Goal: Task Accomplishment & Management: Use online tool/utility

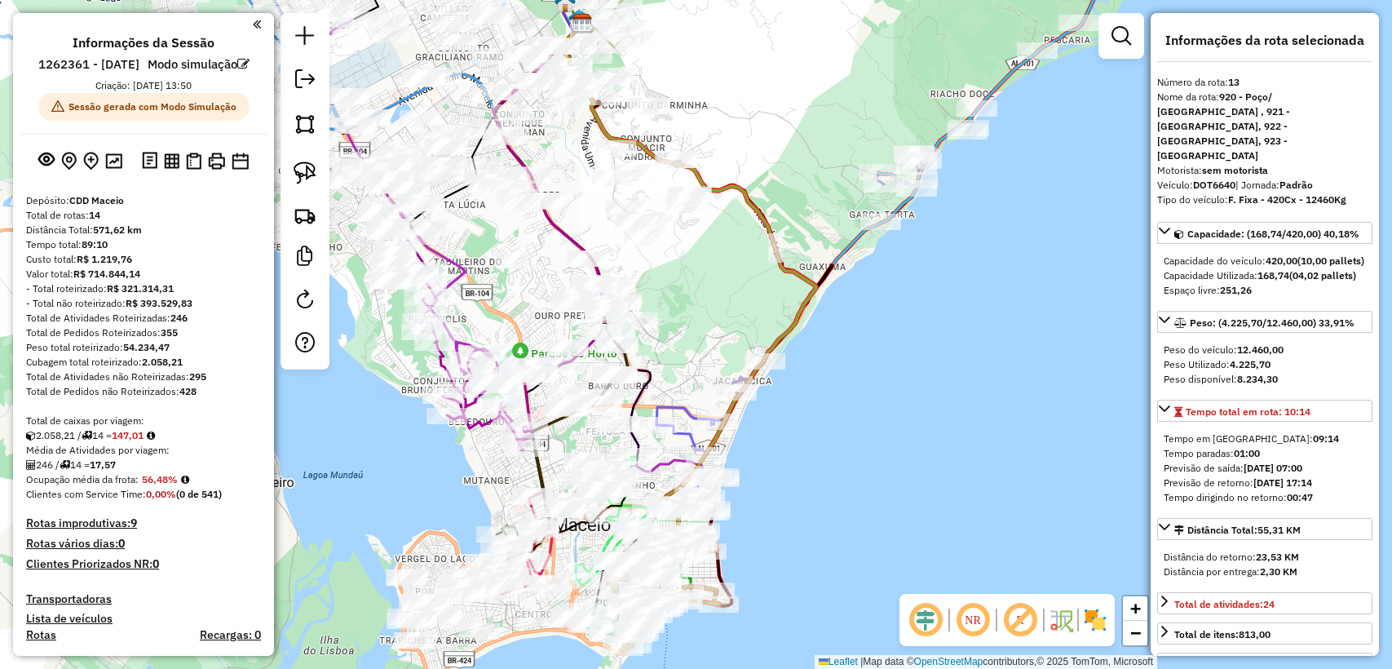
select select "**********"
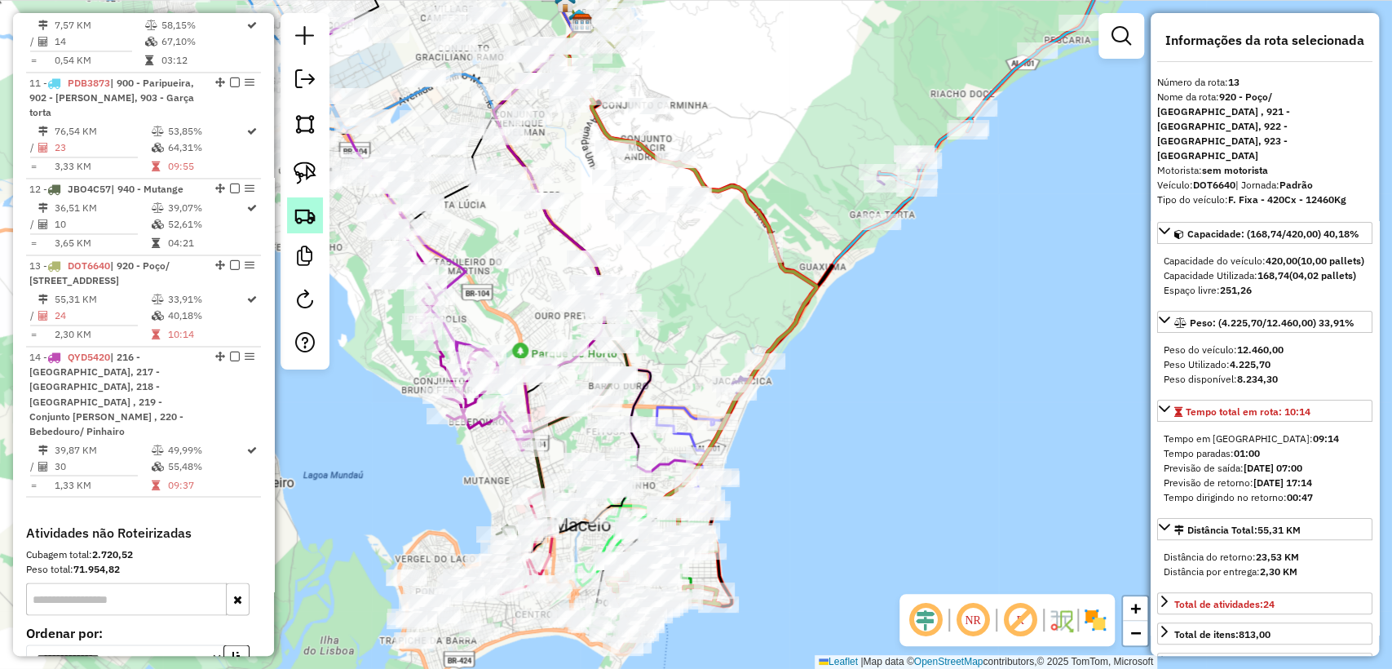
click at [298, 218] on img at bounding box center [305, 215] width 23 height 23
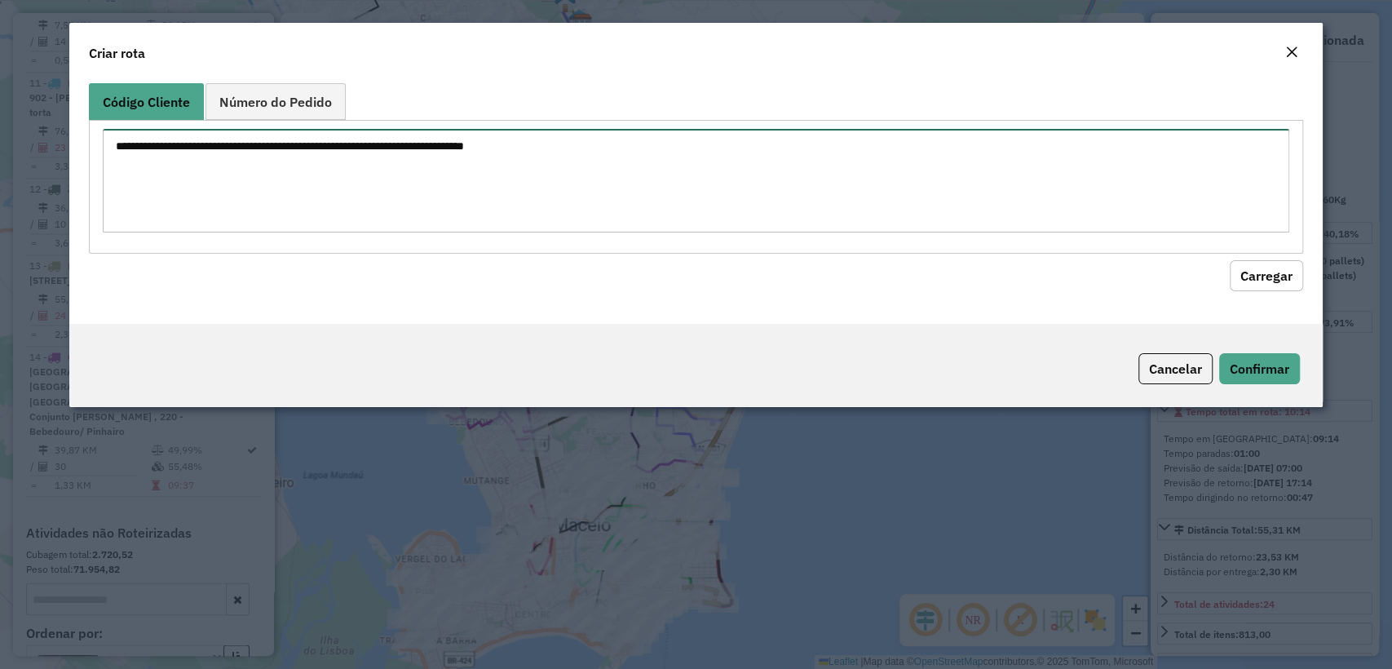
click at [411, 158] on textarea at bounding box center [695, 181] width 1185 height 104
paste textarea "******** ******** ******** ******** ******** ******** ******** ******** *******…"
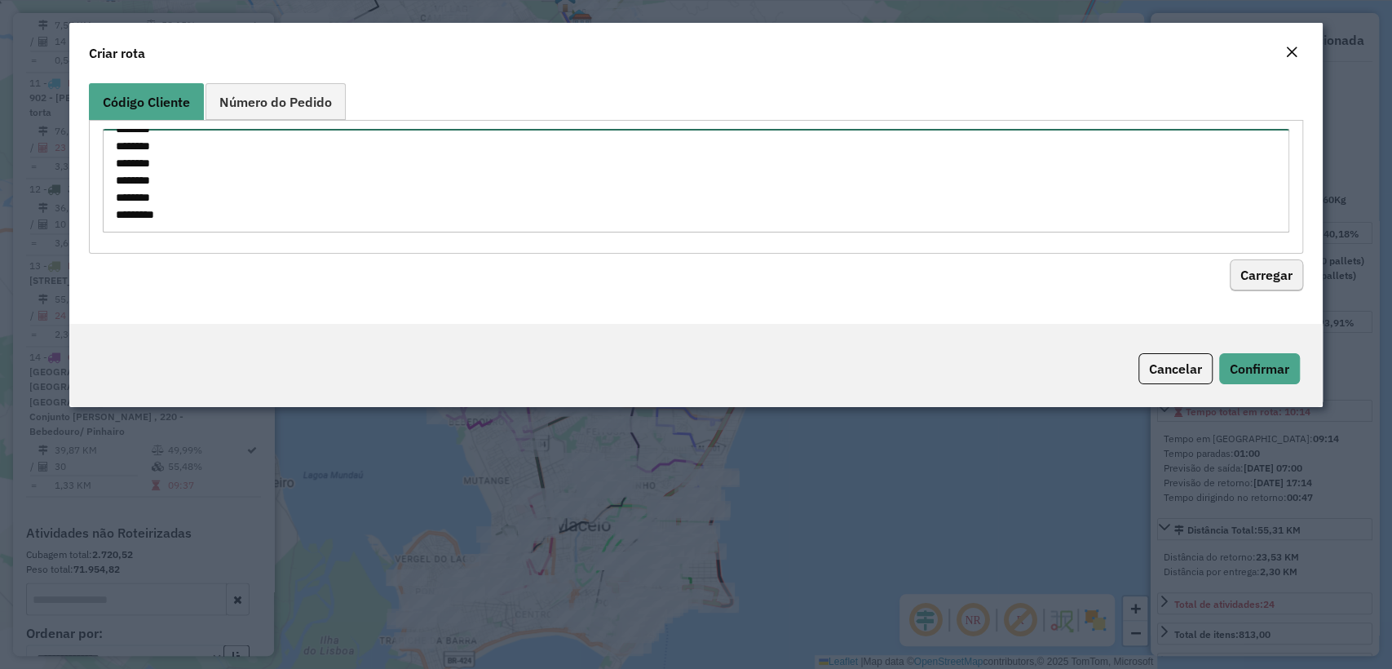
type textarea "******** ******** ******** ******** ******** ******** ******** ******** *******…"
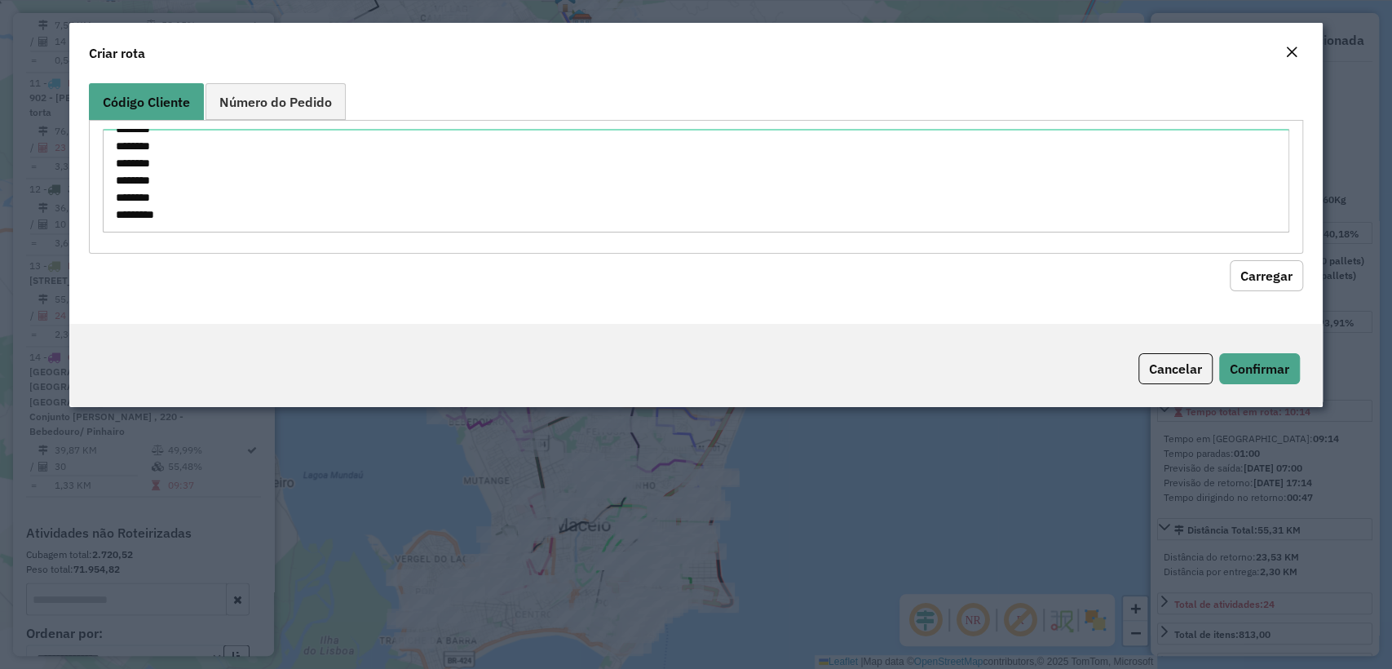
click at [1234, 274] on button "Carregar" at bounding box center [1265, 275] width 73 height 31
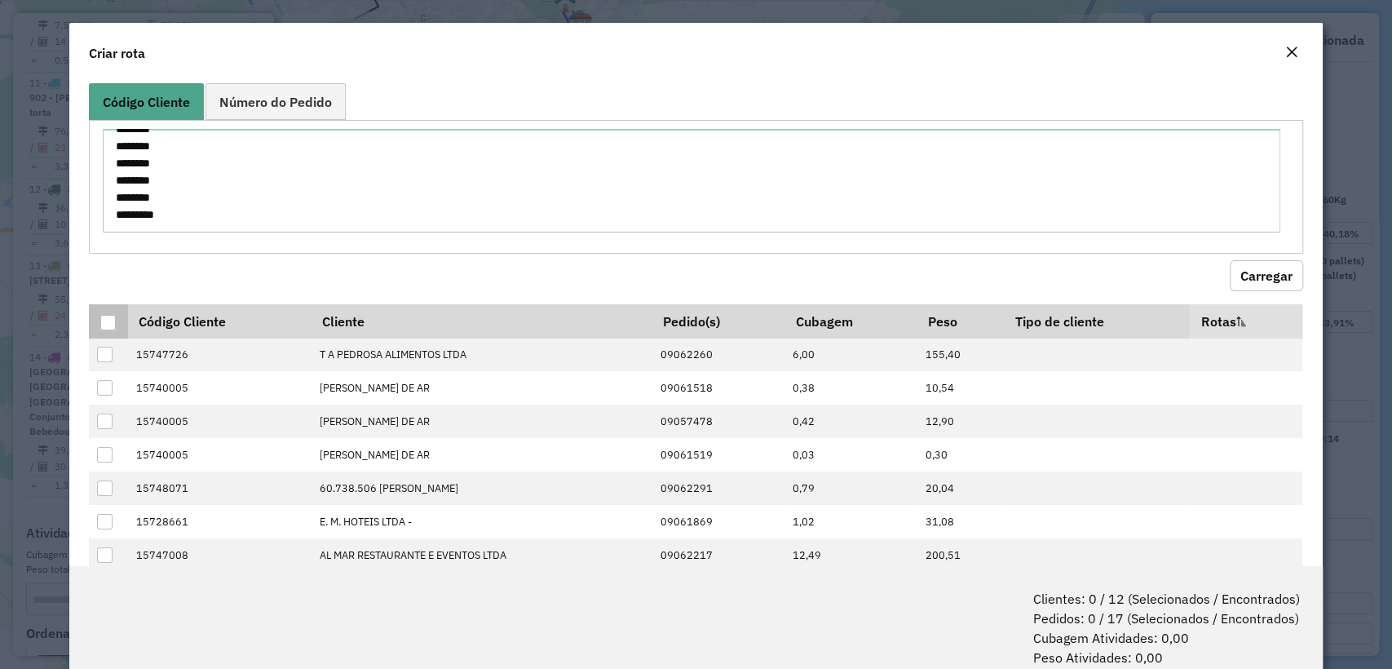
click at [105, 320] on div at bounding box center [107, 322] width 15 height 15
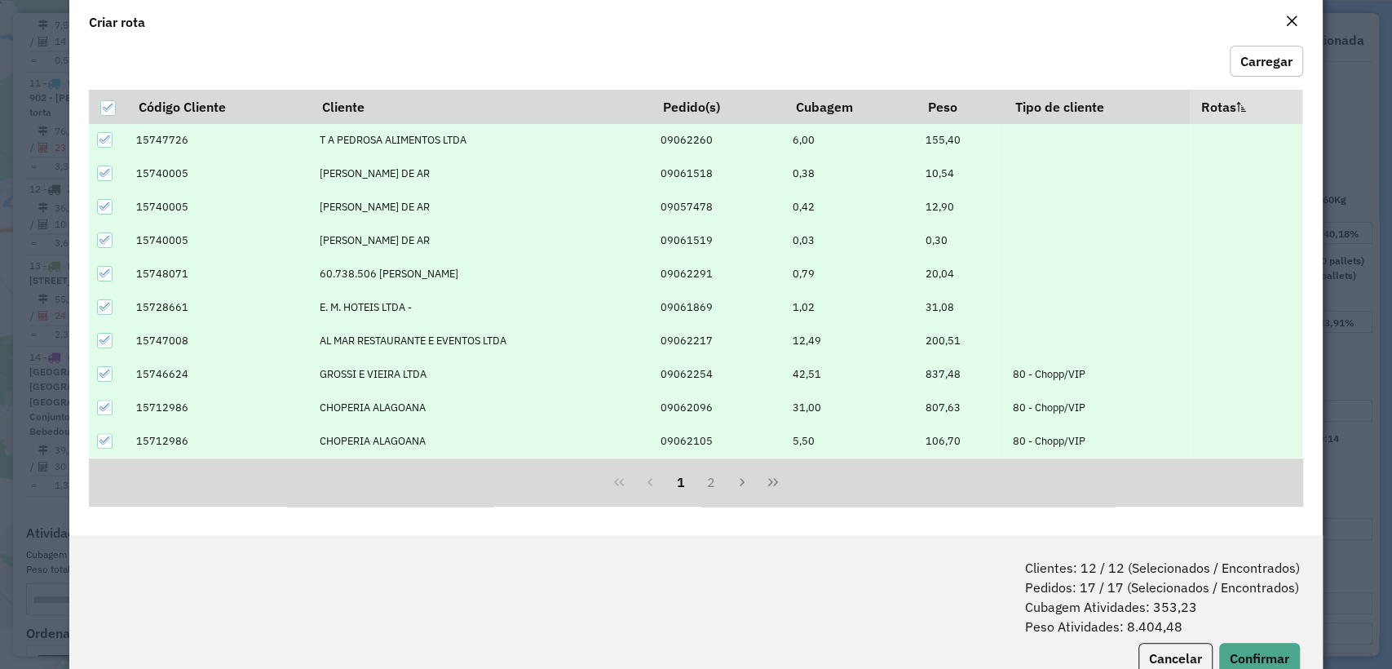
scroll to position [81, 0]
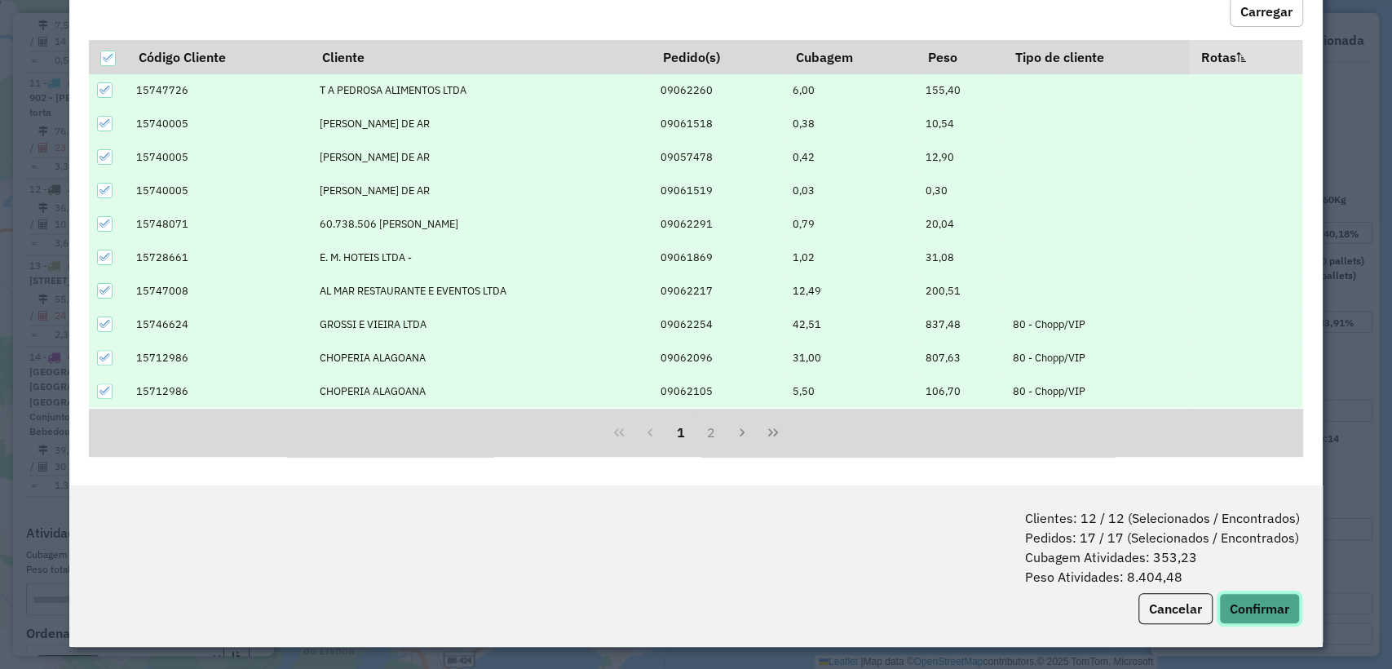
click at [1255, 609] on button "Confirmar" at bounding box center [1259, 608] width 81 height 31
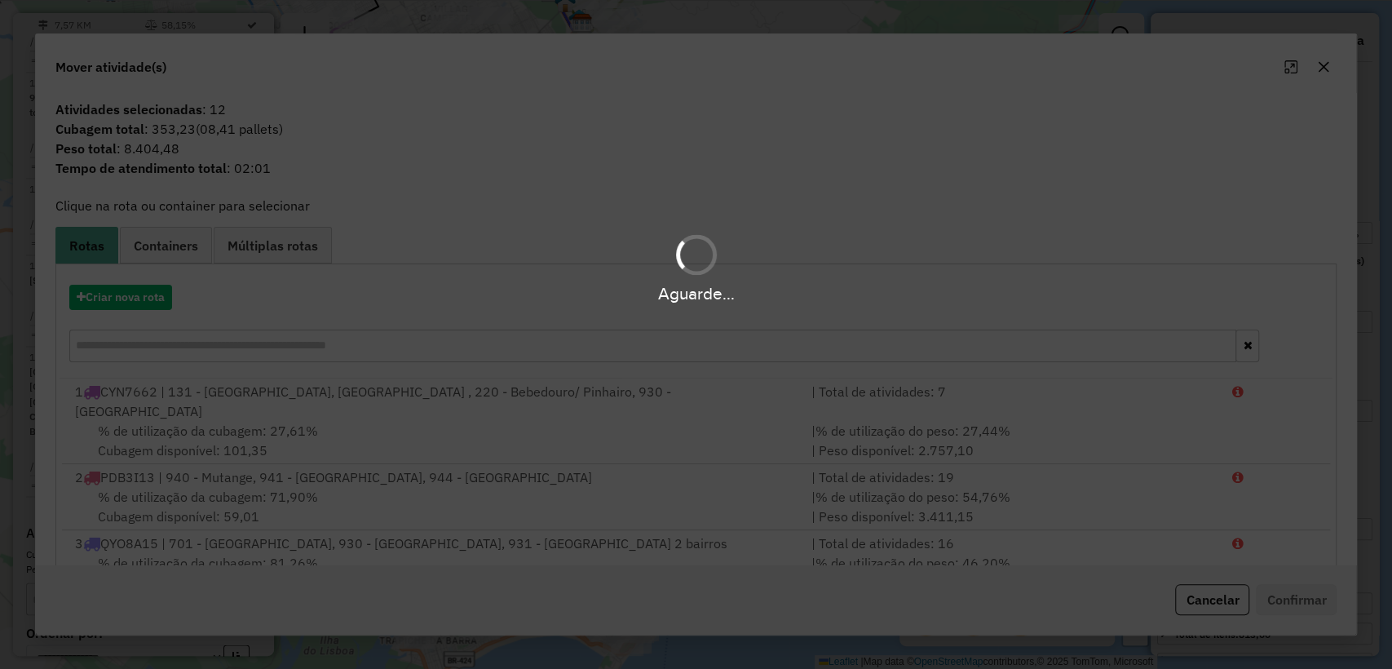
click at [150, 291] on div "Aguarde..." at bounding box center [696, 292] width 1392 height 25
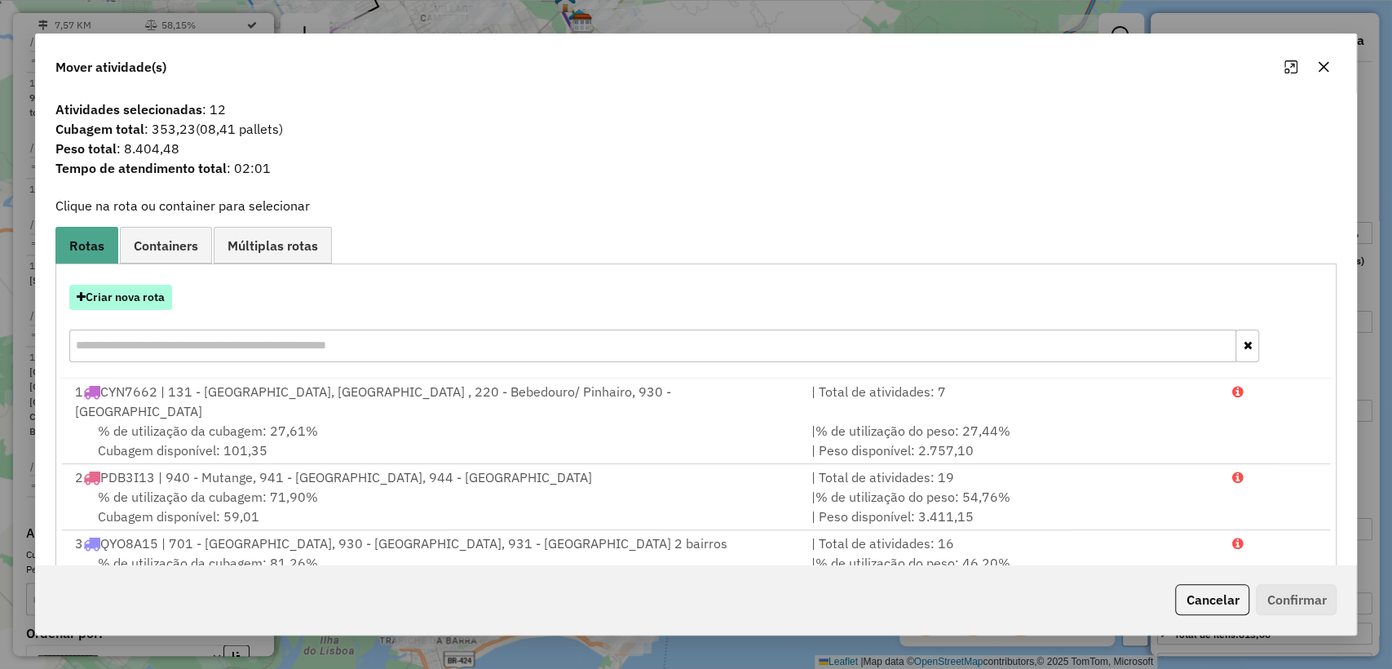
click at [143, 293] on button "Criar nova rota" at bounding box center [120, 297] width 103 height 25
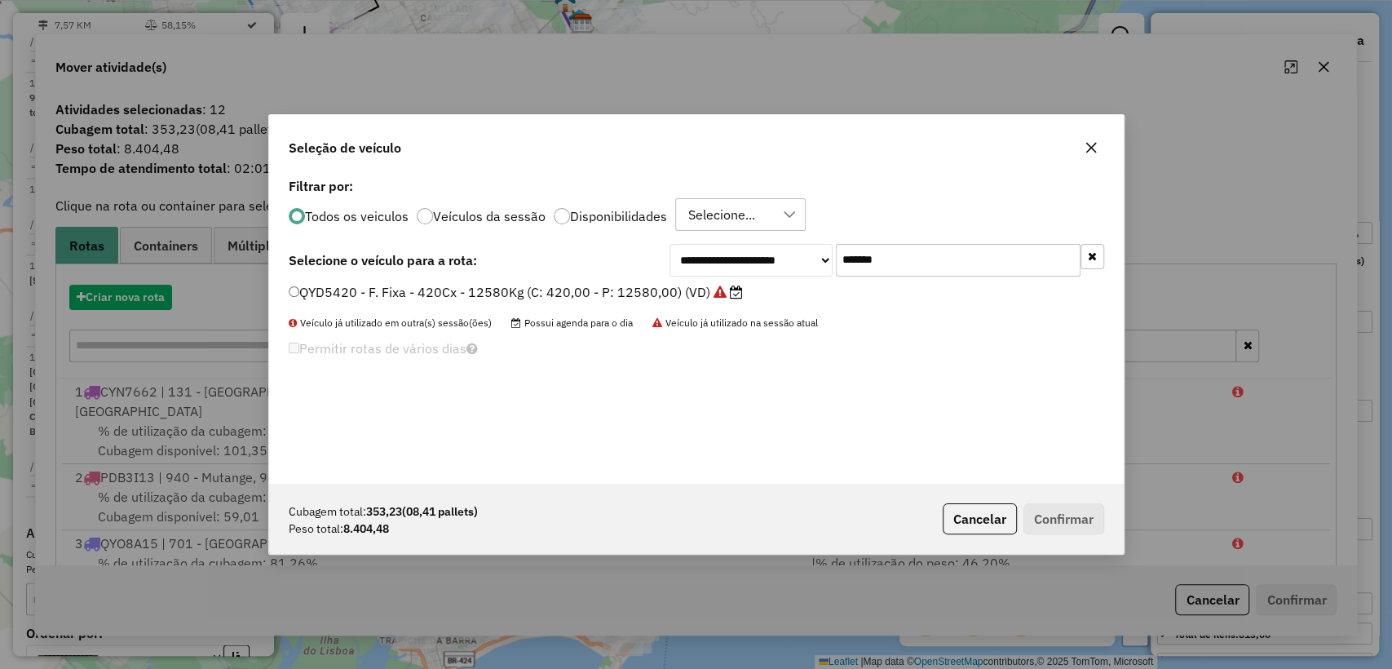
scroll to position [8, 5]
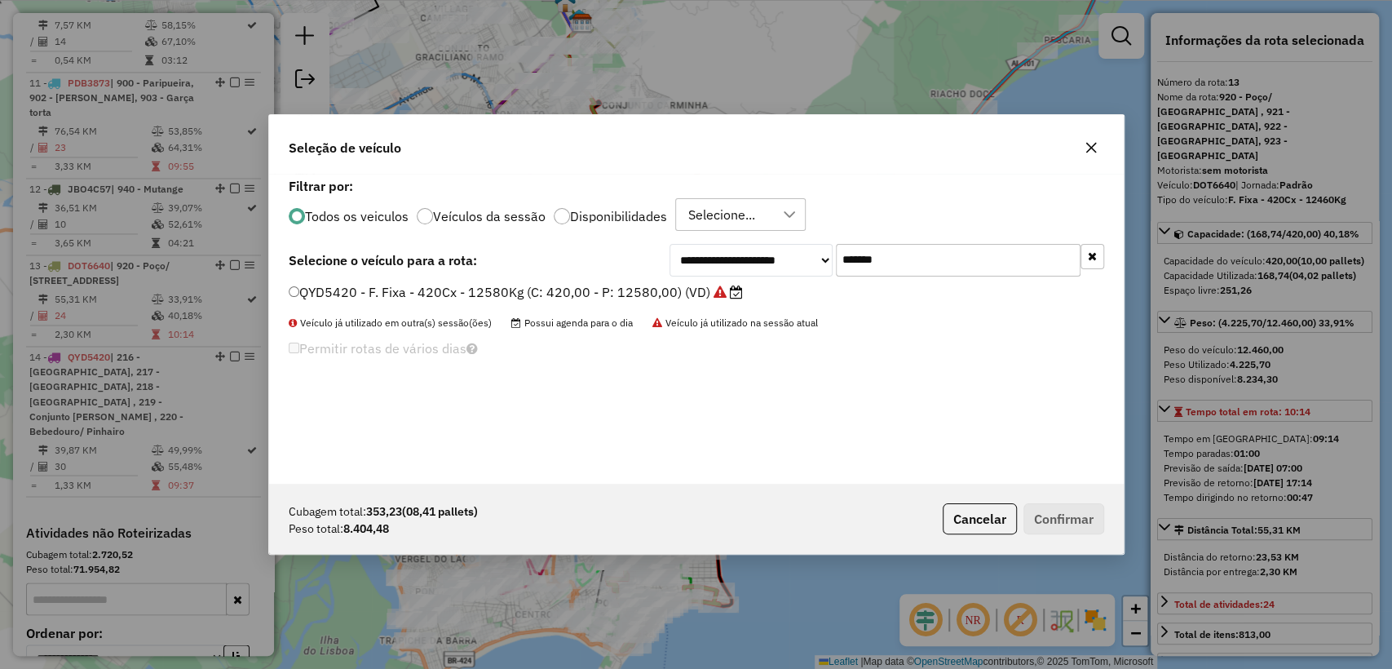
click at [1012, 273] on input "*******" at bounding box center [958, 260] width 245 height 33
paste input "text"
type input "*******"
click at [539, 301] on label "QYD5580 - F. Fixa - 420Cx - 12580Kg (C: 420,00 - P: 12580,00) (VD)" at bounding box center [500, 292] width 422 height 20
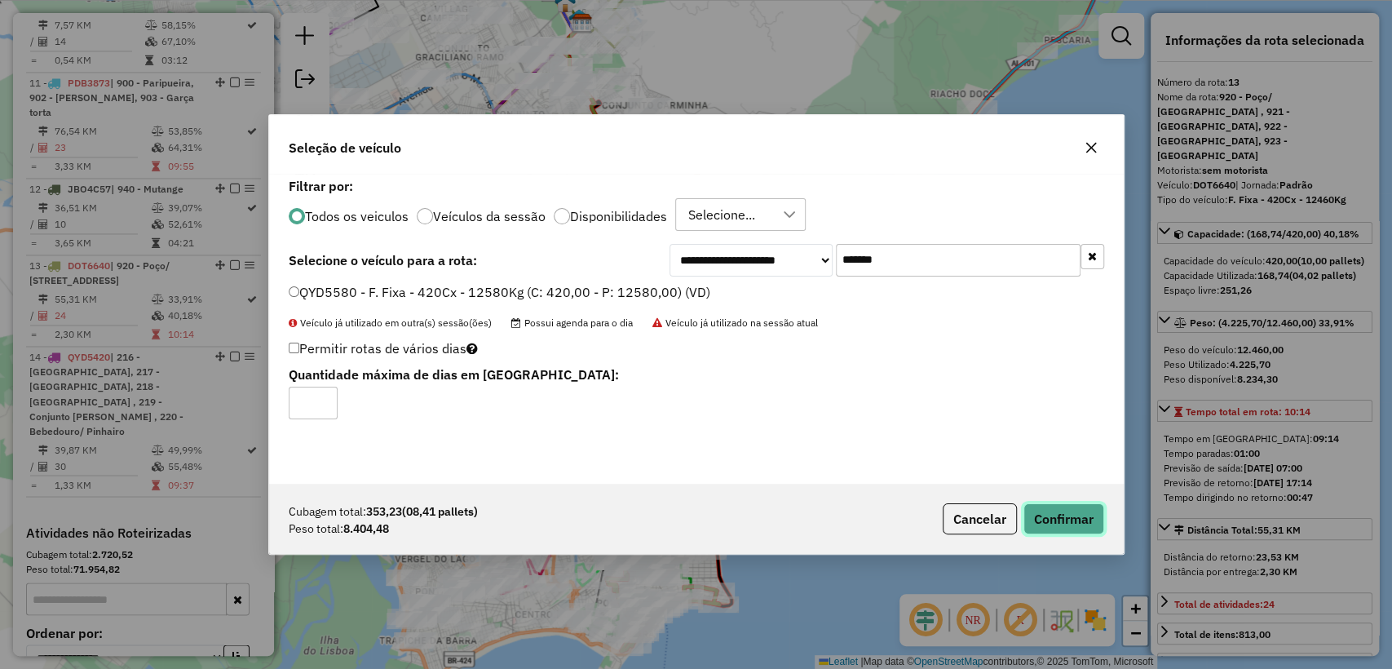
click at [1065, 512] on button "Confirmar" at bounding box center [1063, 518] width 81 height 31
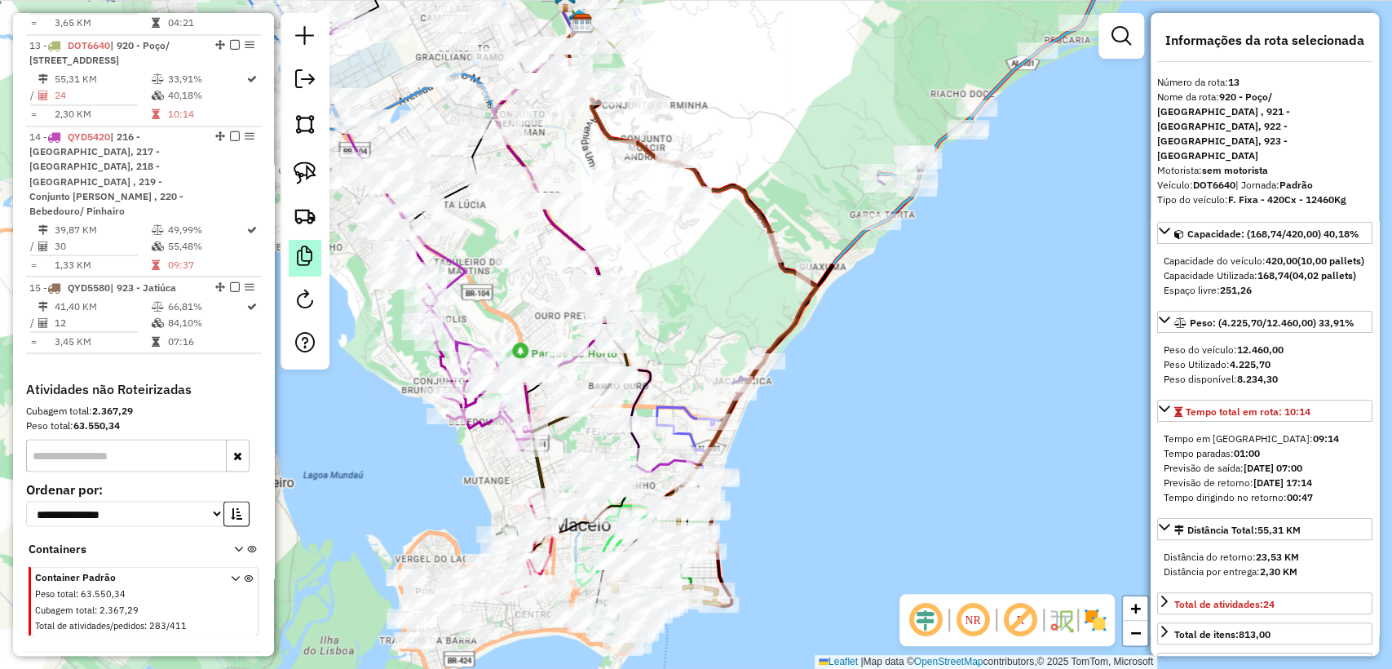
scroll to position [1931, 0]
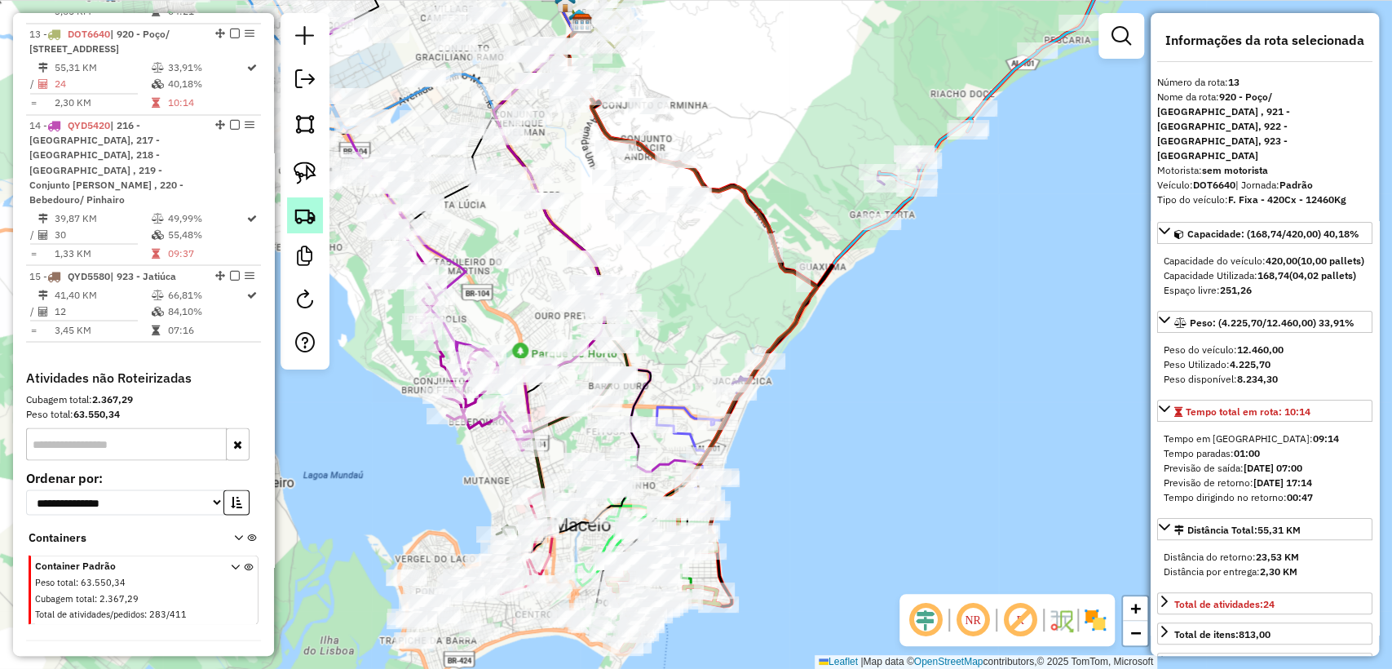
click at [295, 208] on img at bounding box center [305, 215] width 23 height 23
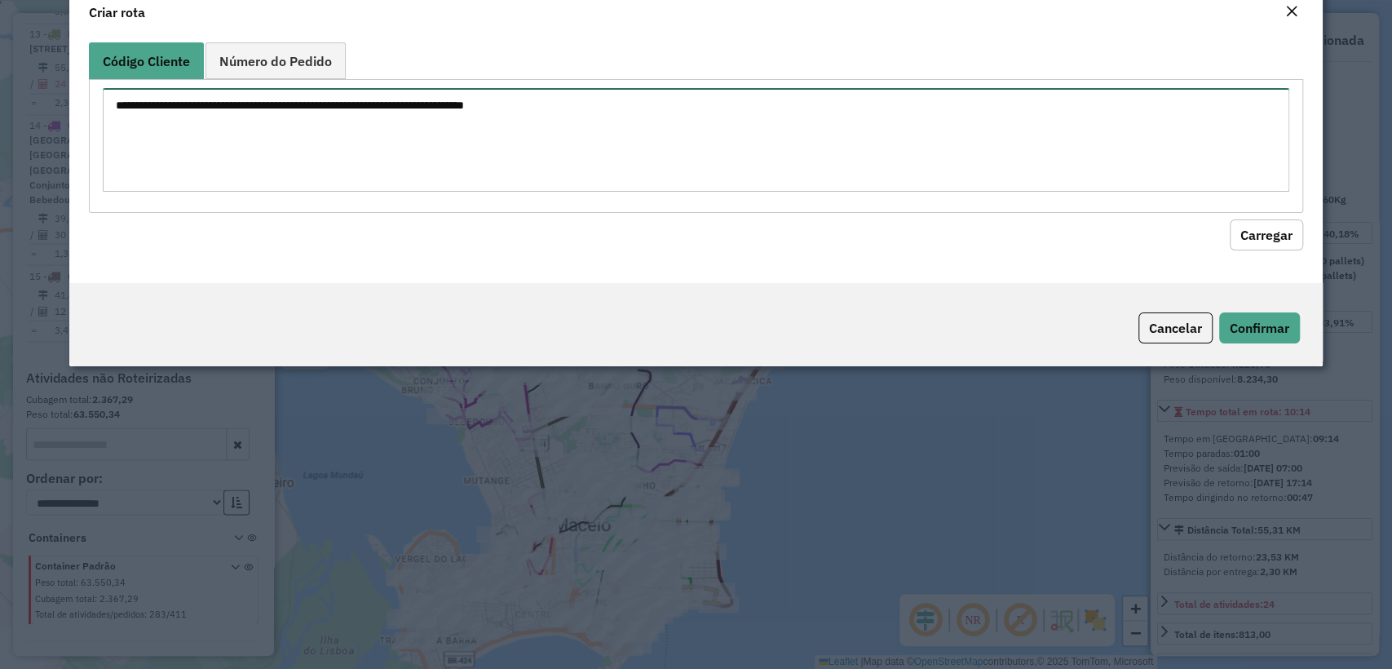
click at [386, 144] on textarea at bounding box center [695, 140] width 1185 height 104
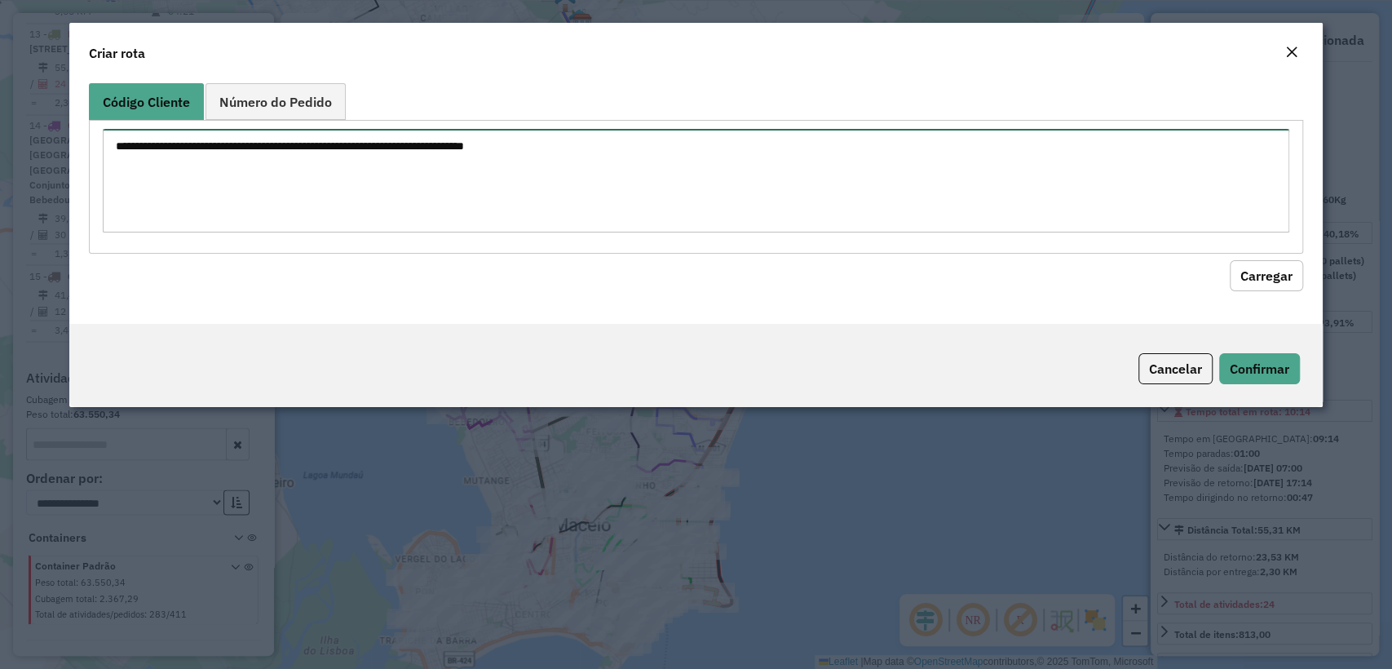
paste textarea "******** ******** ******** ******** ******** ******** ******** ******** *******…"
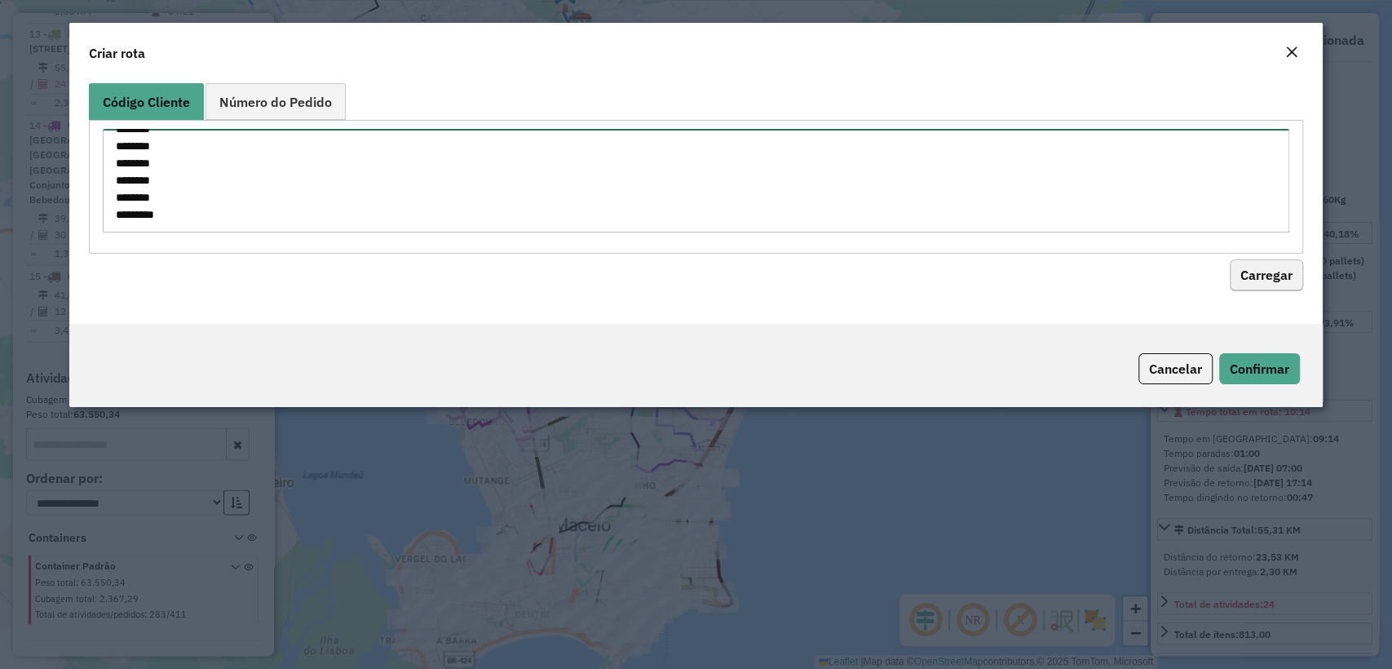
type textarea "******** ******** ******** ******** ******** ******** ******** ******** *******…"
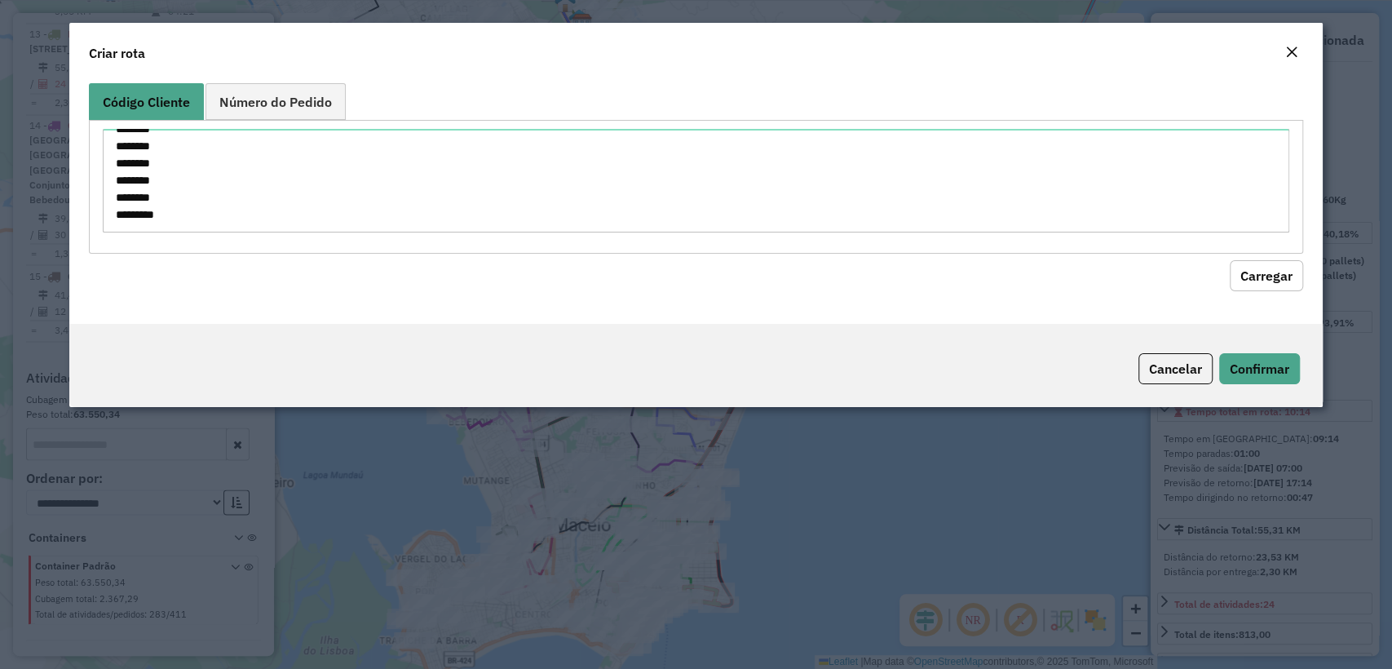
drag, startPoint x: 1300, startPoint y: 267, endPoint x: 422, endPoint y: 287, distance: 878.3
click at [1300, 268] on button "Carregar" at bounding box center [1265, 275] width 73 height 31
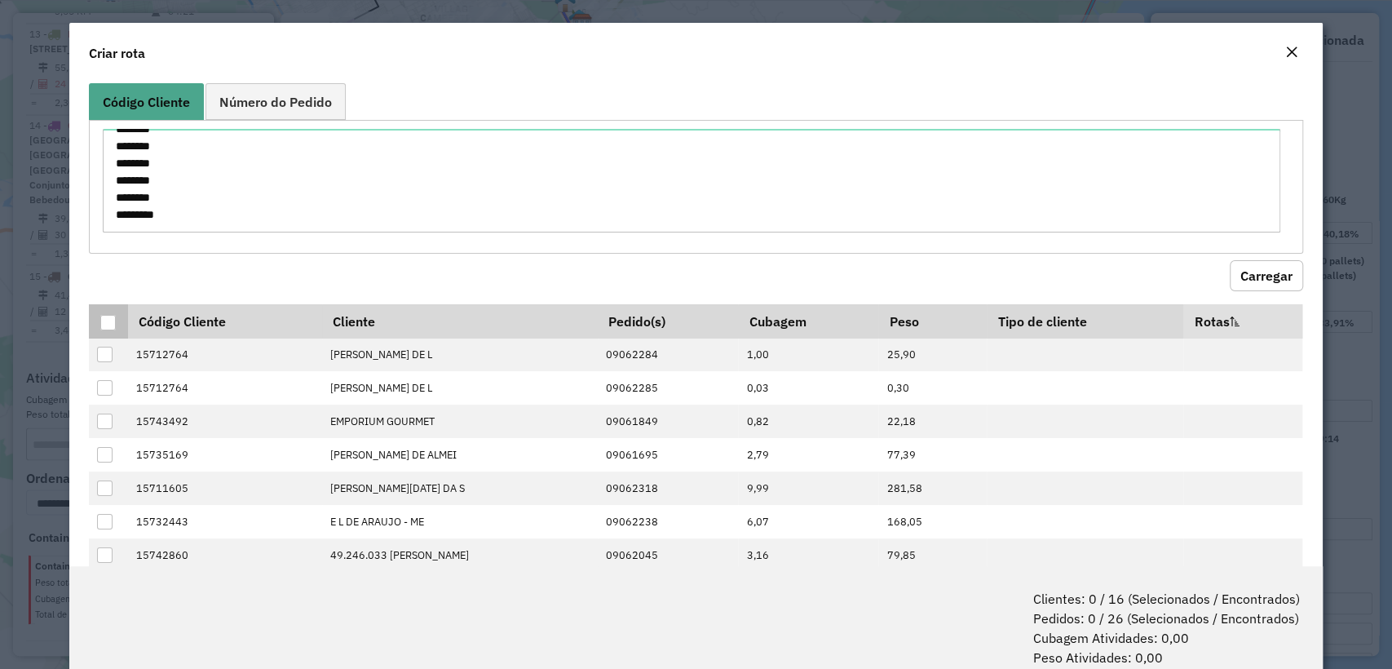
click at [104, 315] on div at bounding box center [107, 322] width 15 height 15
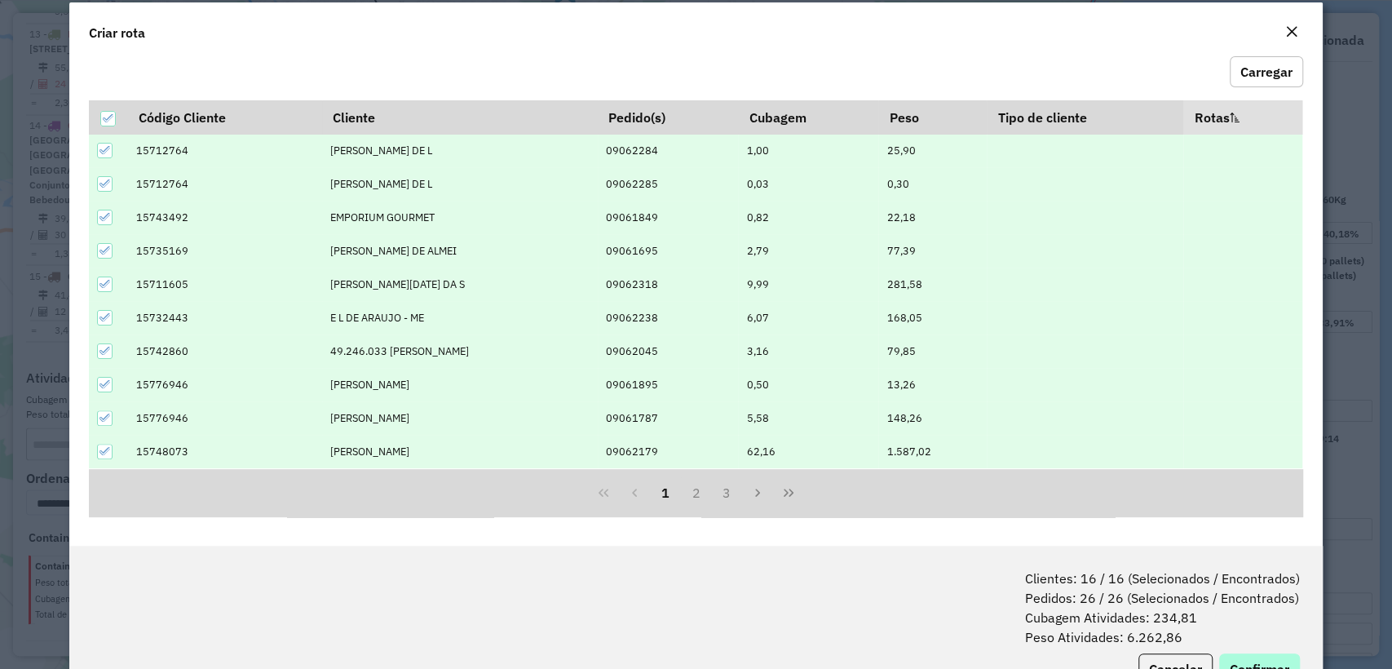
scroll to position [81, 0]
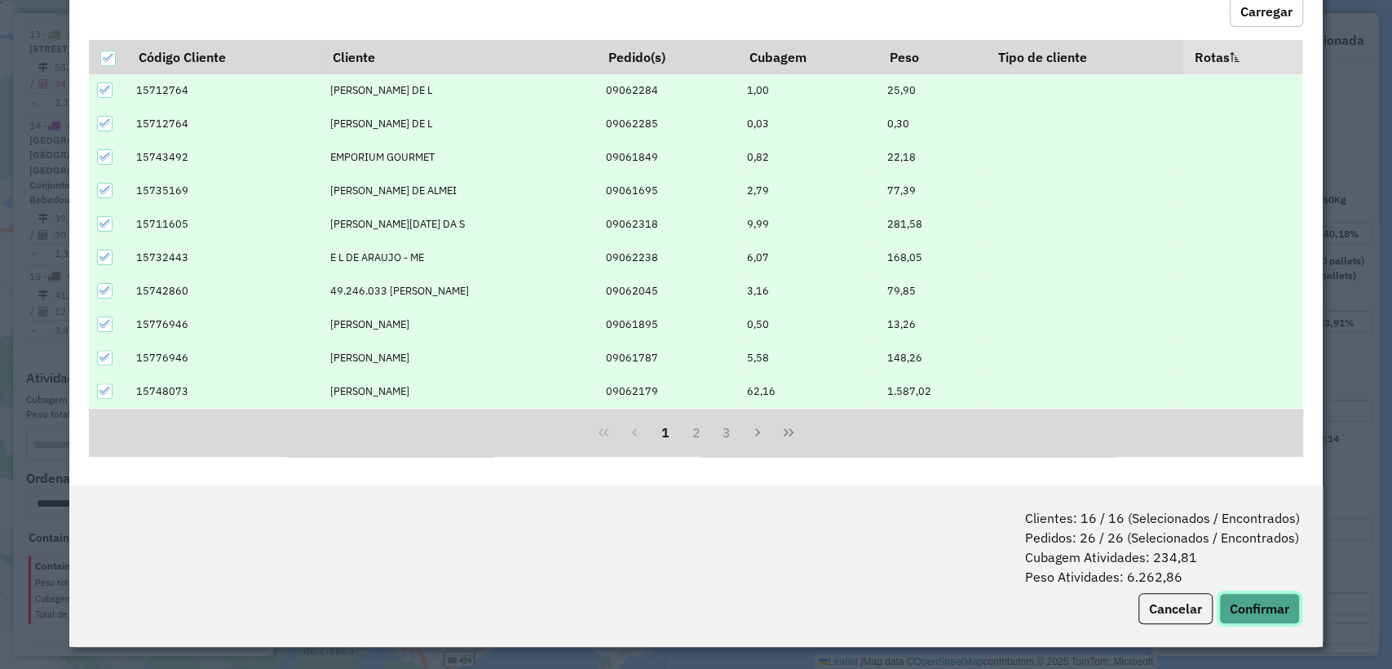
click at [1247, 611] on button "Confirmar" at bounding box center [1259, 608] width 81 height 31
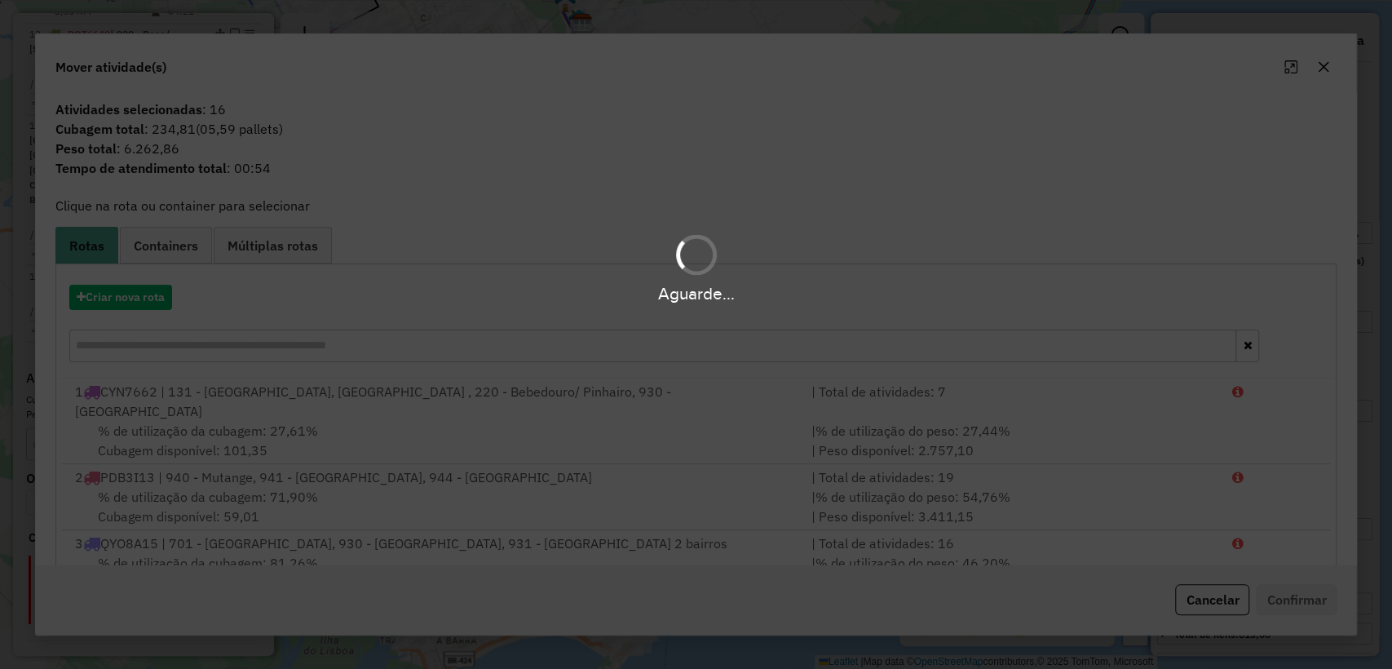
click at [130, 292] on div "Aguarde..." at bounding box center [696, 292] width 1392 height 25
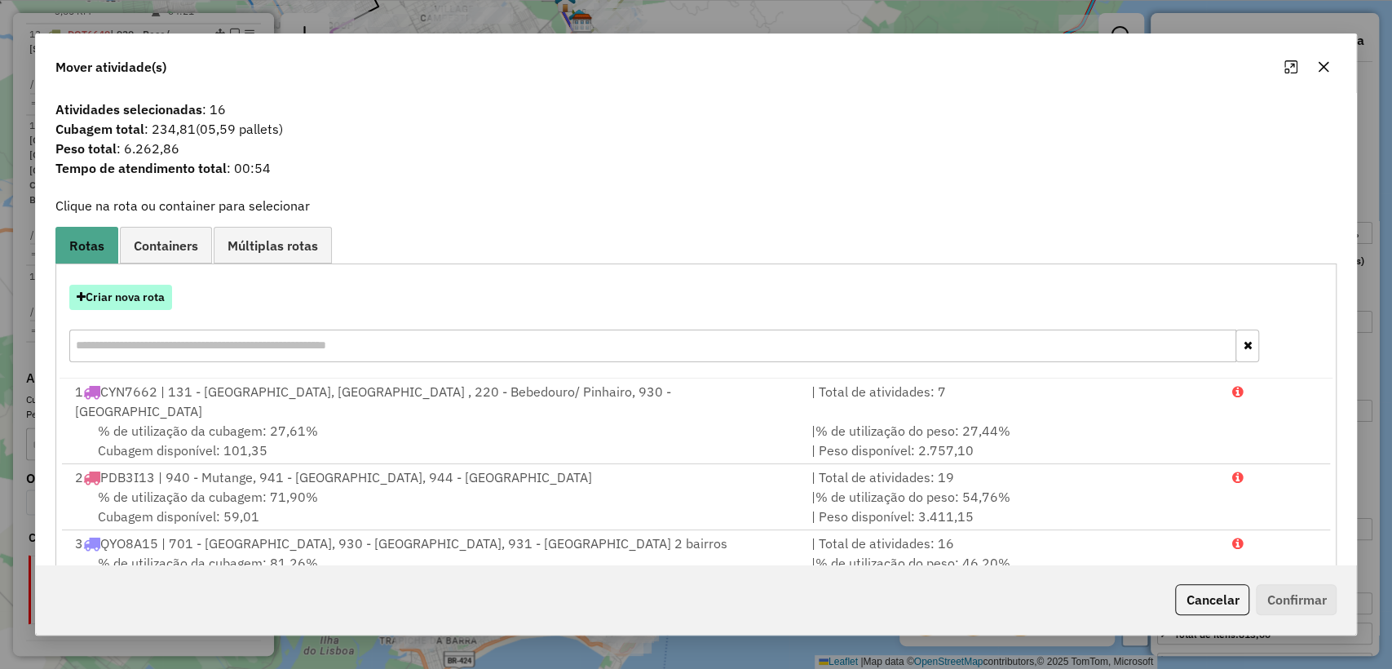
click at [130, 293] on button "Criar nova rota" at bounding box center [120, 297] width 103 height 25
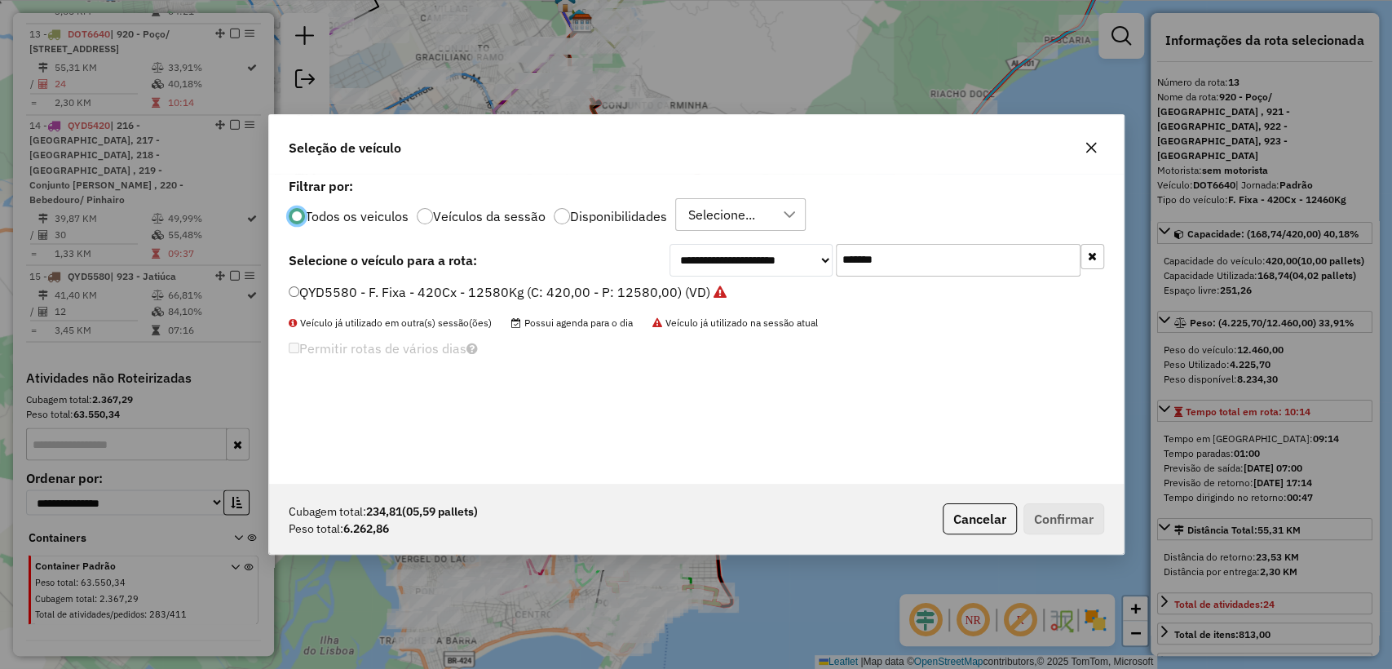
scroll to position [8, 5]
drag, startPoint x: 913, startPoint y: 282, endPoint x: 906, endPoint y: 267, distance: 16.4
click at [913, 281] on div "**********" at bounding box center [696, 329] width 854 height 310
click at [906, 267] on input "*******" at bounding box center [958, 260] width 245 height 33
paste input "text"
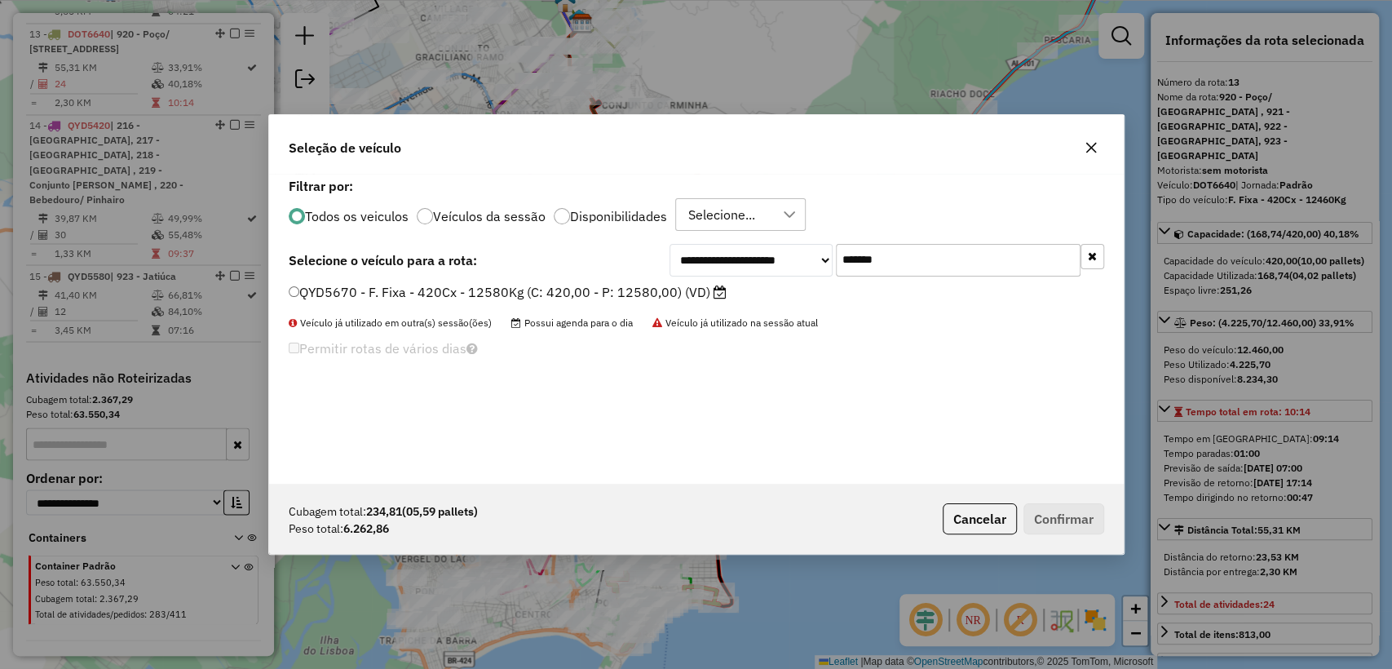
type input "*******"
click at [560, 292] on label "QYD5670 - F. Fixa - 420Cx - 12580Kg (C: 420,00 - P: 12580,00) (VD)" at bounding box center [508, 292] width 438 height 20
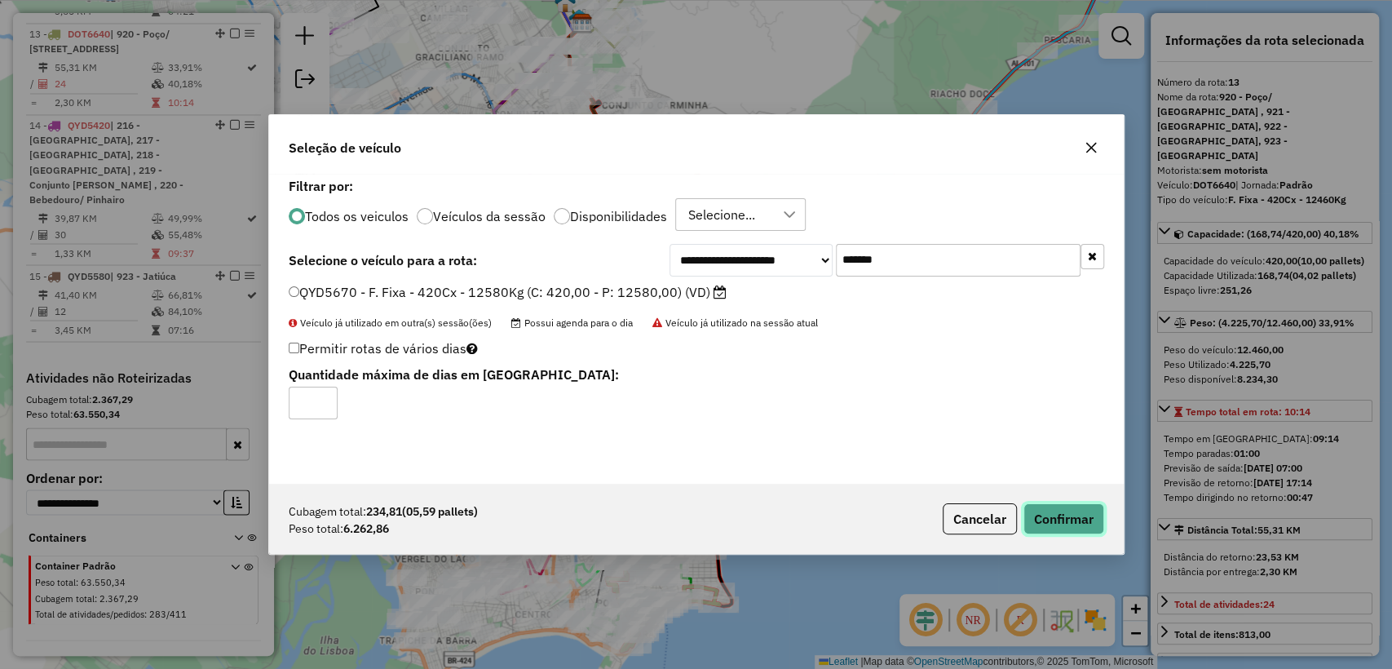
click at [1044, 511] on button "Confirmar" at bounding box center [1063, 518] width 81 height 31
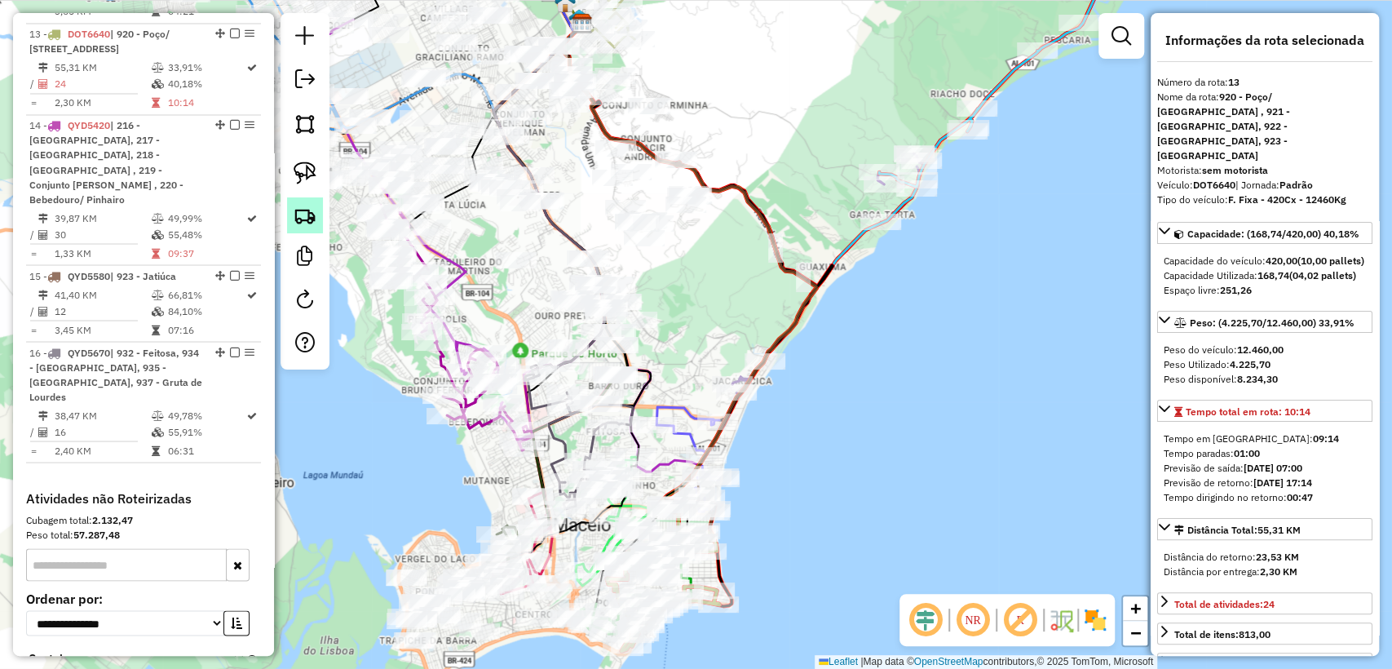
click at [299, 215] on img at bounding box center [305, 215] width 23 height 23
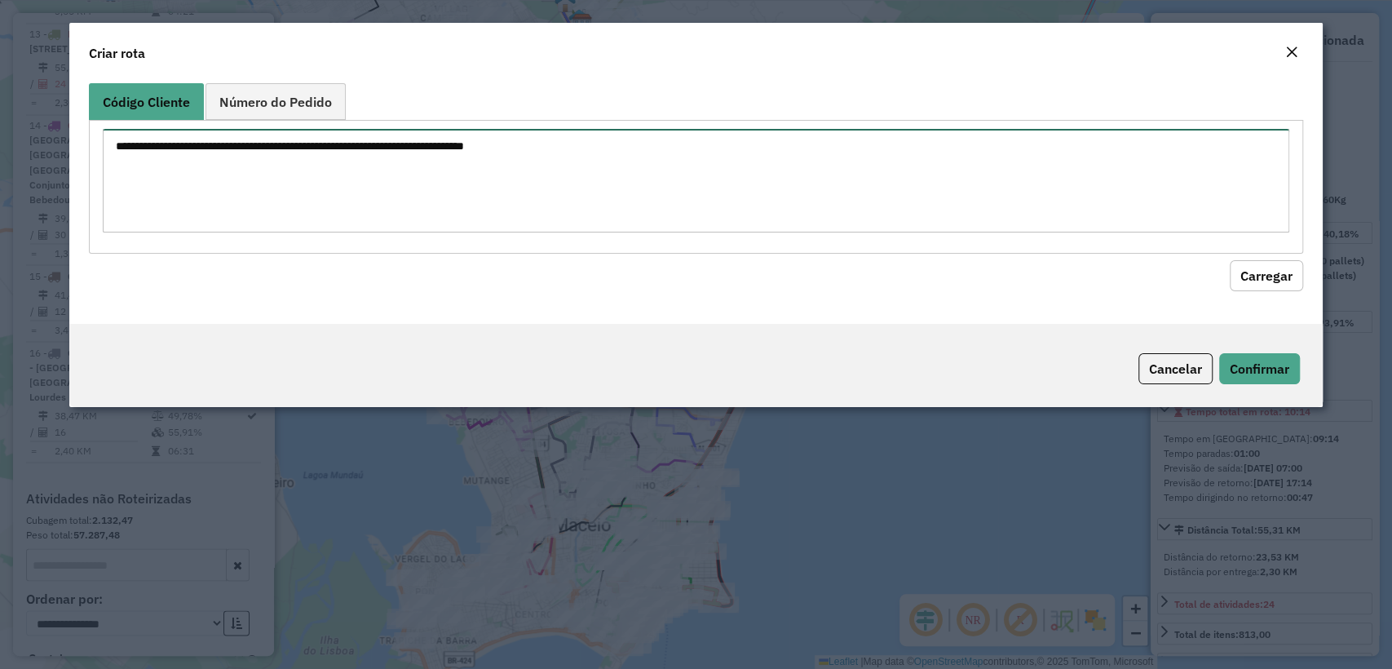
click at [408, 152] on textarea at bounding box center [695, 181] width 1185 height 104
paste textarea "******** ******** ******** ******** ******** ******** ******** ******** *******…"
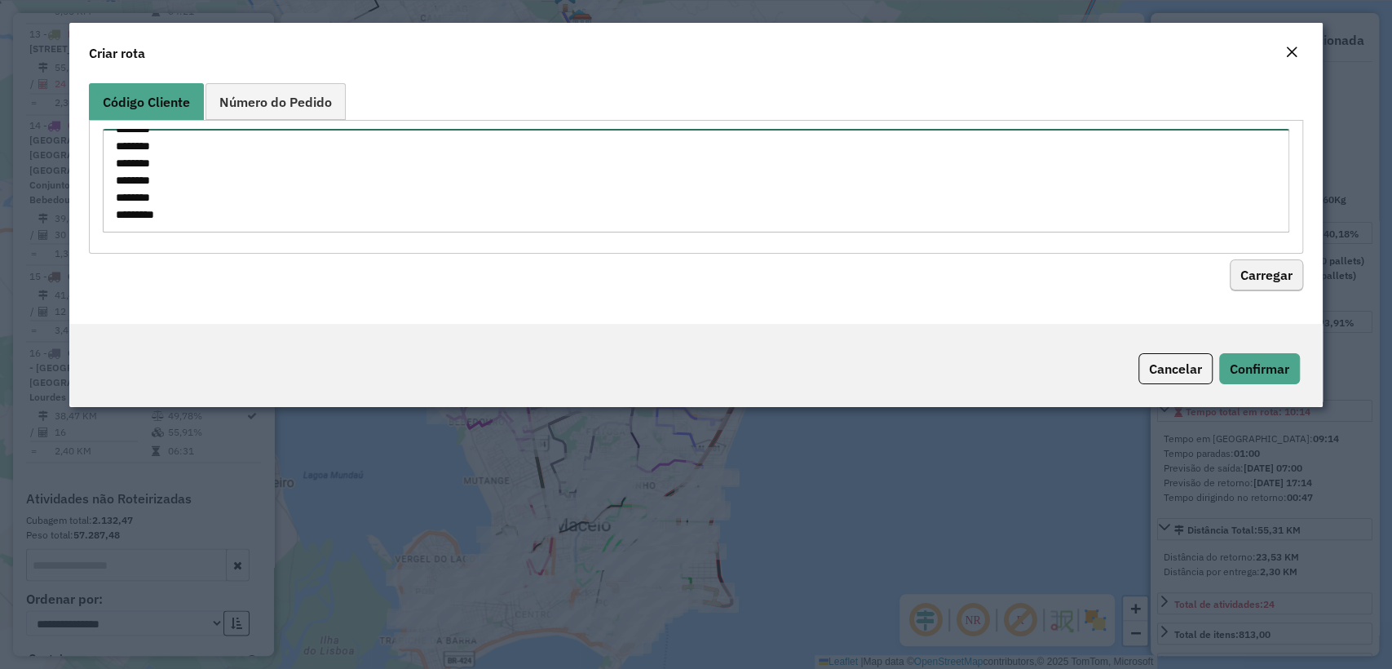
type textarea "******** ******** ******** ******** ******** ******** ******** ******** *******…"
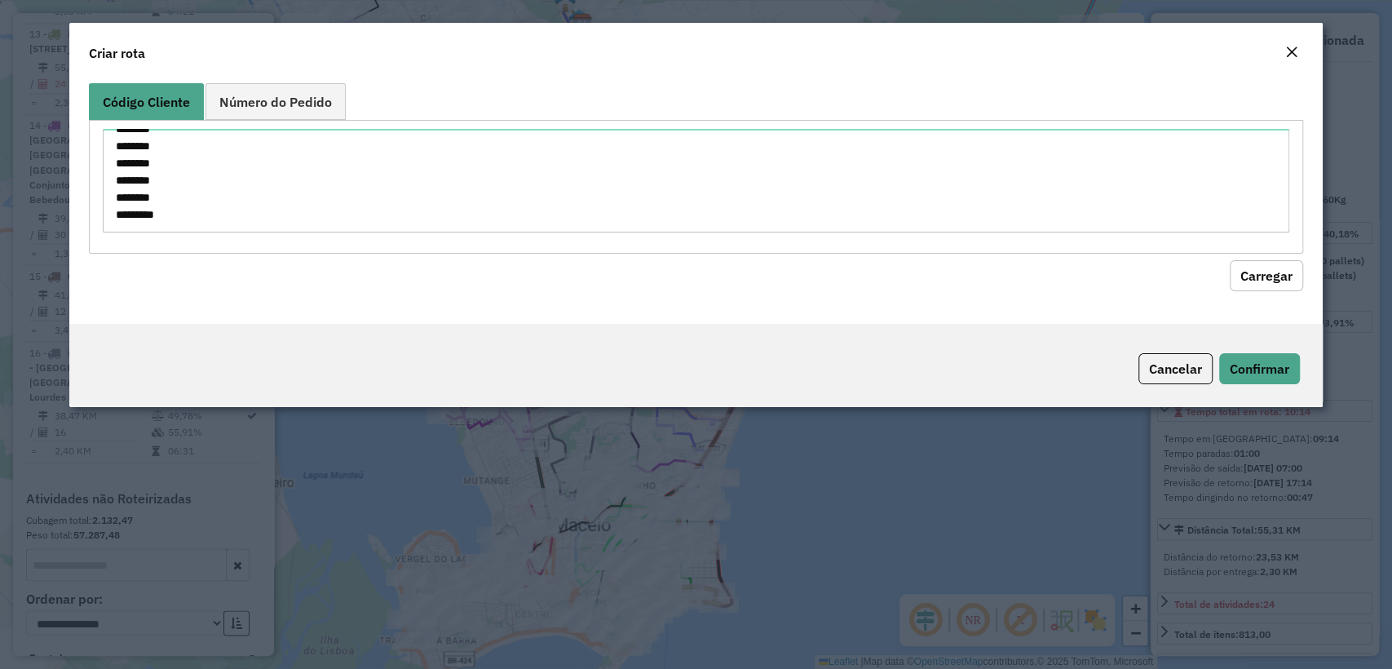
click at [1263, 269] on button "Carregar" at bounding box center [1265, 275] width 73 height 31
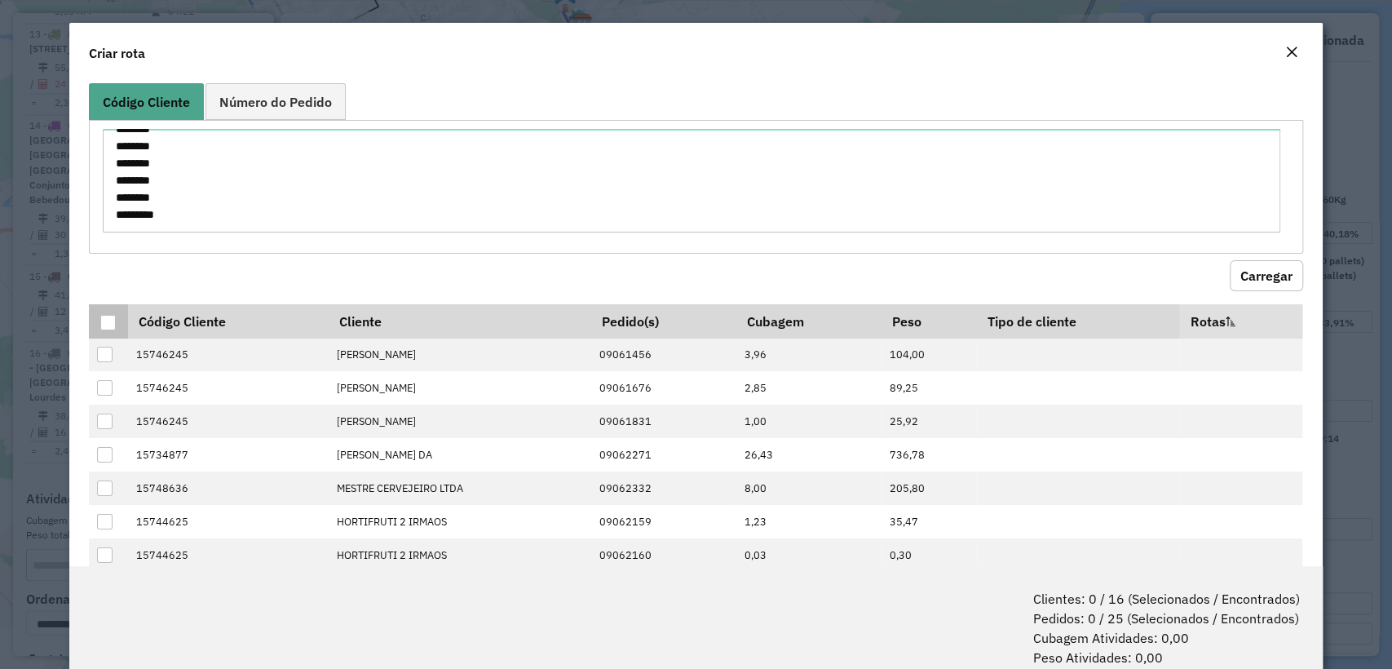
click at [109, 315] on div at bounding box center [107, 322] width 15 height 15
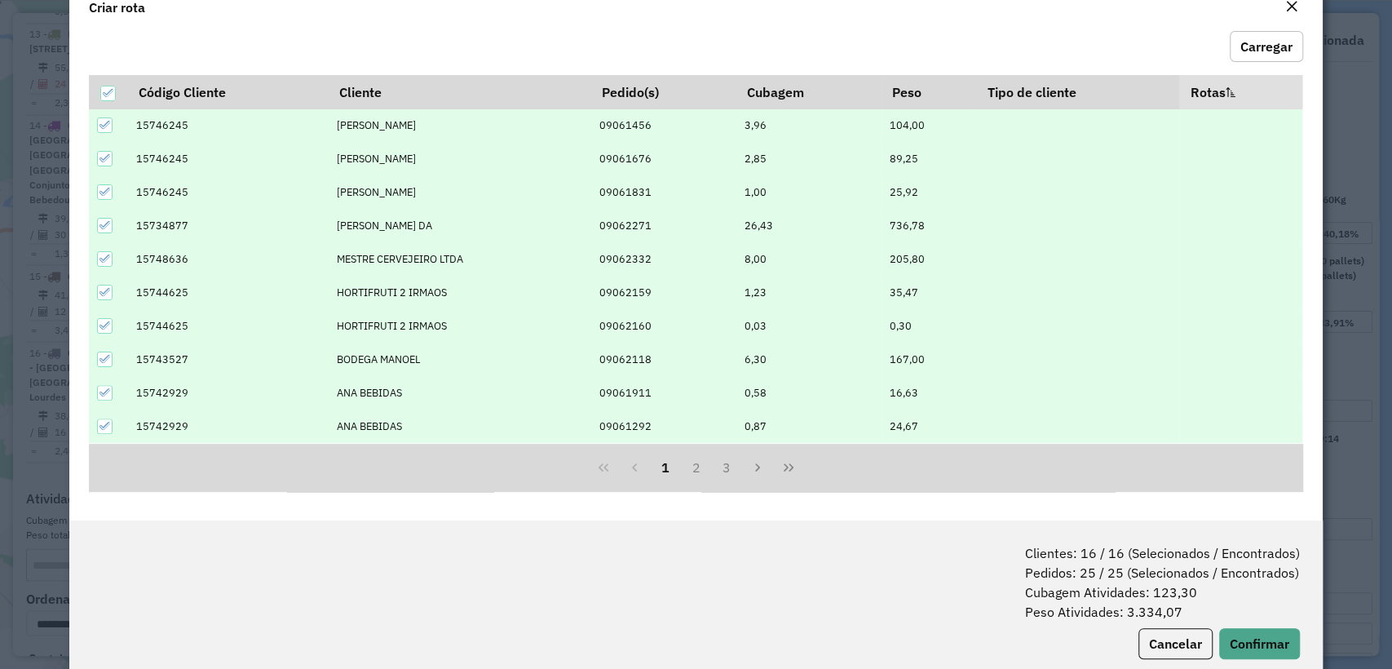
scroll to position [81, 0]
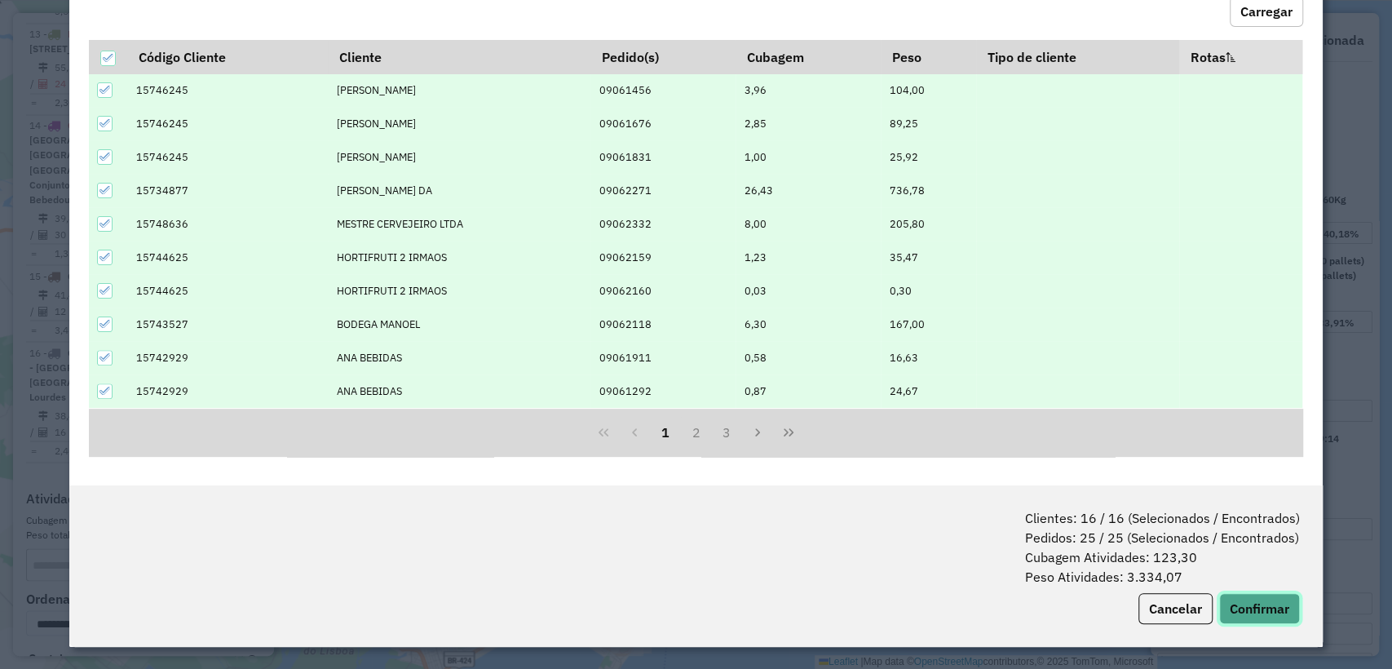
click at [1237, 615] on button "Confirmar" at bounding box center [1259, 608] width 81 height 31
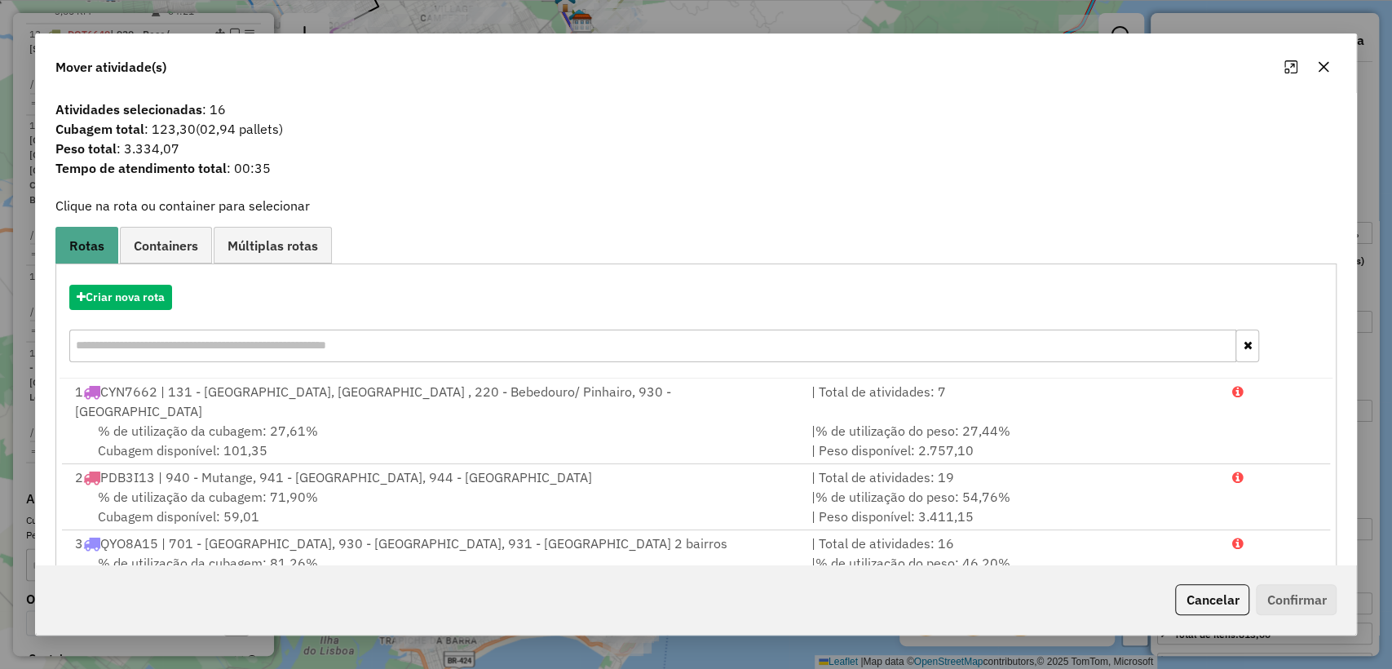
drag, startPoint x: 98, startPoint y: 273, endPoint x: 108, endPoint y: 281, distance: 12.7
click at [98, 272] on div "Criar nova rota" at bounding box center [696, 325] width 1273 height 106
click at [108, 282] on div "Criar nova rota" at bounding box center [696, 325] width 1273 height 106
click at [111, 287] on button "Criar nova rota" at bounding box center [120, 297] width 103 height 25
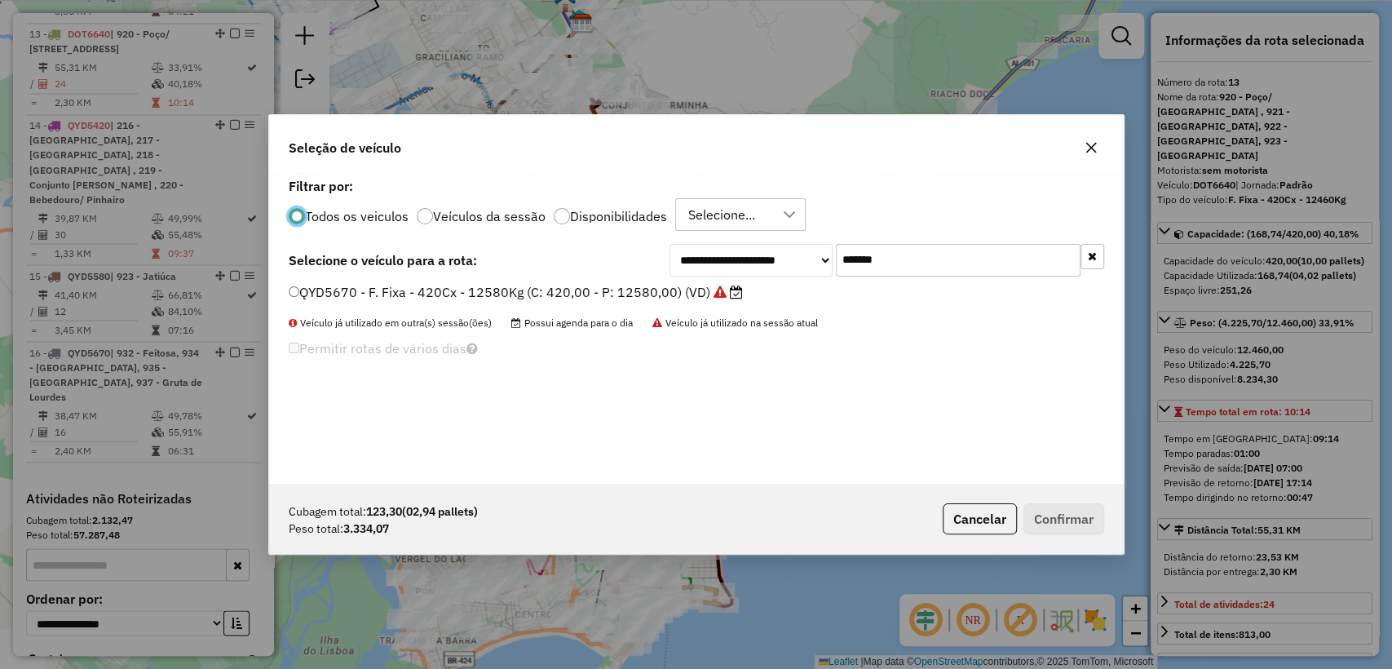
scroll to position [8, 5]
drag, startPoint x: 933, startPoint y: 270, endPoint x: 893, endPoint y: 279, distance: 40.9
click at [934, 270] on input "*******" at bounding box center [958, 260] width 245 height 33
paste input "text"
type input "*******"
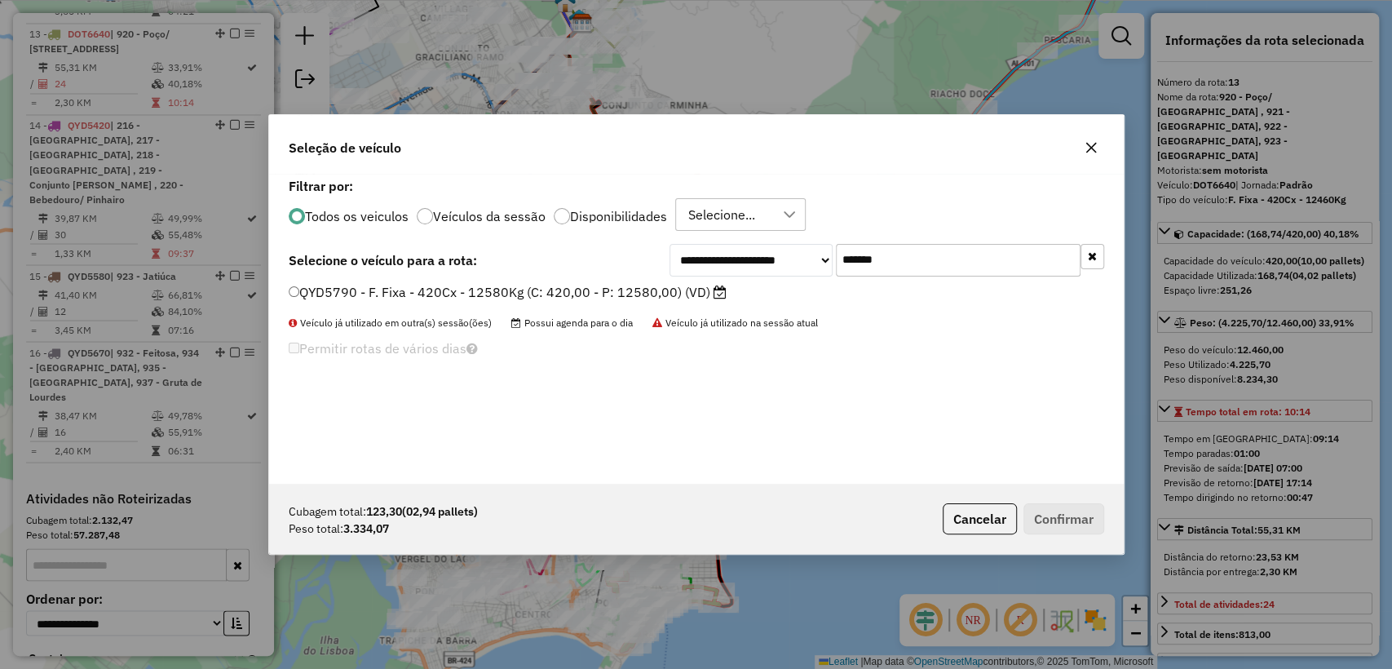
click at [595, 290] on label "QYD5790 - F. Fixa - 420Cx - 12580Kg (C: 420,00 - P: 12580,00) (VD)" at bounding box center [508, 292] width 438 height 20
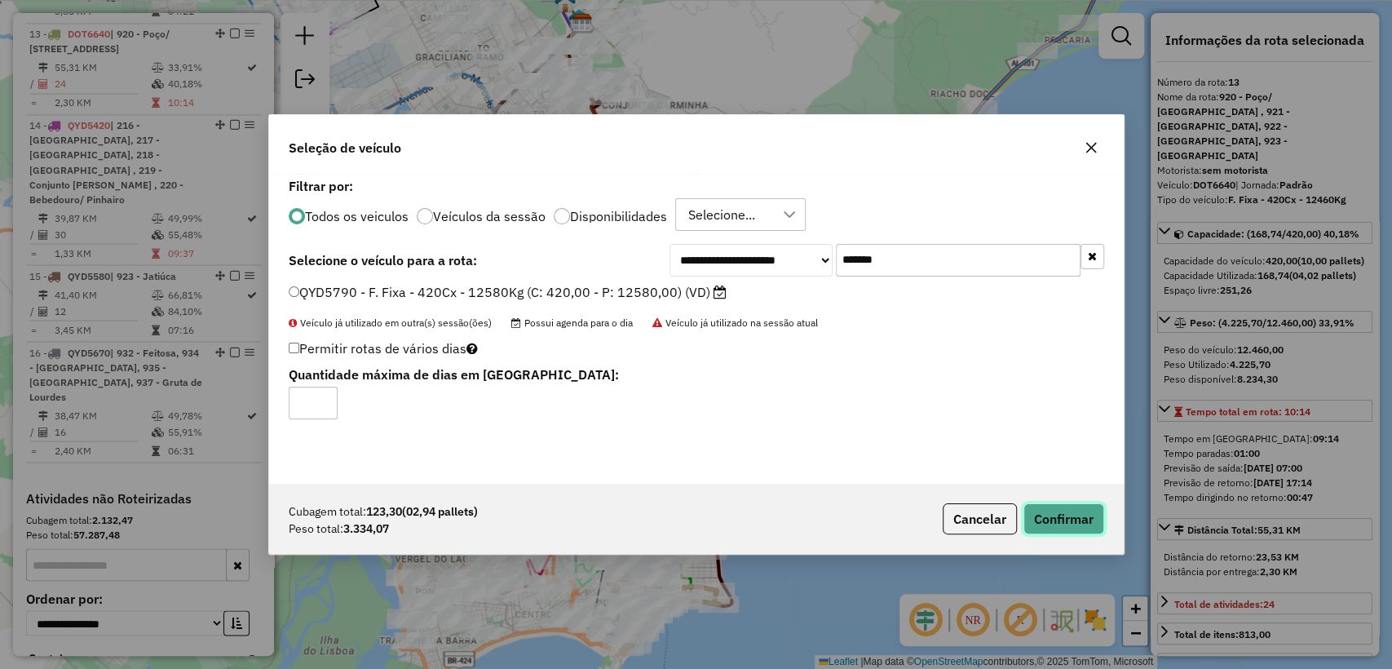
click at [1082, 520] on button "Confirmar" at bounding box center [1063, 518] width 81 height 31
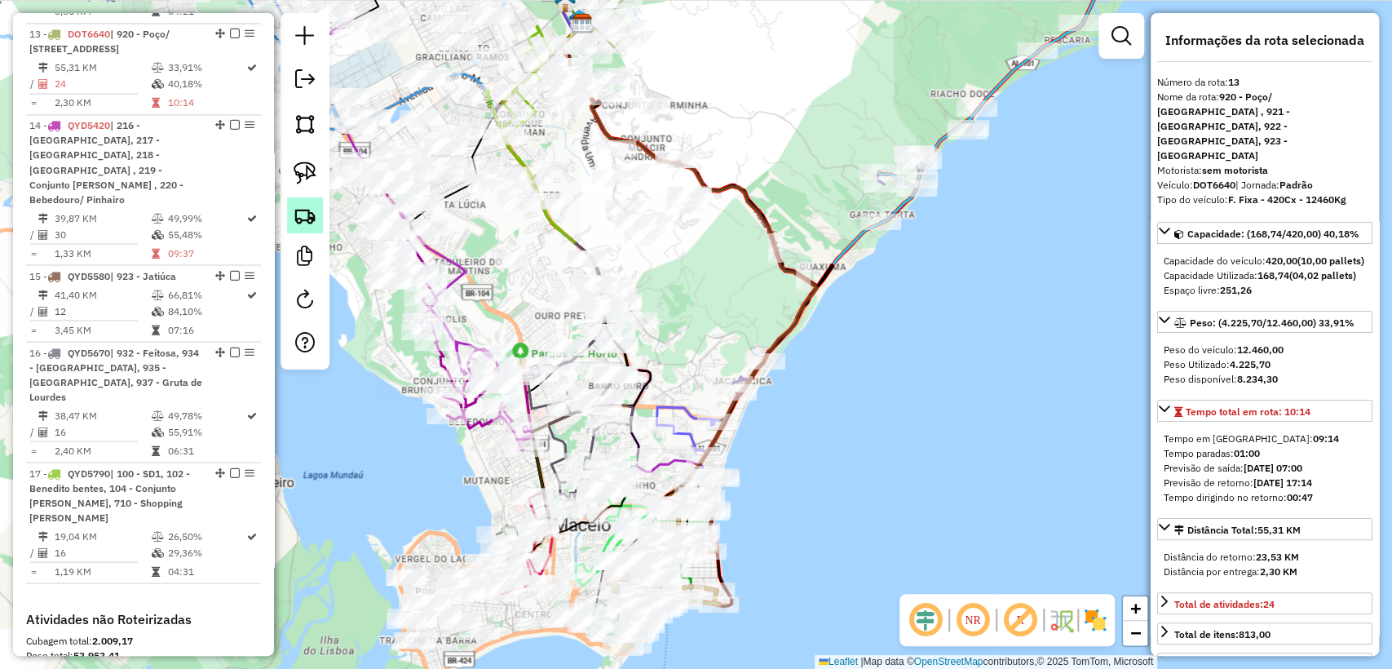
click at [310, 210] on img at bounding box center [305, 215] width 23 height 23
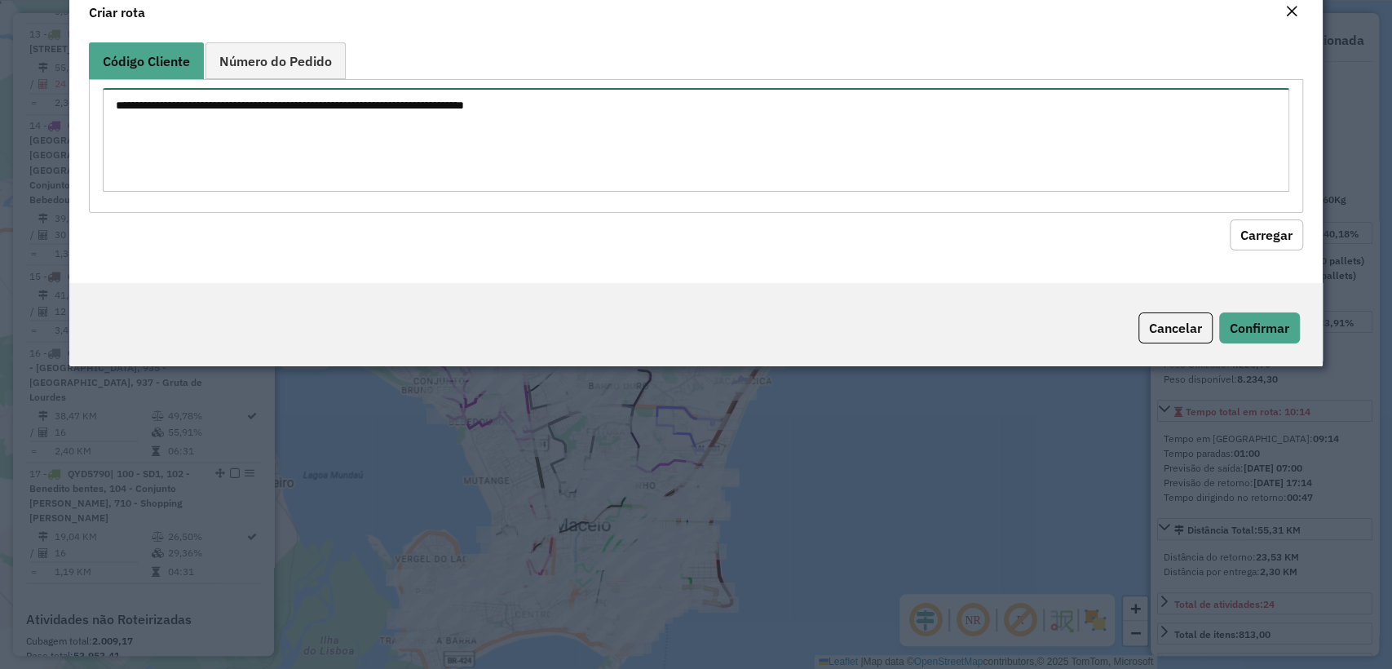
click at [372, 158] on textarea at bounding box center [695, 140] width 1185 height 104
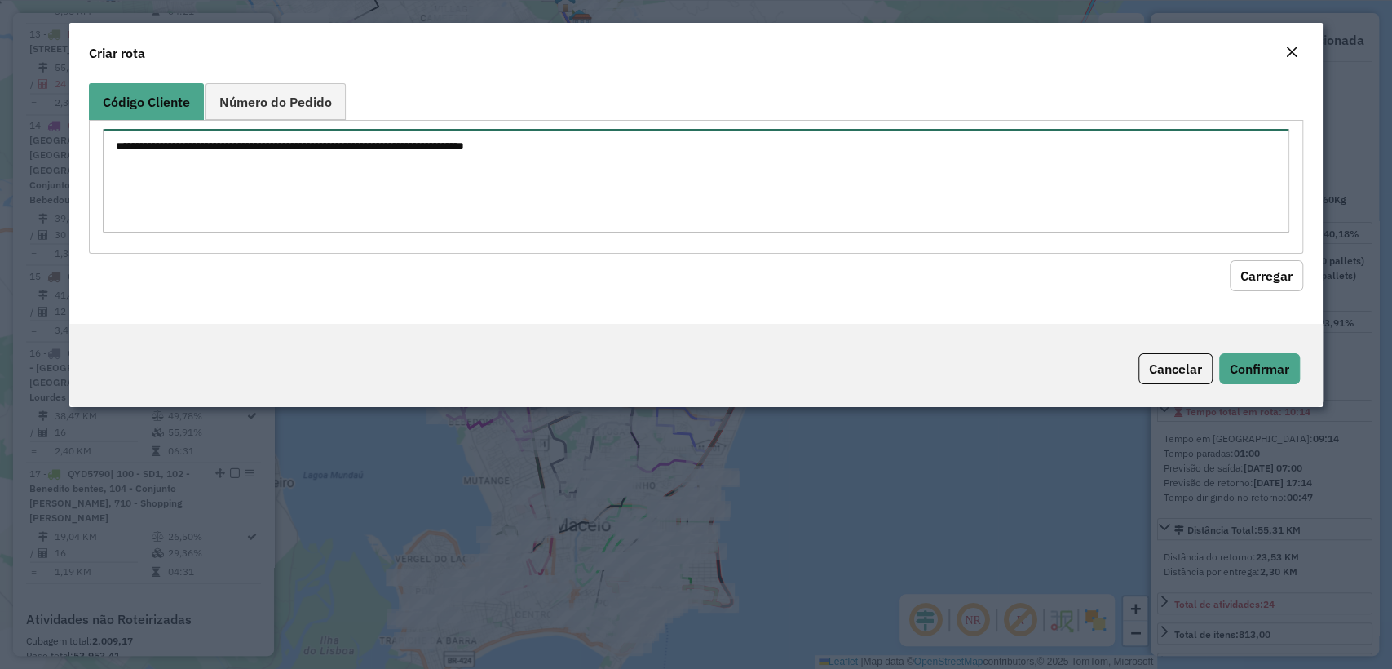
paste textarea "******** ******** ******** ******** ******** ******** ******** ******** *******…"
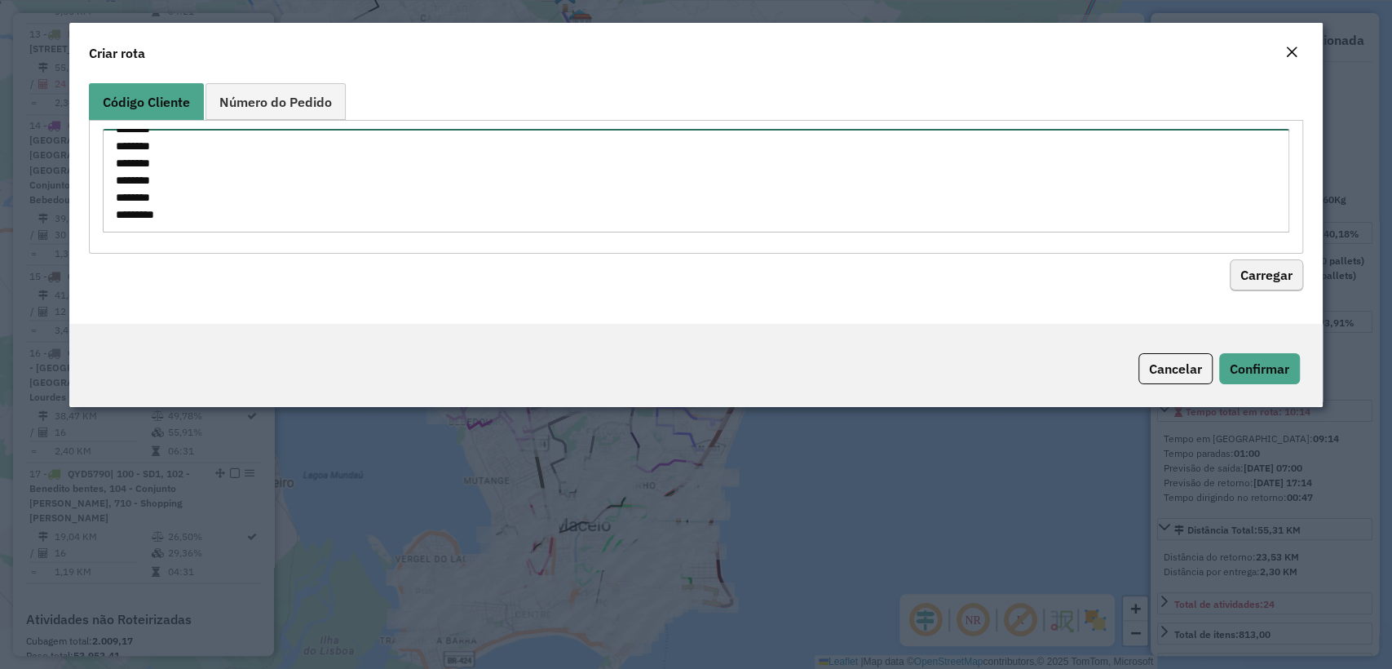
type textarea "******** ******** ******** ******** ******** ******** ******** ******** *******…"
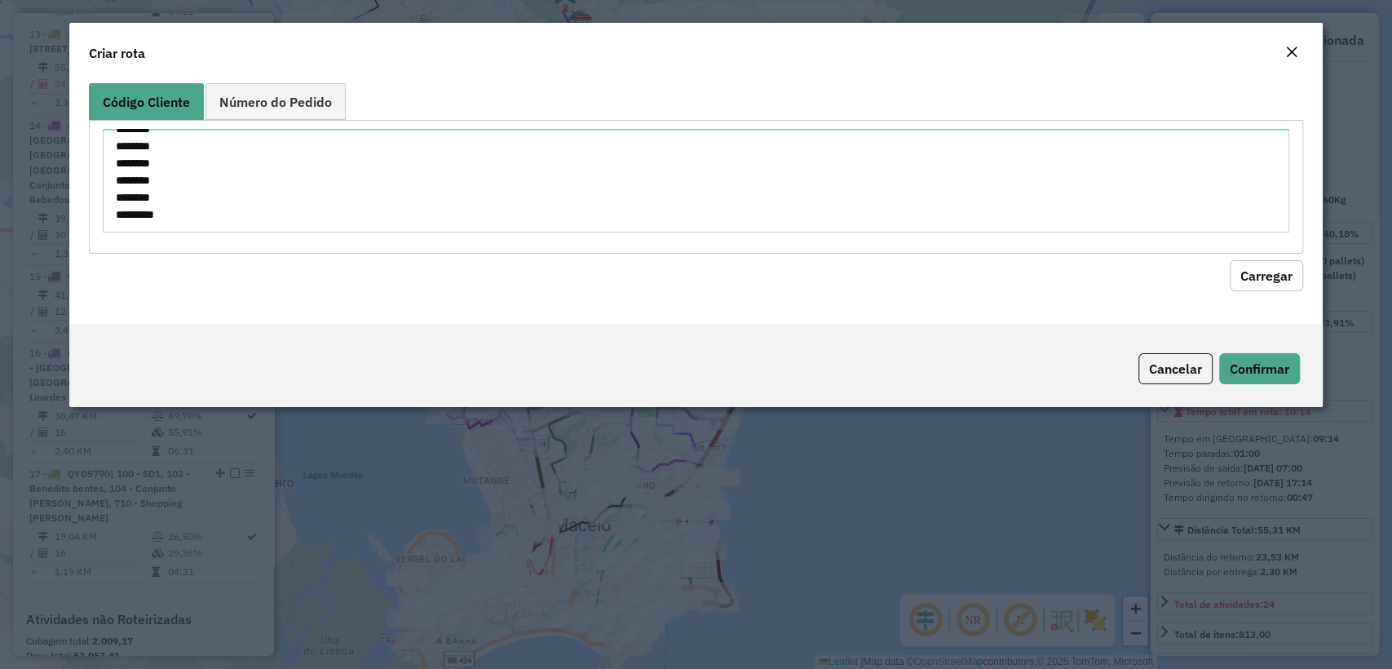
click at [1260, 279] on button "Carregar" at bounding box center [1265, 275] width 73 height 31
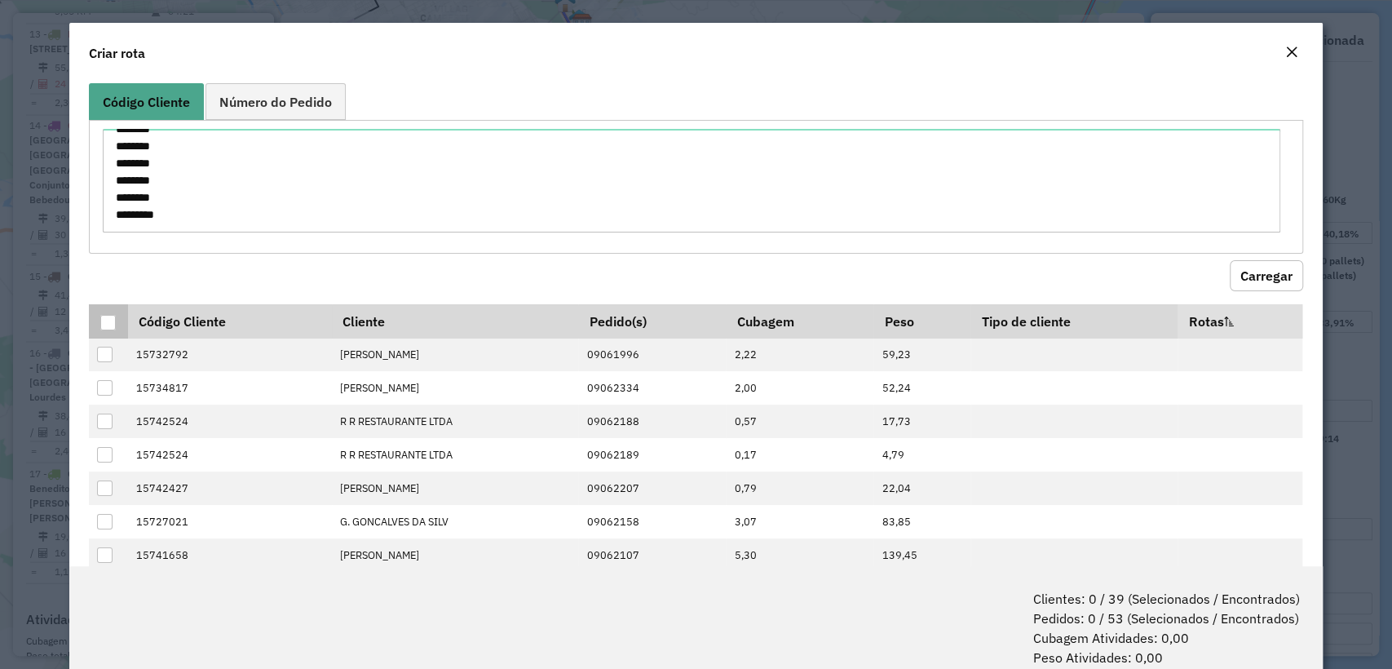
click at [104, 326] on div at bounding box center [107, 322] width 15 height 15
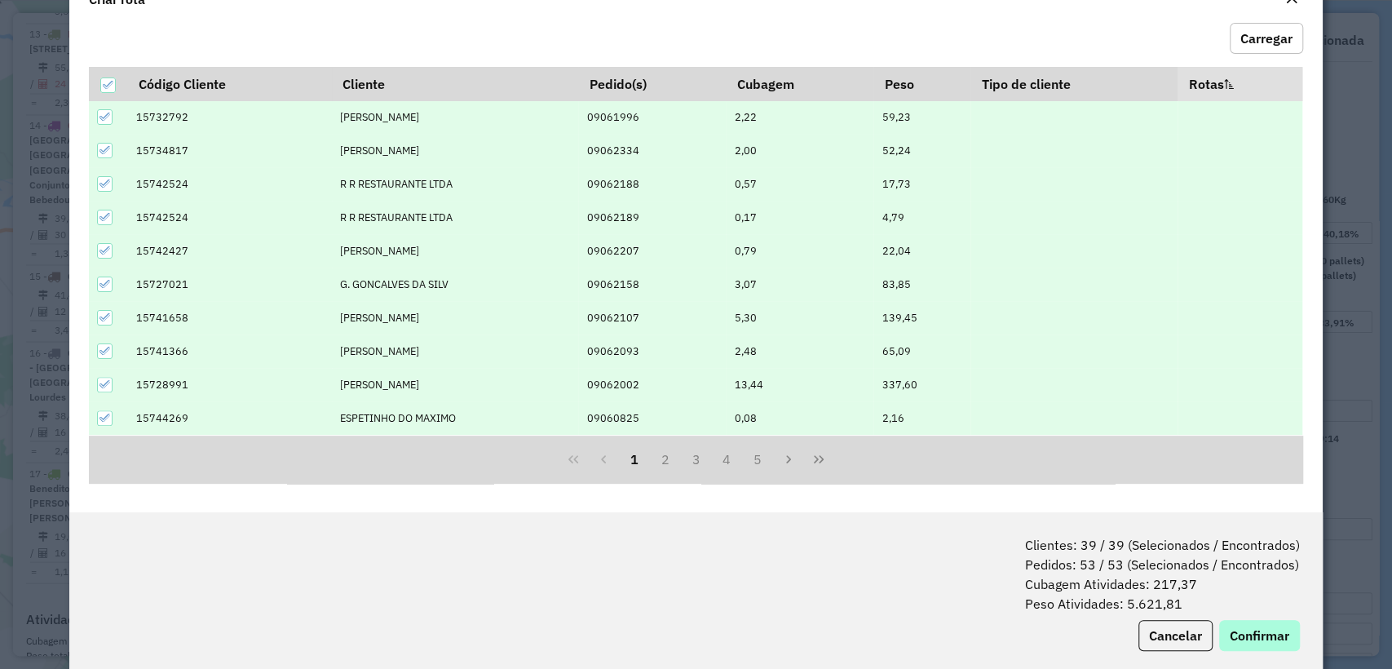
scroll to position [81, 0]
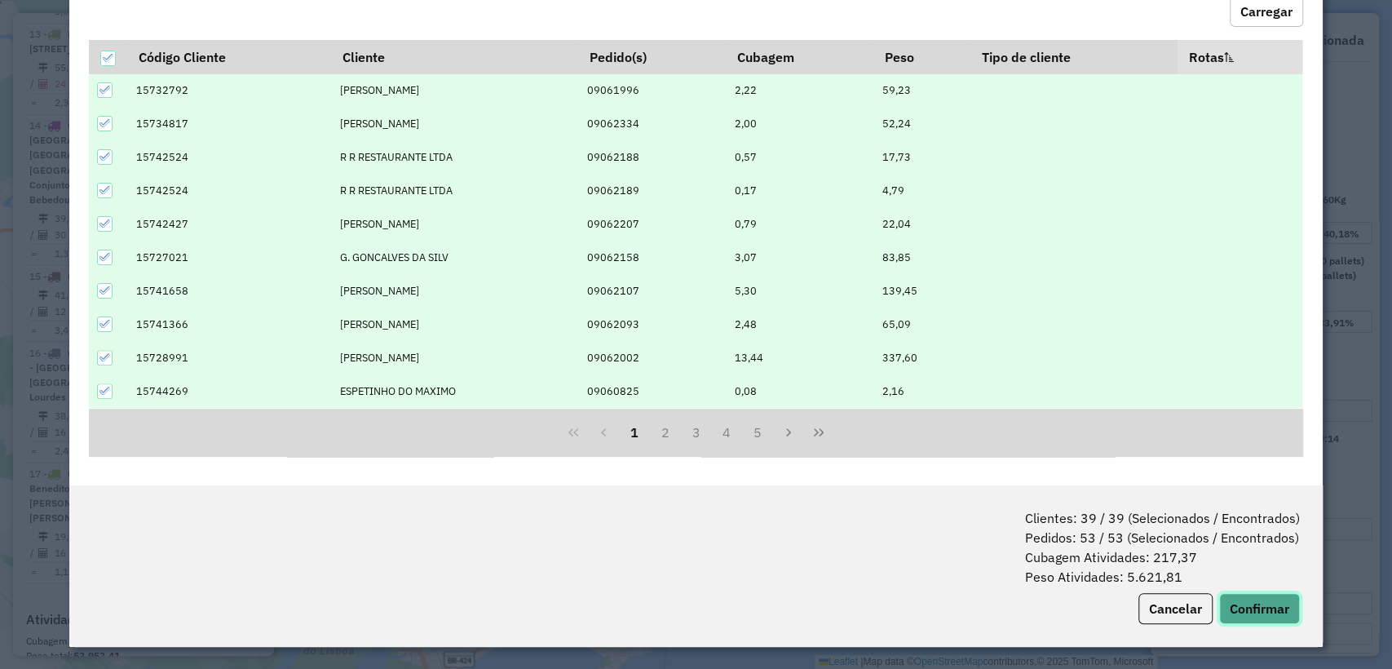
click at [1225, 608] on button "Confirmar" at bounding box center [1259, 608] width 81 height 31
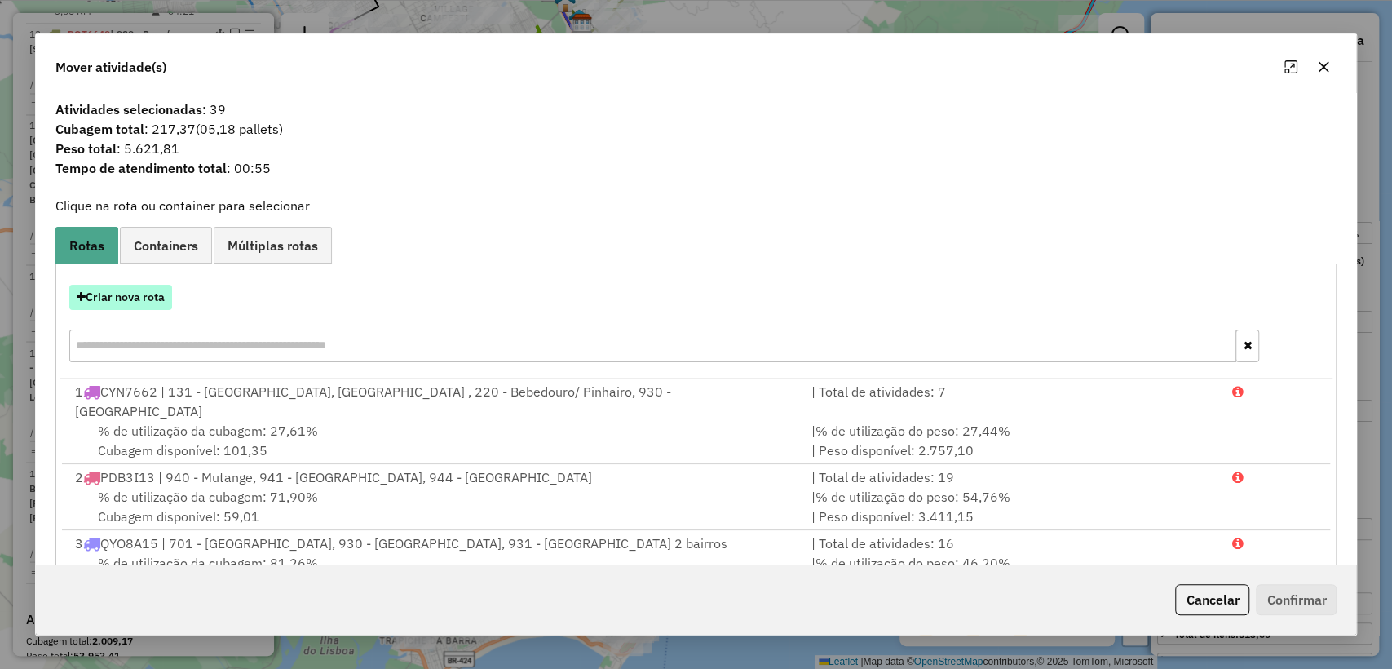
click at [130, 304] on button "Criar nova rota" at bounding box center [120, 297] width 103 height 25
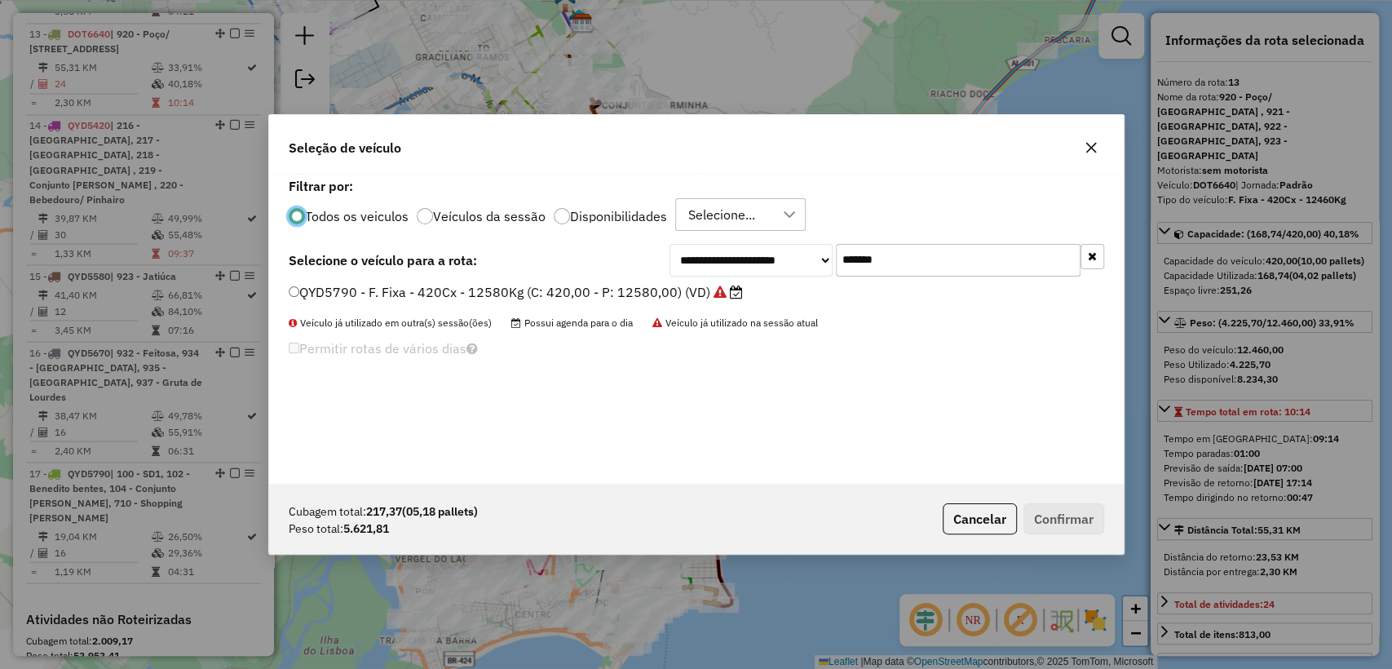
scroll to position [8, 5]
click at [972, 263] on input "*******" at bounding box center [958, 260] width 245 height 33
paste input "text"
type input "*******"
click at [591, 295] on label "QYD5880 - F. Fixa - 420Cx - 12580Kg (C: 420,00 - P: 12580,00) (VD)" at bounding box center [508, 292] width 438 height 20
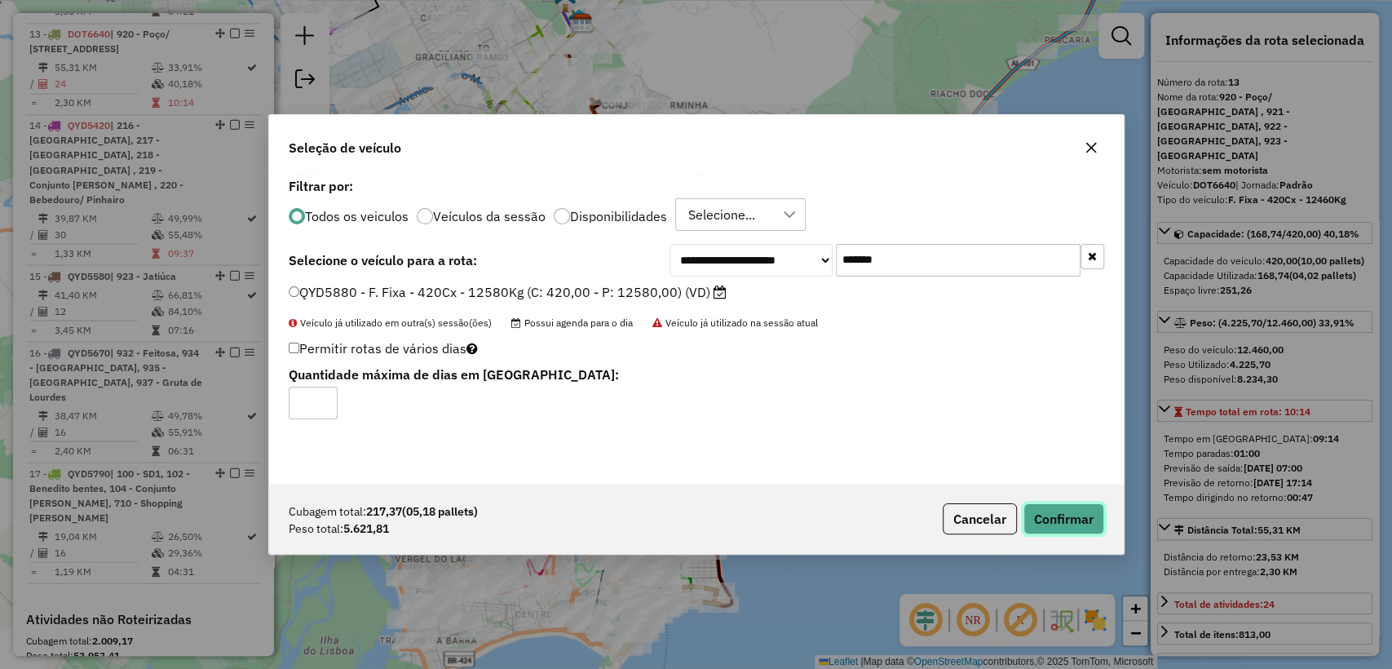
click at [1055, 508] on button "Confirmar" at bounding box center [1063, 518] width 81 height 31
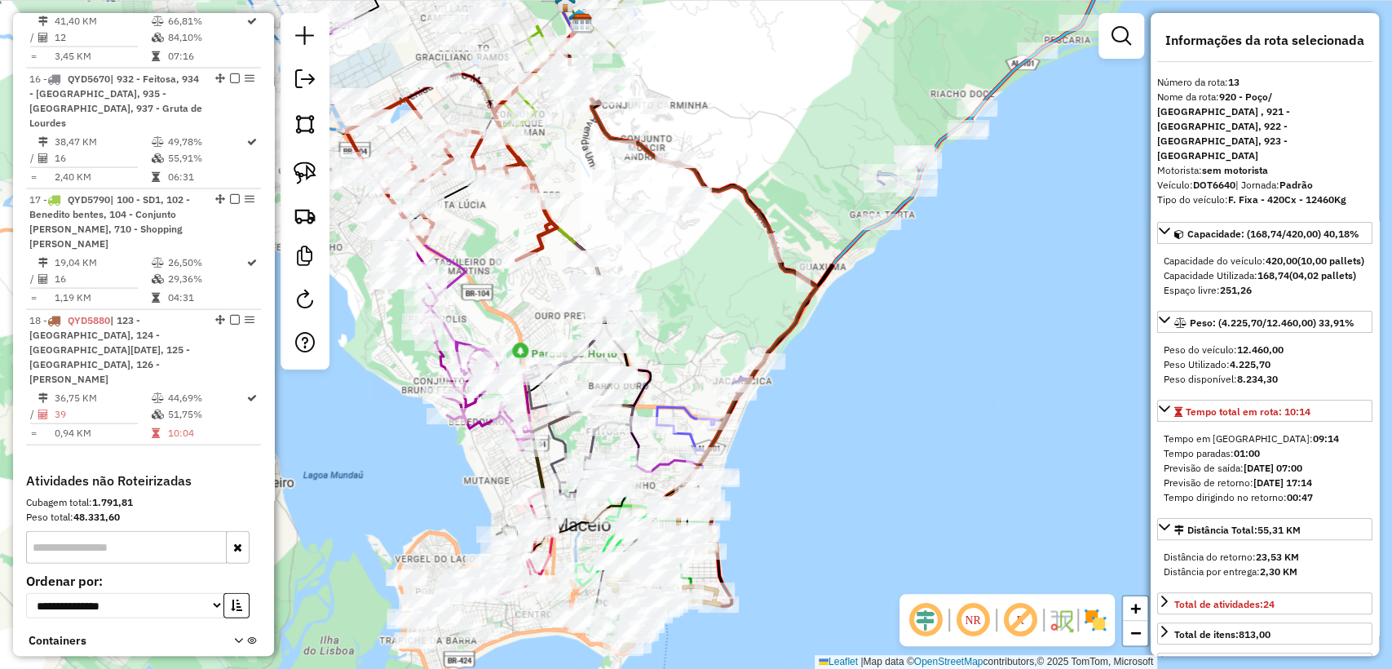
scroll to position [2304, 0]
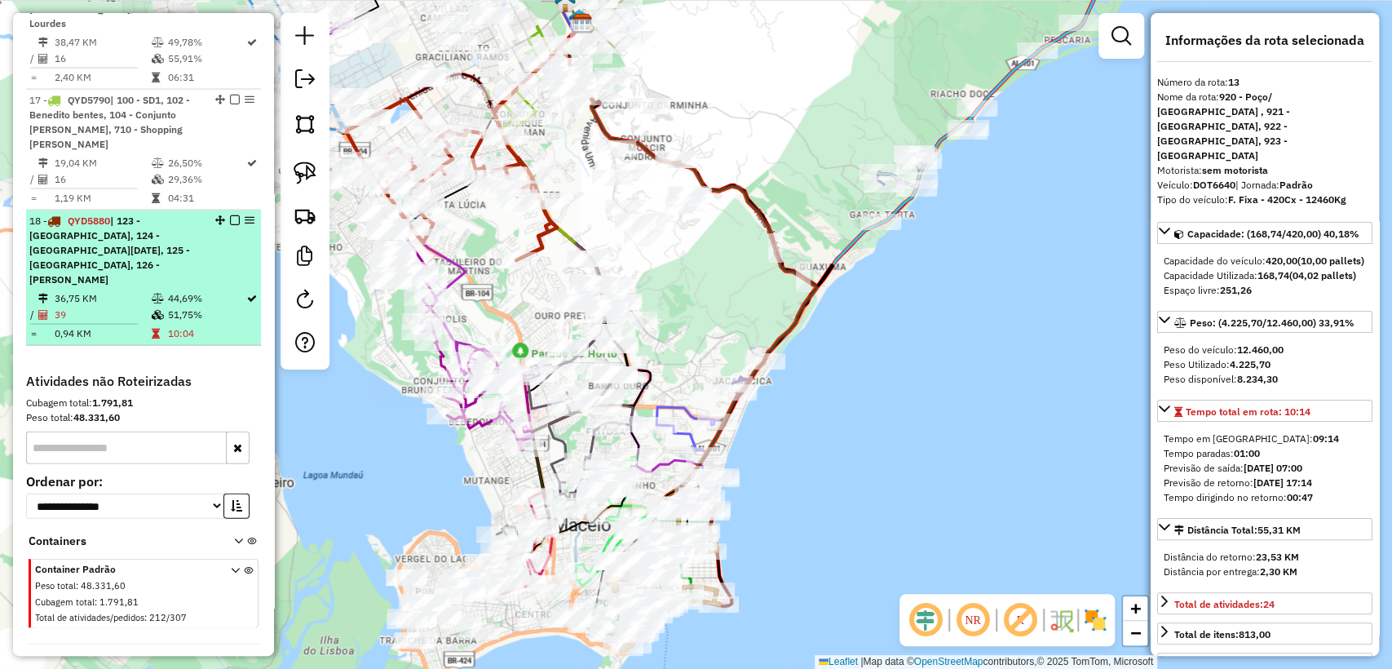
click at [192, 307] on td "51,75%" at bounding box center [205, 315] width 79 height 16
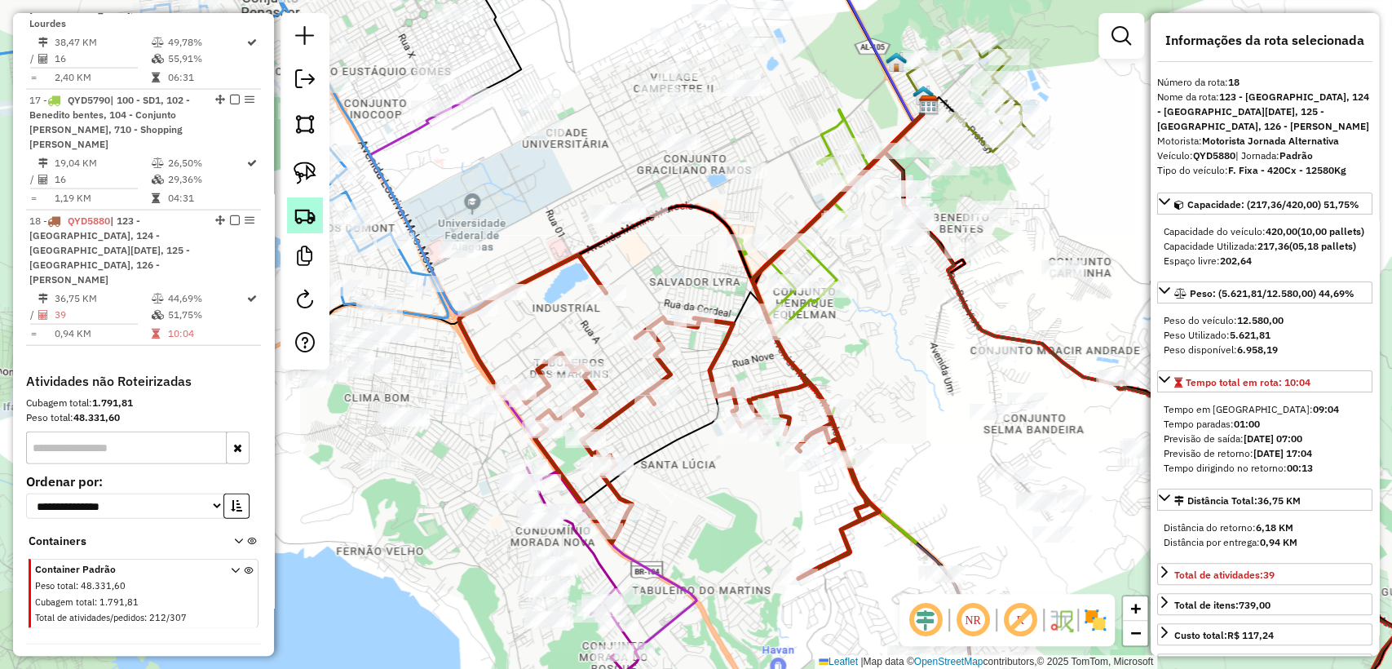
click at [300, 219] on img at bounding box center [305, 215] width 23 height 23
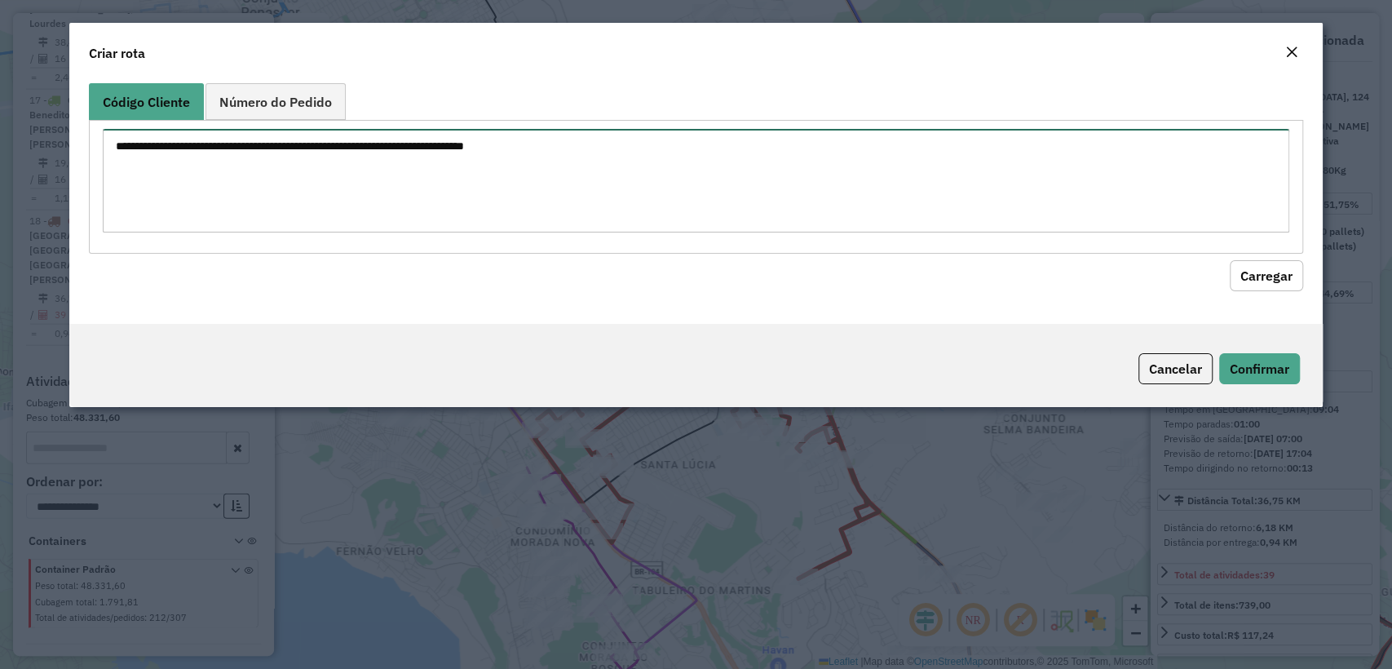
click at [513, 145] on textarea at bounding box center [695, 181] width 1185 height 104
paste textarea "******** ******** ******** ******** ******** ******** ******** ******** *******…"
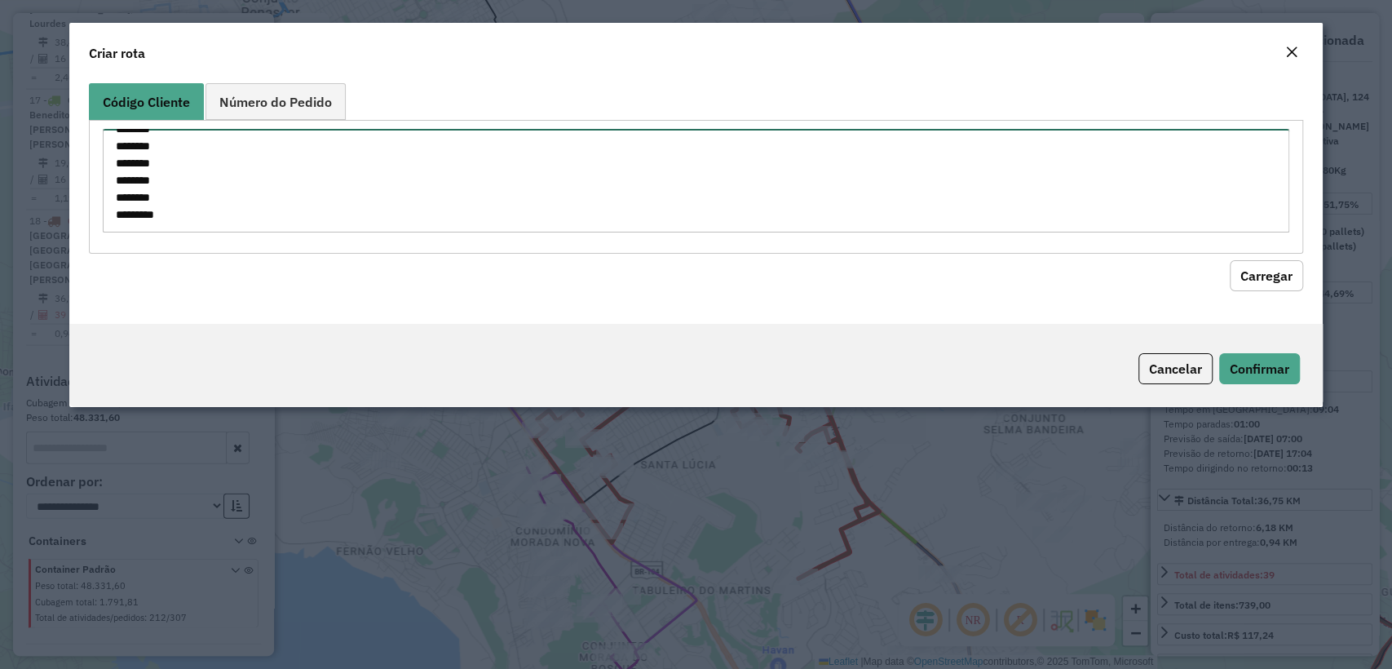
type textarea "******** ******** ******** ******** ******** ******** ******** ******** *******…"
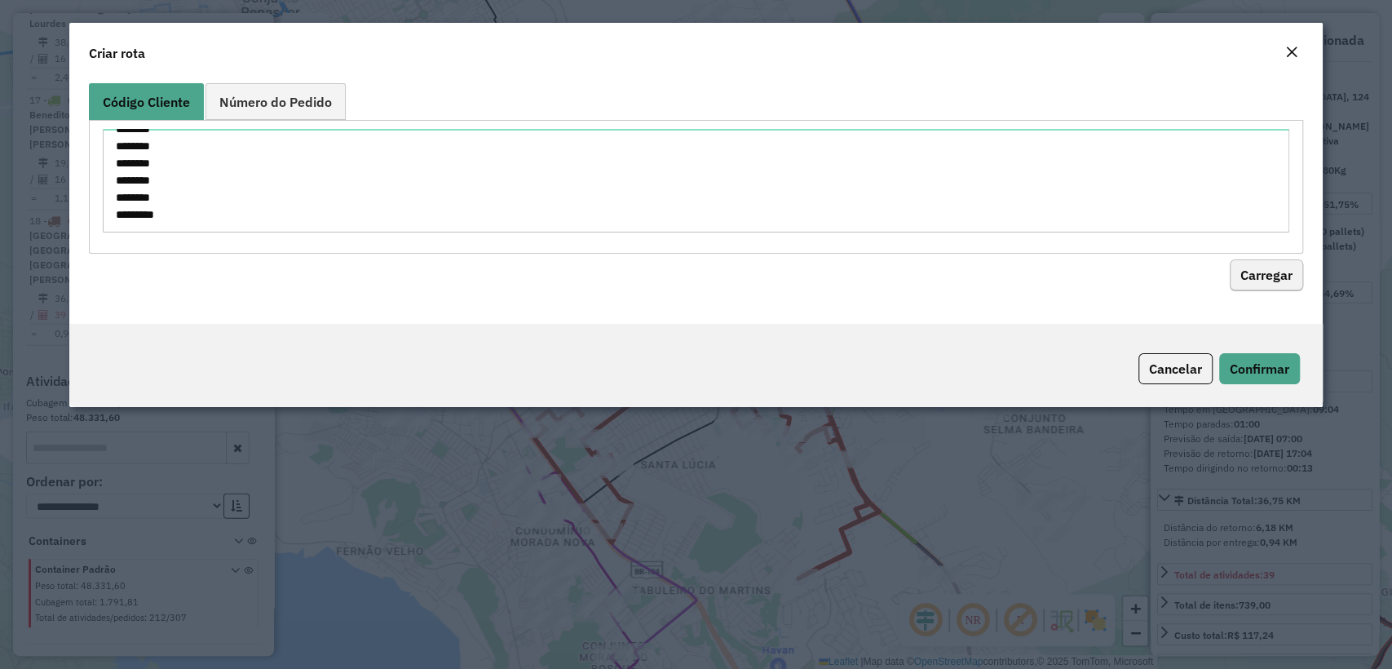
drag, startPoint x: 1261, startPoint y: 255, endPoint x: 1259, endPoint y: 270, distance: 14.9
click at [1260, 263] on hb-field-button "Carregar" at bounding box center [695, 273] width 1213 height 38
click at [1259, 270] on button "Carregar" at bounding box center [1265, 275] width 73 height 31
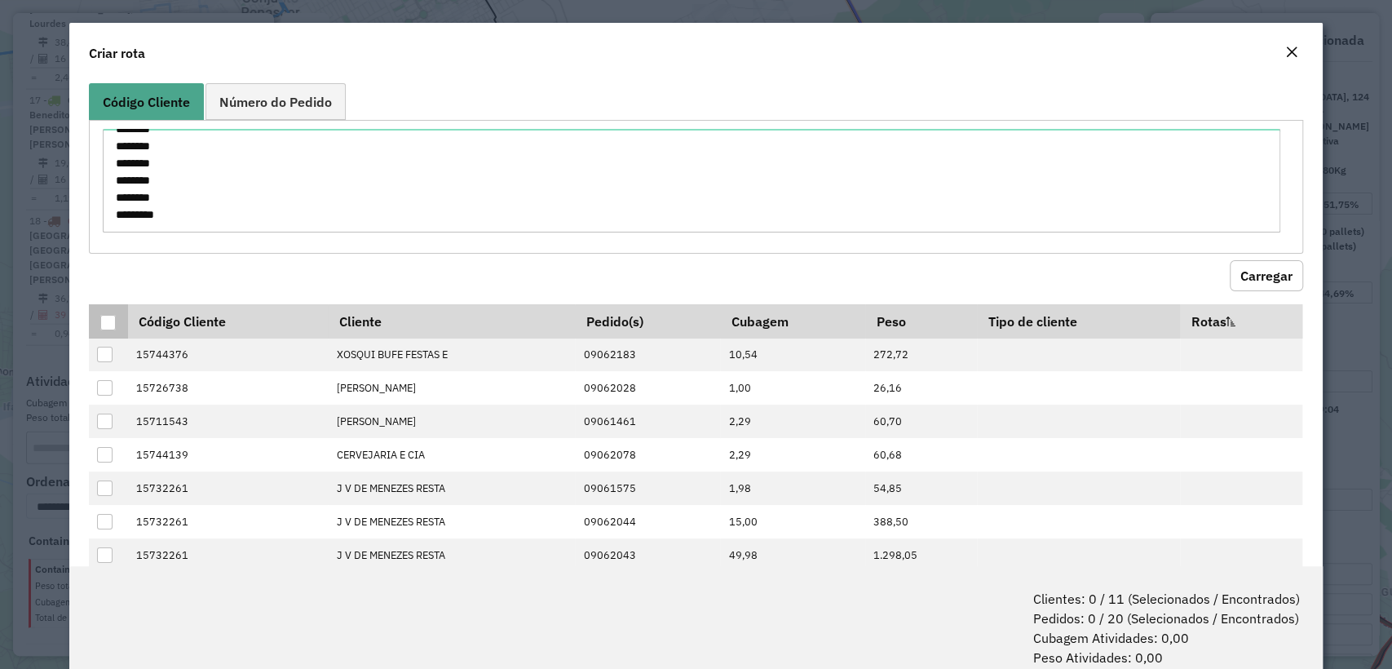
click at [109, 320] on div at bounding box center [107, 322] width 15 height 15
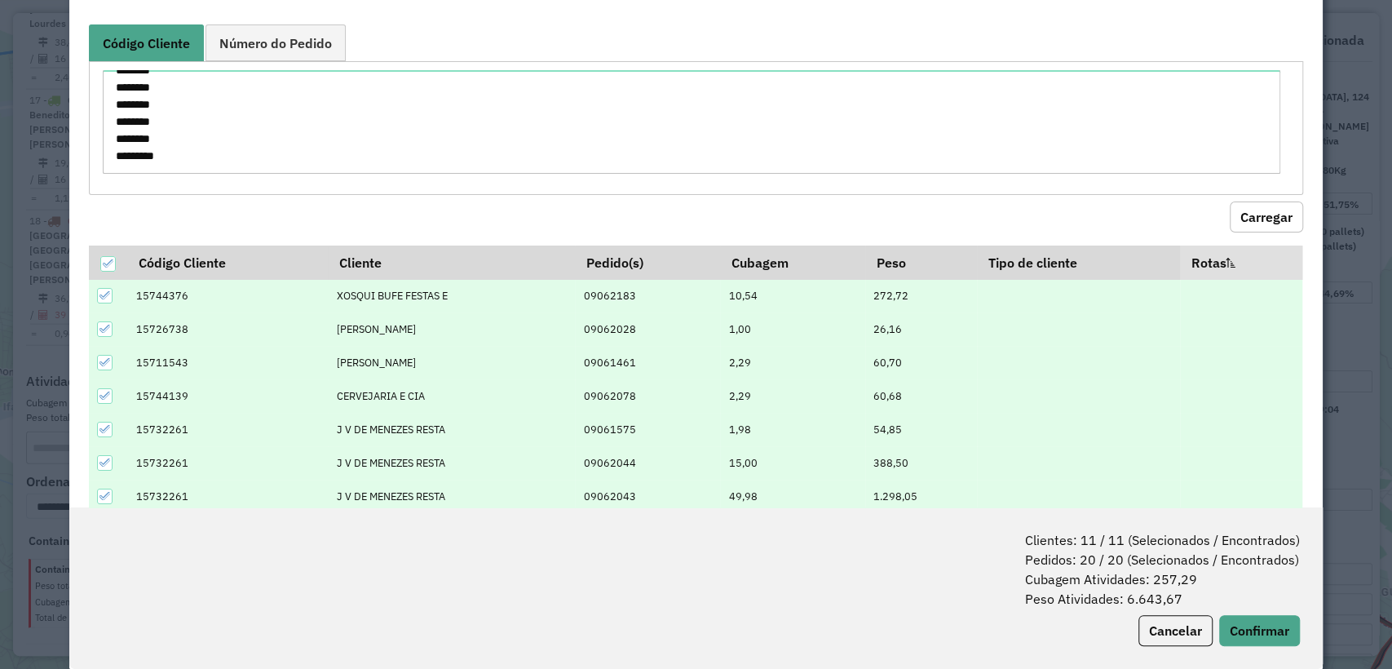
scroll to position [81, 0]
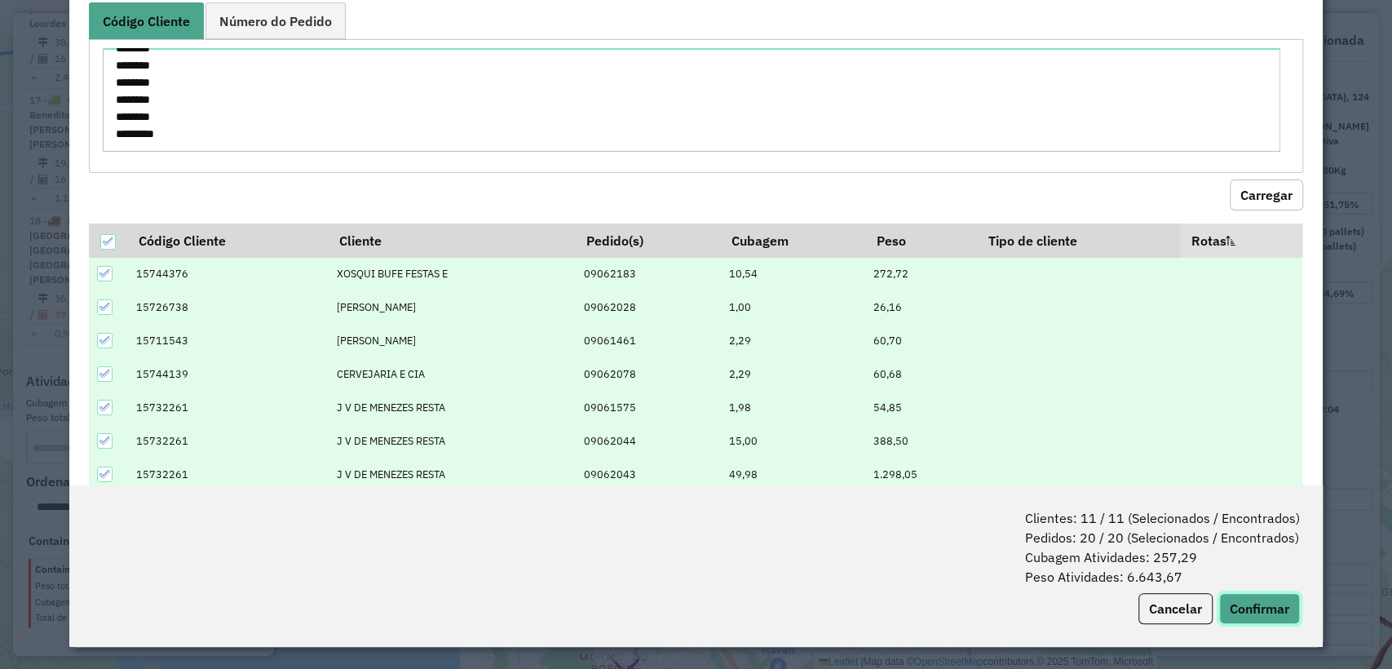
click at [1264, 595] on button "Confirmar" at bounding box center [1259, 608] width 81 height 31
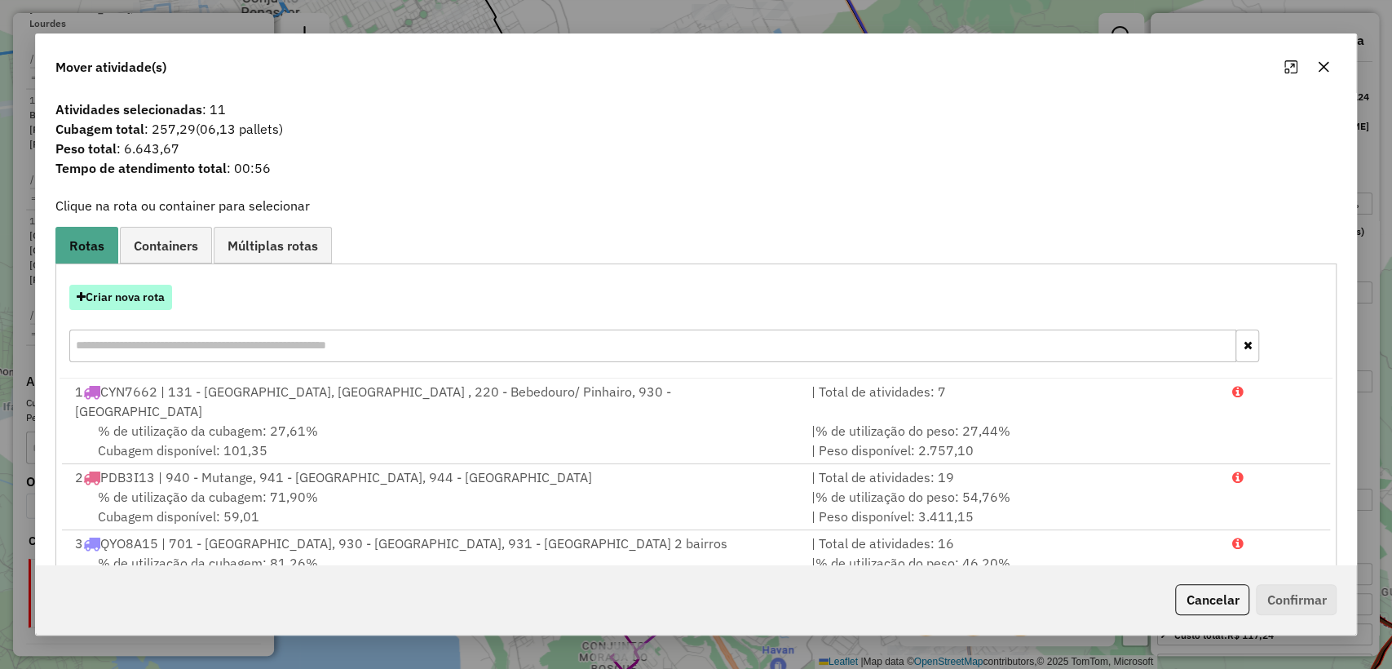
click at [160, 300] on button "Criar nova rota" at bounding box center [120, 297] width 103 height 25
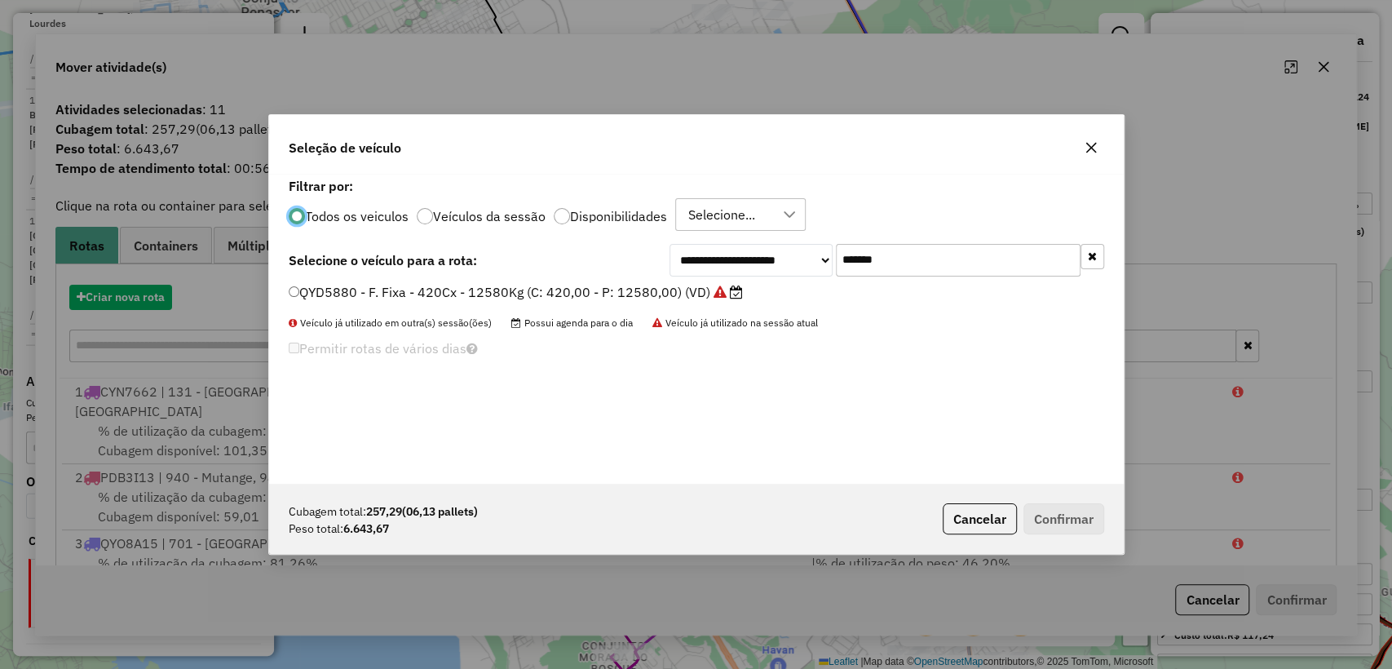
scroll to position [8, 5]
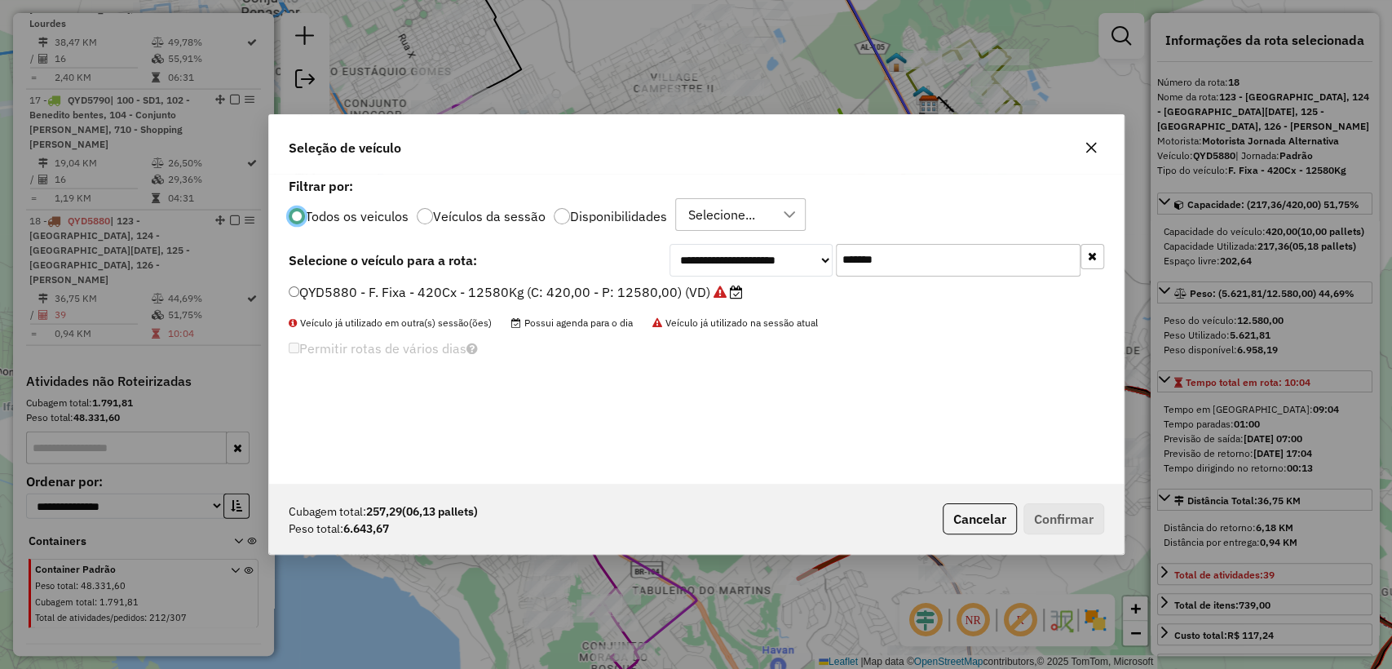
click at [995, 263] on input "*******" at bounding box center [958, 260] width 245 height 33
paste input "text"
type input "*******"
click at [467, 292] on label "QYD4420 - F. Fixa - 420Cx - 12580Kg (C: 420,00 - P: 12580,00) (VD)" at bounding box center [508, 292] width 438 height 20
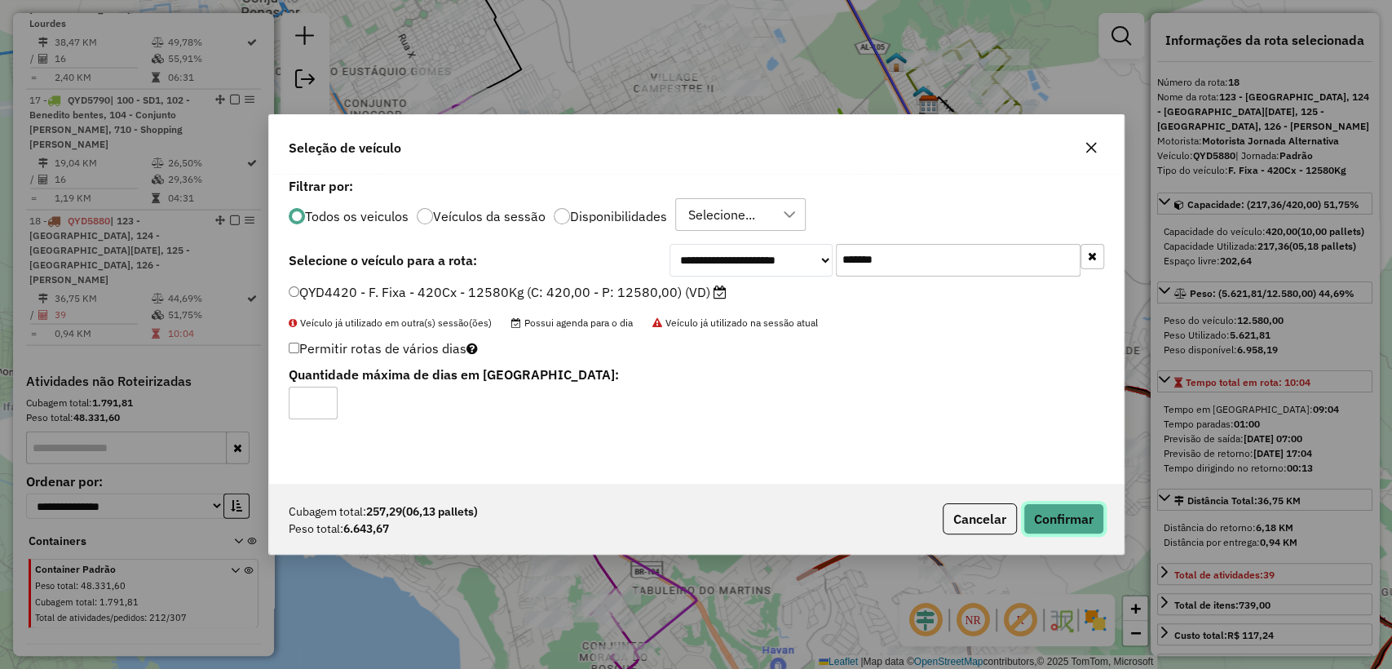
click at [1039, 515] on button "Confirmar" at bounding box center [1063, 518] width 81 height 31
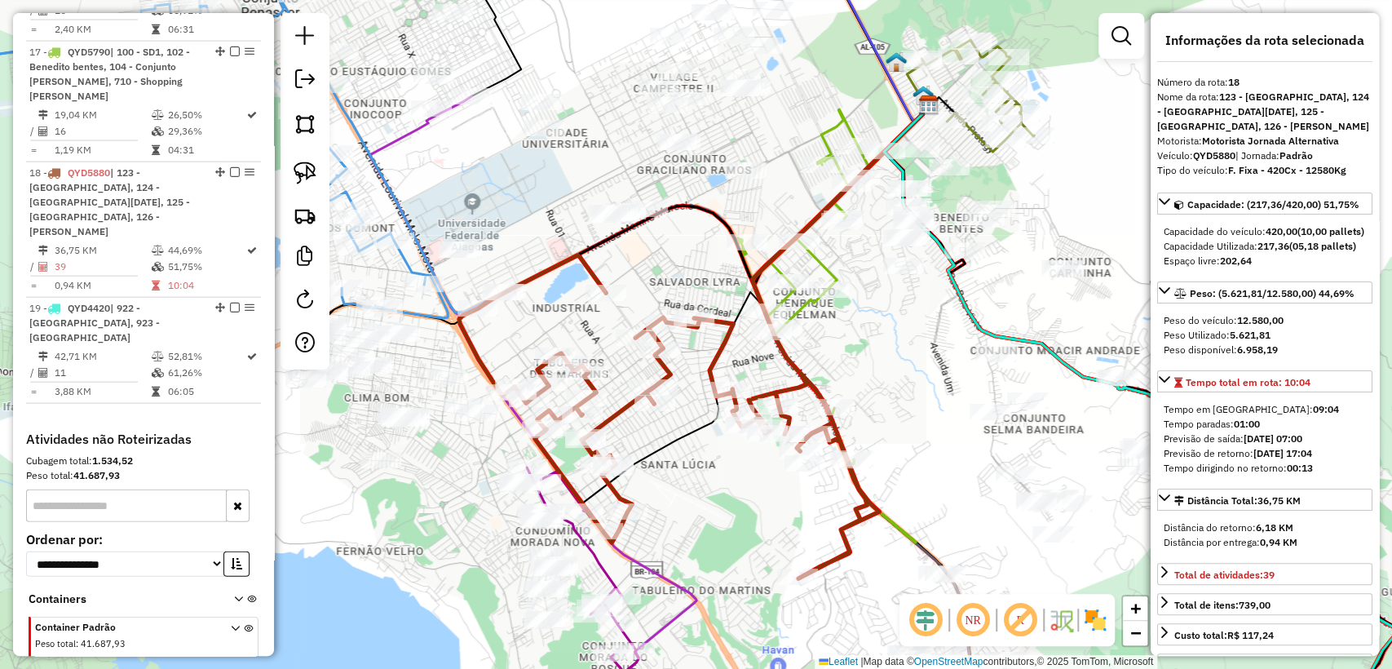
scroll to position [2395, 0]
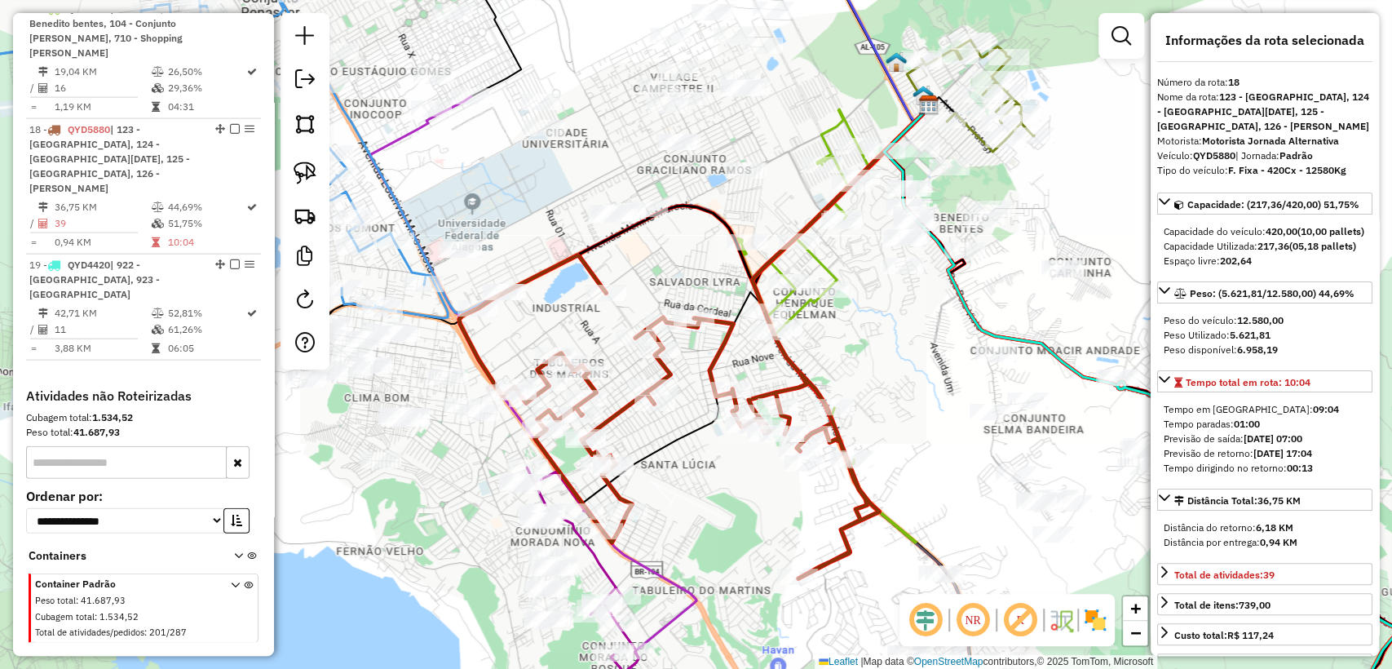
click at [460, 167] on div "Janela de atendimento Grade de atendimento Capacidade Transportadoras Veículos …" at bounding box center [696, 334] width 1392 height 669
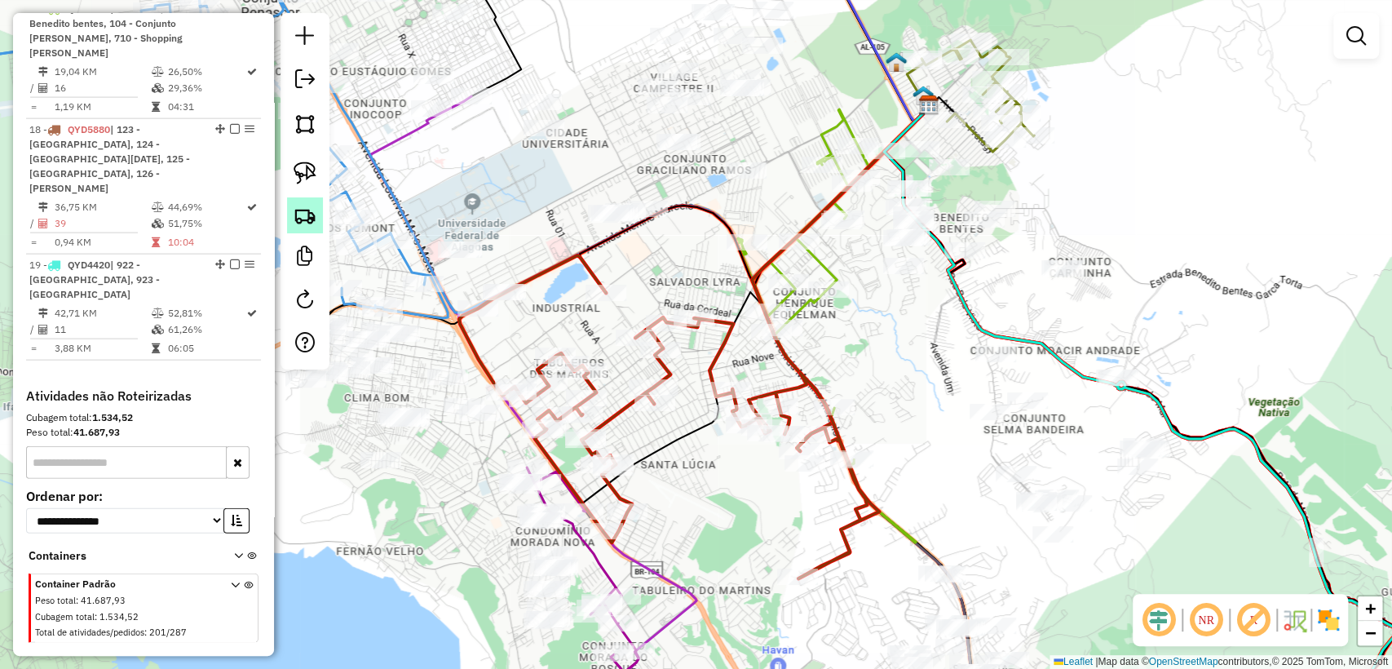
click at [303, 223] on img at bounding box center [305, 215] width 23 height 23
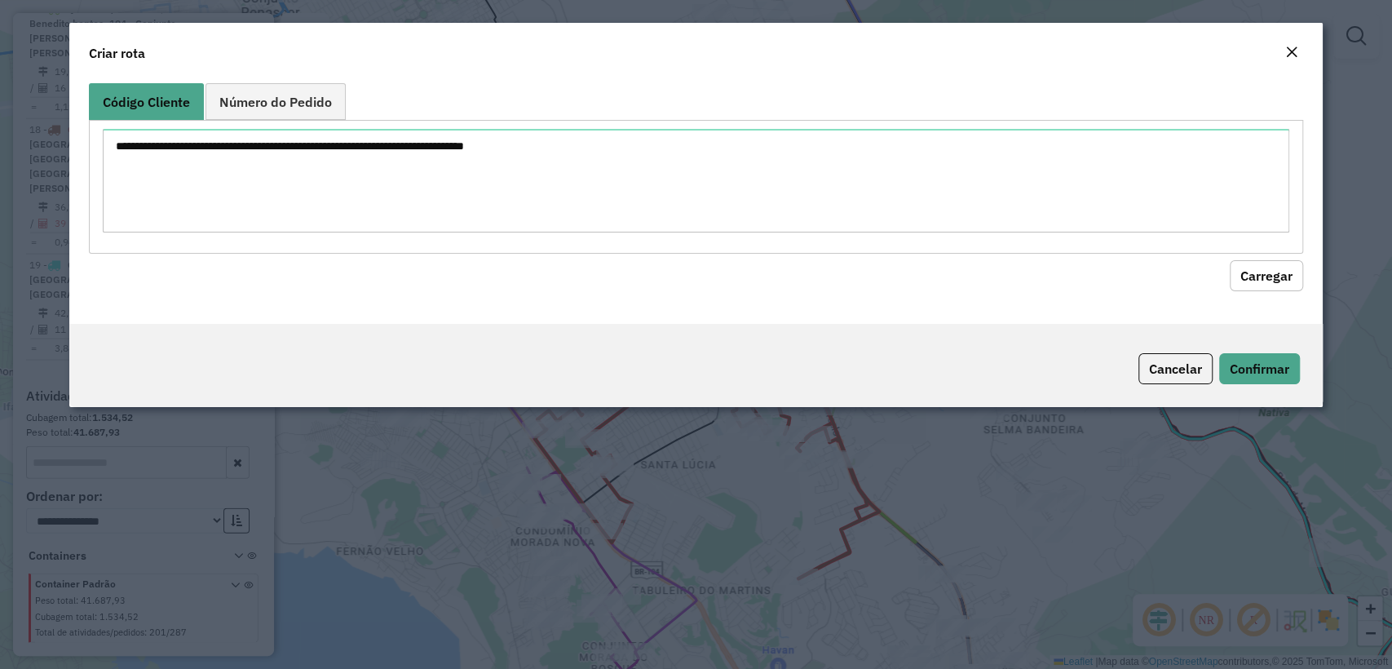
click at [523, 139] on textarea at bounding box center [695, 181] width 1185 height 104
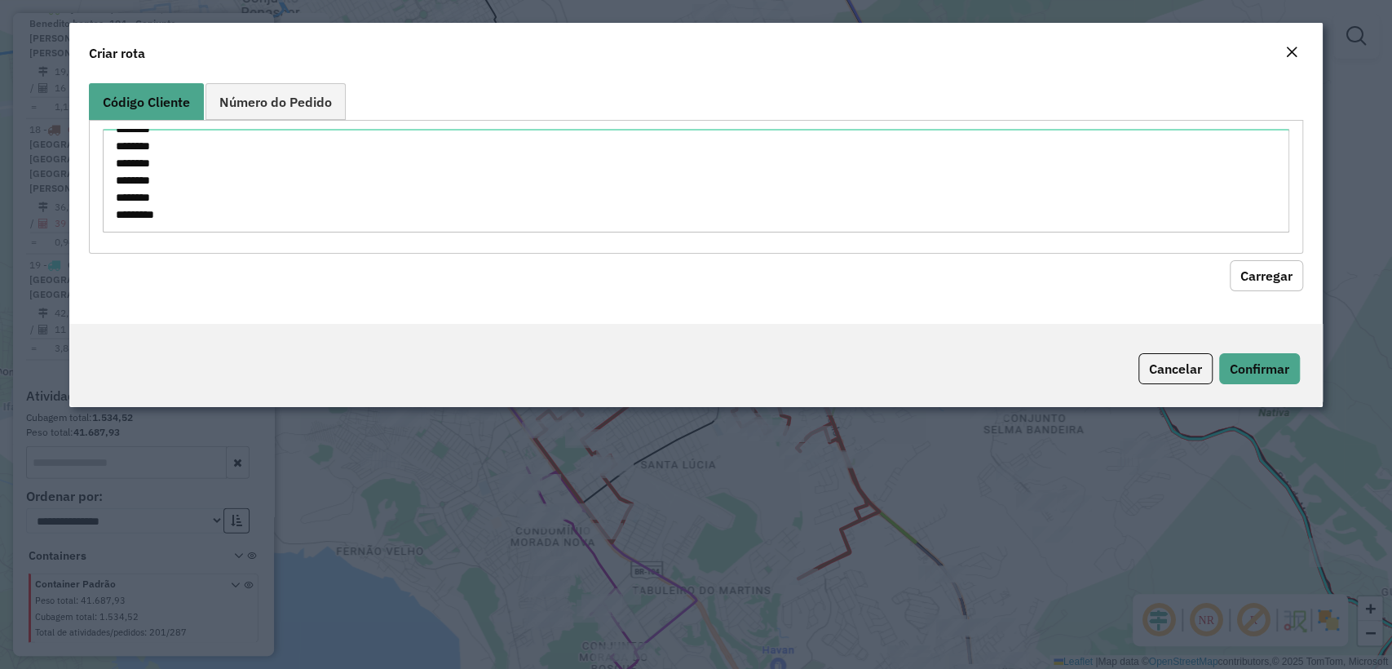
type textarea "******** ******** ******** ******** ******** ******** ******** ******** *******…"
click at [1249, 296] on div "Código Cliente Número do Pedido ******** ******** ******** ******** ******** **…" at bounding box center [695, 200] width 1252 height 247
drag, startPoint x: 1257, startPoint y: 280, endPoint x: 189, endPoint y: 223, distance: 1069.5
click at [1256, 280] on button "Carregar" at bounding box center [1265, 275] width 73 height 31
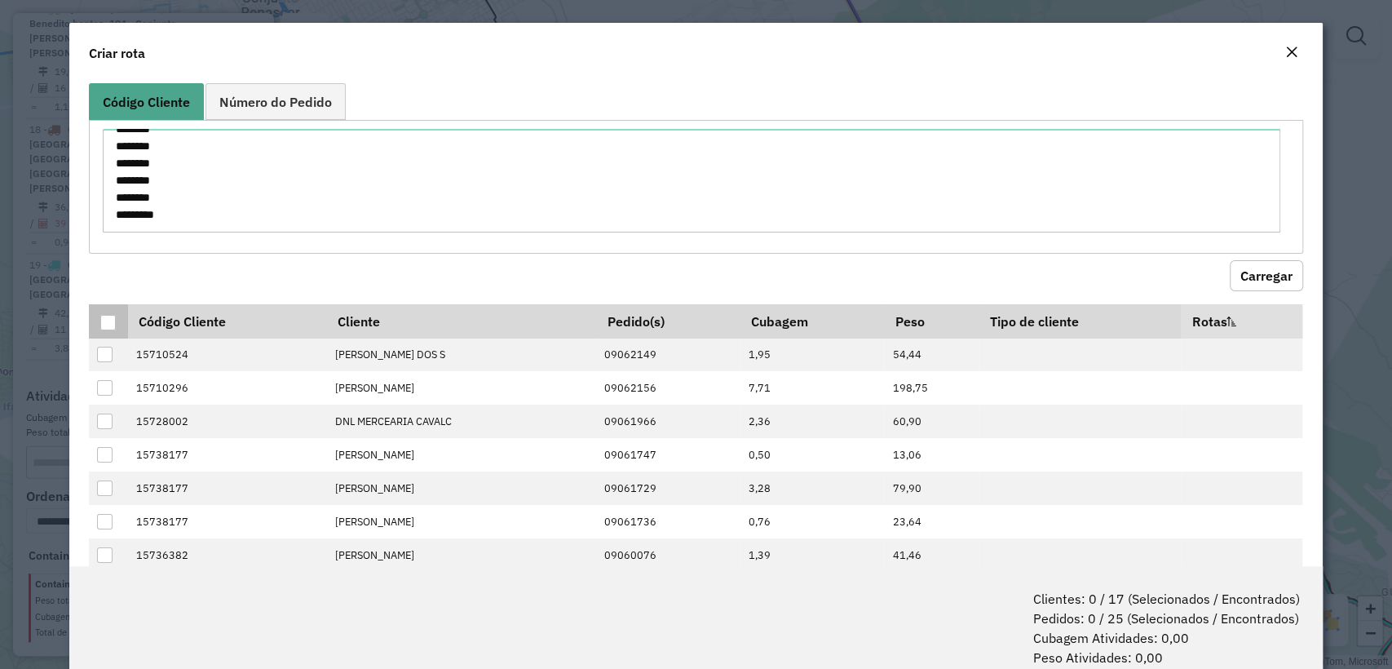
click at [113, 317] on div at bounding box center [107, 322] width 15 height 15
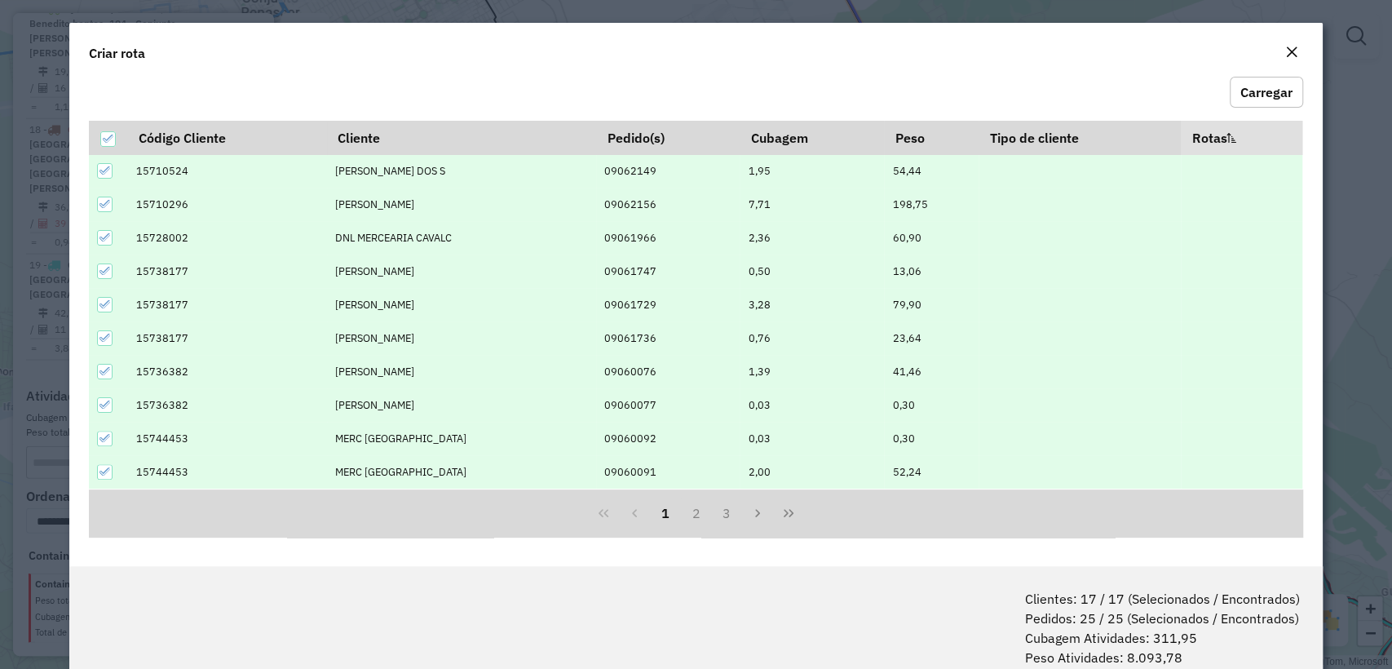
scroll to position [81, 0]
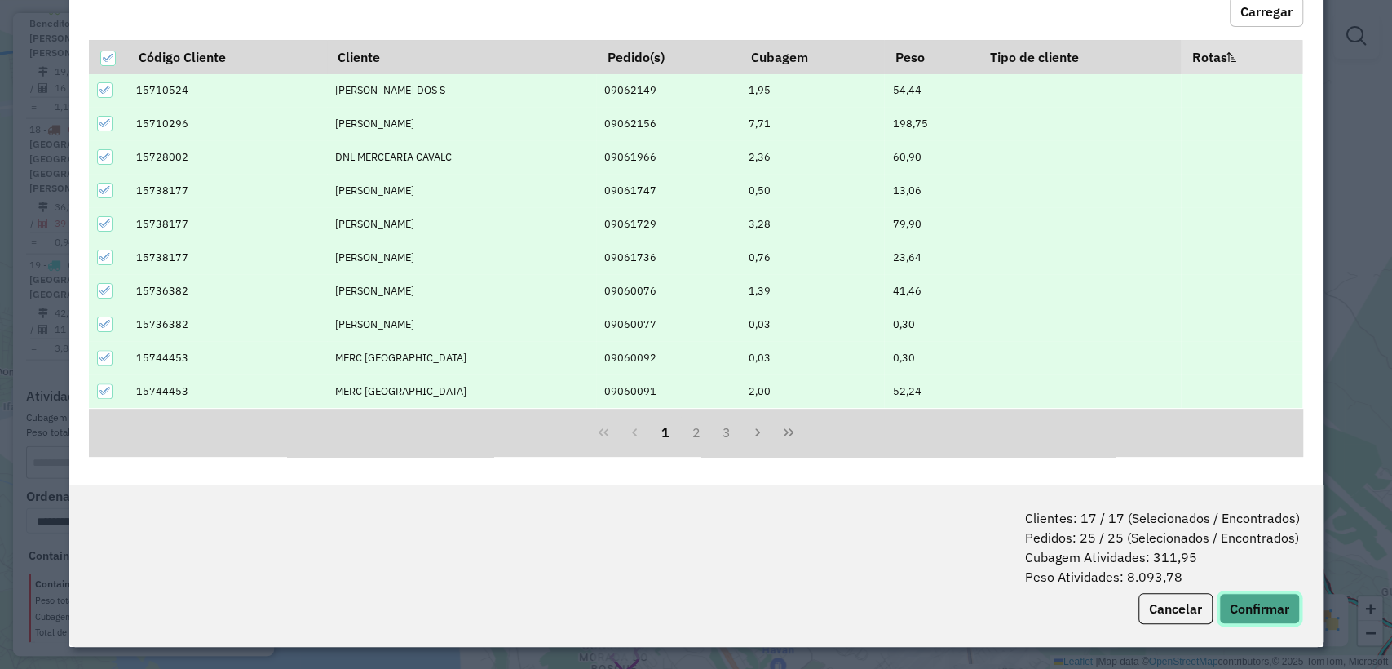
click at [1255, 613] on button "Confirmar" at bounding box center [1259, 608] width 81 height 31
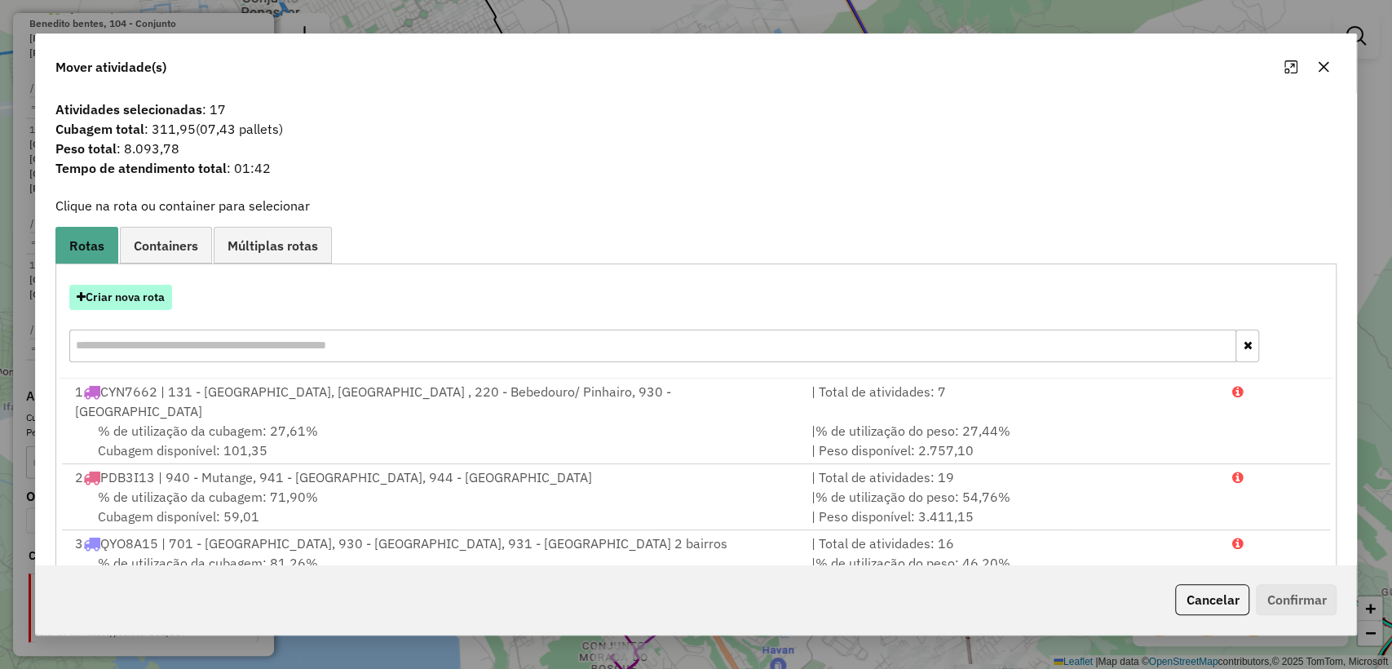
click at [124, 302] on button "Criar nova rota" at bounding box center [120, 297] width 103 height 25
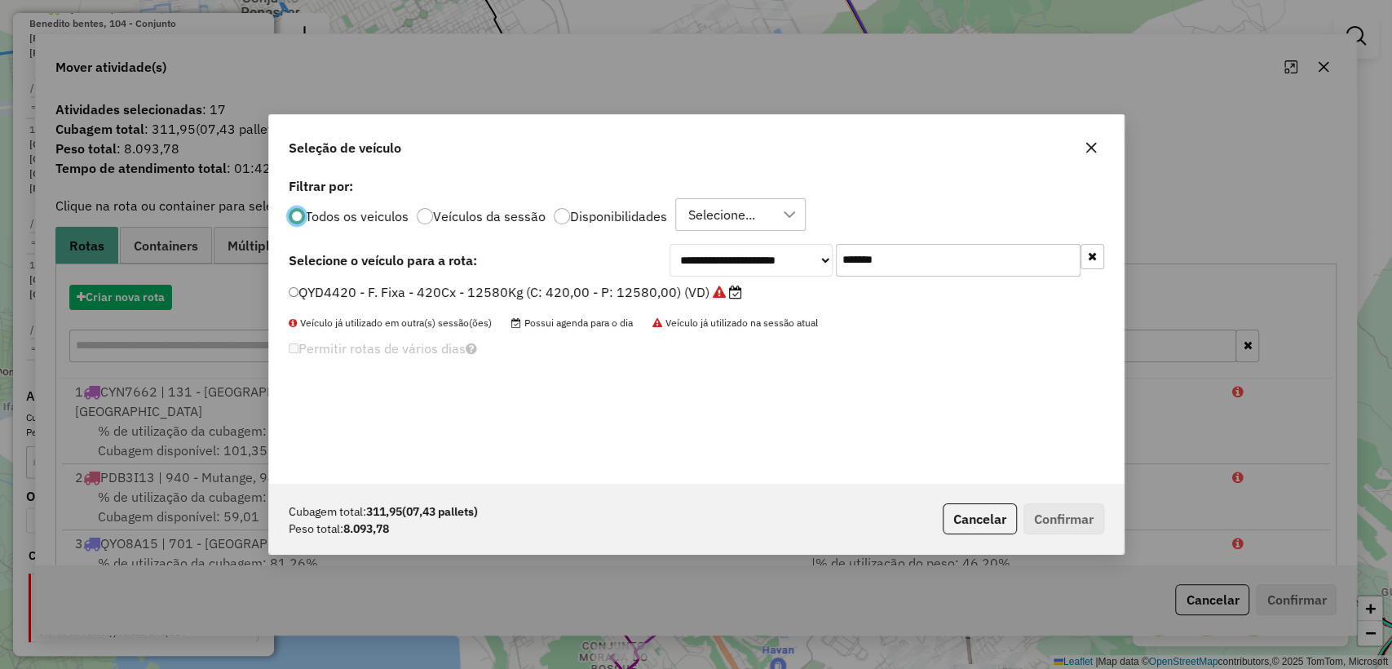
scroll to position [8, 5]
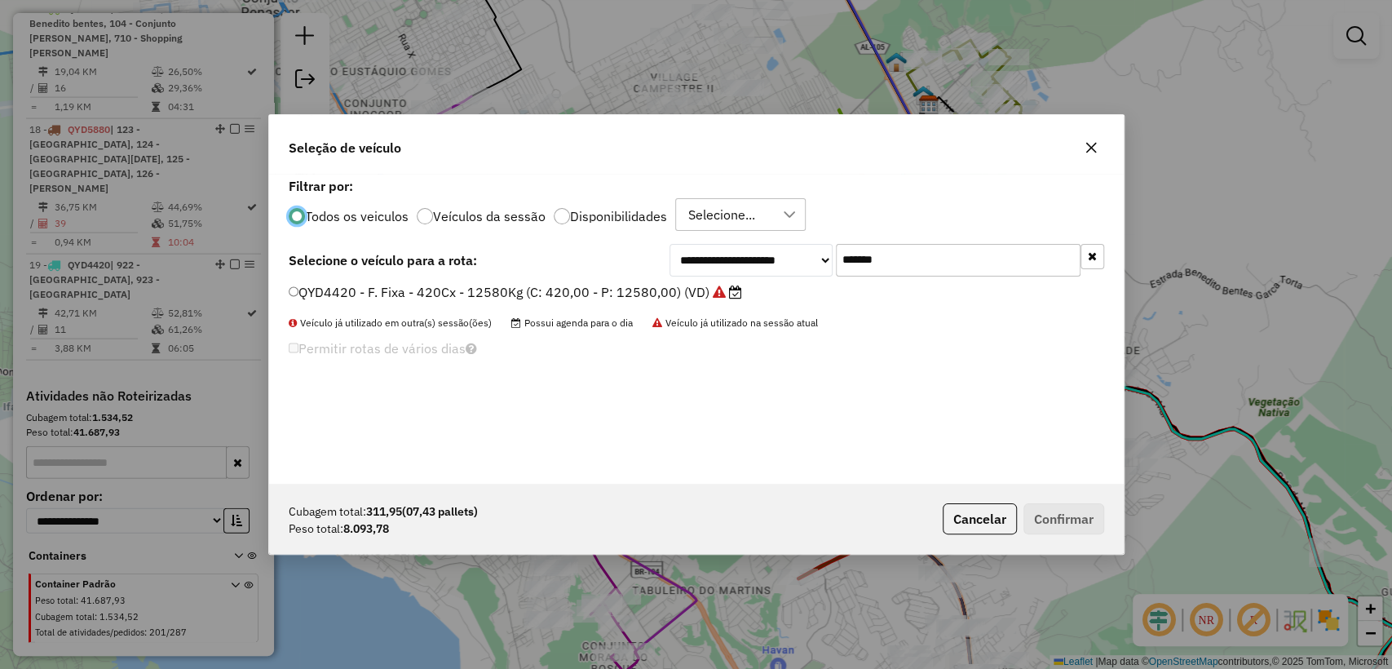
click at [955, 254] on input "*******" at bounding box center [958, 260] width 245 height 33
paste input "text"
type input "*******"
click at [586, 302] on div "QYD5830 - F. Fixa - 420Cx - 12580Kg (C: 420,00 - P: 12580,00) (VD)" at bounding box center [696, 299] width 835 height 33
click at [581, 299] on label "QYD5830 - F. Fixa - 420Cx - 12580Kg (C: 420,00 - P: 12580,00) (VD)" at bounding box center [500, 292] width 422 height 20
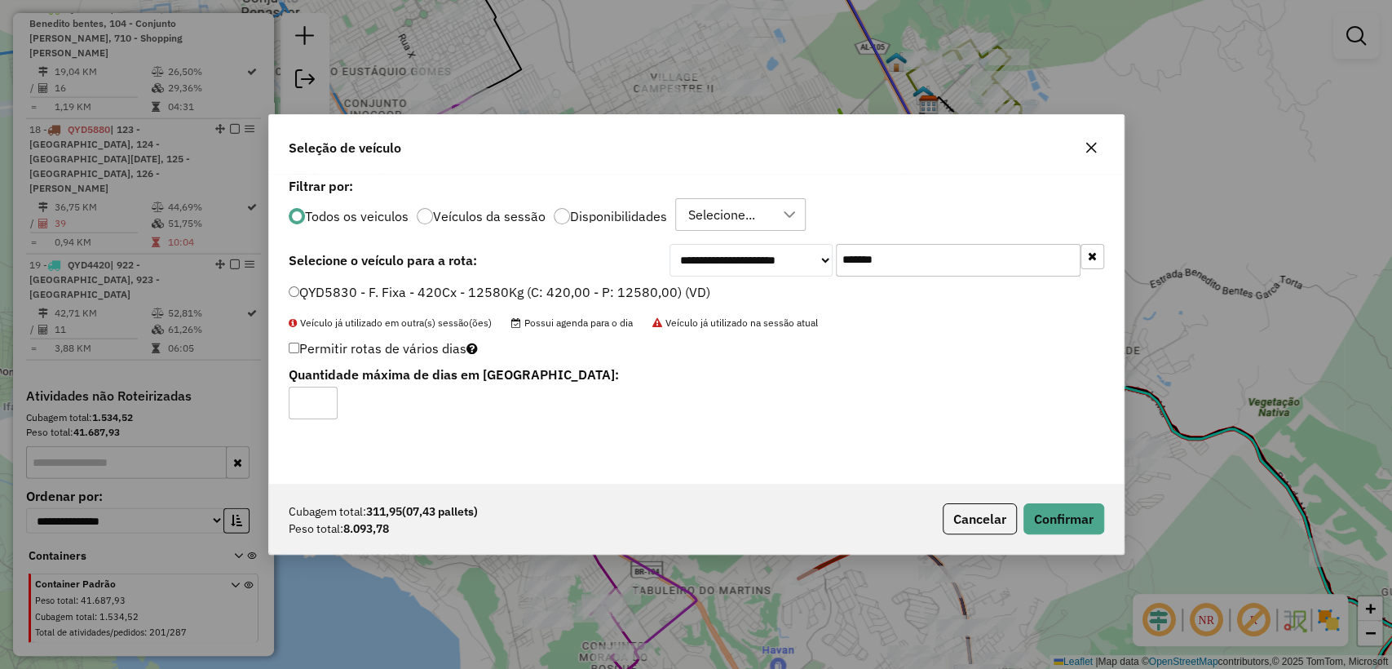
click at [1055, 536] on div "Cubagem total: 311,95 (07,43 pallets) Peso total: 8.093,78 Cancelar Confirmar" at bounding box center [696, 518] width 854 height 70
click at [1053, 518] on button "Confirmar" at bounding box center [1063, 518] width 81 height 31
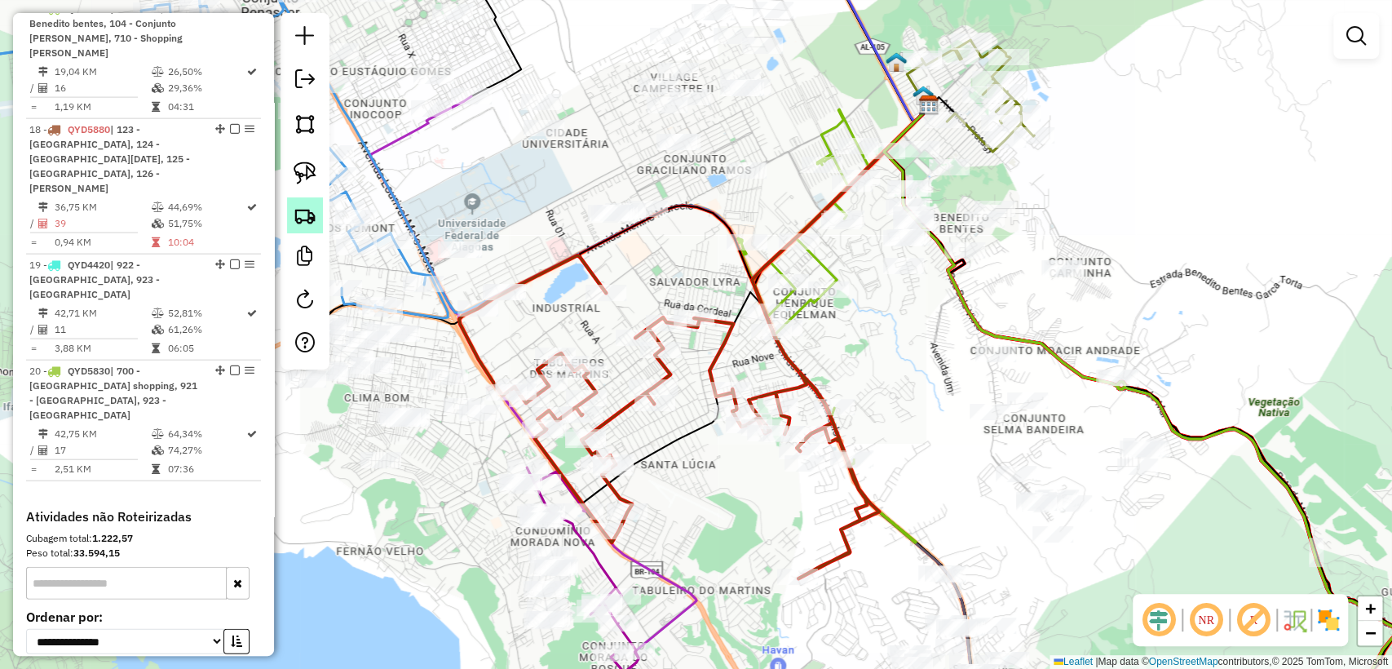
click at [307, 213] on img at bounding box center [305, 215] width 23 height 23
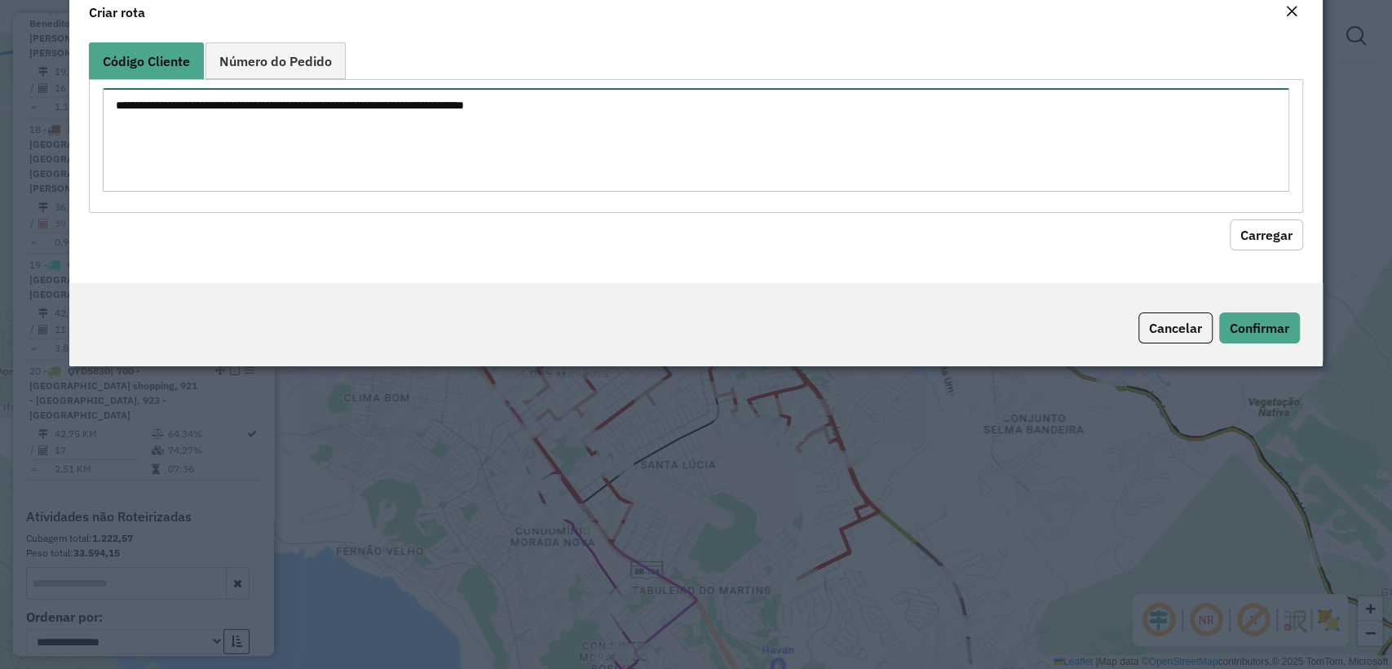
click at [509, 161] on textarea at bounding box center [695, 140] width 1185 height 104
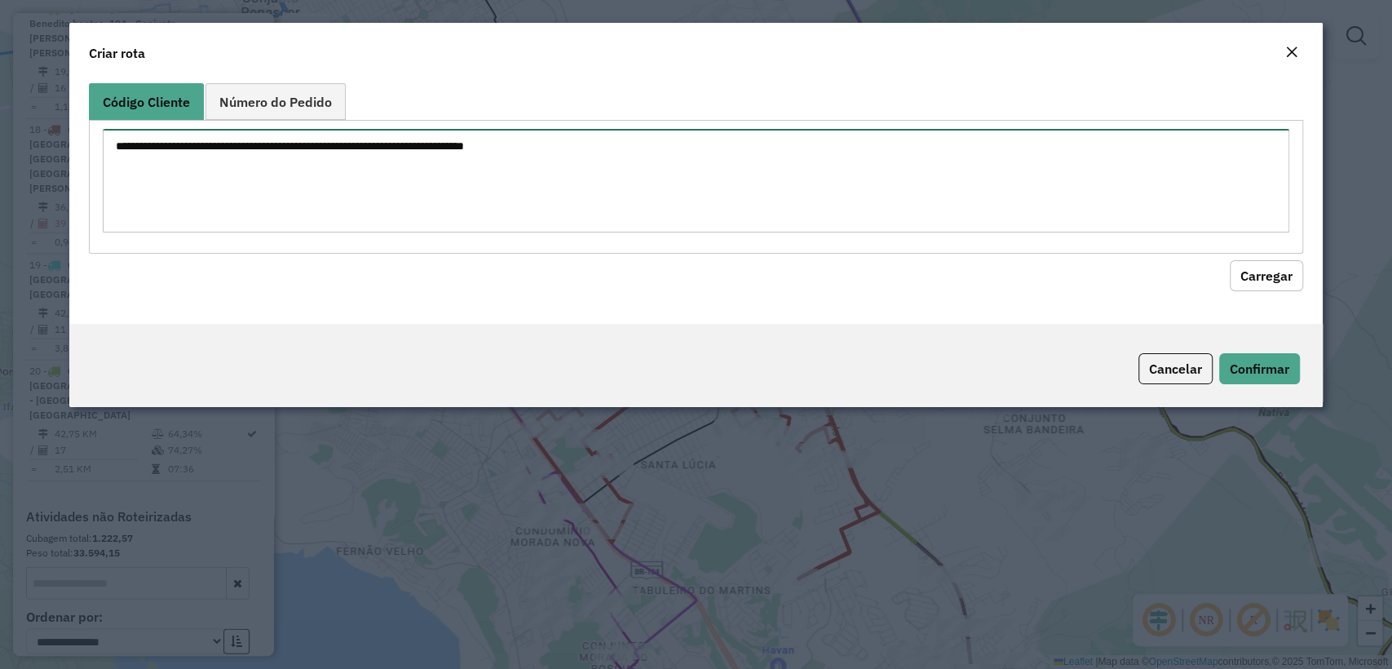
paste textarea "******** ******** ******** ******** ******** ******** ******** ******** *******…"
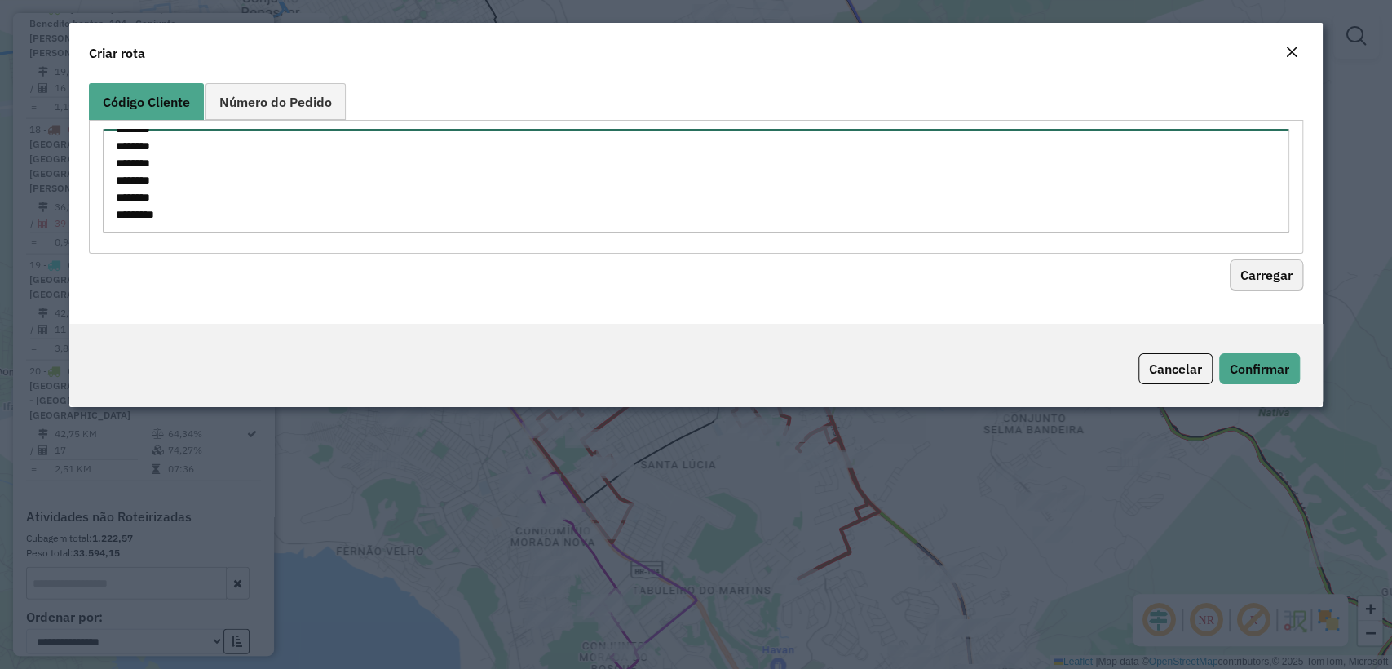
type textarea "******** ******** ******** ******** ******** ******** ******** ******** *******…"
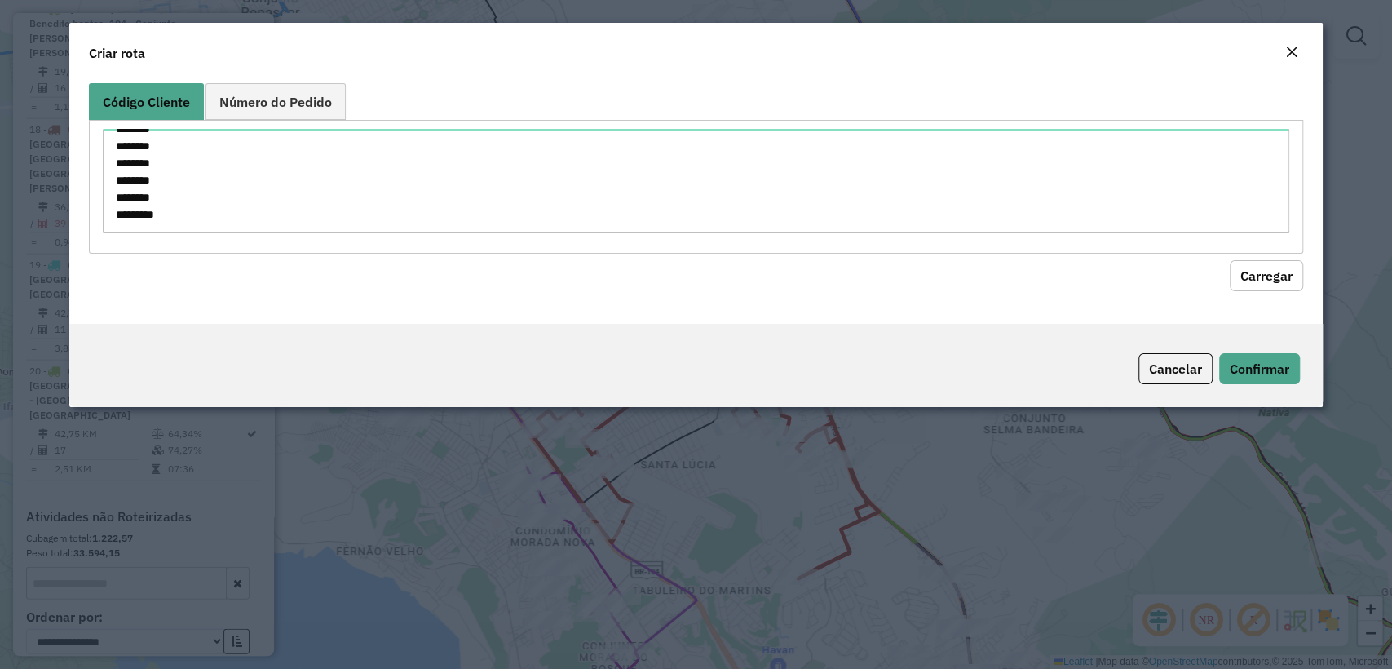
click at [1278, 263] on button "Carregar" at bounding box center [1265, 275] width 73 height 31
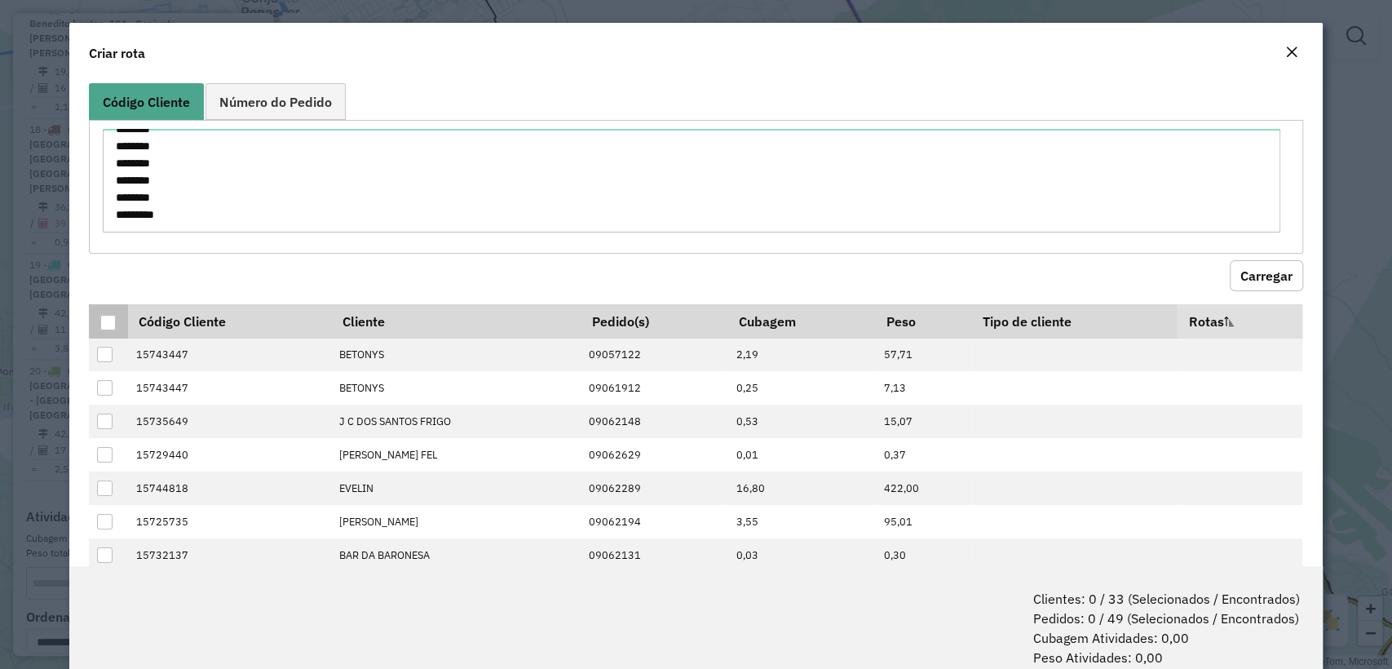
click at [106, 323] on div at bounding box center [107, 322] width 15 height 15
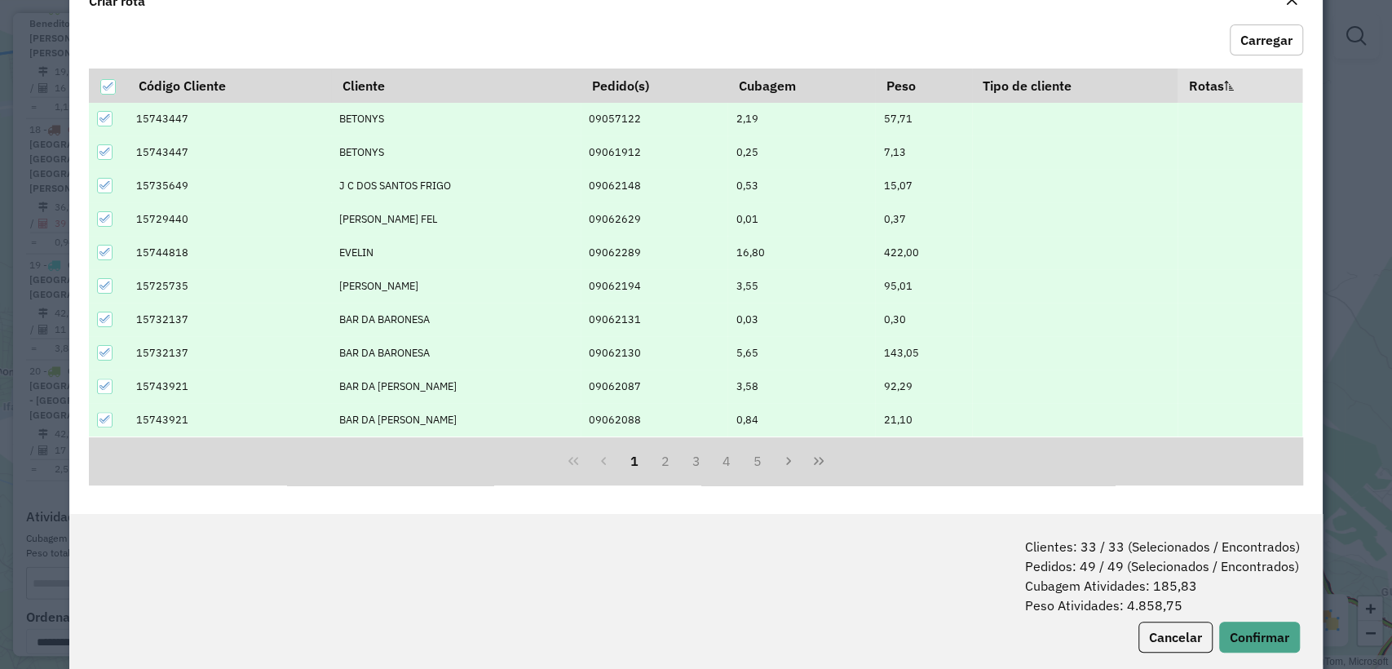
scroll to position [81, 0]
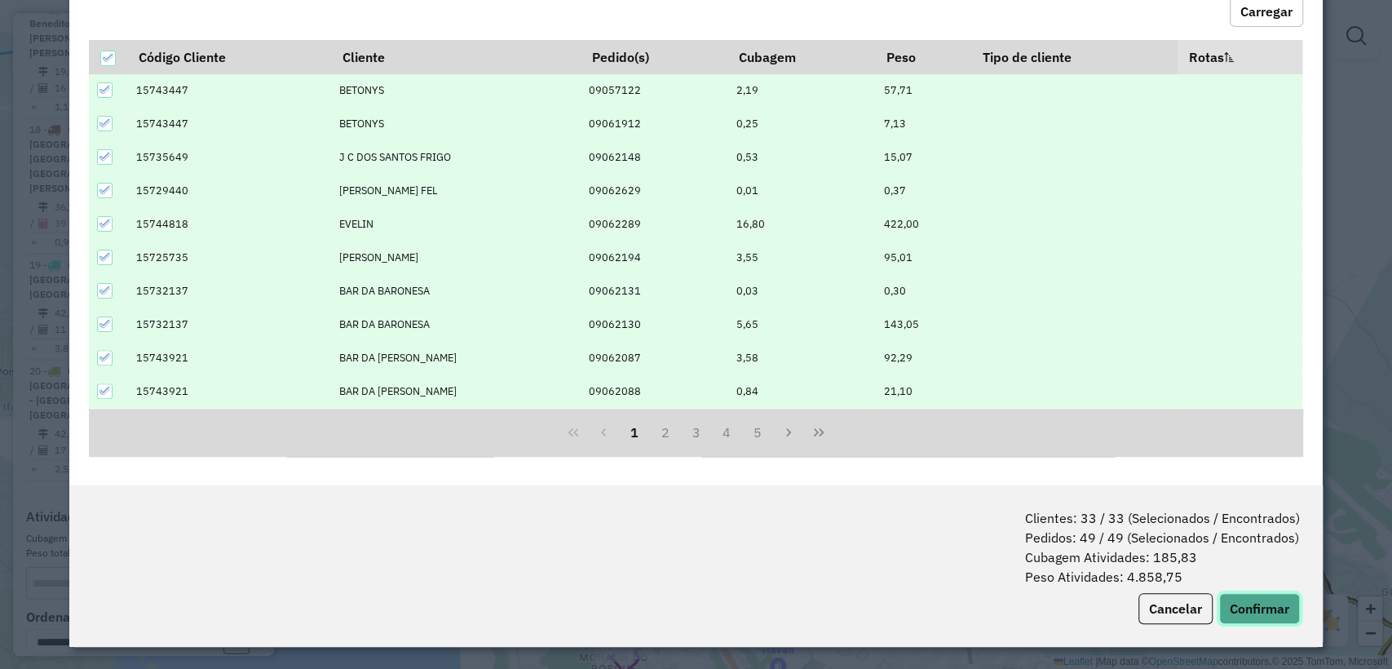
click at [1247, 602] on button "Confirmar" at bounding box center [1259, 608] width 81 height 31
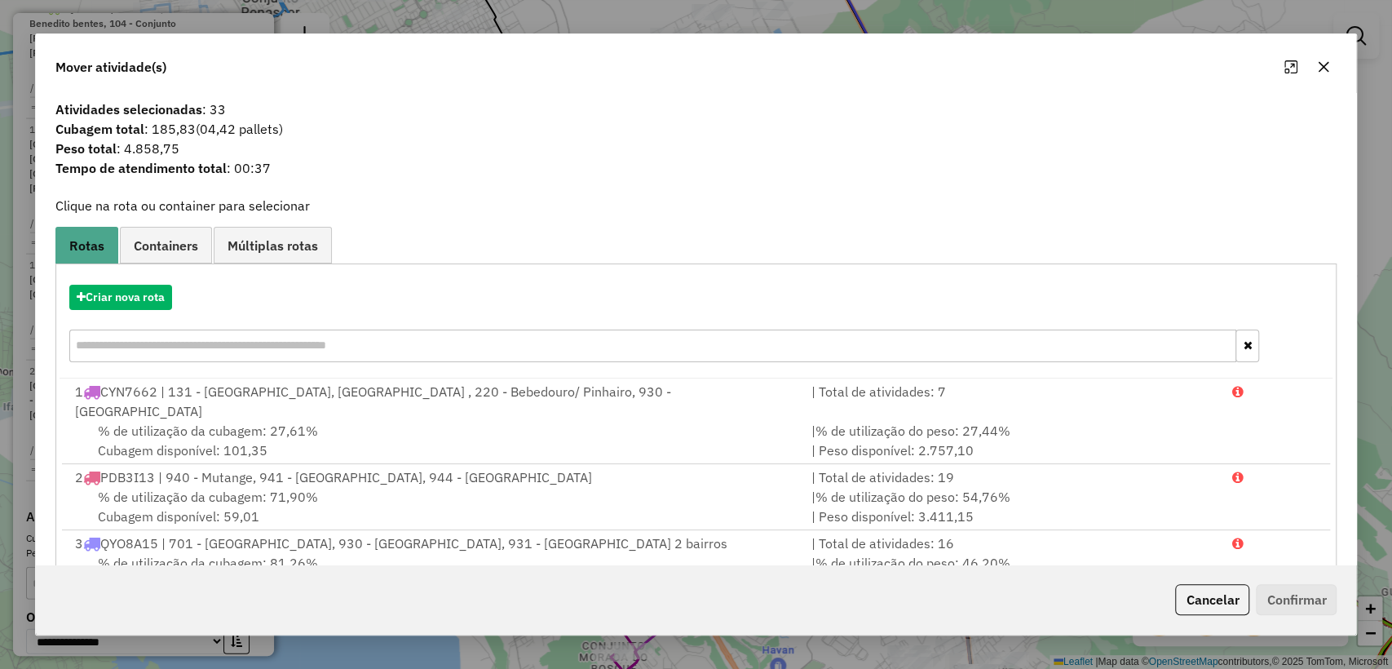
click at [156, 280] on div "Criar nova rota" at bounding box center [696, 325] width 1273 height 106
click at [151, 293] on button "Criar nova rota" at bounding box center [120, 297] width 103 height 25
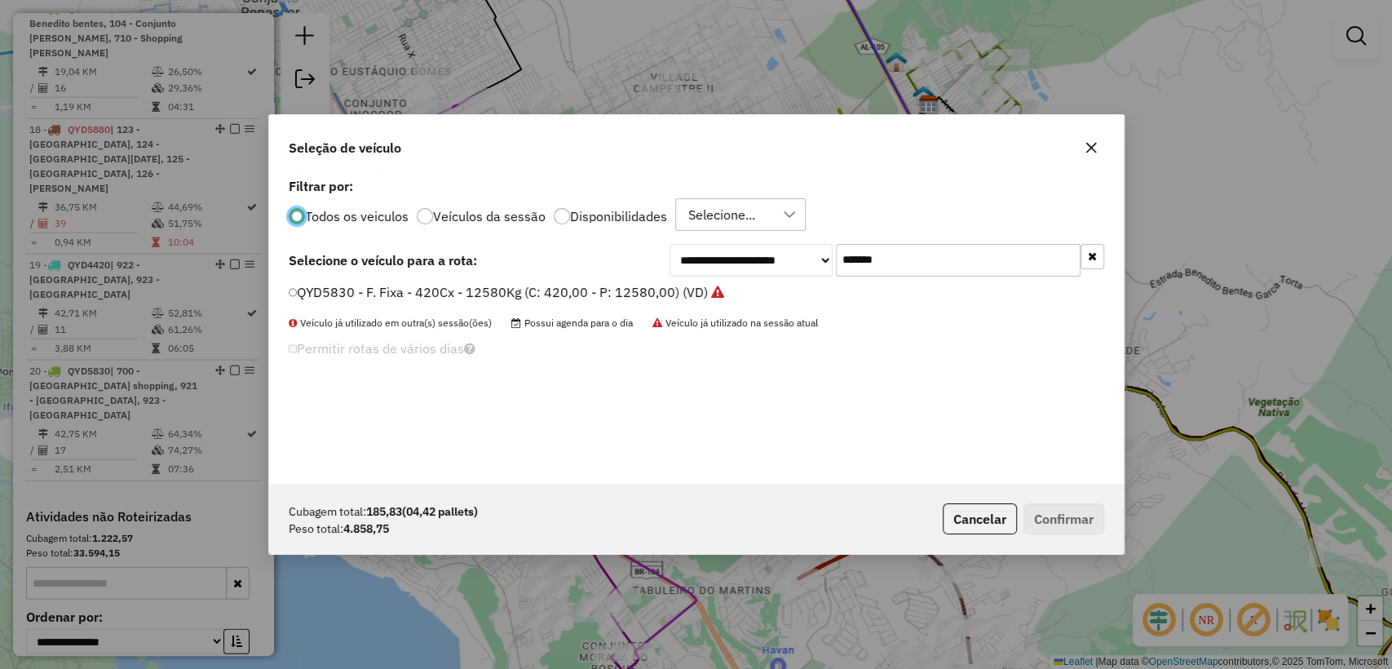
scroll to position [8, 5]
click at [981, 280] on div "**********" at bounding box center [696, 329] width 854 height 310
click at [969, 270] on input "*******" at bounding box center [958, 260] width 245 height 33
paste input "text"
type input "*******"
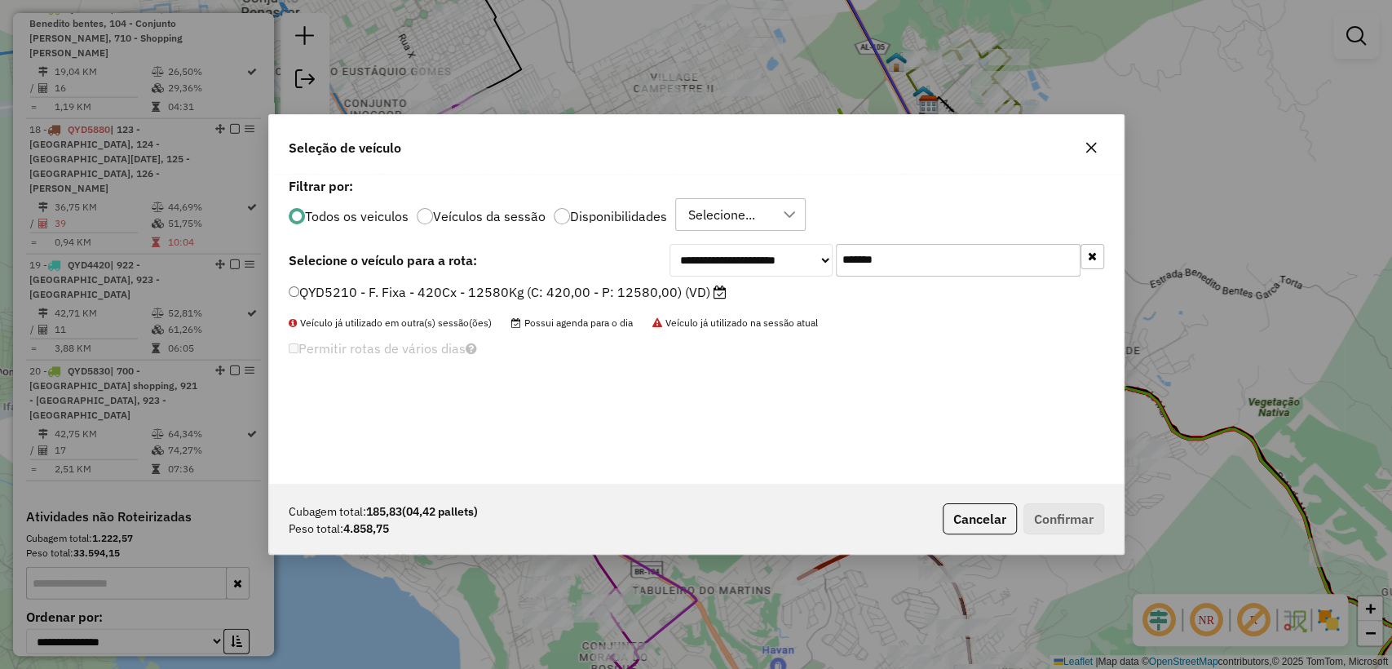
click at [545, 273] on div "**********" at bounding box center [696, 260] width 815 height 33
click at [543, 287] on label "QYD5210 - F. Fixa - 420Cx - 12580Kg (C: 420,00 - P: 12580,00) (VD)" at bounding box center [508, 292] width 438 height 20
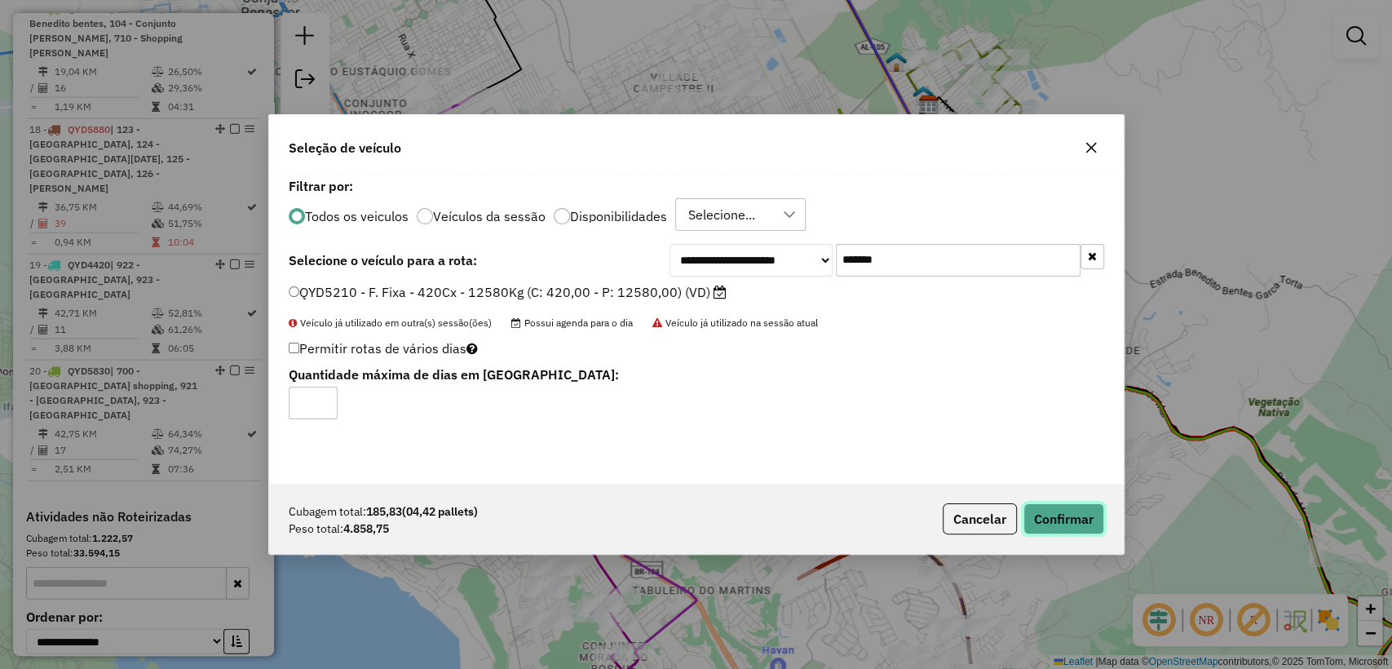
click at [1068, 517] on button "Confirmar" at bounding box center [1063, 518] width 81 height 31
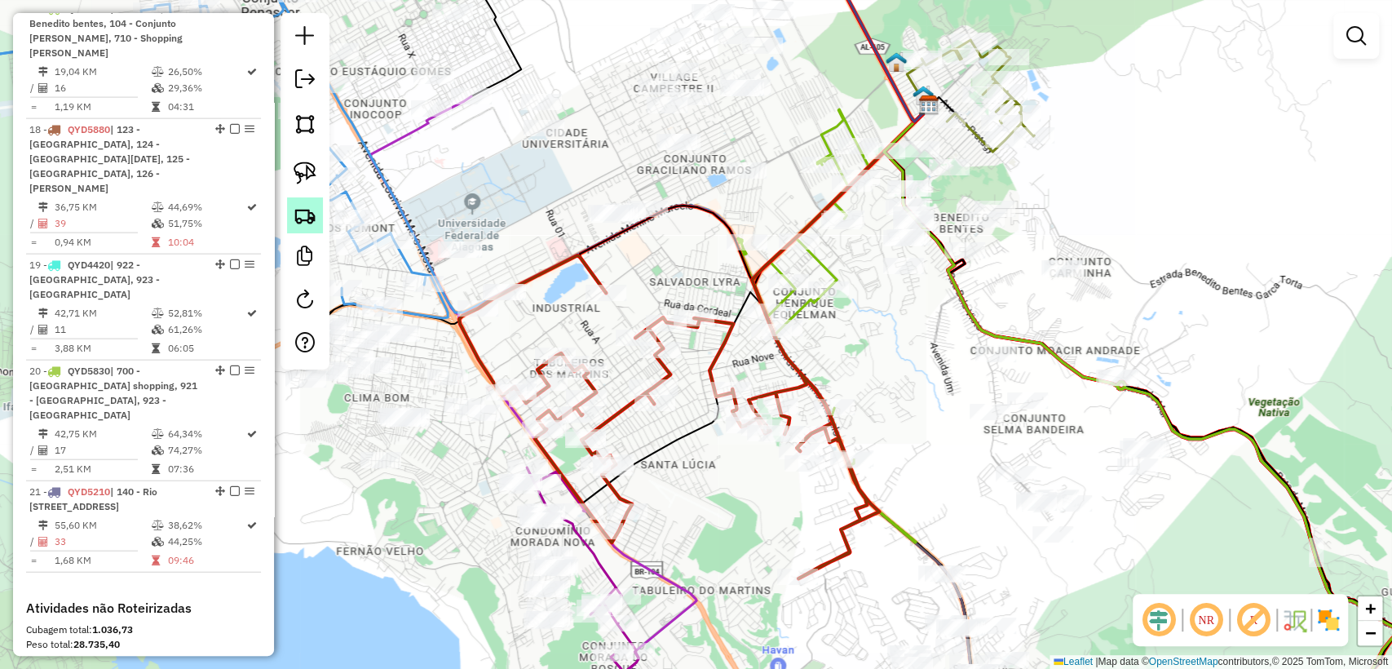
click at [294, 223] on img at bounding box center [305, 215] width 23 height 23
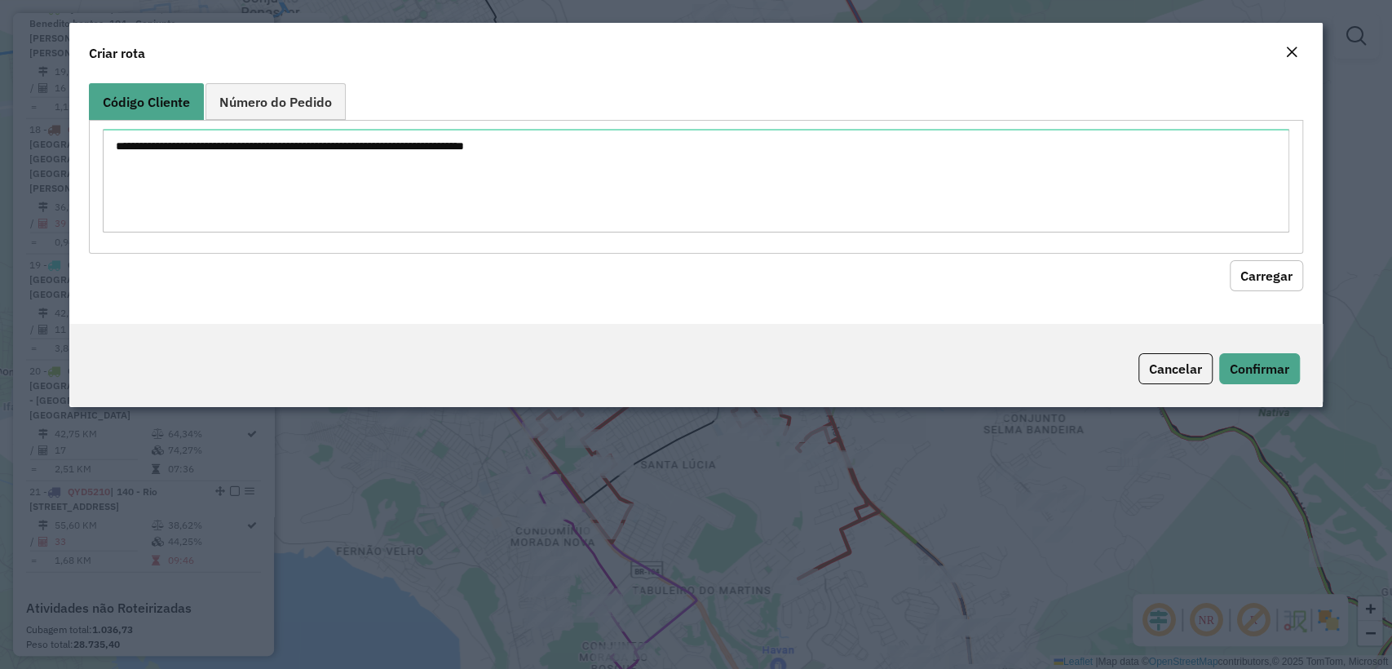
click at [391, 163] on textarea at bounding box center [695, 181] width 1185 height 104
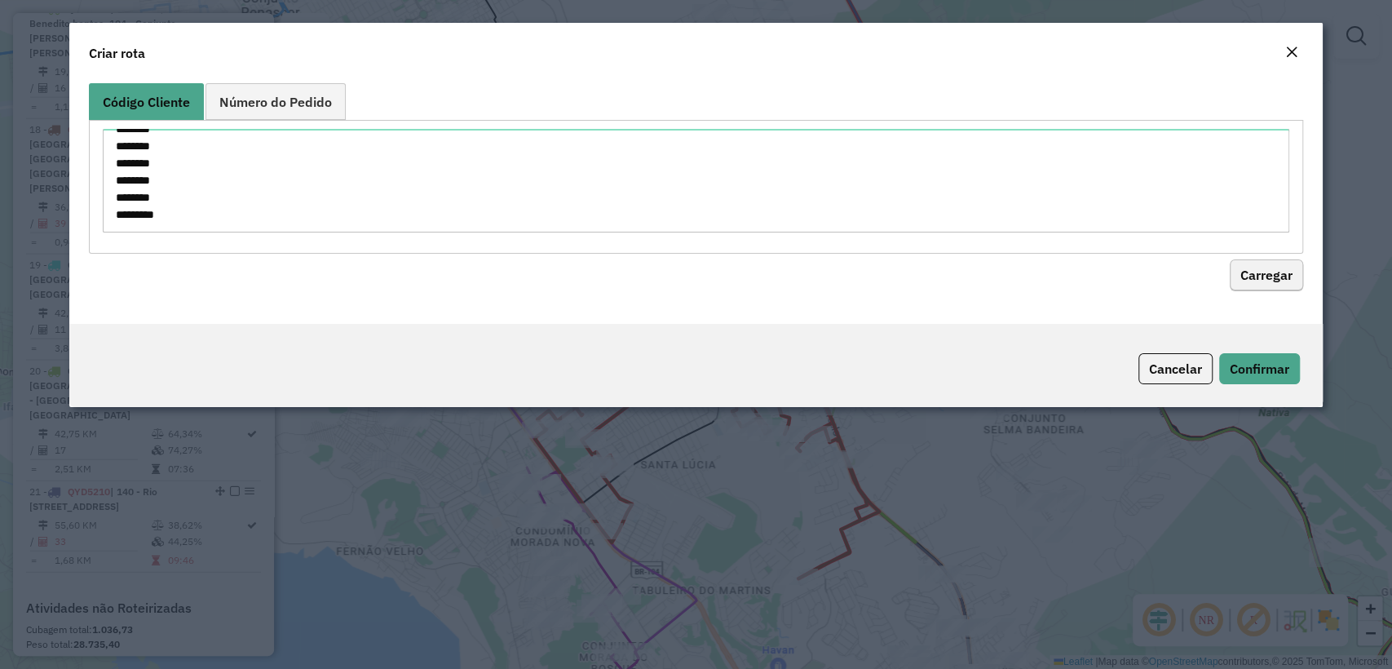
type textarea "******** ******** ******** ******** ******** ******** ******** ******** *******…"
click at [1289, 281] on button "Carregar" at bounding box center [1265, 275] width 73 height 31
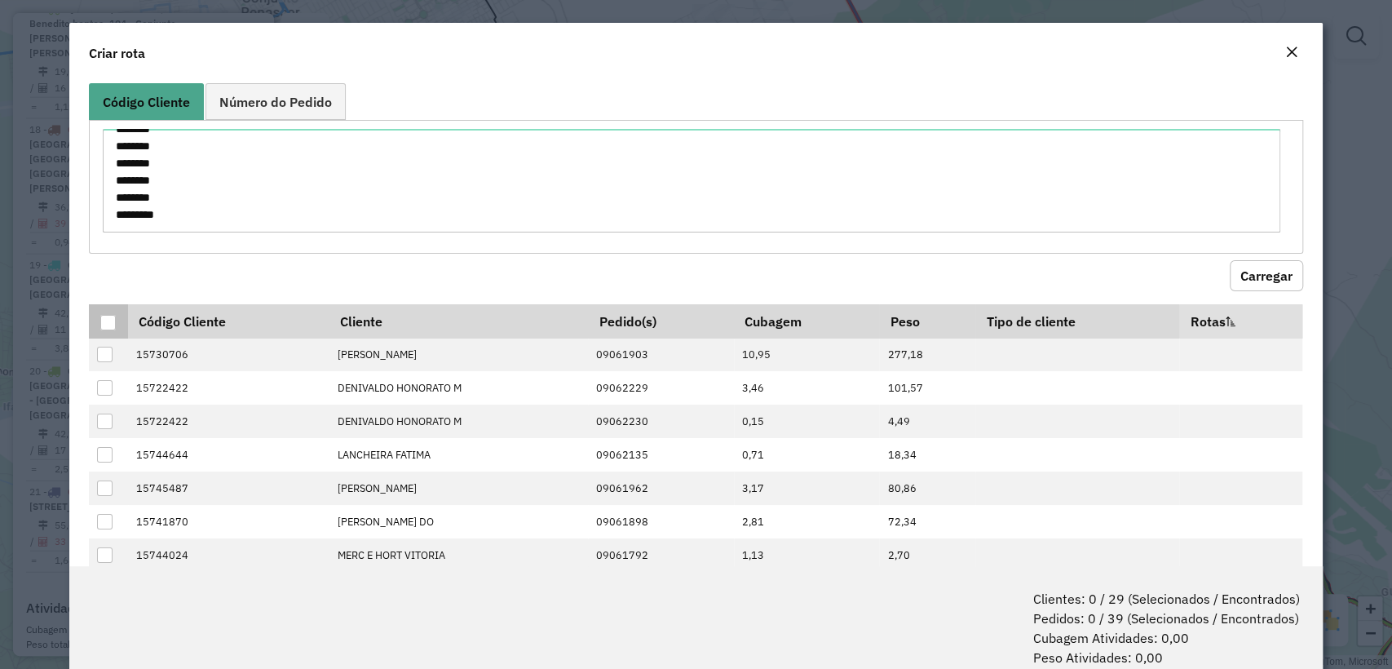
click at [98, 313] on th at bounding box center [108, 321] width 38 height 34
drag, startPoint x: 104, startPoint y: 319, endPoint x: 137, endPoint y: 324, distance: 33.1
click at [106, 318] on div at bounding box center [107, 322] width 15 height 15
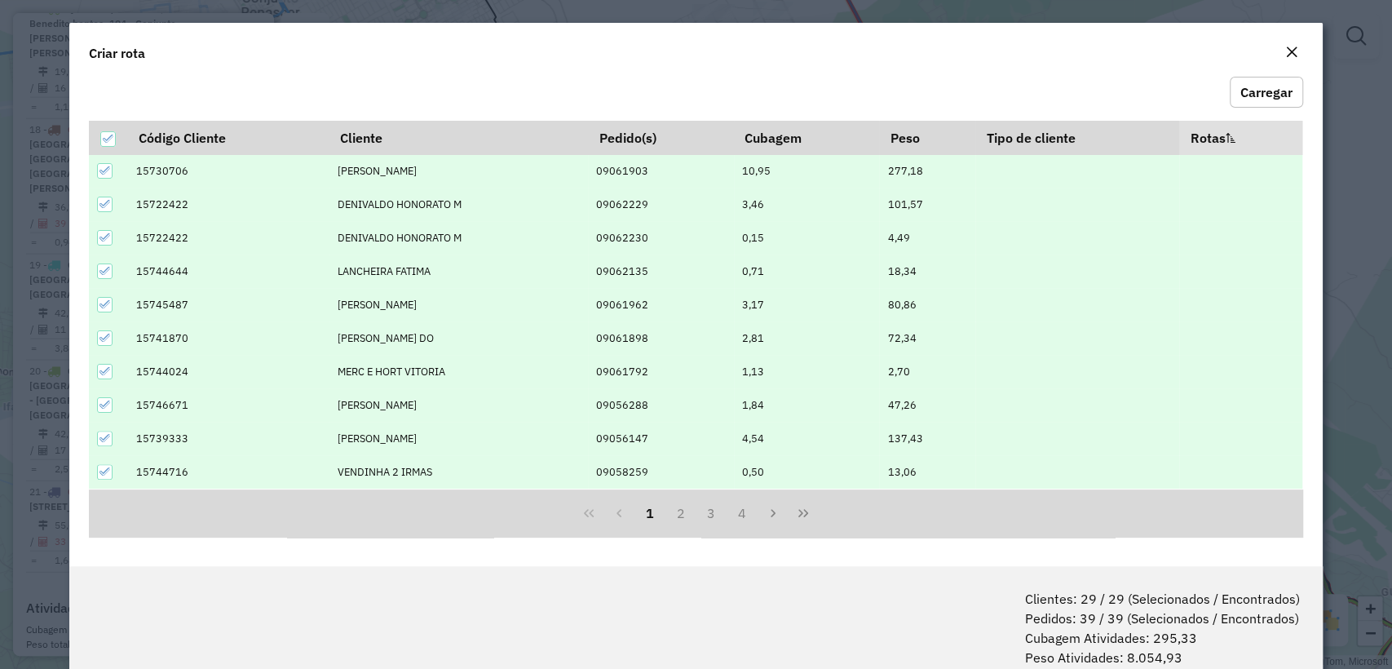
scroll to position [81, 0]
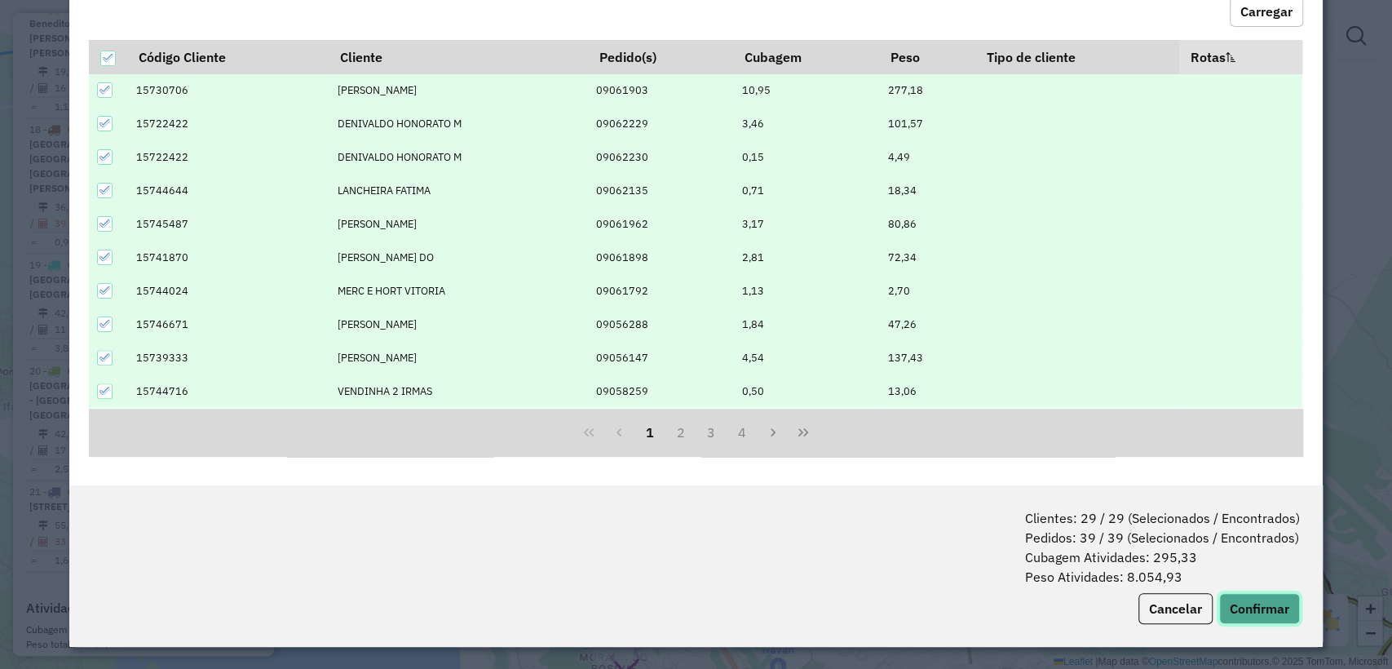
click at [1245, 600] on button "Confirmar" at bounding box center [1259, 608] width 81 height 31
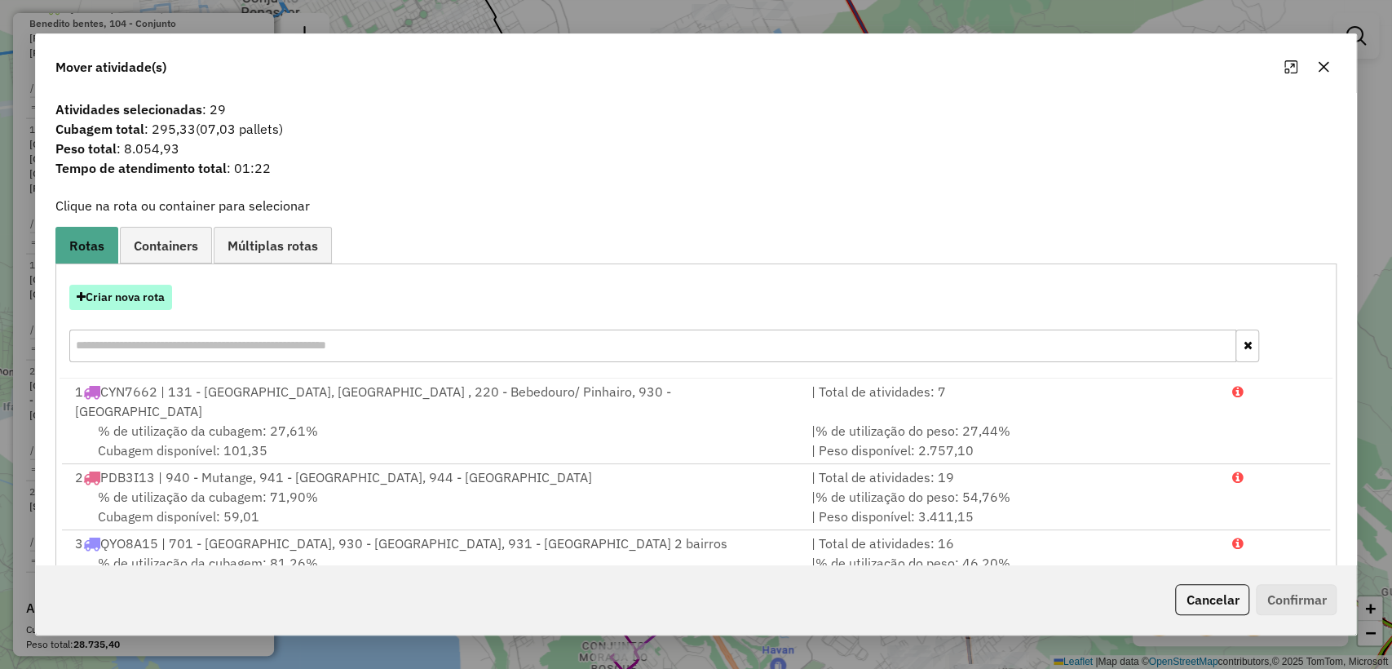
click at [146, 298] on button "Criar nova rota" at bounding box center [120, 297] width 103 height 25
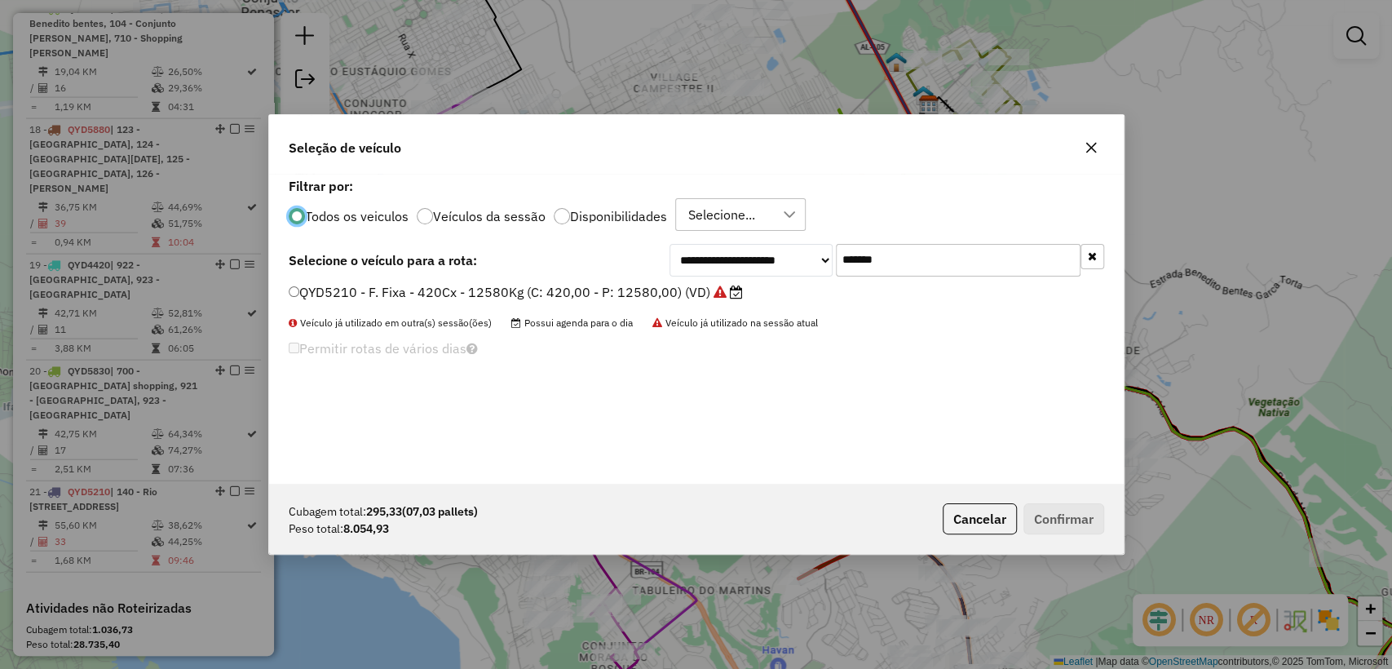
scroll to position [8, 5]
click at [953, 264] on input "*******" at bounding box center [958, 260] width 245 height 33
paste input "text"
type input "*******"
click at [528, 289] on label "QYL8I04 - F. Fixa - 420Cx - 12580Kg (C: 420,00 - P: 12580,00) (VD)" at bounding box center [505, 292] width 432 height 20
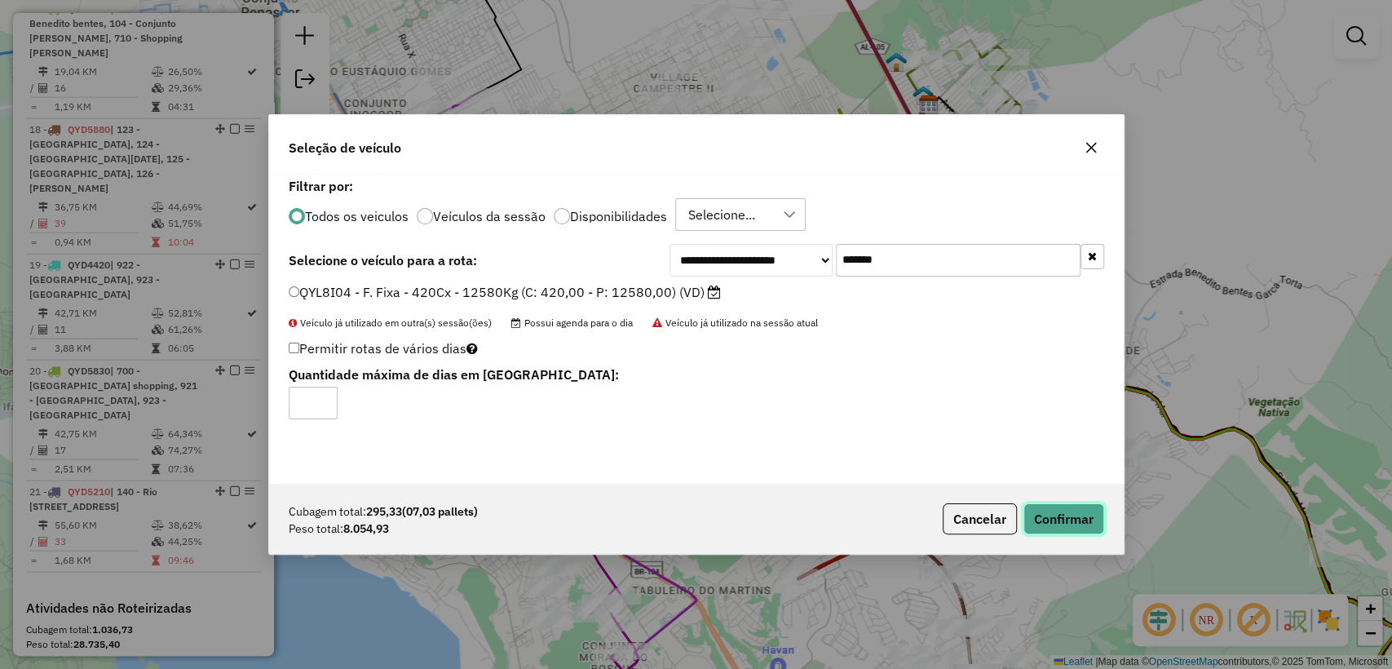
click at [1061, 519] on button "Confirmar" at bounding box center [1063, 518] width 81 height 31
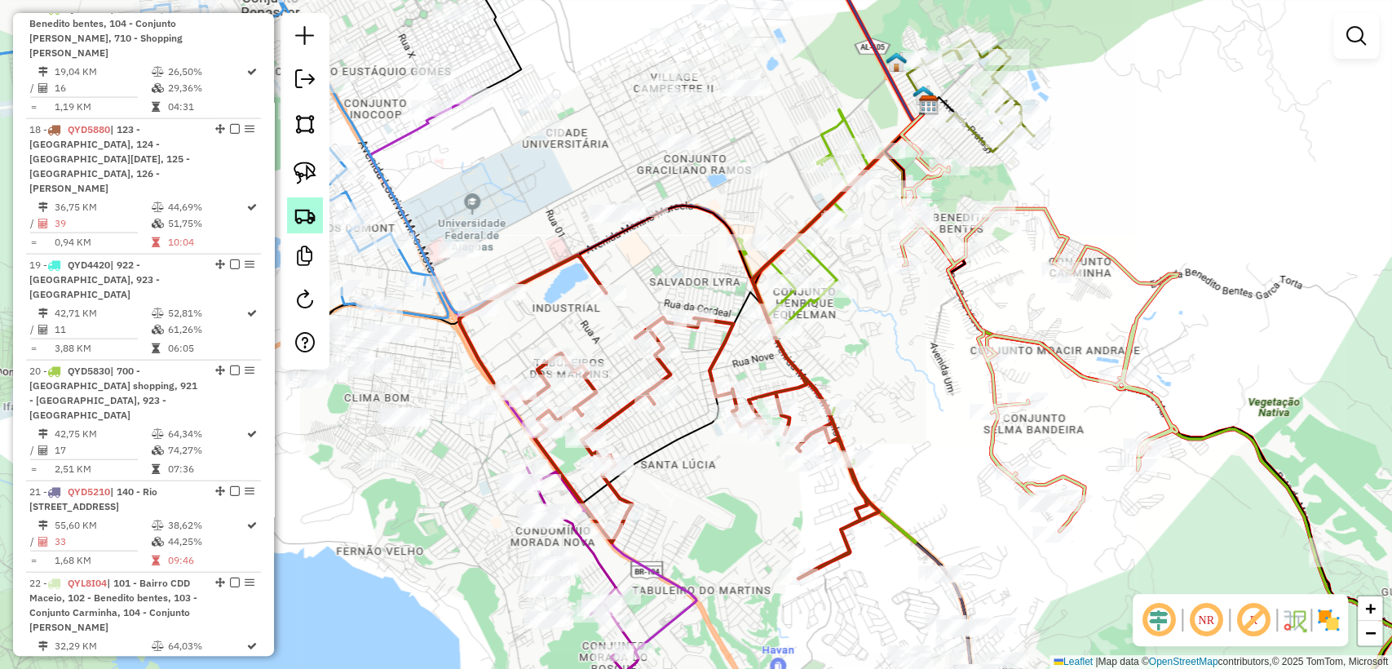
click at [305, 212] on img at bounding box center [305, 215] width 23 height 23
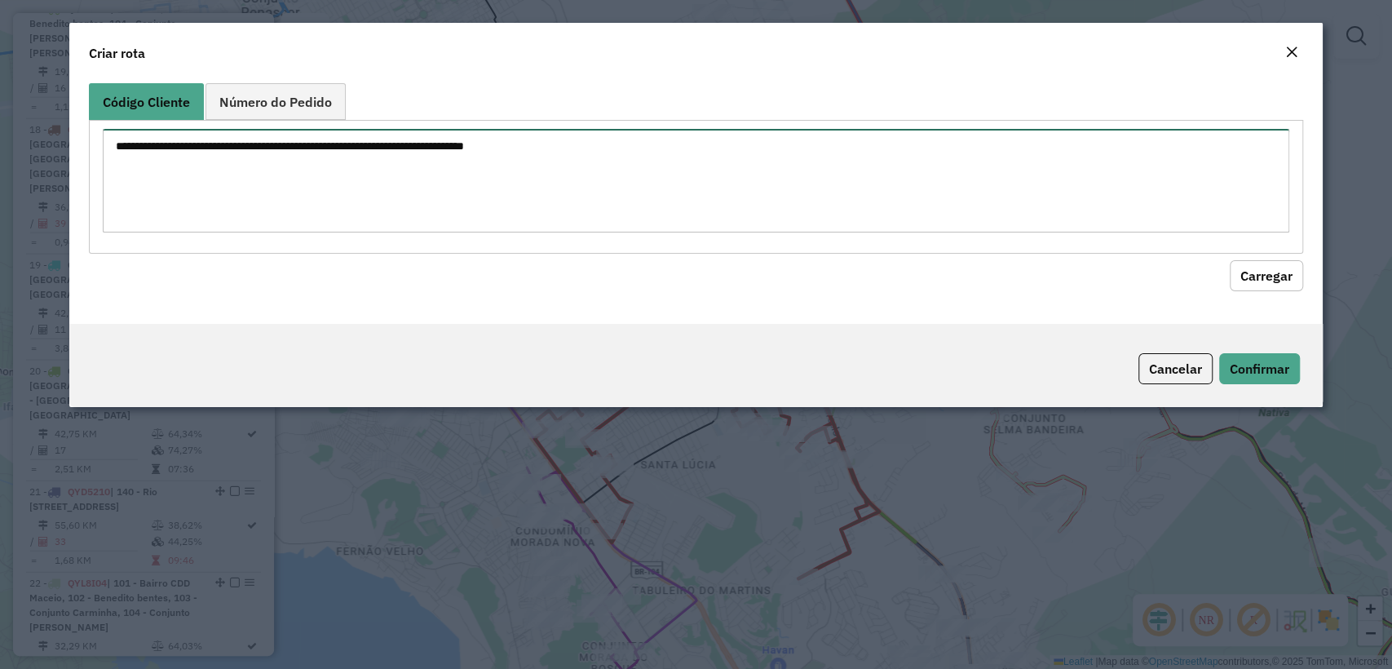
click at [407, 130] on textarea at bounding box center [695, 181] width 1185 height 104
paste textarea "******** ******** ******** ******** ******** ******** ******** ******** *******…"
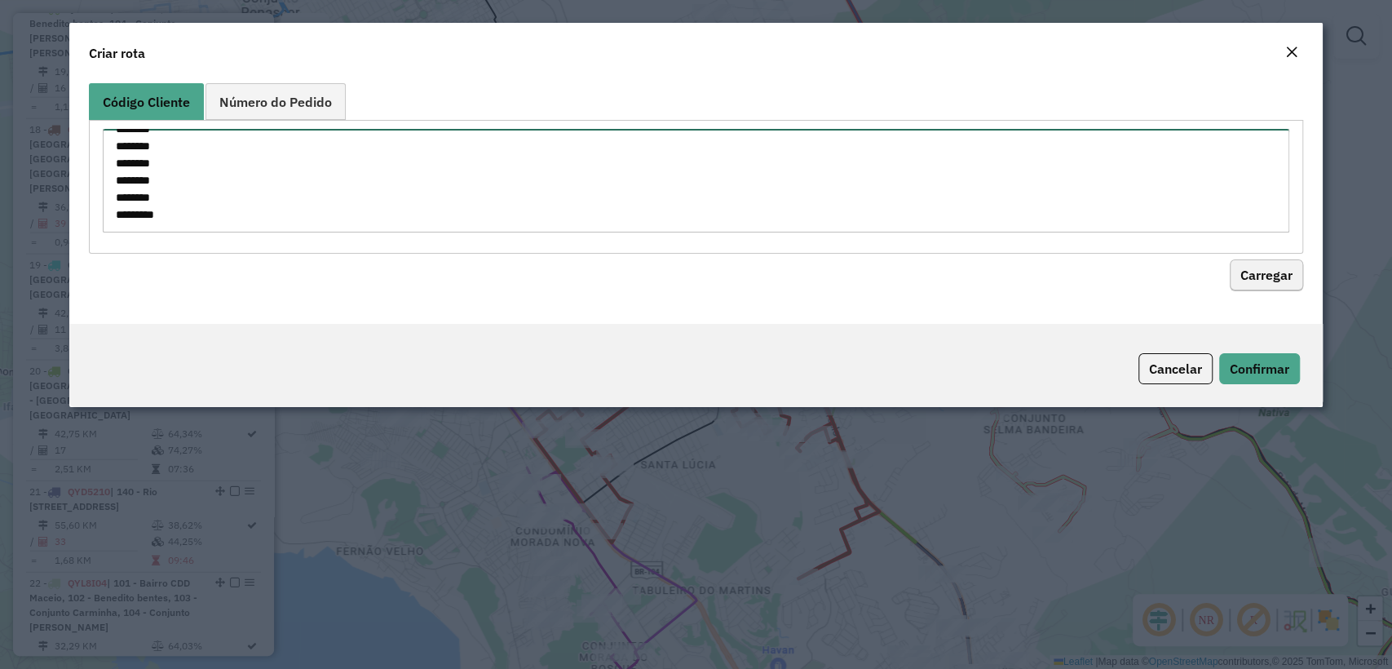
type textarea "******** ******** ******** ******** ******** ******** ******** ******** *******…"
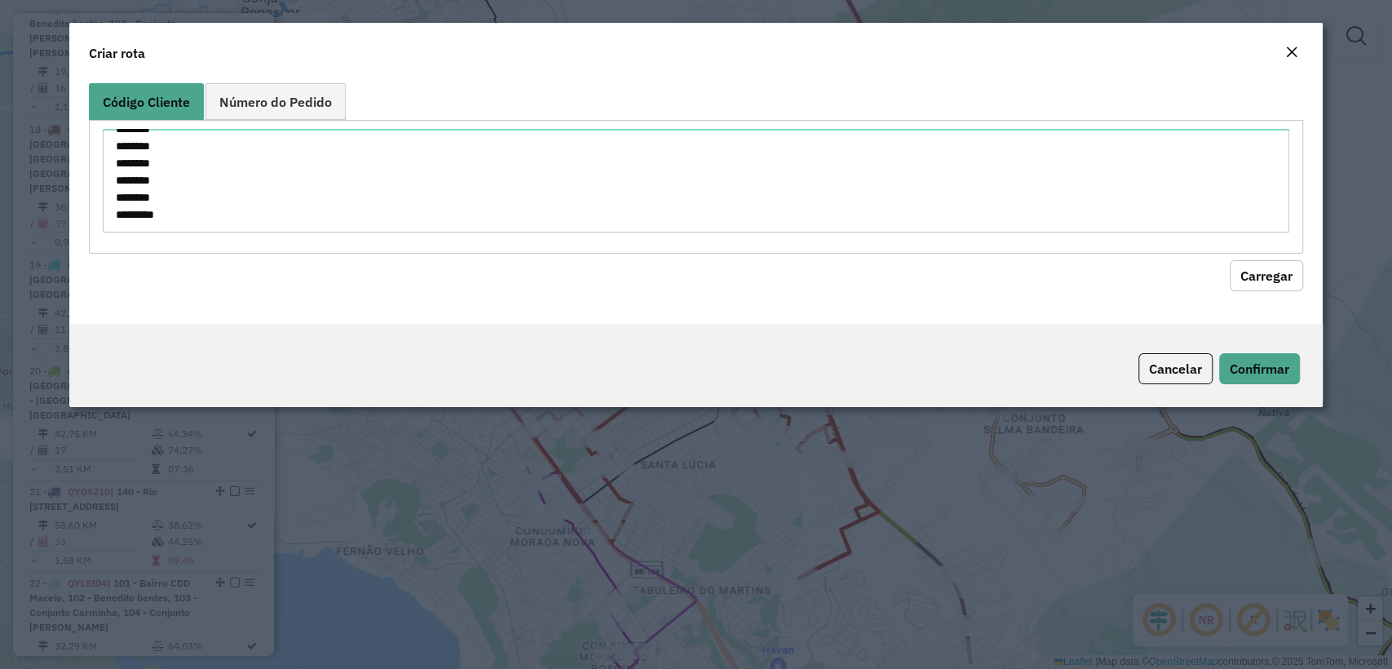
drag, startPoint x: 1257, startPoint y: 270, endPoint x: 77, endPoint y: 267, distance: 1180.5
click at [1246, 270] on button "Carregar" at bounding box center [1265, 275] width 73 height 31
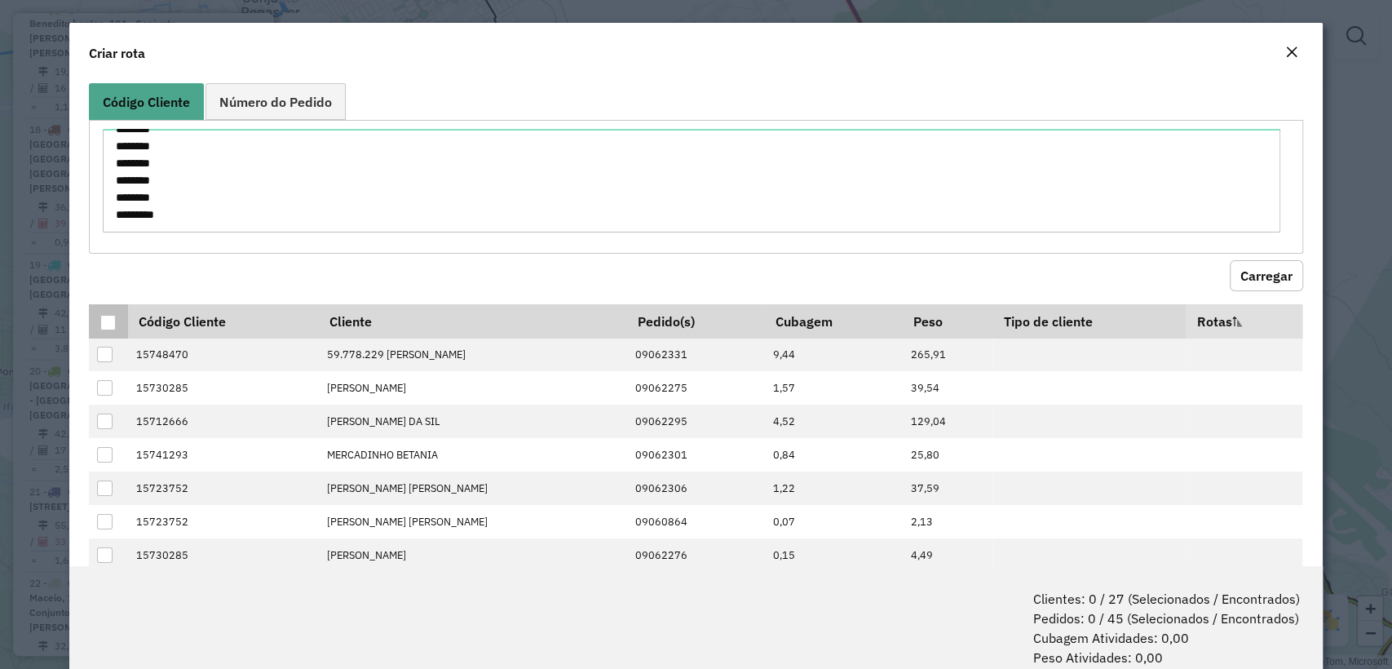
click at [108, 321] on div at bounding box center [107, 322] width 15 height 15
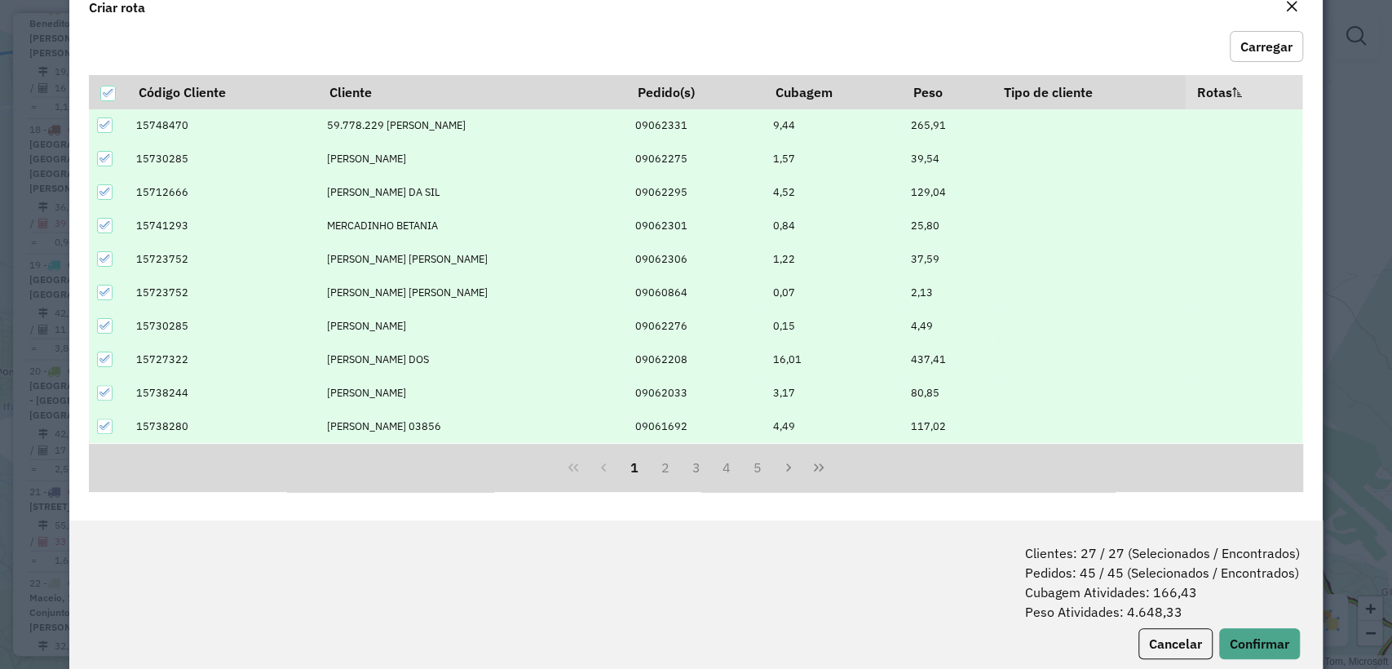
scroll to position [81, 0]
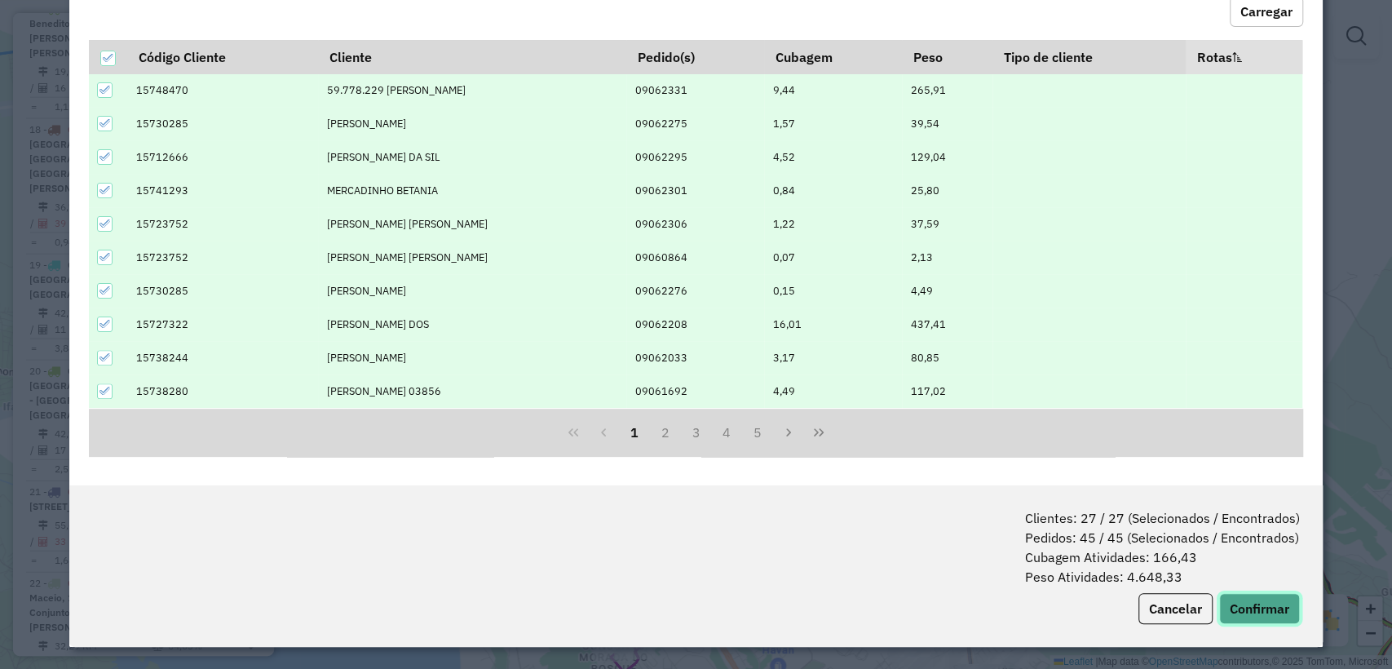
click at [1259, 611] on button "Confirmar" at bounding box center [1259, 608] width 81 height 31
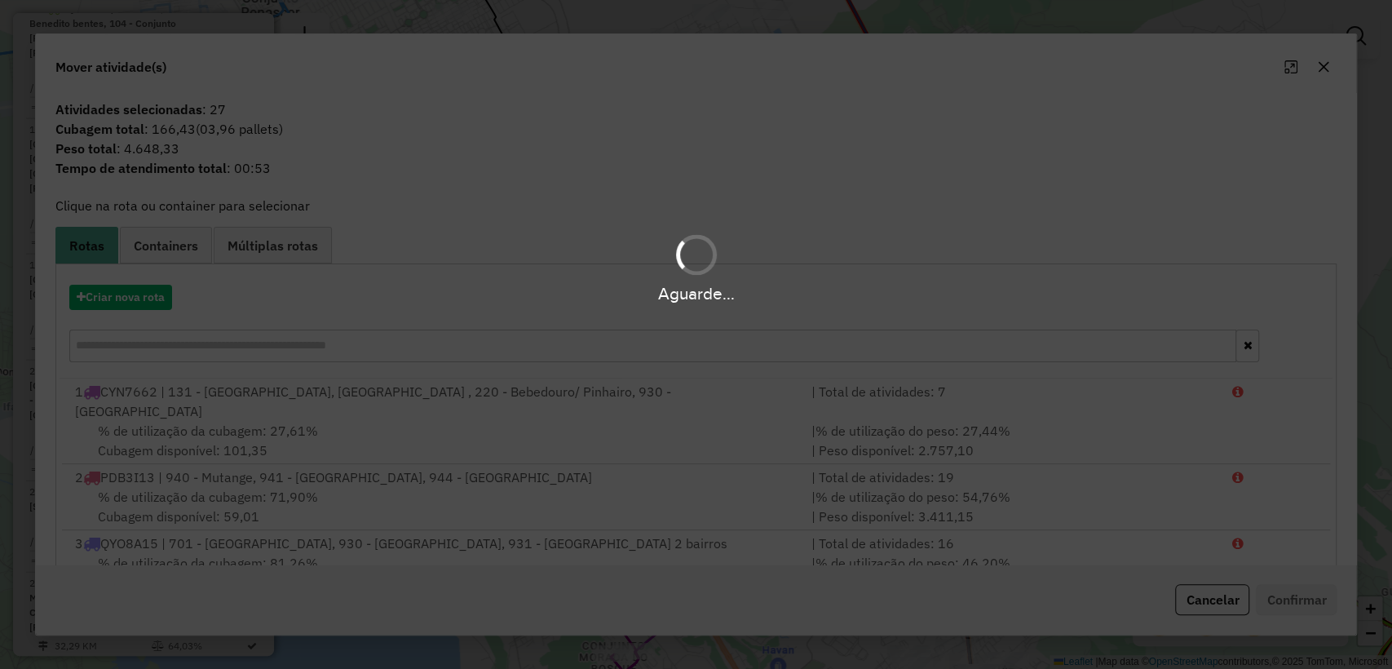
click at [109, 292] on div "Aguarde..." at bounding box center [696, 292] width 1392 height 25
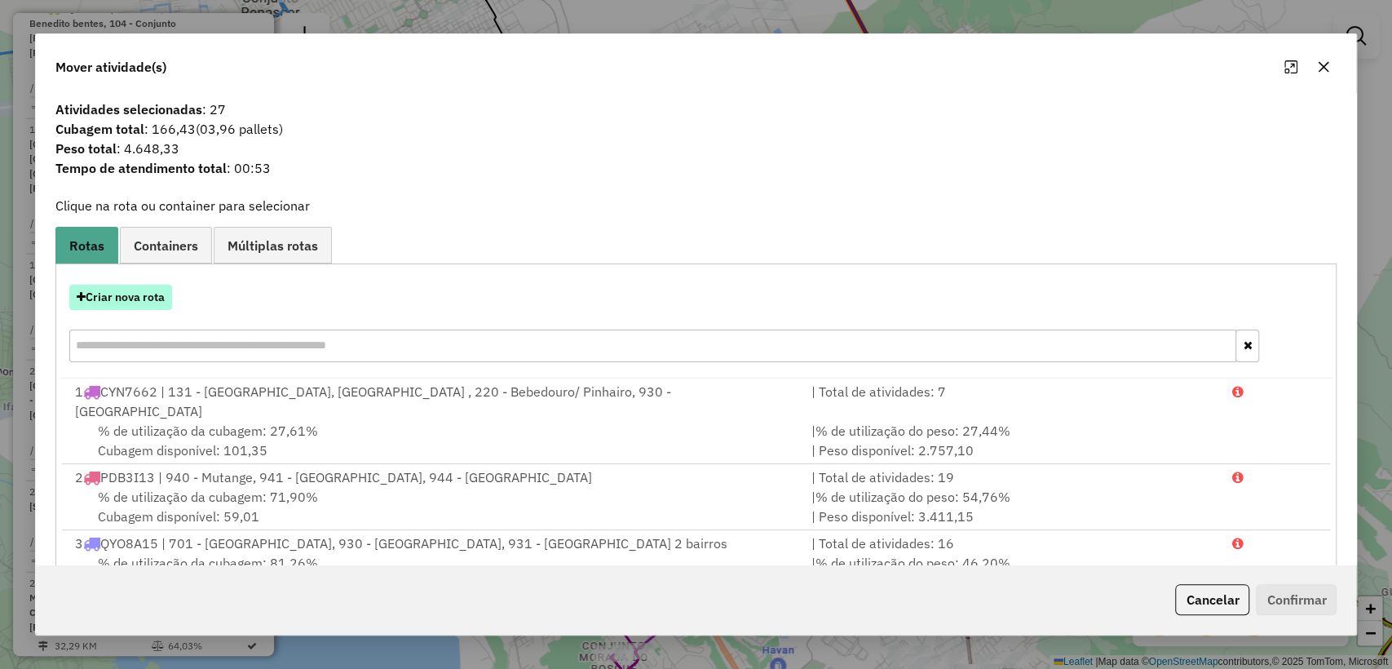
click at [115, 293] on button "Criar nova rota" at bounding box center [120, 297] width 103 height 25
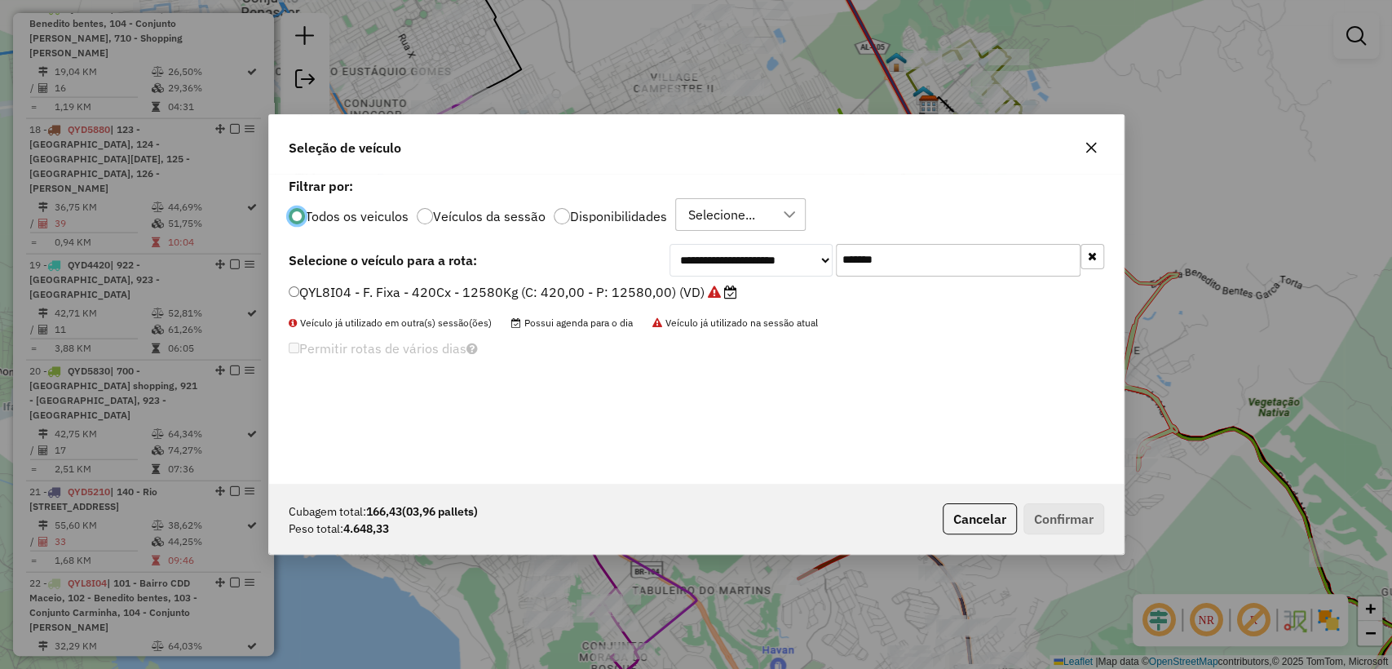
scroll to position [8, 5]
click at [909, 255] on input "*******" at bounding box center [958, 260] width 245 height 33
paste input "text"
type input "*******"
click at [502, 304] on div "HZB8033 - Freteiro - 504Cx - 13020Kg (C: 504,00 - P: 13020,00) (VD)" at bounding box center [696, 299] width 835 height 33
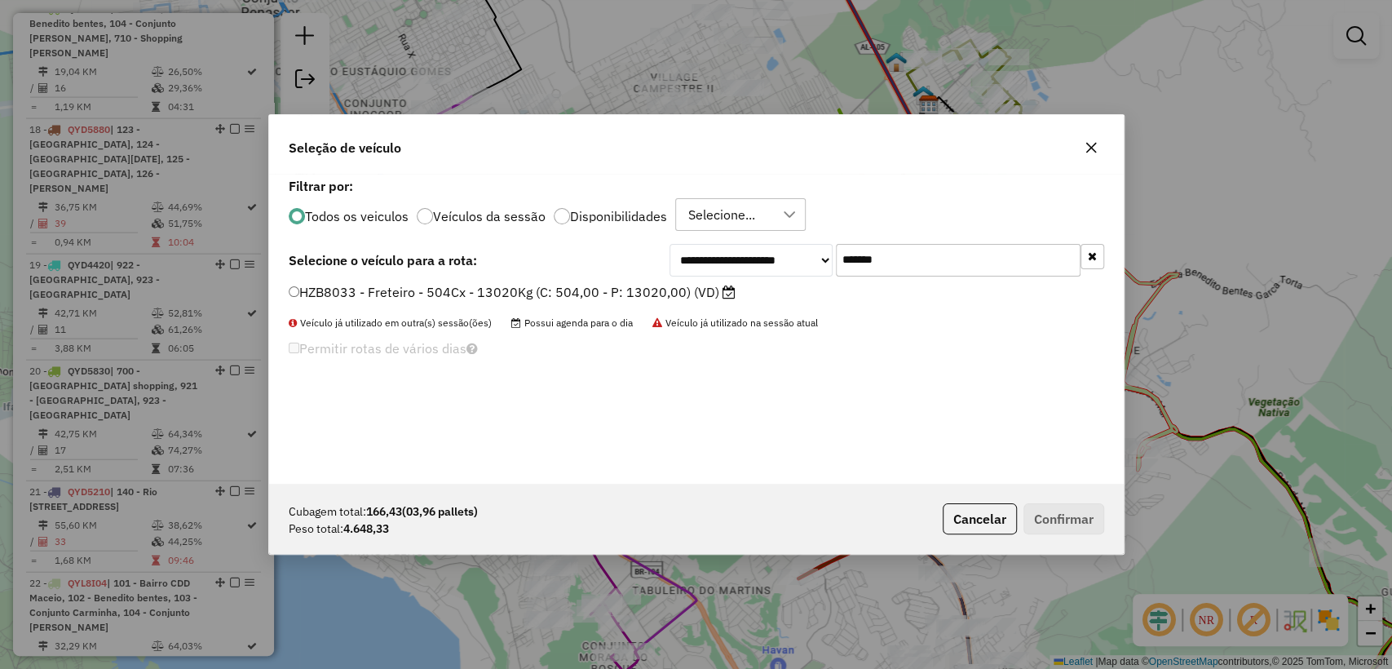
click at [498, 298] on label "HZB8033 - Freteiro - 504Cx - 13020Kg (C: 504,00 - P: 13020,00) (VD)" at bounding box center [512, 292] width 447 height 20
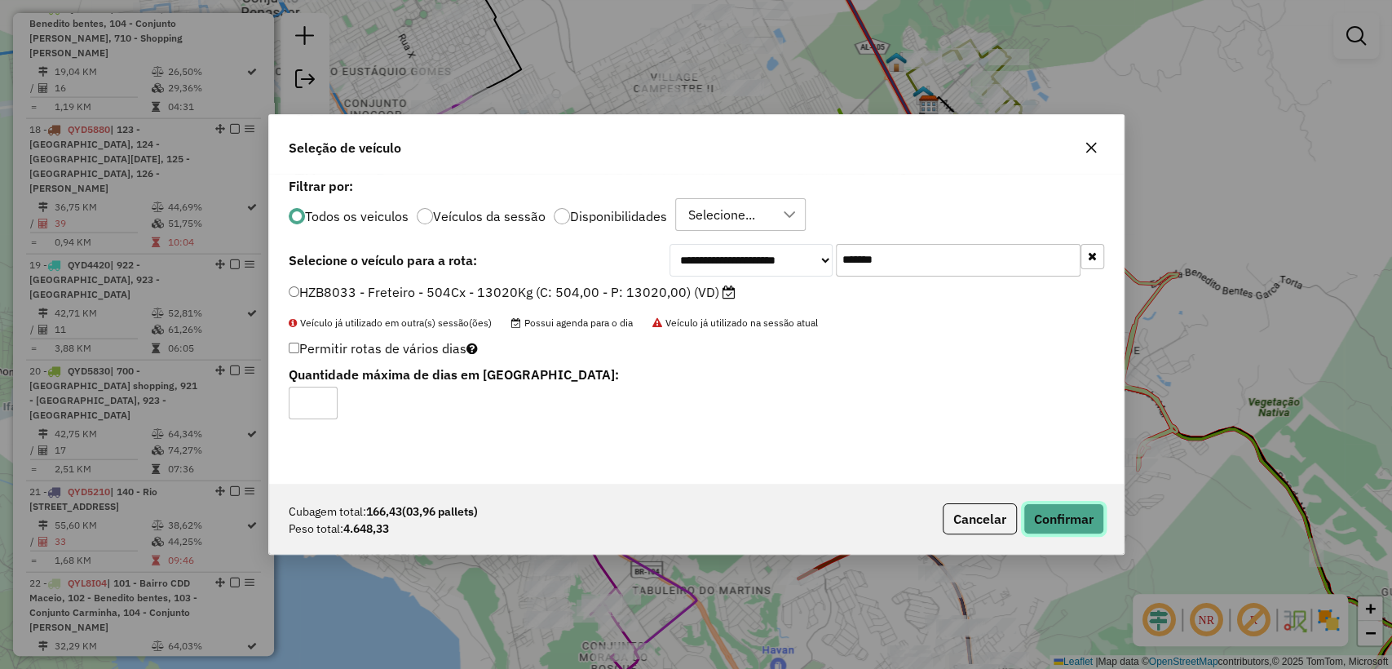
click at [1042, 519] on button "Confirmar" at bounding box center [1063, 518] width 81 height 31
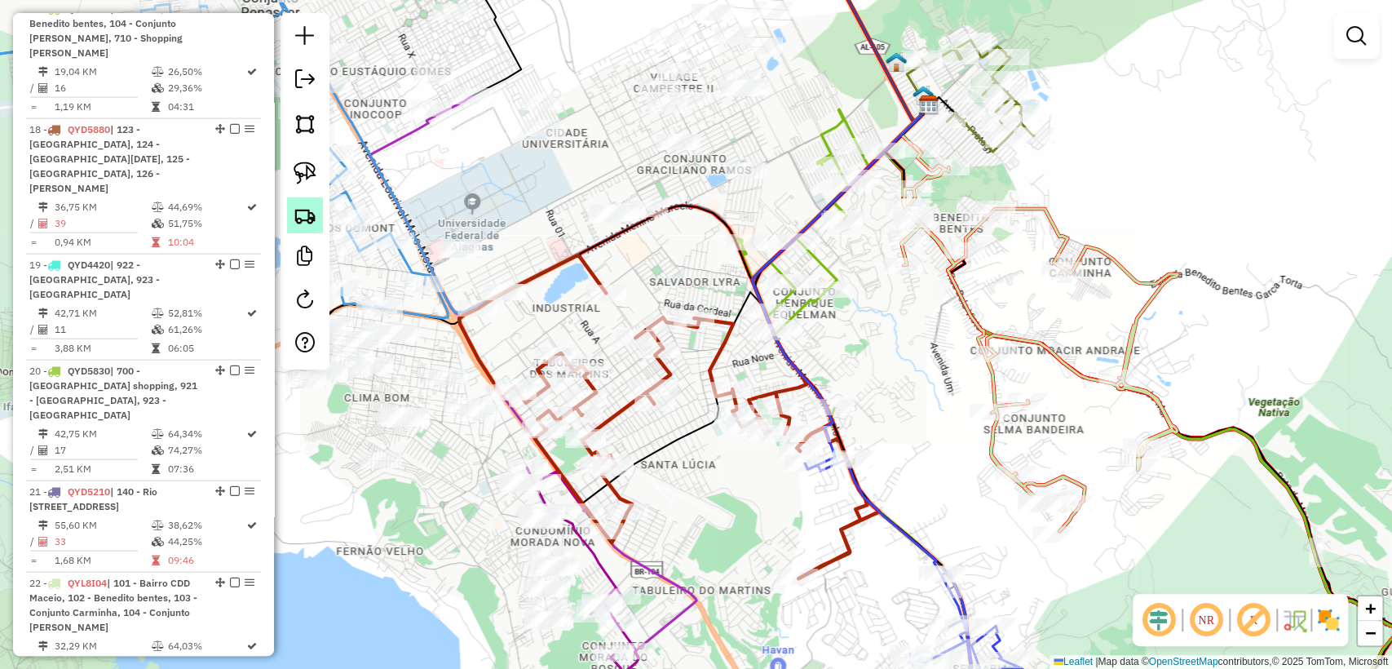
click at [296, 227] on link at bounding box center [305, 215] width 36 height 36
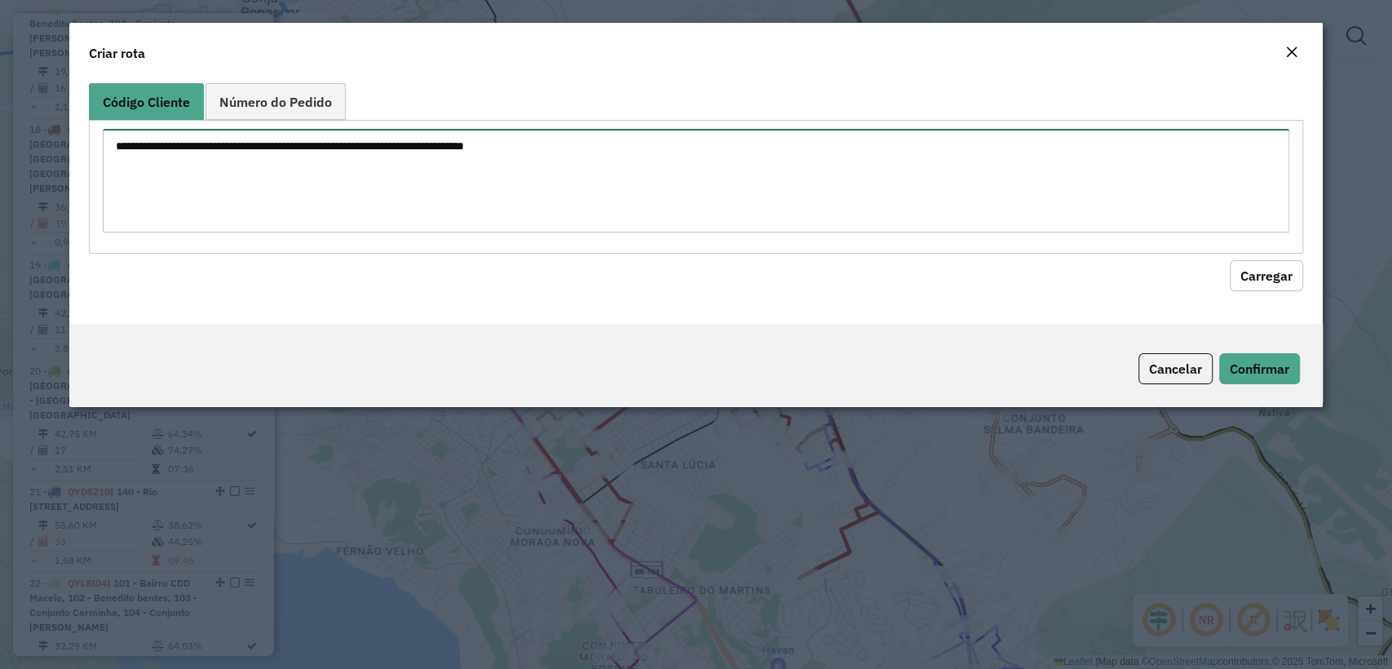
drag, startPoint x: 381, startPoint y: 154, endPoint x: 867, endPoint y: 199, distance: 488.8
click at [382, 154] on textarea at bounding box center [695, 181] width 1185 height 104
paste textarea "******** ******** ******** ******** ******** ******** ******** ******** *******…"
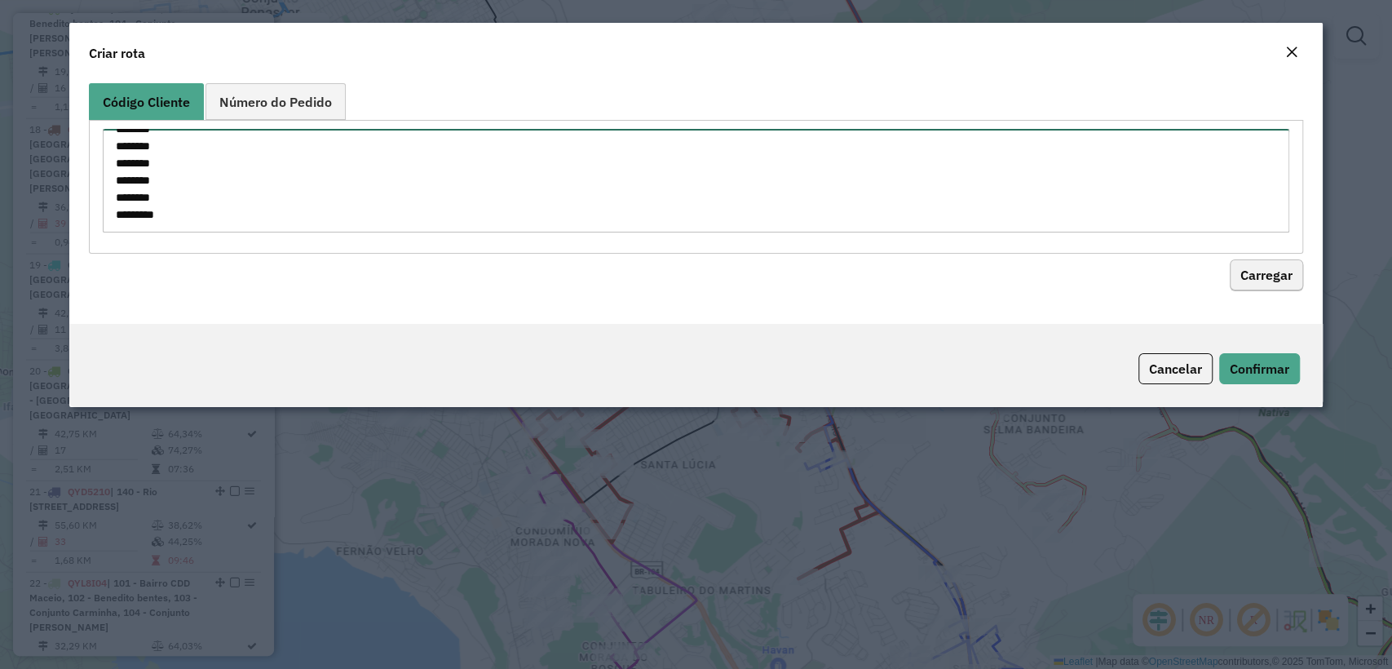
type textarea "******** ******** ******** ******** ******** ******** ******** ******** *******…"
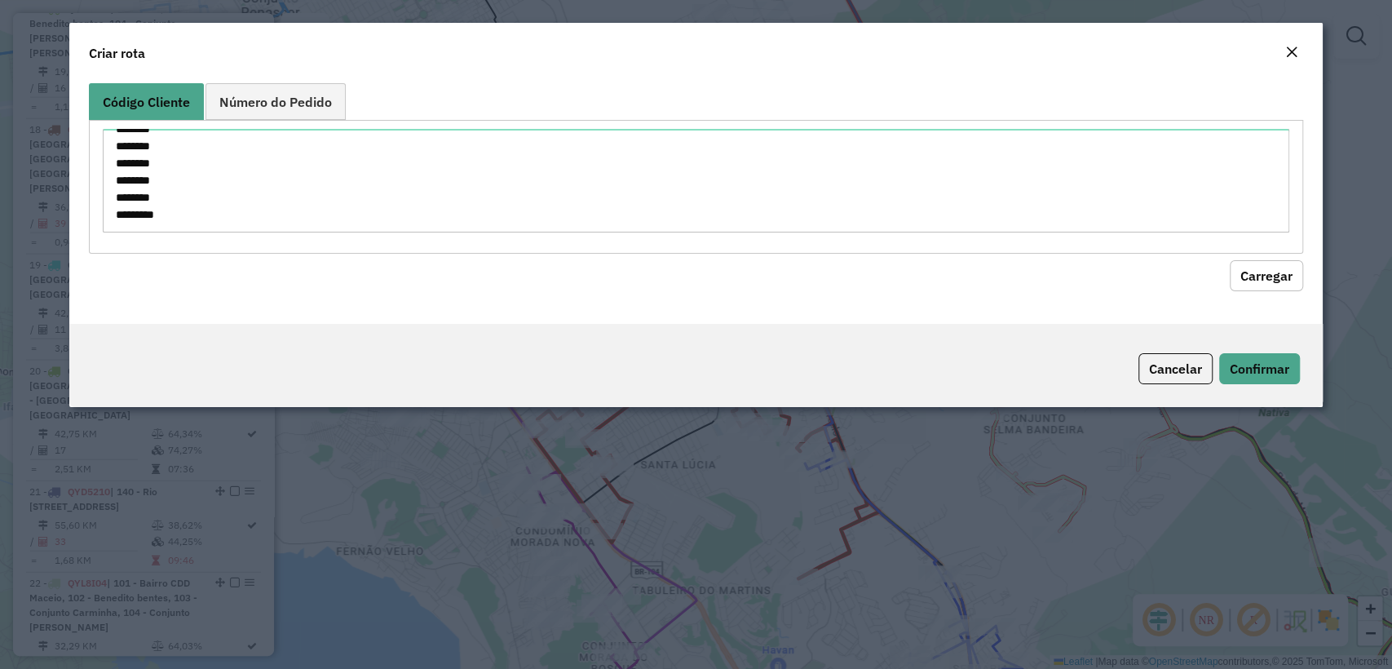
click at [1246, 268] on button "Carregar" at bounding box center [1265, 275] width 73 height 31
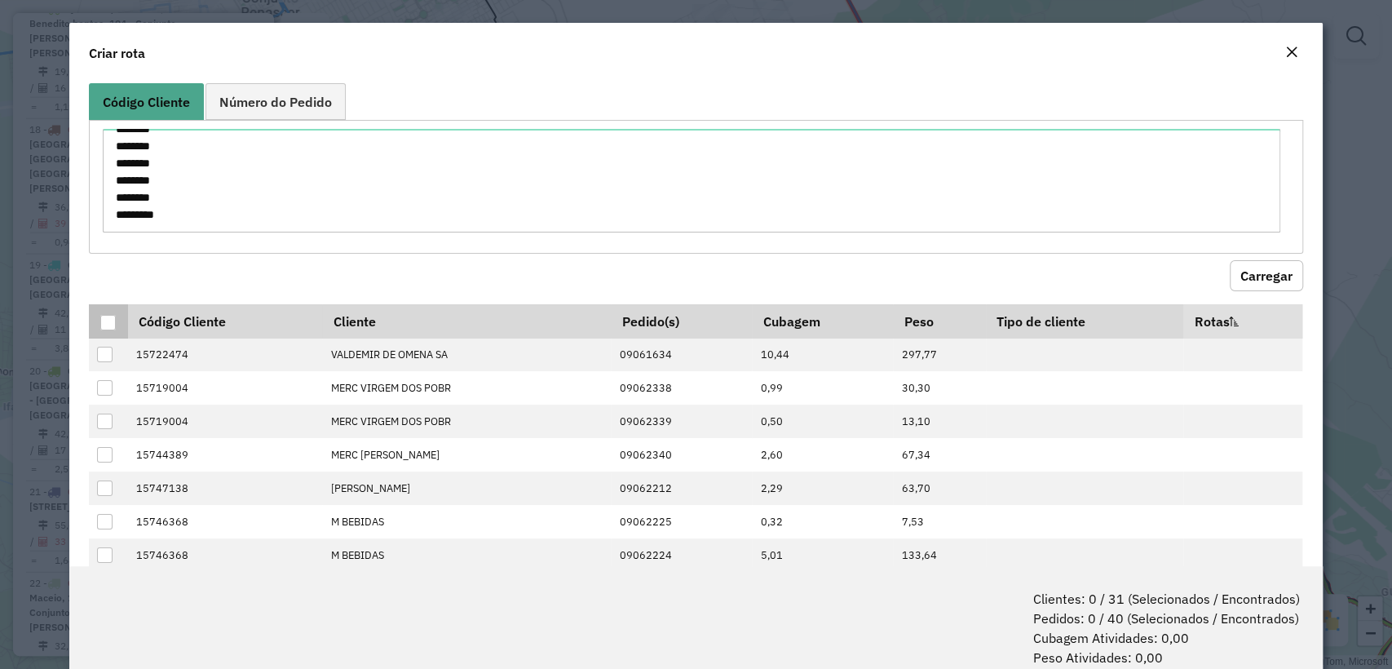
click at [102, 324] on div at bounding box center [107, 322] width 15 height 15
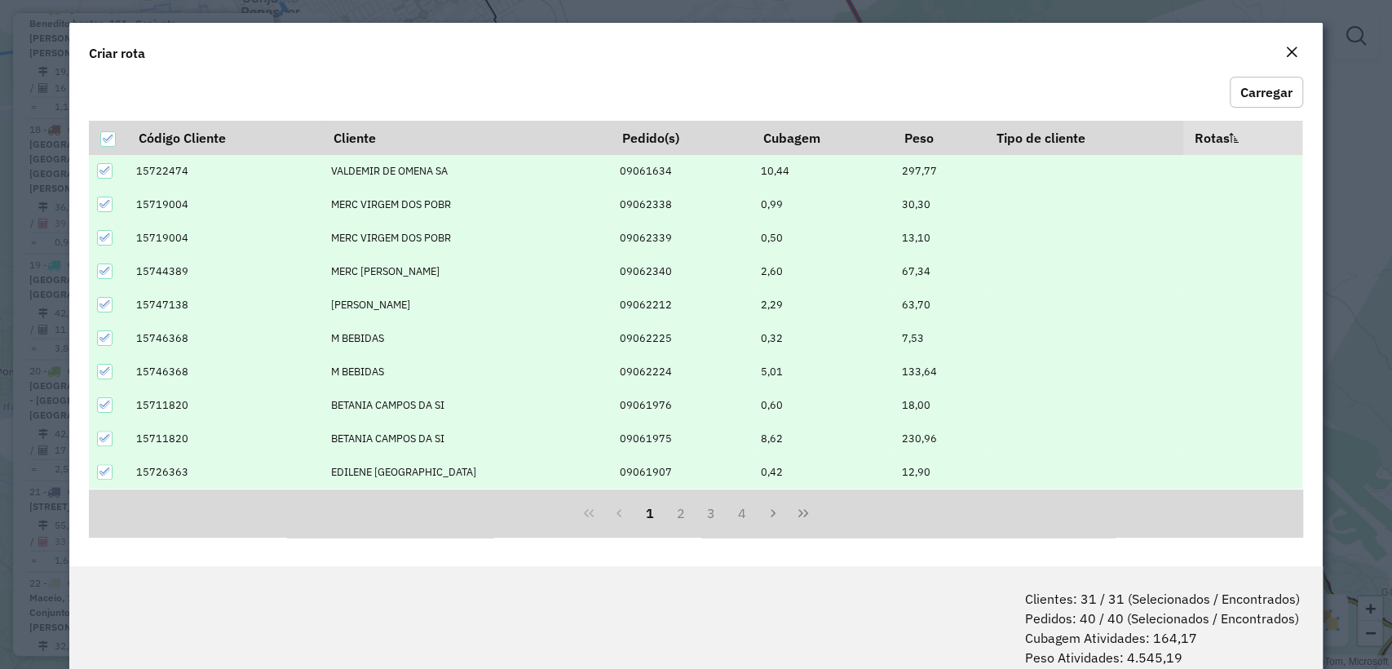
scroll to position [81, 0]
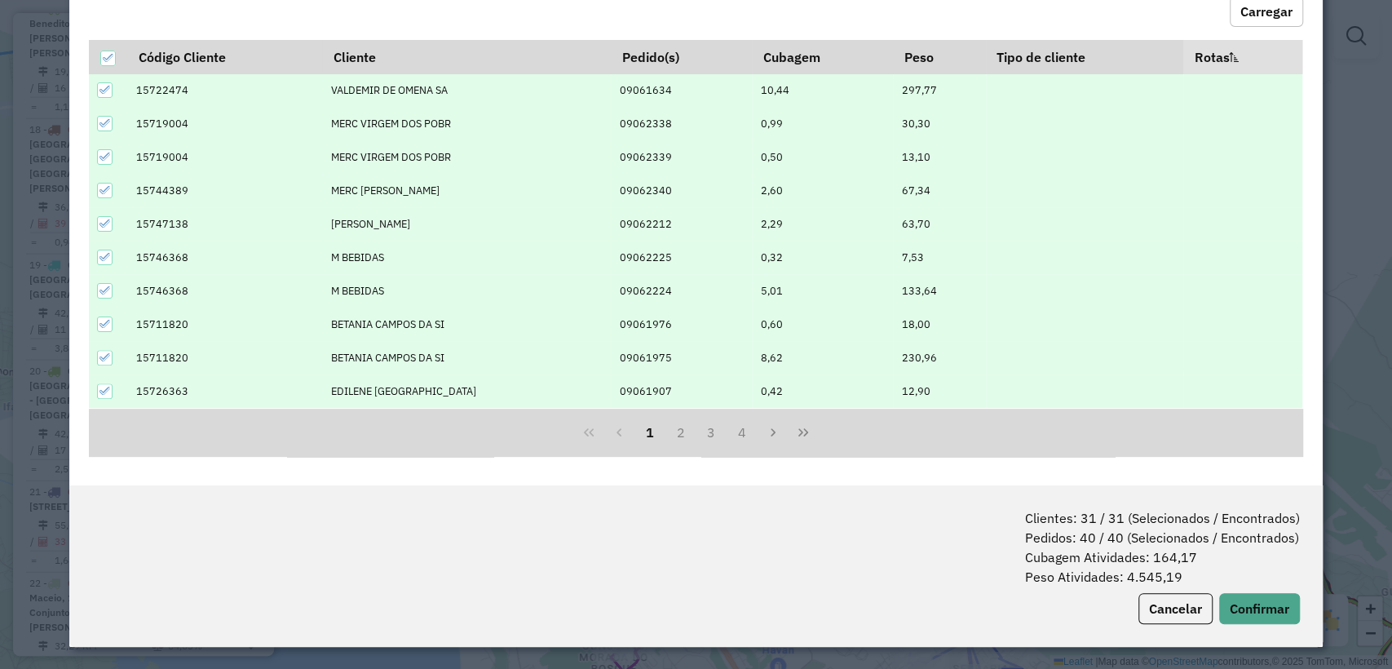
click at [1239, 580] on span "Clientes: 31 / 31 (Selecionados / Encontrados) Pedidos: 40 / 40 (Selecionados /…" at bounding box center [1162, 547] width 275 height 78
click at [1234, 594] on button "Confirmar" at bounding box center [1259, 608] width 81 height 31
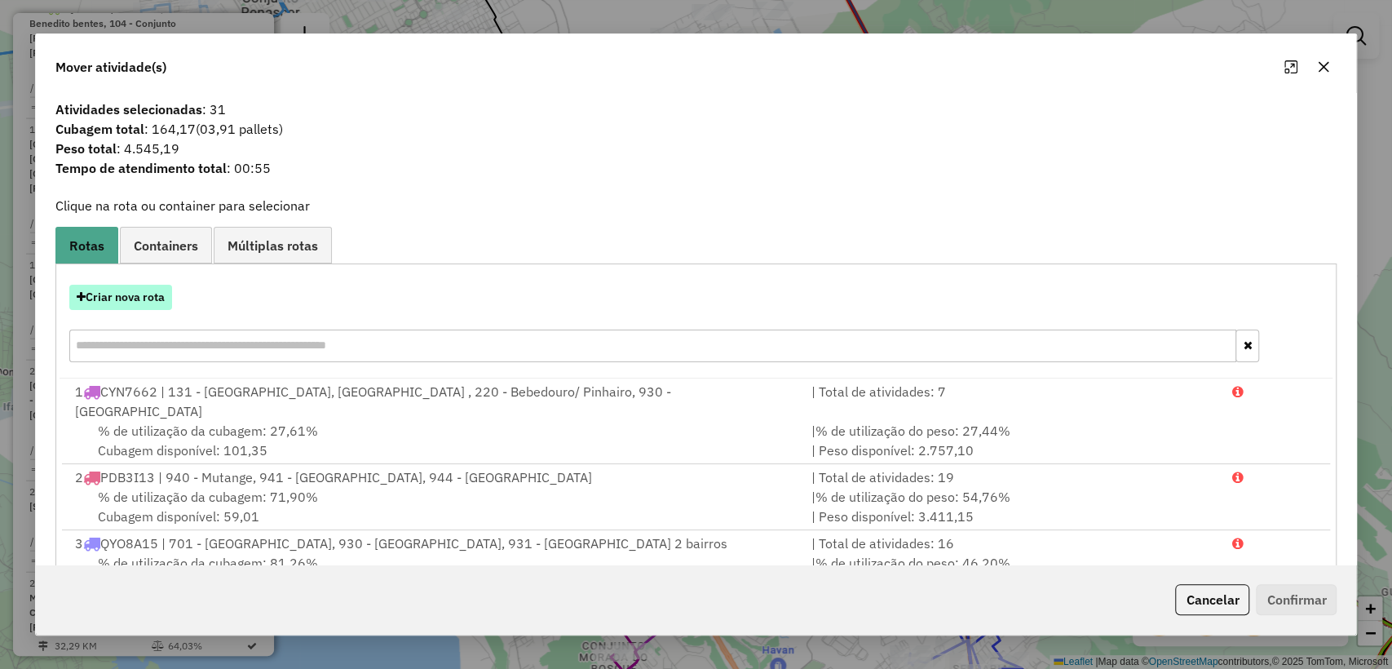
click at [130, 292] on button "Criar nova rota" at bounding box center [120, 297] width 103 height 25
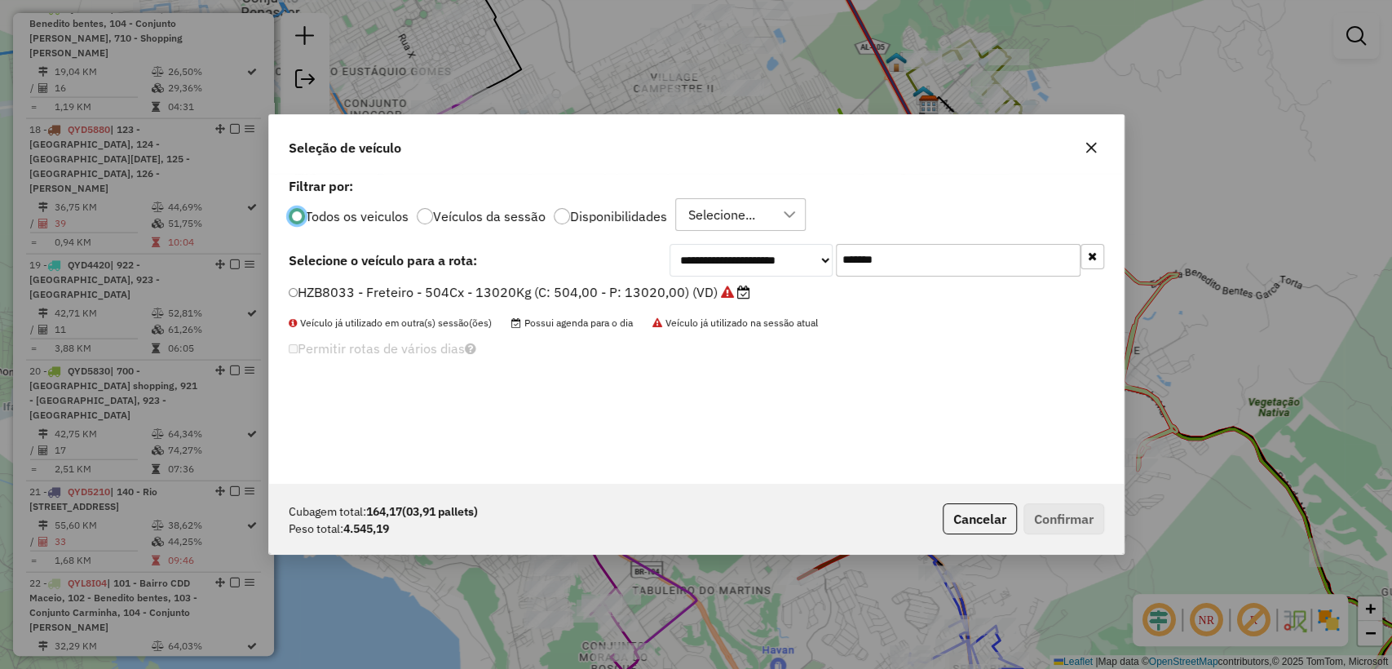
scroll to position [8, 5]
click at [924, 240] on div "**********" at bounding box center [696, 329] width 854 height 310
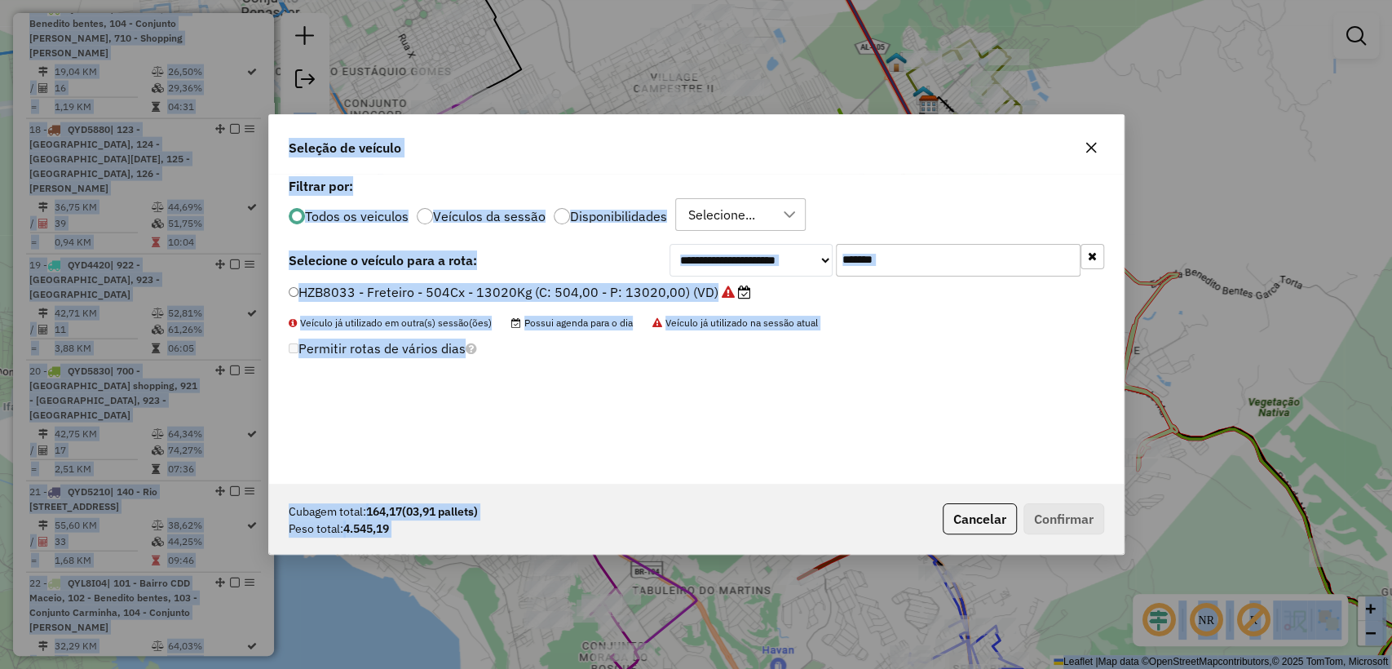
click at [919, 252] on input "*******" at bounding box center [958, 260] width 245 height 33
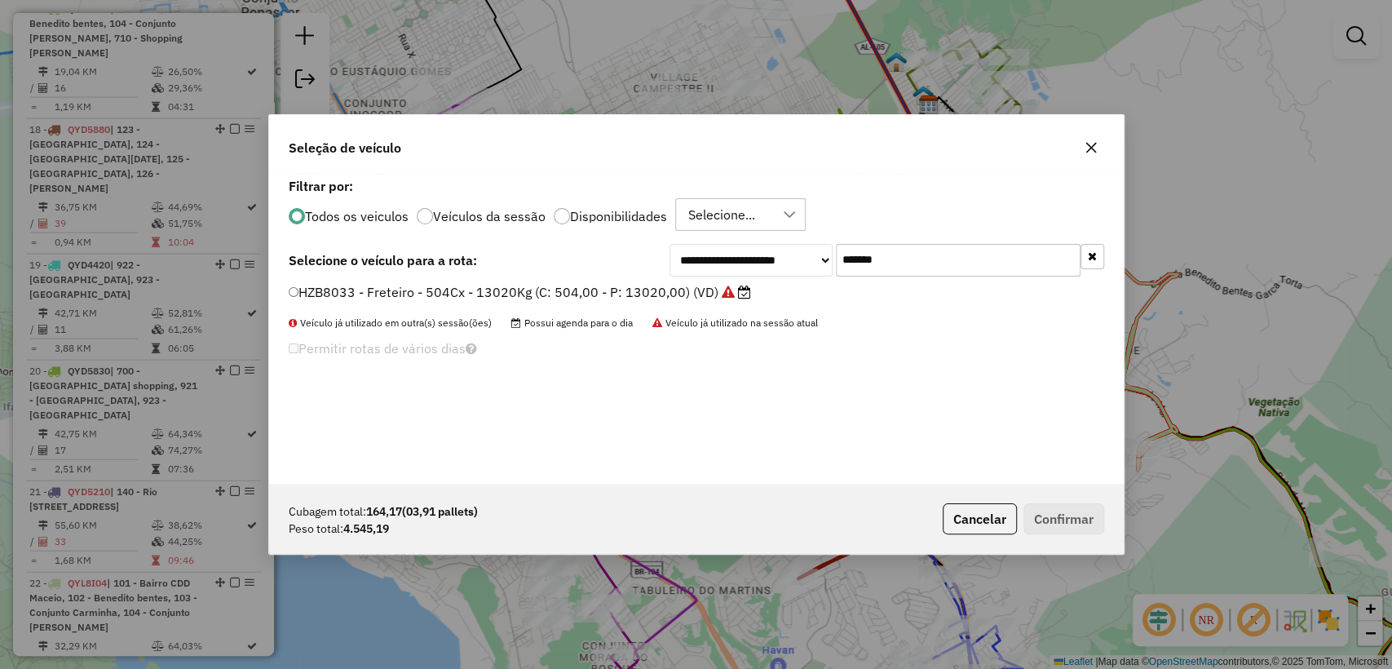
paste input "text"
type input "*******"
click at [600, 297] on label "MUZ4C85 - Freteiro - 504Cx - 14700Kg (C: 504,00 - P: 14700,00) (VD)" at bounding box center [513, 292] width 449 height 20
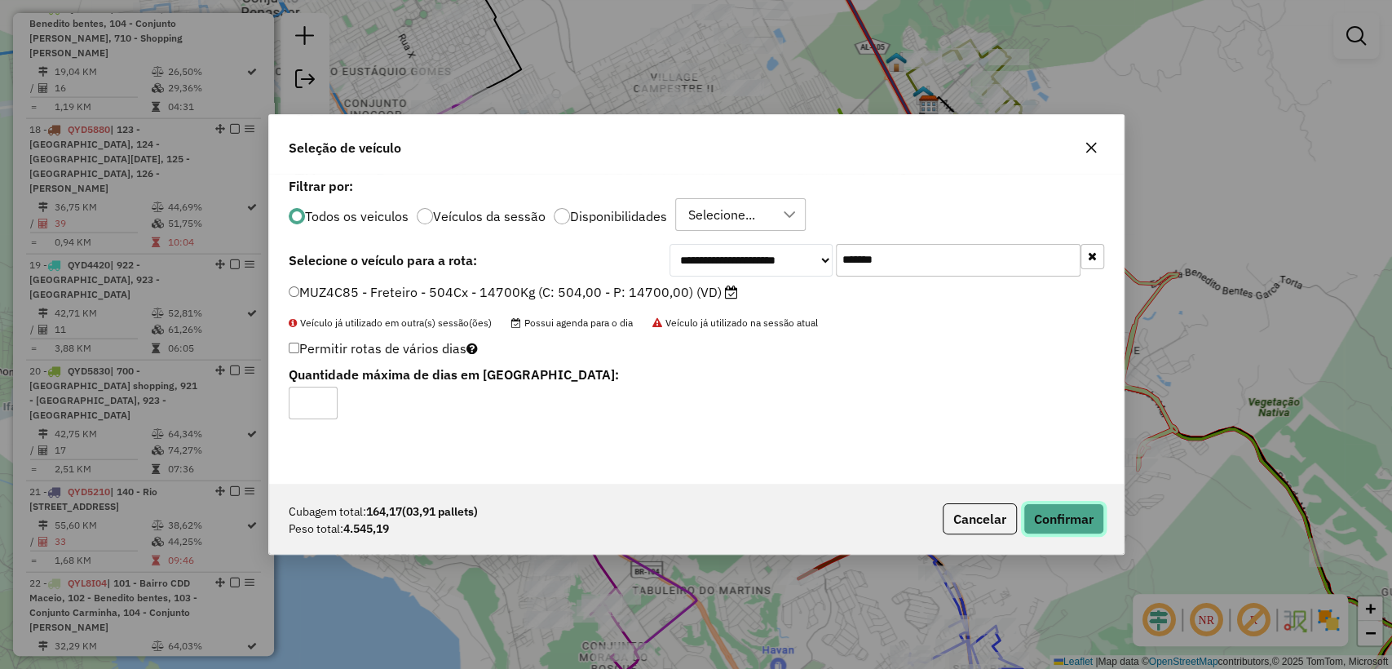
click at [1076, 523] on button "Confirmar" at bounding box center [1063, 518] width 81 height 31
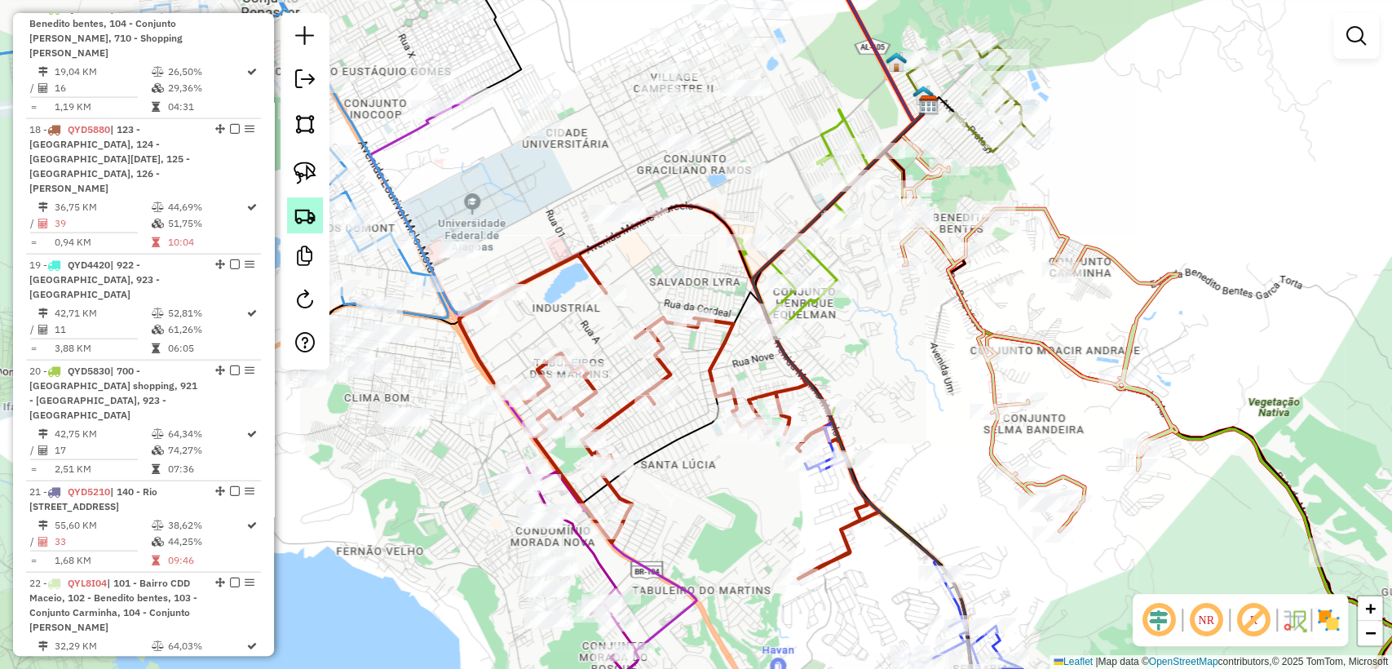
click at [302, 214] on img at bounding box center [305, 215] width 23 height 23
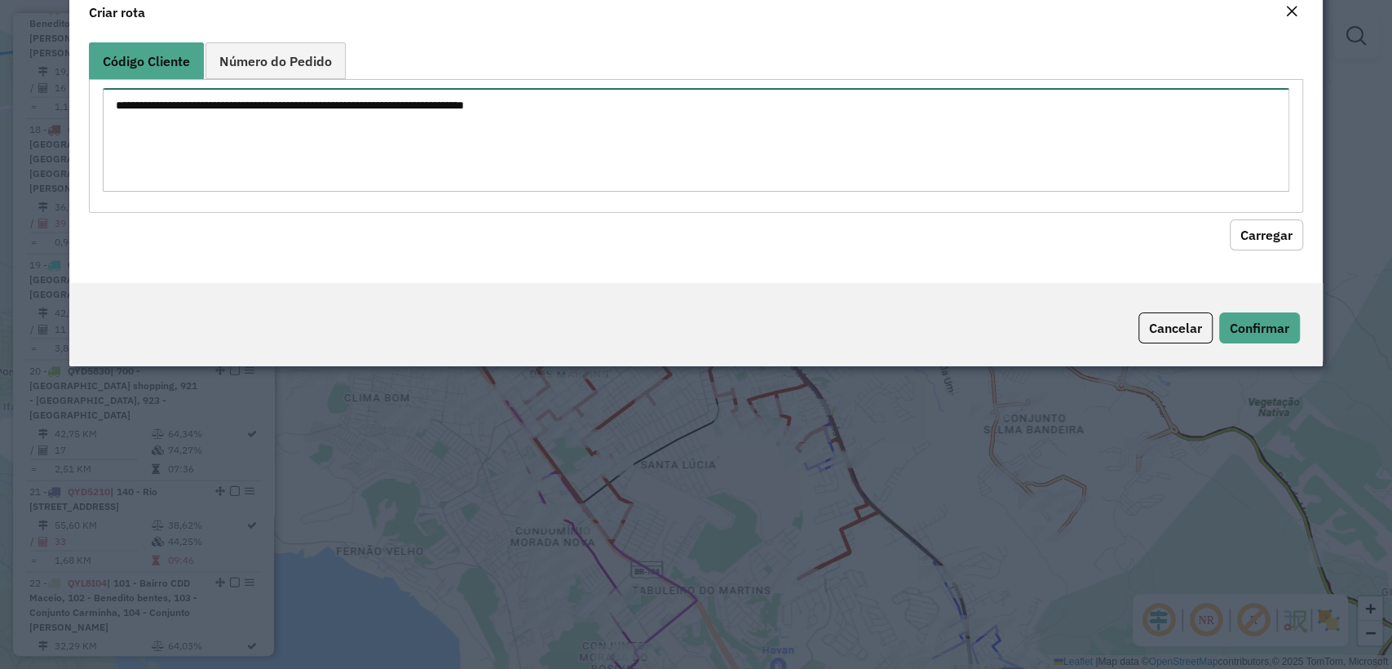
click at [419, 137] on textarea at bounding box center [695, 140] width 1185 height 104
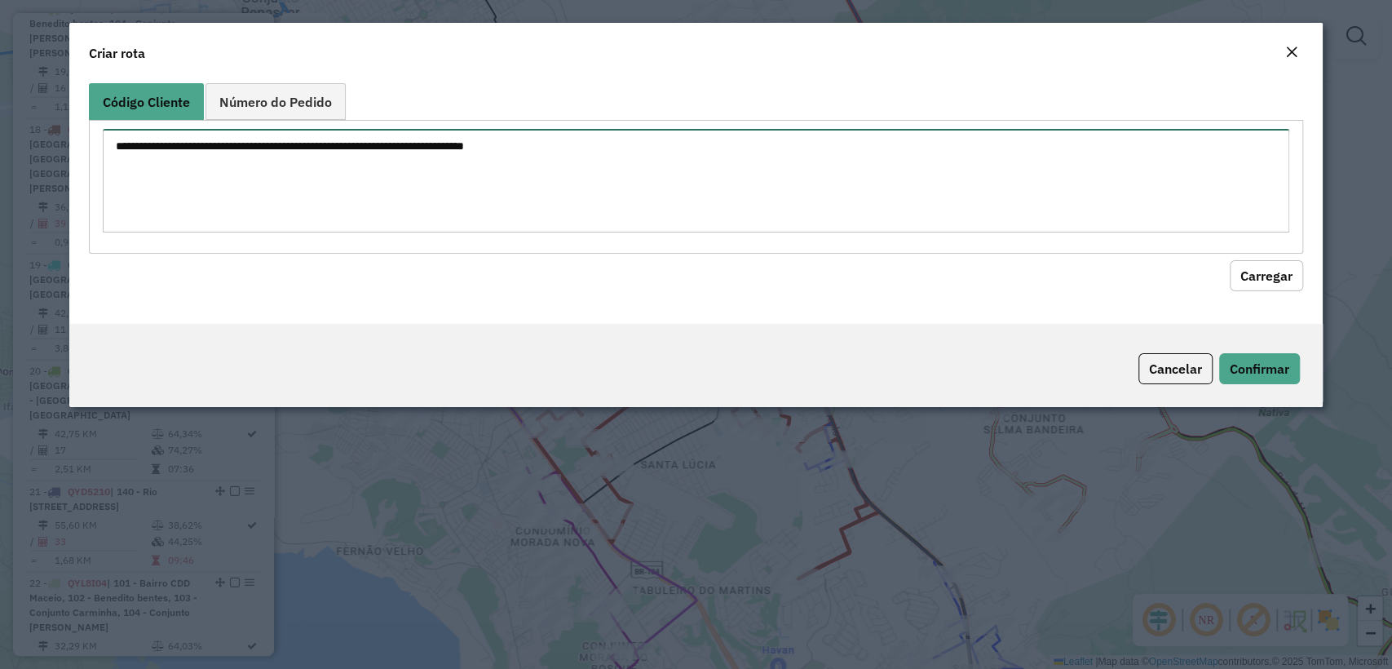
paste textarea "******** ******** ******** ******** ******** ******** ******** ******** *******…"
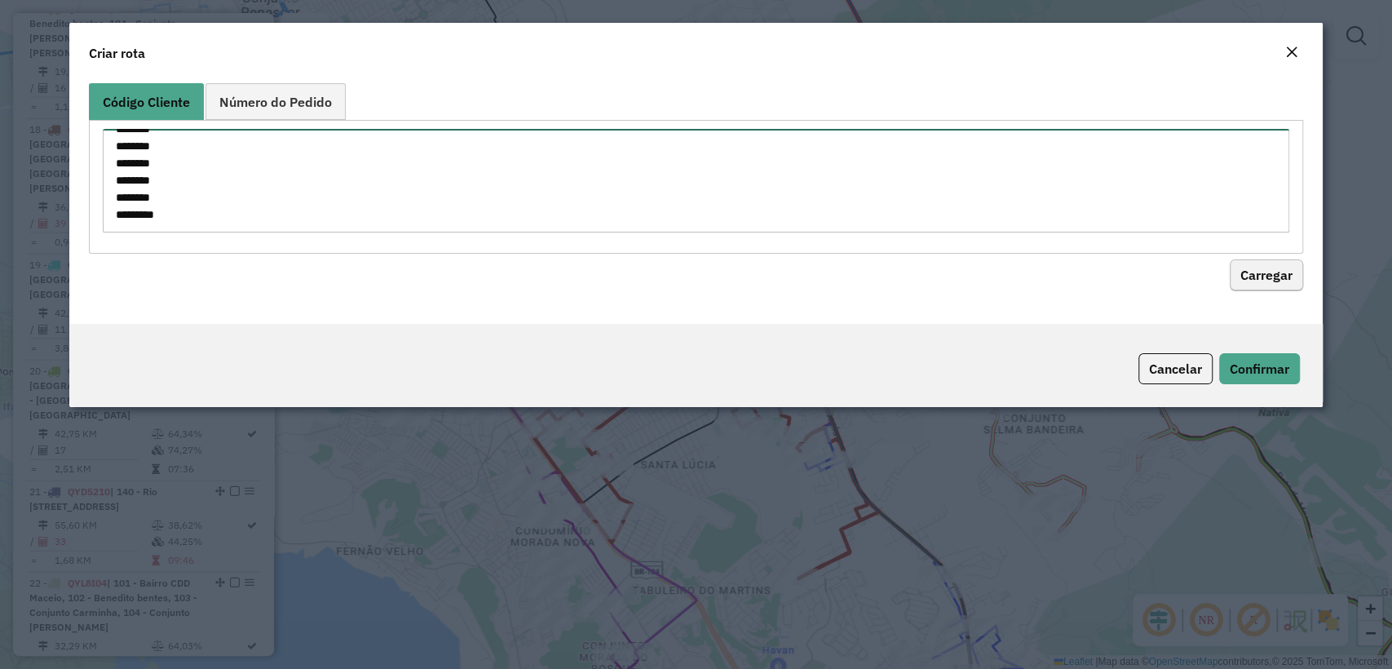
type textarea "******** ******** ******** ******** ******** ******** ******** ******** *******…"
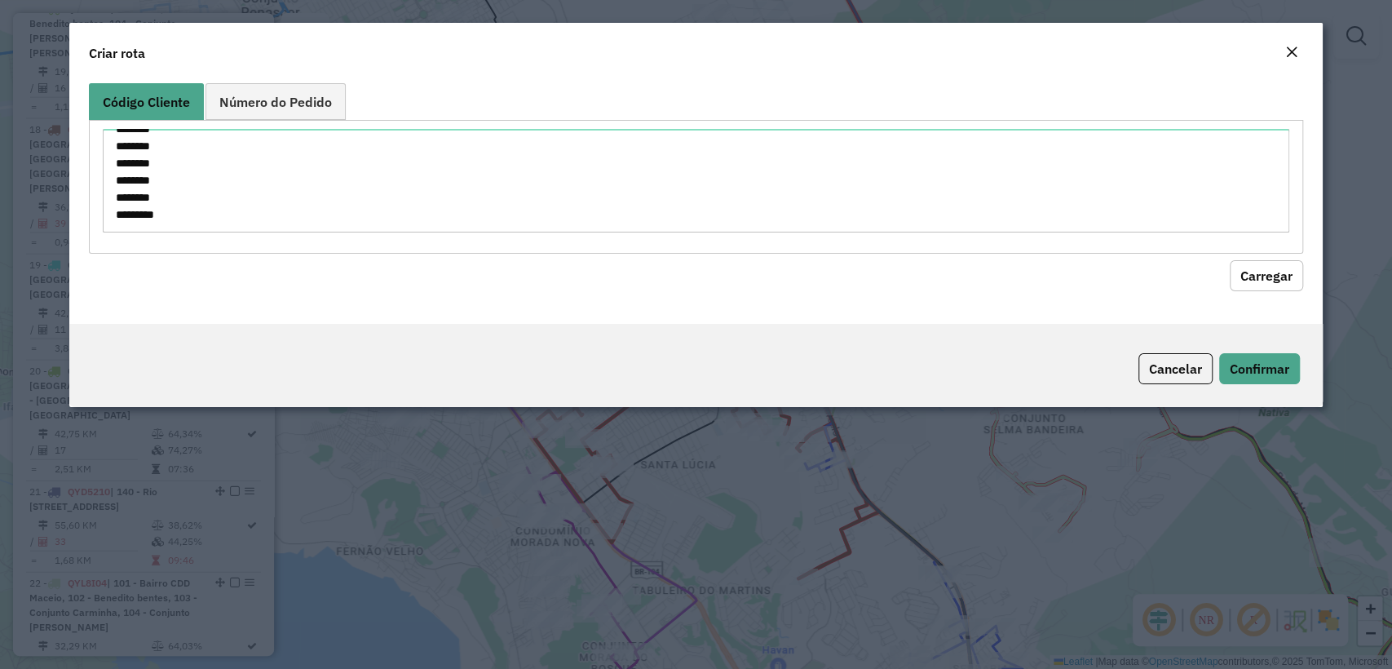
click at [1263, 276] on button "Carregar" at bounding box center [1265, 275] width 73 height 31
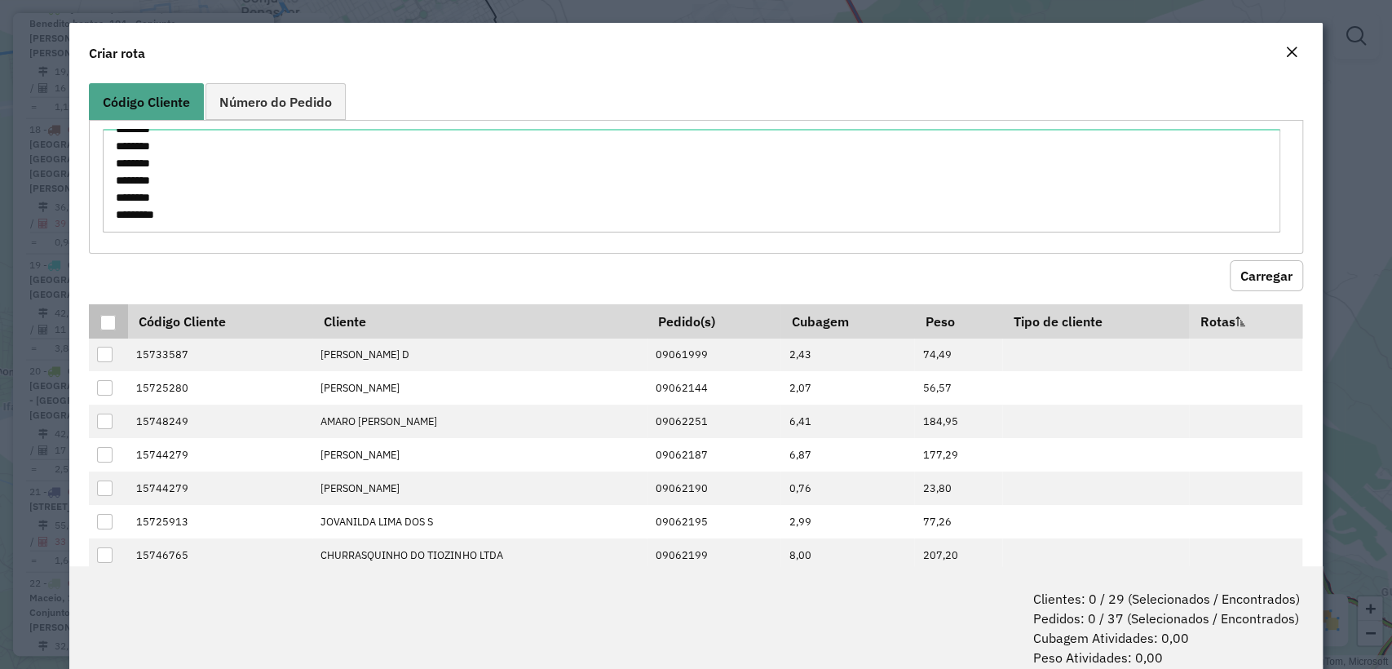
click at [108, 315] on div at bounding box center [107, 322] width 15 height 15
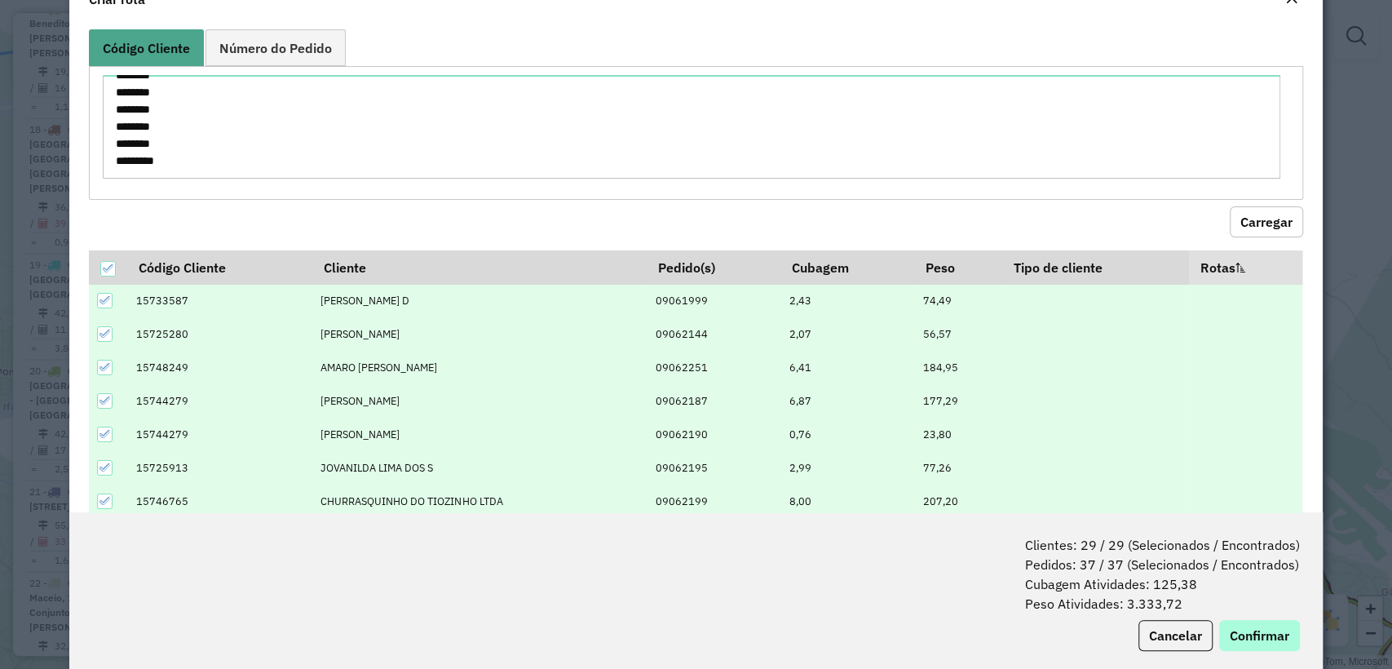
scroll to position [81, 0]
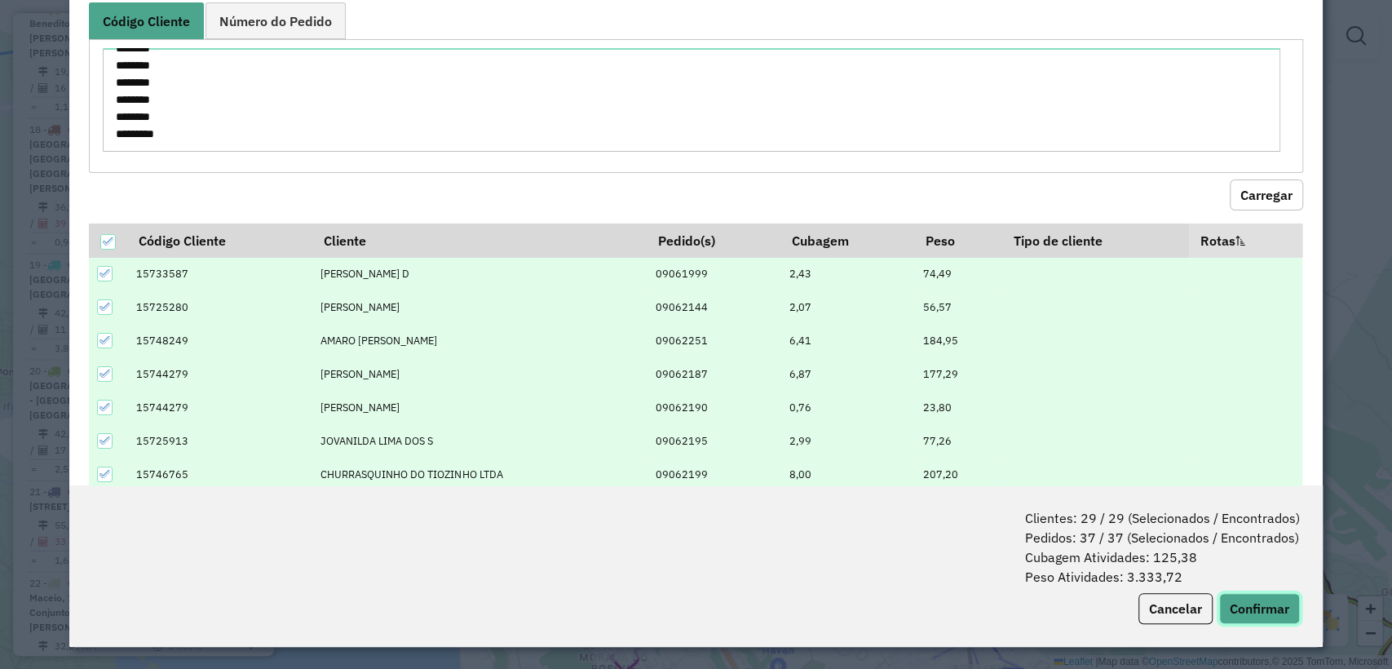
click at [1254, 602] on button "Confirmar" at bounding box center [1259, 608] width 81 height 31
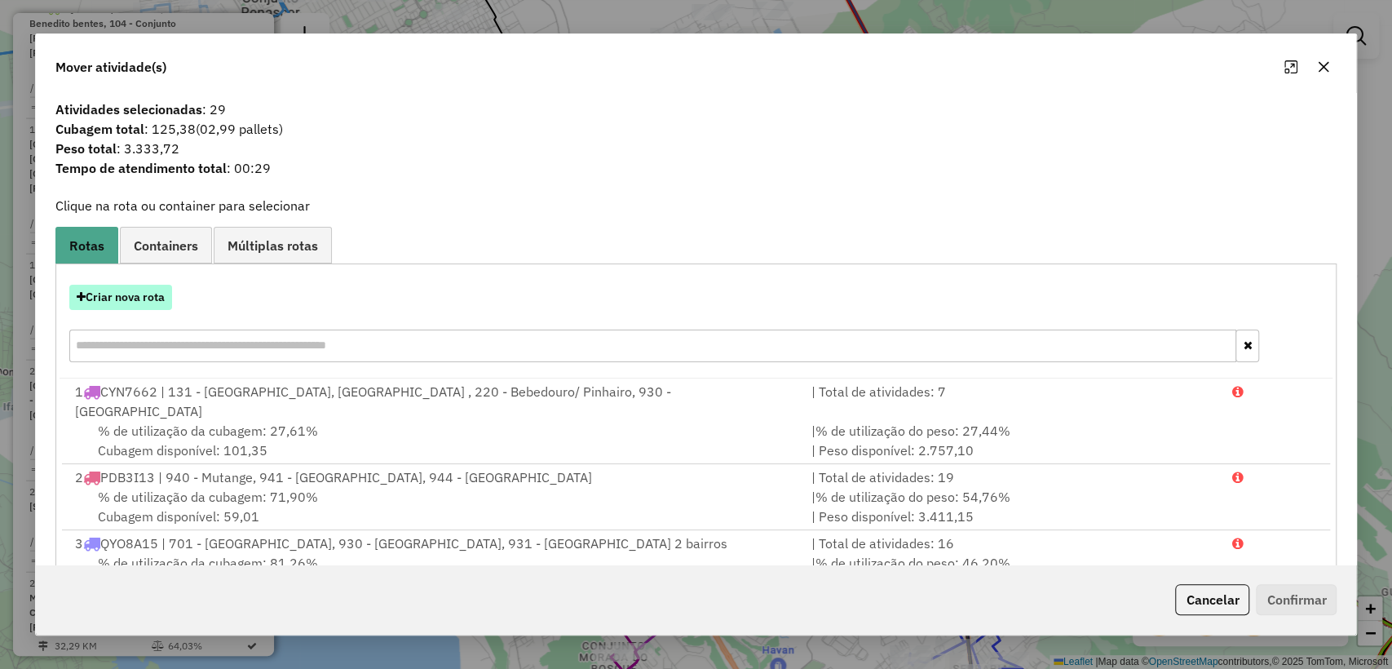
click at [139, 287] on button "Criar nova rota" at bounding box center [120, 297] width 103 height 25
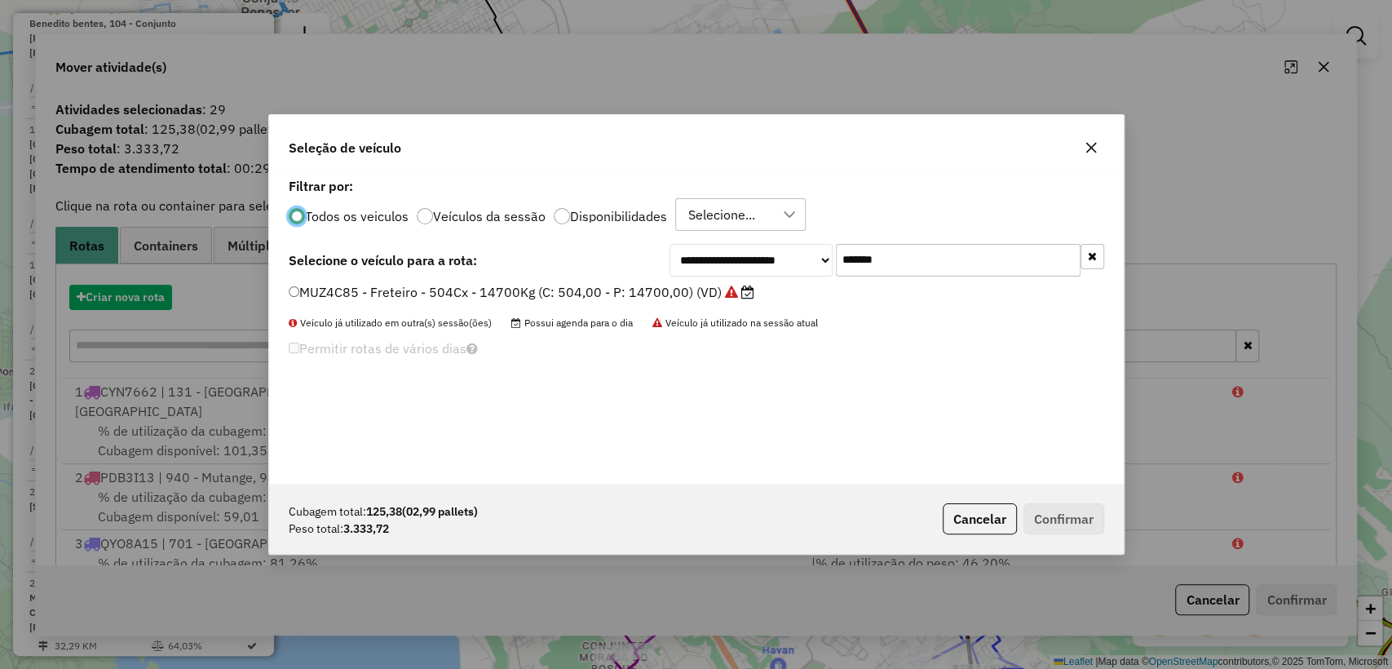
scroll to position [8, 5]
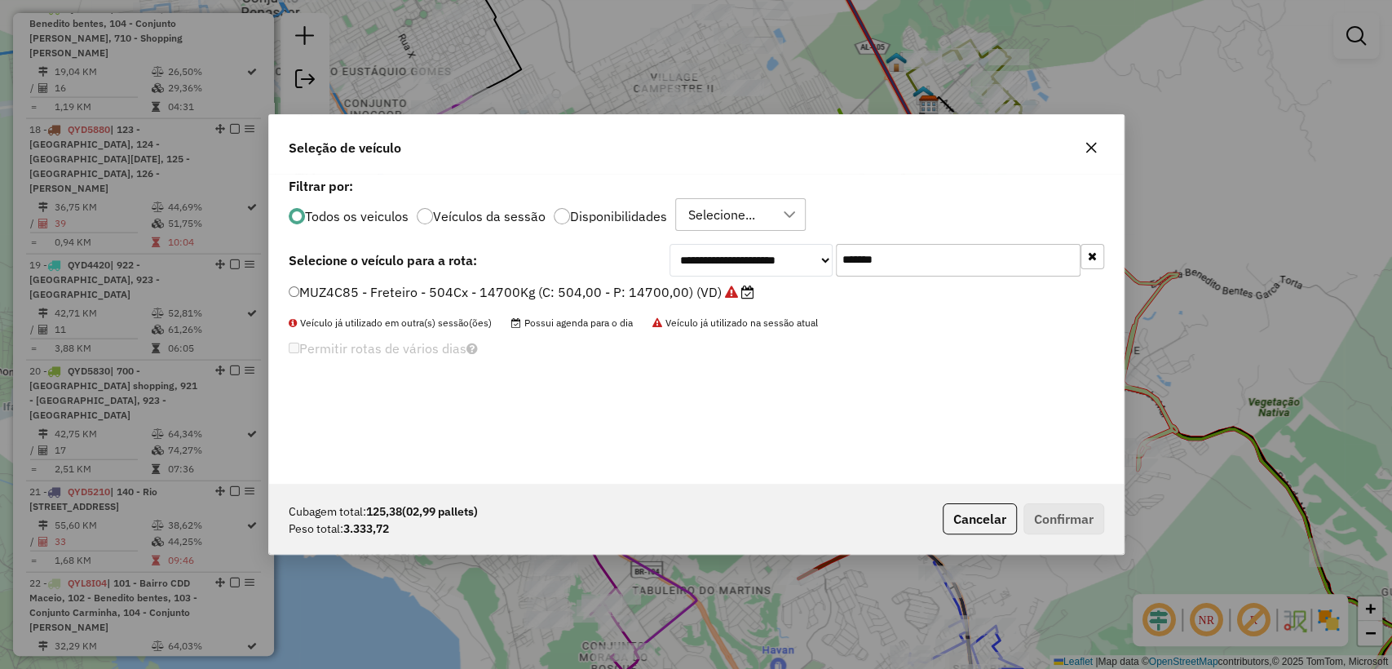
click at [911, 267] on input "*******" at bounding box center [958, 260] width 245 height 33
paste input "text"
type input "*******"
click at [587, 272] on div "**********" at bounding box center [696, 260] width 815 height 33
drag, startPoint x: 580, startPoint y: 289, endPoint x: 883, endPoint y: 426, distance: 333.1
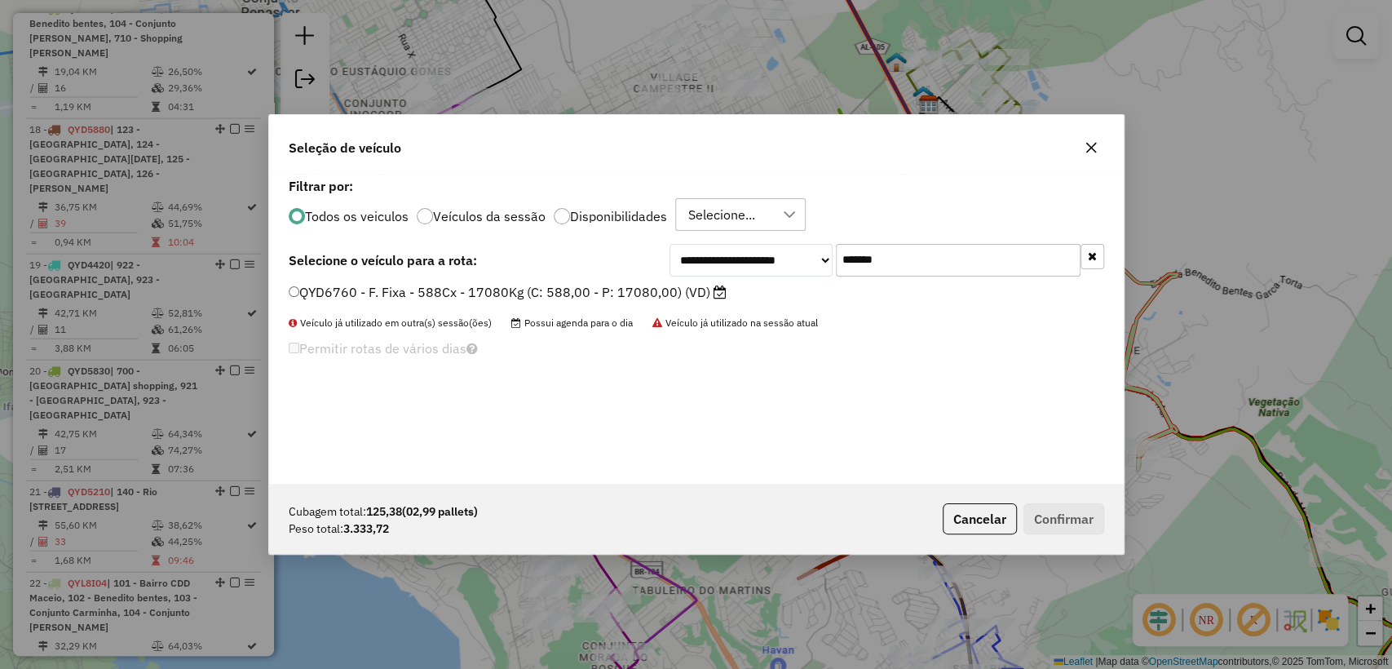
click at [577, 289] on label "QYD6760 - F. Fixa - 588Cx - 17080Kg (C: 588,00 - P: 17080,00) (VD)" at bounding box center [508, 292] width 438 height 20
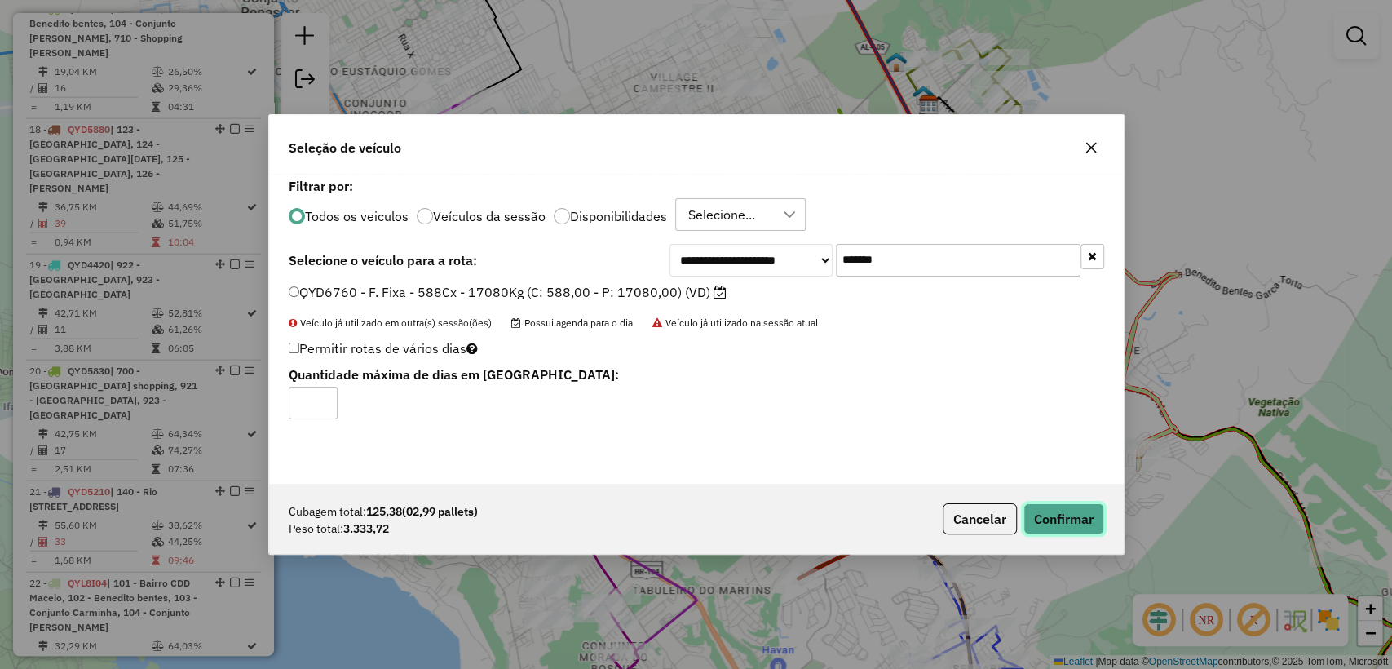
click at [1035, 520] on button "Confirmar" at bounding box center [1063, 518] width 81 height 31
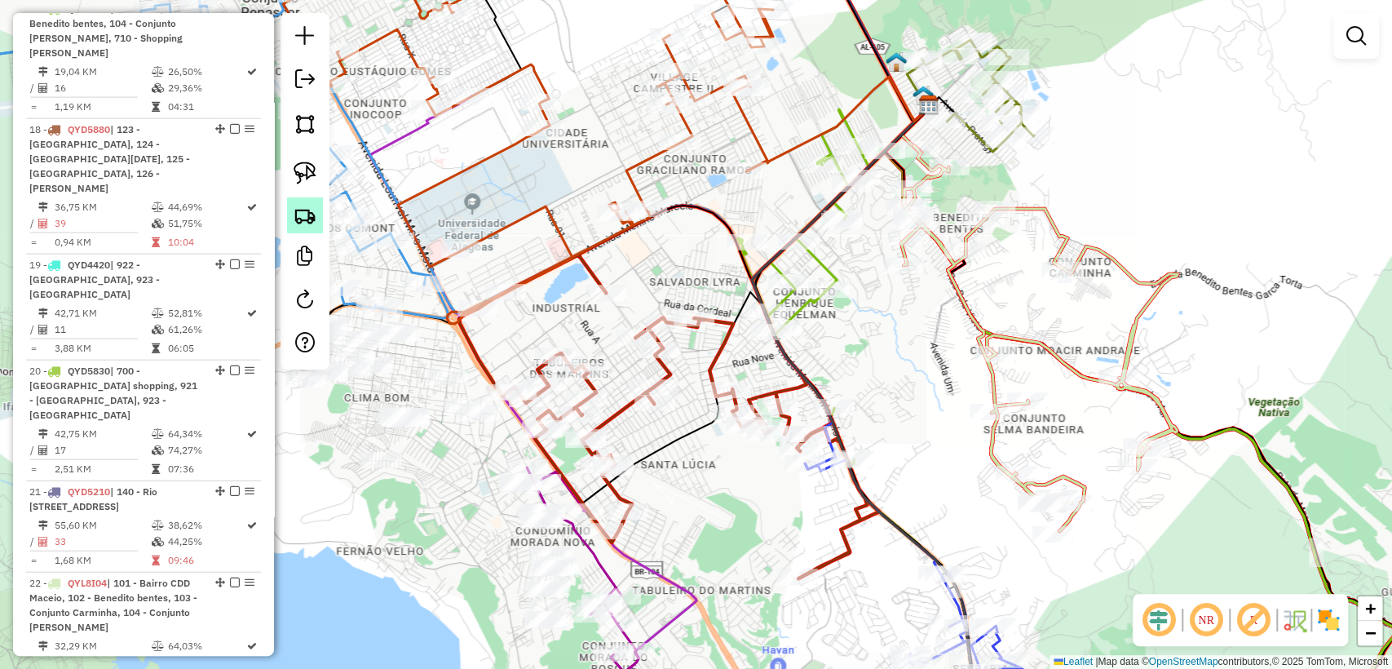
click at [307, 222] on img at bounding box center [305, 215] width 23 height 23
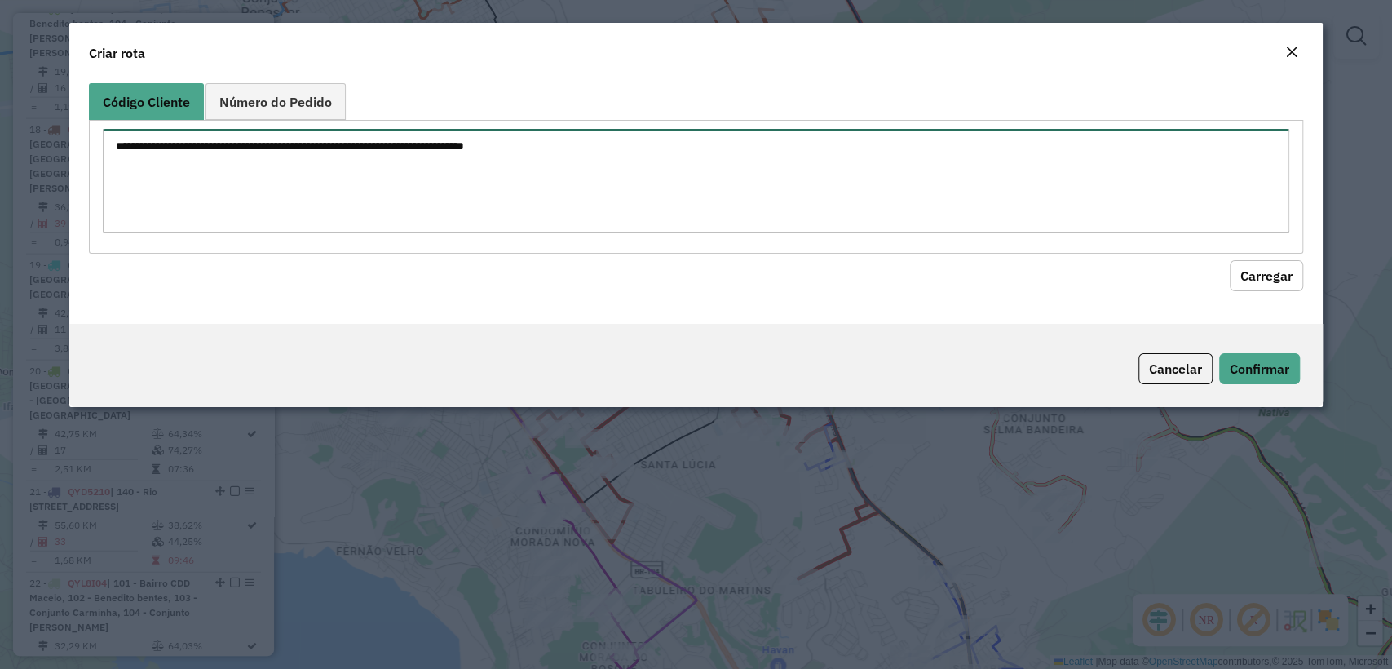
click at [398, 168] on textarea at bounding box center [695, 181] width 1185 height 104
paste textarea "******** ******** ******** ******** ******** ******** ******** ******** *******…"
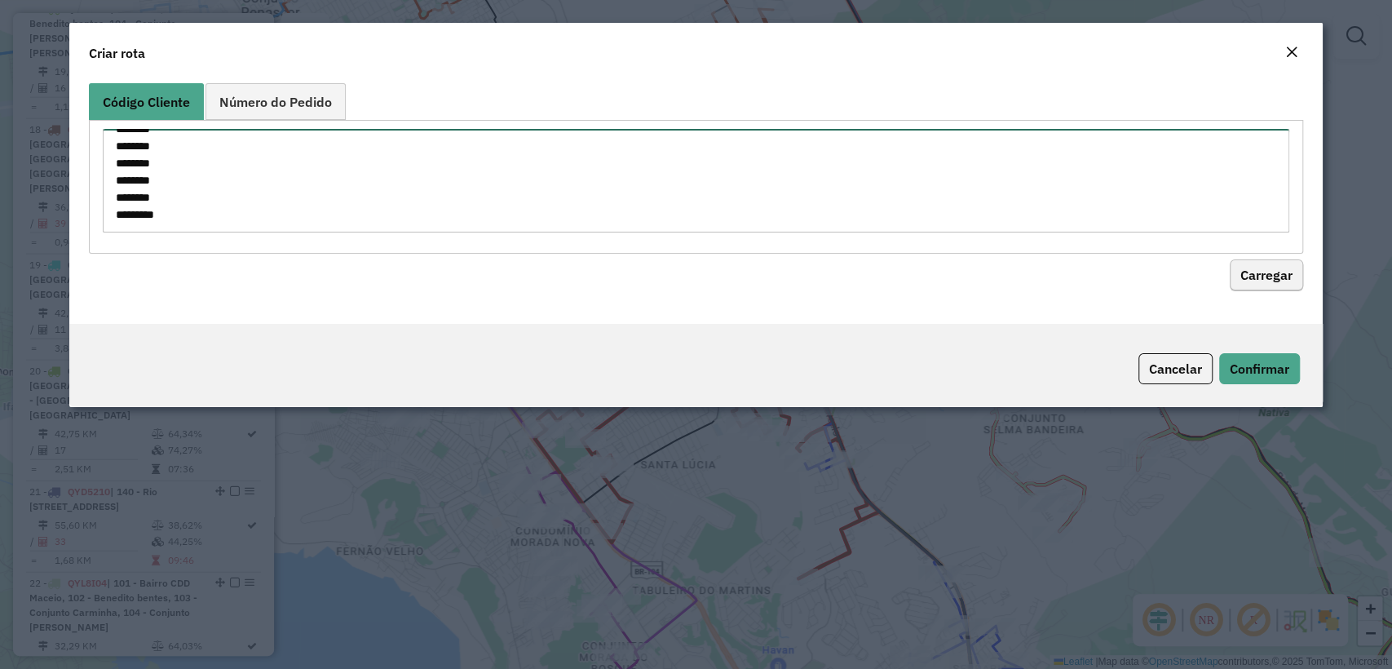
type textarea "******** ******** ******** ******** ******** ******** ******** ******** *******…"
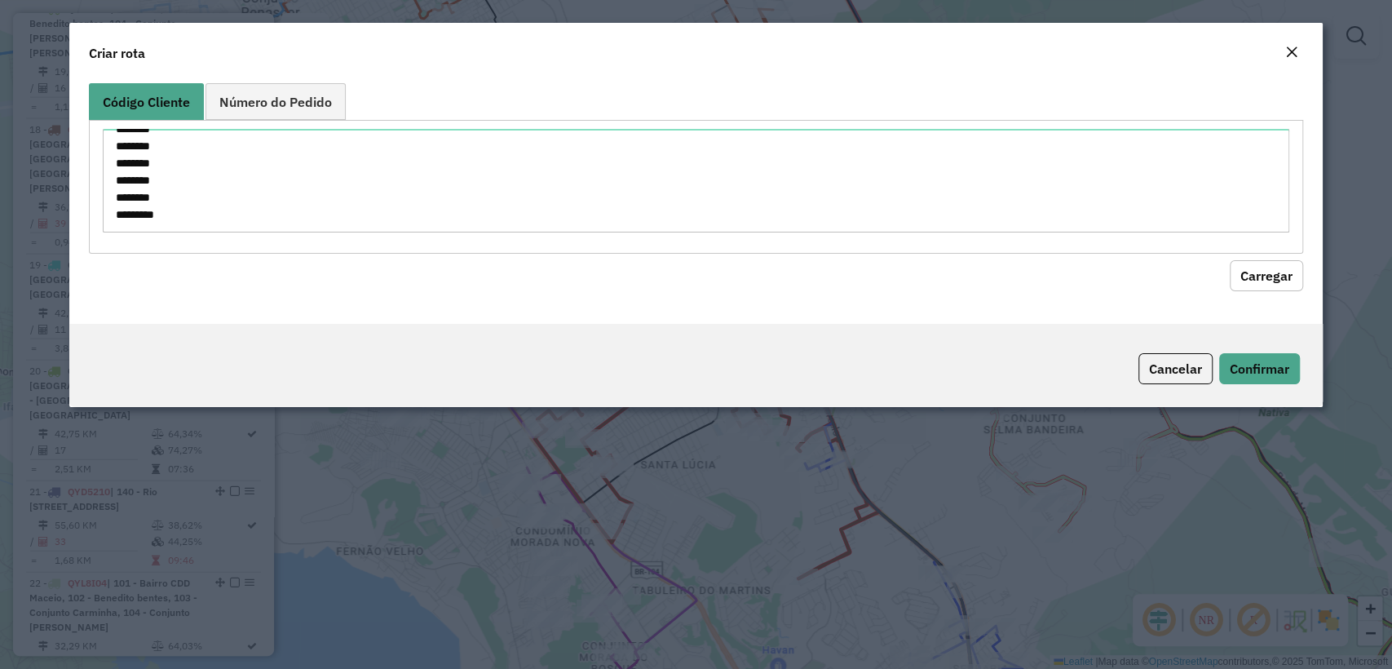
click at [1270, 287] on button "Carregar" at bounding box center [1265, 275] width 73 height 31
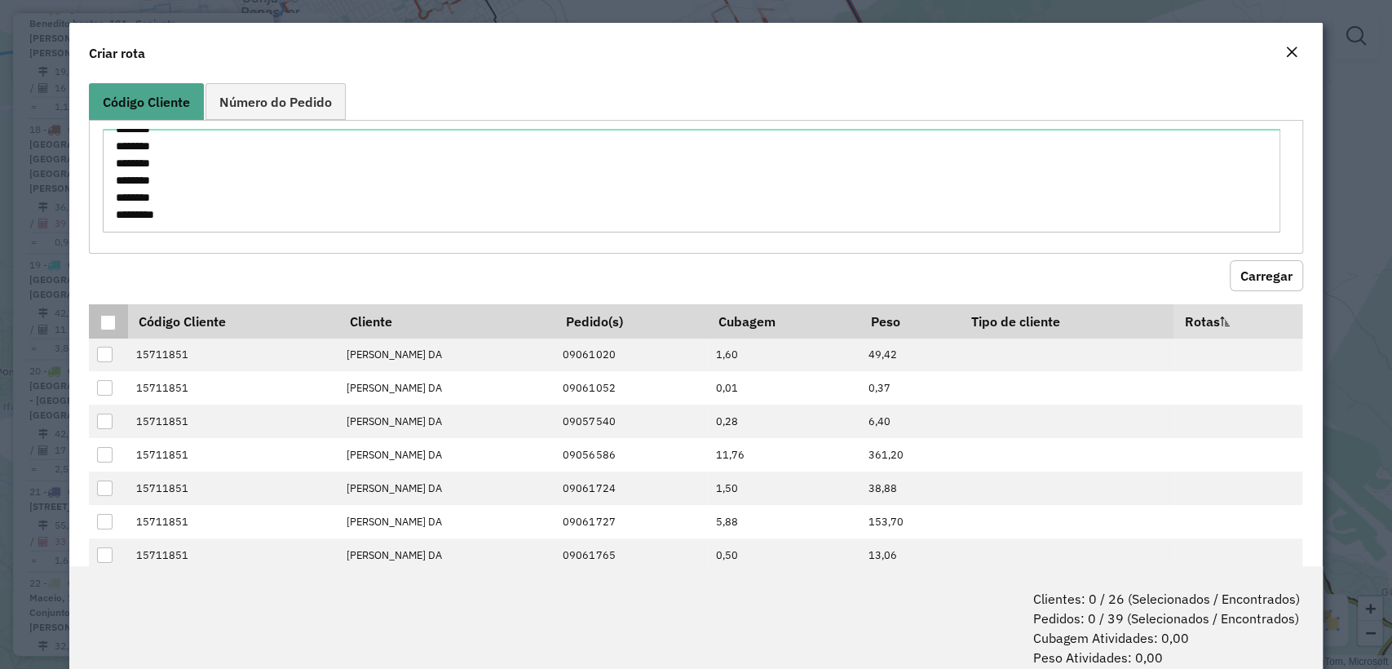
click at [105, 322] on div at bounding box center [107, 322] width 15 height 15
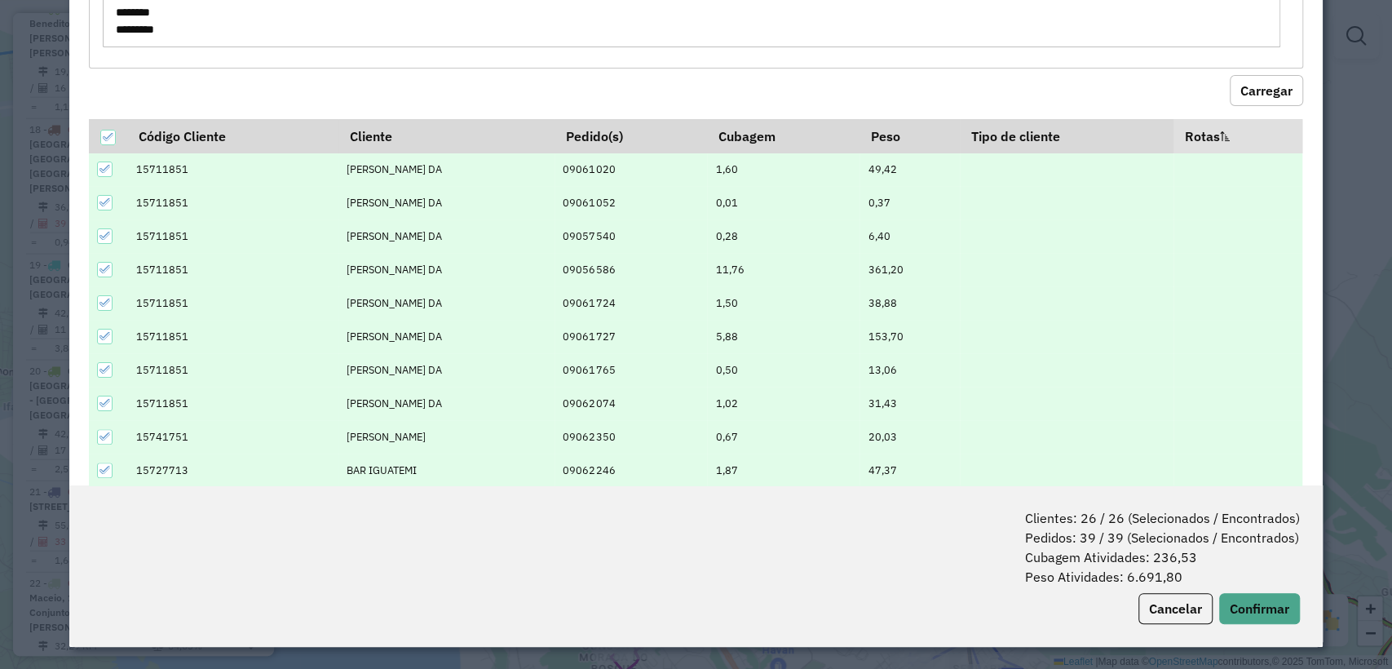
scroll to position [183, 0]
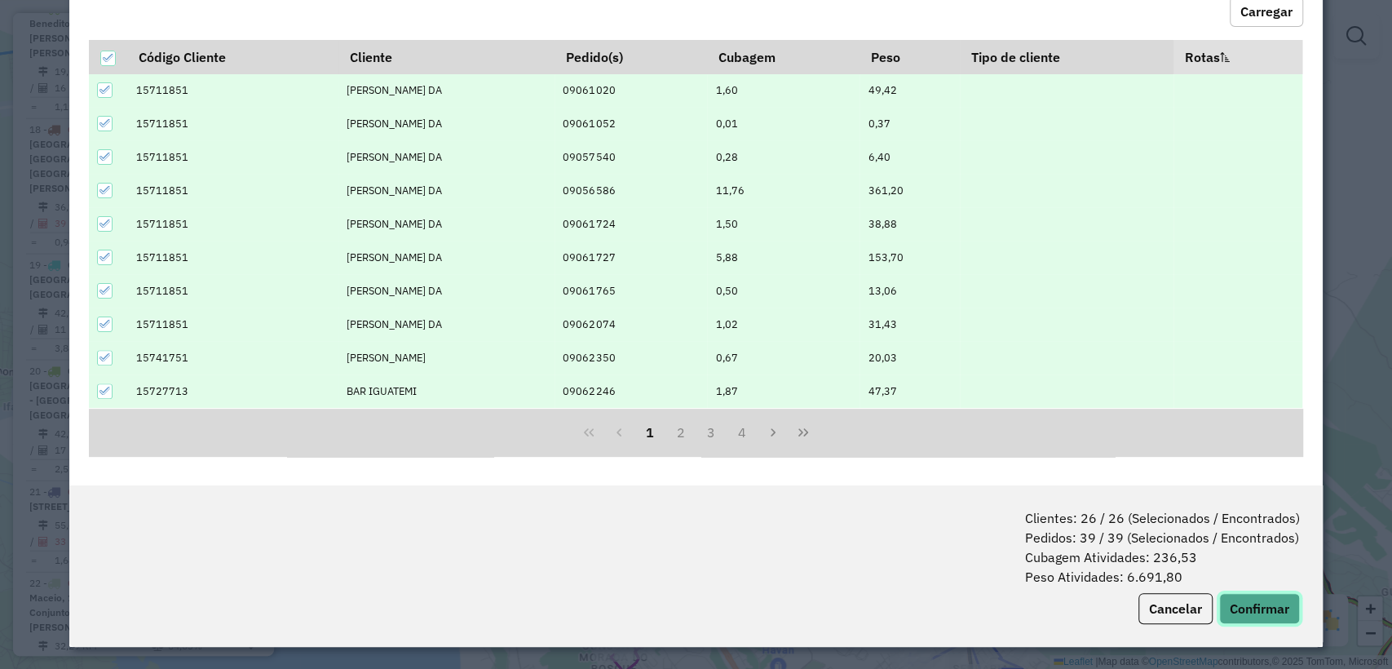
click at [1243, 606] on button "Confirmar" at bounding box center [1259, 608] width 81 height 31
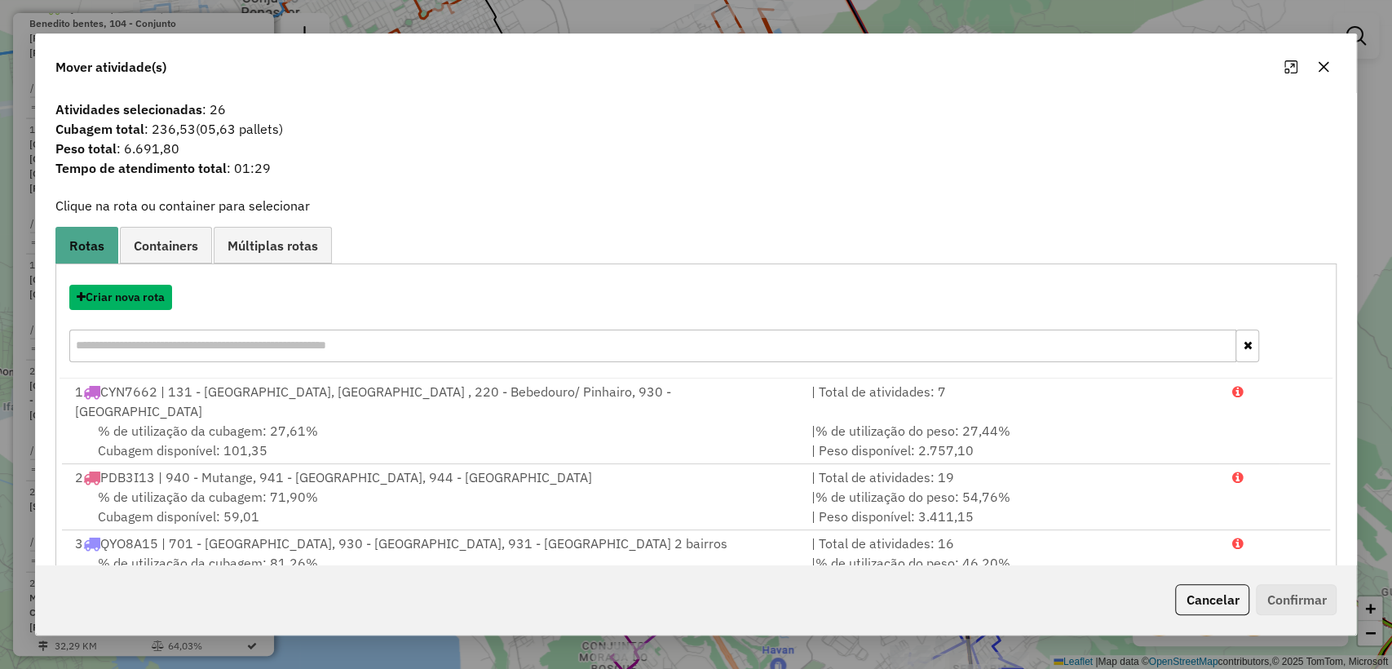
click at [128, 295] on button "Criar nova rota" at bounding box center [120, 297] width 103 height 25
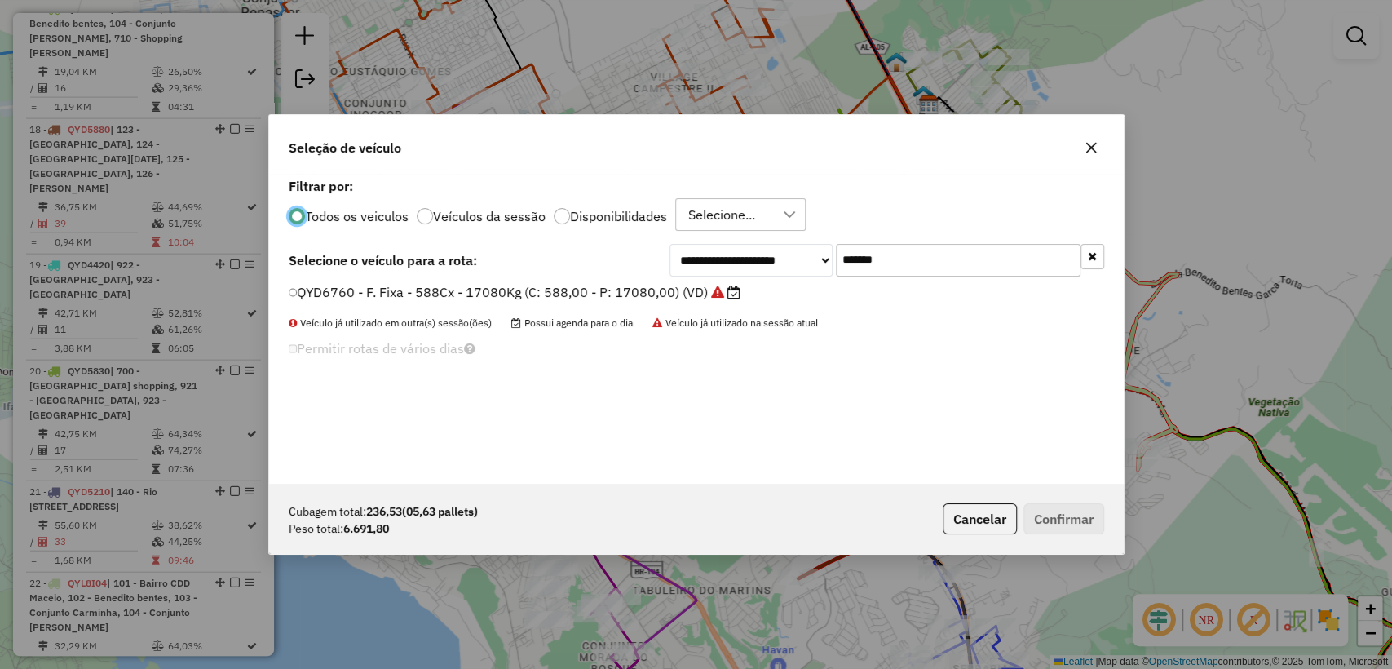
scroll to position [8, 5]
click at [890, 248] on input "*******" at bounding box center [958, 260] width 245 height 33
paste input "text"
type input "*******"
click at [597, 289] on label "KUR9076 - Freteiro - 588Cx - 19000Kg (C: 588,00 - P: 19000,00) (VD)" at bounding box center [504, 292] width 431 height 20
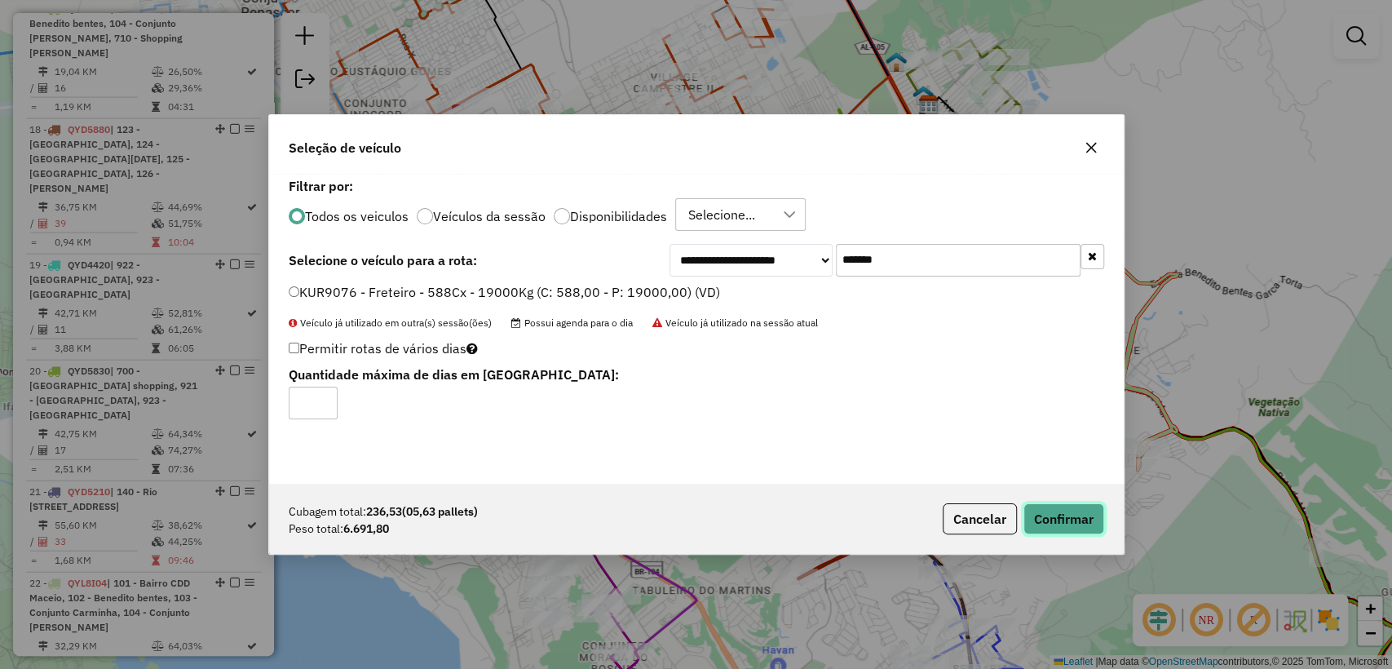
click at [1066, 527] on button "Confirmar" at bounding box center [1063, 518] width 81 height 31
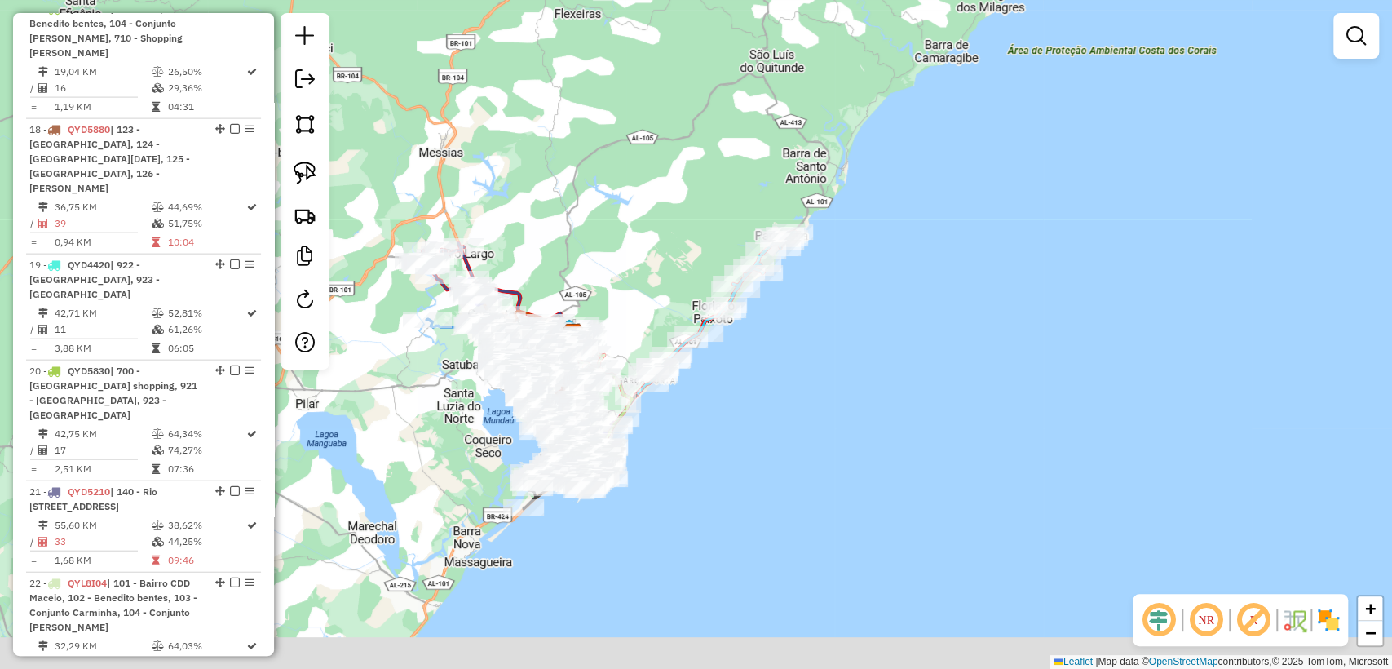
drag, startPoint x: 443, startPoint y: 470, endPoint x: 510, endPoint y: 411, distance: 89.0
click at [483, 417] on div "Janela de atendimento Grade de atendimento Capacidade Transportadoras Veículos …" at bounding box center [696, 334] width 1392 height 669
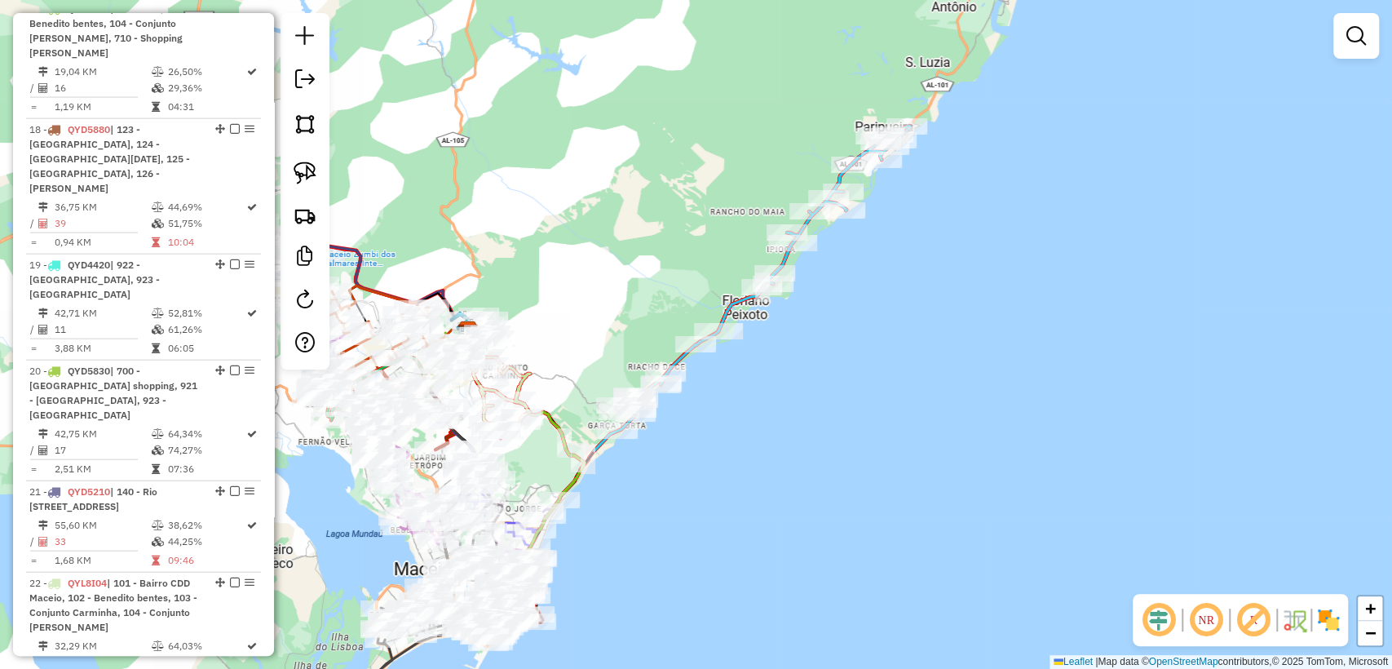
click at [737, 298] on icon at bounding box center [763, 270] width 294 height 288
select select "**********"
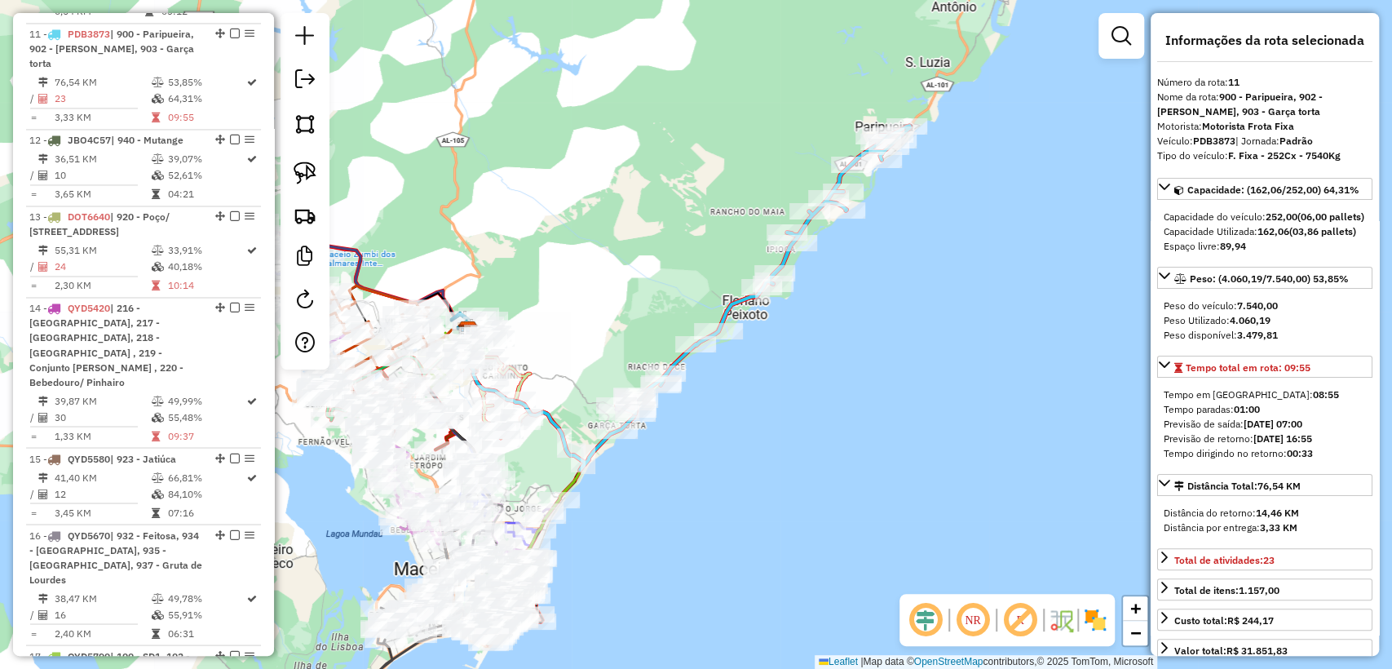
click at [766, 375] on div "Janela de atendimento Grade de atendimento Capacidade Transportadoras Veículos …" at bounding box center [696, 334] width 1392 height 669
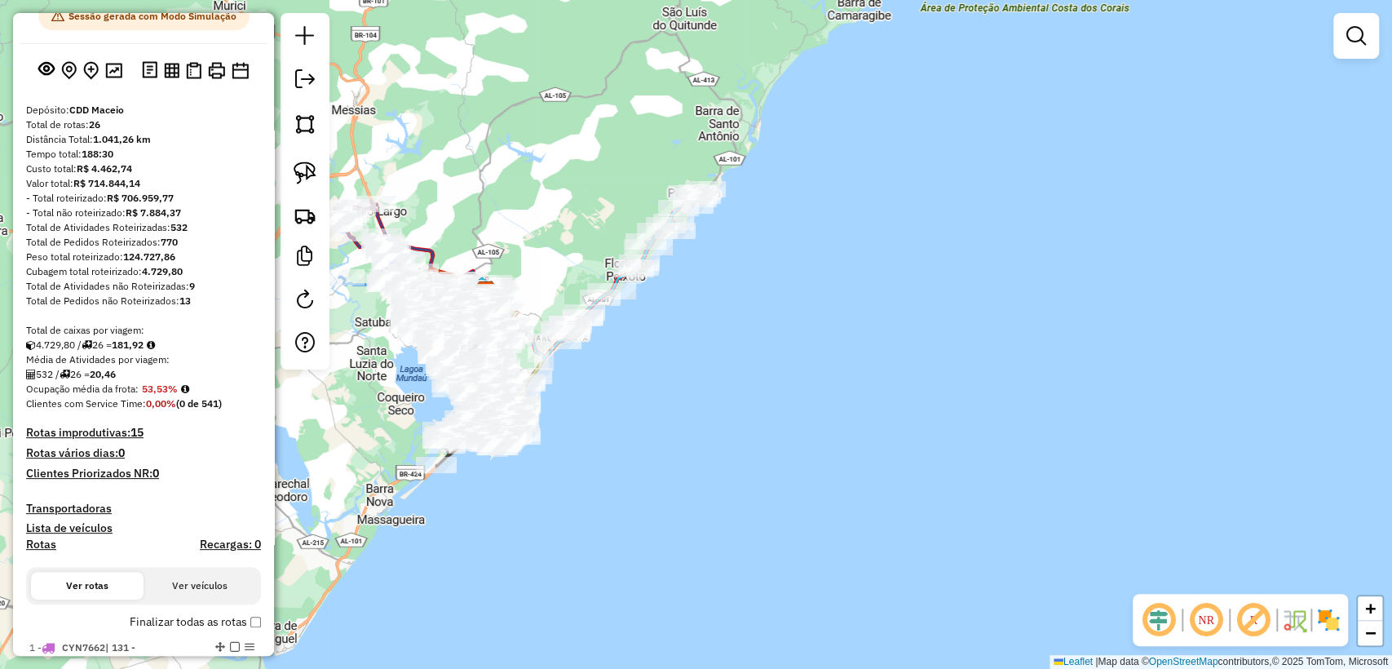
scroll to position [0, 0]
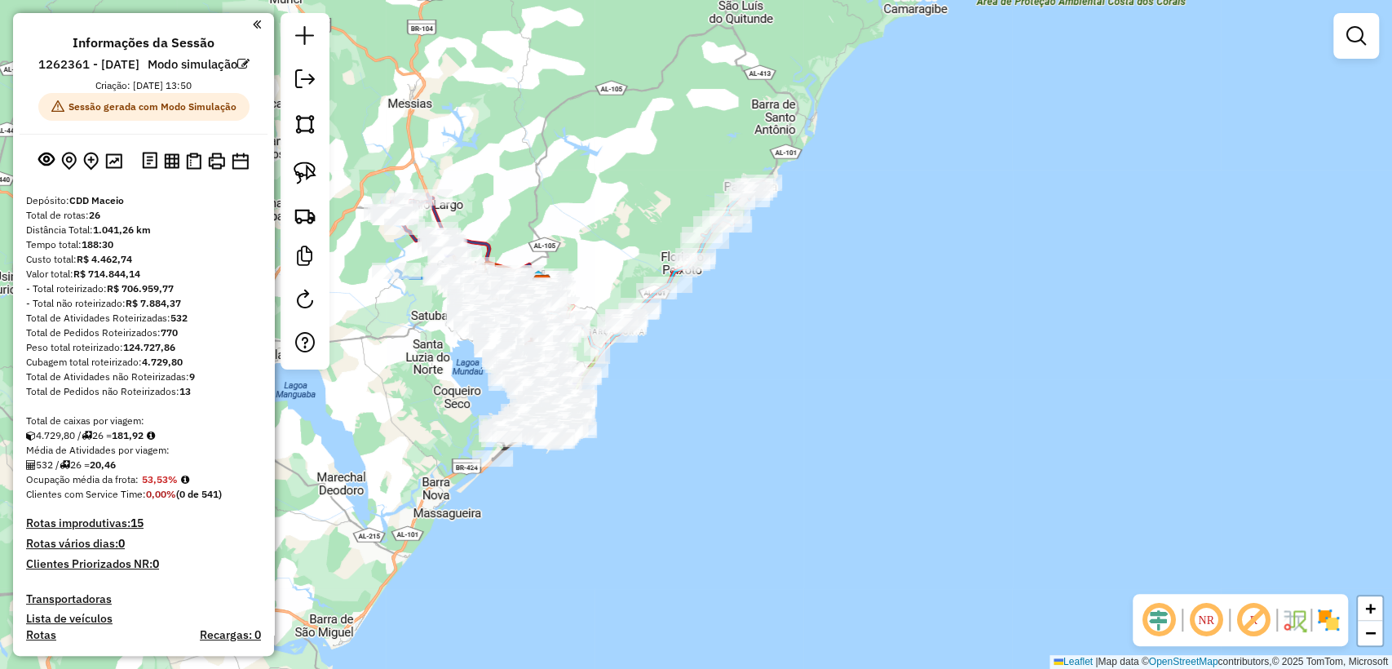
drag, startPoint x: 359, startPoint y: 407, endPoint x: 415, endPoint y: 399, distance: 56.7
click at [415, 399] on div "Janela de atendimento Grade de atendimento Capacidade Transportadoras Veículos …" at bounding box center [696, 334] width 1392 height 669
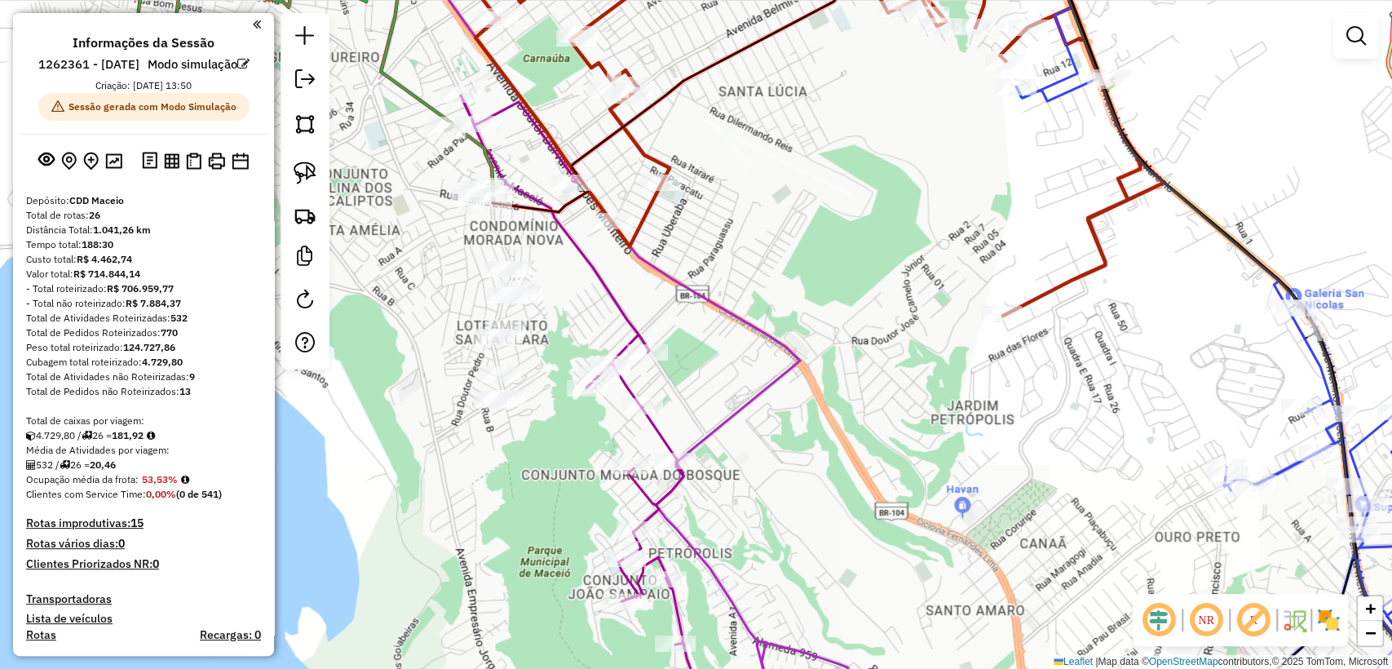
drag, startPoint x: 306, startPoint y: 171, endPoint x: 440, endPoint y: 254, distance: 157.7
click at [307, 171] on img at bounding box center [305, 172] width 23 height 23
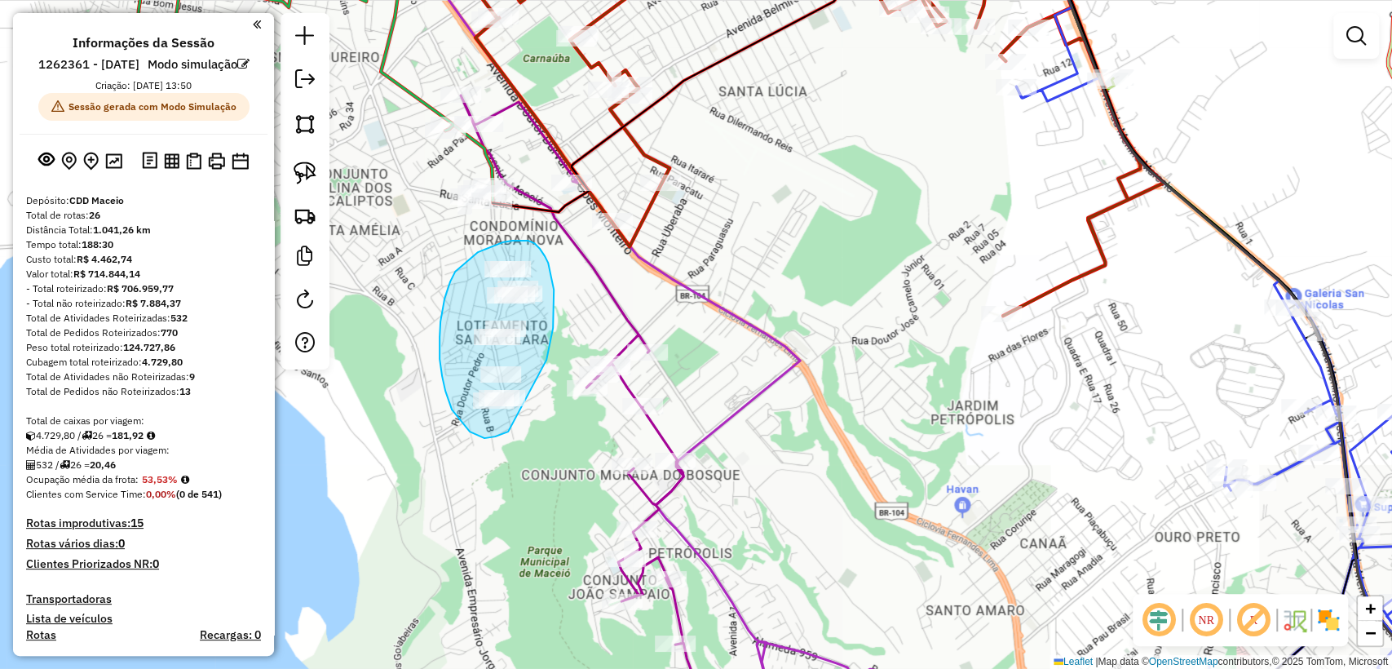
drag, startPoint x: 548, startPoint y: 354, endPoint x: 510, endPoint y: 431, distance: 86.4
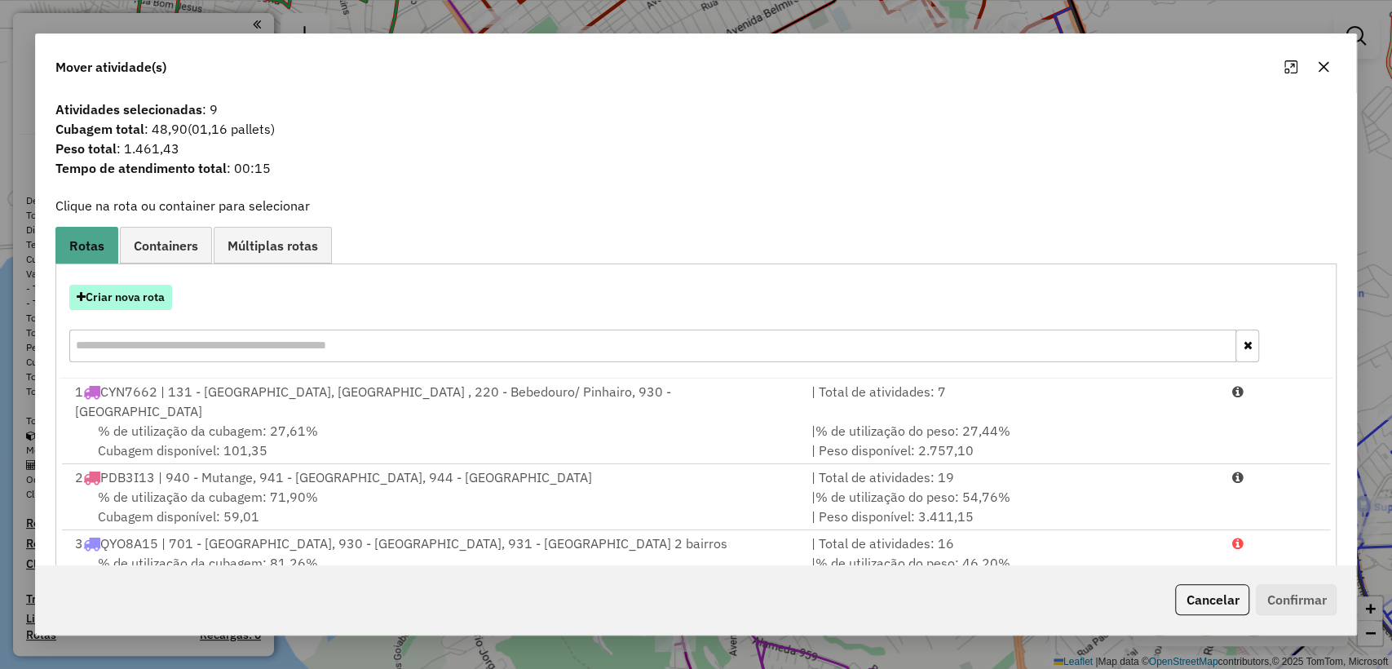
click at [132, 295] on button "Criar nova rota" at bounding box center [120, 297] width 103 height 25
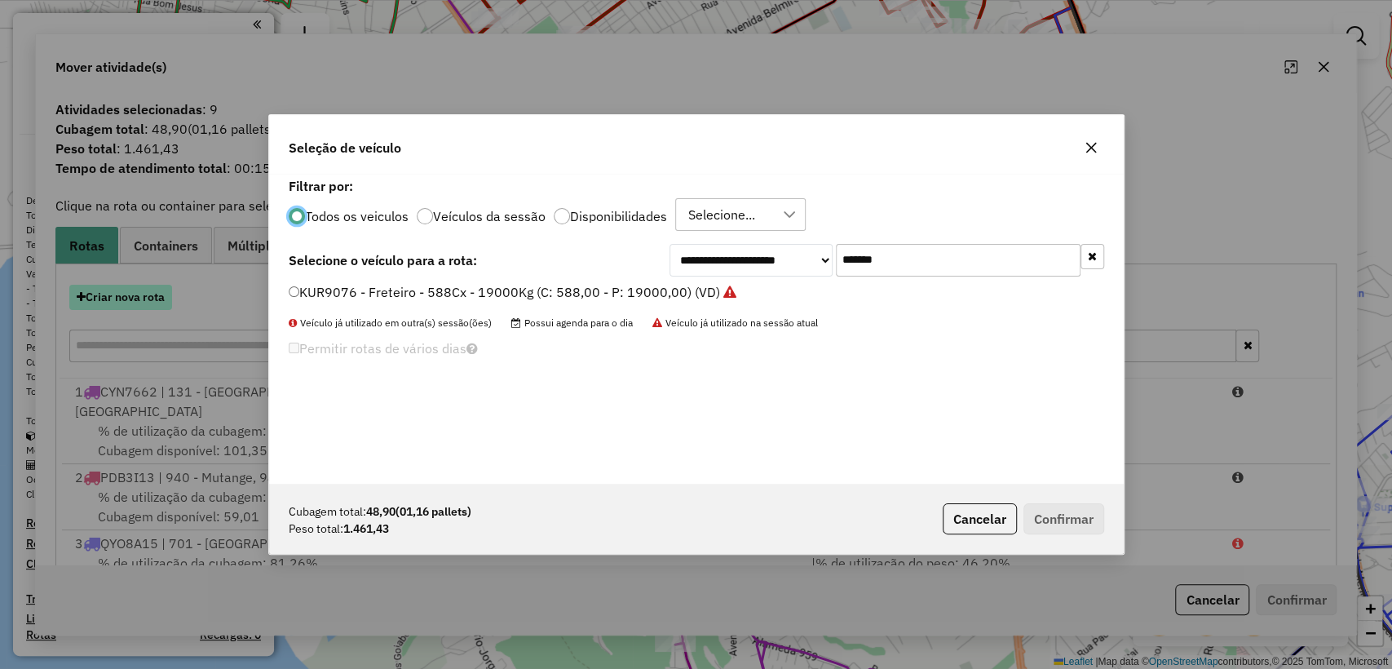
scroll to position [8, 5]
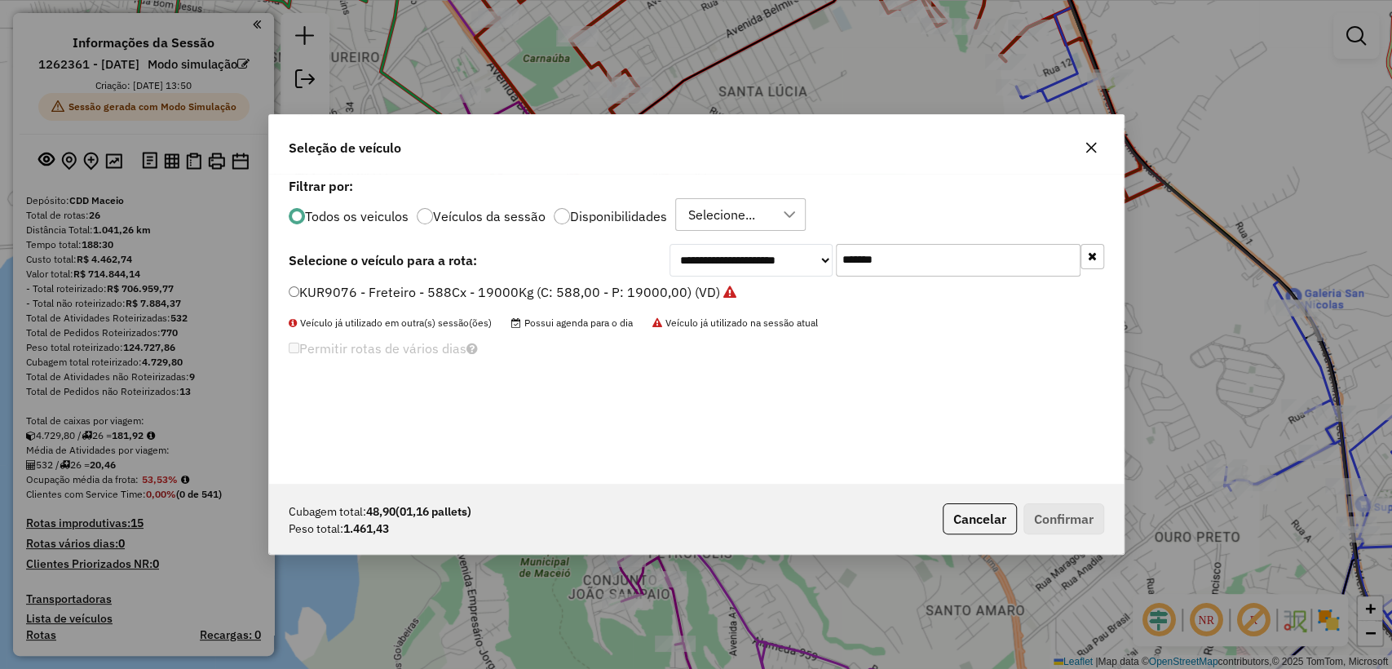
click at [897, 269] on input "*******" at bounding box center [958, 260] width 245 height 33
paste input "text"
type input "*******"
click at [424, 286] on label "SHB4B71 - F. Fixa - 70Cx - 1470Kg (C: 70,00 - P: 1470,00) (VD)" at bounding box center [491, 292] width 404 height 20
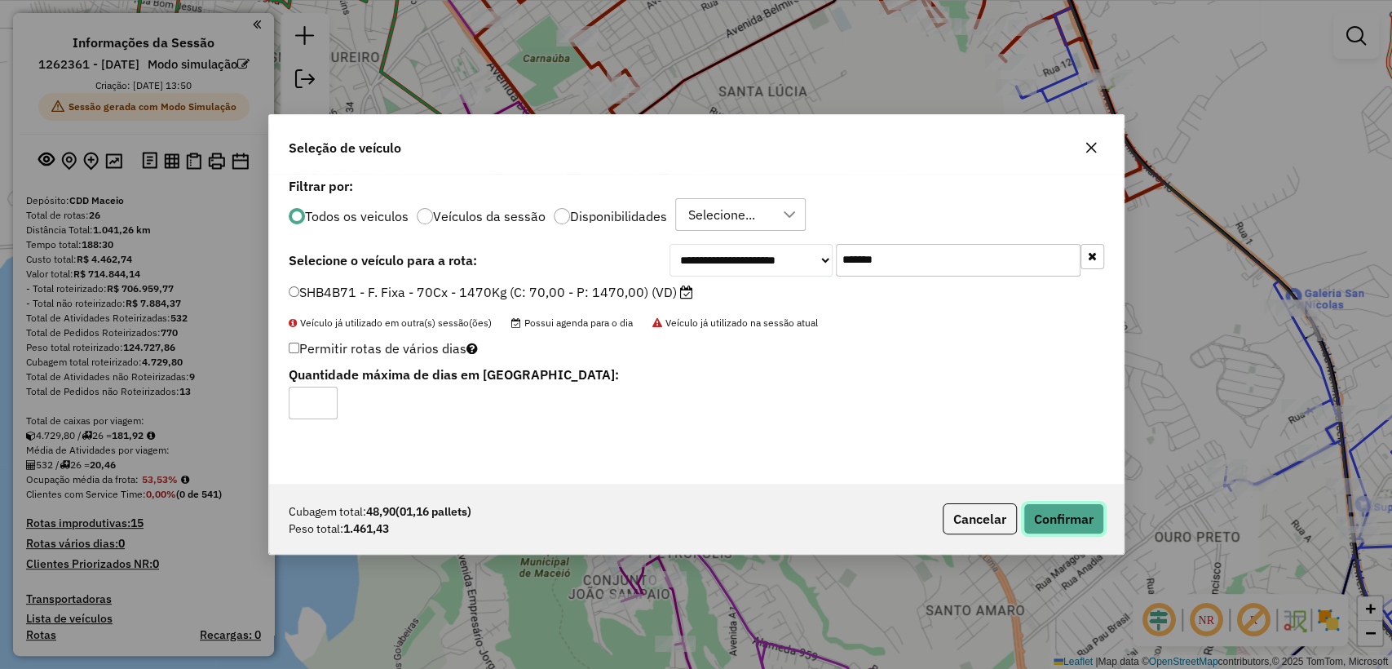
click at [1044, 505] on button "Confirmar" at bounding box center [1063, 518] width 81 height 31
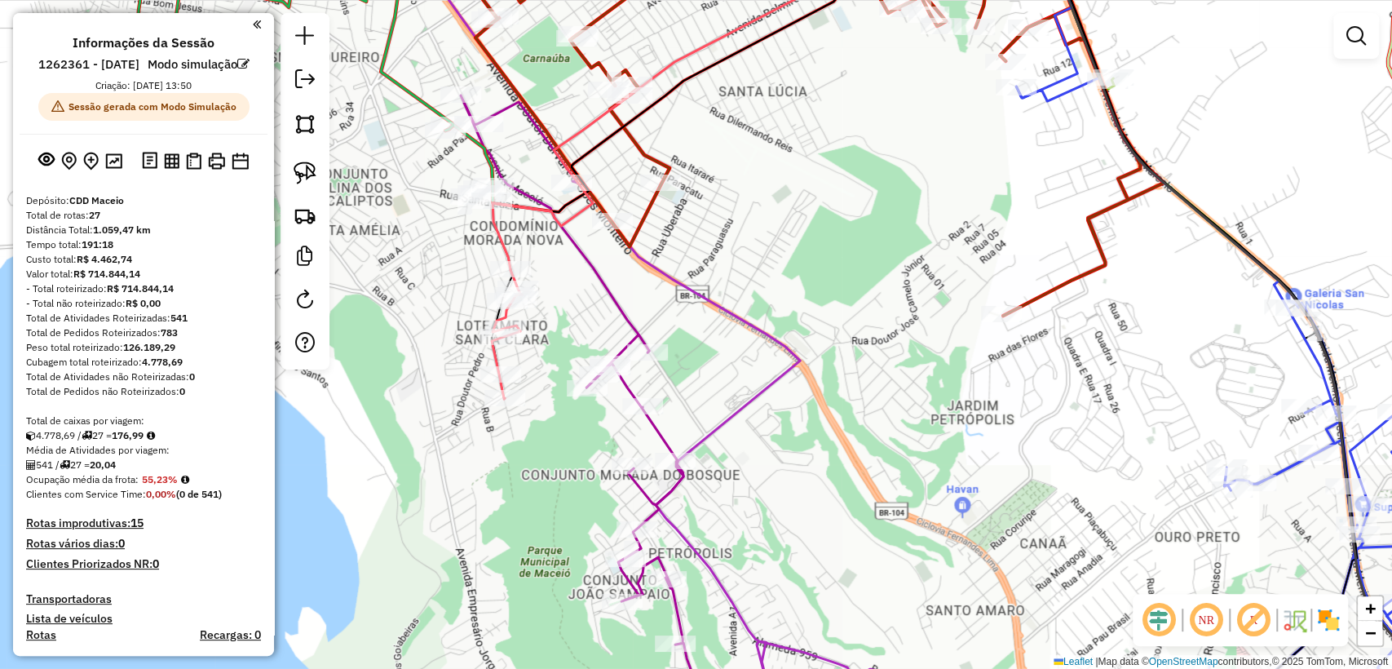
click at [501, 241] on icon at bounding box center [657, 101] width 331 height 337
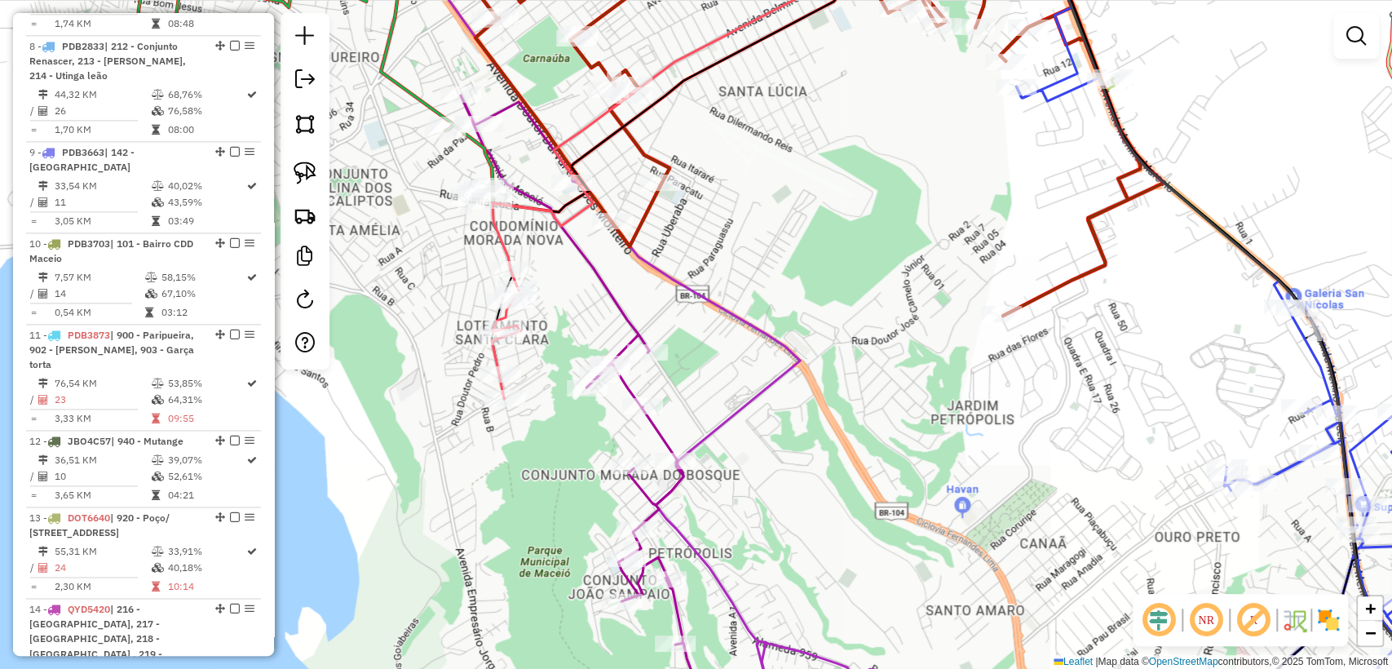
select select "**********"
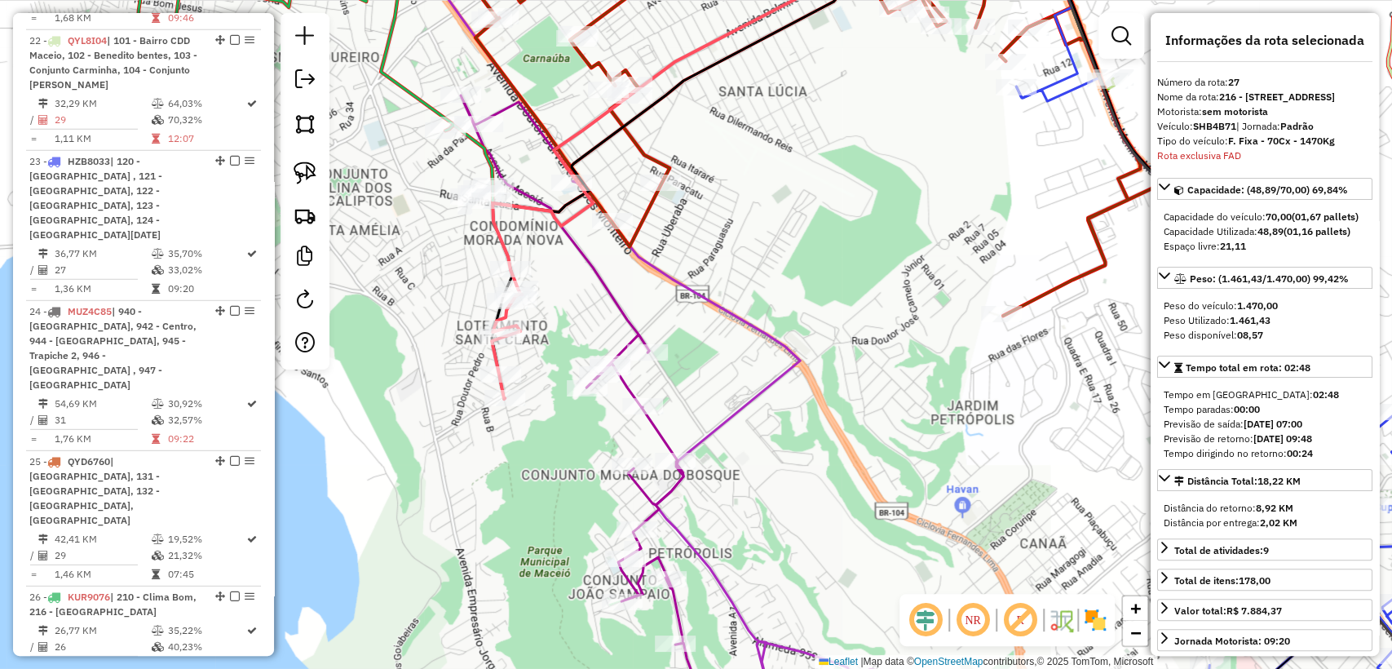
scroll to position [3016, 0]
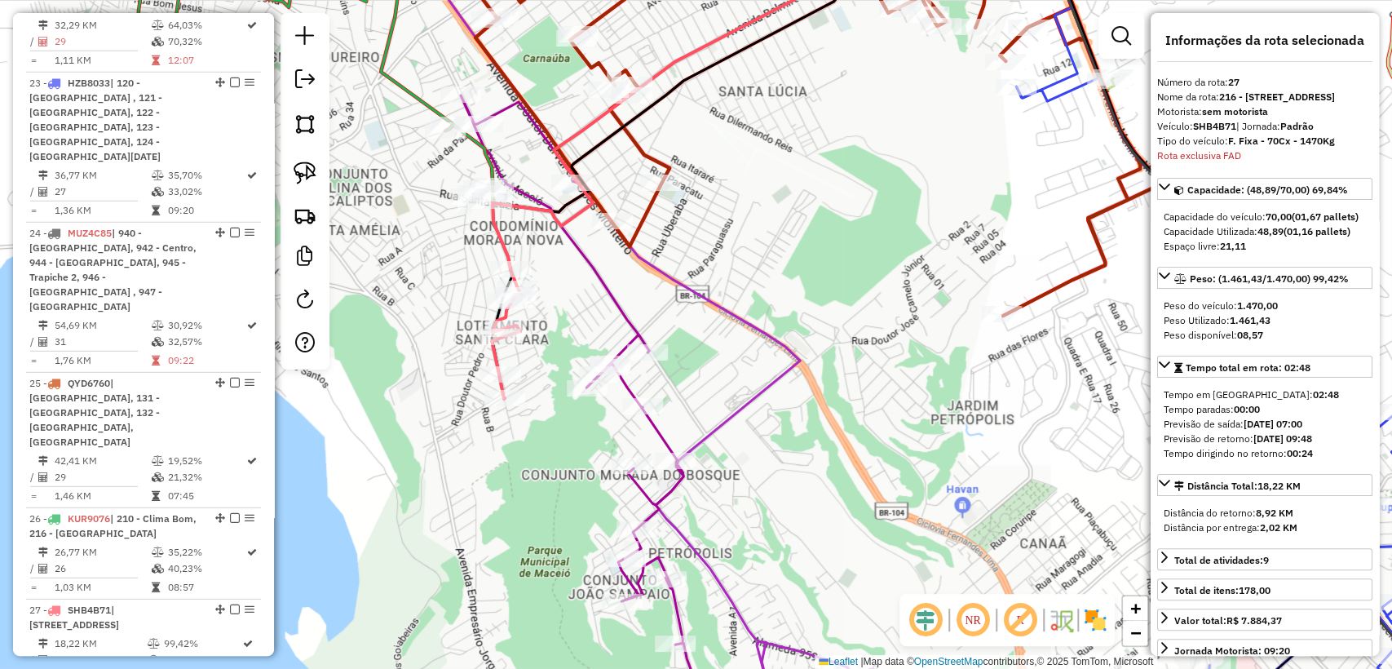
click at [439, 309] on div "Janela de atendimento Grade de atendimento Capacidade Transportadoras Veículos …" at bounding box center [696, 334] width 1392 height 669
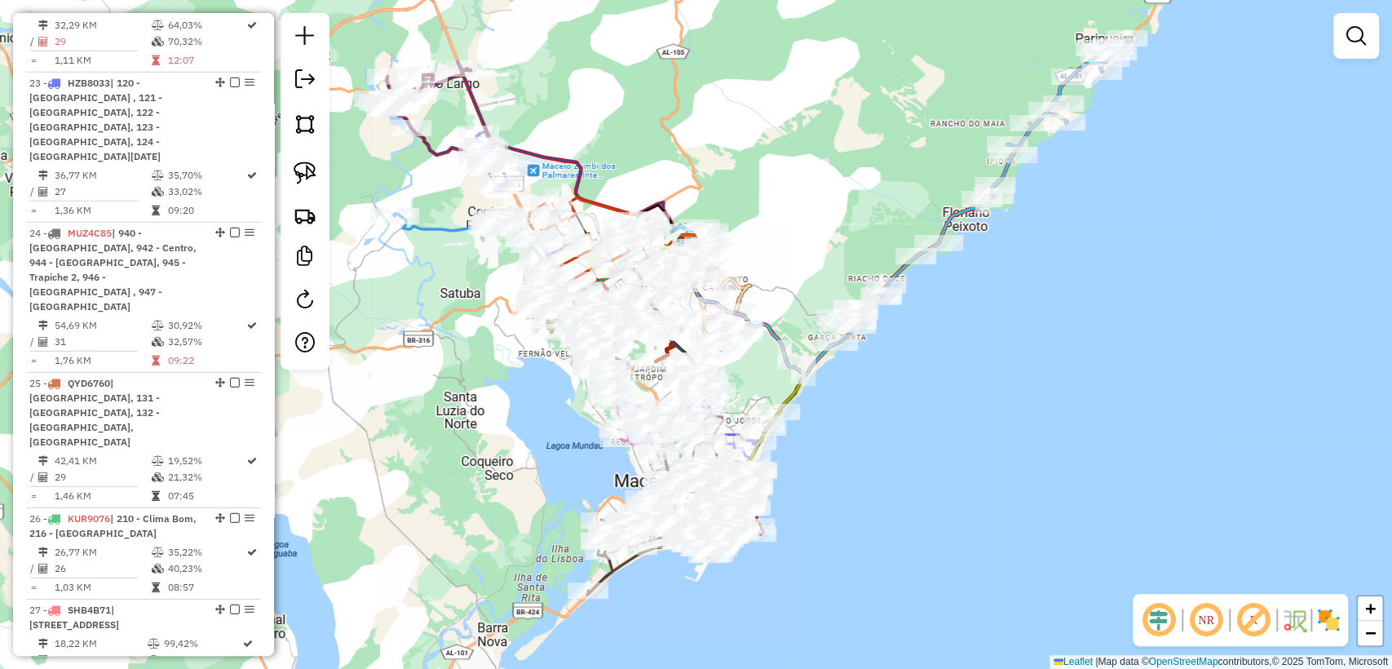
drag, startPoint x: 395, startPoint y: 385, endPoint x: 457, endPoint y: 373, distance: 63.8
click at [457, 373] on div "Janela de atendimento Grade de atendimento Capacidade Transportadoras Veículos …" at bounding box center [696, 334] width 1392 height 669
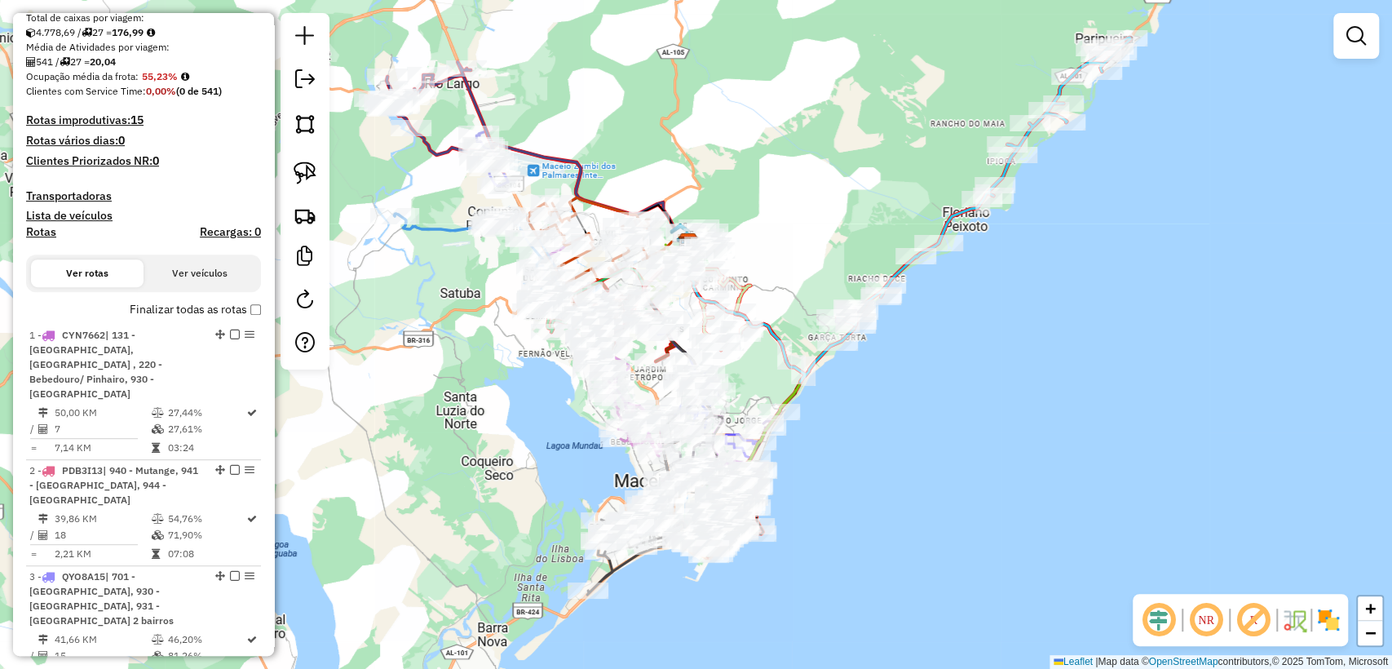
scroll to position [117, 0]
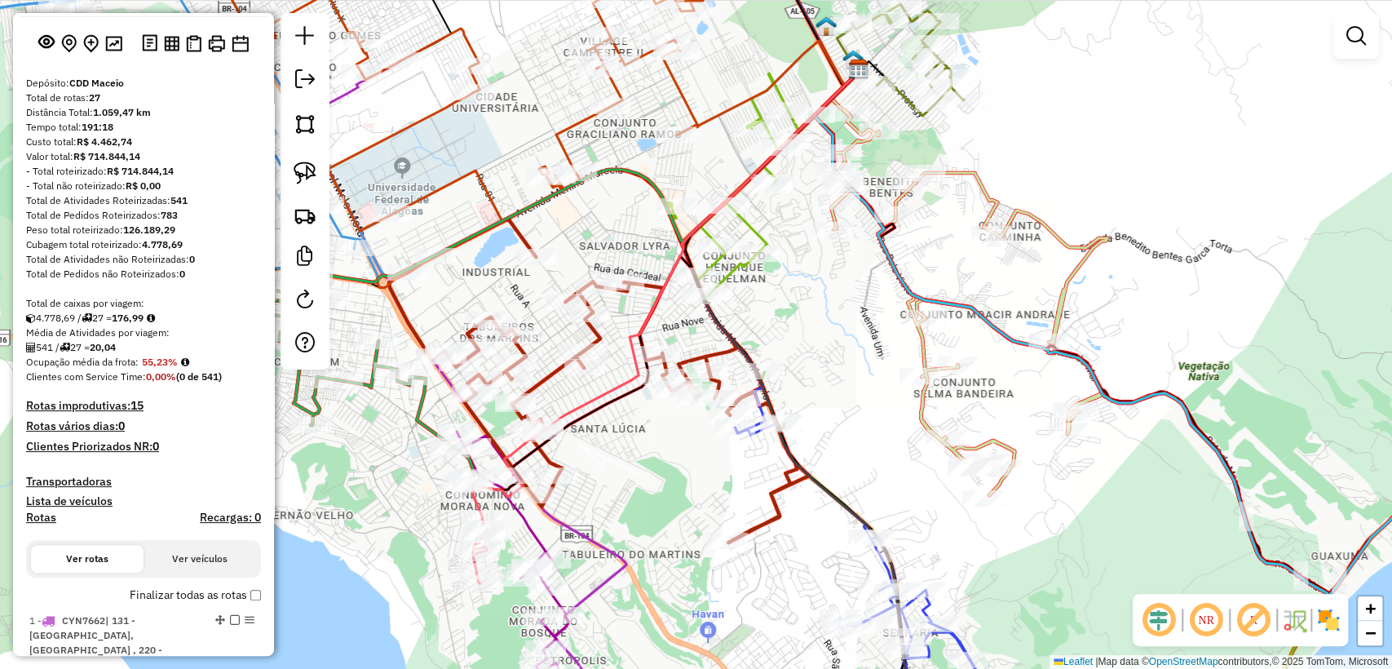
drag, startPoint x: 640, startPoint y: 252, endPoint x: 634, endPoint y: 236, distance: 16.5
click at [639, 250] on div "Janela de atendimento Grade de atendimento Capacidade Transportadoras Veículos …" at bounding box center [696, 334] width 1392 height 669
click at [568, 130] on icon at bounding box center [457, 109] width 490 height 353
select select "**********"
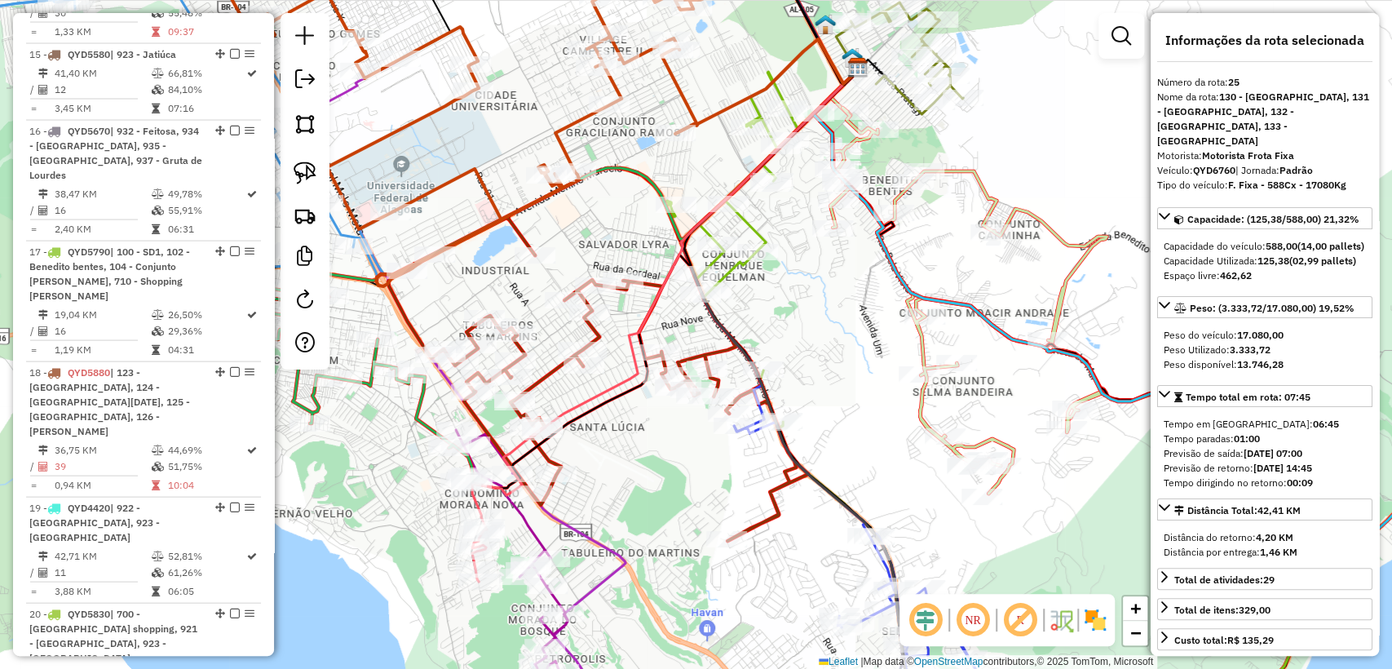
scroll to position [3016, 0]
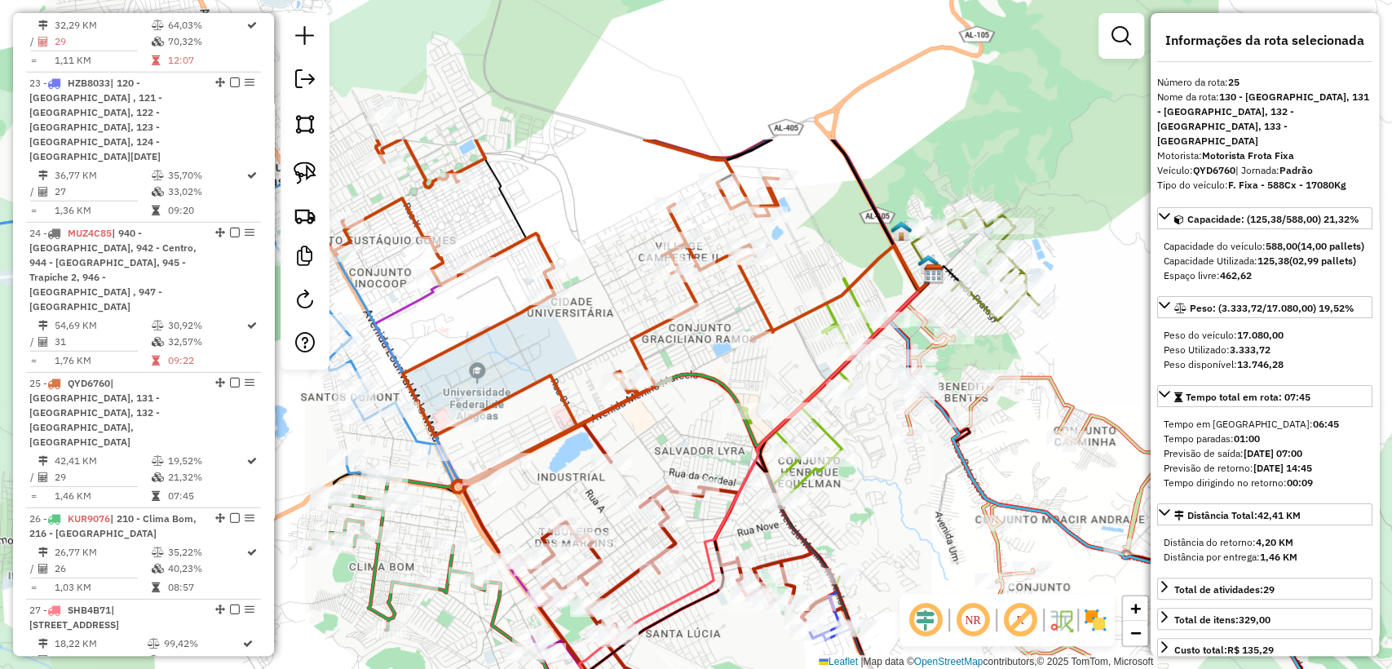
drag, startPoint x: 548, startPoint y: 85, endPoint x: 624, endPoint y: 291, distance: 219.8
click at [624, 291] on div "Janela de atendimento Grade de atendimento Capacidade Transportadoras Veículos …" at bounding box center [696, 334] width 1392 height 669
click at [621, 289] on div "Janela de atendimento Grade de atendimento Capacidade Transportadoras Veículos …" at bounding box center [696, 334] width 1392 height 669
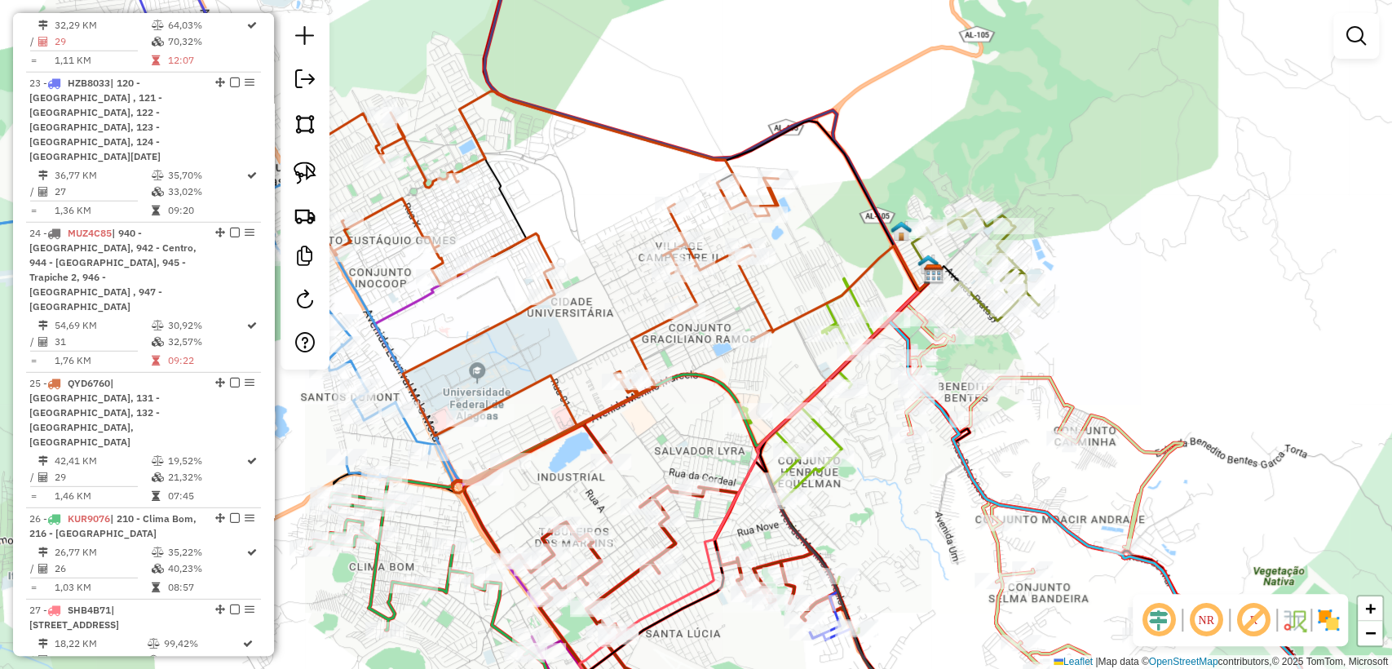
click at [514, 245] on icon at bounding box center [533, 291] width 490 height 401
select select "**********"
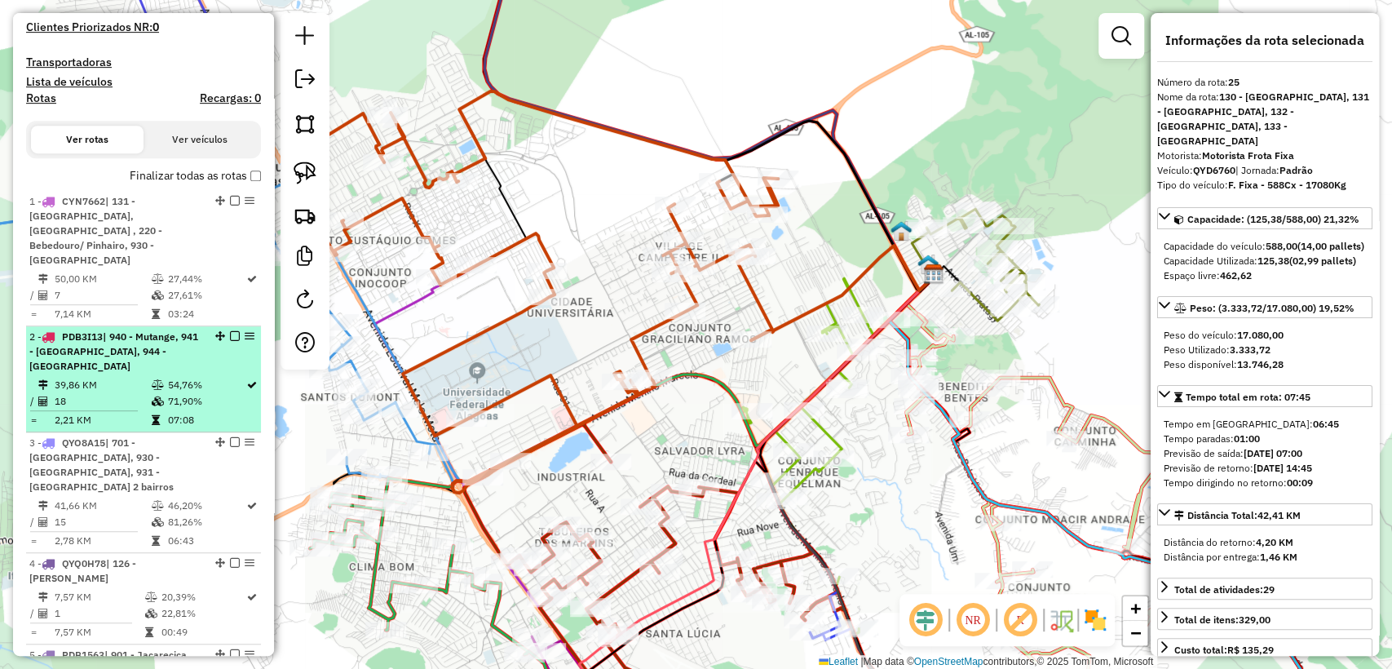
scroll to position [543, 0]
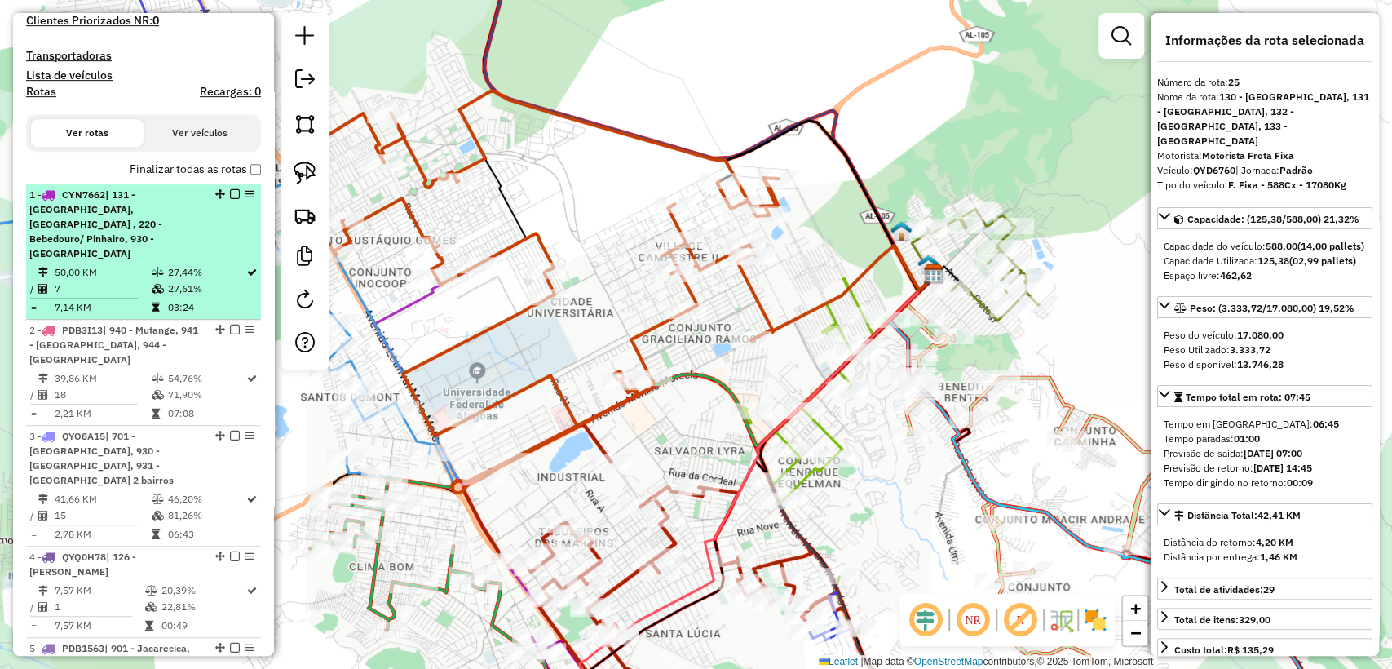
click at [220, 235] on div "1 - CYN7662 | 131 - Cidade Universitária, 218 - Santo Amaro , 220 - Bebedouro/ …" at bounding box center [143, 224] width 228 height 73
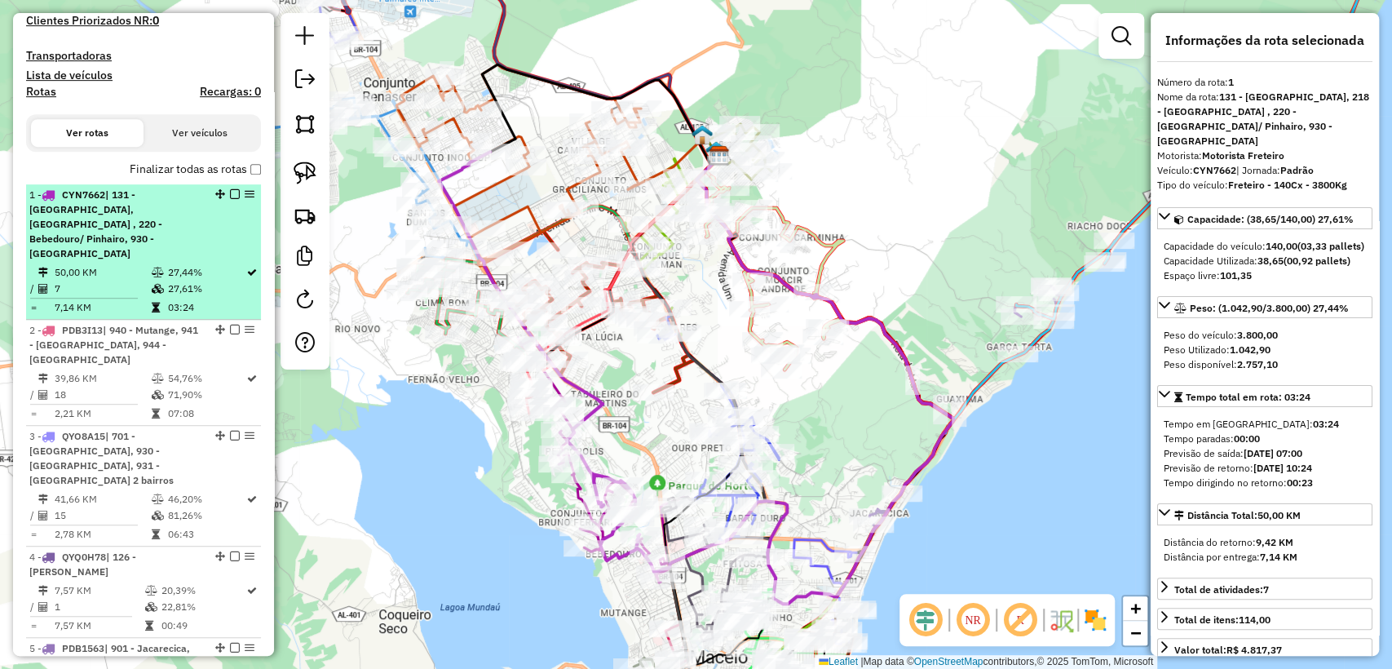
click at [230, 199] on em at bounding box center [235, 194] width 10 height 10
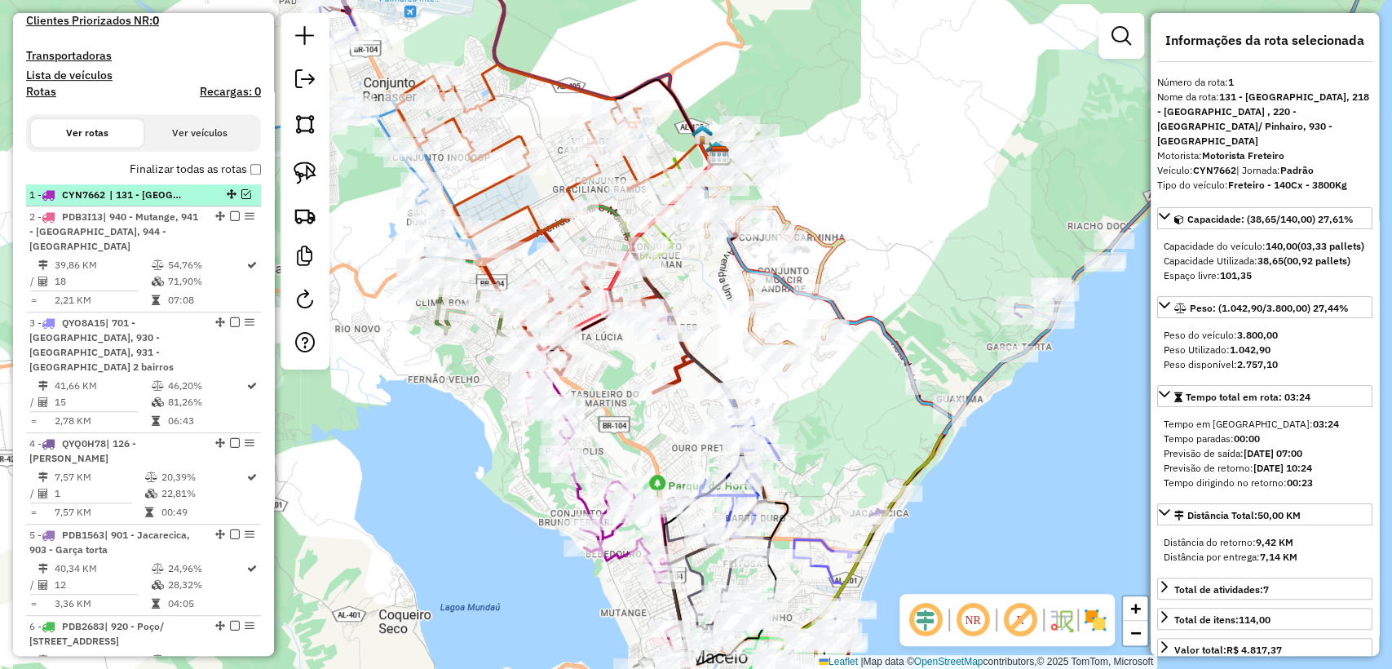
click at [241, 199] on em at bounding box center [246, 194] width 10 height 10
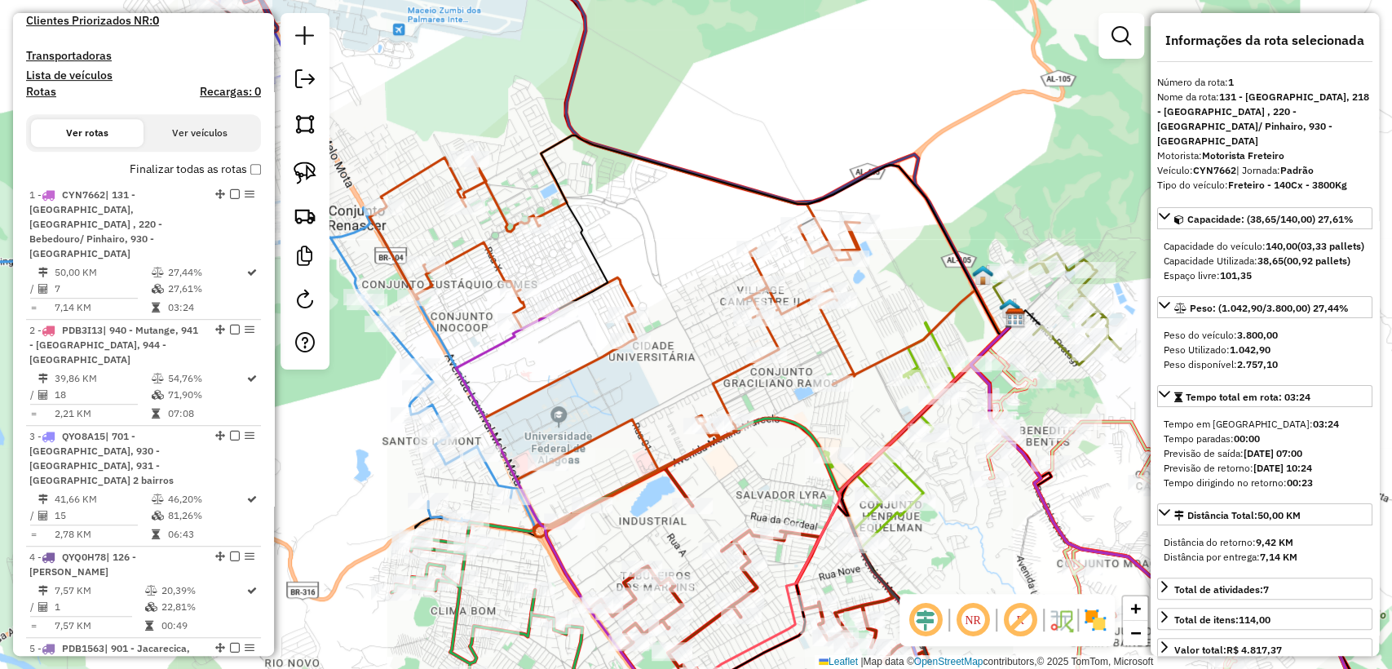
click at [1098, 621] on img at bounding box center [1095, 620] width 26 height 26
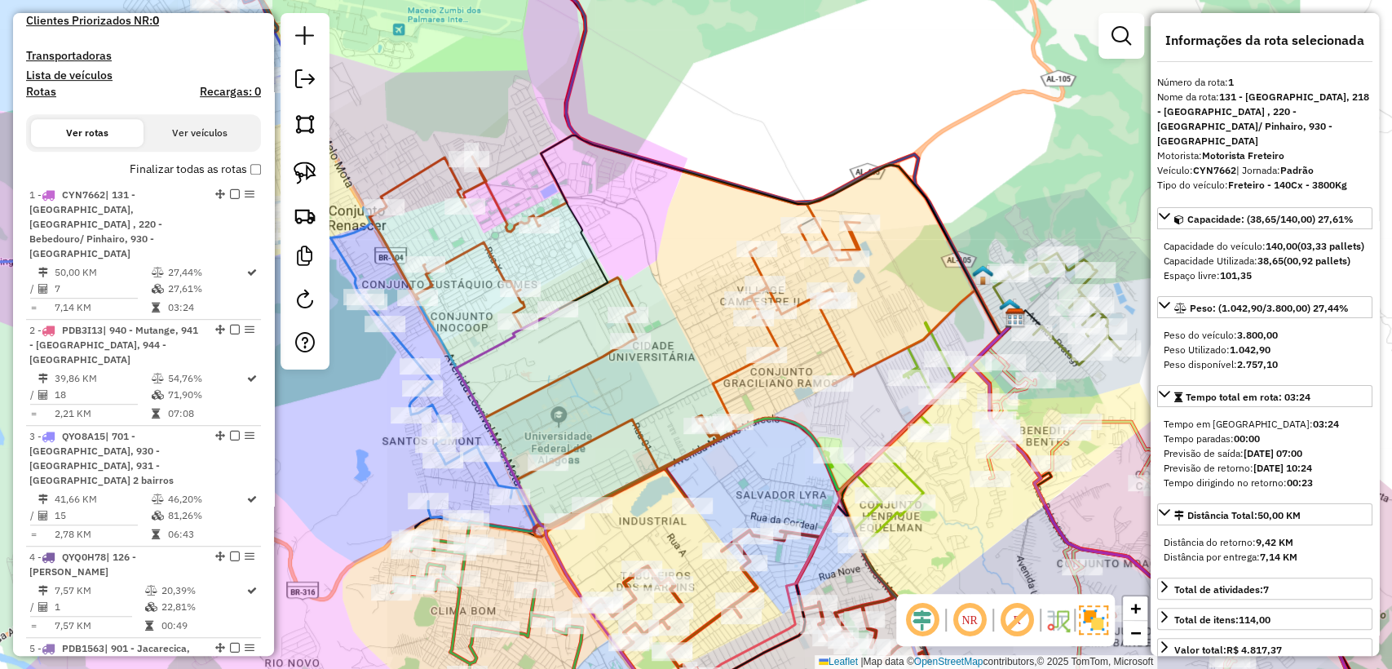
click at [1098, 621] on img at bounding box center [1093, 619] width 29 height 29
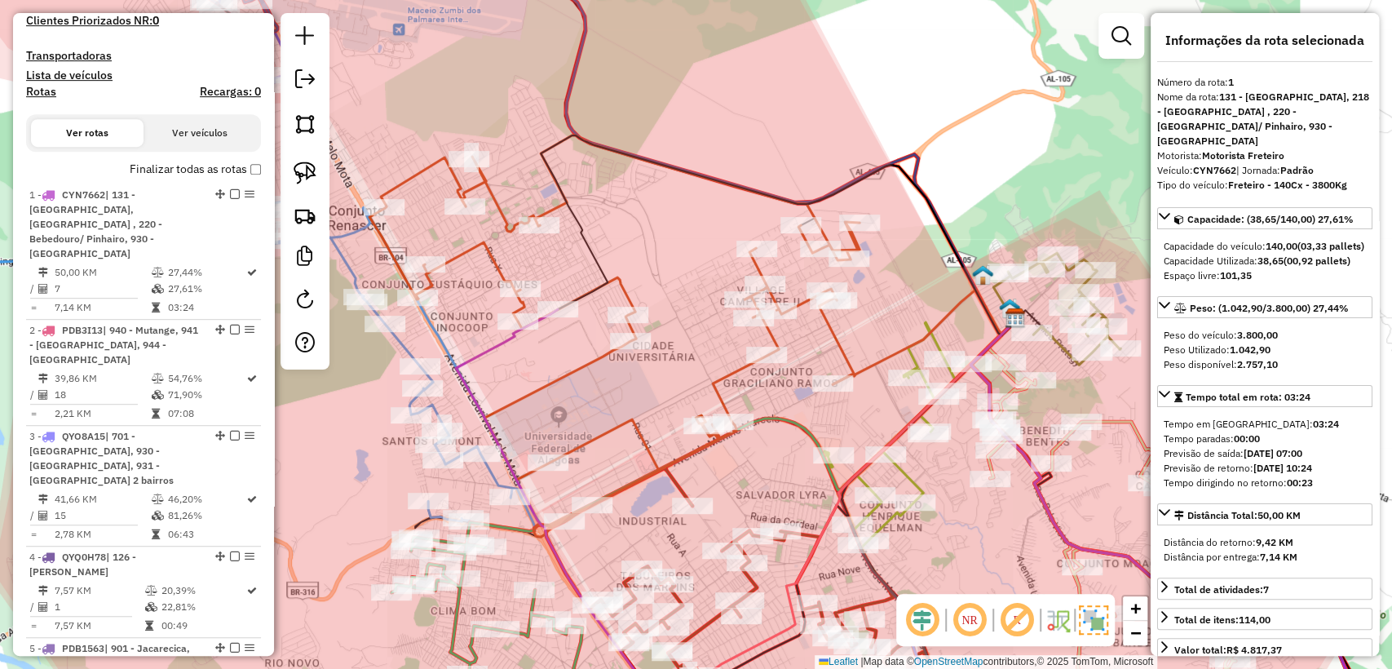
click at [1098, 621] on img at bounding box center [1093, 619] width 29 height 29
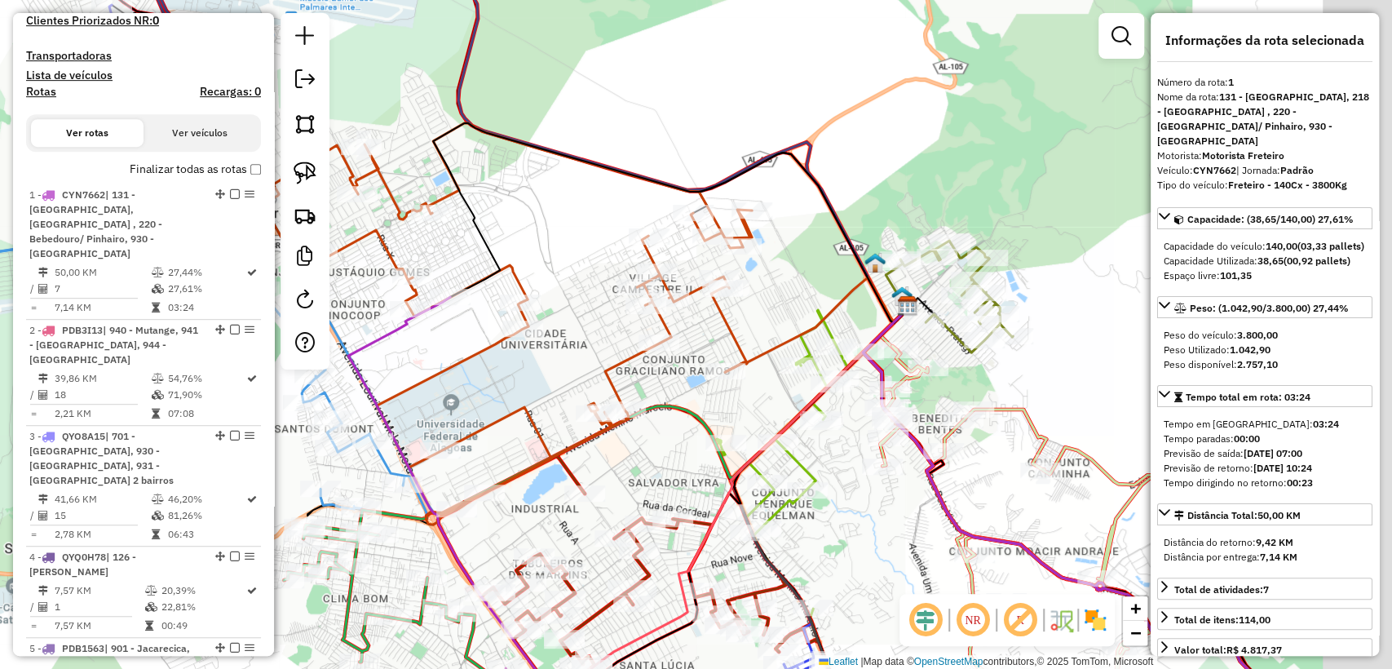
drag, startPoint x: 947, startPoint y: 516, endPoint x: 845, endPoint y: 509, distance: 101.4
click at [845, 509] on div "Janela de atendimento Grade de atendimento Capacidade Transportadoras Veículos …" at bounding box center [696, 334] width 1392 height 669
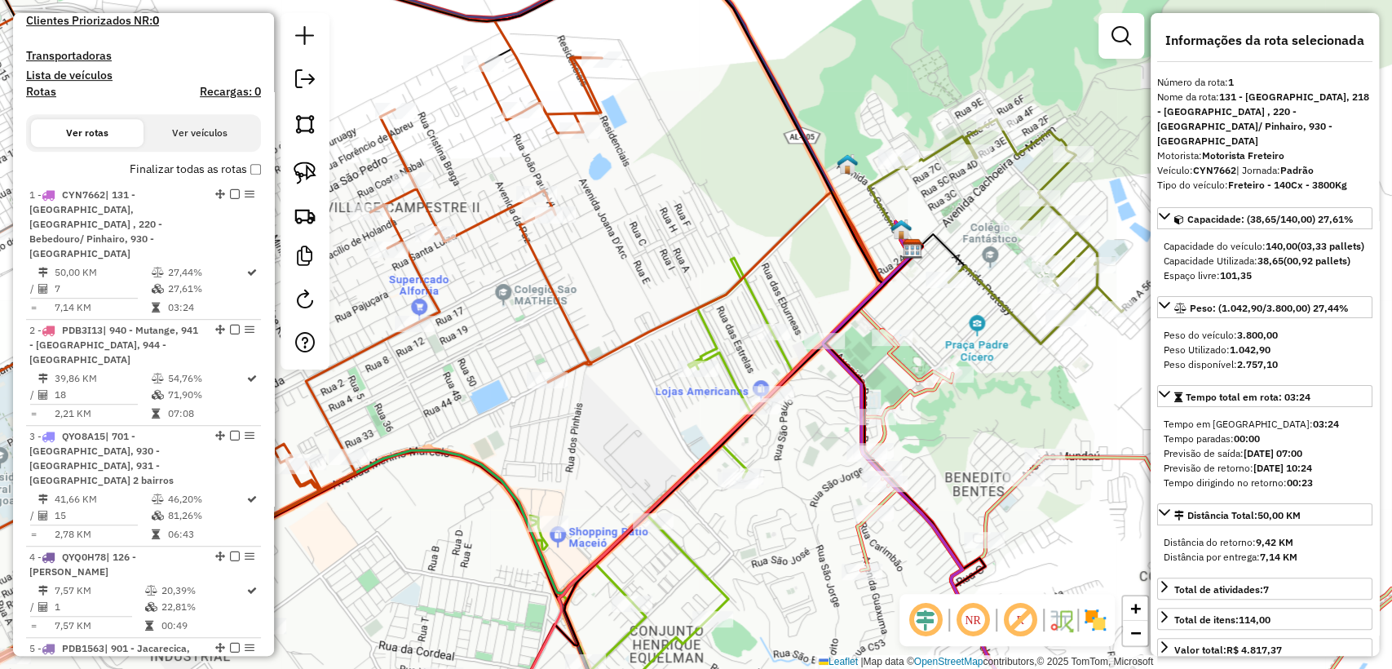
click at [759, 306] on icon at bounding box center [676, 497] width 296 height 478
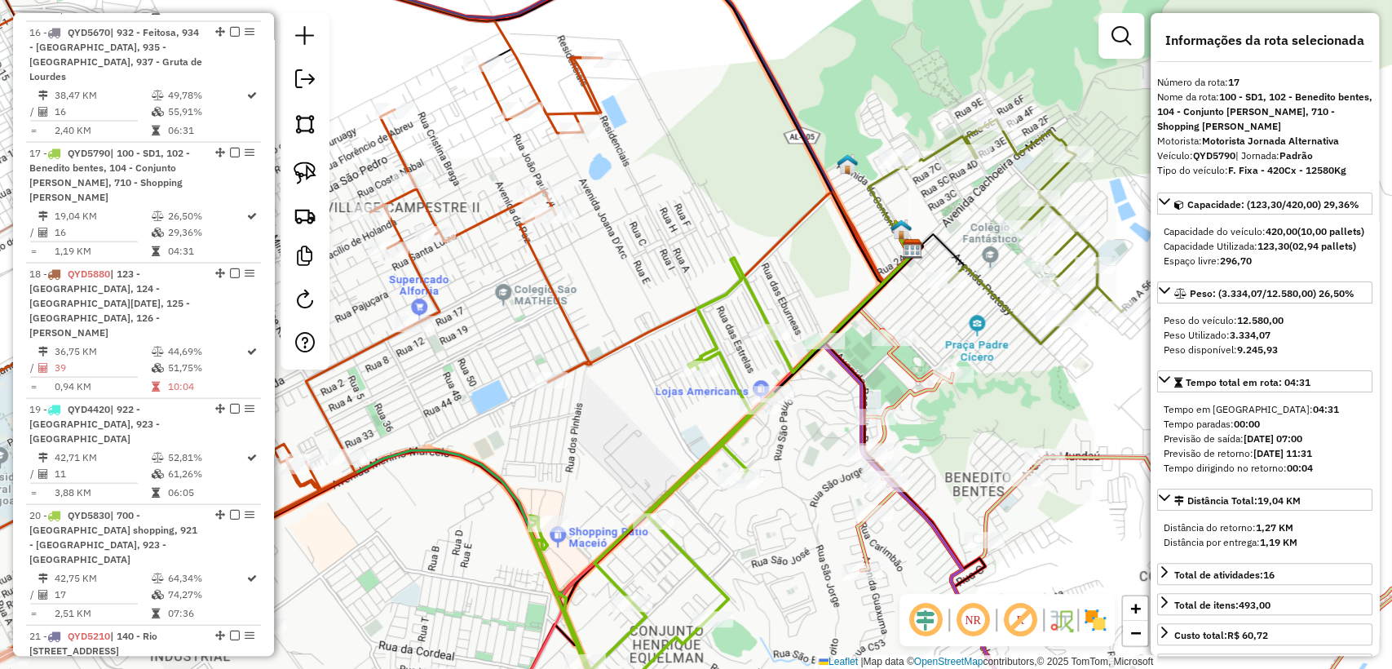
scroll to position [2341, 0]
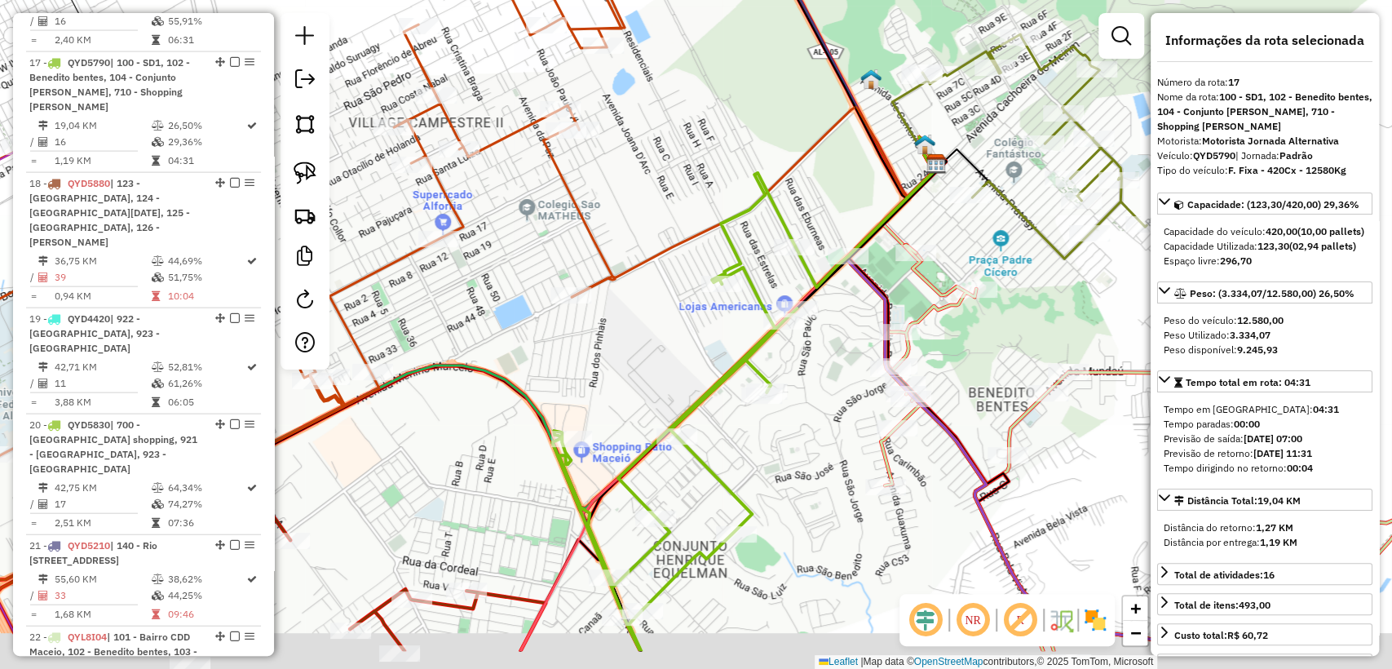
drag, startPoint x: 579, startPoint y: 406, endPoint x: 602, endPoint y: 290, distance: 118.2
click at [602, 290] on div "Janela de atendimento Grade de atendimento Capacidade Transportadoras Veículos …" at bounding box center [696, 334] width 1392 height 669
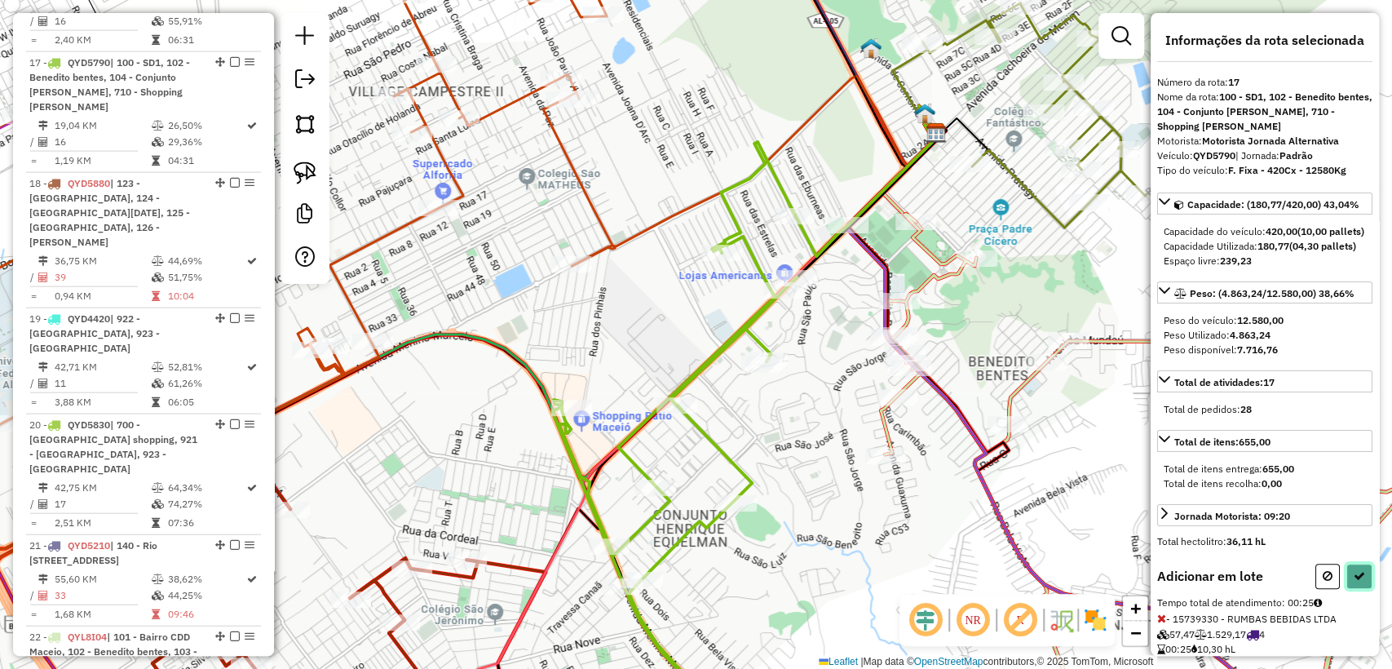
click at [1351, 589] on button at bounding box center [1359, 575] width 26 height 25
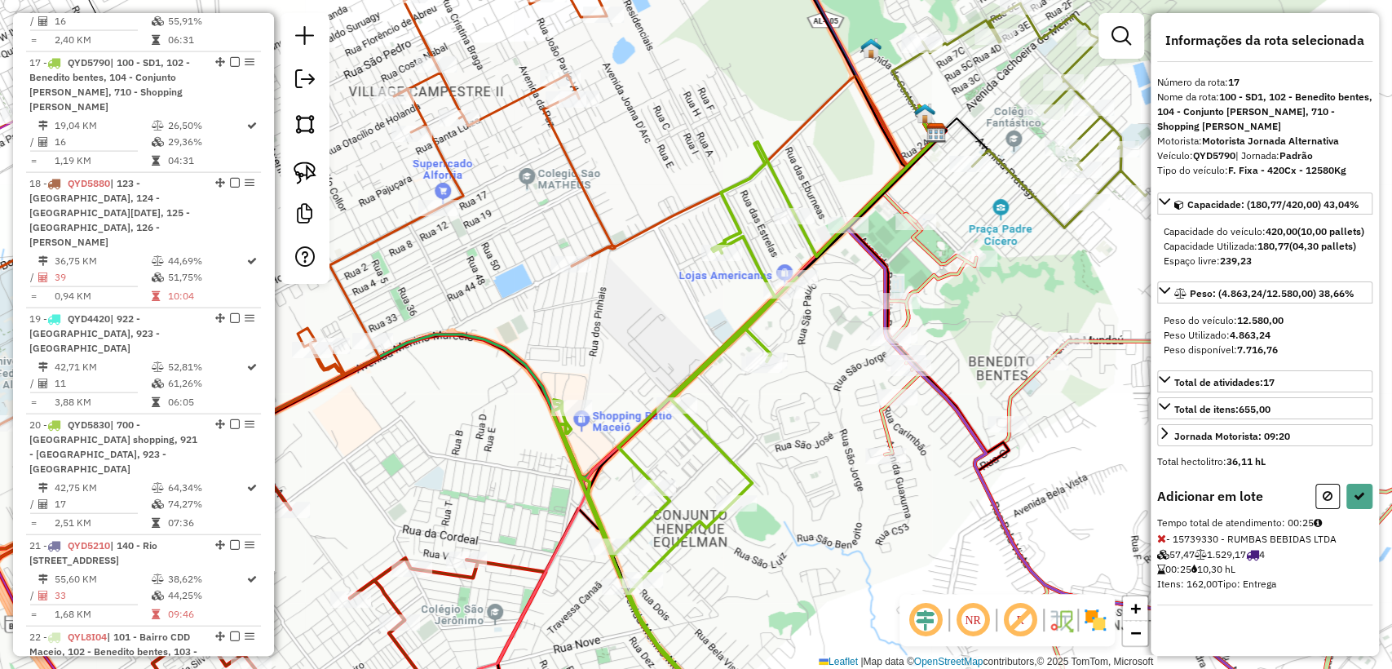
select select "**********"
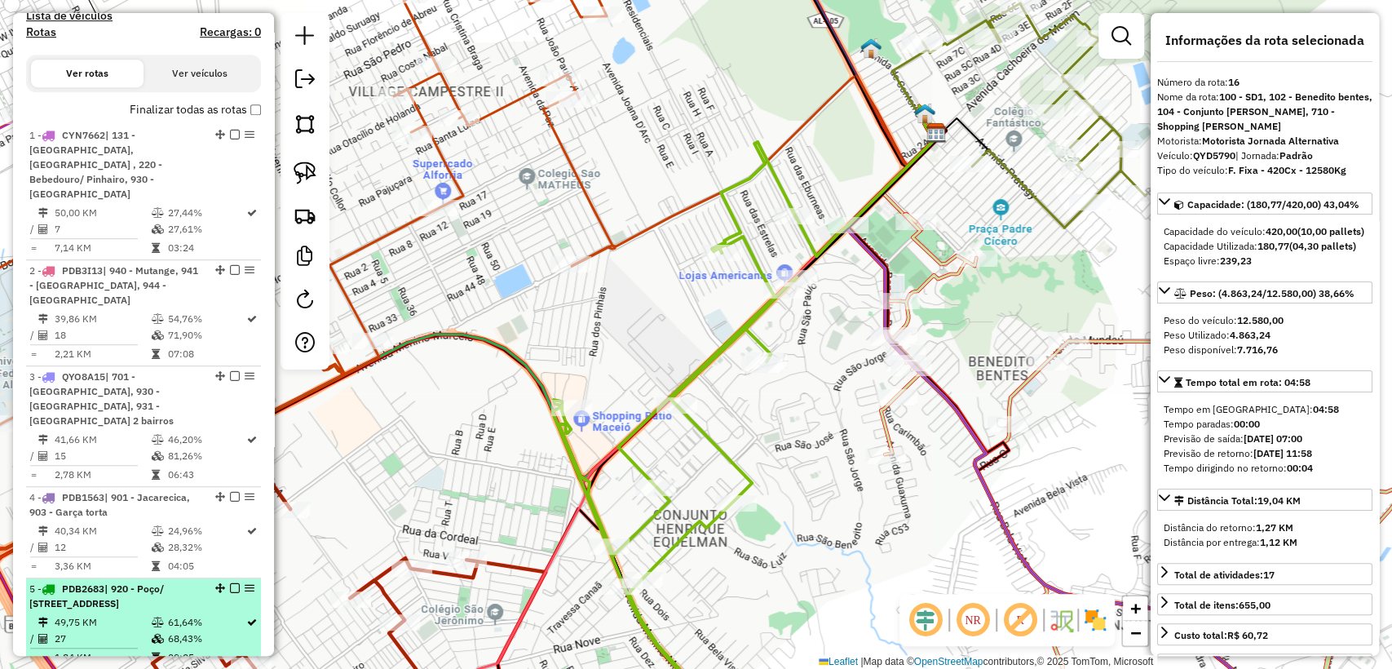
scroll to position [0, 0]
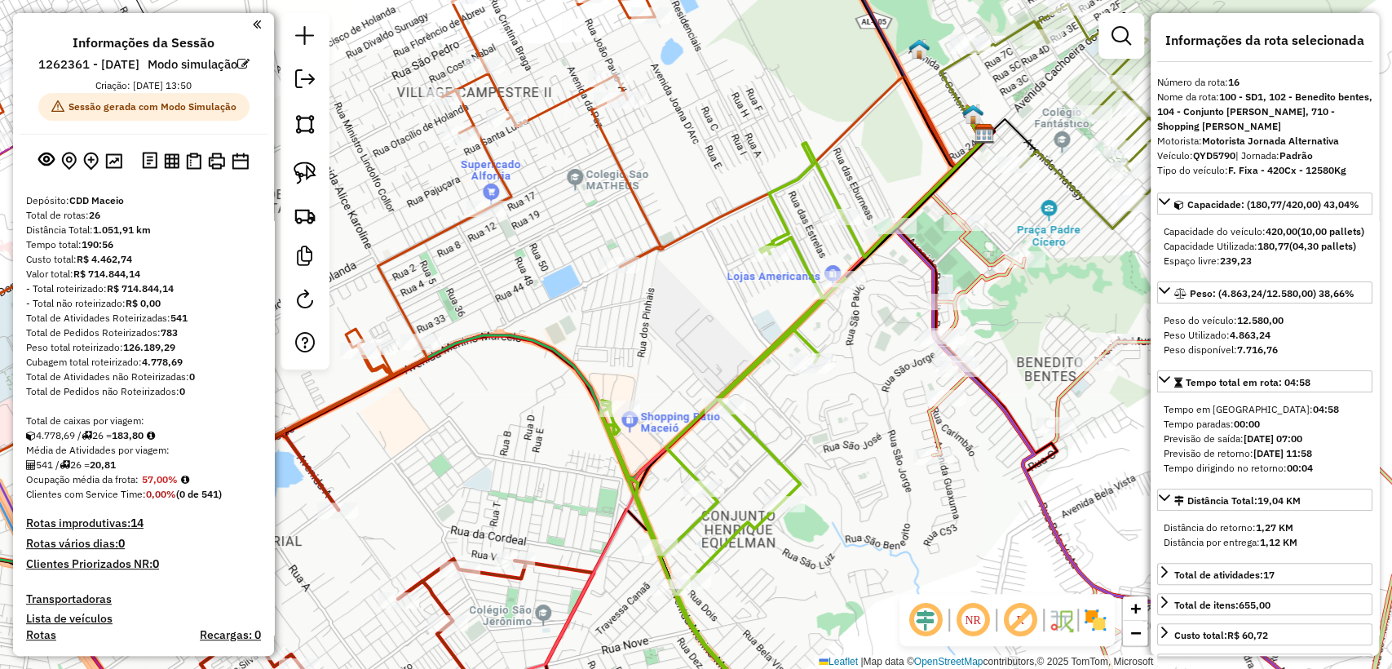
drag, startPoint x: 565, startPoint y: 334, endPoint x: 613, endPoint y: 335, distance: 48.1
click at [613, 335] on div "Janela de atendimento Grade de atendimento Capacidade Transportadoras Veículos …" at bounding box center [696, 334] width 1392 height 669
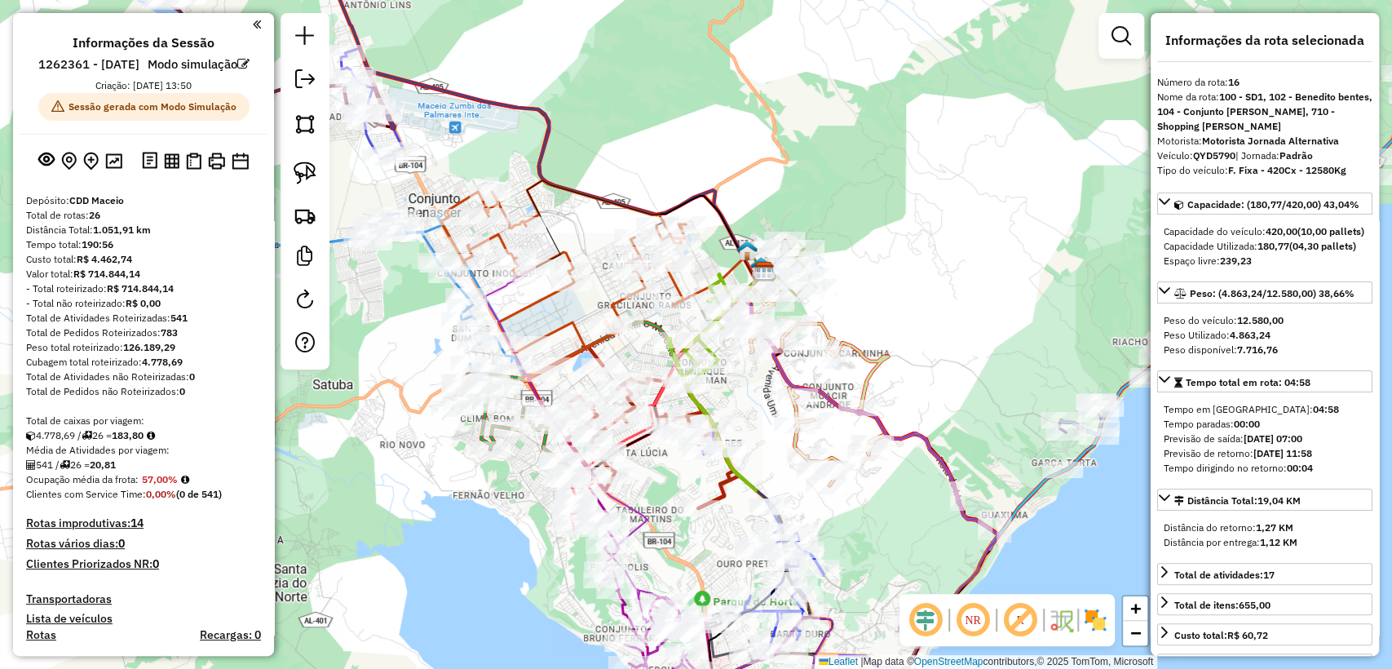
drag, startPoint x: 901, startPoint y: 332, endPoint x: 947, endPoint y: 307, distance: 52.2
click at [947, 307] on div "Janela de atendimento Grade de atendimento Capacidade Transportadoras Veículos …" at bounding box center [696, 334] width 1392 height 669
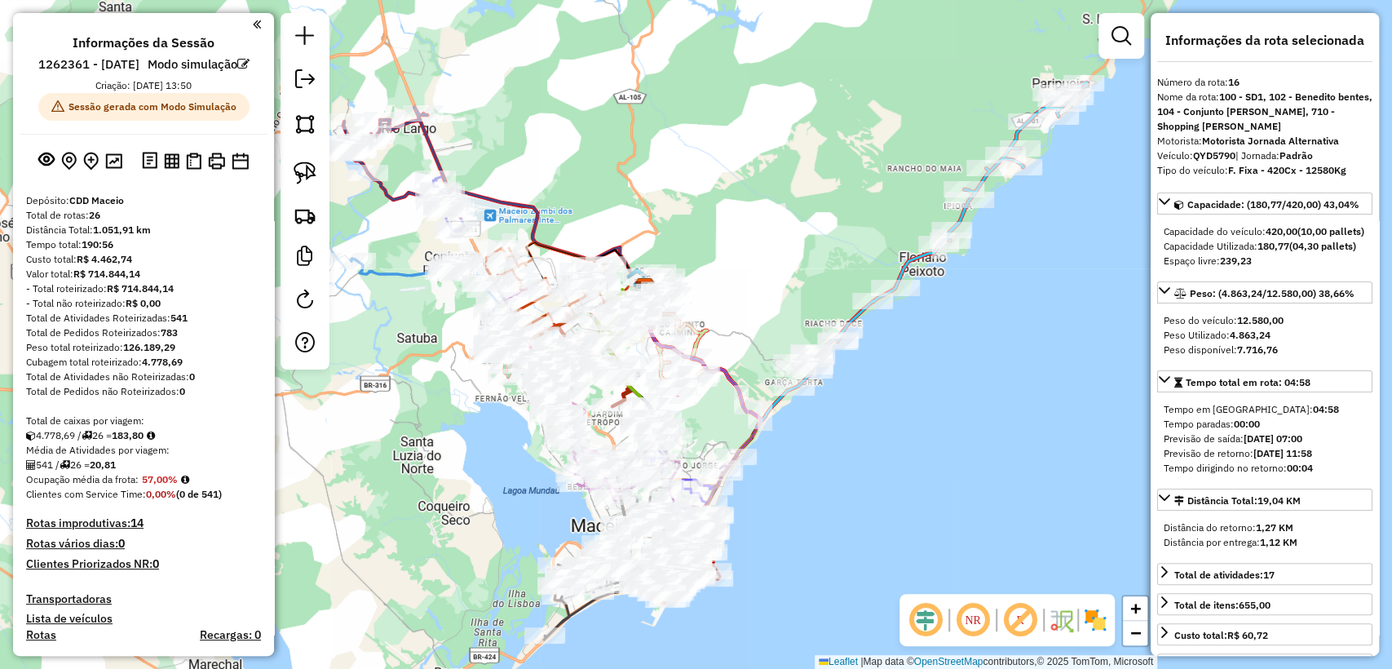
drag, startPoint x: 913, startPoint y: 285, endPoint x: 717, endPoint y: 295, distance: 195.9
click at [717, 295] on div "Janela de atendimento Grade de atendimento Capacidade Transportadoras Veículos …" at bounding box center [696, 334] width 1392 height 669
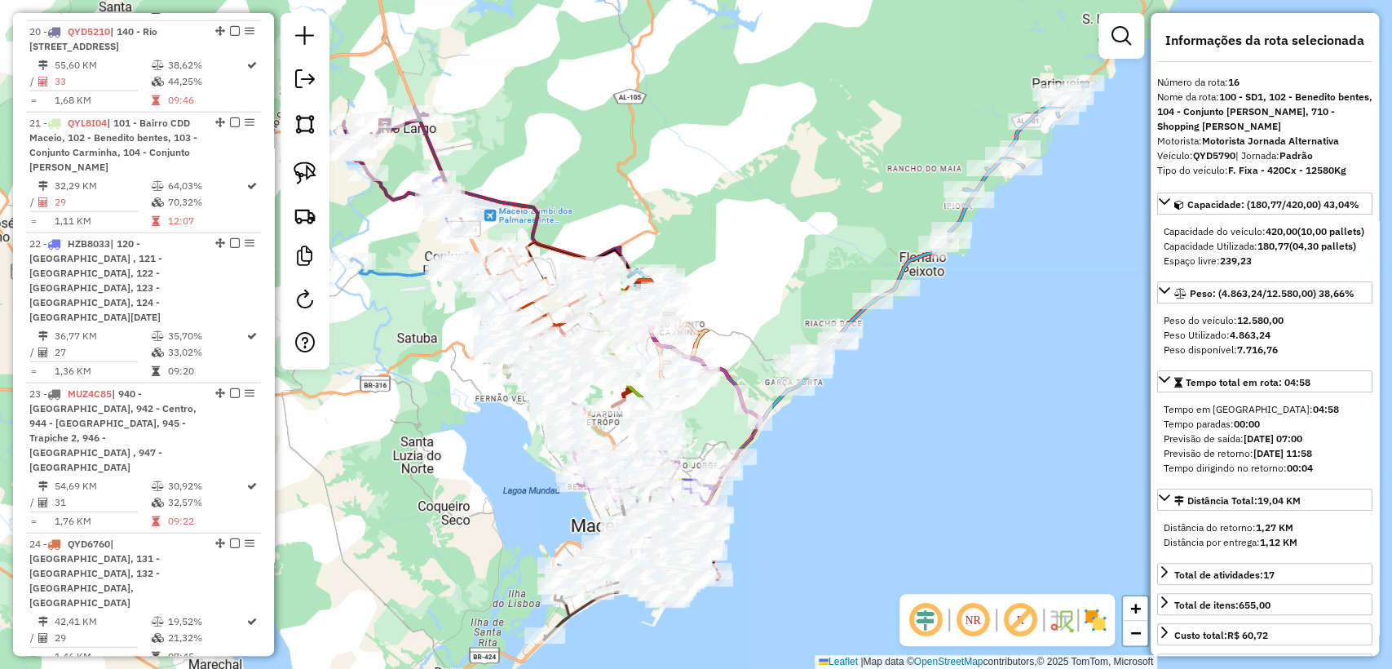
scroll to position [2924, 0]
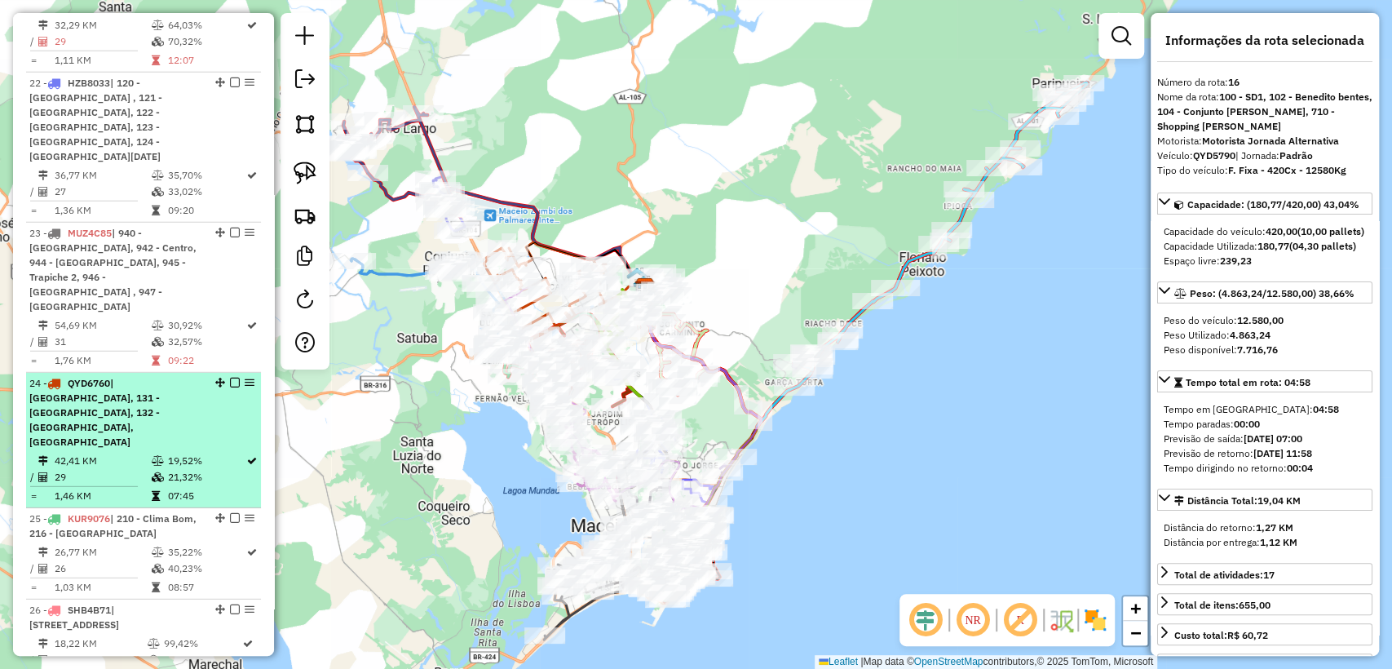
click at [169, 488] on td "07:45" at bounding box center [205, 496] width 79 height 16
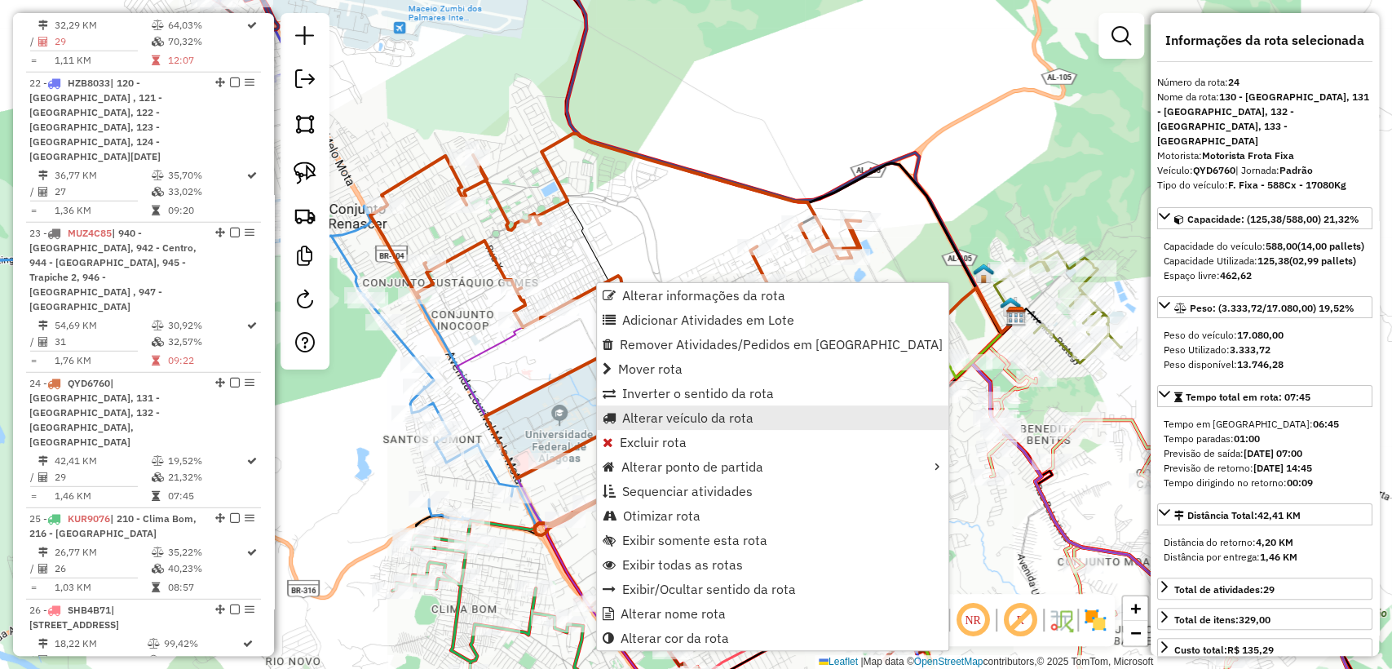
click at [691, 422] on span "Alterar veículo da rota" at bounding box center [687, 417] width 131 height 13
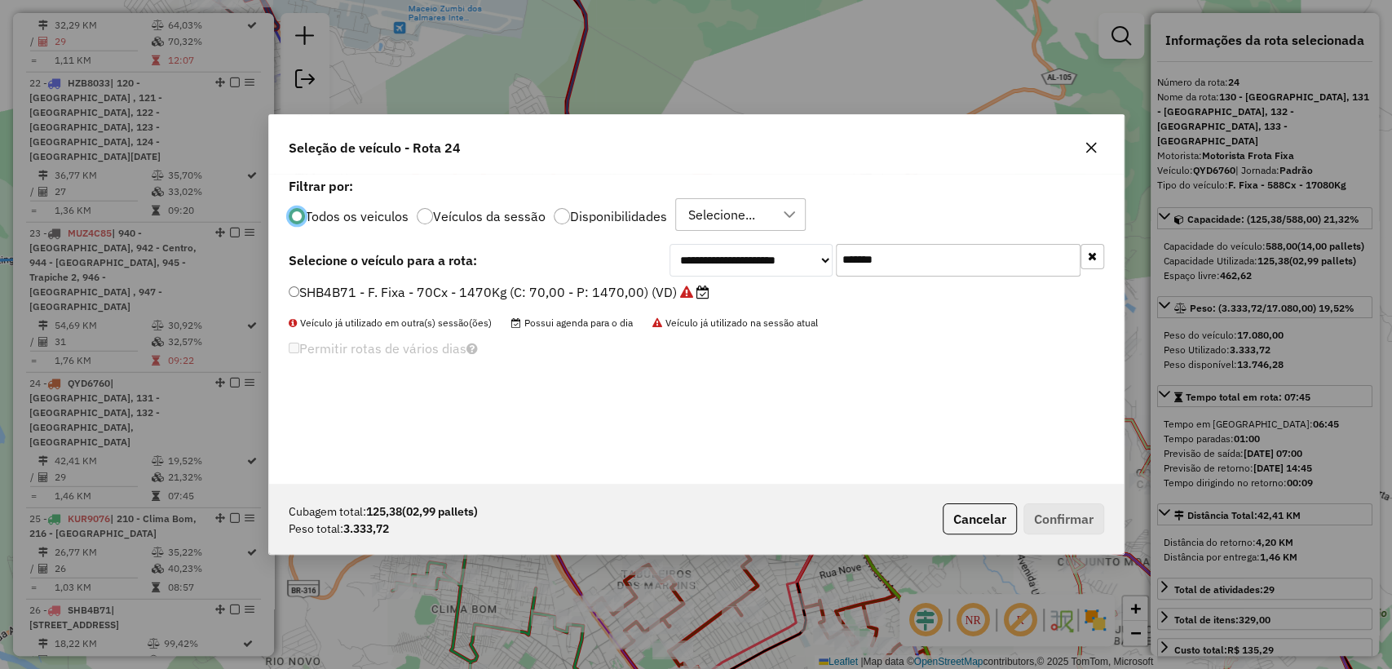
scroll to position [8, 5]
click at [647, 214] on label "Disponibilidades" at bounding box center [618, 216] width 97 height 13
click at [726, 205] on div "ROTA - 10/09 - PROMAX" at bounding box center [727, 214] width 91 height 31
click at [873, 153] on div "Seleção de veículo - Rota 24" at bounding box center [696, 144] width 854 height 59
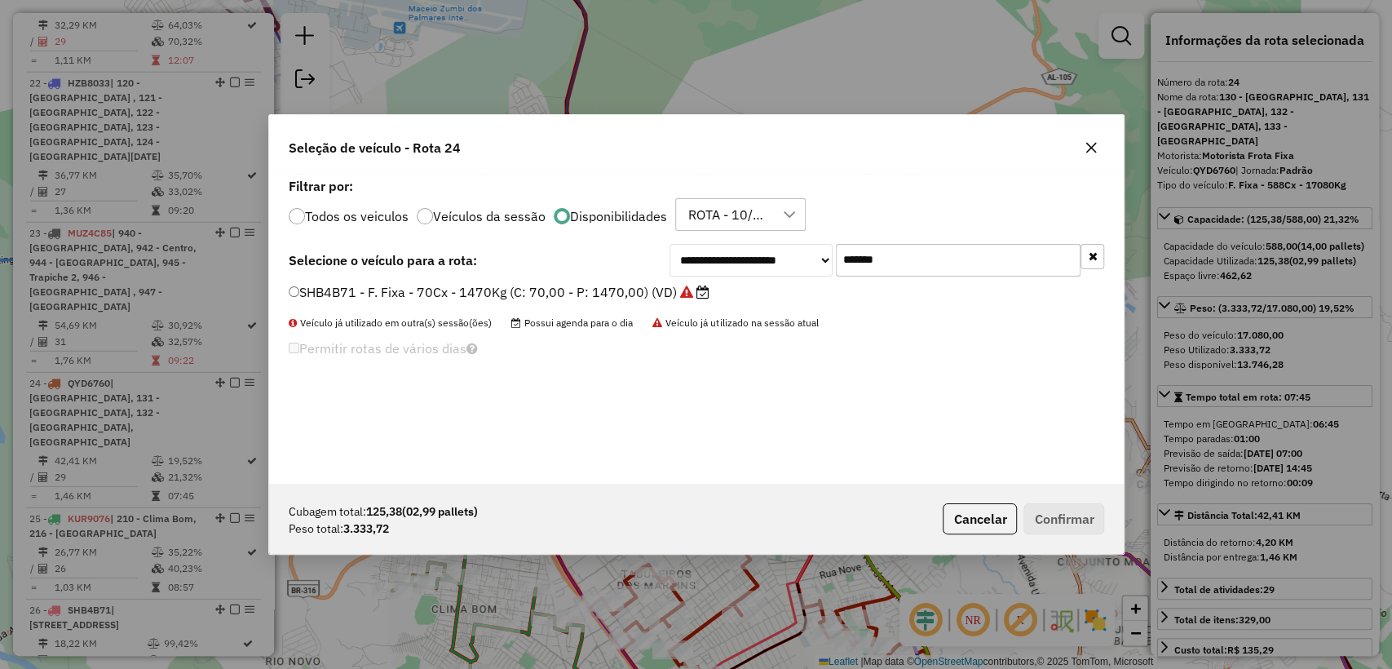
click at [1088, 260] on icon "button" at bounding box center [1092, 255] width 9 height 11
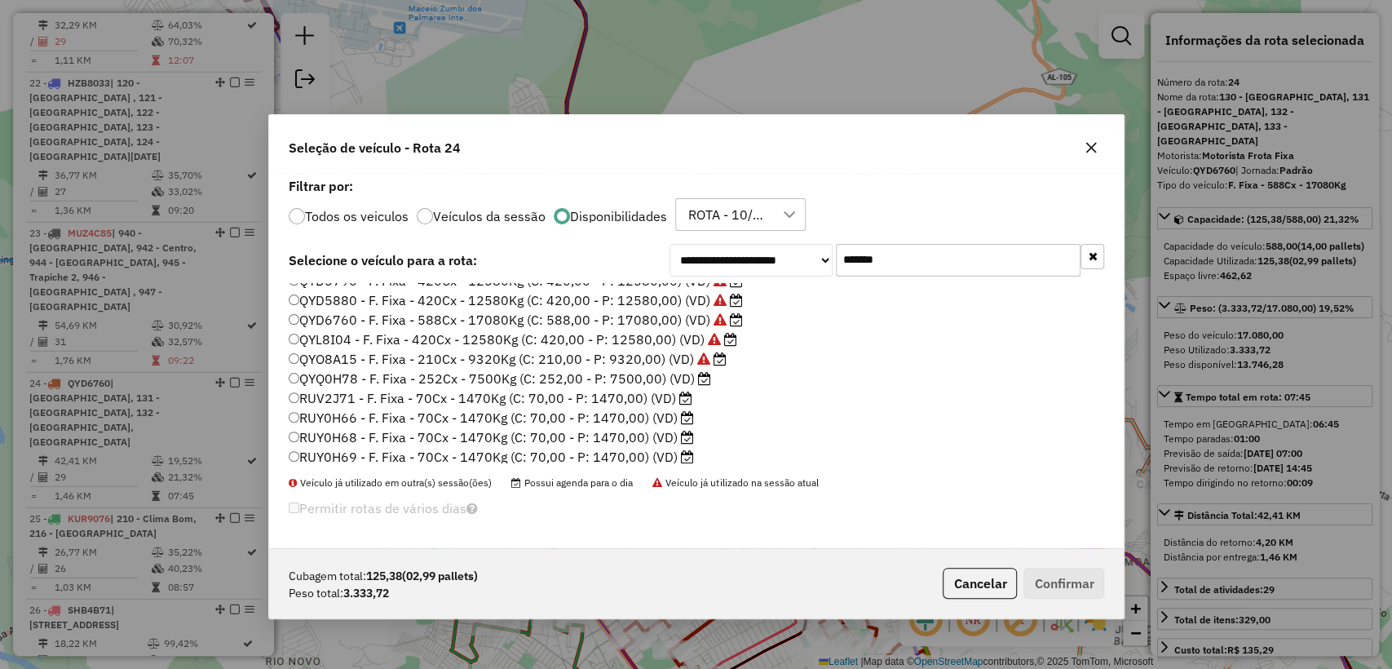
scroll to position [485, 0]
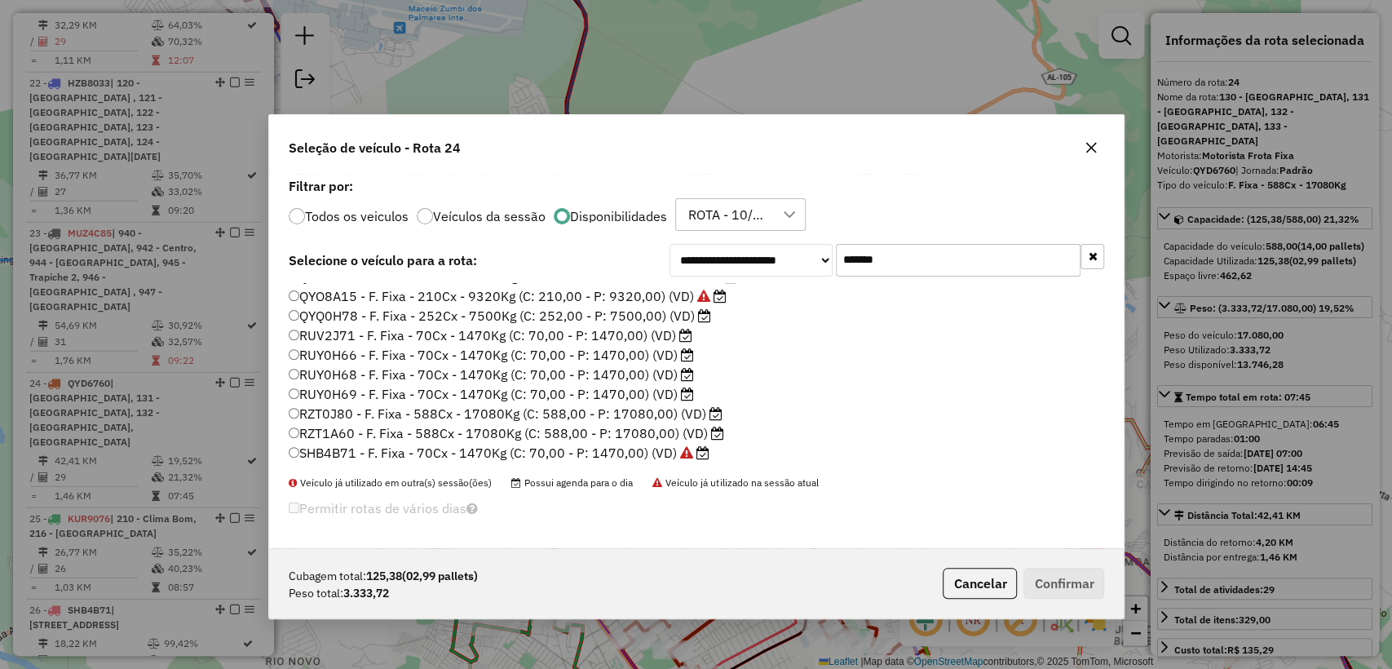
click at [572, 310] on label "QYQ0H78 - F. Fixa - 252Cx - 7500Kg (C: 252,00 - P: 7500,00) (VD)" at bounding box center [500, 316] width 422 height 20
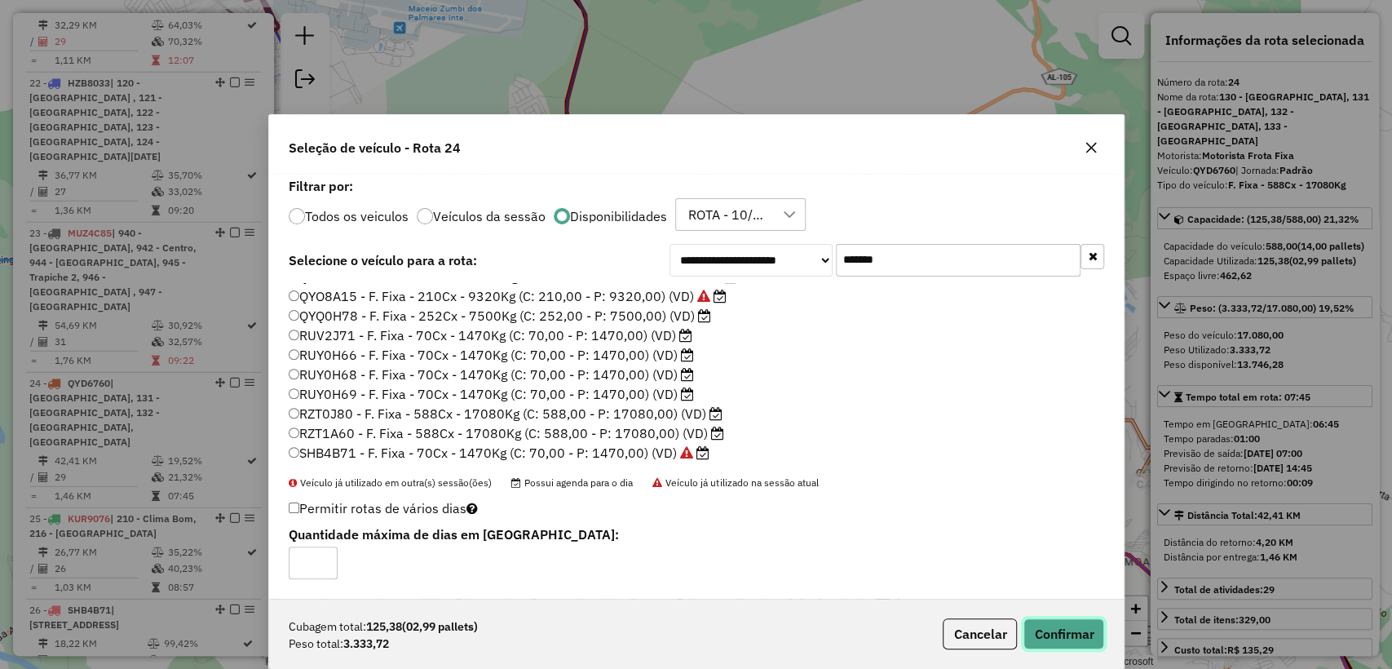
click at [1061, 634] on button "Confirmar" at bounding box center [1063, 633] width 81 height 31
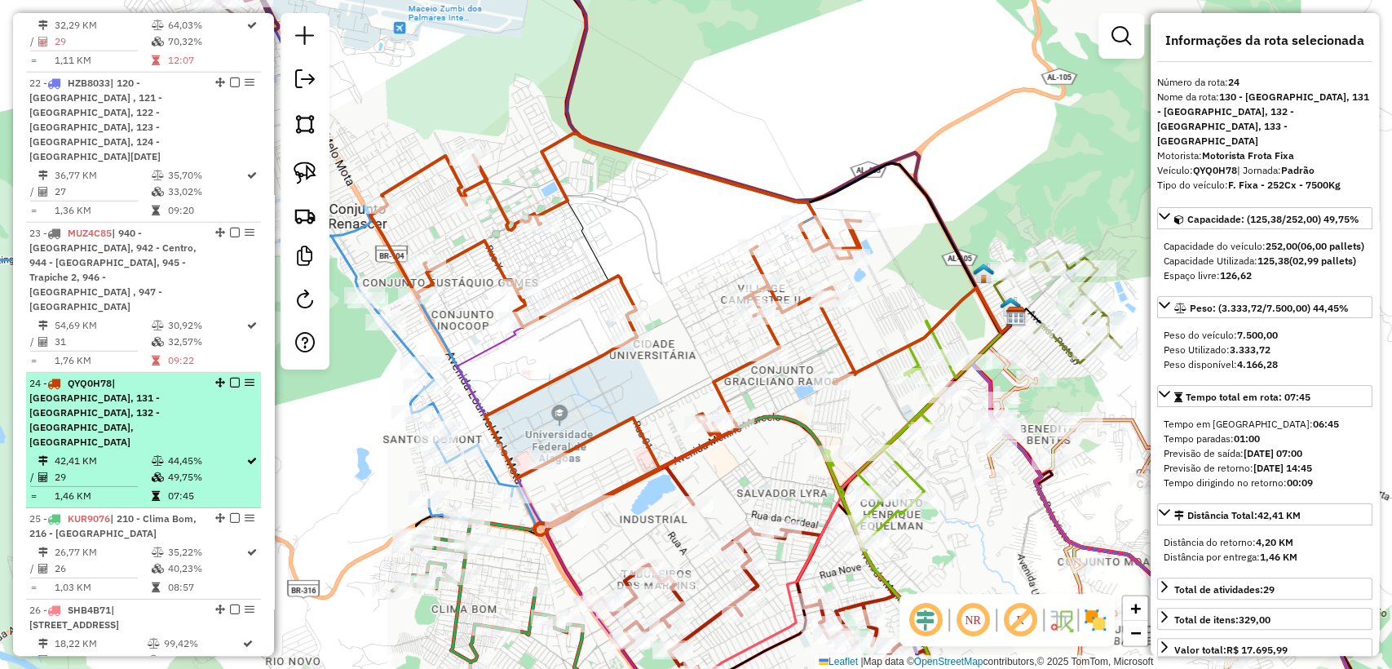
click at [113, 452] on td "42,41 KM" at bounding box center [102, 460] width 96 height 16
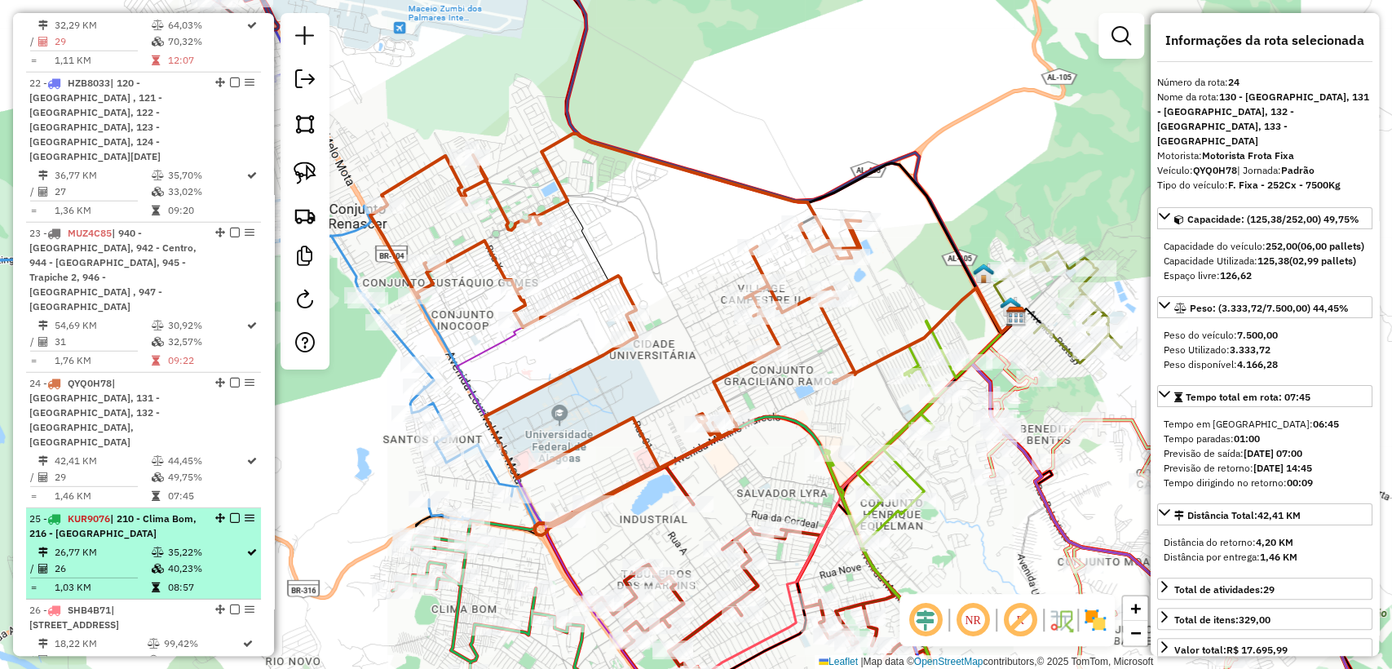
click at [139, 512] on span "| 210 - Clima Bom, 216 - Santa Amélia" at bounding box center [112, 525] width 167 height 27
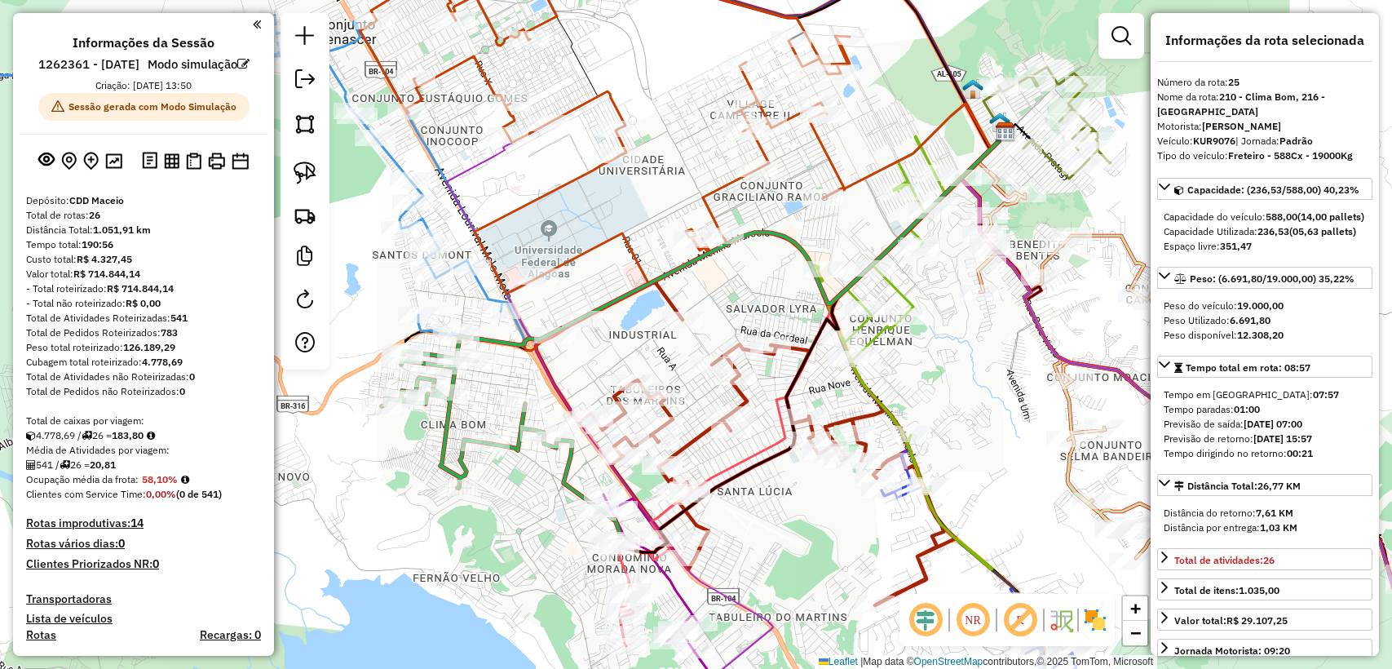
select select "**********"
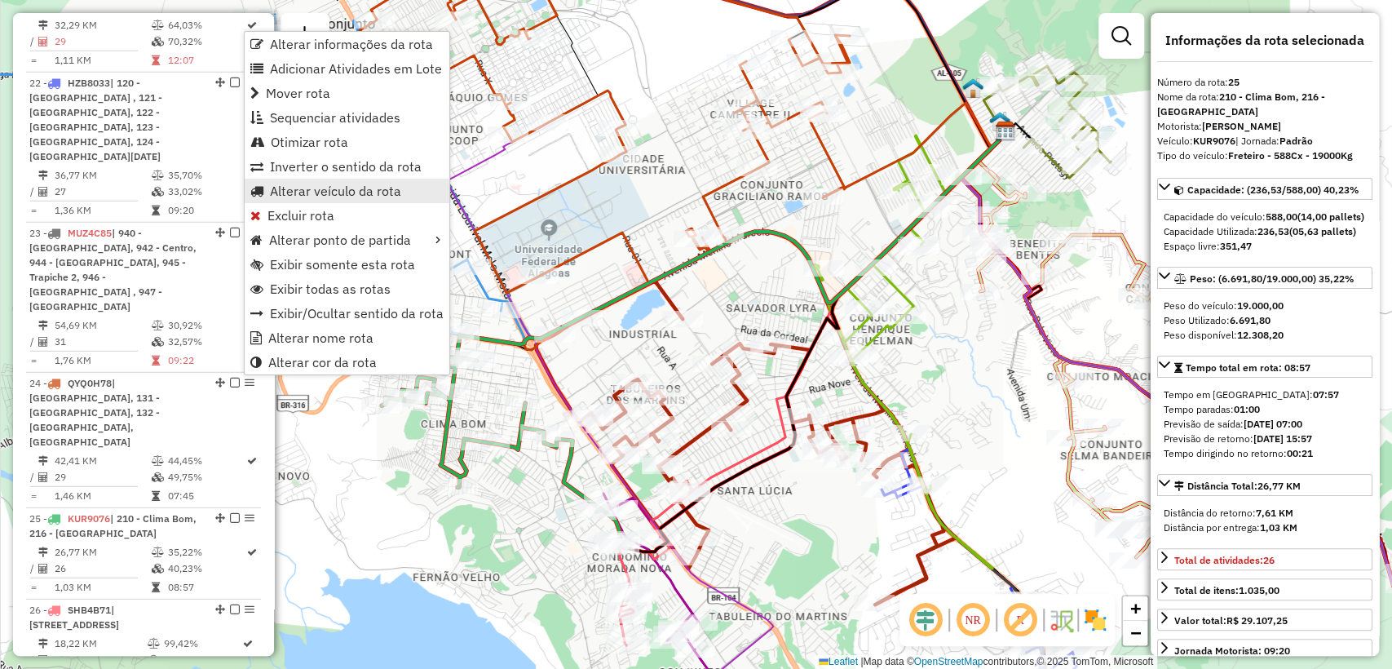
click at [359, 194] on span "Alterar veículo da rota" at bounding box center [335, 190] width 131 height 13
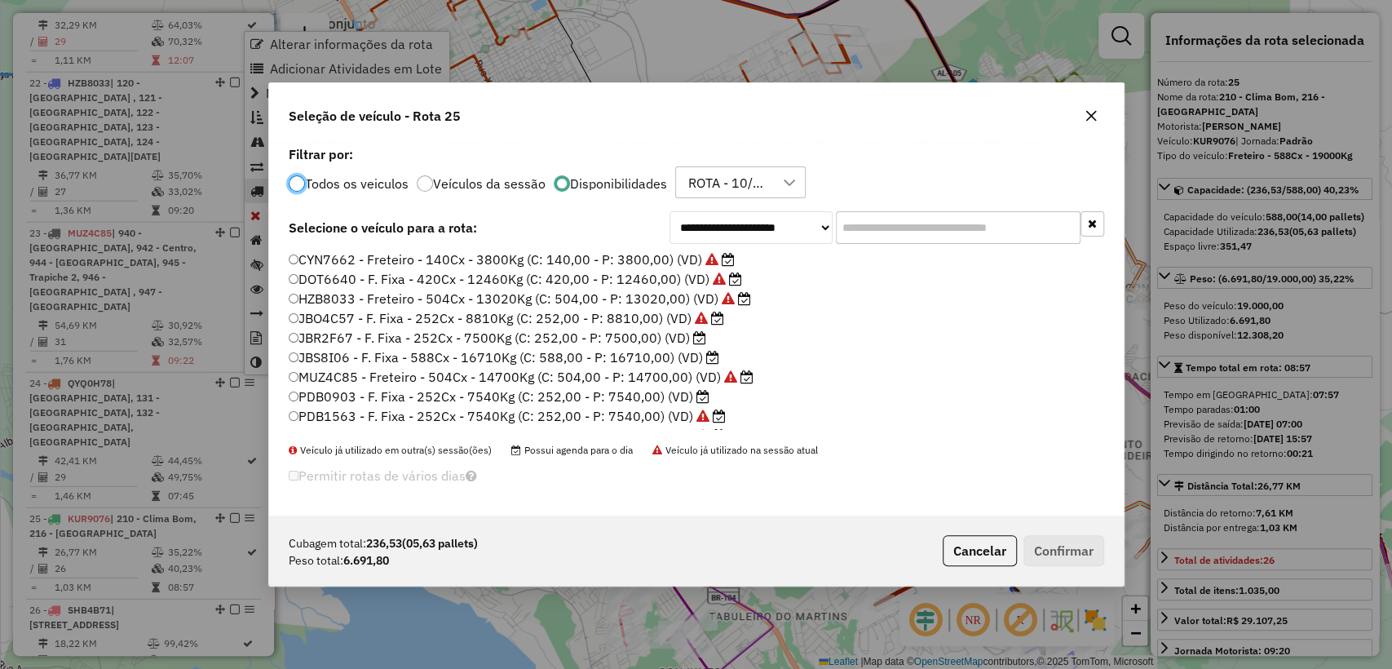
scroll to position [8, 5]
click at [476, 340] on label "JBR2F67 - F. Fixa - 252Cx - 7500Kg (C: 252,00 - P: 7500,00) (VD)" at bounding box center [498, 338] width 418 height 20
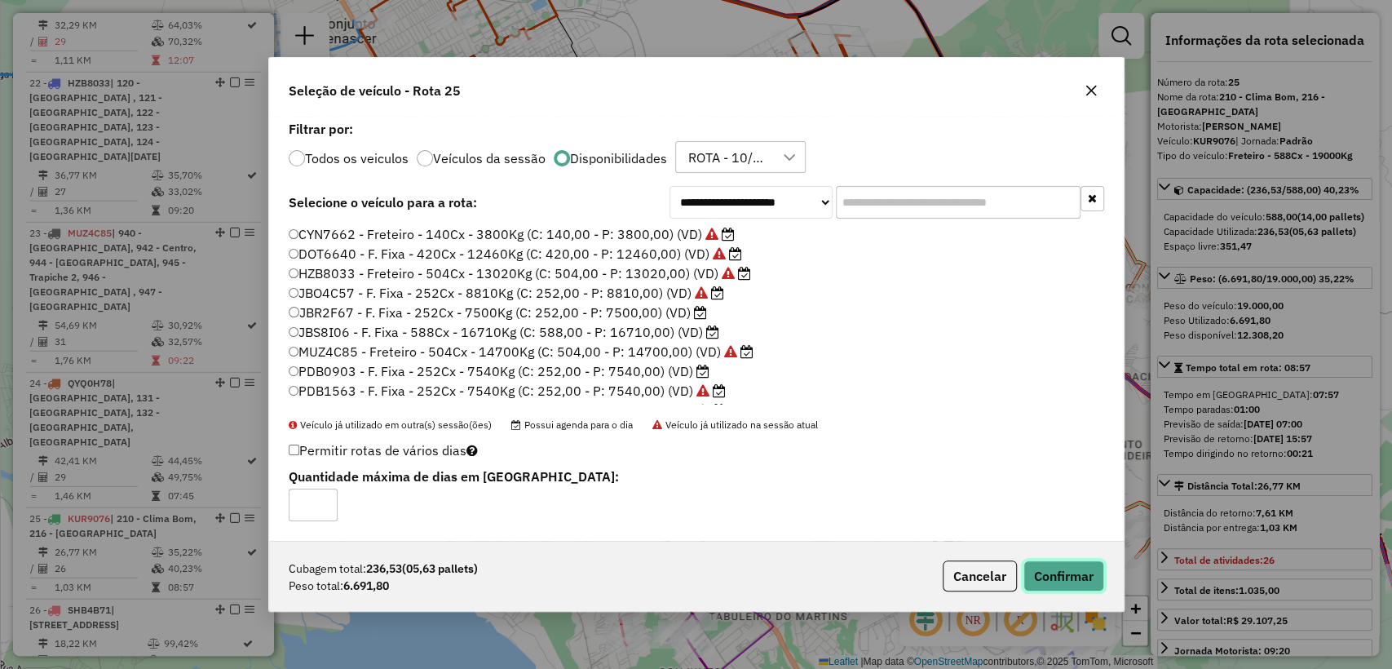
click at [1083, 589] on button "Confirmar" at bounding box center [1063, 575] width 81 height 31
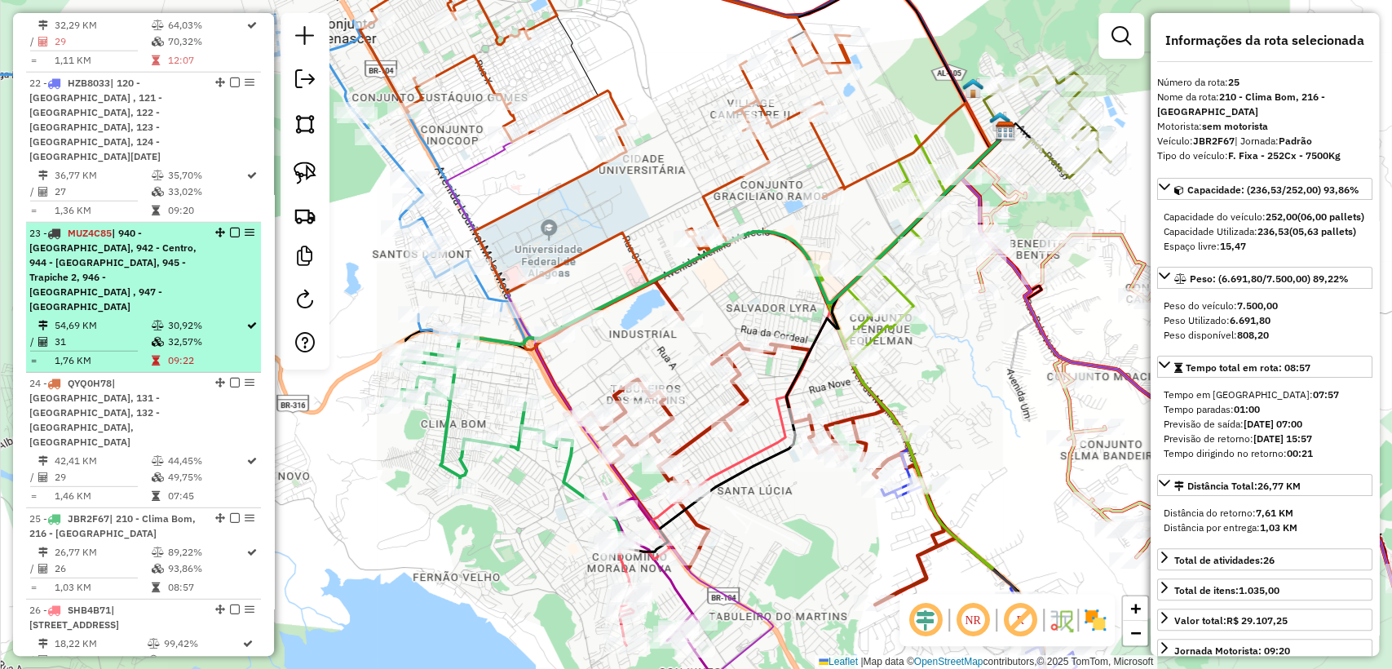
click at [161, 333] on td at bounding box center [158, 341] width 16 height 16
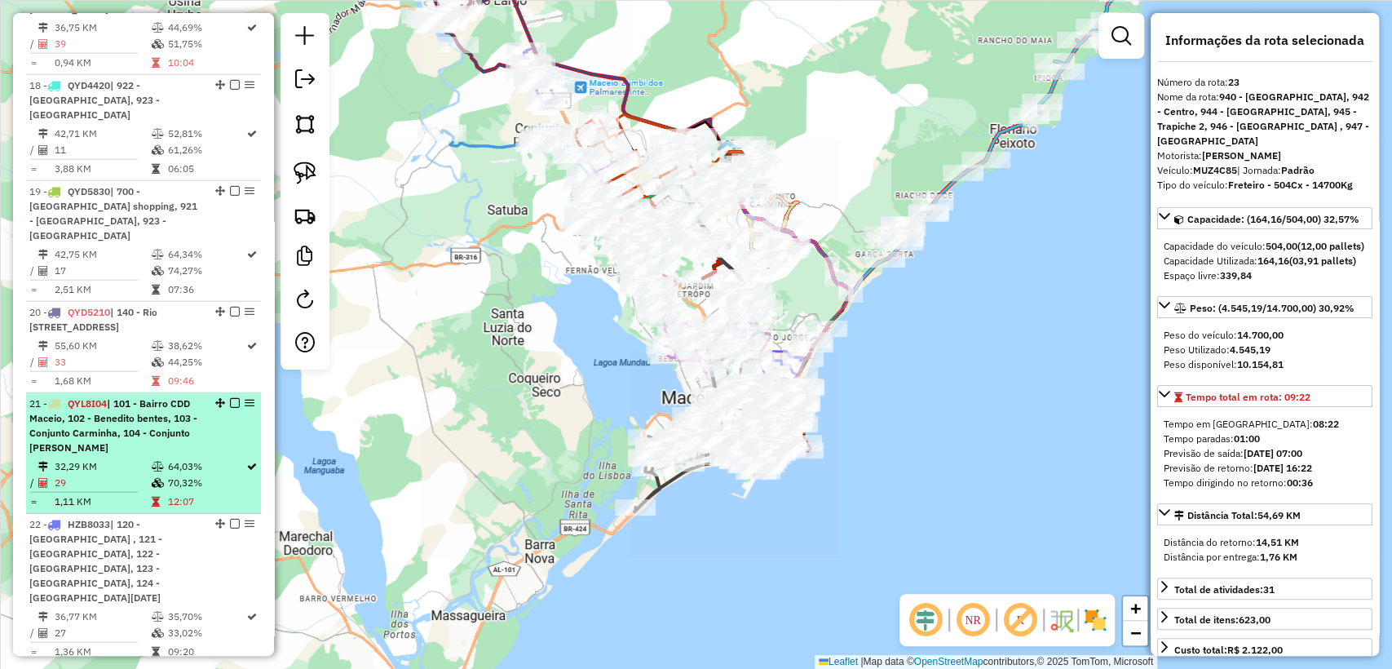
scroll to position [2472, 0]
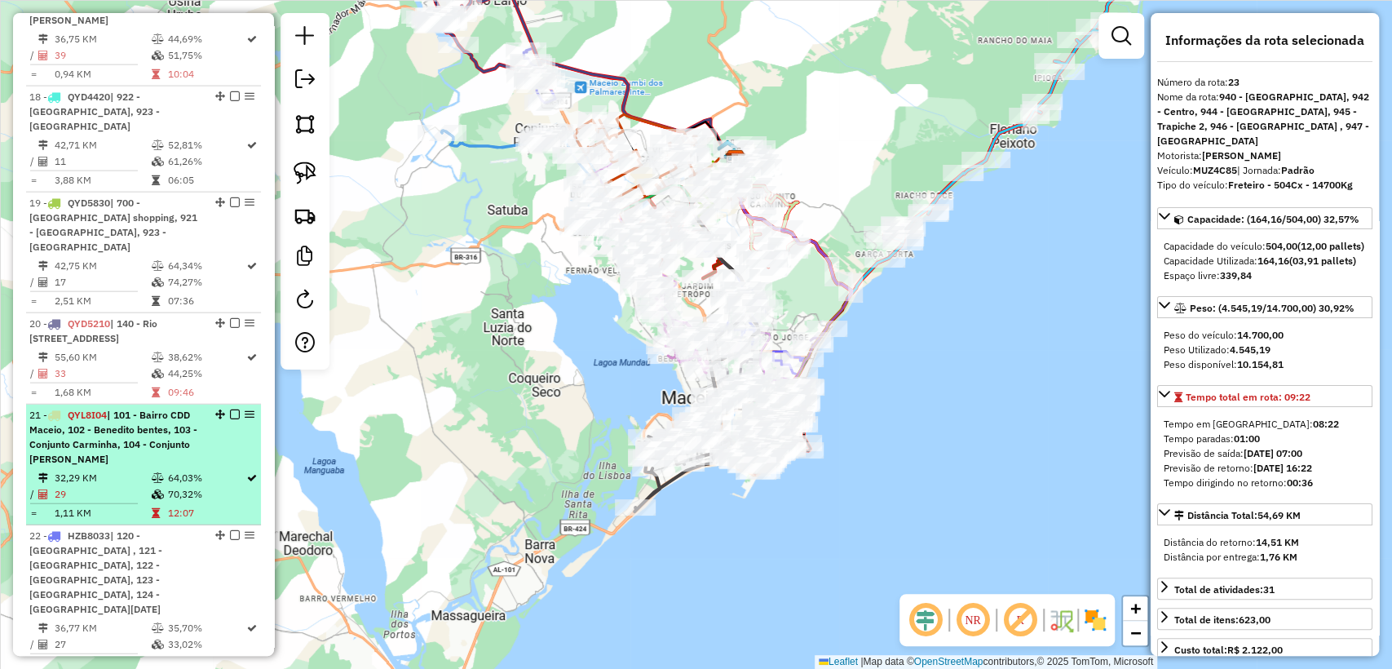
click at [108, 408] on span "| 101 - Bairro CDD Maceio, 102 - Benedito bentes, 103 - Conjunto Carminha, 104 …" at bounding box center [113, 436] width 168 height 56
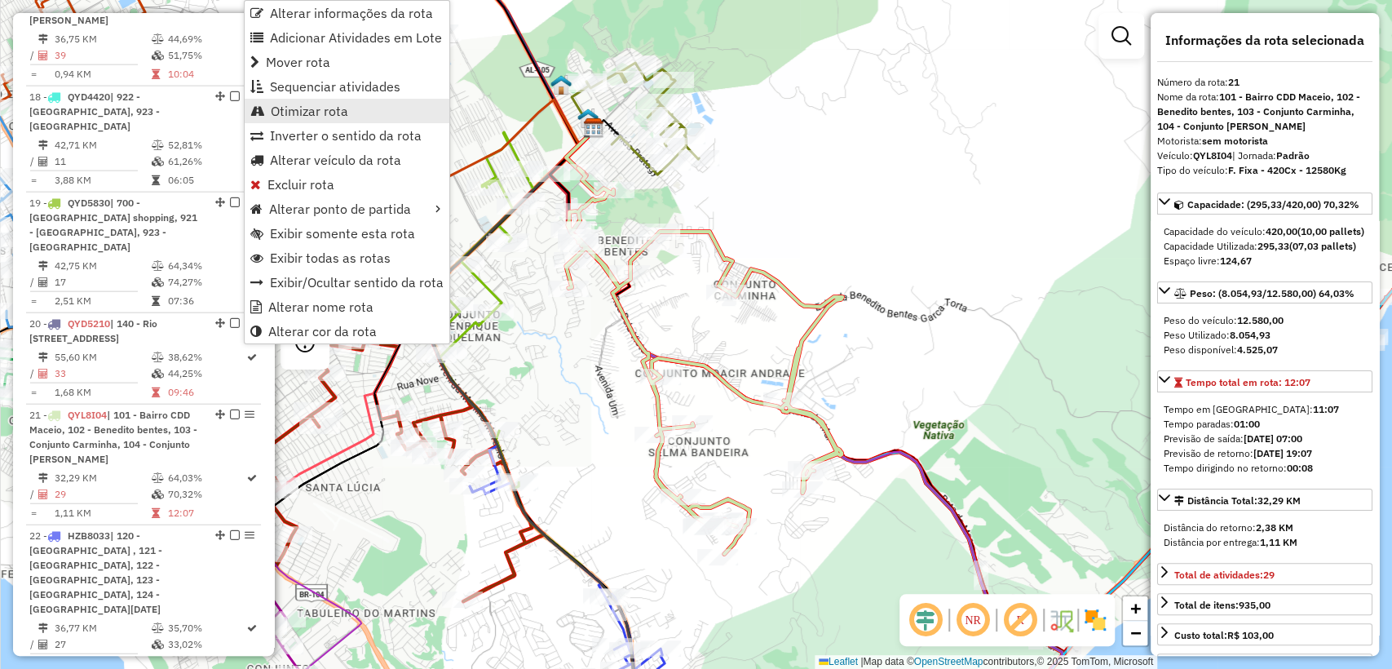
click at [341, 114] on span "Otimizar rota" at bounding box center [309, 110] width 77 height 13
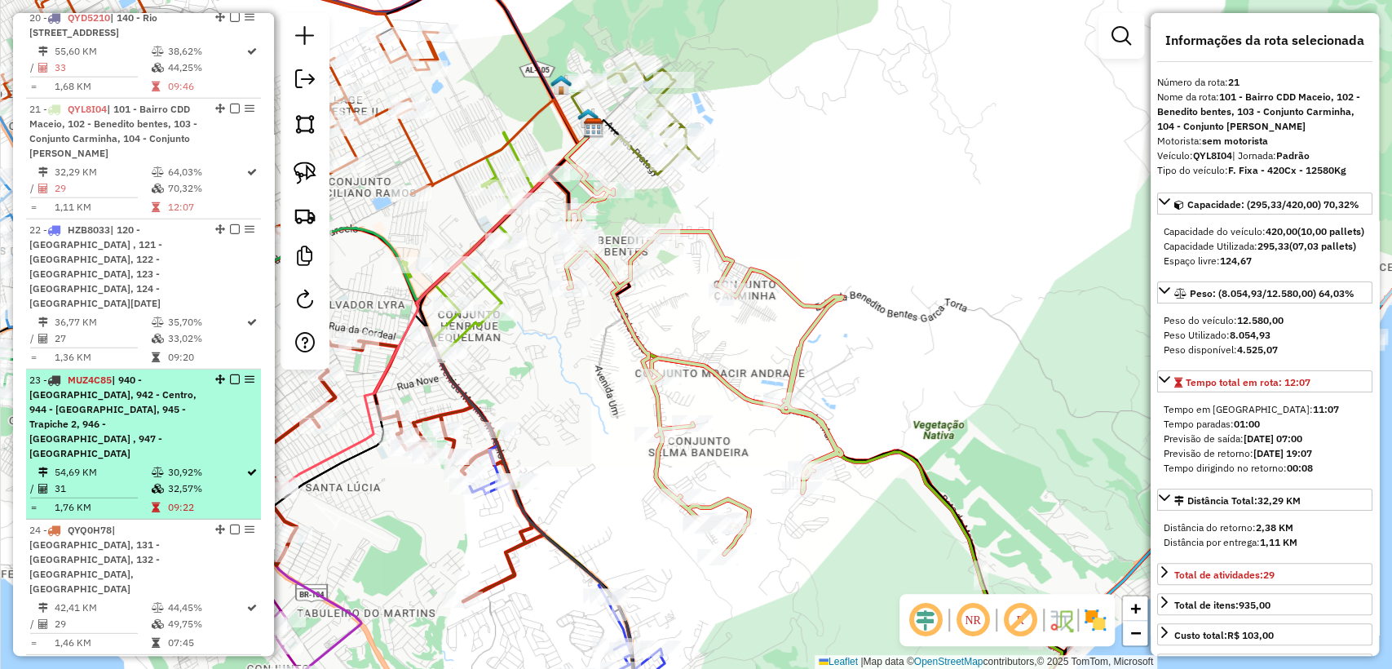
scroll to position [2793, 0]
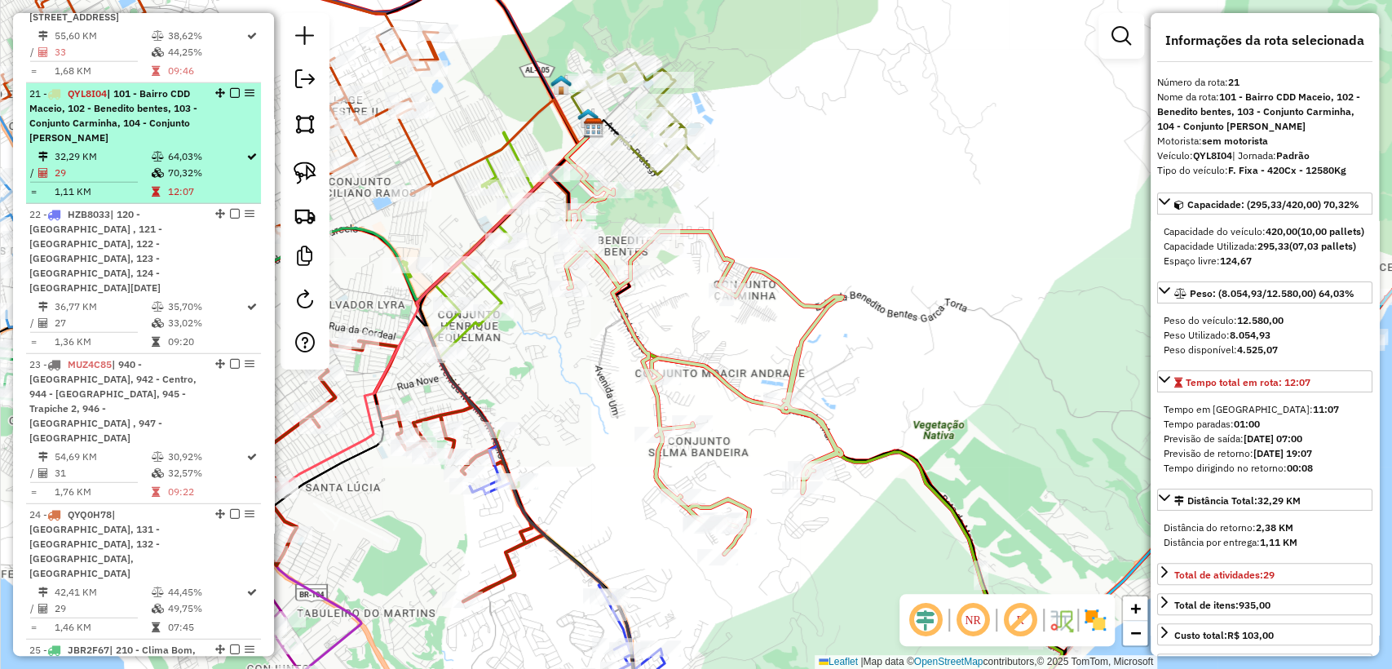
click at [179, 183] on td "12:07" at bounding box center [205, 191] width 79 height 16
click at [247, 88] on em at bounding box center [250, 93] width 10 height 10
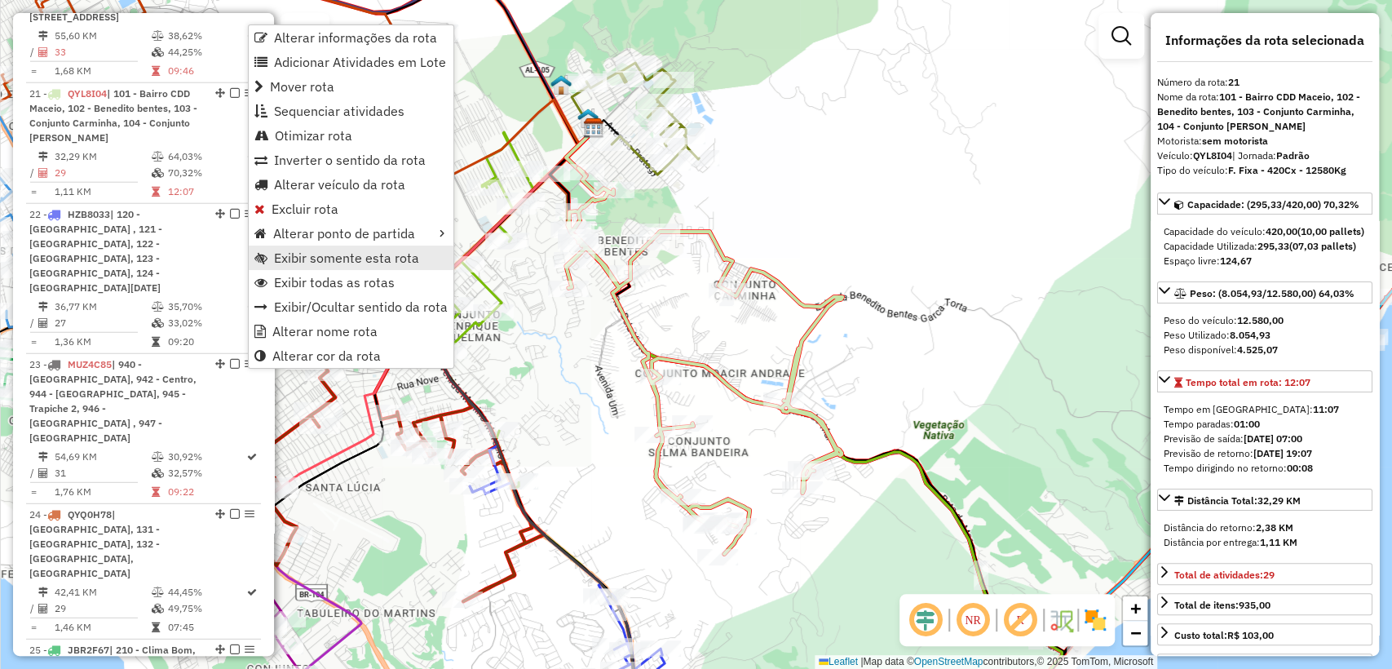
click at [333, 255] on span "Exibir somente esta rota" at bounding box center [346, 257] width 145 height 13
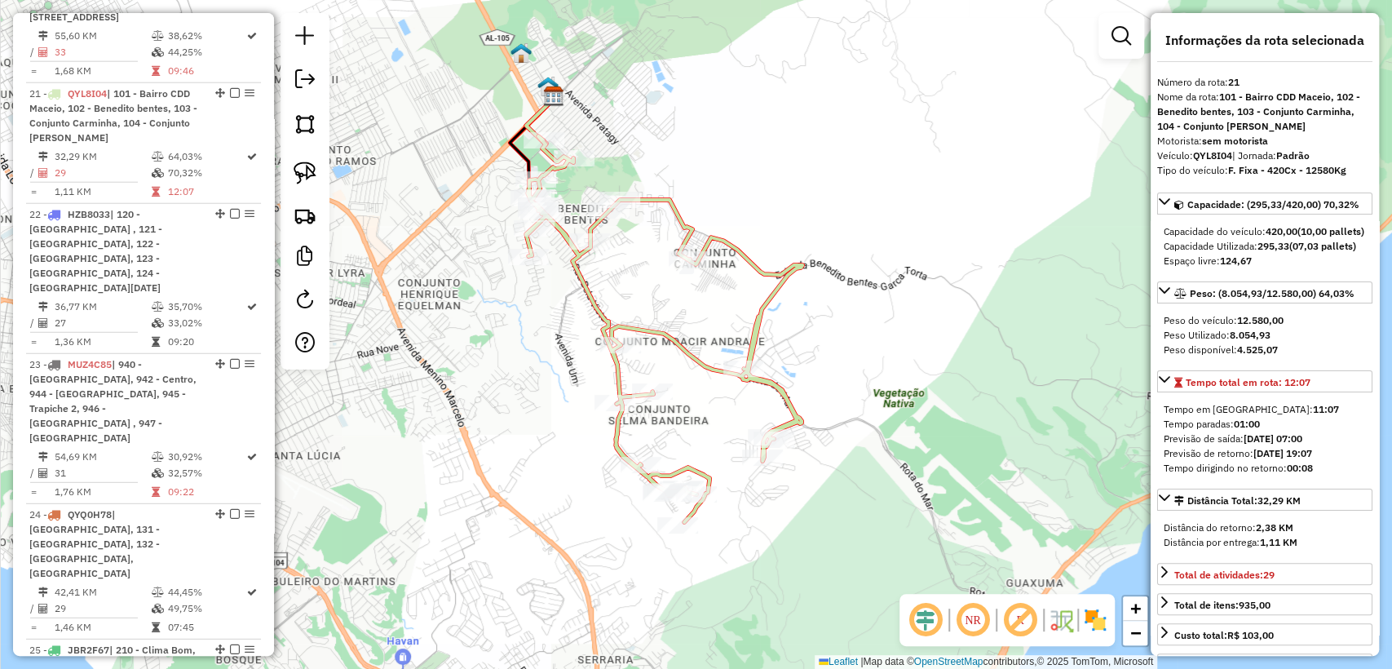
click at [668, 331] on icon at bounding box center [664, 329] width 276 height 386
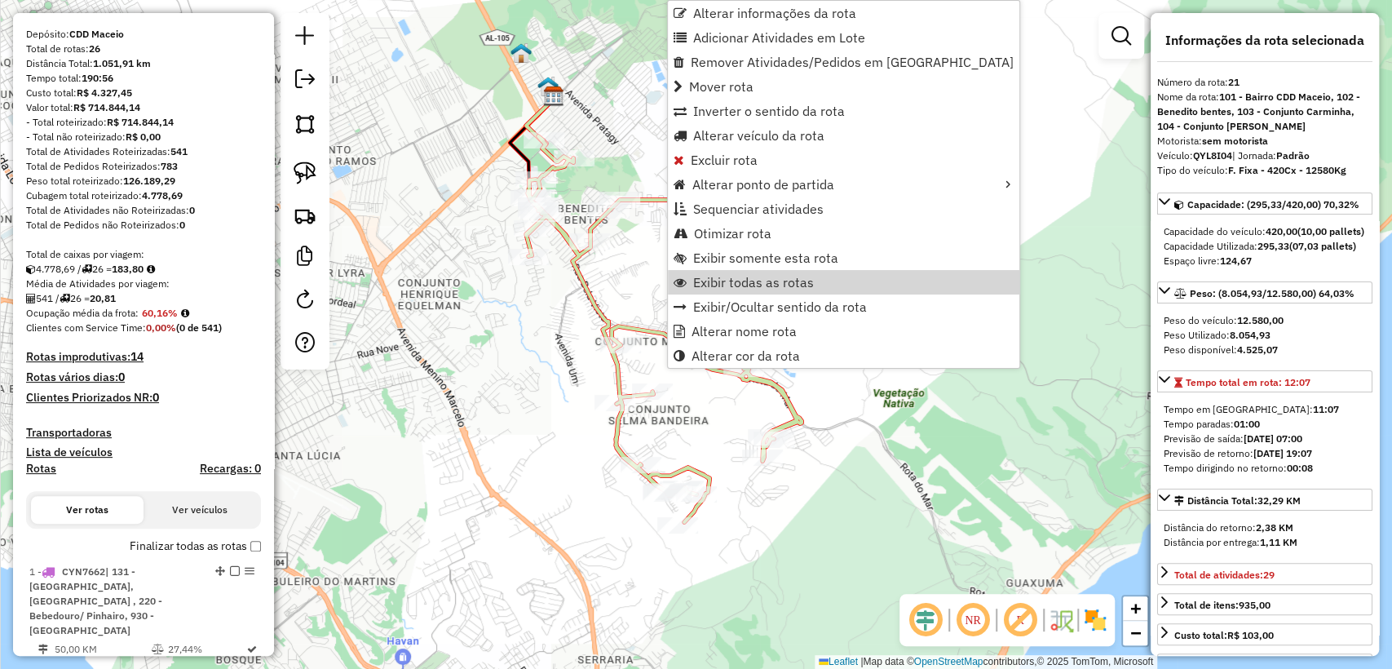
scroll to position [0, 0]
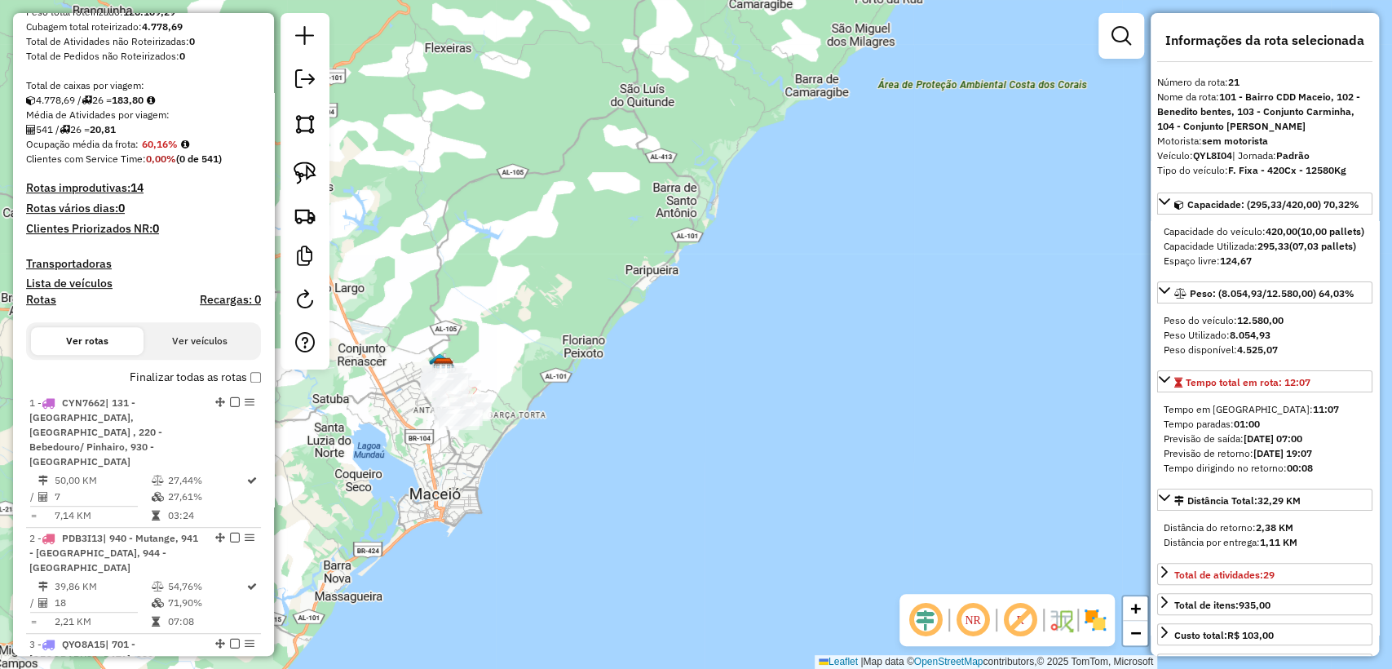
scroll to position [724, 0]
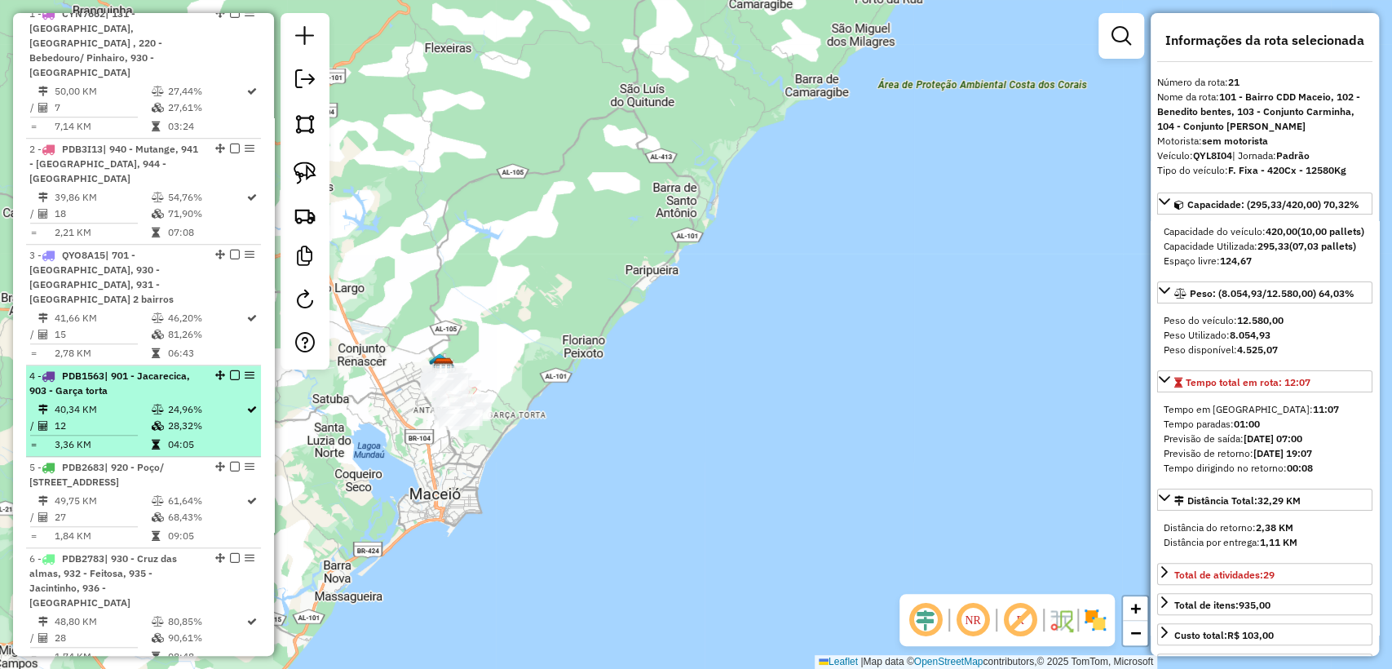
click at [166, 420] on td "28,32%" at bounding box center [205, 425] width 79 height 16
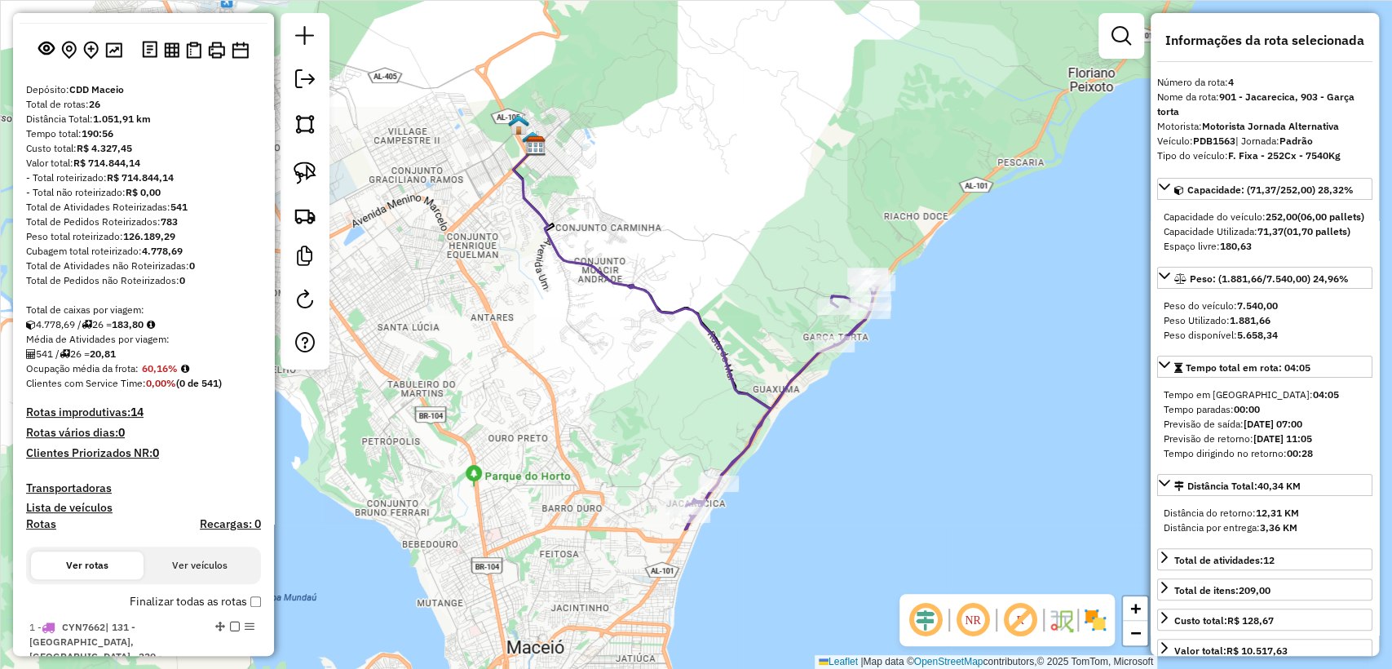
scroll to position [181, 0]
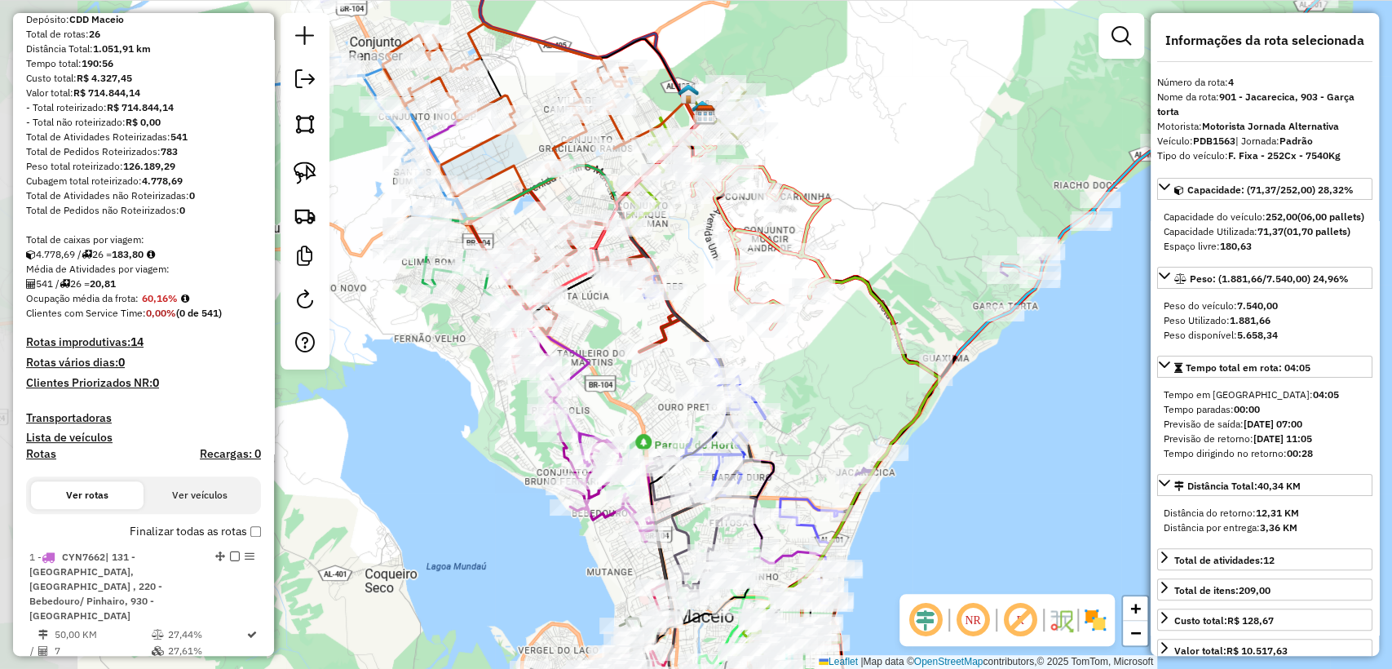
drag, startPoint x: 594, startPoint y: 386, endPoint x: 761, endPoint y: 354, distance: 170.3
click at [761, 354] on div "Janela de atendimento Grade de atendimento Capacidade Transportadoras Veículos …" at bounding box center [696, 334] width 1392 height 669
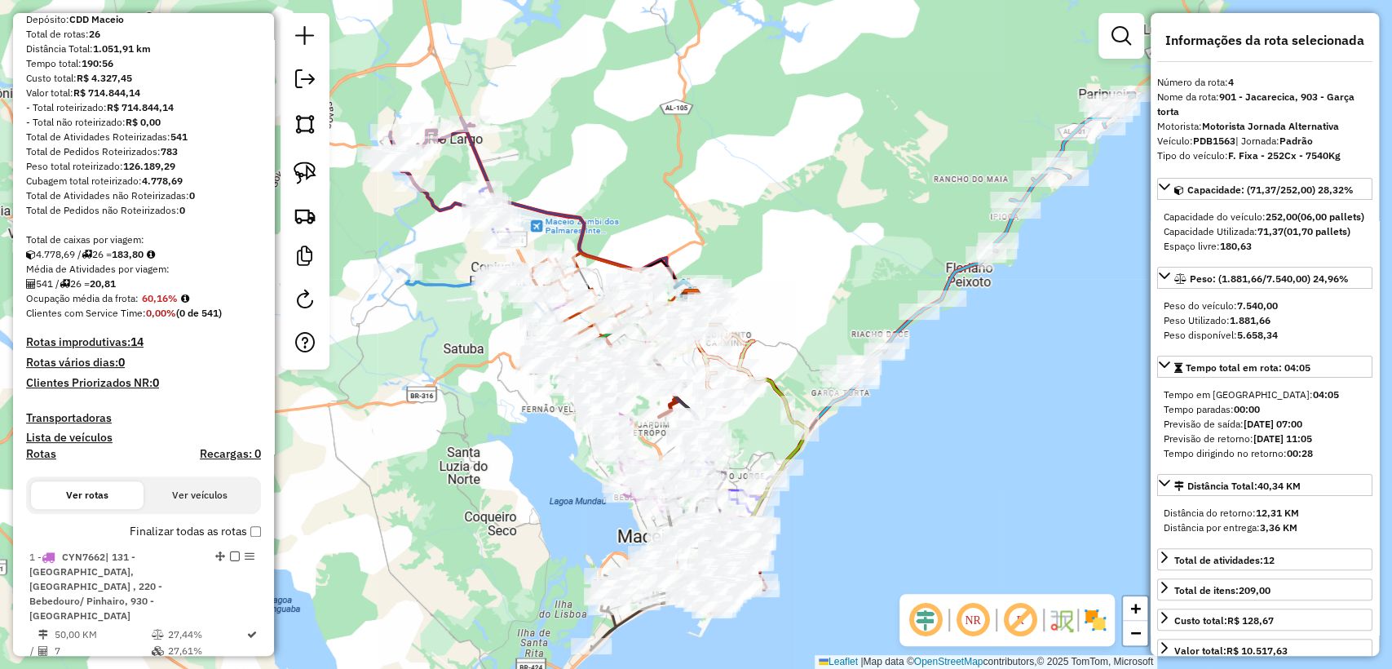
drag, startPoint x: 458, startPoint y: 465, endPoint x: 532, endPoint y: 489, distance: 78.1
click at [532, 489] on div "Janela de atendimento Grade de atendimento Capacidade Transportadoras Veículos …" at bounding box center [696, 334] width 1392 height 669
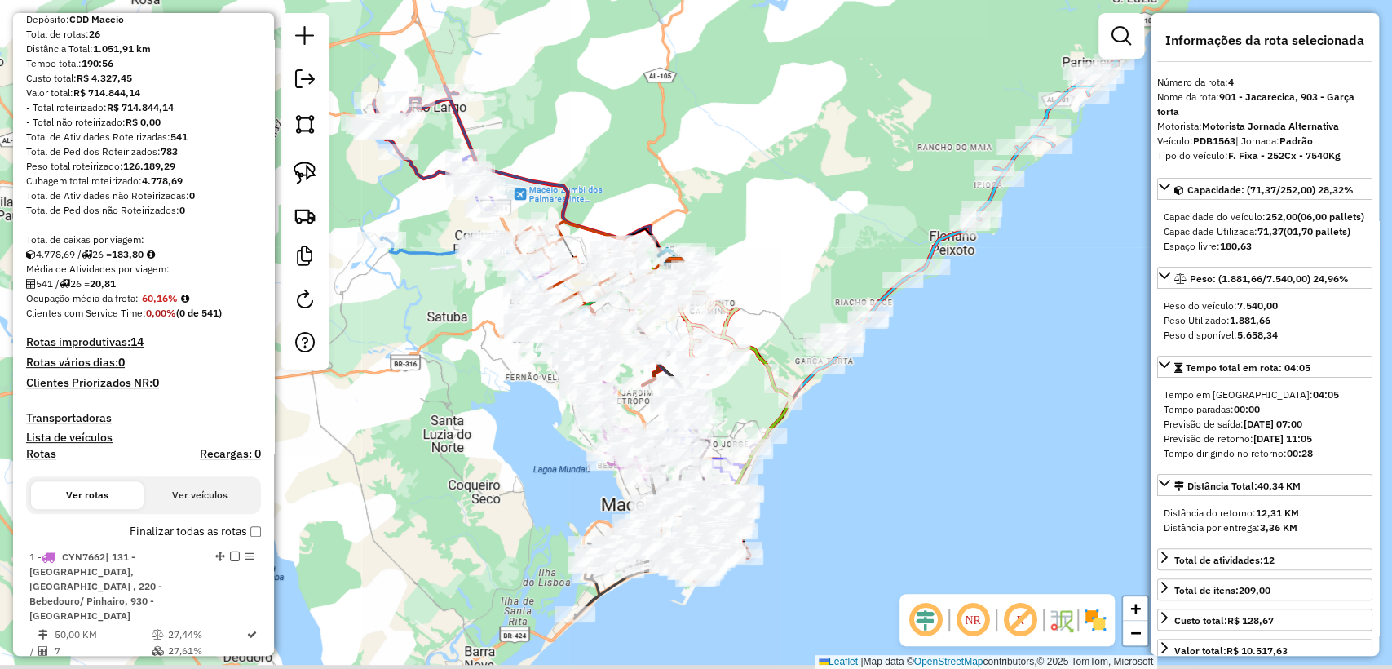
drag, startPoint x: 483, startPoint y: 546, endPoint x: 459, endPoint y: 488, distance: 63.3
click at [454, 491] on div "Janela de atendimento Grade de atendimento Capacidade Transportadoras Veículos …" at bounding box center [696, 334] width 1392 height 669
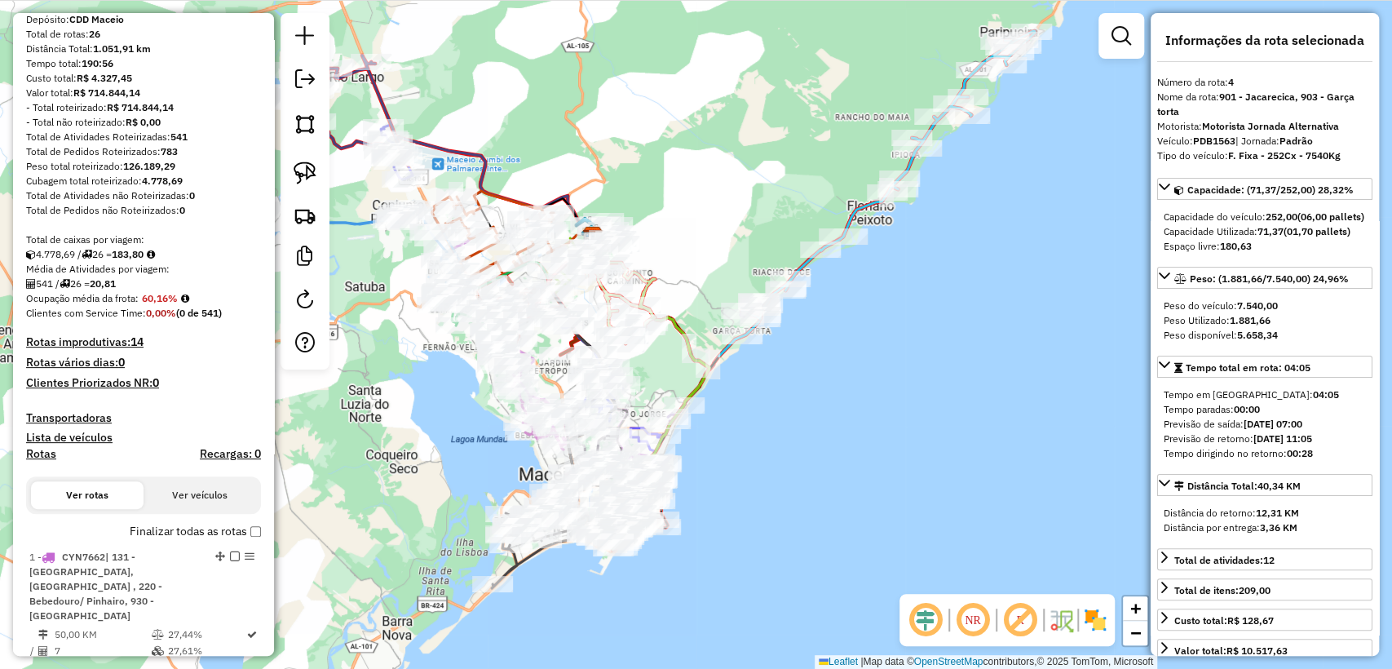
drag, startPoint x: 408, startPoint y: 420, endPoint x: 450, endPoint y: 406, distance: 44.6
click at [450, 406] on div "Janela de atendimento Grade de atendimento Capacidade Transportadoras Veículos …" at bounding box center [696, 334] width 1392 height 669
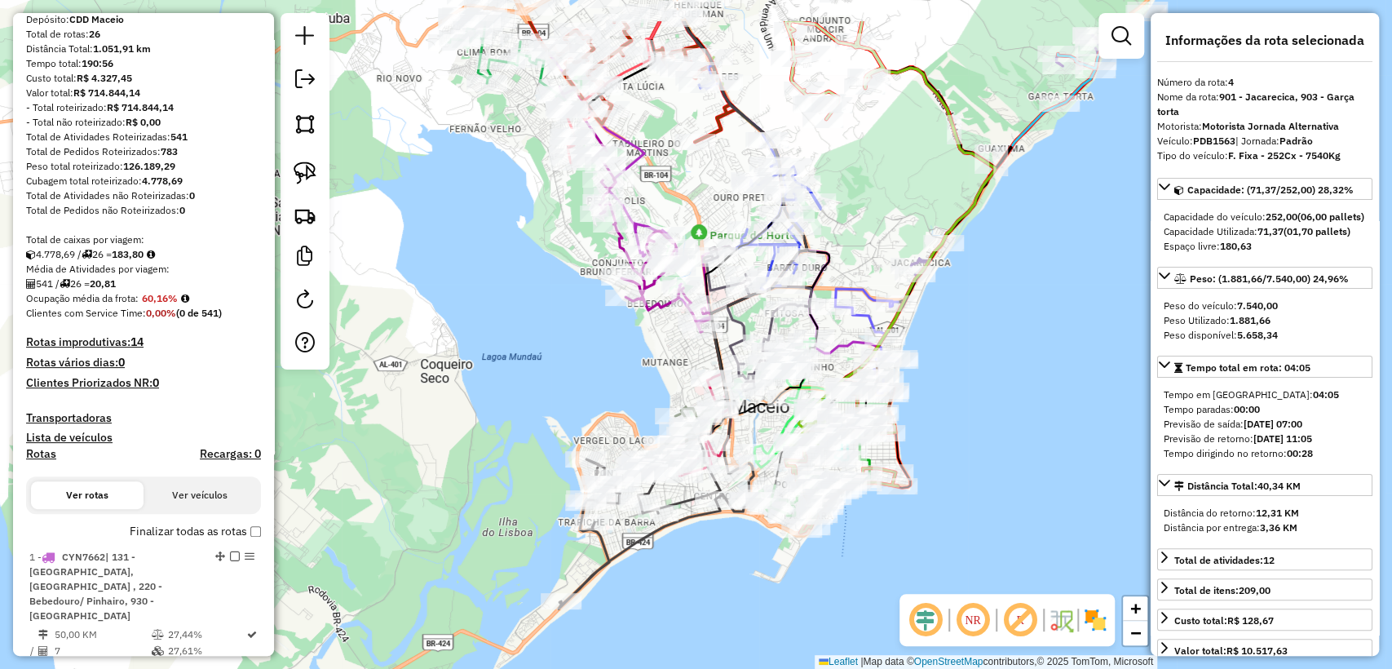
drag, startPoint x: 369, startPoint y: 426, endPoint x: 385, endPoint y: 421, distance: 16.2
click at [385, 421] on div "Janela de atendimento Grade de atendimento Capacidade Transportadoras Veículos …" at bounding box center [696, 334] width 1392 height 669
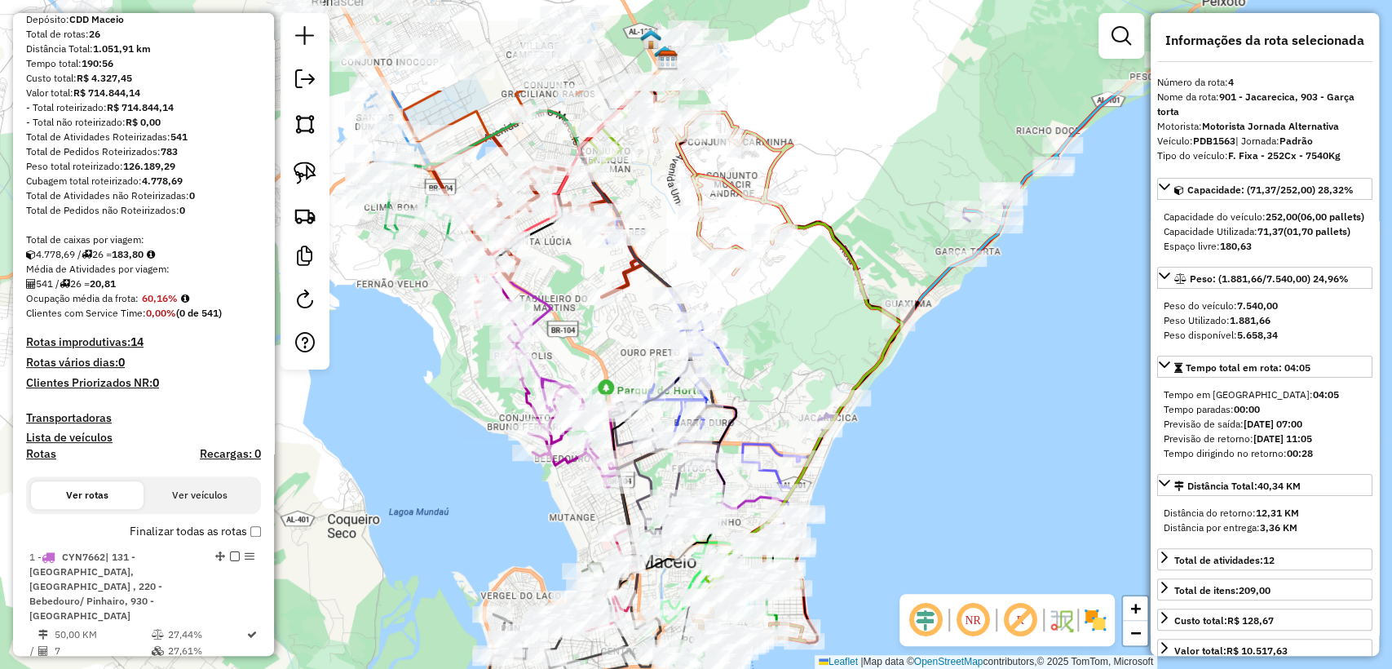
drag, startPoint x: 506, startPoint y: 353, endPoint x: 413, endPoint y: 510, distance: 182.0
click at [413, 510] on div "Janela de atendimento Grade de atendimento Capacidade Transportadoras Veículos …" at bounding box center [696, 334] width 1392 height 669
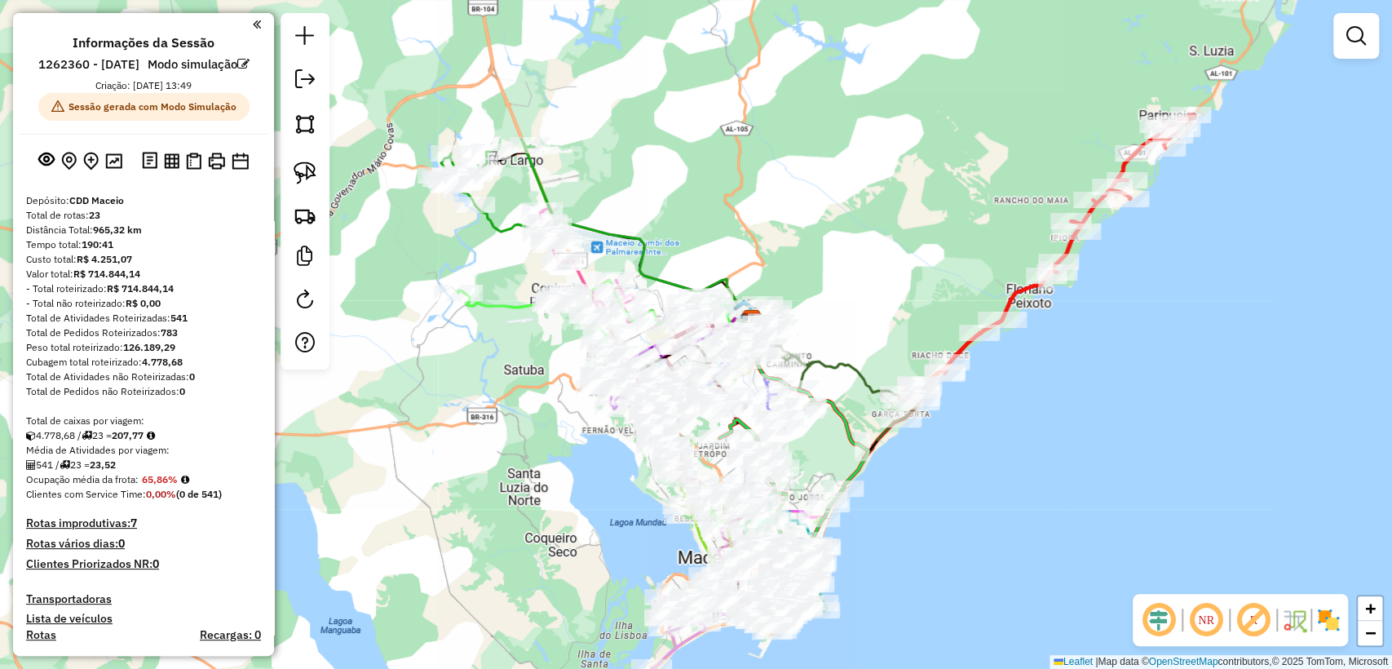
scroll to position [181, 0]
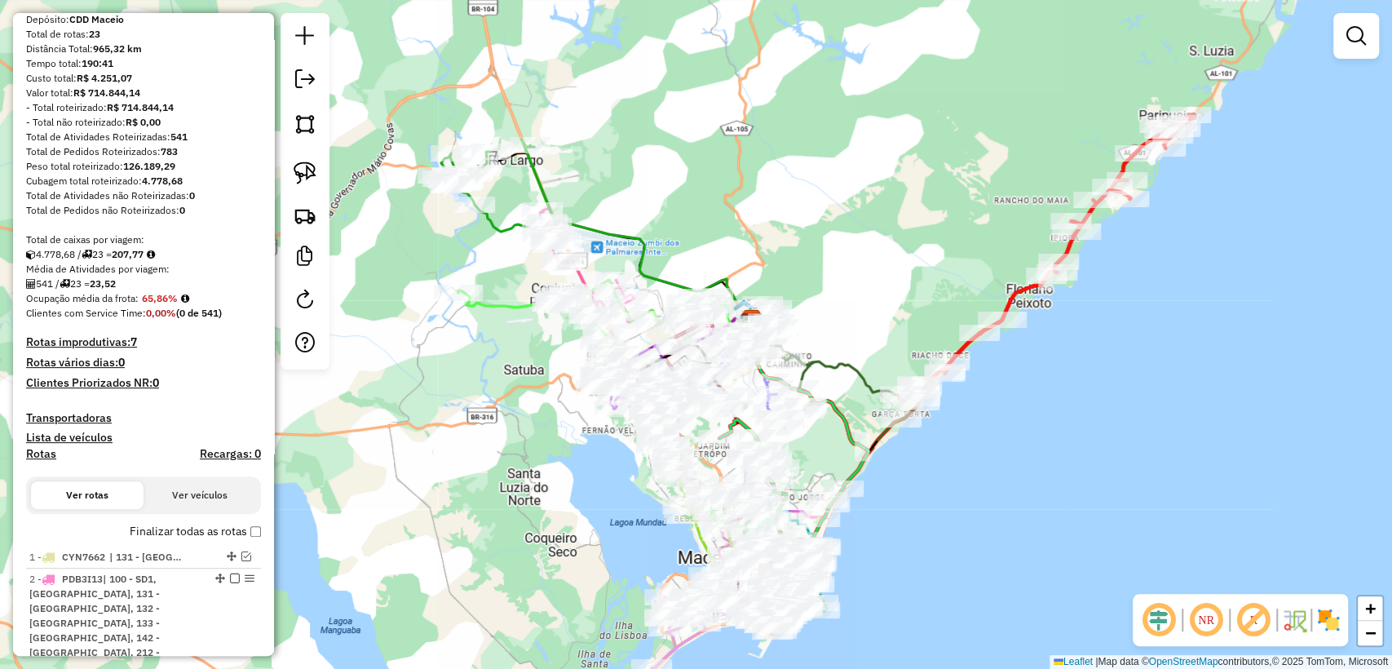
click at [207, 247] on div "Total de caixas por viagem:" at bounding box center [143, 239] width 235 height 15
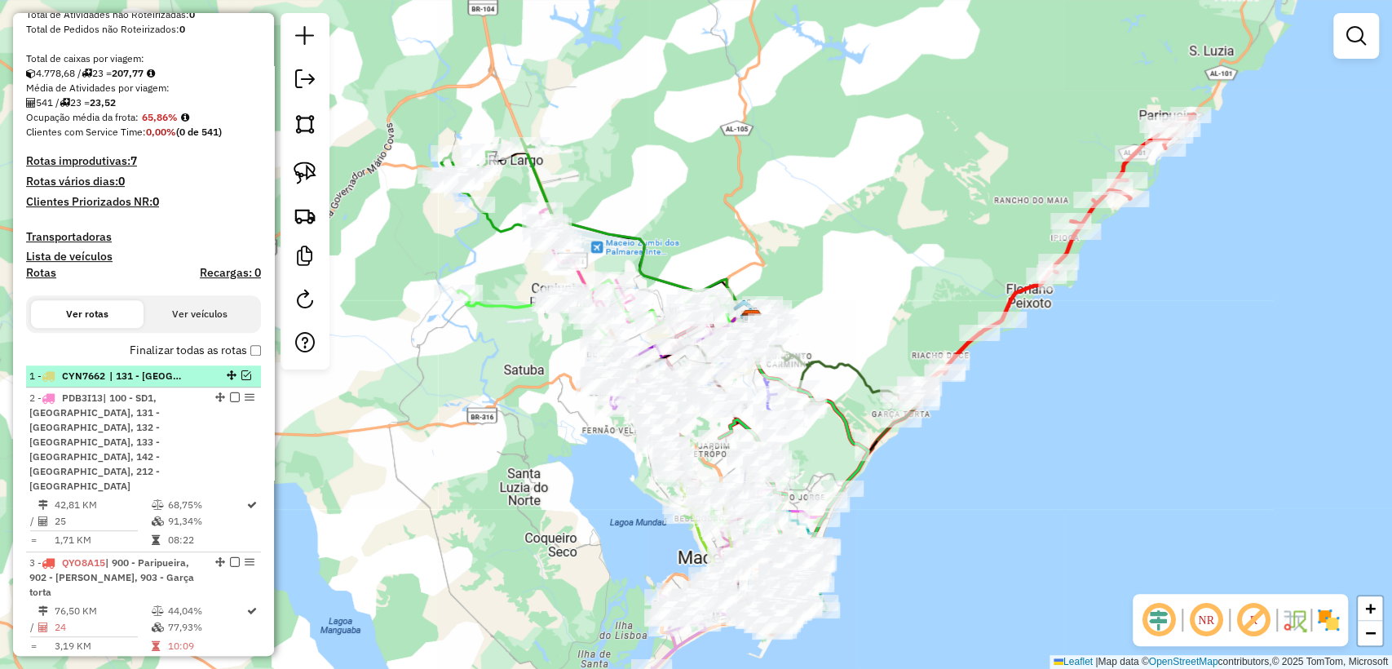
click at [243, 387] on li "1 - CYN7662 | 131 - Cidade Universitária, 218 - Santo Amaro , 220 - Bebedouro/ …" at bounding box center [143, 376] width 235 height 22
select select "**********"
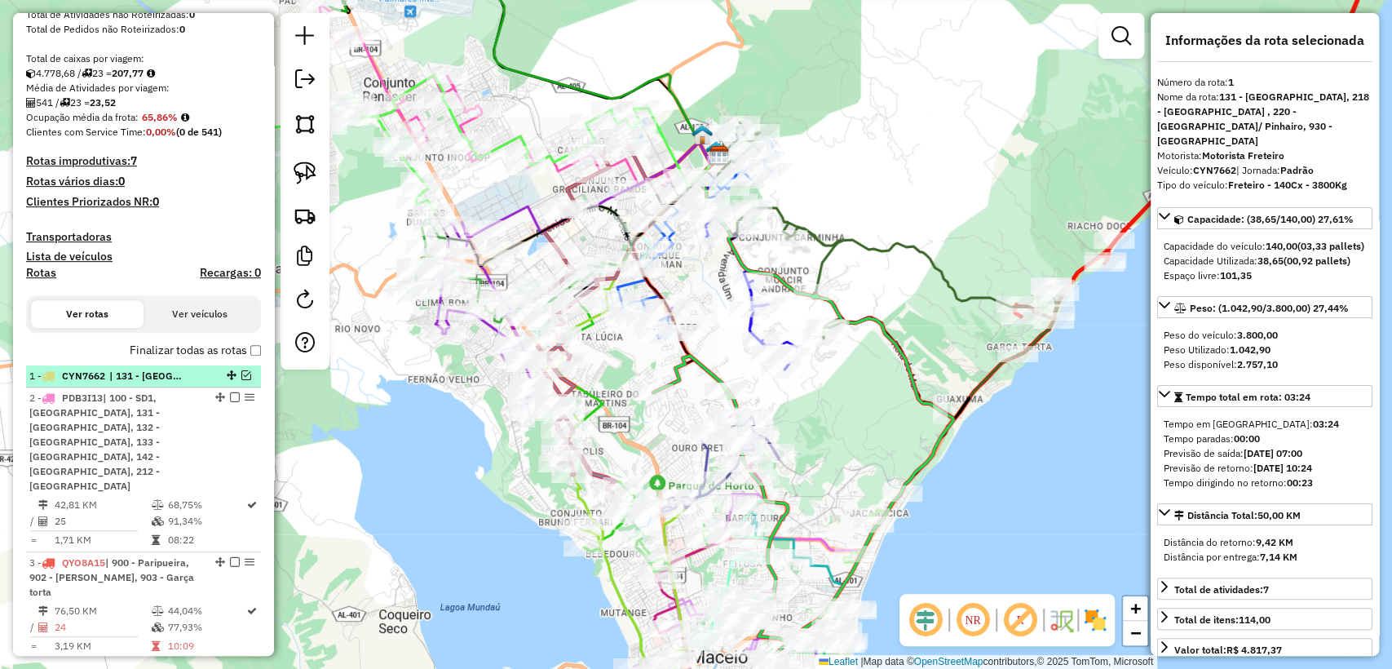
click at [243, 380] on em at bounding box center [246, 375] width 10 height 10
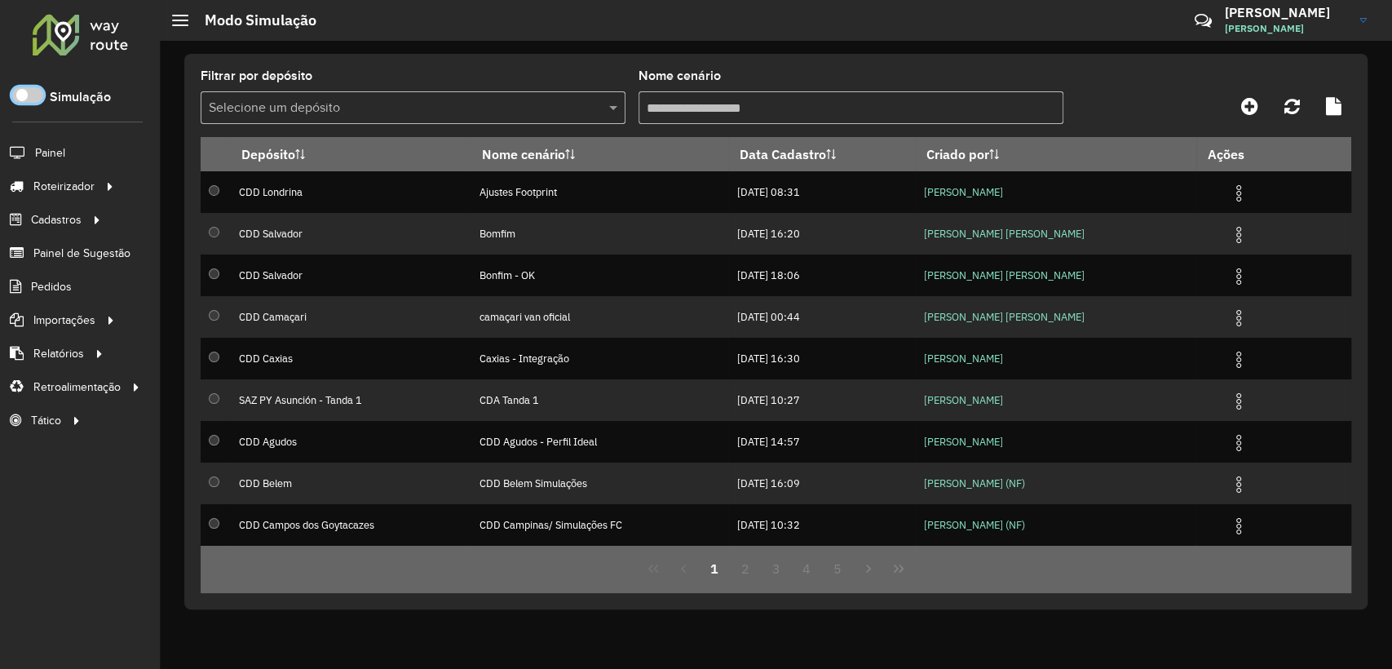
scroll to position [9, 5]
click at [91, 24] on div at bounding box center [80, 34] width 99 height 42
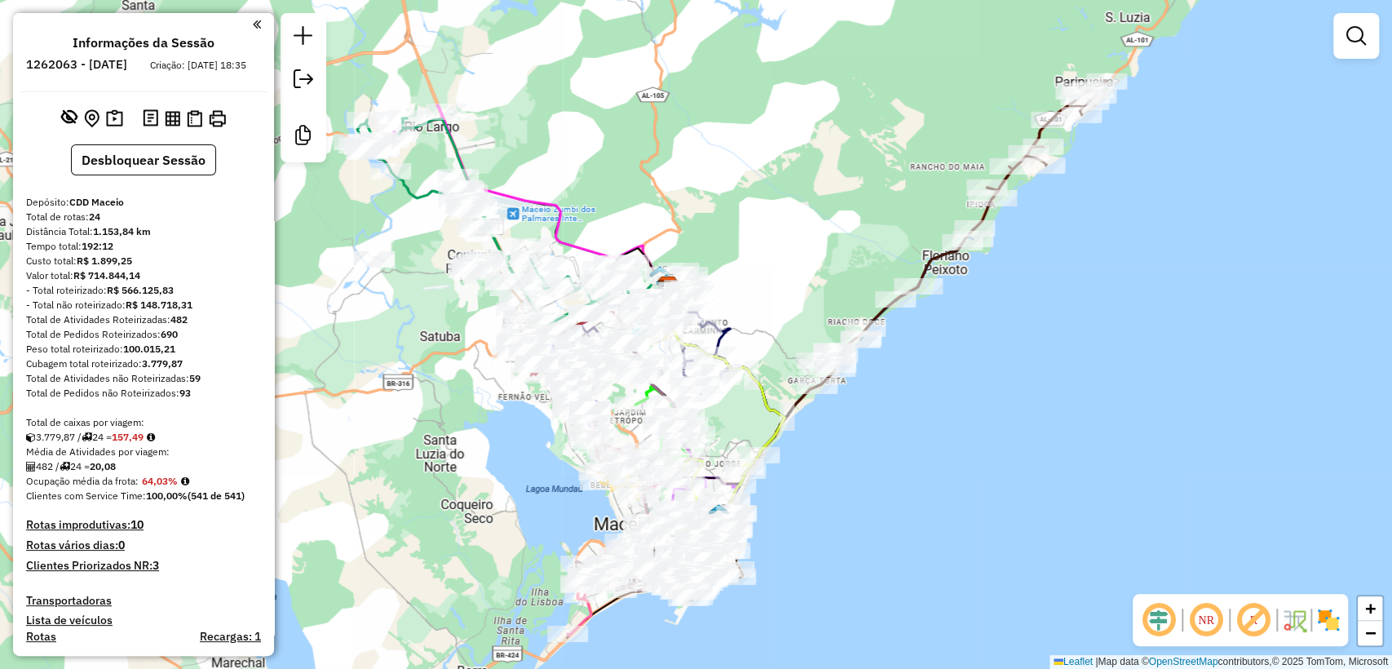
drag, startPoint x: 358, startPoint y: 304, endPoint x: 402, endPoint y: 309, distance: 44.3
click at [402, 309] on div "Janela de atendimento Grade de atendimento Capacidade Transportadoras Veículos …" at bounding box center [696, 334] width 1392 height 669
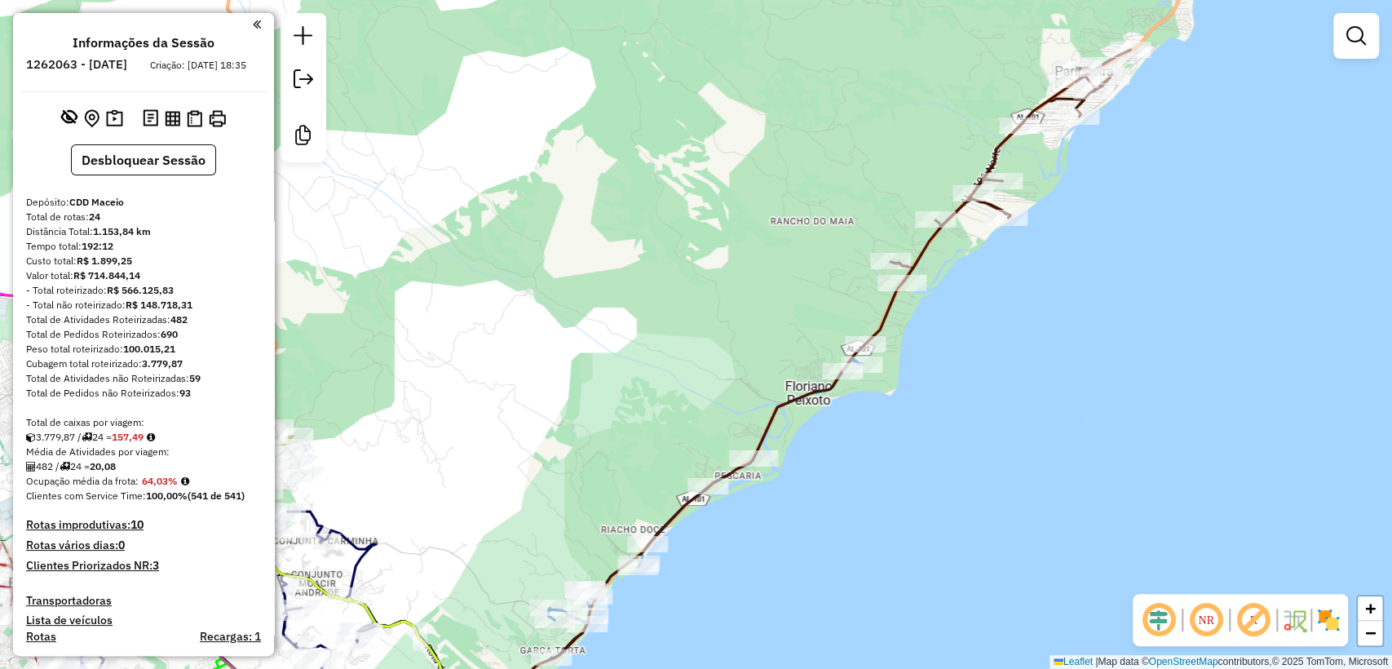
click at [991, 157] on icon at bounding box center [1010, 166] width 240 height 233
select select "**********"
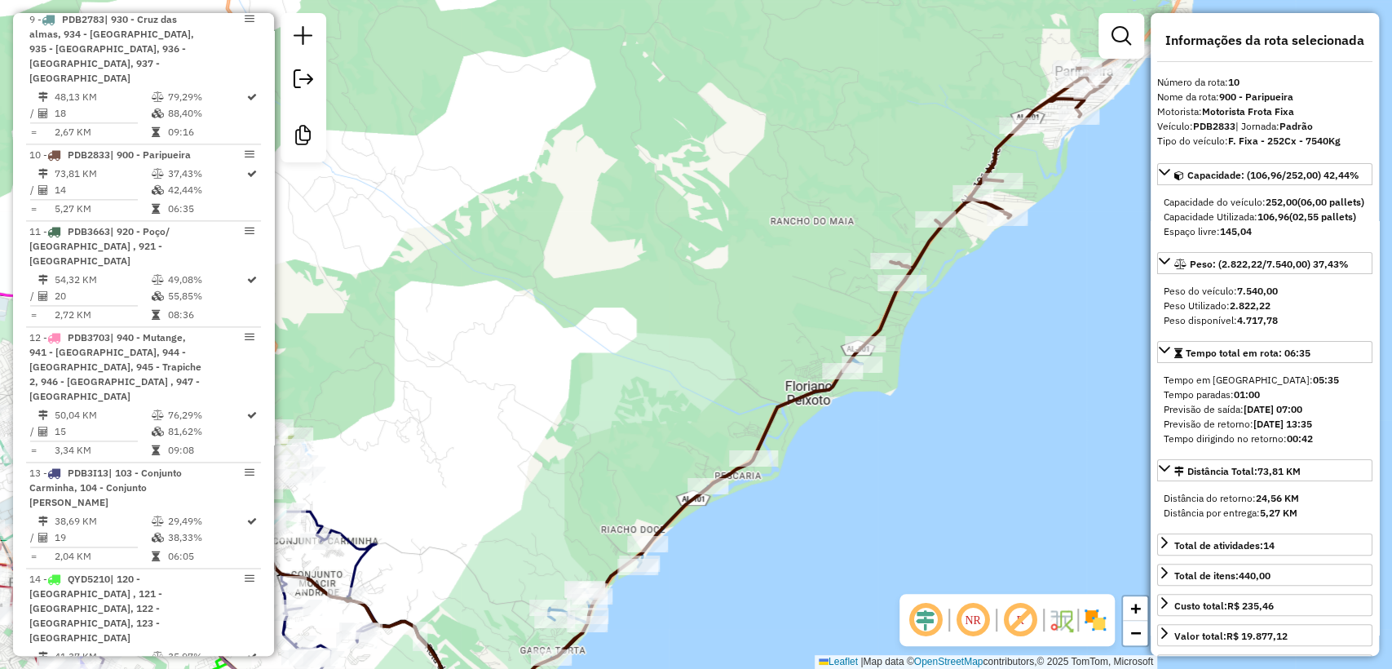
scroll to position [1591, 0]
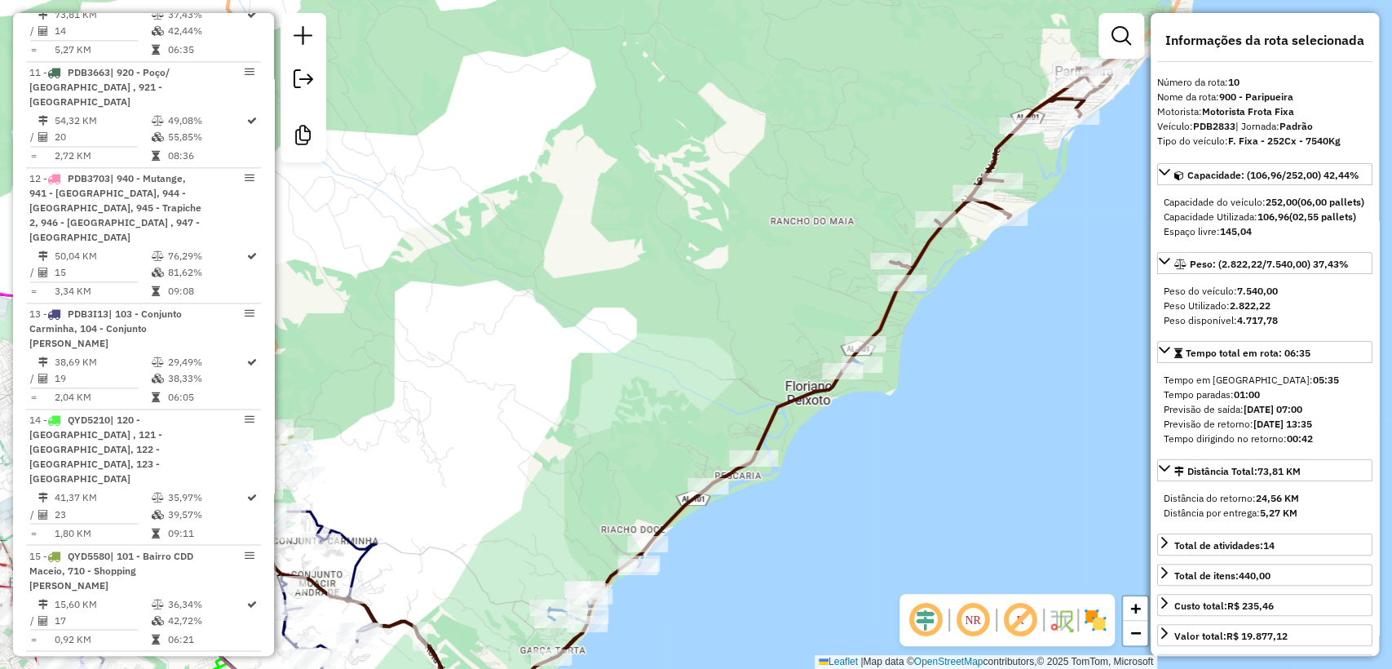
click at [869, 438] on div "Janela de atendimento Grade de atendimento Capacidade Transportadoras Veículos …" at bounding box center [696, 334] width 1392 height 669
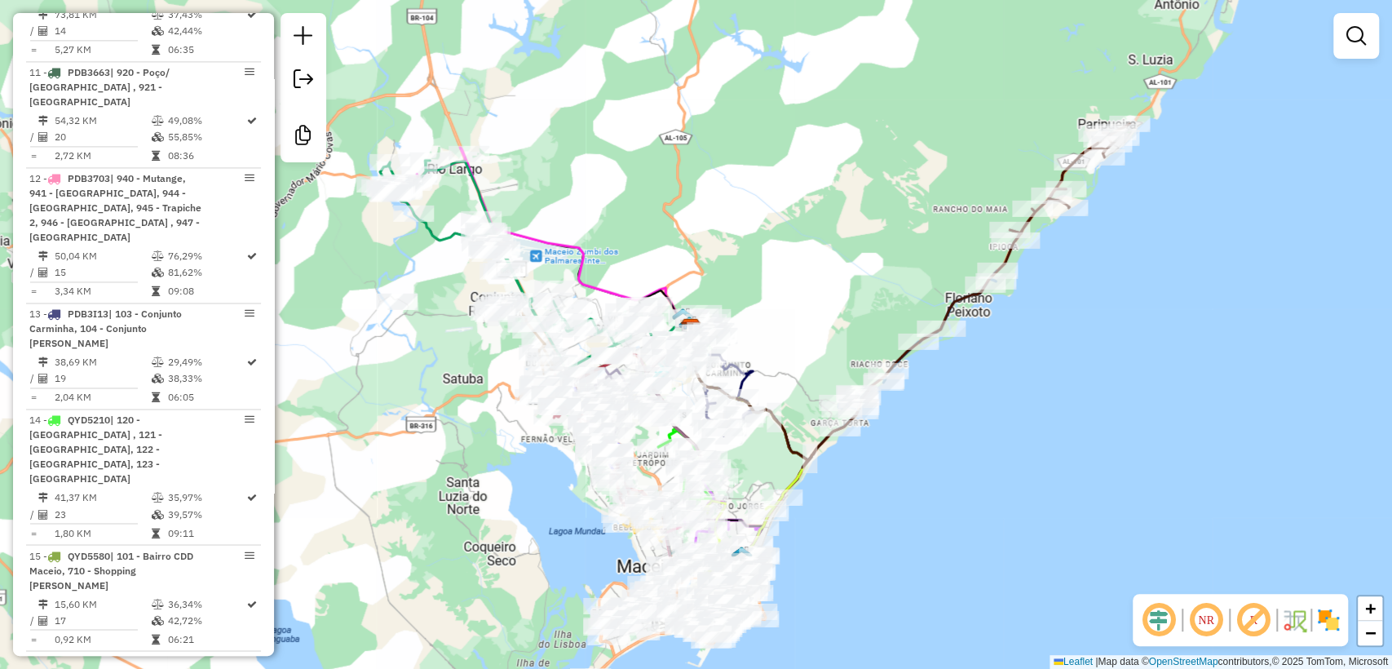
drag, startPoint x: 734, startPoint y: 462, endPoint x: 839, endPoint y: 302, distance: 191.3
click at [839, 302] on div "Janela de atendimento Grade de atendimento Capacidade Transportadoras Veículos …" at bounding box center [696, 334] width 1392 height 669
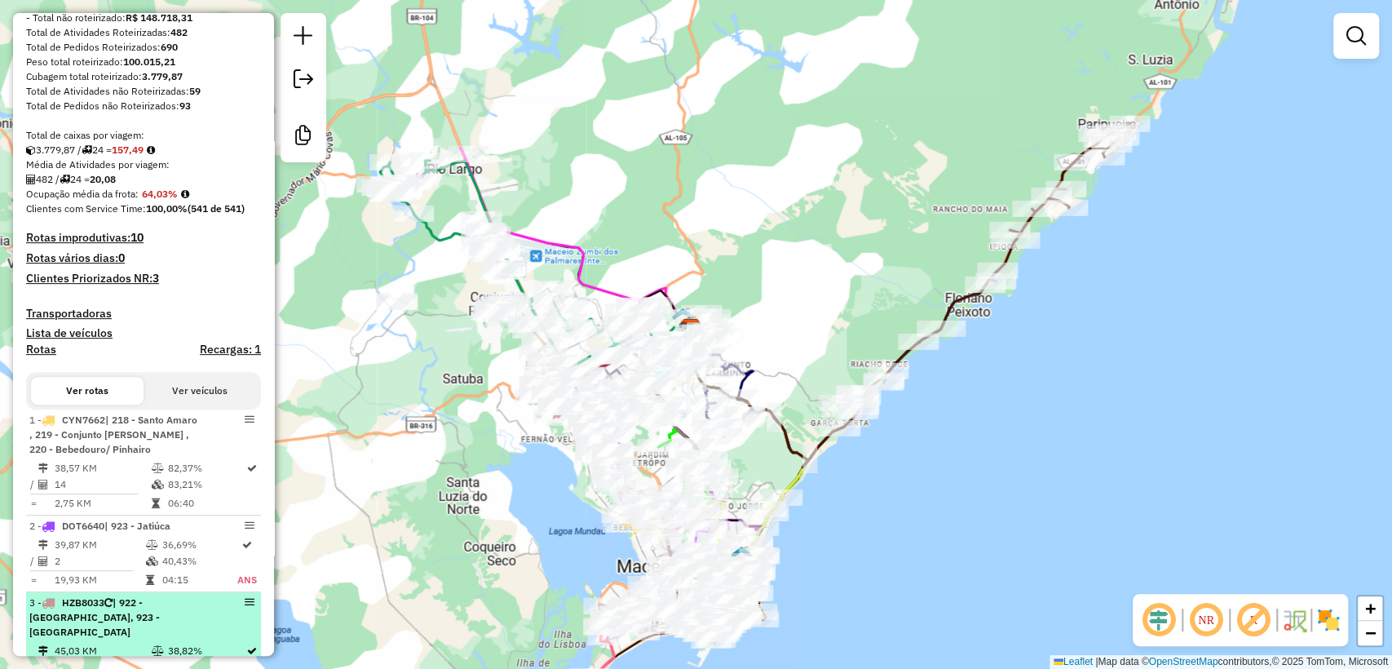
scroll to position [51, 0]
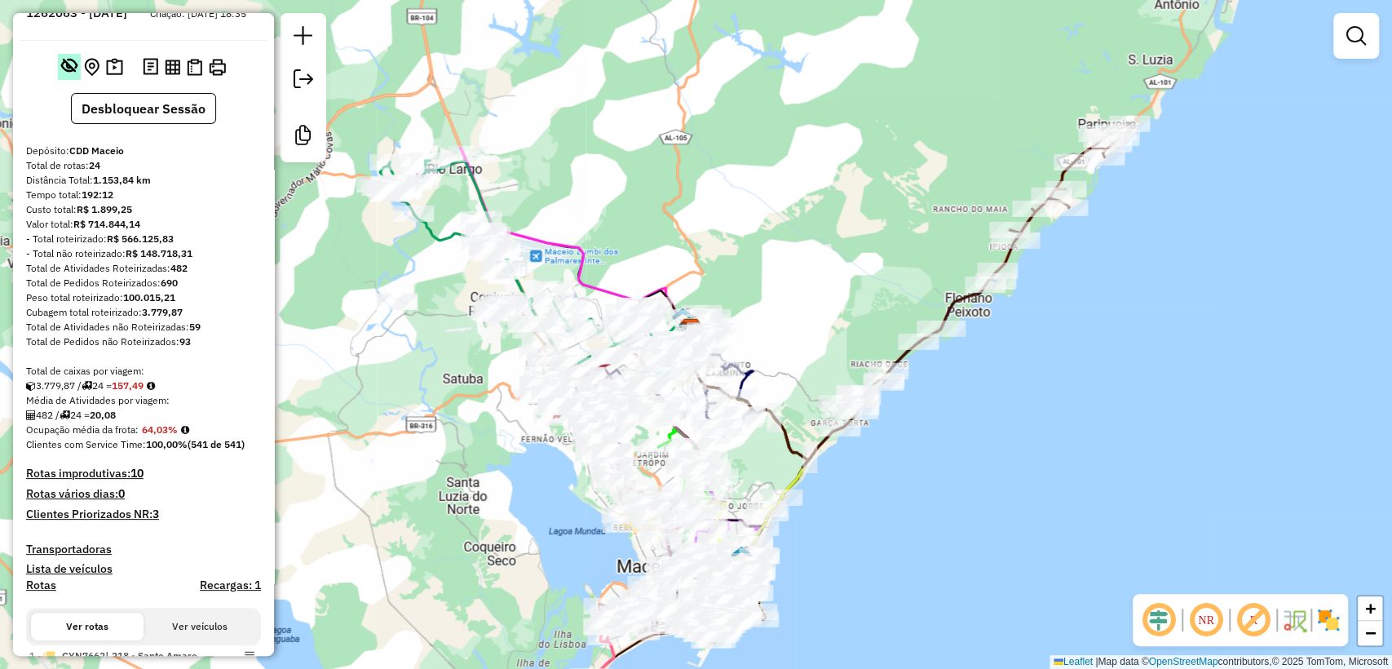
click at [63, 73] on em at bounding box center [69, 65] width 16 height 16
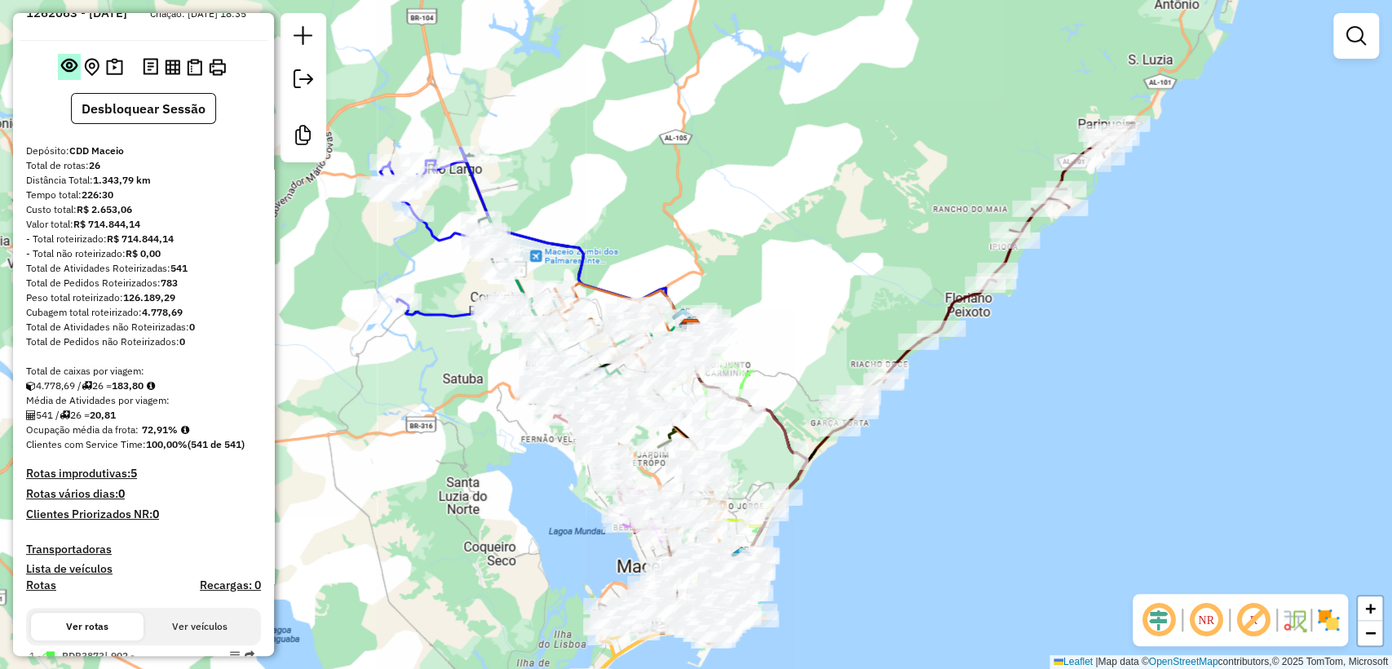
click at [61, 73] on em at bounding box center [69, 65] width 16 height 16
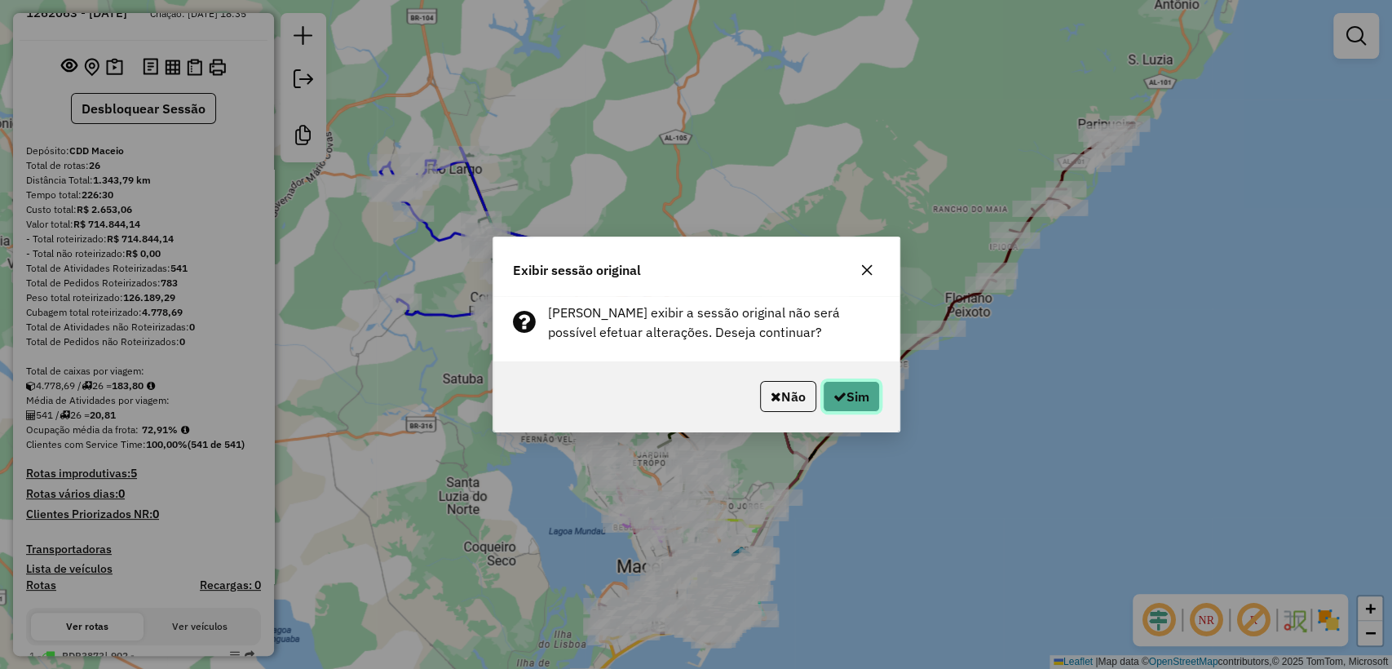
click at [854, 405] on button "Sim" at bounding box center [851, 396] width 57 height 31
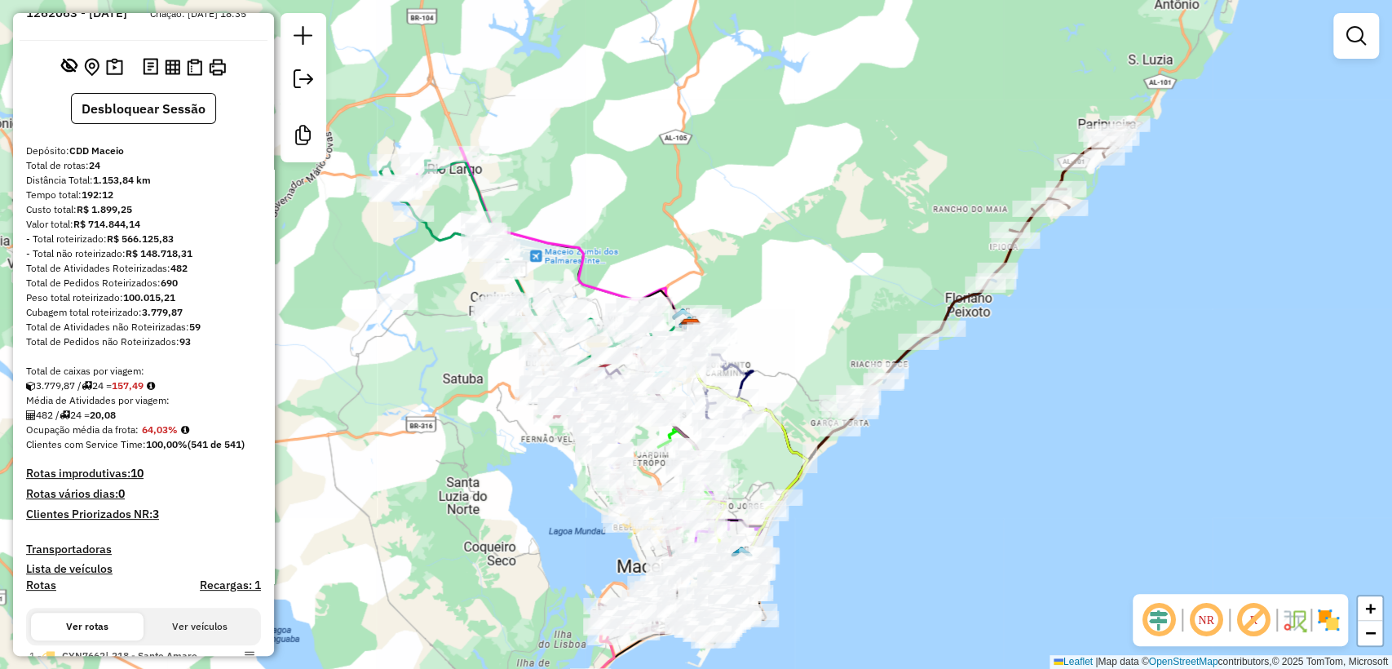
drag, startPoint x: 91, startPoint y: 175, endPoint x: 102, endPoint y: 177, distance: 10.7
click at [100, 171] on strong "24" at bounding box center [94, 165] width 11 height 12
drag, startPoint x: 192, startPoint y: 338, endPoint x: 205, endPoint y: 342, distance: 13.7
click at [205, 334] on div "Total de Atividades não Roteirizadas: 59" at bounding box center [143, 327] width 235 height 15
click at [216, 334] on div "Total de Atividades não Roteirizadas: 59" at bounding box center [143, 327] width 235 height 15
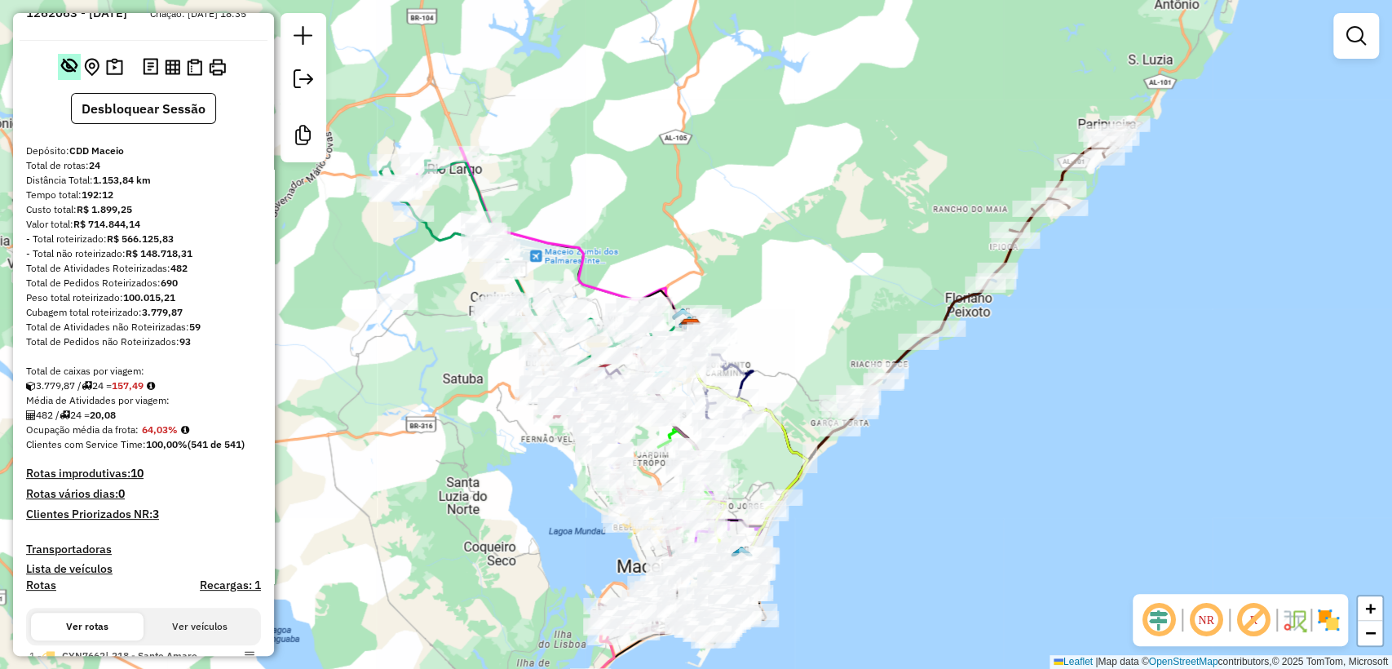
click at [58, 76] on button at bounding box center [69, 67] width 23 height 26
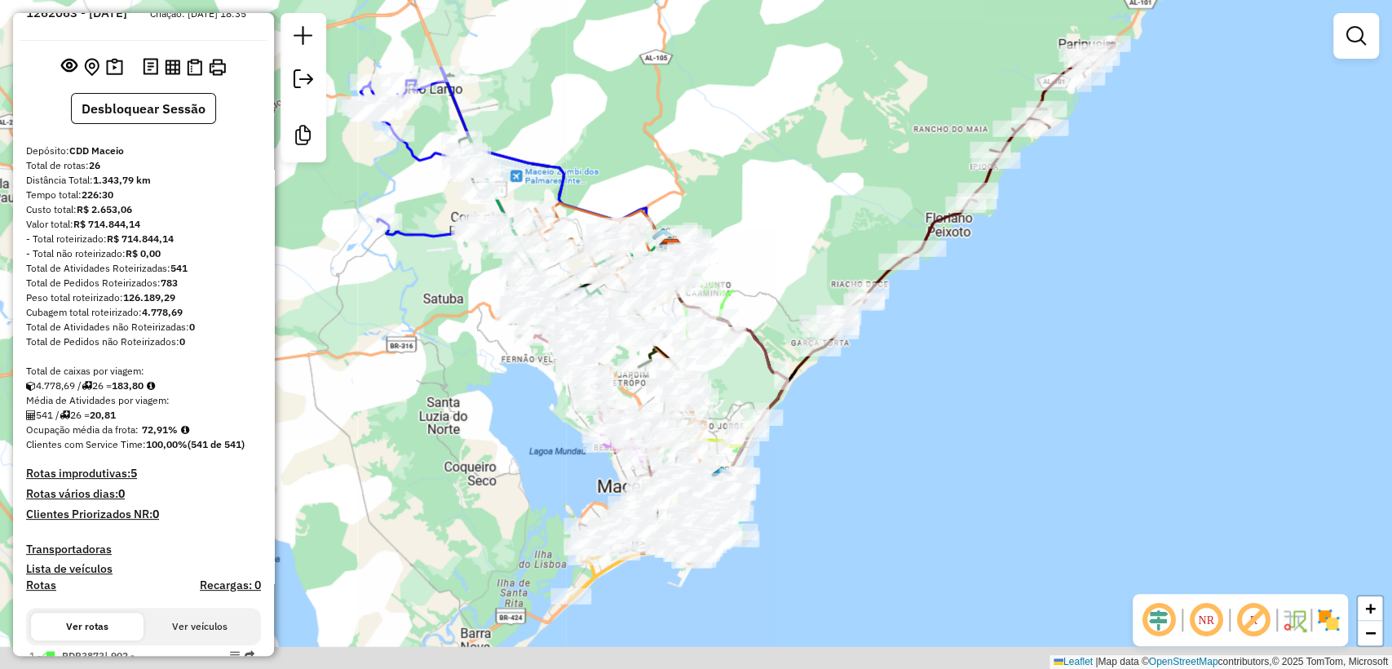
drag, startPoint x: 828, startPoint y: 514, endPoint x: 822, endPoint y: 490, distance: 24.5
click at [822, 490] on div "Janela de atendimento Grade de atendimento Capacidade Transportadoras Veículos …" at bounding box center [696, 334] width 1392 height 669
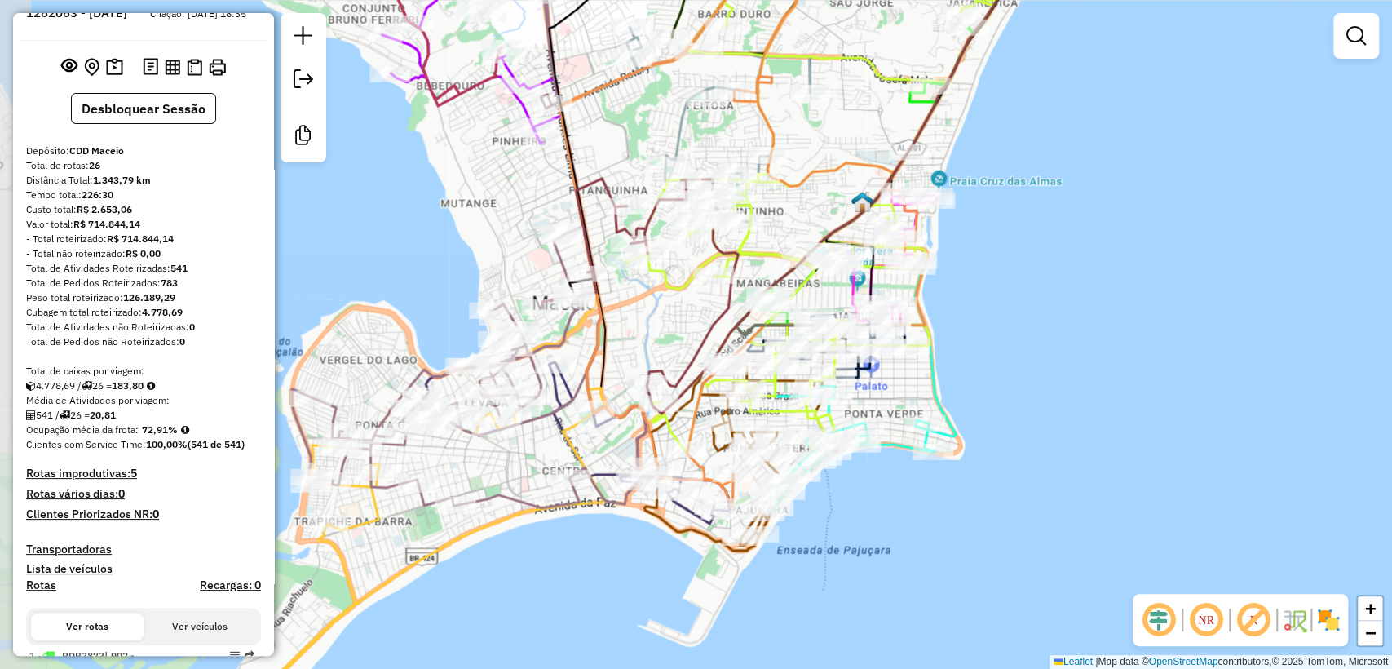
drag, startPoint x: 416, startPoint y: 571, endPoint x: 573, endPoint y: 553, distance: 158.4
click at [572, 554] on div "Janela de atendimento Grade de atendimento Capacidade Transportadoras Veículos …" at bounding box center [696, 334] width 1392 height 669
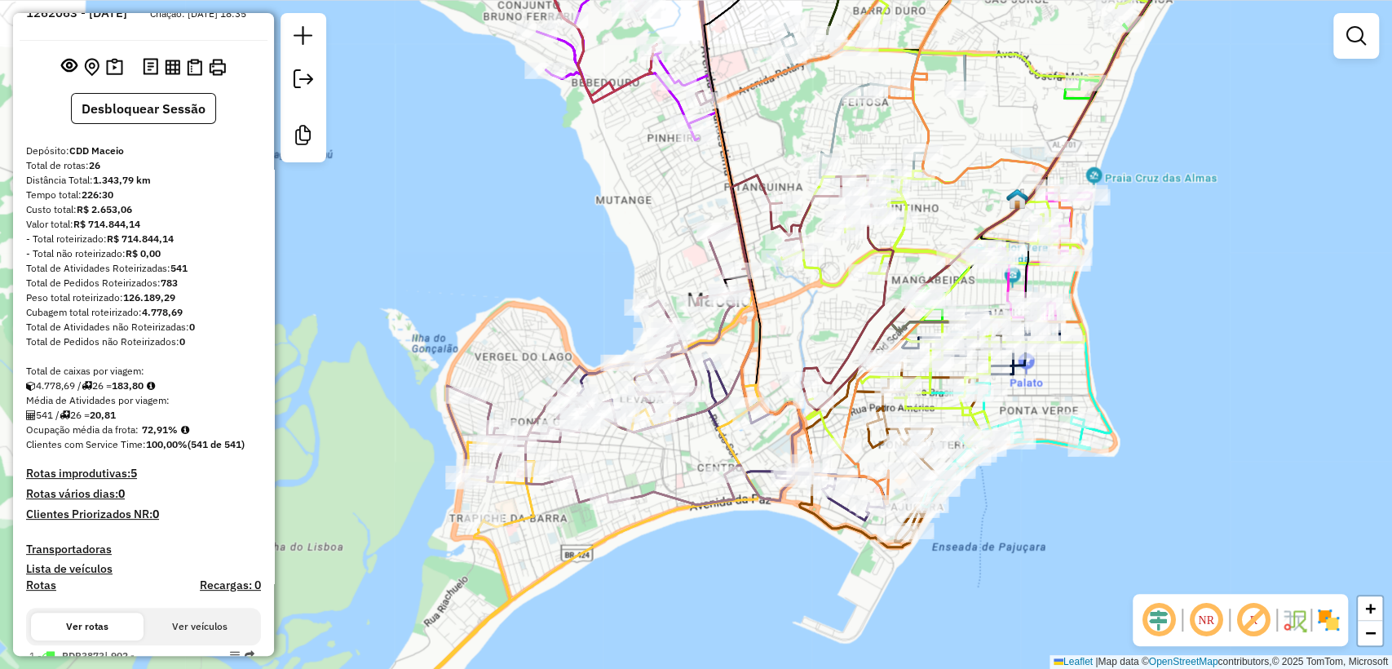
drag, startPoint x: 640, startPoint y: 585, endPoint x: 744, endPoint y: 587, distance: 103.6
click at [744, 587] on div "Janela de atendimento Grade de atendimento Capacidade Transportadoras Veículos …" at bounding box center [696, 334] width 1392 height 669
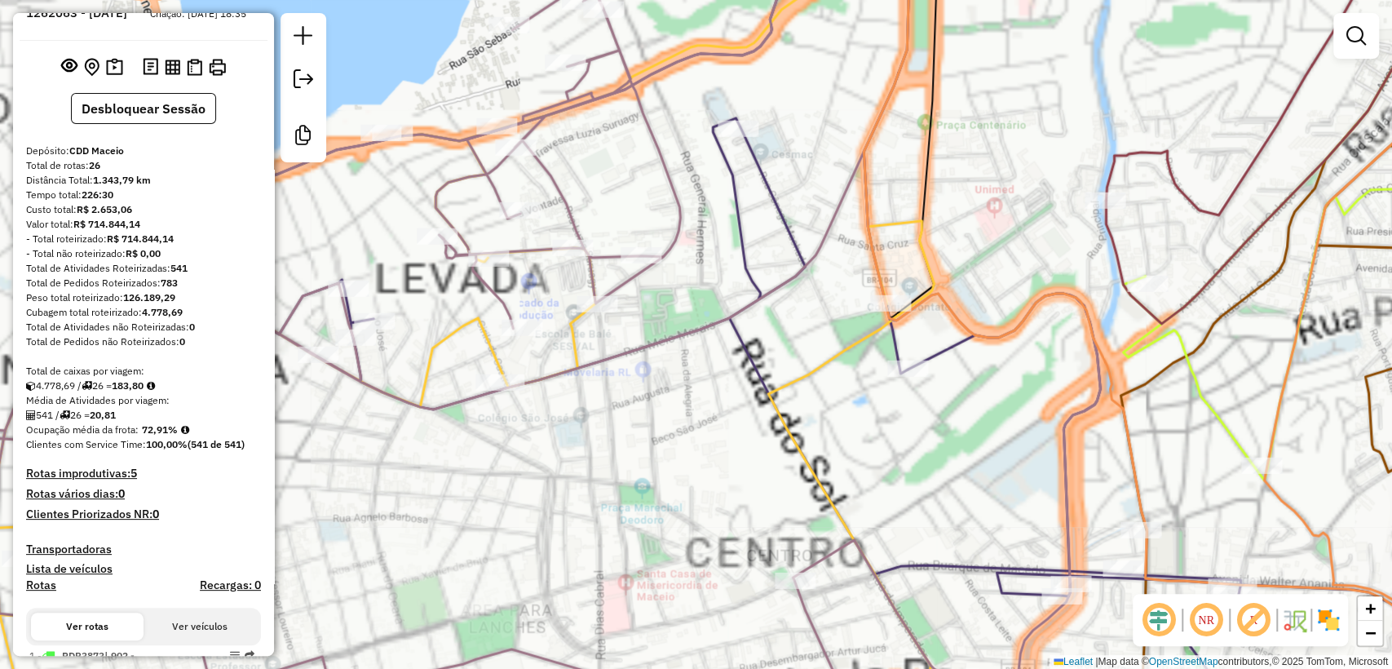
click at [477, 324] on icon at bounding box center [397, 433] width 1073 height 606
select select "**********"
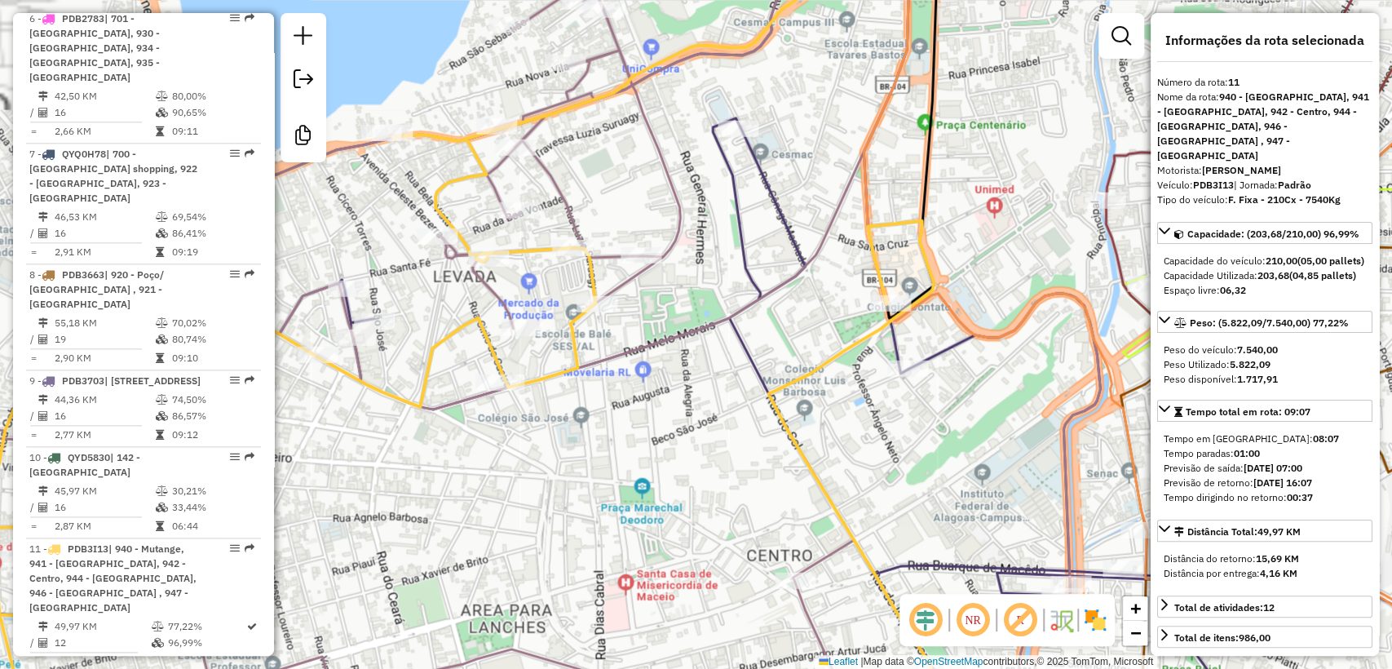
scroll to position [1697, 0]
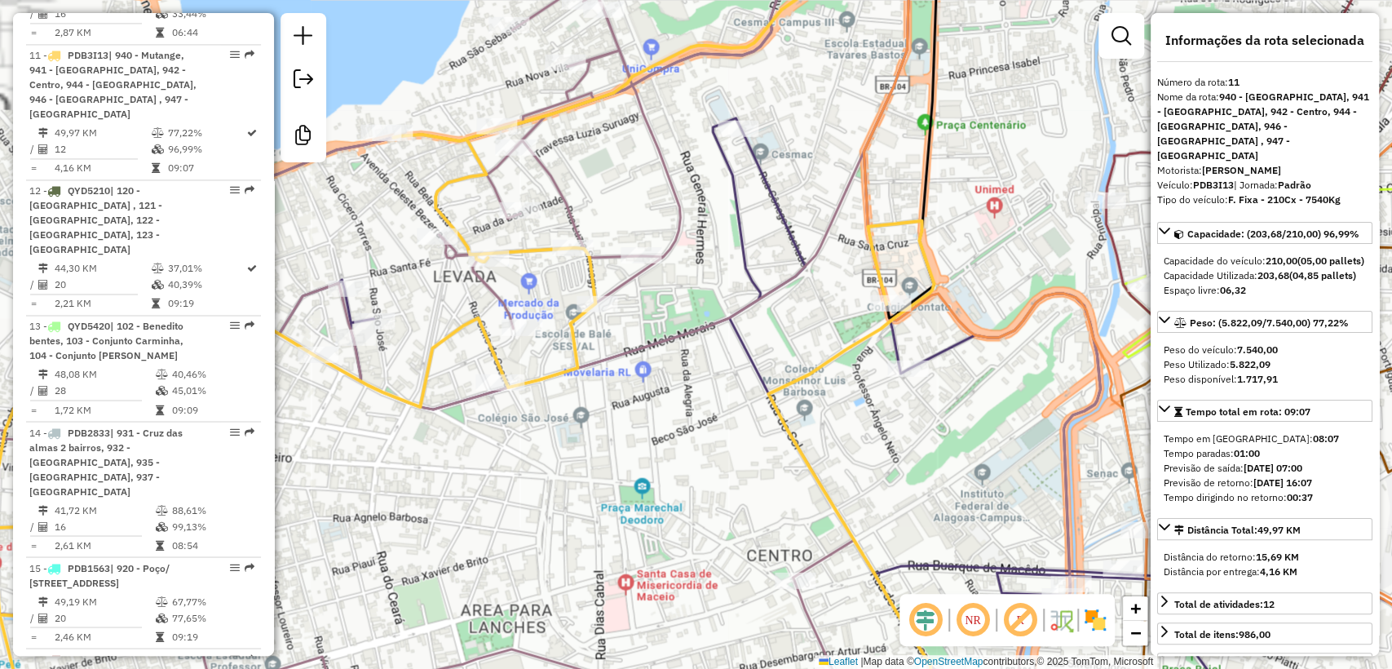
click at [562, 191] on icon at bounding box center [480, 317] width 1239 height 768
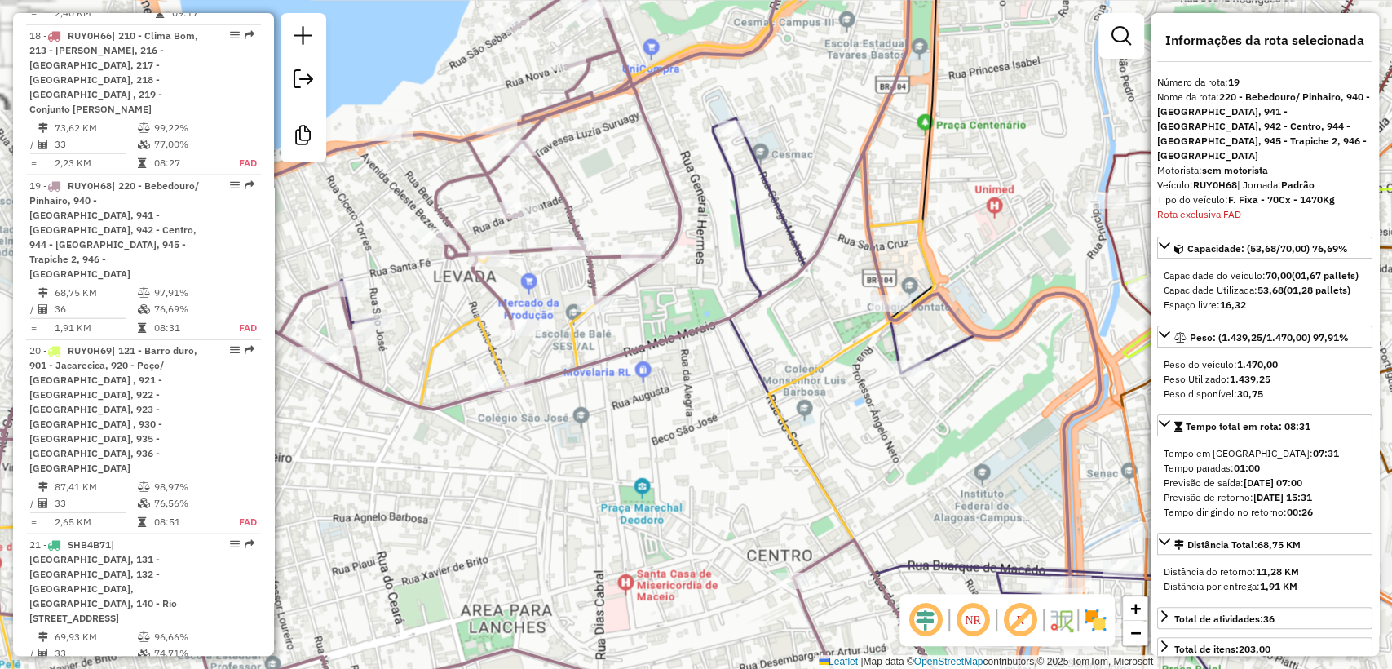
scroll to position [2558, 0]
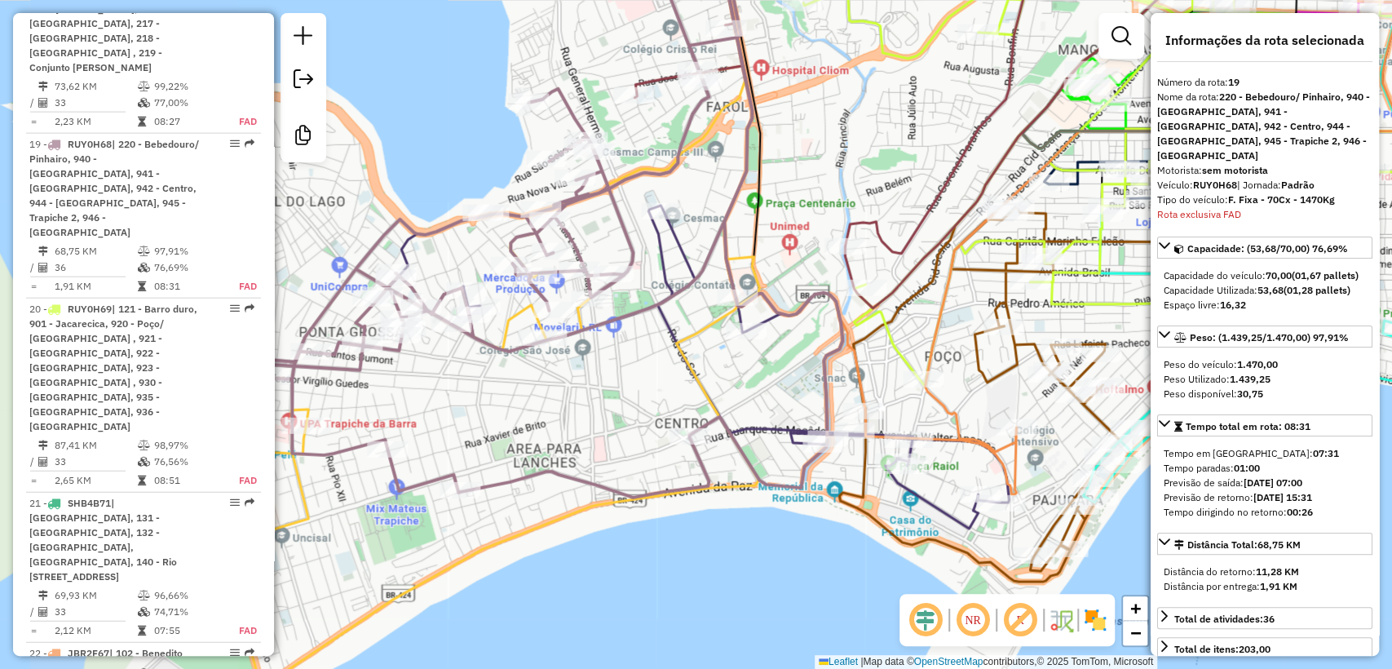
click at [675, 236] on icon at bounding box center [697, 302] width 621 height 451
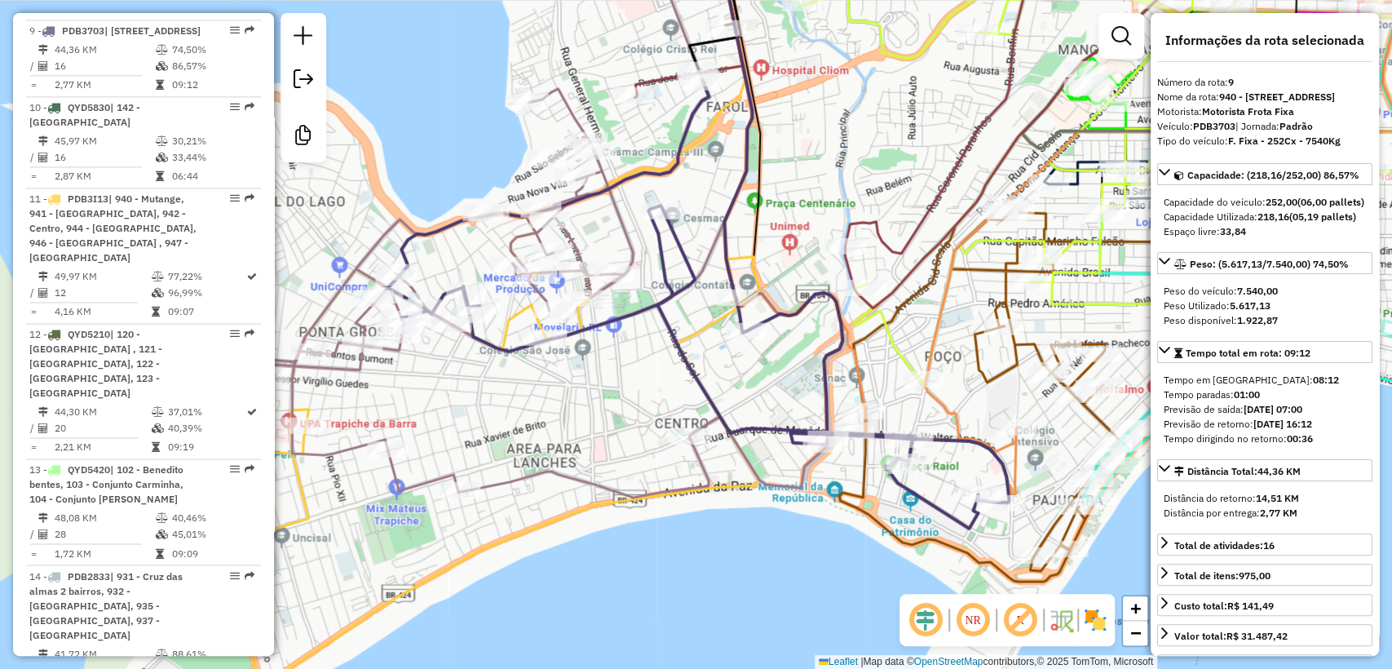
scroll to position [1500, 0]
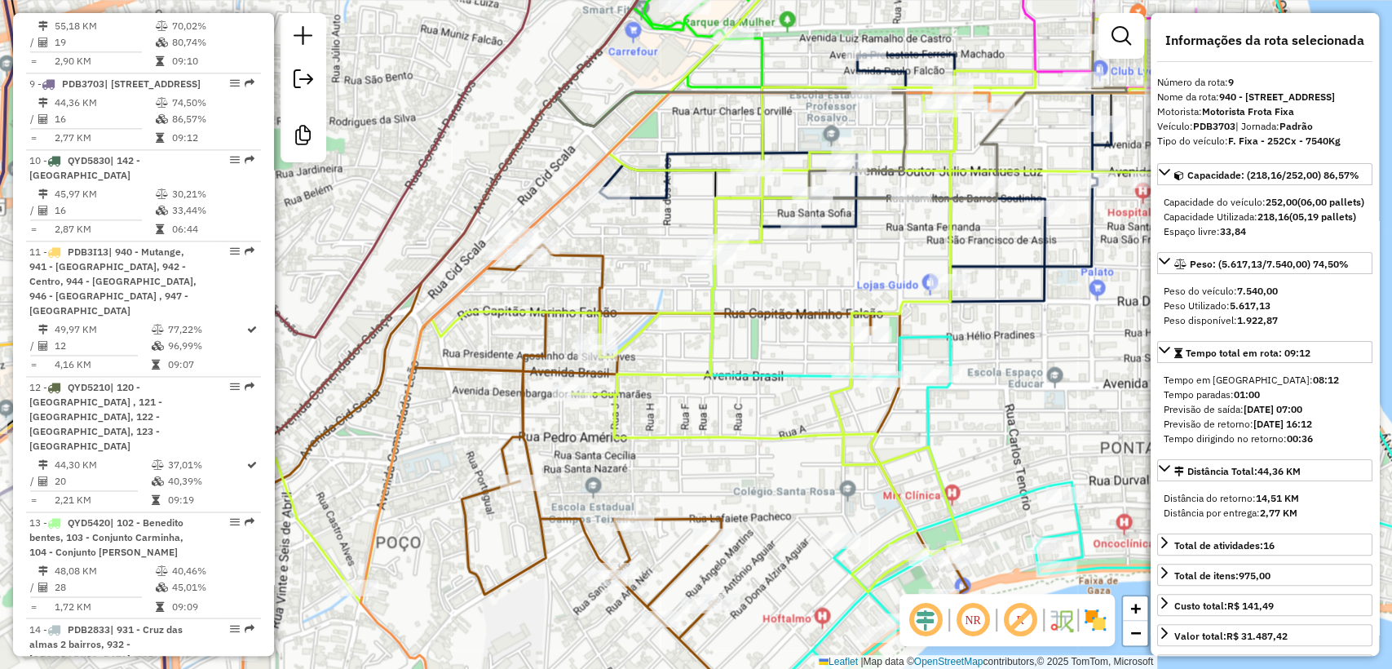
click at [990, 95] on icon at bounding box center [612, 334] width 1406 height 802
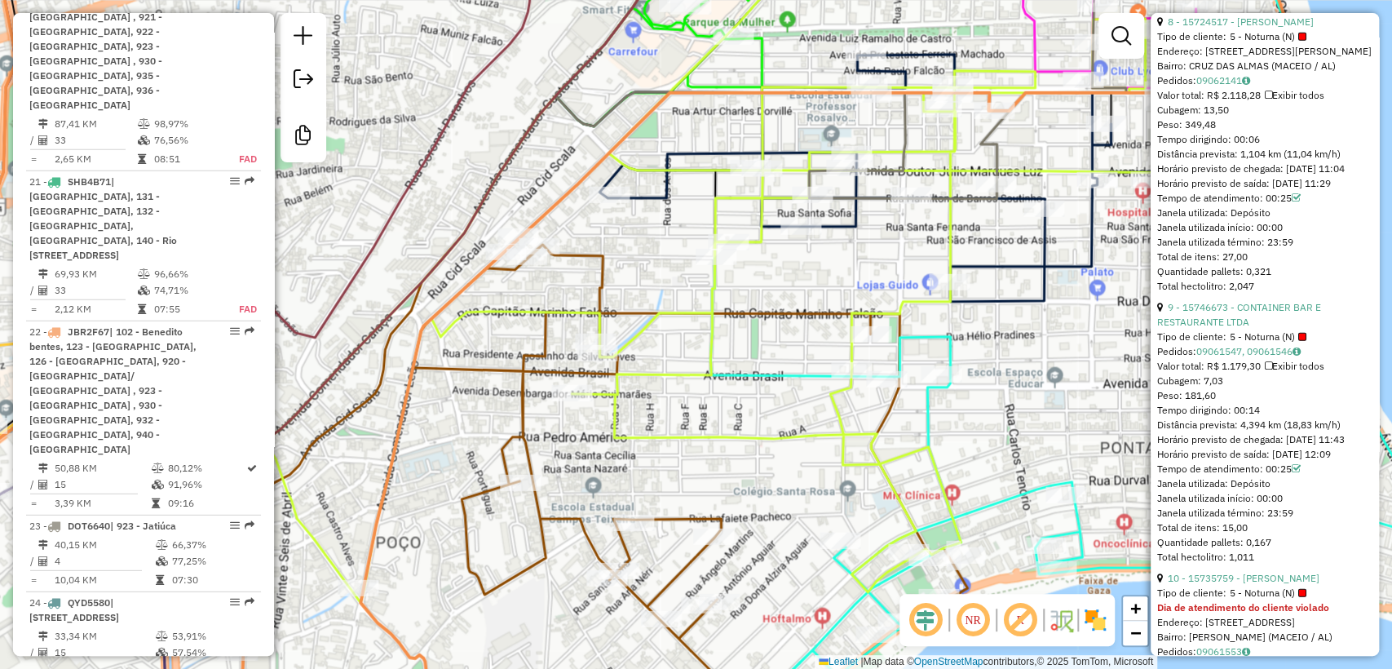
scroll to position [2724, 0]
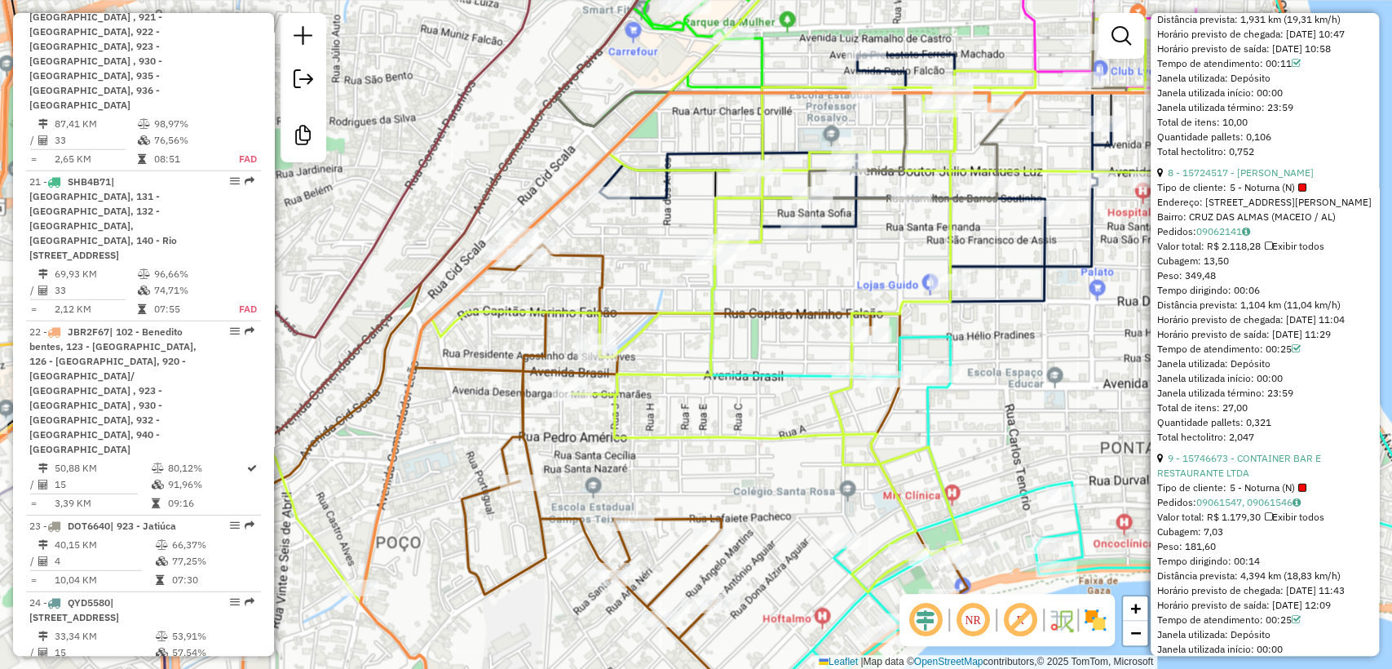
click at [802, 287] on div "Janela de atendimento Grade de atendimento Capacidade Transportadoras Veículos …" at bounding box center [696, 334] width 1392 height 669
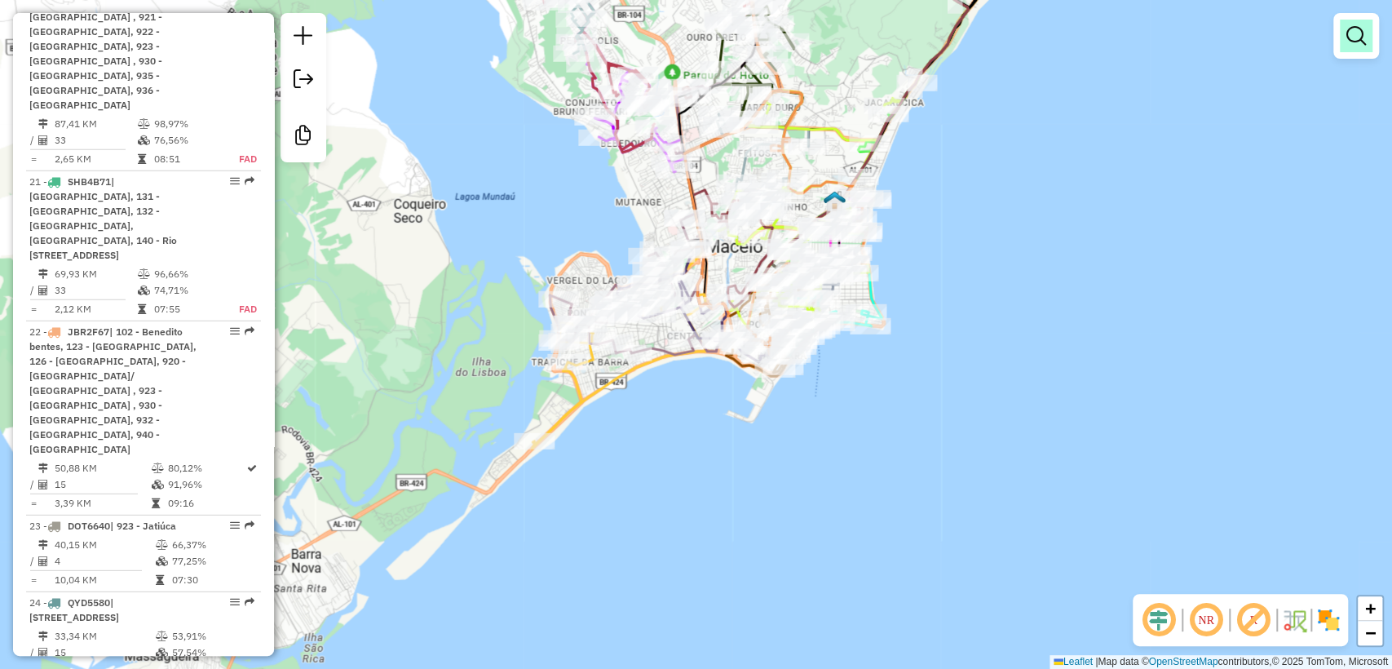
click at [1344, 41] on link at bounding box center [1356, 36] width 33 height 33
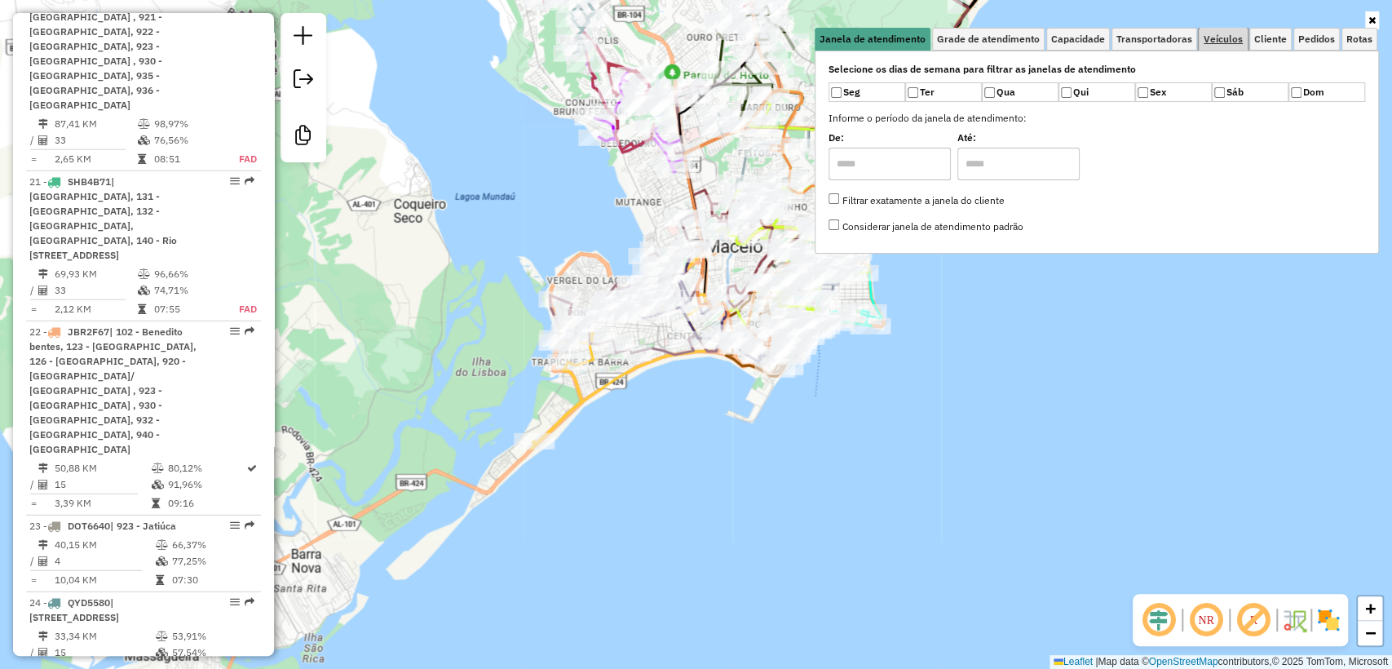
click at [1219, 41] on span "Veículos" at bounding box center [1222, 39] width 39 height 10
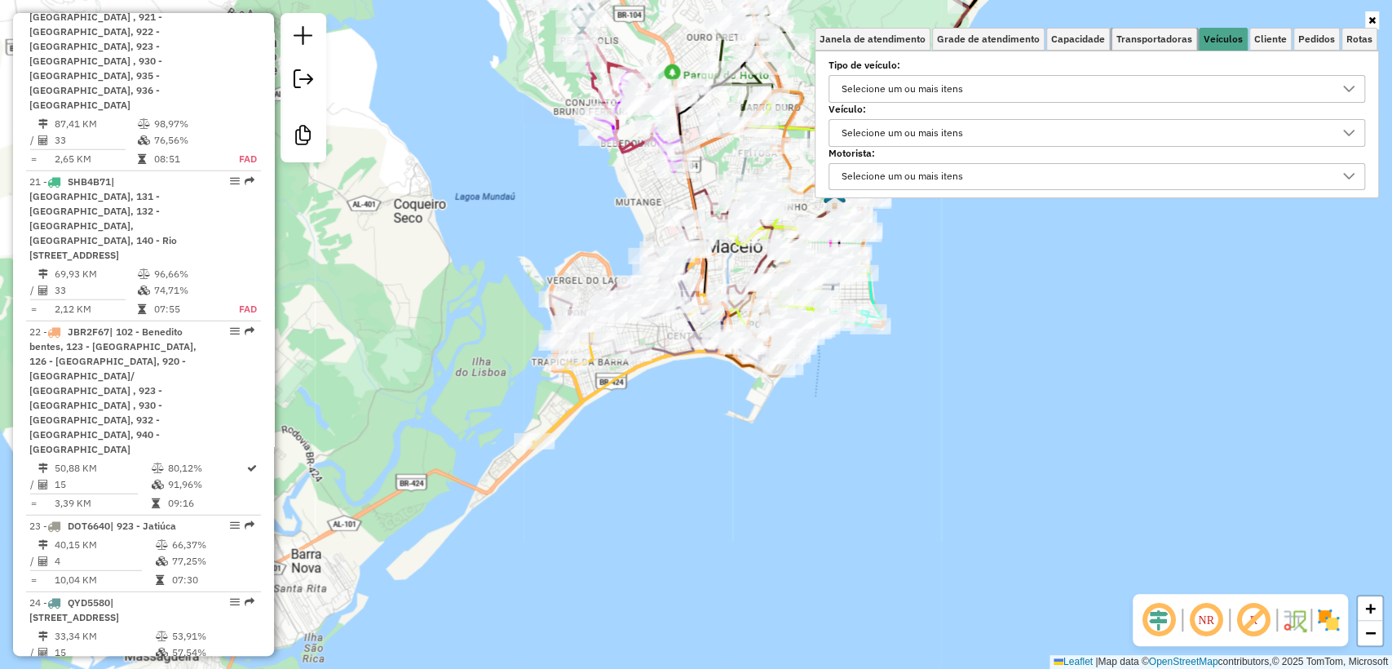
drag, startPoint x: 1147, startPoint y: 46, endPoint x: 1310, endPoint y: 18, distance: 165.5
click at [1150, 46] on link "Transportadoras" at bounding box center [1154, 39] width 86 height 23
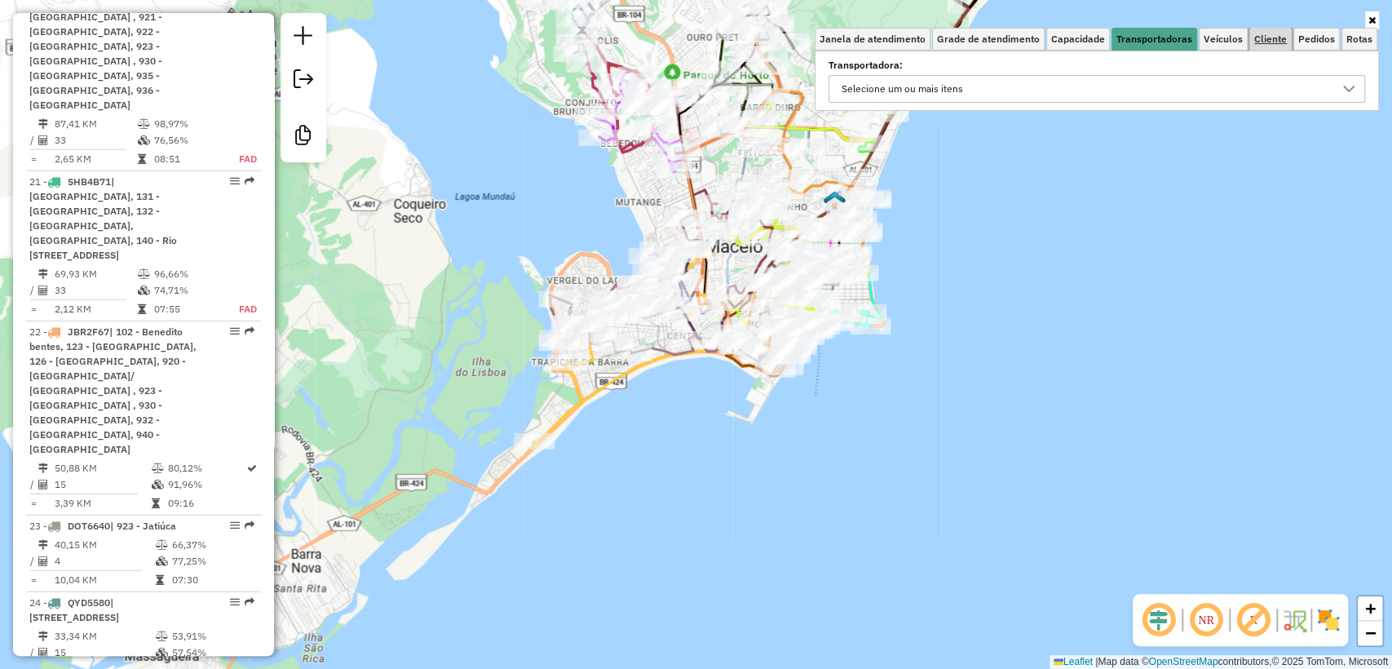
click at [1291, 39] on link "Cliente" at bounding box center [1270, 39] width 42 height 23
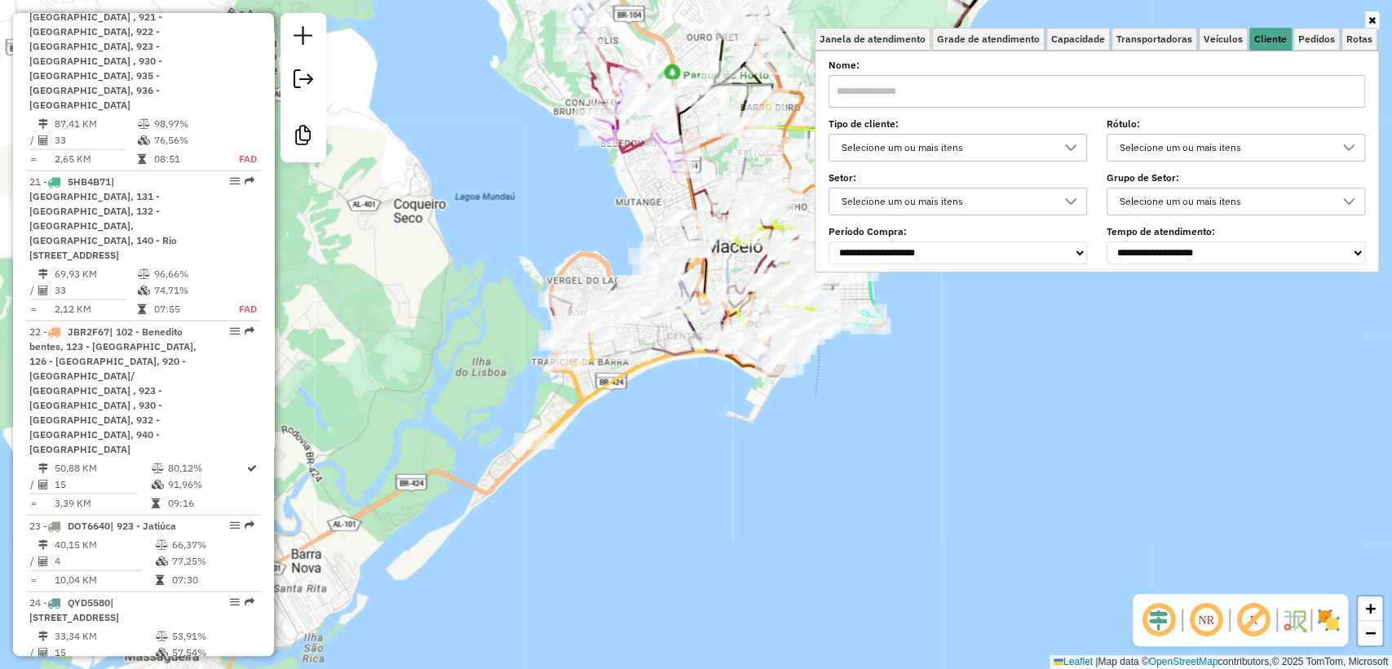
click at [881, 148] on div "Selecione um ou mais itens" at bounding box center [945, 148] width 219 height 26
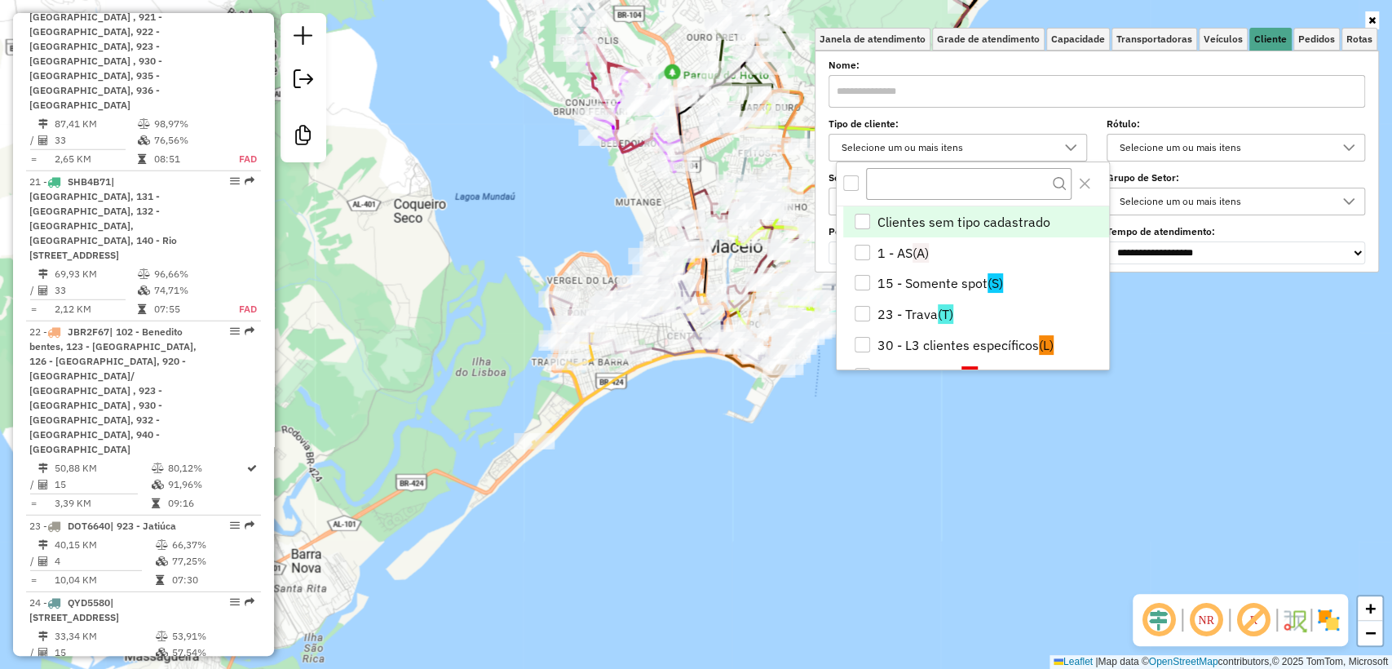
scroll to position [9, 57]
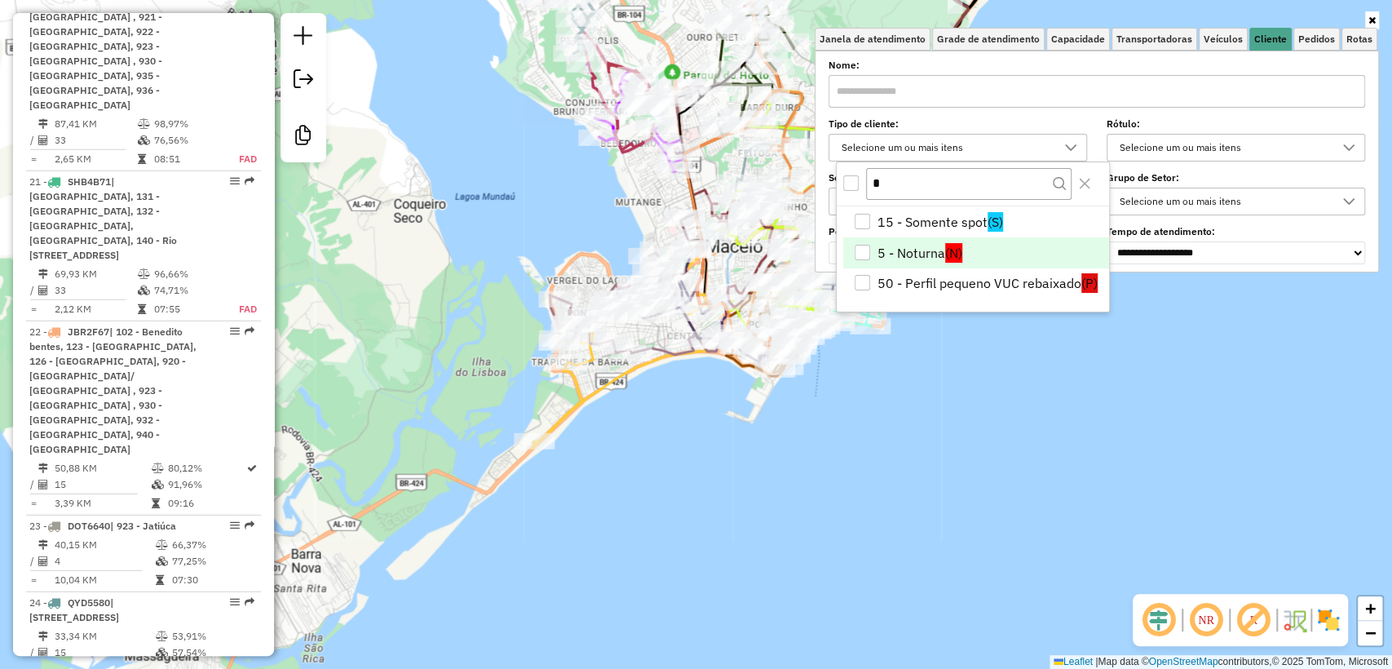
type input "*"
click at [886, 246] on li "5 - Noturna (N)" at bounding box center [975, 252] width 265 height 31
click at [887, 396] on div "Janela de atendimento Grade de atendimento Capacidade Transportadoras Veículos …" at bounding box center [696, 334] width 1392 height 669
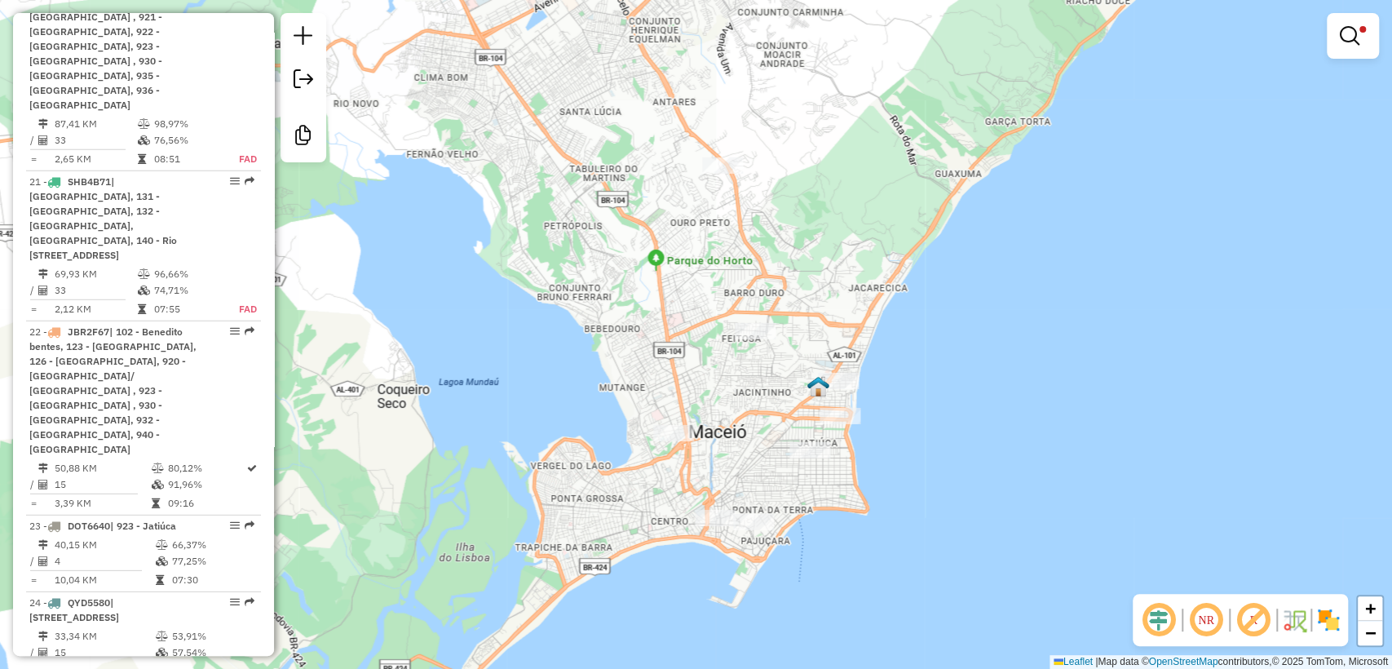
drag, startPoint x: 984, startPoint y: 280, endPoint x: 969, endPoint y: 435, distance: 156.5
click at [969, 435] on div "Limpar filtros Janela de atendimento Grade de atendimento Capacidade Transporta…" at bounding box center [696, 334] width 1392 height 669
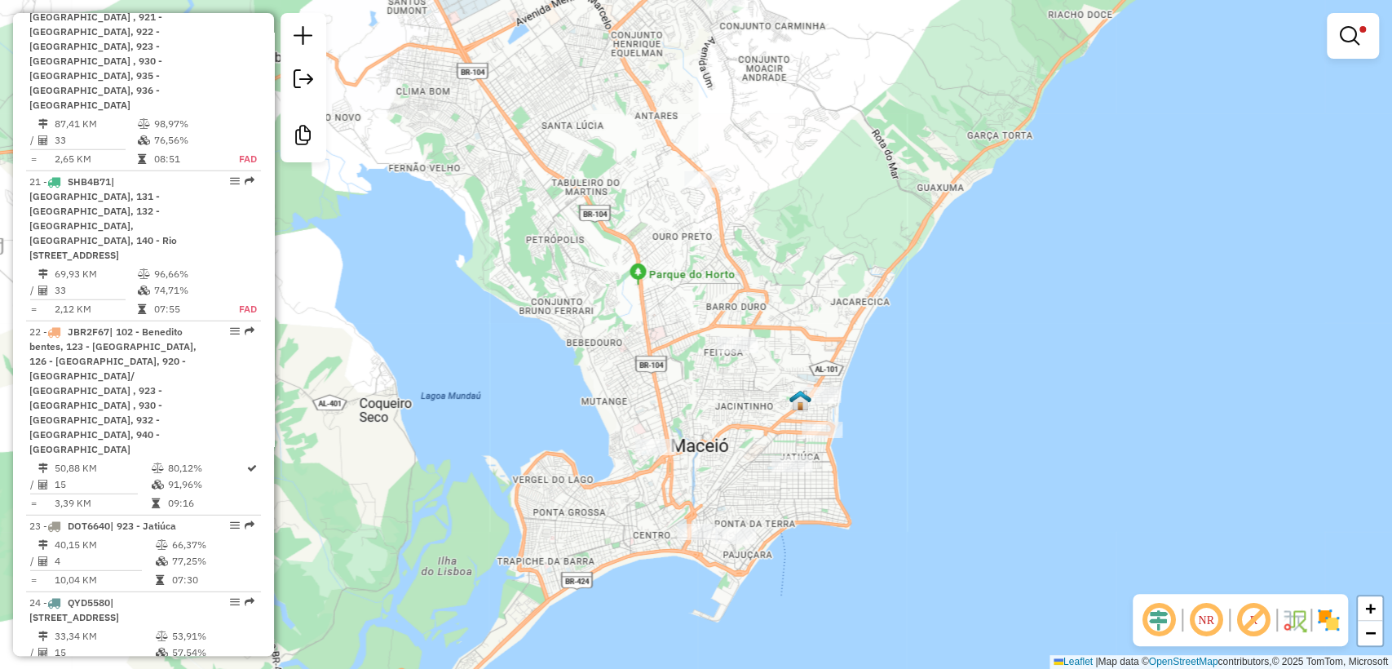
drag, startPoint x: 948, startPoint y: 420, endPoint x: 925, endPoint y: 426, distance: 23.5
click at [925, 426] on div "Limpar filtros Janela de atendimento Grade de atendimento Capacidade Transporta…" at bounding box center [696, 334] width 1392 height 669
click at [734, 353] on div at bounding box center [737, 345] width 41 height 16
select select "**********"
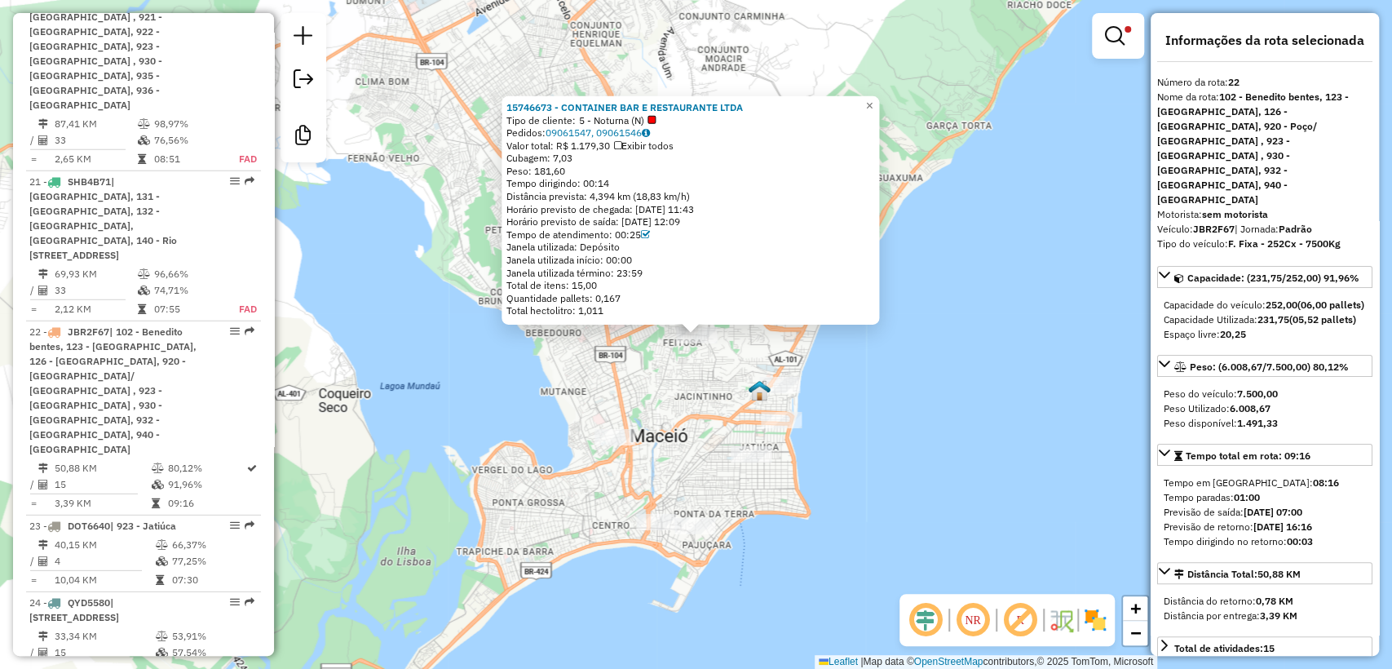
click at [972, 219] on div "15746673 - CONTAINER BAR E RESTAURANTE LTDA Tipo de cliente: 5 - Noturna (N) Pe…" at bounding box center [696, 334] width 1392 height 669
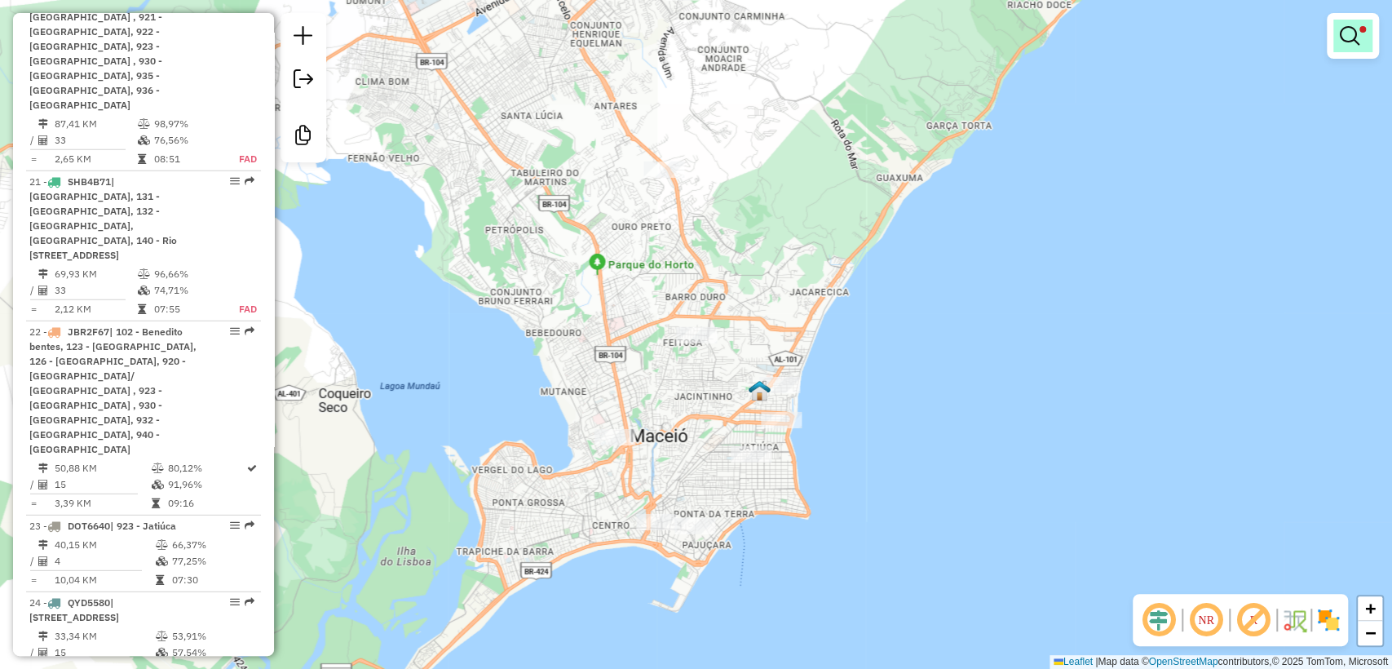
click at [1333, 46] on link at bounding box center [1352, 36] width 39 height 33
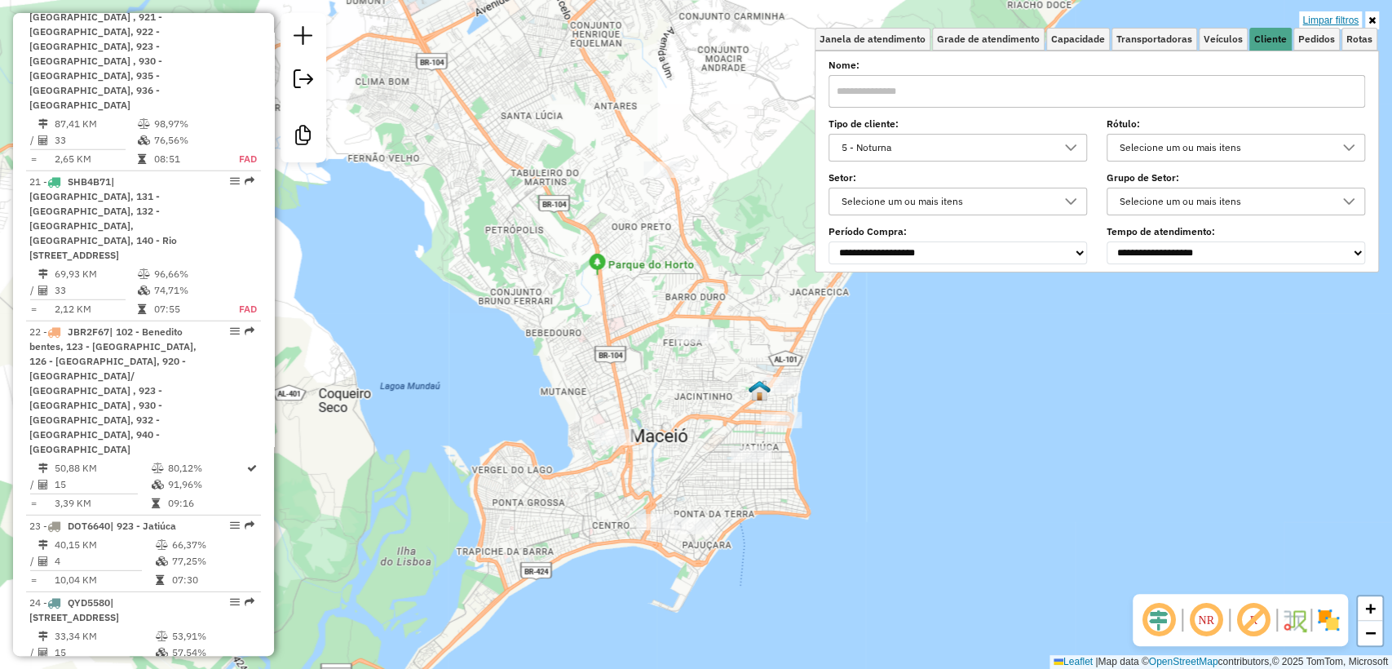
click at [1337, 18] on link "Limpar filtros" at bounding box center [1330, 20] width 63 height 18
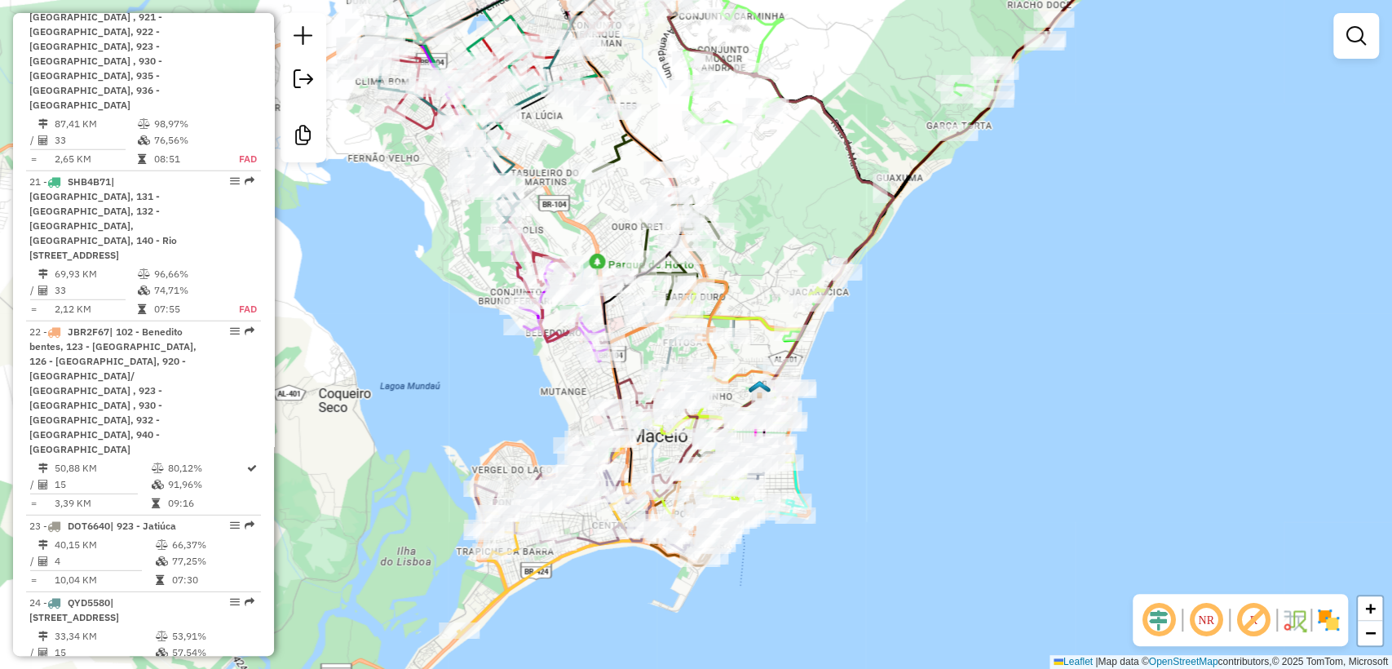
click at [1058, 267] on div "Janela de atendimento Grade de atendimento Capacidade Transportadoras Veículos …" at bounding box center [696, 334] width 1392 height 669
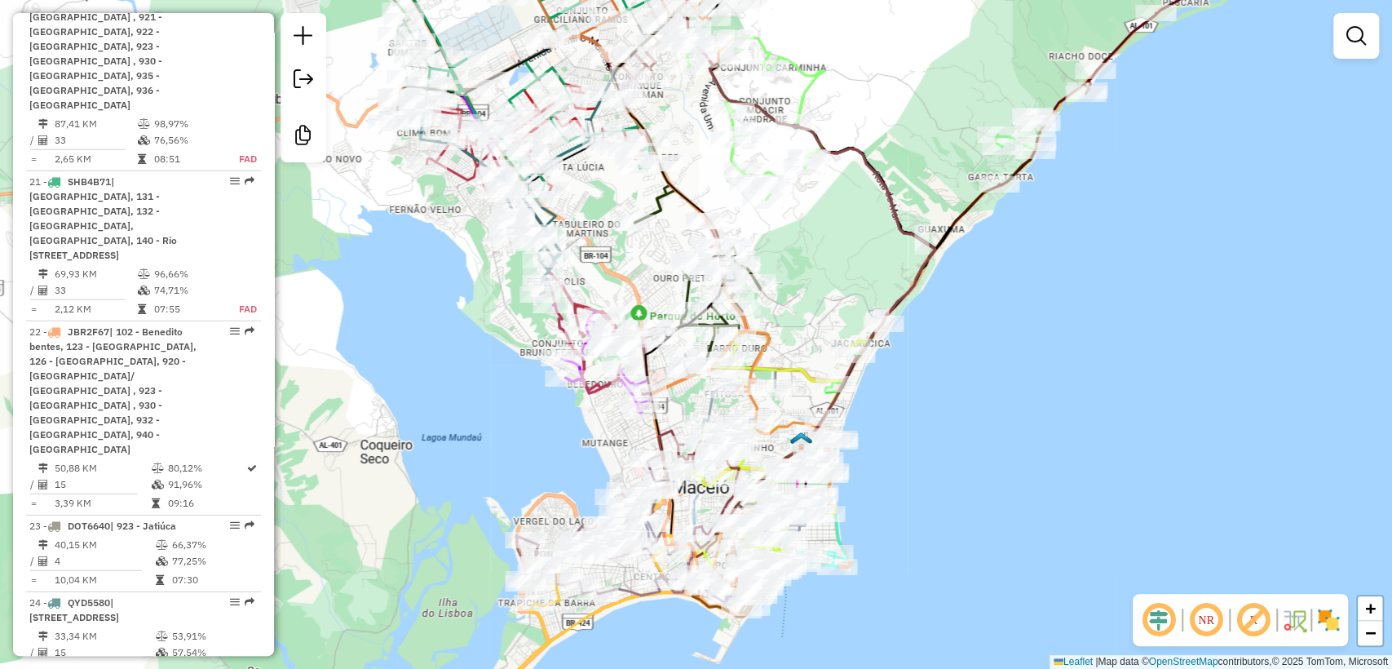
drag, startPoint x: 979, startPoint y: 315, endPoint x: 1011, endPoint y: 351, distance: 48.5
click at [1011, 351] on div "Janela de atendimento Grade de atendimento Capacidade Transportadoras Veículos …" at bounding box center [696, 334] width 1392 height 669
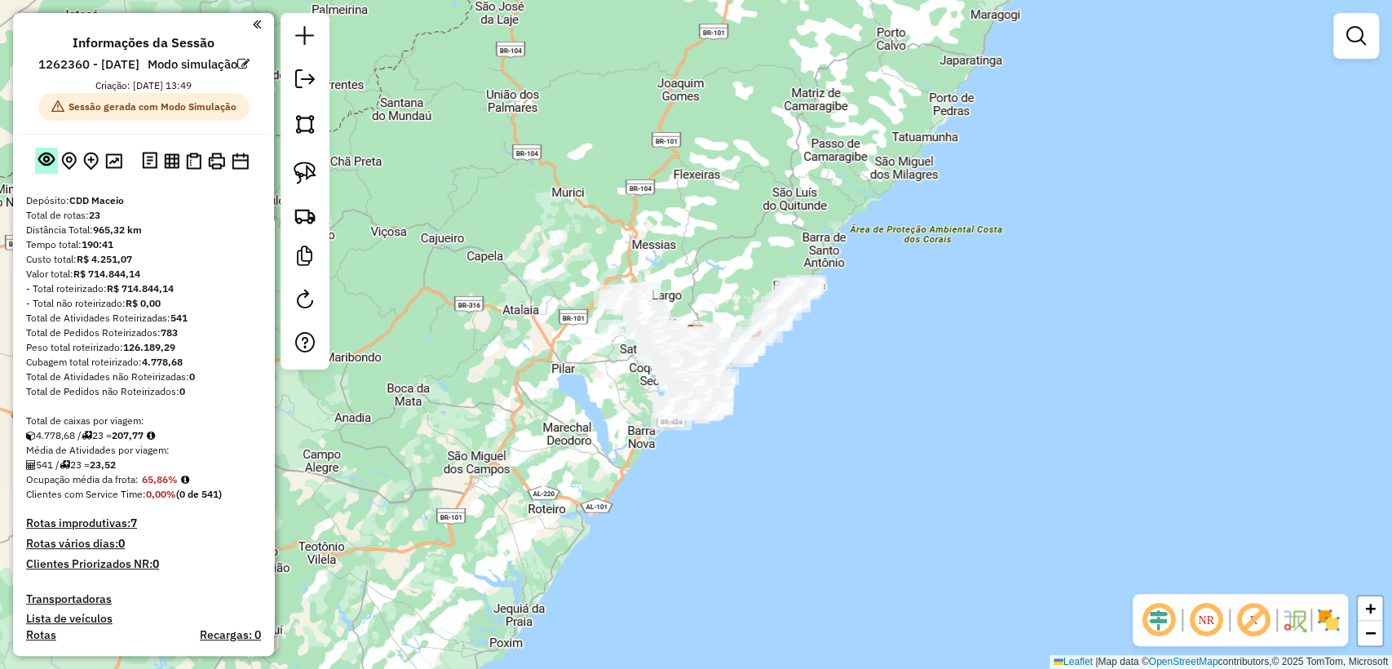
click at [40, 167] on em at bounding box center [46, 159] width 16 height 16
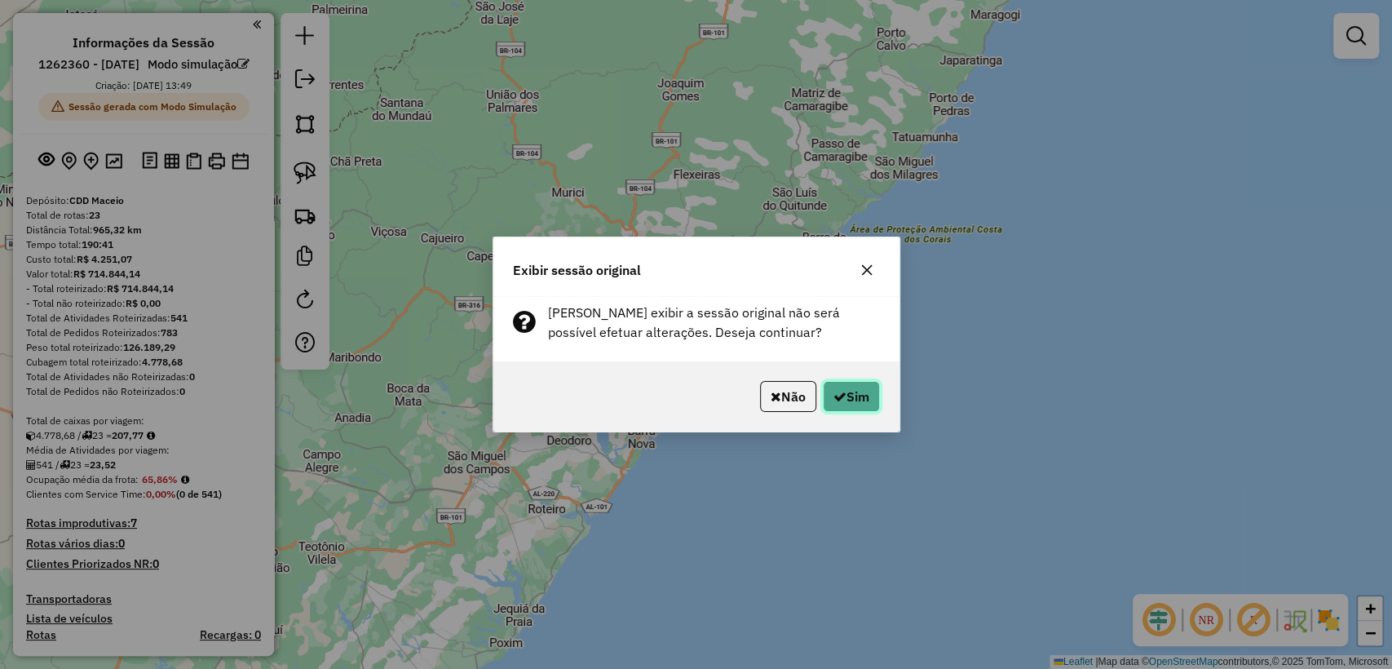
click at [806, 395] on button "Sim" at bounding box center [851, 396] width 57 height 31
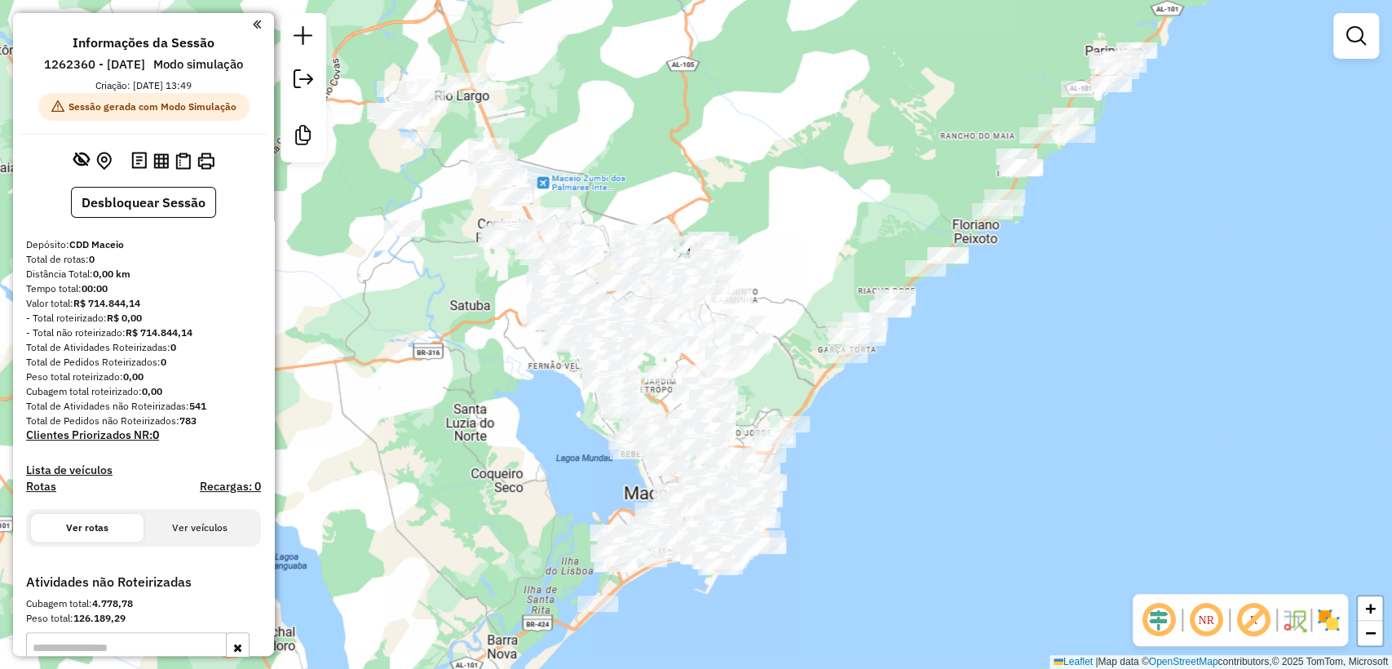
drag, startPoint x: 488, startPoint y: 422, endPoint x: 497, endPoint y: 428, distance: 11.3
click at [497, 428] on div "Janela de atendimento Grade de atendimento Capacidade Transportadoras Veículos …" at bounding box center [696, 334] width 1392 height 669
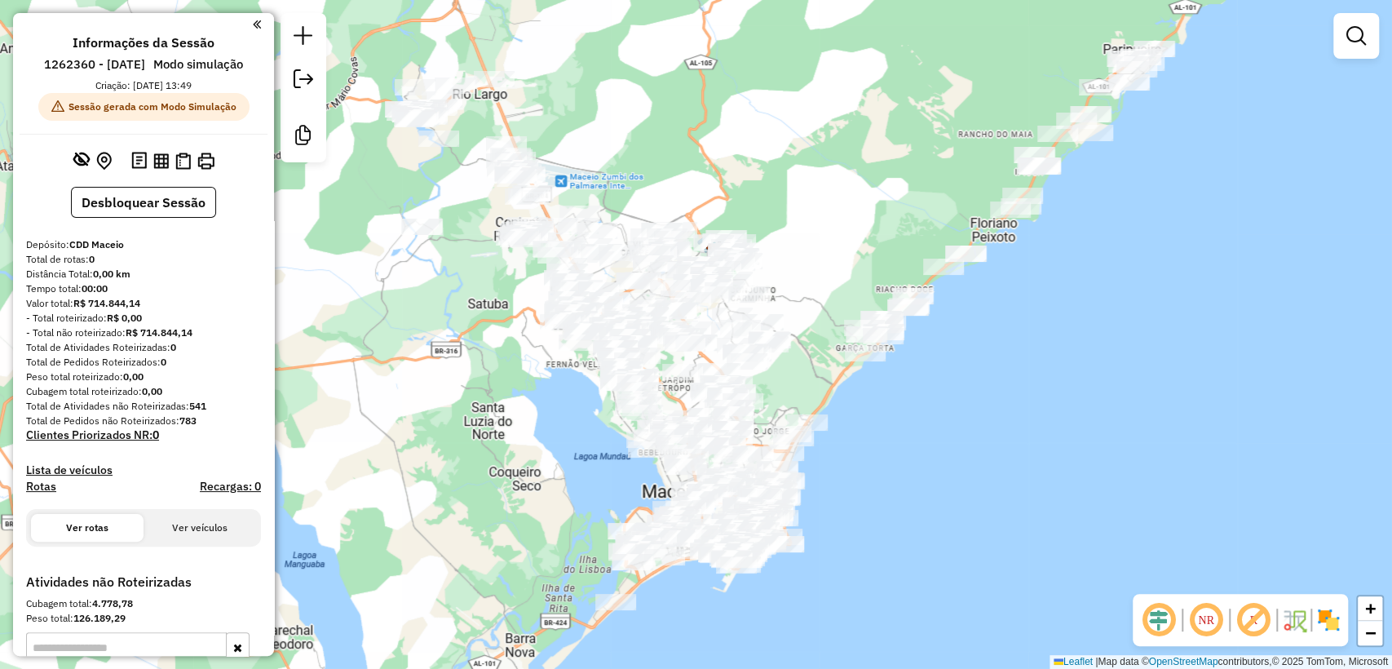
drag, startPoint x: 486, startPoint y: 375, endPoint x: 504, endPoint y: 373, distance: 18.0
click at [504, 373] on div "Janela de atendimento Grade de atendimento Capacidade Transportadoras Veículos …" at bounding box center [696, 334] width 1392 height 669
click at [806, 501] on img at bounding box center [1328, 620] width 26 height 26
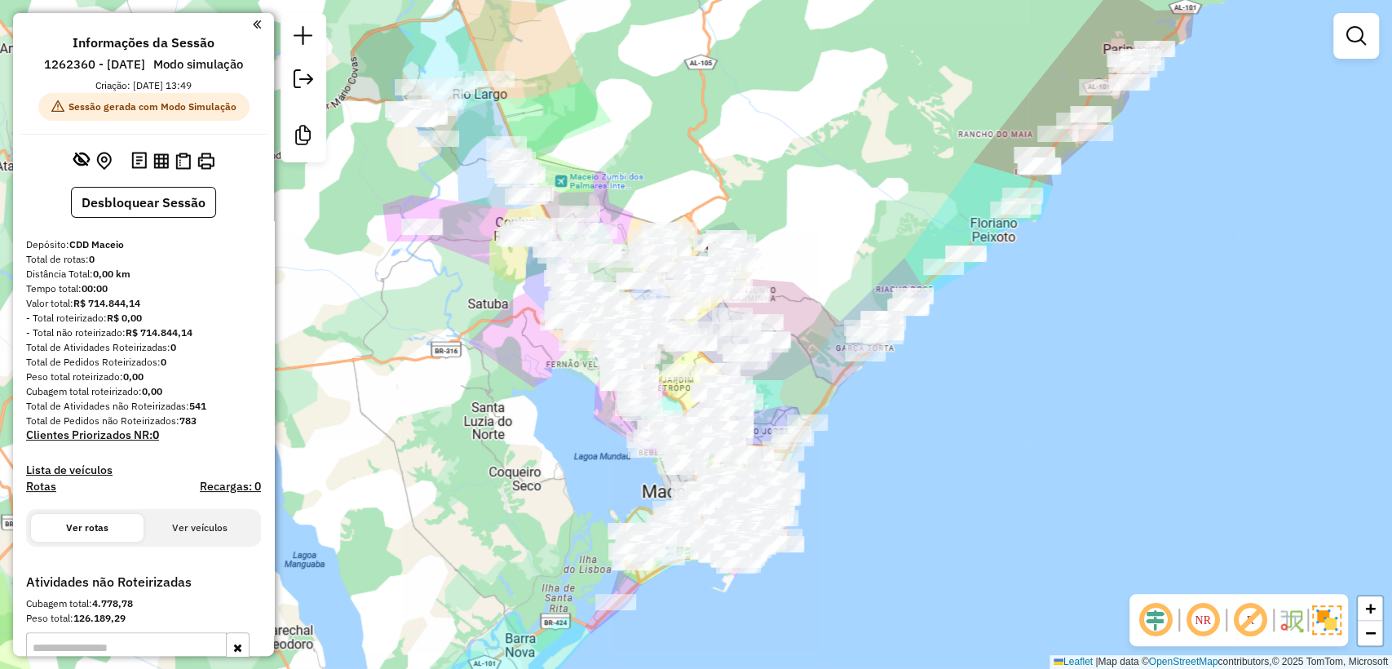
click at [806, 501] on img at bounding box center [1326, 619] width 29 height 29
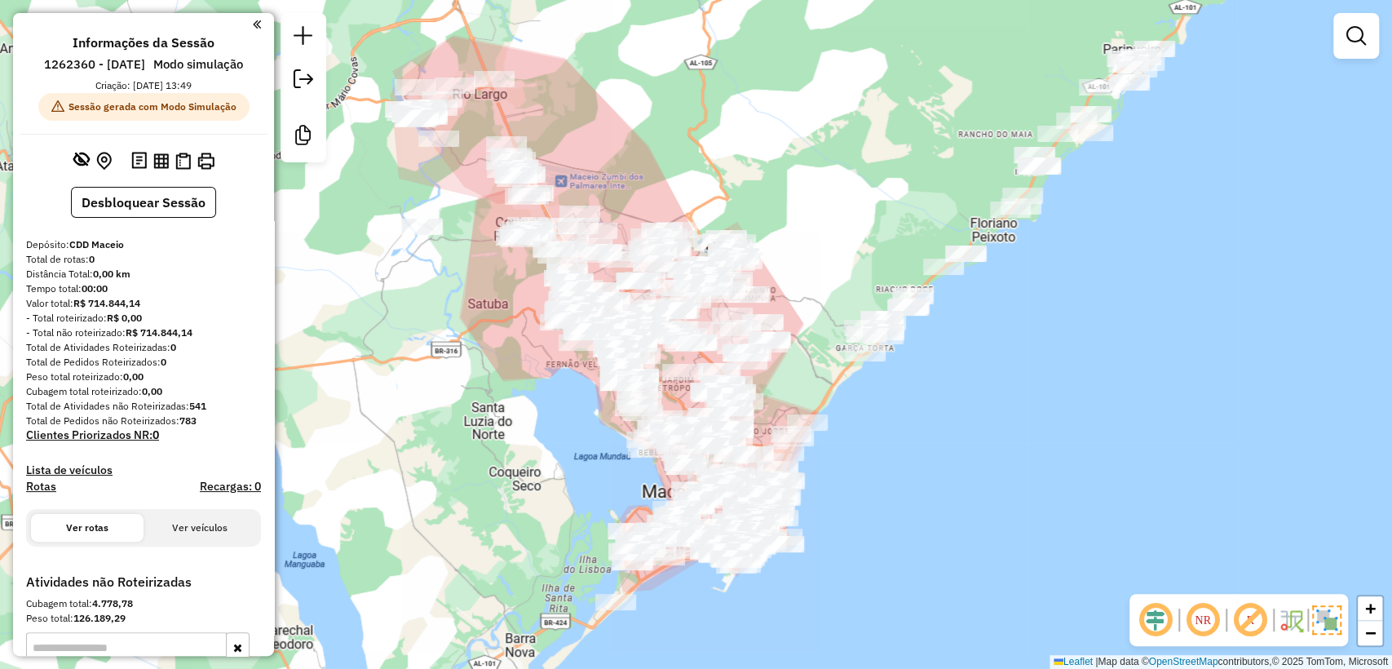
click at [806, 501] on img at bounding box center [1326, 619] width 29 height 29
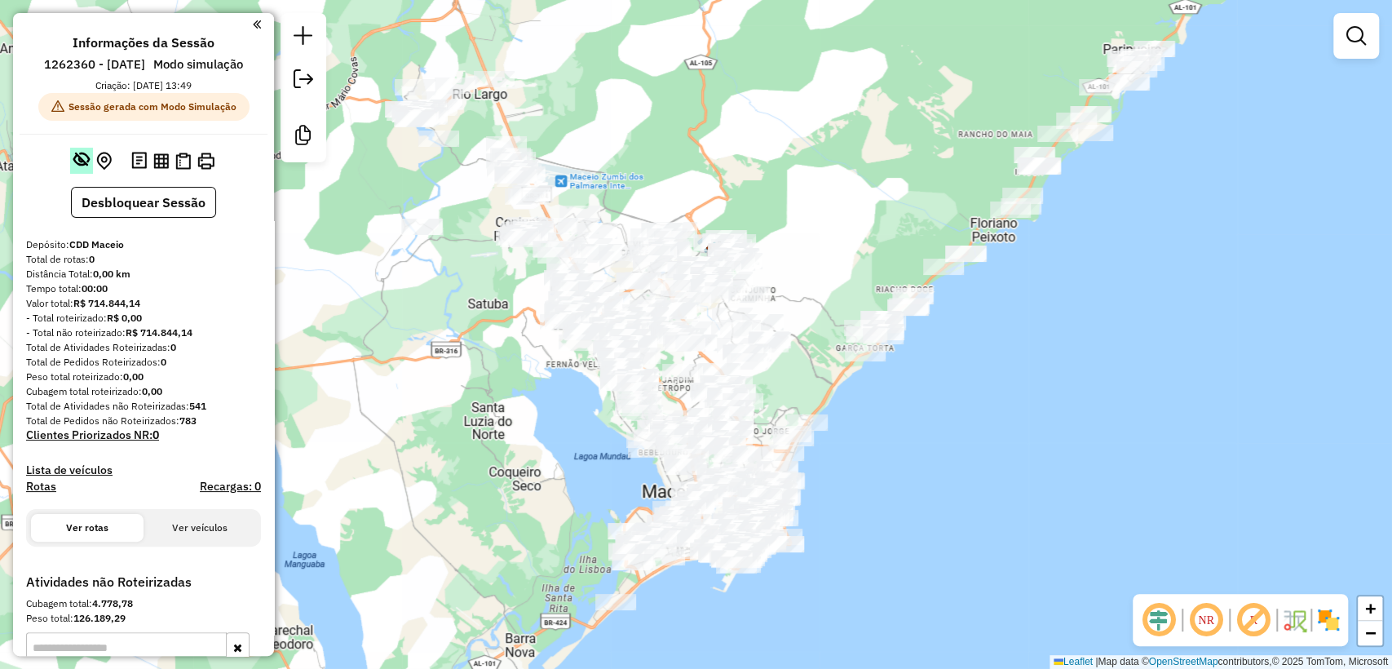
click at [77, 153] on em at bounding box center [81, 159] width 16 height 16
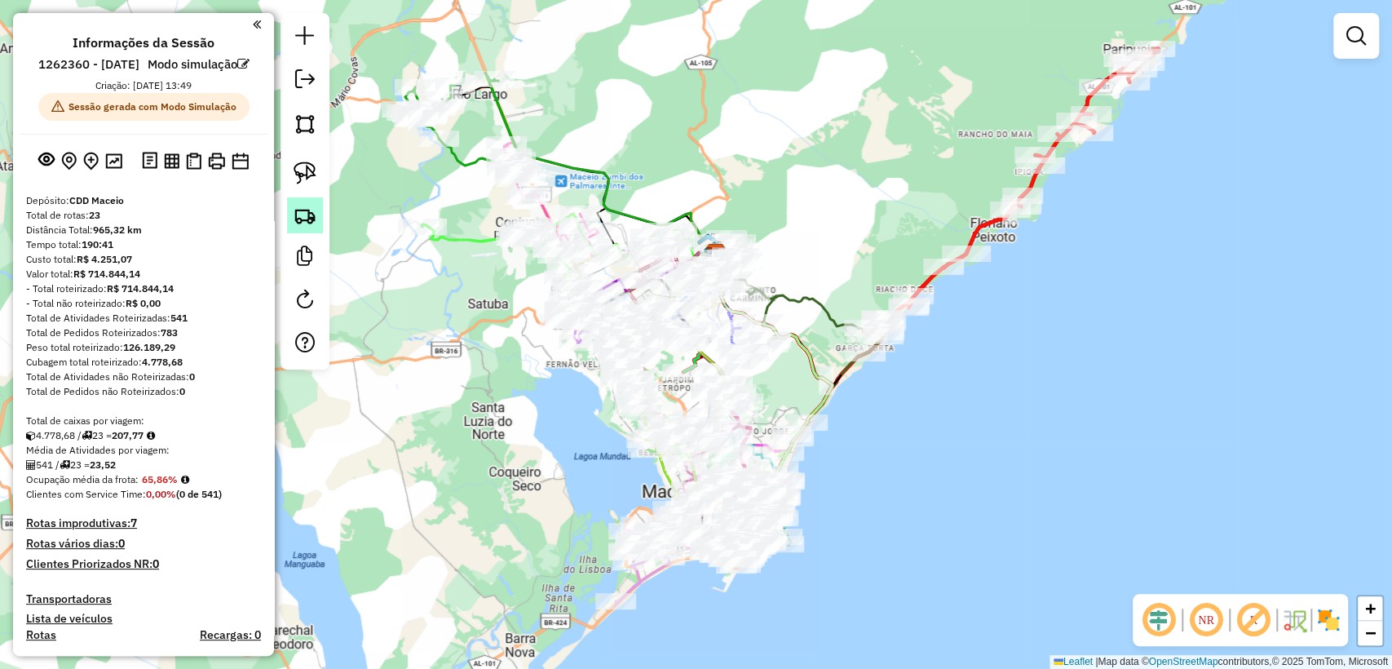
click at [302, 213] on img at bounding box center [305, 215] width 23 height 23
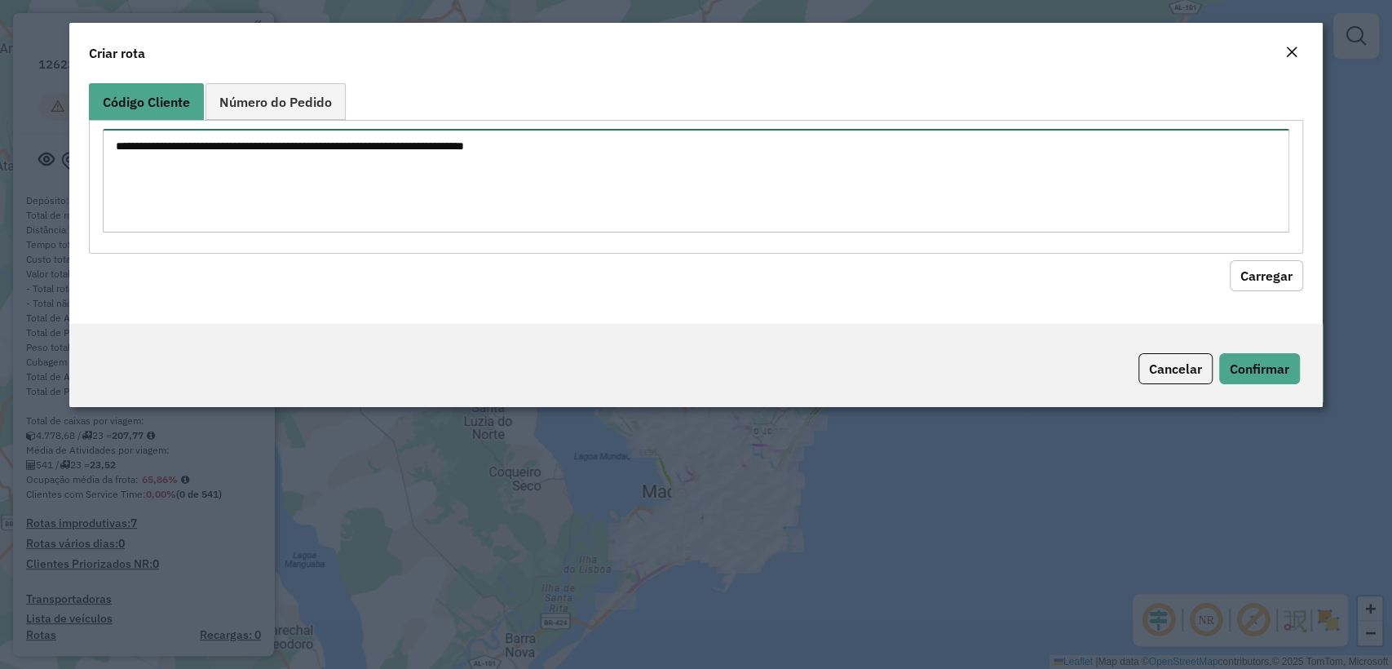
click at [449, 162] on textarea at bounding box center [695, 181] width 1185 height 104
type textarea "*"
paste textarea "******** ******** ******** ******** ******** ******** ********"
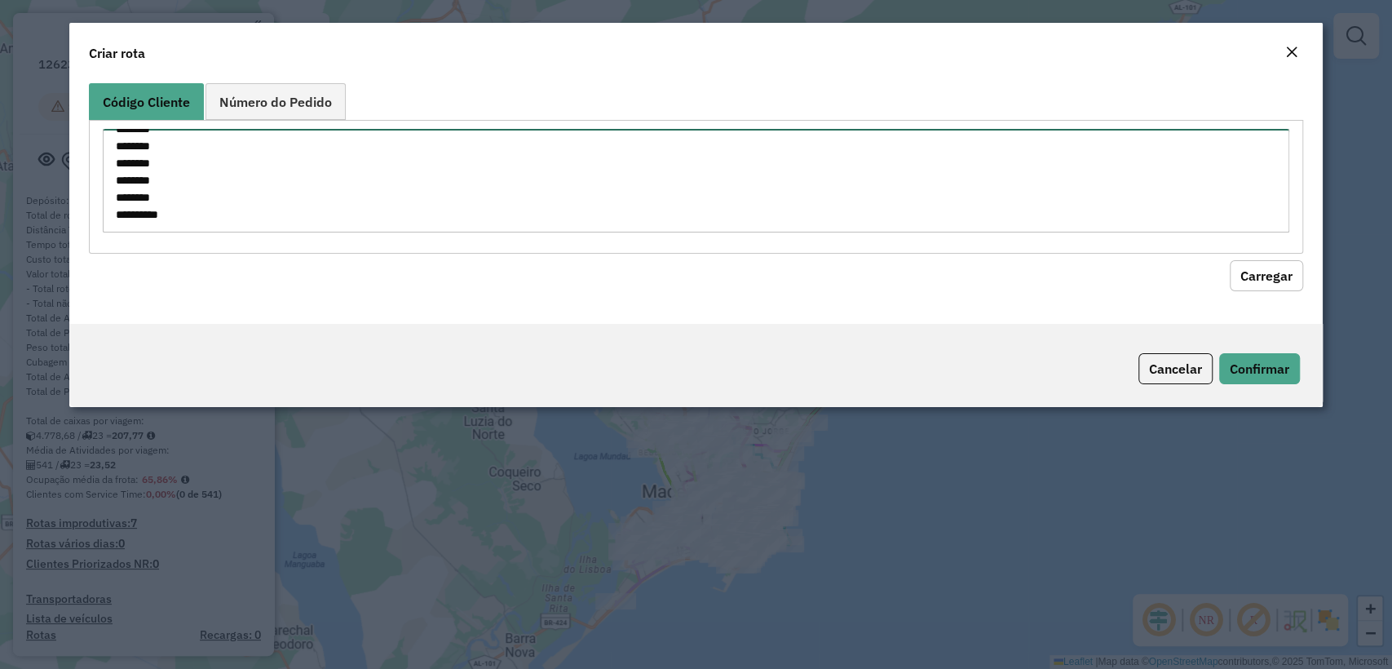
scroll to position [58, 0]
type textarea "******** ******** ******** ******** ******** ******** ********"
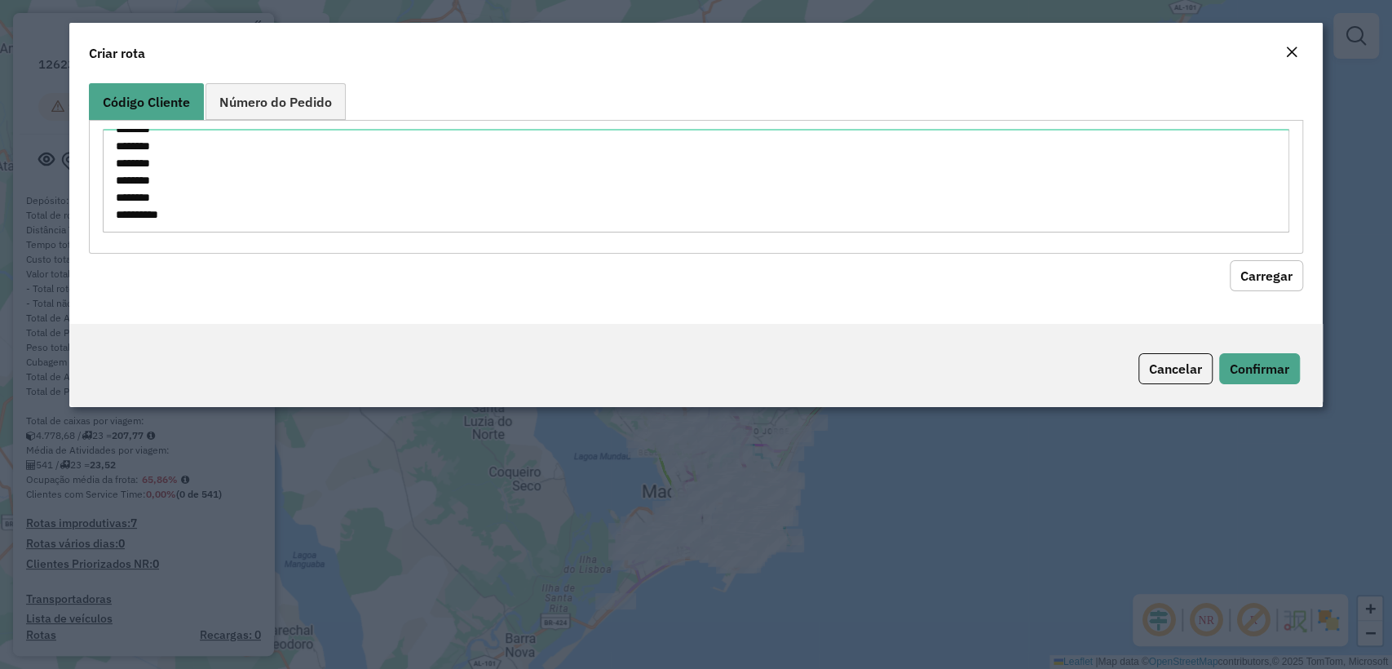
click at [806, 276] on button "Carregar" at bounding box center [1265, 275] width 73 height 31
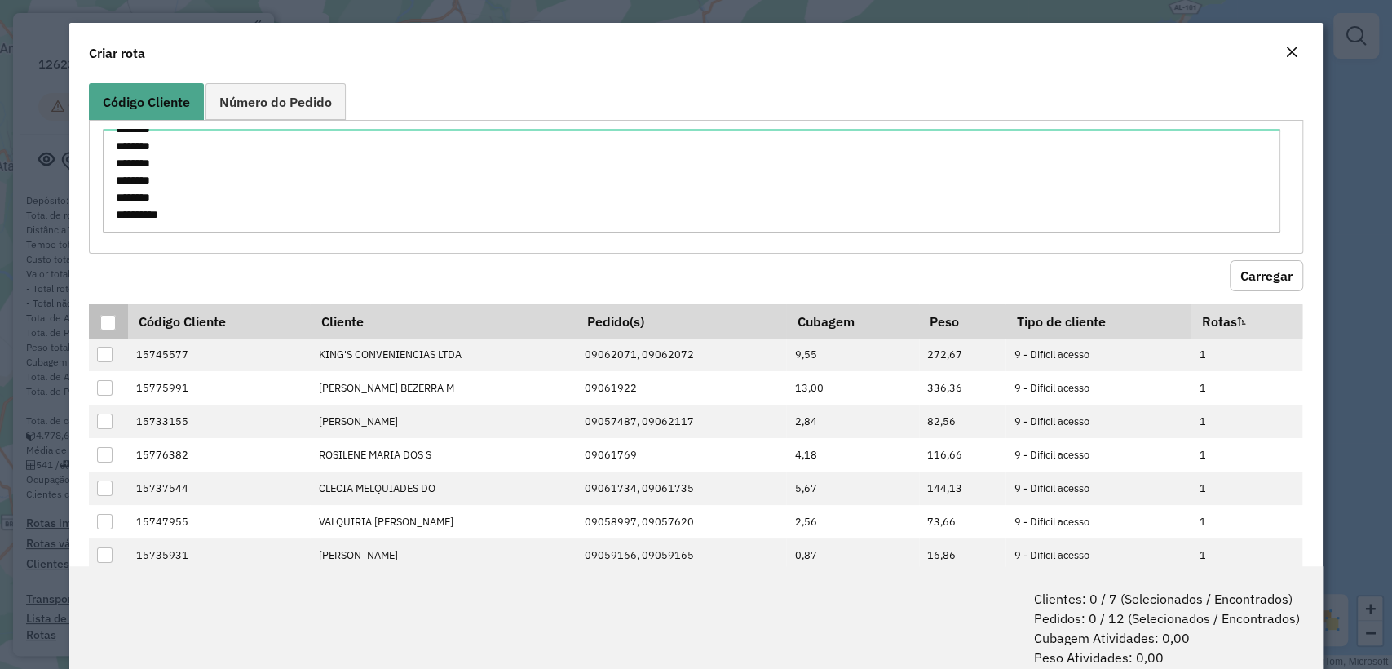
click at [100, 321] on div at bounding box center [107, 322] width 15 height 15
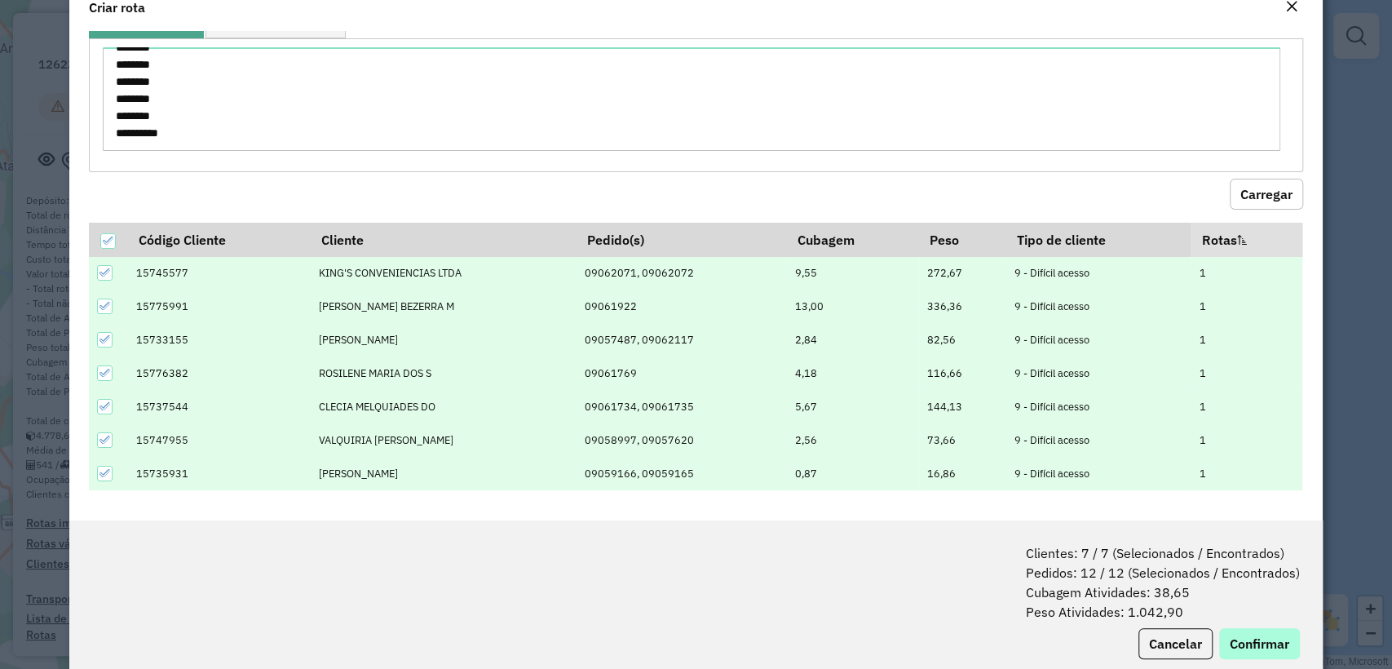
scroll to position [81, 0]
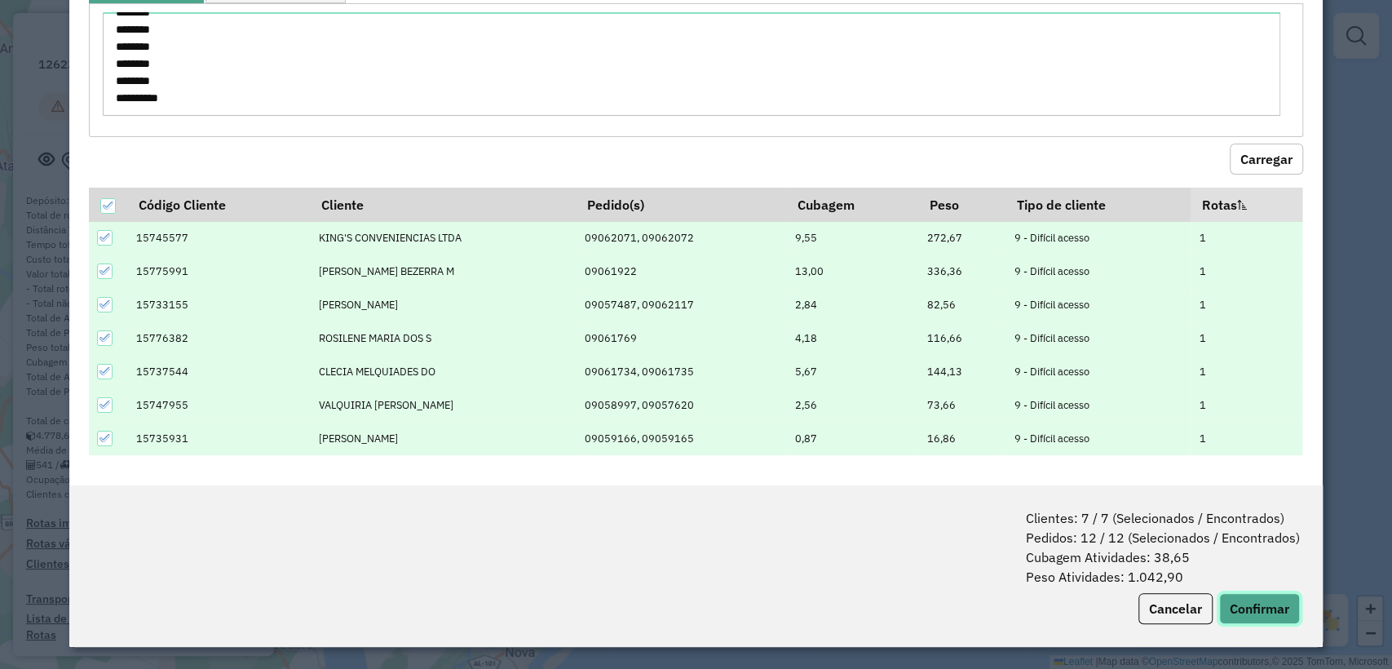
click at [806, 501] on button "Confirmar" at bounding box center [1259, 608] width 81 height 31
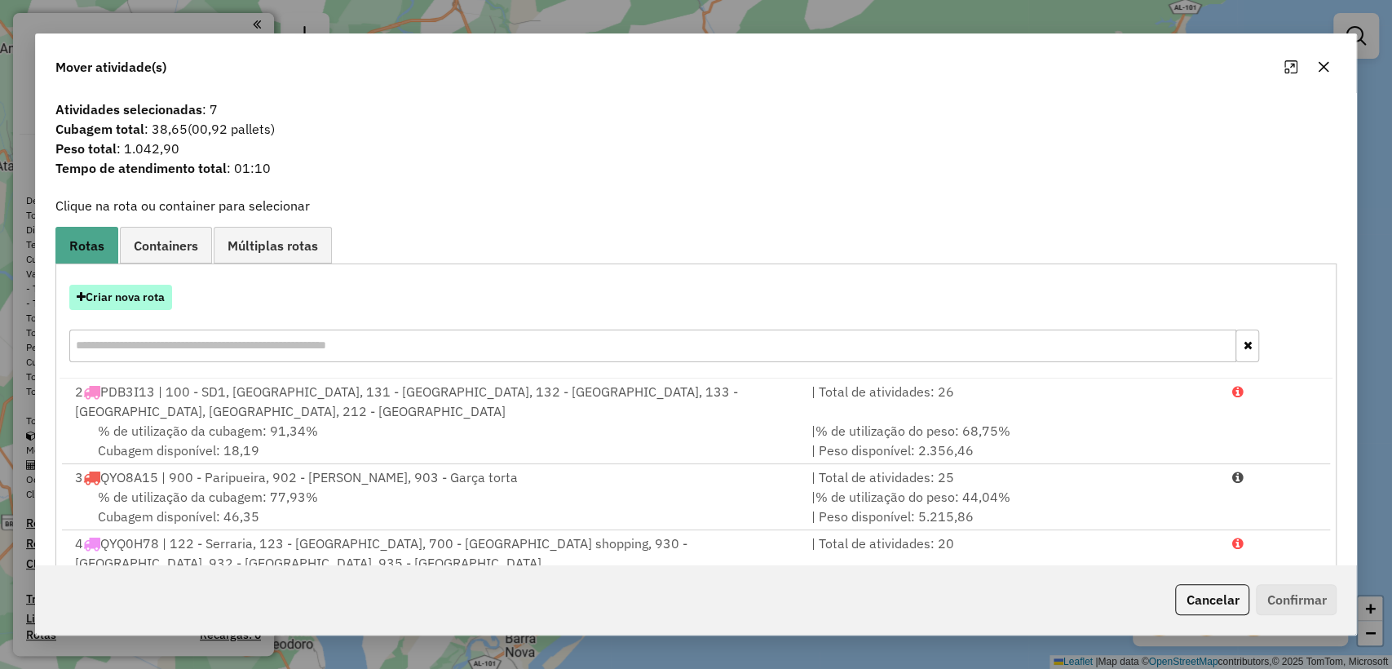
click at [153, 296] on button "Criar nova rota" at bounding box center [120, 297] width 103 height 25
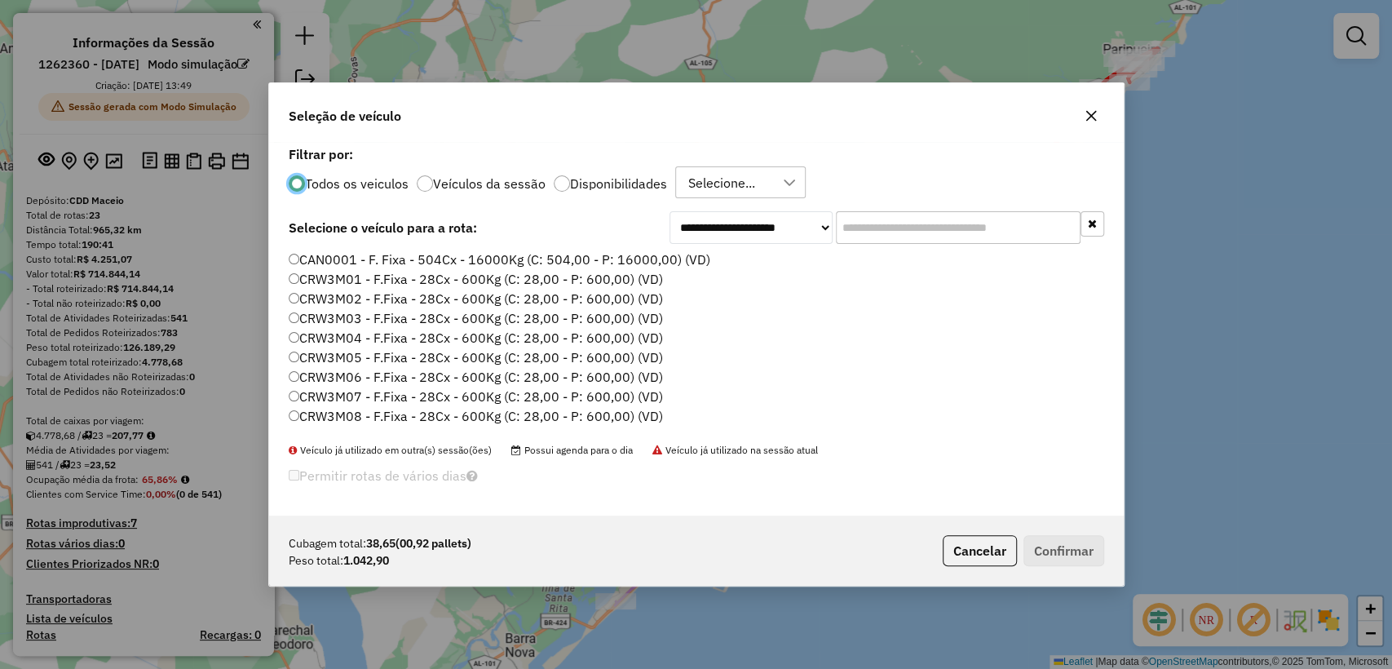
scroll to position [8, 5]
click at [806, 123] on button "button" at bounding box center [1091, 116] width 26 height 26
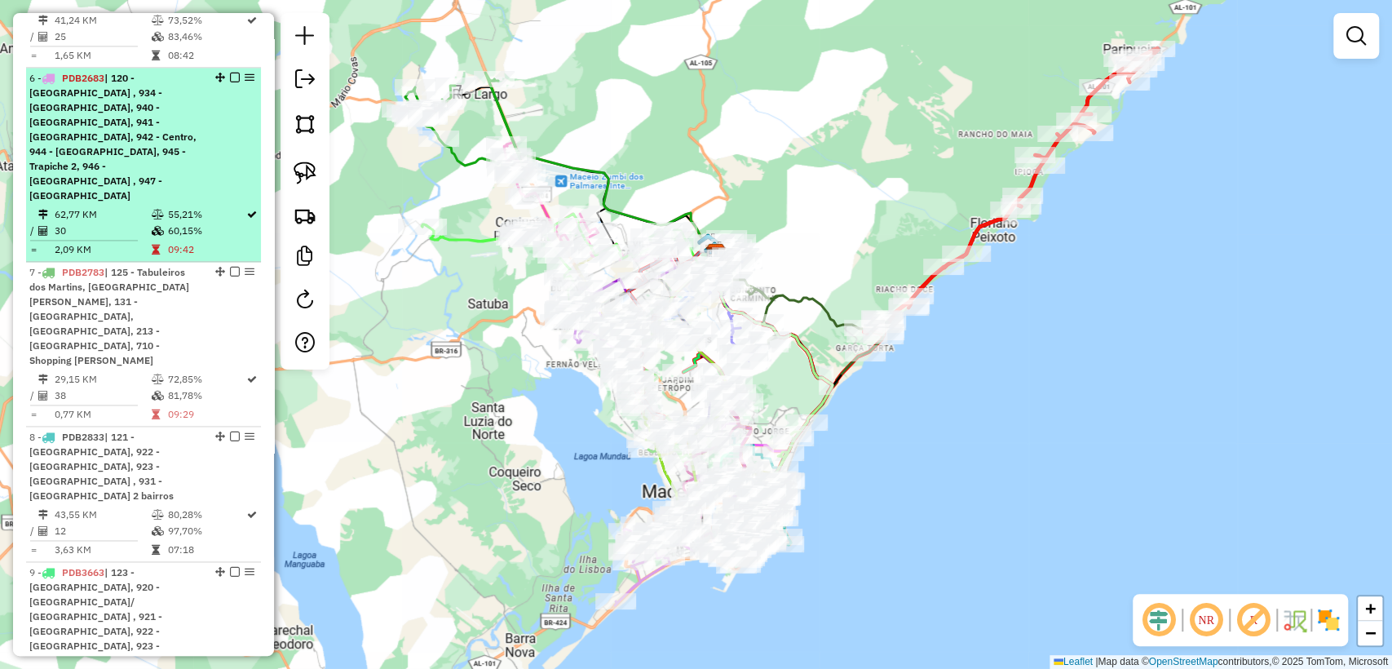
scroll to position [1449, 0]
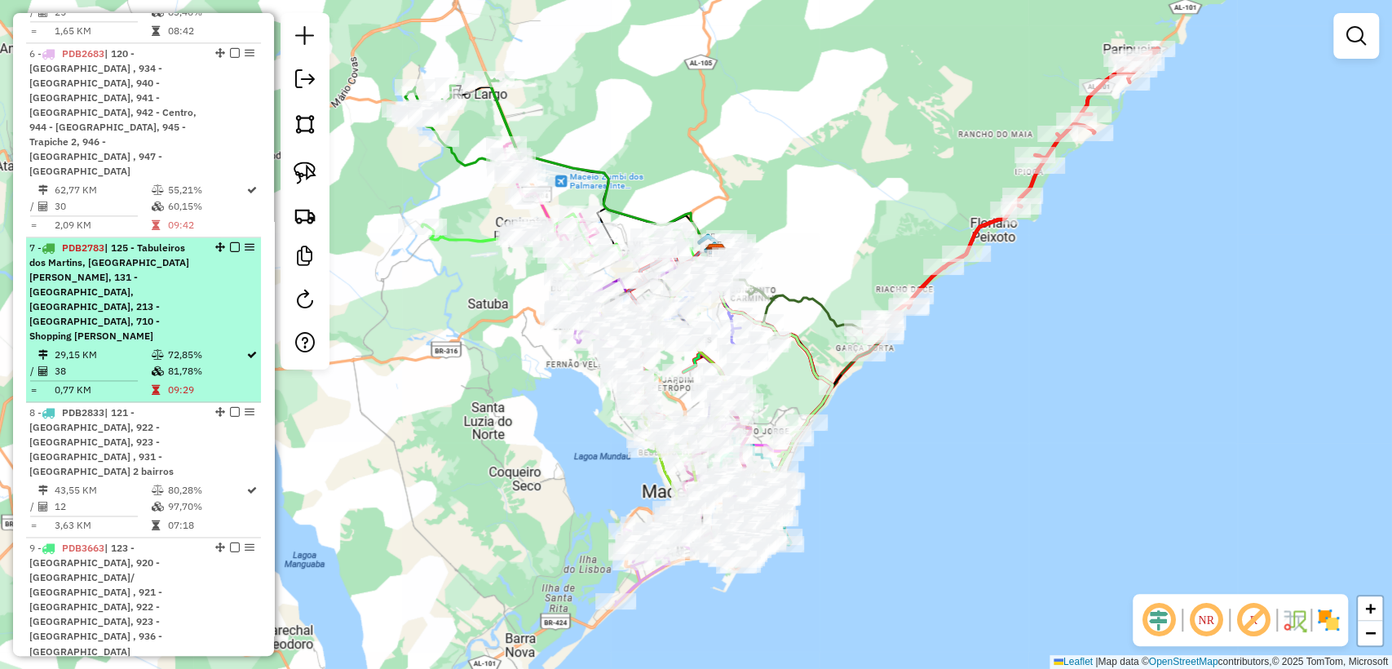
click at [166, 363] on td "81,78%" at bounding box center [205, 371] width 79 height 16
select select "**********"
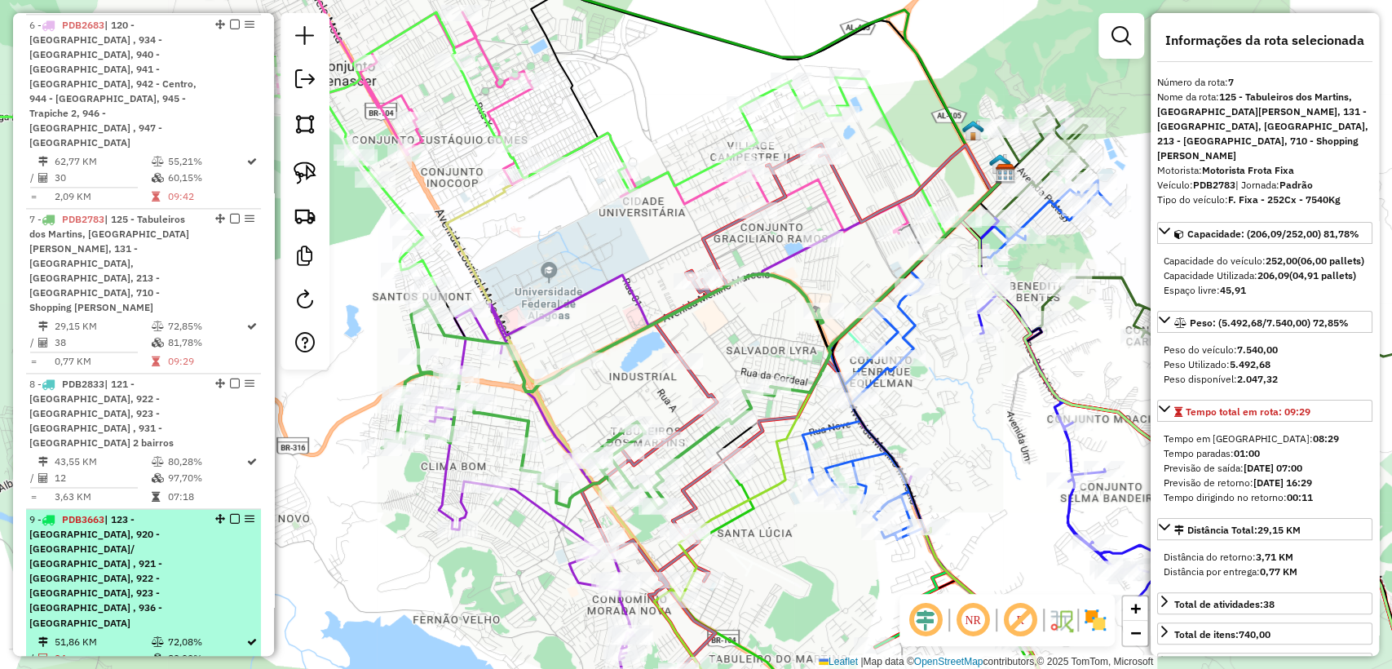
scroll to position [1443, 0]
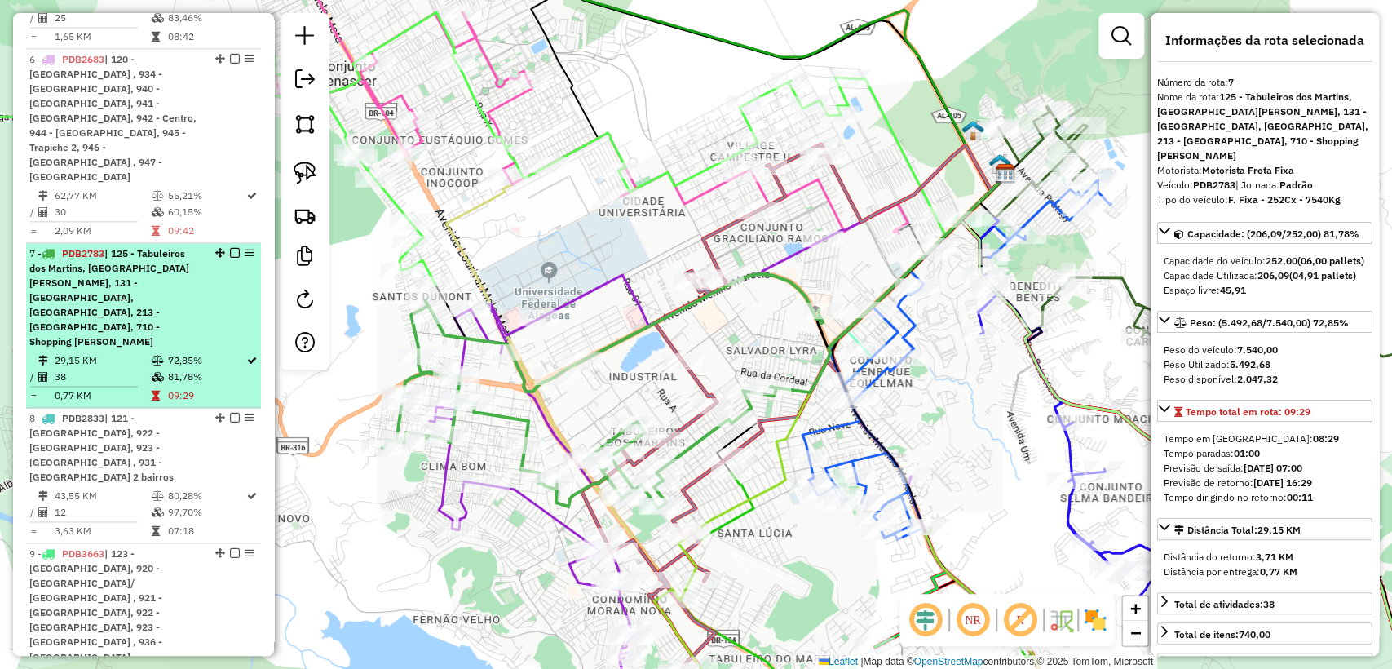
click at [117, 352] on td "29,15 KM" at bounding box center [102, 360] width 96 height 16
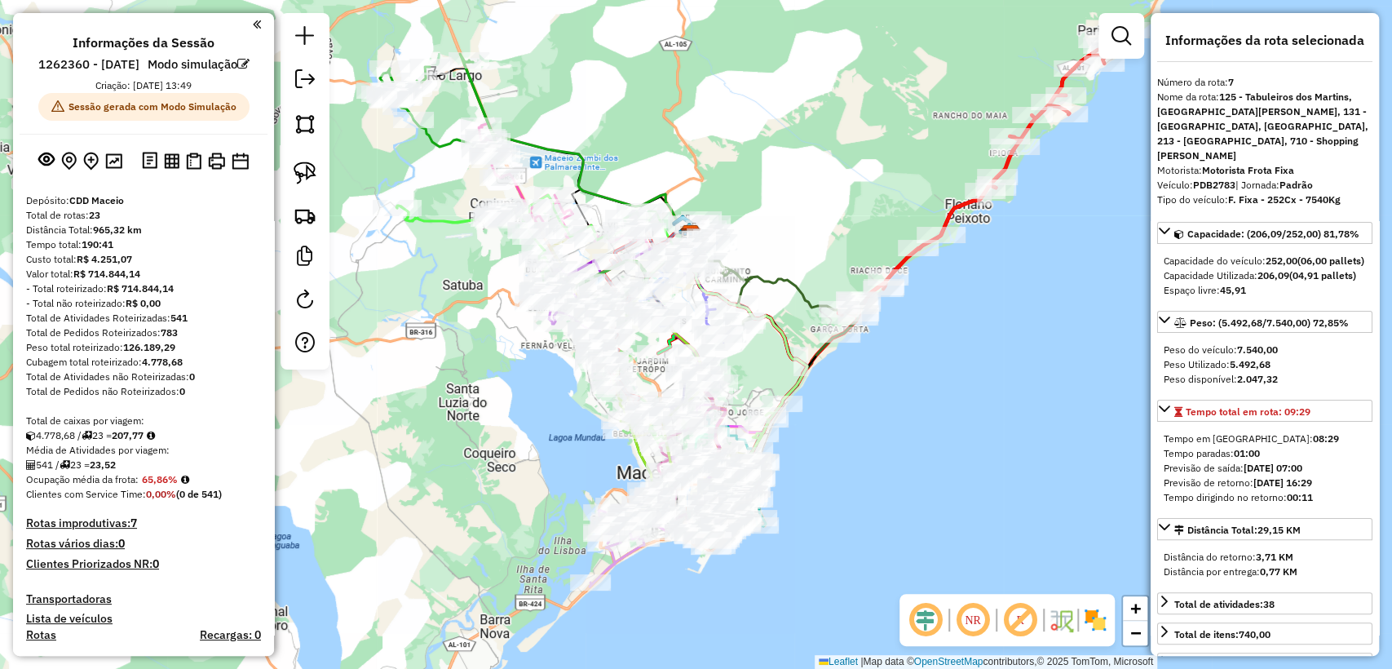
scroll to position [181, 0]
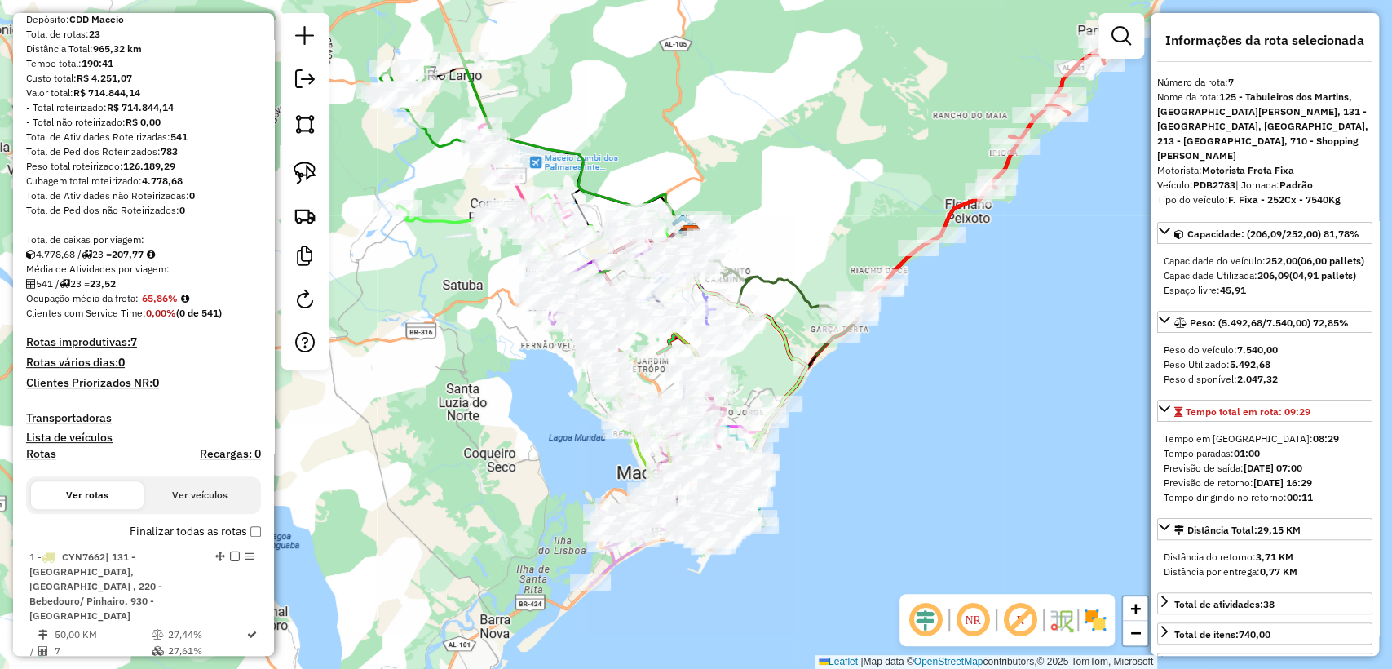
click at [191, 201] on strong "0" at bounding box center [192, 195] width 6 height 12
click at [202, 203] on div "Total de Atividades não Roteirizadas: 0" at bounding box center [143, 195] width 235 height 15
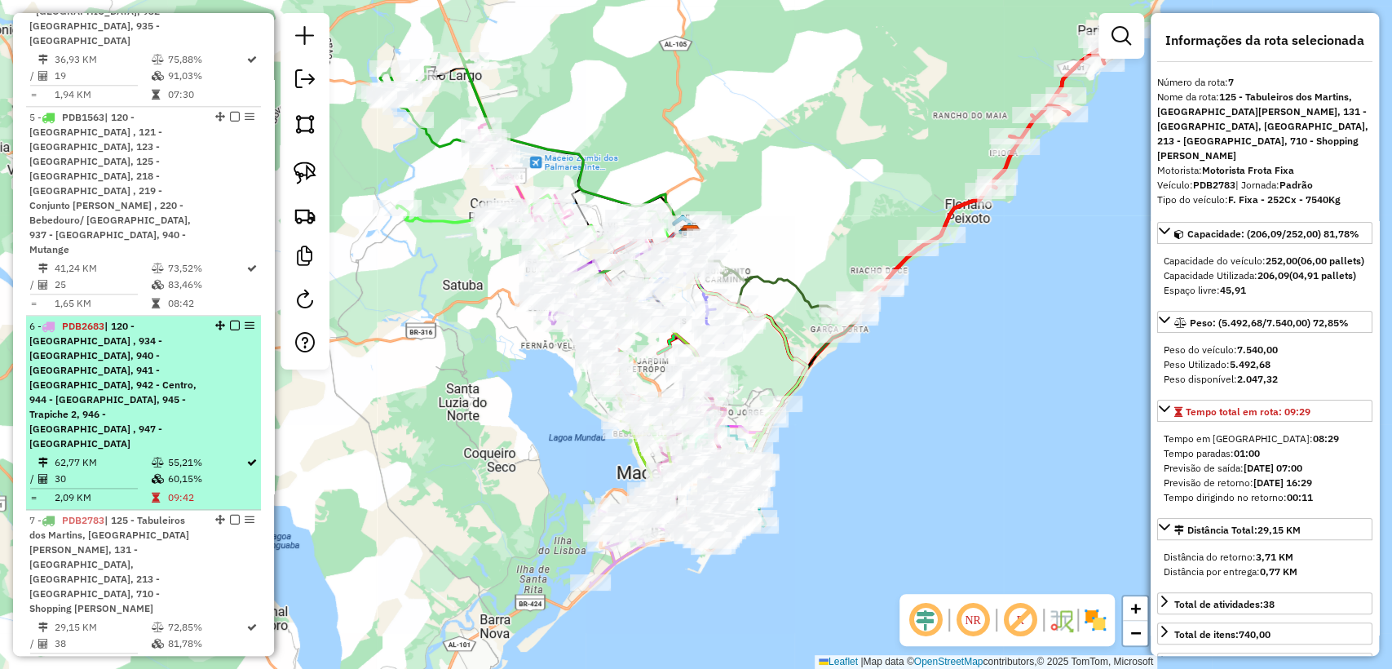
scroll to position [1177, 0]
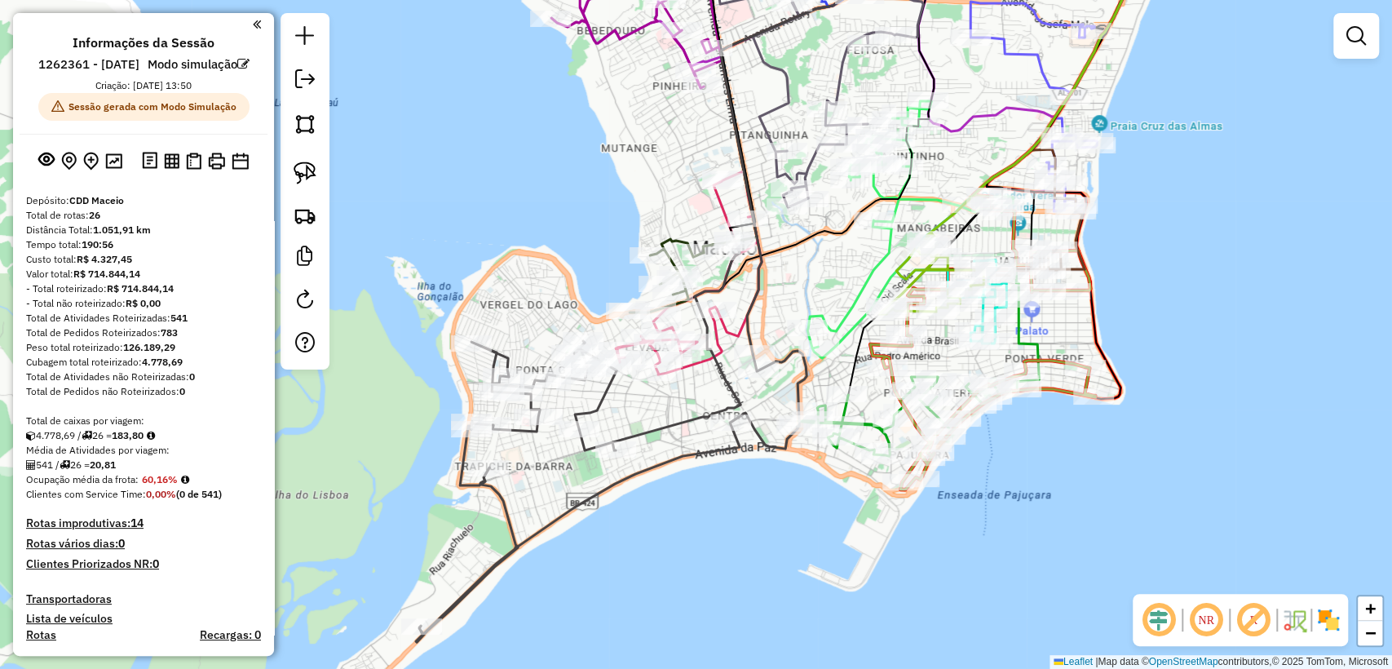
drag, startPoint x: 688, startPoint y: 531, endPoint x: 700, endPoint y: 554, distance: 26.3
click at [700, 554] on div "Janela de atendimento Grade de atendimento Capacidade Transportadoras Veículos …" at bounding box center [696, 334] width 1392 height 669
click at [1053, 360] on icon at bounding box center [982, 369] width 225 height 239
select select "**********"
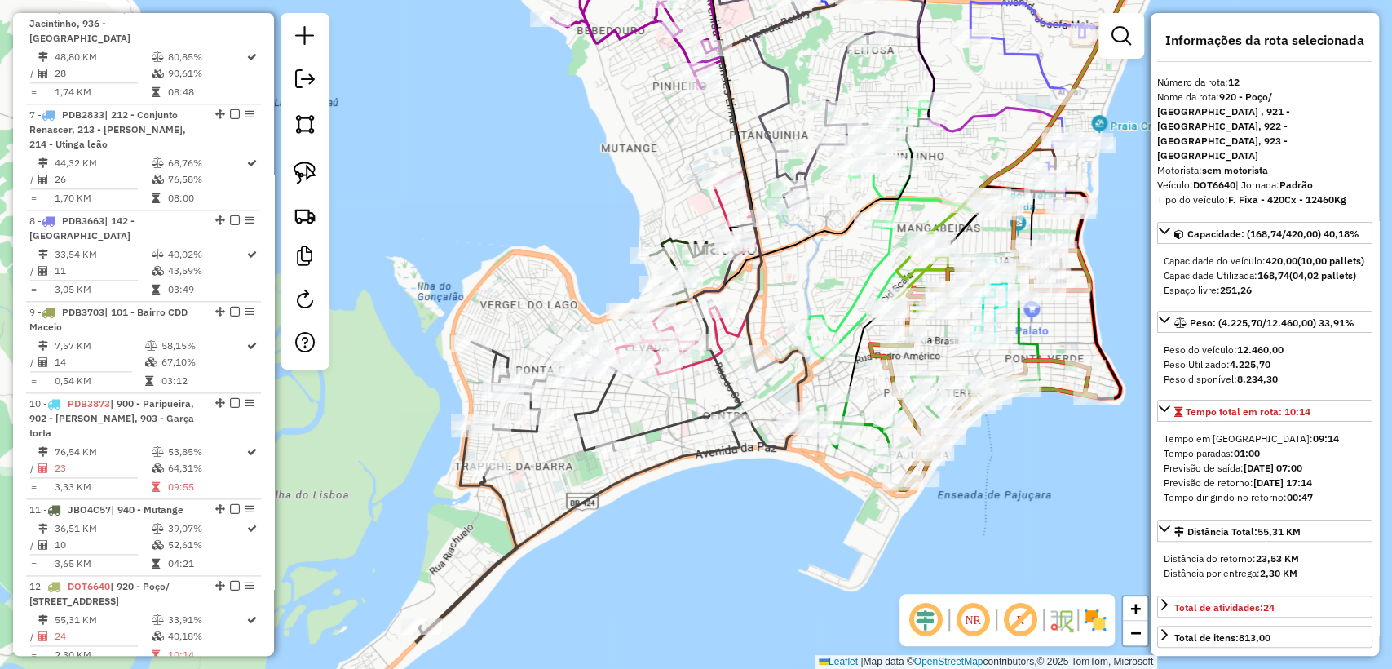
scroll to position [1840, 0]
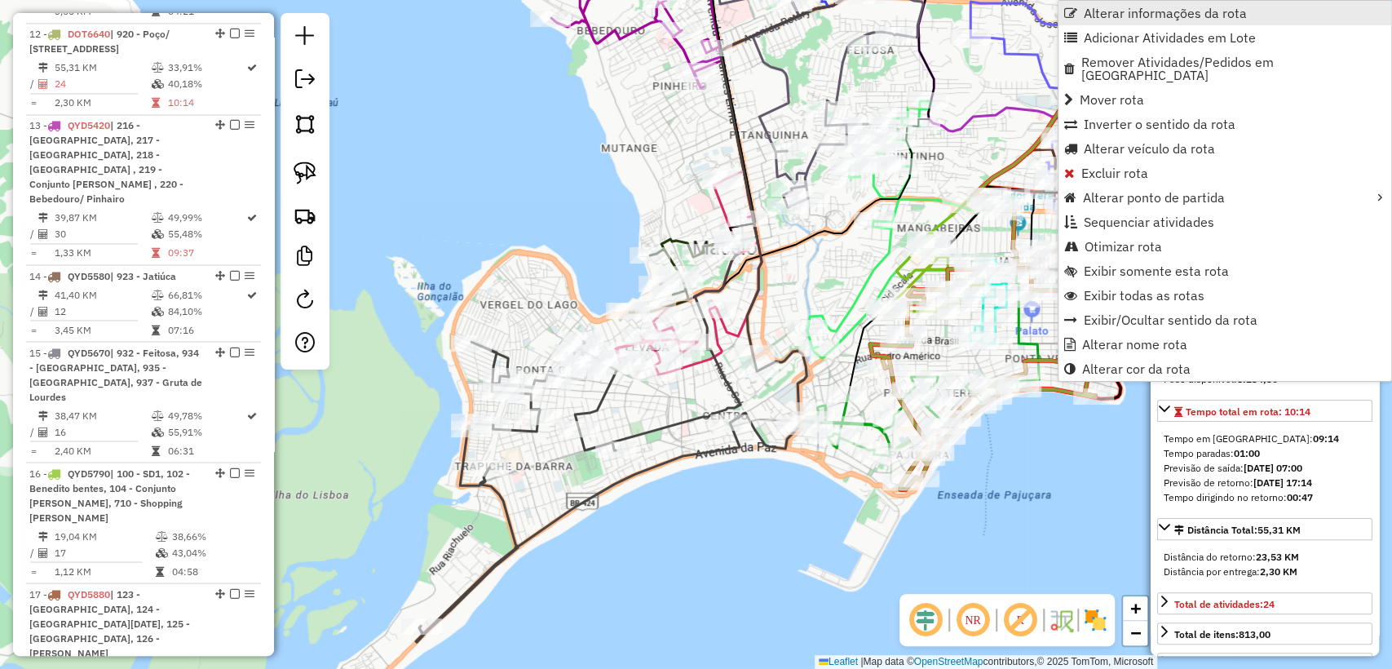
click at [1186, 11] on span "Alterar informações da rota" at bounding box center [1165, 13] width 163 height 13
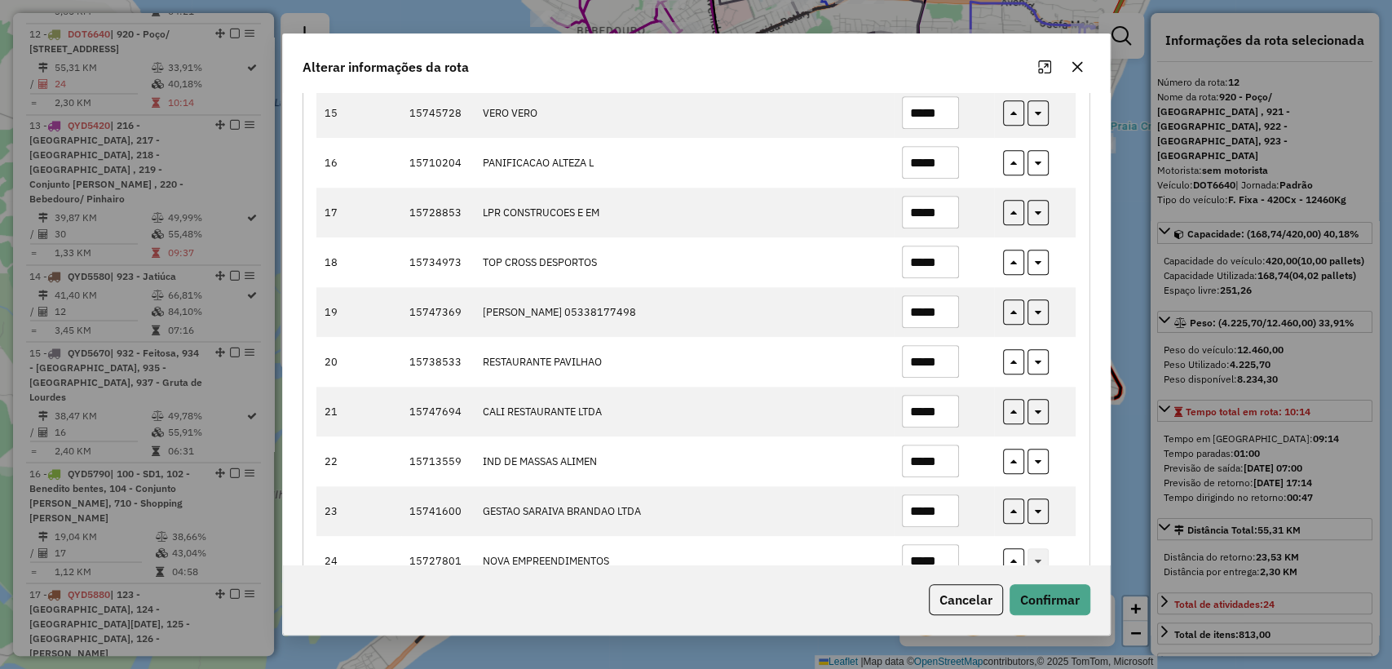
scroll to position [950, 0]
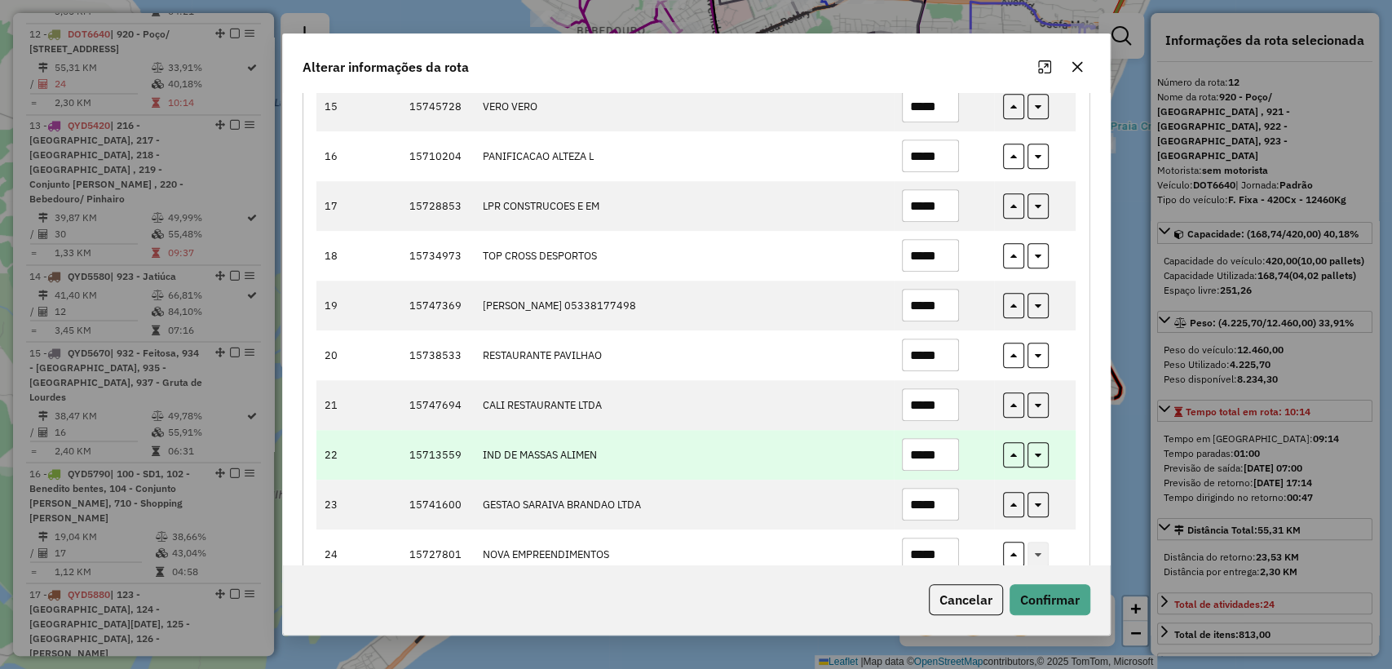
drag, startPoint x: 944, startPoint y: 413, endPoint x: 932, endPoint y: 412, distance: 12.3
click at [932, 438] on input "*****" at bounding box center [930, 454] width 57 height 33
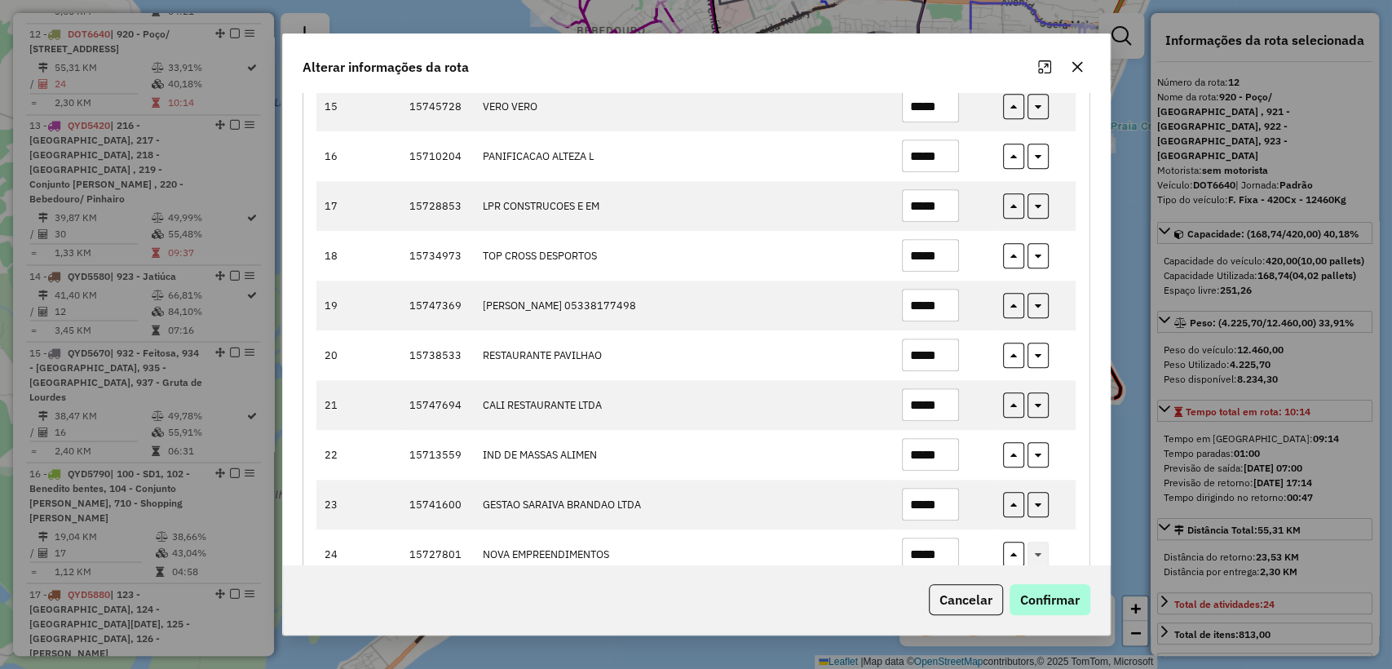
type input "*****"
click at [1059, 606] on button "Confirmar" at bounding box center [1049, 599] width 81 height 31
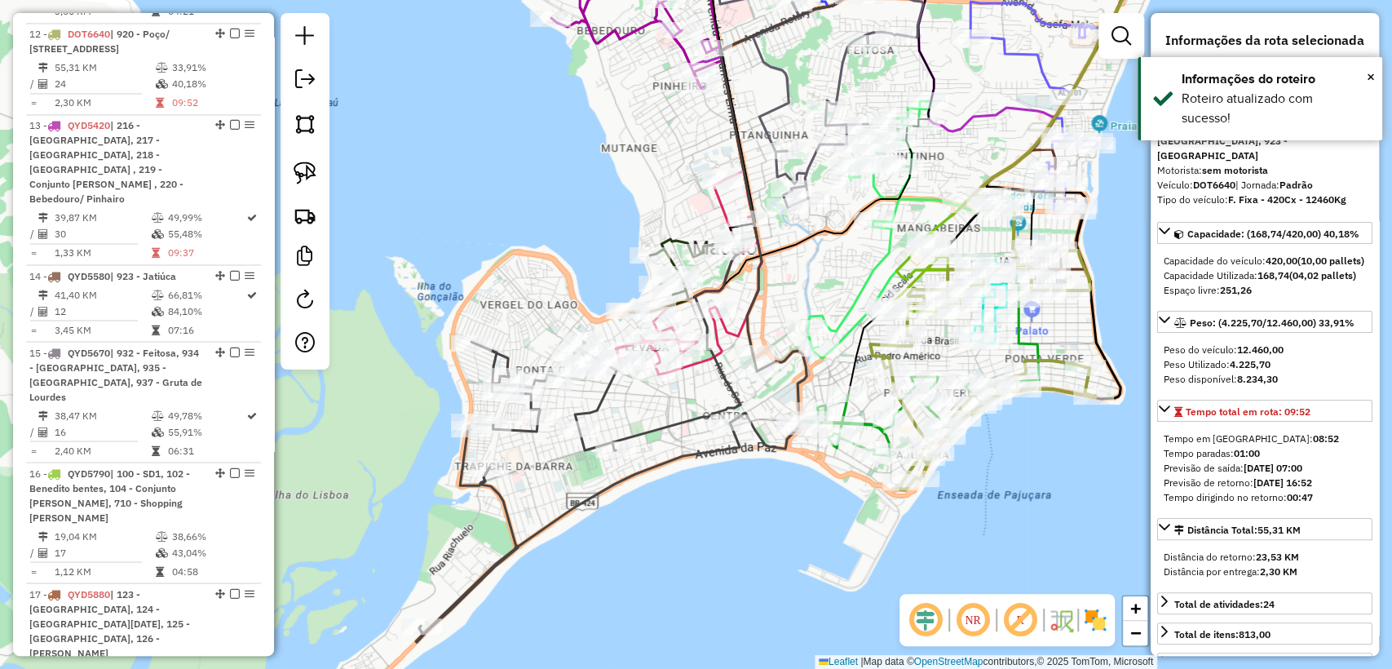
click at [702, 504] on div "Janela de atendimento Grade de atendimento Capacidade Transportadoras Veículos …" at bounding box center [696, 334] width 1392 height 669
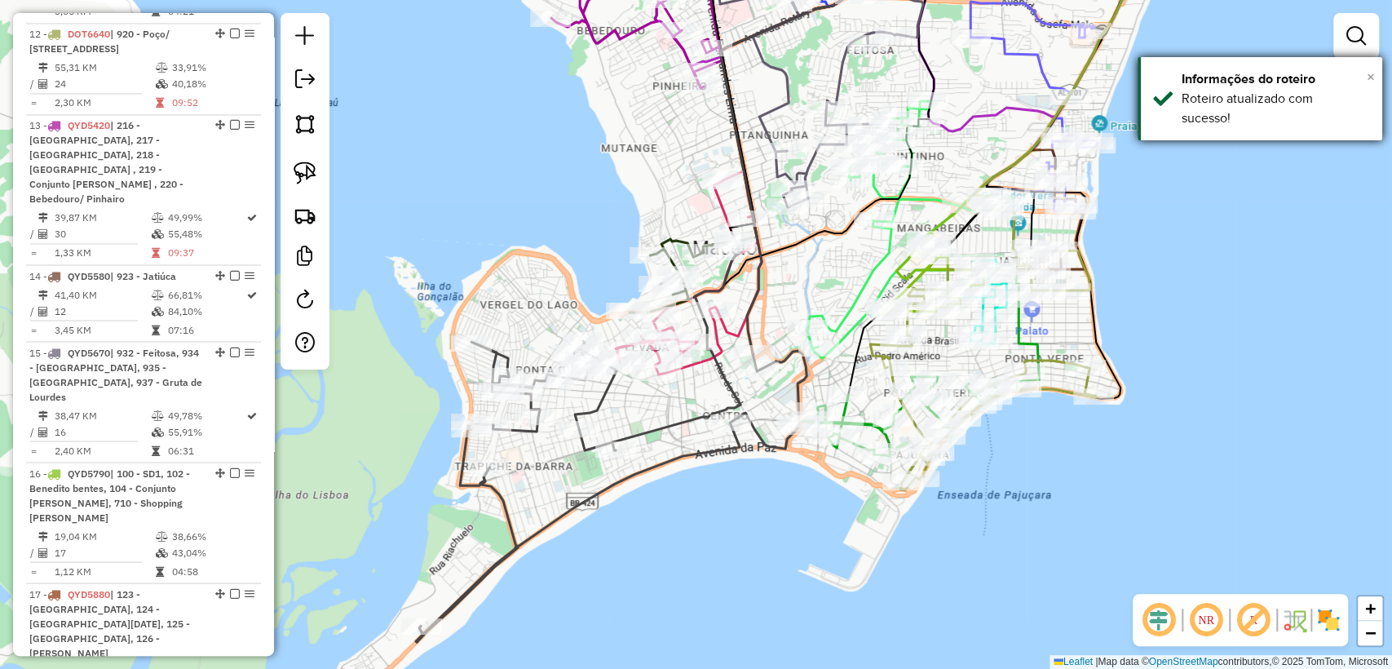
click at [1369, 74] on span "×" at bounding box center [1370, 77] width 8 height 18
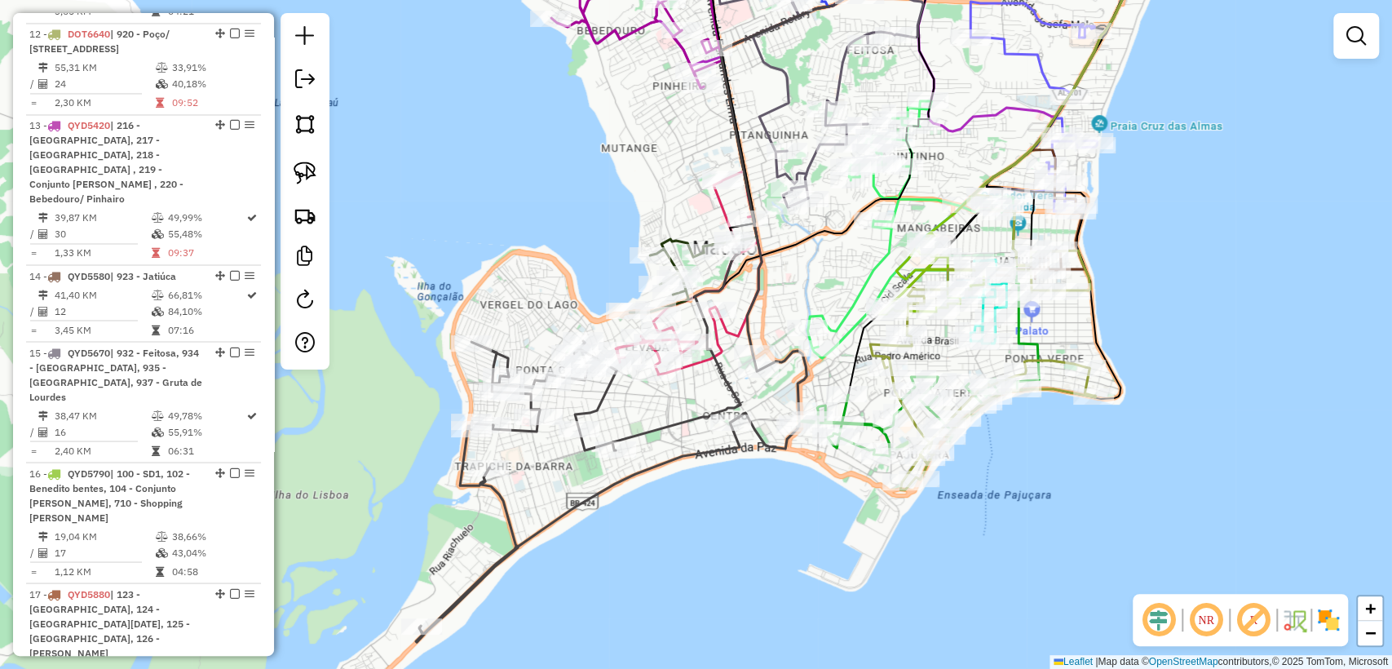
click at [726, 331] on icon at bounding box center [805, 134] width 177 height 403
select select "**********"
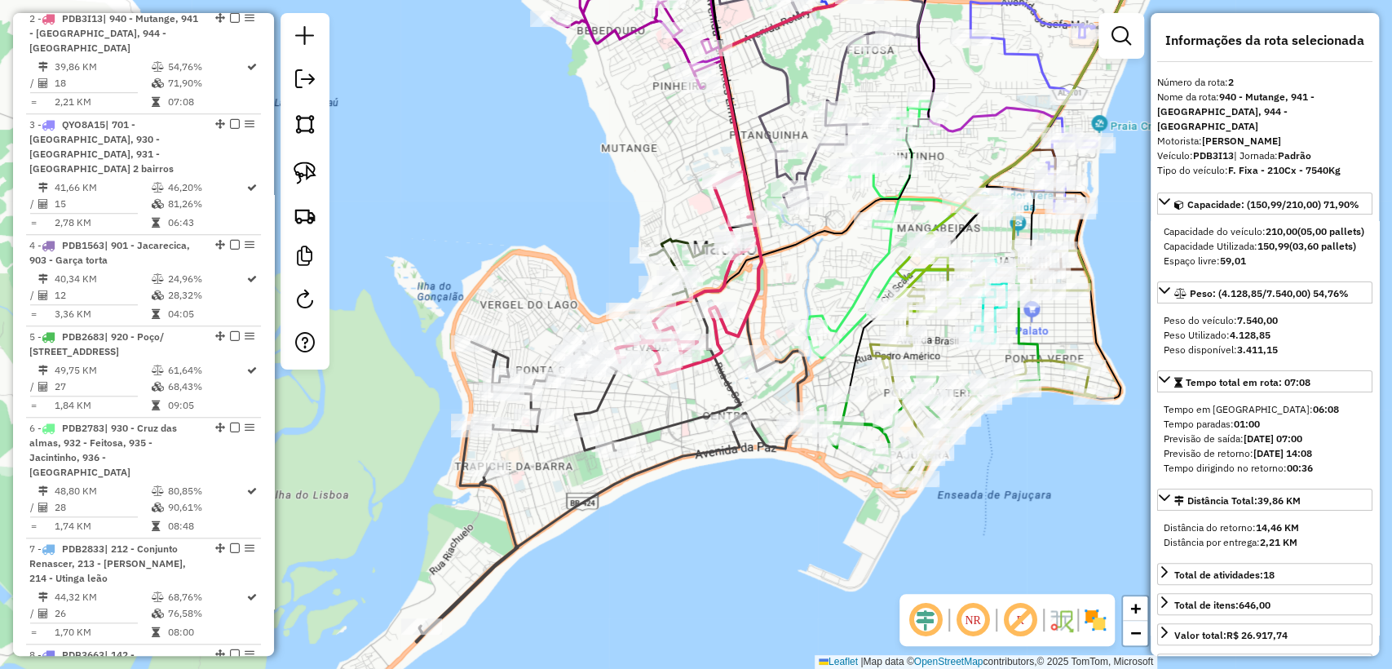
click at [682, 428] on icon at bounding box center [611, 442] width 391 height 399
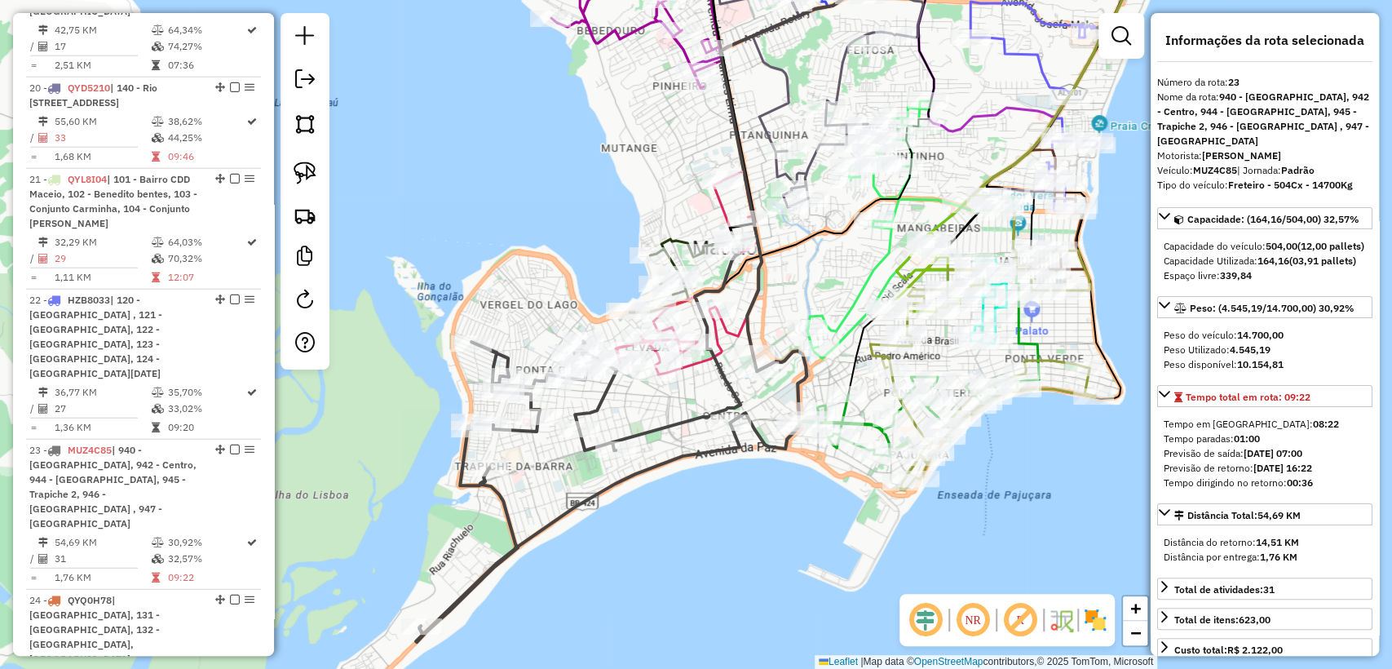
scroll to position [2924, 0]
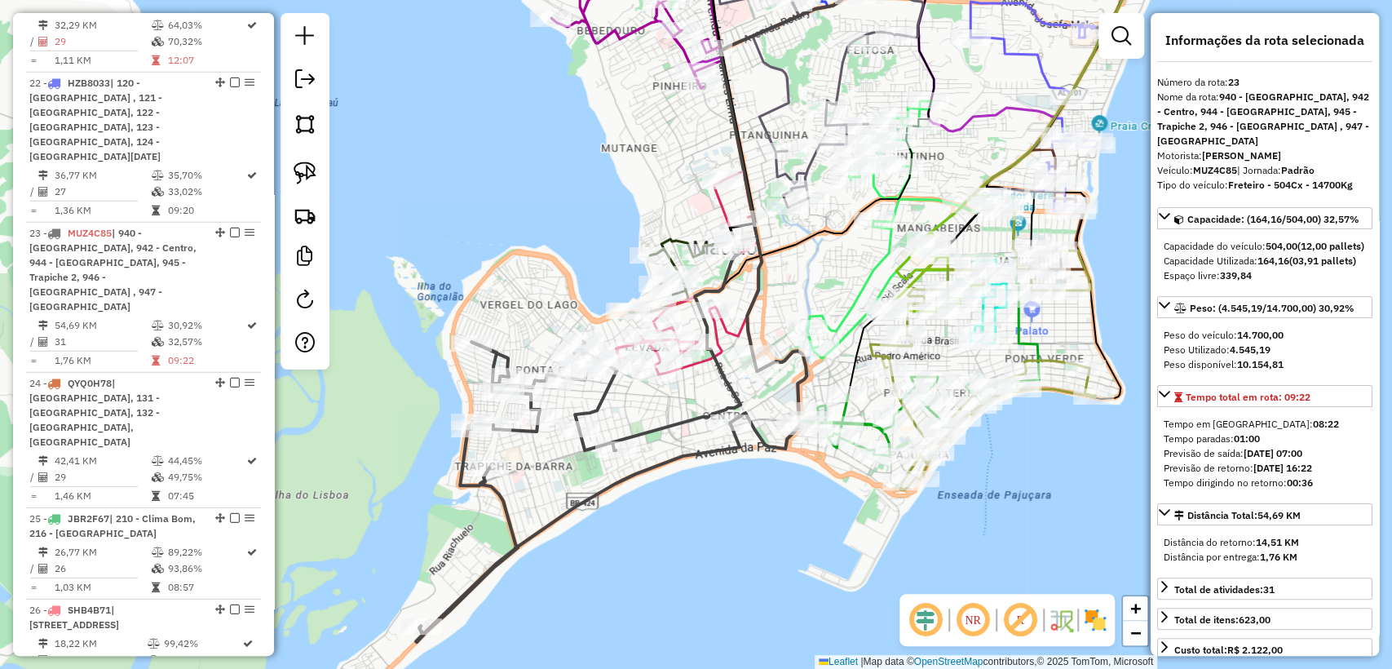
click at [700, 501] on div "Janela de atendimento Grade de atendimento Capacidade Transportadoras Veículos …" at bounding box center [696, 334] width 1392 height 669
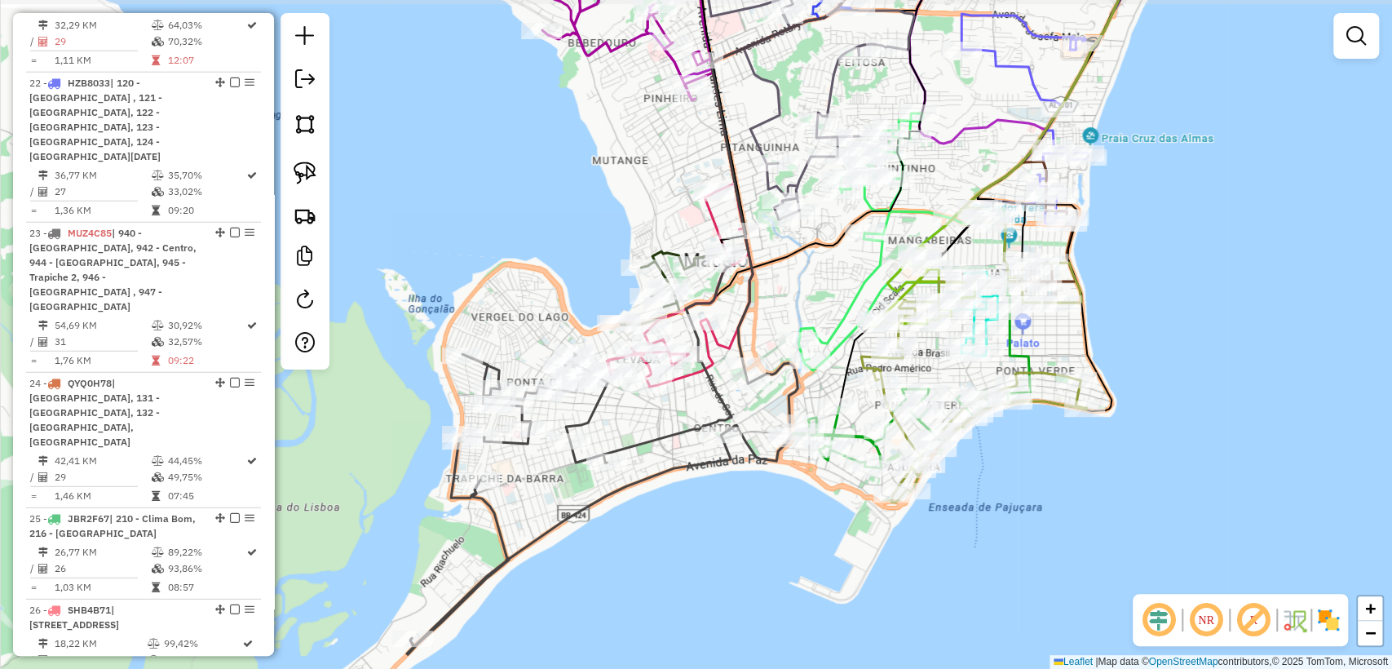
drag, startPoint x: 700, startPoint y: 501, endPoint x: 691, endPoint y: 514, distance: 15.2
click at [691, 514] on div "Janela de atendimento Grade de atendimento Capacidade Transportadoras Veículos …" at bounding box center [696, 334] width 1392 height 669
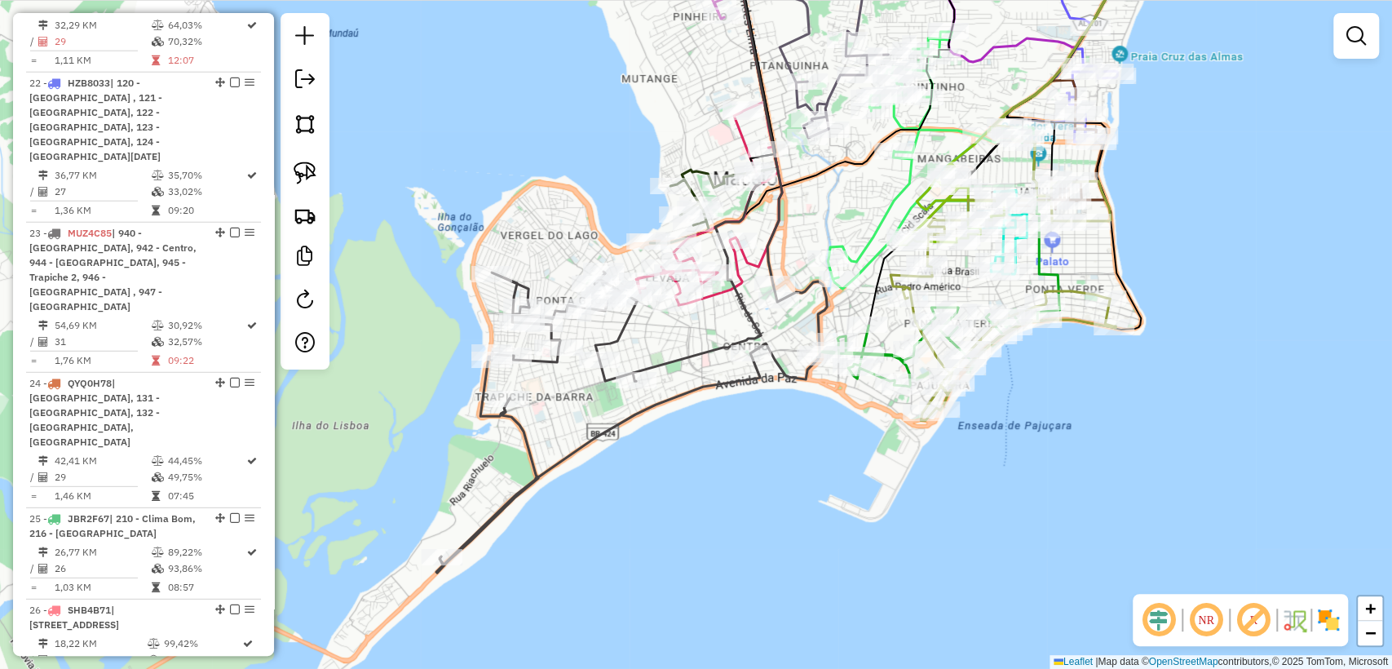
drag, startPoint x: 922, startPoint y: 544, endPoint x: 942, endPoint y: 488, distance: 59.8
click at [942, 488] on div "Janela de atendimento Grade de atendimento Capacidade Transportadoras Veículos …" at bounding box center [696, 334] width 1392 height 669
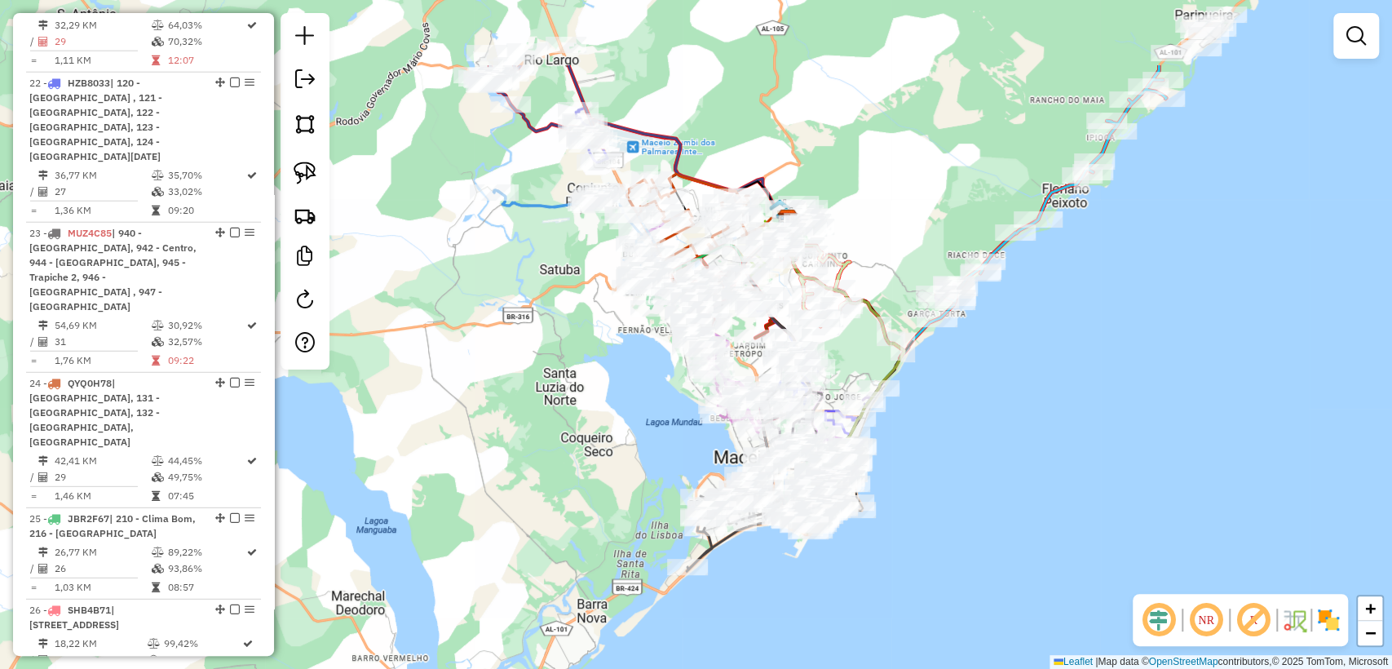
drag, startPoint x: 923, startPoint y: 314, endPoint x: 956, endPoint y: 439, distance: 129.1
click at [956, 439] on div "Janela de atendimento Grade de atendimento Capacidade Transportadoras Veículos …" at bounding box center [696, 334] width 1392 height 669
click at [570, 82] on icon at bounding box center [540, 92] width 126 height 109
select select "**********"
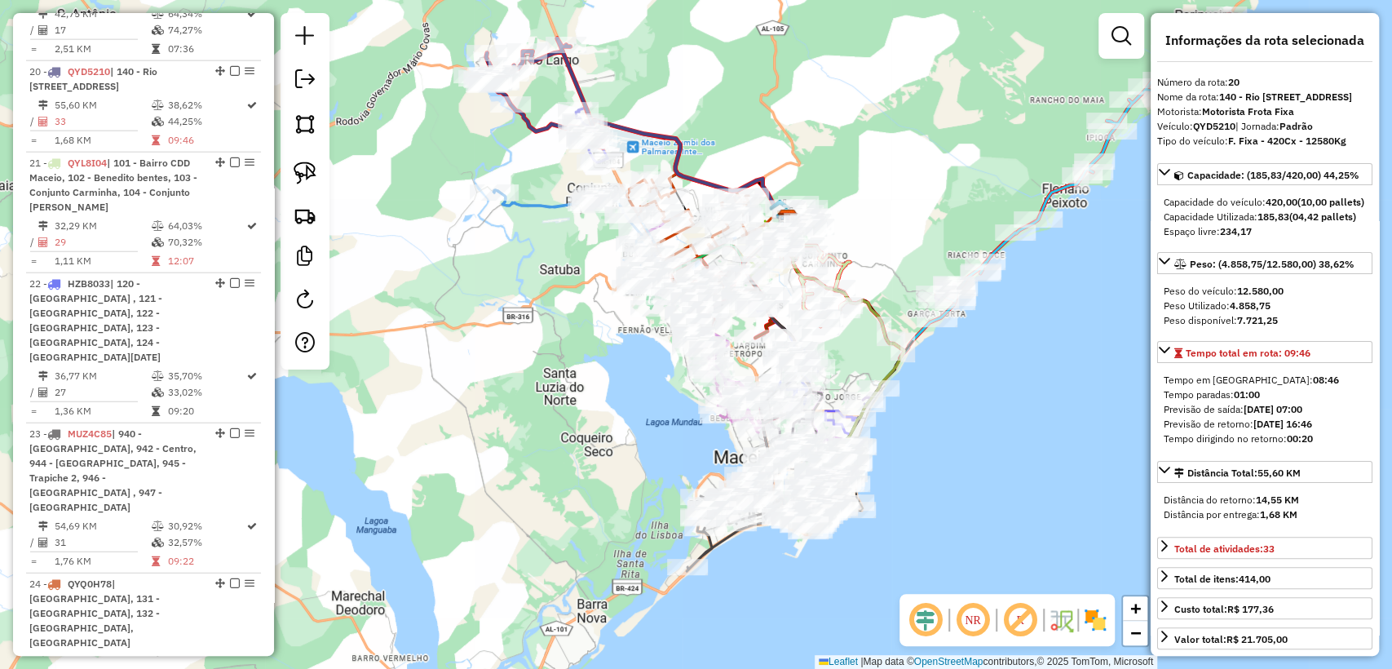
scroll to position [2687, 0]
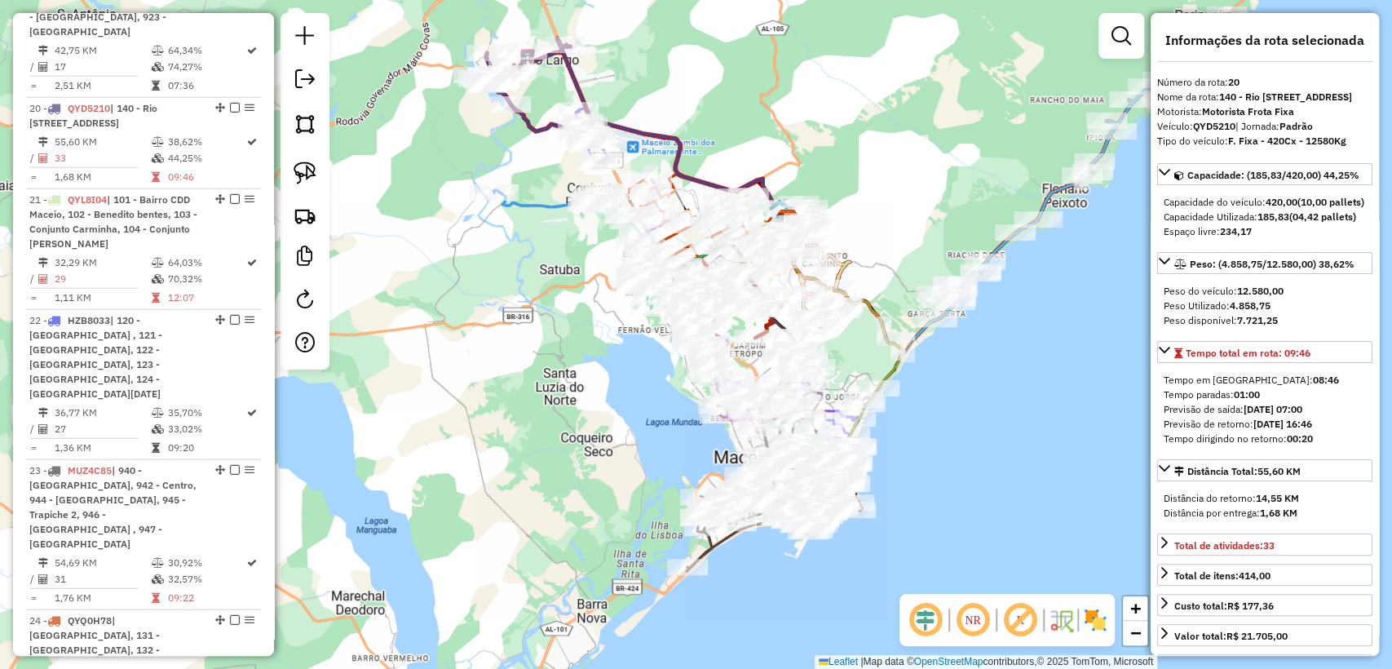
click at [564, 434] on div "Janela de atendimento Grade de atendimento Capacidade Transportadoras Veículos …" at bounding box center [696, 334] width 1392 height 669
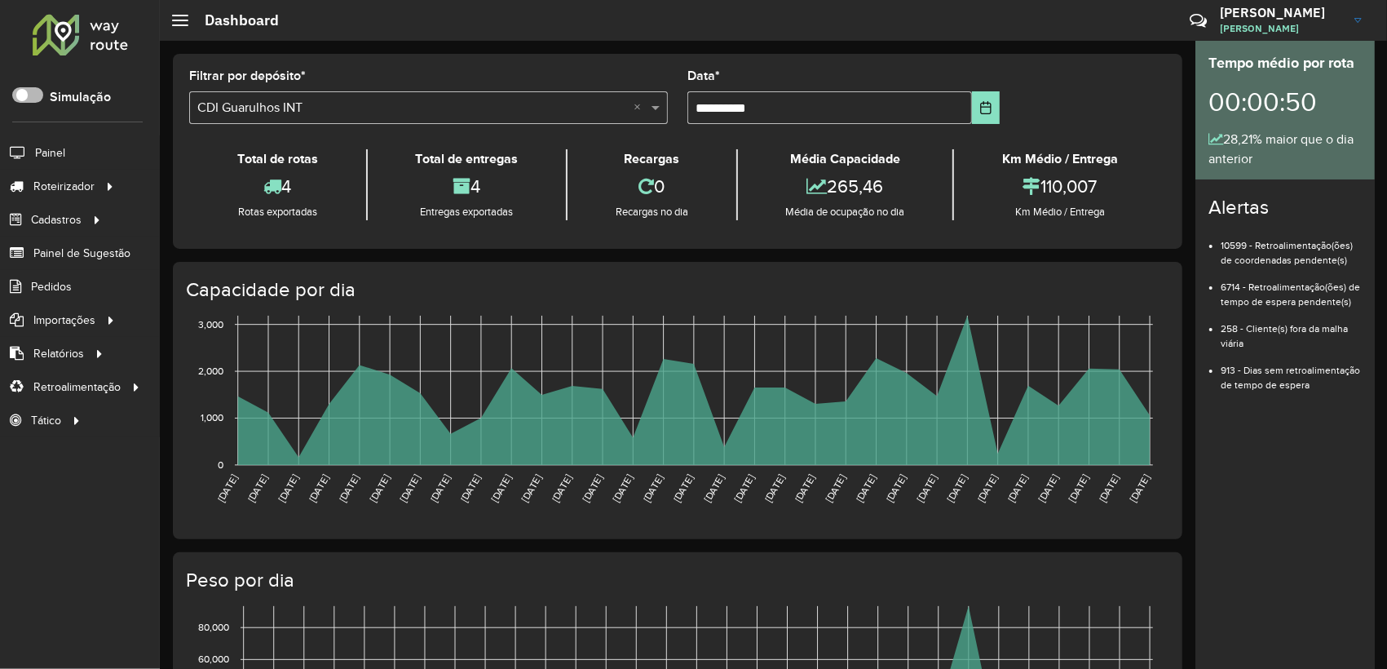
click at [29, 100] on span at bounding box center [27, 94] width 31 height 15
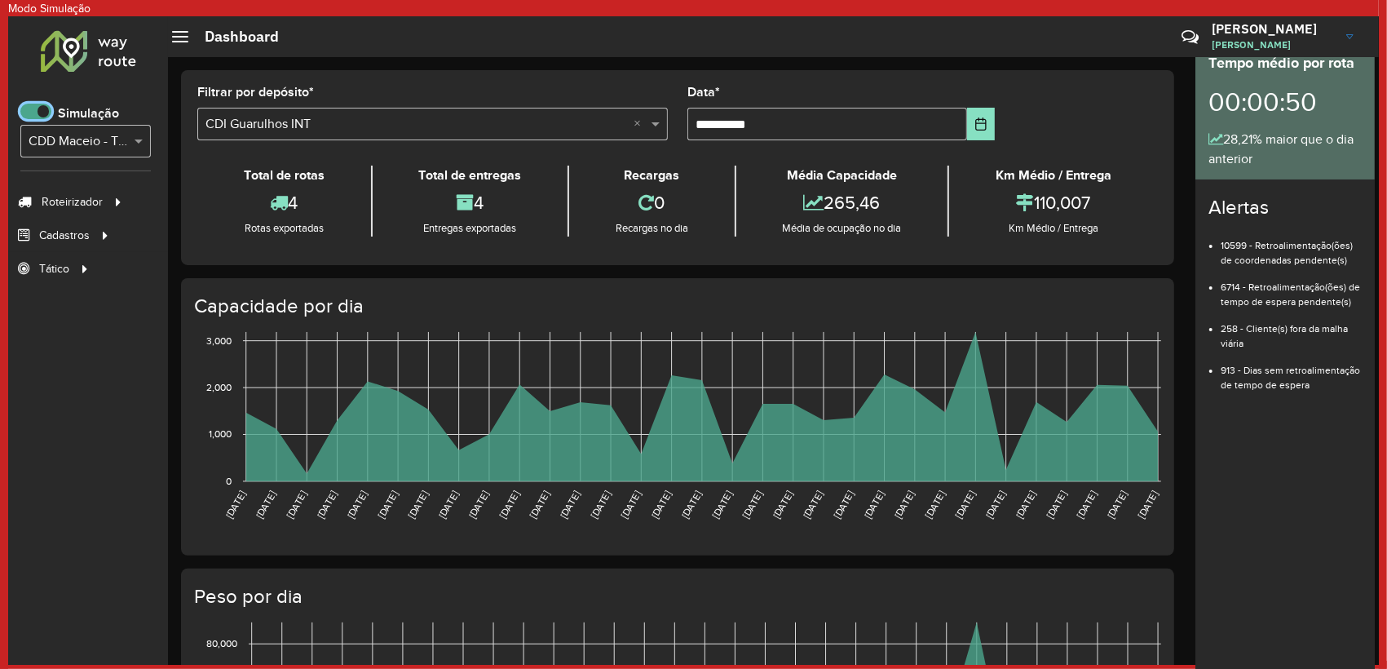
scroll to position [9, 5]
click at [97, 138] on input "text" at bounding box center [70, 142] width 82 height 20
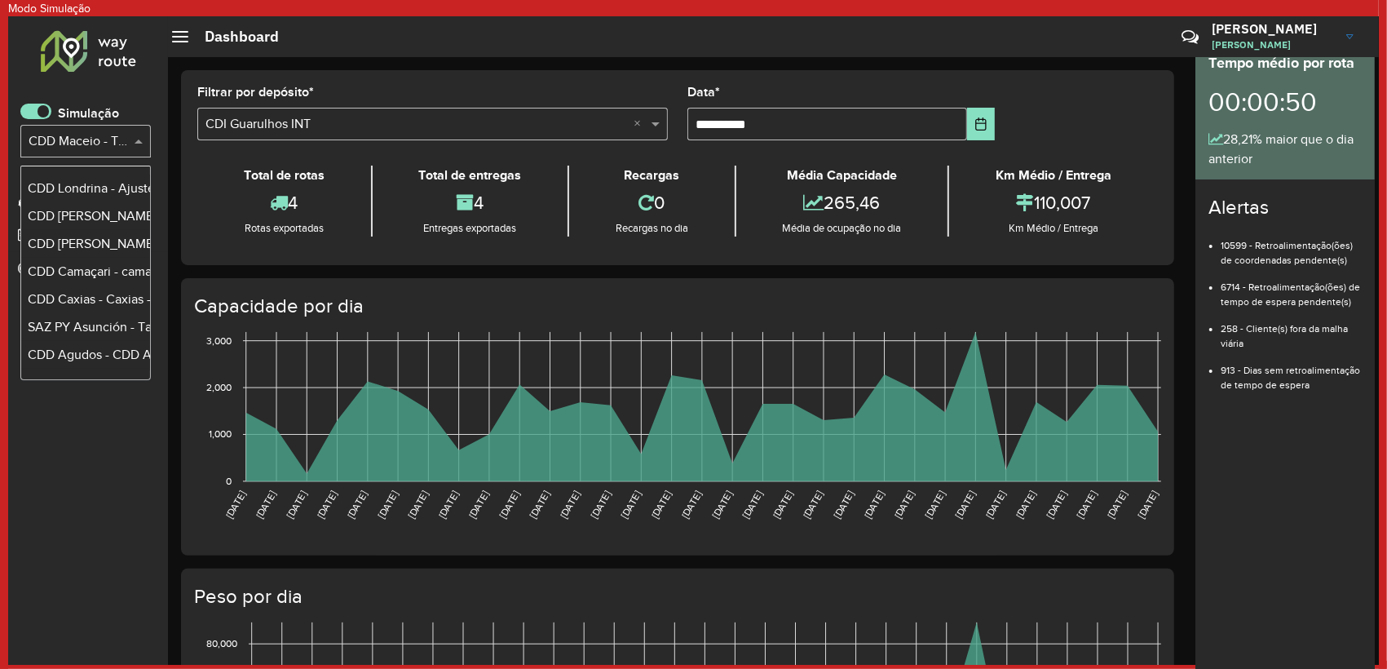
scroll to position [3353, 0]
click at [162, 106] on div "Roteirizador AmbevTech Simulação Selecione... × CDD Maceio - Teste Algoritmo Py…" at bounding box center [88, 340] width 160 height 648
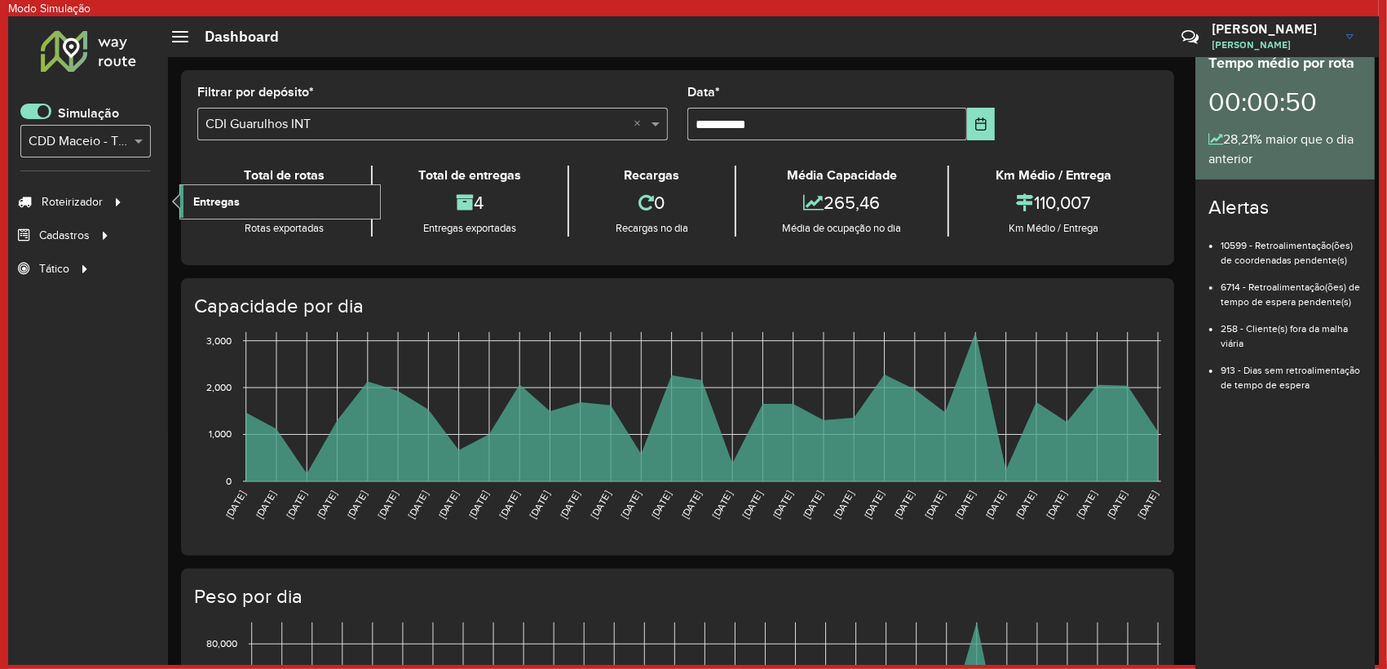
click at [189, 205] on link "Entregas" at bounding box center [280, 201] width 200 height 33
click at [36, 104] on span at bounding box center [35, 111] width 31 height 15
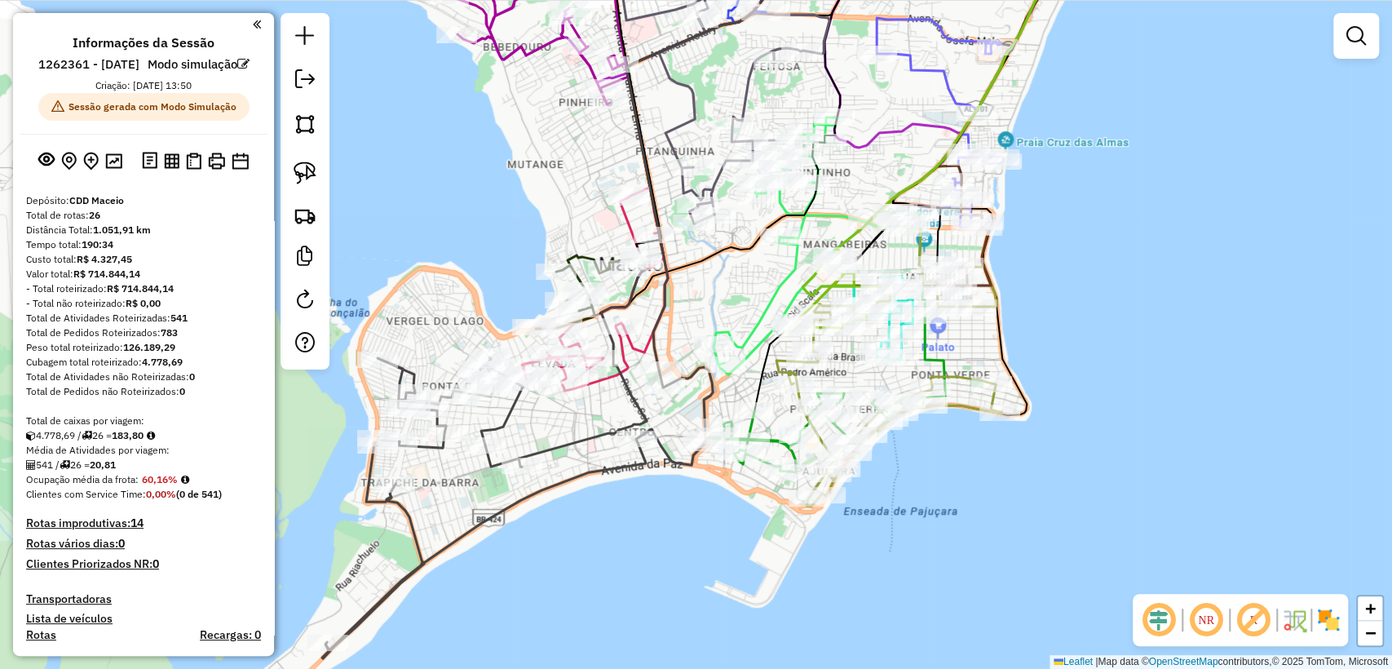
drag, startPoint x: 647, startPoint y: 607, endPoint x: 695, endPoint y: 541, distance: 81.2
click at [695, 541] on div "Janela de atendimento Grade de atendimento Capacidade Transportadoras Veículos …" at bounding box center [696, 334] width 1392 height 669
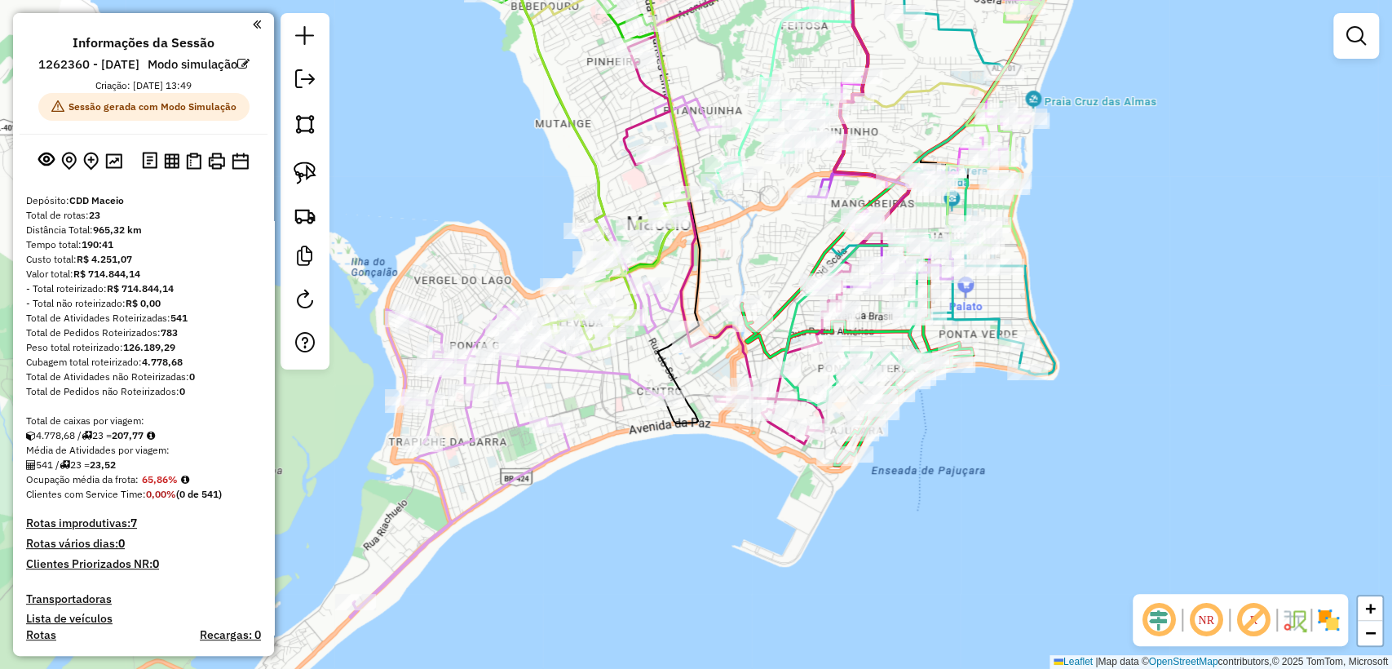
drag, startPoint x: 640, startPoint y: 542, endPoint x: 697, endPoint y: 545, distance: 57.1
click at [697, 545] on div "Janela de atendimento Grade de atendimento Capacidade Transportadoras Veículos …" at bounding box center [696, 334] width 1392 height 669
click at [700, 106] on icon at bounding box center [562, 275] width 425 height 684
select select "**********"
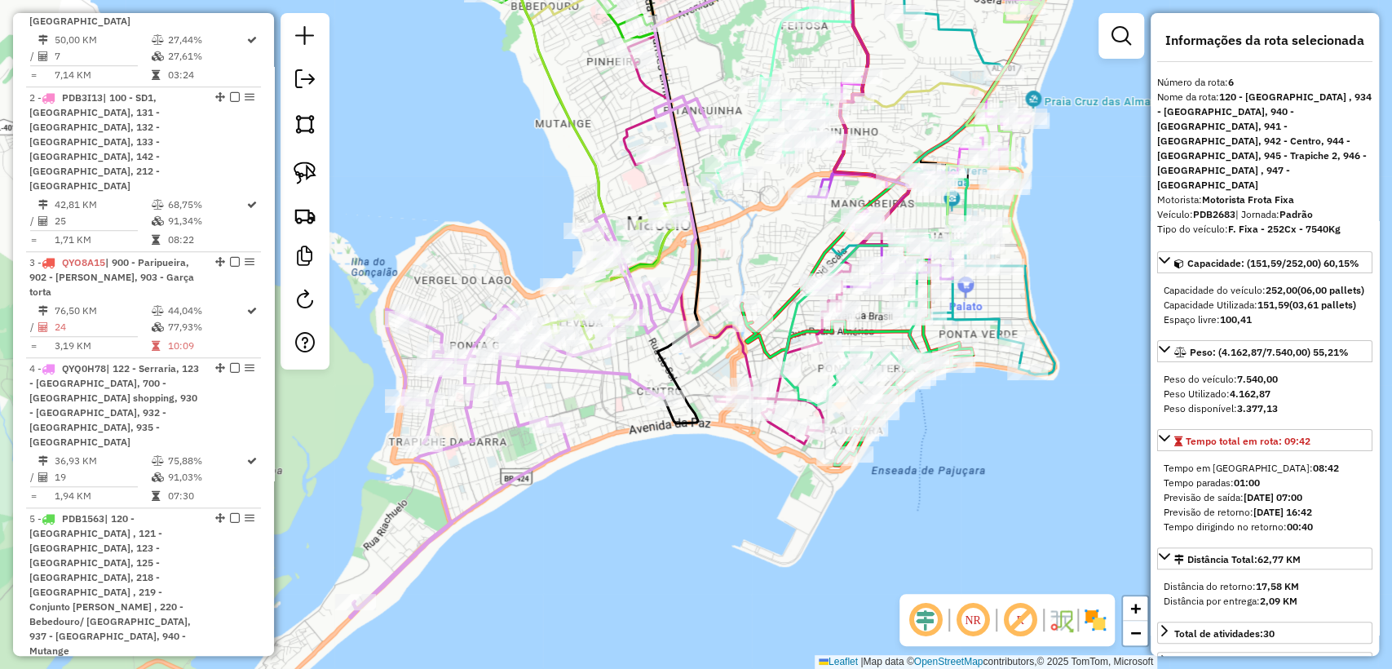
scroll to position [1410, 0]
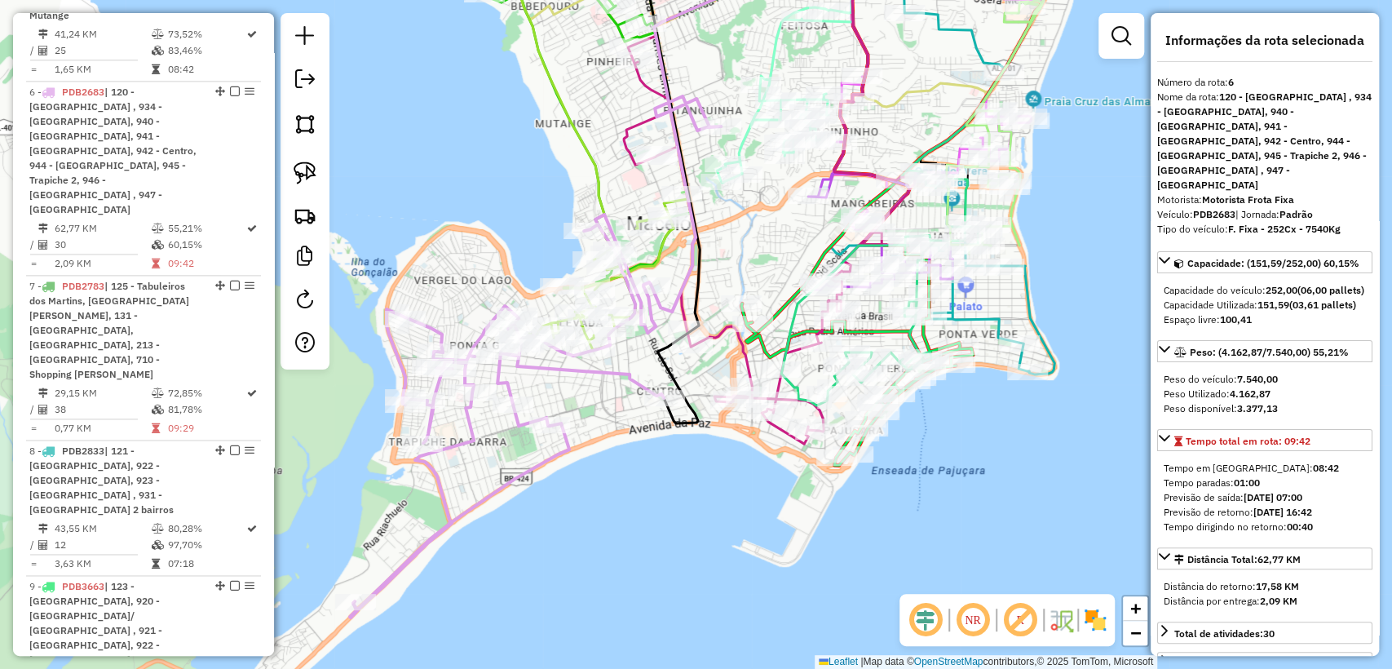
click at [913, 64] on div "Janela de atendimento Grade de atendimento Capacidade Transportadoras Veículos …" at bounding box center [696, 334] width 1392 height 669
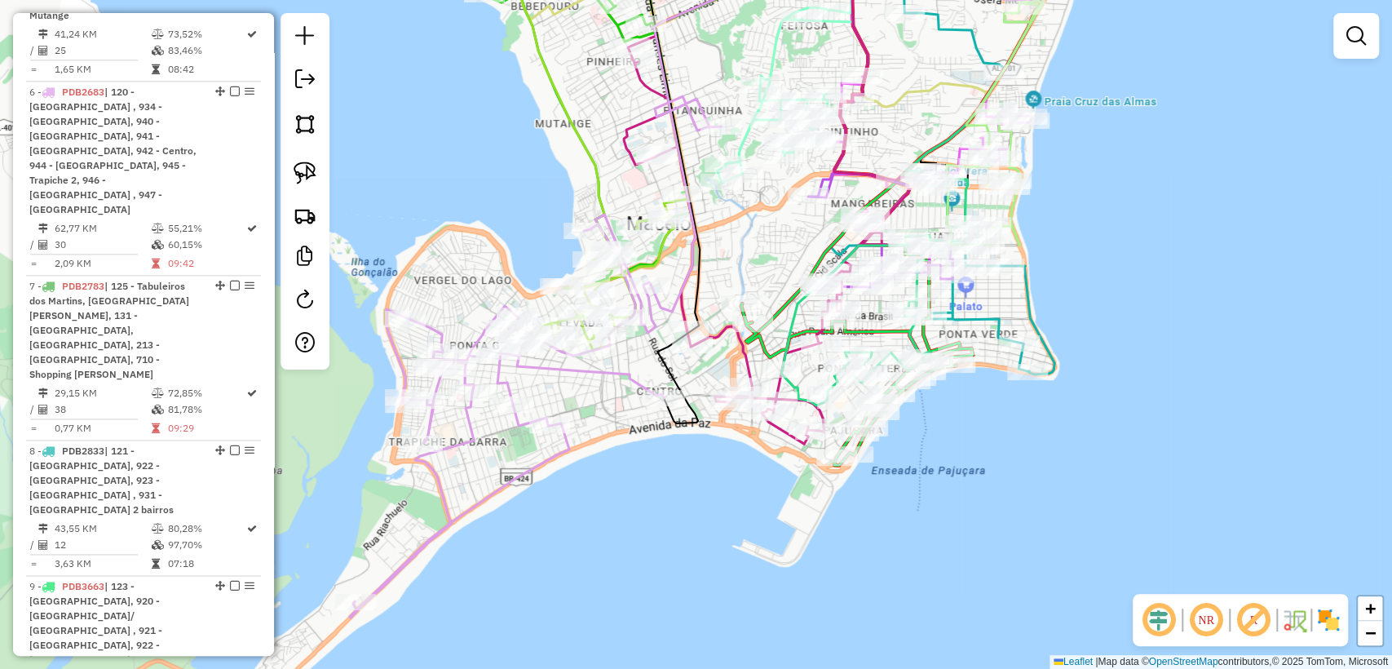
click at [716, 99] on div "Janela de atendimento Grade de atendimento Capacidade Transportadoras Veículos …" at bounding box center [696, 334] width 1392 height 669
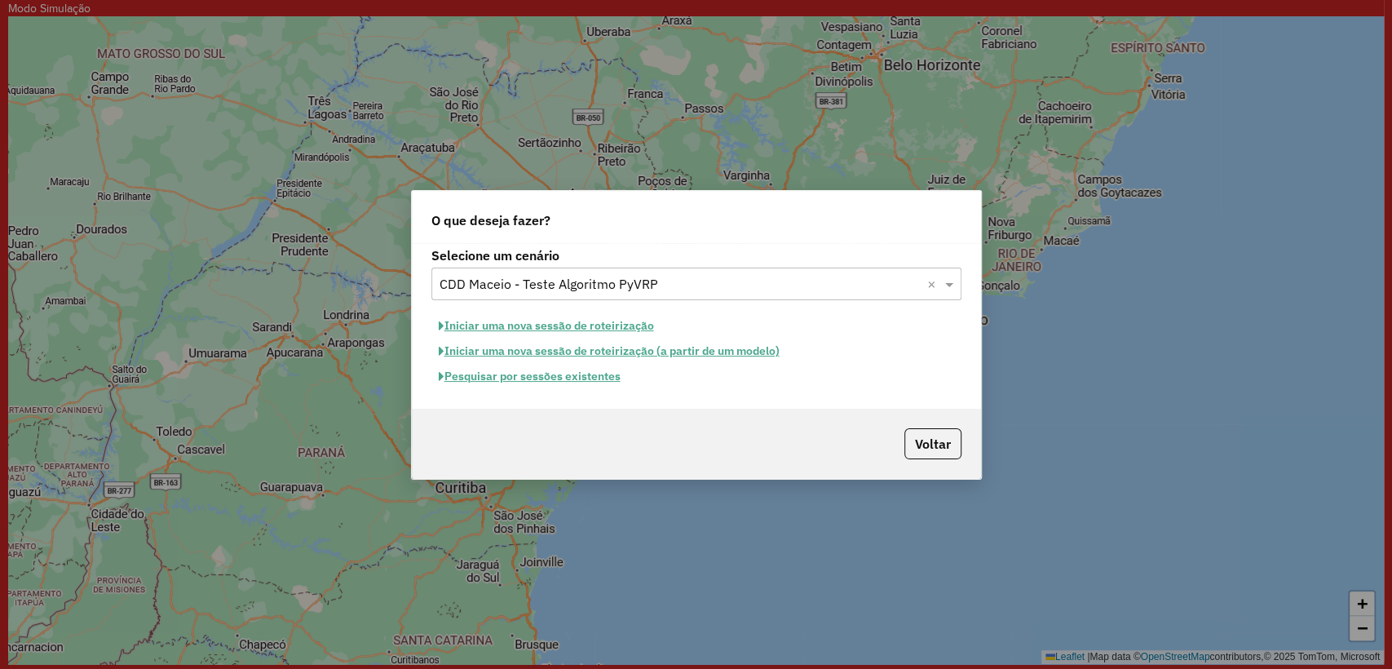
click at [564, 320] on button "Iniciar uma nova sessão de roteirização" at bounding box center [546, 325] width 230 height 25
select select "*"
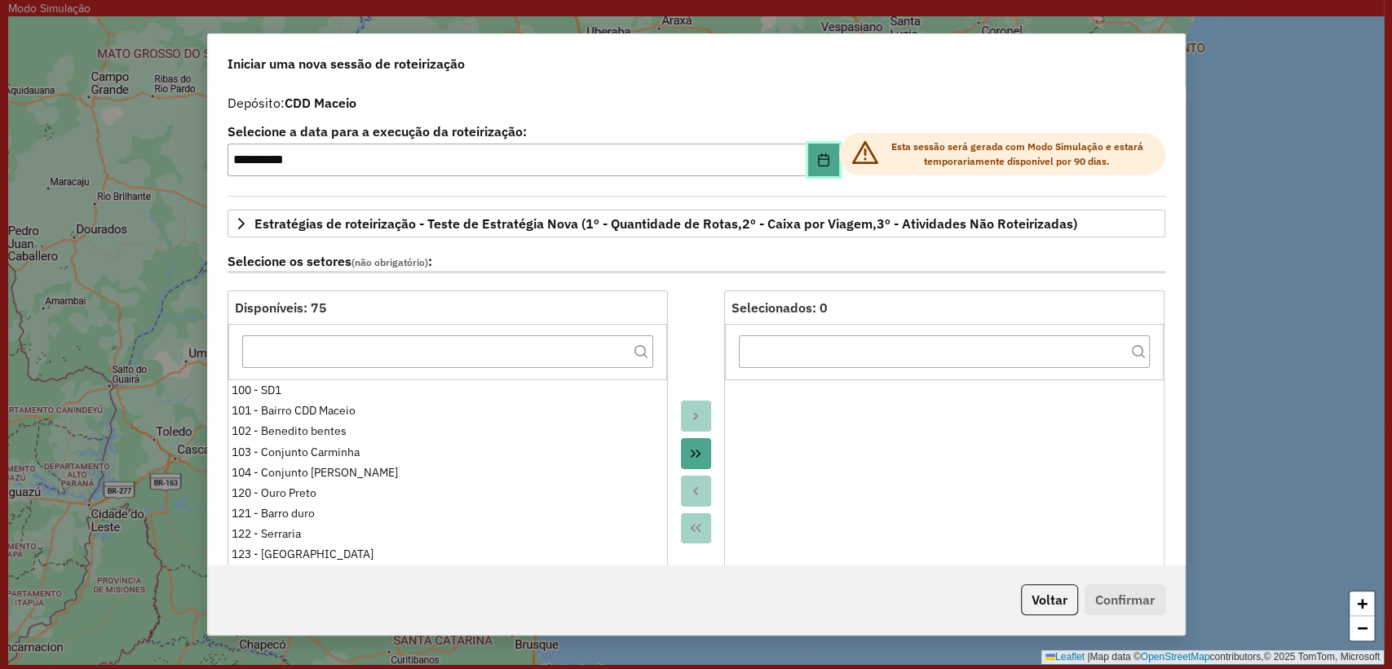
click at [817, 156] on icon "Choose Date" at bounding box center [823, 159] width 13 height 13
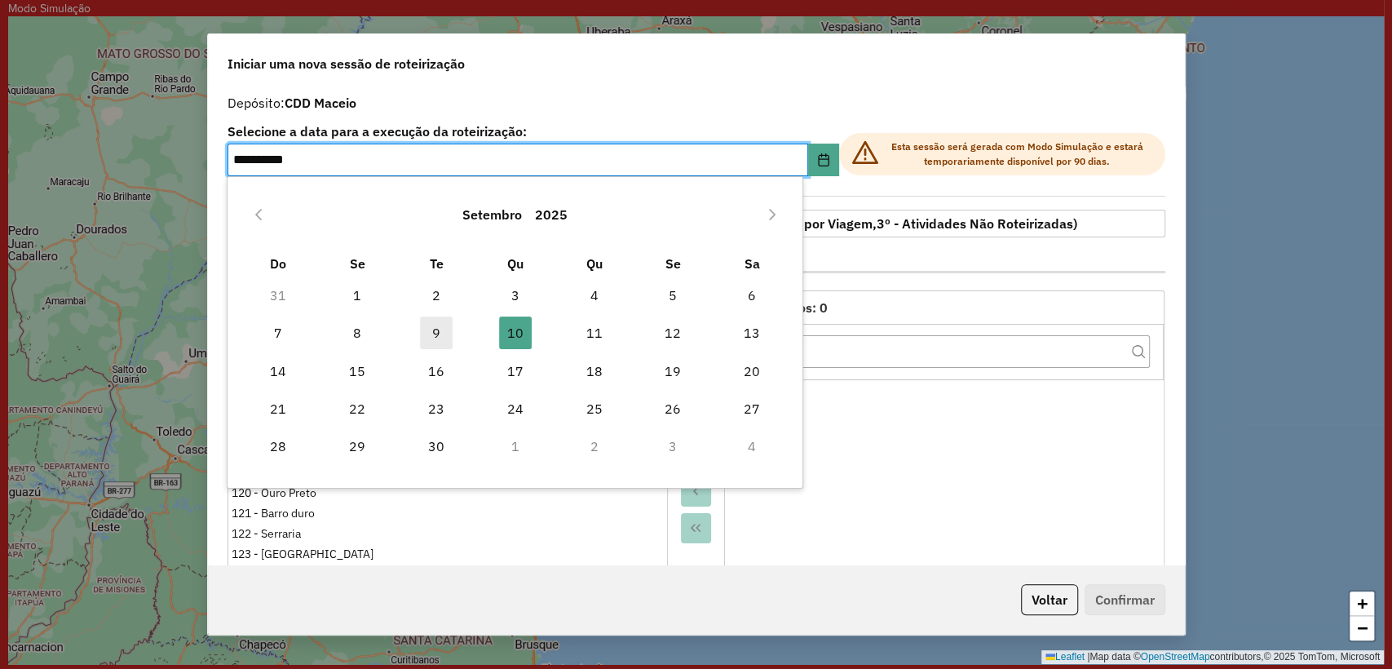
click at [437, 329] on span "9" at bounding box center [436, 332] width 33 height 33
type input "**********"
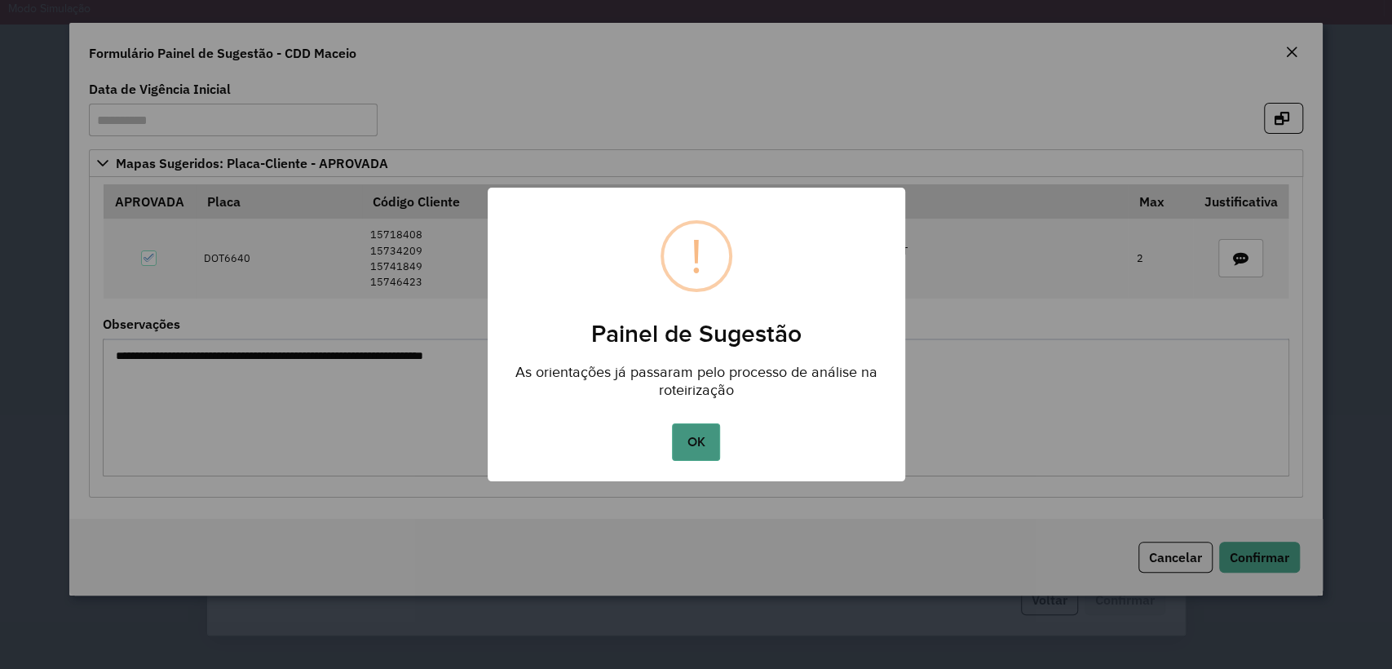
click at [691, 448] on button "OK" at bounding box center [696, 442] width 48 height 38
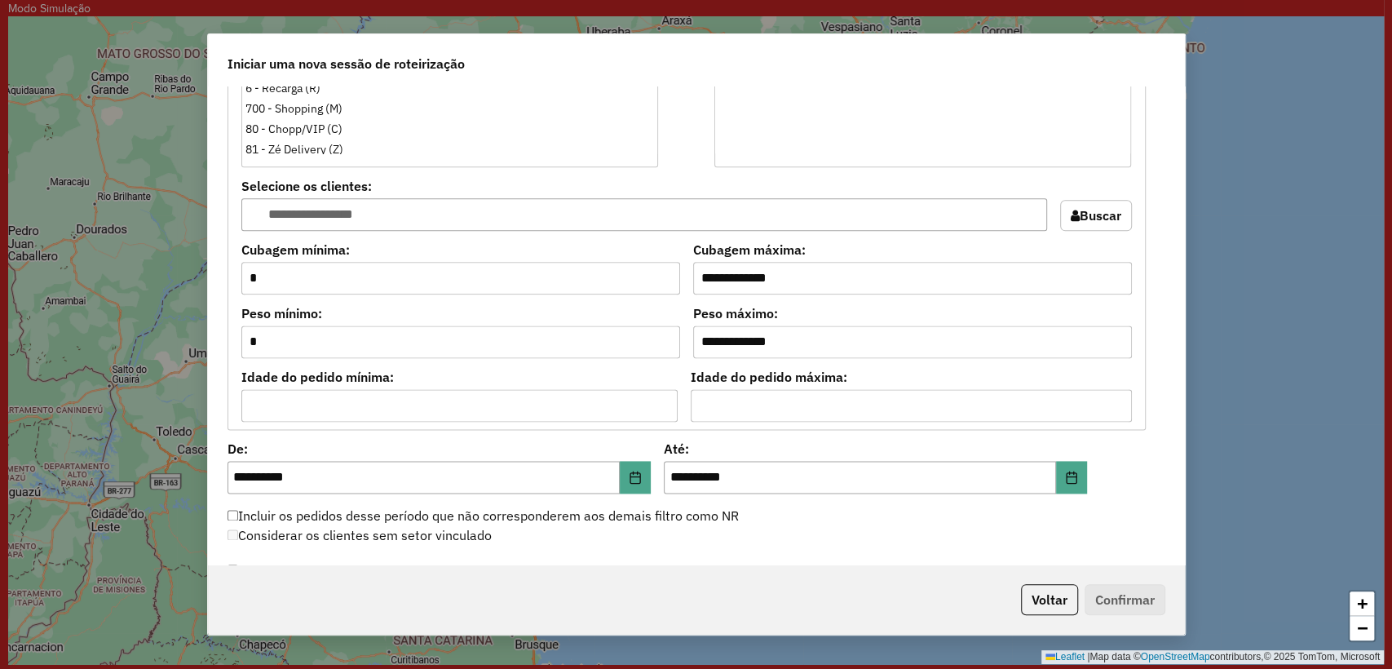
scroll to position [1358, 0]
click at [1079, 465] on button "Choose Date" at bounding box center [1071, 475] width 31 height 33
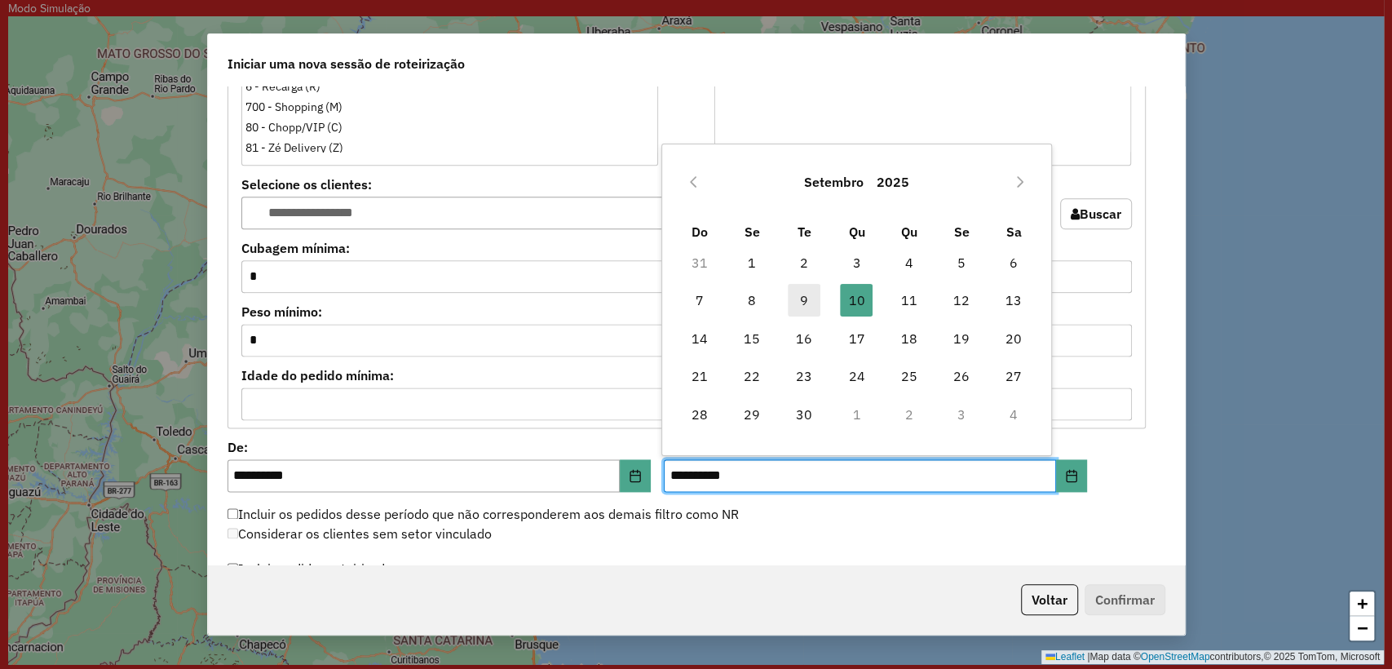
click at [804, 295] on span "9" at bounding box center [804, 300] width 33 height 33
type input "**********"
click at [790, 511] on div "Incluir os pedidos desse período que não corresponderem aos demais filtro como …" at bounding box center [687, 515] width 938 height 20
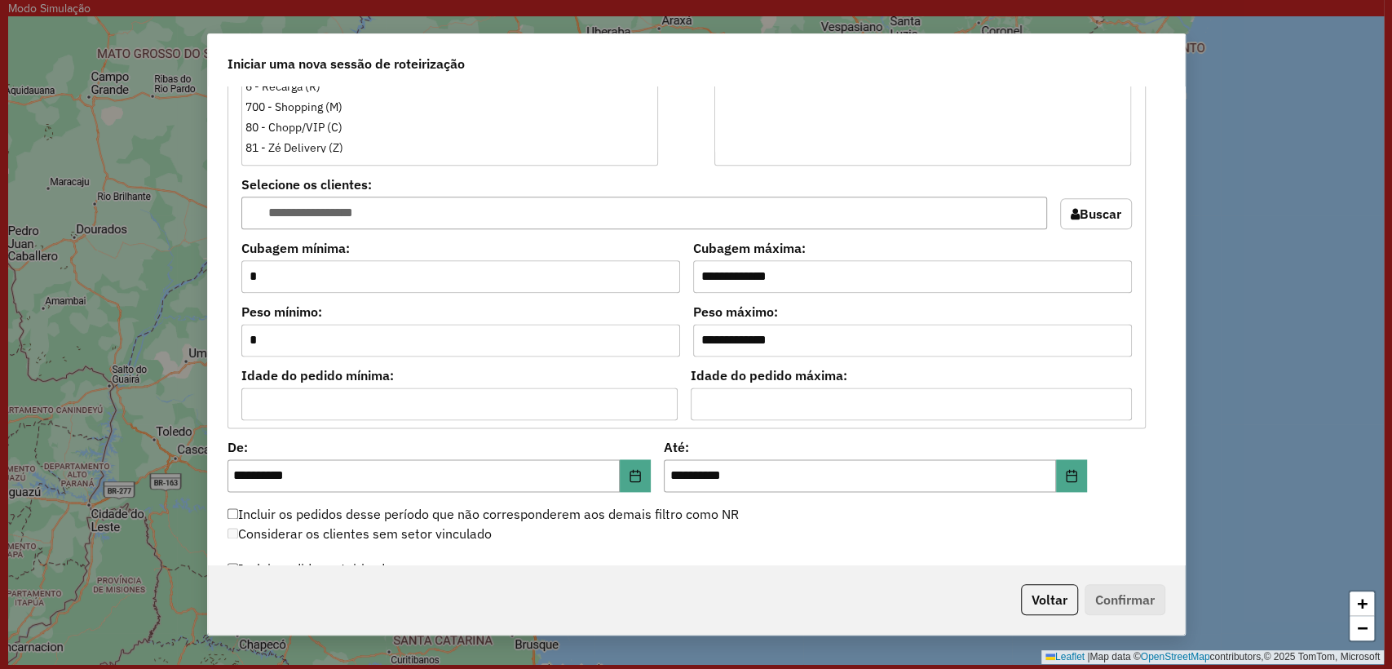
scroll to position [1631, 0]
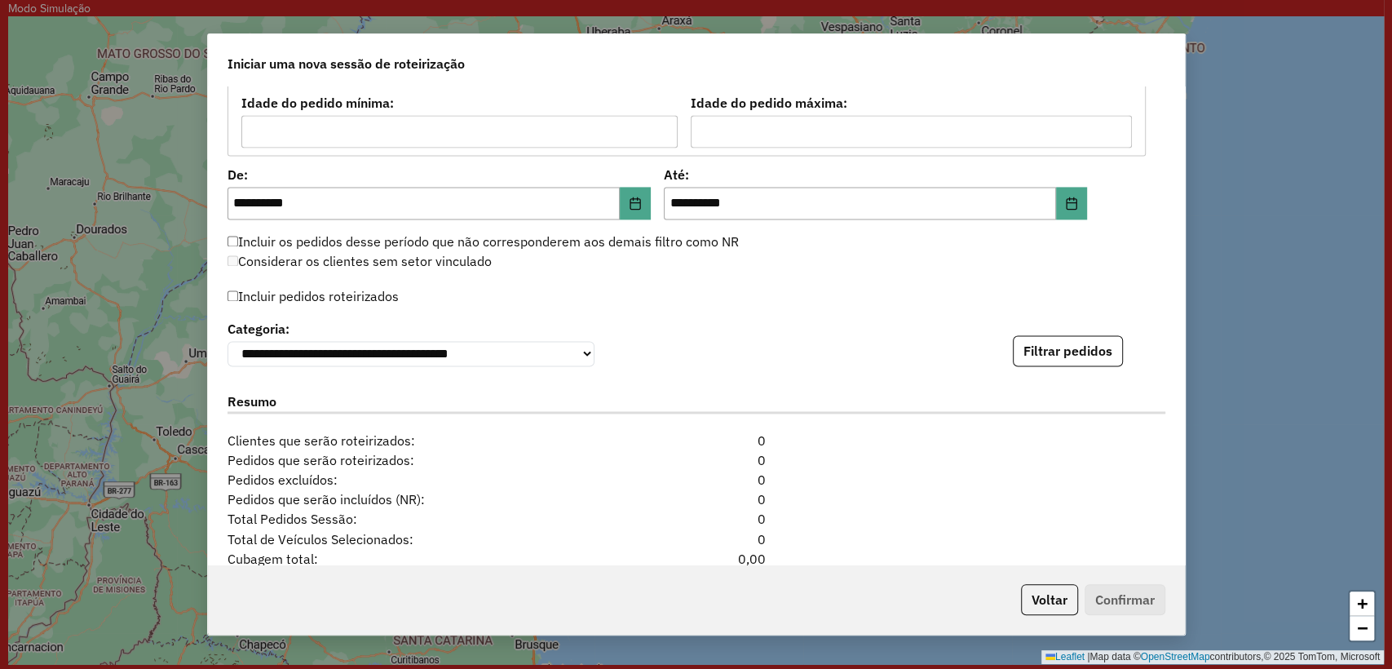
click at [274, 298] on label "Incluir pedidos roteirizados" at bounding box center [312, 295] width 171 height 31
click at [1055, 368] on div "**********" at bounding box center [696, 325] width 977 height 478
click at [1052, 363] on button "Filtrar pedidos" at bounding box center [1068, 350] width 110 height 31
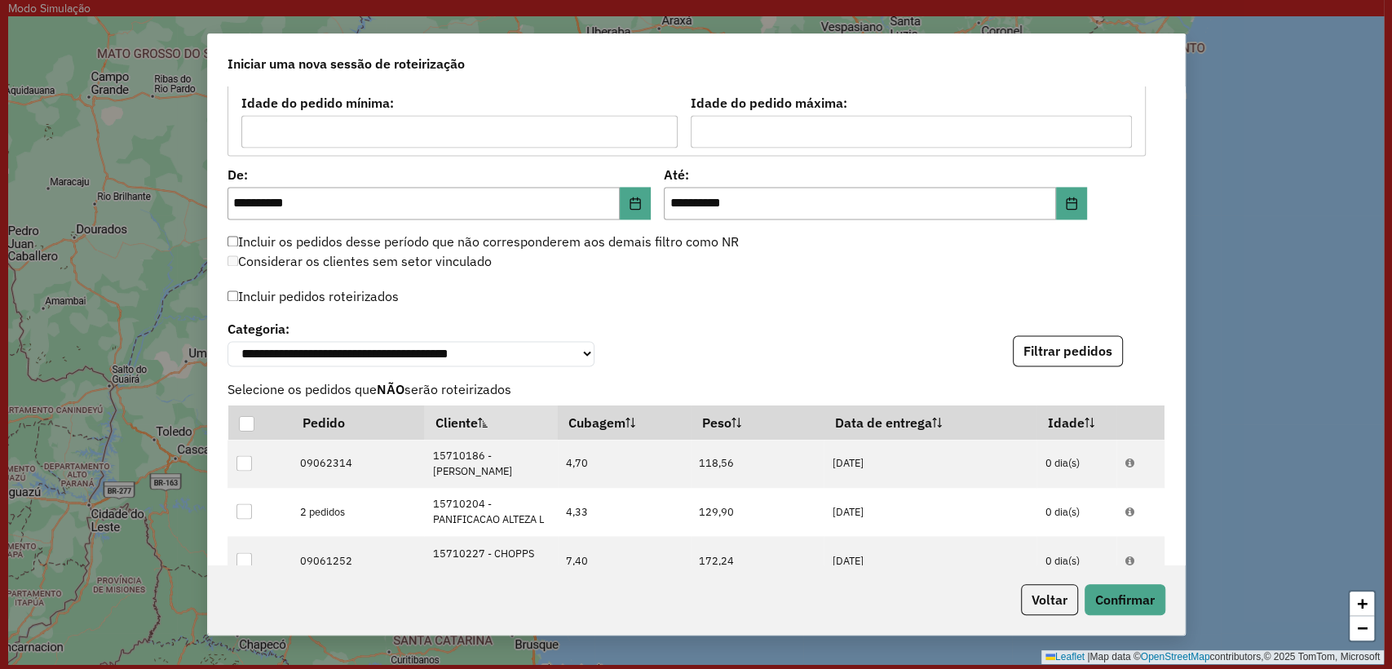
click at [824, 288] on div "Incluir pedidos roteirizados" at bounding box center [696, 301] width 938 height 32
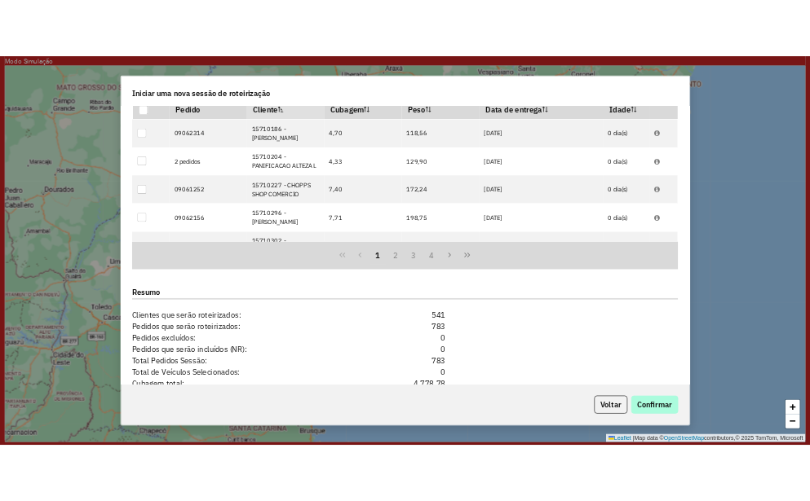
scroll to position [1993, 0]
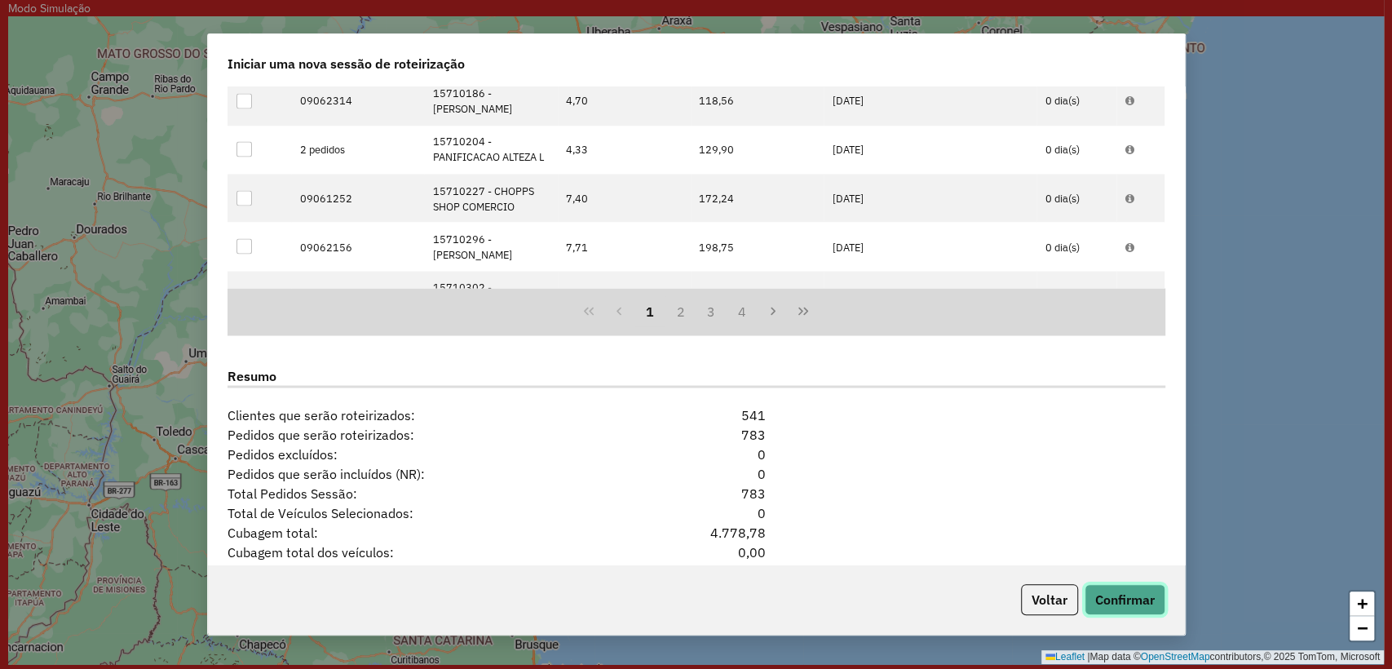
drag, startPoint x: 1117, startPoint y: 608, endPoint x: 1097, endPoint y: 532, distance: 78.3
click at [1097, 532] on div "**********" at bounding box center [696, 334] width 978 height 602
click at [1120, 593] on button "Confirmar" at bounding box center [1124, 599] width 81 height 31
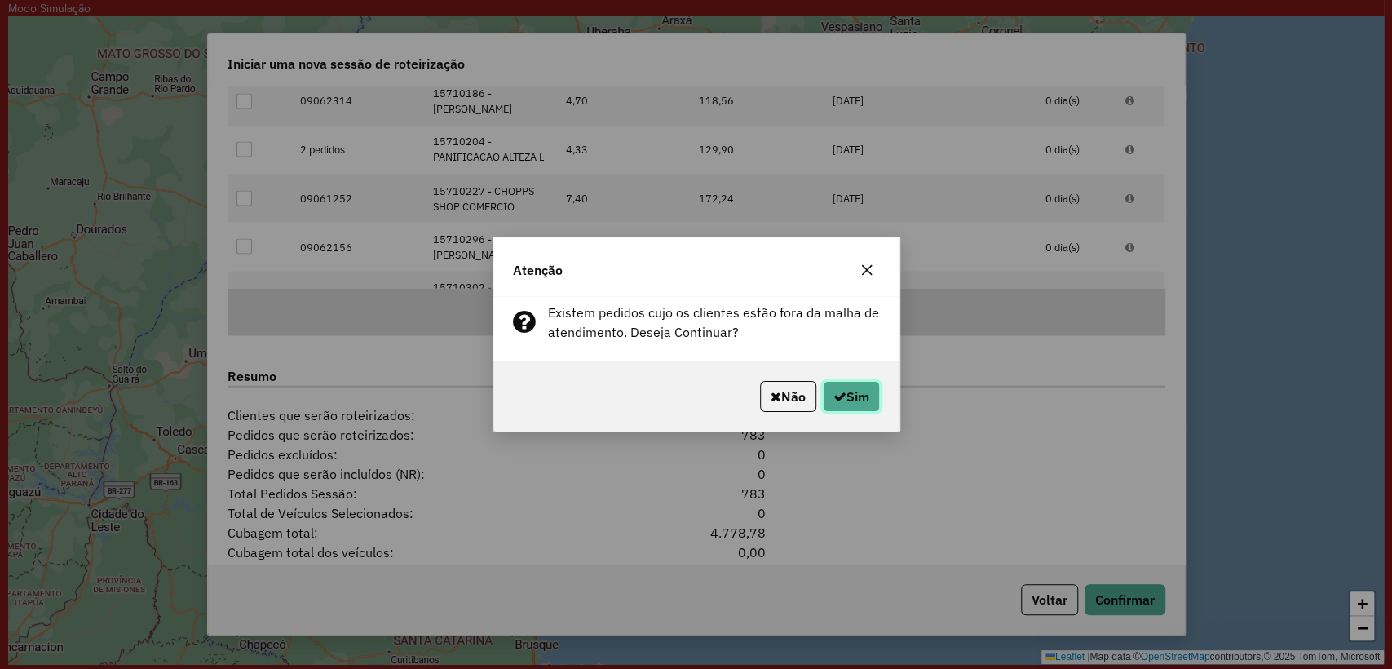
click at [840, 404] on button "Sim" at bounding box center [851, 396] width 57 height 31
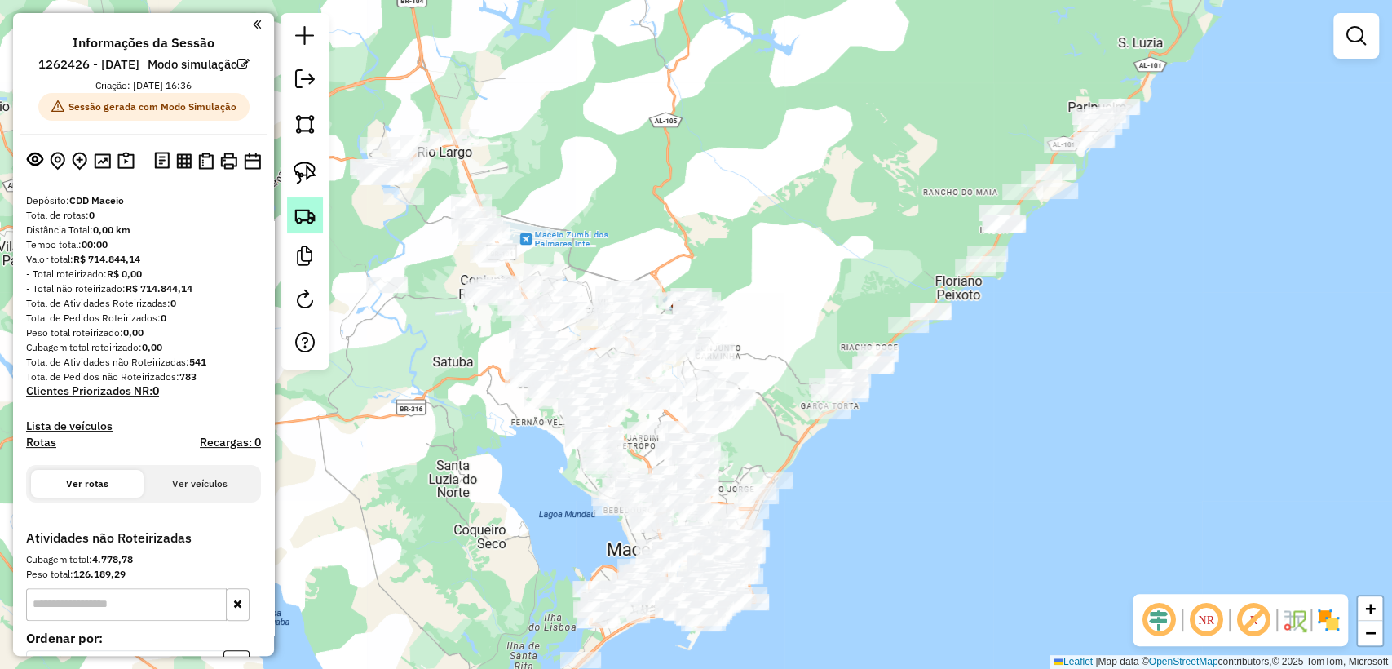
click at [307, 217] on img at bounding box center [305, 215] width 23 height 23
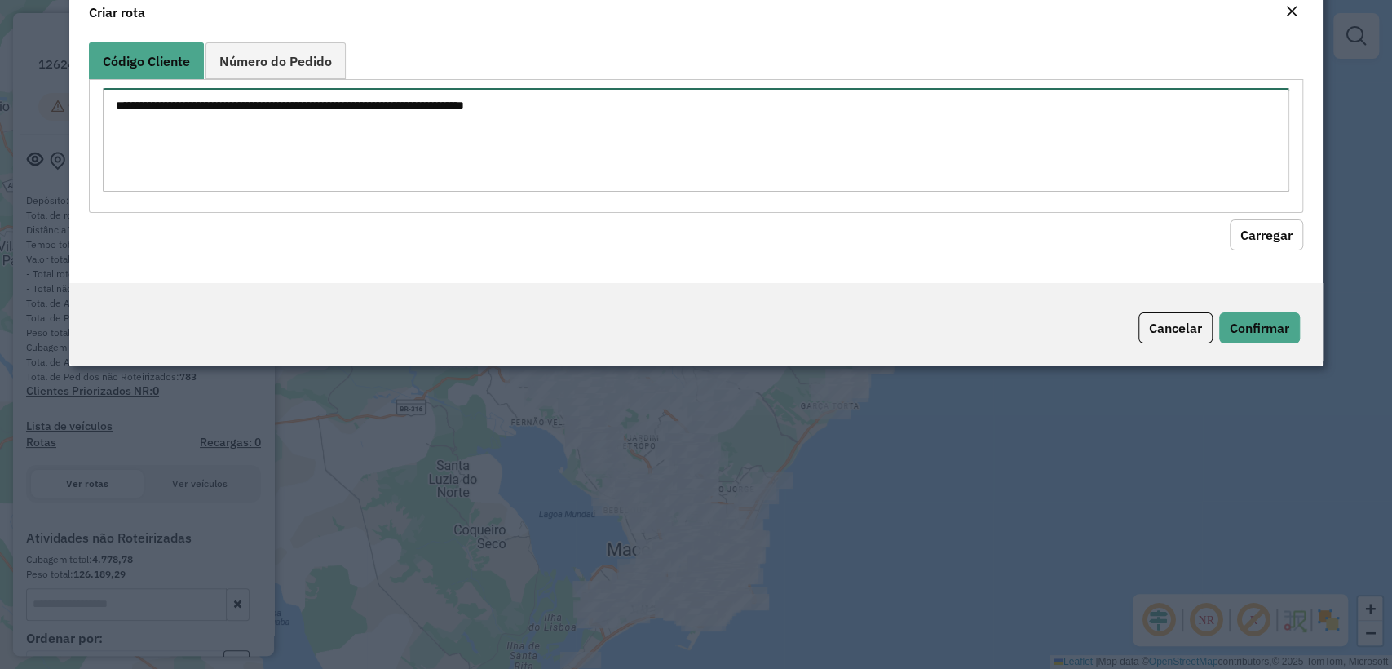
click at [372, 171] on textarea at bounding box center [695, 140] width 1185 height 104
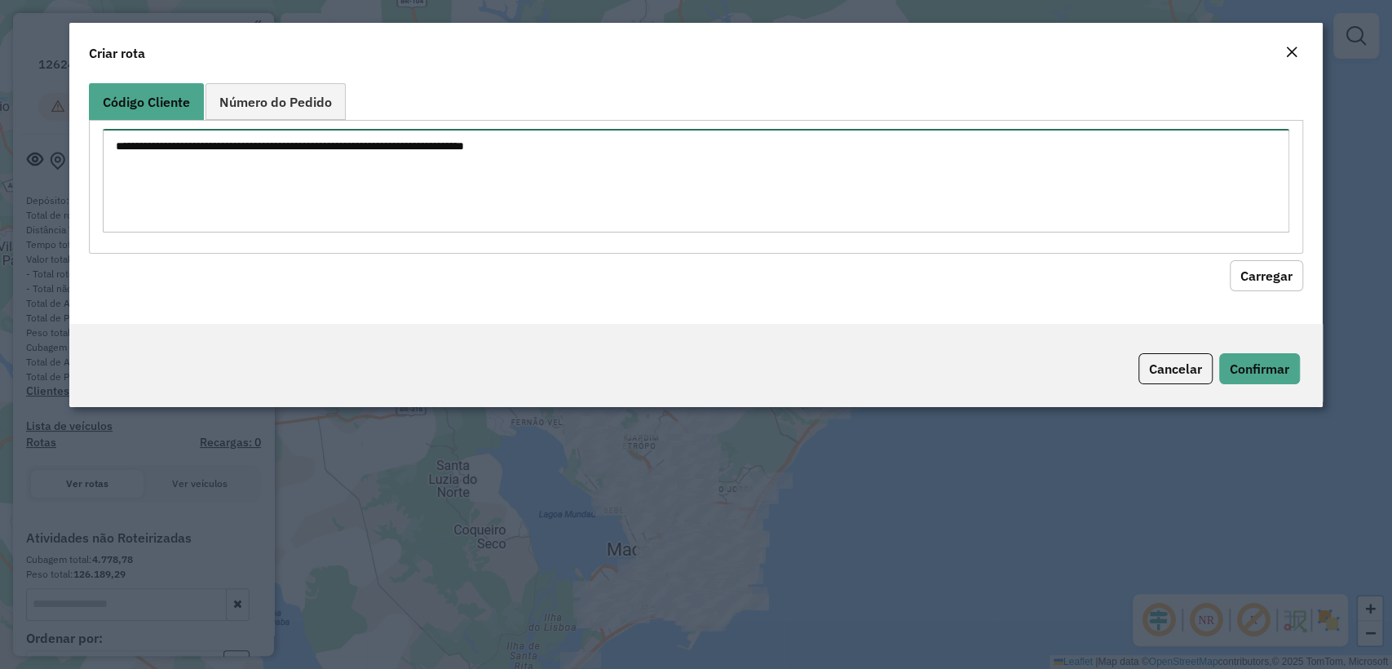
paste textarea "******** ******** ******** ******** ******** ******** ********"
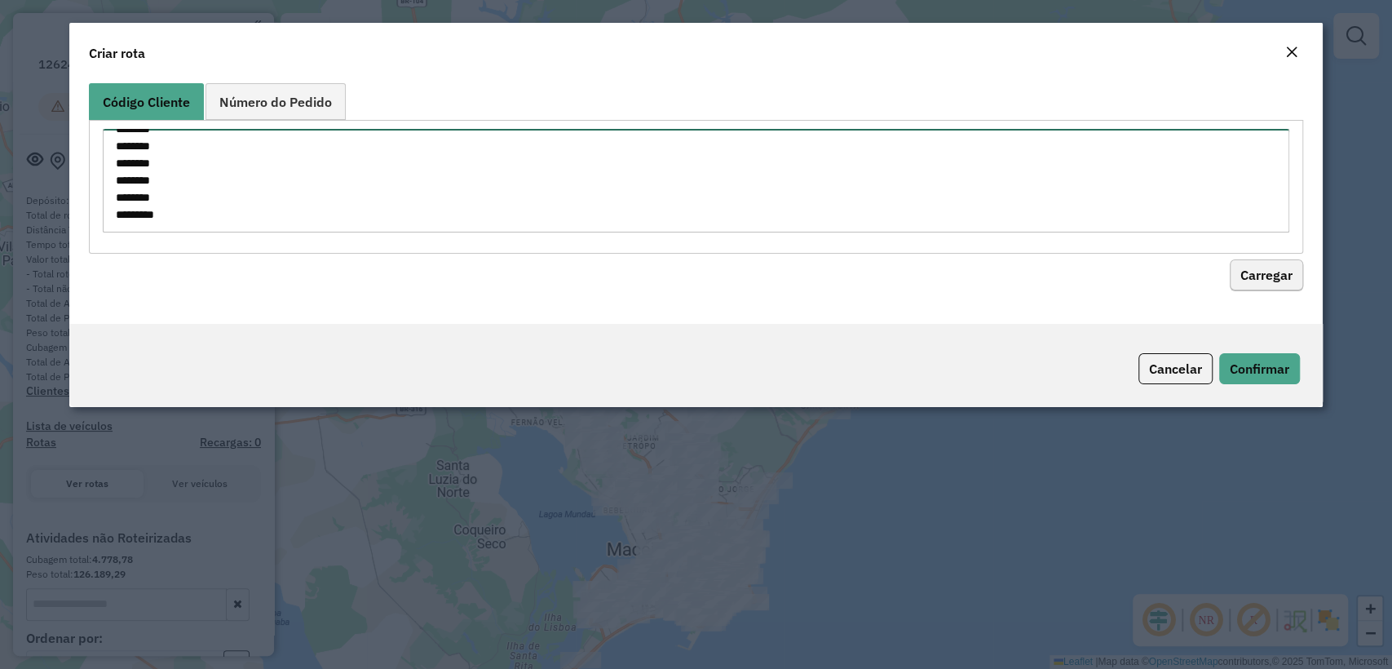
type textarea "******** ******** ******** ******** ******** ******** ********"
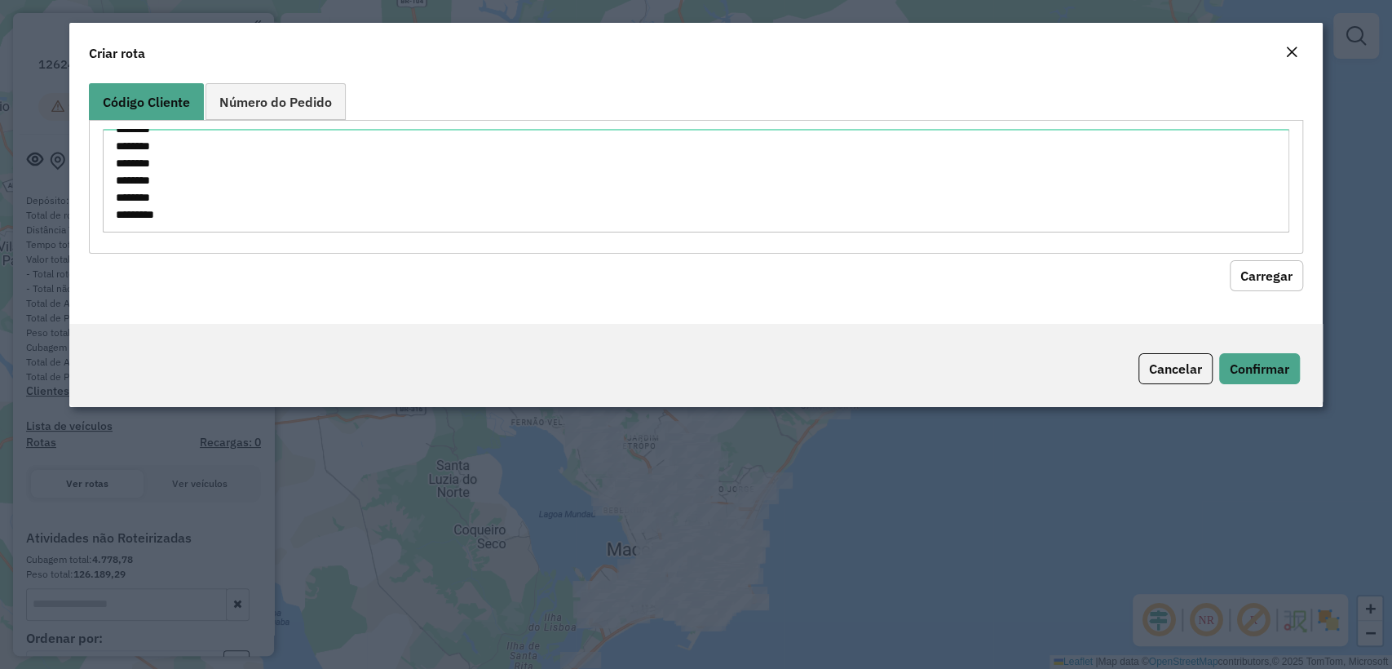
click at [1272, 269] on button "Carregar" at bounding box center [1265, 275] width 73 height 31
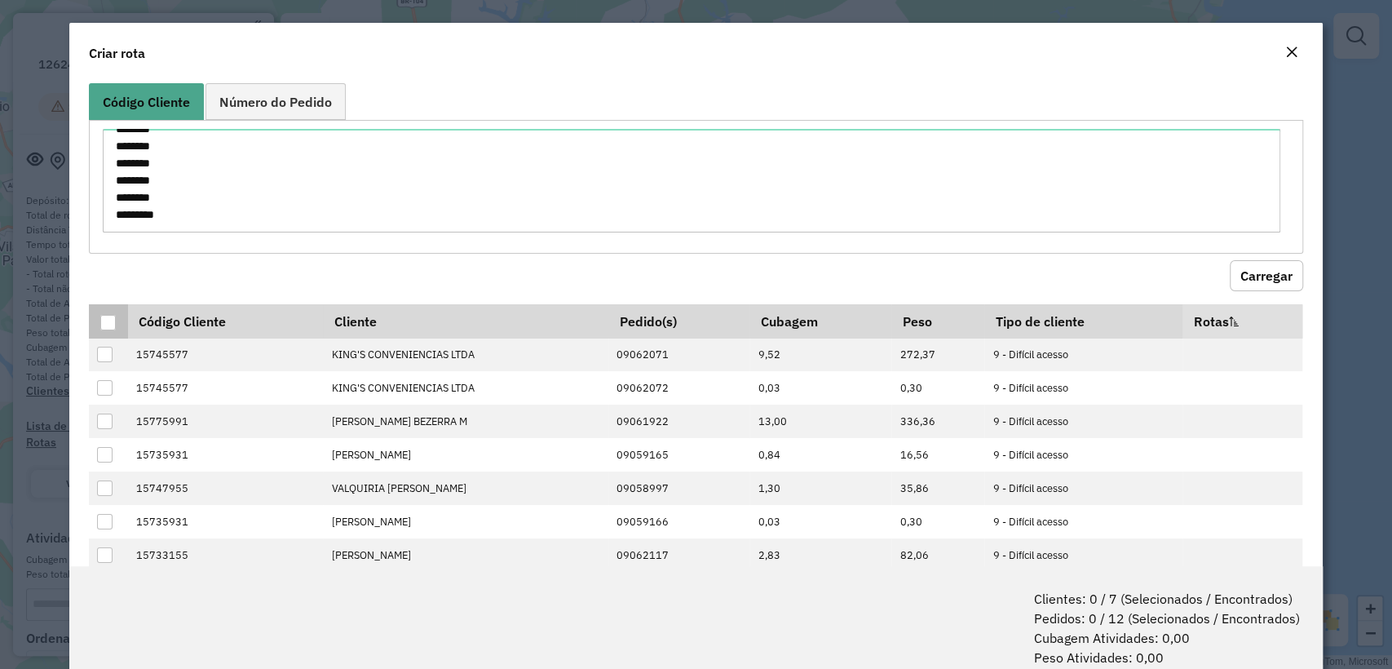
click at [105, 321] on div at bounding box center [107, 322] width 15 height 15
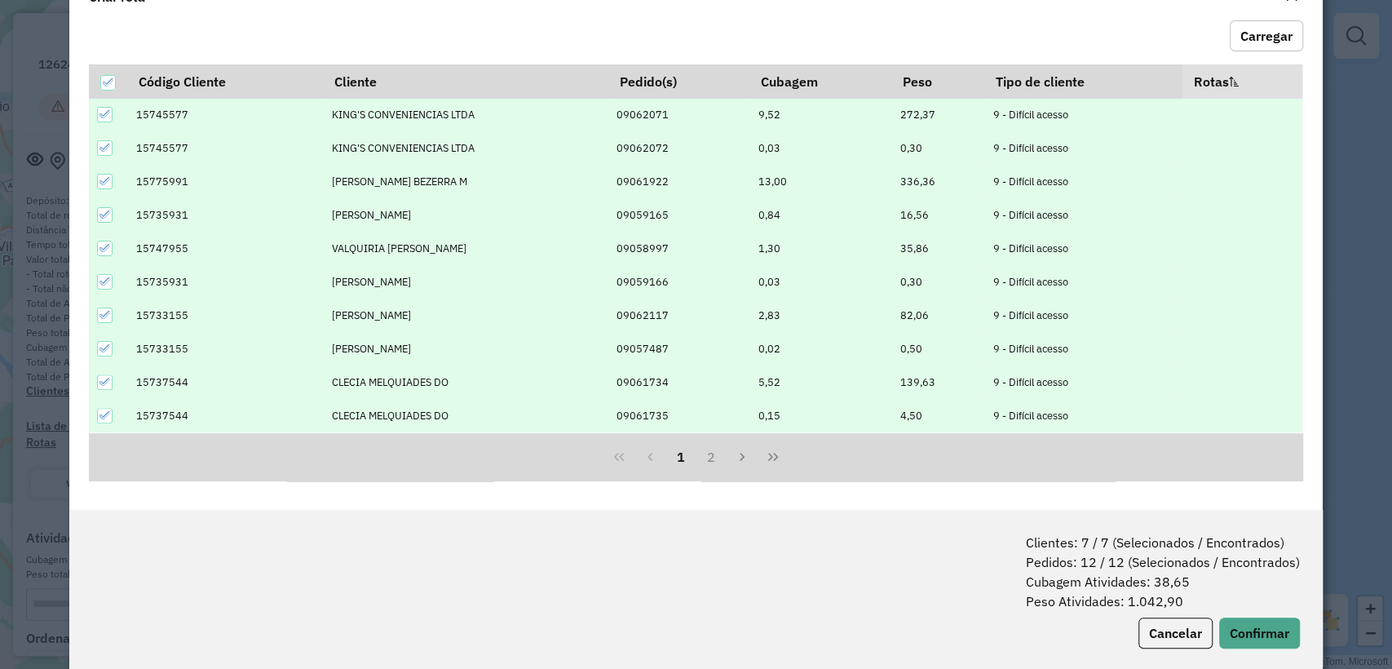
scroll to position [81, 0]
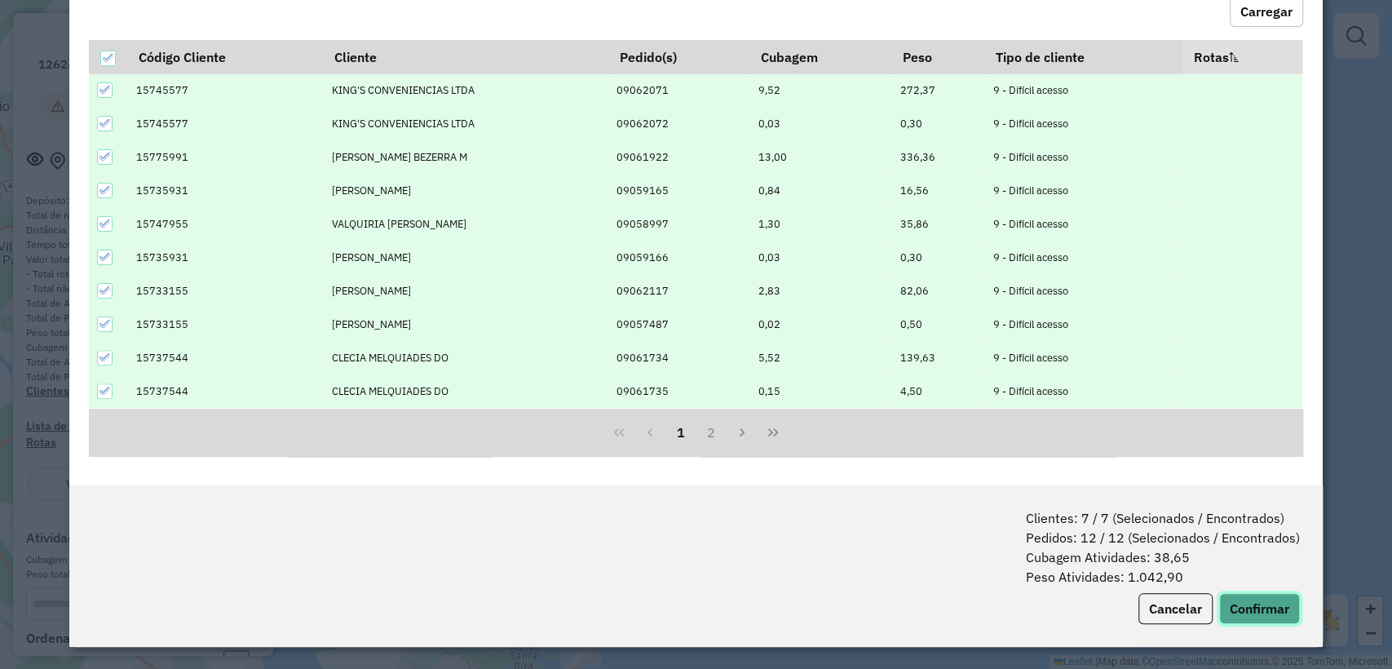
click at [1250, 602] on button "Confirmar" at bounding box center [1259, 608] width 81 height 31
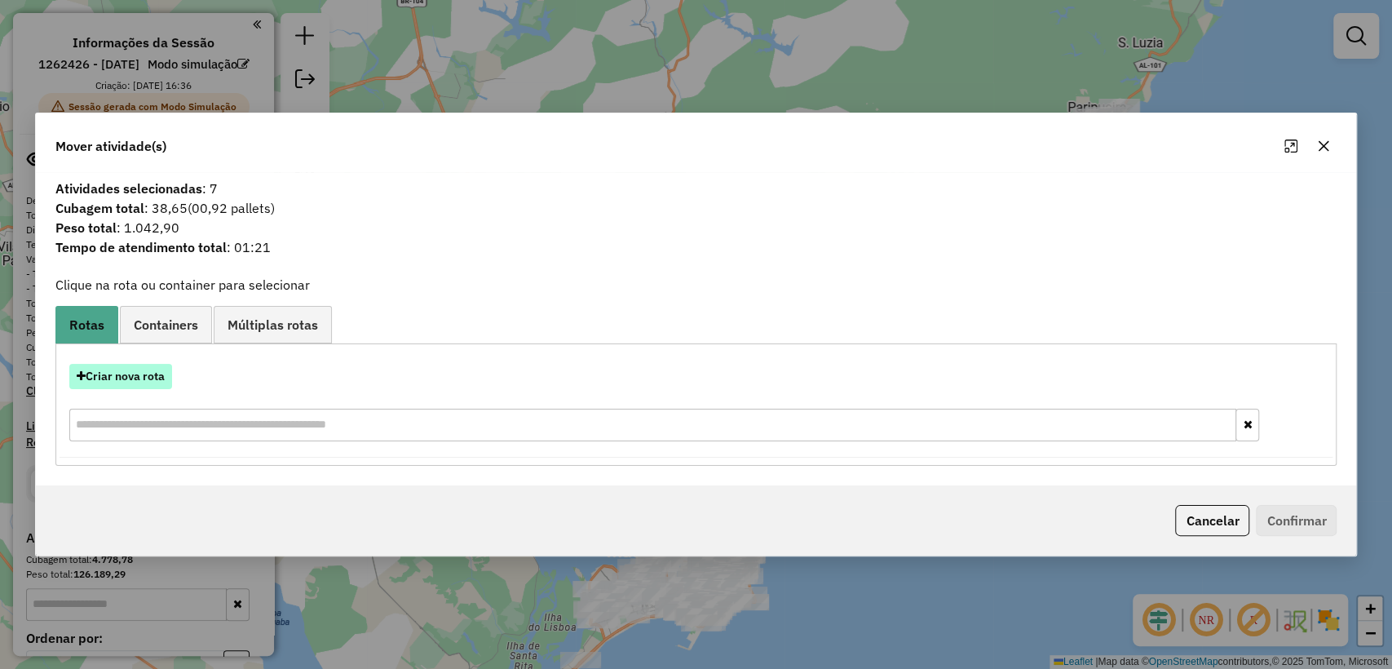
click at [130, 373] on button "Criar nova rota" at bounding box center [120, 376] width 103 height 25
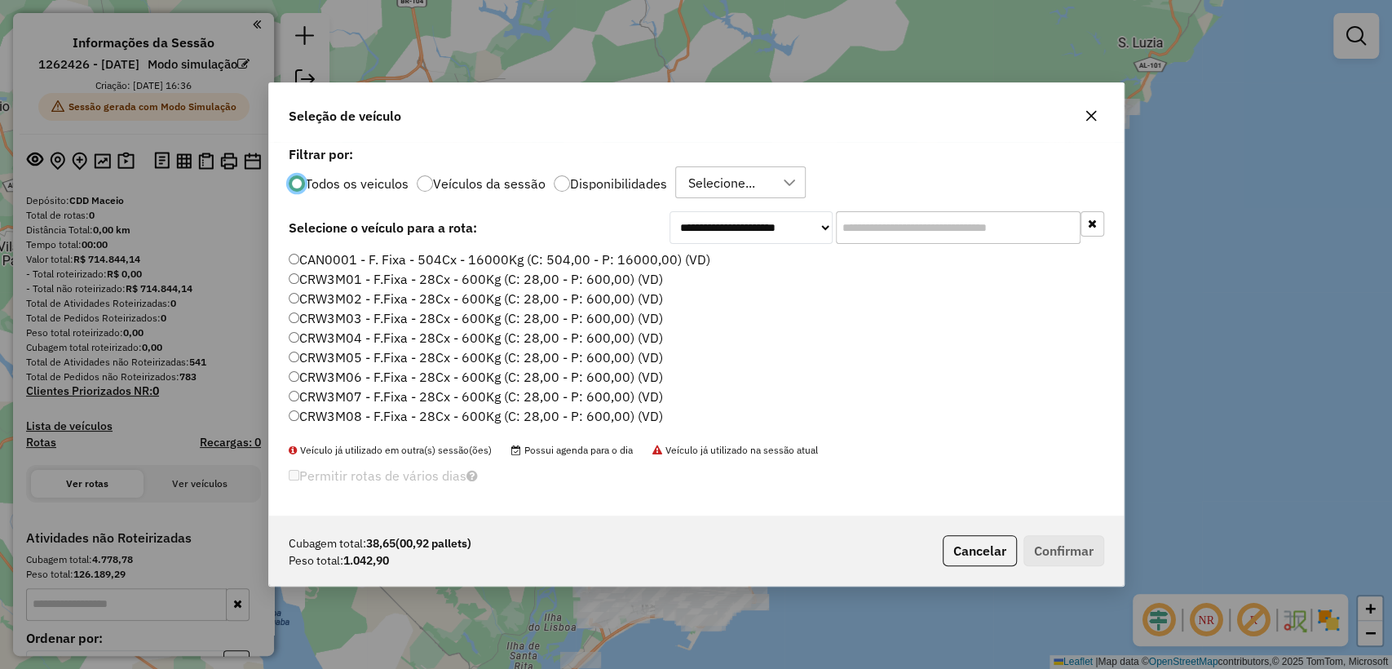
click at [951, 245] on div "**********" at bounding box center [696, 329] width 854 height 374
click at [944, 226] on input "text" at bounding box center [958, 227] width 245 height 33
paste input "*******"
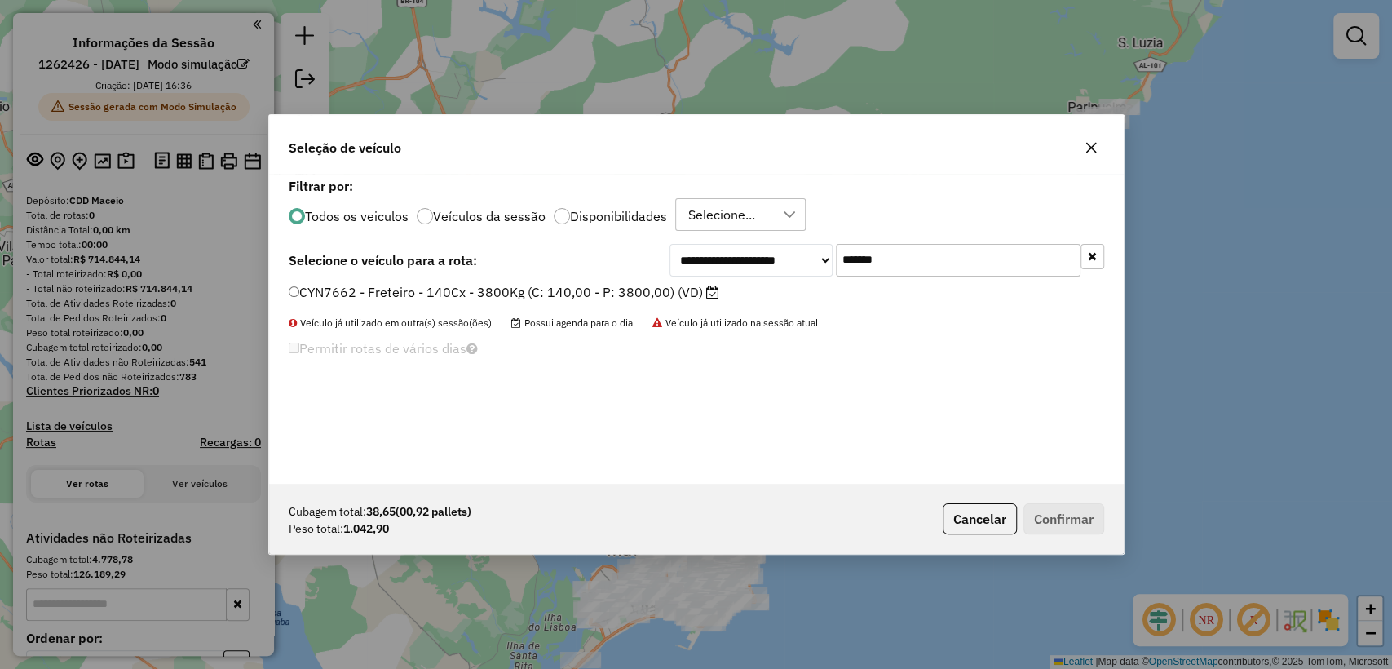
type input "*******"
click at [483, 289] on label "CYN7662 - Freteiro - 140Cx - 3800Kg (C: 140,00 - P: 3800,00) (VD)" at bounding box center [504, 292] width 430 height 20
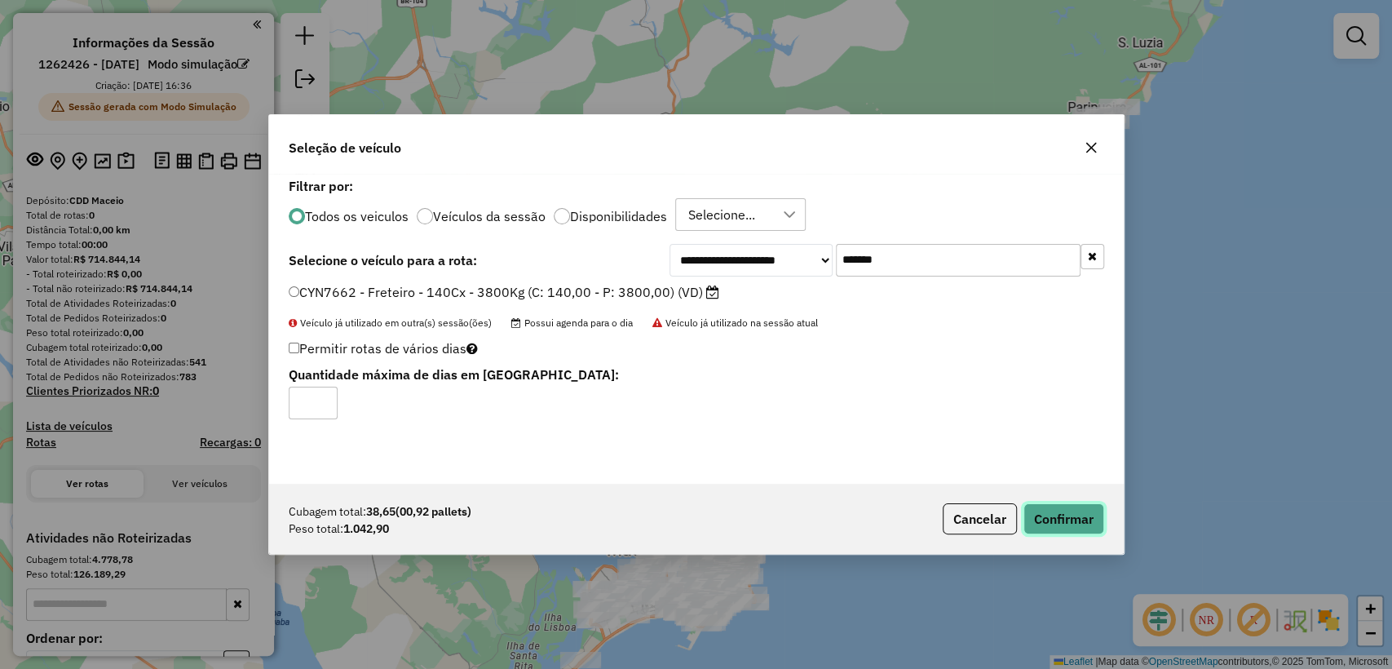
click at [1039, 508] on button "Confirmar" at bounding box center [1063, 518] width 81 height 31
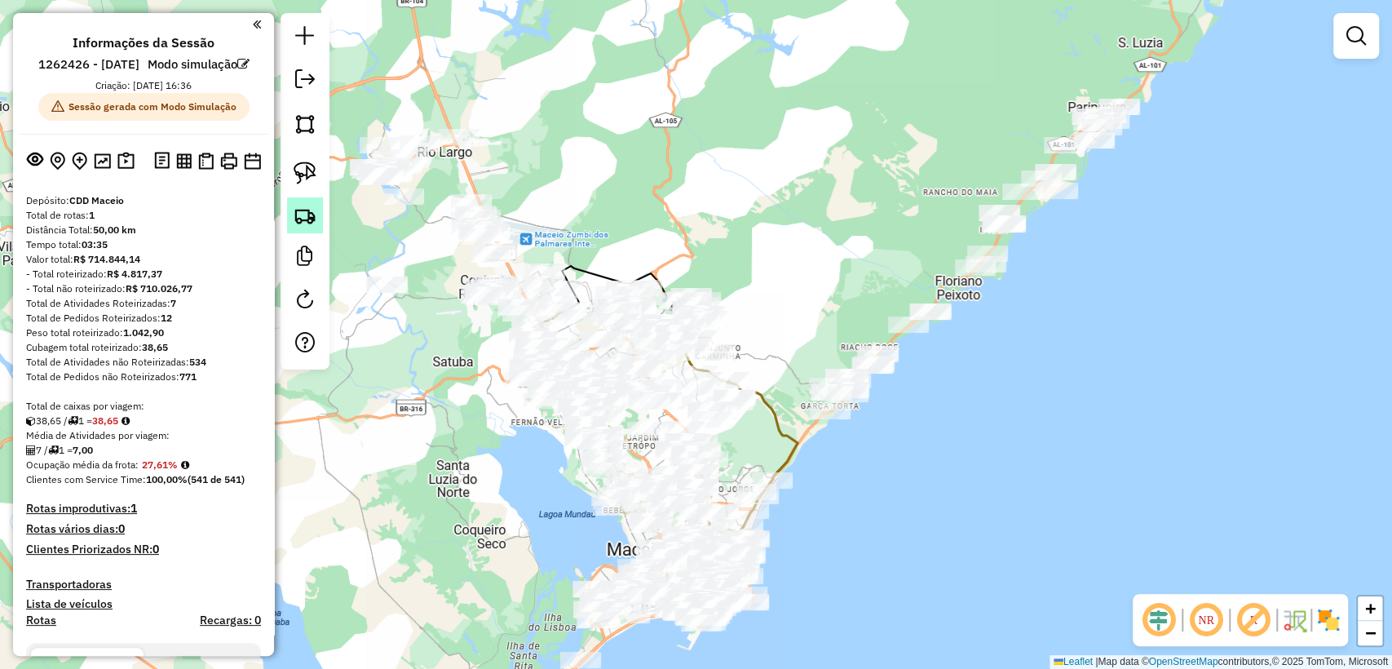
click at [300, 220] on img at bounding box center [305, 215] width 23 height 23
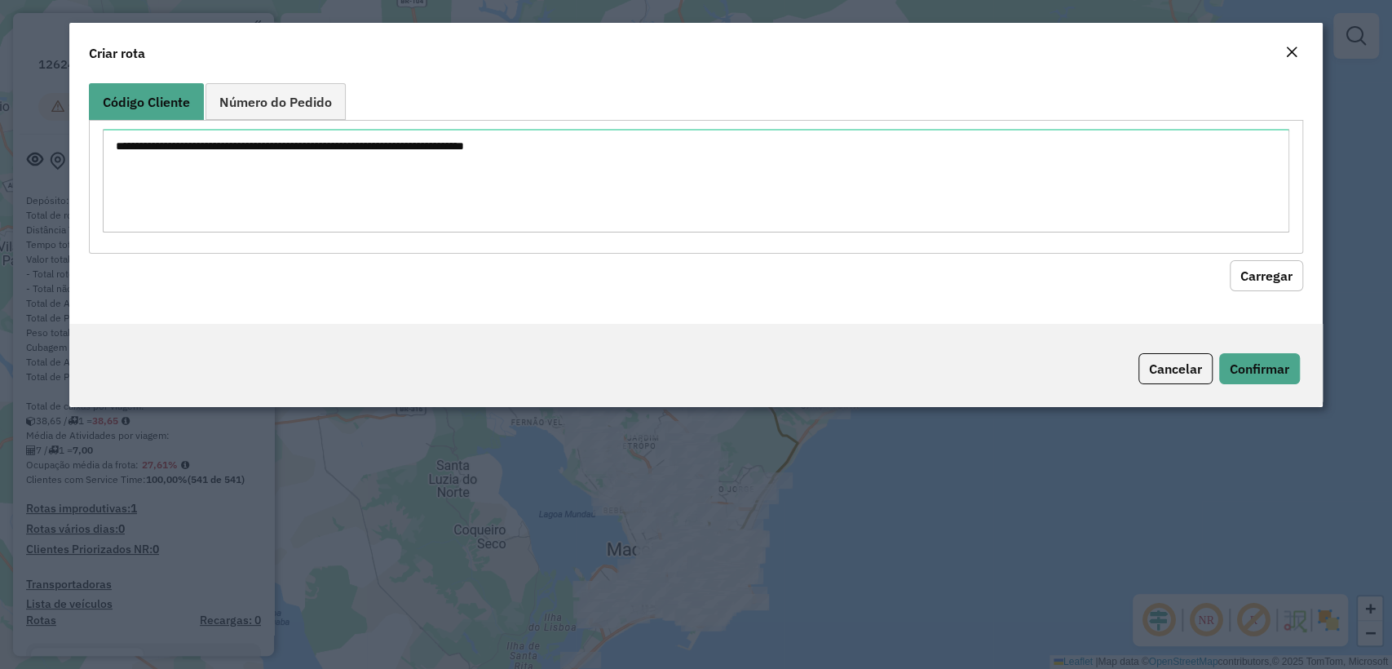
click at [440, 138] on textarea at bounding box center [695, 181] width 1185 height 104
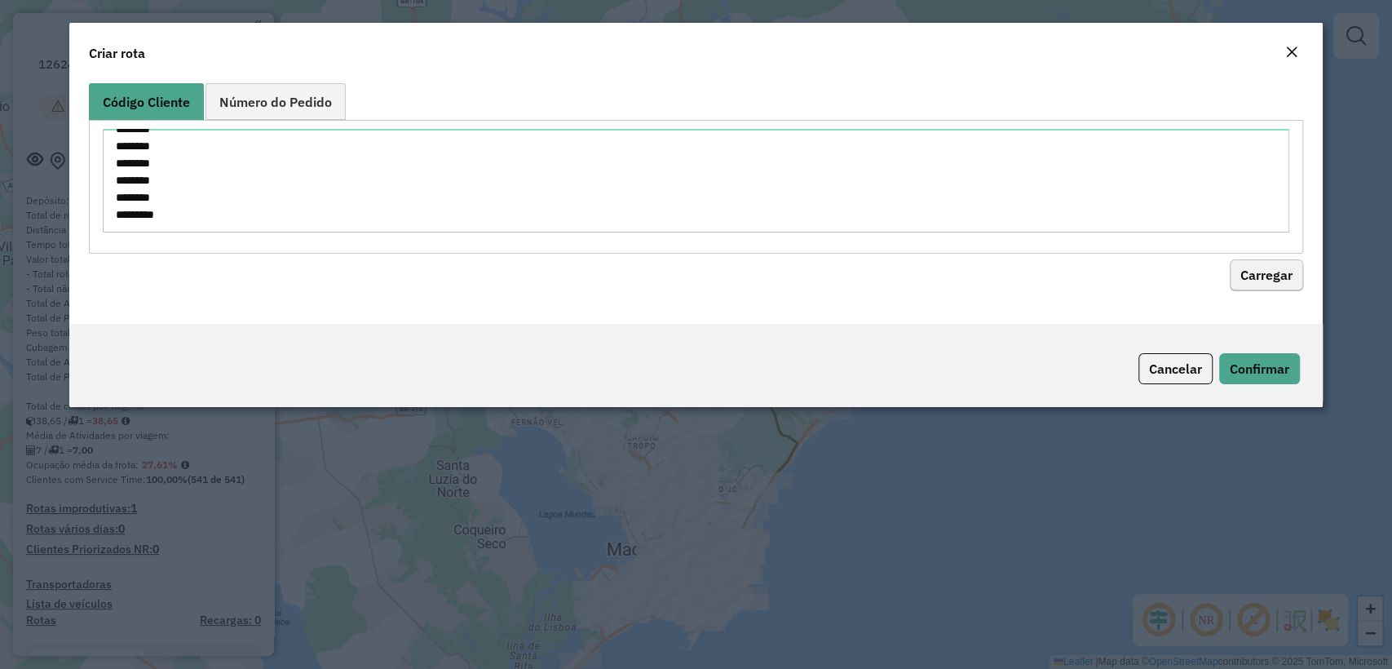
type textarea "******** ******** ******** ******** ******** ******** ******** ******** *******…"
click at [1260, 279] on button "Carregar" at bounding box center [1265, 275] width 73 height 31
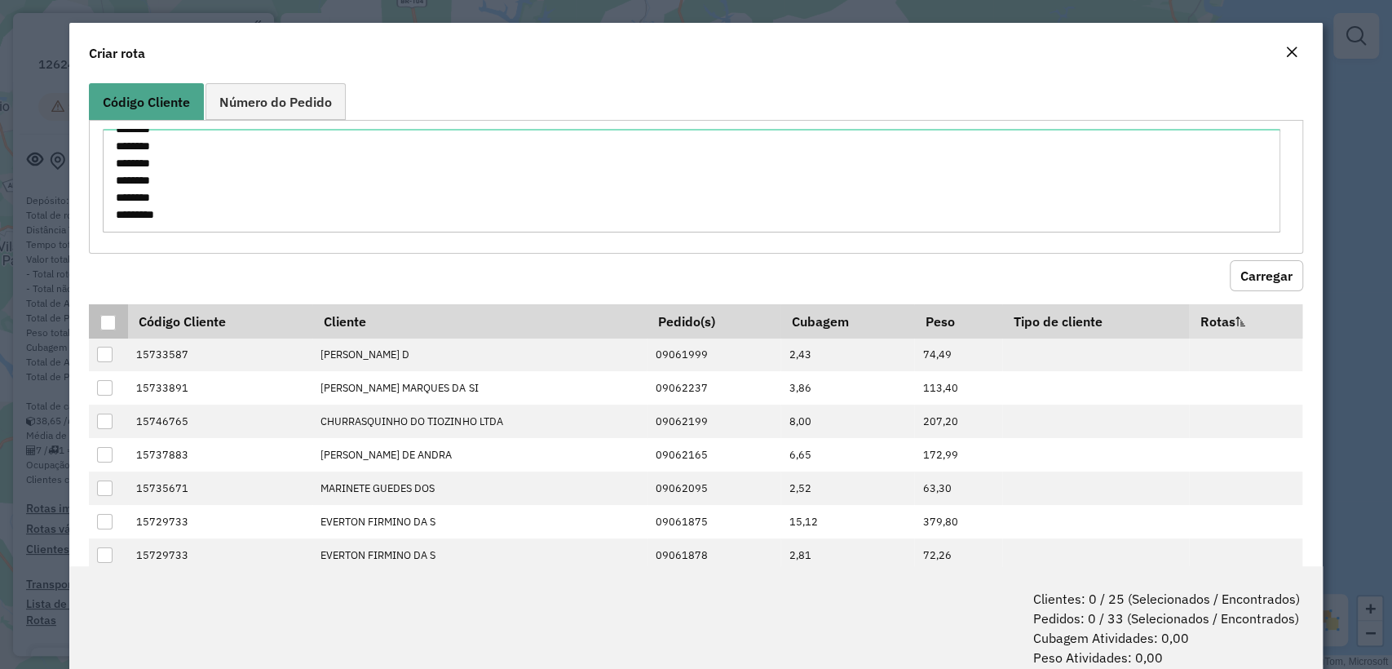
click at [117, 316] on th at bounding box center [108, 321] width 38 height 34
click at [104, 320] on div at bounding box center [107, 322] width 15 height 15
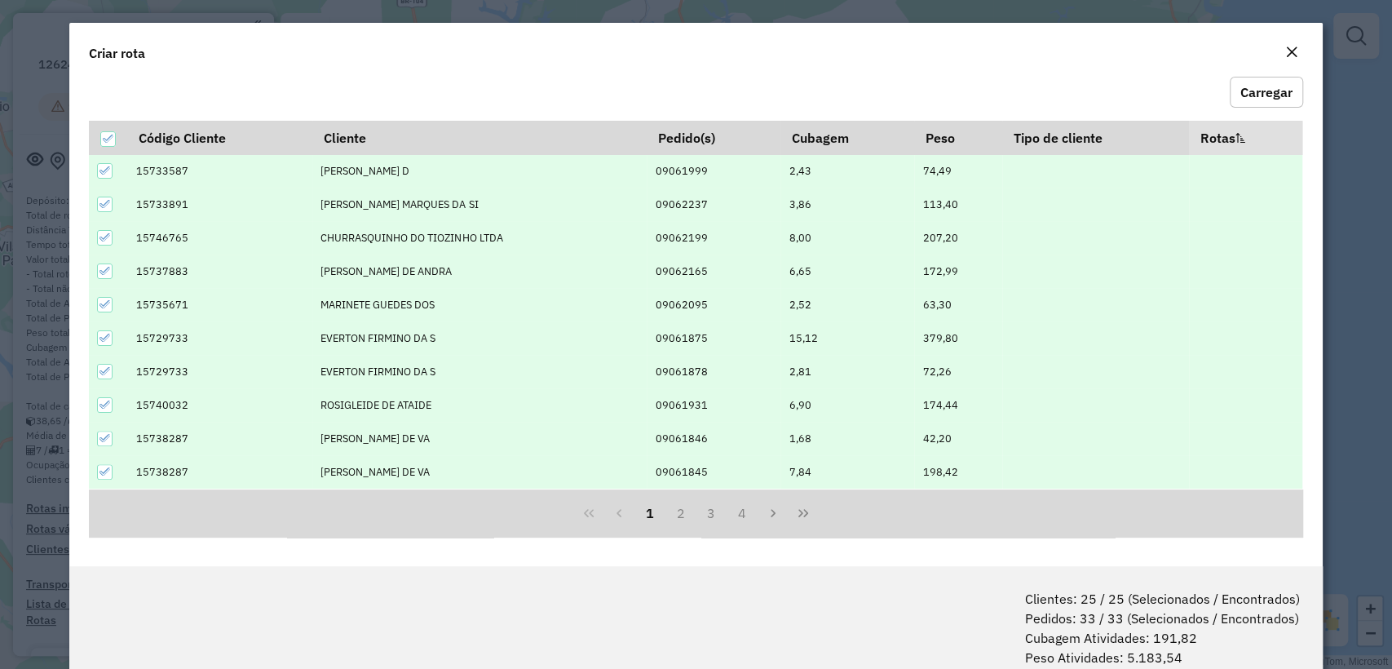
scroll to position [81, 0]
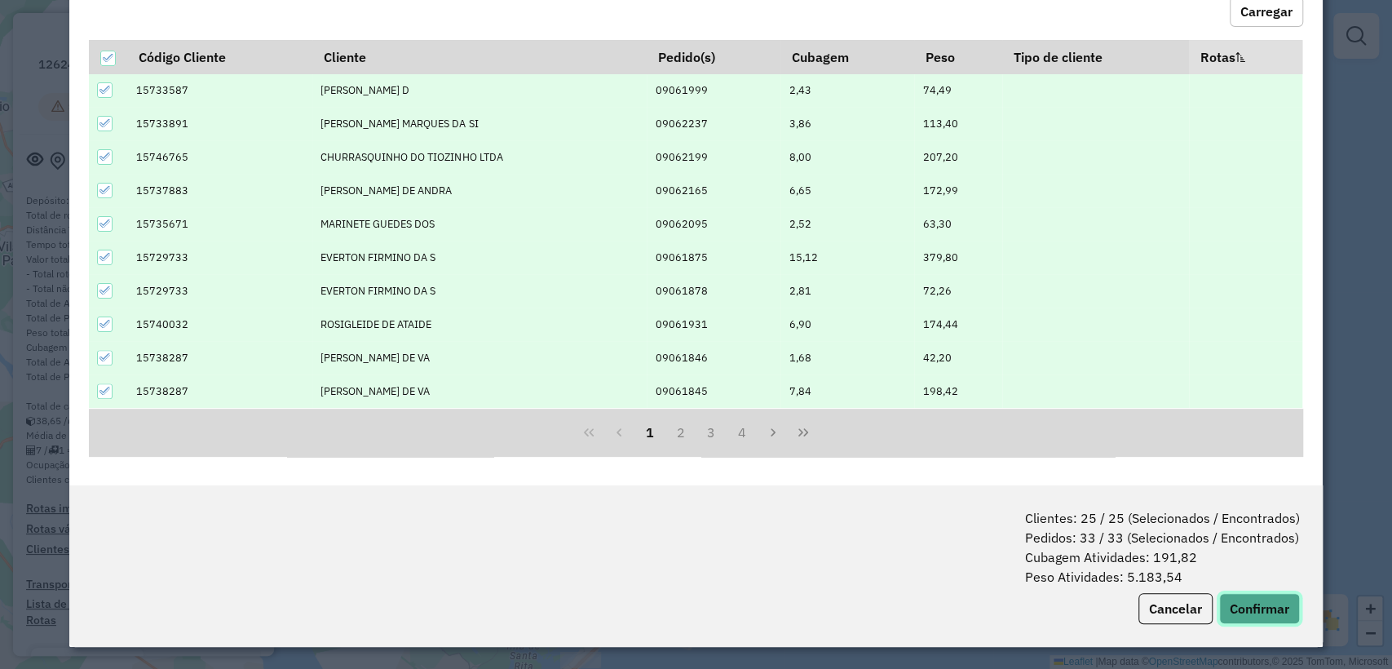
click at [1256, 602] on button "Confirmar" at bounding box center [1259, 608] width 81 height 31
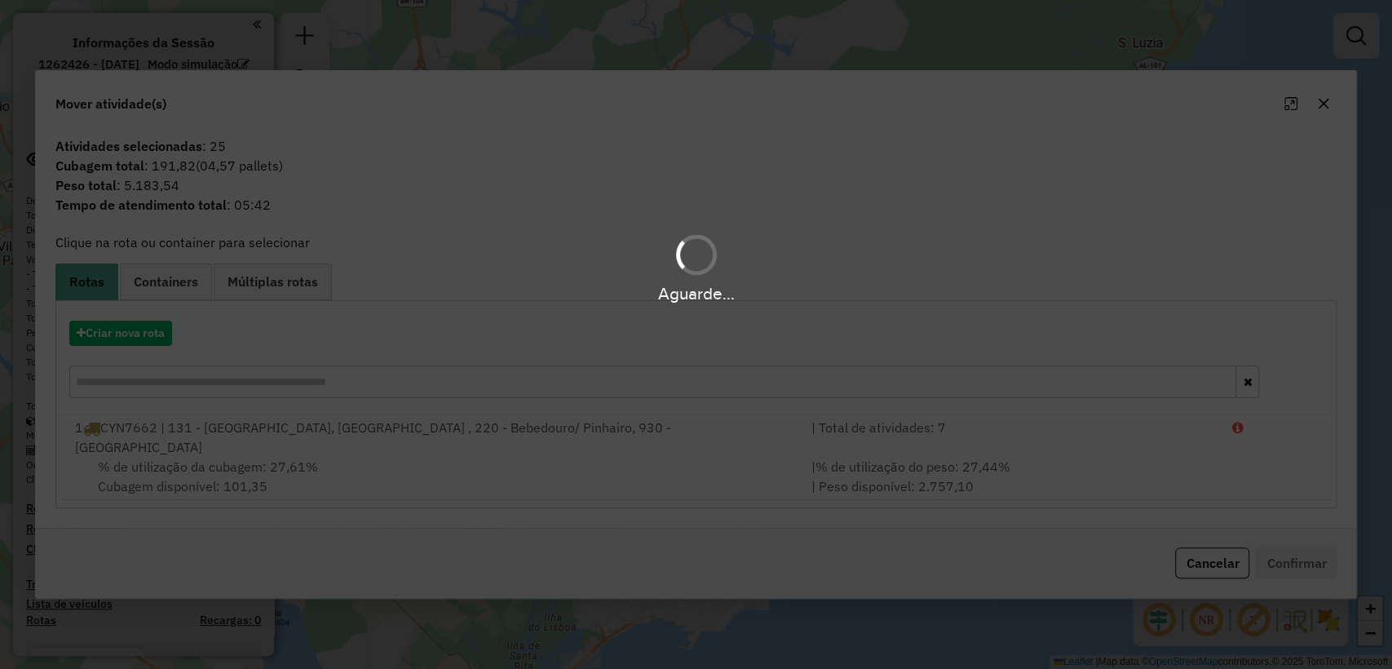
click at [118, 341] on div "Aguarde..." at bounding box center [696, 334] width 1392 height 669
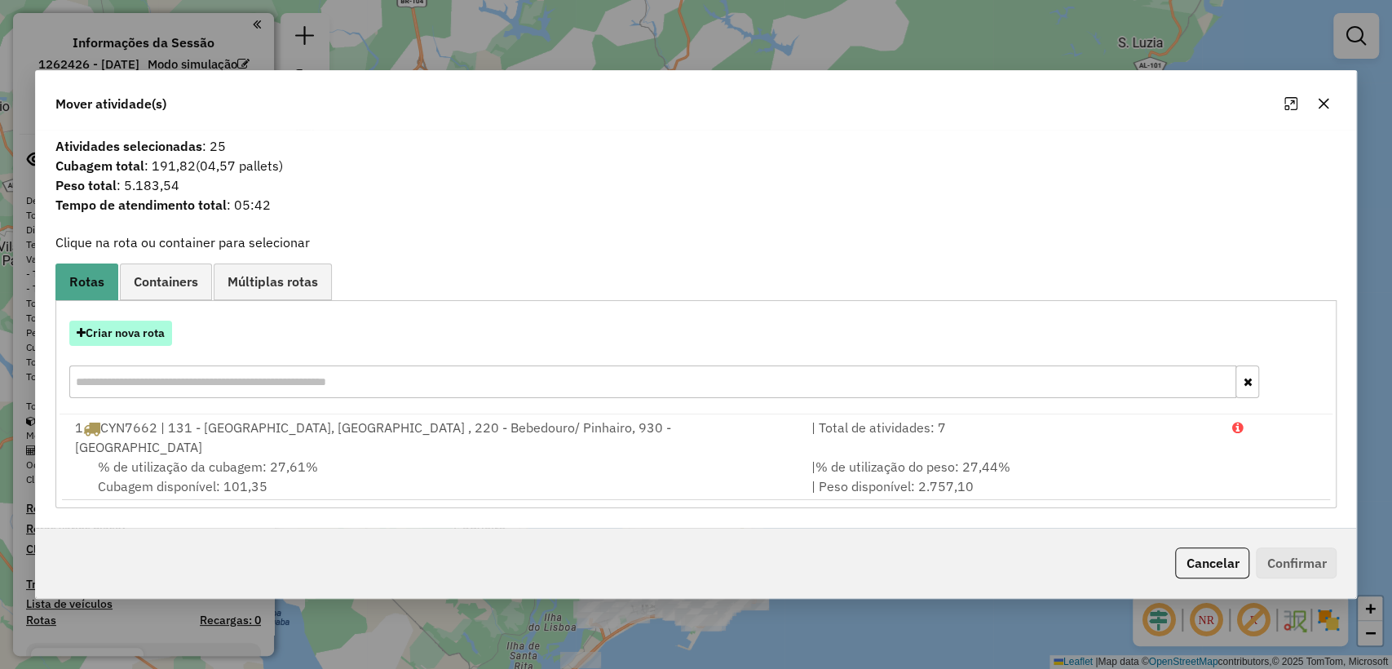
click at [117, 342] on button "Criar nova rota" at bounding box center [120, 332] width 103 height 25
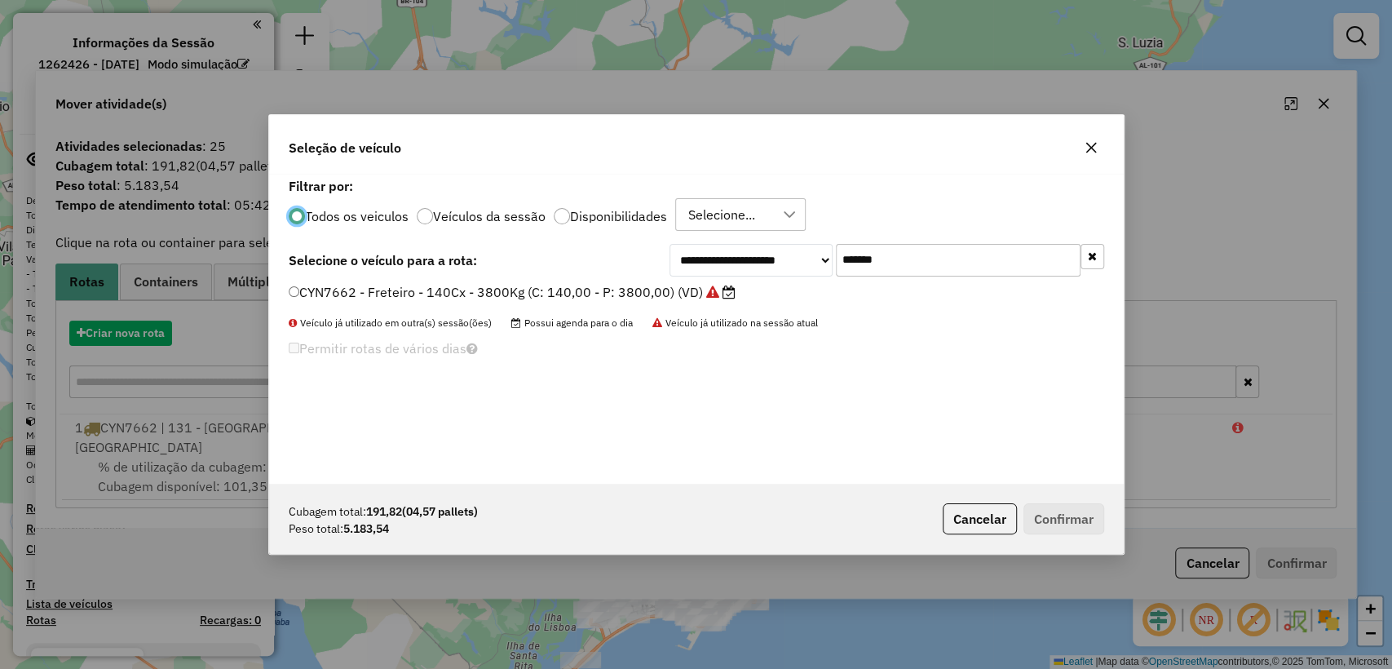
scroll to position [8, 5]
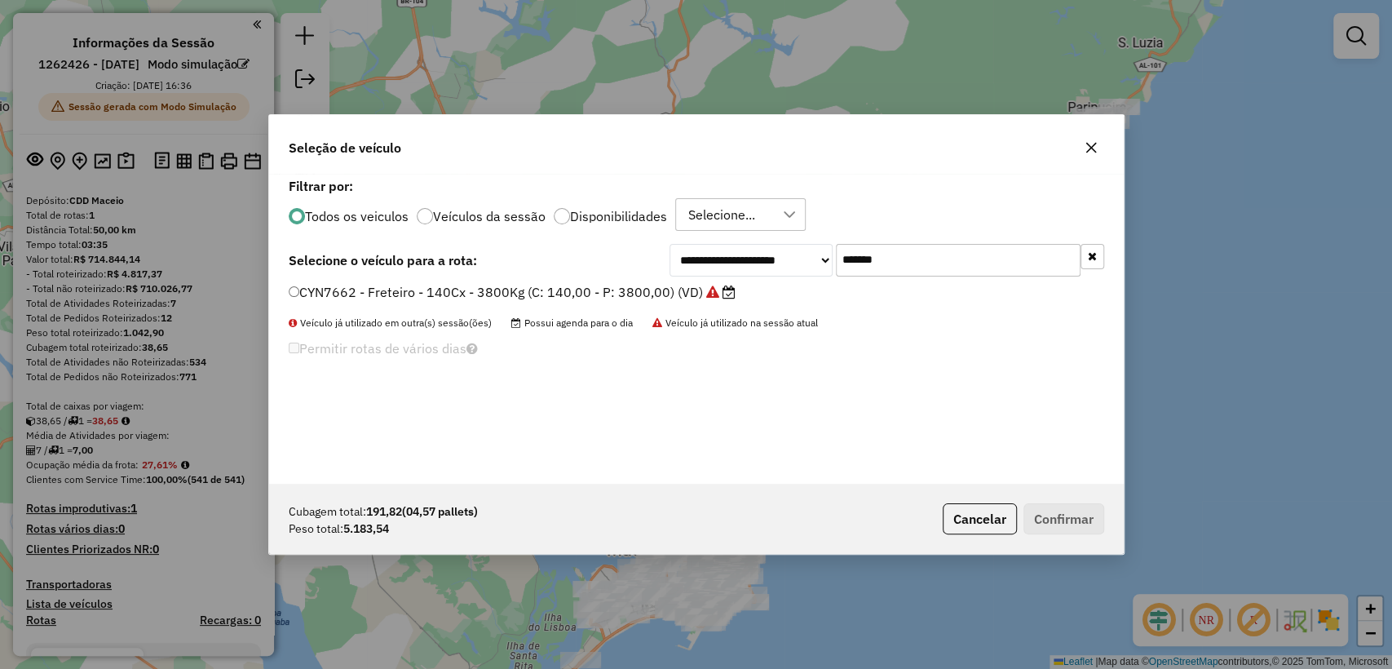
click at [933, 249] on input "*******" at bounding box center [958, 260] width 245 height 33
paste input "text"
type input "*******"
click at [580, 289] on label "PDB3I13 - F. Fixa - 210Cx - 7540Kg (C: 210,00 - P: 7540,00) (VD)" at bounding box center [505, 292] width 433 height 20
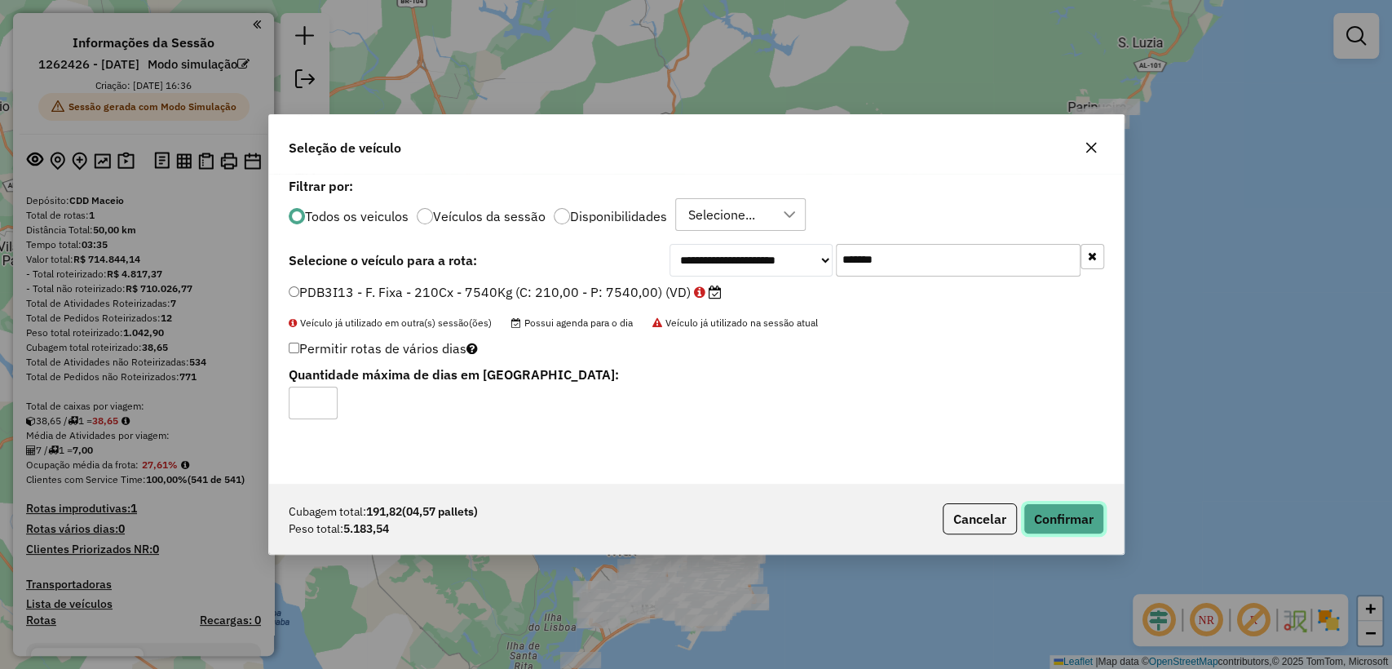
click at [1068, 517] on button "Confirmar" at bounding box center [1063, 518] width 81 height 31
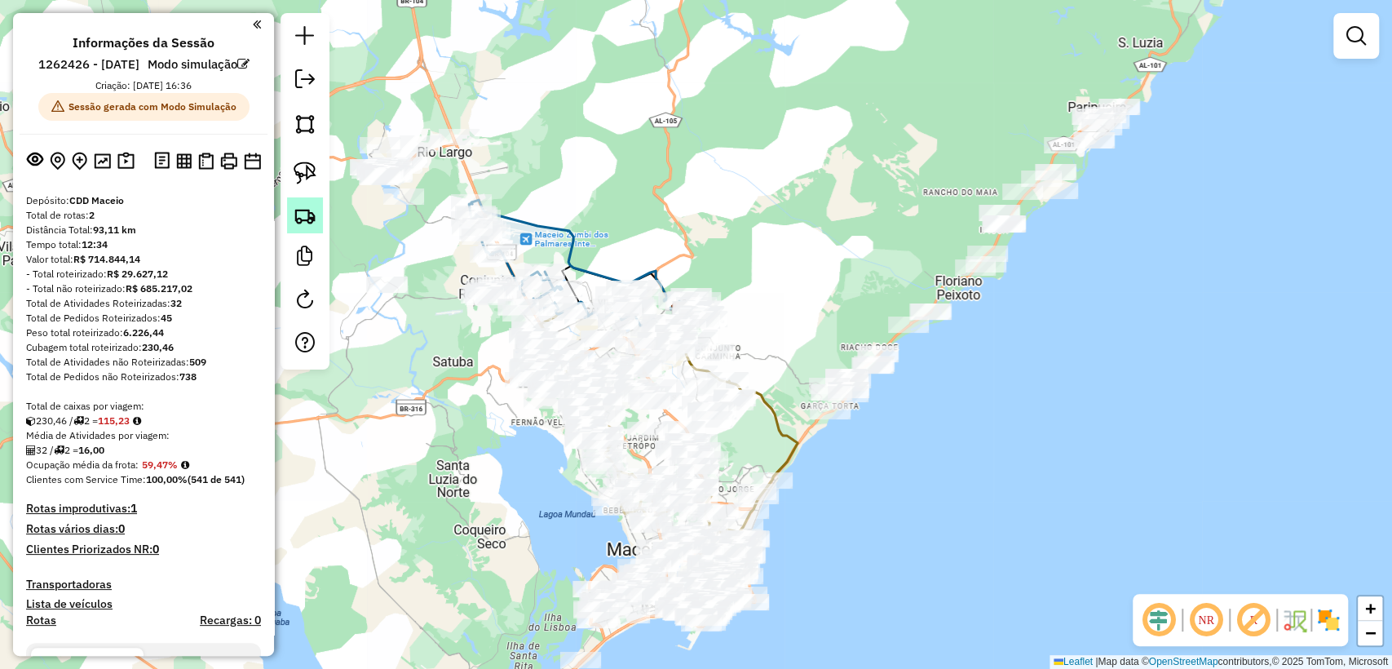
click at [298, 221] on img at bounding box center [305, 215] width 23 height 23
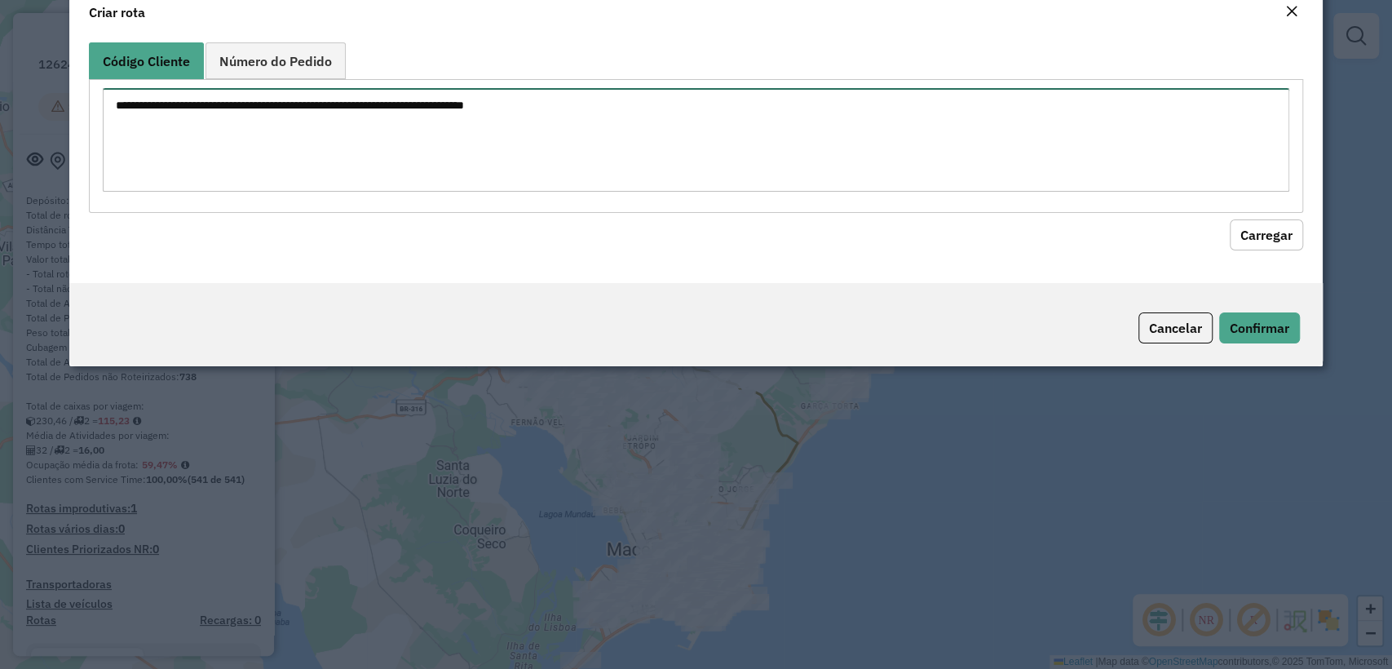
drag, startPoint x: 298, startPoint y: 221, endPoint x: 424, endPoint y: 185, distance: 130.6
click at [423, 185] on textarea at bounding box center [695, 140] width 1185 height 104
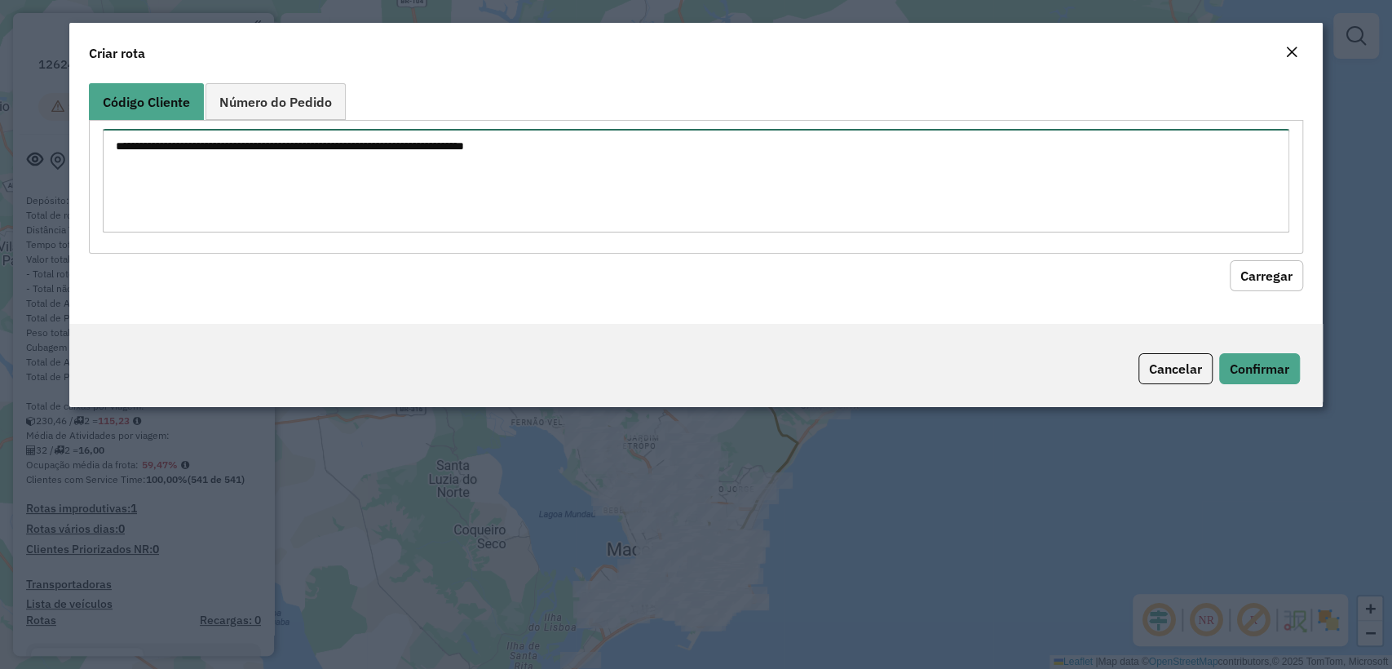
paste textarea "******** ******** ******** ******** ******** ******** ******** ******** *******…"
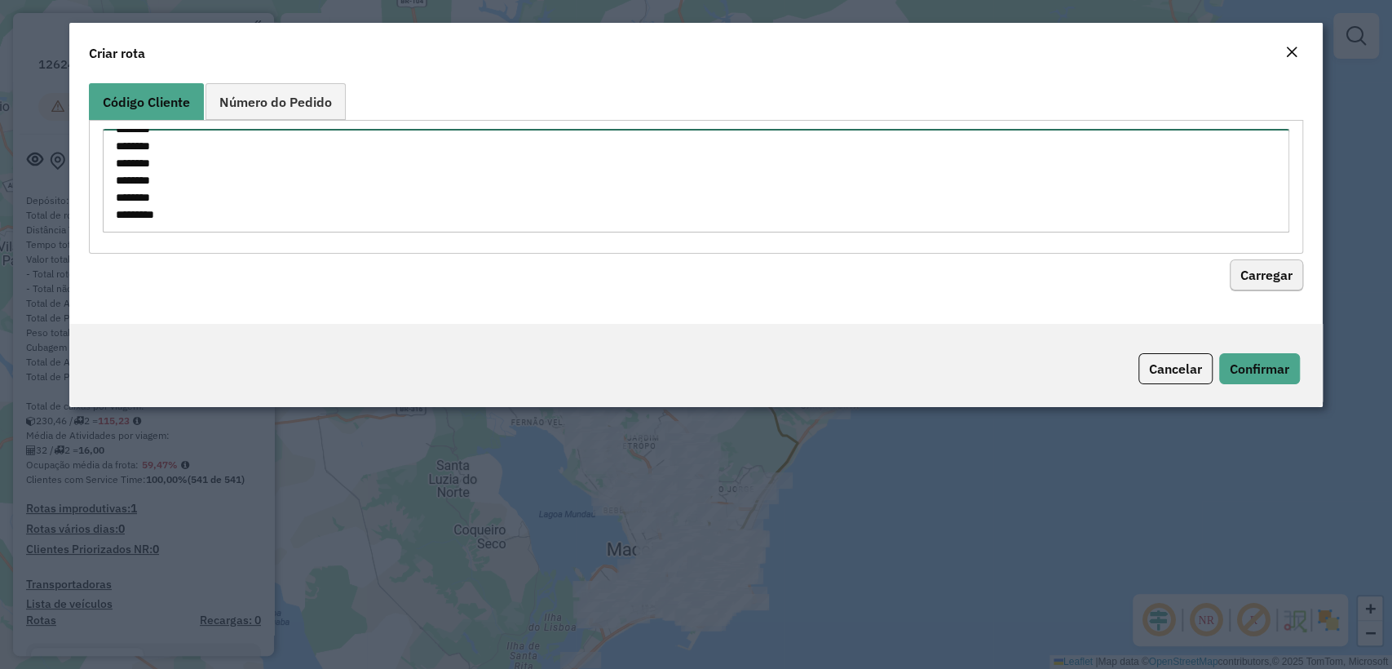
type textarea "******** ******** ******** ******** ******** ******** ******** ******** *******…"
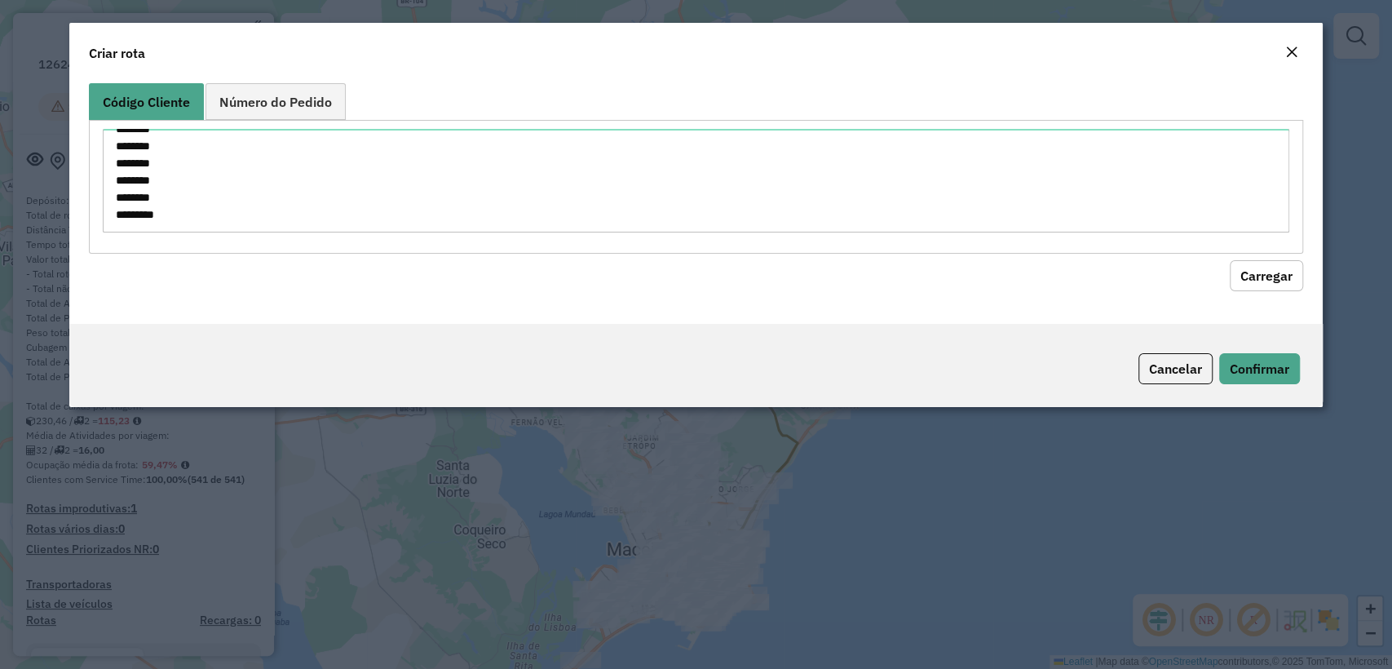
drag, startPoint x: 1252, startPoint y: 276, endPoint x: 783, endPoint y: 258, distance: 470.0
click at [1239, 271] on button "Carregar" at bounding box center [1265, 275] width 73 height 31
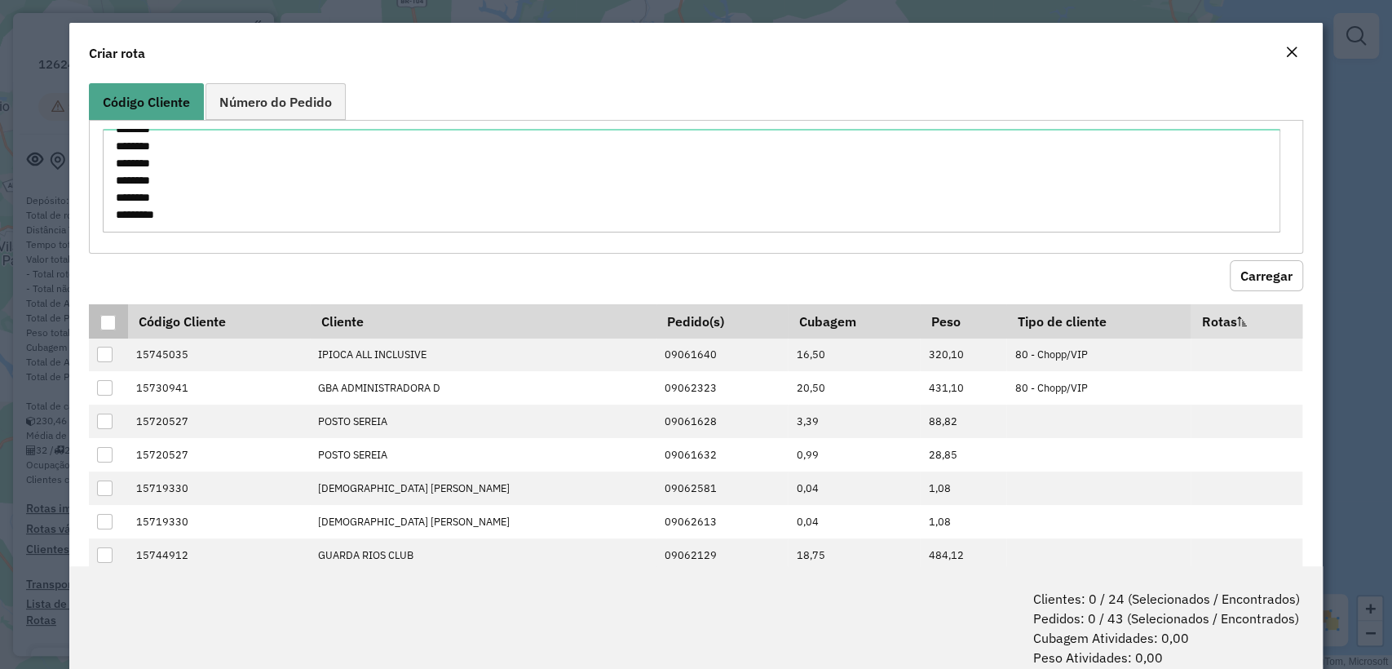
click at [108, 321] on div at bounding box center [107, 322] width 15 height 15
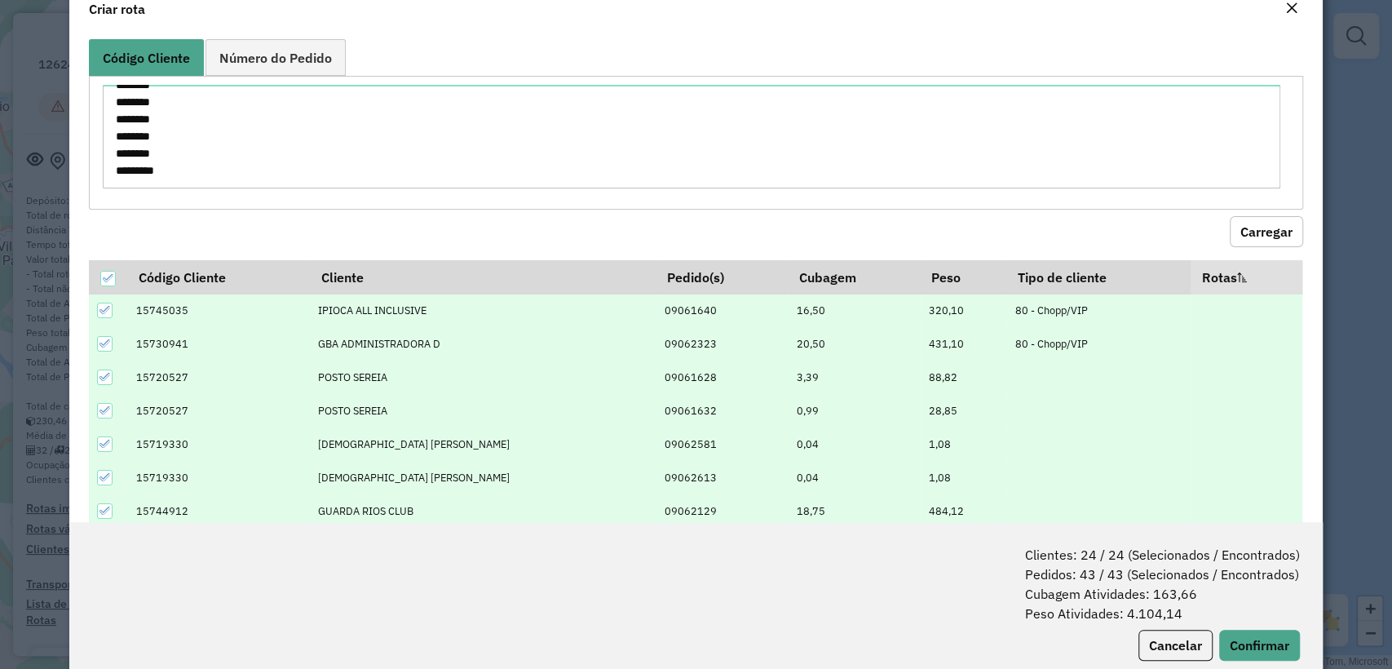
scroll to position [81, 0]
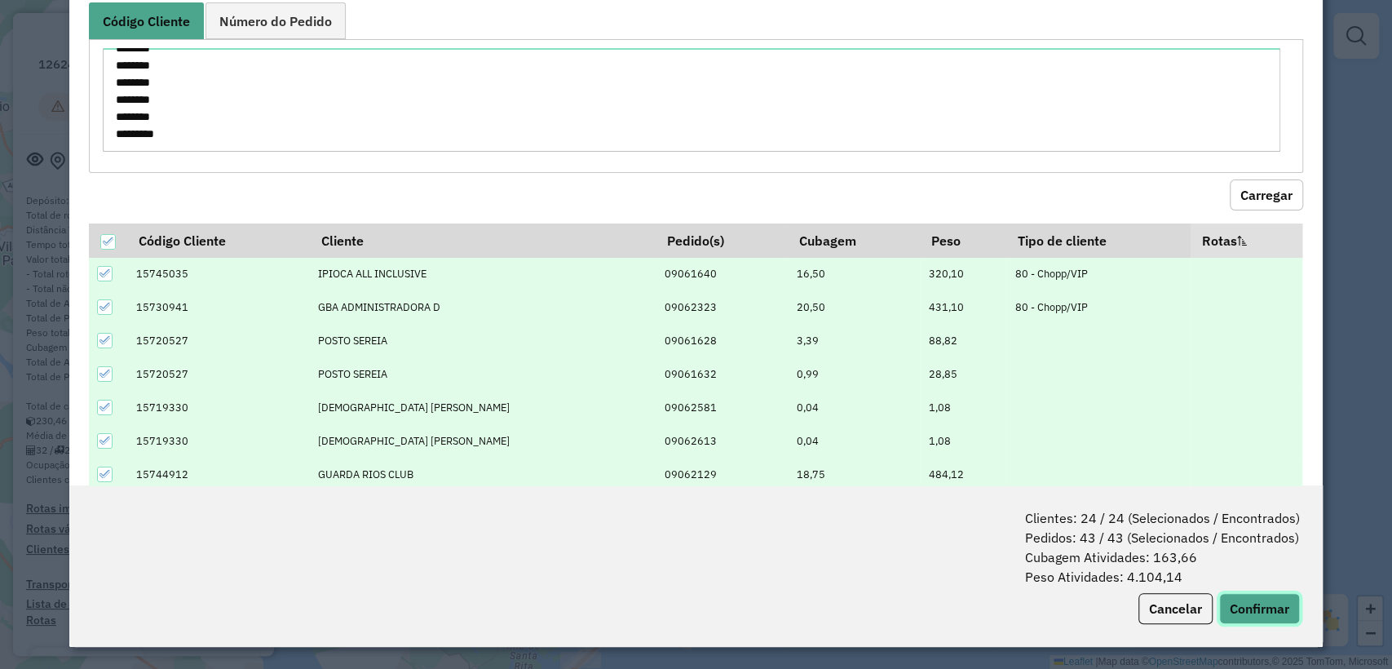
click at [1247, 613] on button "Confirmar" at bounding box center [1259, 608] width 81 height 31
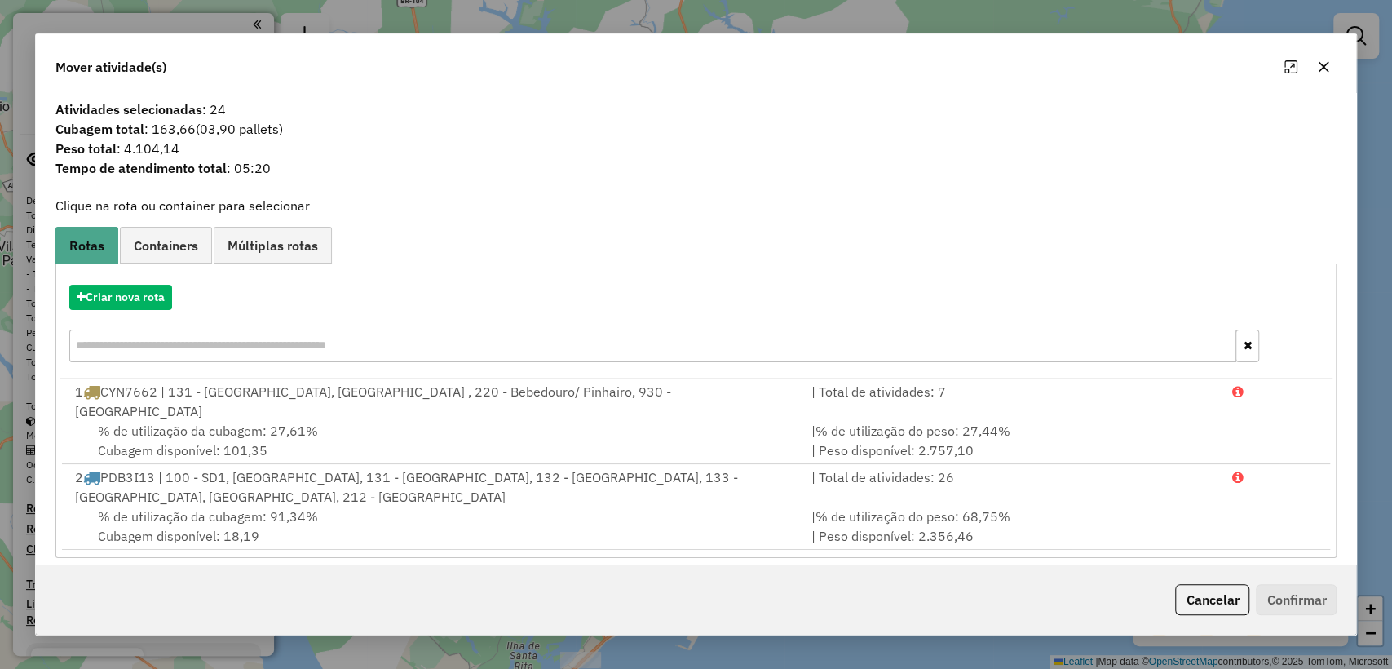
click at [159, 285] on div "Criar nova rota" at bounding box center [696, 325] width 1273 height 106
click at [157, 294] on button "Criar nova rota" at bounding box center [120, 297] width 103 height 25
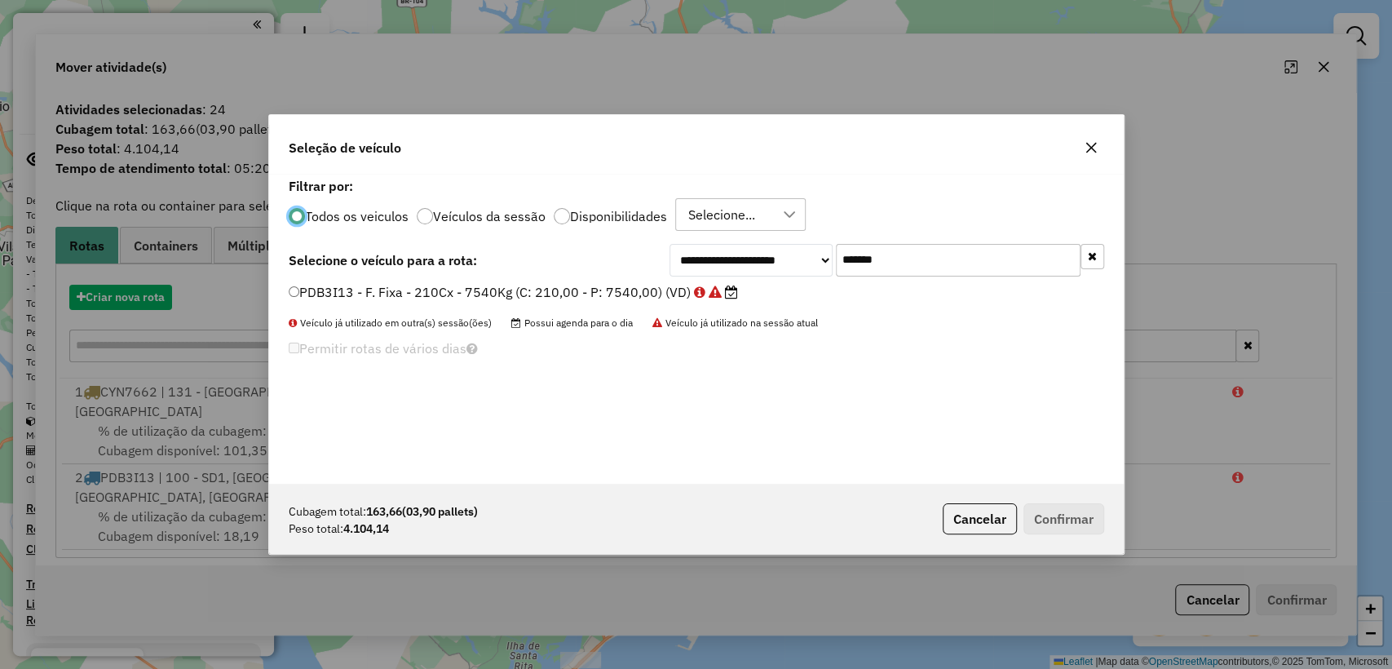
scroll to position [8, 5]
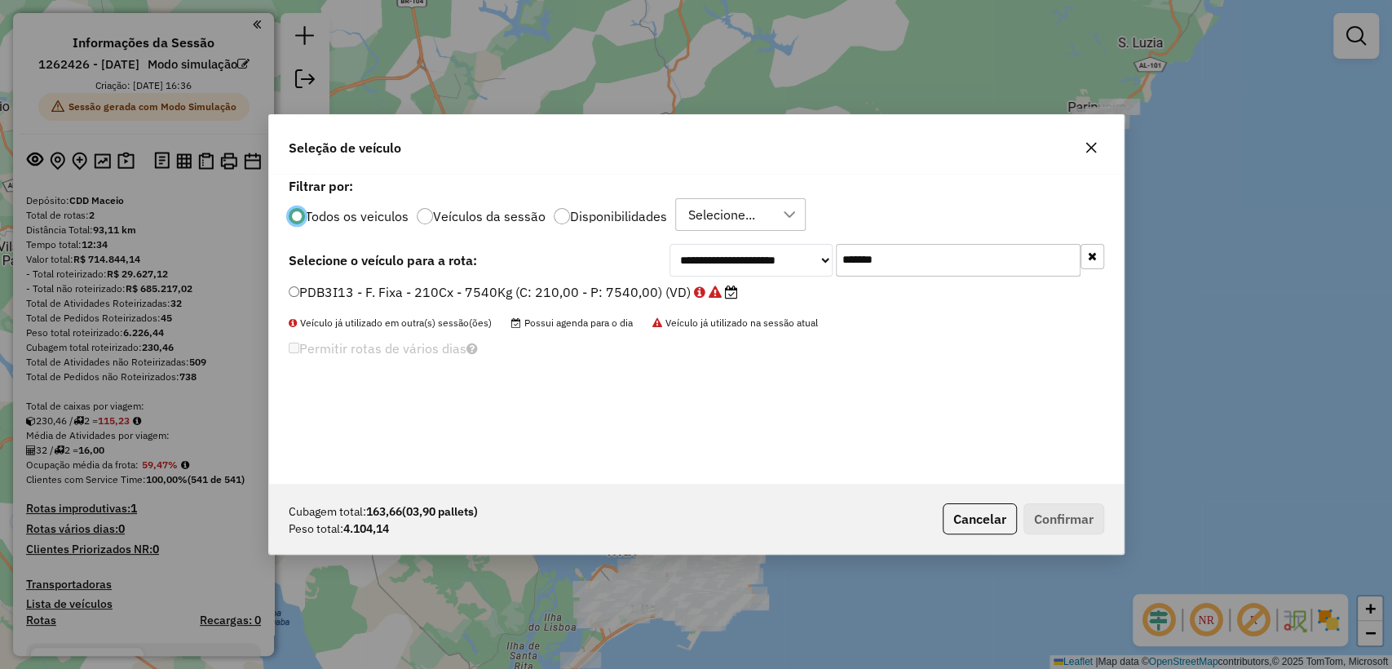
click at [879, 259] on input "*******" at bounding box center [958, 260] width 245 height 33
paste input "text"
type input "*******"
click at [598, 291] on label "QYO8A15 - F. Fixa - 210Cx - 9320Kg (C: 210,00 - P: 9320,00) (VD)" at bounding box center [507, 292] width 436 height 20
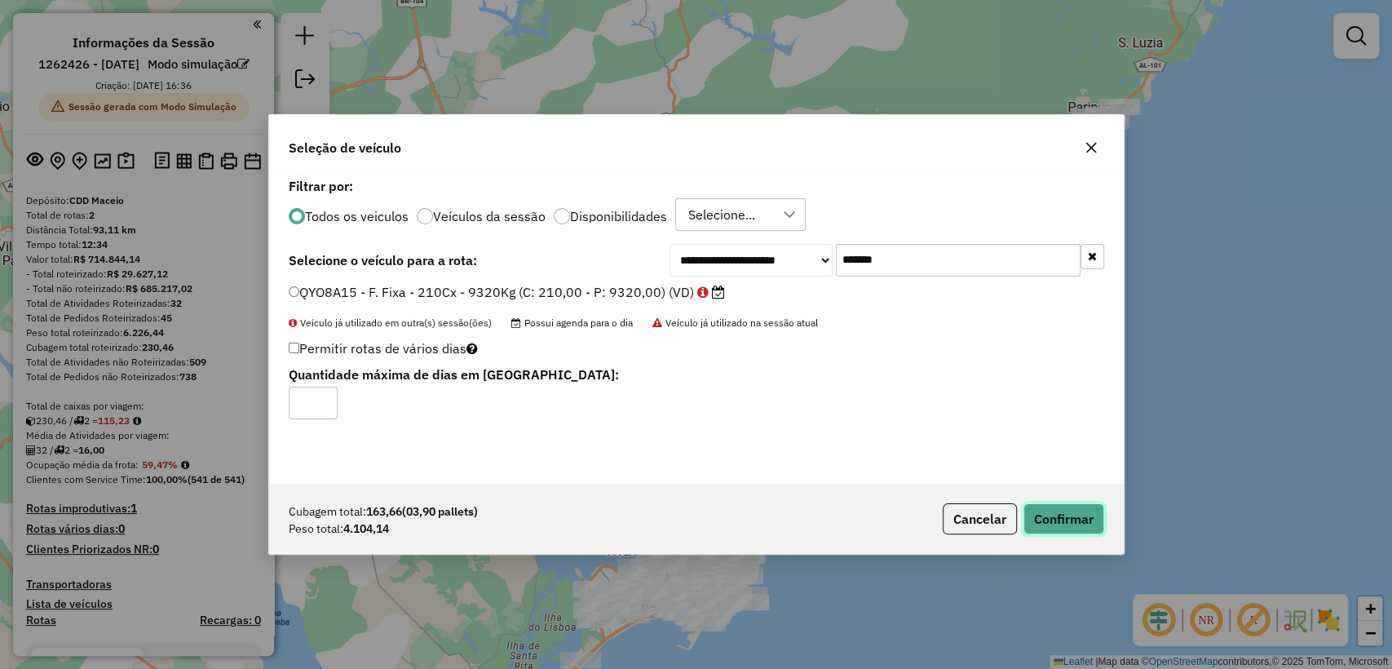
click at [1057, 510] on button "Confirmar" at bounding box center [1063, 518] width 81 height 31
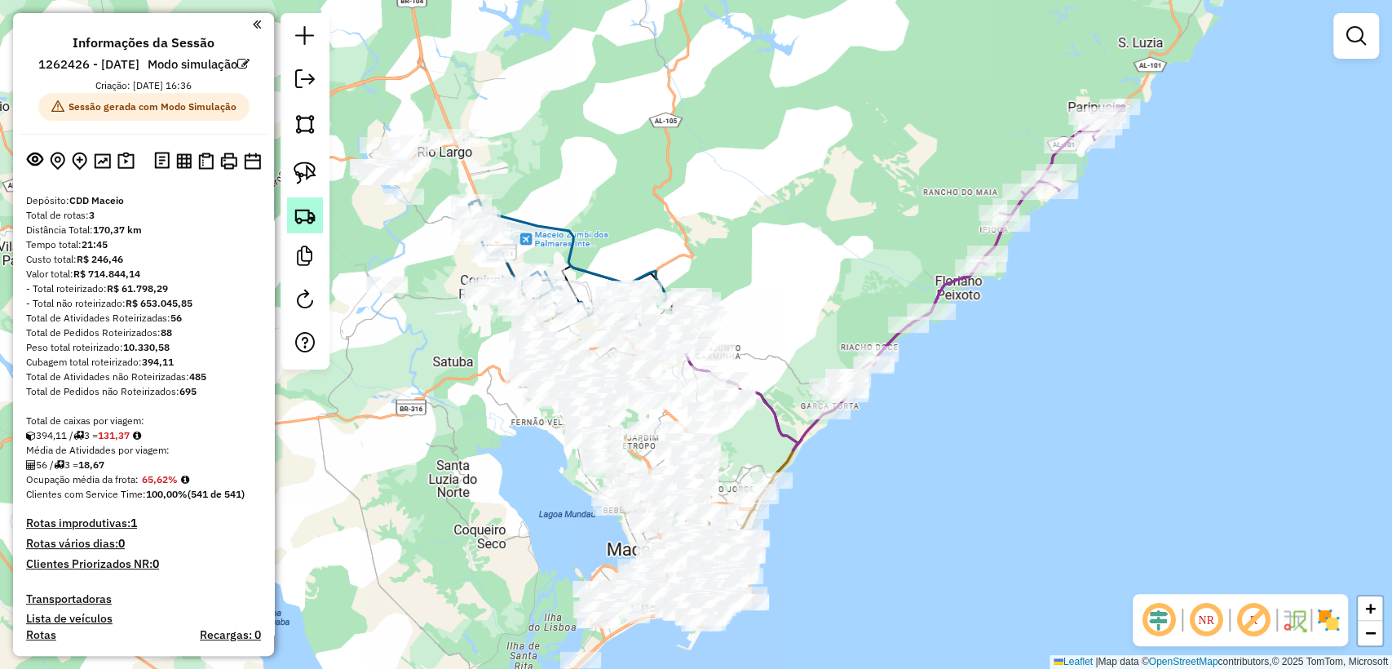
click at [307, 216] on img at bounding box center [305, 215] width 23 height 23
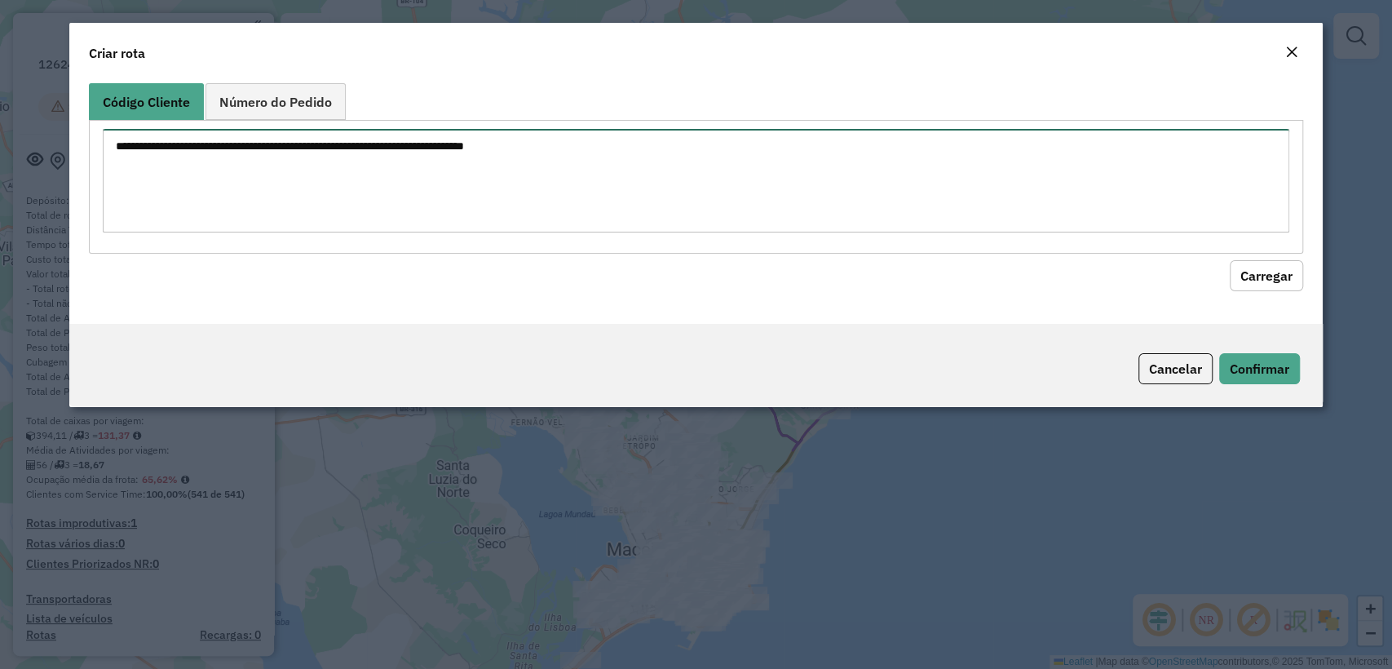
click at [513, 204] on textarea at bounding box center [695, 181] width 1185 height 104
paste textarea "******** ******** ******** ******** ******** ******** ******** ******** *******…"
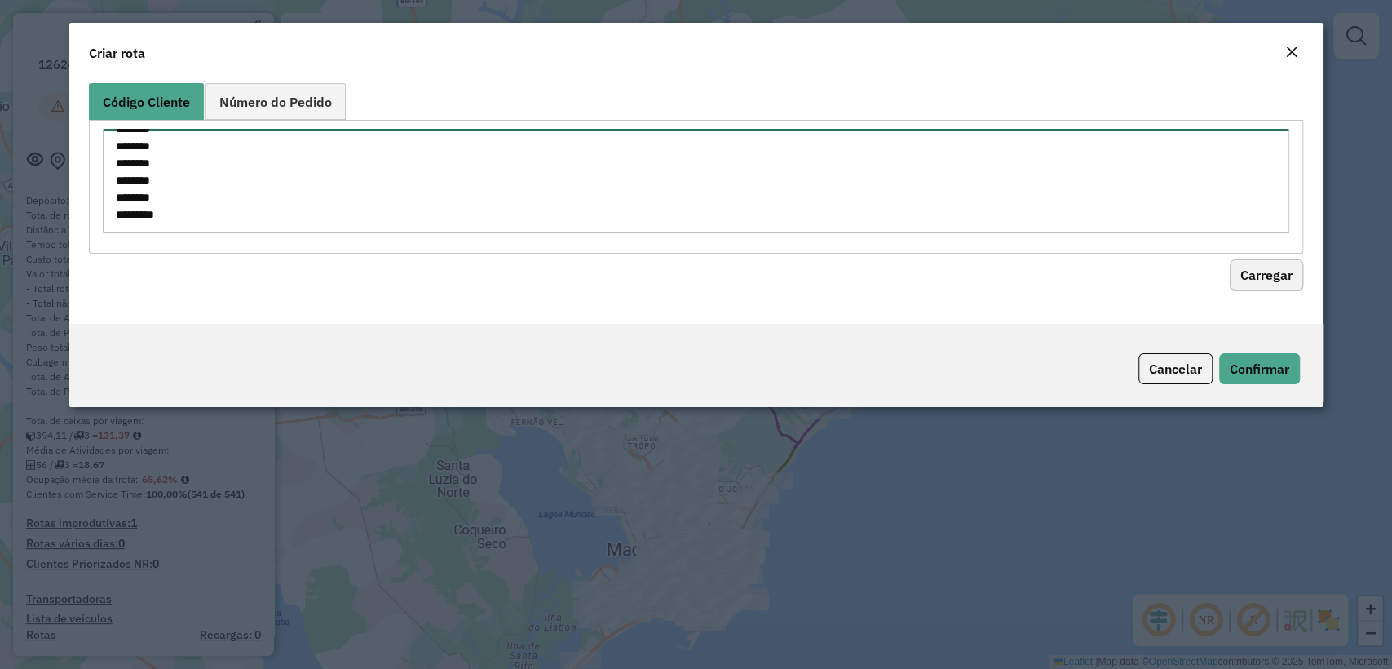
type textarea "******** ******** ******** ******** ******** ******** ******** ******** *******…"
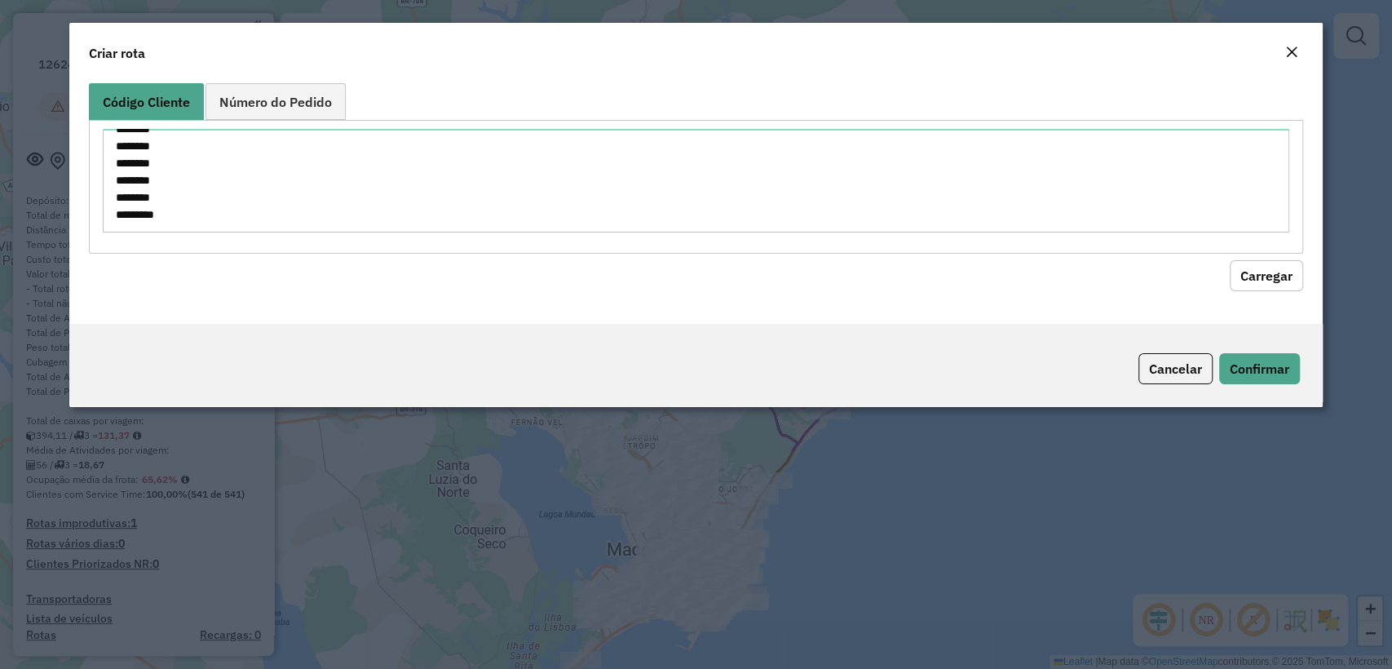
click at [1279, 285] on button "Carregar" at bounding box center [1265, 275] width 73 height 31
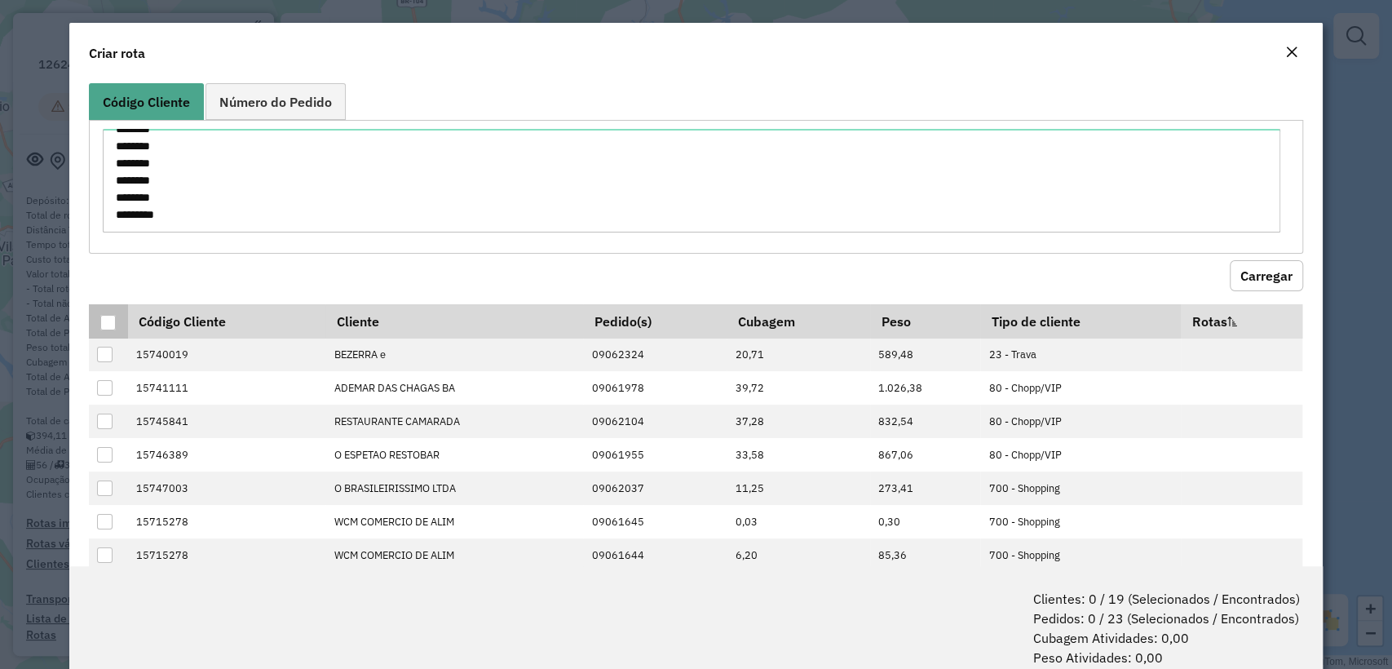
click at [99, 318] on th at bounding box center [108, 321] width 38 height 34
click at [105, 318] on div at bounding box center [107, 322] width 15 height 15
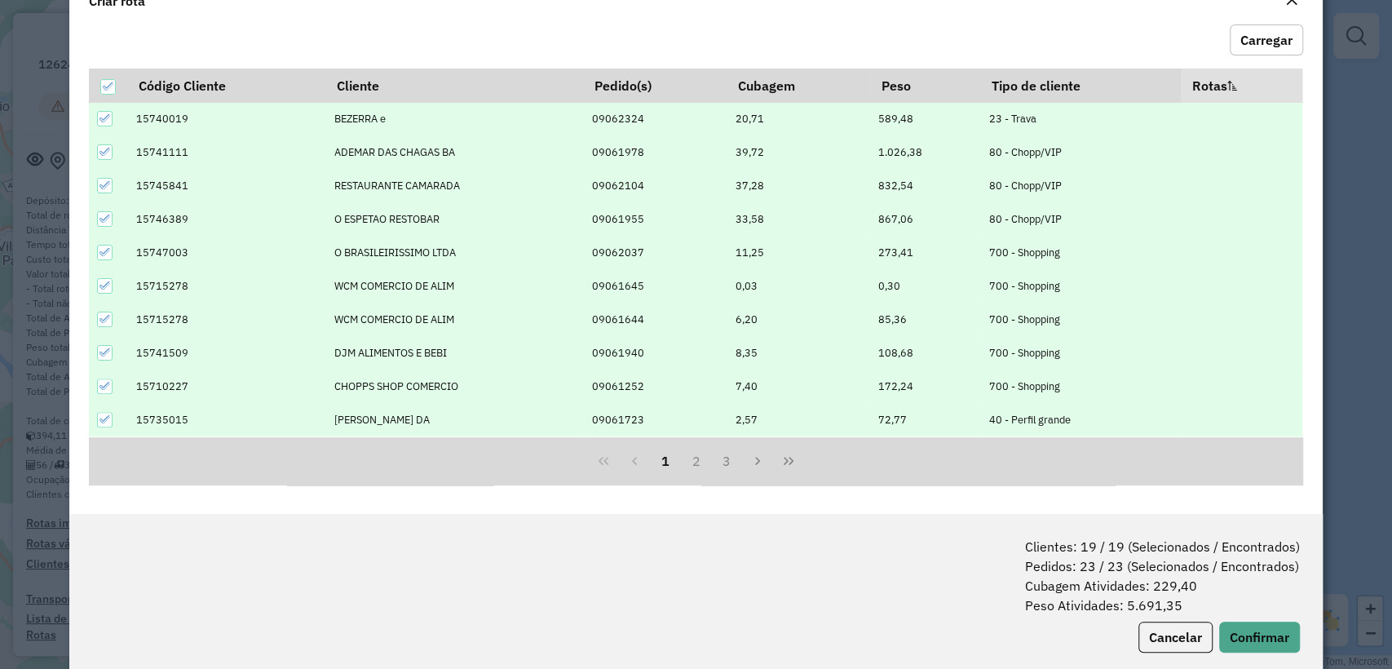
scroll to position [81, 0]
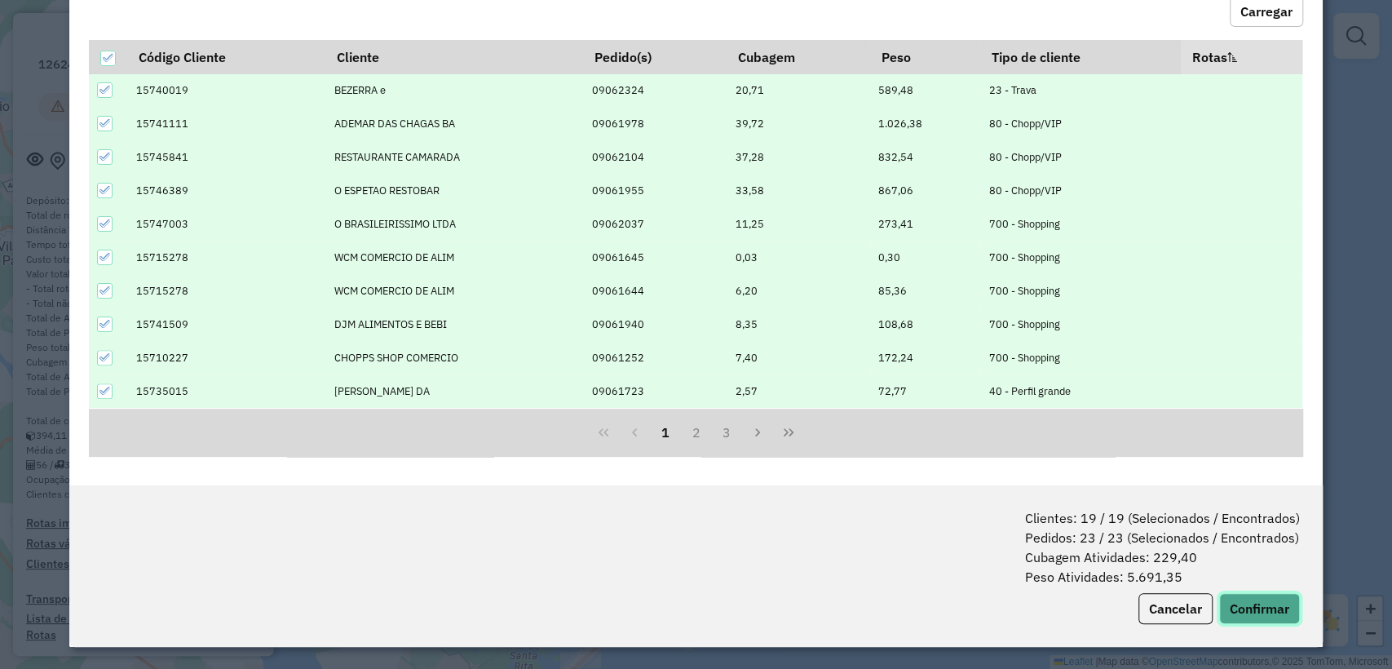
click at [1238, 619] on button "Confirmar" at bounding box center [1259, 608] width 81 height 31
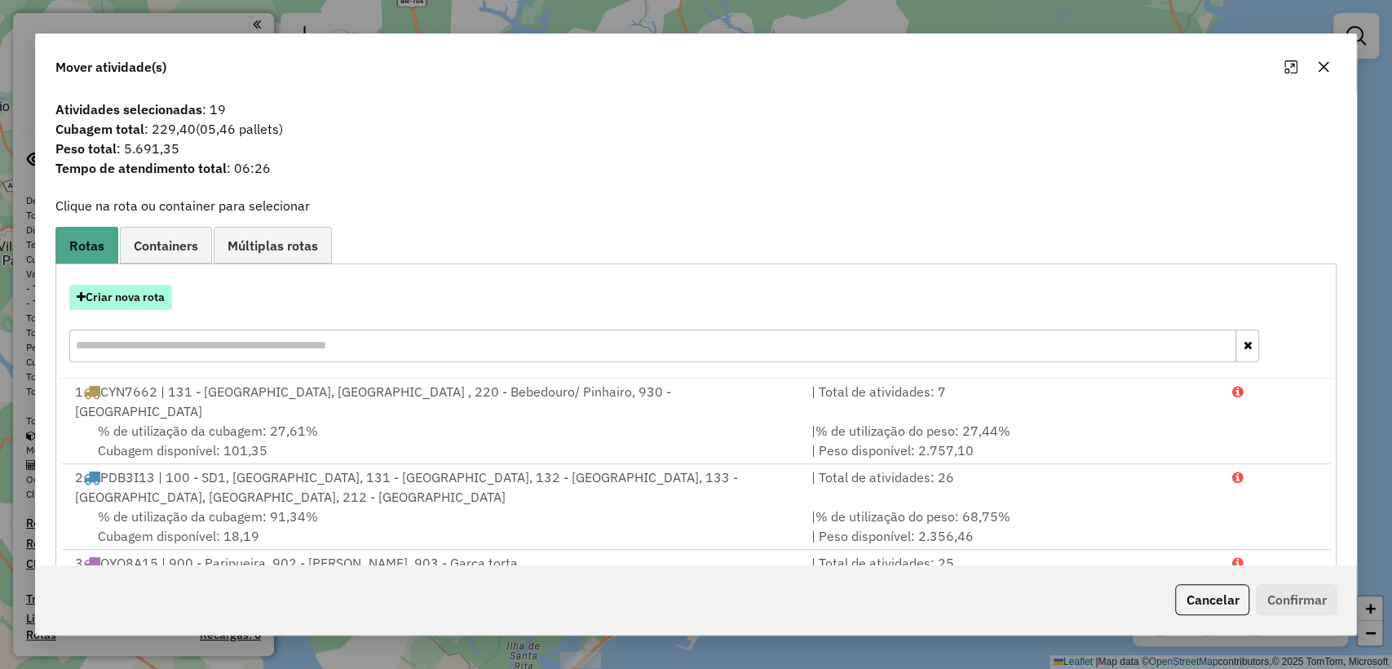
click at [127, 298] on button "Criar nova rota" at bounding box center [120, 297] width 103 height 25
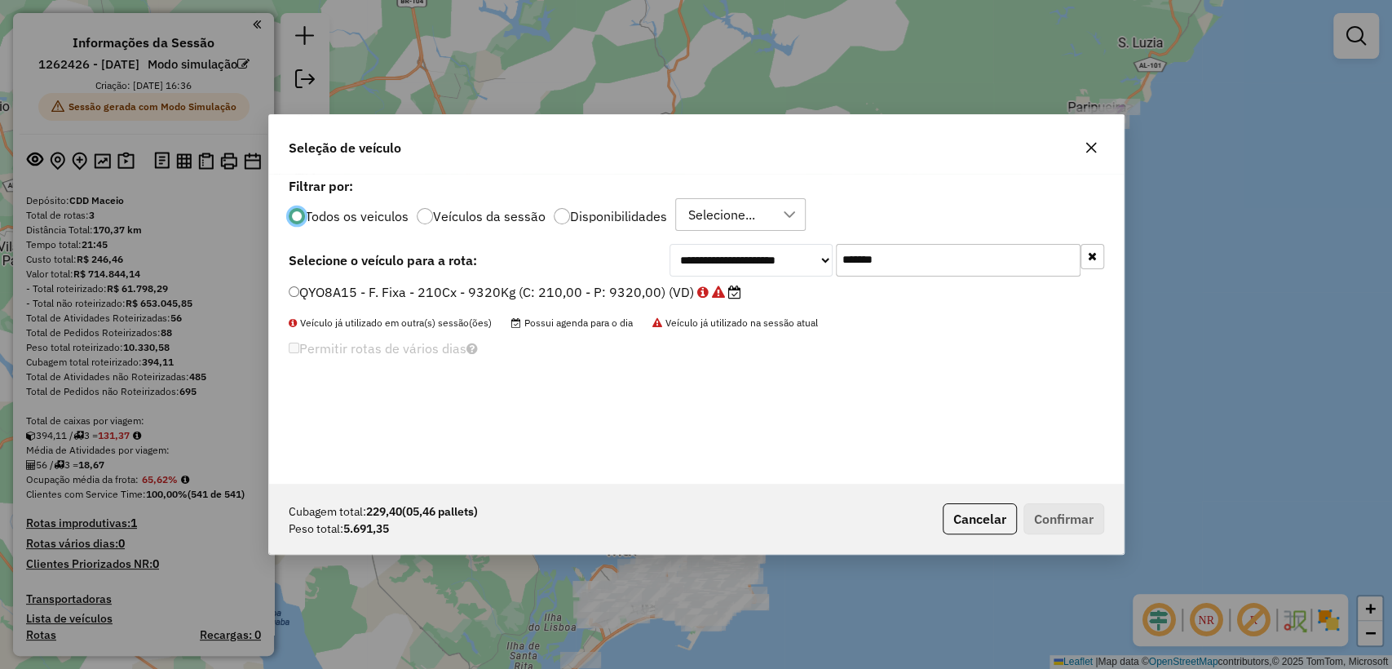
scroll to position [8, 5]
click at [941, 269] on input "*******" at bounding box center [958, 260] width 245 height 33
paste input "text"
type input "*******"
click at [547, 285] on label "QYQ0H78 - F. Fixa - 252Cx - 7500Kg (C: 252,00 - P: 7500,00) (VD)" at bounding box center [507, 292] width 437 height 20
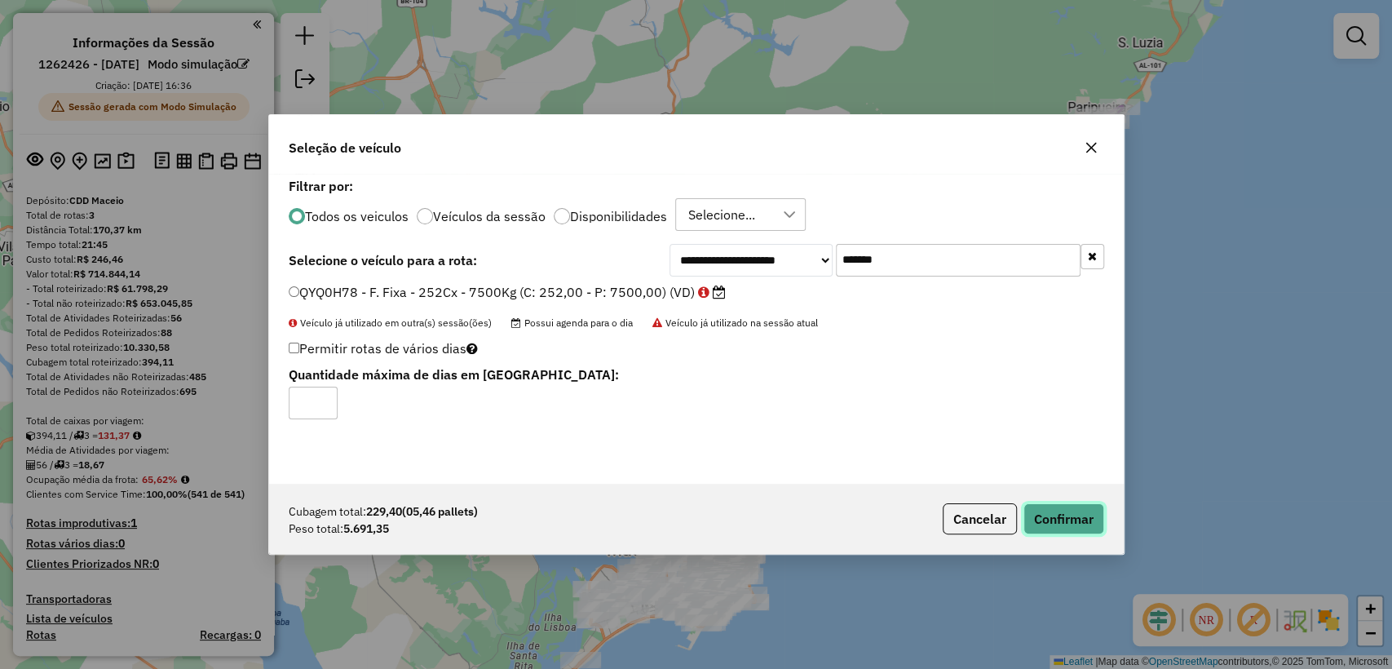
click at [1086, 506] on button "Confirmar" at bounding box center [1063, 518] width 81 height 31
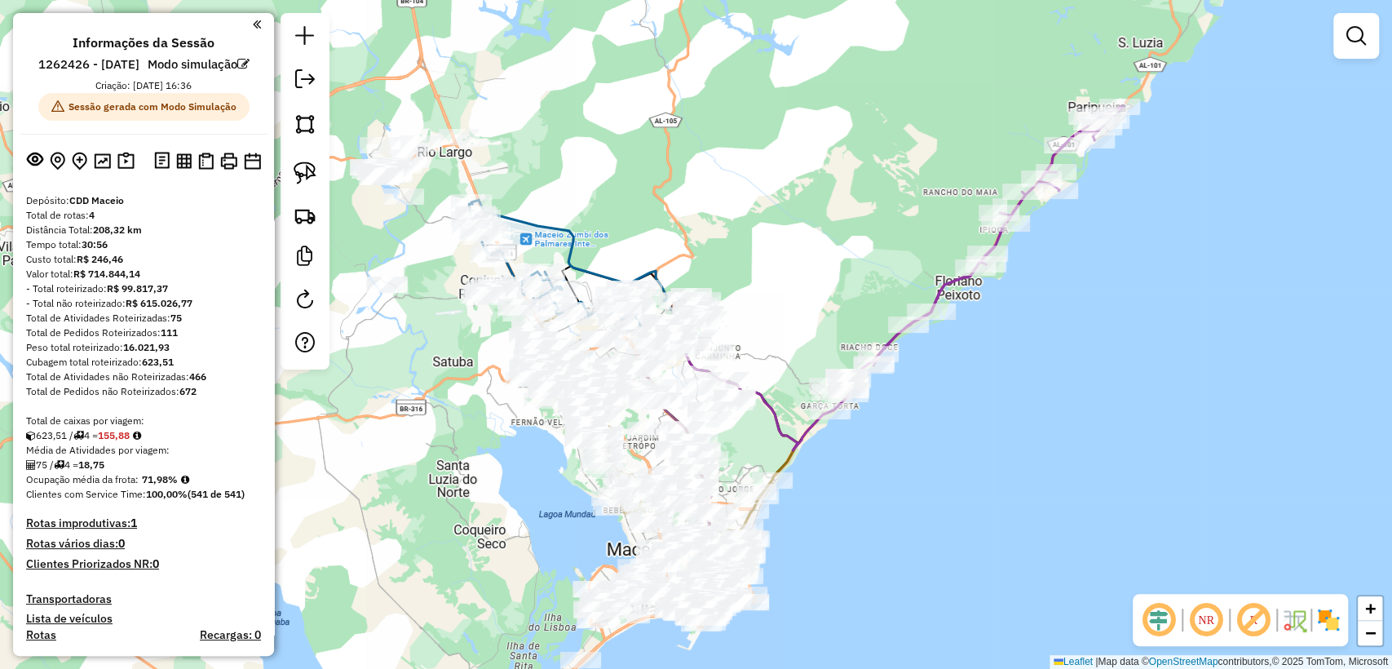
click at [941, 288] on icon at bounding box center [975, 250] width 294 height 288
select select "**********"
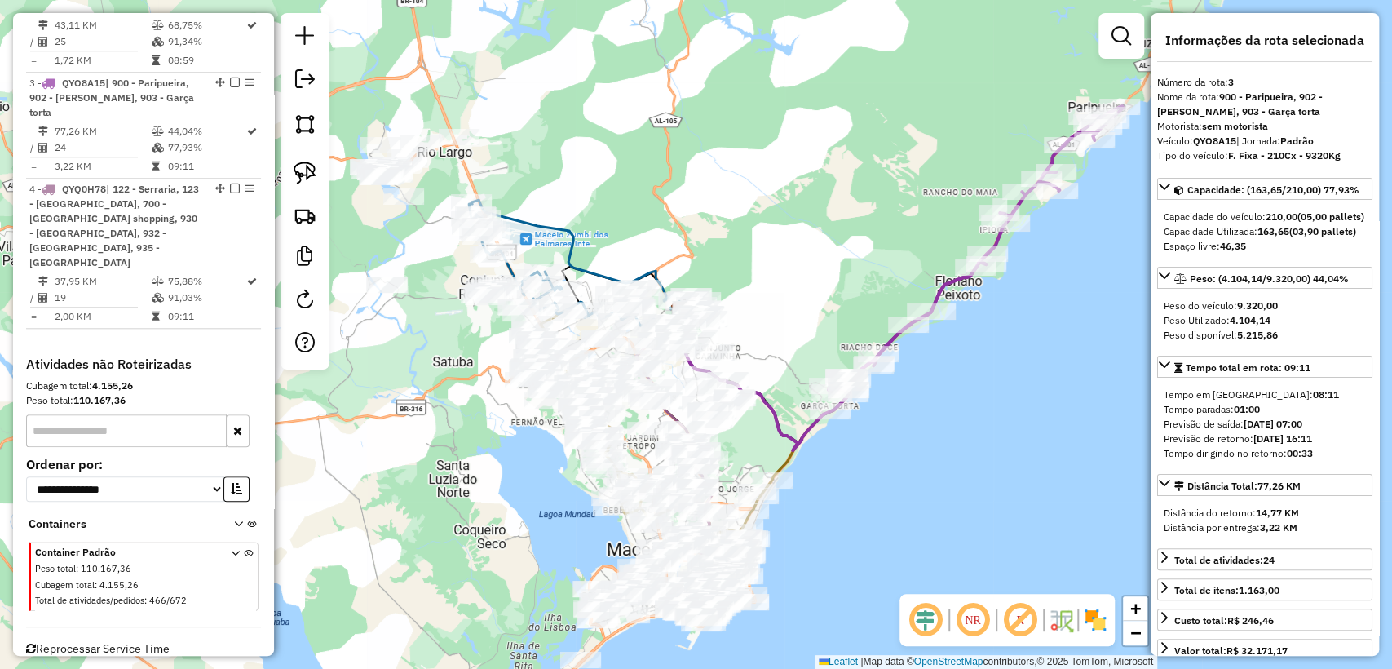
scroll to position [969, 0]
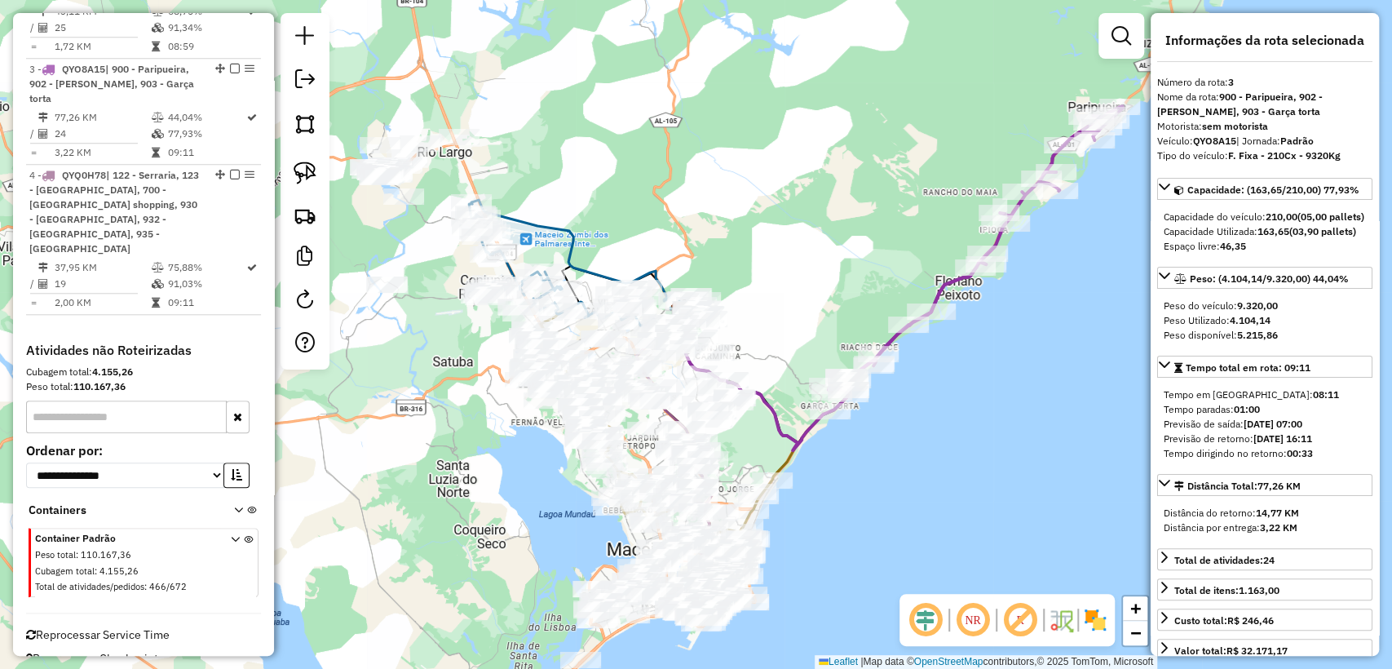
click at [826, 264] on div "Janela de atendimento Grade de atendimento Capacidade Transportadoras Veículos …" at bounding box center [696, 334] width 1392 height 669
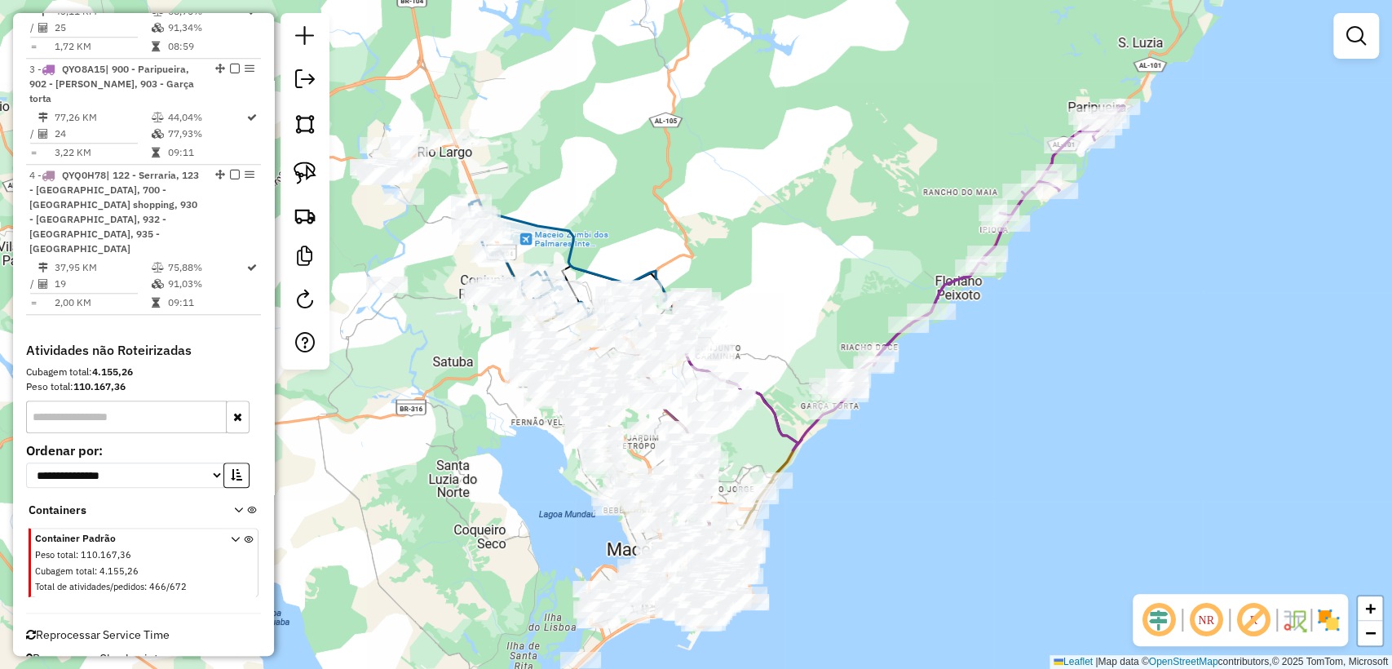
click at [572, 241] on icon at bounding box center [576, 258] width 210 height 116
select select "**********"
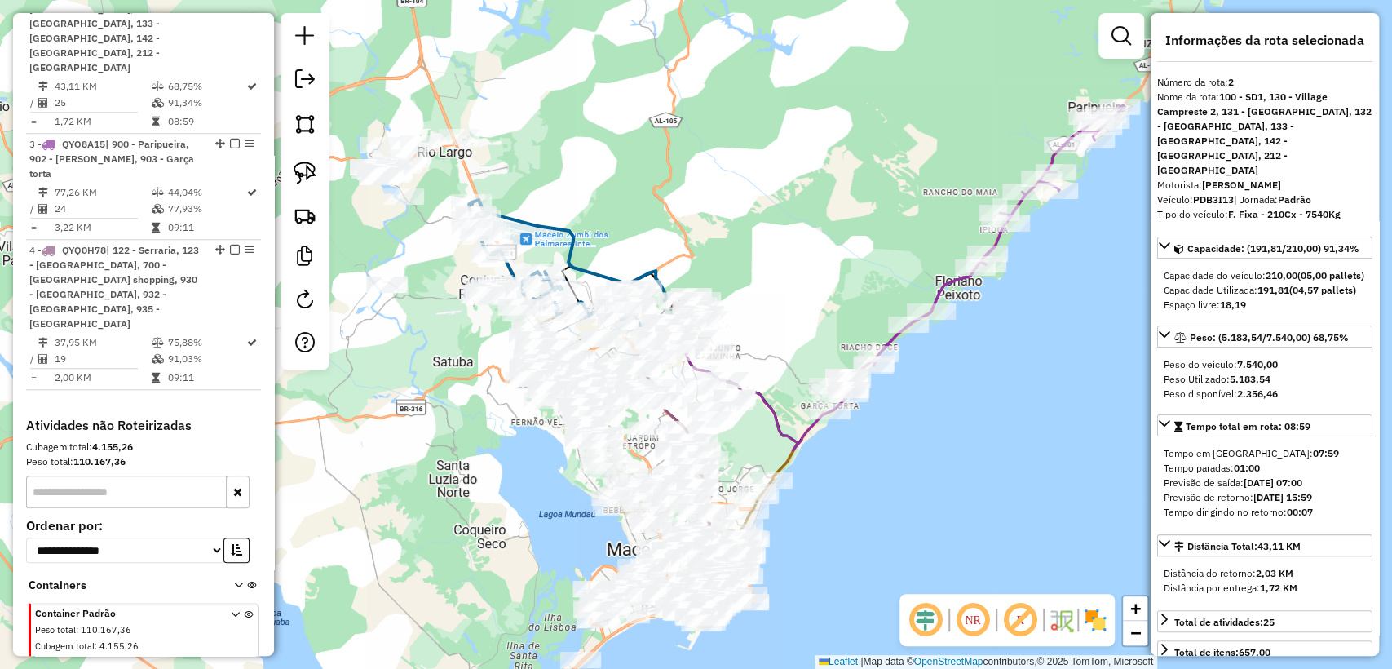
scroll to position [854, 0]
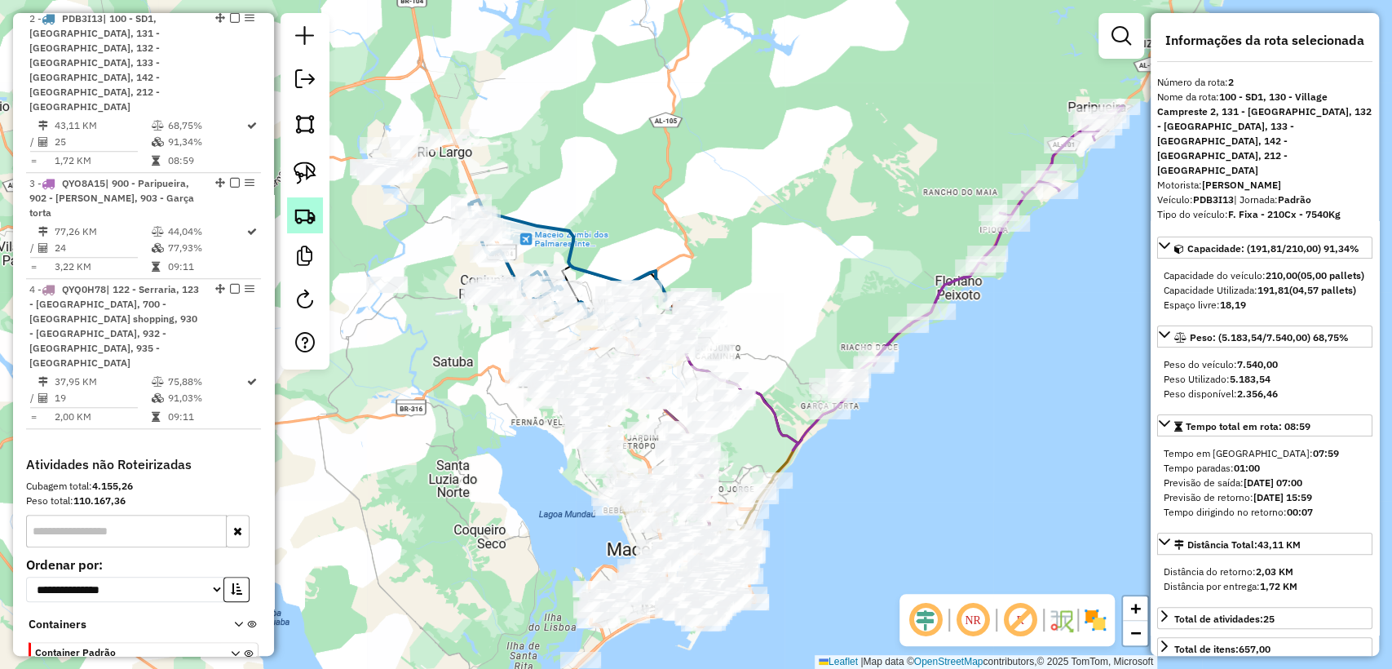
click at [319, 222] on link at bounding box center [305, 215] width 36 height 36
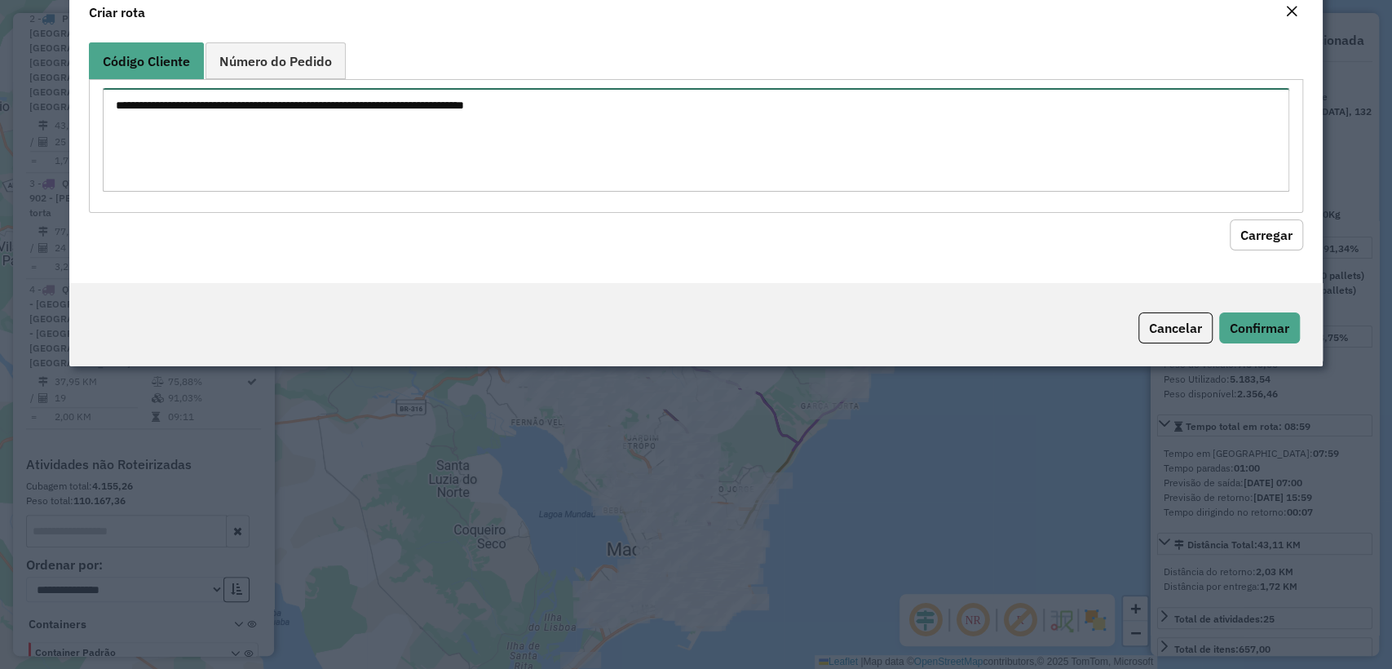
click at [454, 144] on textarea at bounding box center [695, 140] width 1185 height 104
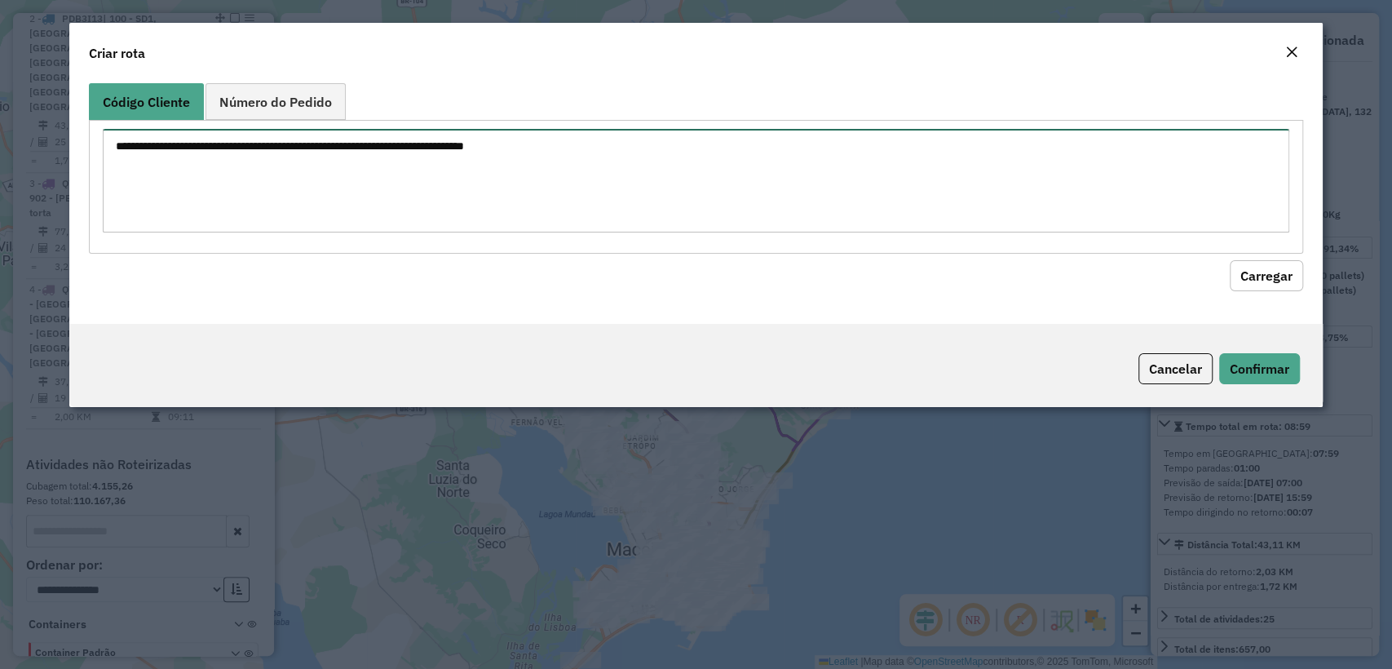
paste textarea "******** ******** ******** ******** ******** ******** ******** ******** *******…"
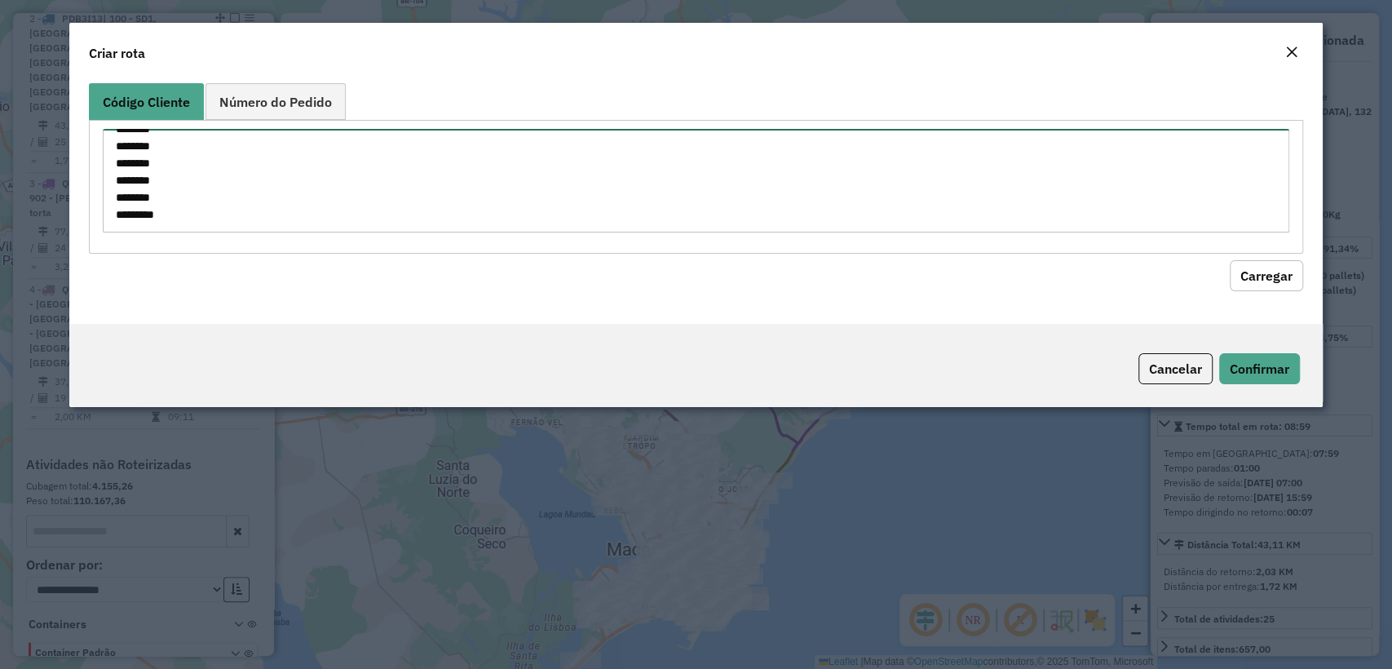
type textarea "******** ******** ******** ******** ******** ******** ******** ******** *******…"
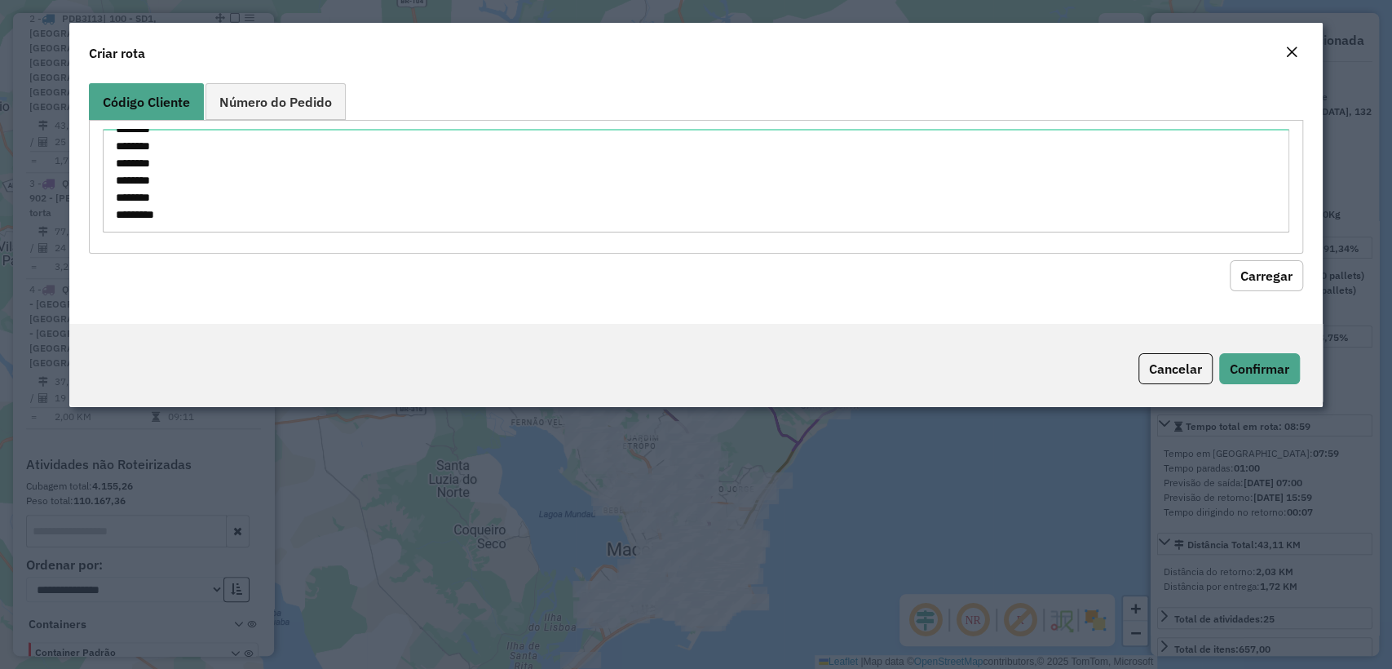
click at [1285, 277] on button "Carregar" at bounding box center [1265, 275] width 73 height 31
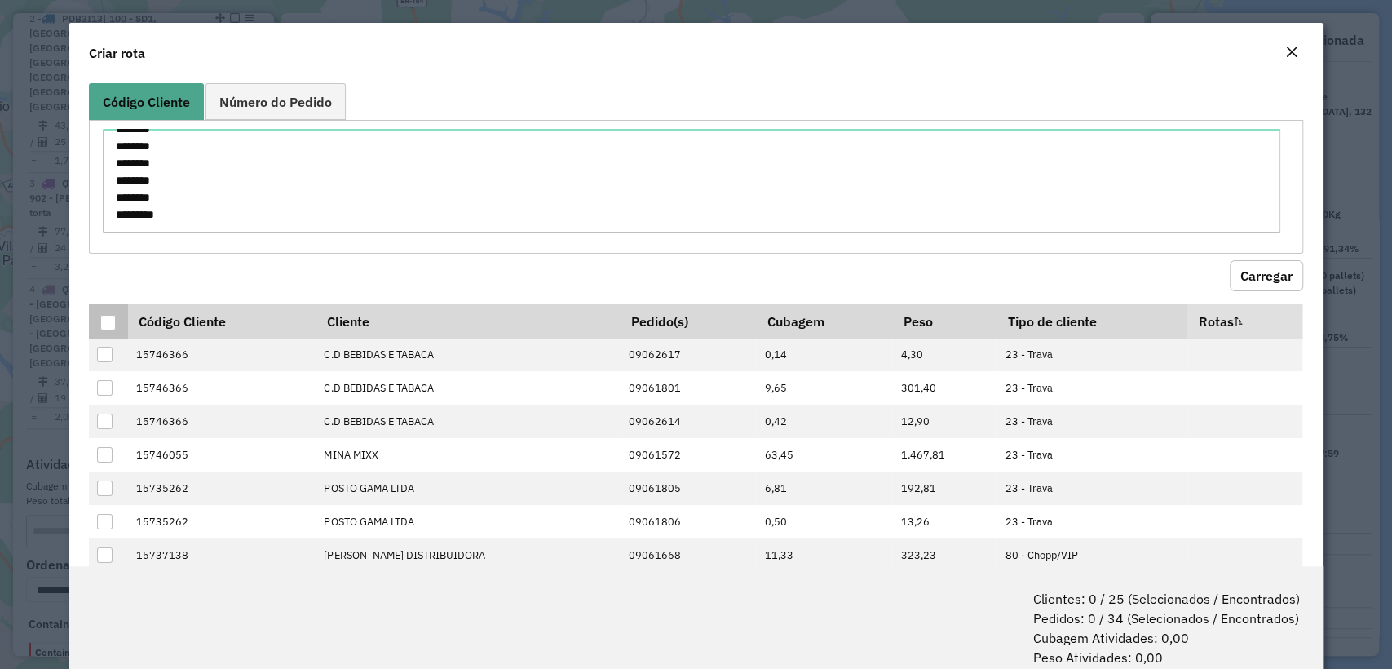
click at [111, 316] on div at bounding box center [107, 322] width 15 height 15
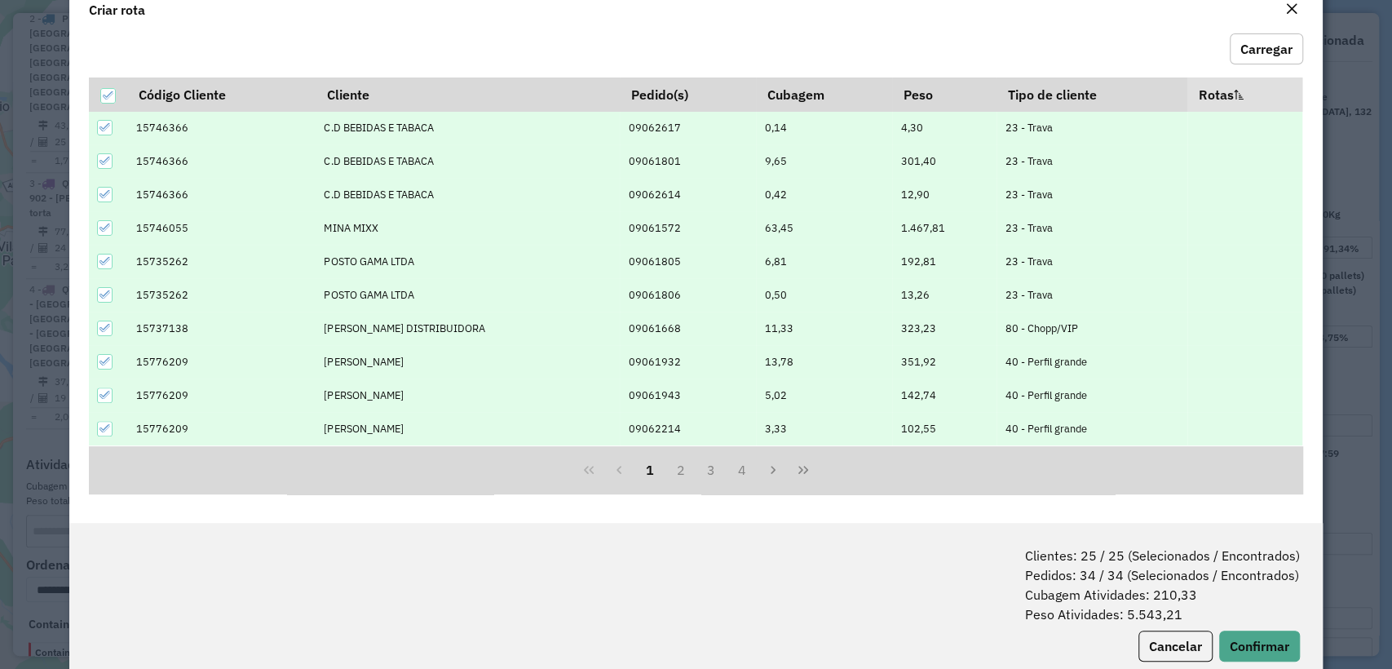
scroll to position [81, 0]
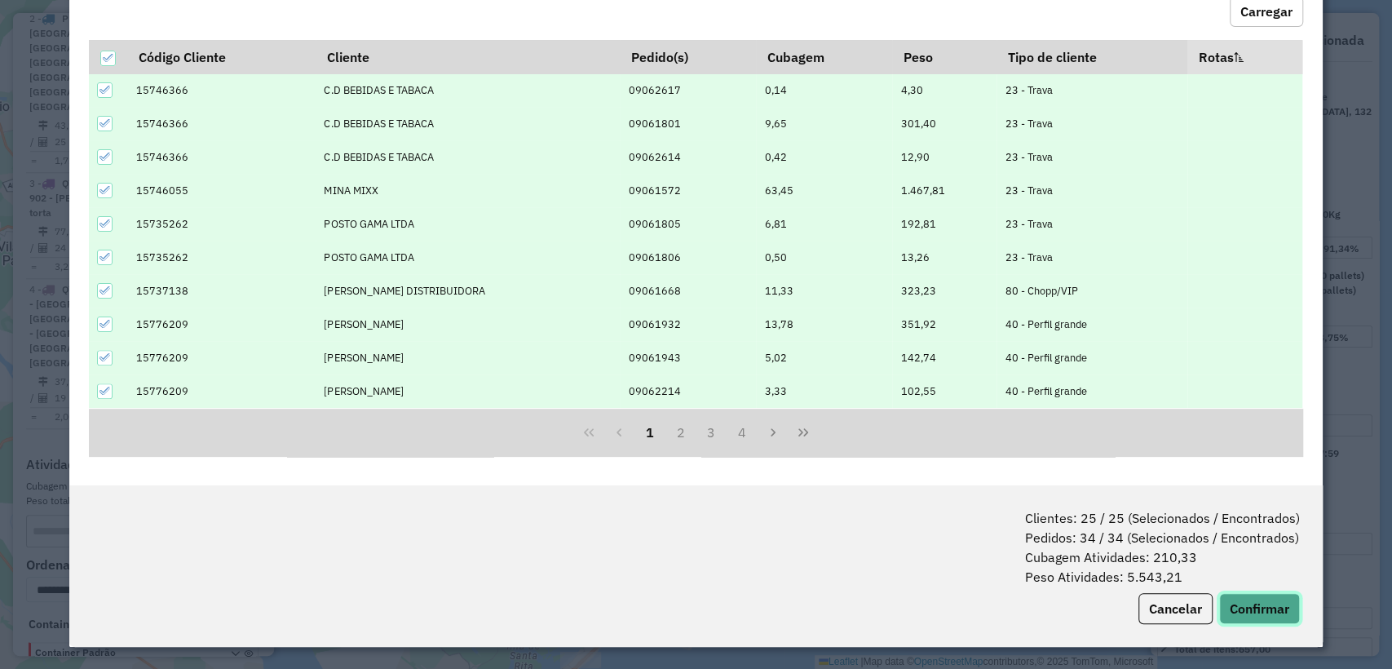
click at [1265, 612] on button "Confirmar" at bounding box center [1259, 608] width 81 height 31
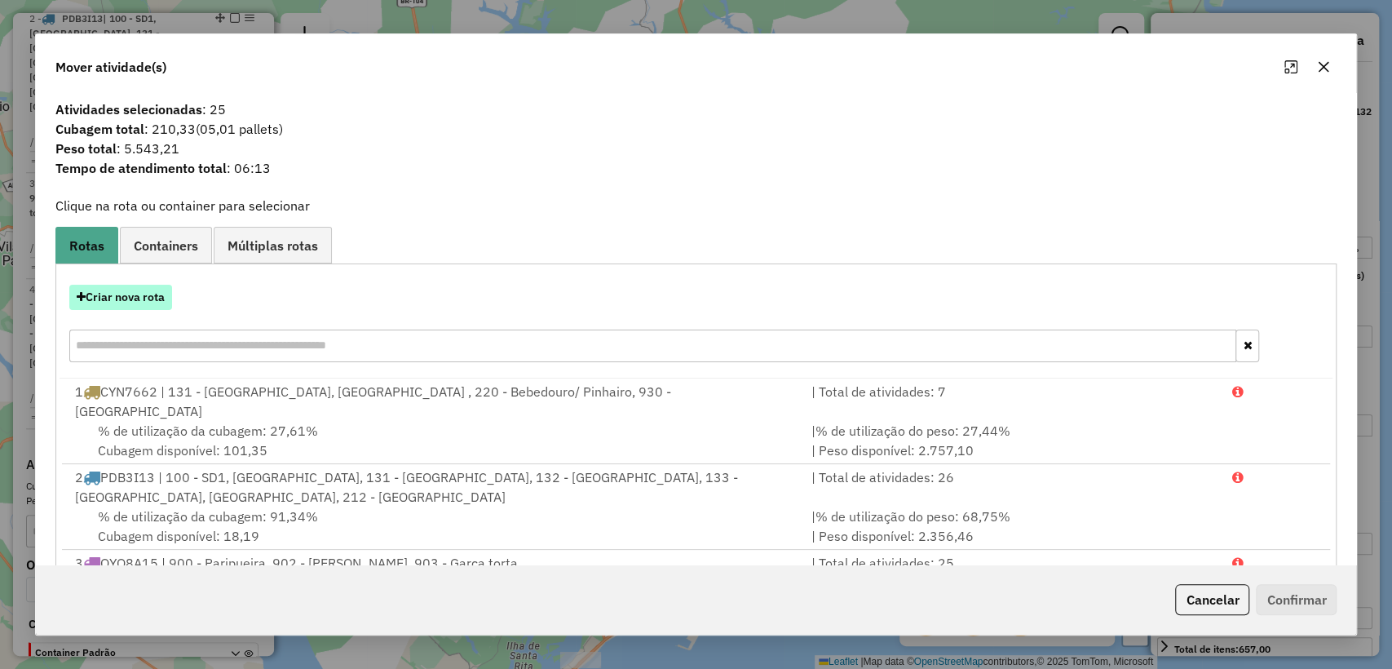
click at [115, 295] on button "Criar nova rota" at bounding box center [120, 297] width 103 height 25
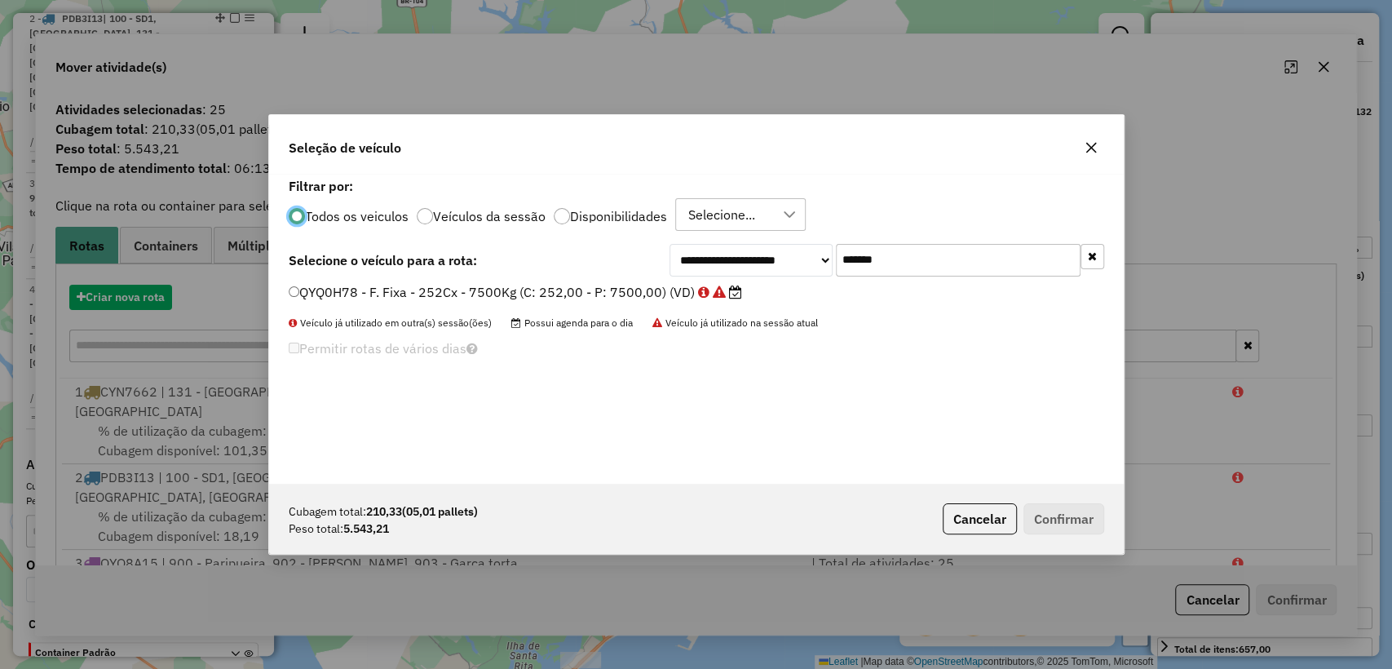
scroll to position [8, 5]
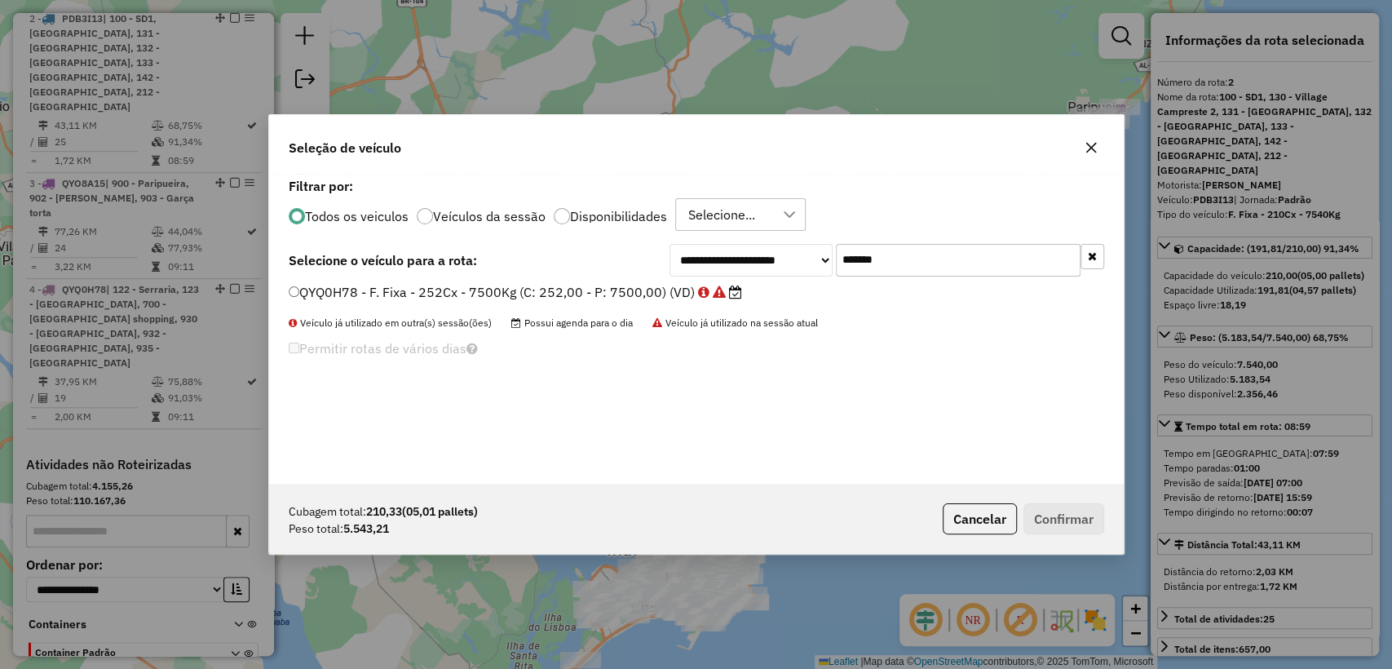
click at [946, 263] on input "*******" at bounding box center [958, 260] width 245 height 33
paste input "text"
type input "*******"
click at [628, 288] on label "PDB1563 - F. Fixa - 252Cx - 7540Kg (C: 252,00 - P: 7540,00) (VD)" at bounding box center [507, 292] width 436 height 20
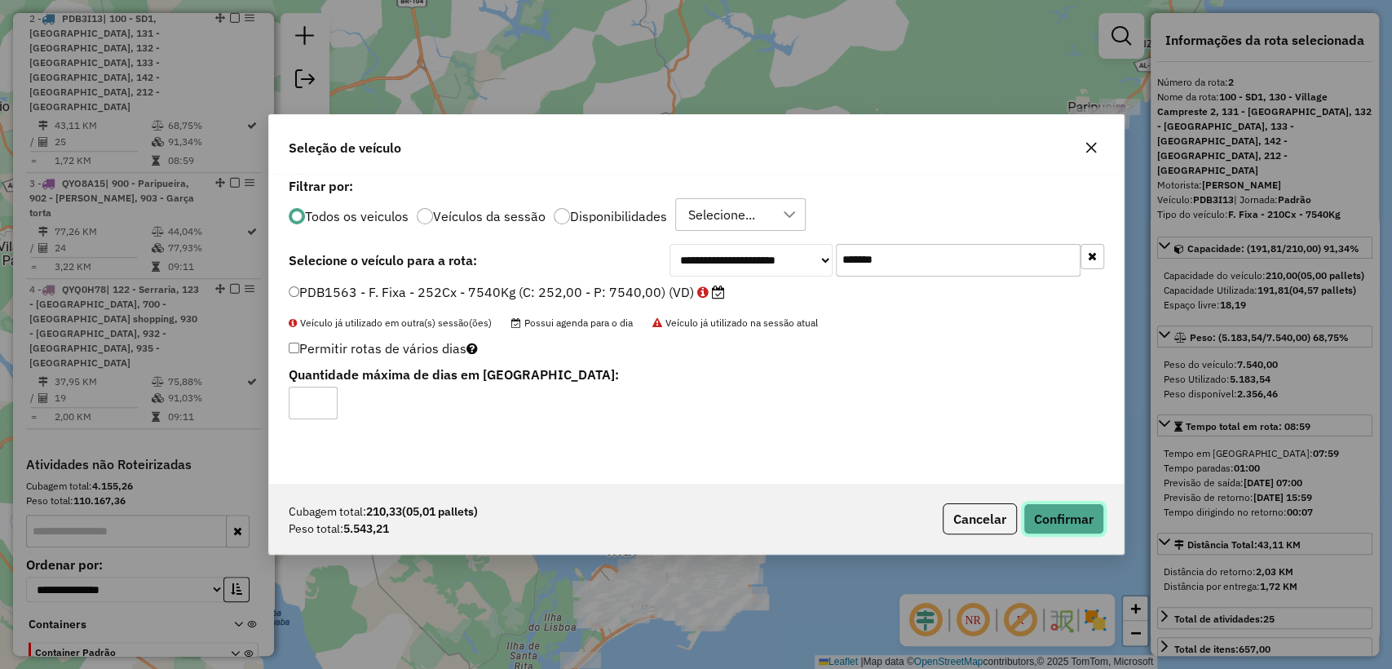
click at [1085, 527] on button "Confirmar" at bounding box center [1063, 518] width 81 height 31
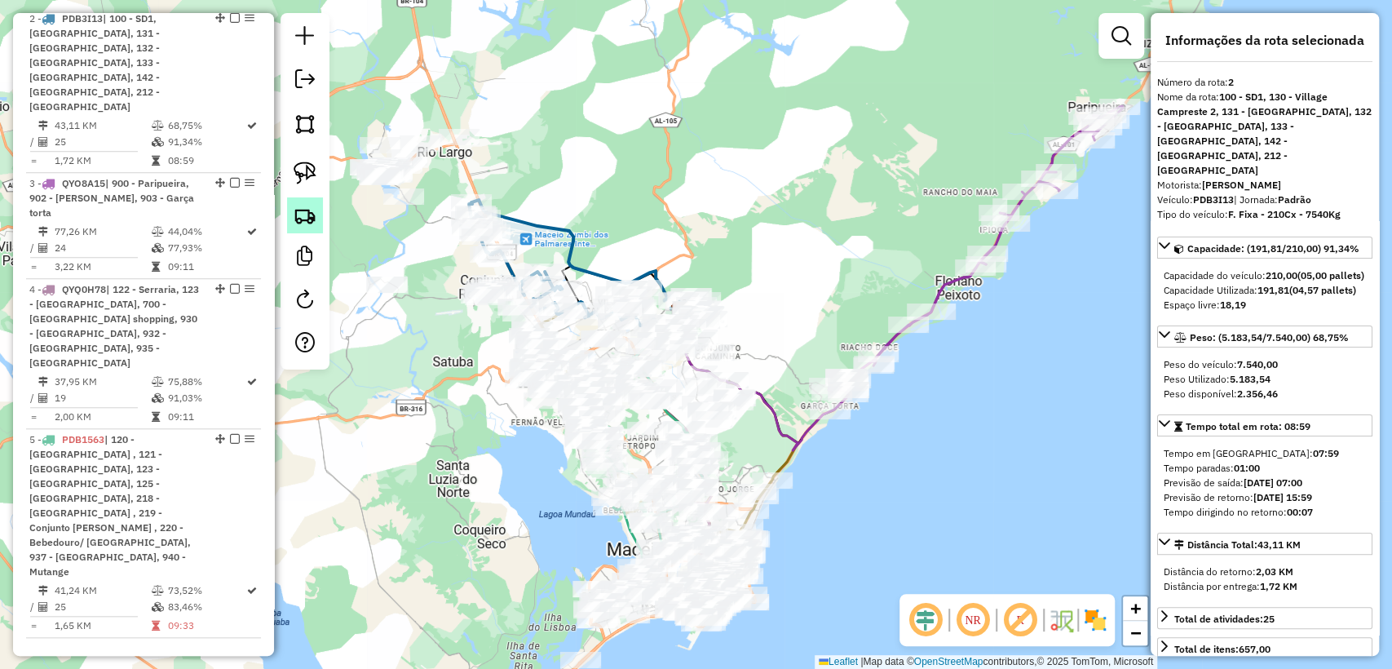
click at [294, 222] on img at bounding box center [305, 215] width 23 height 23
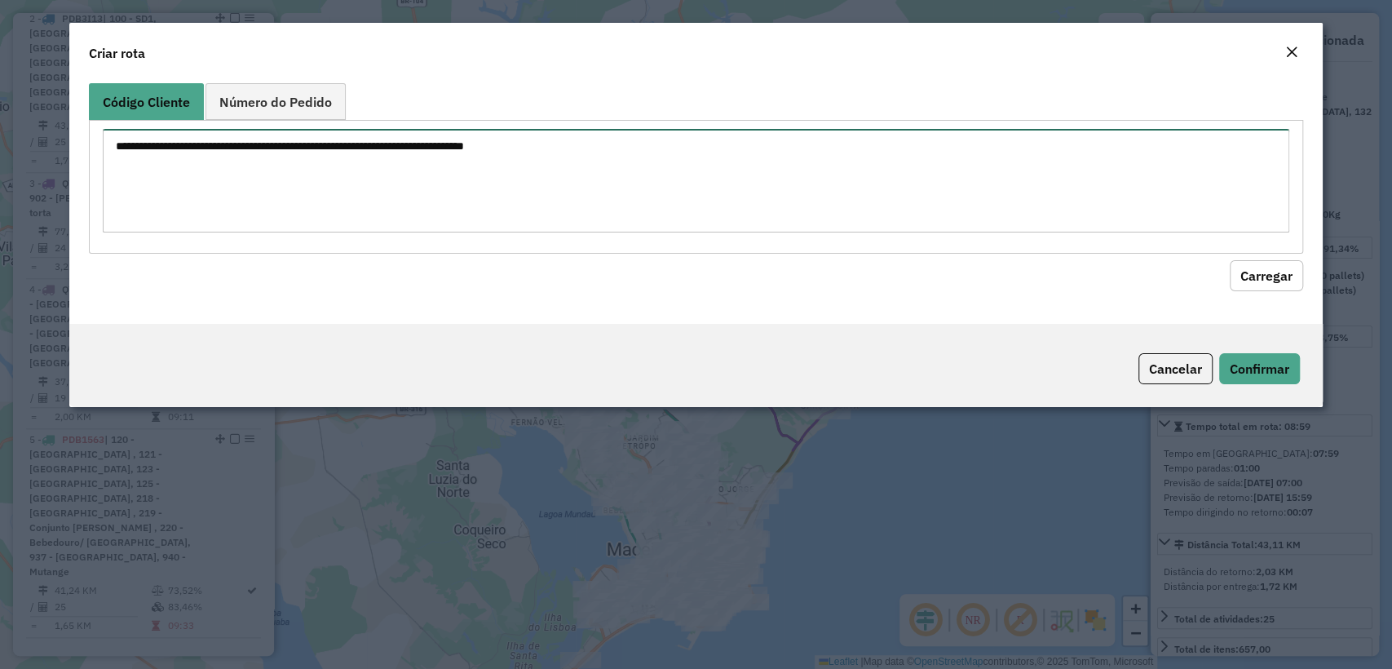
drag, startPoint x: 294, startPoint y: 223, endPoint x: 457, endPoint y: 179, distance: 168.7
click at [457, 179] on textarea at bounding box center [695, 181] width 1185 height 104
paste textarea "******** ******** ******** ******** ******** ******** ******** ******** *******…"
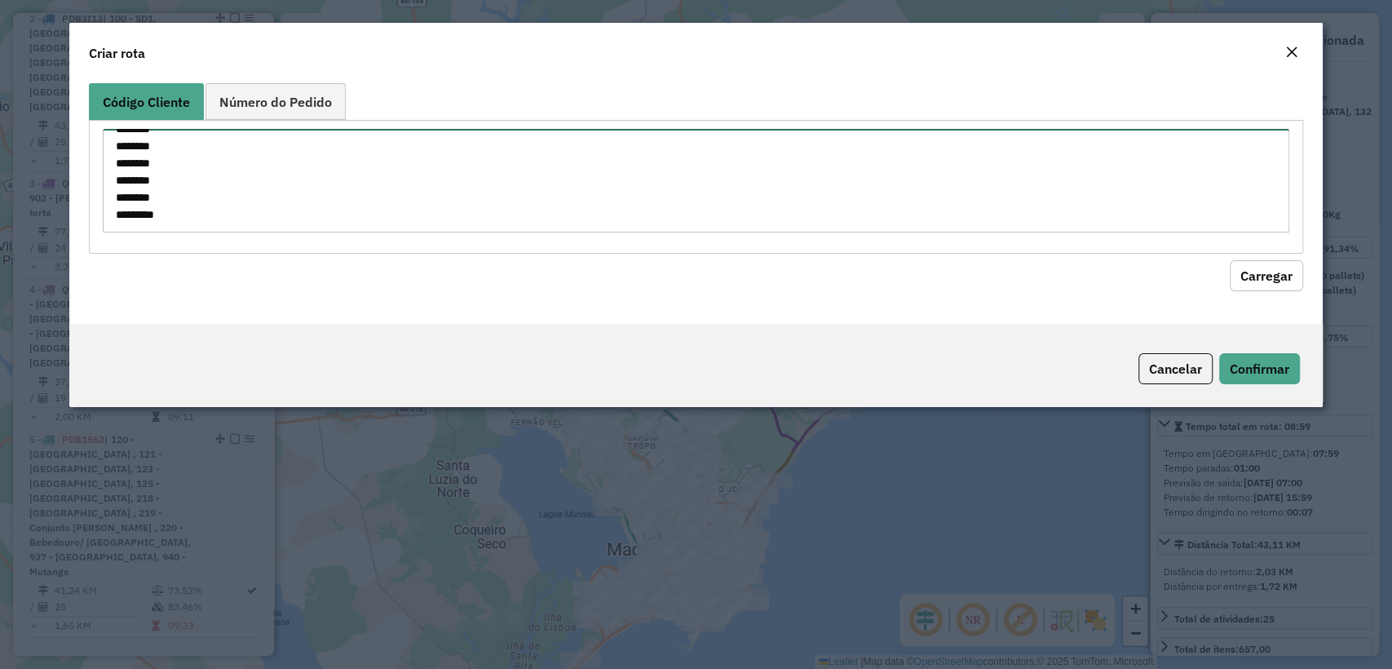
type textarea "******** ******** ******** ******** ******** ******** ******** ******** *******…"
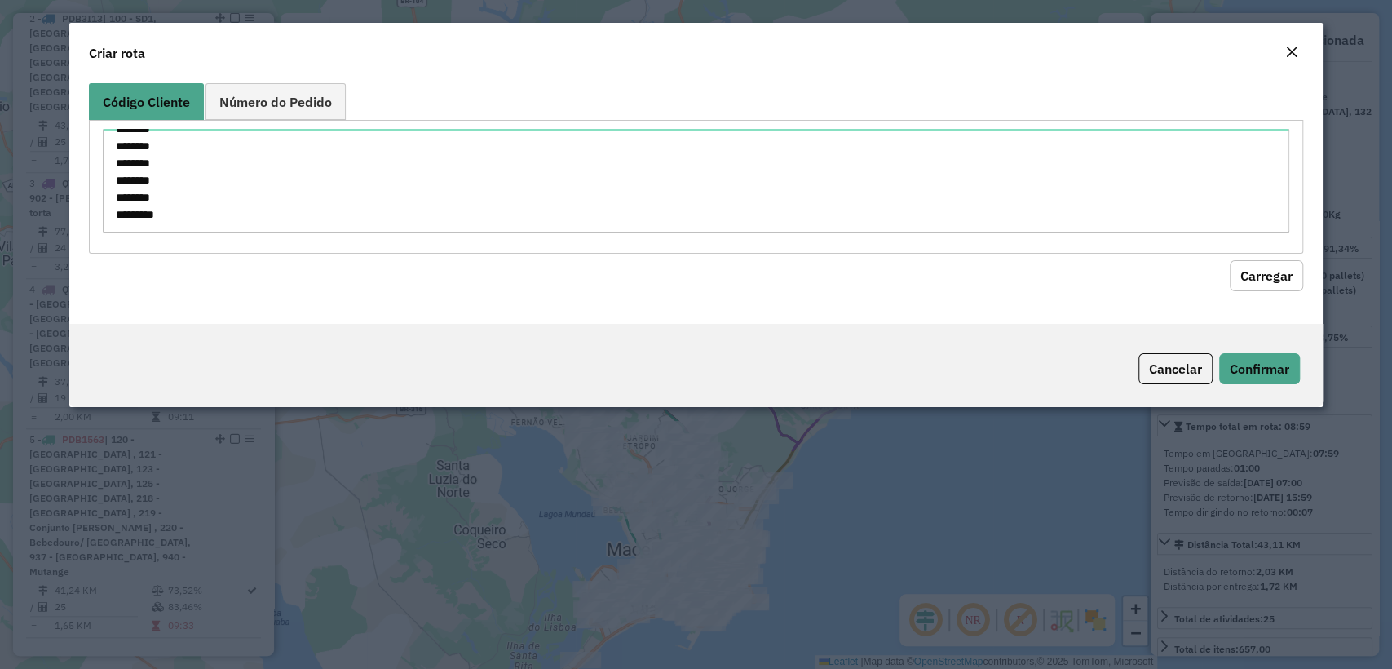
click at [1286, 290] on div "Código Cliente Número do Pedido ******** ******** ******** ******** ******** **…" at bounding box center [695, 200] width 1252 height 247
click at [1275, 278] on button "Carregar" at bounding box center [1265, 275] width 73 height 31
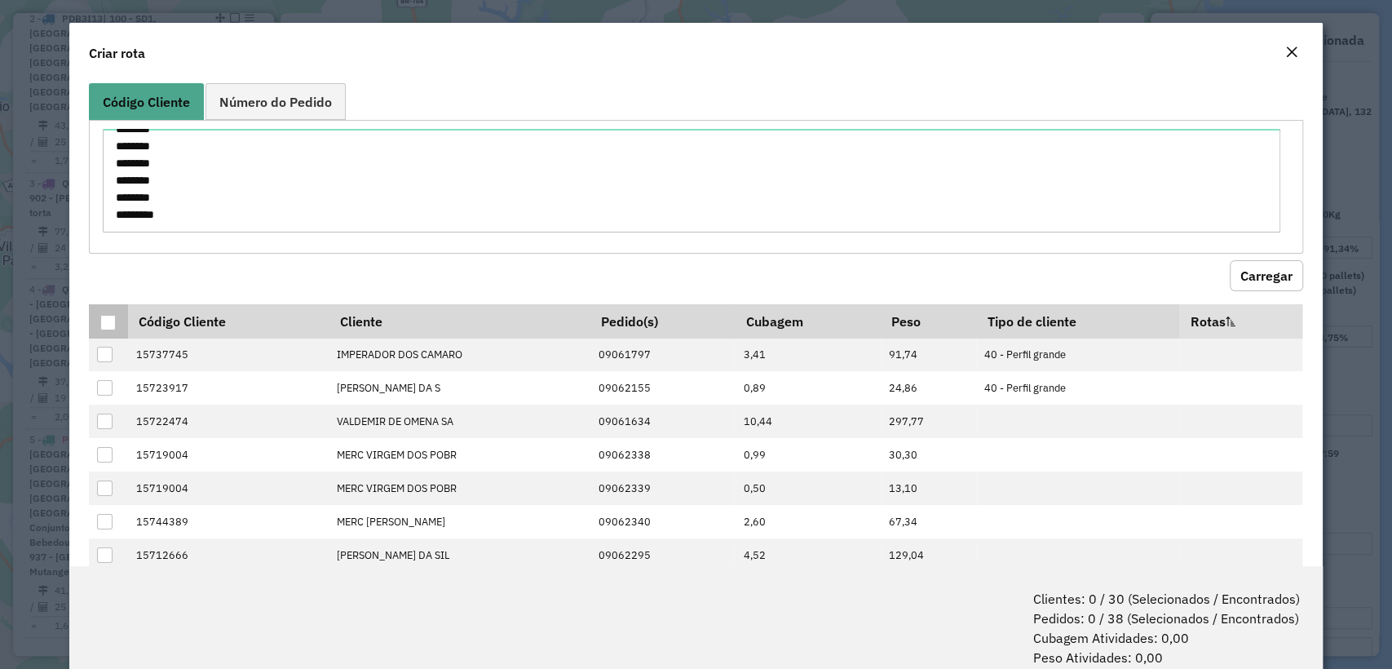
click at [111, 316] on div at bounding box center [107, 322] width 15 height 15
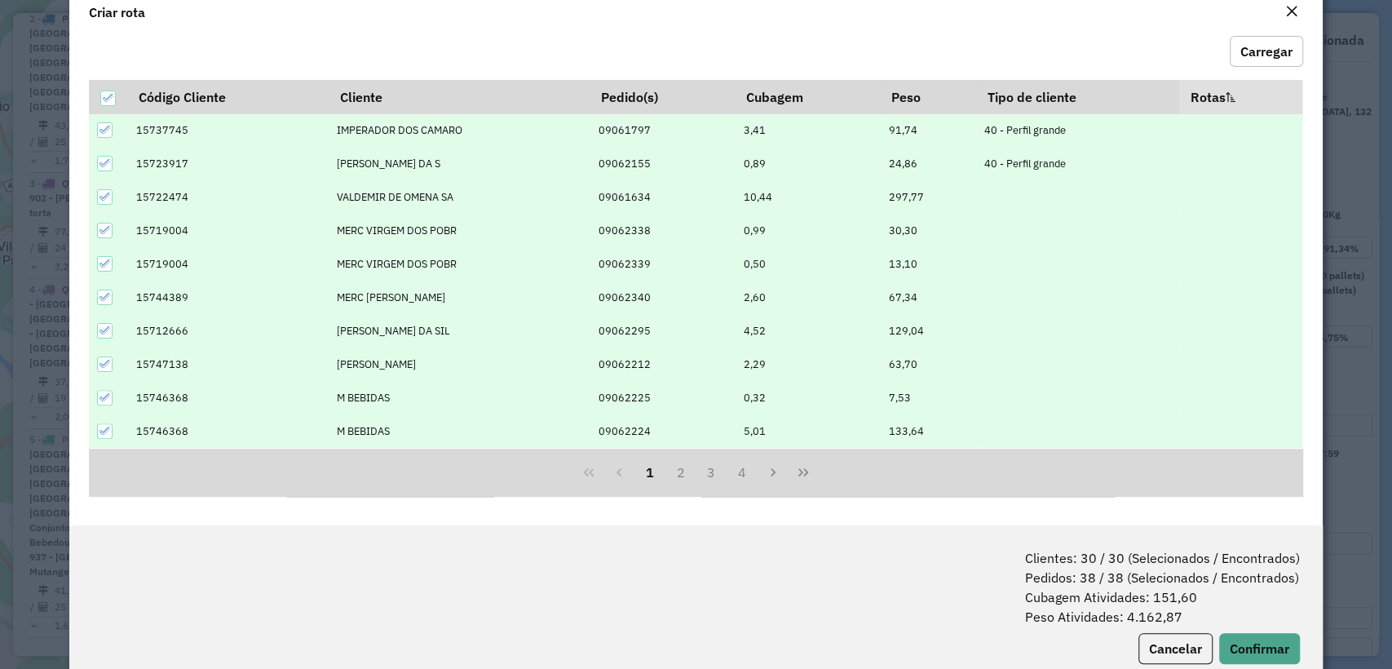
scroll to position [81, 0]
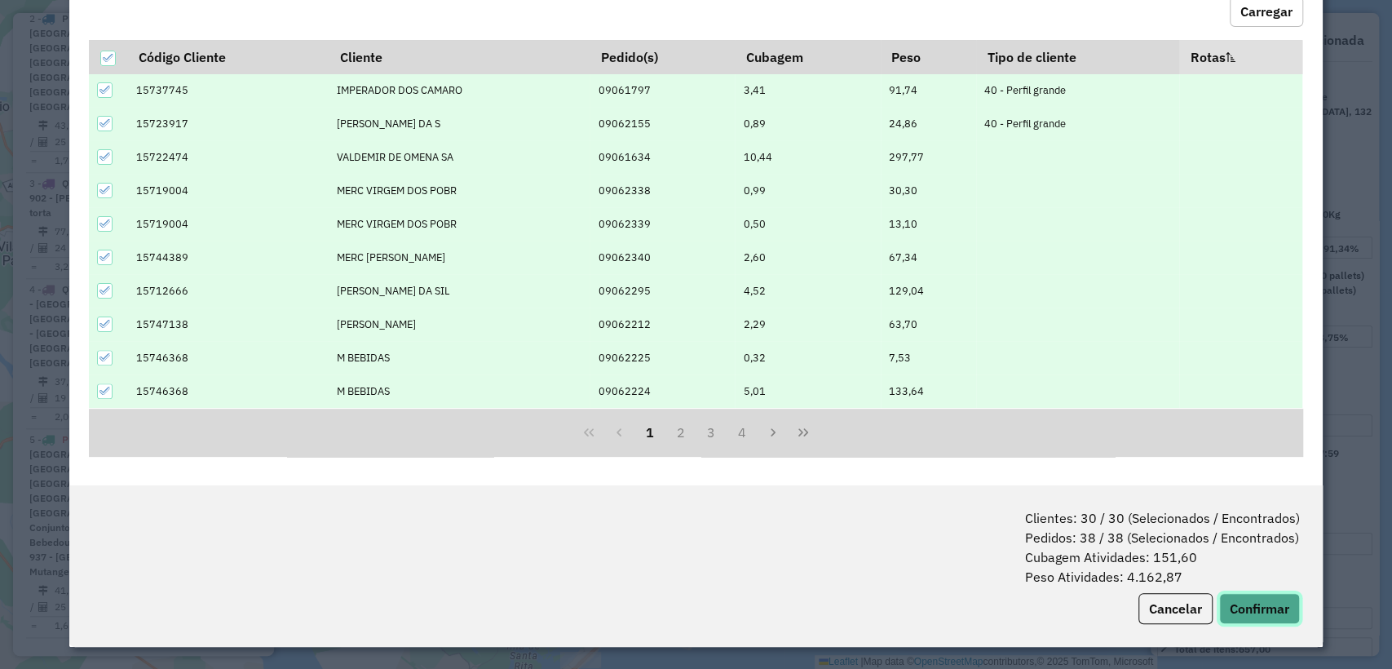
click at [1247, 602] on button "Confirmar" at bounding box center [1259, 608] width 81 height 31
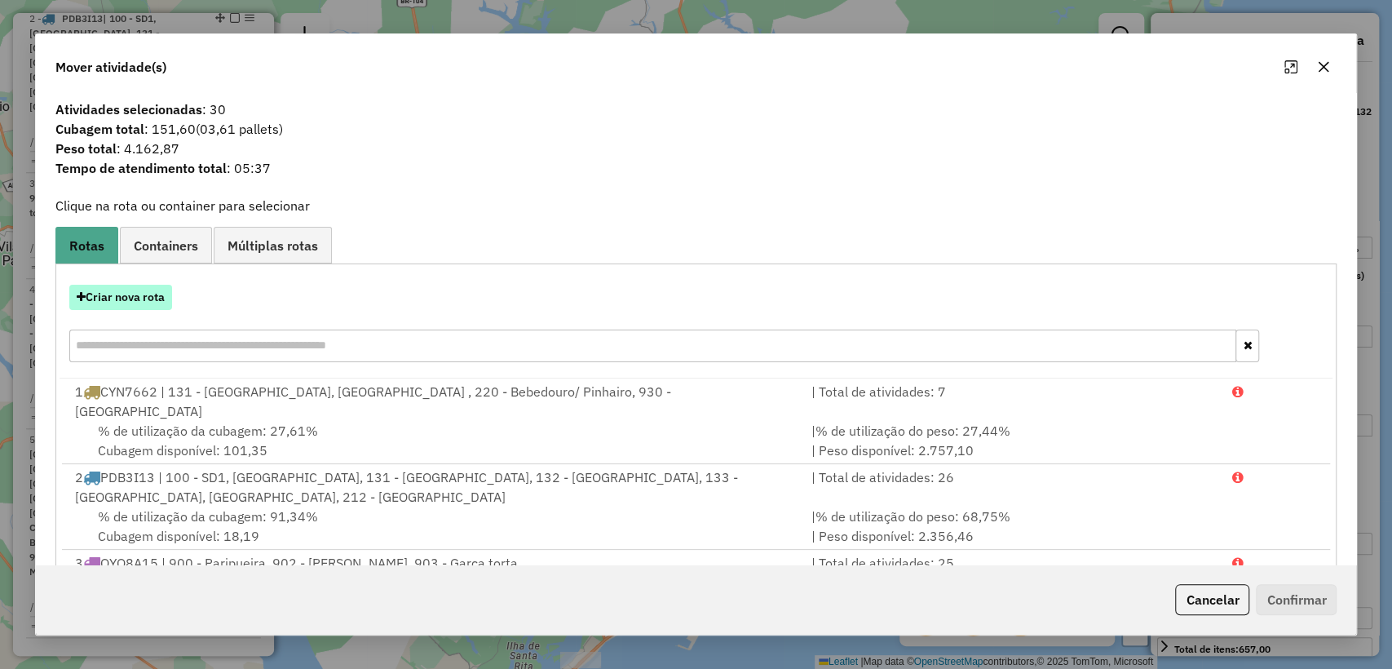
drag, startPoint x: 143, startPoint y: 285, endPoint x: 157, endPoint y: 283, distance: 13.3
click at [157, 285] on button "Criar nova rota" at bounding box center [120, 297] width 103 height 25
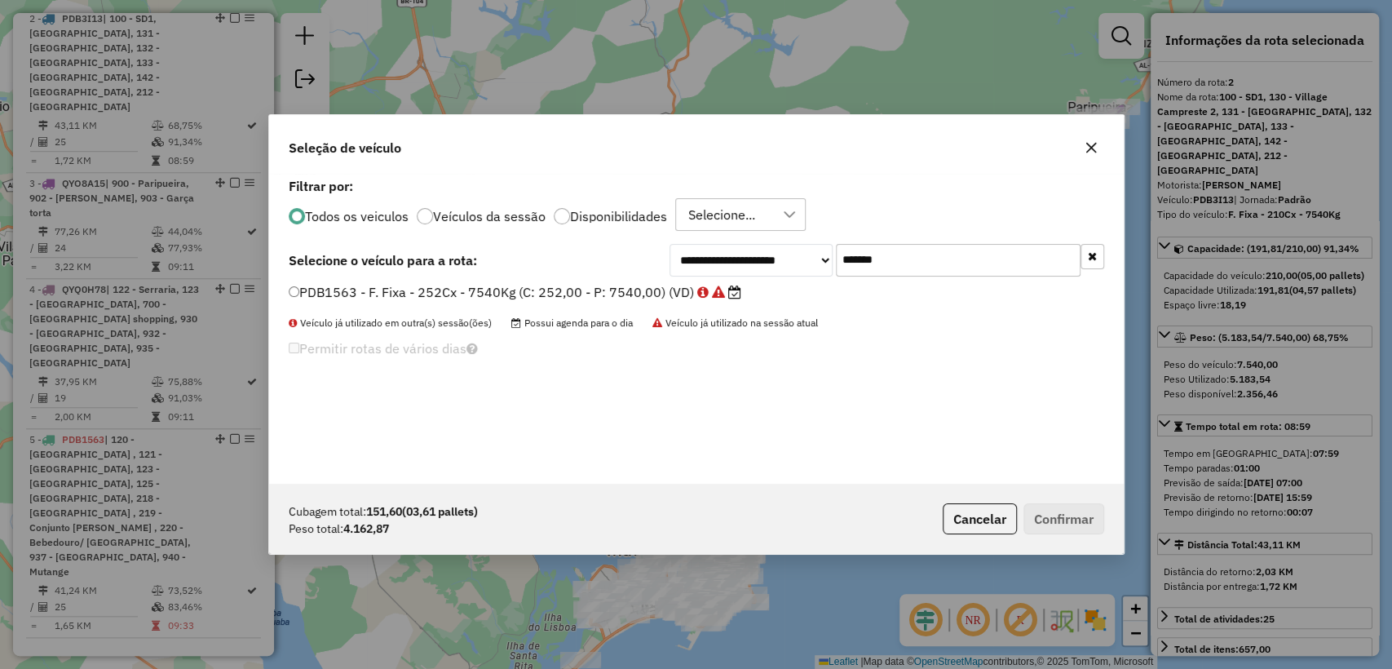
scroll to position [8, 5]
click at [916, 246] on input "*******" at bounding box center [958, 260] width 245 height 33
paste input "text"
type input "*******"
click at [523, 274] on div "**********" at bounding box center [696, 260] width 815 height 33
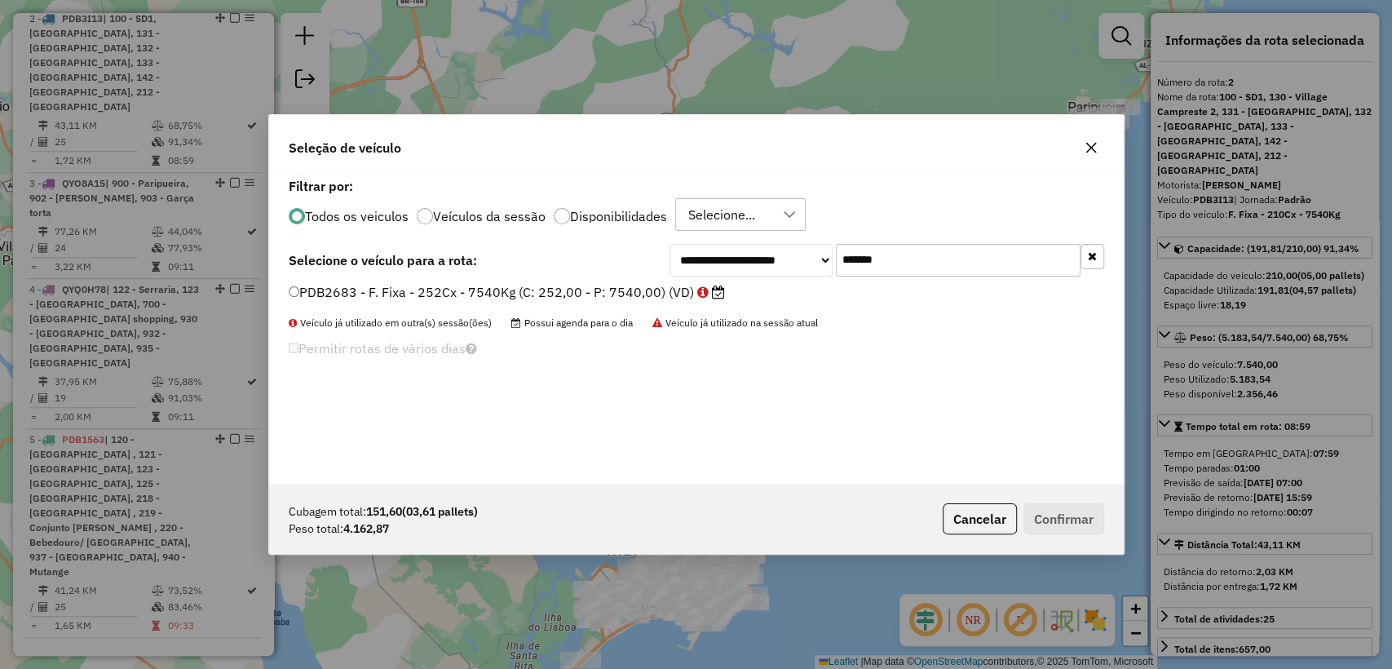
click at [522, 278] on div "**********" at bounding box center [696, 329] width 854 height 310
click at [526, 285] on label "PDB2683 - F. Fixa - 252Cx - 7540Kg (C: 252,00 - P: 7540,00) (VD)" at bounding box center [507, 292] width 436 height 20
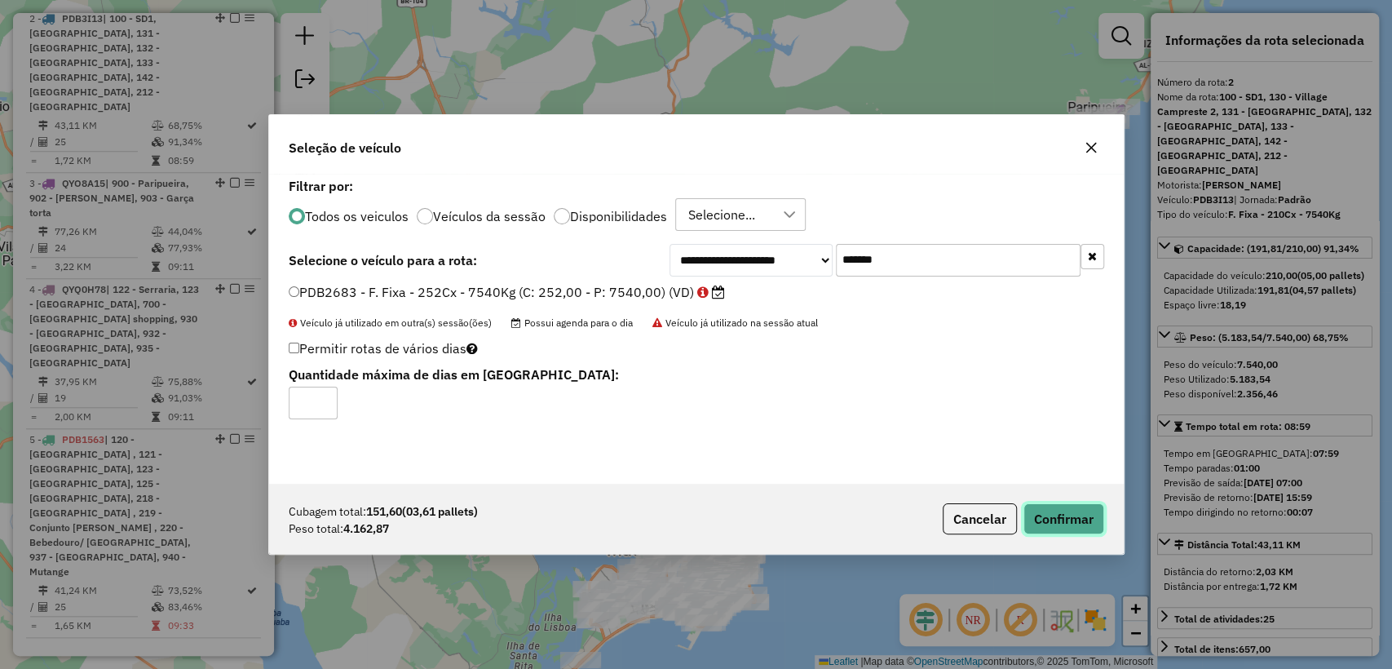
click at [1085, 520] on button "Confirmar" at bounding box center [1063, 518] width 81 height 31
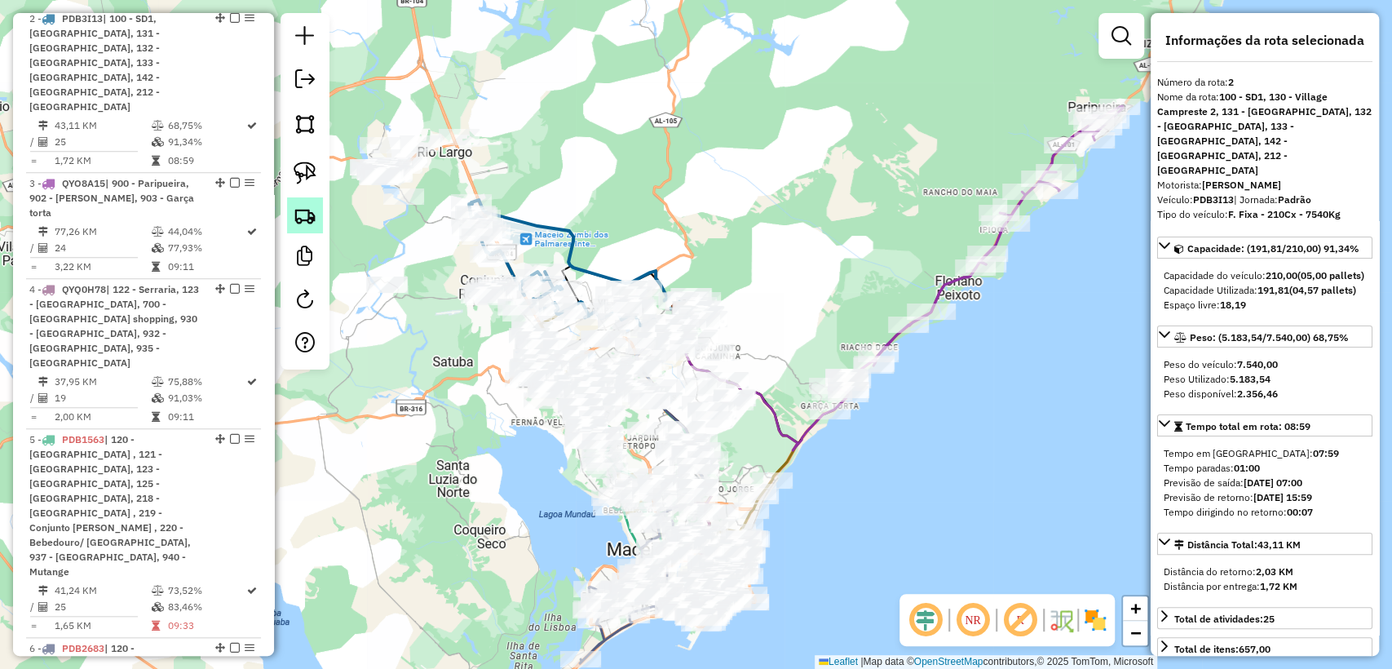
click at [307, 217] on img at bounding box center [305, 215] width 23 height 23
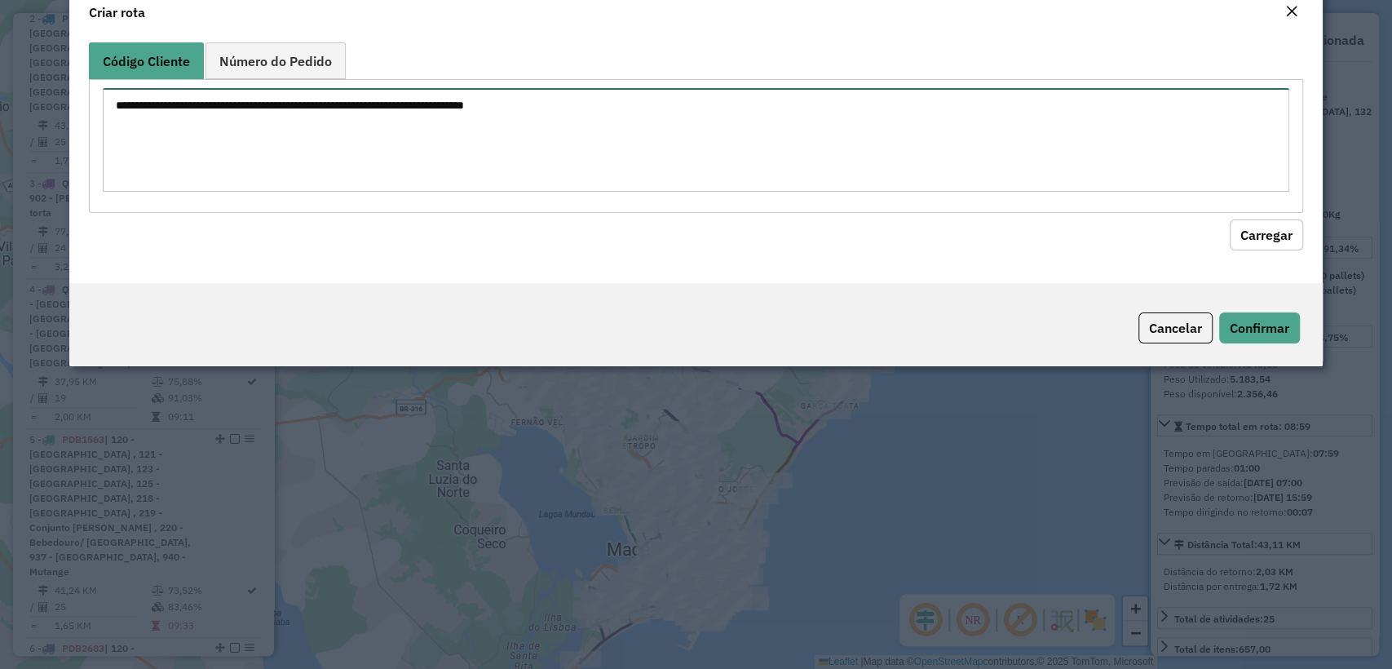
click at [546, 115] on div at bounding box center [695, 145] width 1213 height 133
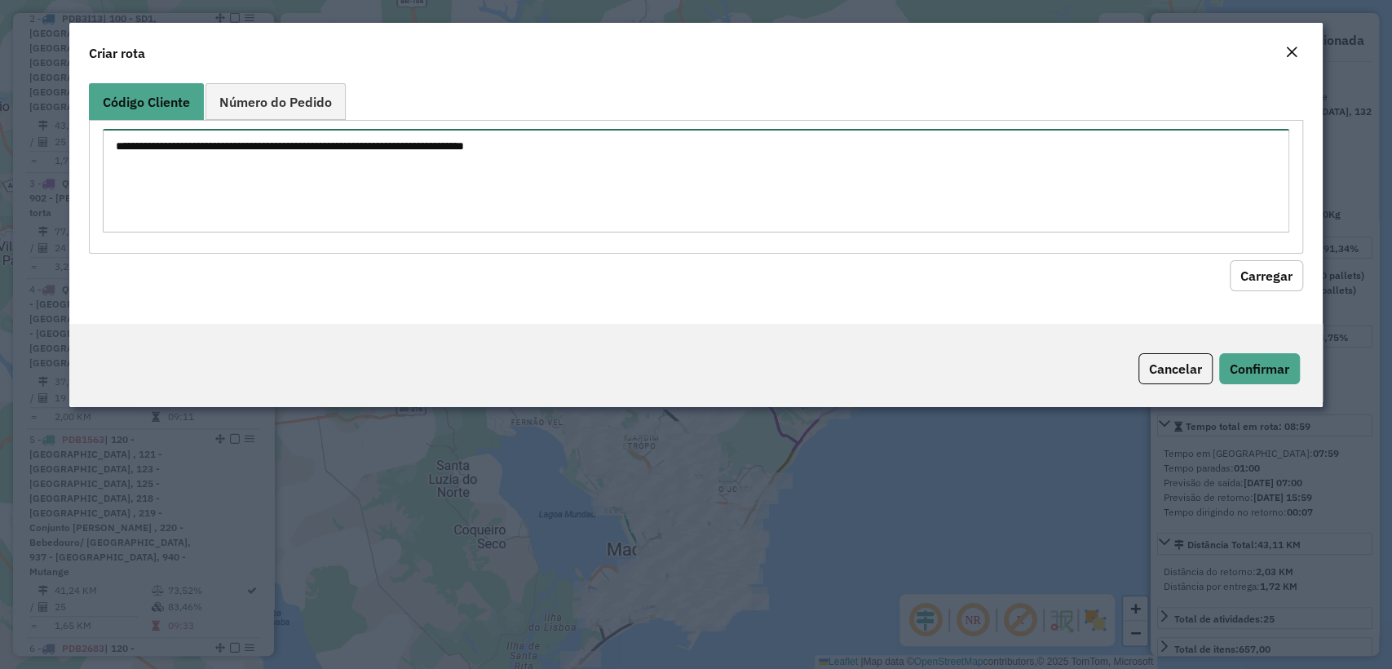
paste textarea "******** ******** ******** ******** ******** ******** ******** ******** *******…"
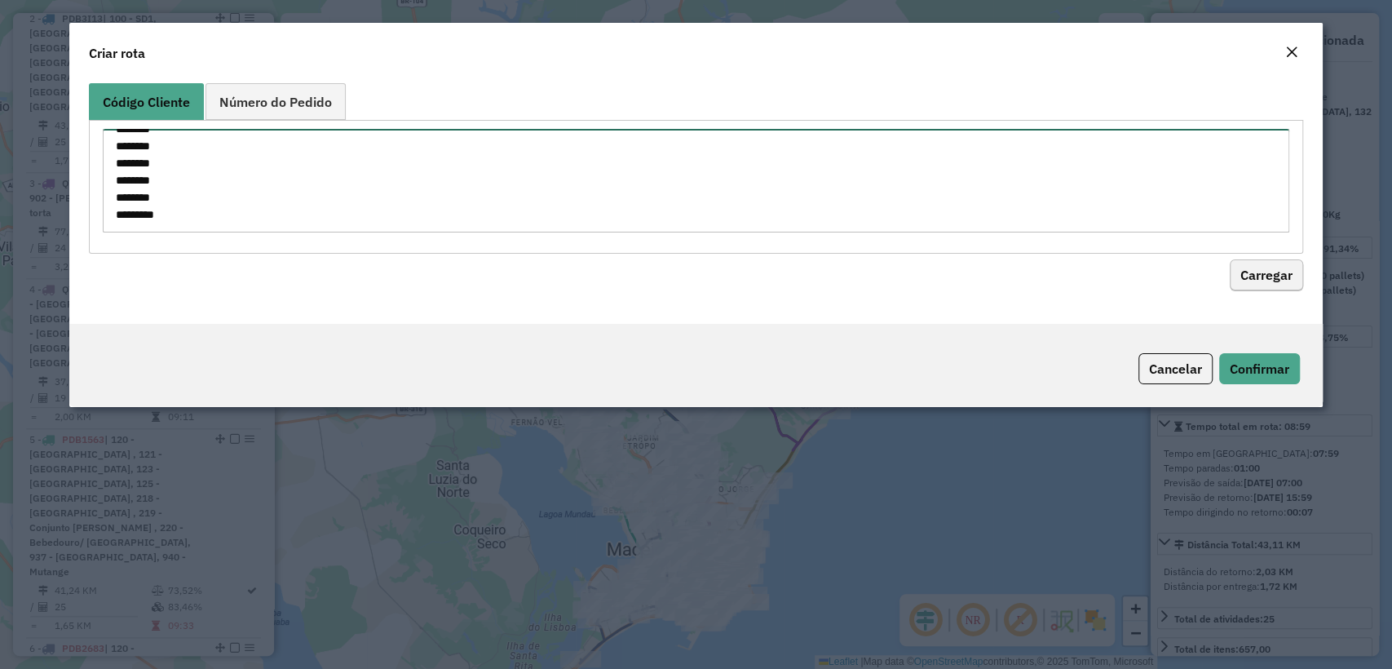
type textarea "******** ******** ******** ******** ******** ******** ******** ******** *******…"
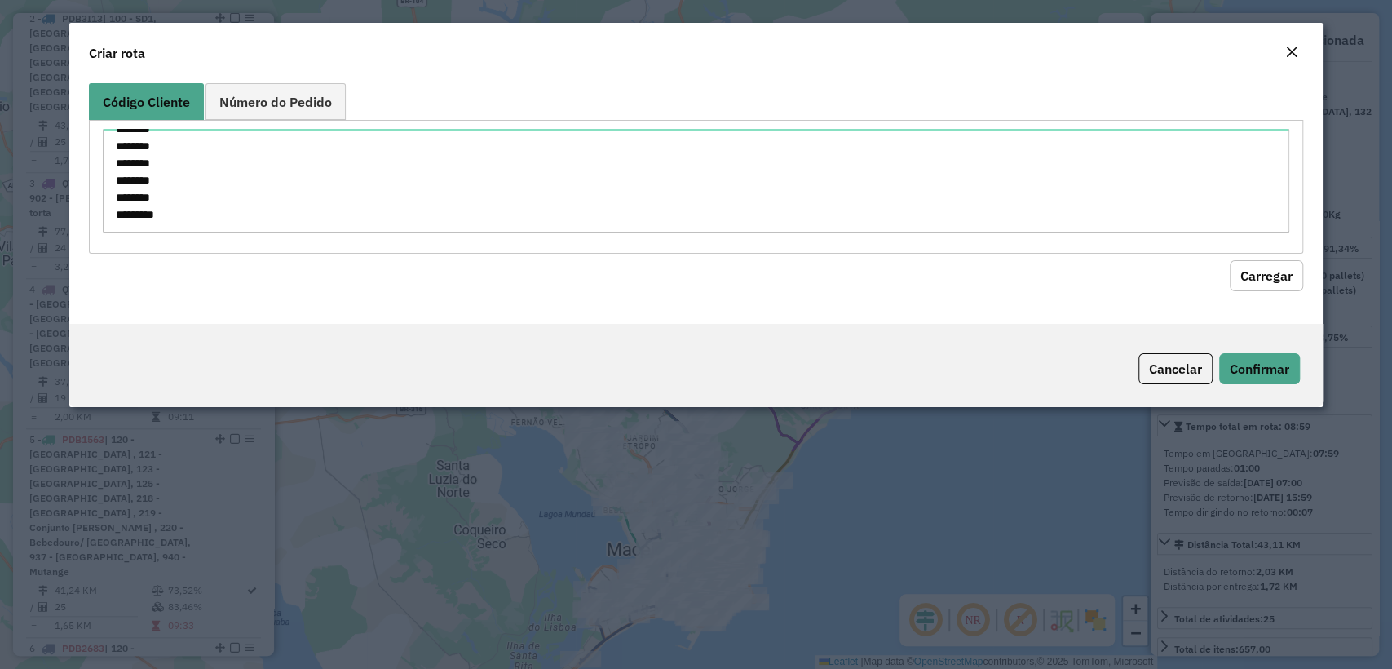
drag, startPoint x: 1267, startPoint y: 275, endPoint x: 1238, endPoint y: 255, distance: 35.3
click at [1265, 271] on button "Carregar" at bounding box center [1265, 275] width 73 height 31
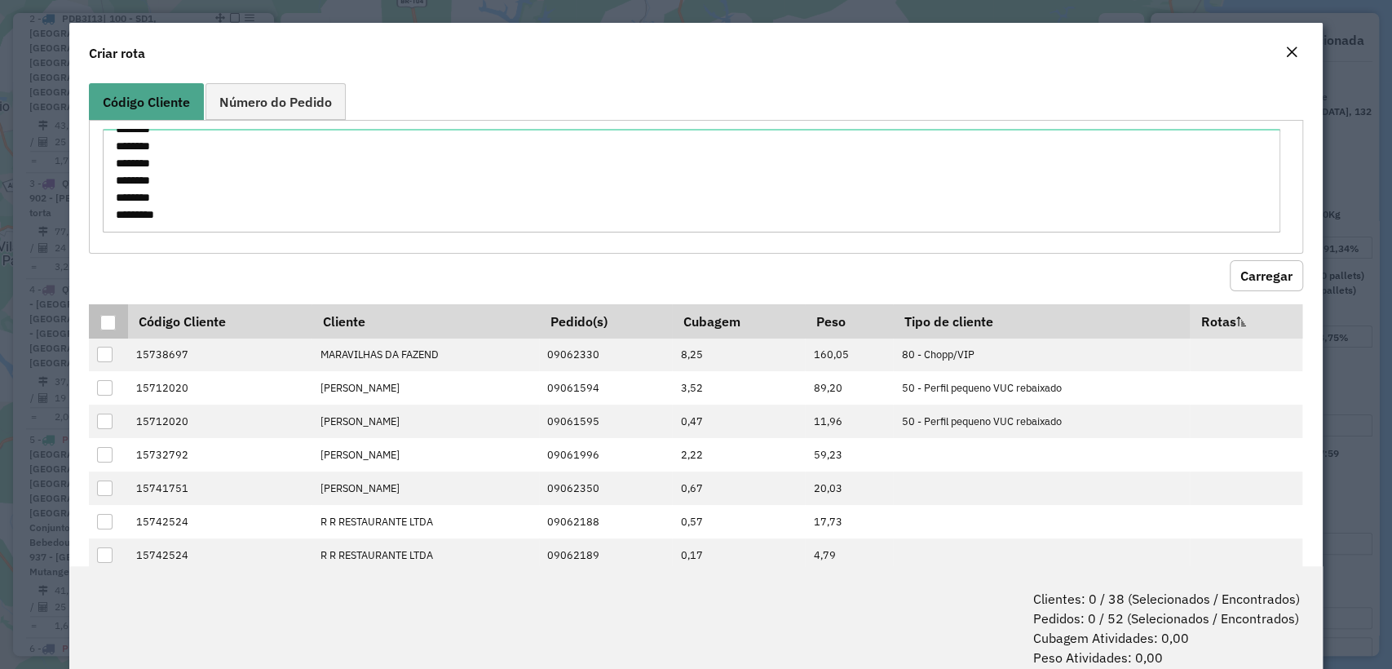
drag, startPoint x: 116, startPoint y: 323, endPoint x: 561, endPoint y: 332, distance: 445.2
click at [117, 323] on th at bounding box center [108, 321] width 38 height 34
click at [108, 323] on div at bounding box center [107, 322] width 15 height 15
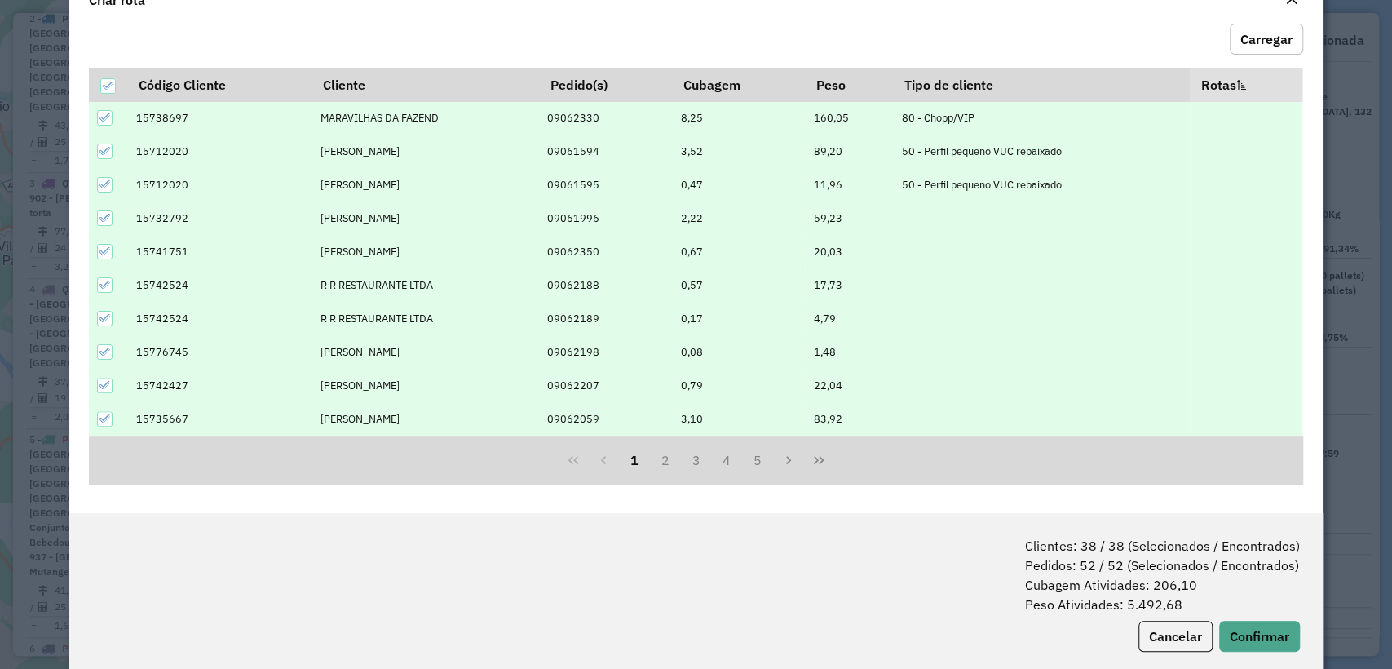
scroll to position [81, 0]
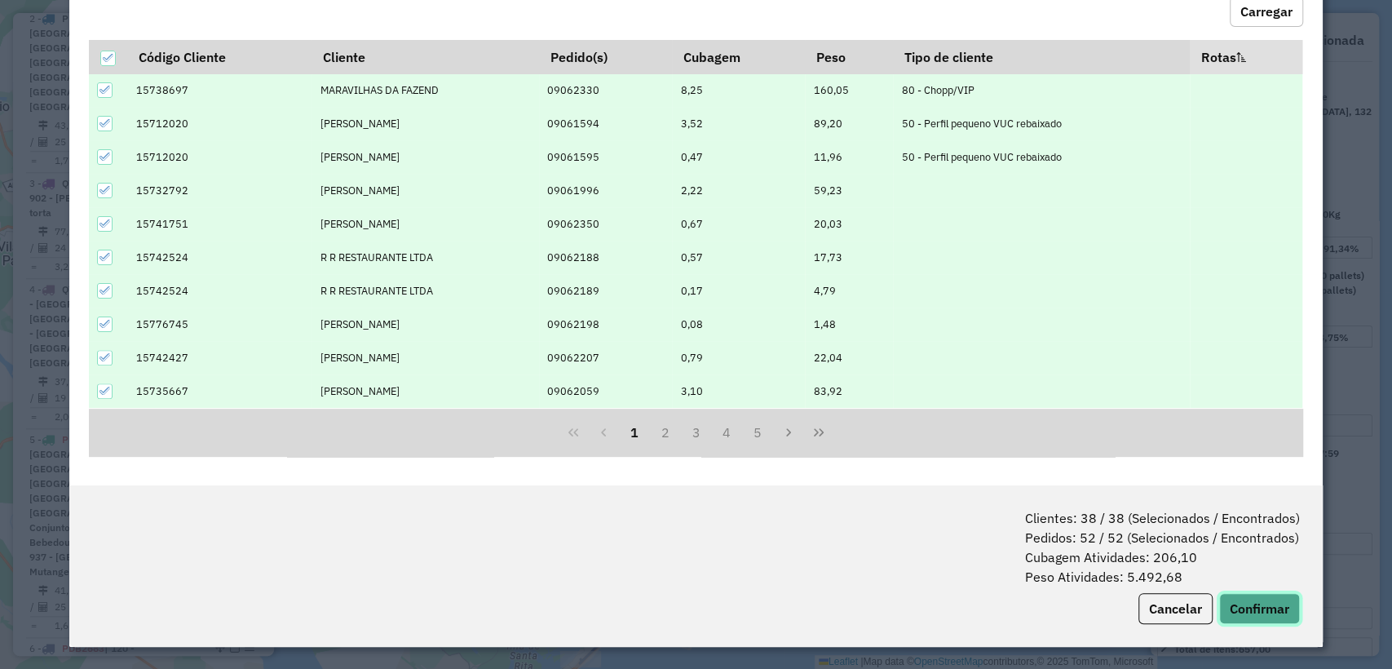
click at [1221, 599] on button "Confirmar" at bounding box center [1259, 608] width 81 height 31
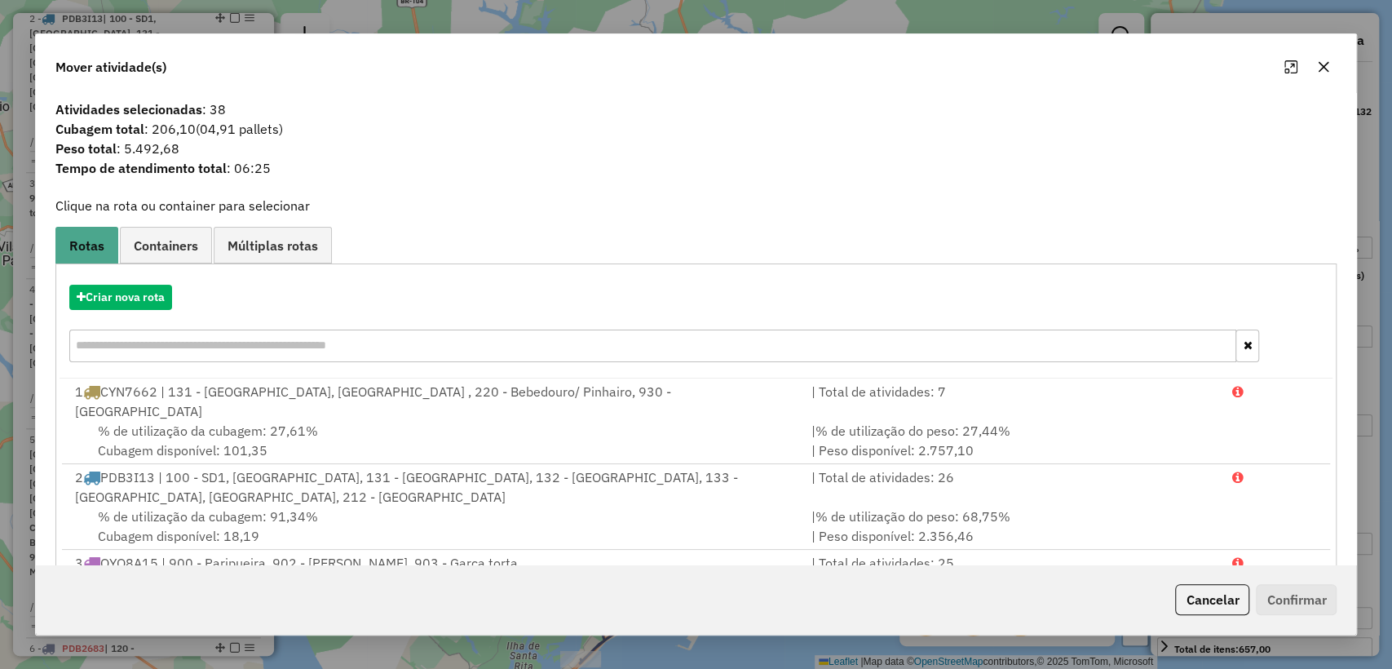
click at [117, 308] on div "Criar nova rota" at bounding box center [696, 297] width 1273 height 25
click at [167, 289] on button "Criar nova rota" at bounding box center [120, 297] width 103 height 25
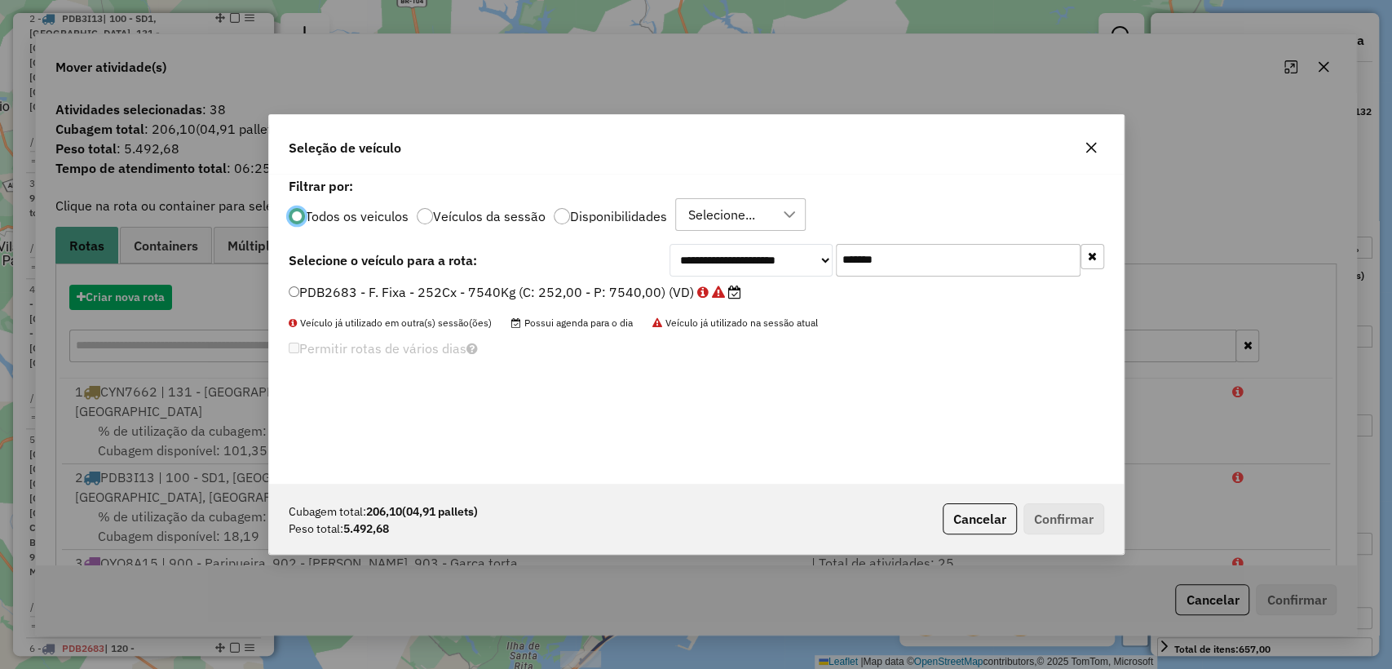
scroll to position [8, 5]
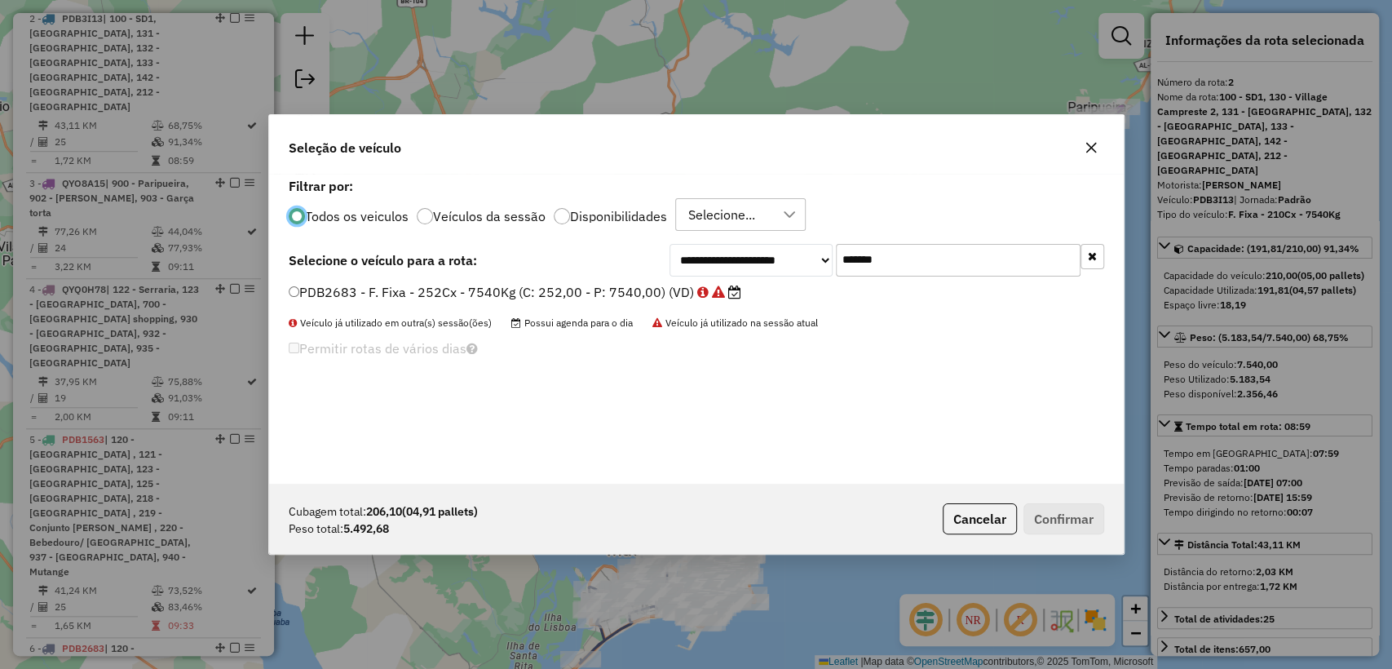
click at [970, 261] on input "*******" at bounding box center [958, 260] width 245 height 33
paste input "text"
type input "*******"
click at [535, 286] on label "PDB2783 - F. Fixa - 252Cx - 7540Kg (C: 252,00 - P: 7540,00) (VD)" at bounding box center [507, 292] width 436 height 20
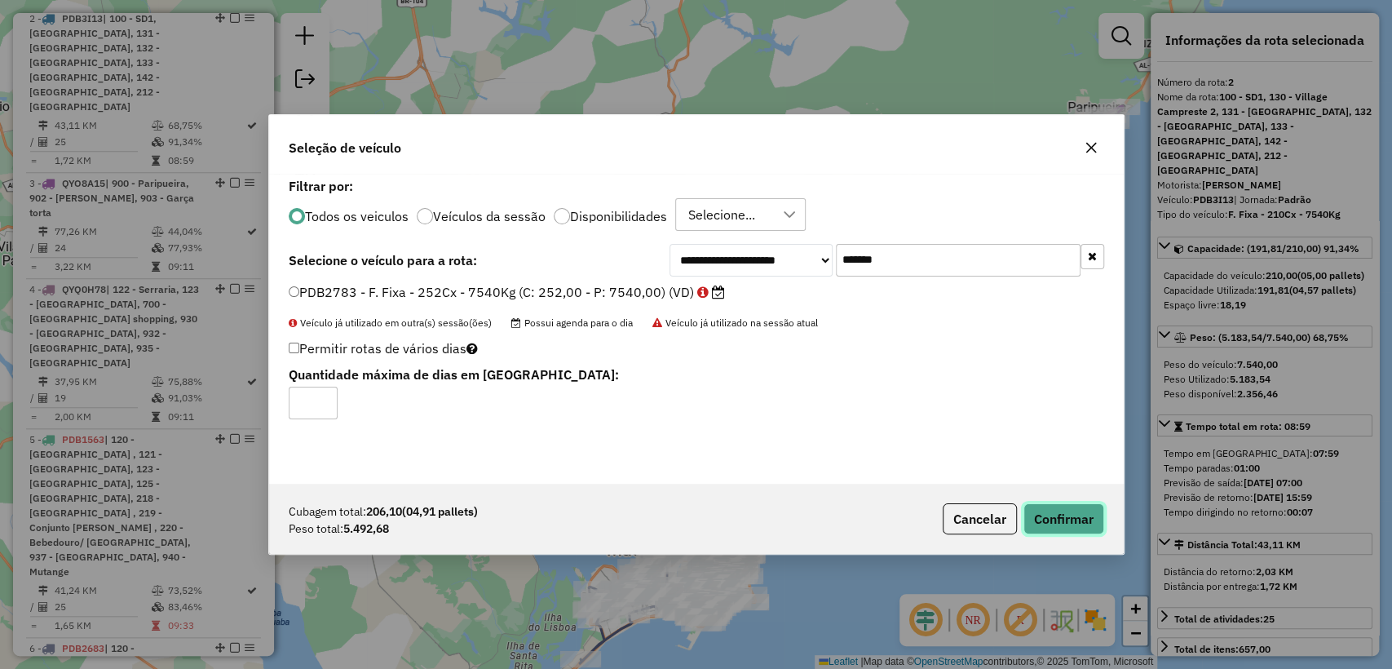
click at [1064, 522] on button "Confirmar" at bounding box center [1063, 518] width 81 height 31
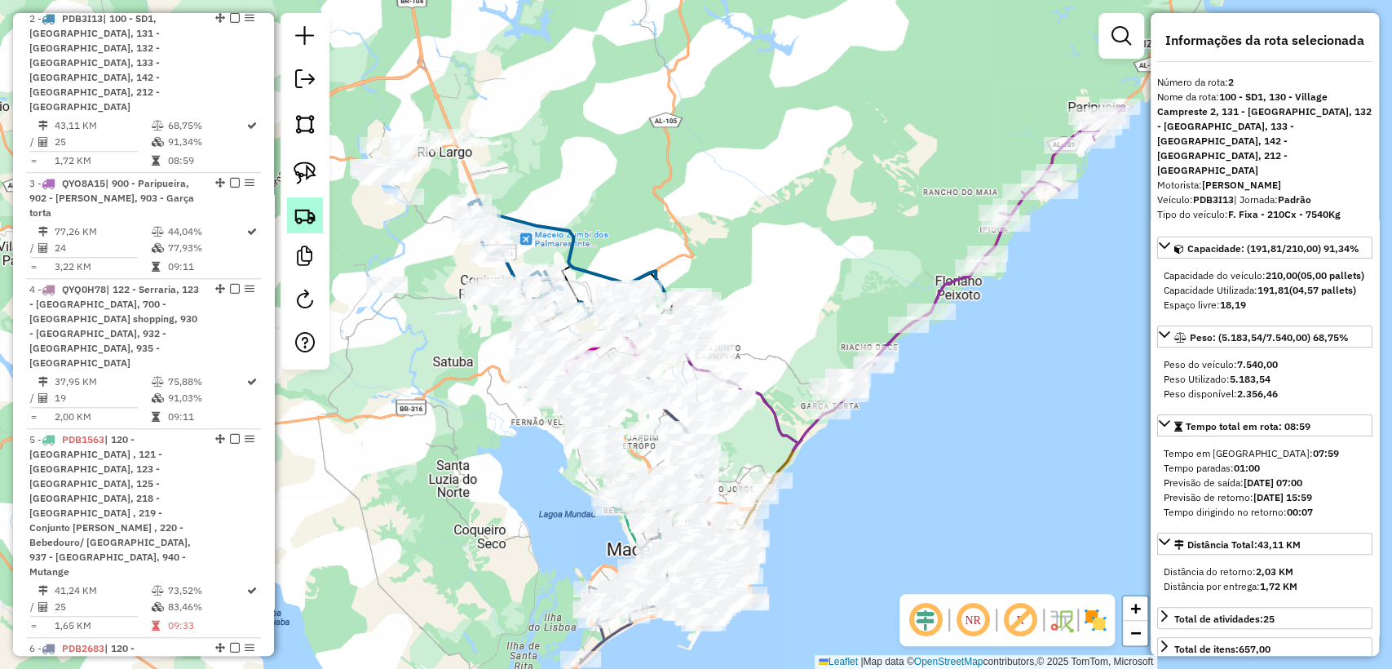
click at [313, 217] on img at bounding box center [305, 215] width 23 height 23
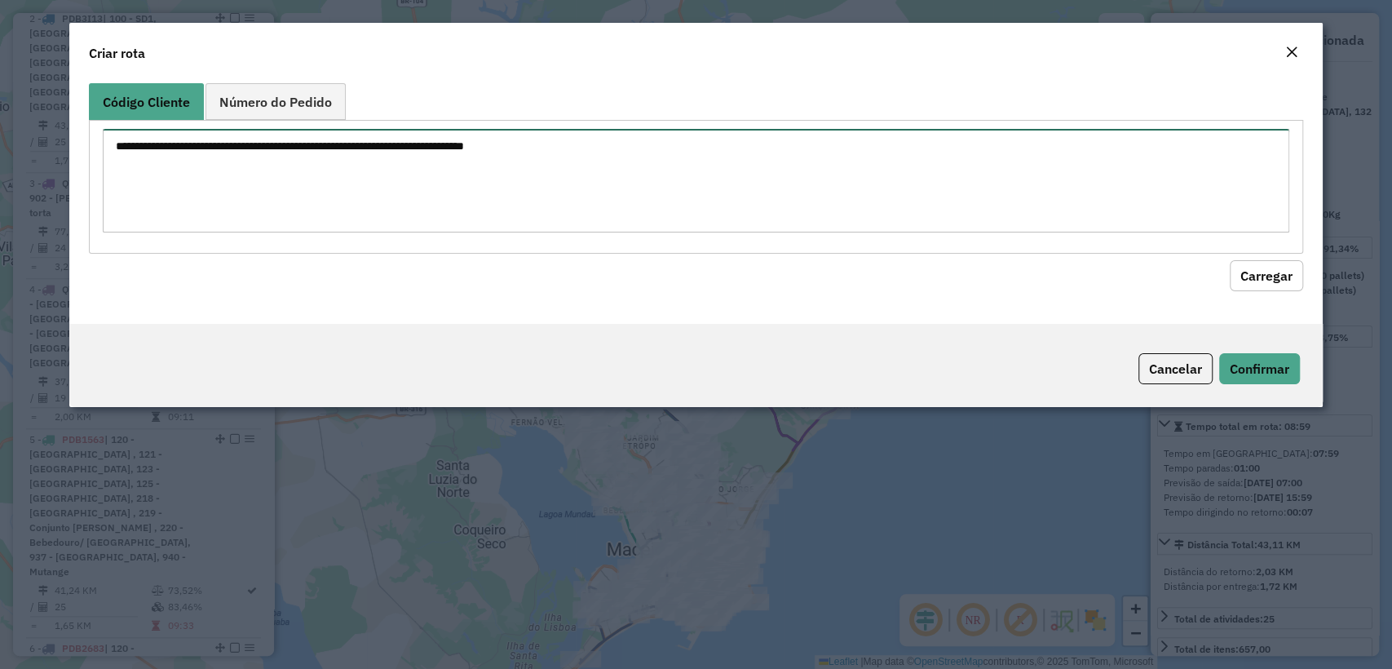
click at [404, 144] on textarea at bounding box center [695, 181] width 1185 height 104
paste textarea "******** ******** ******** ******** ******** ******** ******** ******** *******…"
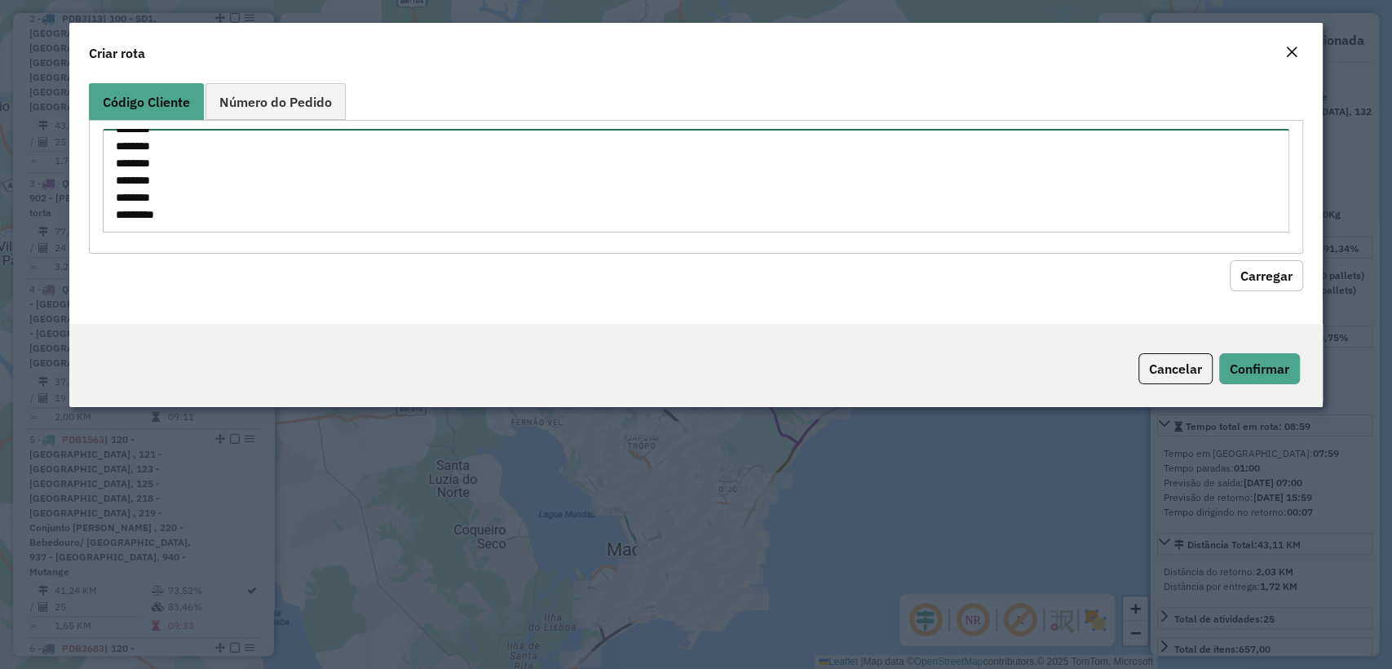
type textarea "******** ******** ******** ******** ******** ******** ******** ******** *******…"
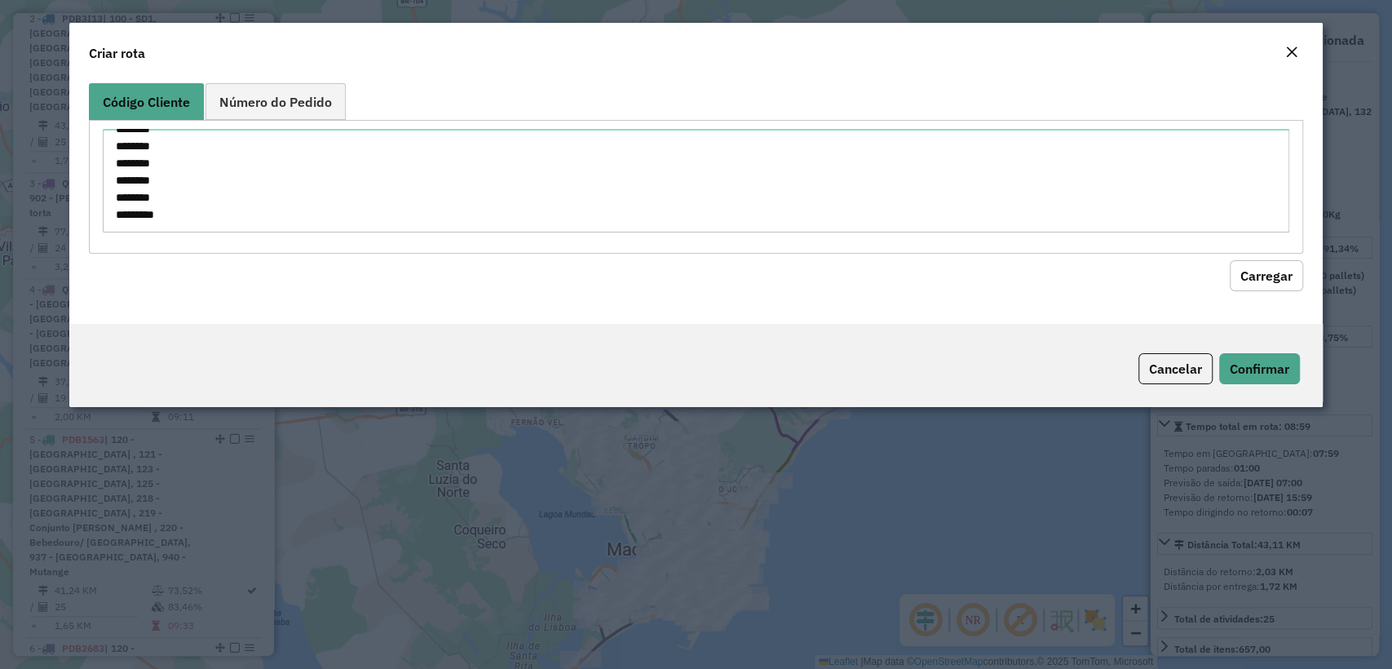
click at [1272, 266] on button "Carregar" at bounding box center [1265, 275] width 73 height 31
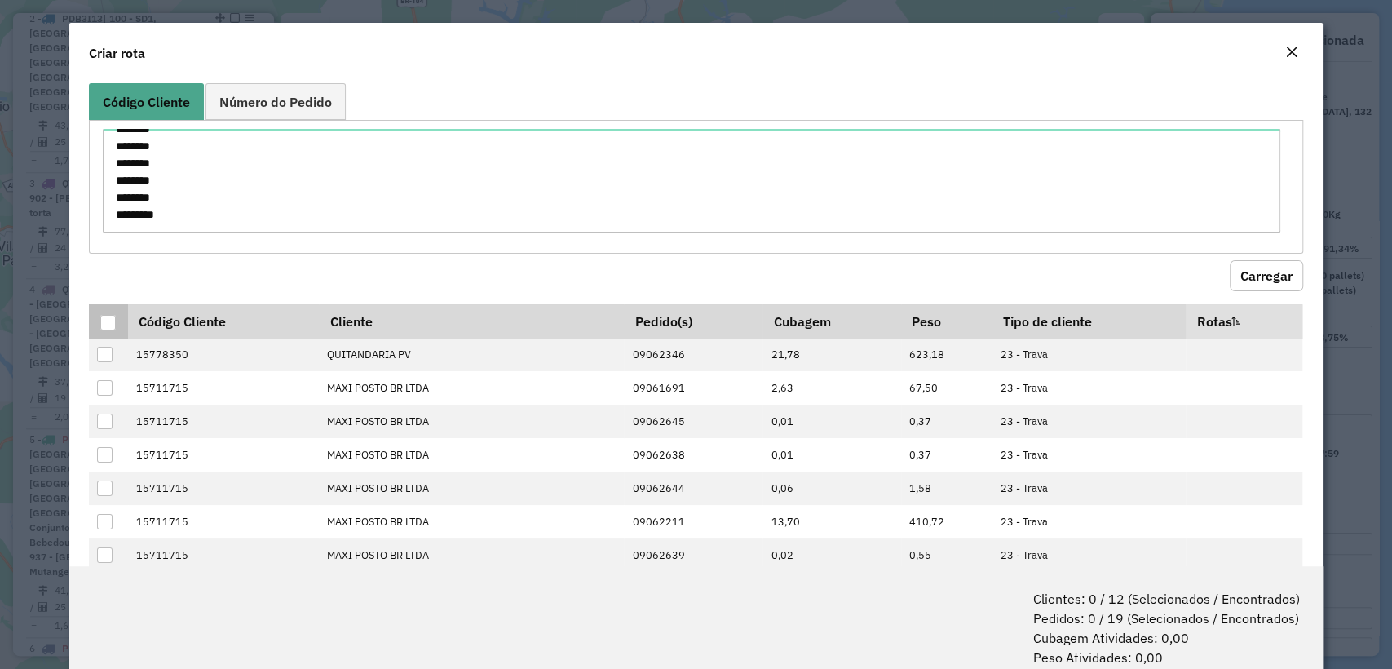
click at [112, 324] on div at bounding box center [107, 322] width 15 height 15
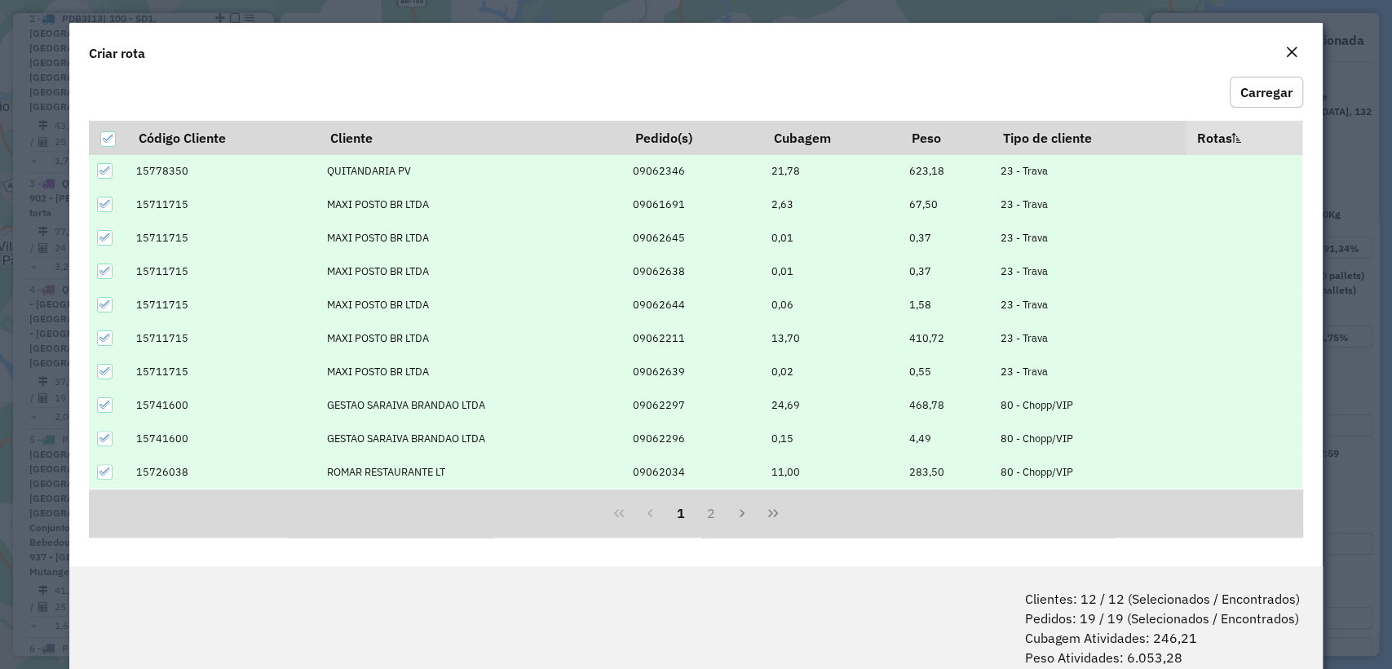
scroll to position [81, 0]
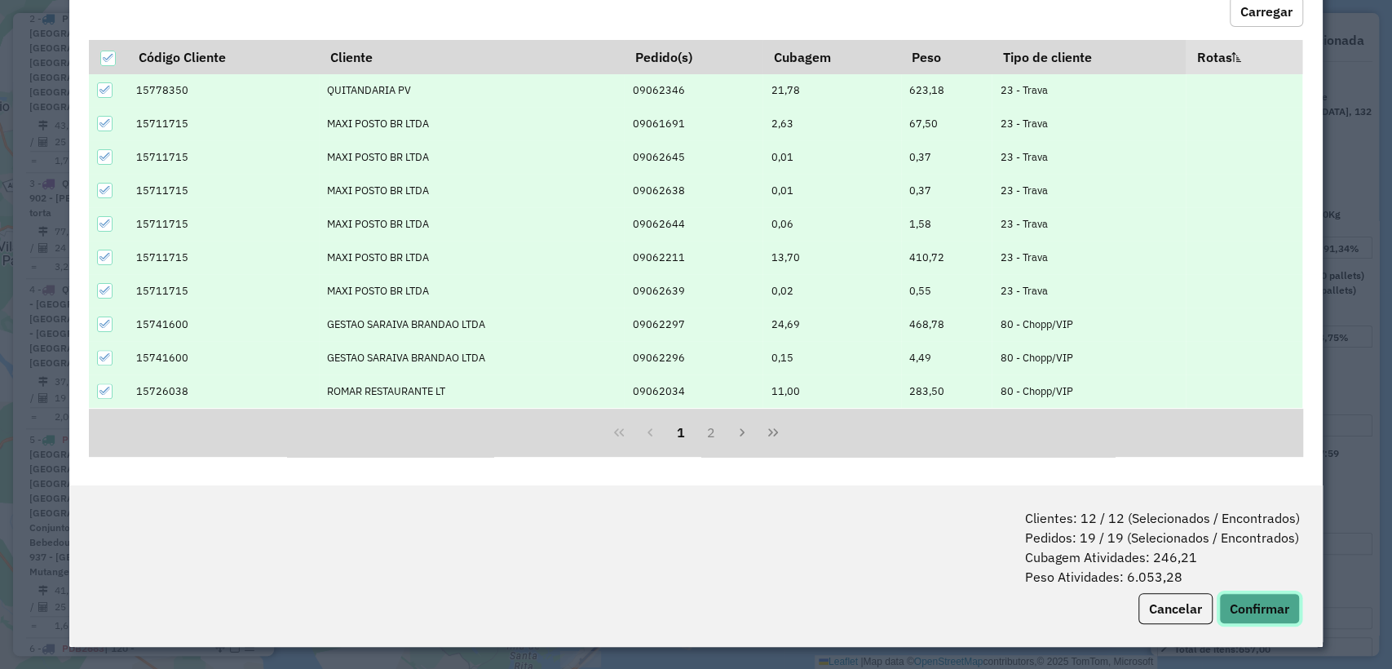
click at [1250, 598] on button "Confirmar" at bounding box center [1259, 608] width 81 height 31
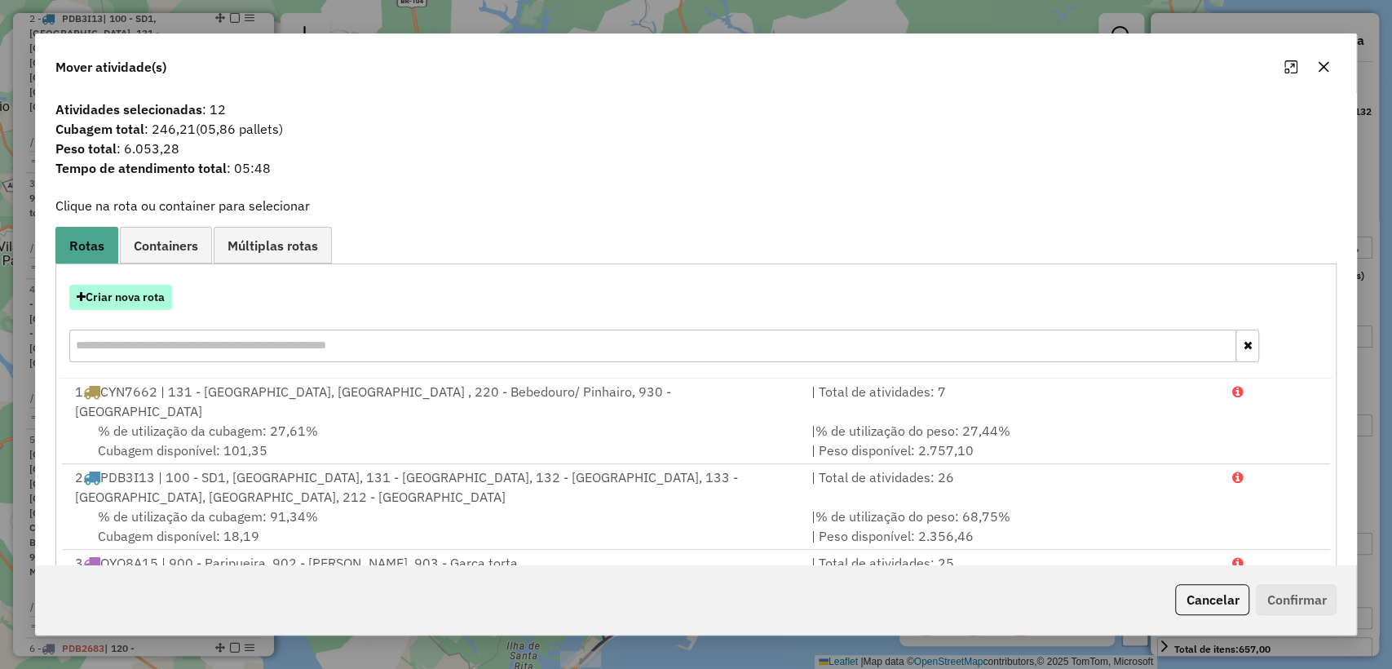
click at [126, 295] on button "Criar nova rota" at bounding box center [120, 297] width 103 height 25
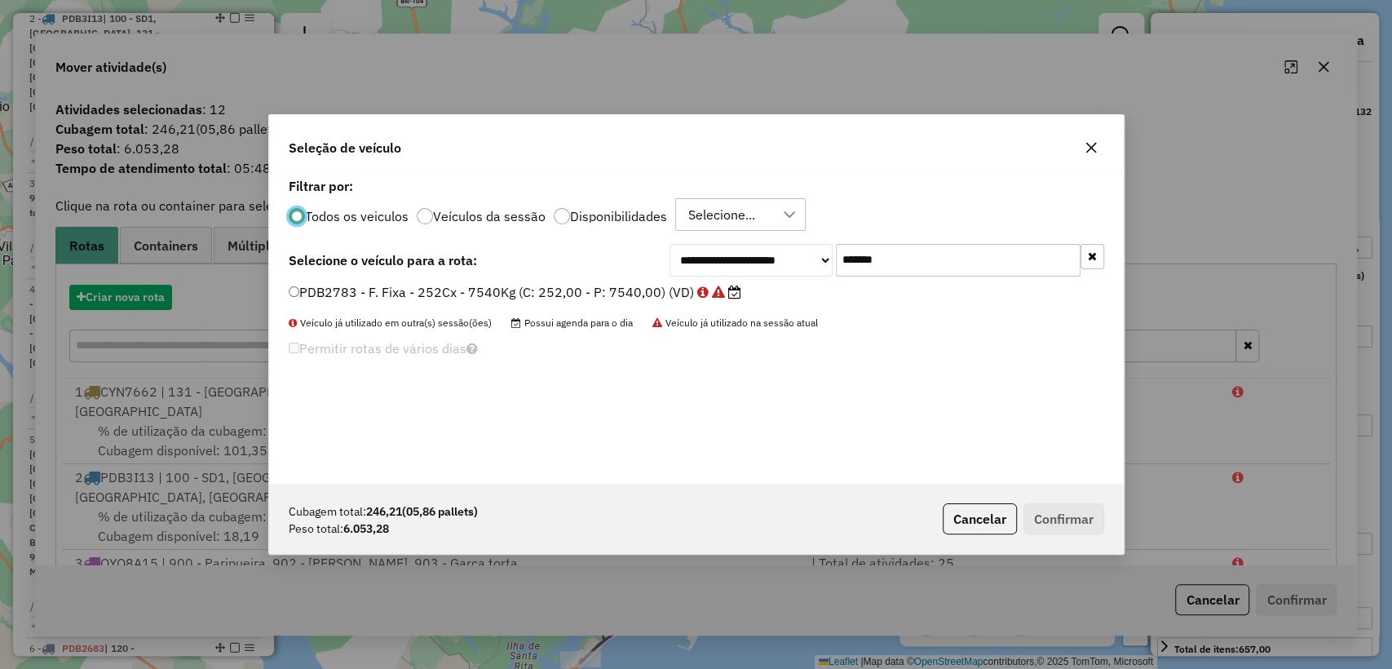
scroll to position [8, 5]
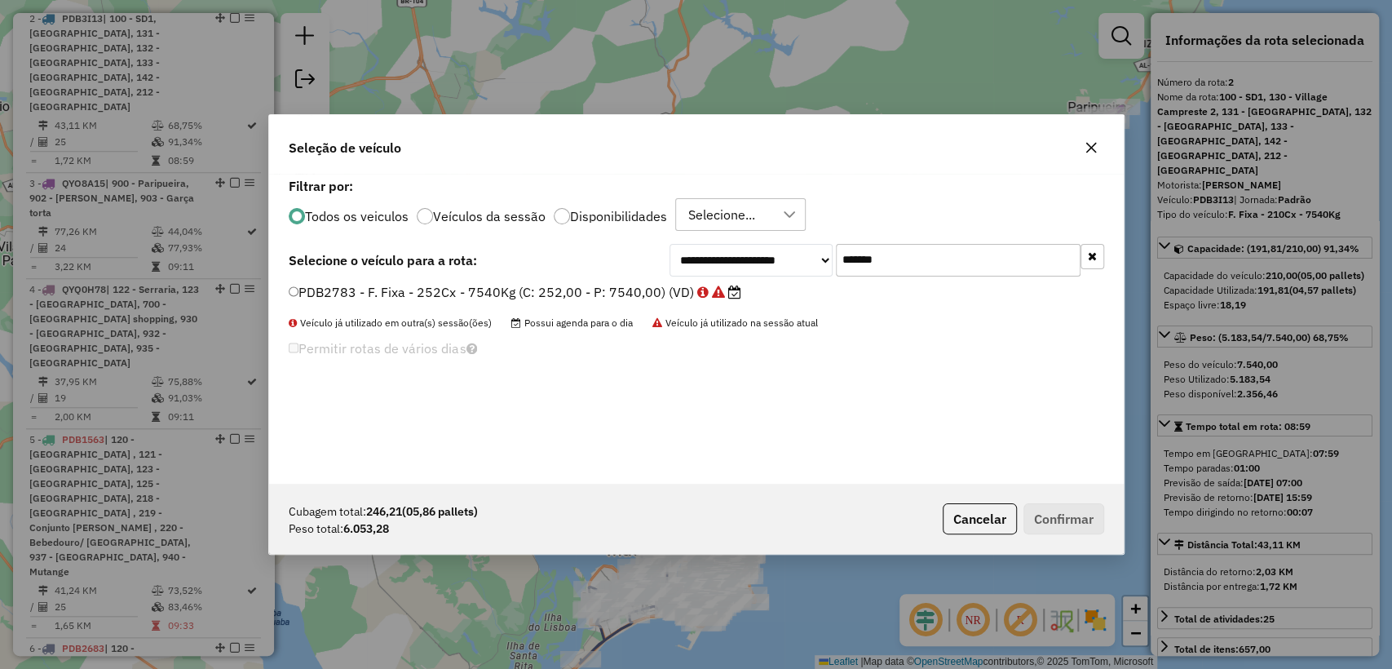
click at [965, 266] on input "*******" at bounding box center [958, 260] width 245 height 33
paste input "text"
type input "*******"
click at [567, 282] on label "PDB2833 - F. Fixa - 252Cx - 7540Kg (C: 252,00 - P: 7540,00) (VD)" at bounding box center [507, 292] width 436 height 20
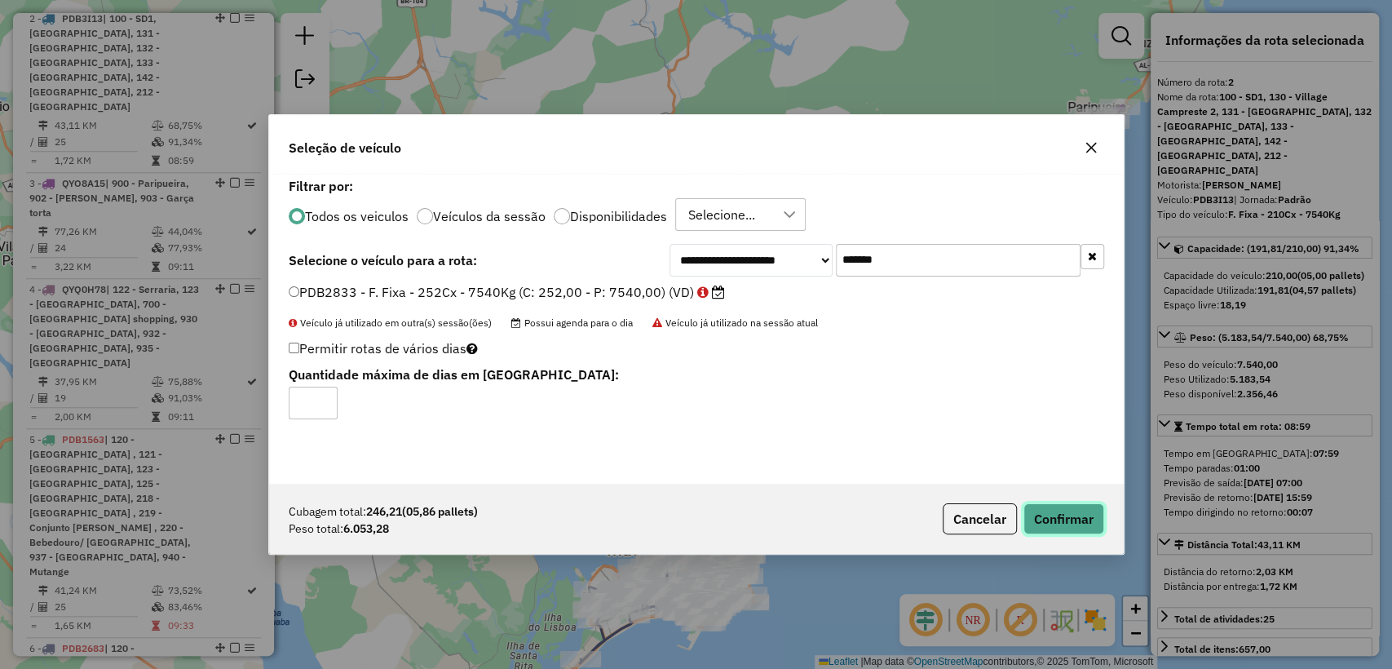
click at [1041, 513] on button "Confirmar" at bounding box center [1063, 518] width 81 height 31
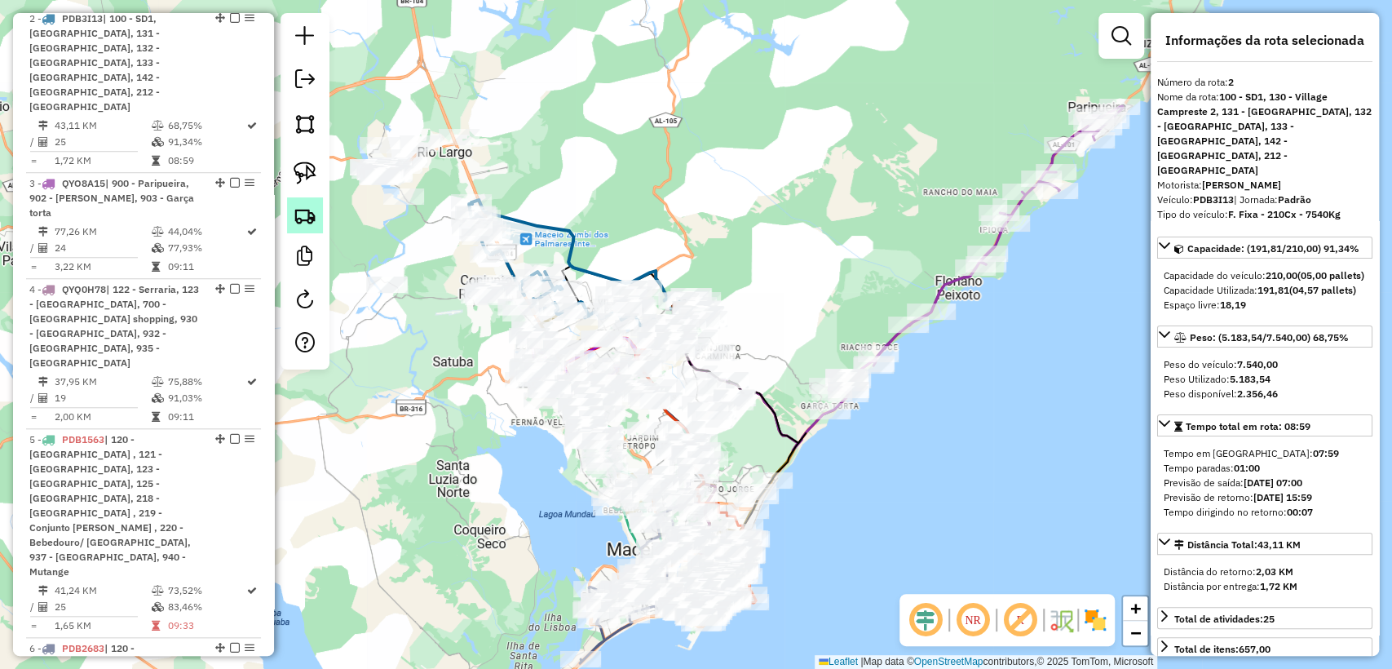
click at [290, 216] on link at bounding box center [305, 215] width 36 height 36
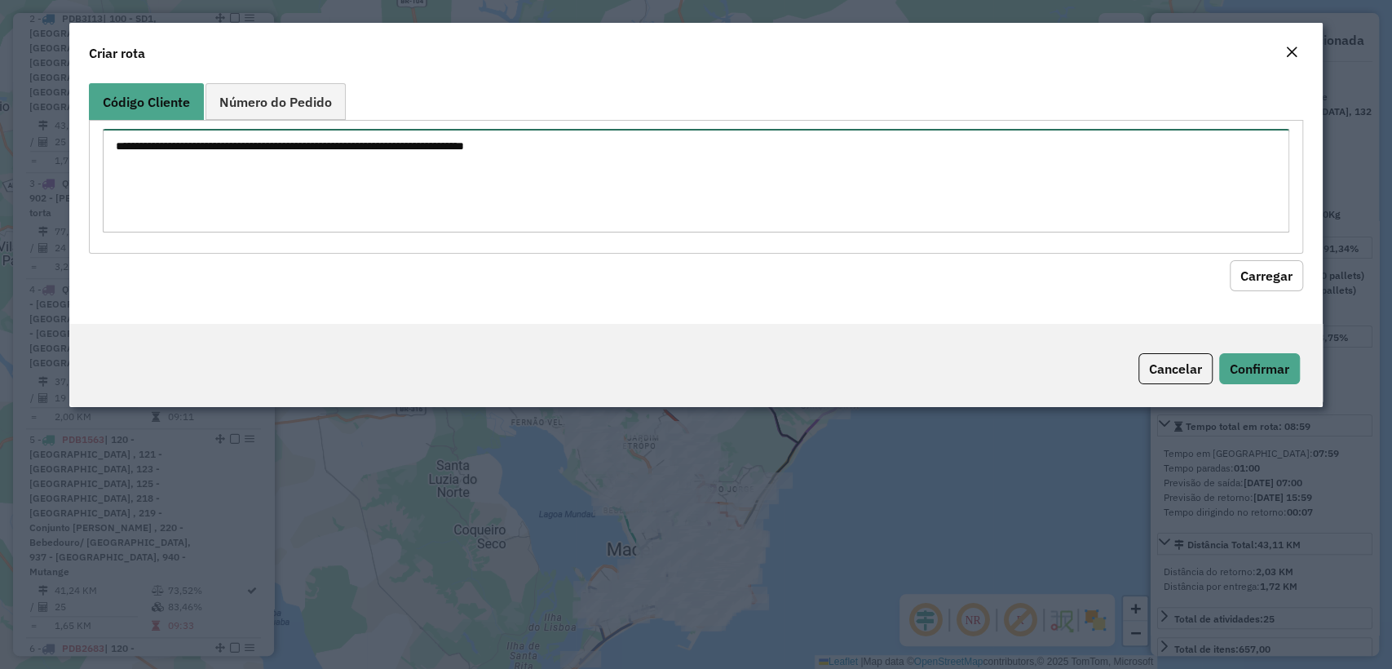
click at [390, 163] on textarea at bounding box center [695, 181] width 1185 height 104
paste textarea "******** ******** ******** ******** ******** ******** ******** ******** *******…"
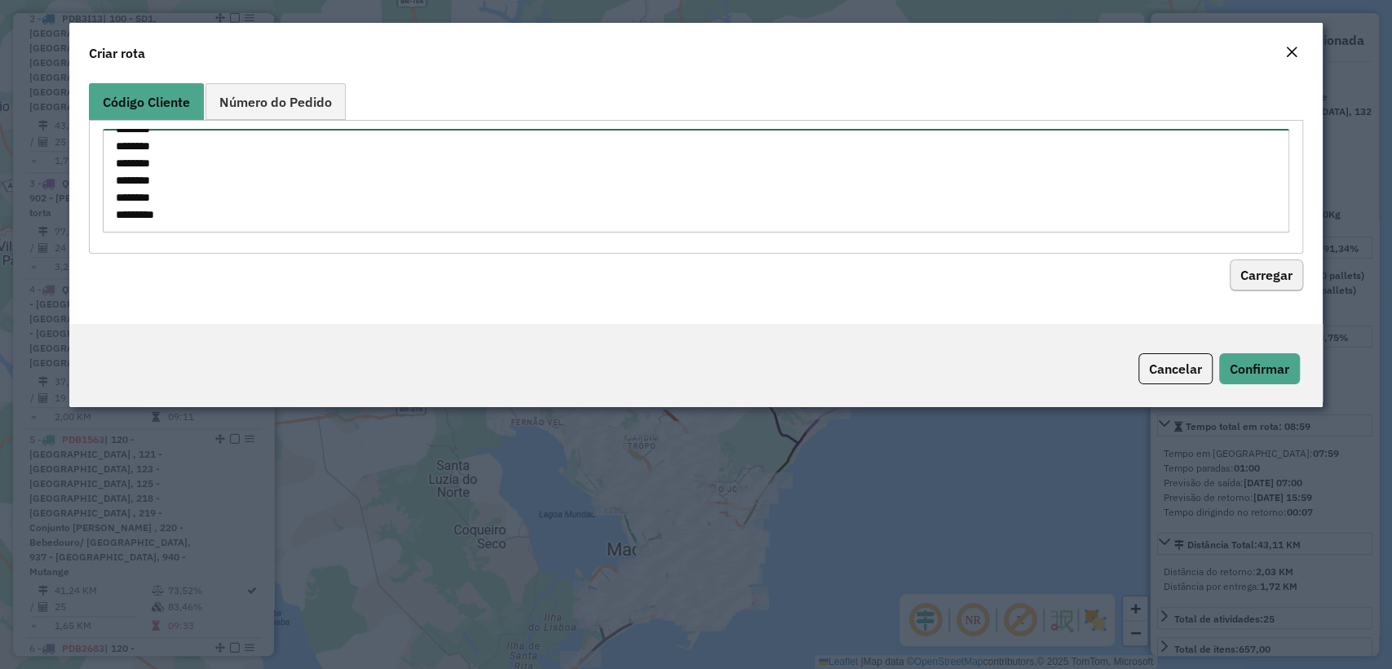
type textarea "******** ******** ******** ******** ******** ******** ******** ******** *******…"
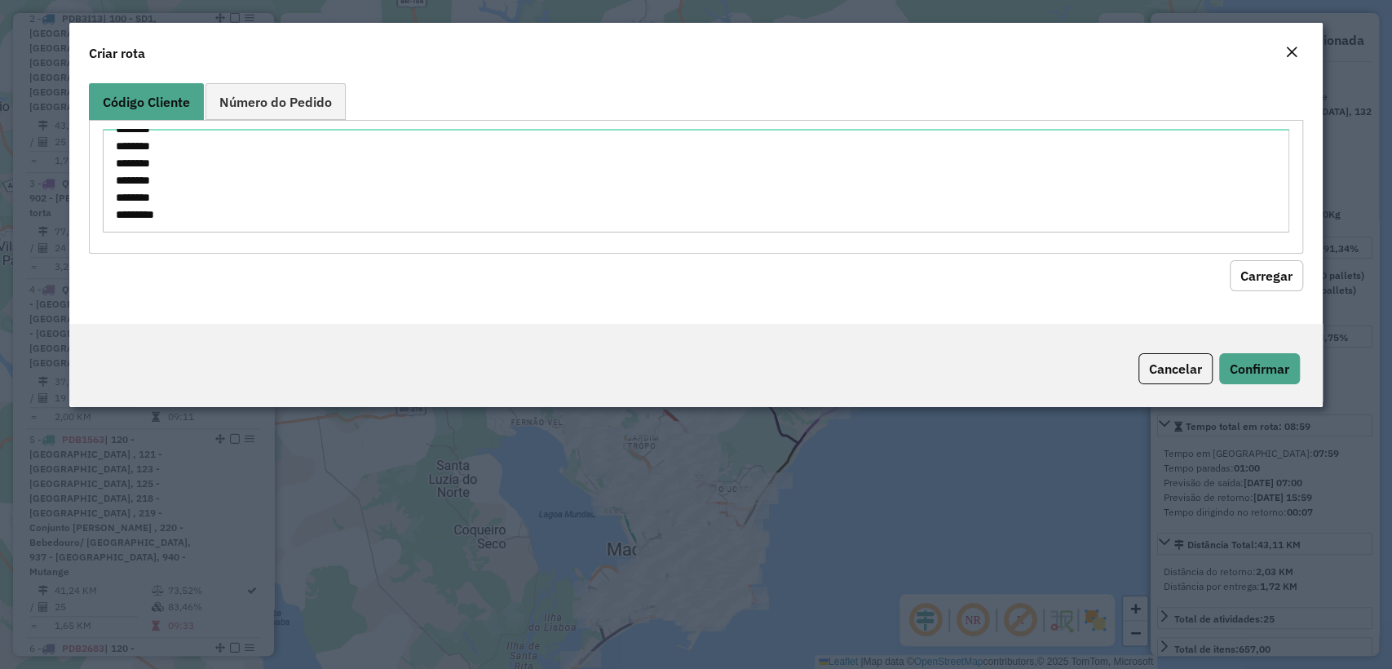
click at [1249, 271] on button "Carregar" at bounding box center [1265, 275] width 73 height 31
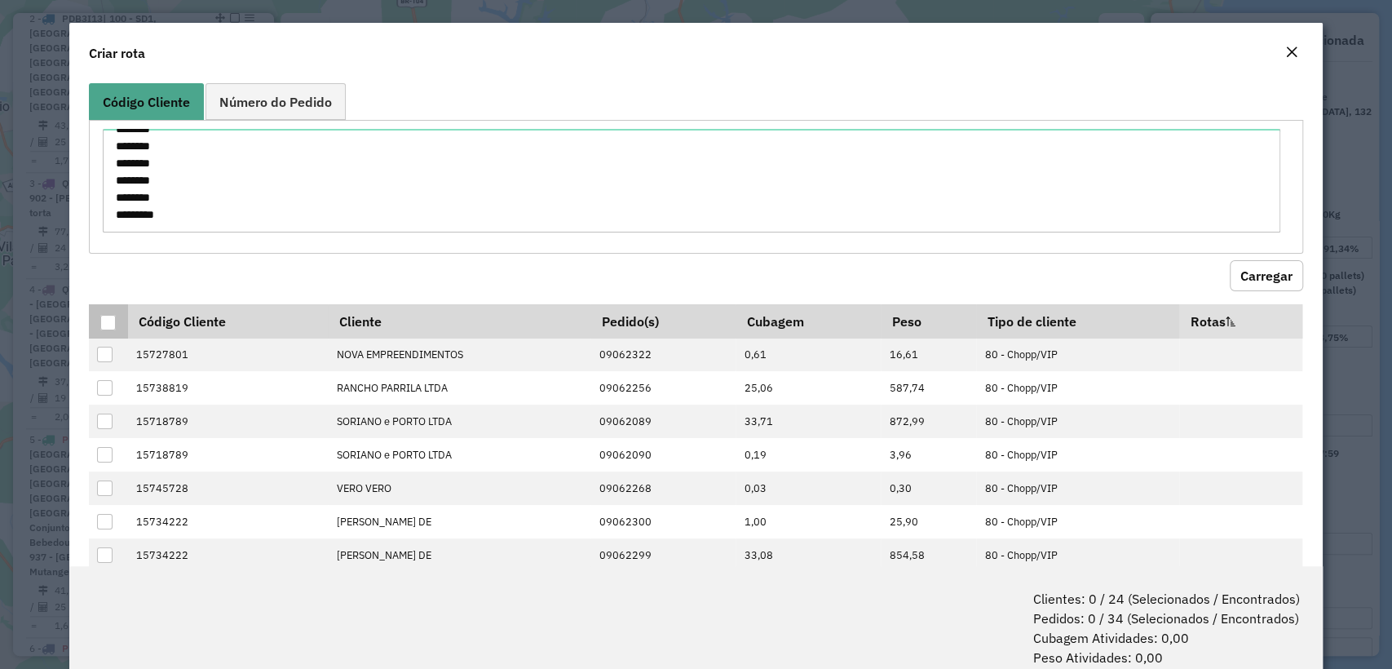
click at [111, 320] on div at bounding box center [107, 322] width 15 height 15
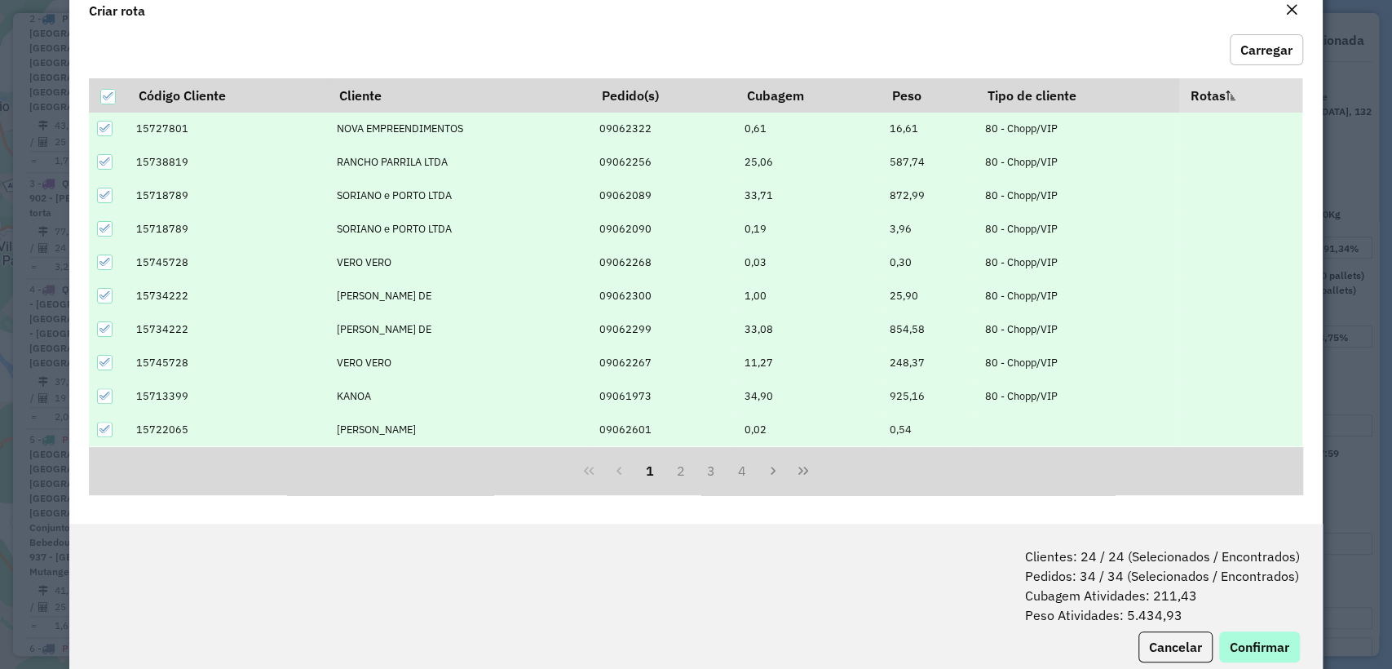
scroll to position [81, 0]
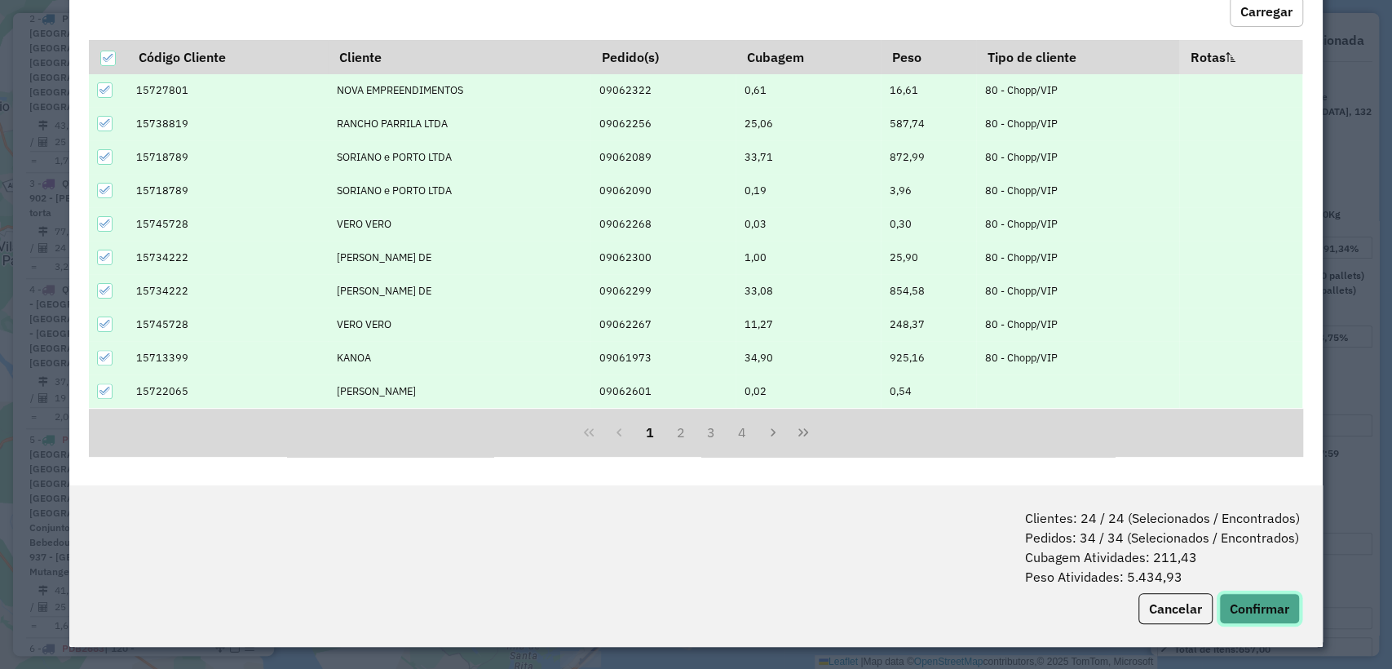
click at [1242, 608] on button "Confirmar" at bounding box center [1259, 608] width 81 height 31
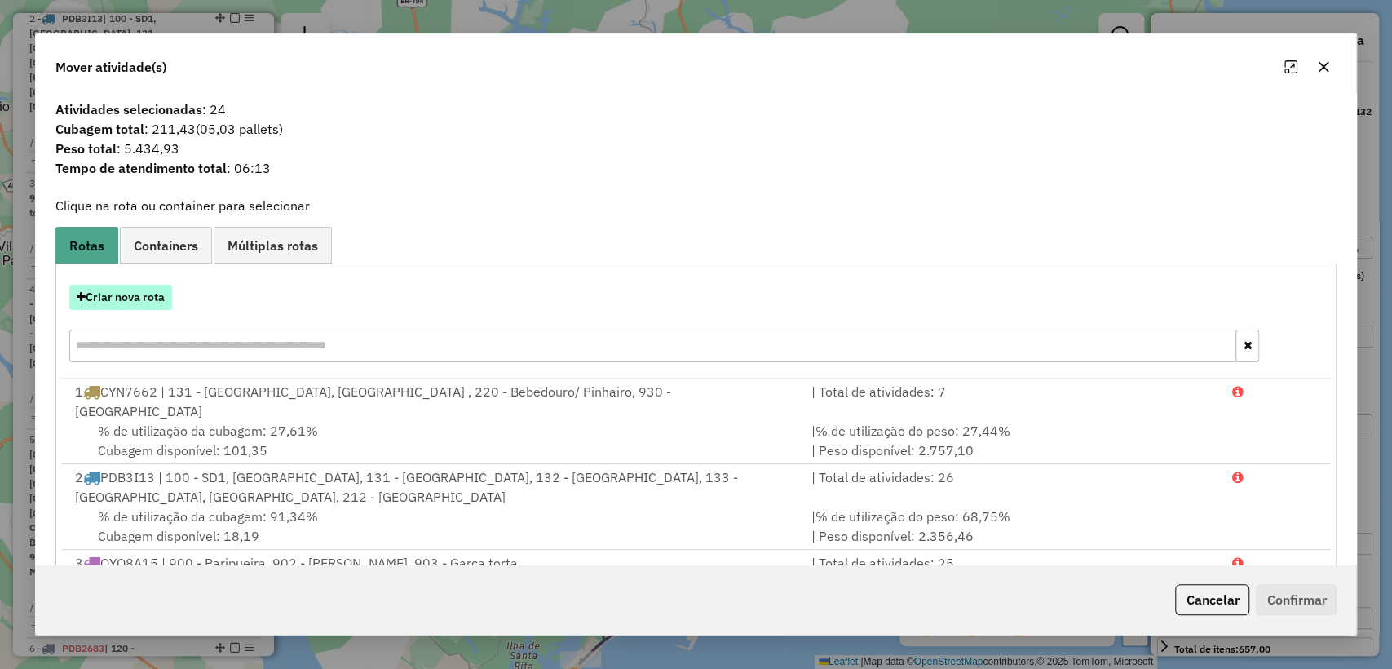
click at [102, 301] on button "Criar nova rota" at bounding box center [120, 297] width 103 height 25
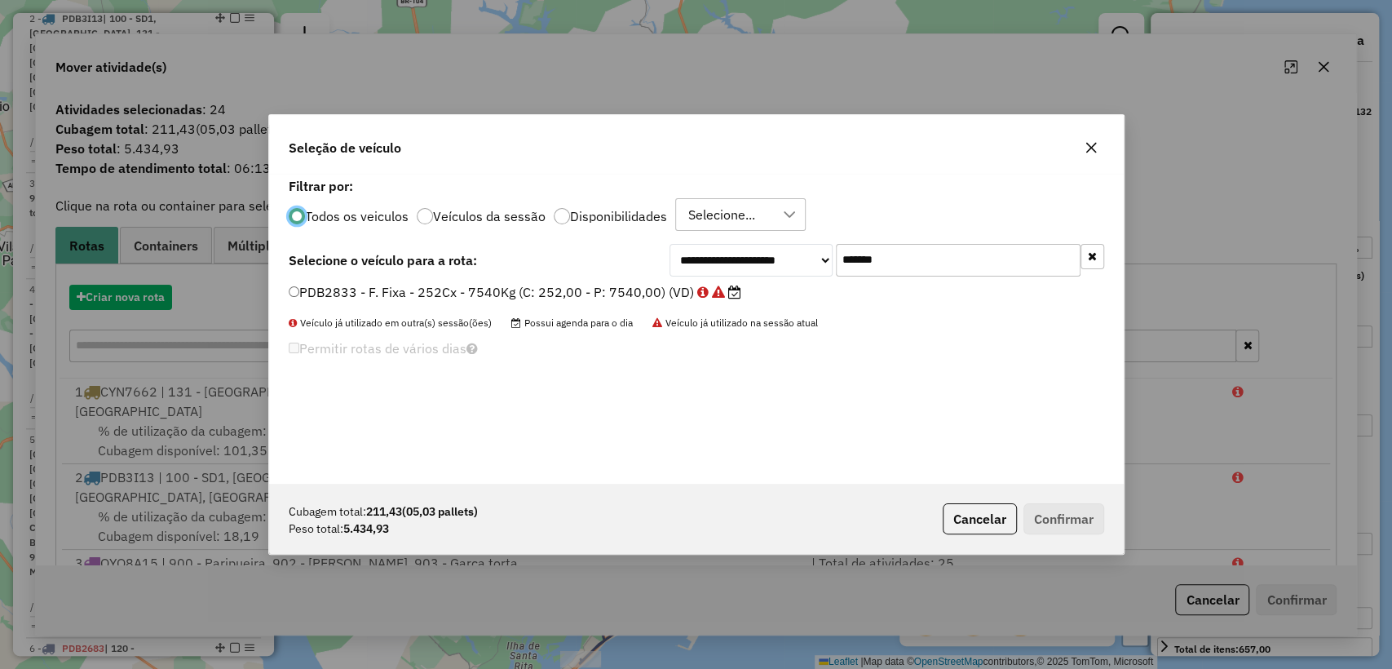
scroll to position [8, 5]
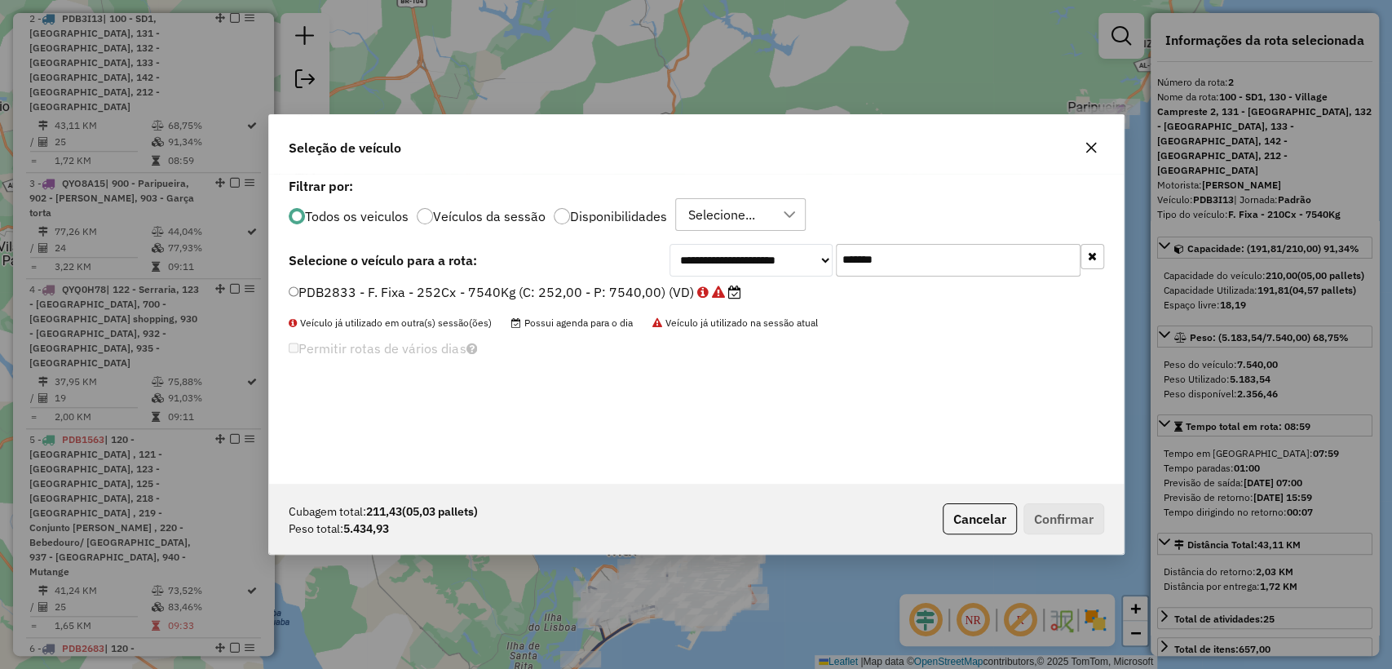
click at [897, 254] on input "*******" at bounding box center [958, 260] width 245 height 33
paste input "text"
type input "*******"
click at [523, 291] on label "PDB3663 - F. Fixa - 252Cx - 7540Kg (C: 252,00 - P: 7540,00) (VD)" at bounding box center [507, 292] width 436 height 20
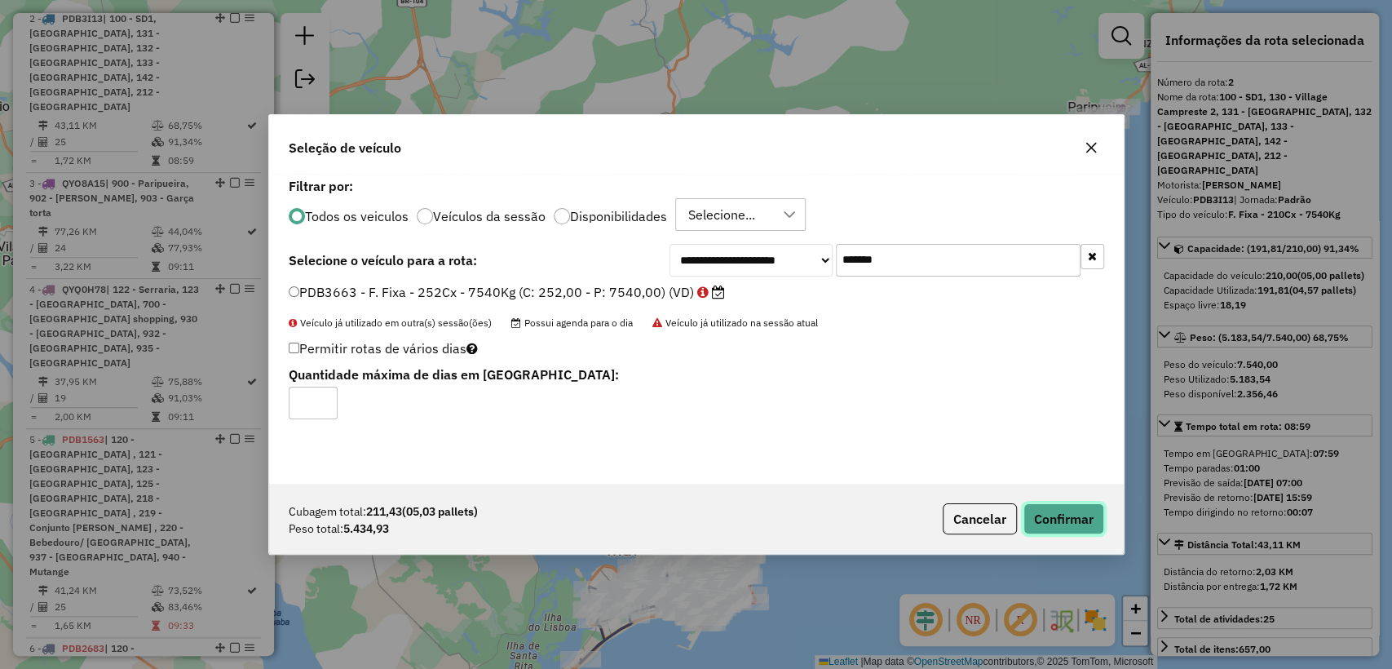
click at [1043, 514] on button "Confirmar" at bounding box center [1063, 518] width 81 height 31
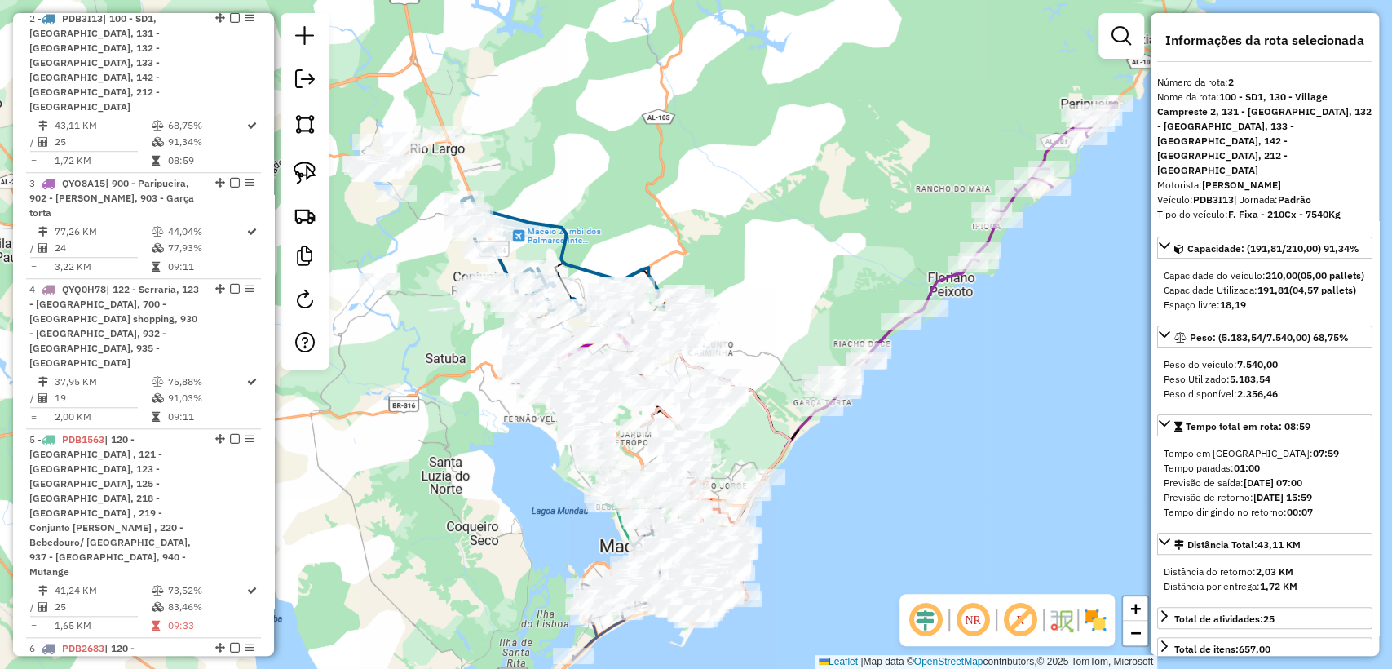
drag, startPoint x: 511, startPoint y: 554, endPoint x: 508, endPoint y: 491, distance: 62.9
click at [508, 491] on div "Janela de atendimento Grade de atendimento Capacidade Transportadoras Veículos …" at bounding box center [696, 334] width 1392 height 669
click at [303, 204] on img at bounding box center [305, 215] width 23 height 23
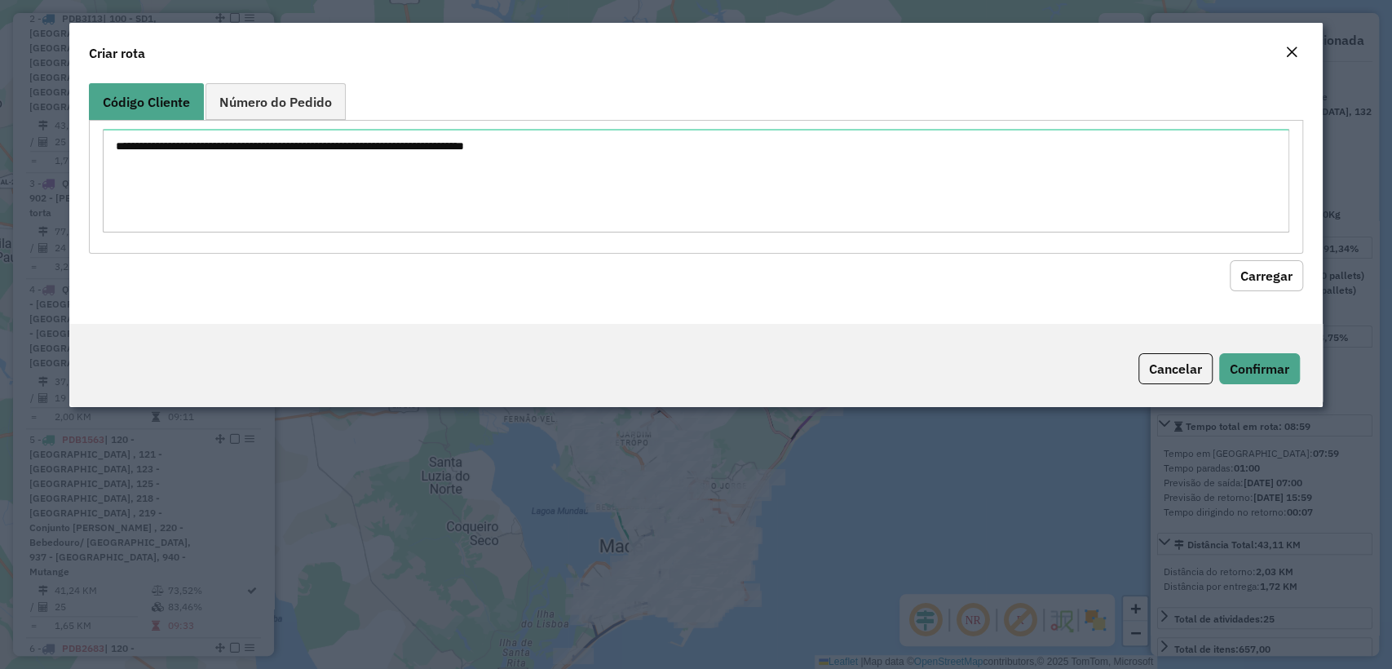
click at [363, 150] on textarea at bounding box center [695, 181] width 1185 height 104
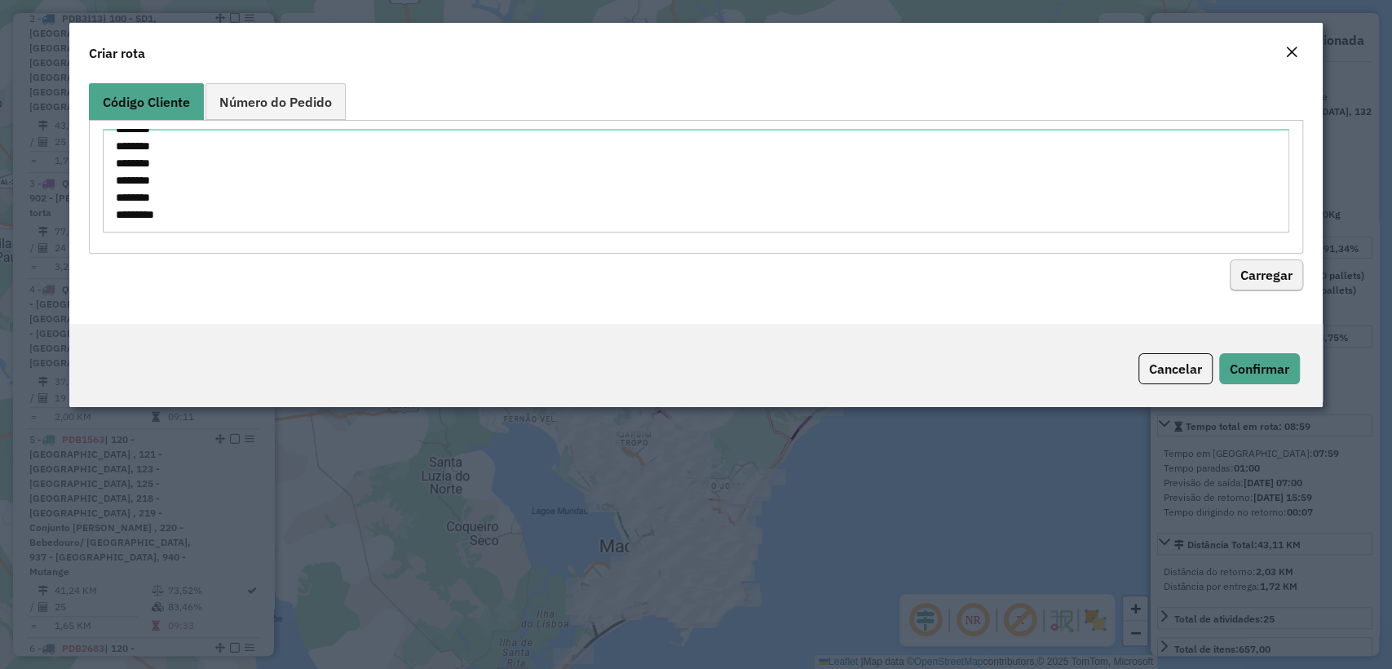
type textarea "******** ******** ******** ******** ******** ******** ******** ******** *******…"
click at [1260, 275] on button "Carregar" at bounding box center [1265, 275] width 73 height 31
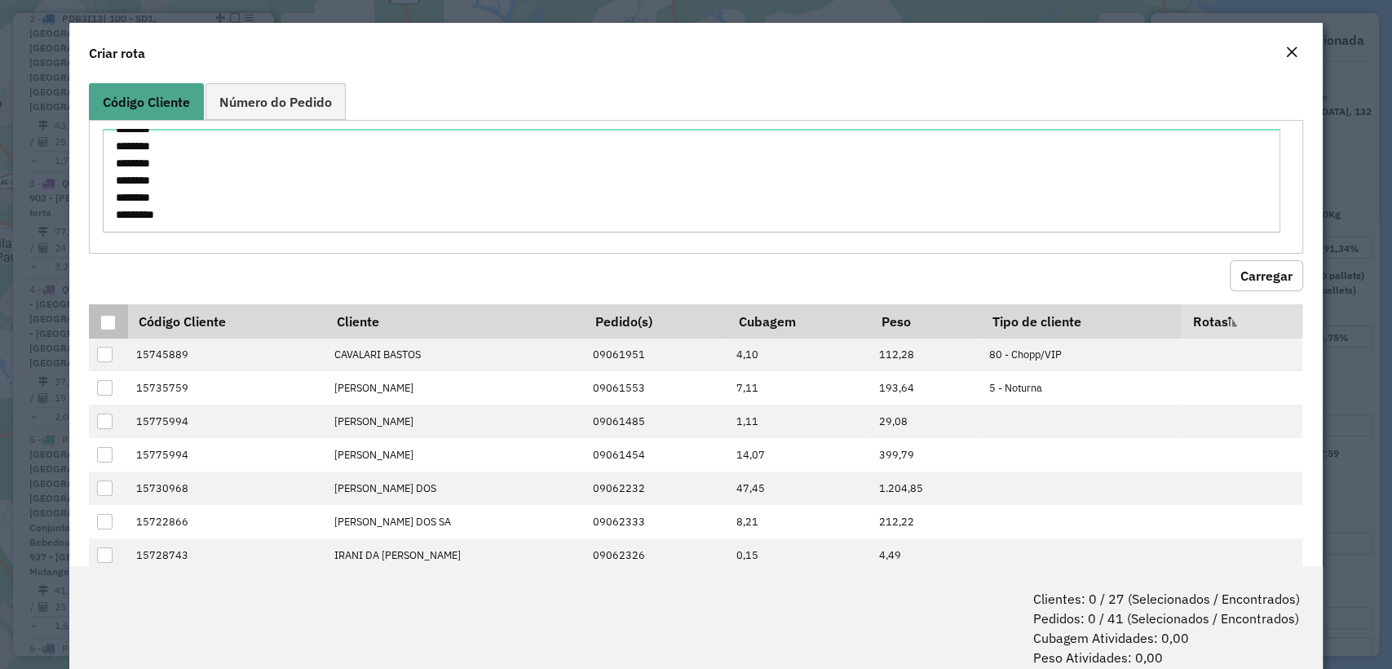
click at [104, 316] on div at bounding box center [107, 322] width 15 height 15
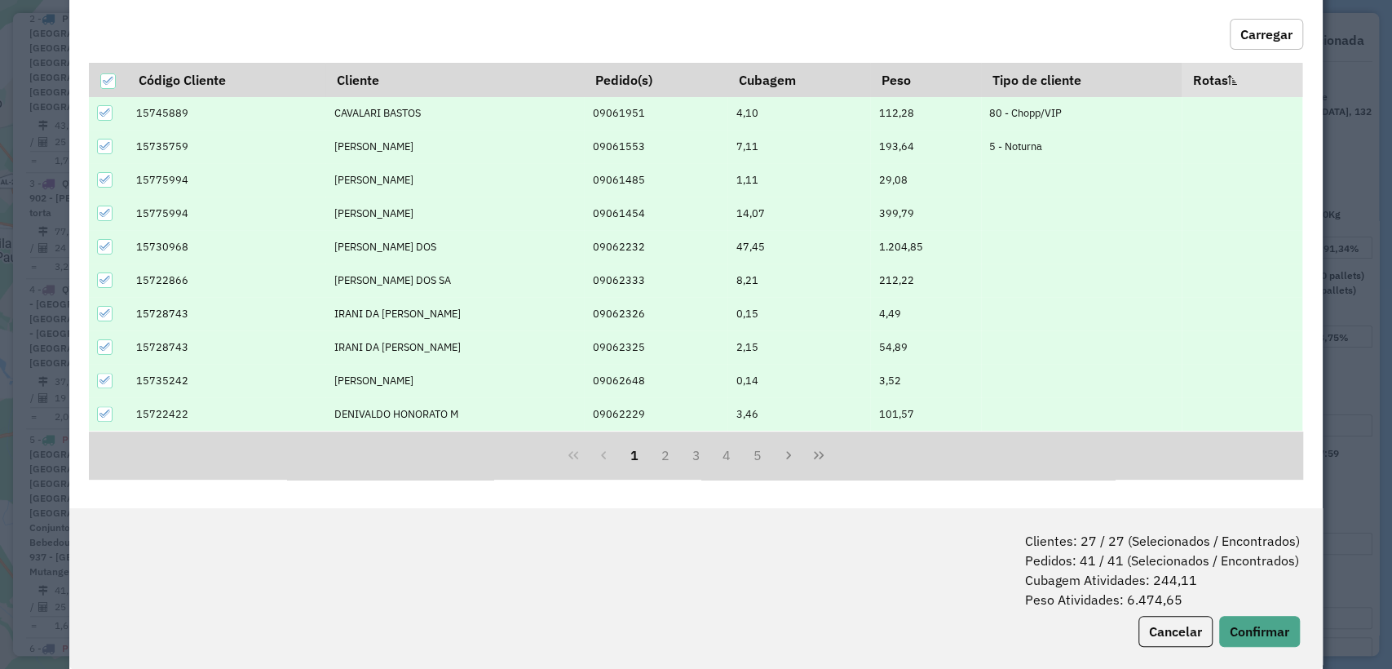
scroll to position [81, 0]
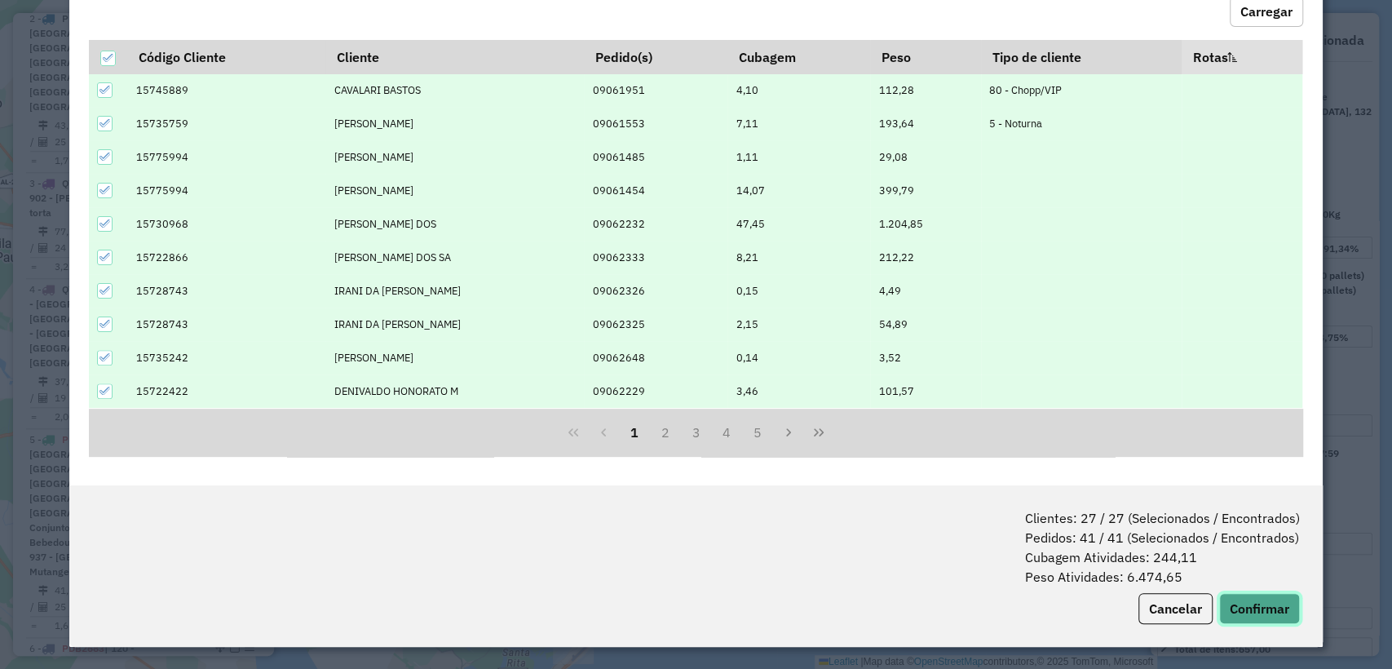
click at [1242, 609] on button "Confirmar" at bounding box center [1259, 608] width 81 height 31
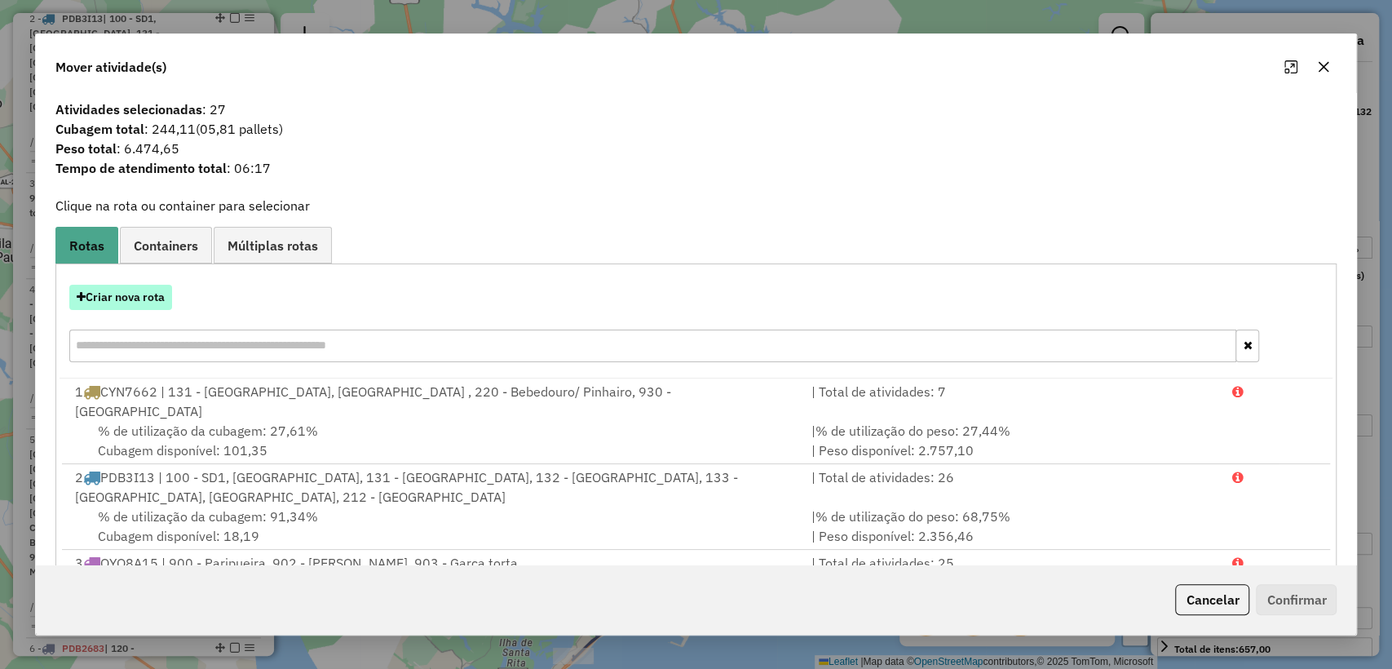
click at [130, 291] on button "Criar nova rota" at bounding box center [120, 297] width 103 height 25
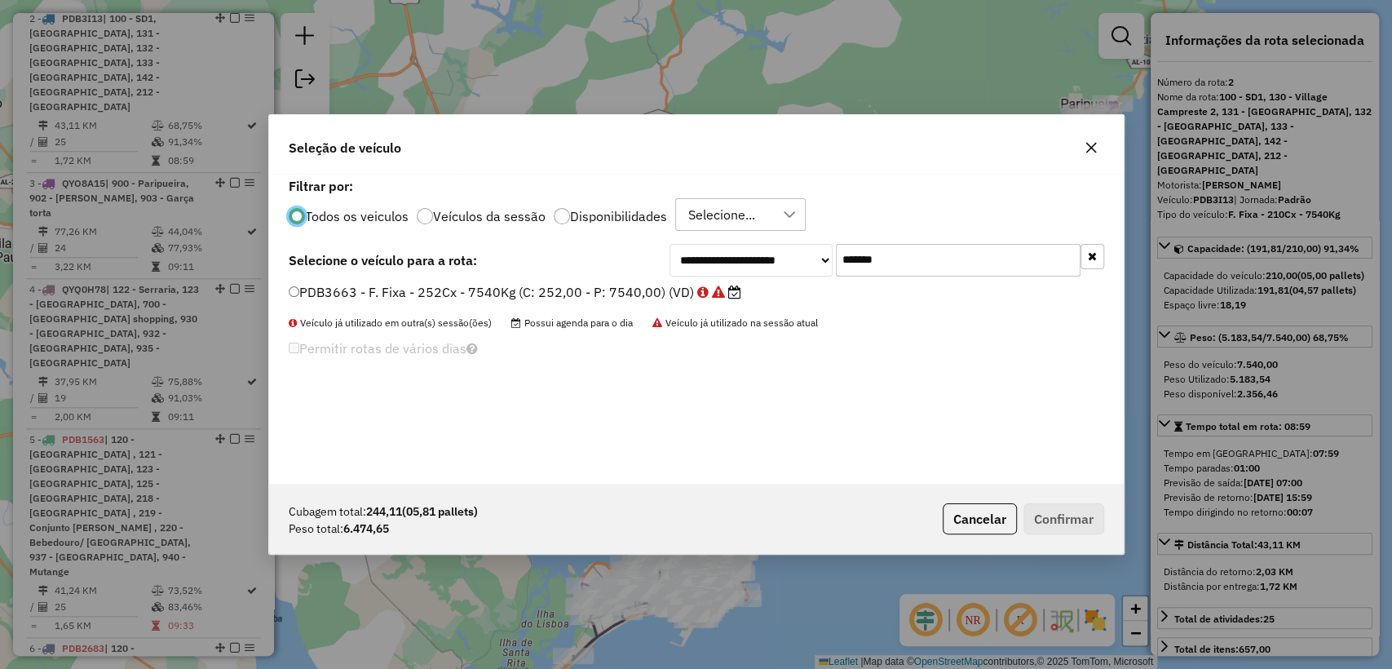
scroll to position [8, 5]
click at [918, 256] on input "*******" at bounding box center [958, 260] width 245 height 33
paste input "text"
type input "*******"
click at [493, 293] on label "PDB3703 - F. Fixa - 252Cx - 7540Kg (C: 252,00 - P: 7540,00) (VD)" at bounding box center [507, 292] width 436 height 20
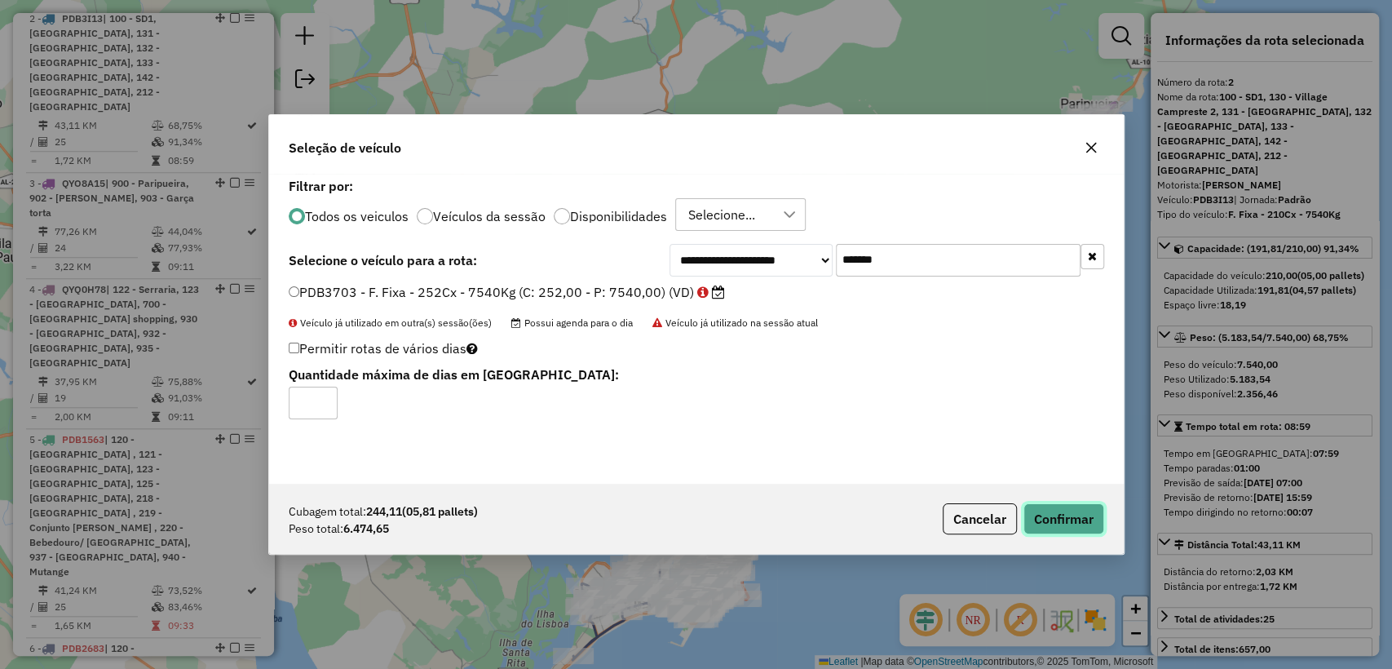
click at [1049, 513] on button "Confirmar" at bounding box center [1063, 518] width 81 height 31
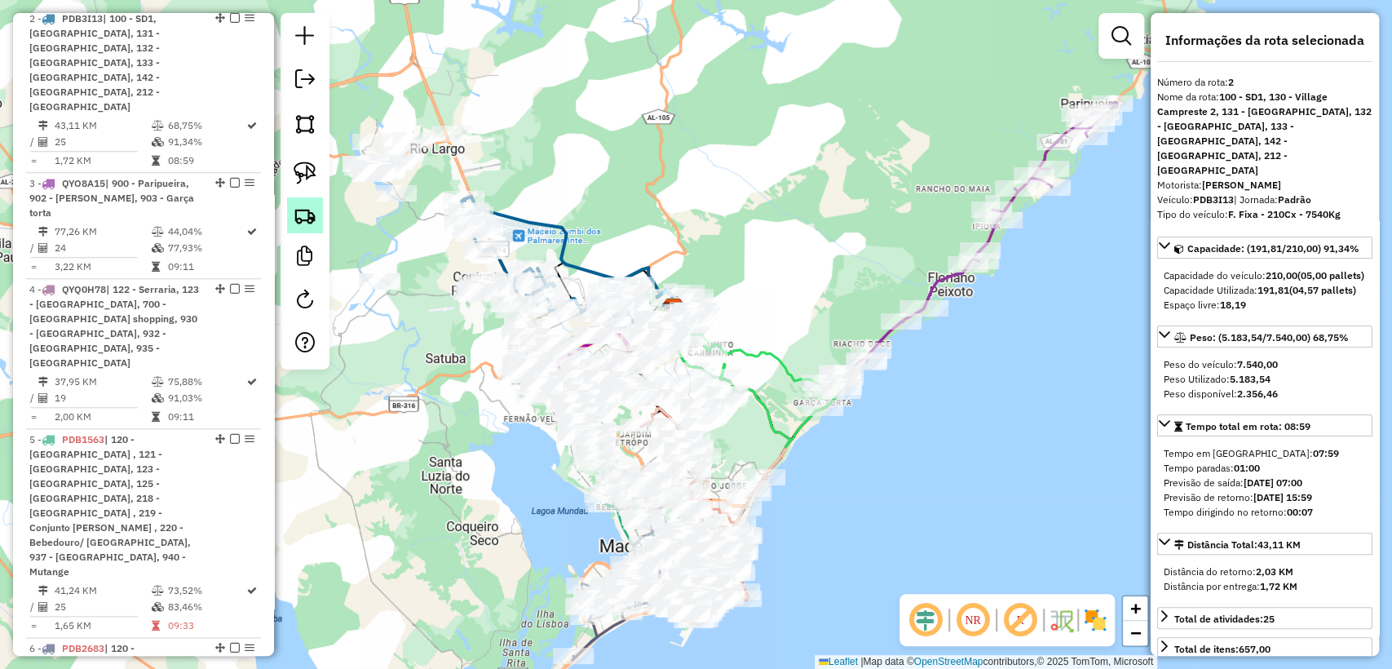
click at [294, 220] on img at bounding box center [305, 215] width 23 height 23
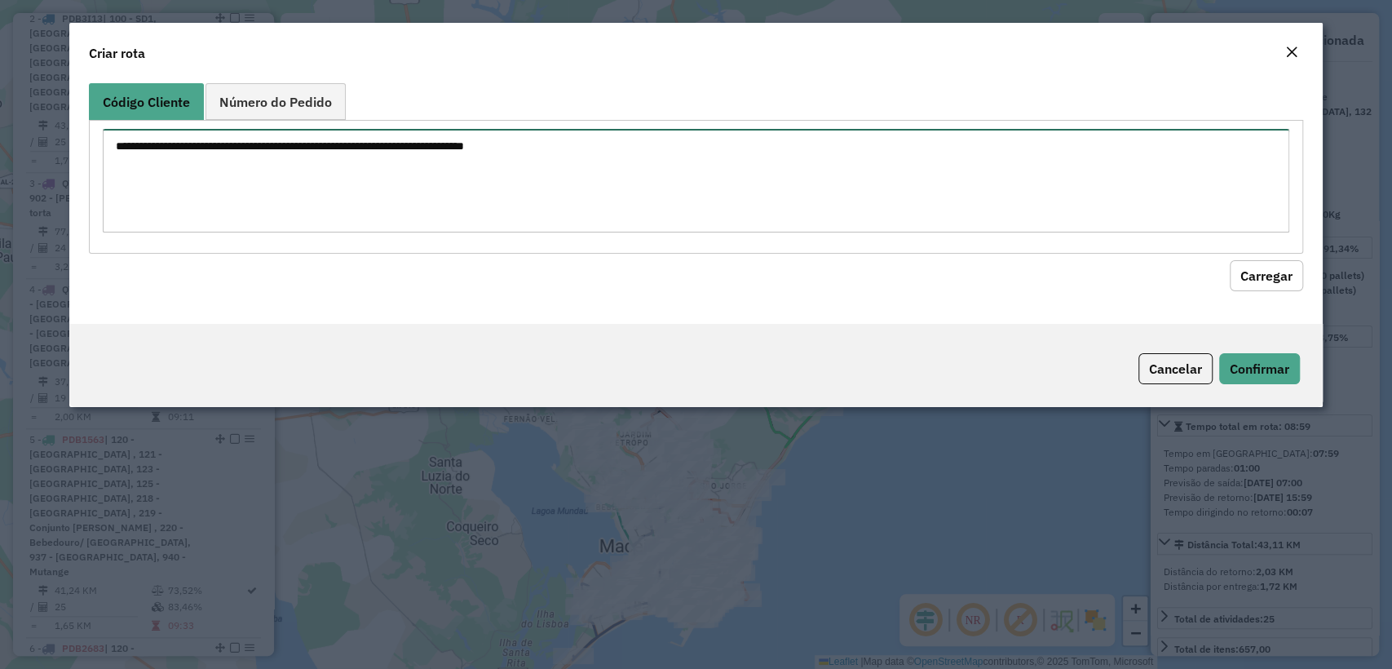
click at [392, 161] on textarea at bounding box center [695, 181] width 1185 height 104
paste textarea "******** ******** ******** ******** ******** ******** ******** ******** *******…"
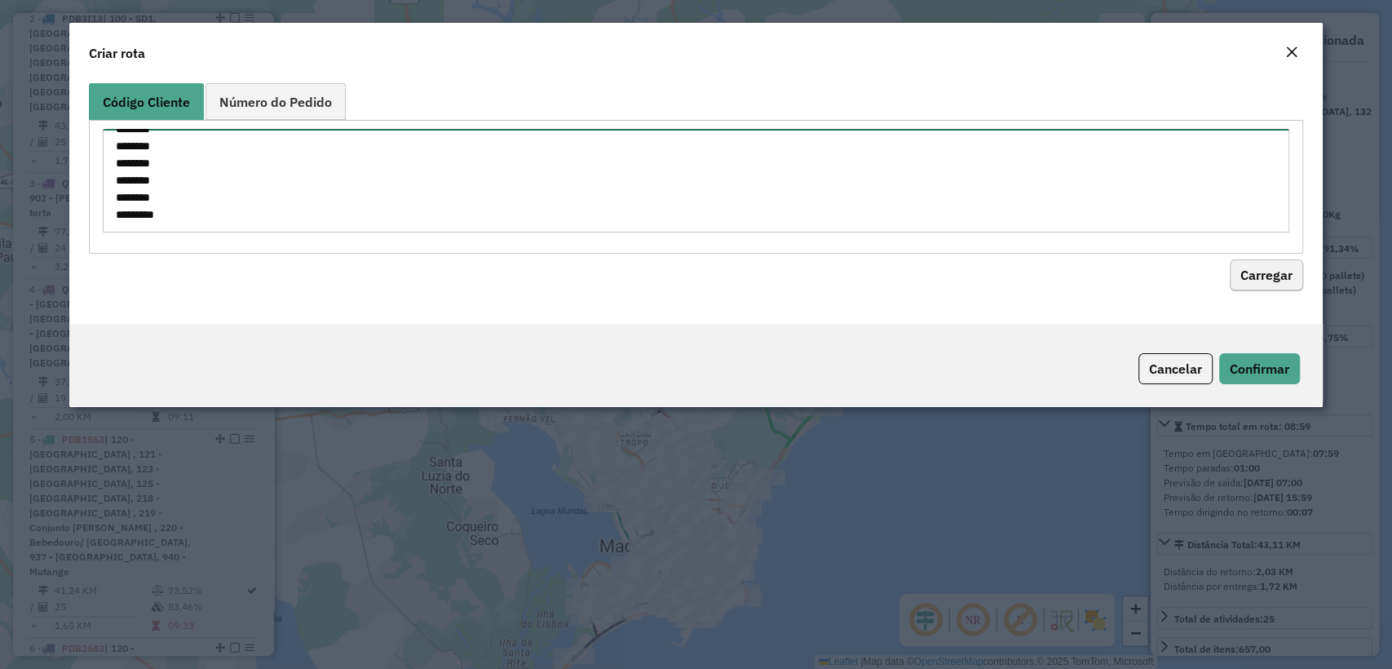
type textarea "******** ******** ******** ******** ******** ******** ******** ******** *******…"
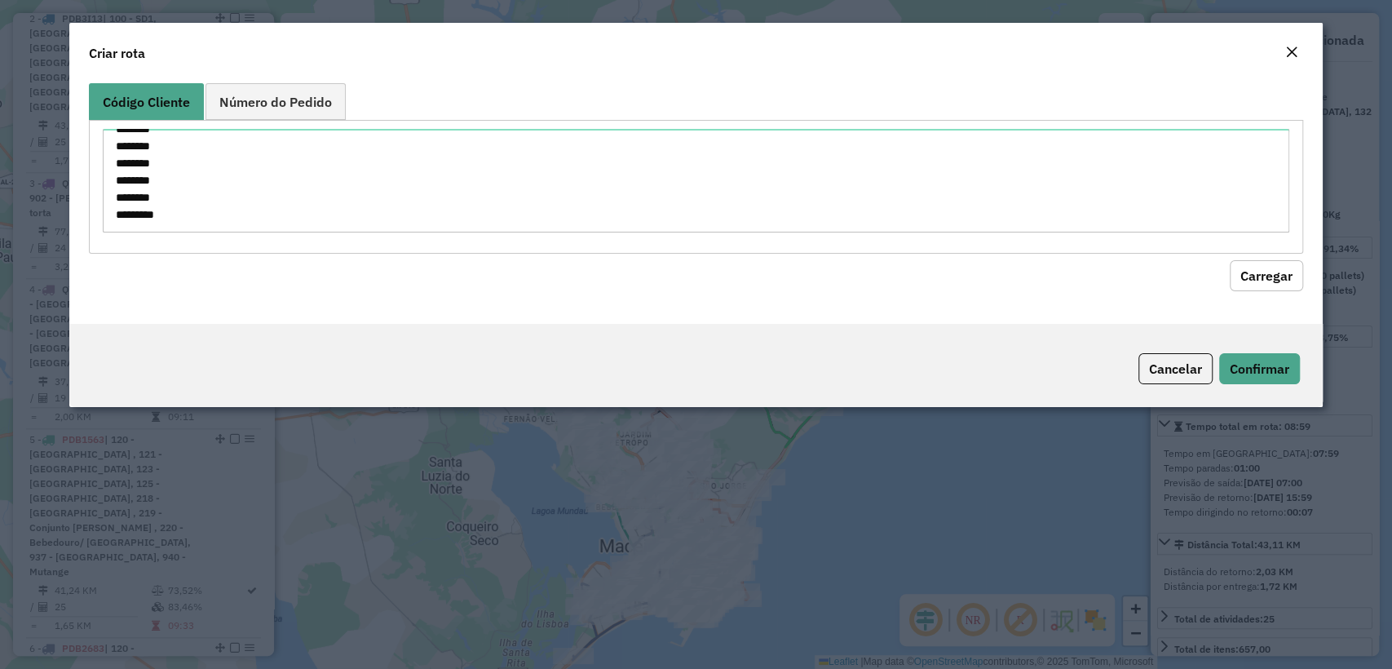
click at [1264, 270] on button "Carregar" at bounding box center [1265, 275] width 73 height 31
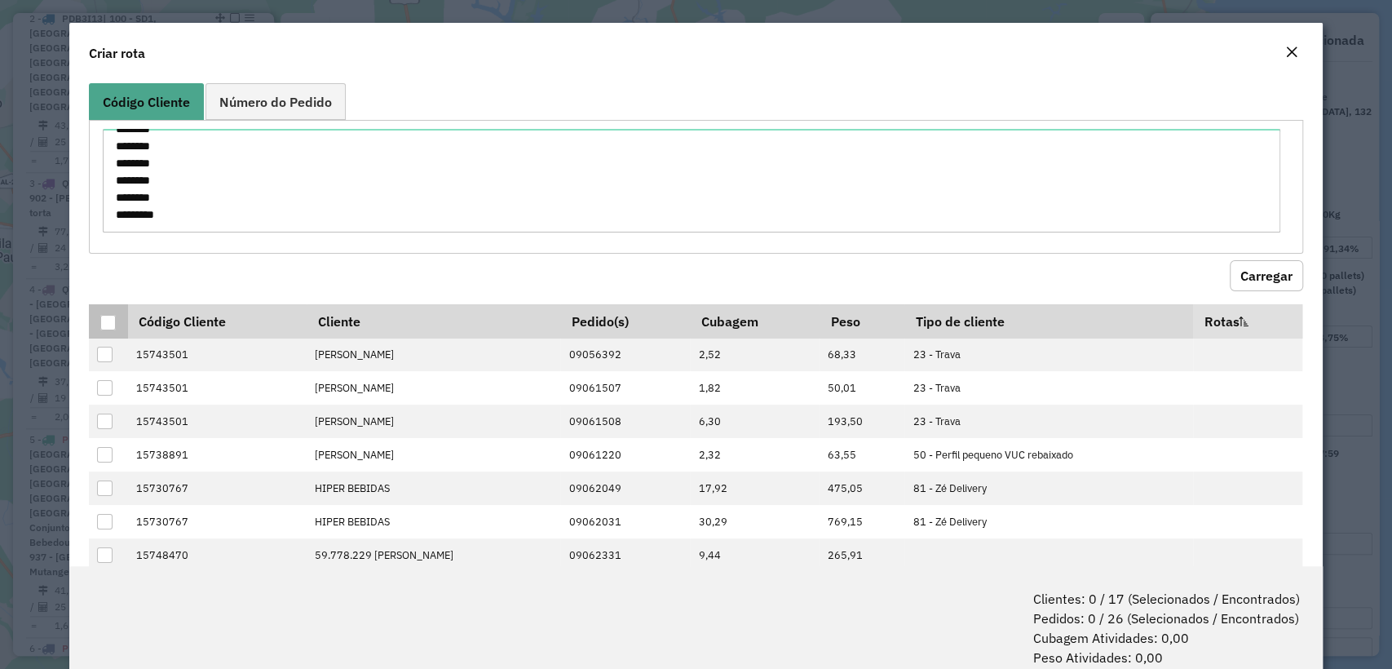
click at [110, 331] on th at bounding box center [108, 321] width 38 height 34
click at [100, 315] on div at bounding box center [107, 322] width 15 height 15
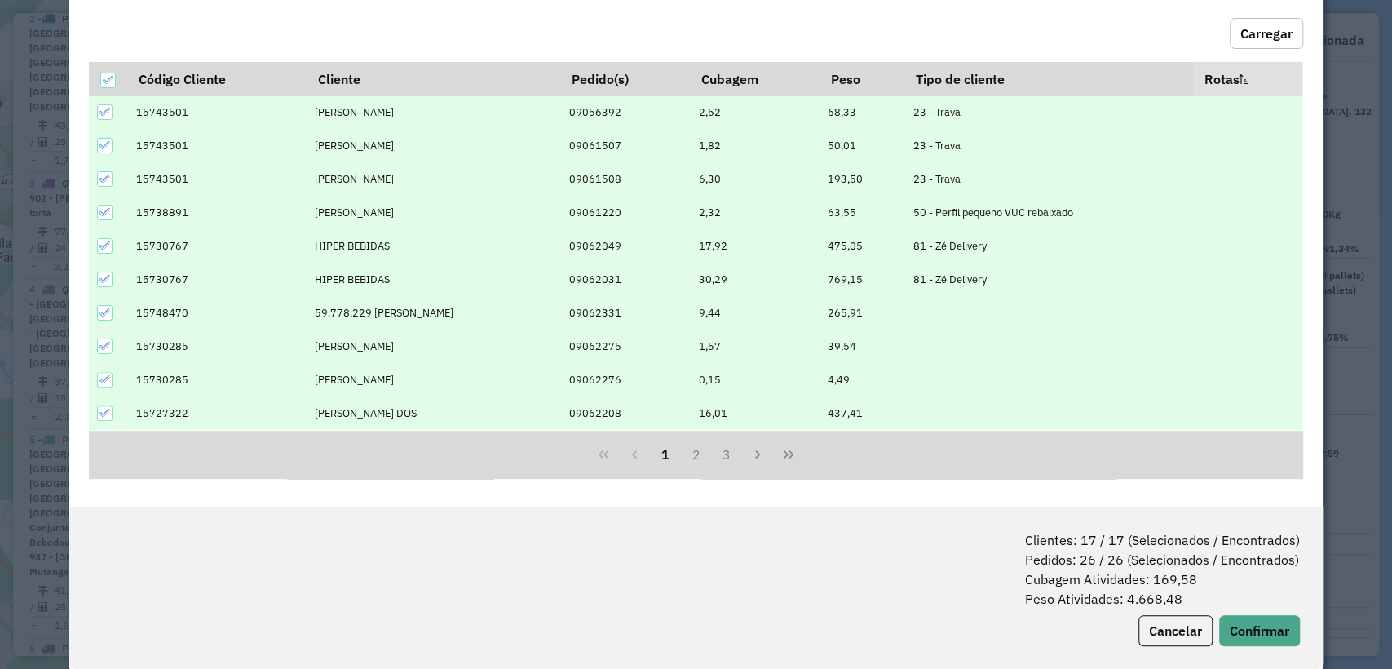
scroll to position [81, 0]
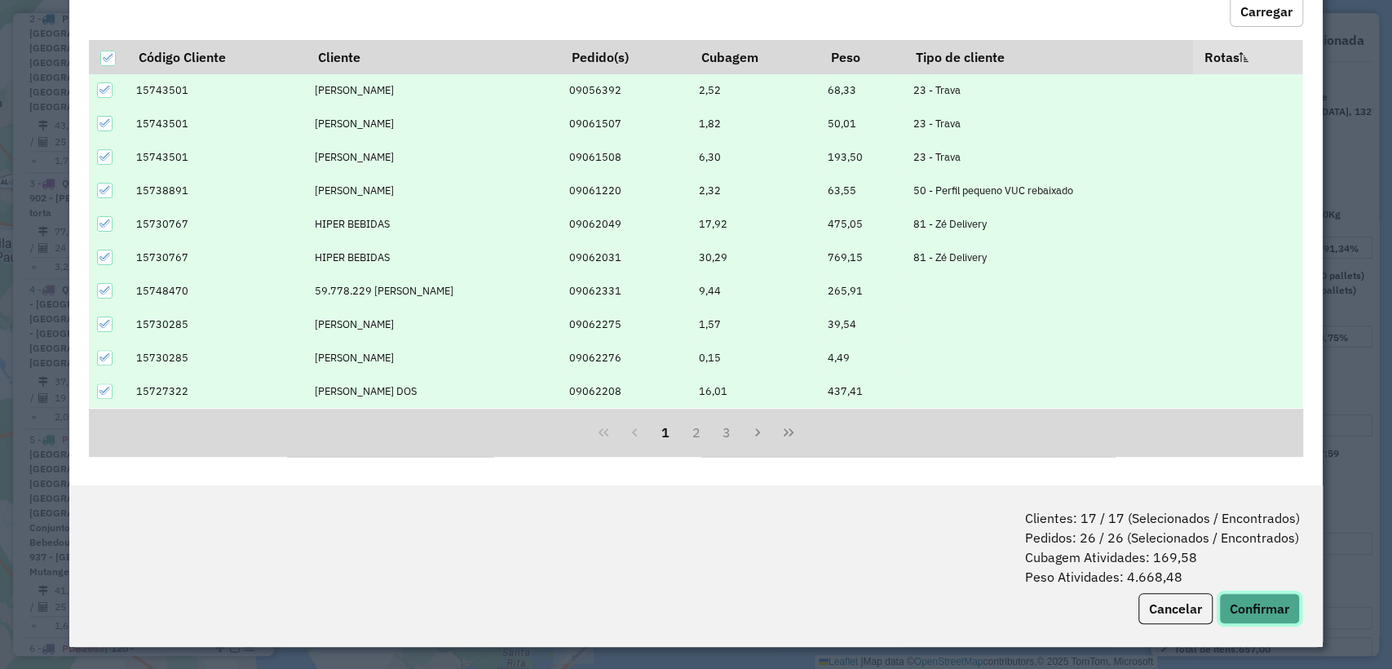
click at [1247, 593] on button "Confirmar" at bounding box center [1259, 608] width 81 height 31
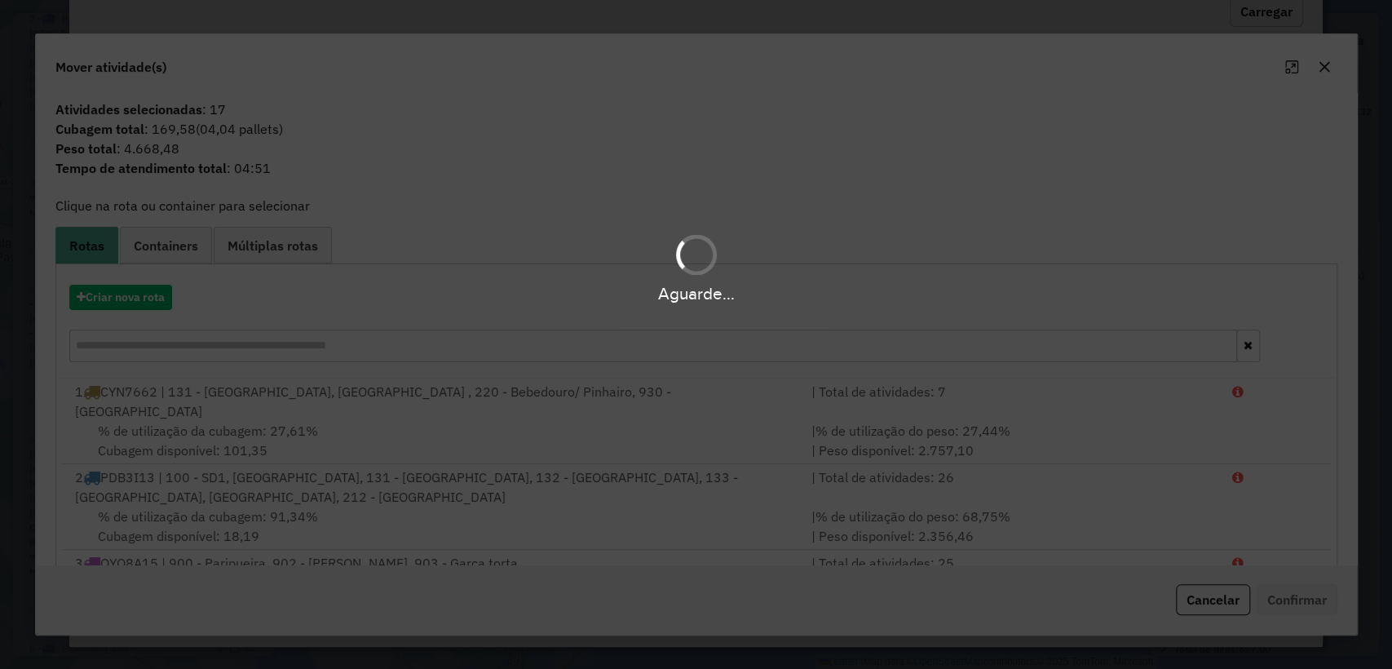
click at [1247, 598] on div "Aguarde..." at bounding box center [696, 334] width 1392 height 669
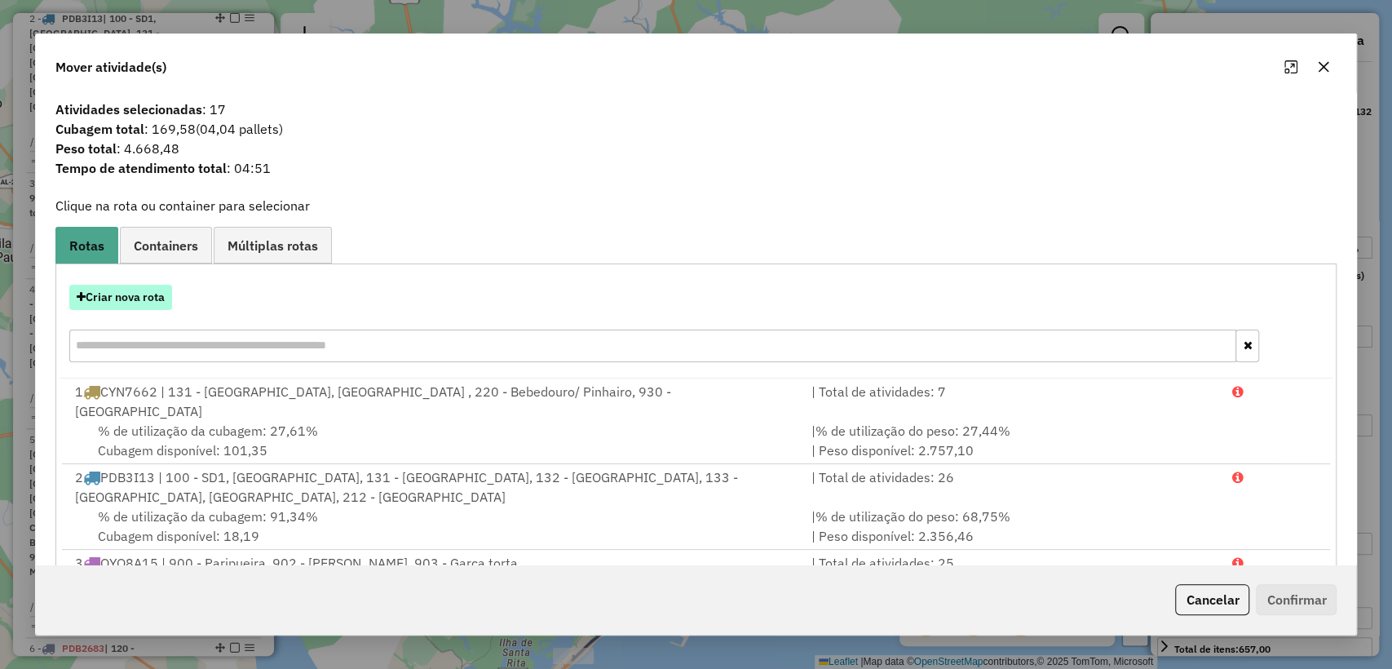
click at [126, 308] on button "Criar nova rota" at bounding box center [120, 297] width 103 height 25
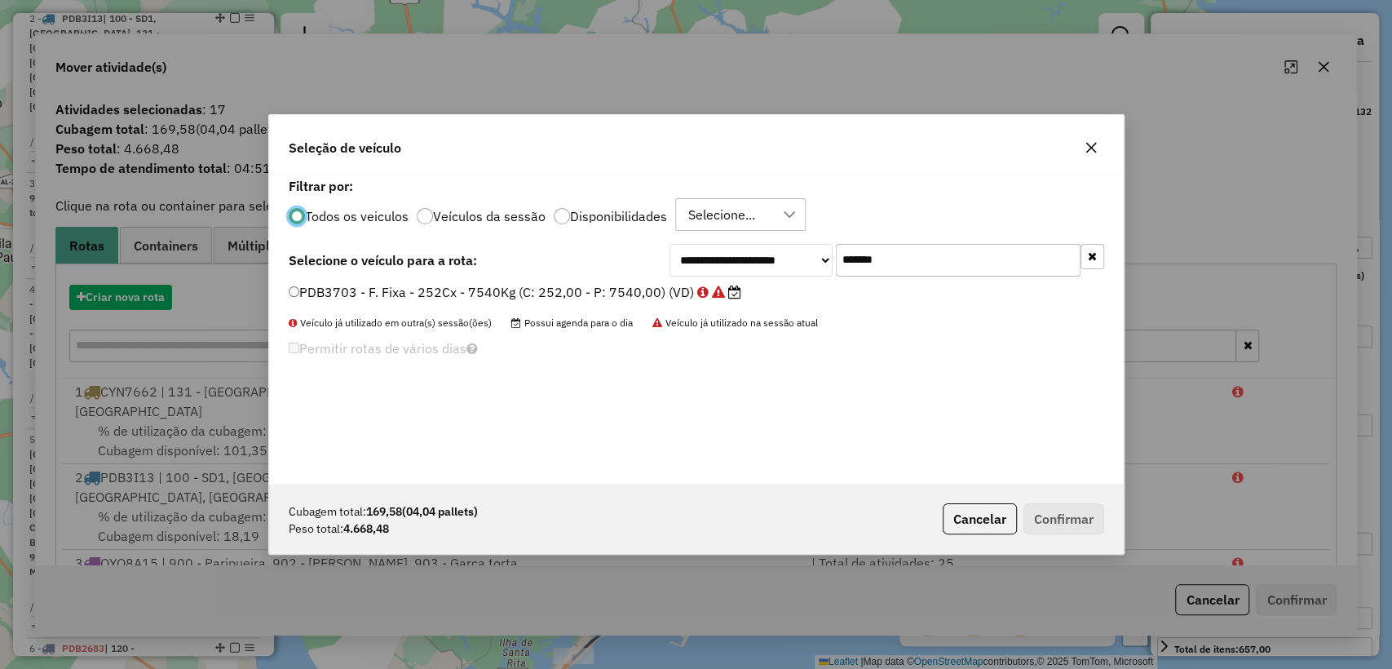
scroll to position [8, 5]
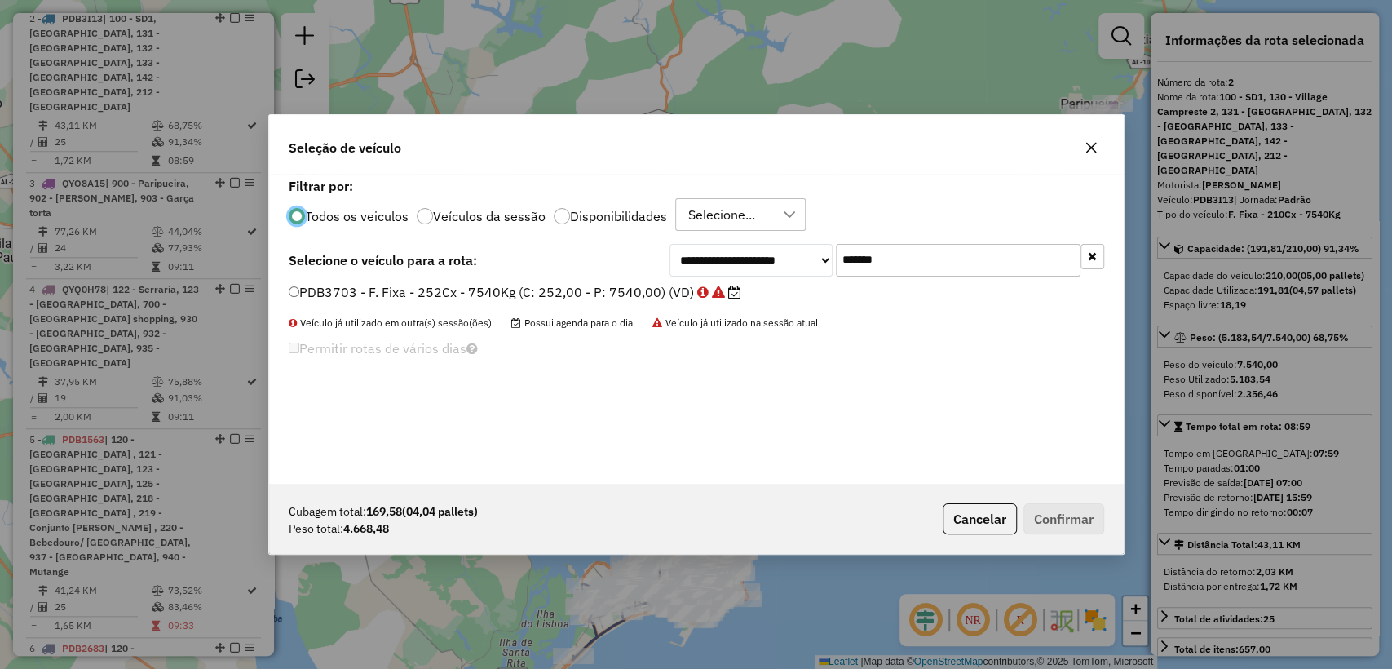
click at [898, 258] on input "*******" at bounding box center [958, 260] width 245 height 33
paste input "text"
type input "*******"
click at [600, 295] on label "PDB3873 - F. Fixa - 252Cx - 7540Kg (C: 252,00 - P: 7540,00) (VD)" at bounding box center [507, 292] width 436 height 20
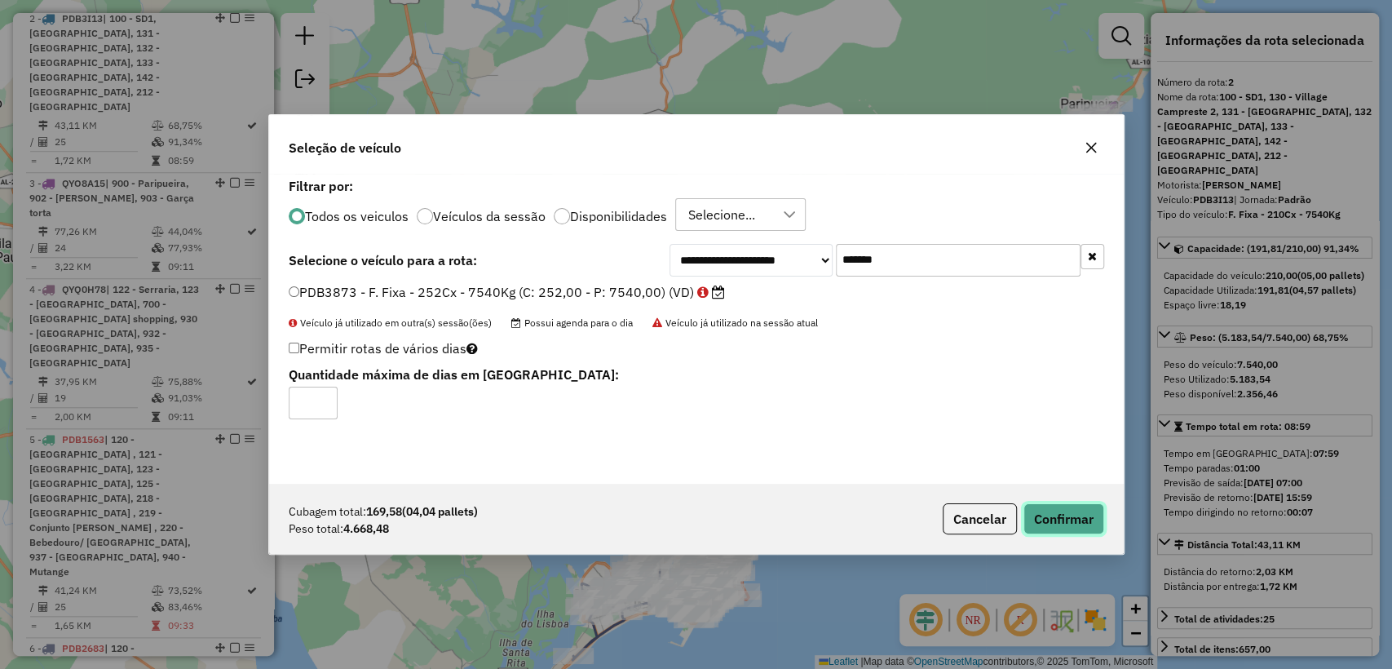
click at [1040, 511] on button "Confirmar" at bounding box center [1063, 518] width 81 height 31
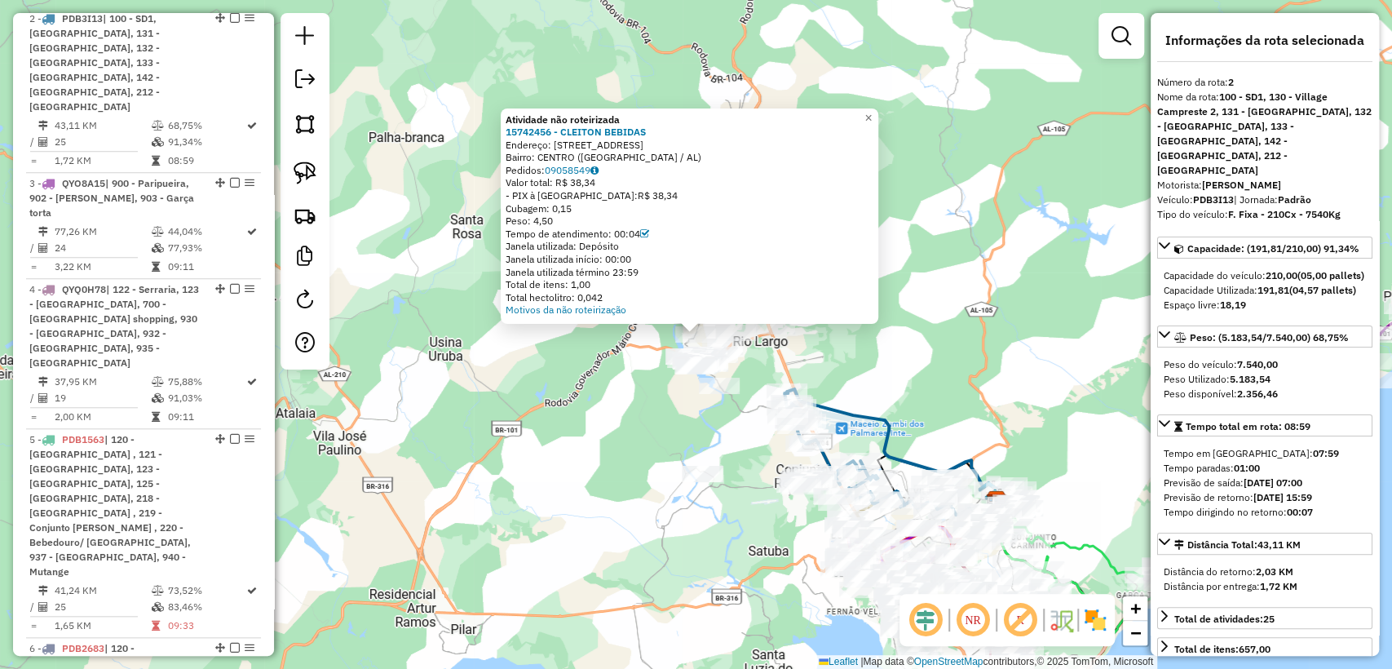
click at [461, 268] on div "Atividade não roteirizada 15742456 - CLEITON BEBIDAS Endereço: ESTRADA DESTILAR…" at bounding box center [696, 334] width 1392 height 669
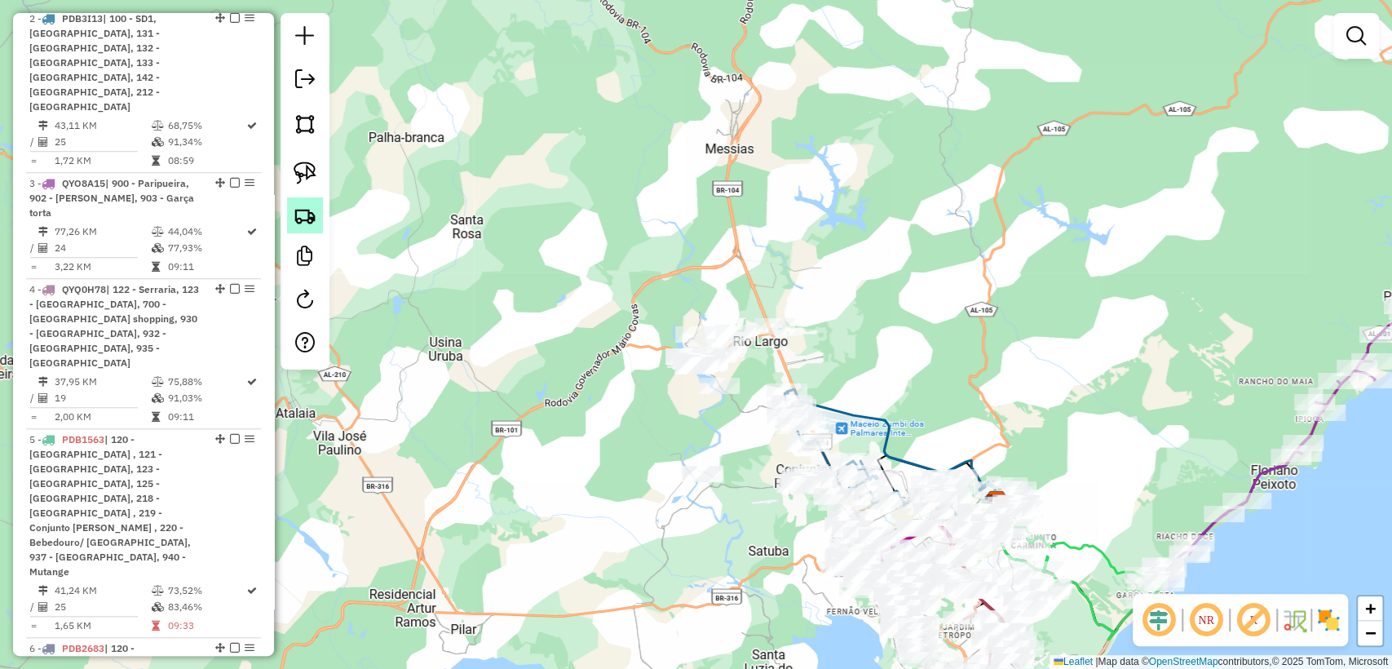
click at [309, 224] on img at bounding box center [305, 215] width 23 height 23
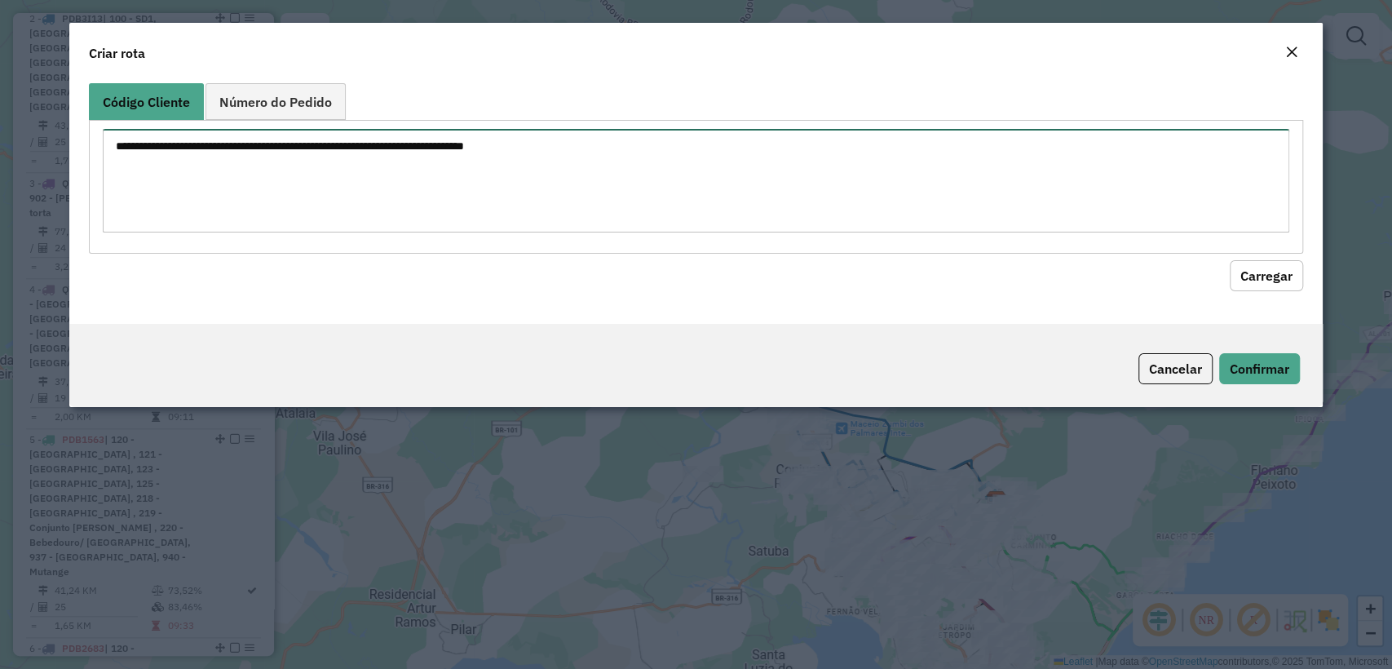
drag, startPoint x: 474, startPoint y: 150, endPoint x: 523, endPoint y: 163, distance: 50.6
click at [475, 149] on textarea at bounding box center [695, 181] width 1185 height 104
paste textarea "******** ******** ******** ******** ******** ******** ******** ******** *******…"
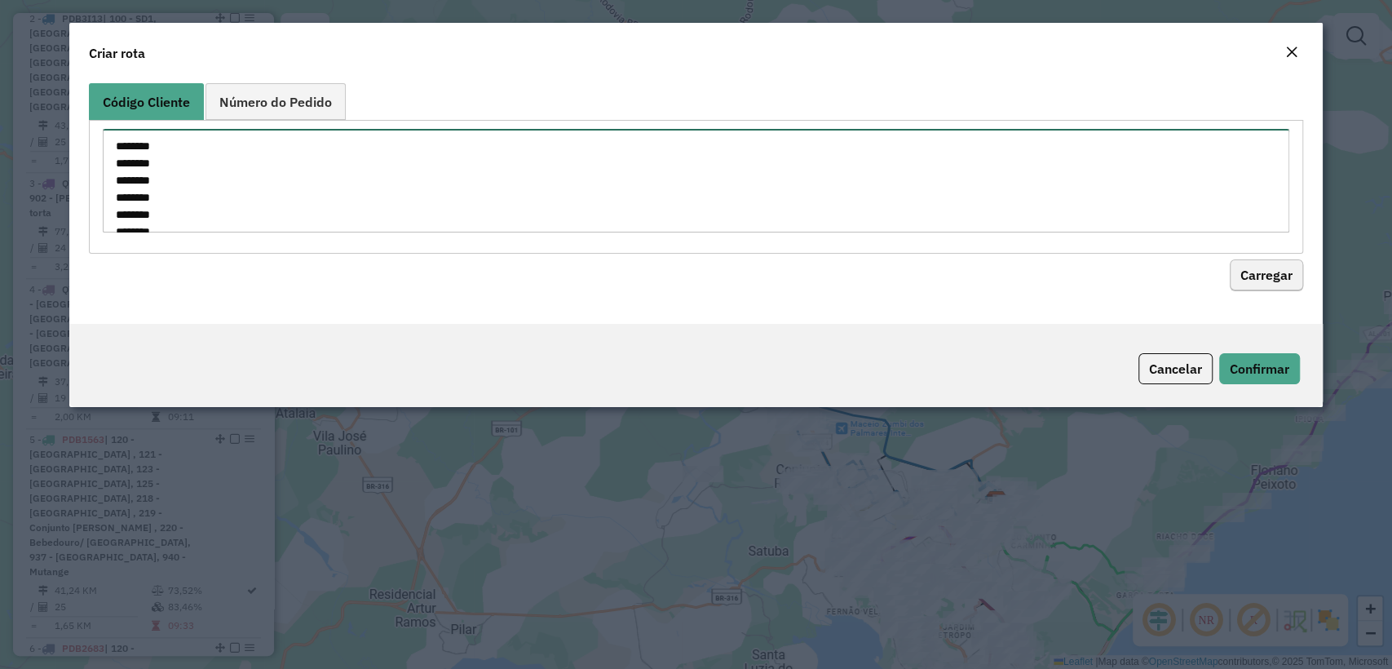
scroll to position [365, 0]
type textarea "******** ******** ******** ******** ******** ******** ******** ******** *******…"
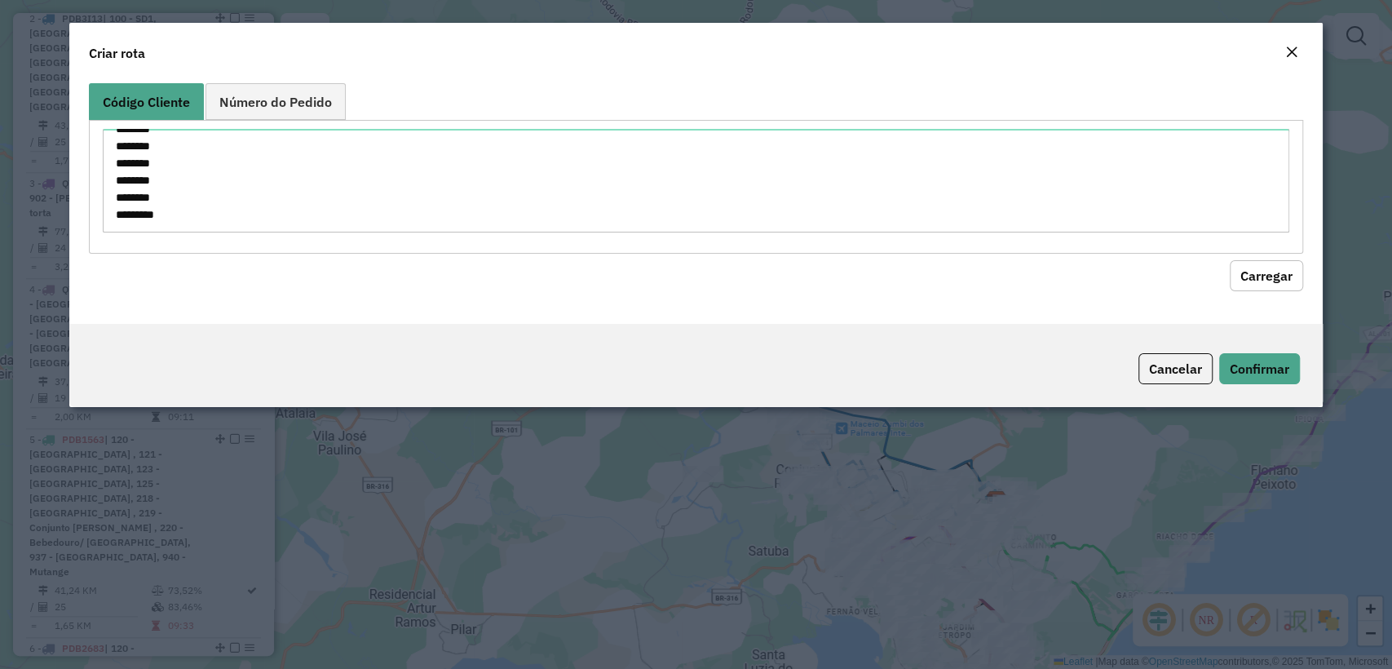
drag, startPoint x: 1243, startPoint y: 273, endPoint x: 262, endPoint y: 219, distance: 983.1
click at [1245, 273] on button "Carregar" at bounding box center [1265, 275] width 73 height 31
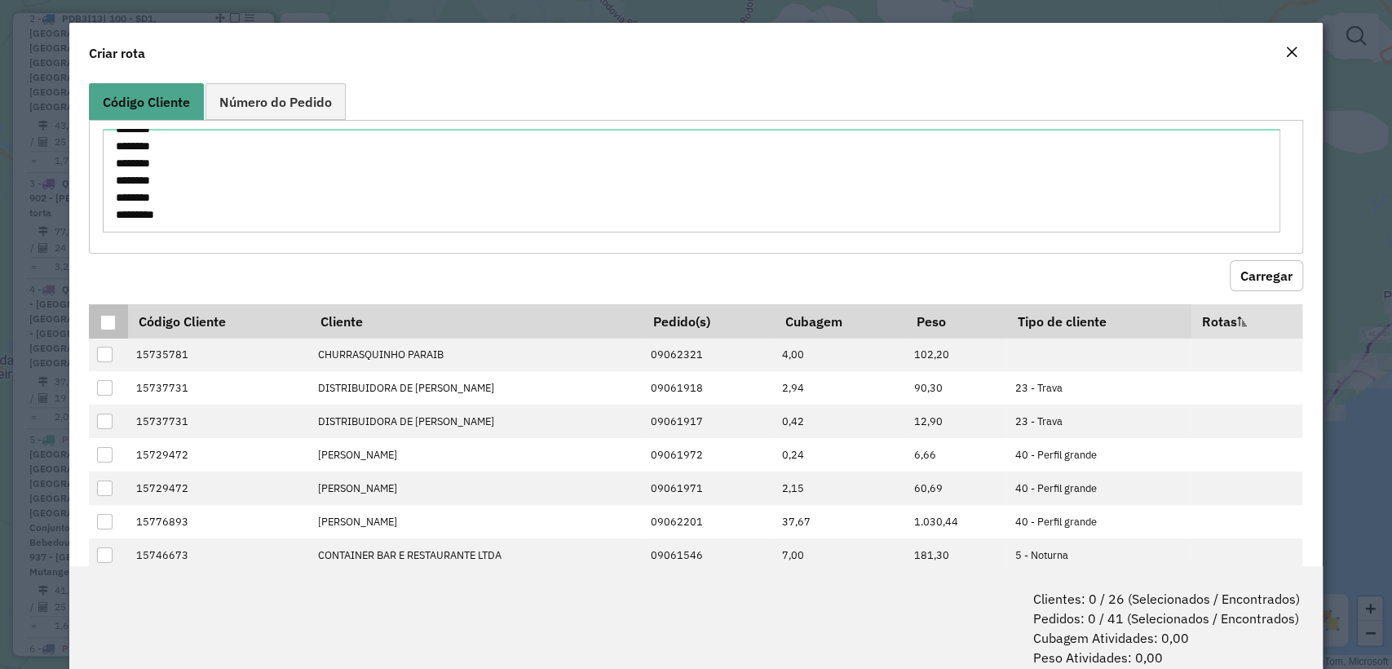
click at [113, 316] on div at bounding box center [107, 322] width 15 height 15
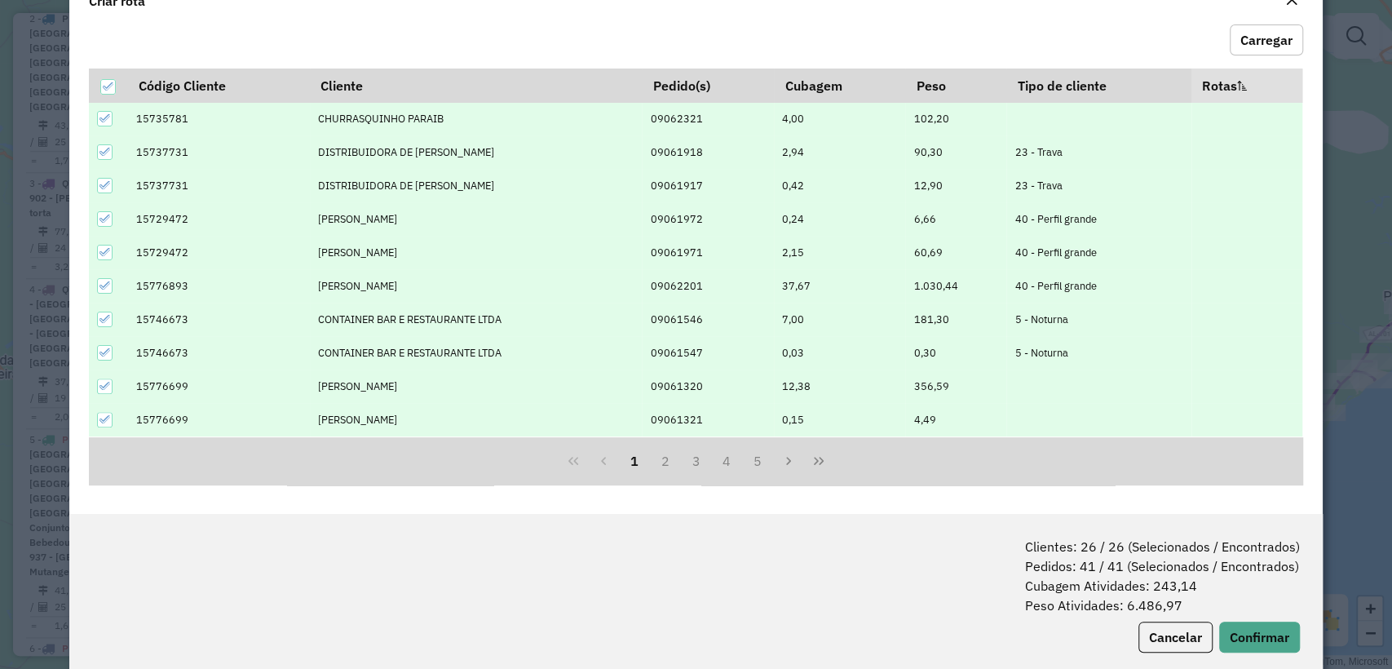
scroll to position [81, 0]
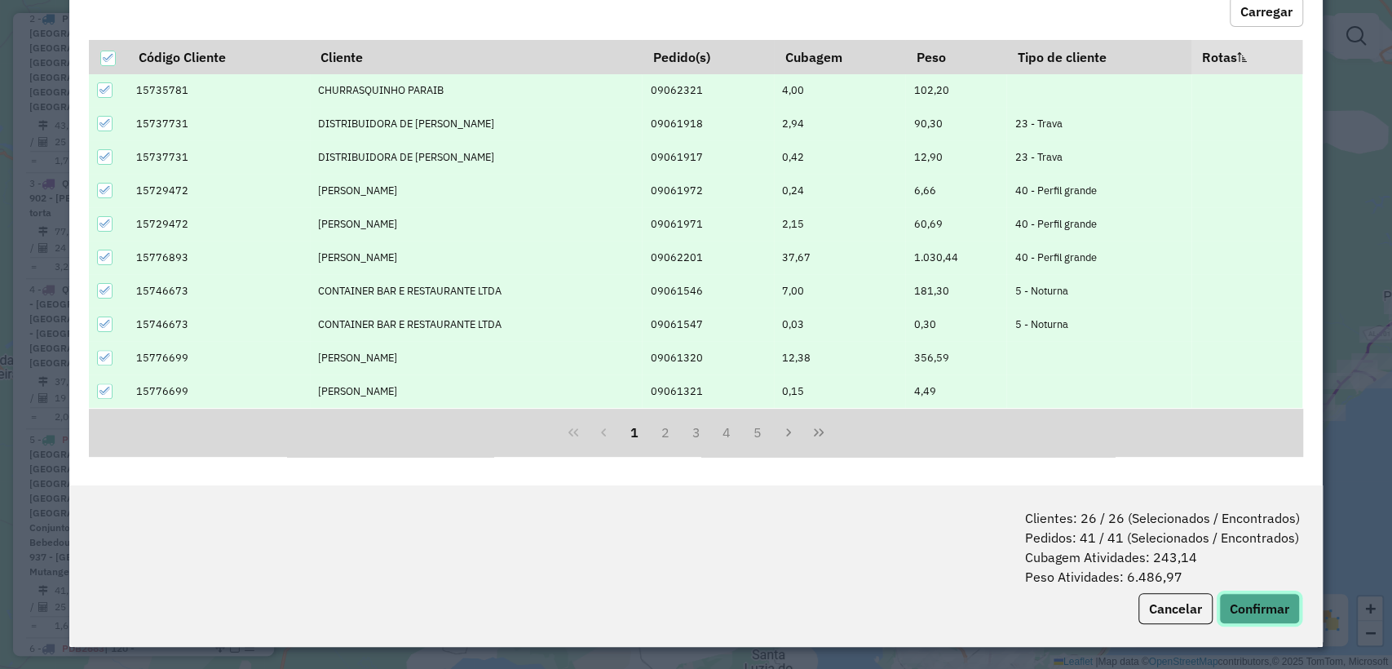
click at [1260, 621] on button "Confirmar" at bounding box center [1259, 608] width 81 height 31
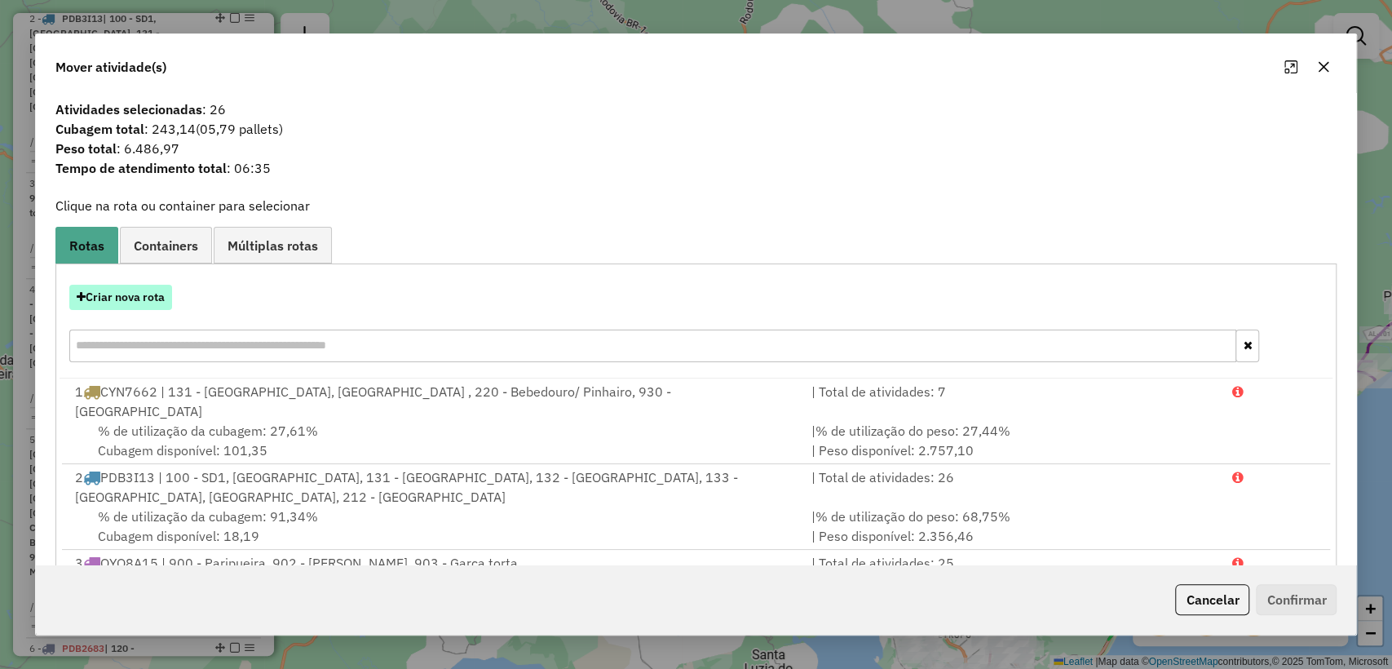
click at [141, 298] on button "Criar nova rota" at bounding box center [120, 297] width 103 height 25
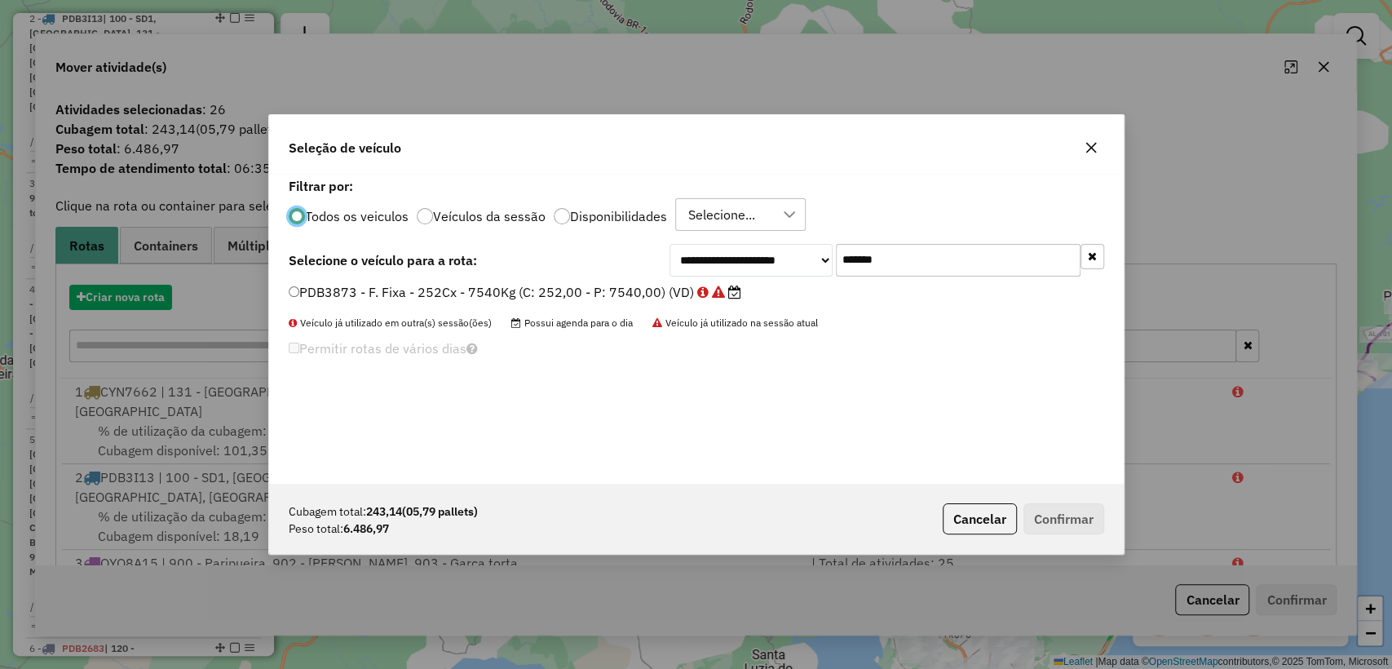
scroll to position [8, 5]
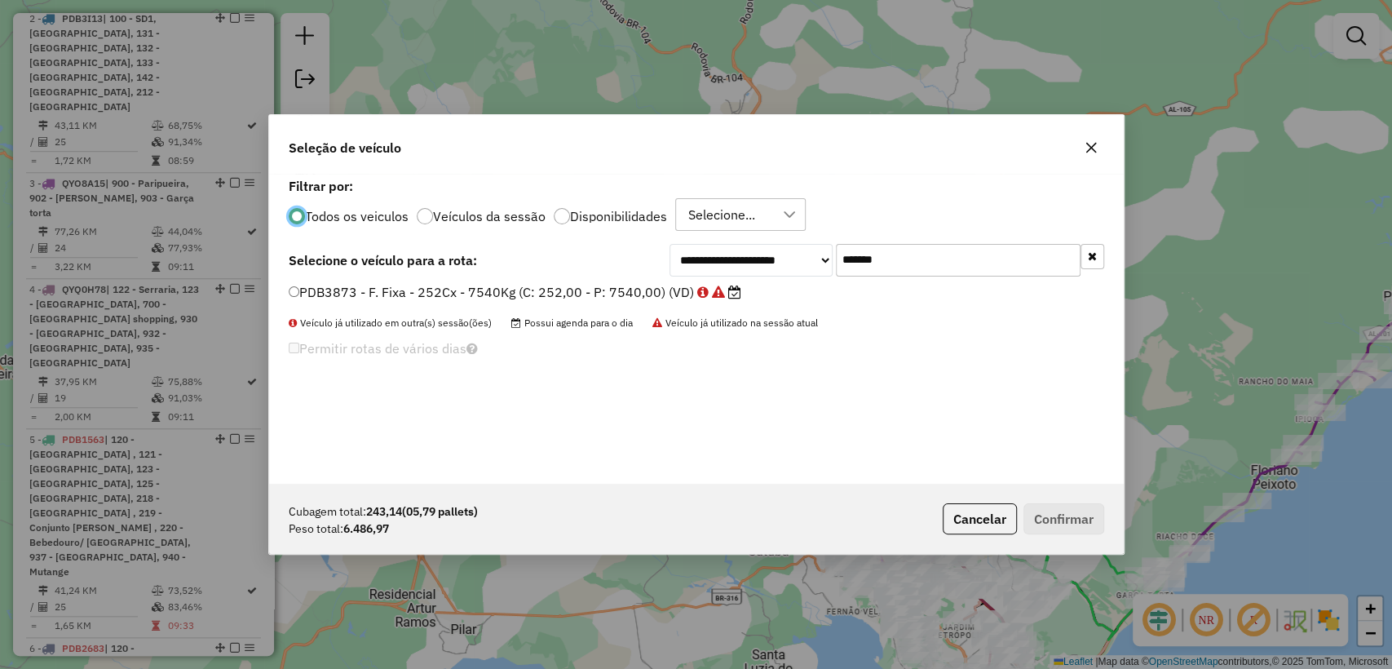
click at [879, 256] on input "*******" at bounding box center [958, 260] width 245 height 33
paste input "*******"
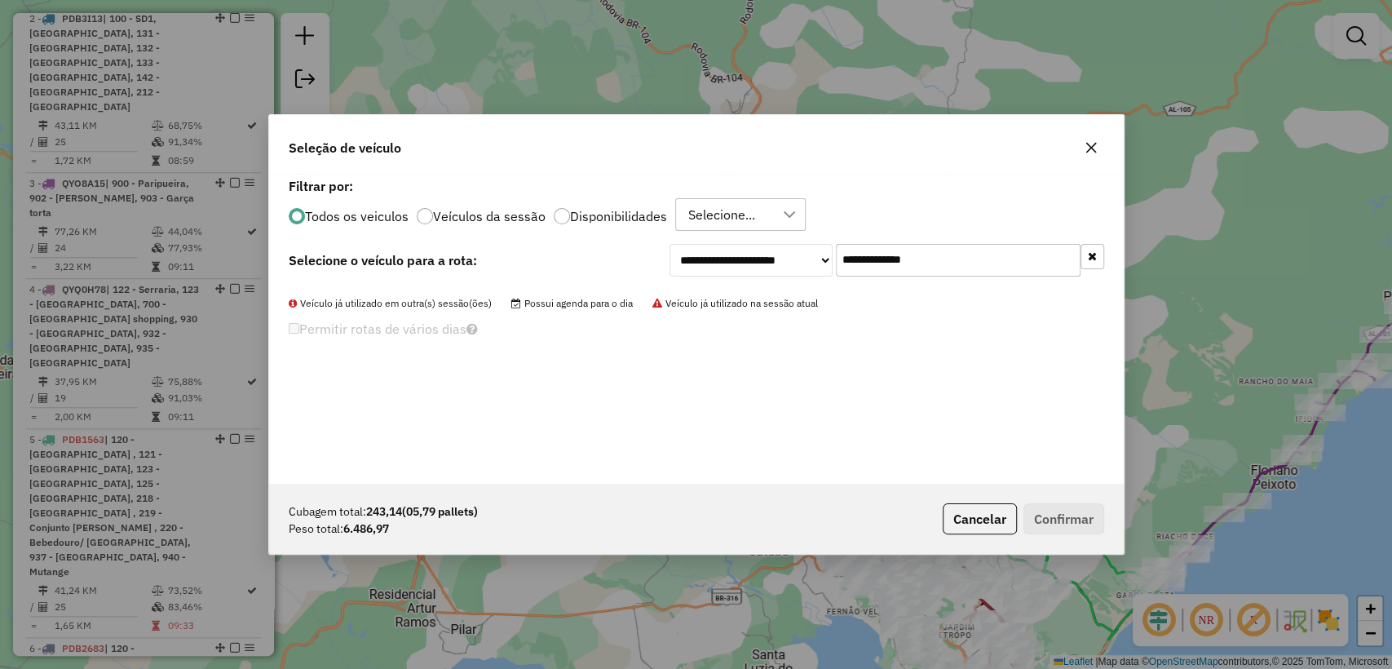
paste input "text"
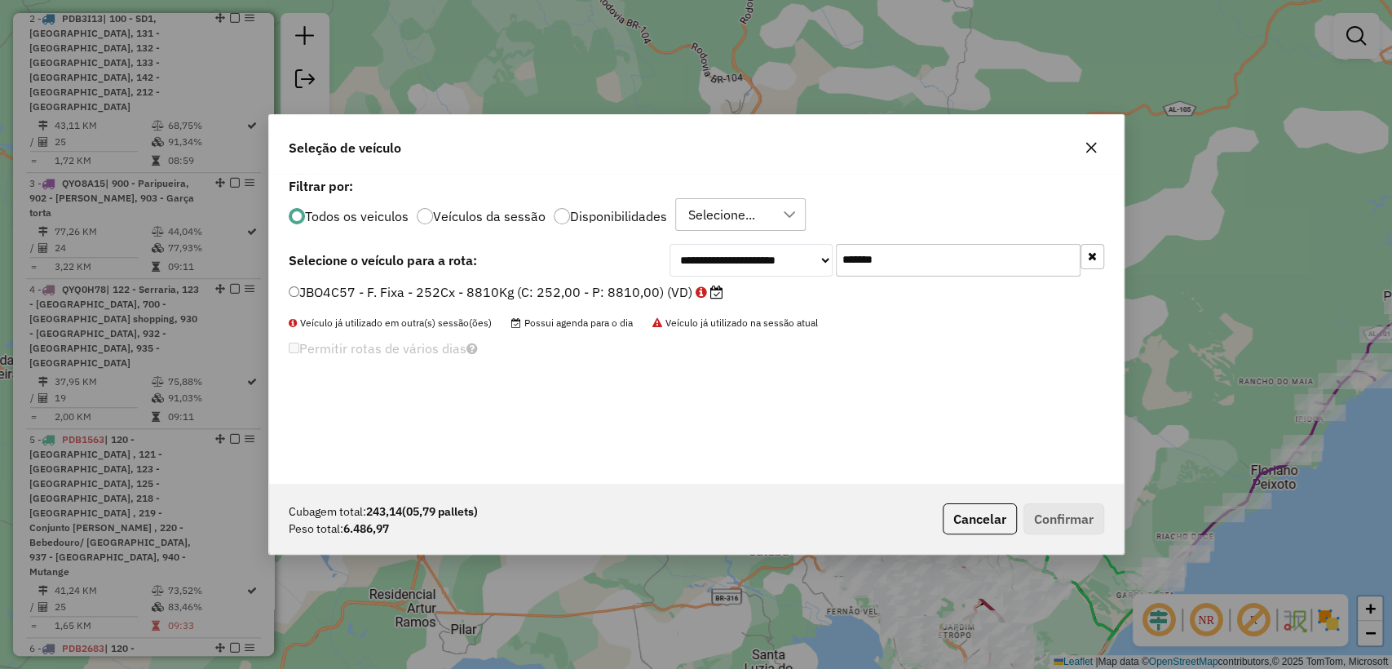
type input "*******"
click at [617, 276] on div "**********" at bounding box center [696, 329] width 854 height 310
click at [611, 301] on label "JBO4C57 - F. Fixa - 252Cx - 8810Kg (C: 252,00 - P: 8810,00) (VD)" at bounding box center [506, 292] width 435 height 20
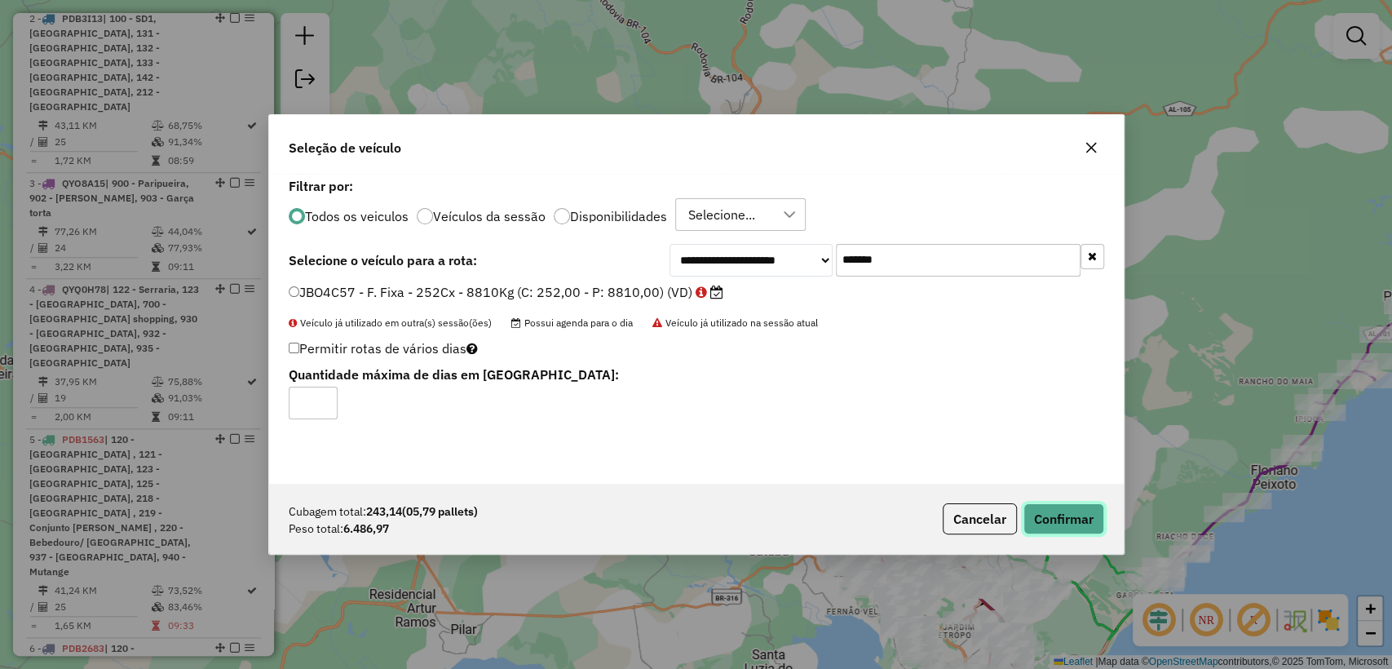
click at [1026, 505] on button "Confirmar" at bounding box center [1063, 518] width 81 height 31
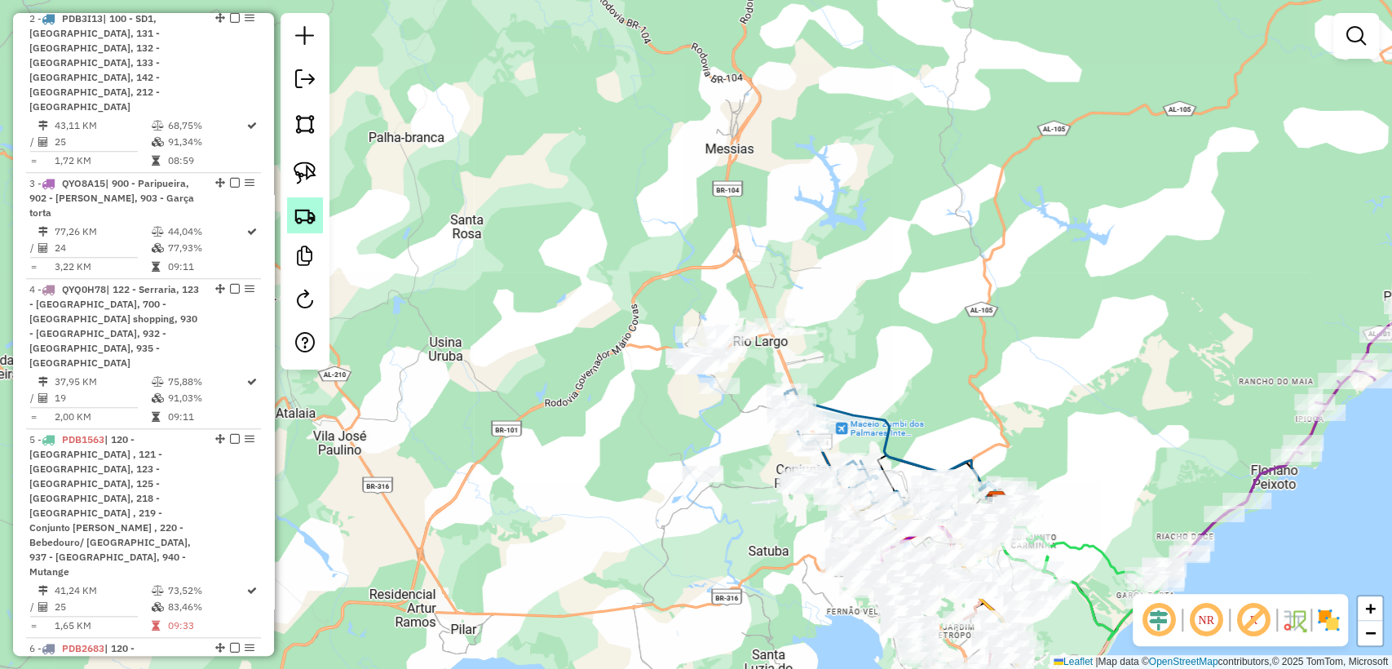
click at [314, 227] on img at bounding box center [305, 215] width 23 height 23
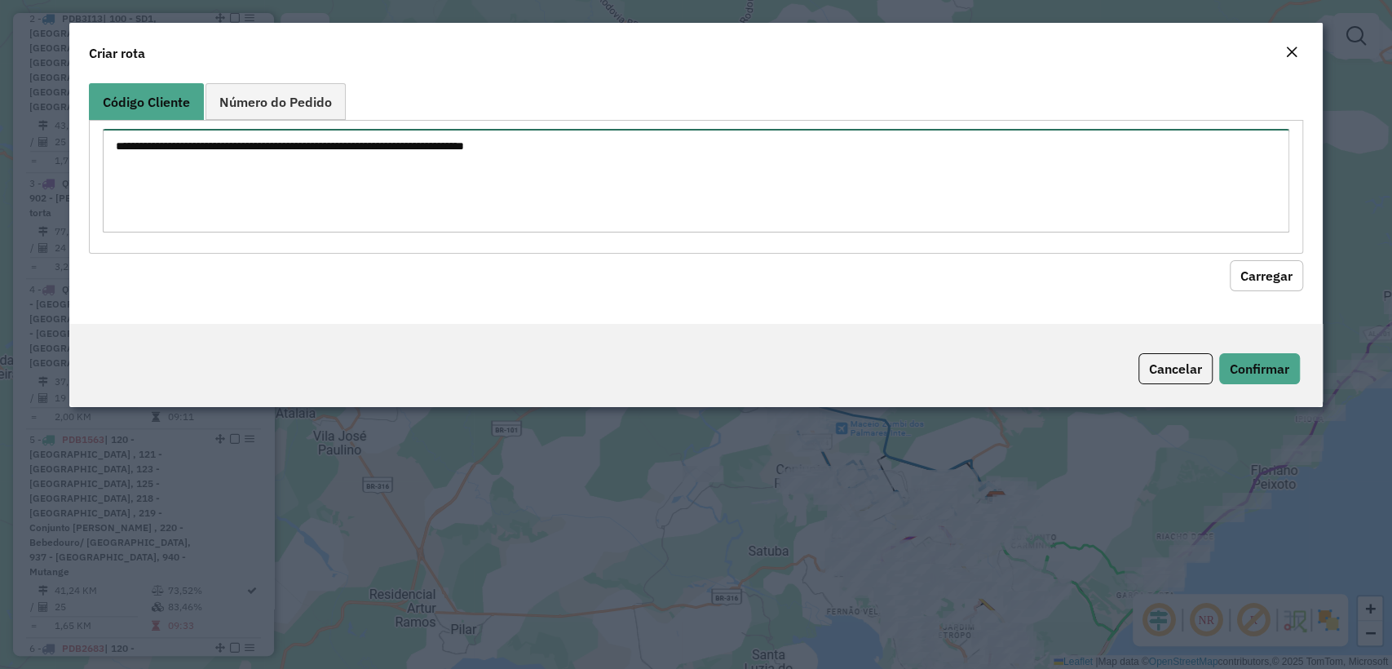
drag, startPoint x: 314, startPoint y: 227, endPoint x: 523, endPoint y: 173, distance: 216.3
click at [523, 173] on textarea at bounding box center [695, 181] width 1185 height 104
paste textarea "******** ******** ******** ******** ******** ******** ******** ******** *******…"
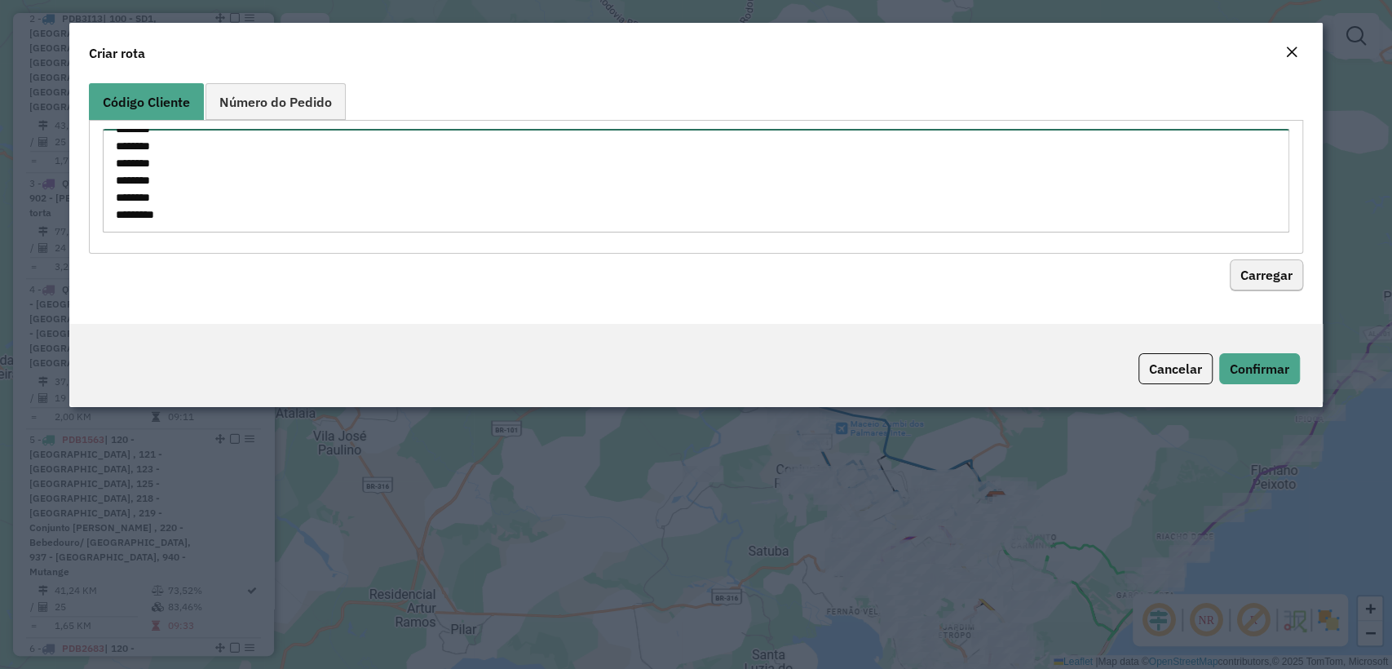
type textarea "******** ******** ******** ******** ******** ******** ******** ******** *******…"
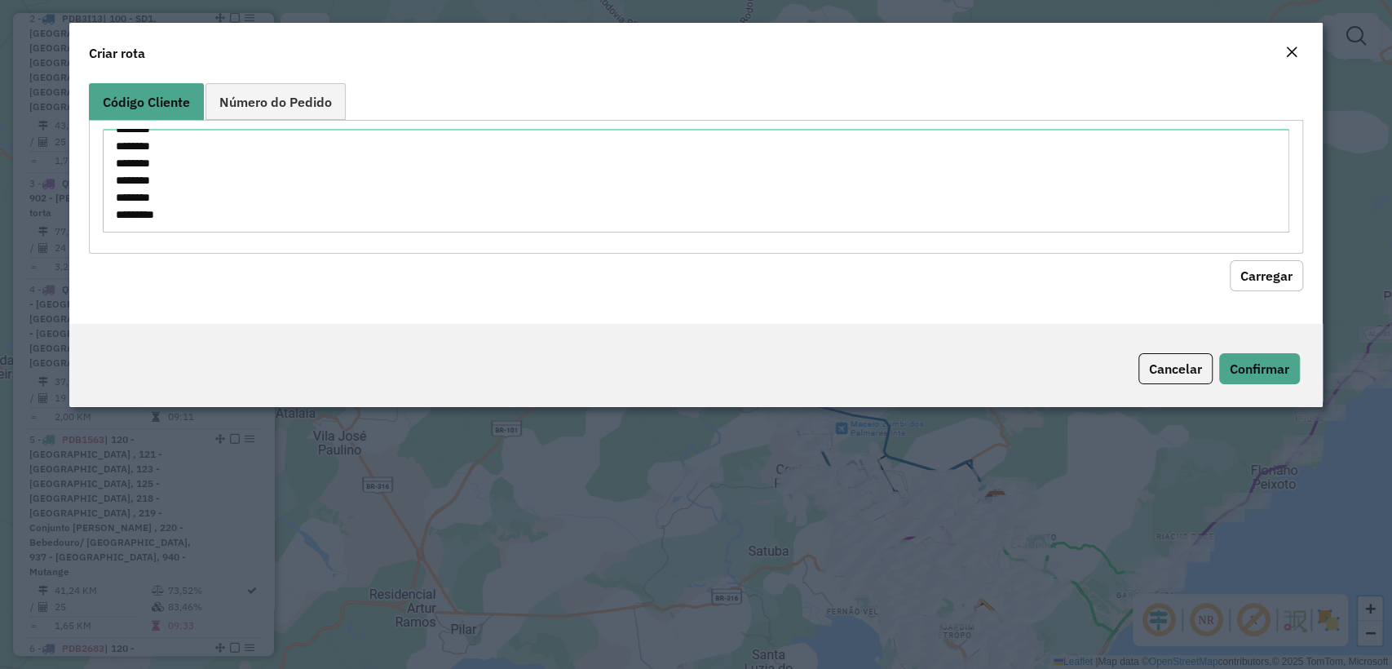
click at [1259, 272] on button "Carregar" at bounding box center [1265, 275] width 73 height 31
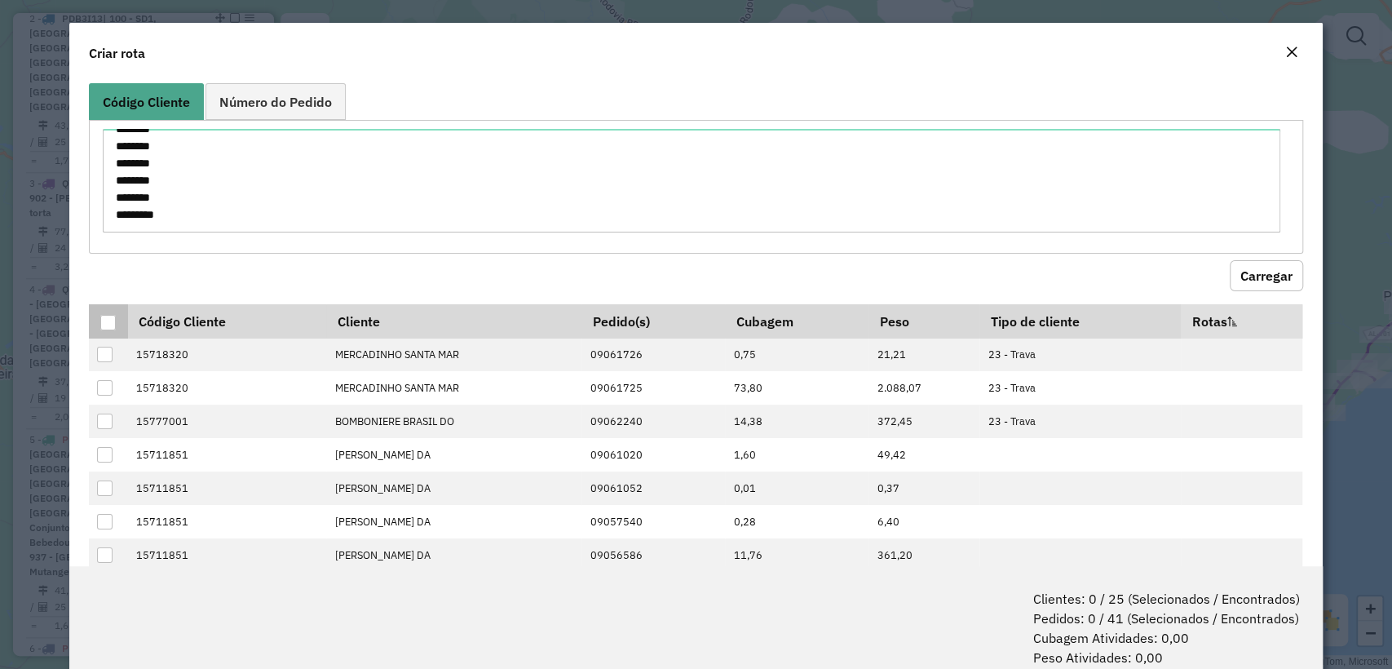
click at [111, 320] on div at bounding box center [107, 322] width 15 height 15
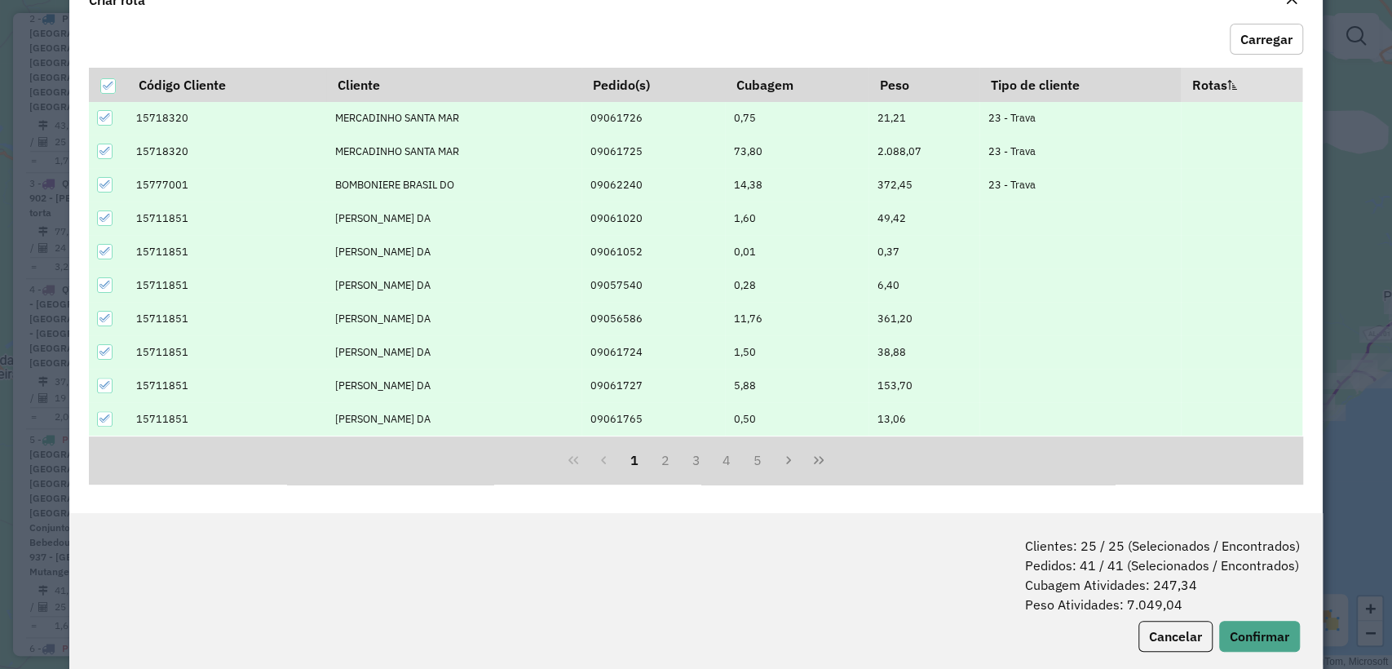
scroll to position [81, 0]
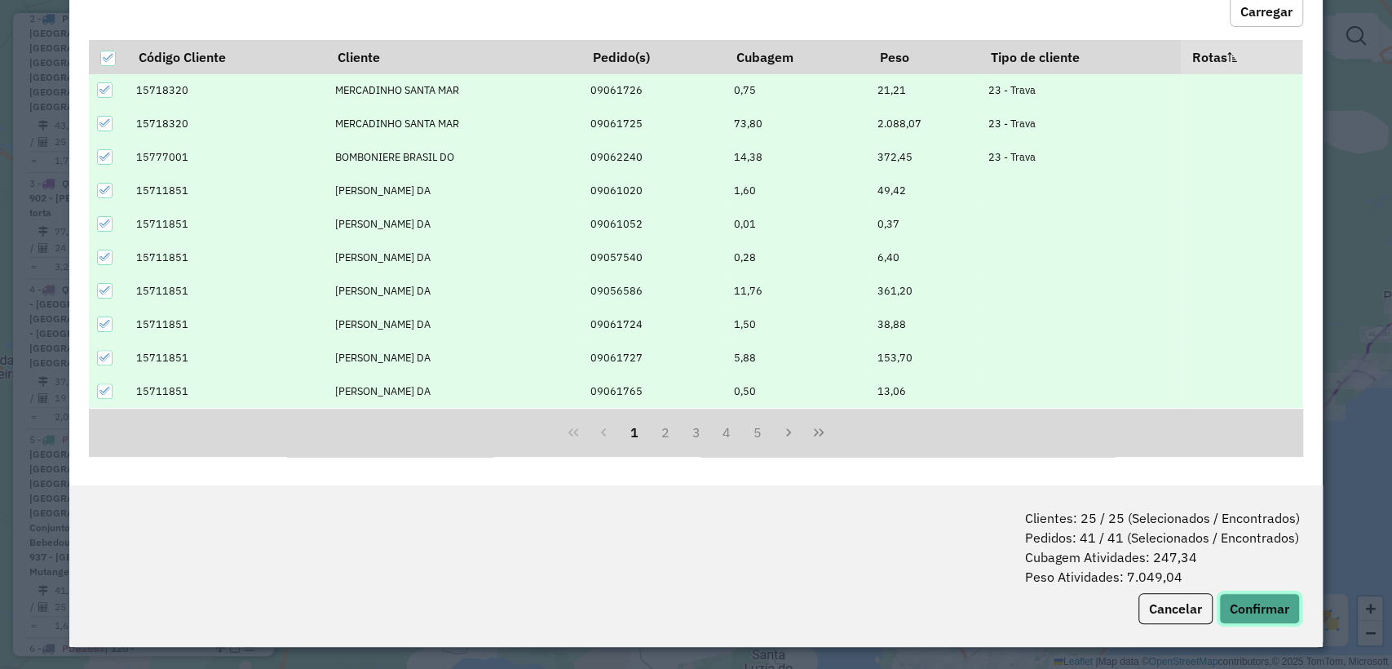
click at [1254, 608] on button "Confirmar" at bounding box center [1259, 608] width 81 height 31
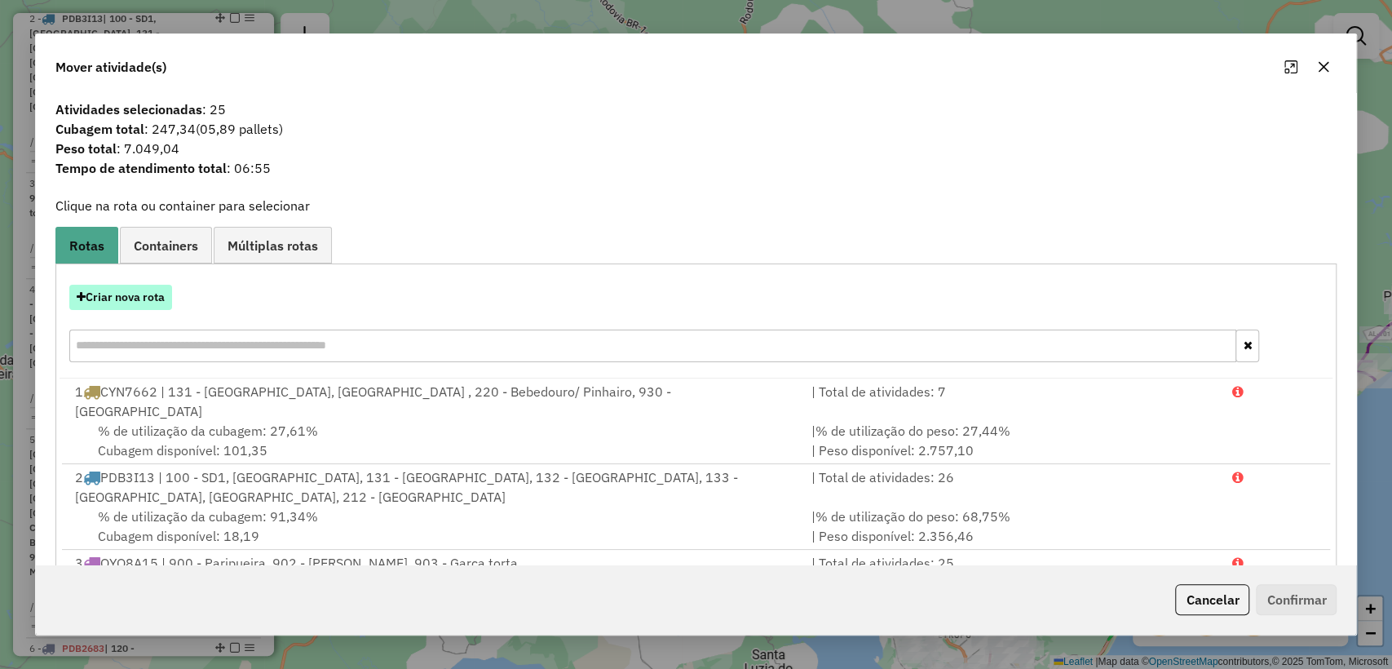
click at [135, 296] on button "Criar nova rota" at bounding box center [120, 297] width 103 height 25
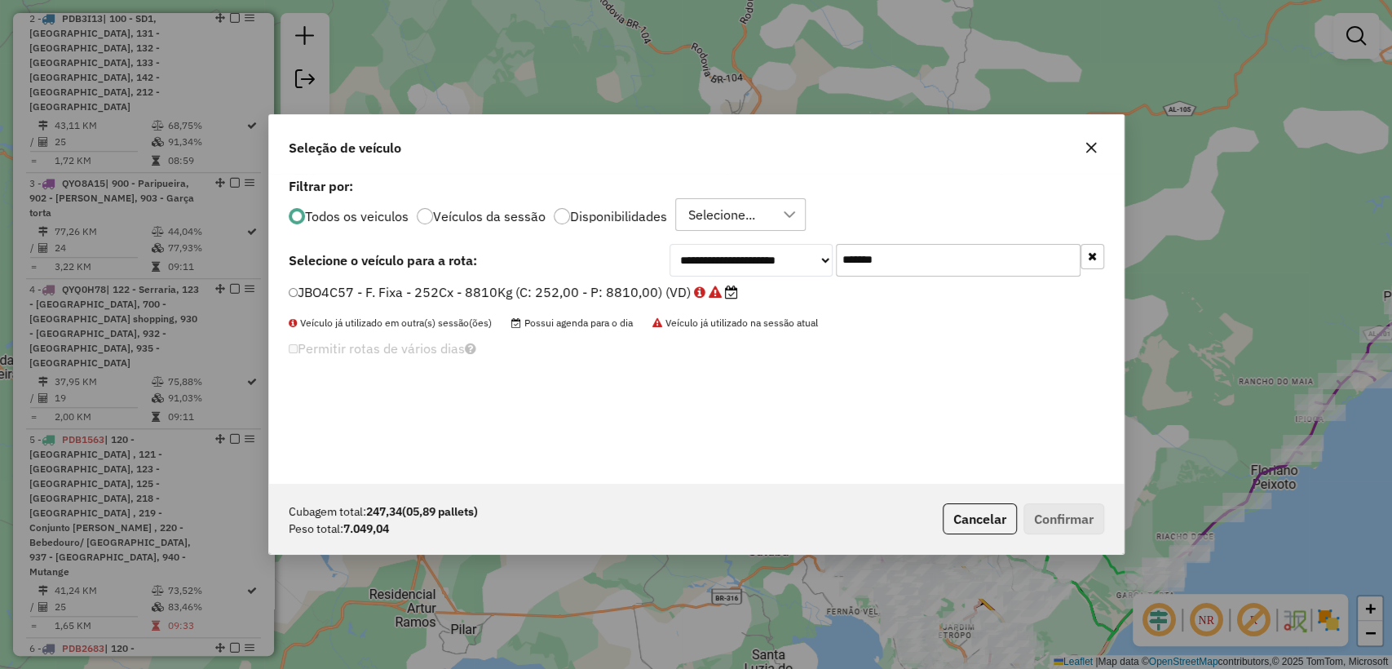
scroll to position [8, 5]
click at [933, 264] on input "*******" at bounding box center [958, 260] width 245 height 33
paste input "text"
type input "*******"
click at [567, 273] on div "**********" at bounding box center [696, 260] width 815 height 33
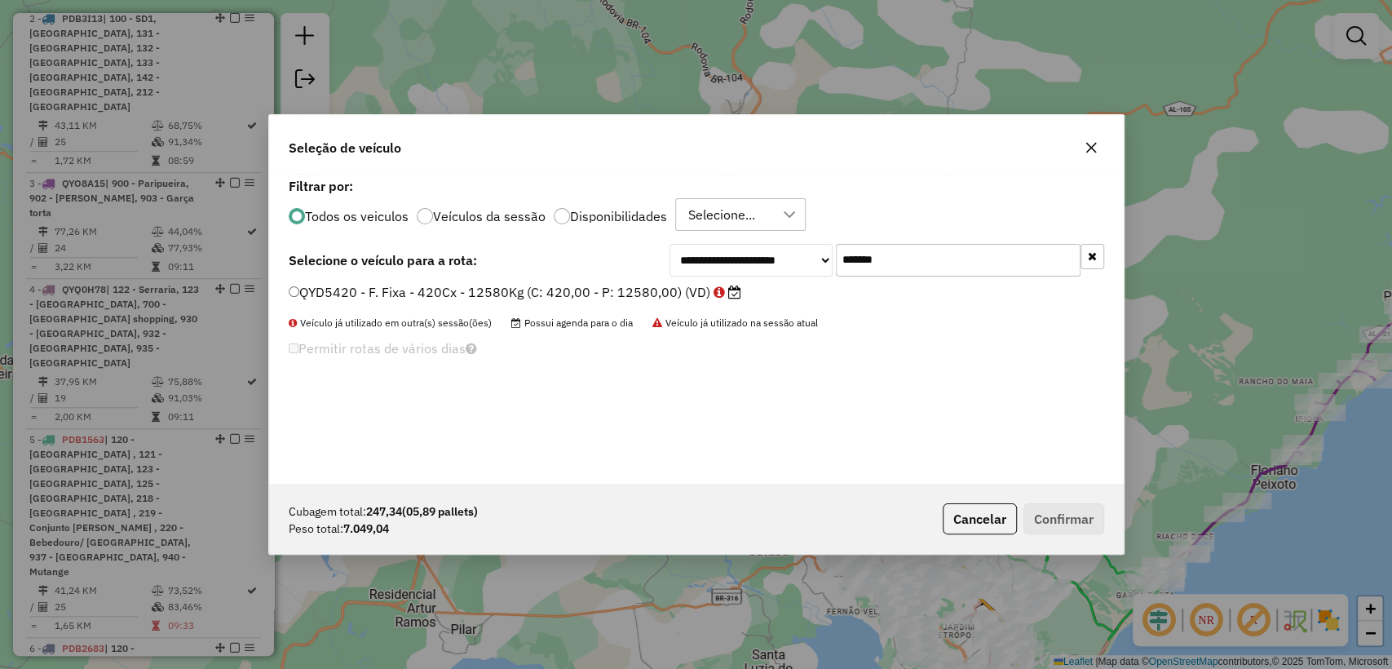
click at [562, 283] on label "QYD5420 - F. Fixa - 420Cx - 12580Kg (C: 420,00 - P: 12580,00) (VD)" at bounding box center [515, 292] width 452 height 20
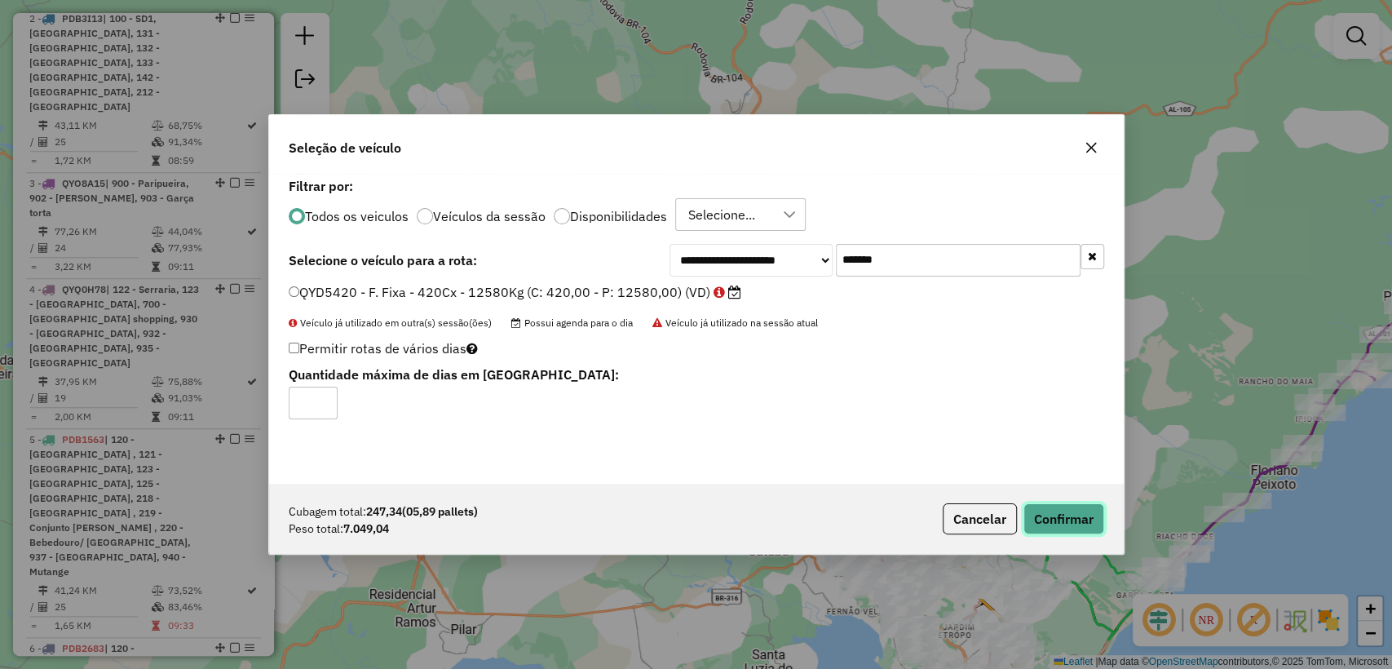
click at [1065, 512] on button "Confirmar" at bounding box center [1063, 518] width 81 height 31
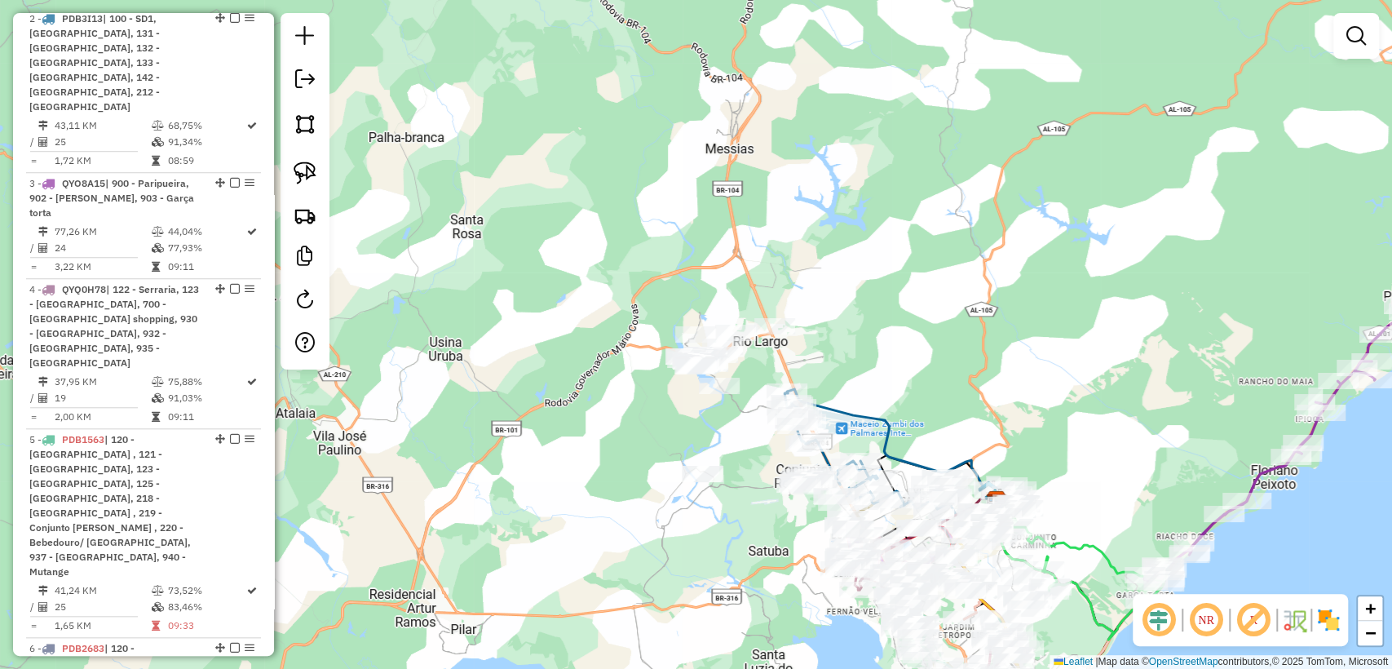
click at [310, 236] on div at bounding box center [304, 191] width 49 height 356
click at [303, 217] on img at bounding box center [305, 215] width 23 height 23
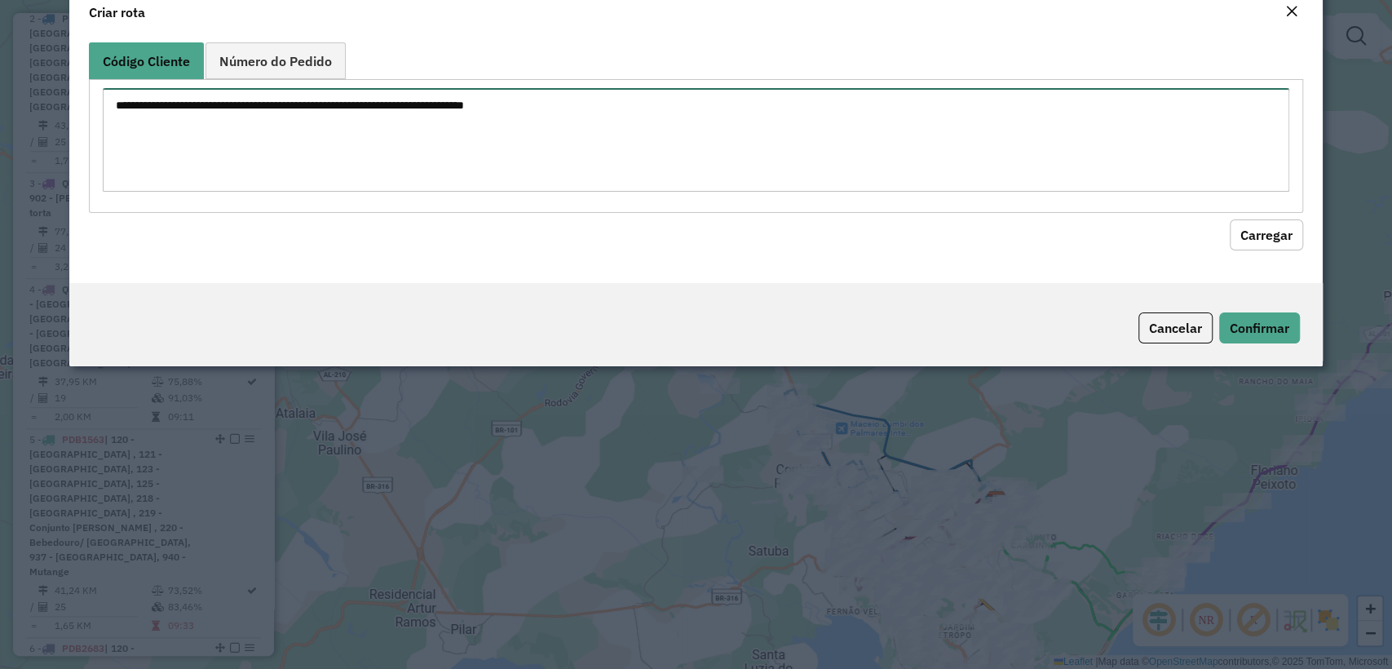
click at [430, 151] on textarea at bounding box center [695, 140] width 1185 height 104
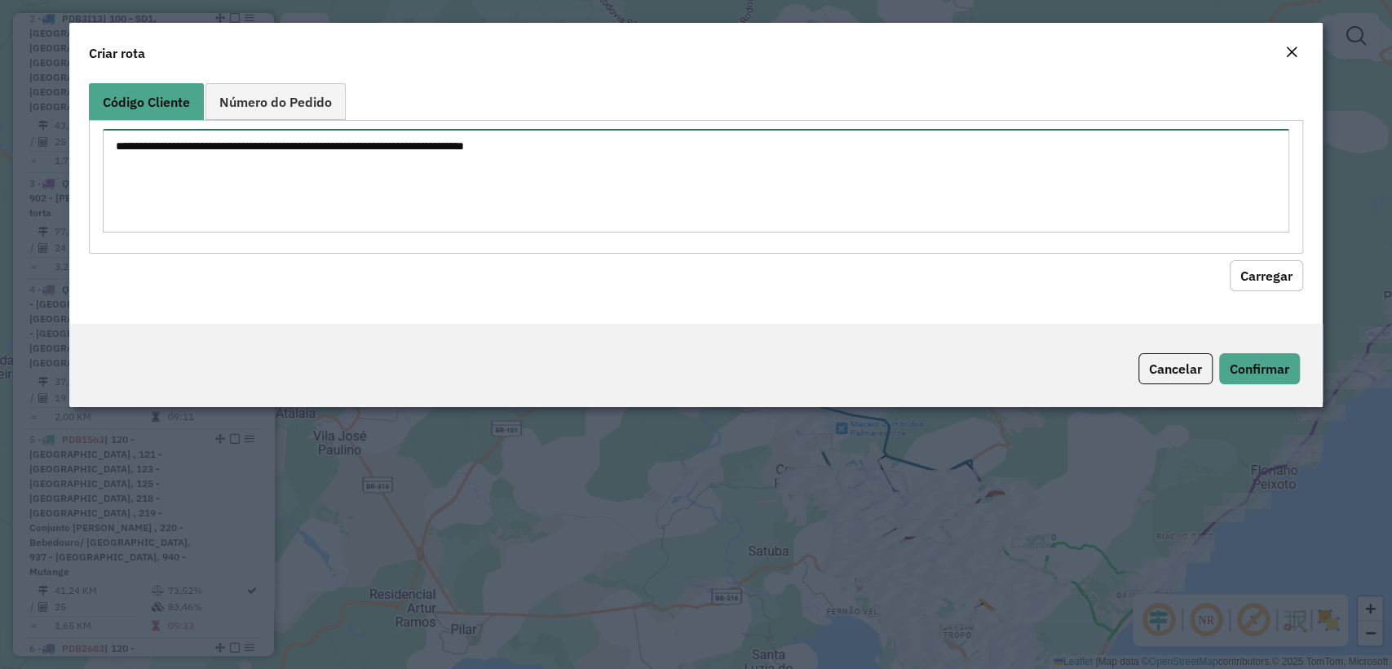
paste textarea "******** ******** ******** ******** ******** ******** ******** ******** *******…"
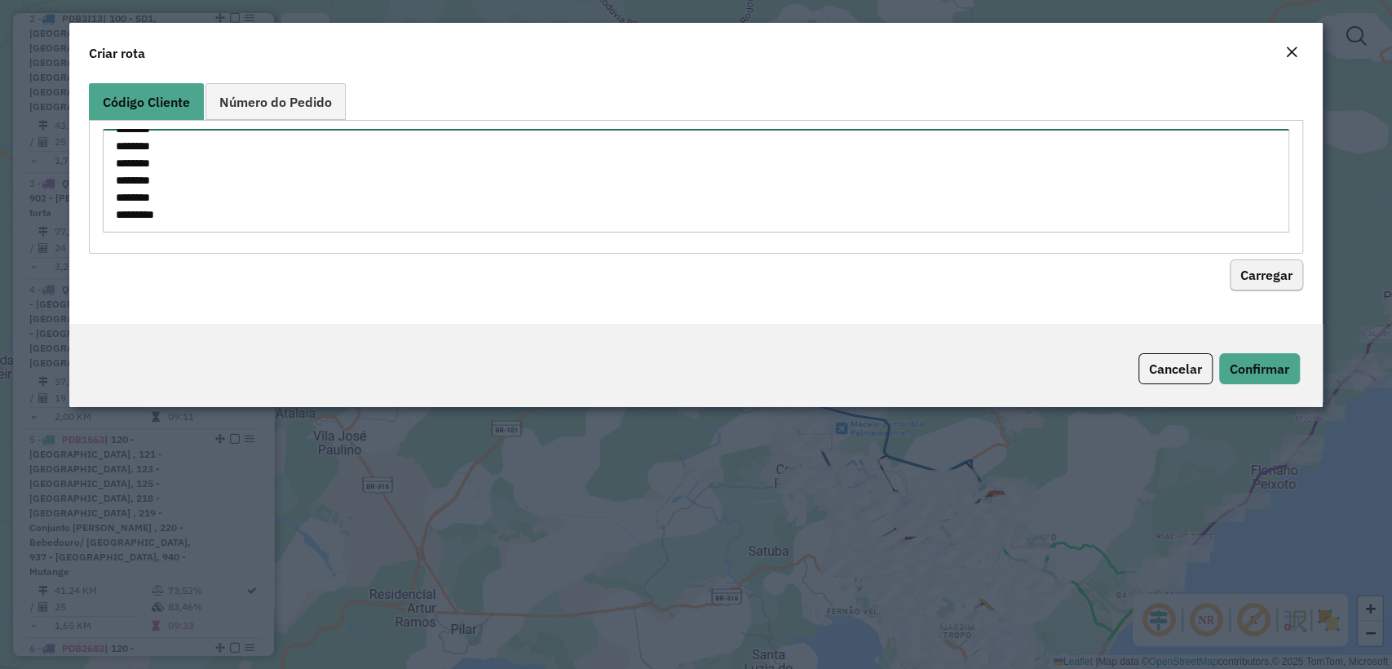
type textarea "******** ******** ******** ******** ******** ******** ******** ******** *******…"
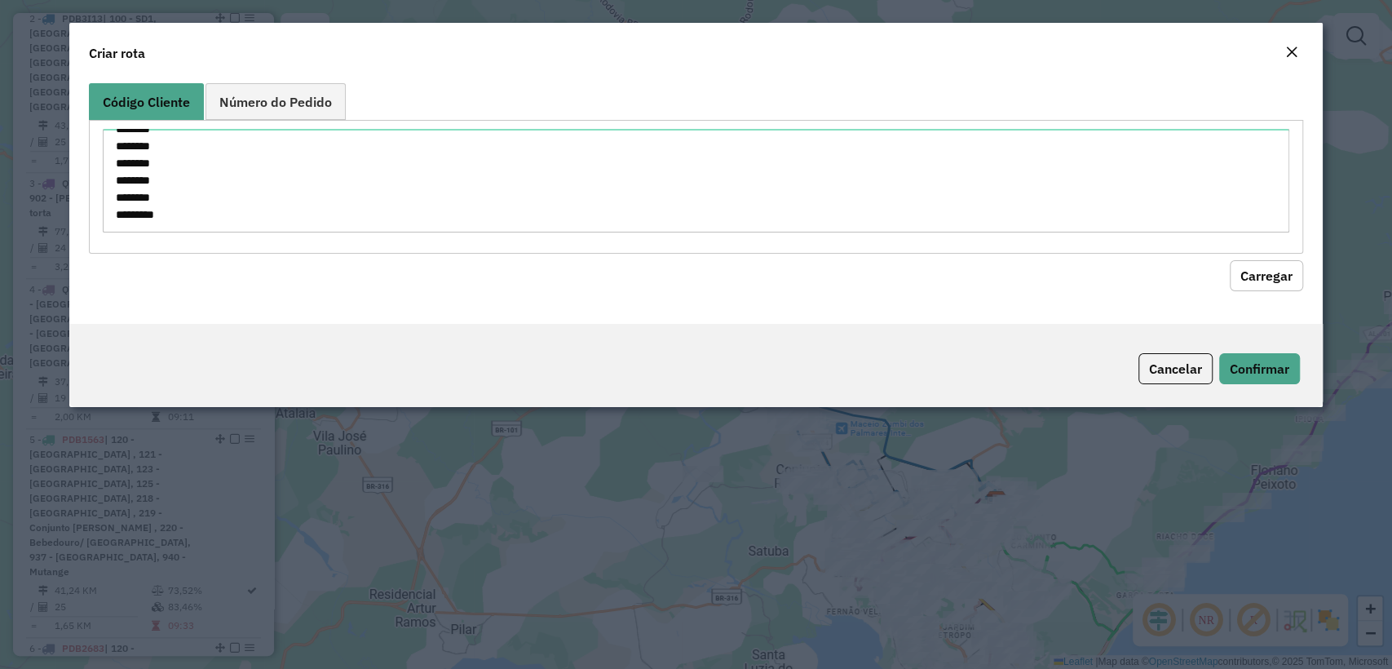
click at [1281, 278] on button "Carregar" at bounding box center [1265, 275] width 73 height 31
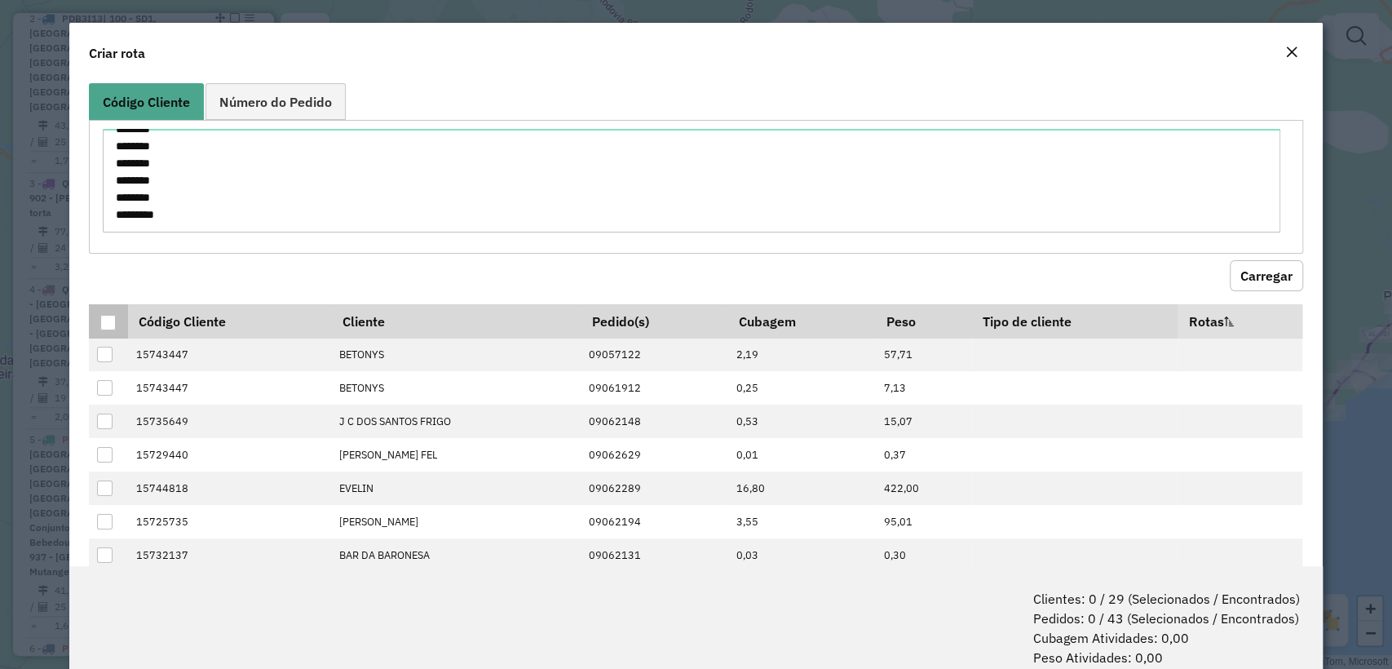
click at [110, 327] on div at bounding box center [107, 322] width 15 height 15
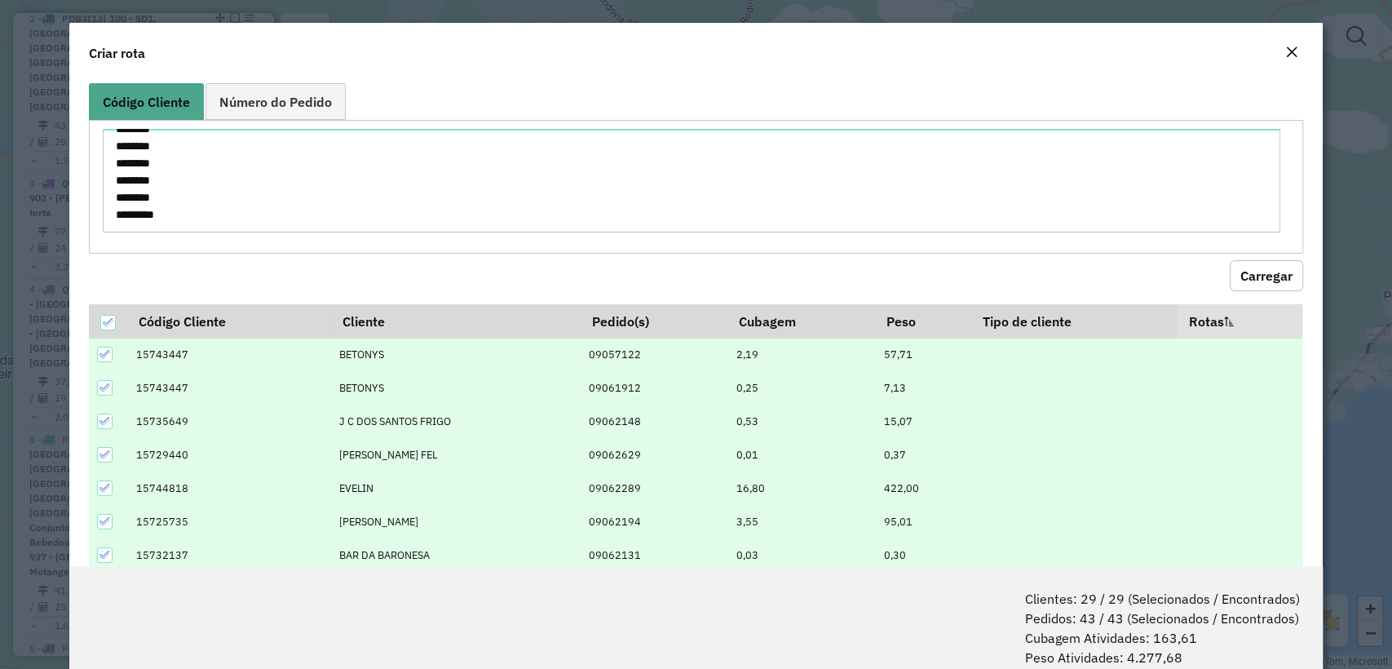
scroll to position [81, 0]
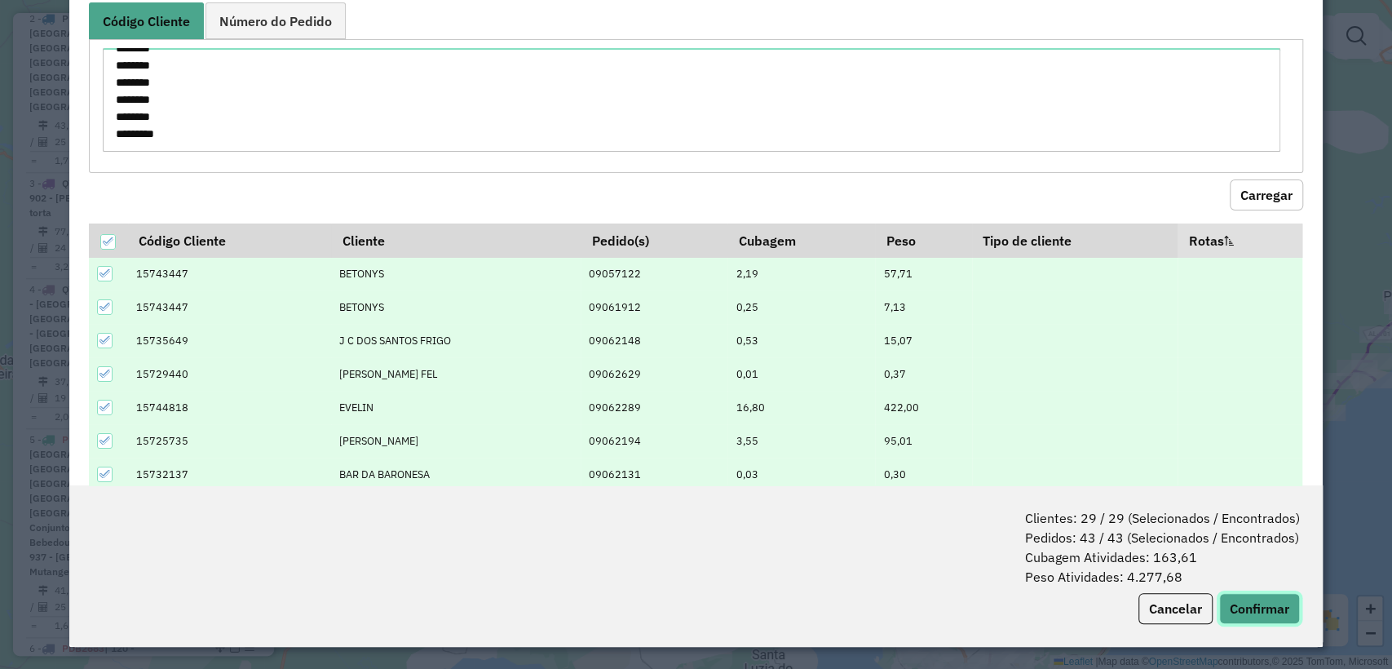
click at [1251, 601] on button "Confirmar" at bounding box center [1259, 608] width 81 height 31
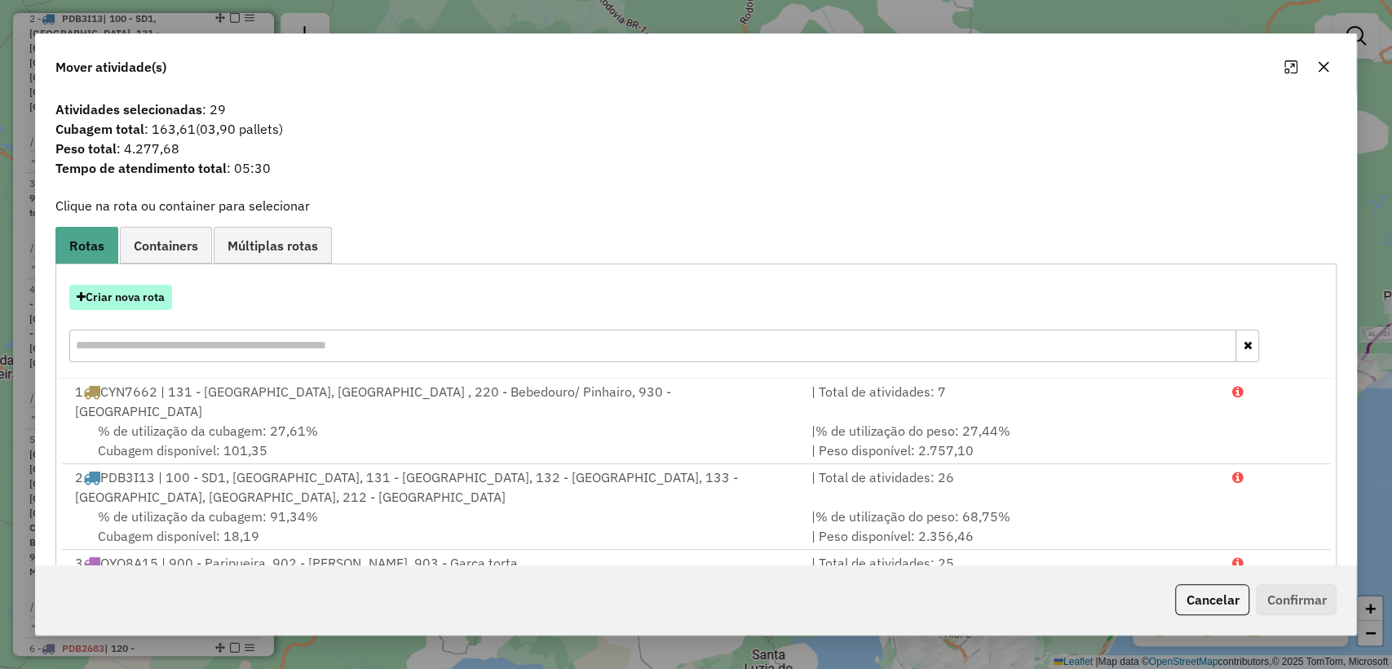
click at [118, 295] on button "Criar nova rota" at bounding box center [120, 297] width 103 height 25
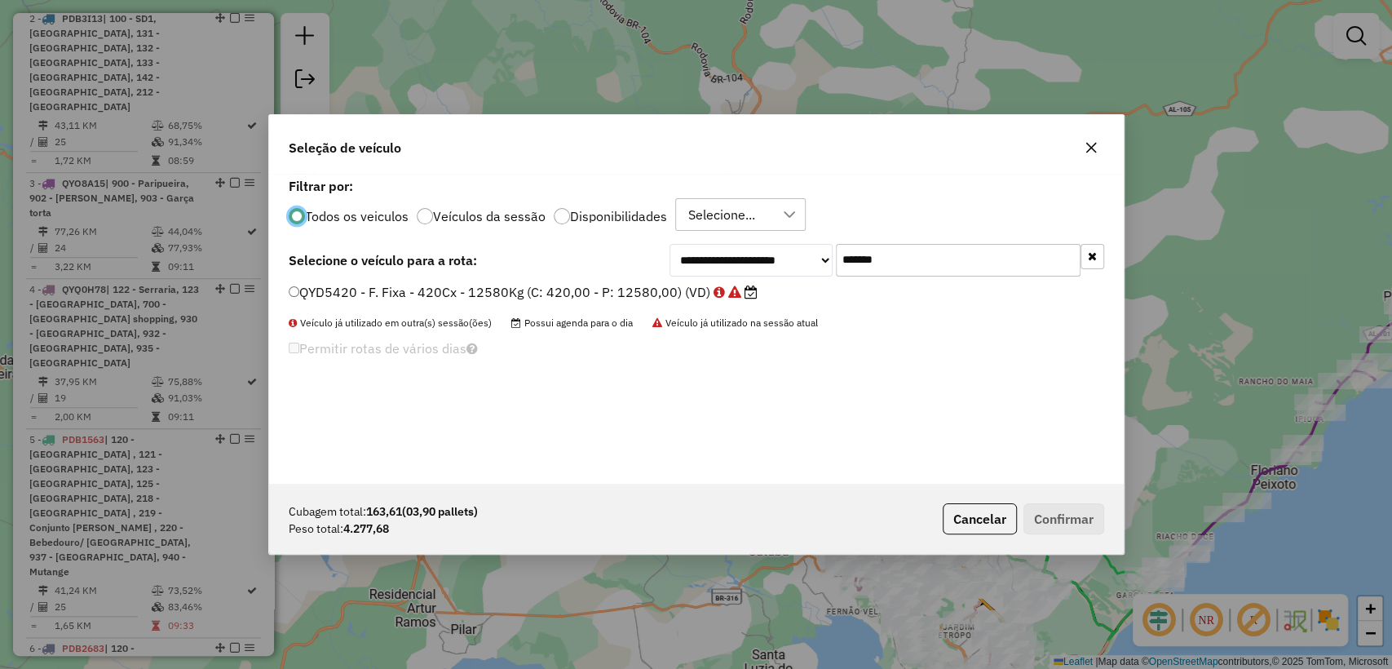
scroll to position [8, 5]
click at [939, 269] on input "*******" at bounding box center [958, 260] width 245 height 33
paste input "text"
type input "*******"
click at [540, 279] on div "**********" at bounding box center [696, 329] width 854 height 310
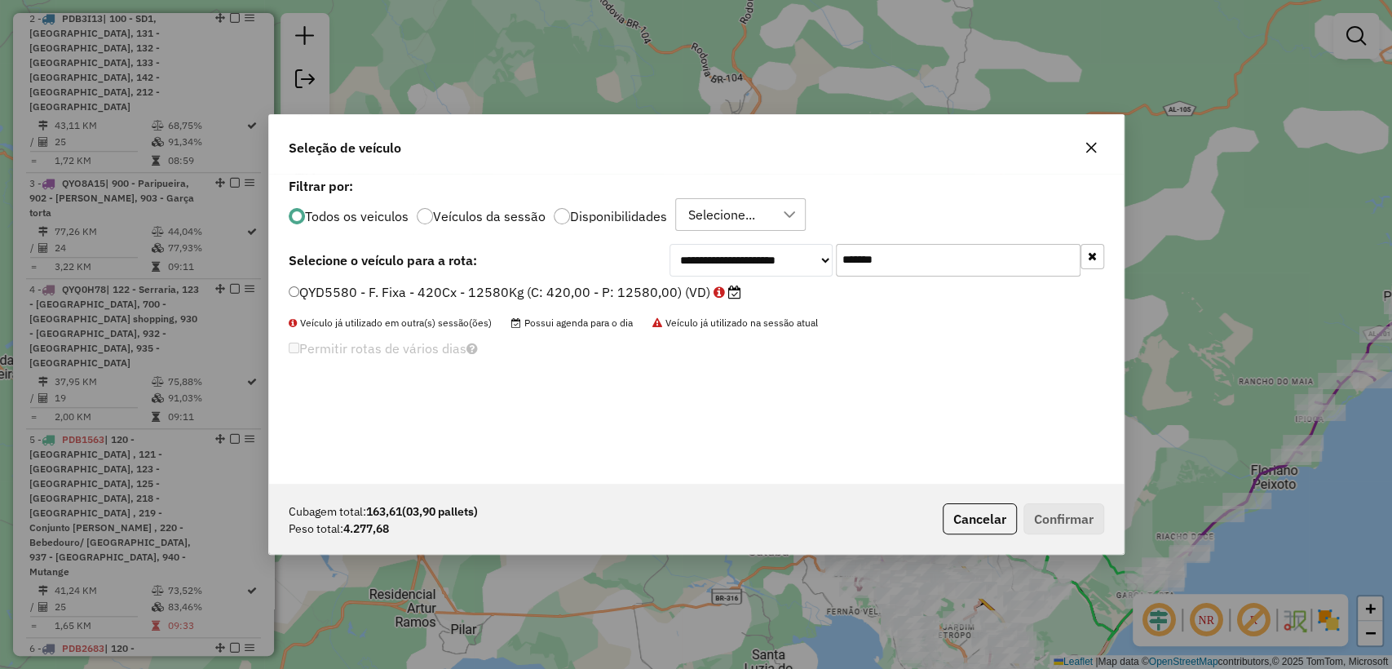
click at [541, 287] on label "QYD5580 - F. Fixa - 420Cx - 12580Kg (C: 420,00 - P: 12580,00) (VD)" at bounding box center [515, 292] width 452 height 20
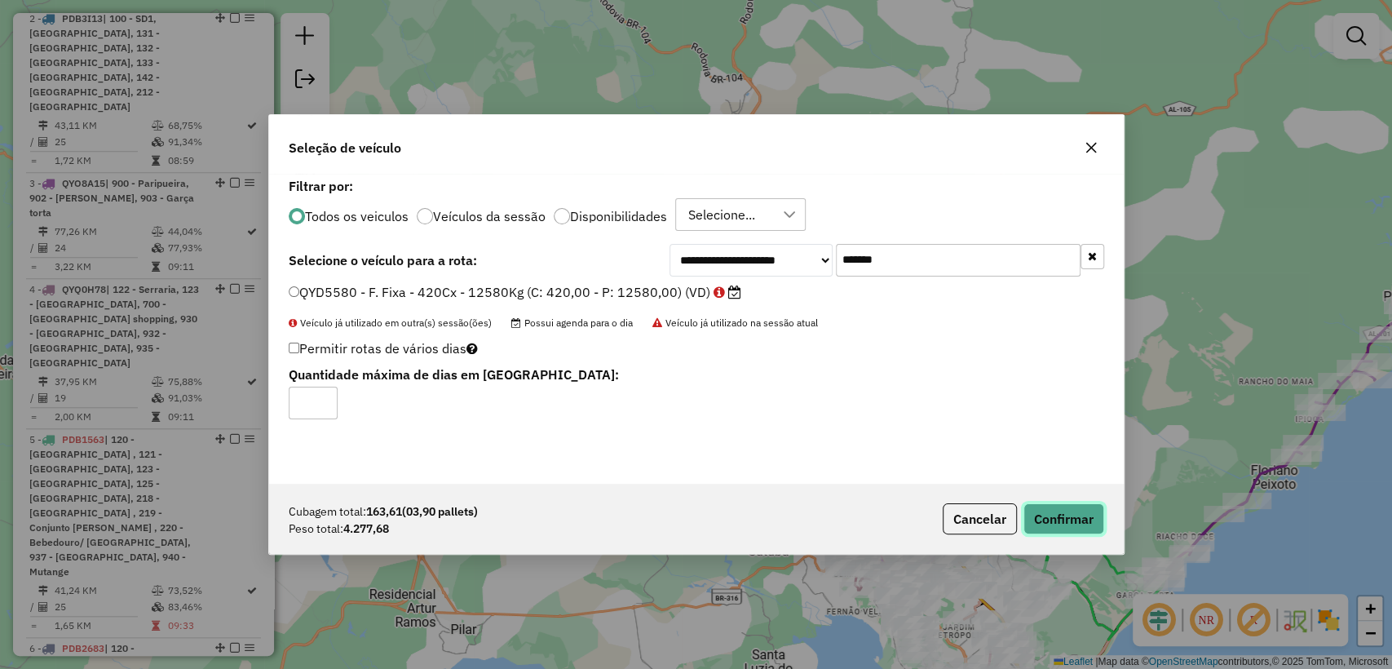
click at [1044, 512] on button "Confirmar" at bounding box center [1063, 518] width 81 height 31
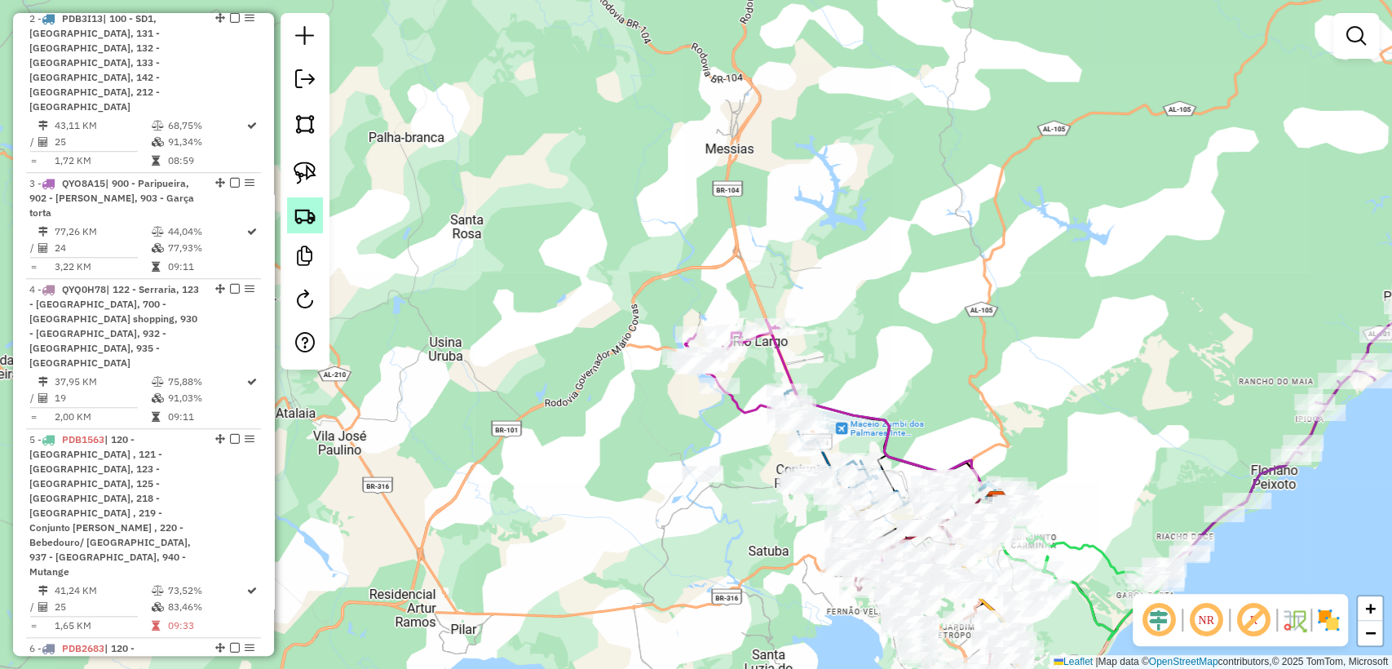
click at [309, 214] on img at bounding box center [305, 215] width 23 height 23
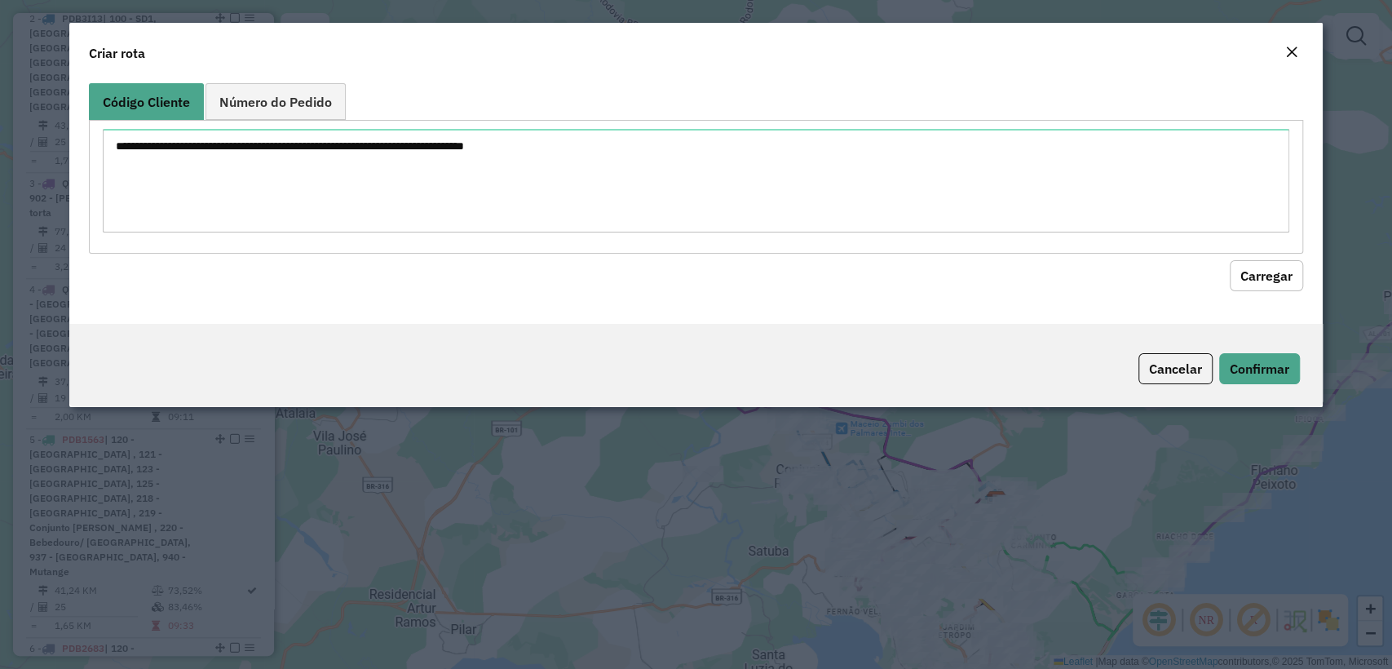
click at [490, 145] on textarea at bounding box center [695, 181] width 1185 height 104
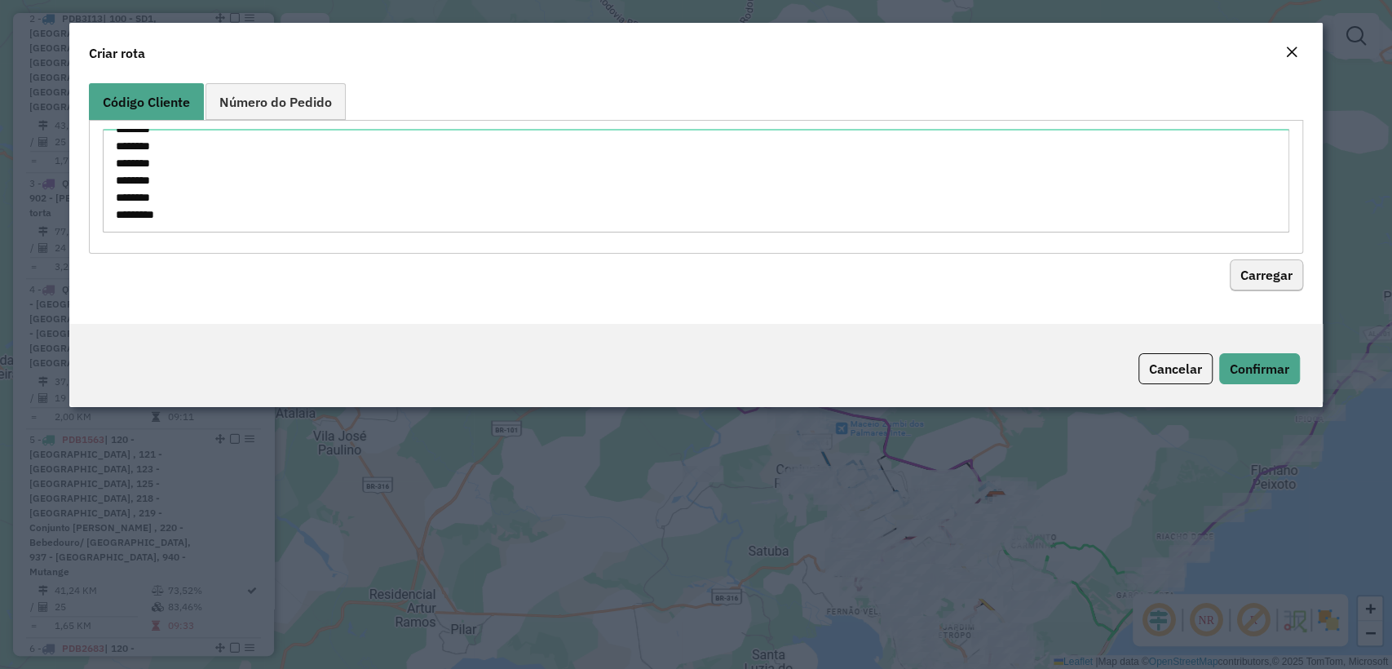
type textarea "******** ******** ******** ******** ******** ******** ******** ******** *******…"
click at [1238, 268] on button "Carregar" at bounding box center [1265, 275] width 73 height 31
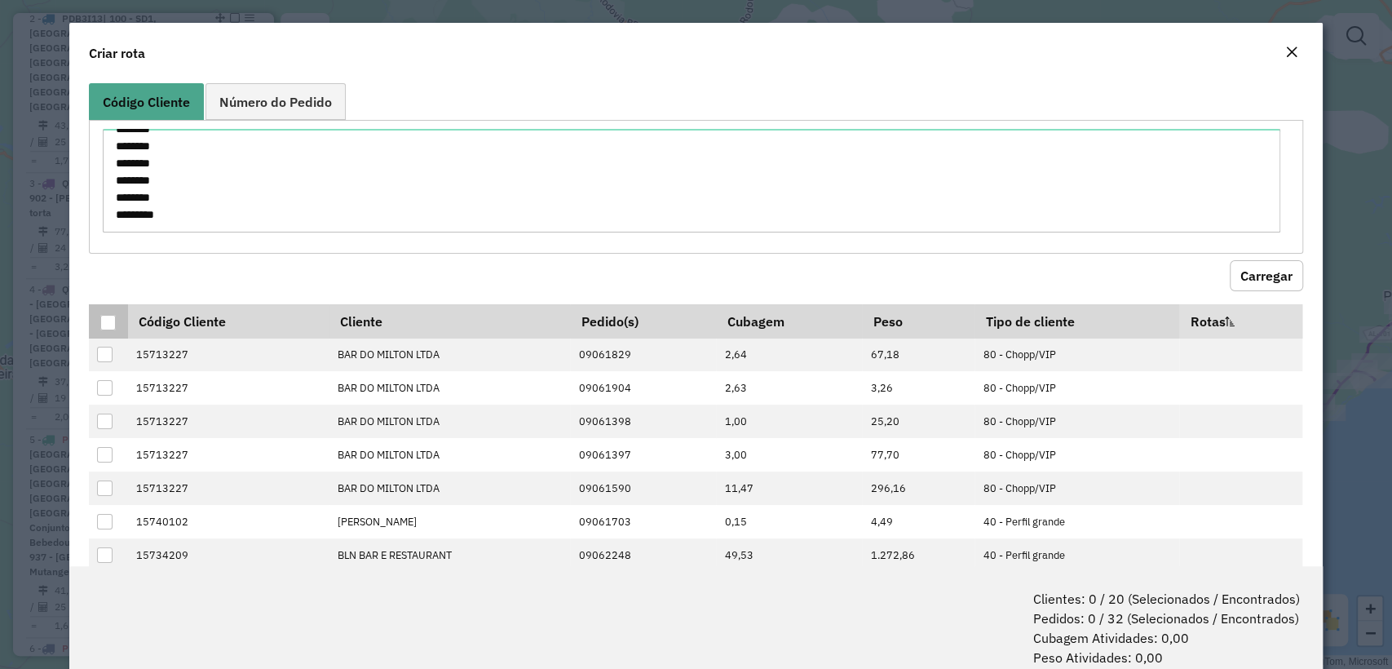
click at [113, 321] on div at bounding box center [107, 322] width 15 height 15
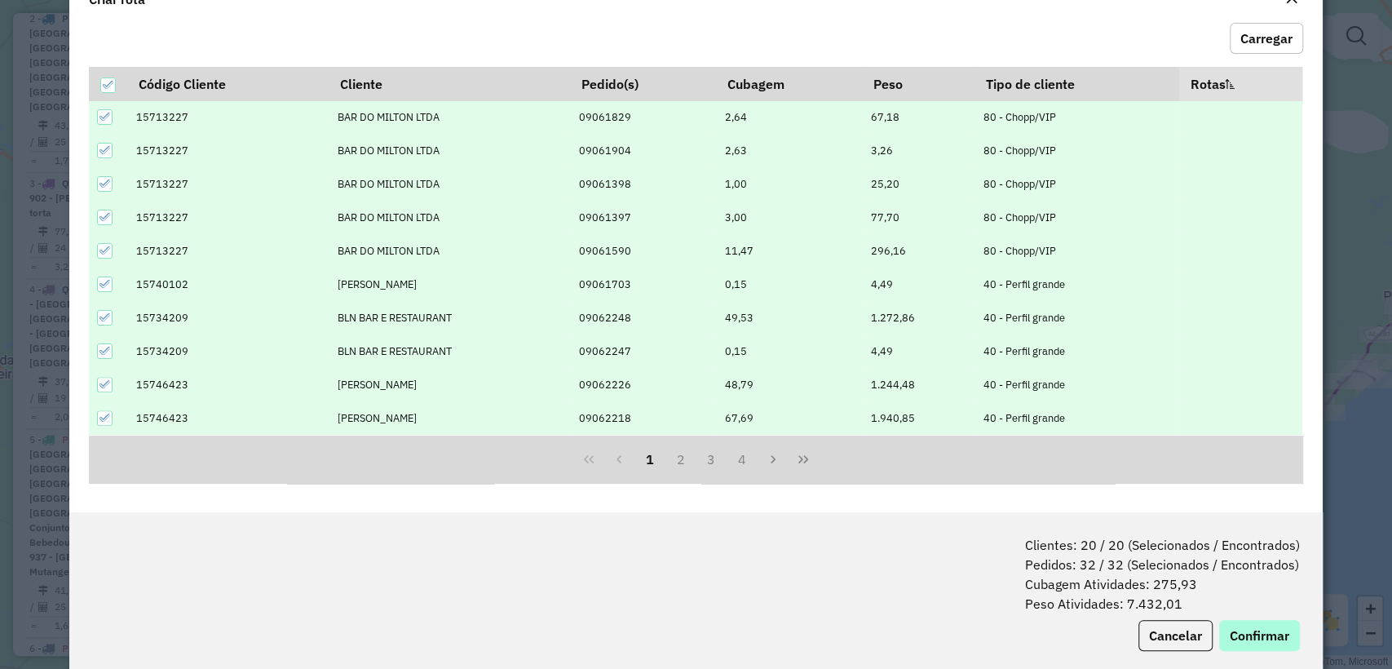
scroll to position [81, 0]
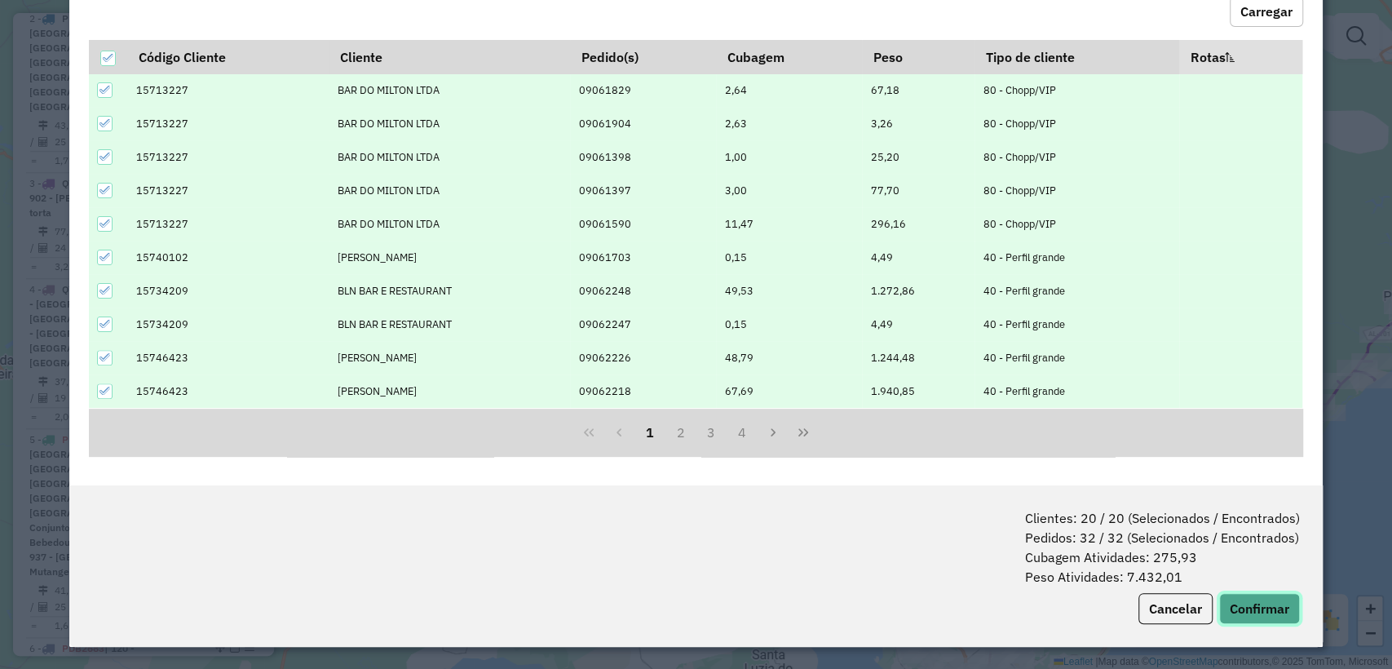
click at [1260, 606] on button "Confirmar" at bounding box center [1259, 608] width 81 height 31
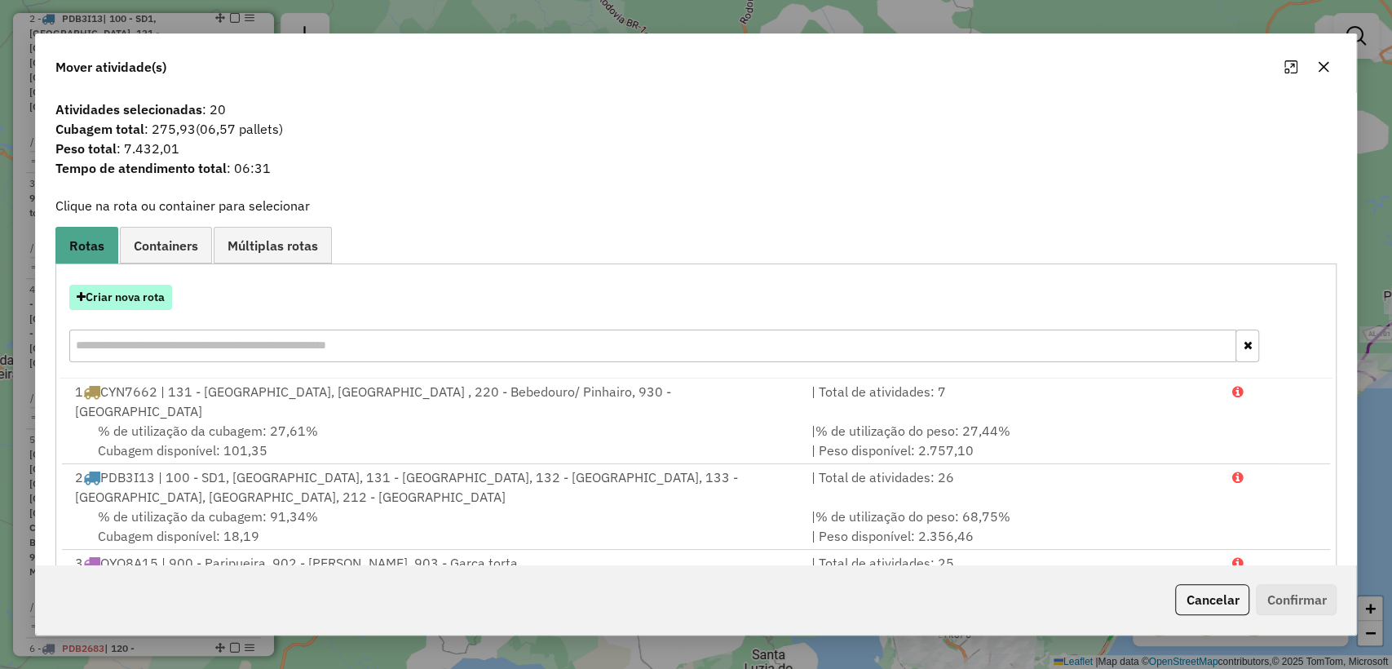
click at [133, 289] on button "Criar nova rota" at bounding box center [120, 297] width 103 height 25
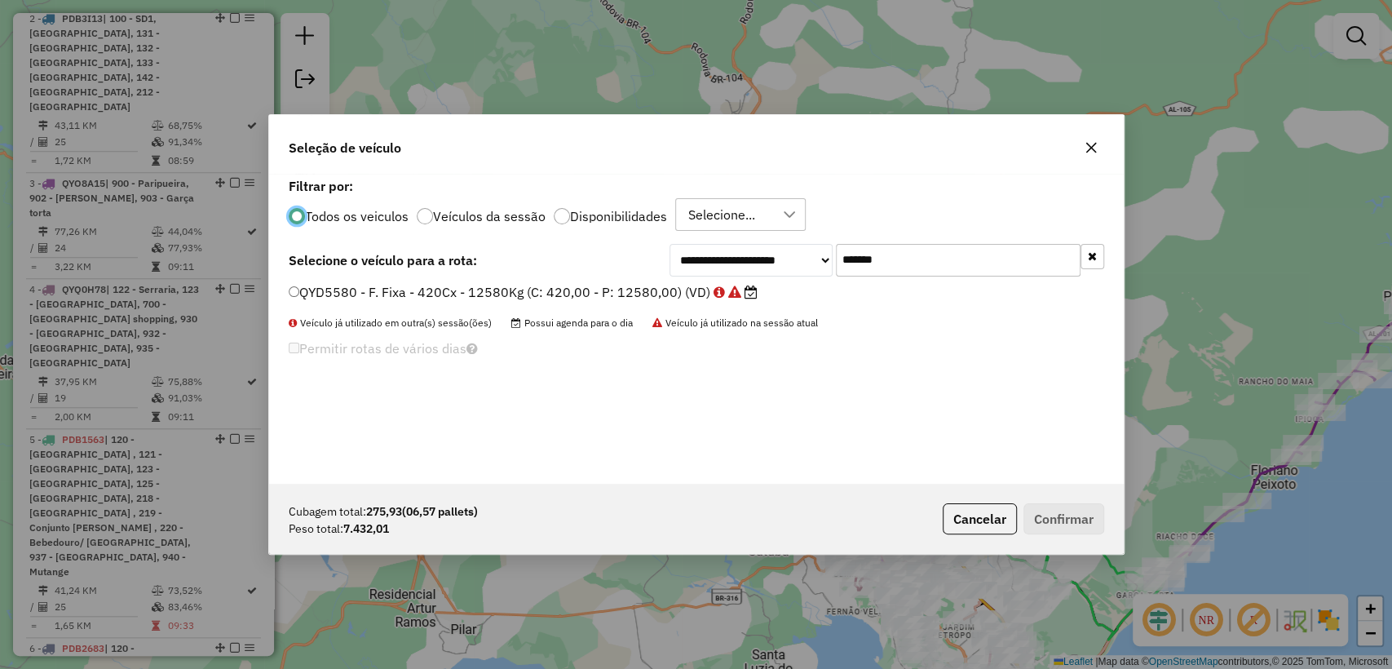
scroll to position [8, 5]
click at [903, 244] on input "*******" at bounding box center [958, 260] width 245 height 33
paste input "text"
type input "*******"
drag, startPoint x: 528, startPoint y: 306, endPoint x: 523, endPoint y: 294, distance: 13.2
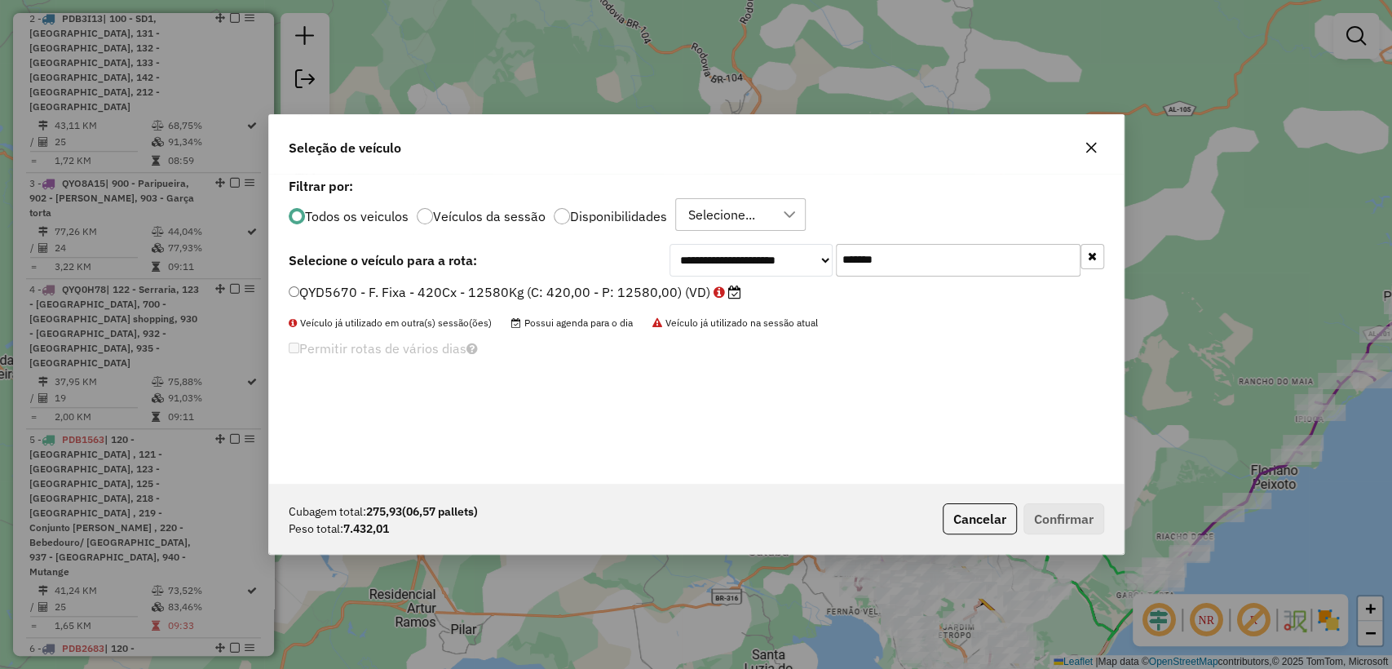
click at [525, 299] on div "QYD5670 - F. Fixa - 420Cx - 12580Kg (C: 420,00 - P: 12580,00) (VD)" at bounding box center [696, 299] width 835 height 33
click at [522, 292] on label "QYD5670 - F. Fixa - 420Cx - 12580Kg (C: 420,00 - P: 12580,00) (VD)" at bounding box center [515, 292] width 452 height 20
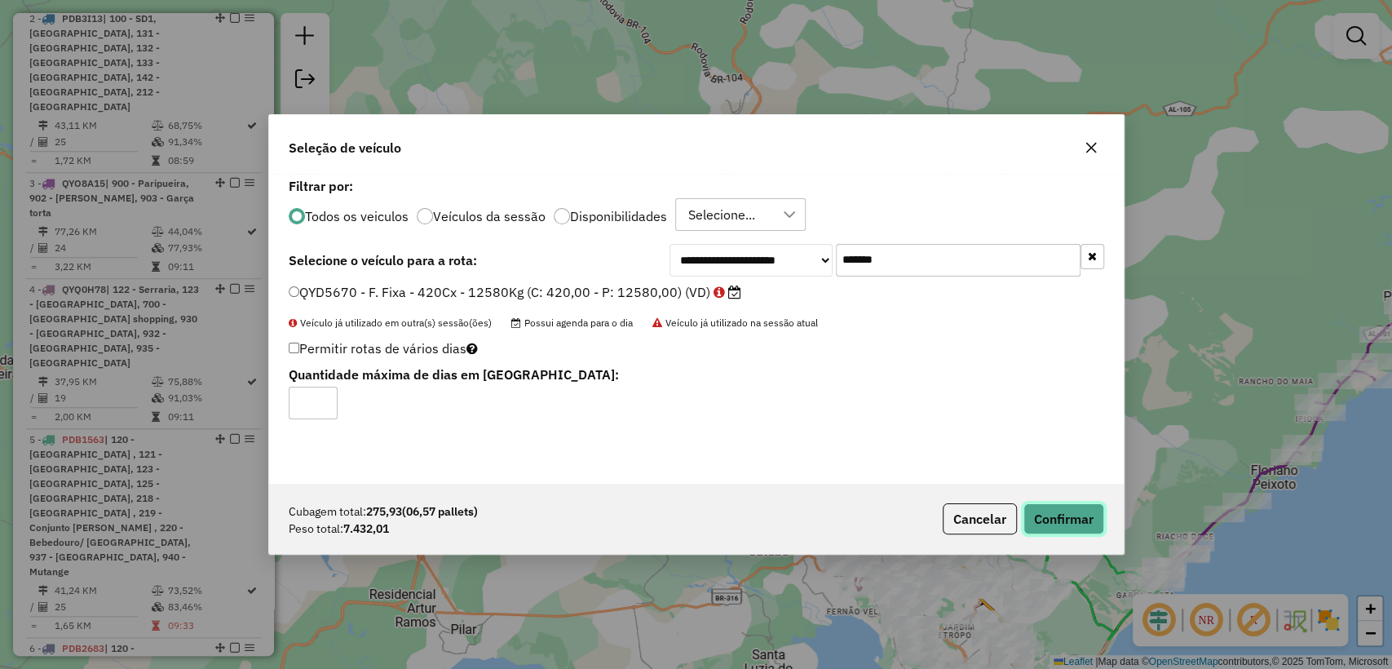
click at [1029, 517] on button "Confirmar" at bounding box center [1063, 518] width 81 height 31
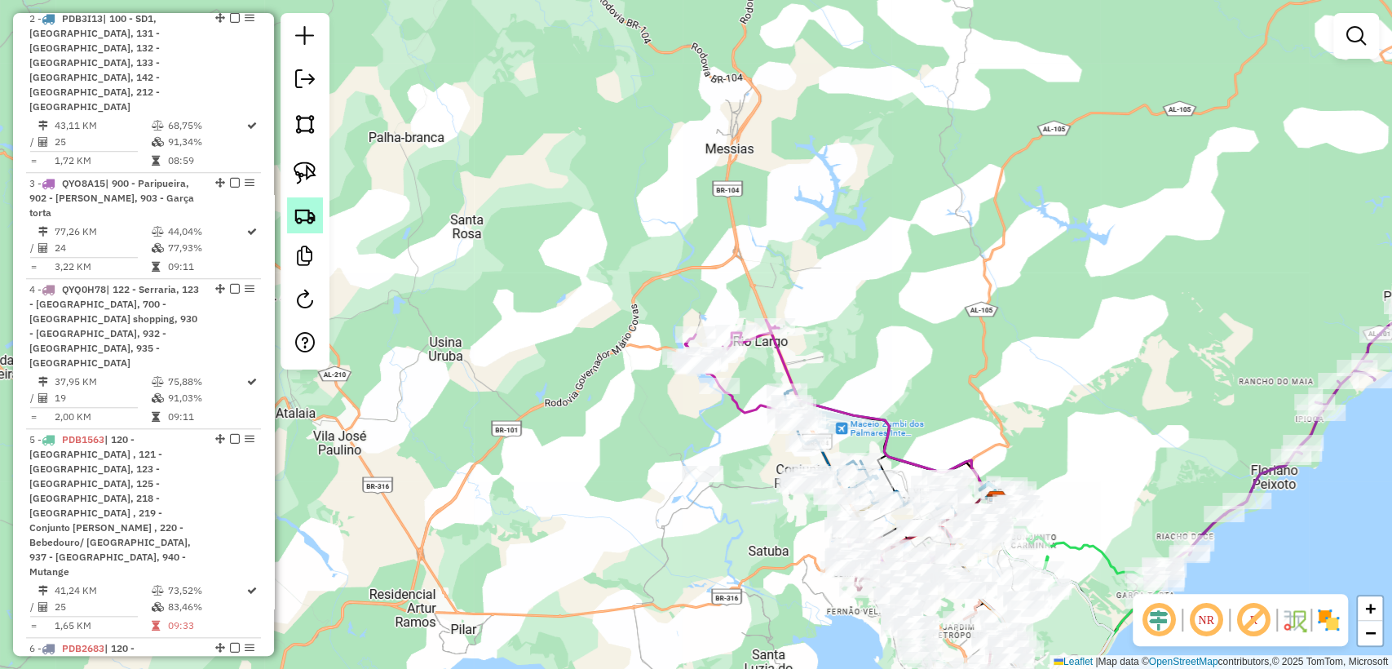
click at [300, 214] on img at bounding box center [305, 215] width 23 height 23
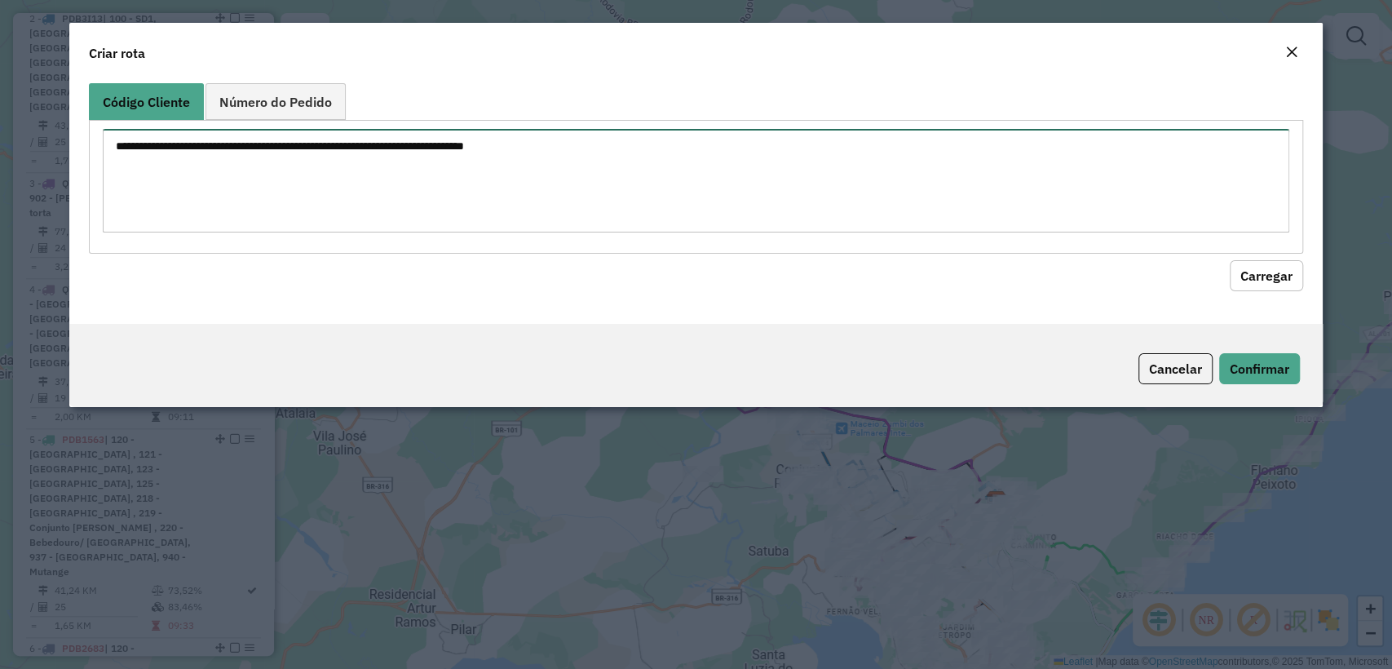
click at [448, 177] on textarea at bounding box center [695, 181] width 1185 height 104
paste textarea "******** ******** ******** ******** ******** ******** ******** ******** *******…"
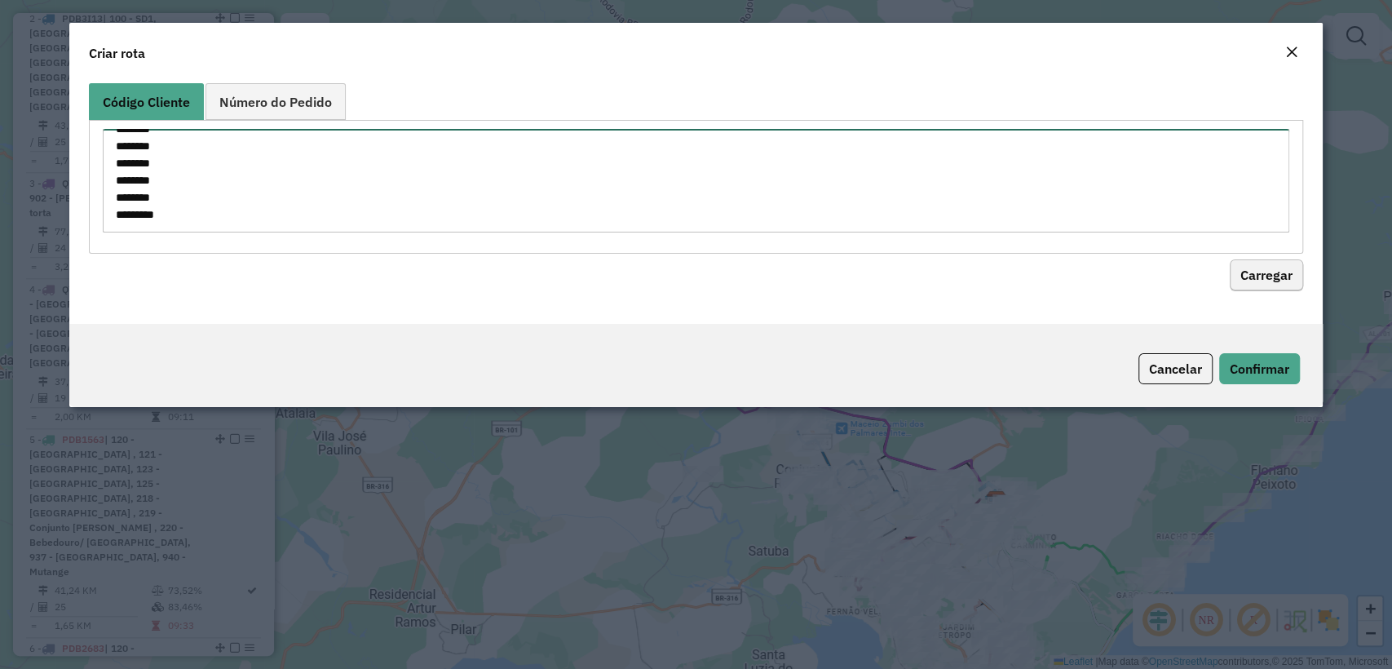
type textarea "******** ******** ******** ******** ******** ******** ******** ******** *******…"
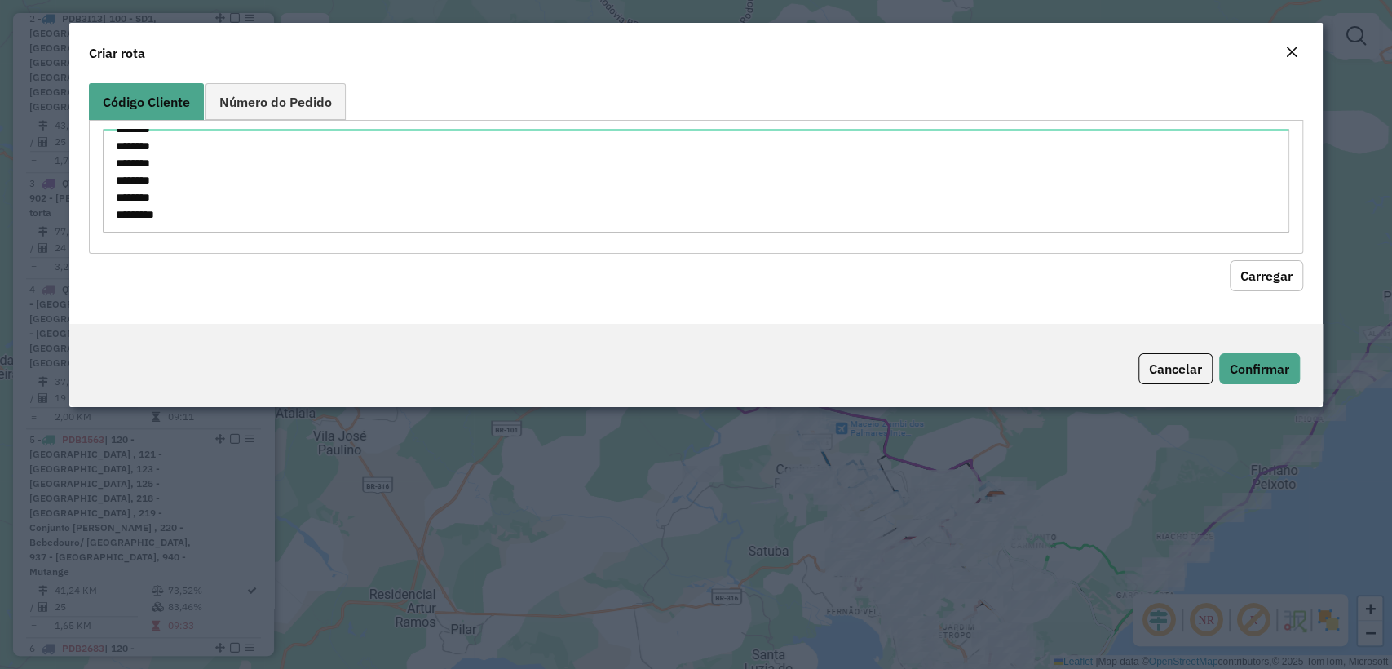
click at [1248, 267] on button "Carregar" at bounding box center [1265, 275] width 73 height 31
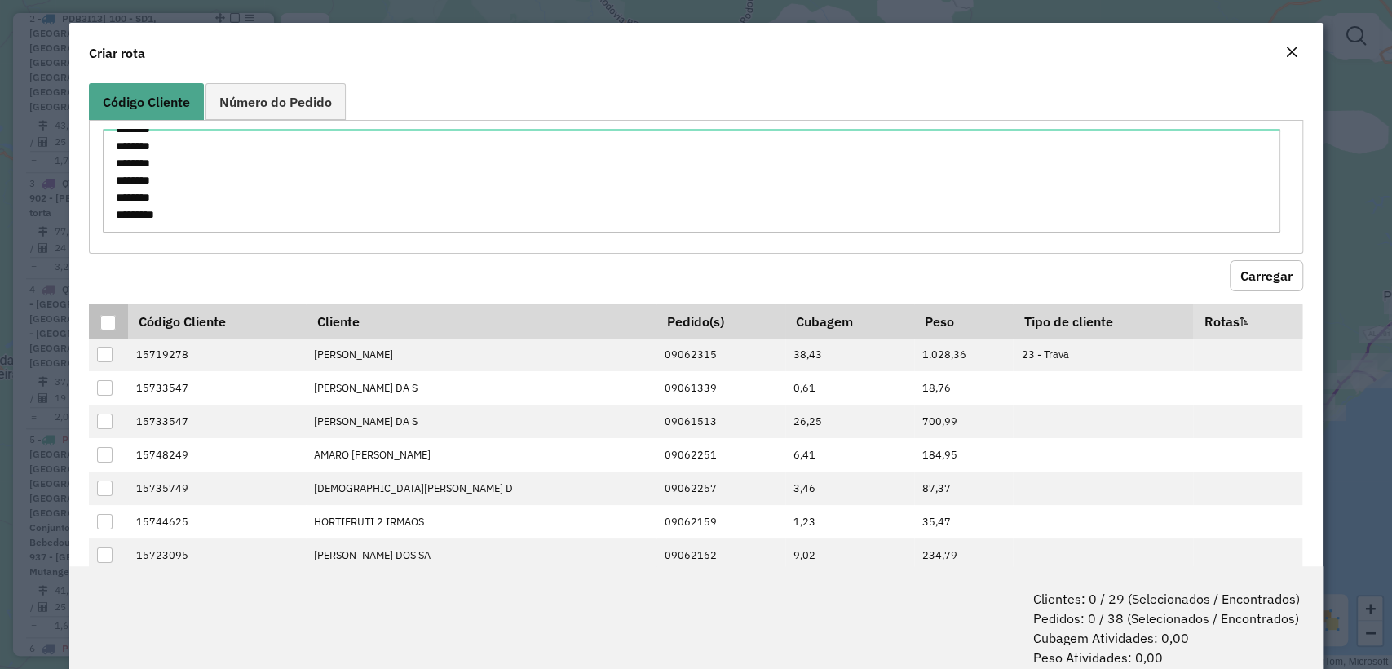
click at [100, 324] on div at bounding box center [107, 322] width 15 height 15
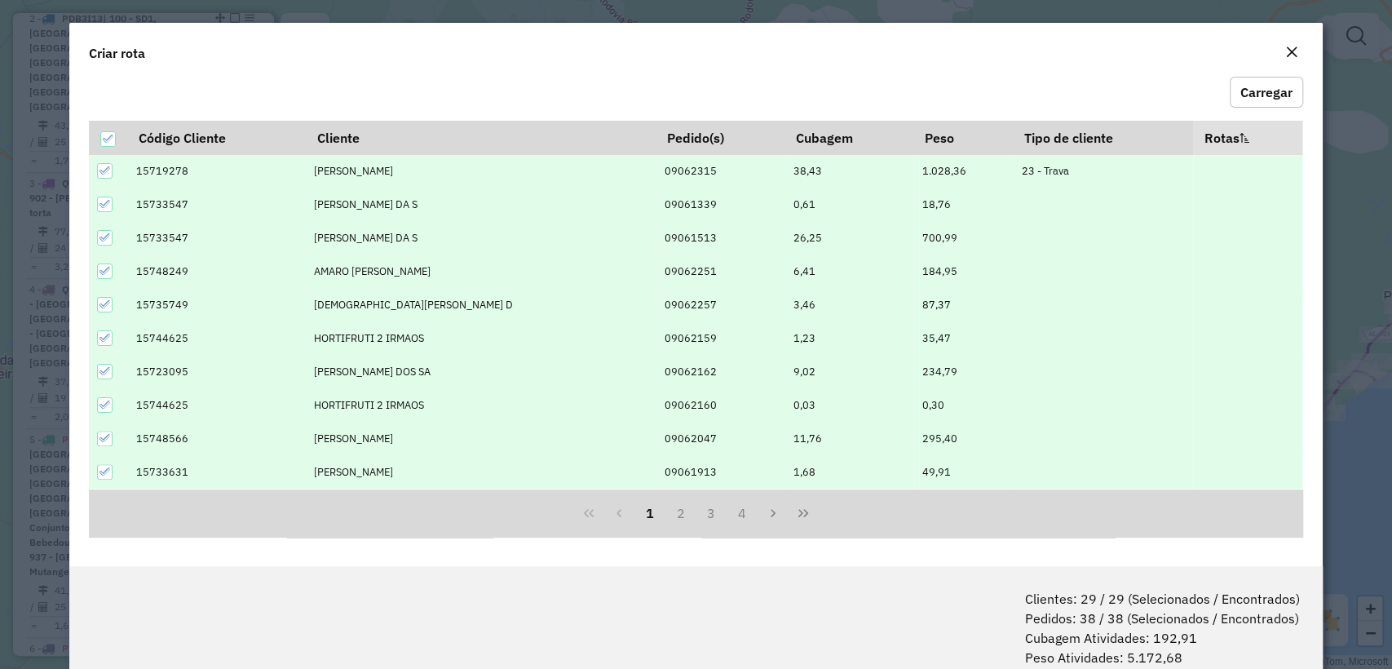
scroll to position [81, 0]
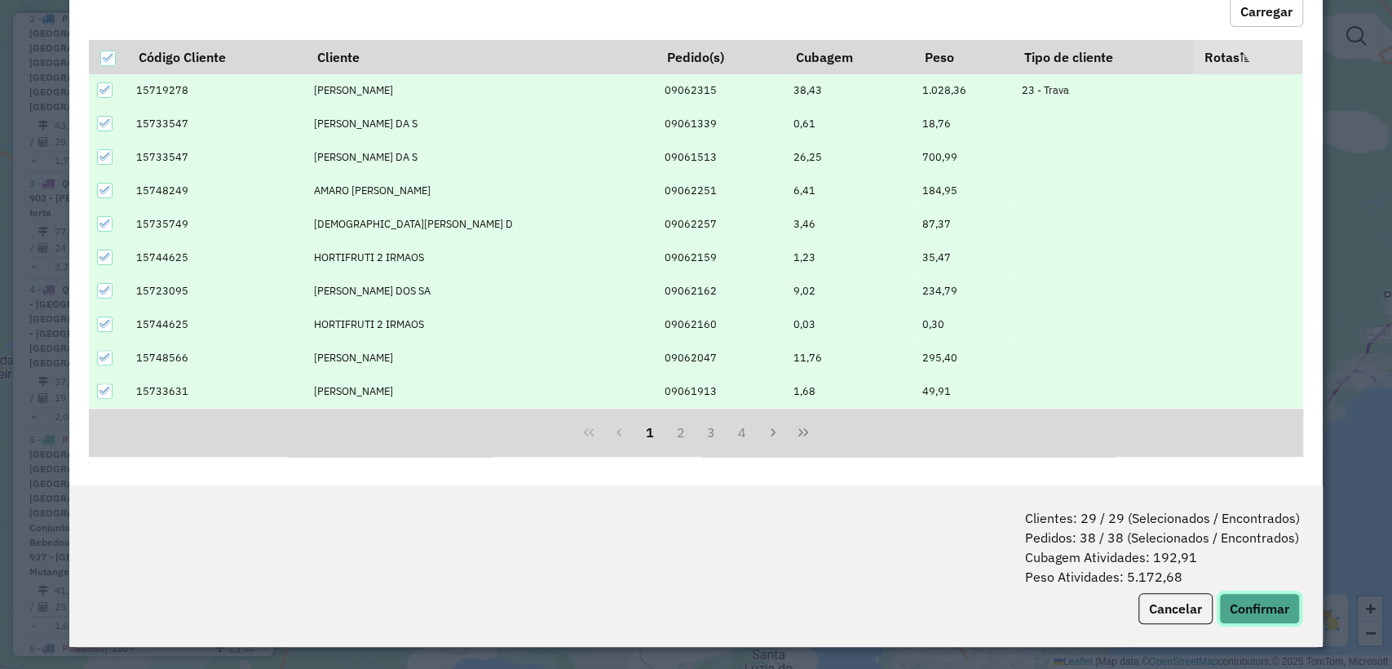
click at [1246, 604] on button "Confirmar" at bounding box center [1259, 608] width 81 height 31
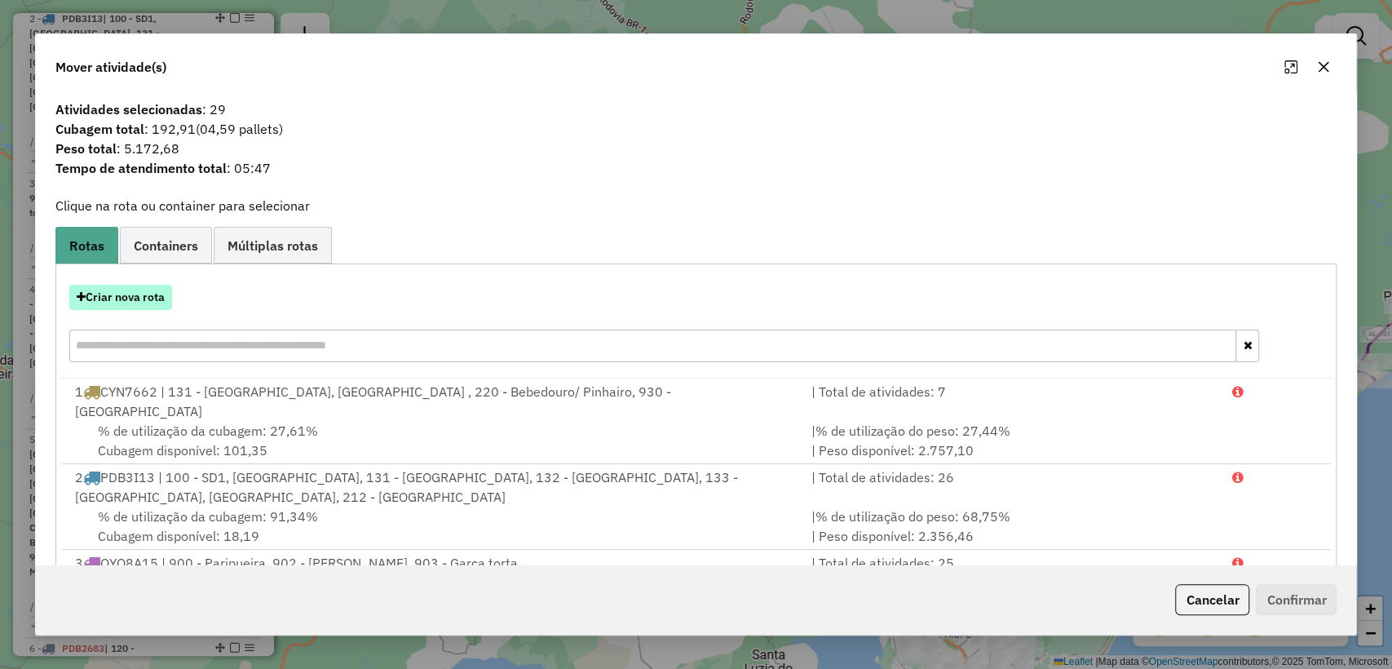
click at [113, 294] on button "Criar nova rota" at bounding box center [120, 297] width 103 height 25
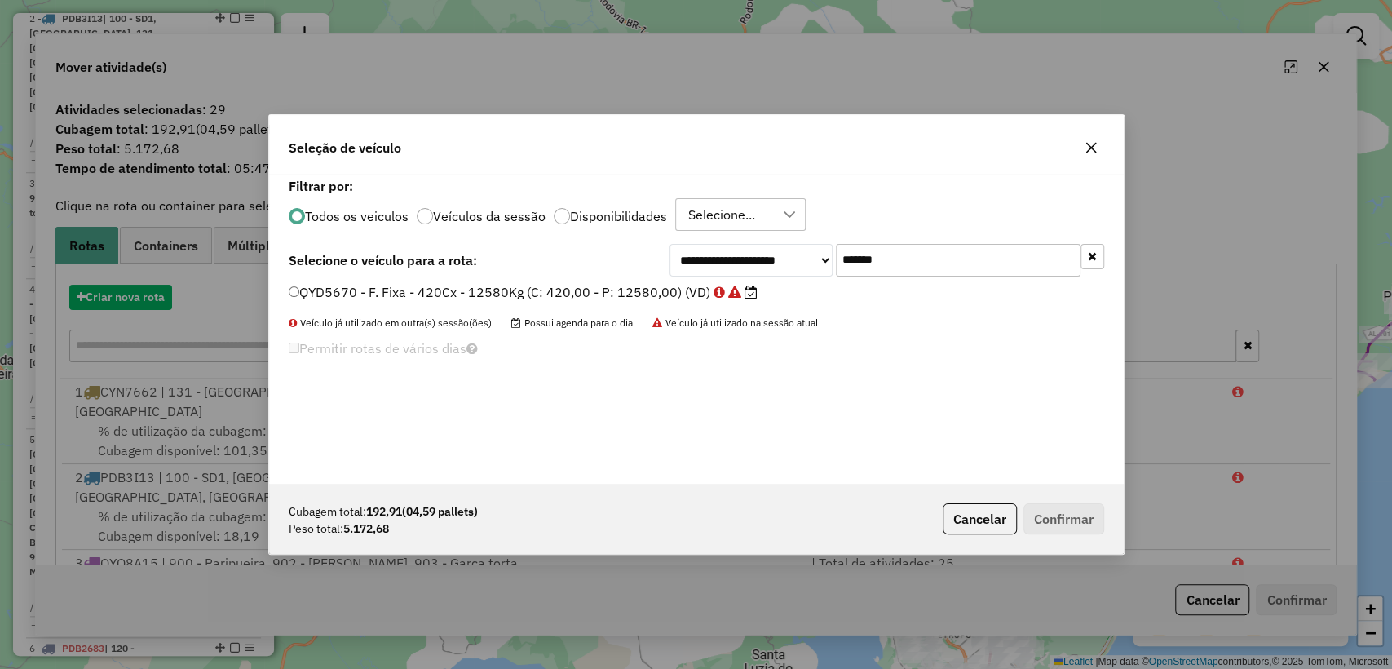
scroll to position [8, 5]
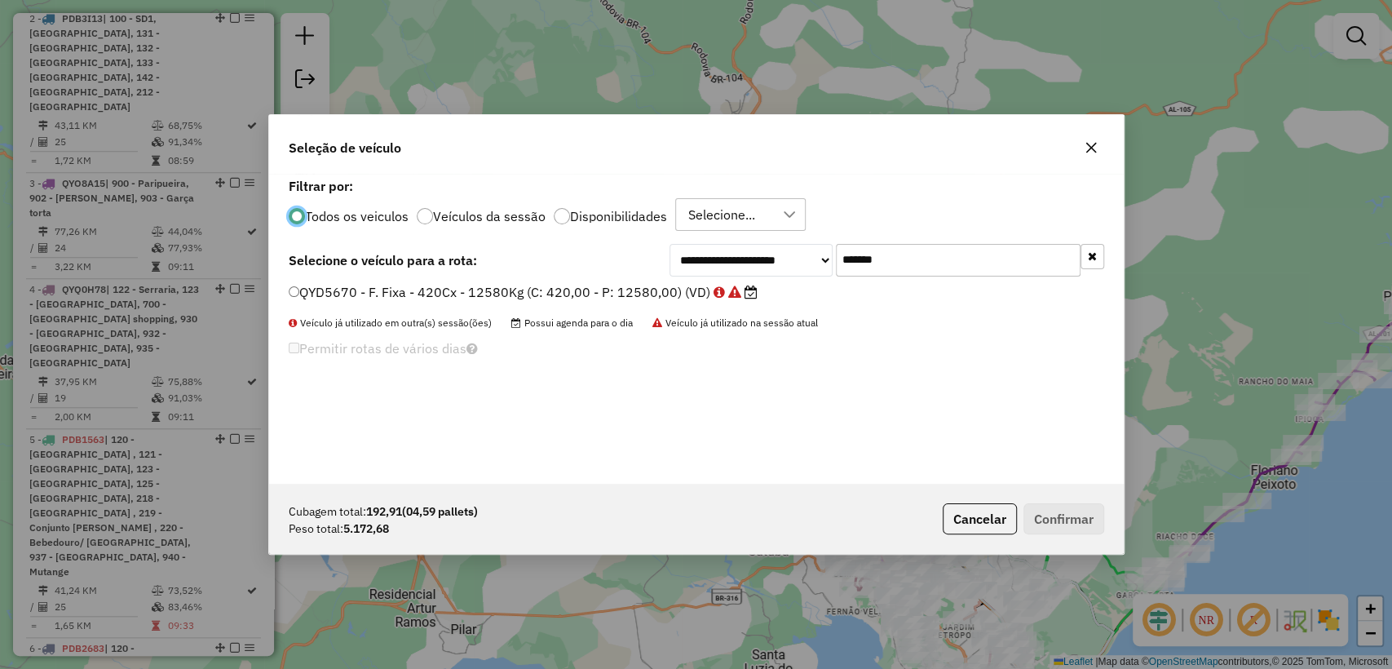
click at [920, 244] on input "*******" at bounding box center [958, 260] width 245 height 33
paste input "text"
type input "*******"
click at [560, 296] on label "QYD5790 - F. Fixa - 420Cx - 12580Kg (C: 420,00 - P: 12580,00) (VD)" at bounding box center [515, 292] width 452 height 20
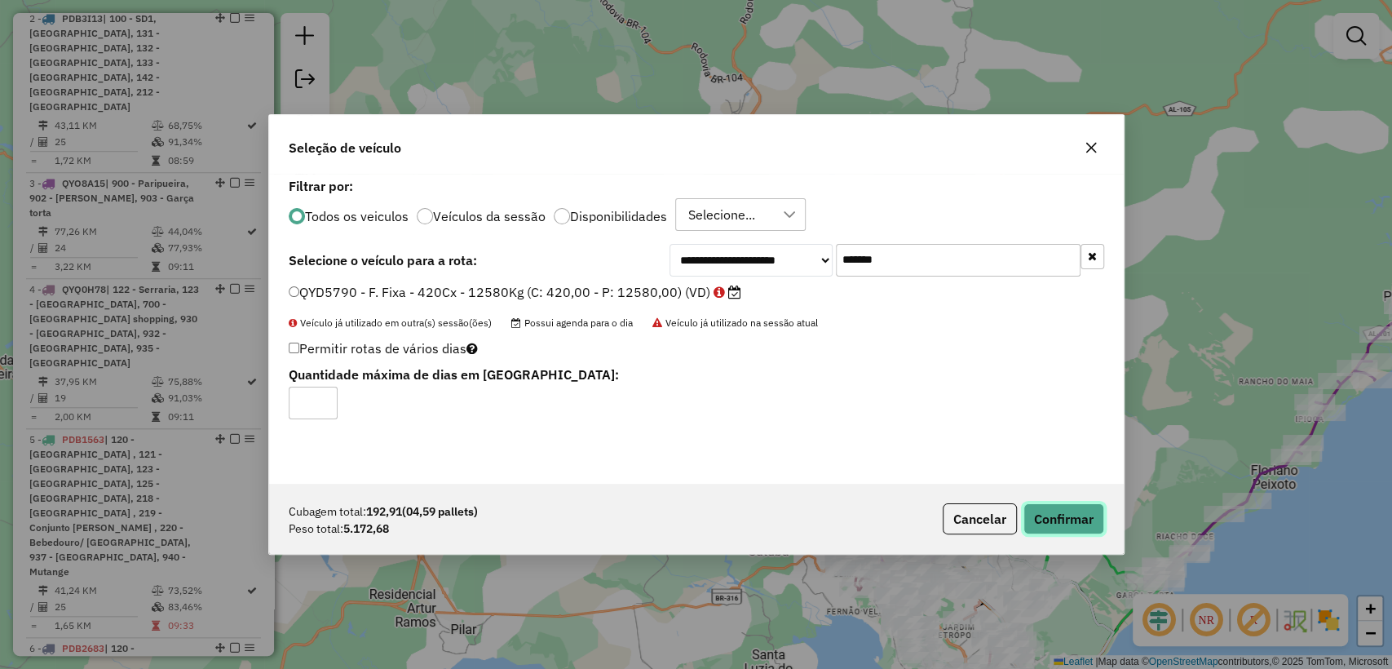
click at [1064, 524] on button "Confirmar" at bounding box center [1063, 518] width 81 height 31
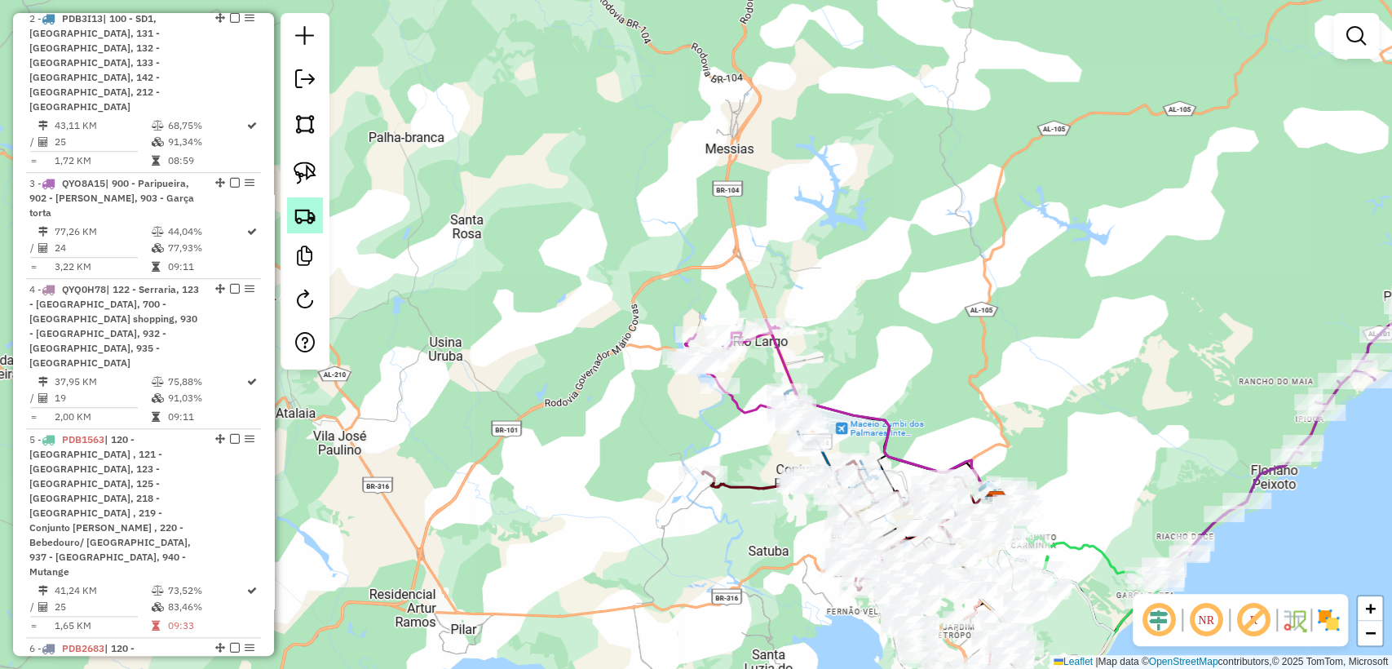
click at [302, 223] on img at bounding box center [305, 215] width 23 height 23
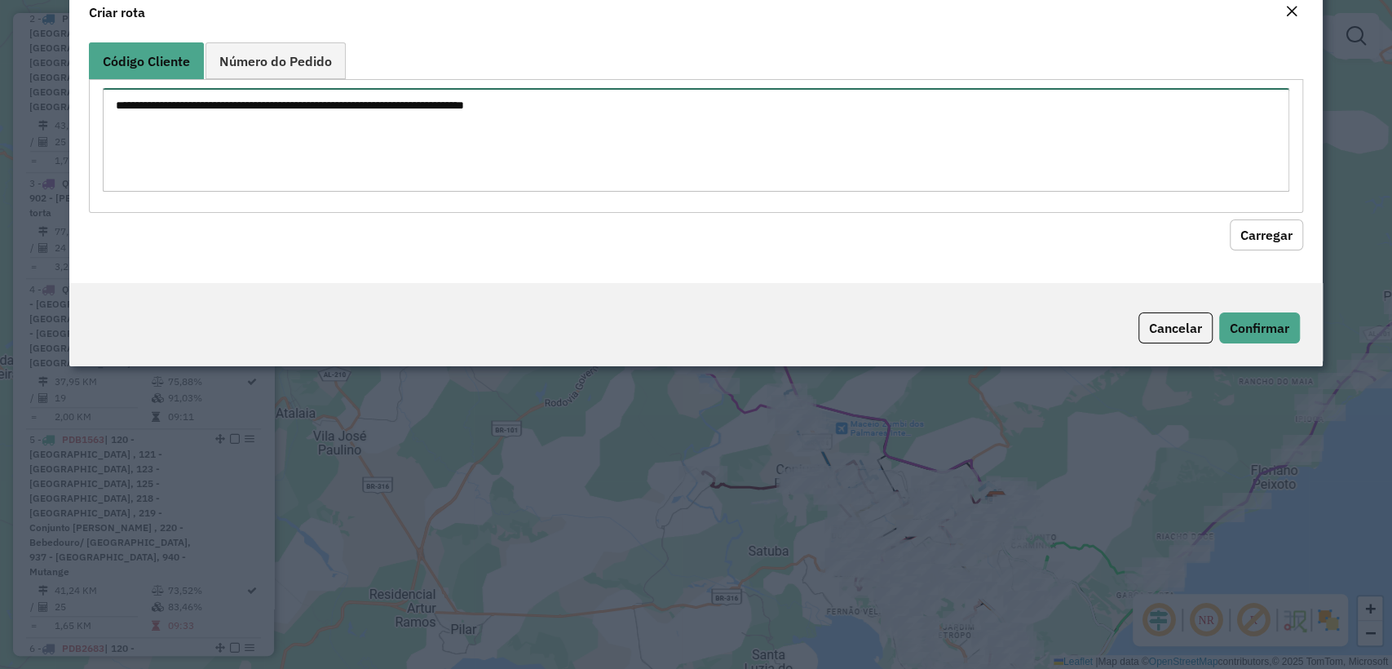
click at [377, 171] on textarea at bounding box center [695, 140] width 1185 height 104
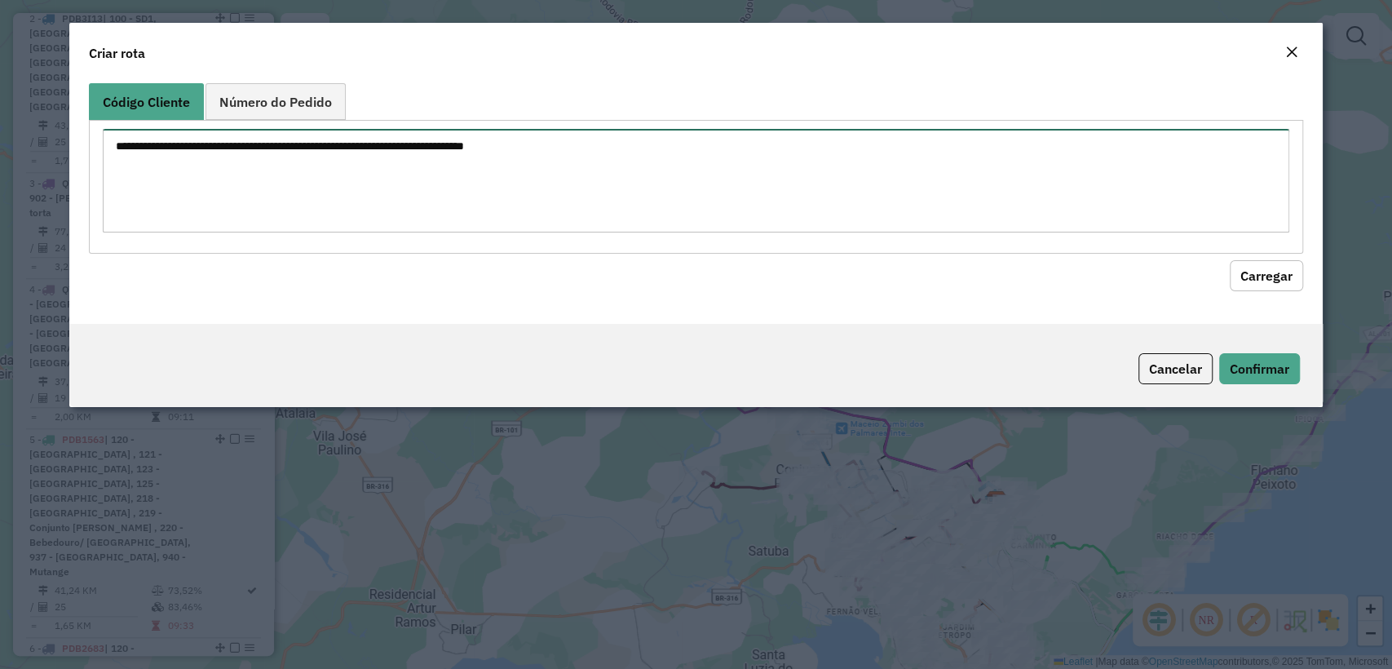
paste textarea "******** ******** ******** ******** ******** ******** ******** ******** *******…"
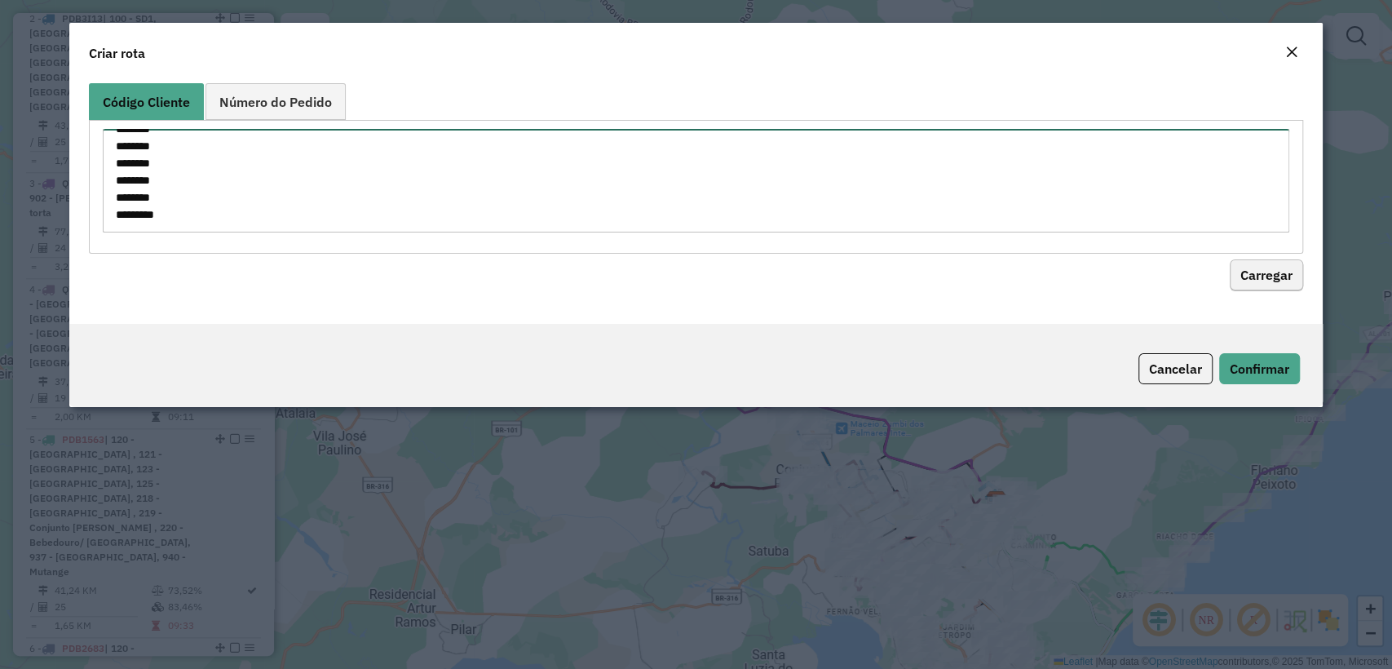
type textarea "******** ******** ******** ******** ******** ******** ******** ******** *******…"
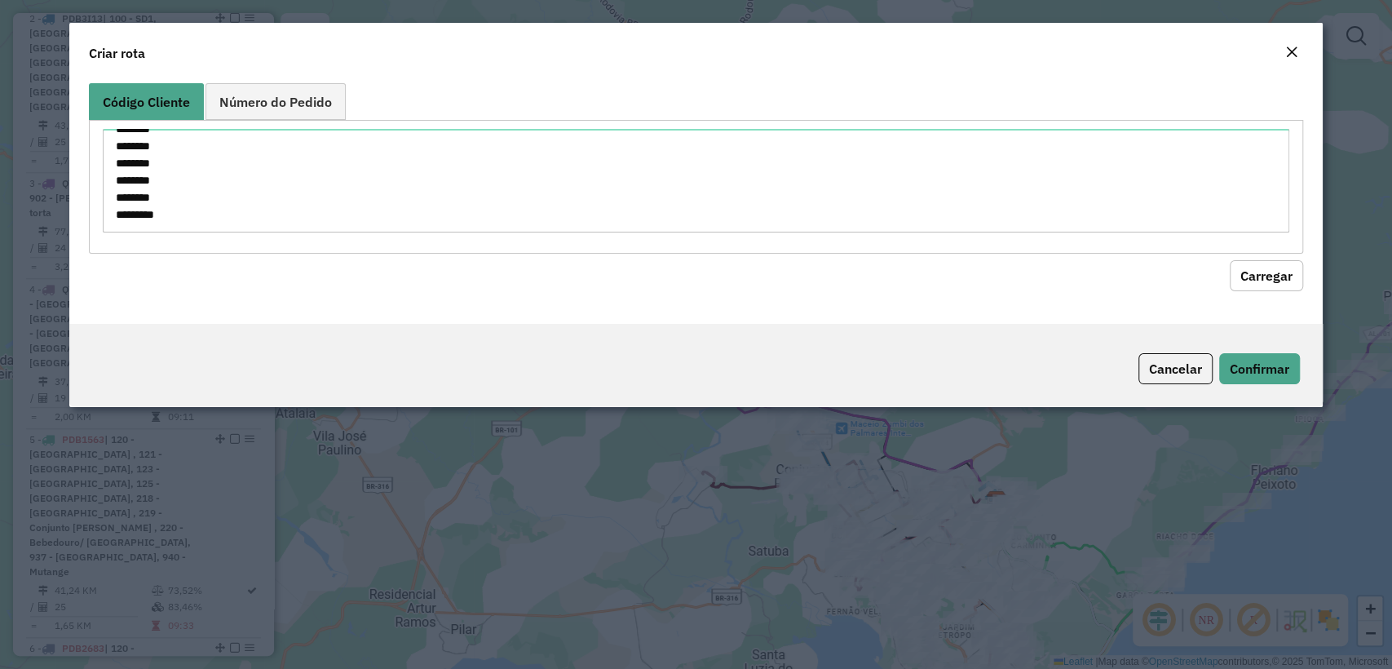
click at [1264, 289] on button "Carregar" at bounding box center [1265, 275] width 73 height 31
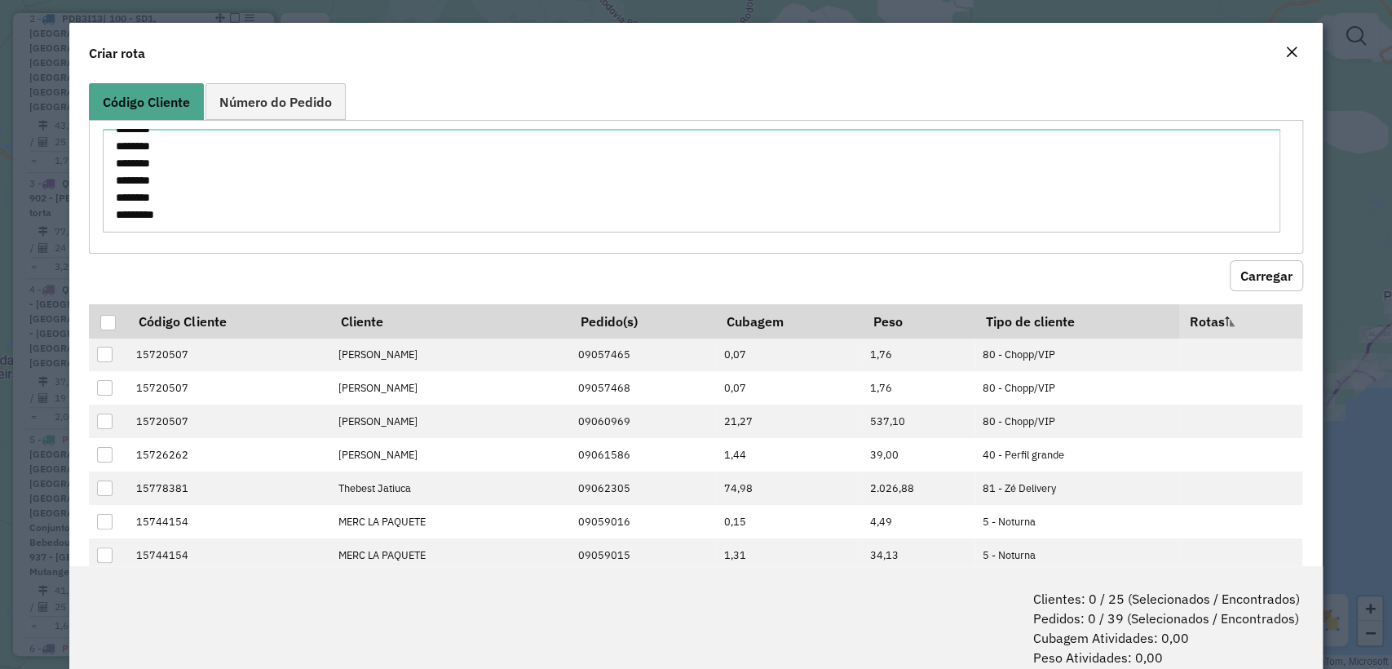
click at [1256, 275] on button "Carregar" at bounding box center [1265, 275] width 73 height 31
click at [106, 326] on div at bounding box center [107, 322] width 15 height 15
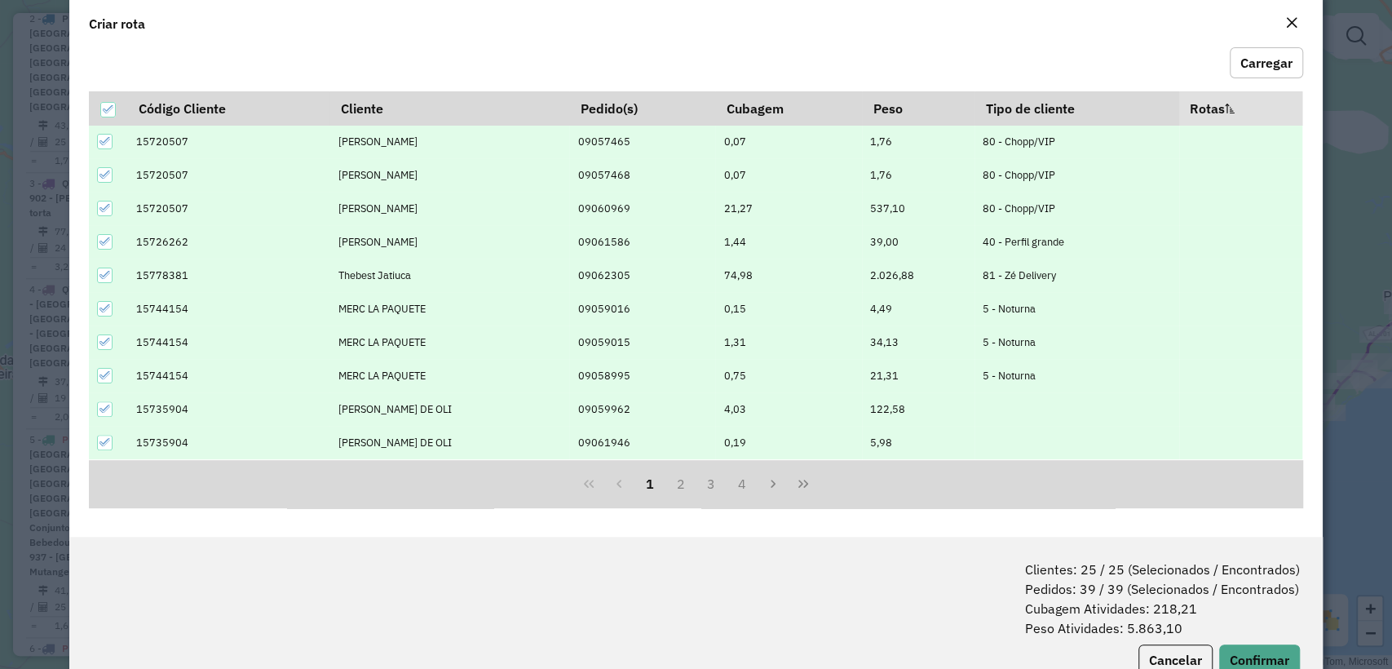
scroll to position [81, 0]
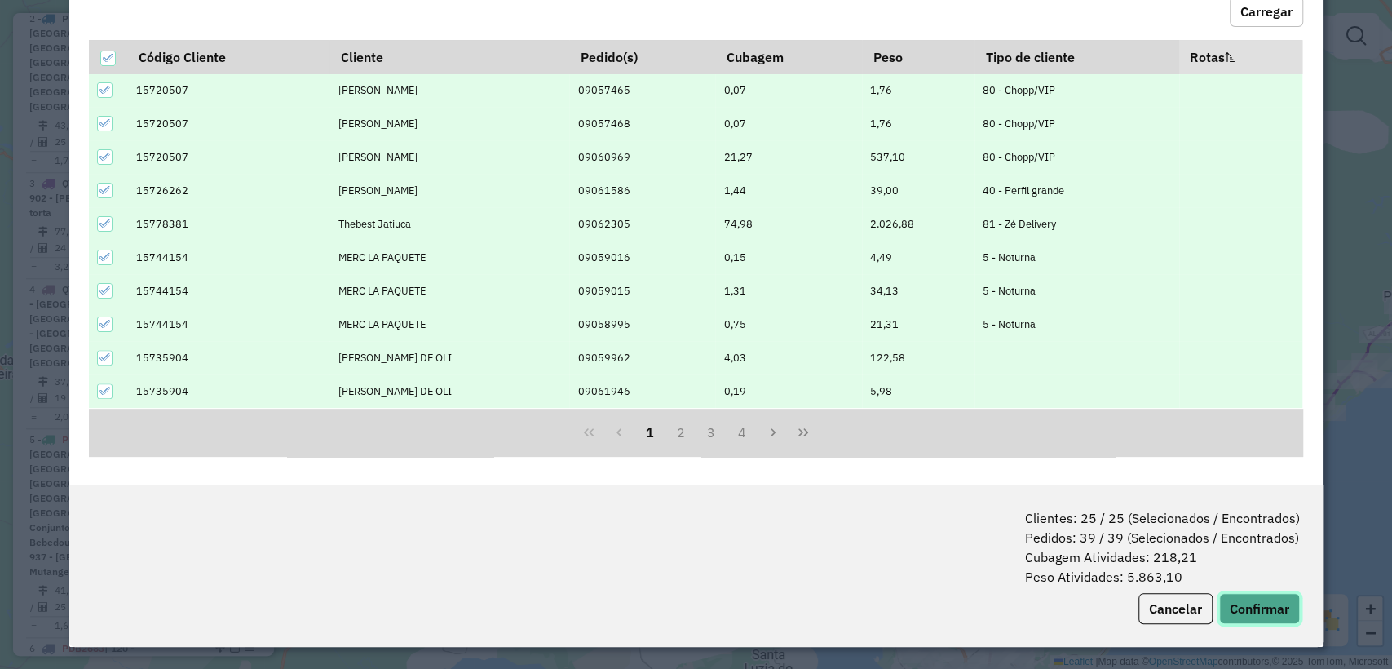
click at [1252, 616] on button "Confirmar" at bounding box center [1259, 608] width 81 height 31
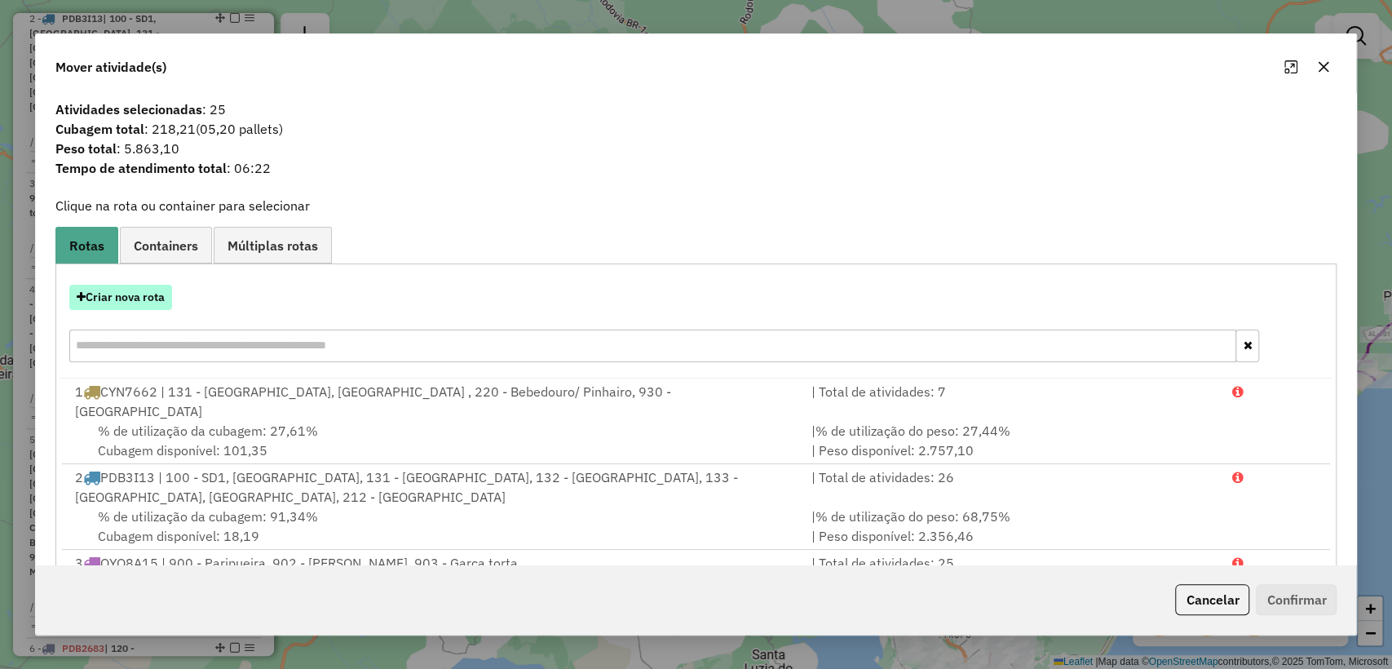
click at [138, 290] on button "Criar nova rota" at bounding box center [120, 297] width 103 height 25
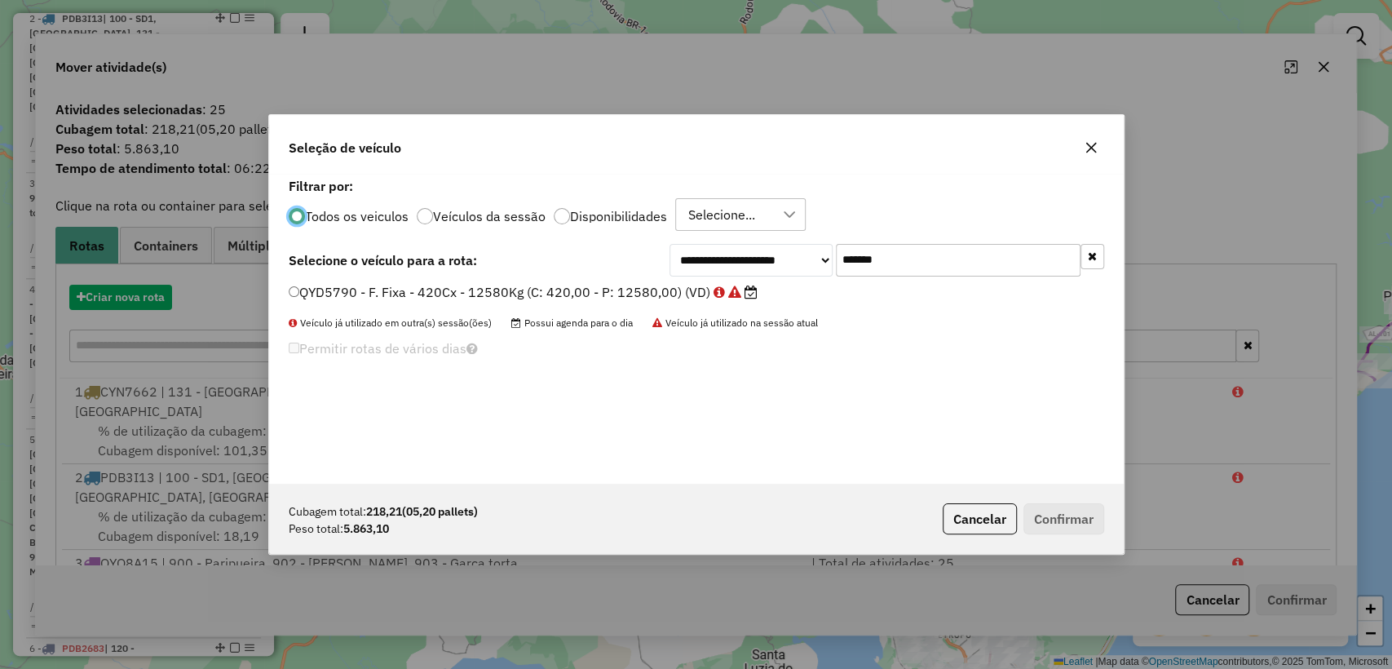
scroll to position [8, 5]
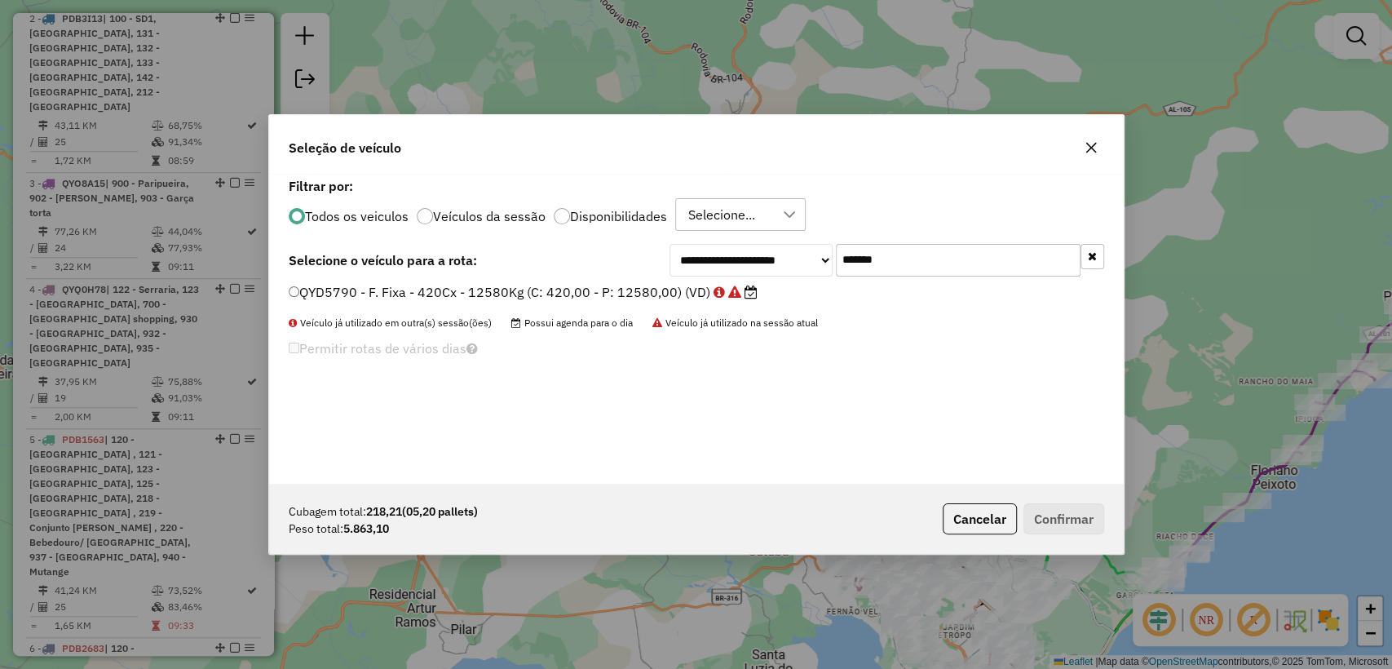
click at [922, 276] on div "**********" at bounding box center [696, 329] width 854 height 310
click at [917, 260] on input "*******" at bounding box center [958, 260] width 245 height 33
paste input "text"
type input "*******"
click at [568, 302] on div "QYD4420 - F. Fixa - 420Cx - 12580Kg (C: 420,00 - P: 12580,00) (VD)" at bounding box center [696, 299] width 835 height 33
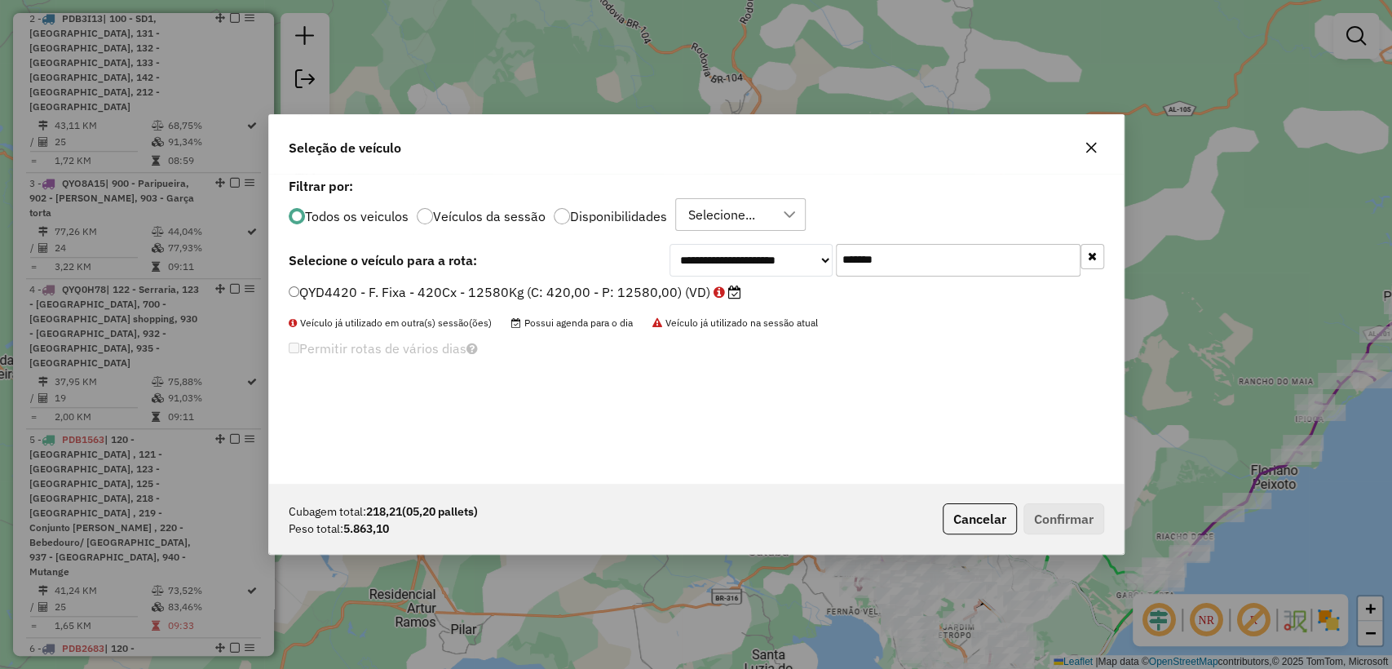
click at [558, 281] on div "**********" at bounding box center [696, 329] width 854 height 310
click at [392, 289] on label "QYD4420 - F. Fixa - 420Cx - 12580Kg (C: 420,00 - P: 12580,00) (VD)" at bounding box center [515, 292] width 452 height 20
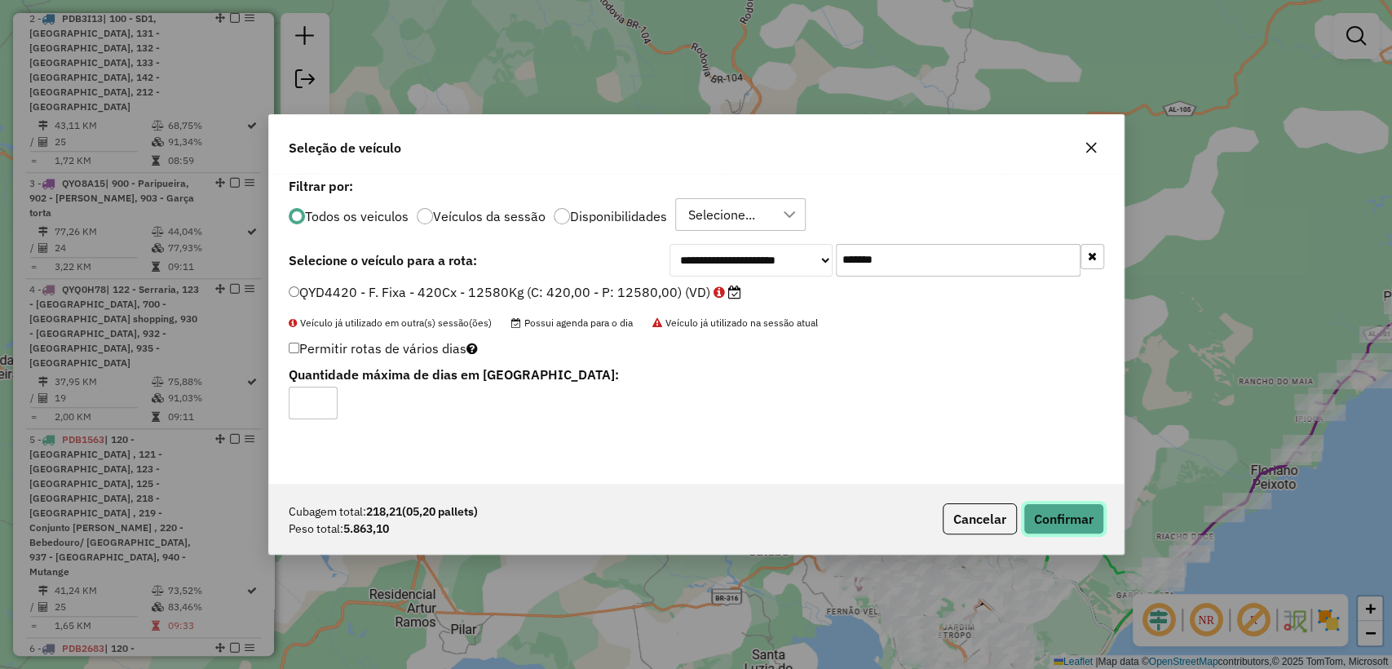
click at [1044, 520] on button "Confirmar" at bounding box center [1063, 518] width 81 height 31
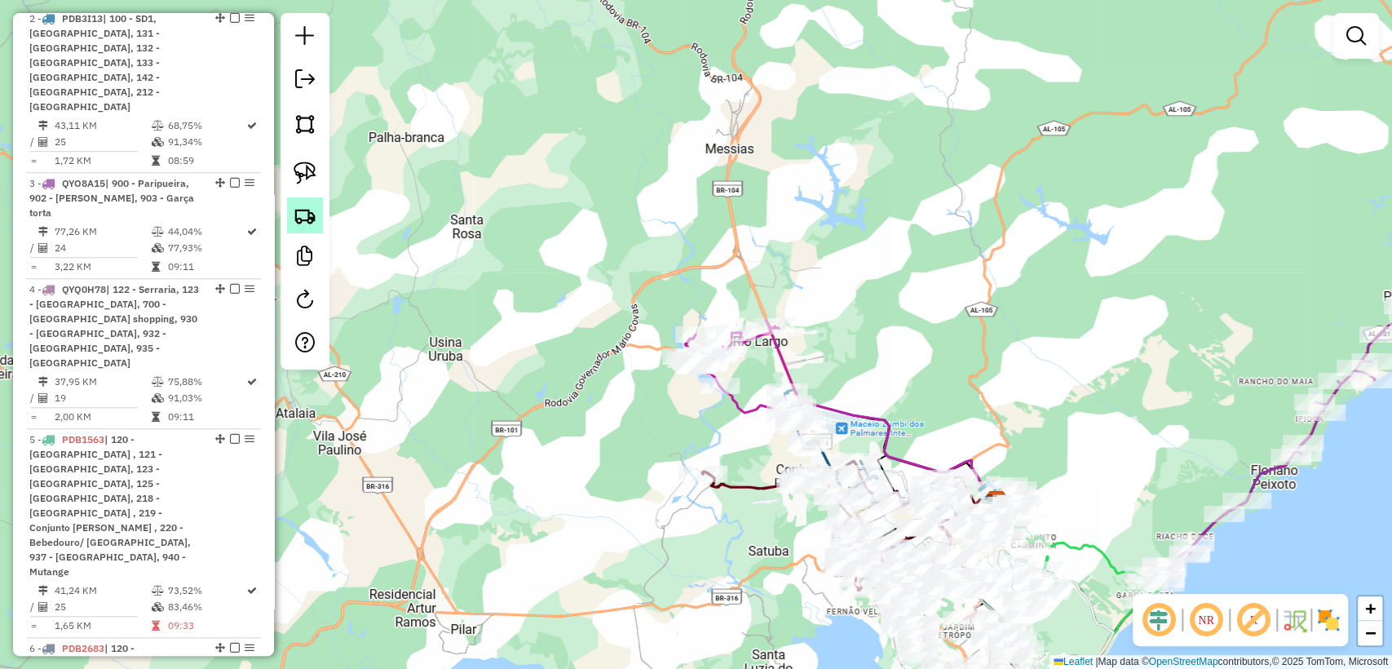
click at [308, 232] on link at bounding box center [305, 215] width 36 height 36
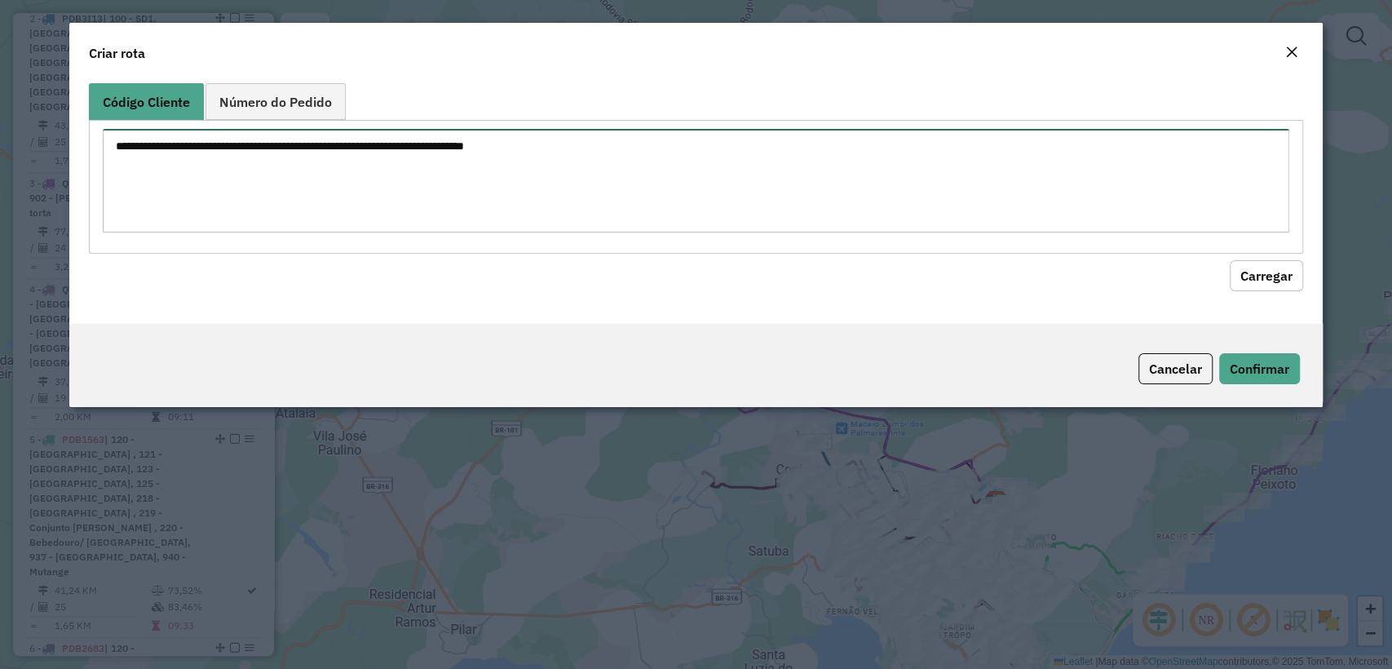
click at [422, 159] on textarea at bounding box center [695, 181] width 1185 height 104
paste textarea "******** ******** ******** ******** ******** ******** ******** ******** *******…"
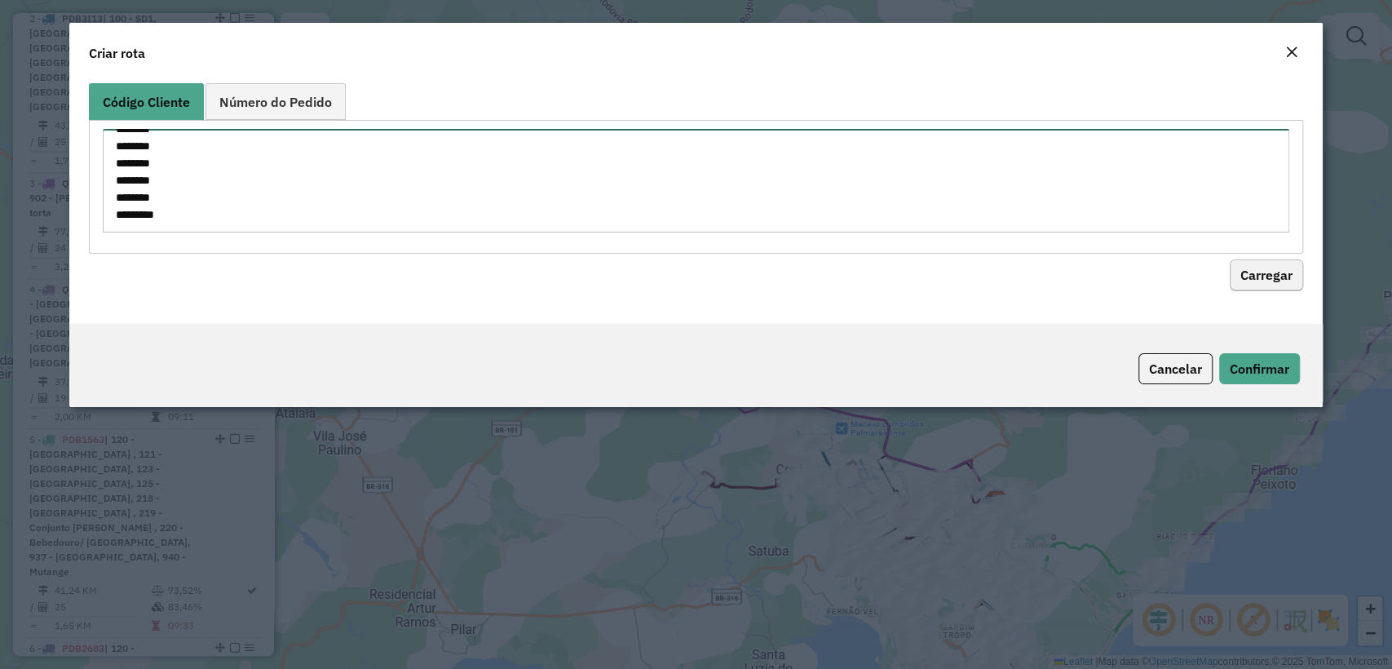
type textarea "******** ******** ******** ******** ******** ******** ******** ******** *******…"
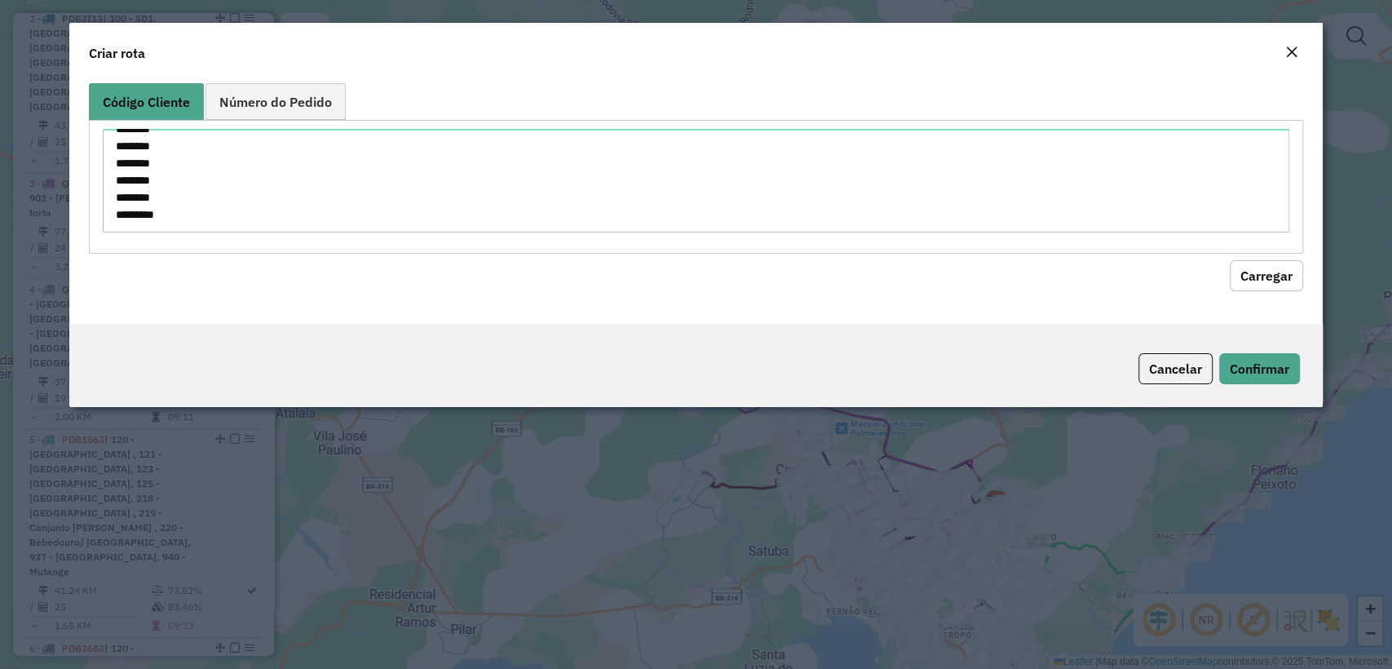
click at [1284, 262] on button "Carregar" at bounding box center [1265, 275] width 73 height 31
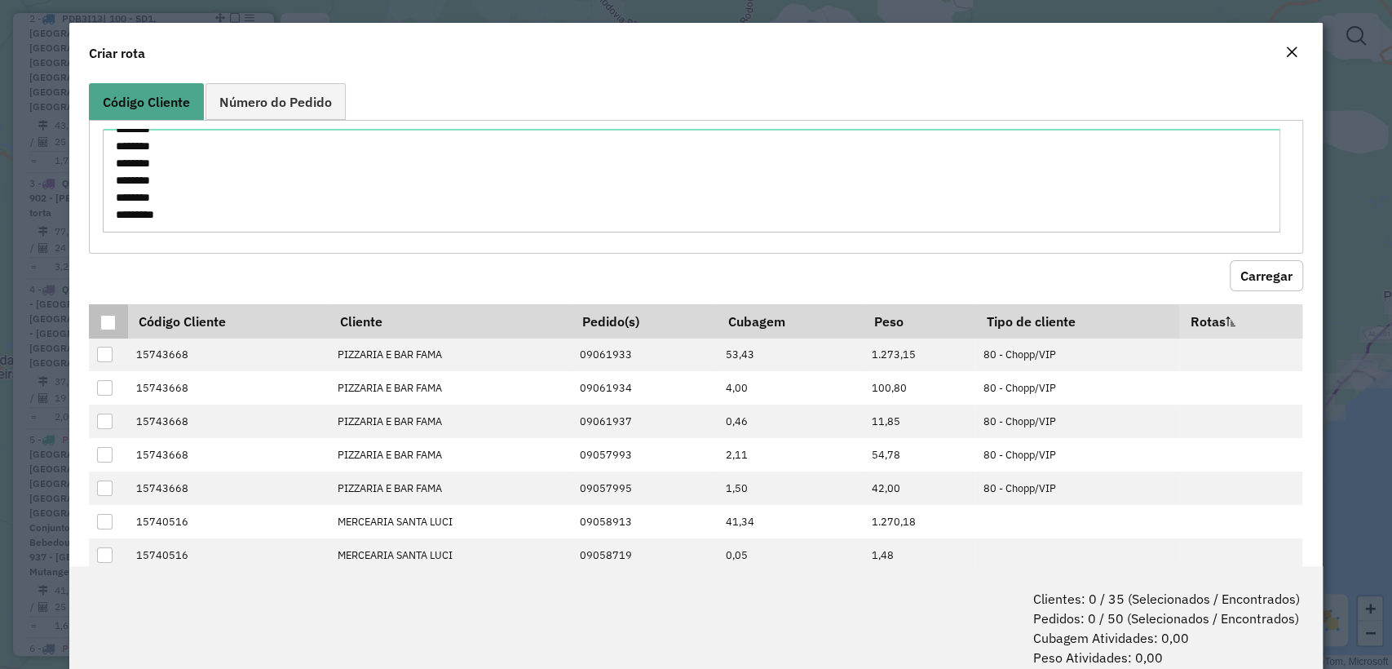
click at [107, 321] on div at bounding box center [107, 322] width 15 height 15
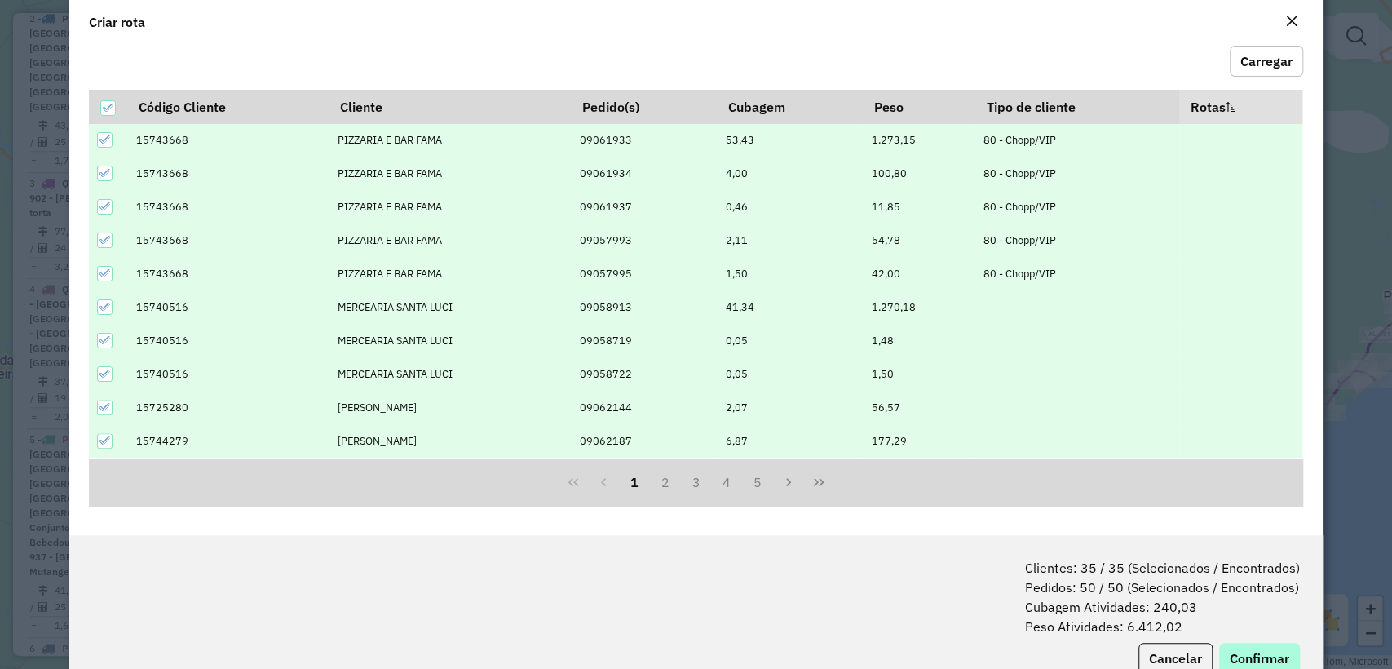
scroll to position [81, 0]
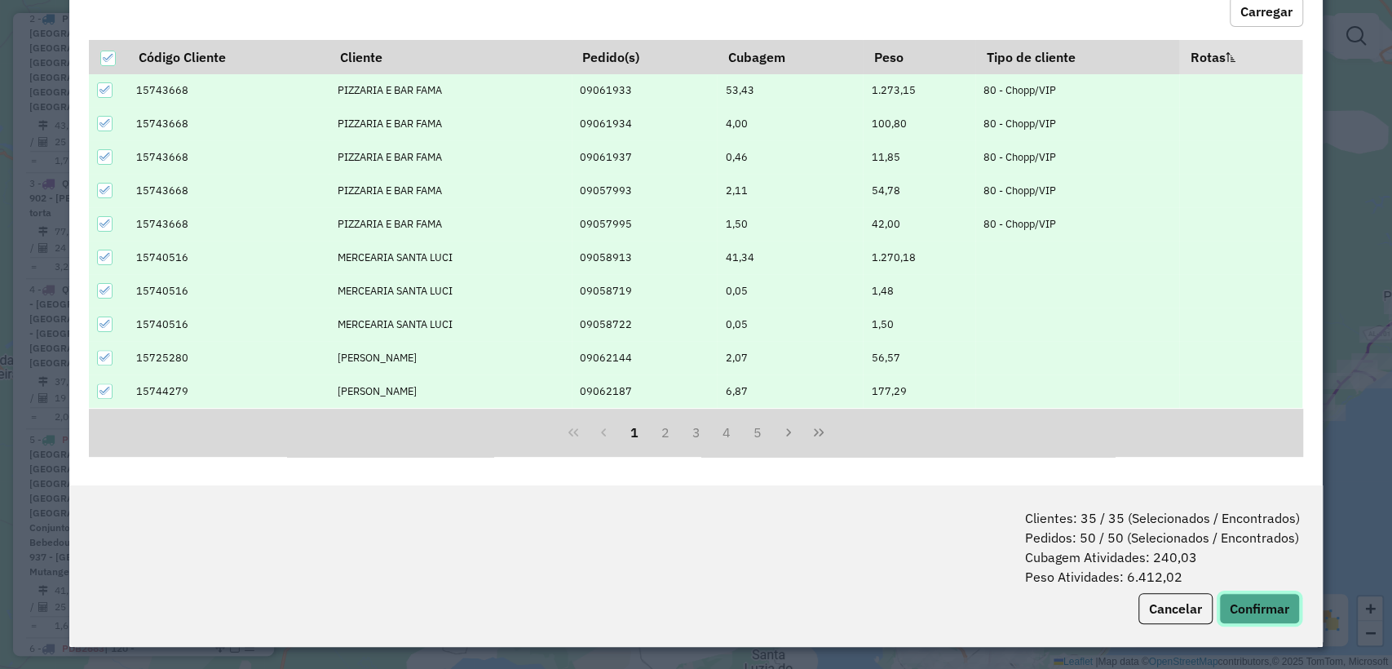
click at [1261, 616] on button "Confirmar" at bounding box center [1259, 608] width 81 height 31
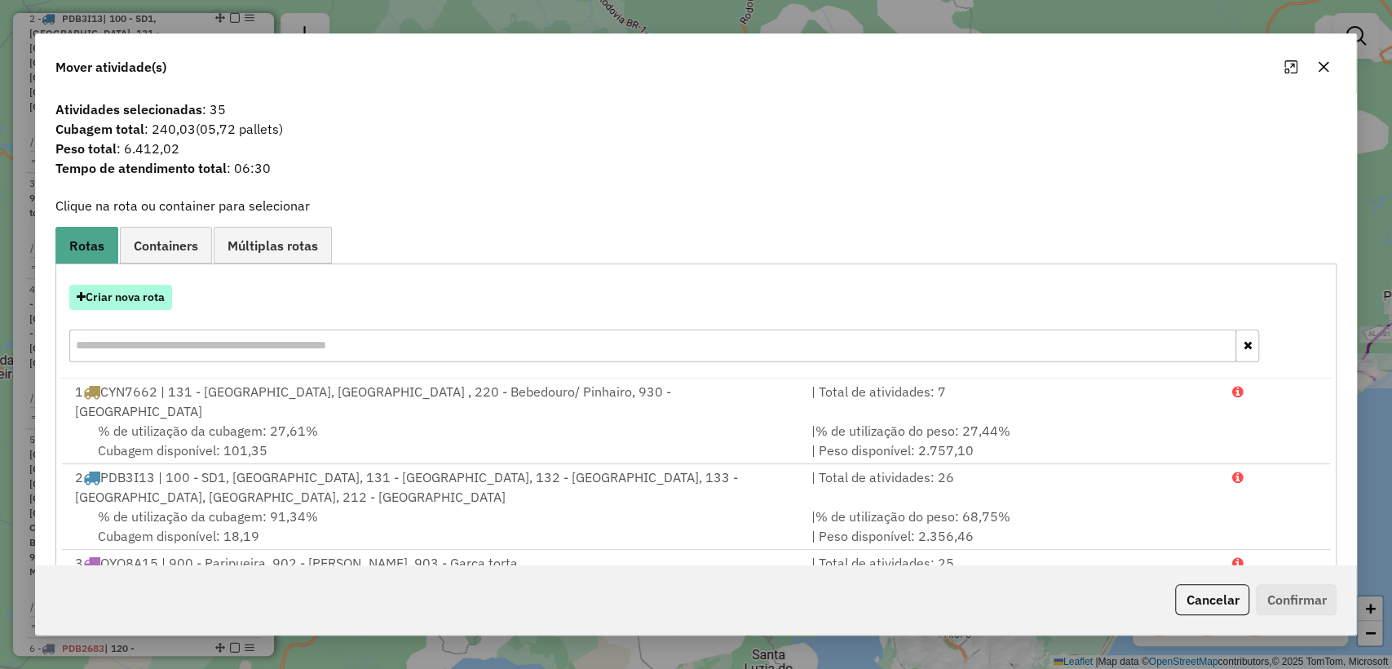
click at [150, 290] on button "Criar nova rota" at bounding box center [120, 297] width 103 height 25
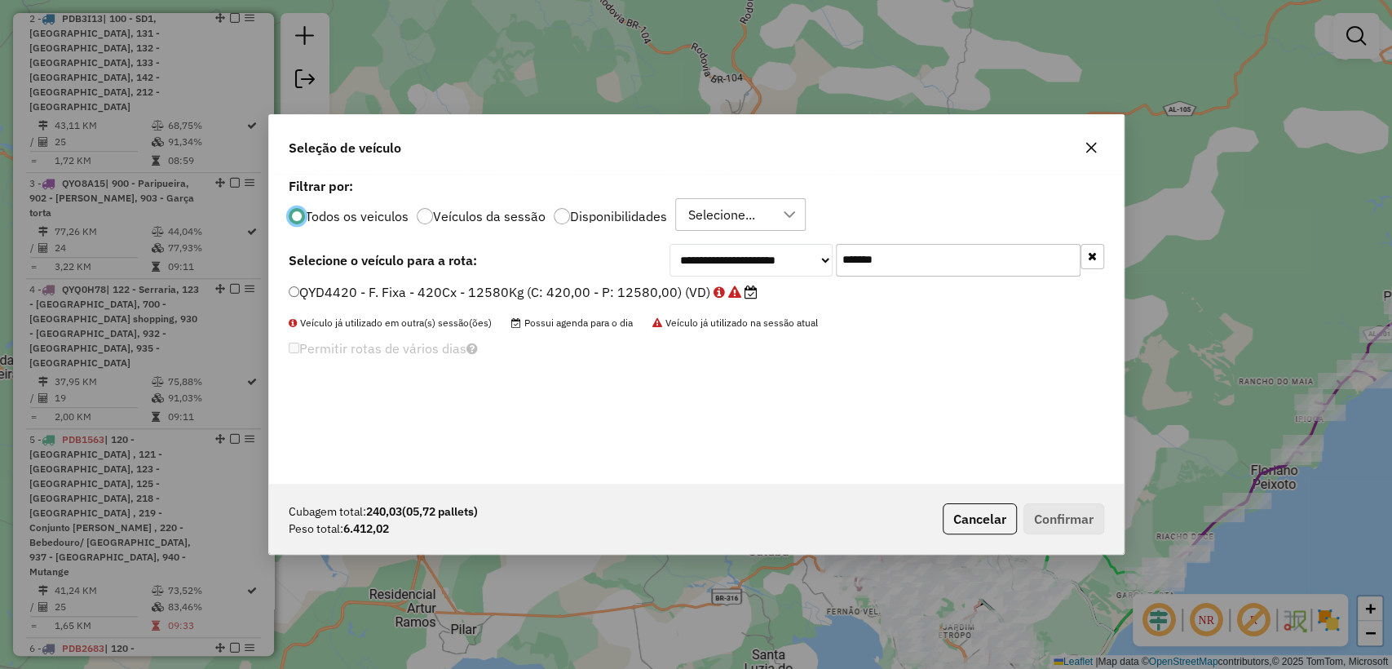
scroll to position [8, 5]
click at [942, 249] on input "*******" at bounding box center [958, 260] width 245 height 33
paste input "text"
type input "*******"
click at [547, 289] on label "QYD5830 - F. Fixa - 420Cx - 12580Kg (C: 420,00 - P: 12580,00) (VD)" at bounding box center [515, 292] width 452 height 20
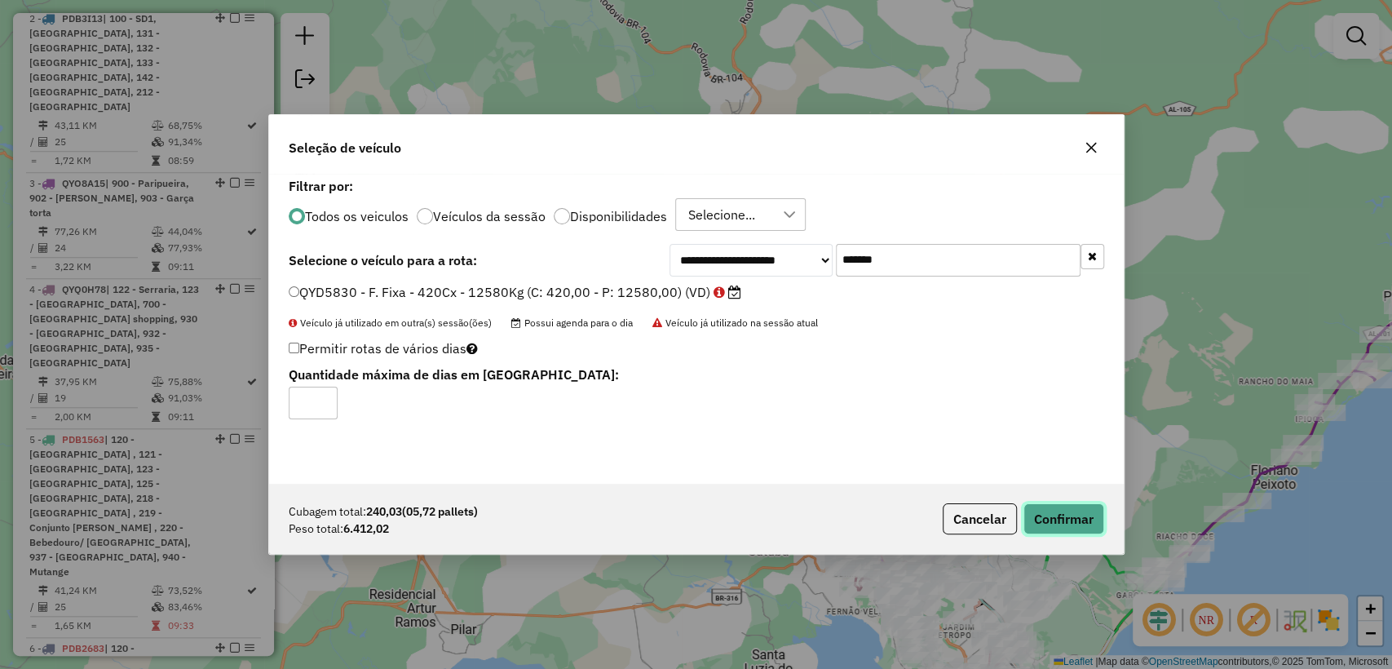
click at [1059, 514] on button "Confirmar" at bounding box center [1063, 518] width 81 height 31
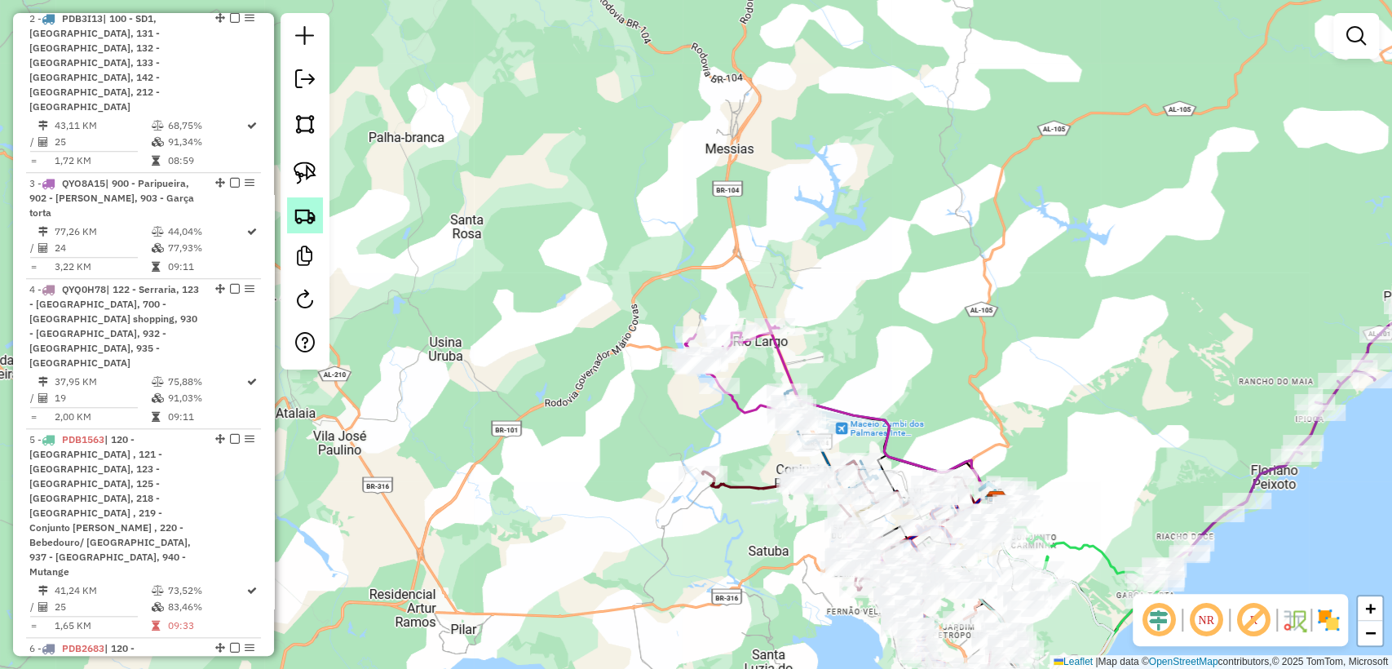
click at [318, 223] on link at bounding box center [305, 215] width 36 height 36
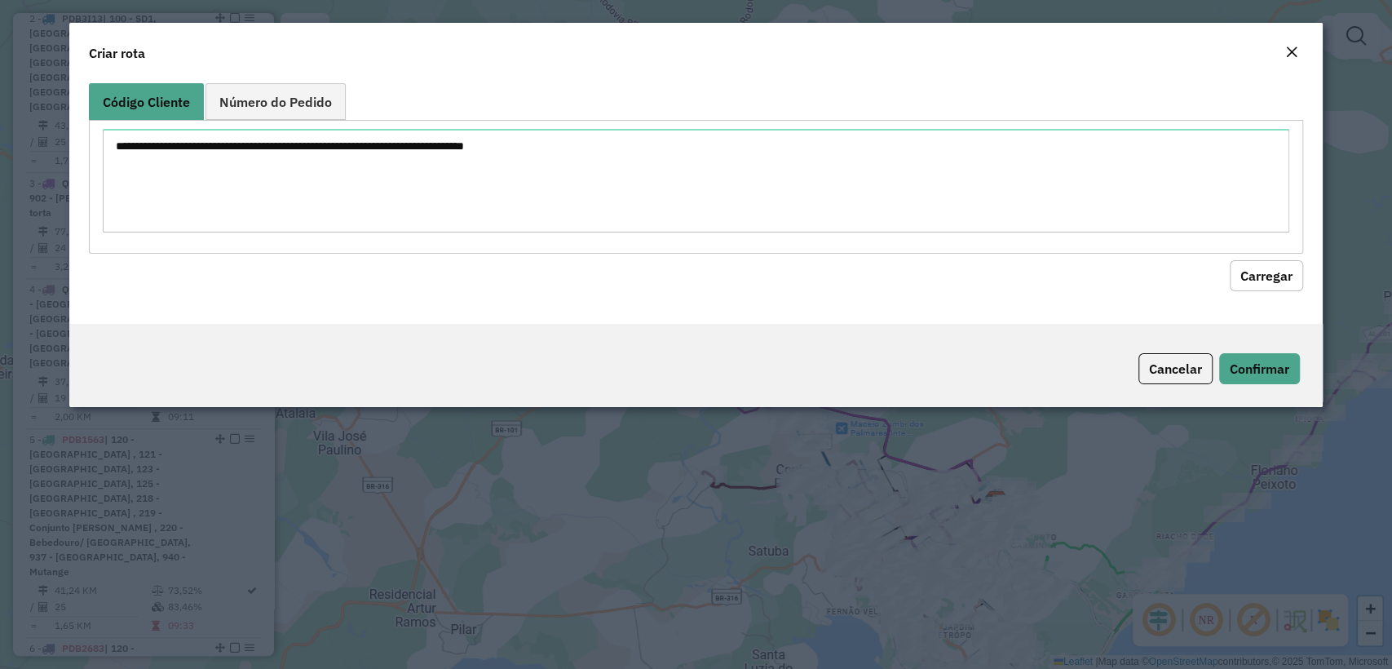
click at [442, 116] on div "Código Cliente Número do Pedido" at bounding box center [695, 168] width 1213 height 170
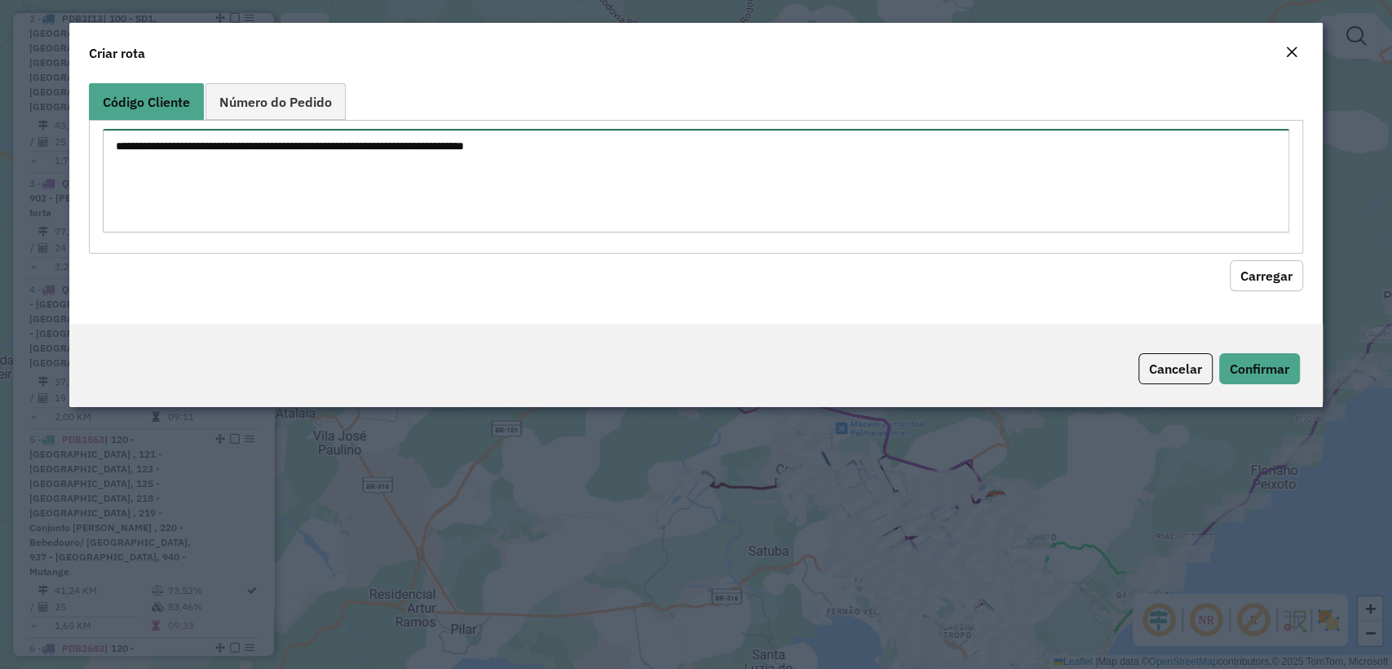
click at [603, 164] on textarea at bounding box center [695, 181] width 1185 height 104
paste textarea "******** ******** ******** ******** ******** ******** ******** ******** *******…"
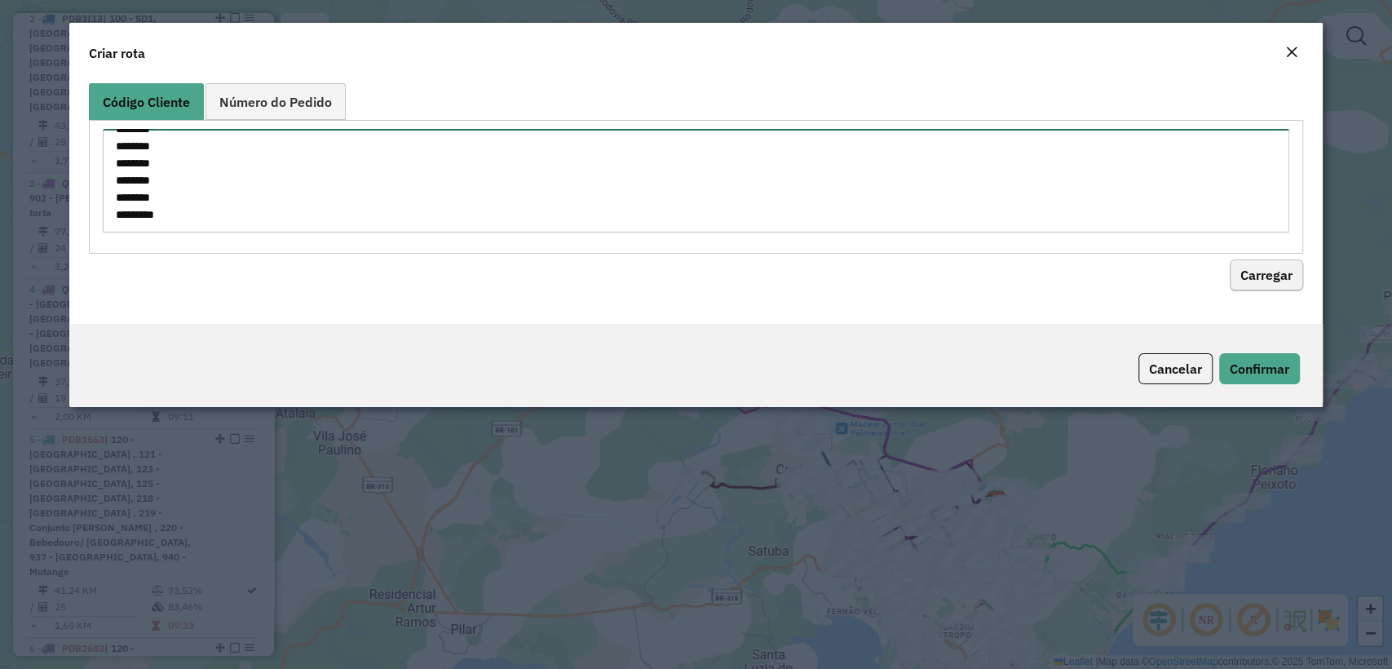
type textarea "******** ******** ******** ******** ******** ******** ******** ******** *******…"
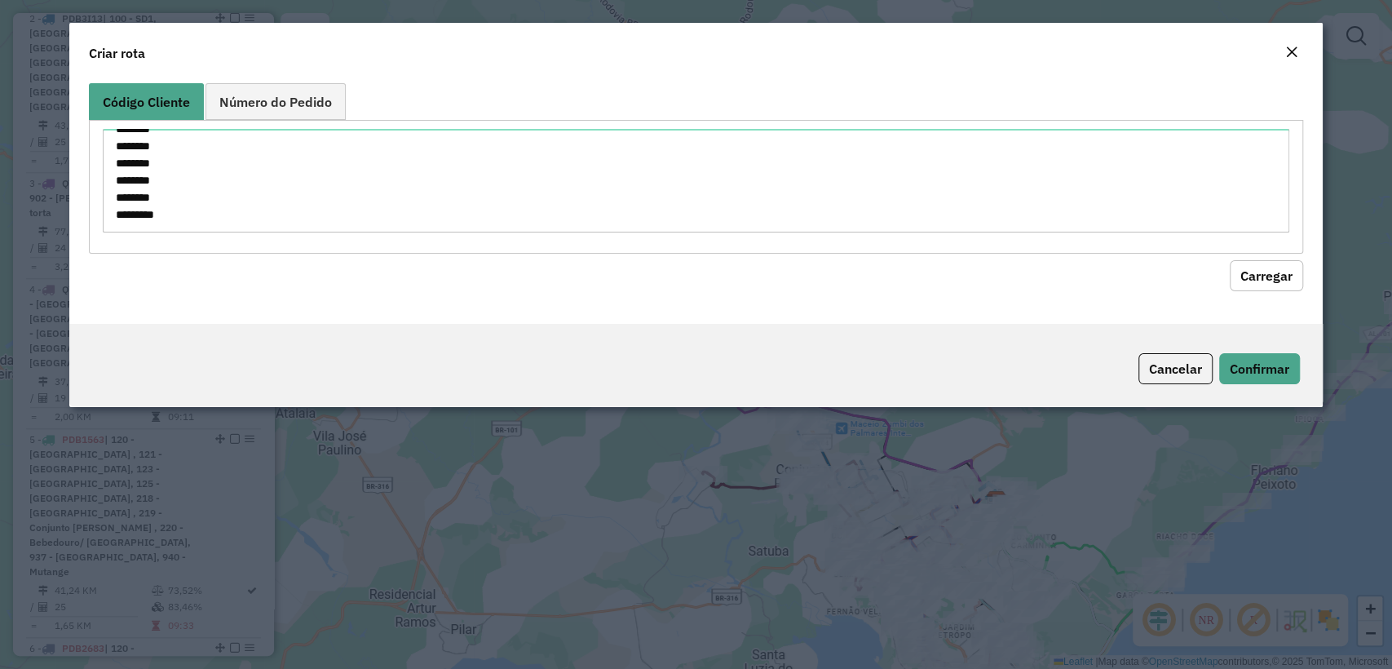
click at [1253, 267] on button "Carregar" at bounding box center [1265, 275] width 73 height 31
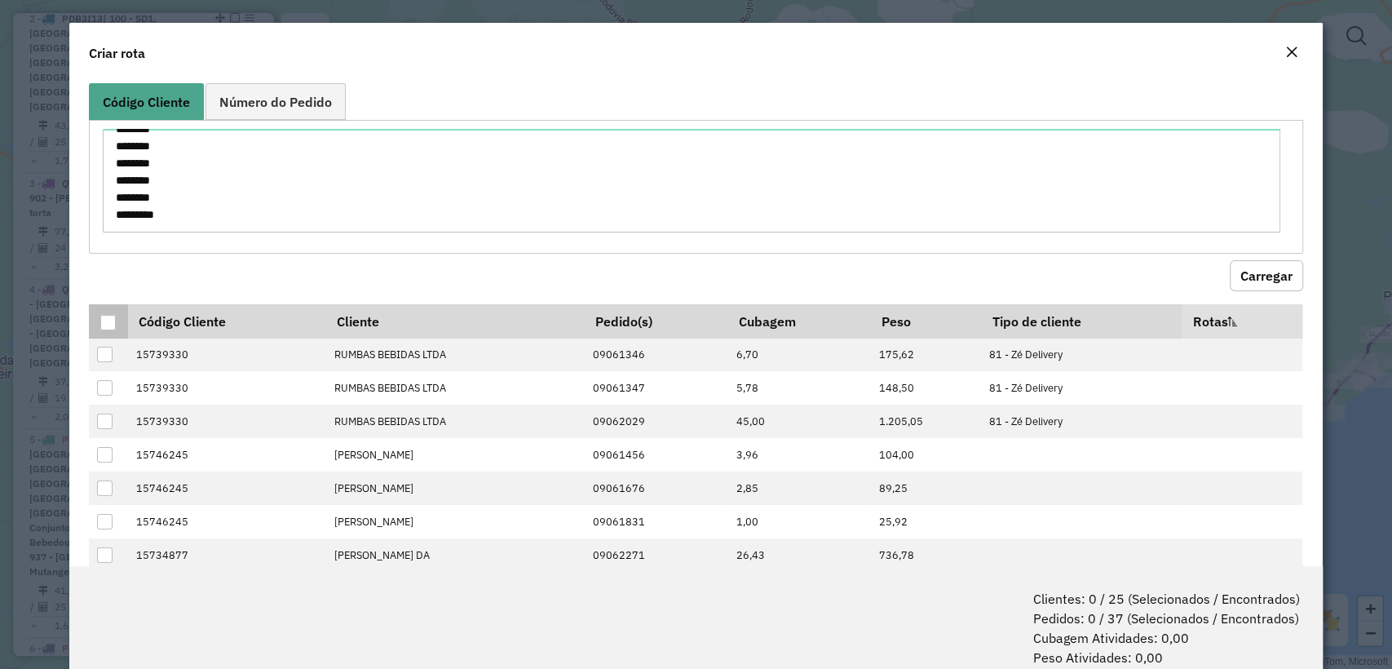
click at [108, 323] on div at bounding box center [107, 322] width 15 height 15
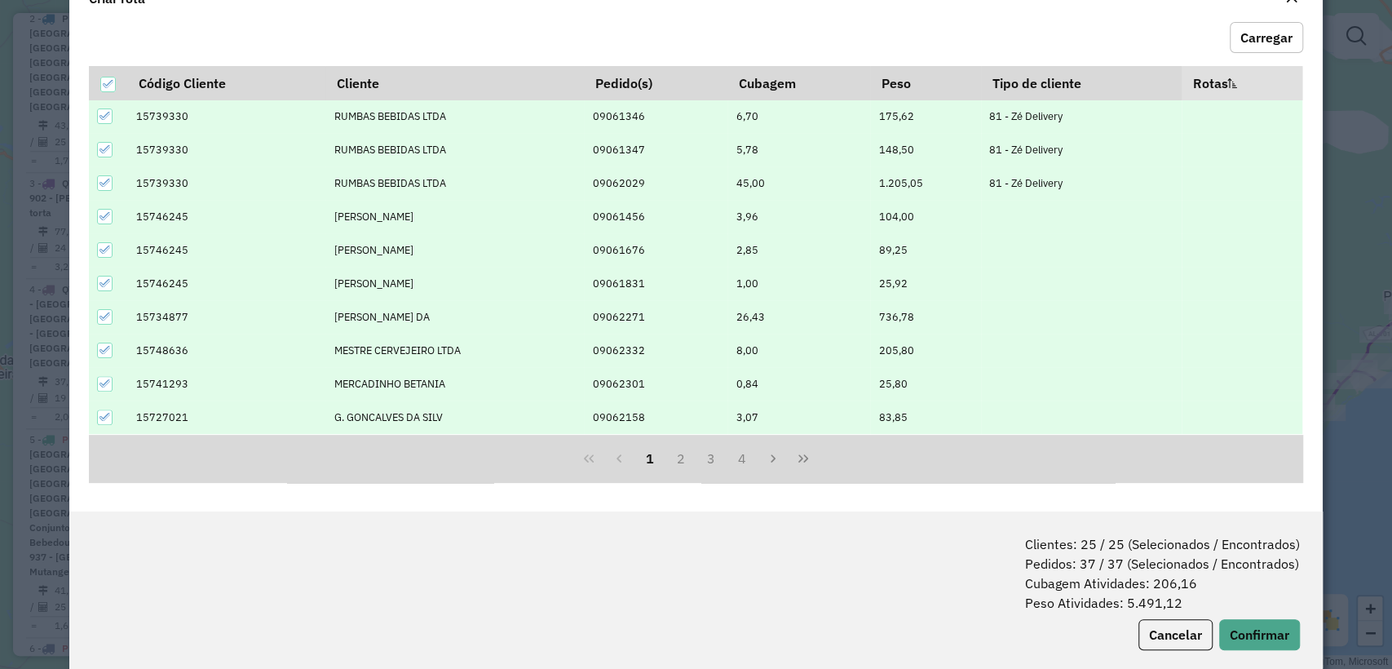
scroll to position [81, 0]
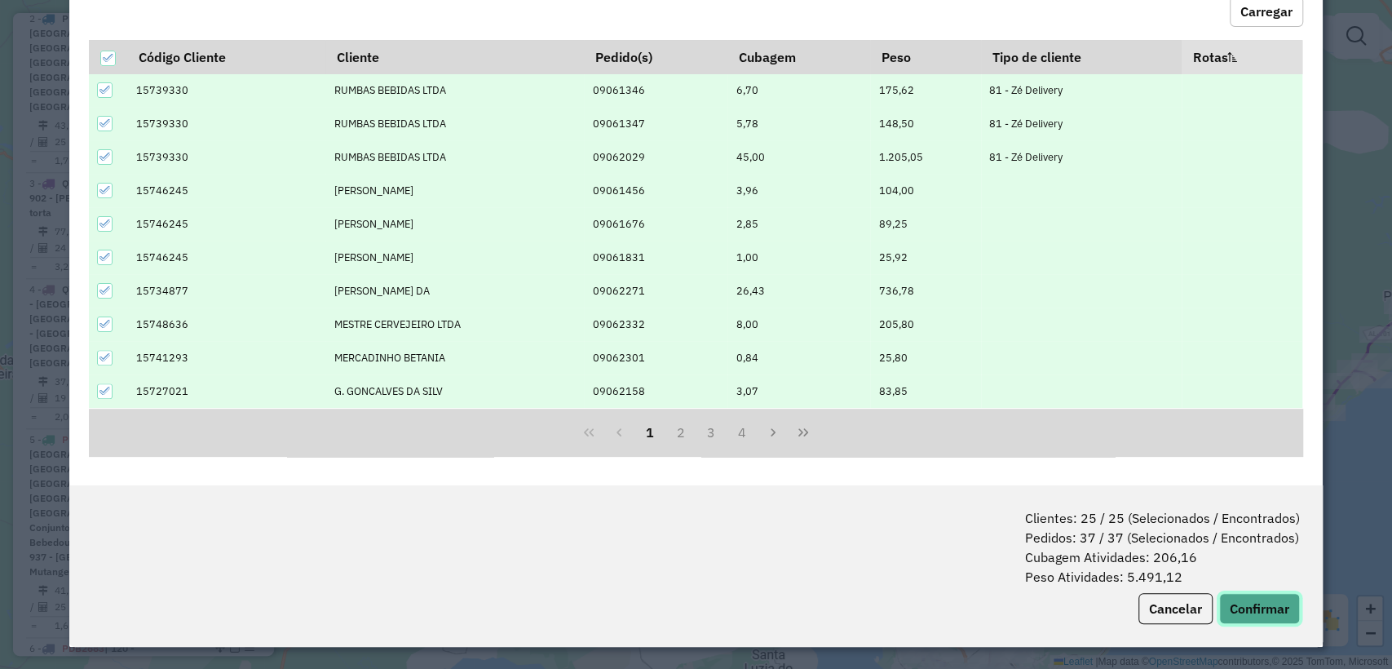
click at [1242, 595] on button "Confirmar" at bounding box center [1259, 608] width 81 height 31
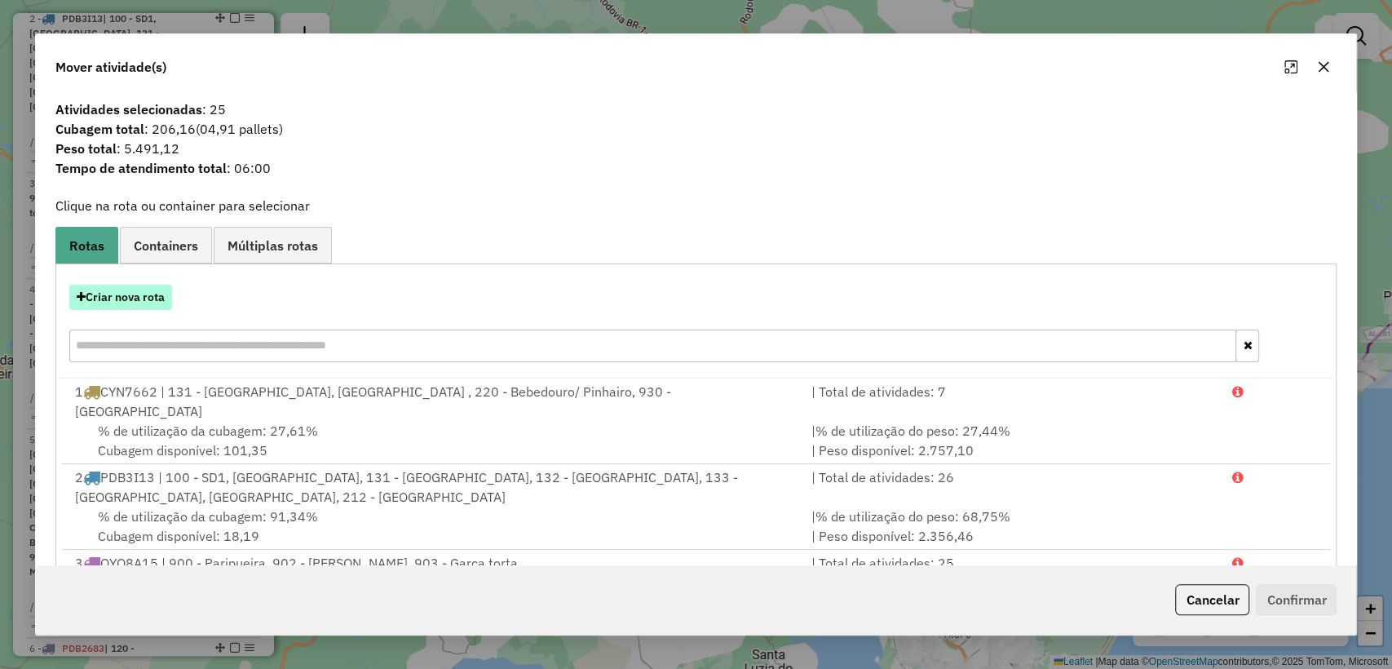
click at [124, 295] on button "Criar nova rota" at bounding box center [120, 297] width 103 height 25
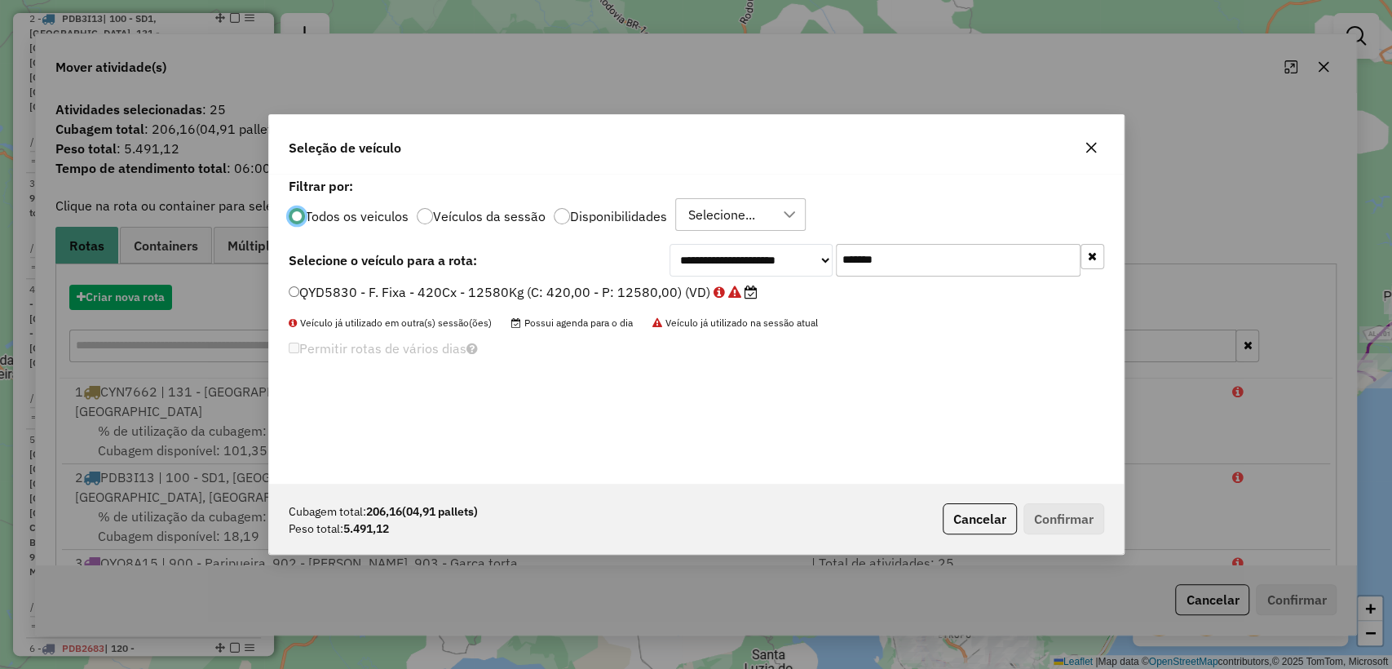
scroll to position [8, 5]
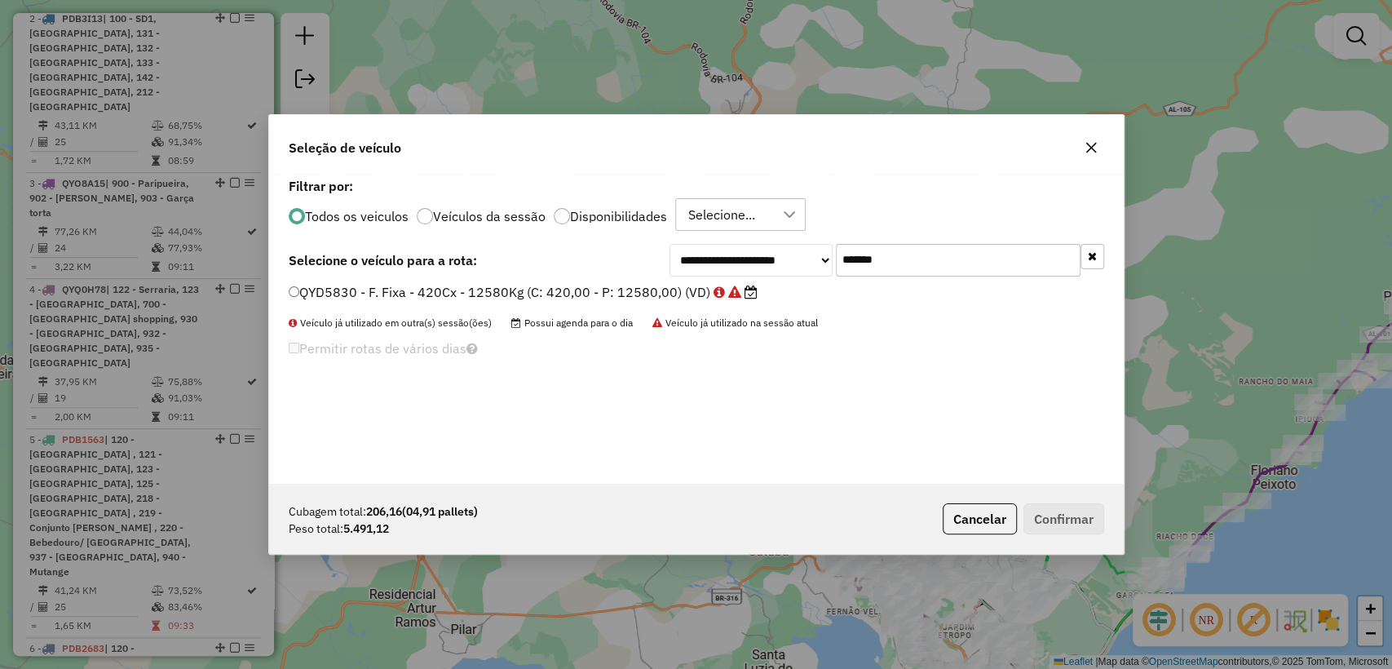
click at [891, 256] on input "*******" at bounding box center [958, 260] width 245 height 33
paste input "text"
type input "*******"
click at [589, 293] on label "QYD5210 - F. Fixa - 420Cx - 12580Kg (C: 420,00 - P: 12580,00) (VD)" at bounding box center [515, 292] width 452 height 20
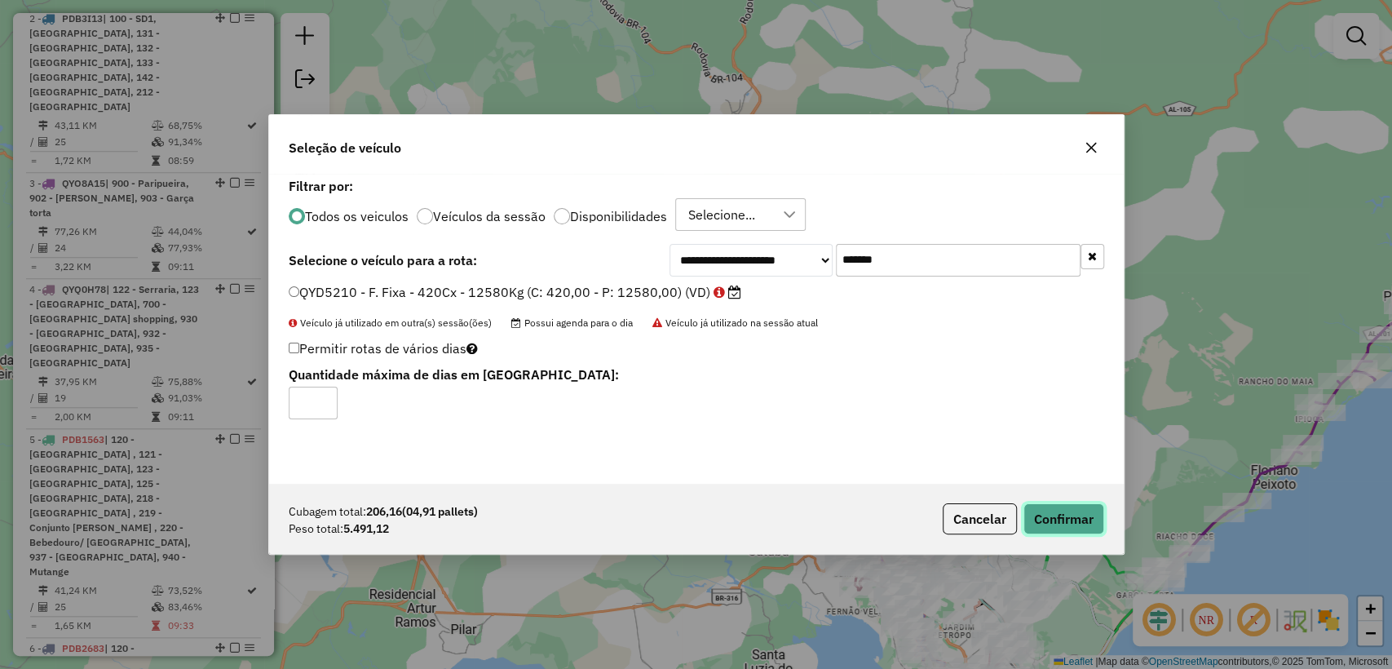
click at [1070, 524] on button "Confirmar" at bounding box center [1063, 518] width 81 height 31
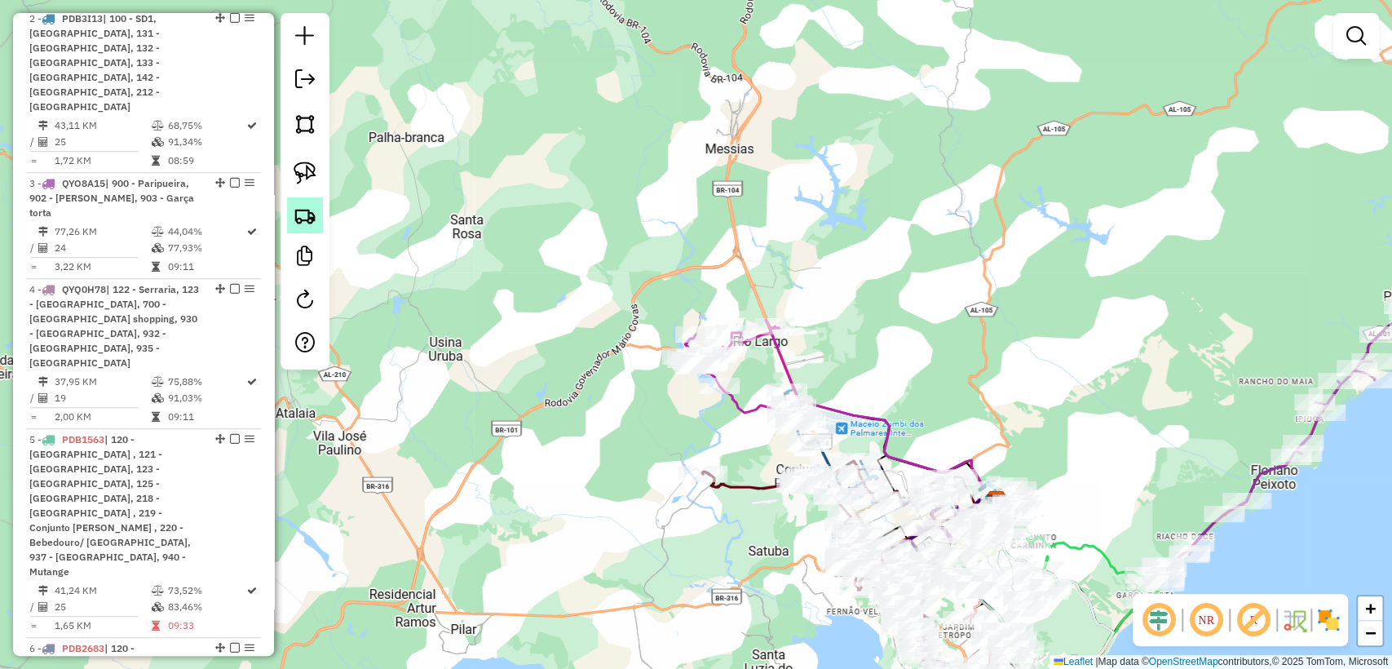
click at [302, 213] on img at bounding box center [305, 215] width 23 height 23
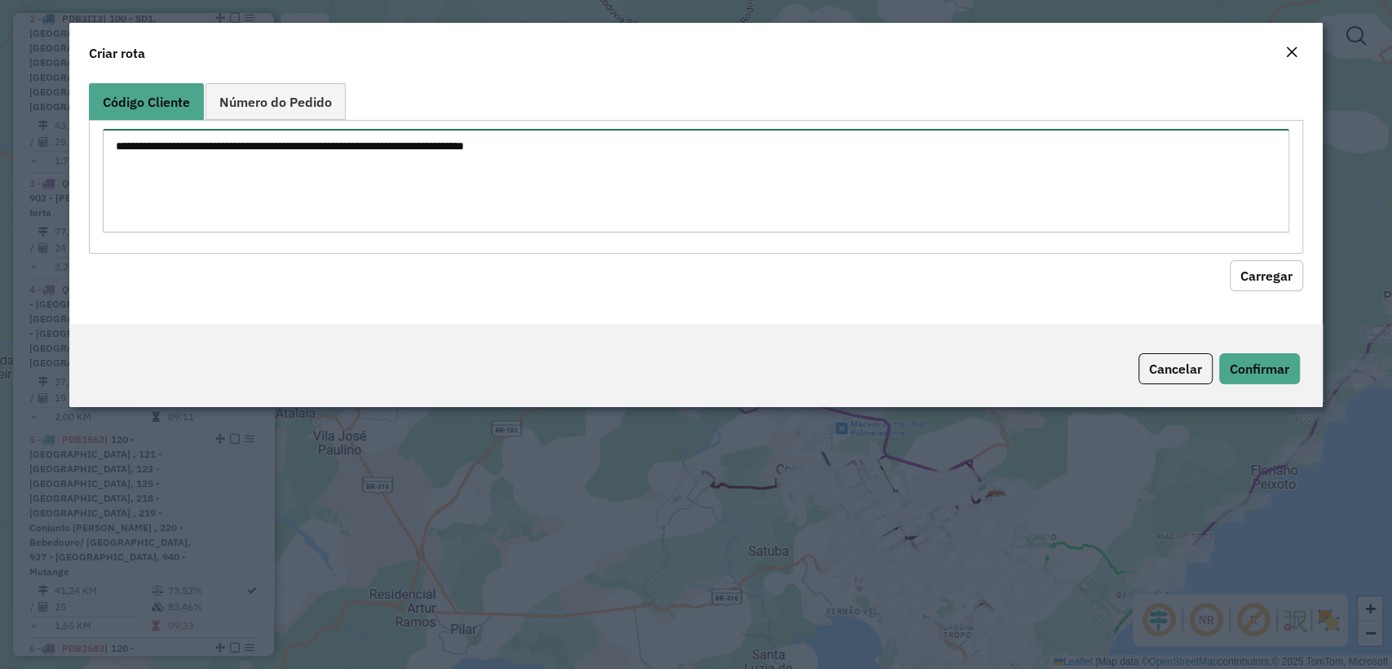
click at [399, 147] on textarea at bounding box center [695, 181] width 1185 height 104
paste textarea "******** ******** ******** ******** ******** ******** ******** ******** *******…"
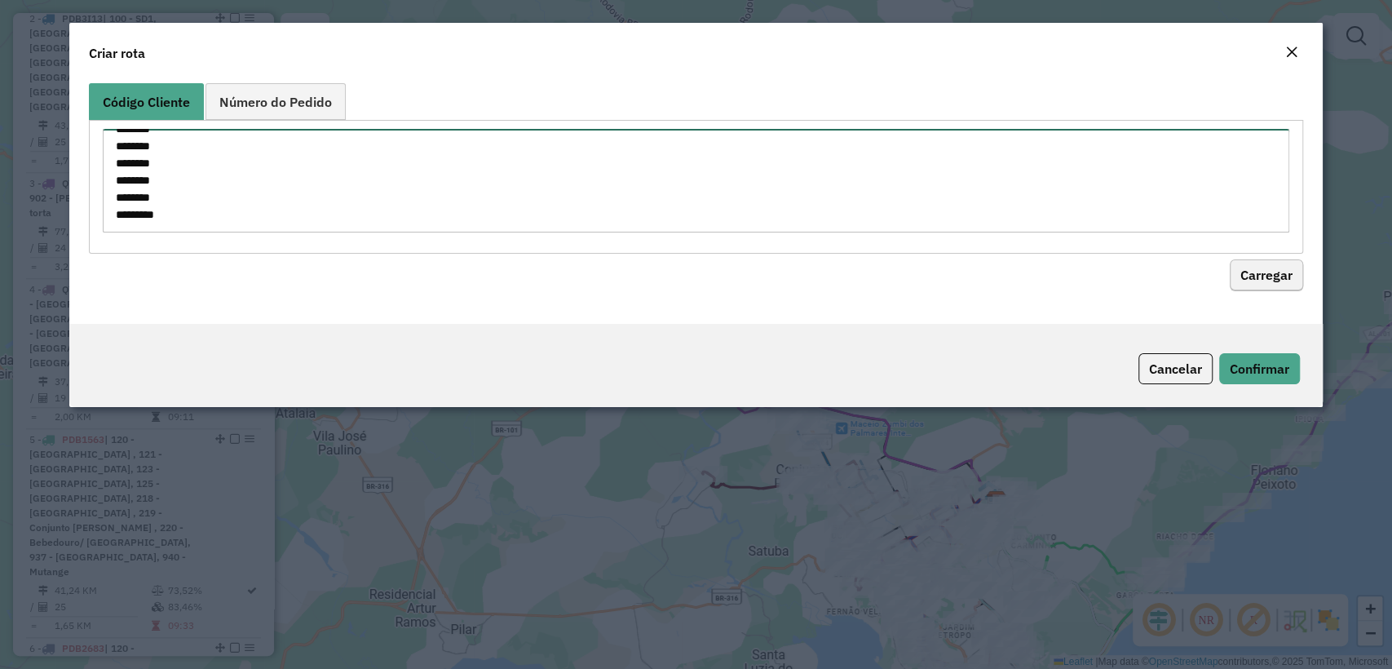
type textarea "******** ******** ******** ******** ******** ******** ******** ******** *******…"
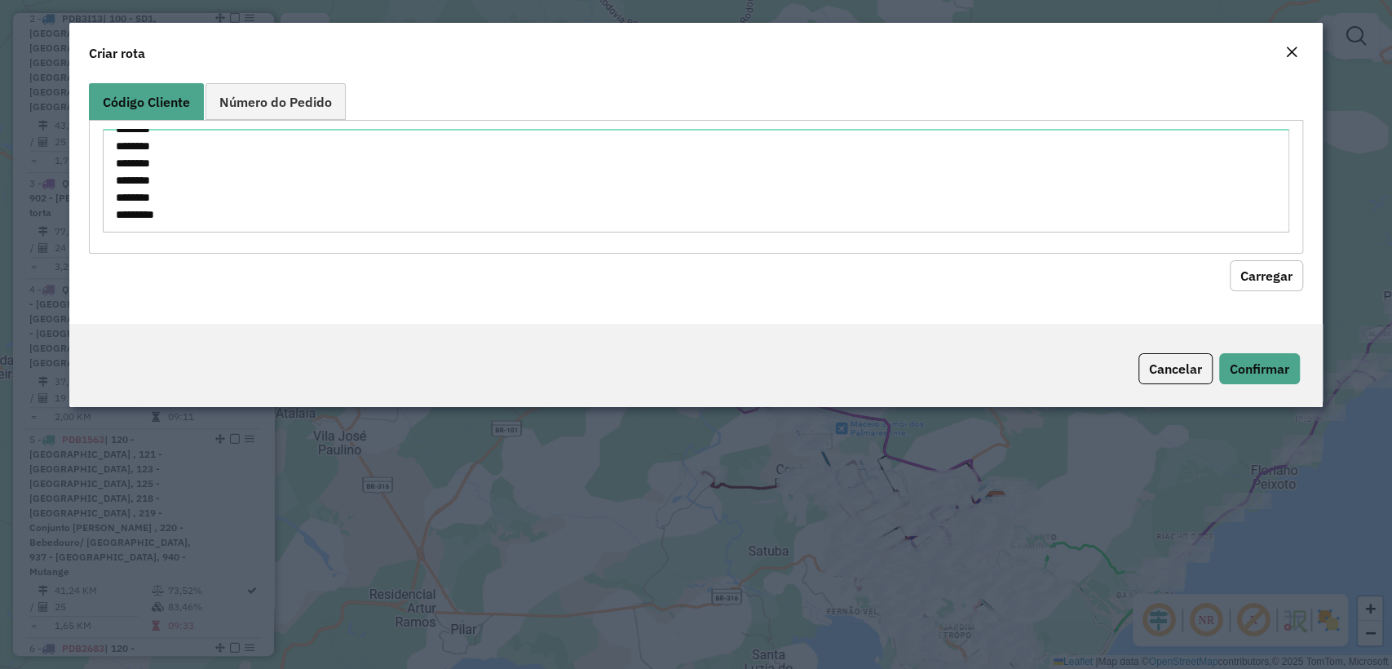
click at [1257, 280] on button "Carregar" at bounding box center [1265, 275] width 73 height 31
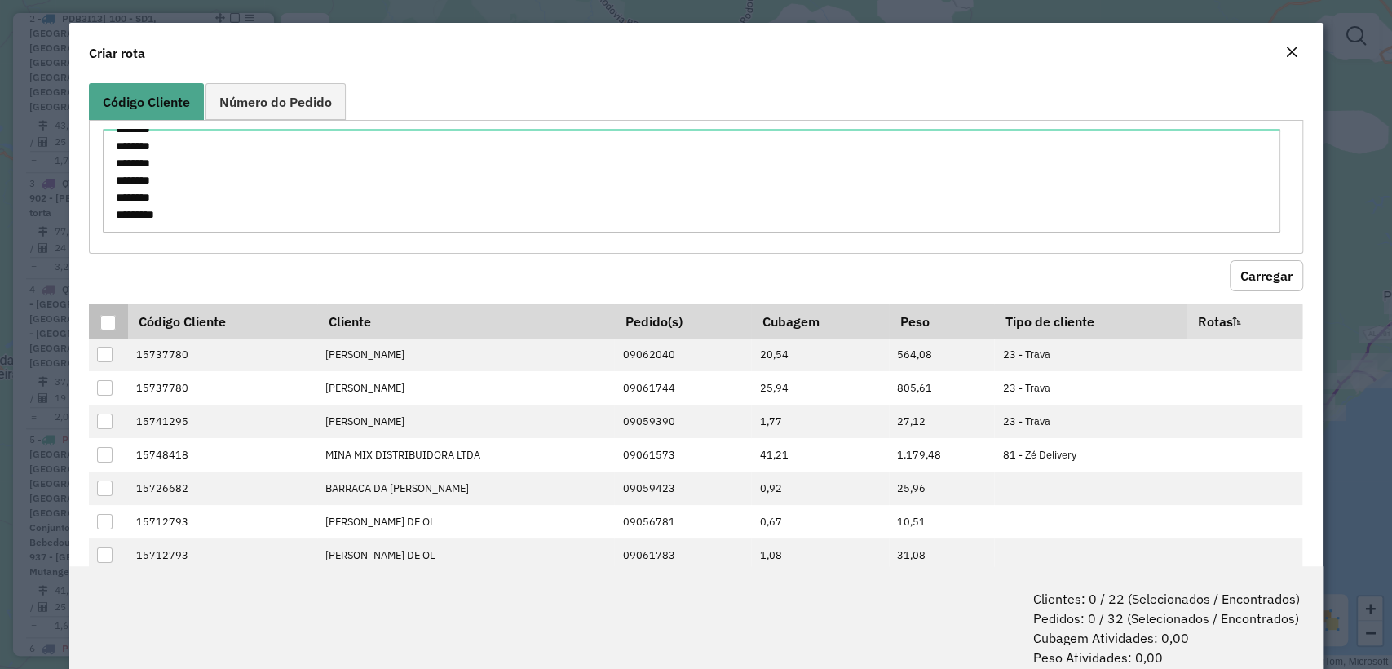
click at [111, 315] on div at bounding box center [107, 322] width 15 height 15
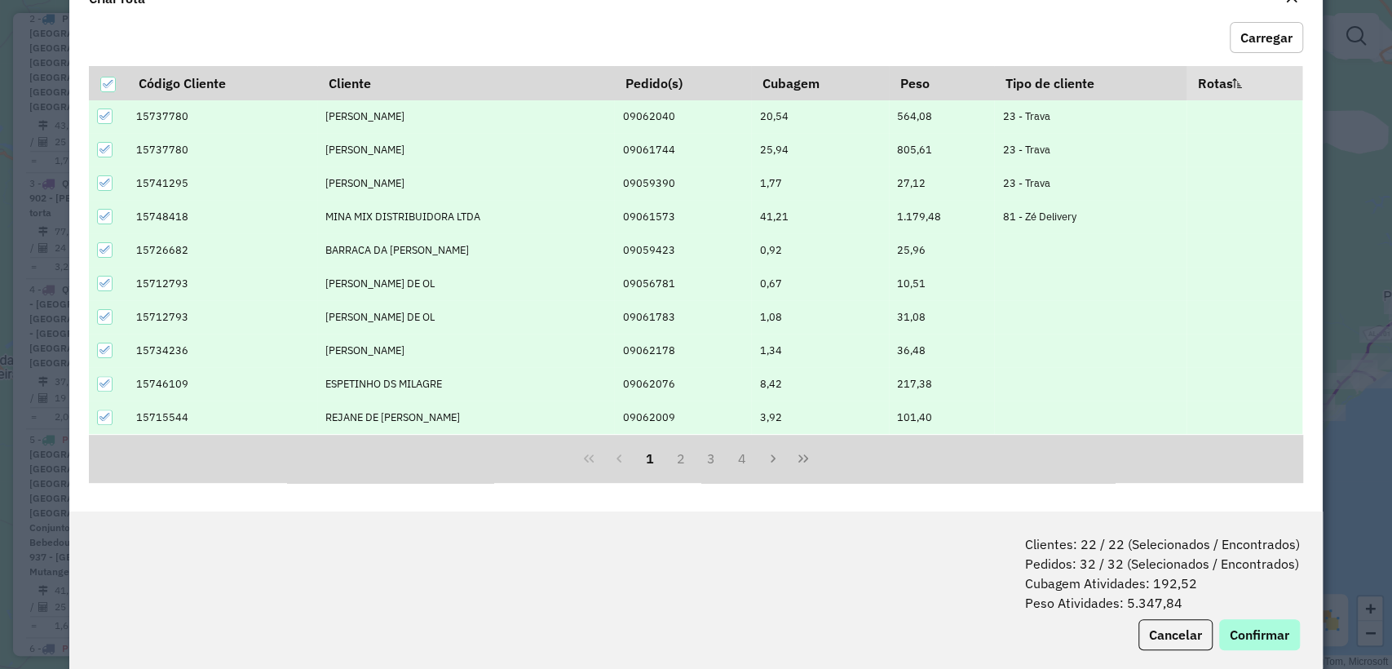
scroll to position [81, 0]
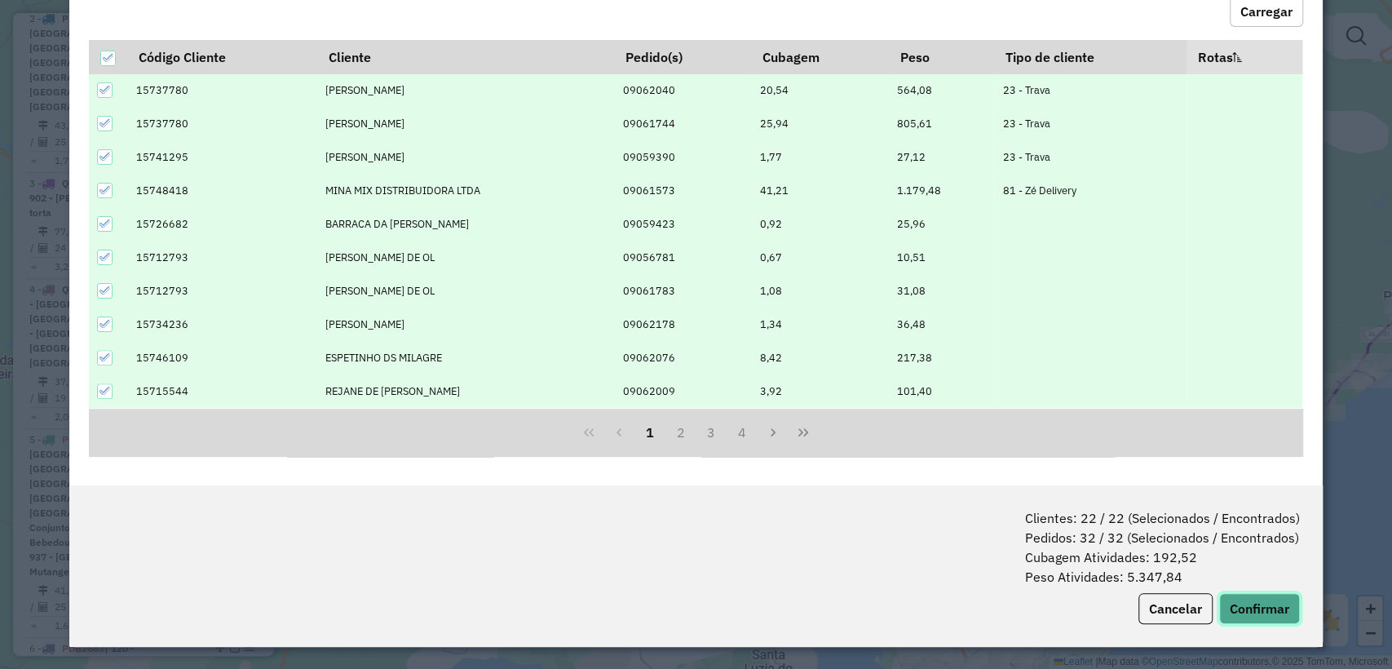
click at [1255, 612] on button "Confirmar" at bounding box center [1259, 608] width 81 height 31
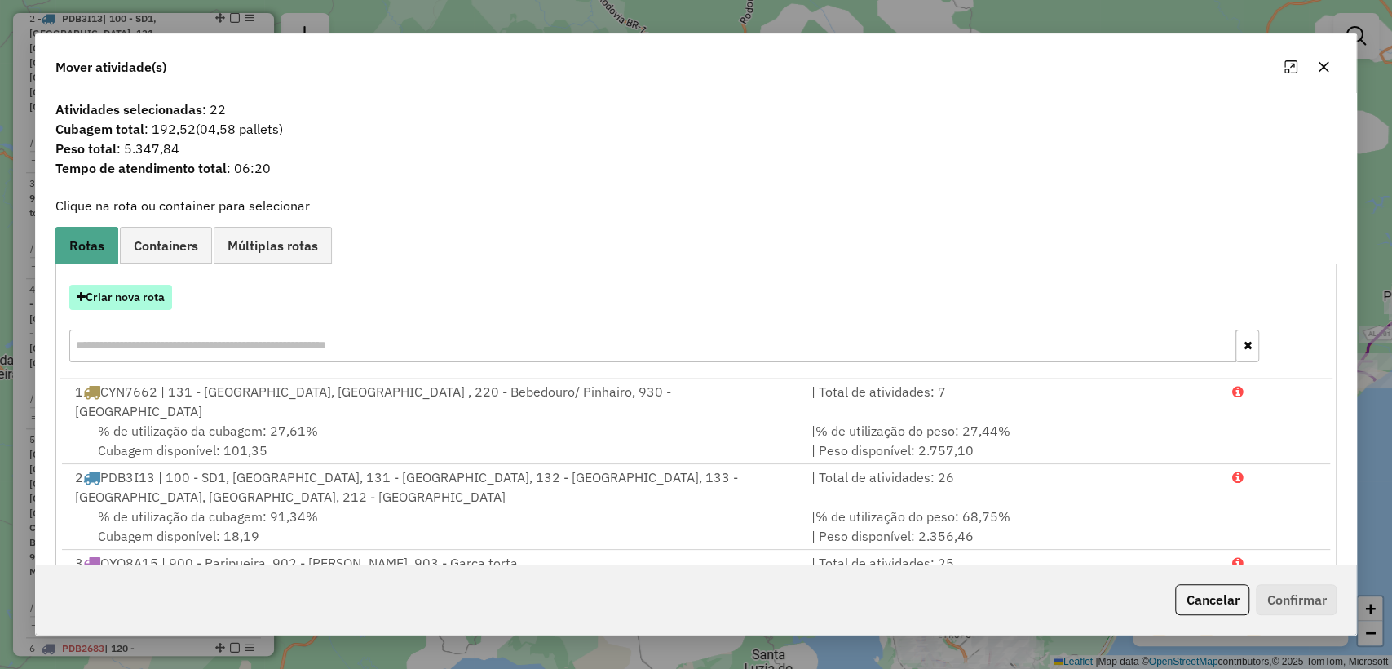
click at [111, 302] on button "Criar nova rota" at bounding box center [120, 297] width 103 height 25
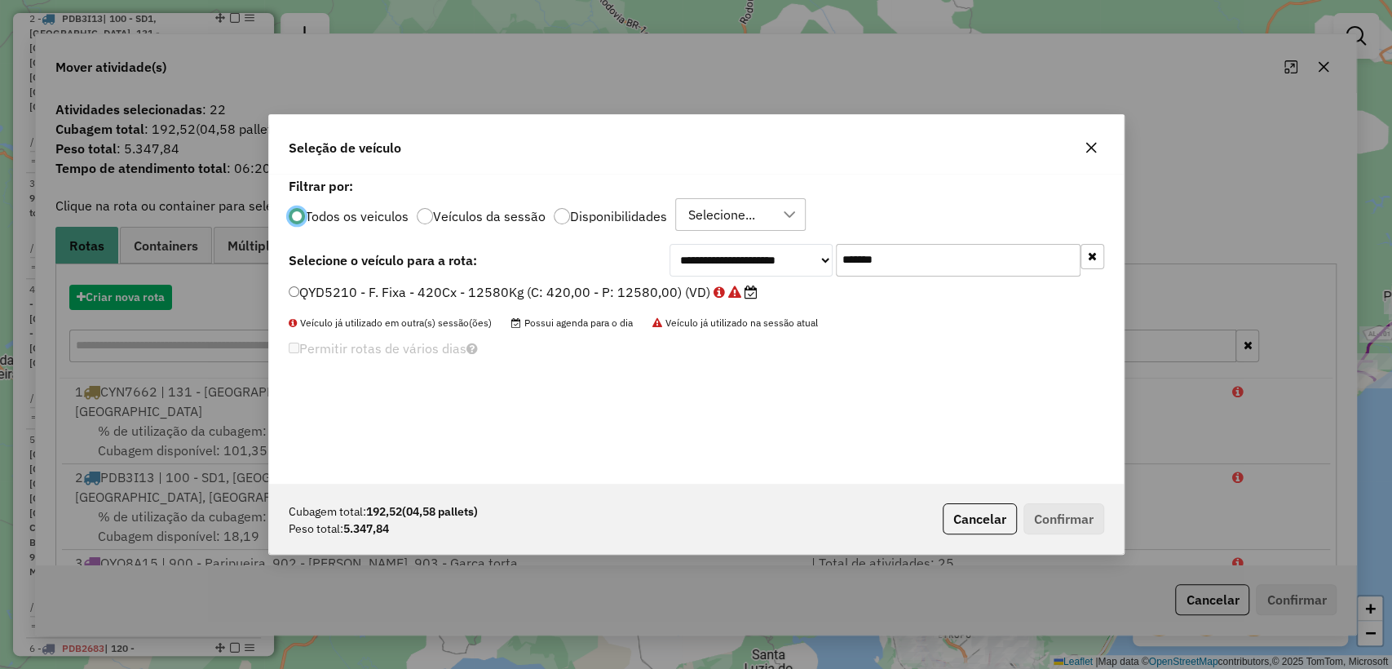
scroll to position [8, 5]
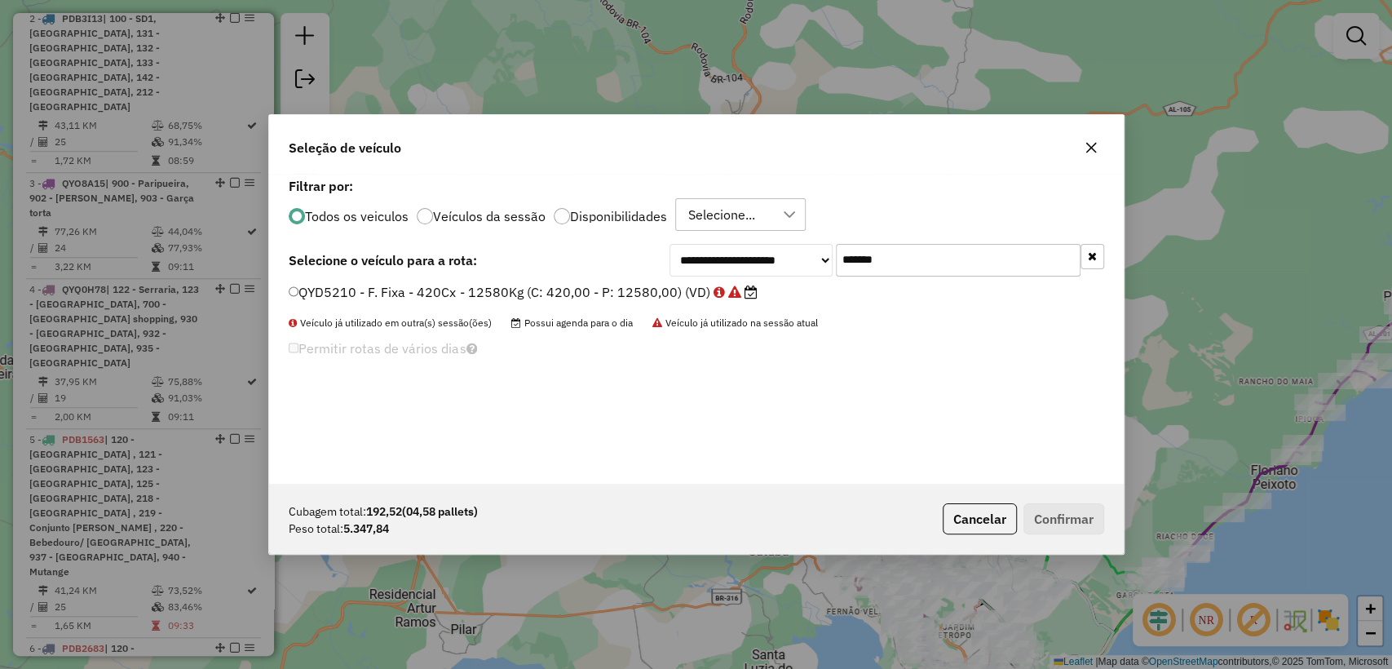
click at [887, 263] on input "*******" at bounding box center [958, 260] width 245 height 33
paste input "text"
type input "*******"
click at [589, 300] on label "HZB8033 - Freteiro - 504Cx - 13020Kg (C: 504,00 - P: 13020,00) (VD)" at bounding box center [512, 292] width 447 height 20
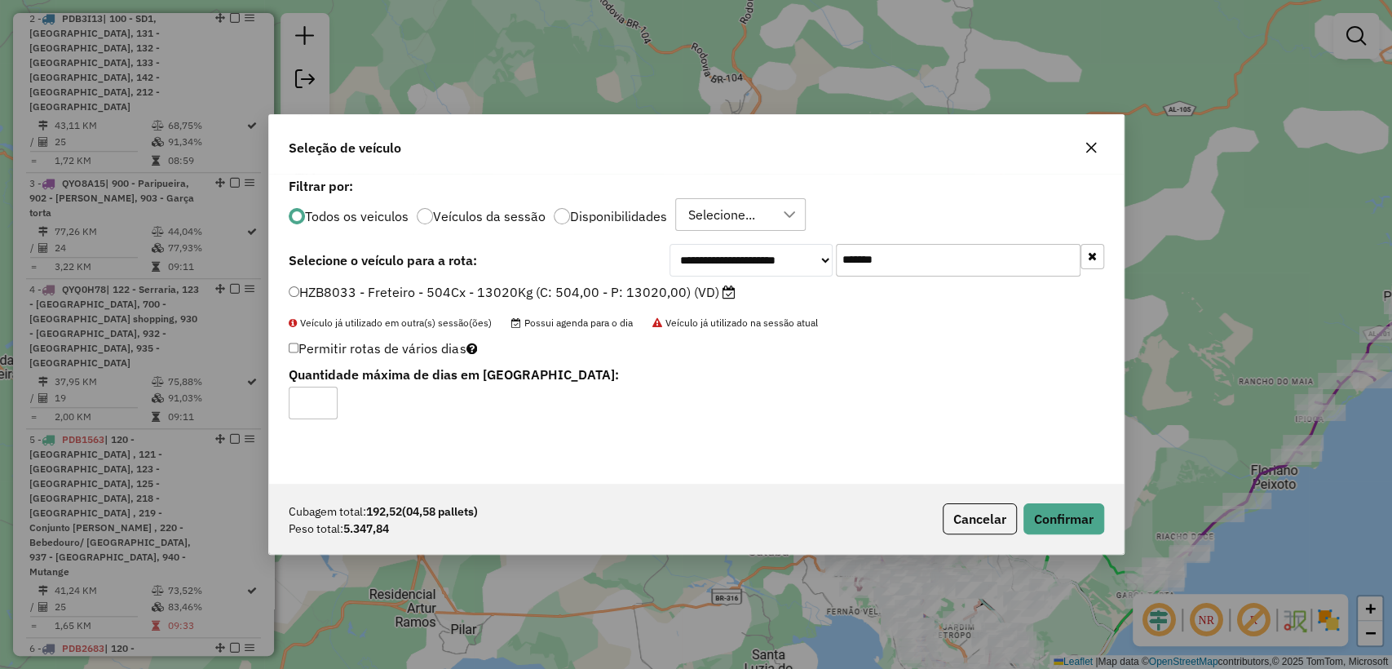
click at [585, 294] on label "HZB8033 - Freteiro - 504Cx - 13020Kg (C: 504,00 - P: 13020,00) (VD)" at bounding box center [512, 292] width 447 height 20
click at [1055, 516] on button "Confirmar" at bounding box center [1063, 518] width 81 height 31
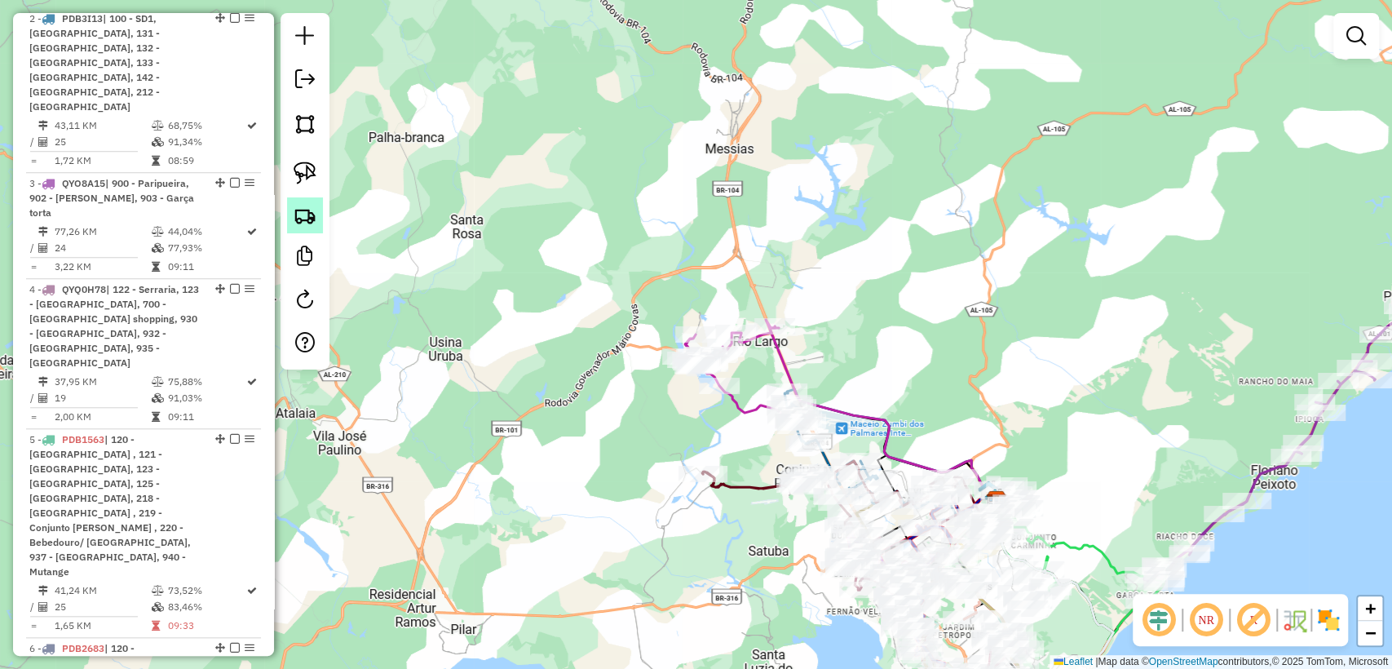
click at [310, 208] on img at bounding box center [305, 215] width 23 height 23
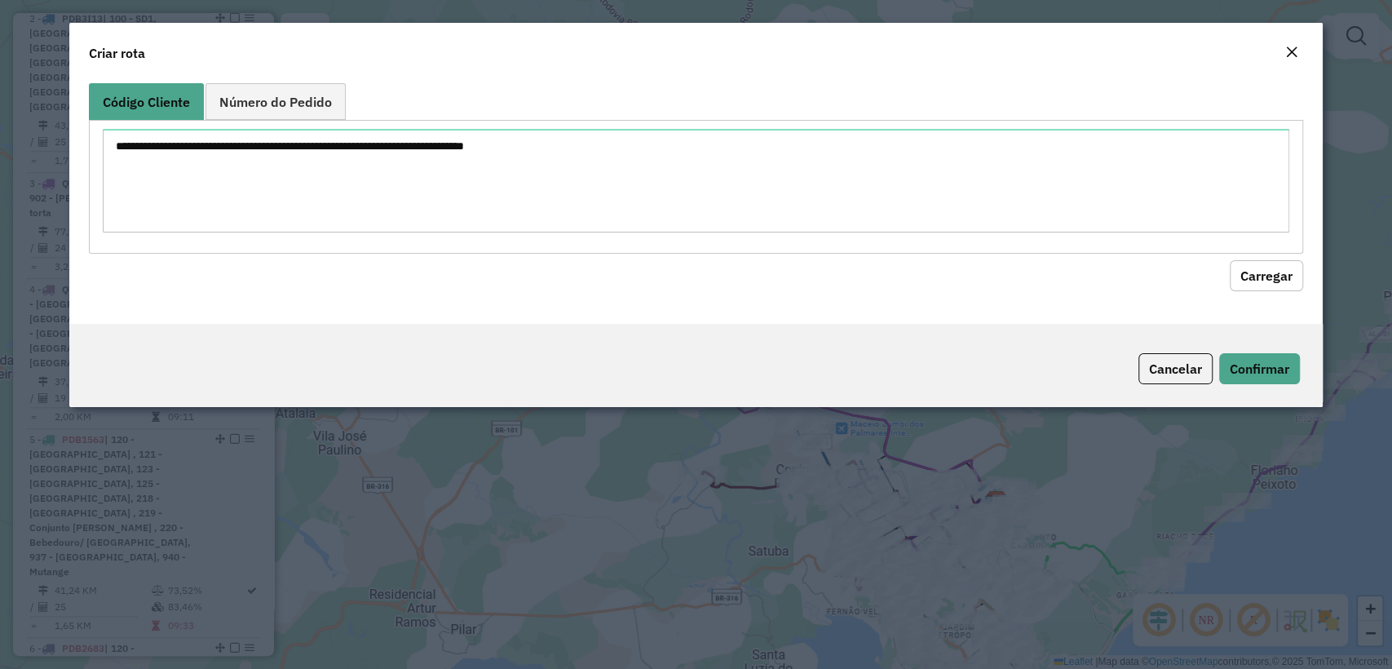
click at [418, 135] on textarea at bounding box center [695, 181] width 1185 height 104
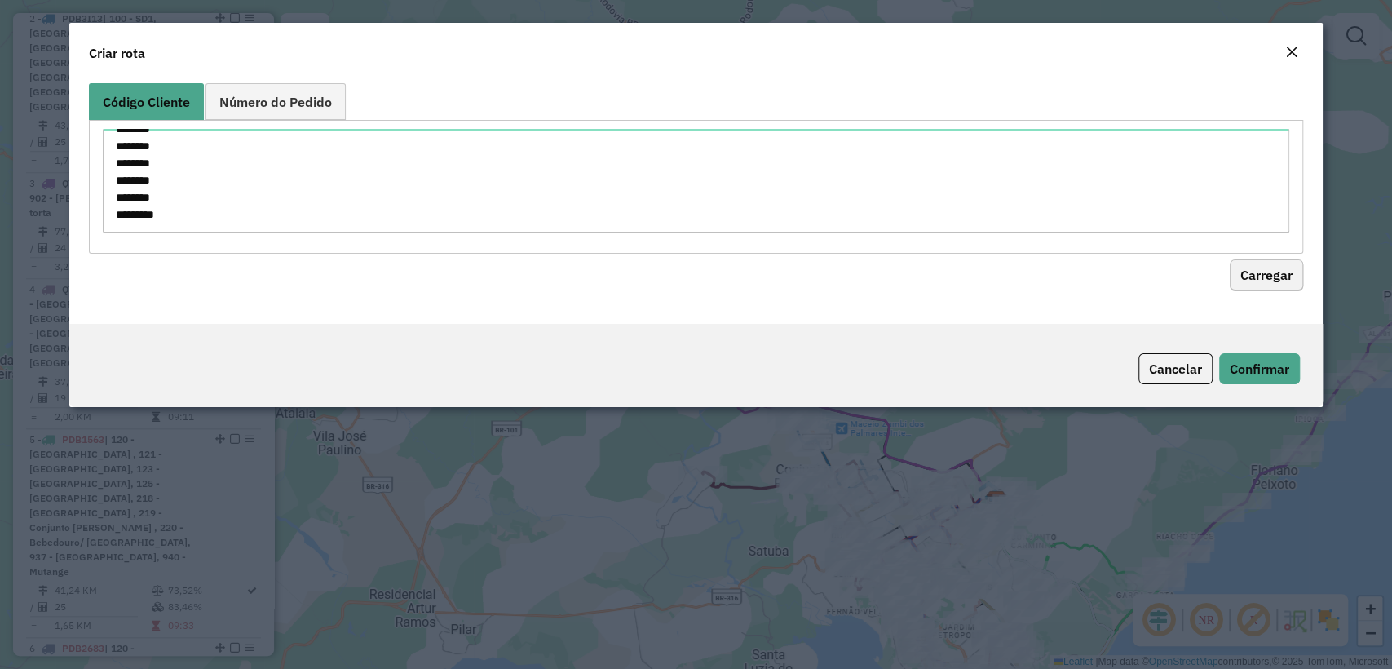
type textarea "******** ******** ******** ******** ******** ******** ******** ******** *******…"
click at [1247, 274] on button "Carregar" at bounding box center [1265, 275] width 73 height 31
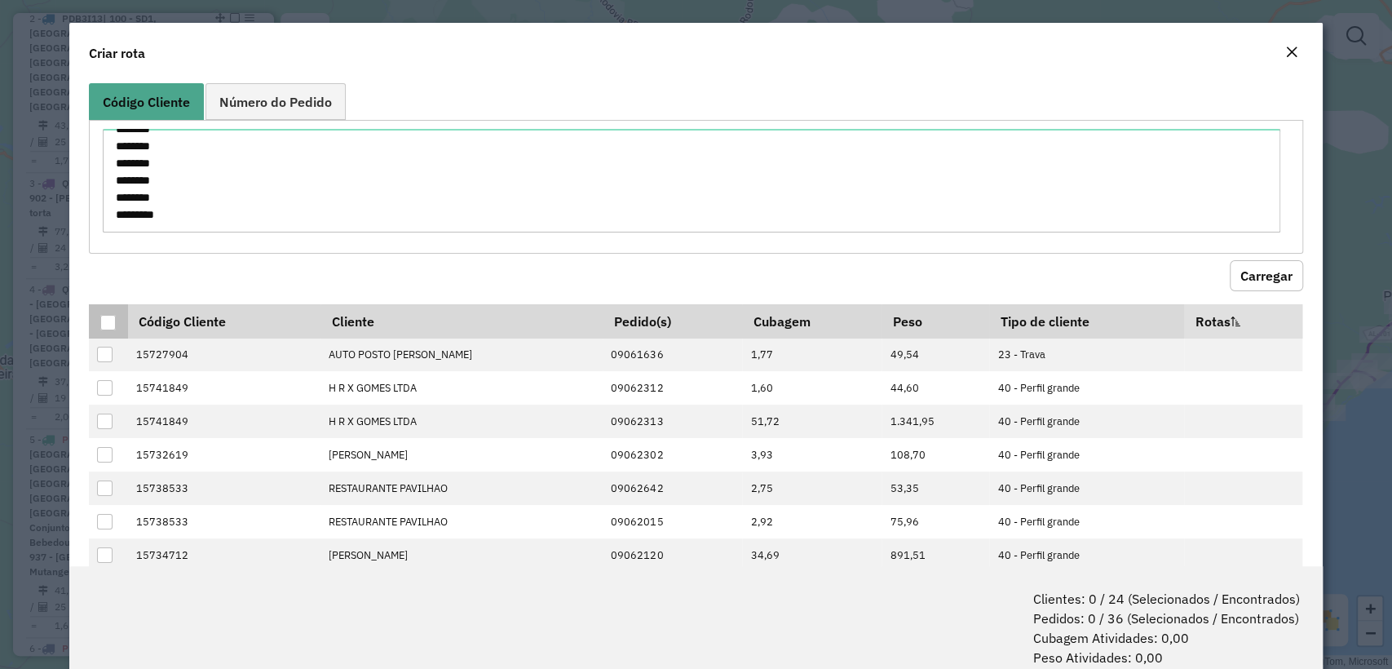
click at [106, 324] on div at bounding box center [107, 322] width 15 height 15
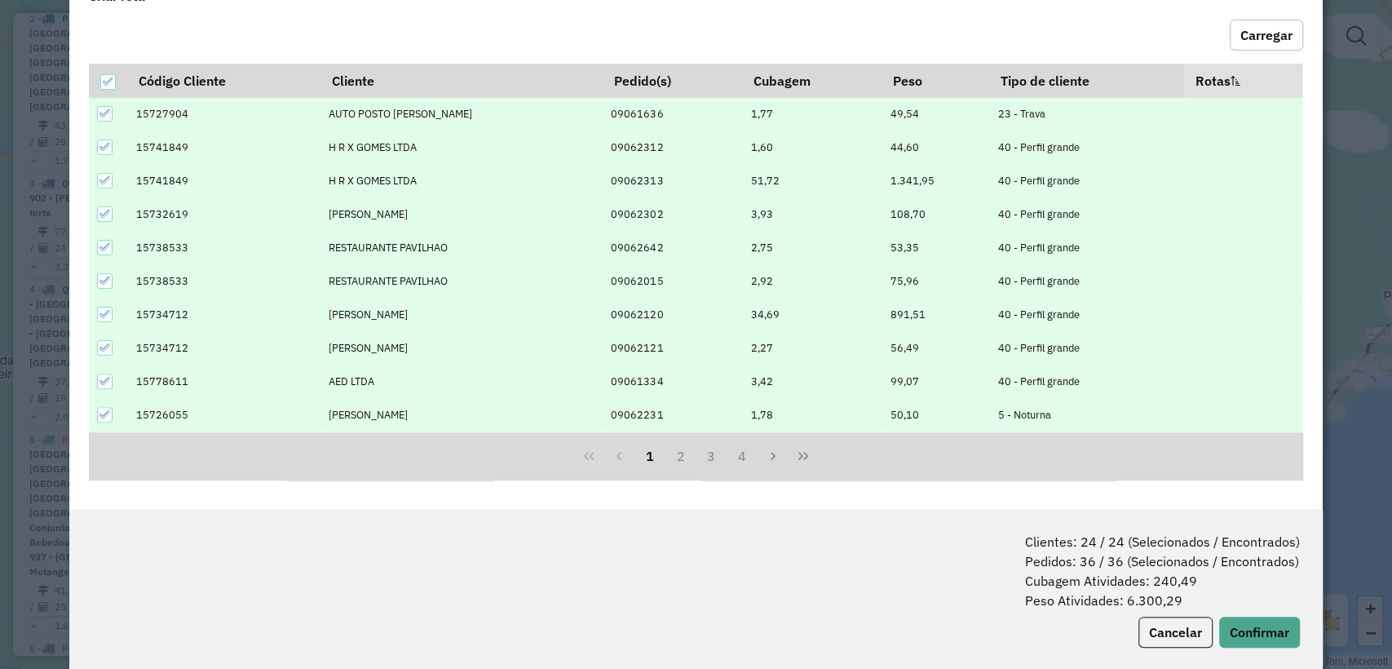
scroll to position [81, 0]
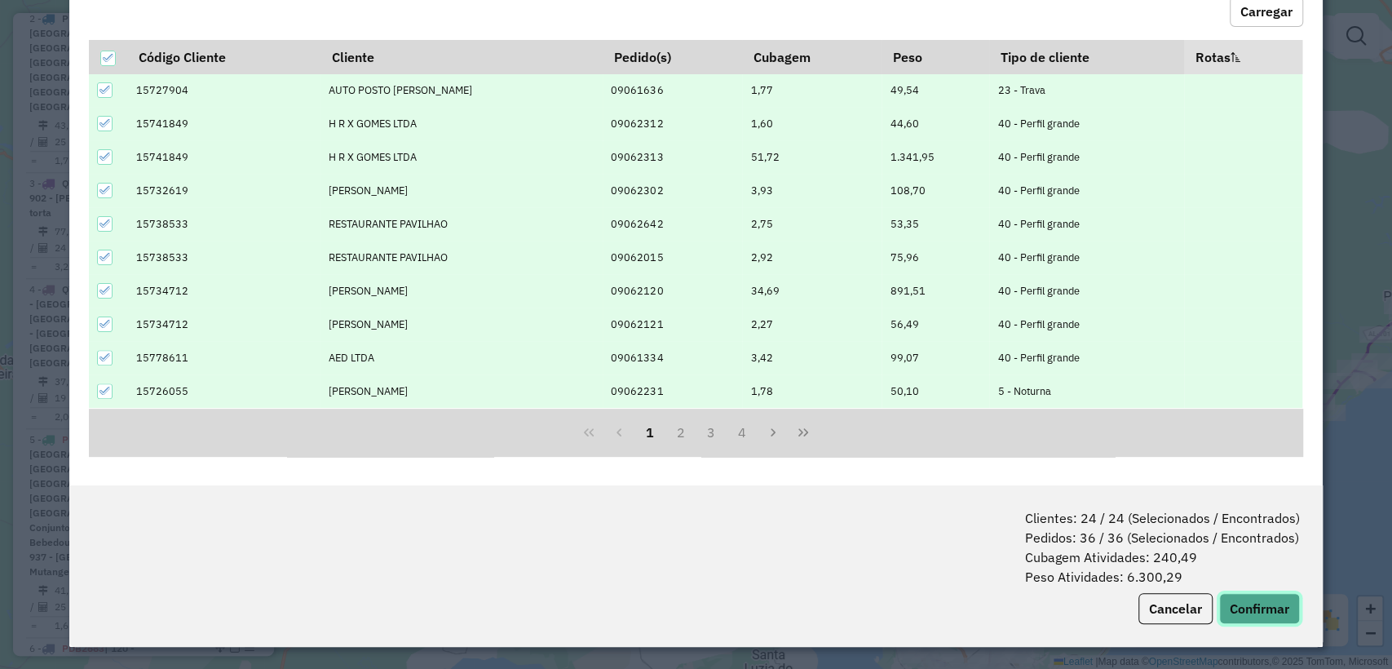
click at [1253, 612] on button "Confirmar" at bounding box center [1259, 608] width 81 height 31
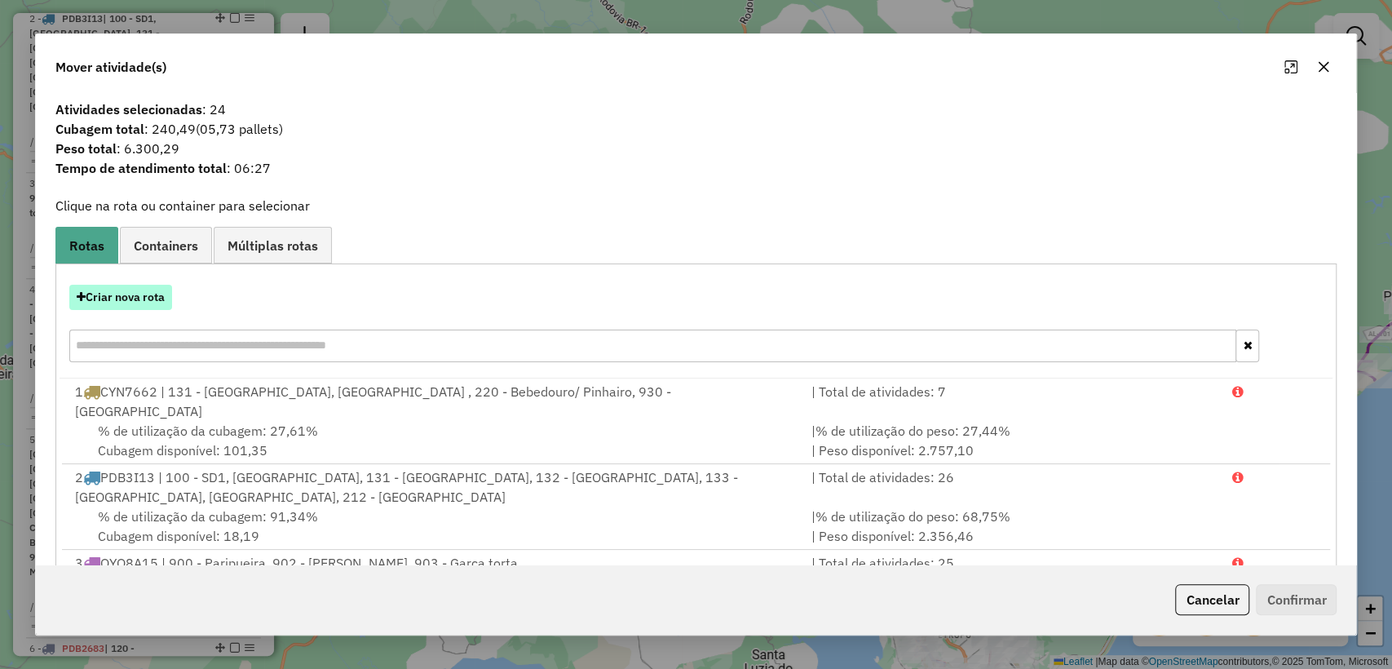
click at [127, 298] on button "Criar nova rota" at bounding box center [120, 297] width 103 height 25
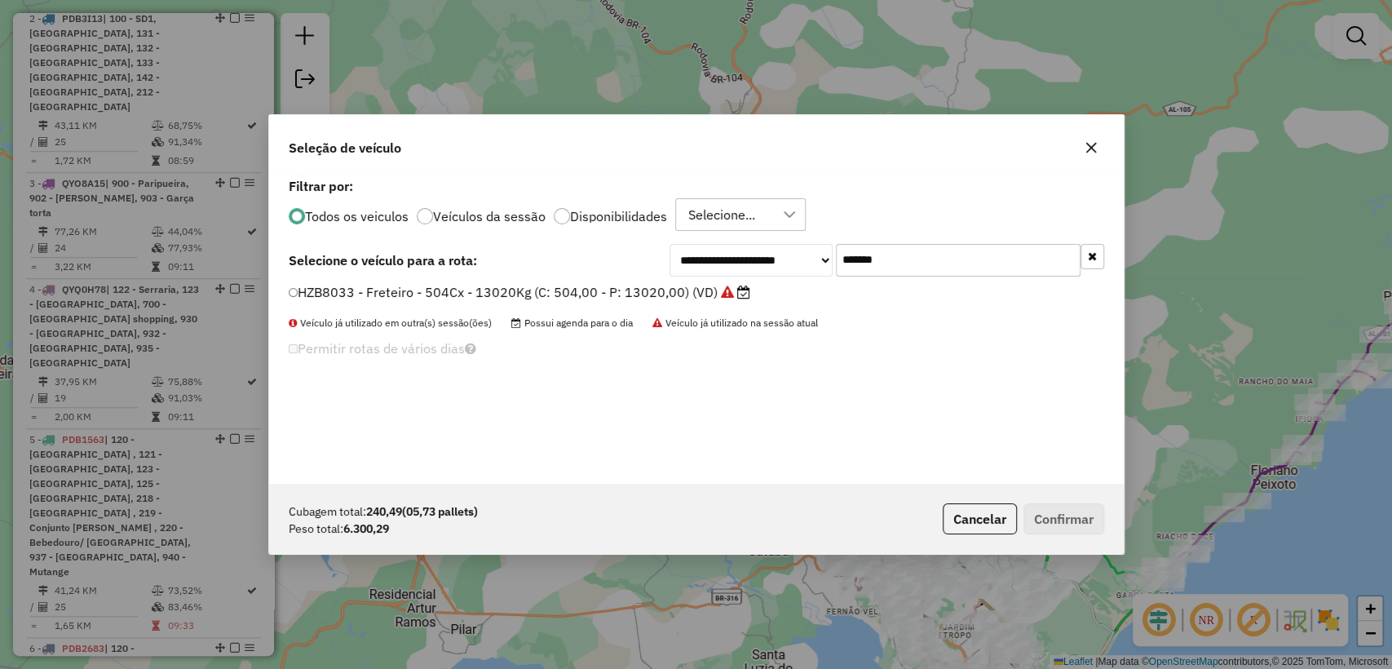
scroll to position [8, 5]
click at [934, 260] on input "*******" at bounding box center [958, 260] width 245 height 33
paste input "text"
type input "*******"
click at [572, 298] on label "MUZ4C85 - Freteiro - 504Cx - 14700Kg (C: 504,00 - P: 14700,00) (VD)" at bounding box center [513, 292] width 449 height 20
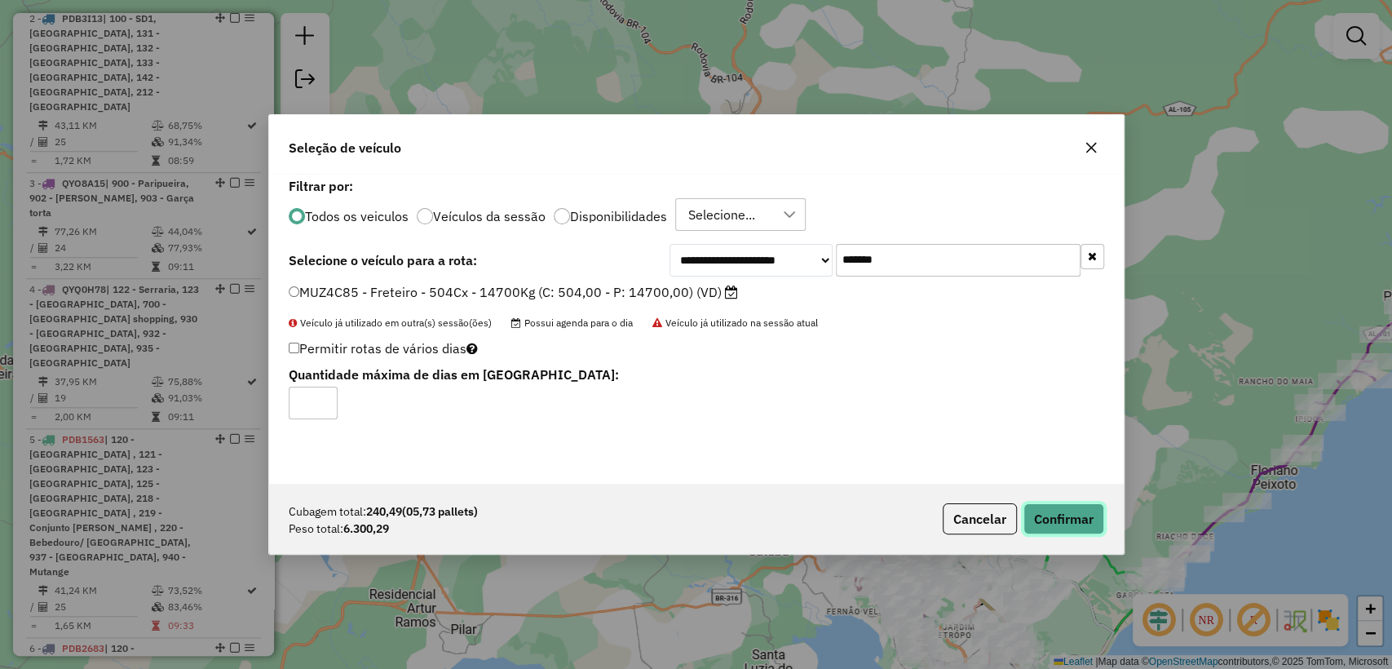
click at [1070, 523] on button "Confirmar" at bounding box center [1063, 518] width 81 height 31
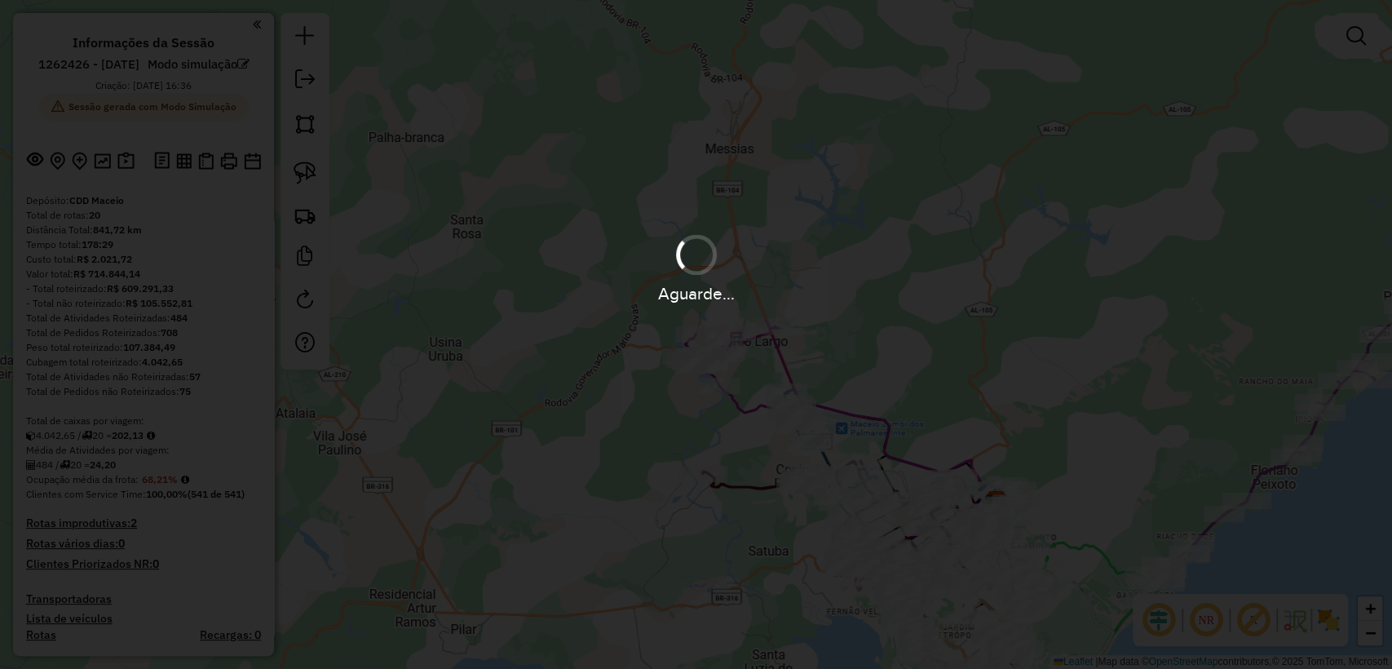
scroll to position [8, 5]
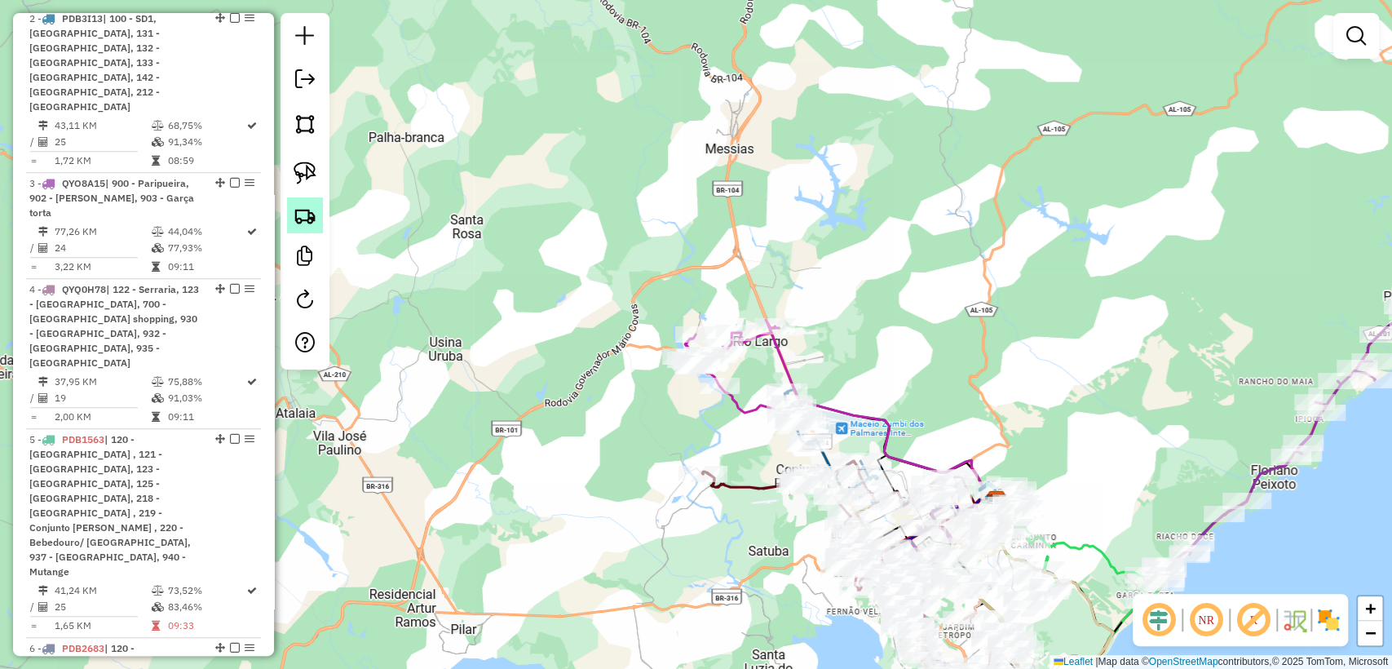
click at [308, 221] on img at bounding box center [305, 215] width 23 height 23
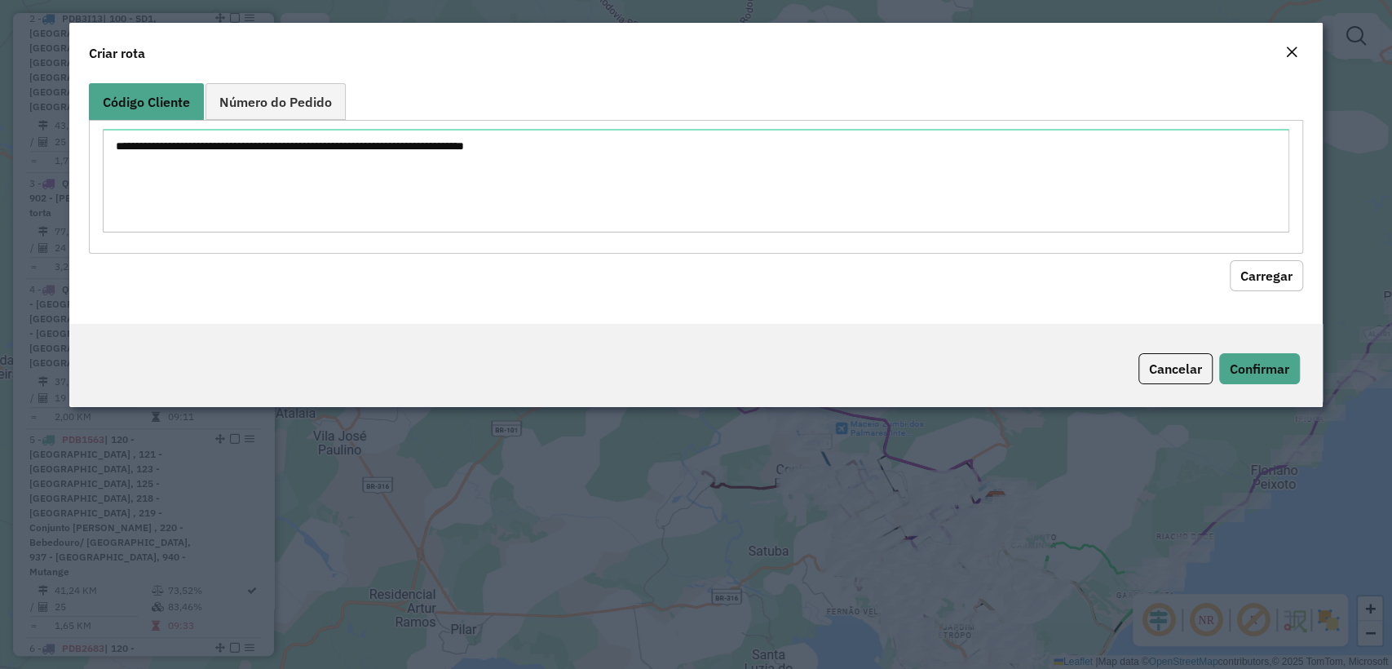
click at [366, 176] on textarea at bounding box center [695, 181] width 1185 height 104
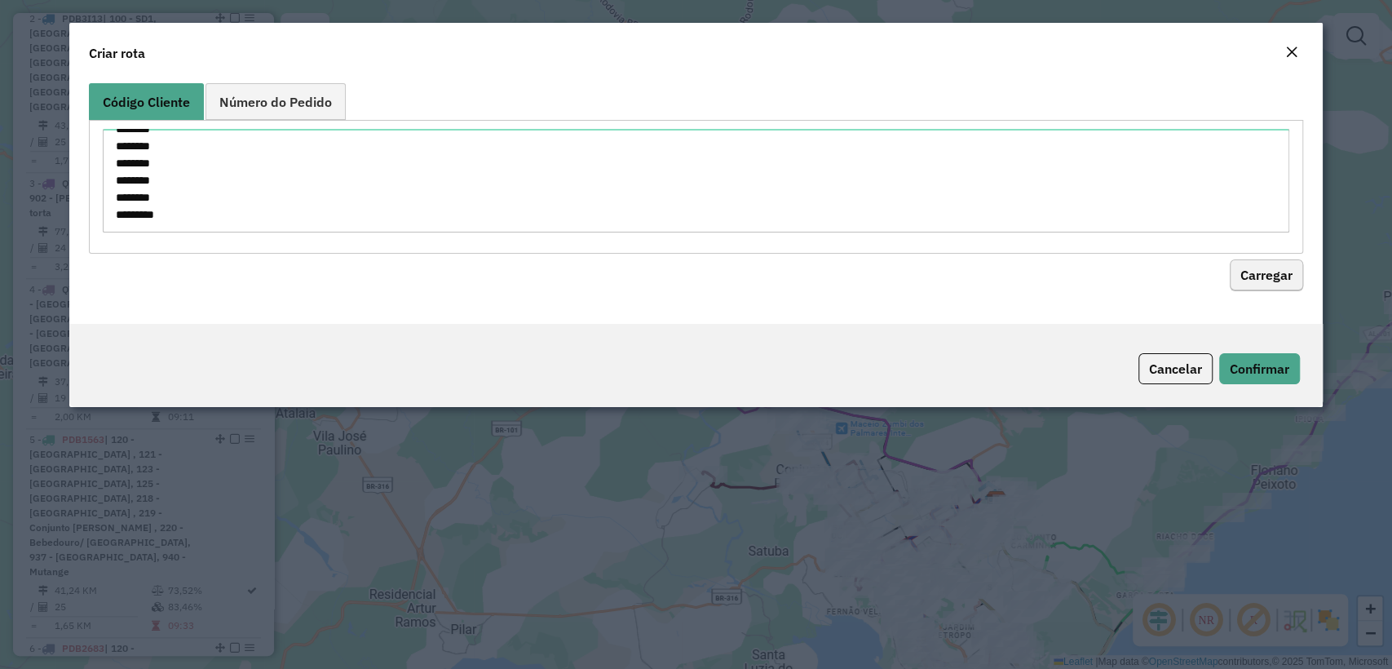
type textarea "******** ******** ******** ******** ******** ******** ******** ******** *******…"
click at [1263, 267] on button "Carregar" at bounding box center [1265, 275] width 73 height 31
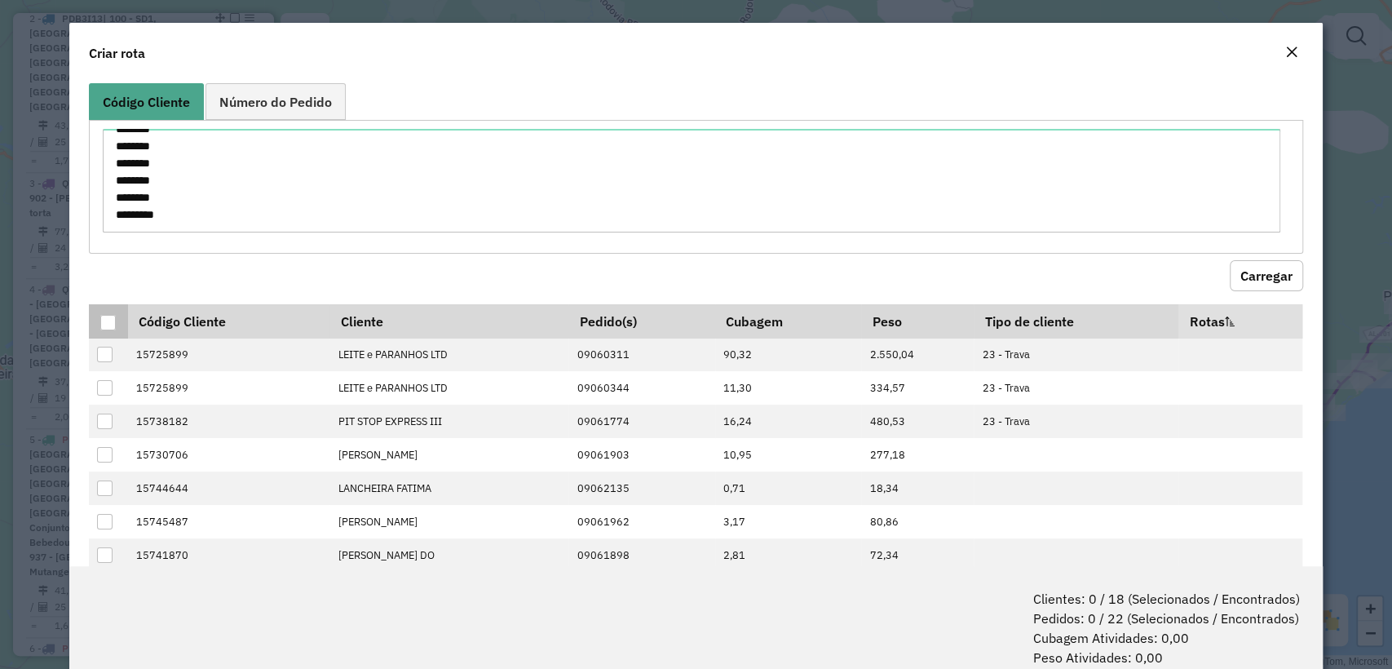
click at [109, 319] on div at bounding box center [107, 322] width 15 height 15
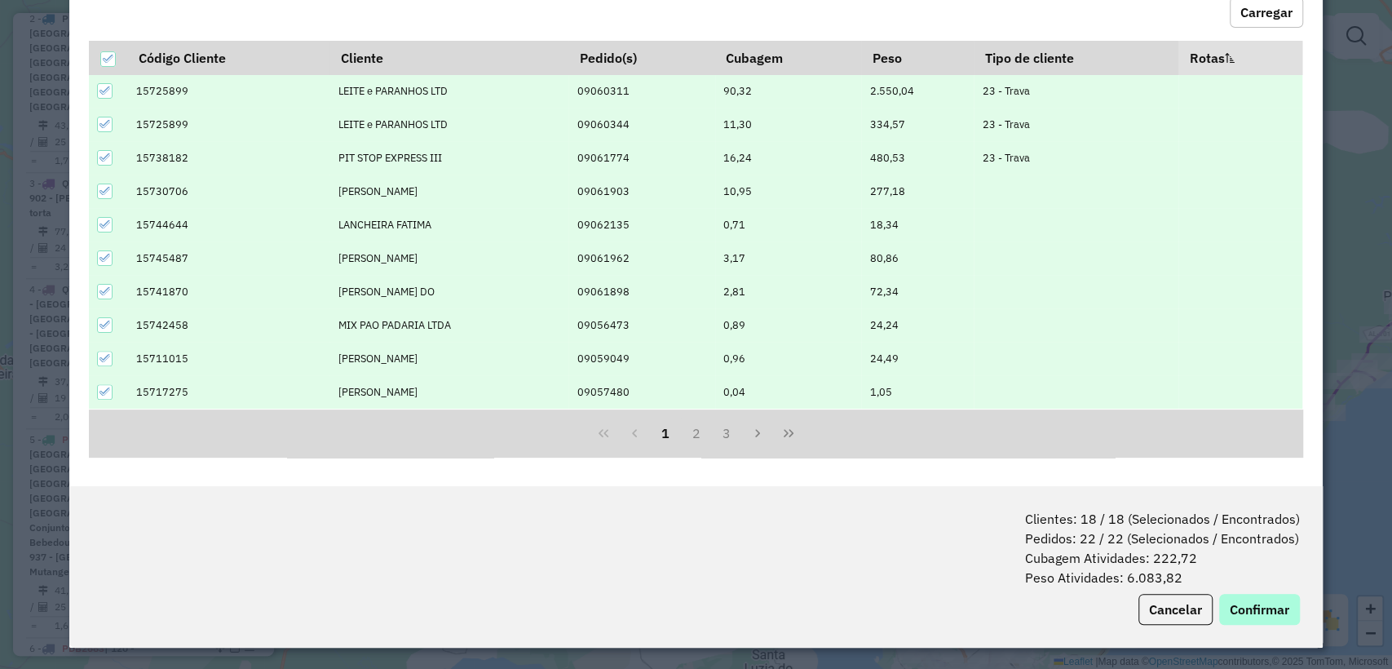
scroll to position [81, 0]
click at [1247, 614] on button "Confirmar" at bounding box center [1259, 608] width 81 height 31
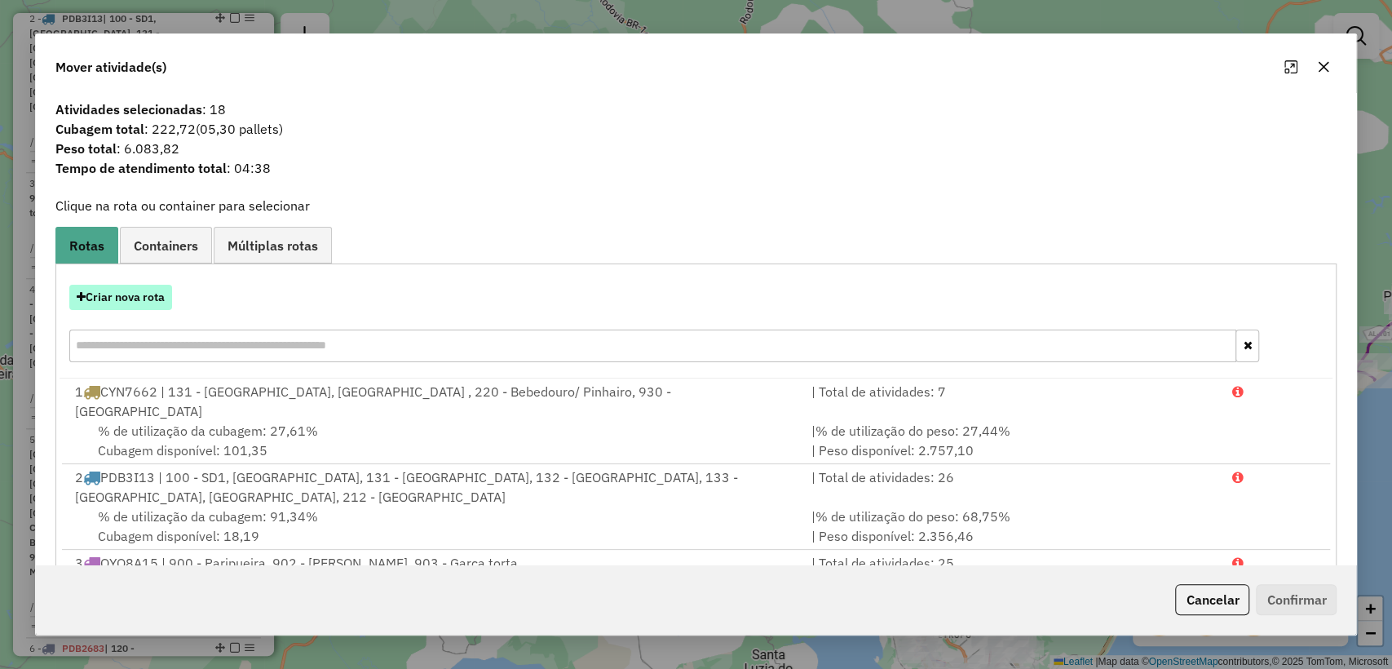
click at [134, 285] on button "Criar nova rota" at bounding box center [120, 297] width 103 height 25
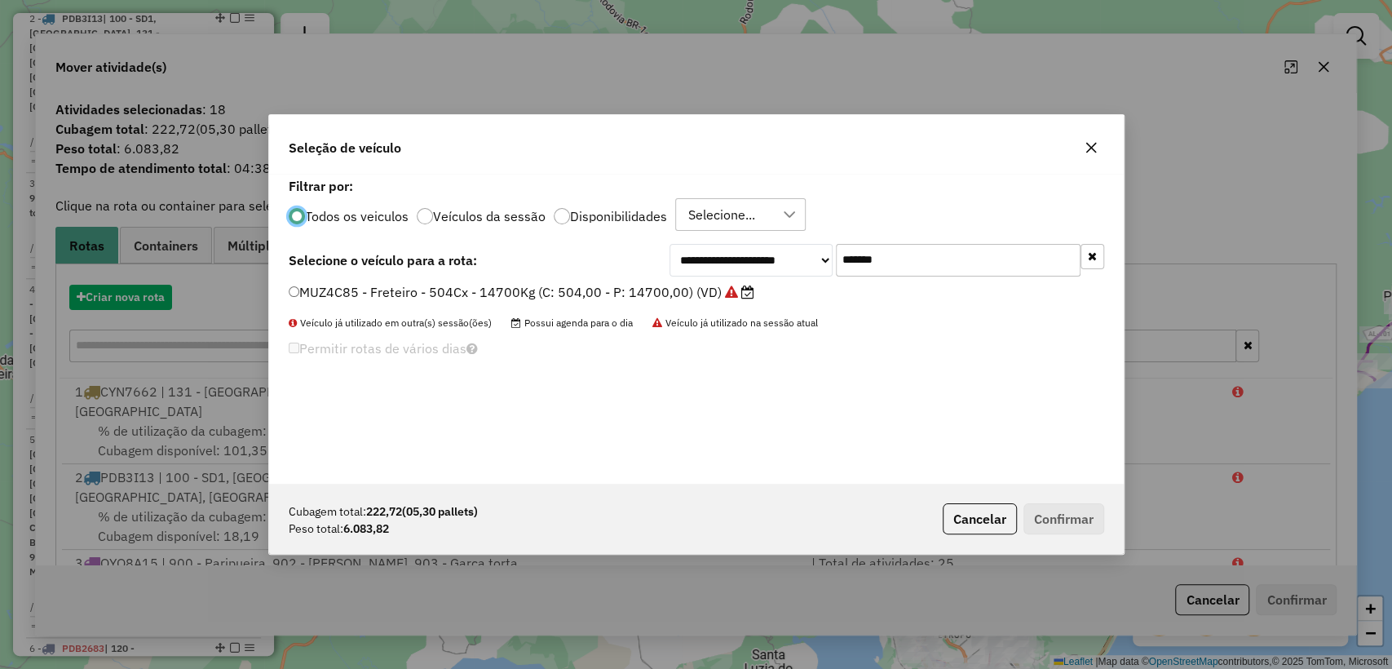
scroll to position [8, 5]
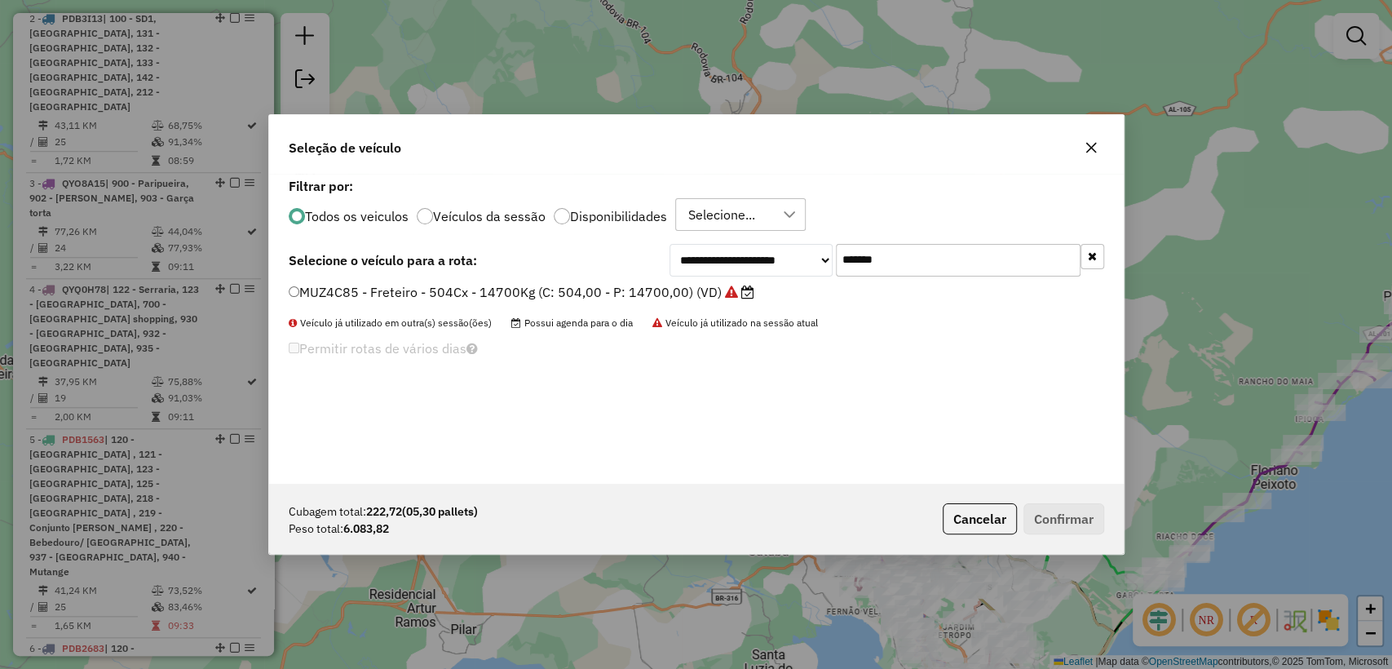
click at [904, 279] on div "**********" at bounding box center [696, 329] width 854 height 310
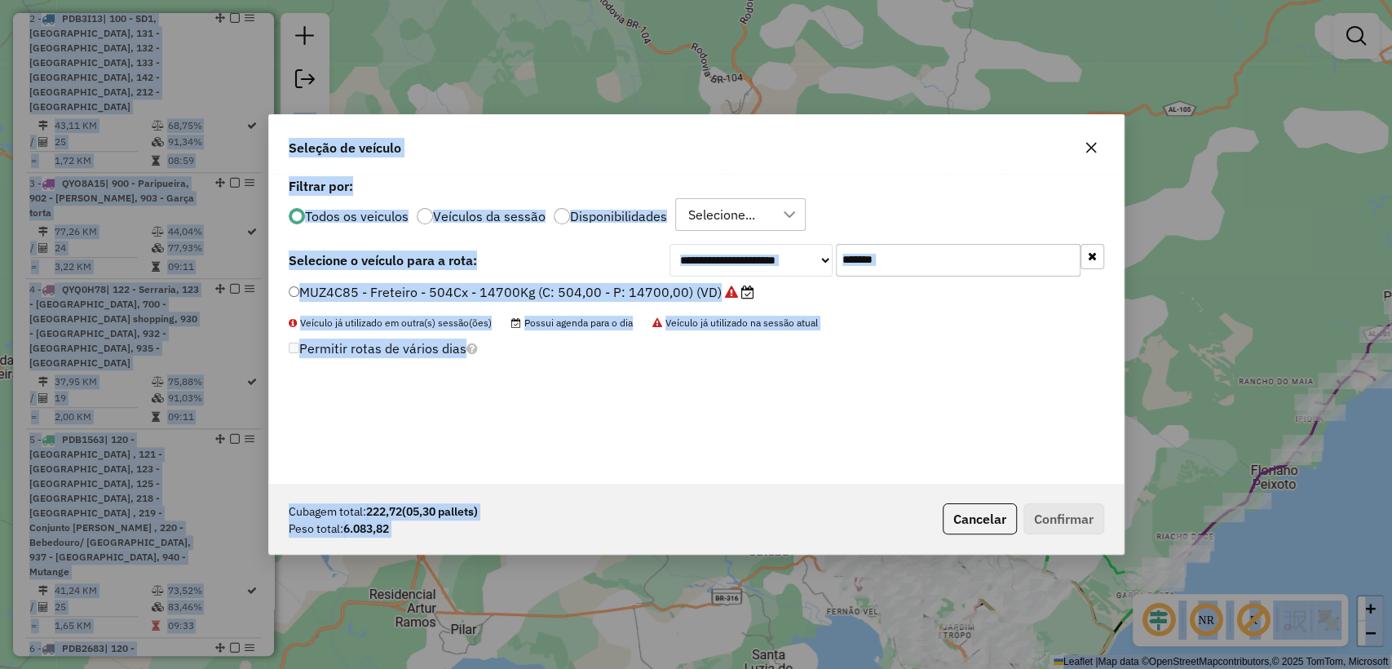
click at [906, 264] on input "*******" at bounding box center [958, 260] width 245 height 33
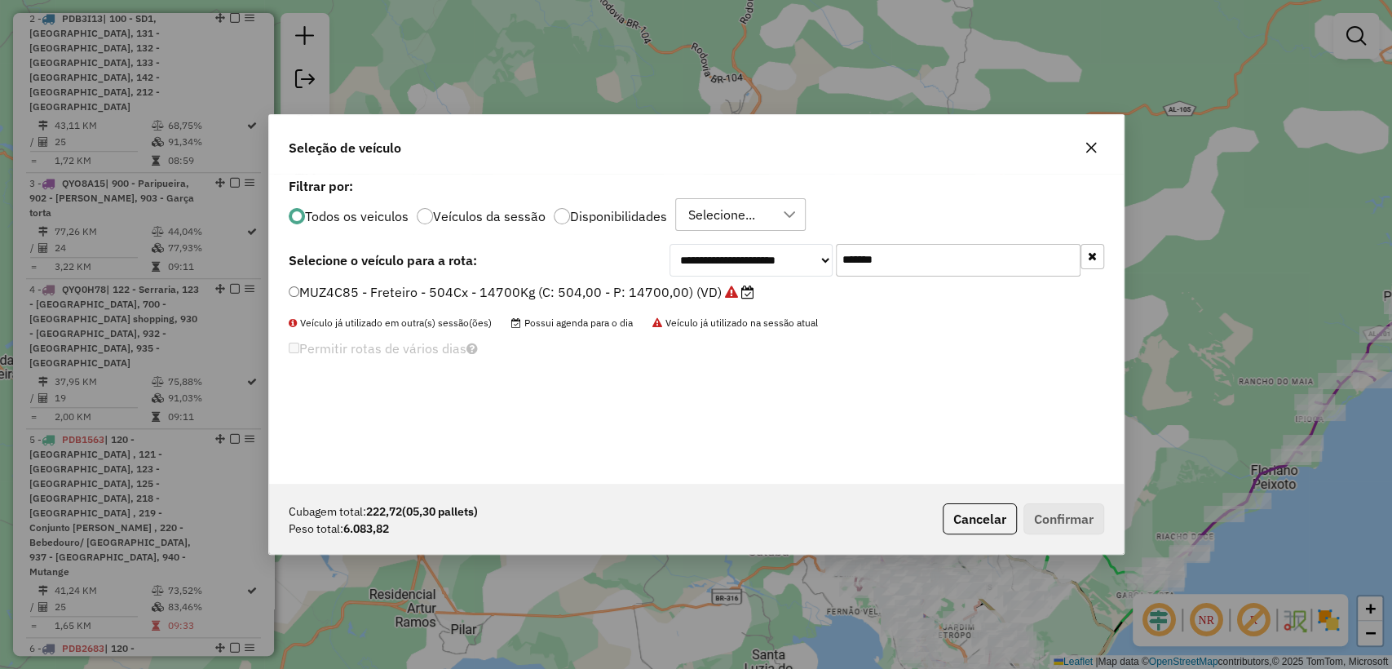
paste input "text"
type input "*******"
click at [611, 280] on div "**********" at bounding box center [696, 329] width 854 height 310
click at [611, 285] on label "QYD6760 - F. Fixa - 588Cx - 17080Kg (C: 588,00 - P: 17080,00) (VD)" at bounding box center [508, 292] width 438 height 20
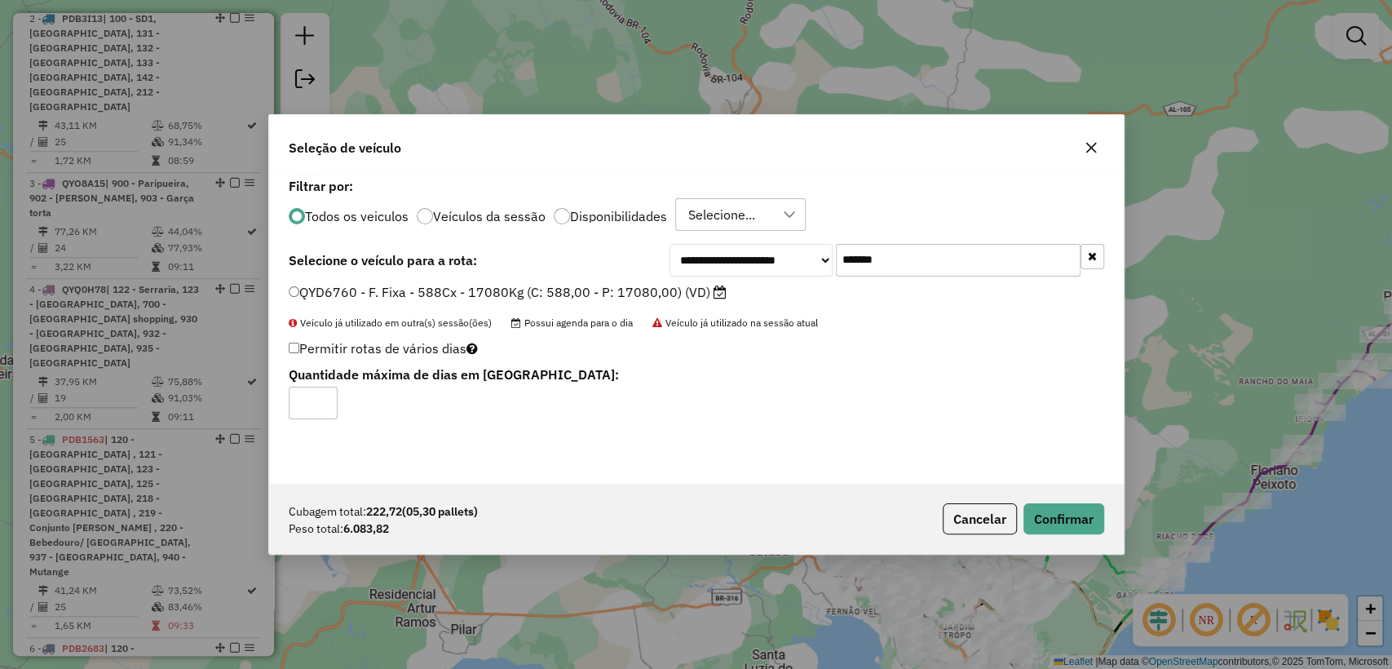
click at [1052, 534] on div "Cubagem total: 222,72 (05,30 pallets) Peso total: 6.083,82 Cancelar Confirmar" at bounding box center [696, 518] width 854 height 70
click at [1050, 519] on button "Confirmar" at bounding box center [1063, 518] width 81 height 31
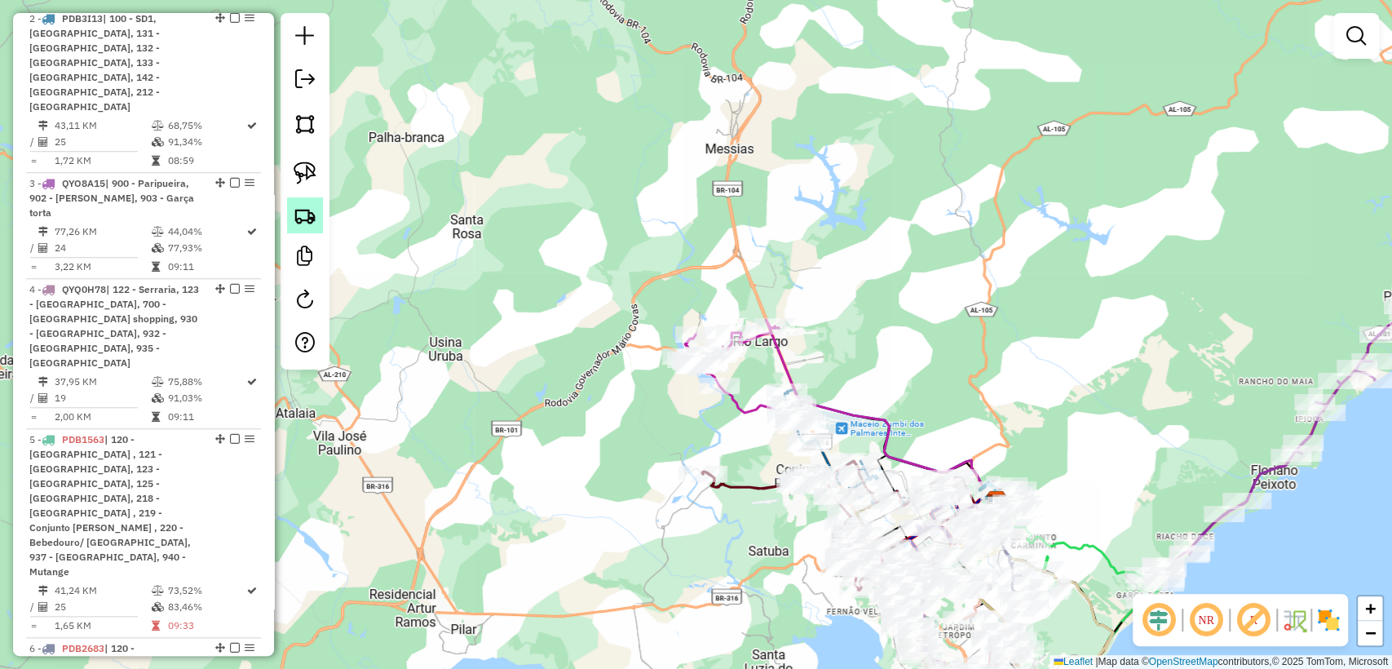
click at [307, 223] on img at bounding box center [305, 215] width 23 height 23
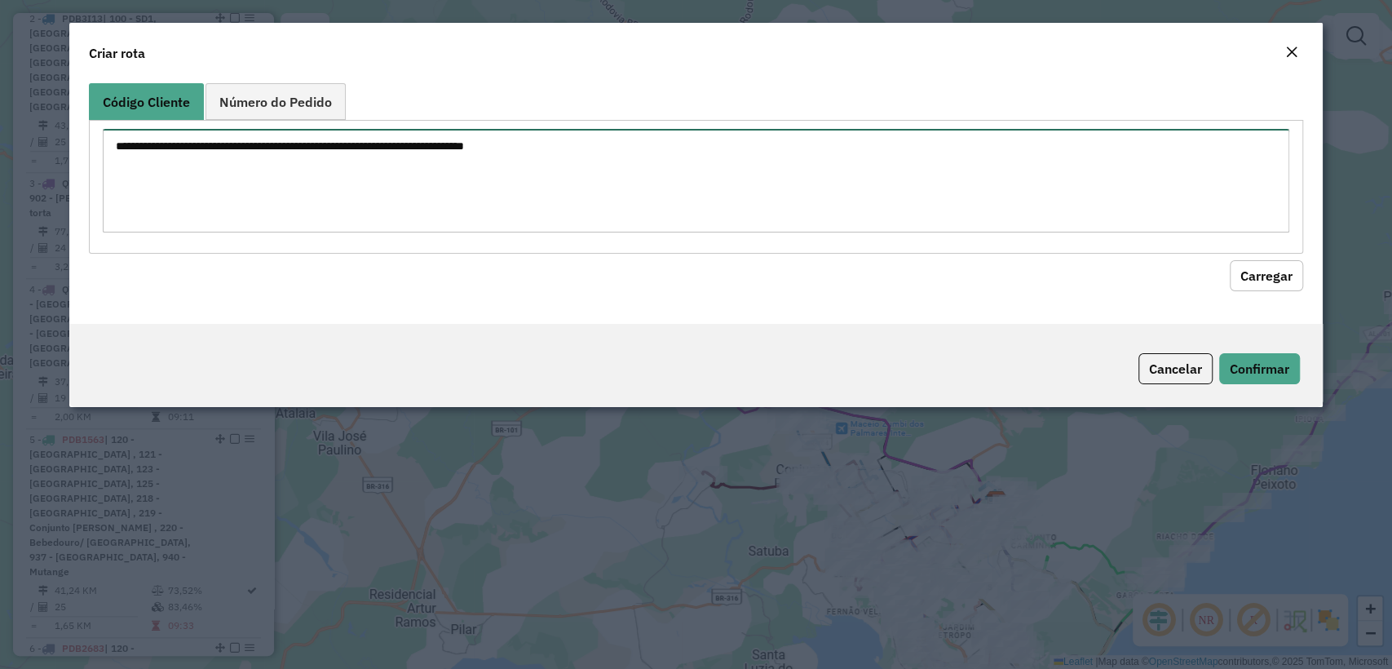
click at [448, 131] on textarea at bounding box center [695, 181] width 1185 height 104
paste textarea "******** ******** ******** ******** ******** ******** ******** ******** *******…"
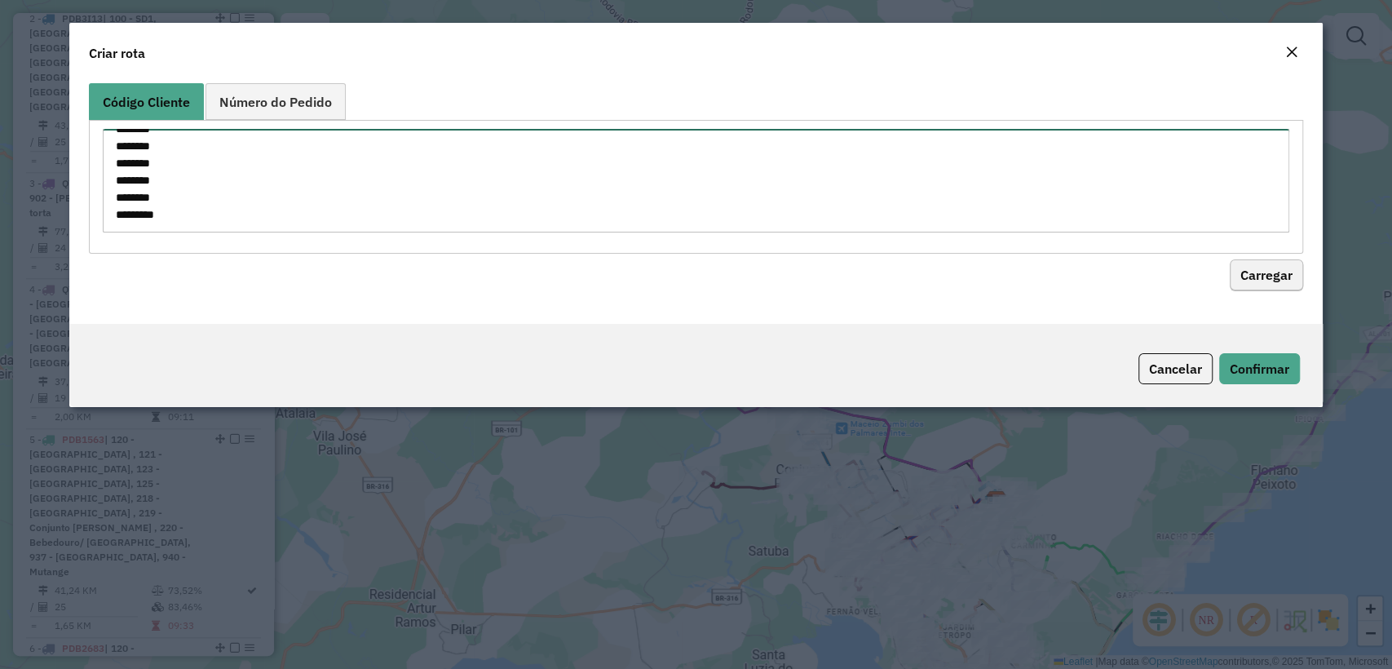
type textarea "******** ******** ******** ******** ******** ******** ******** ******** *******…"
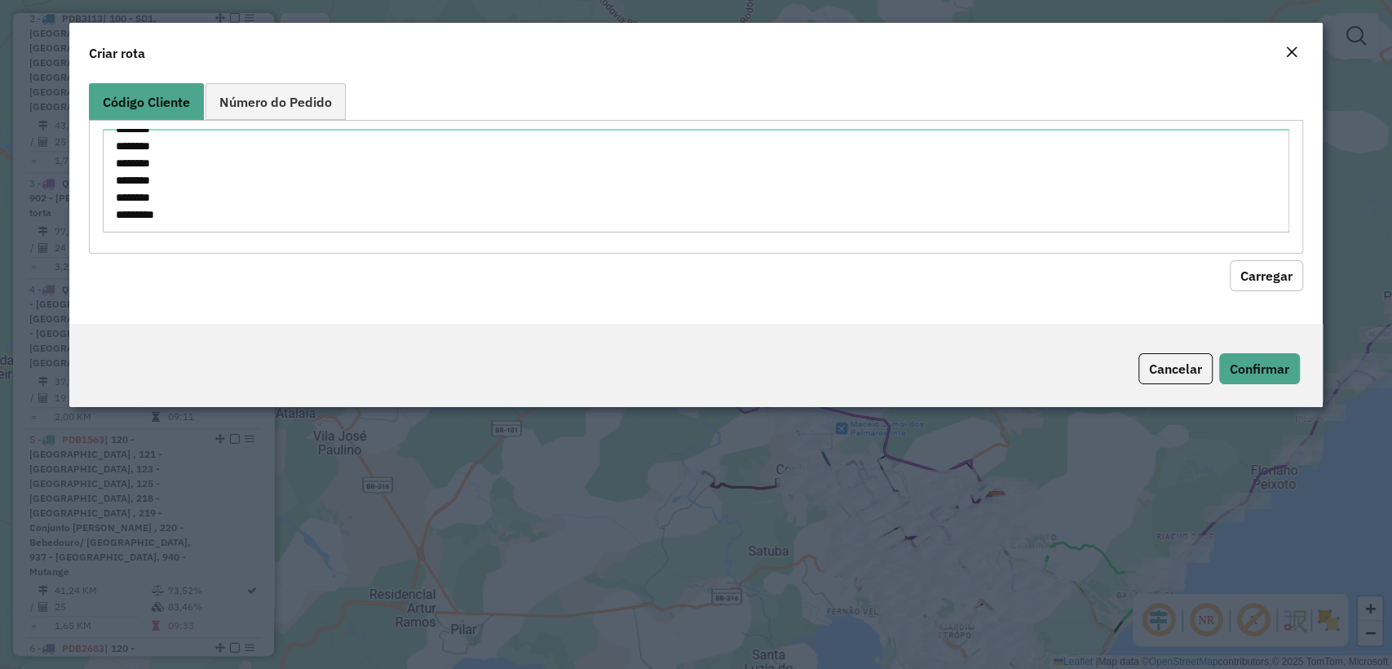
drag, startPoint x: 1259, startPoint y: 281, endPoint x: 1242, endPoint y: 276, distance: 18.0
click at [1259, 280] on button "Carregar" at bounding box center [1265, 275] width 73 height 31
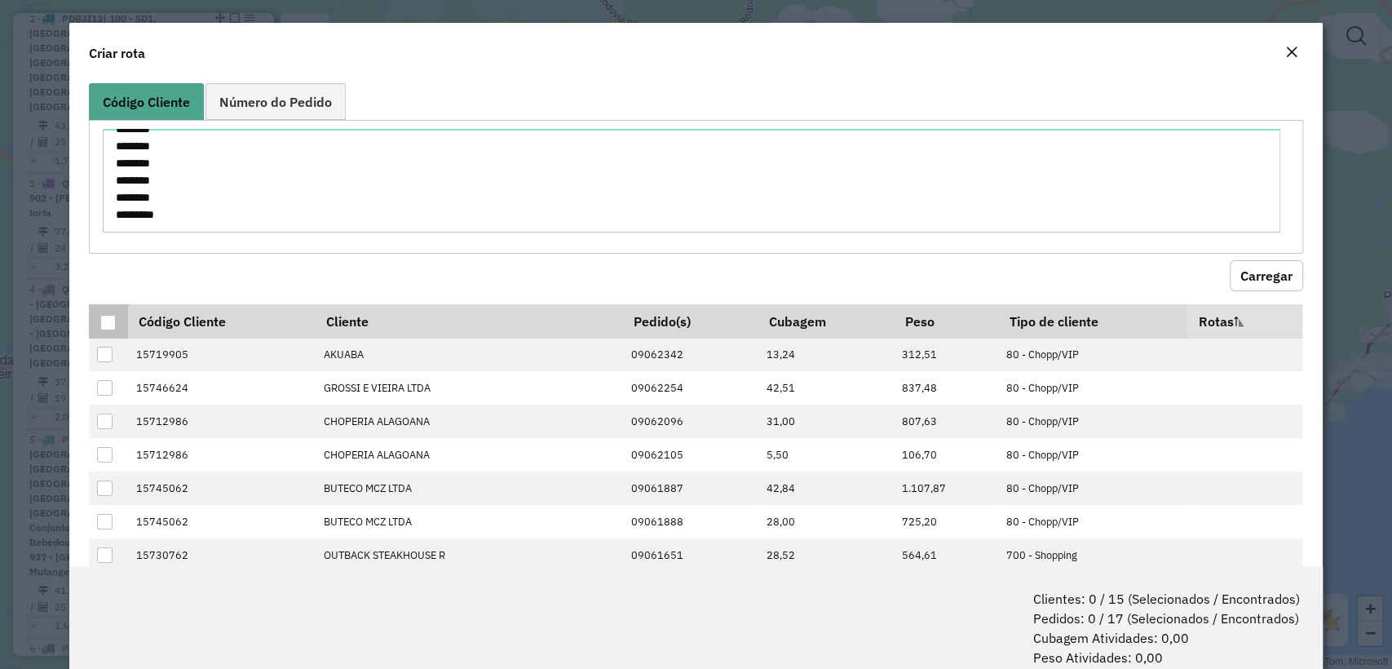
click at [112, 329] on div at bounding box center [108, 323] width 16 height 16
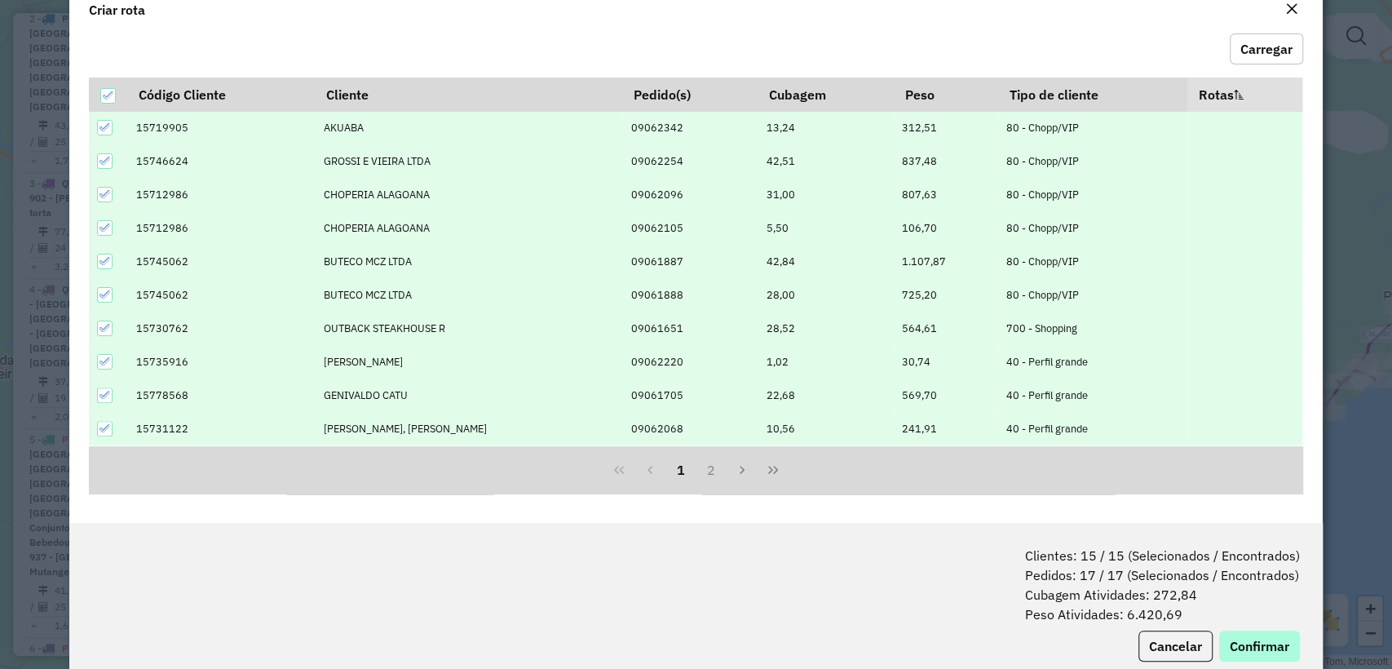
scroll to position [81, 0]
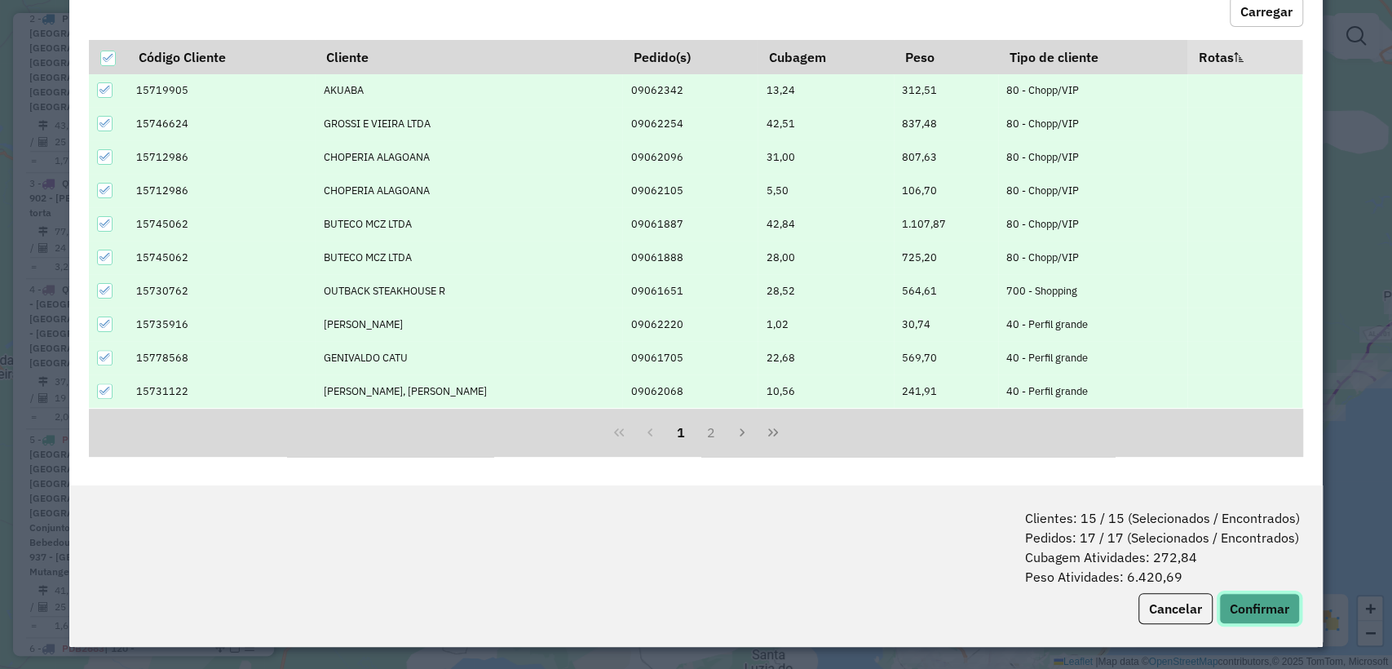
click at [1241, 608] on button "Confirmar" at bounding box center [1259, 608] width 81 height 31
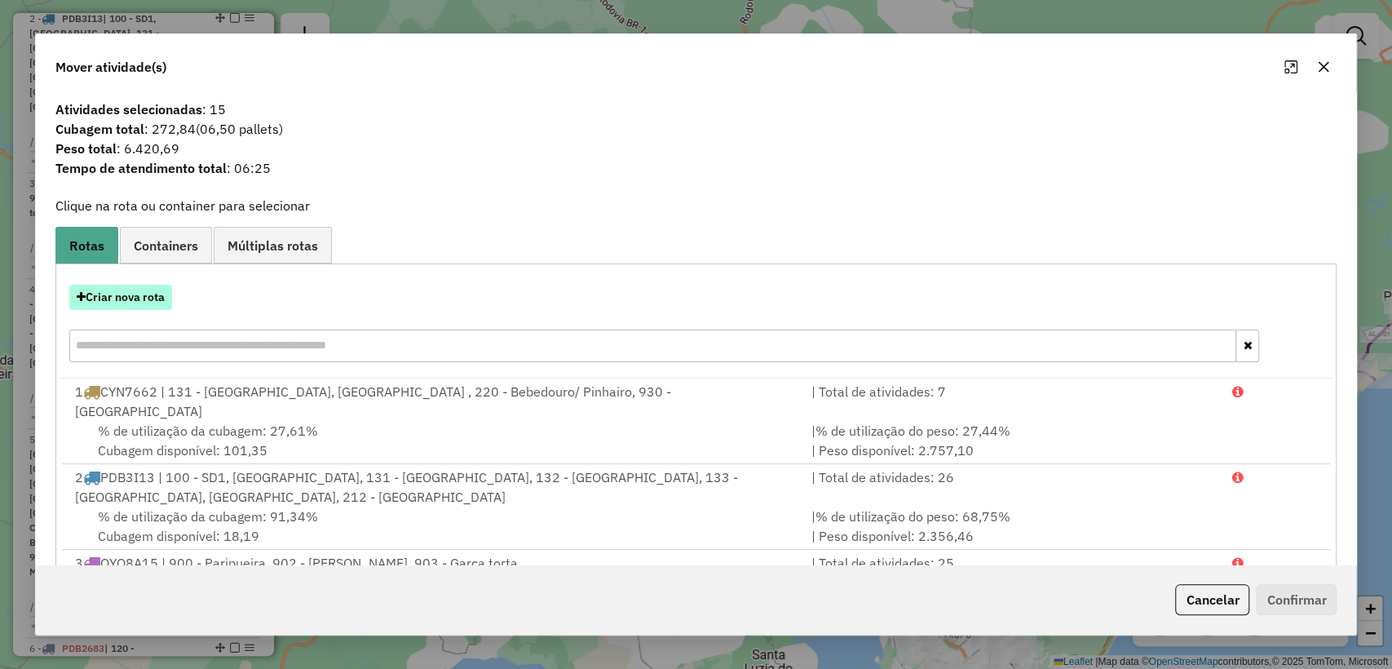
click at [130, 294] on button "Criar nova rota" at bounding box center [120, 297] width 103 height 25
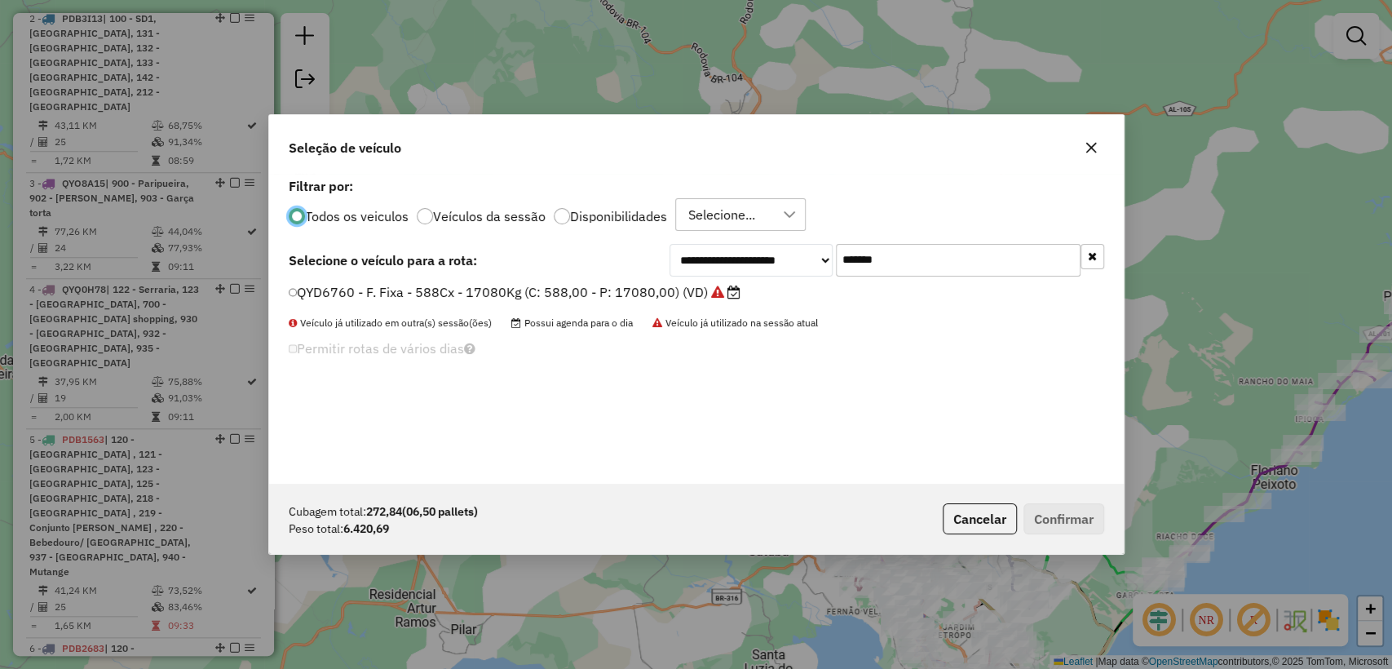
scroll to position [8, 5]
click at [907, 254] on input "*******" at bounding box center [958, 260] width 245 height 33
paste input "text"
type input "*******"
click at [604, 294] on label "KUR9076 - Freteiro - 588Cx - 19000Kg (C: 588,00 - P: 19000,00) (VD)" at bounding box center [513, 292] width 448 height 20
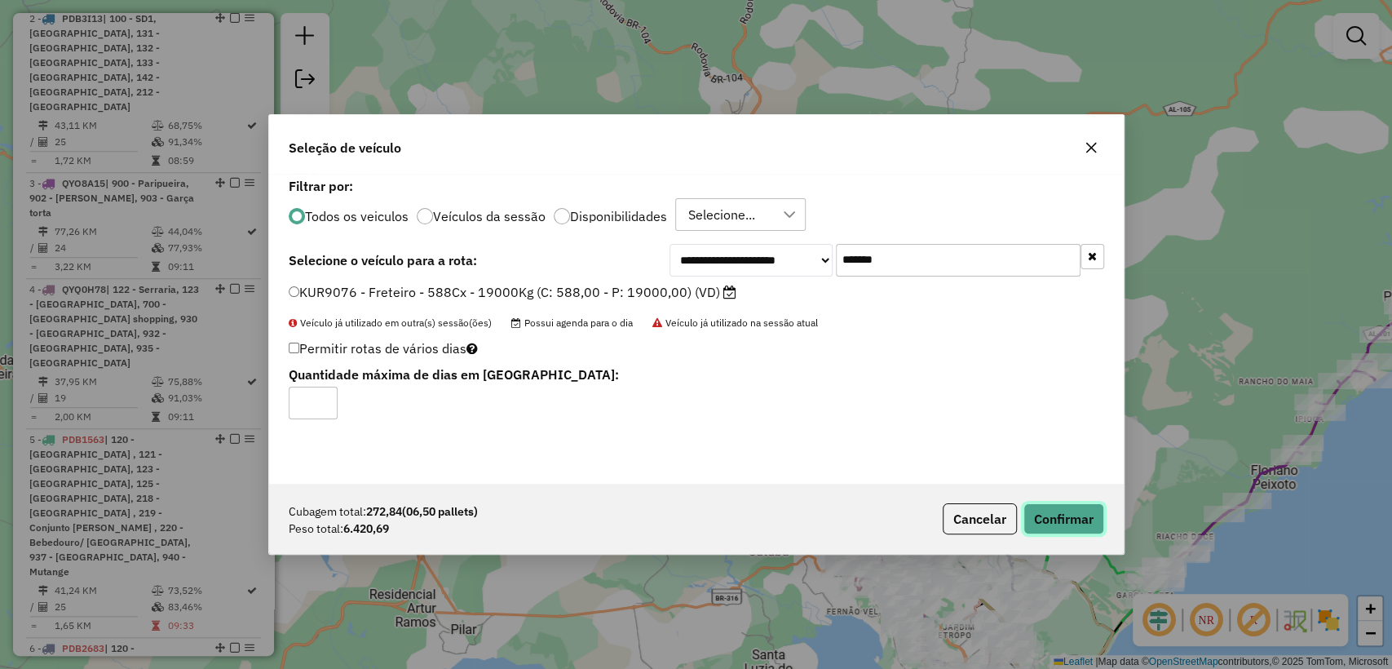
click at [1064, 505] on button "Confirmar" at bounding box center [1063, 518] width 81 height 31
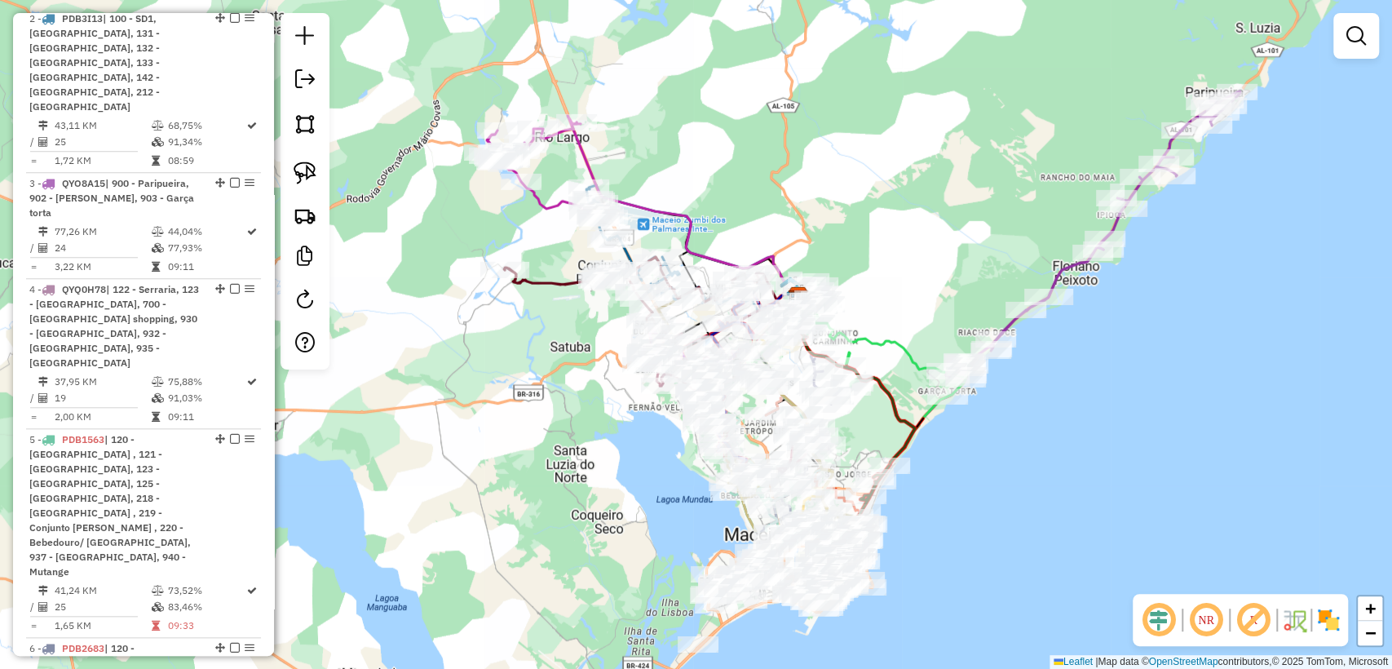
drag, startPoint x: 643, startPoint y: 576, endPoint x: 445, endPoint y: 373, distance: 284.2
click at [445, 373] on div "Janela de atendimento Grade de atendimento Capacidade Transportadoras Veículos …" at bounding box center [696, 334] width 1392 height 669
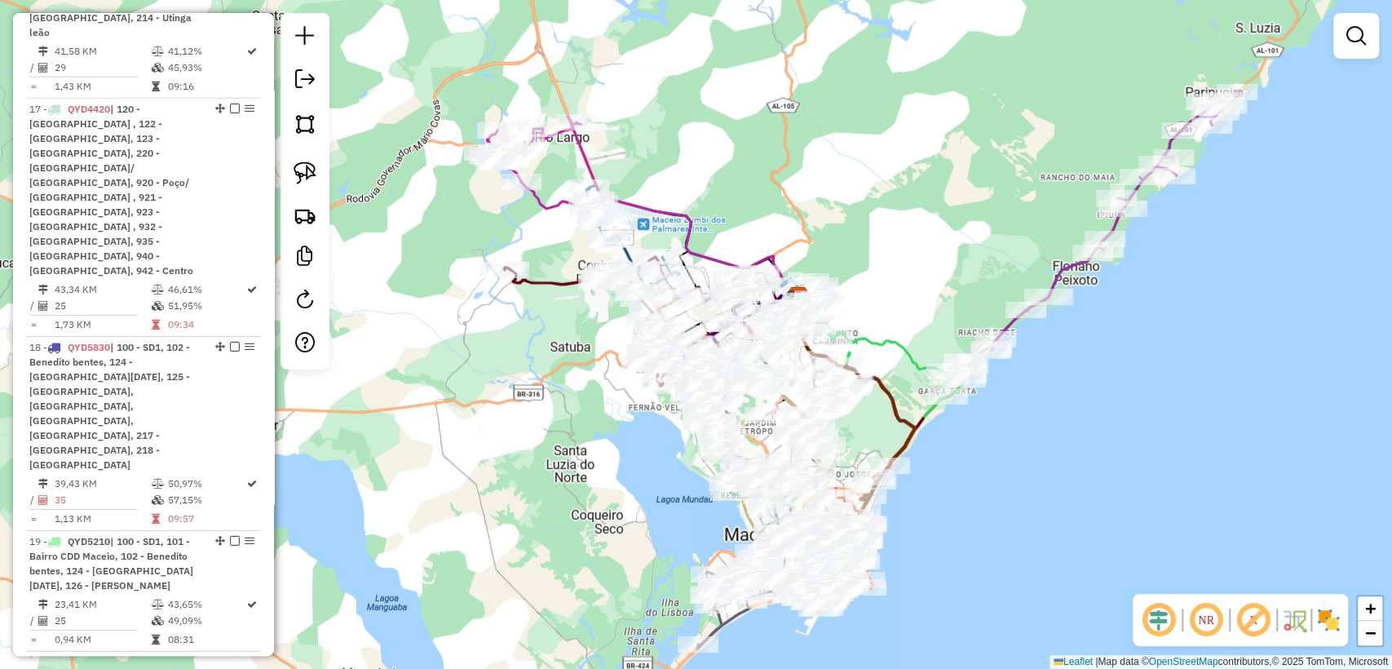
scroll to position [3164, 0]
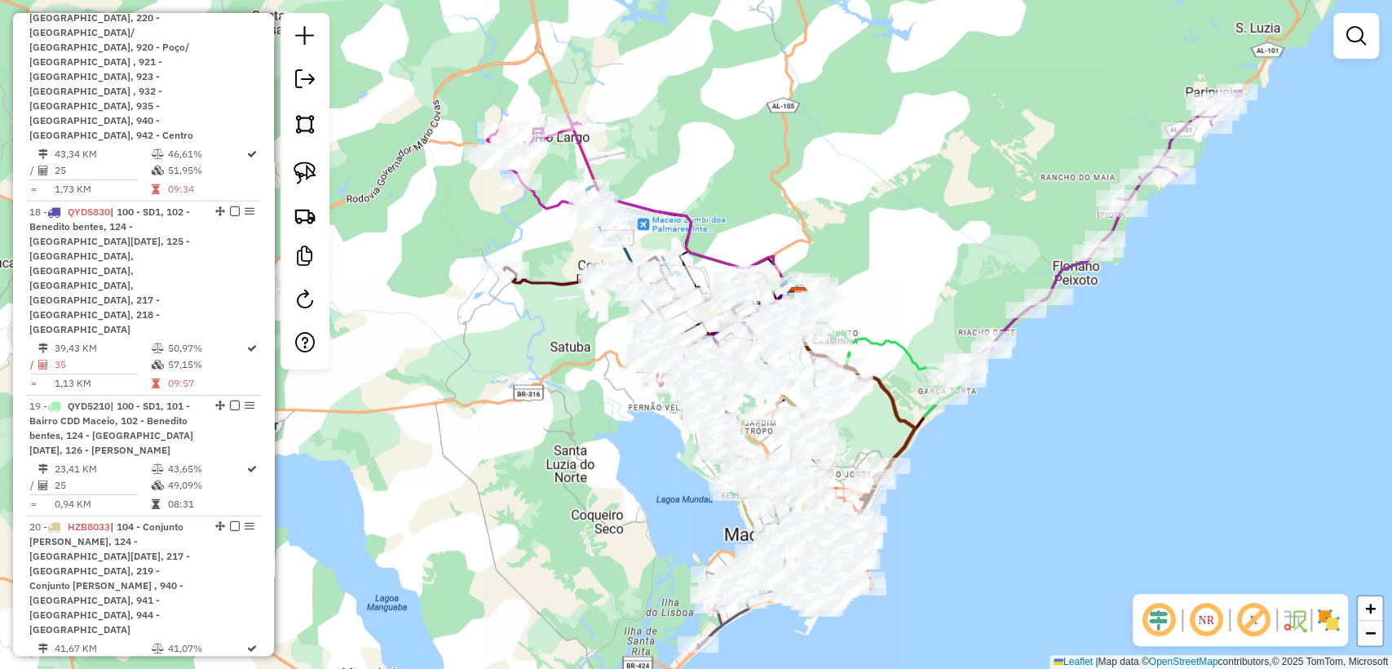
select select "**********"
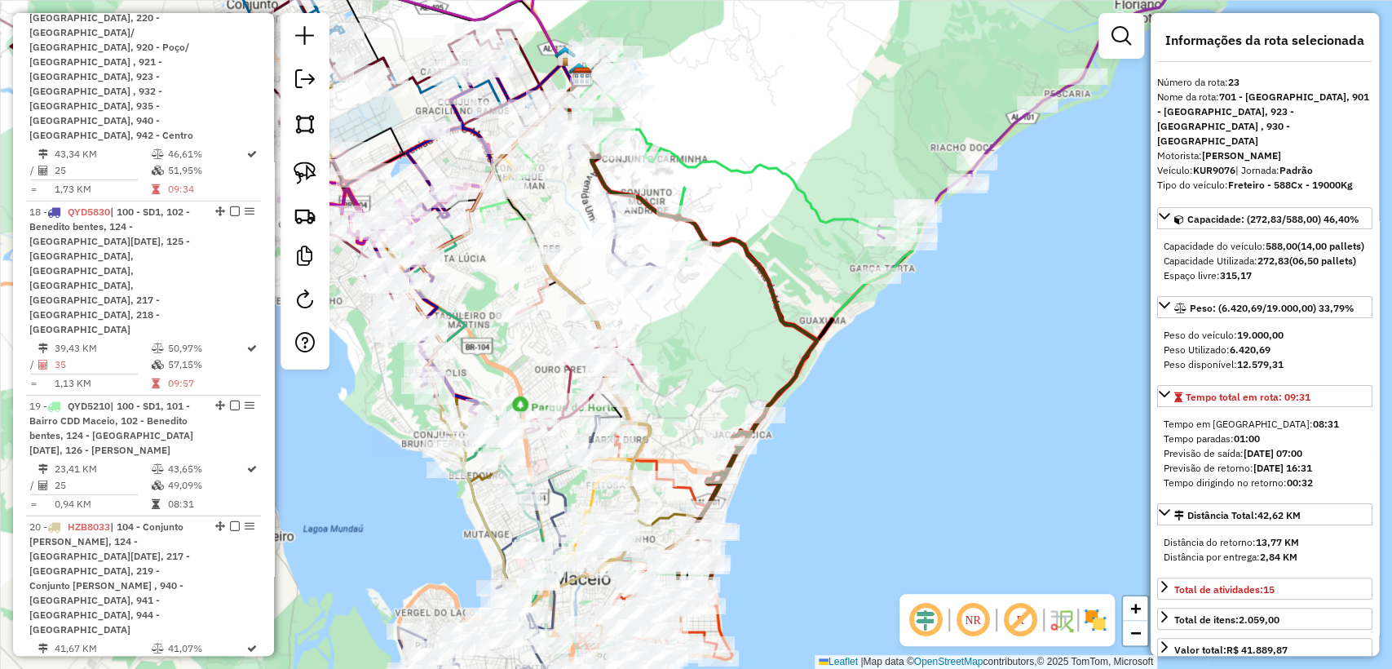
click at [898, 448] on div "Janela de atendimento Grade de atendimento Capacidade Transportadoras Veículos …" at bounding box center [696, 334] width 1392 height 669
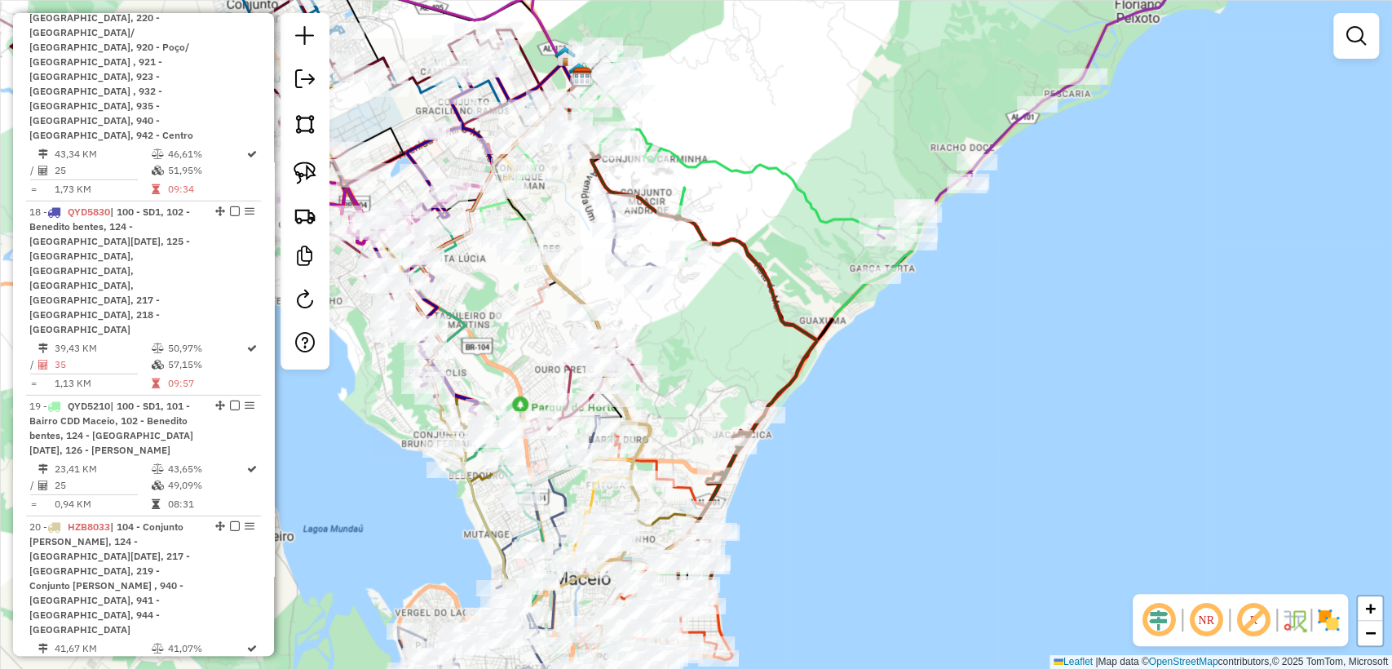
click at [809, 370] on icon at bounding box center [696, 246] width 272 height 338
select select "**********"
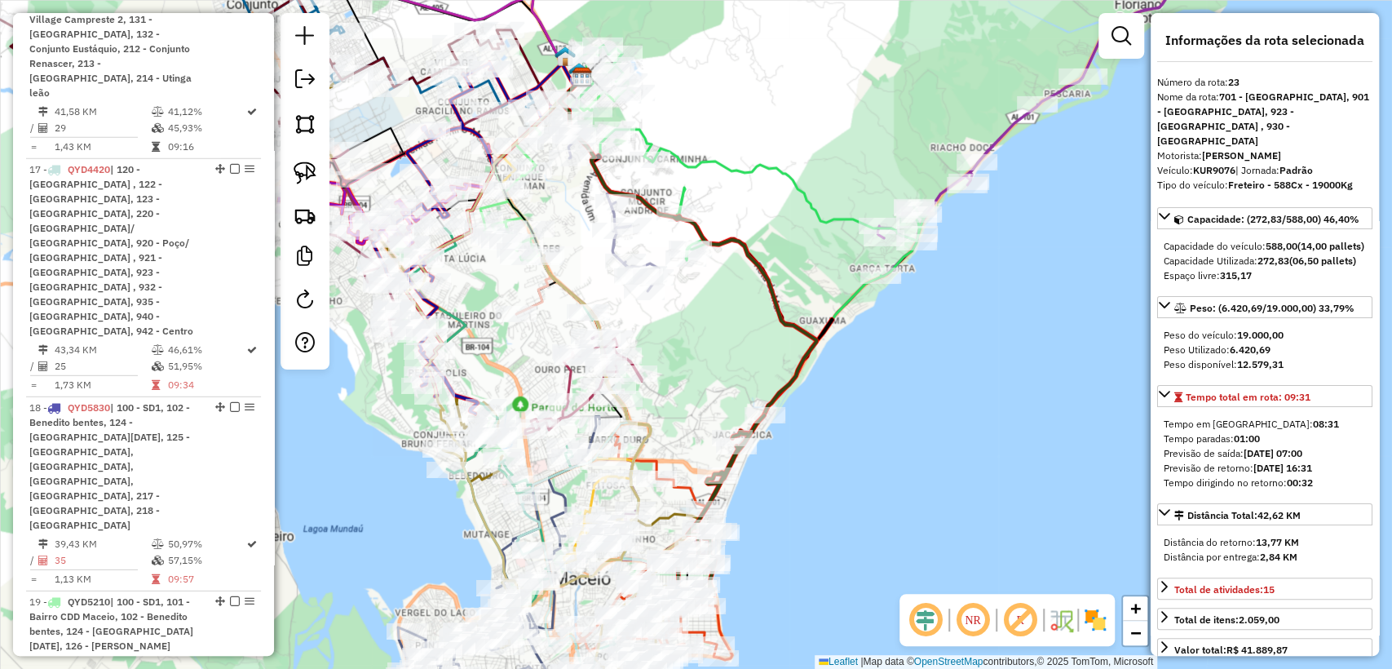
scroll to position [2893, 0]
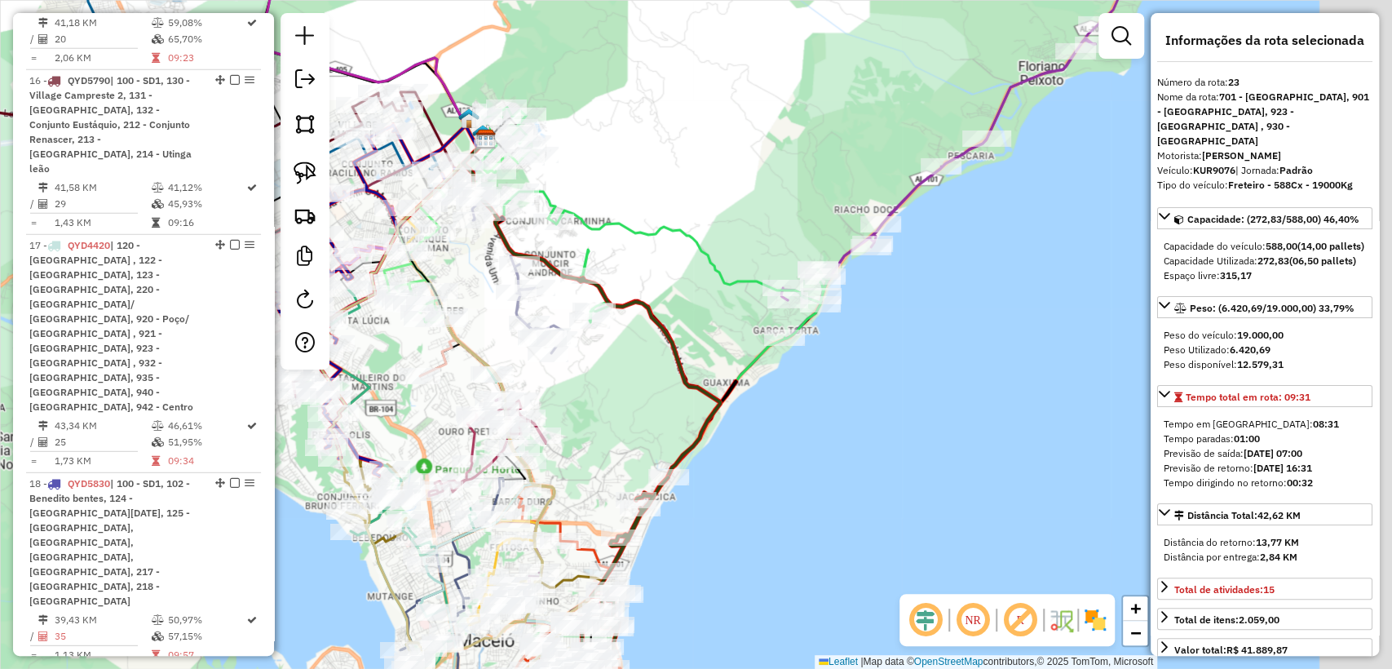
drag, startPoint x: 868, startPoint y: 510, endPoint x: 819, endPoint y: 565, distance: 73.9
click at [819, 565] on div "Janela de atendimento Grade de atendimento Capacidade Transportadoras Veículos …" at bounding box center [696, 334] width 1392 height 669
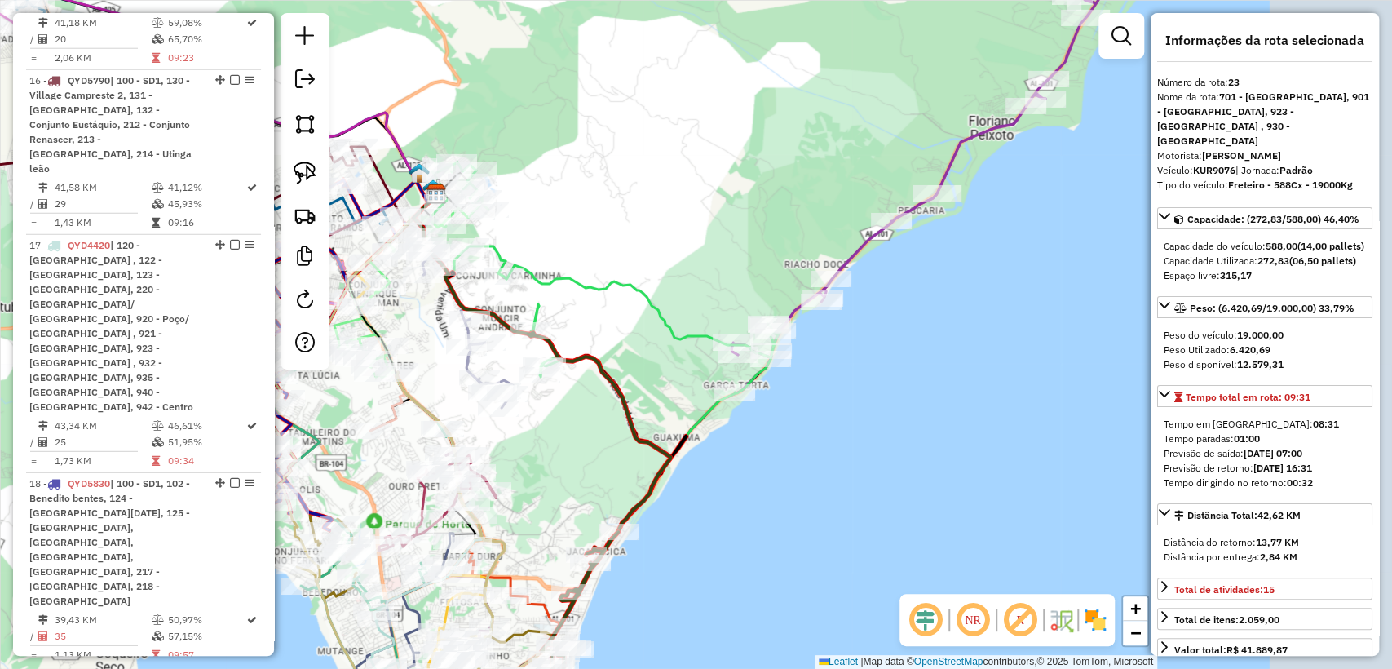
click at [859, 453] on div "Janela de atendimento Grade de atendimento Capacidade Transportadoras Veículos …" at bounding box center [696, 334] width 1392 height 669
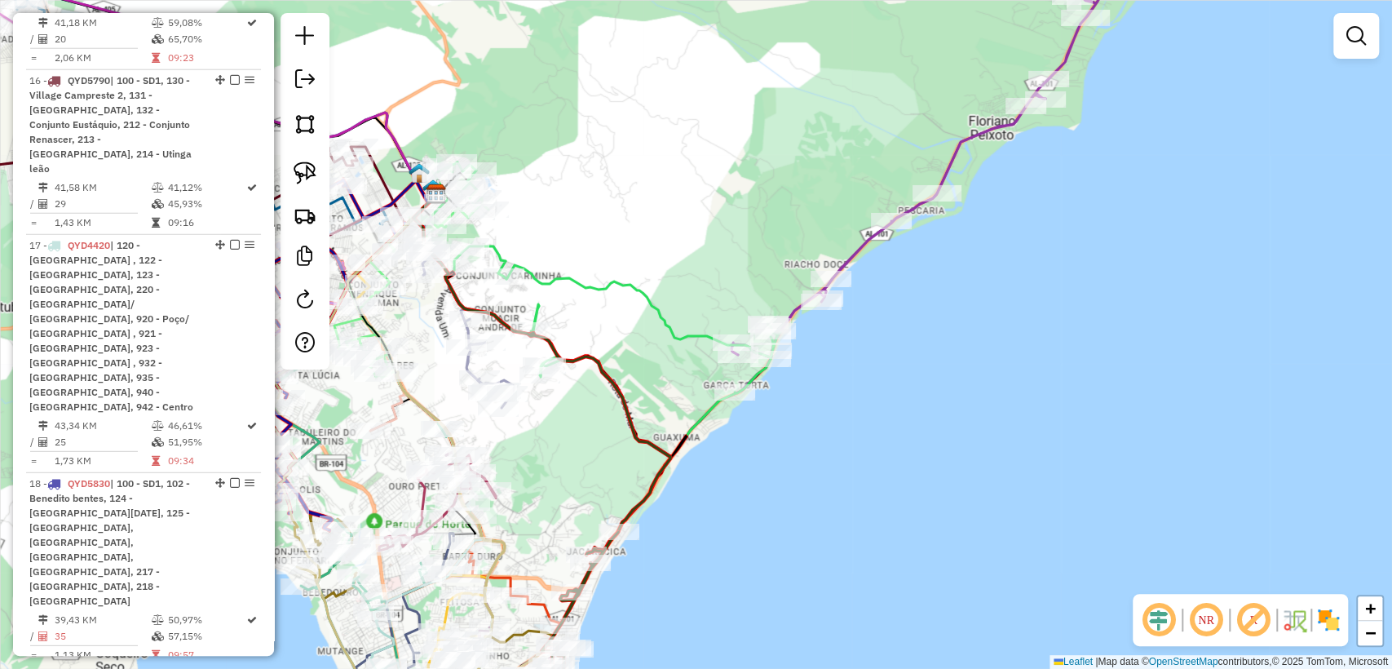
click at [863, 247] on icon at bounding box center [962, 145] width 462 height 424
select select "**********"
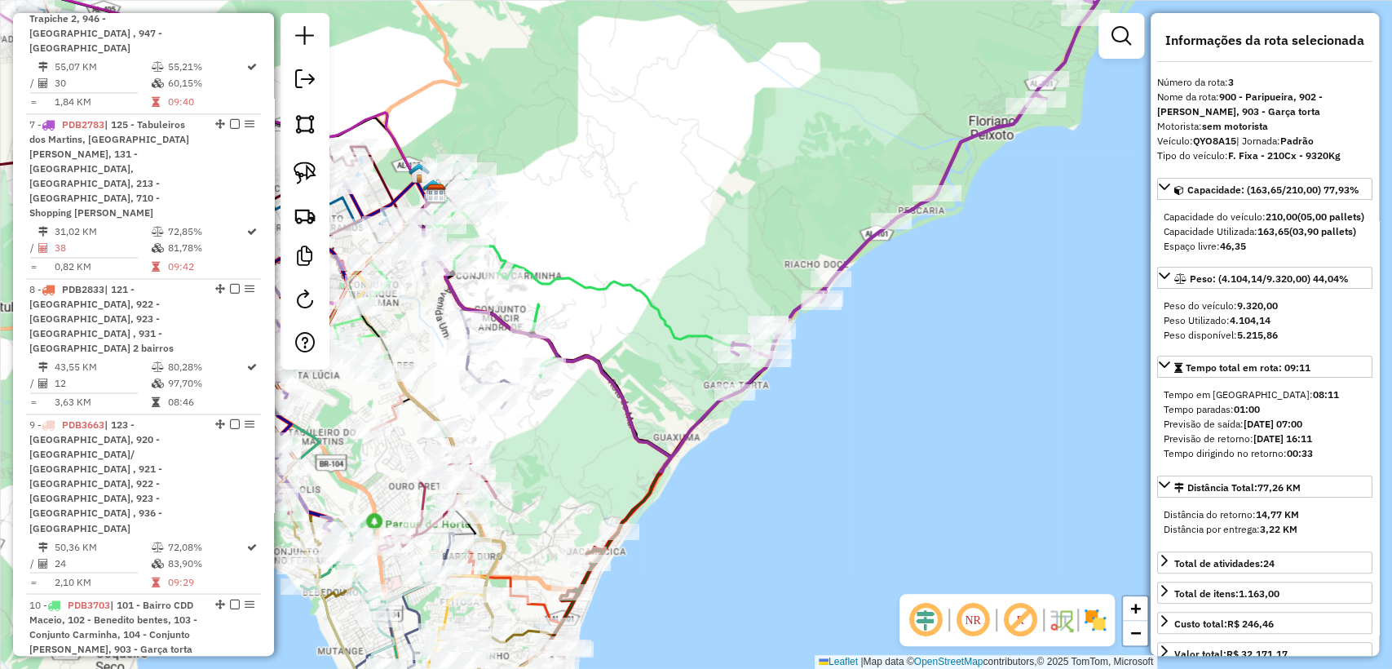
scroll to position [1004, 0]
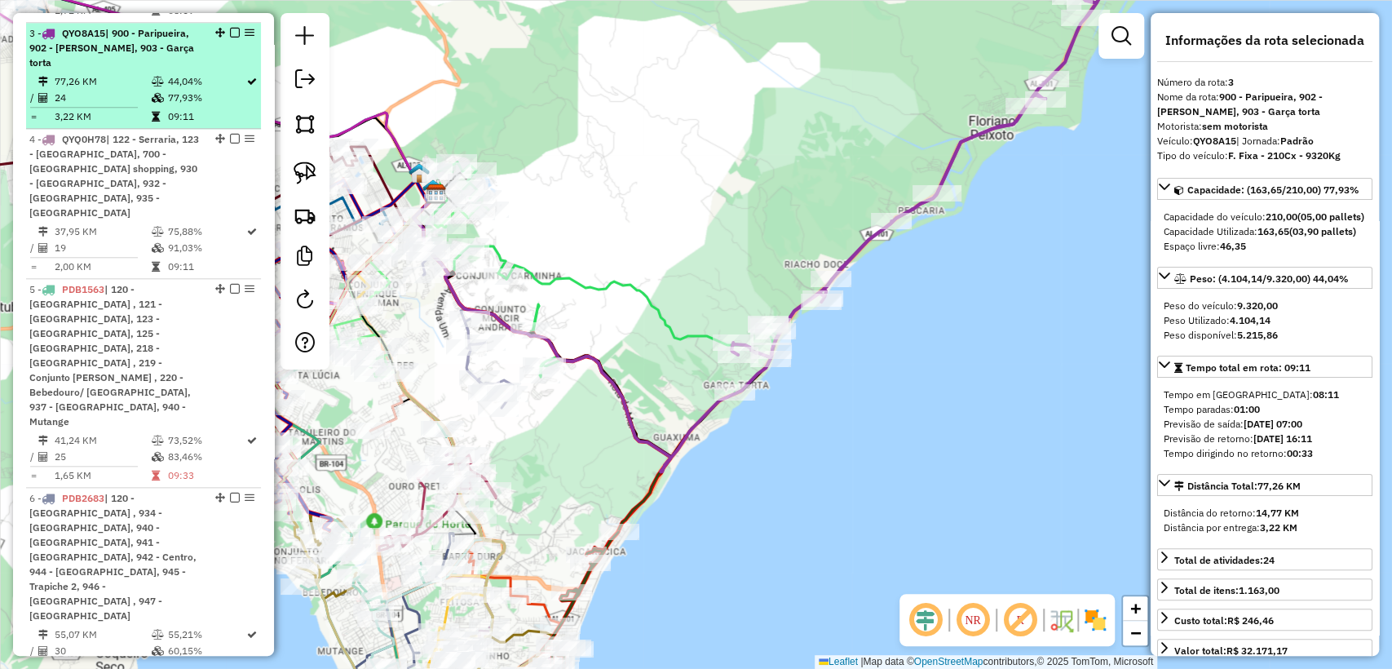
click at [232, 28] on em at bounding box center [235, 33] width 10 height 10
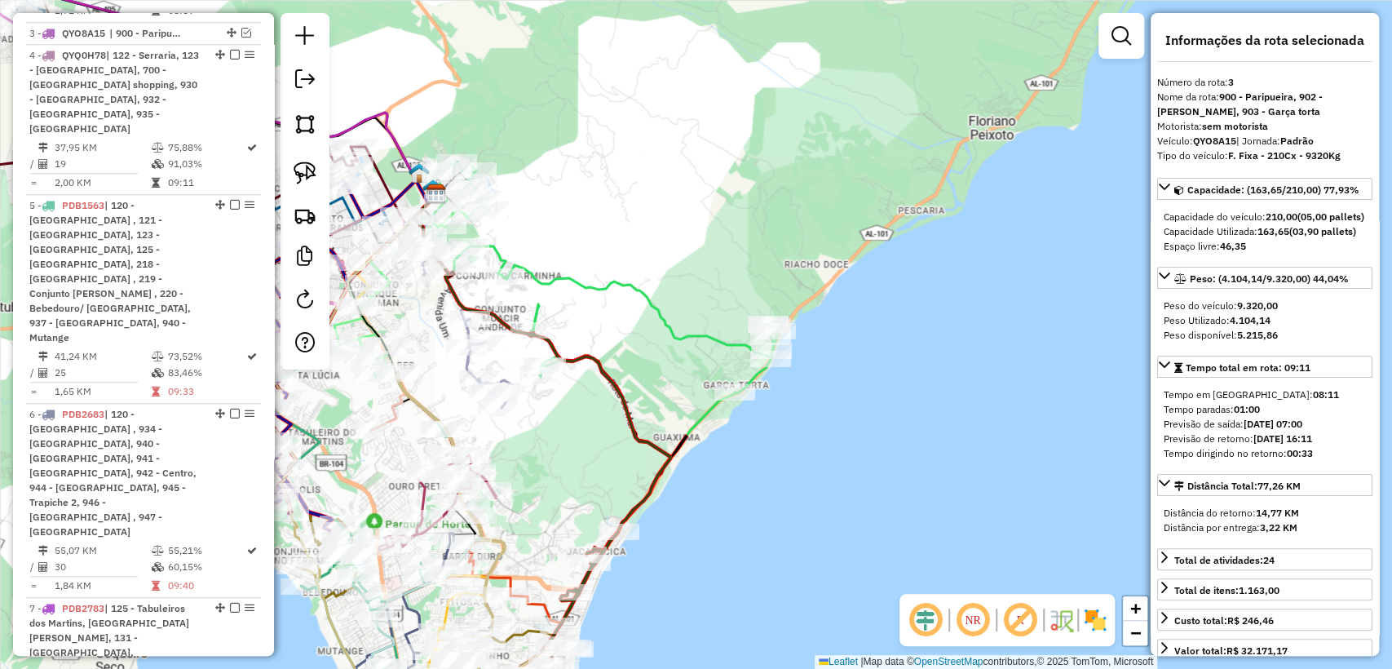
click at [653, 307] on icon at bounding box center [601, 316] width 357 height 309
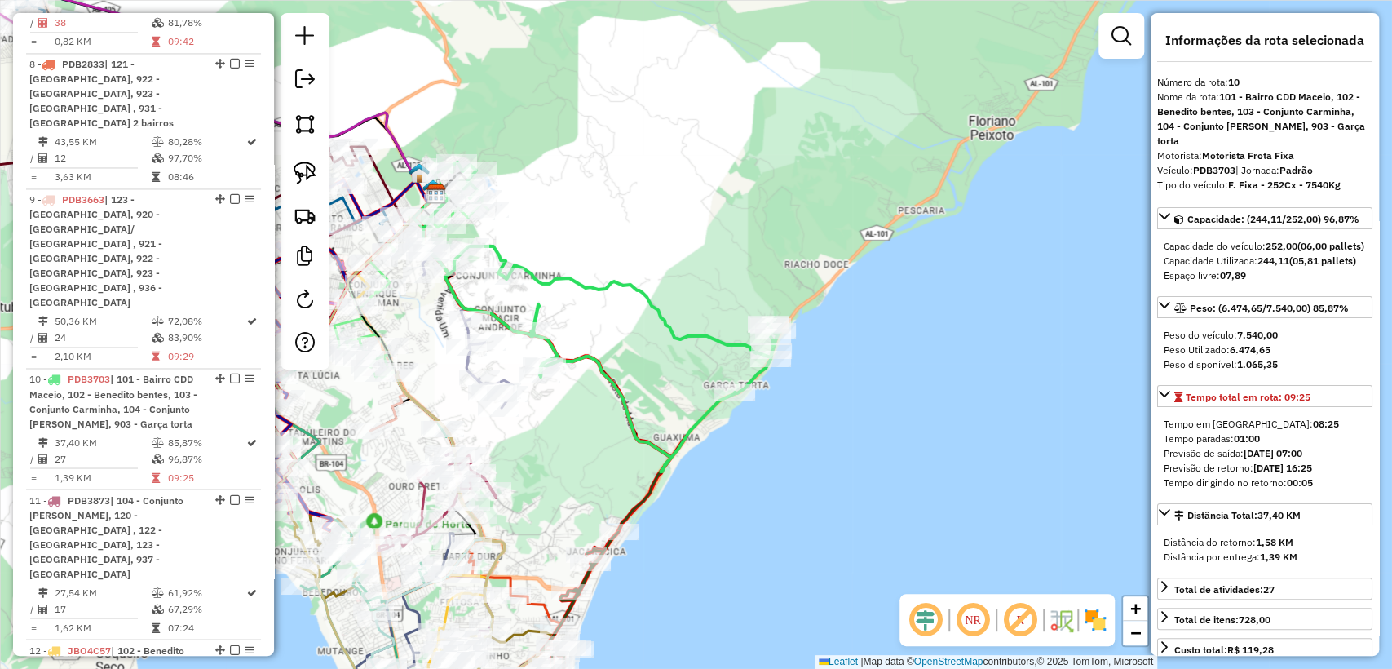
scroll to position [1838, 0]
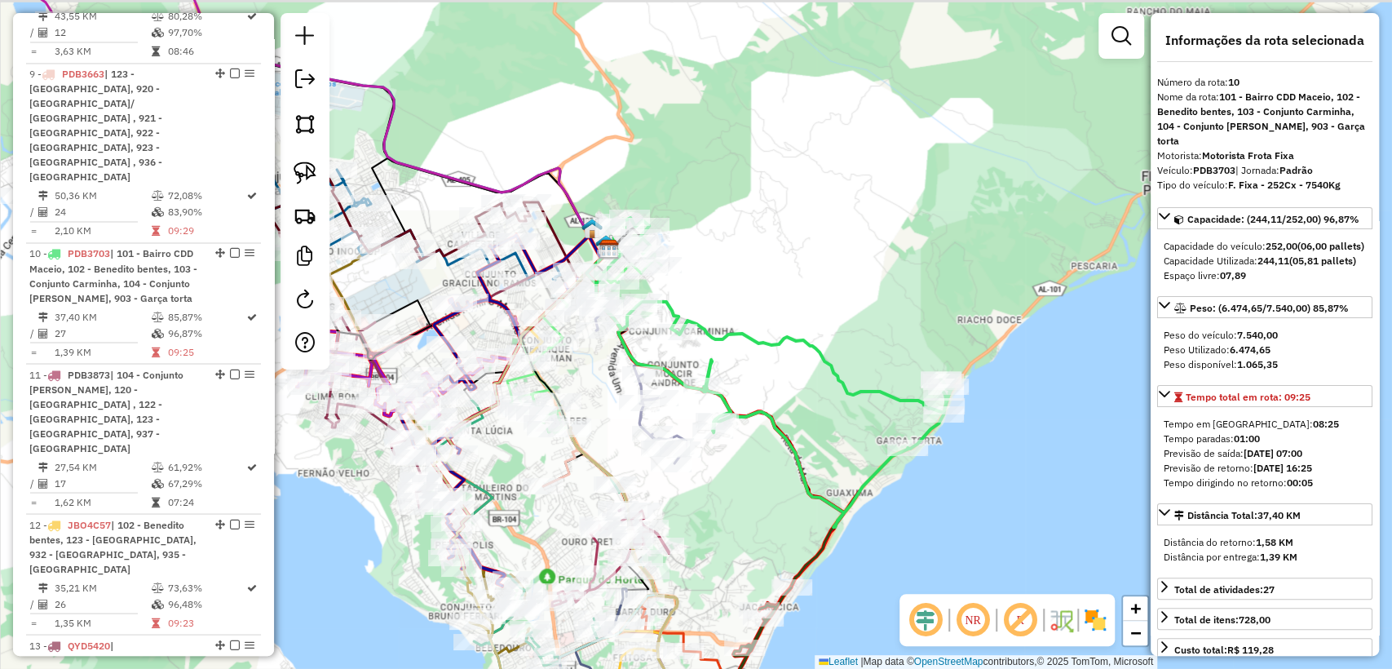
drag, startPoint x: 607, startPoint y: 231, endPoint x: 781, endPoint y: 287, distance: 182.5
click at [781, 286] on div "Janela de atendimento Grade de atendimento Capacidade Transportadoras Veículos …" at bounding box center [696, 334] width 1392 height 669
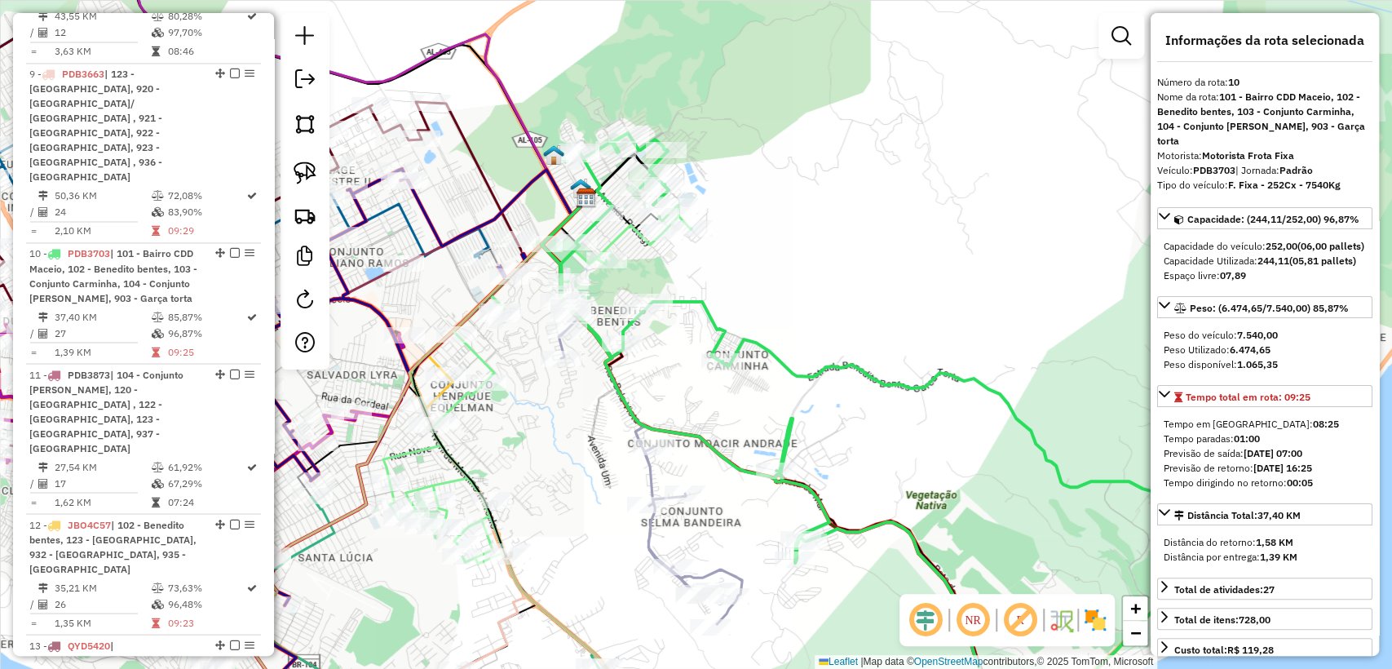
click at [652, 476] on icon at bounding box center [649, 433] width 183 height 382
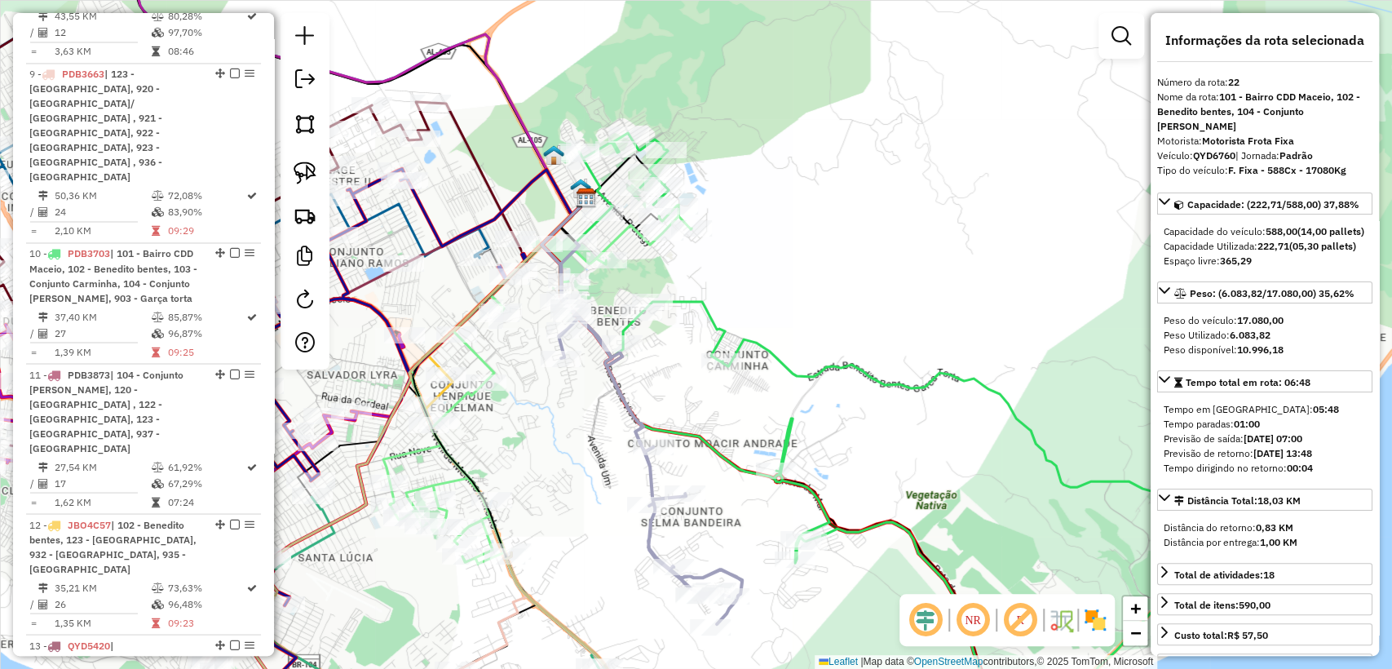
scroll to position [3081, 0]
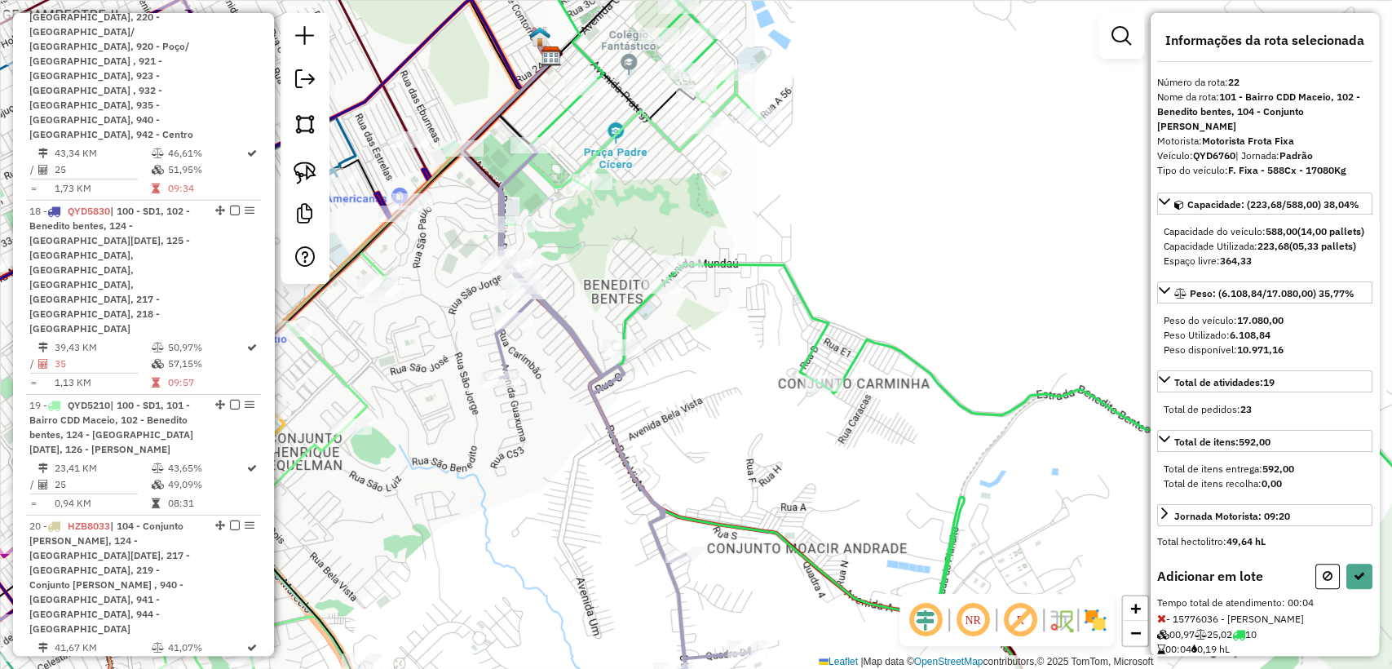
click at [1356, 601] on div "Adicionar em lote Tempo total de atendimento: 00:04 - 15776036 - RENILSON SANTO…" at bounding box center [1264, 623] width 215 height 121
click at [1355, 589] on button at bounding box center [1359, 575] width 26 height 25
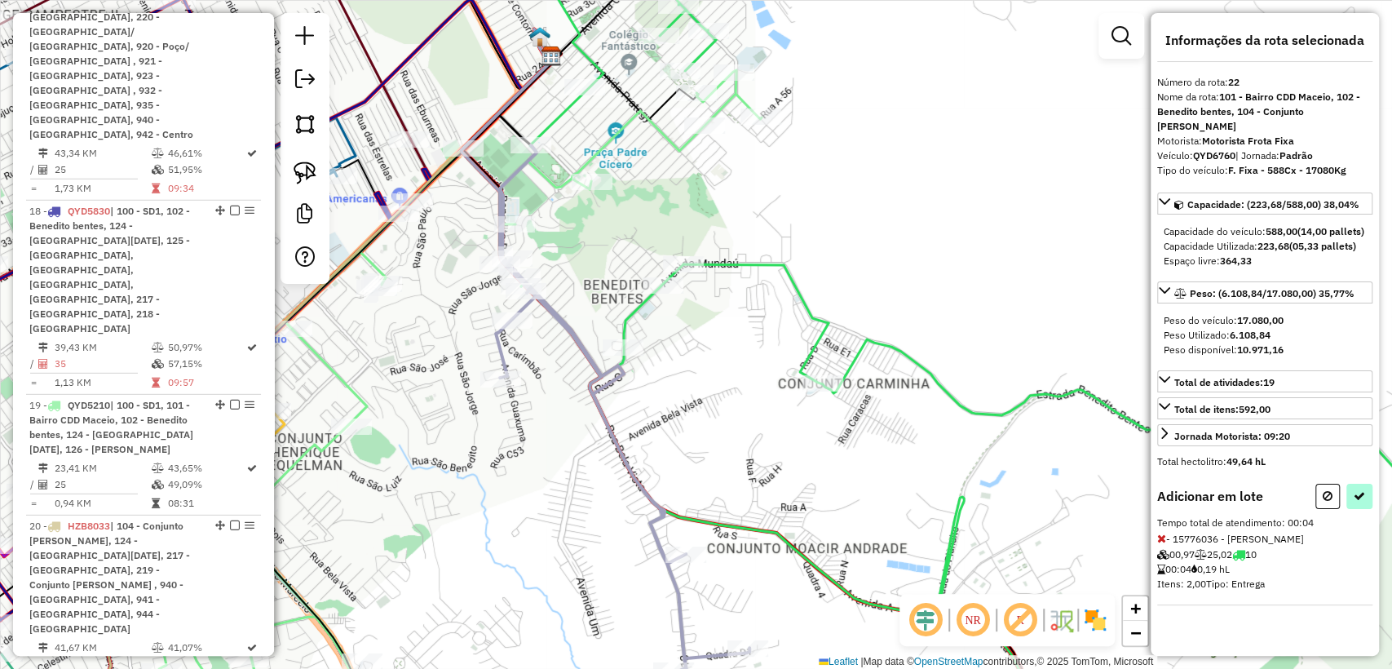
select select "**********"
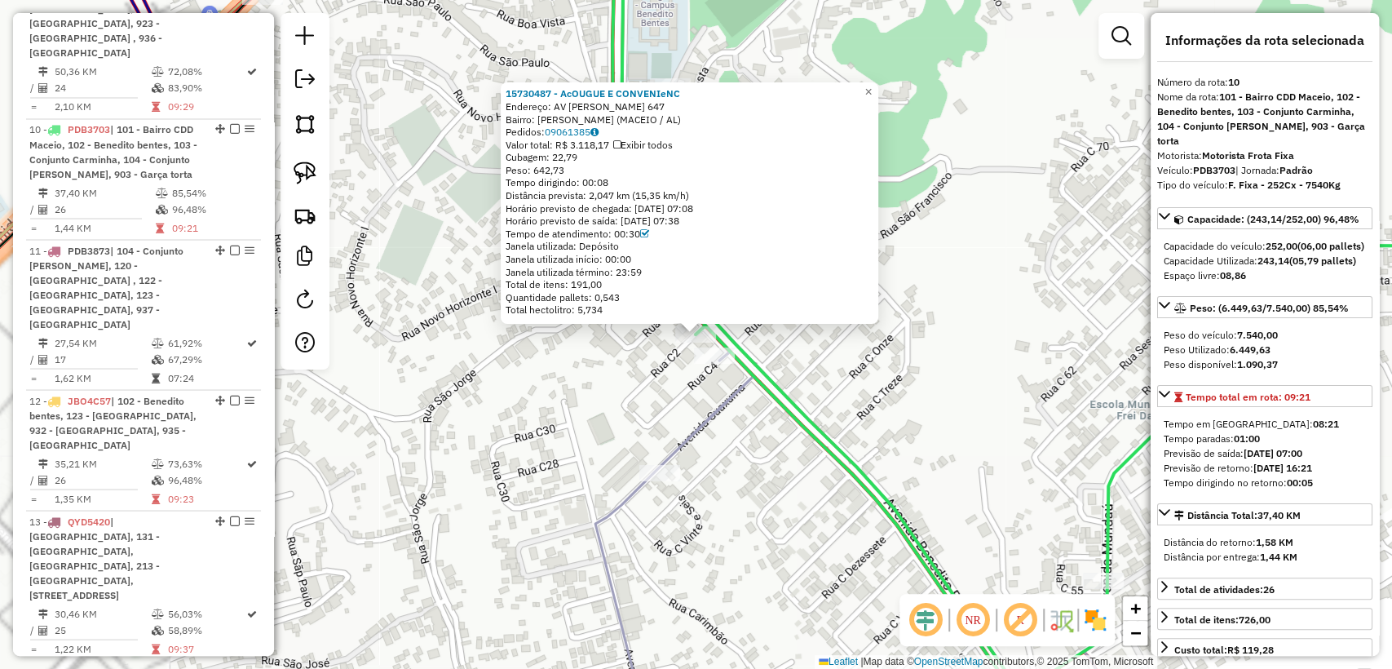
scroll to position [1838, 0]
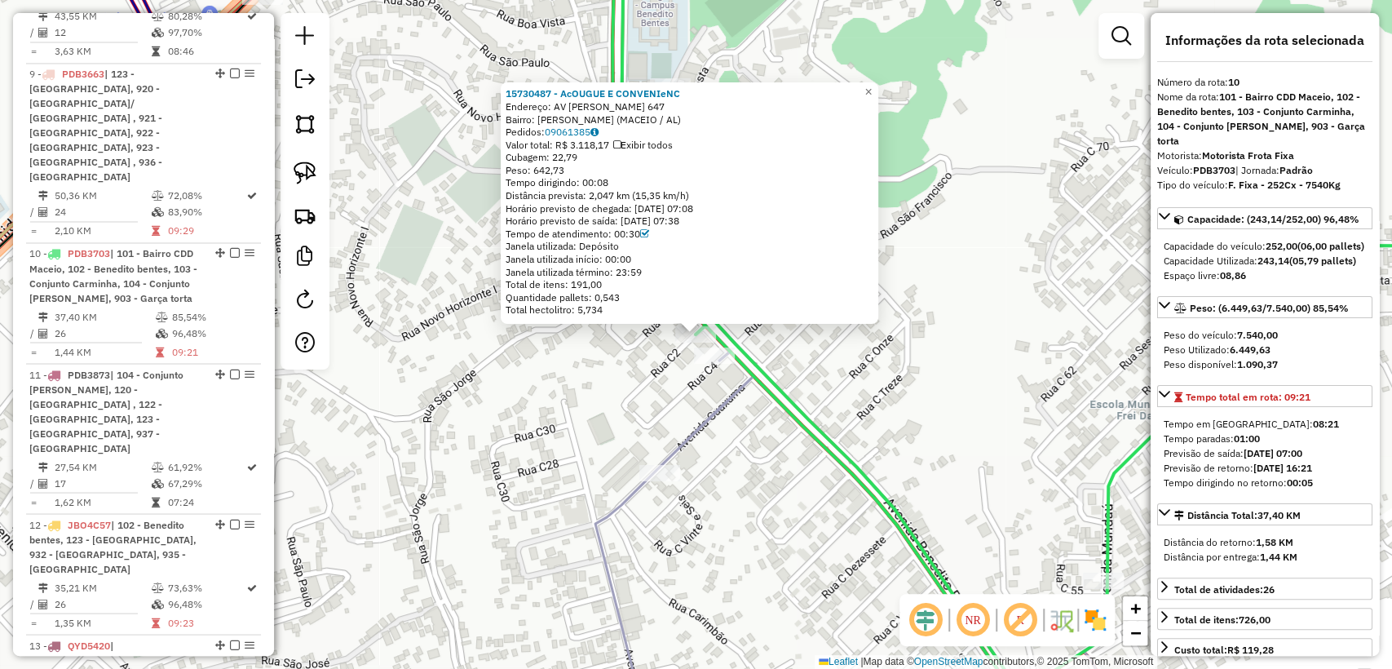
click at [838, 376] on div "15730487 - AcOUGUE E CONVENIeNC Endereço: AV BENEDITO BENTES 647 Bairro: BENEDI…" at bounding box center [696, 334] width 1392 height 669
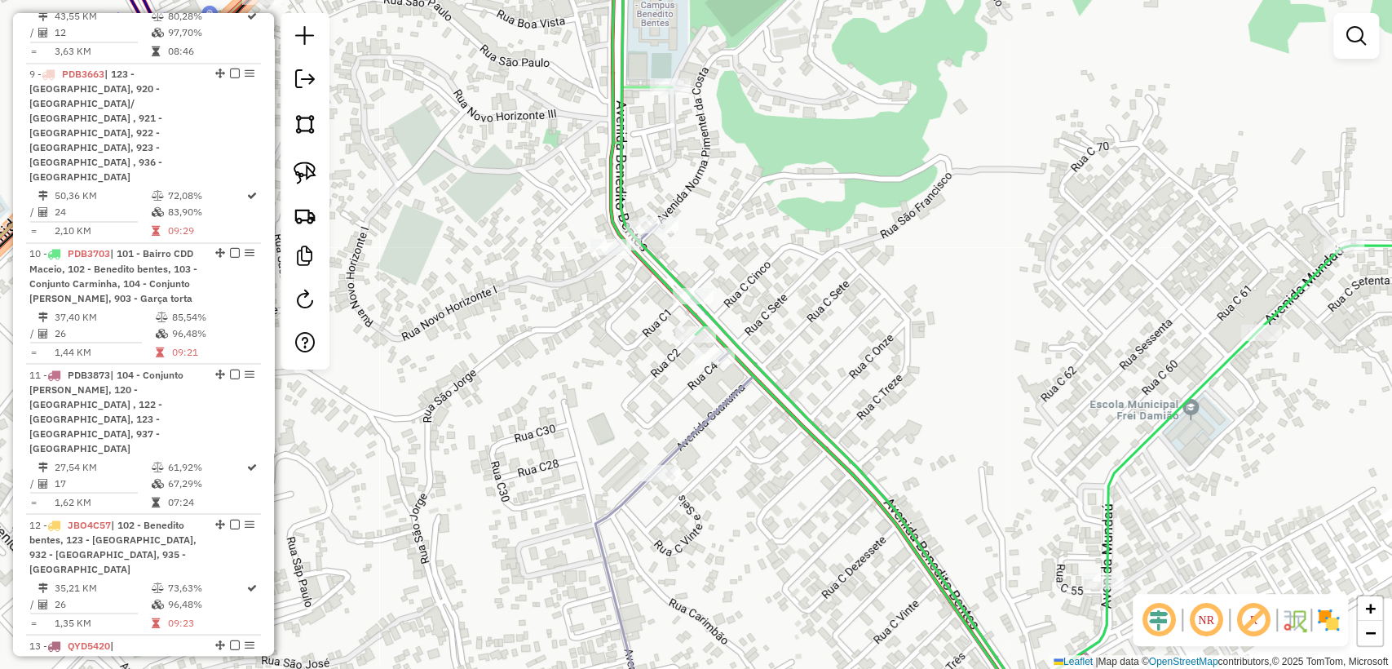
click at [777, 404] on icon at bounding box center [1071, 334] width 920 height 802
select select "**********"
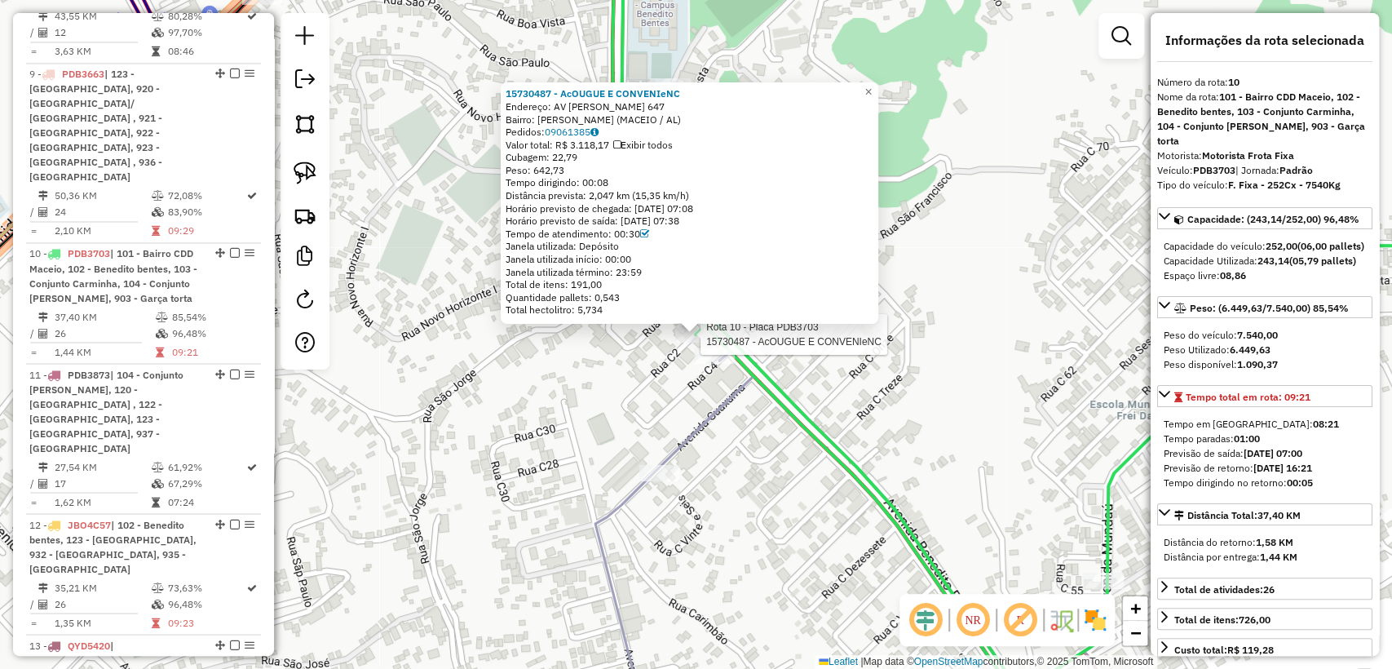
click at [841, 379] on div "Rota 10 - Placa PDB3703 15730487 - AcOUGUE E CONVENIeNC 15730487 - AcOUGUE E CO…" at bounding box center [696, 334] width 1392 height 669
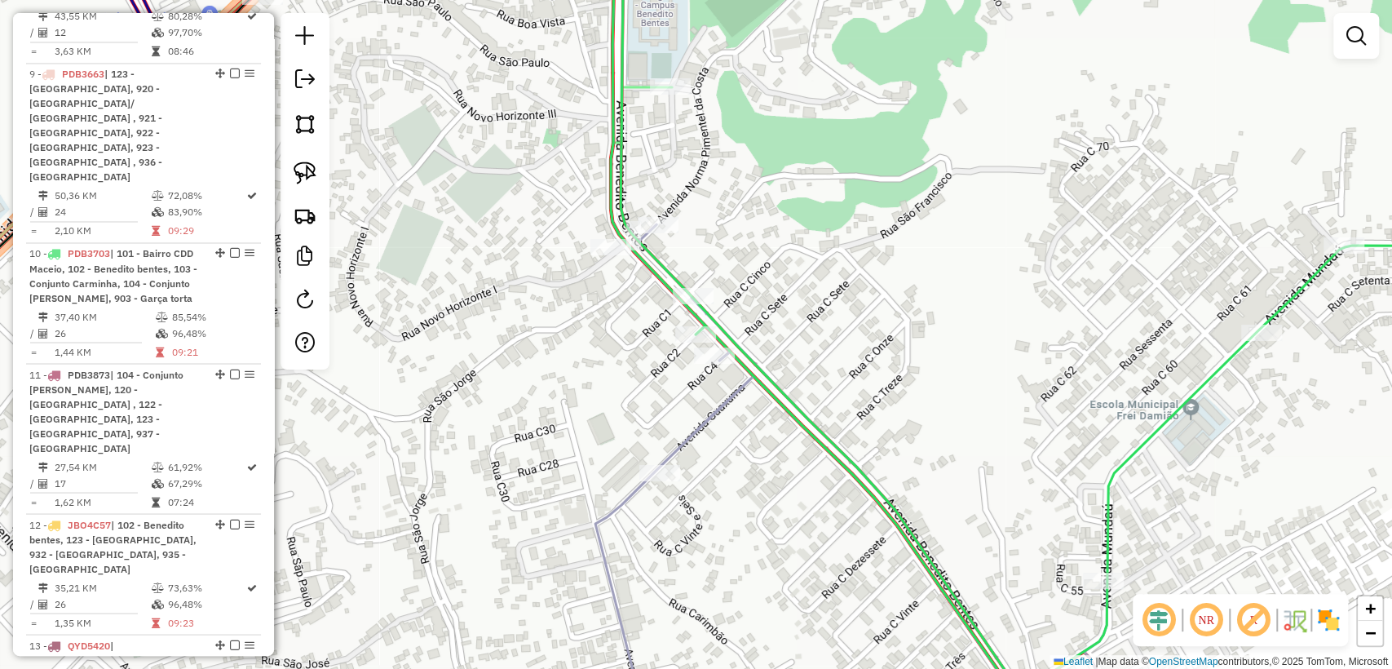
click at [705, 430] on icon at bounding box center [850, 334] width 511 height 802
select select "**********"
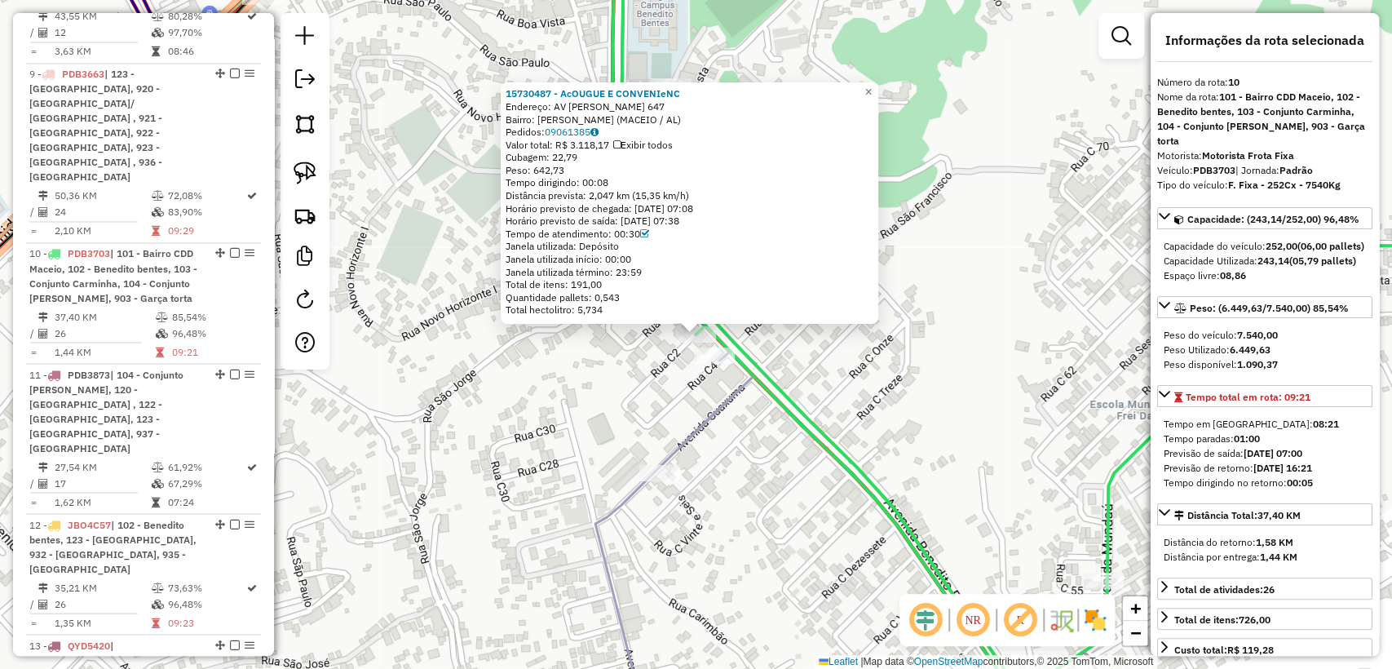
click at [933, 400] on div "15730487 - AcOUGUE E CONVENIeNC Endereço: AV BENEDITO BENTES 647 Bairro: BENEDI…" at bounding box center [696, 334] width 1392 height 669
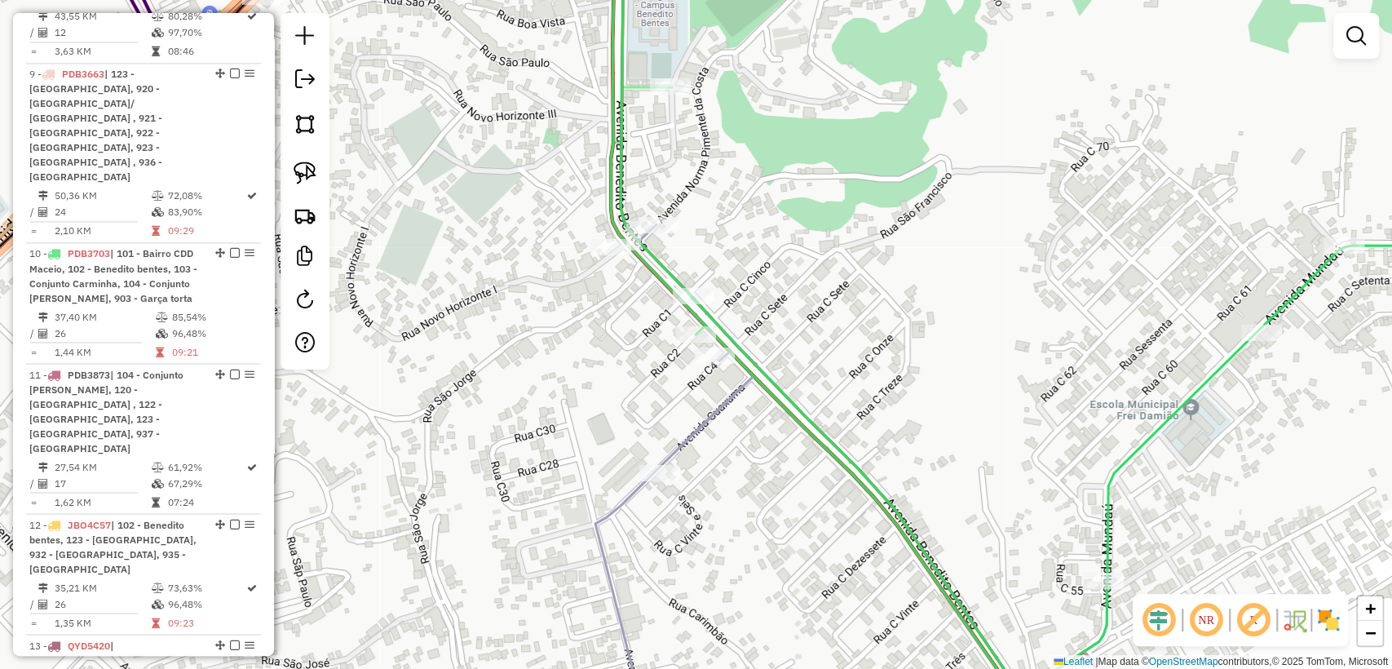
click at [708, 406] on icon at bounding box center [850, 334] width 511 height 802
select select "**********"
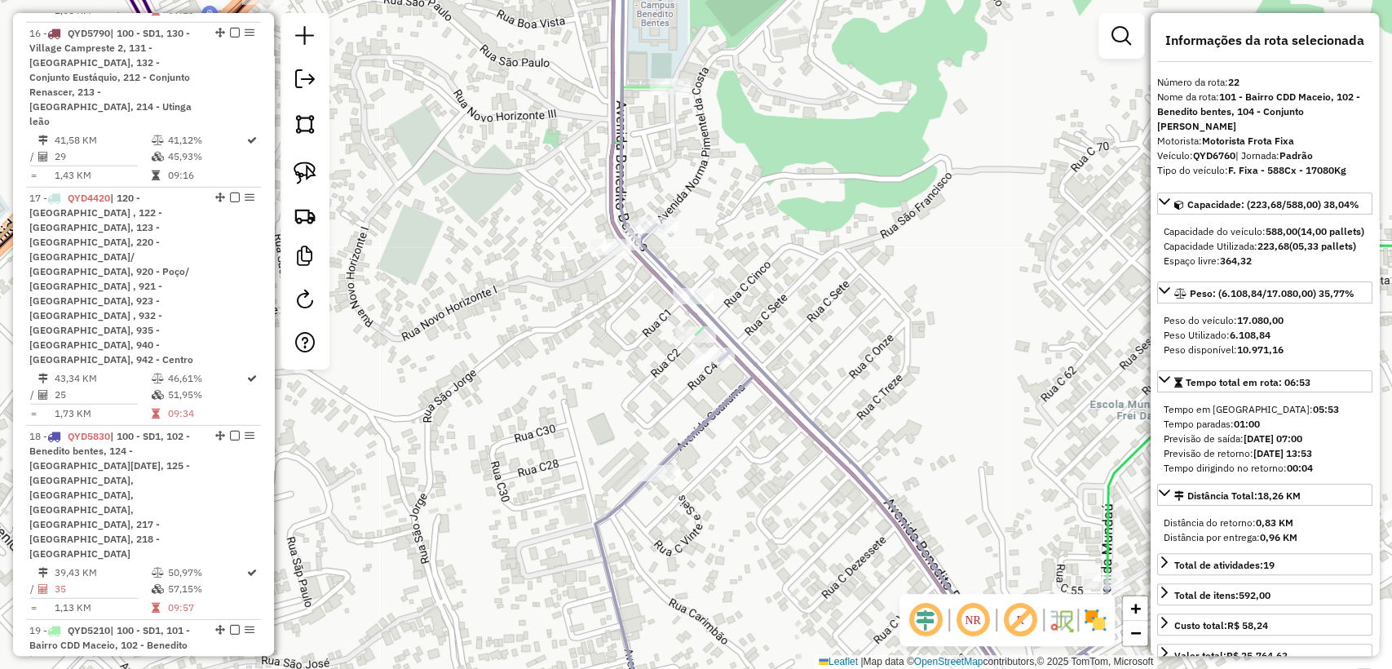
scroll to position [3081, 0]
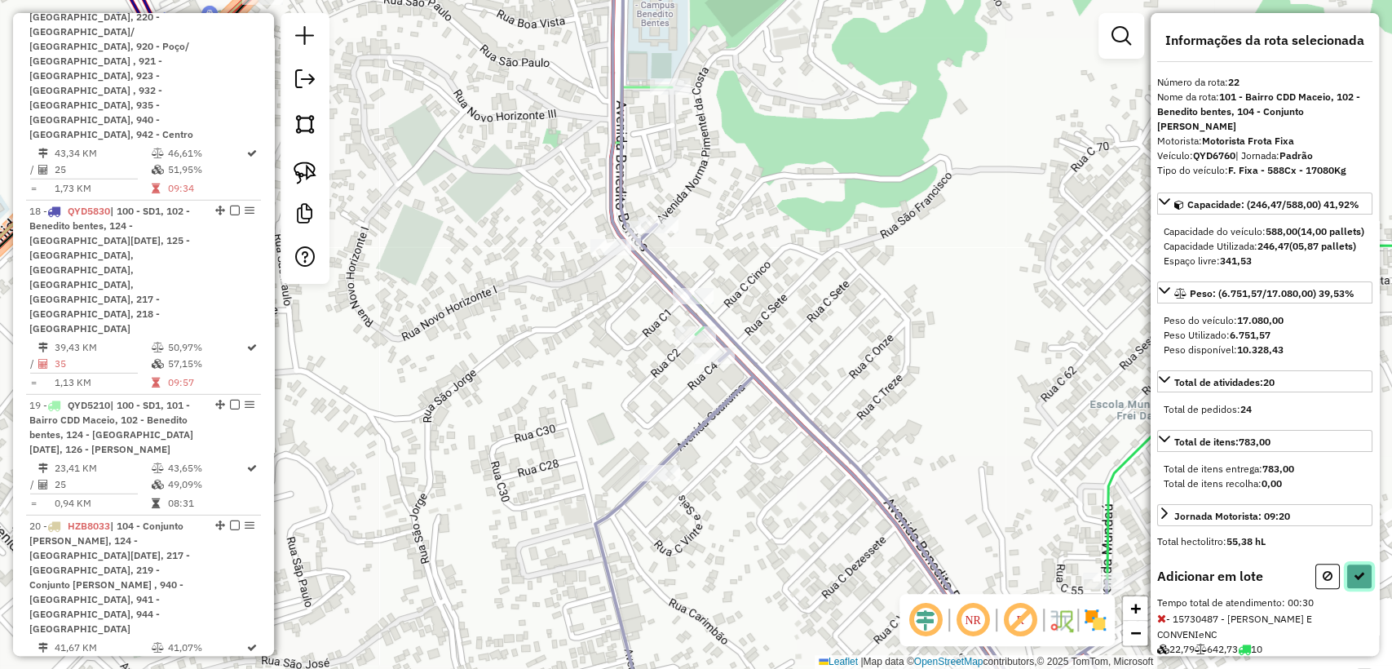
click at [1363, 589] on button at bounding box center [1359, 575] width 26 height 25
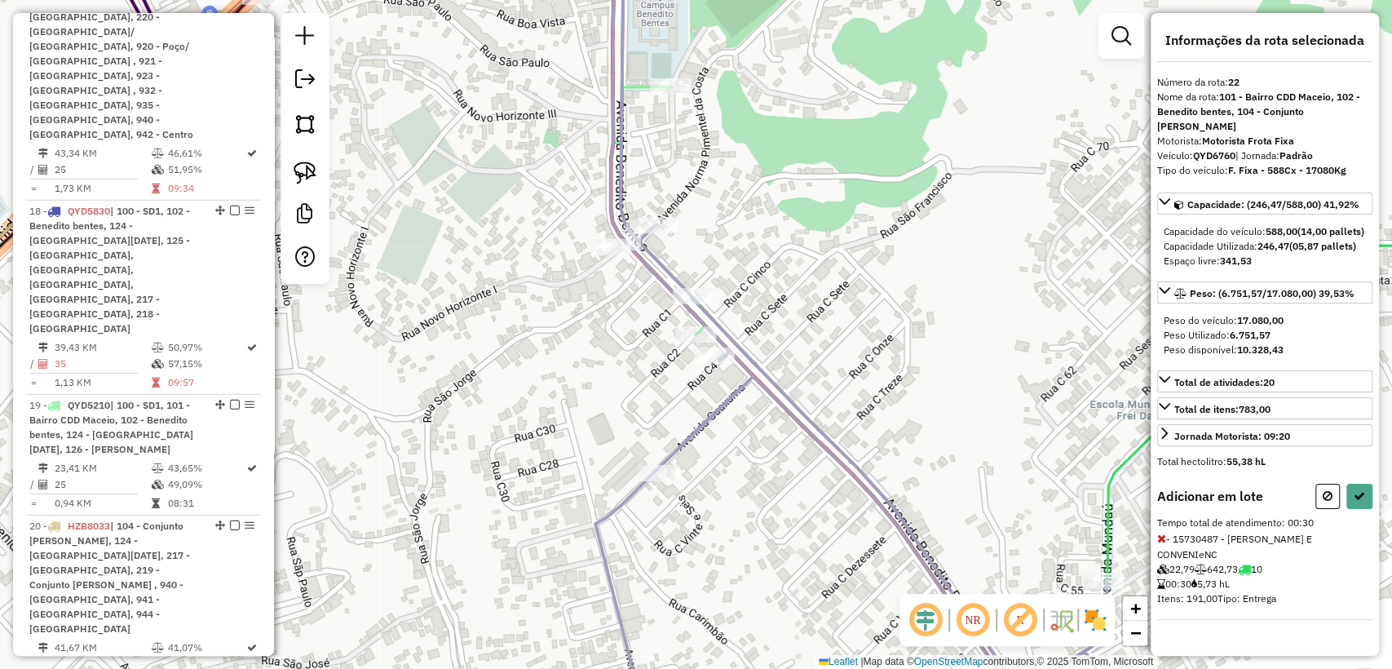
select select "**********"
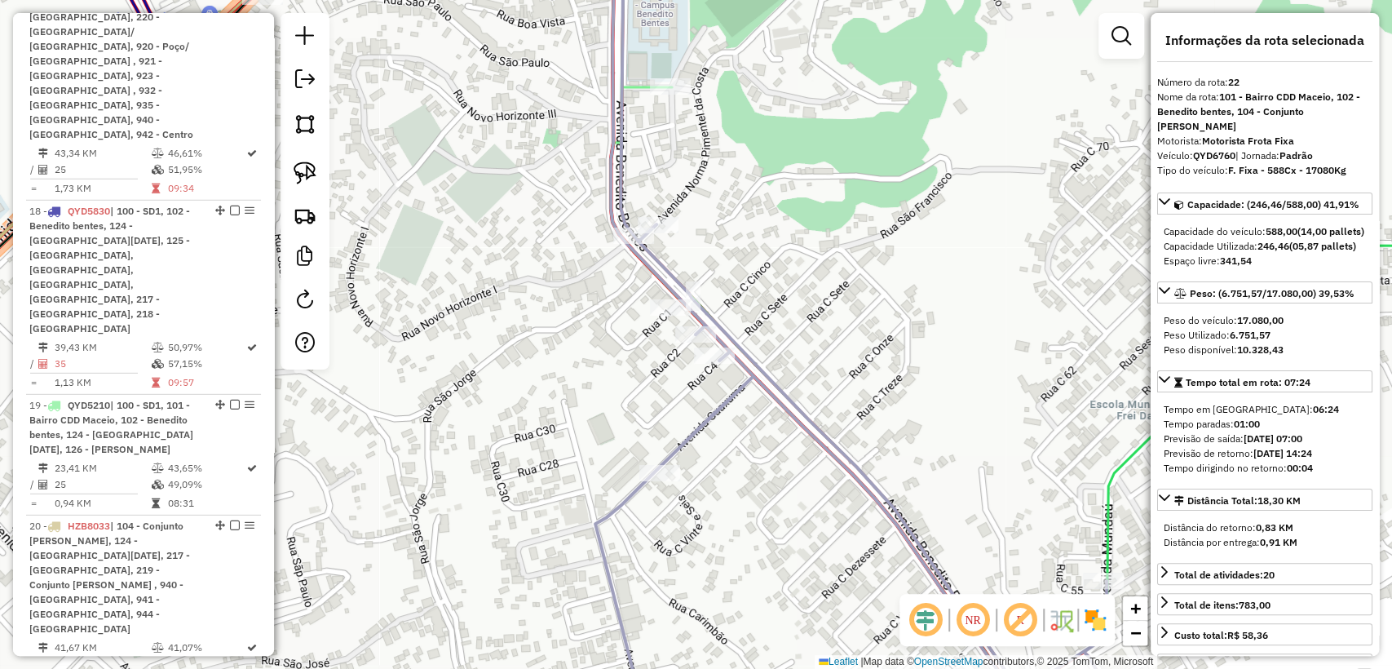
click at [752, 377] on icon at bounding box center [850, 334] width 511 height 802
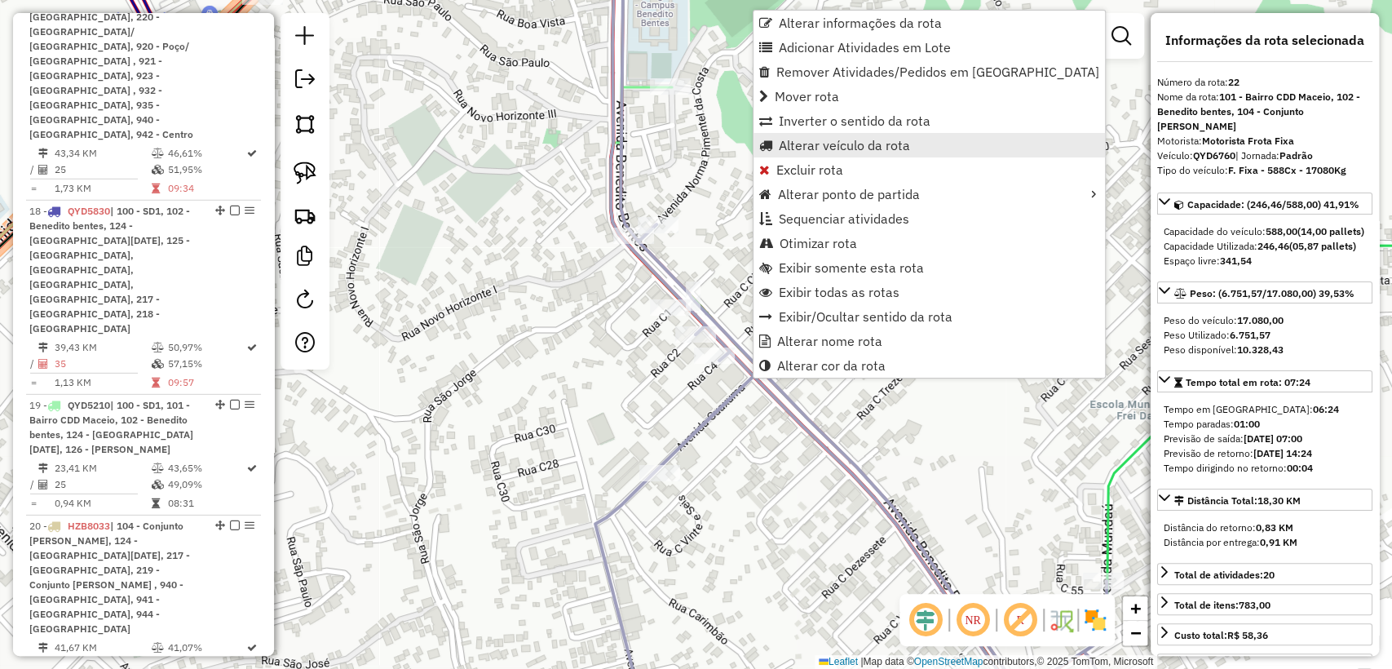
click at [881, 145] on span "Alterar veículo da rota" at bounding box center [844, 145] width 131 height 13
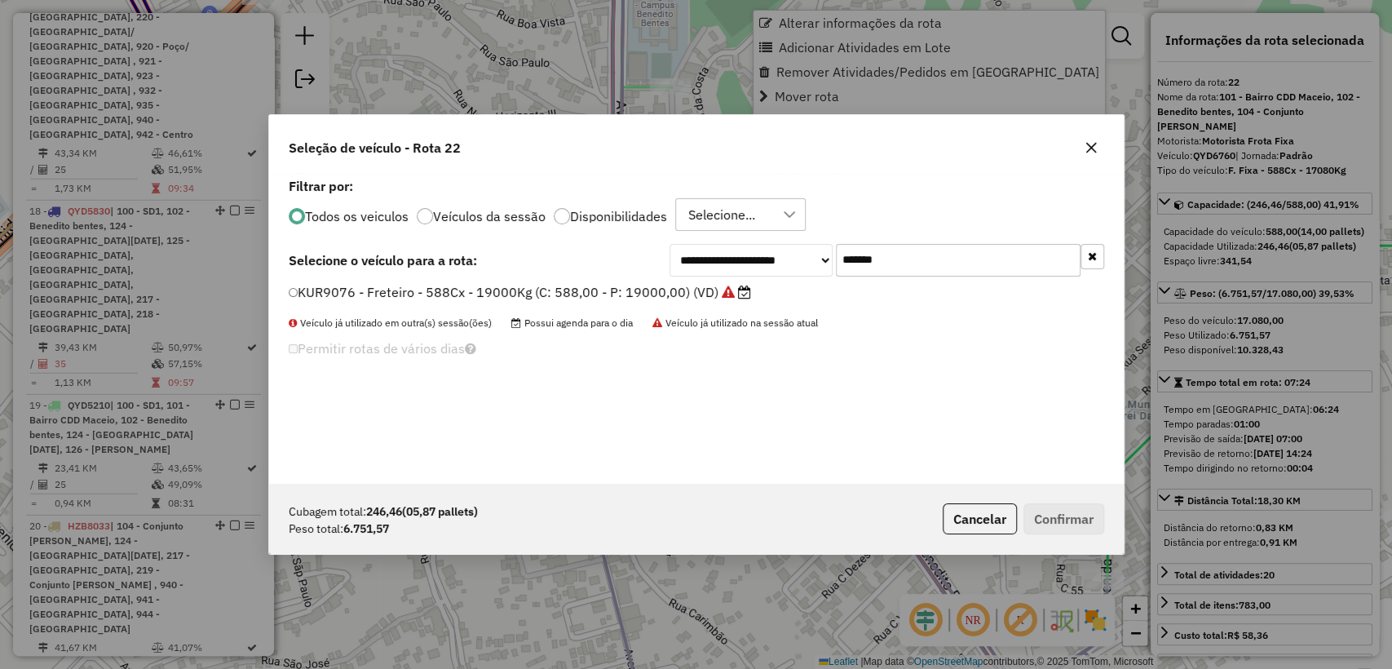
scroll to position [8, 5]
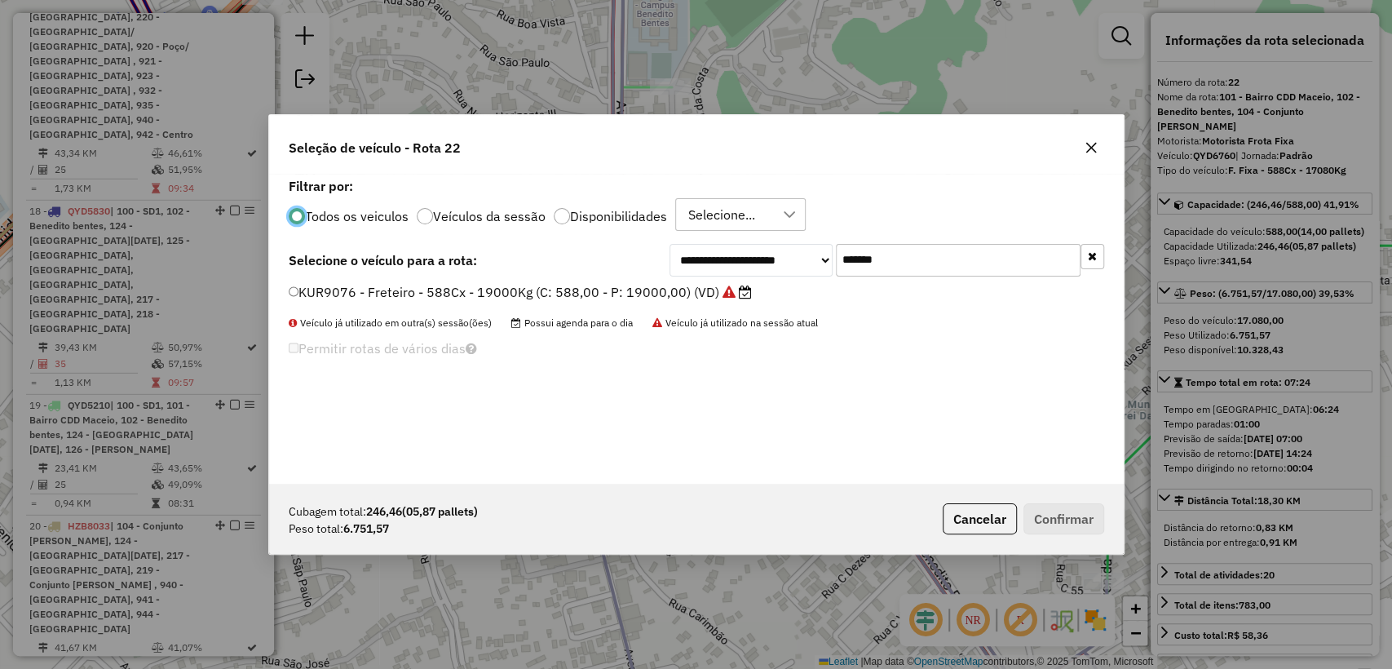
click at [636, 210] on label "Disponibilidades" at bounding box center [618, 216] width 97 height 13
click at [1090, 256] on icon "button" at bounding box center [1092, 255] width 9 height 11
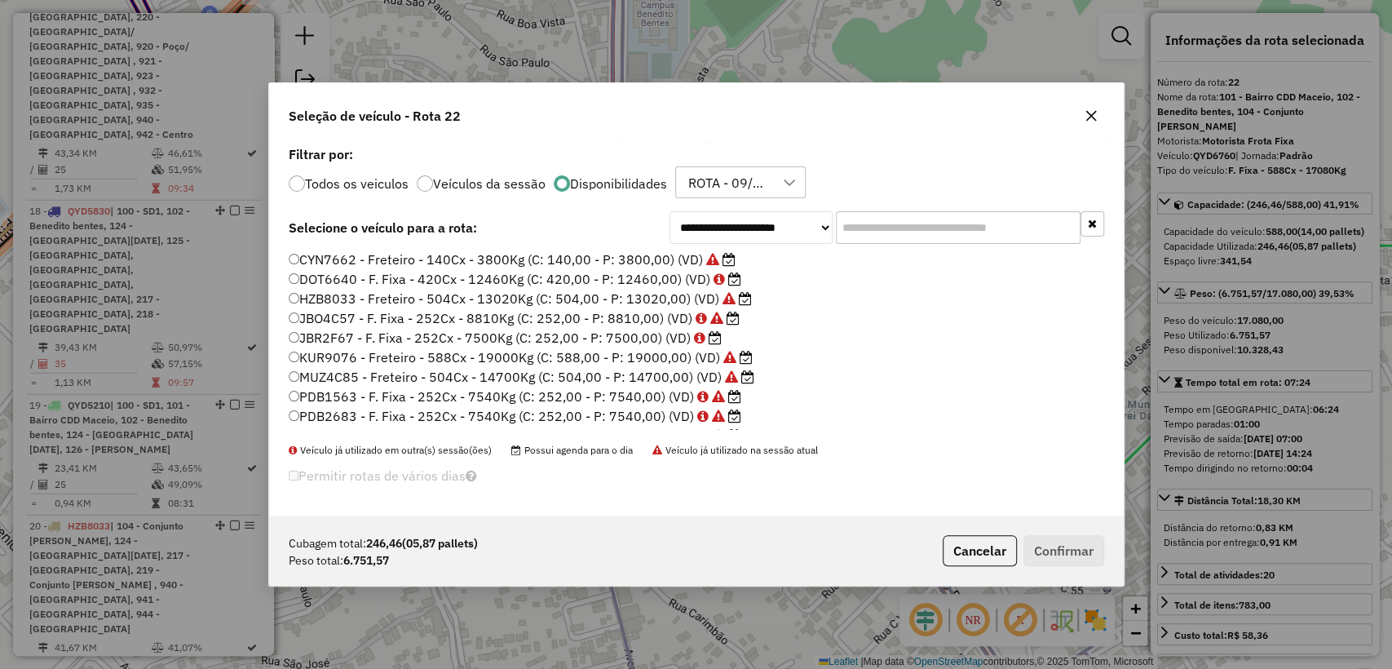
click at [635, 340] on label "JBR2F67 - F. Fixa - 252Cx - 7500Kg (C: 252,00 - P: 7500,00) (VD)" at bounding box center [505, 338] width 433 height 20
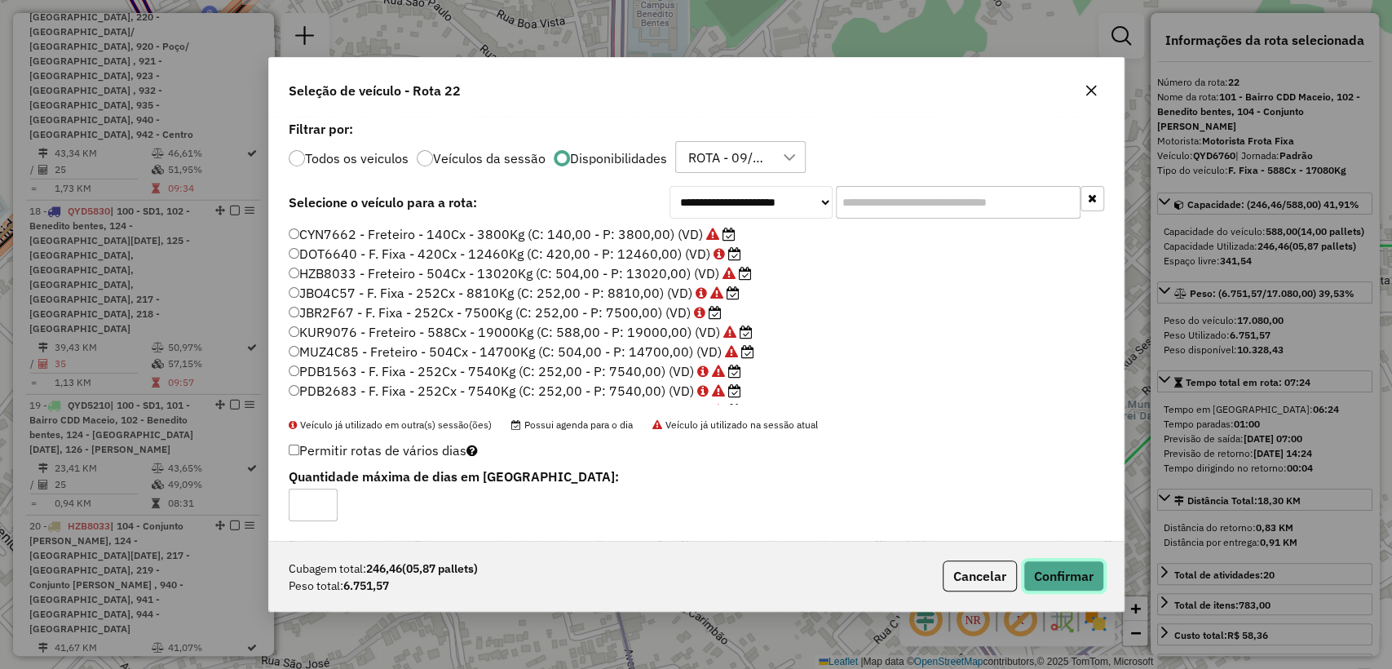
click at [1066, 576] on button "Confirmar" at bounding box center [1063, 575] width 81 height 31
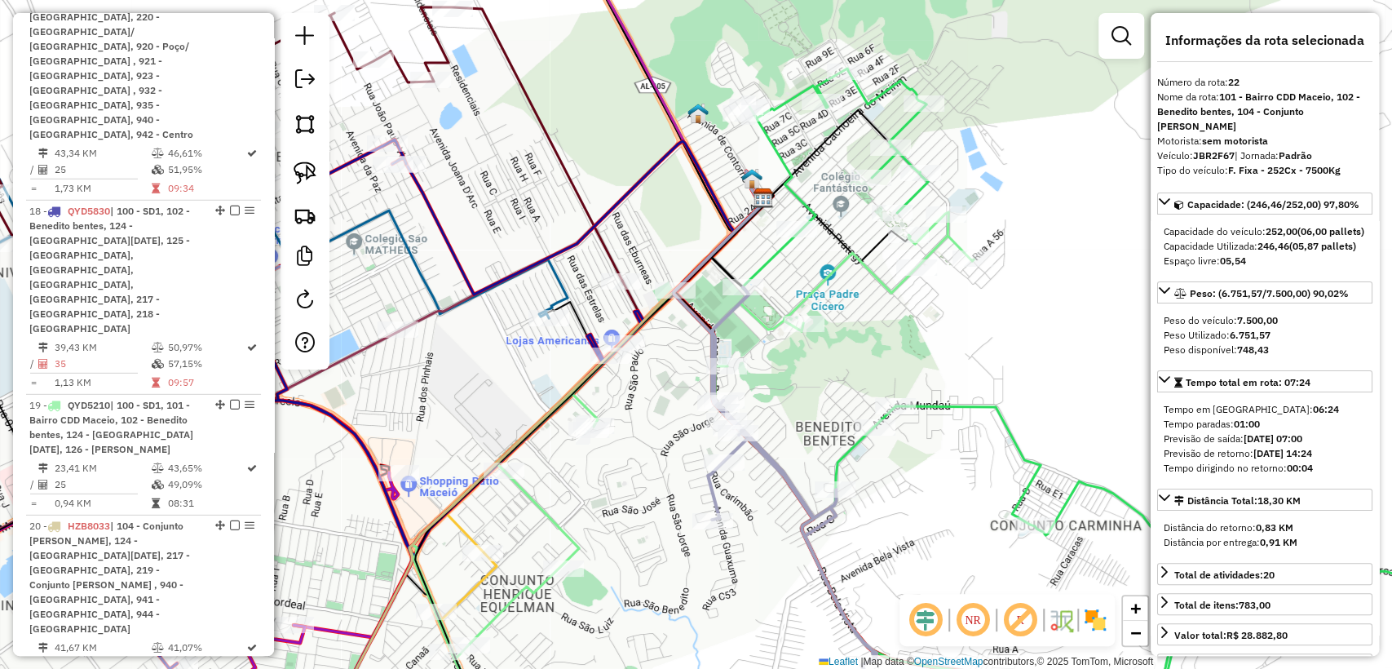
click at [775, 472] on icon at bounding box center [803, 511] width 190 height 448
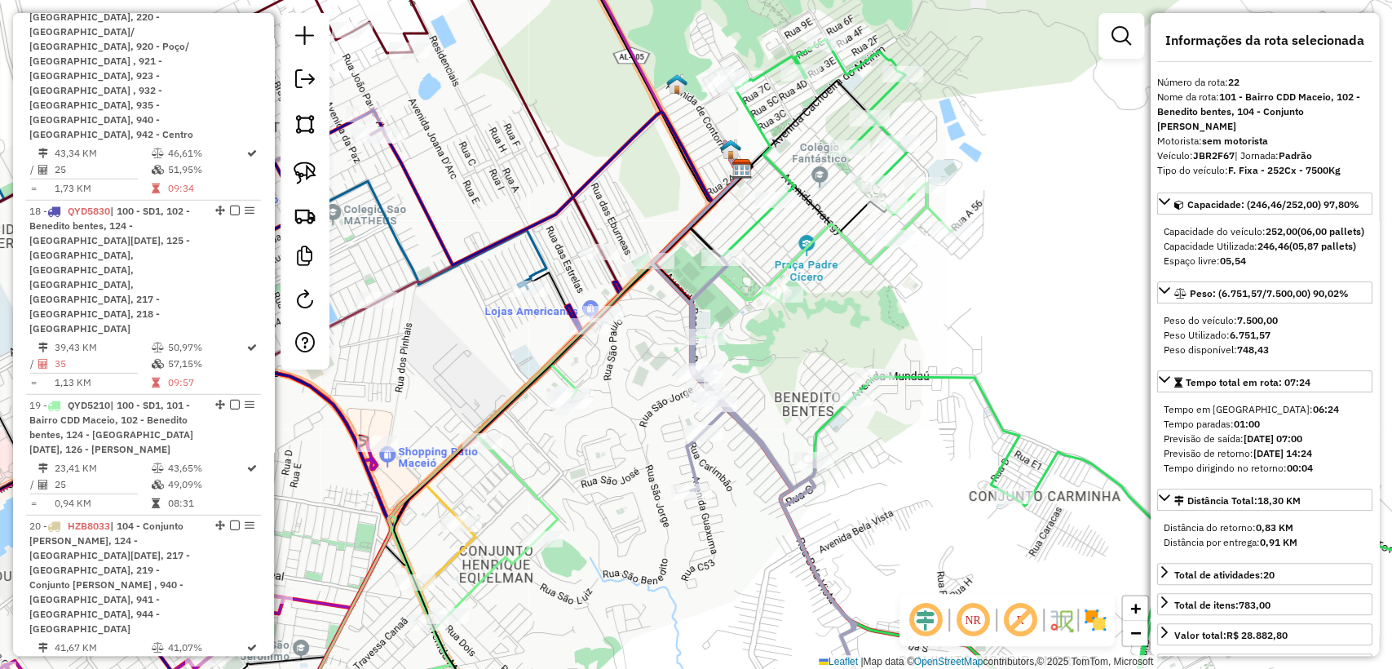
drag, startPoint x: 763, startPoint y: 519, endPoint x: 748, endPoint y: 497, distance: 25.8
click at [748, 497] on div "Janela de atendimento Grade de atendimento Capacidade Transportadoras Veículos …" at bounding box center [696, 334] width 1392 height 669
click at [919, 376] on icon at bounding box center [1111, 387] width 840 height 696
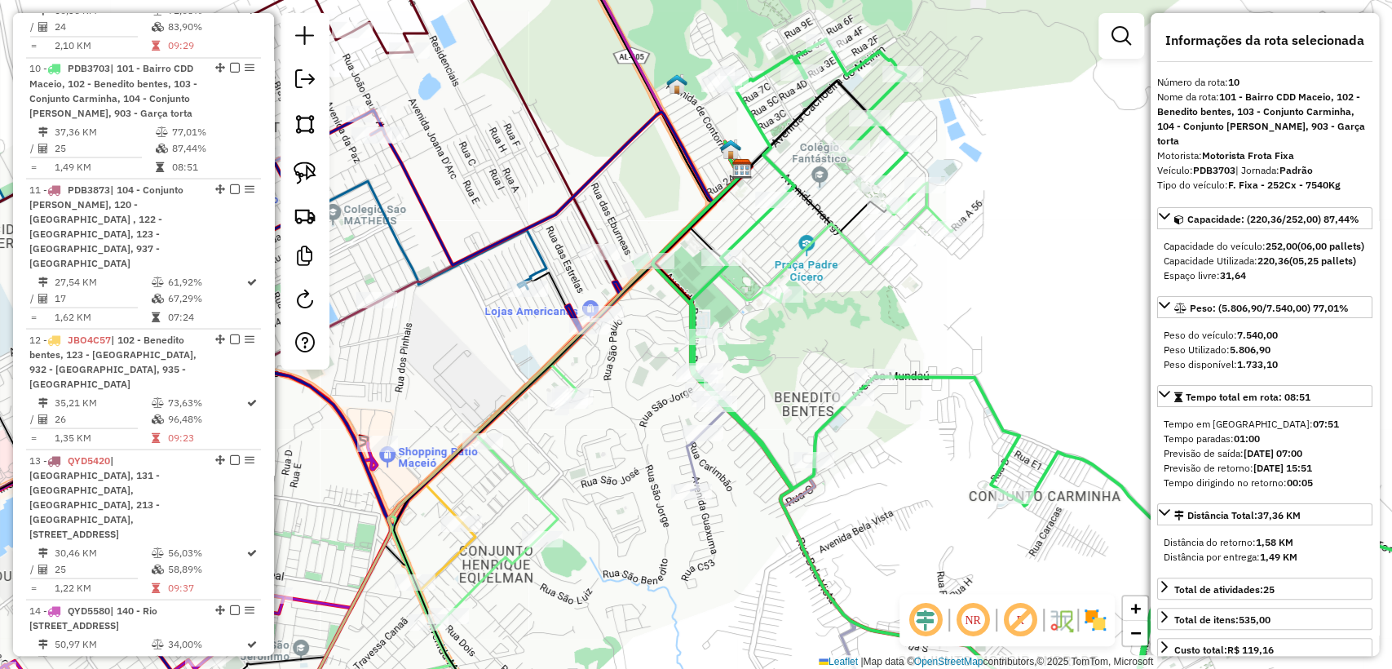
scroll to position [1838, 0]
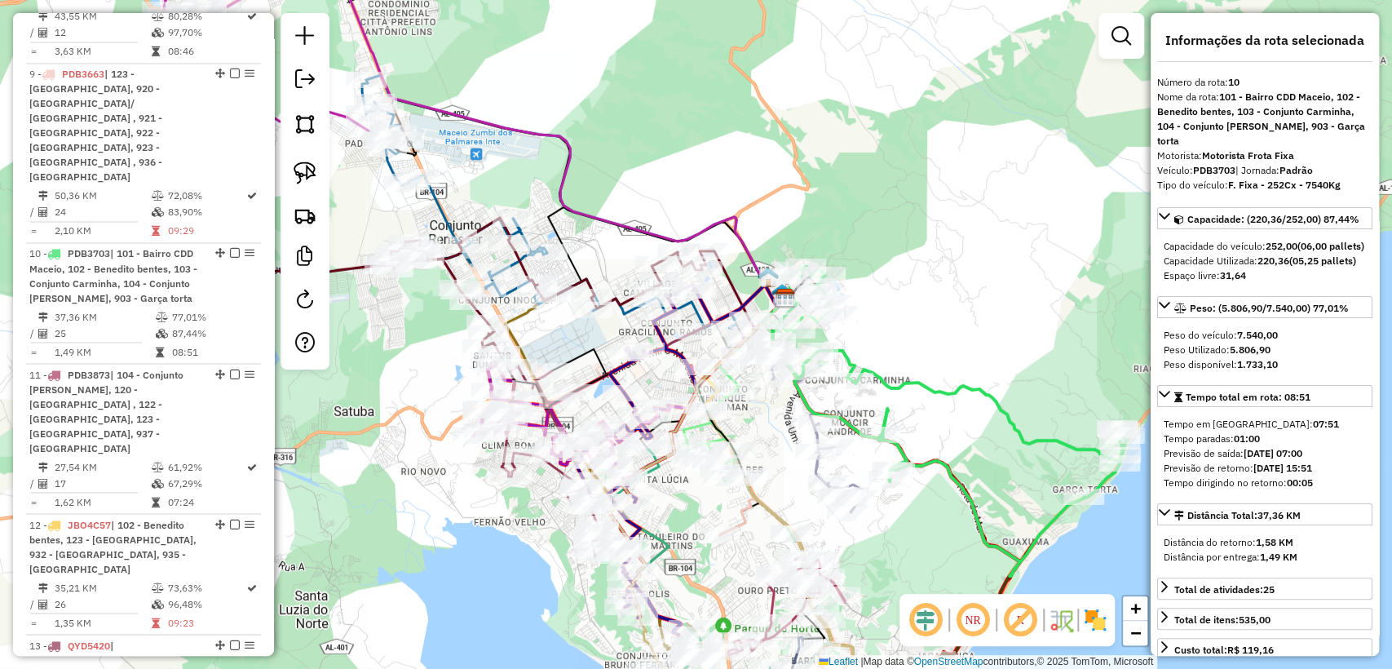
drag, startPoint x: 849, startPoint y: 496, endPoint x: 788, endPoint y: 432, distance: 88.2
click at [770, 430] on div "Janela de atendimento Grade de atendimento Capacidade Transportadoras Veículos …" at bounding box center [696, 334] width 1392 height 669
click at [968, 354] on div "Janela de atendimento Grade de atendimento Capacidade Transportadoras Veículos …" at bounding box center [696, 334] width 1392 height 669
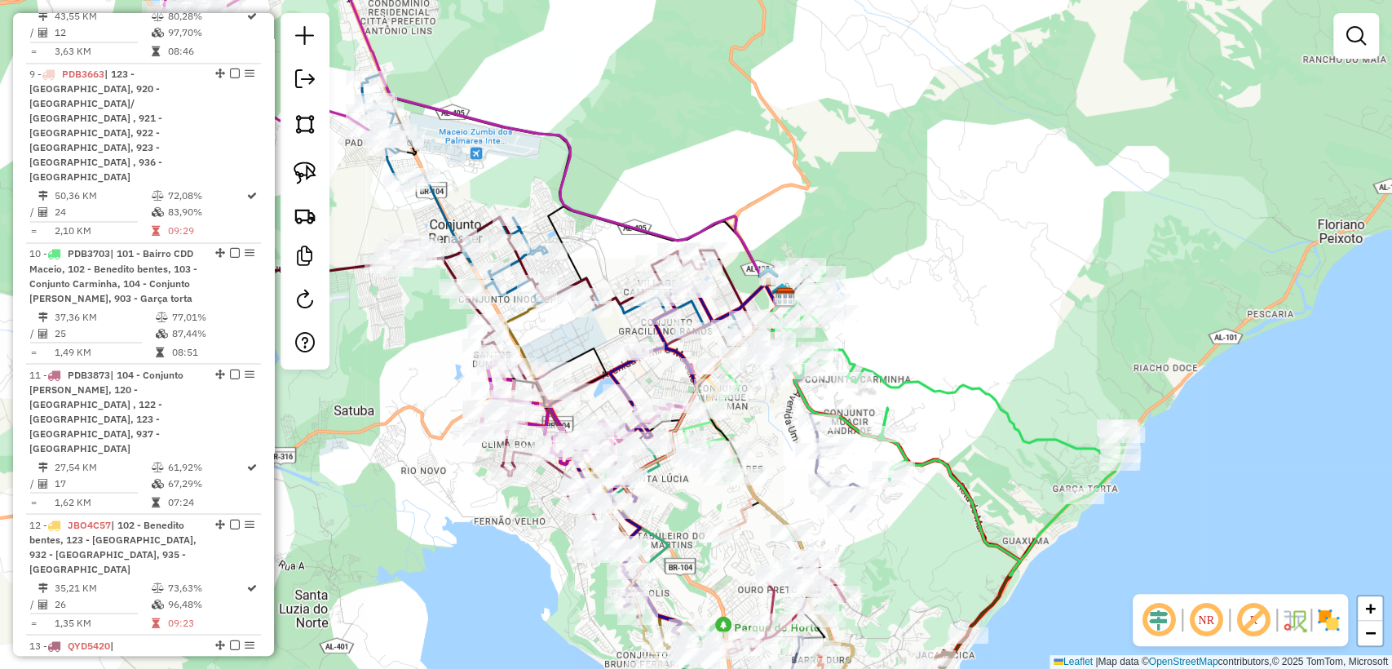
click at [956, 388] on icon at bounding box center [950, 420] width 357 height 309
select select "**********"
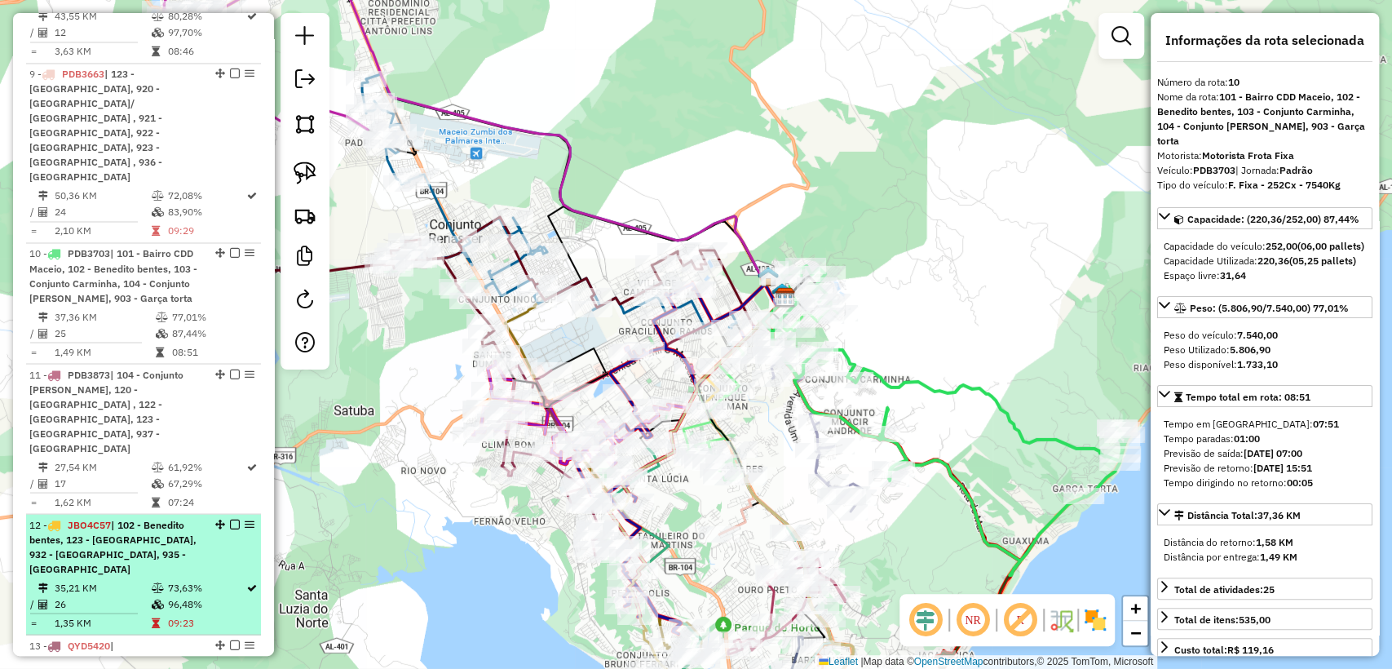
click at [153, 517] on div "12 - JBO4C57 | 102 - Benedito bentes, 123 - Jardim Petrópolis, 932 - Feitosa, 9…" at bounding box center [115, 546] width 173 height 59
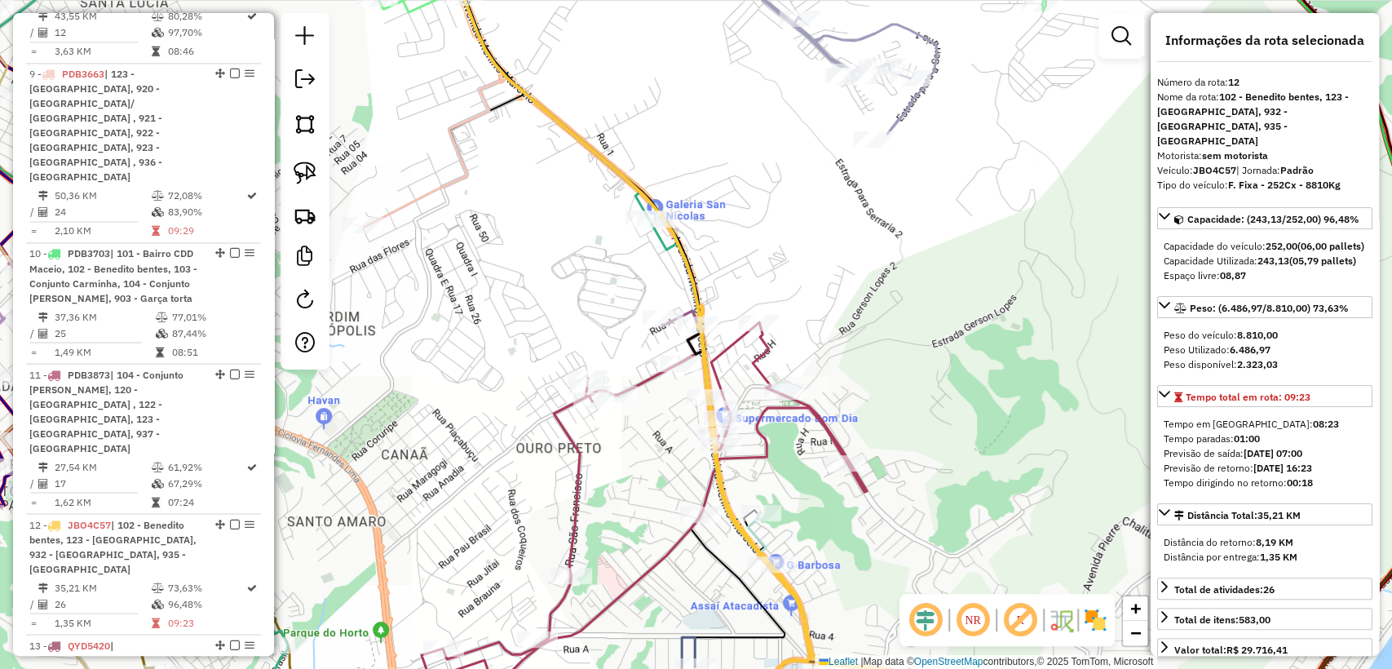
click at [760, 355] on icon at bounding box center [631, 347] width 470 height 716
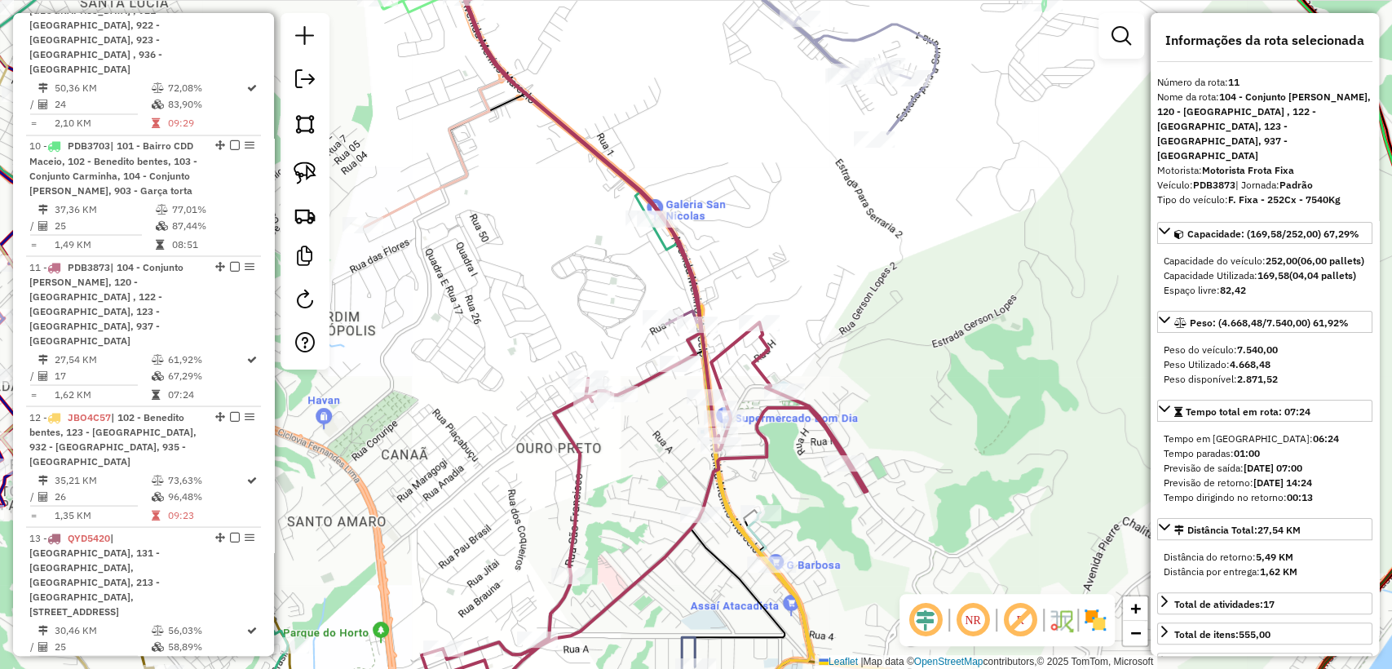
scroll to position [1958, 0]
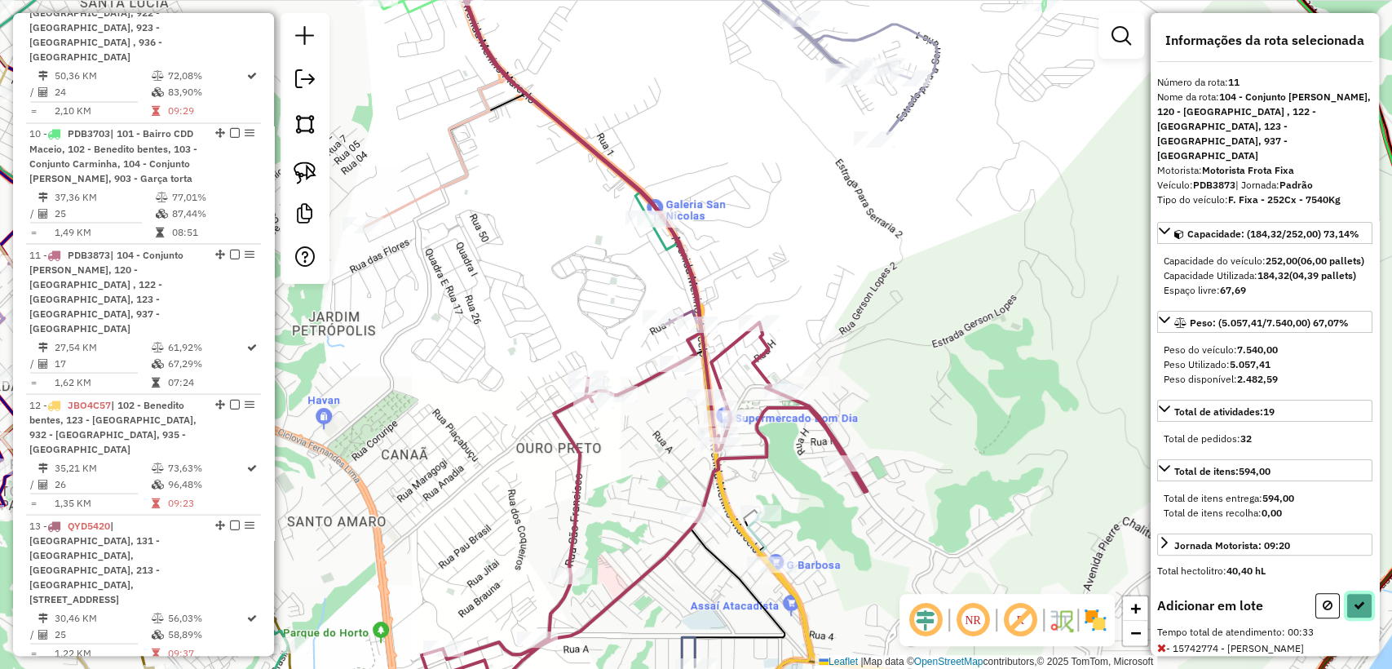
click at [1357, 602] on icon at bounding box center [1358, 604] width 11 height 11
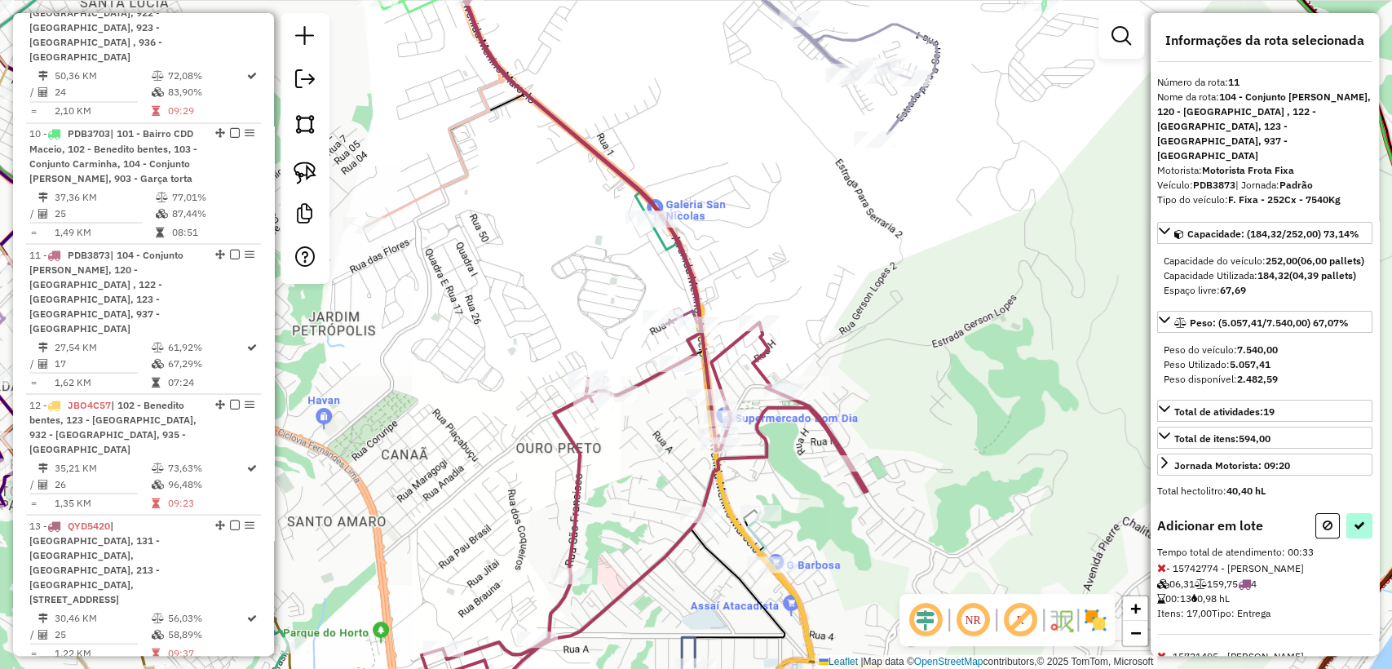
select select "**********"
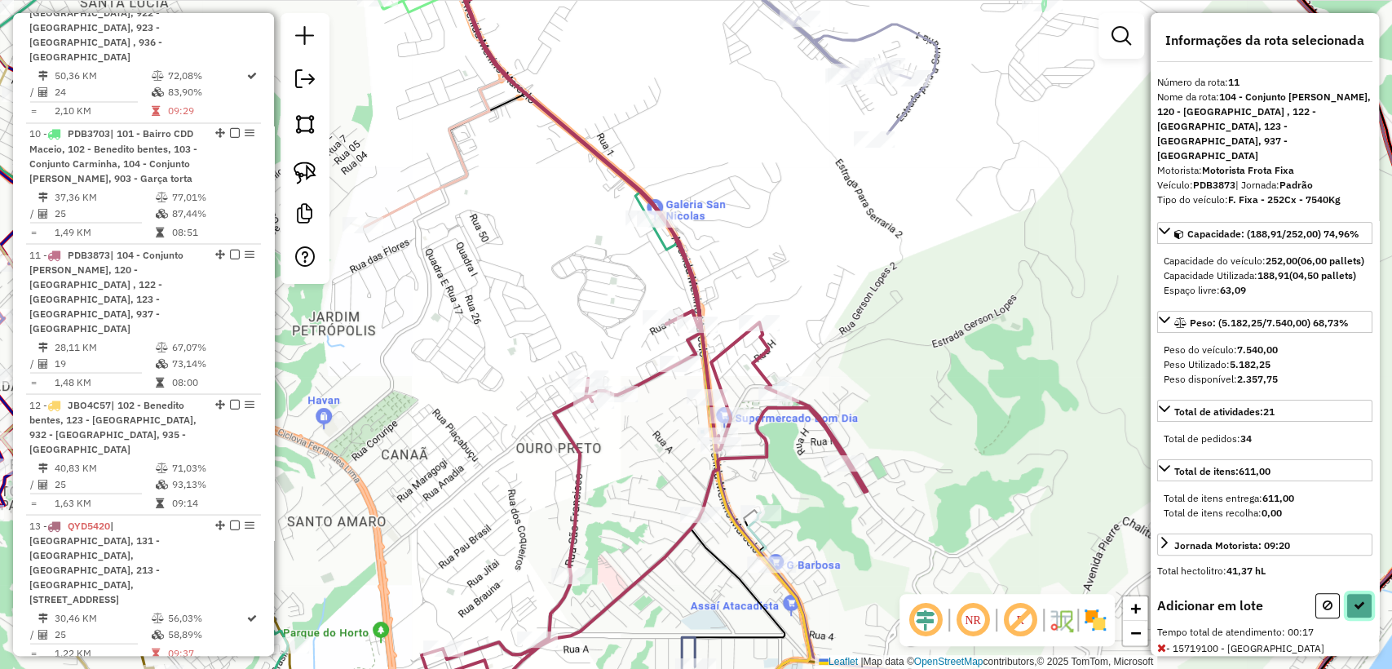
click at [1355, 611] on button at bounding box center [1359, 605] width 26 height 25
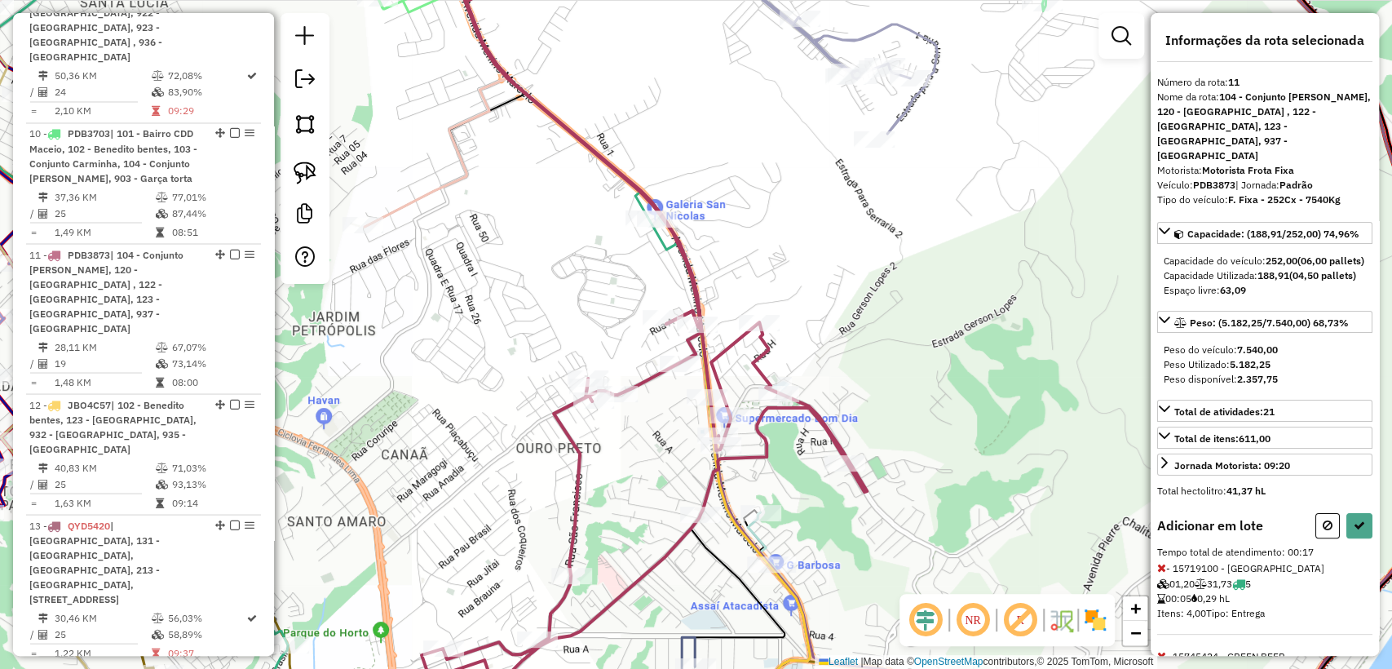
select select "**********"
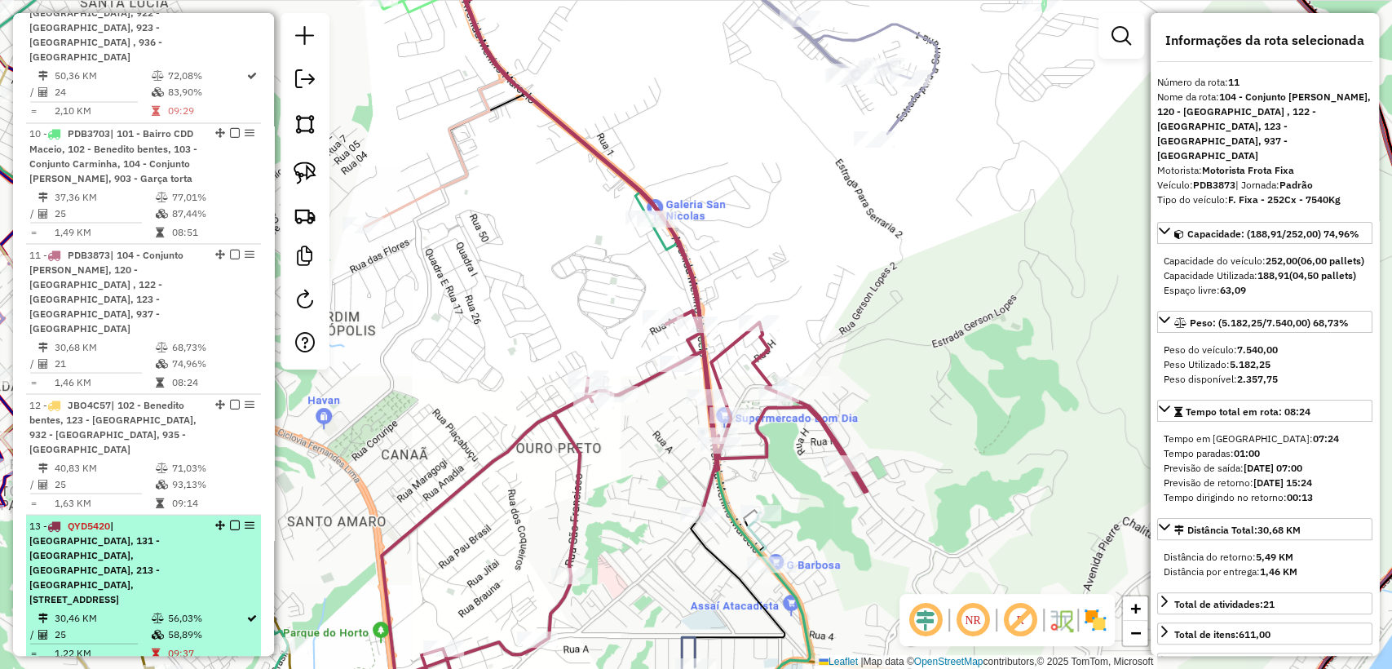
click at [130, 518] on div "13 - QYD5420 | 130 - Village Campreste 2, 131 - Cidade Universitária, 210 - Cli…" at bounding box center [115, 562] width 173 height 88
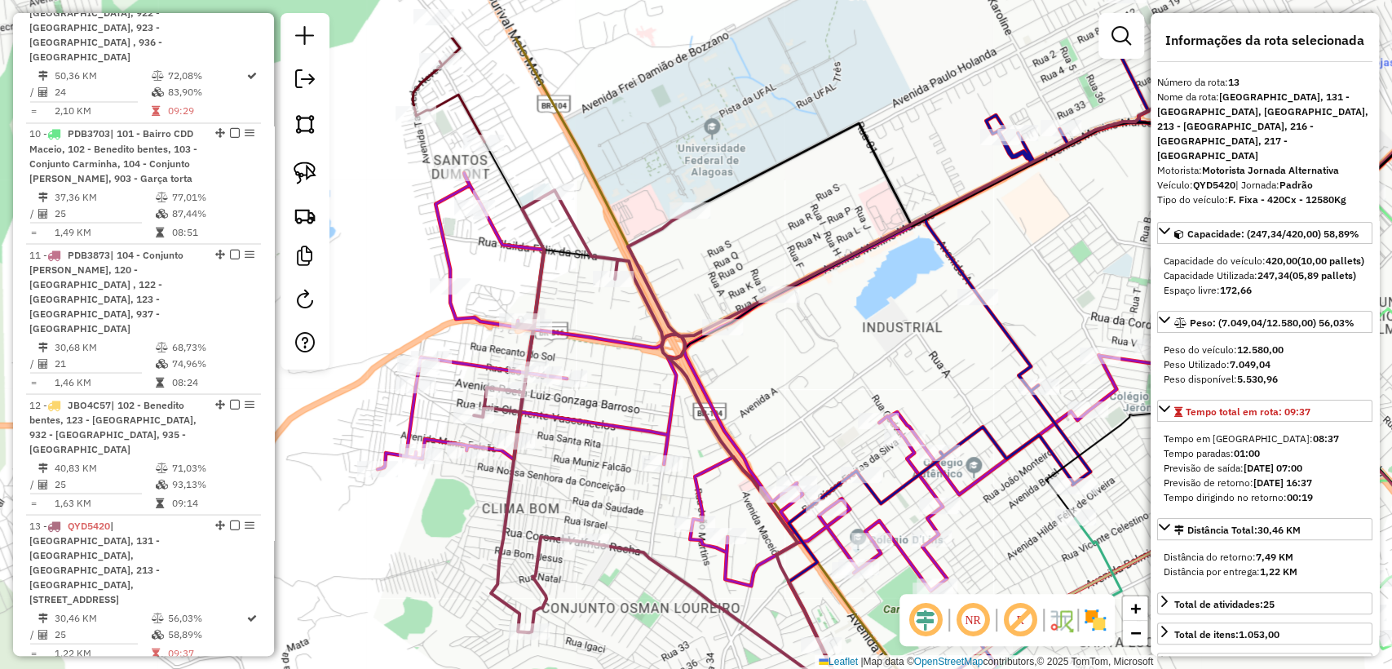
drag, startPoint x: 472, startPoint y: 353, endPoint x: 575, endPoint y: 452, distance: 142.4
click at [575, 452] on div "Janela de atendimento Grade de atendimento Capacidade Transportadoras Veículos …" at bounding box center [696, 334] width 1392 height 669
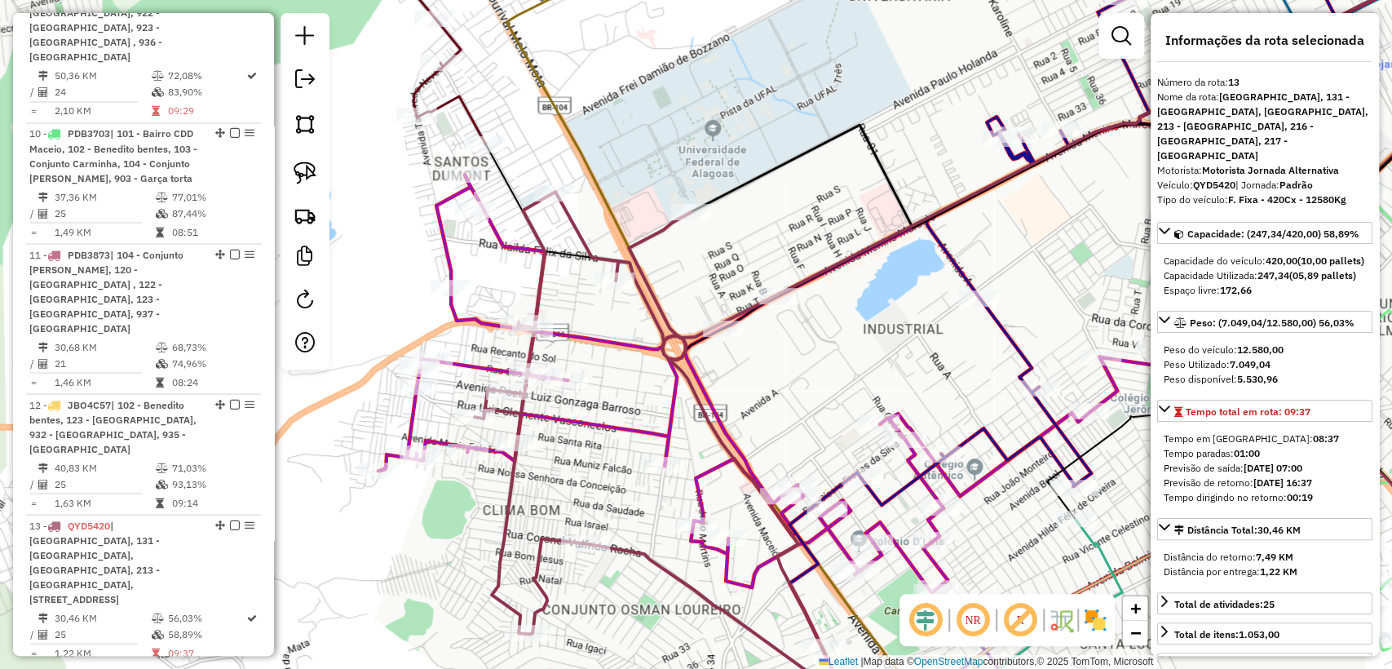
click at [470, 108] on icon at bounding box center [923, 38] width 1119 height 210
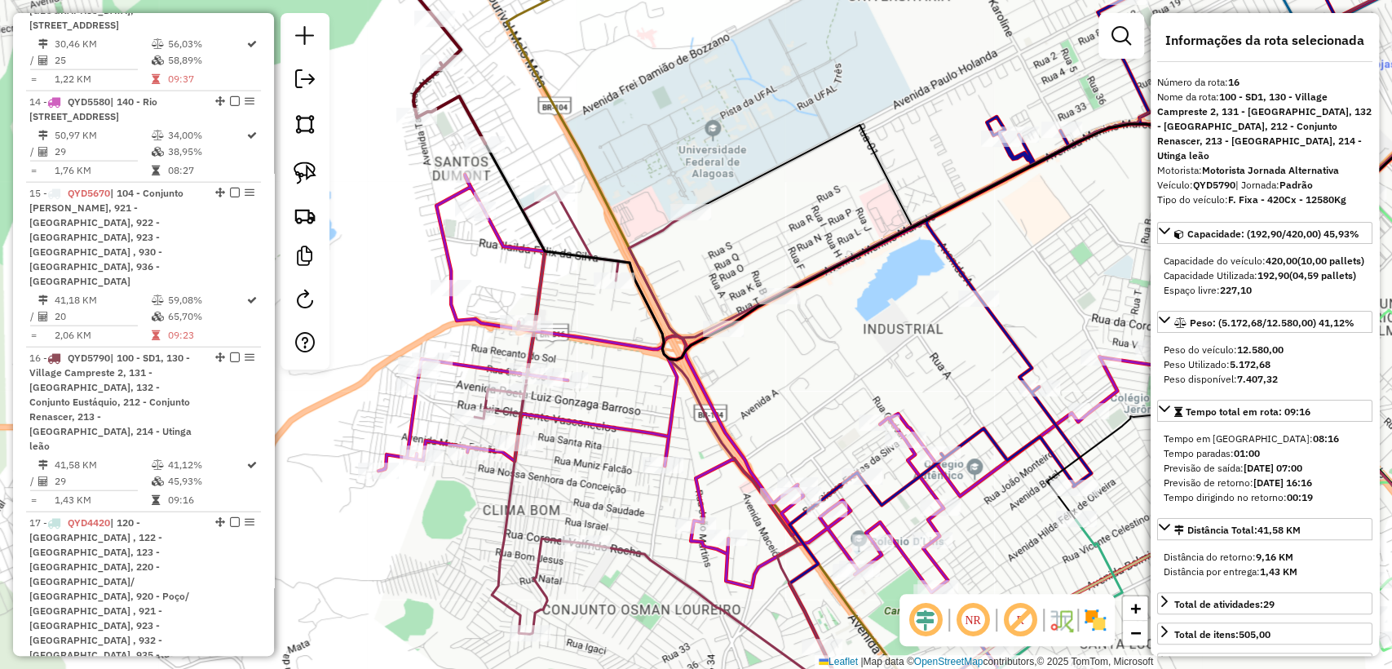
scroll to position [2562, 0]
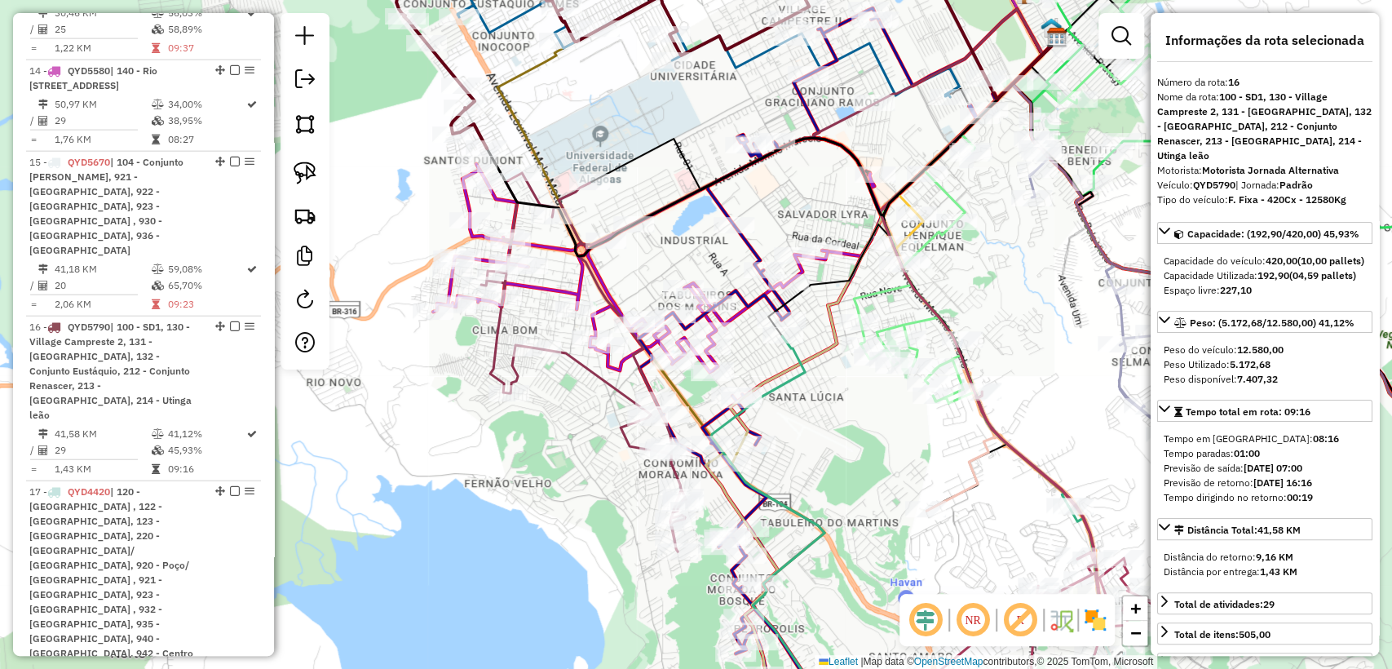
click at [805, 95] on icon at bounding box center [817, 358] width 359 height 700
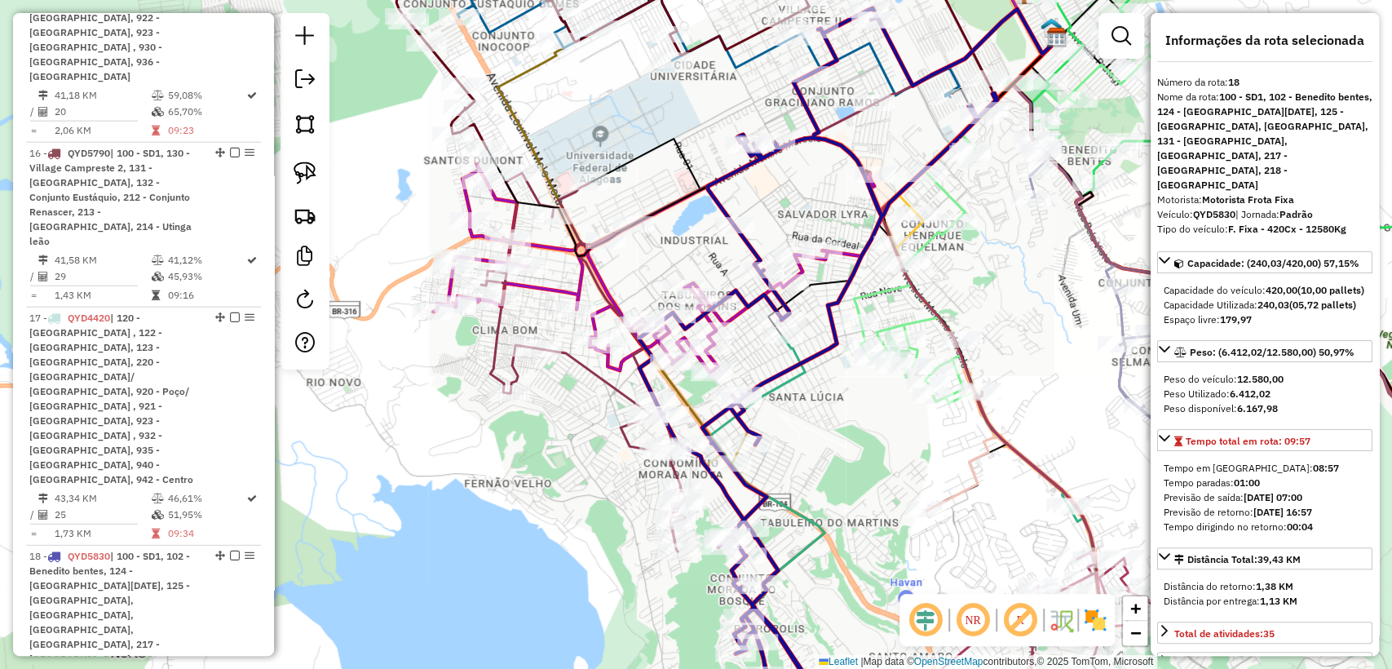
scroll to position [2876, 0]
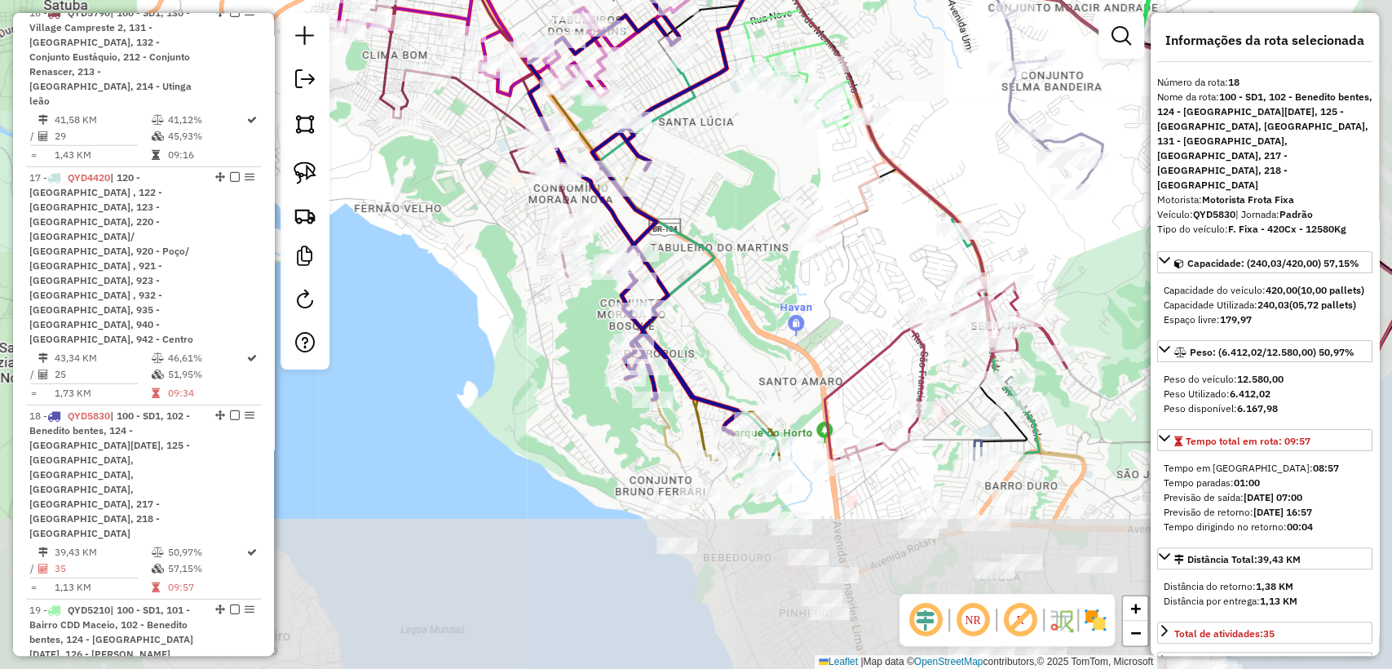
drag, startPoint x: 911, startPoint y: 469, endPoint x: 811, endPoint y: 213, distance: 274.9
click at [816, 213] on icon at bounding box center [949, 311] width 267 height 300
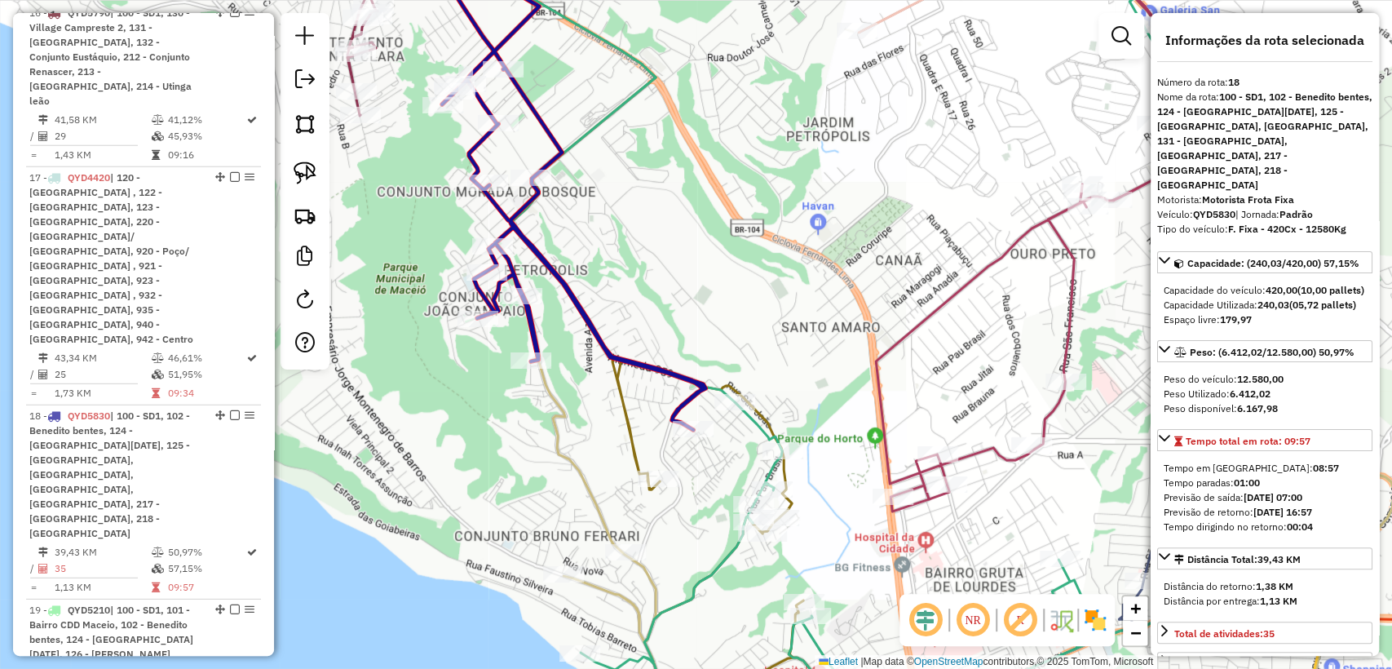
click at [750, 419] on icon at bounding box center [883, 334] width 841 height 802
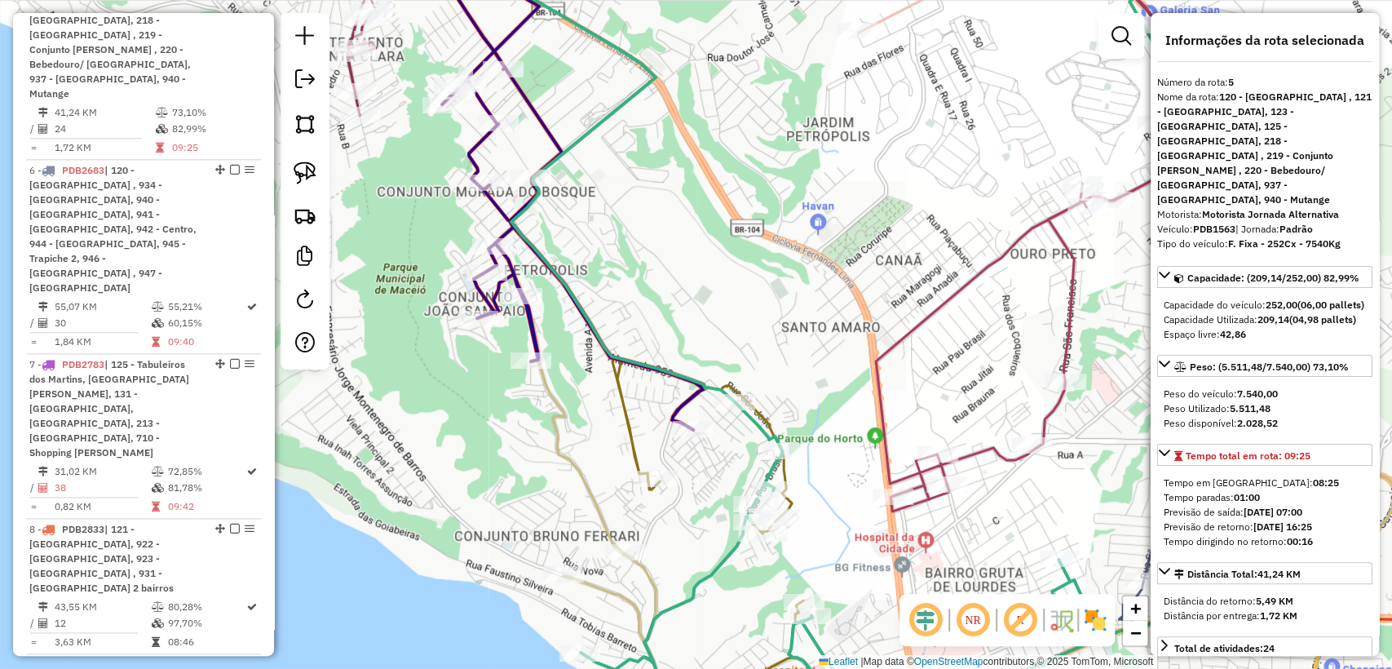
scroll to position [1162, 0]
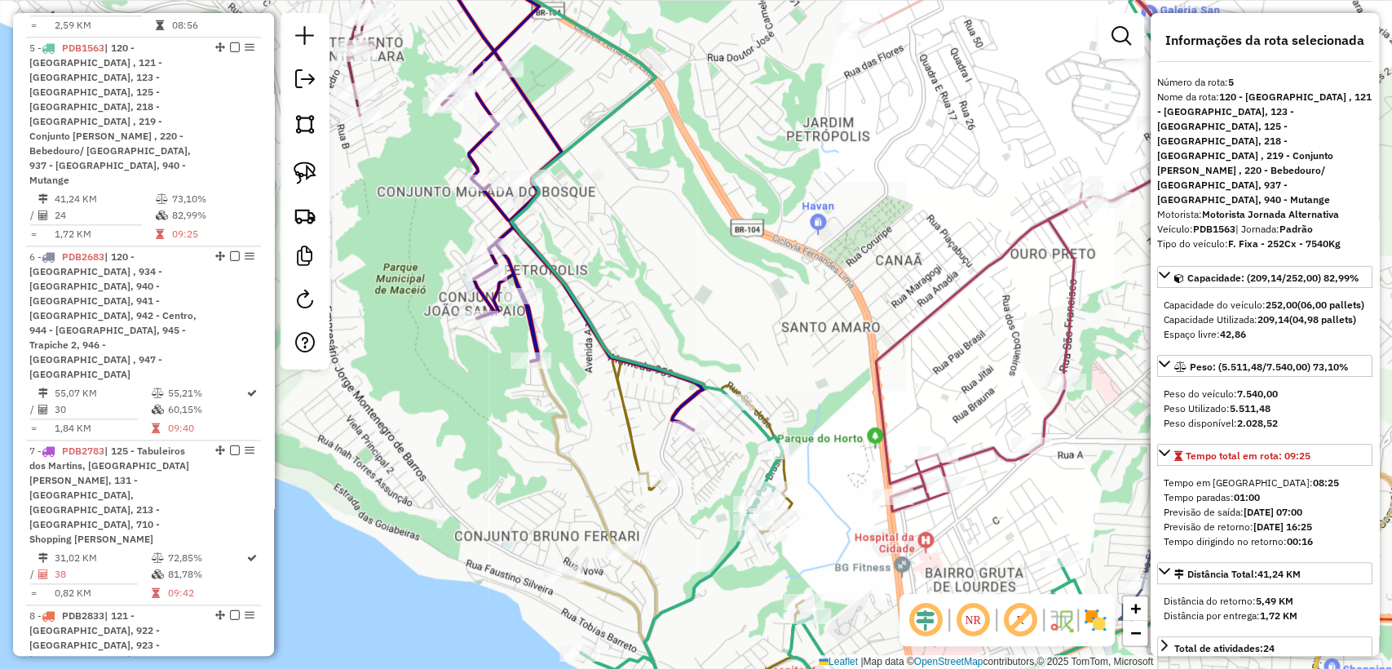
drag, startPoint x: 732, startPoint y: 452, endPoint x: 743, endPoint y: 435, distance: 20.1
click at [732, 452] on div "Janela de atendimento Grade de atendimento Capacidade Transportadoras Veículos …" at bounding box center [696, 334] width 1392 height 669
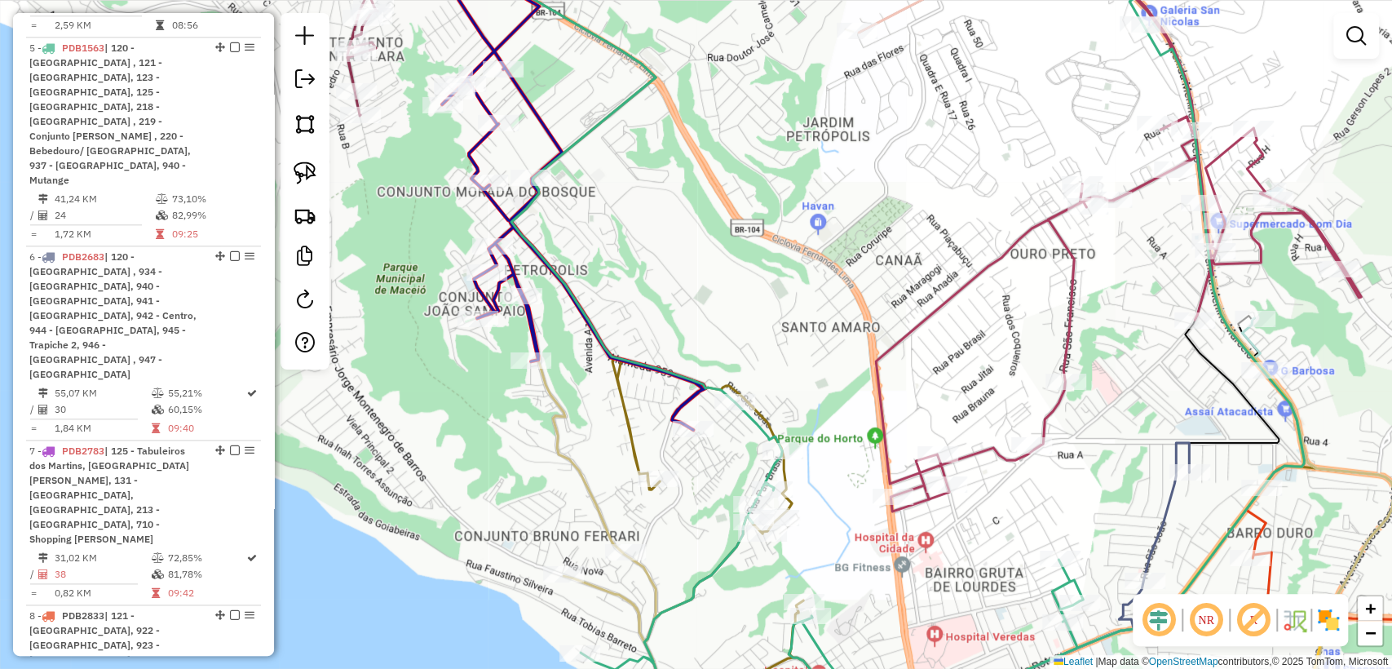
click at [749, 425] on icon at bounding box center [883, 334] width 841 height 802
select select "**********"
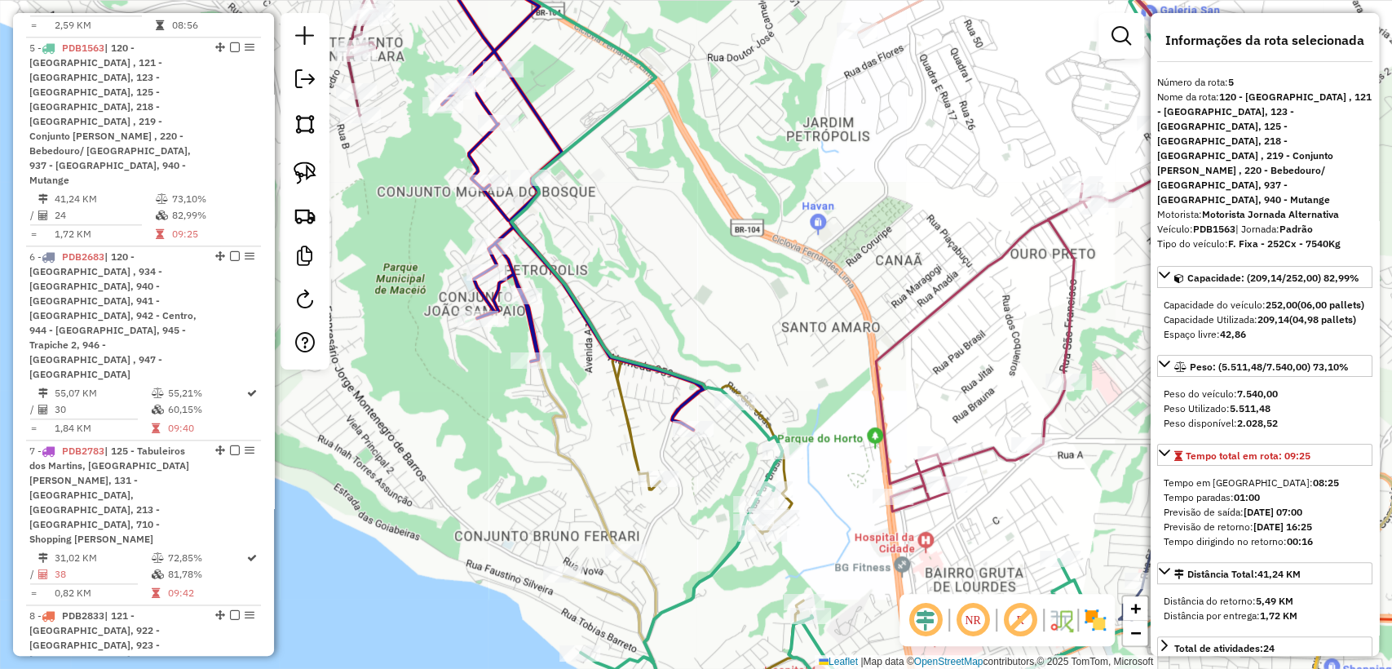
drag, startPoint x: 678, startPoint y: 404, endPoint x: 670, endPoint y: 426, distance: 23.5
click at [678, 406] on icon at bounding box center [557, 181] width 296 height 497
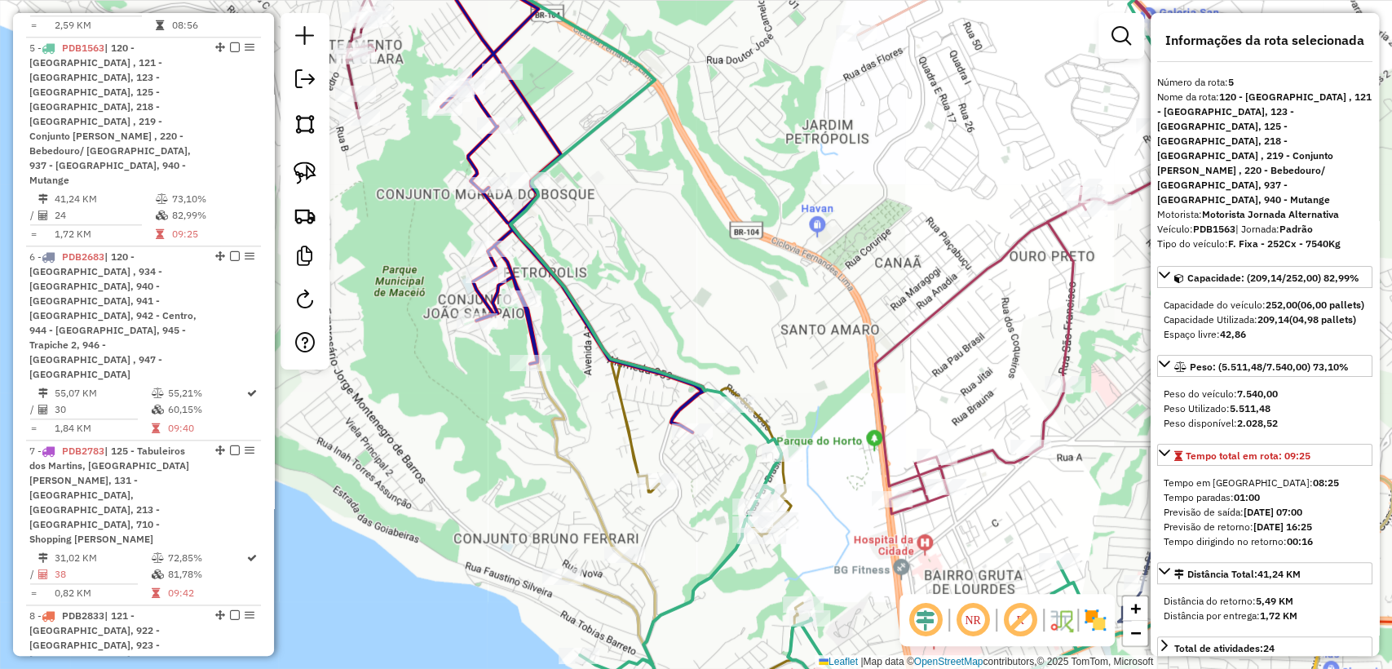
click at [633, 443] on icon at bounding box center [926, 334] width 933 height 802
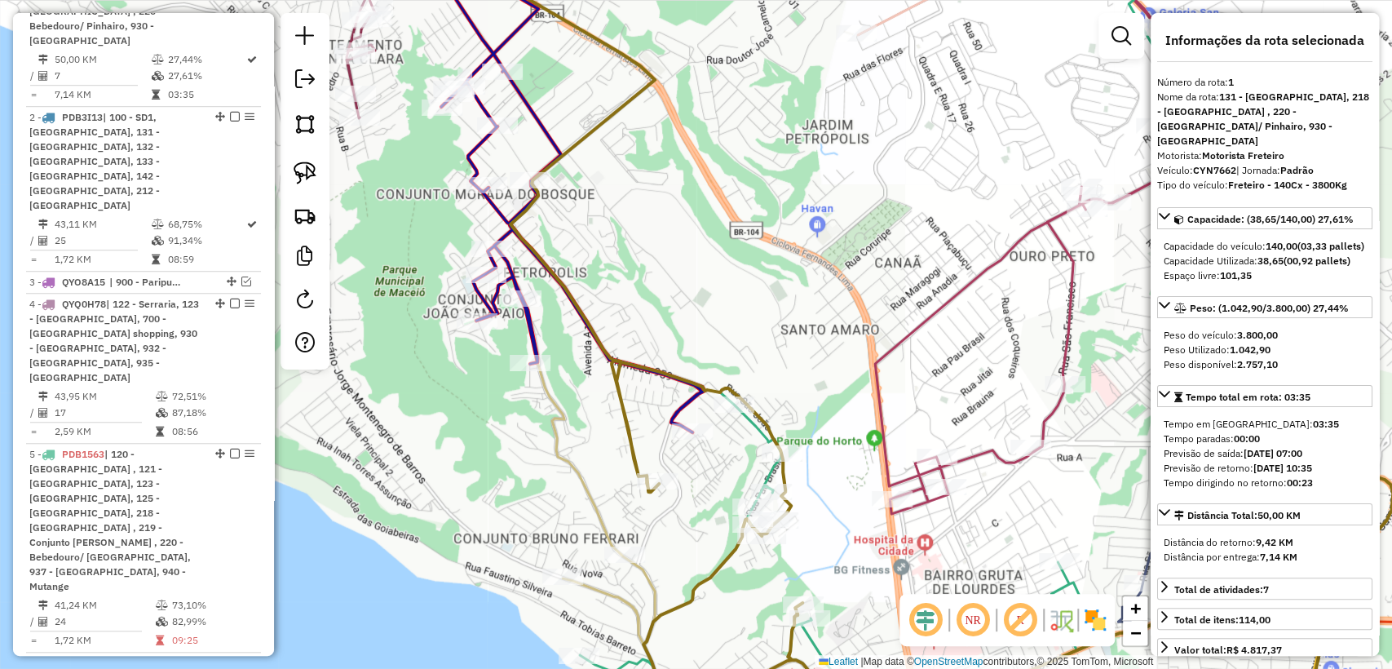
scroll to position [735, 0]
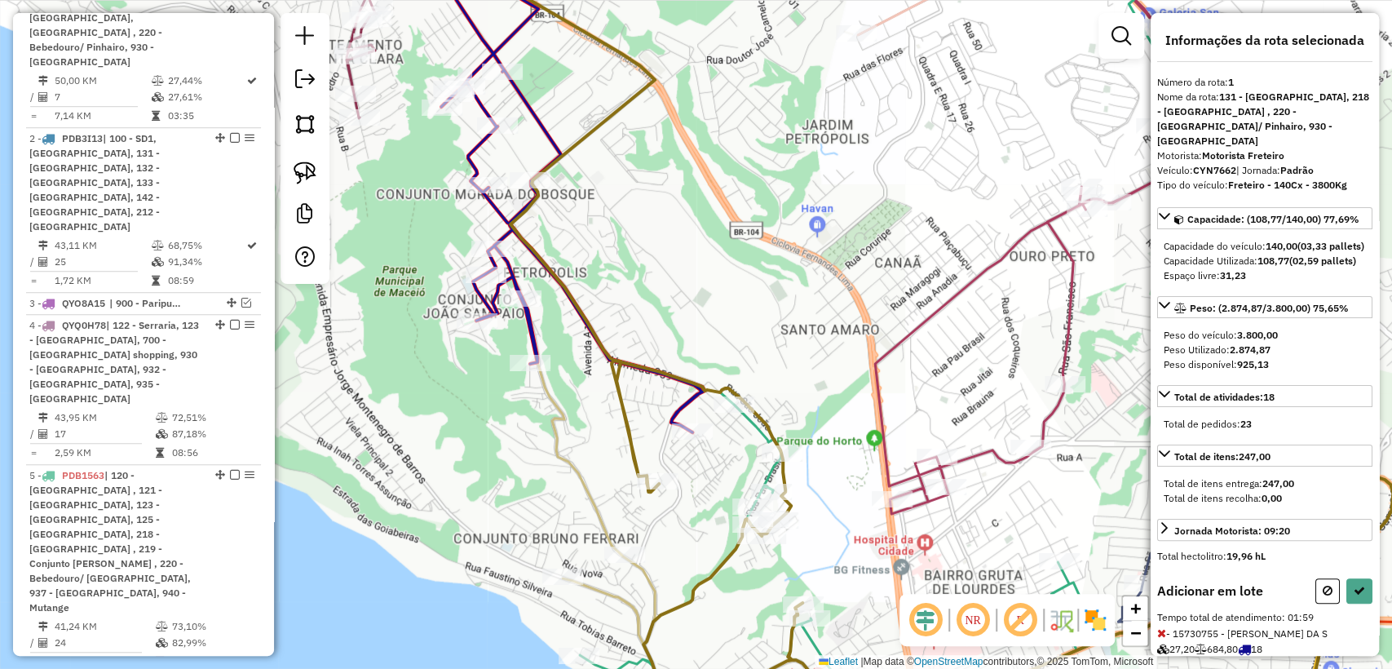
click at [762, 482] on icon at bounding box center [881, 334] width 843 height 802
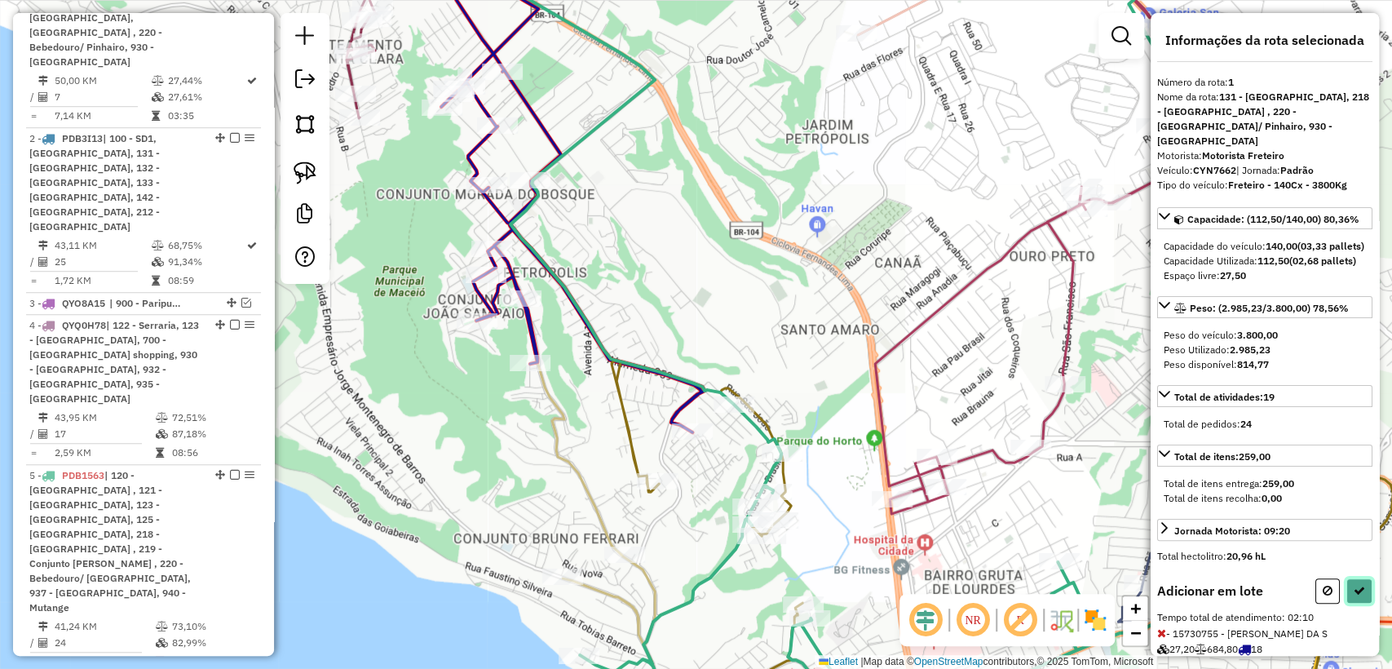
click at [1357, 596] on icon at bounding box center [1358, 590] width 11 height 11
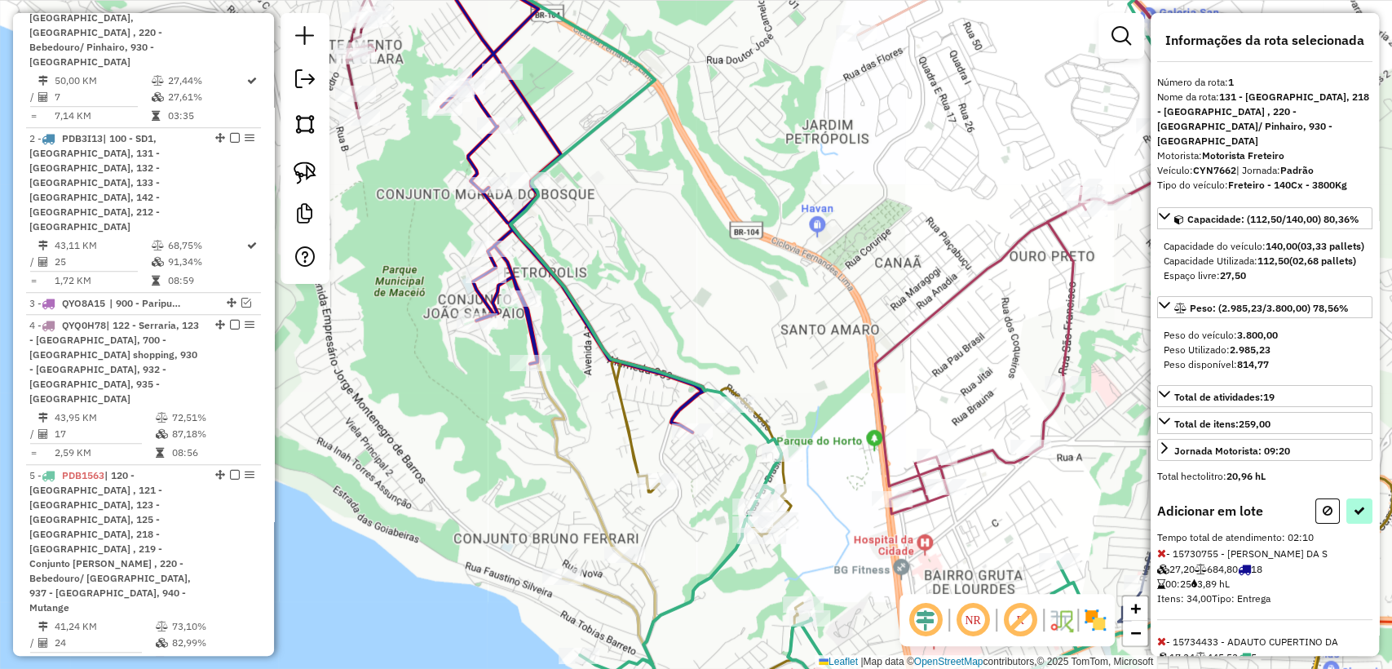
select select "**********"
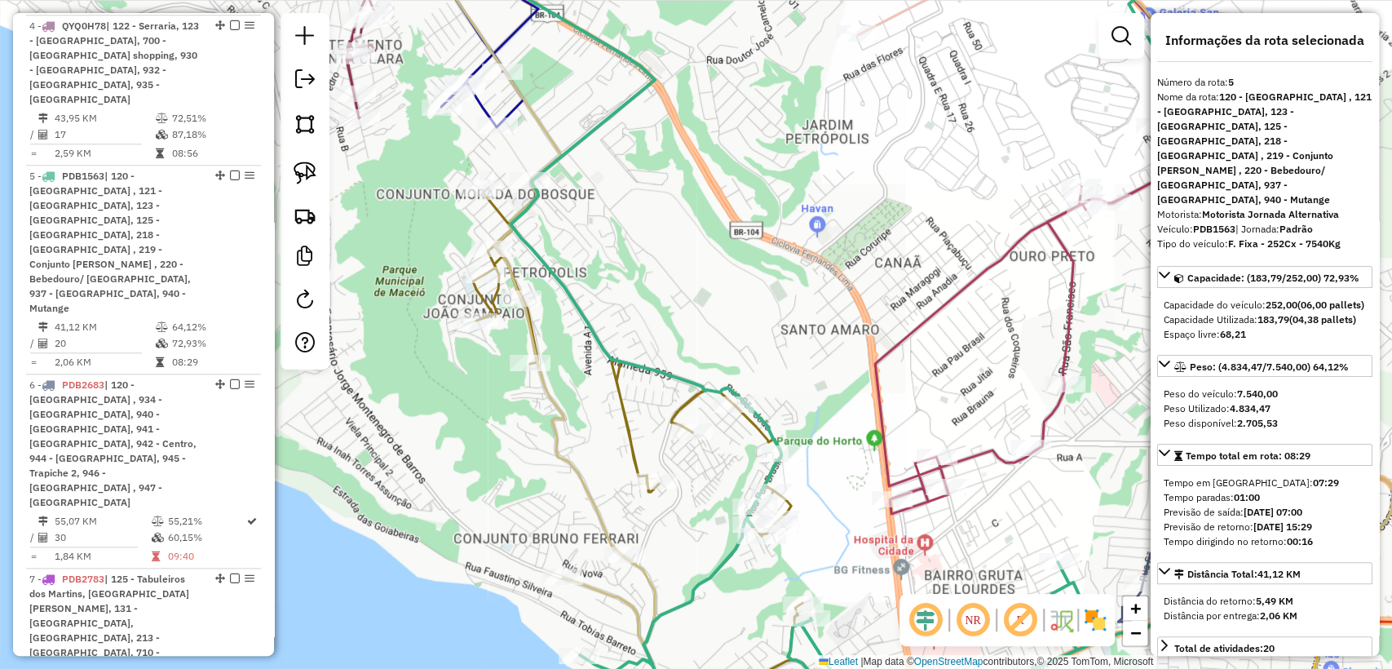
scroll to position [1162, 0]
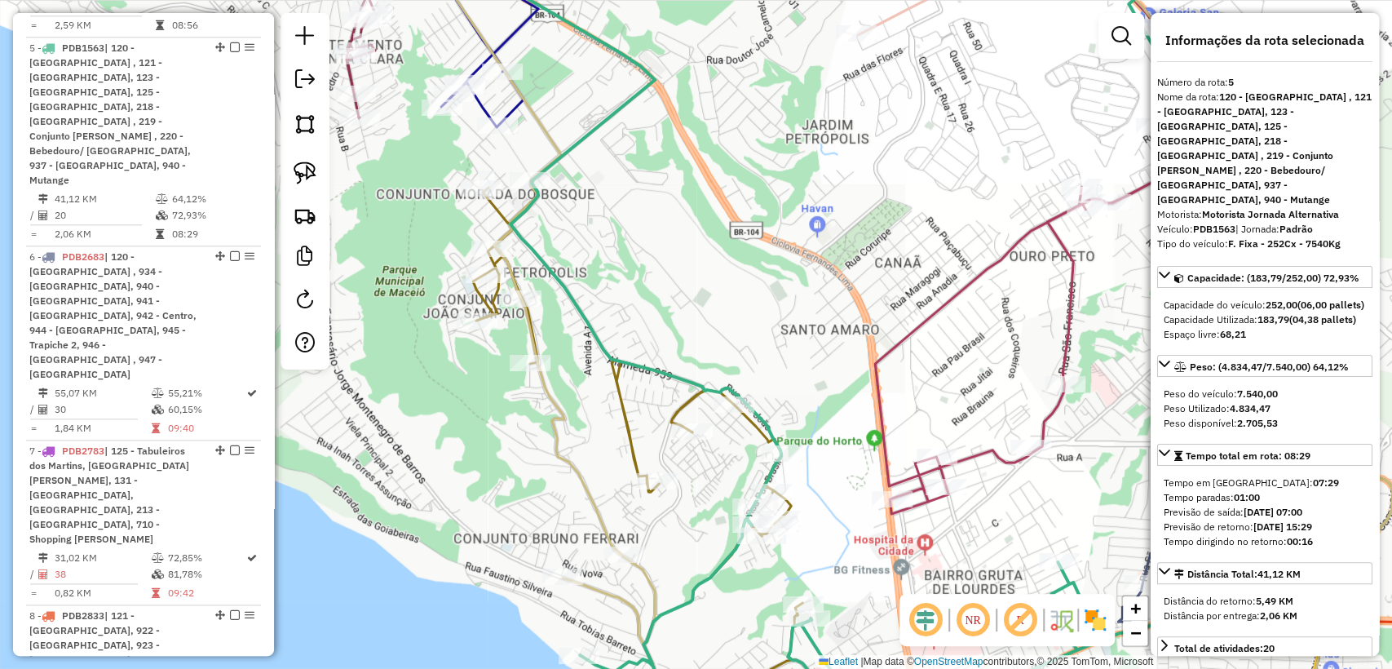
click at [679, 375] on icon at bounding box center [881, 334] width 843 height 802
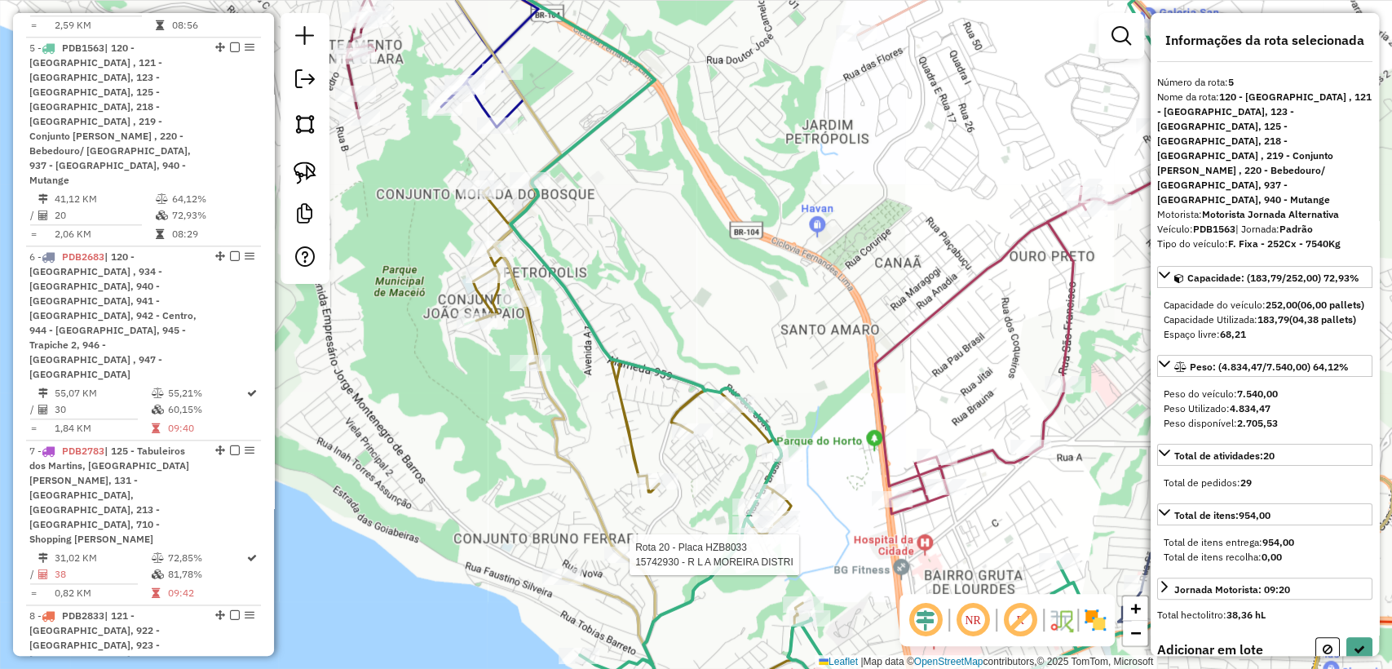
click at [628, 563] on div at bounding box center [624, 554] width 41 height 16
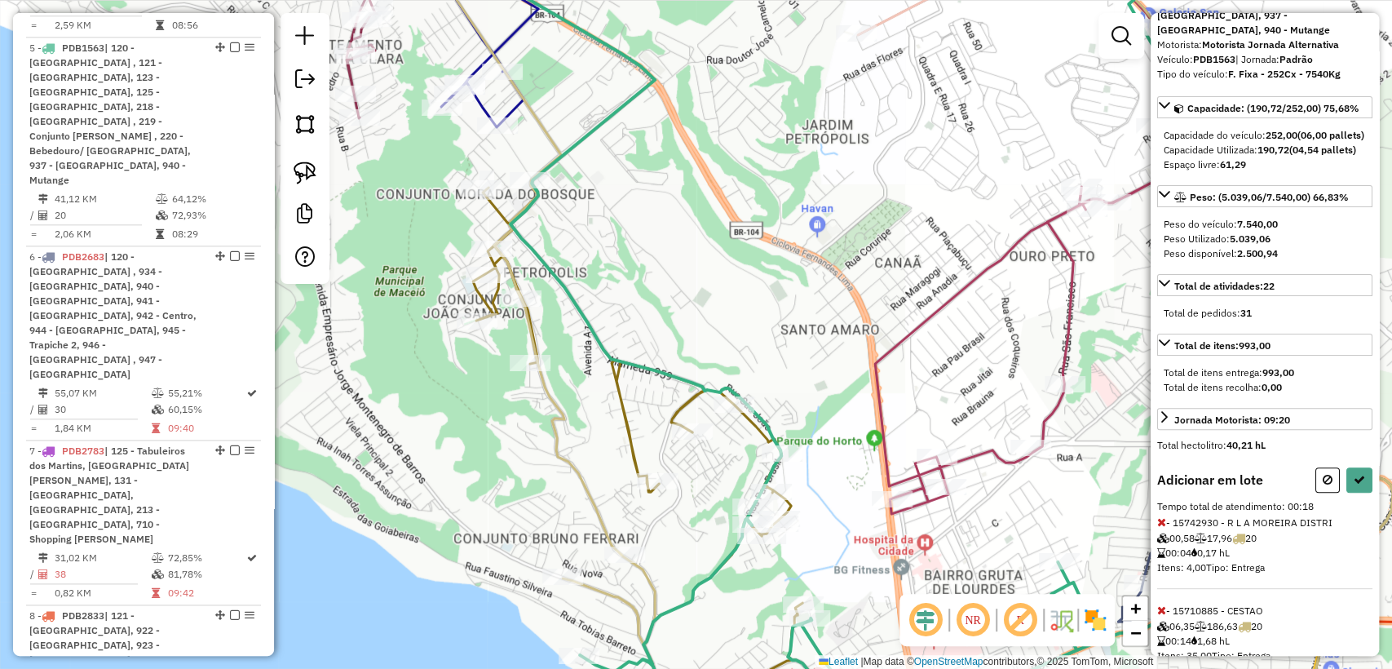
scroll to position [181, 0]
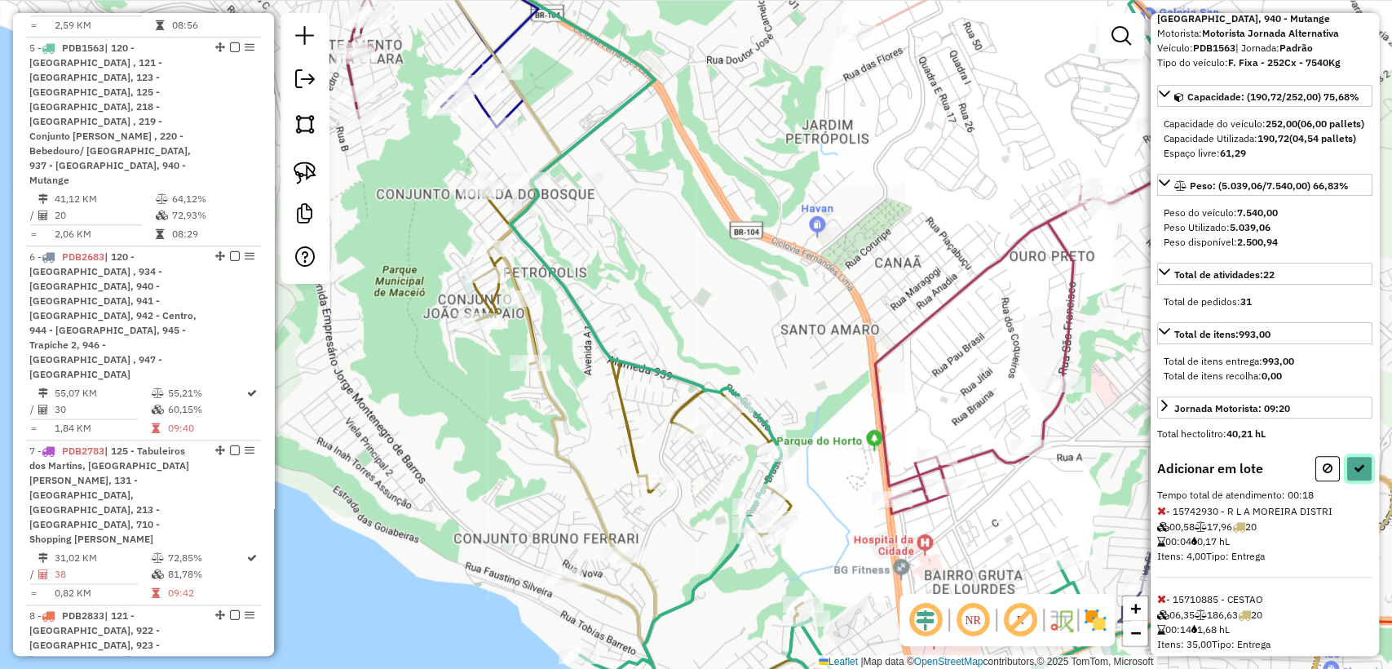
click at [1348, 465] on button at bounding box center [1359, 468] width 26 height 25
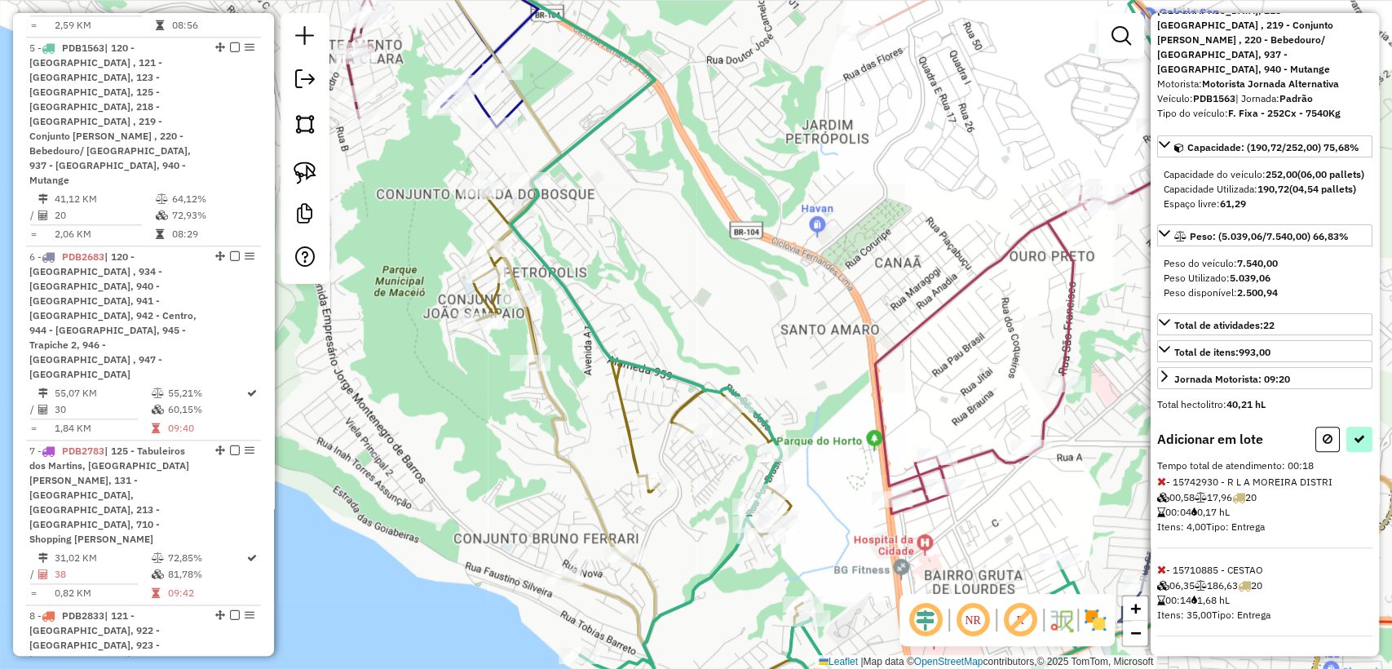
select select "**********"
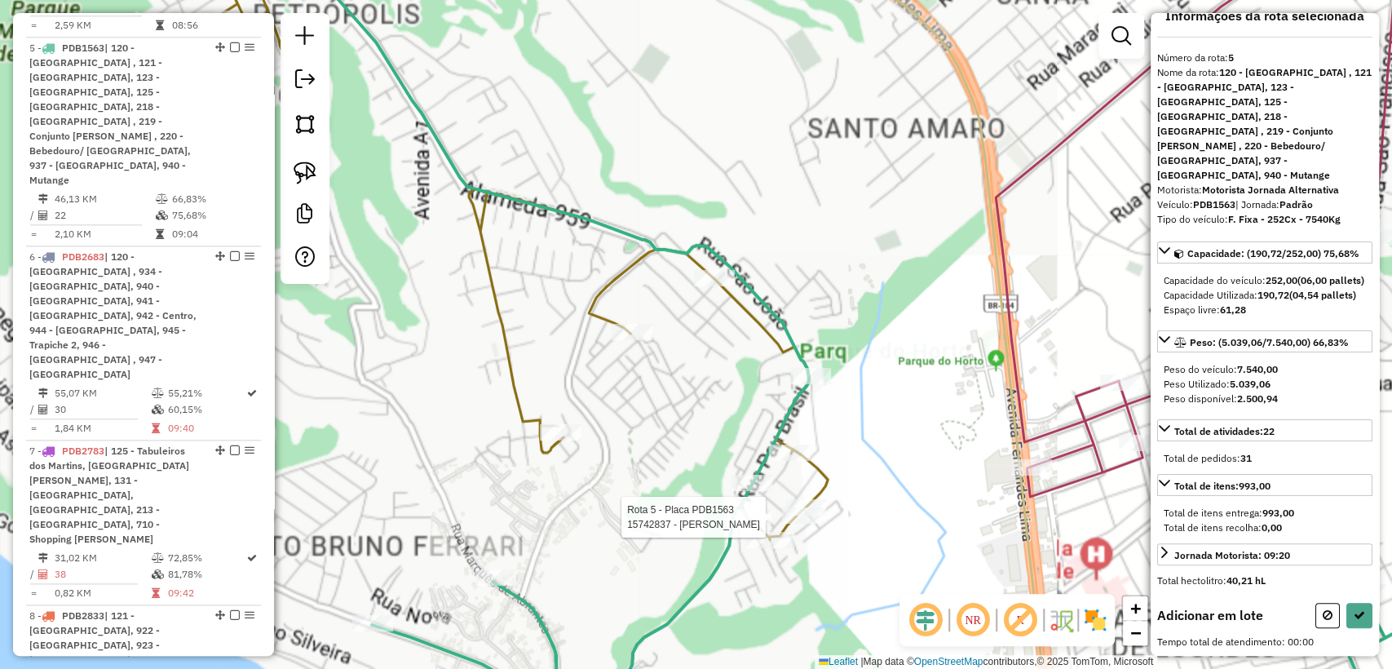
scroll to position [0, 0]
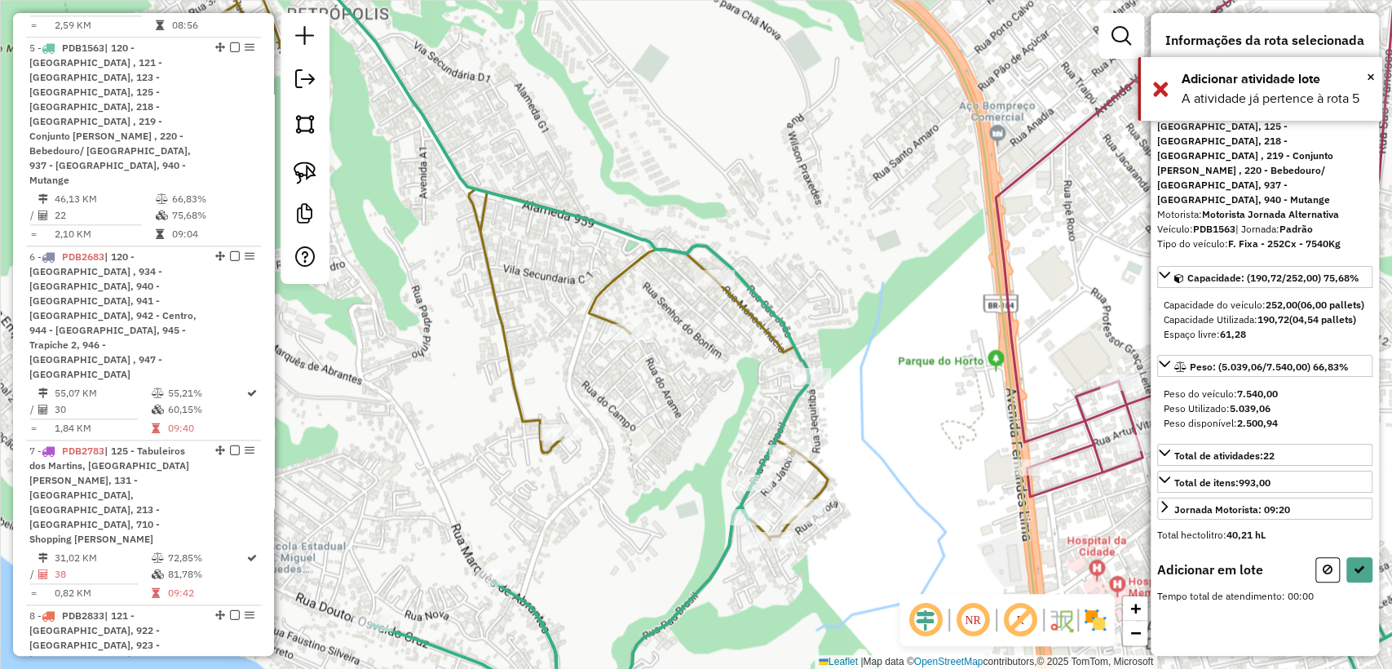
select select "**********"
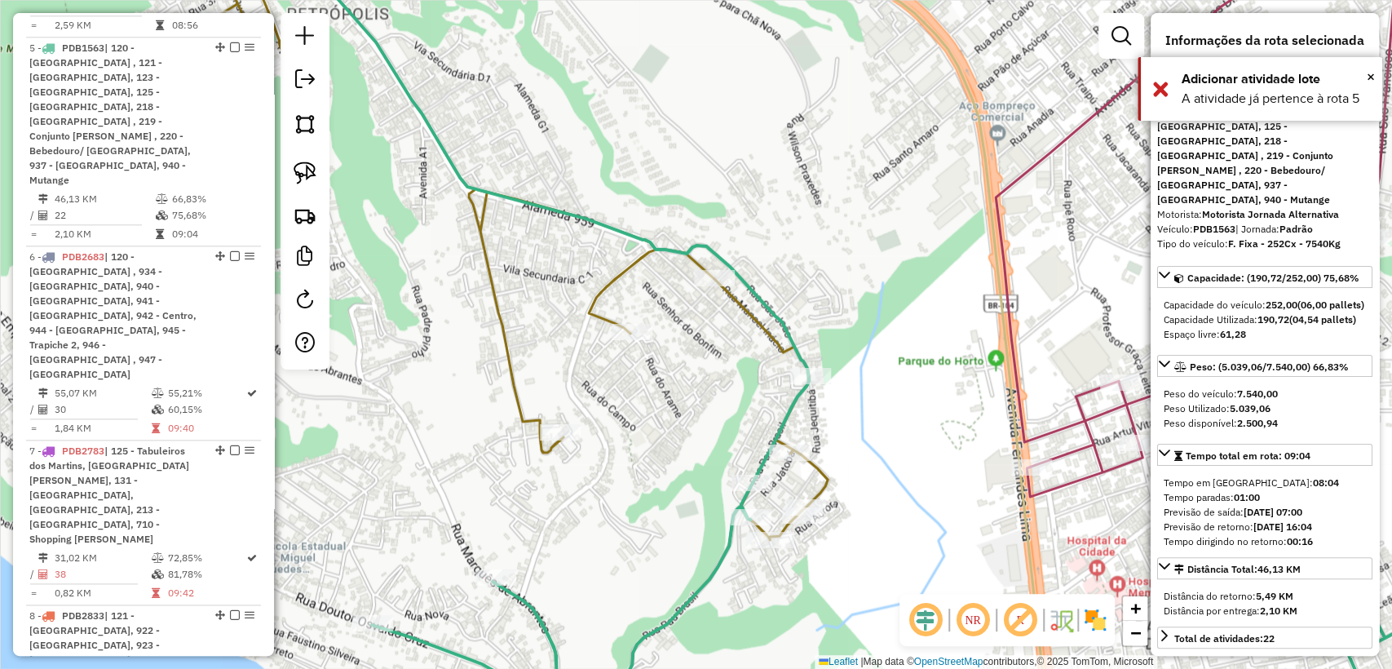
click at [812, 474] on icon at bounding box center [861, 334] width 1338 height 802
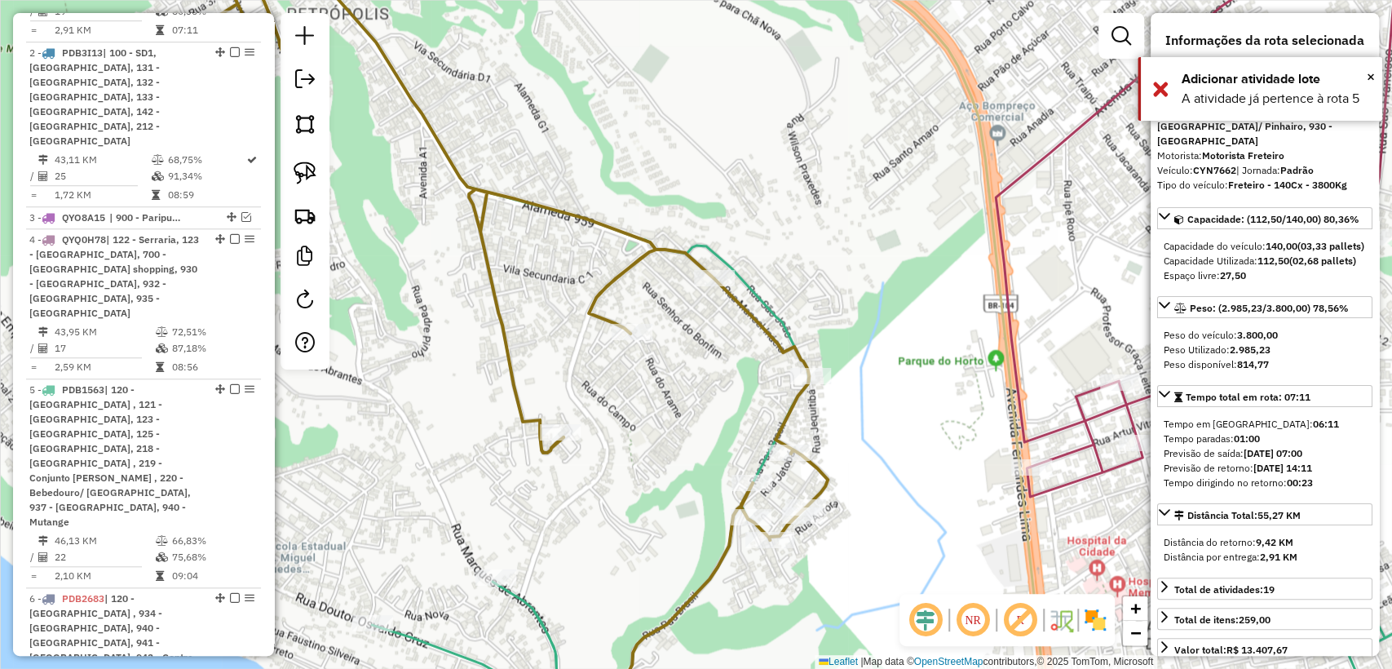
scroll to position [735, 0]
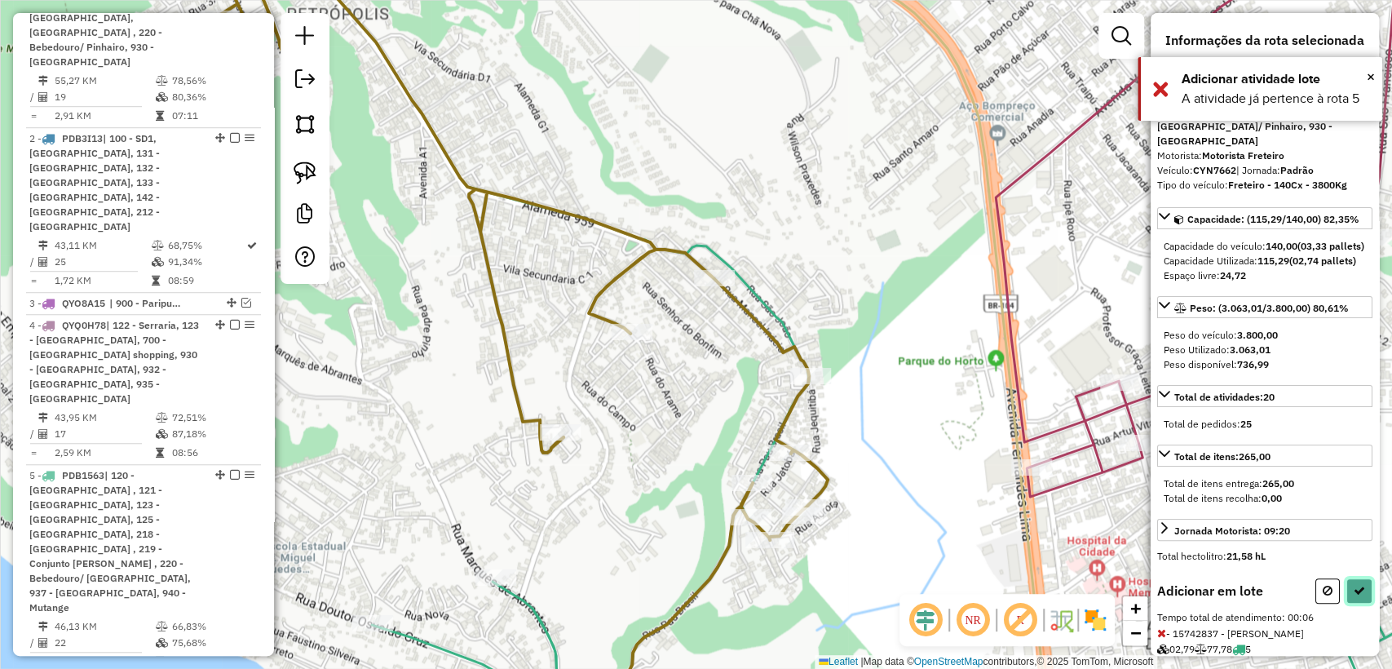
click at [1353, 596] on icon at bounding box center [1358, 590] width 11 height 11
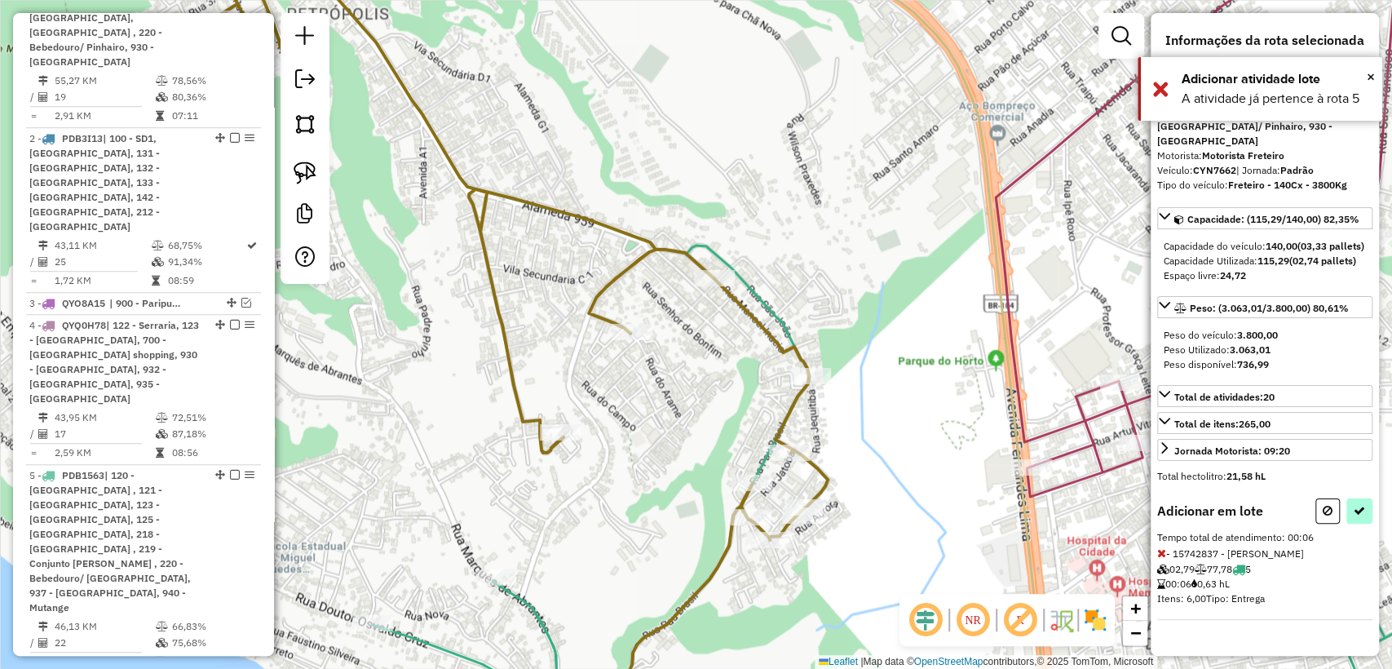
select select "**********"
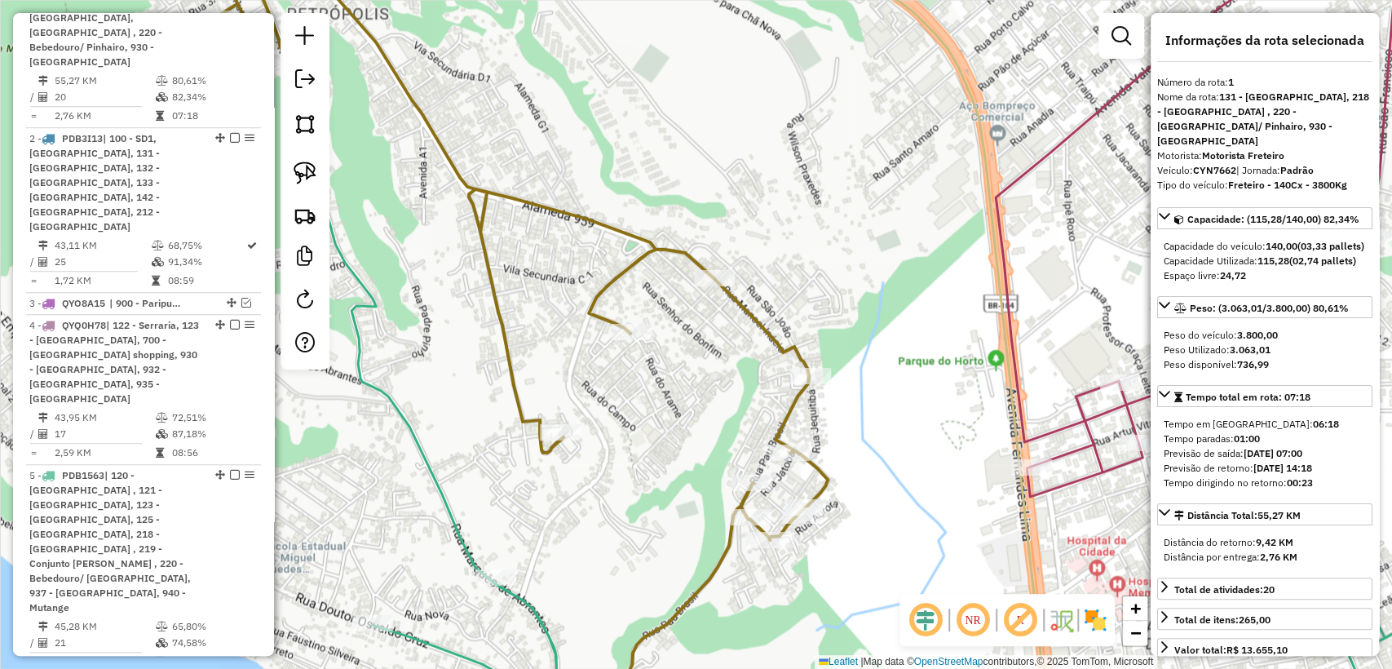
click at [823, 475] on icon at bounding box center [861, 334] width 1338 height 802
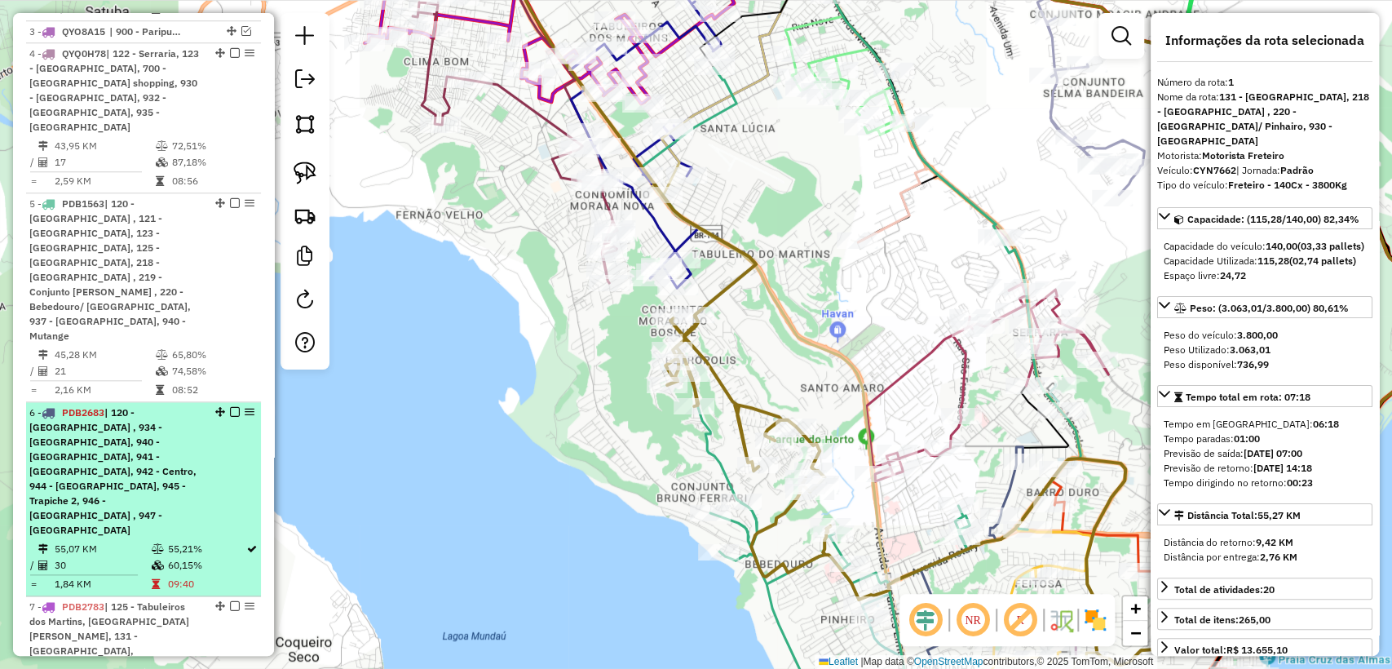
scroll to position [1187, 0]
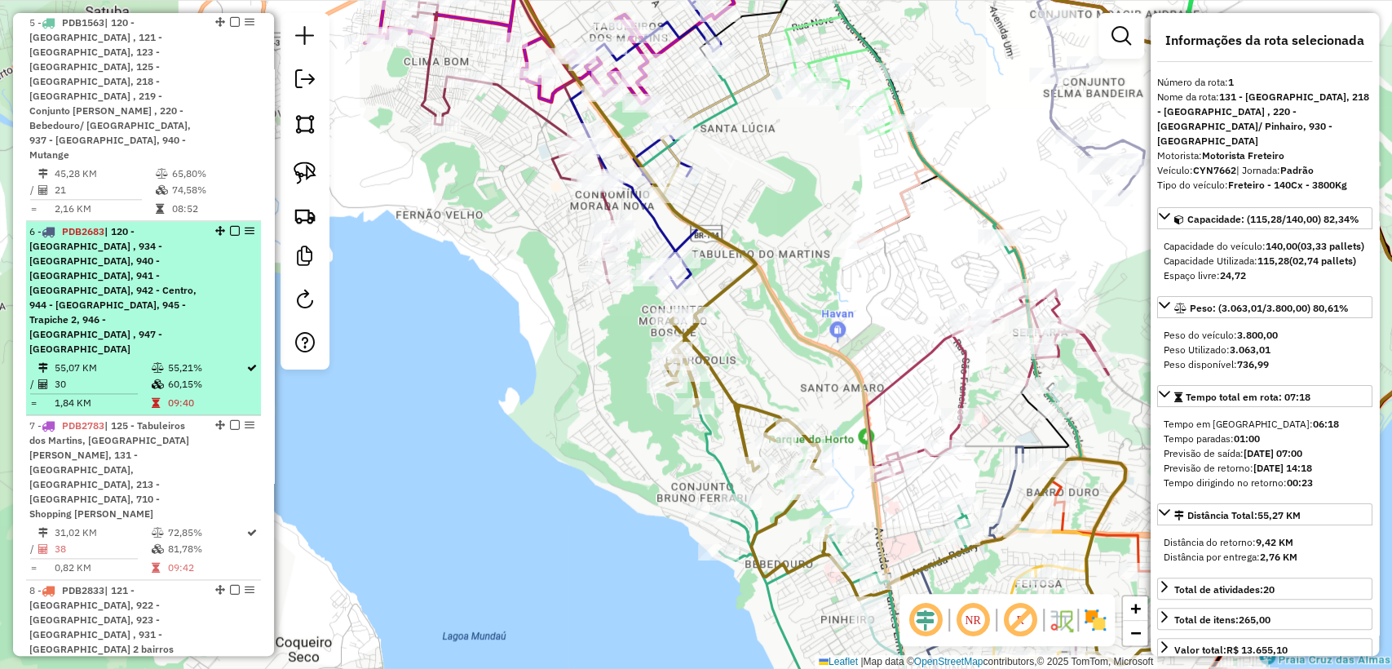
click at [126, 376] on td "30" at bounding box center [102, 384] width 96 height 16
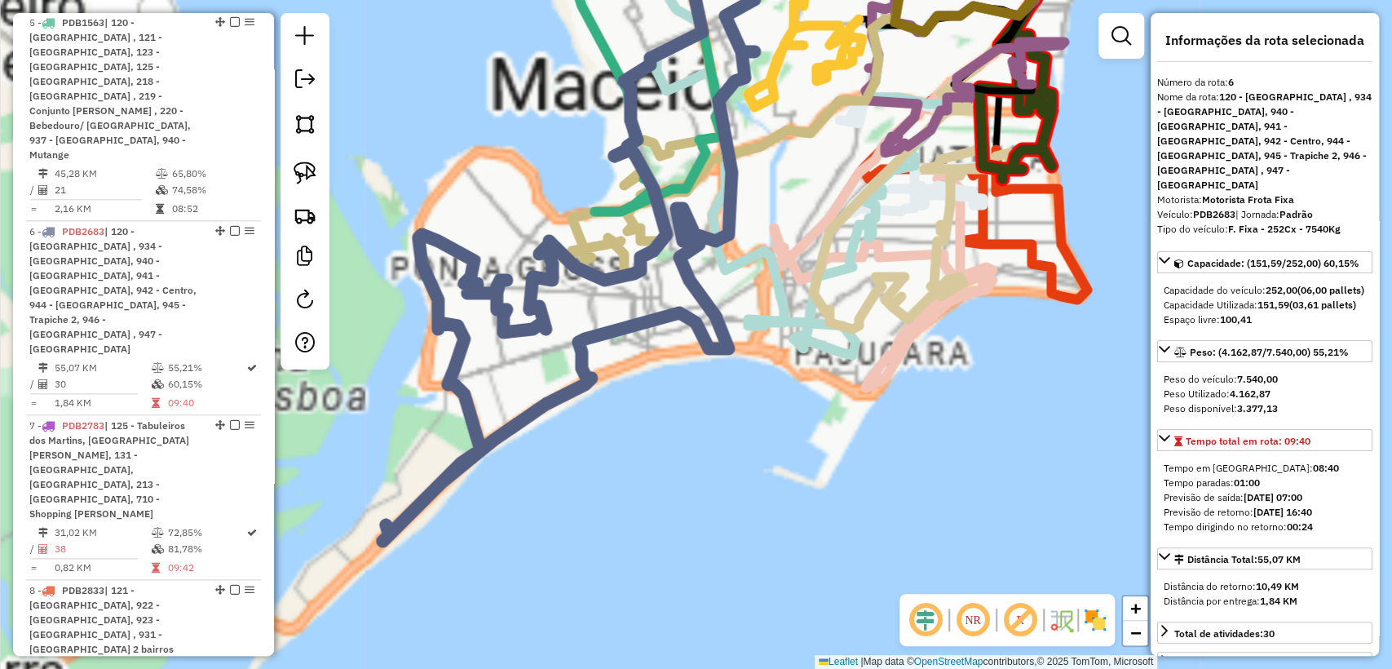
click at [643, 442] on div "Janela de atendimento Grade de atendimento Capacidade Transportadoras Veículos …" at bounding box center [696, 334] width 1392 height 669
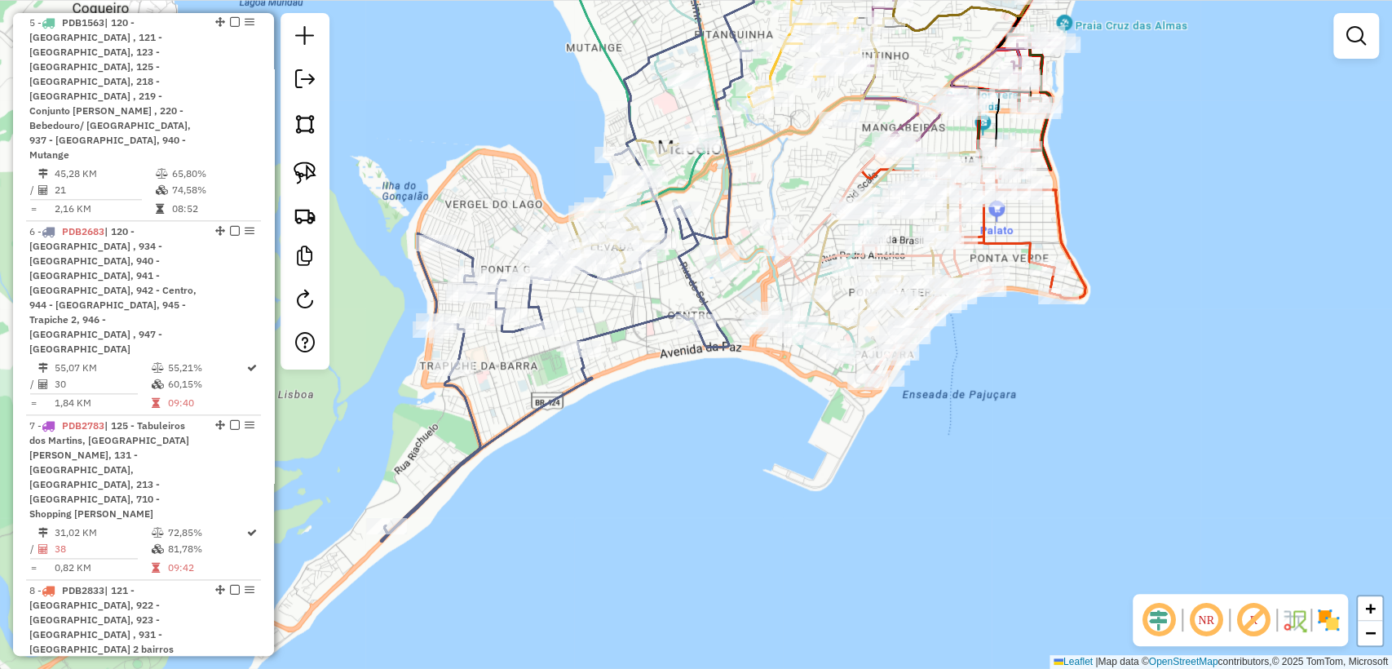
click at [565, 399] on icon at bounding box center [567, 237] width 373 height 608
select select "**********"
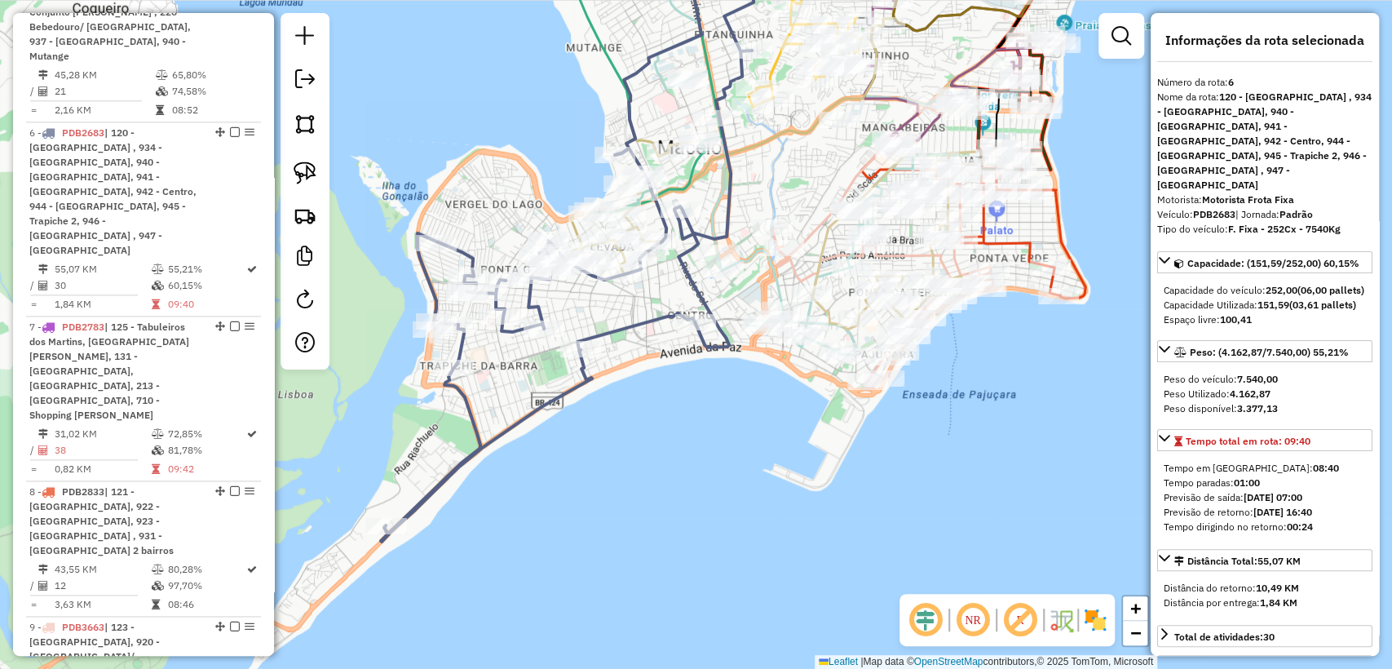
scroll to position [1327, 0]
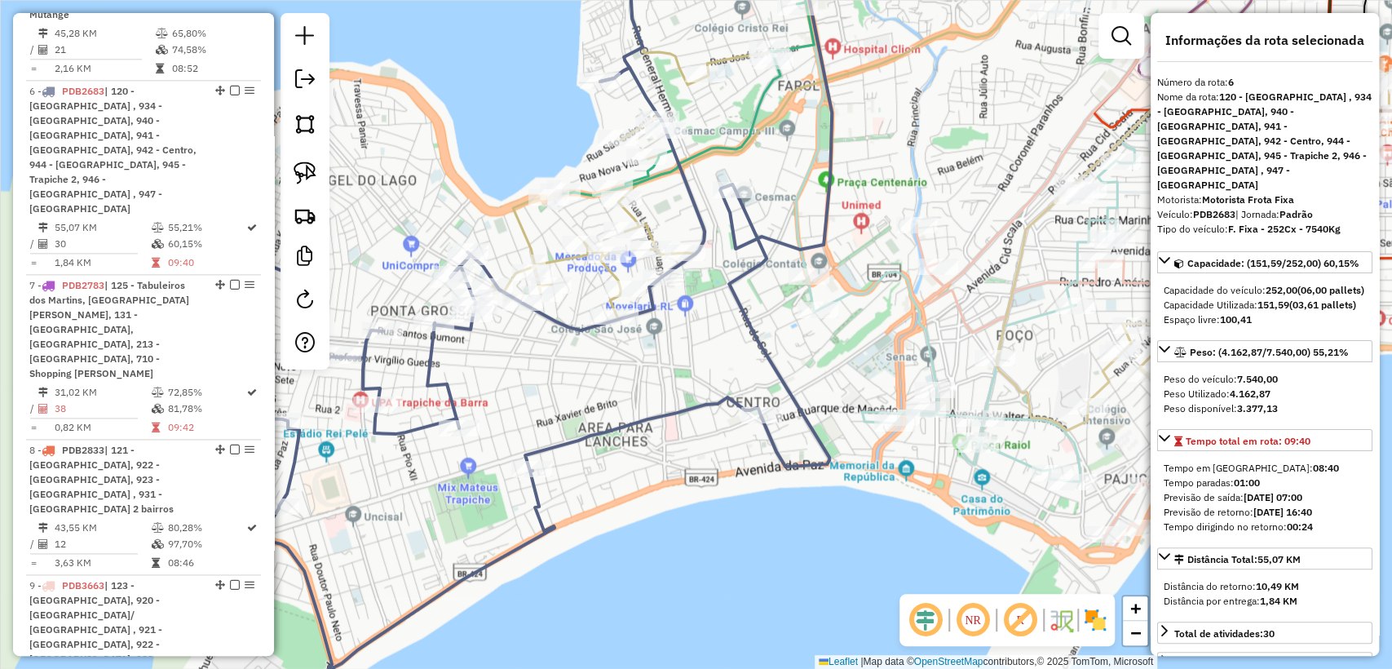
click at [516, 225] on icon at bounding box center [804, 126] width 624 height 386
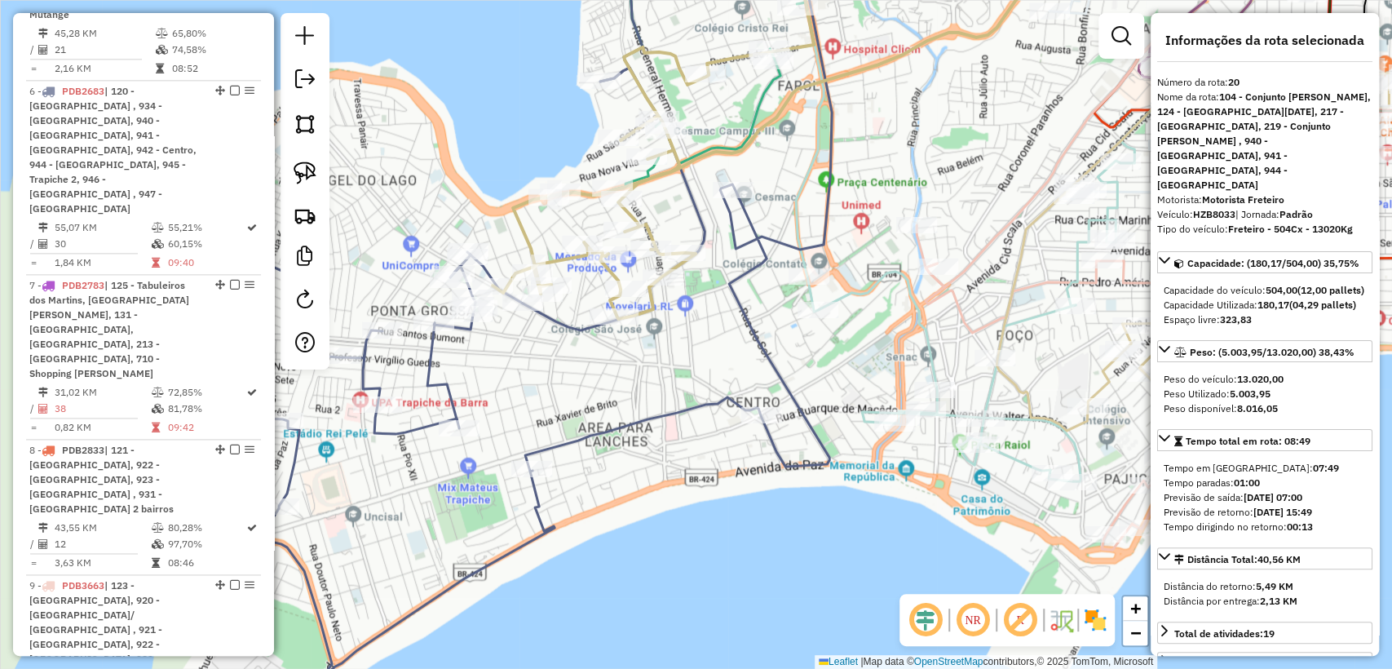
scroll to position [3081, 0]
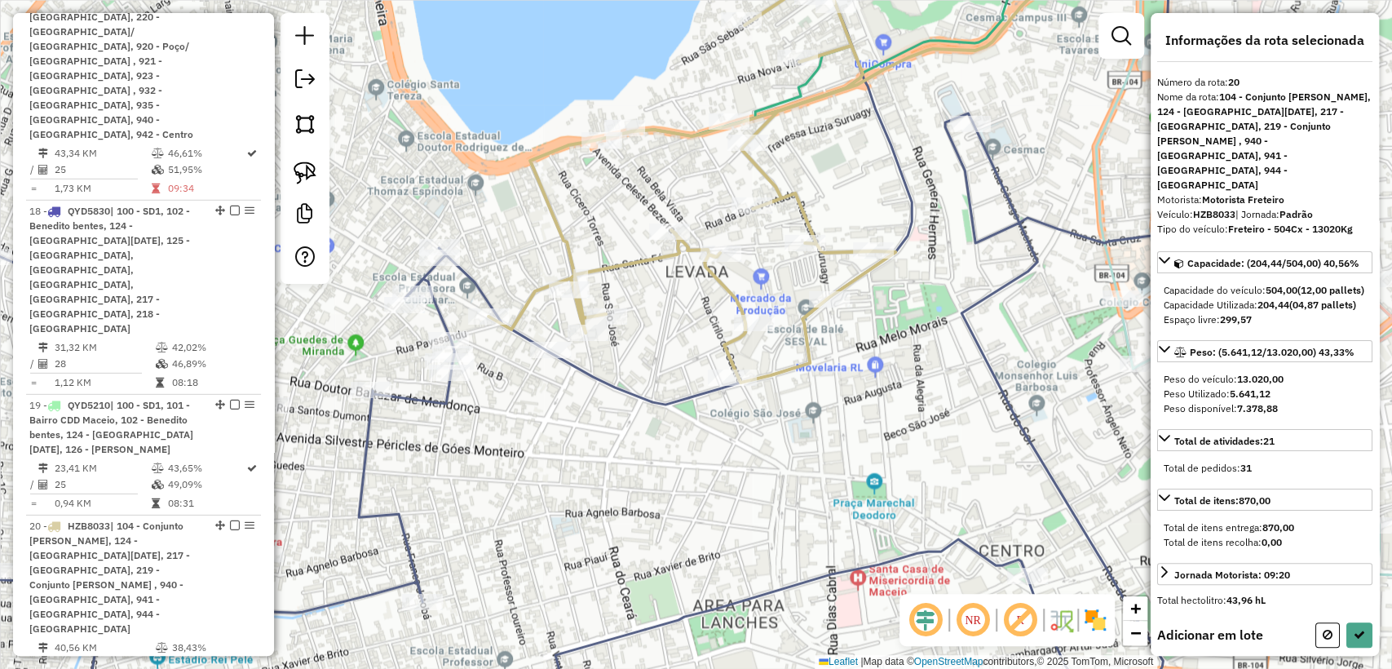
click at [440, 271] on icon at bounding box center [541, 334] width 1253 height 802
click at [1326, 629] on icon at bounding box center [1327, 634] width 10 height 11
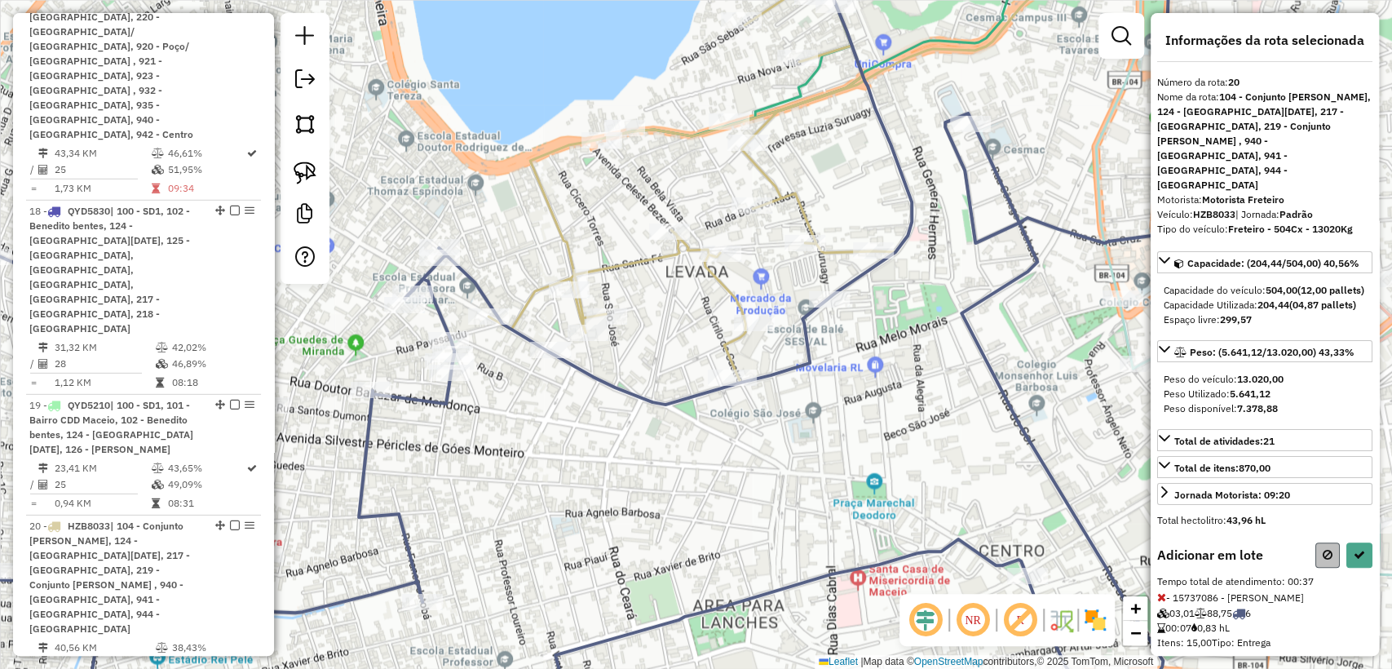
select select "**********"
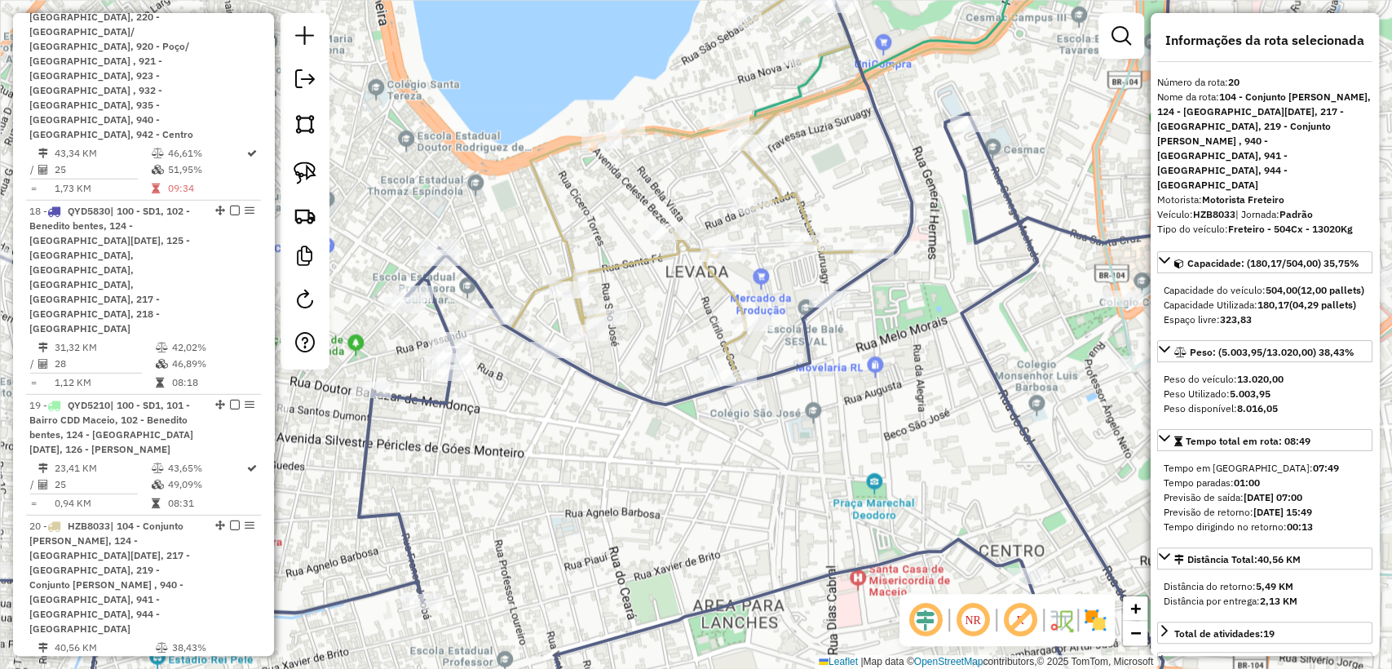
click at [572, 413] on div "Janela de atendimento Grade de atendimento Capacidade Transportadoras Veículos …" at bounding box center [696, 334] width 1392 height 669
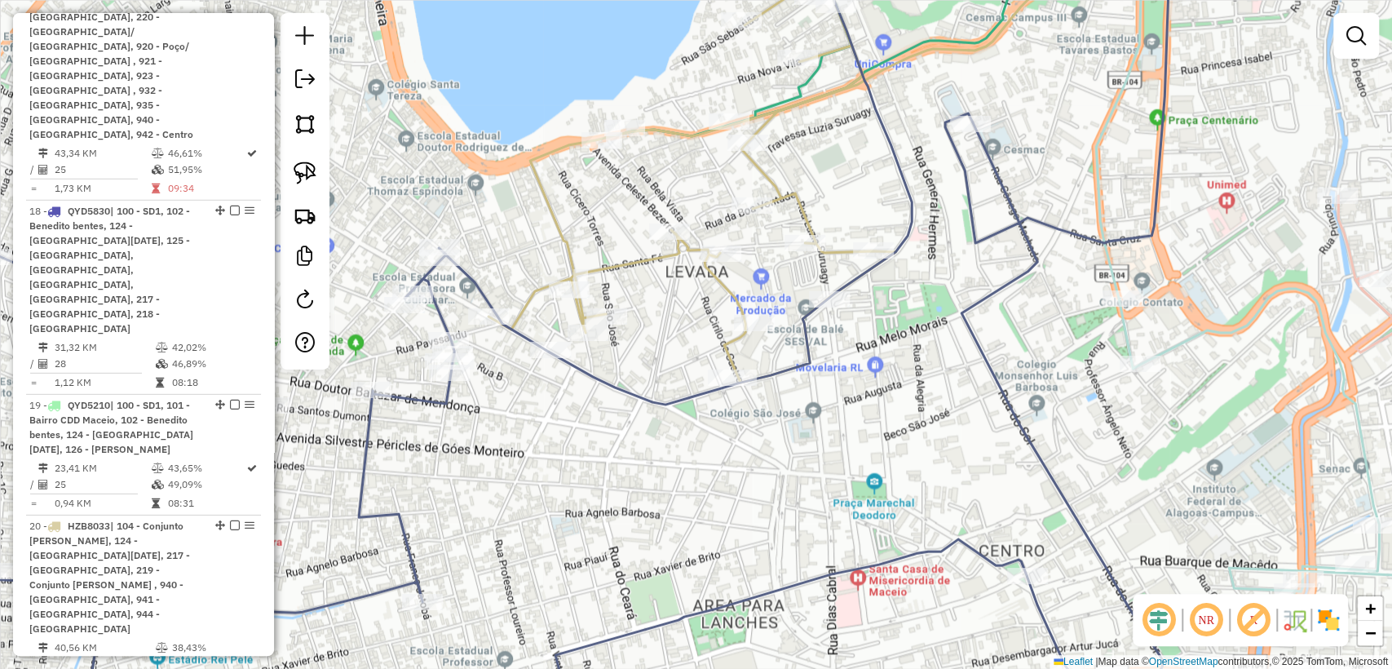
click at [594, 372] on icon at bounding box center [541, 334] width 1253 height 802
select select "**********"
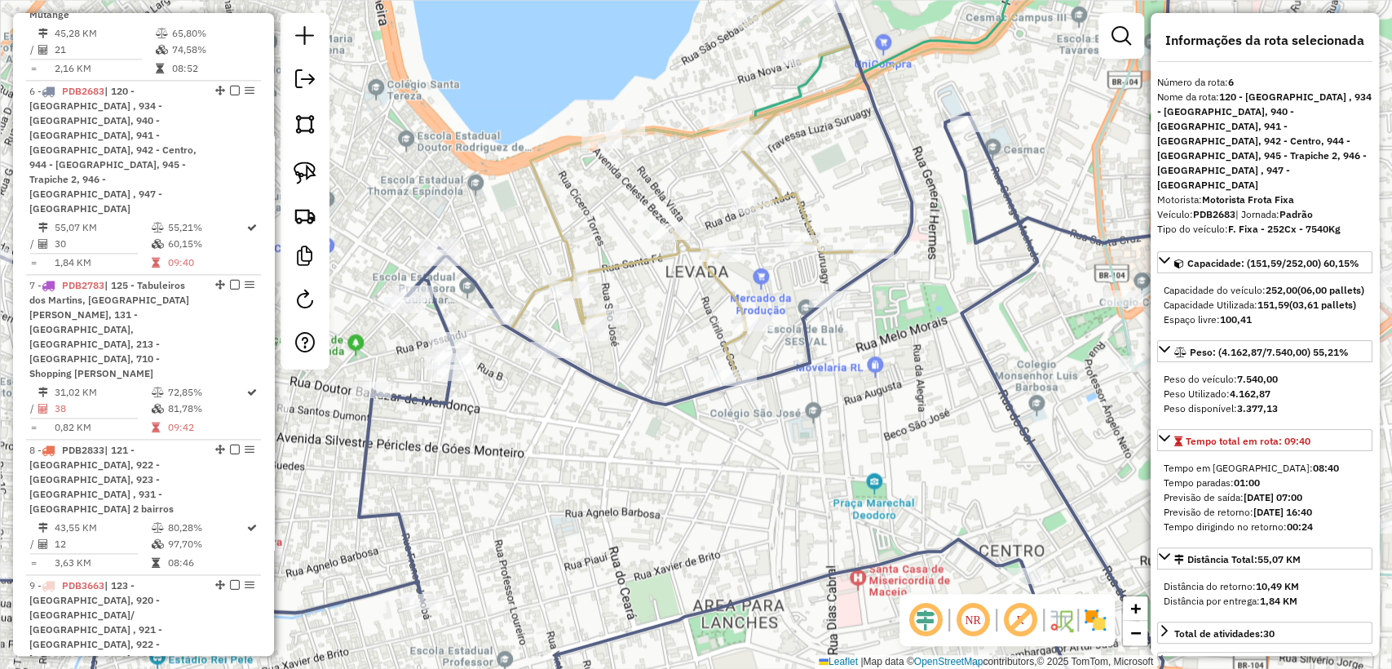
click at [563, 243] on icon at bounding box center [787, 157] width 599 height 449
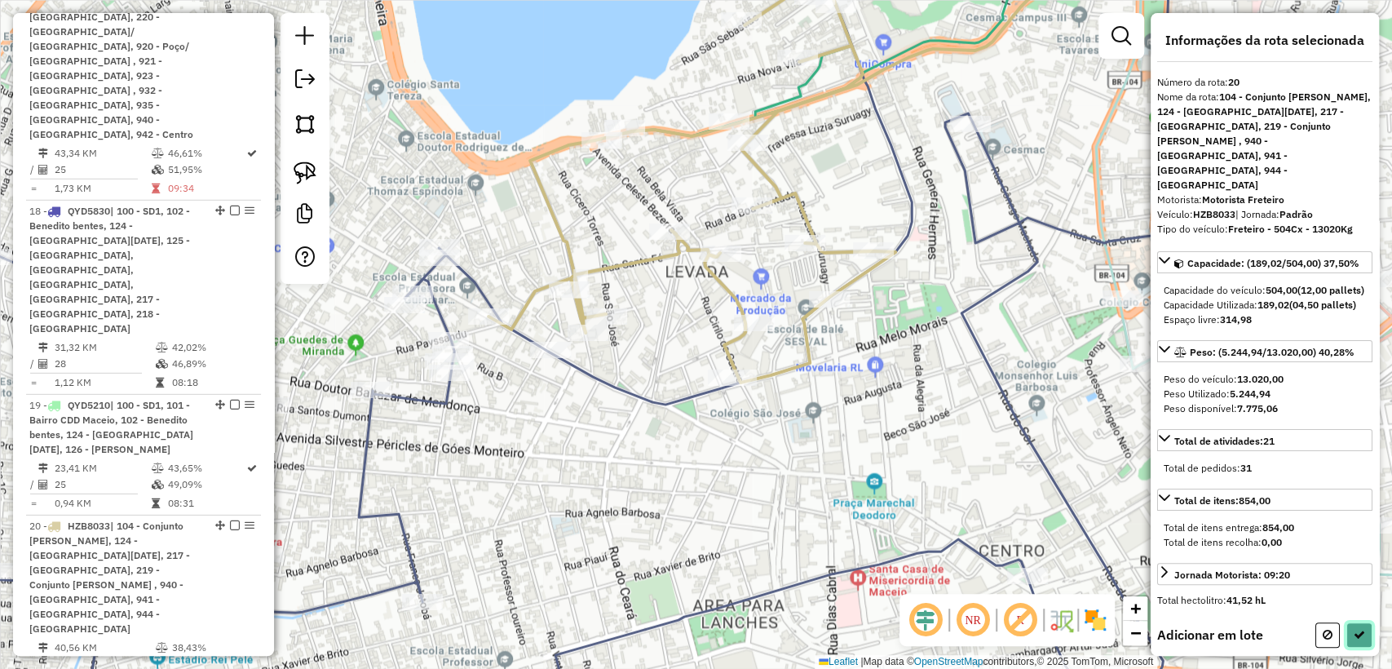
click at [1353, 629] on icon at bounding box center [1358, 634] width 11 height 11
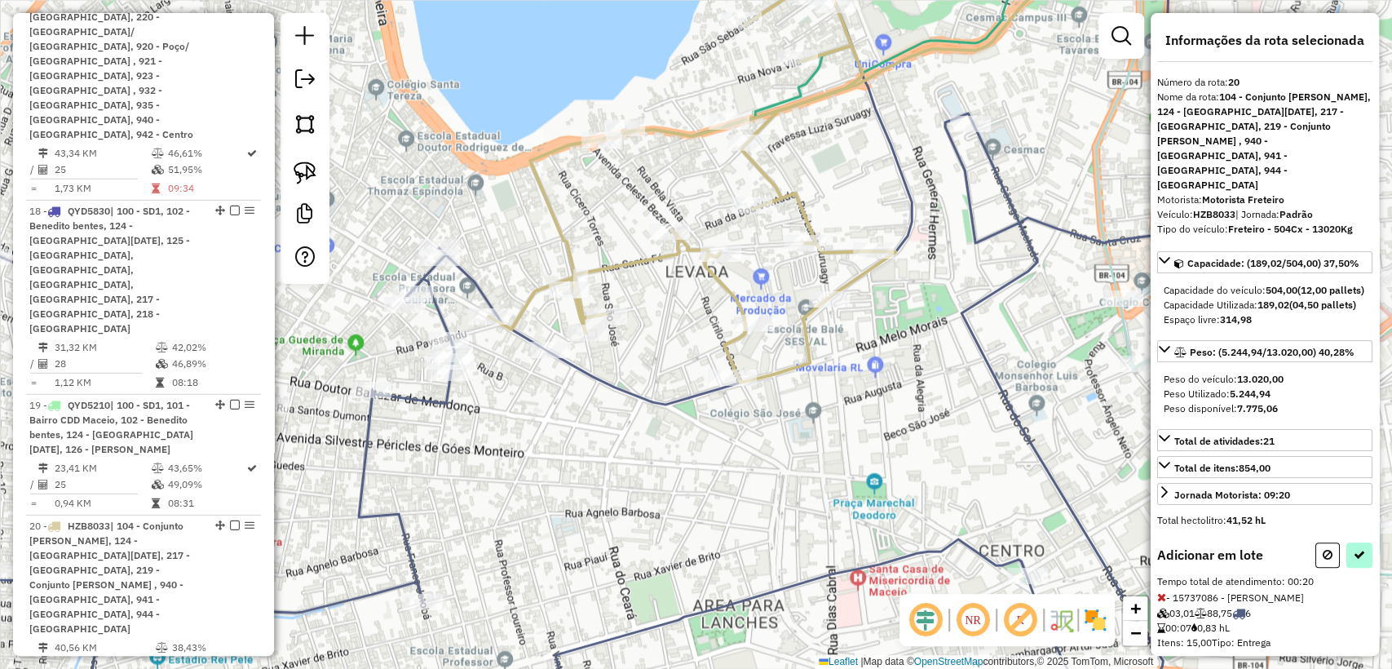
select select "**********"
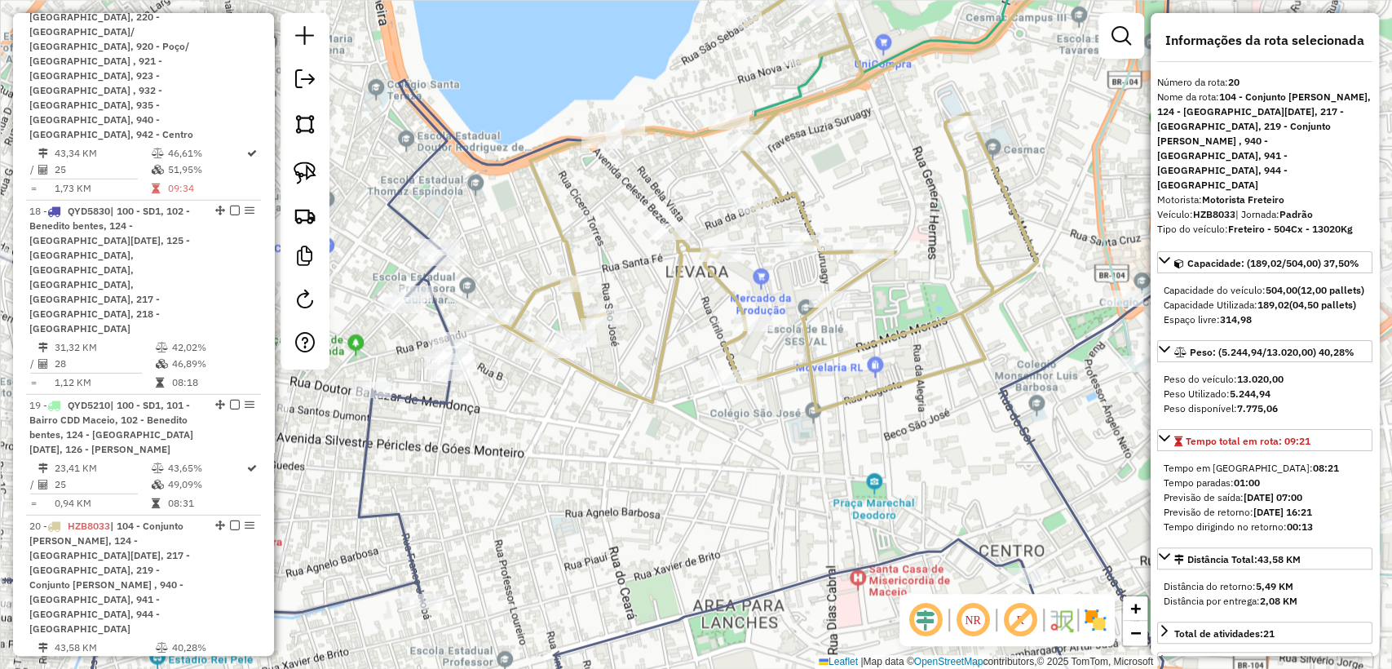
click at [418, 400] on icon at bounding box center [541, 334] width 1253 height 802
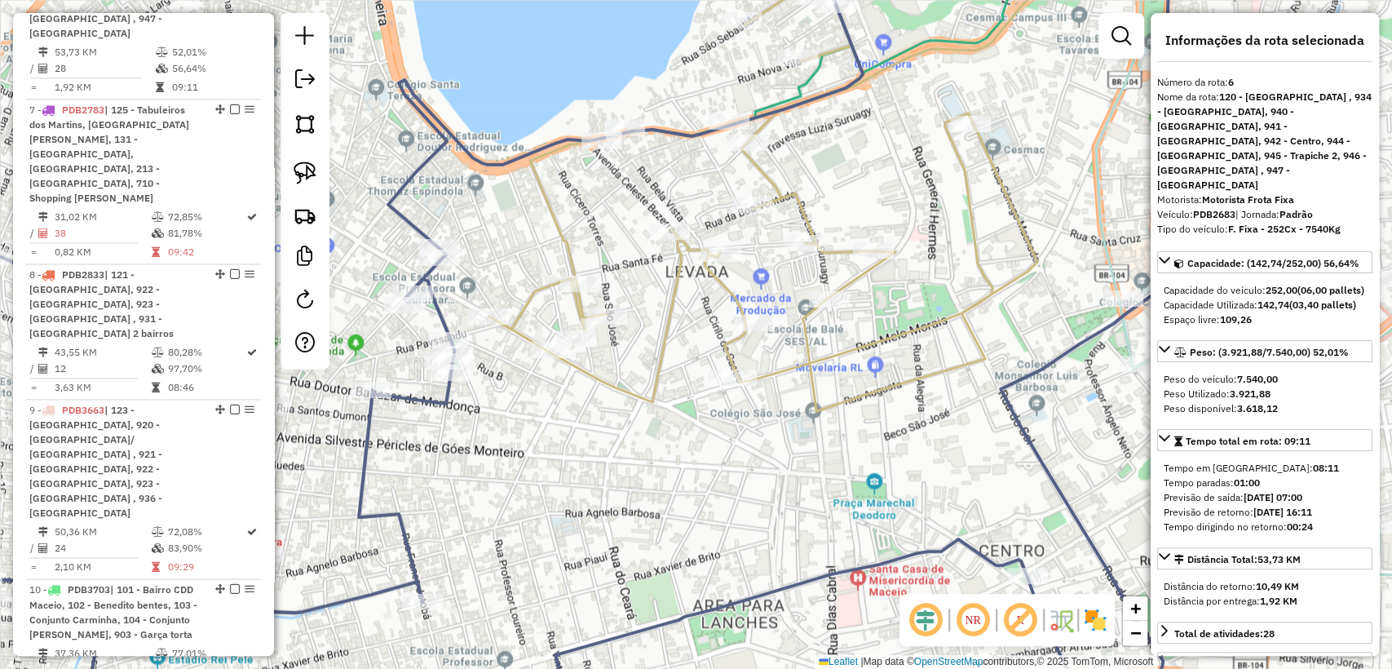
scroll to position [1327, 0]
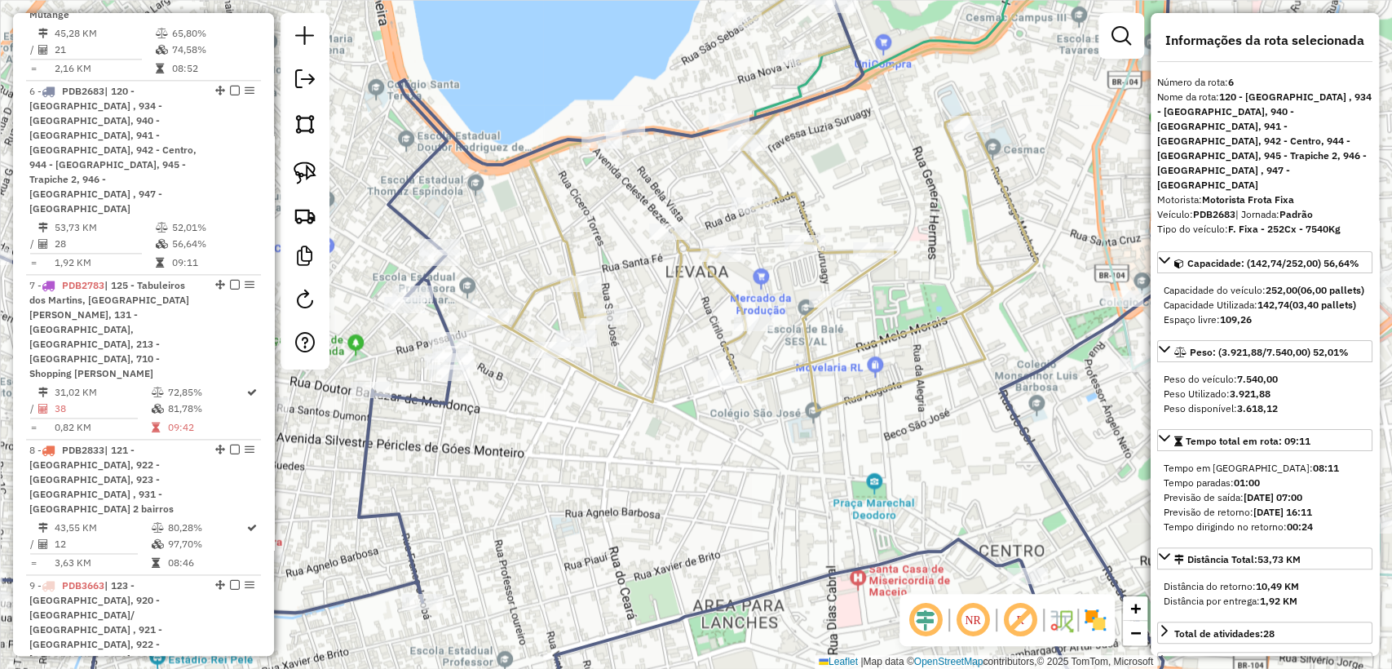
drag, startPoint x: 232, startPoint y: 25, endPoint x: 453, endPoint y: 121, distance: 241.0
click at [230, 86] on em at bounding box center [235, 91] width 10 height 10
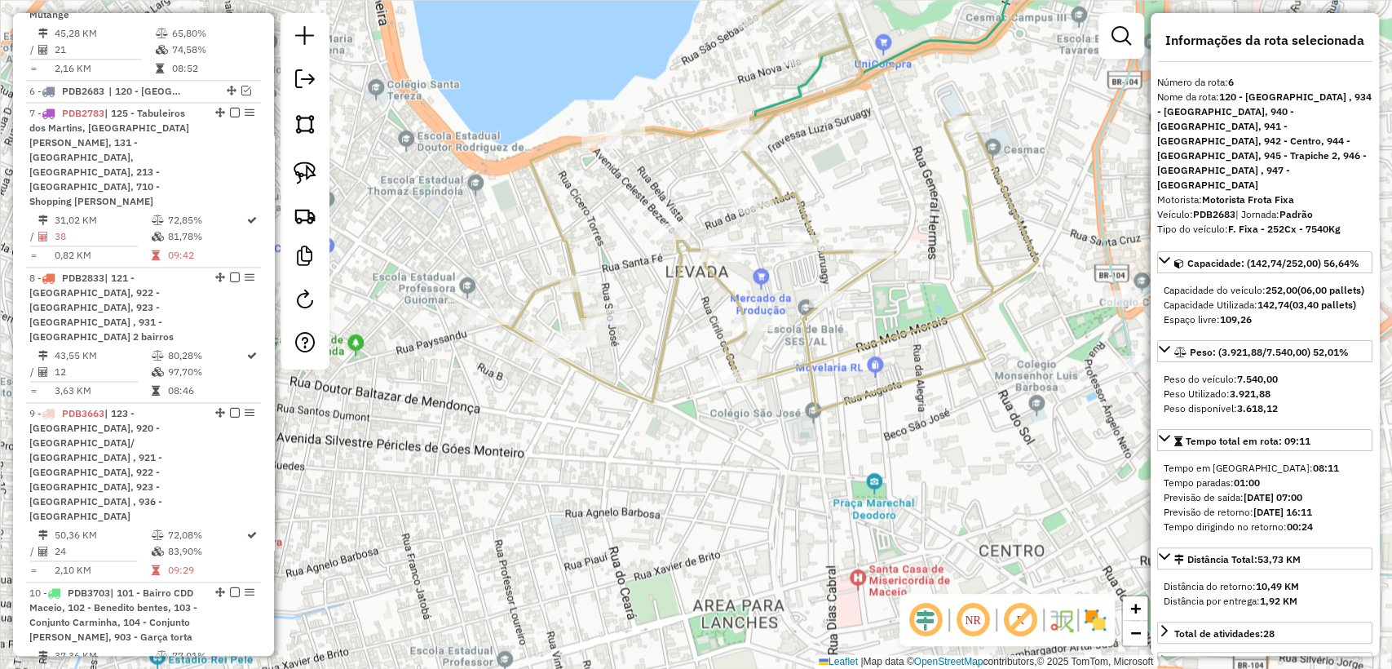
click at [558, 214] on icon at bounding box center [787, 172] width 599 height 478
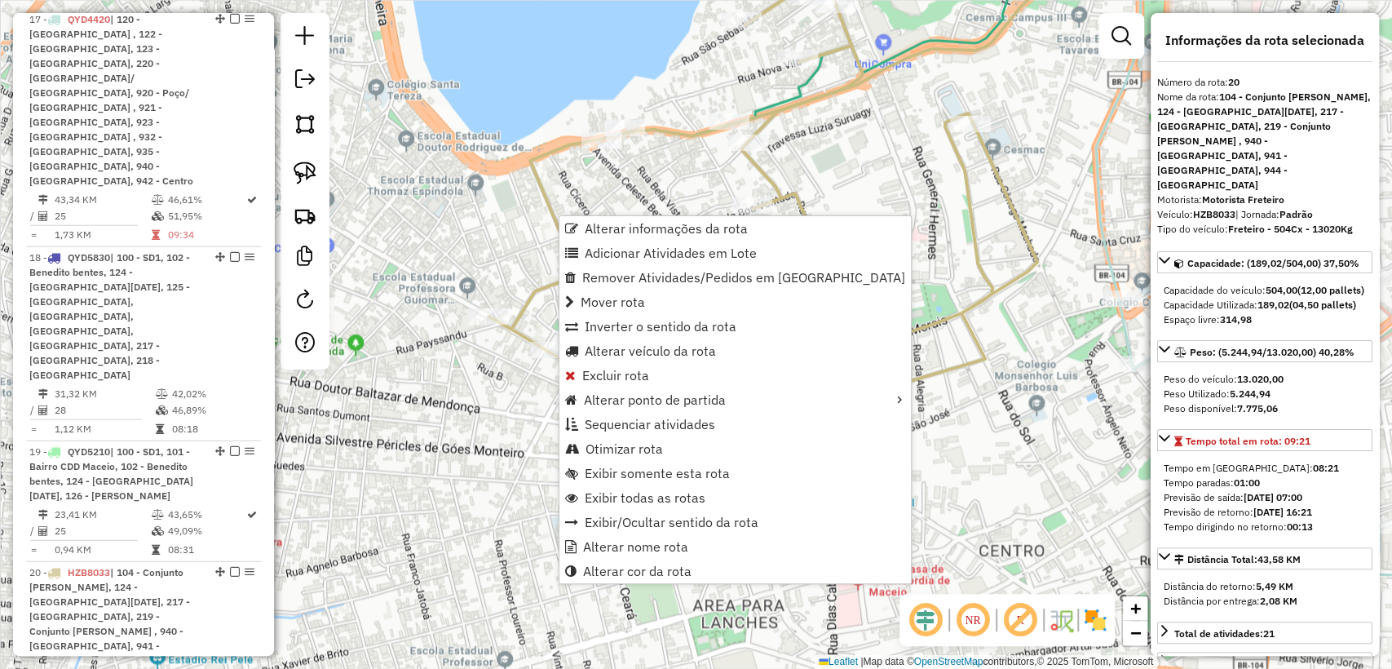
scroll to position [2953, 0]
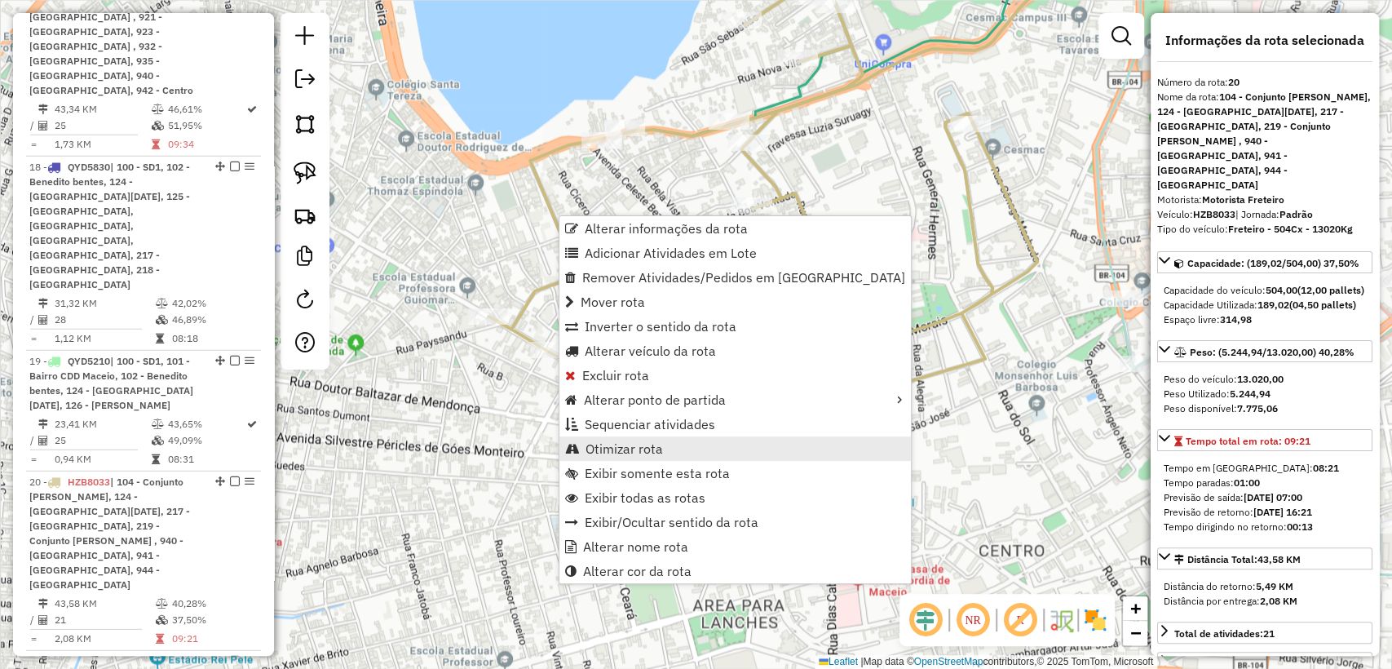
click at [709, 446] on link "Otimizar rota" at bounding box center [734, 448] width 351 height 24
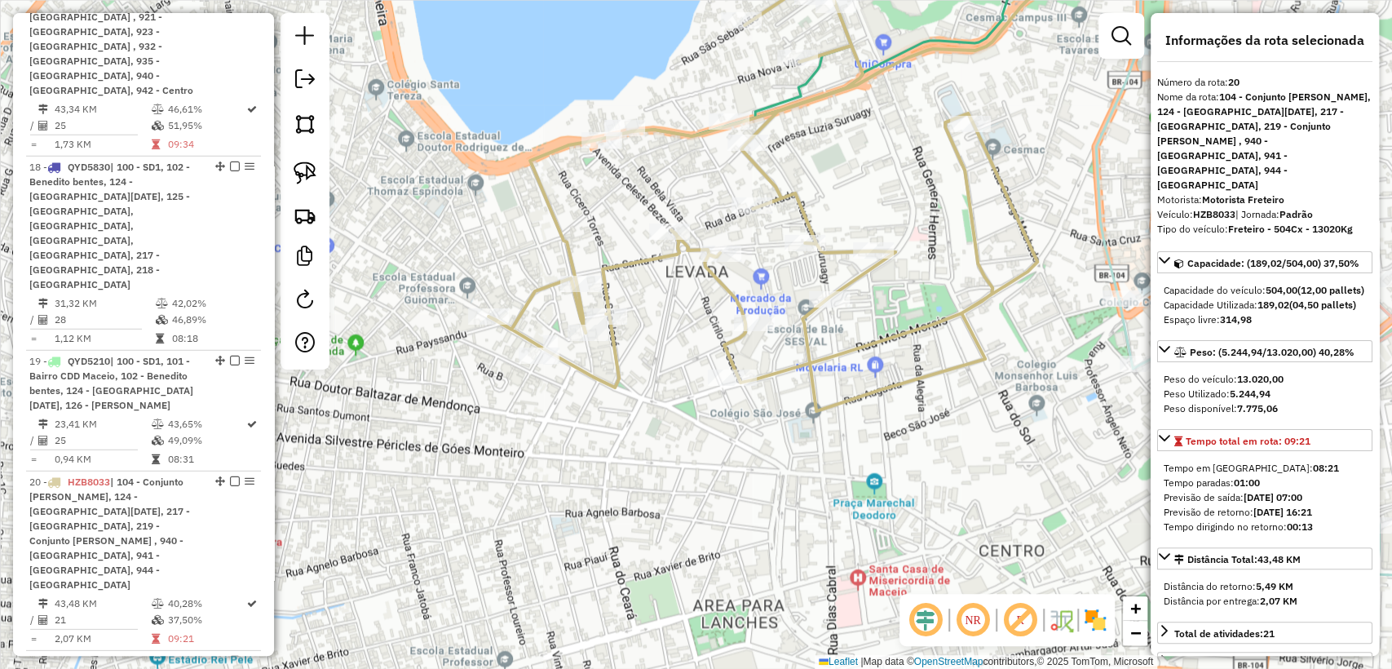
click at [550, 210] on icon at bounding box center [787, 172] width 599 height 478
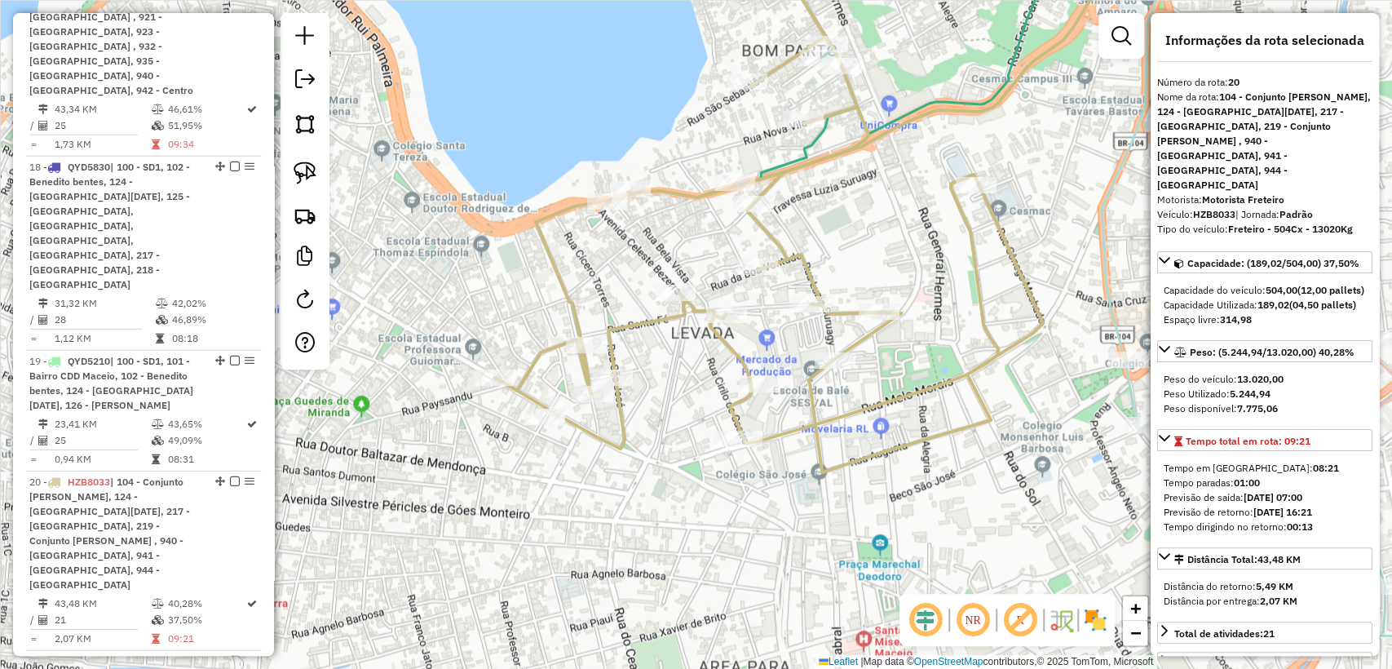
drag, startPoint x: 577, startPoint y: 251, endPoint x: 582, endPoint y: 288, distance: 37.0
click at [581, 288] on div "Janela de atendimento Grade de atendimento Capacidade Transportadoras Veículos …" at bounding box center [696, 334] width 1392 height 669
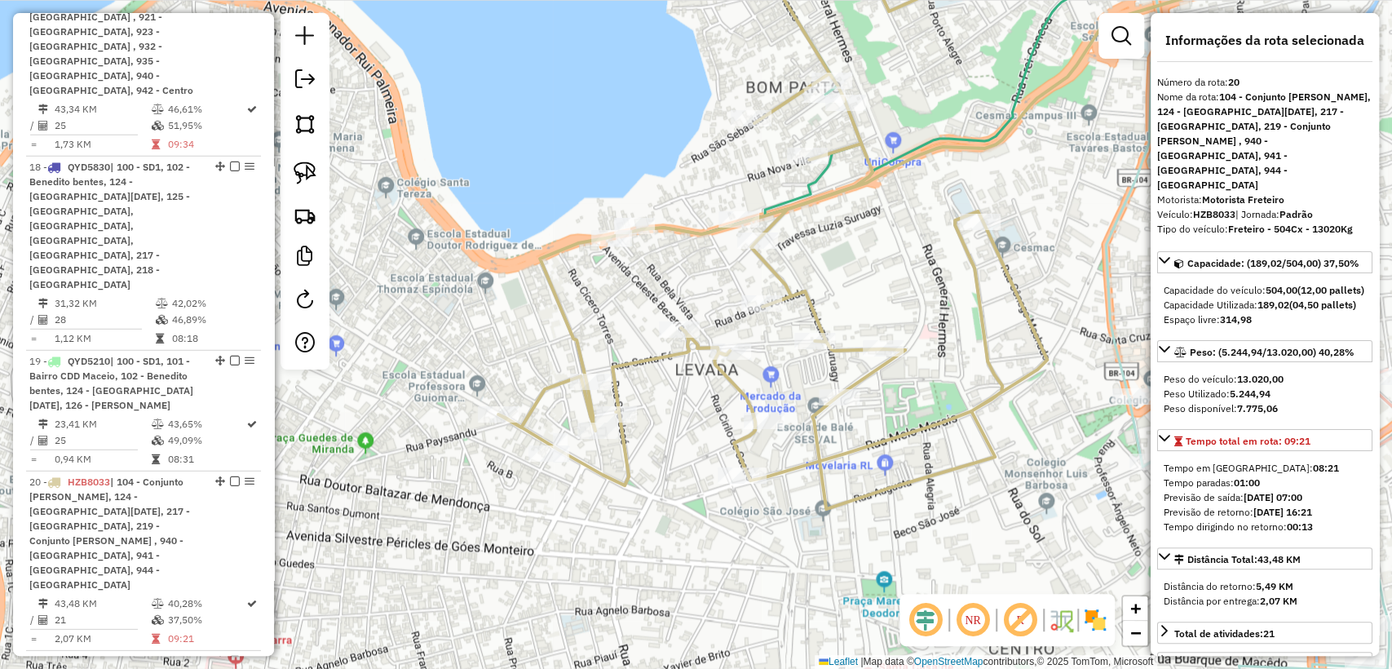
click at [794, 213] on icon at bounding box center [925, 221] width 855 height 576
click at [788, 199] on icon at bounding box center [925, 221] width 855 height 576
click at [810, 184] on icon at bounding box center [884, 83] width 498 height 301
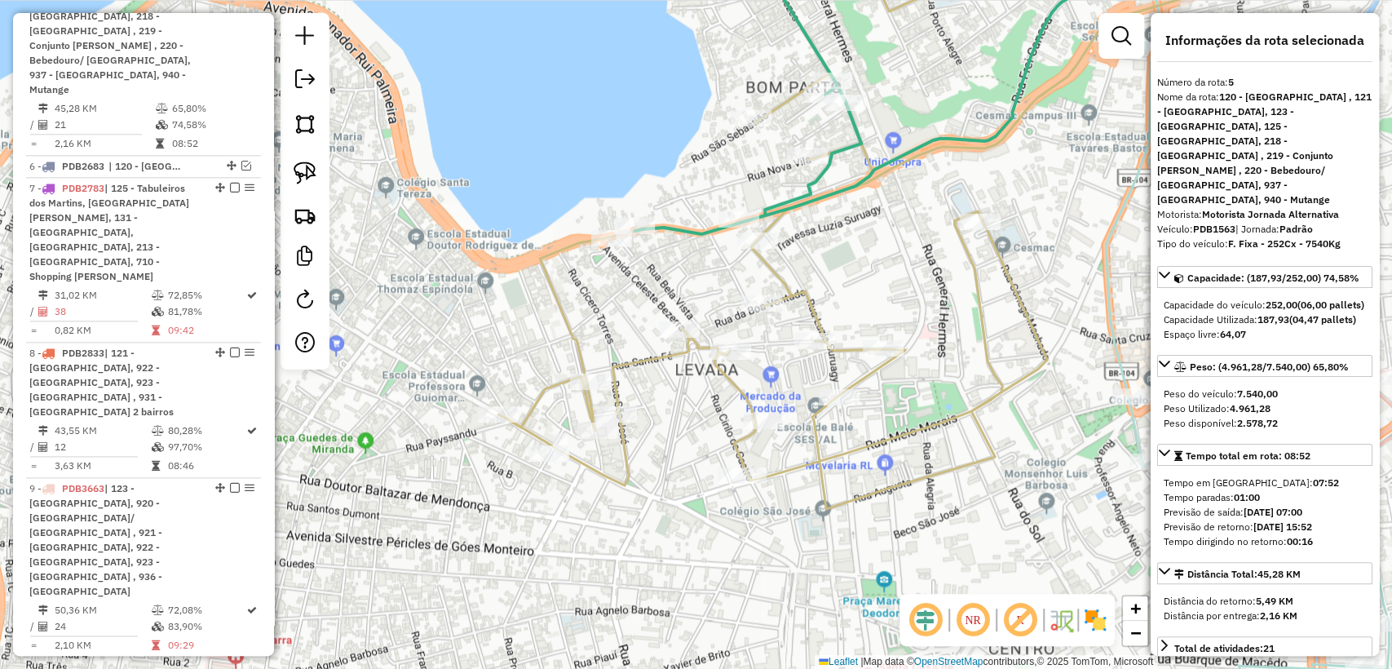
scroll to position [1162, 0]
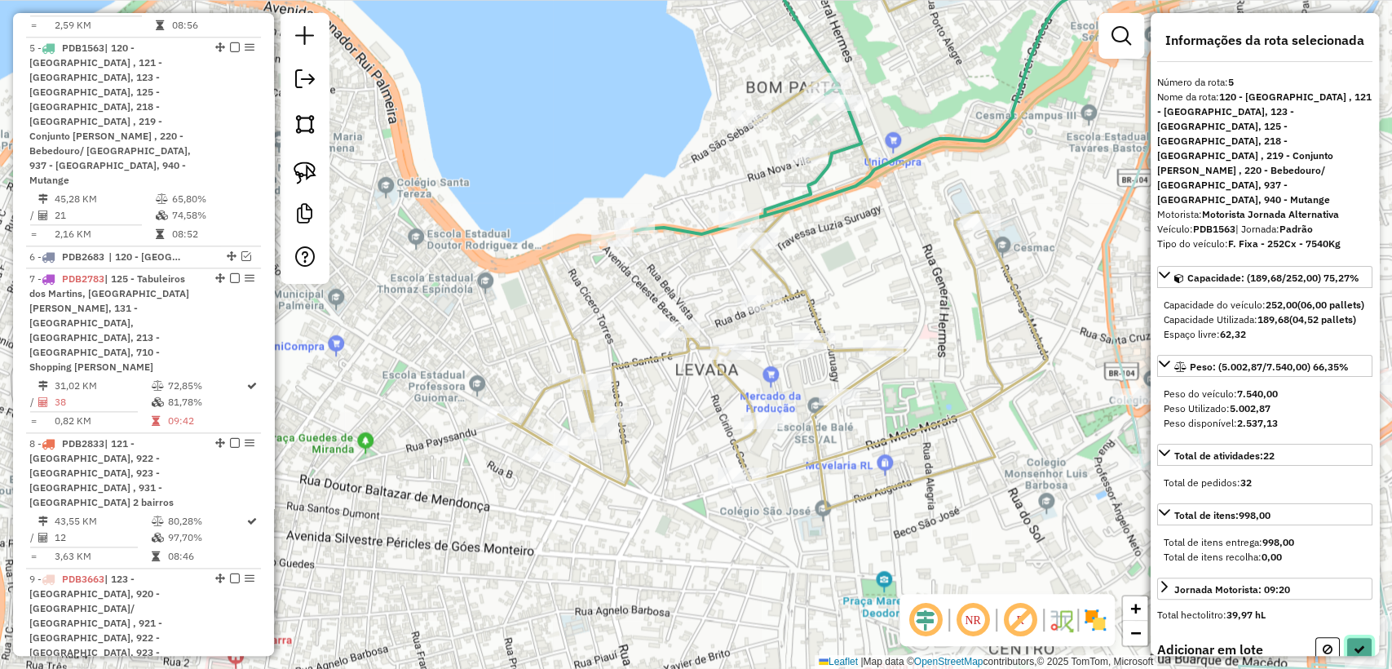
click at [1356, 638] on button at bounding box center [1359, 649] width 26 height 25
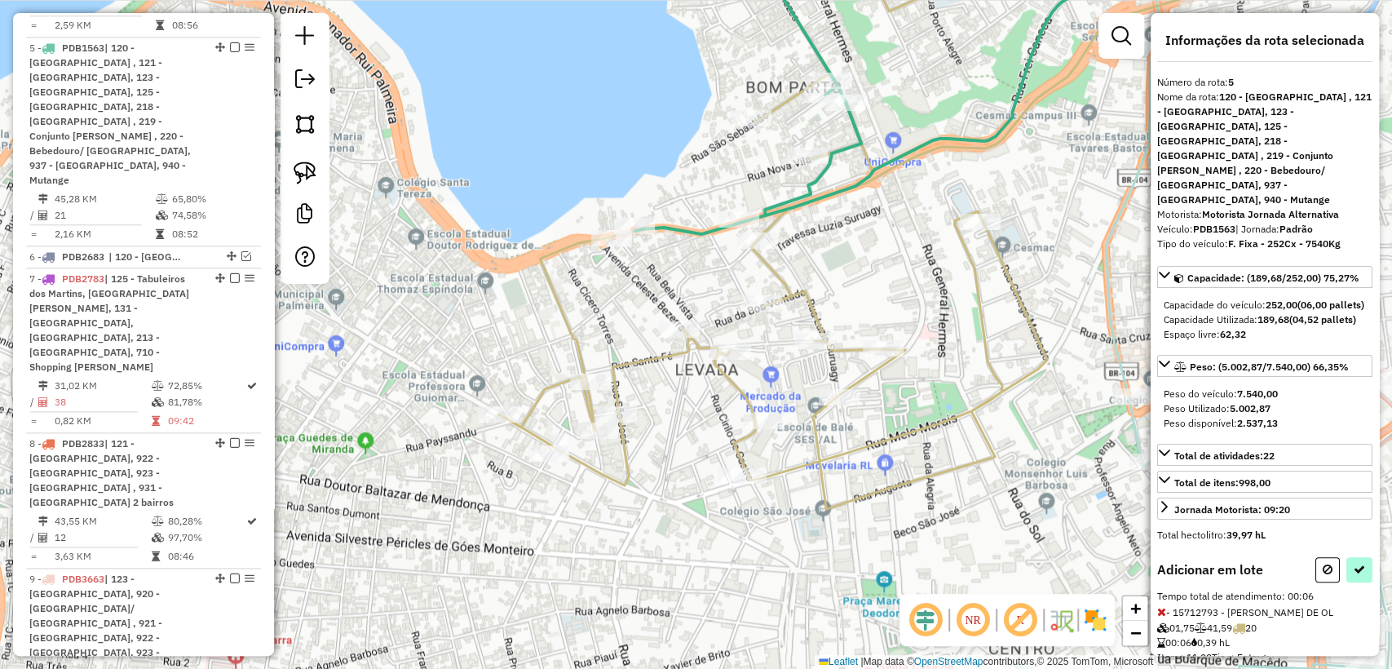
select select "**********"
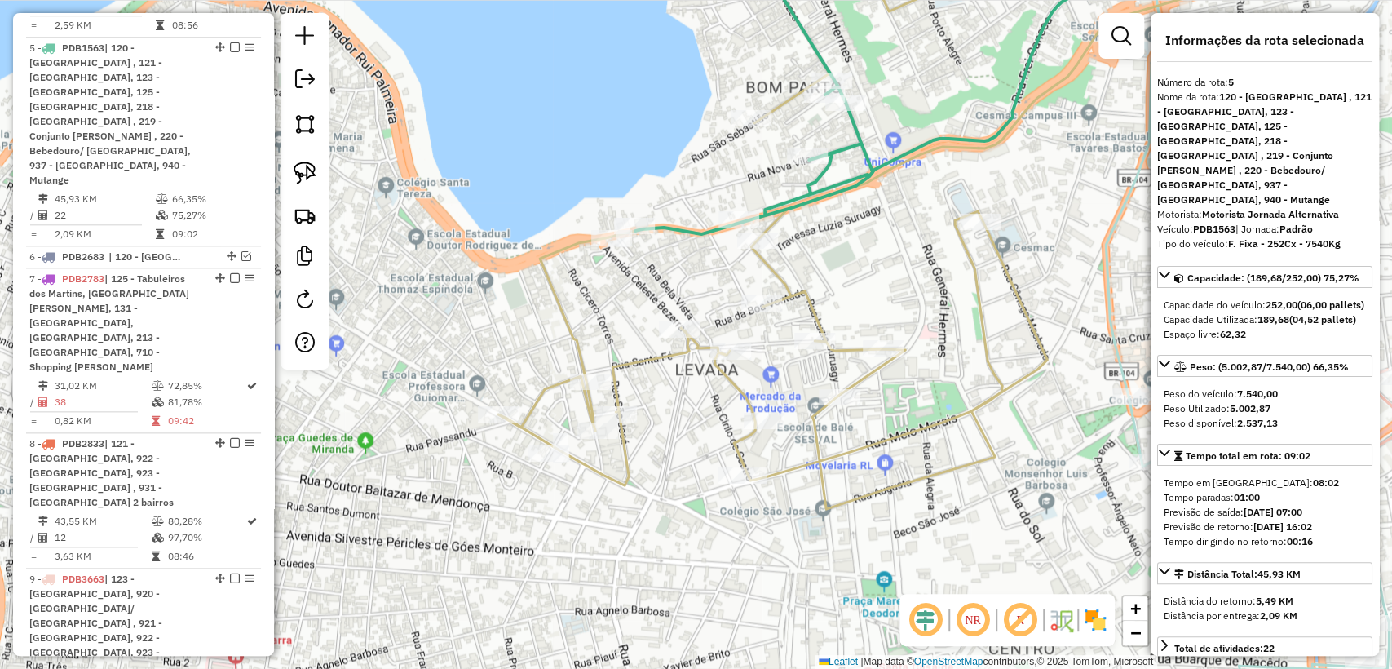
click at [810, 313] on icon at bounding box center [925, 221] width 855 height 576
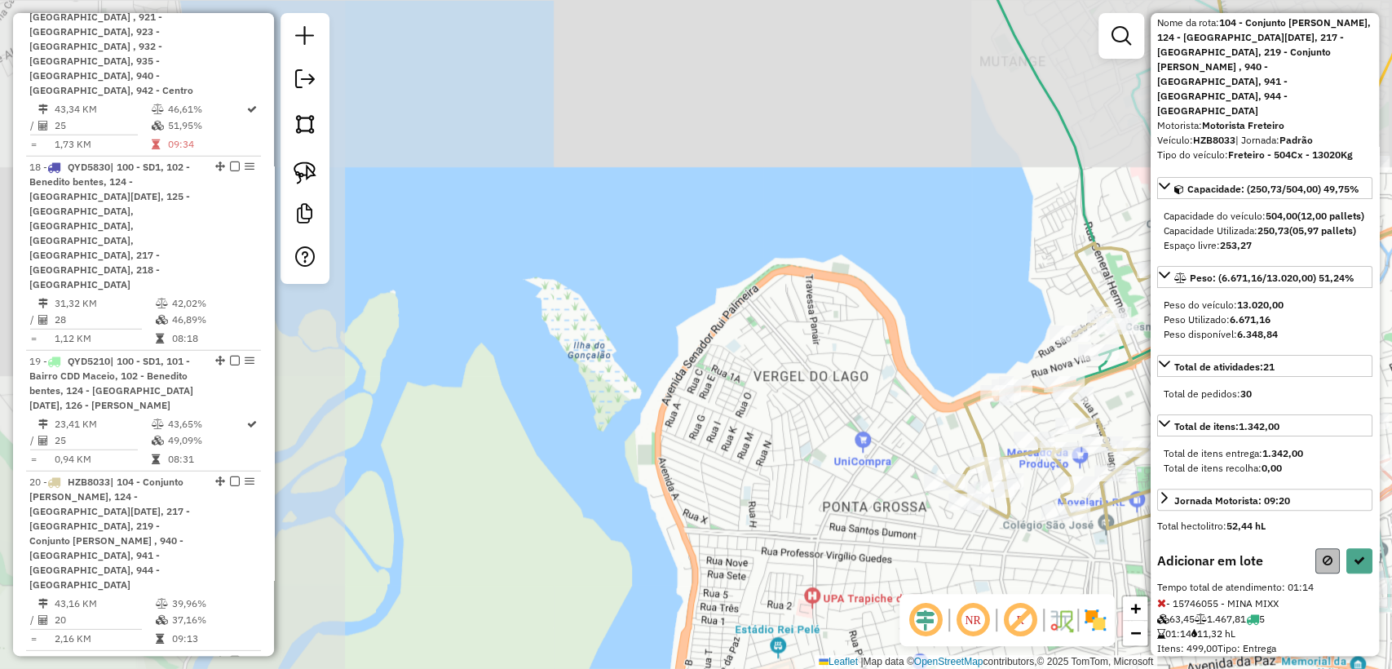
scroll to position [90, 0]
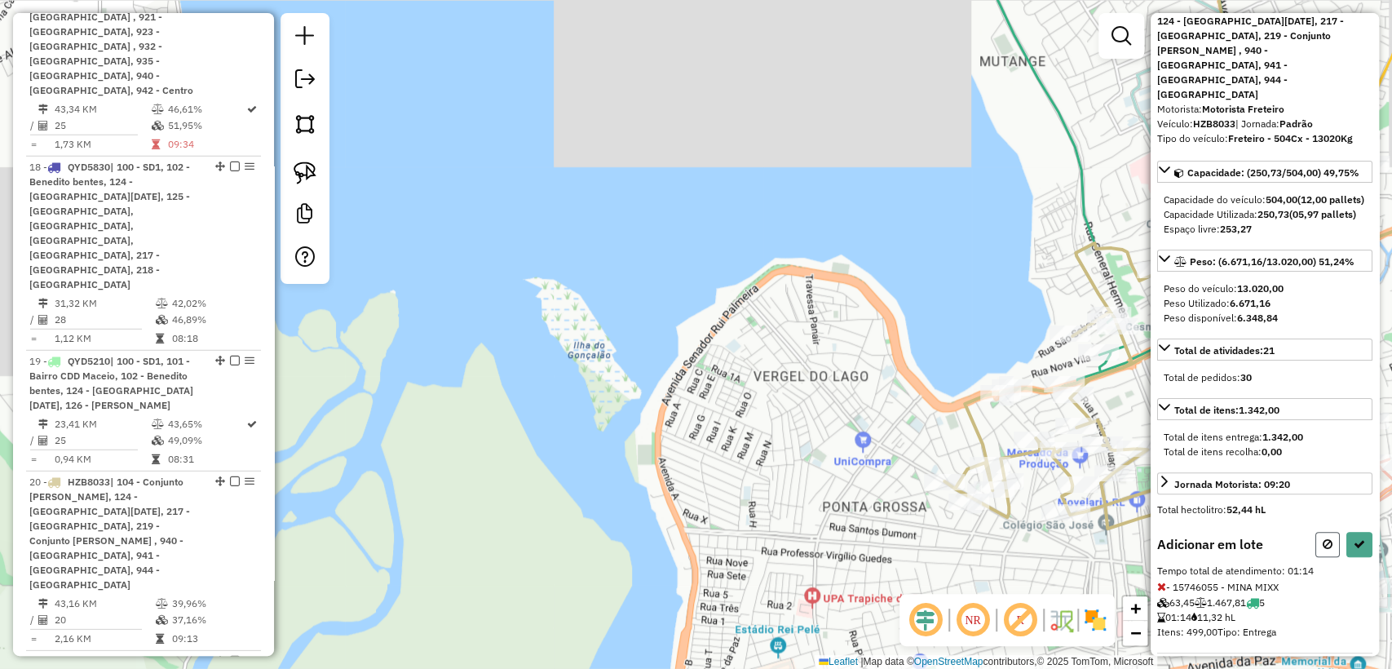
click at [1331, 532] on button at bounding box center [1327, 544] width 24 height 25
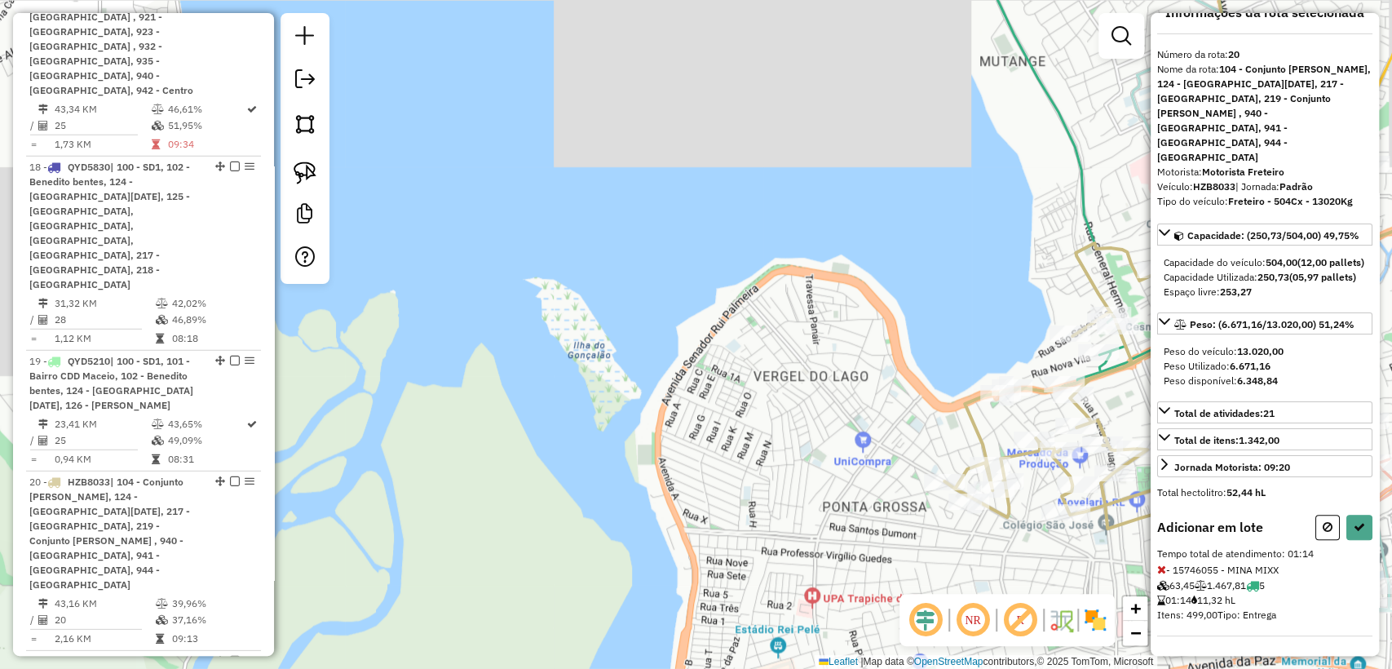
select select "**********"
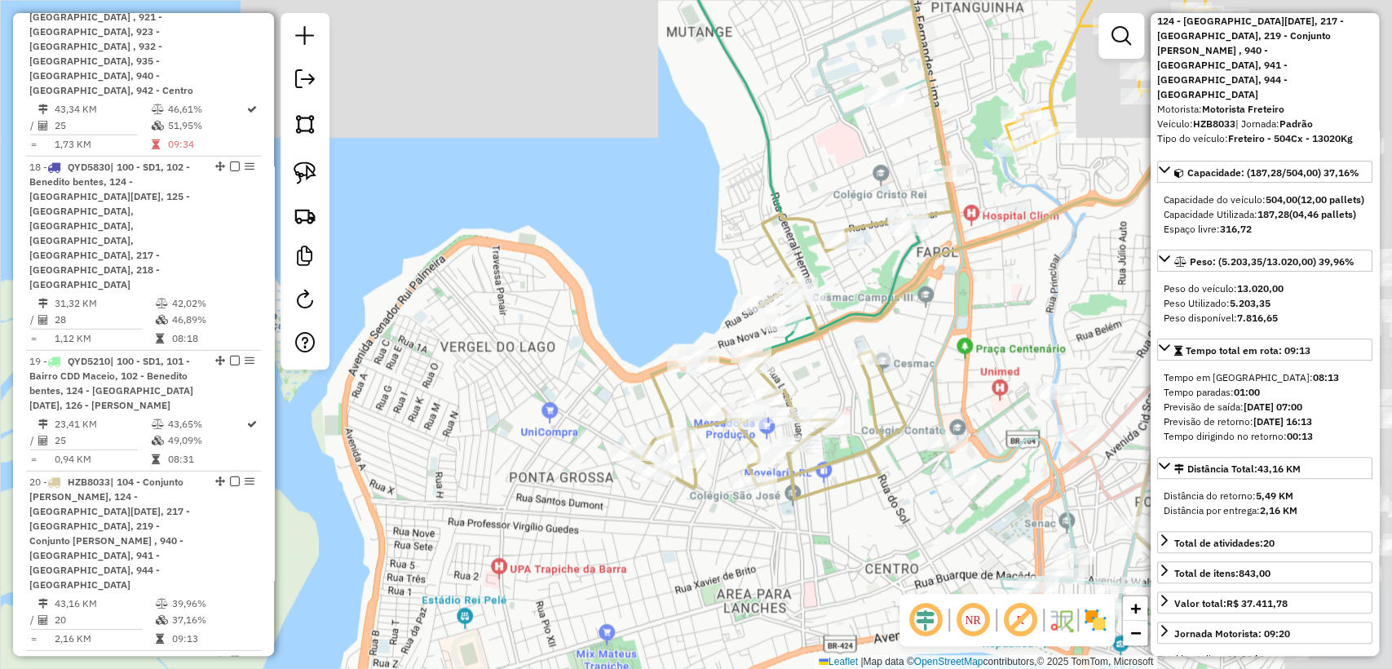
drag, startPoint x: 1118, startPoint y: 386, endPoint x: 805, endPoint y: 357, distance: 314.4
click at [805, 357] on div "Janela de atendimento Grade de atendimento Capacidade Transportadoras Veículos …" at bounding box center [696, 334] width 1392 height 669
click at [852, 373] on div "Janela de atendimento Grade de atendimento Capacidade Transportadoras Veículos …" at bounding box center [696, 334] width 1392 height 669
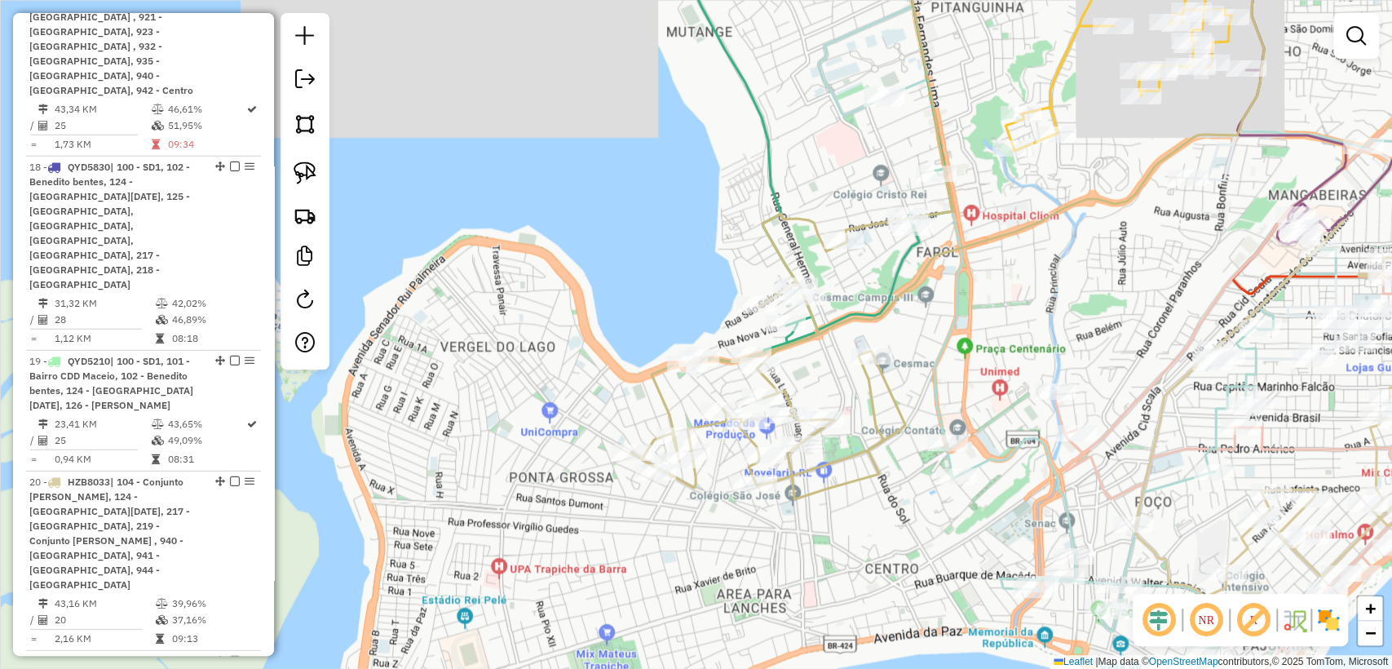
click at [764, 248] on icon at bounding box center [966, 216] width 671 height 566
select select "**********"
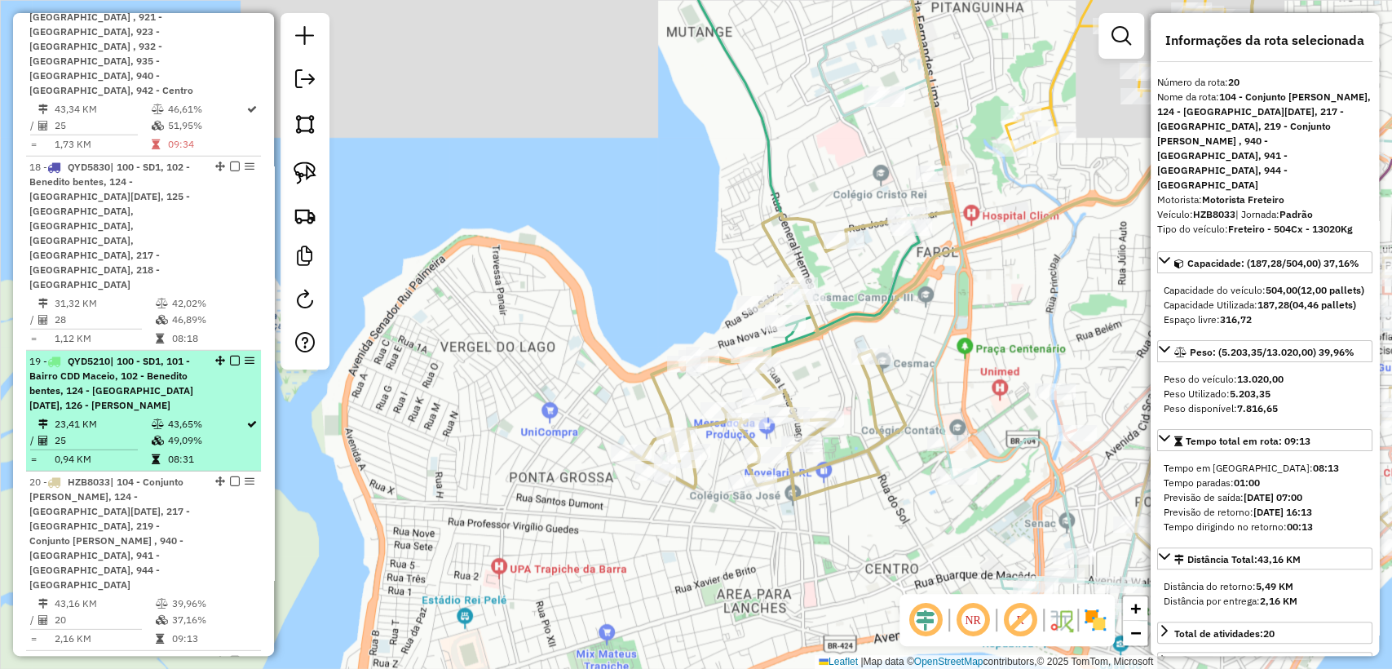
click at [234, 476] on em at bounding box center [235, 481] width 10 height 10
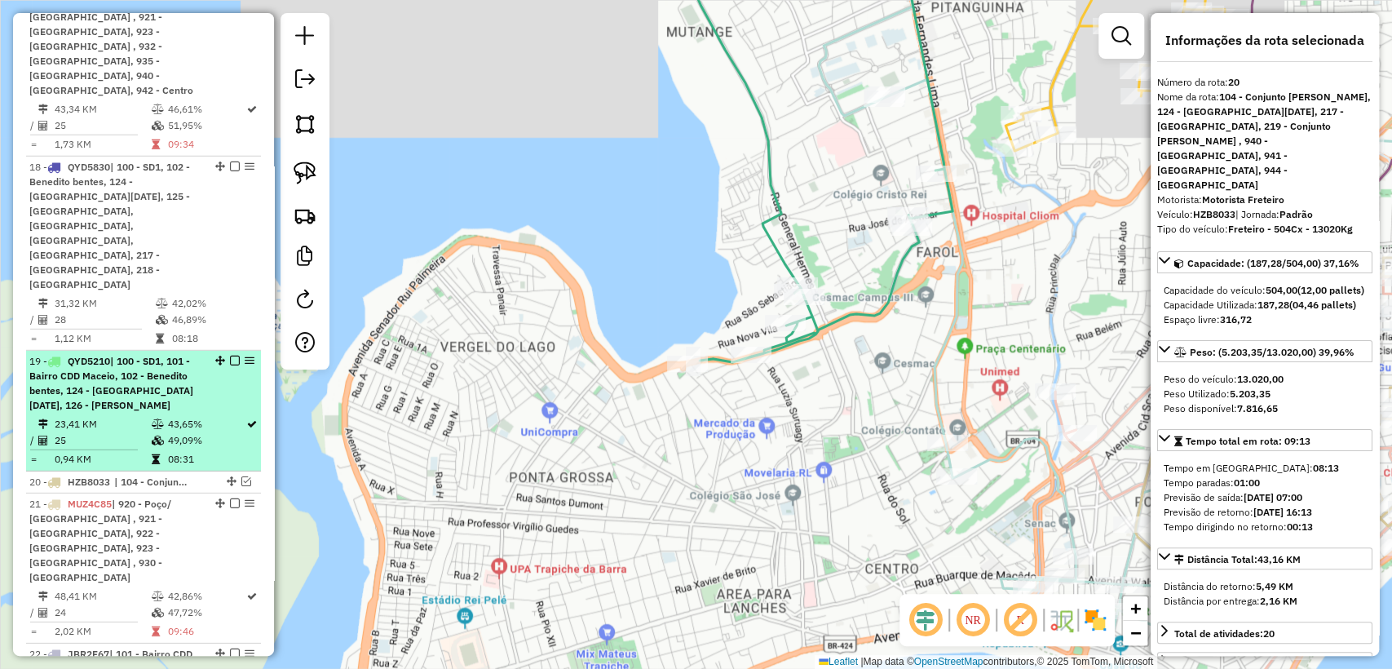
scroll to position [2840, 0]
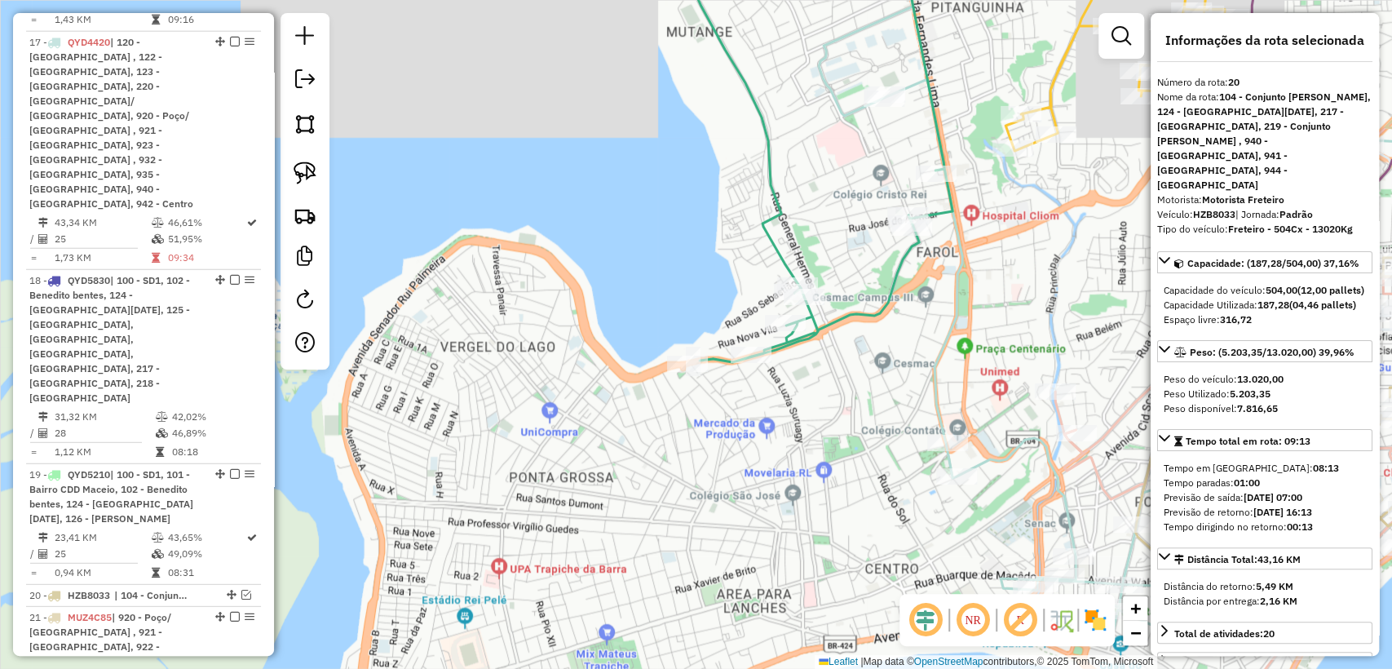
click at [894, 289] on icon at bounding box center [810, 147] width 285 height 429
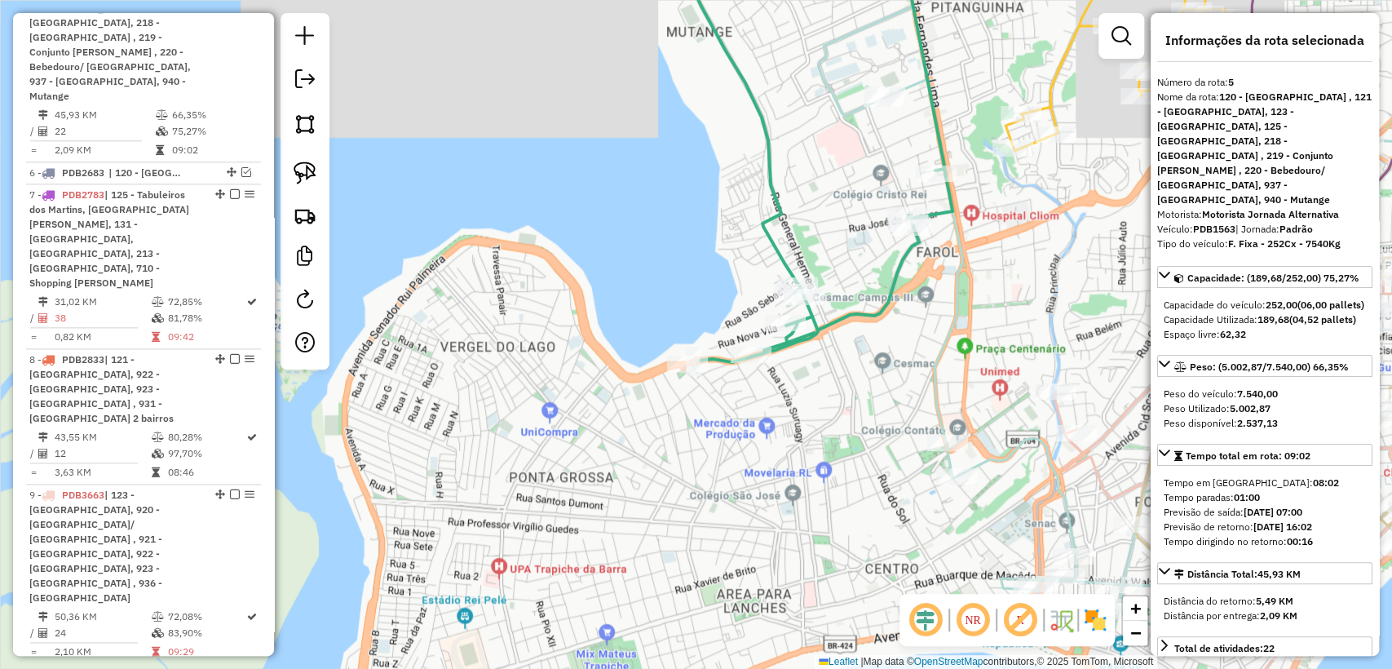
scroll to position [1162, 0]
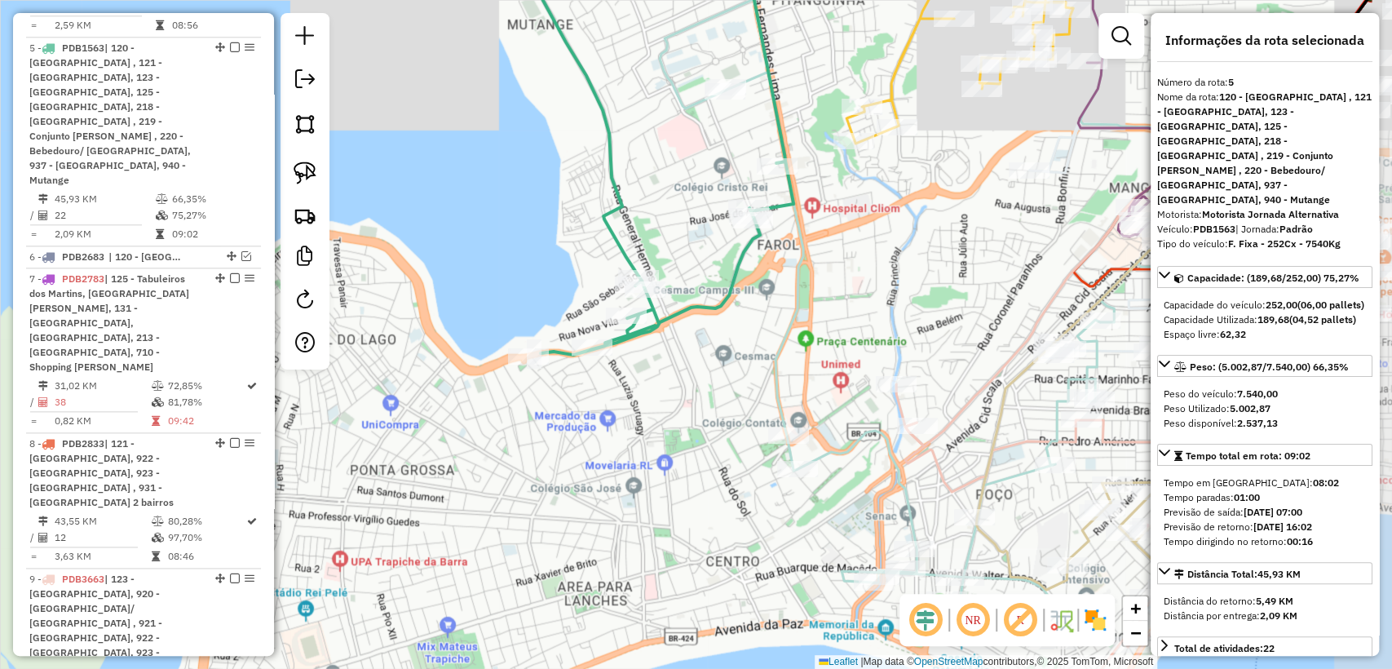
drag, startPoint x: 916, startPoint y: 302, endPoint x: 814, endPoint y: 285, distance: 103.3
click at [814, 285] on div "Janela de atendimento Grade de atendimento Capacidade Transportadoras Veículos …" at bounding box center [696, 334] width 1392 height 669
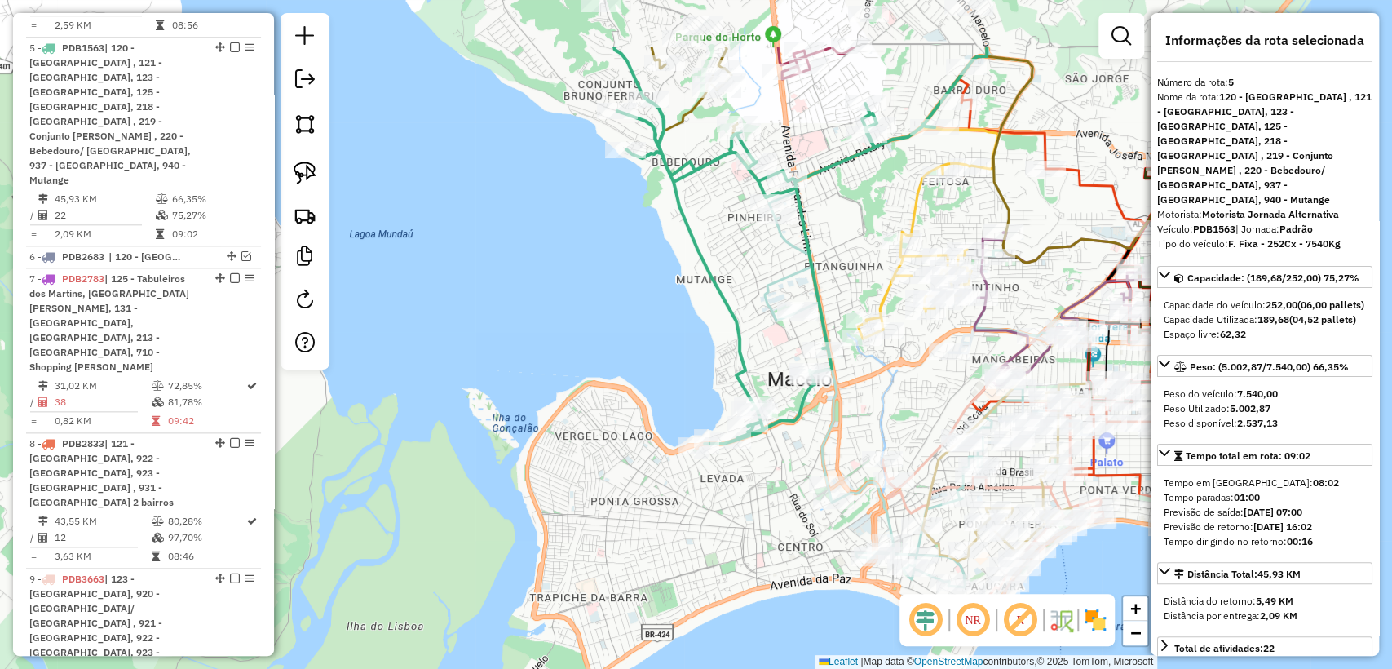
drag, startPoint x: 752, startPoint y: 179, endPoint x: 771, endPoint y: 228, distance: 53.4
click at [774, 293] on icon at bounding box center [911, 317] width 292 height 540
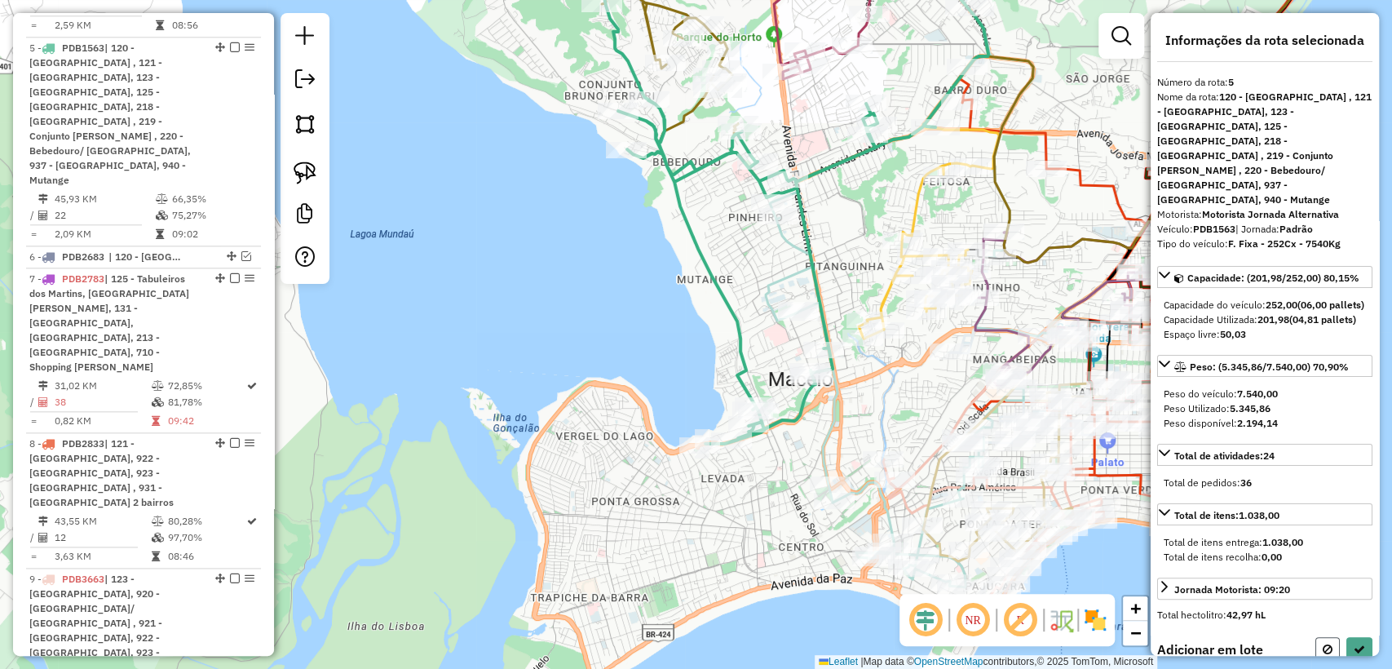
click at [1323, 647] on icon at bounding box center [1327, 648] width 10 height 11
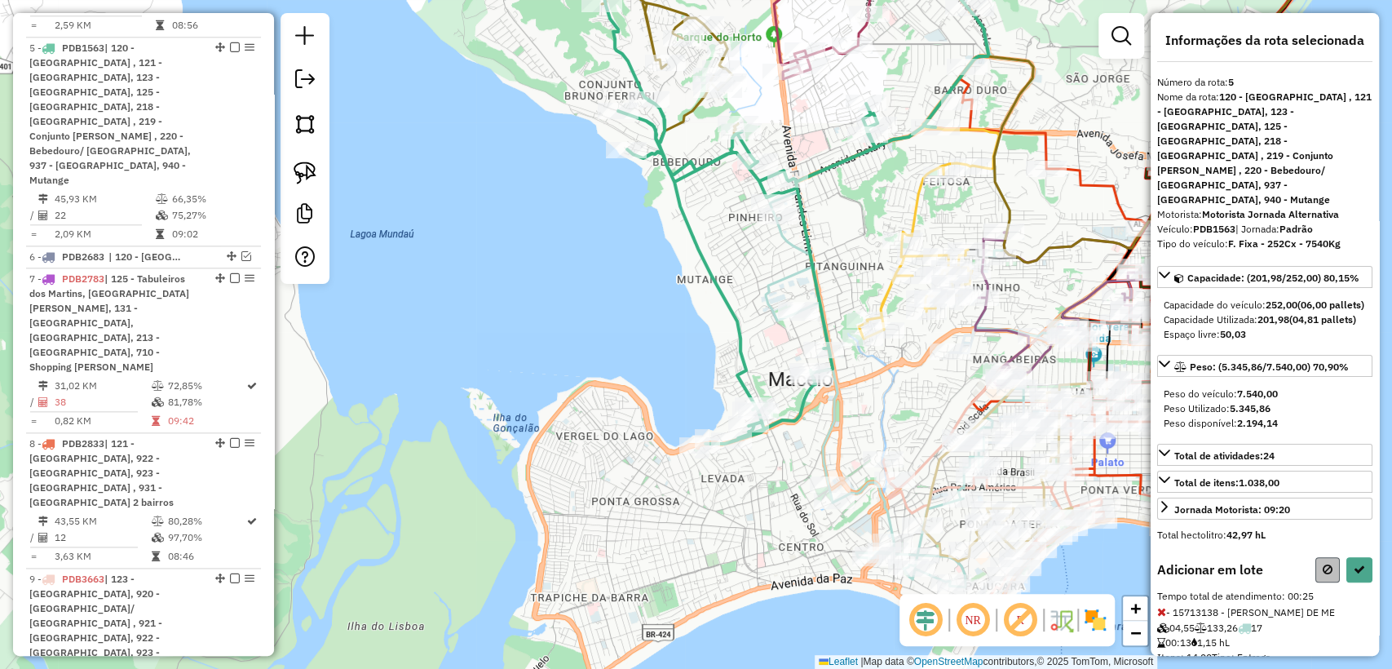
select select "**********"
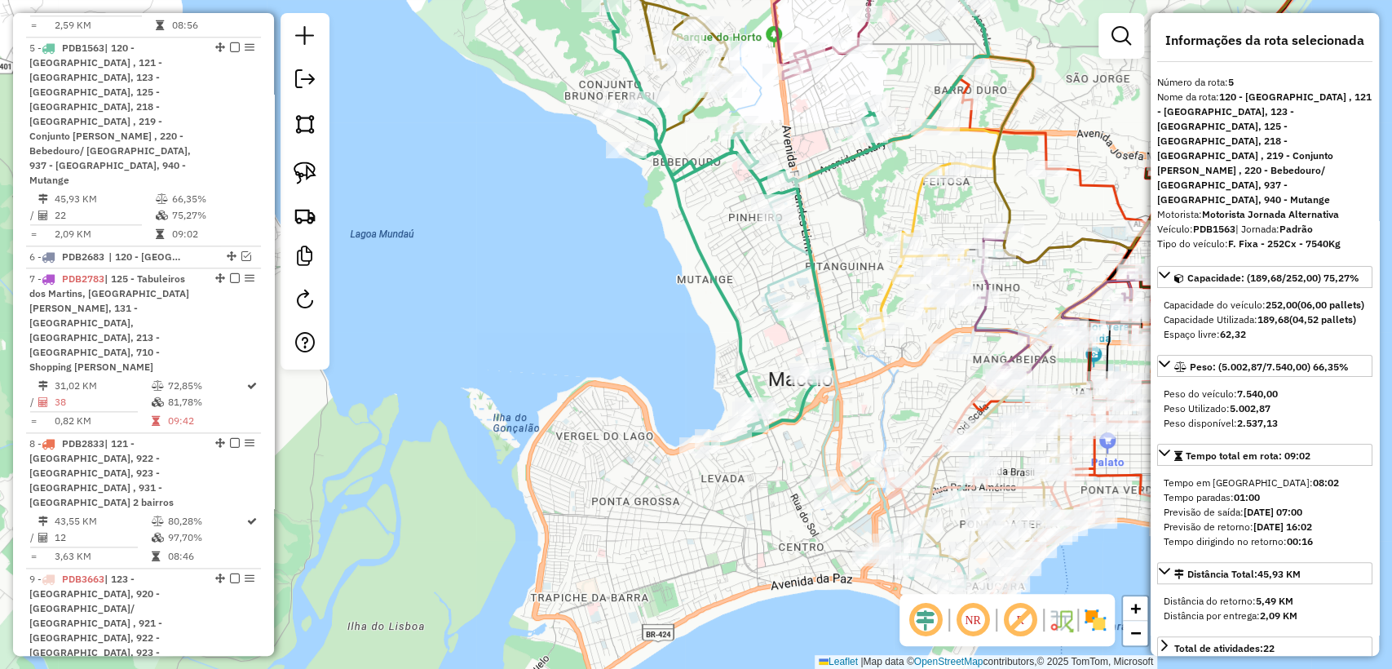
click at [743, 239] on div "Janela de atendimento Grade de atendimento Capacidade Transportadoras Veículos …" at bounding box center [696, 334] width 1392 height 669
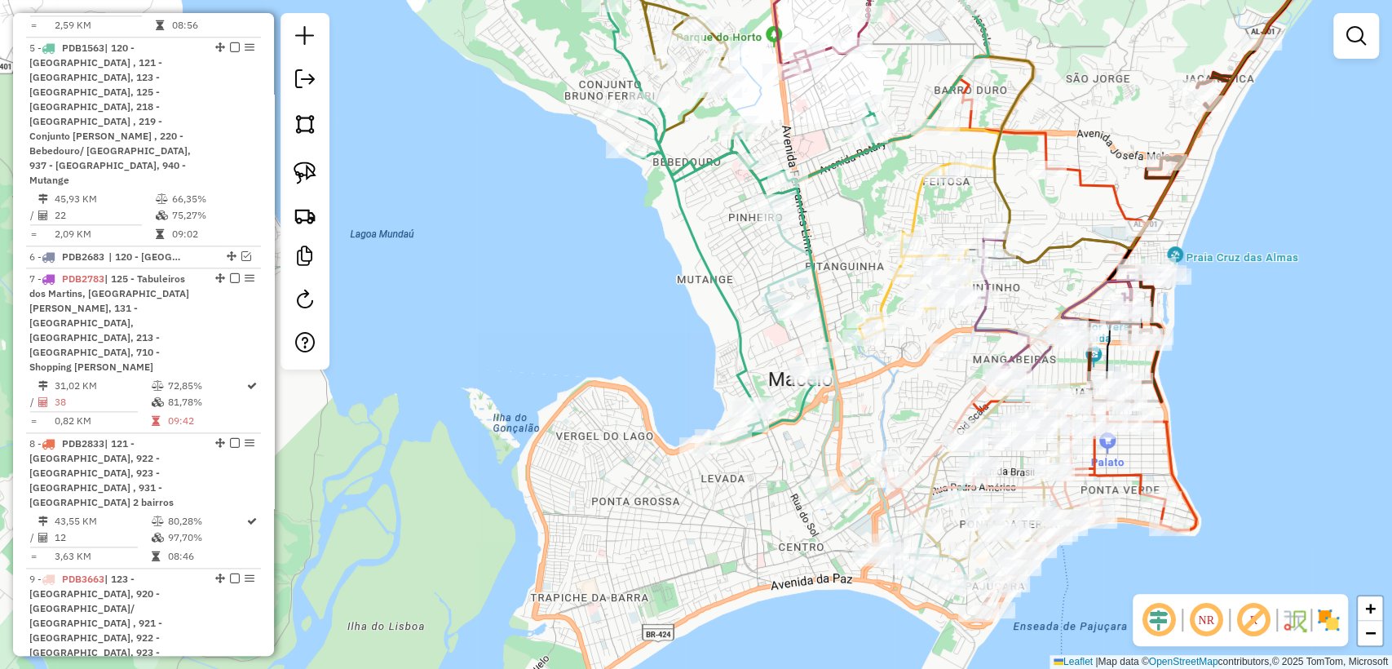
click at [810, 266] on icon at bounding box center [786, 188] width 404 height 510
select select "**********"
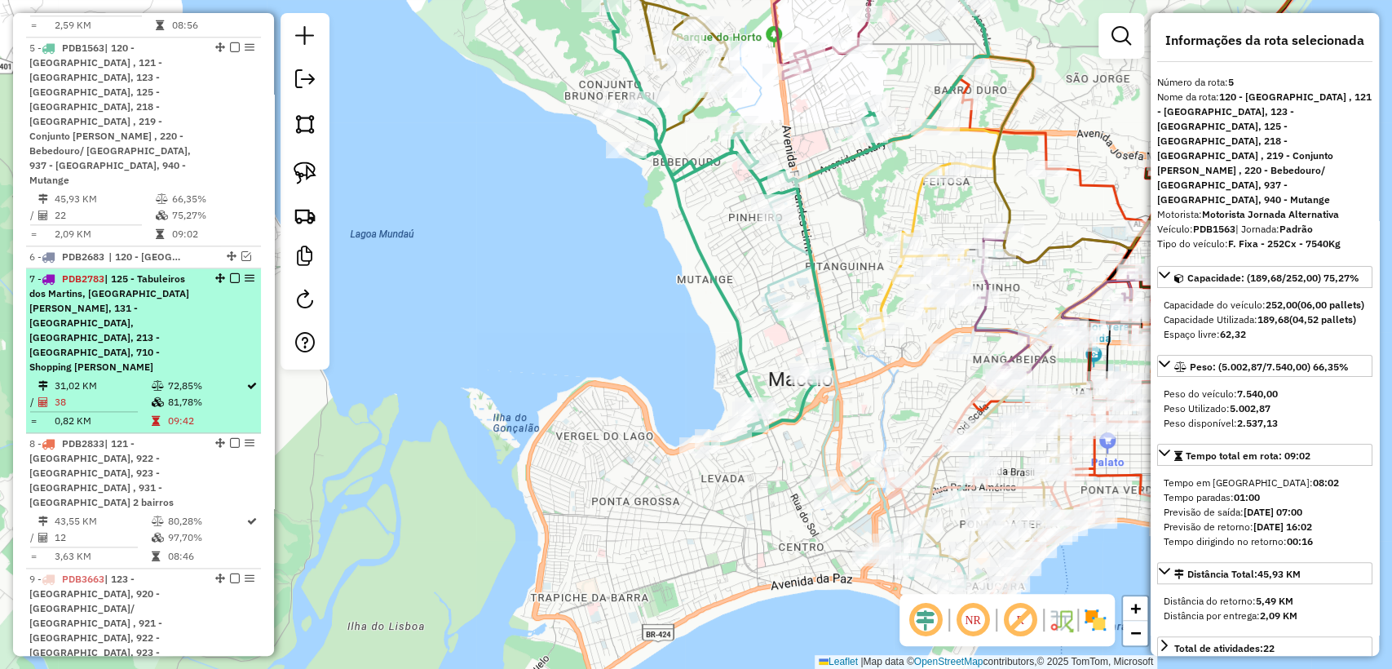
click at [150, 272] on span "| 125 - Tabuleiros dos Martins, [GEOGRAPHIC_DATA][PERSON_NAME], 131 - [GEOGRAPH…" at bounding box center [109, 322] width 160 height 100
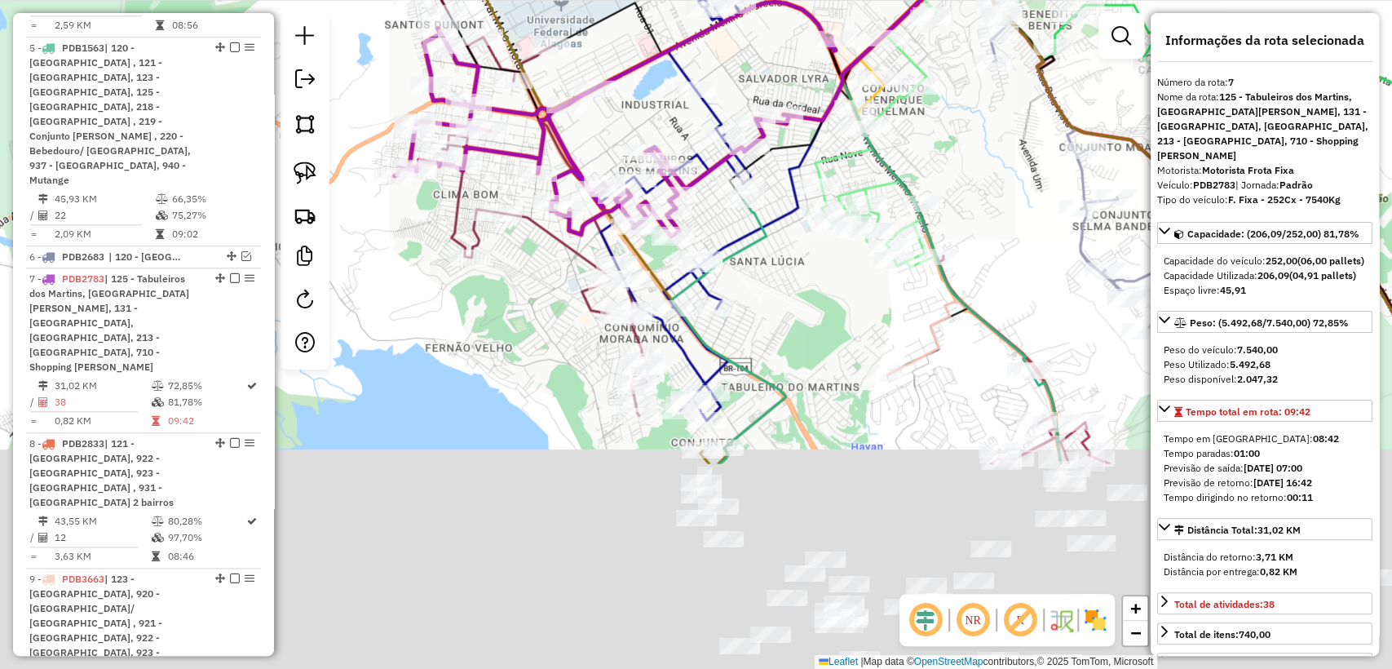
drag, startPoint x: 639, startPoint y: 282, endPoint x: 620, endPoint y: 126, distance: 157.7
click at [620, 126] on div "Janela de atendimento Grade de atendimento Capacidade Transportadoras Veículos …" at bounding box center [696, 334] width 1392 height 669
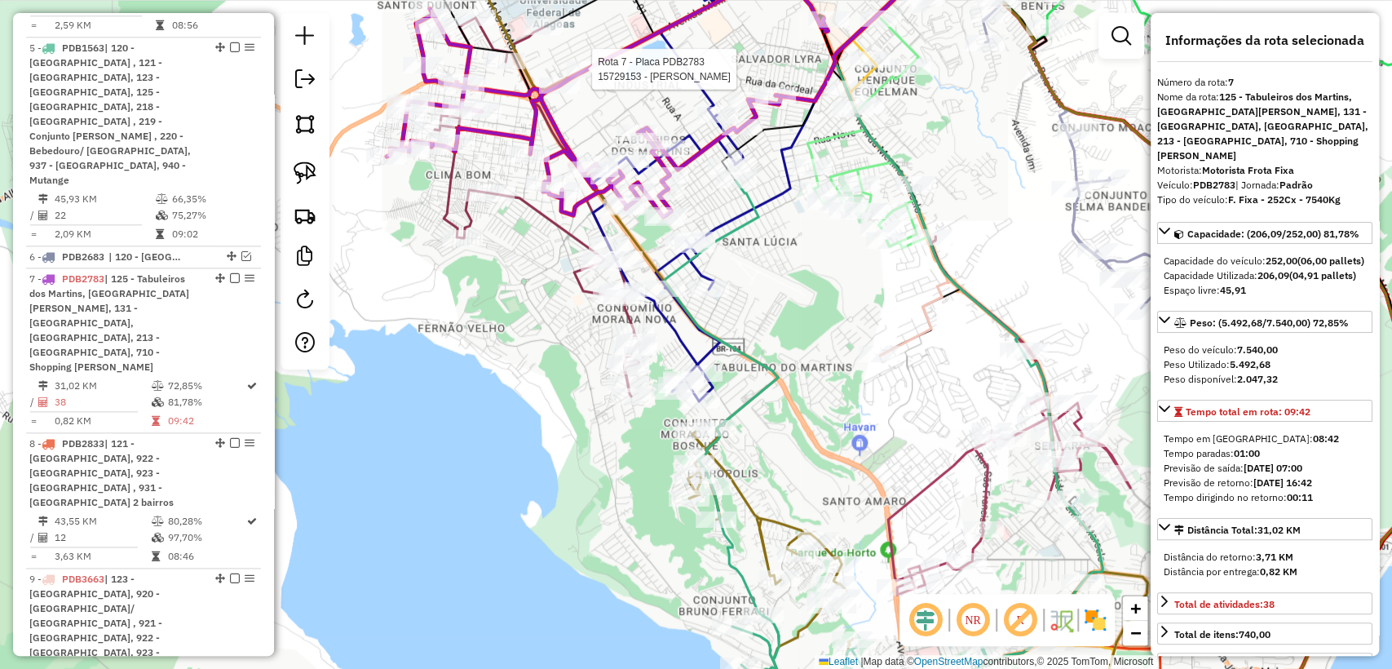
drag, startPoint x: 775, startPoint y: 498, endPoint x: 745, endPoint y: 427, distance: 77.1
click at [745, 427] on div "Rota 7 - Placa PDB2783 15729153 - ALEX SANTOS DE ALMEI Janela de atendimento Gr…" at bounding box center [696, 334] width 1392 height 669
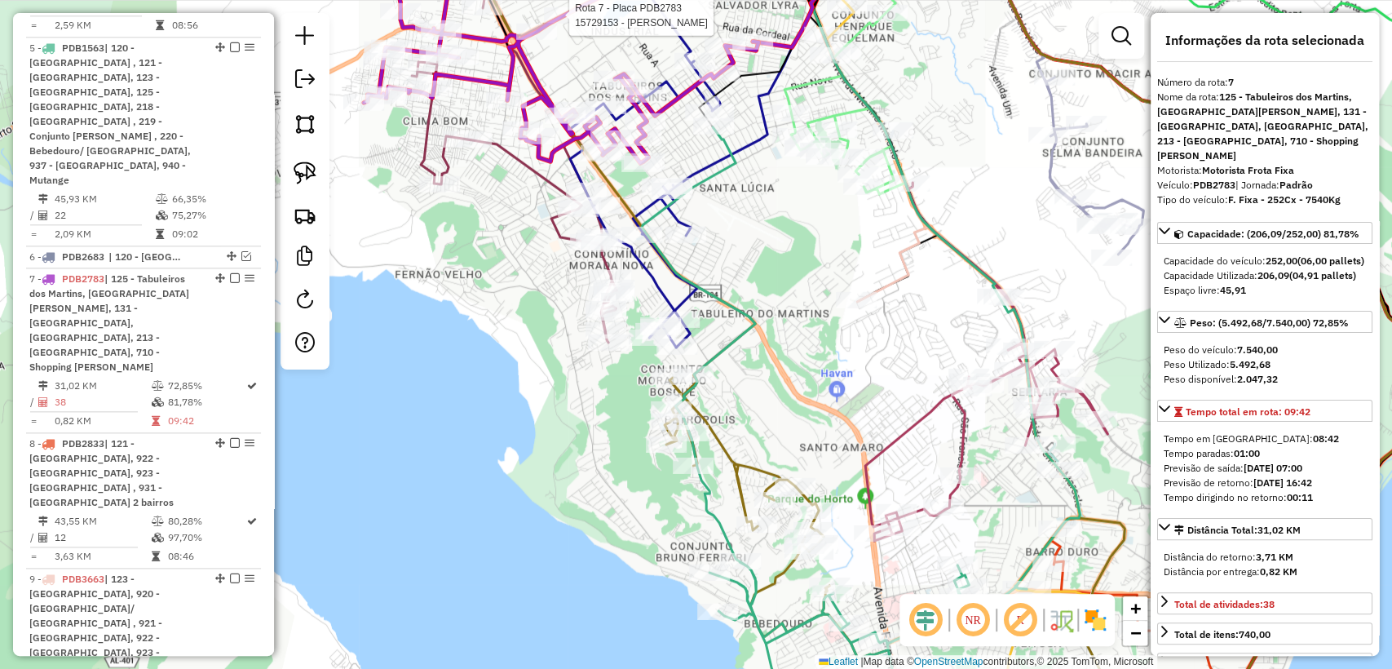
click at [656, 289] on icon at bounding box center [727, 140] width 316 height 414
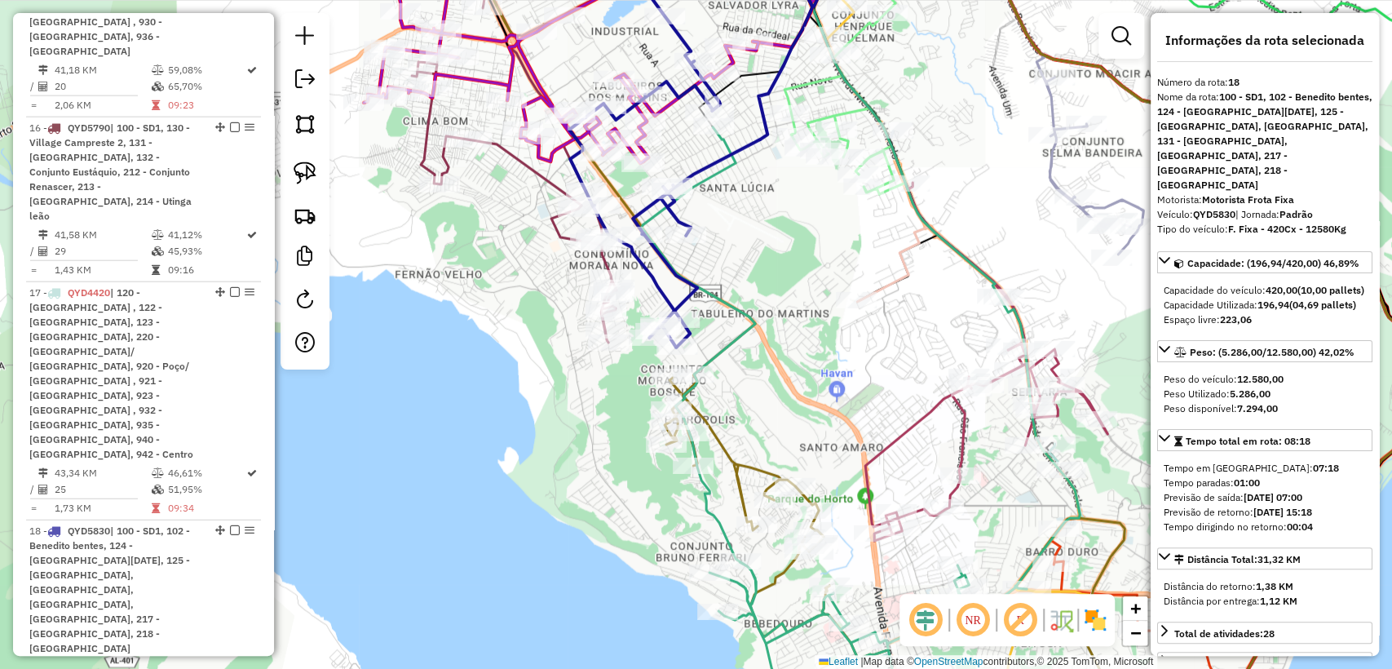
scroll to position [2748, 0]
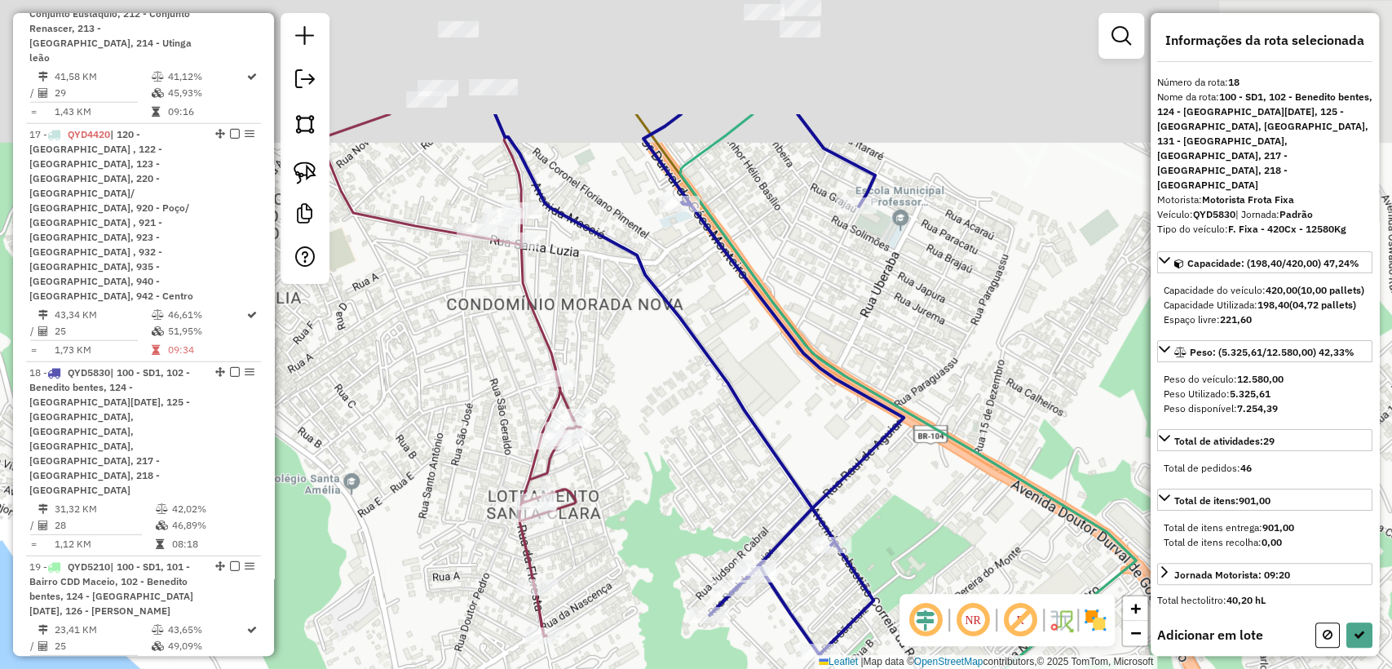
drag, startPoint x: 579, startPoint y: 297, endPoint x: 613, endPoint y: 478, distance: 184.2
click at [613, 478] on div "Janela de atendimento Grade de atendimento Capacidade Transportadoras Veículos …" at bounding box center [696, 334] width 1392 height 669
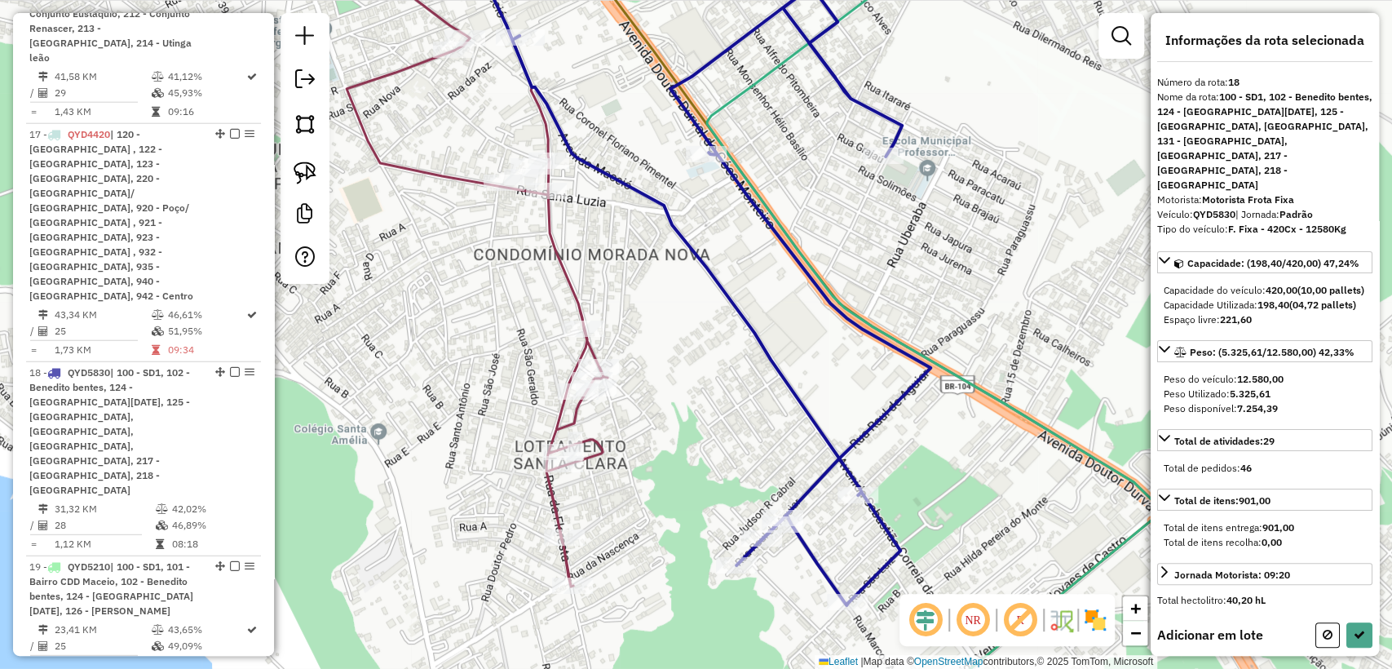
click at [285, 166] on div at bounding box center [304, 148] width 49 height 271
drag, startPoint x: 339, startPoint y: 207, endPoint x: 327, endPoint y: 196, distance: 16.2
click at [333, 201] on div "Janela de atendimento Grade de atendimento Capacidade Transportadoras Veículos …" at bounding box center [696, 334] width 1392 height 669
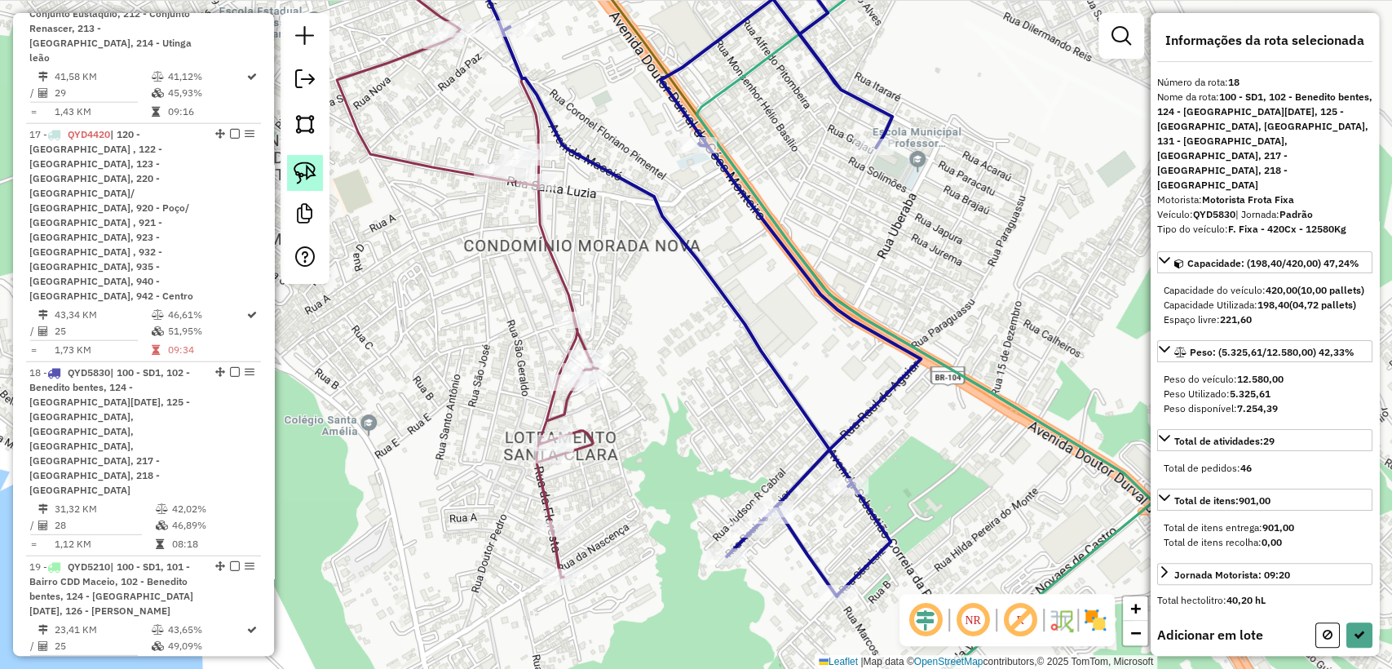
click at [307, 181] on img at bounding box center [305, 172] width 23 height 23
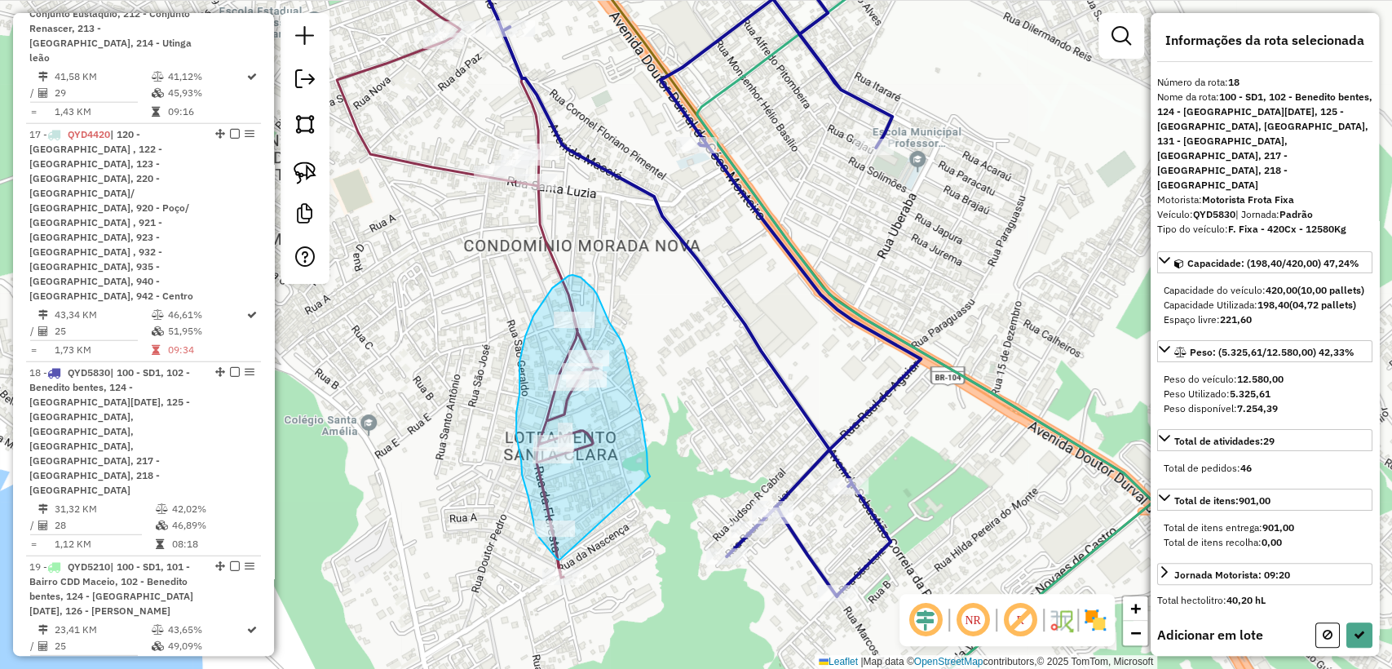
drag, startPoint x: 644, startPoint y: 437, endPoint x: 1025, endPoint y: 660, distance: 441.0
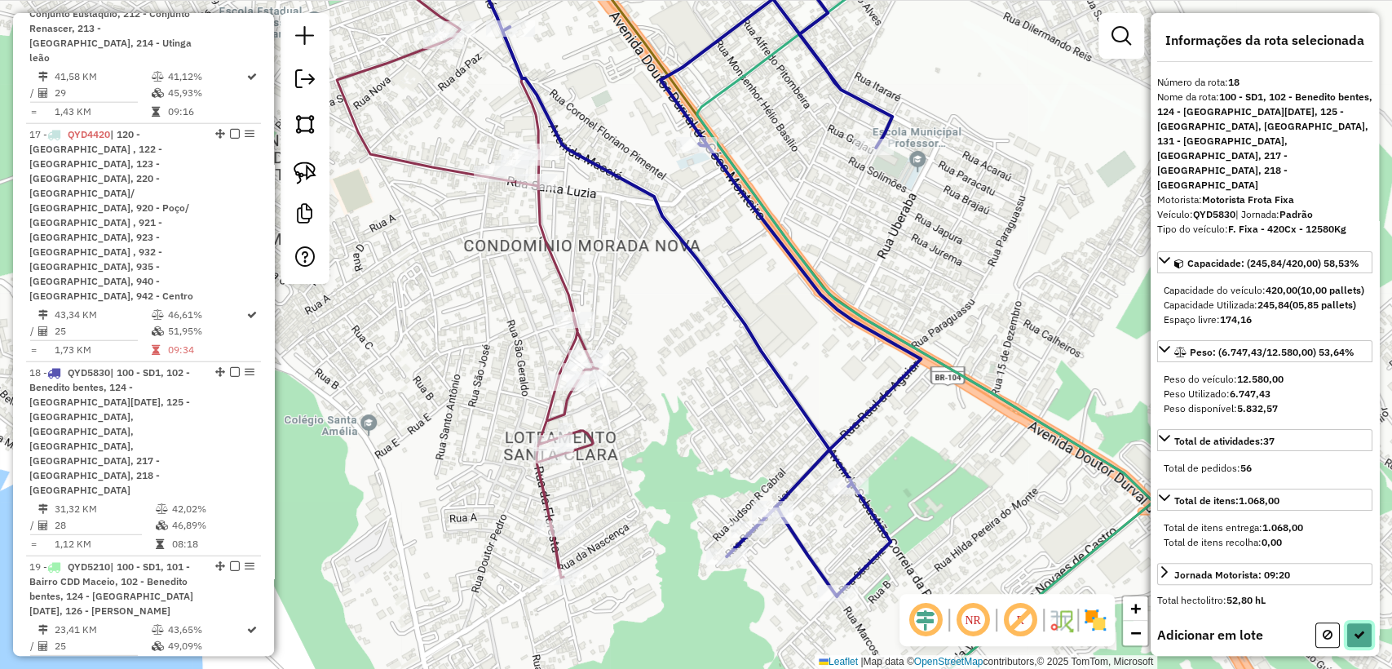
click at [1358, 633] on icon at bounding box center [1358, 634] width 11 height 11
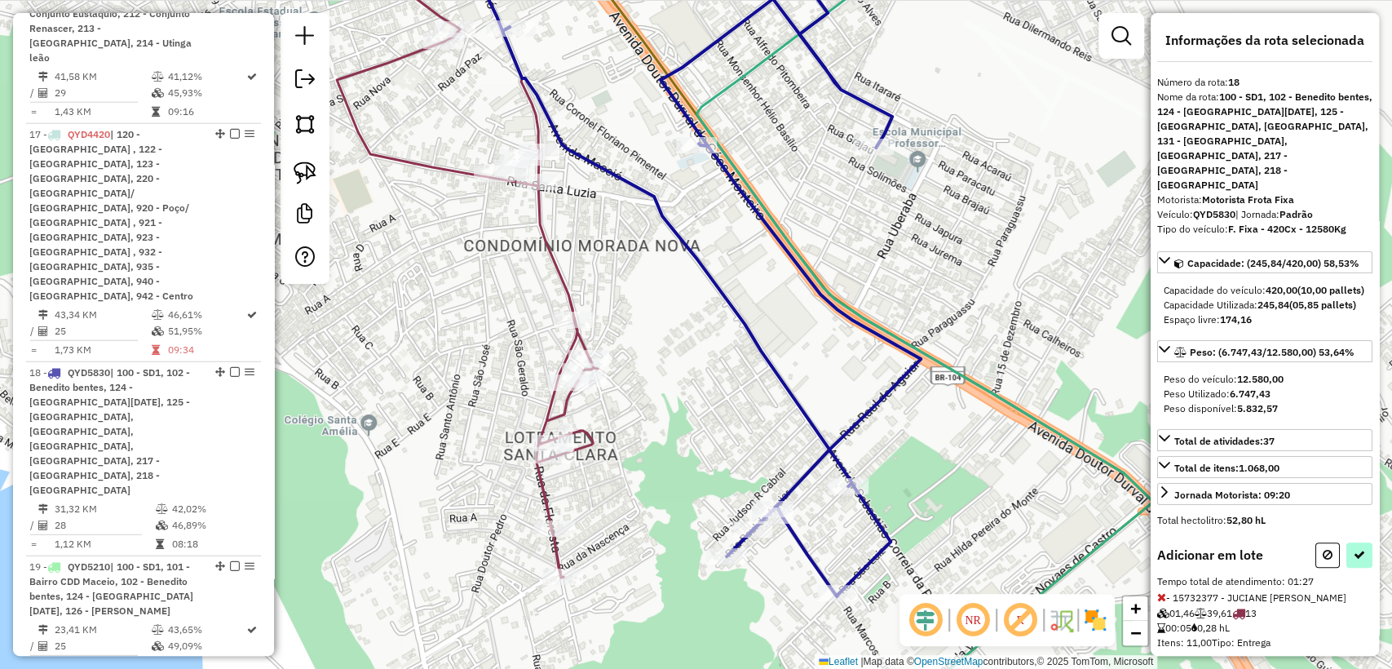
select select "**********"
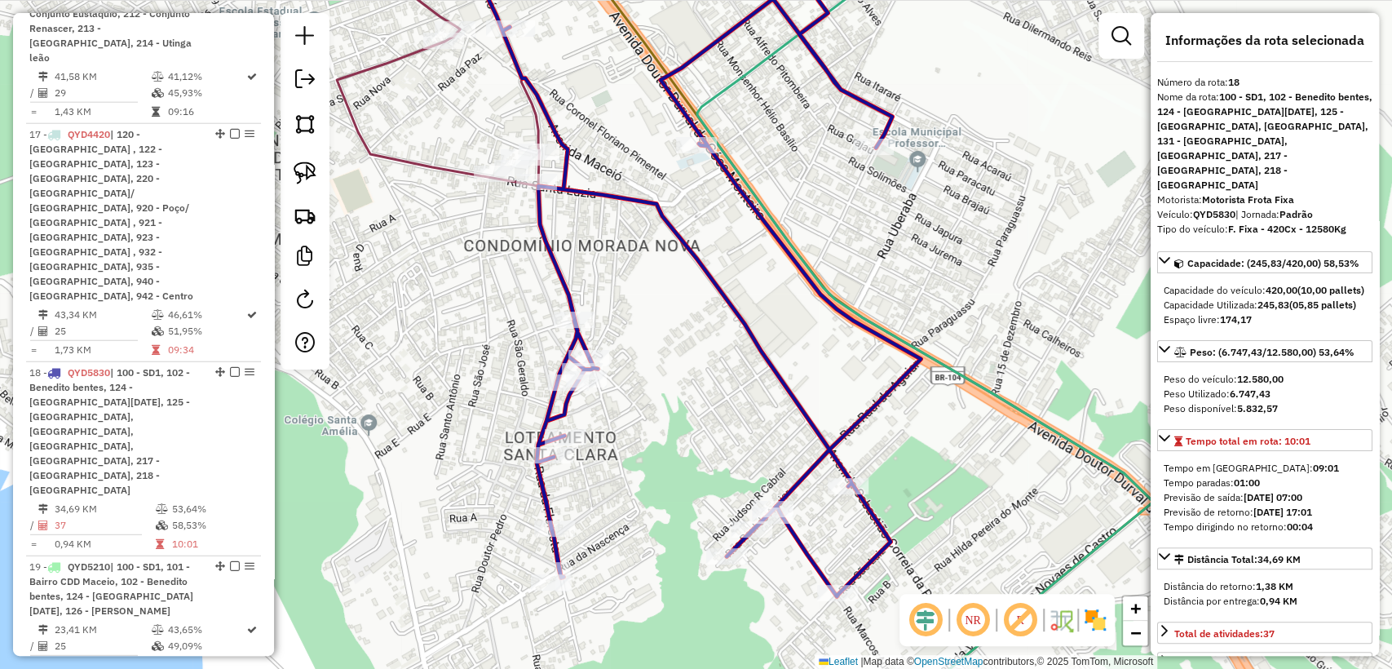
click at [448, 165] on icon at bounding box center [203, 59] width 671 height 253
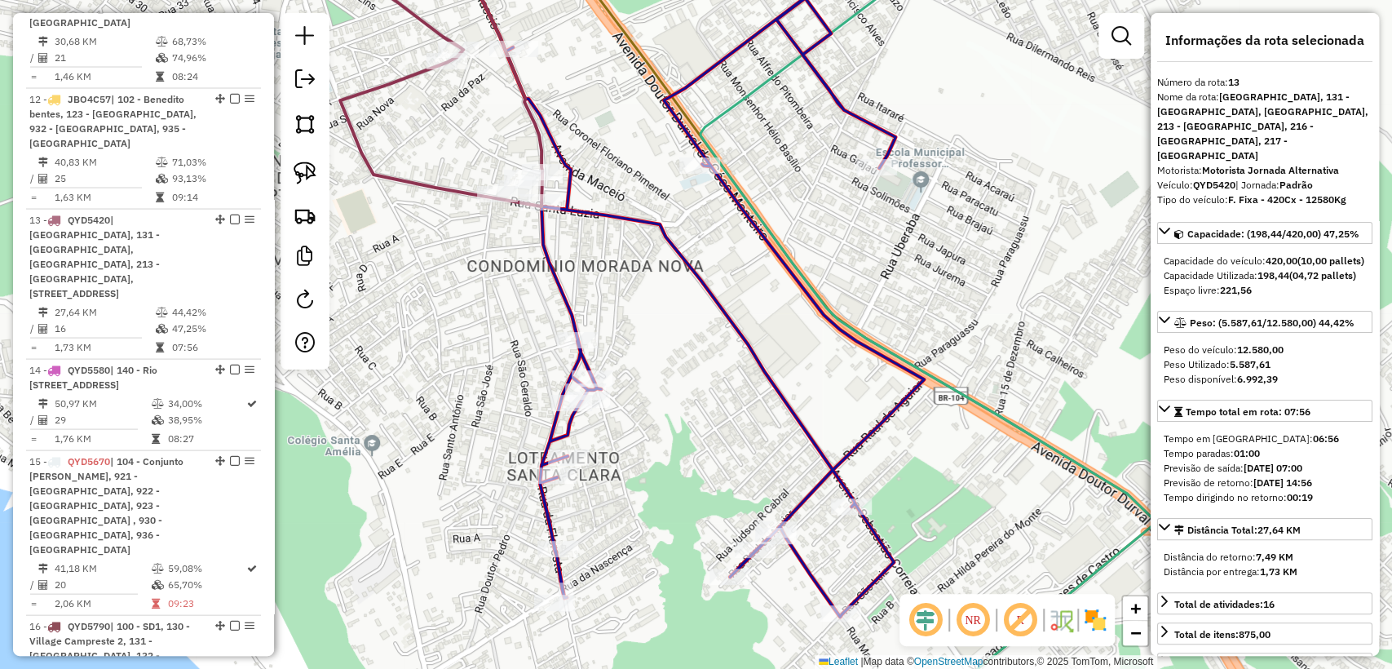
scroll to position [2058, 0]
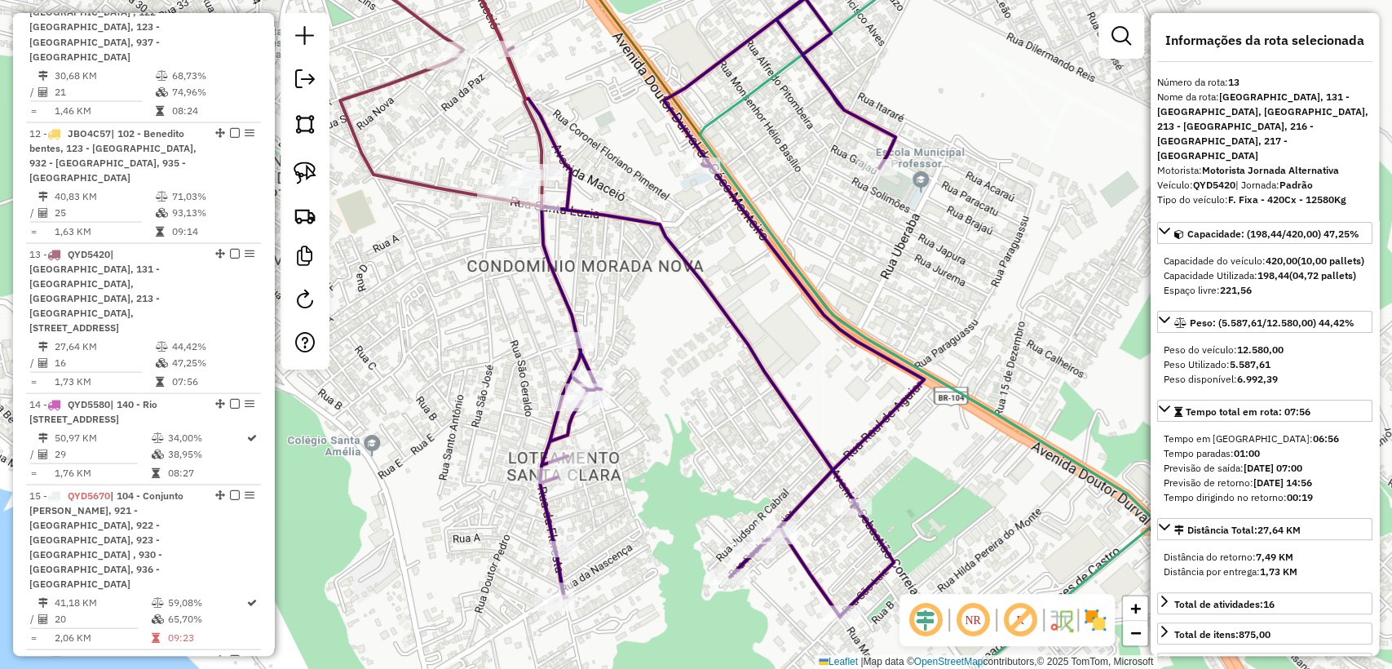
drag, startPoint x: 437, startPoint y: 113, endPoint x: 502, endPoint y: 322, distance: 218.7
click at [502, 322] on div "Janela de atendimento Grade de atendimento Capacidade Transportadoras Veículos …" at bounding box center [696, 334] width 1392 height 669
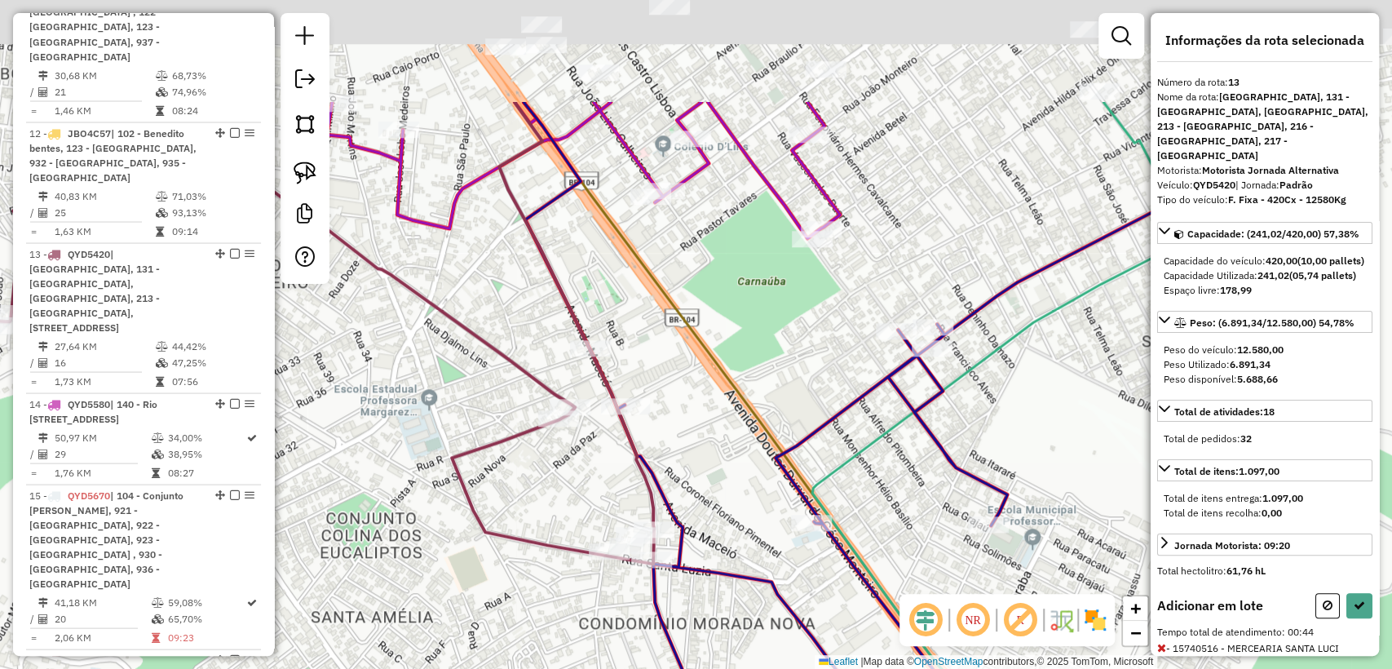
drag, startPoint x: 580, startPoint y: 128, endPoint x: 630, endPoint y: 297, distance: 175.9
click at [630, 297] on div "Janela de atendimento Grade de atendimento Capacidade Transportadoras Veículos …" at bounding box center [696, 334] width 1392 height 669
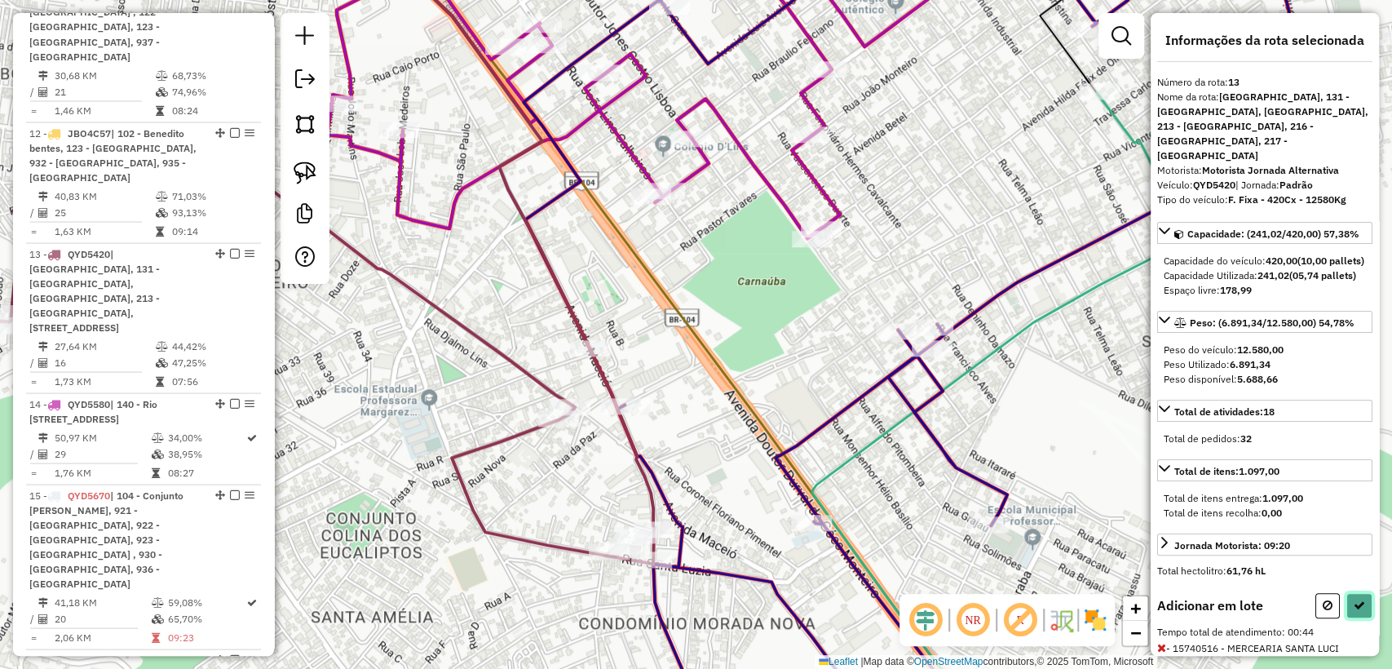
click at [1353, 611] on icon at bounding box center [1358, 604] width 11 height 11
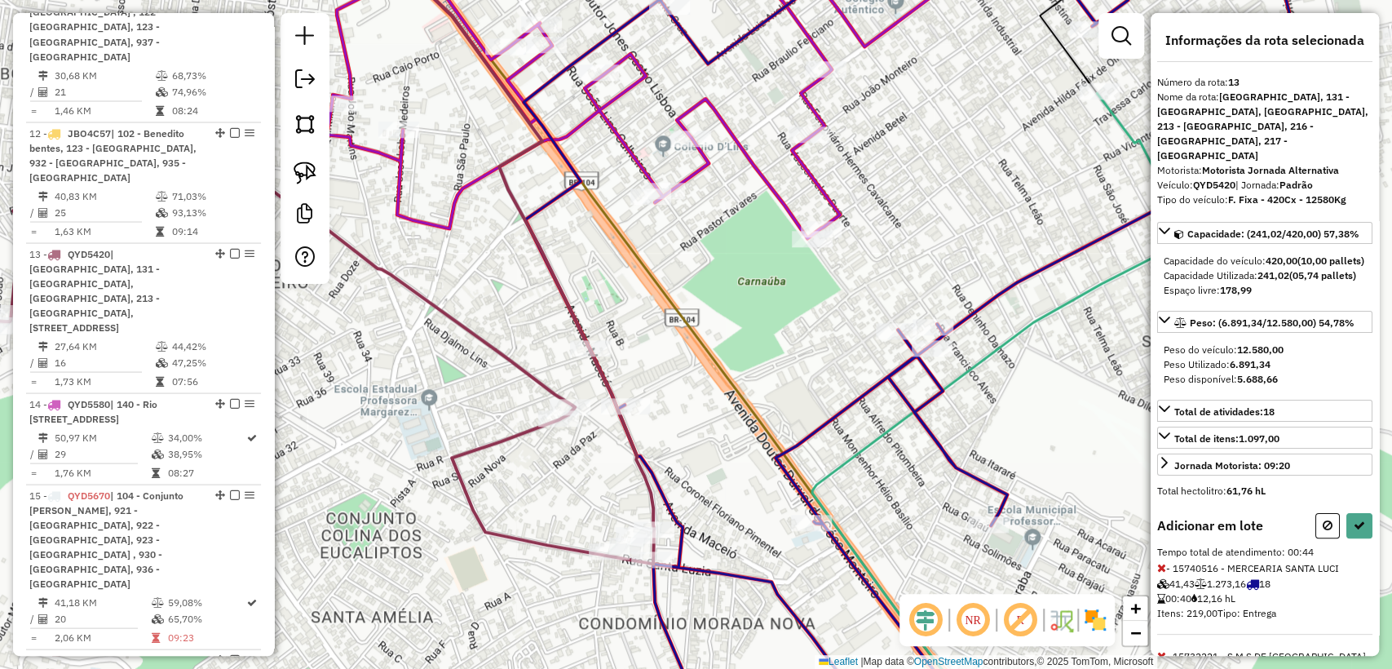
select select "**********"
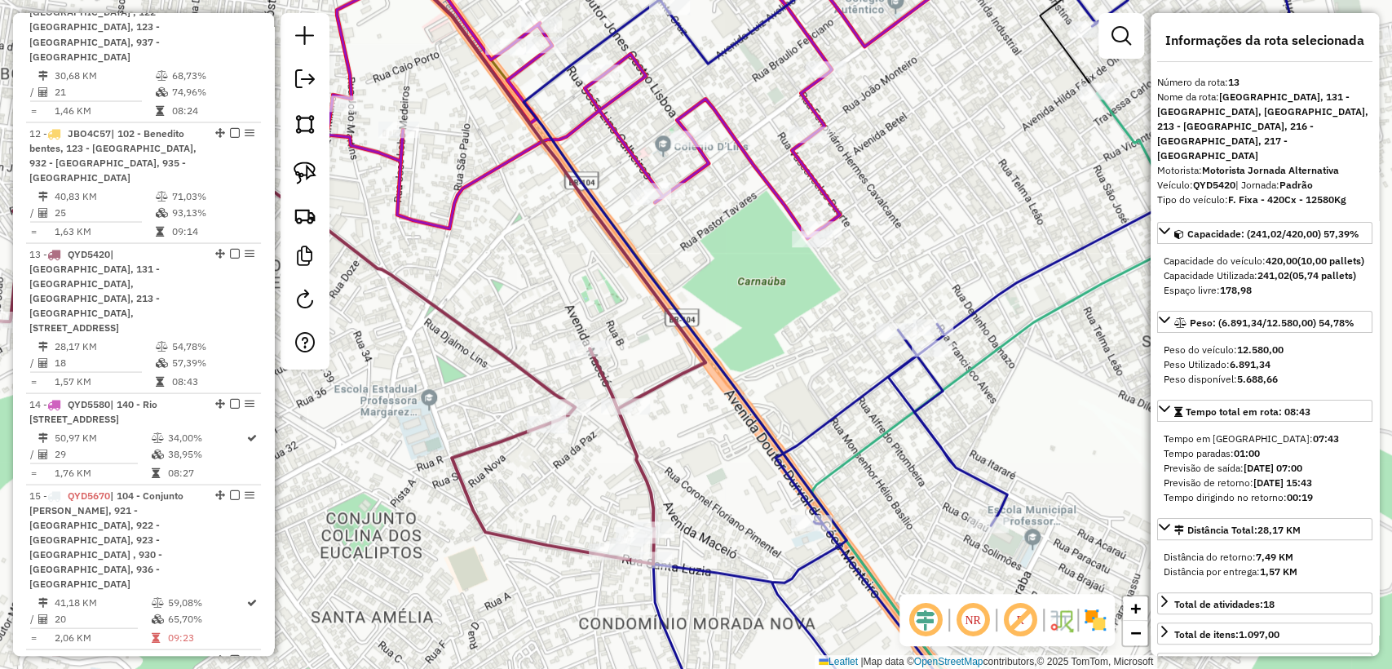
click at [496, 305] on div "Janela de atendimento Grade de atendimento Capacidade Transportadoras Veículos …" at bounding box center [696, 334] width 1392 height 669
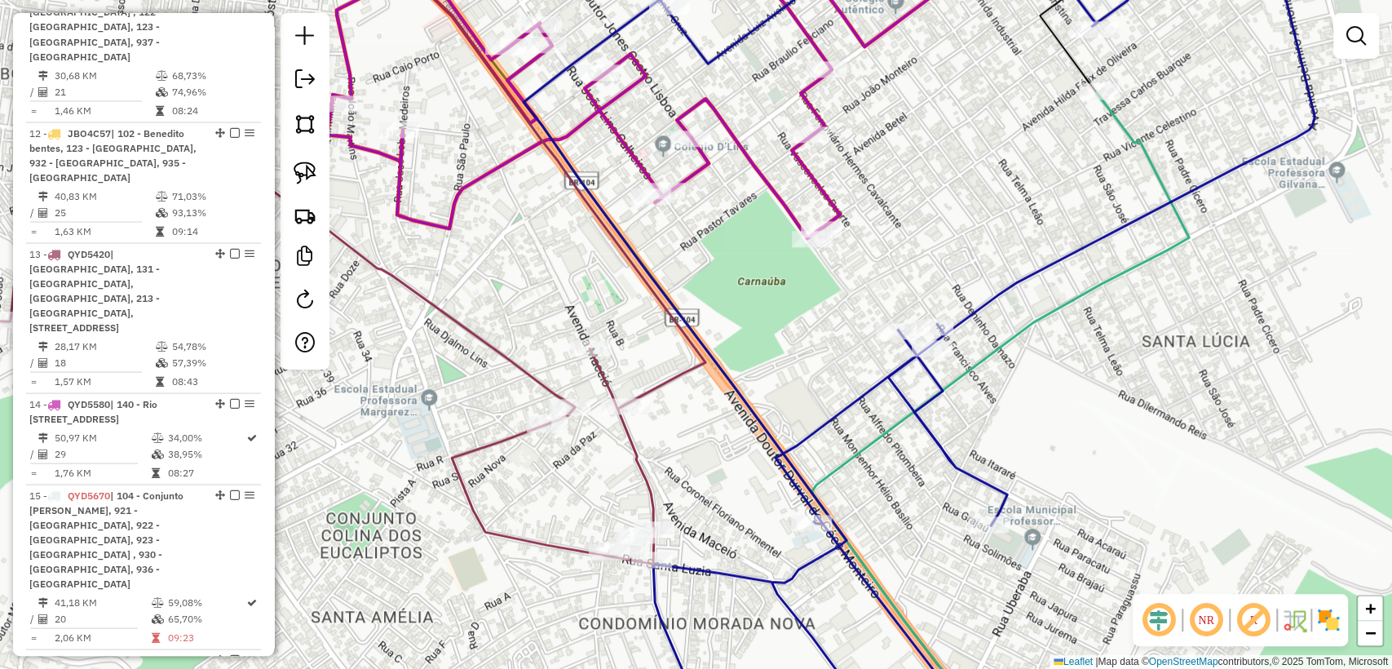
click at [519, 378] on icon at bounding box center [317, 248] width 776 height 630
select select "**********"
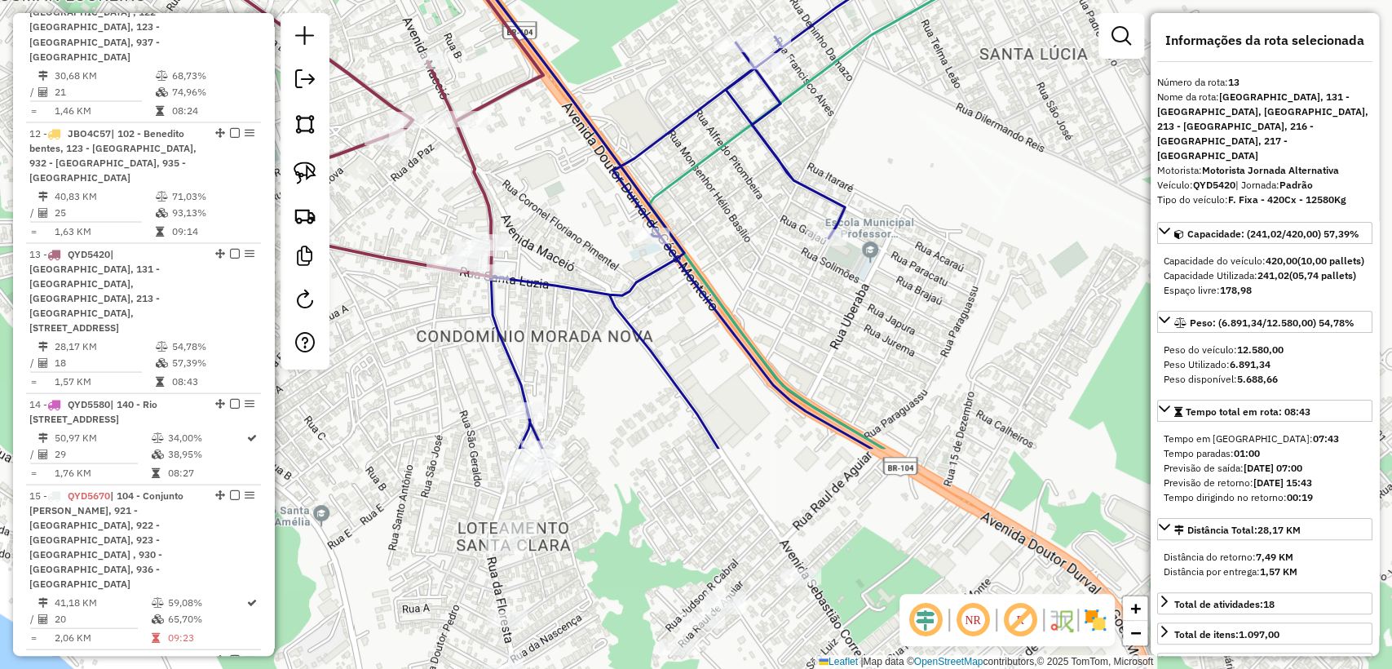
drag, startPoint x: 735, startPoint y: 481, endPoint x: 618, endPoint y: 328, distance: 193.1
click at [574, 198] on div "Janela de atendimento Grade de atendimento Capacidade Transportadoras Veículos …" at bounding box center [696, 334] width 1392 height 669
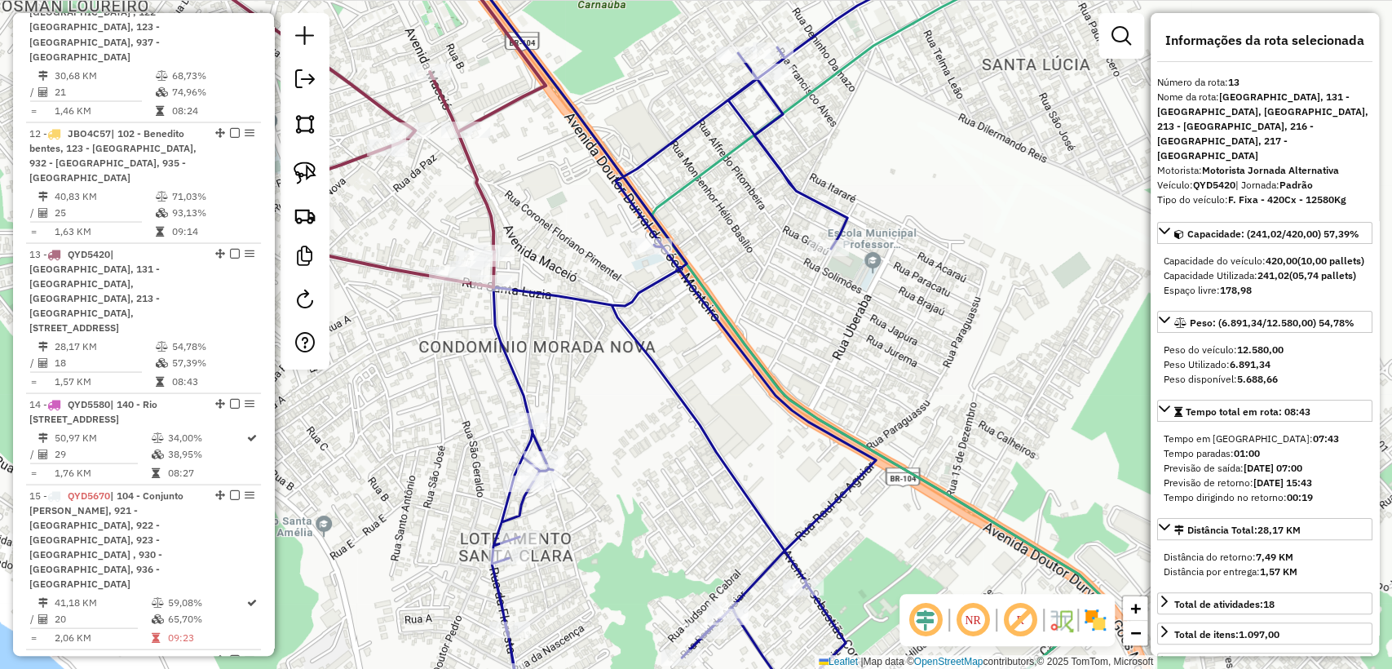
click at [621, 328] on icon at bounding box center [719, 315] width 554 height 764
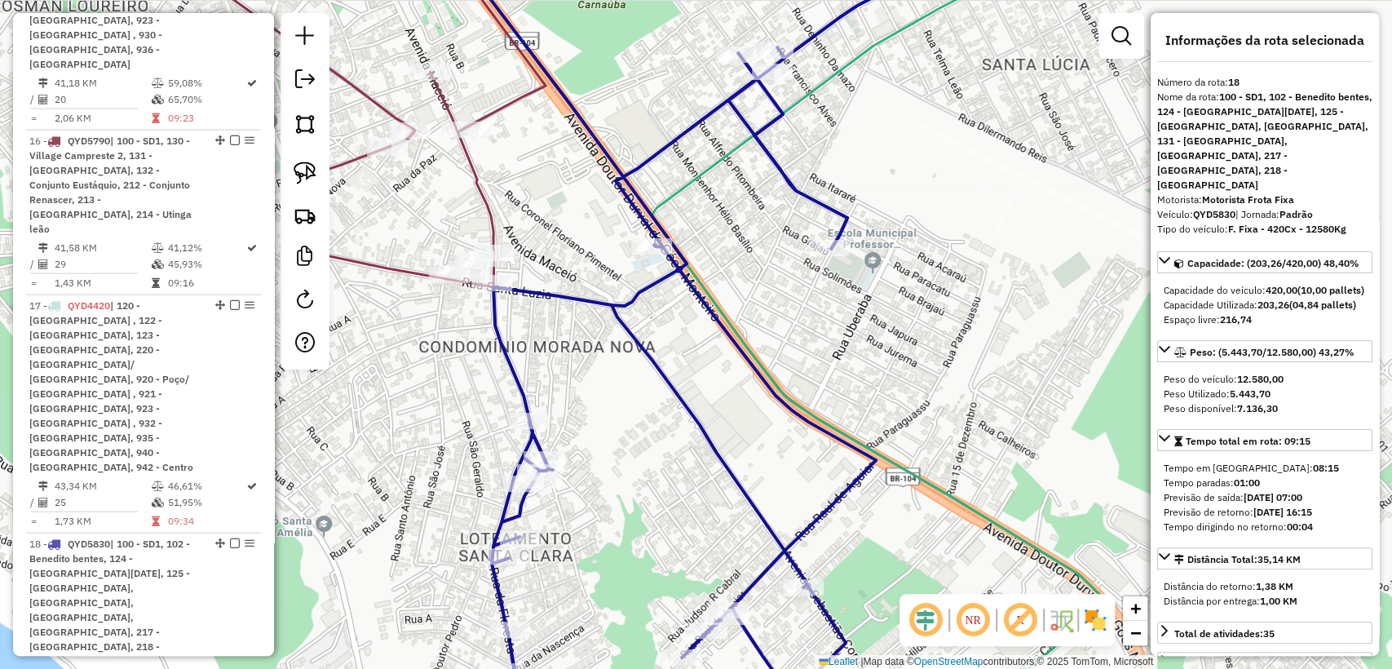
scroll to position [2748, 0]
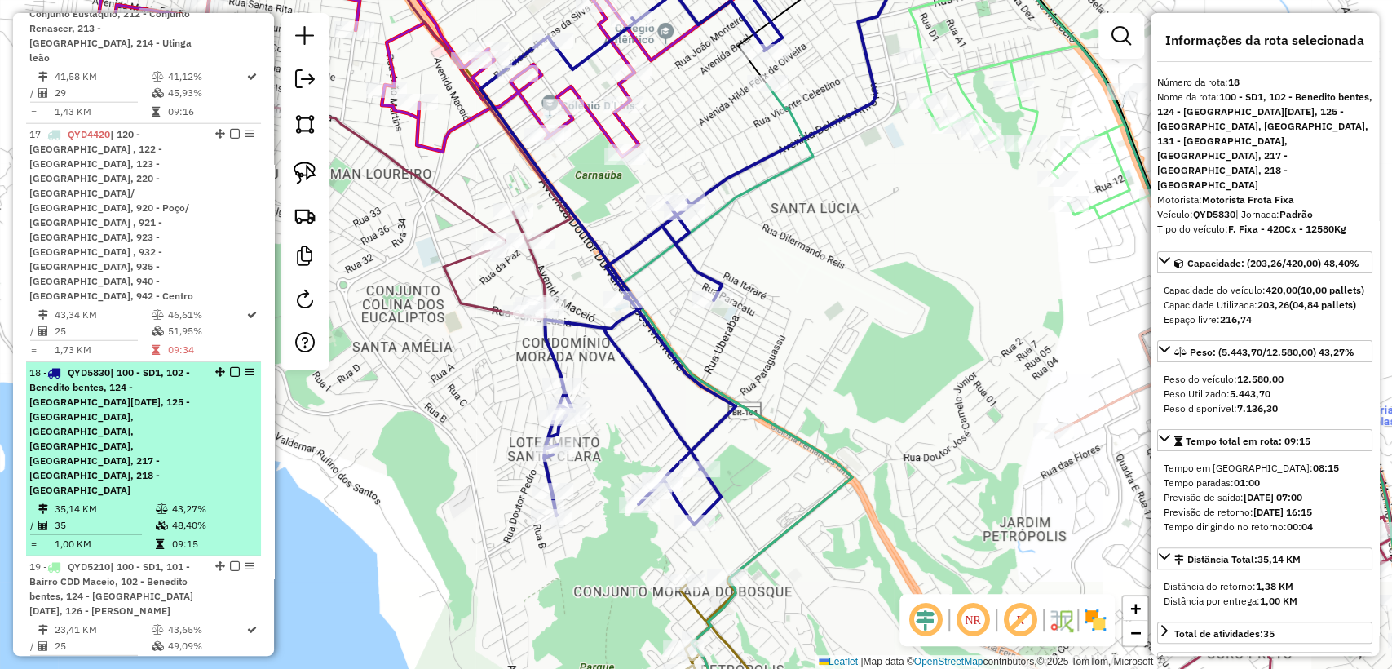
click at [231, 367] on em at bounding box center [235, 372] width 10 height 10
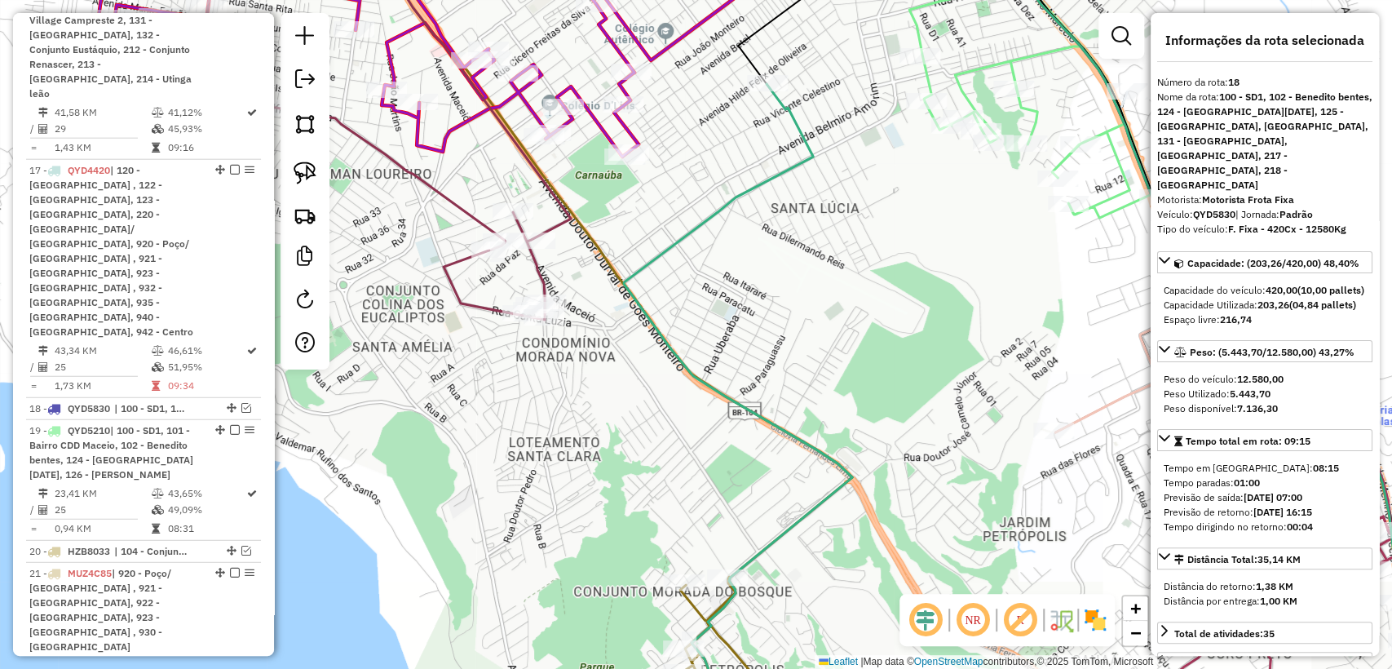
click at [452, 202] on icon at bounding box center [368, 126] width 405 height 386
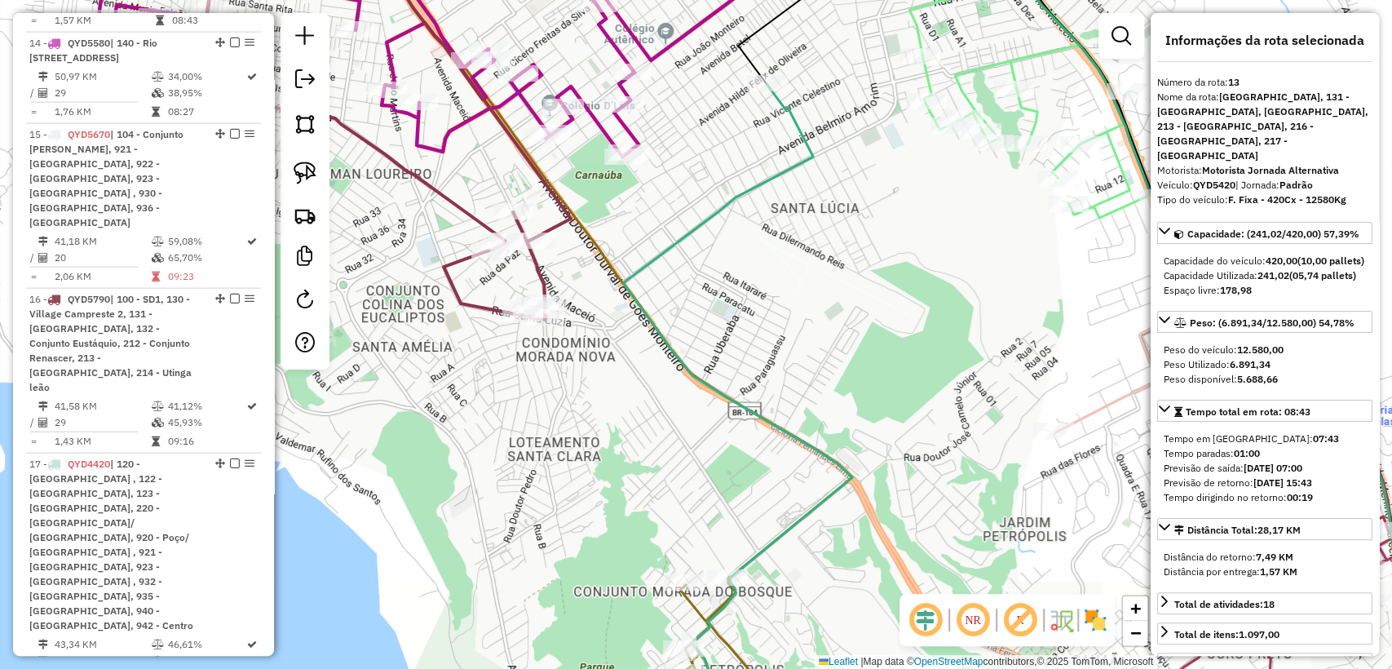
scroll to position [2058, 0]
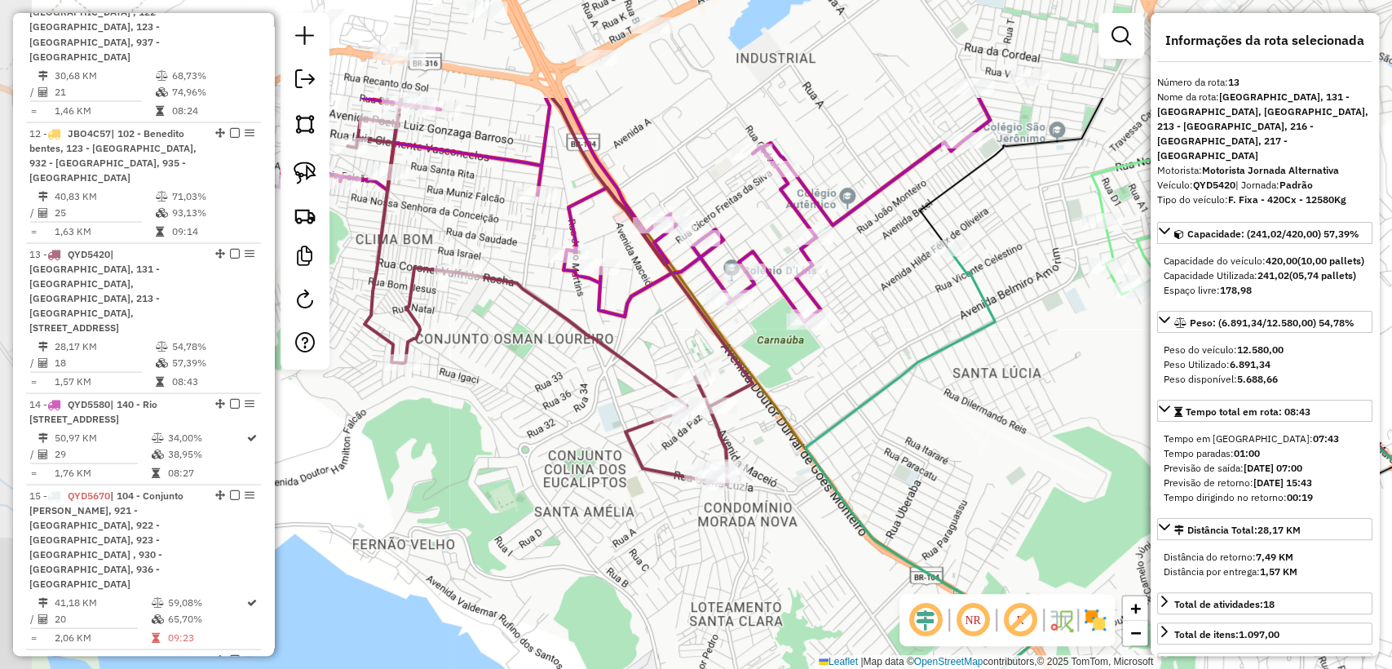
drag, startPoint x: 473, startPoint y: 166, endPoint x: 649, endPoint y: 327, distance: 238.3
click at [652, 328] on div "Janela de atendimento Grade de atendimento Capacidade Transportadoras Veículos …" at bounding box center [696, 334] width 1392 height 669
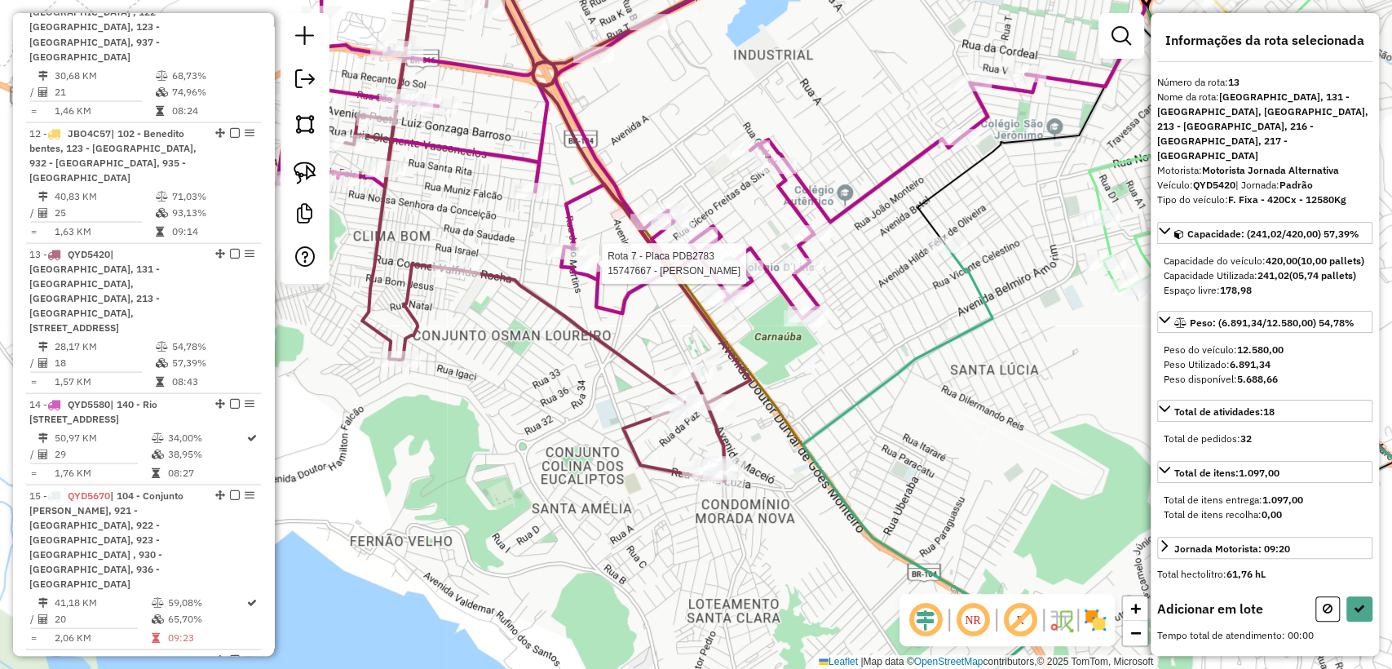
click at [598, 271] on div at bounding box center [596, 263] width 41 height 16
click at [1353, 611] on icon at bounding box center [1358, 604] width 11 height 11
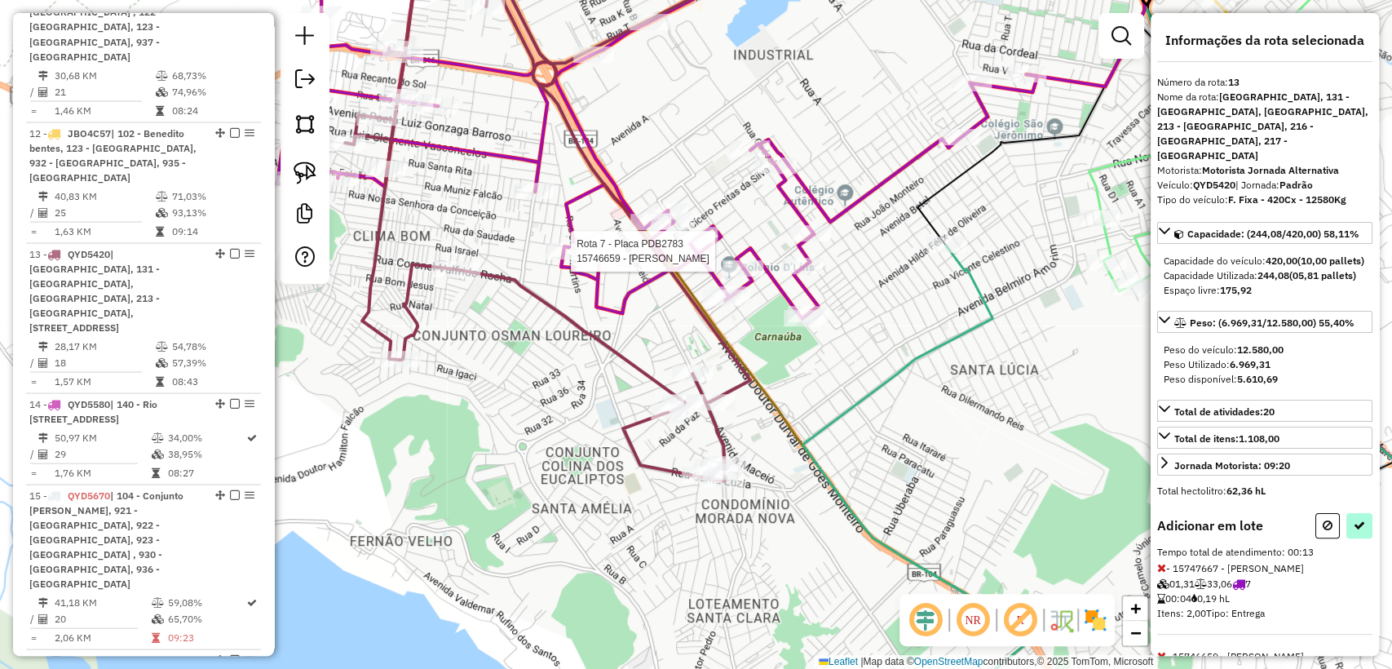
select select "**********"
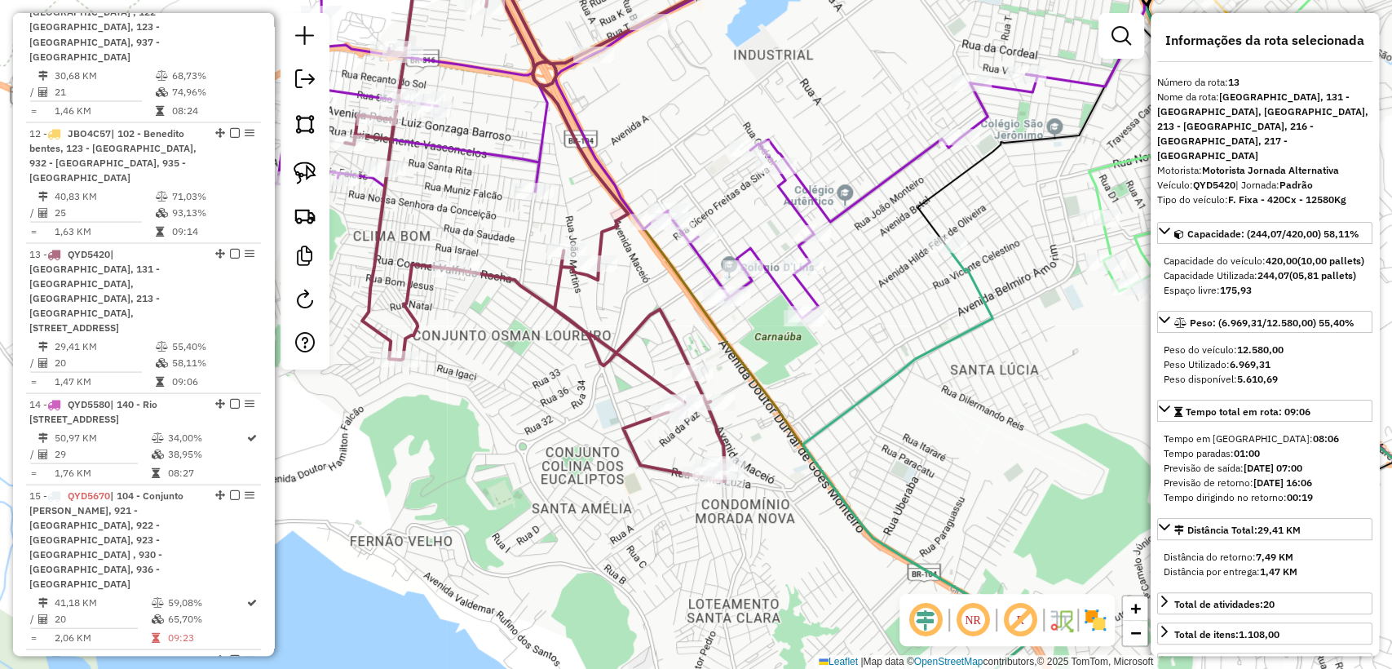
click at [540, 441] on div "Janela de atendimento Grade de atendimento Capacidade Transportadoras Veículos …" at bounding box center [696, 334] width 1392 height 669
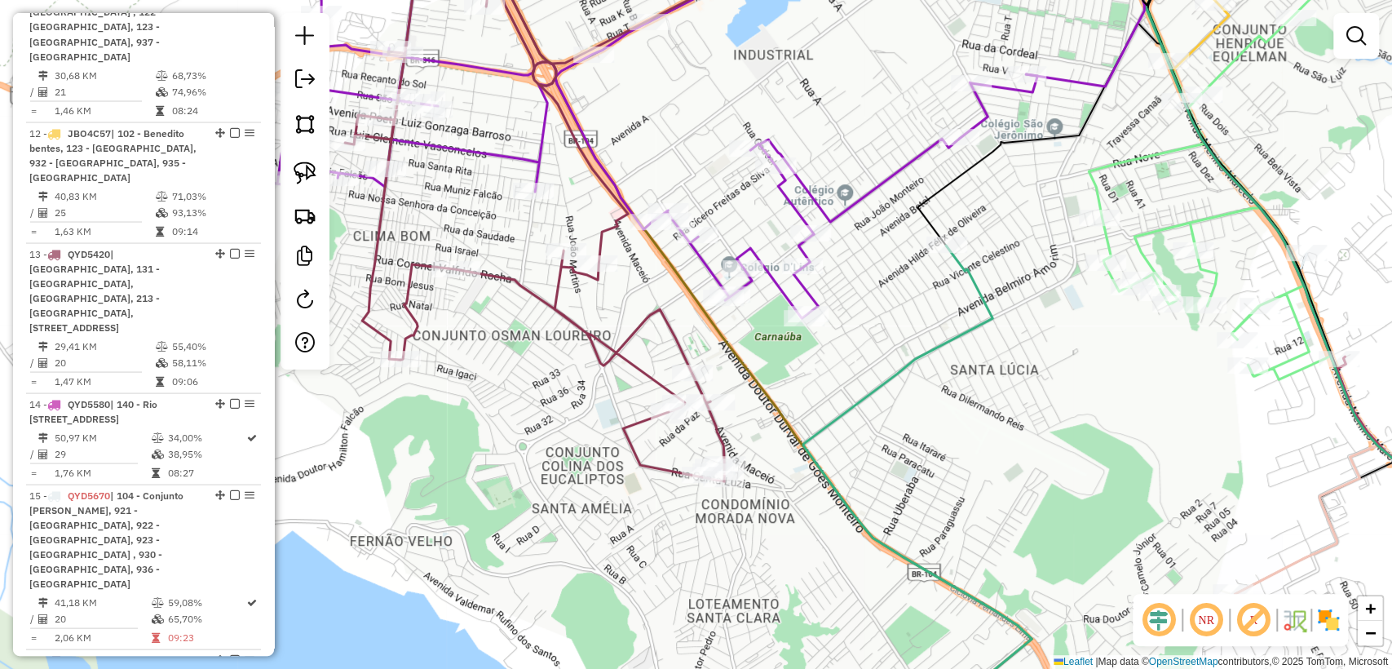
click at [575, 325] on icon at bounding box center [582, 207] width 474 height 548
select select "**********"
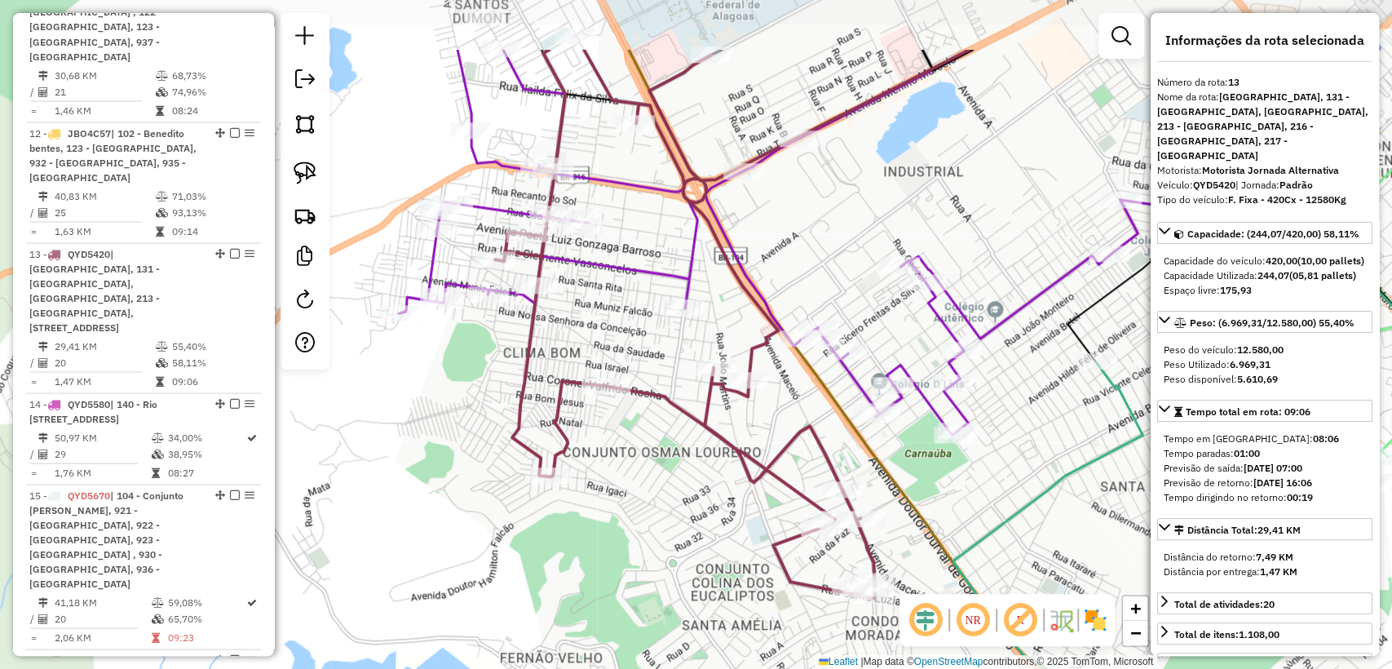
drag, startPoint x: 579, startPoint y: 441, endPoint x: 665, endPoint y: 483, distance: 96.3
click at [665, 483] on div "Janela de atendimento Grade de atendimento Capacidade Transportadoras Veículos …" at bounding box center [696, 334] width 1392 height 669
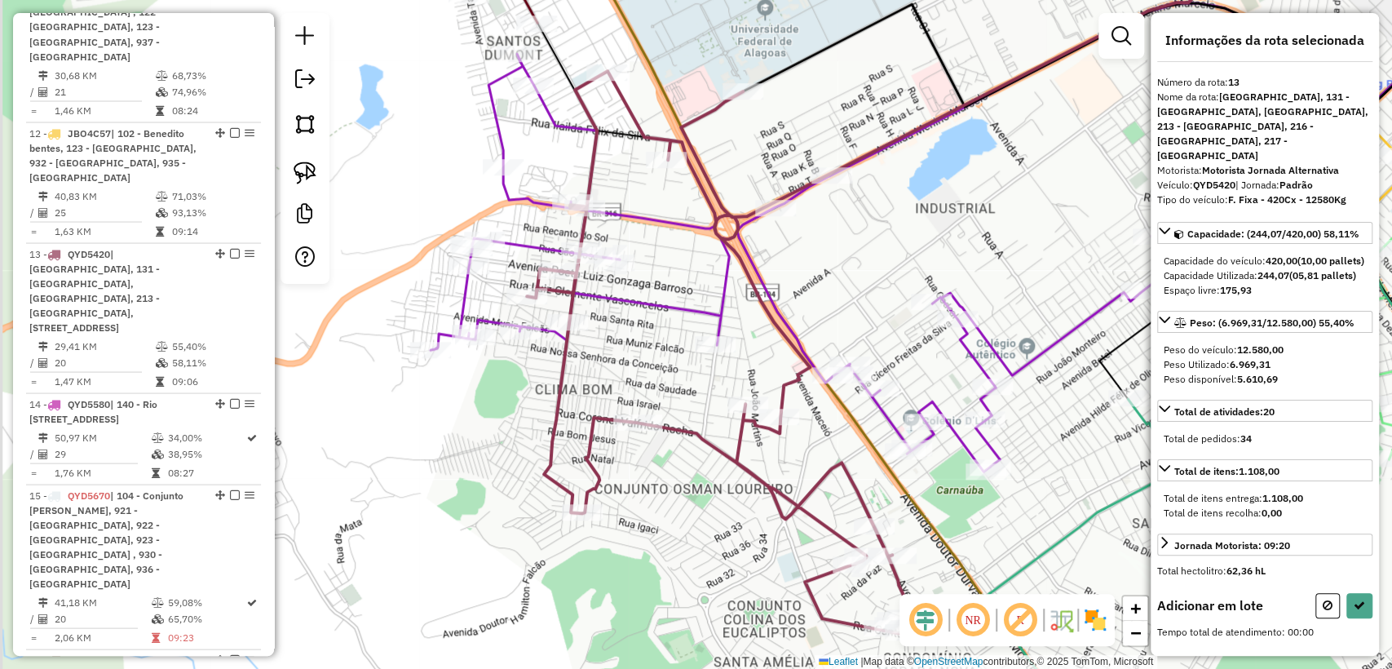
drag, startPoint x: 592, startPoint y: 342, endPoint x: 624, endPoint y: 379, distance: 48.5
click at [624, 379] on div "Janela de atendimento Grade de atendimento Capacidade Transportadoras Veículos …" at bounding box center [696, 334] width 1392 height 669
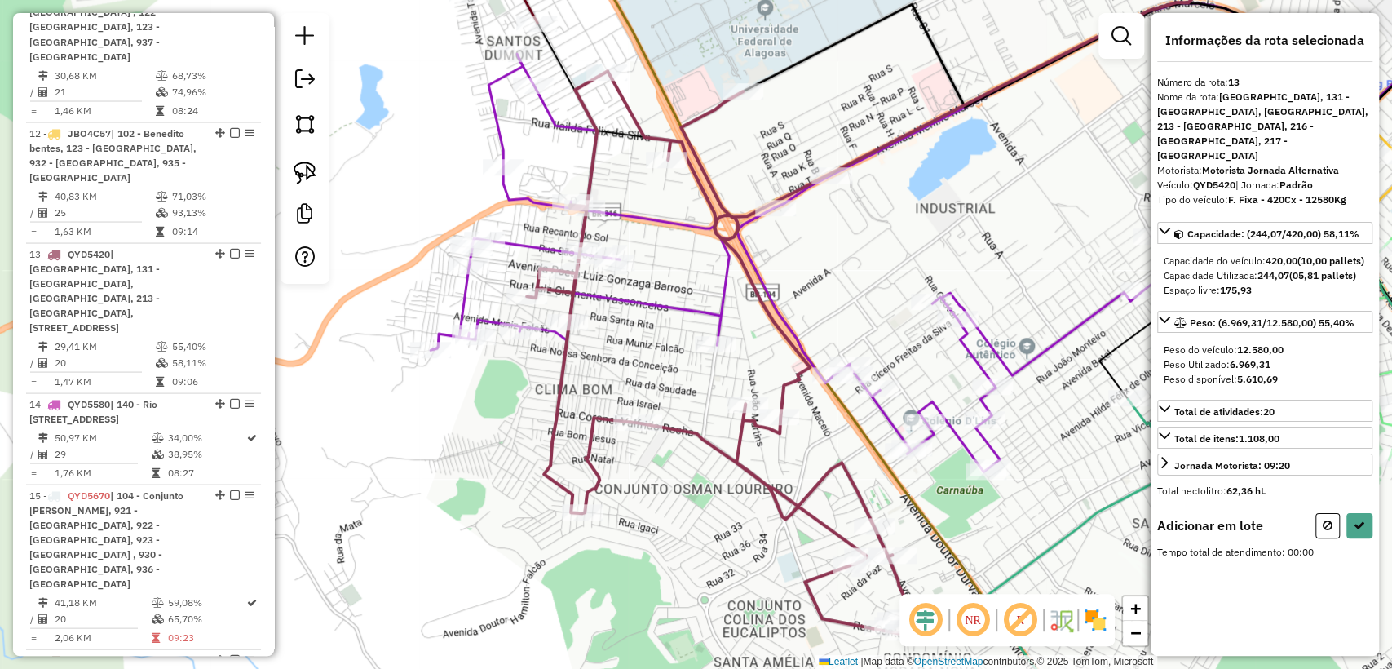
select select "**********"
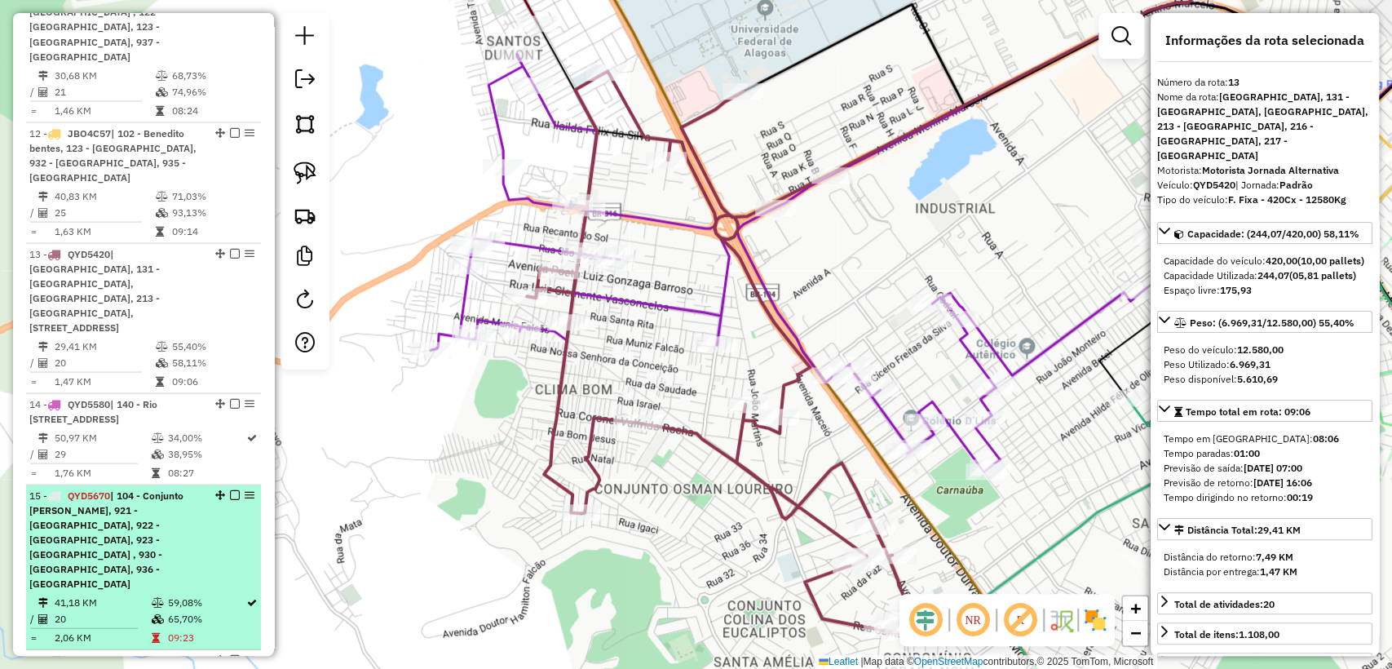
click at [174, 488] on div "15 - QYD5670 | 104 - Conjunto [PERSON_NAME], 921 - [GEOGRAPHIC_DATA], 922 - [GE…" at bounding box center [115, 539] width 173 height 103
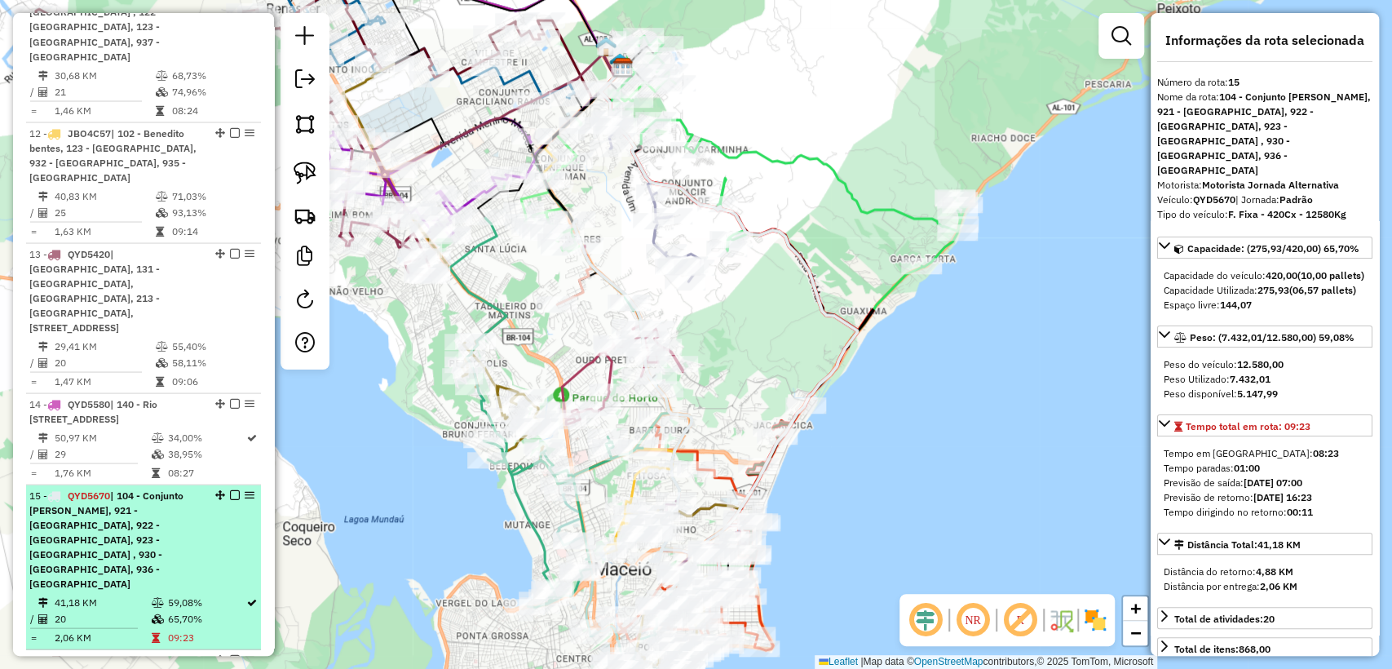
scroll to position [2239, 0]
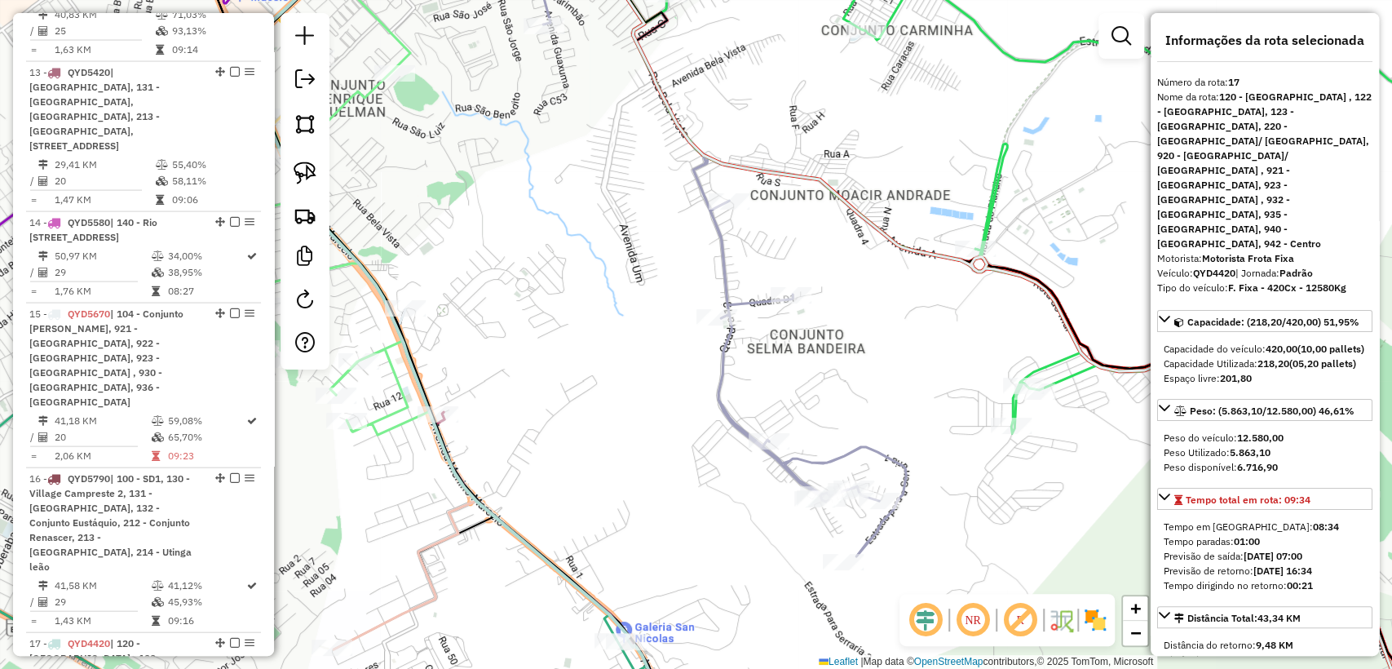
click at [718, 240] on icon at bounding box center [722, 244] width 367 height 623
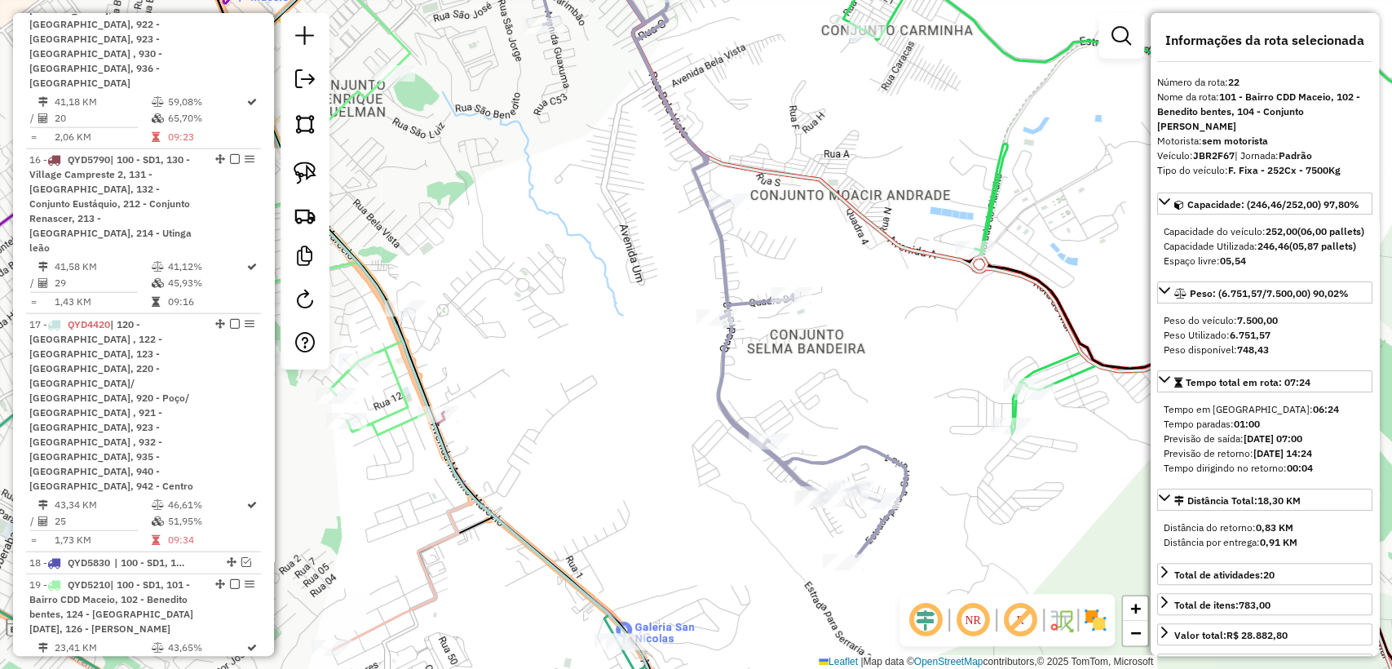
scroll to position [2712, 0]
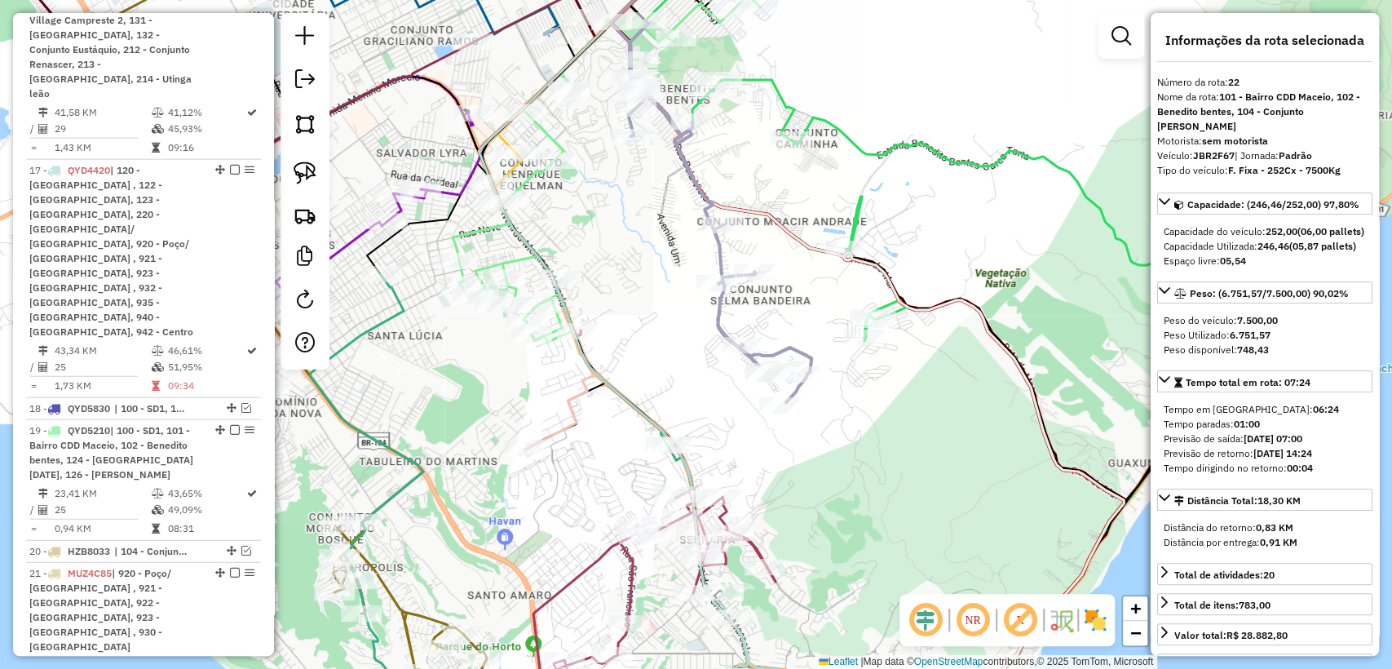
drag, startPoint x: 814, startPoint y: 277, endPoint x: 804, endPoint y: 278, distance: 10.6
click at [804, 278] on div "Janela de atendimento Grade de atendimento Capacidade Transportadoras Veículos …" at bounding box center [696, 334] width 1392 height 669
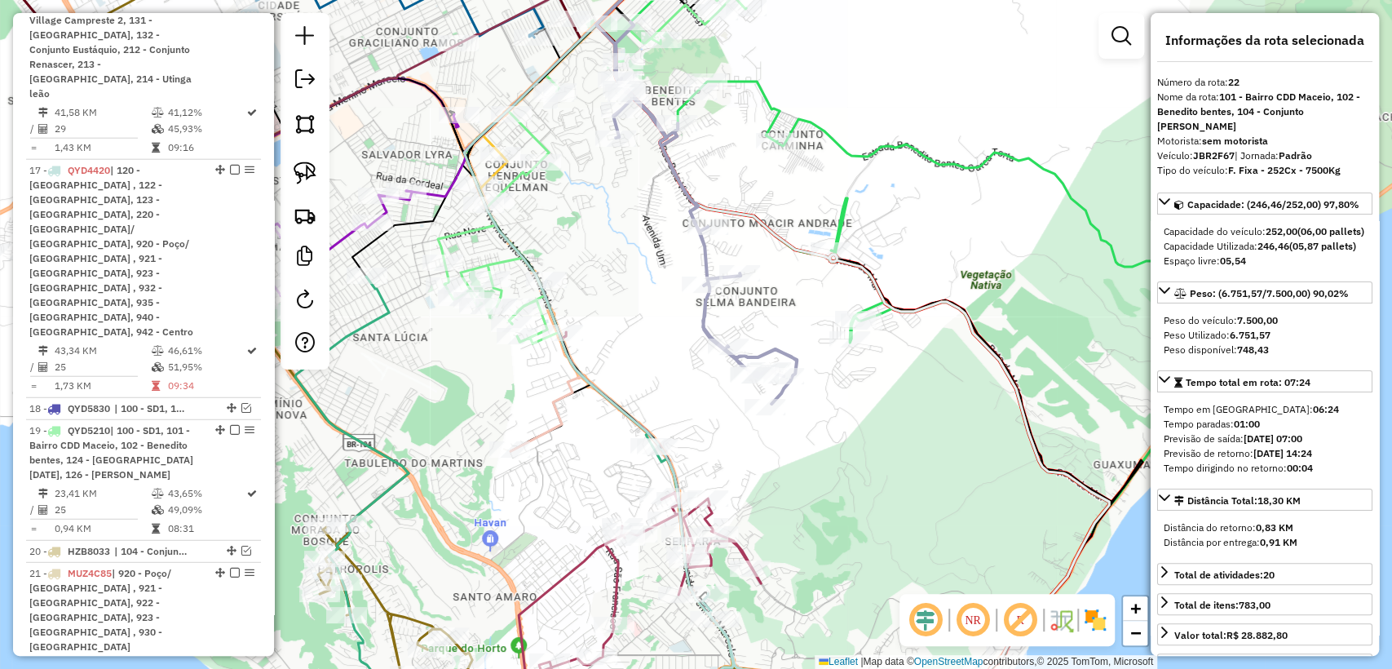
click at [775, 234] on icon at bounding box center [852, 349] width 513 height 771
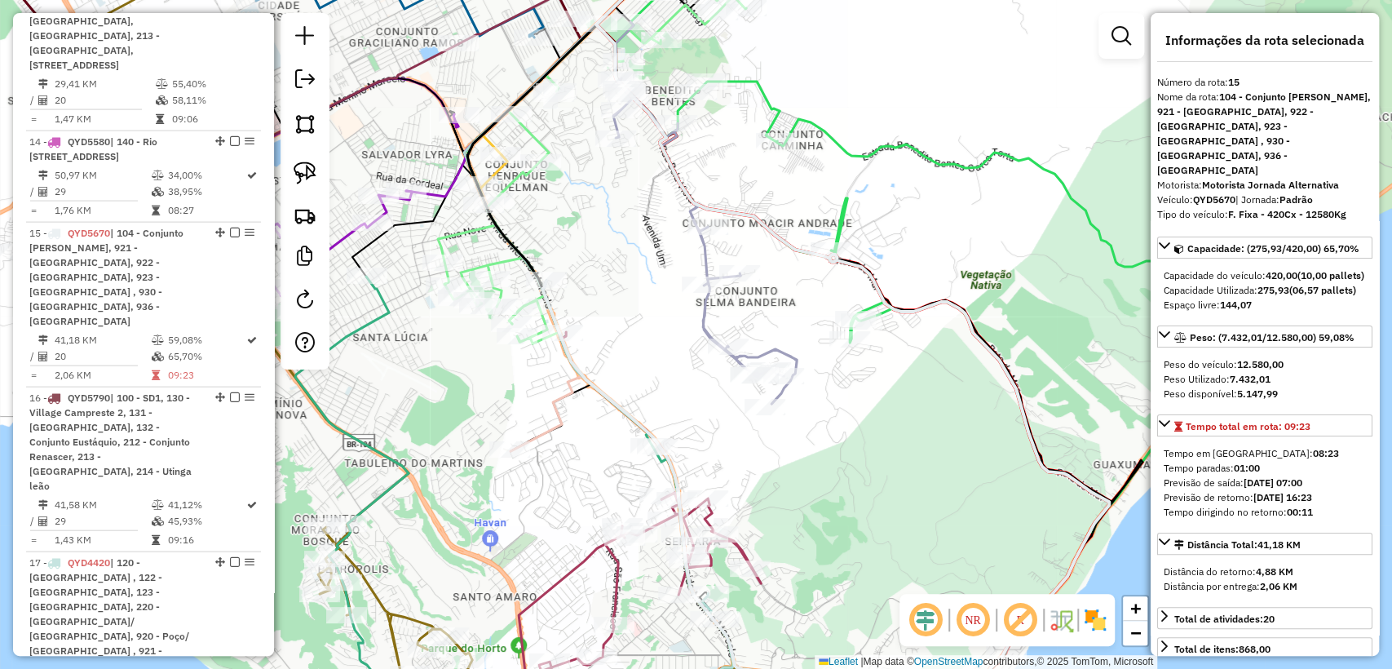
scroll to position [2299, 0]
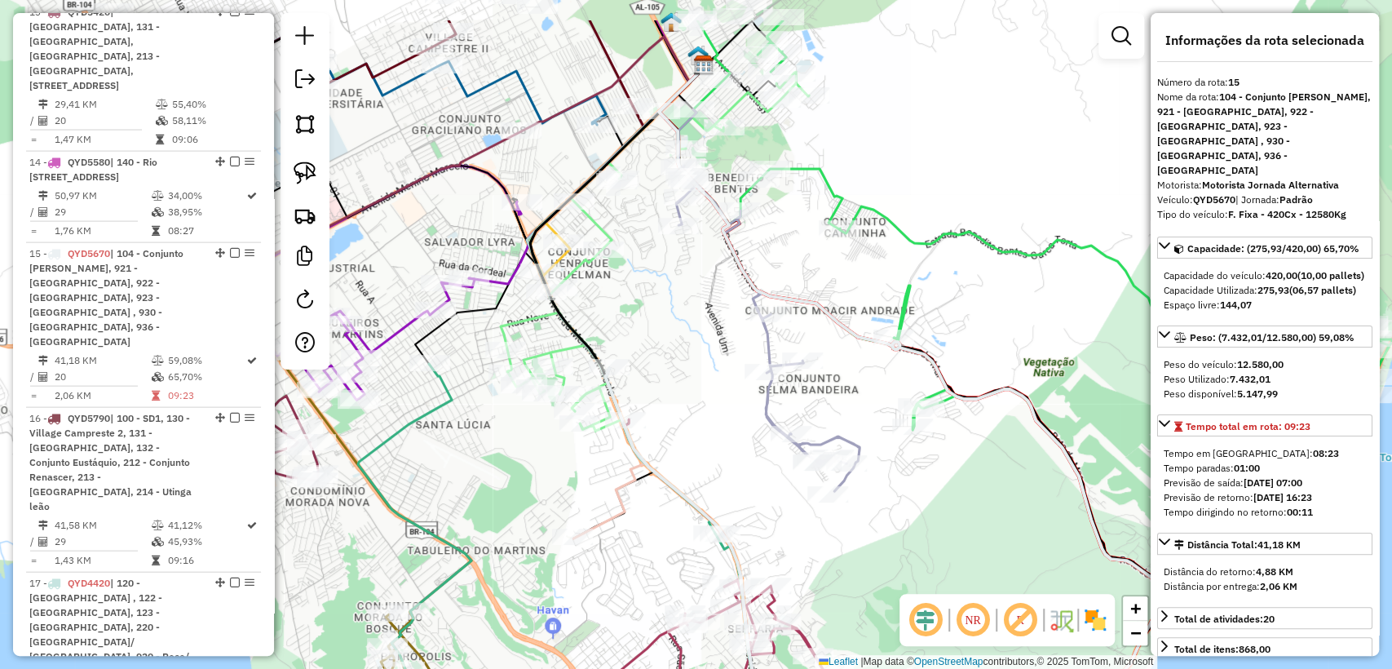
drag, startPoint x: 759, startPoint y: 178, endPoint x: 832, endPoint y: 328, distance: 166.6
click at [832, 328] on div "Janela de atendimento Grade de atendimento Capacidade Transportadoras Veículos …" at bounding box center [696, 334] width 1392 height 669
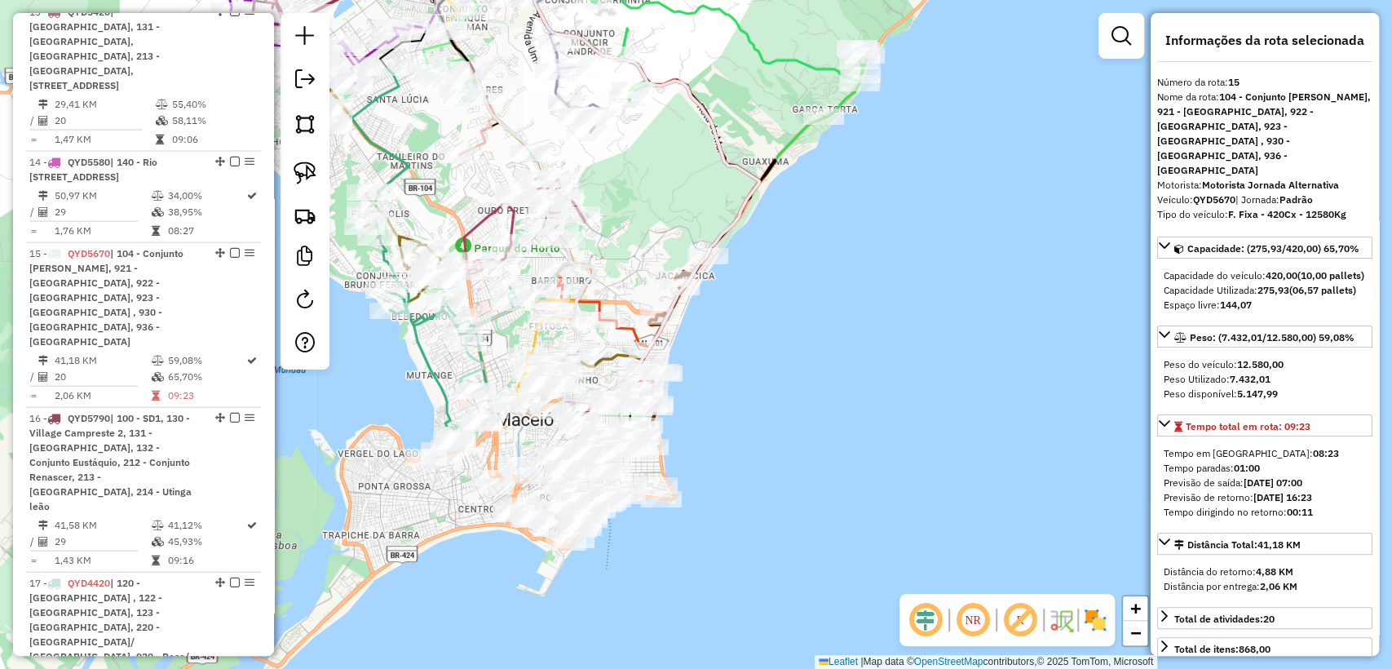
drag, startPoint x: 932, startPoint y: 500, endPoint x: 685, endPoint y: 191, distance: 395.6
click at [685, 191] on div "Janela de atendimento Grade de atendimento Capacidade Transportadoras Veículos …" at bounding box center [696, 334] width 1392 height 669
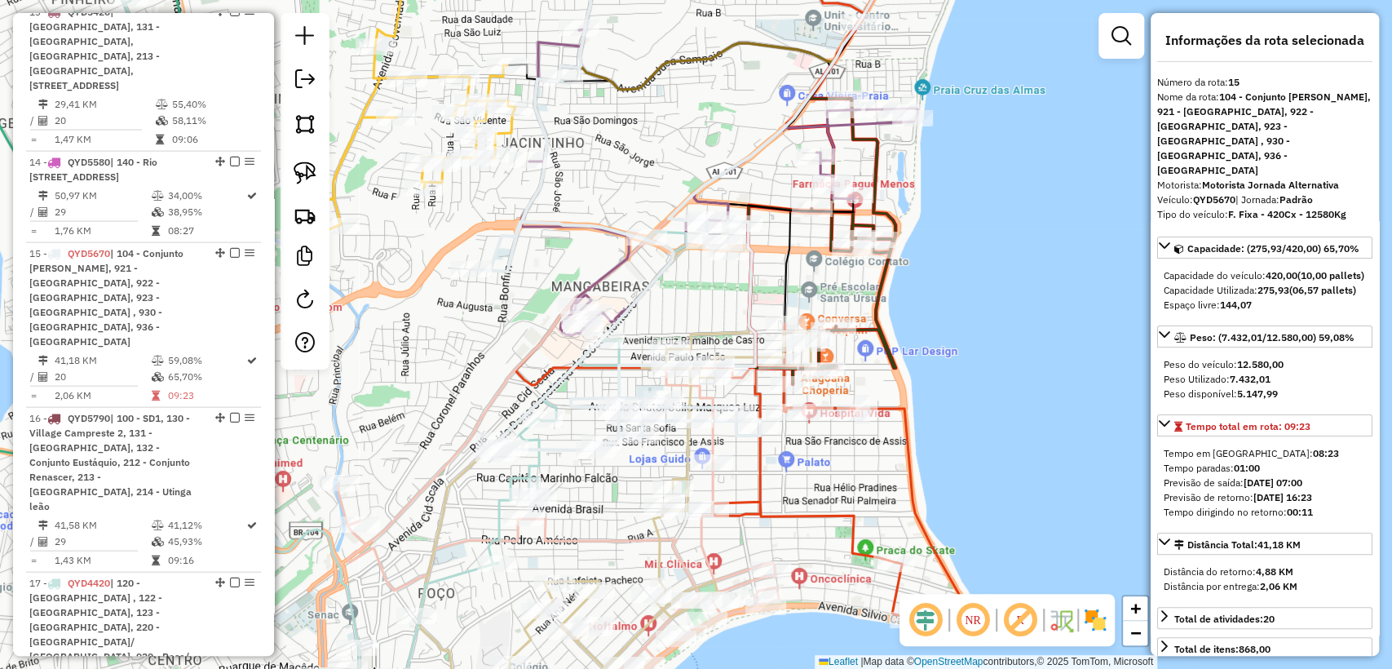
click at [465, 355] on div "Janela de atendimento Grade de atendimento Capacidade Transportadoras Veículos …" at bounding box center [696, 334] width 1392 height 669
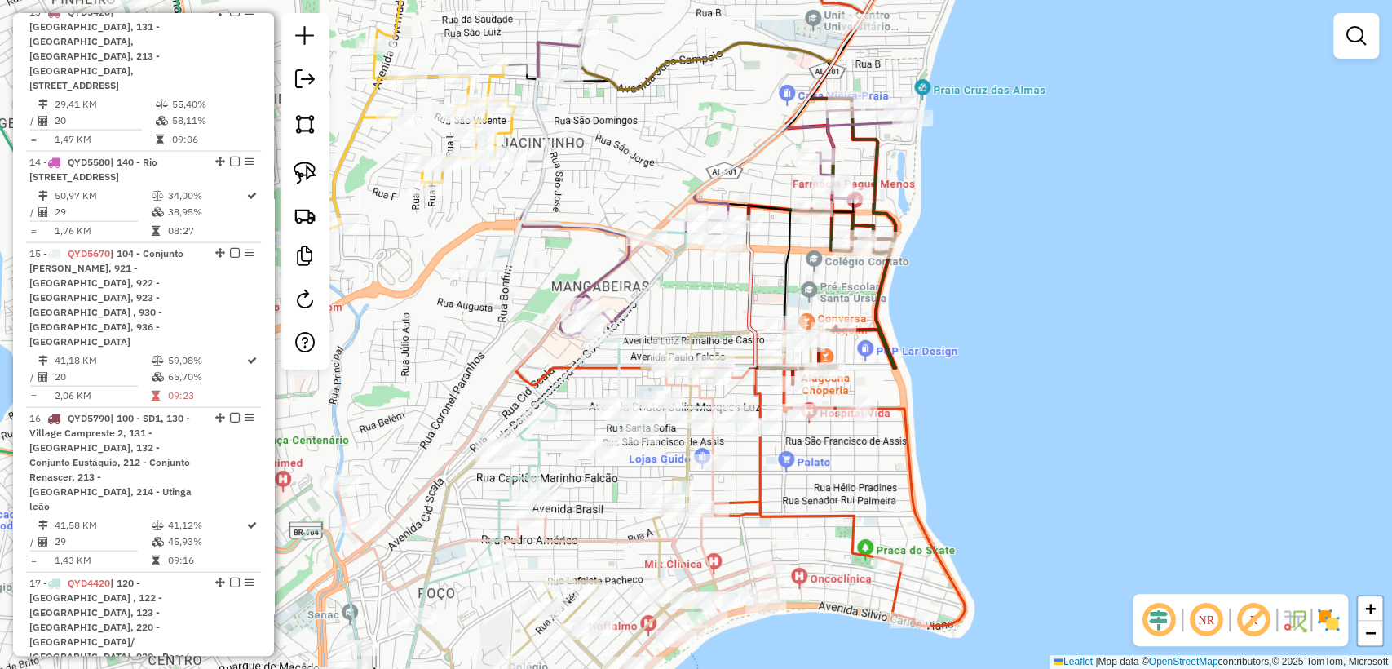
click at [546, 386] on icon at bounding box center [615, 194] width 289 height 523
select select "**********"
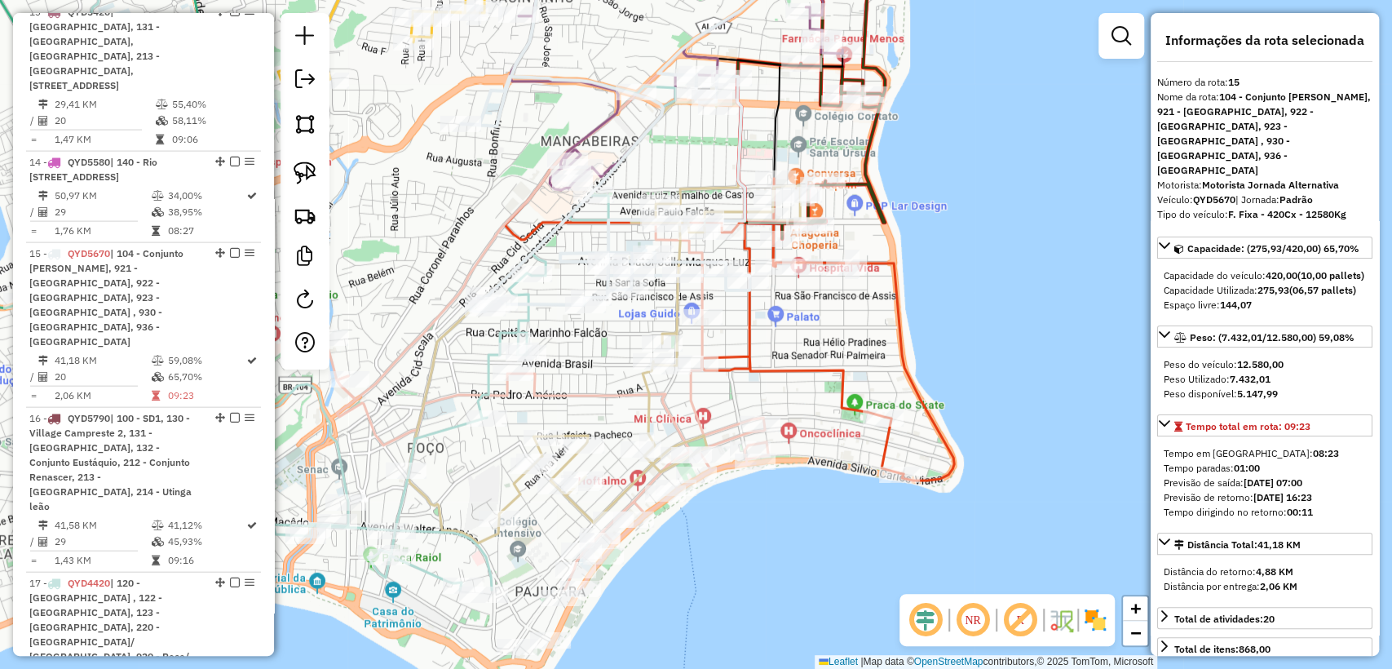
drag, startPoint x: 604, startPoint y: 482, endPoint x: 595, endPoint y: 338, distance: 143.8
click at [595, 338] on div "Rota 15 - Placa QYD5670 15741421 - VALESCA DOS SANTOS S Janela de atendimento G…" at bounding box center [696, 334] width 1392 height 669
click at [577, 395] on icon at bounding box center [548, 297] width 440 height 729
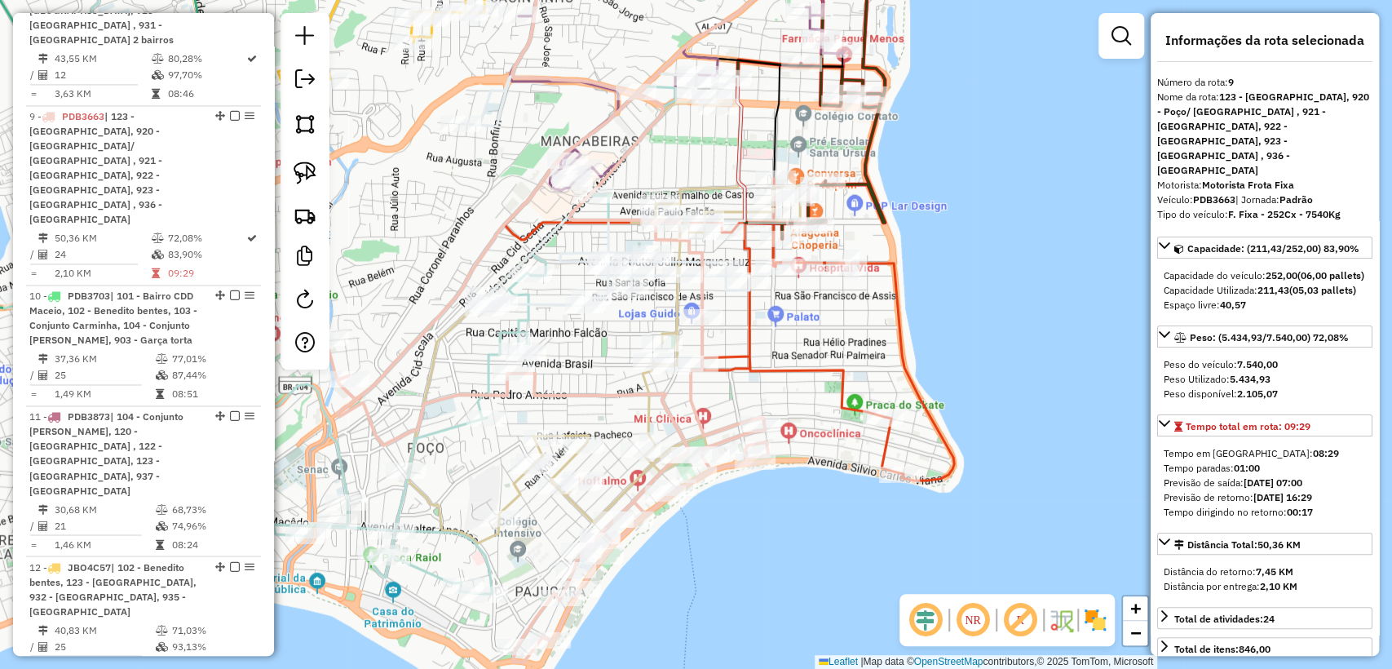
scroll to position [1590, 0]
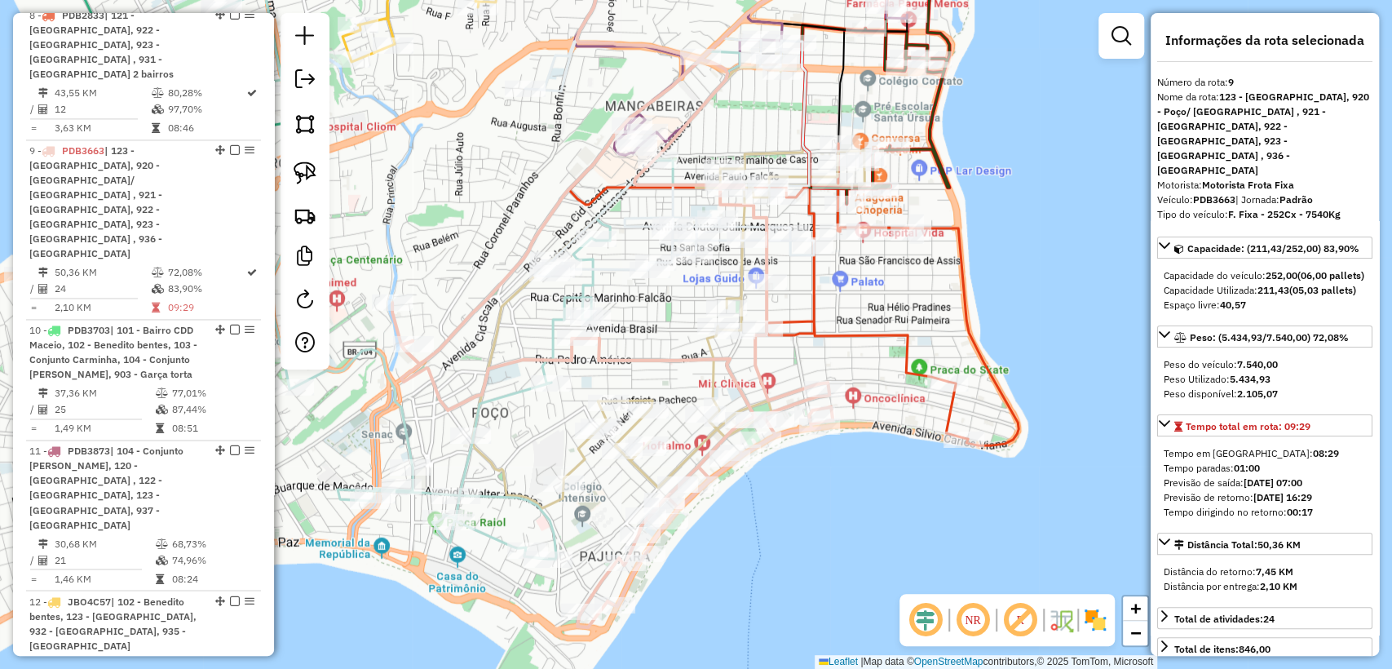
drag, startPoint x: 526, startPoint y: 417, endPoint x: 668, endPoint y: 361, distance: 152.6
click at [668, 361] on div "Rota 21 - Placa MUZ4C85 15744499 - MERC RR Janela de atendimento Grade de atend…" at bounding box center [696, 334] width 1392 height 669
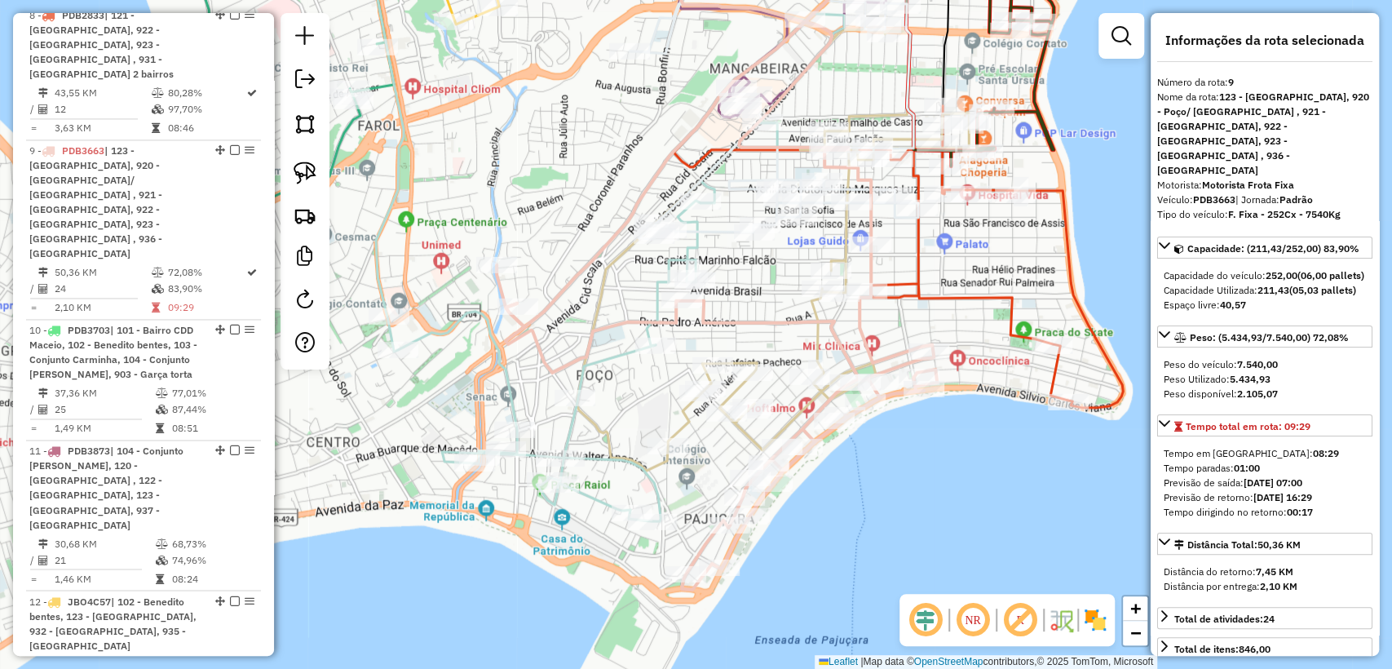
click at [575, 425] on icon at bounding box center [552, 227] width 584 height 588
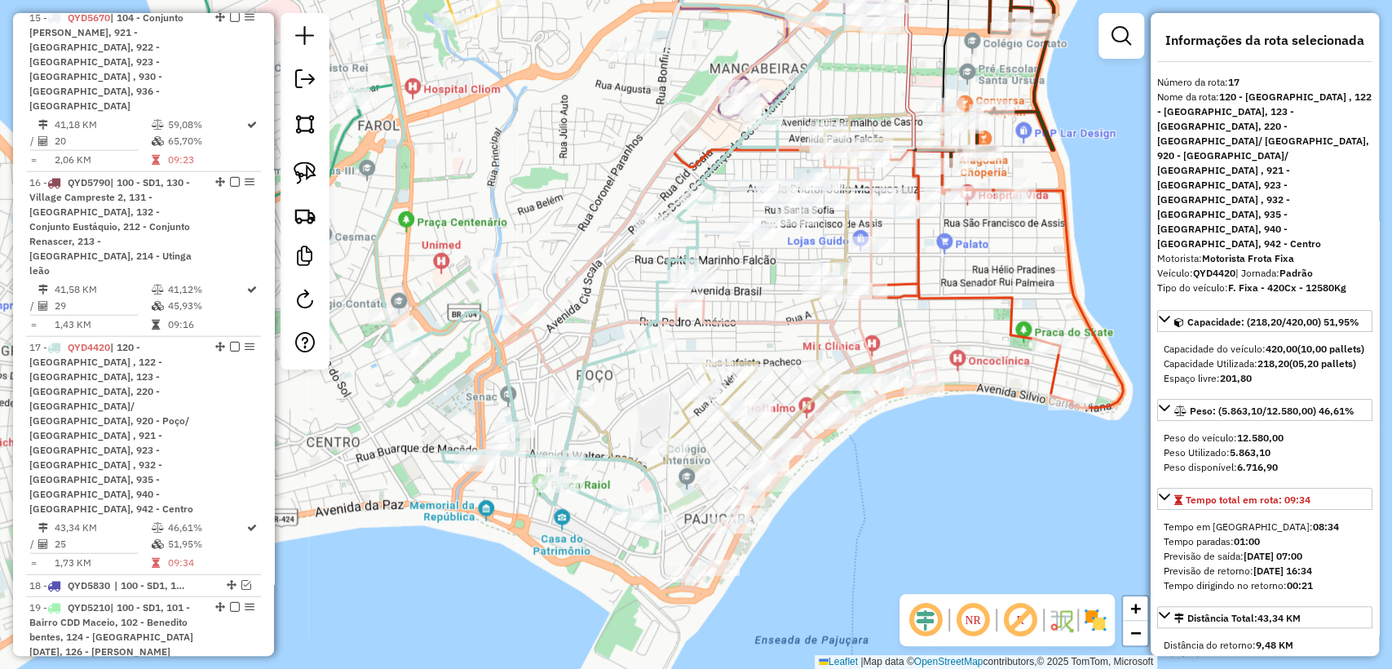
scroll to position [2584, 0]
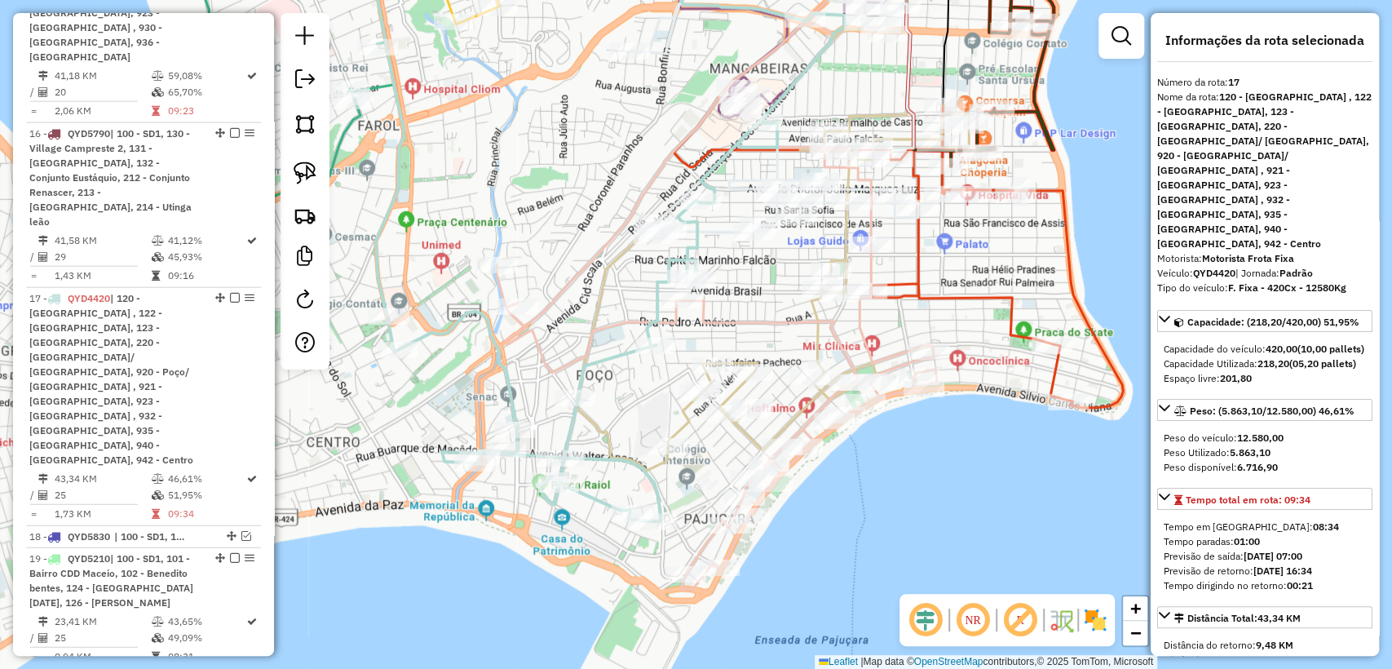
click at [496, 347] on icon at bounding box center [552, 227] width 584 height 588
click at [815, 436] on icon at bounding box center [717, 261] width 440 height 656
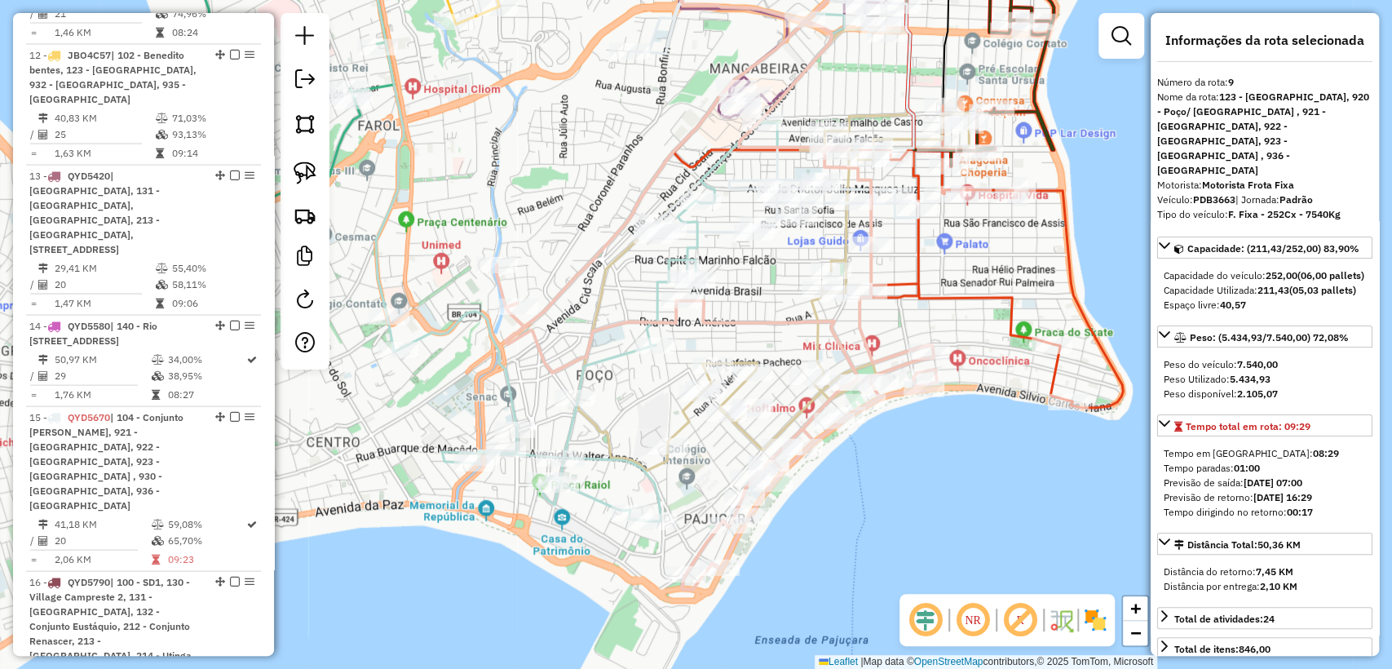
scroll to position [1590, 0]
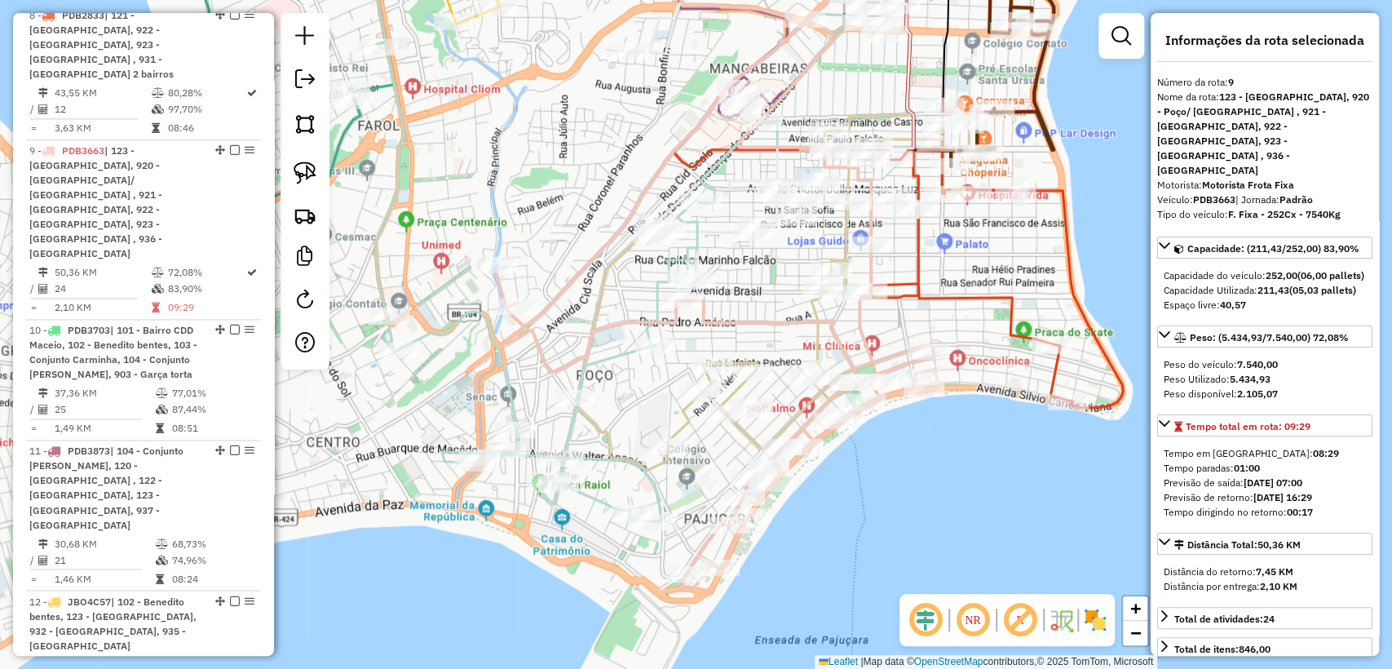
click at [806, 427] on icon at bounding box center [717, 261] width 440 height 656
click at [1009, 315] on icon at bounding box center [897, 170] width 449 height 474
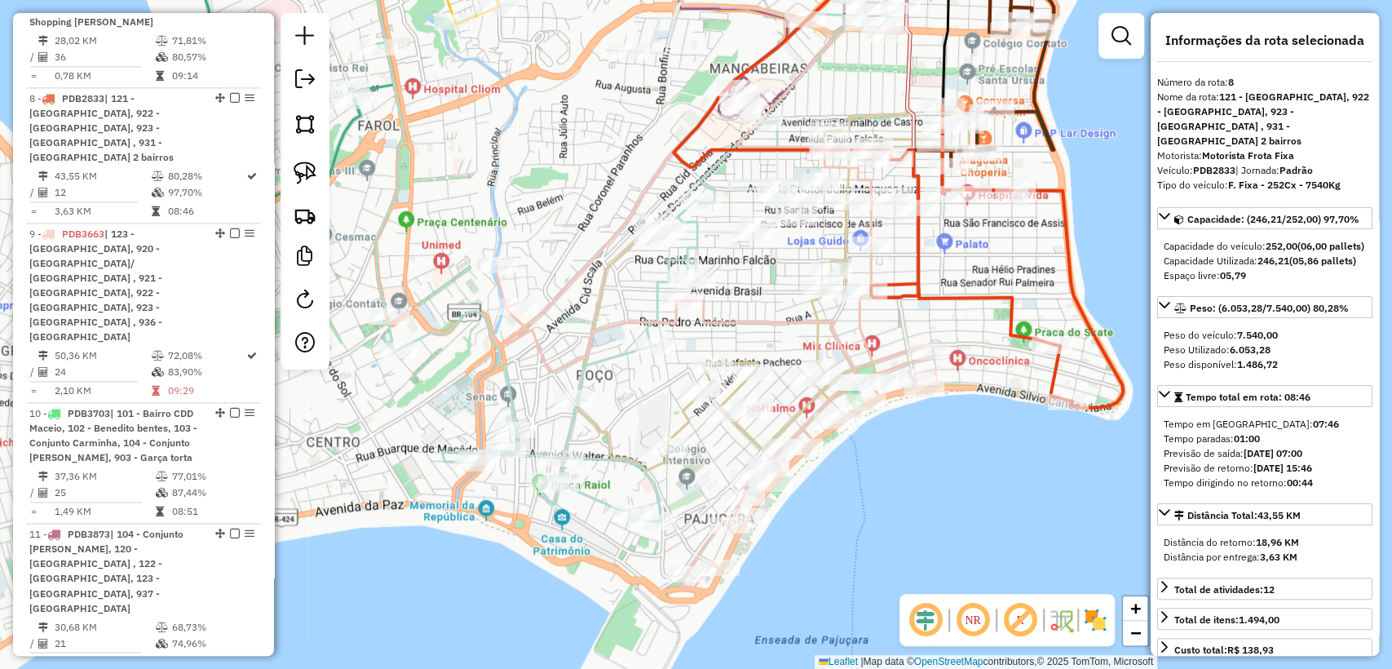
scroll to position [1485, 0]
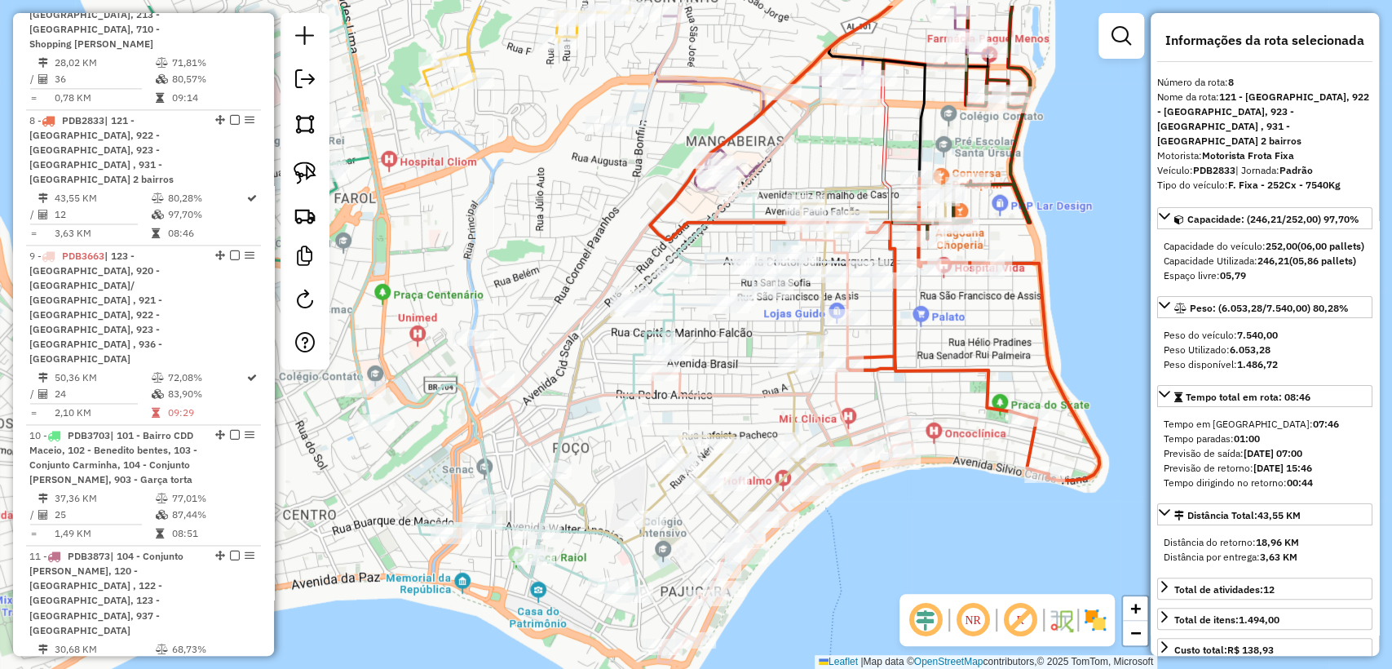
drag, startPoint x: 980, startPoint y: 277, endPoint x: 956, endPoint y: 350, distance: 76.3
click at [956, 350] on div "Janela de atendimento Grade de atendimento Capacidade Transportadoras Veículos …" at bounding box center [696, 334] width 1392 height 669
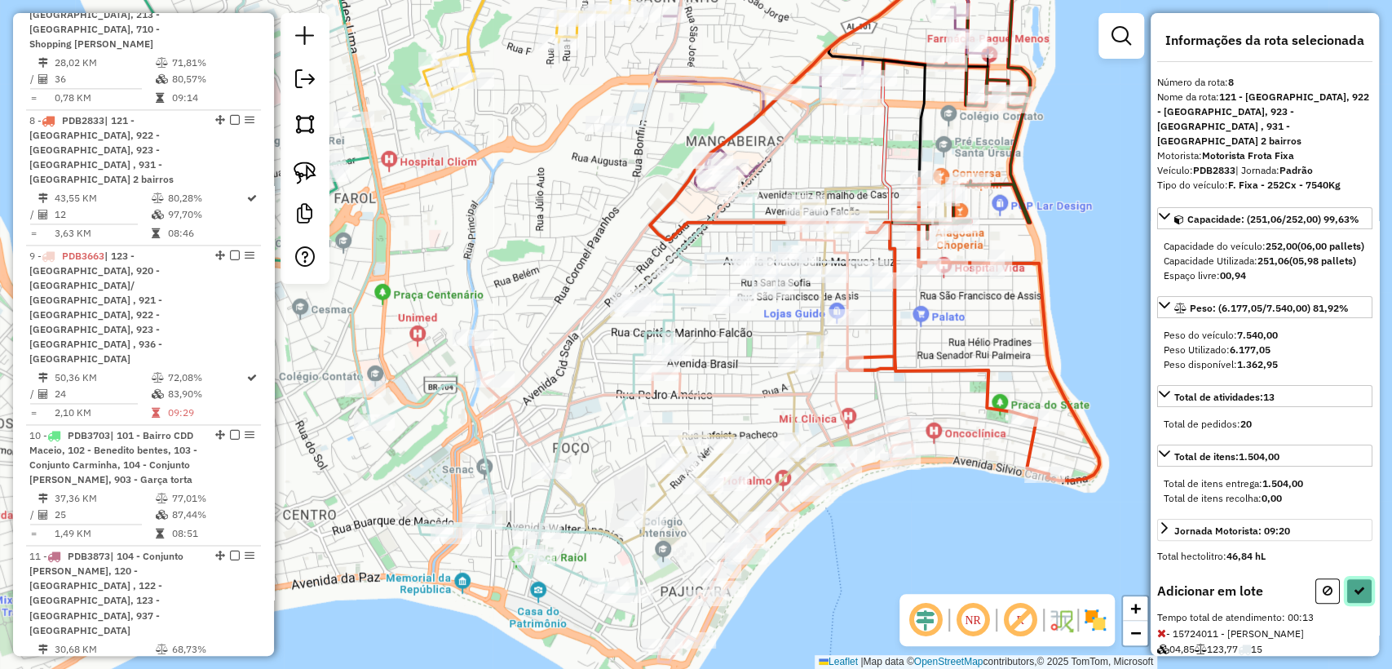
drag, startPoint x: 1352, startPoint y: 602, endPoint x: 1313, endPoint y: 547, distance: 67.2
click at [1313, 547] on div "Informações da rota selecionada Número da rota: 8 Nome da rota: 121 - Barro dur…" at bounding box center [1264, 334] width 228 height 642
click at [1353, 596] on icon at bounding box center [1358, 590] width 11 height 11
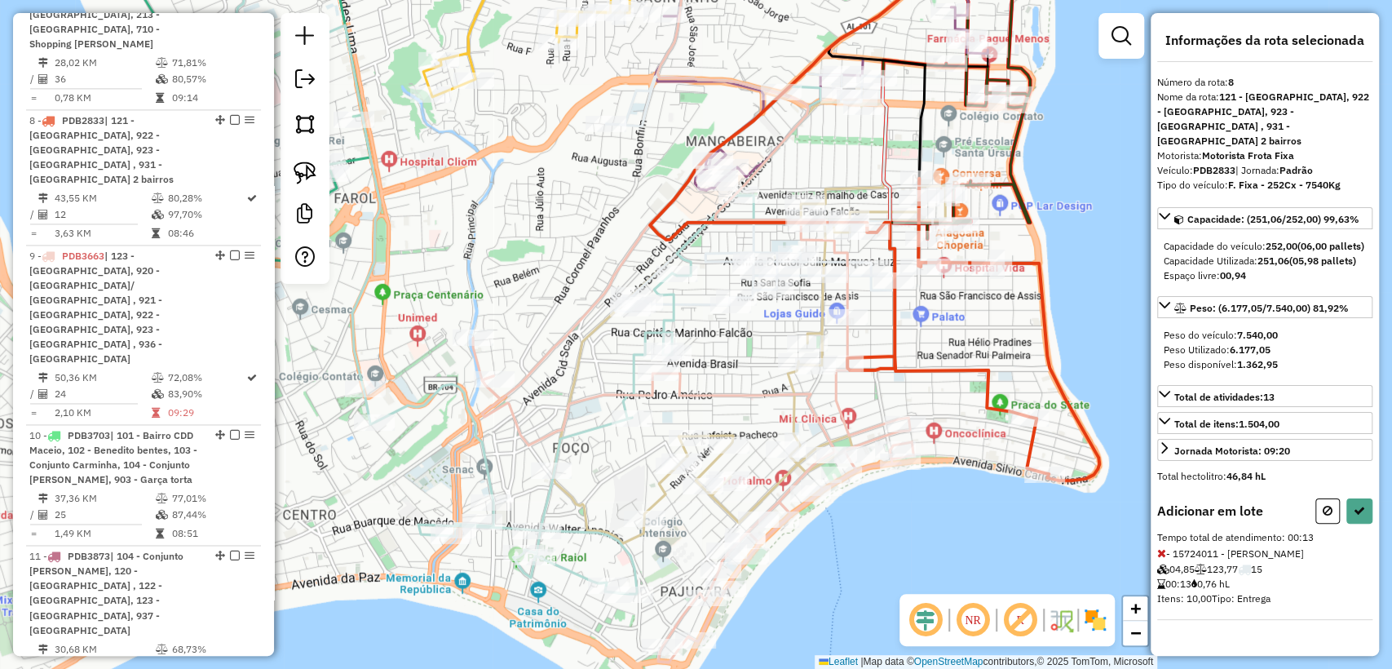
select select "**********"
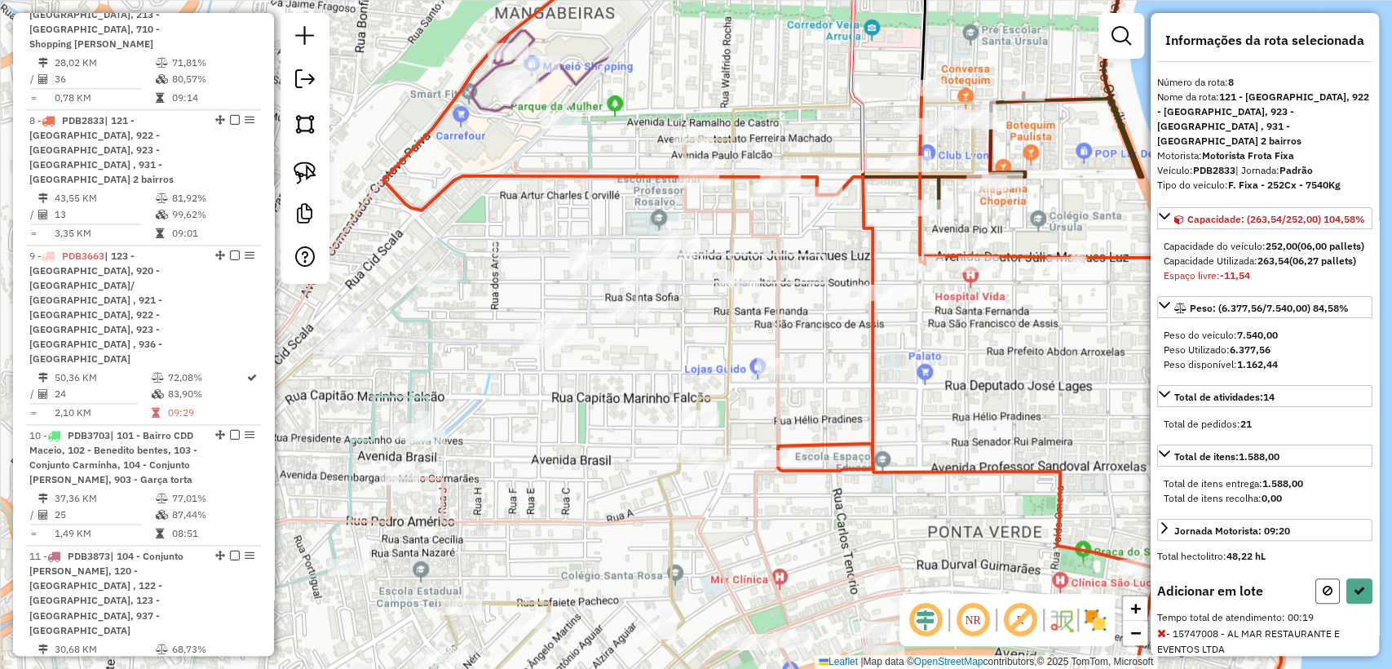
click at [1317, 603] on button at bounding box center [1327, 590] width 24 height 25
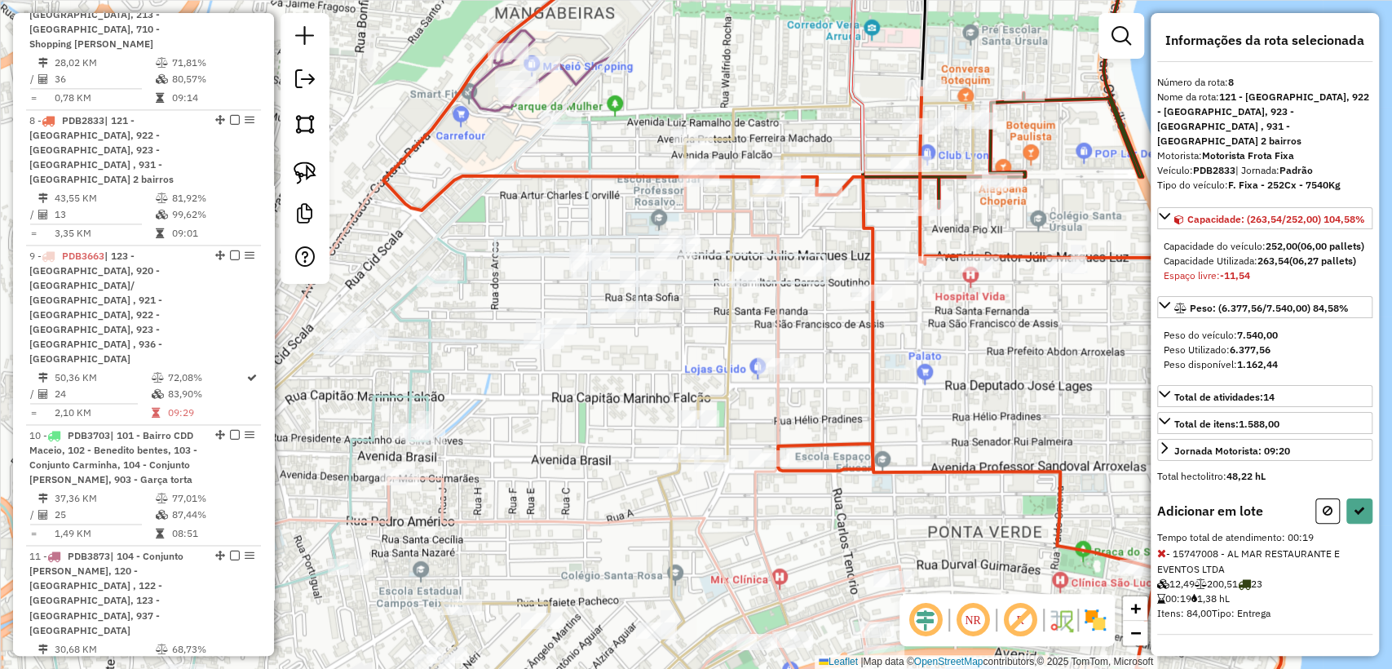
select select "**********"
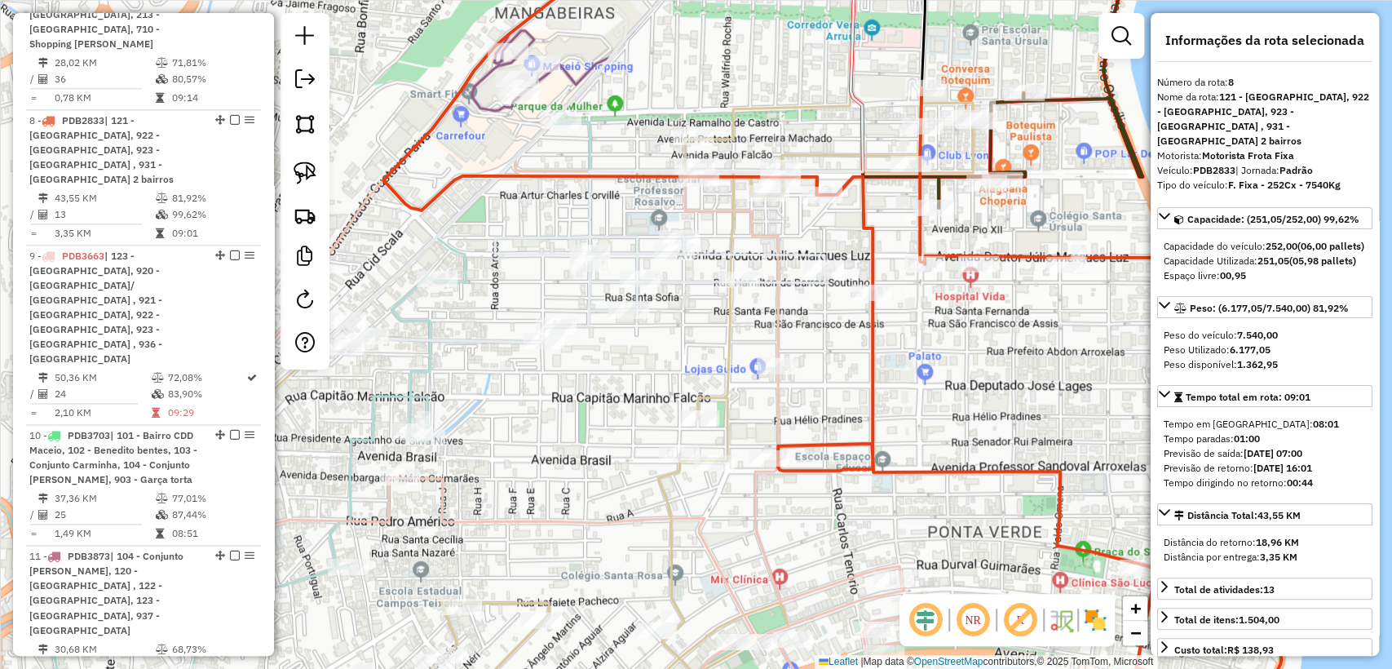
click at [876, 338] on icon at bounding box center [832, 312] width 898 height 759
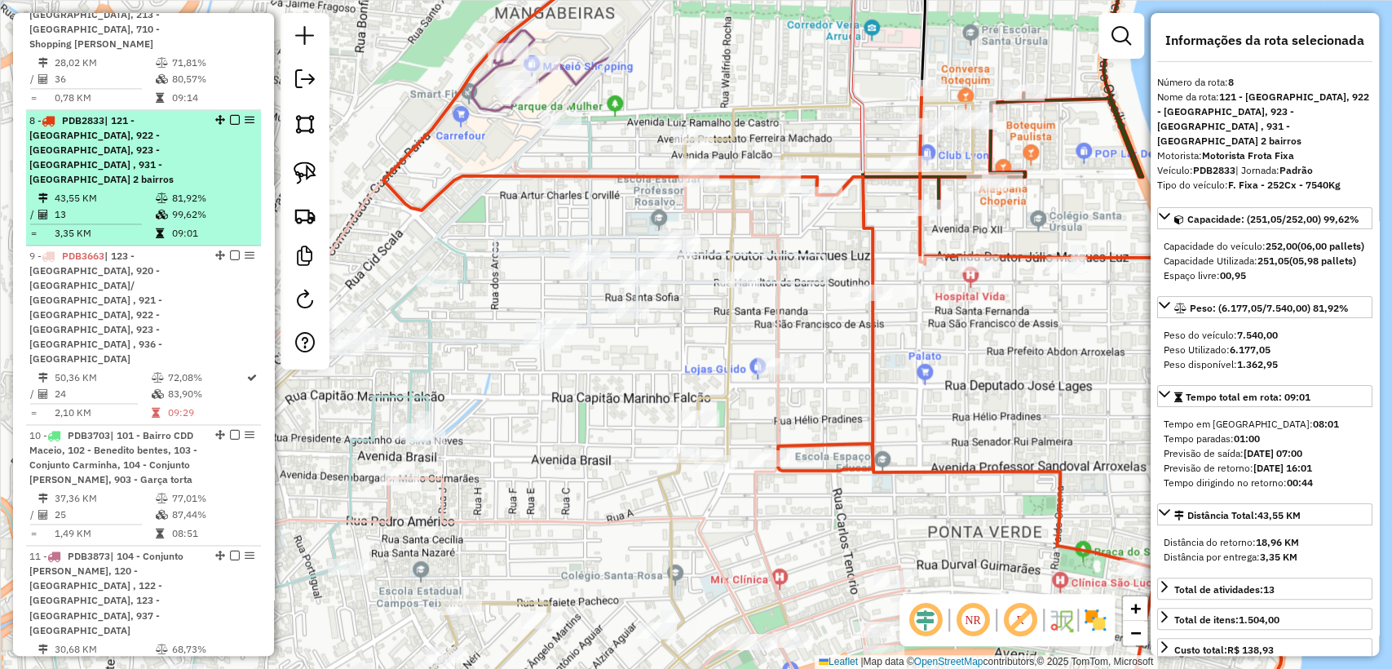
click at [228, 113] on div "8 - PDB2833 | 121 - Barro duro, 922 - Ponta verde, 923 - Jatiúca , 931 - Cruz d…" at bounding box center [143, 149] width 228 height 73
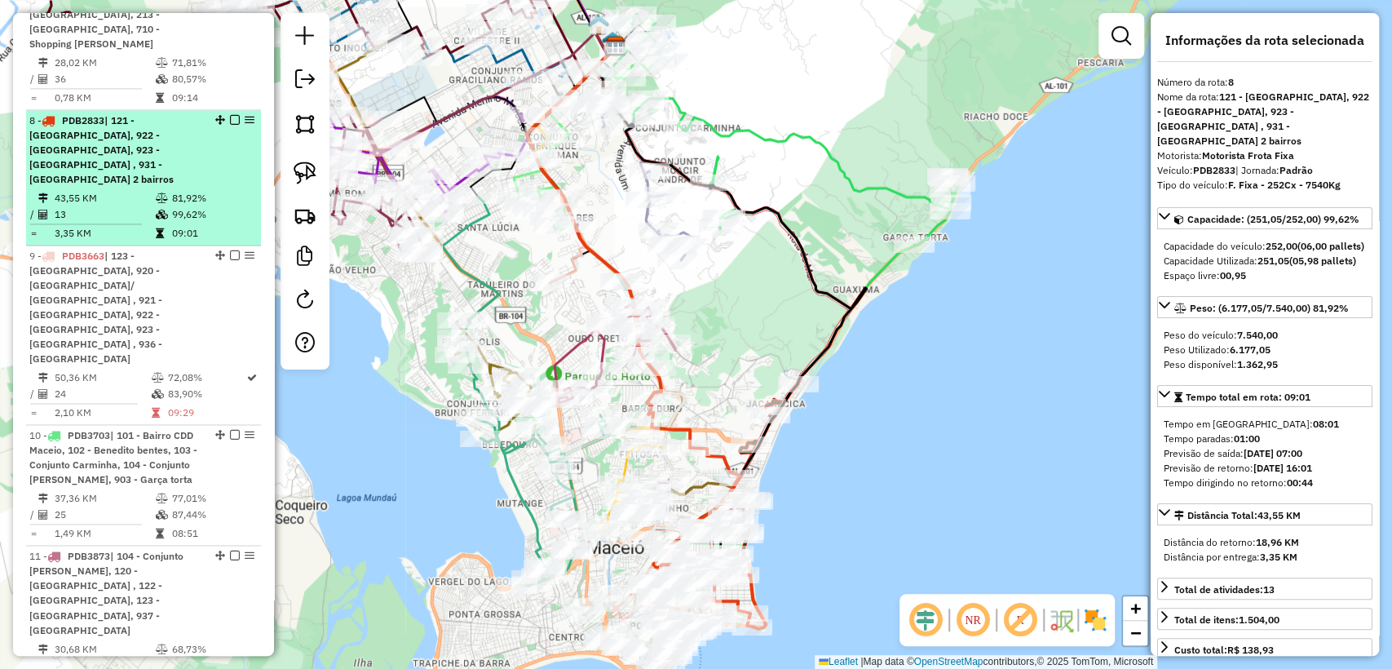
click at [230, 115] on em at bounding box center [235, 120] width 10 height 10
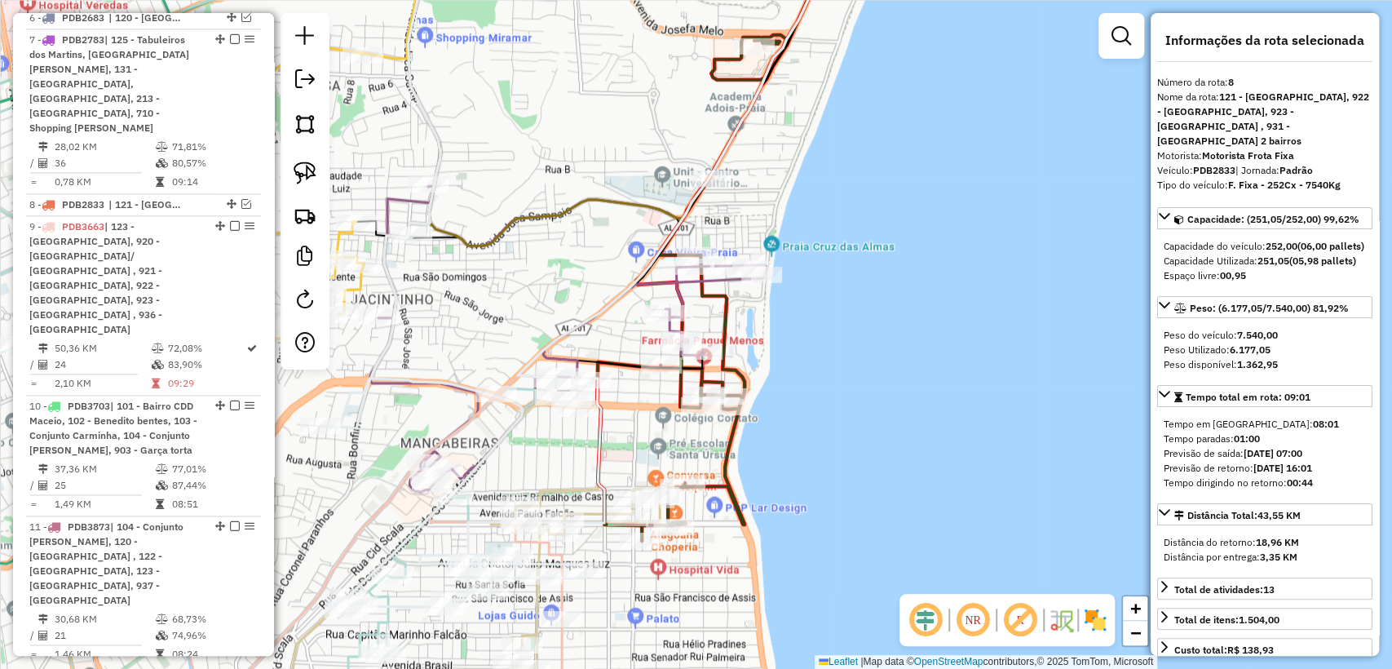
click at [691, 282] on icon at bounding box center [567, 339] width 397 height 306
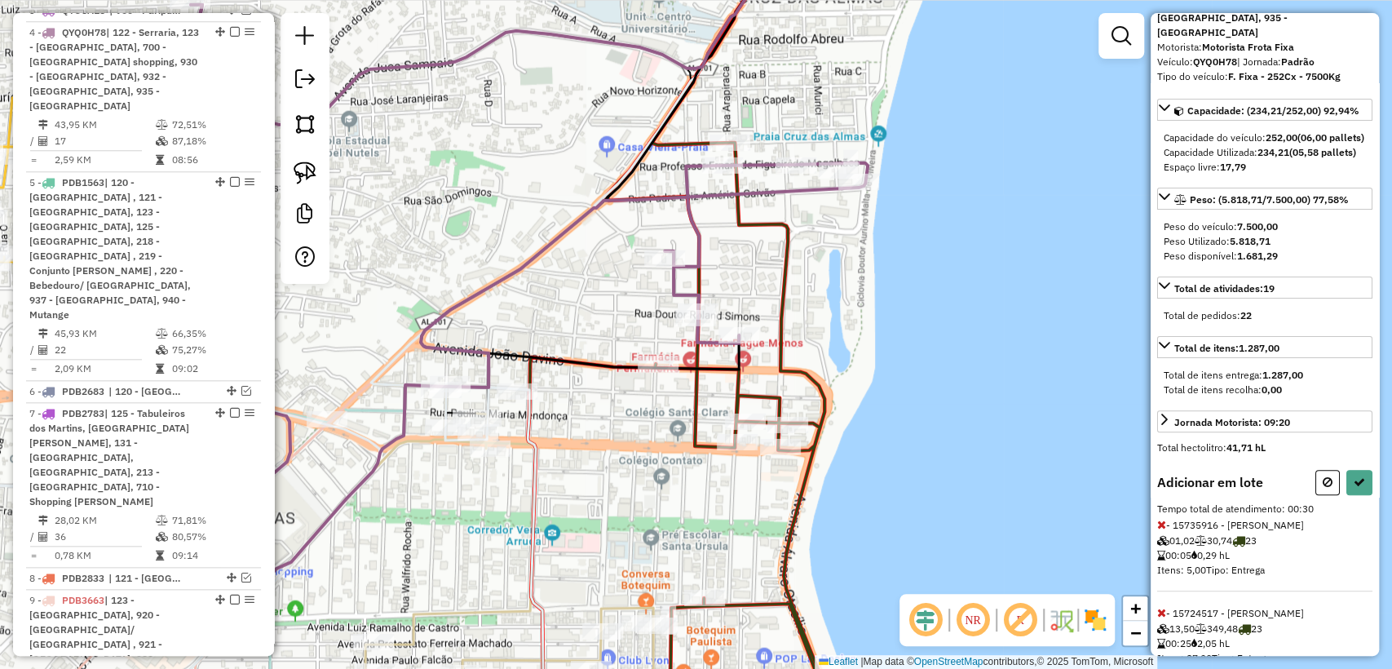
scroll to position [163, 0]
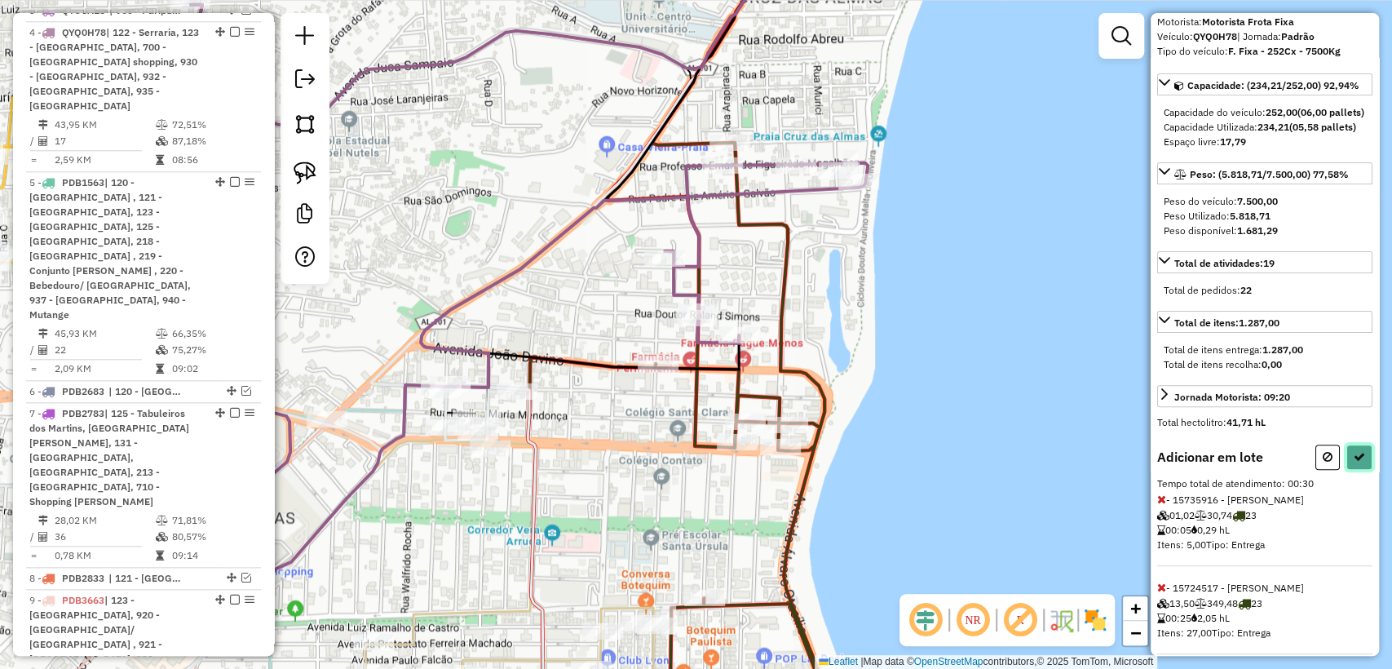
click at [1353, 451] on icon at bounding box center [1358, 456] width 11 height 11
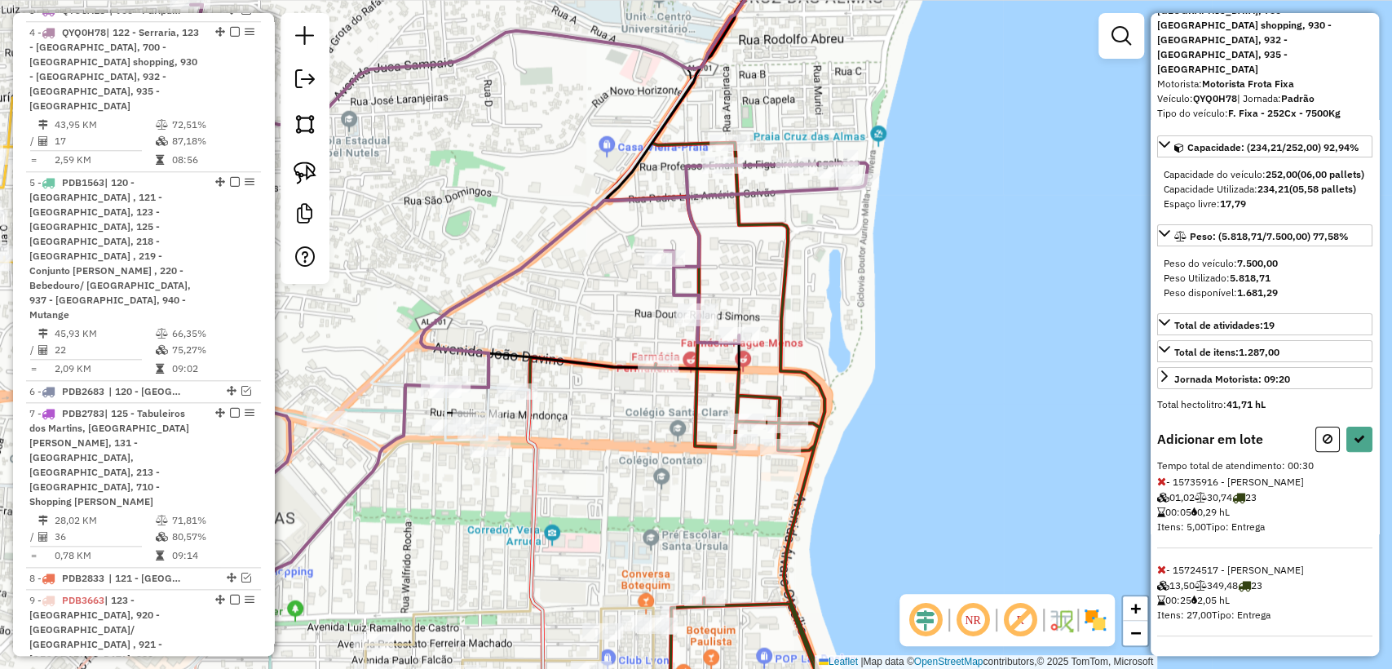
select select "**********"
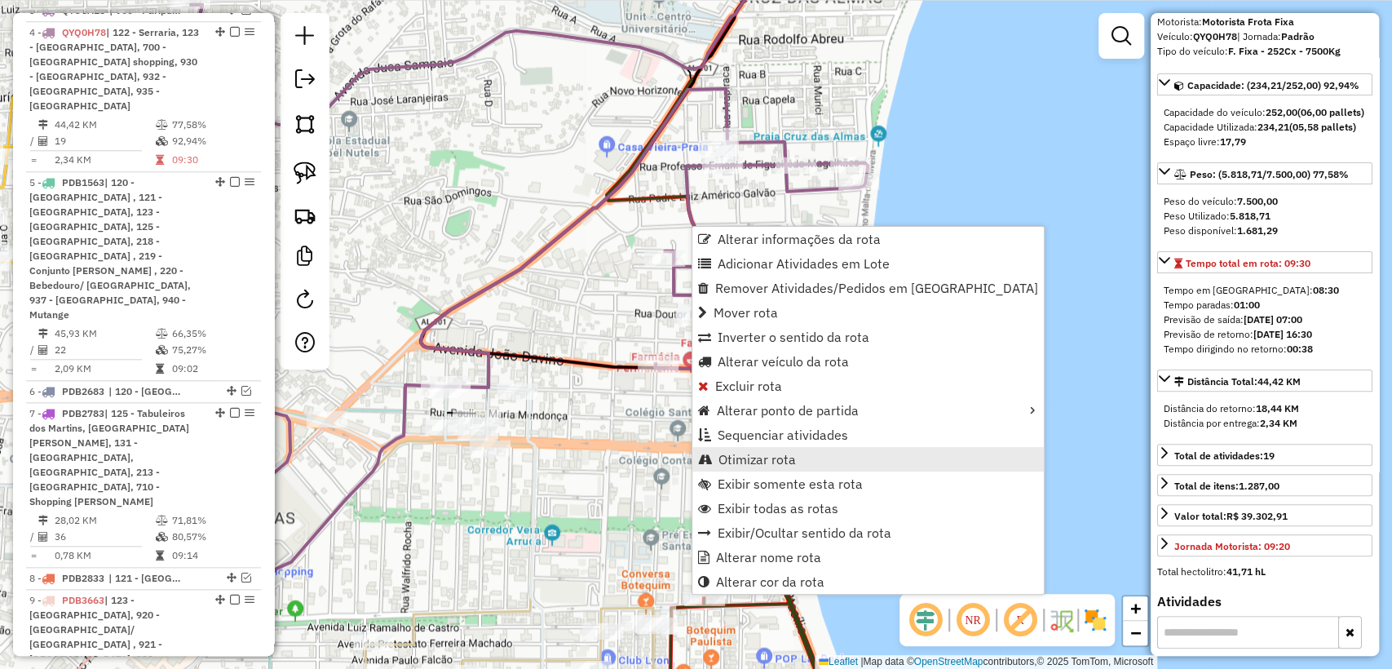
click at [748, 452] on span "Otimizar rota" at bounding box center [756, 458] width 77 height 13
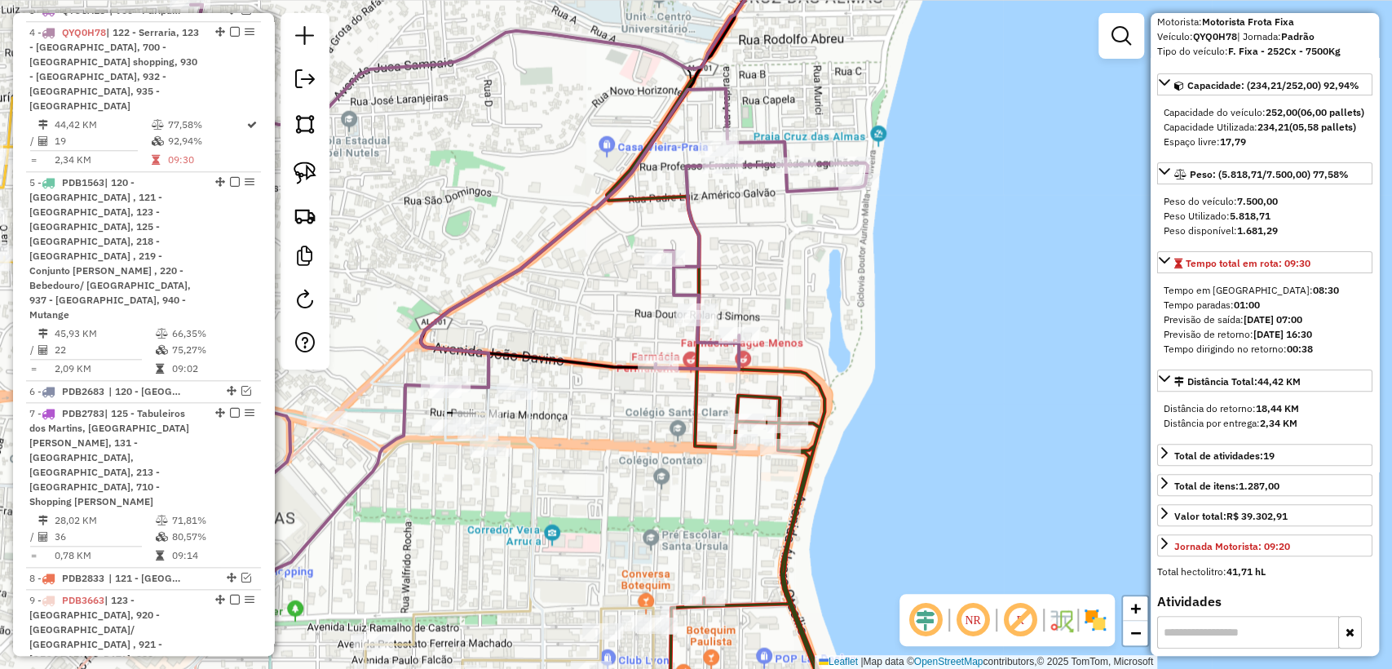
click at [789, 191] on icon at bounding box center [470, 310] width 794 height 611
click at [750, 393] on icon at bounding box center [629, 334] width 417 height 802
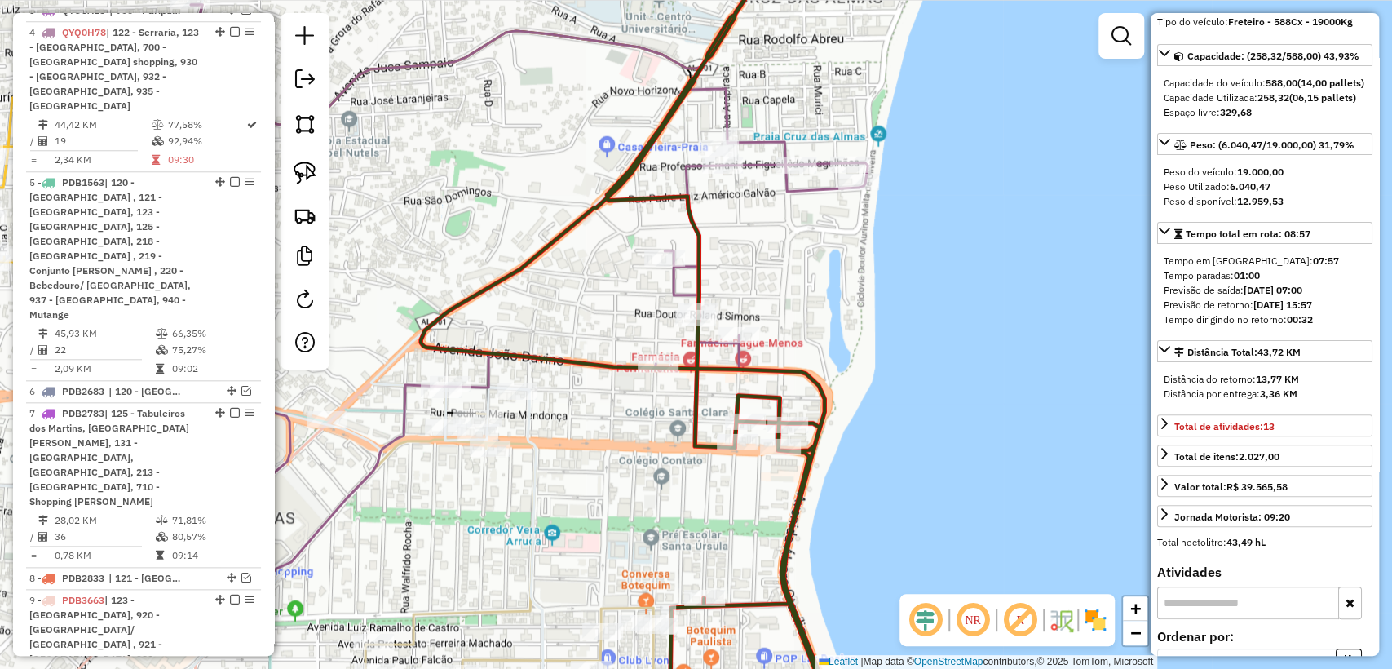
scroll to position [2628, 0]
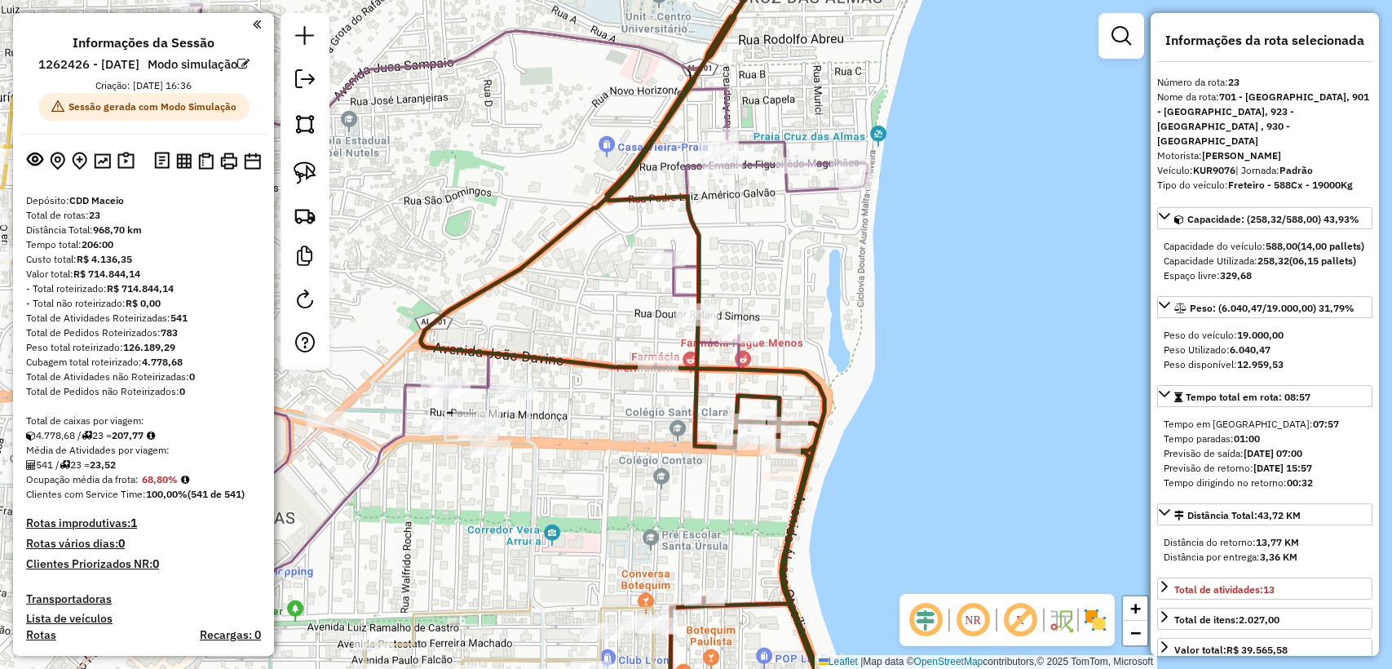
select select "**********"
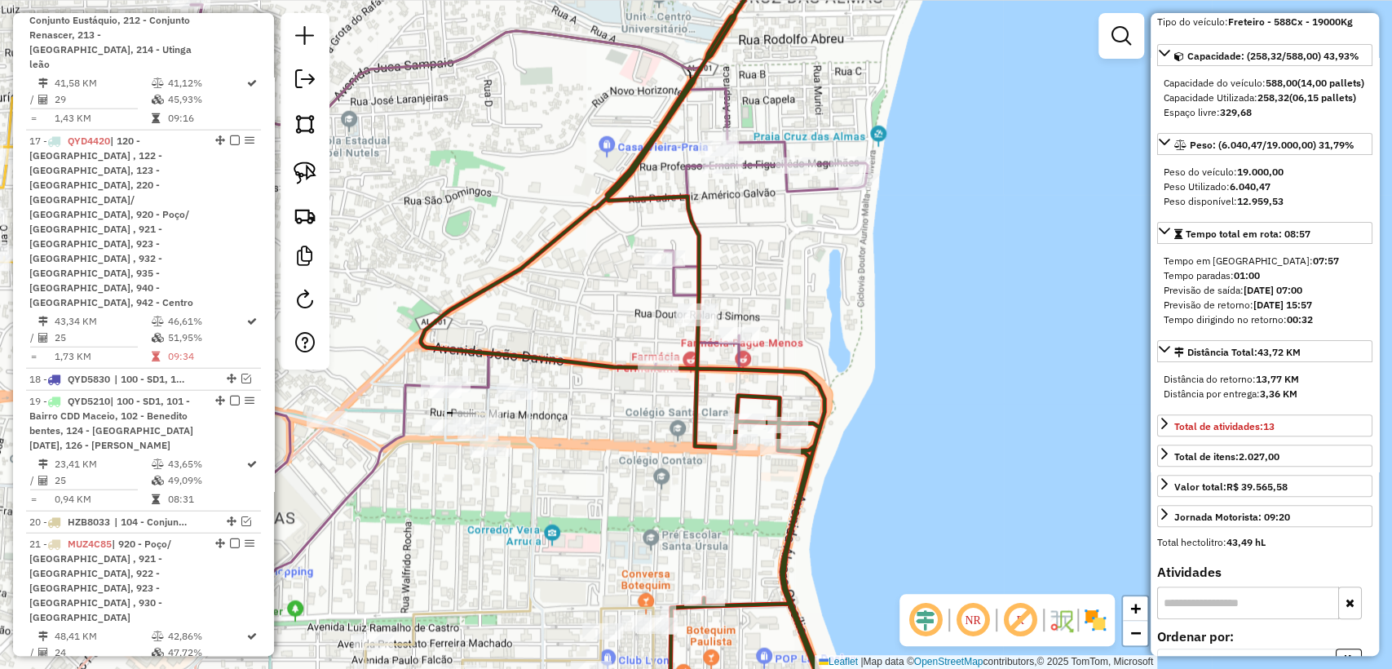
drag, startPoint x: 538, startPoint y: 423, endPoint x: 584, endPoint y: 413, distance: 46.9
click at [543, 413] on icon at bounding box center [259, 334] width 567 height 802
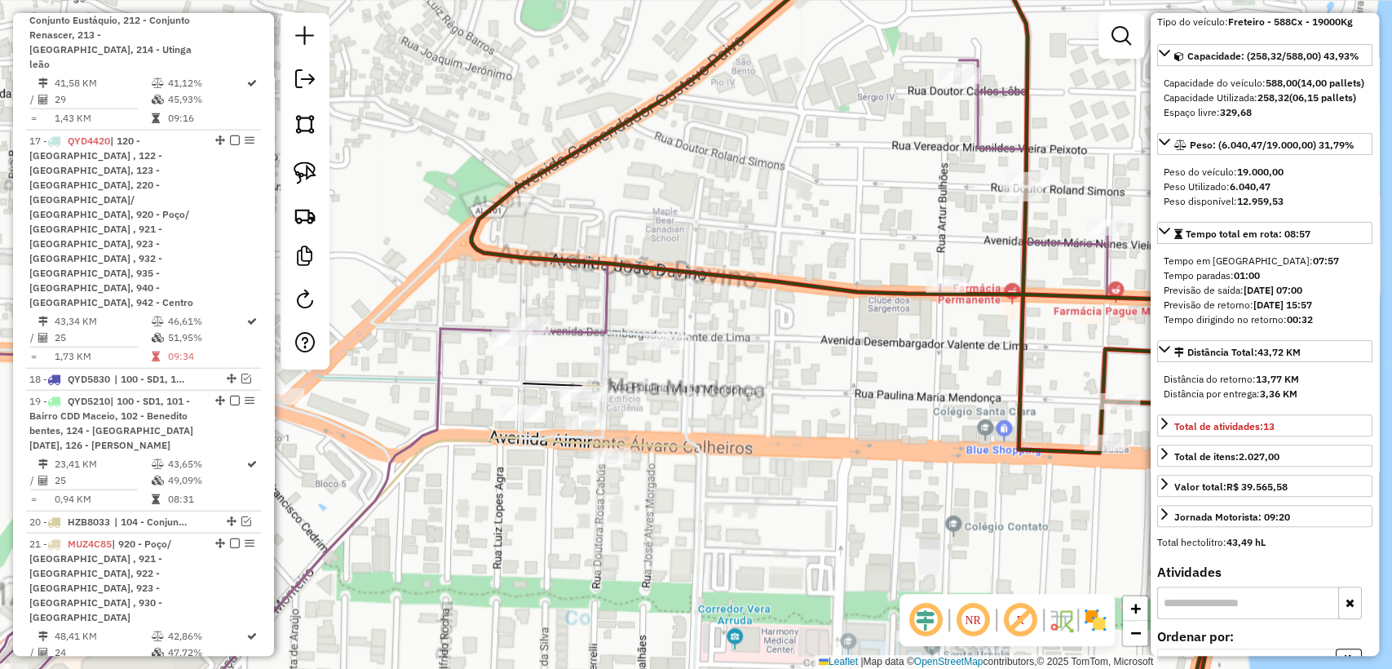
click at [376, 373] on icon at bounding box center [150, 340] width 578 height 791
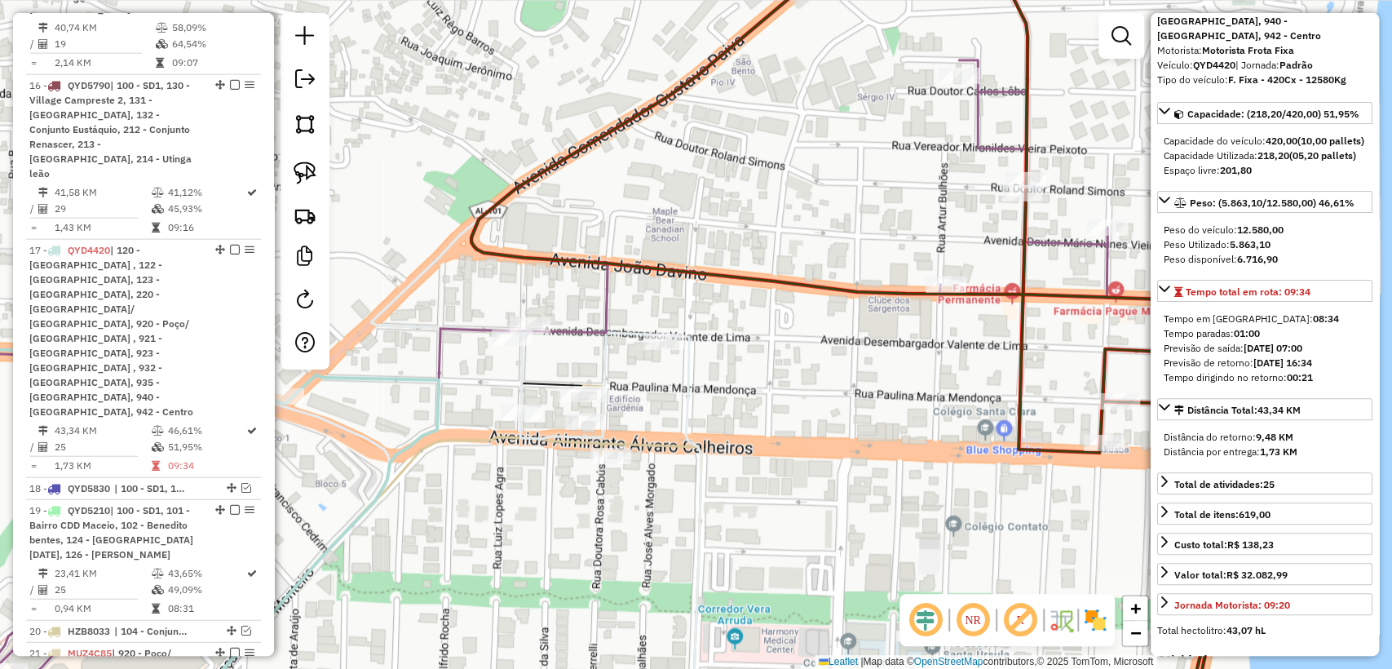
scroll to position [2500, 0]
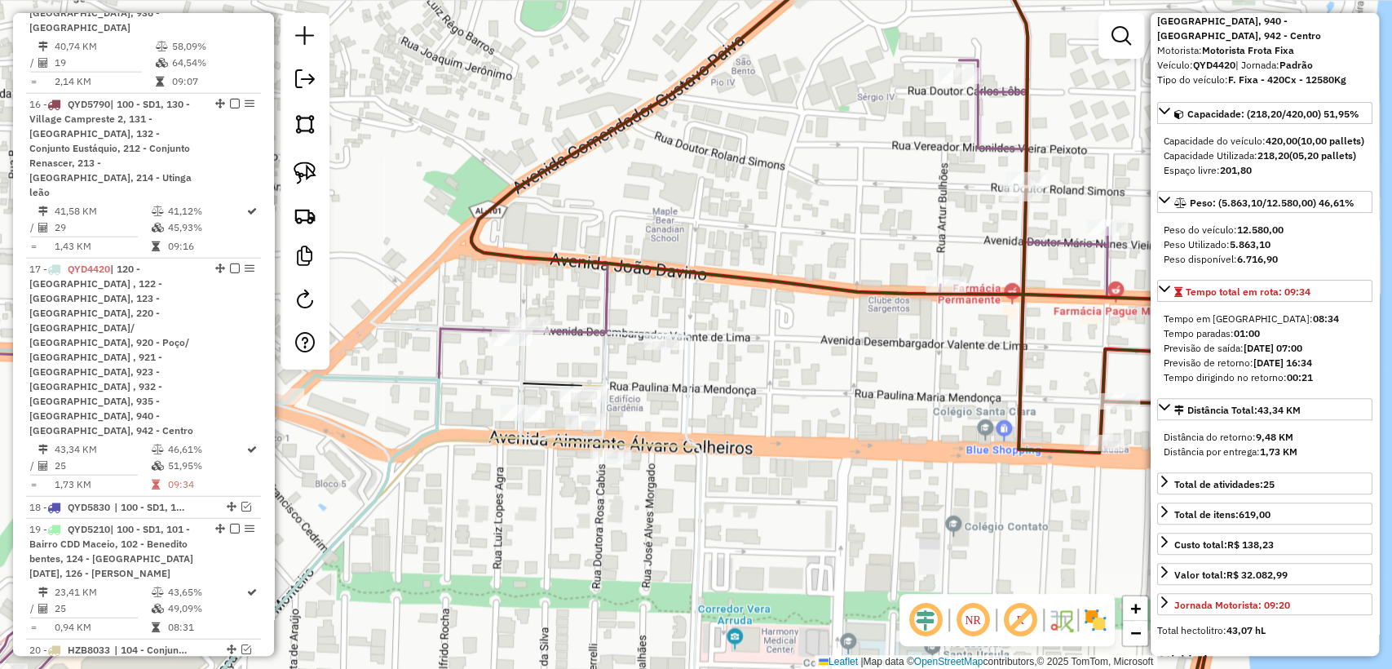
click at [543, 408] on div "Janela de atendimento Grade de atendimento Capacidade Transportadoras Veículos …" at bounding box center [696, 334] width 1392 height 669
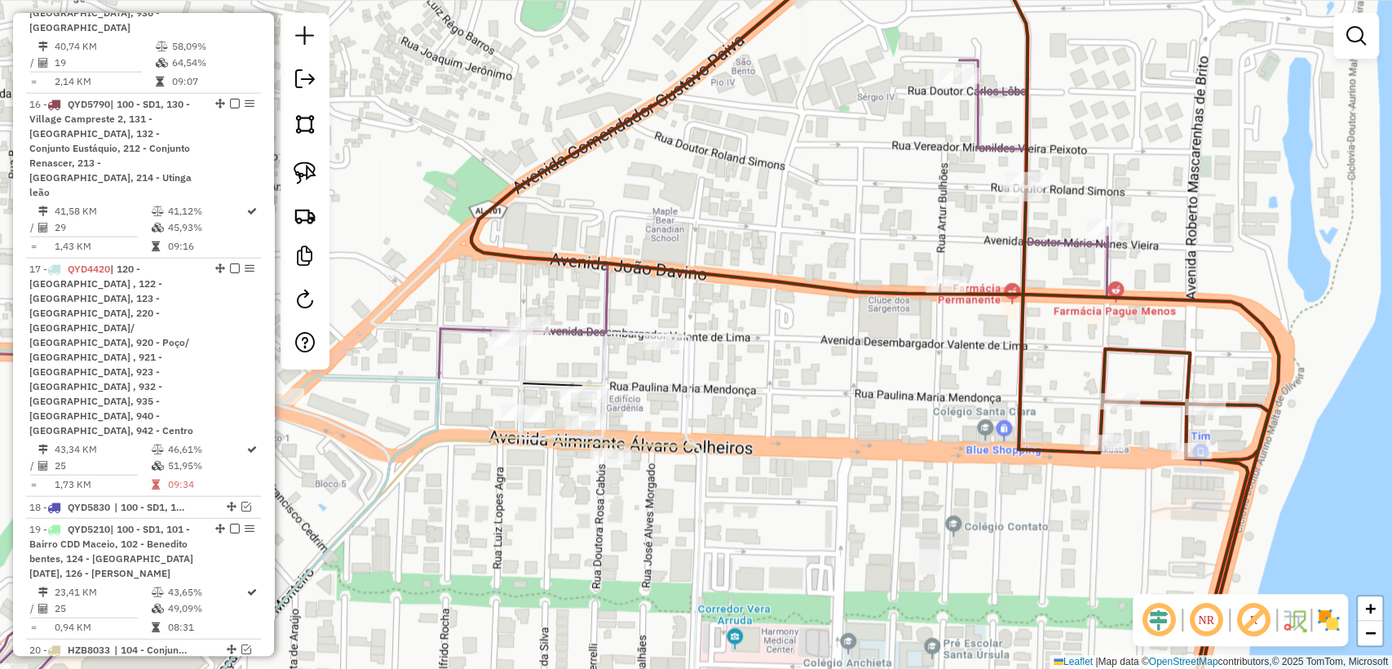
click at [611, 443] on icon at bounding box center [433, 561] width 536 height 350
select select "**********"
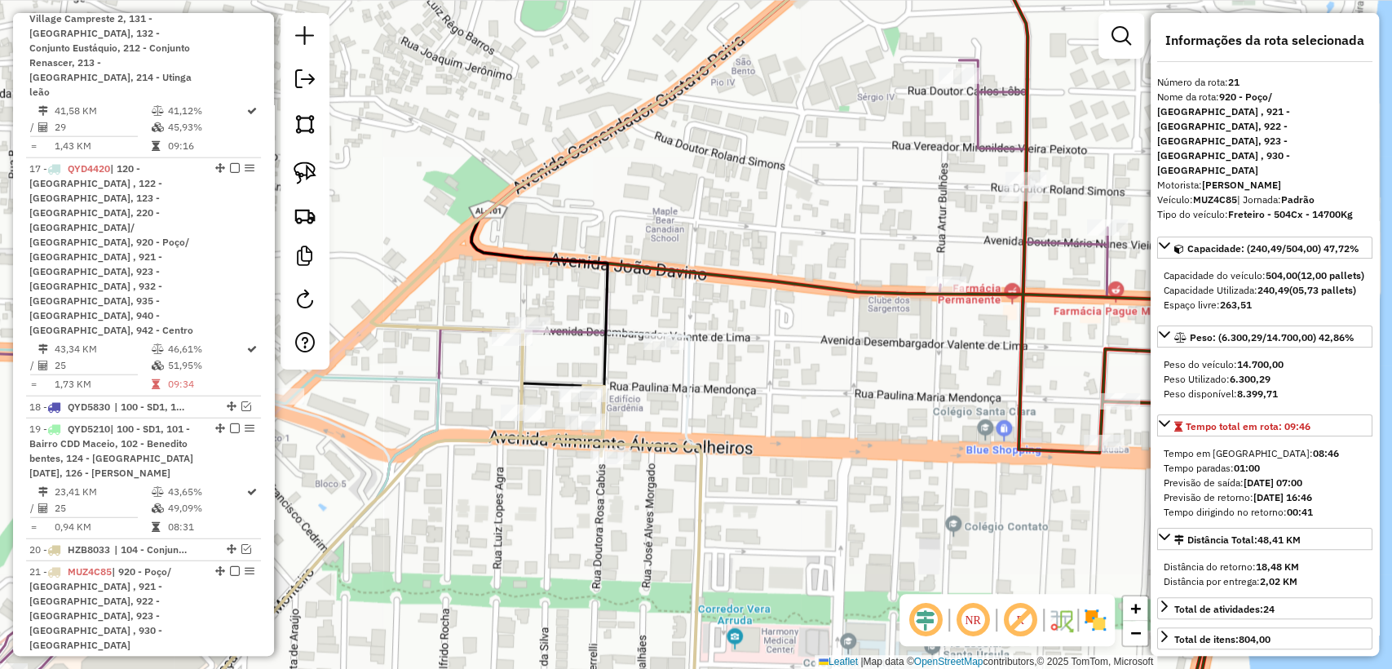
scroll to position [2628, 0]
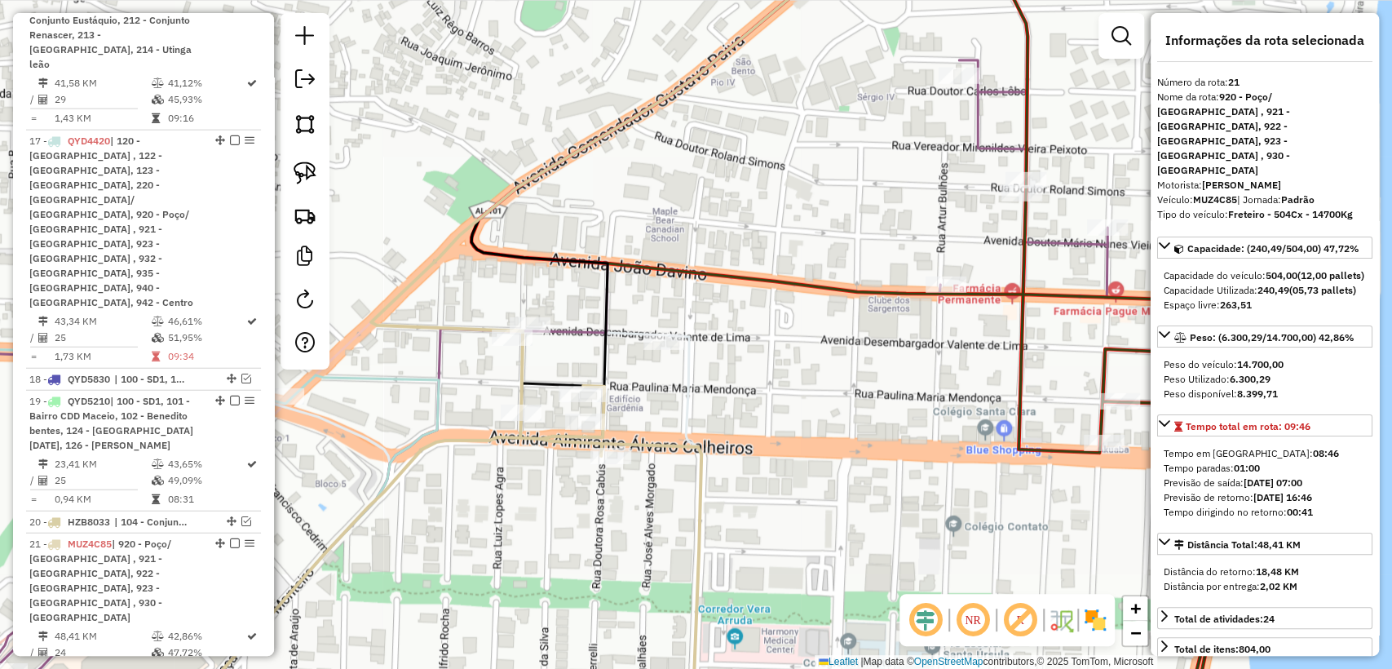
click at [549, 435] on icon at bounding box center [433, 561] width 536 height 350
click at [685, 354] on icon at bounding box center [281, 340] width 841 height 791
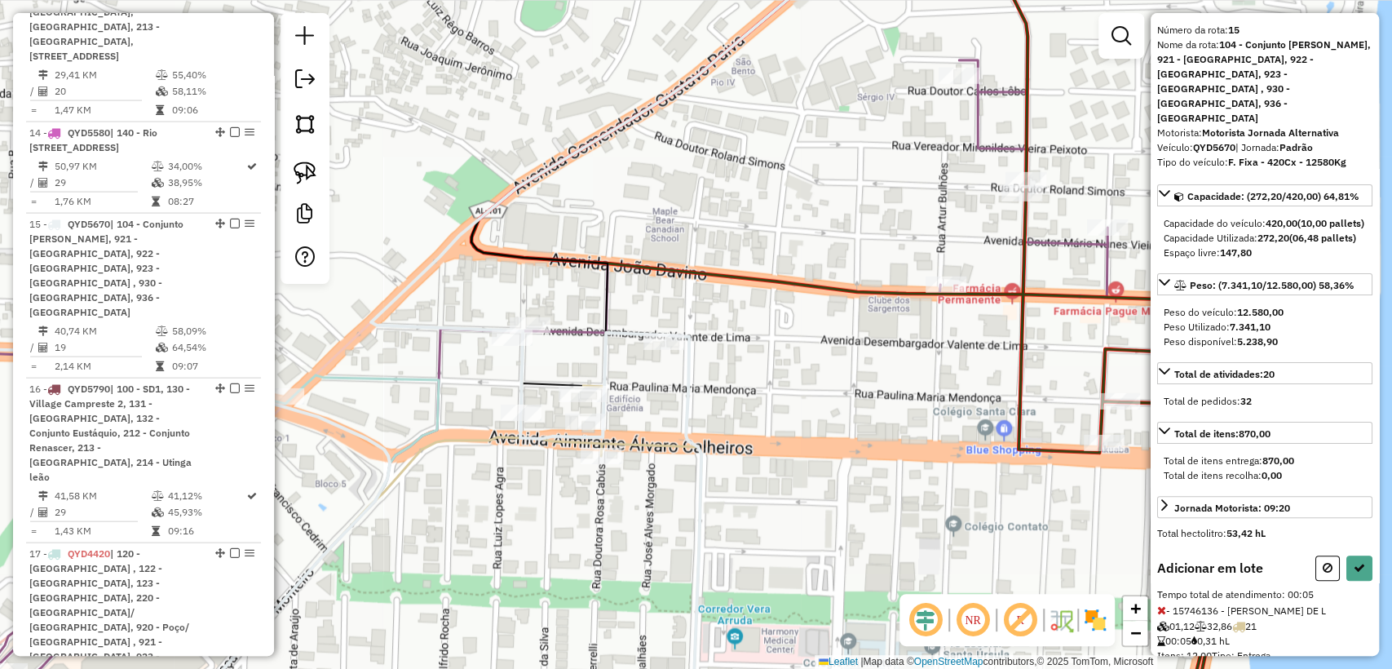
scroll to position [90, 0]
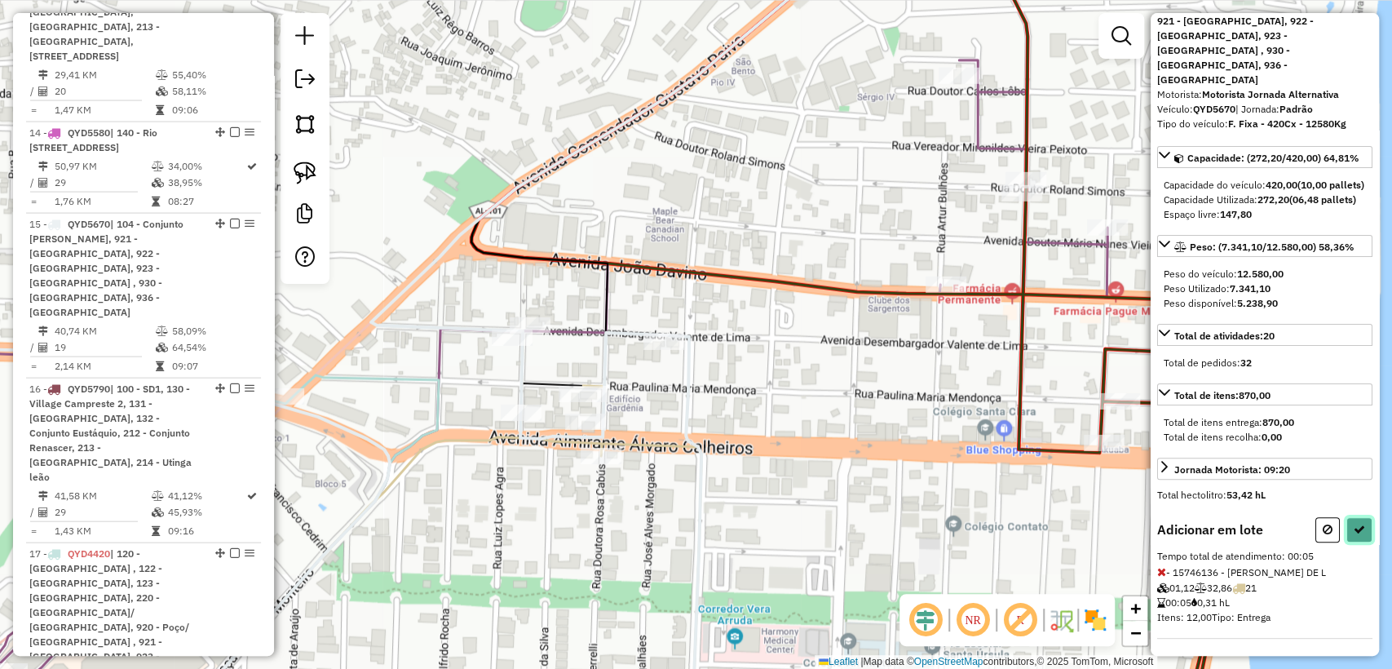
click at [1353, 530] on icon at bounding box center [1358, 528] width 11 height 11
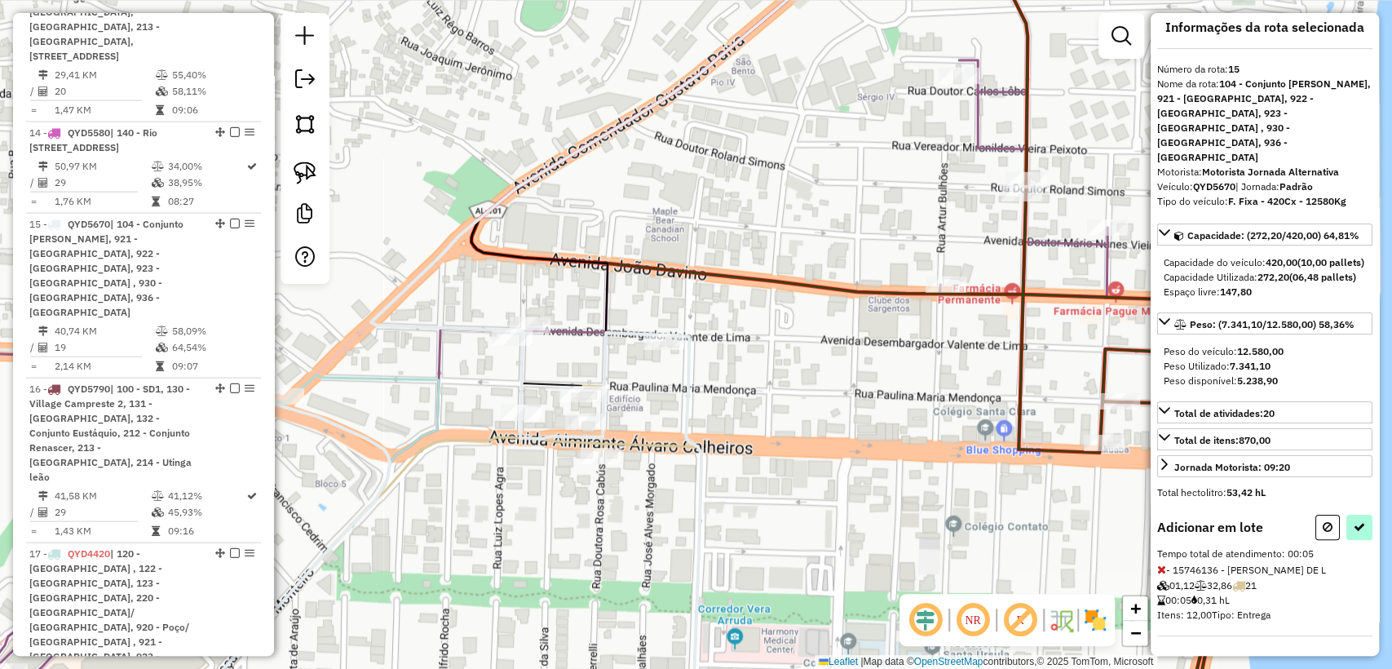
select select "**********"
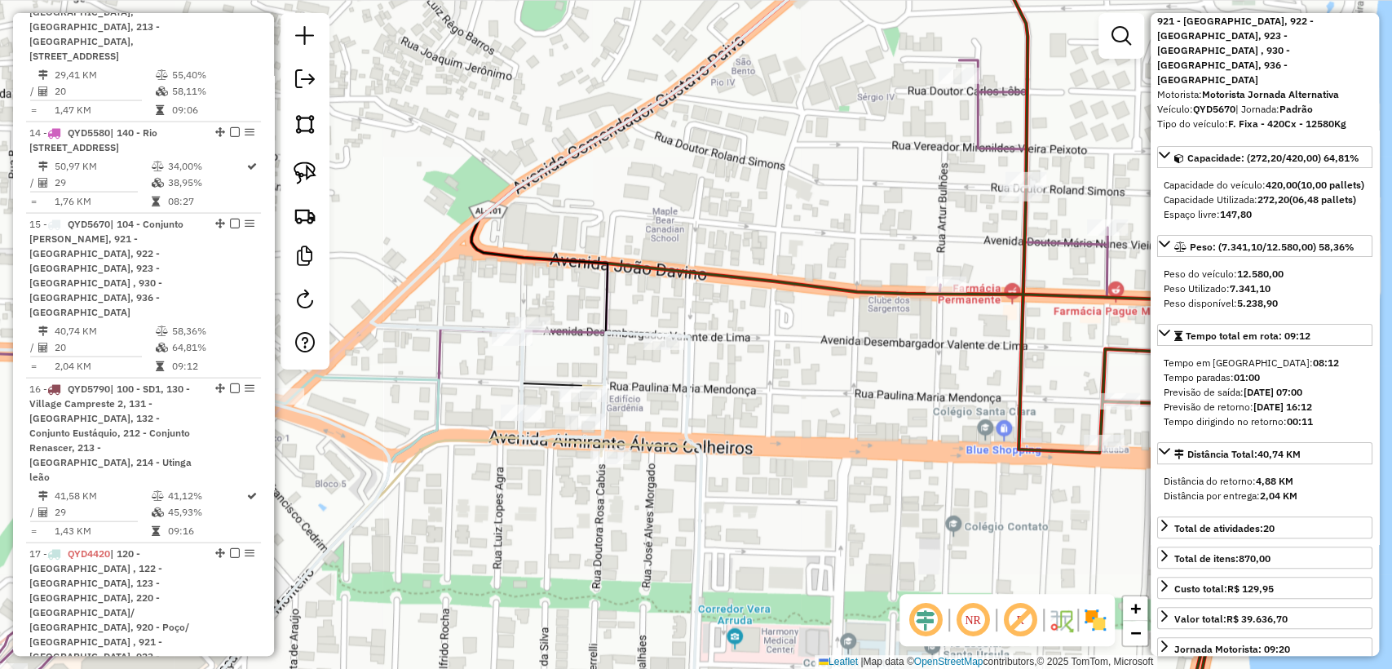
click at [514, 391] on icon at bounding box center [614, 172] width 486 height 479
click at [520, 361] on icon at bounding box center [614, 172] width 486 height 479
click at [566, 321] on div "Janela de atendimento Grade de atendimento Capacidade Transportadoras Veículos …" at bounding box center [696, 334] width 1392 height 669
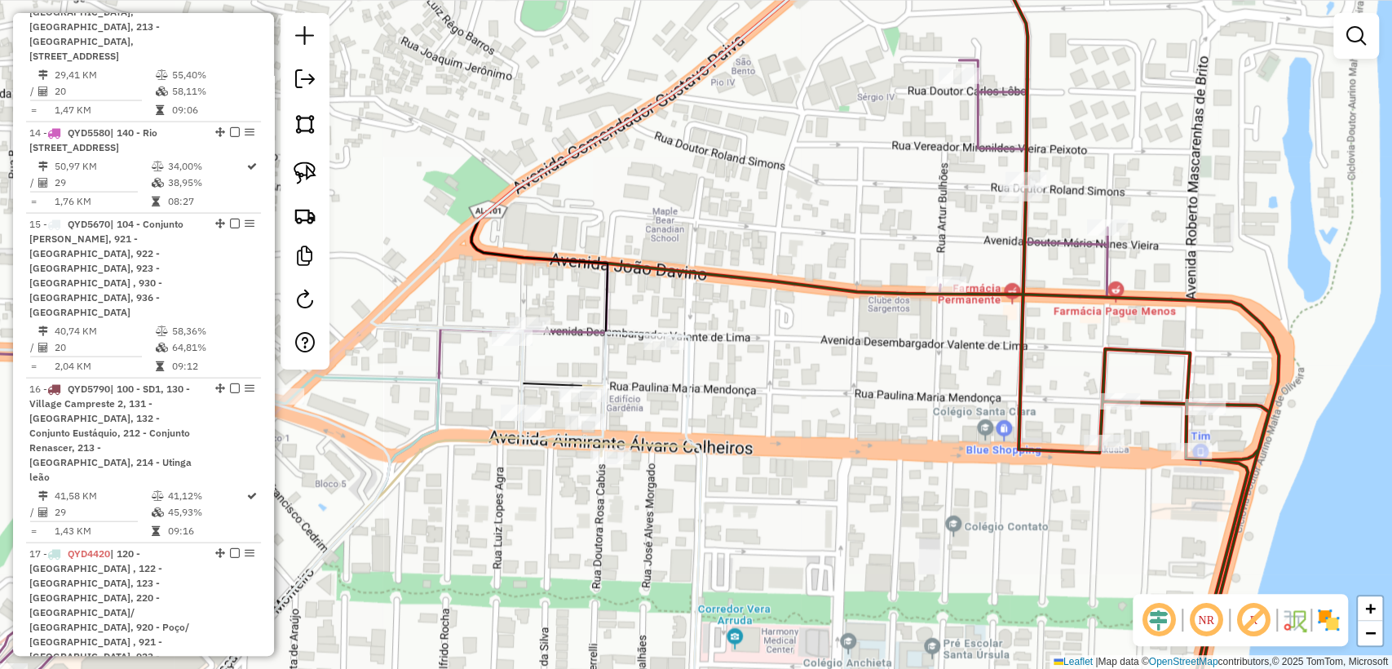
click at [570, 335] on icon at bounding box center [606, 334] width 1491 height 802
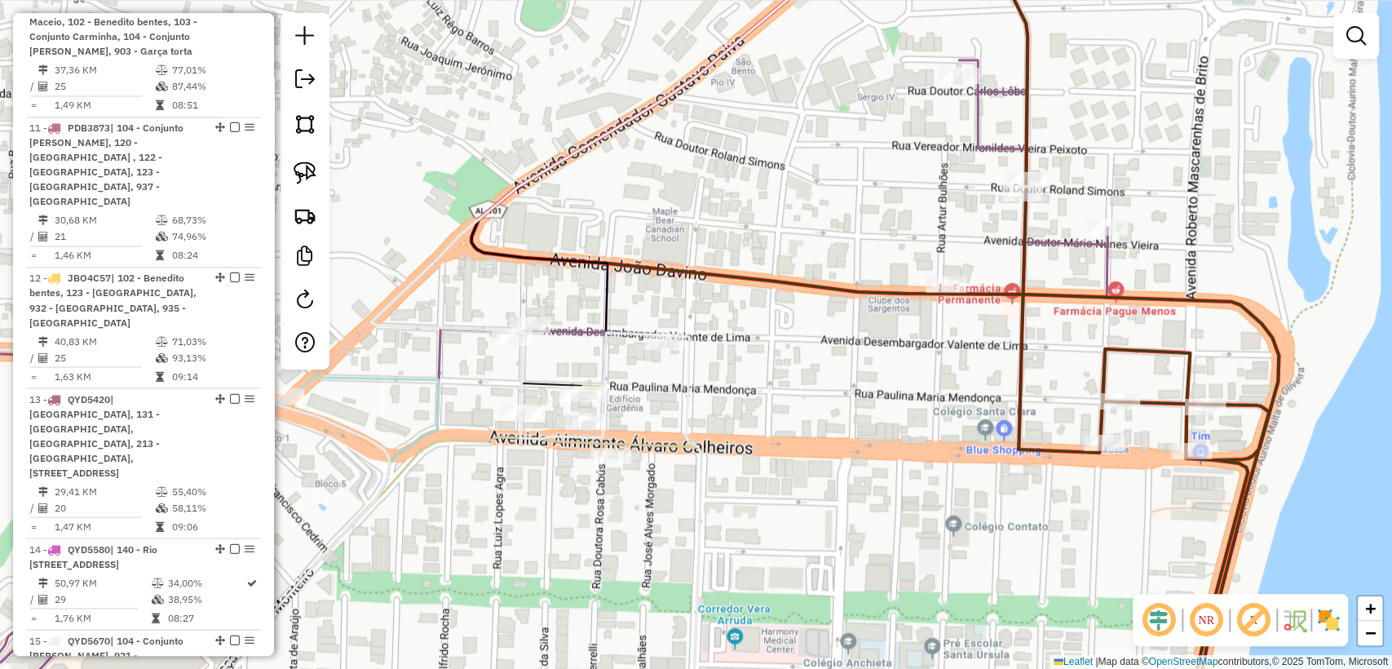
select select "**********"
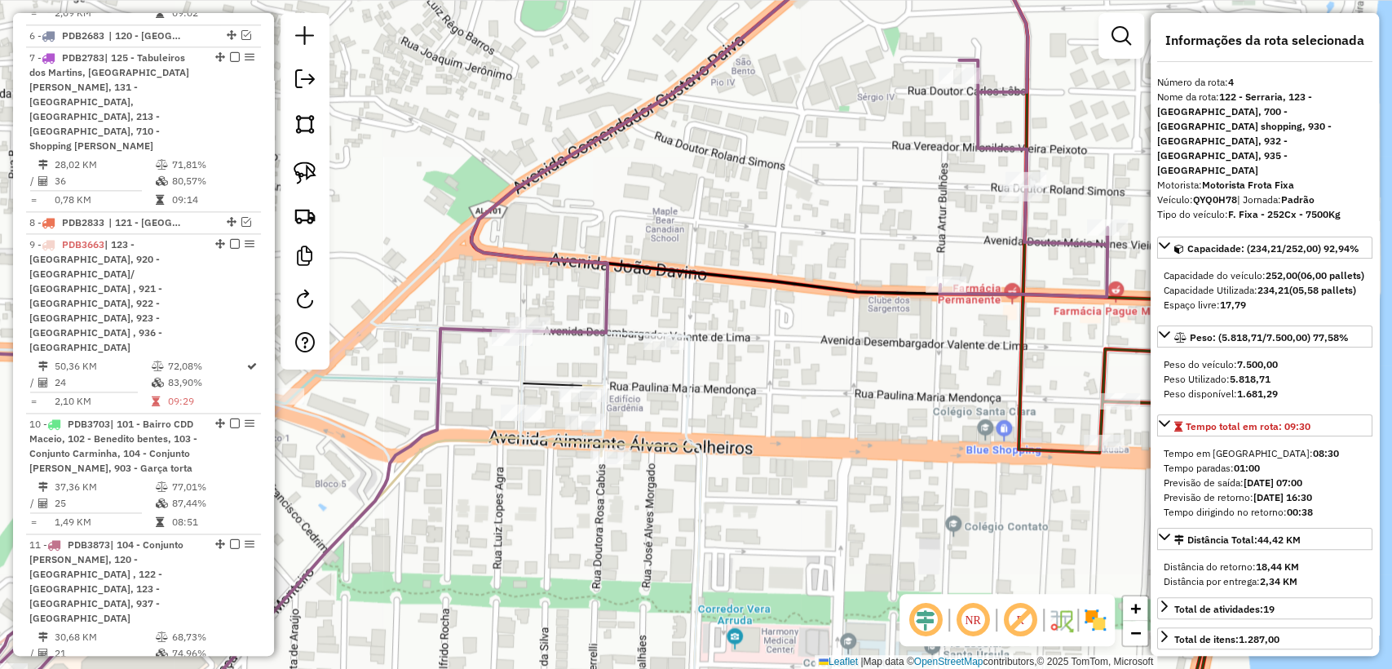
scroll to position [1027, 0]
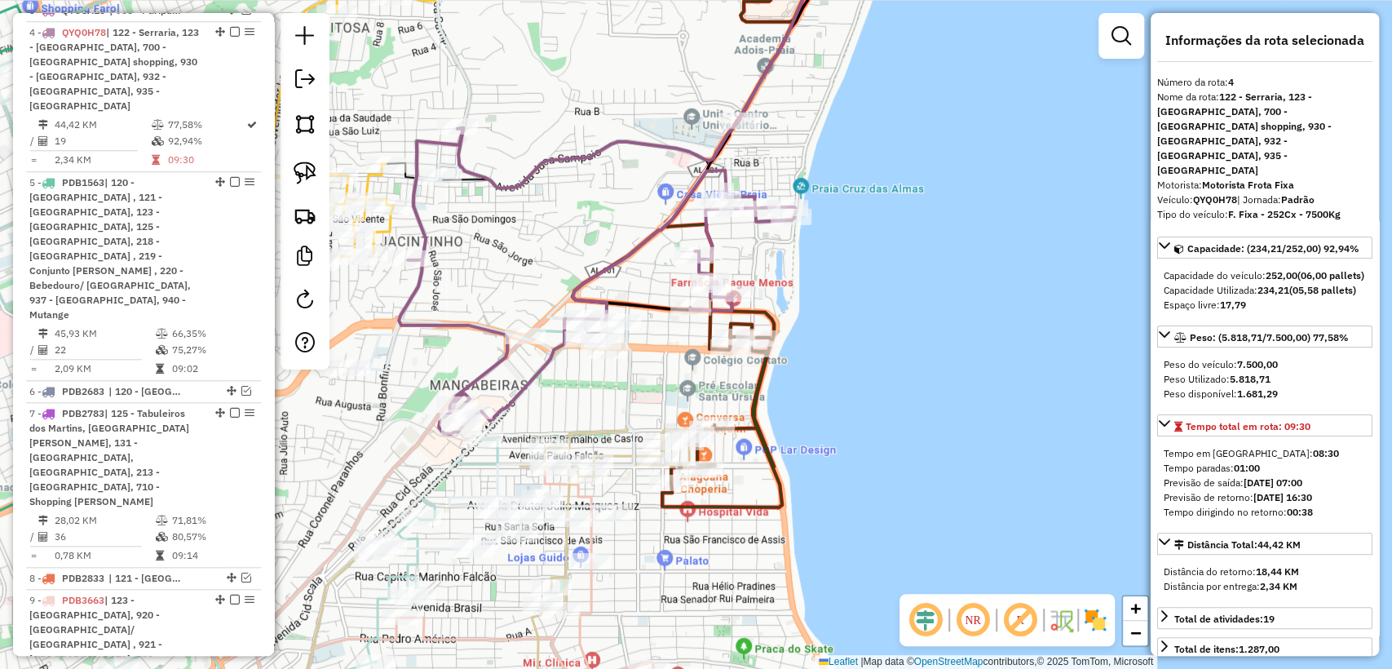
drag, startPoint x: 512, startPoint y: 267, endPoint x: 629, endPoint y: 188, distance: 141.1
click at [629, 188] on div "Janela de atendimento Grade de atendimento Capacidade Transportadoras Veículos …" at bounding box center [696, 334] width 1392 height 669
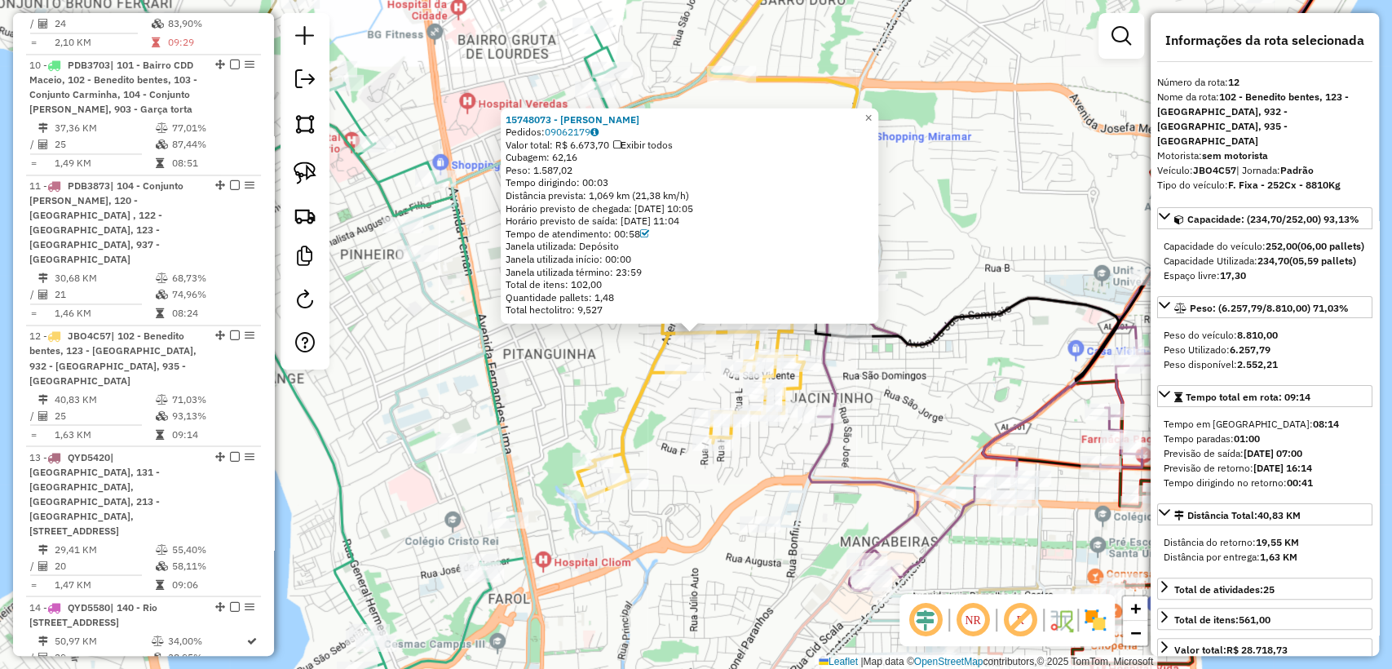
scroll to position [1867, 0]
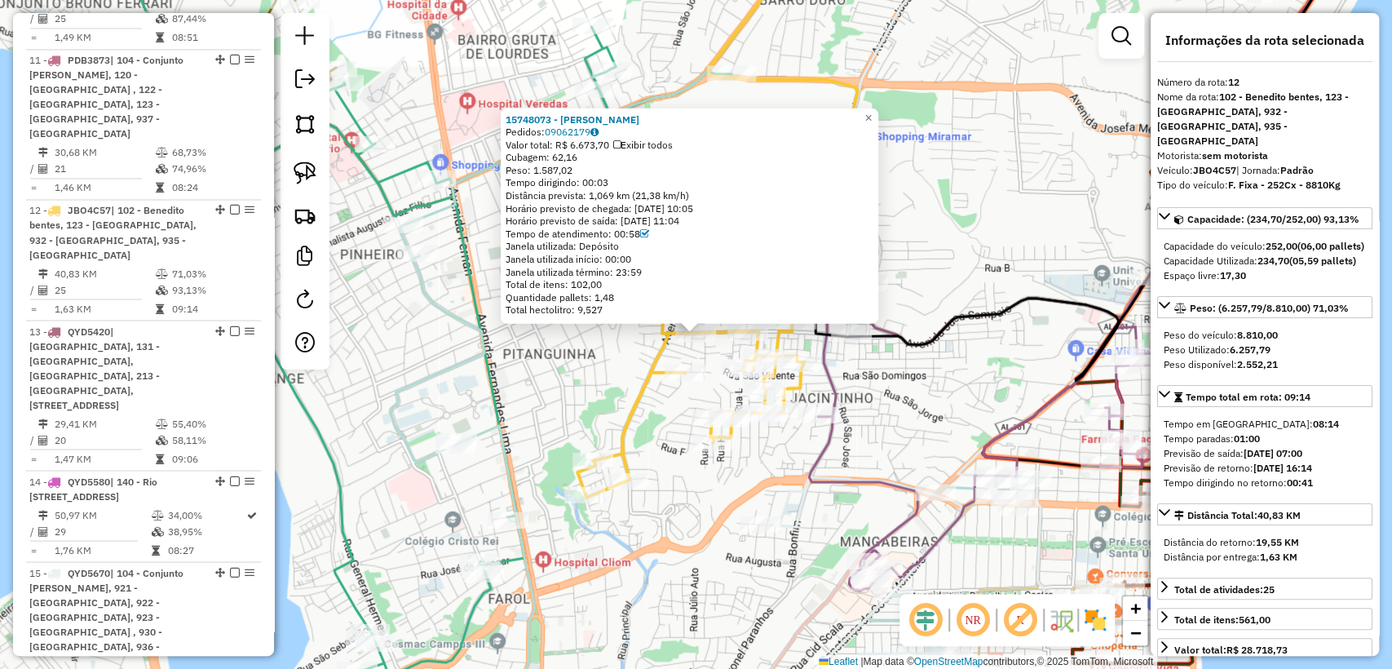
drag, startPoint x: 629, startPoint y: 360, endPoint x: 646, endPoint y: 365, distance: 17.0
click at [628, 360] on div "15748073 - [PERSON_NAME]: 09062179 Valor total: R$ 6.673,70 Exibir todos Cubage…" at bounding box center [696, 334] width 1392 height 669
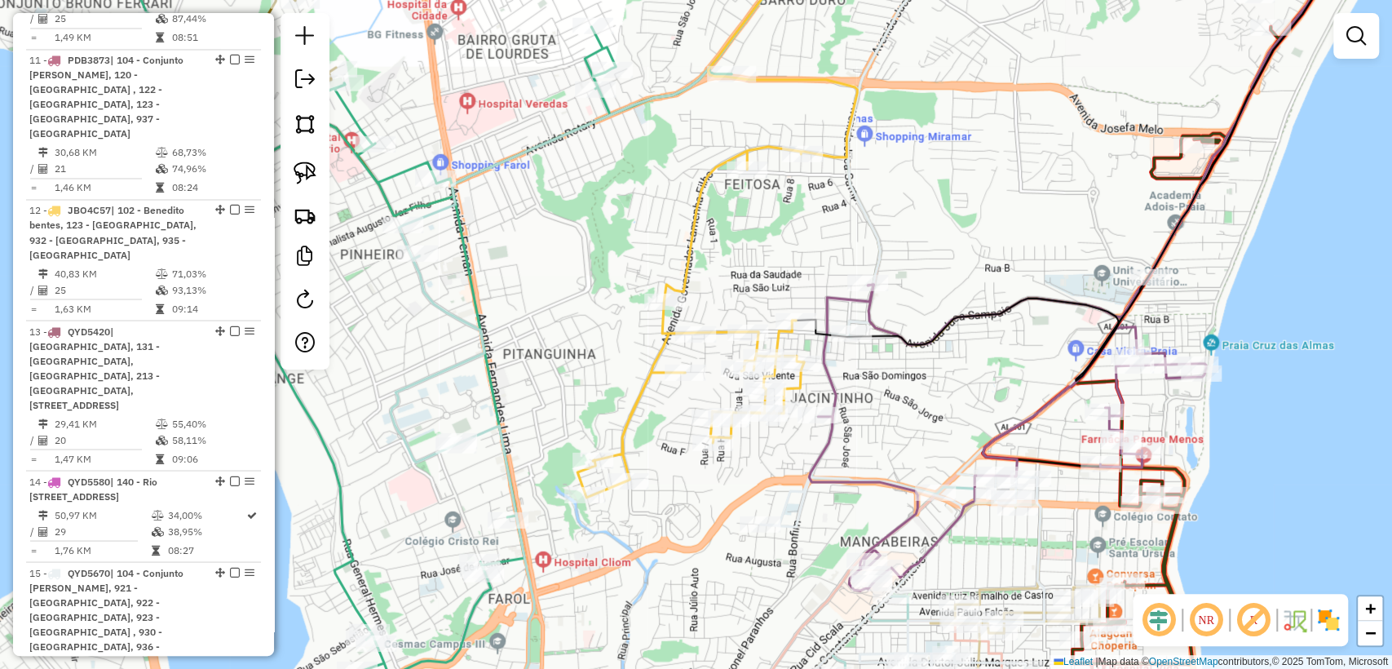
click at [656, 350] on icon at bounding box center [717, 215] width 280 height 564
select select "**********"
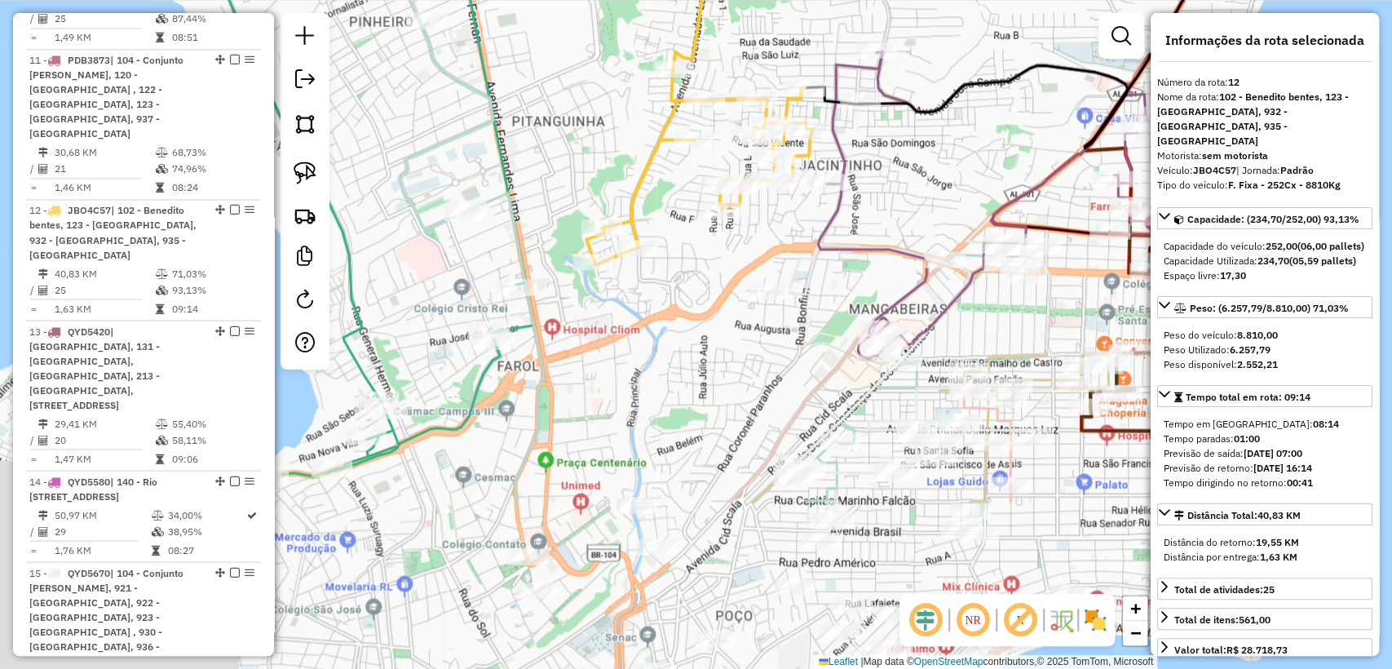
drag, startPoint x: 604, startPoint y: 226, endPoint x: 611, endPoint y: 167, distance: 59.2
click at [611, 167] on div "Janela de atendimento Grade de atendimento Capacidade Transportadoras Veículos …" at bounding box center [696, 334] width 1392 height 669
click at [481, 381] on icon at bounding box center [371, 204] width 324 height 543
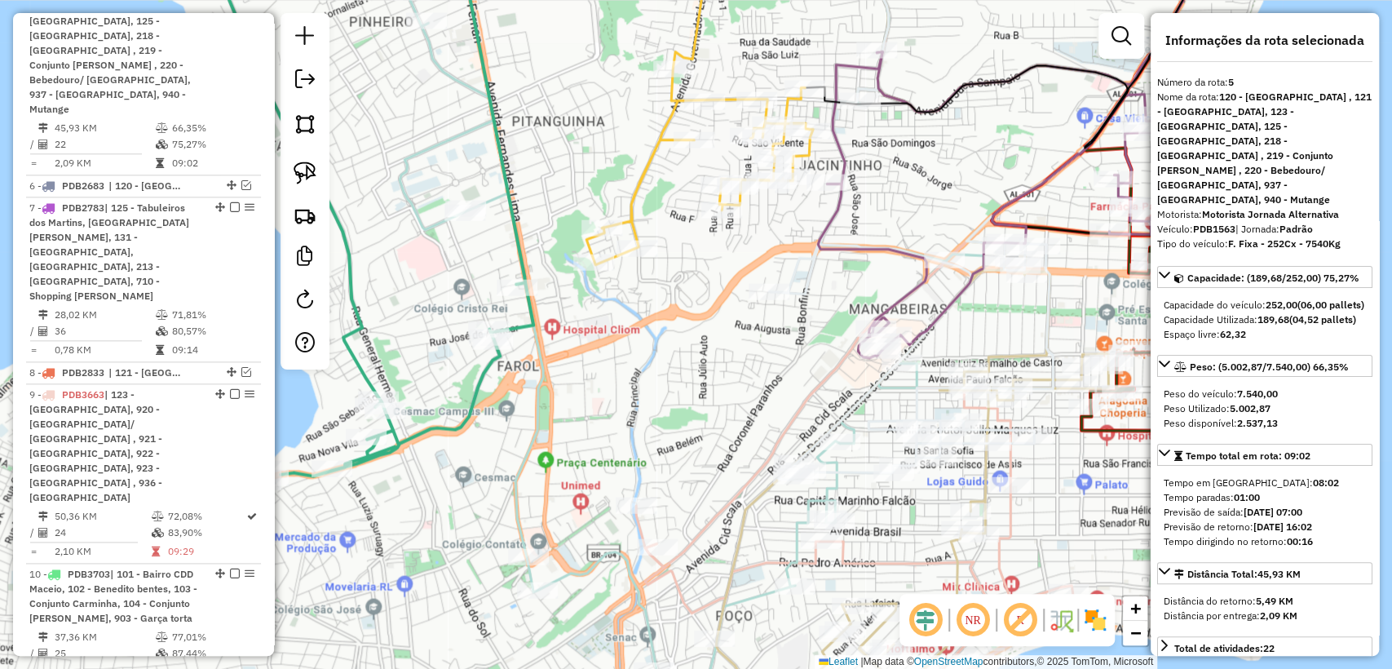
scroll to position [1162, 0]
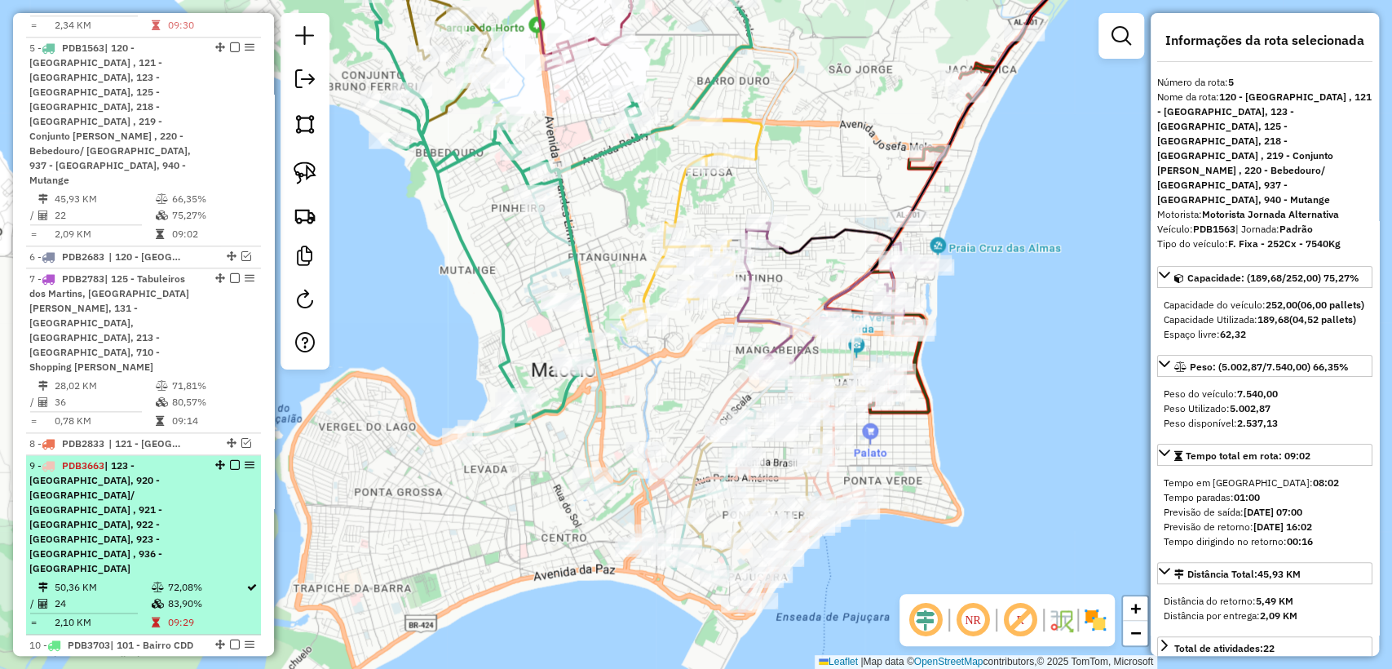
click at [170, 579] on td "72,08%" at bounding box center [205, 587] width 79 height 16
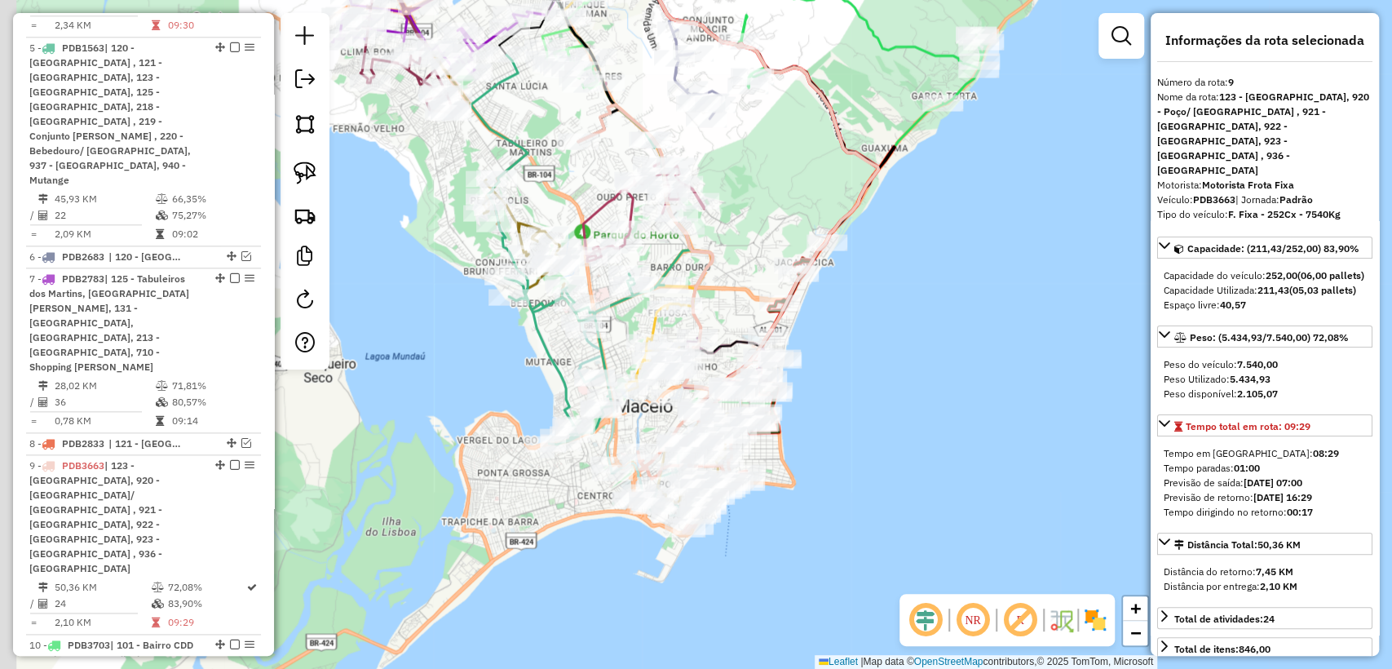
drag, startPoint x: 885, startPoint y: 420, endPoint x: 904, endPoint y: 295, distance: 126.1
click at [916, 268] on div "Janela de atendimento Grade de atendimento Capacidade Transportadoras Veículos …" at bounding box center [696, 334] width 1392 height 669
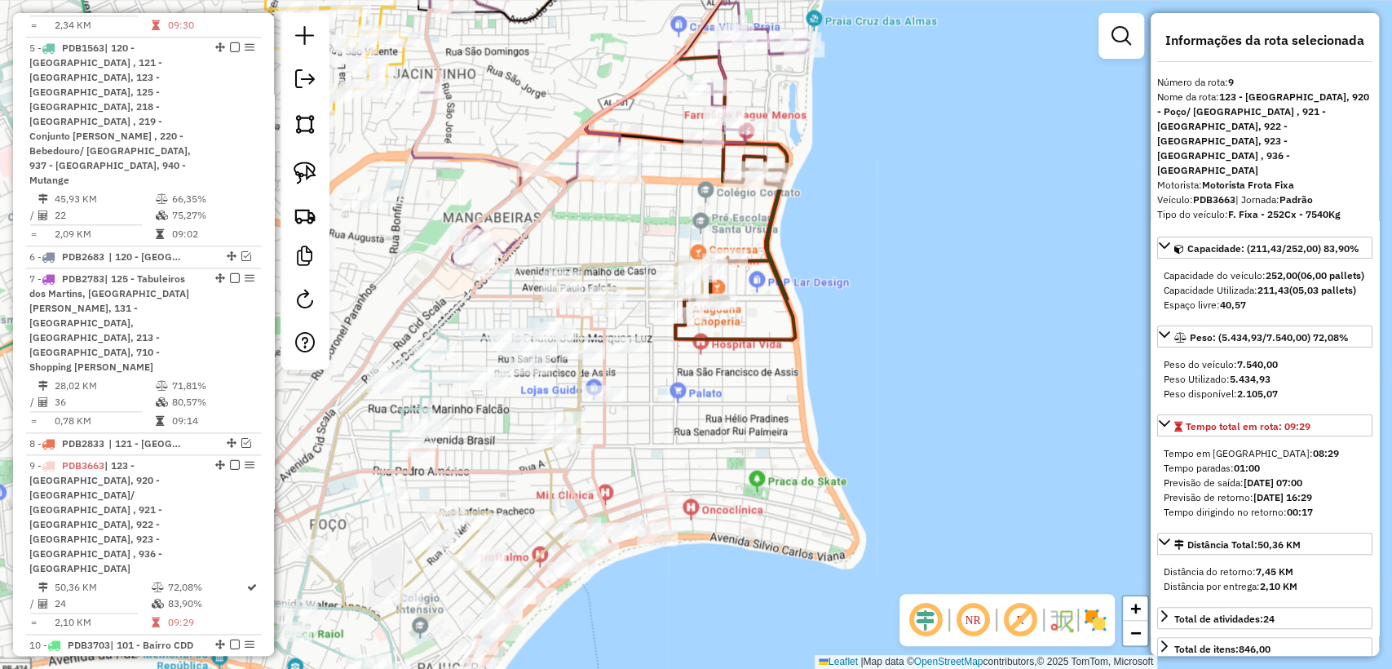
click at [592, 476] on icon at bounding box center [450, 334] width 440 height 802
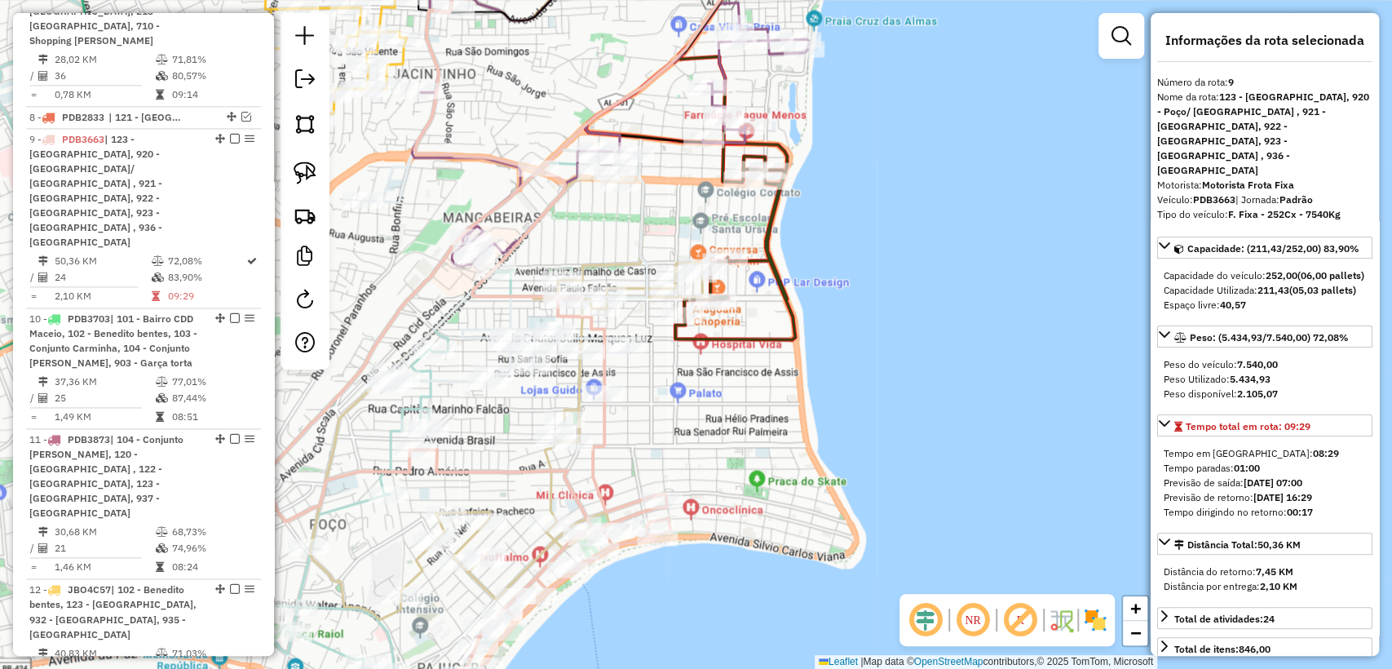
scroll to position [1506, 0]
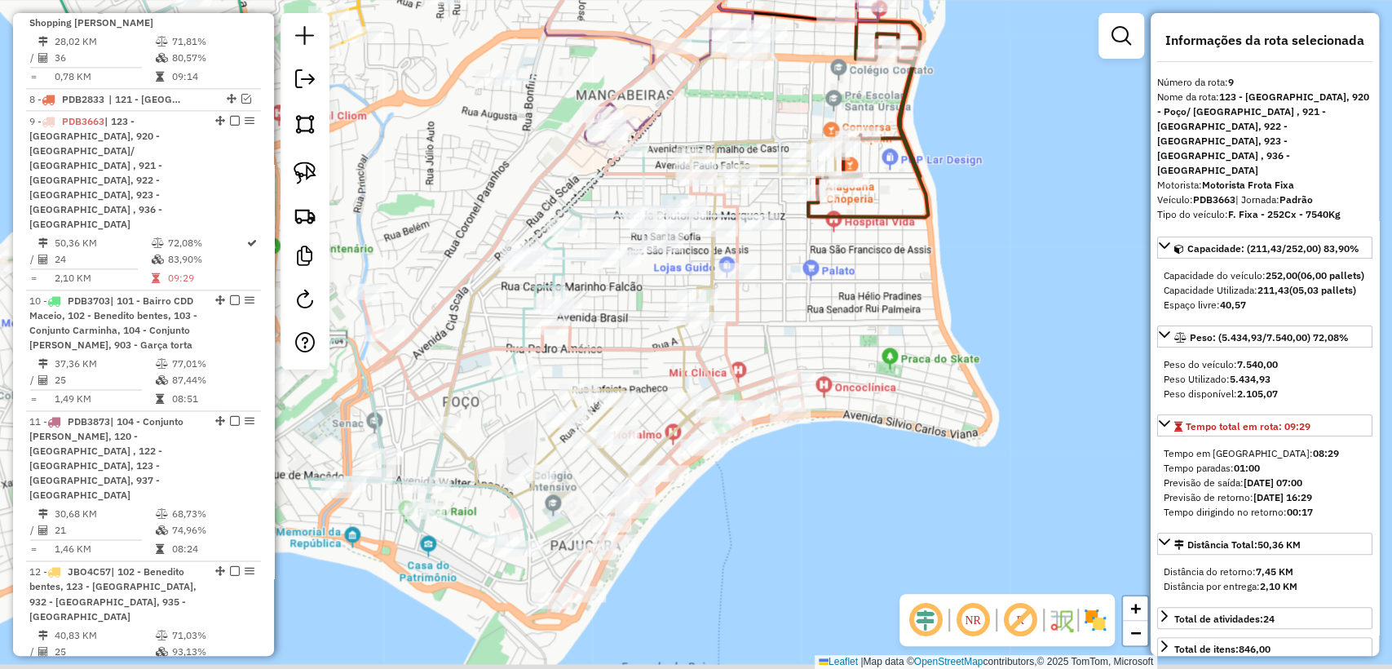
drag, startPoint x: 792, startPoint y: 343, endPoint x: 808, endPoint y: 328, distance: 21.9
click at [808, 328] on div "Janela de atendimento Grade de atendimento Capacidade Transportadoras Veículos …" at bounding box center [696, 334] width 1392 height 669
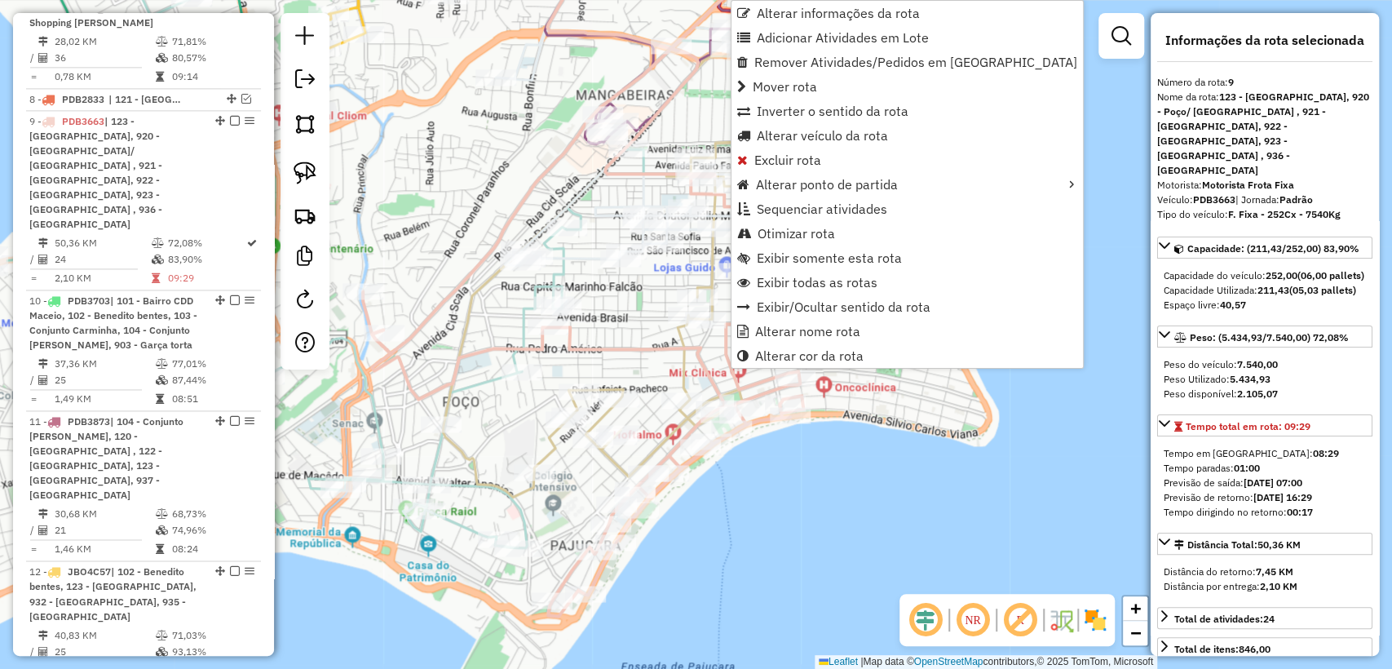
drag, startPoint x: 630, startPoint y: 320, endPoint x: 585, endPoint y: 310, distance: 46.7
click at [629, 320] on div "Janela de atendimento Grade de atendimento Capacidade Transportadoras Veículos …" at bounding box center [696, 334] width 1392 height 669
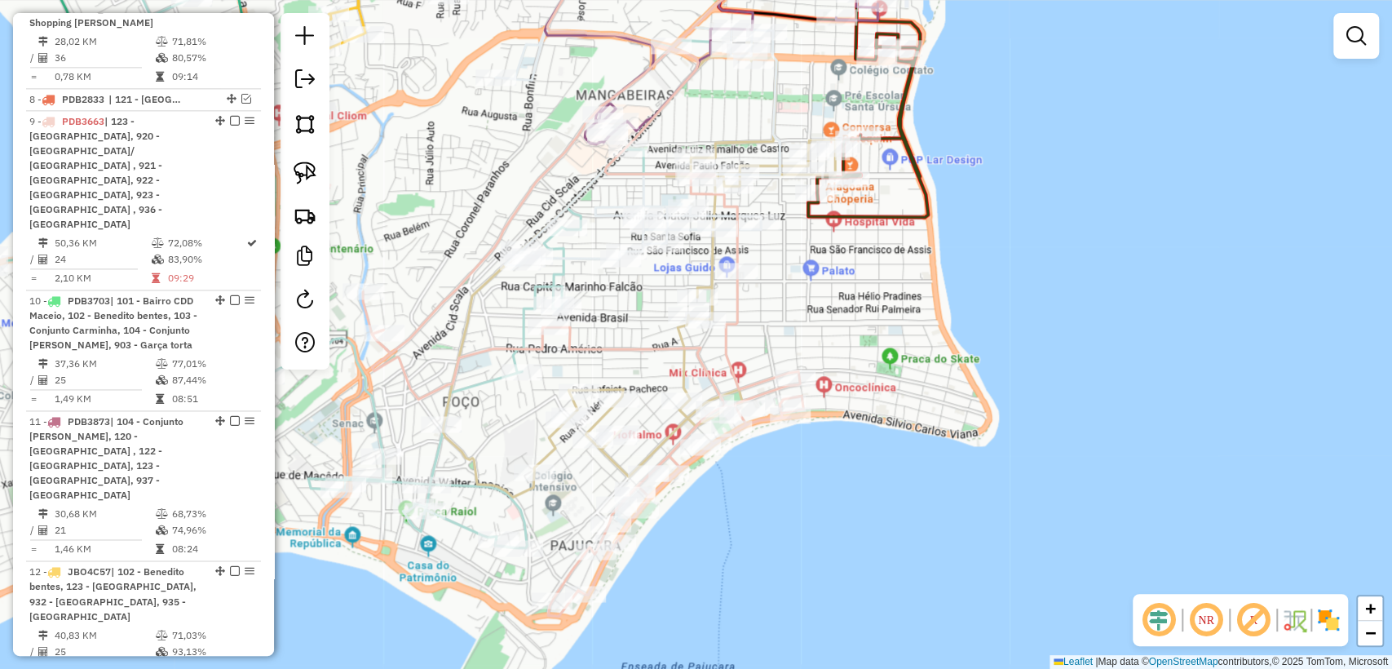
click at [564, 272] on icon at bounding box center [418, 240] width 584 height 614
select select "**********"
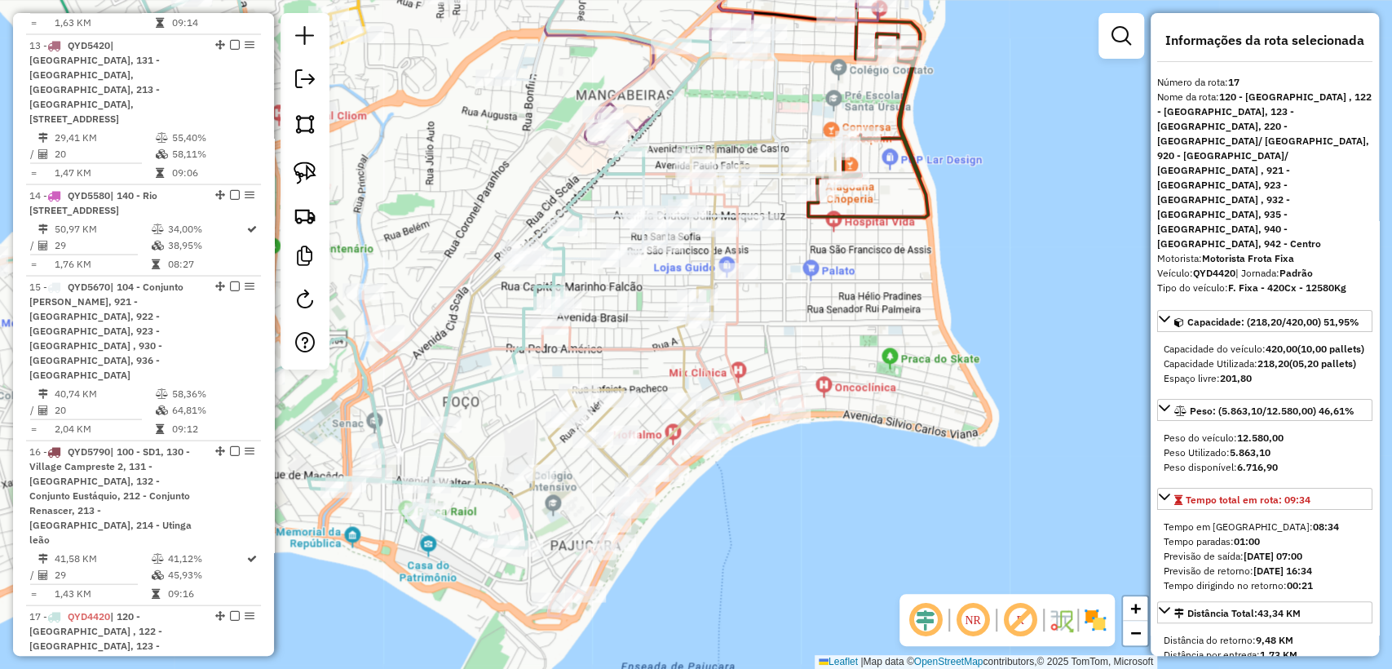
scroll to position [2500, 0]
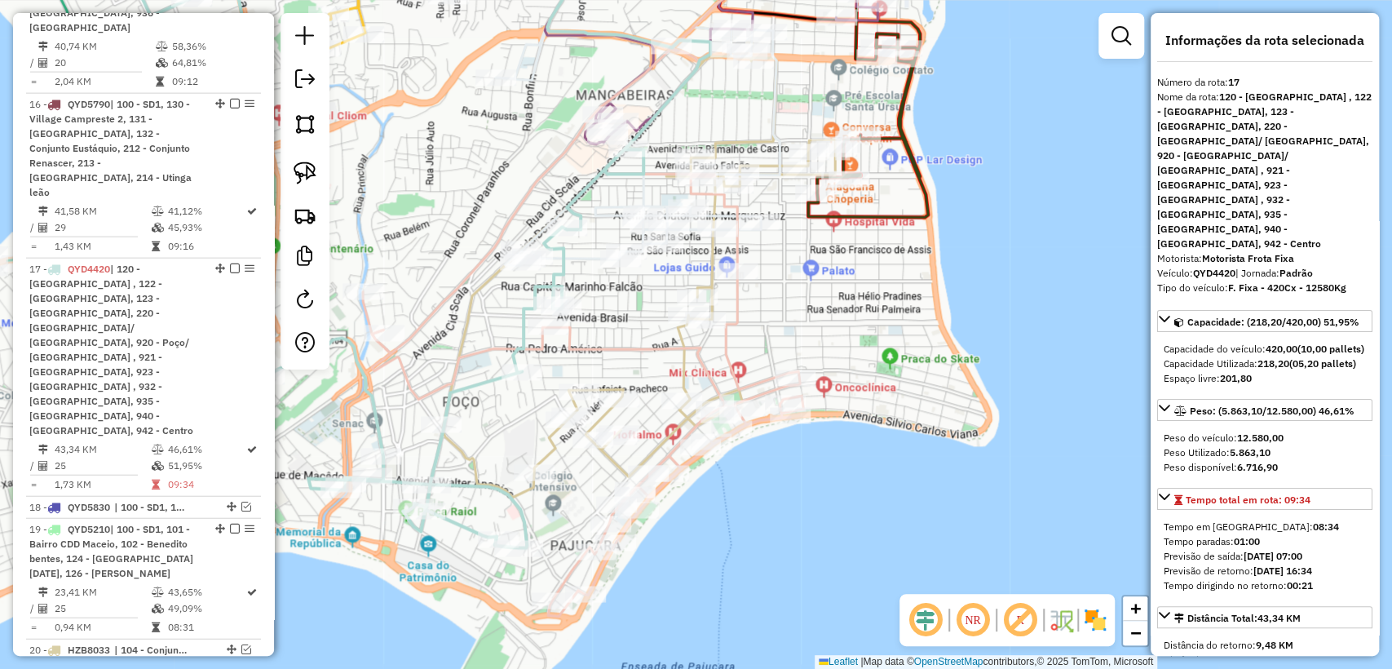
click at [546, 453] on icon at bounding box center [639, 269] width 392 height 454
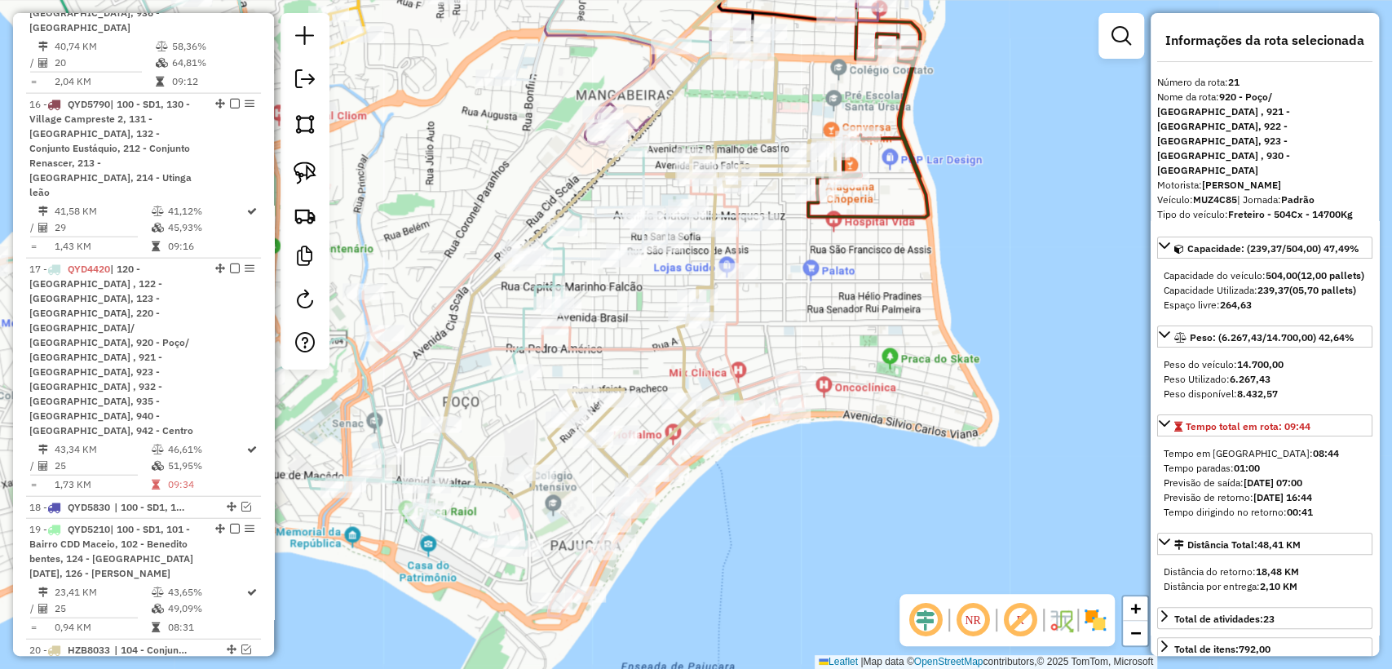
scroll to position [2628, 0]
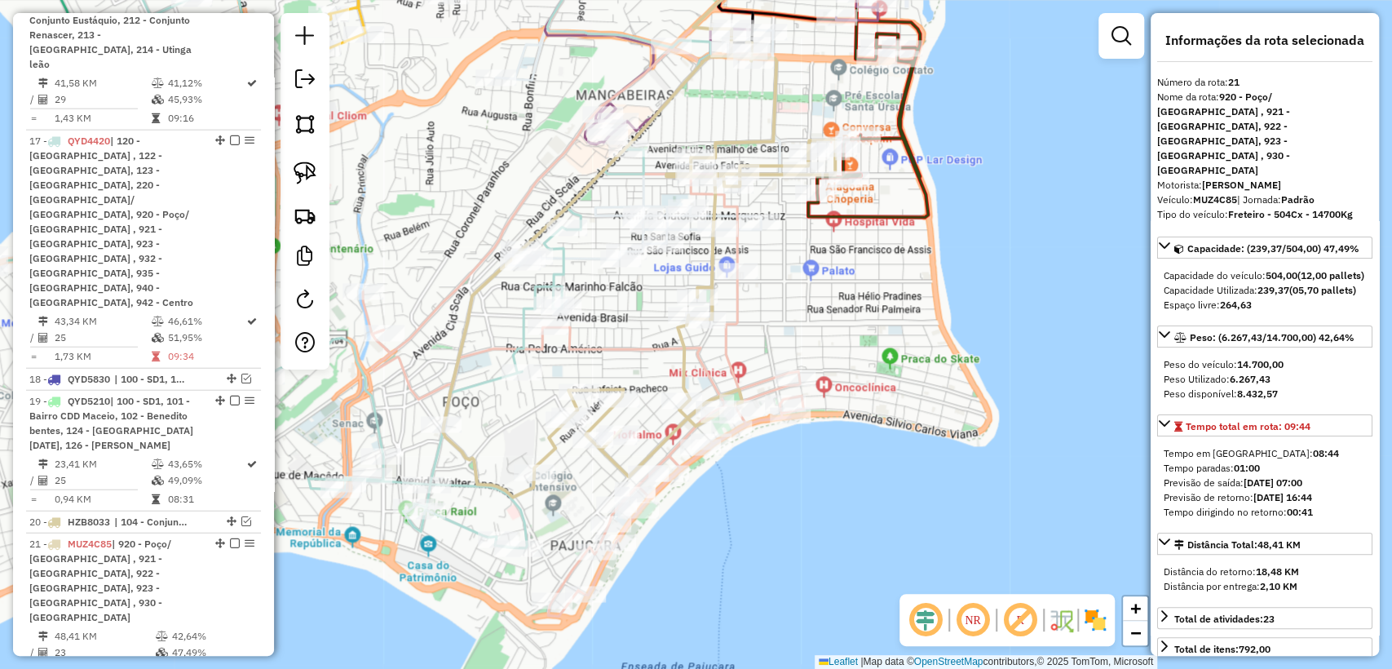
click at [470, 464] on icon at bounding box center [639, 269] width 392 height 454
click at [454, 481] on icon at bounding box center [418, 240] width 584 height 614
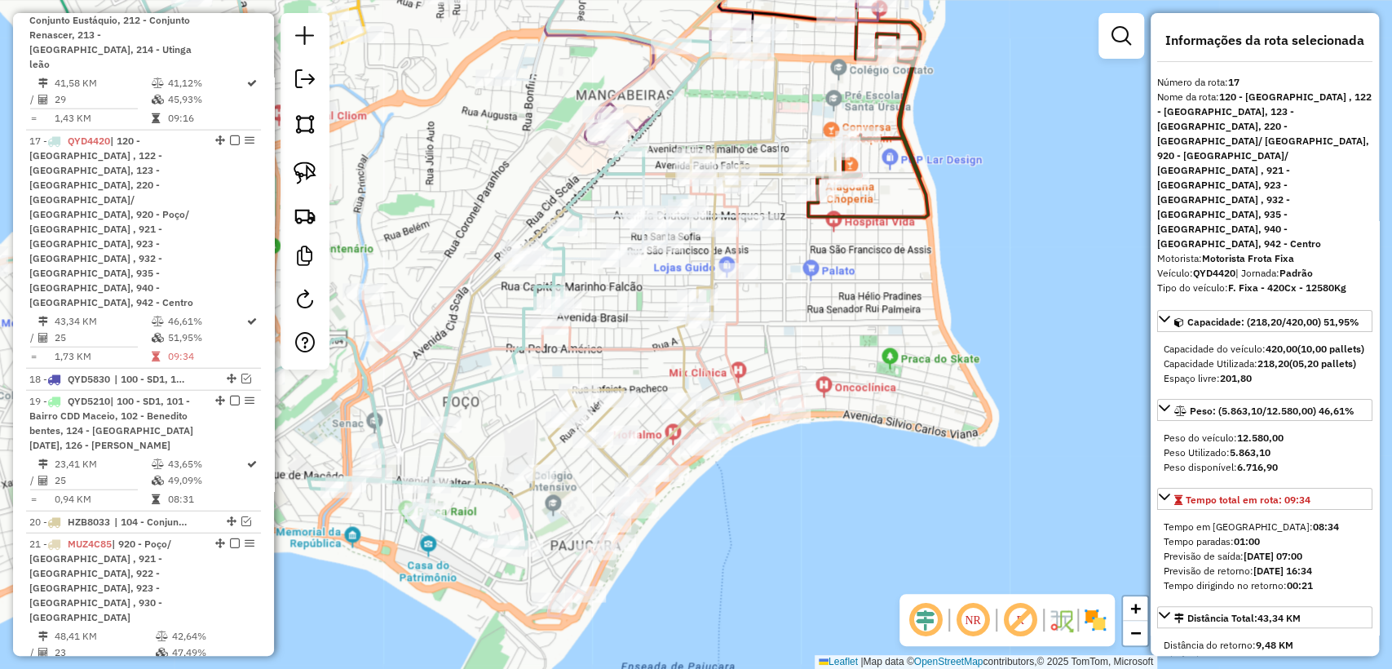
scroll to position [2500, 0]
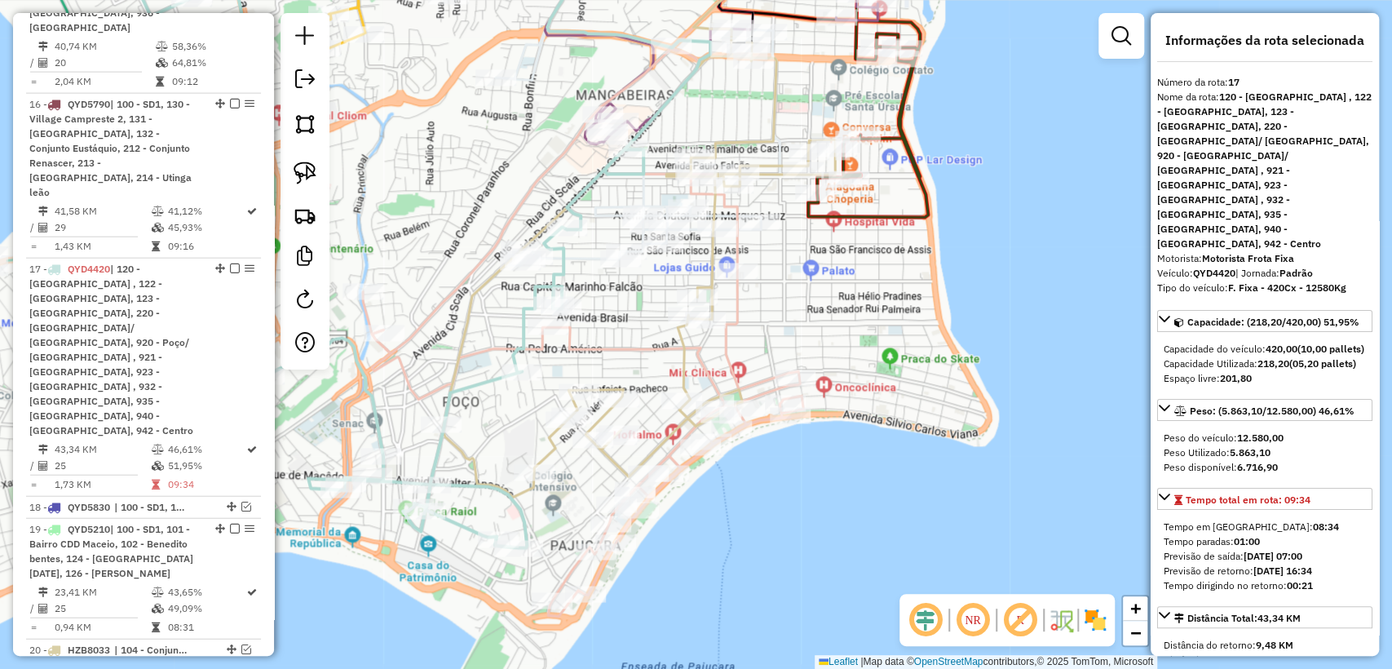
click at [402, 381] on icon at bounding box center [583, 274] width 440 height 682
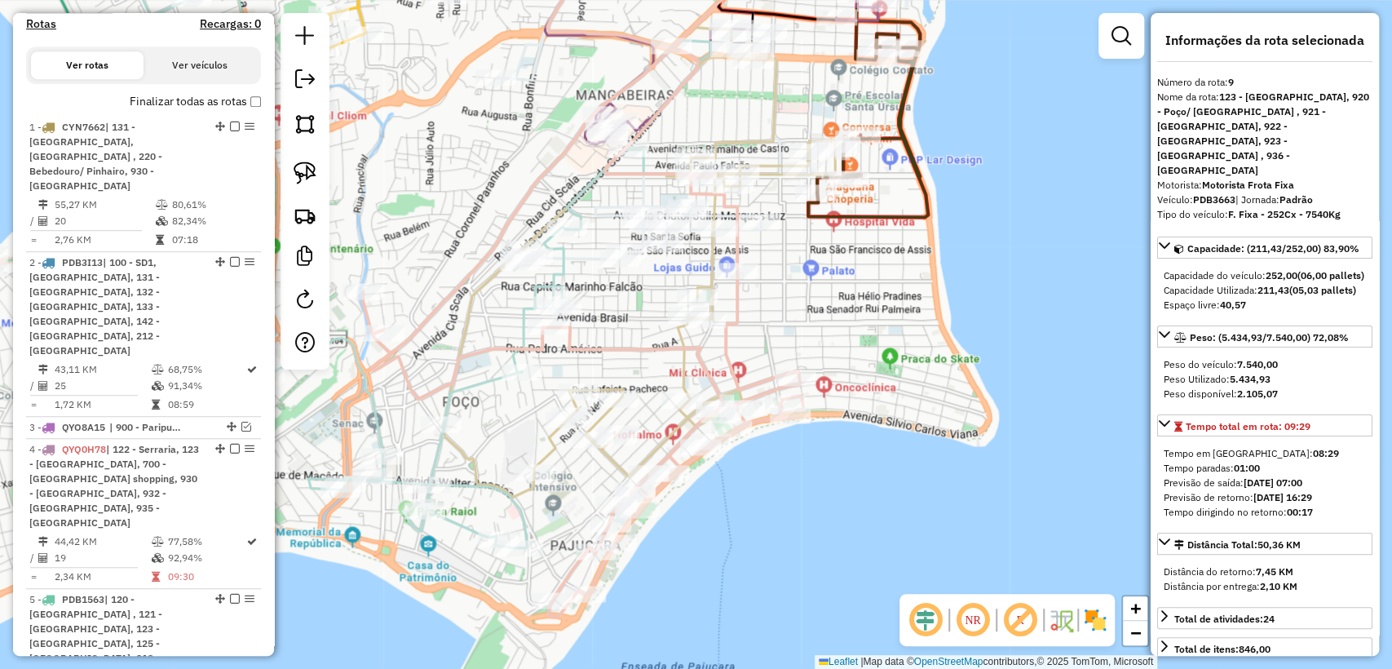
scroll to position [509, 0]
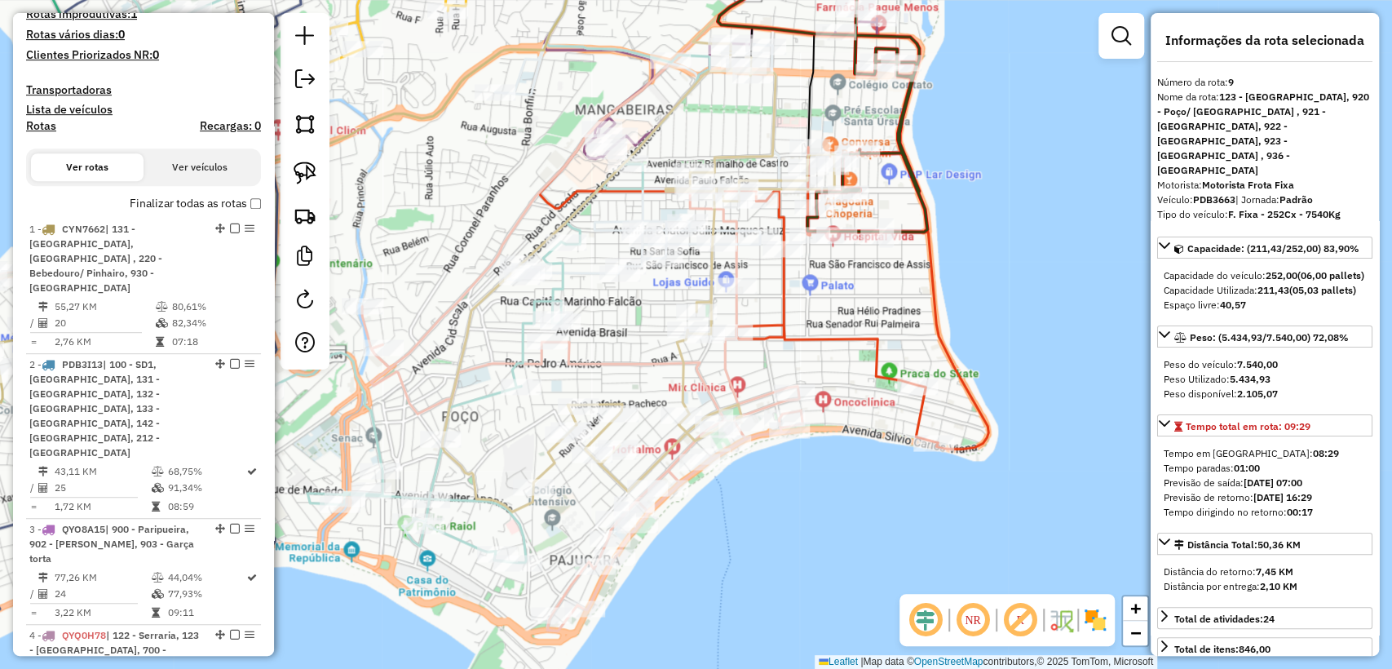
drag, startPoint x: 871, startPoint y: 517, endPoint x: 872, endPoint y: 576, distance: 59.5
click at [872, 576] on div "Janela de atendimento Grade de atendimento Capacidade Transportadoras Veículos …" at bounding box center [696, 334] width 1392 height 669
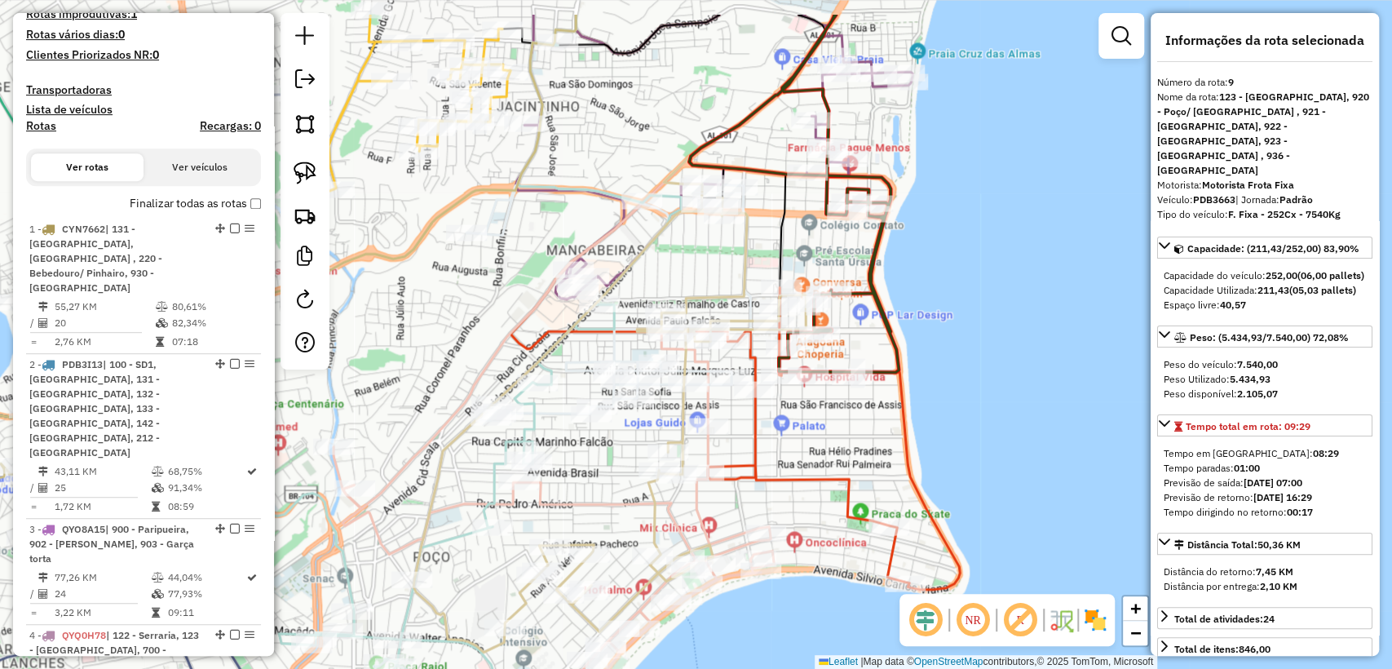
drag, startPoint x: 1017, startPoint y: 301, endPoint x: 947, endPoint y: 477, distance: 189.8
click at [947, 477] on div "Janela de atendimento Grade de atendimento Capacidade Transportadoras Veículos …" at bounding box center [696, 334] width 1392 height 669
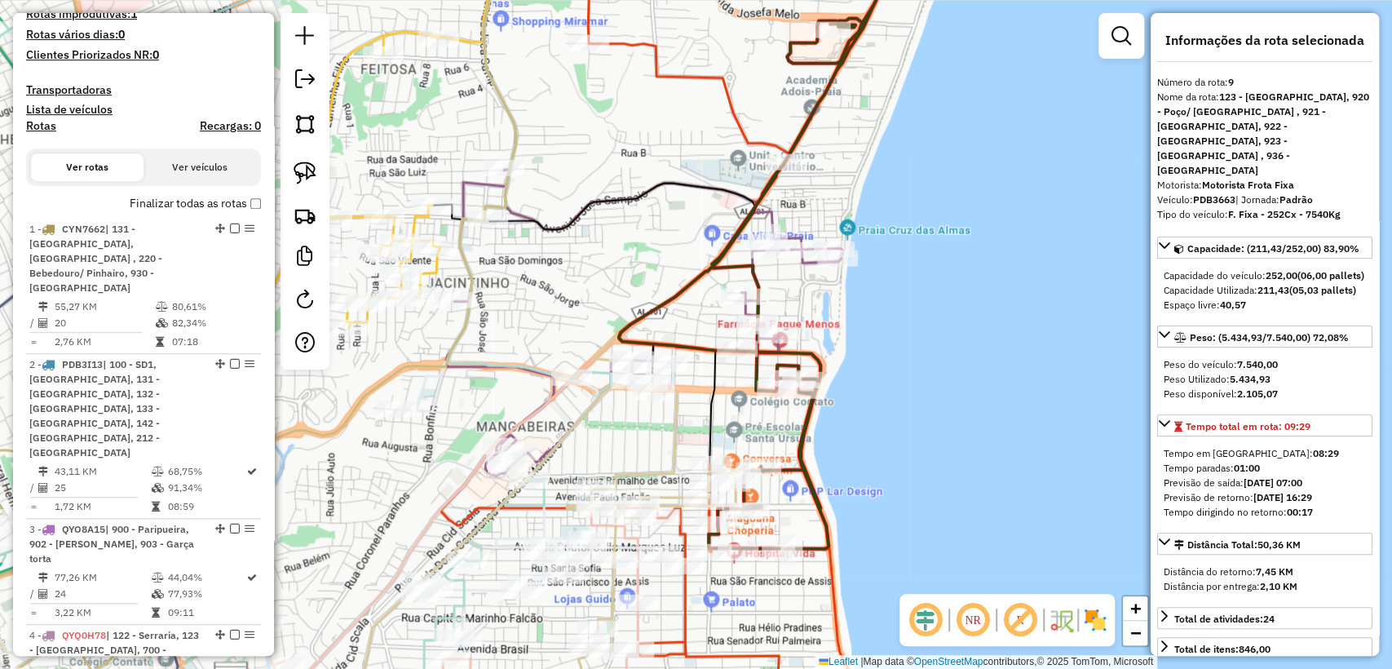
click at [801, 423] on icon at bounding box center [765, 241] width 292 height 616
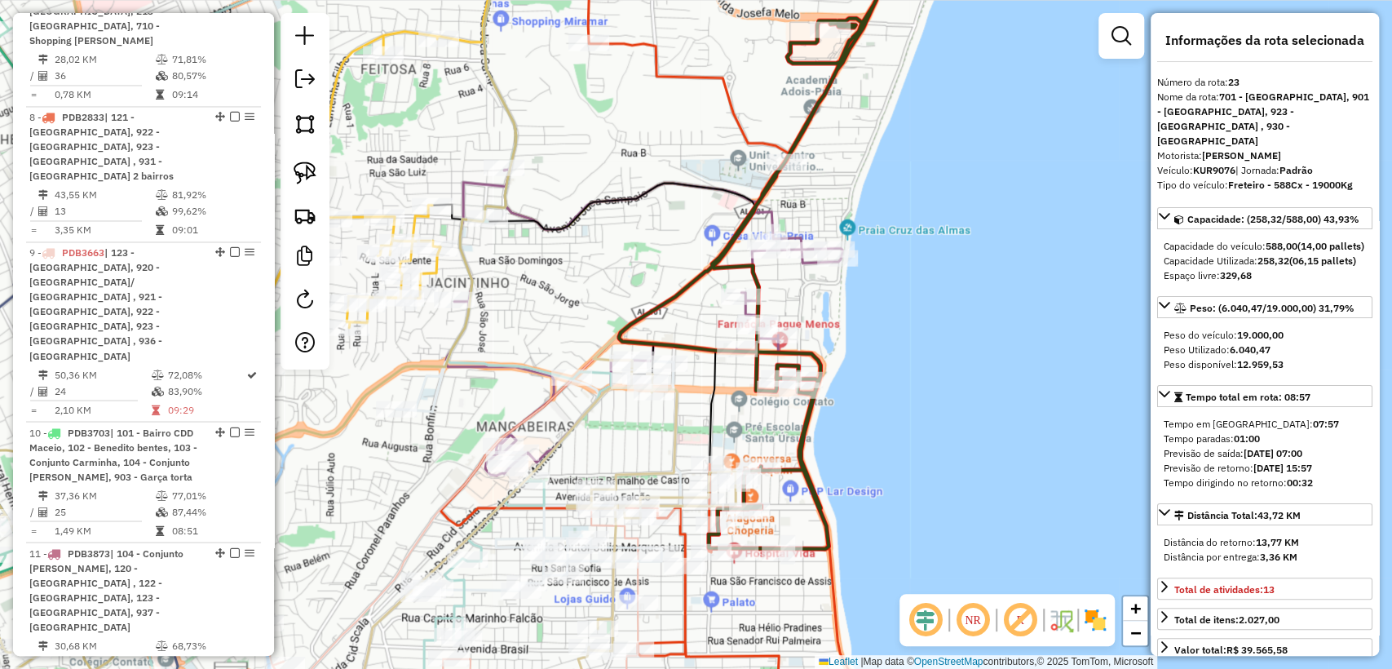
scroll to position [3164, 0]
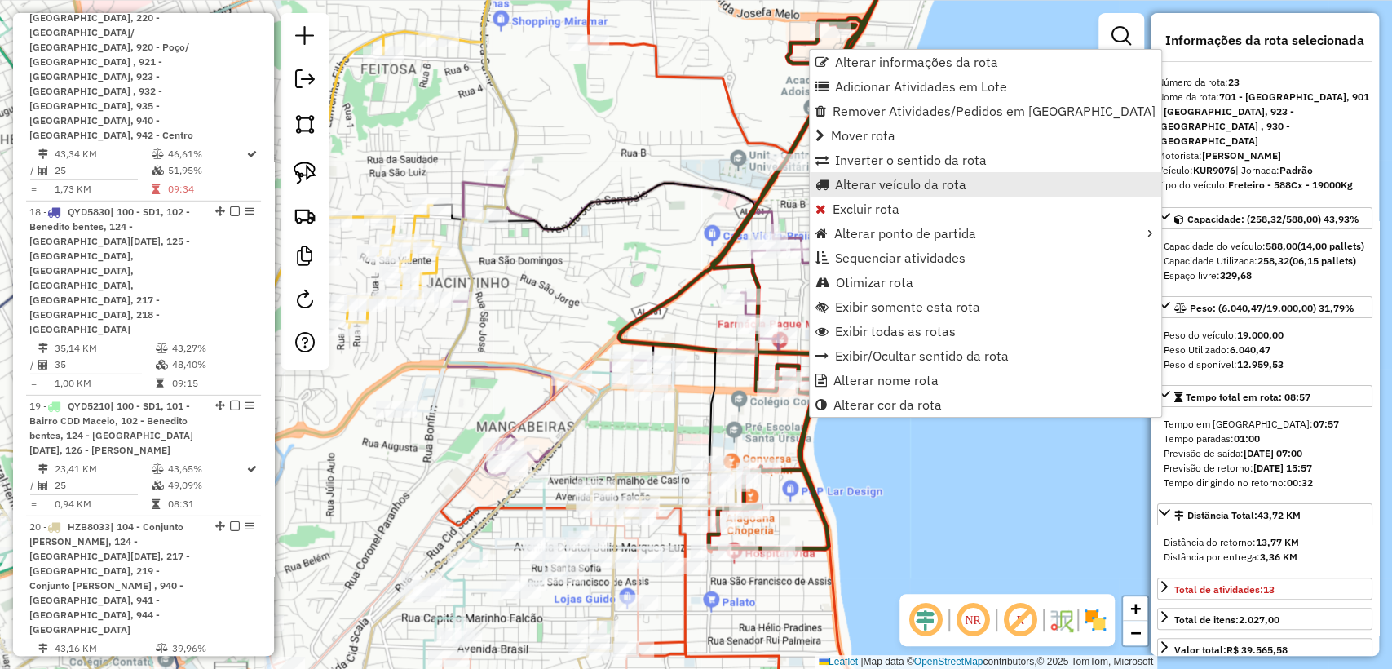
click at [917, 183] on span "Alterar veículo da rota" at bounding box center [900, 184] width 131 height 13
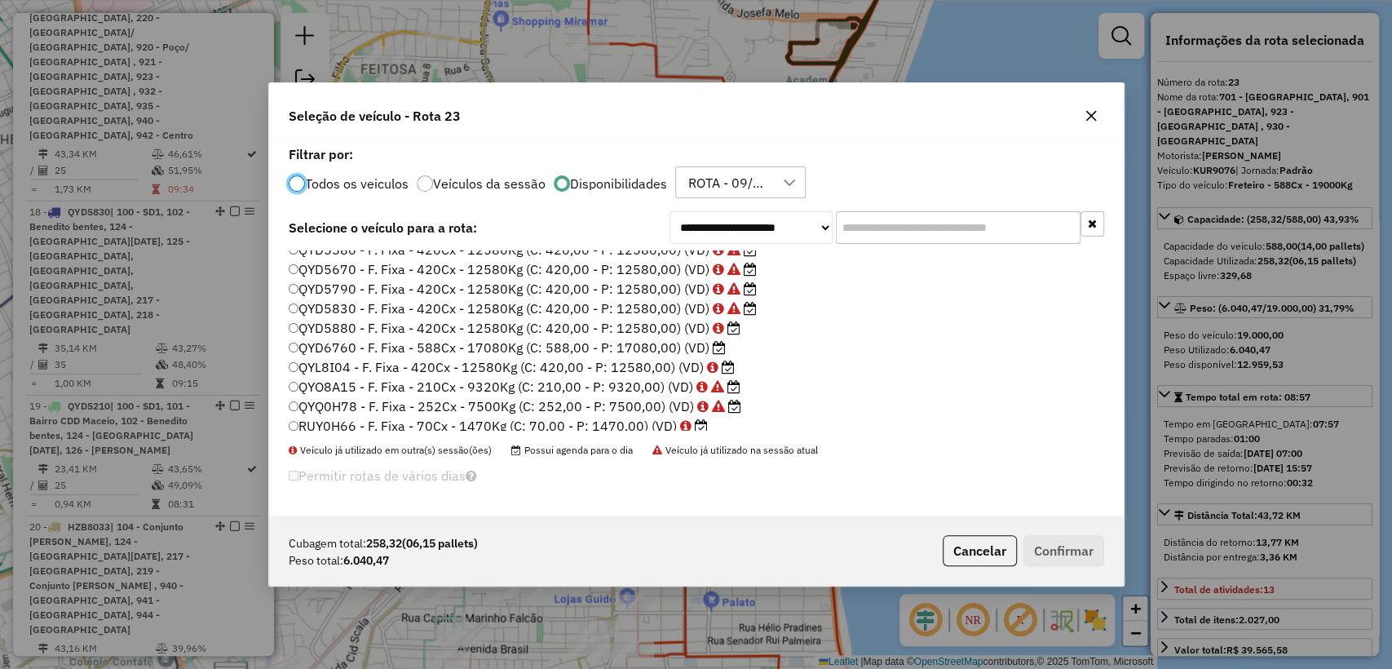
scroll to position [426, 0]
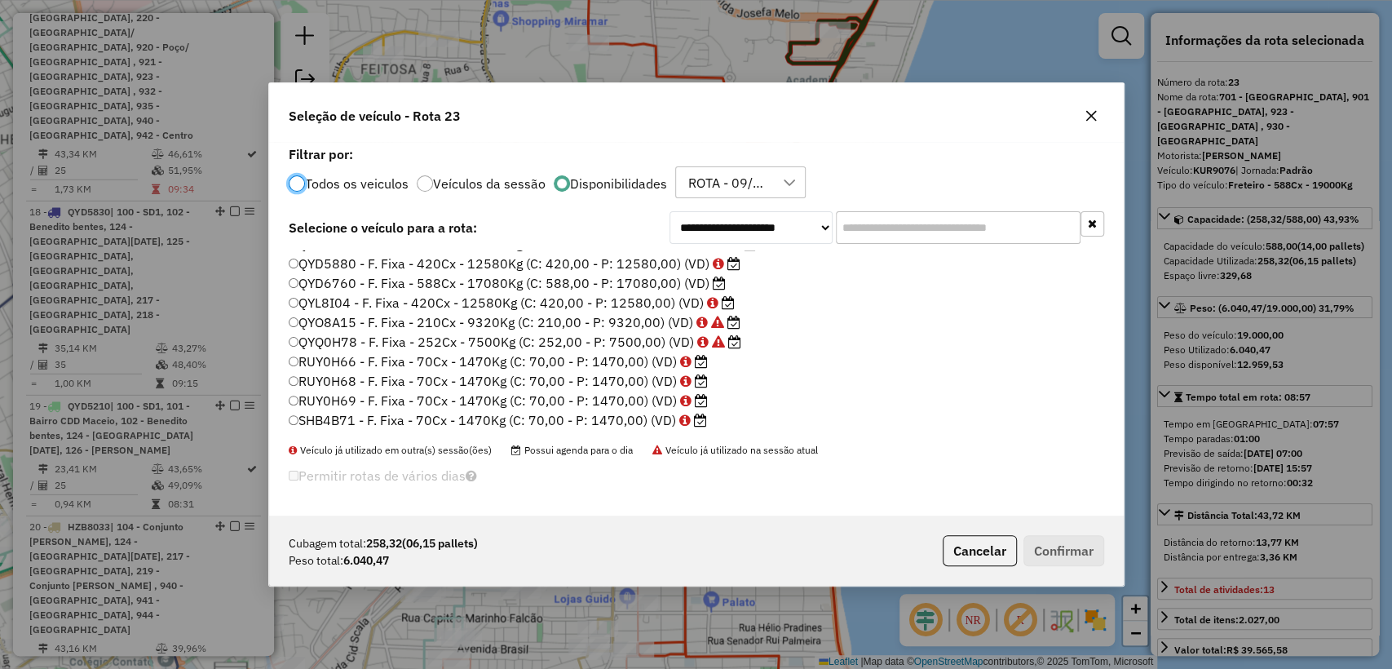
click at [582, 302] on label "QYL8I04 - F. Fixa - 420Cx - 12580Kg (C: 420,00 - P: 12580,00) (VD)" at bounding box center [512, 303] width 447 height 20
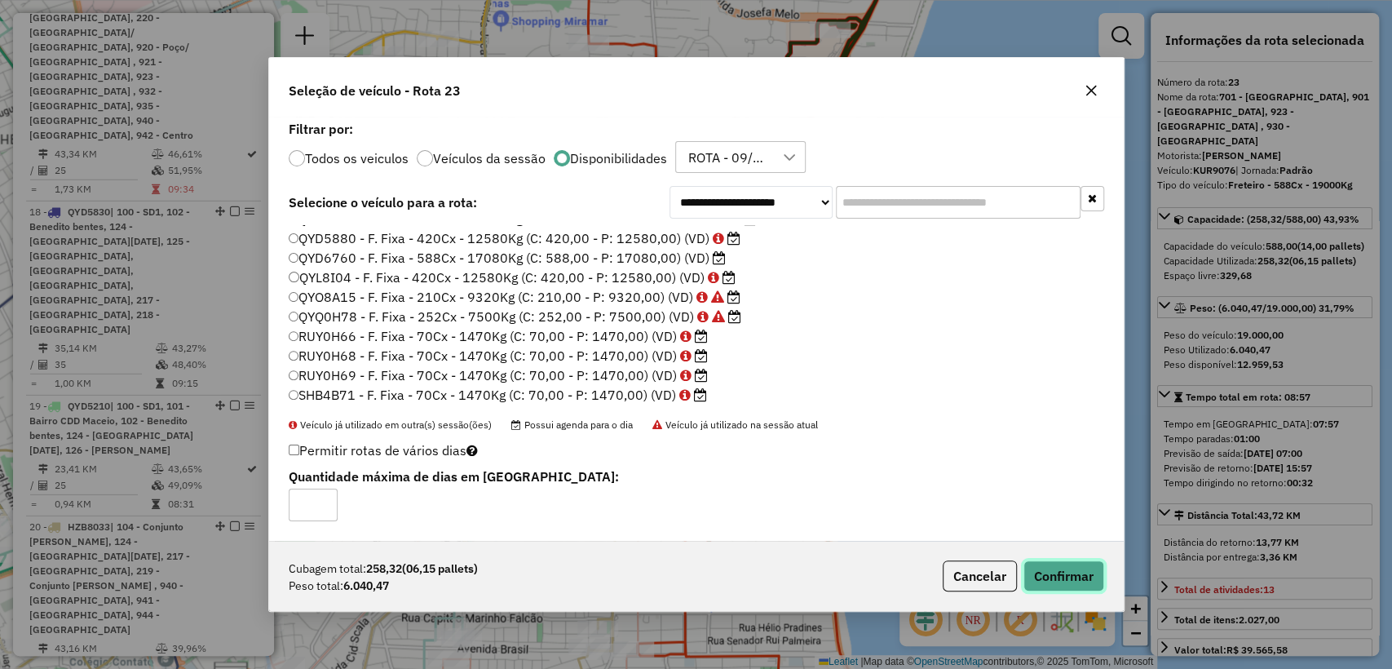
click at [1070, 576] on button "Confirmar" at bounding box center [1063, 575] width 81 height 31
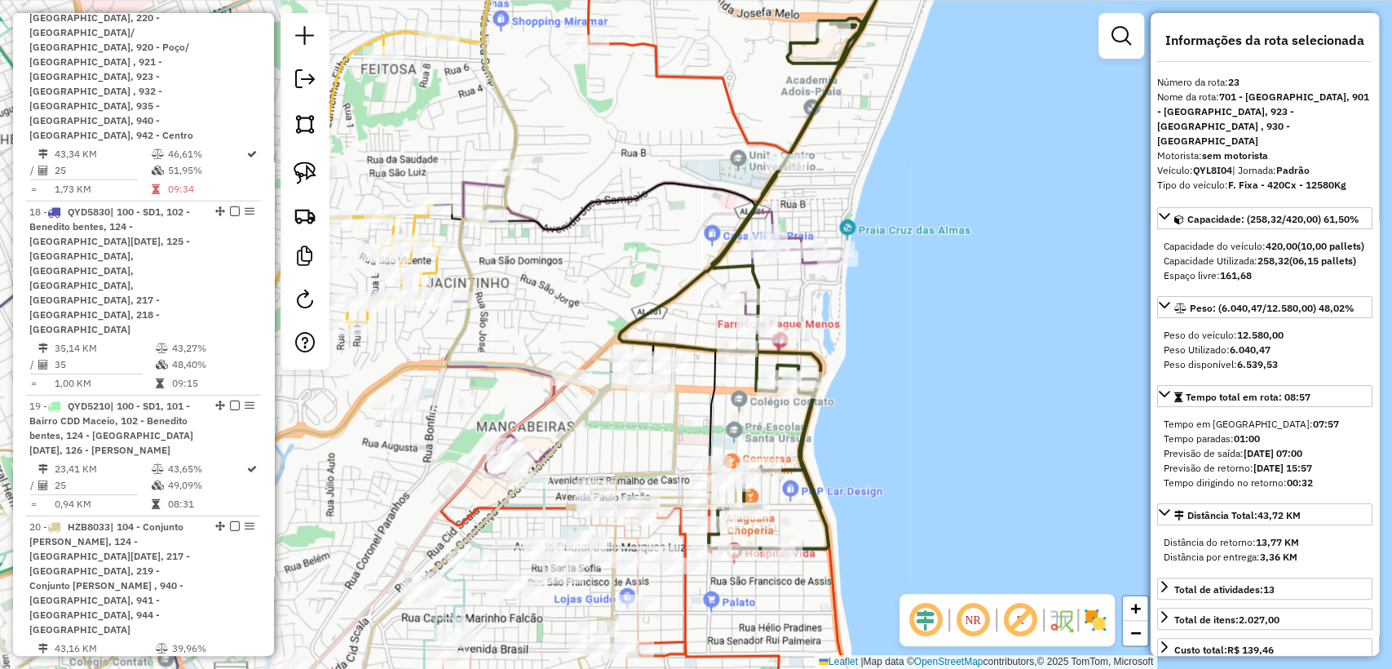
click at [804, 415] on icon at bounding box center [765, 241] width 292 height 616
click at [805, 438] on icon at bounding box center [765, 241] width 292 height 616
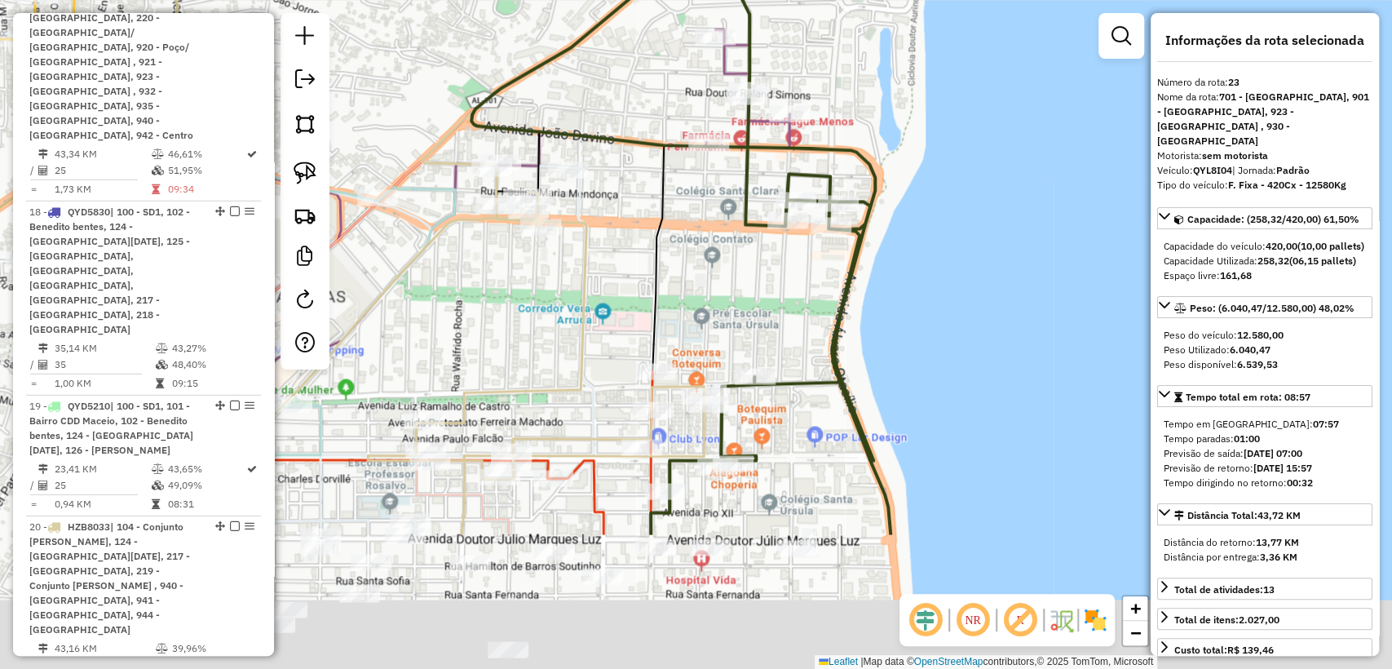
drag, startPoint x: 769, startPoint y: 505, endPoint x: 769, endPoint y: 305, distance: 200.6
click at [769, 305] on div "Janela de atendimento Grade de atendimento Capacidade Transportadoras Veículos …" at bounding box center [696, 334] width 1392 height 669
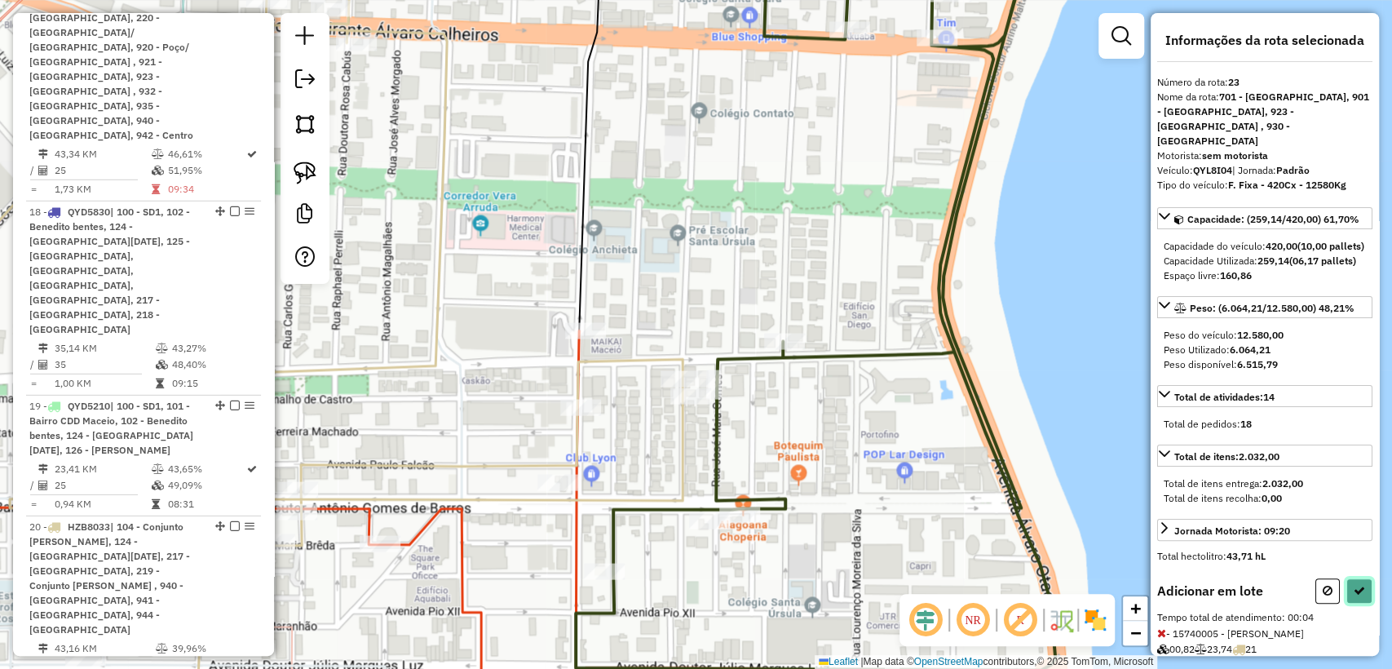
click at [1357, 596] on icon at bounding box center [1358, 590] width 11 height 11
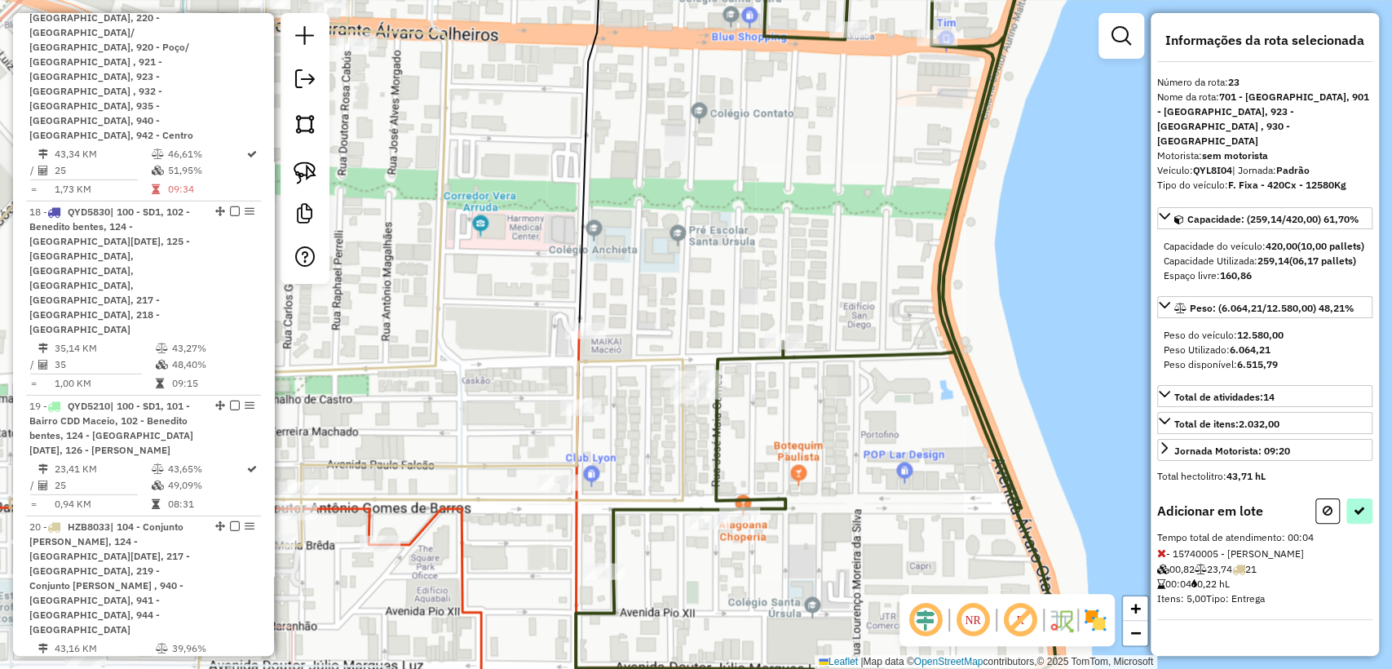
select select "**********"
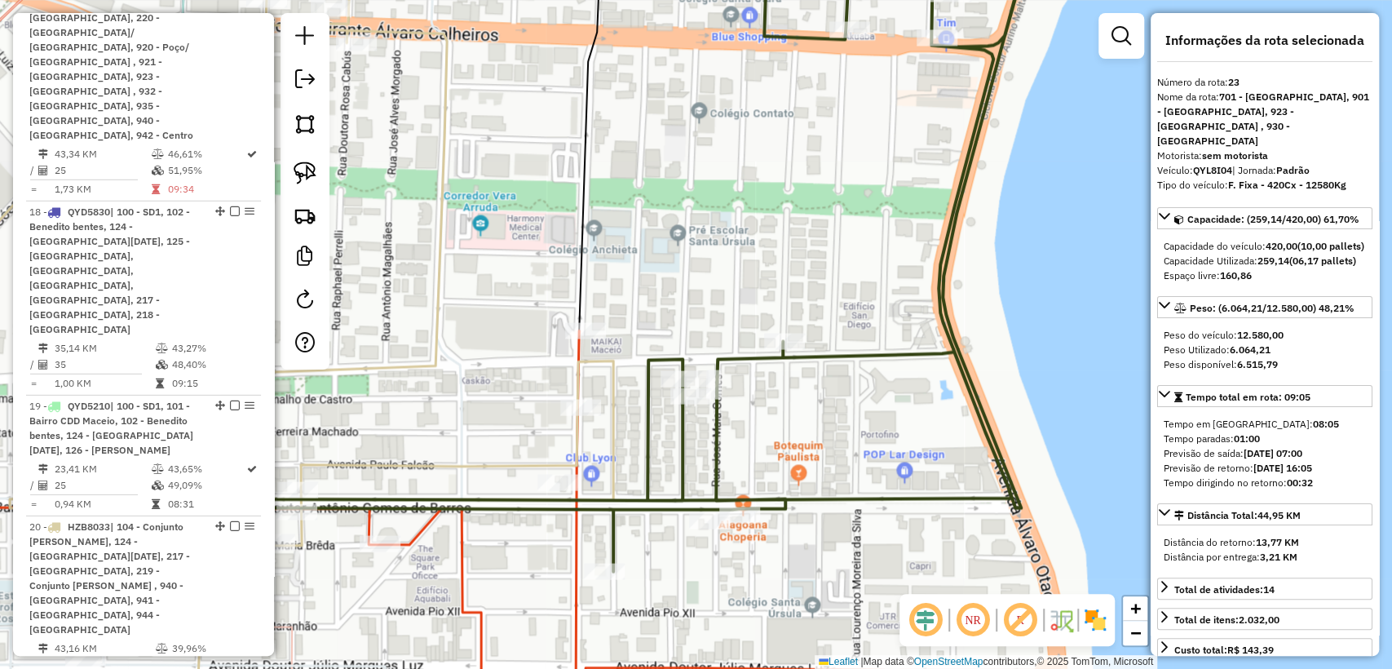
click at [684, 443] on icon at bounding box center [612, 252] width 823 height 638
click at [607, 376] on icon at bounding box center [237, 353] width 753 height 763
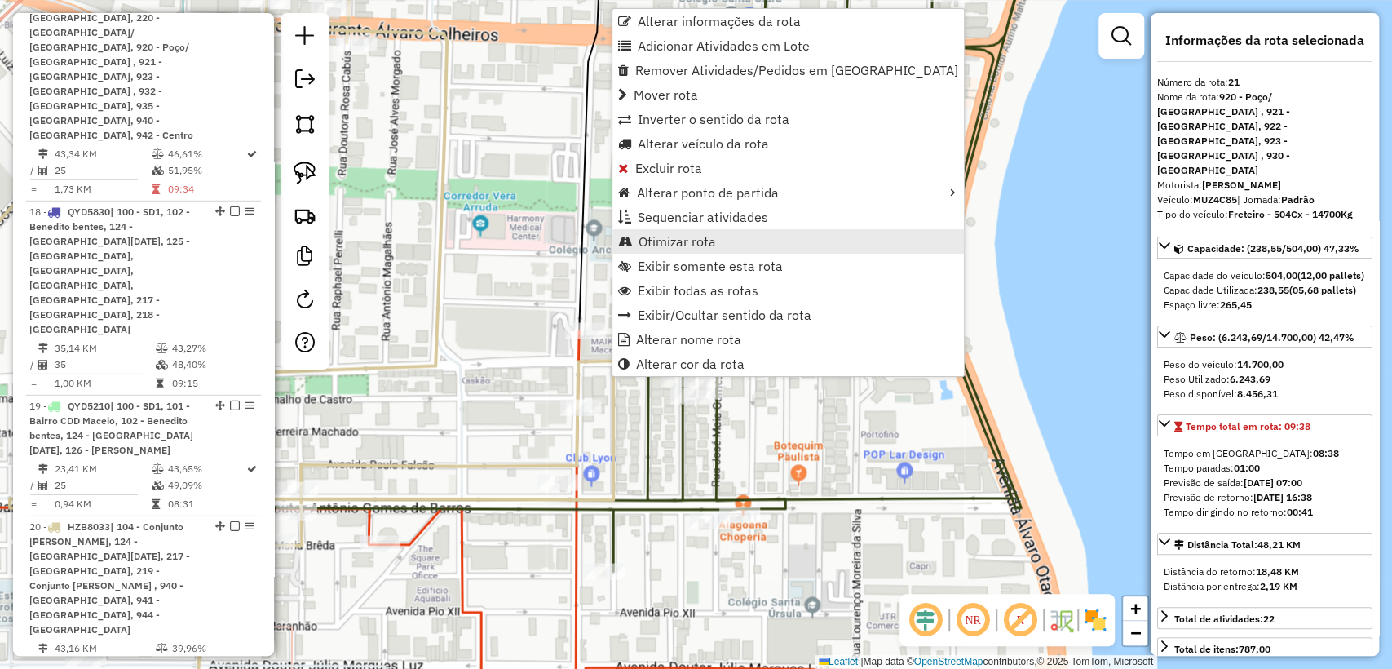
click at [684, 237] on span "Otimizar rota" at bounding box center [676, 241] width 77 height 13
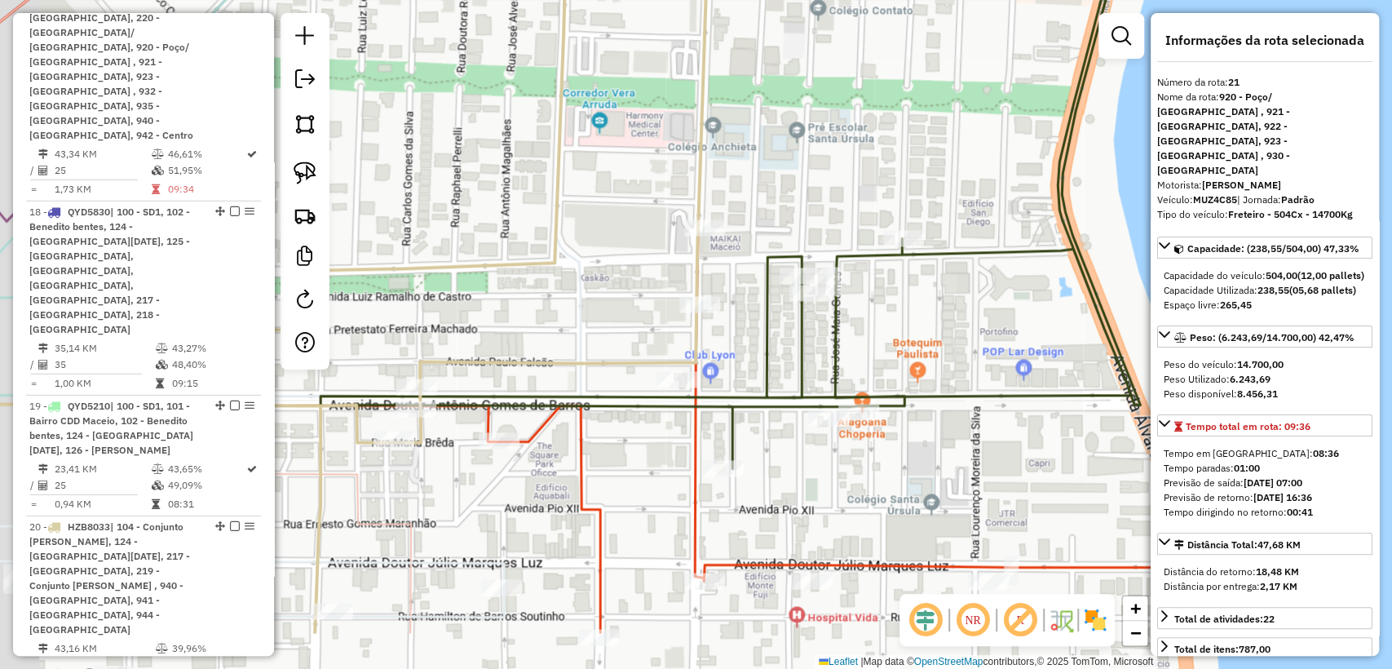
drag, startPoint x: 594, startPoint y: 539, endPoint x: 713, endPoint y: 436, distance: 157.2
click at [713, 436] on div "Janela de atendimento Grade de atendimento Capacidade Transportadoras Veículos …" at bounding box center [696, 334] width 1392 height 669
click at [576, 455] on icon at bounding box center [527, 334] width 1332 height 802
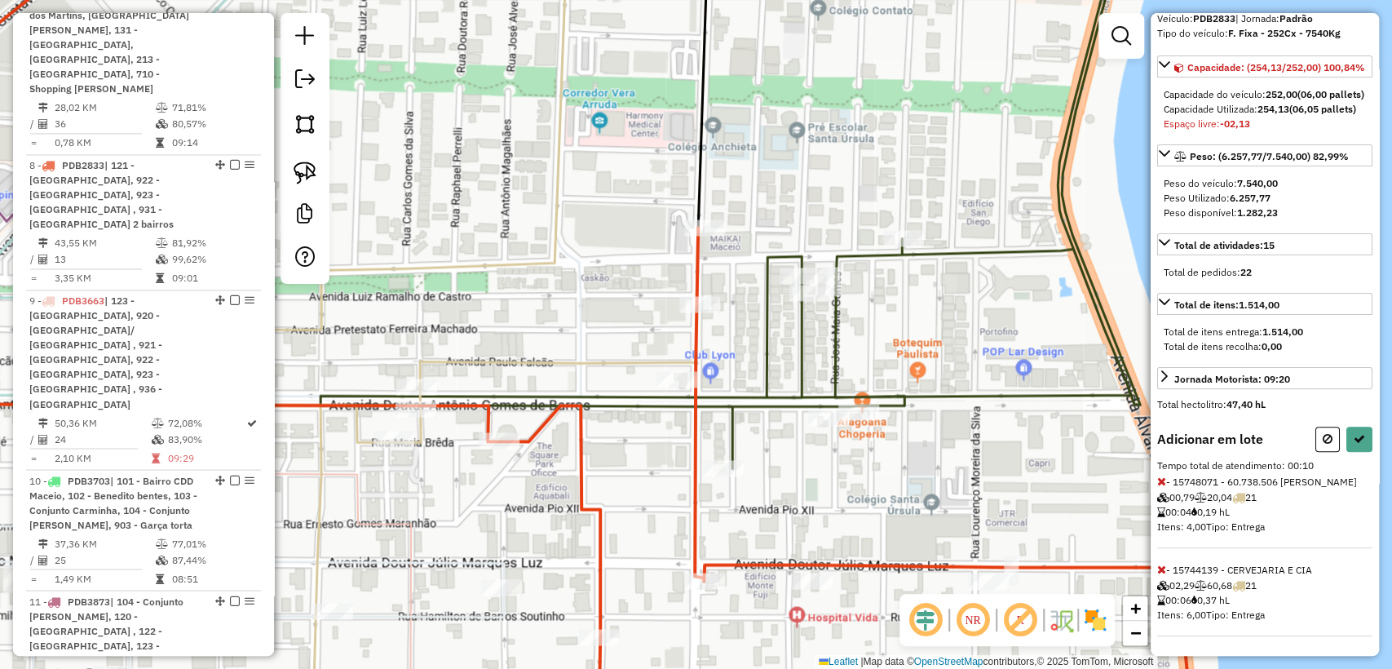
scroll to position [193, 0]
click at [1161, 573] on icon at bounding box center [1161, 568] width 9 height 11
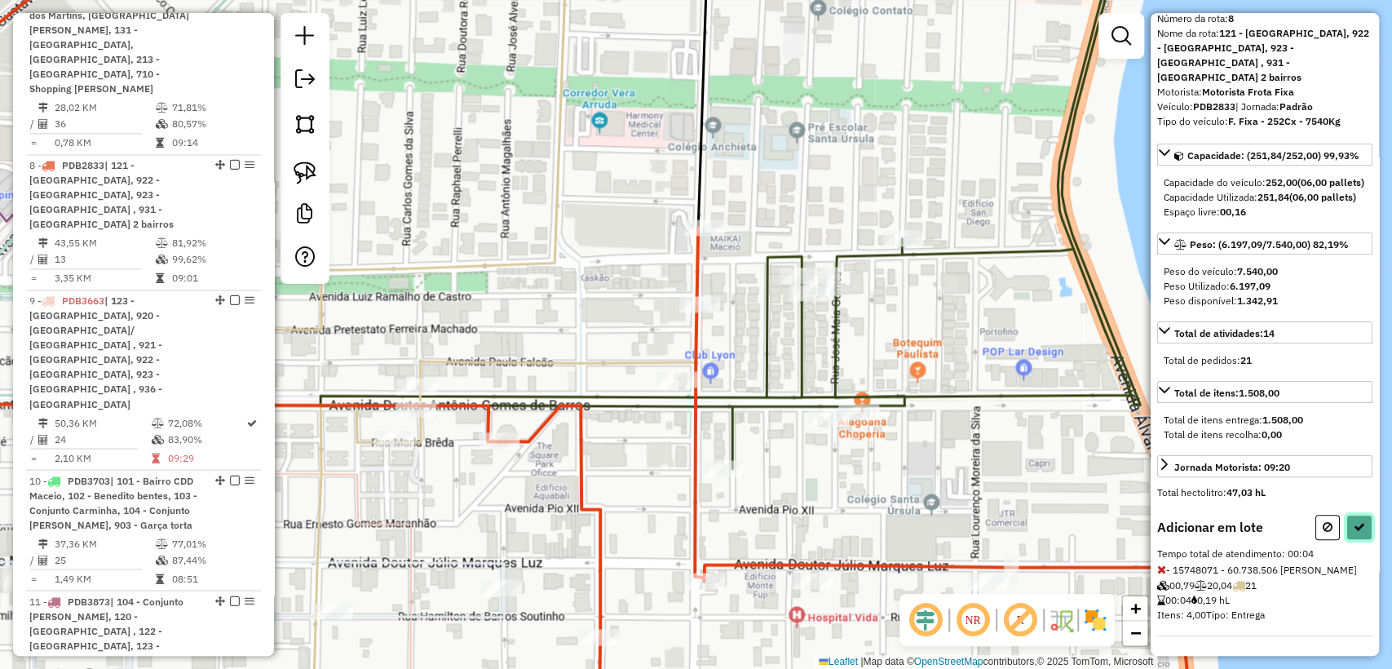
click at [1359, 521] on icon at bounding box center [1358, 526] width 11 height 11
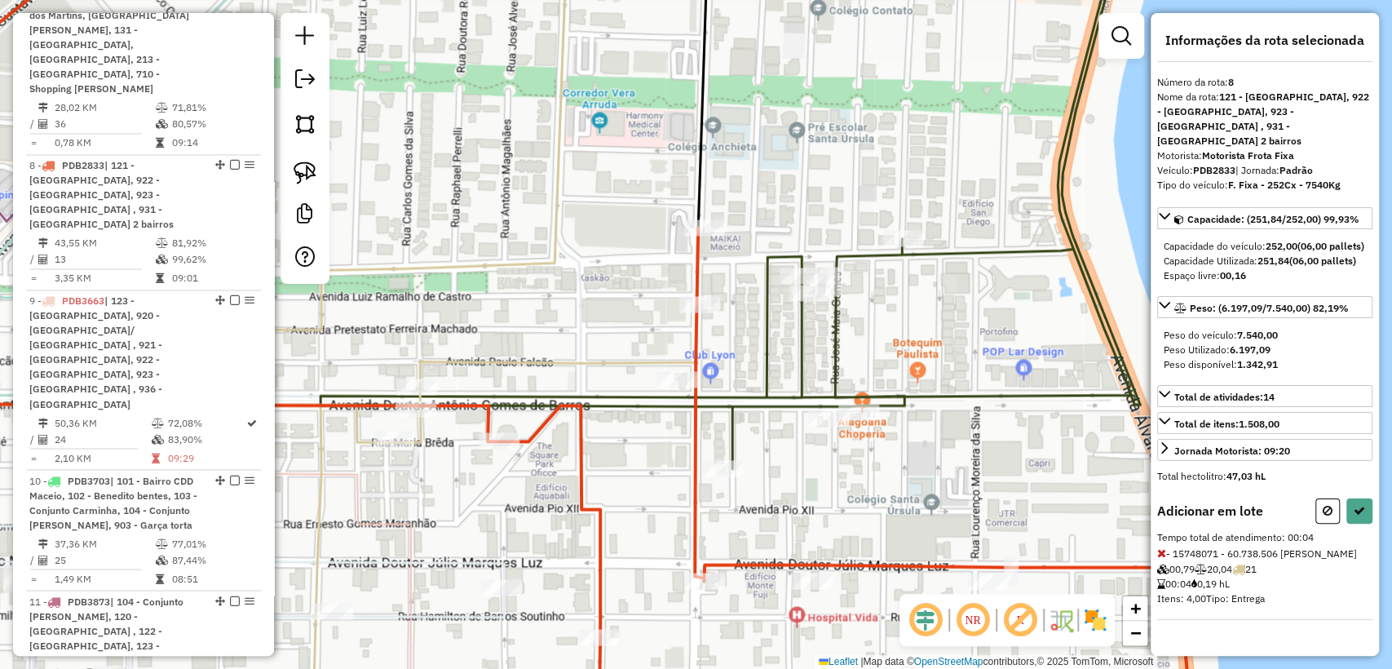
select select "**********"
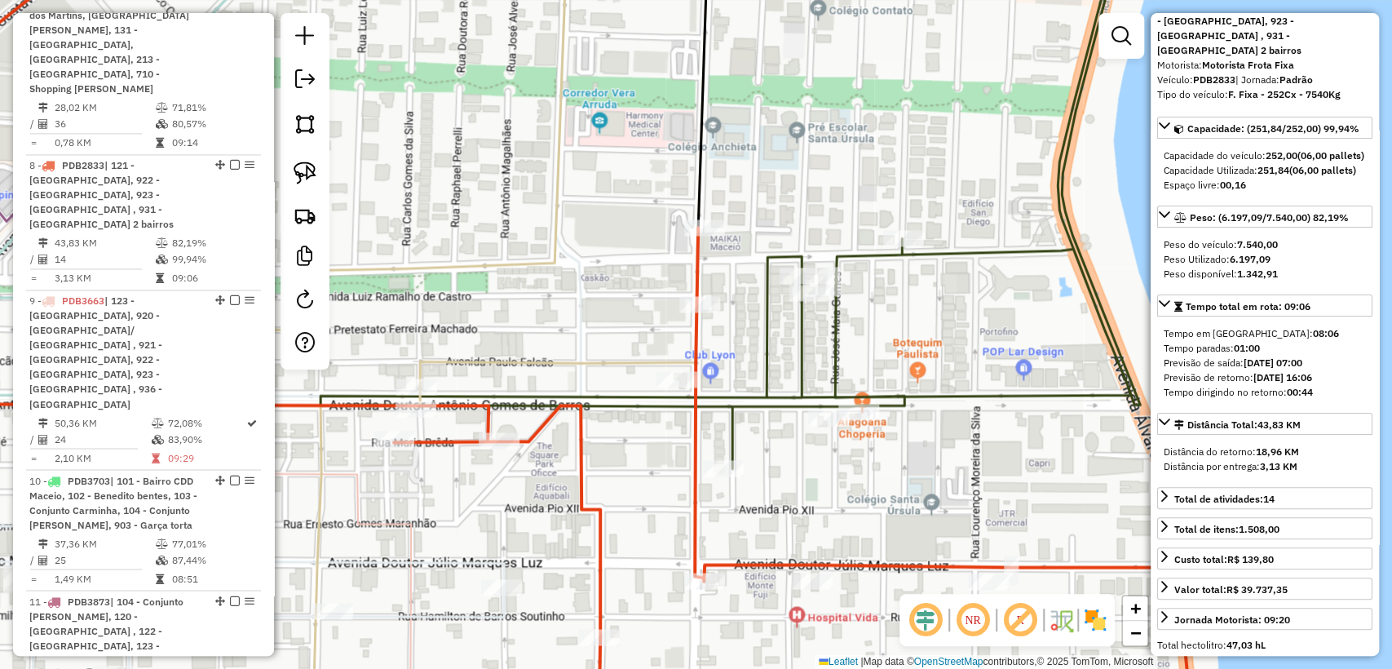
click at [536, 426] on icon at bounding box center [527, 334] width 1332 height 802
click at [546, 361] on icon at bounding box center [288, 334] width 854 height 802
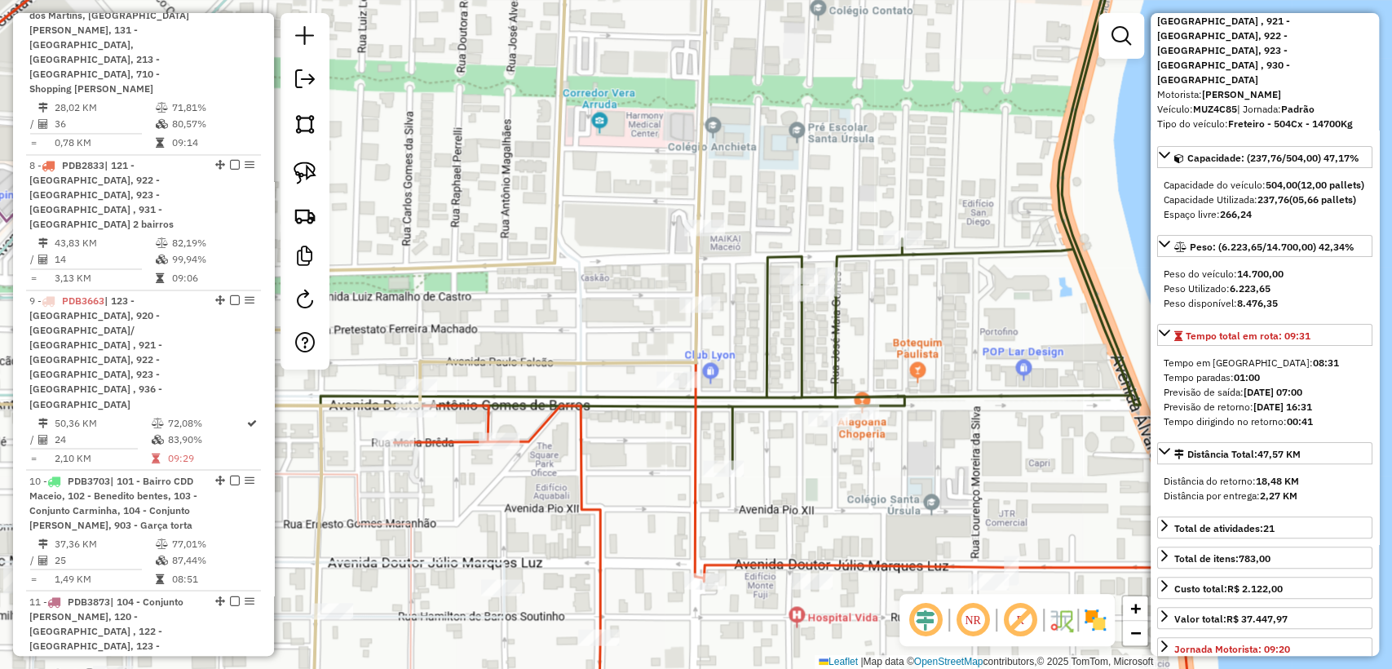
scroll to position [3164, 0]
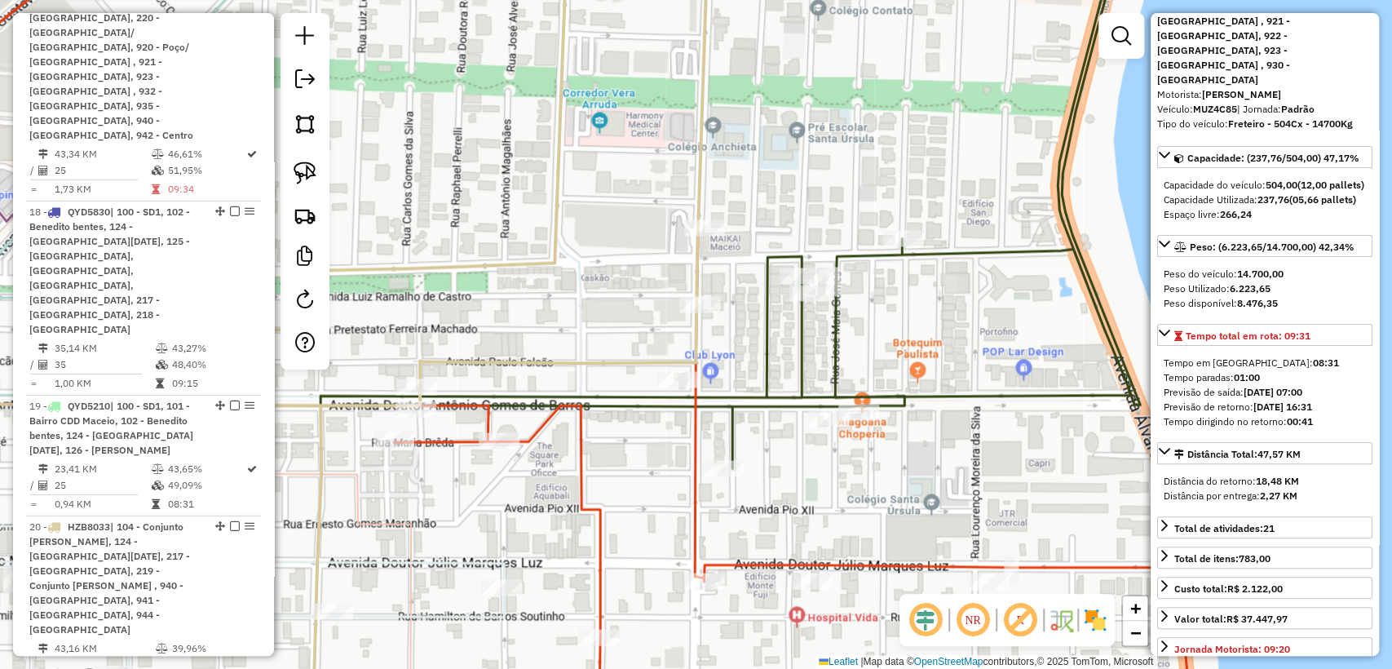
drag, startPoint x: 673, startPoint y: 496, endPoint x: 810, endPoint y: 380, distance: 180.0
click at [811, 380] on div "Janela de atendimento Grade de atendimento Capacidade Transportadoras Veículos …" at bounding box center [696, 334] width 1392 height 669
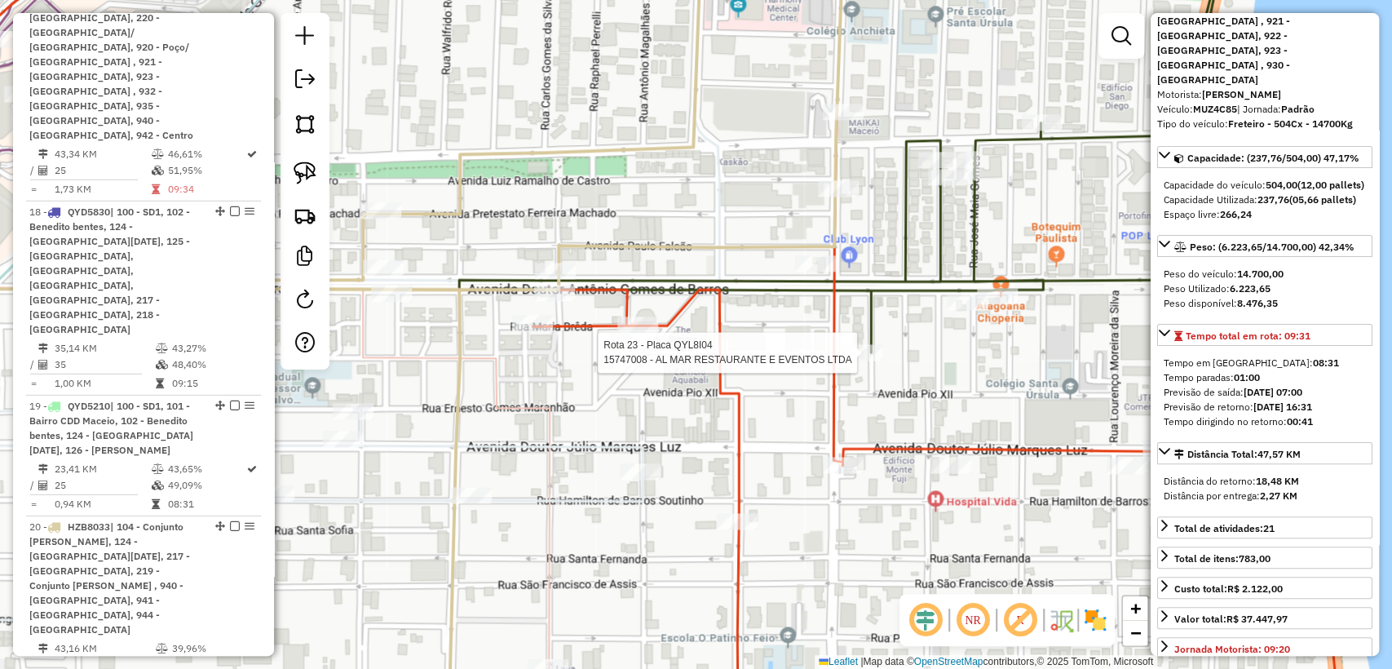
click at [721, 368] on icon at bounding box center [601, 334] width 1480 height 802
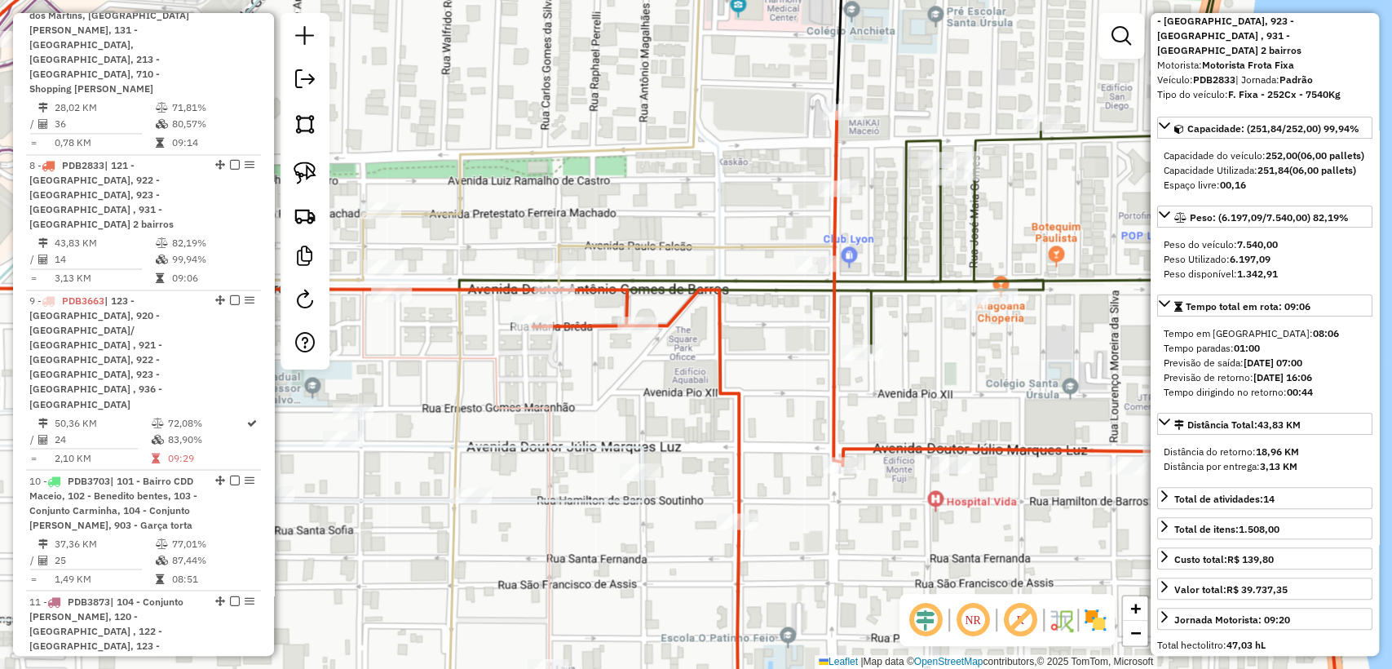
click at [565, 434] on div "Janela de atendimento Grade de atendimento Capacidade Transportadoras Veículos …" at bounding box center [696, 334] width 1392 height 669
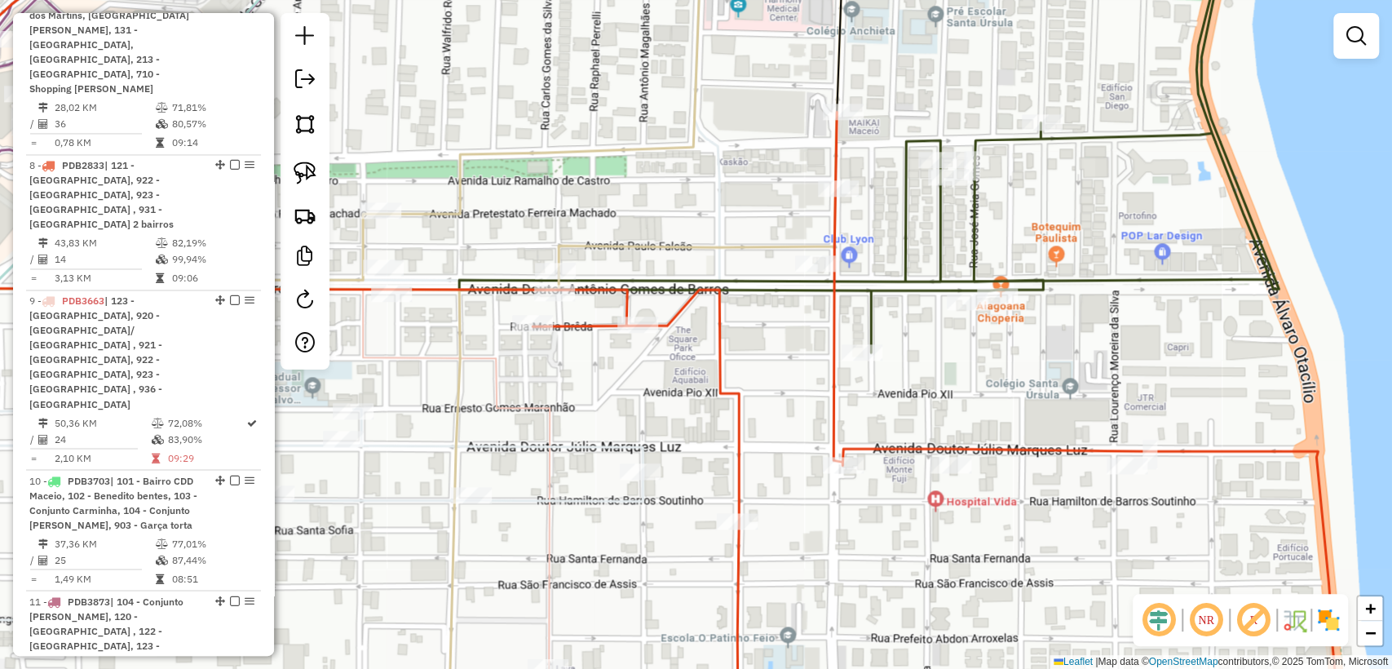
click at [560, 445] on icon at bounding box center [290, 276] width 858 height 687
select select "**********"
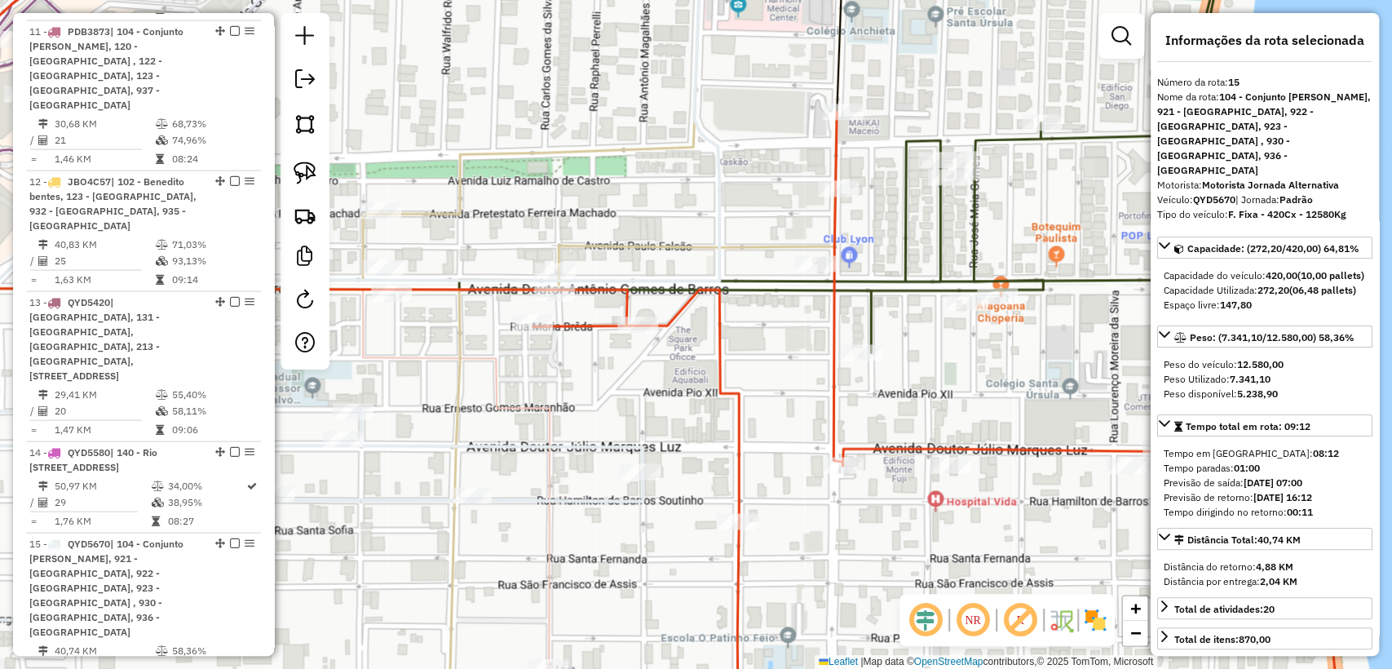
scroll to position [2511, 0]
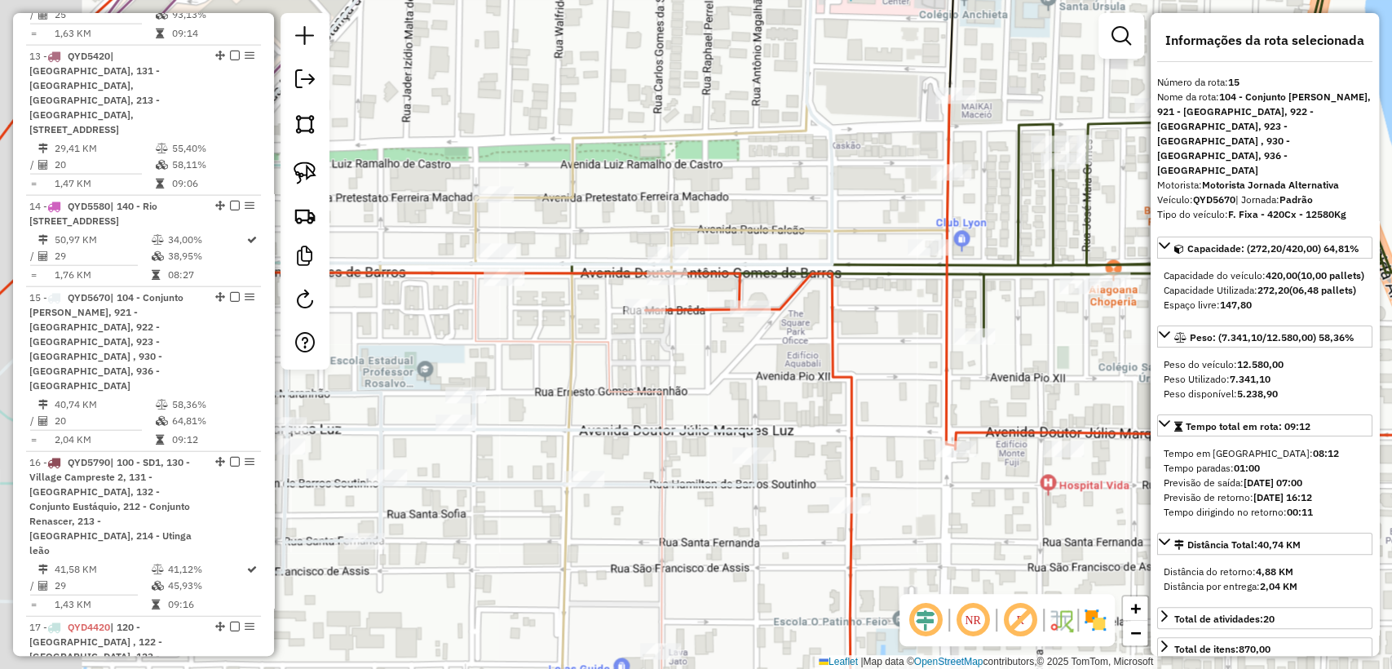
drag, startPoint x: 561, startPoint y: 401, endPoint x: 673, endPoint y: 385, distance: 113.7
click at [673, 385] on div "Janela de atendimento Grade de atendimento Capacidade Transportadoras Veículos …" at bounding box center [696, 334] width 1392 height 669
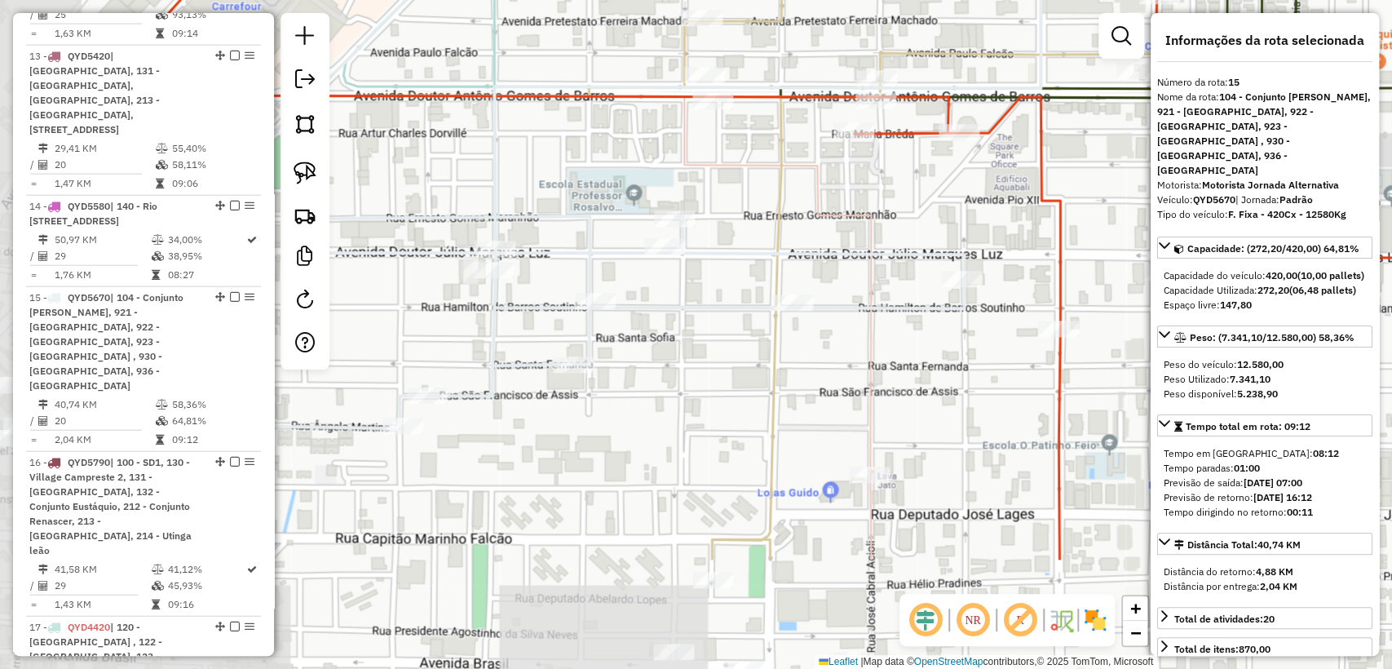
drag, startPoint x: 506, startPoint y: 400, endPoint x: 757, endPoint y: 345, distance: 256.4
click at [716, 223] on div "Janela de atendimento Grade de atendimento Capacidade Transportadoras Veículos …" at bounding box center [696, 334] width 1392 height 669
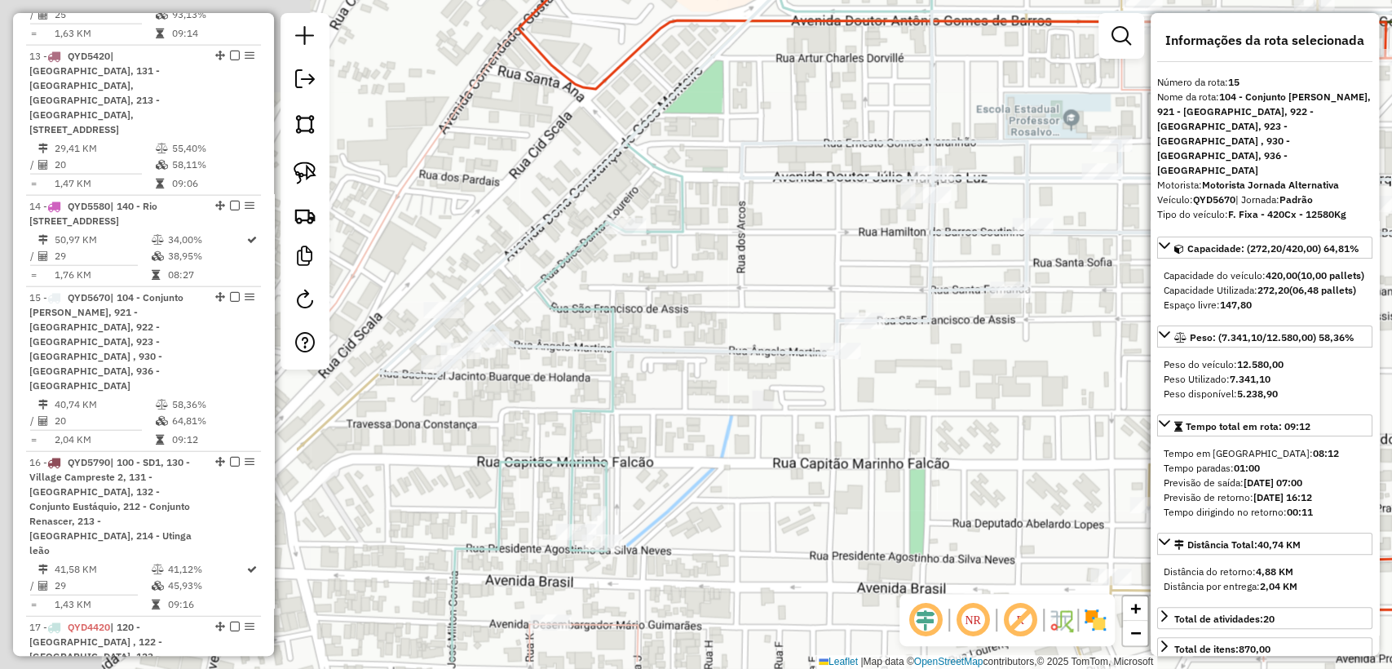
drag, startPoint x: 687, startPoint y: 432, endPoint x: 1089, endPoint y: 380, distance: 405.3
click at [1089, 380] on div "Janela de atendimento Grade de atendimento Capacidade Transportadoras Veículos …" at bounding box center [696, 334] width 1392 height 669
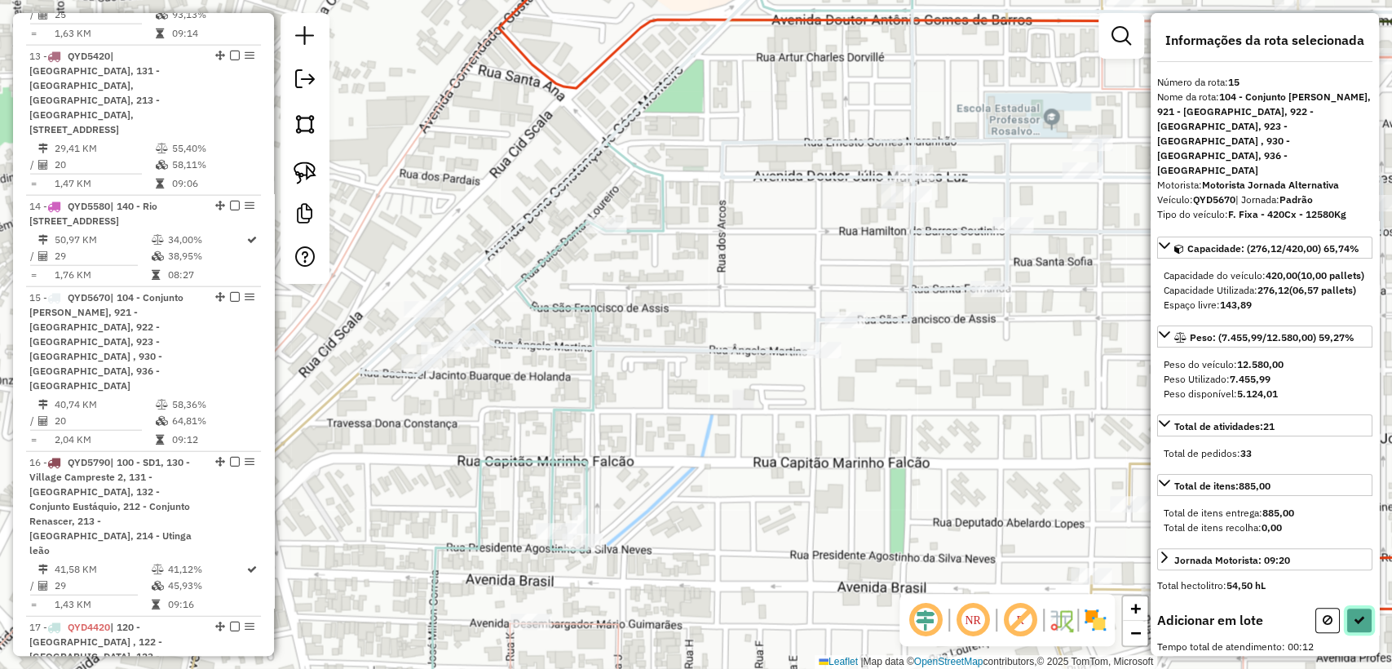
click at [1348, 623] on button at bounding box center [1359, 619] width 26 height 25
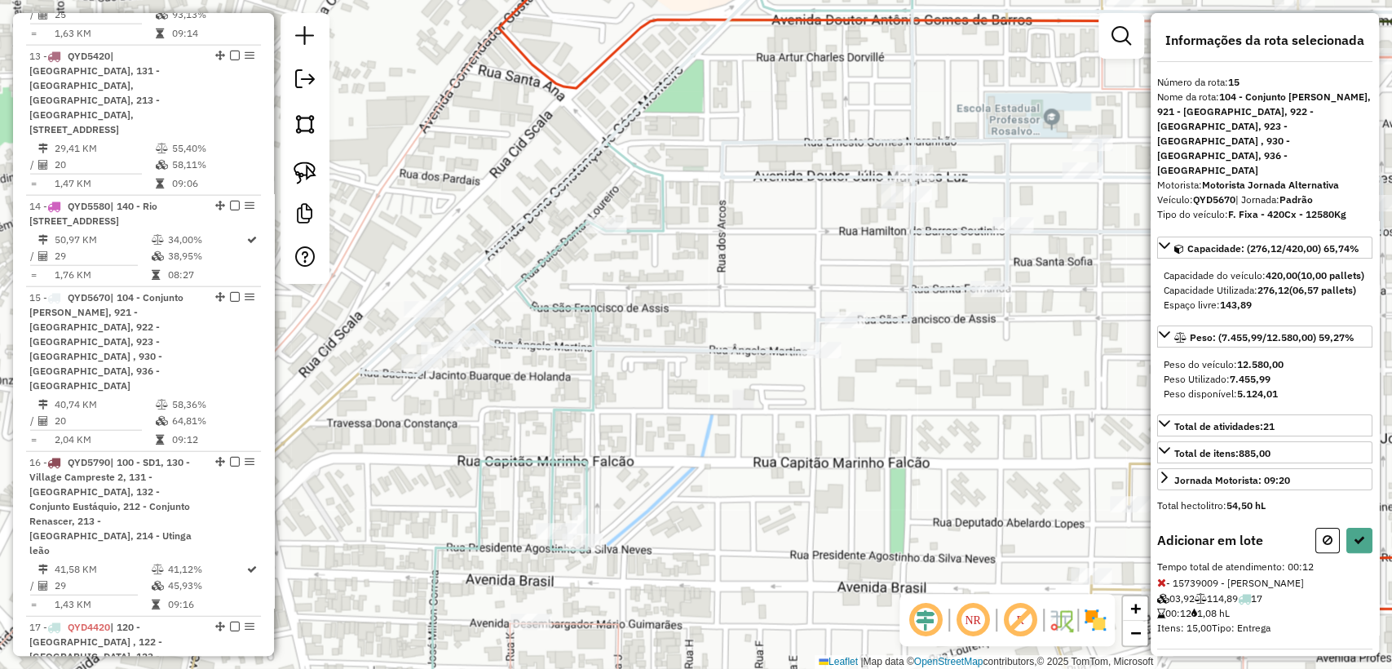
select select "**********"
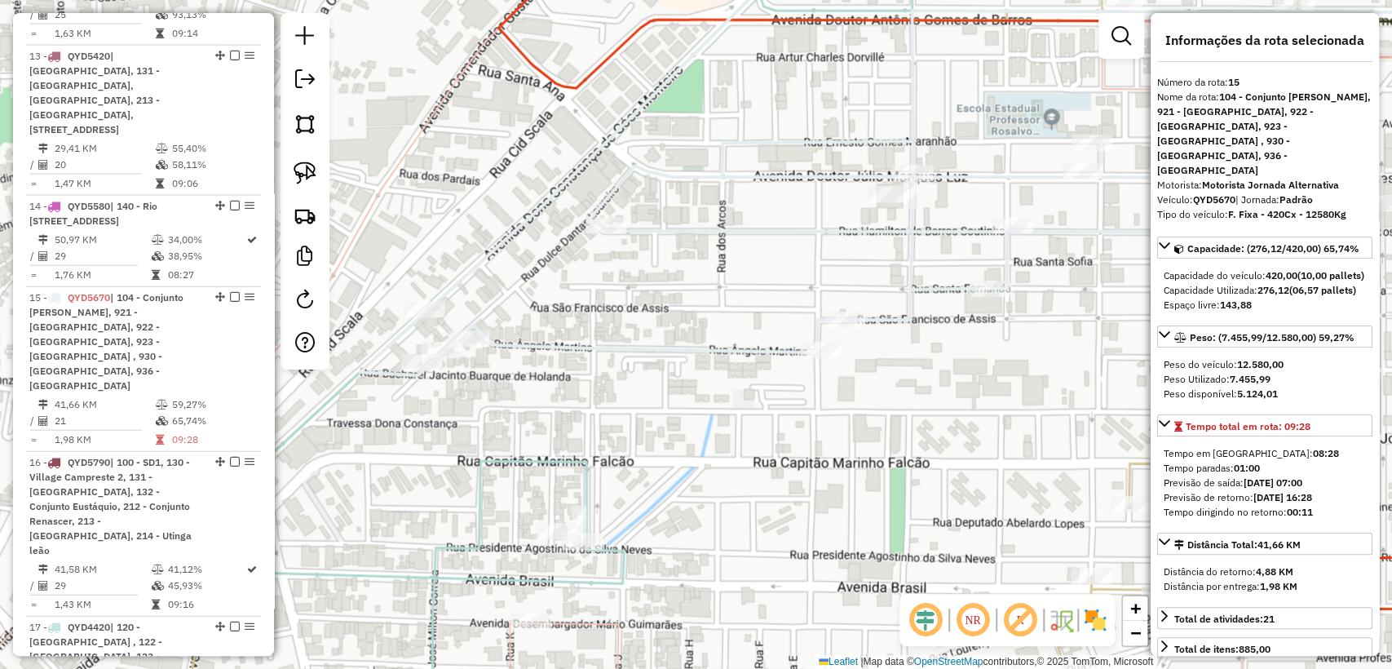
click at [533, 345] on icon at bounding box center [909, 154] width 1098 height 442
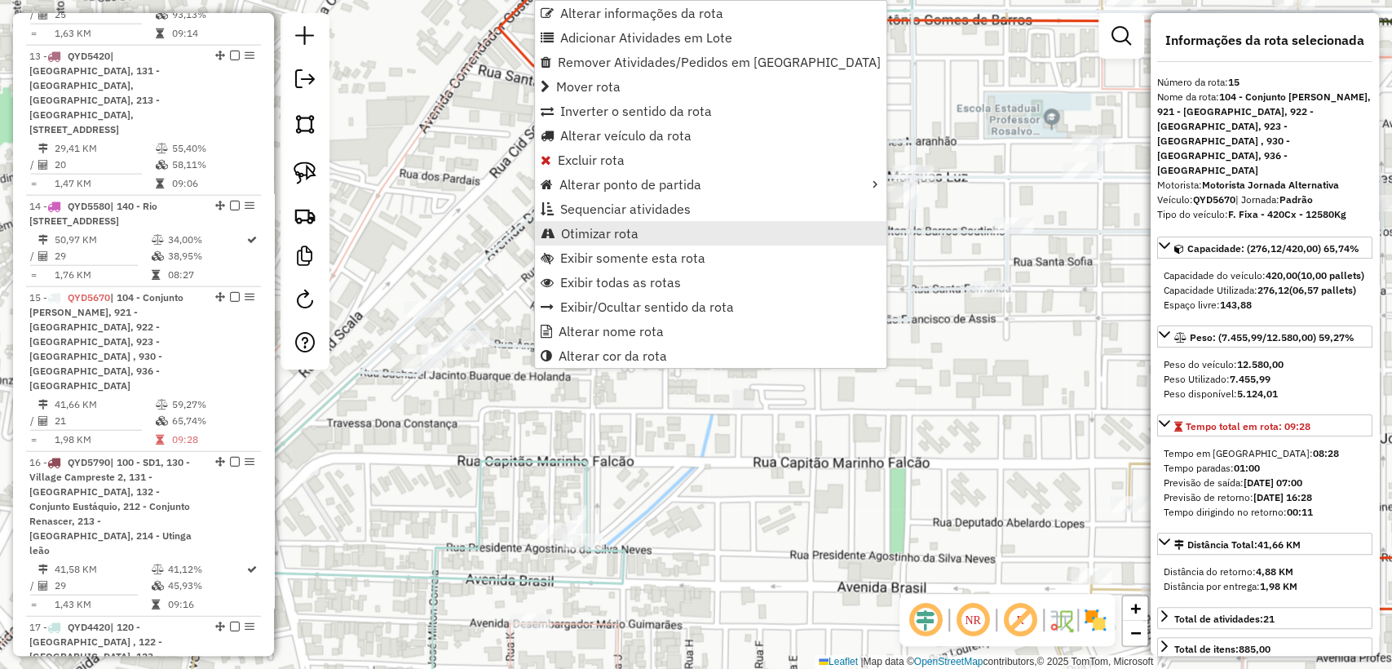
click at [604, 236] on span "Otimizar rota" at bounding box center [599, 233] width 77 height 13
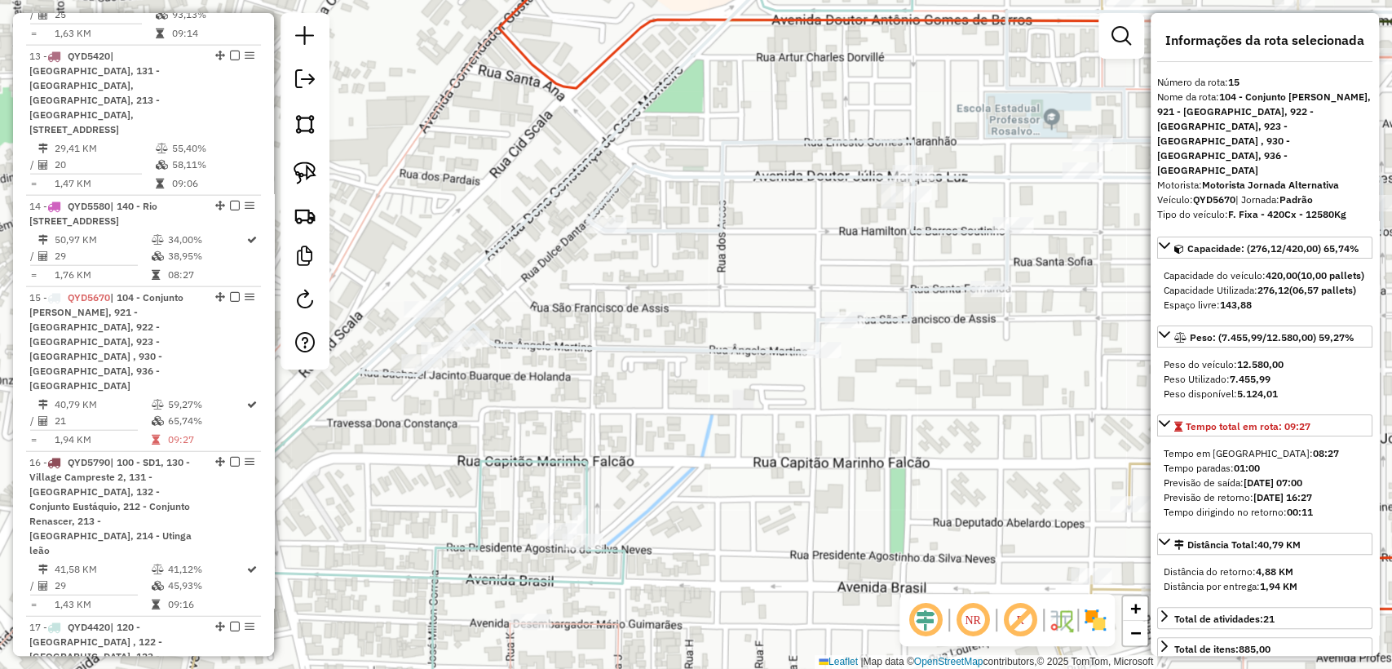
click at [644, 347] on icon at bounding box center [909, 154] width 1098 height 442
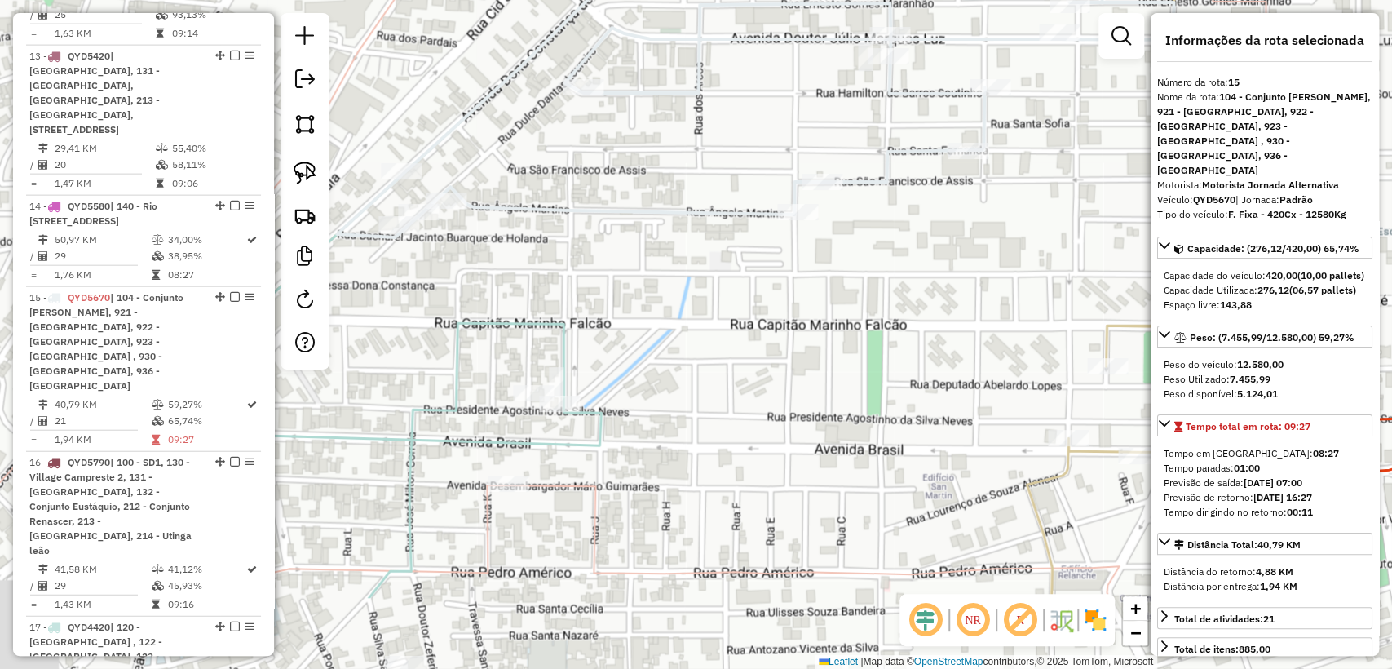
drag, startPoint x: 619, startPoint y: 432, endPoint x: 597, endPoint y: 295, distance: 138.7
click at [597, 295] on div "Janela de atendimento Grade de atendimento Capacidade Transportadoras Veículos …" at bounding box center [696, 334] width 1392 height 669
click at [569, 349] on icon at bounding box center [401, 334] width 506 height 802
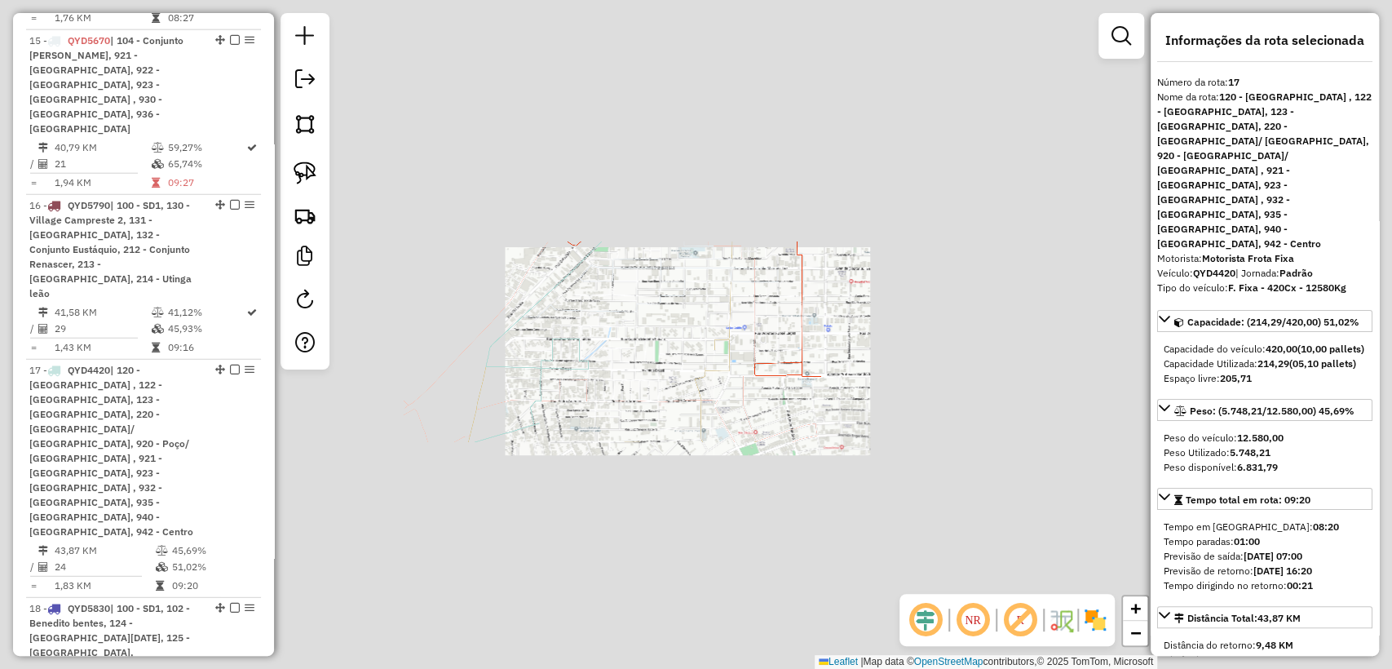
scroll to position [2796, 0]
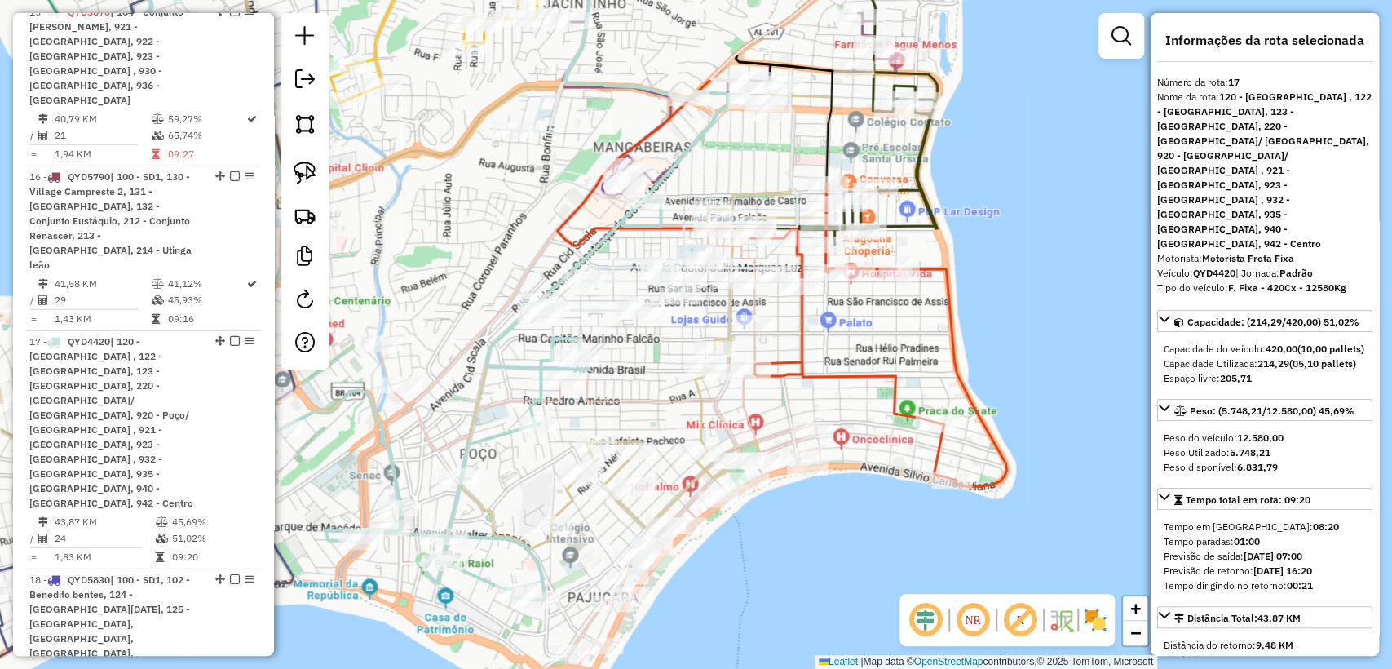
click at [634, 351] on div "Janela de atendimento Grade de atendimento Capacidade Transportadoras Veículos …" at bounding box center [696, 334] width 1392 height 669
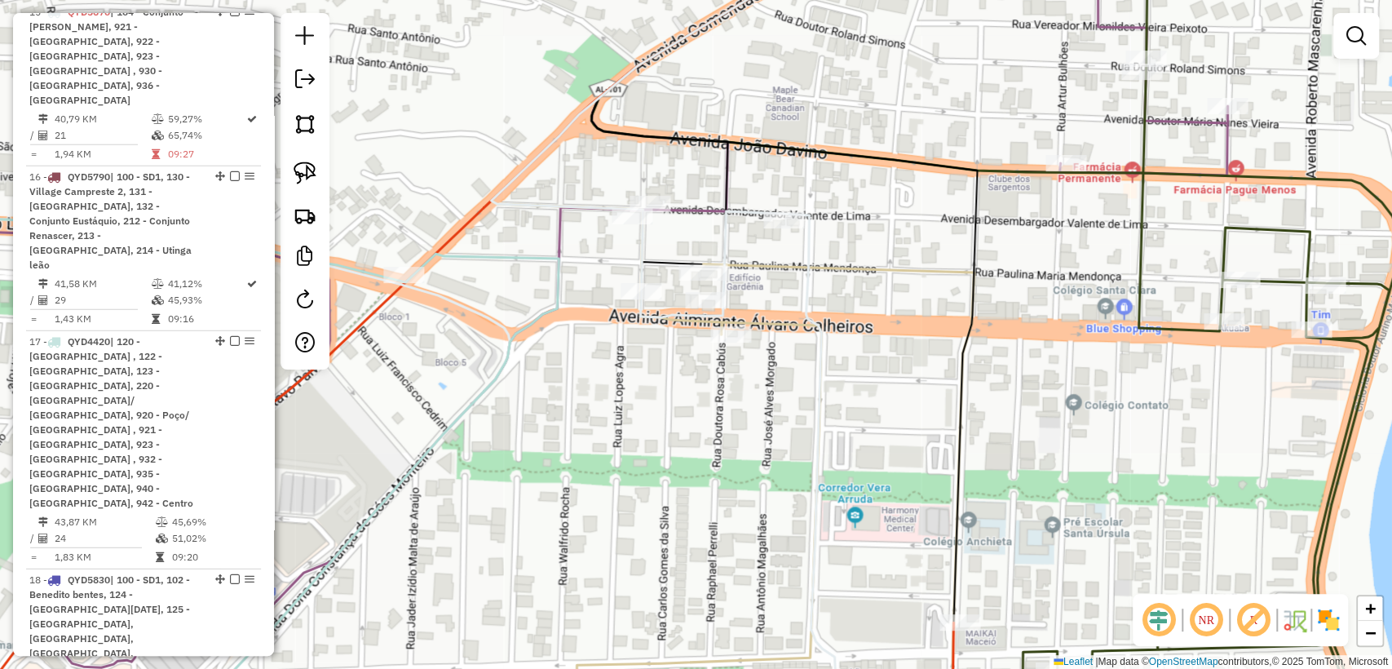
click at [690, 204] on icon at bounding box center [561, 300] width 1331 height 734
select select "**********"
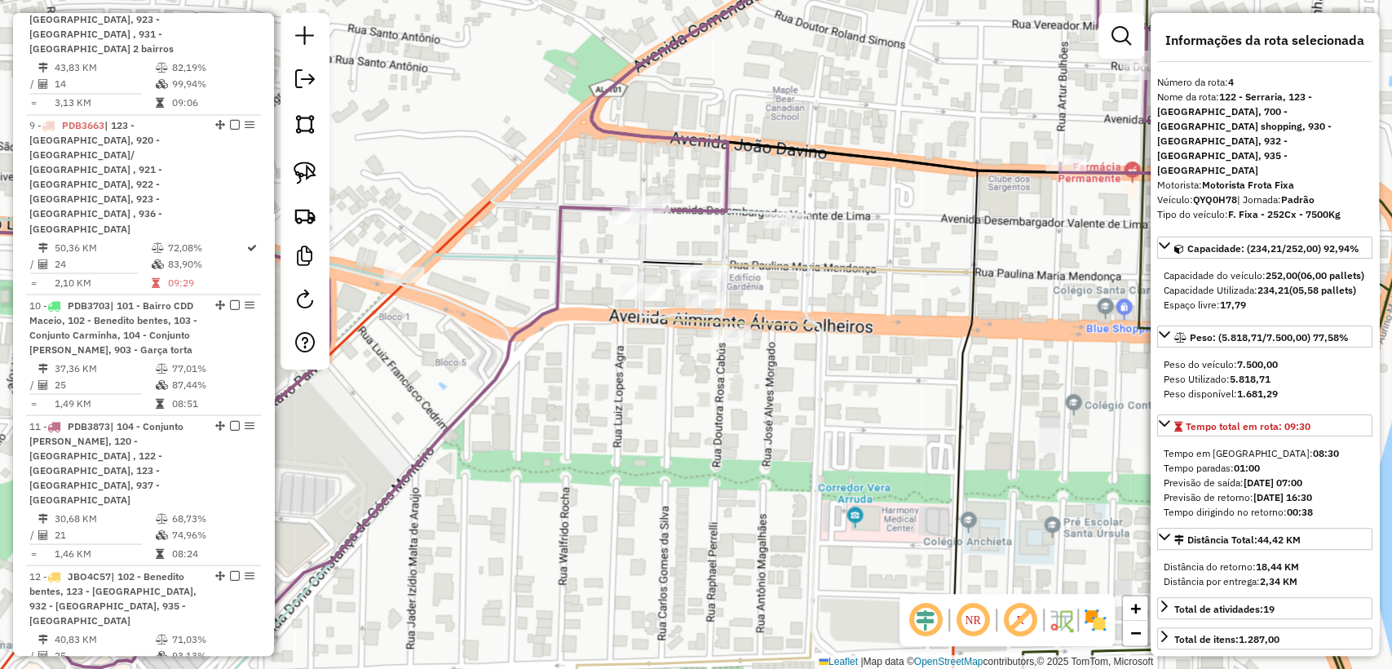
scroll to position [1110, 0]
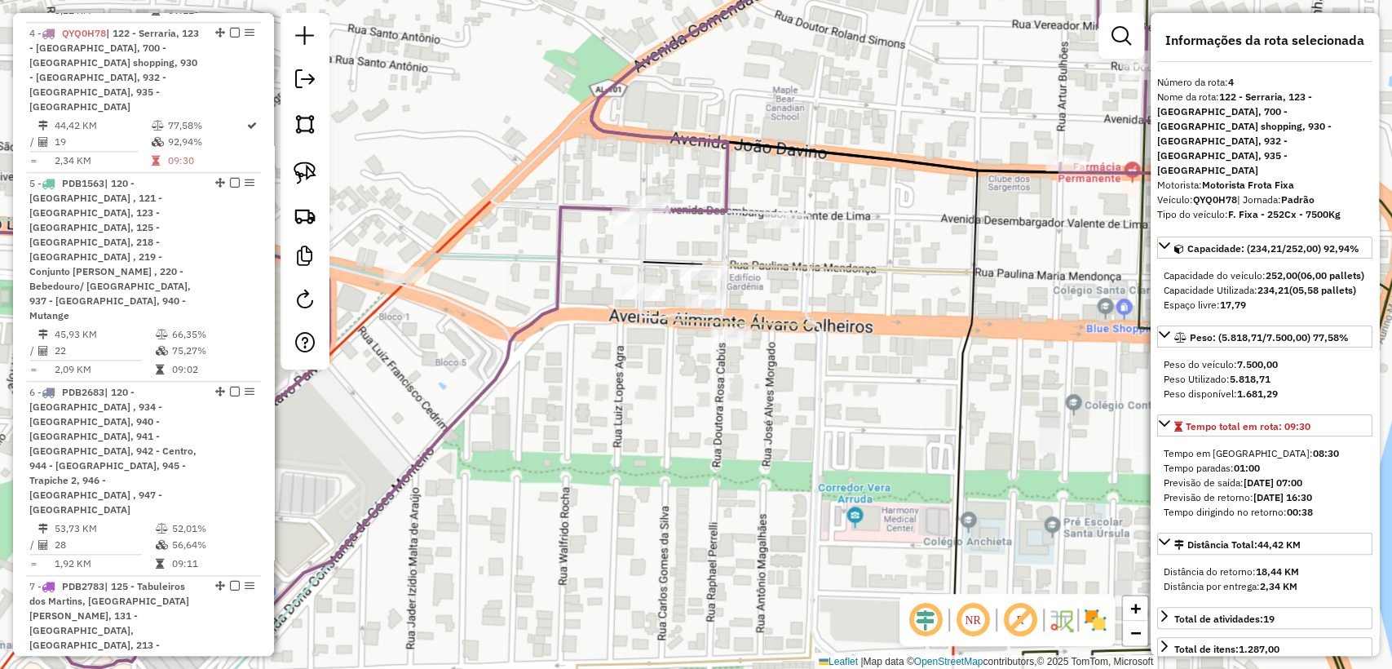
click at [754, 266] on icon at bounding box center [726, 499] width 494 height 471
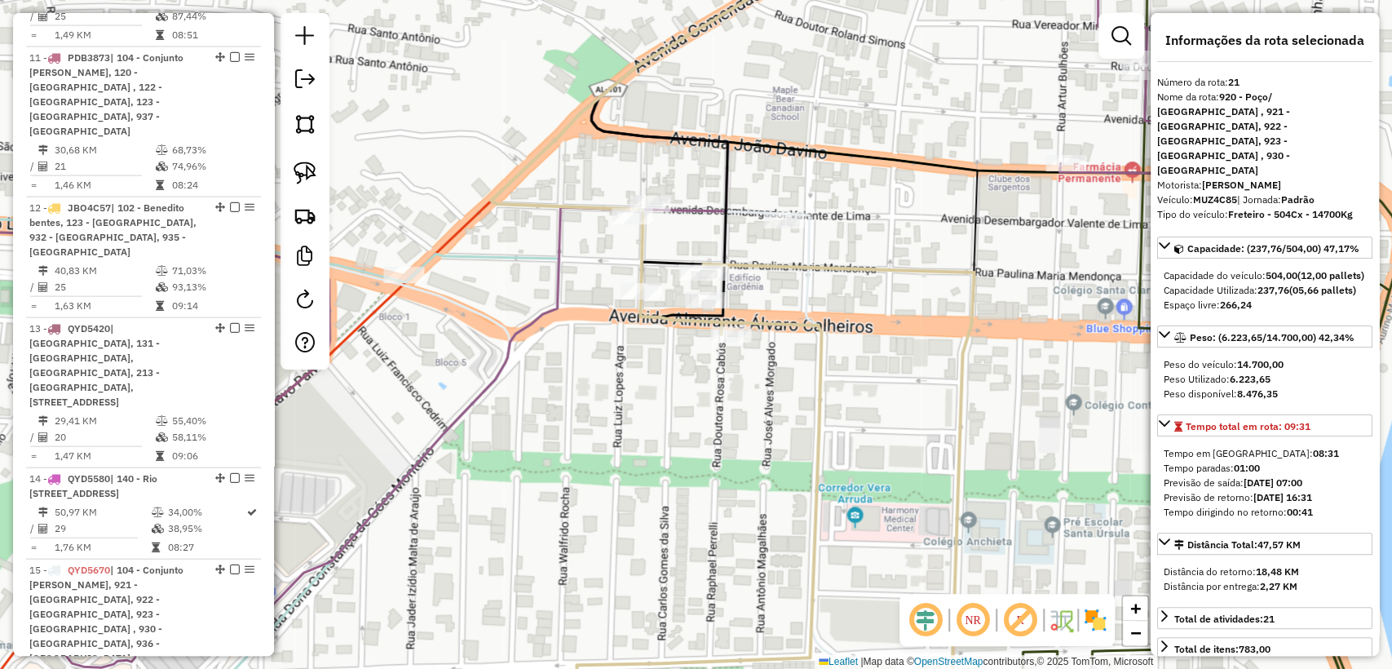
scroll to position [3164, 0]
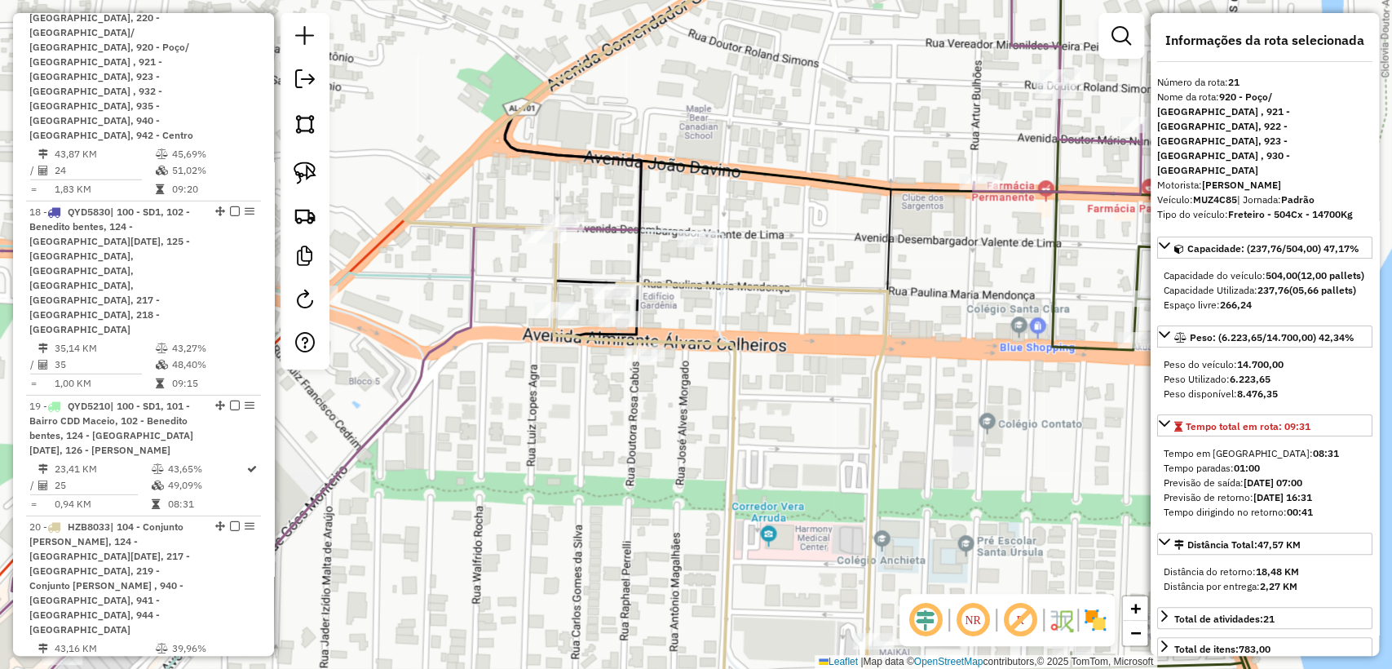
drag, startPoint x: 799, startPoint y: 249, endPoint x: 638, endPoint y: 276, distance: 162.7
click at [633, 275] on div "Janela de atendimento Grade de atendimento Capacidade Transportadoras Veículos …" at bounding box center [696, 334] width 1392 height 669
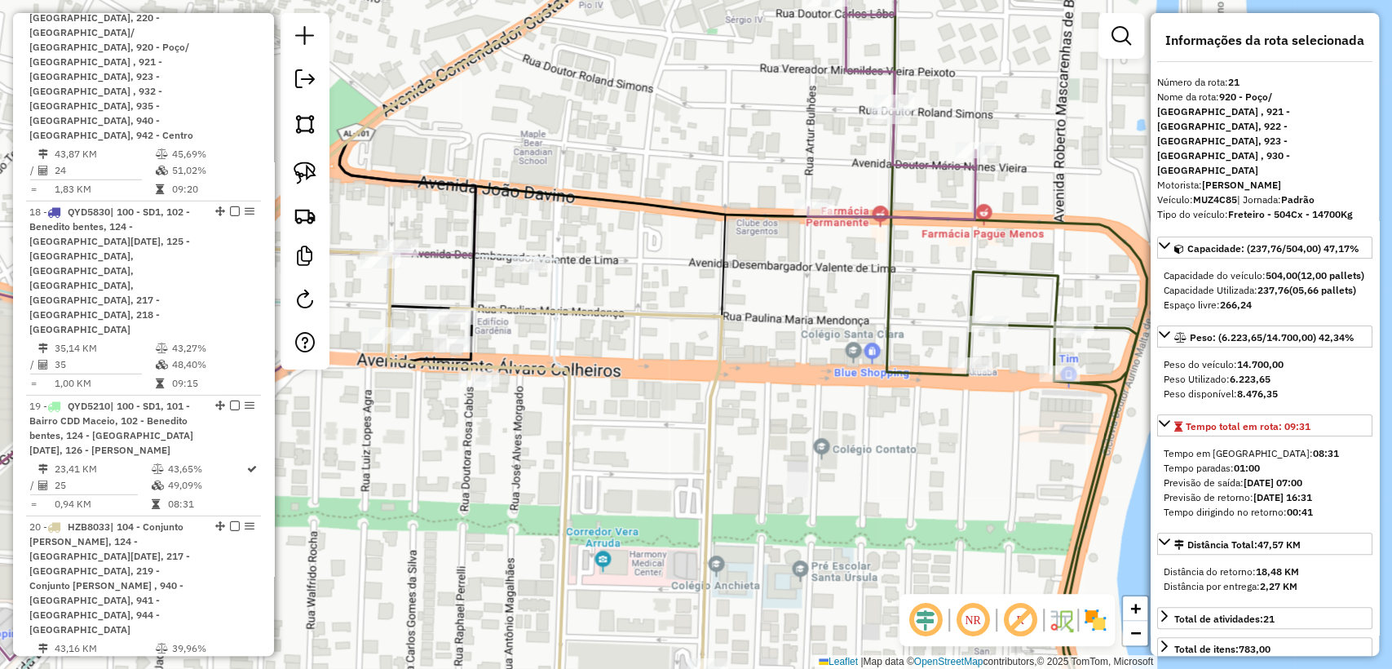
click at [840, 217] on icon at bounding box center [418, 320] width 1114 height 775
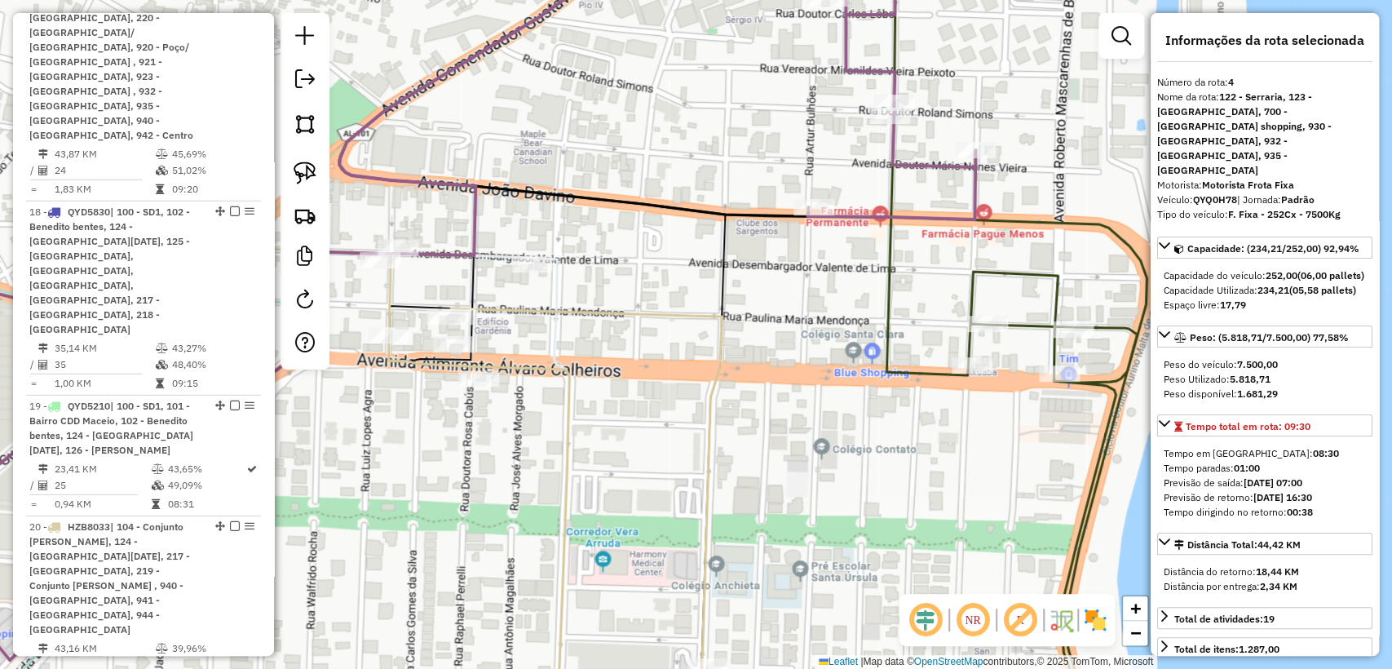
scroll to position [1110, 0]
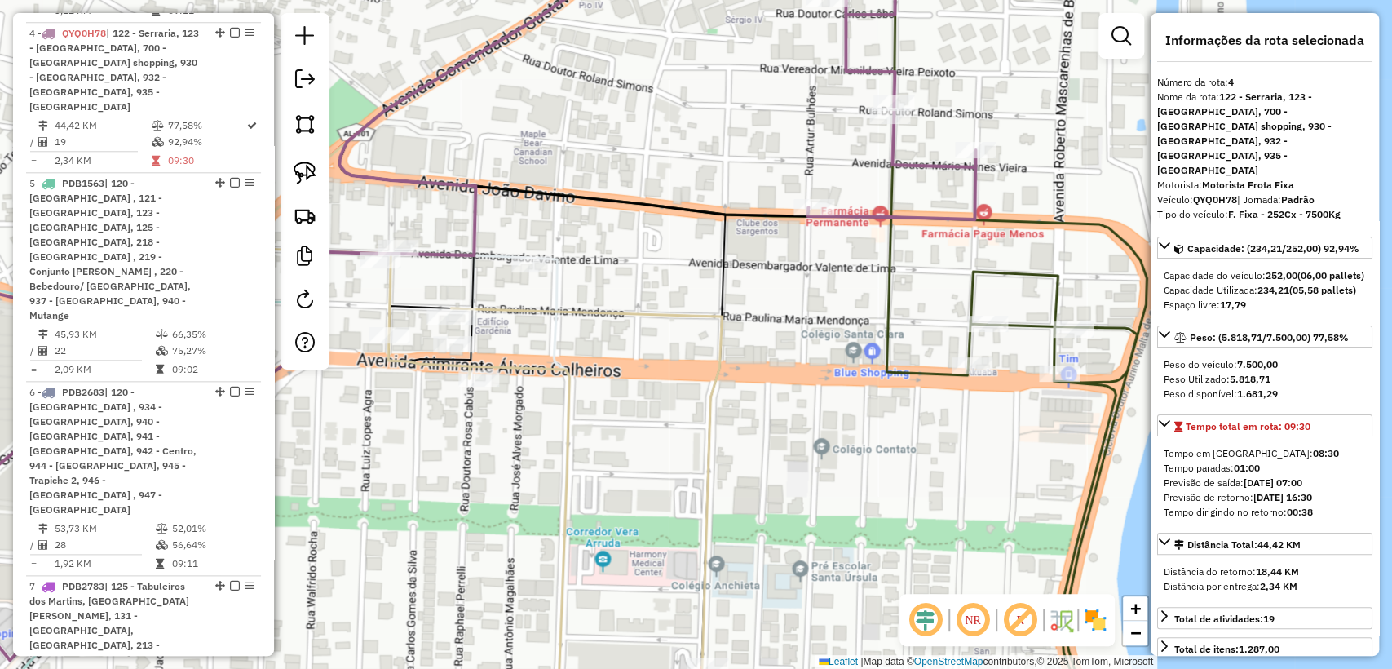
click at [890, 307] on icon at bounding box center [742, 334] width 807 height 802
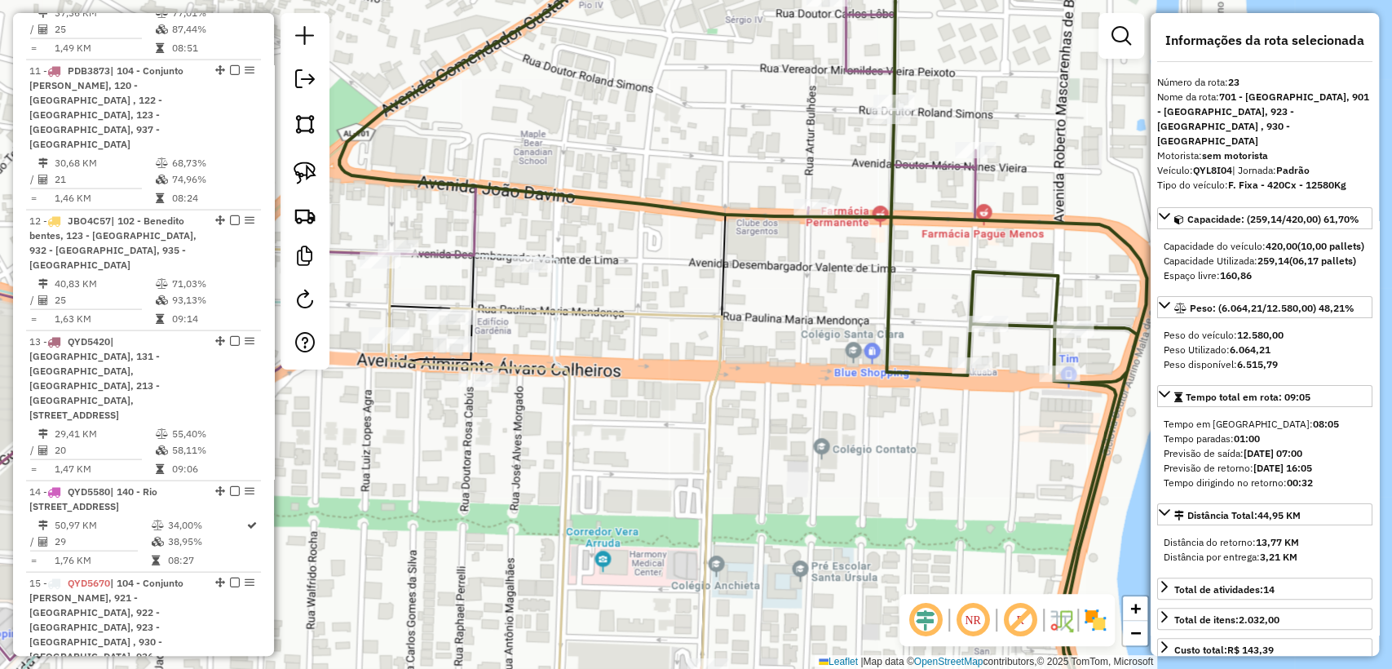
scroll to position [3164, 0]
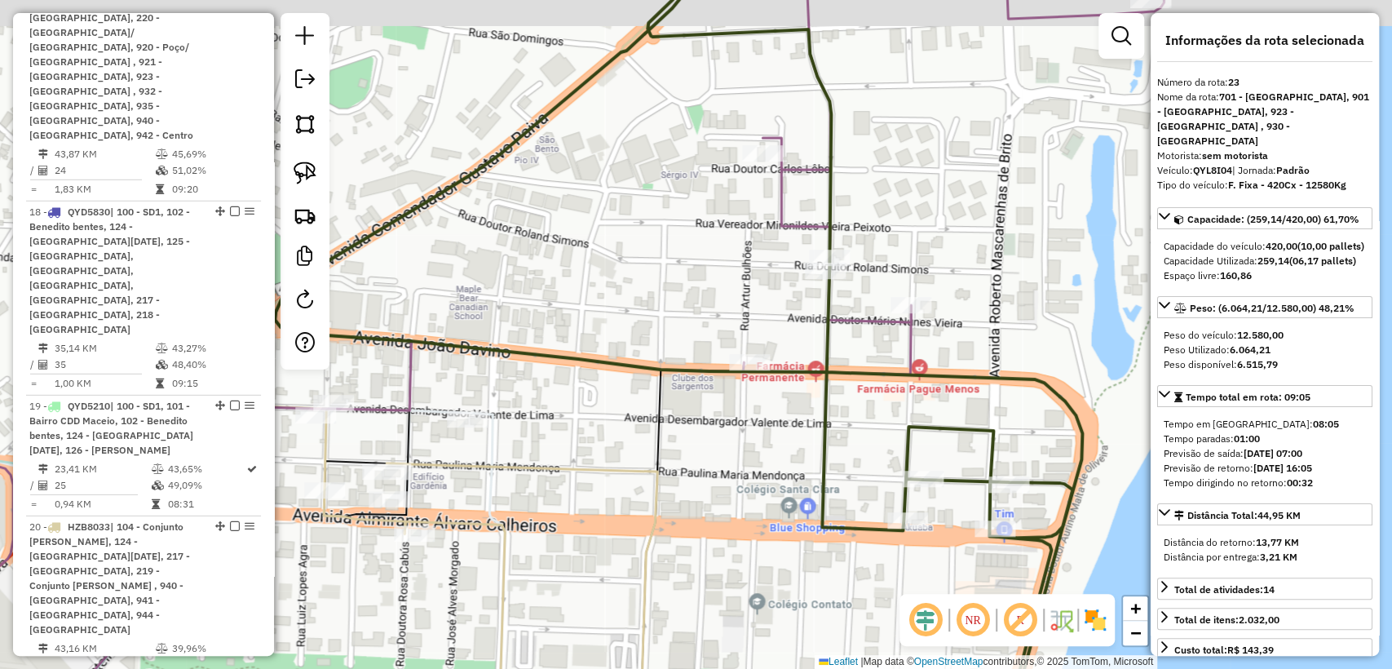
drag, startPoint x: 1001, startPoint y: 193, endPoint x: 955, endPoint y: 259, distance: 80.8
click at [955, 259] on div "Janela de atendimento Grade de atendimento Capacidade Transportadoras Veículos …" at bounding box center [696, 334] width 1392 height 669
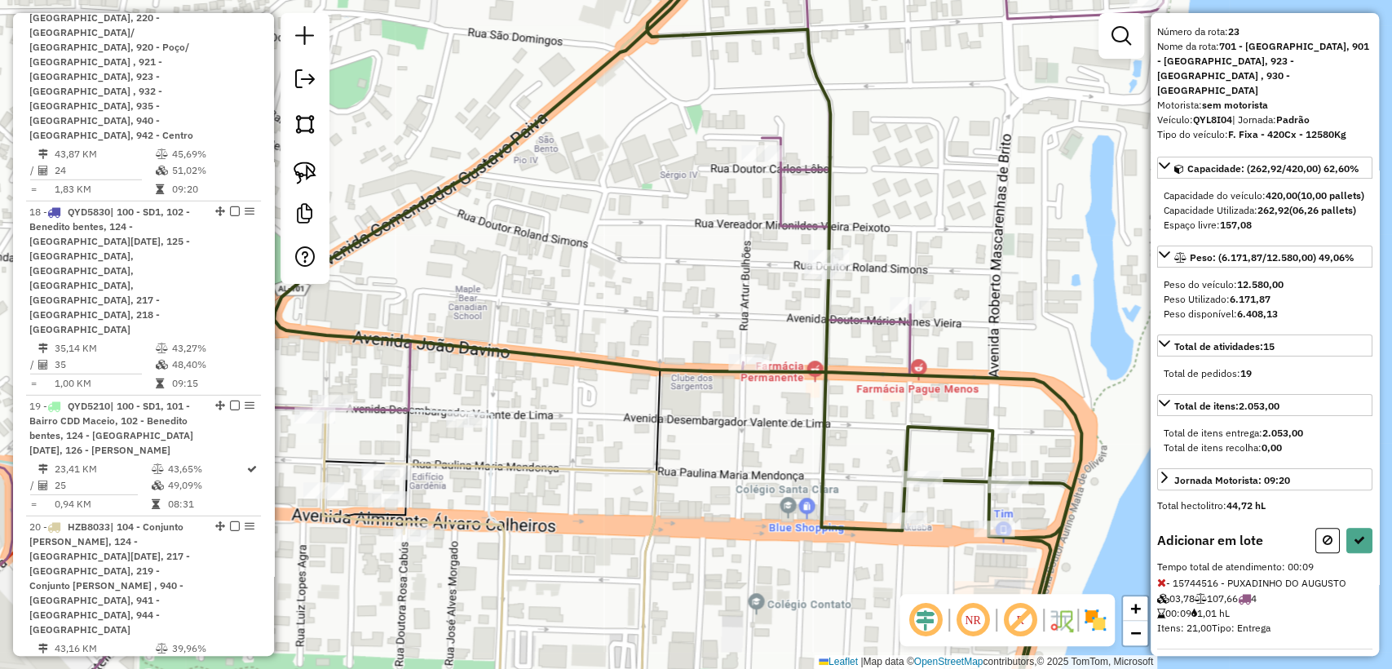
scroll to position [76, 0]
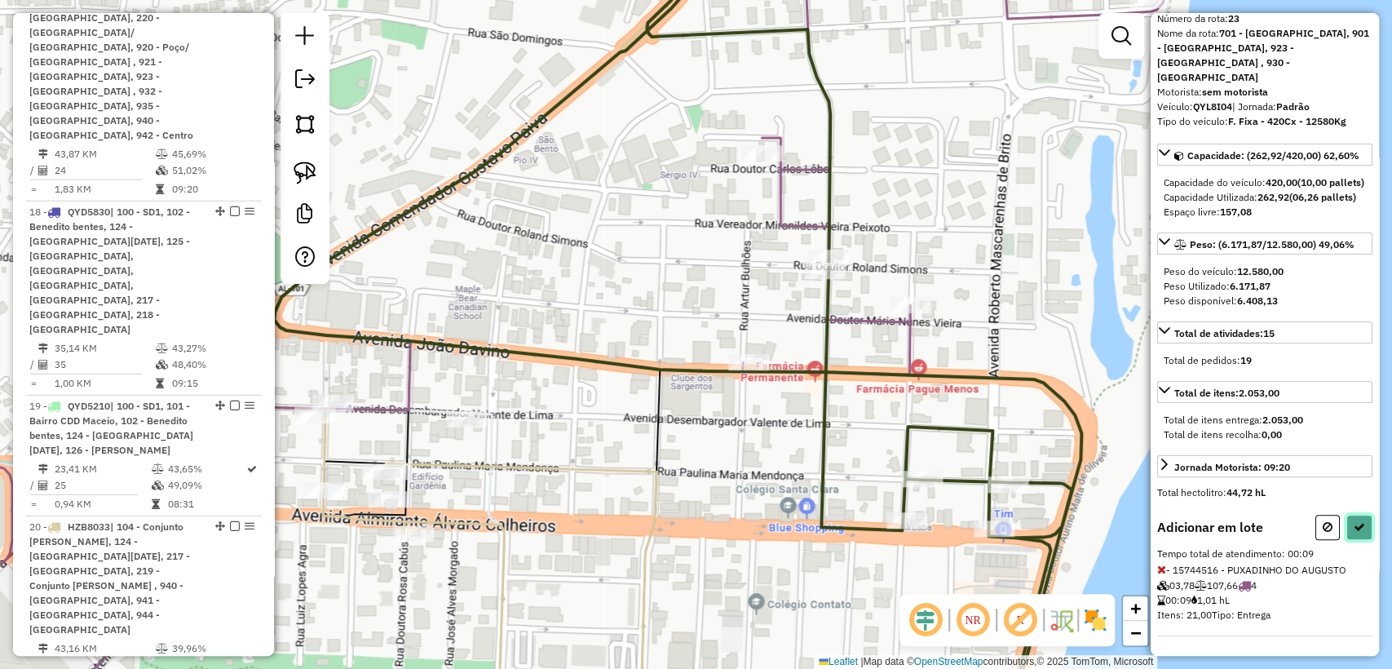
click at [1353, 523] on icon at bounding box center [1358, 526] width 11 height 11
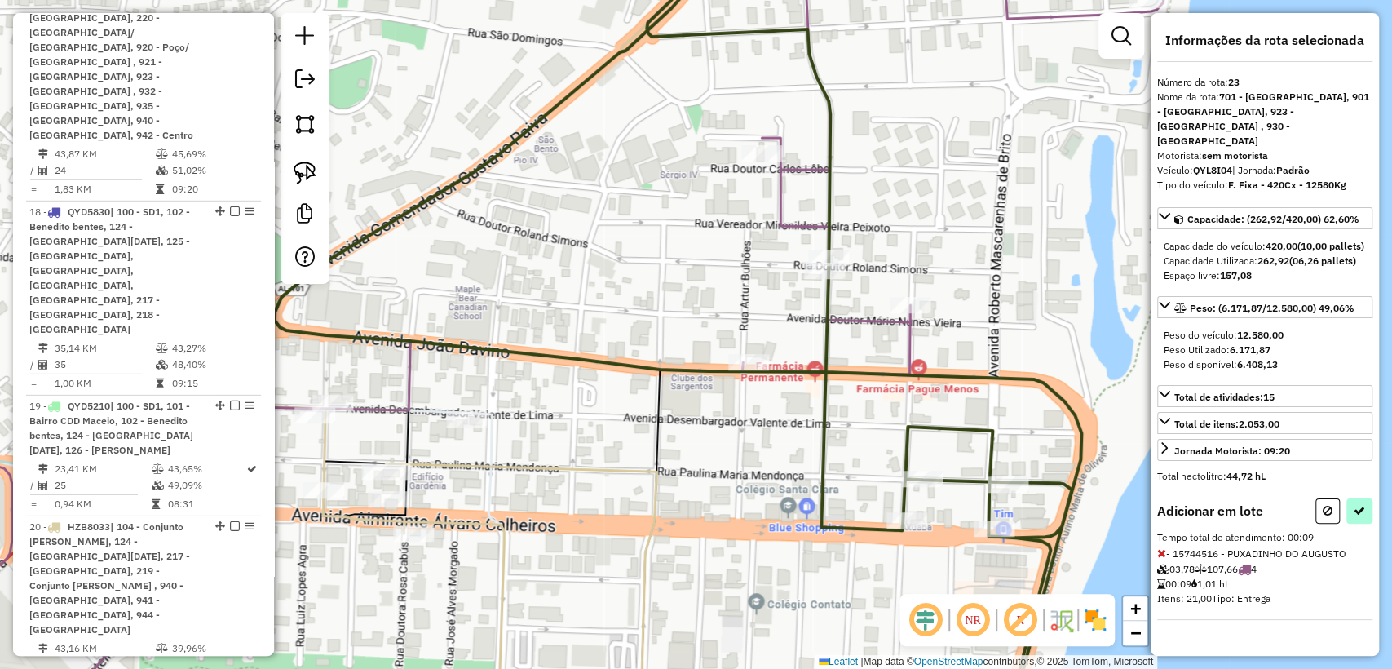
select select "**********"
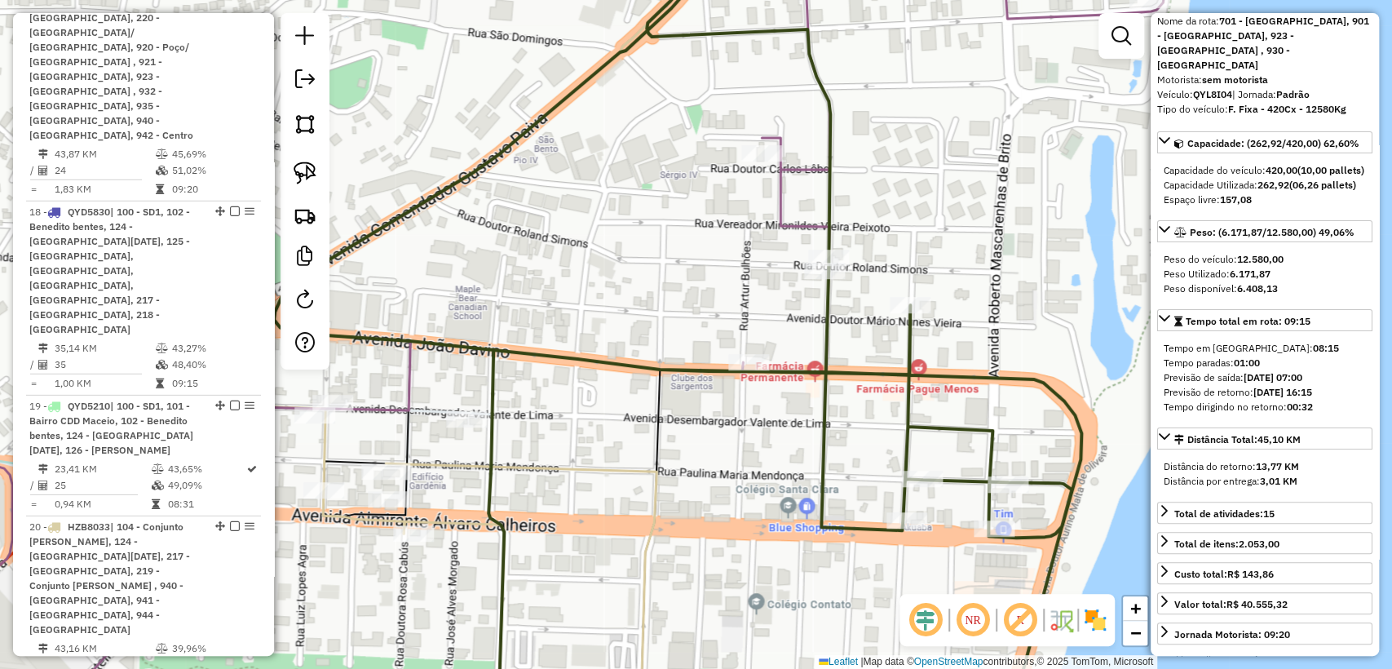
click at [909, 335] on icon at bounding box center [677, 334] width 807 height 802
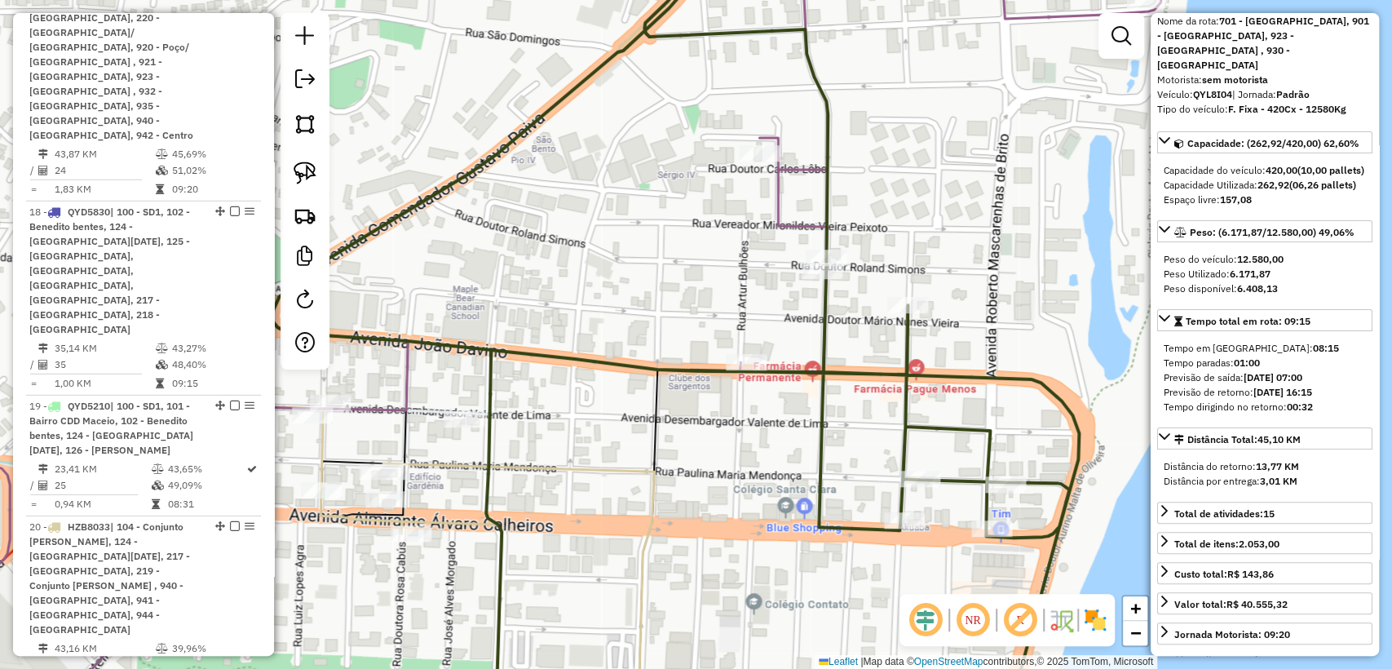
click at [909, 335] on icon at bounding box center [674, 334] width 807 height 802
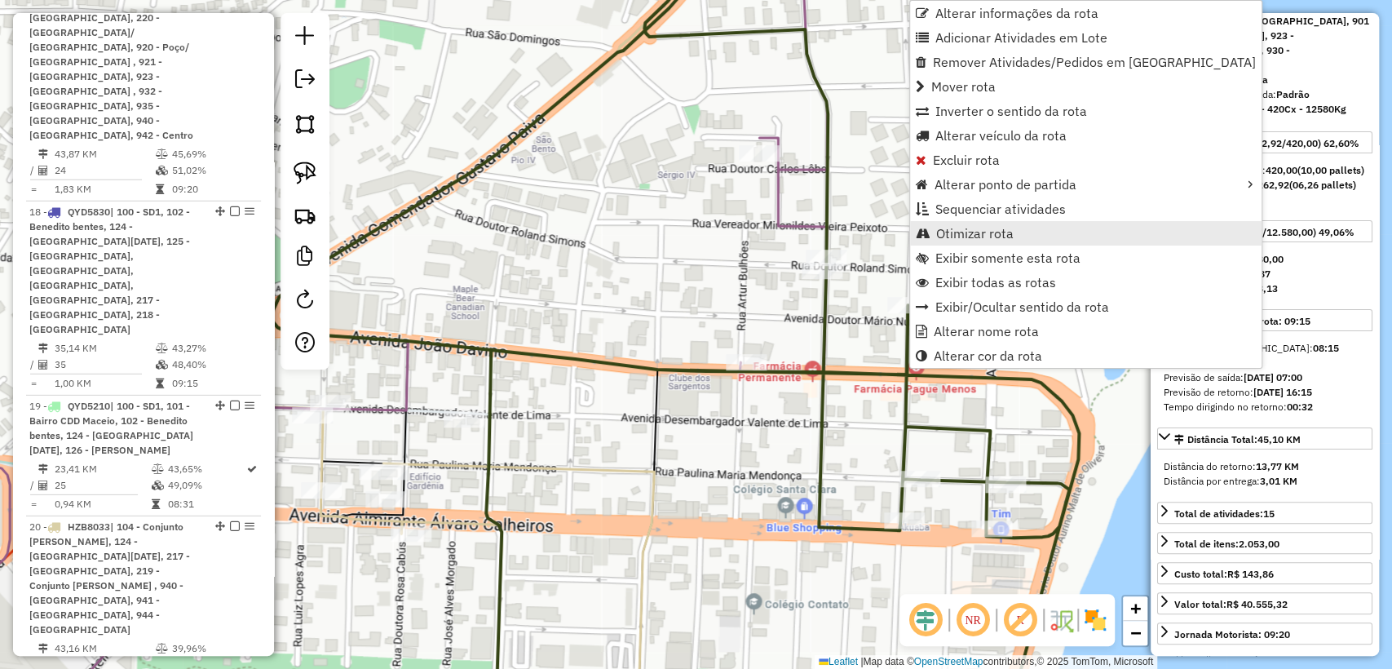
click at [991, 227] on span "Otimizar rota" at bounding box center [974, 233] width 77 height 13
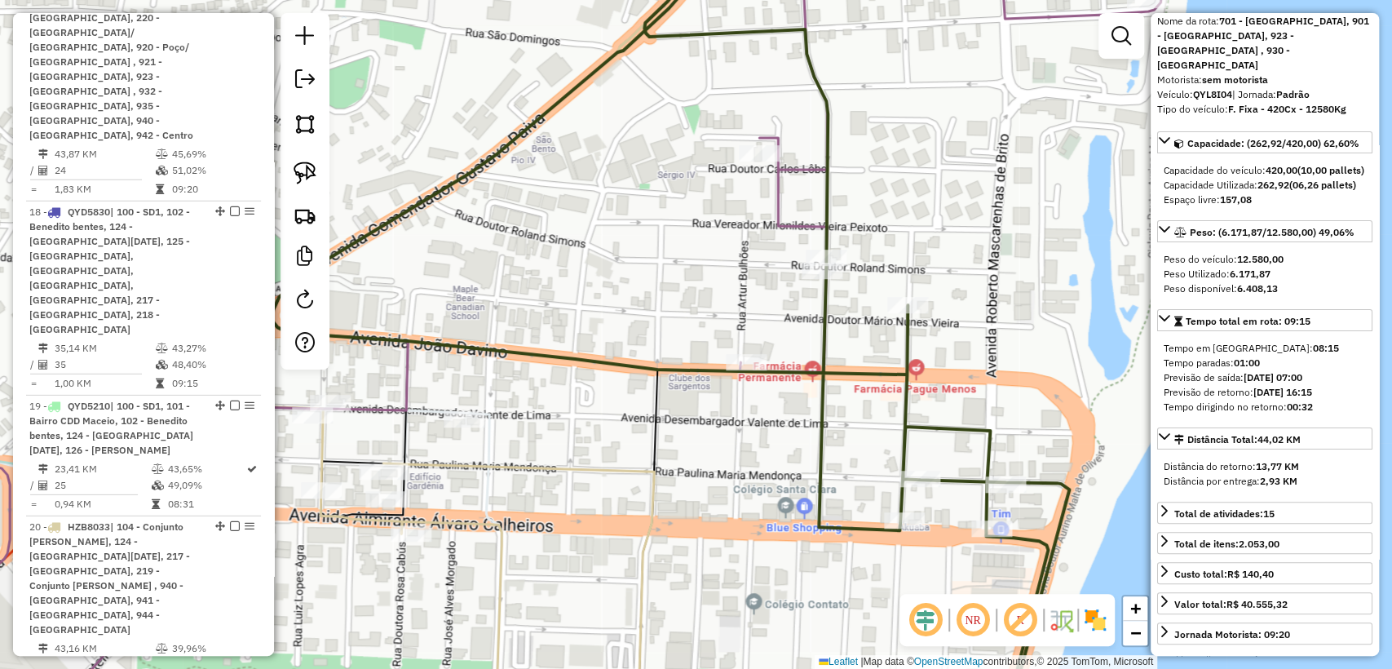
click at [907, 335] on icon at bounding box center [669, 334] width 797 height 802
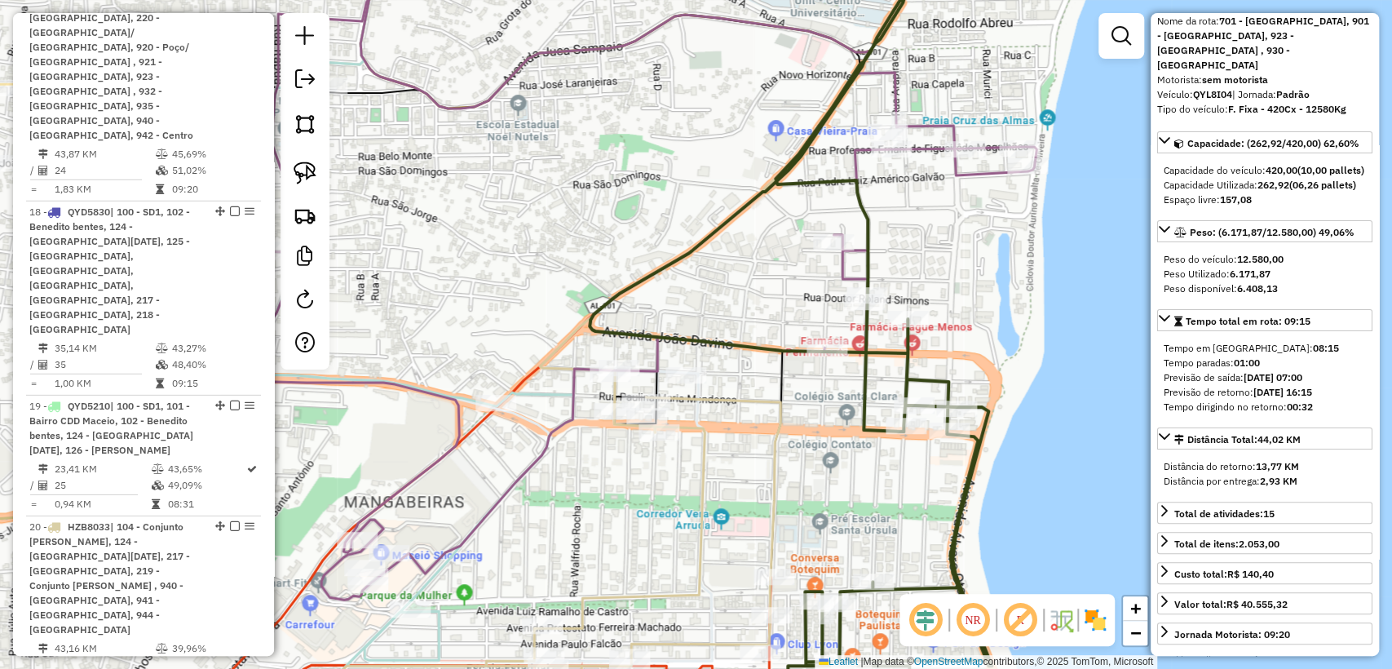
click at [972, 174] on icon at bounding box center [639, 294] width 794 height 611
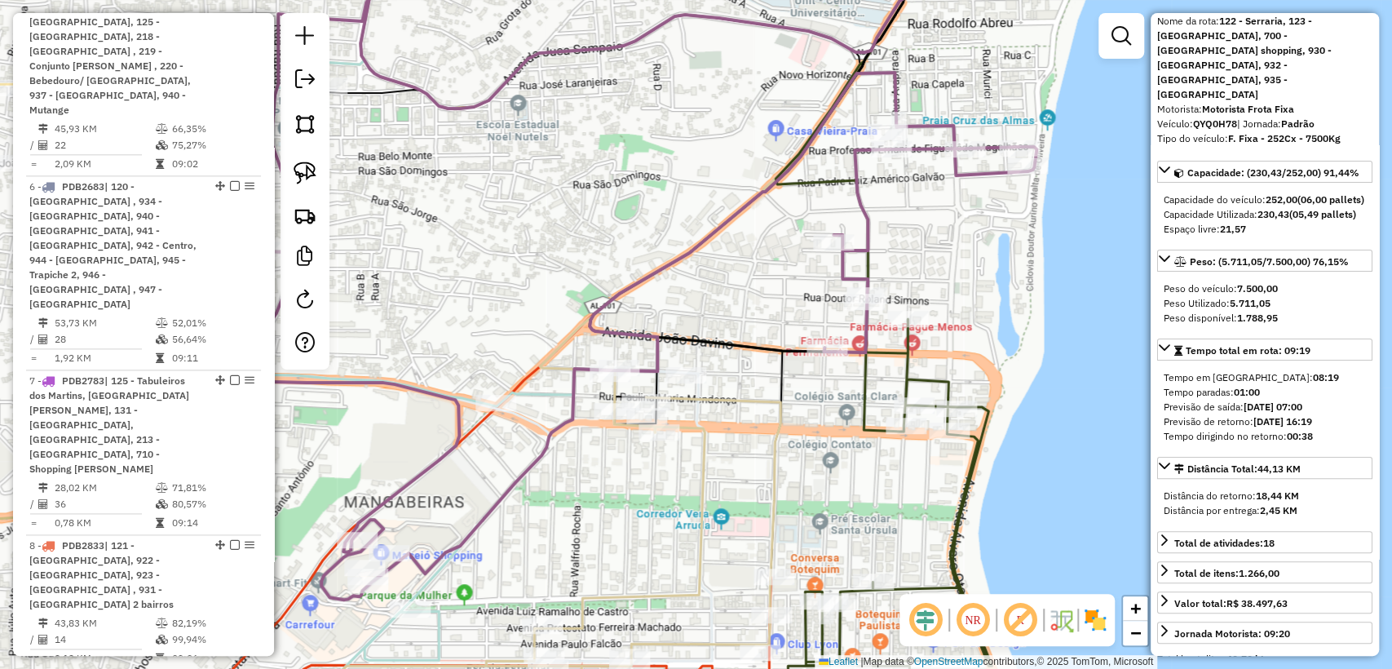
scroll to position [1110, 0]
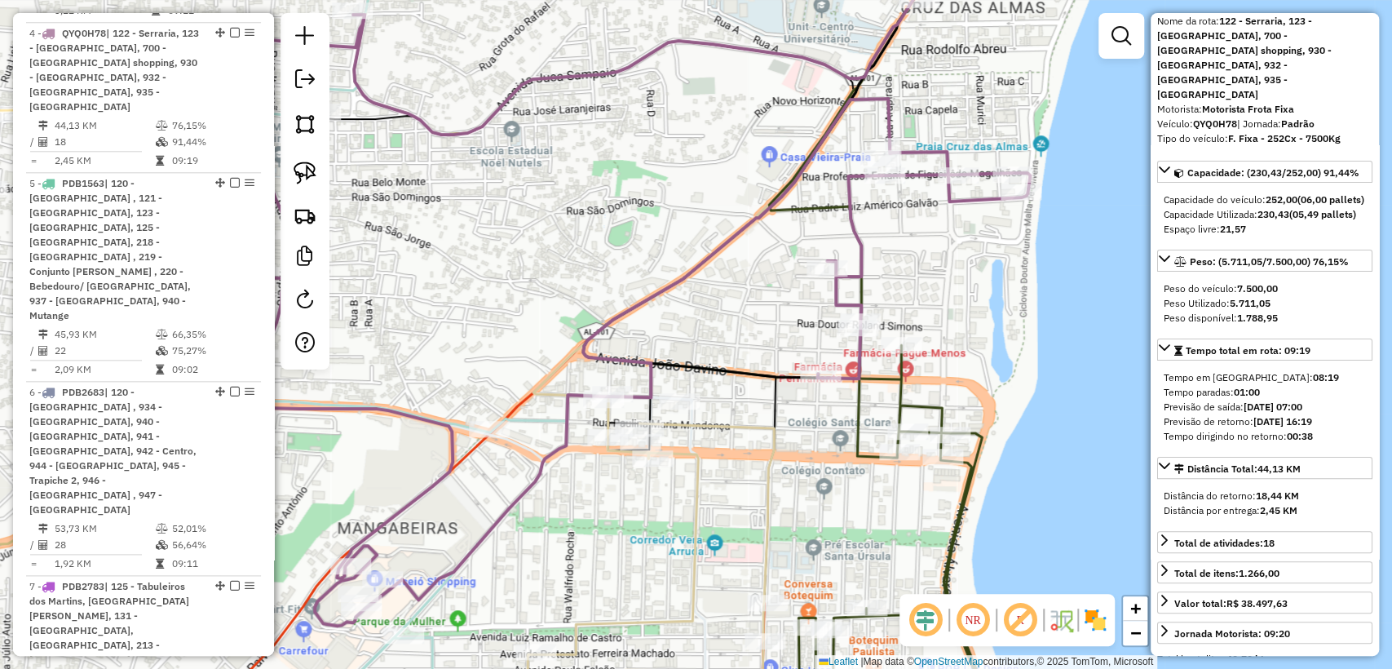
drag, startPoint x: 928, startPoint y: 267, endPoint x: 904, endPoint y: 468, distance: 201.9
click at [904, 468] on div "Janela de atendimento Grade de atendimento Capacidade Transportadoras Veículos …" at bounding box center [696, 334] width 1392 height 669
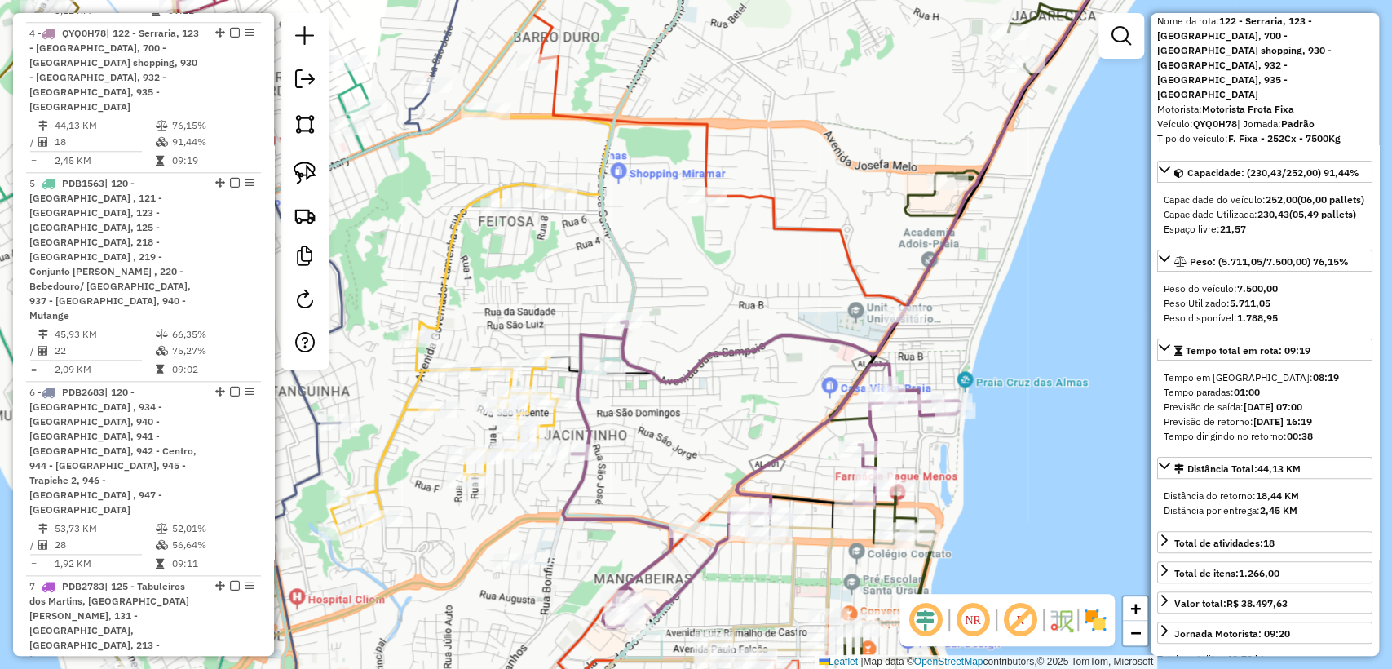
drag, startPoint x: 664, startPoint y: 344, endPoint x: 795, endPoint y: 285, distance: 144.1
click at [795, 285] on div "Janela de atendimento Grade de atendimento Capacidade Transportadoras Veículos …" at bounding box center [696, 334] width 1392 height 669
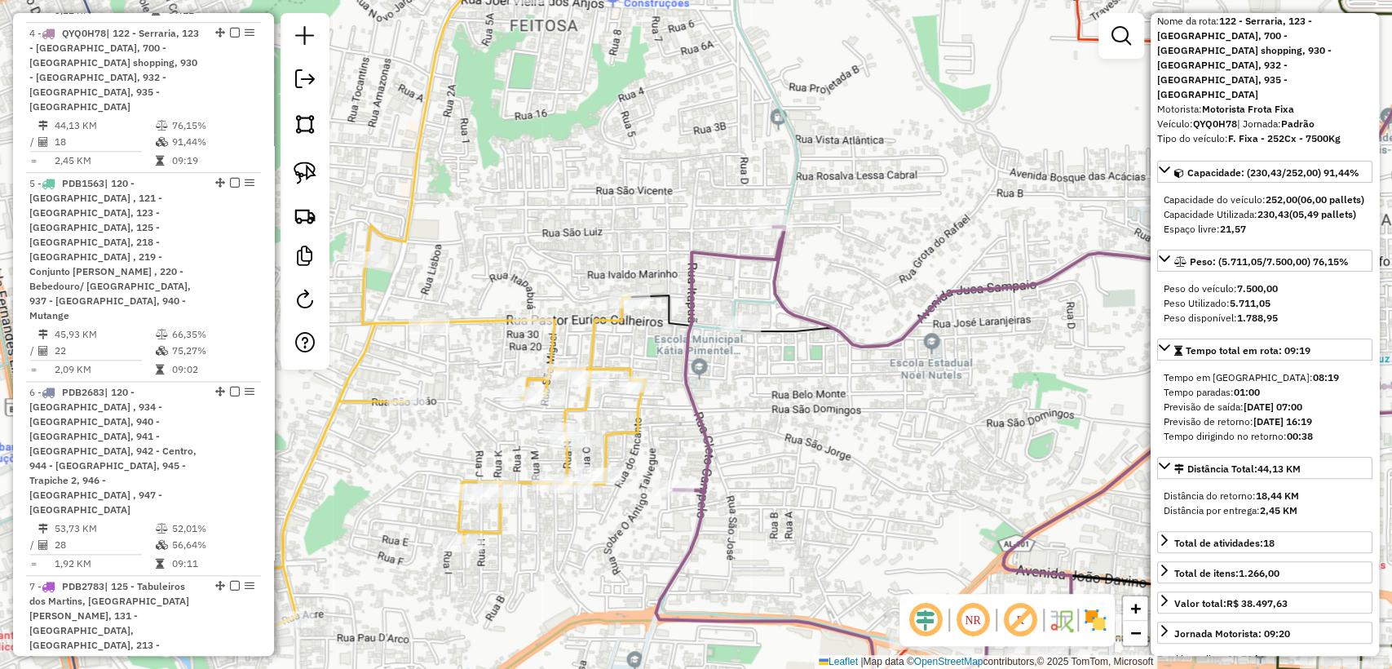
click at [605, 339] on div "Janela de atendimento Grade de atendimento Capacidade Transportadoras Veículos …" at bounding box center [696, 334] width 1392 height 669
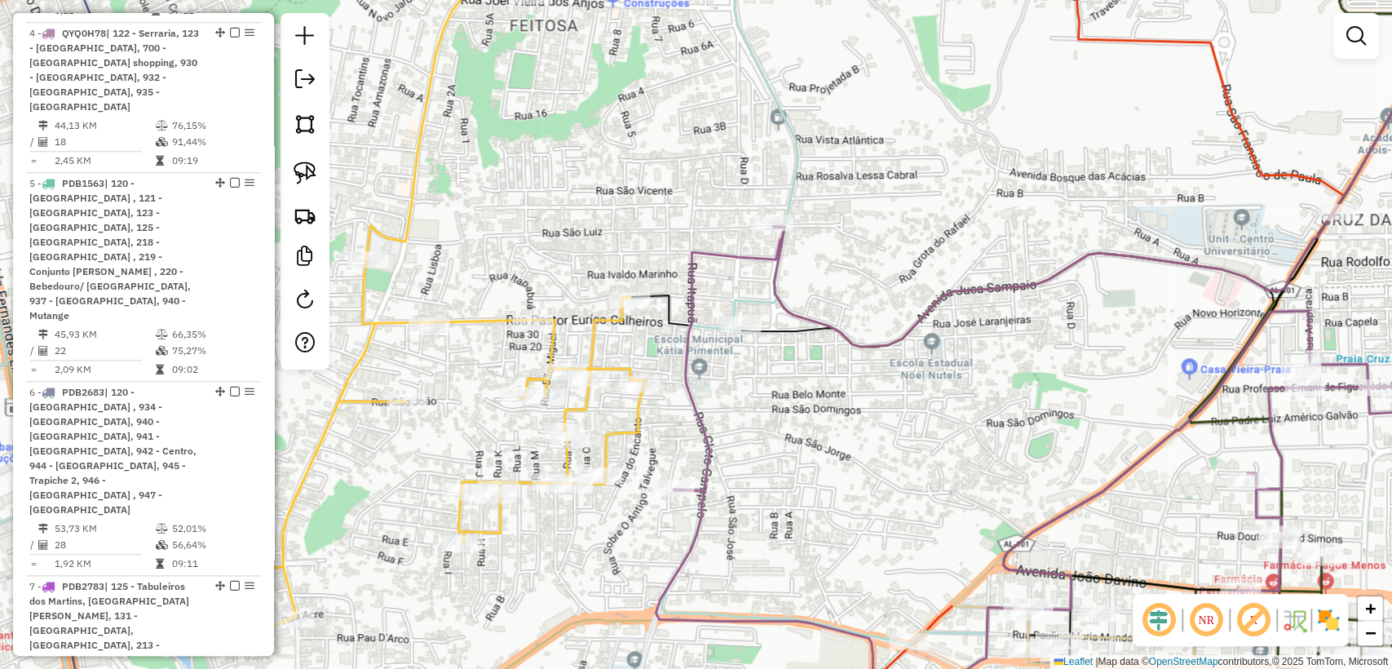
click at [600, 335] on icon at bounding box center [461, 292] width 538 height 718
select select "**********"
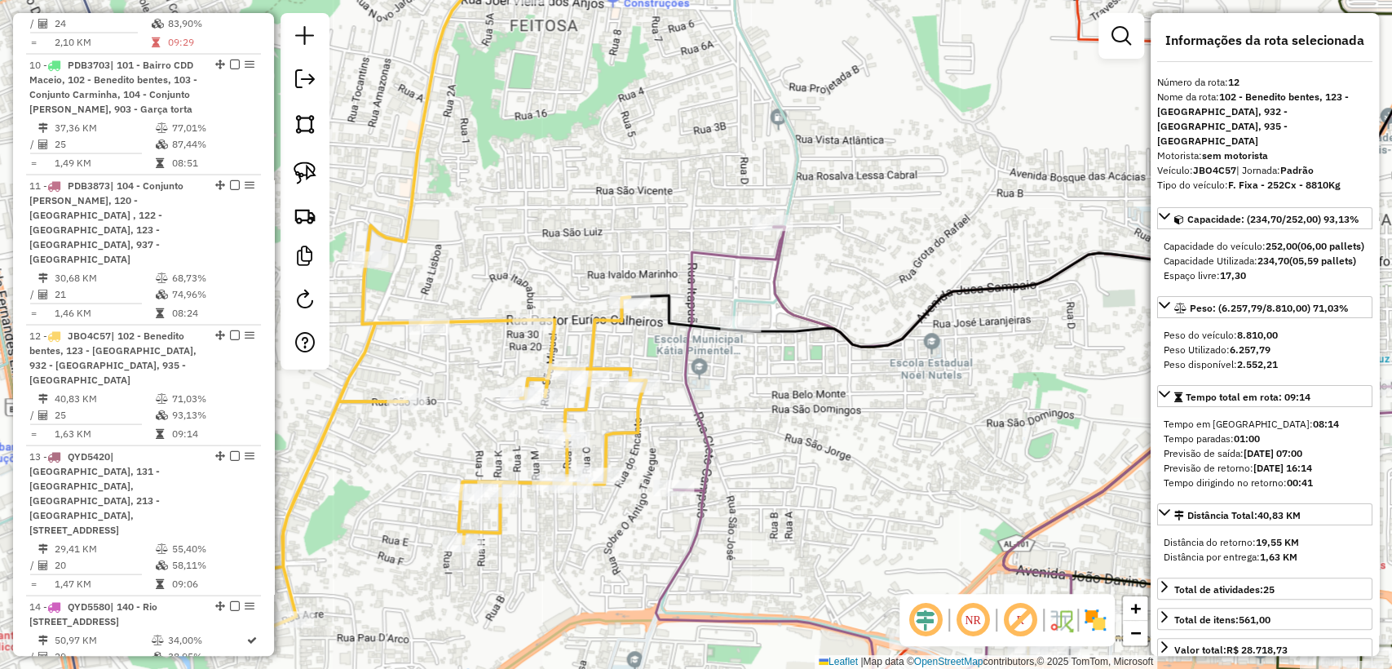
scroll to position [2164, 0]
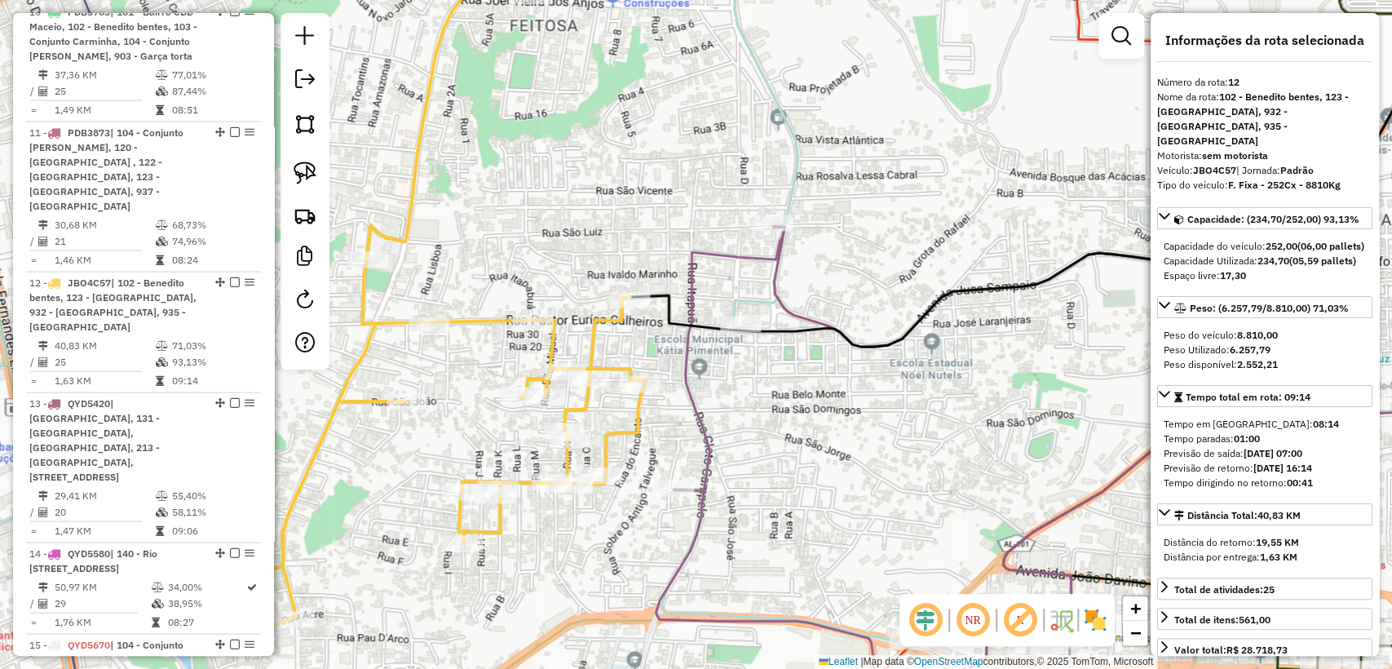
click at [761, 293] on icon at bounding box center [424, 334] width 1126 height 802
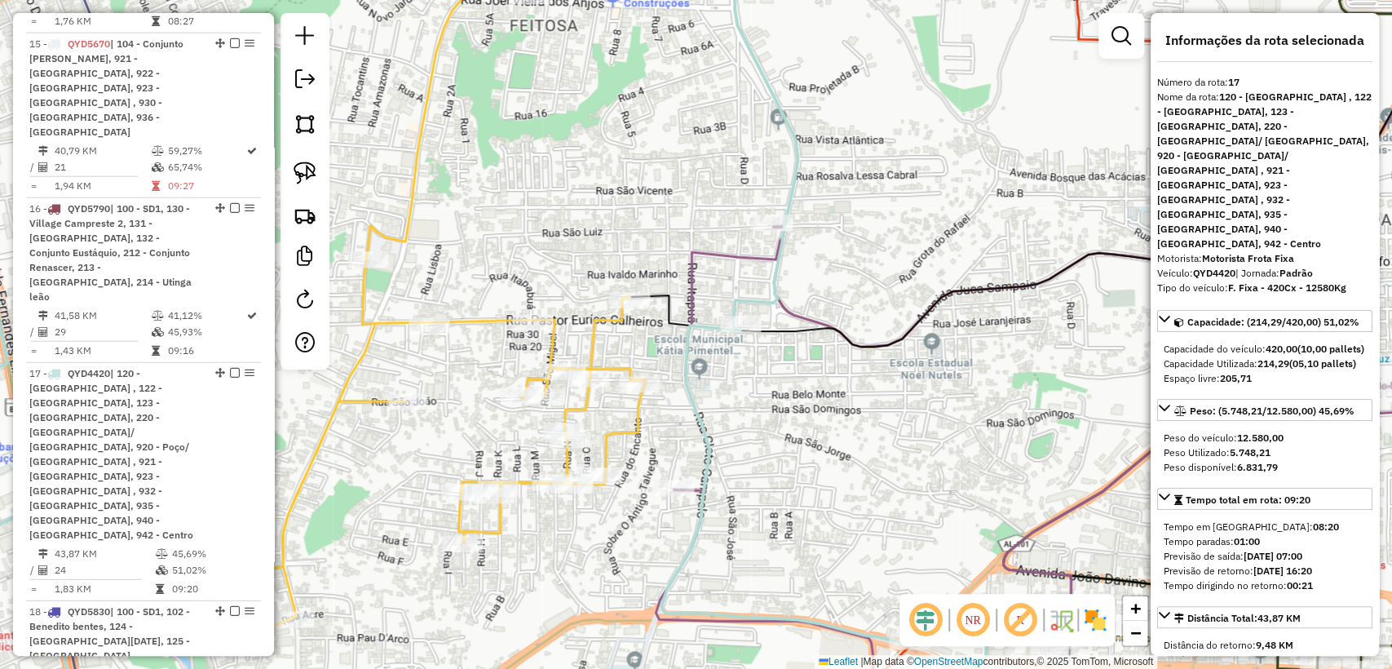
scroll to position [2796, 0]
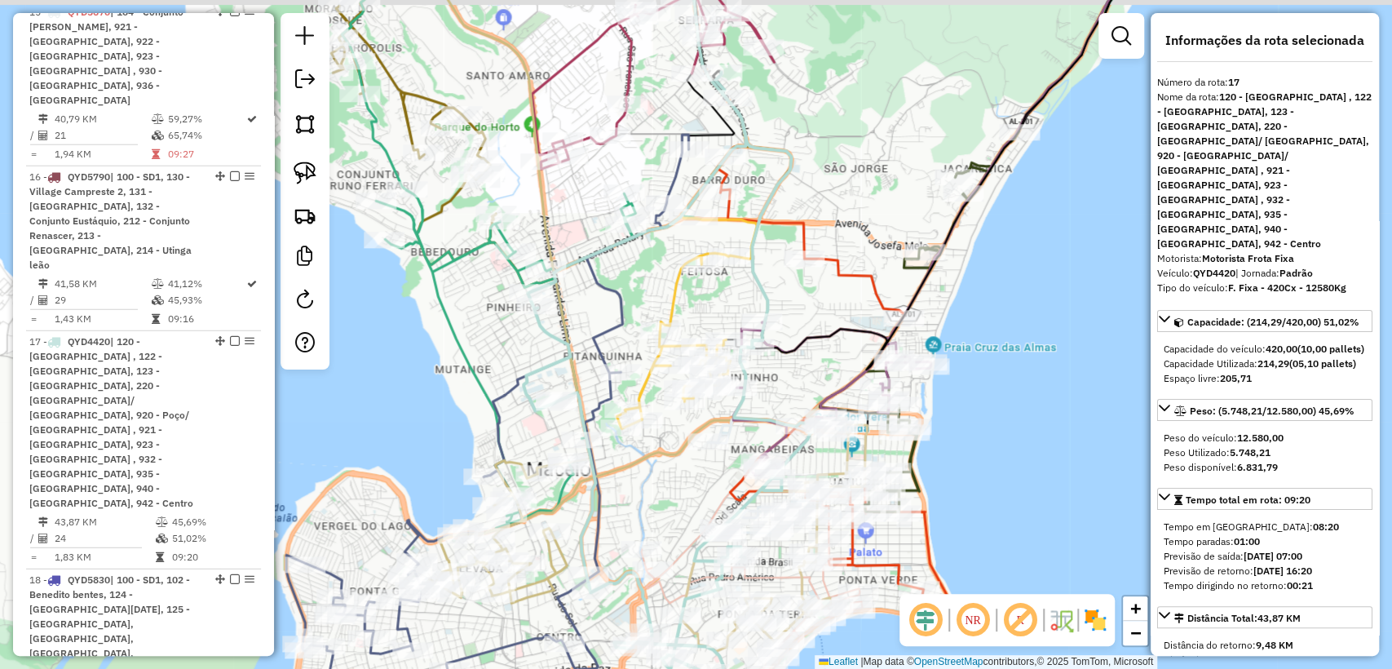
drag, startPoint x: 794, startPoint y: 276, endPoint x: 792, endPoint y: 320, distance: 44.9
click at [792, 320] on div "Janela de atendimento Grade de atendimento Capacidade Transportadoras Veículos …" at bounding box center [696, 334] width 1392 height 669
click at [807, 231] on icon at bounding box center [835, 388] width 237 height 462
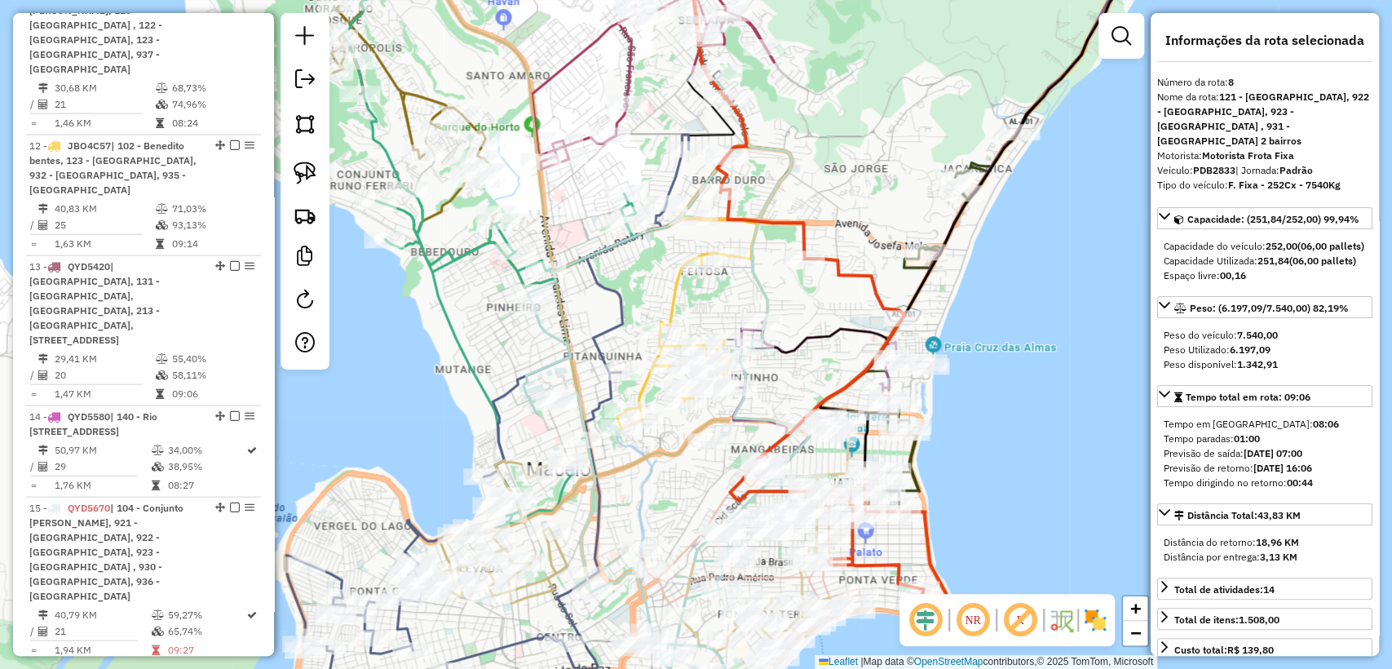
scroll to position [1696, 0]
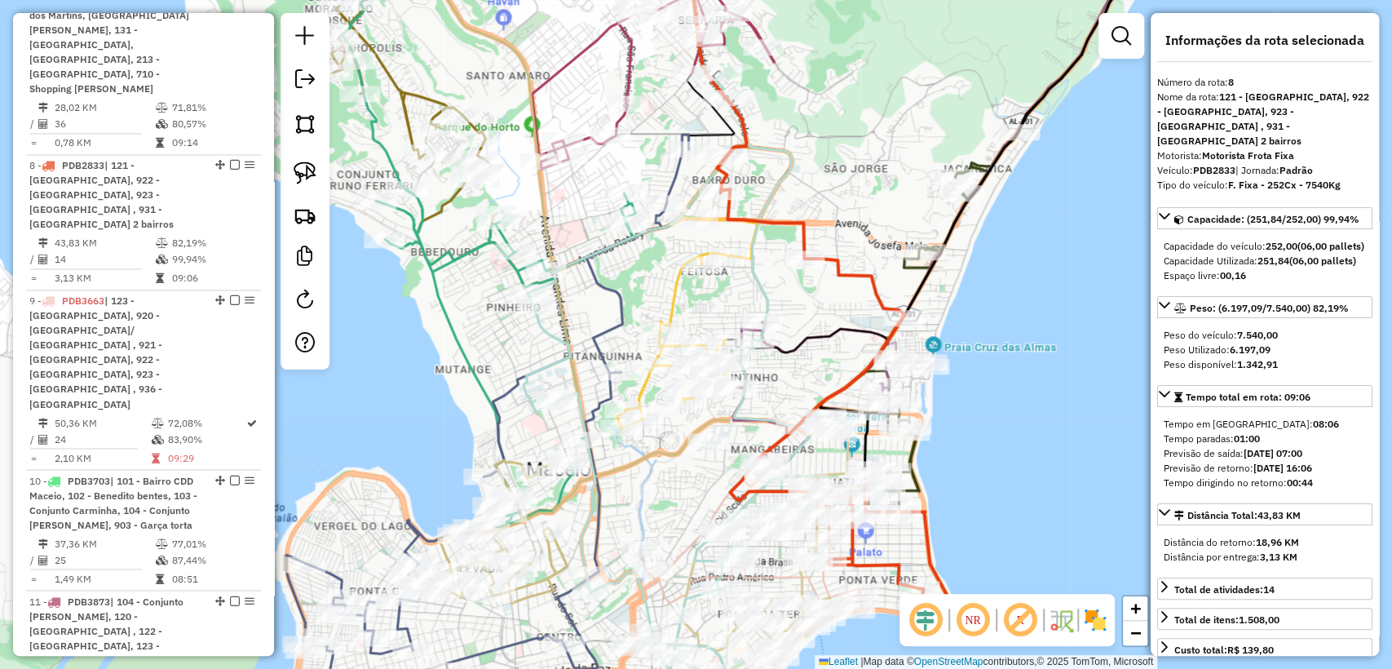
click at [678, 175] on icon at bounding box center [487, 435] width 402 height 601
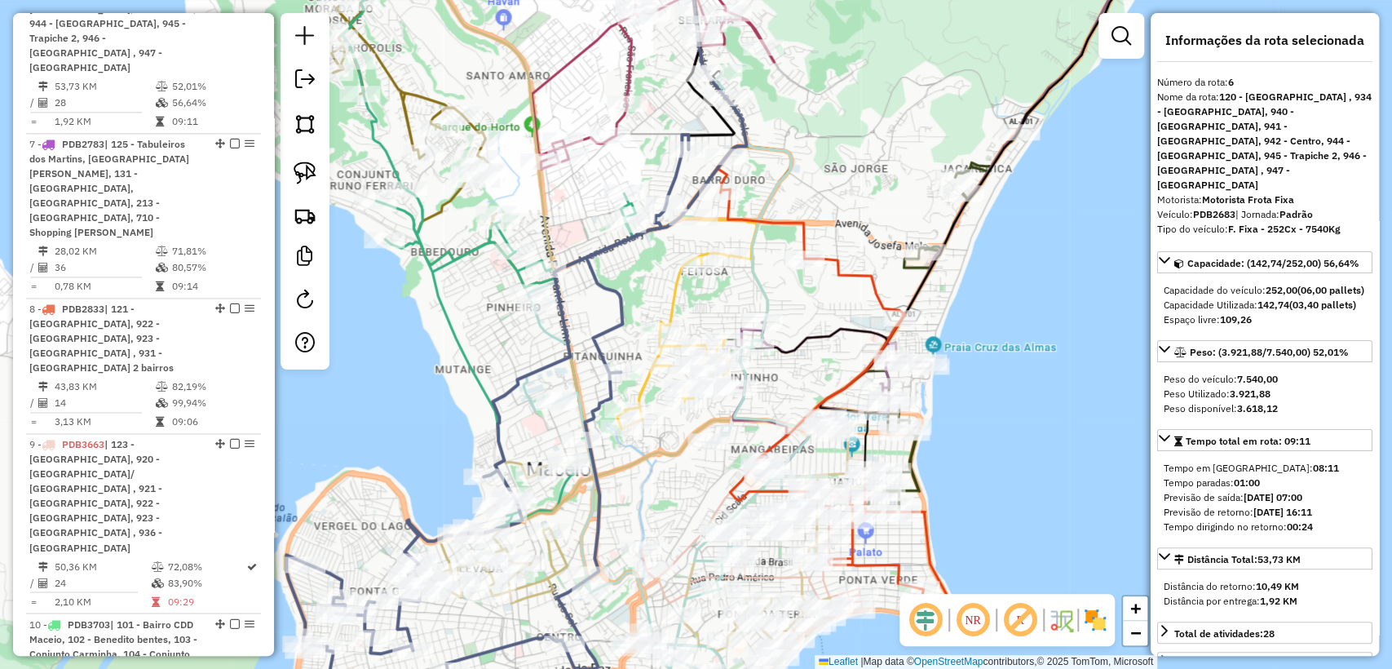
scroll to position [1410, 0]
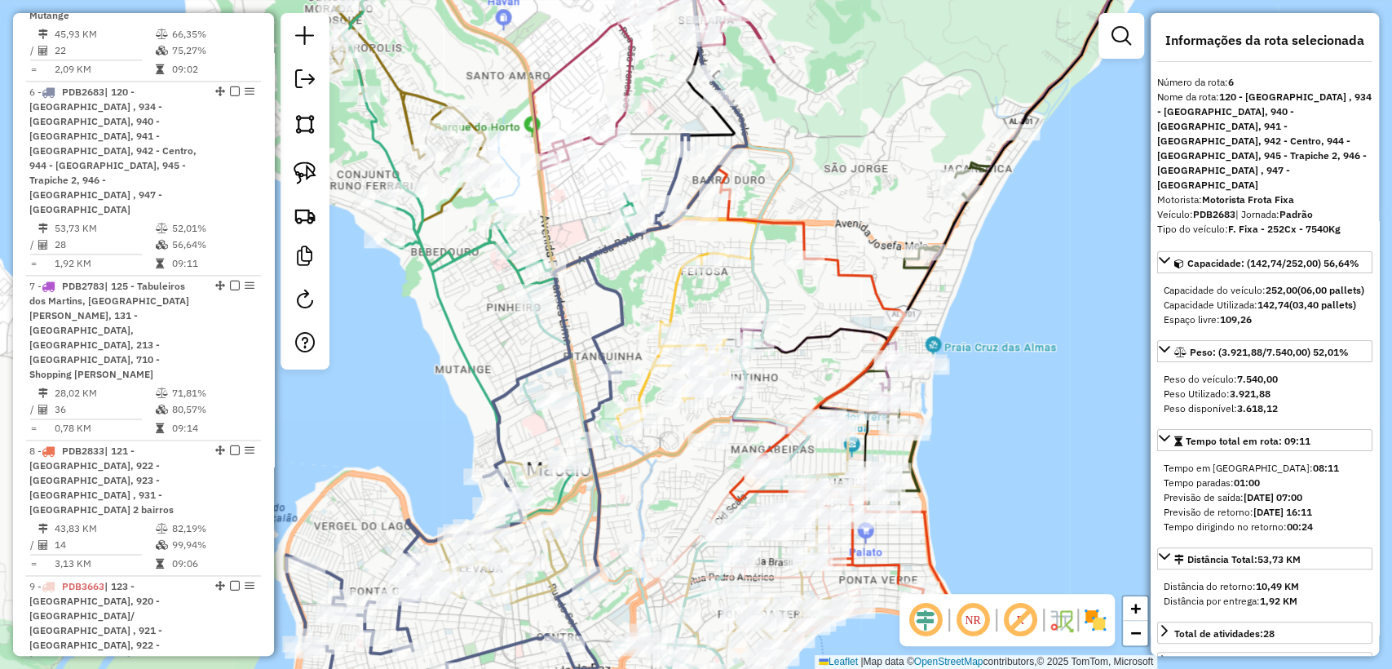
click at [511, 269] on icon at bounding box center [544, 233] width 404 height 600
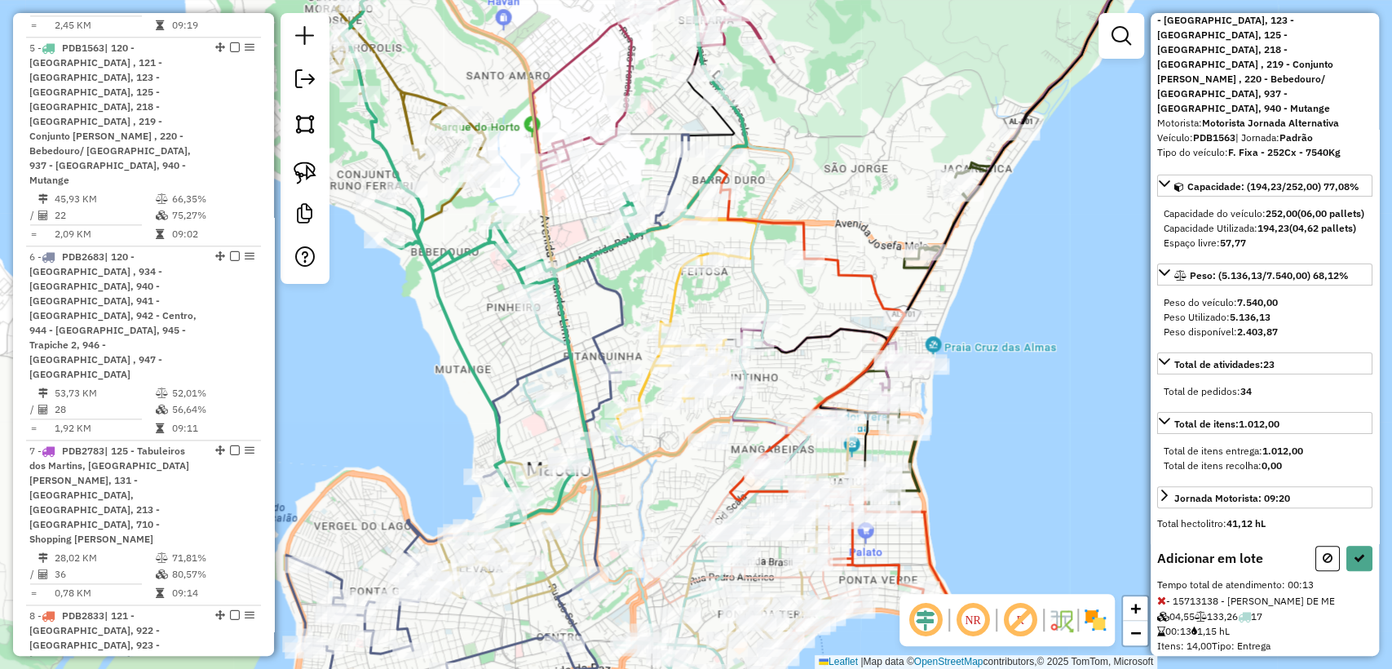
scroll to position [120, 0]
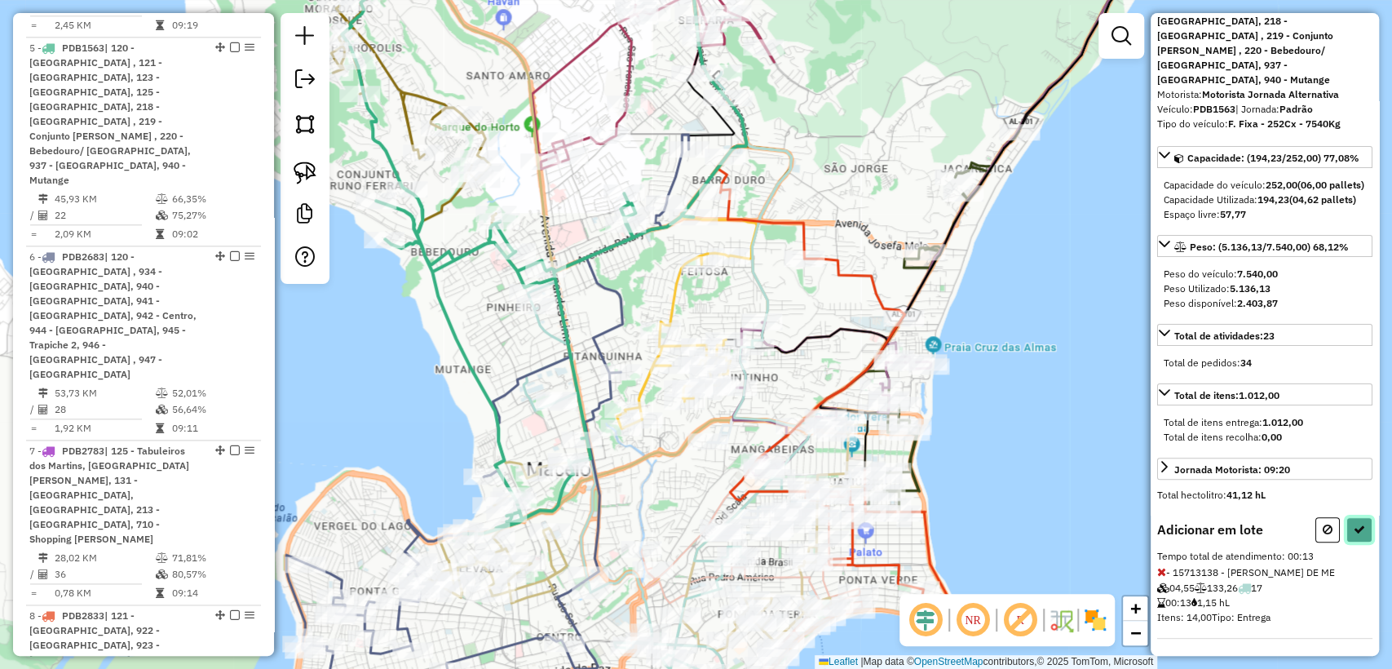
click at [1357, 533] on button at bounding box center [1359, 529] width 26 height 25
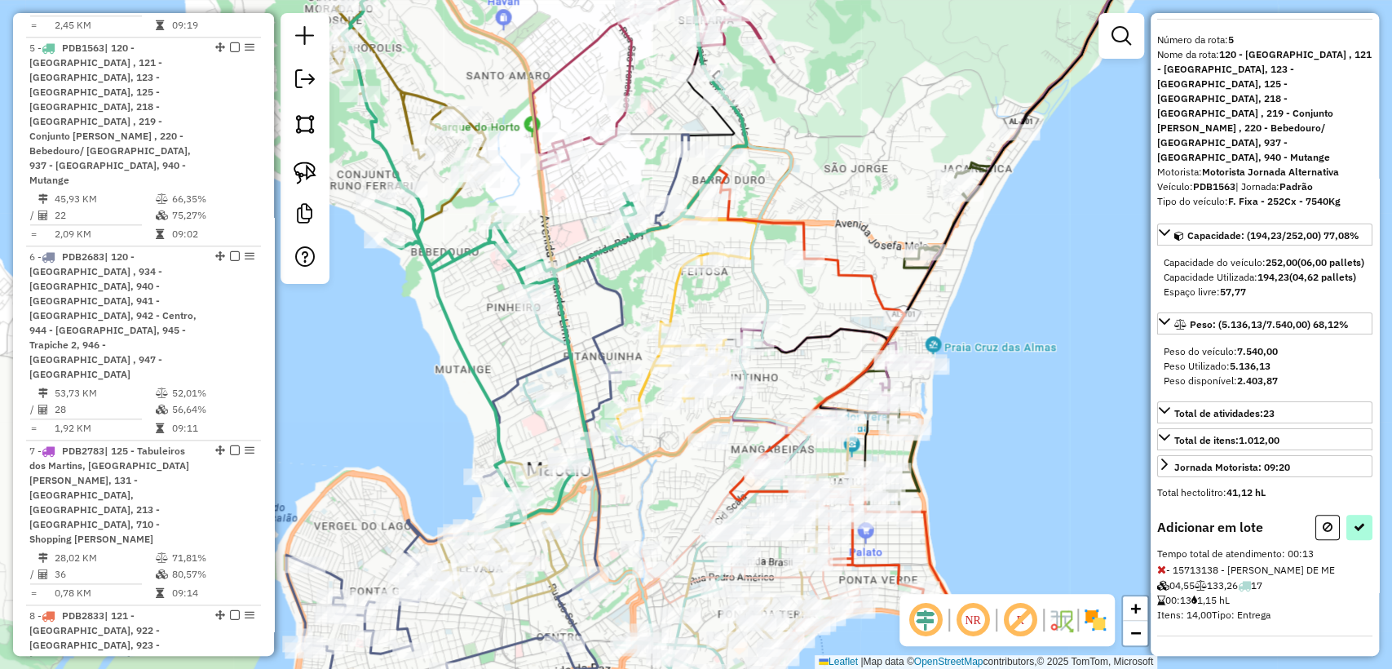
select select "**********"
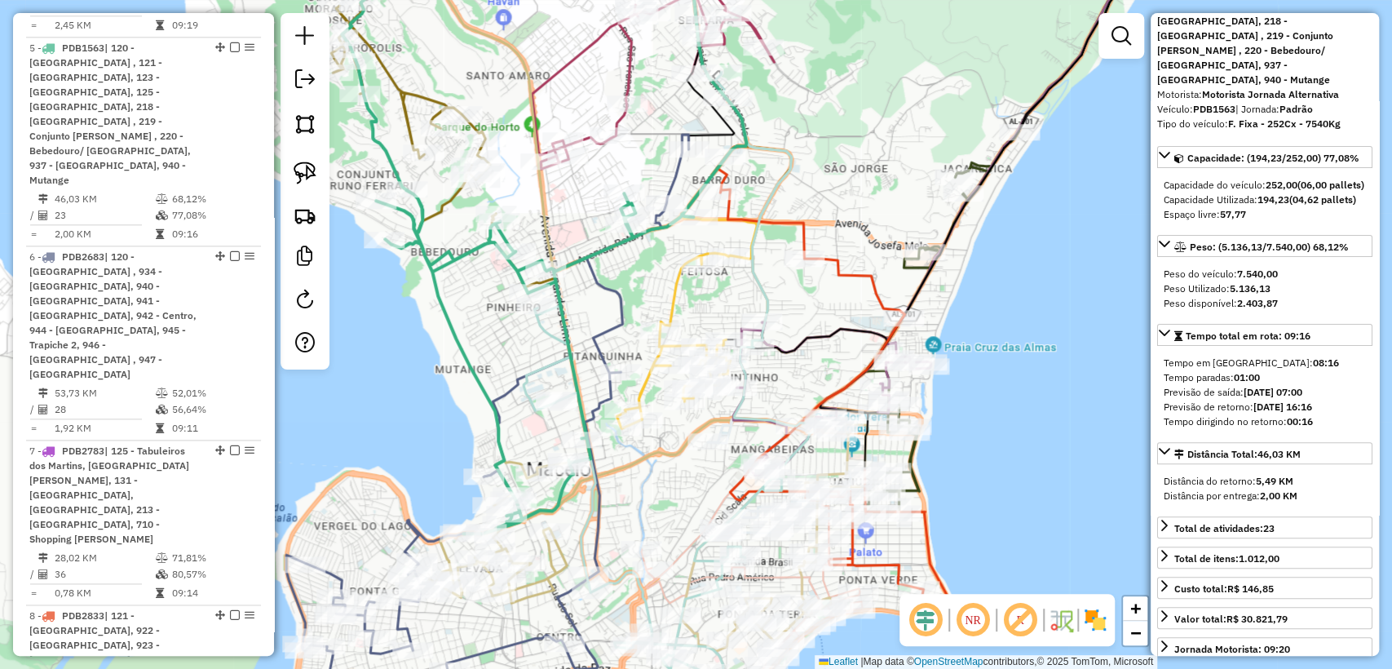
click at [450, 200] on icon at bounding box center [616, 142] width 571 height 419
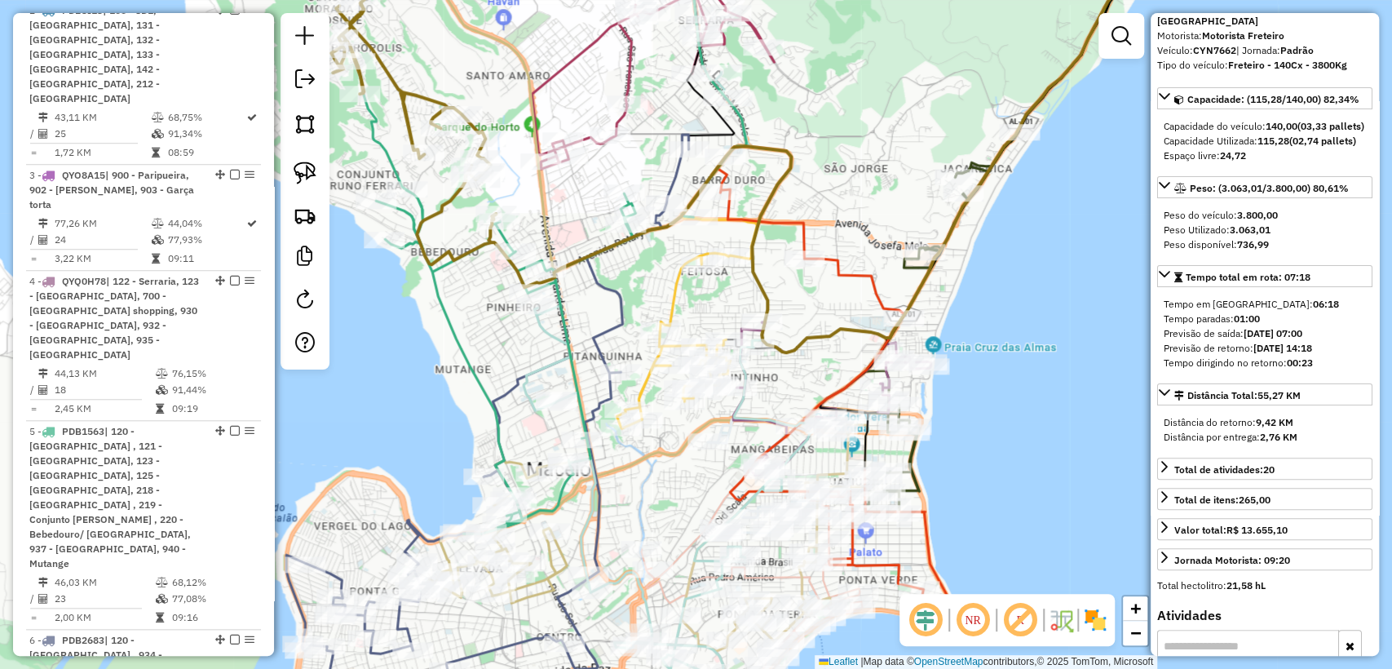
scroll to position [735, 0]
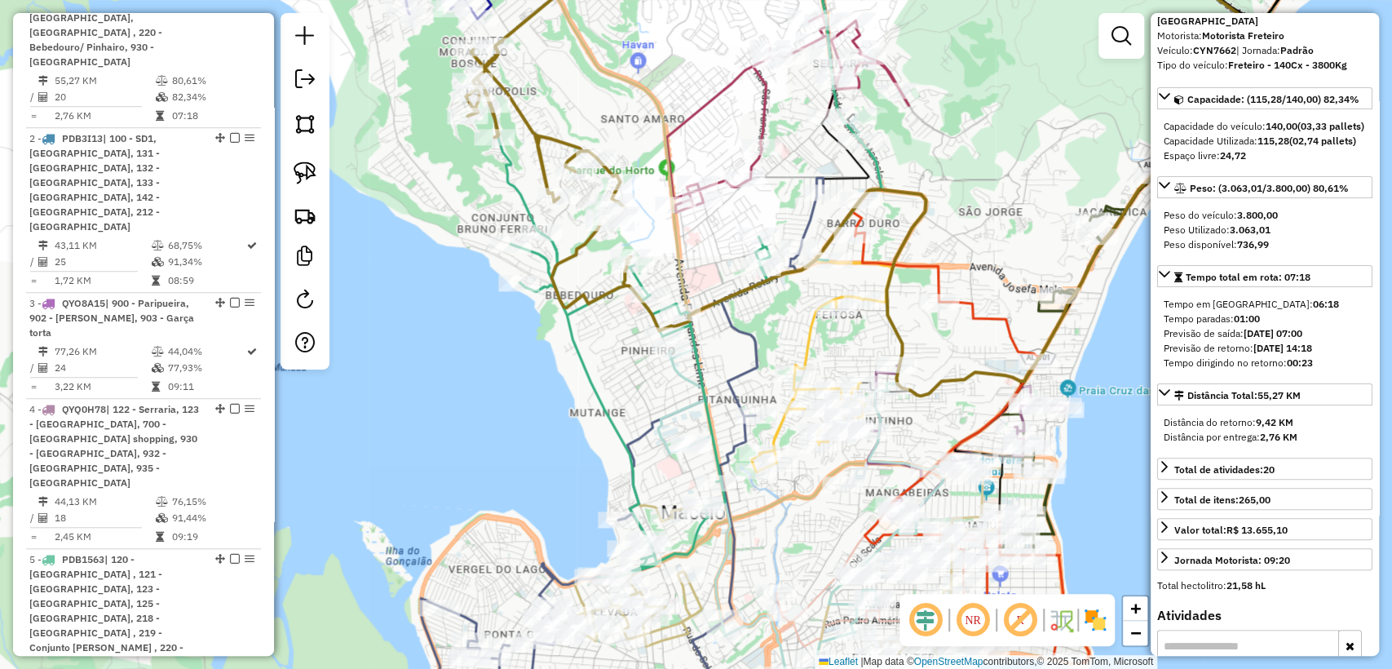
drag, startPoint x: 440, startPoint y: 326, endPoint x: 575, endPoint y: 366, distance: 140.3
click at [575, 366] on icon at bounding box center [678, 276] width 404 height 600
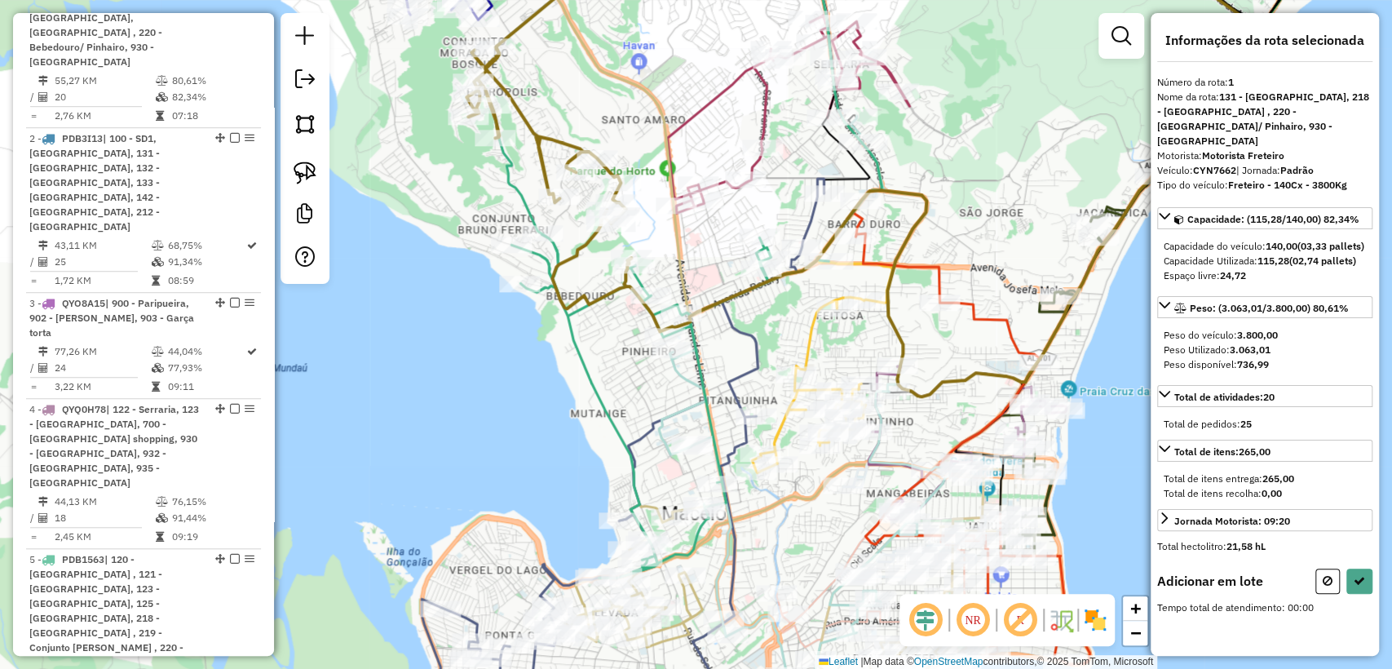
scroll to position [0, 0]
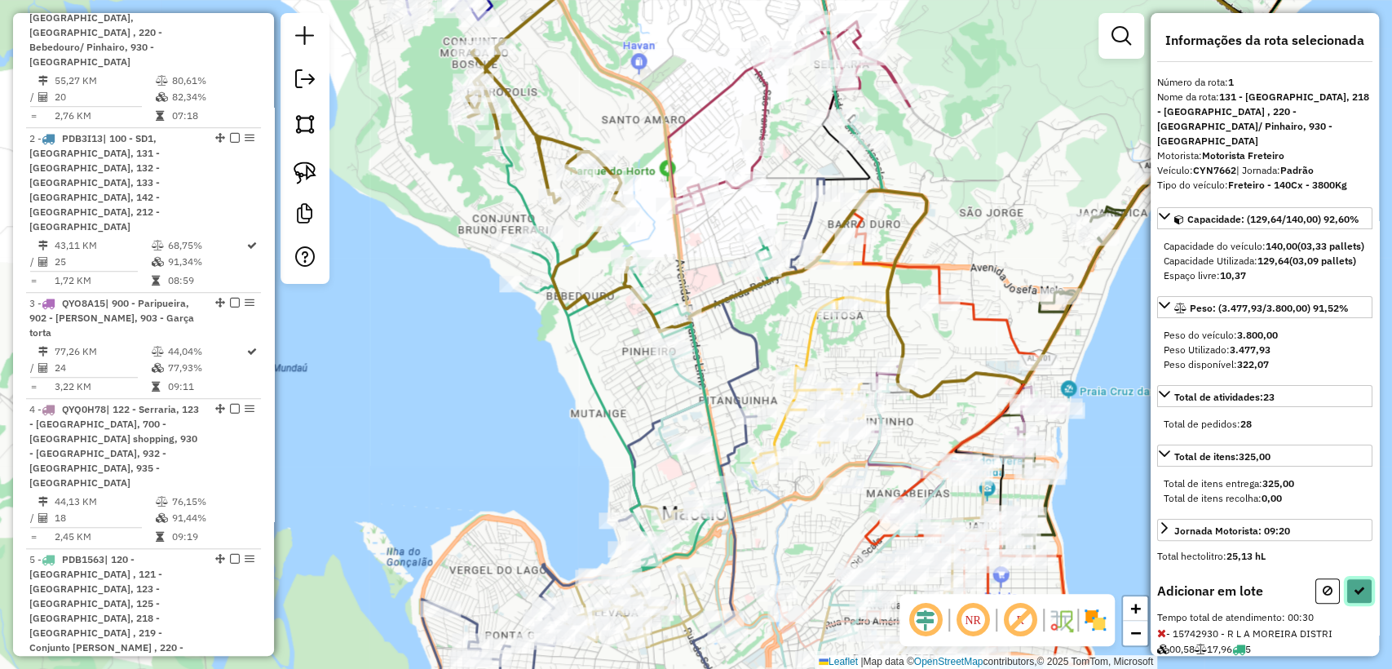
click at [1357, 596] on icon at bounding box center [1358, 590] width 11 height 11
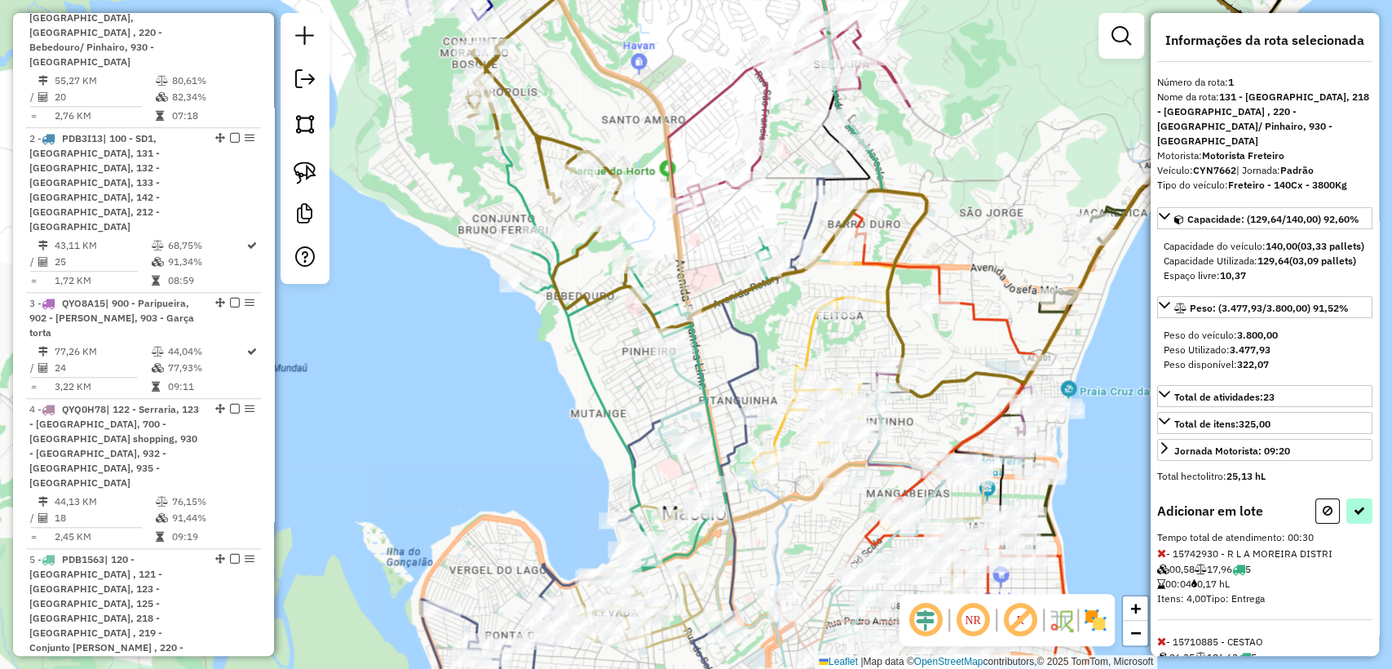
select select "**********"
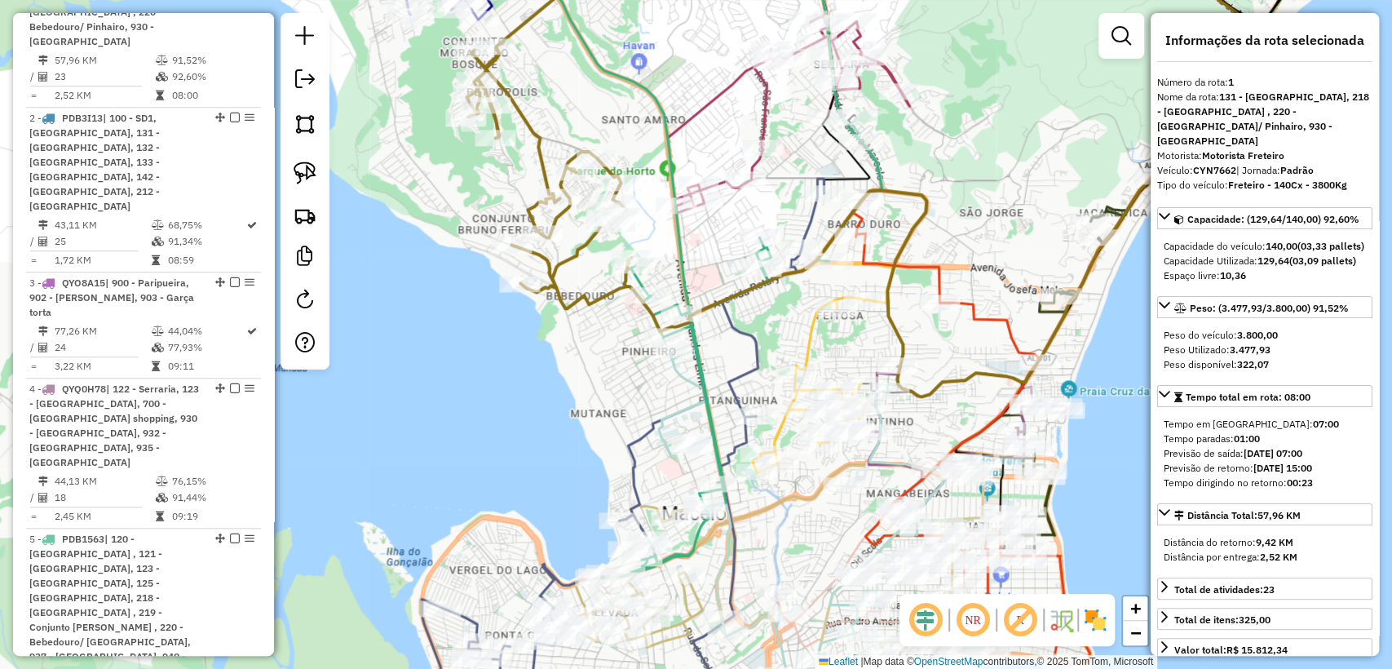
click at [541, 157] on icon at bounding box center [751, 164] width 571 height 463
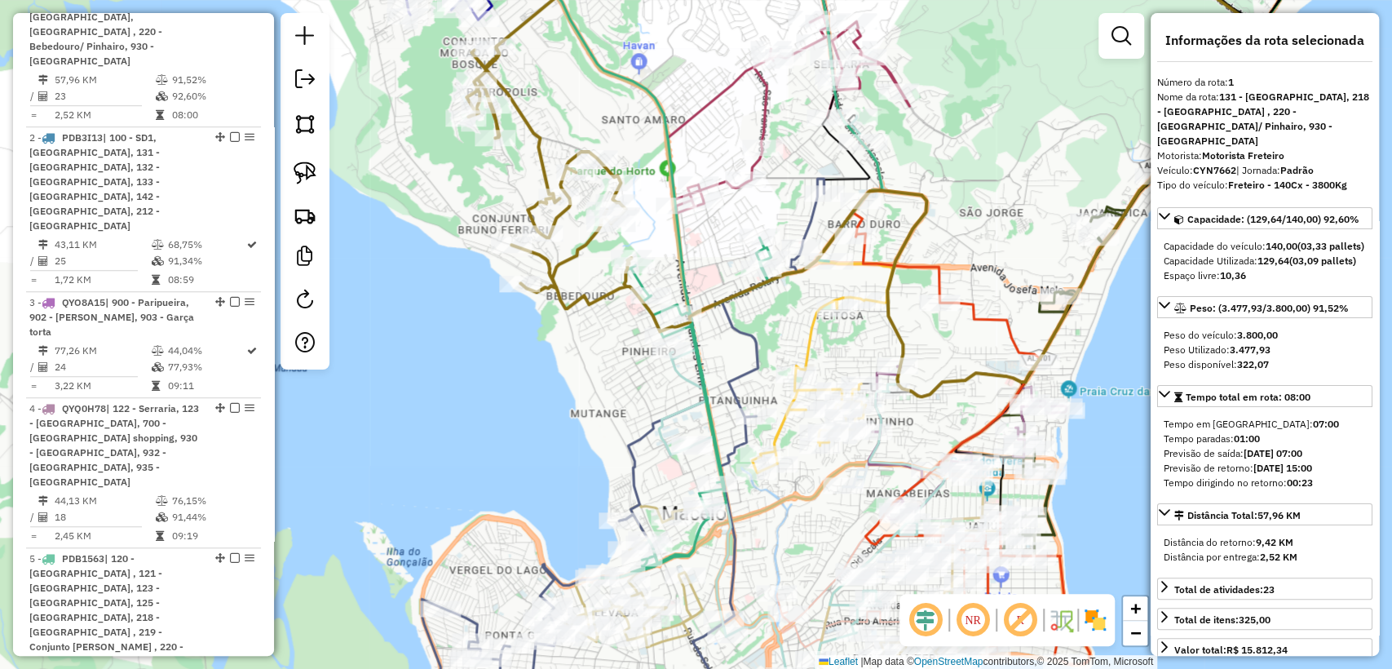
scroll to position [714, 0]
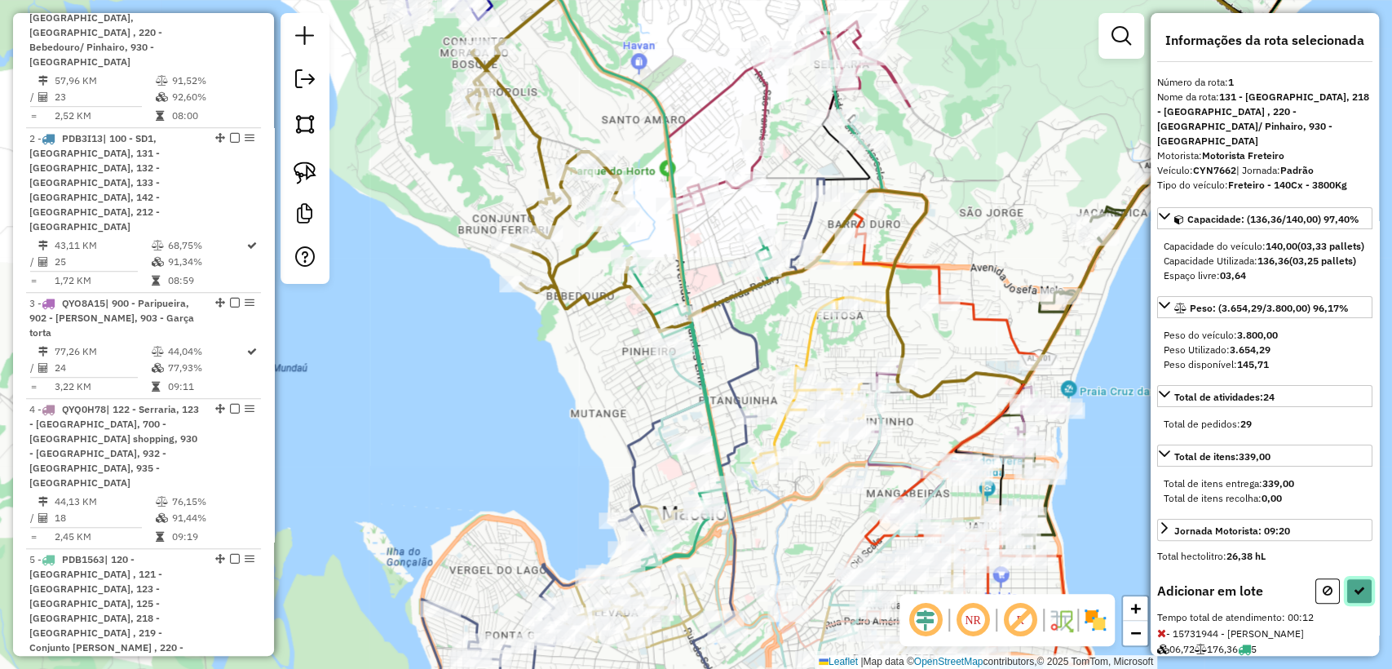
click at [1350, 595] on button at bounding box center [1359, 590] width 26 height 25
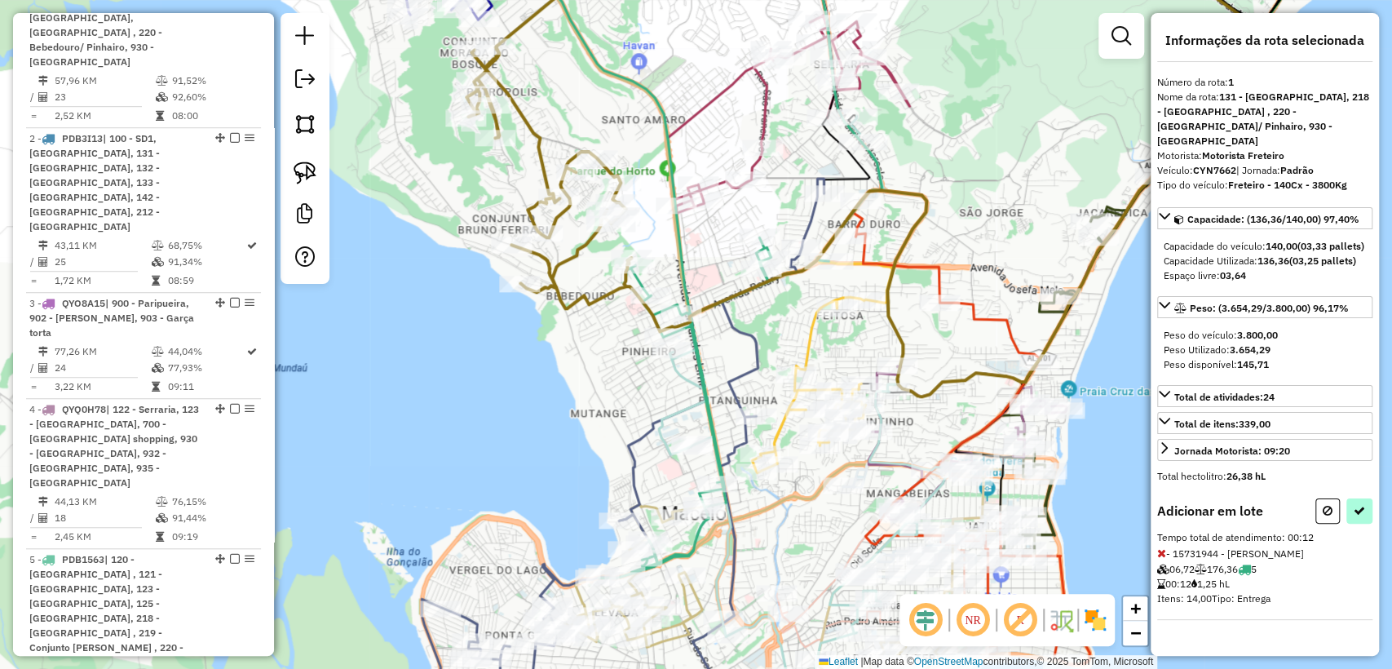
select select "**********"
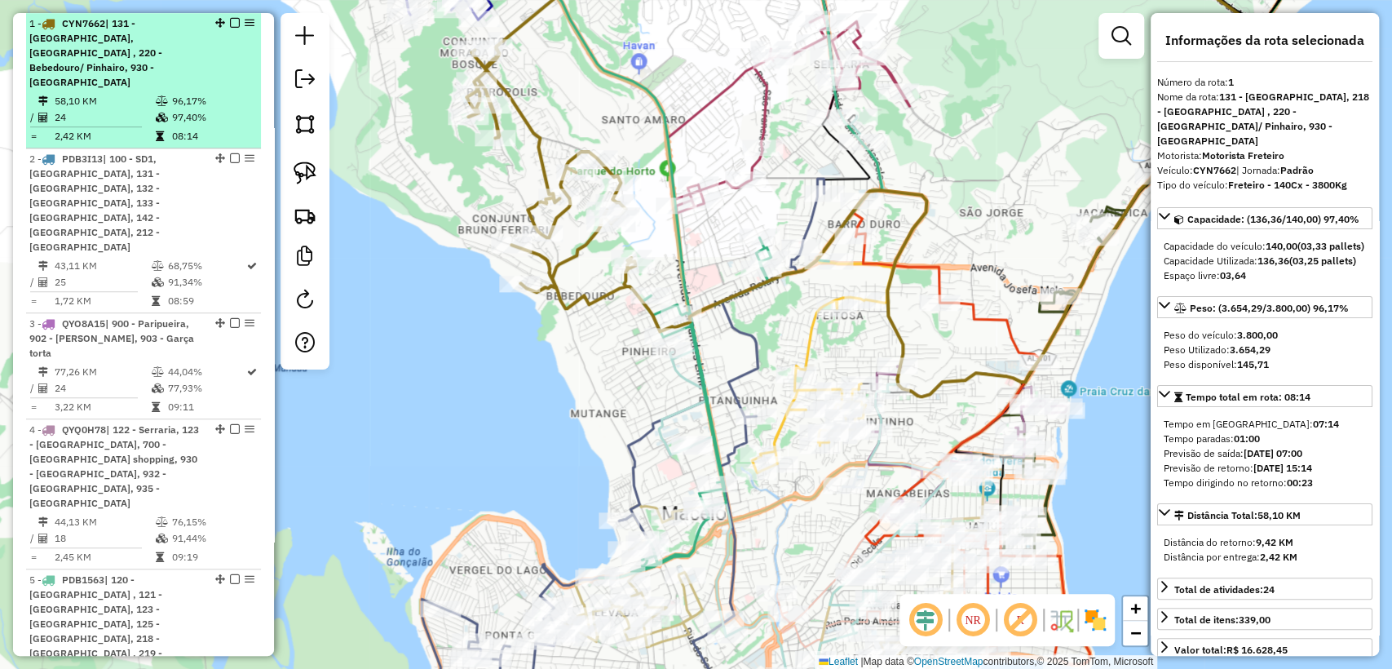
click at [231, 28] on em at bounding box center [235, 23] width 10 height 10
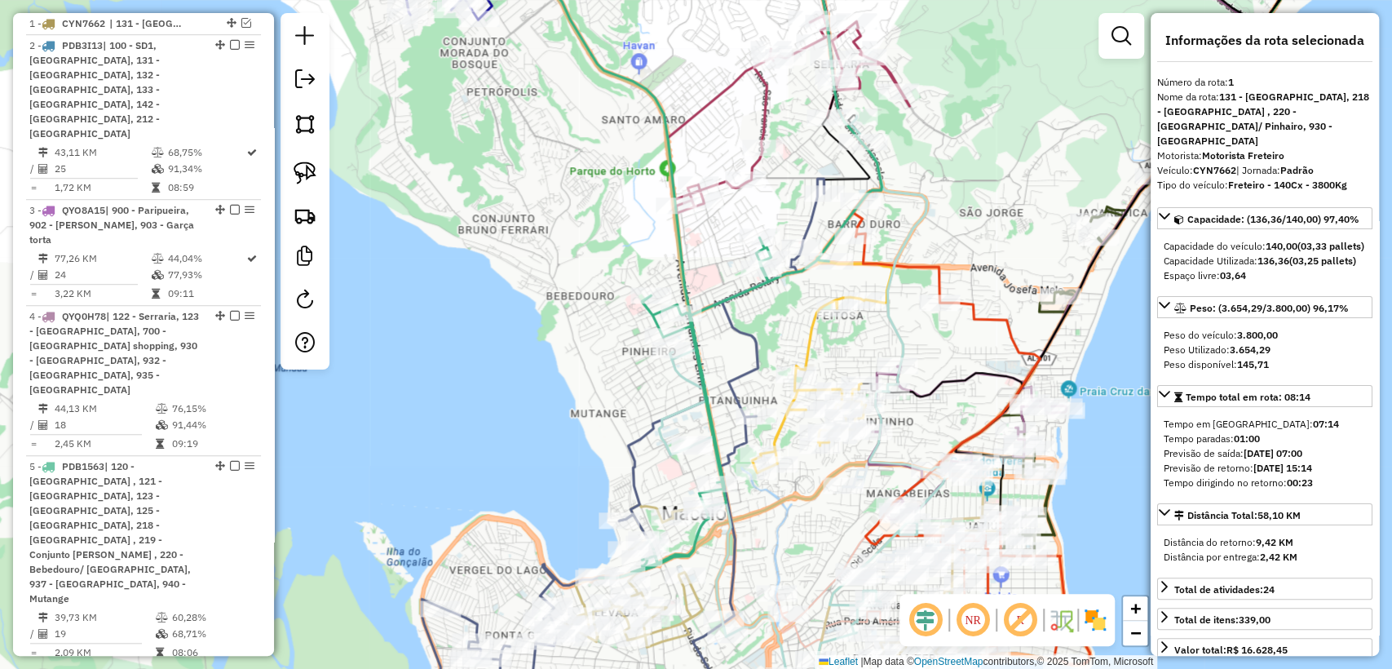
click at [722, 296] on icon at bounding box center [674, 255] width 413 height 644
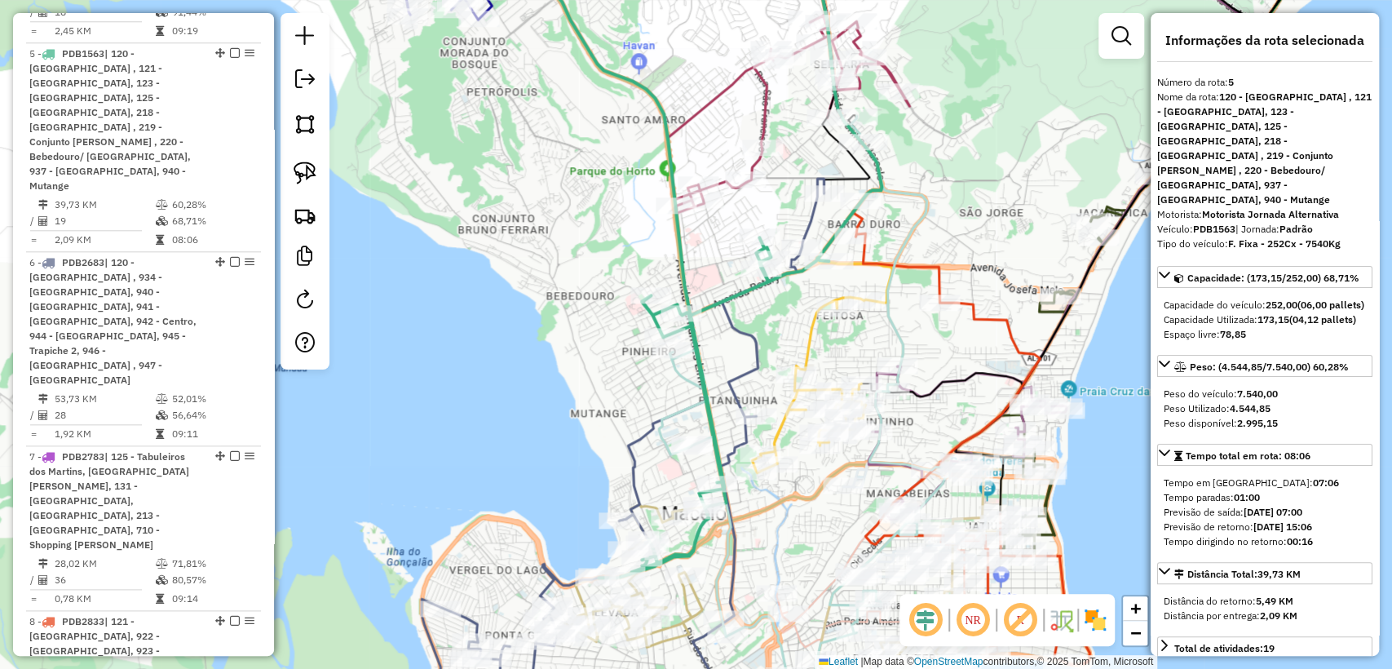
scroll to position [1148, 0]
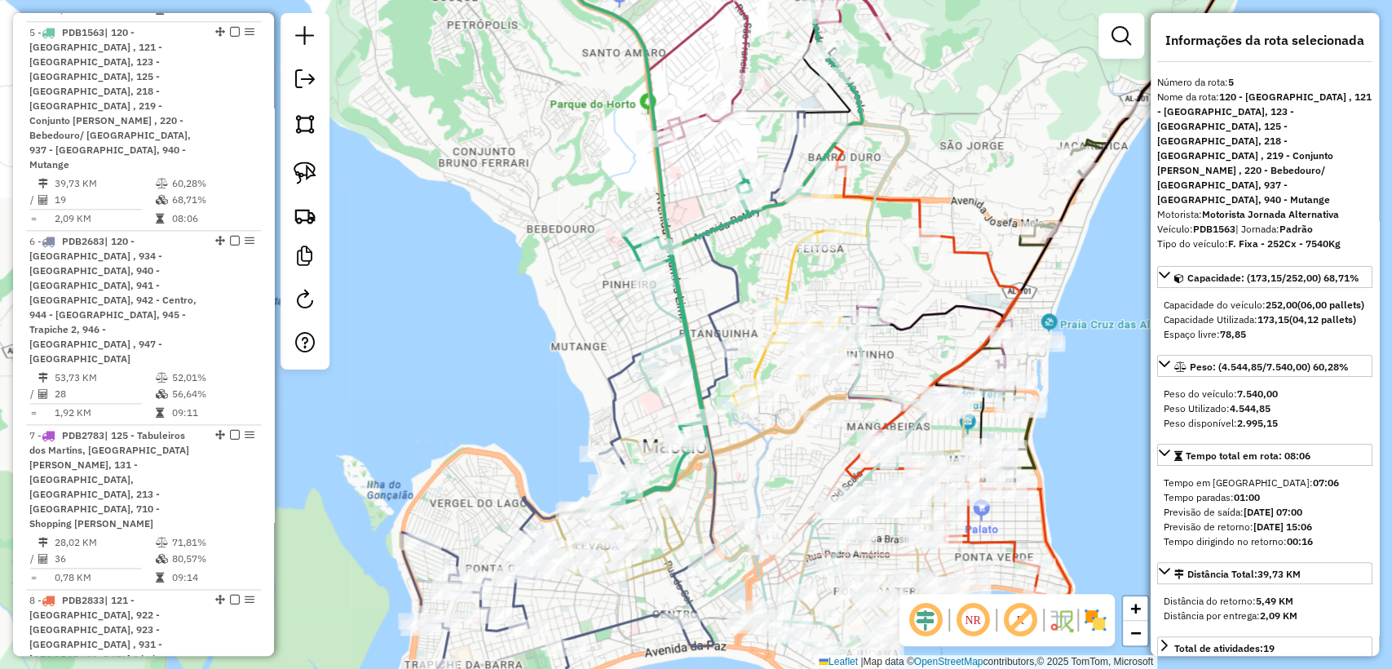
drag, startPoint x: 722, startPoint y: 346, endPoint x: 701, endPoint y: 280, distance: 69.9
click at [701, 280] on div "Janela de atendimento Grade de atendimento Capacidade Transportadoras Veículos …" at bounding box center [696, 334] width 1392 height 669
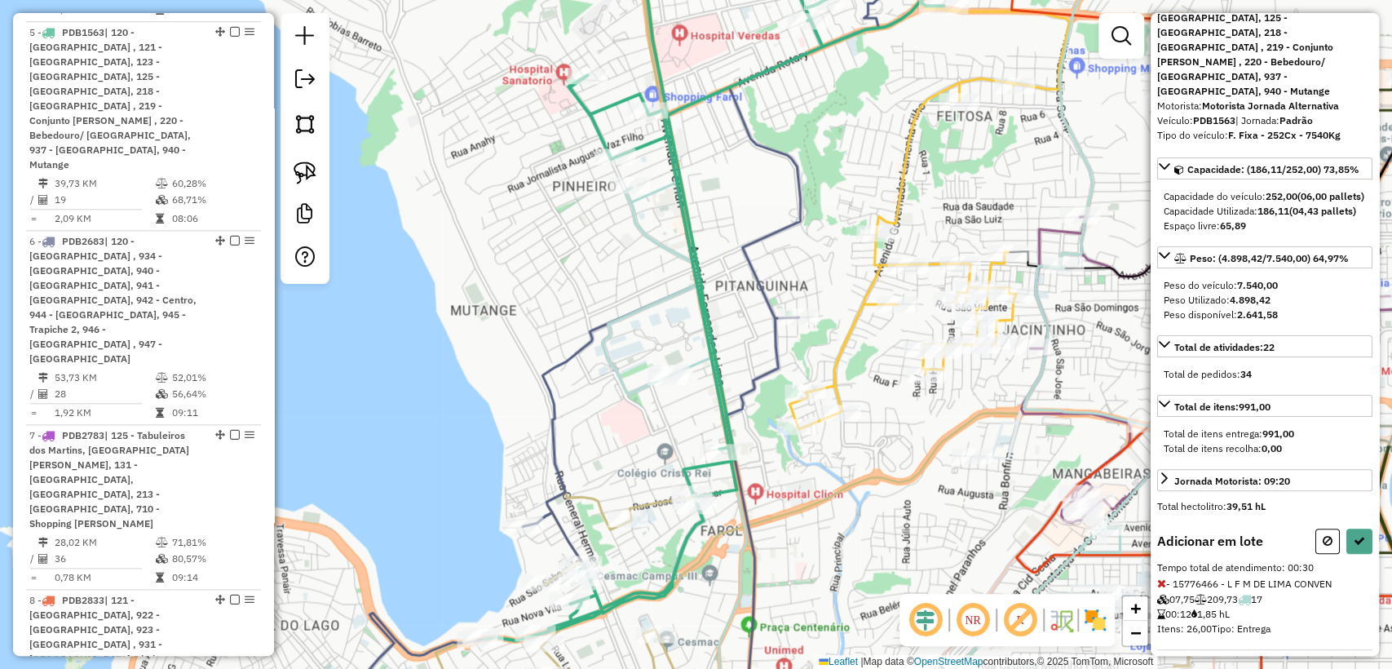
scroll to position [181, 0]
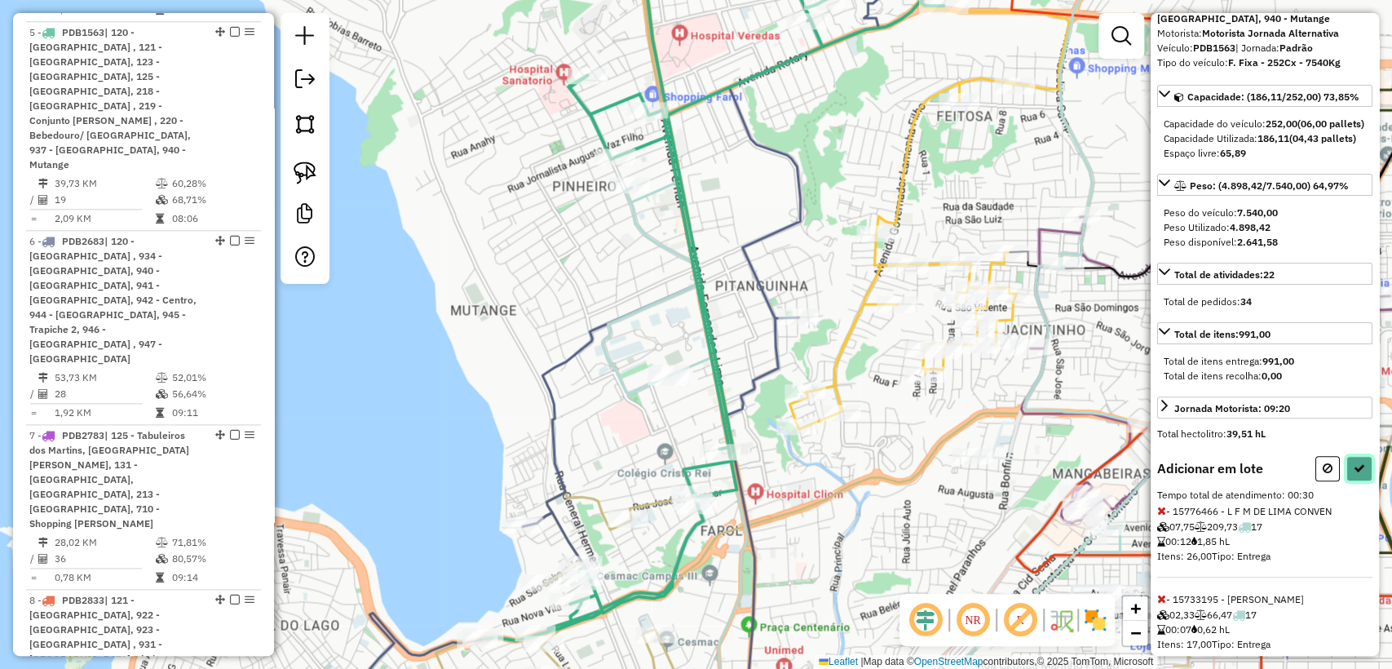
click at [1346, 466] on button at bounding box center [1359, 468] width 26 height 25
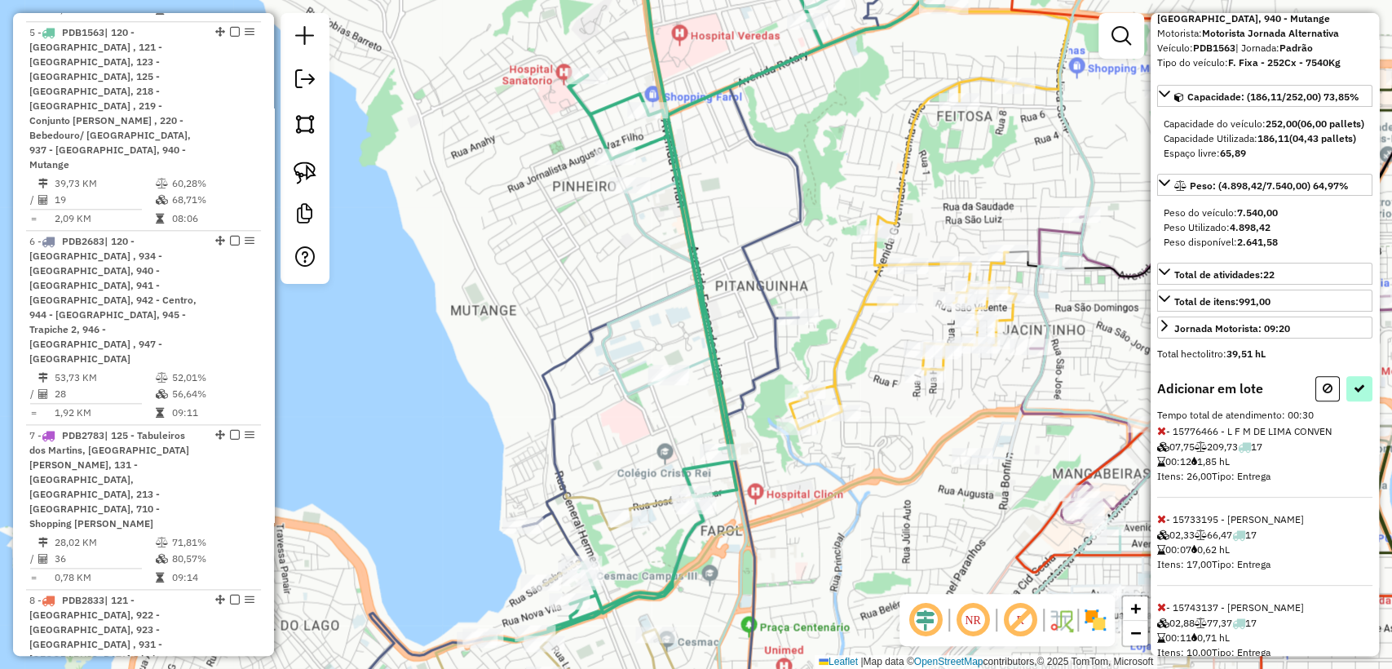
select select "**********"
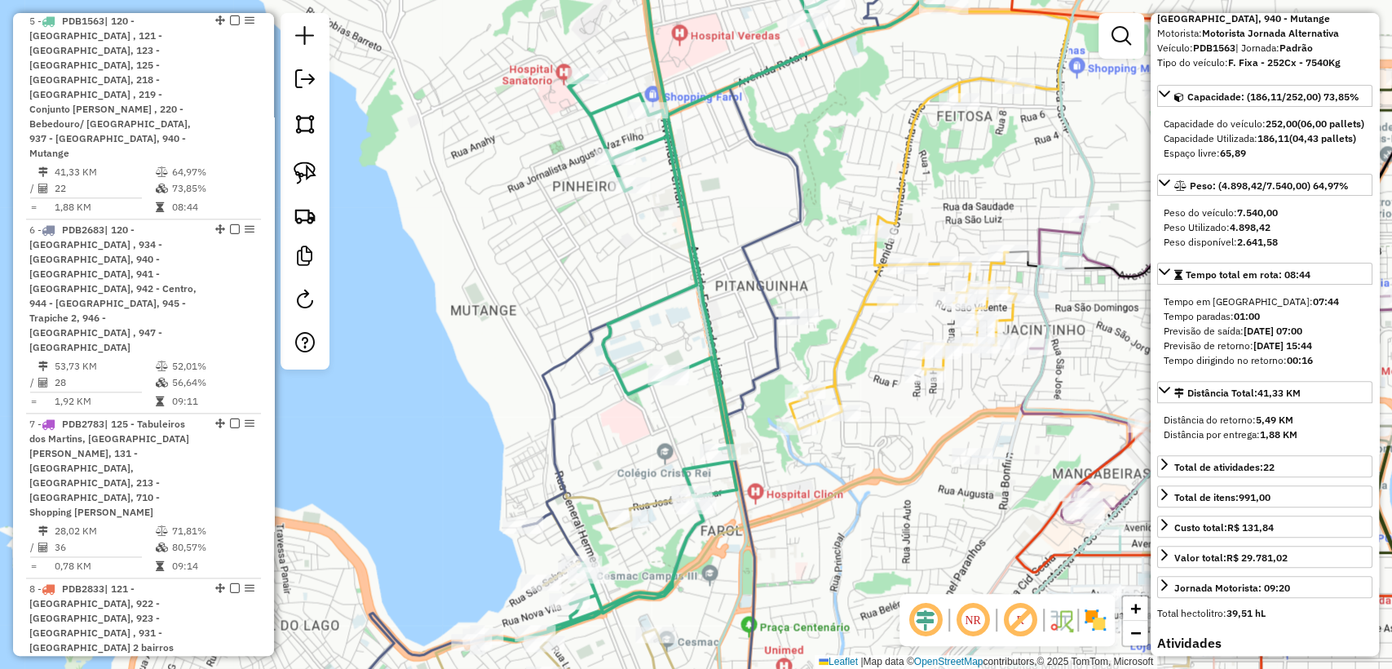
scroll to position [1148, 0]
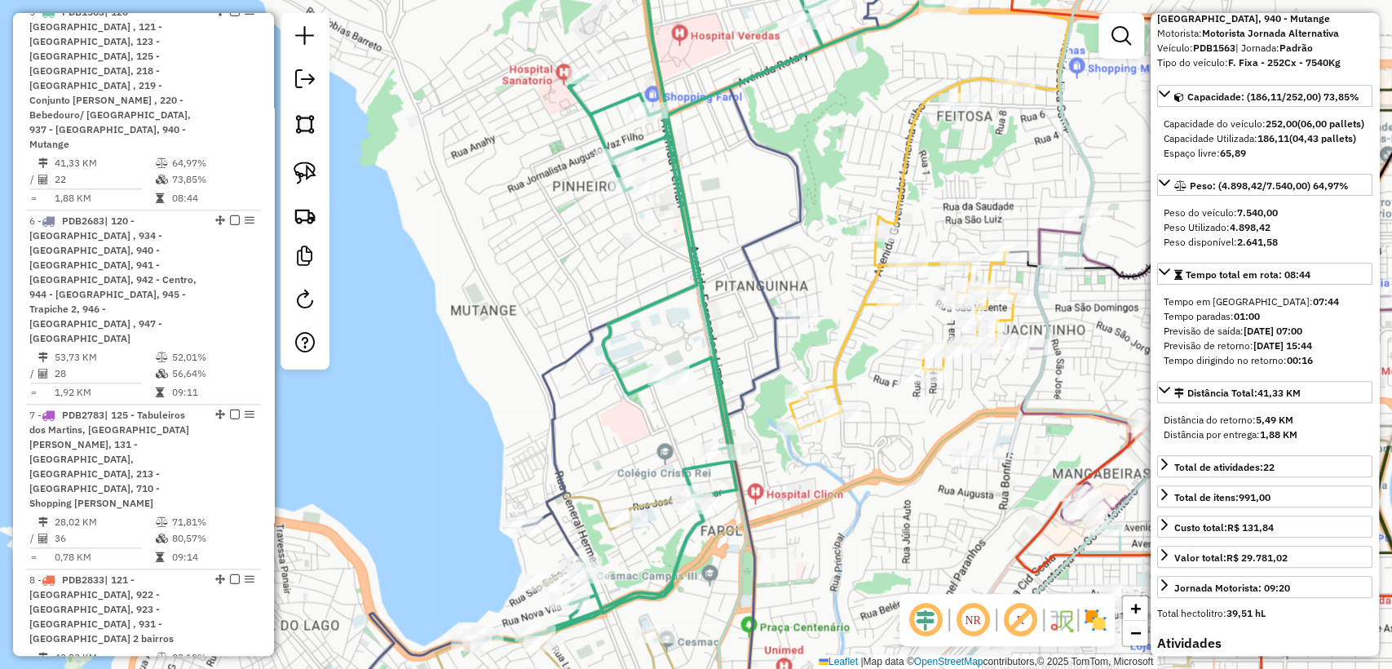
click at [650, 313] on icon at bounding box center [727, 286] width 488 height 707
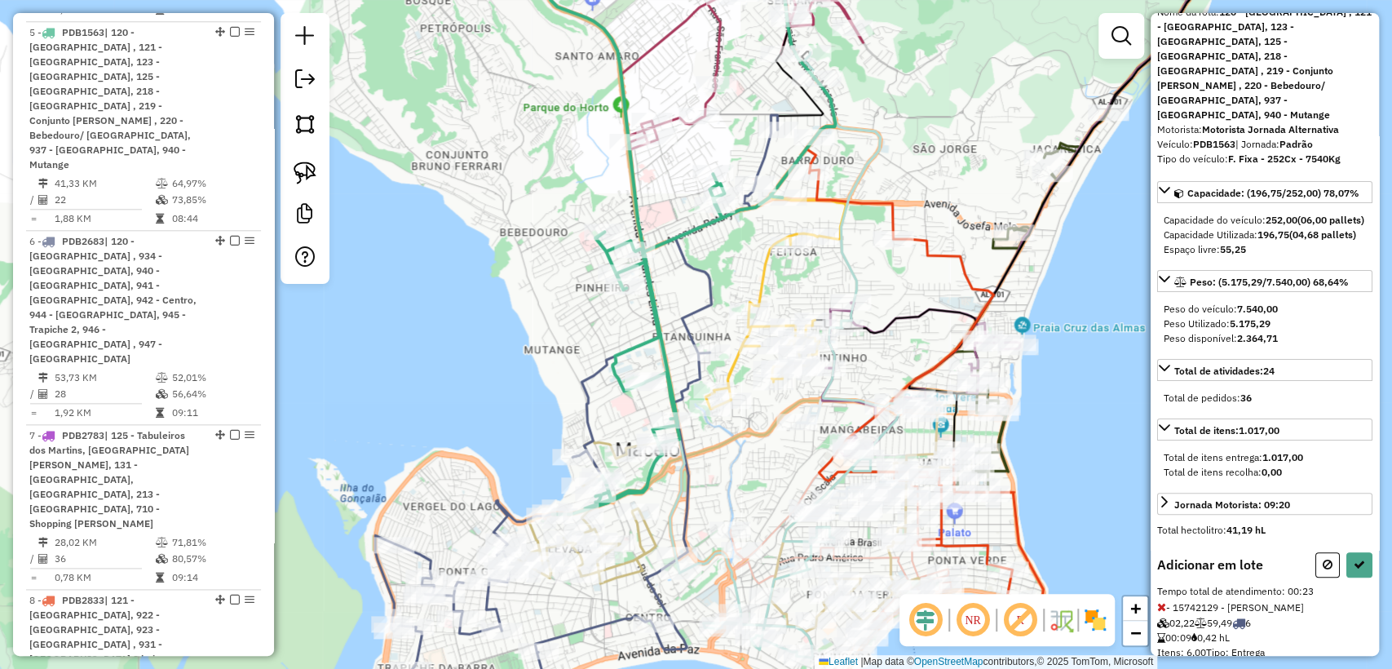
scroll to position [181, 0]
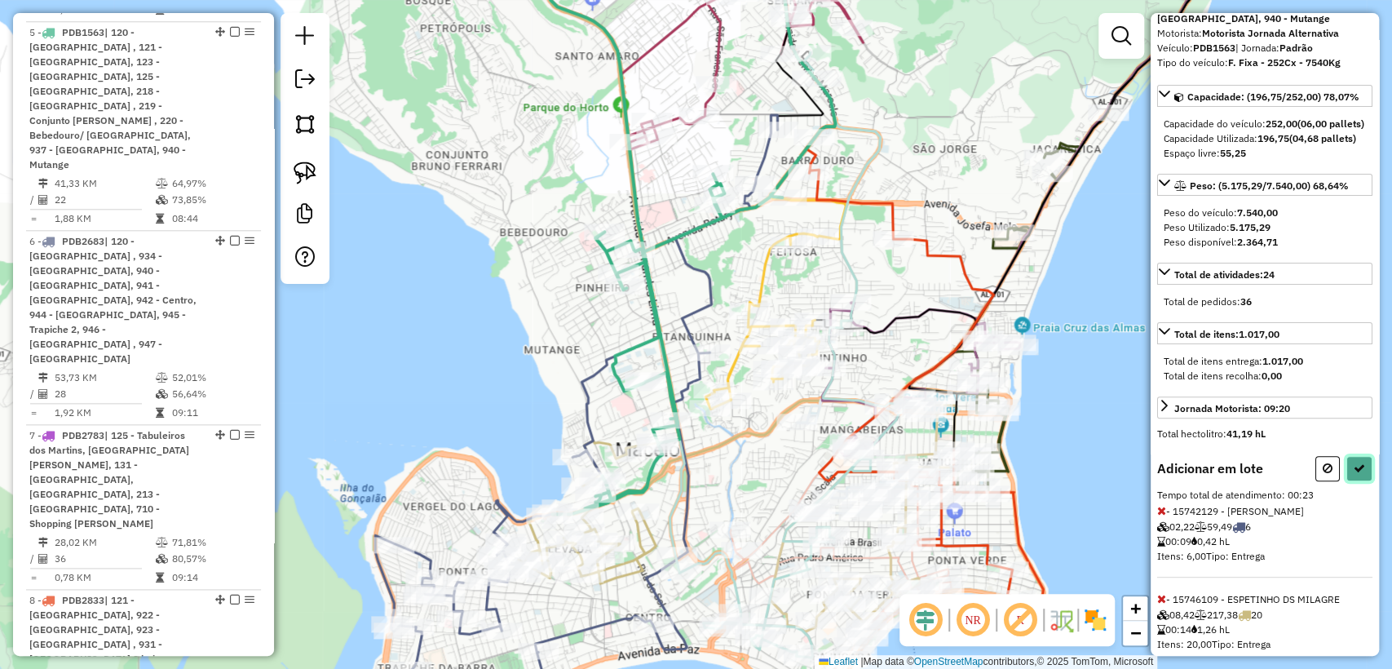
click at [1353, 470] on icon at bounding box center [1358, 467] width 11 height 11
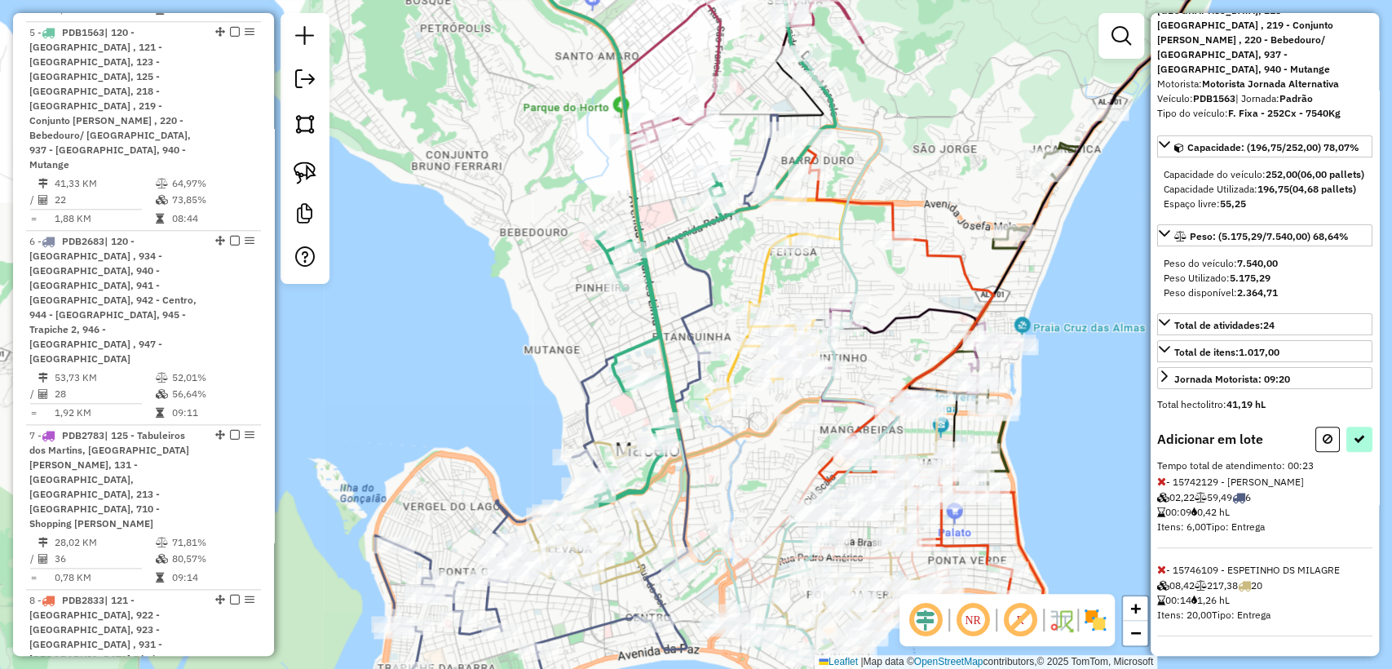
select select "**********"
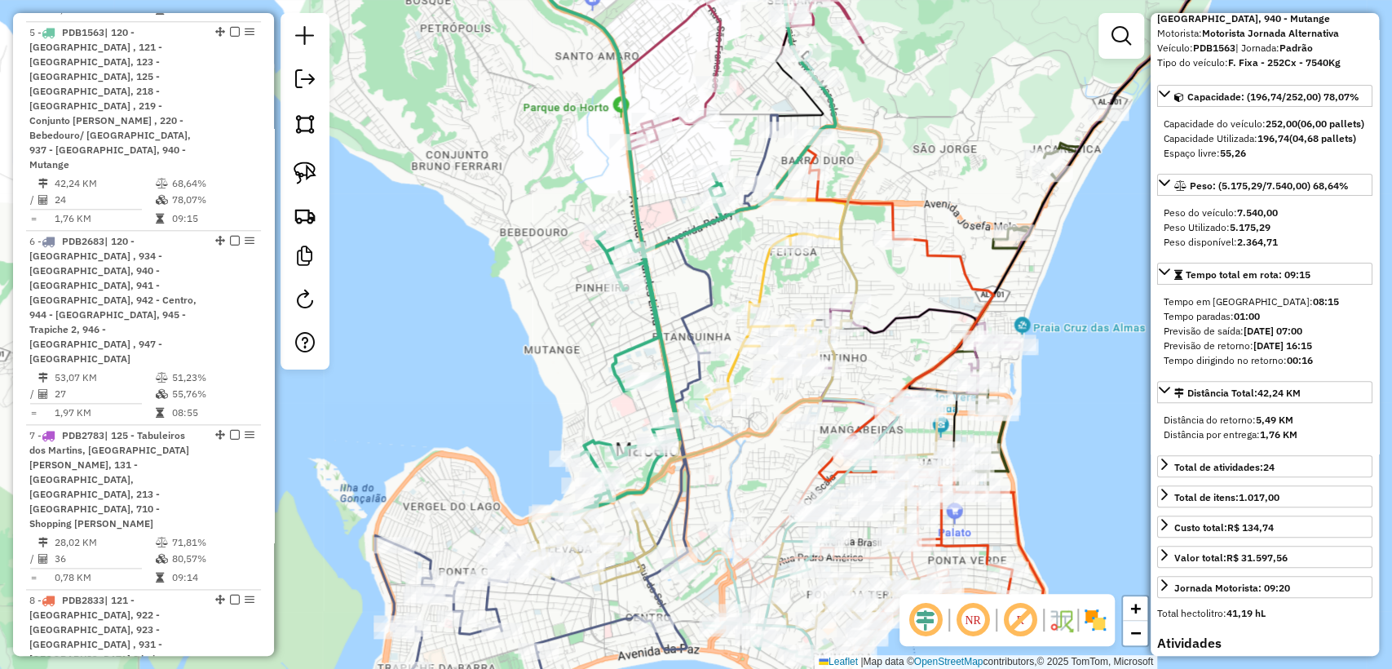
click at [613, 367] on icon at bounding box center [673, 223] width 323 height 580
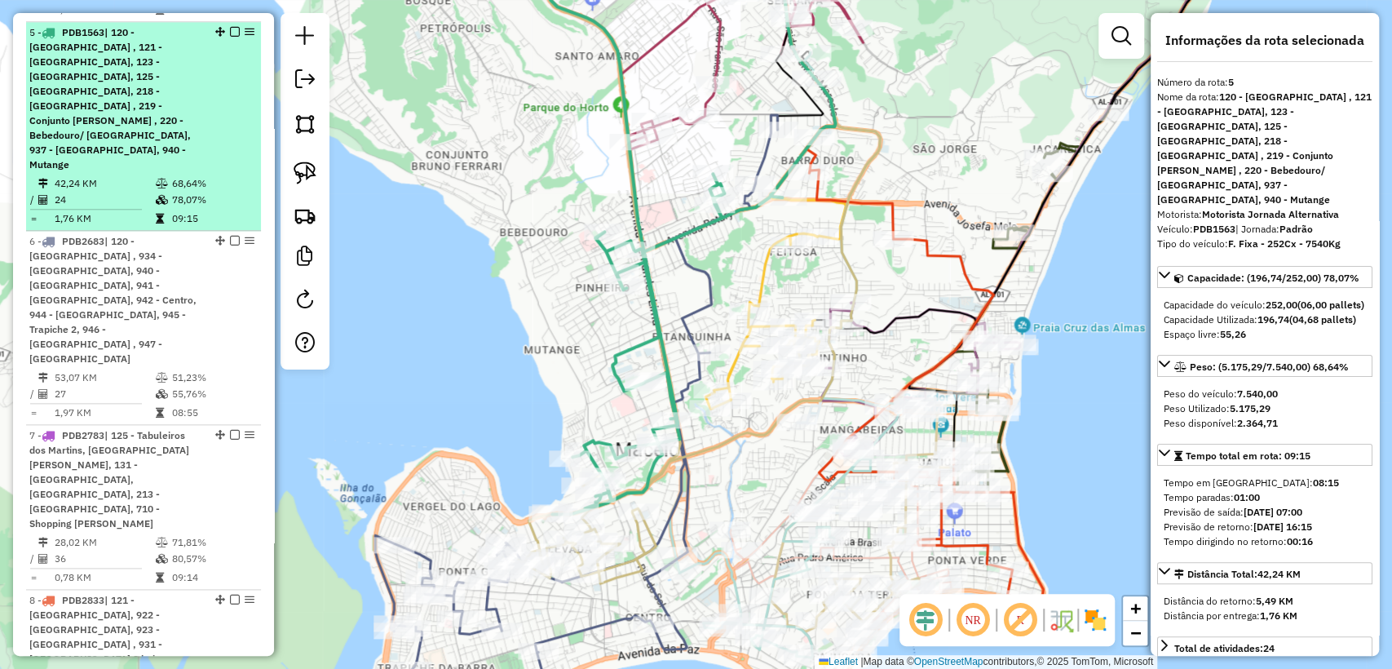
click at [231, 27] on em at bounding box center [235, 32] width 10 height 10
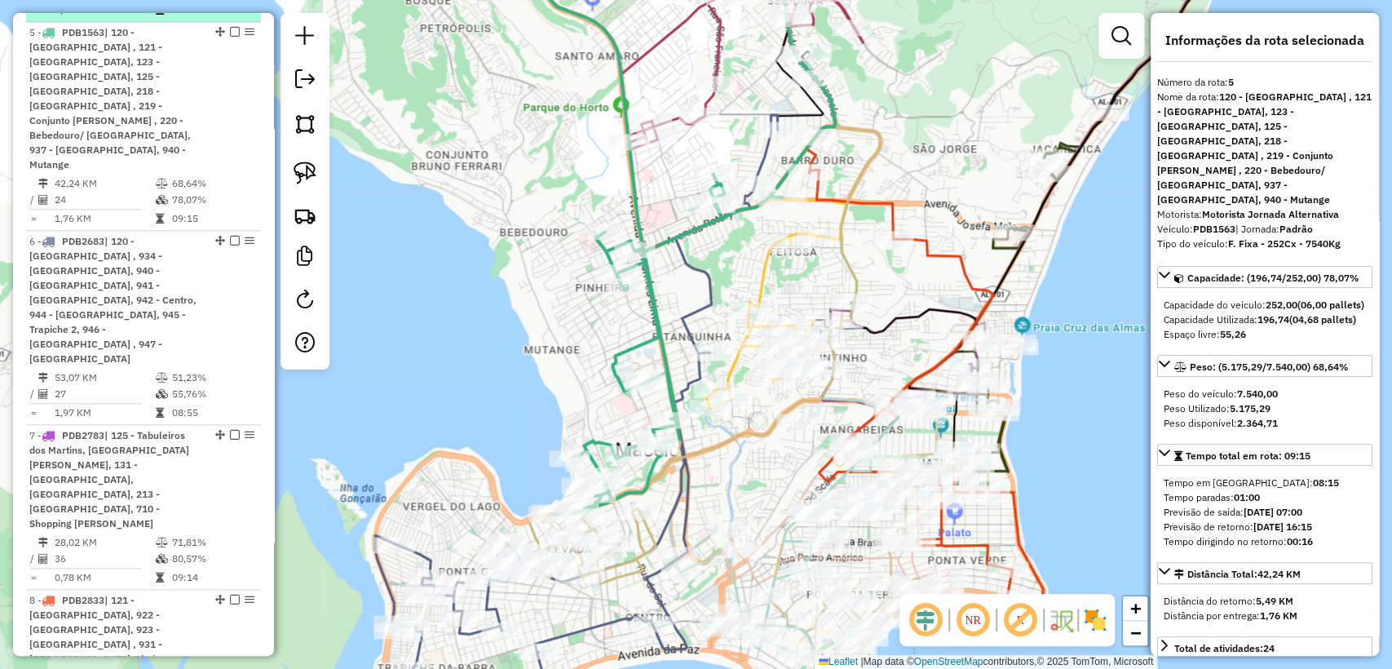
scroll to position [985, 0]
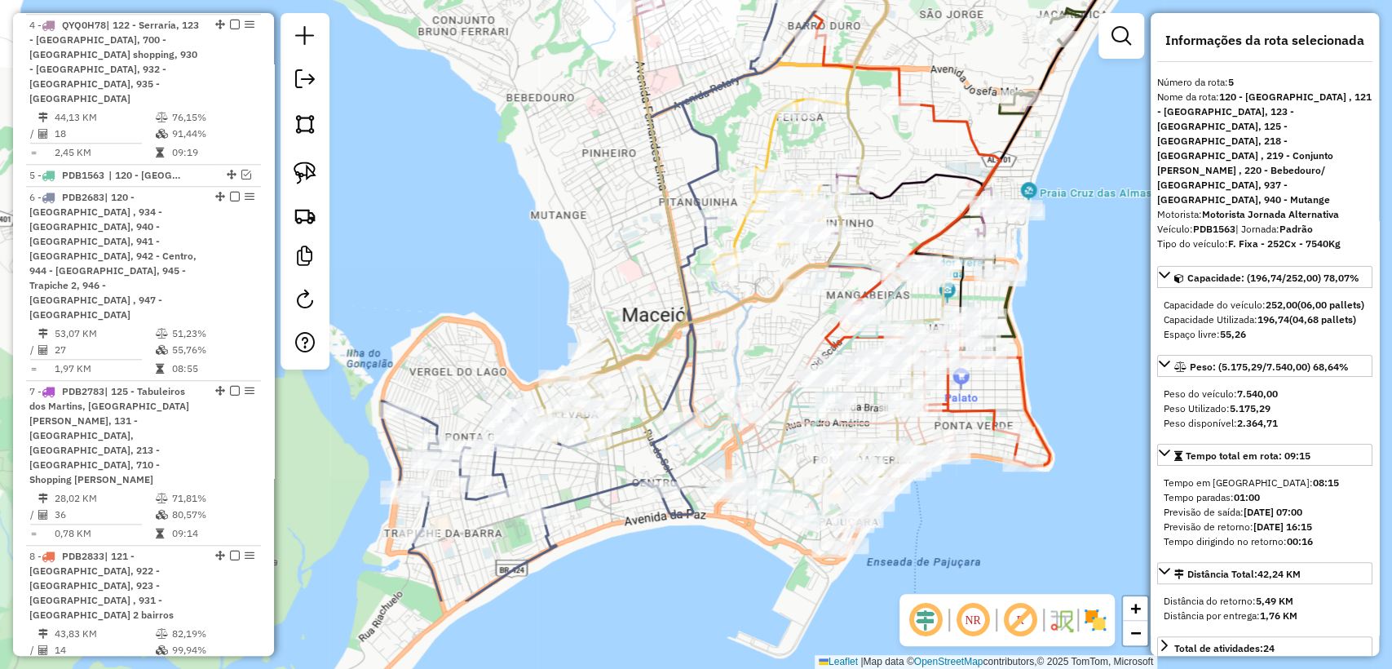
drag, startPoint x: 552, startPoint y: 329, endPoint x: 630, endPoint y: 360, distance: 83.9
click at [551, 254] on div "Janela de atendimento Grade de atendimento Capacidade Transportadoras Veículos …" at bounding box center [696, 334] width 1392 height 669
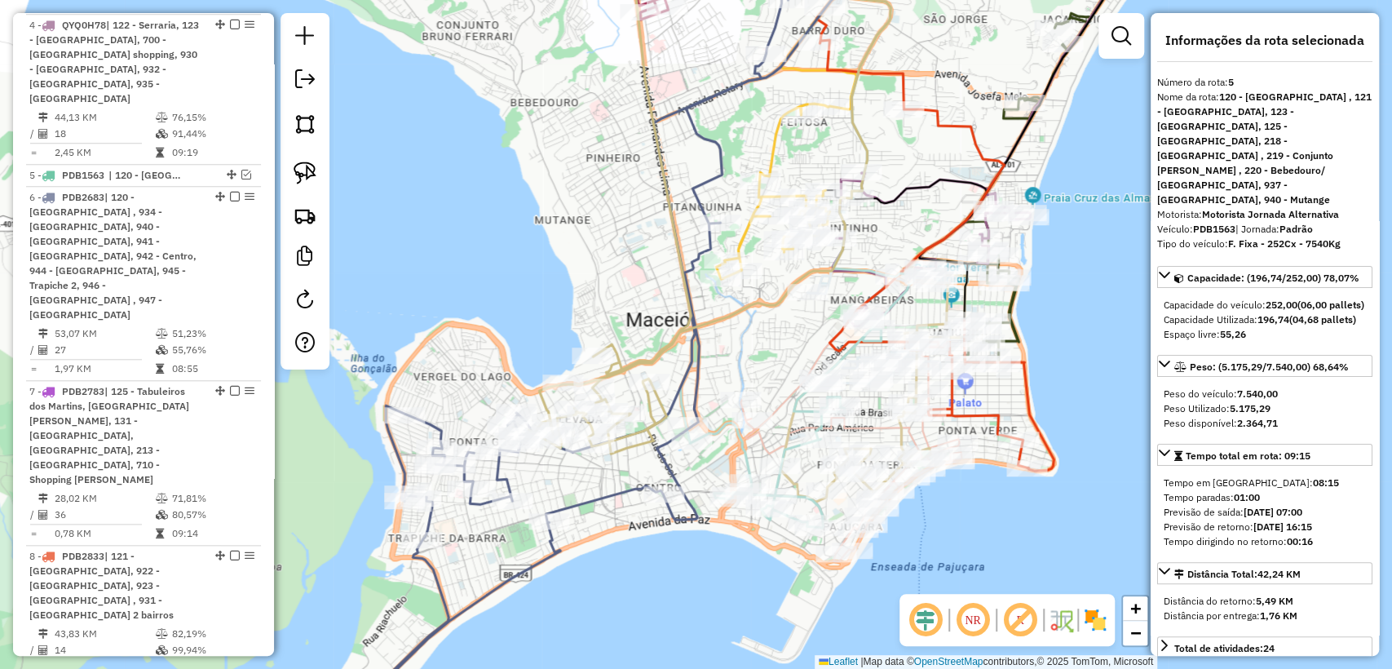
click at [633, 360] on icon at bounding box center [709, 193] width 362 height 520
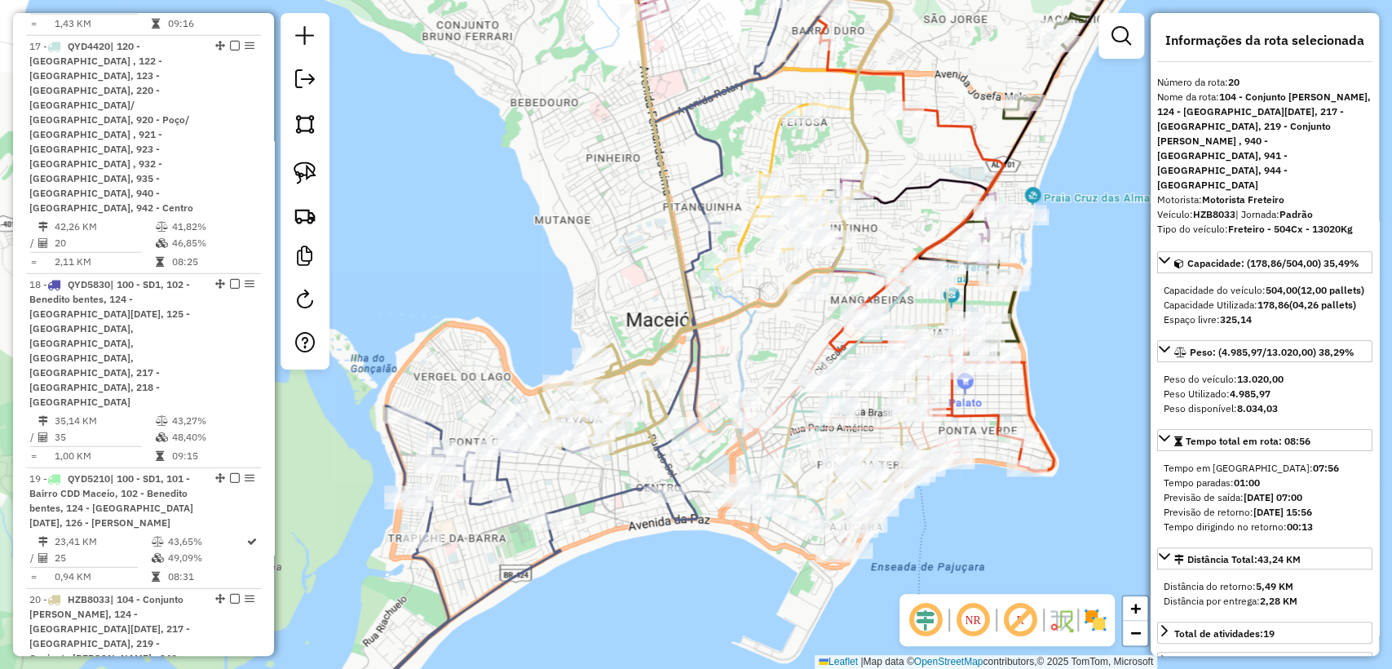
scroll to position [2903, 0]
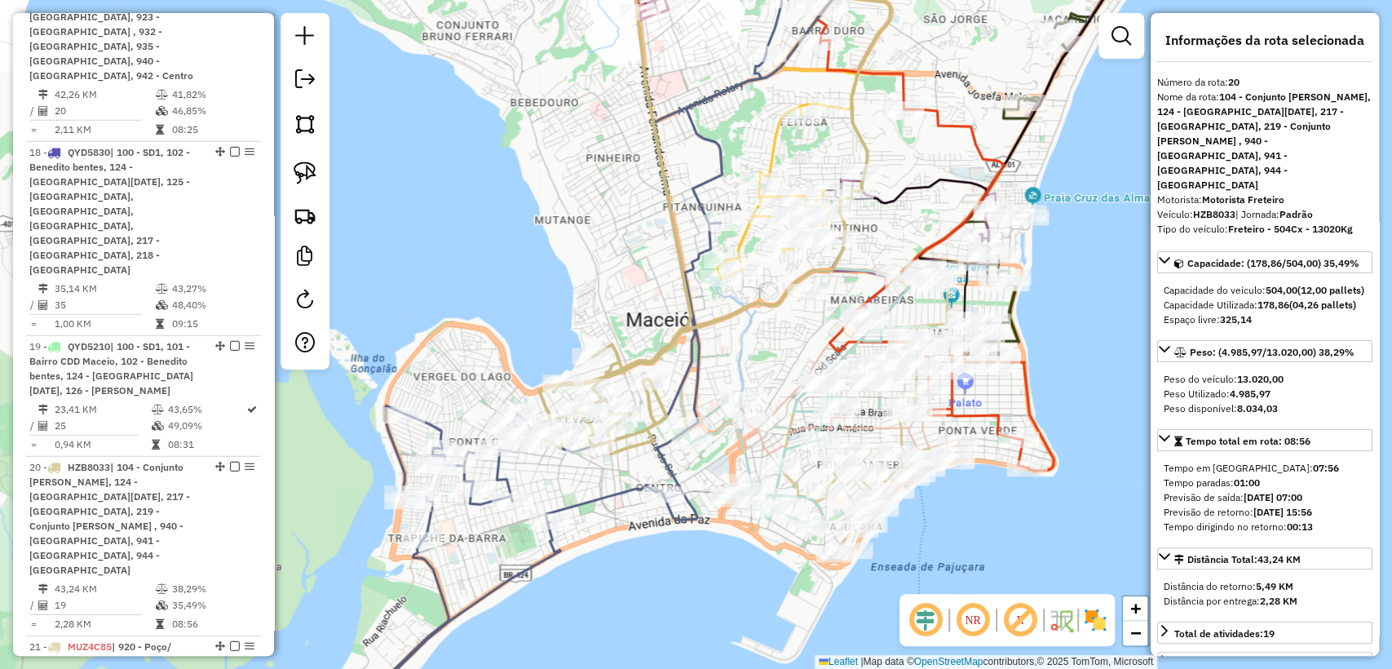
click at [504, 475] on icon at bounding box center [568, 349] width 439 height 728
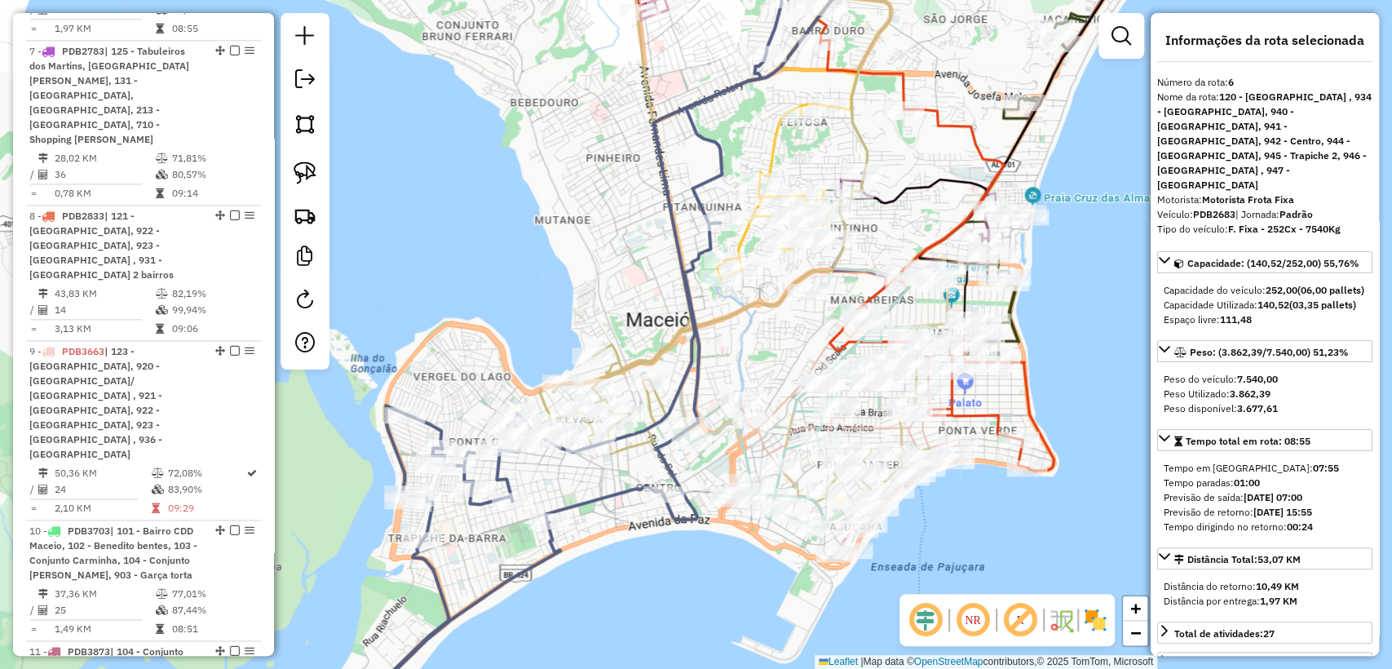
scroll to position [1149, 0]
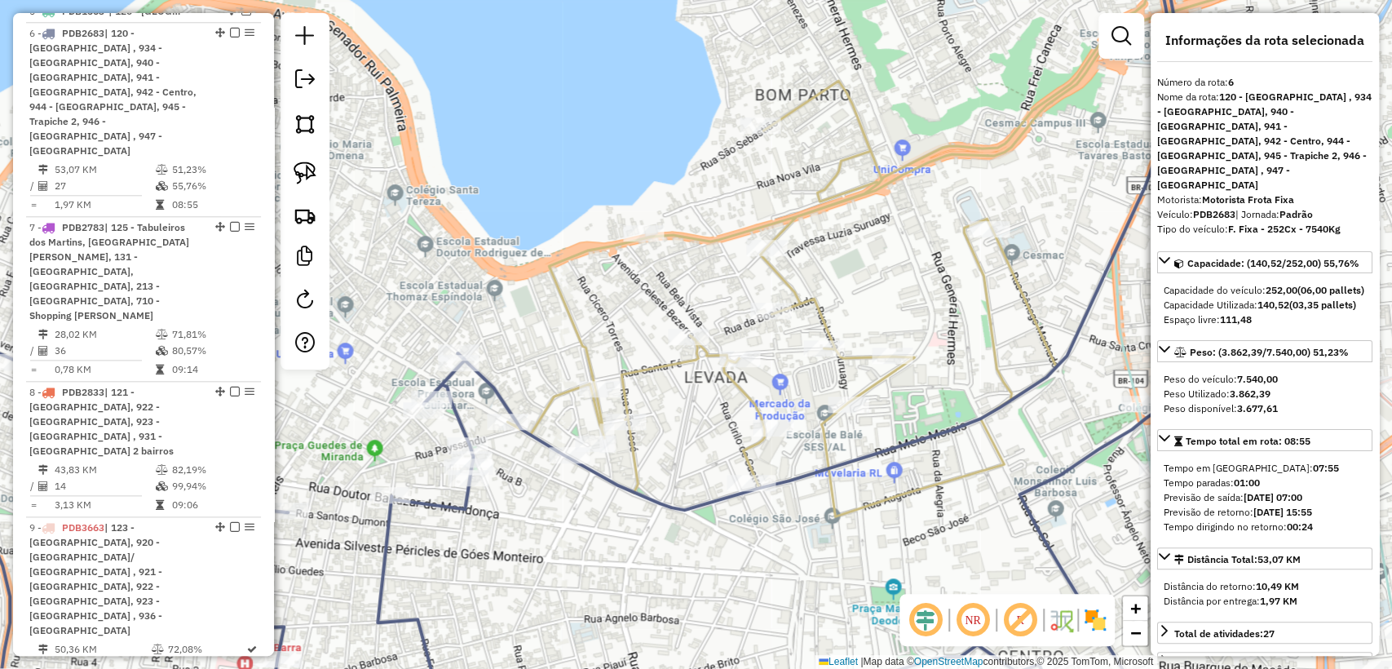
click at [500, 400] on icon at bounding box center [813, 221] width 713 height 576
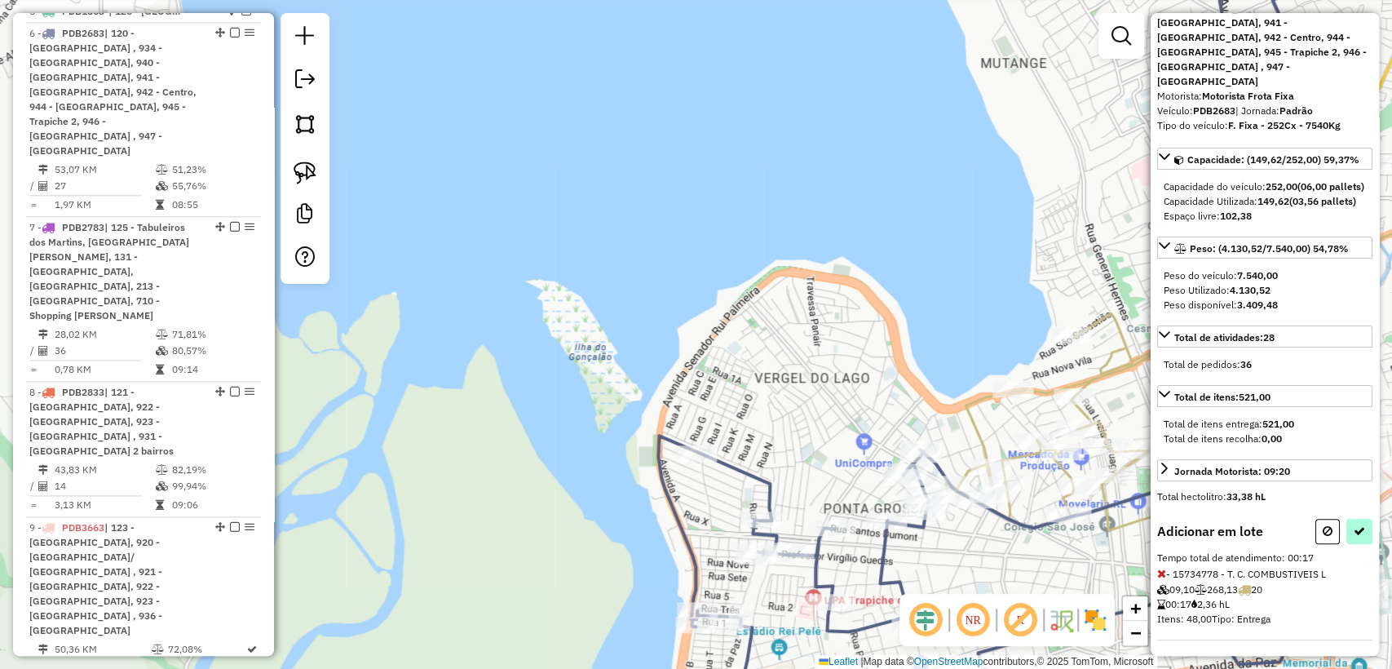
scroll to position [105, 0]
click at [1347, 532] on button at bounding box center [1359, 529] width 26 height 25
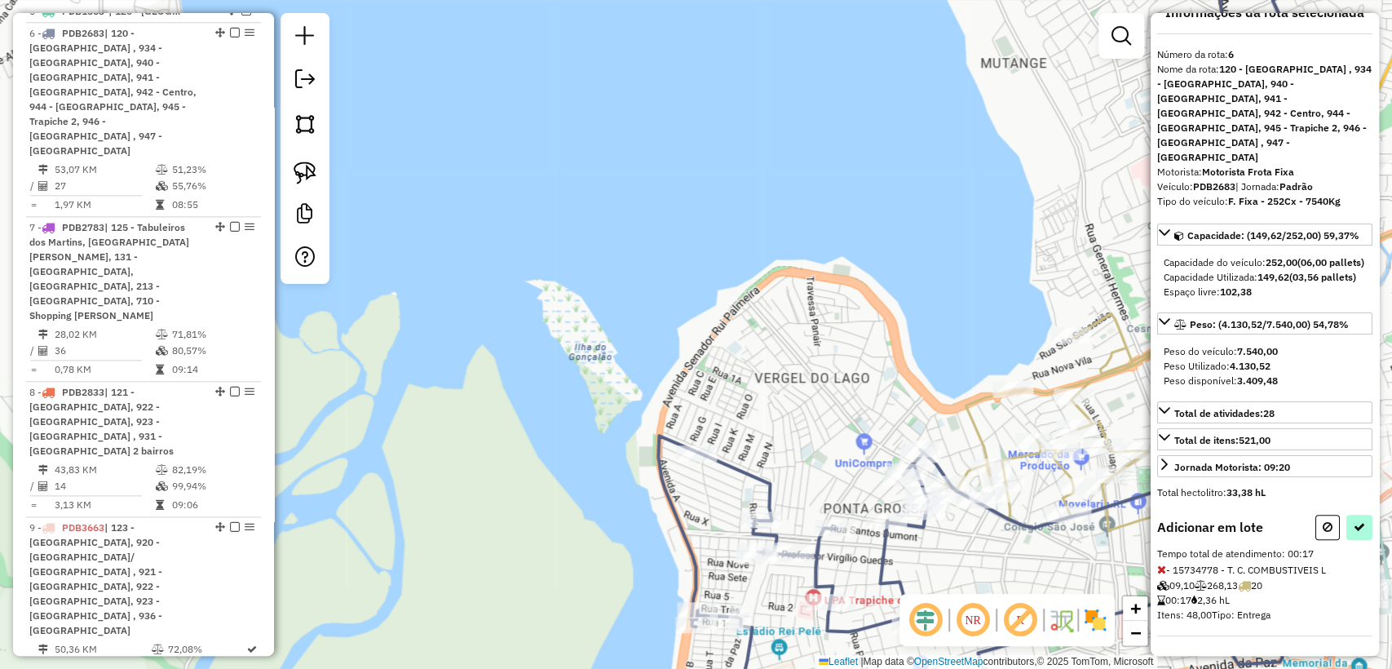
select select "**********"
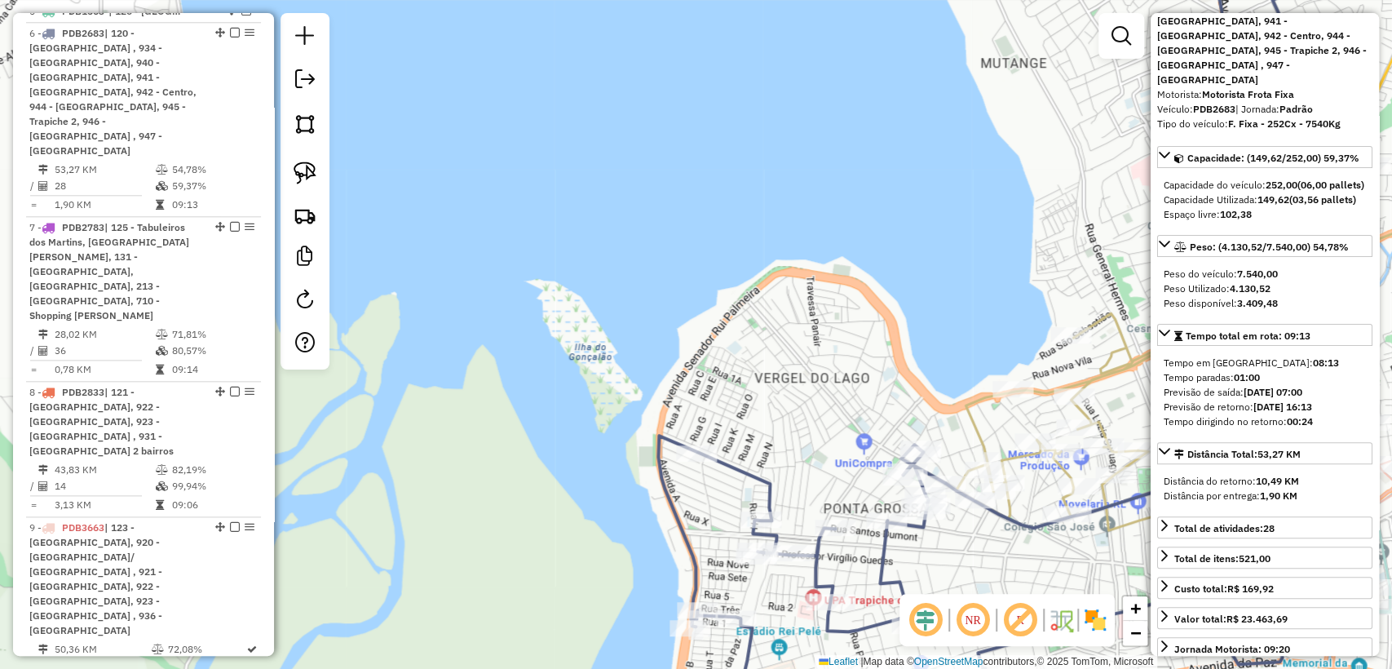
click at [884, 555] on icon at bounding box center [994, 334] width 673 height 802
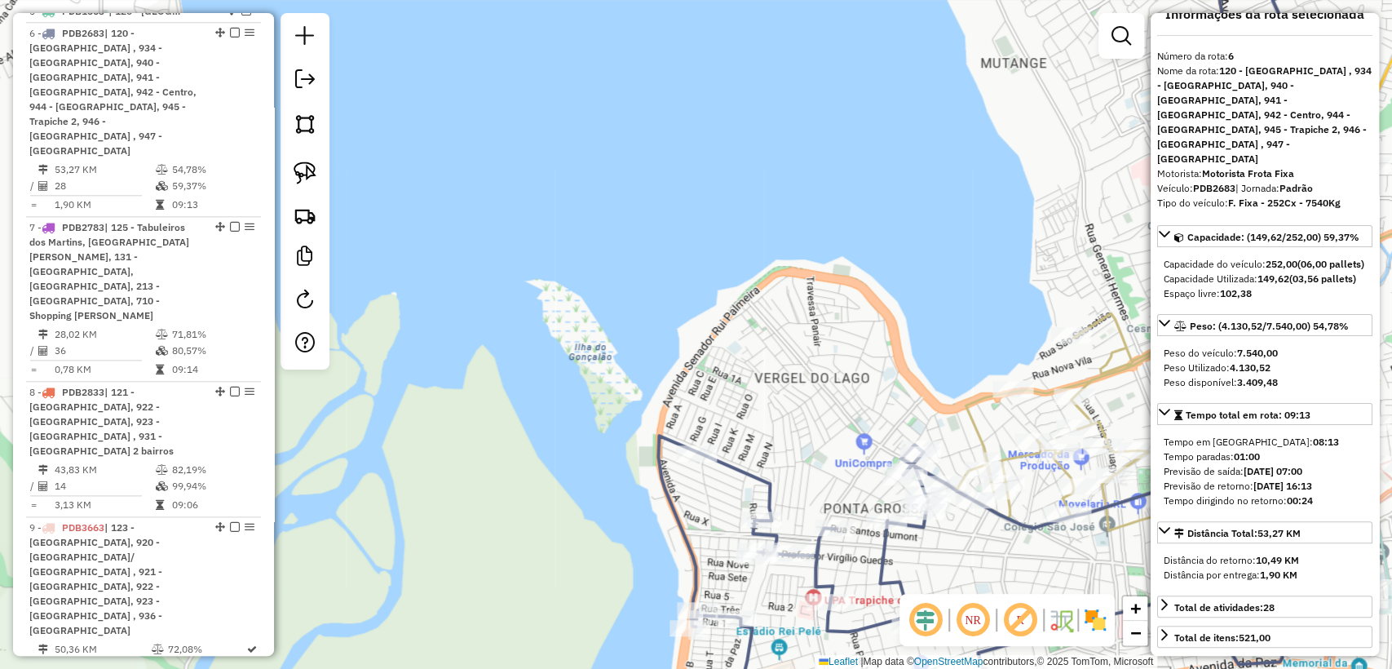
scroll to position [0, 0]
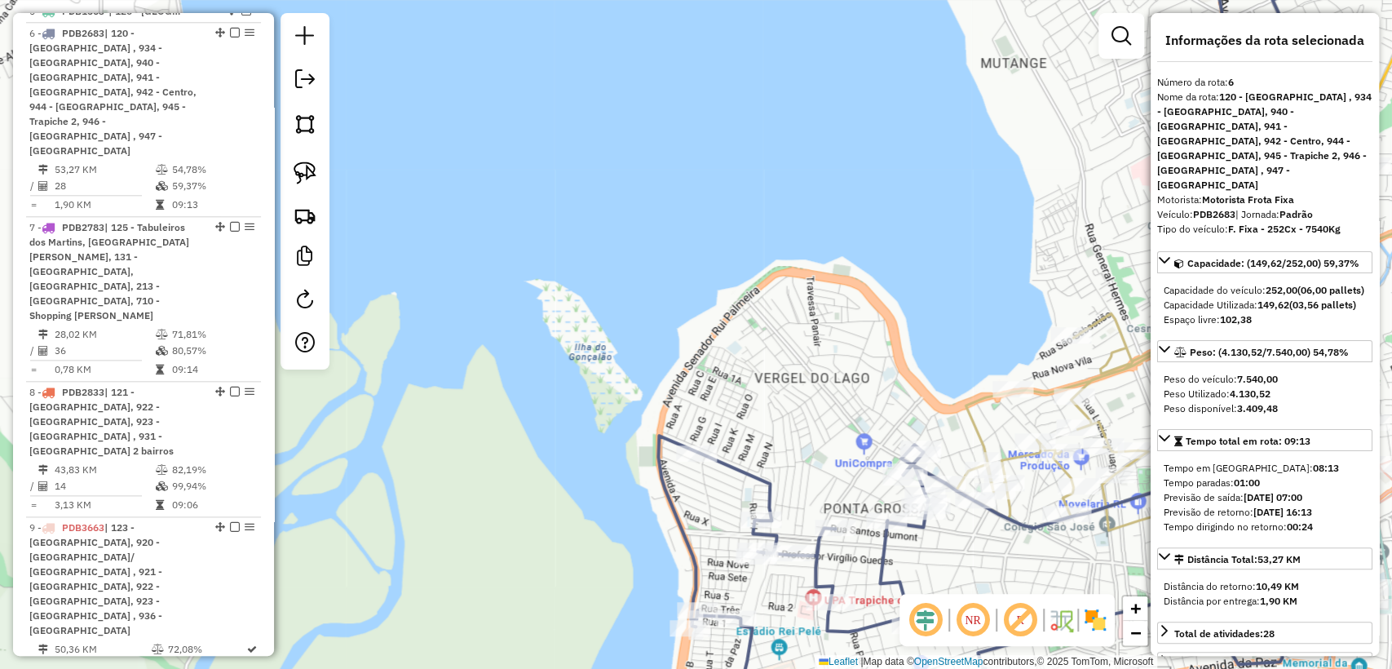
drag, startPoint x: 230, startPoint y: 20, endPoint x: 700, endPoint y: 232, distance: 515.2
click at [230, 28] on em at bounding box center [235, 33] width 10 height 10
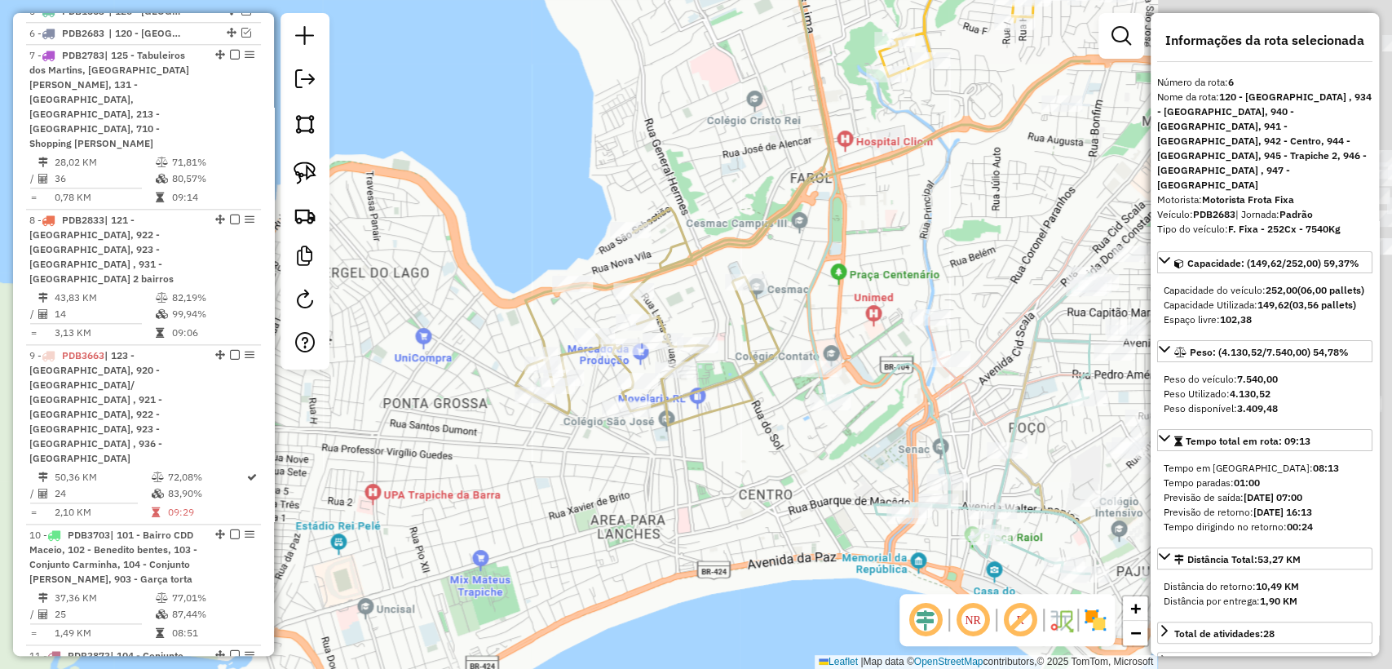
drag, startPoint x: 953, startPoint y: 375, endPoint x: 800, endPoint y: 340, distance: 157.2
click at [521, 276] on div "Janela de atendimento Grade de atendimento Capacidade Transportadoras Veículos …" at bounding box center [696, 334] width 1392 height 669
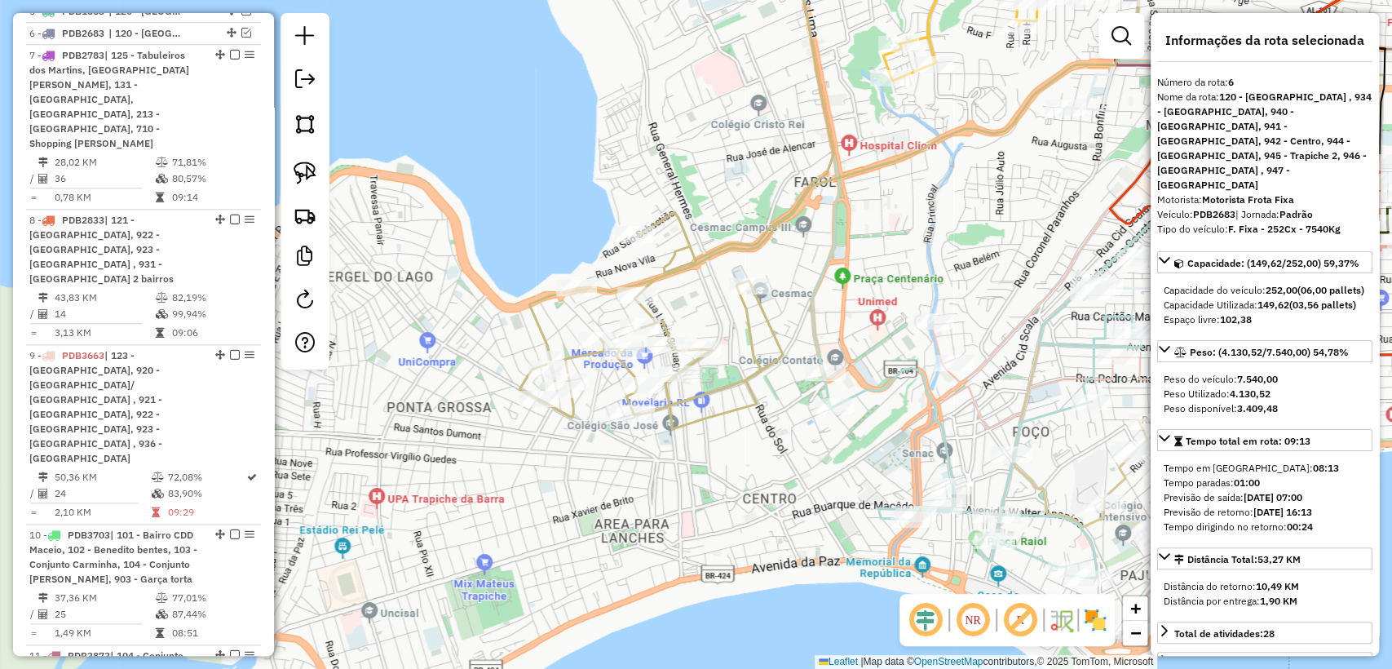
click at [774, 341] on icon at bounding box center [830, 181] width 622 height 496
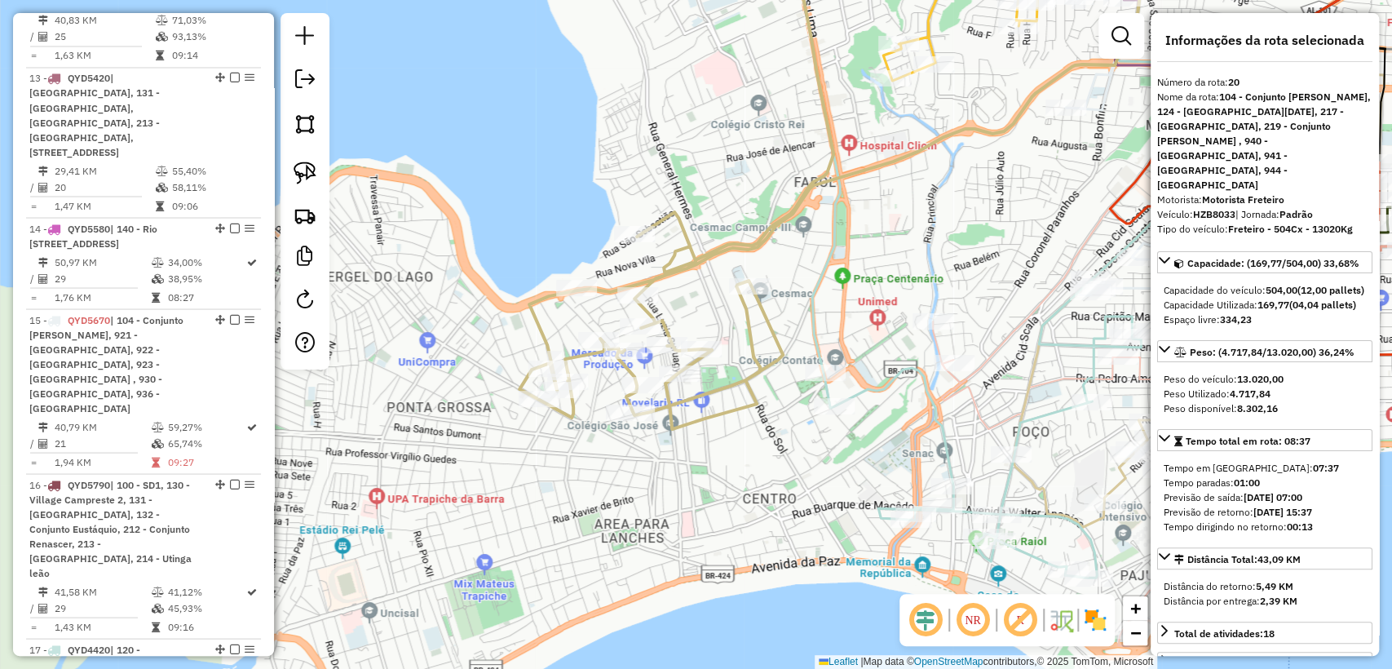
scroll to position [2775, 0]
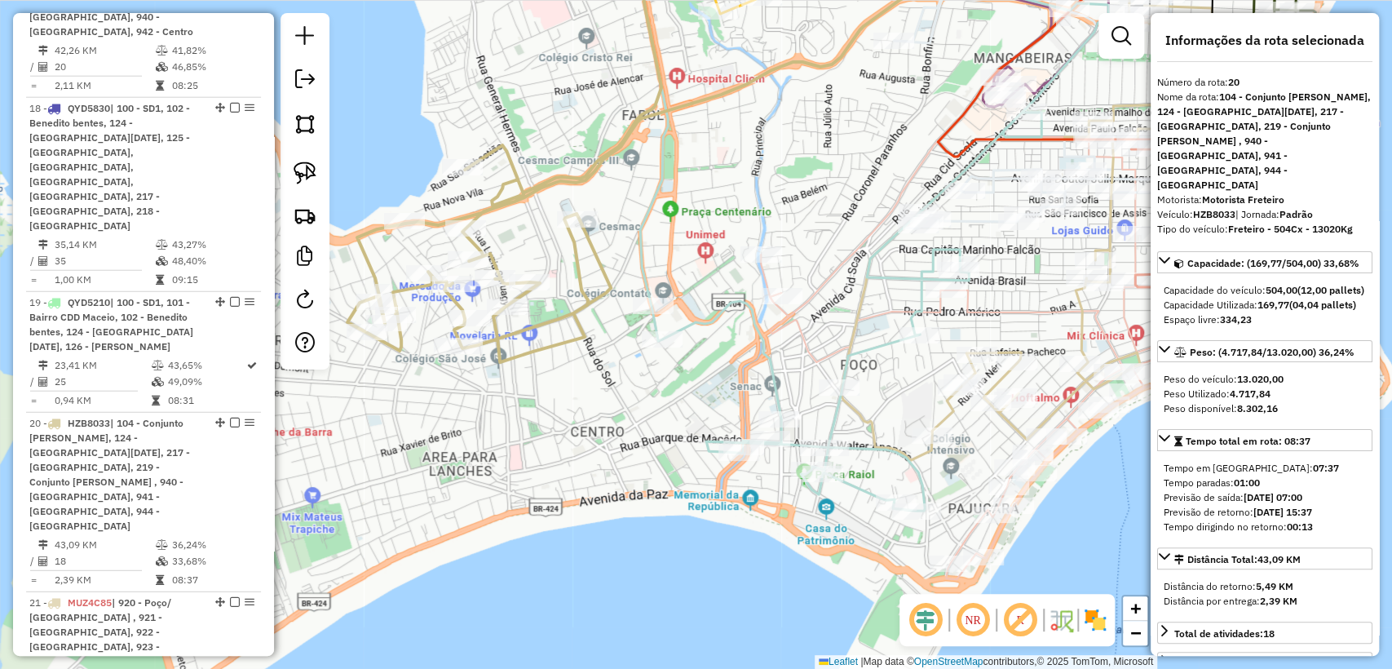
drag, startPoint x: 727, startPoint y: 424, endPoint x: 612, endPoint y: 400, distance: 117.4
click at [612, 400] on div "Janela de atendimento Grade de atendimento Capacidade Transportadoras Veículos …" at bounding box center [696, 334] width 1392 height 669
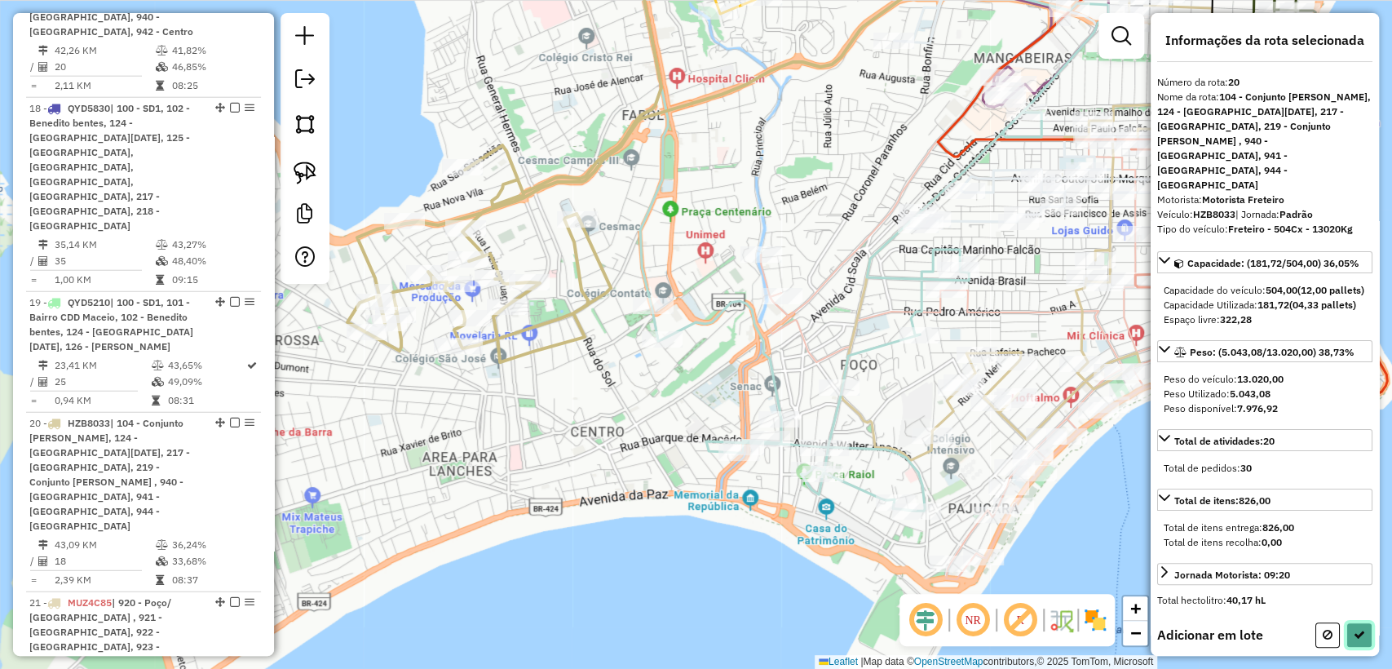
click at [1357, 629] on icon at bounding box center [1358, 634] width 11 height 11
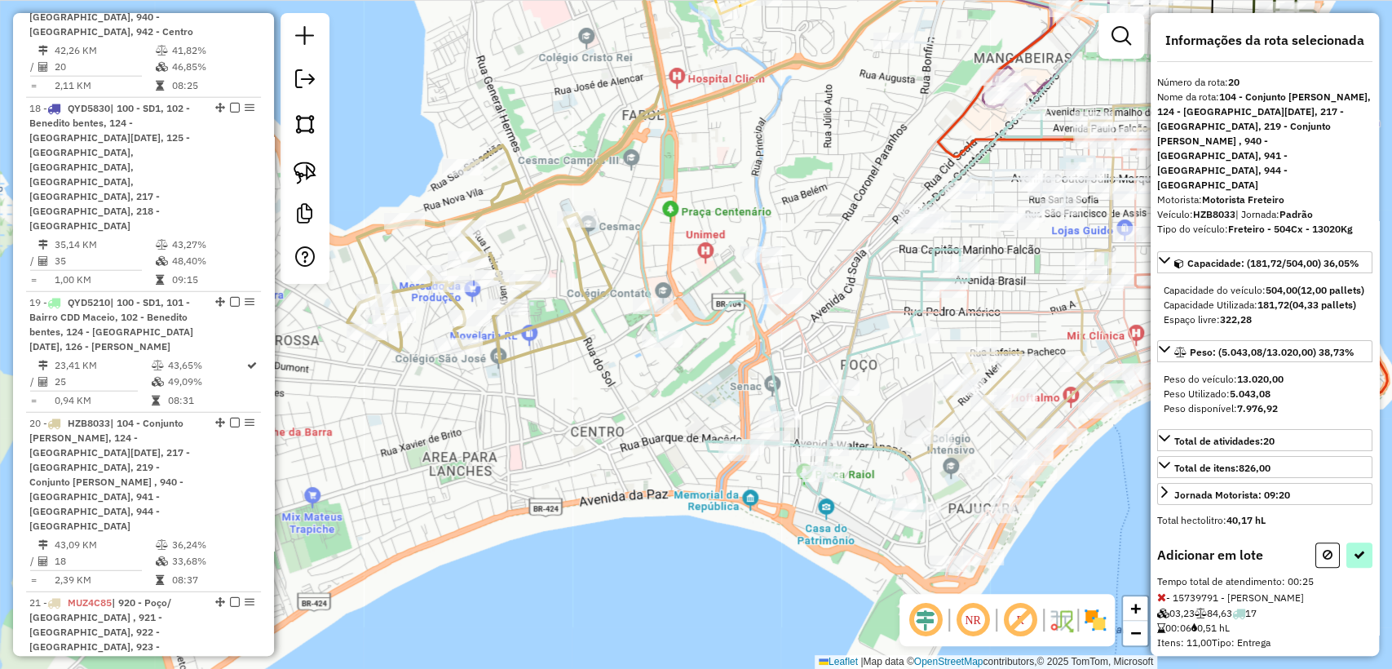
select select "**********"
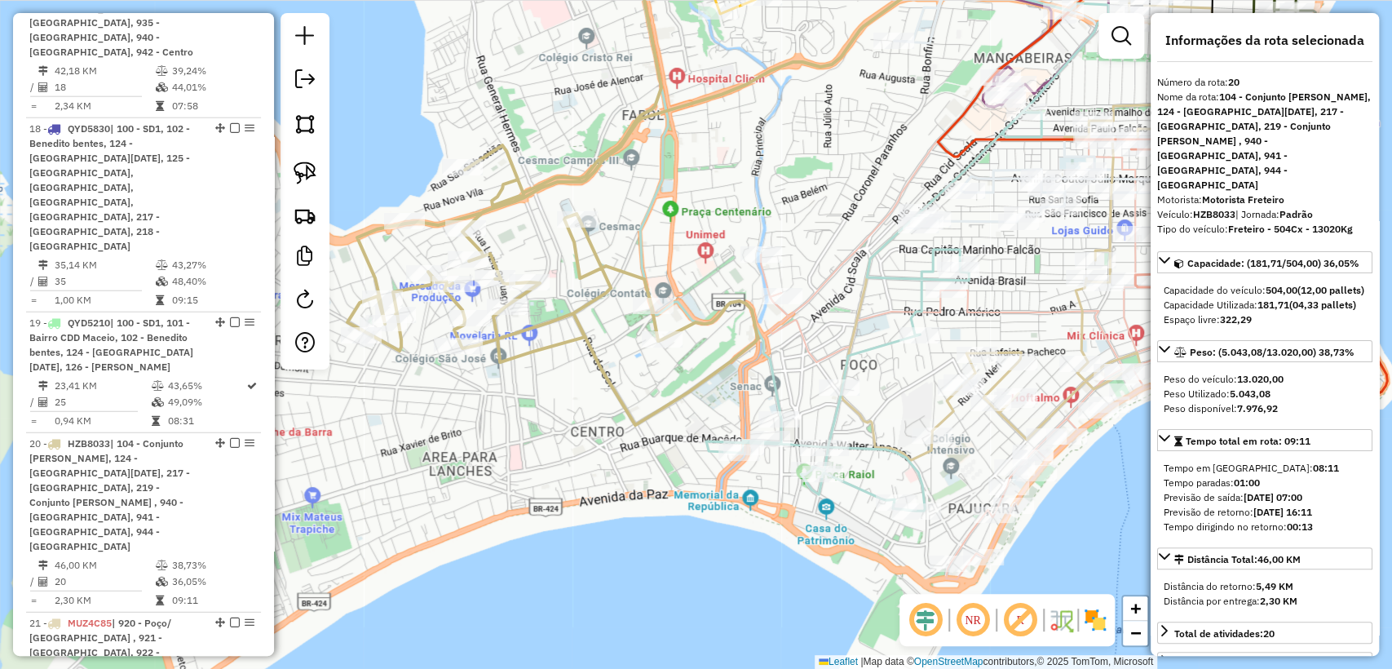
scroll to position [2796, 0]
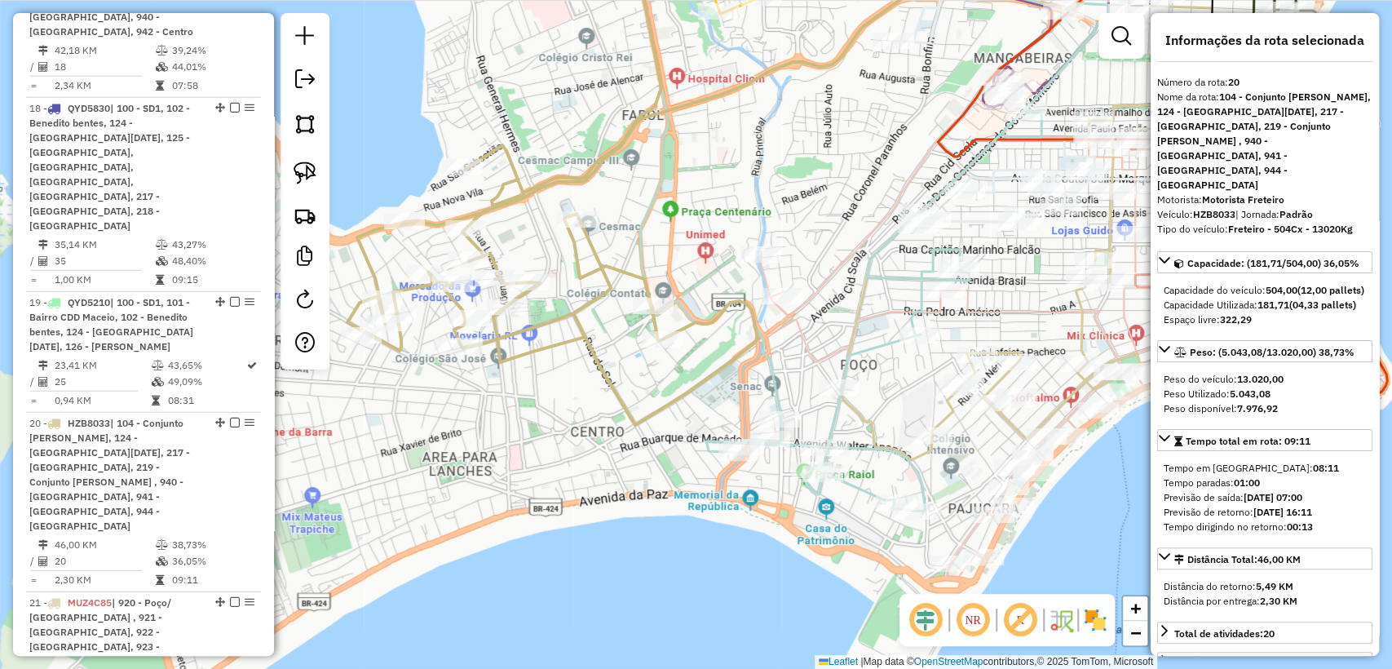
click at [601, 268] on icon at bounding box center [656, 179] width 619 height 492
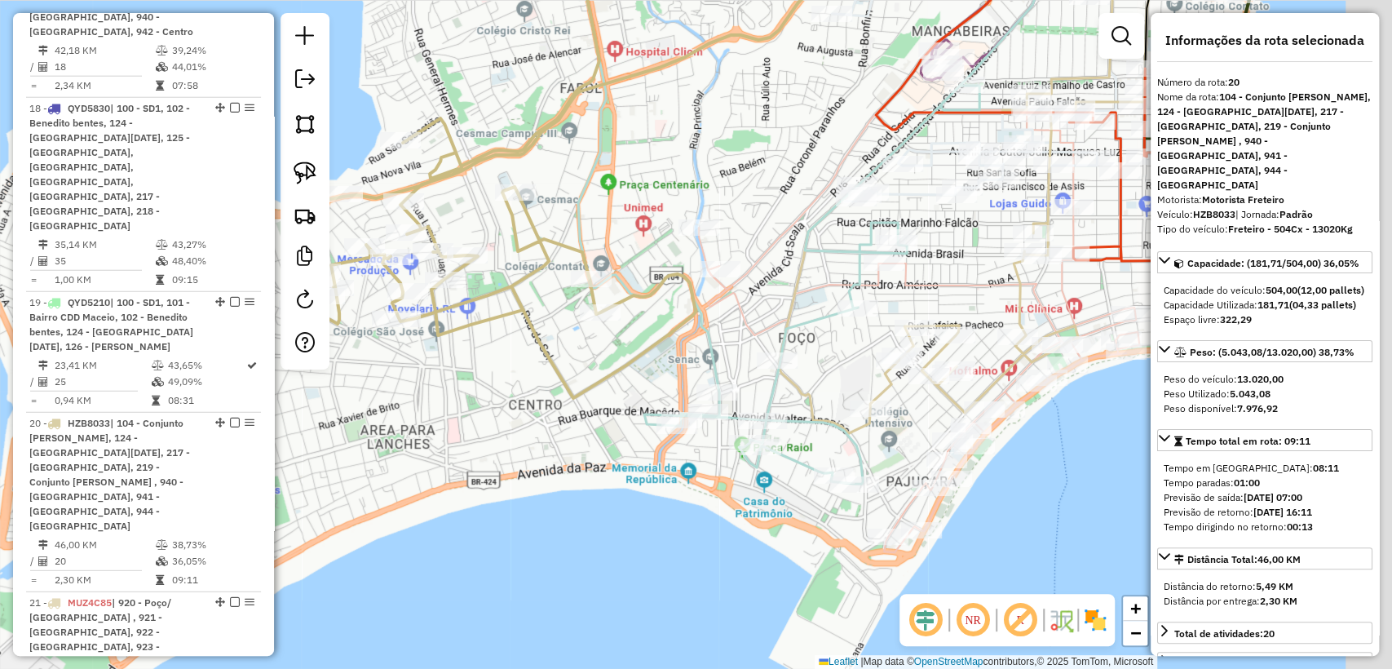
drag, startPoint x: 669, startPoint y: 249, endPoint x: 596, endPoint y: 211, distance: 82.1
click at [596, 211] on div "Janela de atendimento Grade de atendimento Capacidade Transportadoras Veículos …" at bounding box center [696, 334] width 1392 height 669
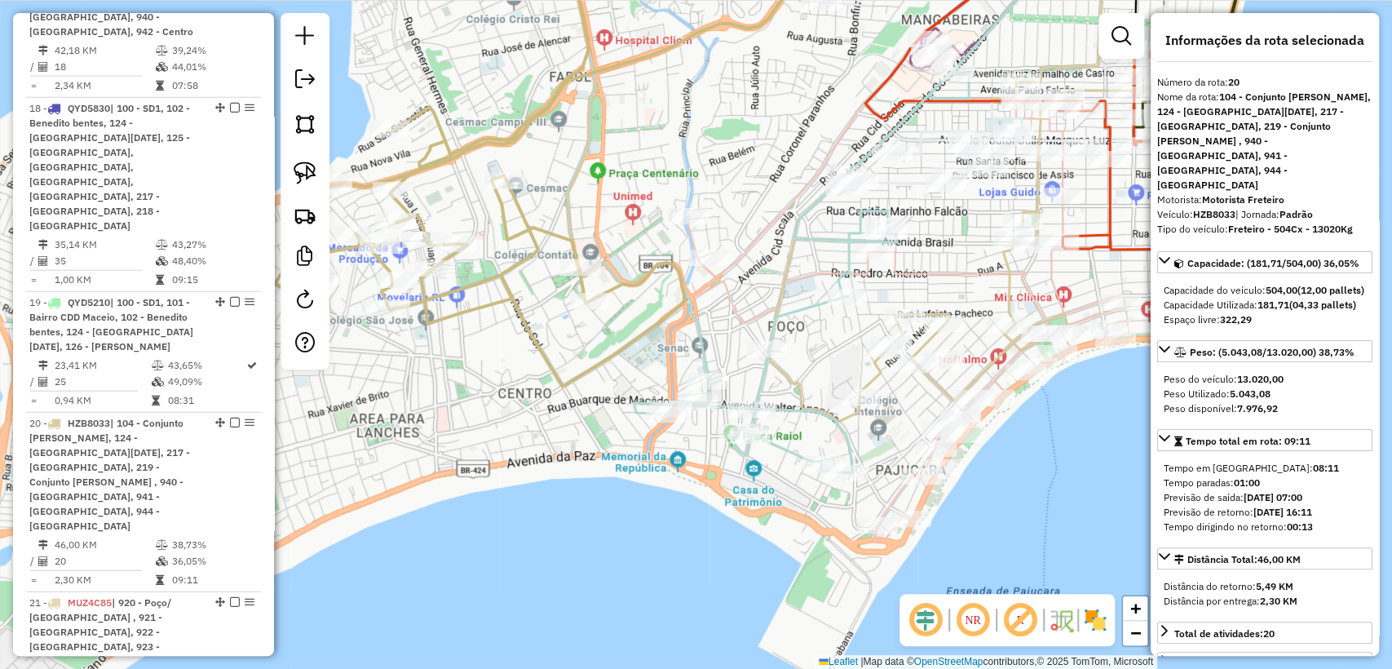
click at [631, 278] on icon at bounding box center [578, 159] width 607 height 453
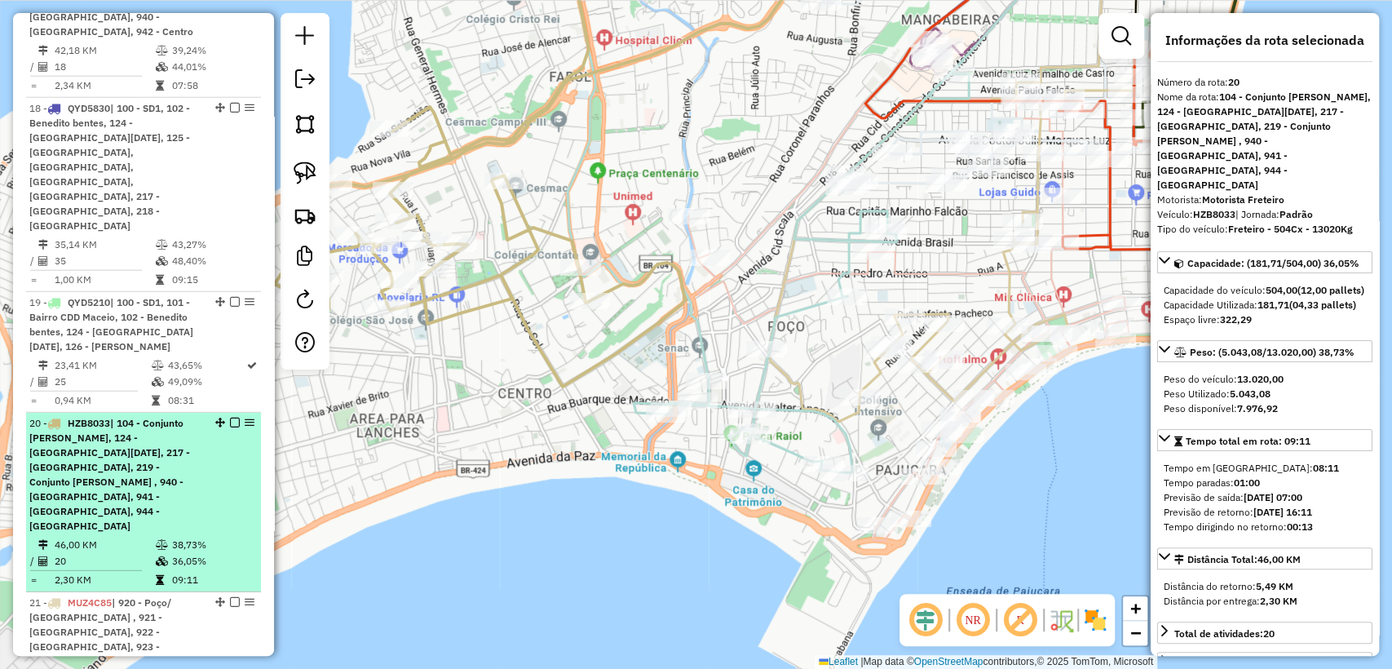
click at [233, 417] on em at bounding box center [235, 422] width 10 height 10
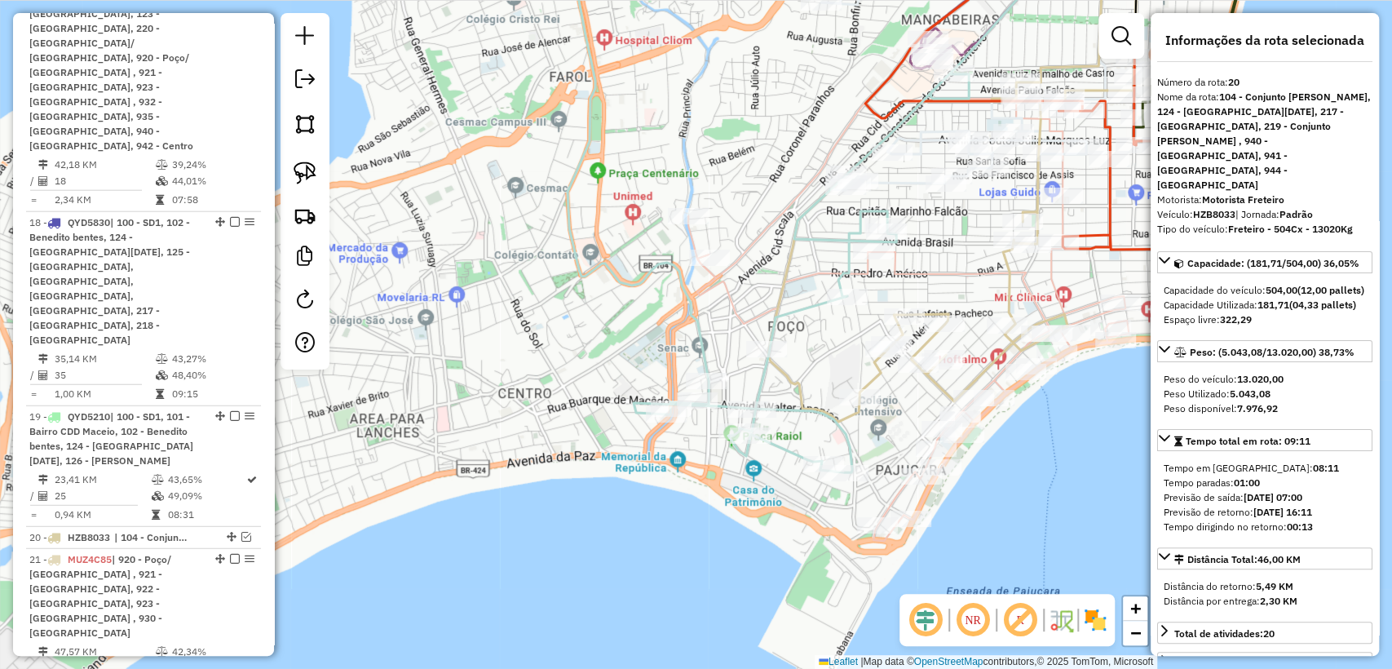
click at [707, 344] on icon at bounding box center [801, 202] width 470 height 539
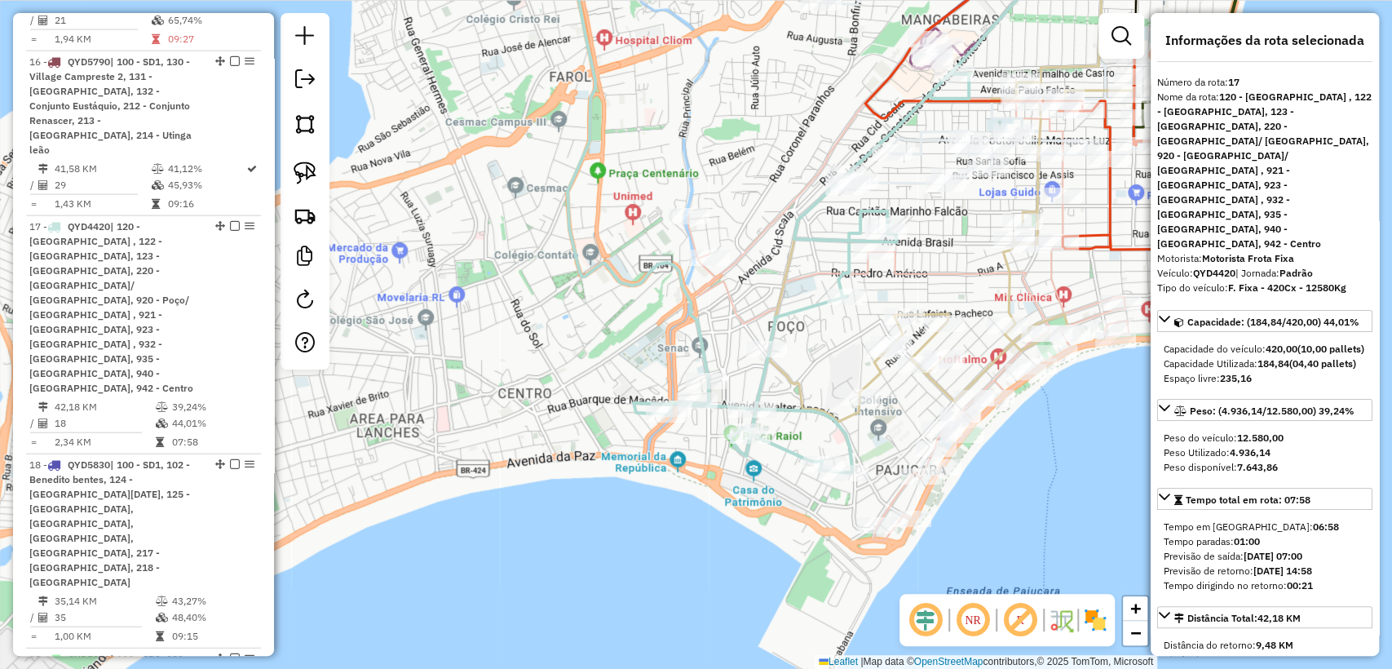
scroll to position [2426, 0]
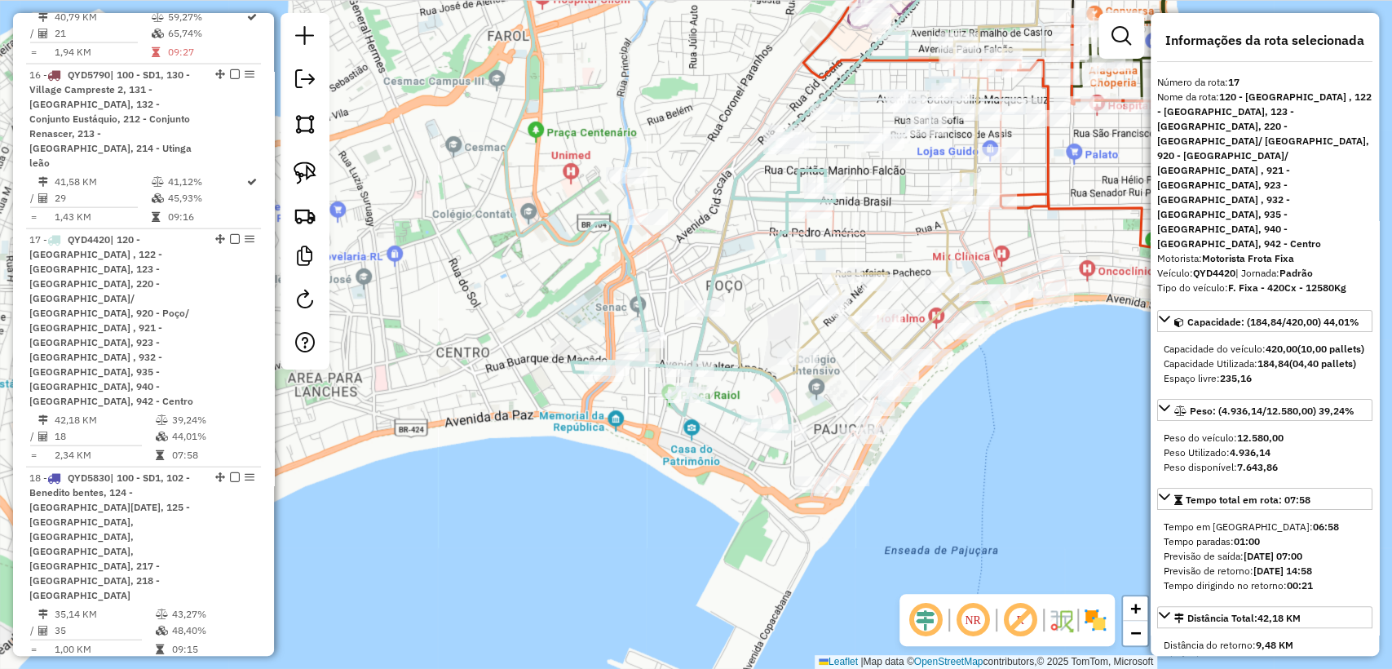
drag, startPoint x: 736, startPoint y: 310, endPoint x: 674, endPoint y: 269, distance: 74.2
click at [674, 269] on icon at bounding box center [846, 195] width 440 height 607
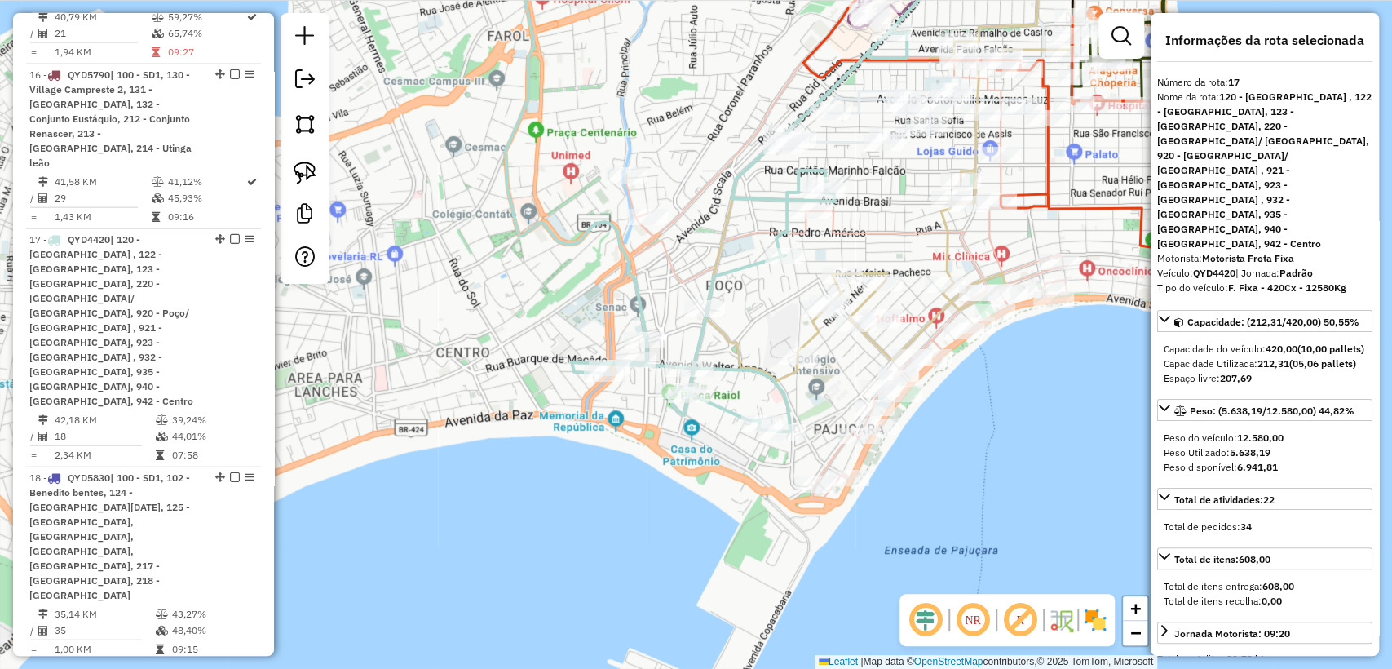
drag, startPoint x: 1102, startPoint y: 638, endPoint x: 1097, endPoint y: 617, distance: 22.0
click at [1101, 637] on div "NR R" at bounding box center [1006, 620] width 215 height 52
click at [1096, 616] on img at bounding box center [1095, 620] width 26 height 26
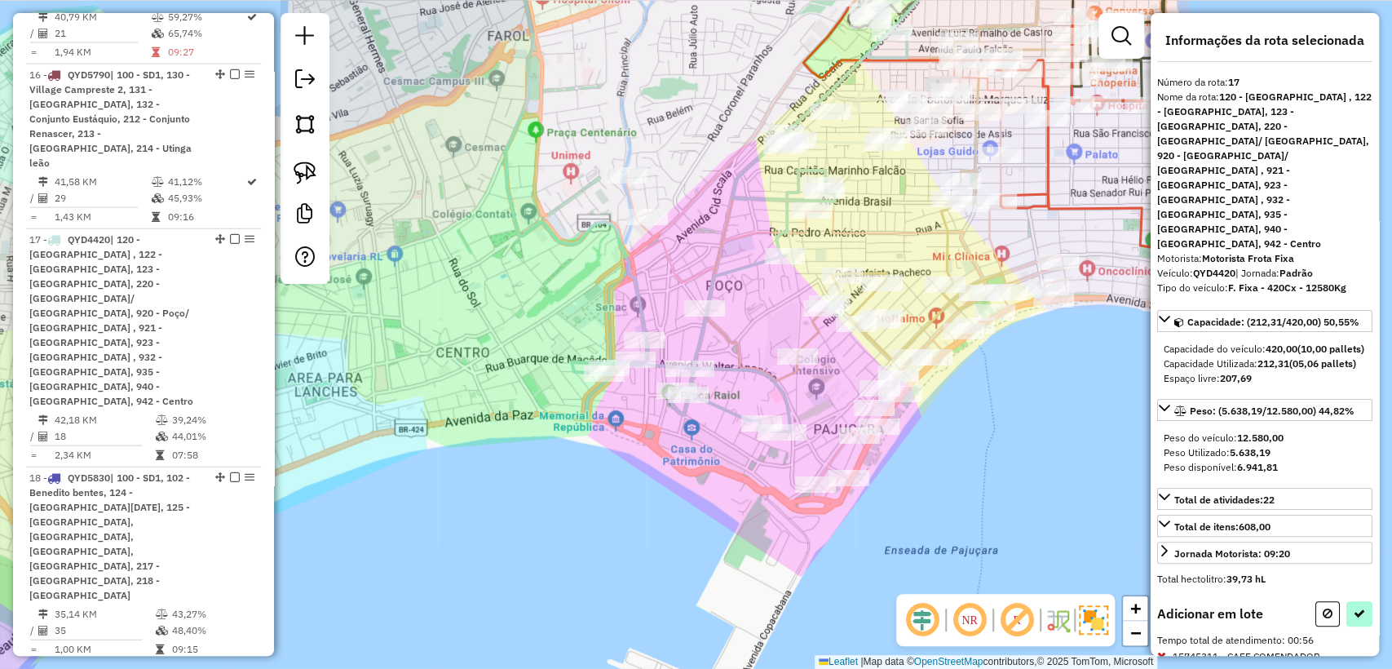
select select "**********"
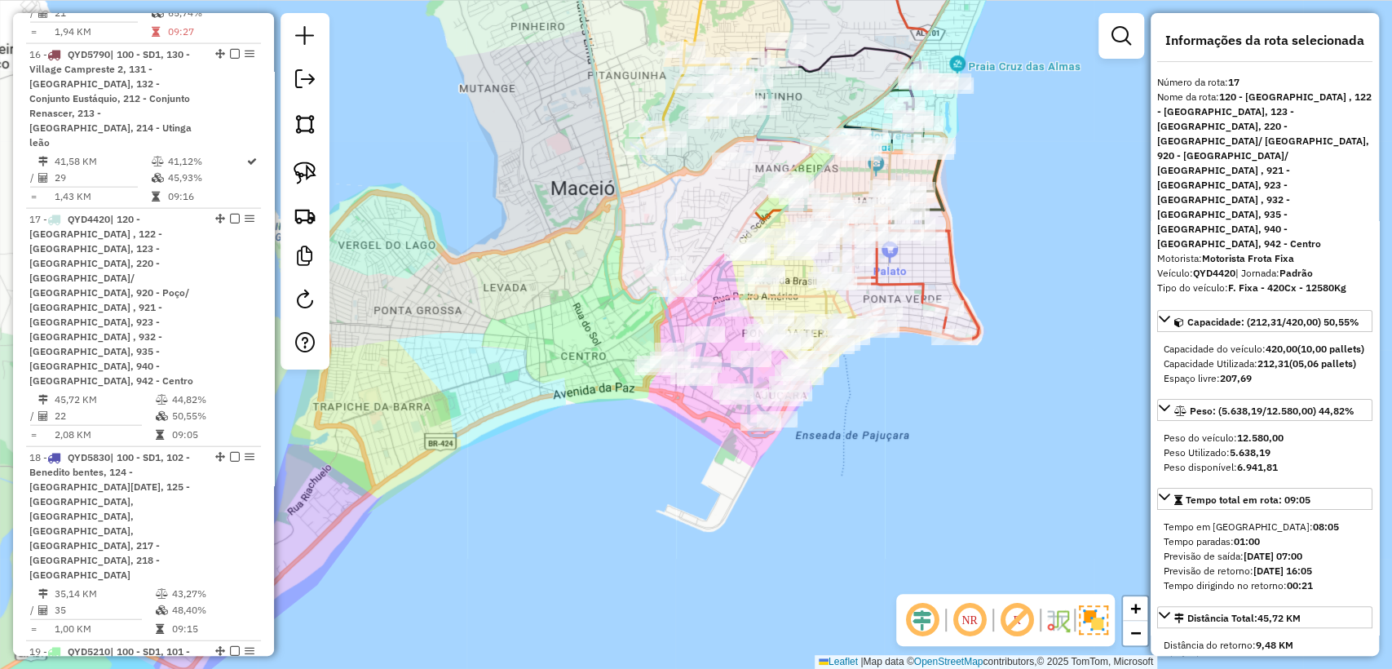
drag, startPoint x: 705, startPoint y: 232, endPoint x: 703, endPoint y: 289, distance: 57.1
click at [703, 285] on icon at bounding box center [812, 141] width 285 height 313
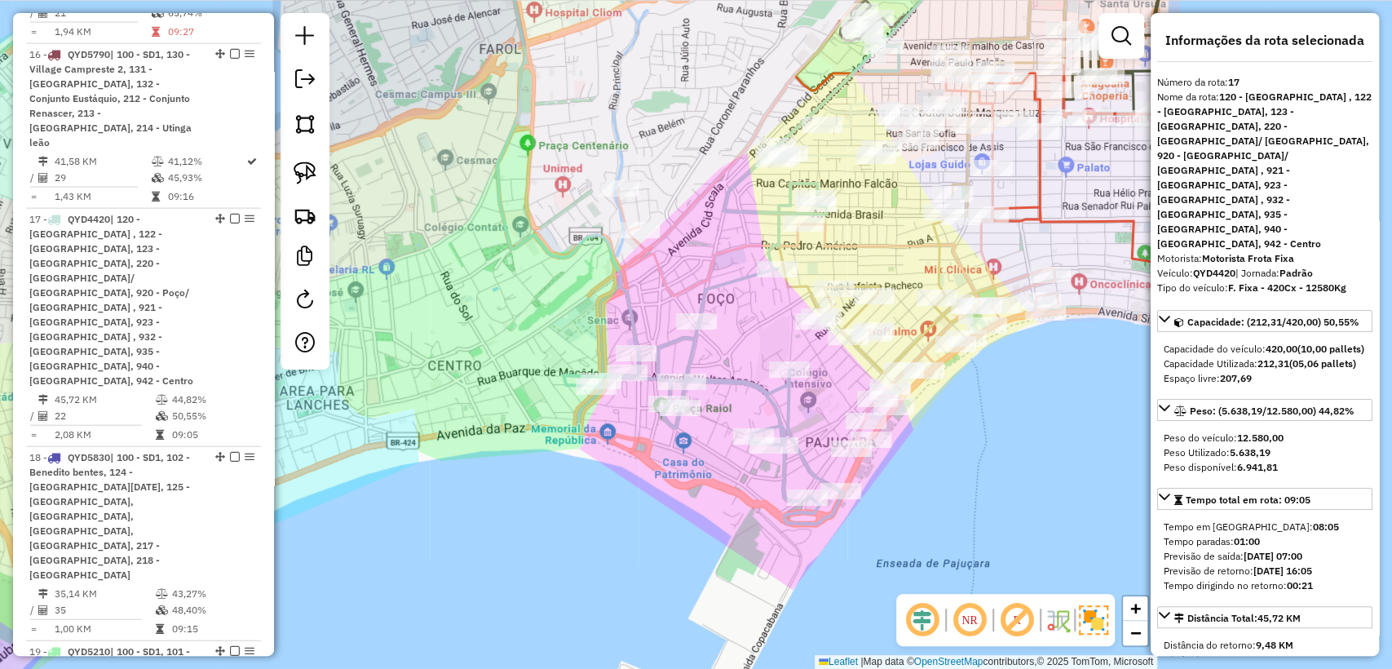
click at [795, 242] on icon at bounding box center [838, 190] width 440 height 515
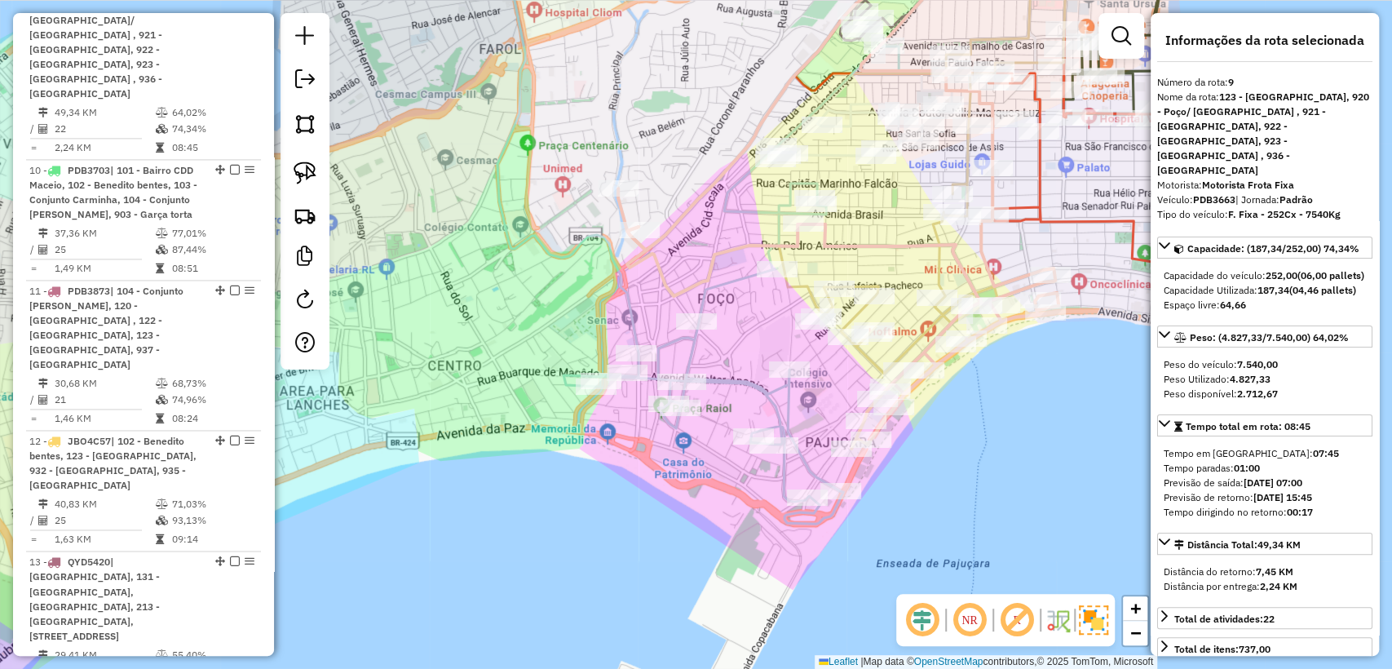
scroll to position [1413, 0]
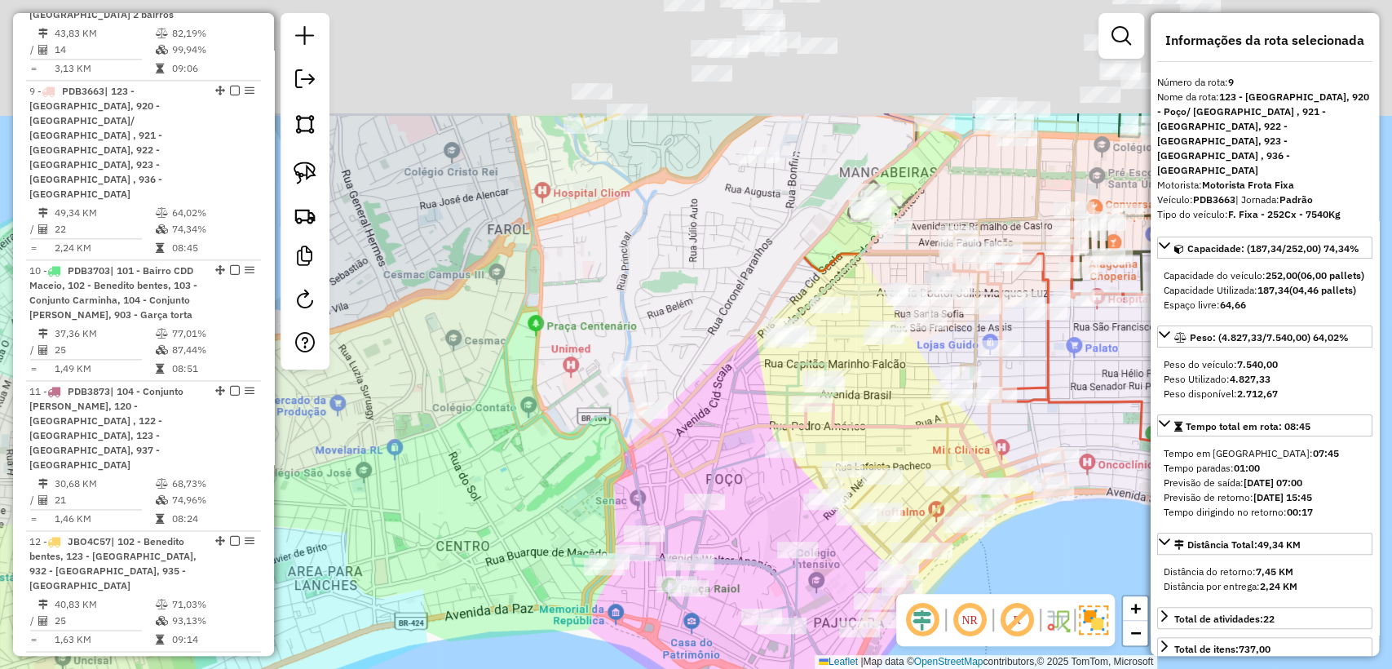
drag, startPoint x: 669, startPoint y: 158, endPoint x: 678, endPoint y: 351, distance: 192.6
click at [678, 351] on div "Janela de atendimento Grade de atendimento Capacidade Transportadoras Veículos …" at bounding box center [696, 334] width 1392 height 669
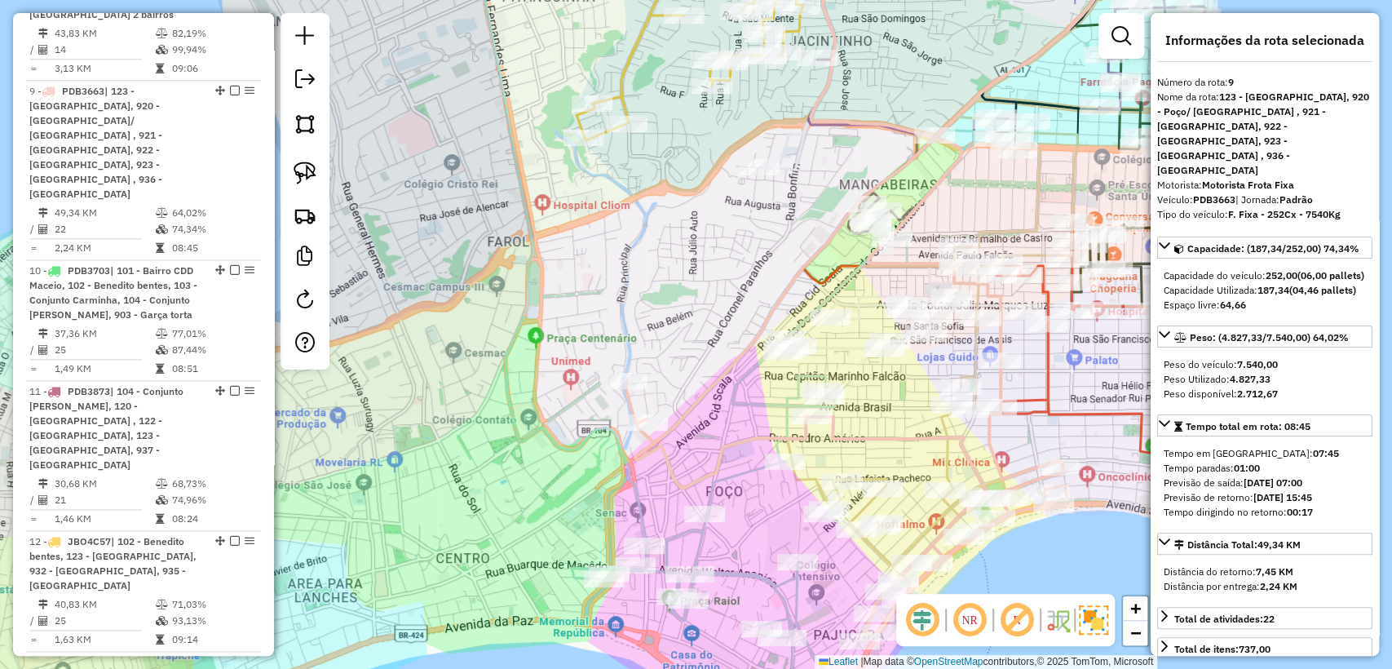
click at [819, 94] on icon at bounding box center [846, 287] width 440 height 708
click at [810, 115] on icon at bounding box center [846, 287] width 440 height 708
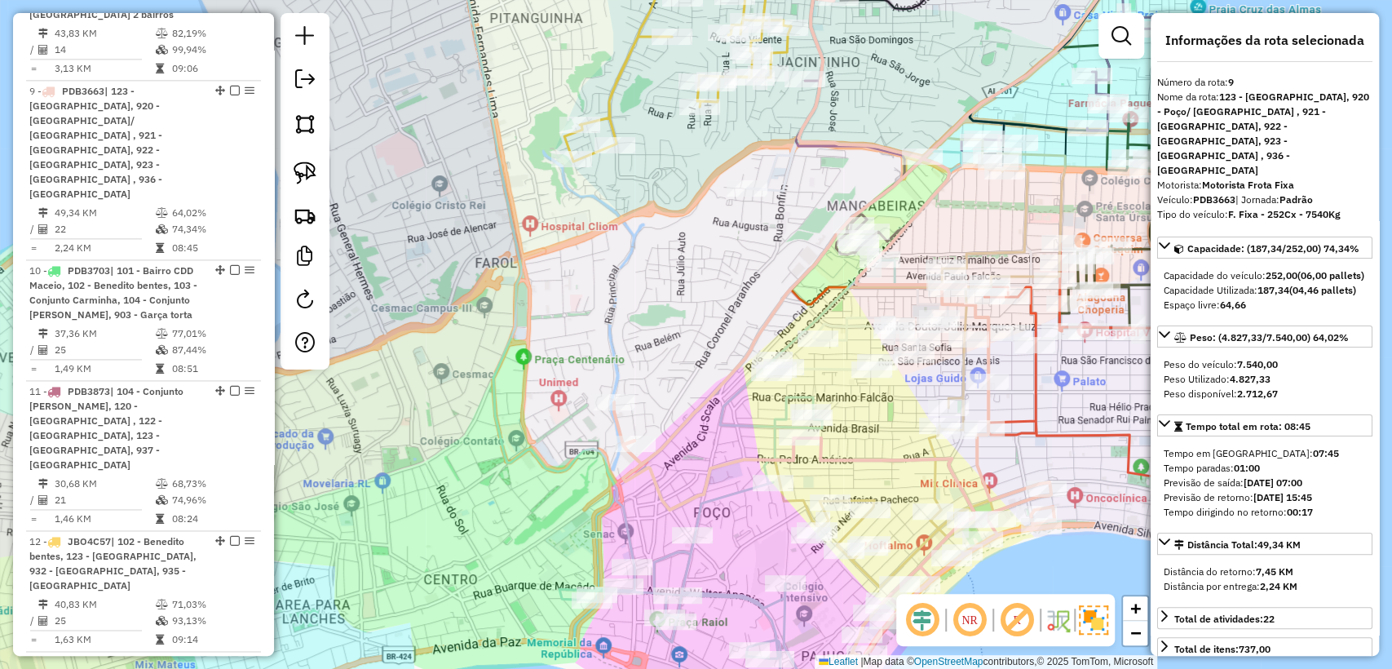
click at [804, 152] on icon at bounding box center [834, 297] width 440 height 729
click at [800, 145] on icon at bounding box center [834, 297] width 440 height 729
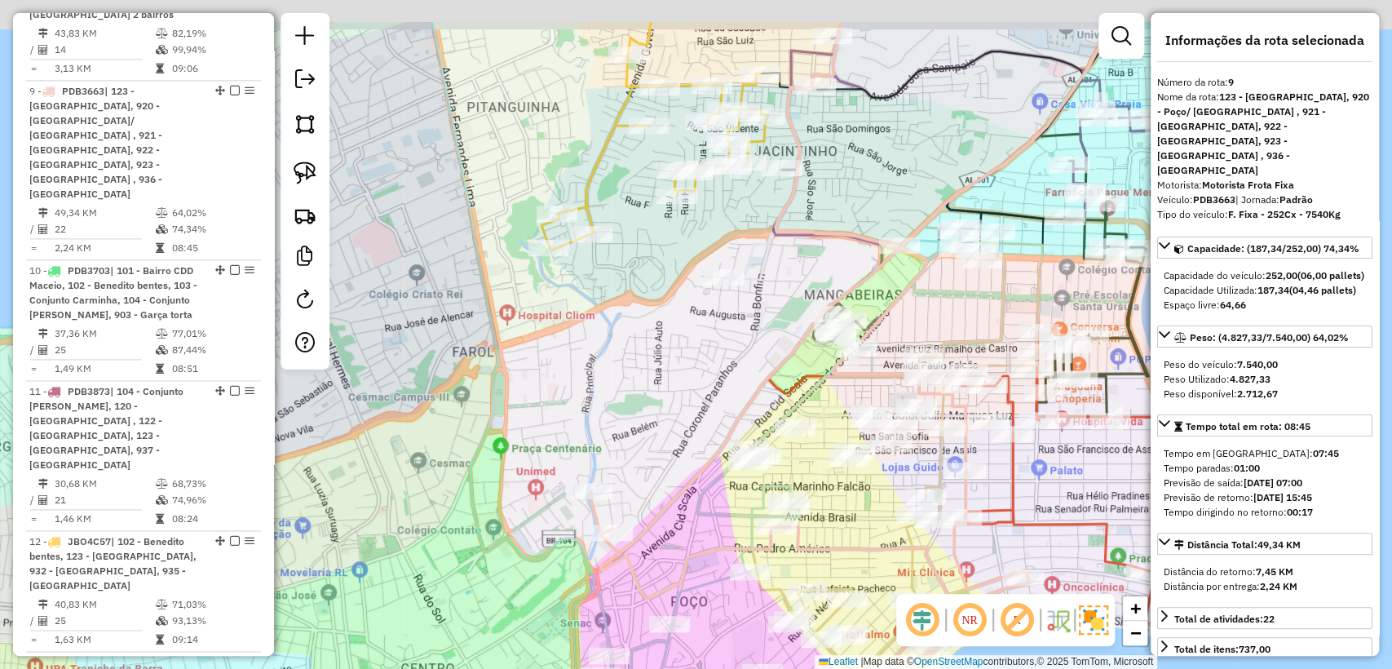
drag, startPoint x: 913, startPoint y: 28, endPoint x: 857, endPoint y: 179, distance: 161.7
click at [857, 179] on div "Janela de atendimento Grade de atendimento Capacidade Transportadoras Veículos …" at bounding box center [696, 334] width 1392 height 669
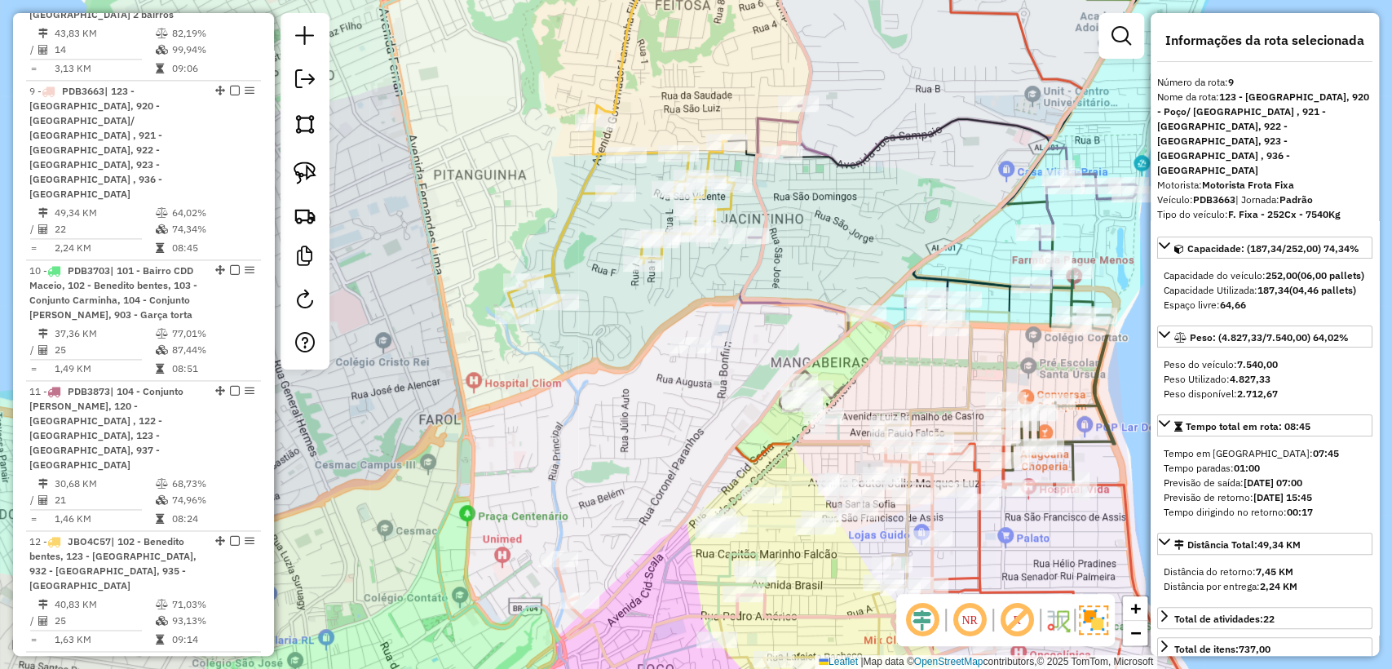
click at [1049, 211] on icon at bounding box center [937, 258] width 397 height 306
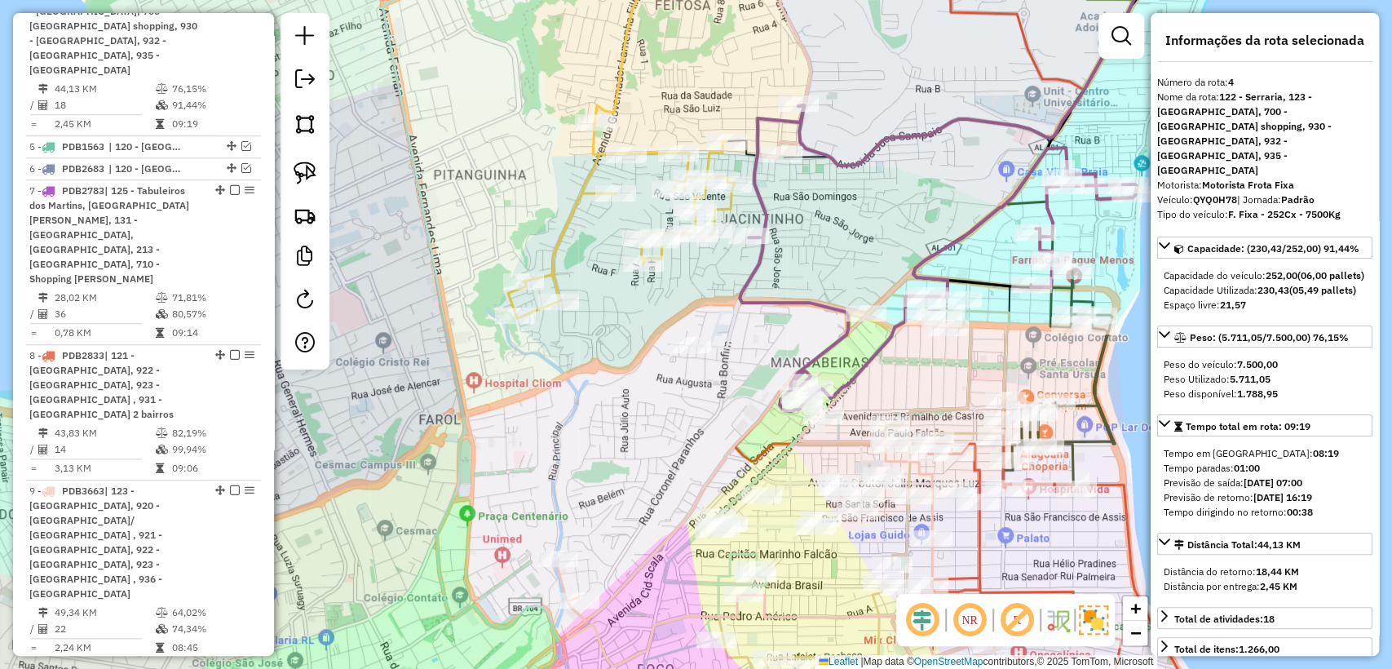
scroll to position [991, 0]
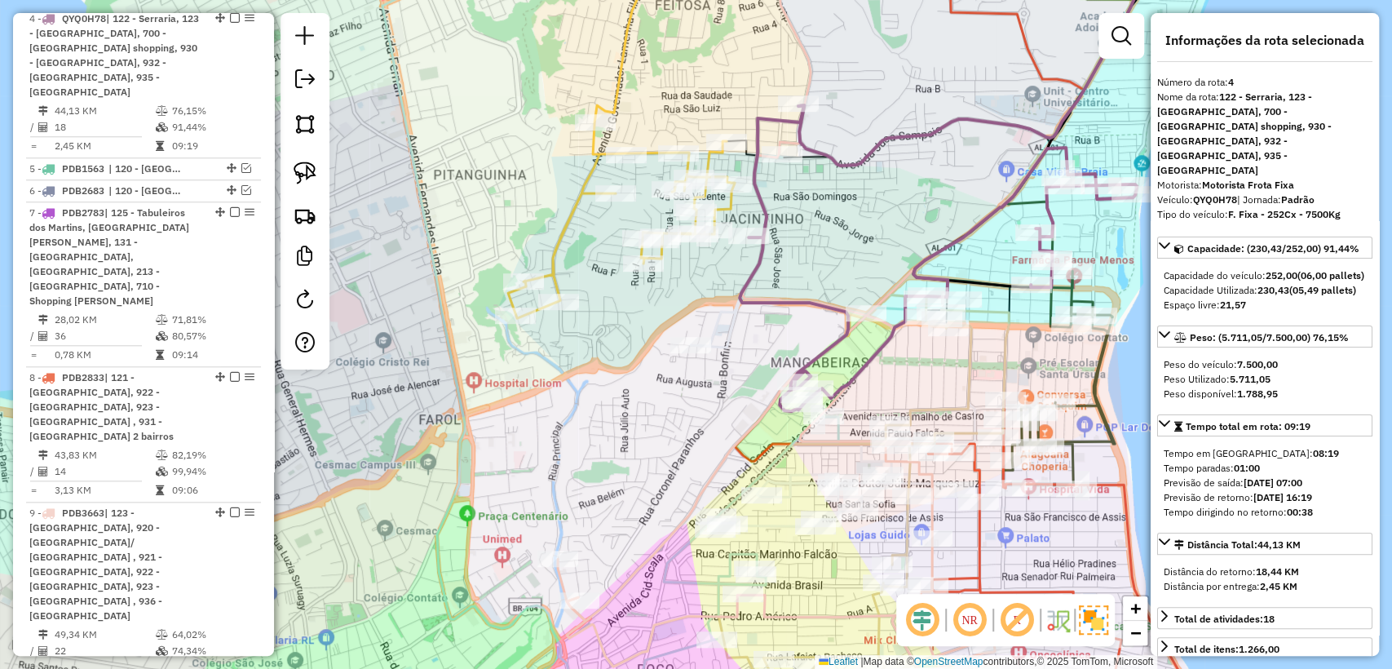
click at [744, 341] on div "Janela de atendimento Grade de atendimento Capacidade Transportadoras Veículos …" at bounding box center [696, 334] width 1392 height 669
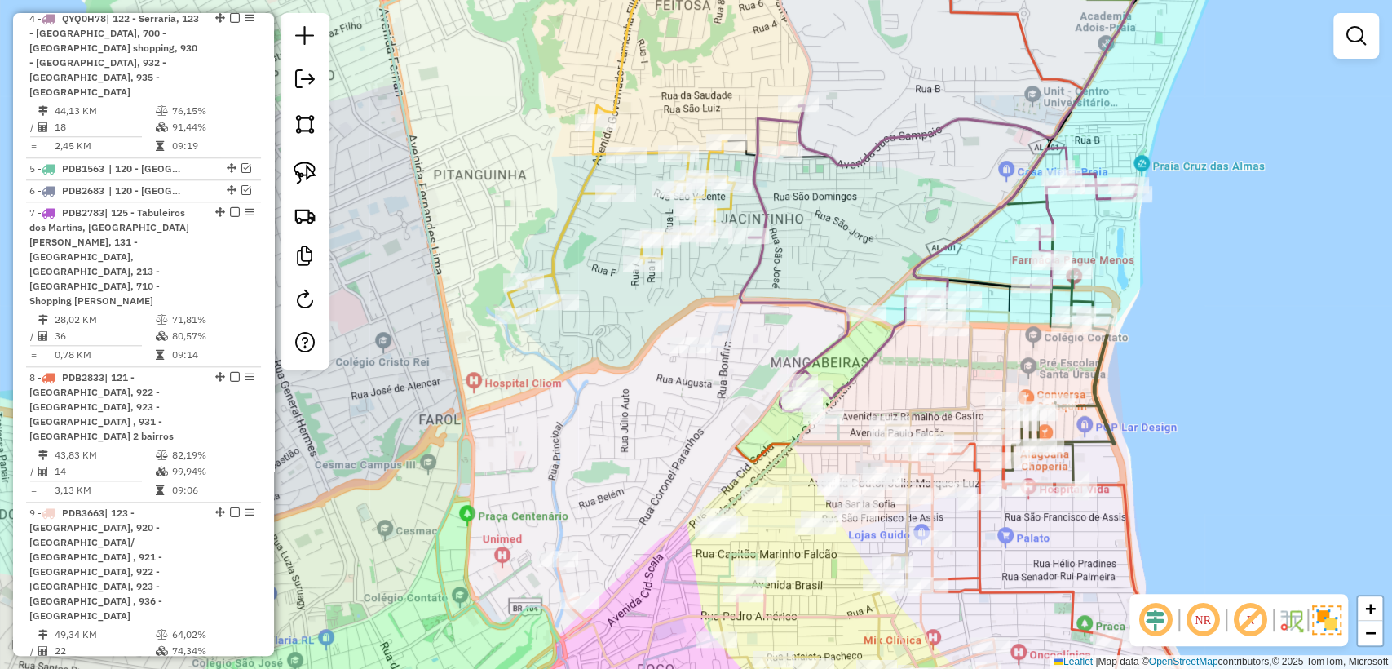
click at [752, 273] on icon at bounding box center [937, 258] width 397 height 306
select select "**********"
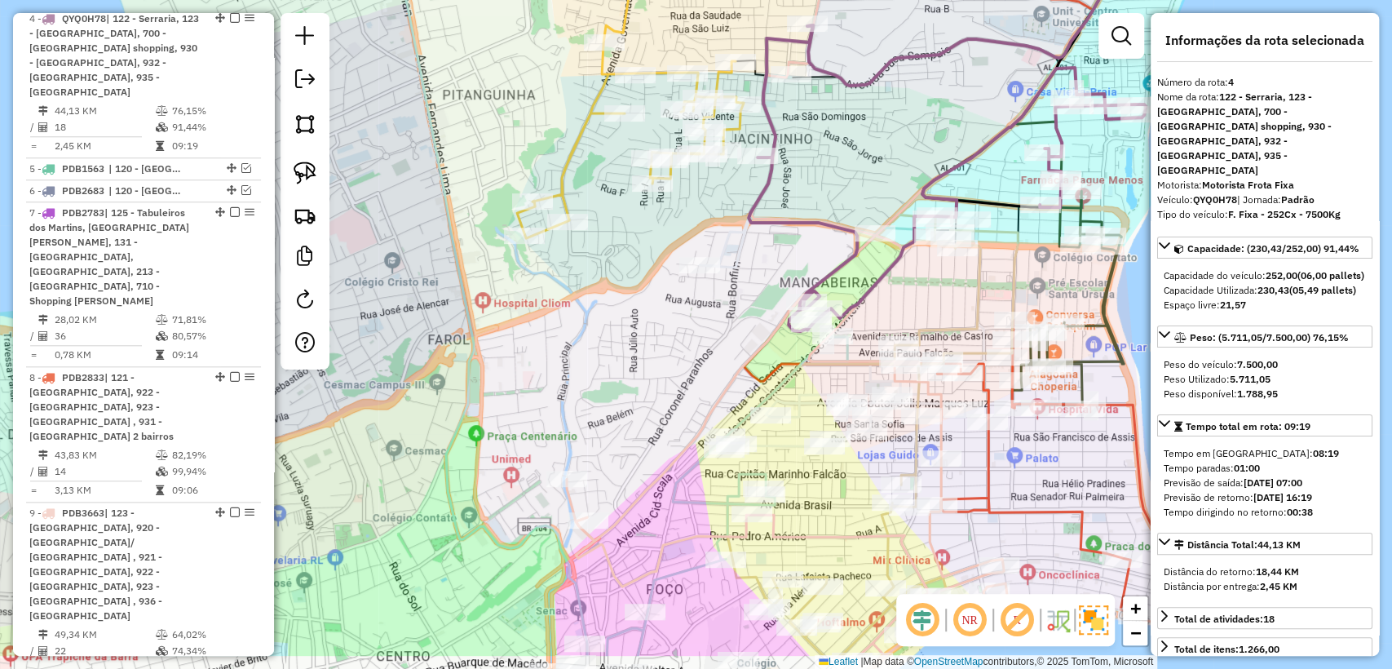
drag, startPoint x: 739, startPoint y: 346, endPoint x: 748, endPoint y: 268, distance: 78.7
click at [748, 268] on div "Janela de atendimento Grade de atendimento Capacidade Transportadoras Veículos …" at bounding box center [696, 334] width 1392 height 669
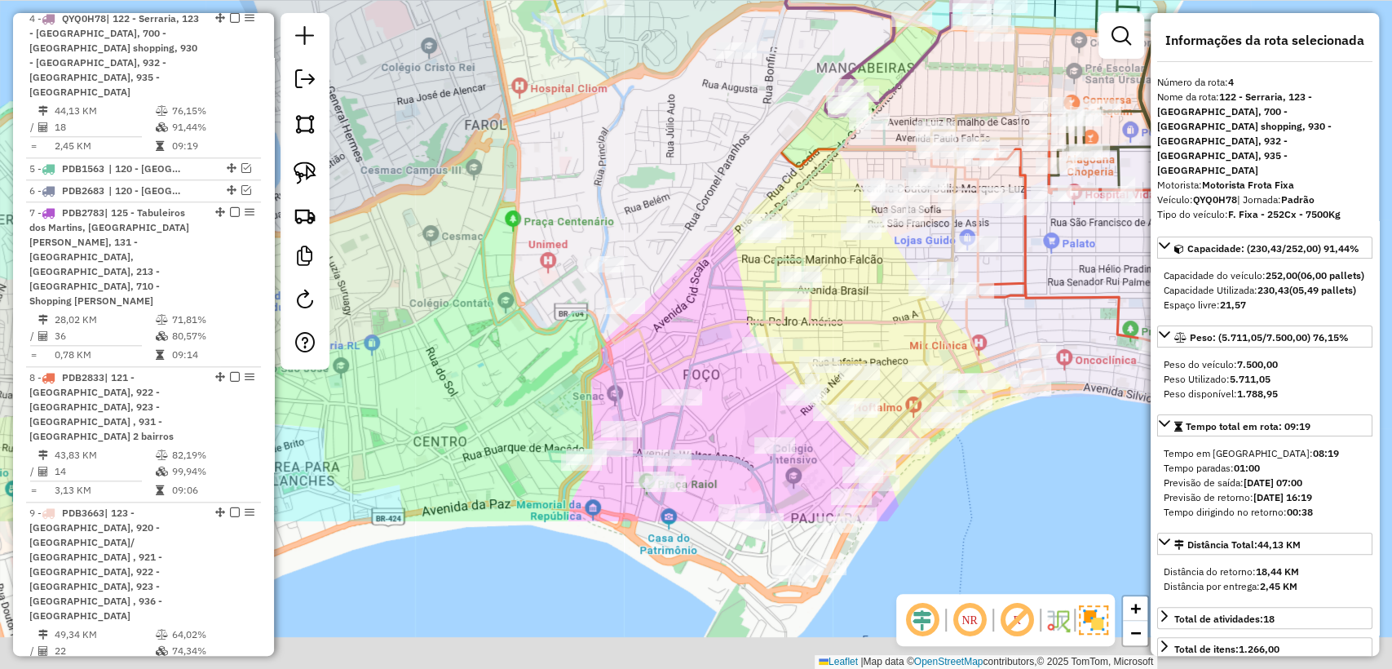
drag, startPoint x: 732, startPoint y: 170, endPoint x: 744, endPoint y: 101, distance: 69.4
click at [744, 101] on div "Janela de atendimento Grade de atendimento Capacidade Transportadoras Veículos …" at bounding box center [696, 334] width 1392 height 669
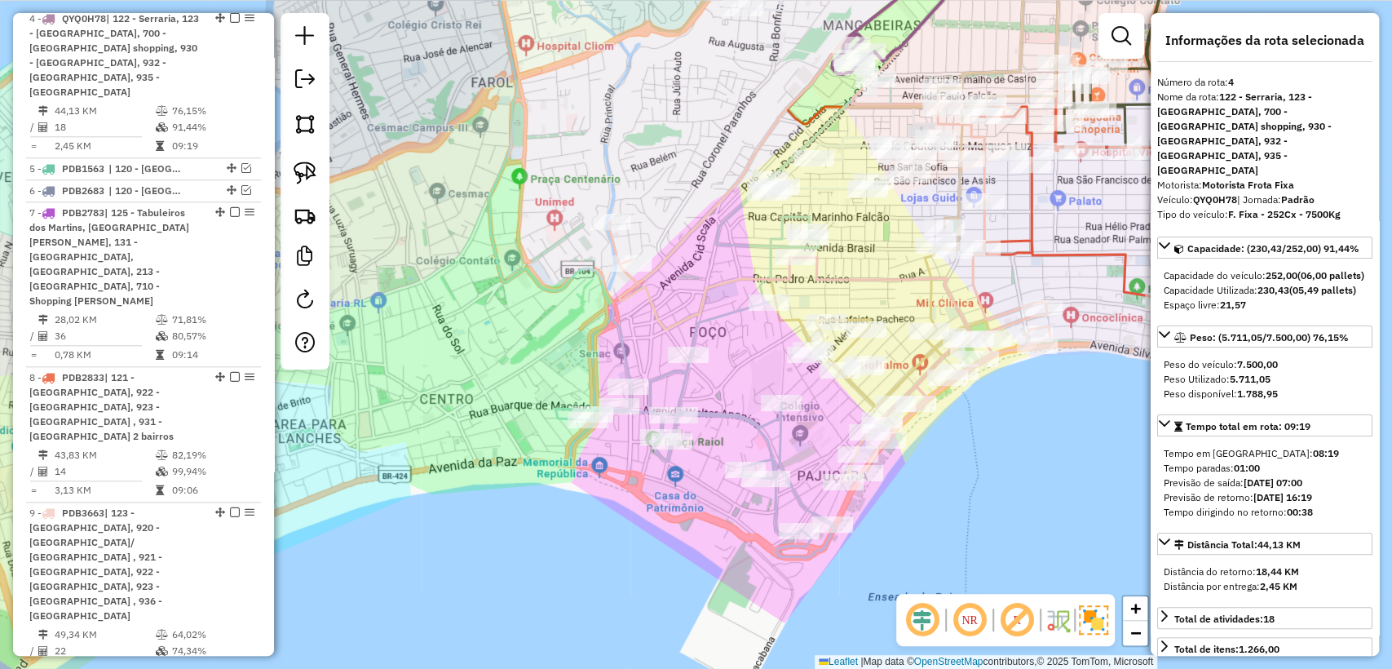
click at [621, 346] on icon at bounding box center [722, 245] width 470 height 624
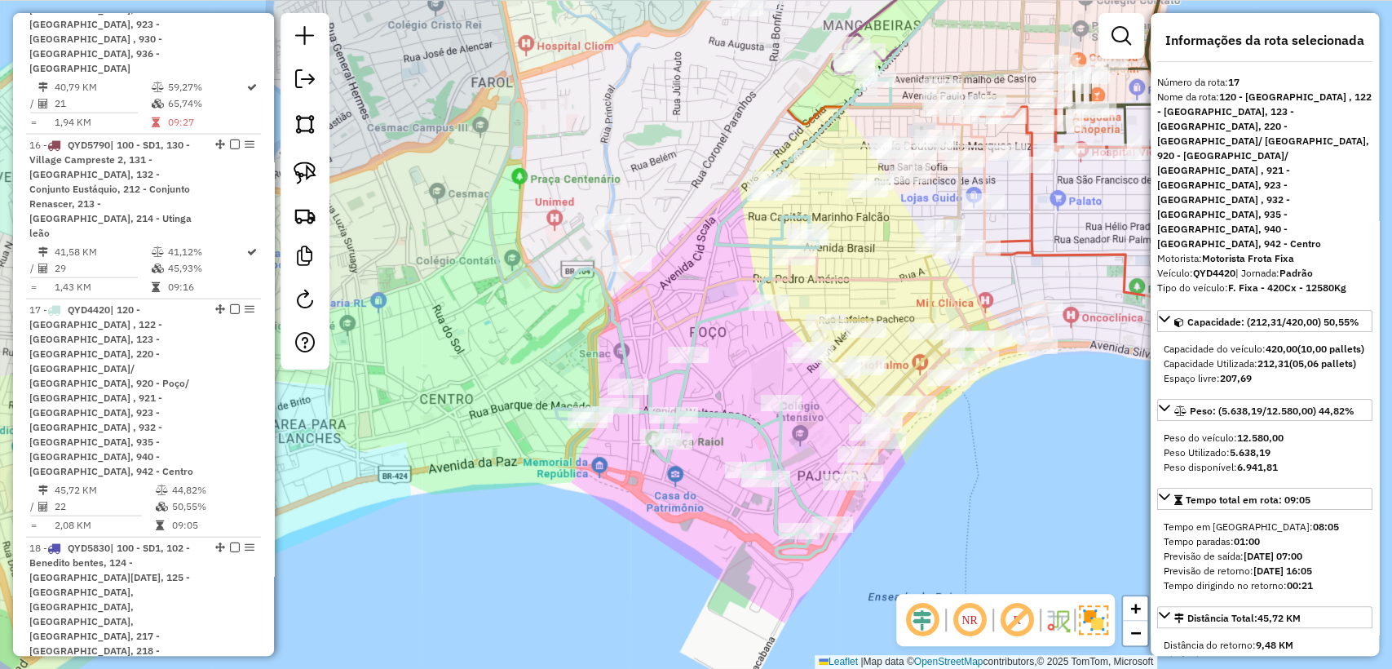
scroll to position [2407, 0]
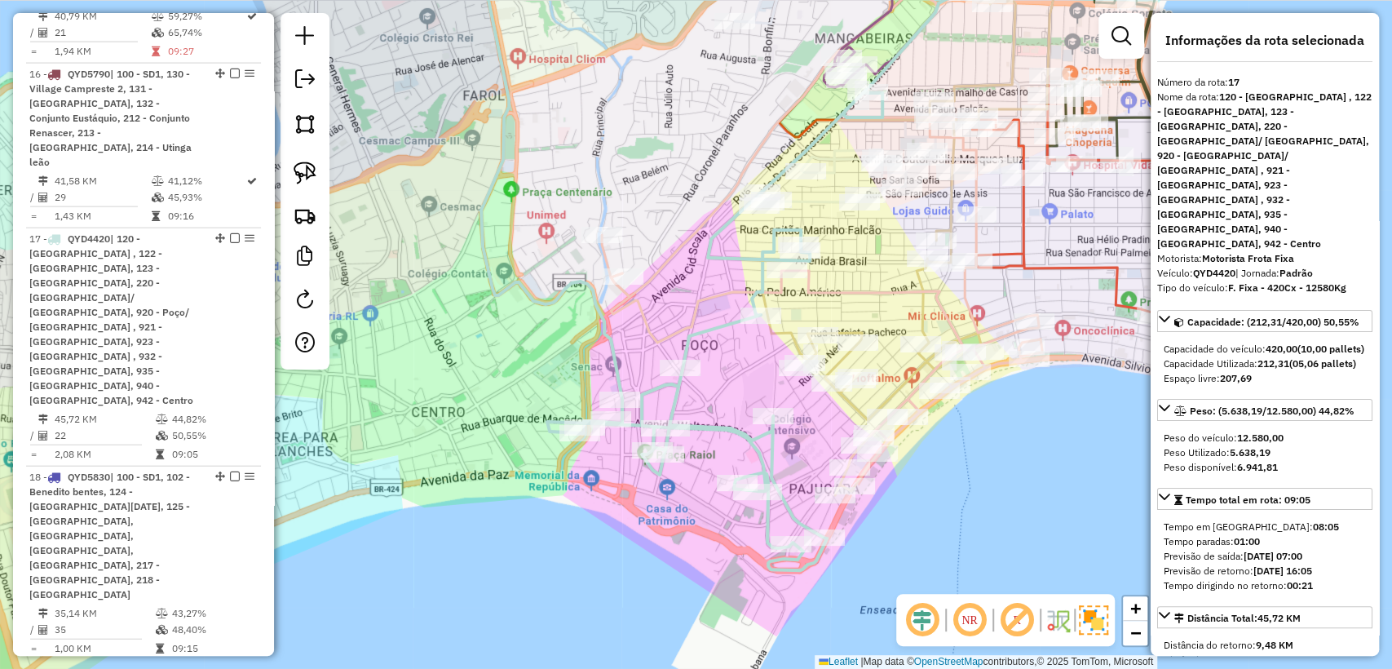
drag, startPoint x: 729, startPoint y: 398, endPoint x: 722, endPoint y: 413, distance: 16.1
click at [722, 413] on div "Janela de atendimento Grade de atendimento Capacidade Transportadoras Veículos …" at bounding box center [696, 334] width 1392 height 669
click at [823, 287] on icon at bounding box center [822, 214] width 440 height 562
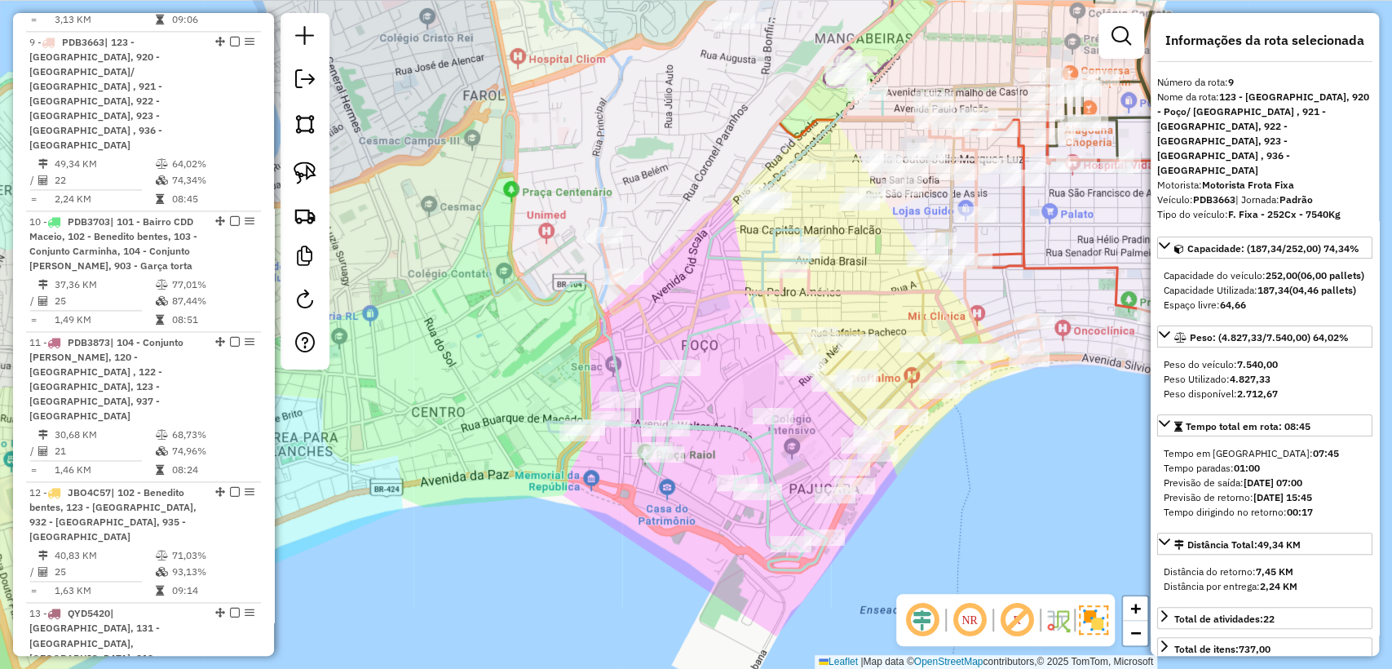
scroll to position [1413, 0]
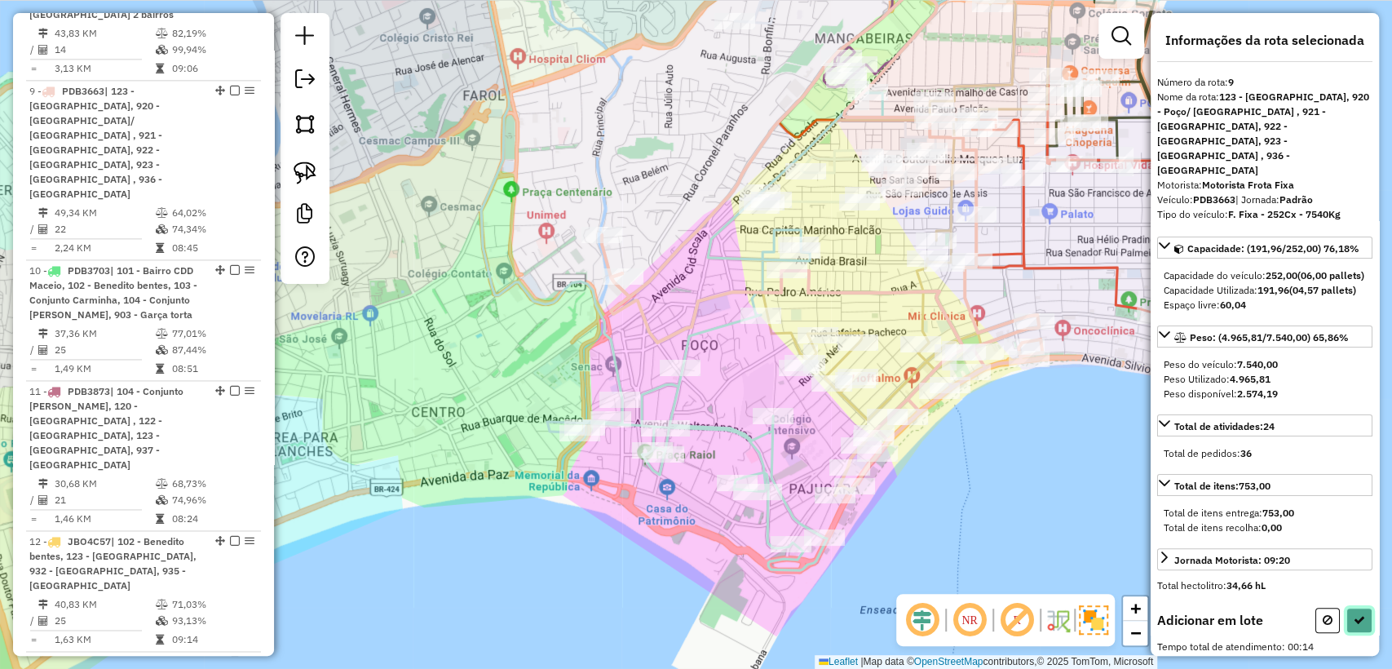
click at [1357, 614] on icon at bounding box center [1358, 619] width 11 height 11
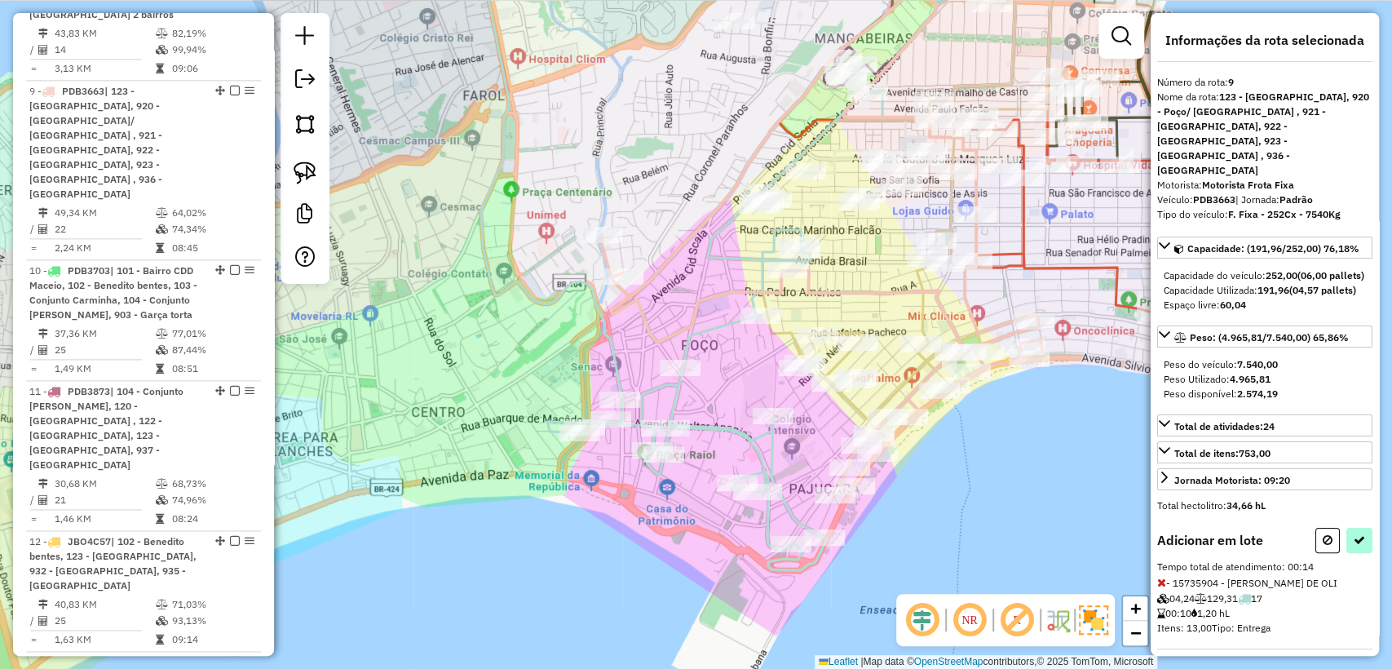
select select "**********"
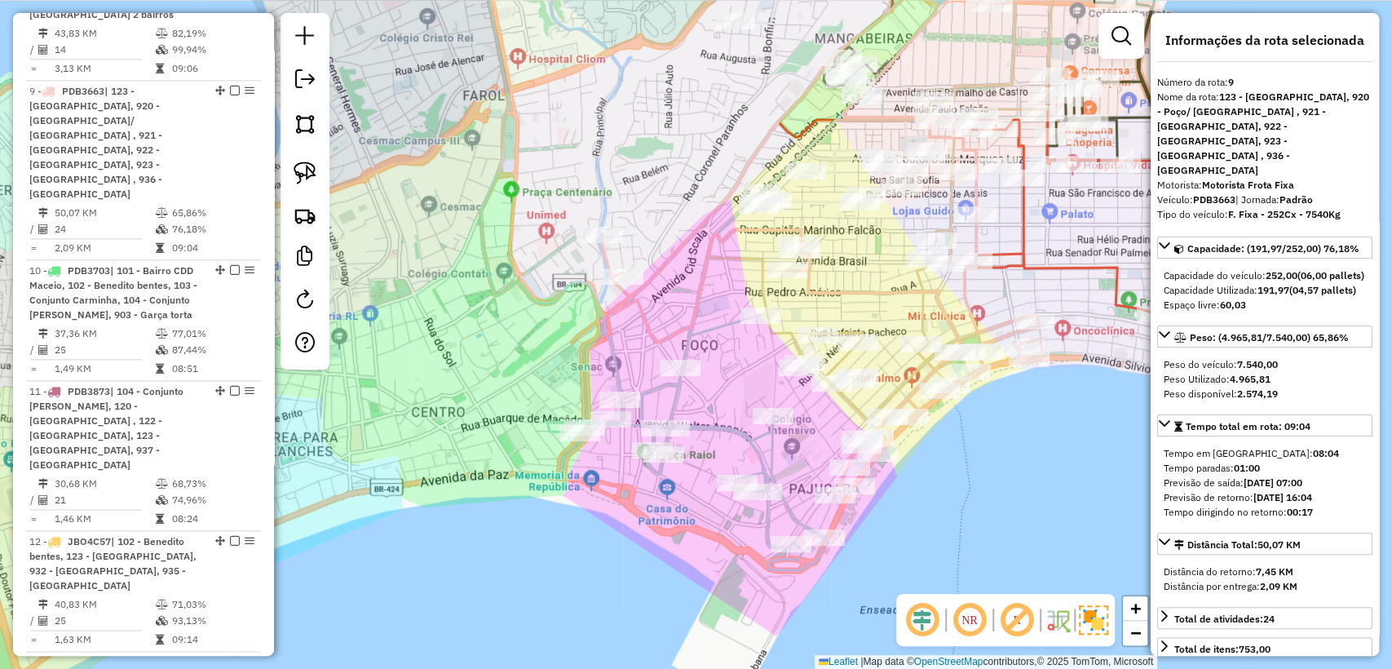
click at [690, 346] on icon at bounding box center [712, 251] width 473 height 637
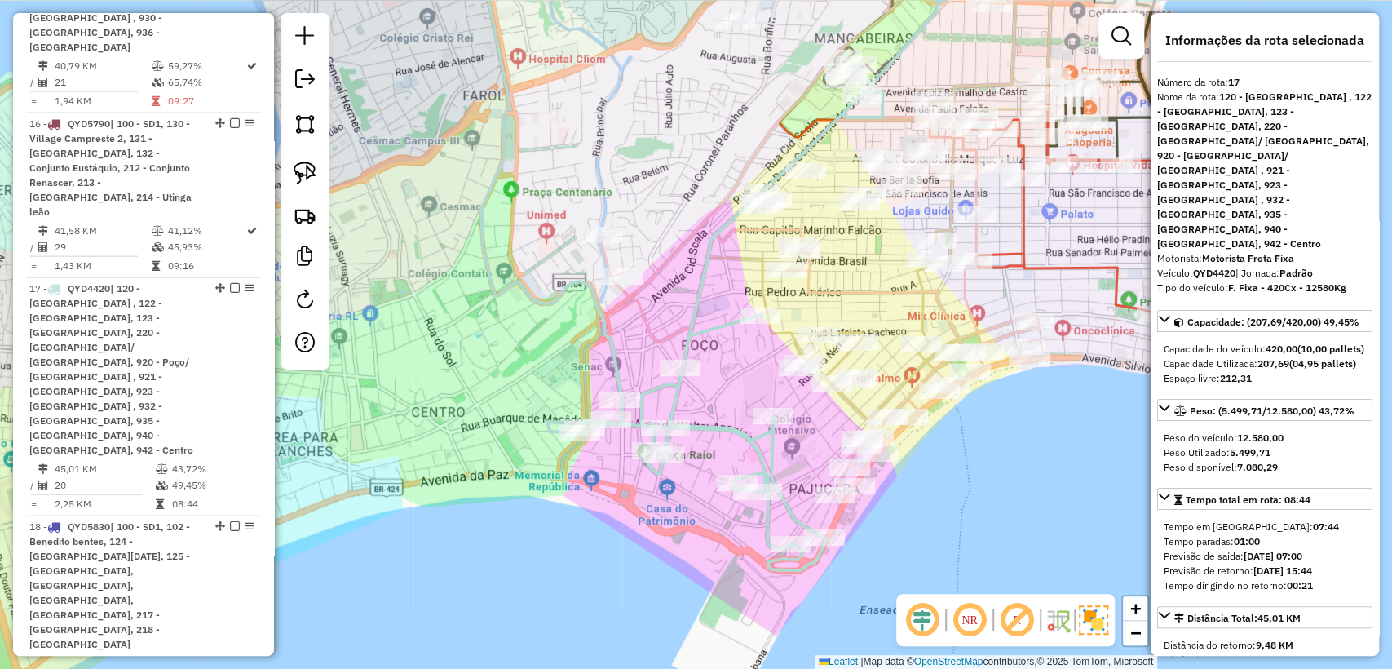
scroll to position [2407, 0]
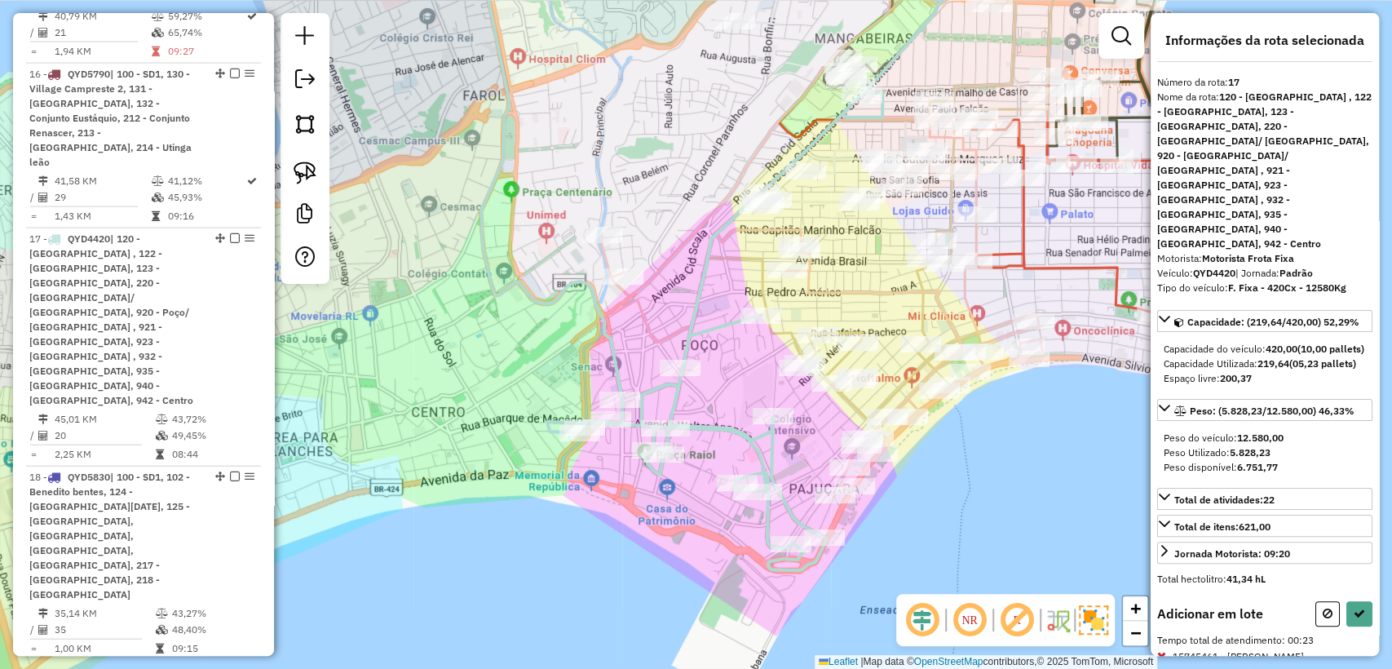
select select "**********"
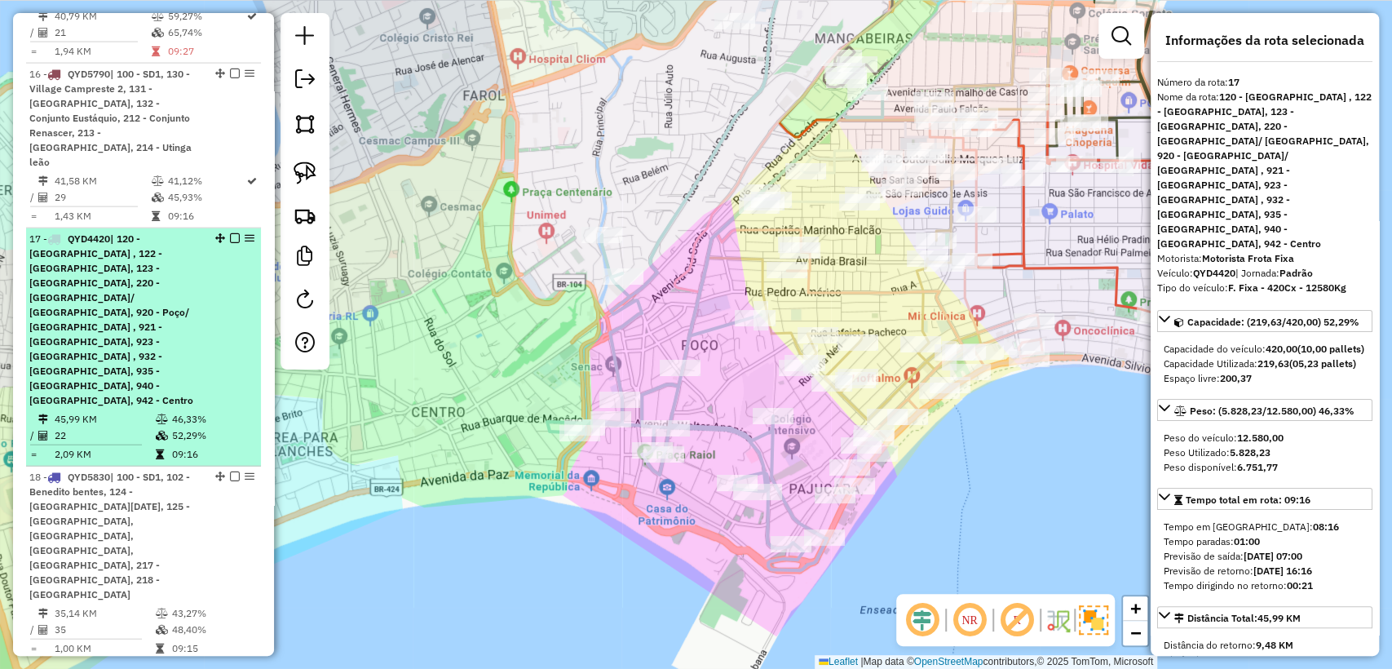
click at [230, 233] on em at bounding box center [235, 238] width 10 height 10
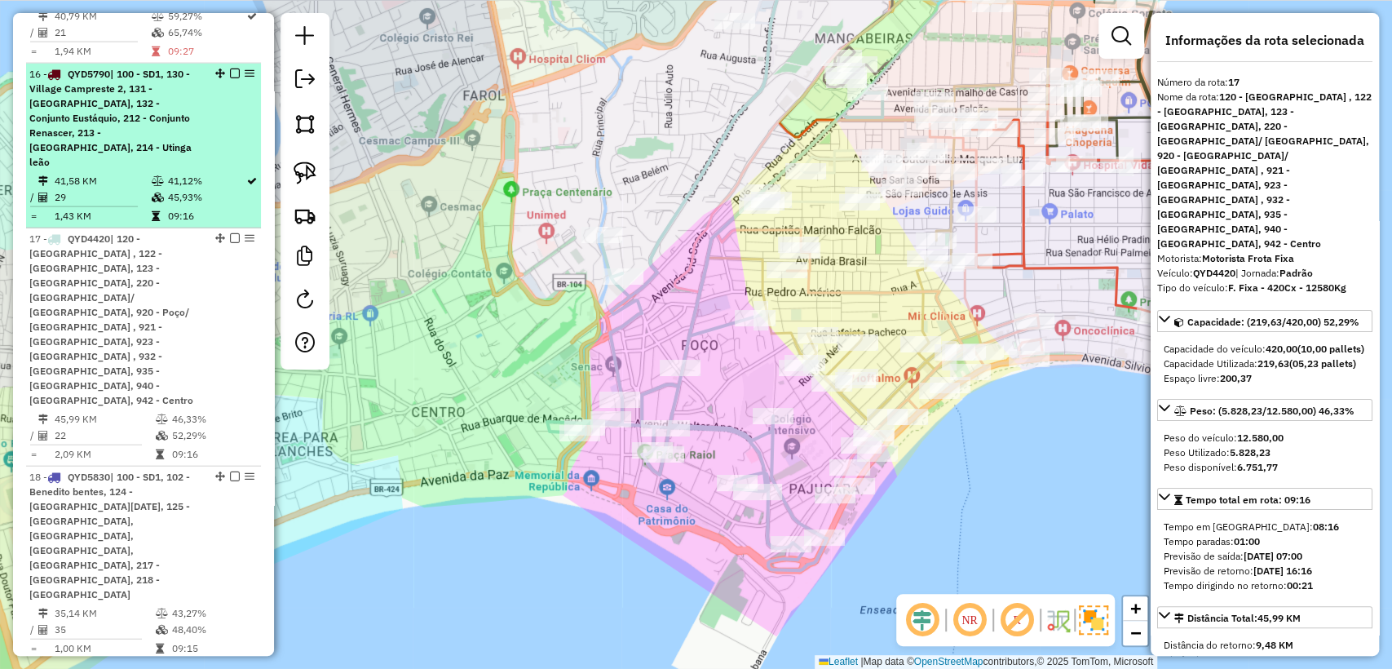
scroll to position [2263, 0]
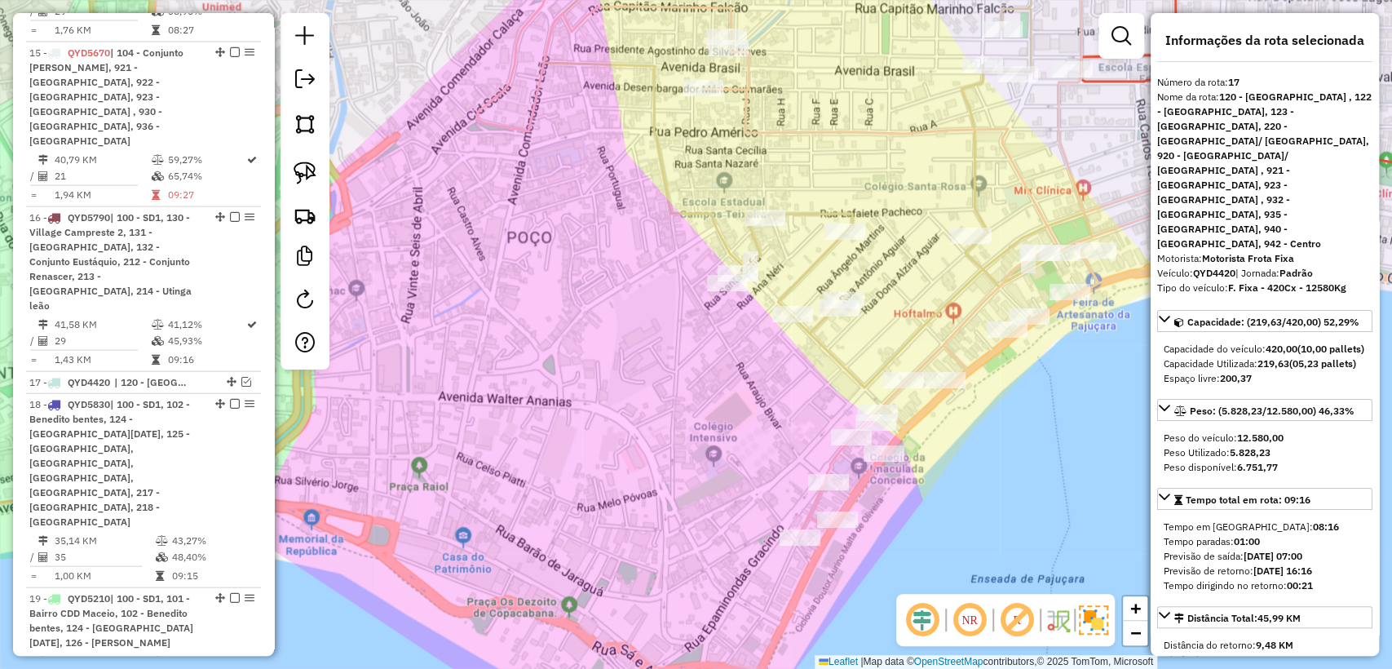
click at [956, 344] on icon at bounding box center [958, 235] width 510 height 604
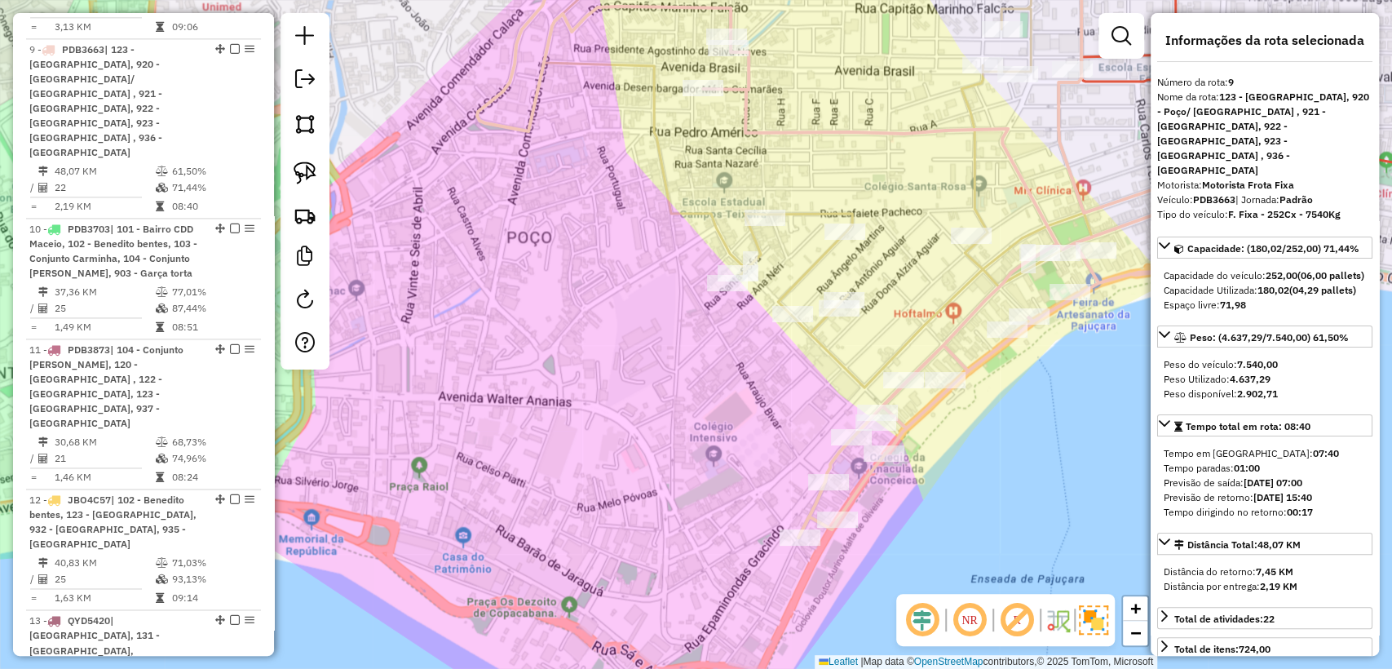
scroll to position [1413, 0]
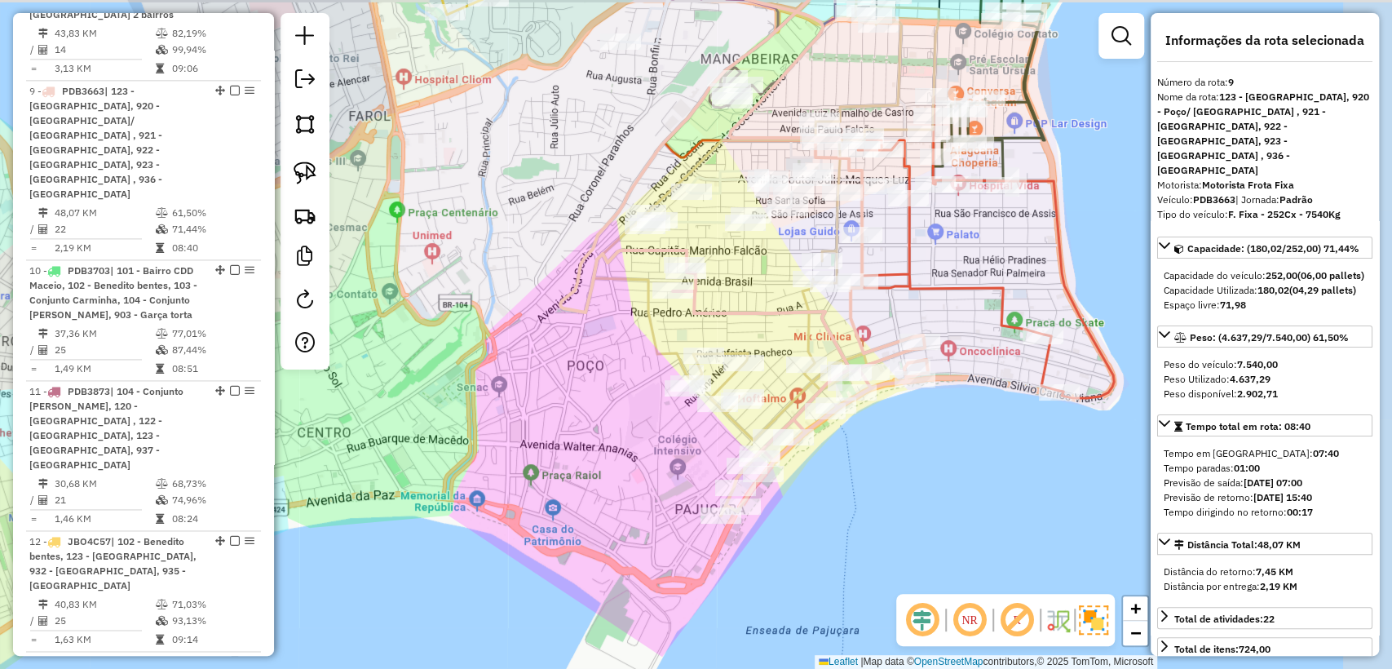
drag, startPoint x: 1031, startPoint y: 397, endPoint x: 854, endPoint y: 467, distance: 189.5
click at [854, 467] on div "Janela de atendimento Grade de atendimento Capacidade Transportadoras Veículos …" at bounding box center [696, 334] width 1392 height 669
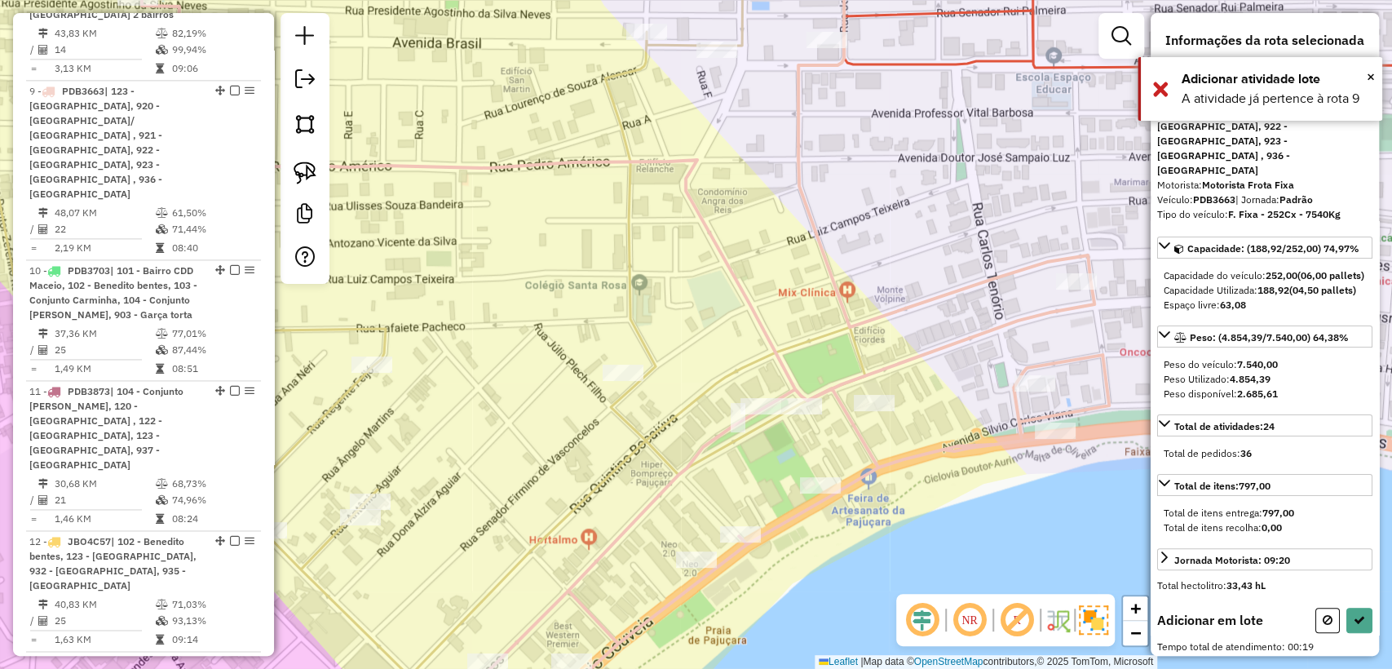
click at [1357, 611] on button at bounding box center [1359, 619] width 26 height 25
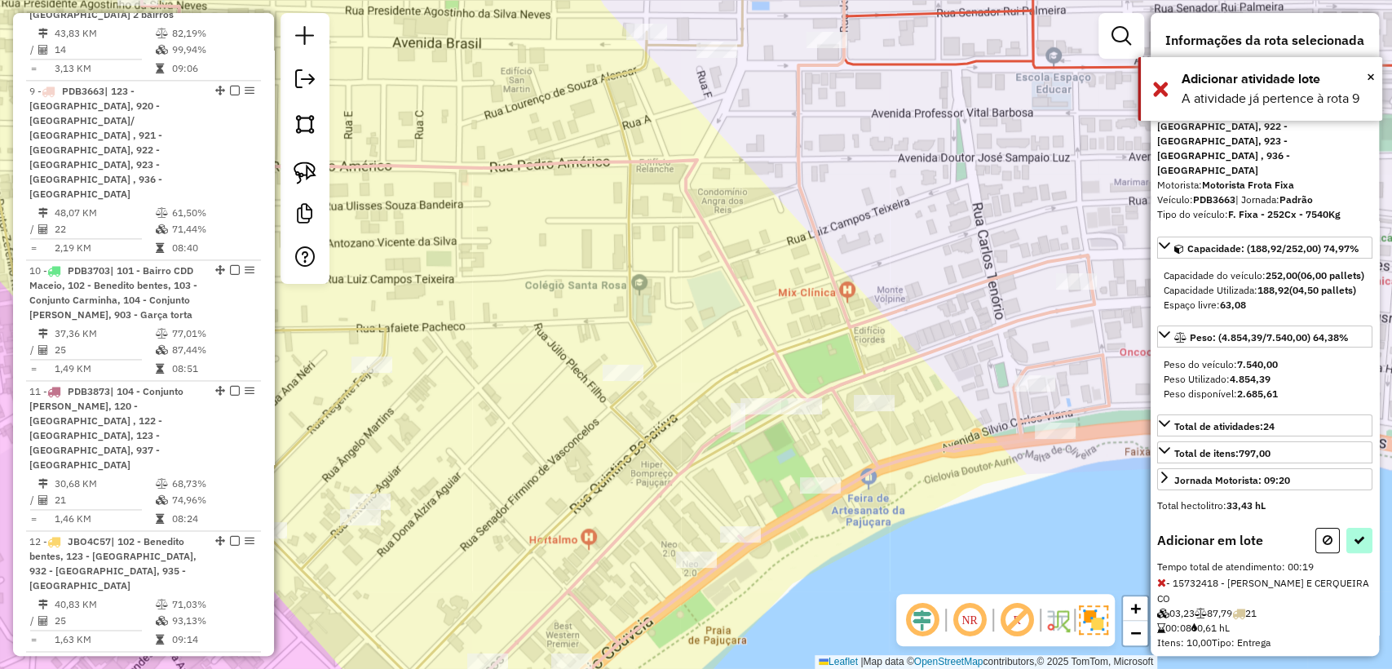
select select "**********"
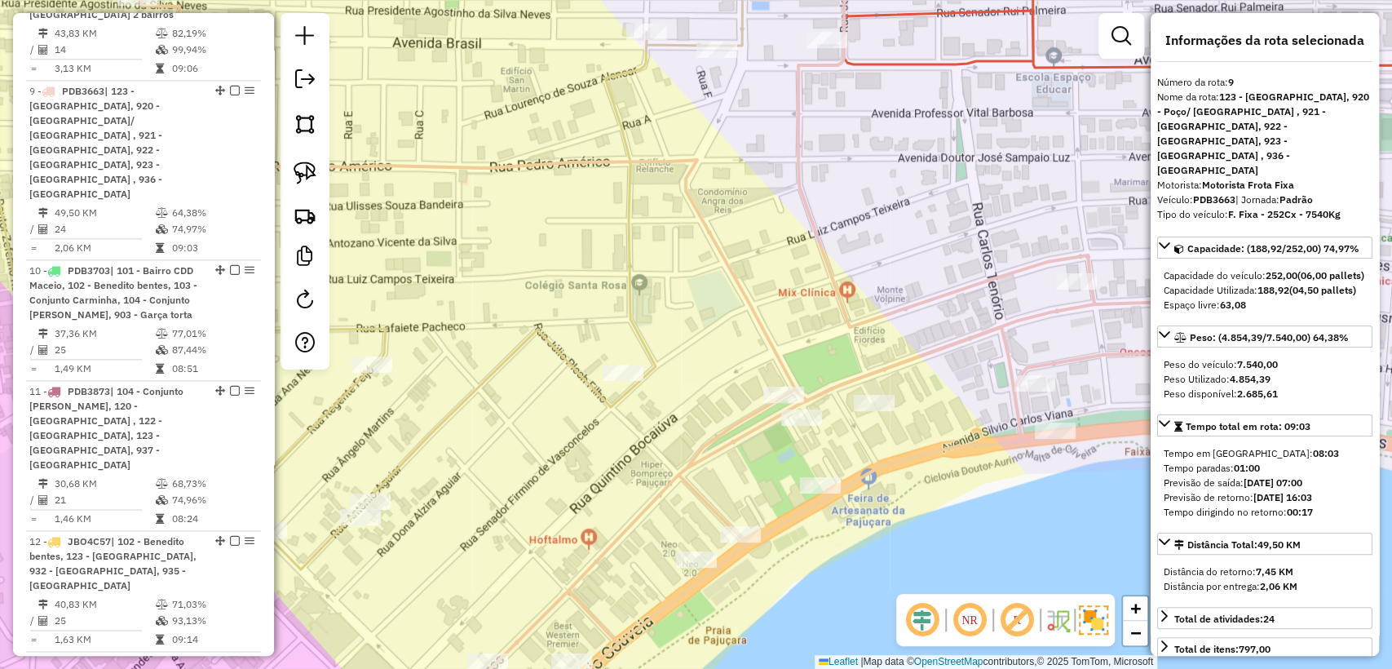
click at [866, 446] on div "Janela de atendimento Grade de atendimento Capacidade Transportadoras Veículos …" at bounding box center [696, 334] width 1392 height 669
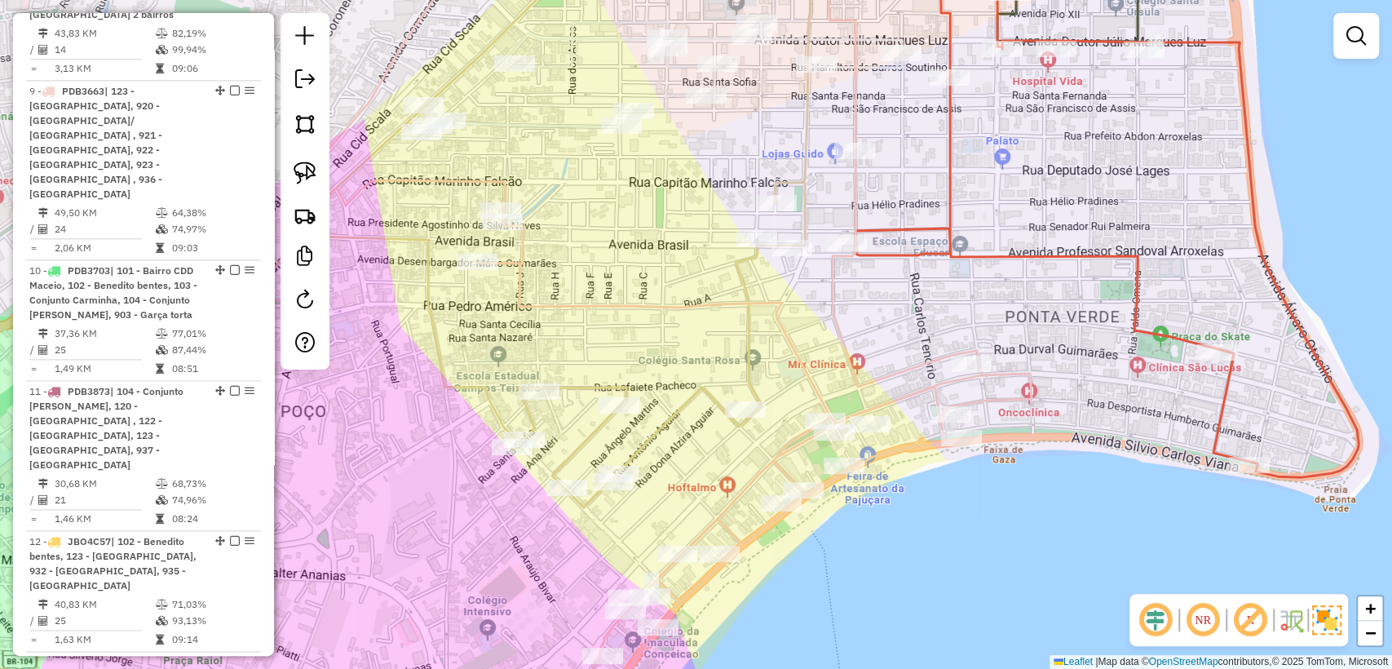
click at [794, 446] on icon at bounding box center [754, 322] width 554 height 778
select select "**********"
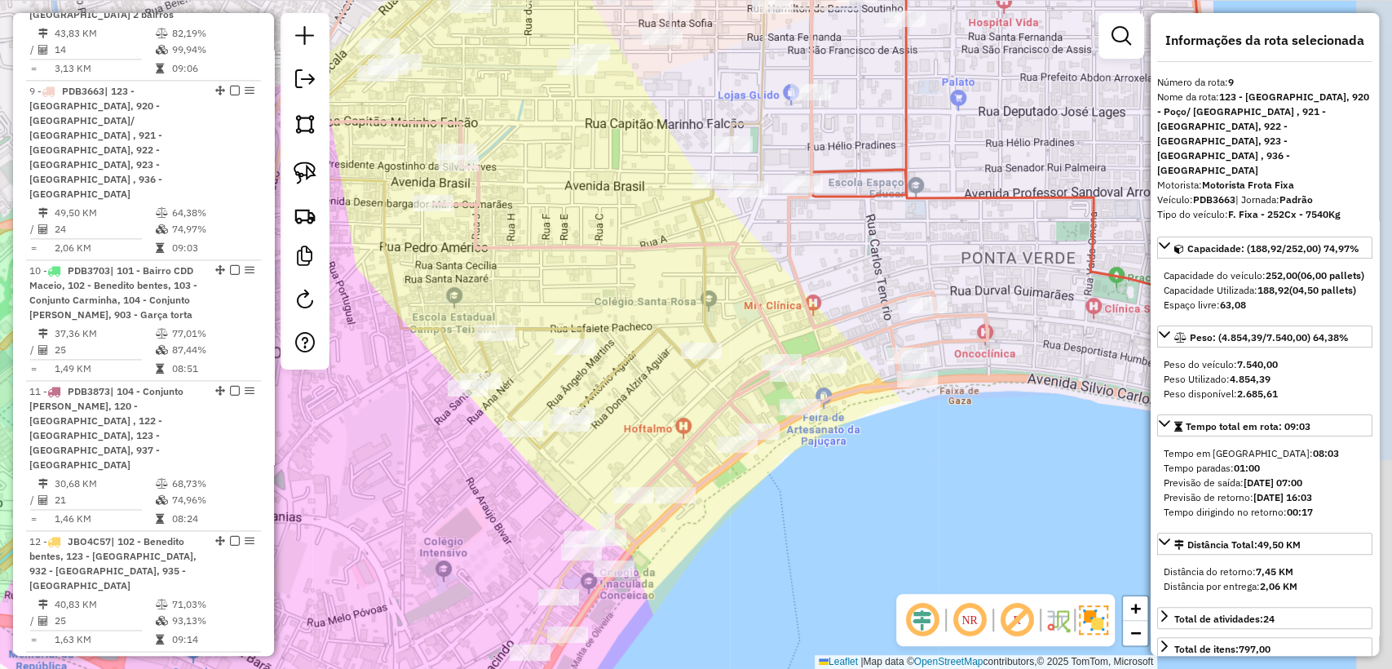
drag, startPoint x: 877, startPoint y: 543, endPoint x: 835, endPoint y: 485, distance: 71.7
click at [835, 485] on div "Janela de atendimento Grade de atendimento Capacidade Transportadoras Veículos …" at bounding box center [696, 334] width 1392 height 669
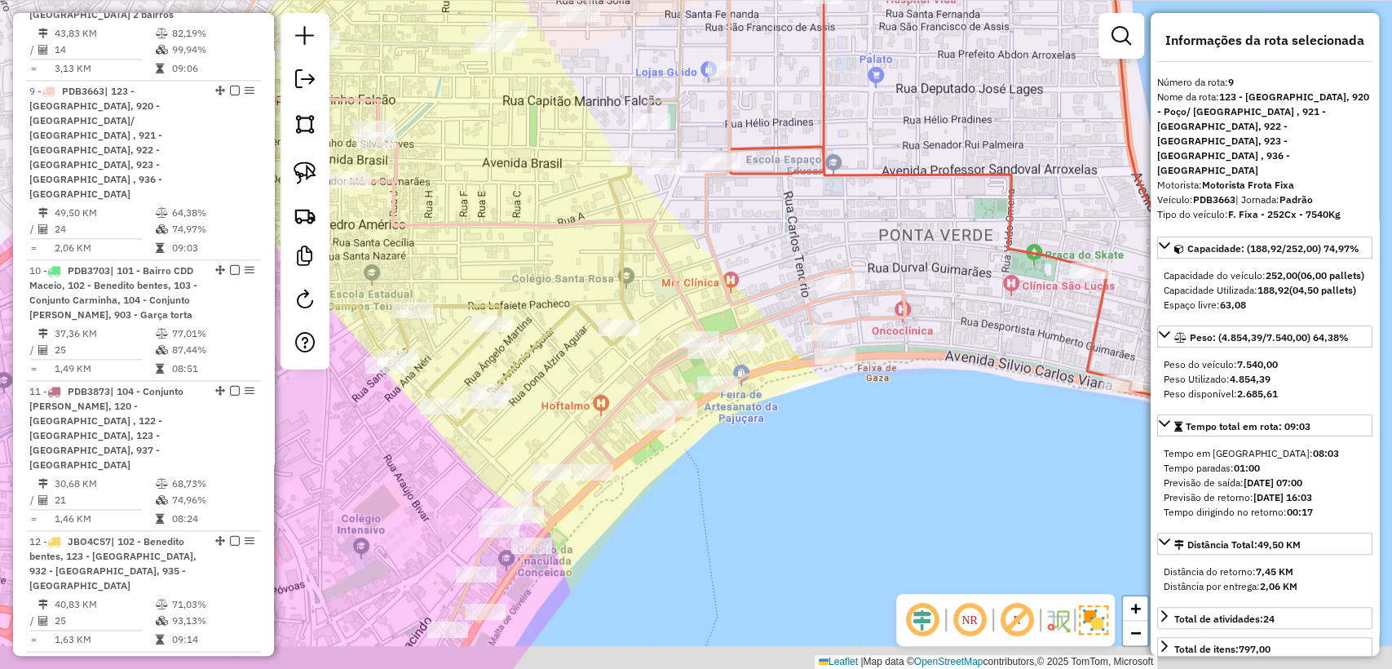
drag, startPoint x: 888, startPoint y: 464, endPoint x: 836, endPoint y: 439, distance: 57.6
click at [836, 439] on div "Janela de atendimento Grade de atendimento Capacidade Transportadoras Veículos …" at bounding box center [696, 334] width 1392 height 669
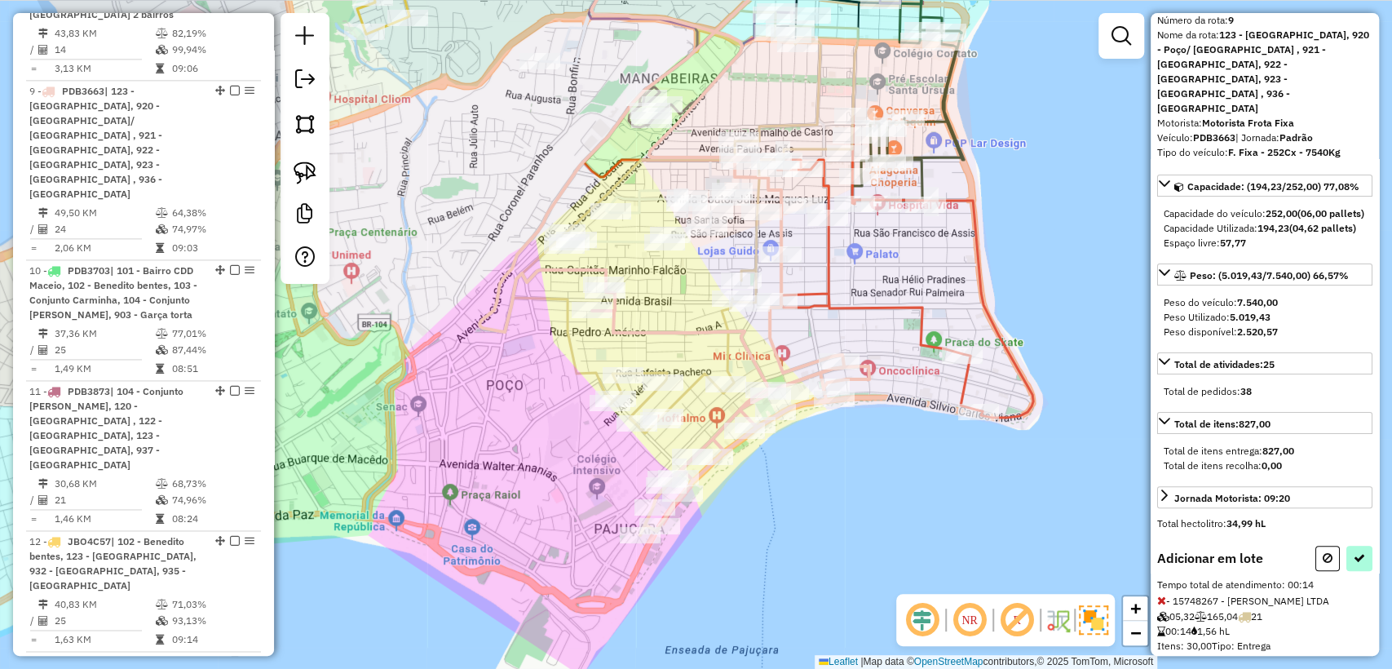
scroll to position [90, 0]
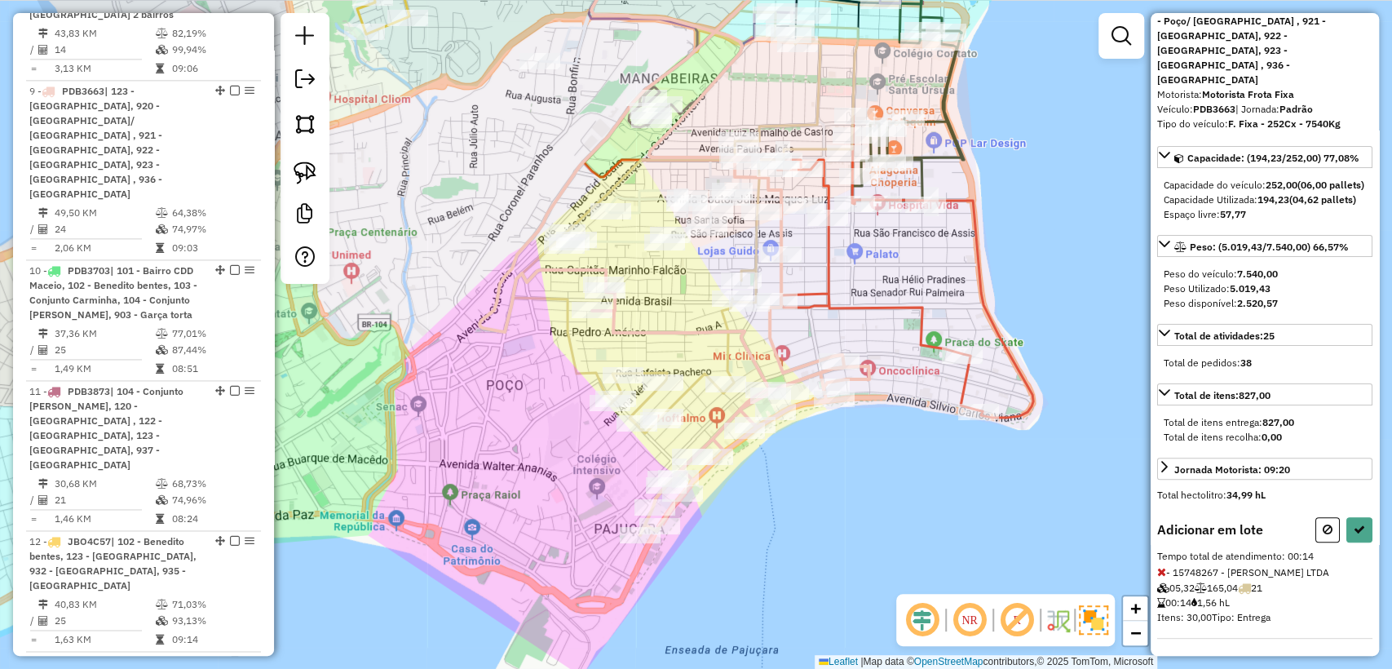
click at [1352, 496] on div "Informações da rota selecionada Número da rota: 9 Nome da rota: 123 - [GEOGRAPH…" at bounding box center [1264, 334] width 228 height 642
click at [1354, 517] on button at bounding box center [1359, 529] width 26 height 25
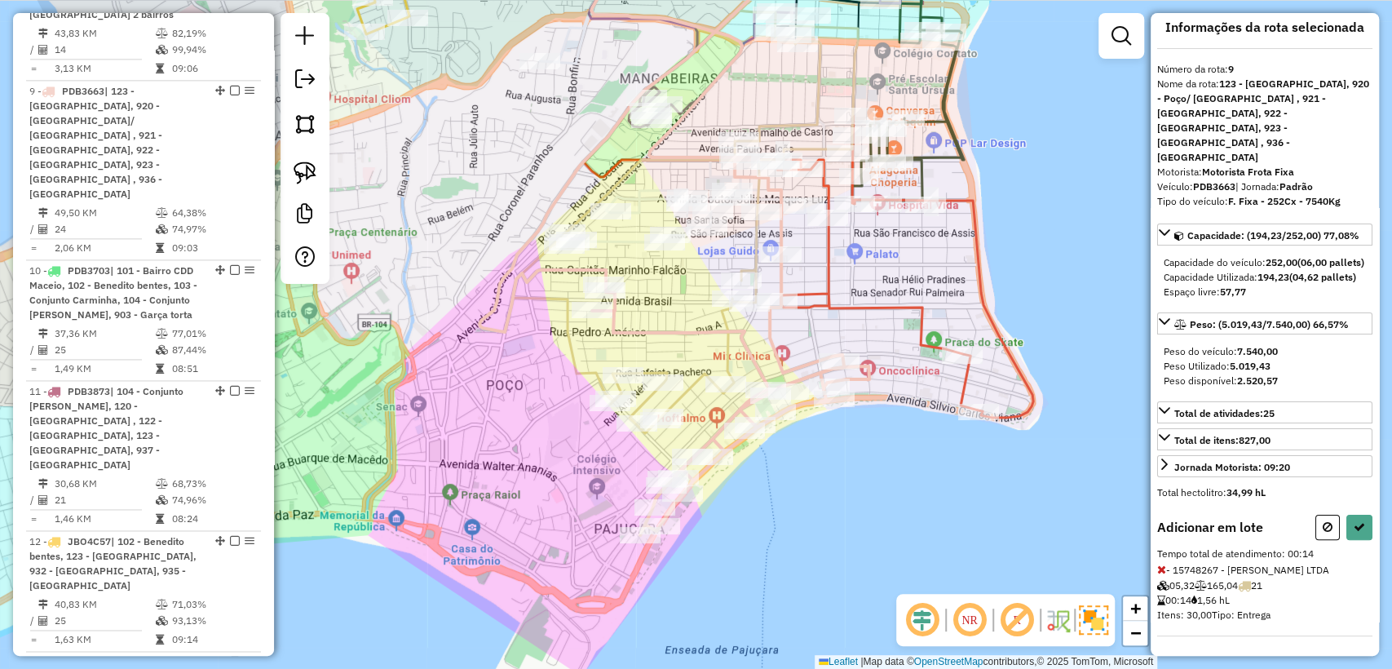
select select "**********"
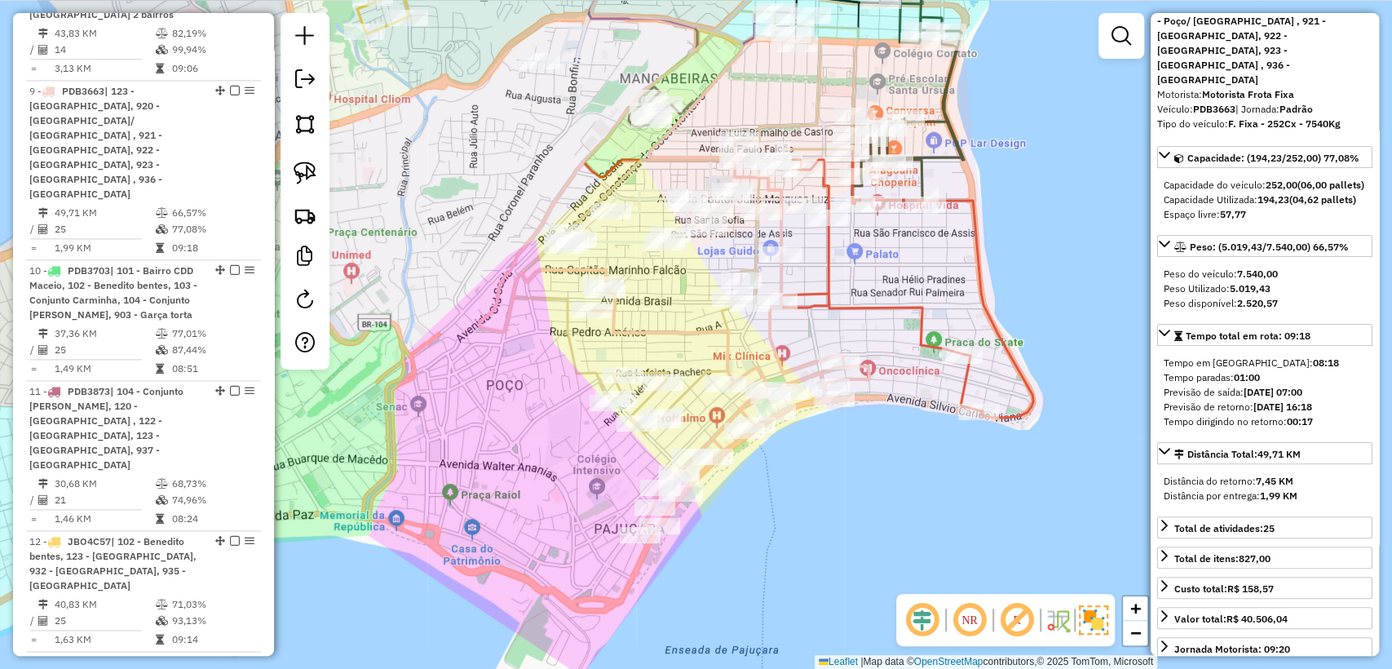
click at [797, 367] on icon at bounding box center [730, 234] width 278 height 602
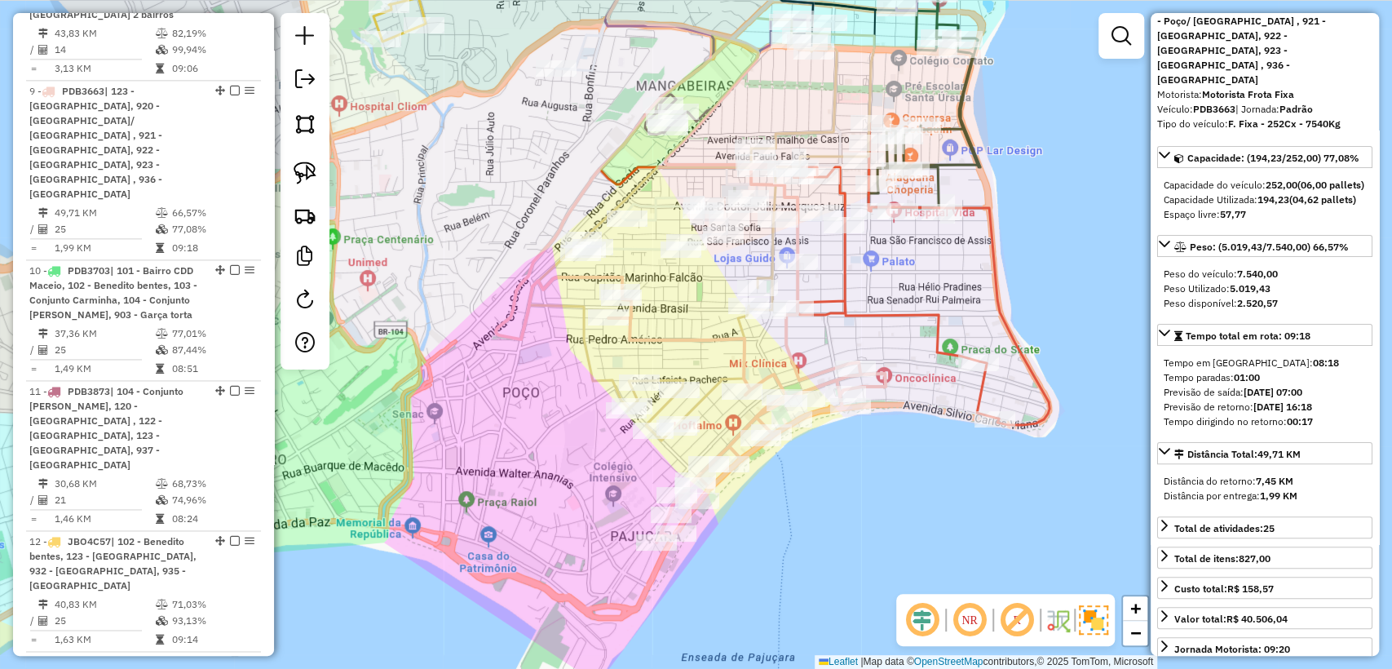
scroll to position [0, 0]
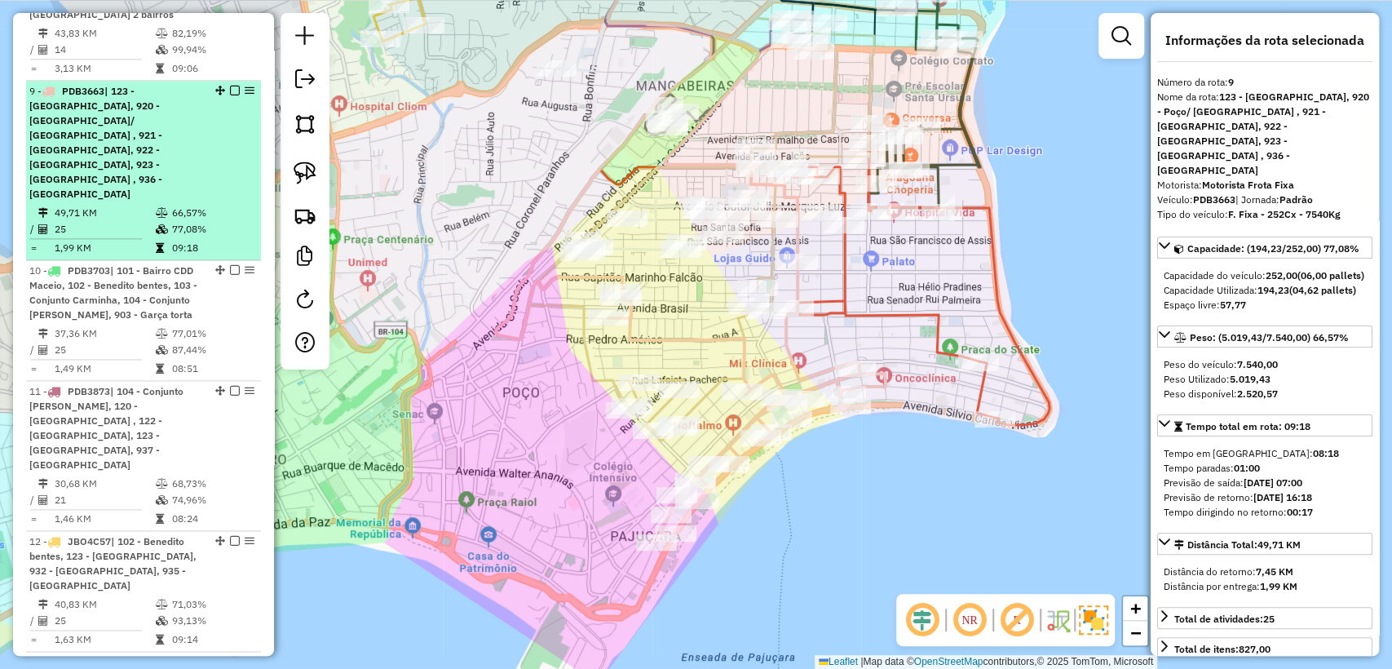
click at [233, 86] on em at bounding box center [235, 91] width 10 height 10
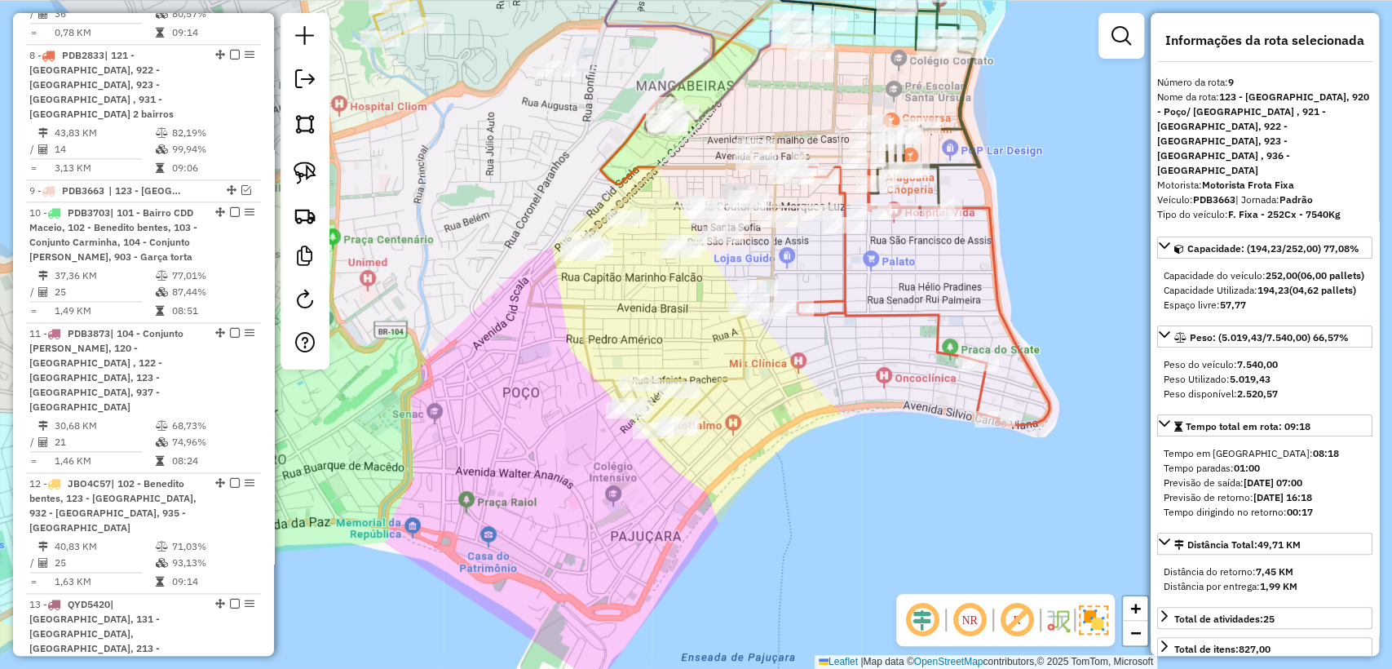
click at [730, 380] on icon at bounding box center [701, 236] width 345 height 407
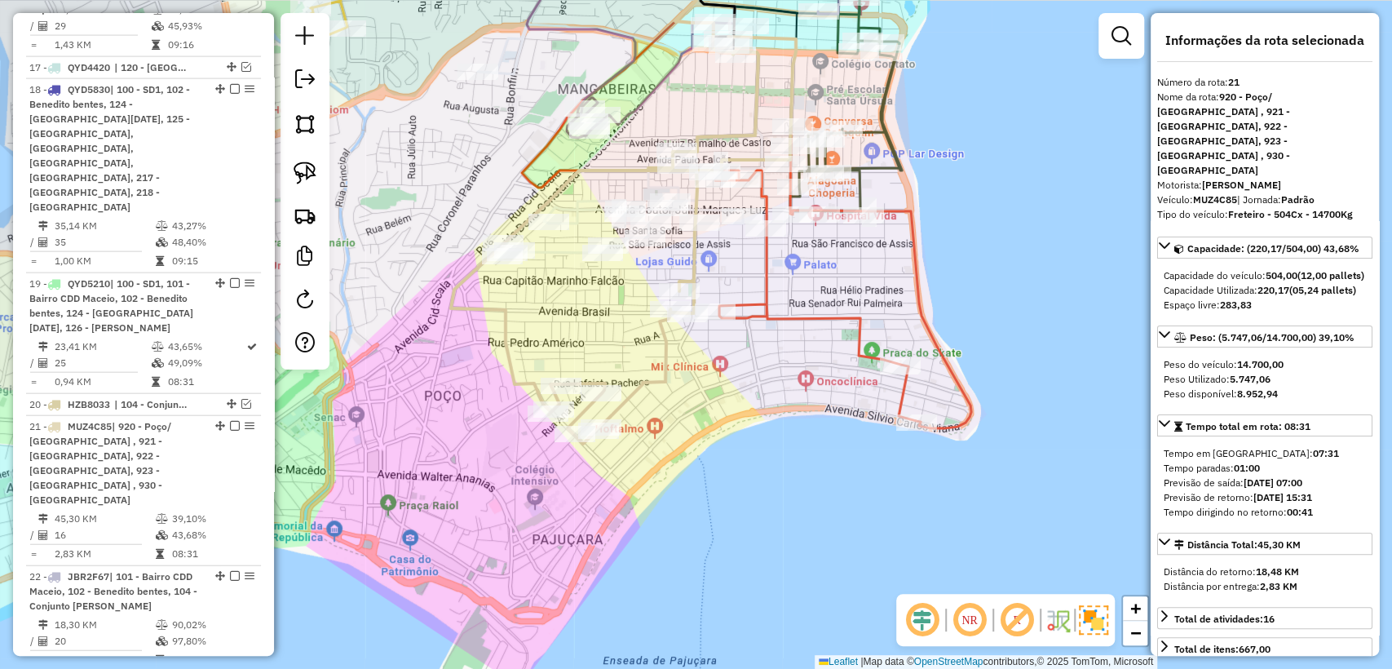
drag, startPoint x: 801, startPoint y: 377, endPoint x: 744, endPoint y: 367, distance: 58.7
click at [744, 367] on div "Janela de atendimento Grade de atendimento Capacidade Transportadoras Veículos …" at bounding box center [696, 334] width 1392 height 669
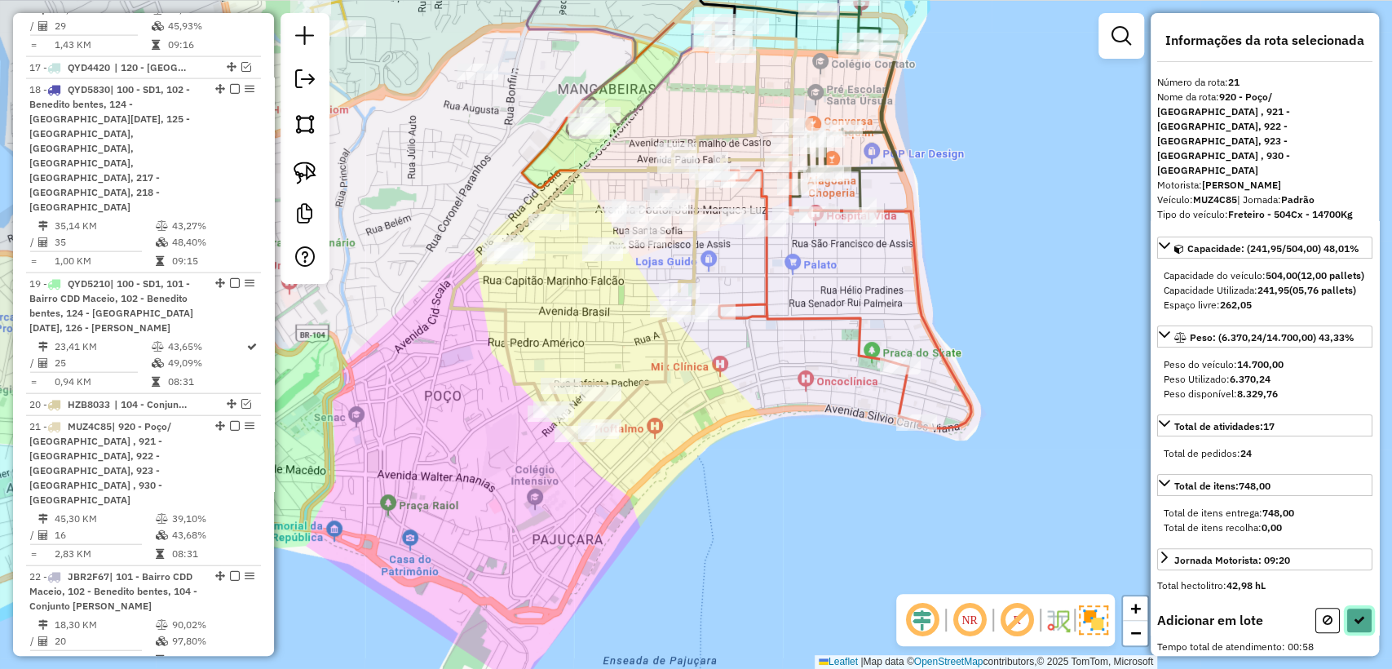
click at [1357, 610] on button at bounding box center [1359, 619] width 26 height 25
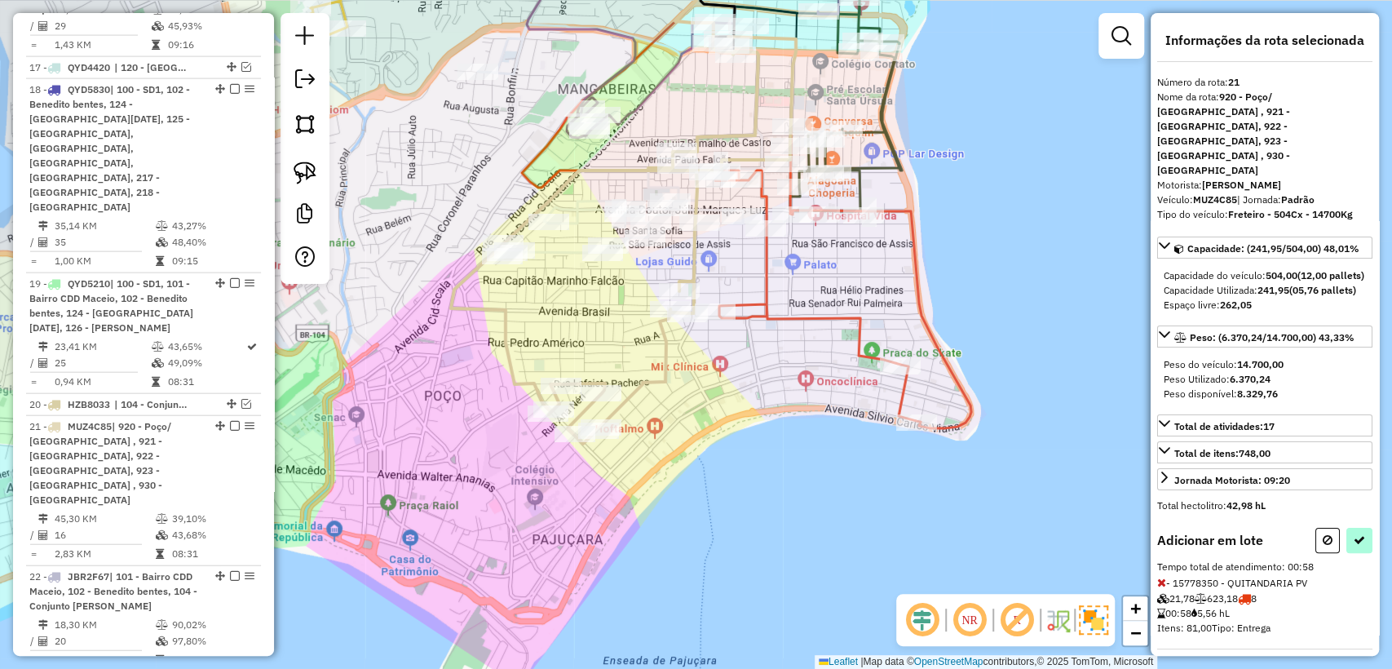
select select "**********"
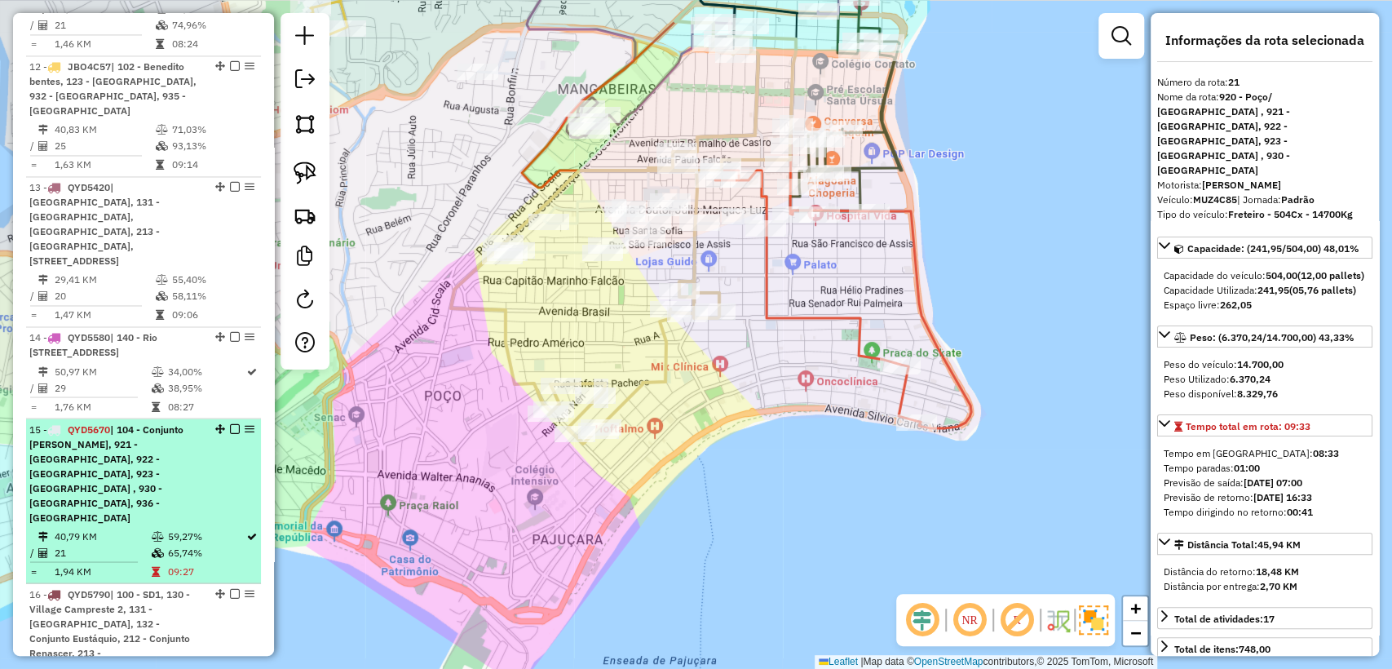
scroll to position [1696, 0]
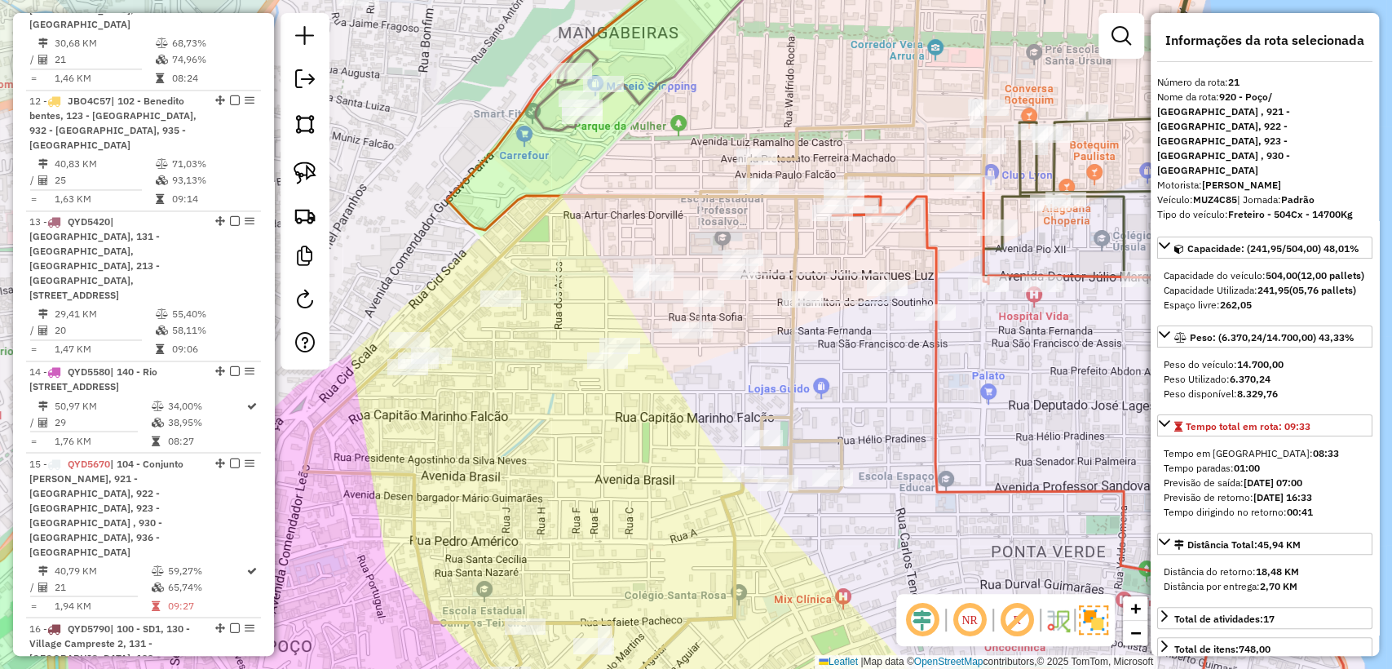
click at [791, 338] on icon at bounding box center [649, 334] width 691 height 802
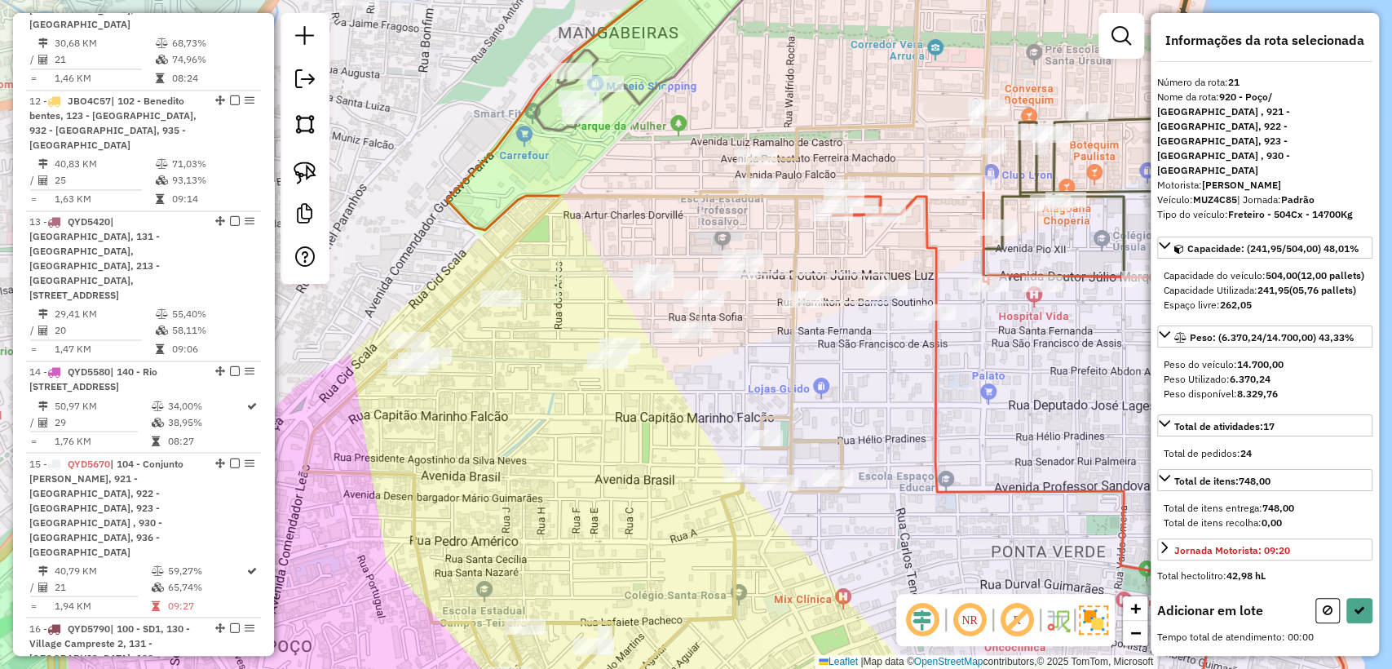
scroll to position [2421, 0]
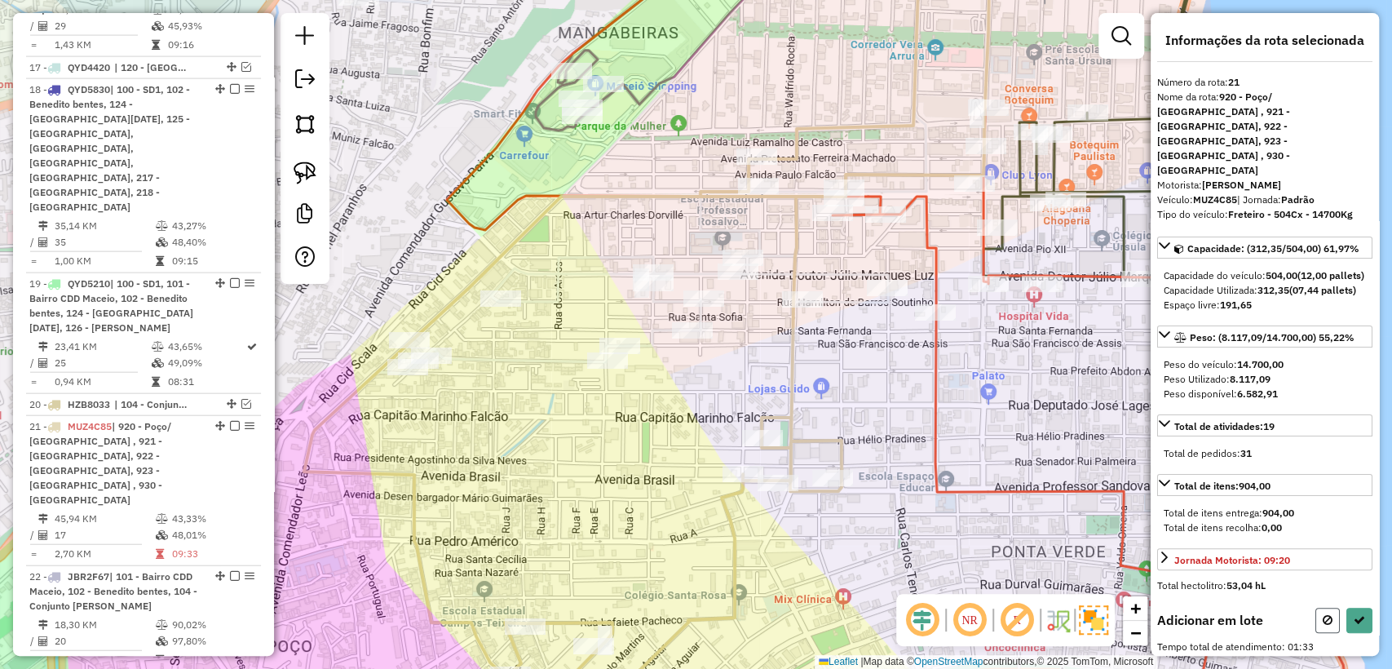
click at [1327, 614] on icon at bounding box center [1327, 619] width 10 height 11
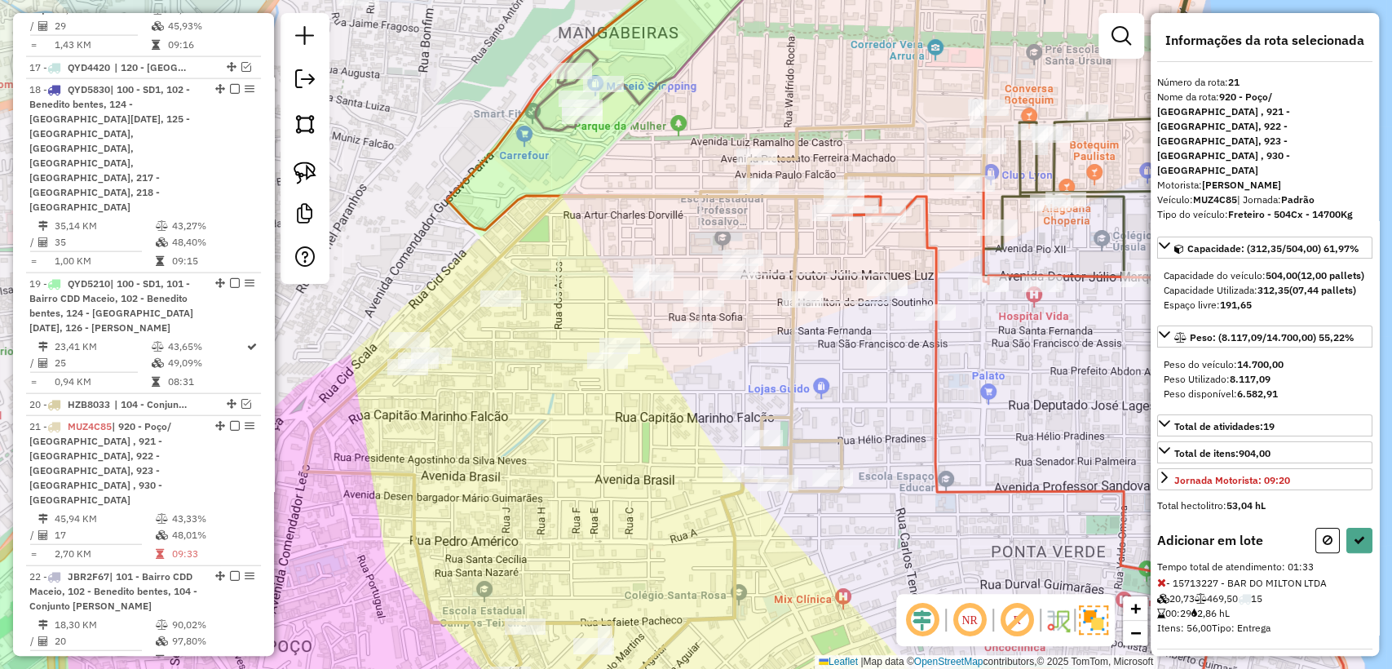
select select "**********"
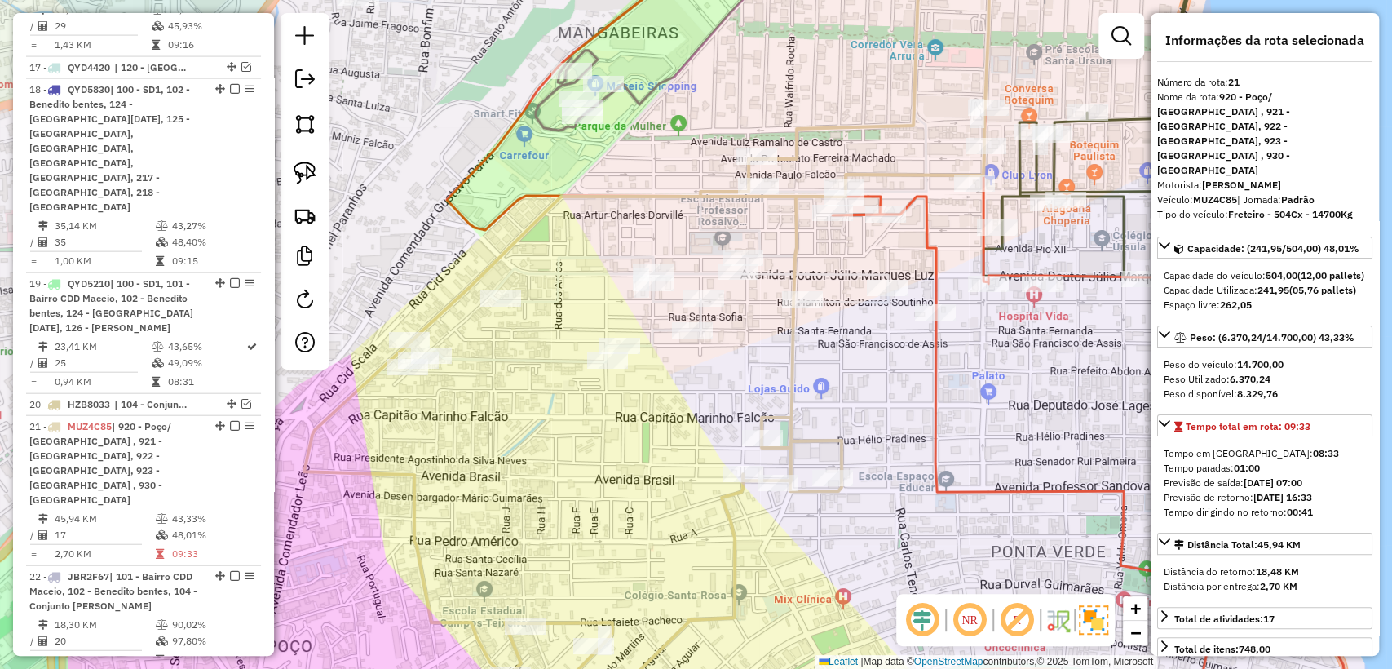
click at [796, 571] on div "Janela de atendimento Grade de atendimento Capacidade Transportadoras Veículos …" at bounding box center [696, 334] width 1392 height 669
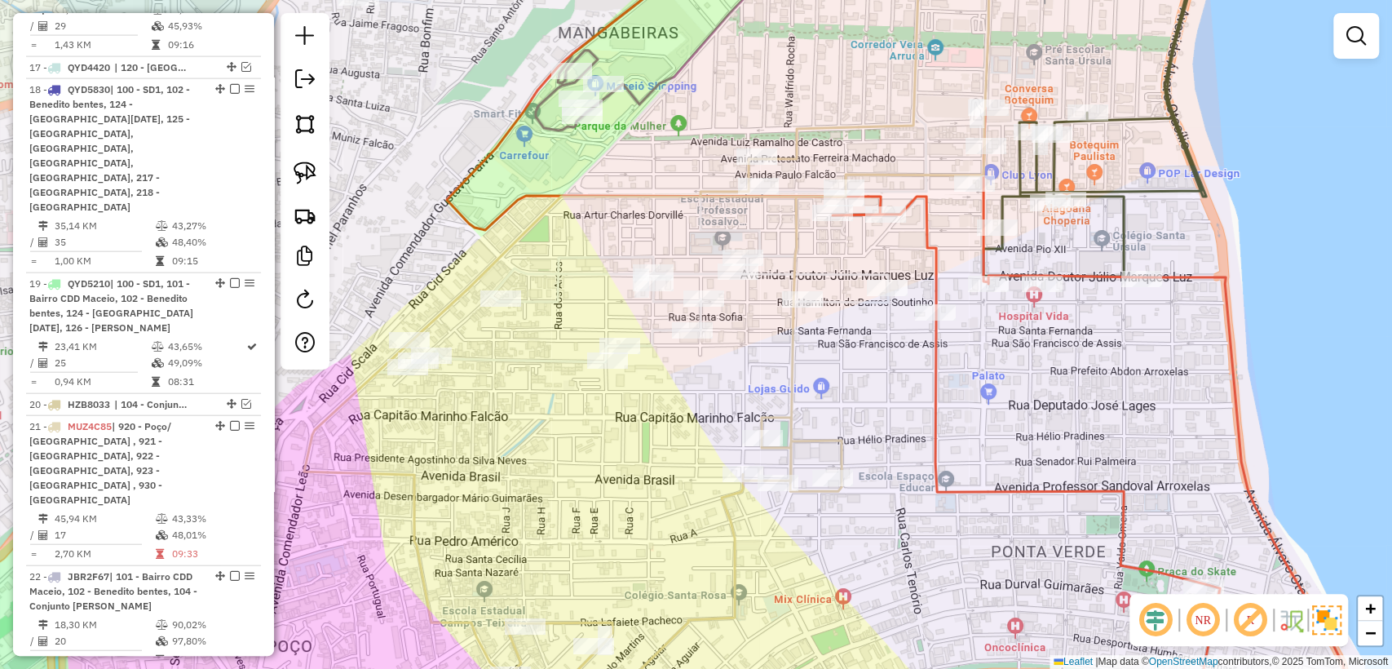
click at [736, 526] on icon at bounding box center [649, 334] width 691 height 802
select select "**********"
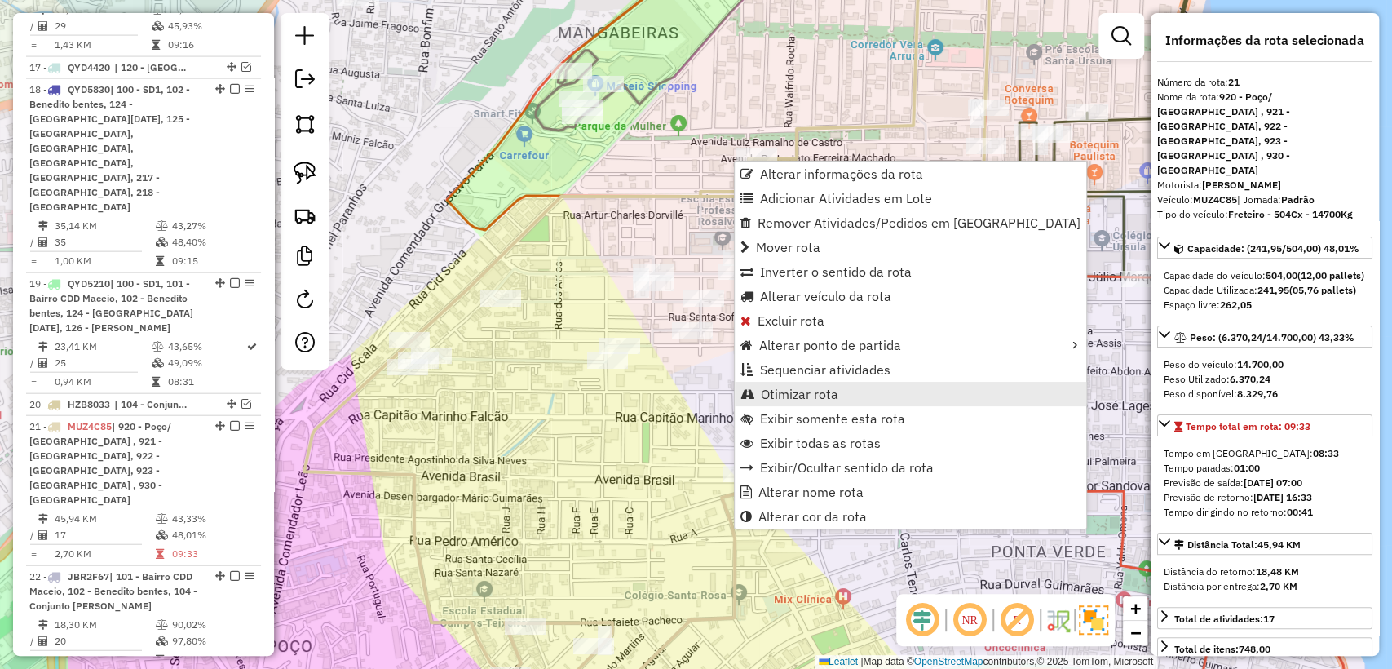
click at [802, 396] on span "Otimizar rota" at bounding box center [799, 393] width 77 height 13
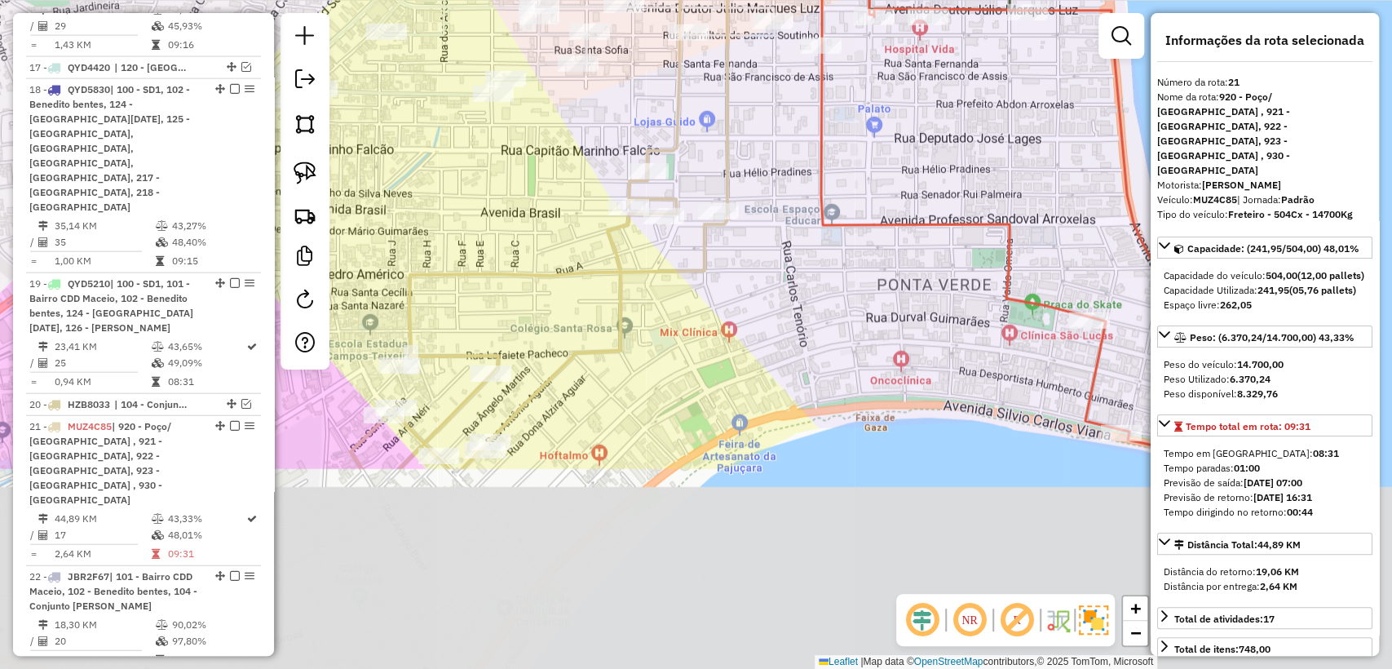
drag, startPoint x: 806, startPoint y: 587, endPoint x: 703, endPoint y: 341, distance: 267.1
click at [694, 322] on div "Janela de atendimento Grade de atendimento Capacidade Transportadoras Veículos …" at bounding box center [696, 334] width 1392 height 669
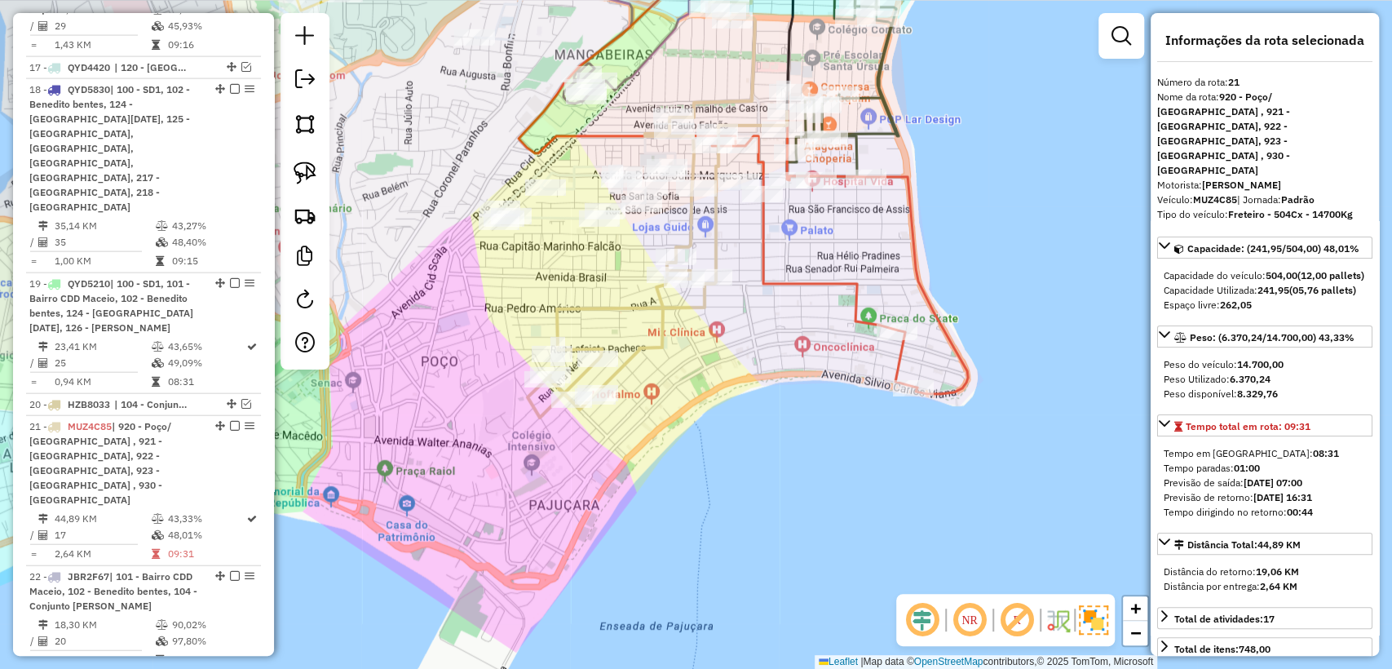
click at [660, 334] on icon at bounding box center [656, 209] width 259 height 415
click at [750, 344] on div "Janela de atendimento Grade de atendimento Capacidade Transportadoras Veículos …" at bounding box center [696, 334] width 1392 height 669
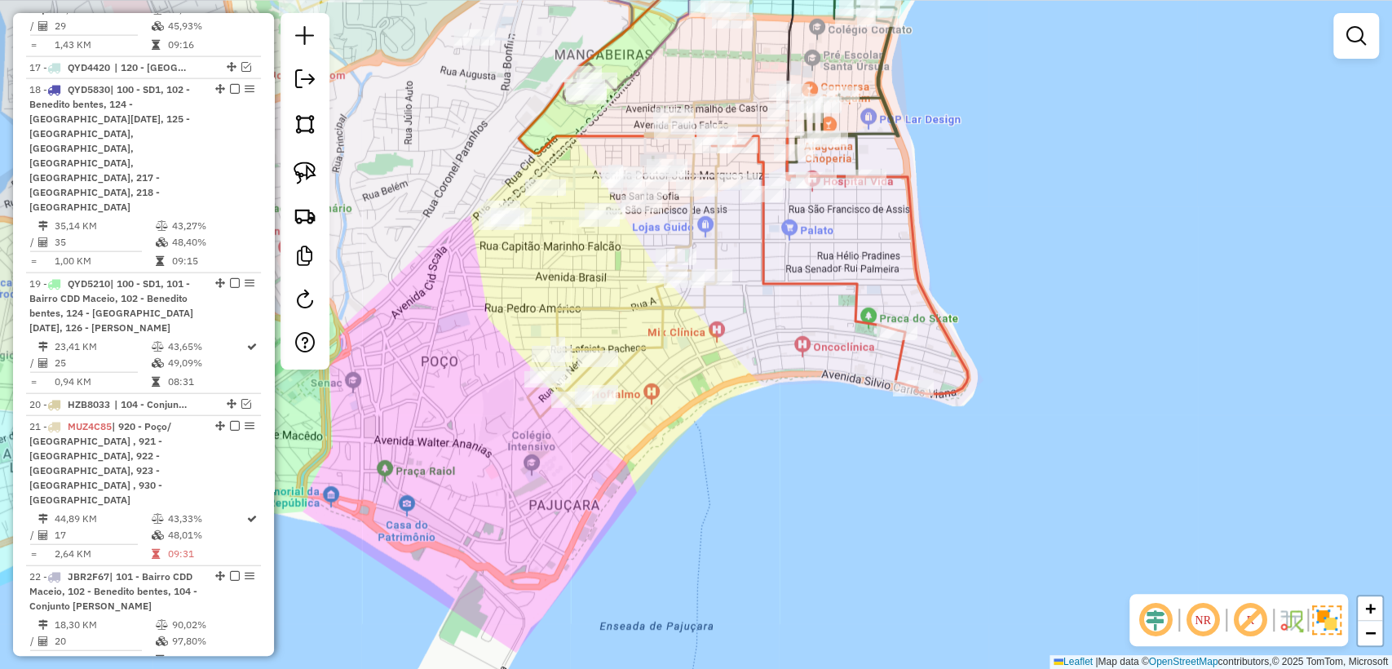
click at [848, 280] on icon at bounding box center [743, 163] width 449 height 461
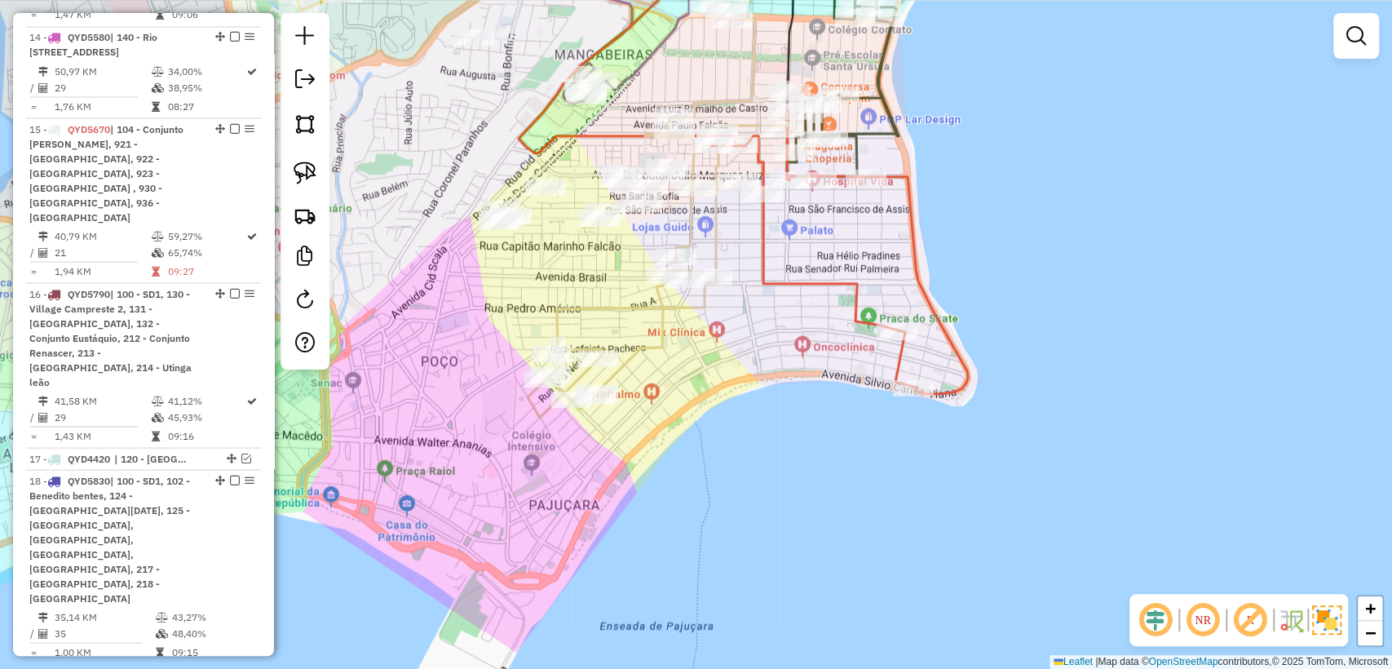
select select "**********"
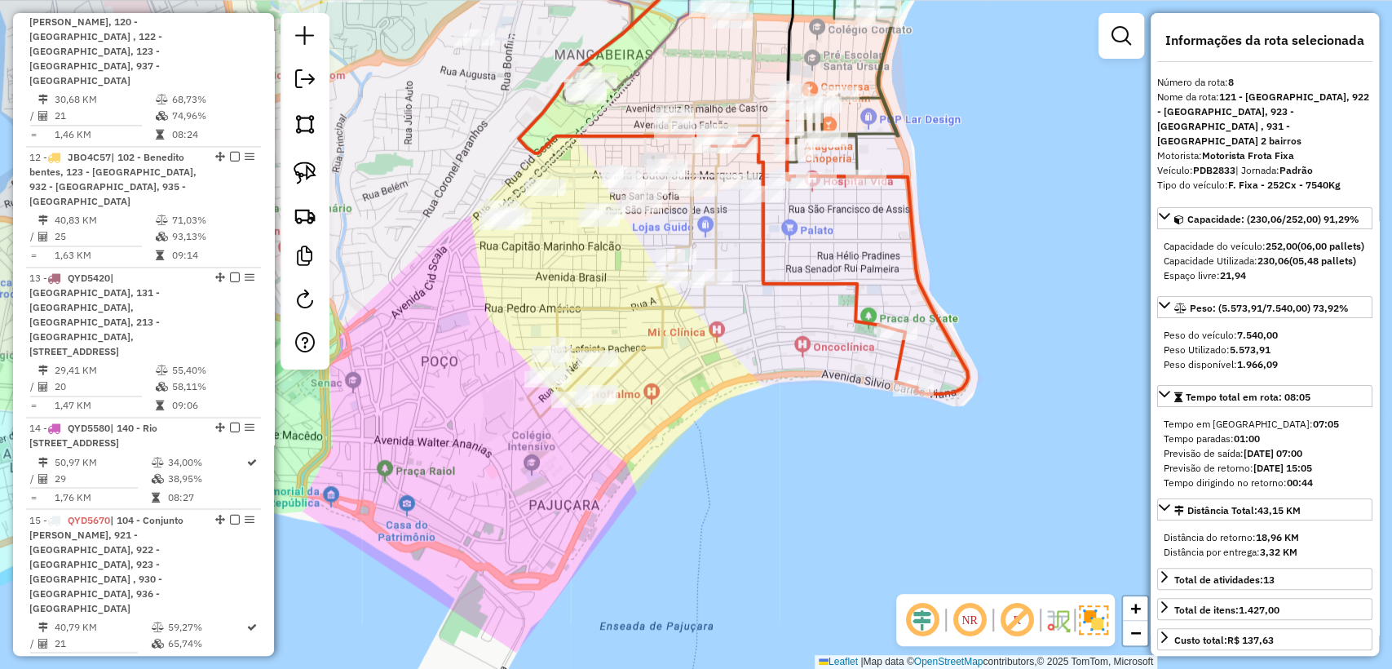
scroll to position [1306, 0]
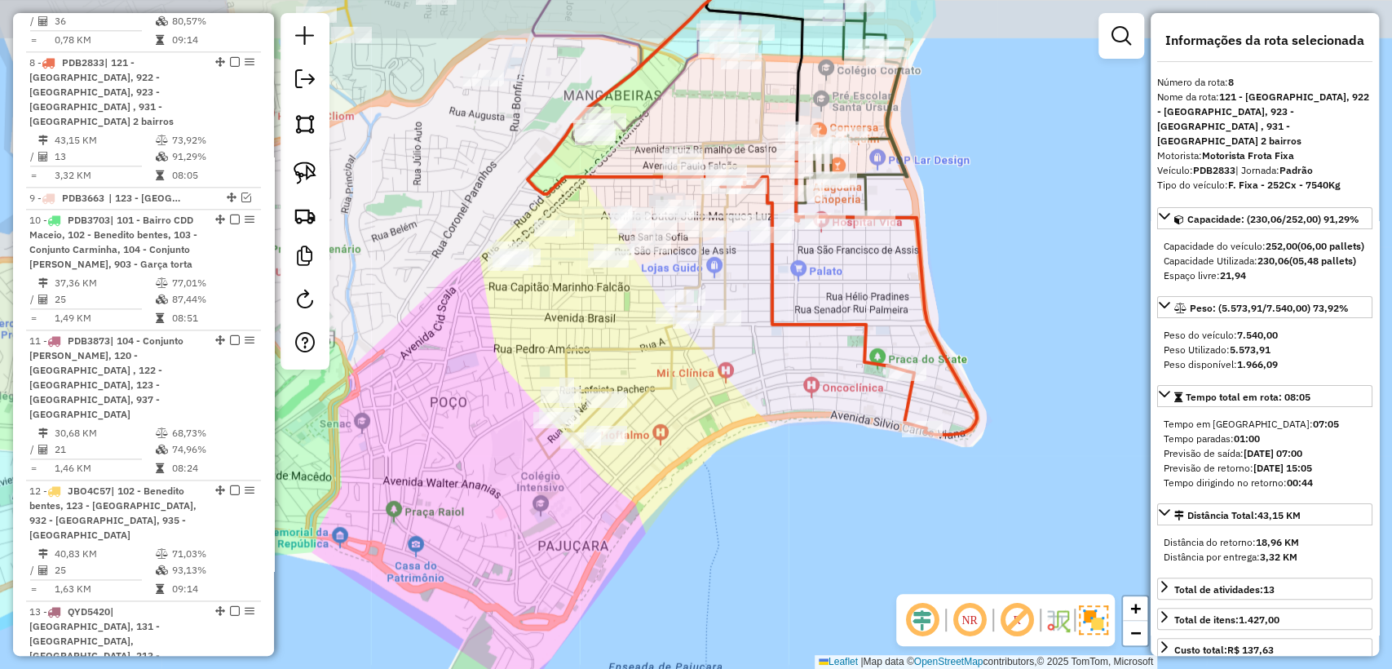
drag, startPoint x: 824, startPoint y: 254, endPoint x: 839, endPoint y: 287, distance: 35.8
click at [839, 287] on div "Janela de atendimento Grade de atendimento Capacidade Transportadoras Veículos …" at bounding box center [696, 334] width 1392 height 669
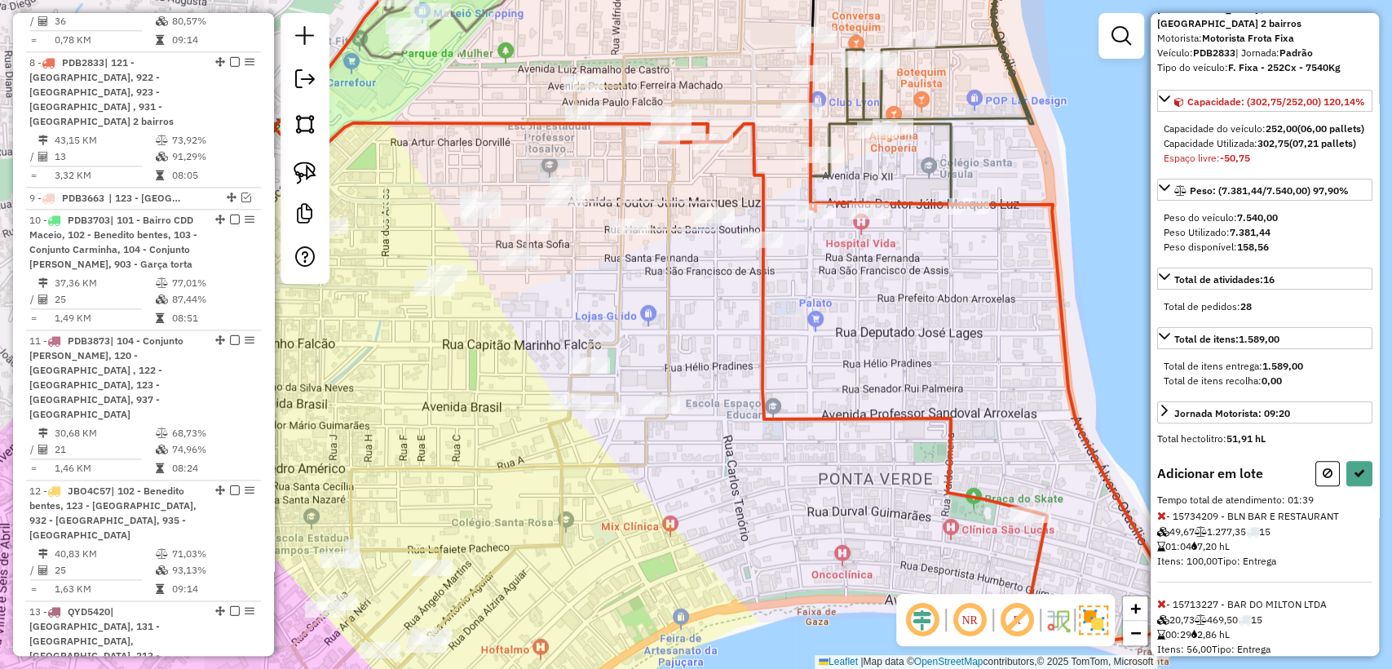
scroll to position [267, 0]
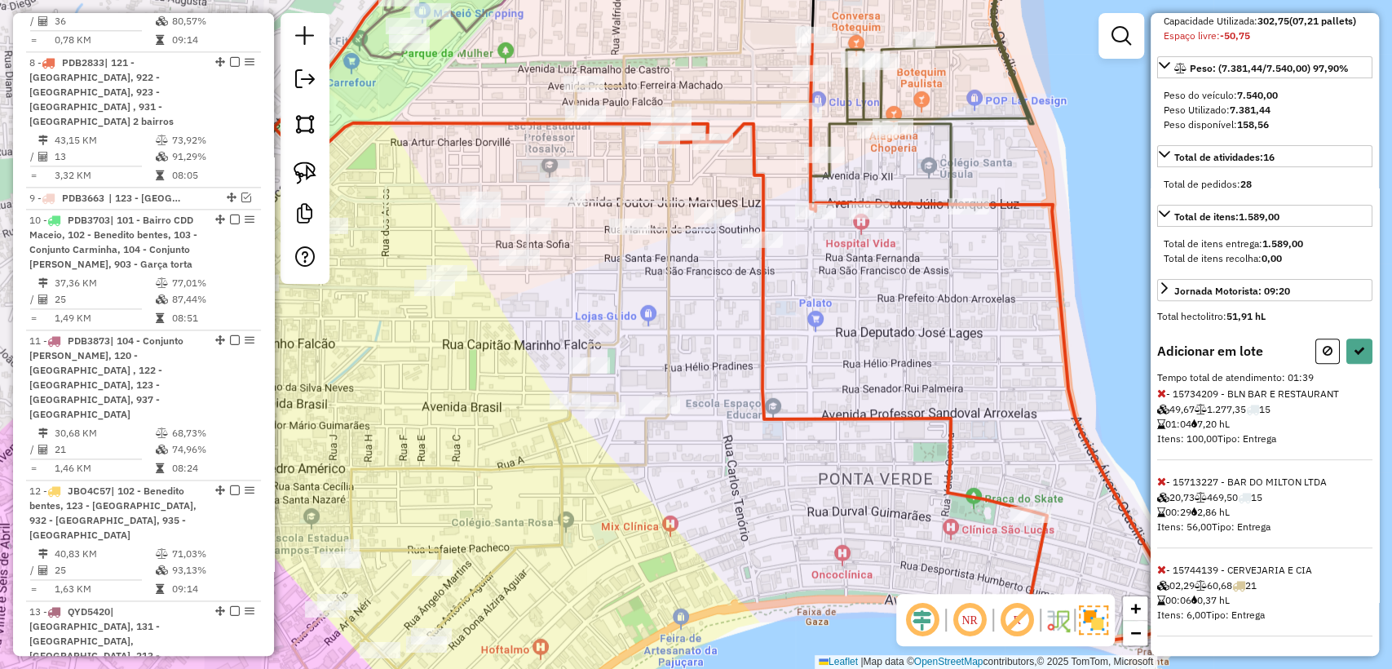
click at [1163, 393] on icon at bounding box center [1161, 392] width 9 height 11
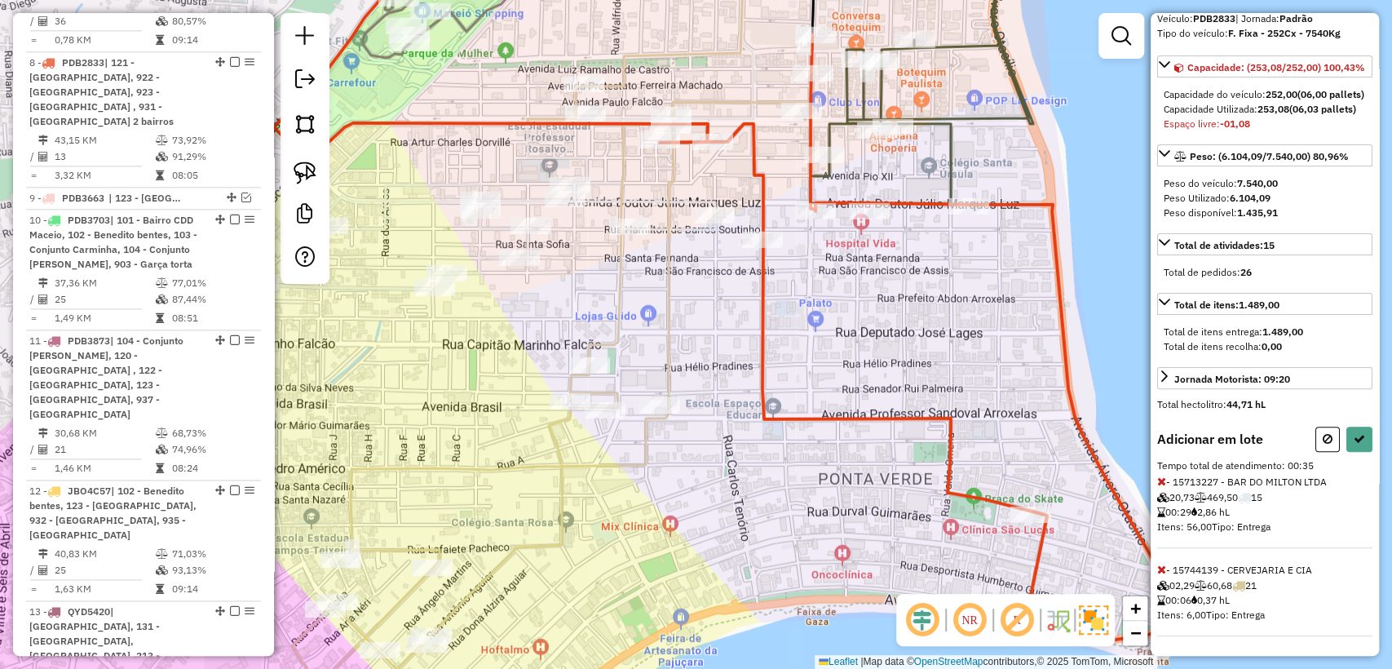
click at [1158, 474] on div "Informações da rota selecionada Número da rota: 8 Nome da rota: 121 - [GEOGRAPH…" at bounding box center [1264, 334] width 228 height 642
click at [1160, 477] on icon at bounding box center [1161, 480] width 9 height 11
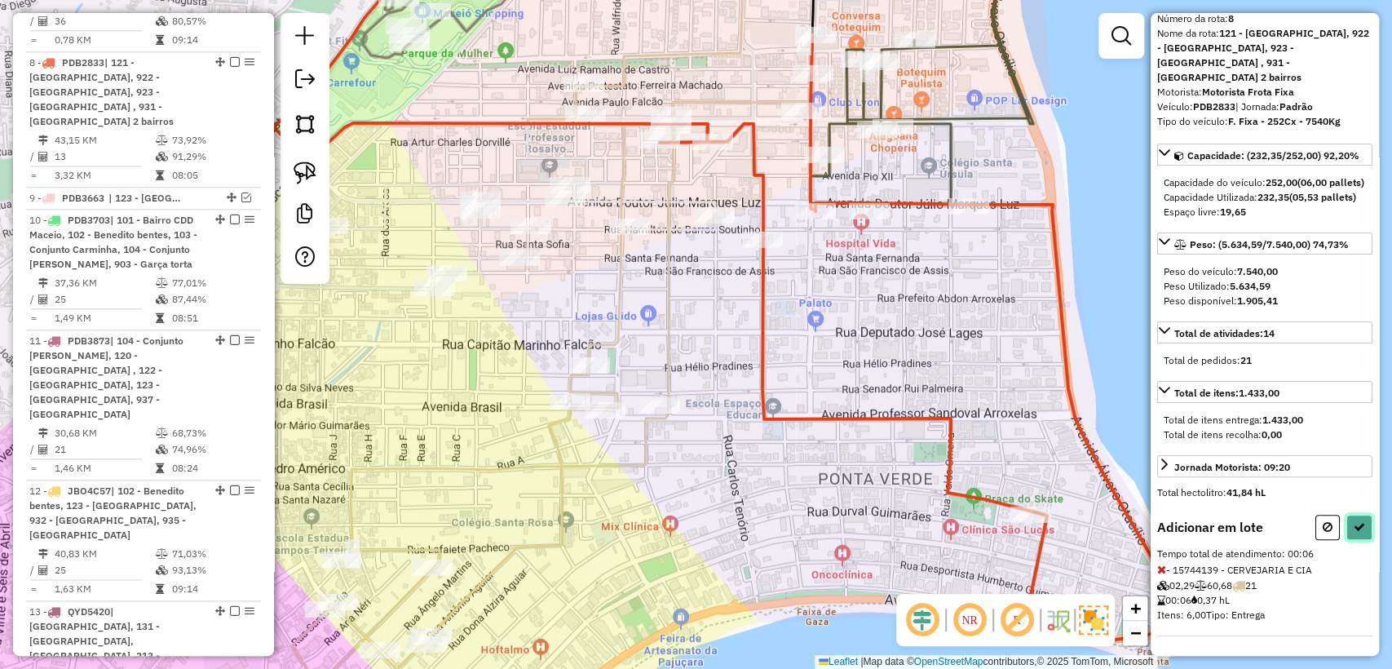
click at [1354, 522] on icon at bounding box center [1358, 526] width 11 height 11
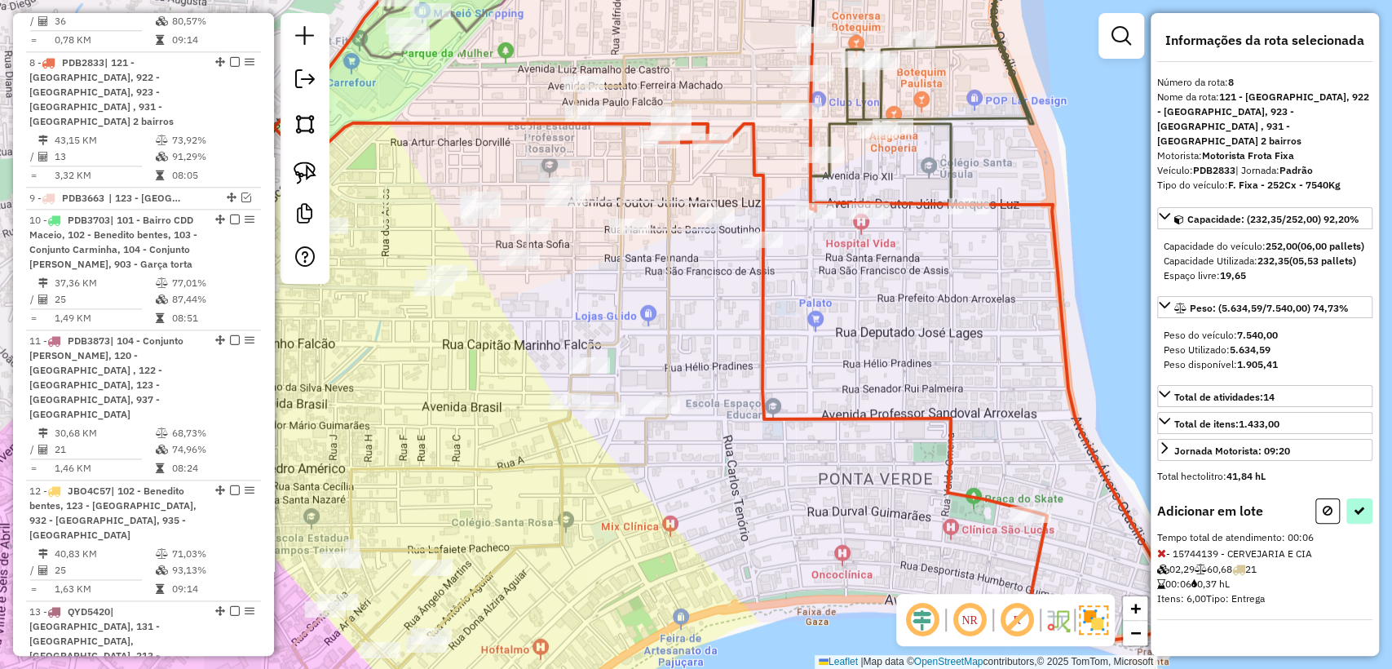
select select "**********"
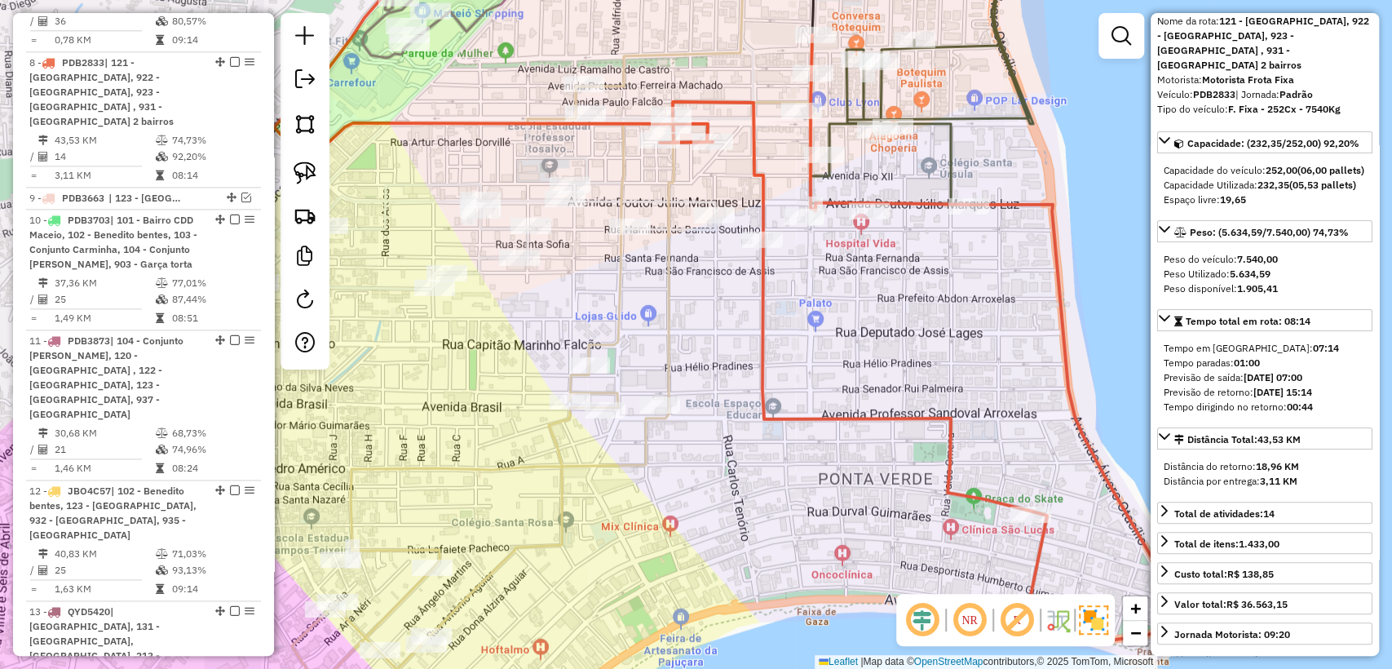
click at [669, 294] on icon at bounding box center [551, 309] width 519 height 752
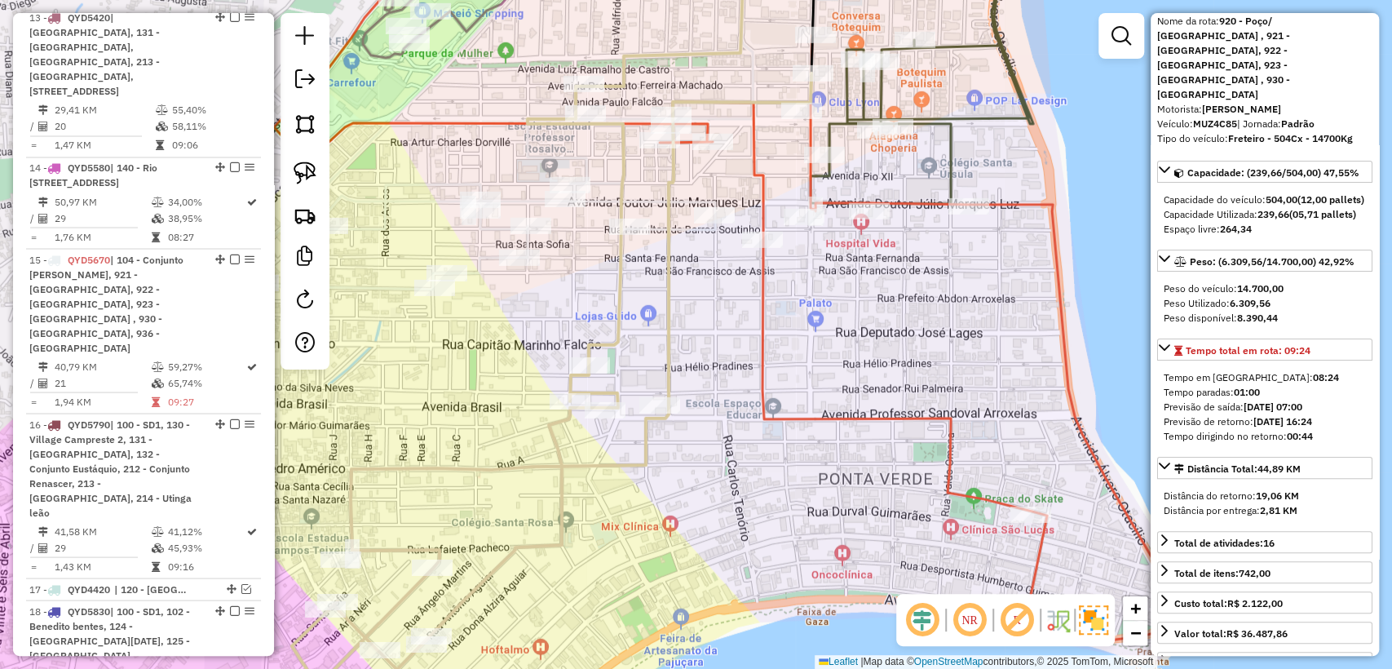
scroll to position [2421, 0]
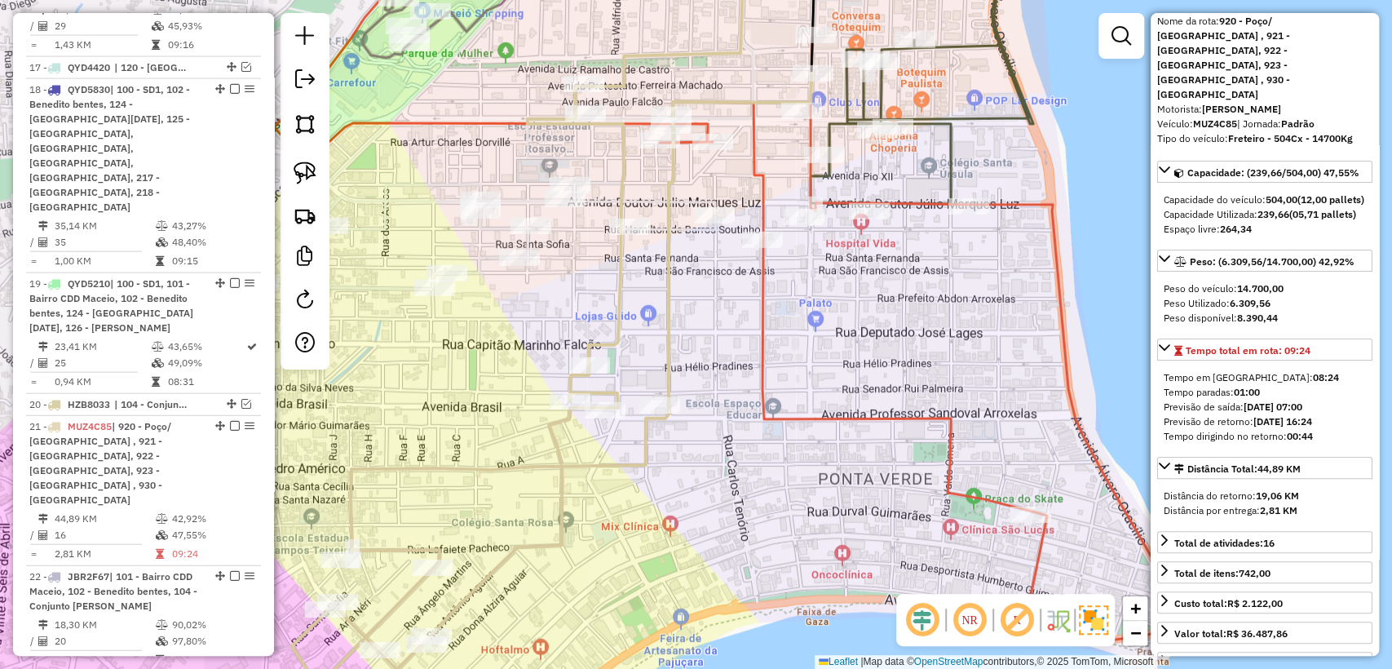
click at [809, 188] on icon at bounding box center [723, 286] width 898 height 706
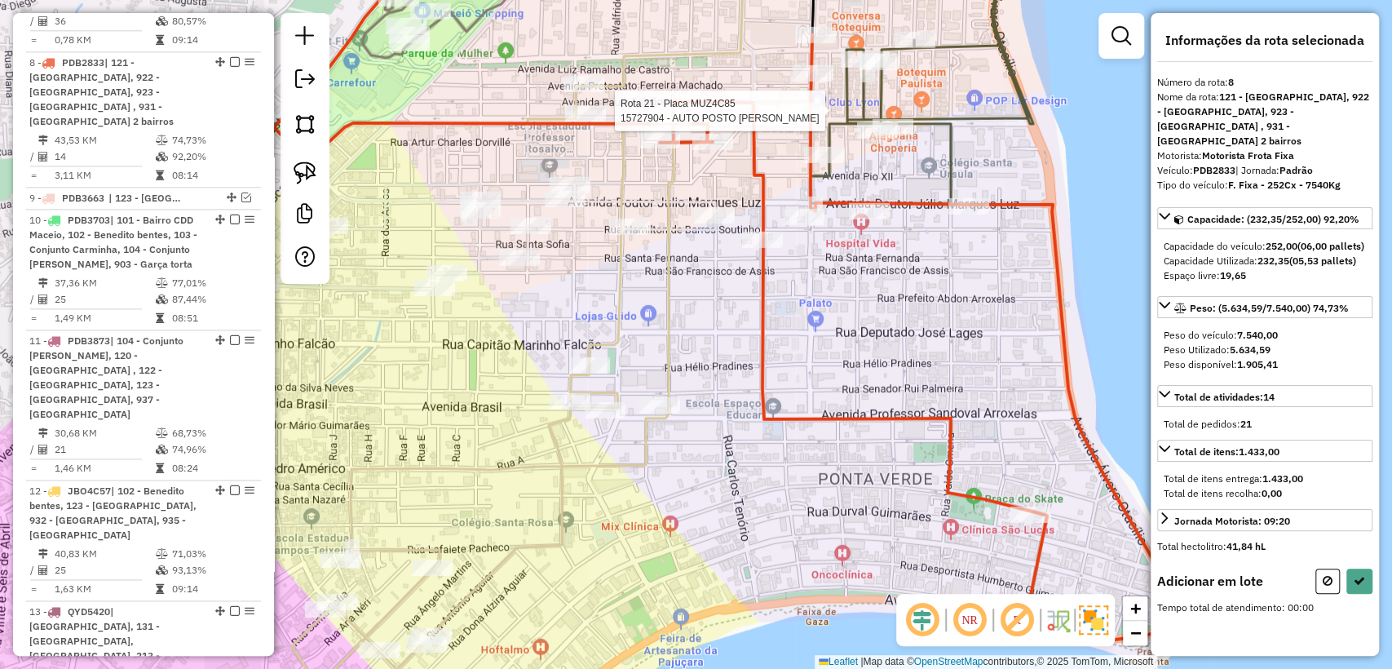
scroll to position [0, 0]
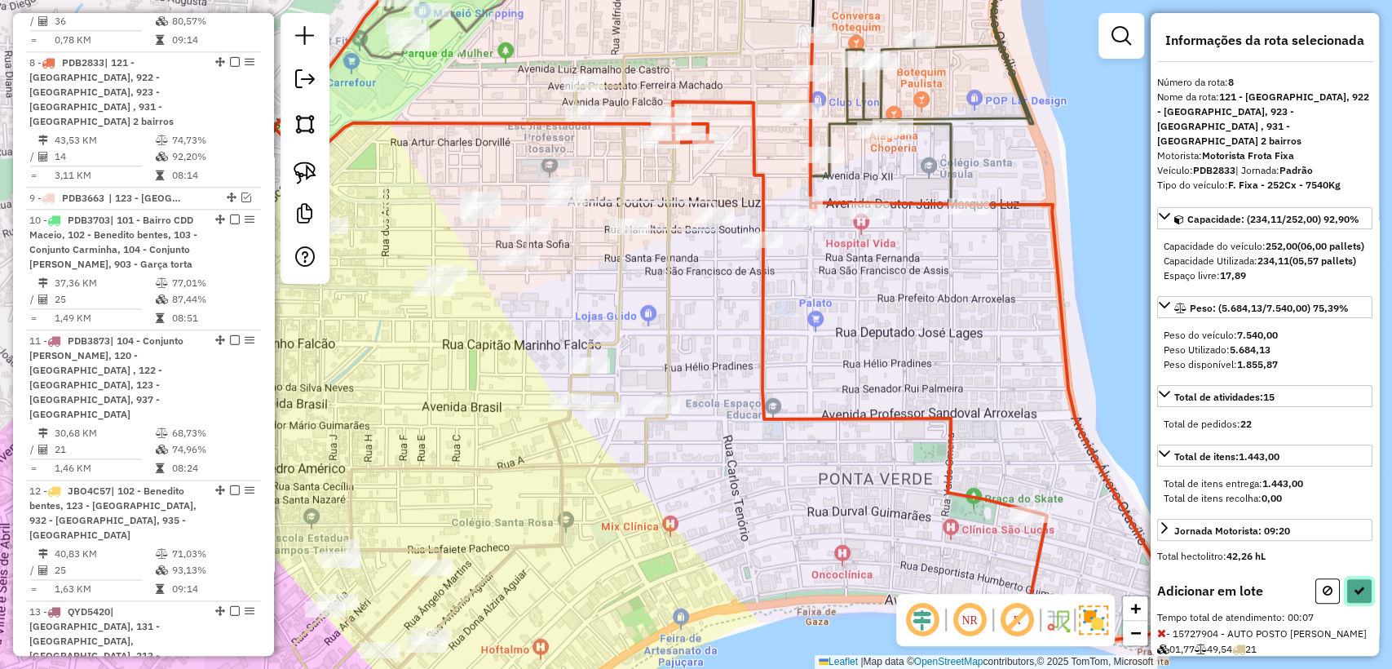
click at [1356, 596] on icon at bounding box center [1358, 590] width 11 height 11
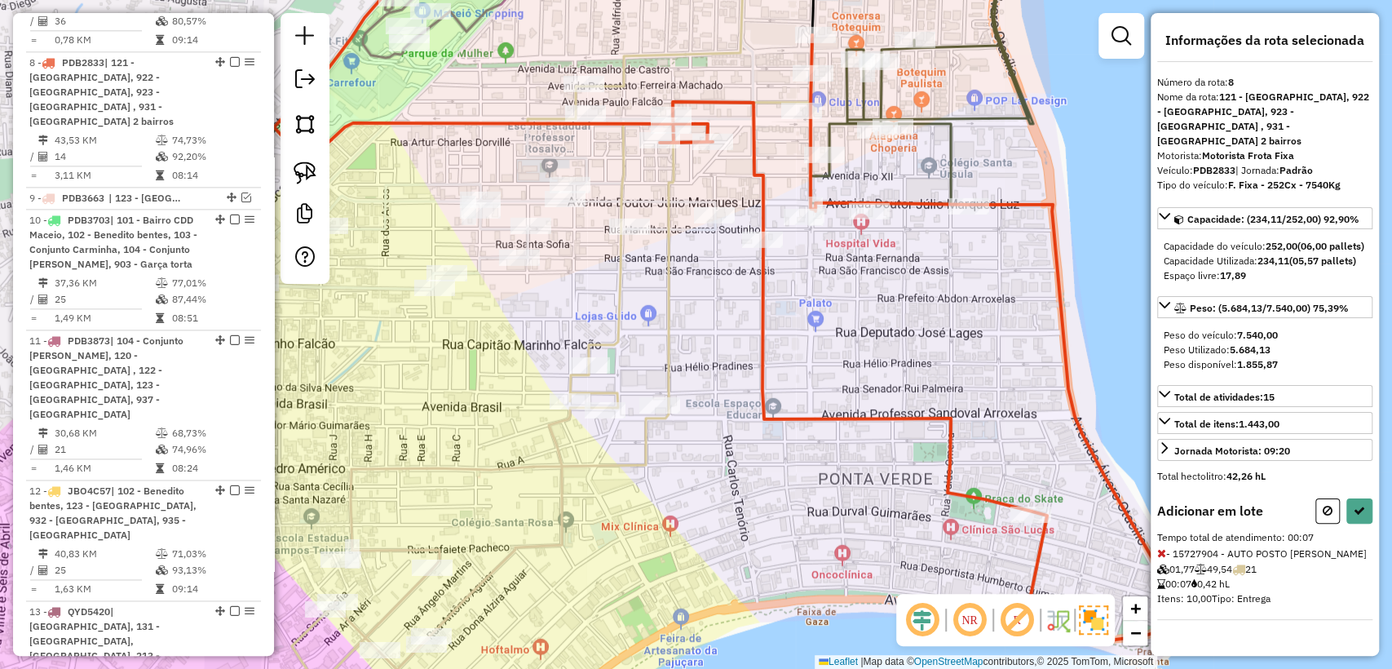
select select "**********"
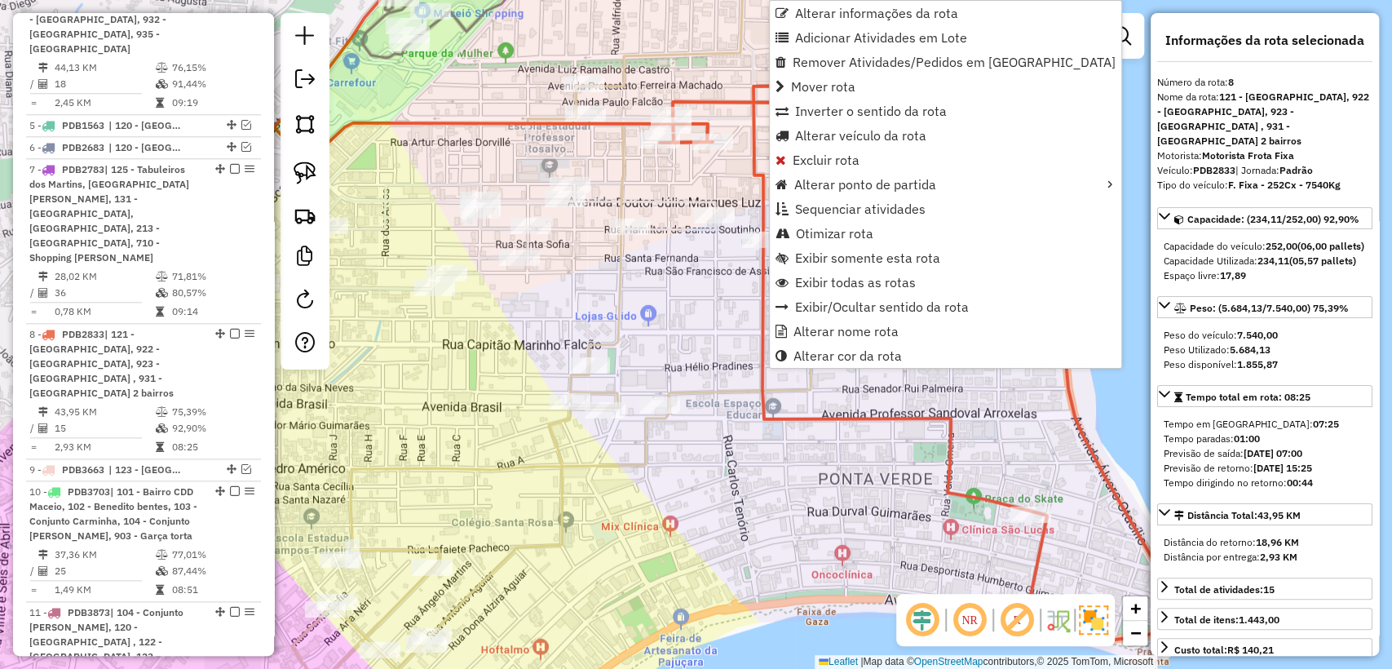
scroll to position [1306, 0]
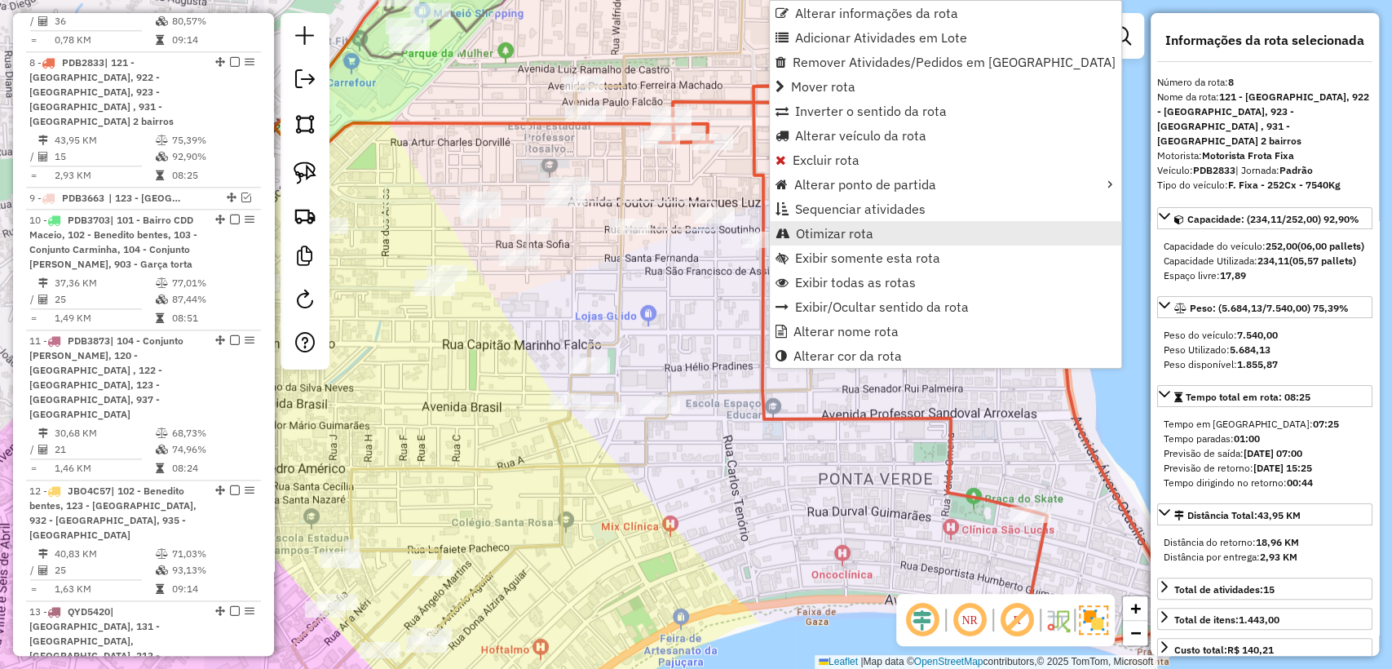
click at [836, 227] on span "Otimizar rota" at bounding box center [834, 233] width 77 height 13
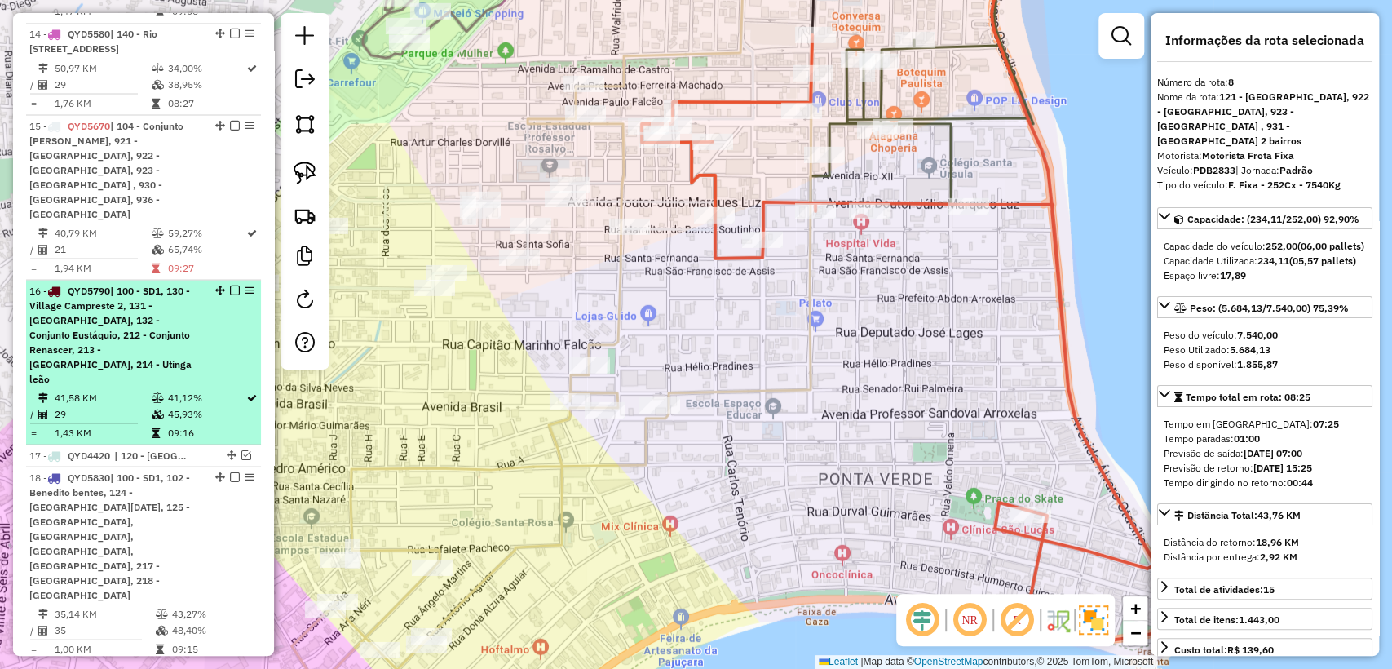
scroll to position [1940, 0]
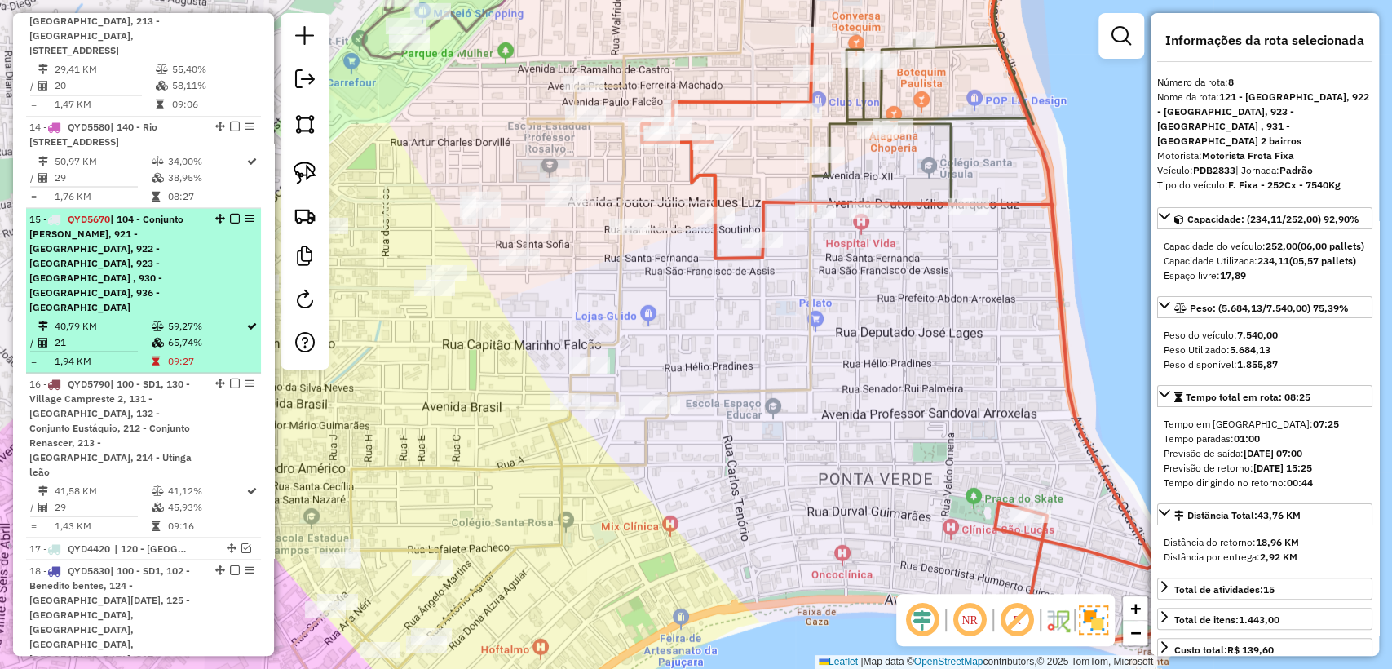
click at [218, 211] on div "15 - QYD5670 | 104 - Conjunto [PERSON_NAME], 921 - [GEOGRAPHIC_DATA], 922 - [GE…" at bounding box center [143, 262] width 228 height 103
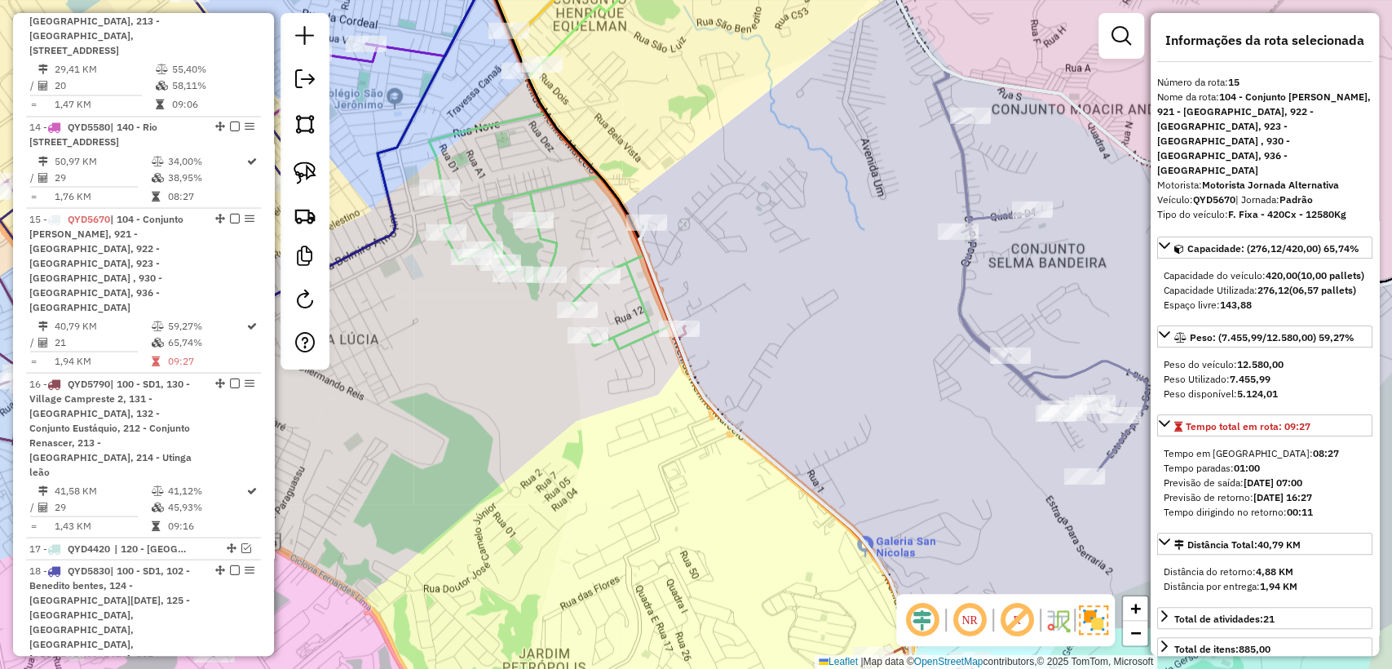
click at [560, 184] on icon at bounding box center [550, 141] width 242 height 416
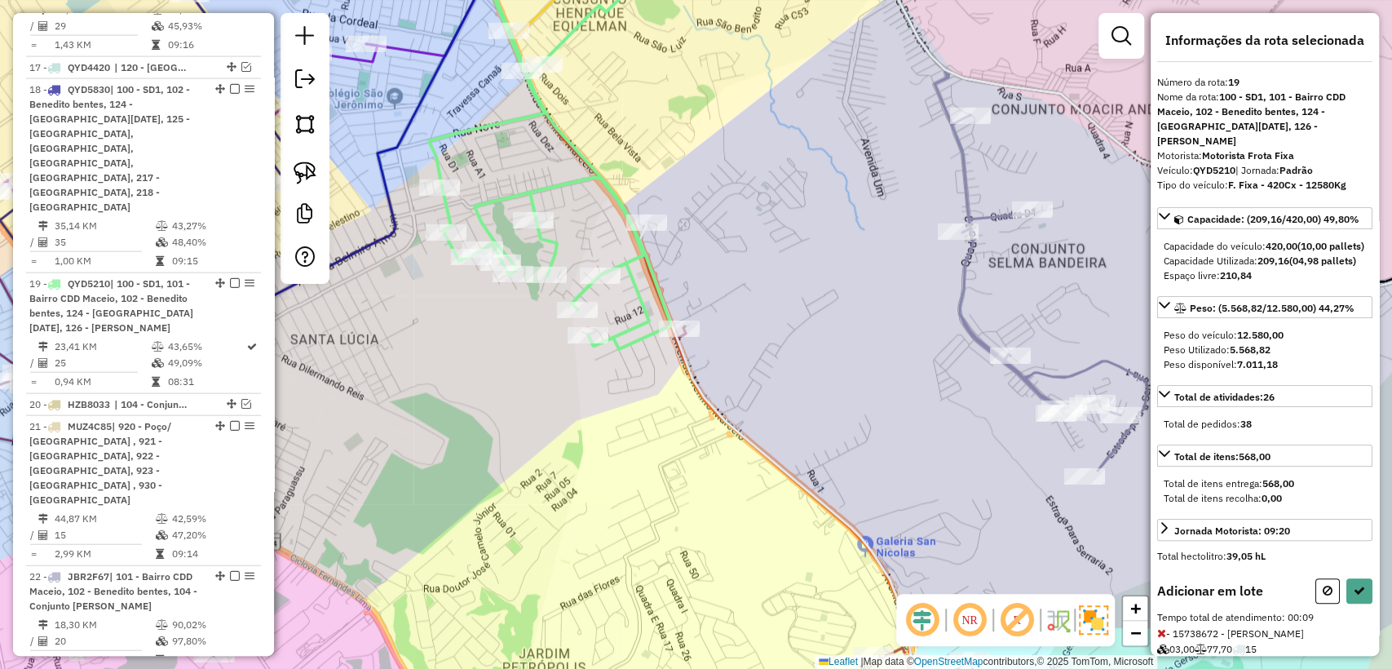
scroll to position [76, 0]
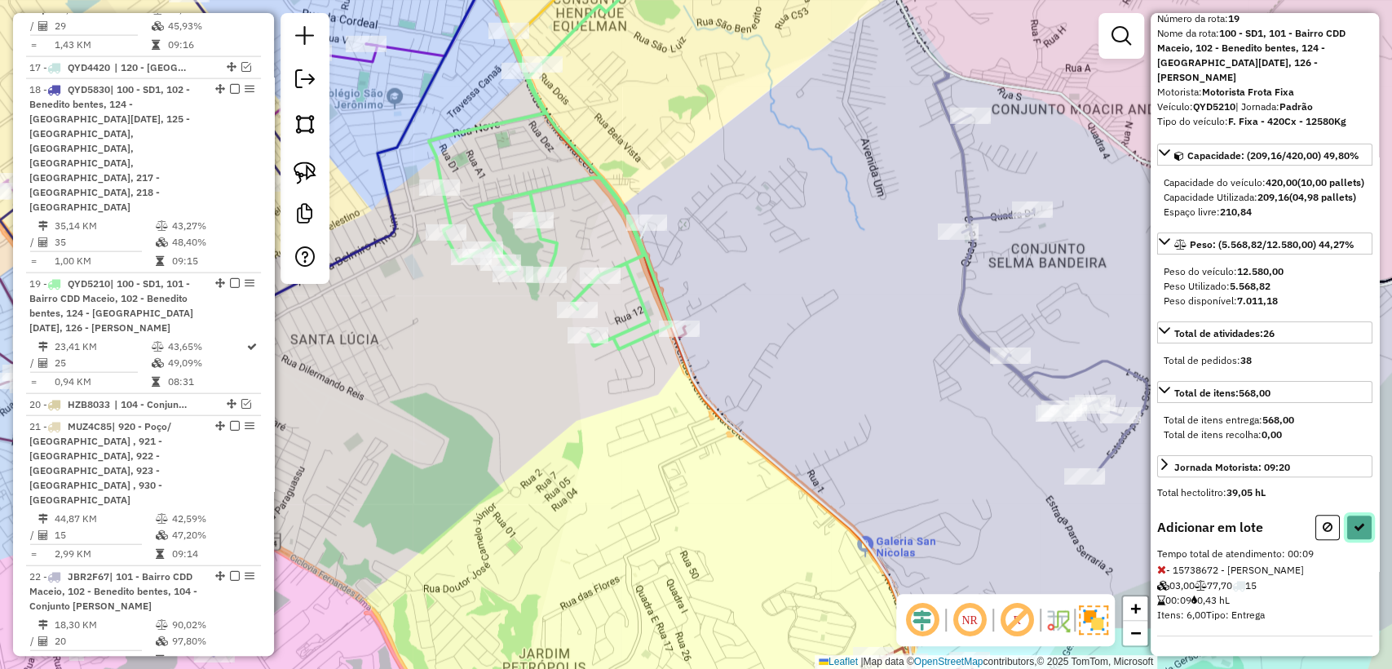
click at [1353, 528] on icon at bounding box center [1358, 526] width 11 height 11
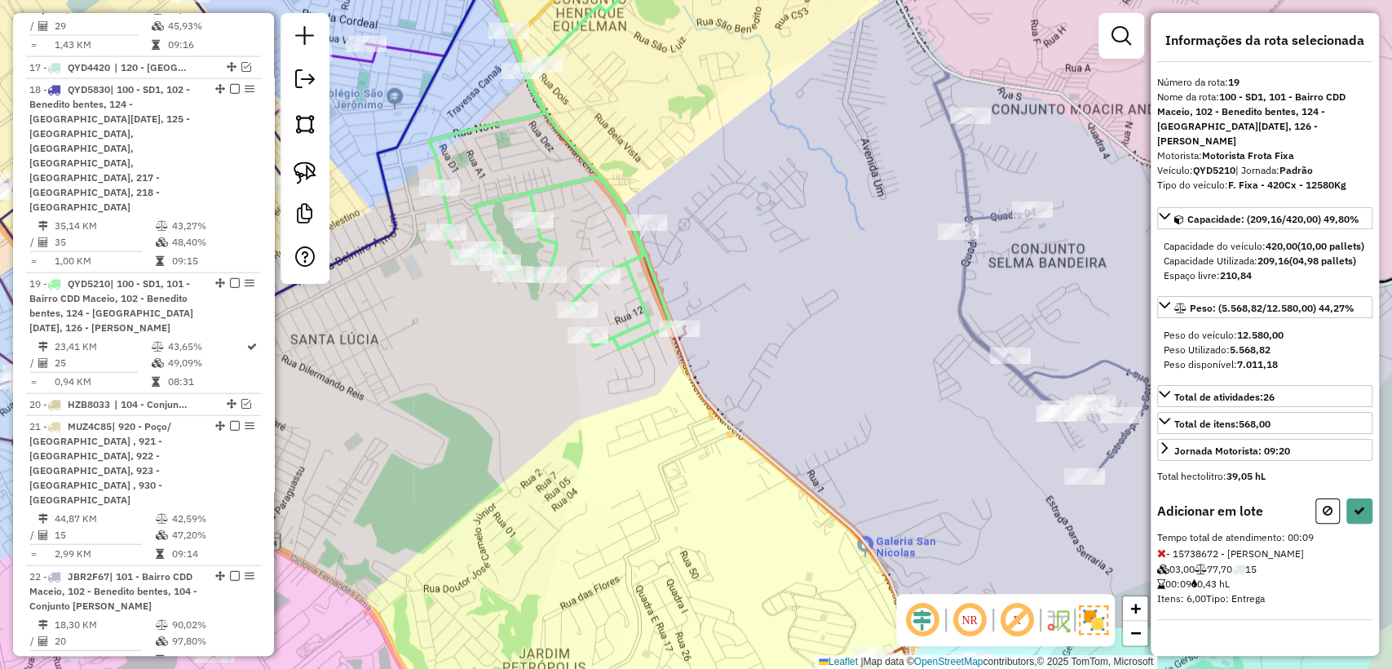
select select "**********"
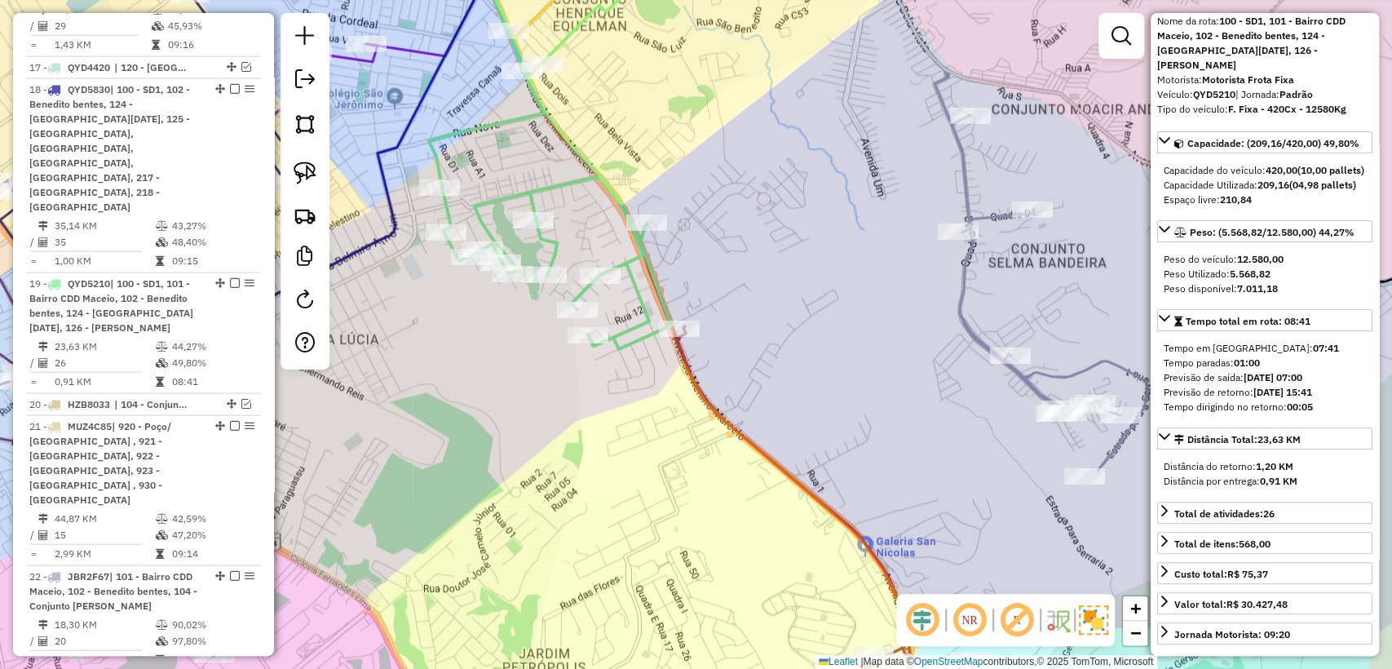
click at [635, 295] on icon at bounding box center [550, 141] width 242 height 416
click at [638, 295] on icon at bounding box center [550, 141] width 242 height 416
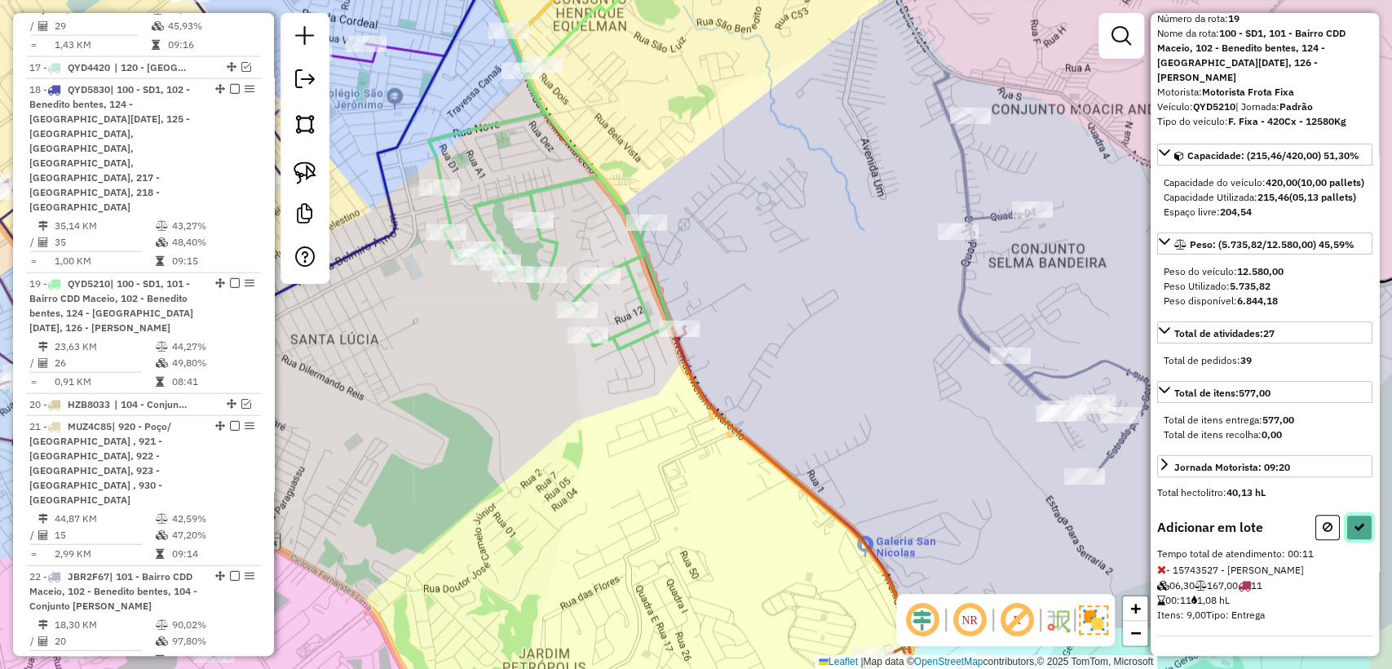
click at [1346, 526] on button at bounding box center [1359, 526] width 26 height 25
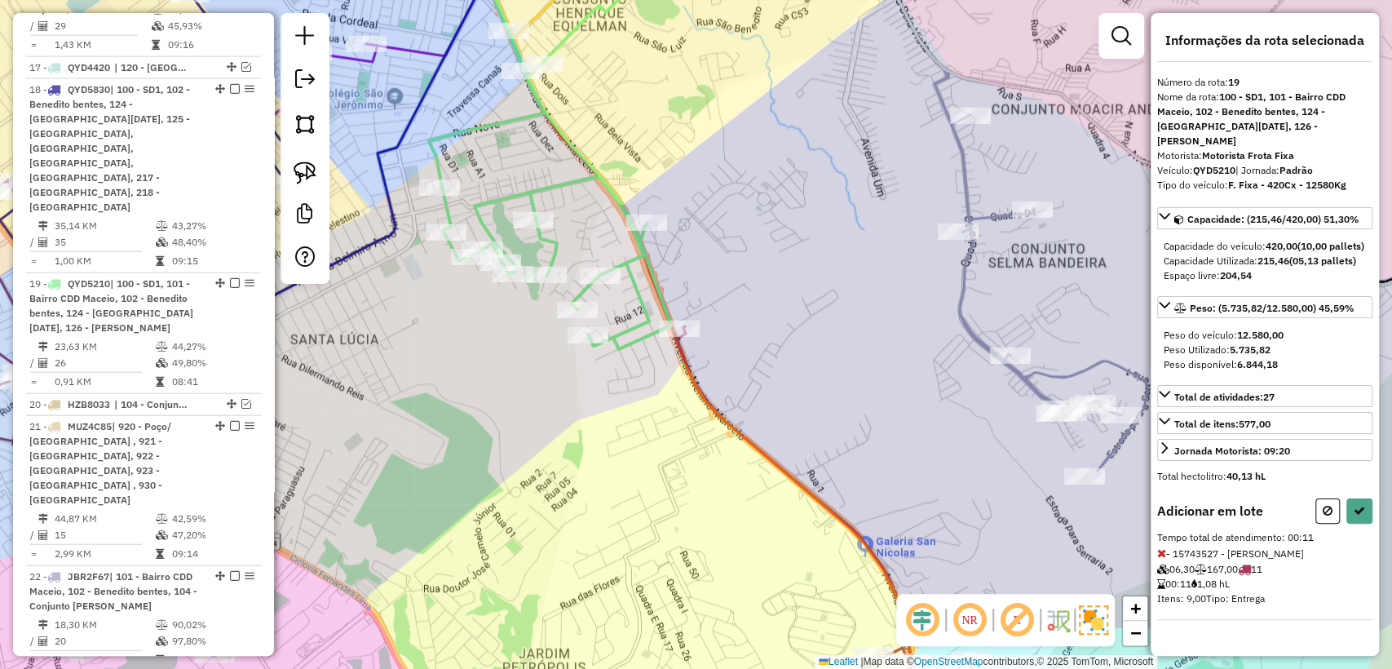
select select "**********"
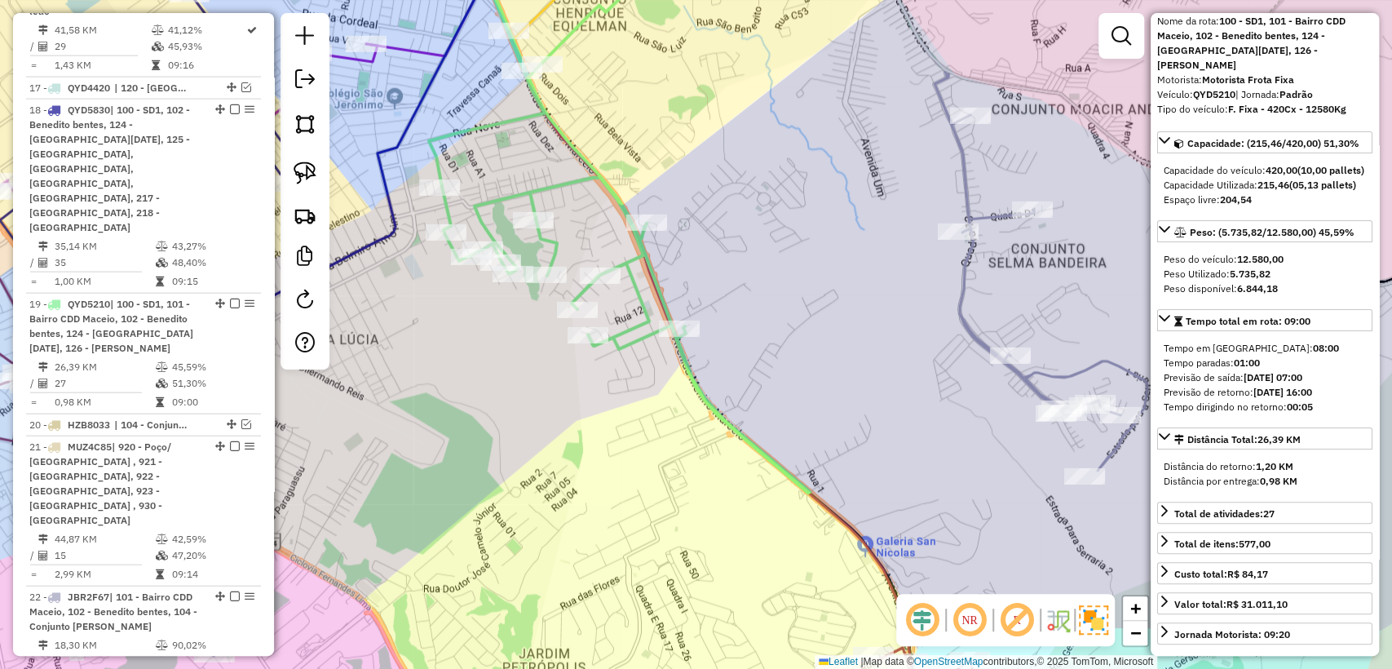
scroll to position [2440, 0]
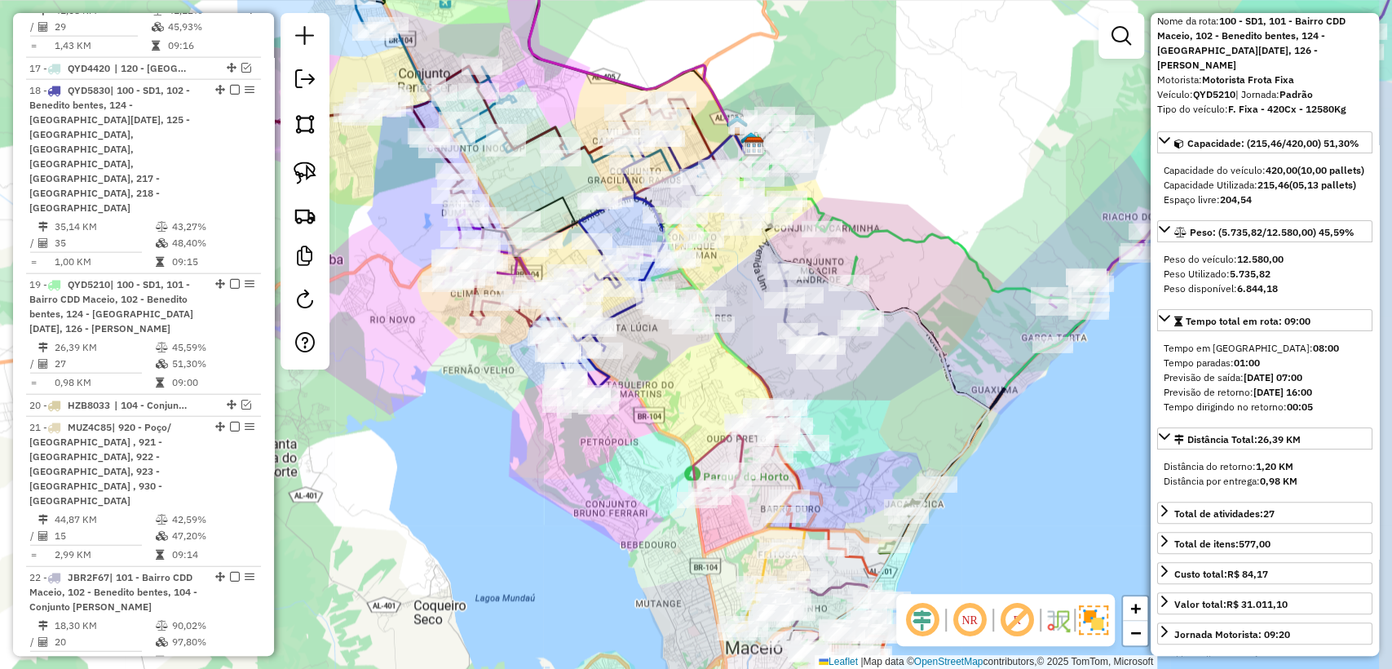
drag, startPoint x: 752, startPoint y: 337, endPoint x: 748, endPoint y: 328, distance: 9.5
click at [748, 328] on div "Janela de atendimento Grade de atendimento Capacidade Transportadoras Veículos …" at bounding box center [696, 334] width 1392 height 669
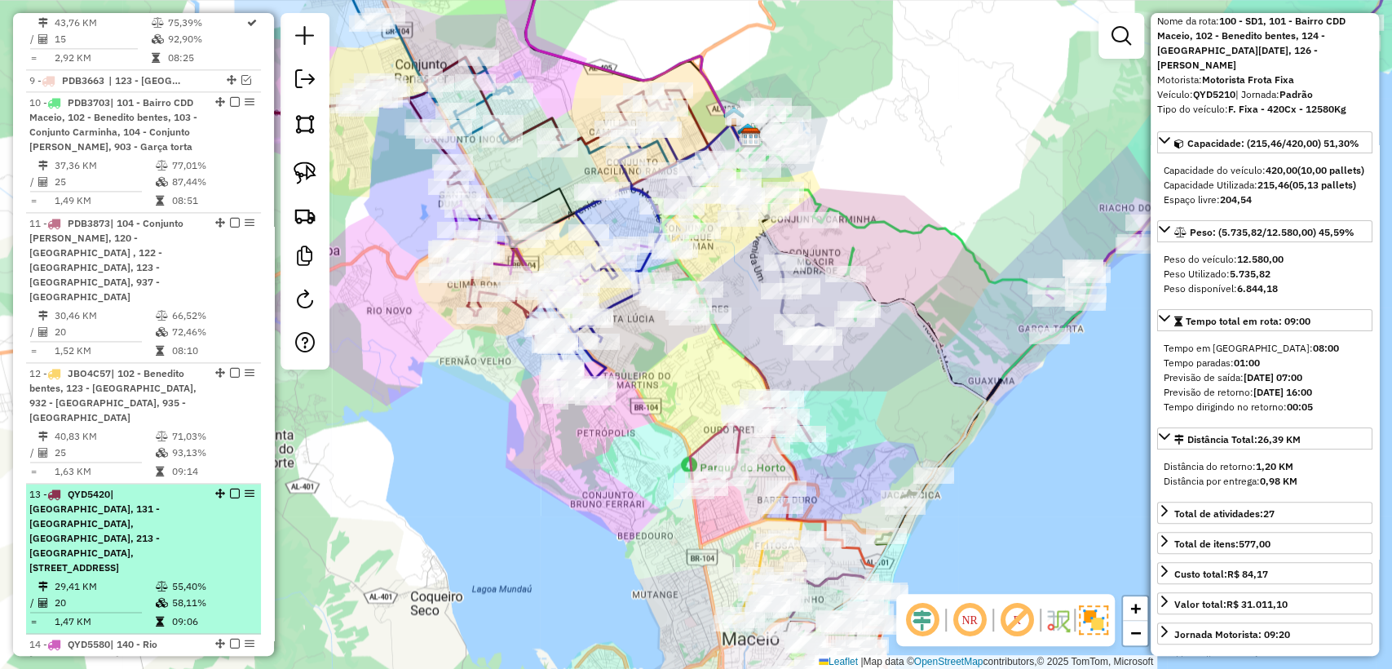
scroll to position [1715, 0]
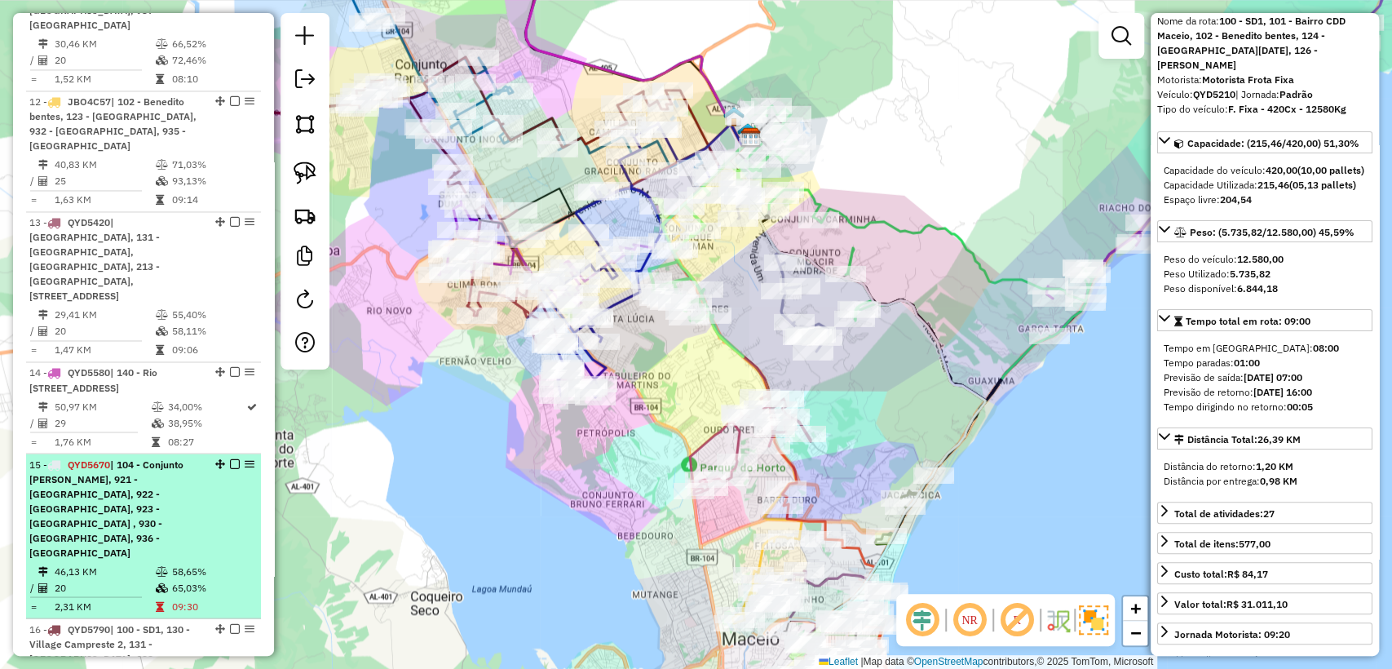
click at [130, 457] on div "15 - QYD5670 | 104 - Conjunto Selma Maria, 921 - Ponta da terra, 922 - Ponta ve…" at bounding box center [115, 508] width 173 height 103
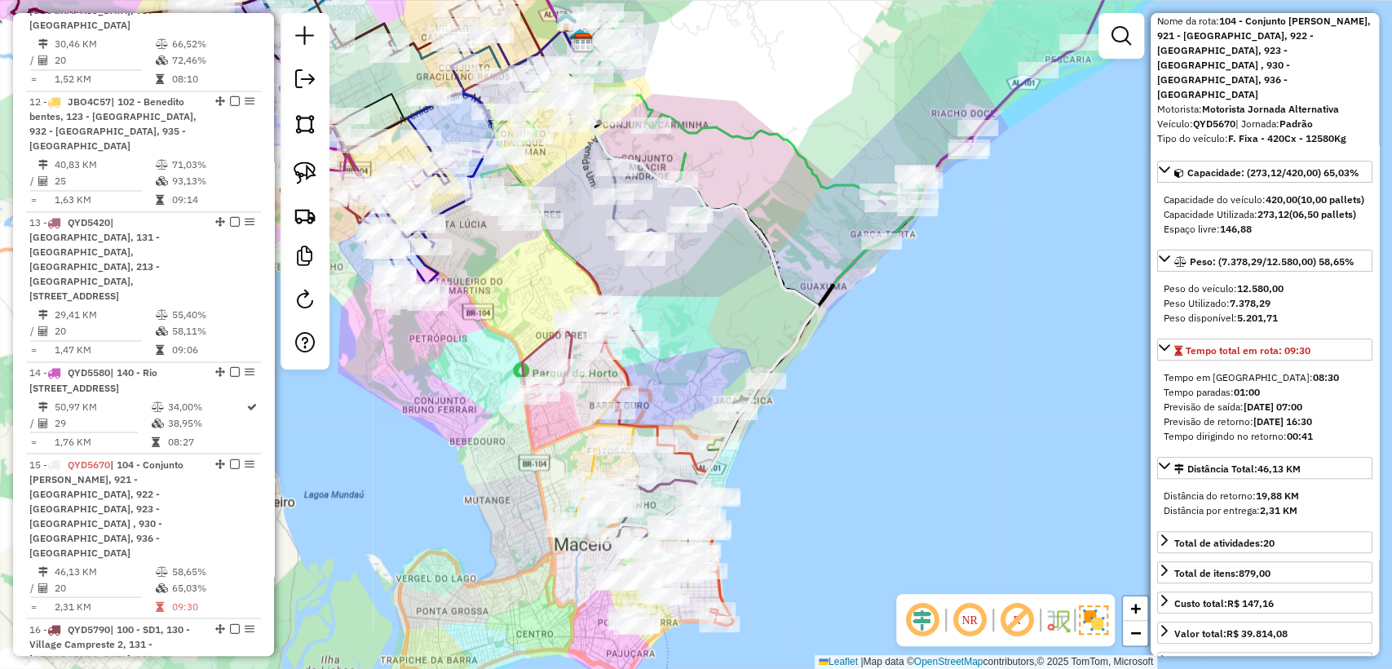
drag, startPoint x: 796, startPoint y: 503, endPoint x: 835, endPoint y: 393, distance: 116.8
click at [835, 393] on div "Janela de atendimento Grade de atendimento Capacidade Transportadoras Veículos …" at bounding box center [696, 334] width 1392 height 669
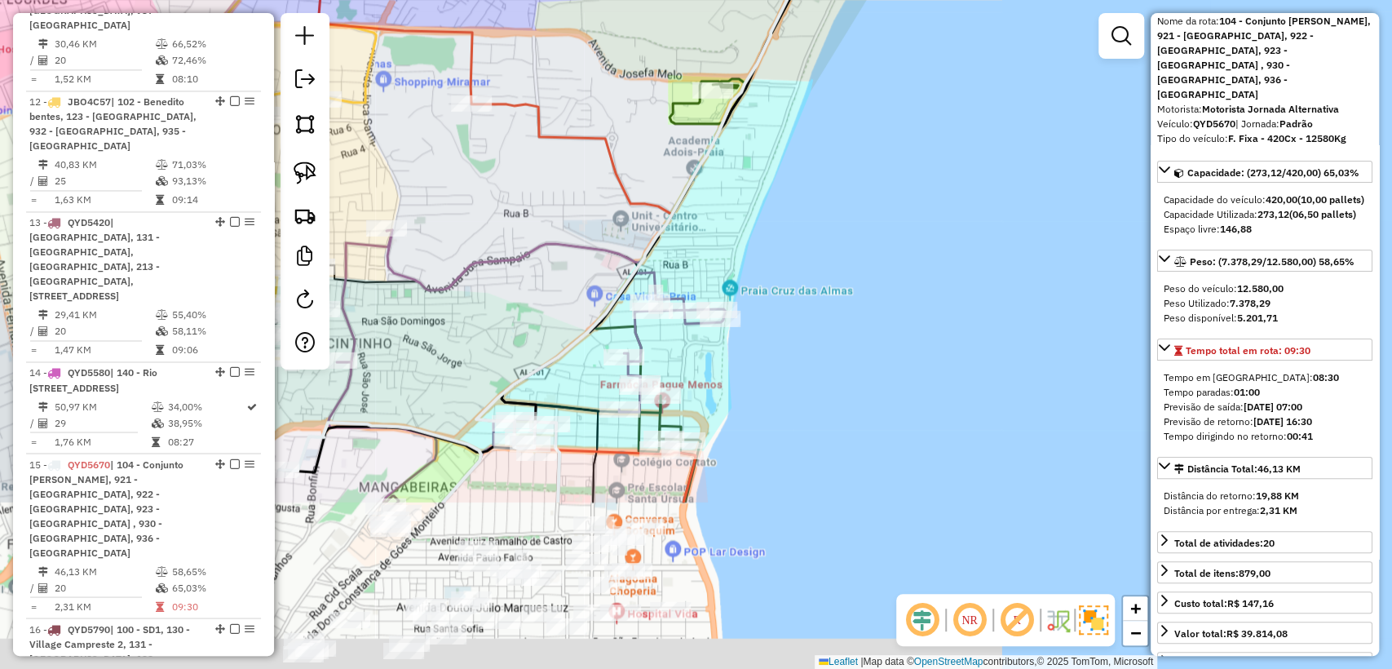
drag, startPoint x: 796, startPoint y: 274, endPoint x: 826, endPoint y: 235, distance: 49.4
click at [826, 235] on div "Janela de atendimento Grade de atendimento Capacidade Transportadoras Veículos …" at bounding box center [696, 334] width 1392 height 669
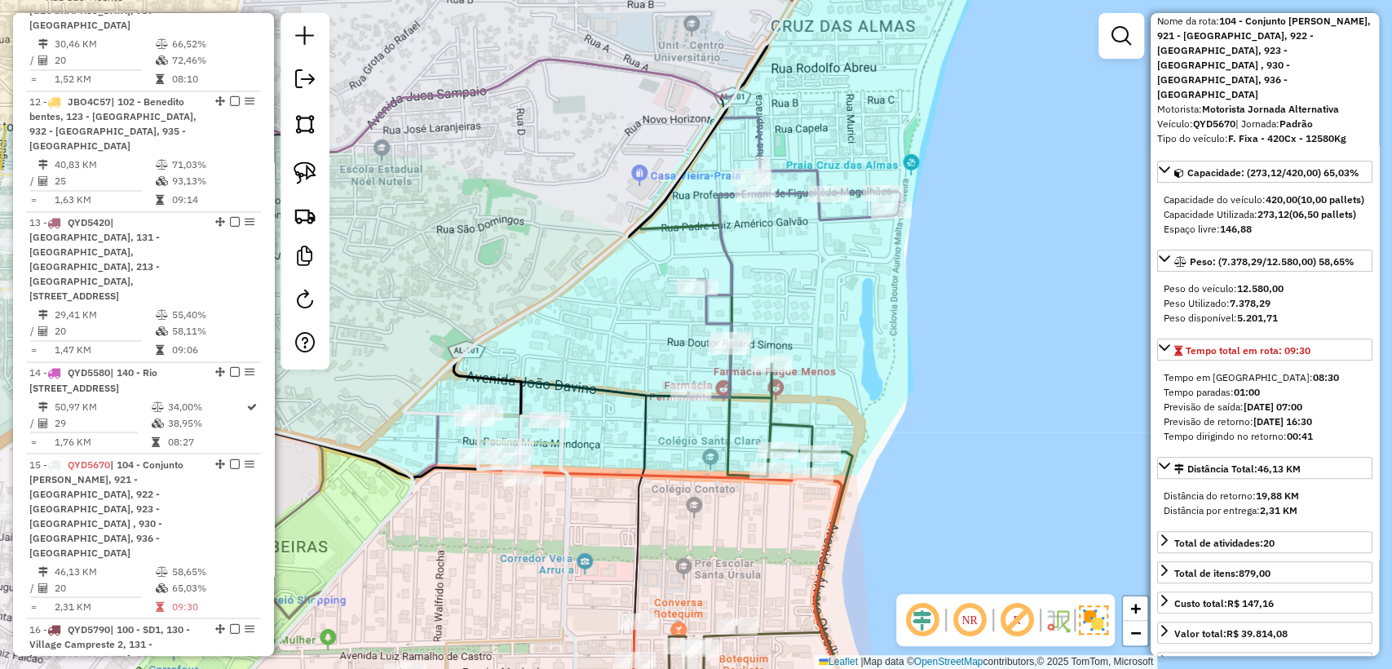
click at [724, 435] on icon at bounding box center [654, 334] width 402 height 802
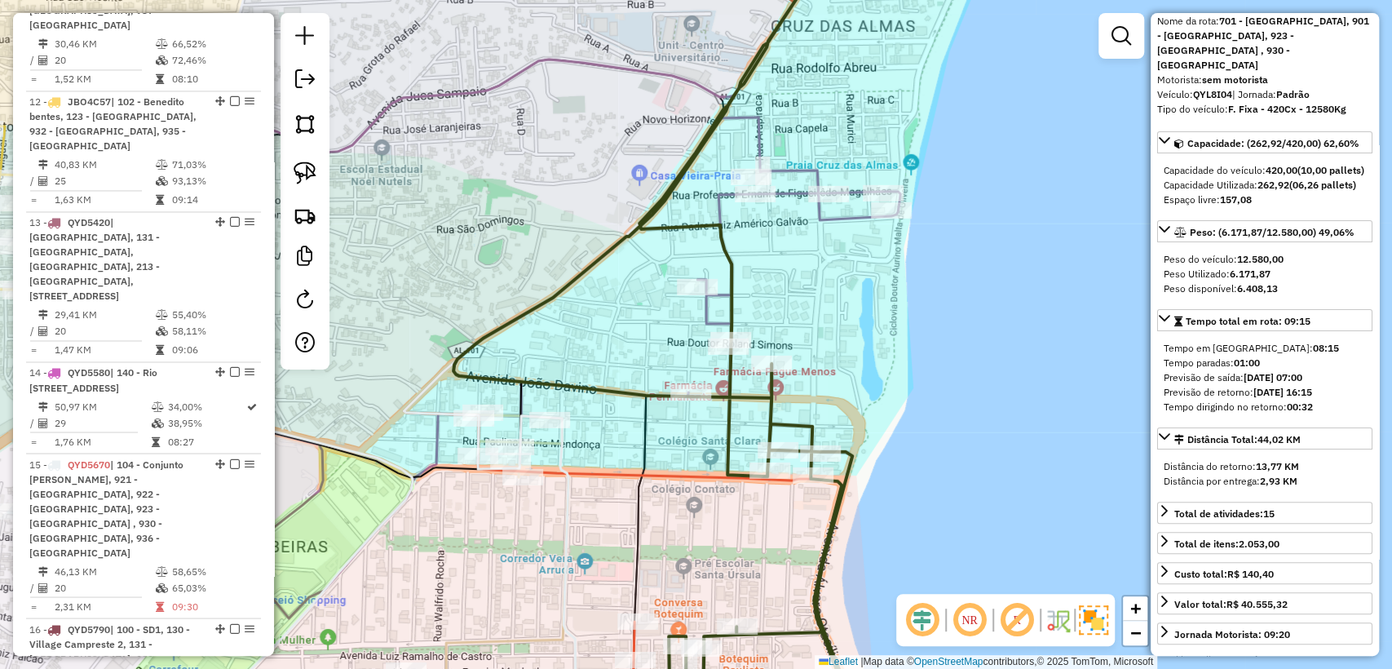
scroll to position [2440, 0]
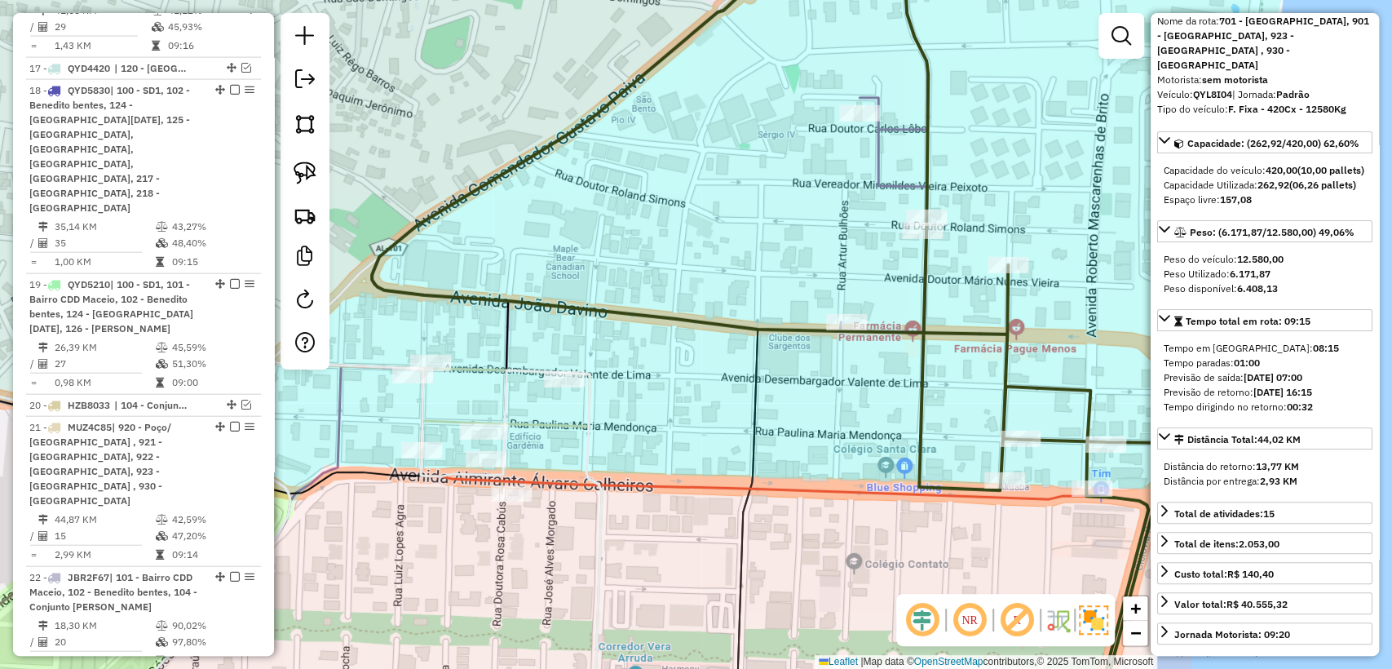
click at [563, 420] on icon at bounding box center [530, 179] width 519 height 493
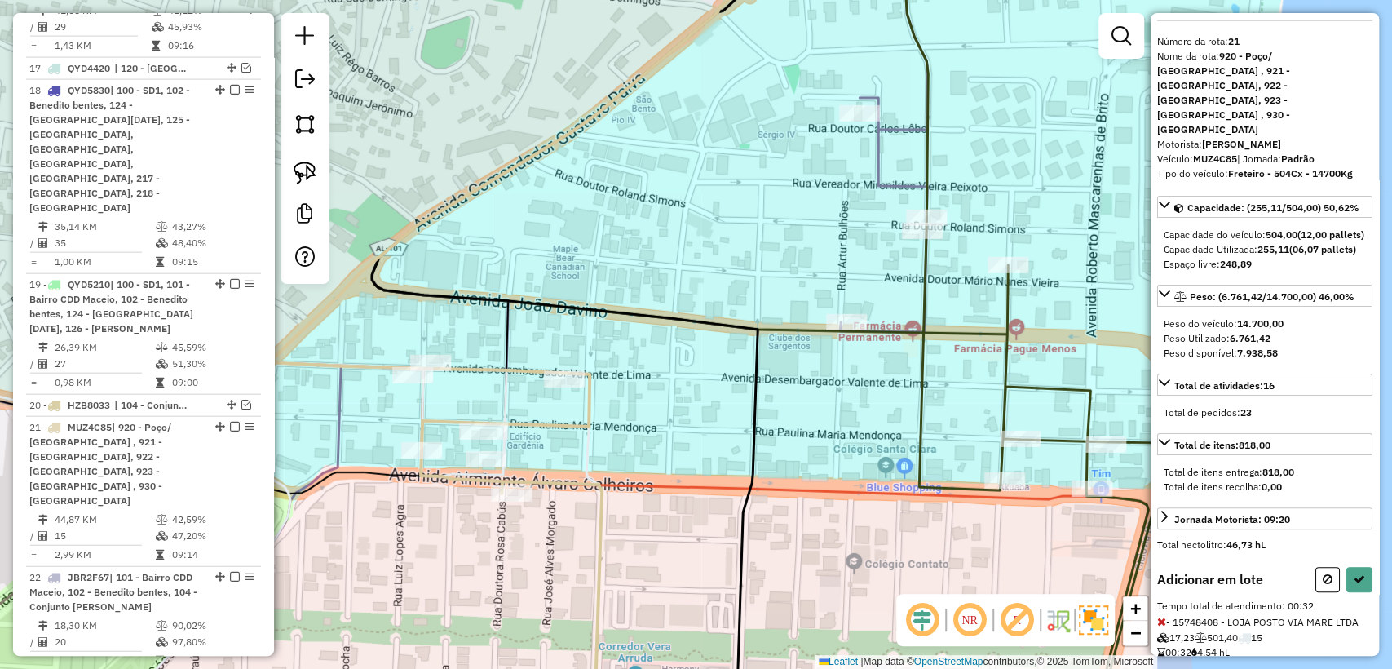
scroll to position [76, 0]
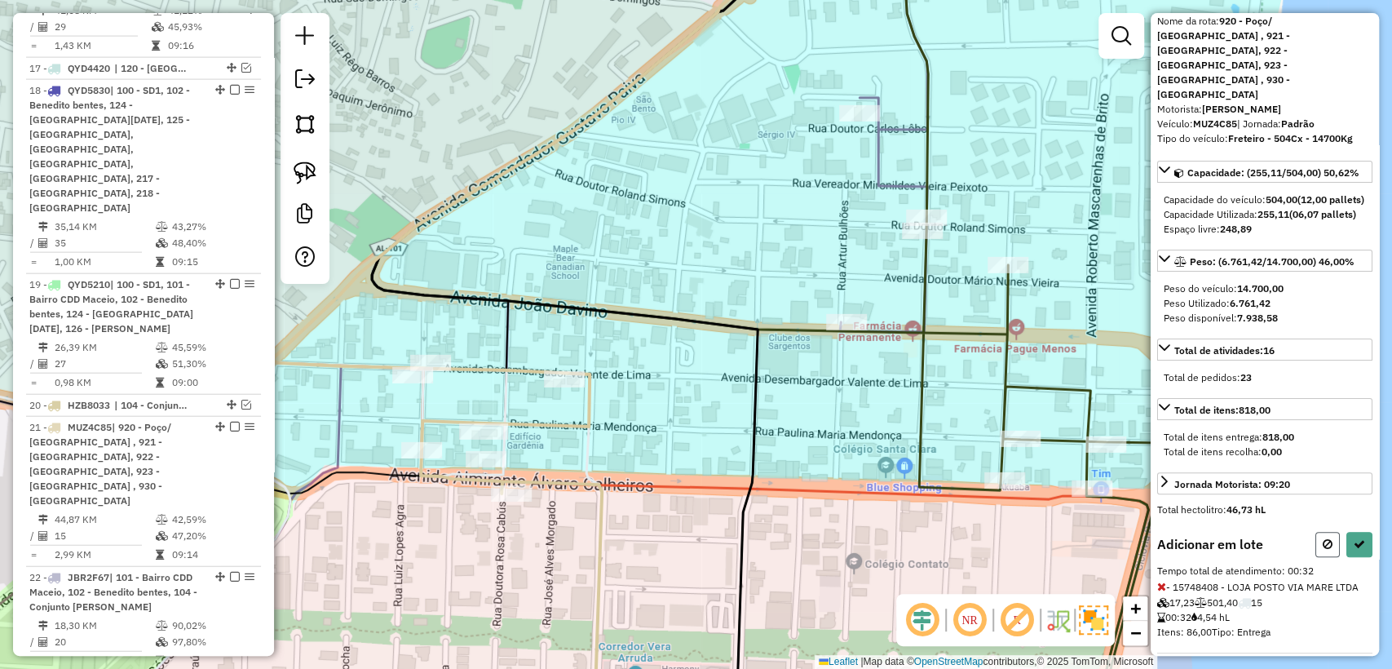
click at [1322, 538] on icon at bounding box center [1327, 543] width 10 height 11
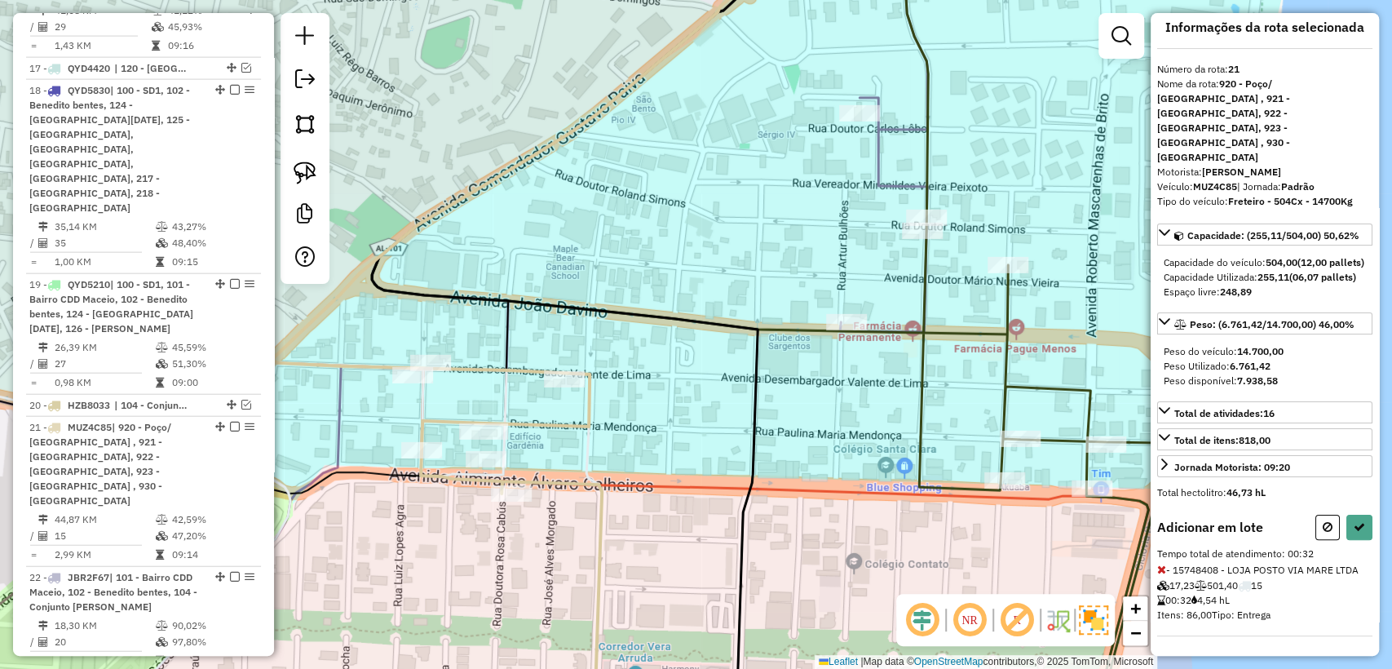
select select "**********"
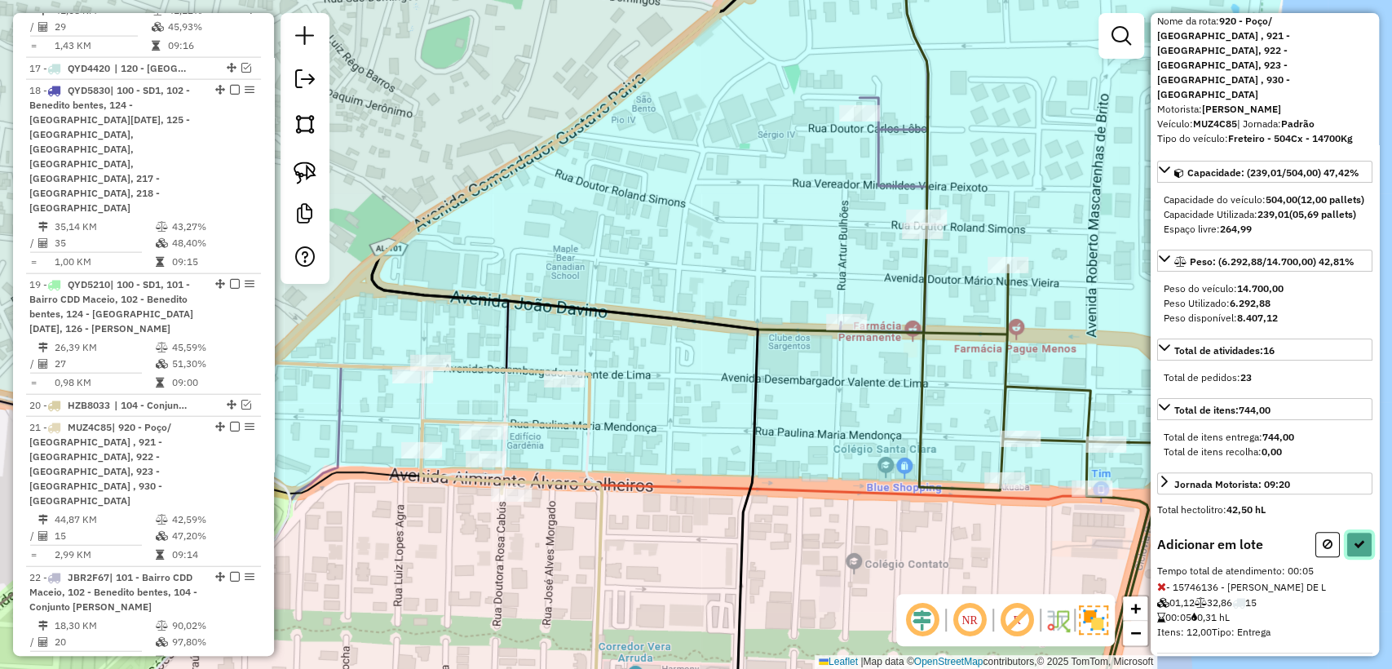
click at [1353, 538] on icon at bounding box center [1358, 543] width 11 height 11
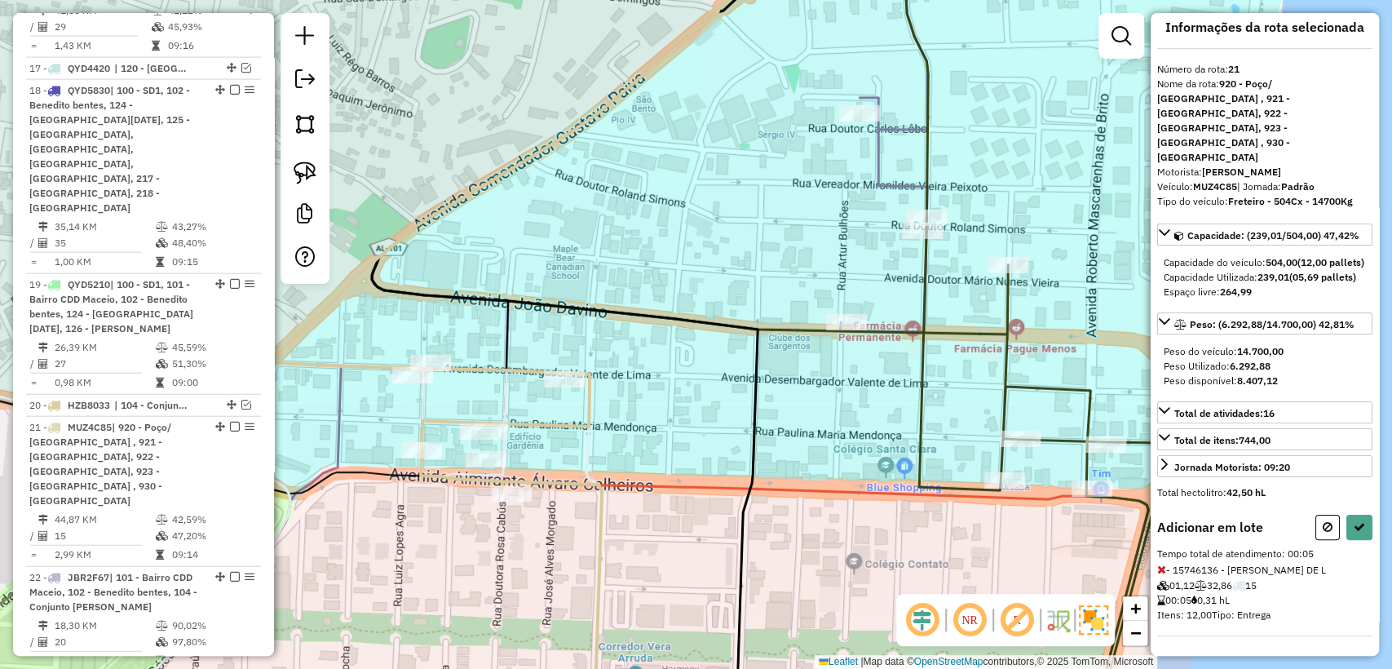
select select "**********"
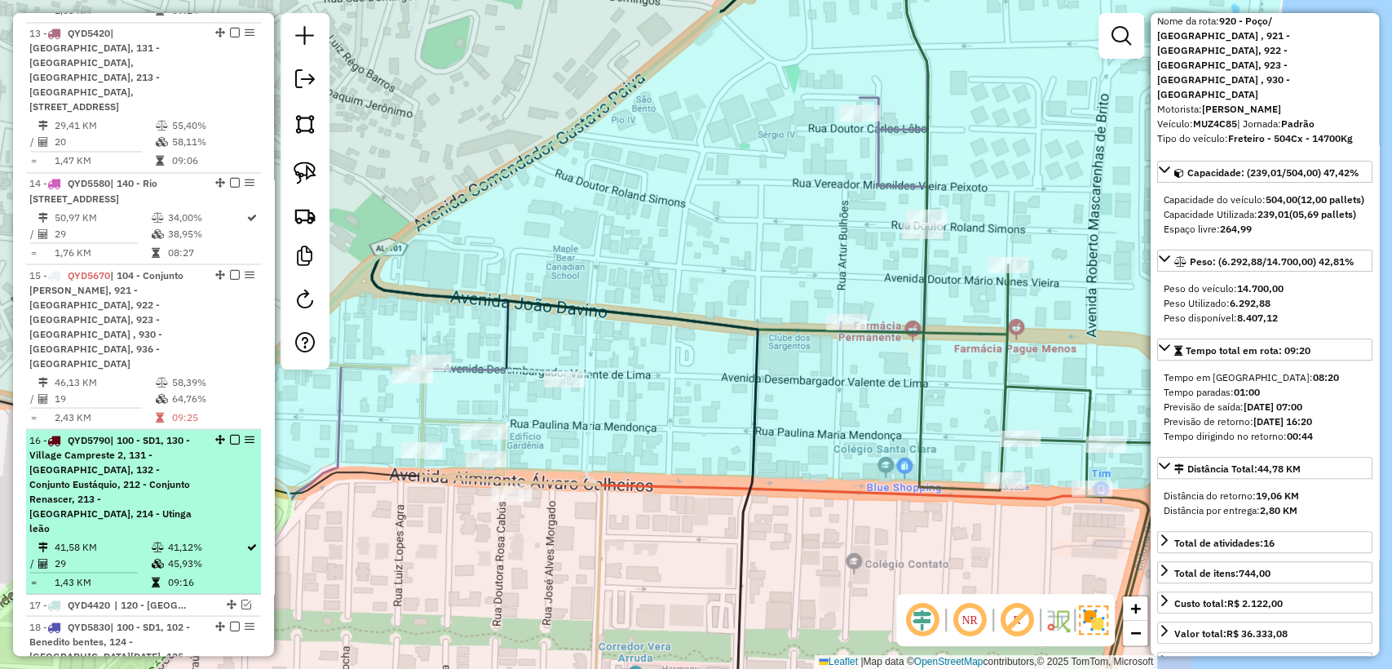
scroll to position [1988, 0]
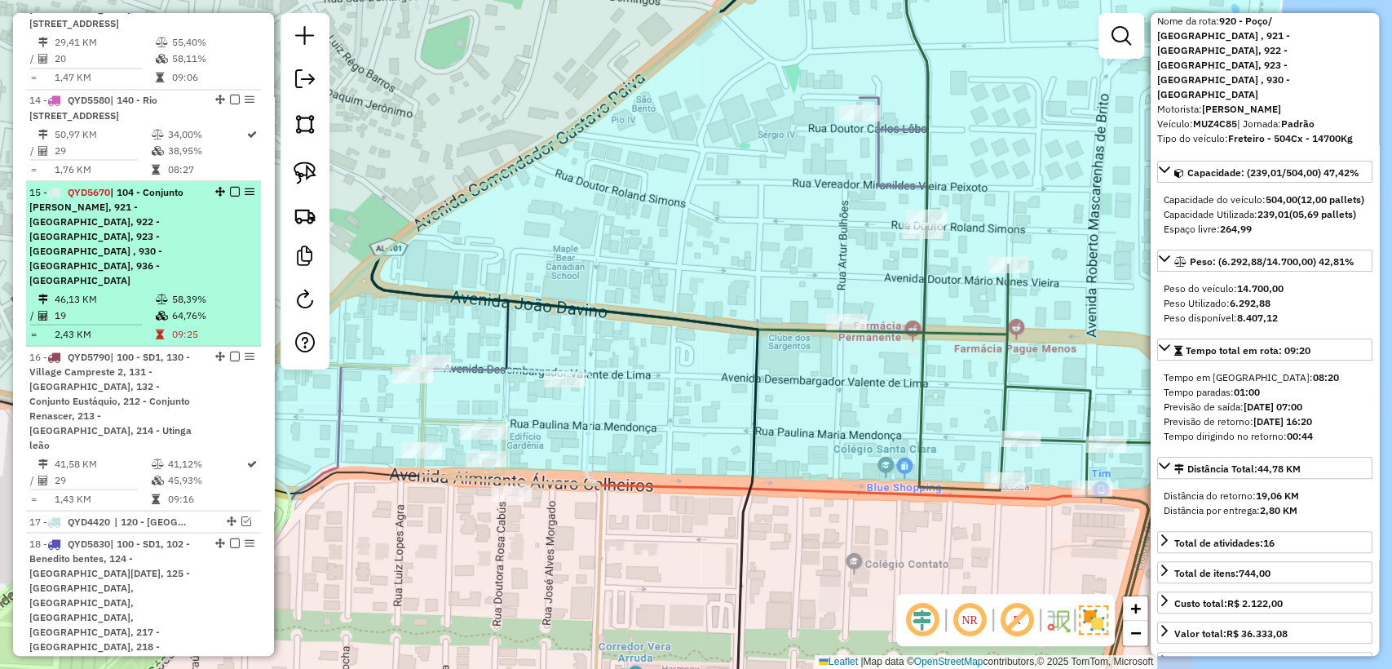
click at [205, 290] on td "58,39%" at bounding box center [212, 298] width 82 height 16
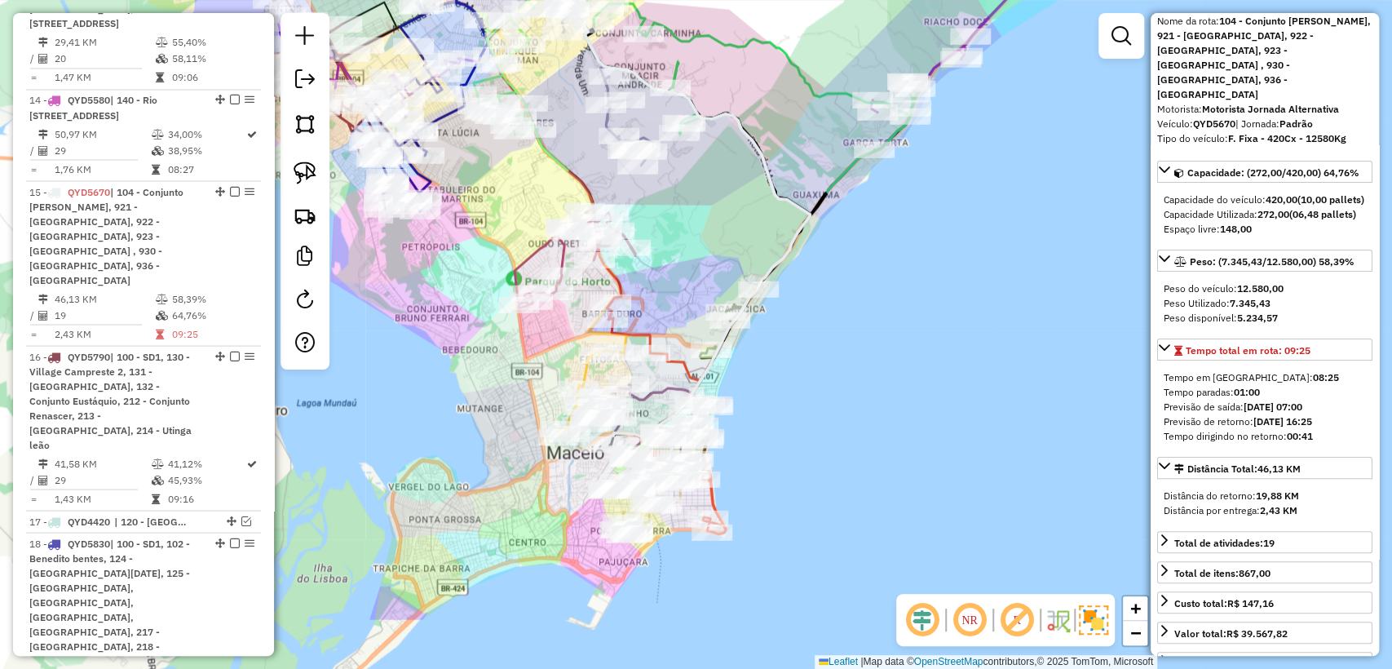
drag, startPoint x: 685, startPoint y: 407, endPoint x: 687, endPoint y: 310, distance: 97.0
click at [687, 310] on div "Janela de atendimento Grade de atendimento Capacidade Transportadoras Veículos …" at bounding box center [696, 334] width 1392 height 669
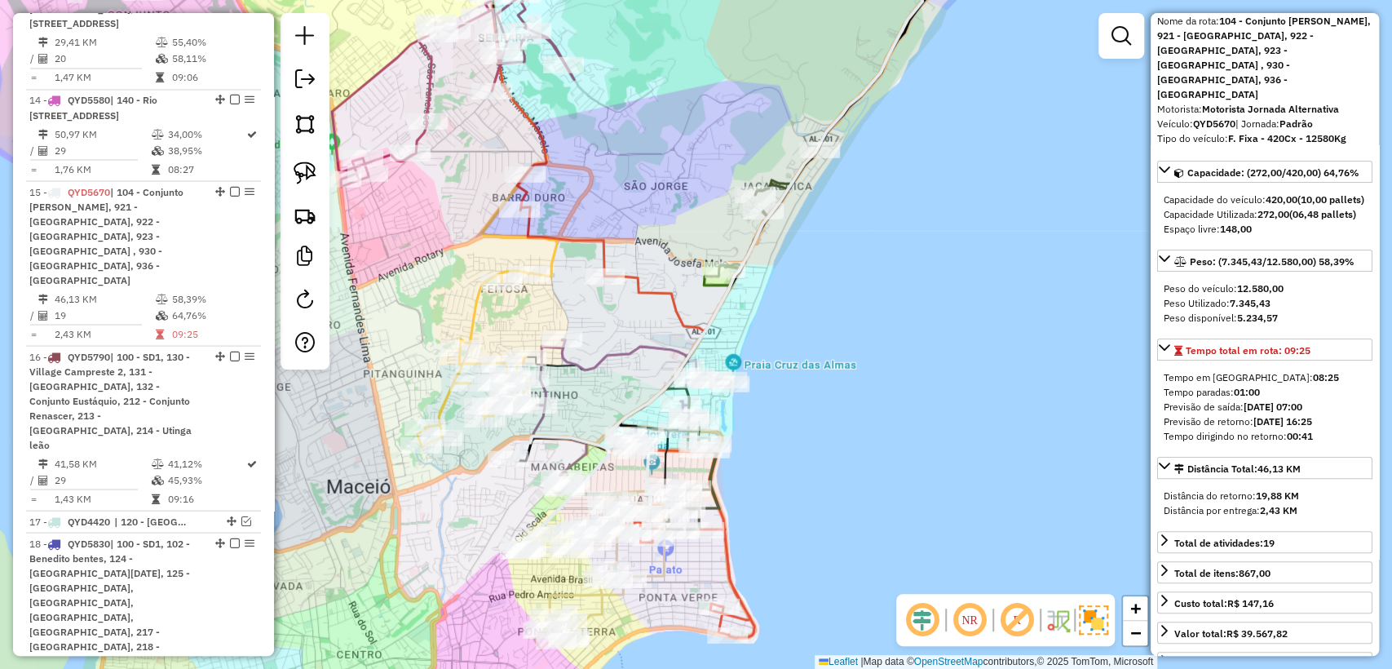
click at [676, 298] on icon at bounding box center [635, 406] width 237 height 462
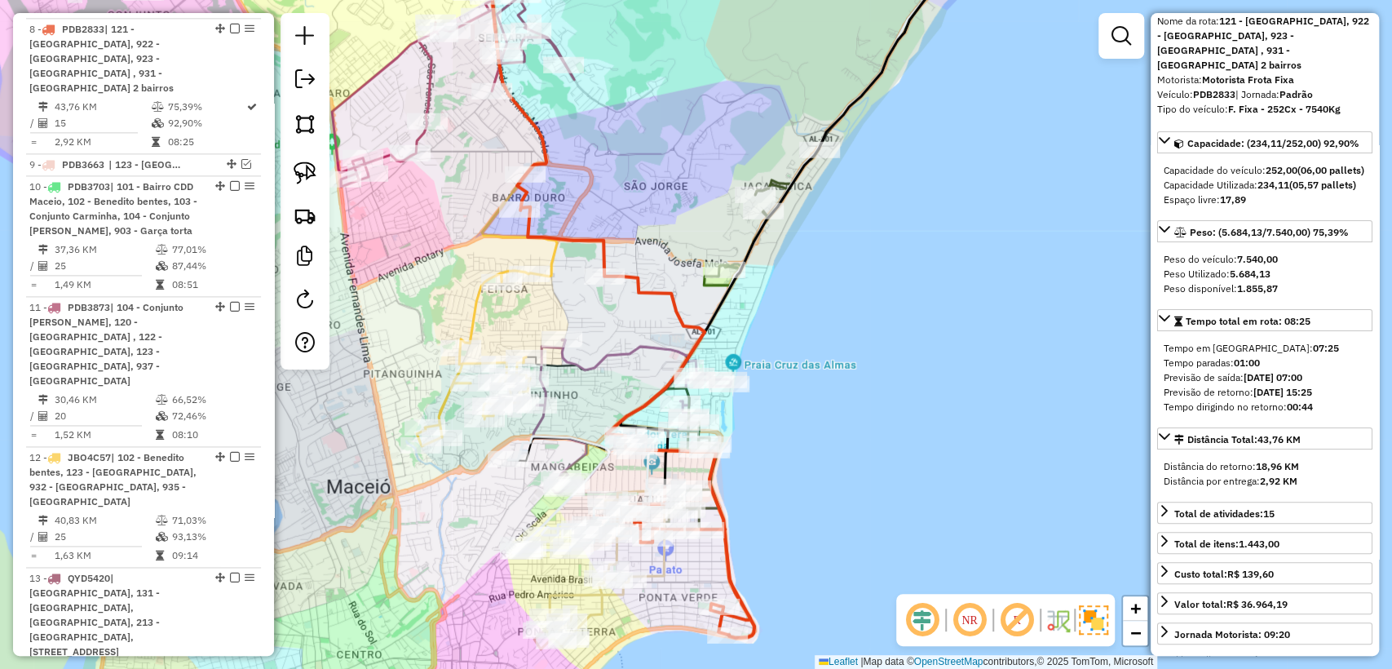
scroll to position [1327, 0]
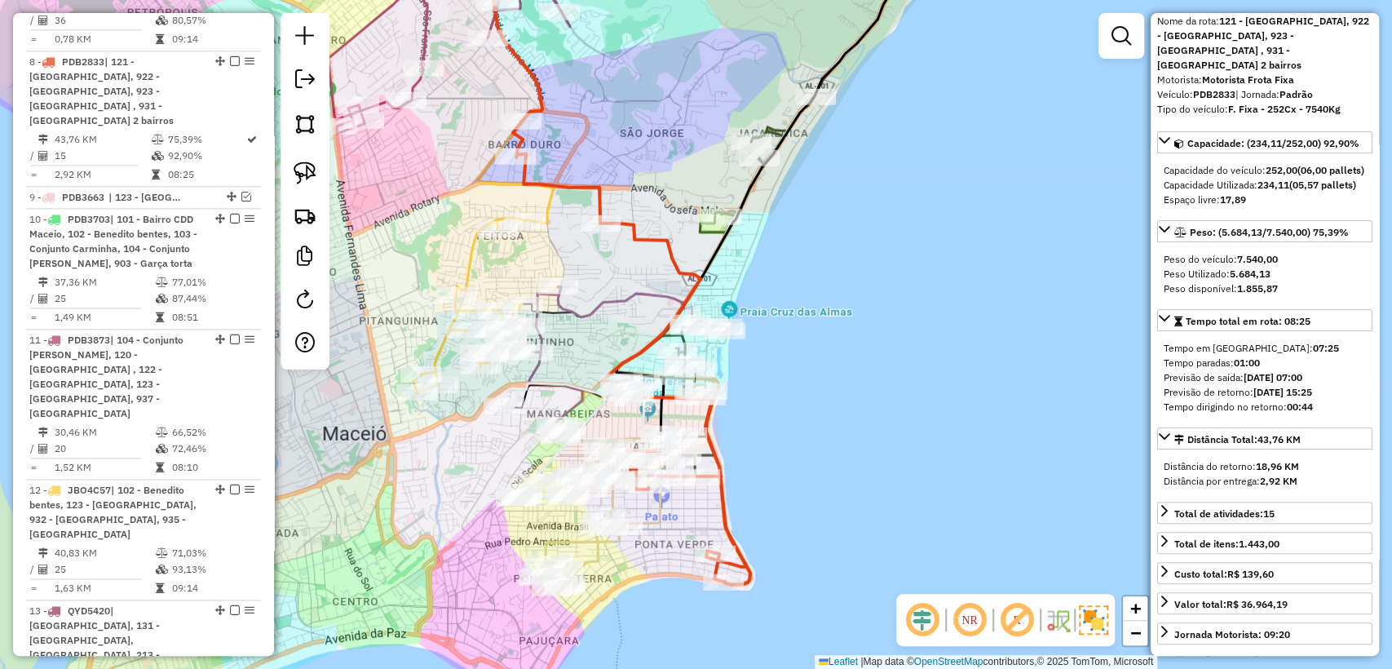
drag, startPoint x: 633, startPoint y: 377, endPoint x: 633, endPoint y: 333, distance: 44.8
click at [633, 333] on div "Janela de atendimento Grade de atendimento Capacidade Transportadoras Veículos …" at bounding box center [696, 334] width 1392 height 669
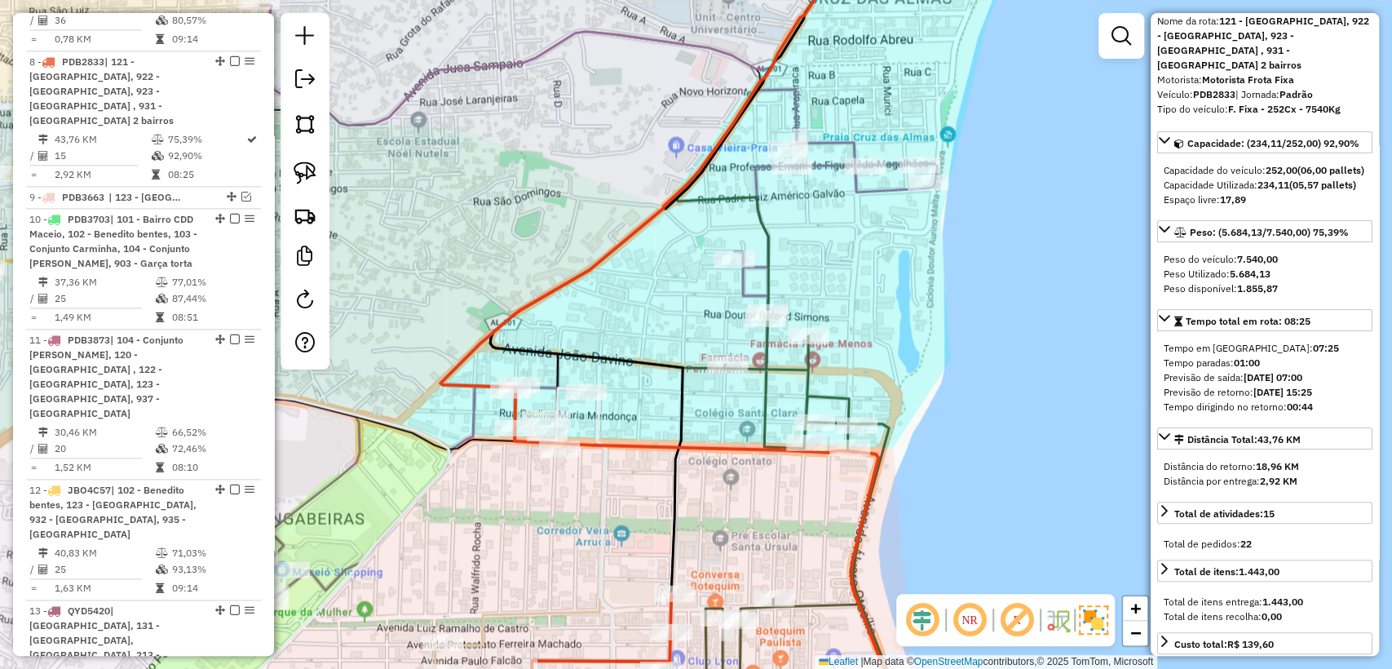
scroll to position [0, 0]
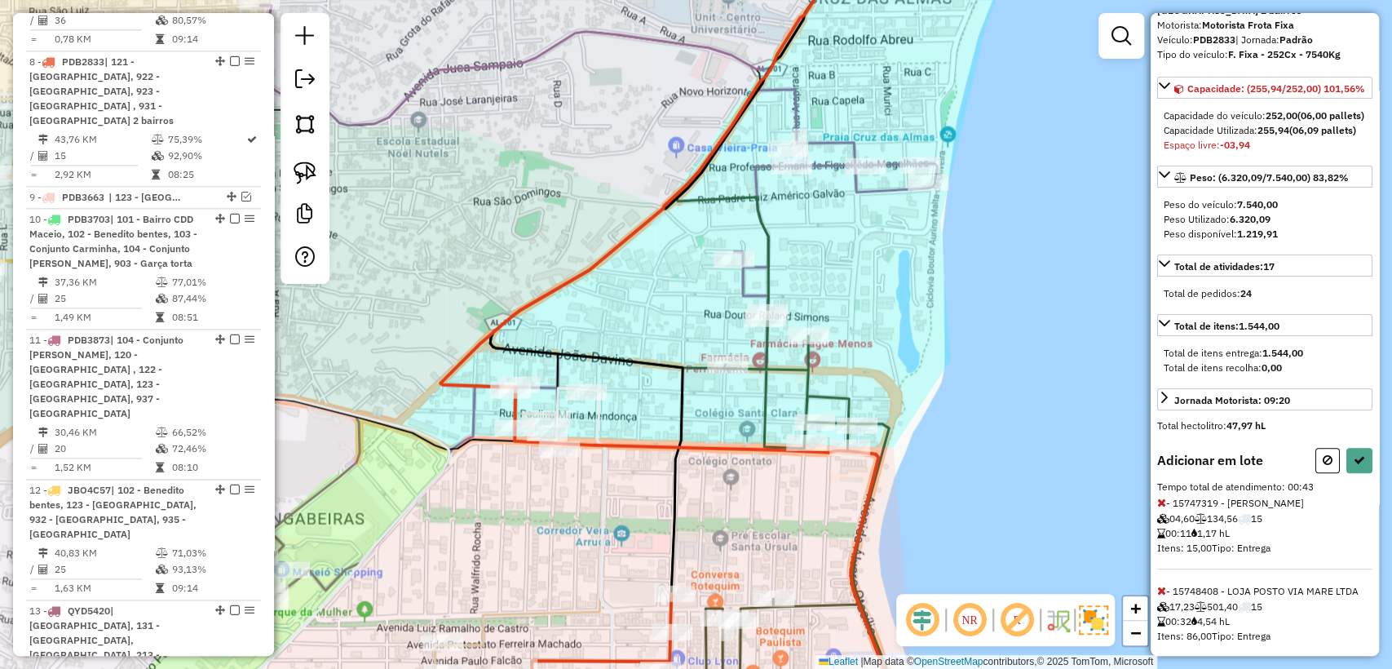
scroll to position [179, 0]
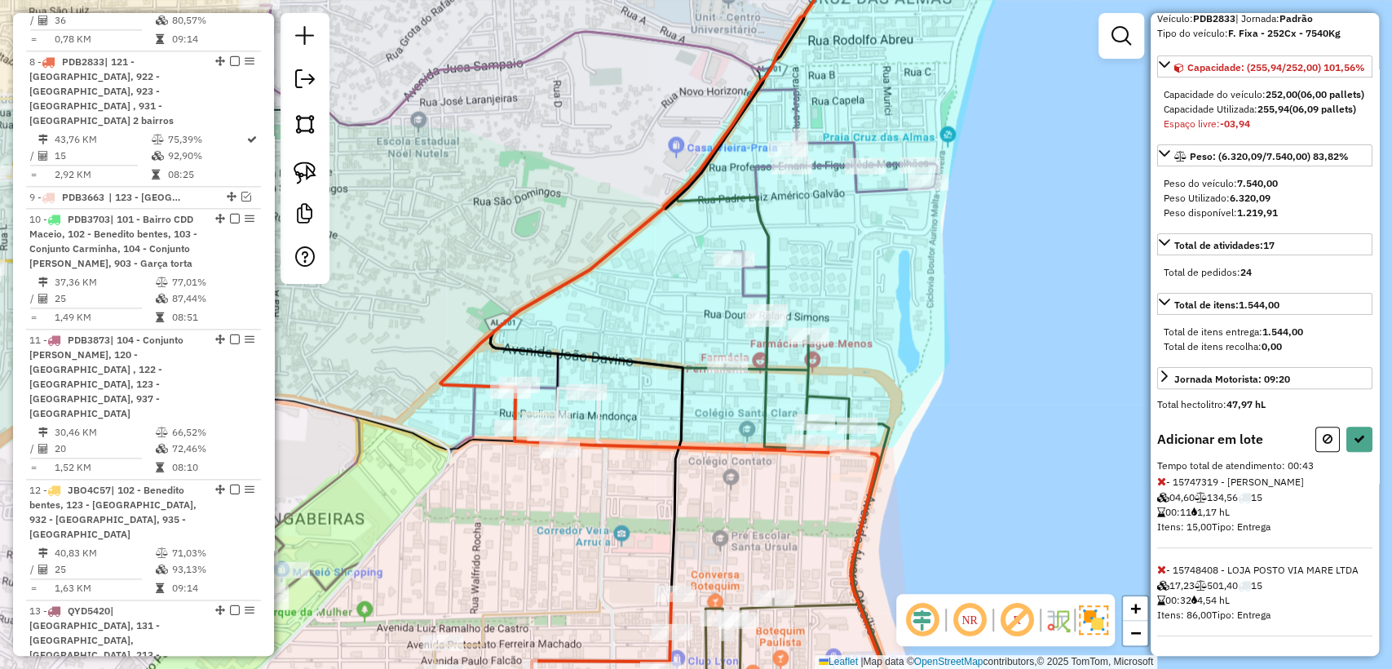
click at [1159, 565] on icon at bounding box center [1161, 568] width 9 height 11
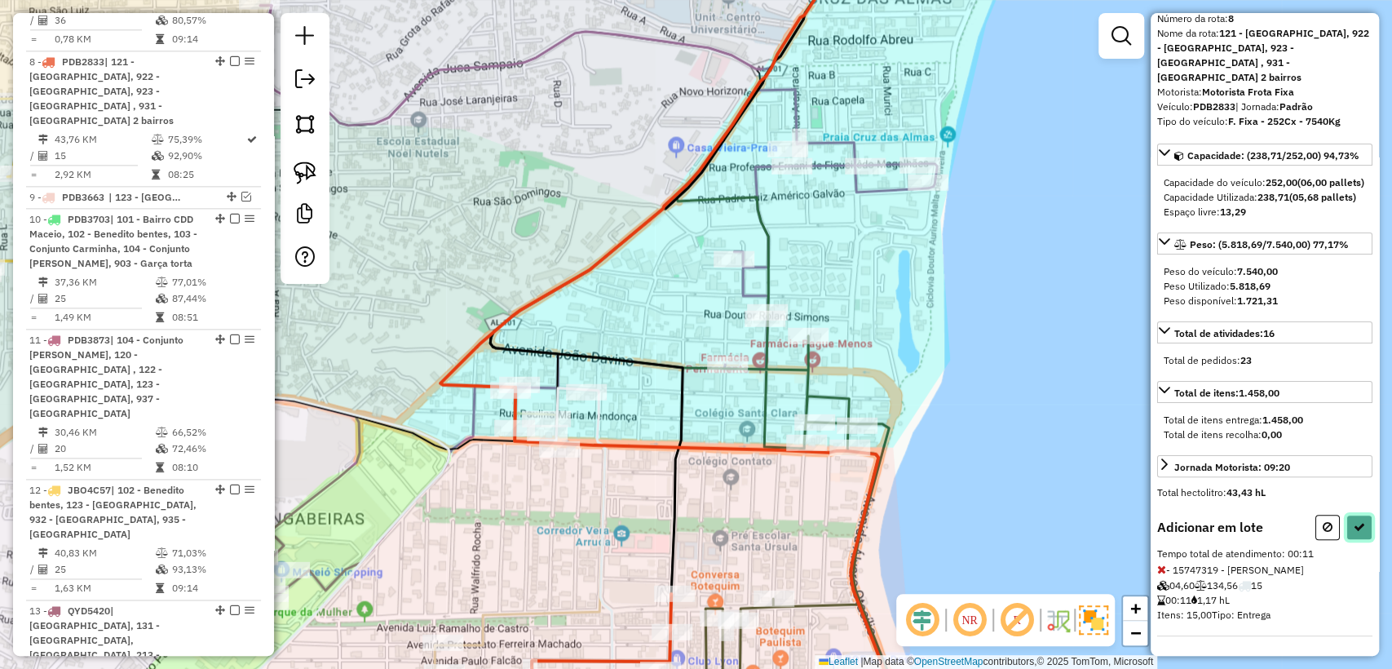
click at [1362, 522] on button at bounding box center [1359, 526] width 26 height 25
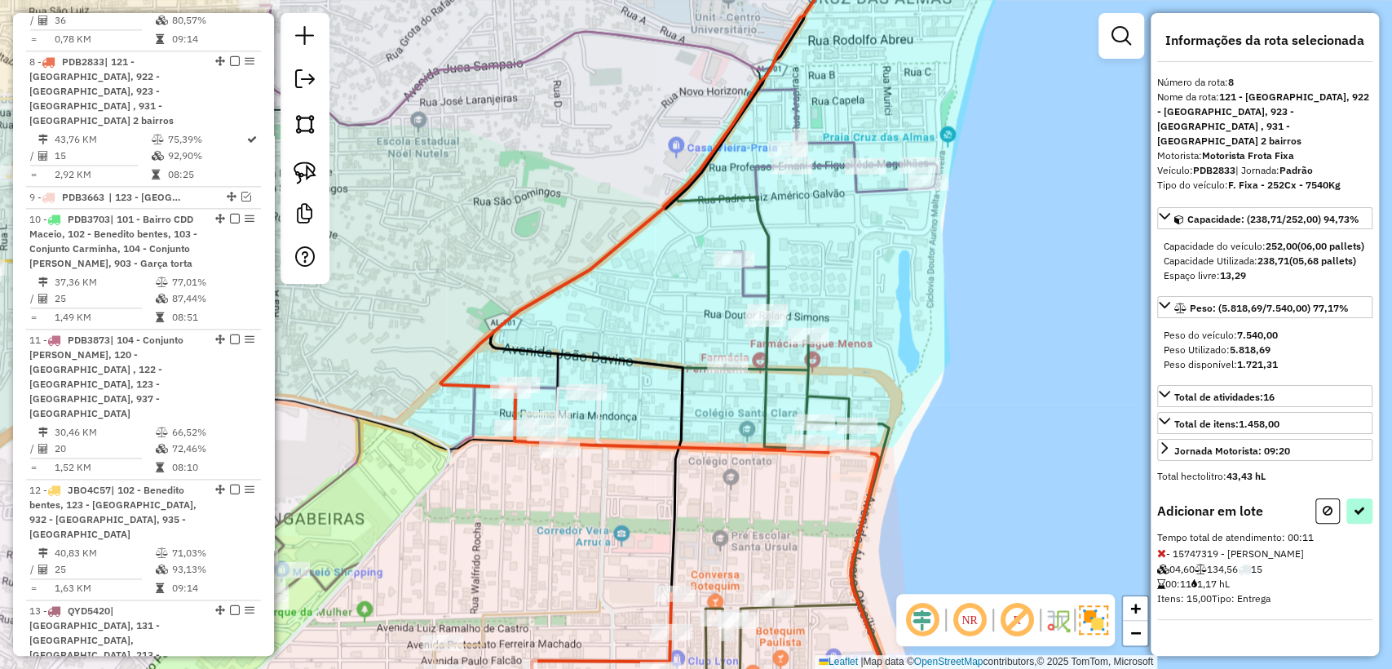
select select "**********"
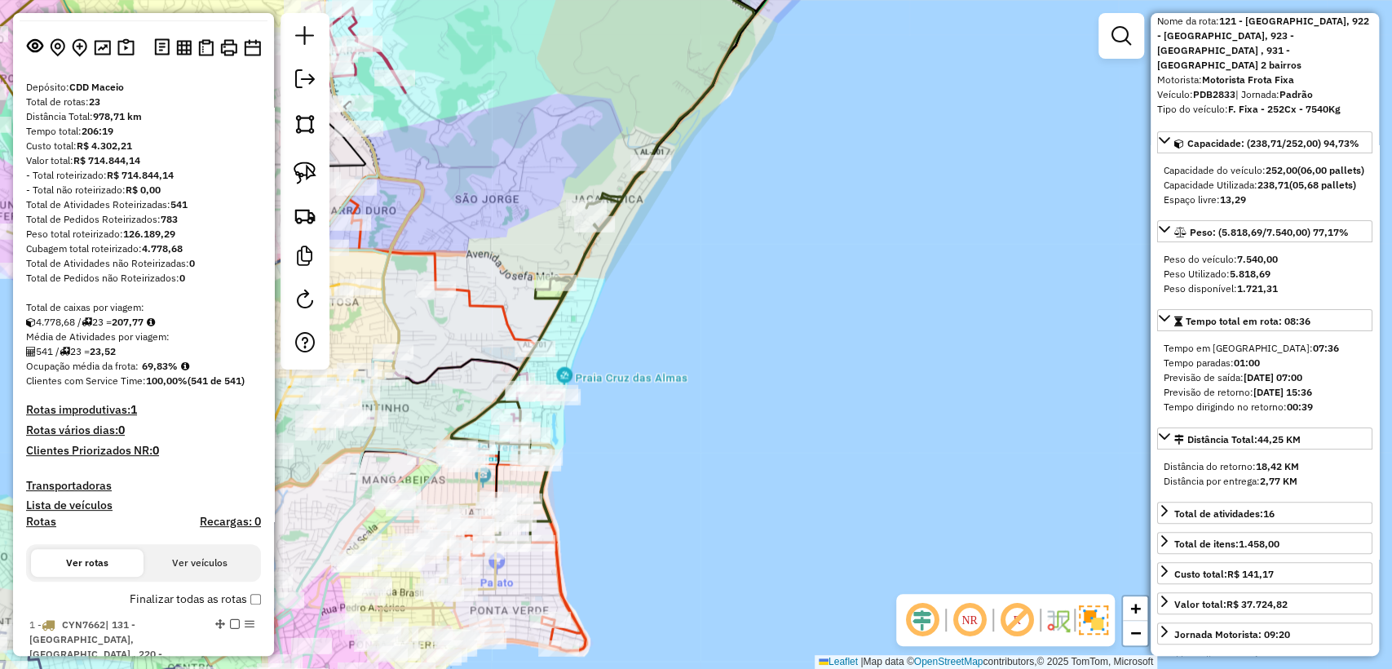
scroll to position [0, 0]
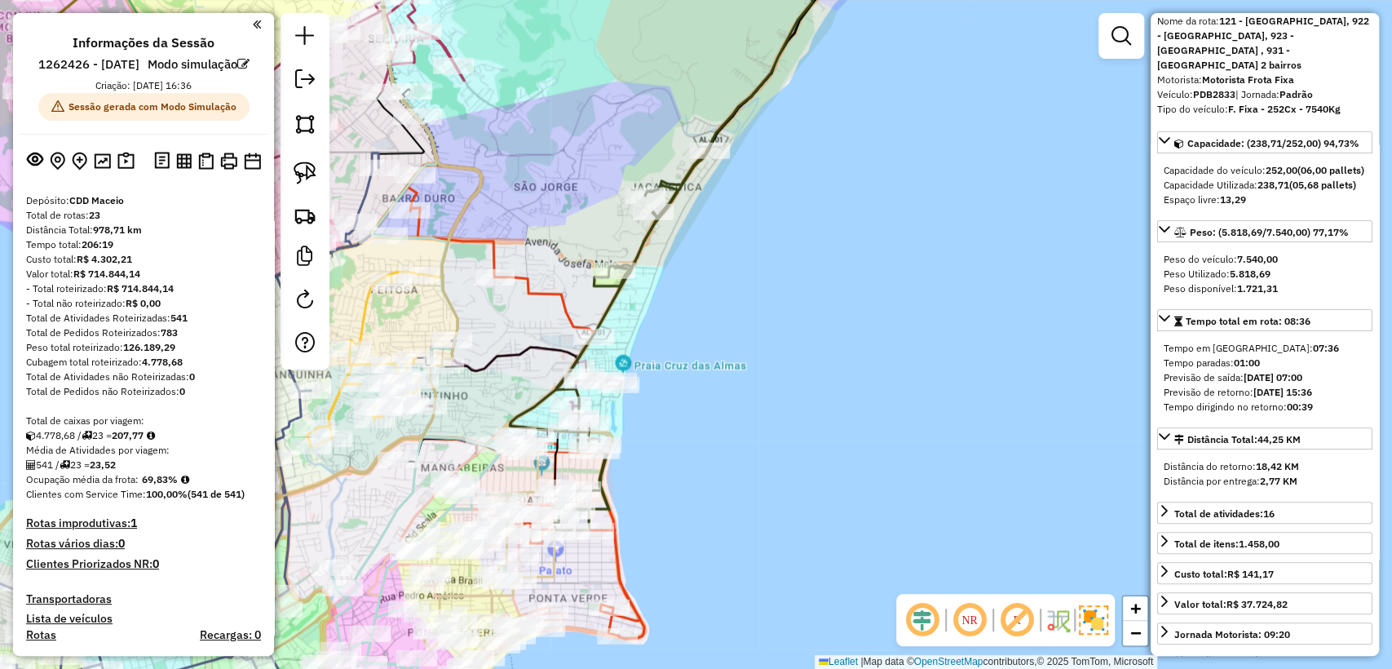
drag, startPoint x: 700, startPoint y: 395, endPoint x: 735, endPoint y: 391, distance: 36.1
click at [735, 391] on div "Janela de atendimento Grade de atendimento Capacidade Transportadoras Veículos …" at bounding box center [696, 334] width 1392 height 669
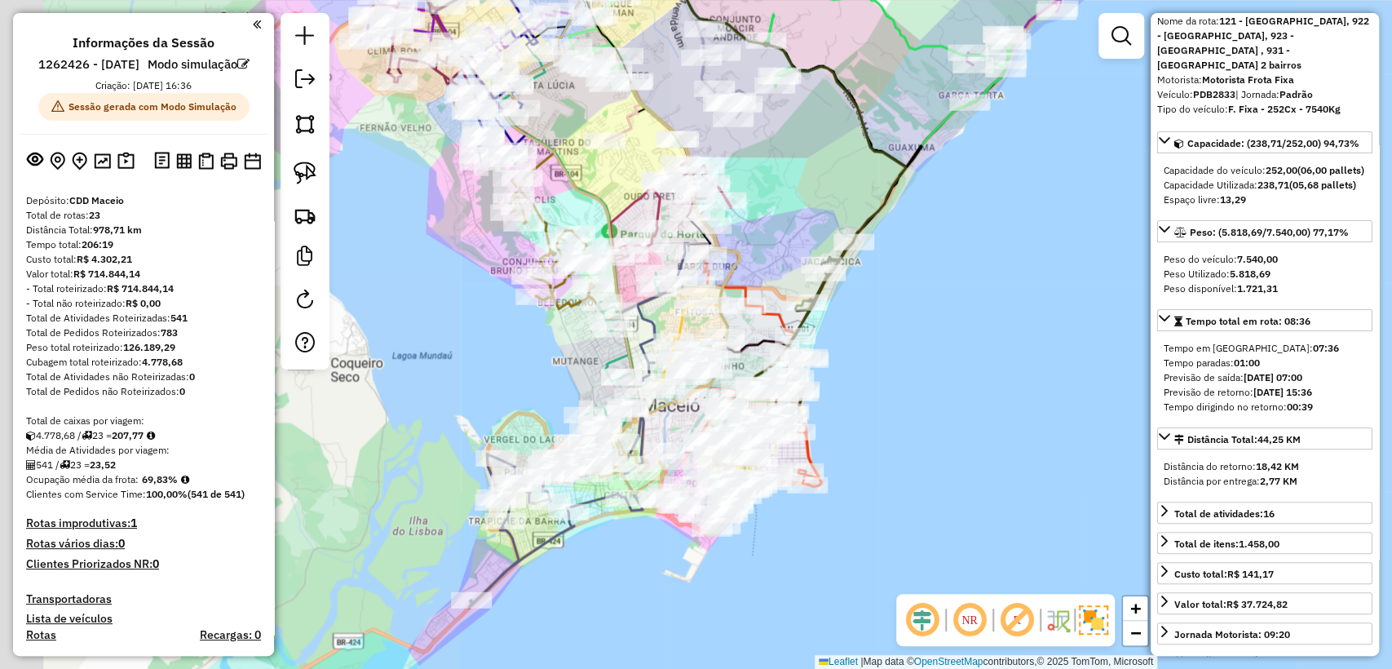
drag, startPoint x: 845, startPoint y: 406, endPoint x: 858, endPoint y: 401, distance: 13.2
click at [858, 401] on div "Janela de atendimento Grade de atendimento Capacidade Transportadoras Veículos …" at bounding box center [696, 334] width 1392 height 669
click at [88, 223] on div "Total de rotas: 23" at bounding box center [143, 215] width 235 height 15
click at [106, 223] on div "Total de rotas: 23" at bounding box center [143, 215] width 235 height 15
drag, startPoint x: 201, startPoint y: 397, endPoint x: 191, endPoint y: 396, distance: 10.6
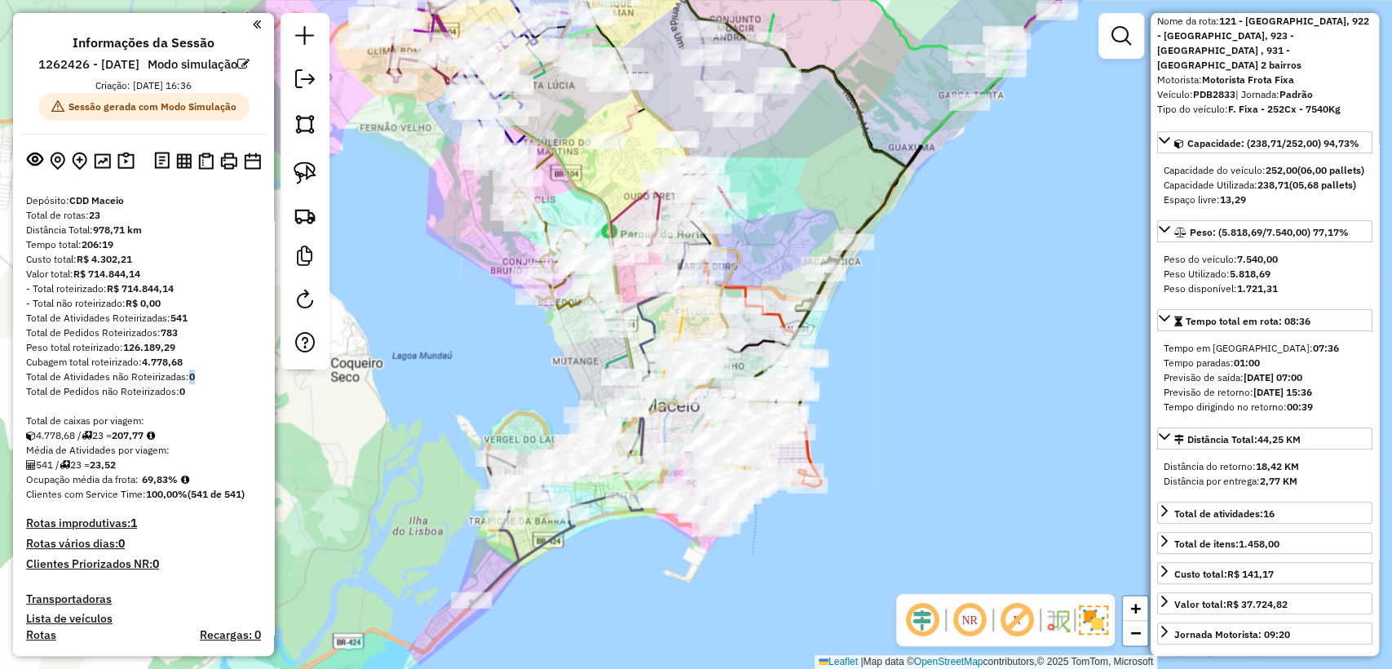
click at [191, 384] on div "Total de Atividades não Roteirizadas: 0" at bounding box center [143, 376] width 235 height 15
click at [201, 369] on div "Cubagem total roteirizado: 4.778,68" at bounding box center [143, 362] width 235 height 15
drag, startPoint x: 120, startPoint y: 236, endPoint x: 99, endPoint y: 245, distance: 22.3
click at [95, 223] on div "Total de rotas: 23" at bounding box center [143, 215] width 235 height 15
drag, startPoint x: 97, startPoint y: 249, endPoint x: 126, endPoint y: 251, distance: 28.6
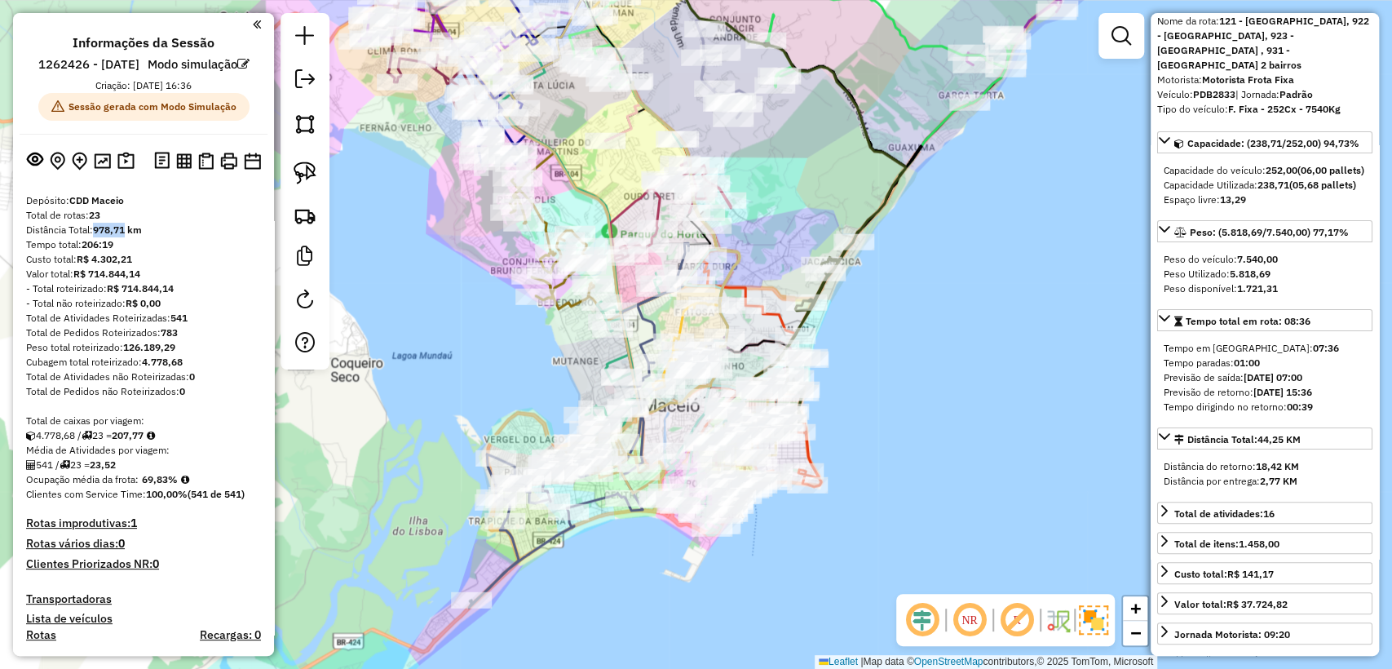
click at [126, 236] on strong "978,71 km" at bounding box center [117, 229] width 49 height 12
click at [183, 252] on div "Tempo total: 206:19" at bounding box center [143, 244] width 235 height 15
drag, startPoint x: 152, startPoint y: 456, endPoint x: 121, endPoint y: 457, distance: 31.0
click at [121, 441] on strong "207,77" at bounding box center [128, 435] width 32 height 12
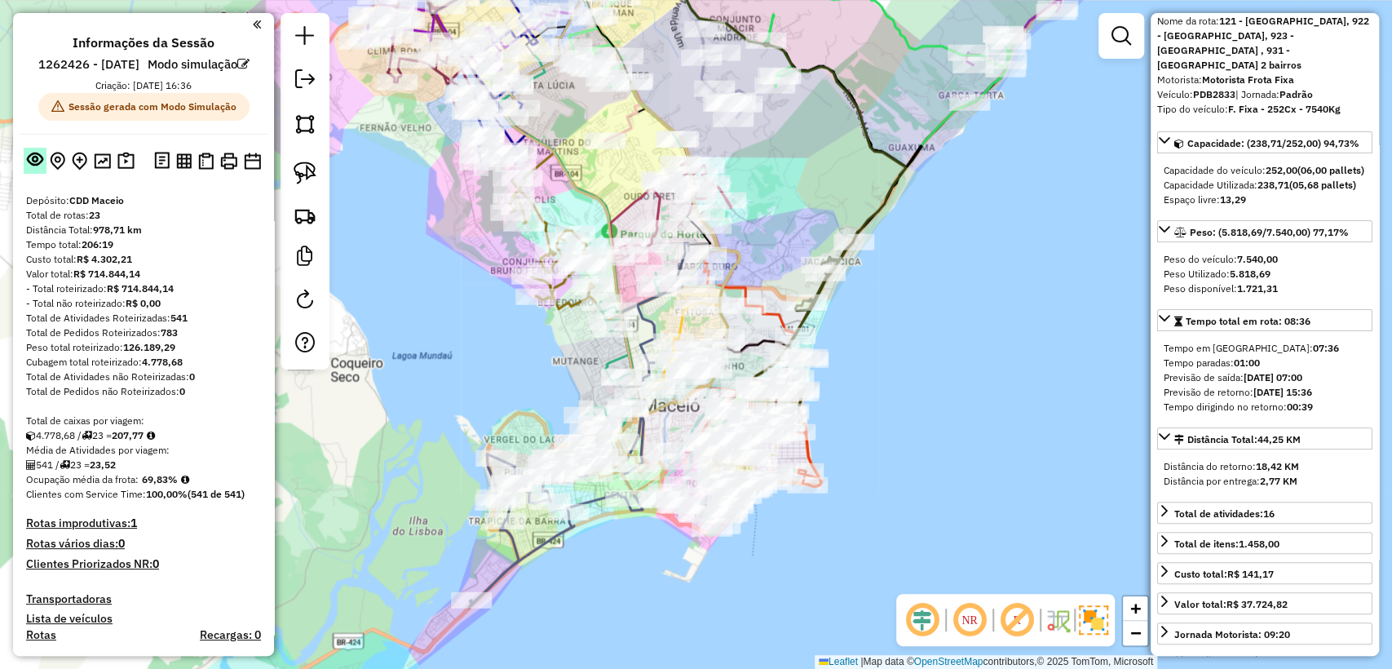
click at [33, 167] on em at bounding box center [35, 159] width 16 height 16
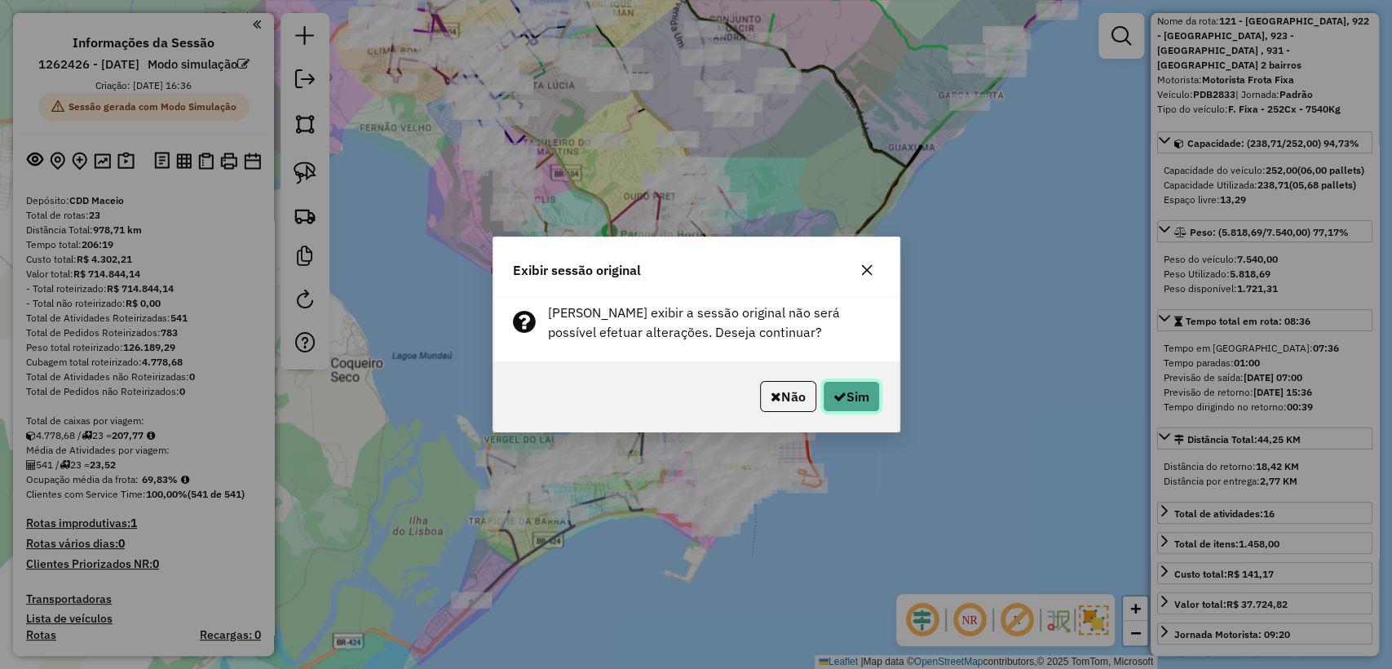
click at [849, 391] on button "Sim" at bounding box center [851, 396] width 57 height 31
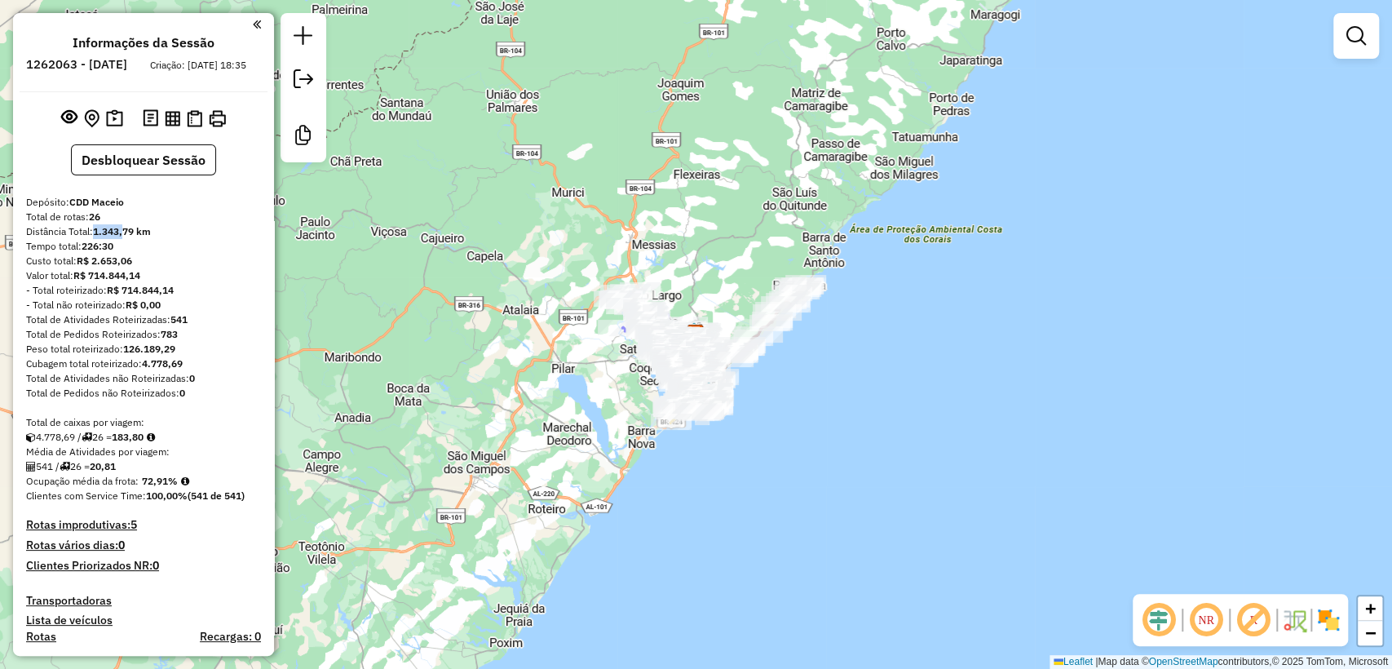
drag, startPoint x: 90, startPoint y: 244, endPoint x: 125, endPoint y: 246, distance: 34.3
click at [125, 239] on div "Distância Total: 1.343,79 km" at bounding box center [143, 231] width 235 height 15
click at [159, 268] on div "Custo total: R$ 2.653,06" at bounding box center [143, 261] width 235 height 15
click at [190, 386] on div "Total de Atividades não Roteirizadas: 0" at bounding box center [143, 378] width 235 height 15
click at [202, 386] on div "Total de Atividades não Roteirizadas: 0" at bounding box center [143, 378] width 235 height 15
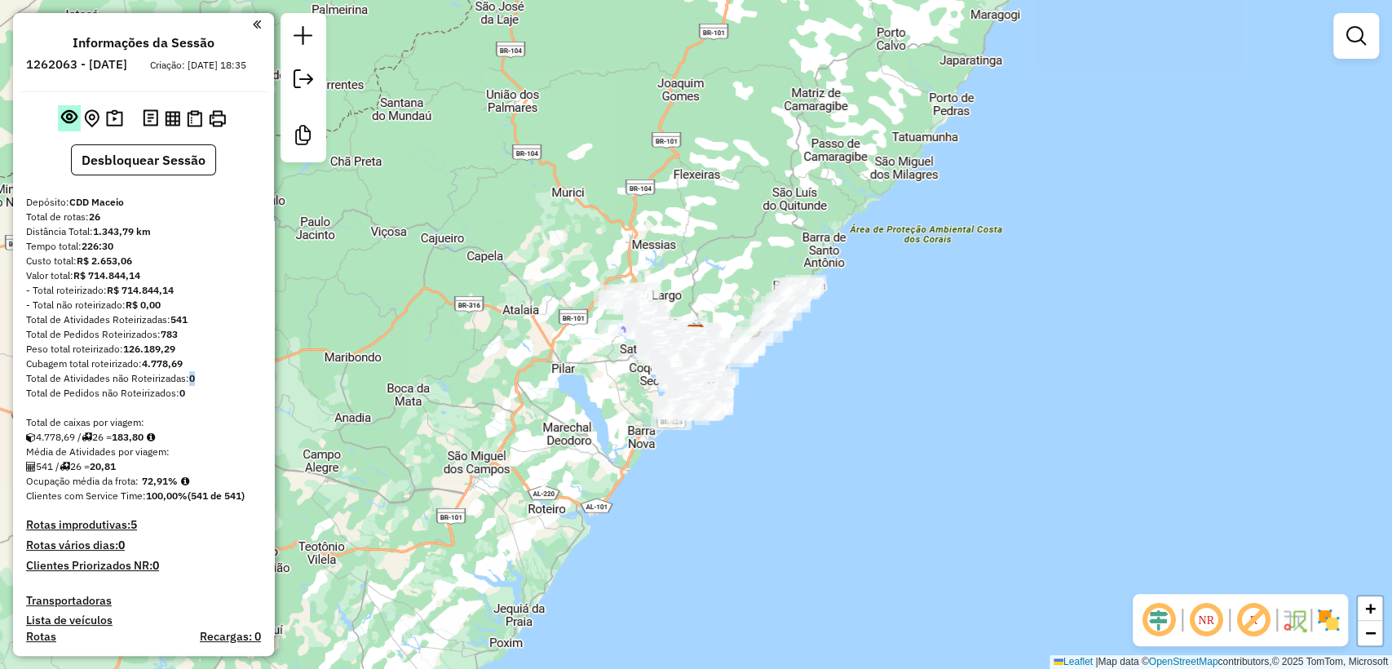
click at [64, 125] on em at bounding box center [69, 116] width 16 height 16
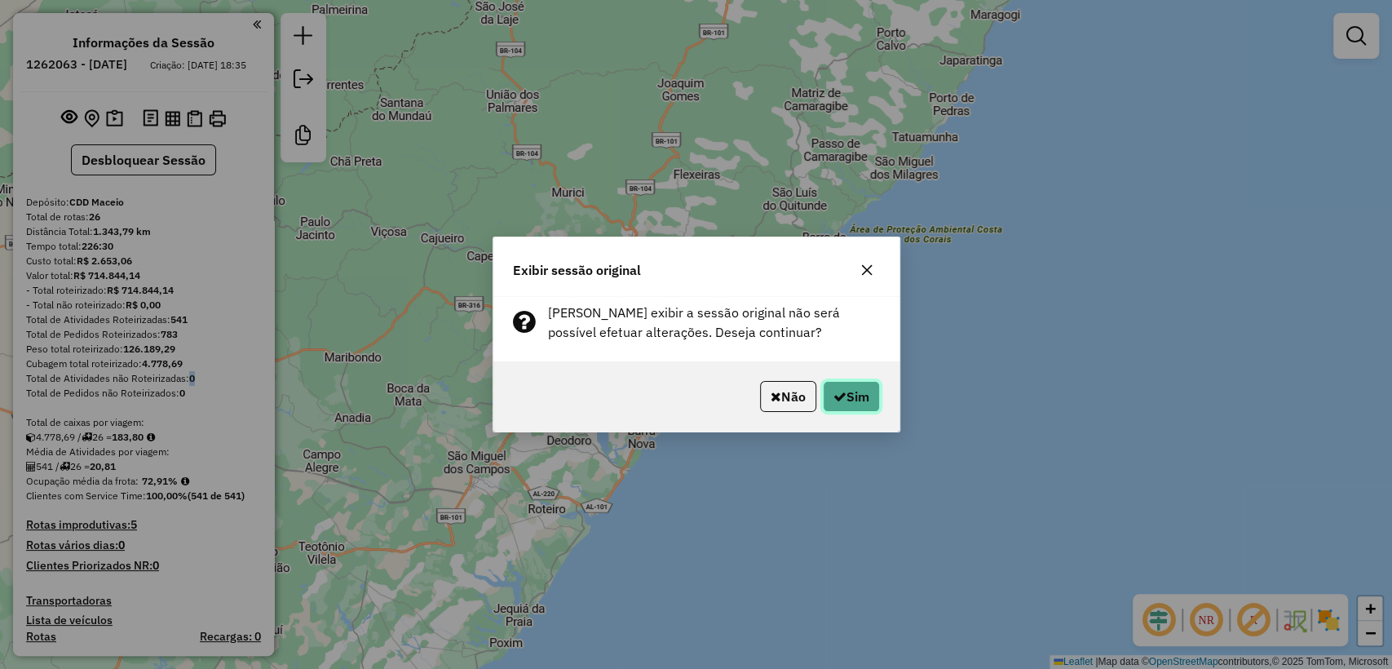
click at [873, 392] on button "Sim" at bounding box center [851, 396] width 57 height 31
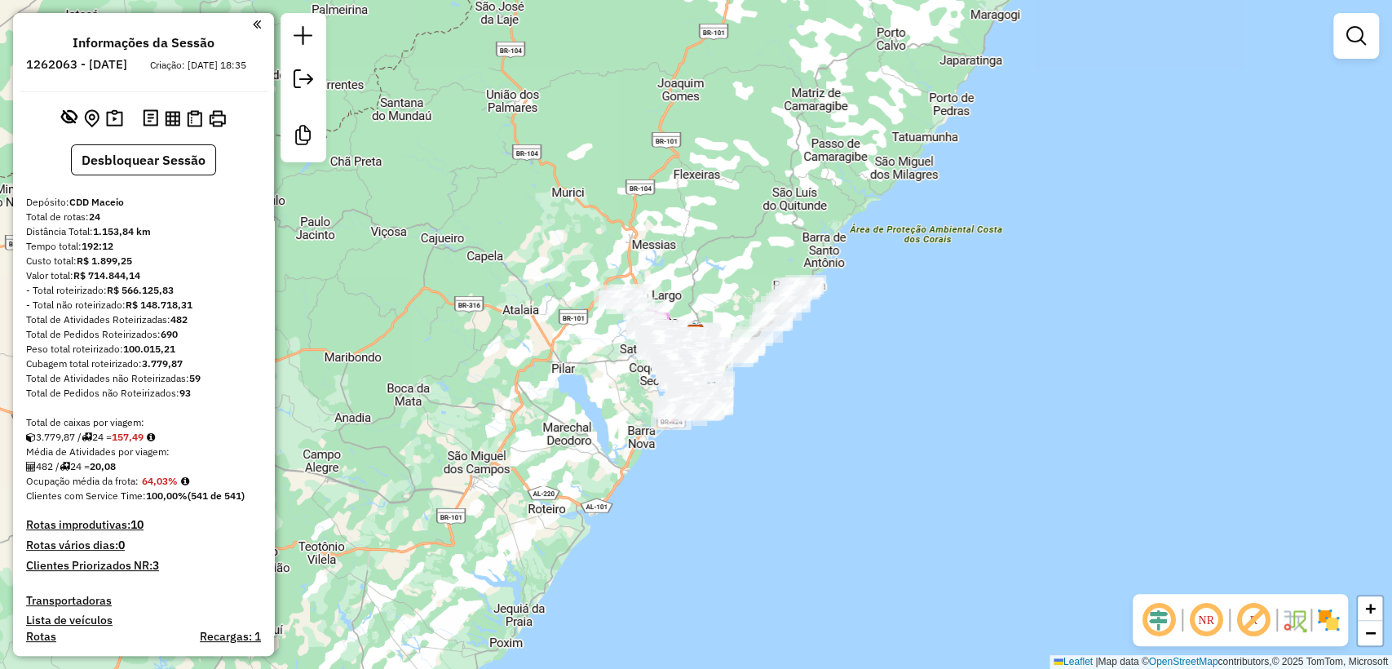
click at [218, 283] on div "Valor total: R$ 714.844,14" at bounding box center [143, 275] width 235 height 15
click at [71, 125] on em at bounding box center [69, 116] width 16 height 16
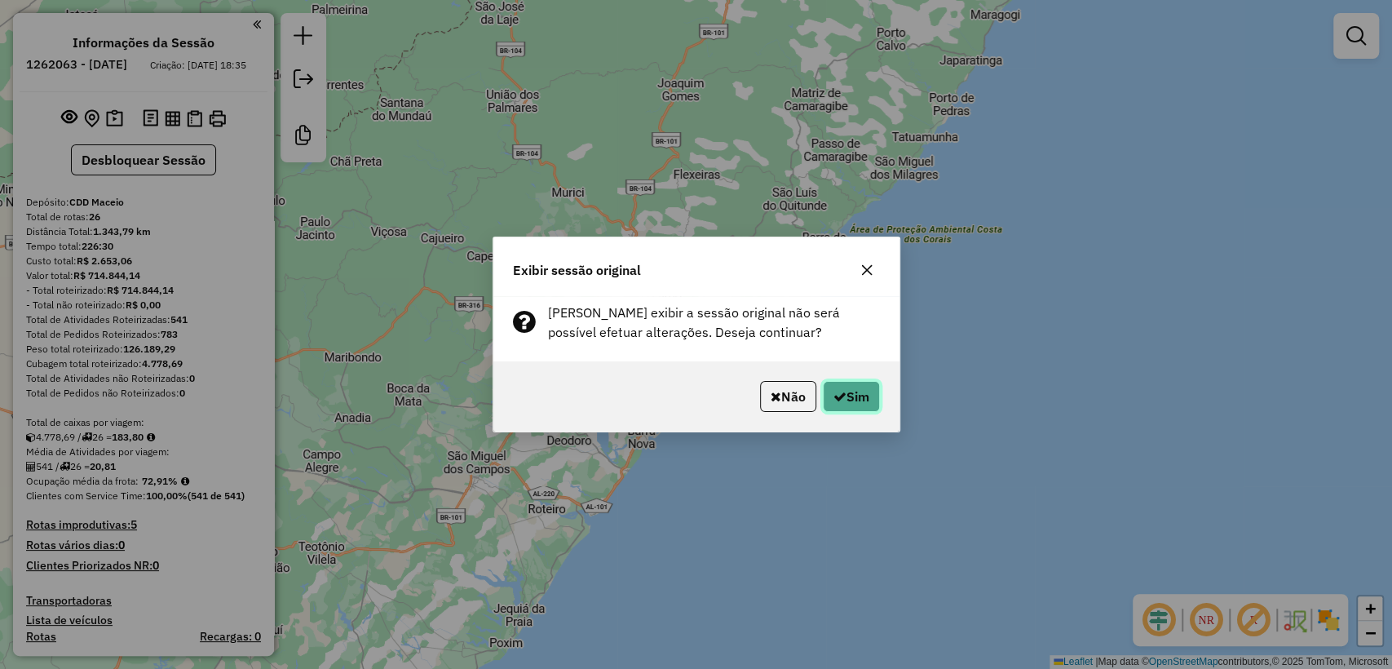
click at [844, 387] on button "Sim" at bounding box center [851, 396] width 57 height 31
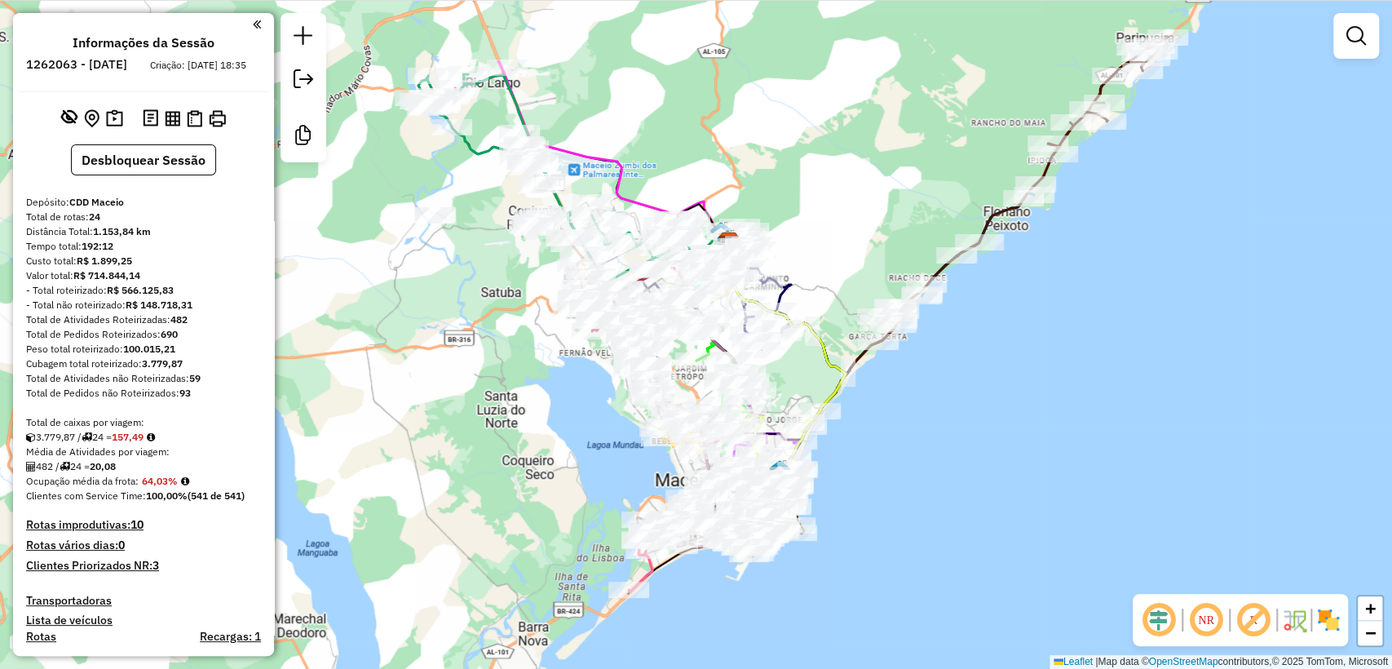
drag, startPoint x: 104, startPoint y: 231, endPoint x: 92, endPoint y: 231, distance: 11.4
click at [92, 224] on div "Total de rotas: 24" at bounding box center [143, 217] width 235 height 15
click at [114, 224] on div "Total de rotas: 24" at bounding box center [143, 217] width 235 height 15
drag, startPoint x: 202, startPoint y: 393, endPoint x: 191, endPoint y: 389, distance: 12.1
click at [191, 386] on div "Total de Atividades não Roteirizadas: 59" at bounding box center [143, 378] width 235 height 15
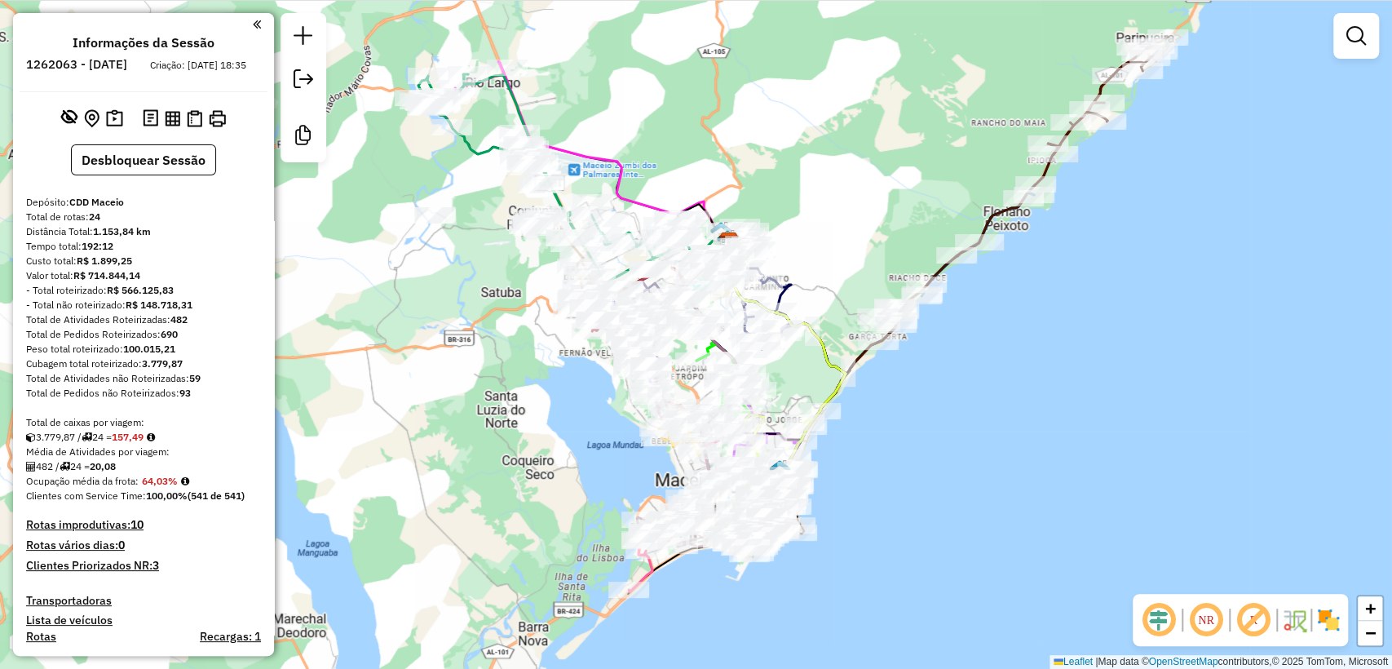
drag, startPoint x: 190, startPoint y: 334, endPoint x: 173, endPoint y: 334, distance: 17.1
click at [173, 327] on div "Total de Atividades Roteirizadas: 482" at bounding box center [143, 319] width 235 height 15
click at [67, 125] on em at bounding box center [69, 116] width 16 height 16
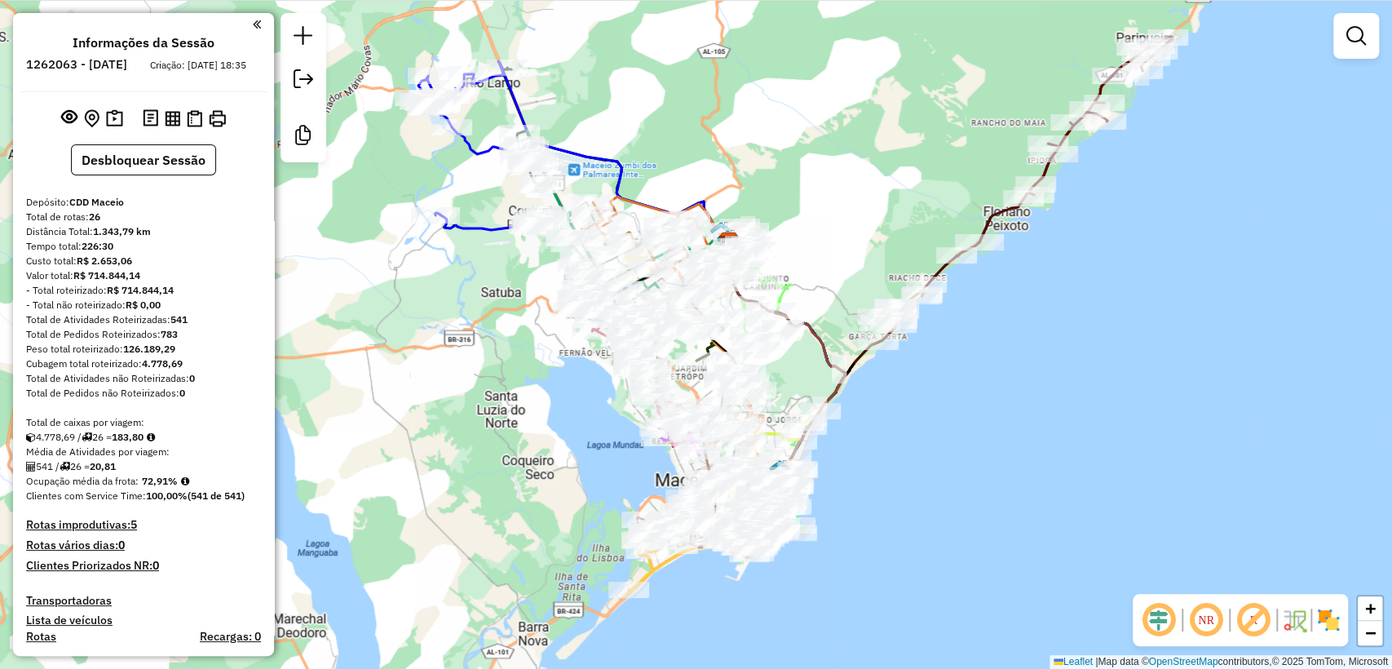
click at [985, 218] on icon at bounding box center [1024, 189] width 293 height 305
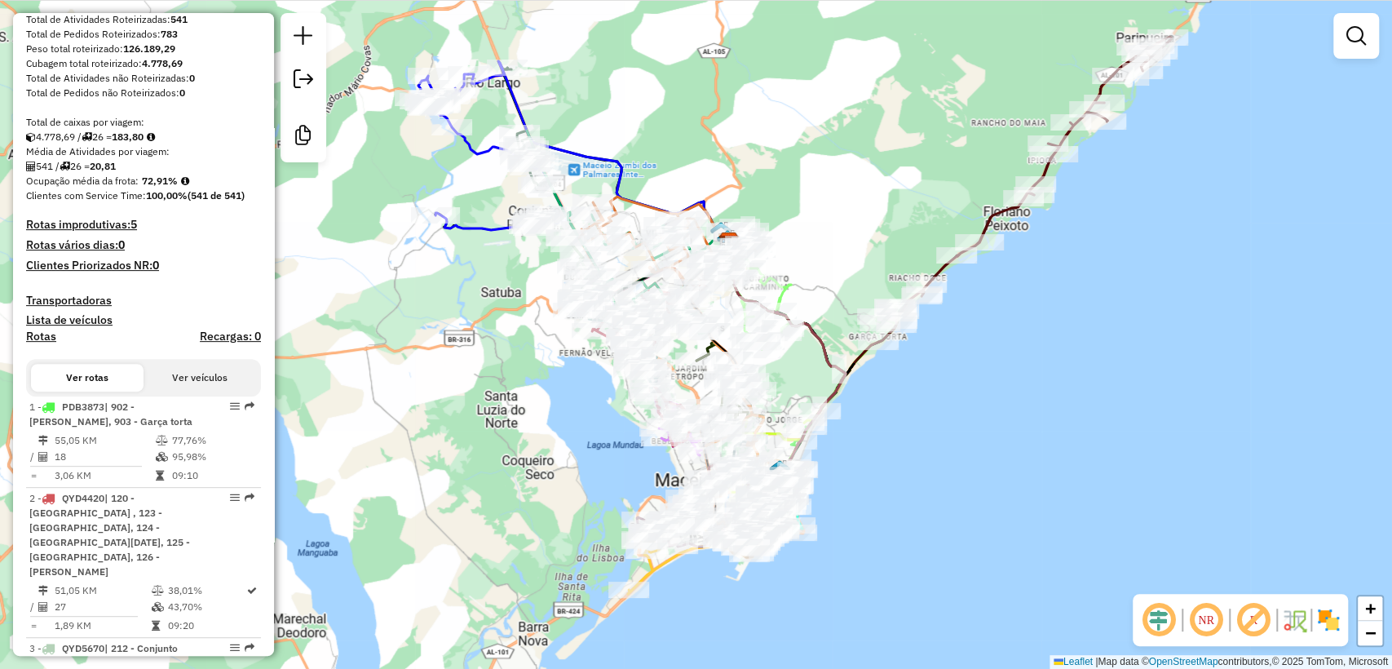
select select "**********"
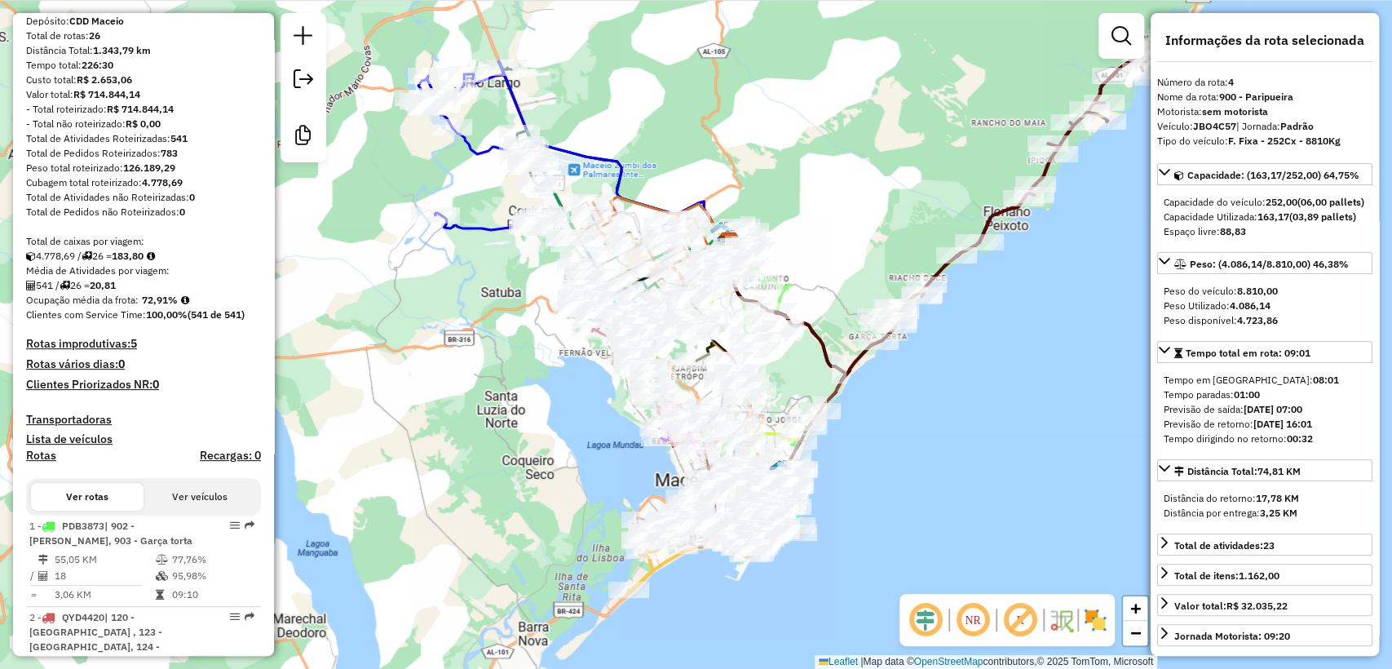
scroll to position [271, 0]
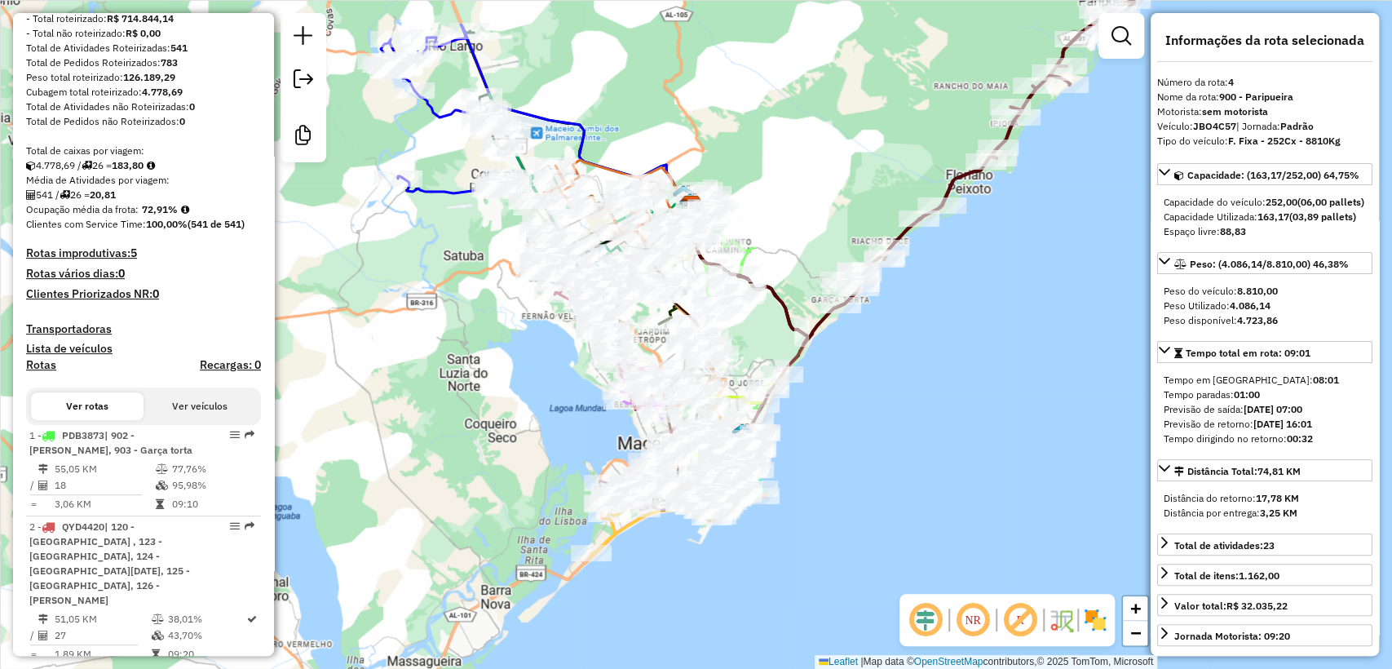
drag, startPoint x: 372, startPoint y: 328, endPoint x: 333, endPoint y: 283, distance: 59.0
click at [333, 282] on div "Janela de atendimento Grade de atendimento Capacidade Transportadoras Veículos …" at bounding box center [696, 334] width 1392 height 669
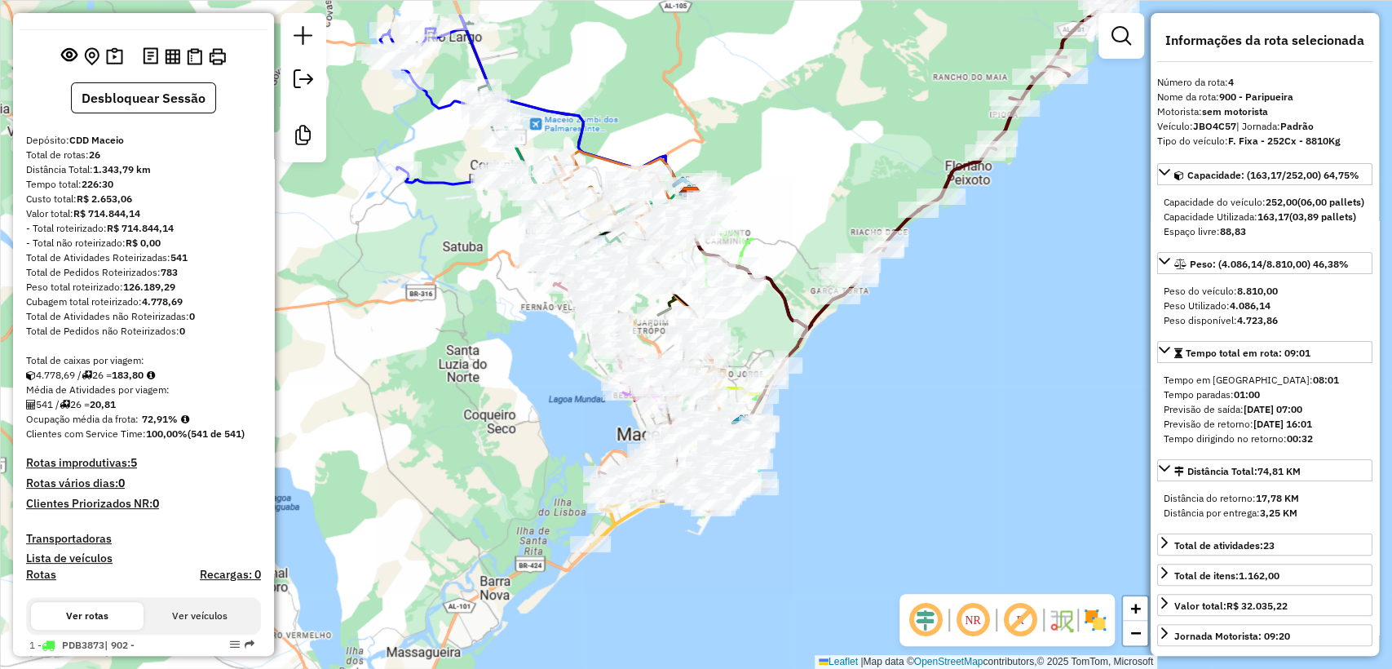
scroll to position [0, 0]
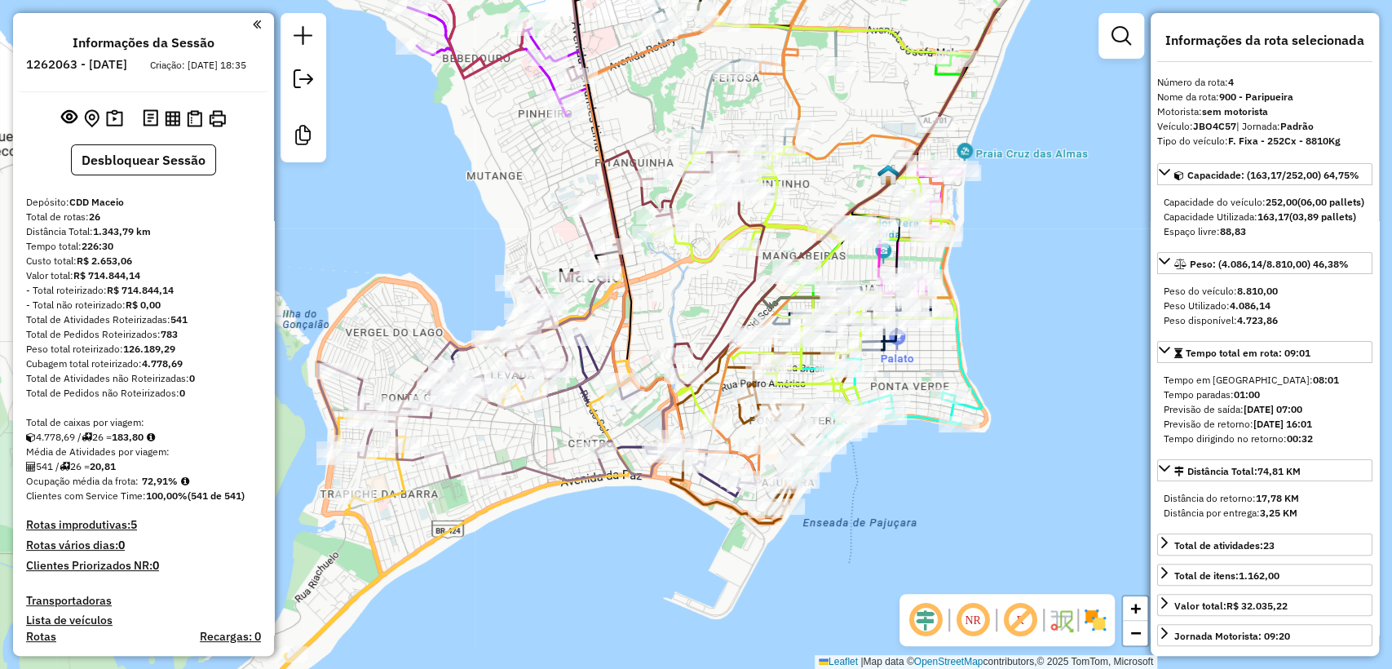
drag, startPoint x: 126, startPoint y: 481, endPoint x: 104, endPoint y: 482, distance: 22.8
click at [104, 474] on div "541 / 26 = 20,81" at bounding box center [143, 466] width 235 height 15
click at [216, 458] on div "Média de Atividades por viagem:" at bounding box center [143, 451] width 235 height 15
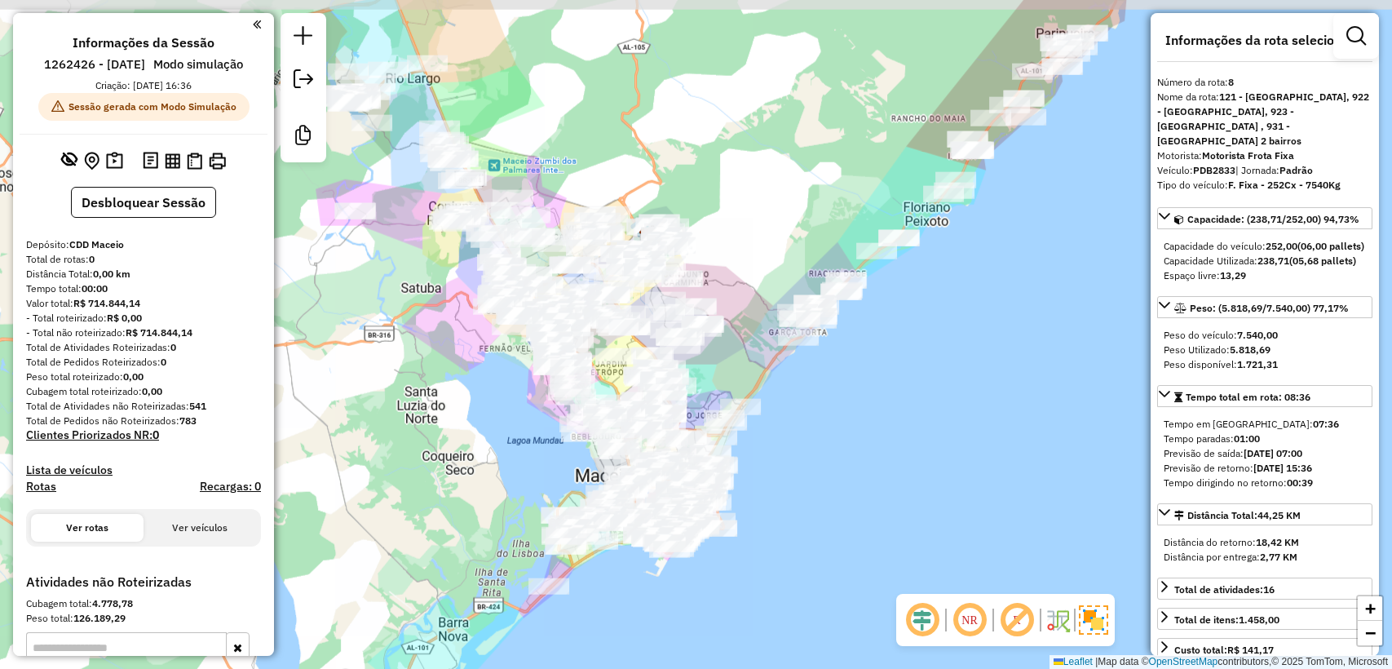
select select "**********"
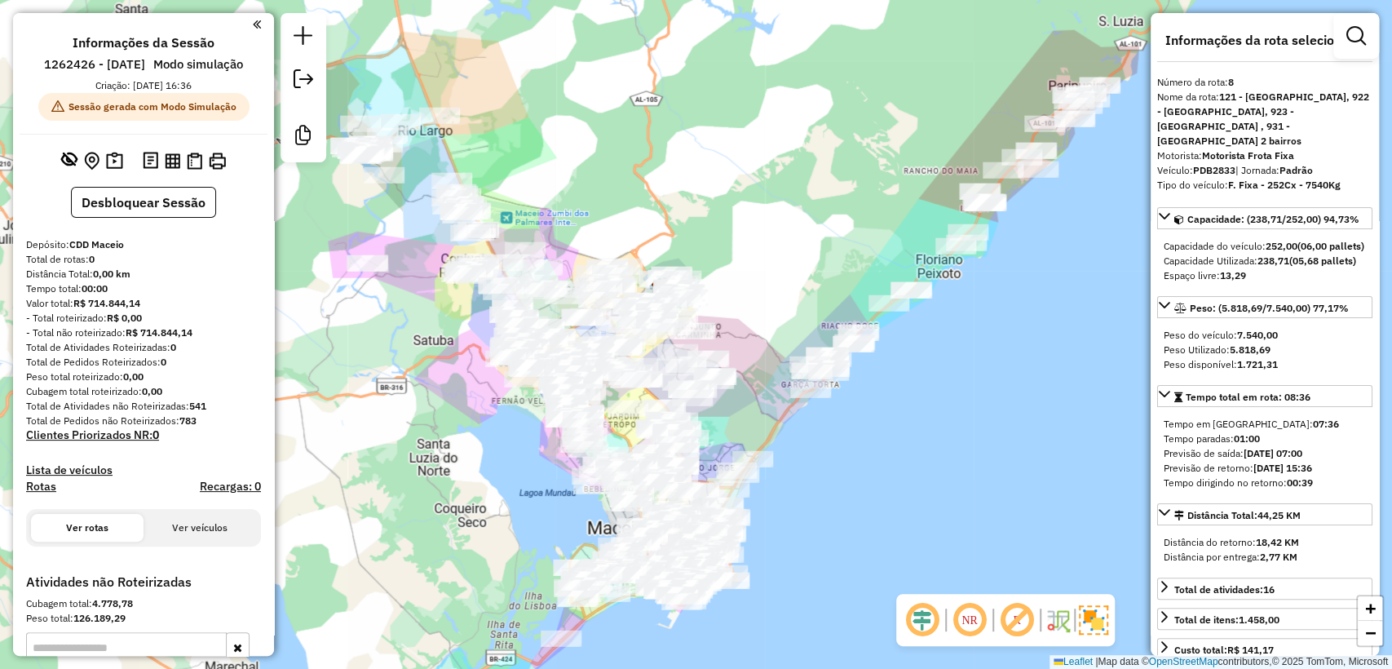
scroll to position [76, 0]
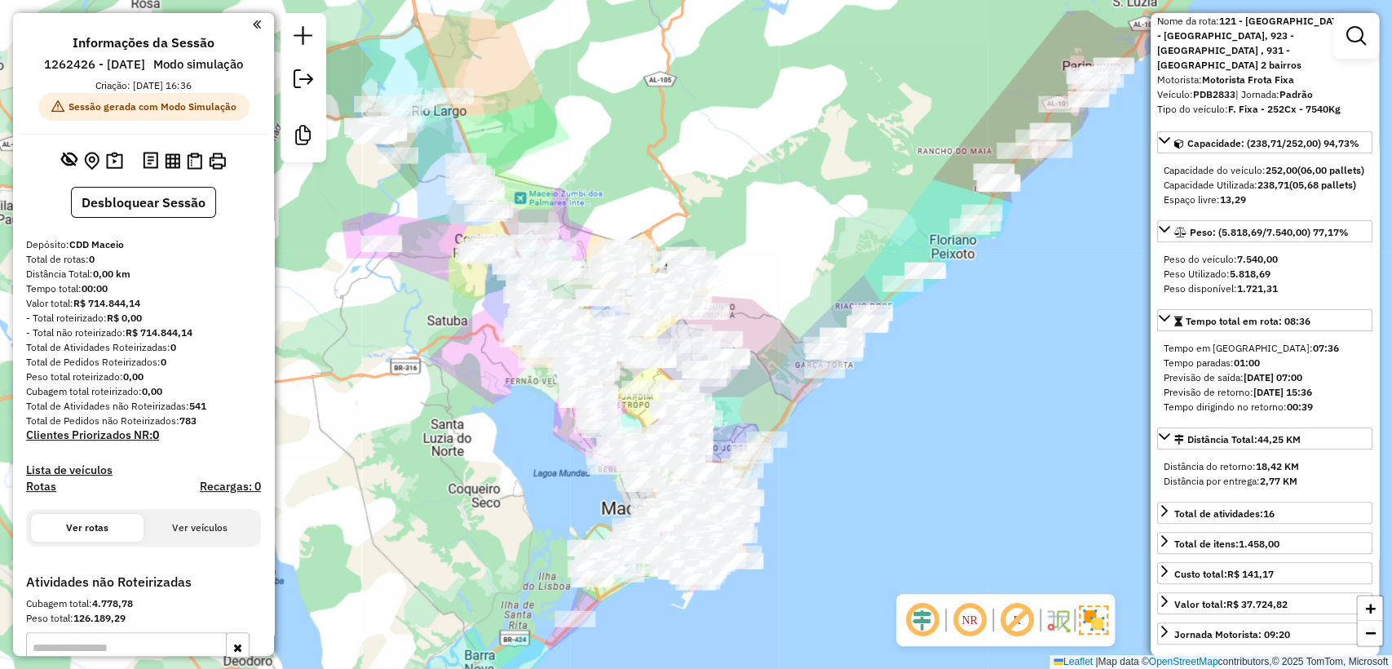
click at [759, 243] on div "Janela de atendimento Grade de atendimento Capacidade Transportadoras Veículos …" at bounding box center [696, 334] width 1392 height 669
click at [67, 158] on em at bounding box center [69, 159] width 16 height 16
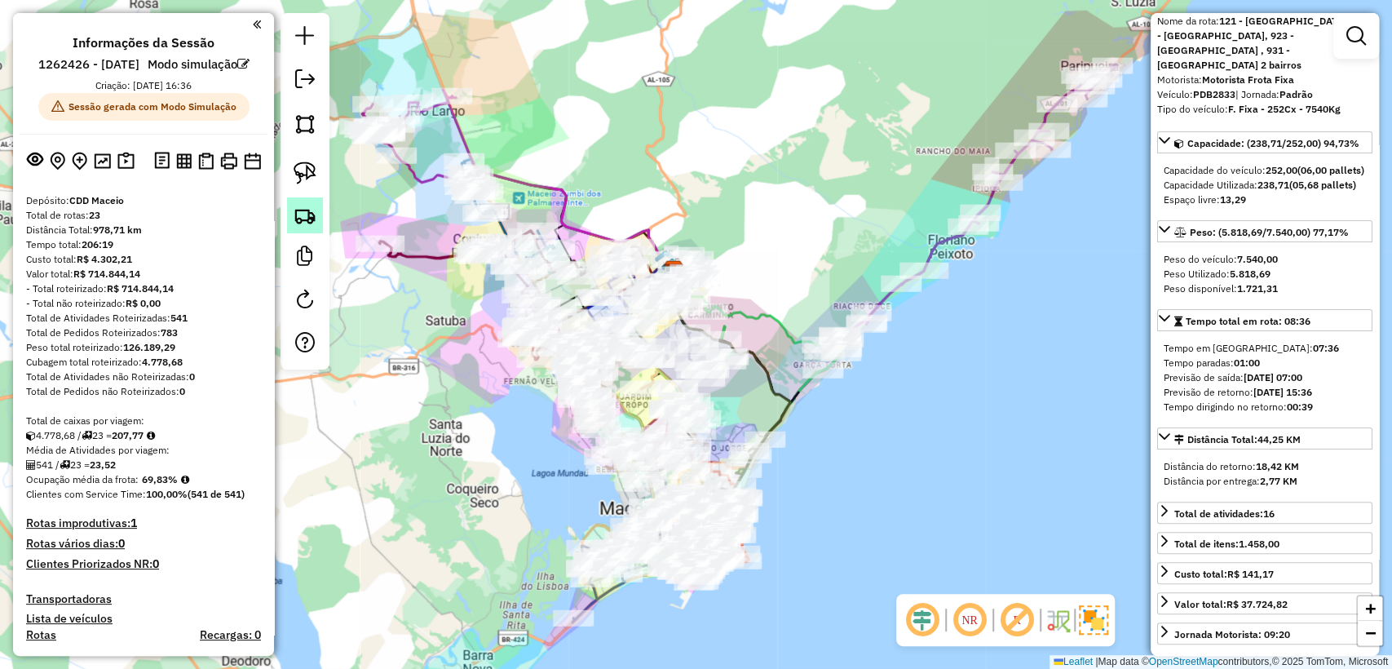
click at [304, 226] on img at bounding box center [305, 215] width 23 height 23
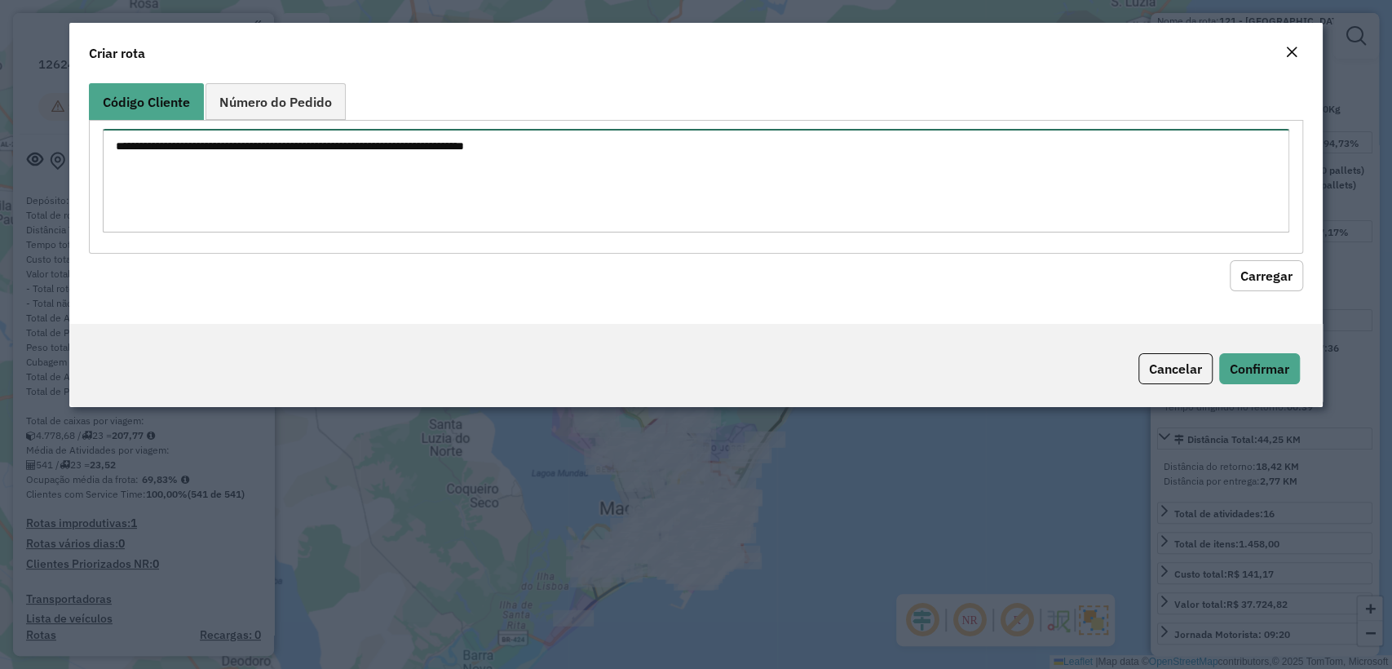
click at [378, 147] on textarea at bounding box center [695, 181] width 1185 height 104
paste textarea "******** ******** ******** ******** ******** ******** ********"
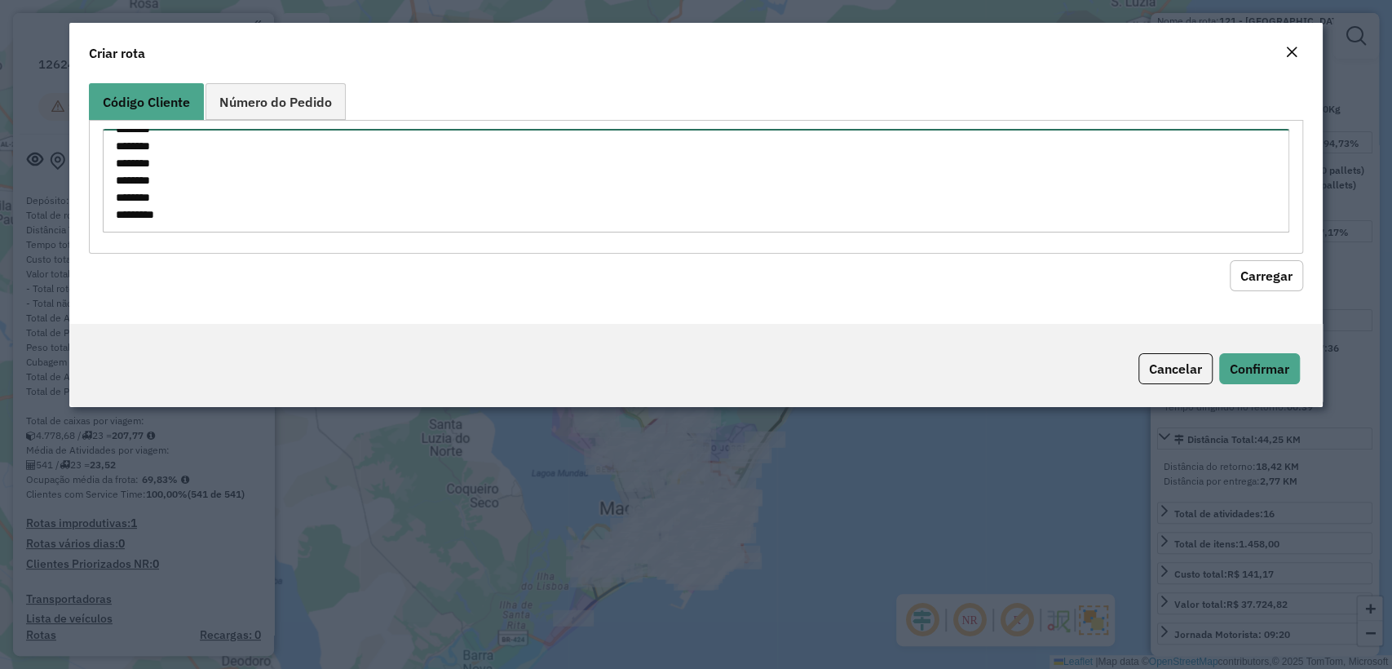
type textarea "******** ******** ******** ******** ******** ******** ********"
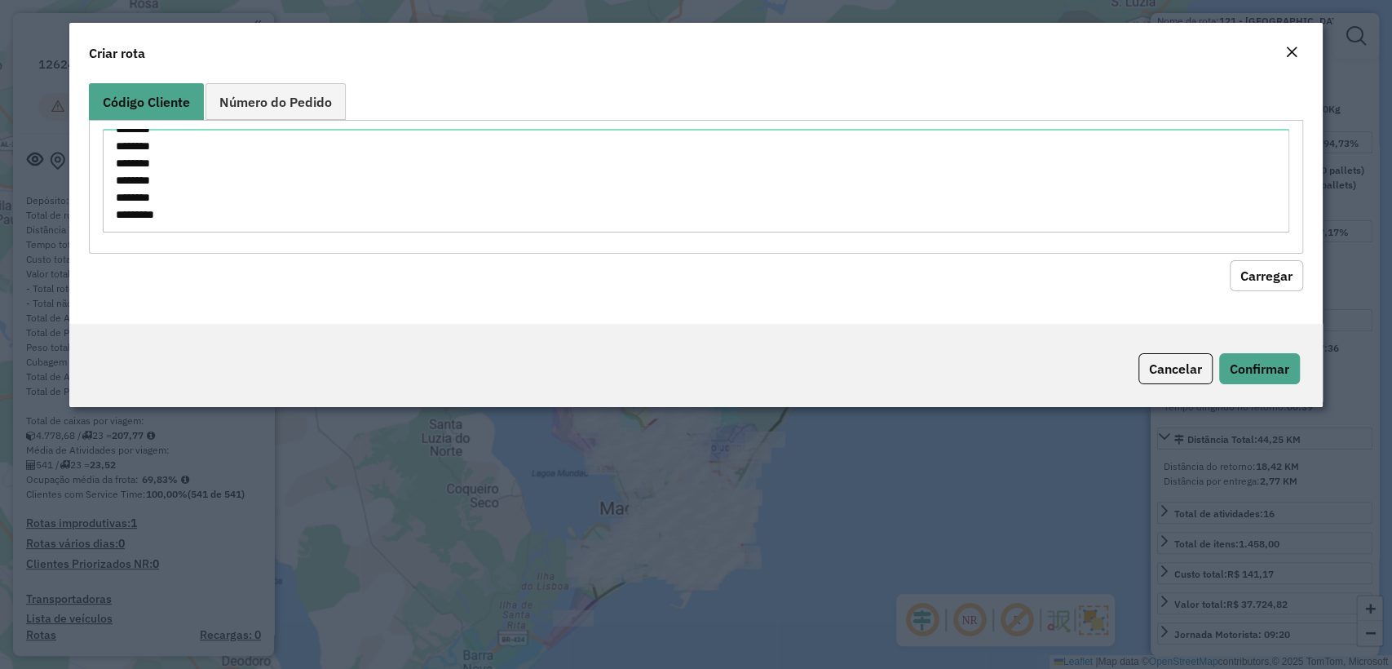
click at [1254, 264] on button "Carregar" at bounding box center [1265, 275] width 73 height 31
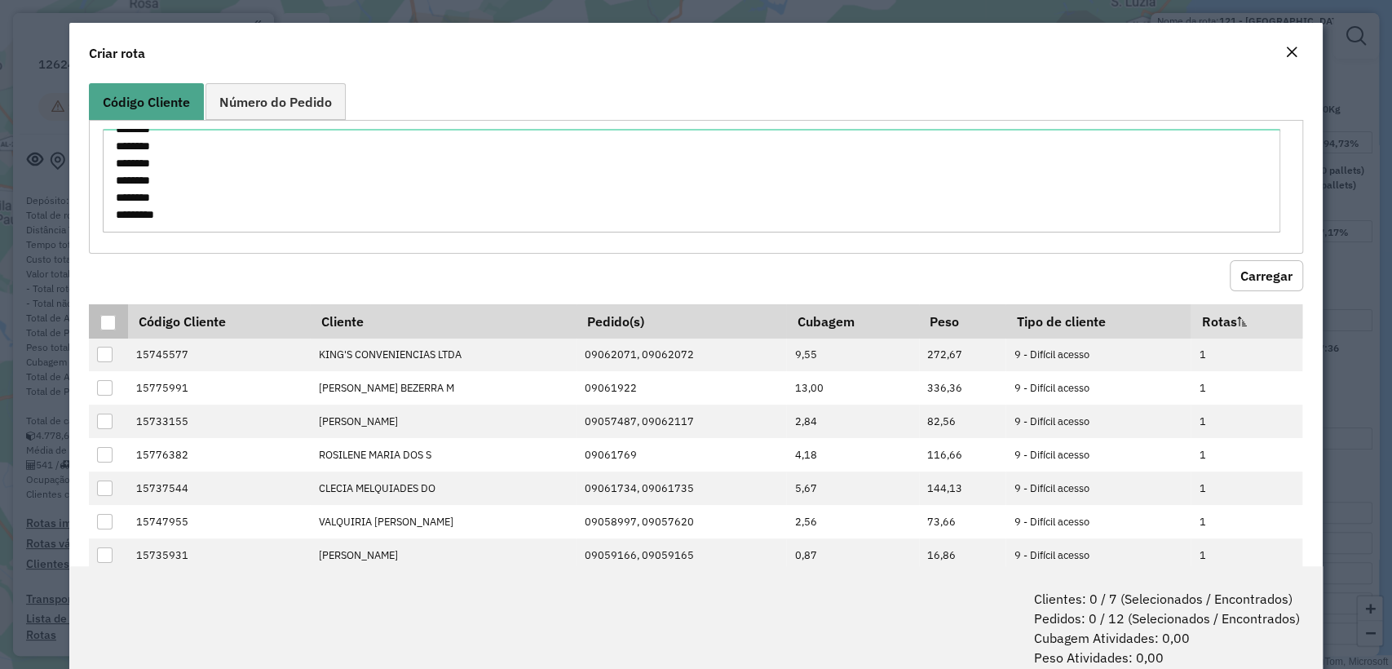
click at [103, 313] on p-tableheadercheckbox at bounding box center [108, 321] width 16 height 16
click at [104, 317] on div at bounding box center [107, 322] width 15 height 15
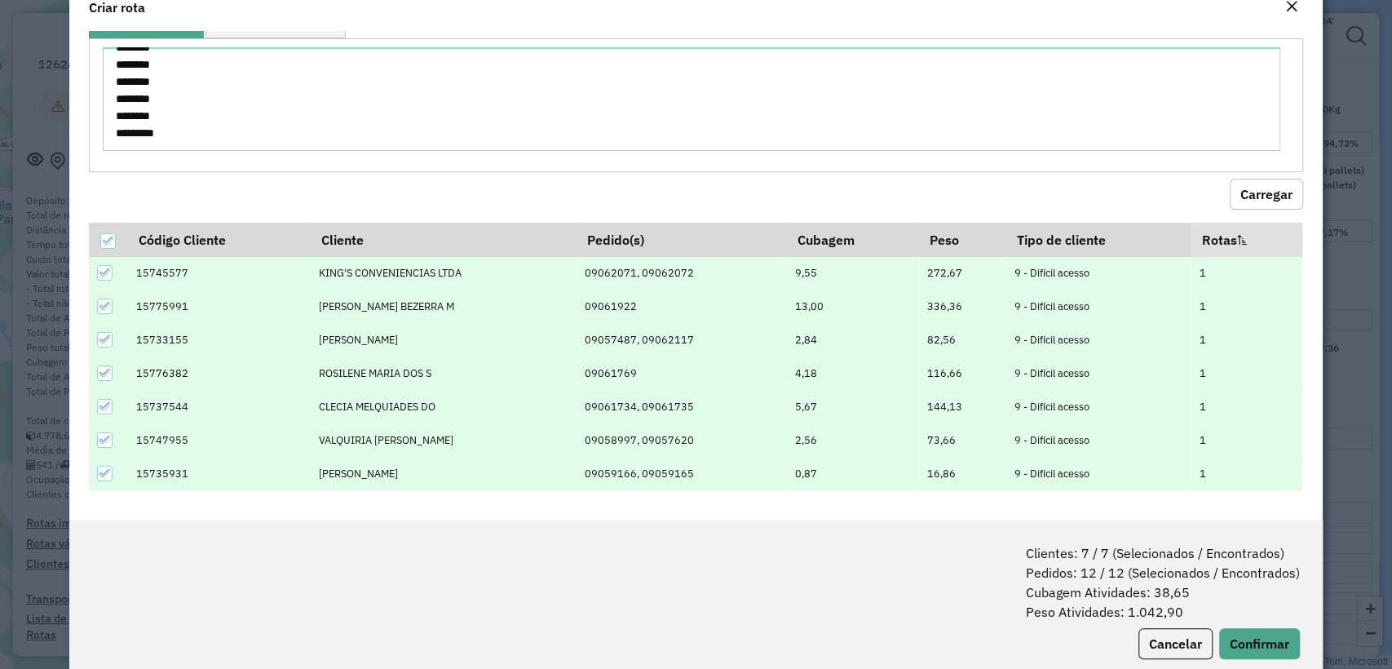
scroll to position [81, 0]
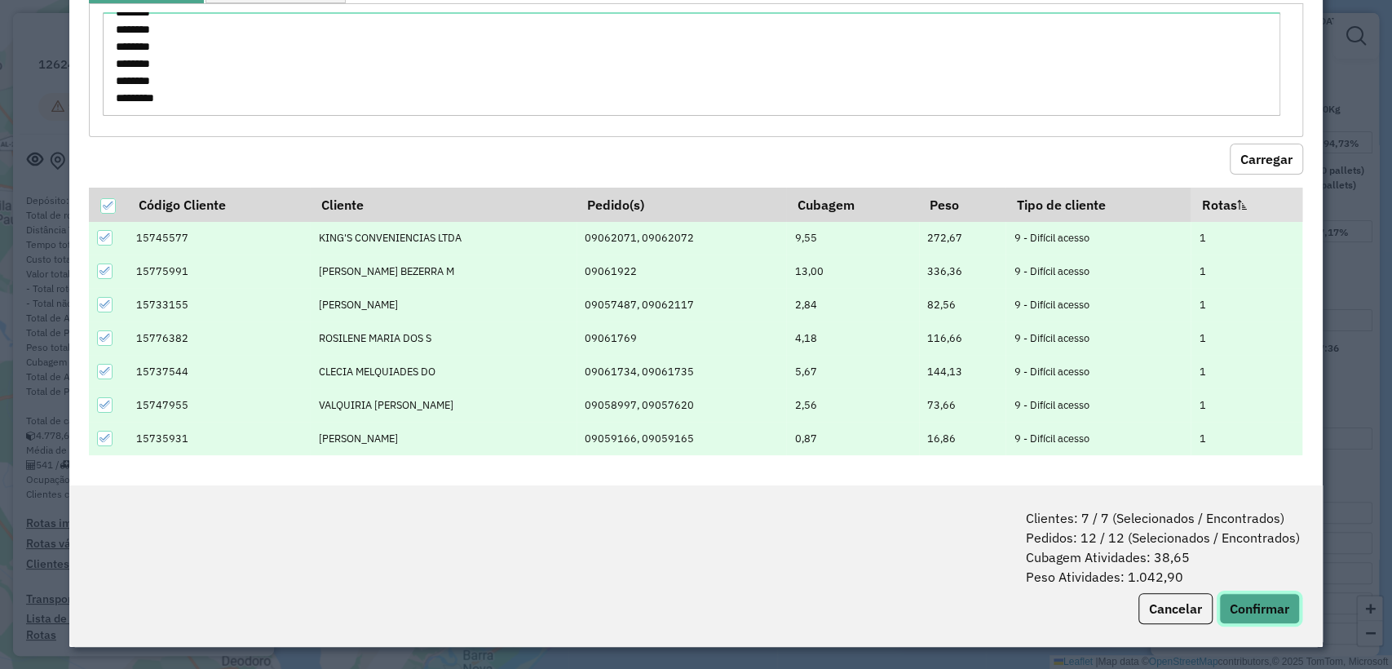
click at [1247, 608] on button "Confirmar" at bounding box center [1259, 608] width 81 height 31
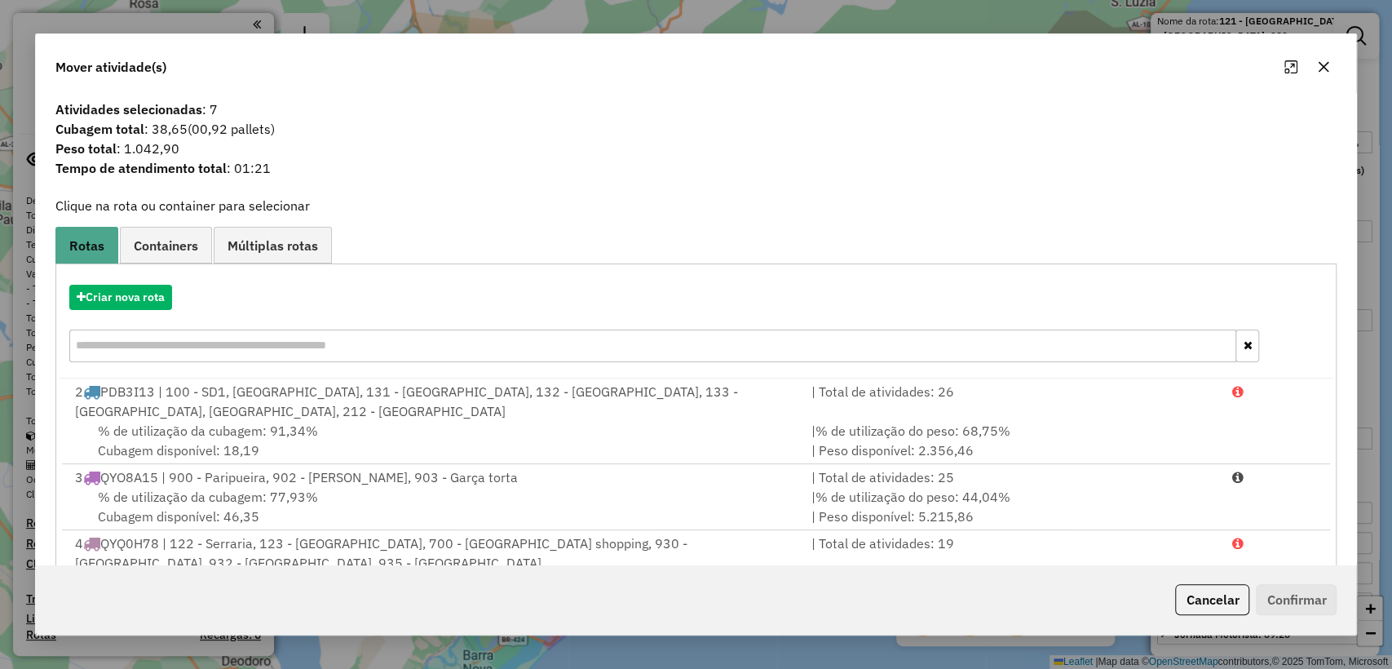
click at [1323, 70] on icon "button" at bounding box center [1323, 66] width 13 height 13
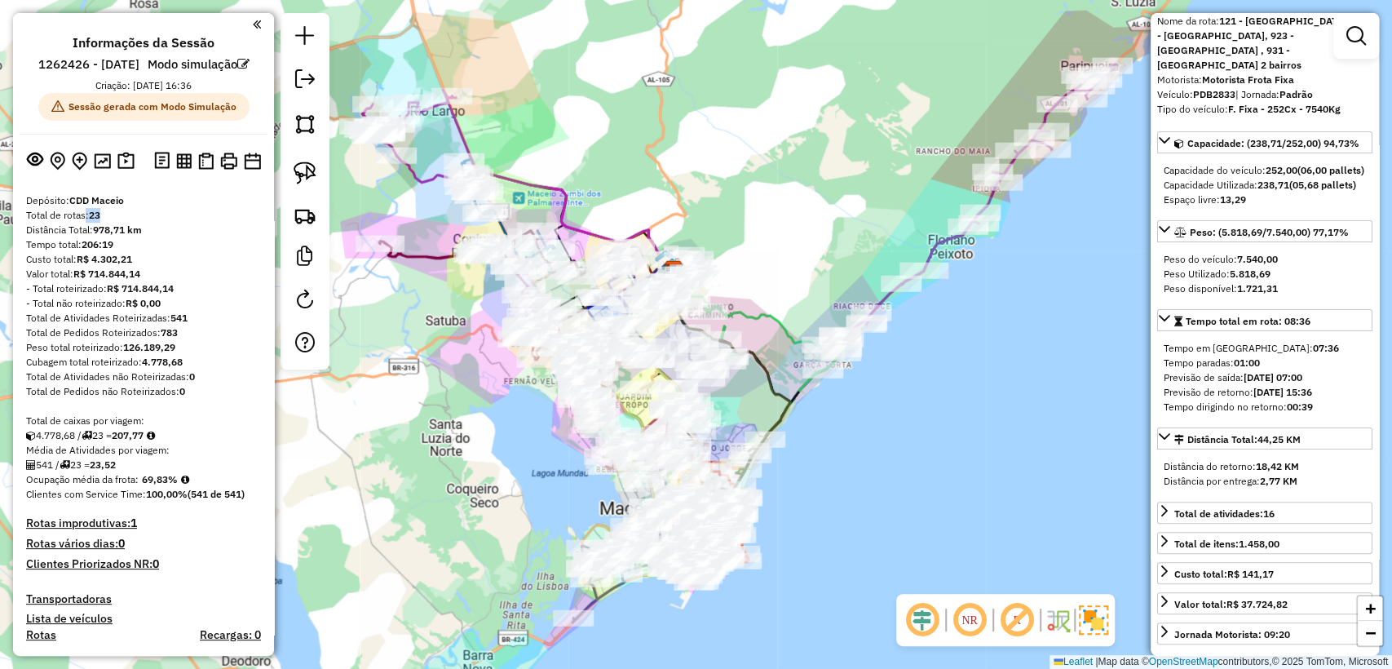
drag, startPoint x: 93, startPoint y: 241, endPoint x: 83, endPoint y: 239, distance: 10.1
click at [83, 223] on div "Total de rotas: 23" at bounding box center [143, 215] width 235 height 15
click at [157, 237] on div "Distância Total: 978,71 km" at bounding box center [143, 230] width 235 height 15
click at [431, 456] on div "Janela de atendimento Grade de atendimento Capacidade Transportadoras Veículos …" at bounding box center [696, 334] width 1392 height 669
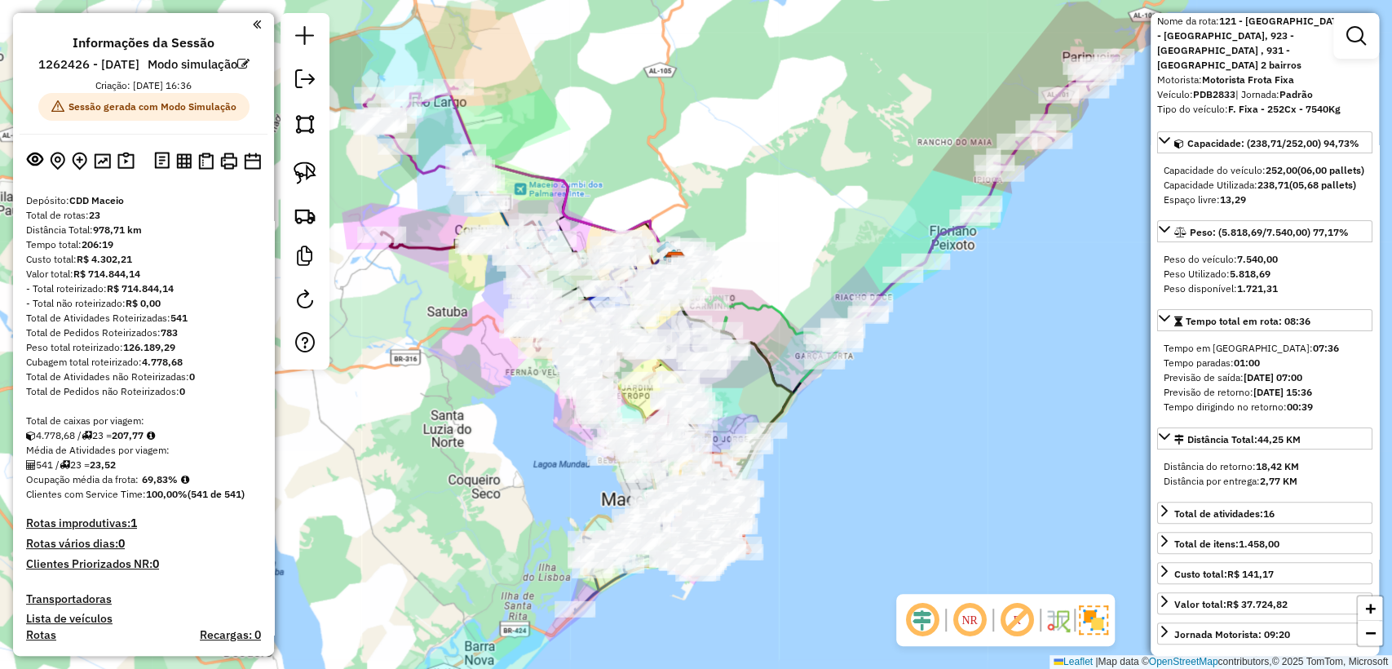
click at [488, 469] on div "Janela de atendimento Grade de atendimento Capacidade Transportadoras Veículos …" at bounding box center [696, 334] width 1392 height 669
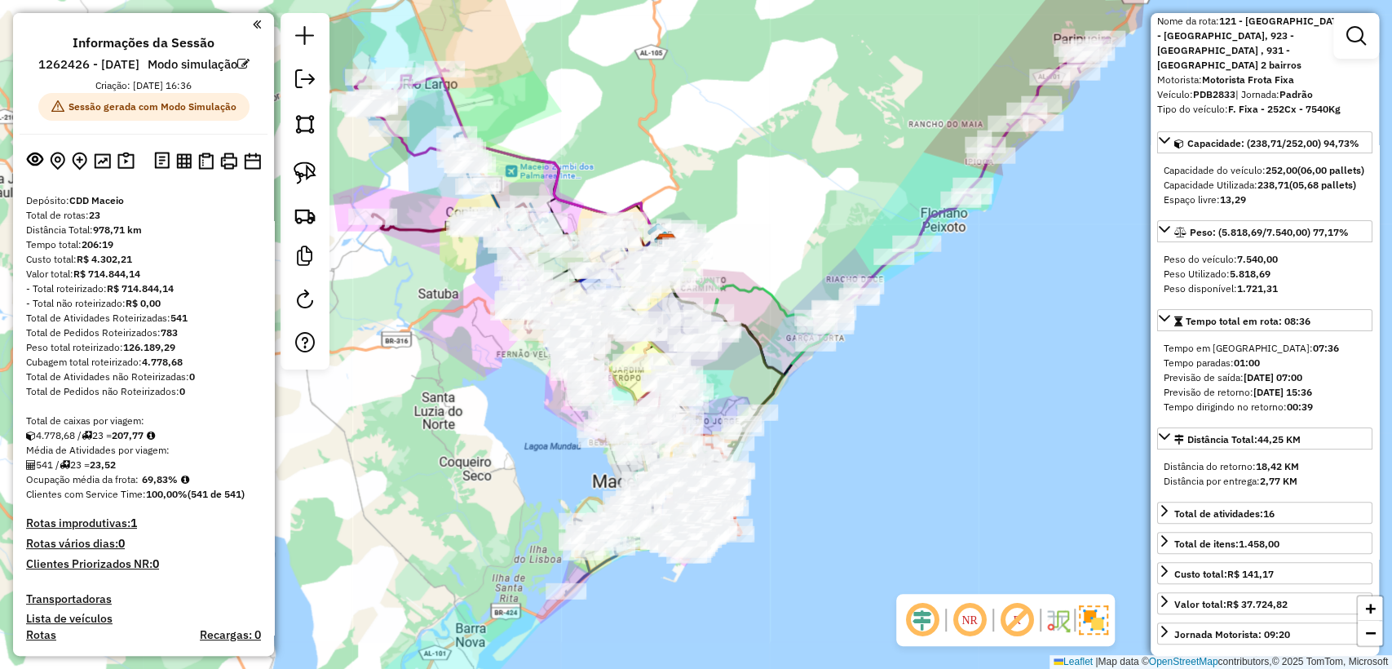
drag, startPoint x: 535, startPoint y: 450, endPoint x: 530, endPoint y: 436, distance: 14.7
click at [530, 436] on div "Janela de atendimento Grade de atendimento Capacidade Transportadoras Veículos …" at bounding box center [696, 334] width 1392 height 669
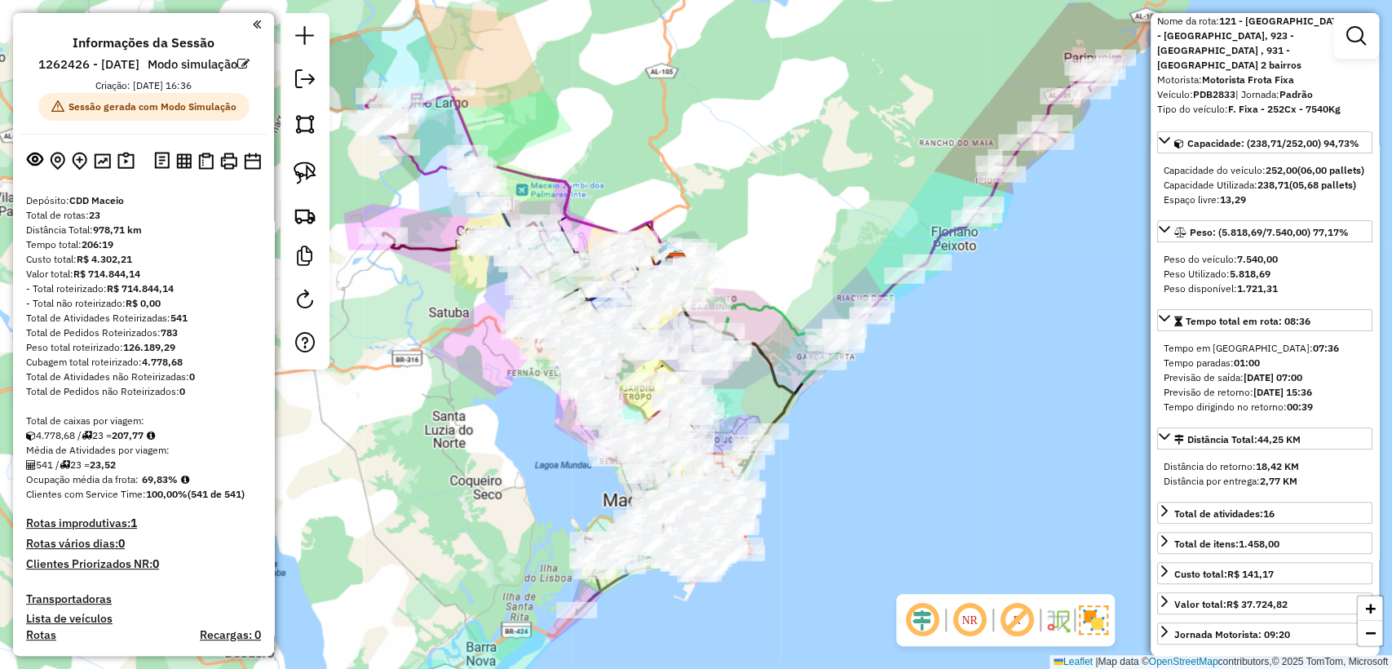
drag, startPoint x: 523, startPoint y: 430, endPoint x: 534, endPoint y: 448, distance: 21.5
click at [534, 448] on div "Janela de atendimento Grade de atendimento Capacidade Transportadoras Veículos …" at bounding box center [696, 334] width 1392 height 669
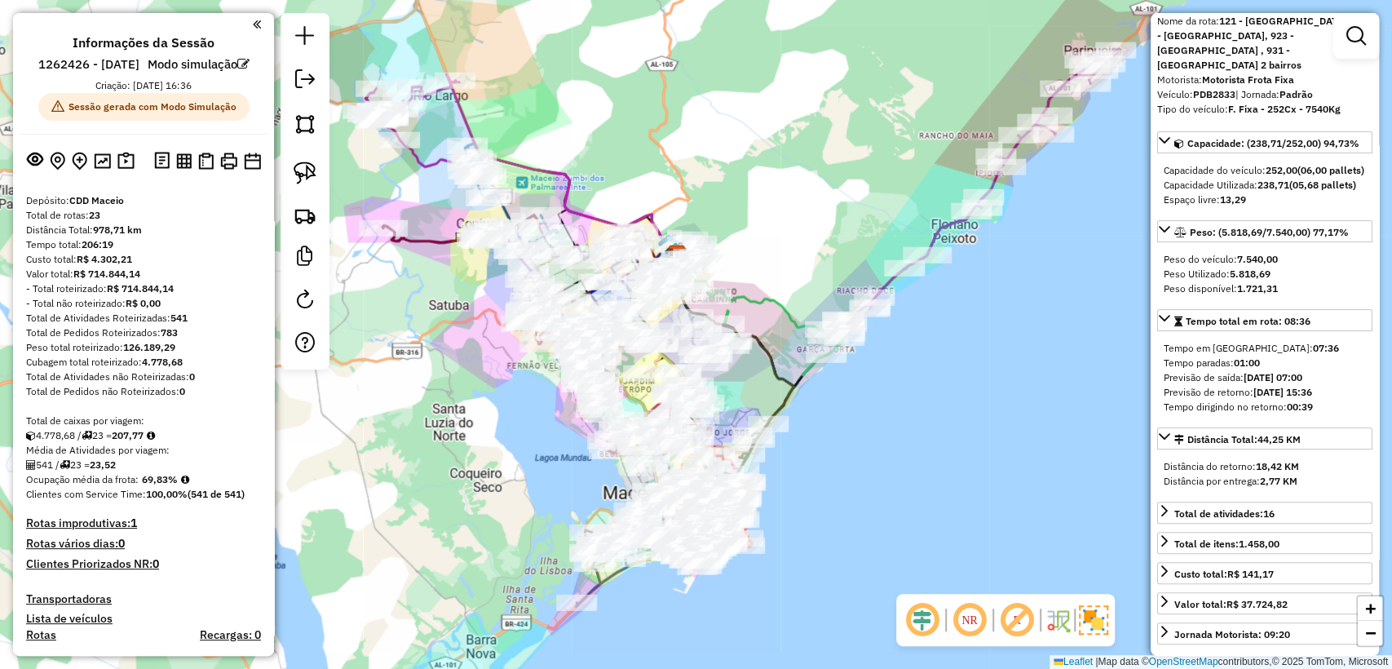
click at [529, 430] on div "Janela de atendimento Grade de atendimento Capacidade Transportadoras Veículos …" at bounding box center [696, 334] width 1392 height 669
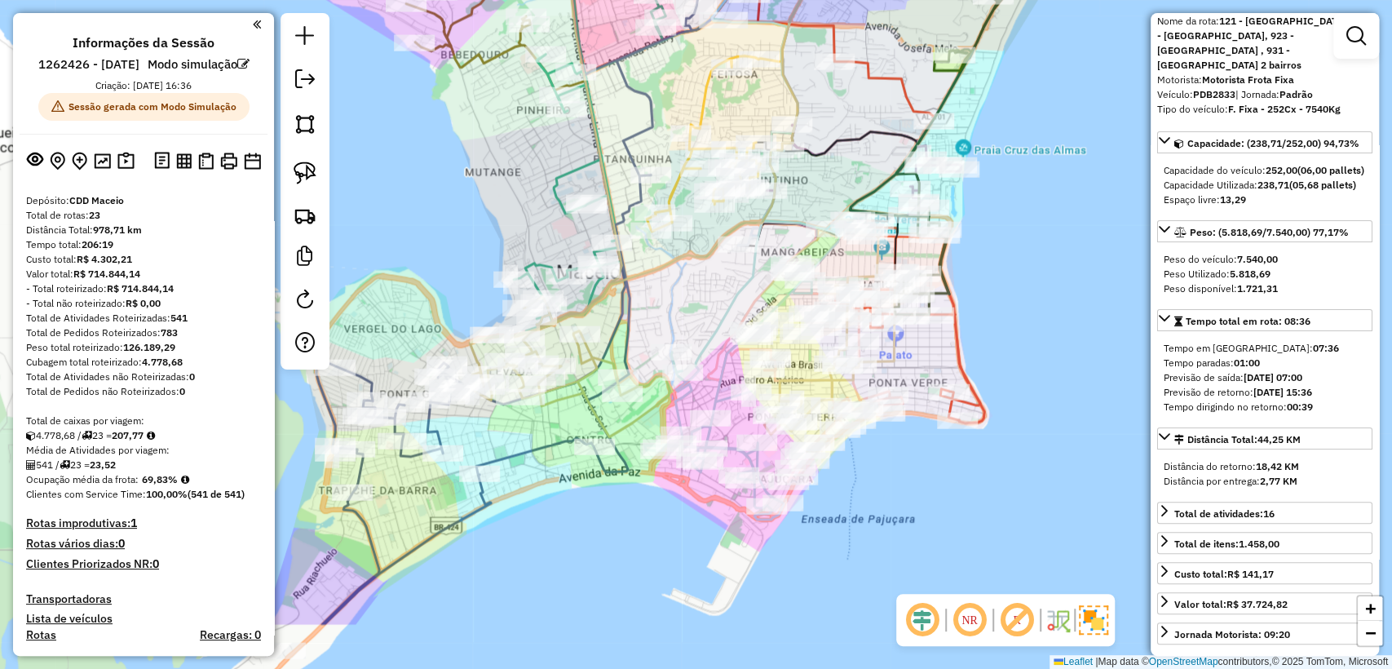
drag, startPoint x: 721, startPoint y: 627, endPoint x: 625, endPoint y: 519, distance: 145.0
click at [635, 524] on div "Janela de atendimento Grade de atendimento Capacidade Transportadoras Veículos …" at bounding box center [696, 334] width 1392 height 669
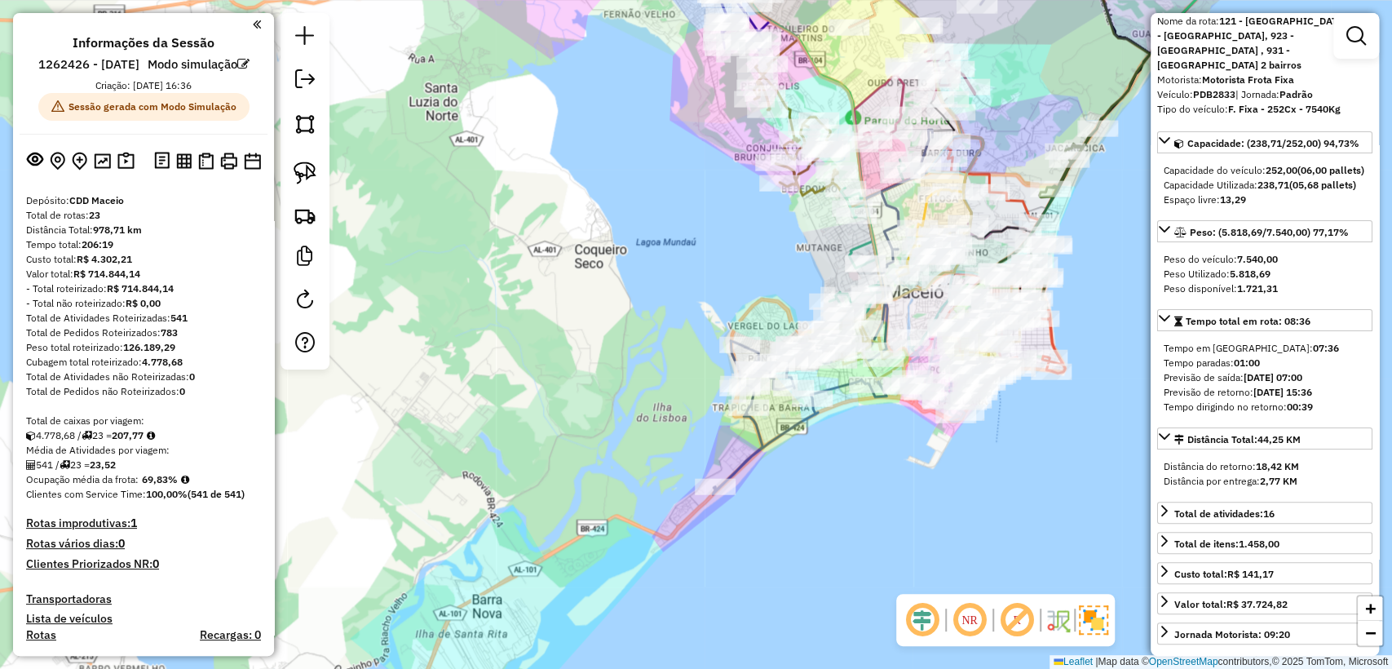
click at [1057, 338] on icon at bounding box center [1005, 258] width 119 height 232
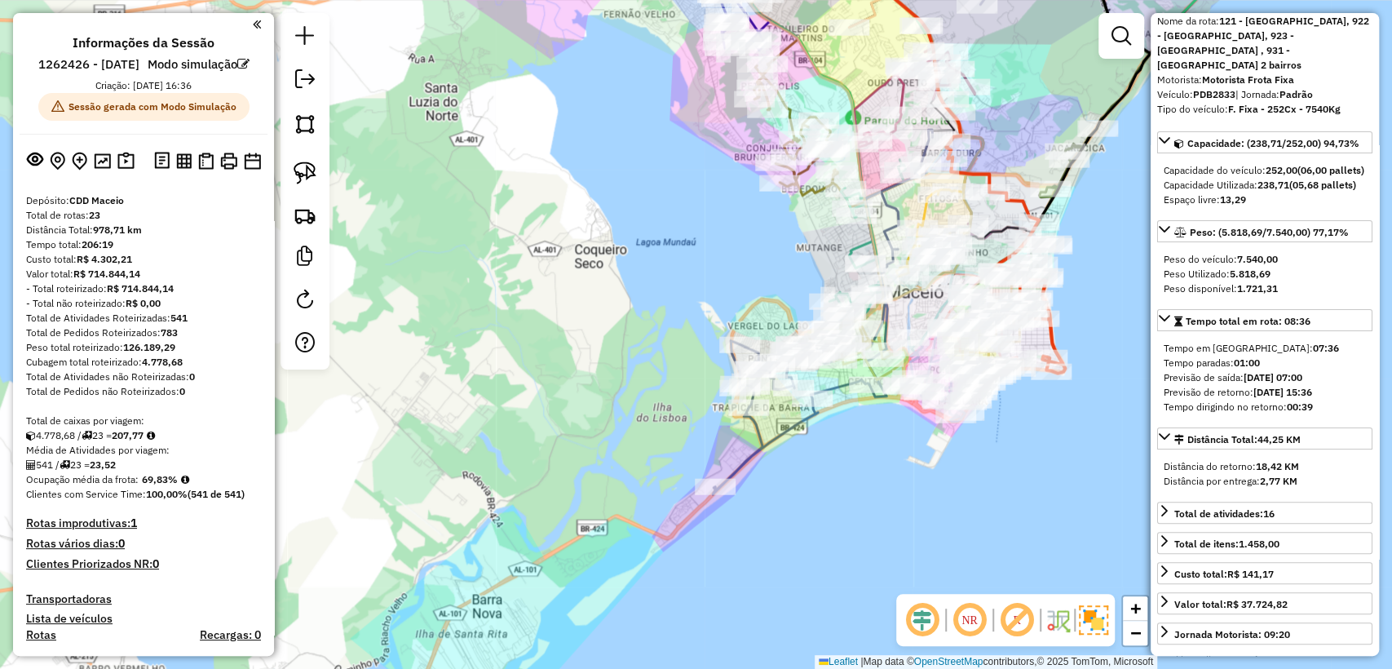
scroll to position [1696, 0]
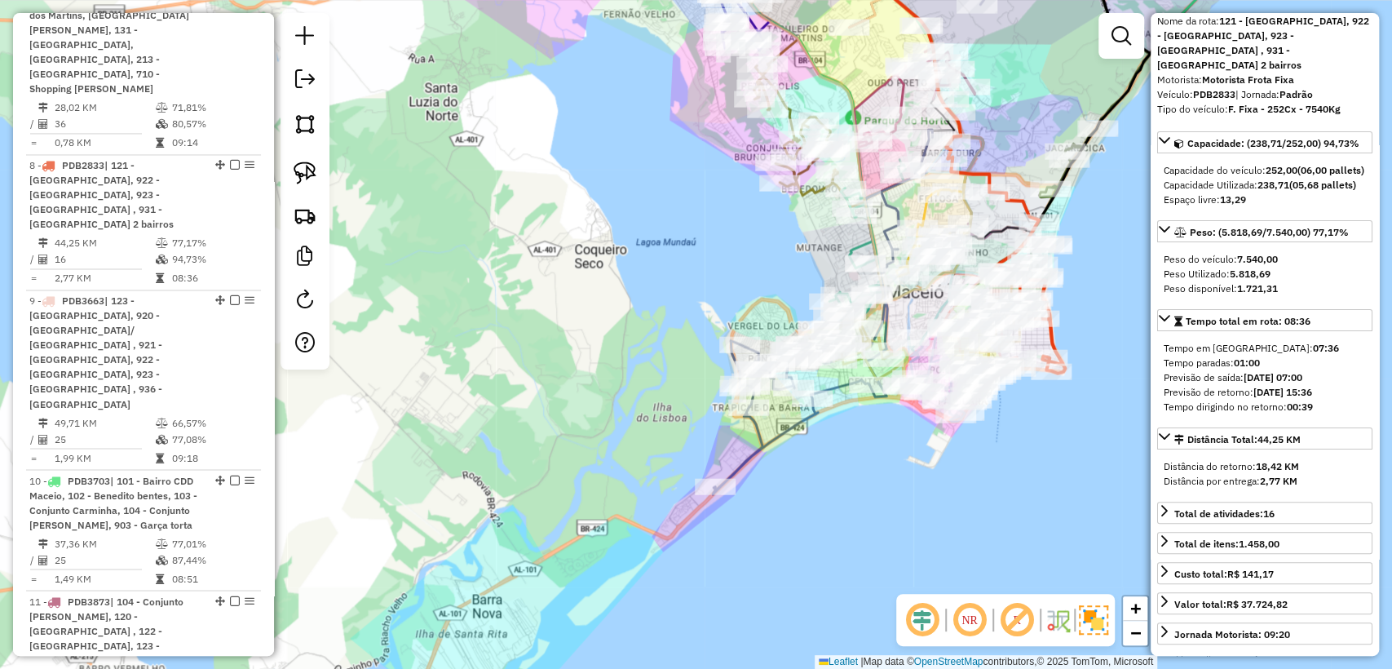
click at [1050, 340] on icon at bounding box center [1005, 258] width 119 height 232
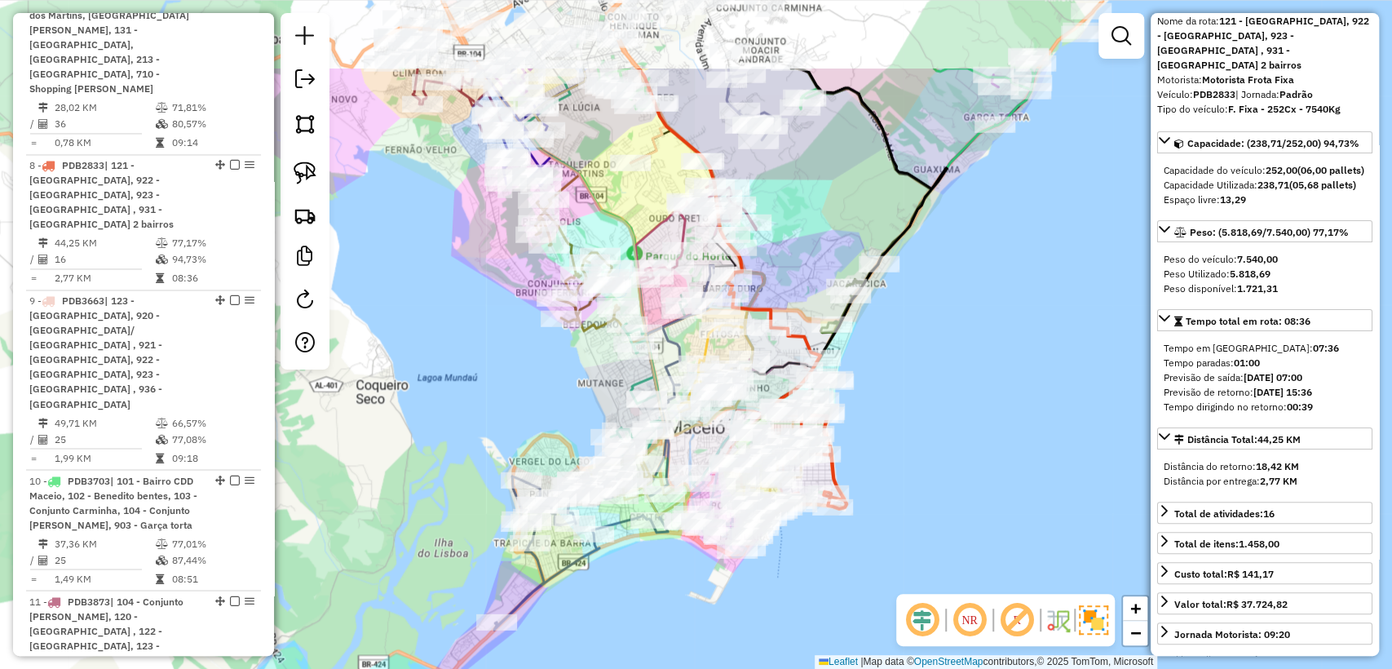
drag, startPoint x: 1098, startPoint y: 328, endPoint x: 882, endPoint y: 461, distance: 254.1
click at [882, 461] on div "Janela de atendimento Grade de atendimento Capacidade Transportadoras Veículos …" at bounding box center [696, 334] width 1392 height 669
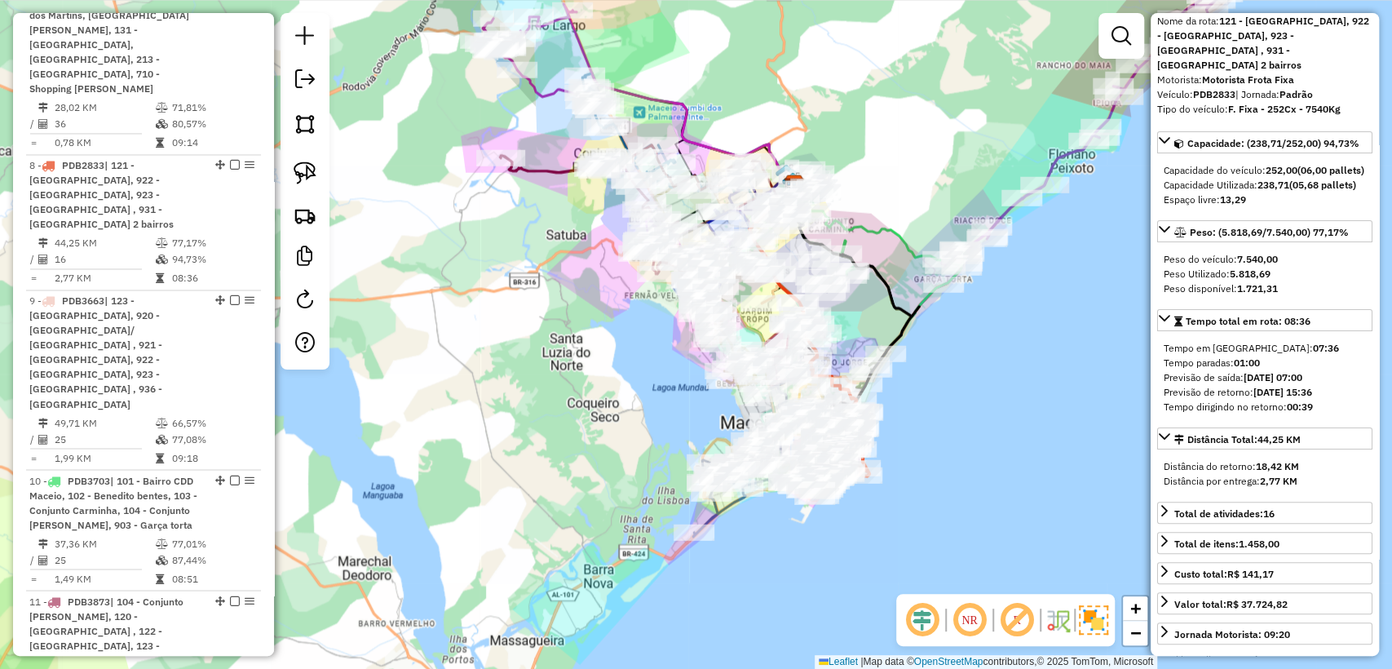
scroll to position [0, 0]
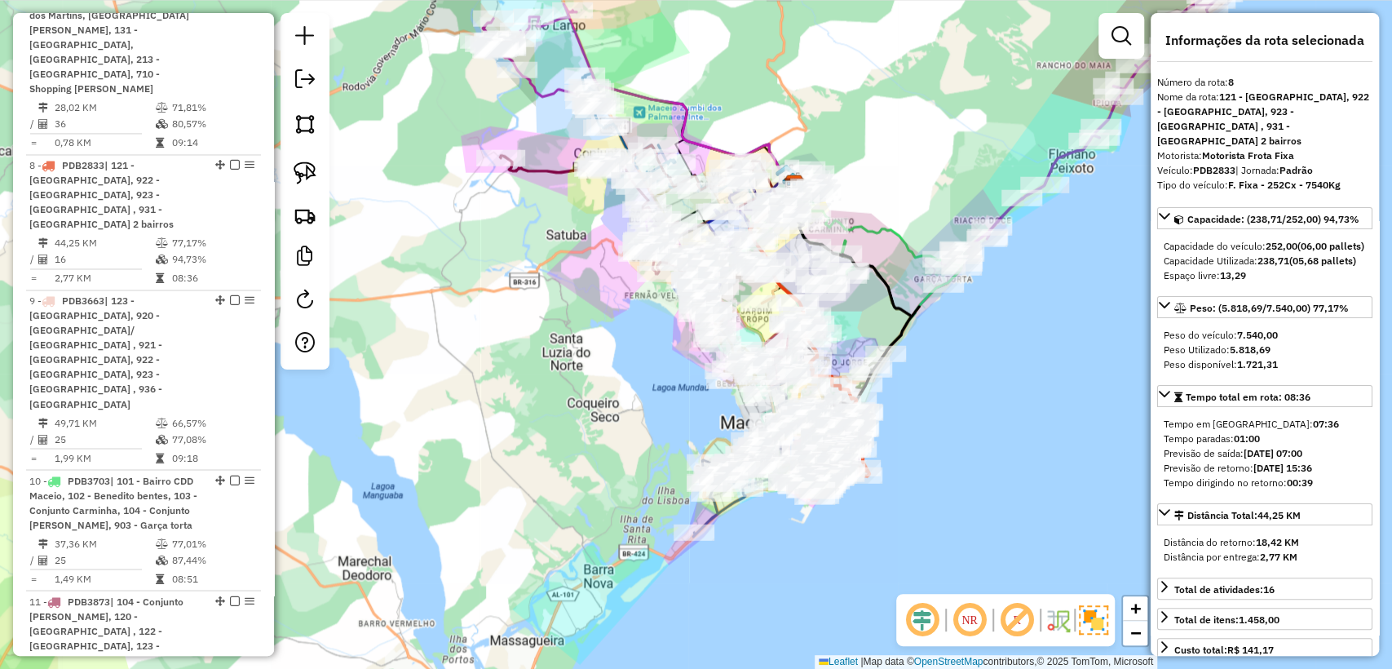
click at [1017, 371] on div "Janela de atendimento Grade de atendimento Capacidade Transportadoras Veículos …" at bounding box center [696, 334] width 1392 height 669
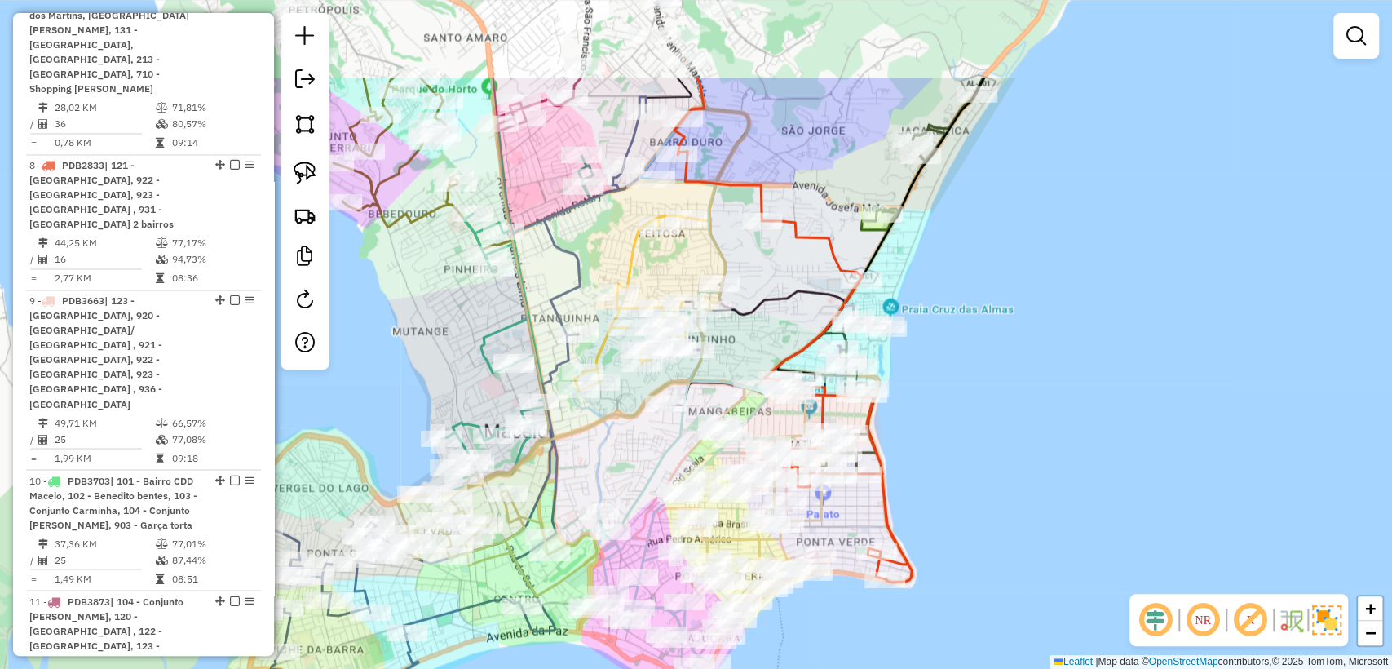
drag, startPoint x: 973, startPoint y: 339, endPoint x: 959, endPoint y: 458, distance: 119.8
click at [959, 458] on div "Janela de atendimento Grade de atendimento Capacidade Transportadoras Veículos …" at bounding box center [696, 334] width 1392 height 669
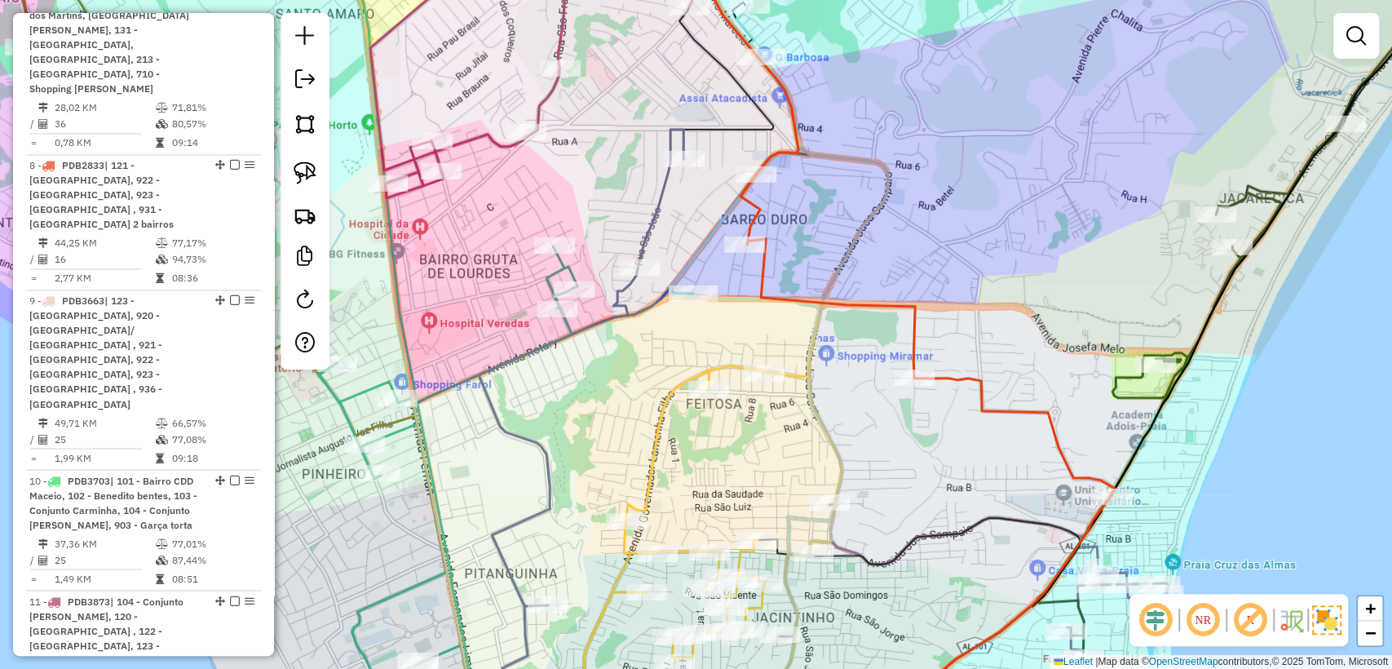
click at [663, 205] on icon at bounding box center [579, 433] width 208 height 606
select select "**********"
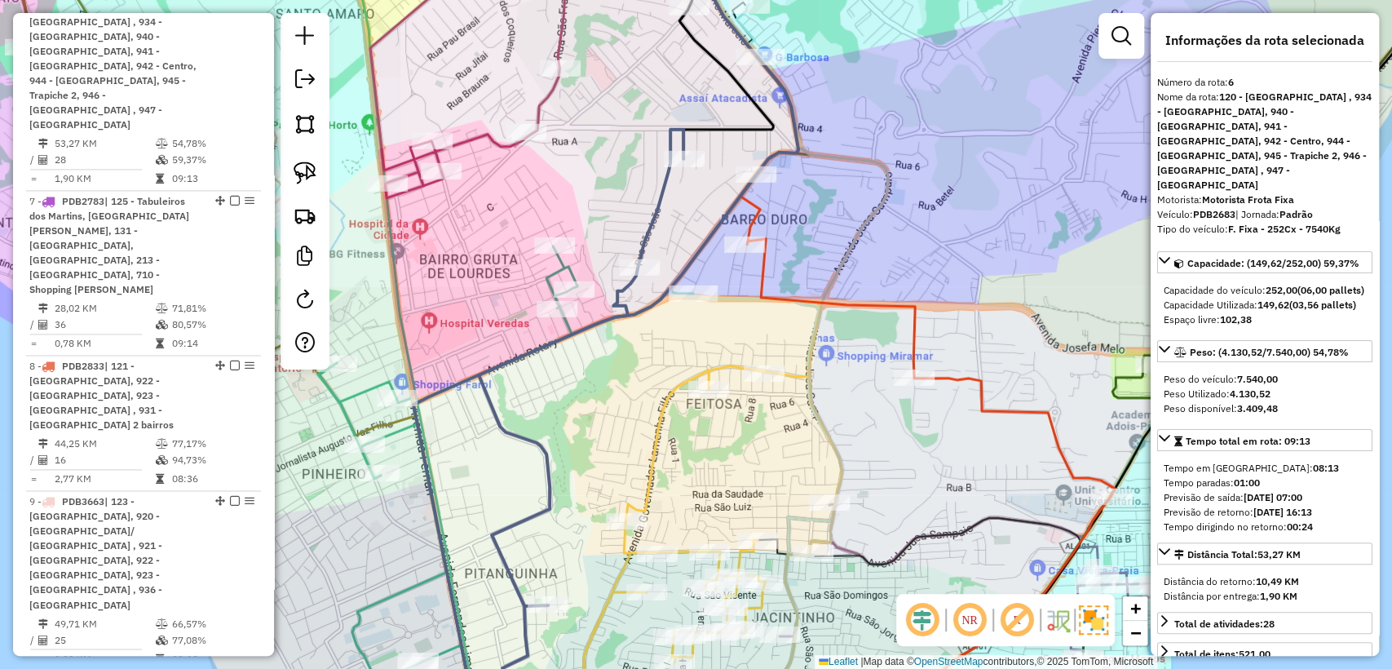
scroll to position [1410, 0]
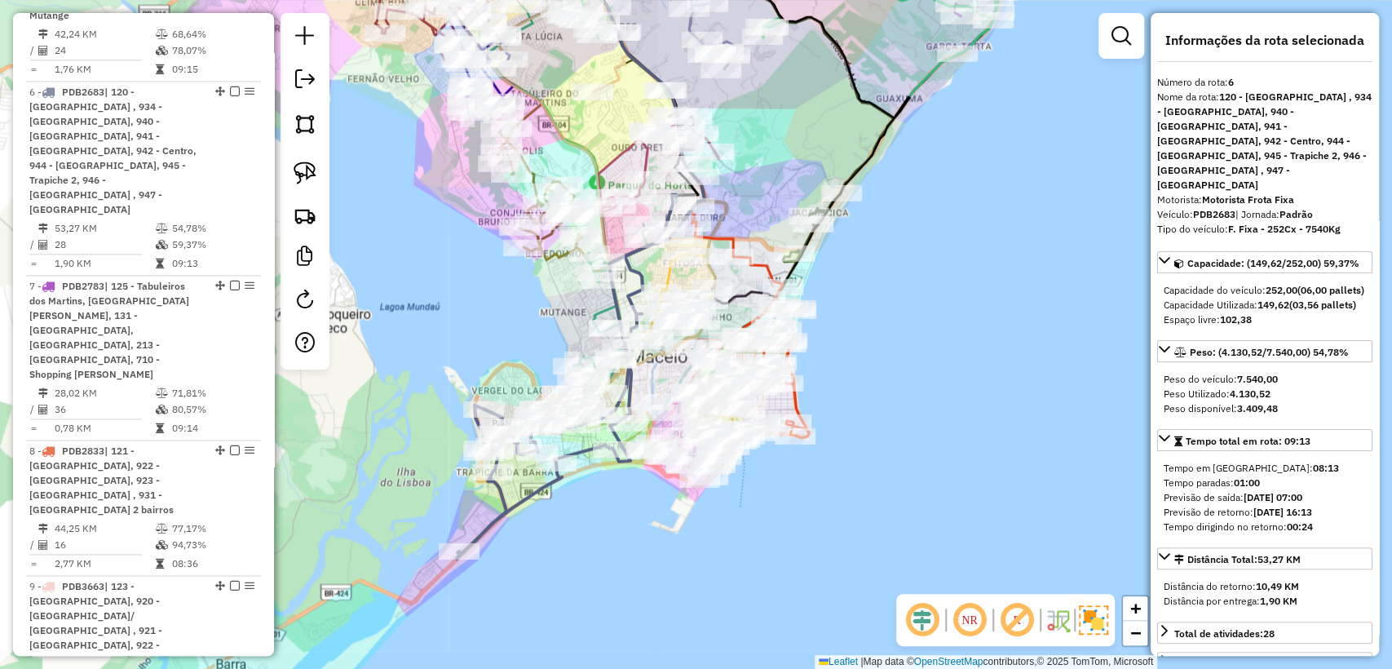
click at [651, 152] on icon at bounding box center [658, 162] width 121 height 99
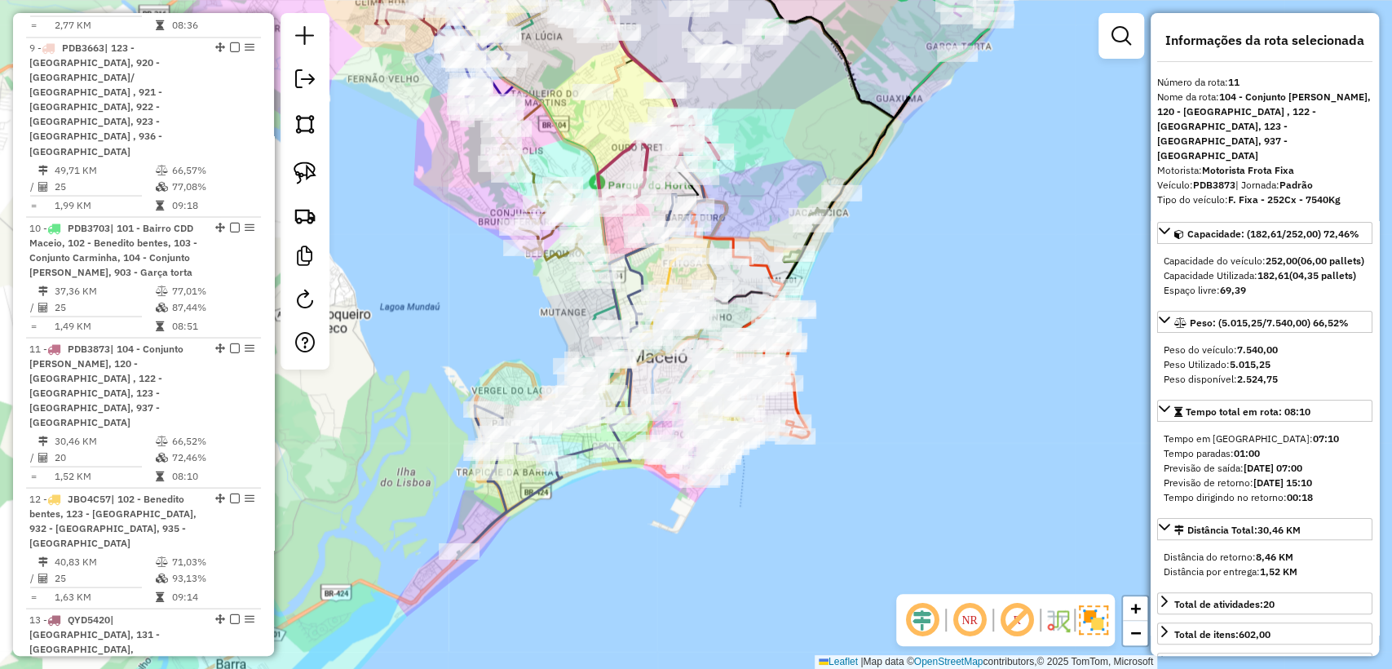
scroll to position [2042, 0]
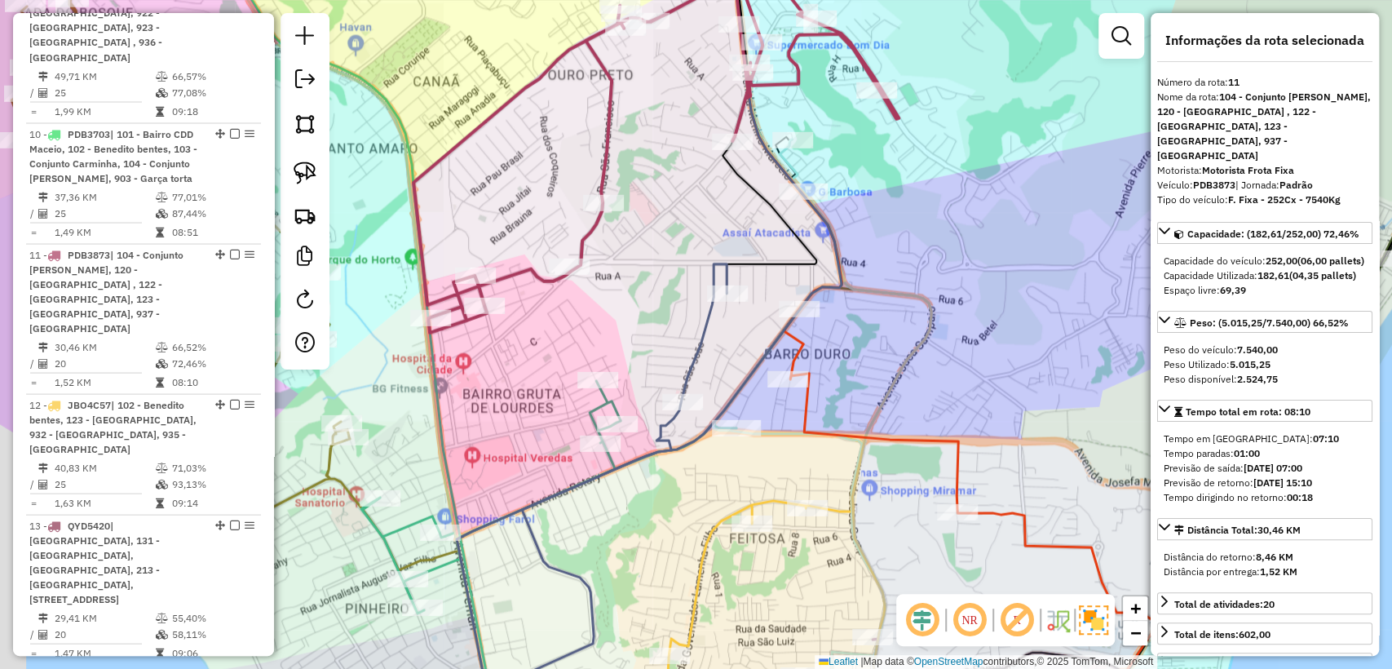
drag, startPoint x: 695, startPoint y: 229, endPoint x: 722, endPoint y: 218, distance: 28.9
click at [722, 218] on div "Janela de atendimento Grade de atendimento Capacidade Transportadoras Veículos …" at bounding box center [696, 334] width 1392 height 669
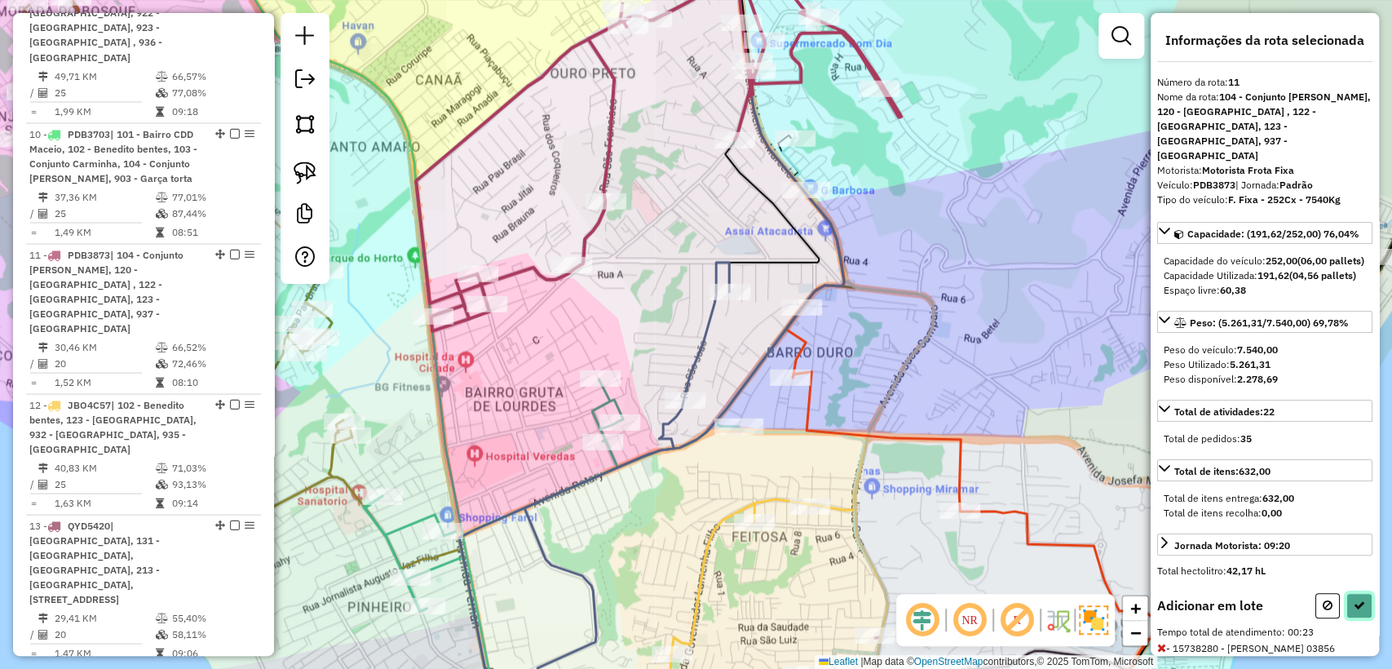
click at [1357, 607] on icon at bounding box center [1358, 604] width 11 height 11
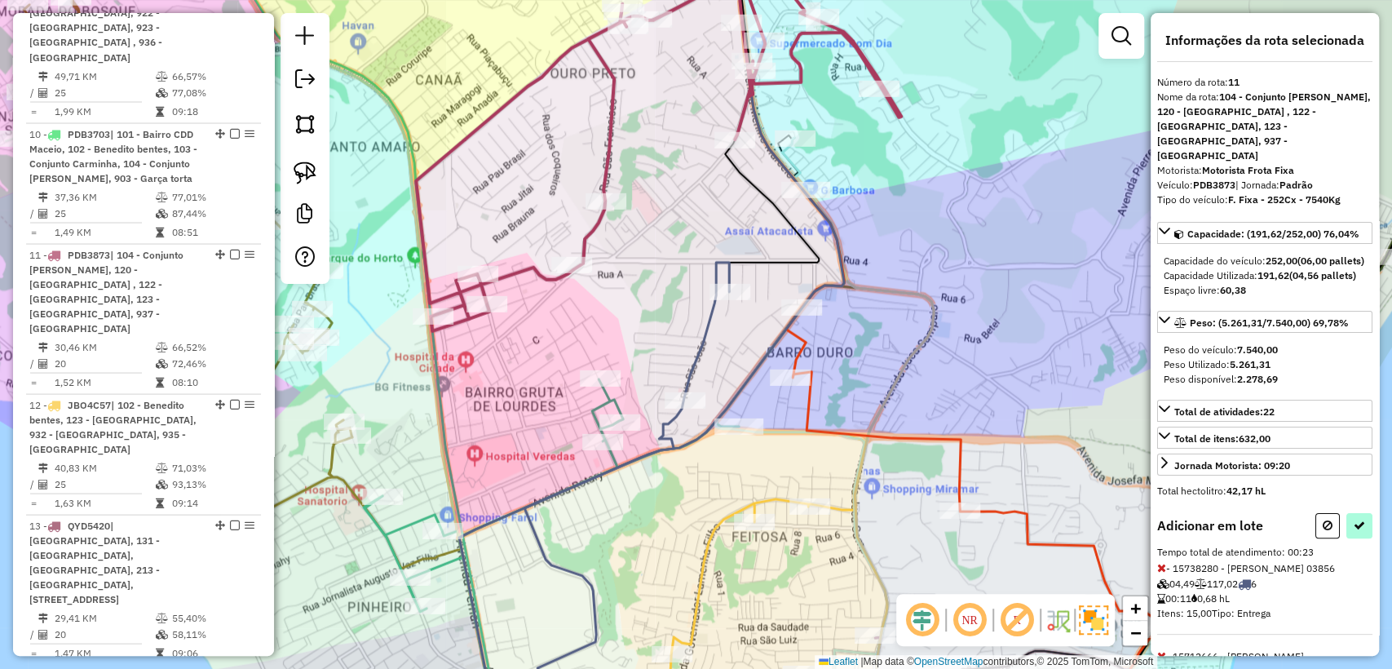
select select "**********"
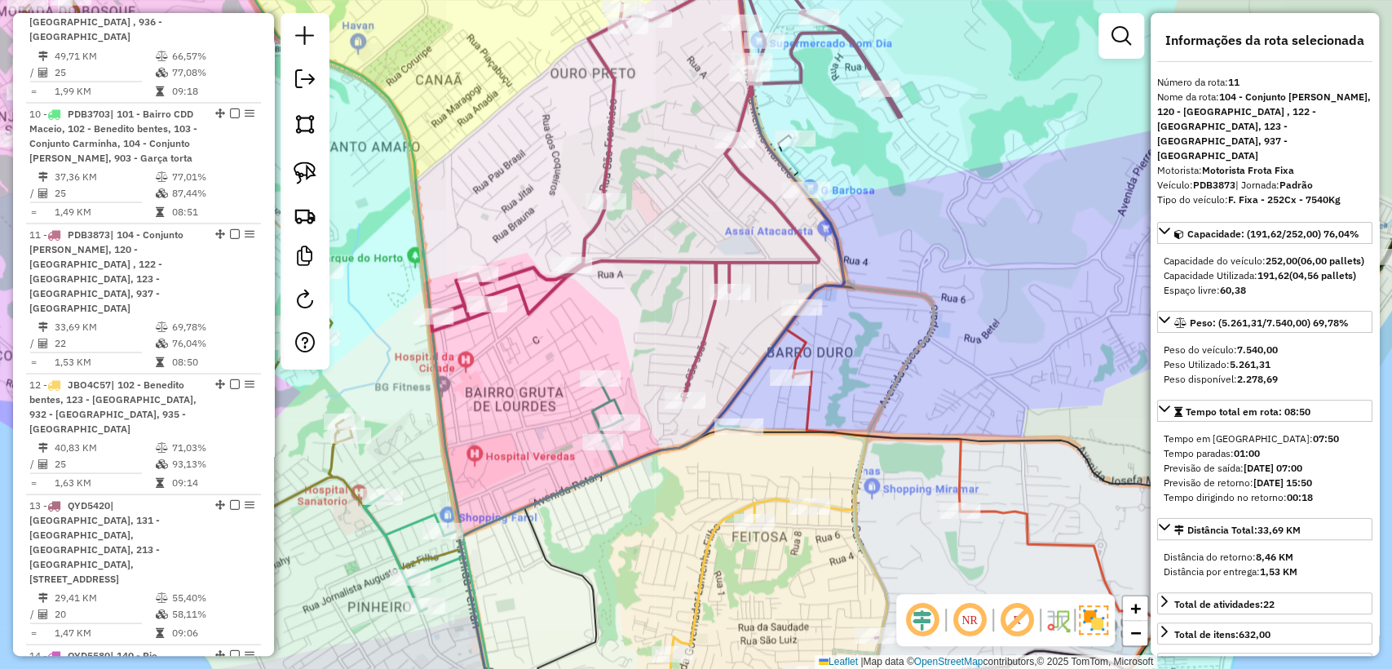
click at [765, 263] on icon at bounding box center [665, 166] width 470 height 467
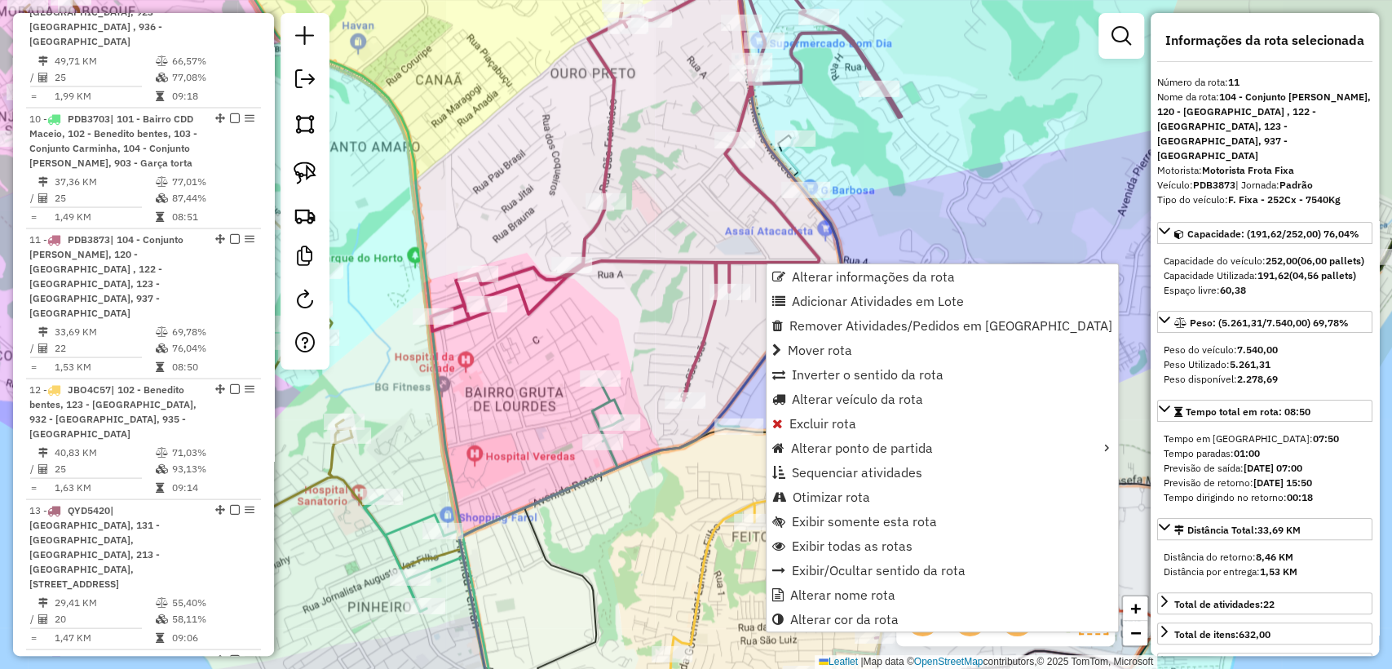
scroll to position [2022, 0]
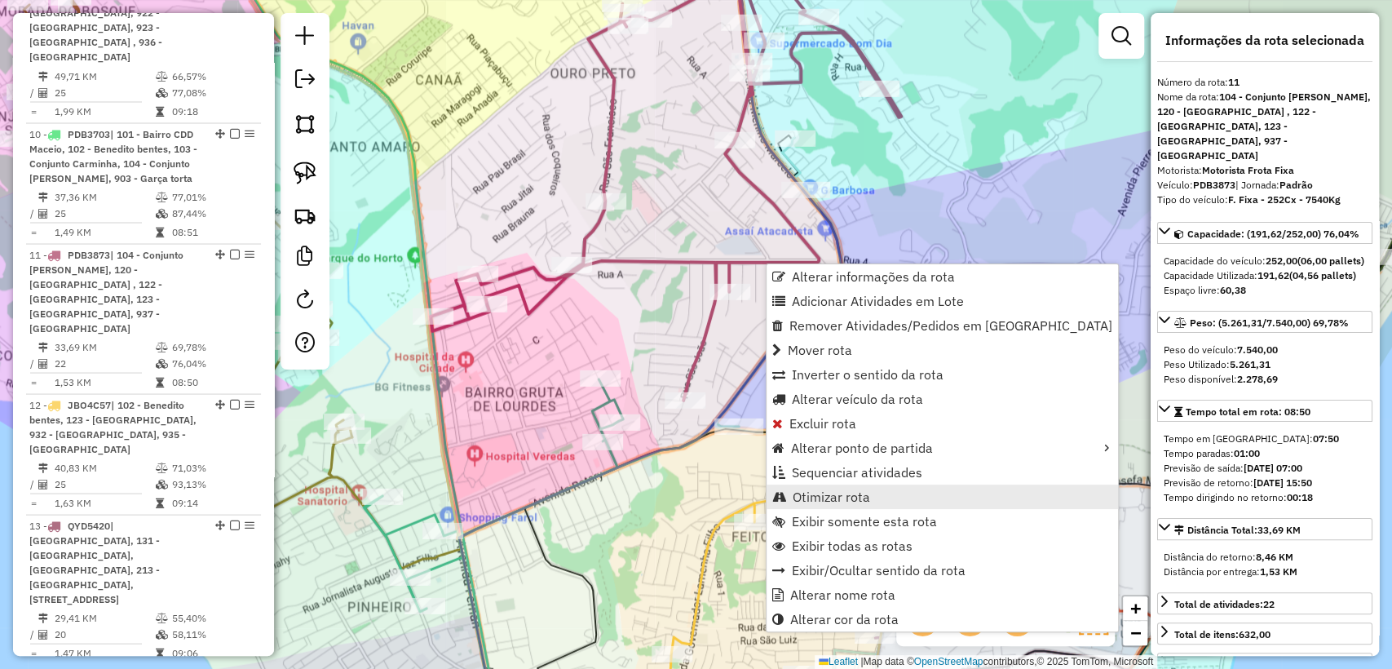
click at [858, 499] on span "Otimizar rota" at bounding box center [830, 496] width 77 height 13
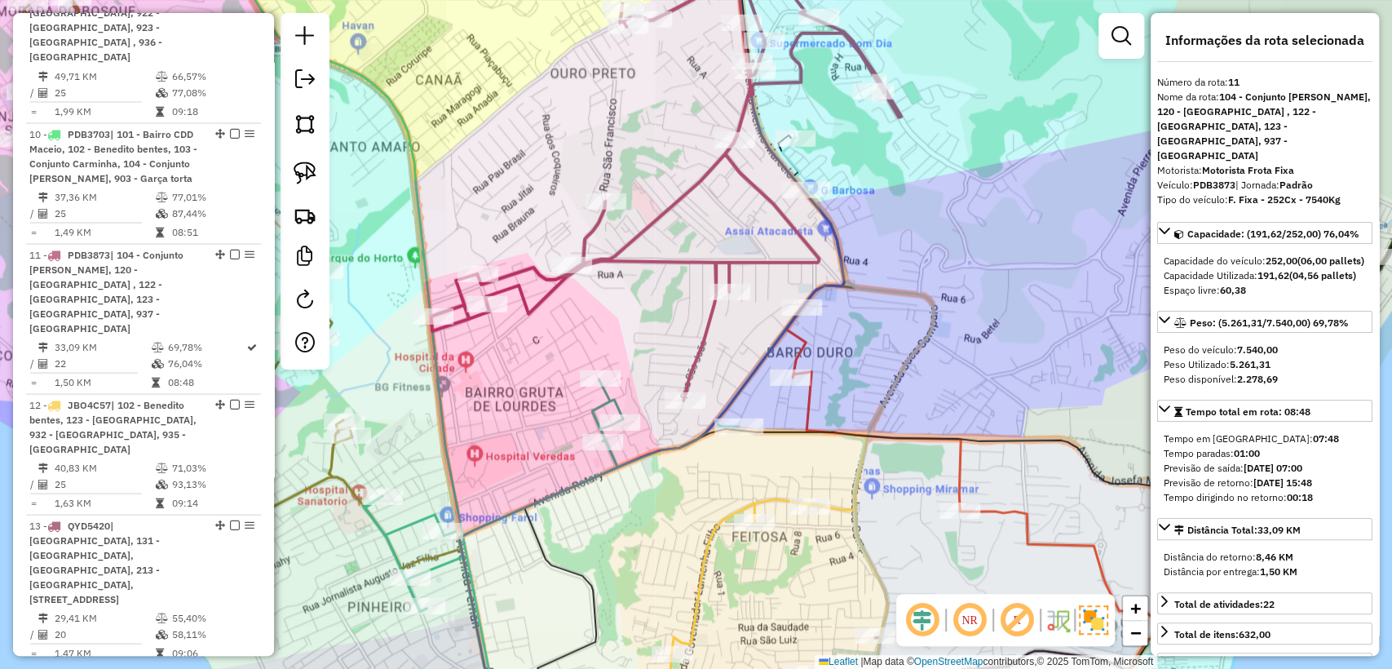
click at [612, 396] on icon at bounding box center [530, 334] width 628 height 802
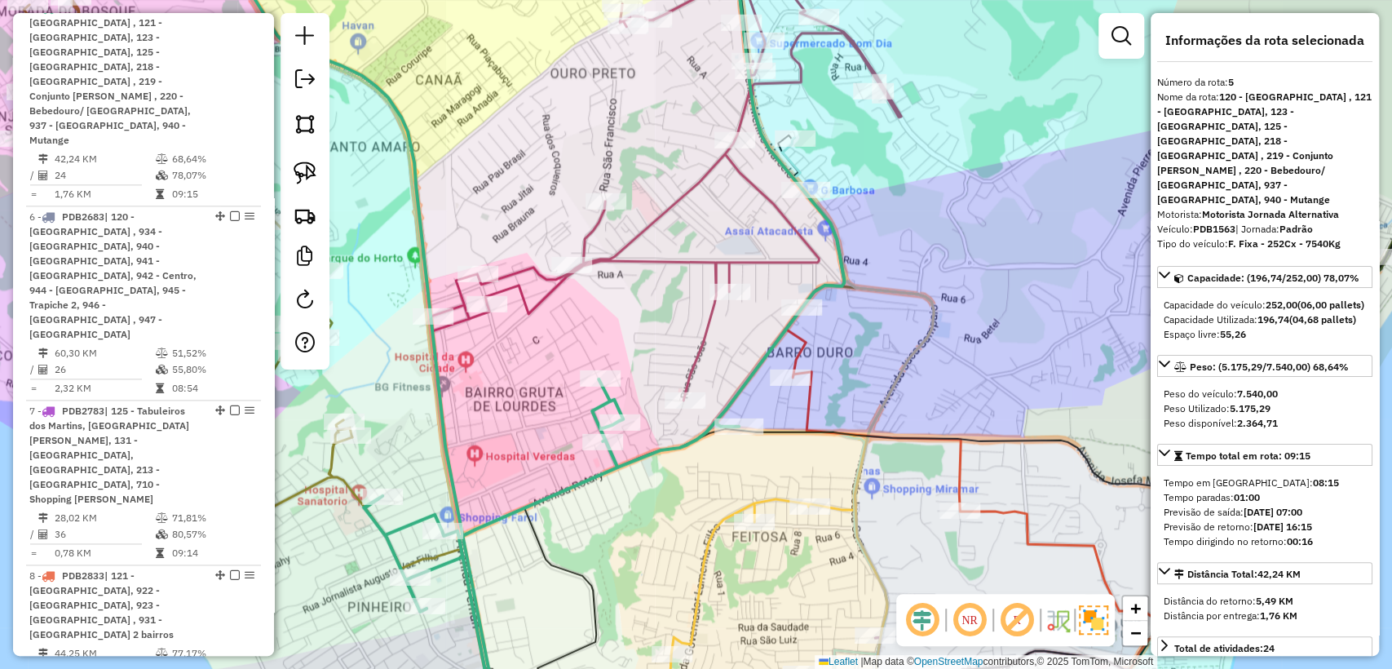
scroll to position [1226, 0]
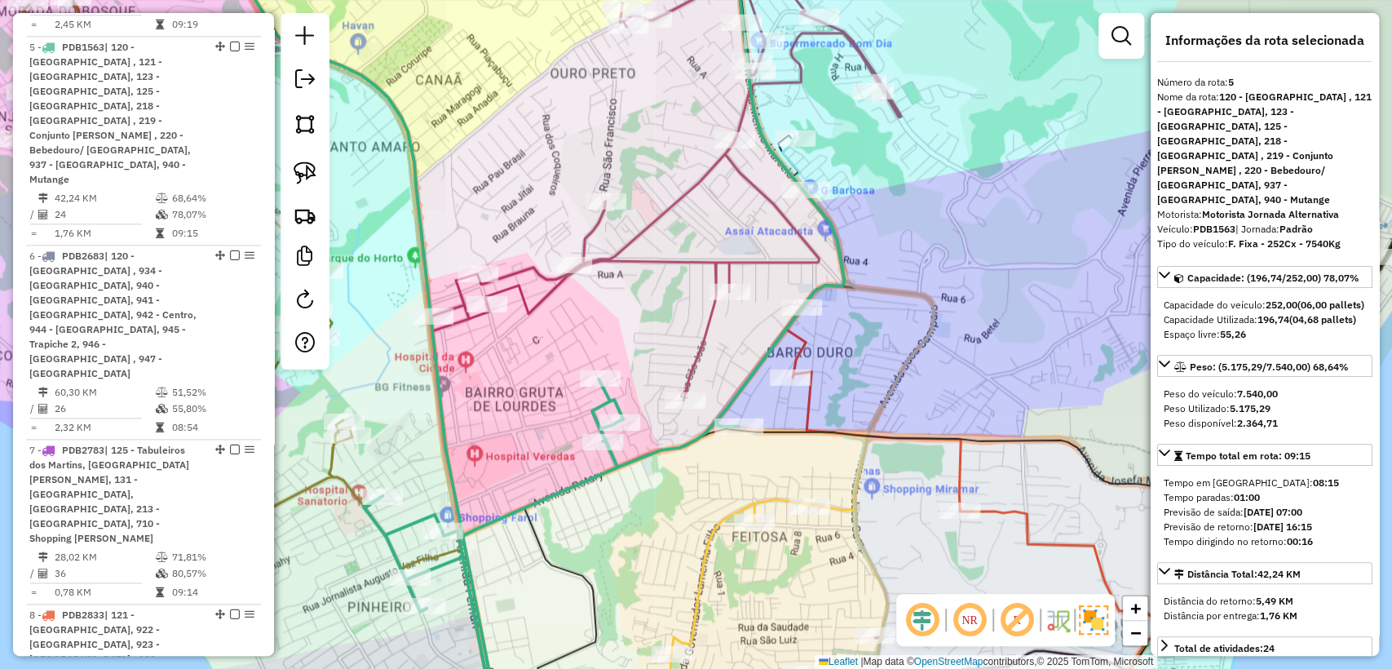
click at [710, 349] on icon at bounding box center [665, 168] width 470 height 464
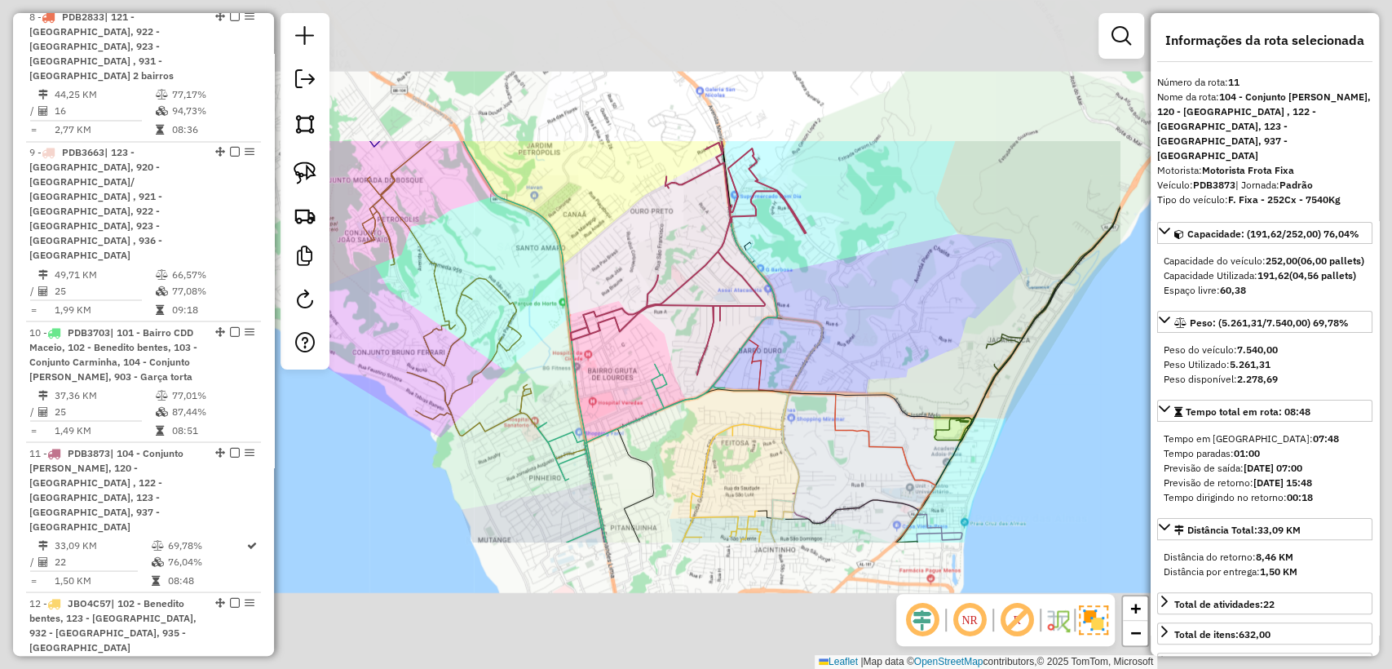
scroll to position [2022, 0]
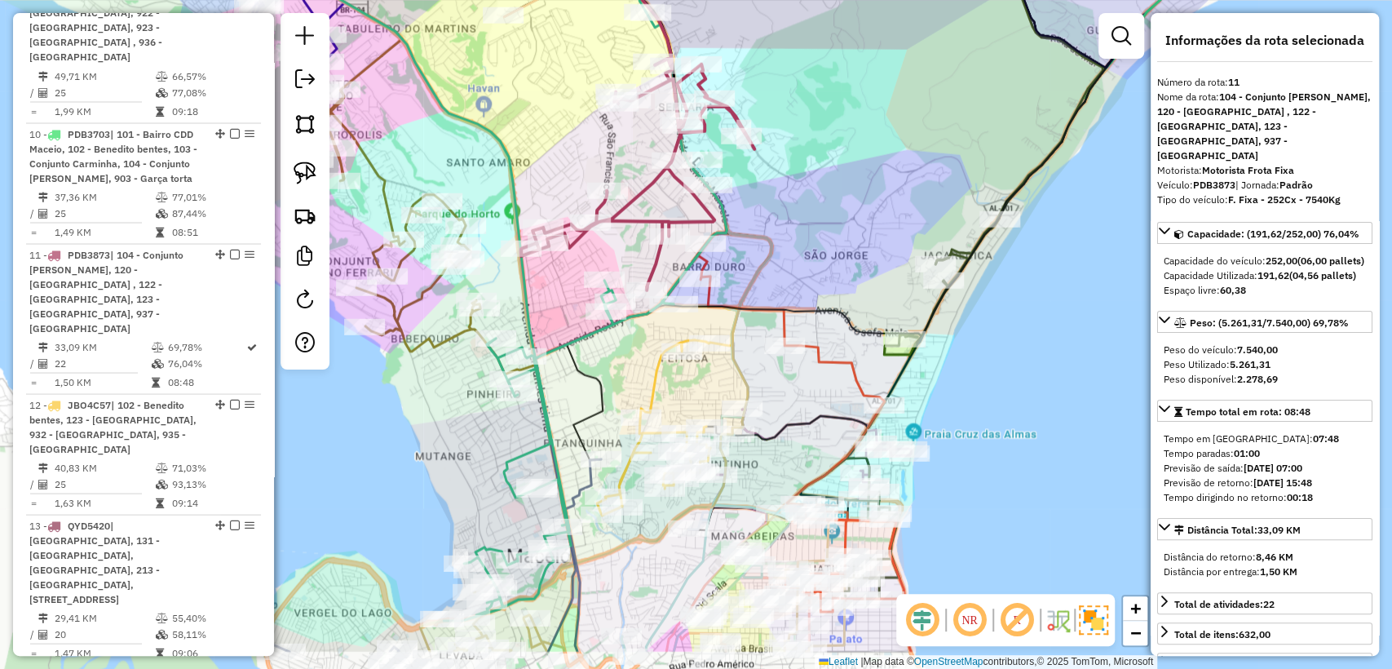
drag, startPoint x: 803, startPoint y: 419, endPoint x: 789, endPoint y: 398, distance: 25.3
click at [789, 398] on div "Janela de atendimento Grade de atendimento Capacidade Transportadoras Veículos …" at bounding box center [696, 334] width 1392 height 669
click at [813, 351] on icon at bounding box center [815, 476] width 237 height 462
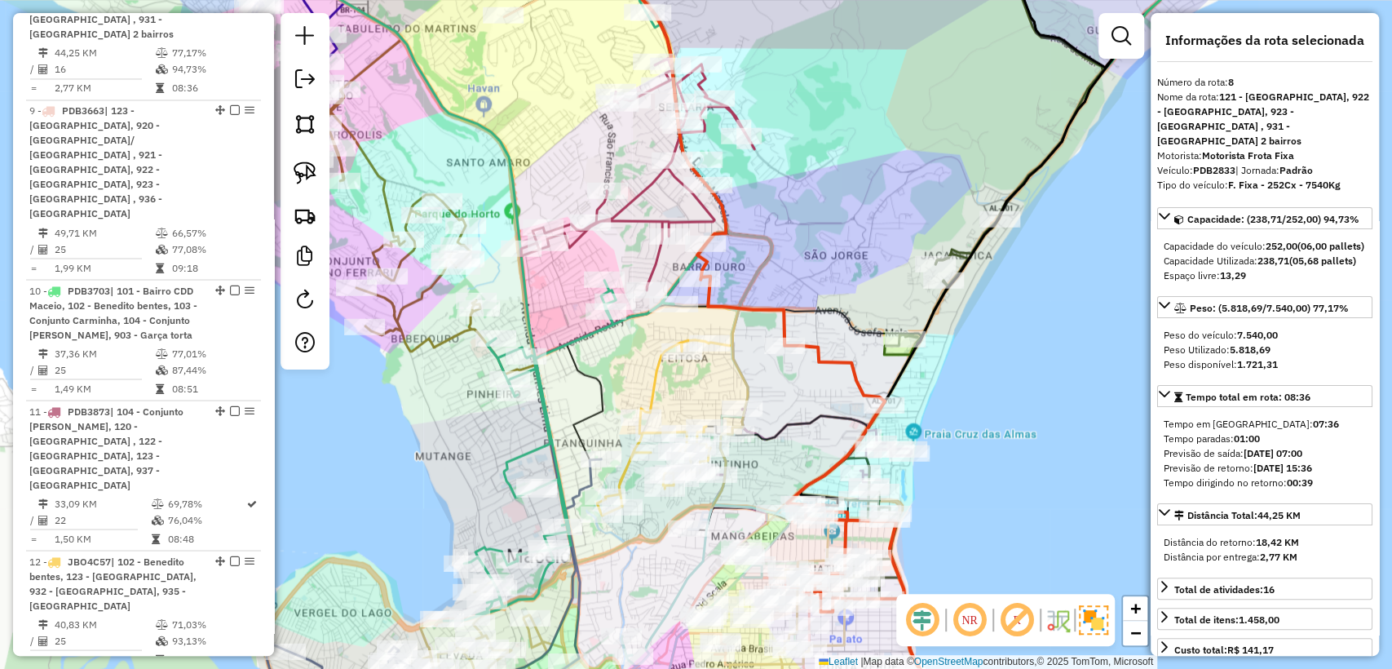
scroll to position [1676, 0]
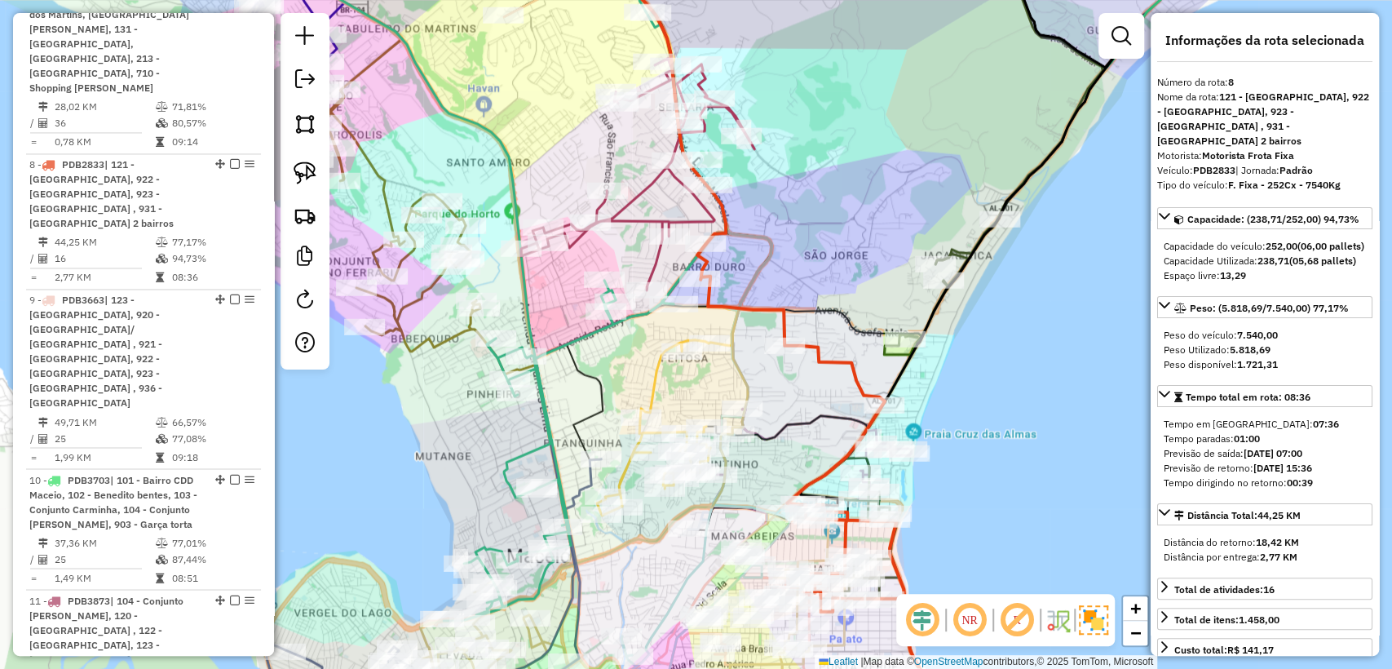
click at [823, 360] on icon at bounding box center [815, 476] width 237 height 462
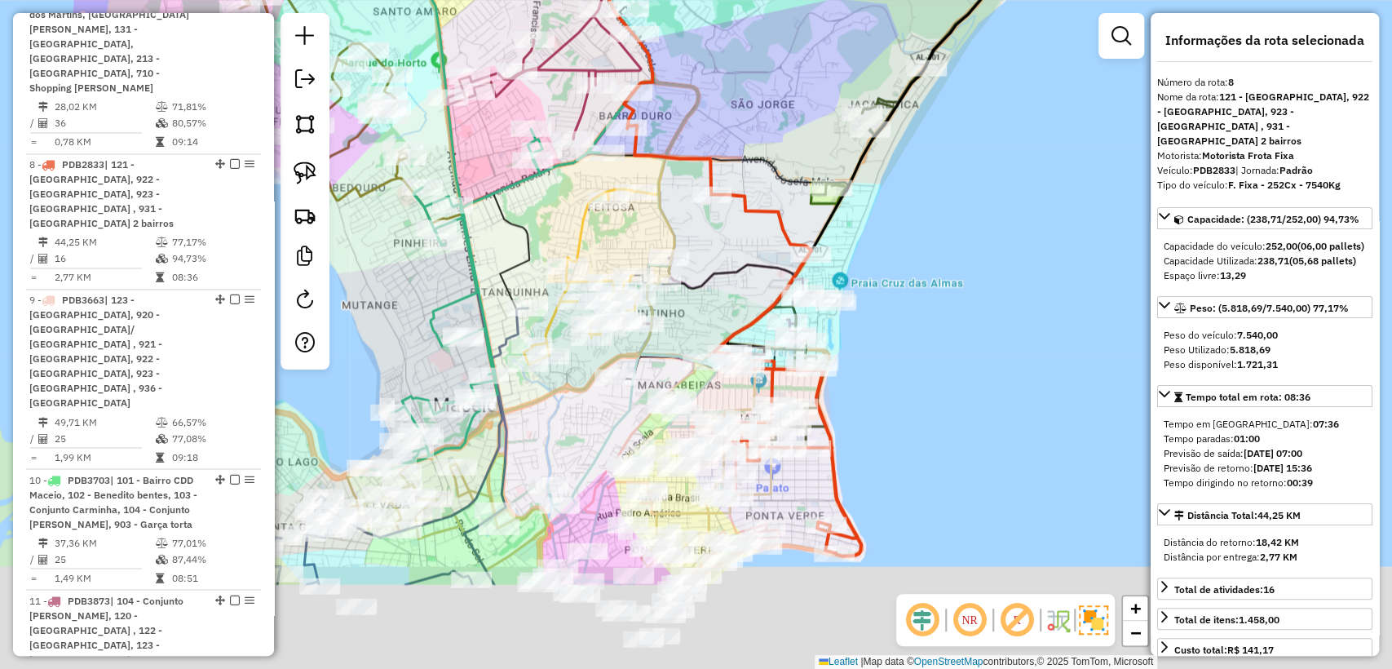
click at [728, 249] on div "Janela de atendimento Grade de atendimento Capacidade Transportadoras Veículos …" at bounding box center [696, 334] width 1392 height 669
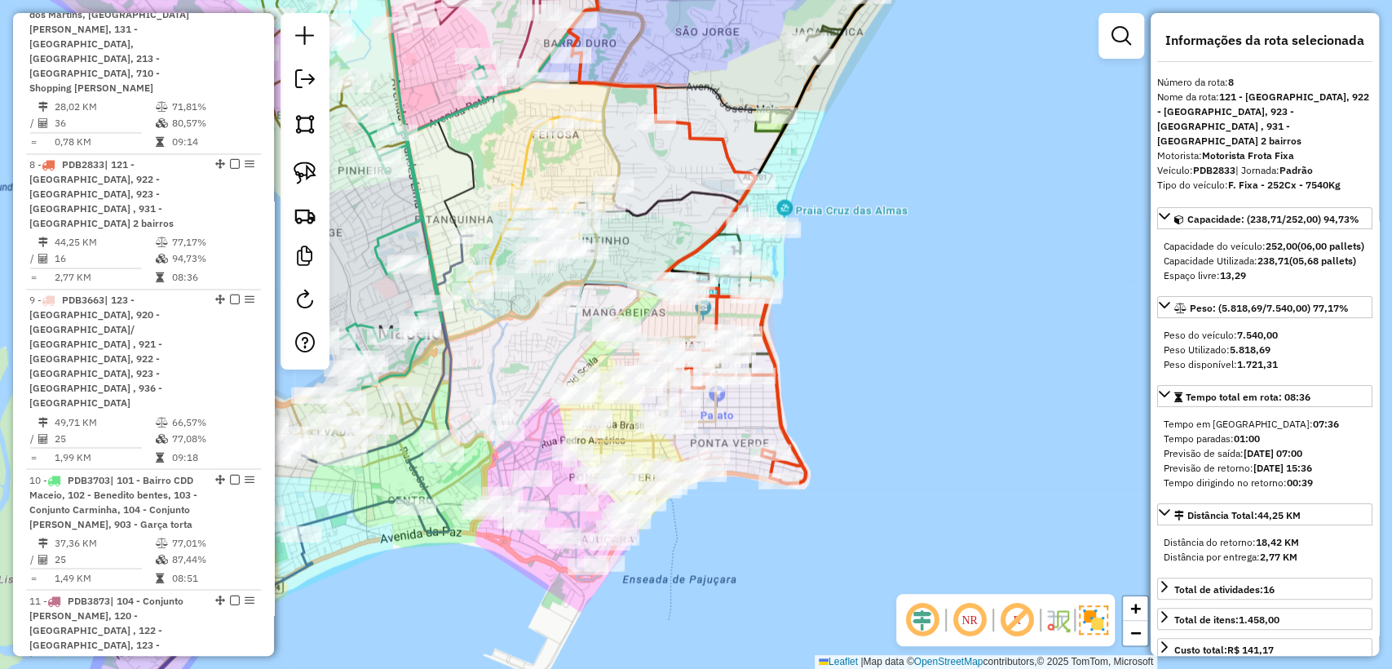
click at [850, 461] on div "Janela de atendimento Grade de atendimento Capacidade Transportadoras Veículos …" at bounding box center [696, 334] width 1392 height 669
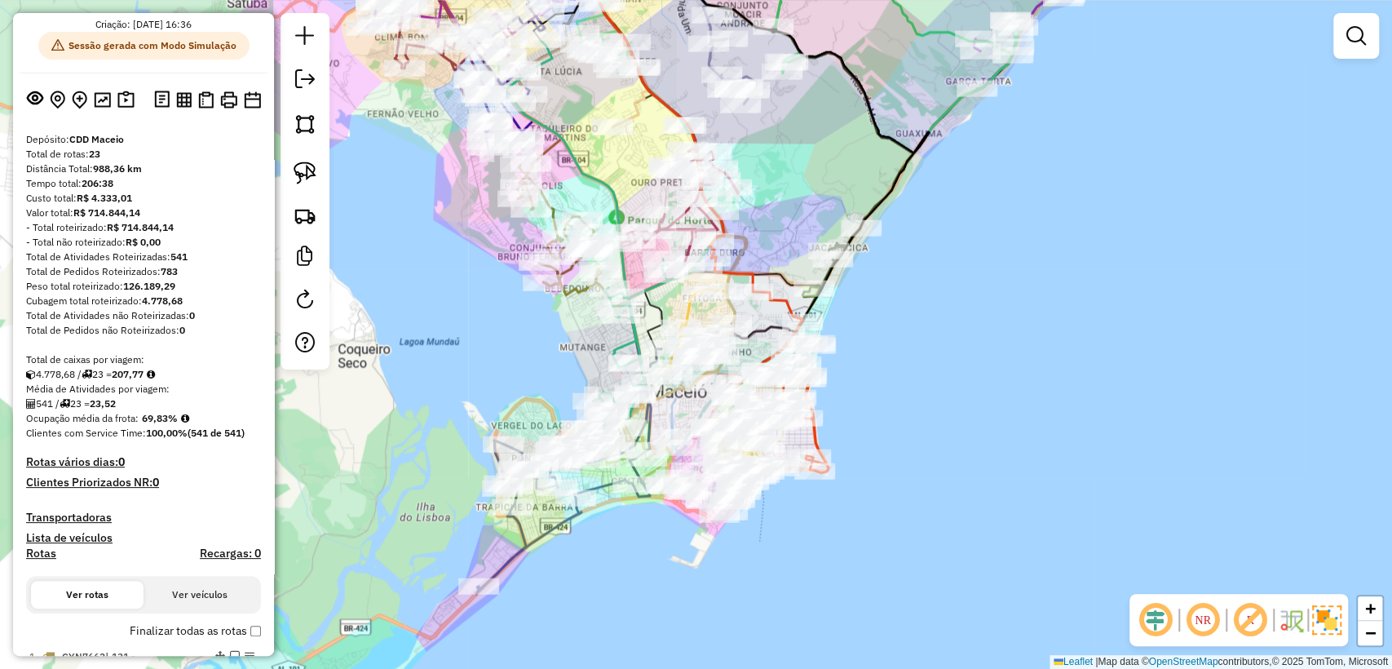
scroll to position [0, 0]
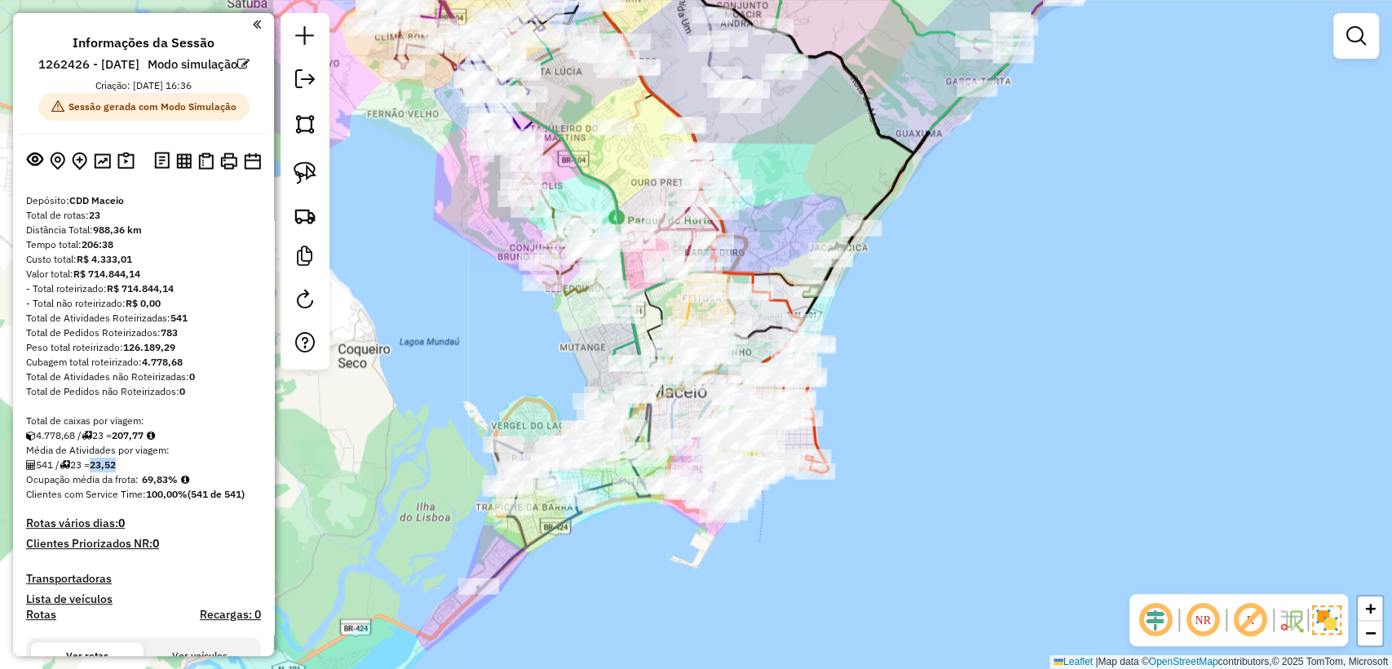
drag, startPoint x: 100, startPoint y: 484, endPoint x: 131, endPoint y: 484, distance: 31.0
click at [129, 472] on div "541 / 23 = 23,52" at bounding box center [143, 464] width 235 height 15
click at [132, 472] on div "541 / 23 = 23,52" at bounding box center [143, 464] width 235 height 15
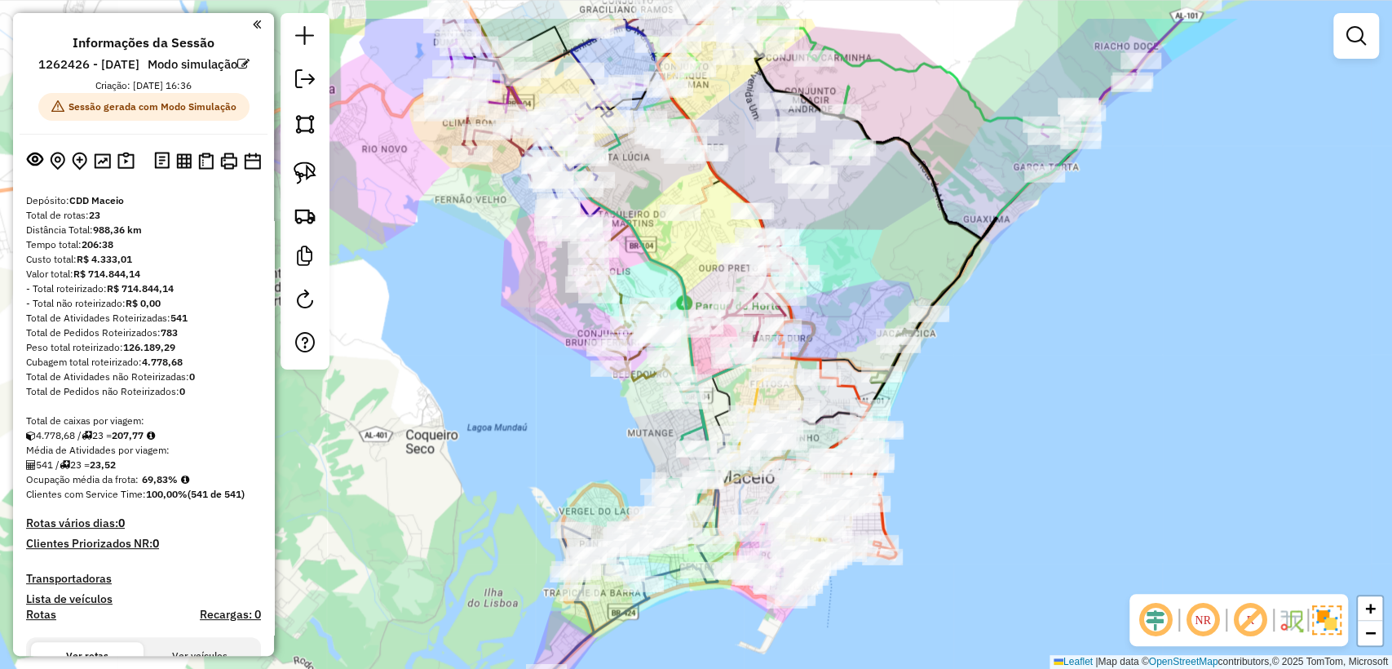
drag, startPoint x: 457, startPoint y: 353, endPoint x: 524, endPoint y: 439, distance: 109.1
click at [524, 439] on div "Janela de atendimento Grade de atendimento Capacidade Transportadoras Veículos …" at bounding box center [696, 334] width 1392 height 669
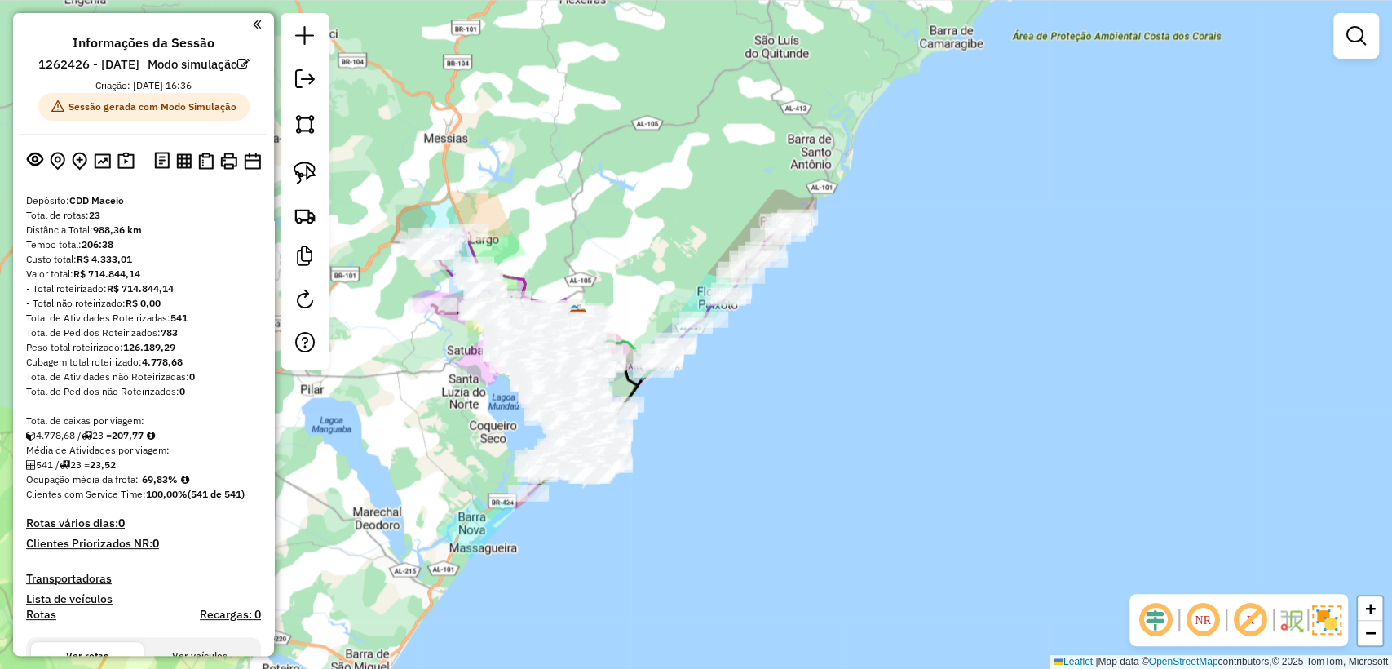
click at [1157, 201] on div "Janela de atendimento Grade de atendimento Capacidade Transportadoras Veículos …" at bounding box center [696, 334] width 1392 height 669
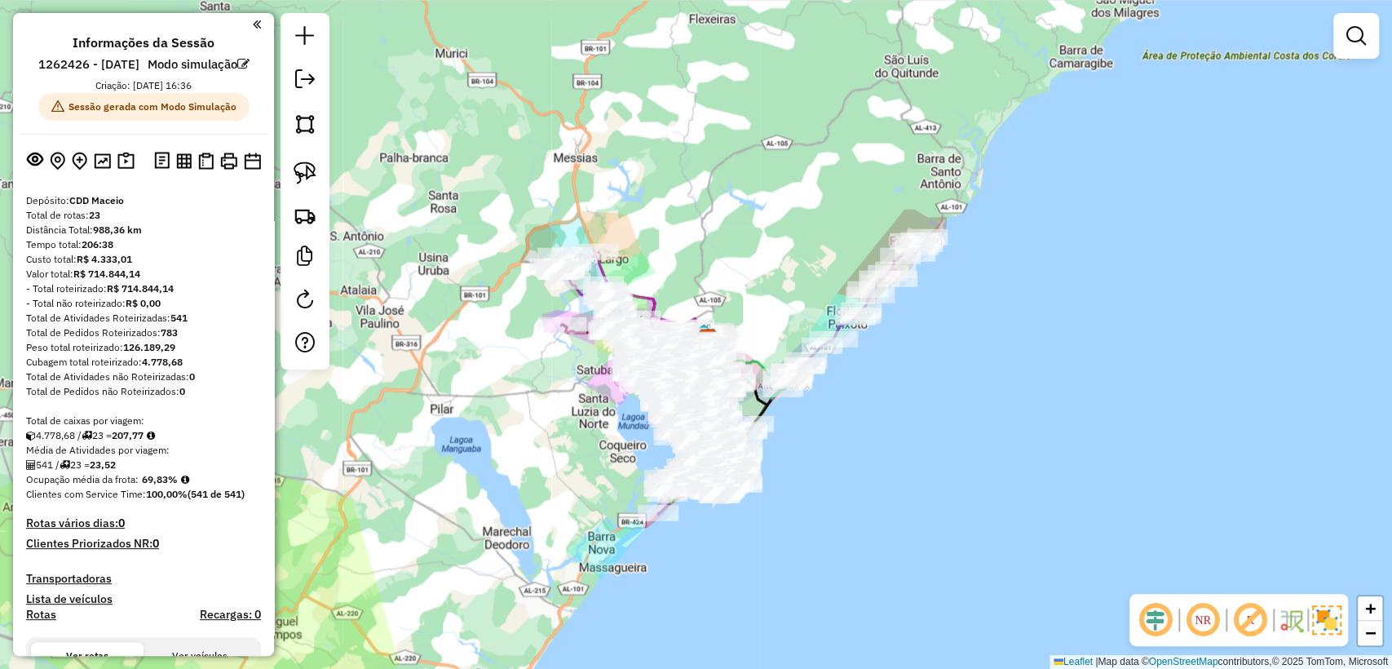
drag, startPoint x: 770, startPoint y: 322, endPoint x: 893, endPoint y: 341, distance: 123.7
click at [893, 341] on div "Janela de atendimento Grade de atendimento Capacidade Transportadoras Veículos …" at bounding box center [696, 334] width 1392 height 669
click at [1324, 614] on img at bounding box center [1326, 619] width 29 height 29
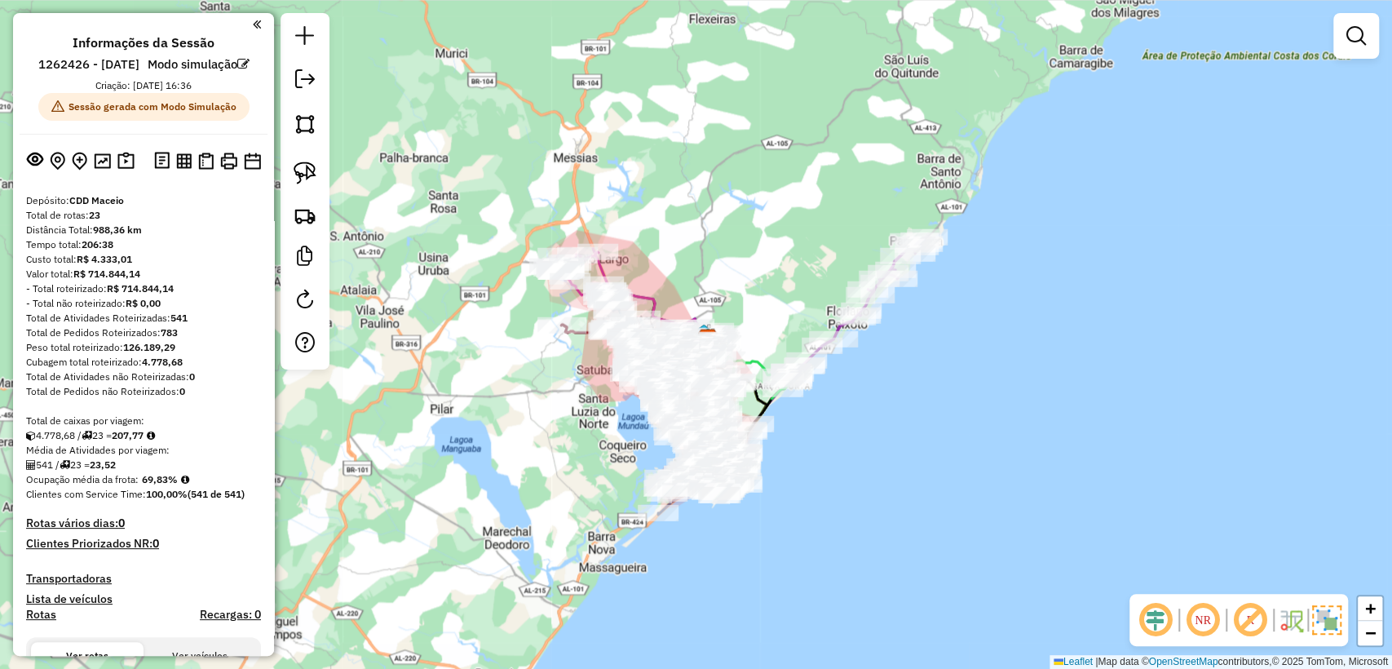
click at [1324, 622] on img at bounding box center [1326, 619] width 29 height 29
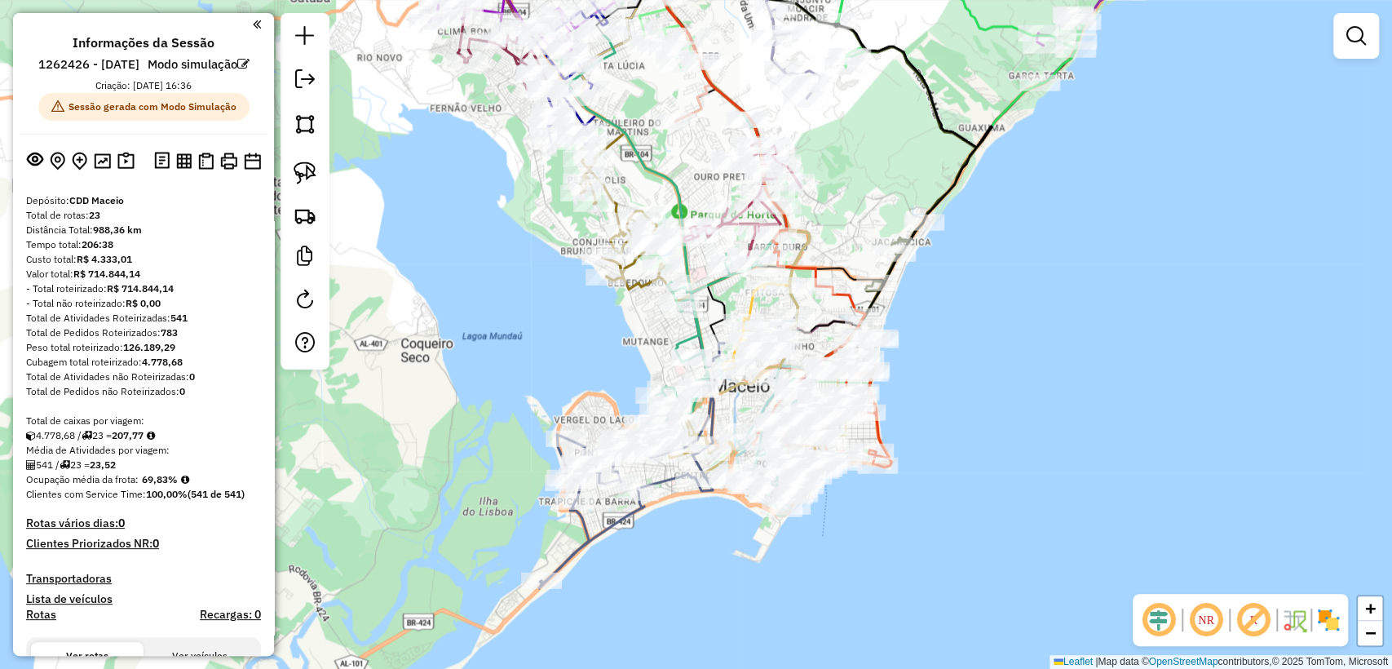
click at [1328, 625] on img at bounding box center [1328, 620] width 26 height 26
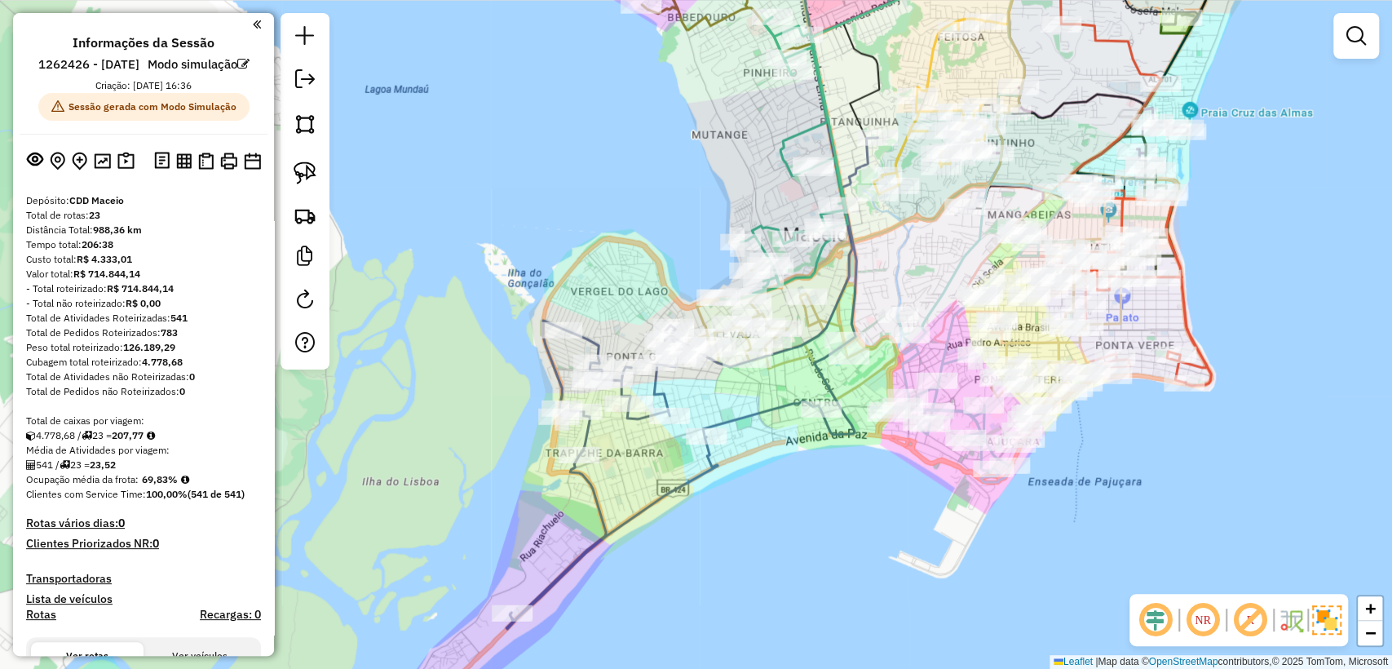
click at [576, 555] on icon at bounding box center [691, 383] width 371 height 491
select select "**********"
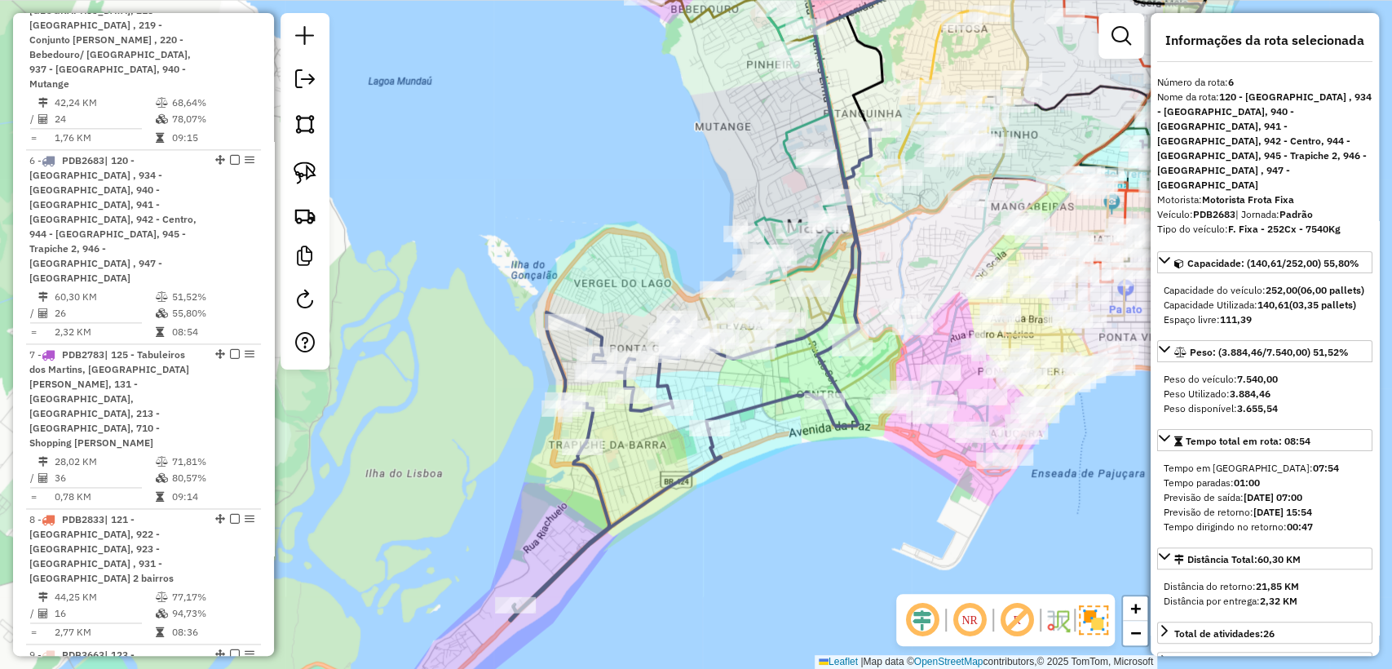
scroll to position [1390, 0]
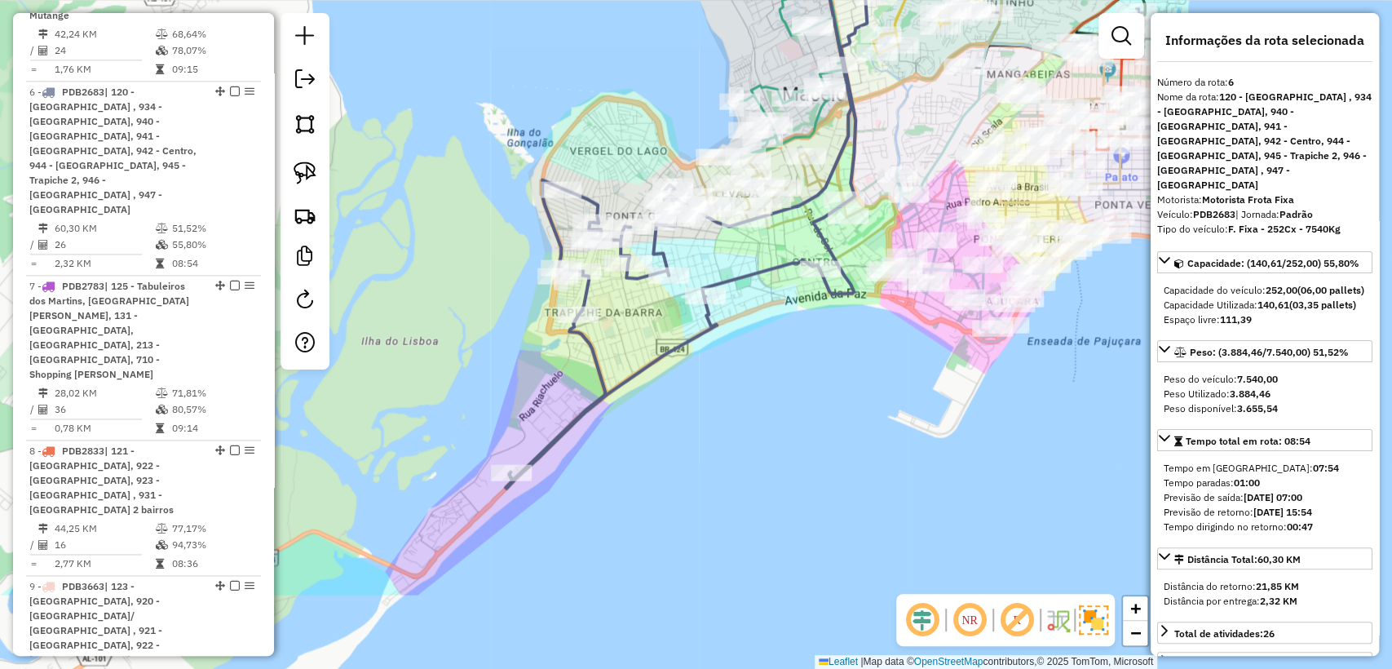
drag, startPoint x: 635, startPoint y: 569, endPoint x: 631, endPoint y: 437, distance: 132.1
click at [631, 437] on div "Janela de atendimento Grade de atendimento Capacidade Transportadoras Veículos …" at bounding box center [696, 334] width 1392 height 669
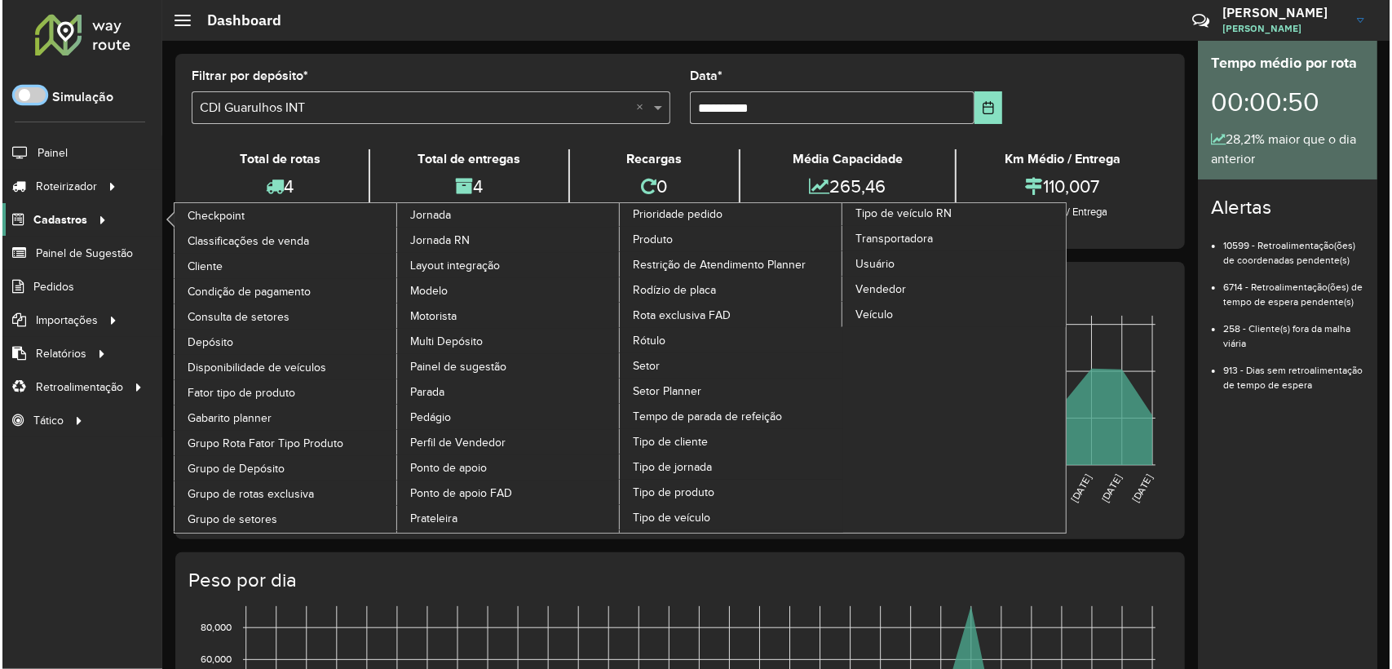
scroll to position [9, 5]
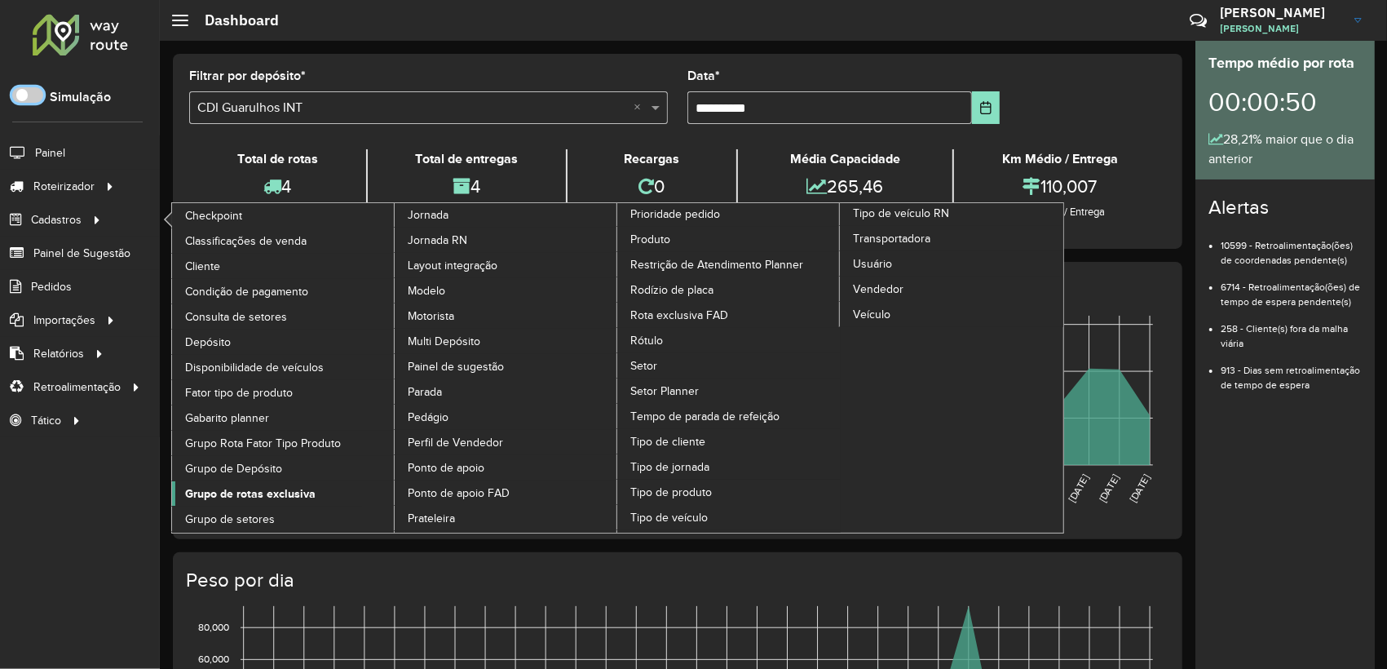
click at [254, 488] on span "Grupo de rotas exclusiva" at bounding box center [250, 493] width 130 height 17
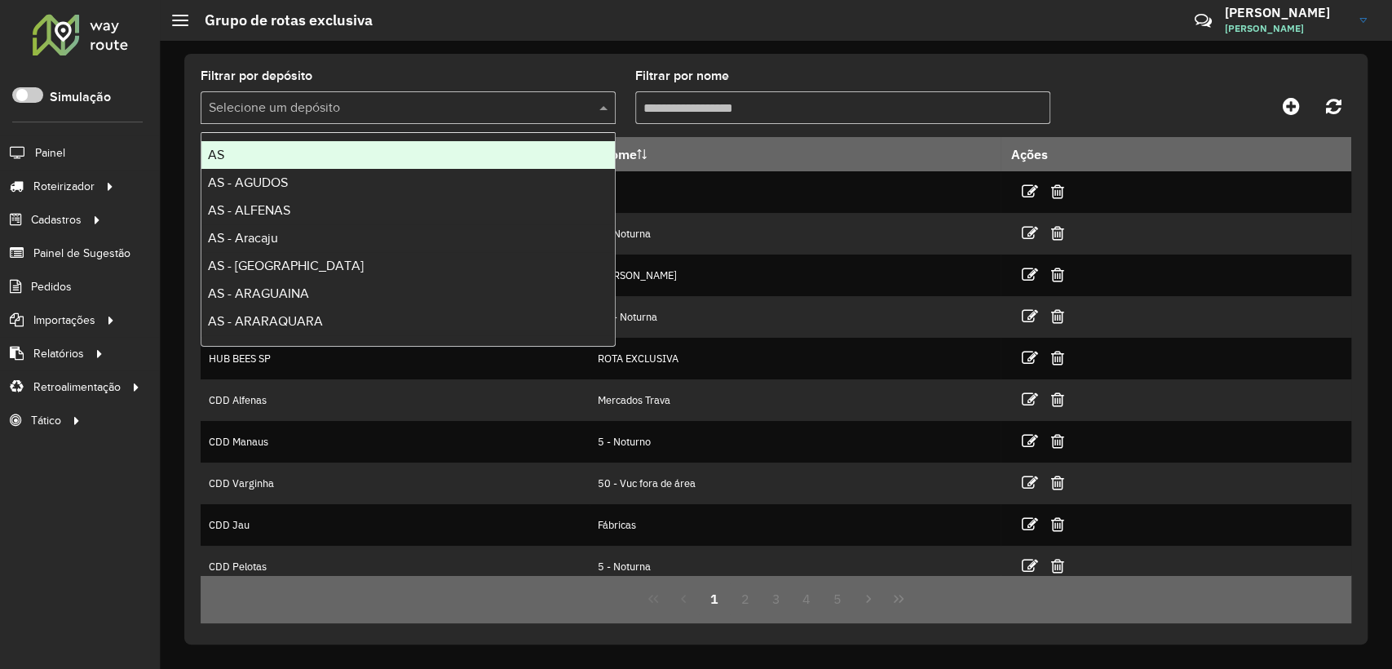
click at [305, 109] on input "text" at bounding box center [392, 109] width 366 height 20
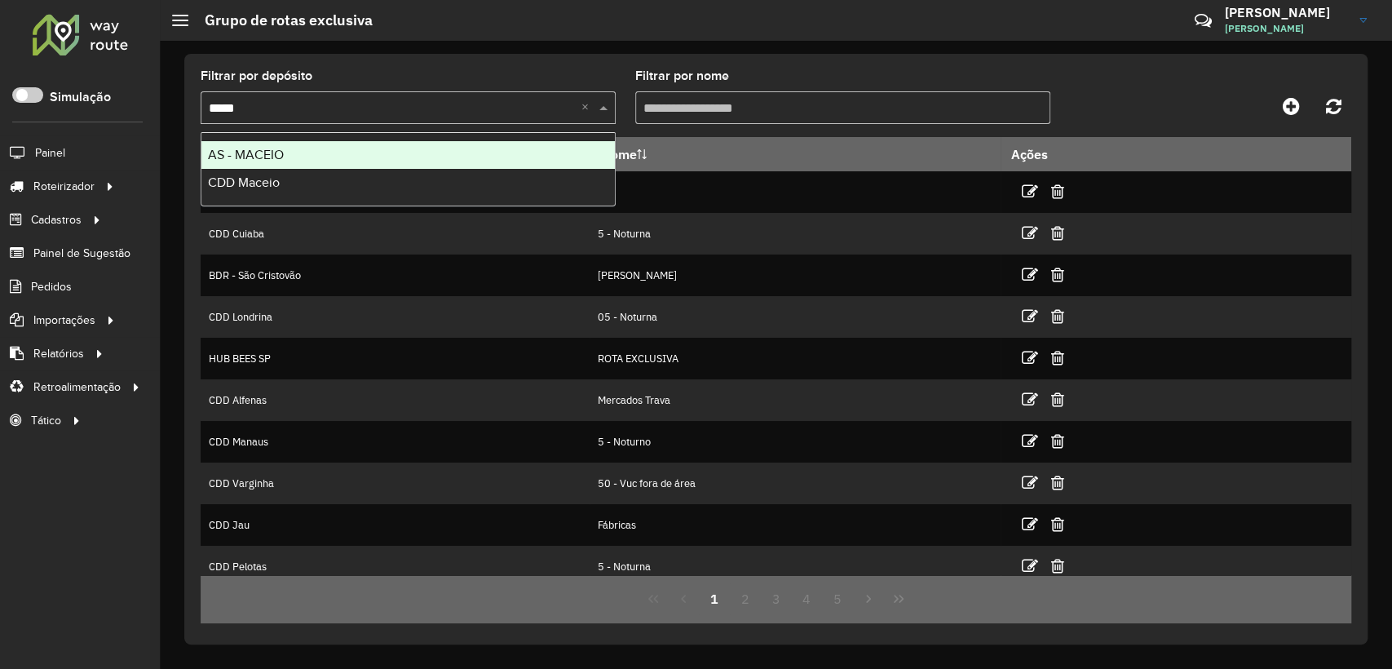
type input "******"
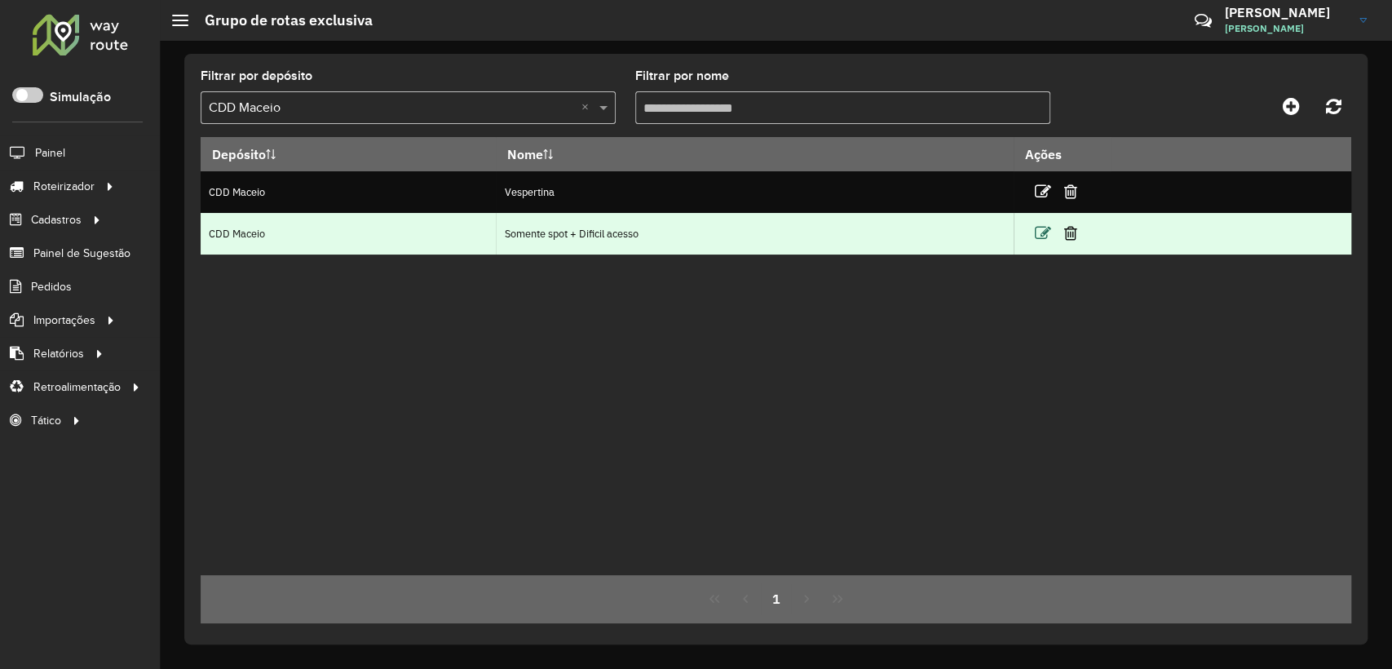
click at [1043, 230] on icon at bounding box center [1043, 233] width 16 height 16
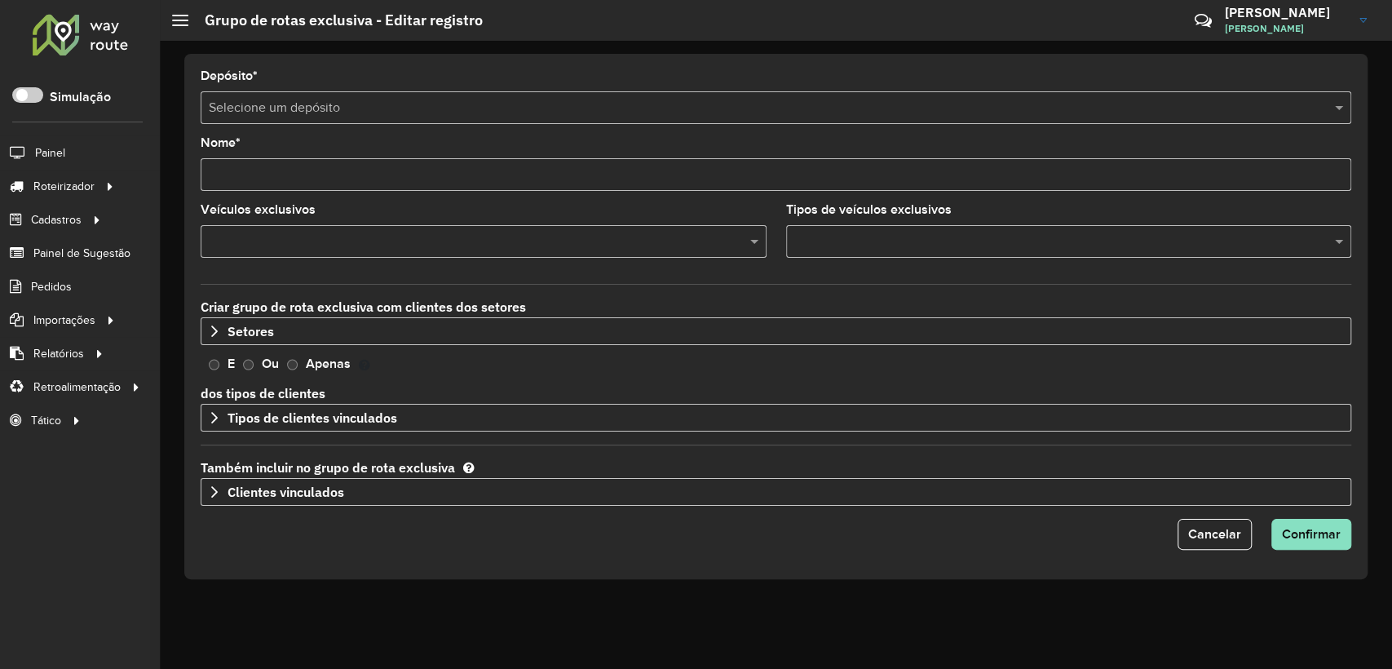
type input "**********"
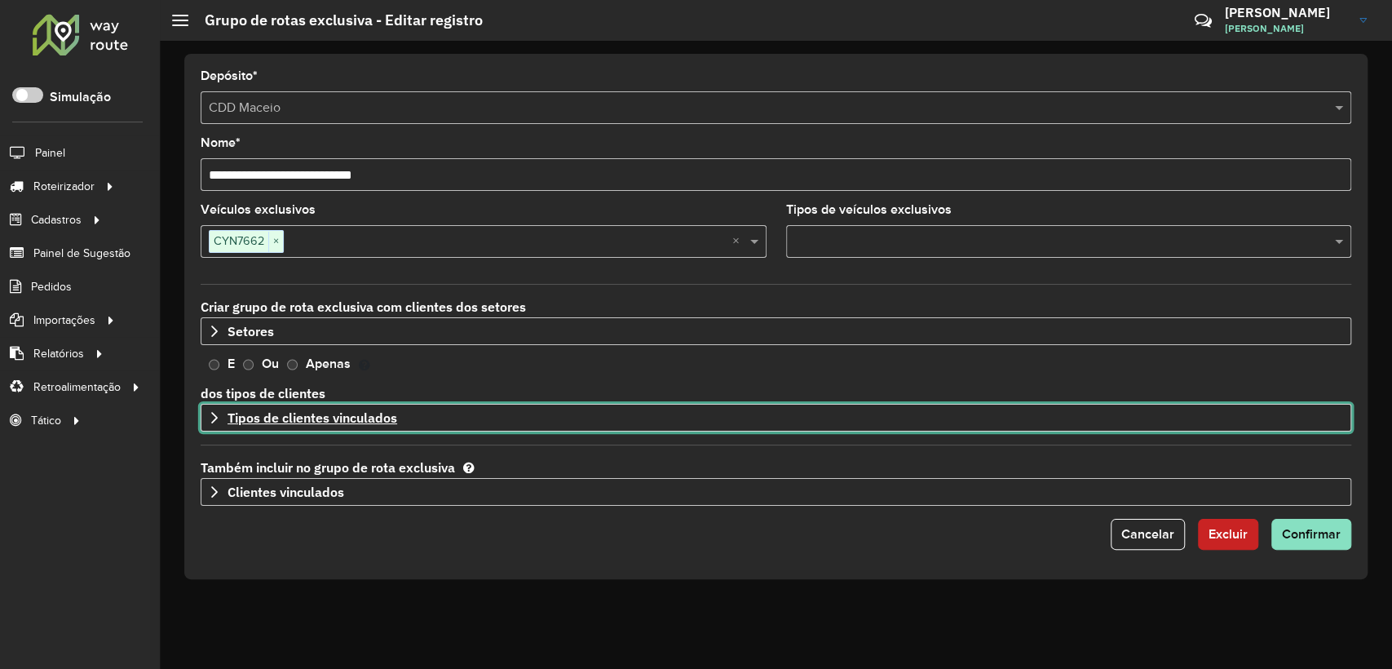
click at [202, 419] on link "Tipos de clientes vinculados" at bounding box center [776, 418] width 1150 height 28
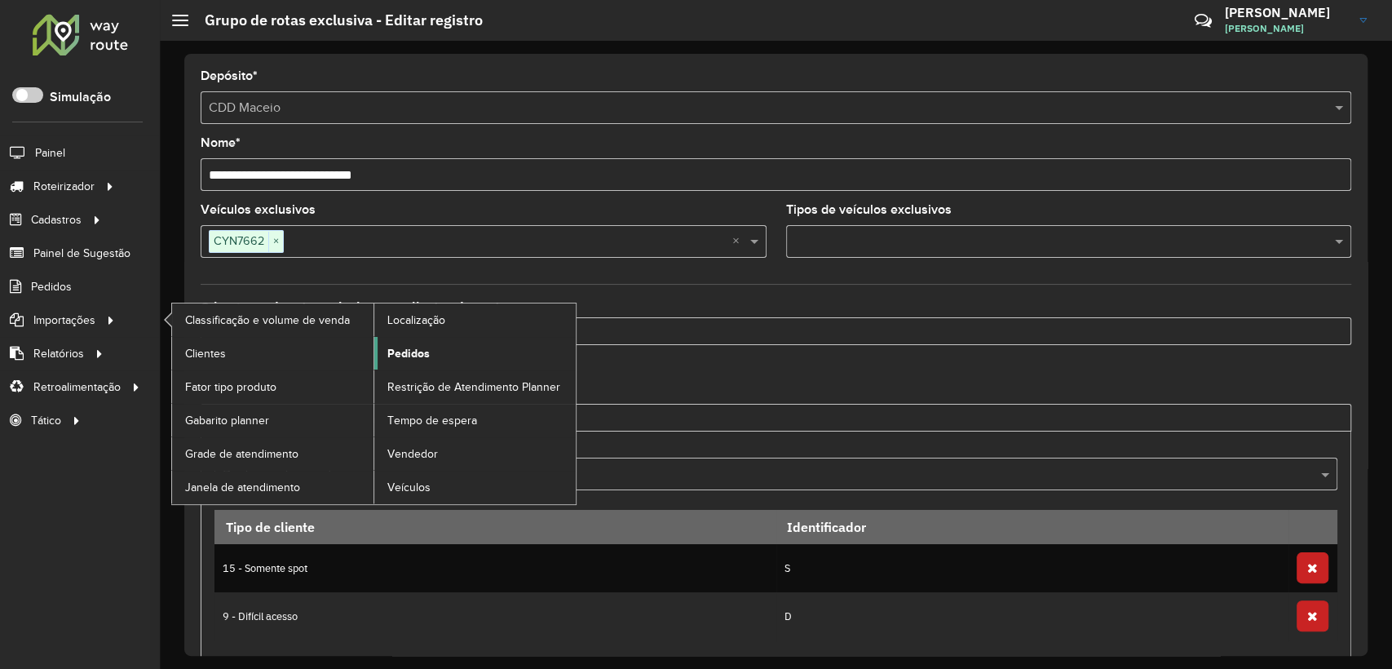
click at [399, 360] on span "Pedidos" at bounding box center [408, 353] width 42 height 17
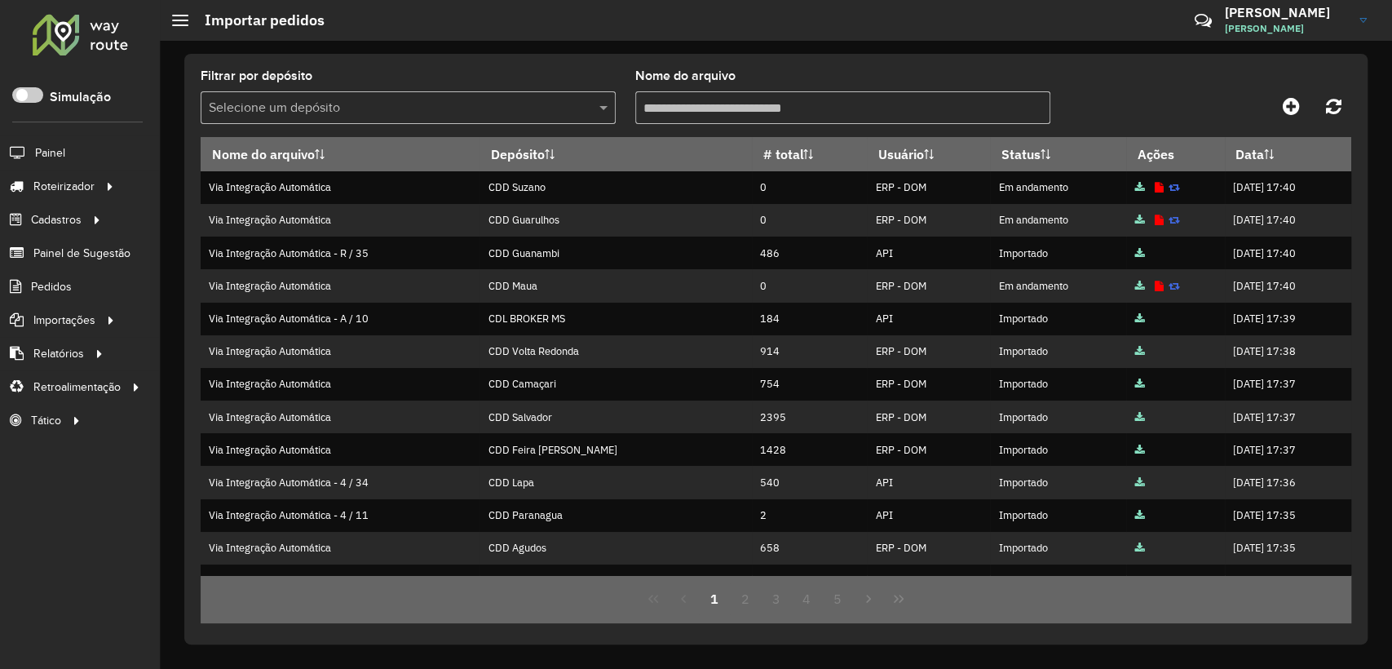
click at [458, 113] on input "text" at bounding box center [392, 109] width 366 height 20
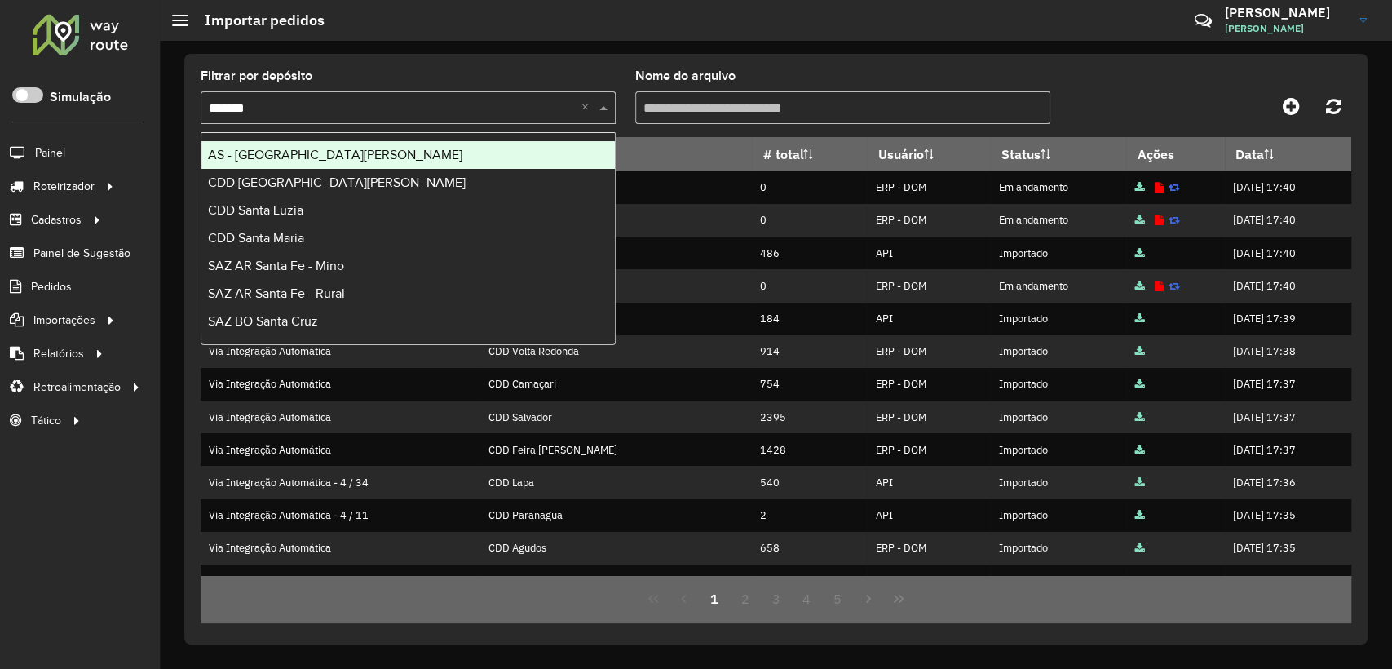
type input "********"
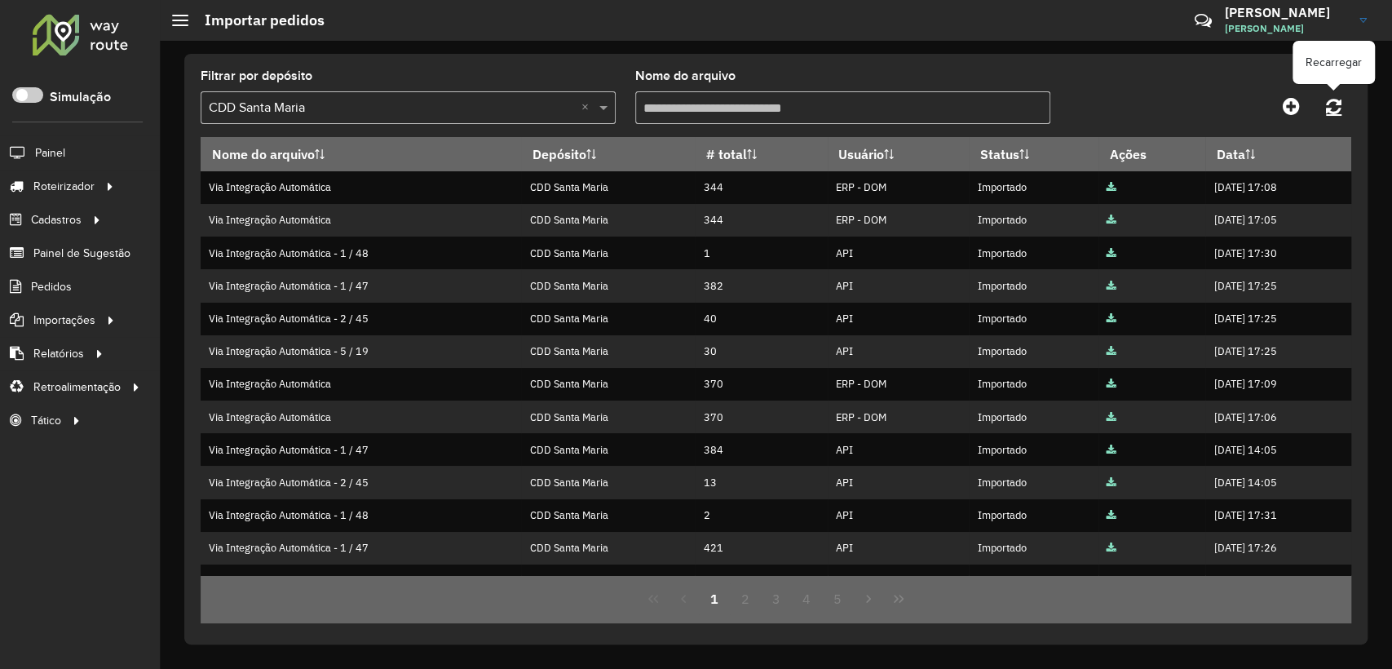
click at [1341, 104] on link at bounding box center [1333, 105] width 35 height 29
click at [1336, 102] on icon at bounding box center [1333, 106] width 15 height 18
click at [1331, 105] on icon at bounding box center [1333, 106] width 15 height 18
click at [1340, 99] on icon at bounding box center [1333, 106] width 15 height 18
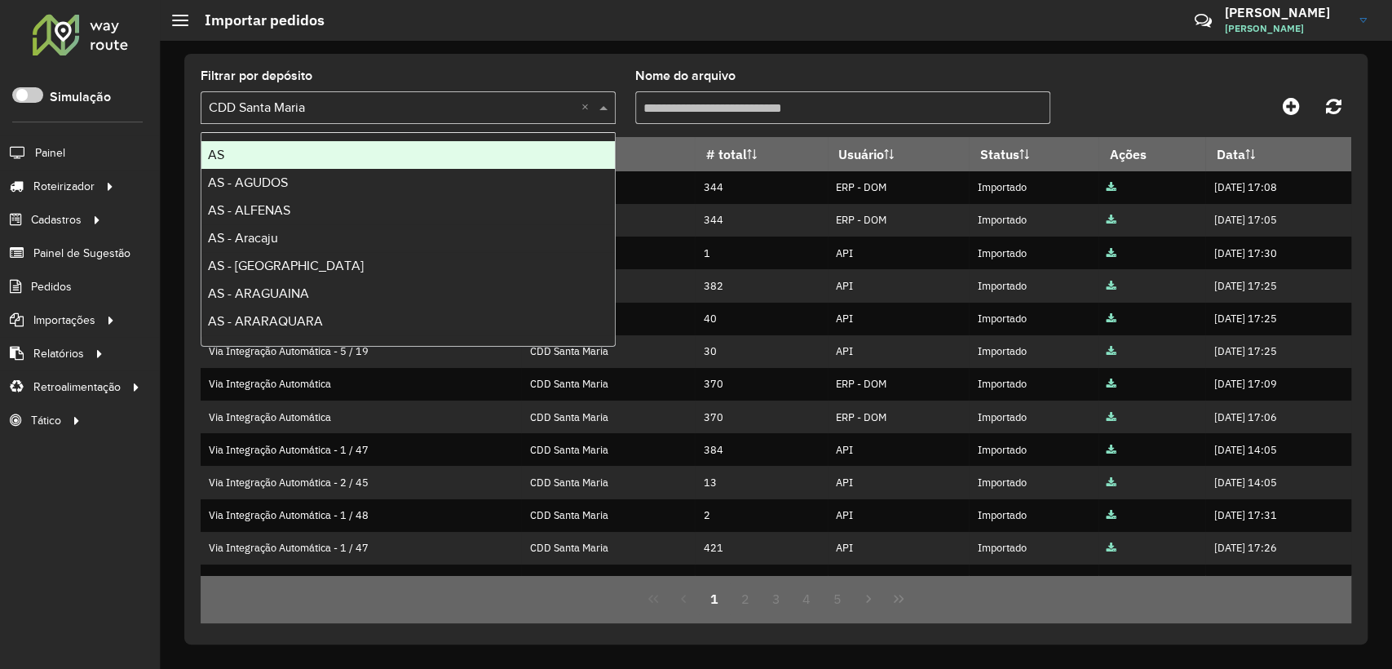
click at [333, 112] on input "text" at bounding box center [392, 109] width 366 height 20
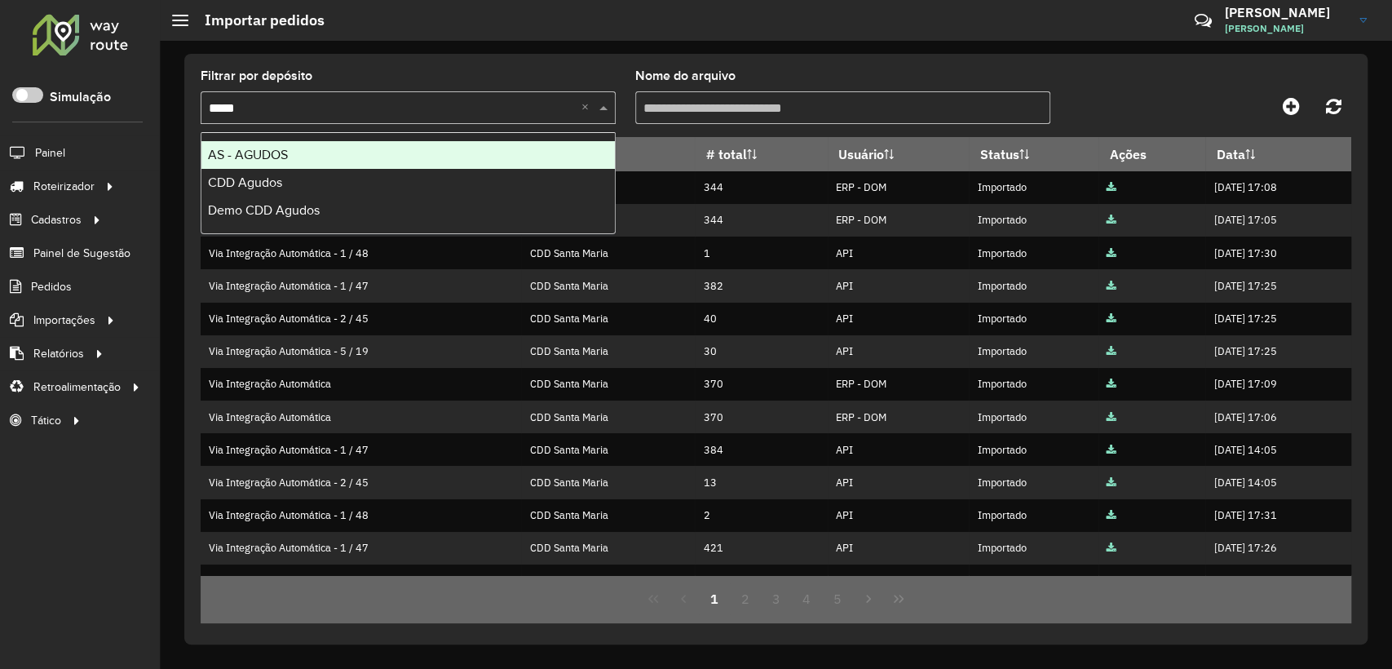
type input "******"
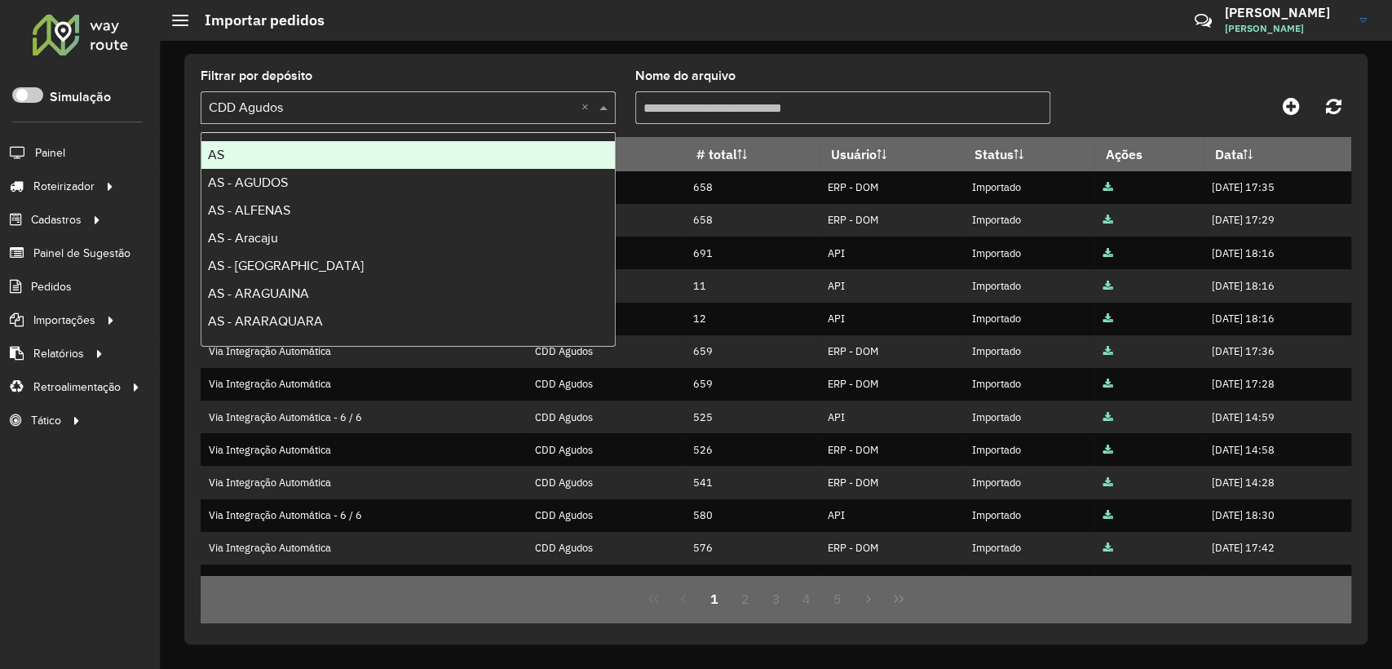
click at [338, 117] on div "Selecione um depósito × CDD Agudos ×" at bounding box center [408, 107] width 415 height 33
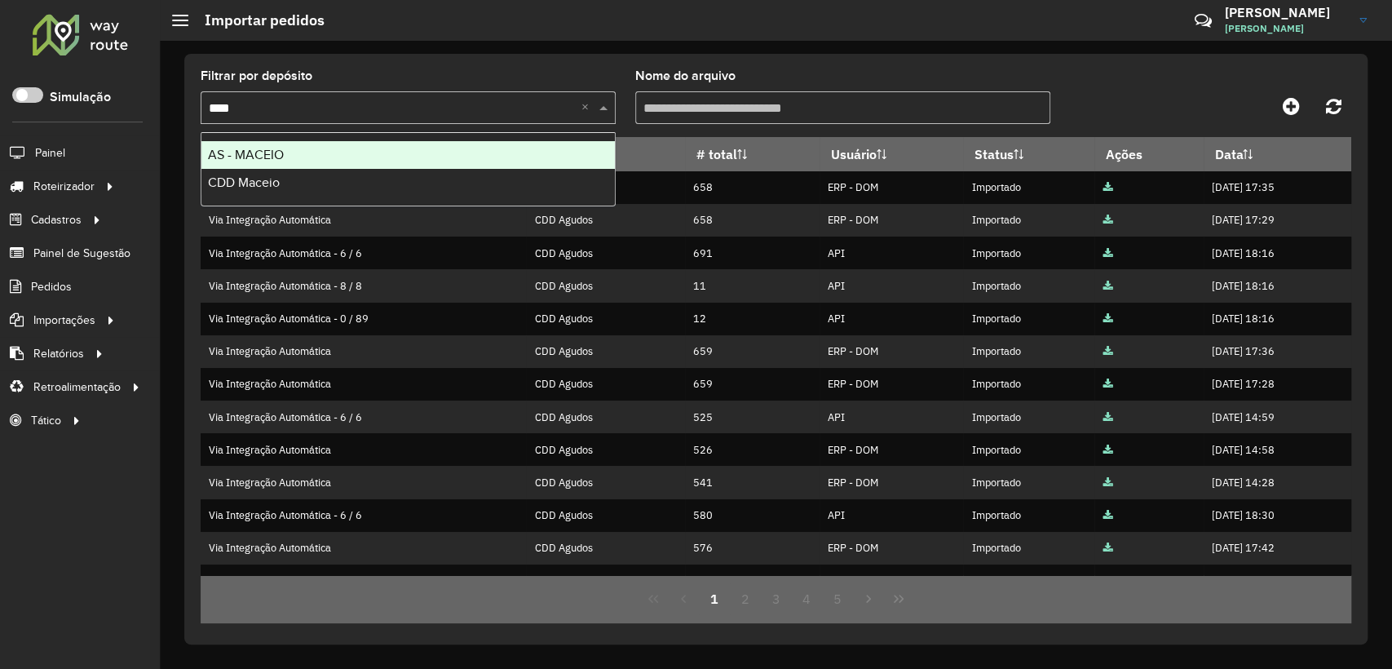
type input "*****"
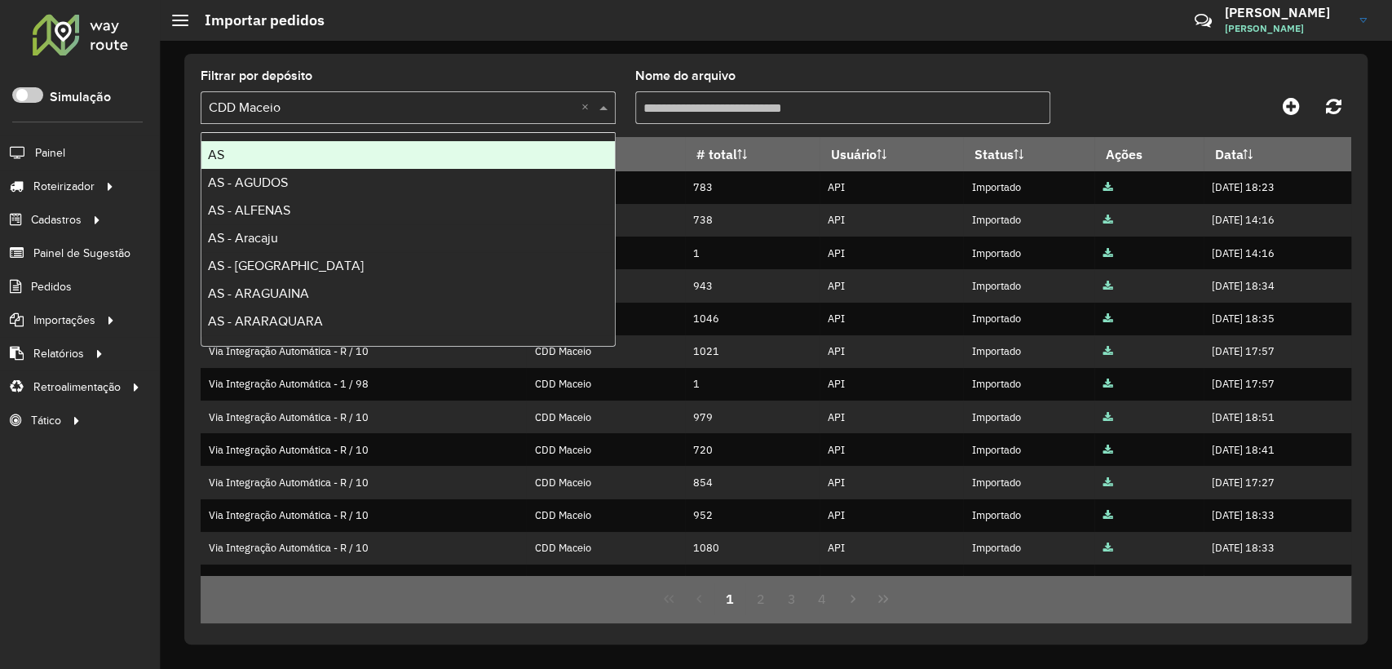
click at [338, 118] on div "Selecione um depósito × CDD Maceio ×" at bounding box center [408, 107] width 415 height 33
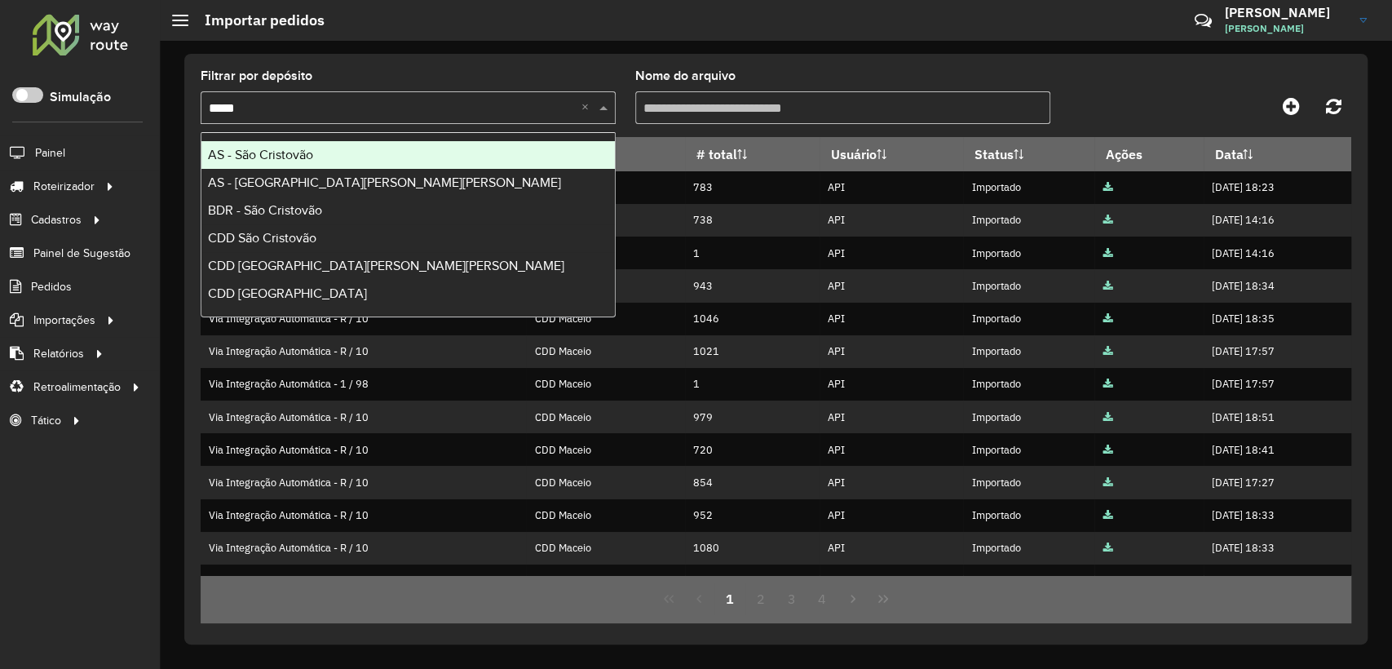
type input "******"
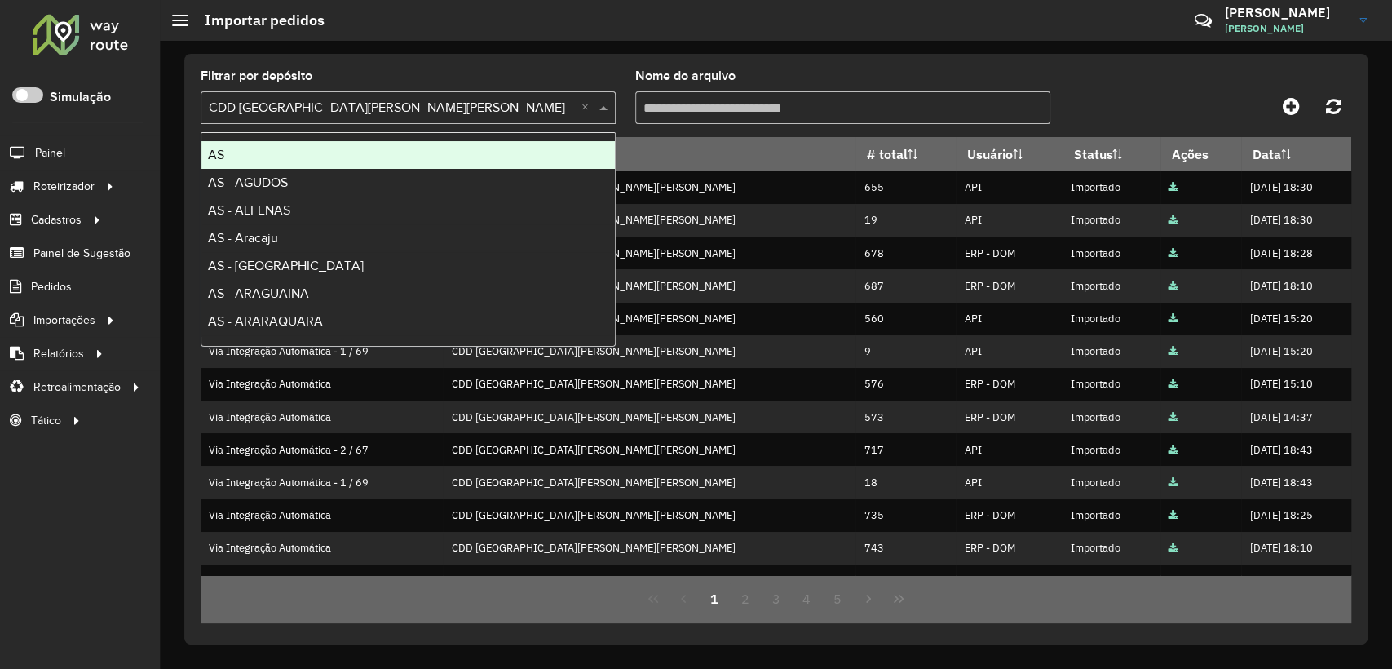
click at [361, 108] on input "text" at bounding box center [392, 109] width 366 height 20
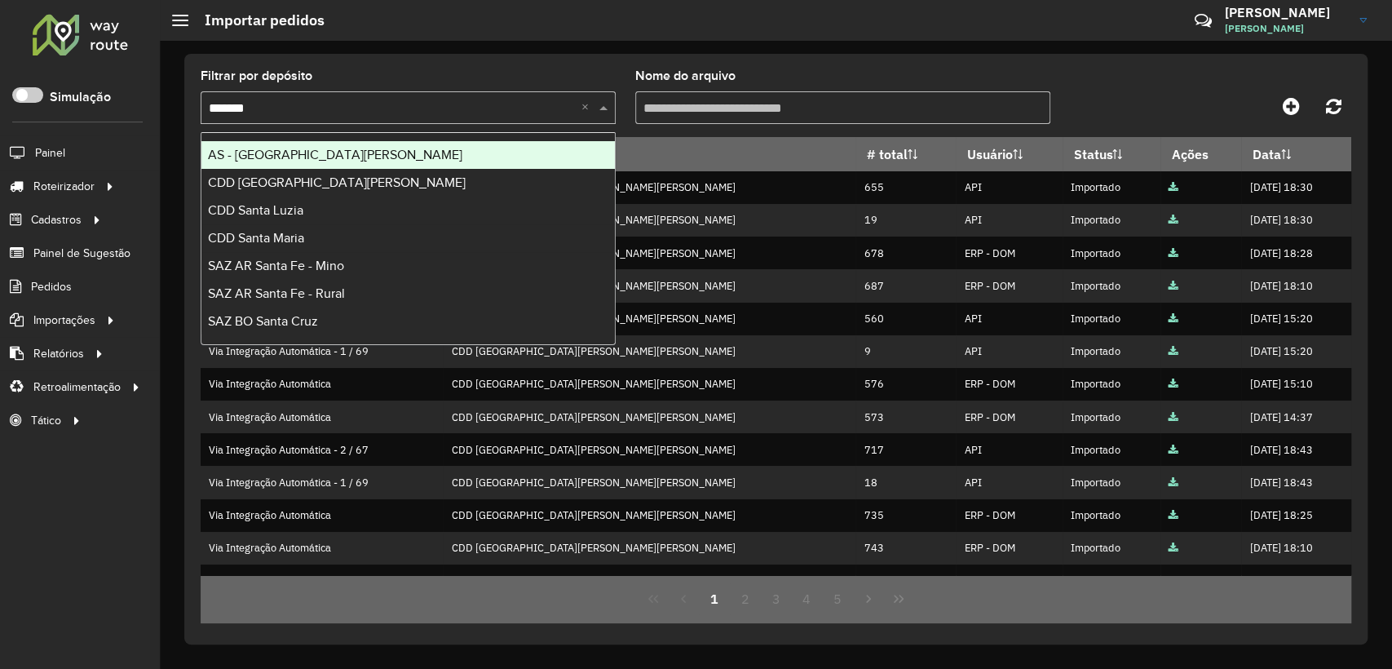
type input "********"
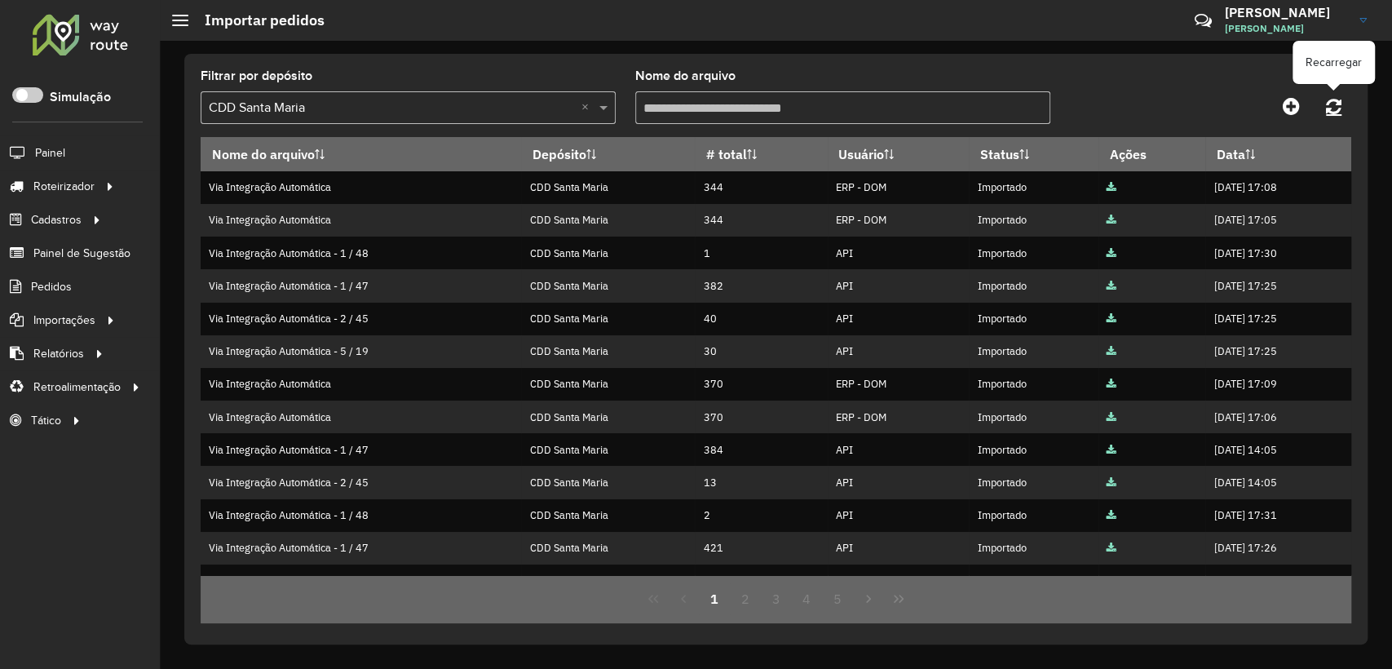
click at [1344, 108] on link at bounding box center [1333, 105] width 35 height 29
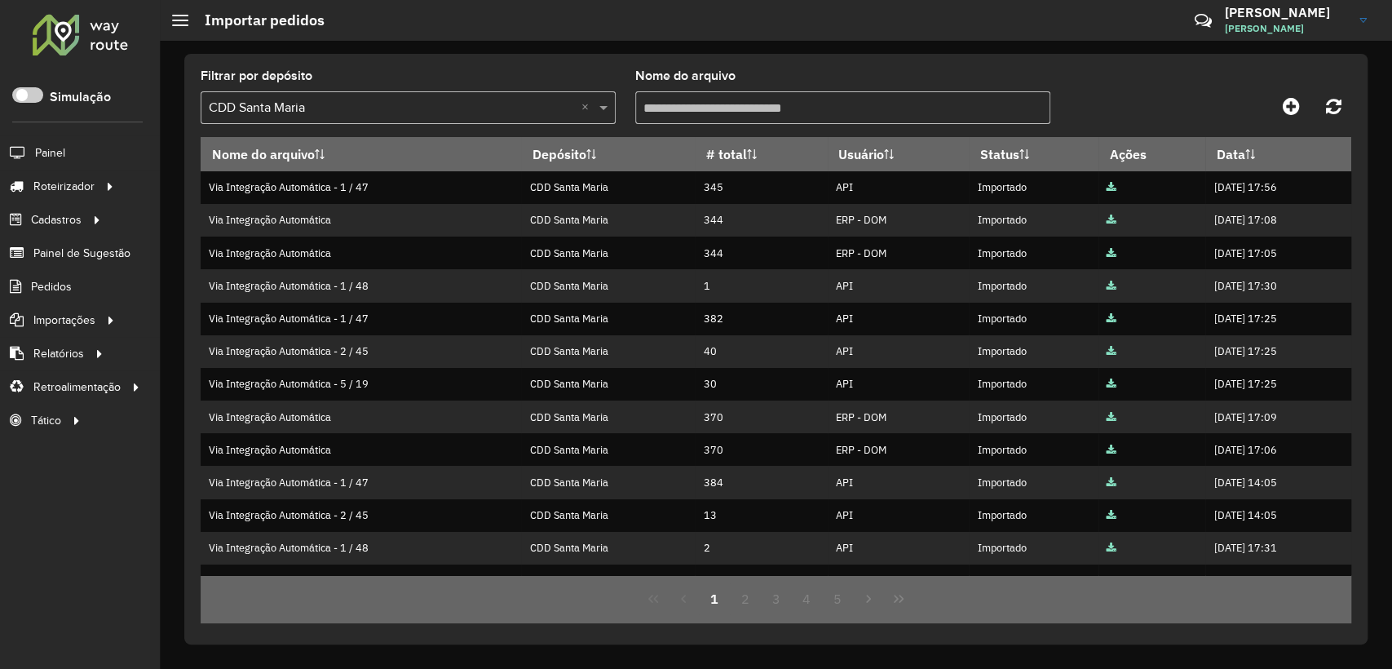
click at [468, 92] on div "Selecione um depósito × CDD Santa Maria ×" at bounding box center [408, 107] width 415 height 33
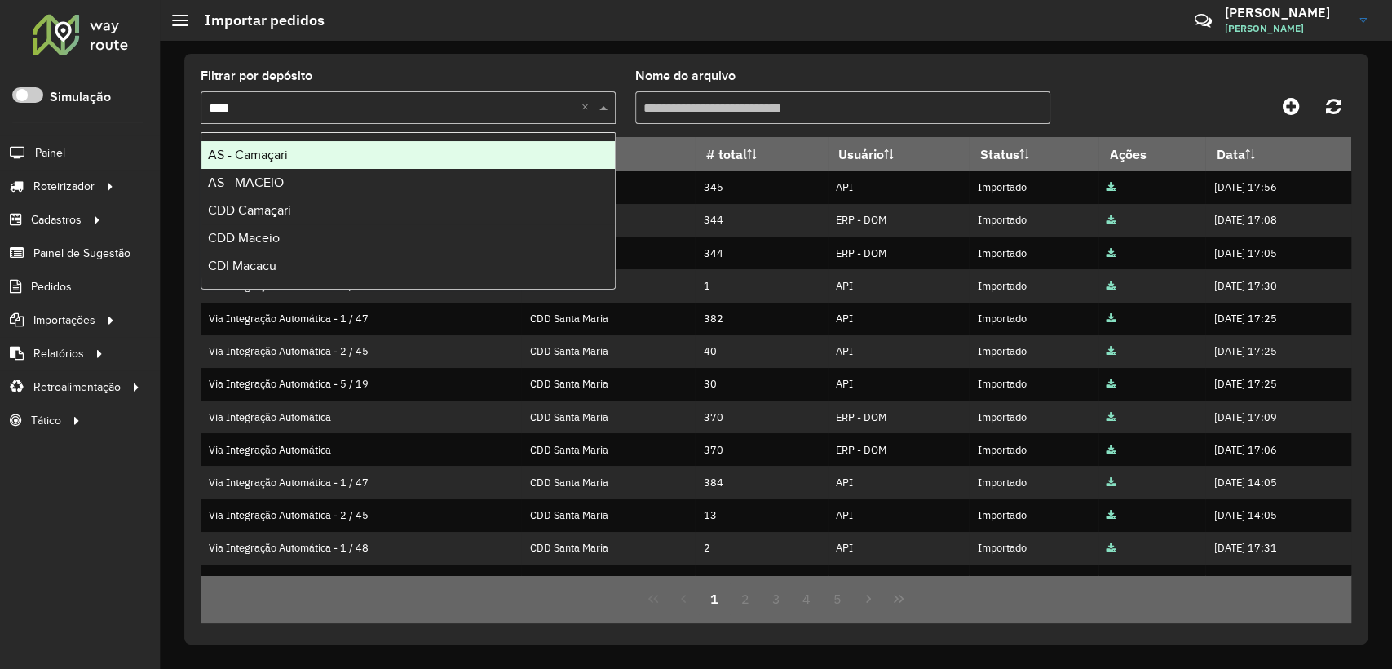
type input "*****"
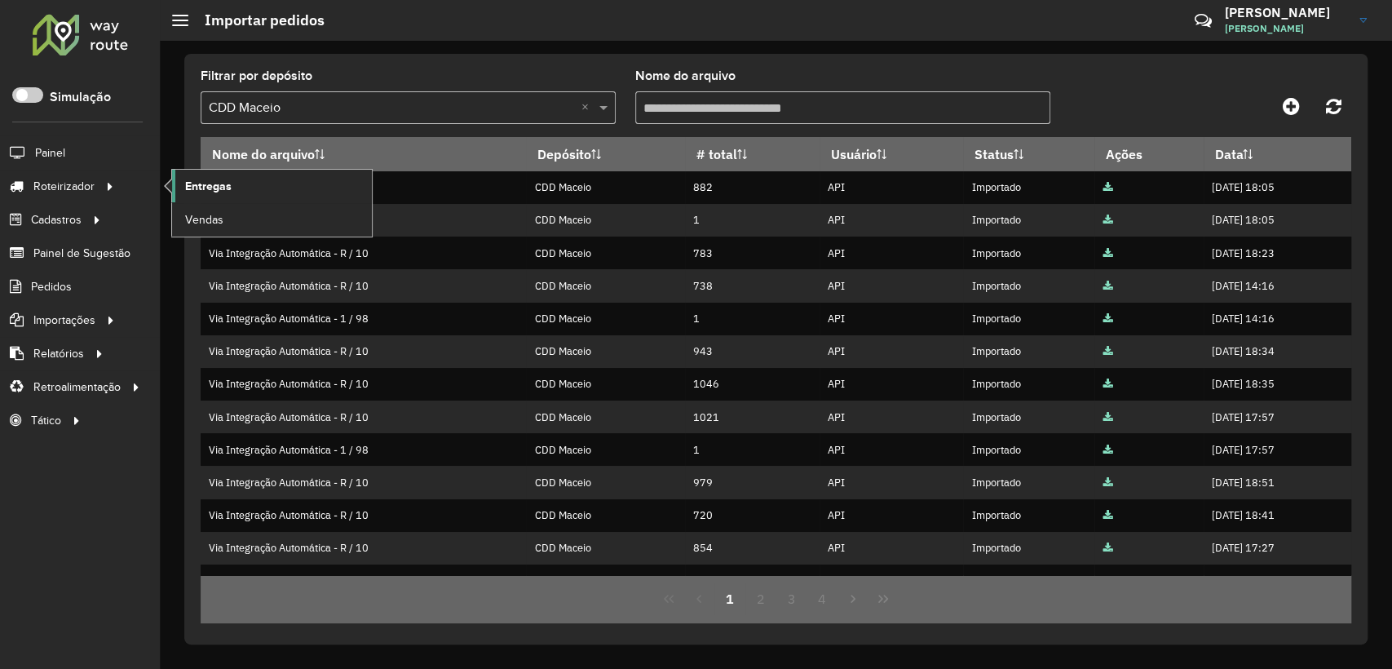
click at [190, 184] on span "Entregas" at bounding box center [208, 186] width 46 height 17
click at [439, 99] on input "text" at bounding box center [392, 109] width 366 height 20
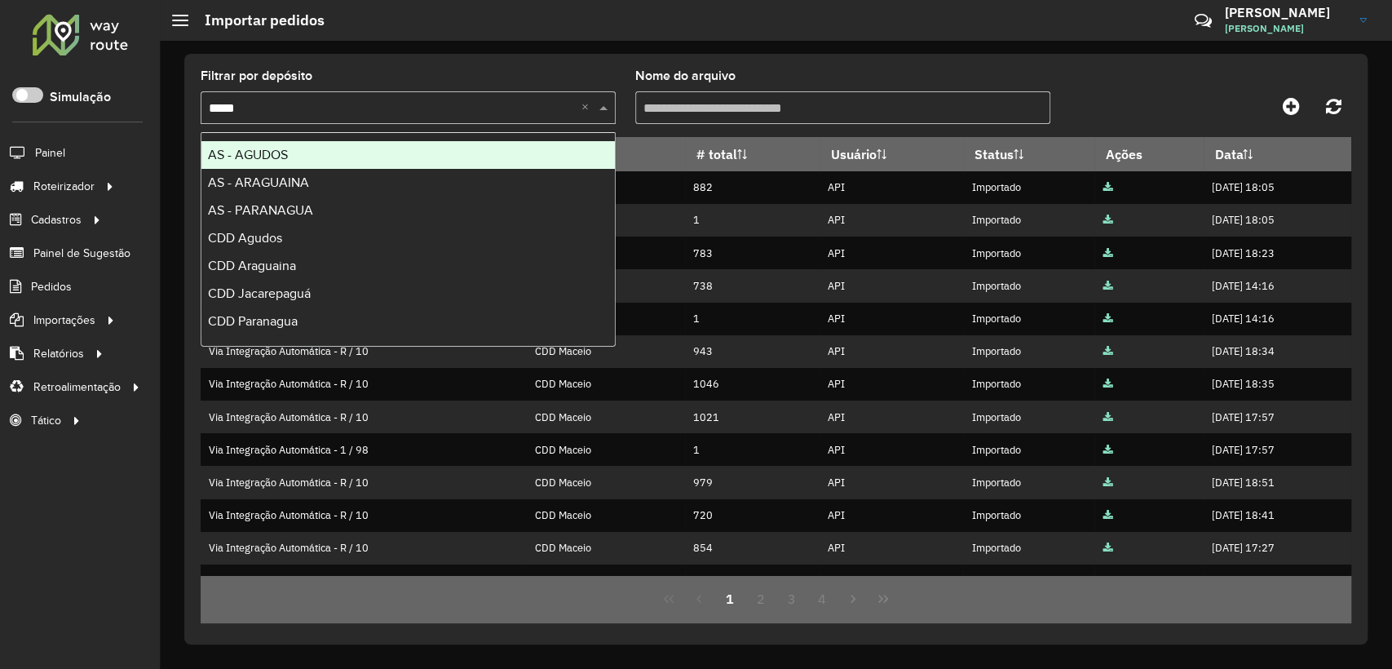
type input "******"
click at [365, 103] on input "text" at bounding box center [392, 109] width 366 height 20
click at [528, 68] on div "Filtrar por depósito Selecione um depósito × CDD Agudos × Nome do arquivo Nome …" at bounding box center [775, 349] width 1183 height 590
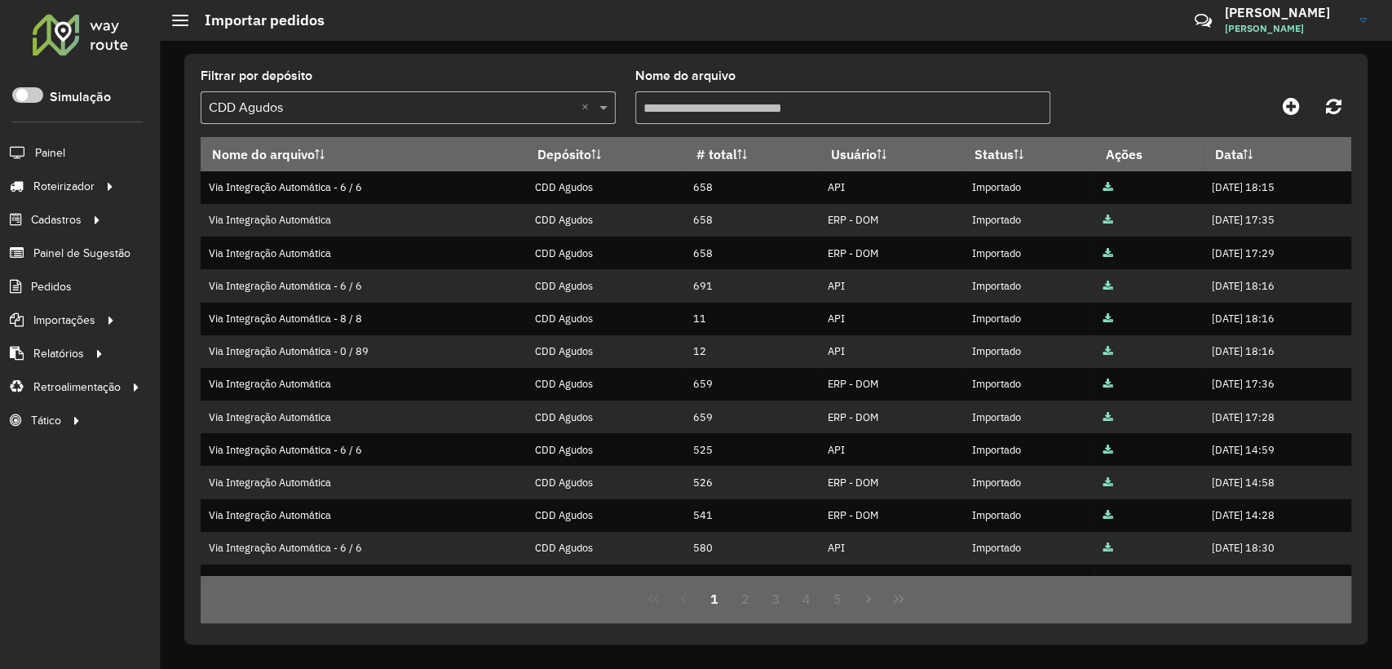
click at [456, 117] on div "Selecione um depósito × CDD Agudos ×" at bounding box center [408, 107] width 415 height 33
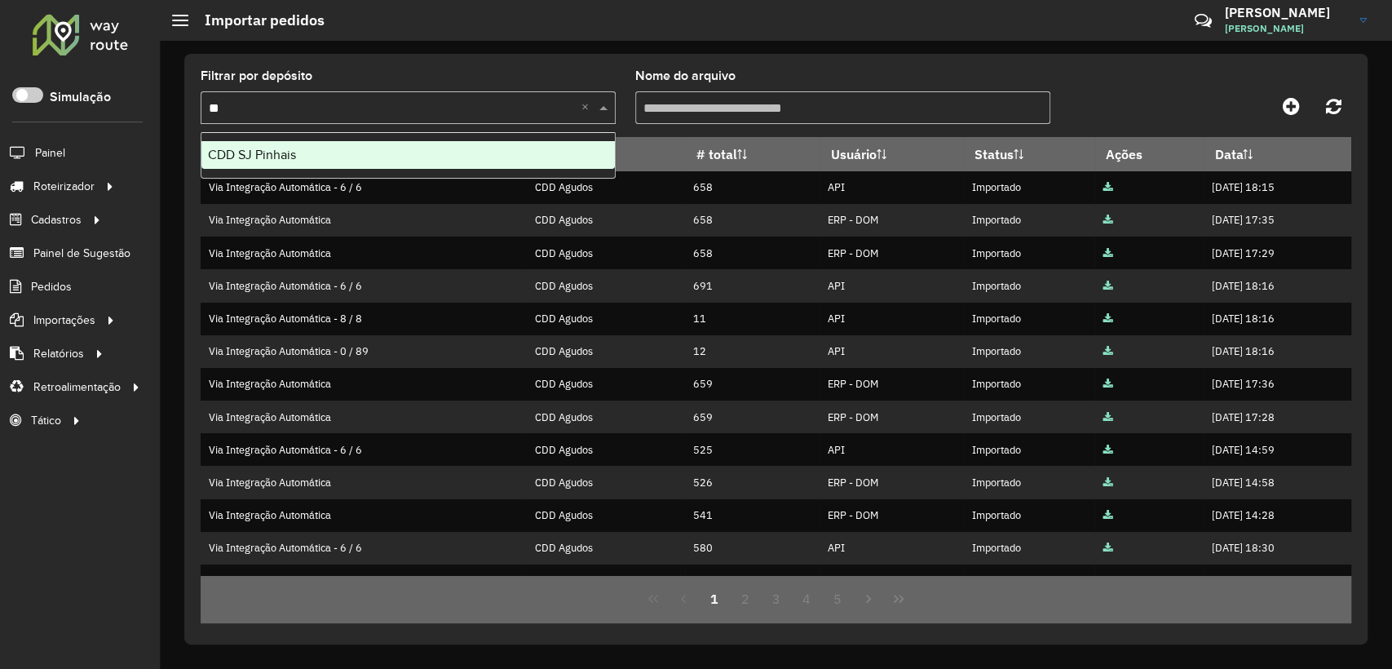
type input "*"
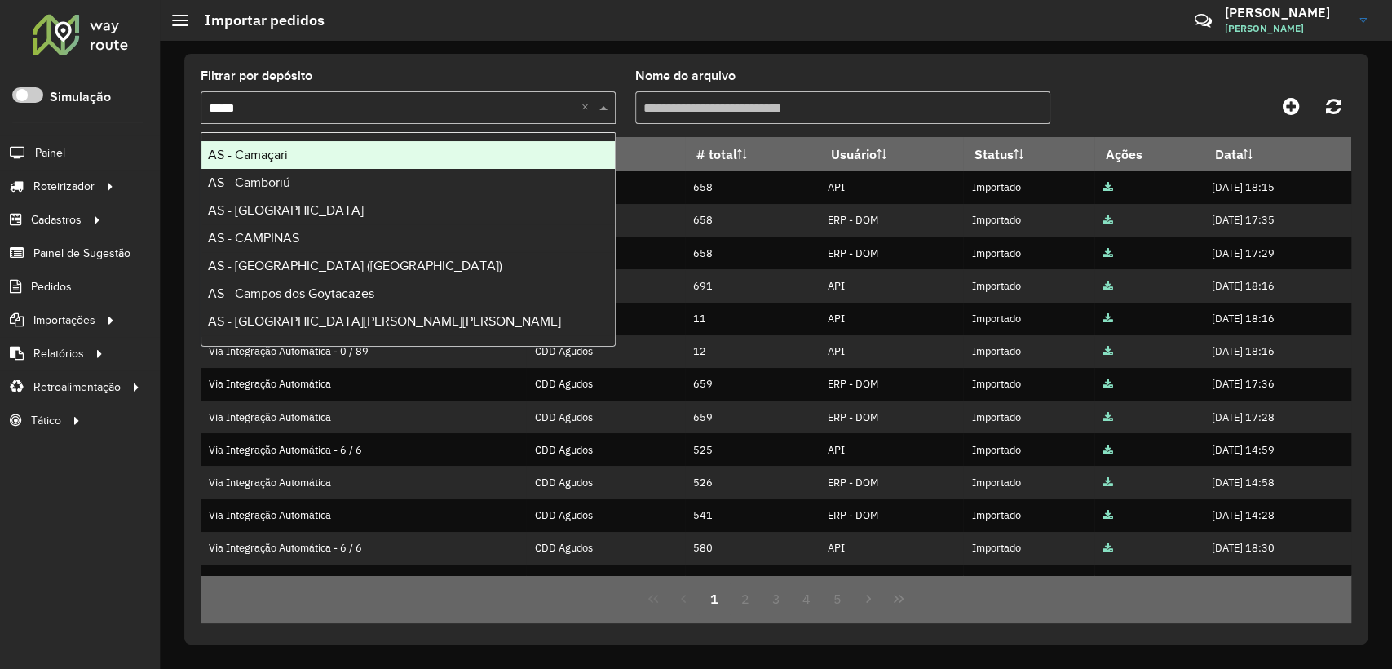
type input "******"
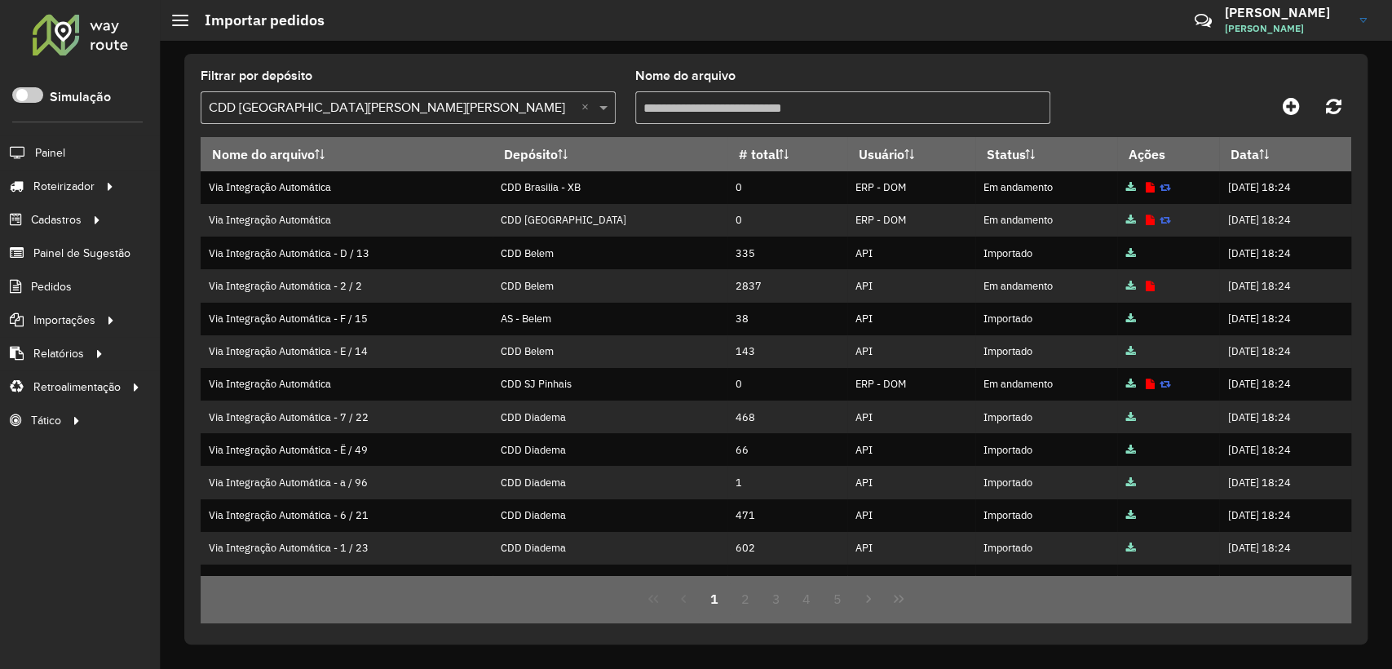
click at [453, 57] on div "Filtrar por depósito Selecione um depósito × CDD São José dos Campos × Nome do …" at bounding box center [775, 349] width 1183 height 590
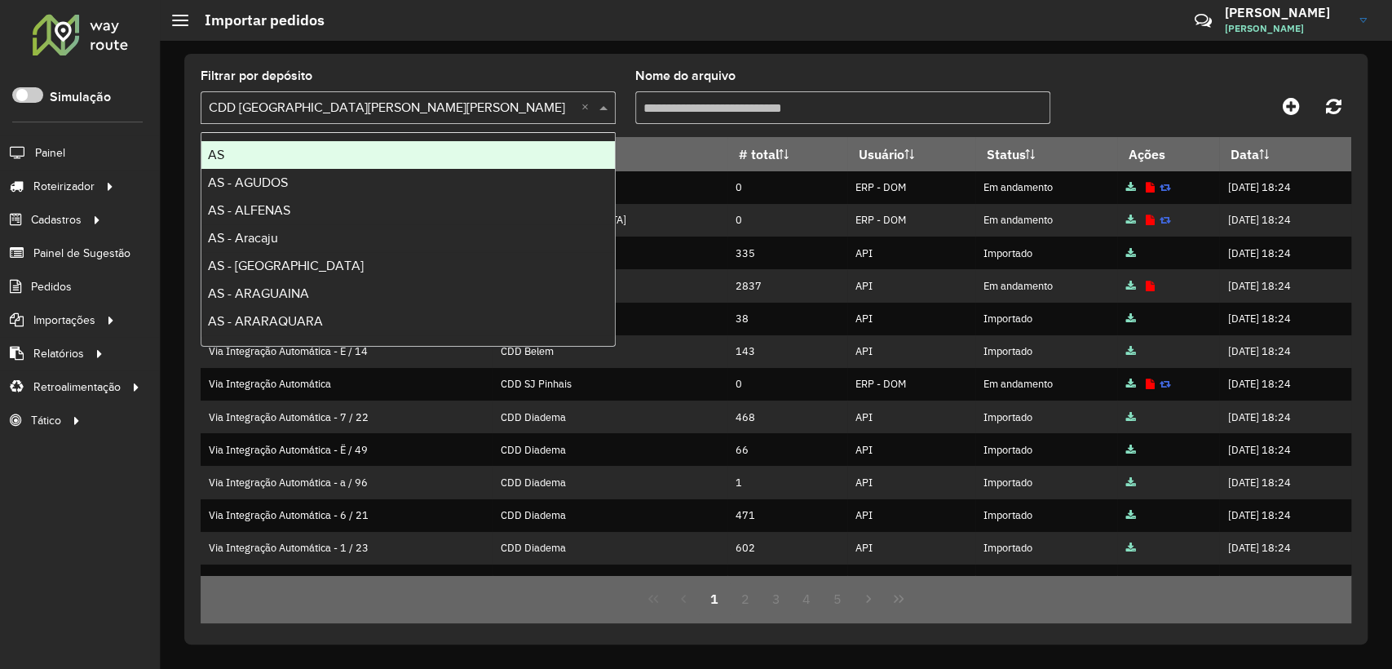
click at [535, 99] on input "text" at bounding box center [392, 109] width 366 height 20
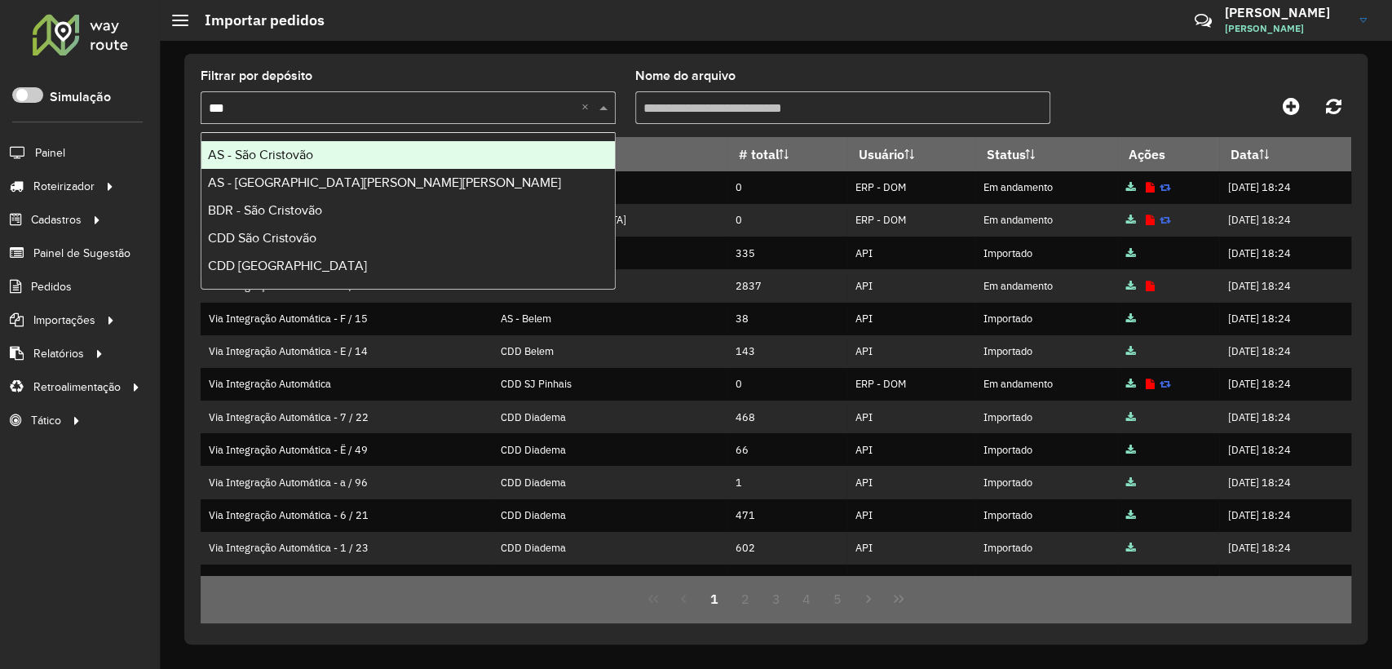
type input "***"
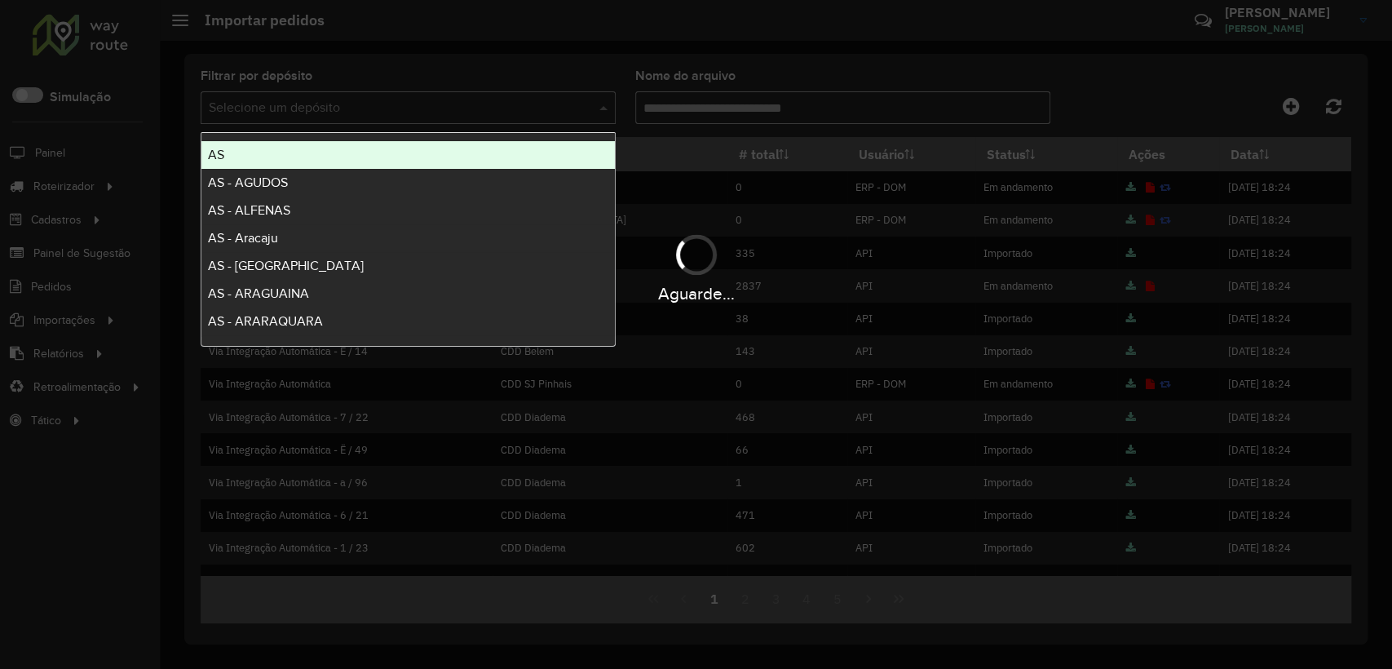
click at [443, 99] on hb-app "Aguarde... Pop-up bloqueado! Seu navegador bloqueou automáticamente a abertura …" at bounding box center [696, 334] width 1392 height 669
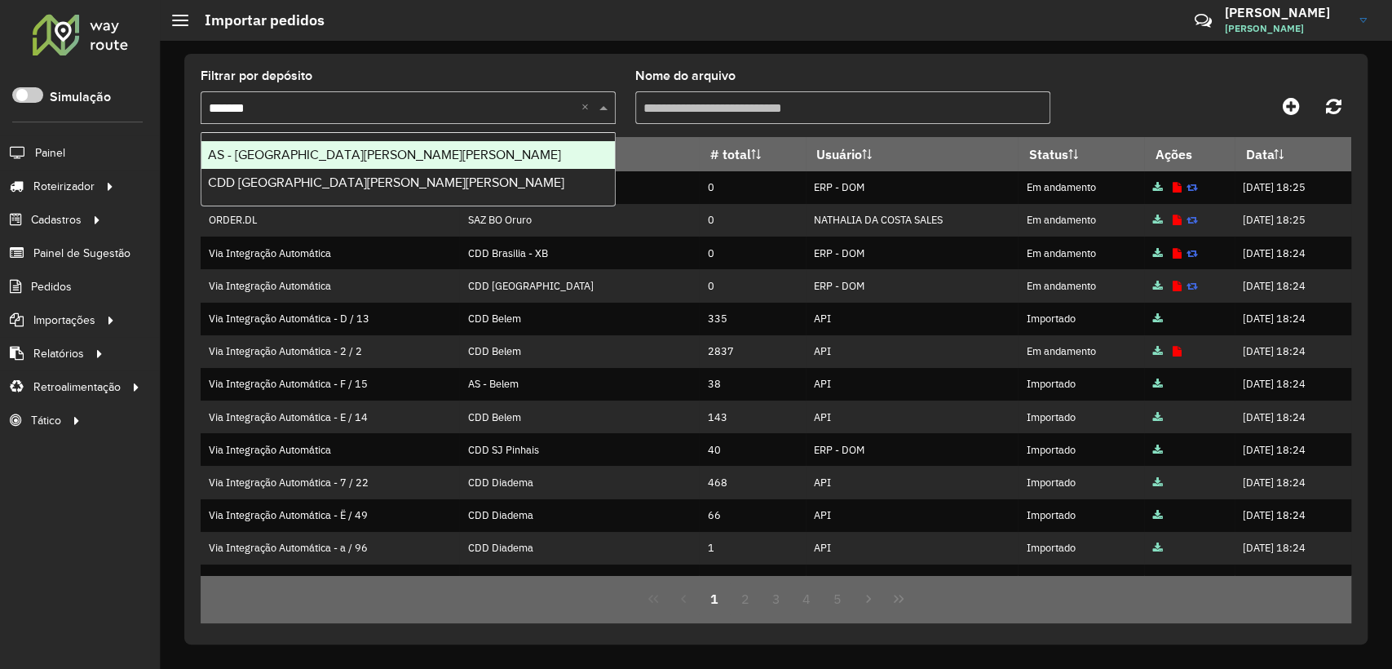
type input "********"
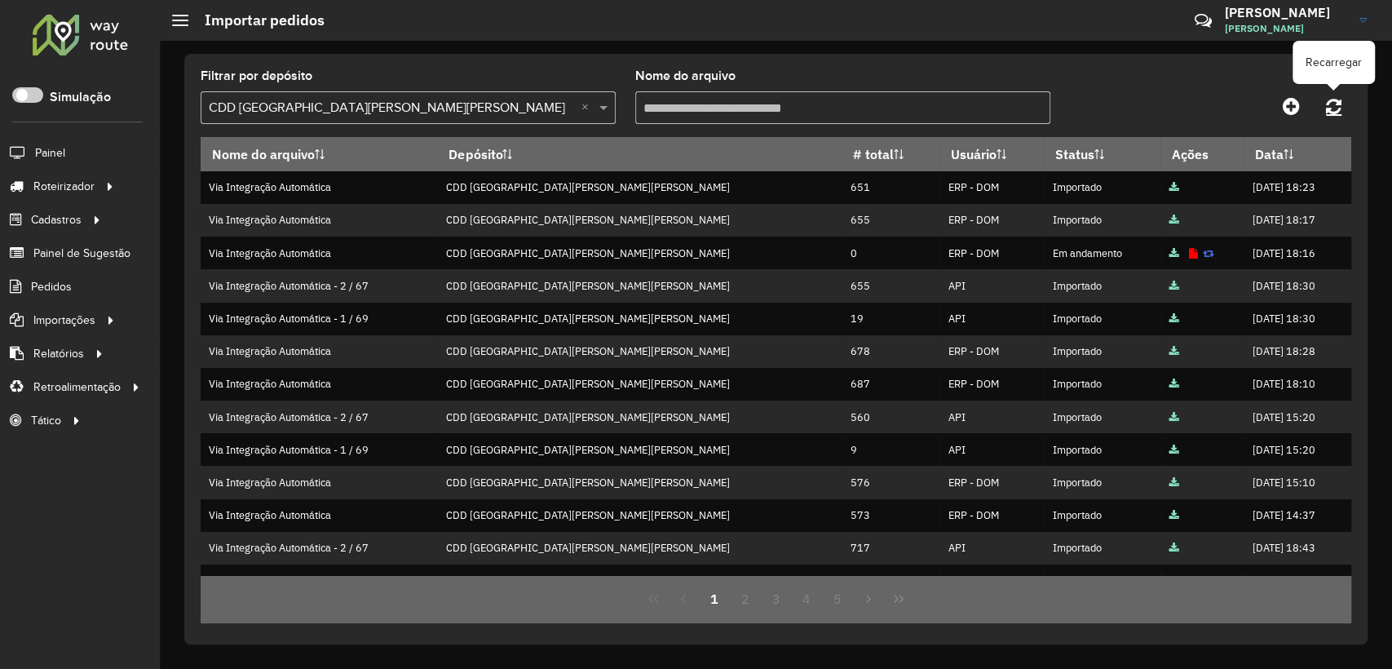
click at [1342, 102] on link at bounding box center [1333, 105] width 35 height 29
click at [1348, 106] on link at bounding box center [1333, 105] width 35 height 29
click at [1337, 110] on icon at bounding box center [1333, 106] width 15 height 18
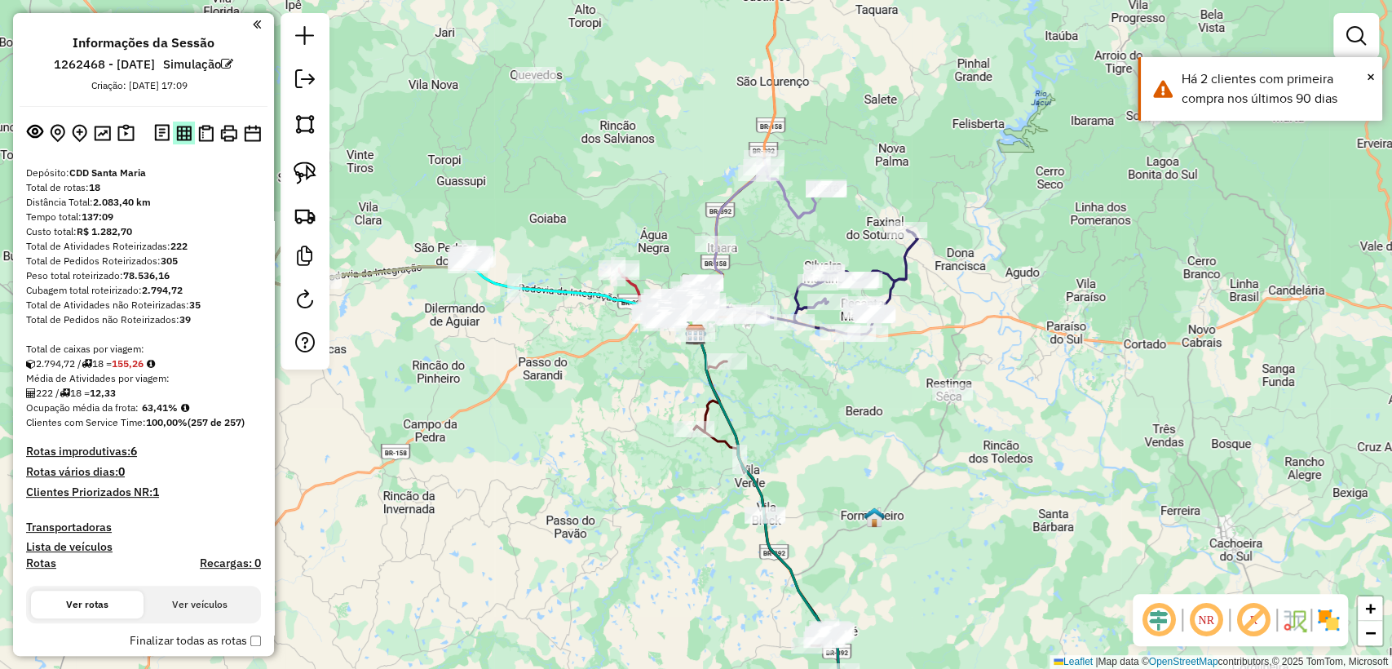
click at [187, 129] on img at bounding box center [183, 133] width 15 height 15
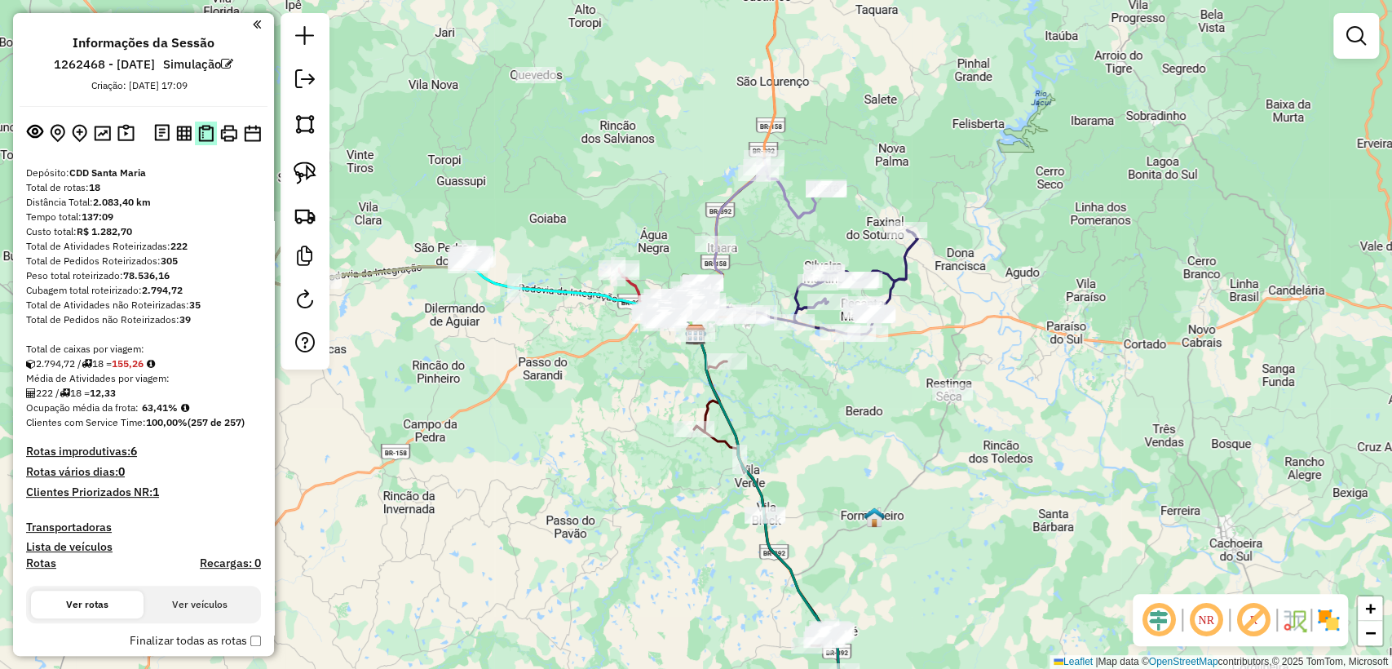
click at [202, 137] on img at bounding box center [205, 133] width 15 height 17
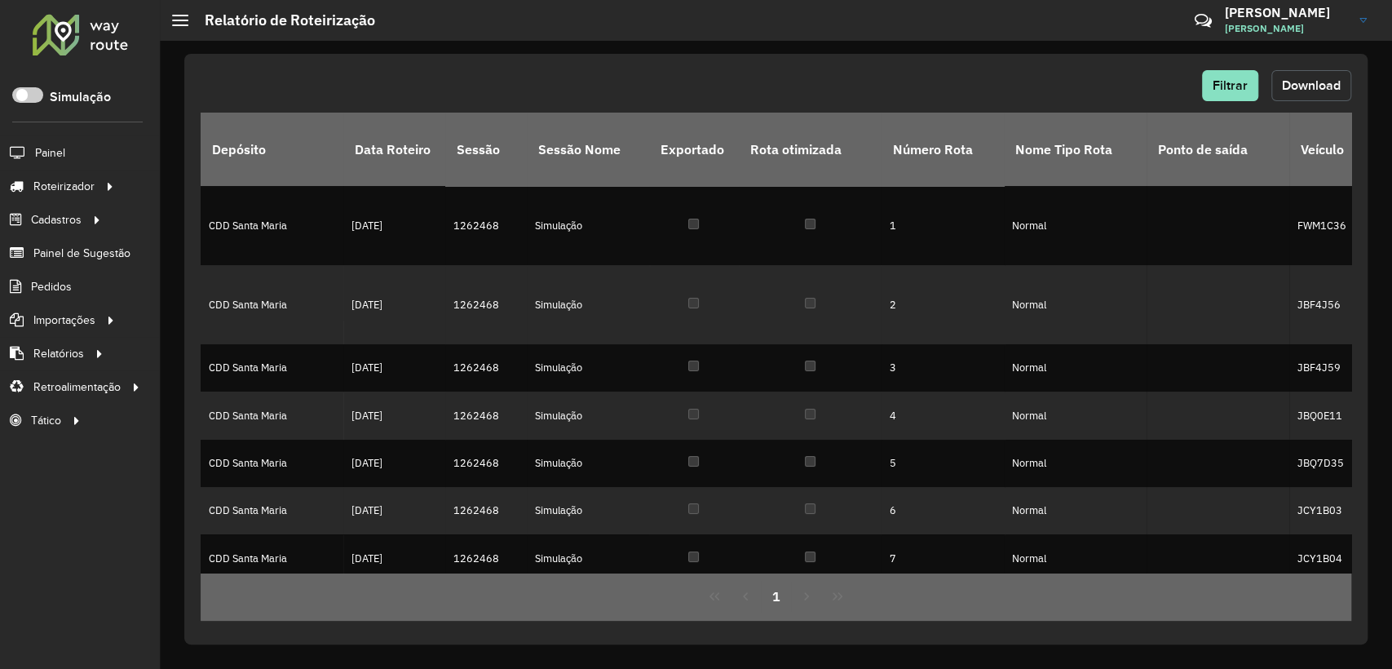
click at [1339, 82] on span "Download" at bounding box center [1311, 85] width 59 height 14
click at [1300, 73] on button "Download" at bounding box center [1311, 85] width 80 height 31
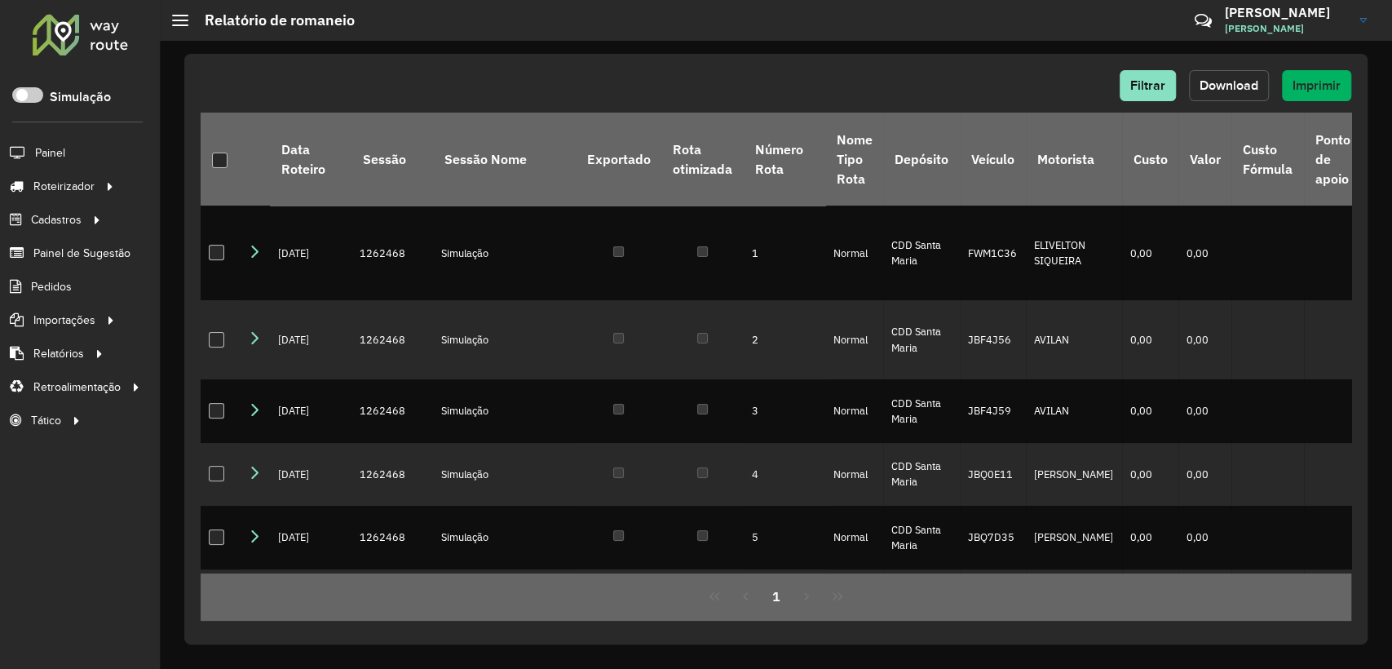
click at [1209, 75] on button "Download" at bounding box center [1229, 85] width 80 height 31
click at [810, 69] on div "Filtrar Download Imprimir Data Roteiro Sessão Sessão Nome Exportado Rota otimiz…" at bounding box center [775, 349] width 1183 height 590
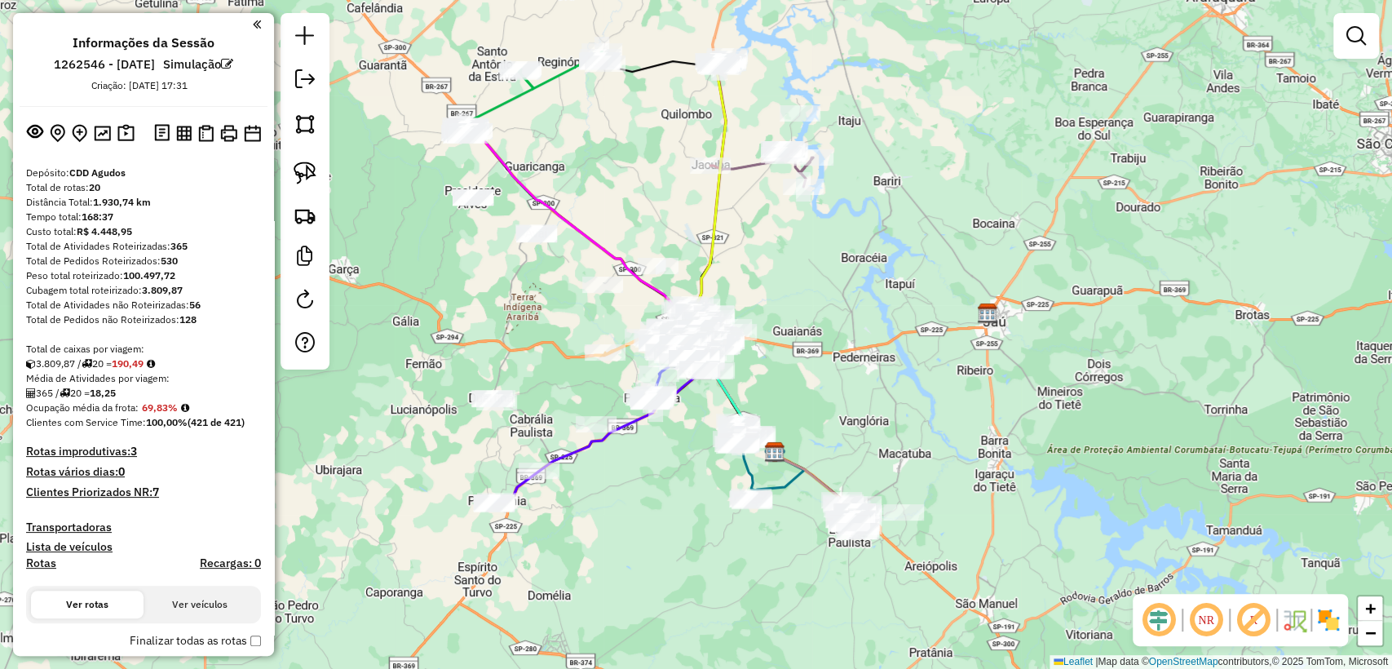
drag, startPoint x: 596, startPoint y: 380, endPoint x: 664, endPoint y: 477, distance: 118.8
click at [664, 477] on div "Janela de atendimento Grade de atendimento Capacidade Transportadoras Veículos …" at bounding box center [696, 334] width 1392 height 669
click at [183, 133] on img at bounding box center [183, 133] width 15 height 15
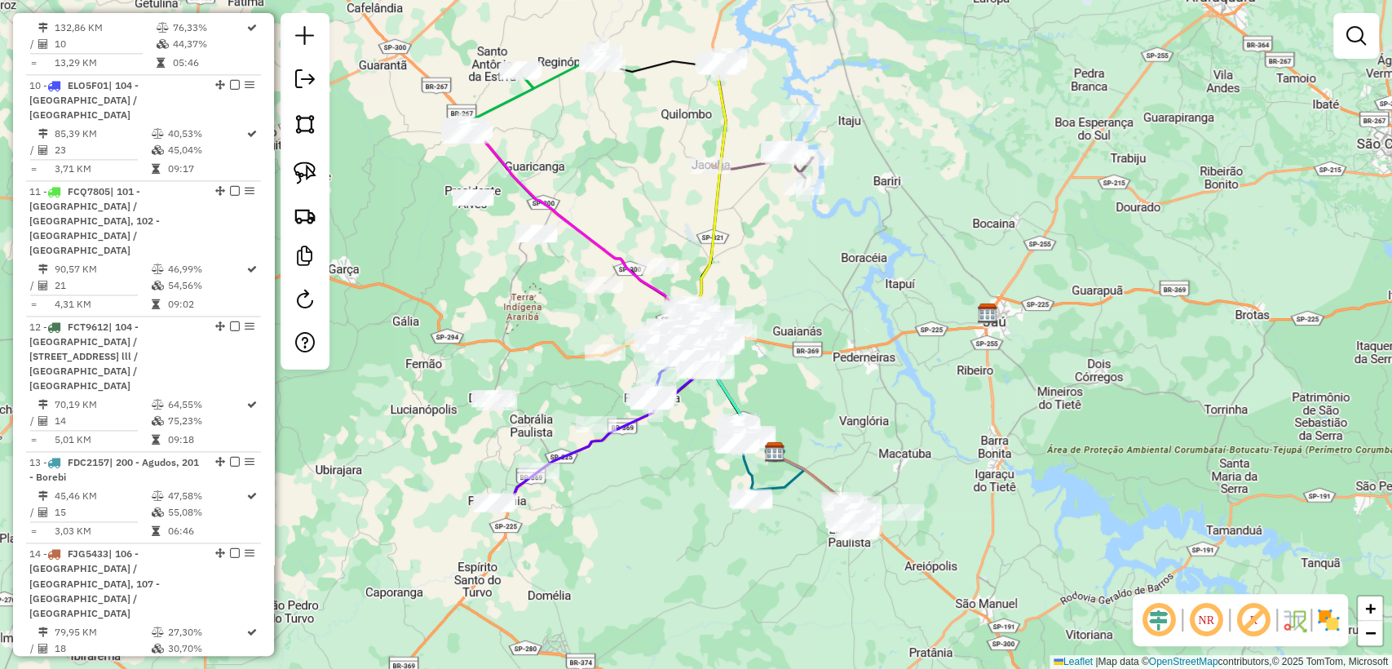
scroll to position [1721, 0]
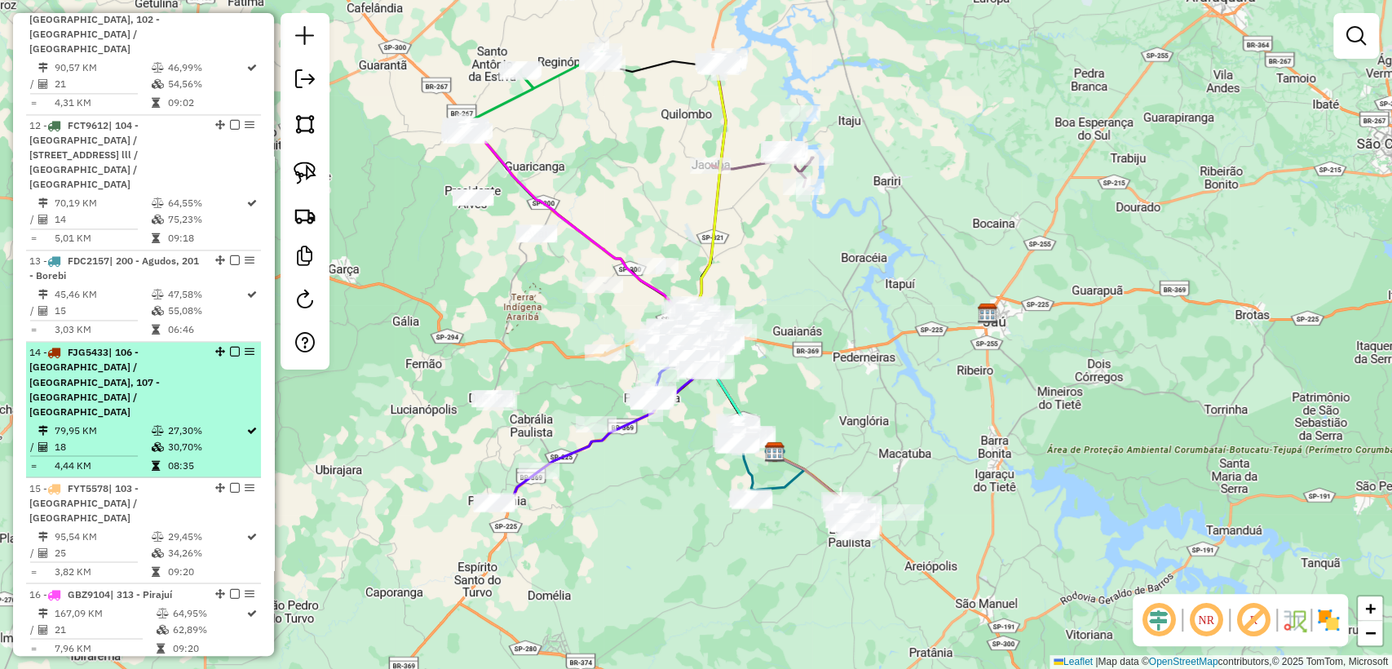
click at [108, 438] on td "18" at bounding box center [102, 446] width 96 height 16
select select "**********"
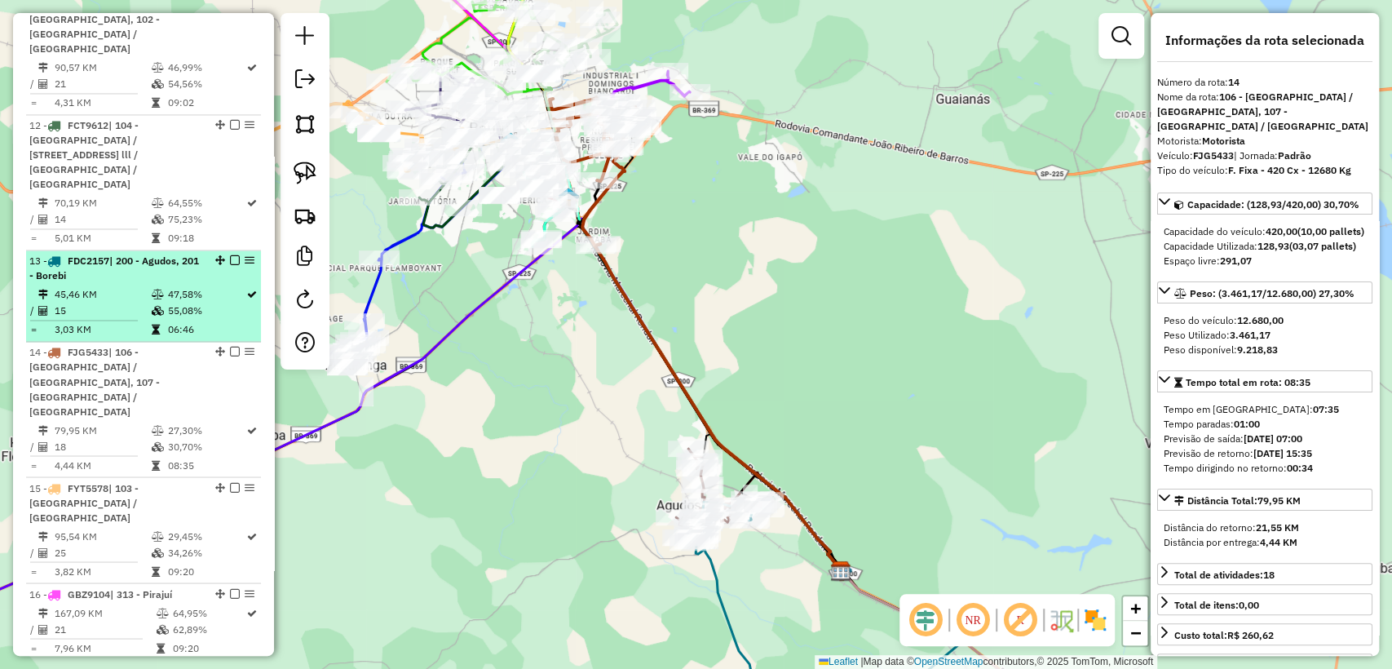
click at [117, 321] on td "3,03 KM" at bounding box center [102, 329] width 96 height 16
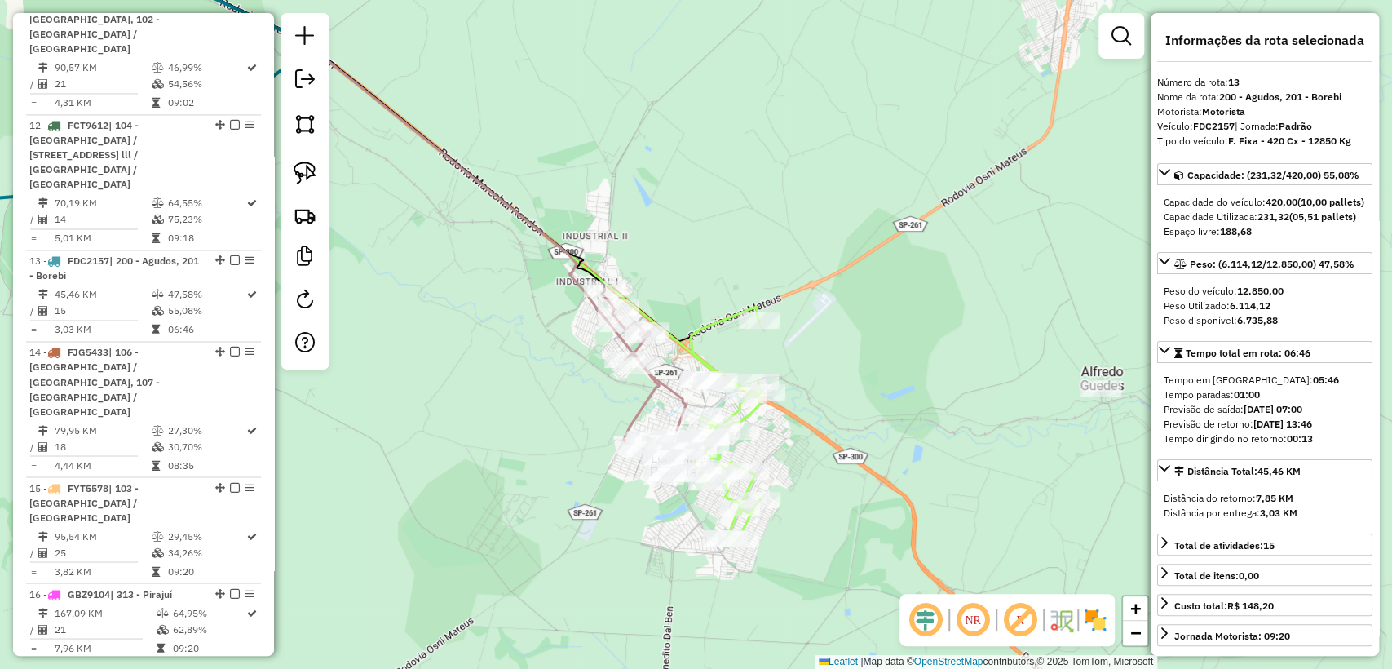
click at [755, 413] on icon at bounding box center [425, 179] width 669 height 493
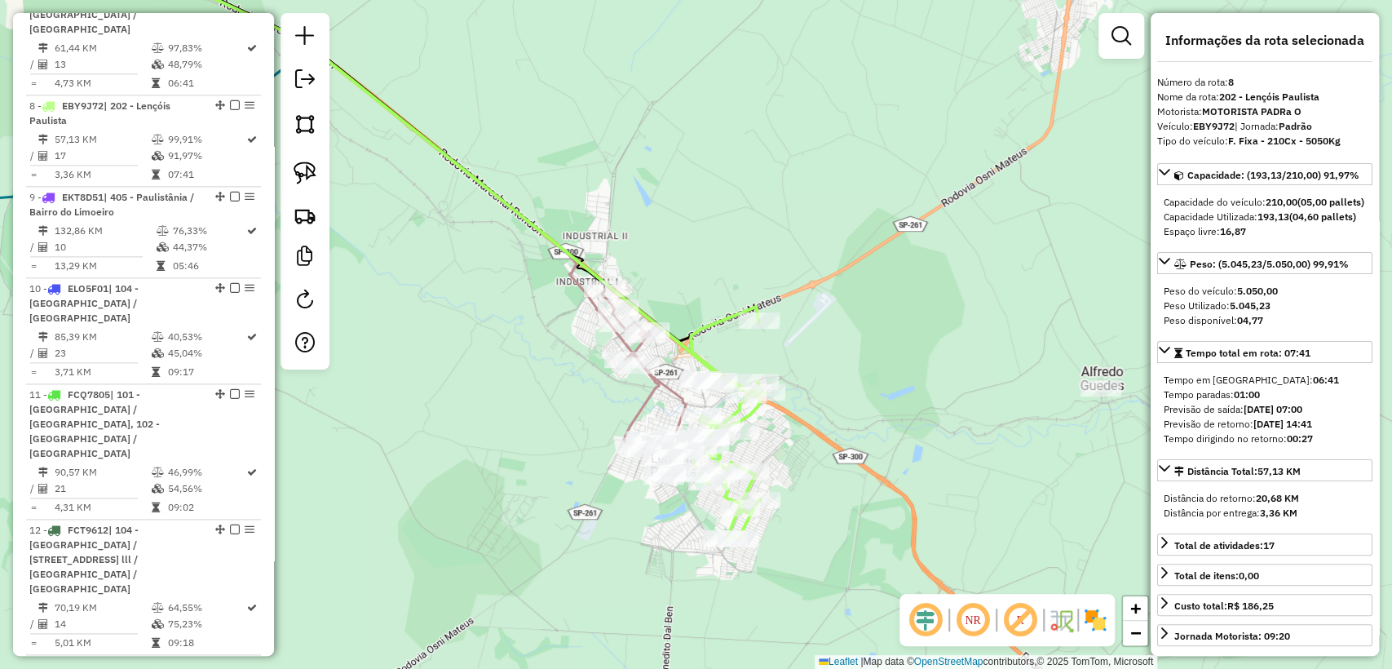
scroll to position [1295, 0]
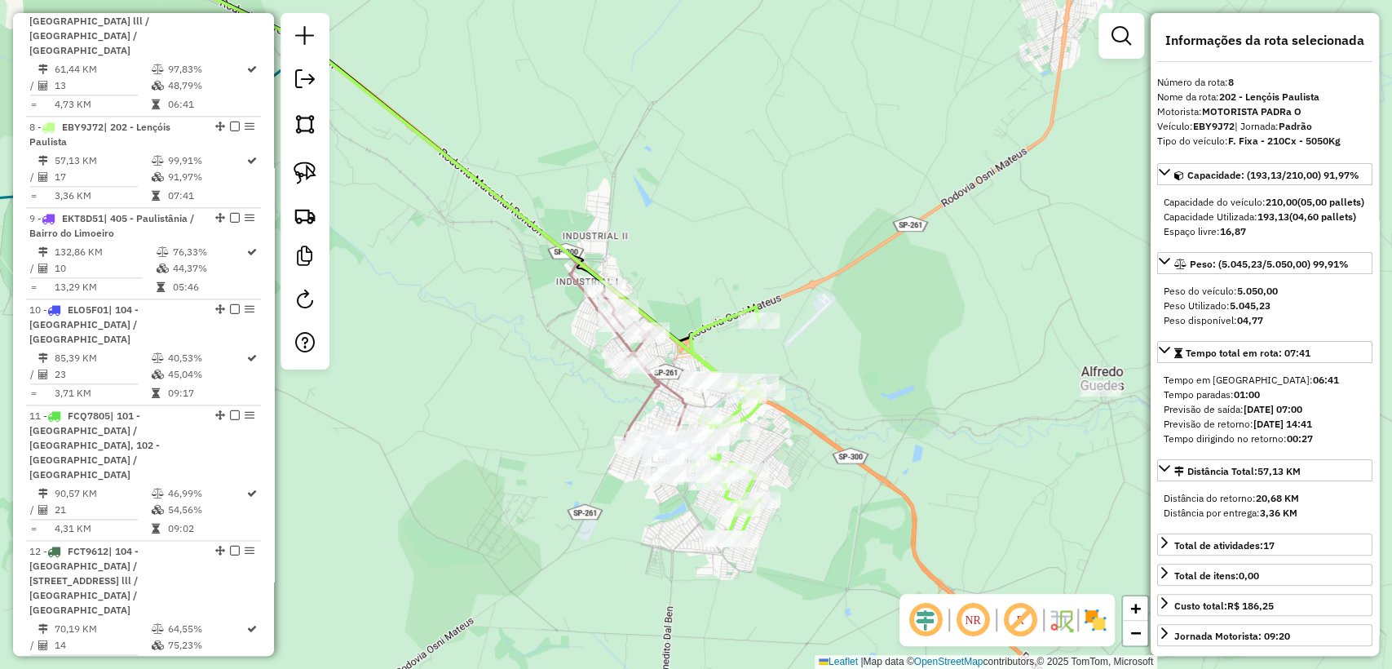
click at [651, 398] on icon at bounding box center [654, 383] width 104 height 188
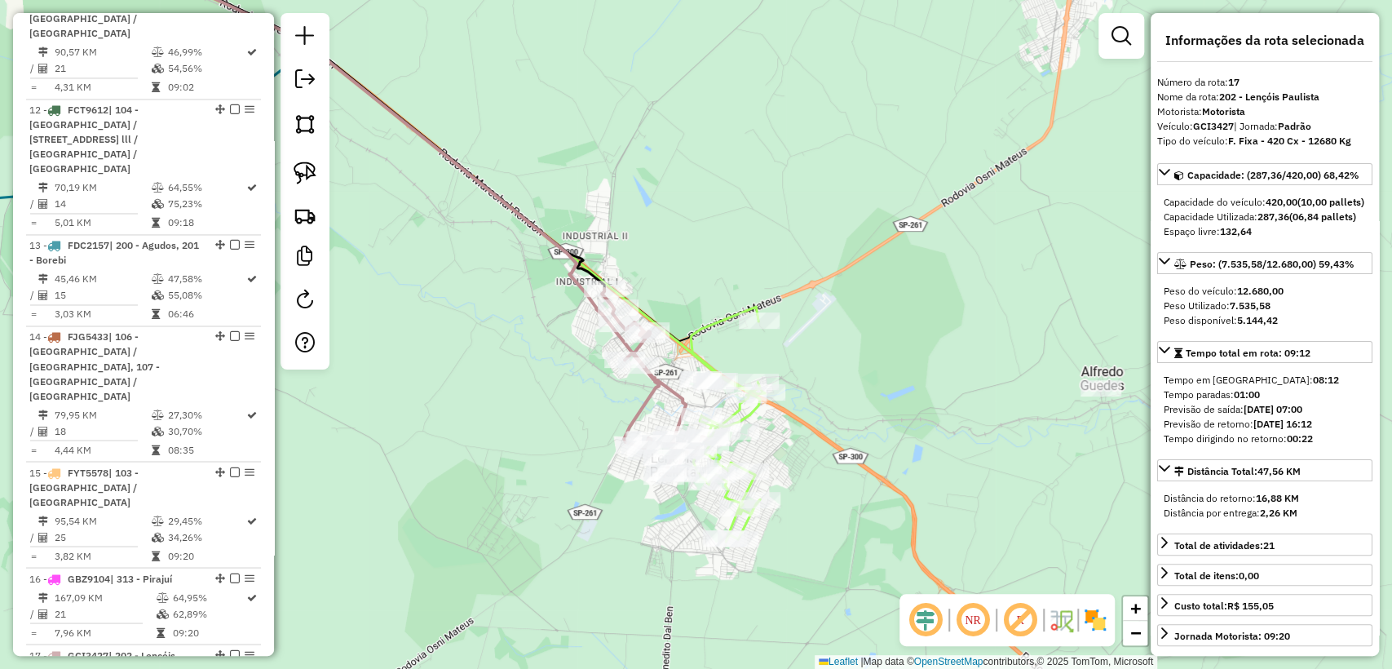
scroll to position [2175, 0]
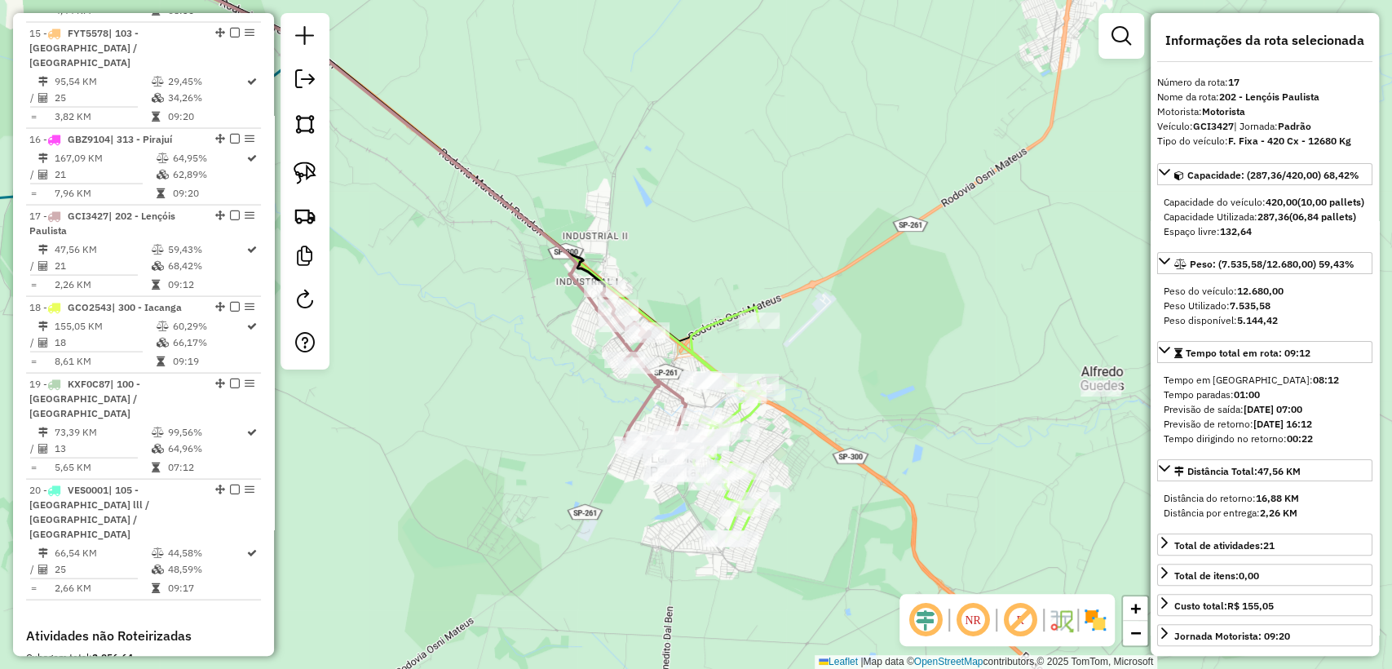
click at [522, 422] on div "Janela de atendimento Grade de atendimento Capacidade Transportadoras Veículos …" at bounding box center [696, 334] width 1392 height 669
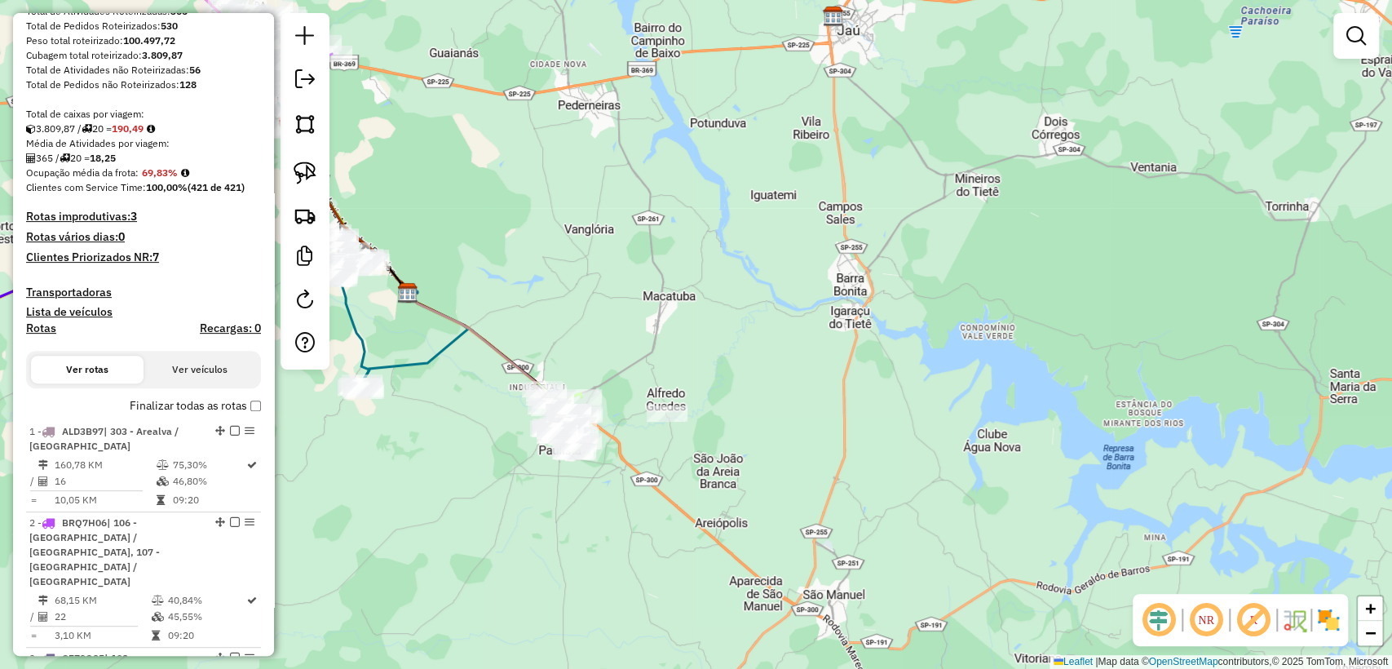
scroll to position [0, 0]
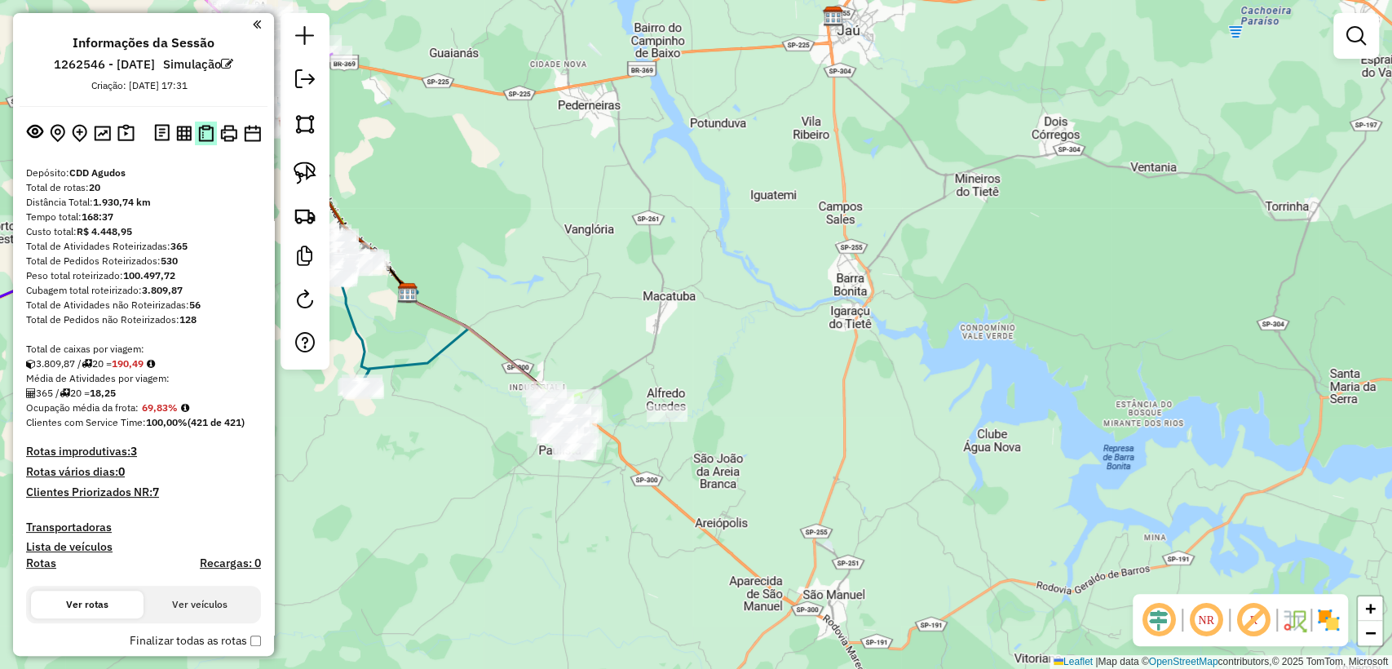
click at [201, 135] on img at bounding box center [205, 133] width 15 height 17
click at [465, 479] on div "Janela de atendimento Grade de atendimento Capacidade Transportadoras Veículos …" at bounding box center [696, 334] width 1392 height 669
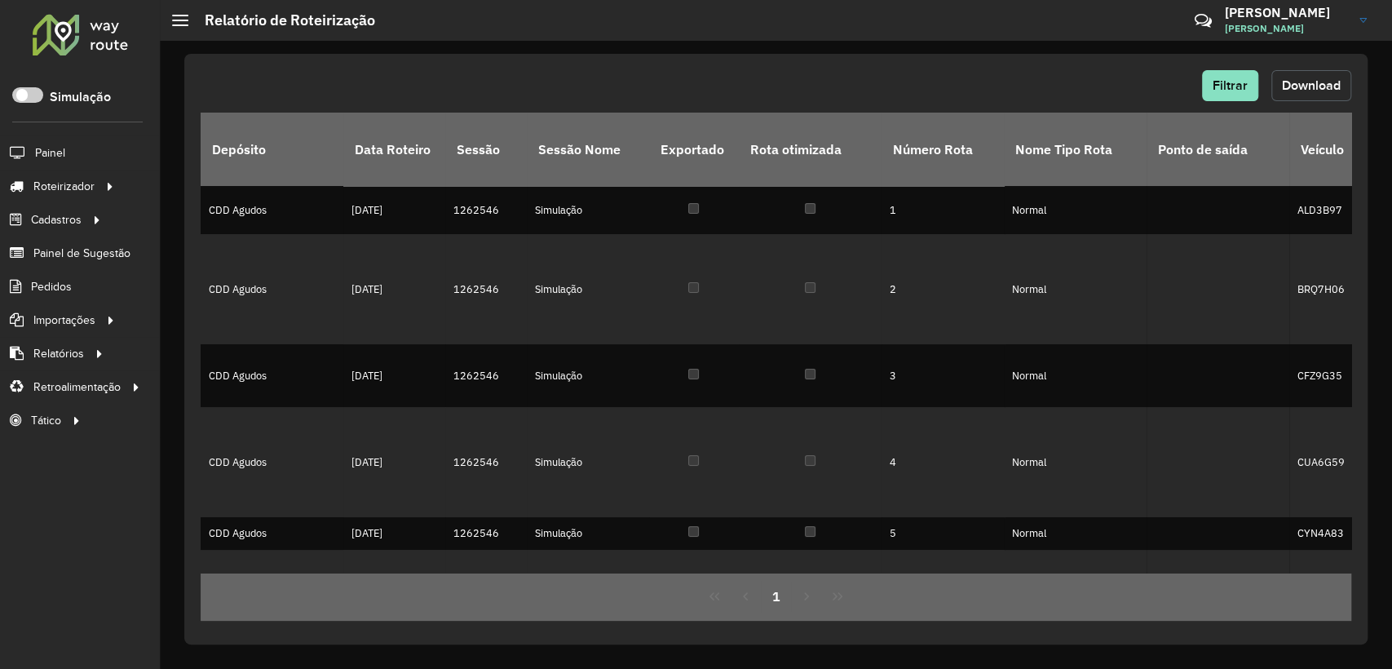
click at [1315, 82] on span "Download" at bounding box center [1311, 85] width 59 height 14
click at [556, 60] on div "Filtrar Download Depósito Data Roteiro Sessão Sessão Nome Exportado Rota otimiz…" at bounding box center [775, 349] width 1183 height 590
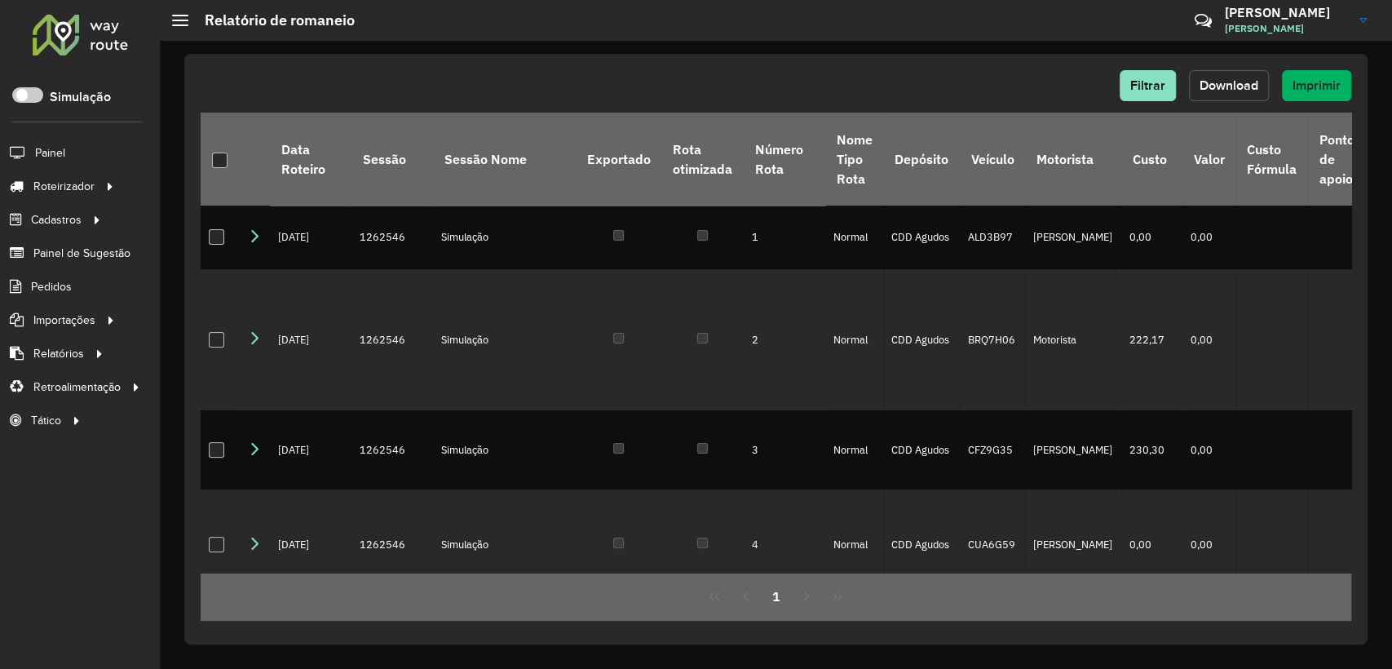
click at [1234, 85] on span "Download" at bounding box center [1228, 85] width 59 height 14
click at [569, 73] on div "Filtrar Download Imprimir" at bounding box center [776, 85] width 1150 height 31
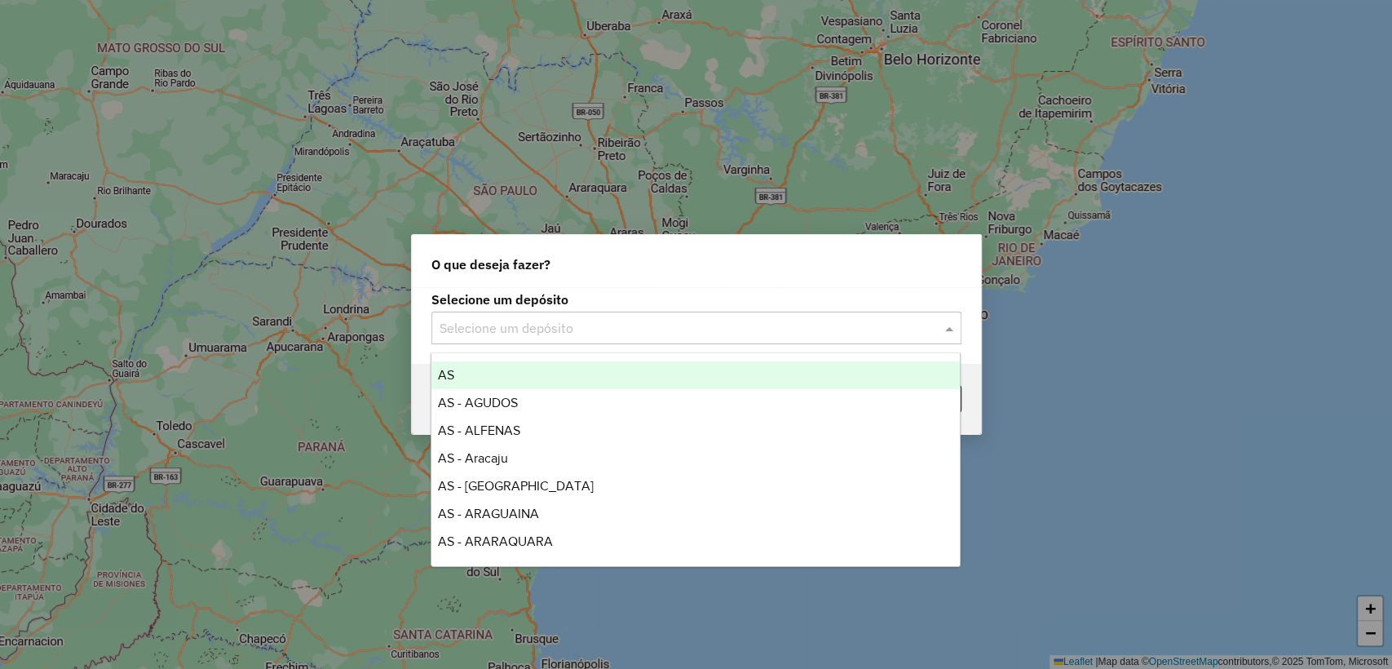
click at [626, 333] on input "text" at bounding box center [679, 329] width 481 height 20
type input "*"
type input "*****"
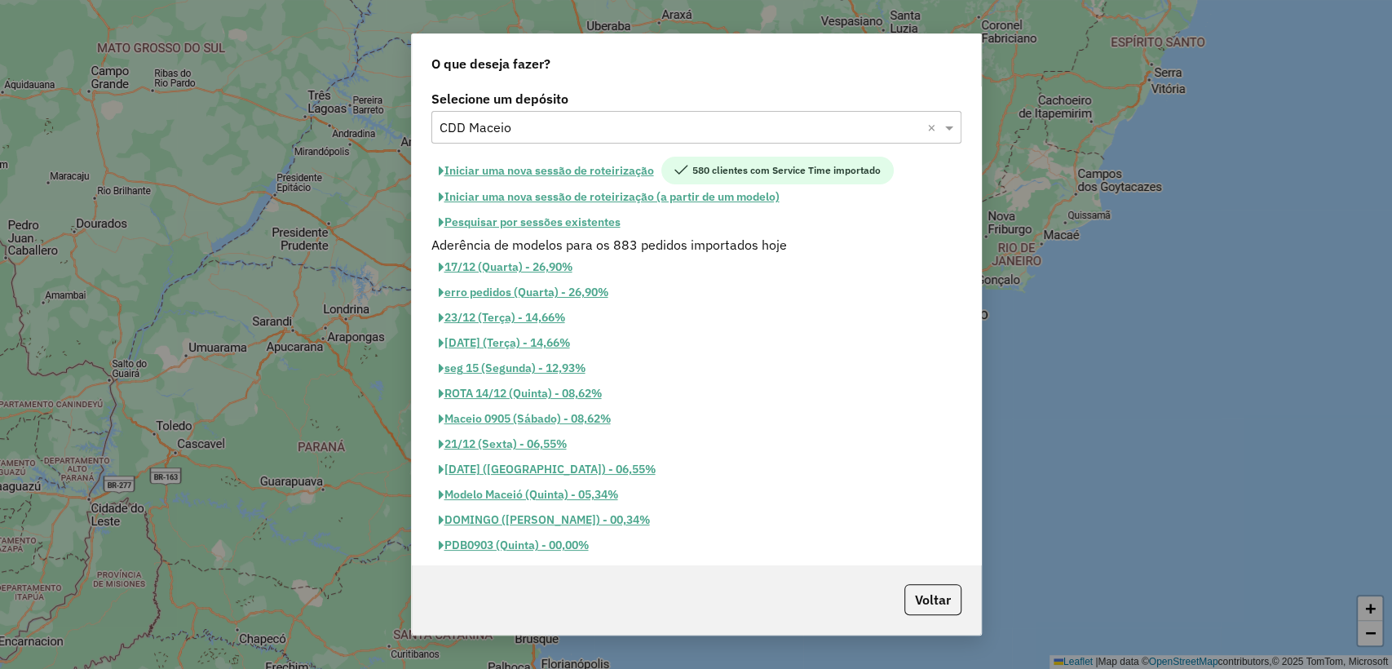
click at [574, 215] on button "Pesquisar por sessões existentes" at bounding box center [529, 222] width 196 height 25
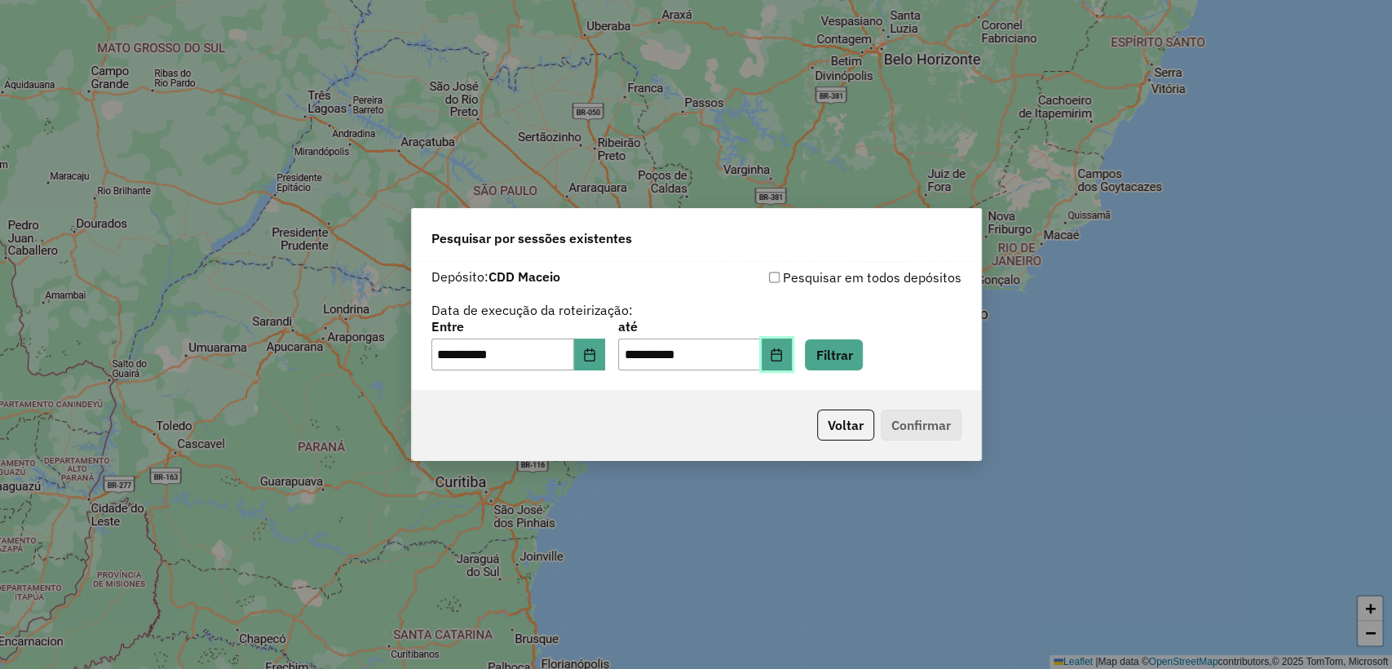
click at [792, 360] on button "Choose Date" at bounding box center [776, 354] width 31 height 33
click at [594, 353] on icon "Choose Date" at bounding box center [589, 354] width 11 height 13
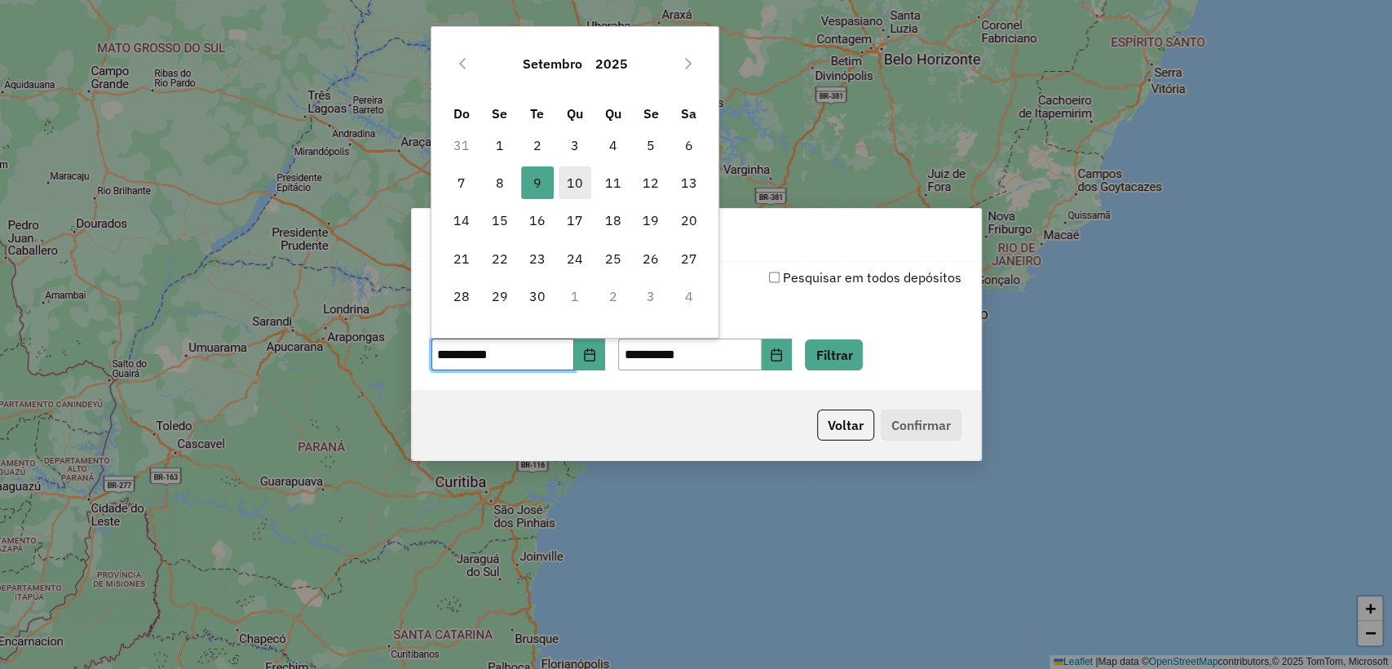
drag, startPoint x: 576, startPoint y: 161, endPoint x: 576, endPoint y: 170, distance: 9.0
click at [576, 162] on td "3" at bounding box center [575, 145] width 38 height 38
click at [576, 170] on span "10" at bounding box center [574, 182] width 33 height 33
type input "**********"
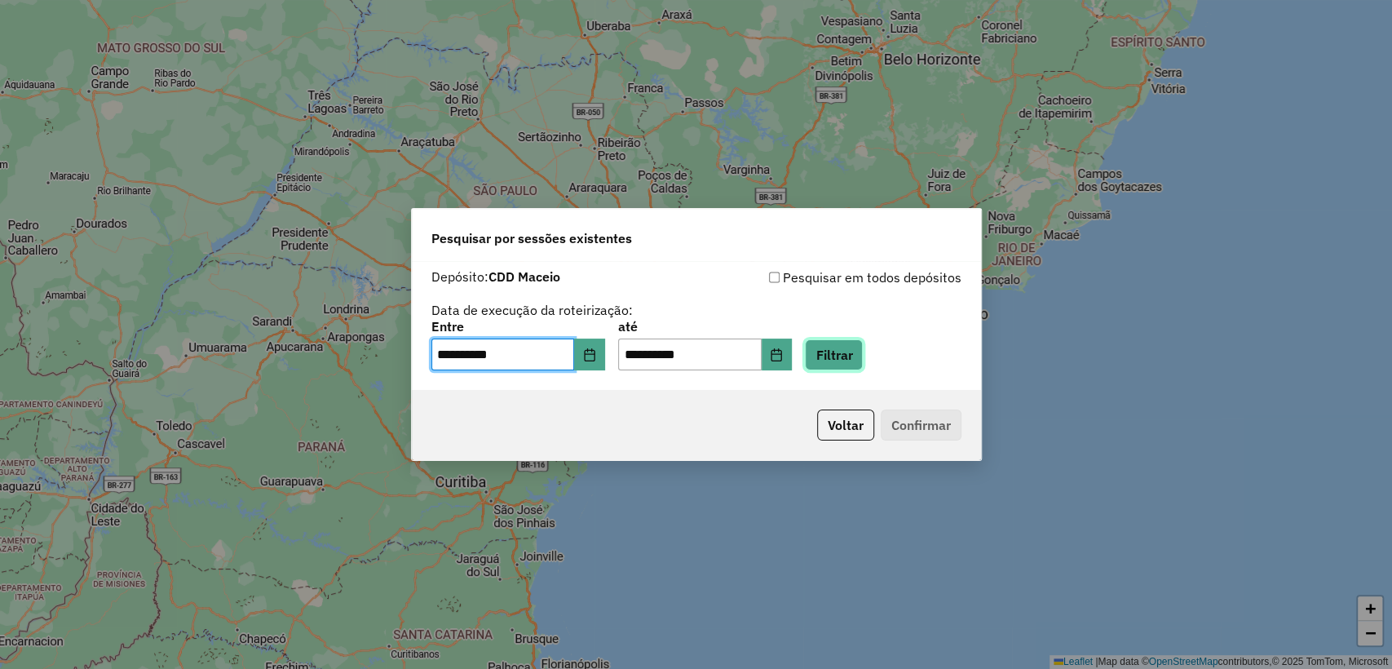
click at [846, 360] on button "Filtrar" at bounding box center [834, 354] width 58 height 31
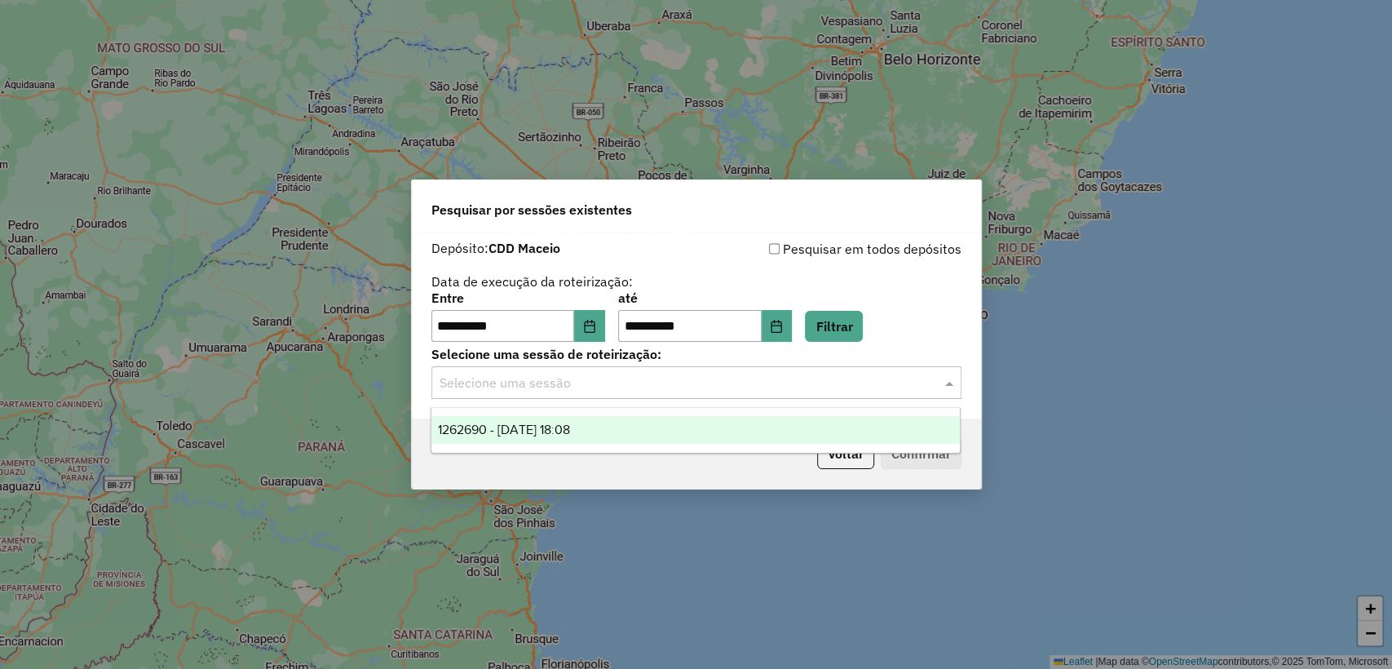
click at [775, 393] on div "Selecione uma sessão" at bounding box center [696, 382] width 530 height 33
click at [744, 471] on div "Voltar Confirmar" at bounding box center [696, 453] width 569 height 70
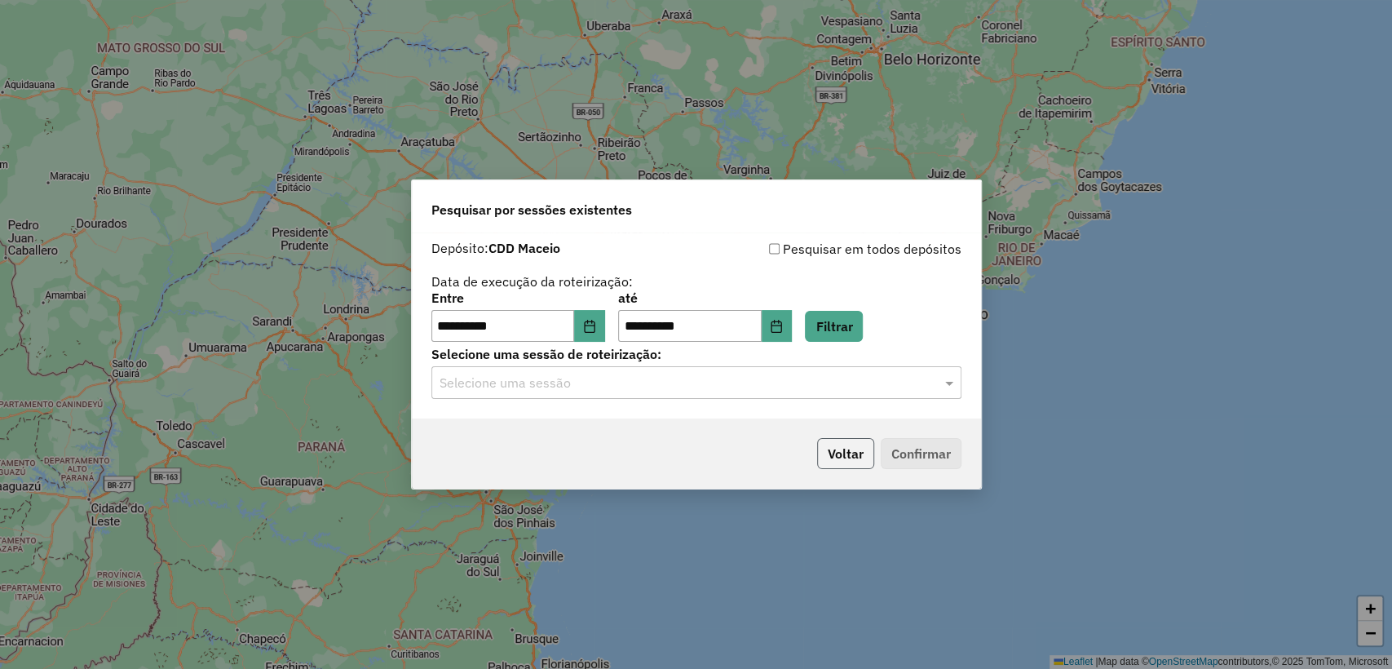
click at [839, 467] on button "Voltar" at bounding box center [845, 453] width 57 height 31
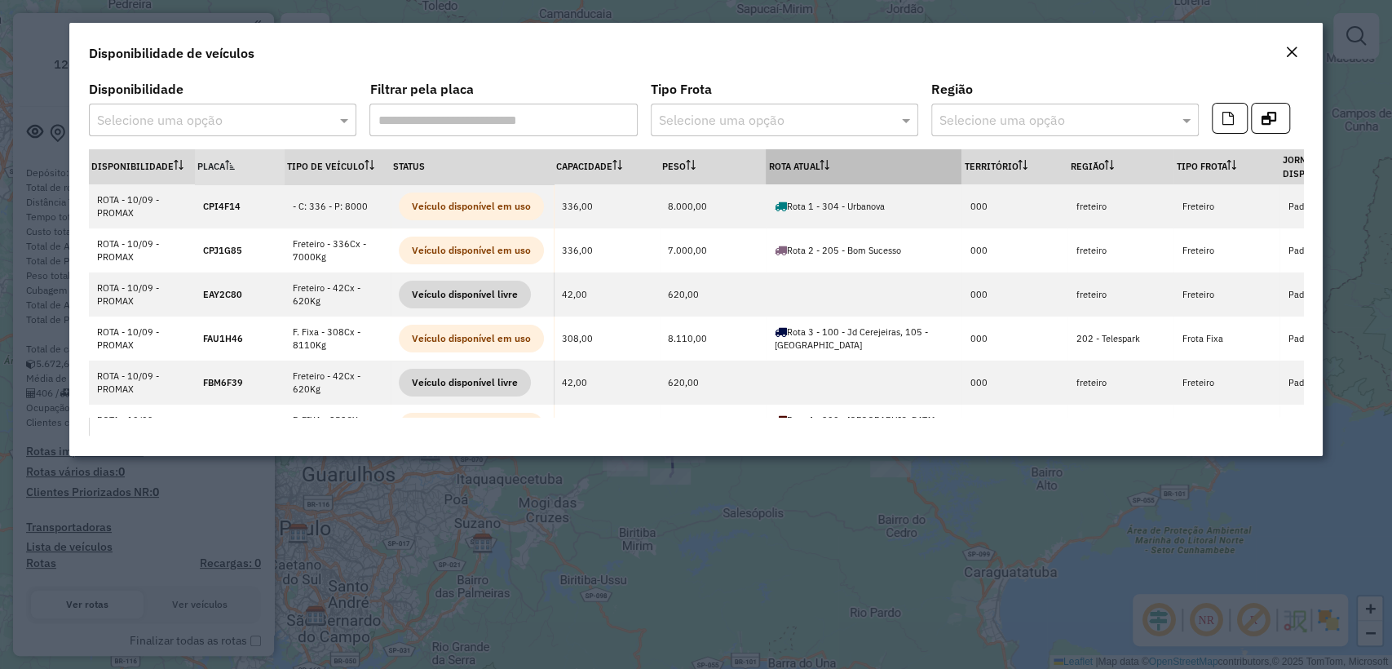
click at [789, 166] on th "Rota Atual" at bounding box center [864, 166] width 196 height 35
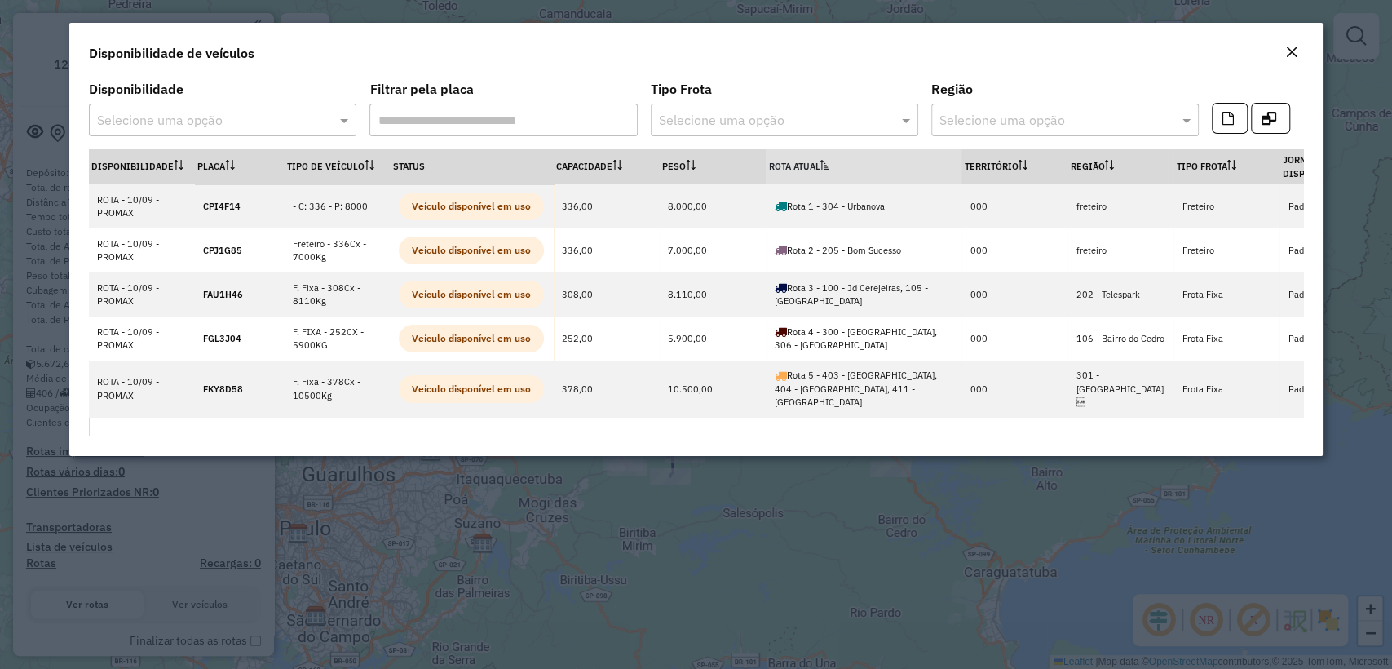
click at [795, 160] on th "Rota Atual" at bounding box center [864, 166] width 196 height 35
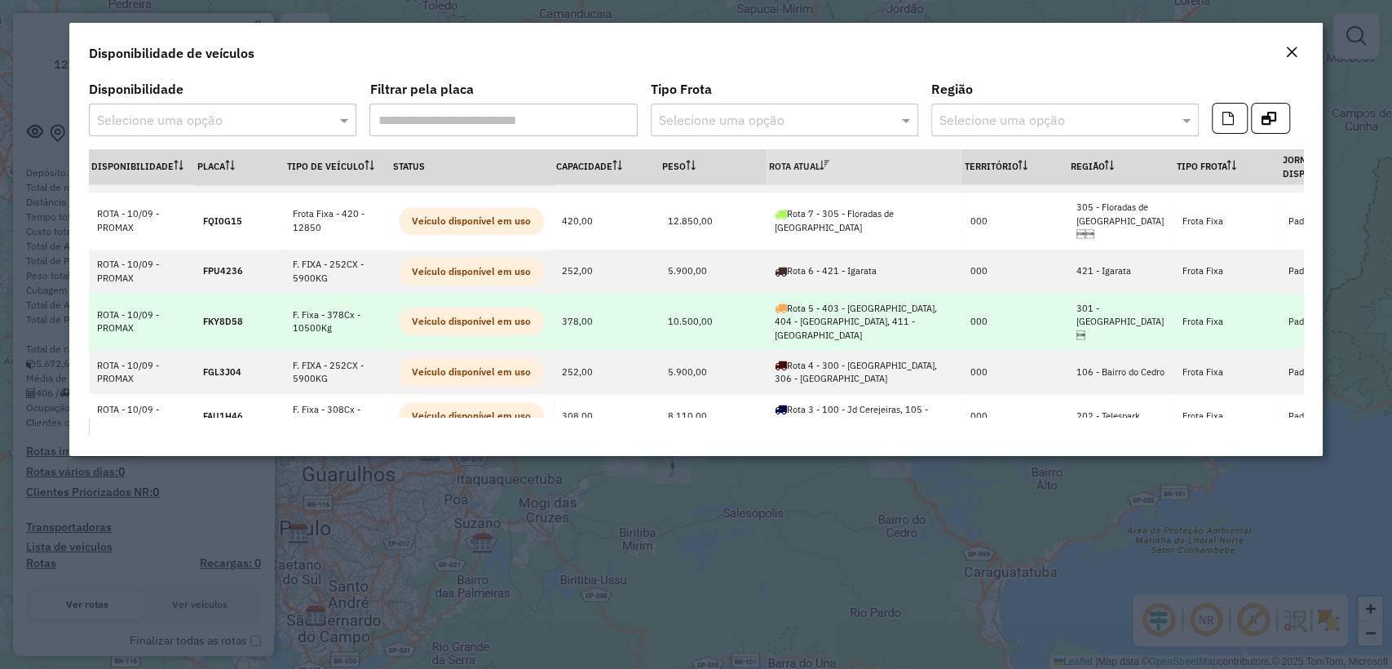
scroll to position [1269, 0]
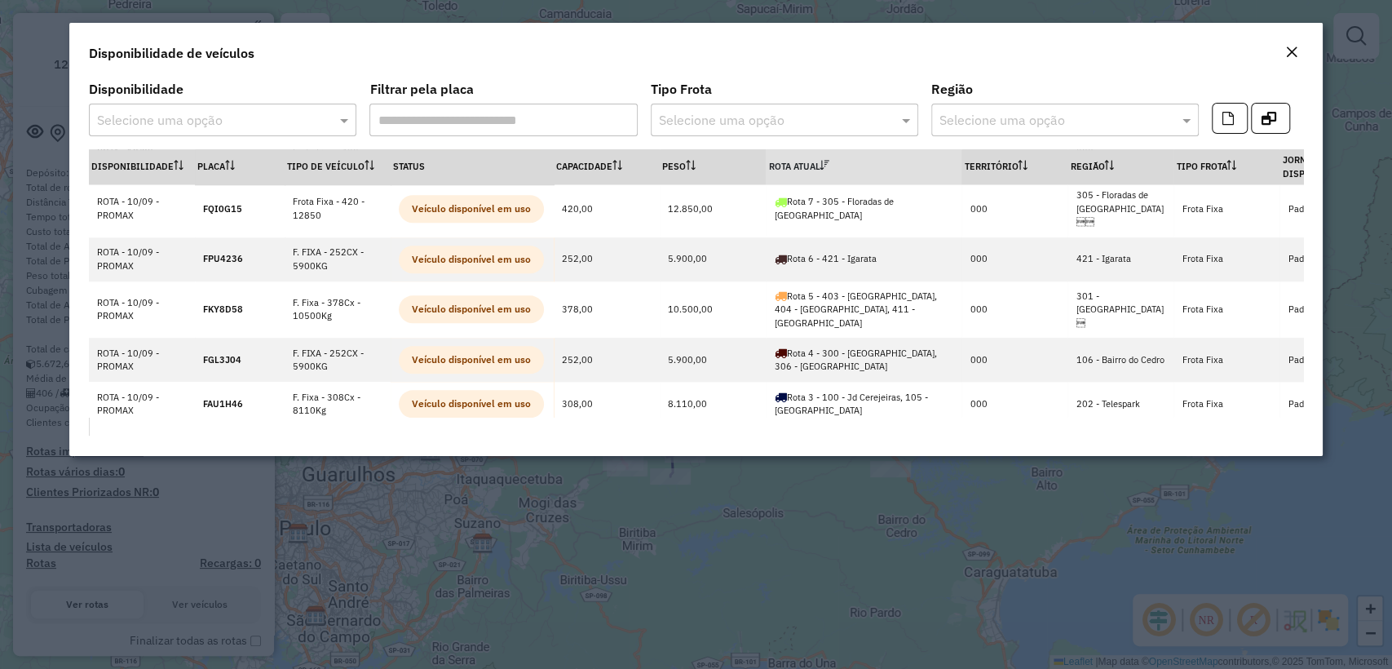
click at [1295, 49] on em "Close" at bounding box center [1291, 52] width 13 height 13
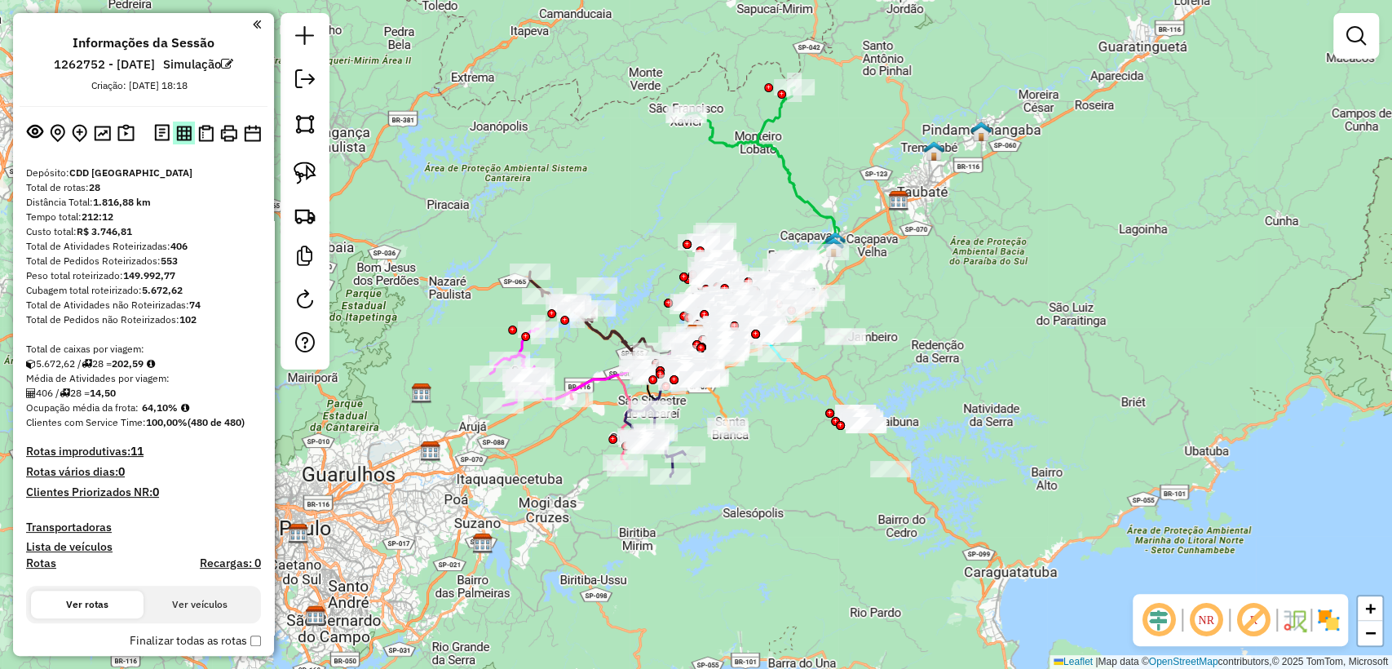
click at [177, 127] on img at bounding box center [183, 133] width 15 height 15
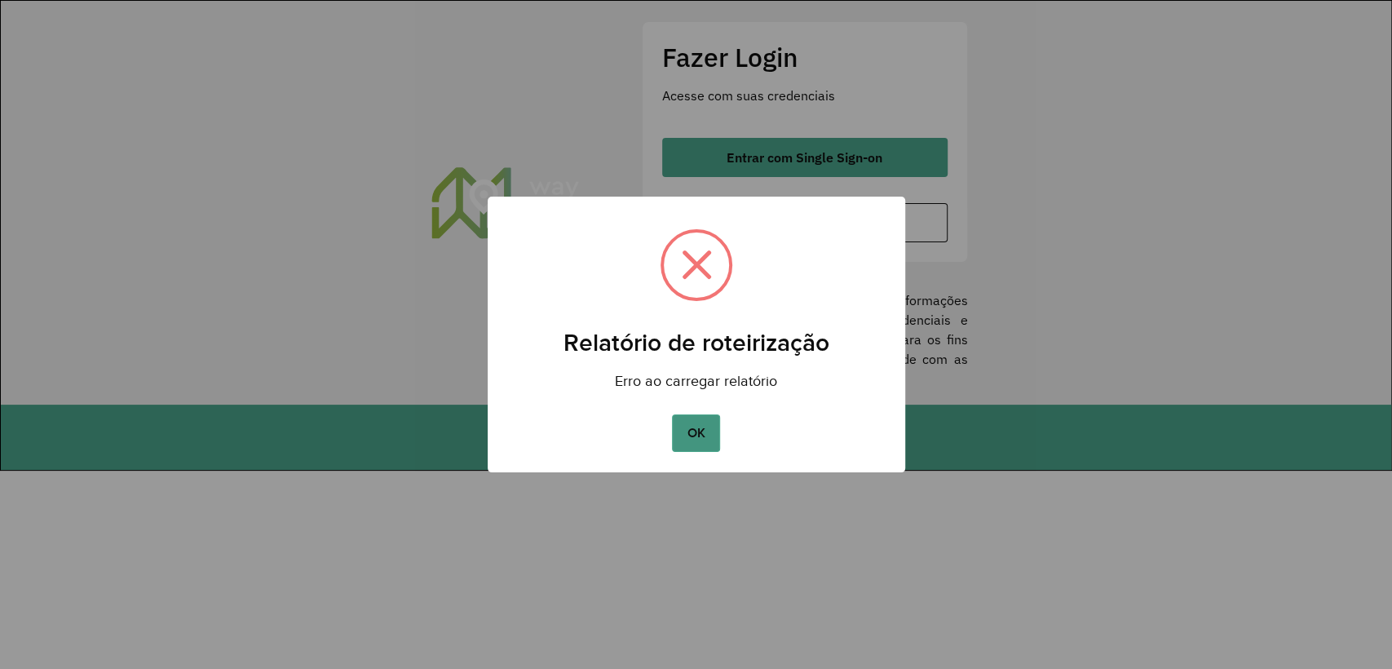
click at [702, 444] on button "OK" at bounding box center [696, 433] width 48 height 38
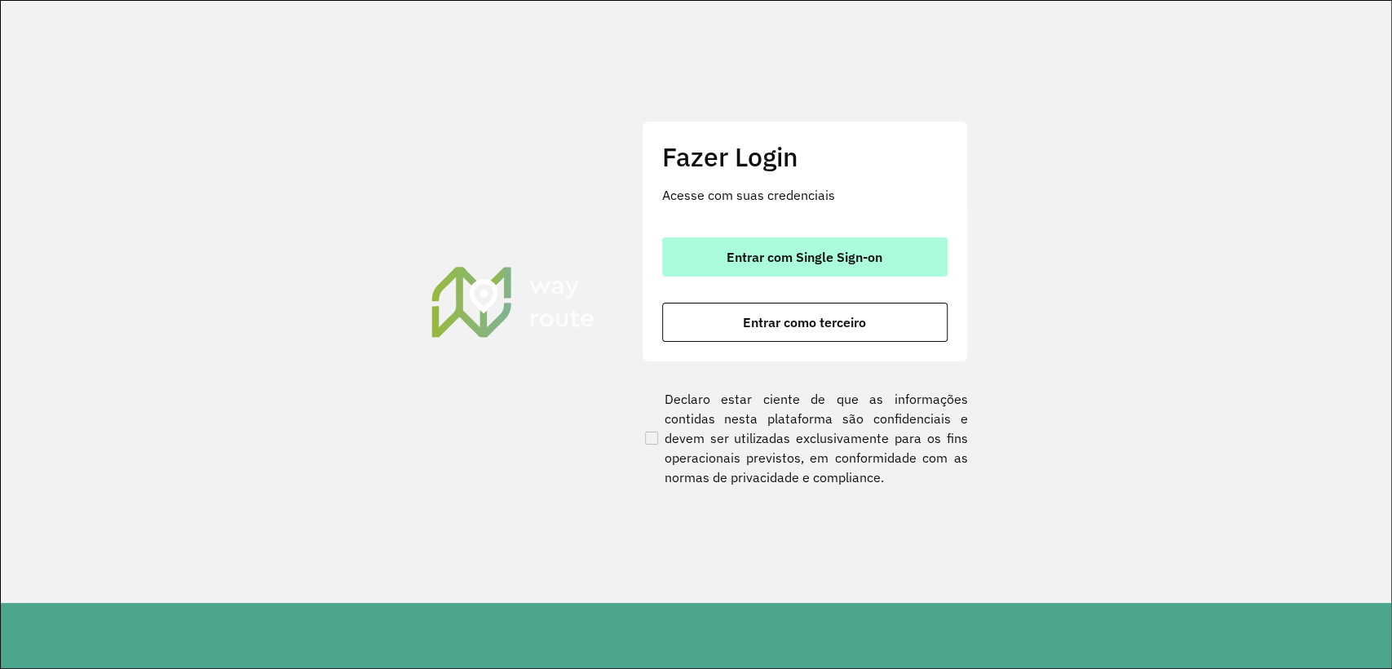
click at [719, 247] on button "Entrar com Single Sign-on" at bounding box center [804, 256] width 285 height 39
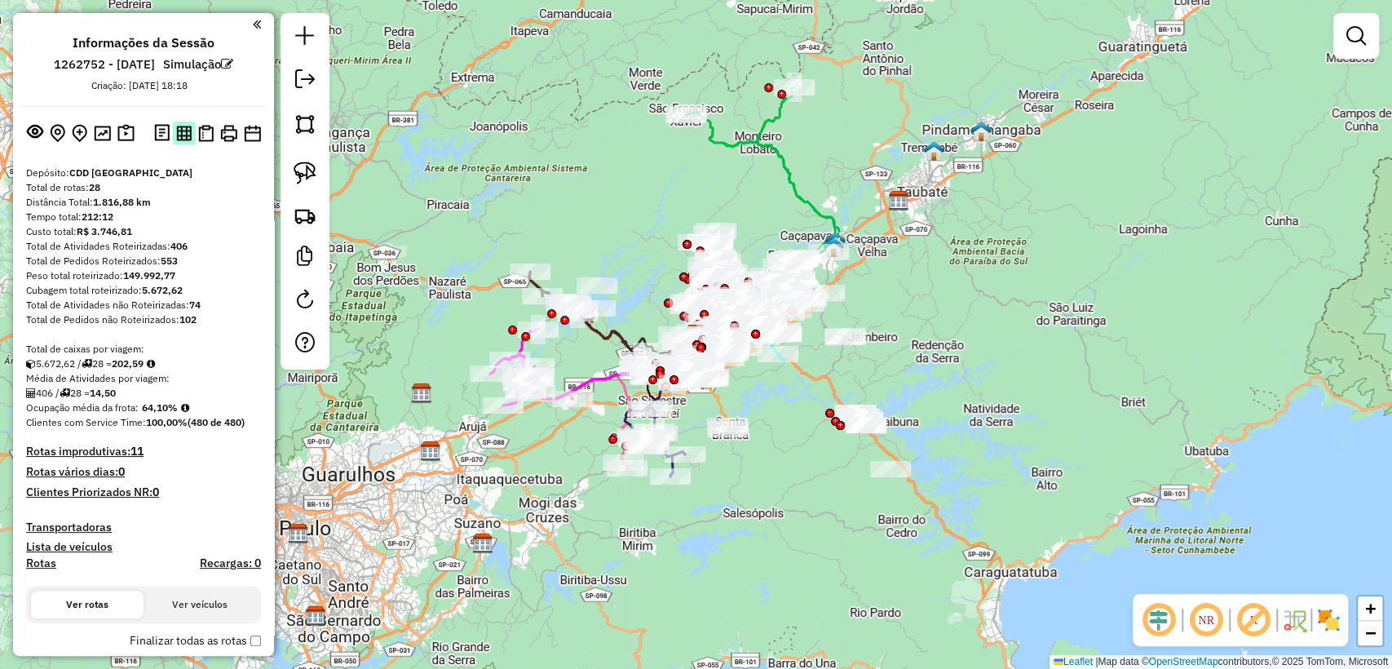
click at [184, 132] on img at bounding box center [183, 133] width 15 height 15
click at [205, 138] on img at bounding box center [205, 133] width 15 height 17
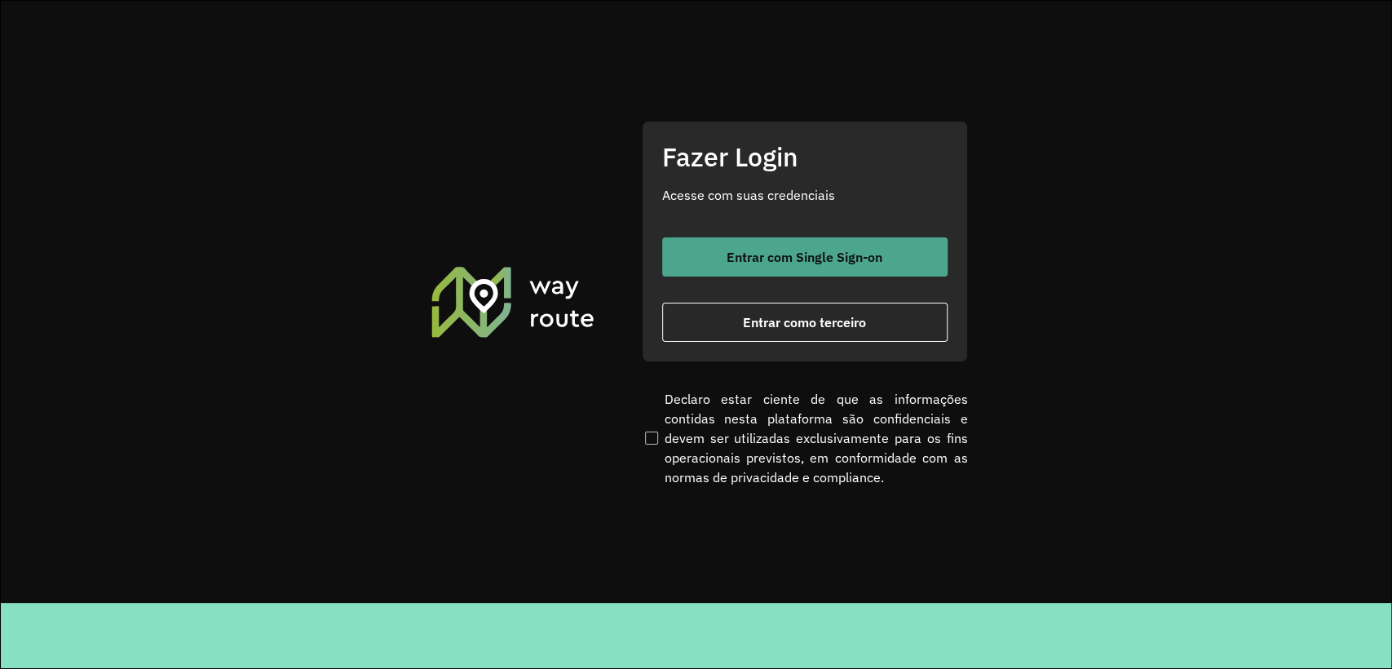
click at [738, 243] on button "Entrar com Single Sign-on" at bounding box center [804, 256] width 285 height 39
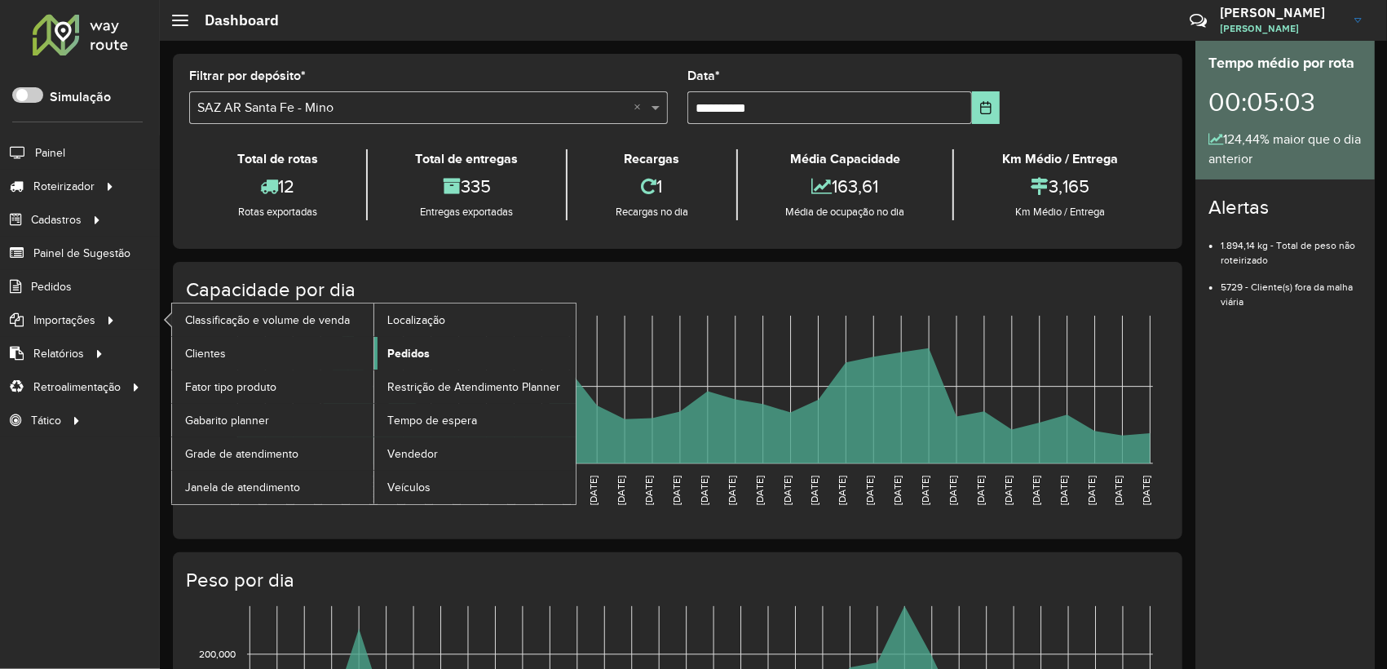
click at [430, 354] on link "Pedidos" at bounding box center [474, 353] width 201 height 33
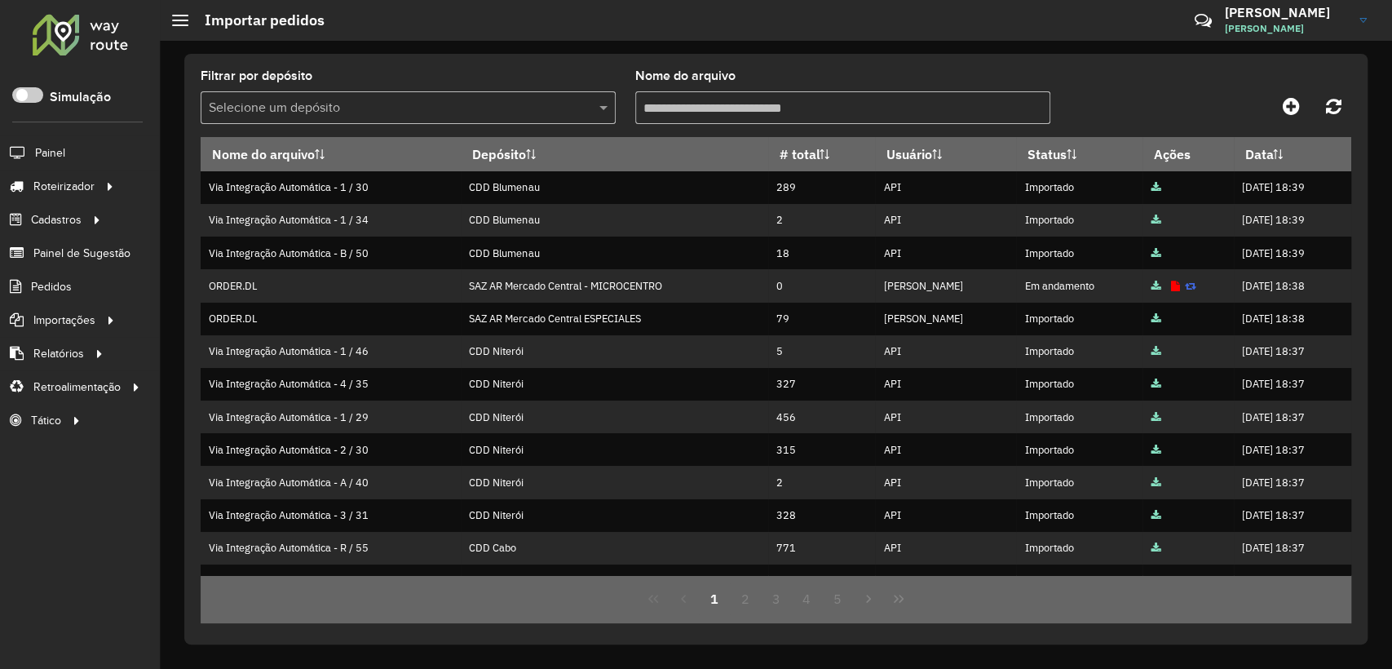
click at [403, 106] on input "text" at bounding box center [392, 109] width 366 height 20
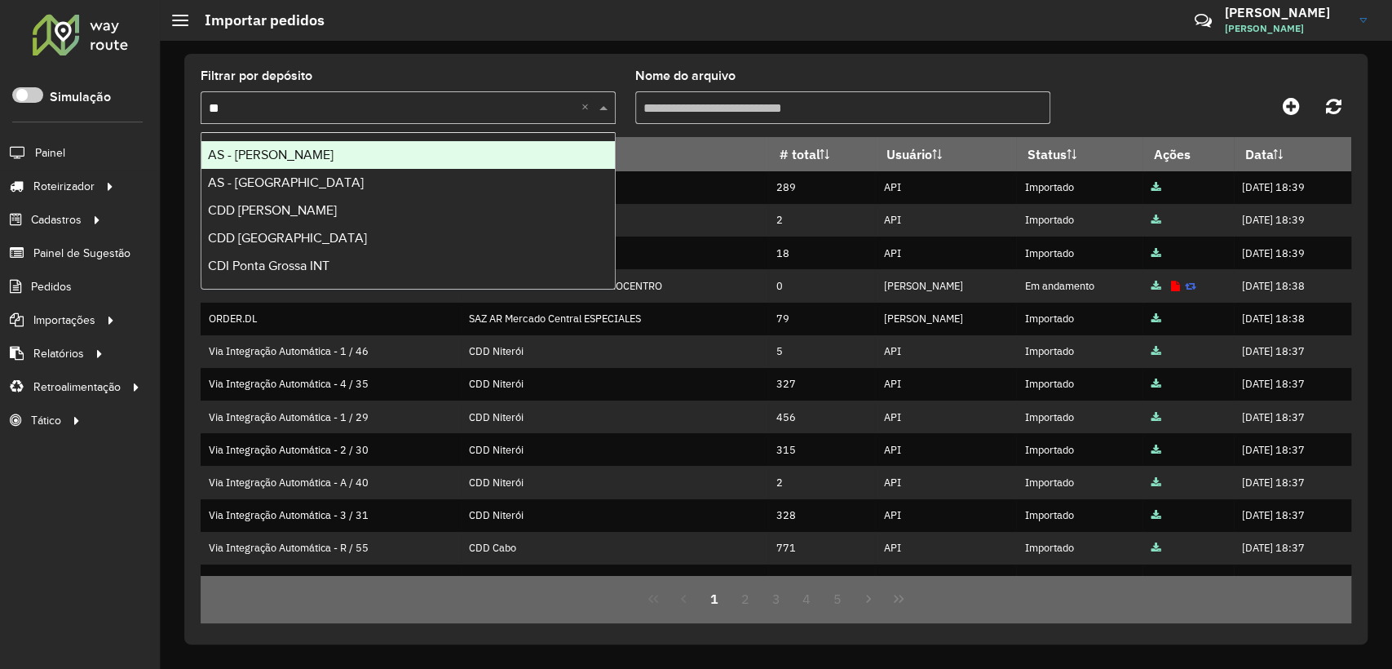
type input "*"
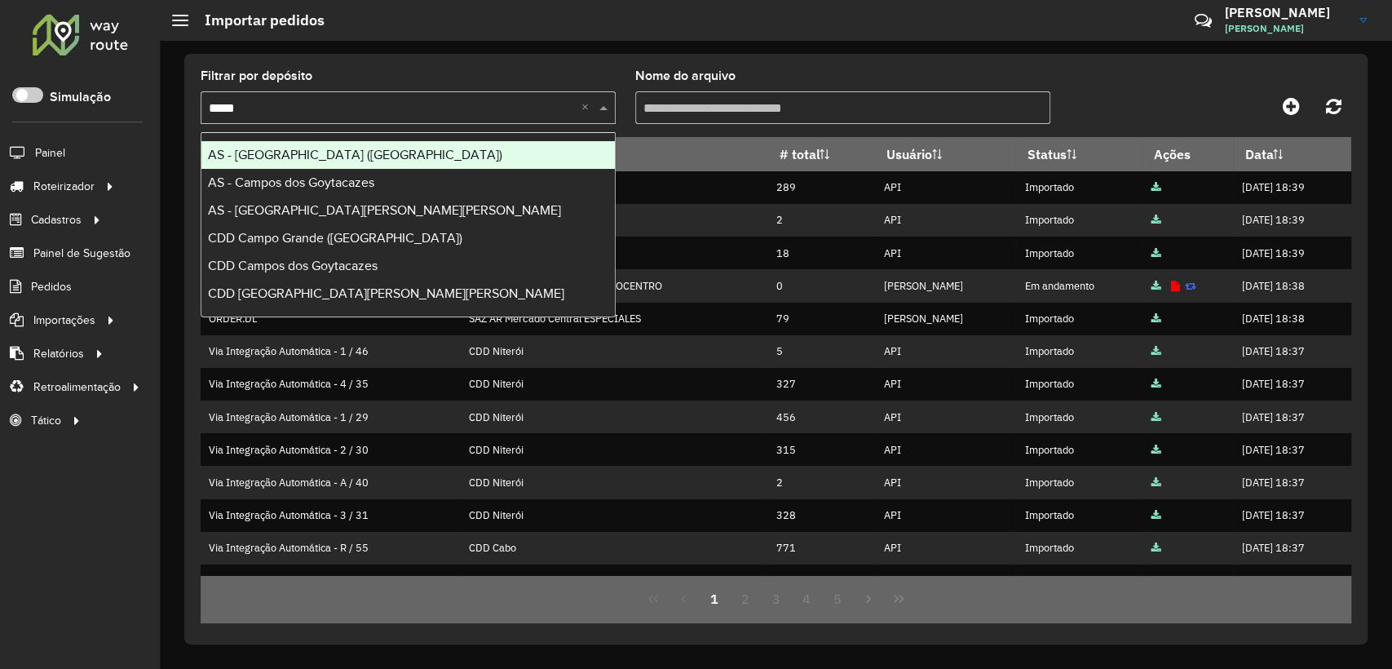
type input "******"
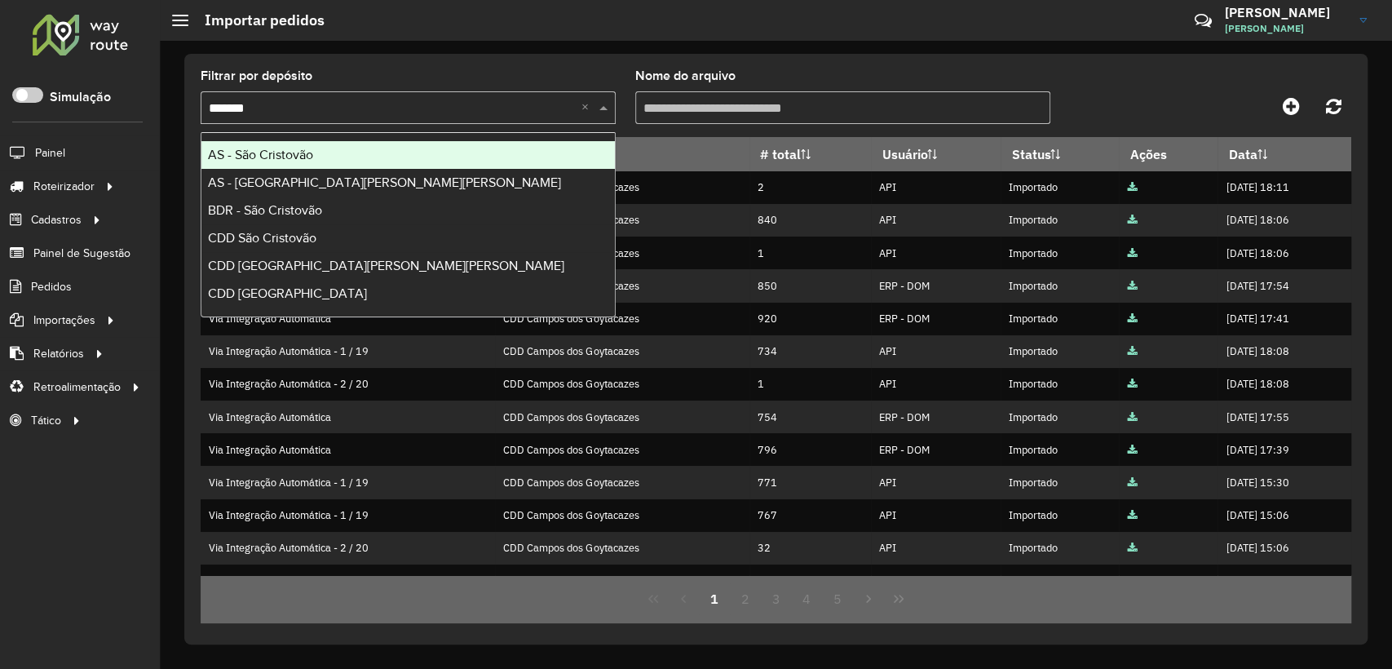
type input "********"
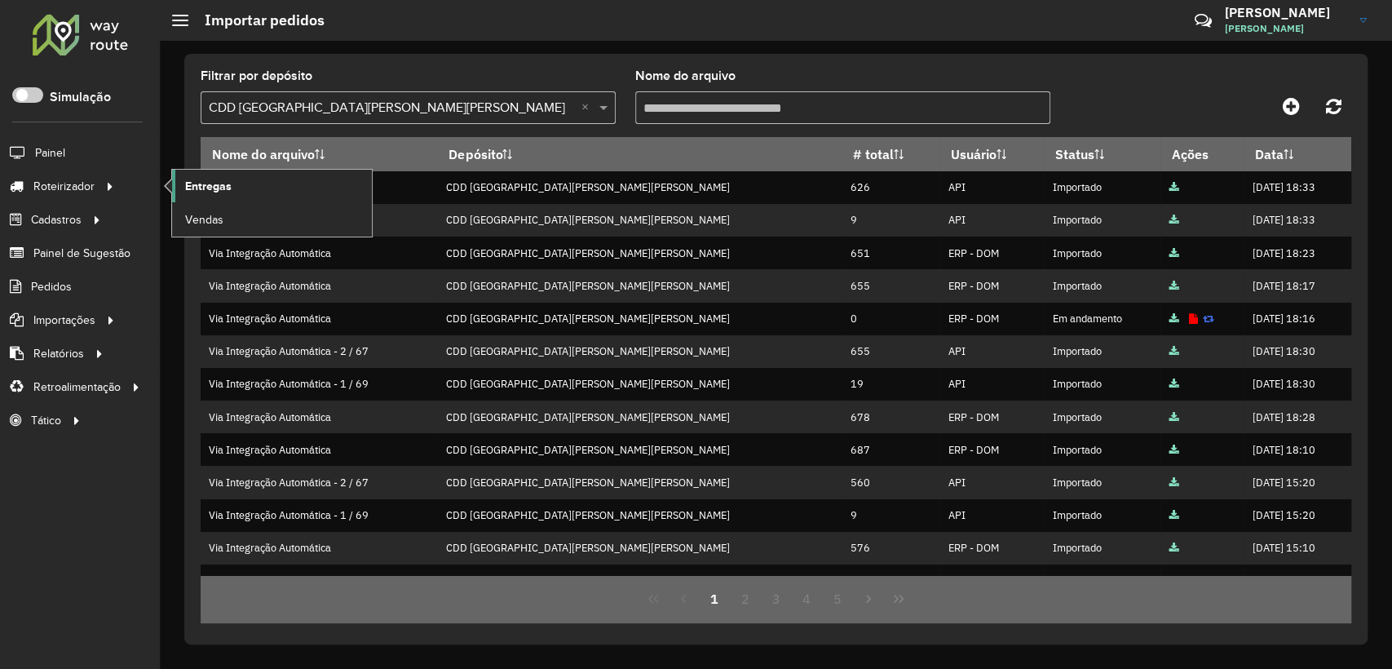
click at [219, 188] on span "Entregas" at bounding box center [208, 186] width 46 height 17
click at [227, 182] on span "Entregas" at bounding box center [208, 186] width 46 height 17
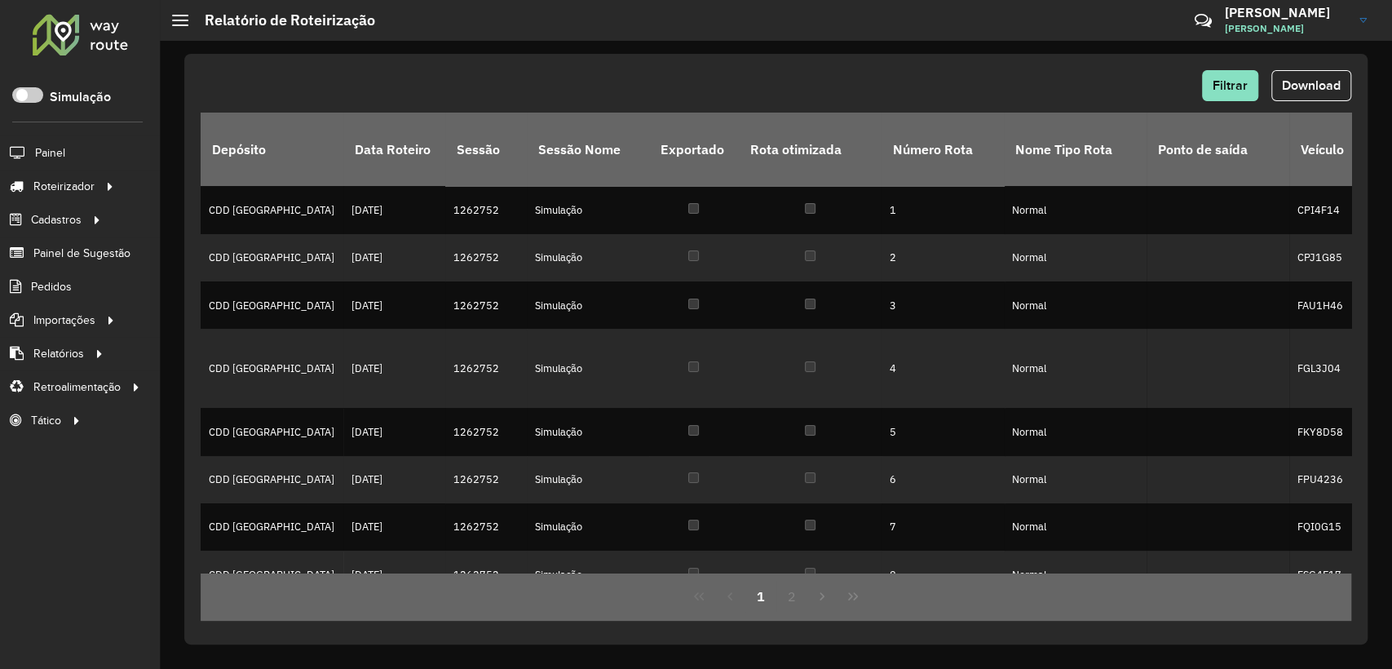
drag, startPoint x: 1317, startPoint y: 86, endPoint x: 1272, endPoint y: 81, distance: 45.2
click at [1317, 86] on span "Download" at bounding box center [1311, 85] width 59 height 14
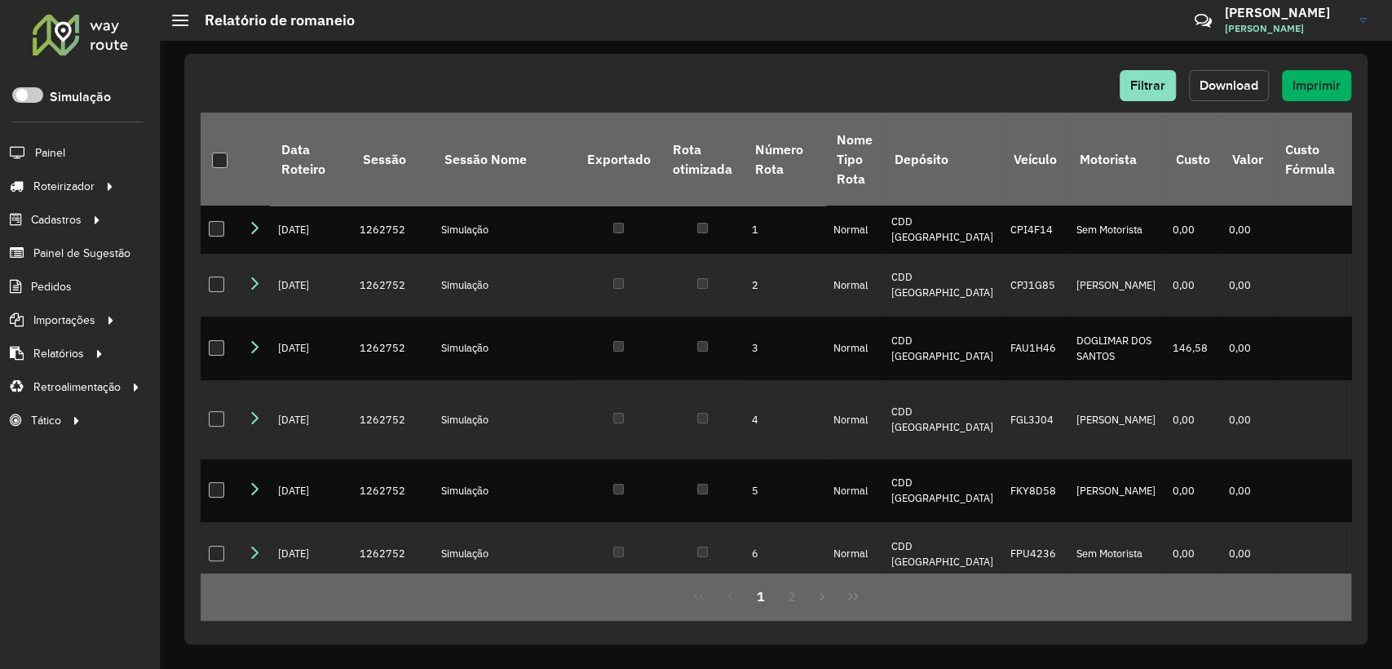
click at [1232, 95] on button "Download" at bounding box center [1229, 85] width 80 height 31
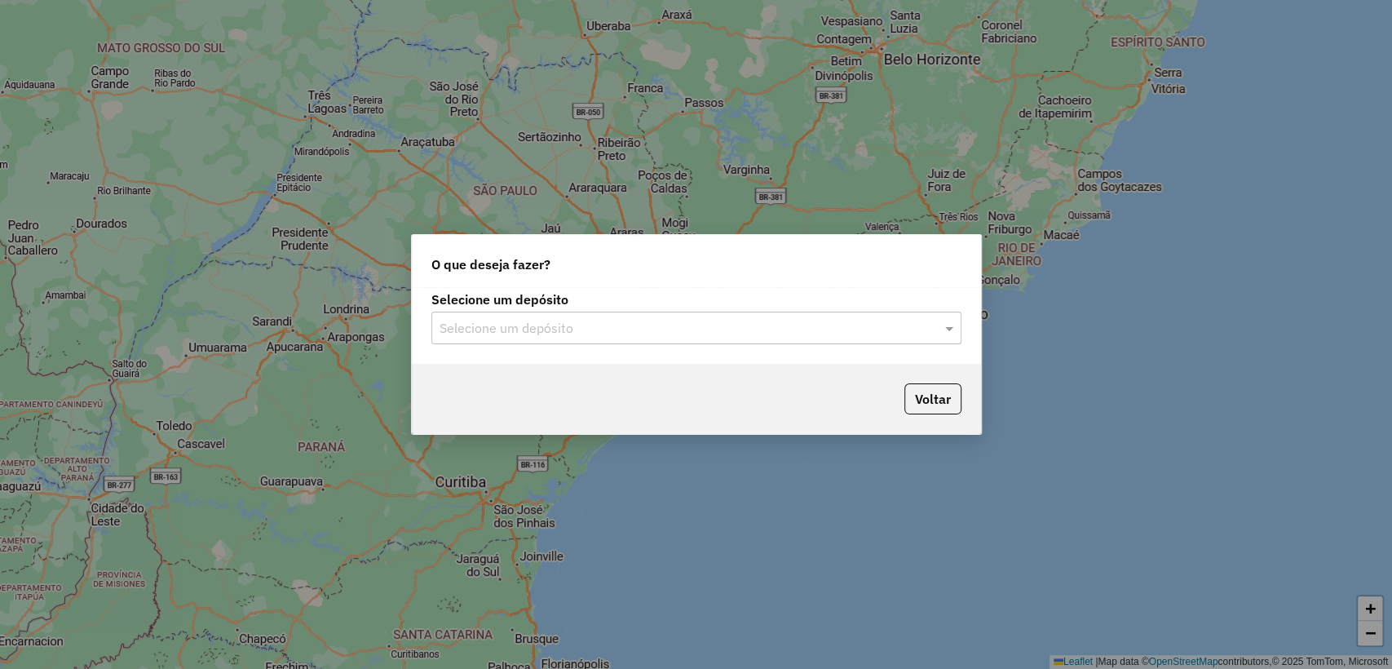
drag, startPoint x: 483, startPoint y: 334, endPoint x: 485, endPoint y: 324, distance: 10.9
click at [483, 334] on input "text" at bounding box center [679, 329] width 481 height 20
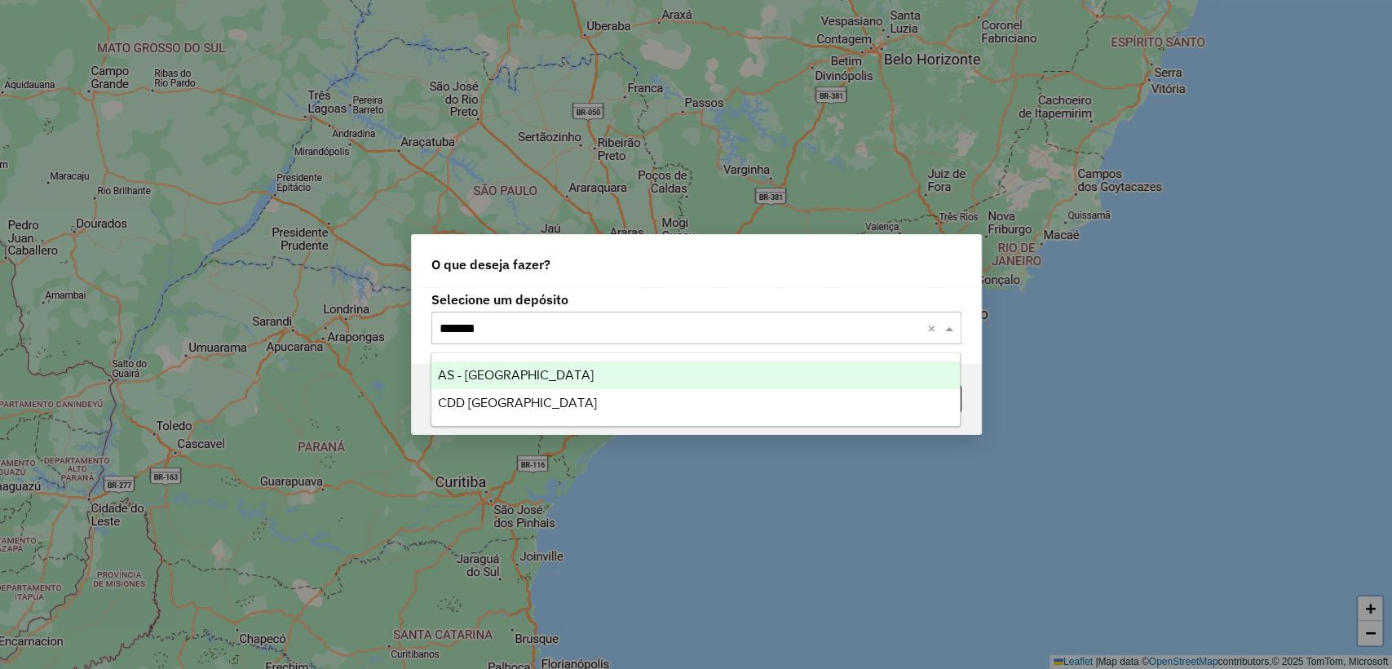
type input "********"
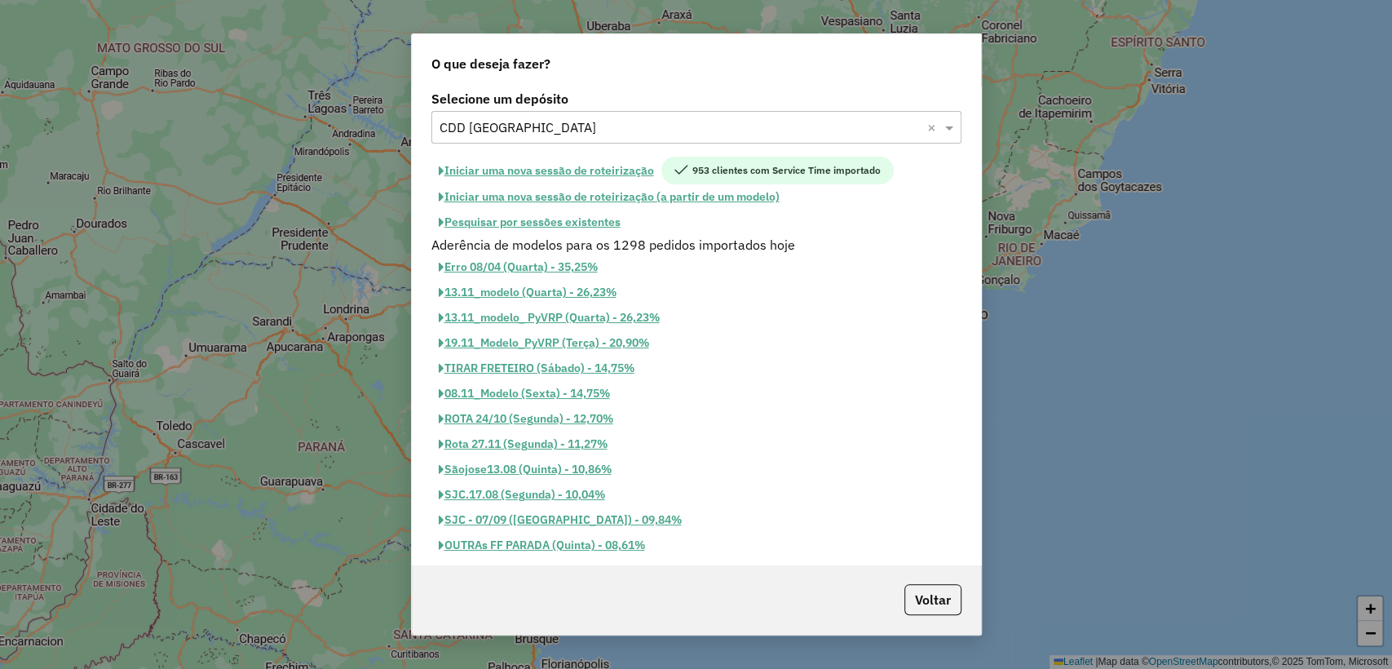
click at [591, 220] on button "Pesquisar por sessões existentes" at bounding box center [529, 222] width 196 height 25
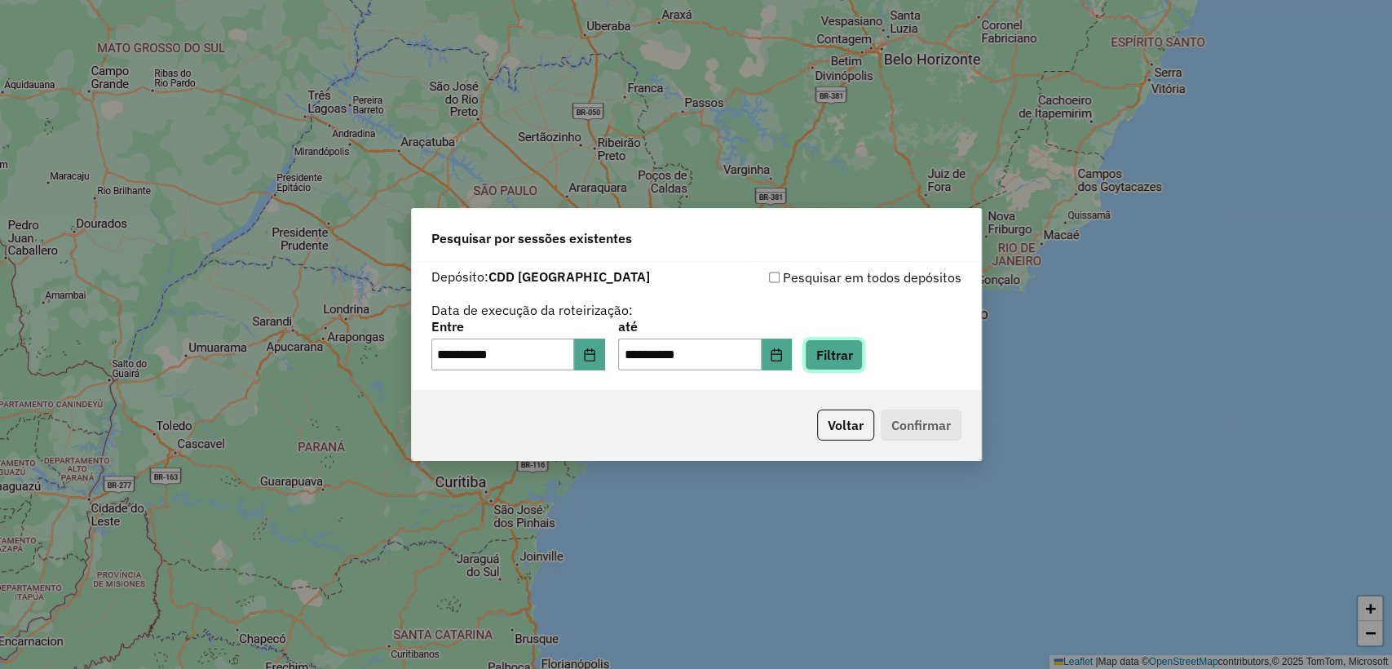
click at [847, 351] on button "Filtrar" at bounding box center [834, 354] width 58 height 31
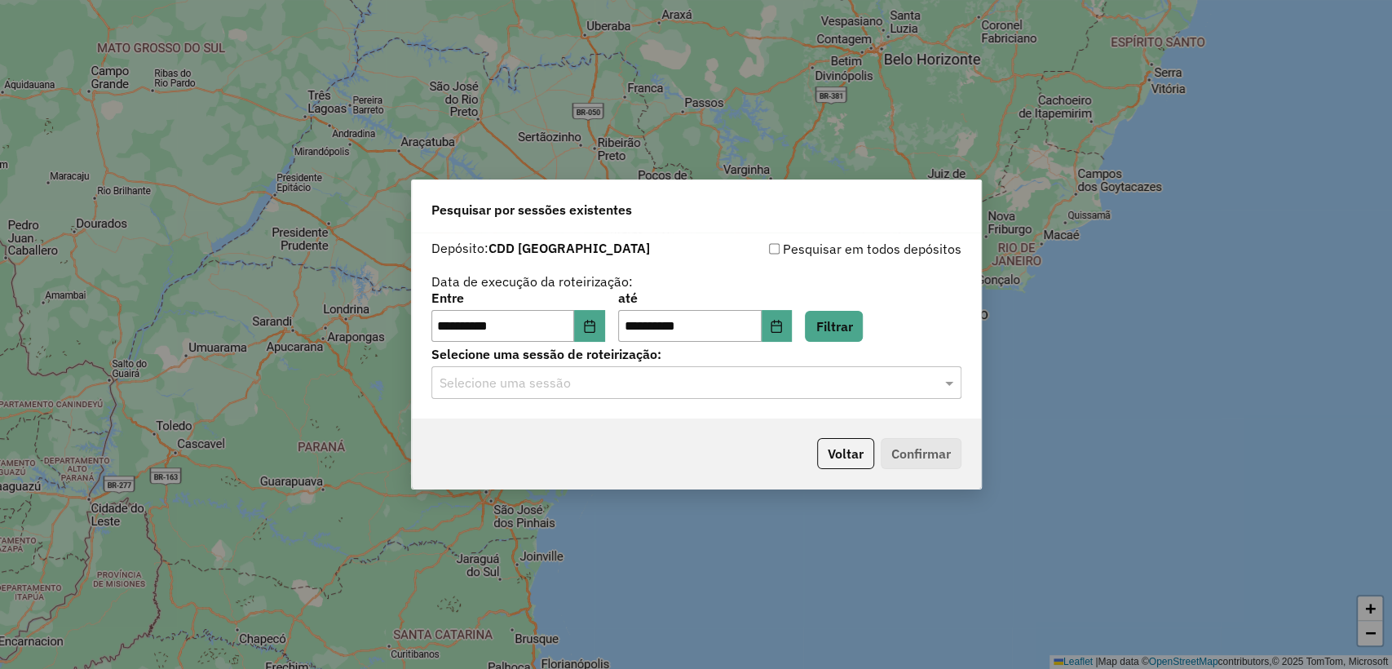
click at [652, 386] on input "text" at bounding box center [679, 383] width 481 height 20
click at [596, 321] on icon "Choose Date" at bounding box center [589, 326] width 13 height 13
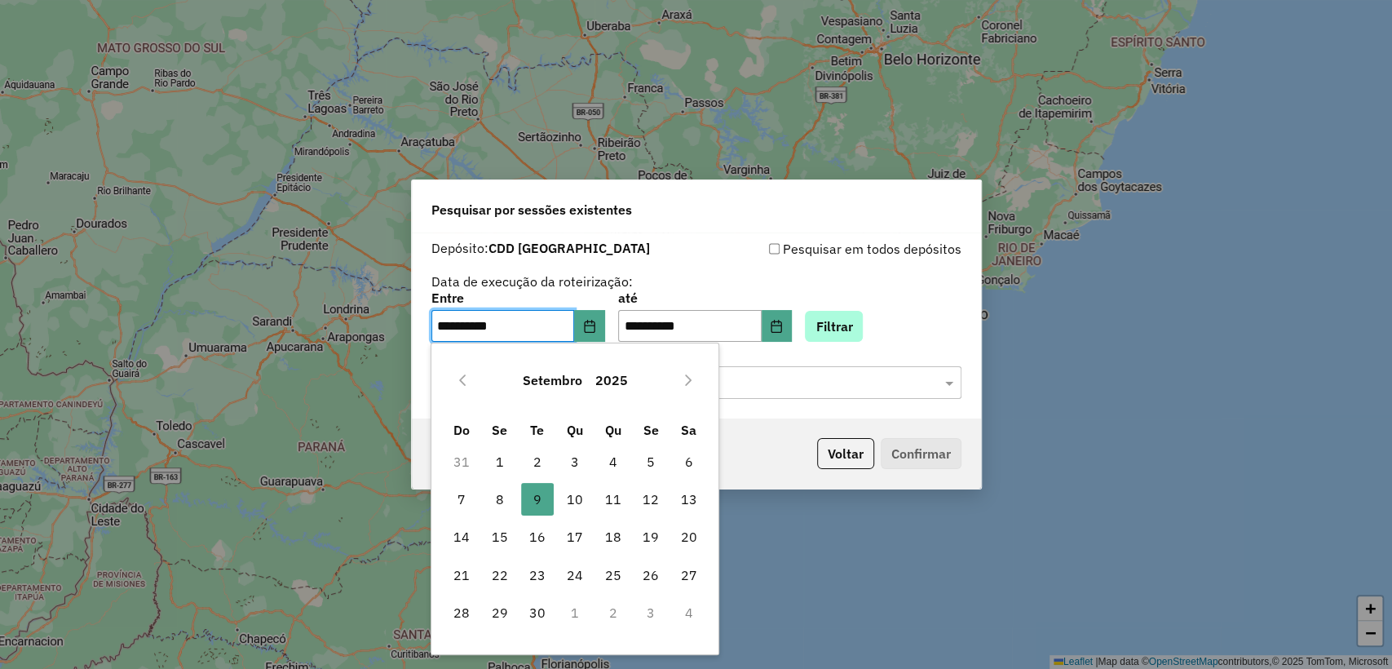
drag, startPoint x: 584, startPoint y: 499, endPoint x: 846, endPoint y: 321, distance: 317.0
click at [581, 498] on span "10" at bounding box center [574, 499] width 33 height 33
type input "**********"
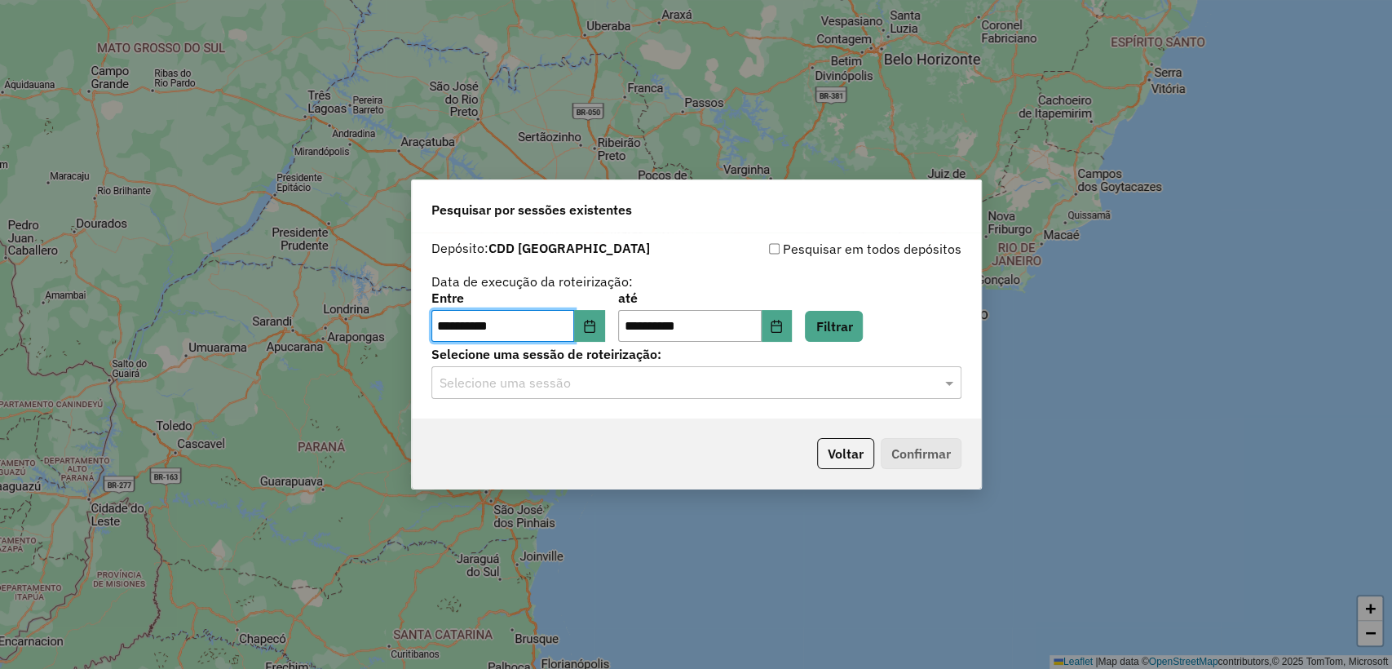
click at [866, 305] on div "**********" at bounding box center [696, 317] width 530 height 51
click at [863, 341] on button "Filtrar" at bounding box center [834, 326] width 58 height 31
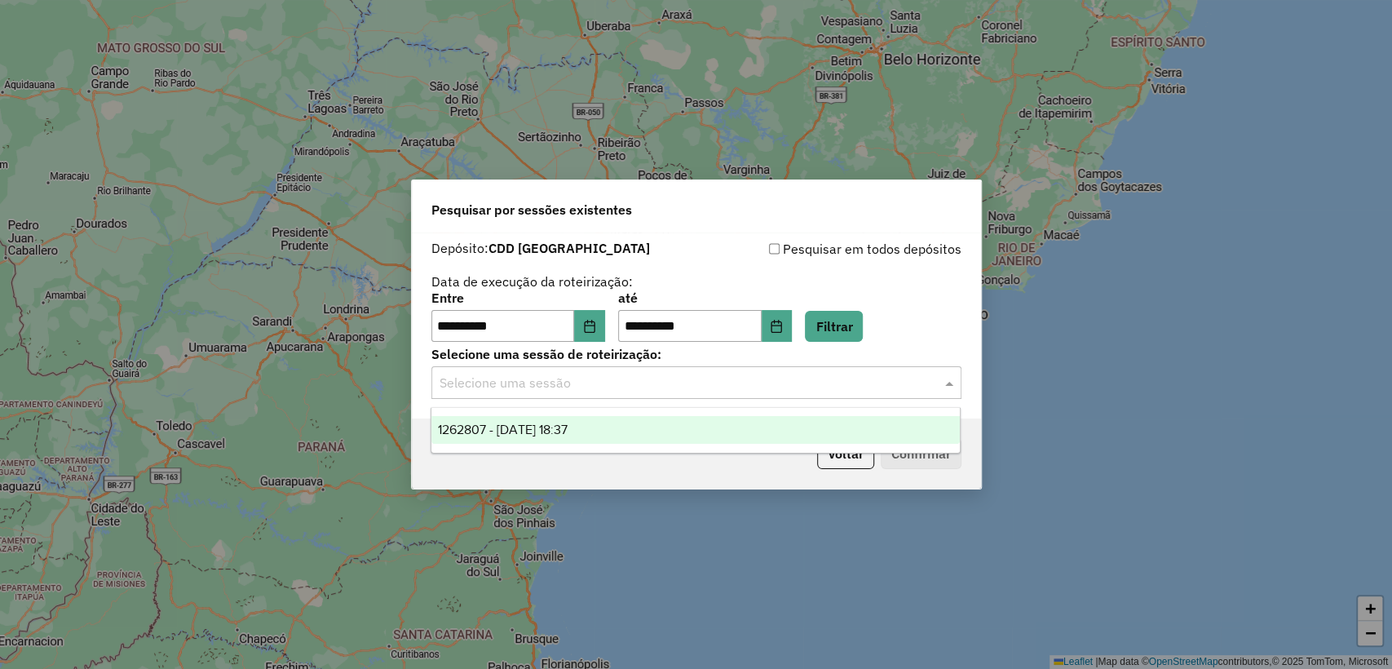
click at [595, 383] on input "text" at bounding box center [679, 383] width 481 height 20
click at [609, 461] on div "Voltar Confirmar" at bounding box center [696, 453] width 569 height 70
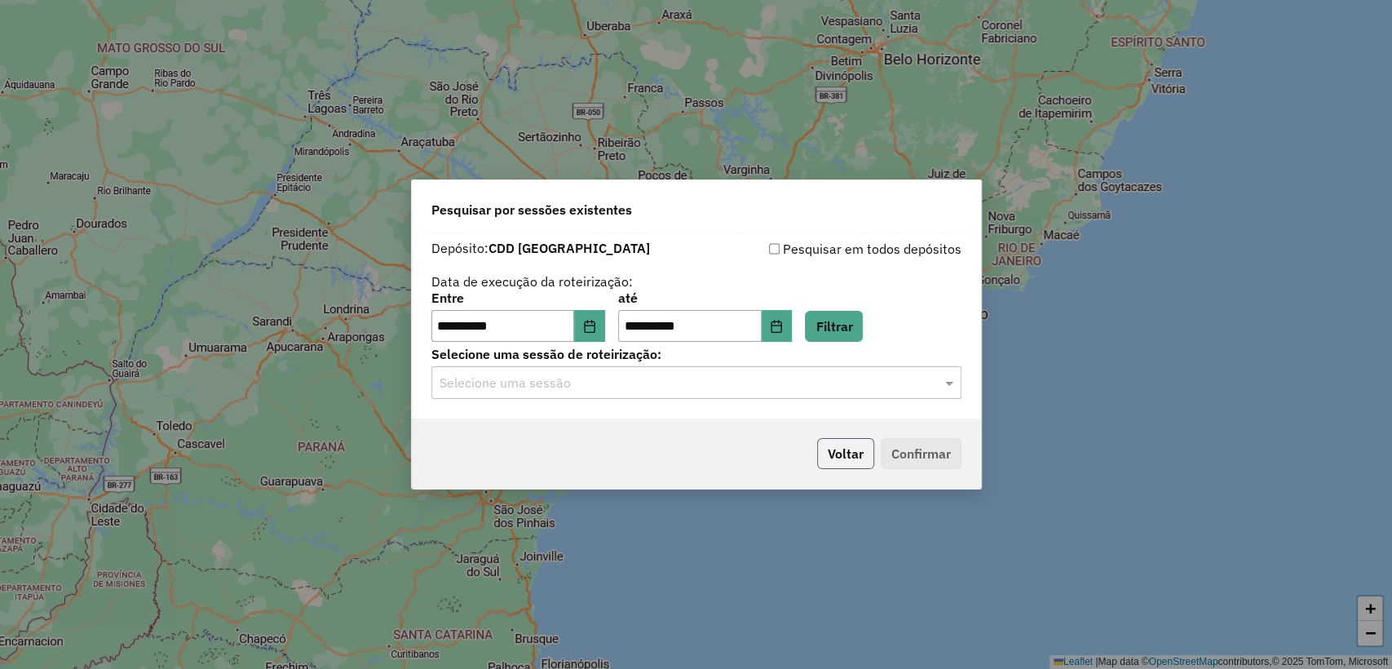
click at [822, 455] on button "Voltar" at bounding box center [845, 453] width 57 height 31
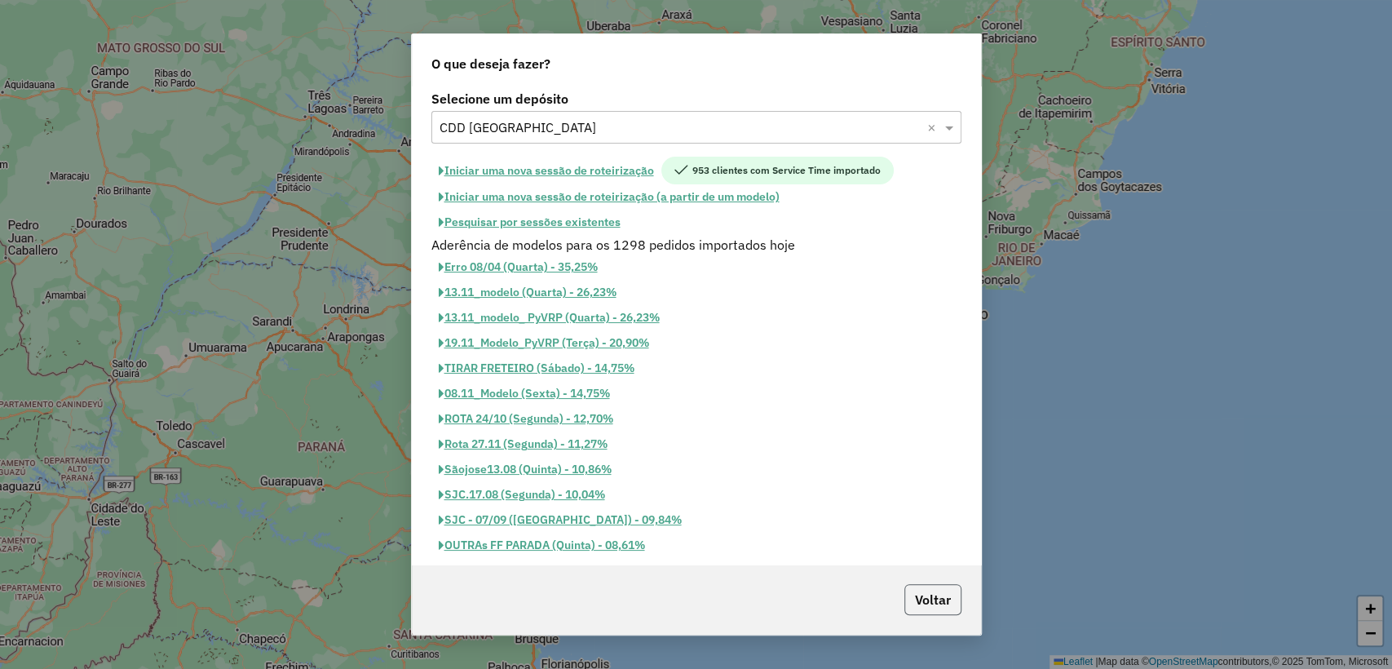
click at [932, 596] on button "Voltar" at bounding box center [932, 599] width 57 height 31
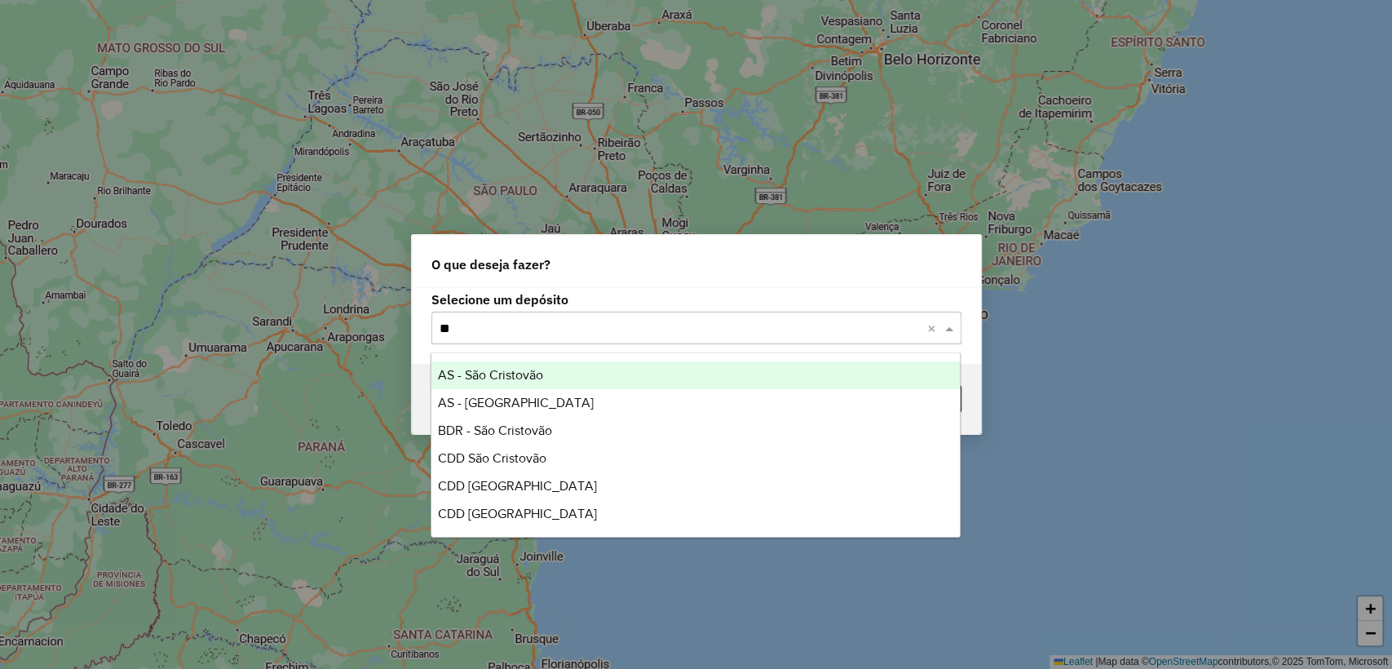
type input "*"
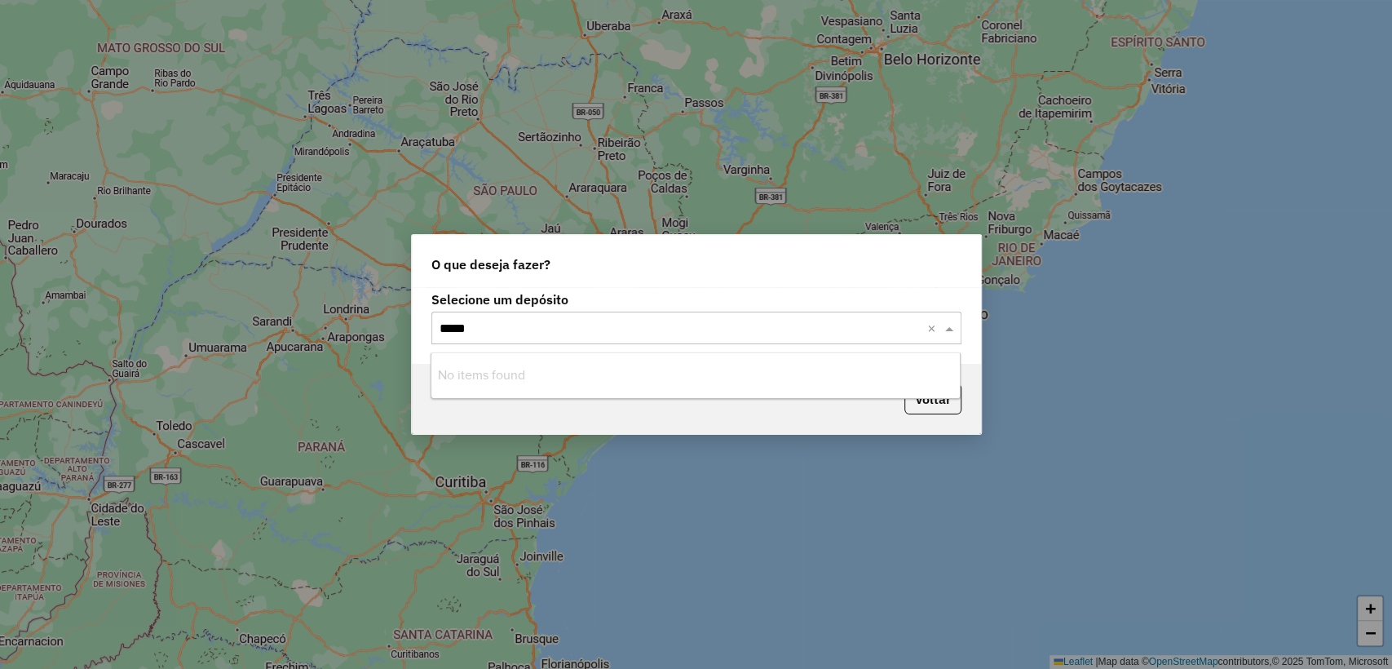
type input "****"
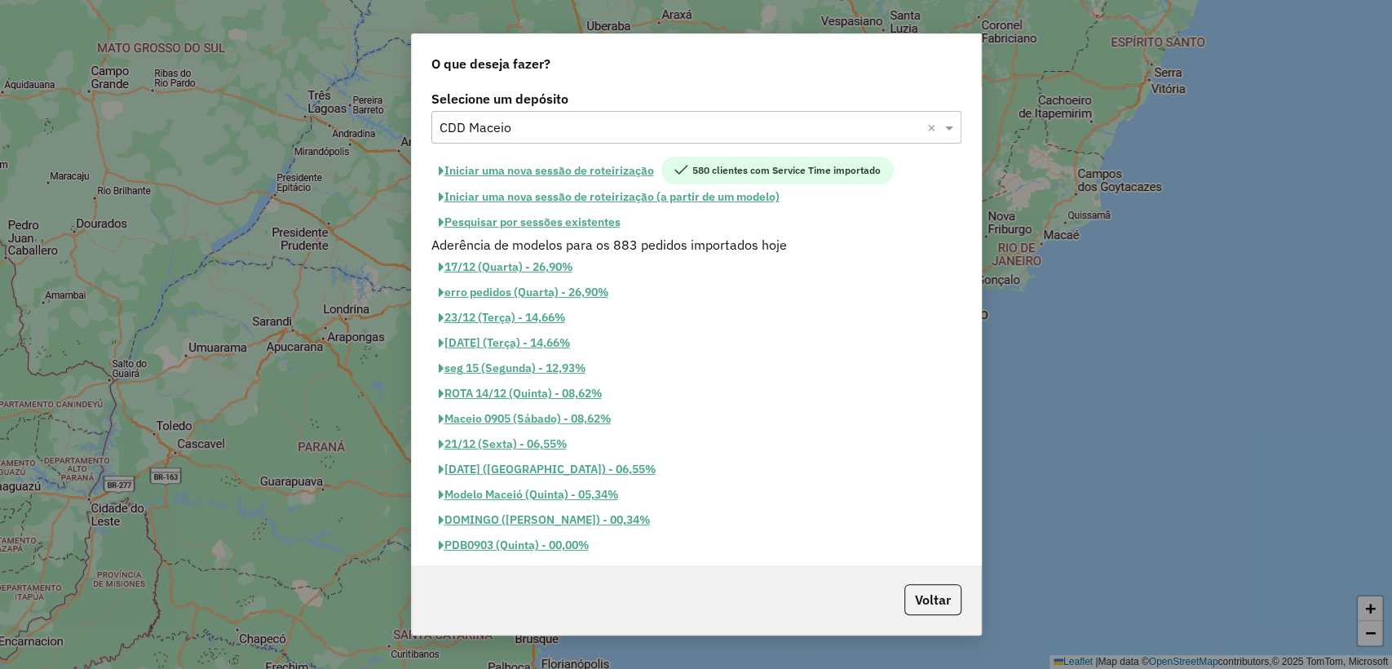
click at [579, 219] on button "Pesquisar por sessões existentes" at bounding box center [529, 222] width 196 height 25
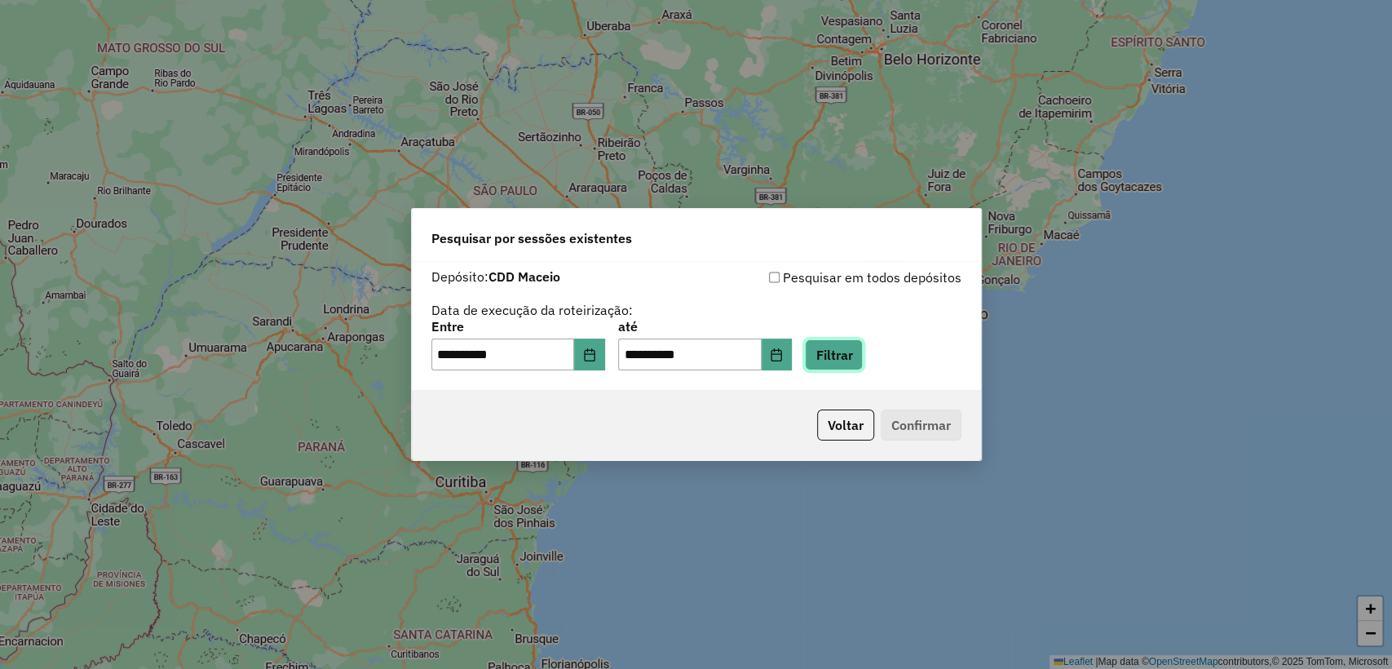
click at [837, 351] on button "Filtrar" at bounding box center [834, 354] width 58 height 31
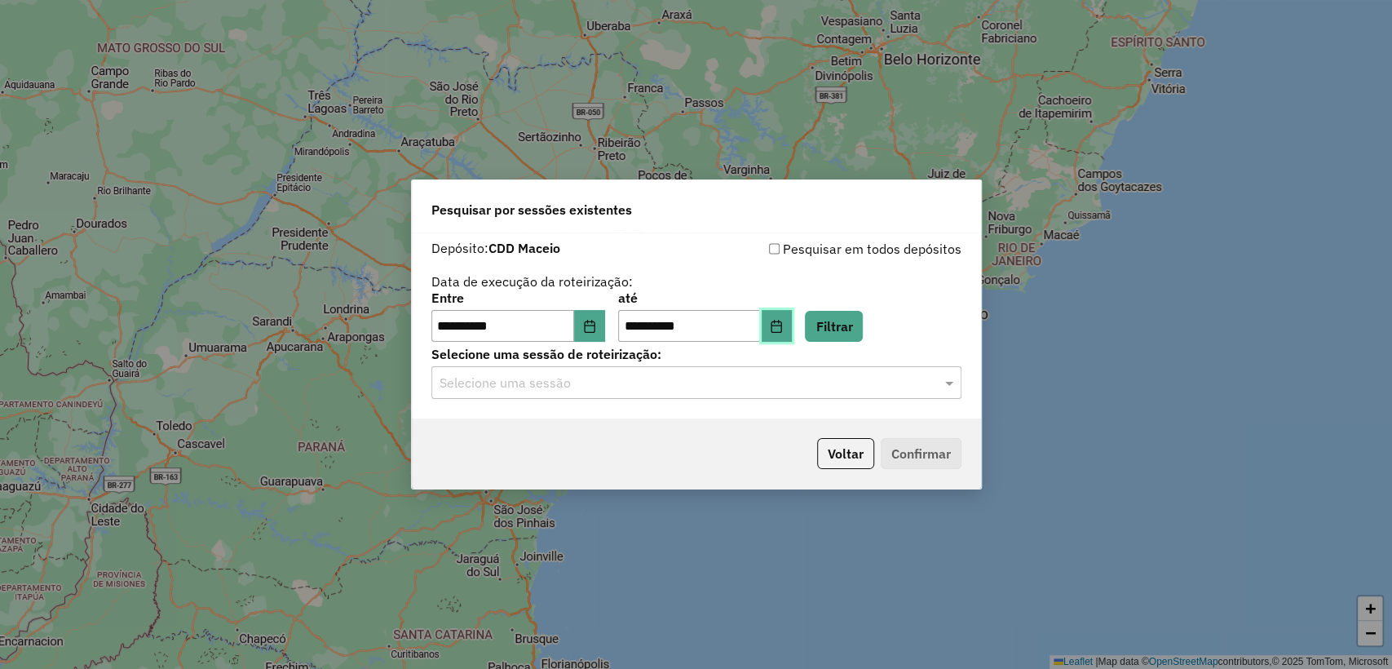
click at [782, 331] on icon "Choose Date" at bounding box center [776, 326] width 11 height 13
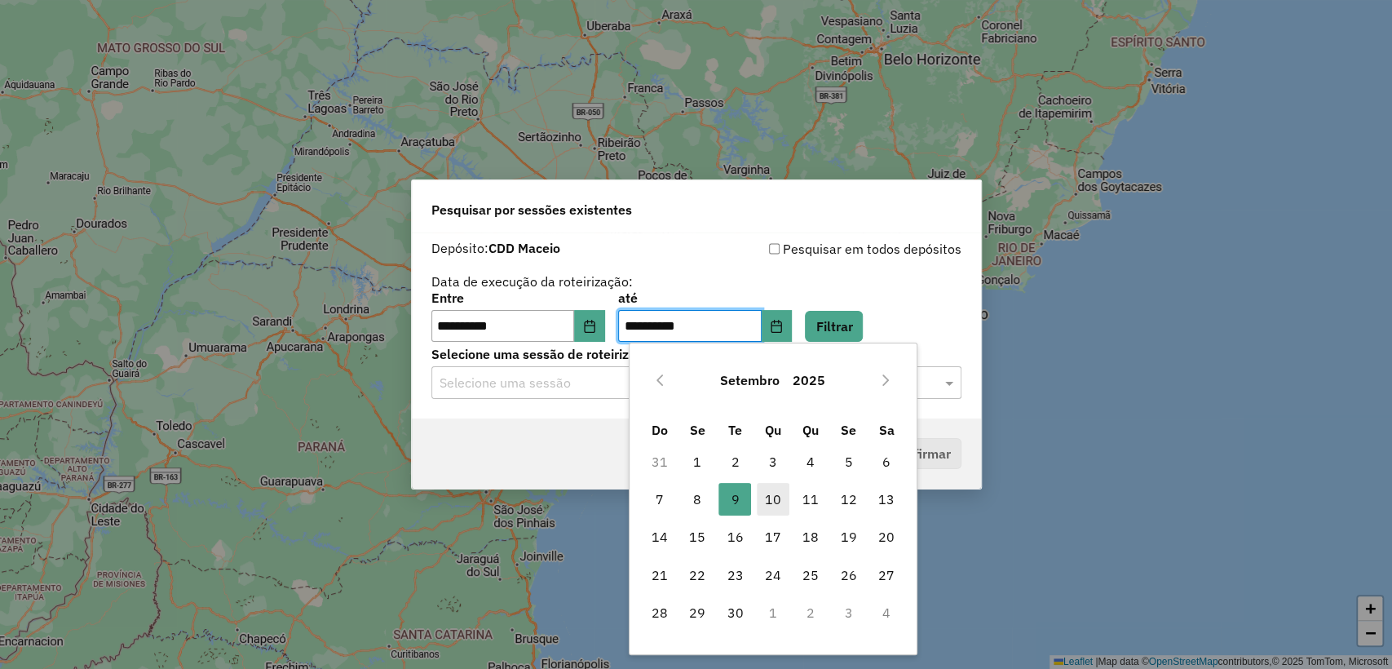
click at [773, 487] on span "10" at bounding box center [773, 499] width 33 height 33
type input "**********"
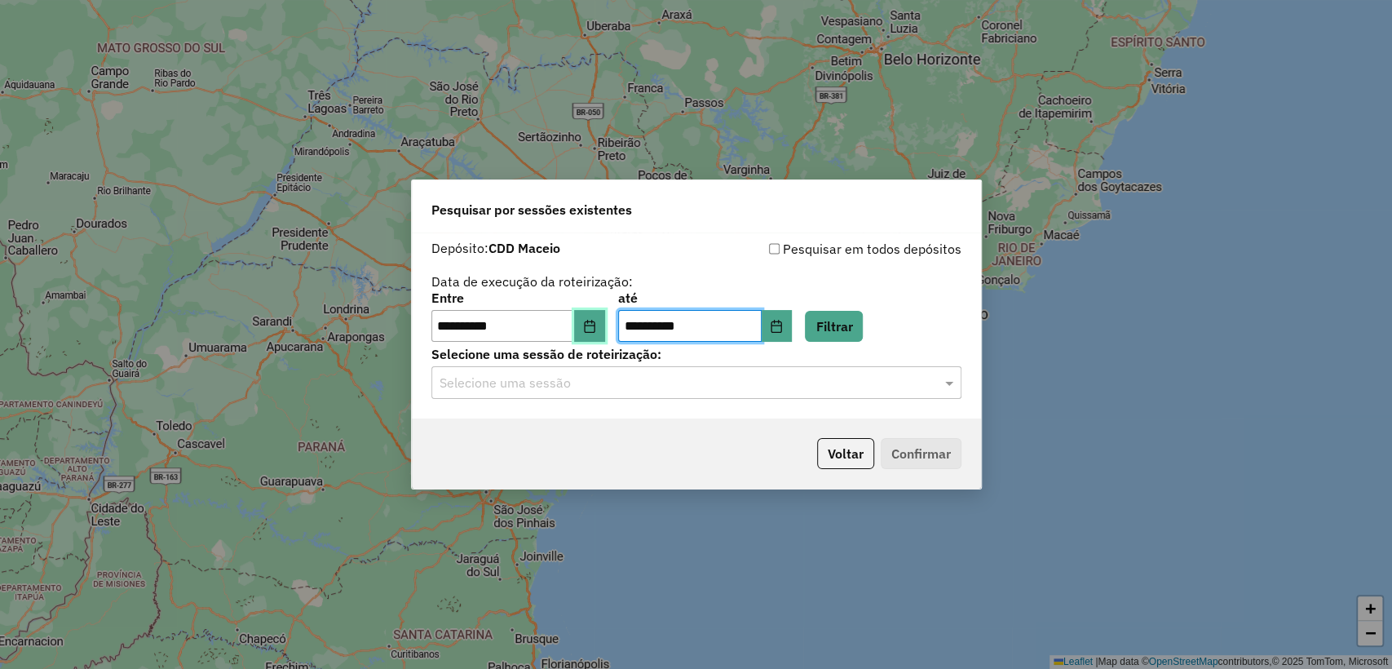
click at [596, 328] on icon "Choose Date" at bounding box center [589, 326] width 13 height 13
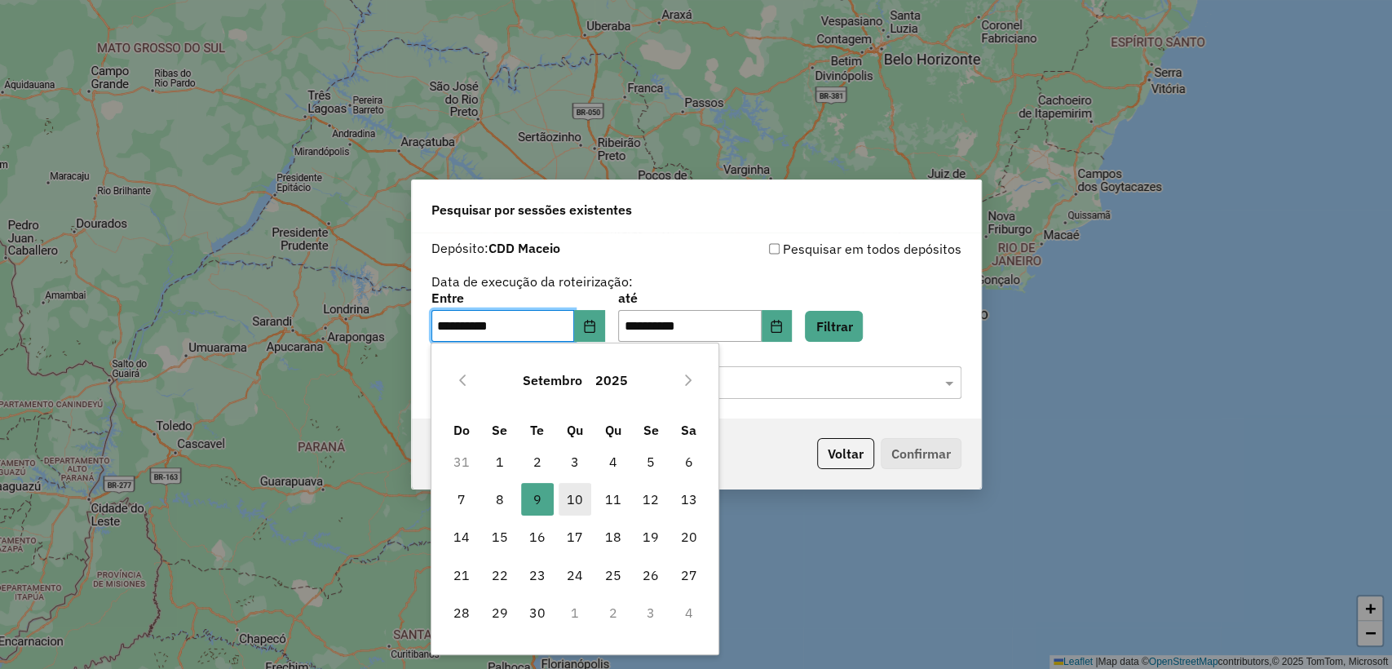
click at [576, 499] on span "10" at bounding box center [574, 499] width 33 height 33
type input "**********"
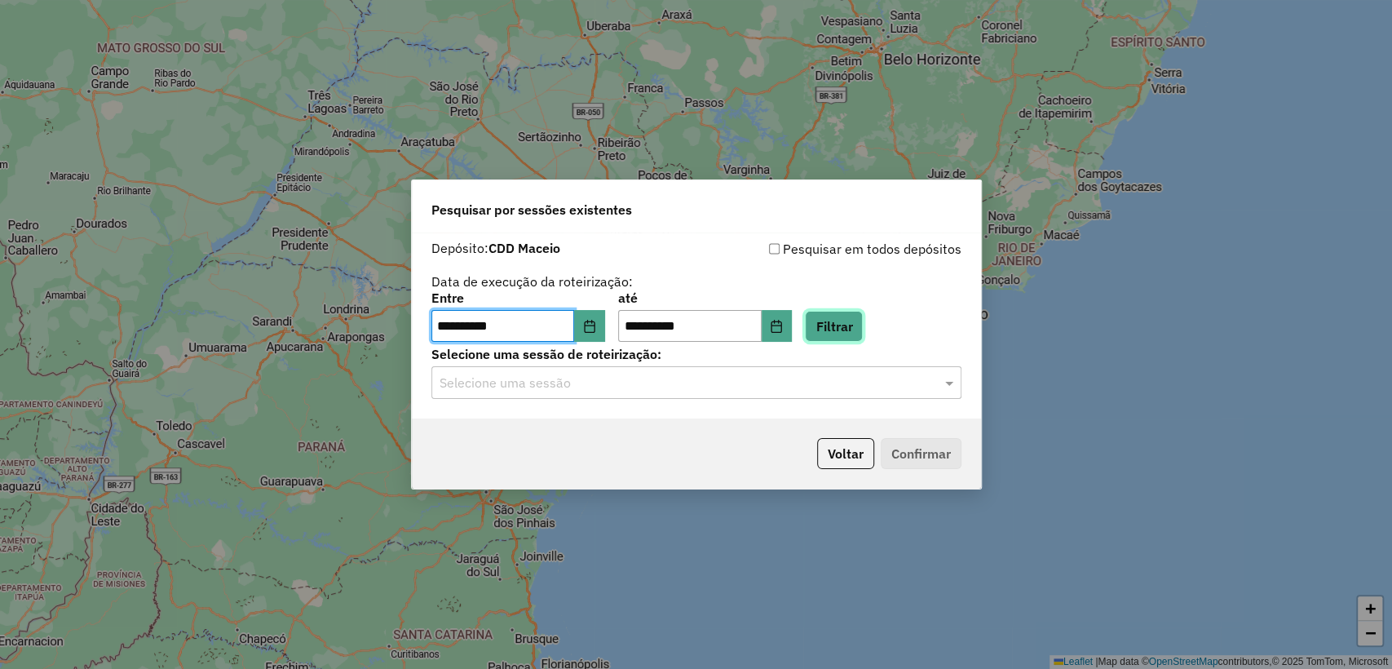
click at [835, 324] on button "Filtrar" at bounding box center [834, 326] width 58 height 31
click at [600, 393] on div "Selecione uma sessão" at bounding box center [696, 382] width 530 height 33
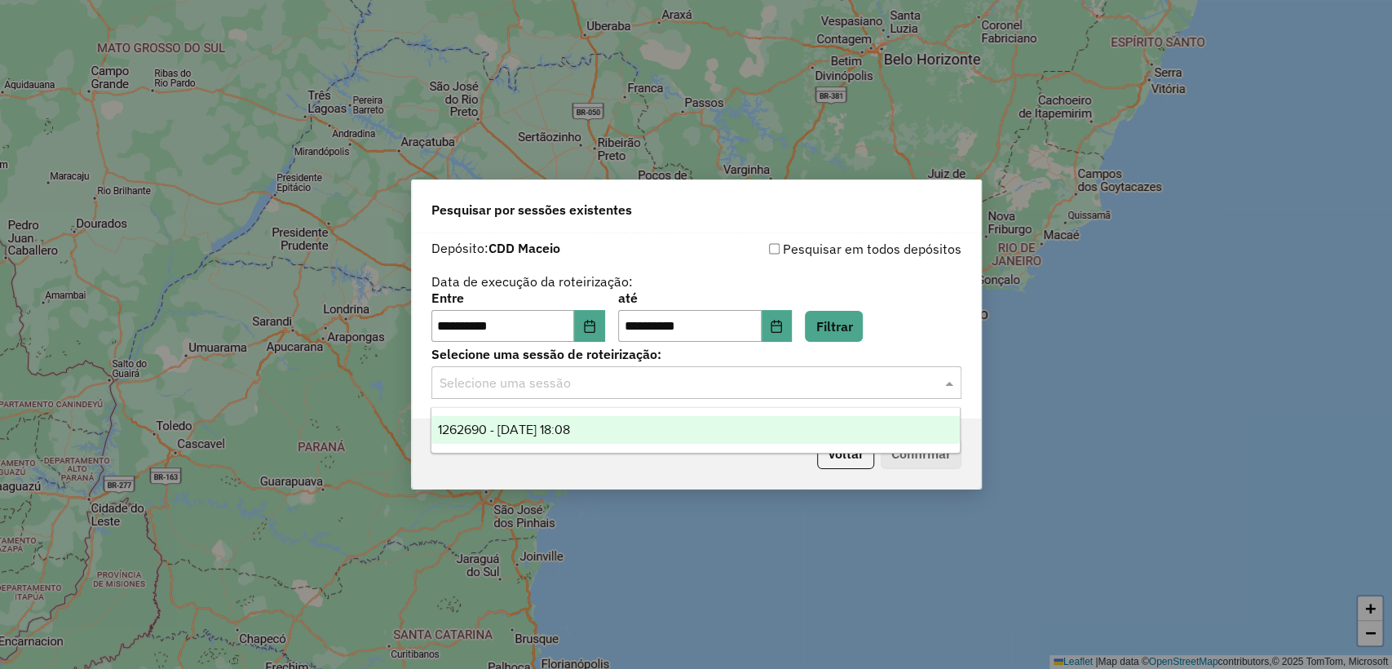
click at [579, 444] on ng-dropdown-panel "1262690 - 10/09/2025 18:08" at bounding box center [695, 430] width 530 height 46
click at [570, 428] on span "1262690 - 10/09/2025 18:08" at bounding box center [504, 429] width 132 height 14
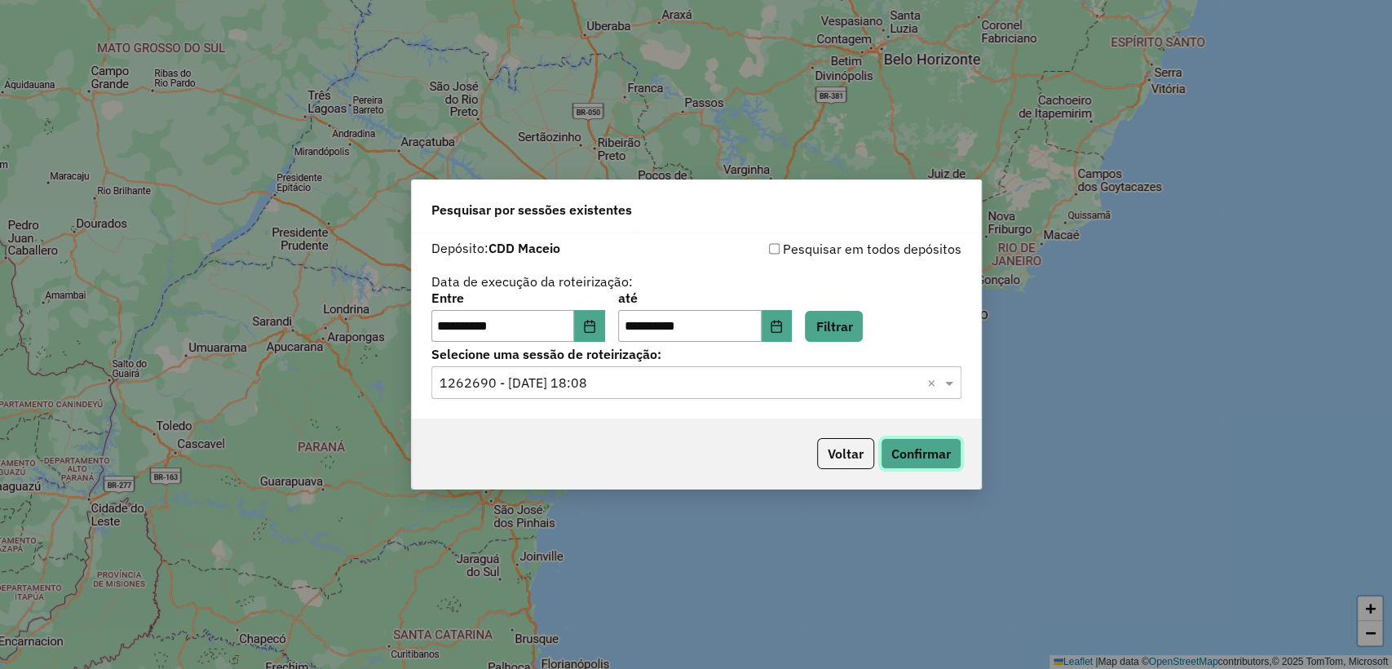
click at [902, 447] on button "Confirmar" at bounding box center [921, 453] width 81 height 31
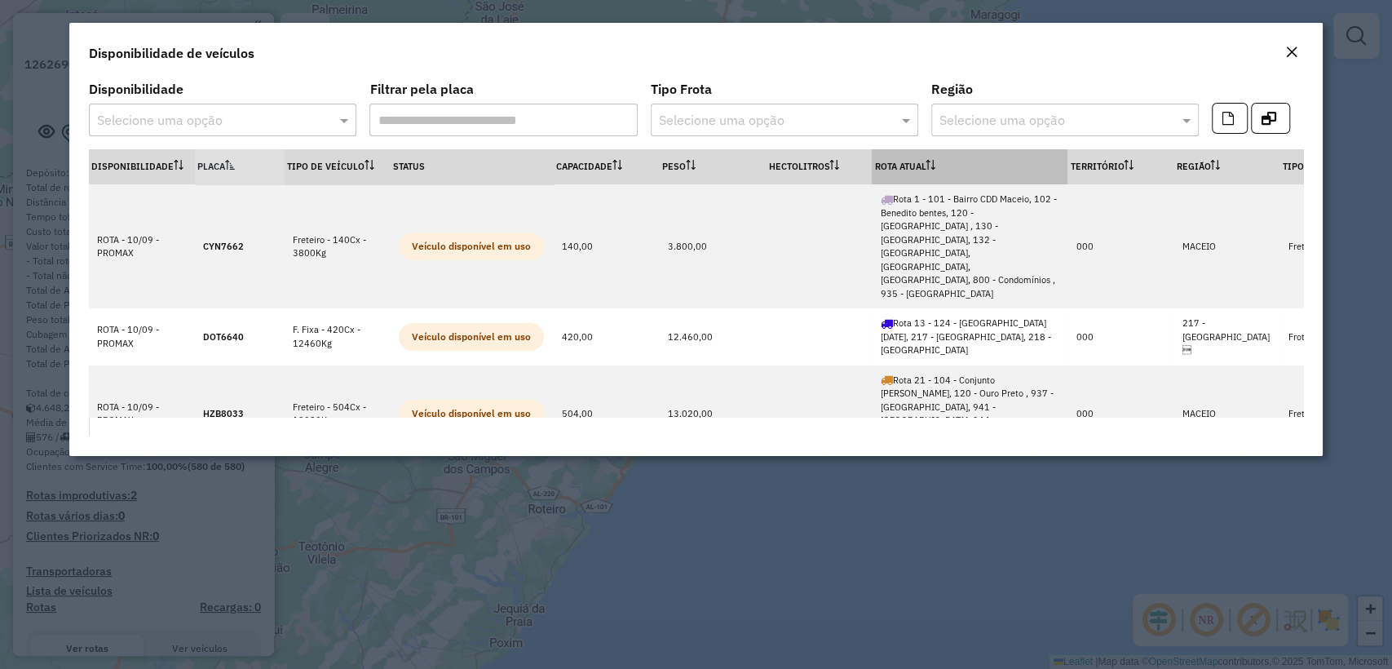
click at [894, 155] on th "Rota Atual" at bounding box center [970, 166] width 196 height 35
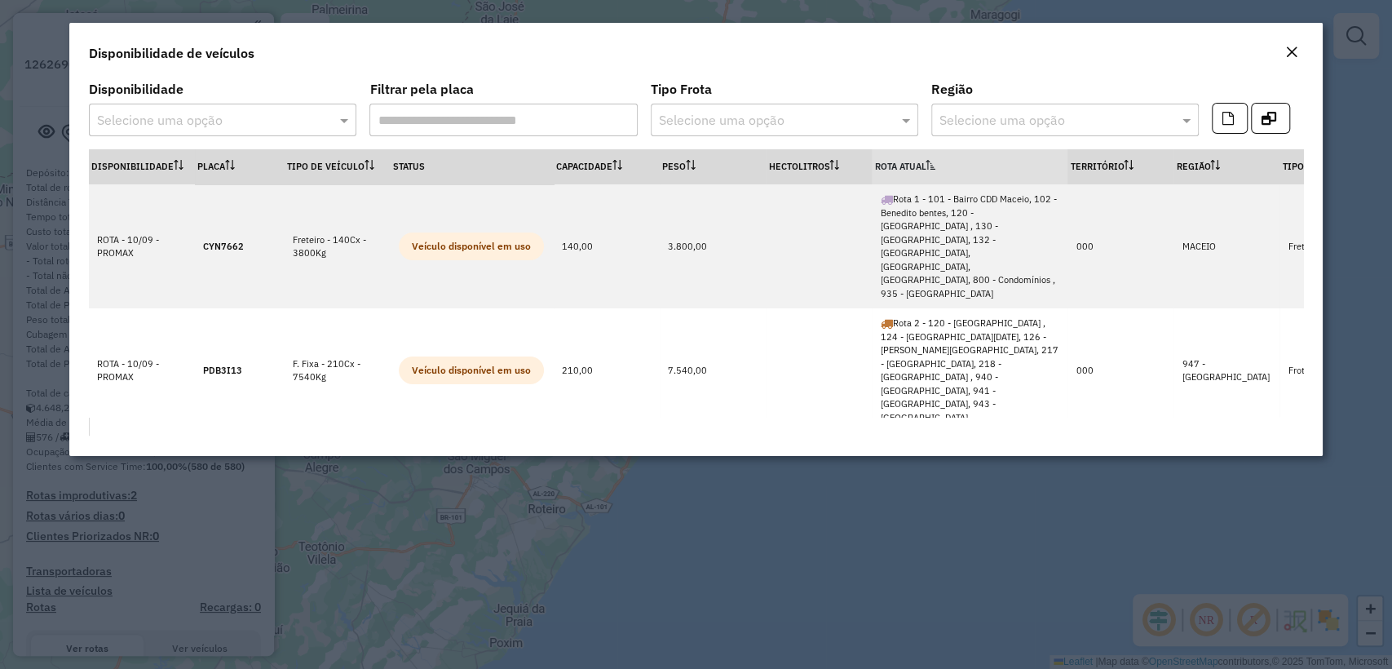
click at [894, 155] on th "Rota Atual" at bounding box center [970, 166] width 196 height 35
